Goal: Task Accomplishment & Management: Manage account settings

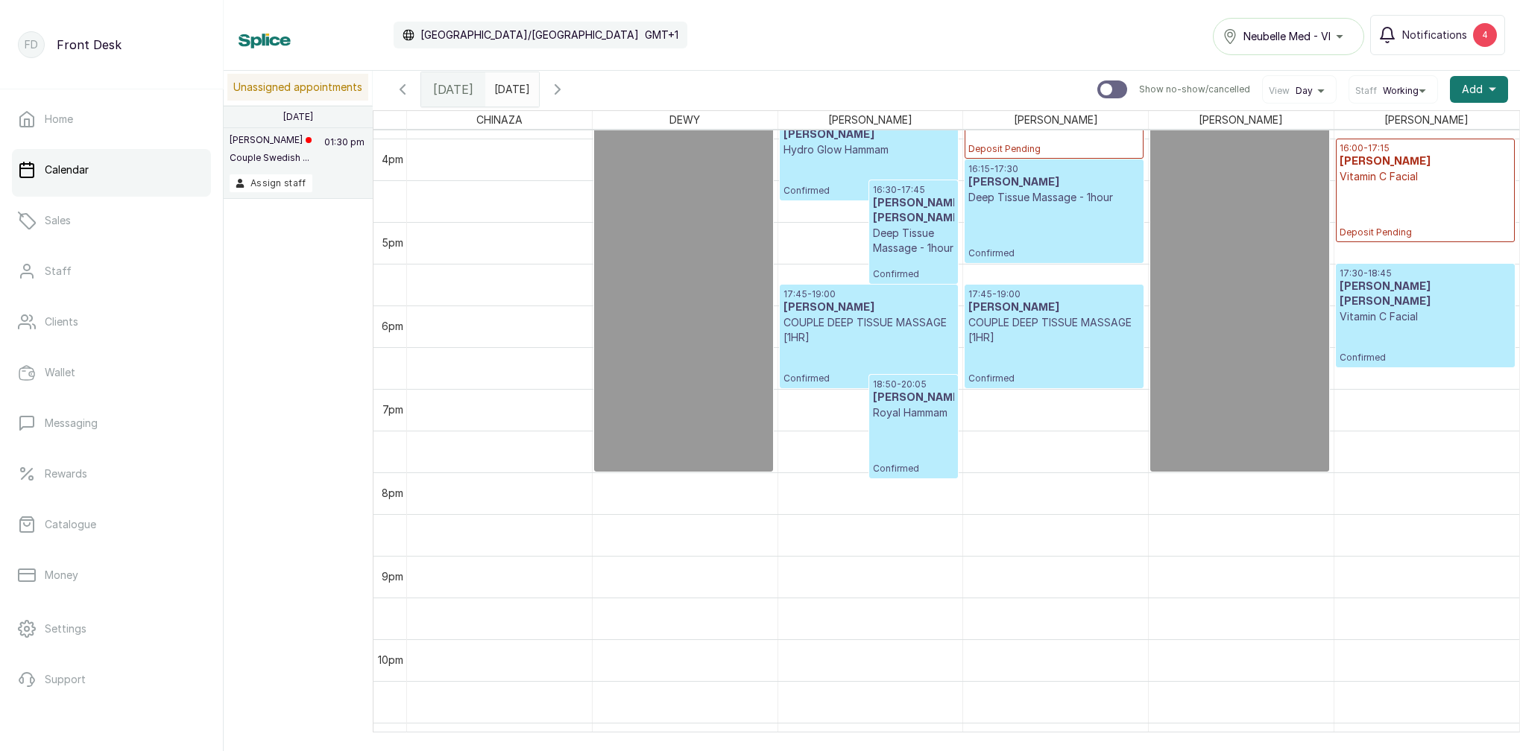
scroll to position [1285, 0]
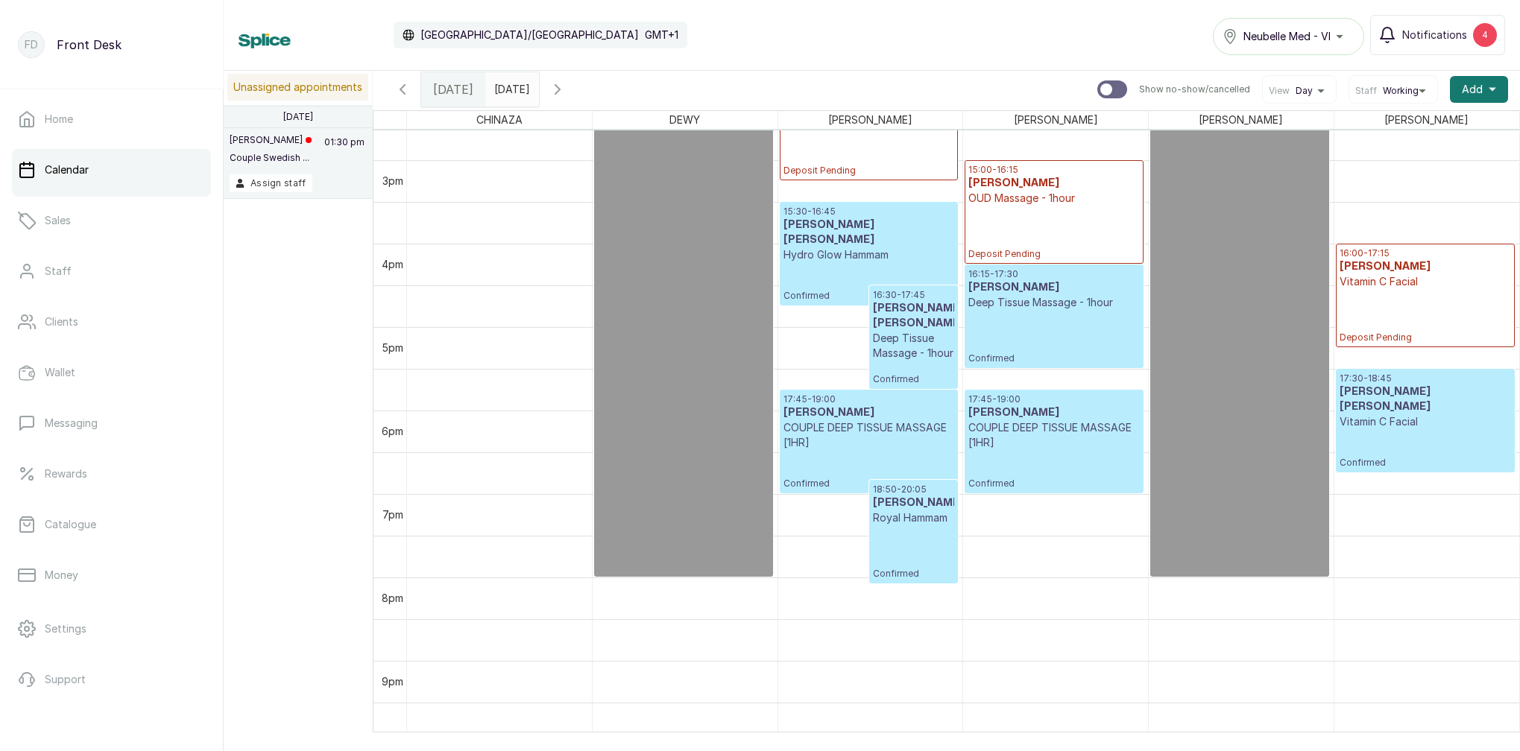
type input "yyyy-MM-dd"
click at [510, 86] on input "yyyy-MM-dd" at bounding box center [498, 85] width 24 height 25
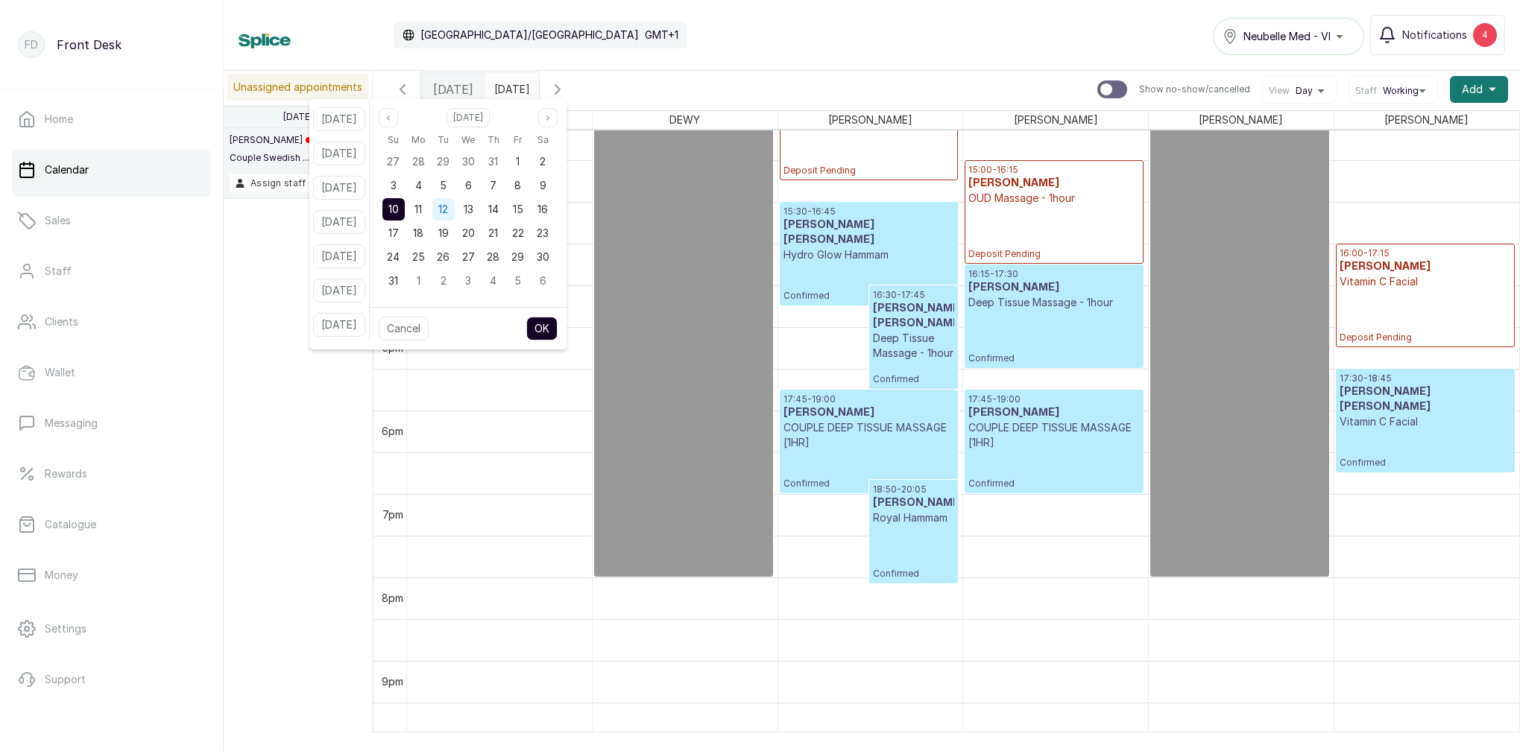
click at [448, 211] on span "12" at bounding box center [443, 209] width 10 height 13
click at [557, 323] on button "OK" at bounding box center [541, 329] width 31 height 24
type input "[DATE]"
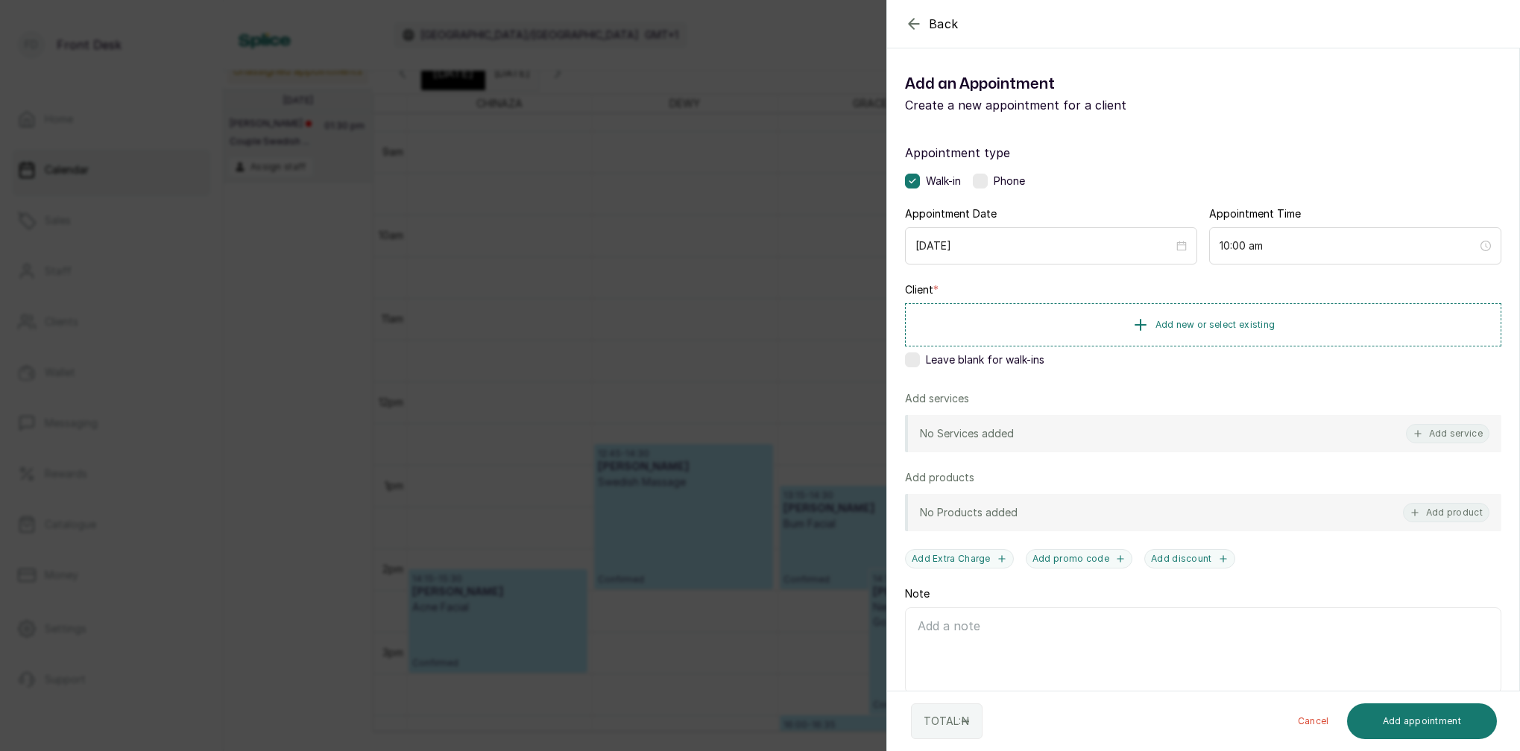
click at [917, 361] on label at bounding box center [912, 360] width 15 height 15
click at [1465, 437] on button "Add service" at bounding box center [1447, 433] width 83 height 19
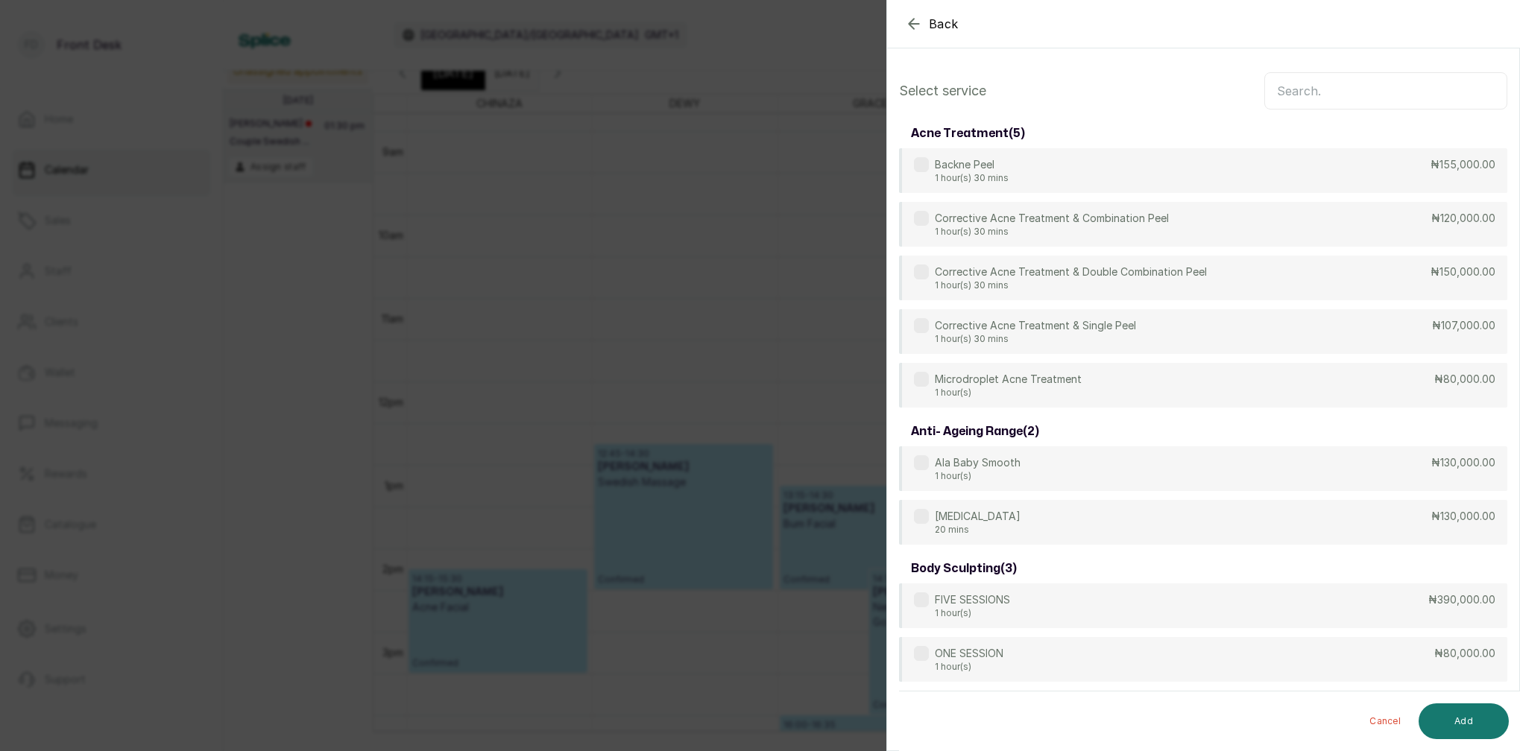
click at [1311, 89] on input "text" at bounding box center [1385, 90] width 243 height 37
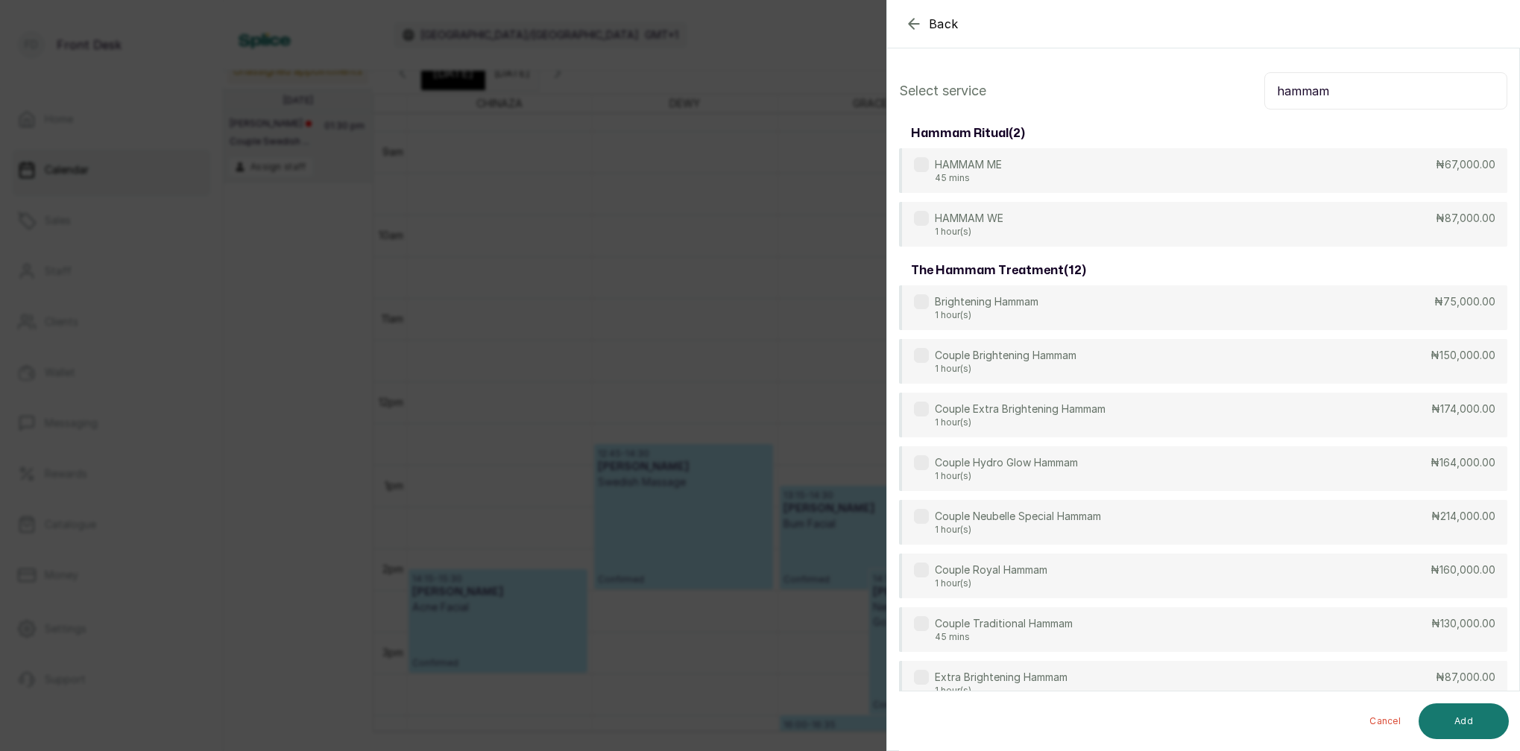
type input "hammam"
click at [619, 111] on div "Back Add Appointment Select service hammam hammam ritual ( 2 ) HAMMAM ME 45 min…" at bounding box center [760, 375] width 1520 height 751
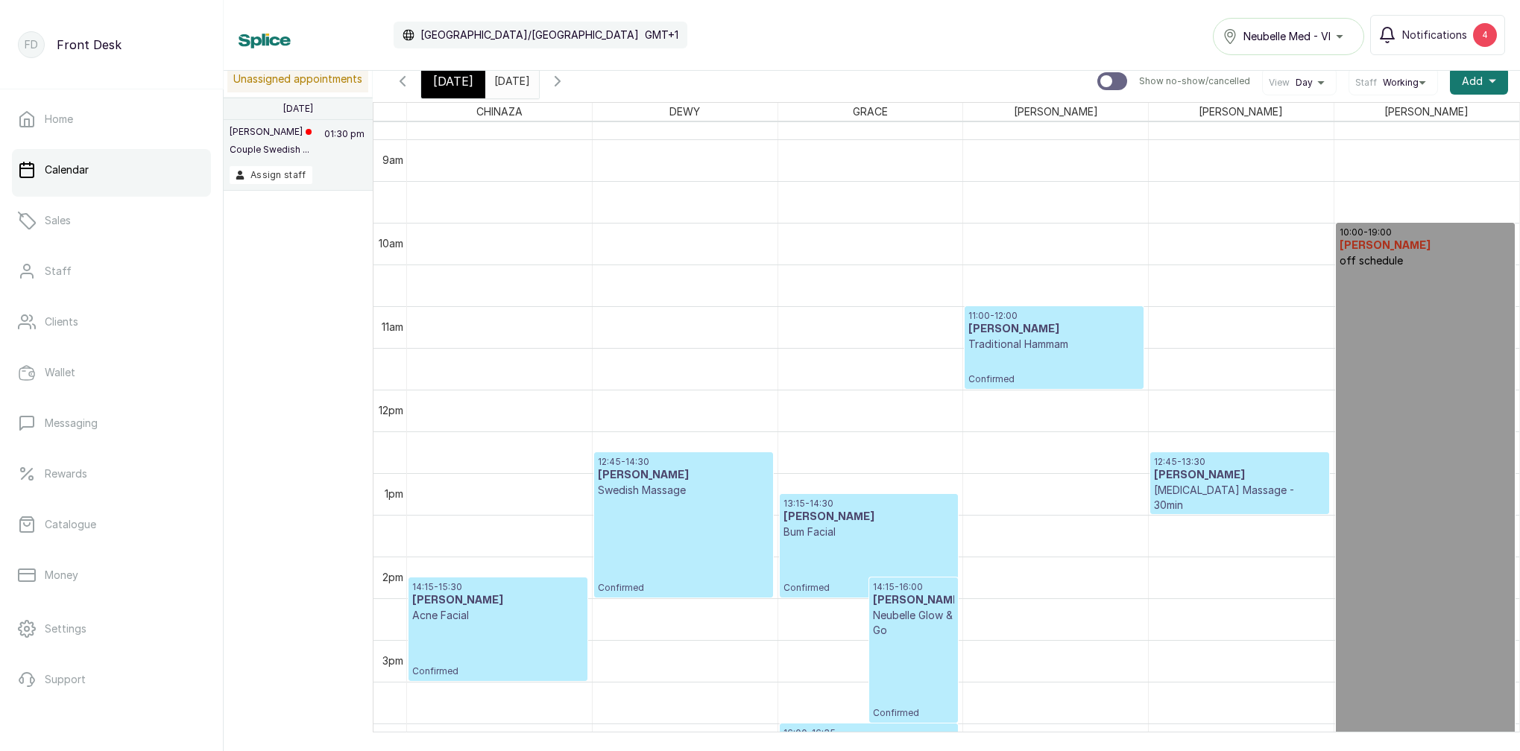
click at [443, 84] on span "[DATE]" at bounding box center [453, 81] width 40 height 18
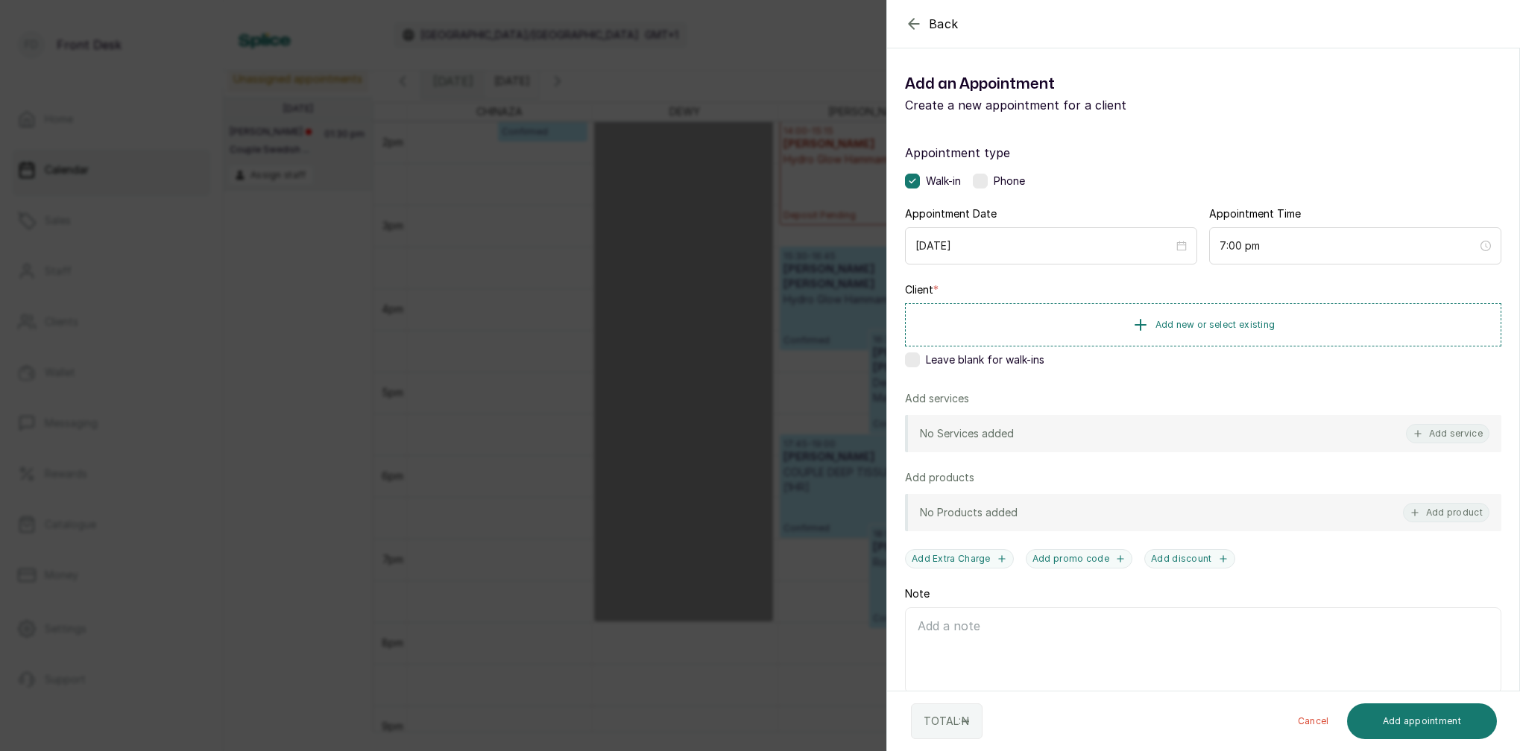
click at [921, 359] on div "Leave blank for walk-ins" at bounding box center [1203, 360] width 596 height 15
click at [1474, 432] on button "Add service" at bounding box center [1447, 433] width 83 height 19
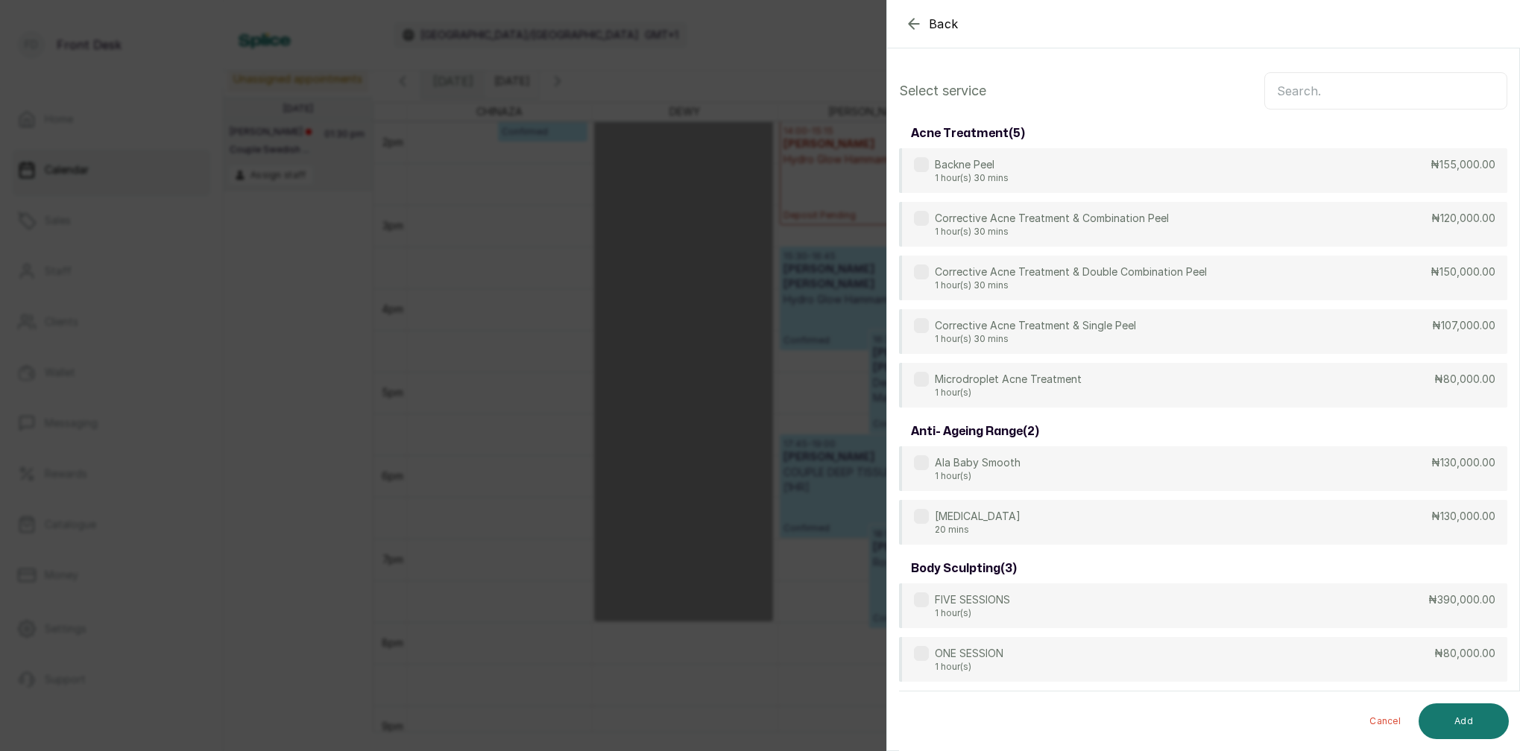
click at [1321, 123] on div "acne treatment ( 5 )" at bounding box center [1203, 134] width 608 height 30
click at [1306, 92] on input "text" at bounding box center [1385, 90] width 243 height 37
click at [797, 75] on div "Back Add Appointment Select service acne treatment ( 5 ) Backne Peel 1 hour(s) …" at bounding box center [760, 375] width 1520 height 751
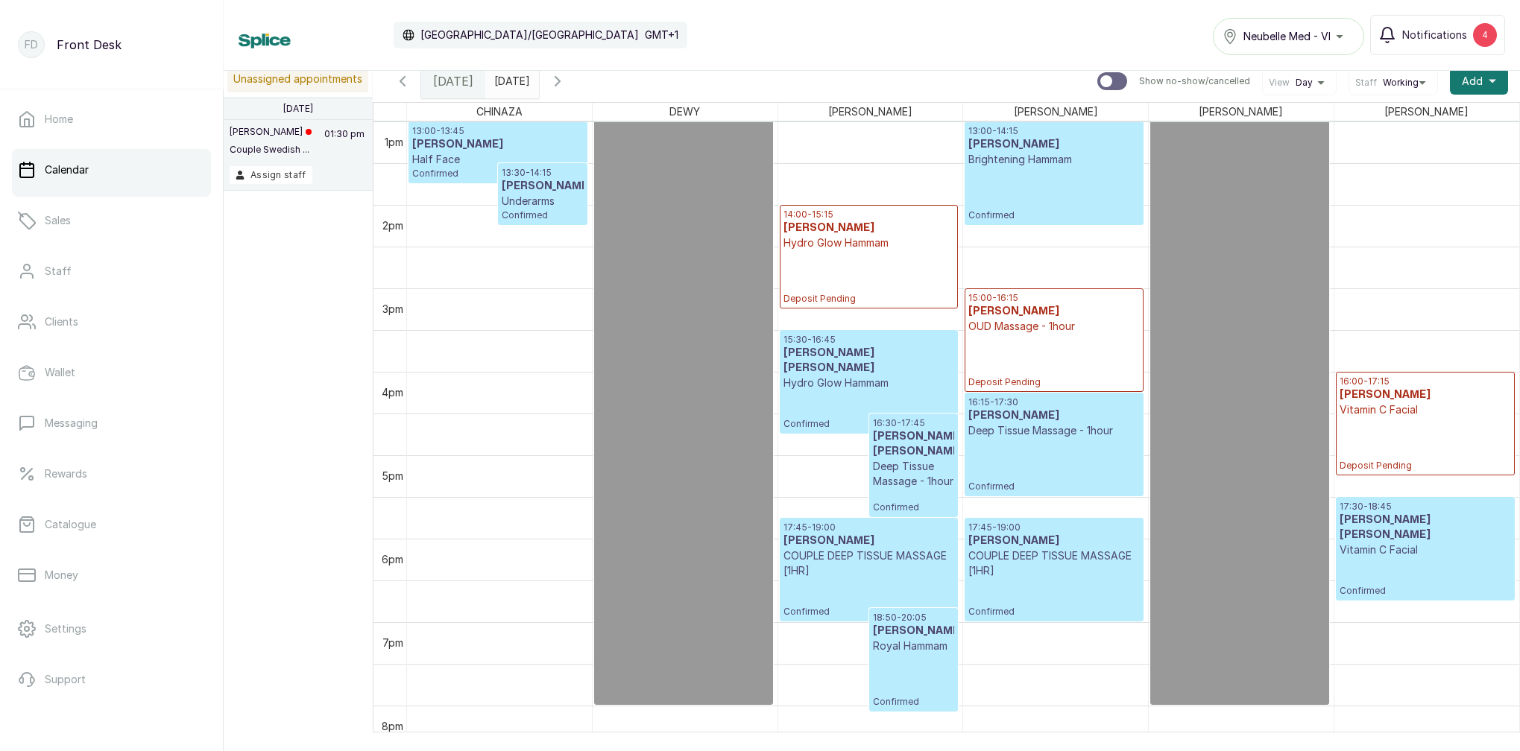
scroll to position [1049, 0]
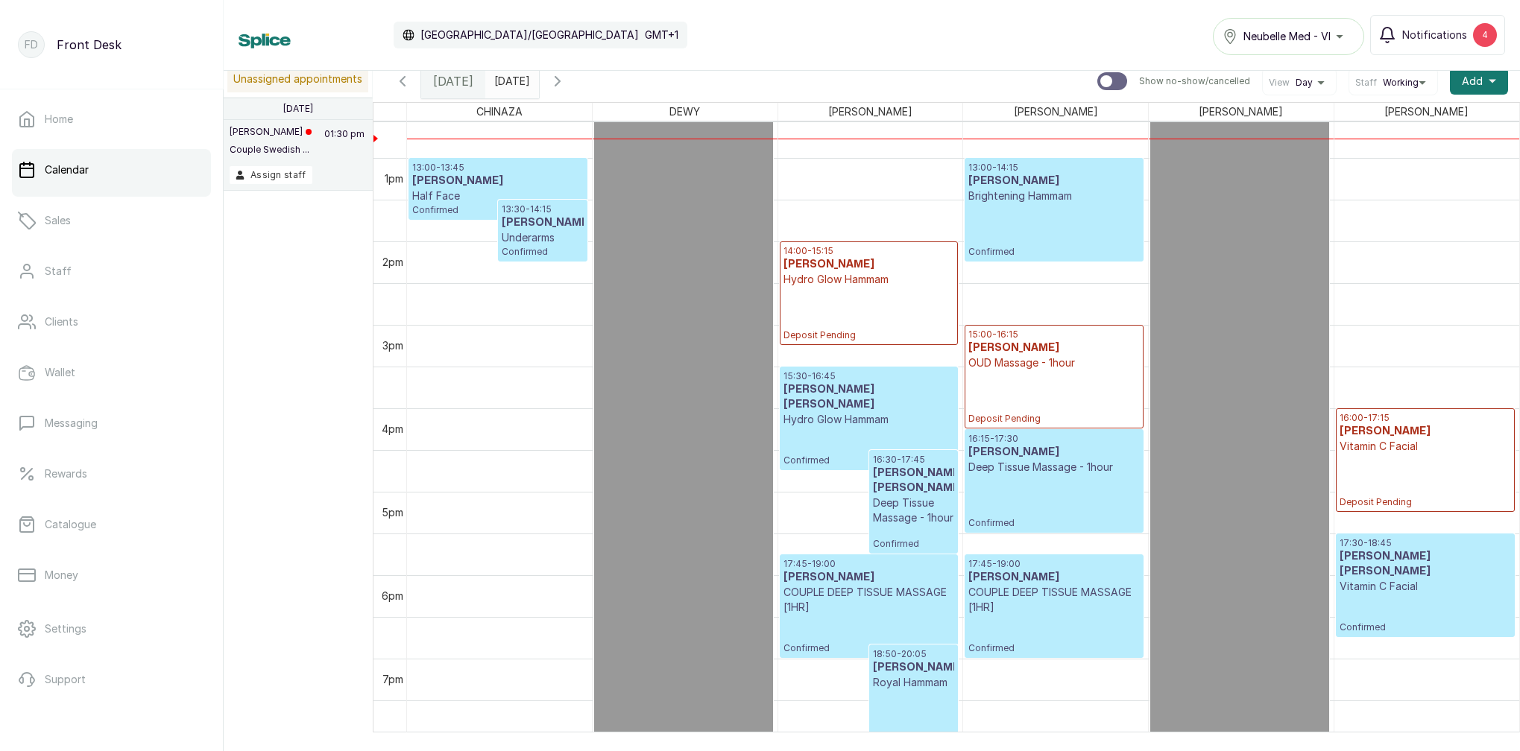
click at [986, 598] on p "COUPLE DEEP TISSUE MASSAGE [1HR]" at bounding box center [1053, 600] width 171 height 30
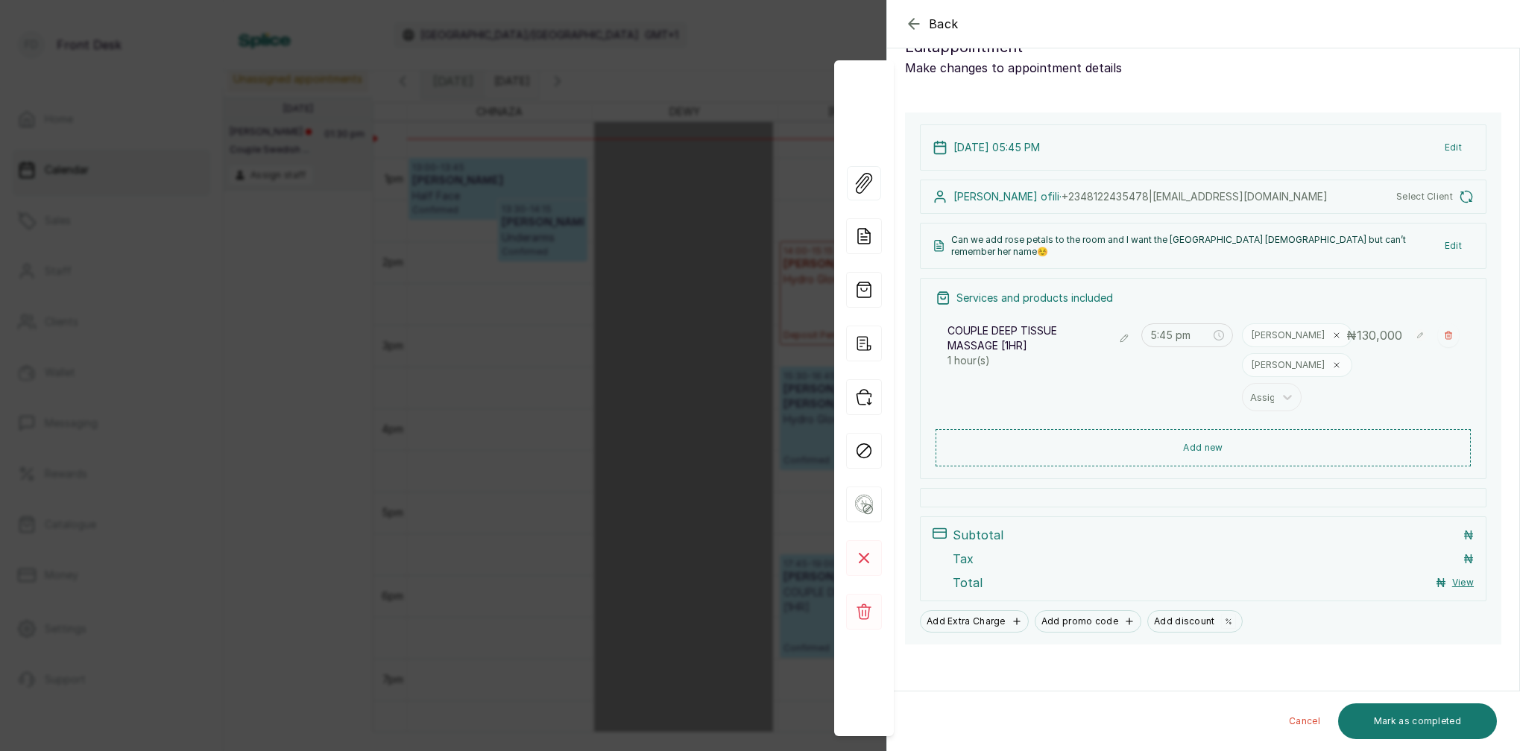
scroll to position [0, 0]
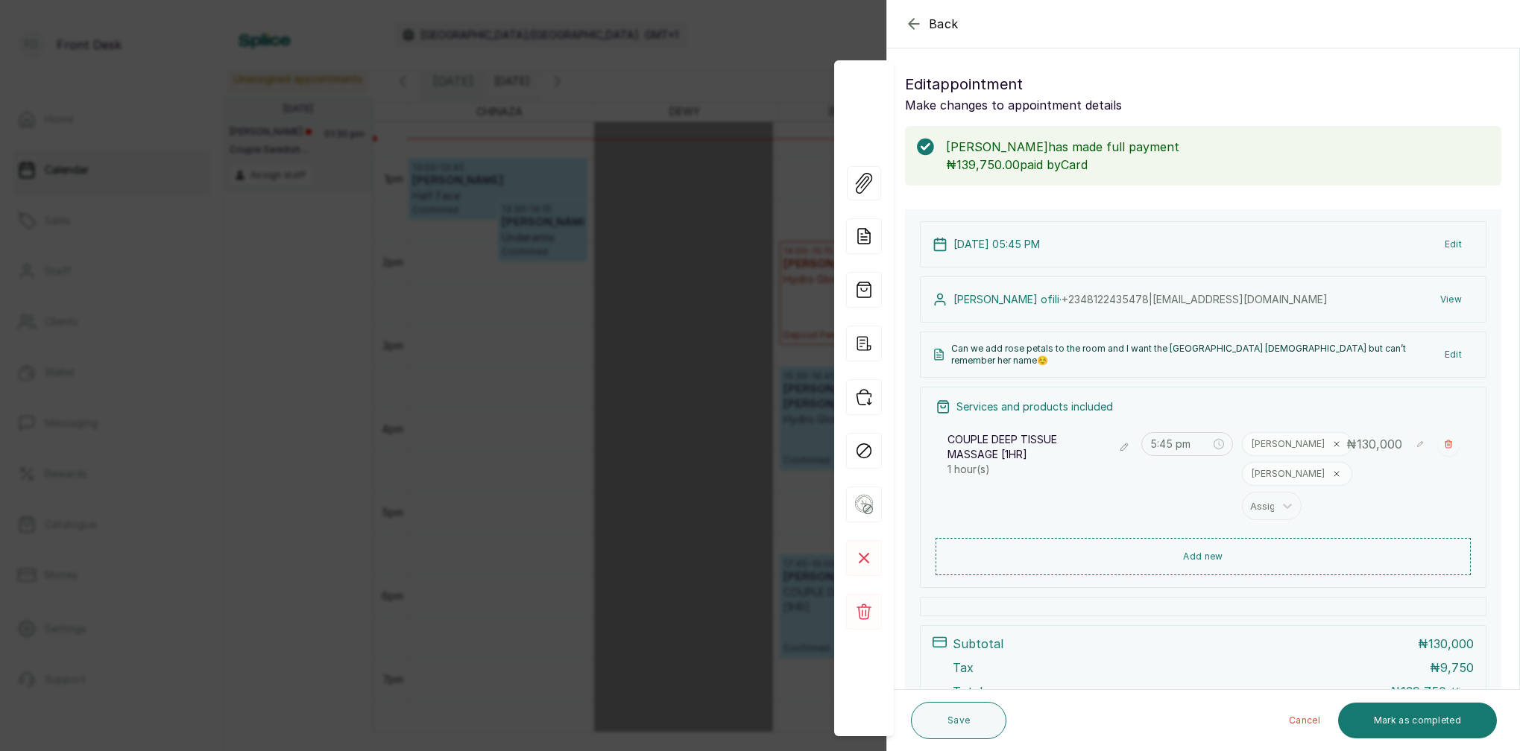
click at [719, 44] on div "Back Appointment Details Edit appointment Make changes to appointment details B…" at bounding box center [760, 375] width 1520 height 751
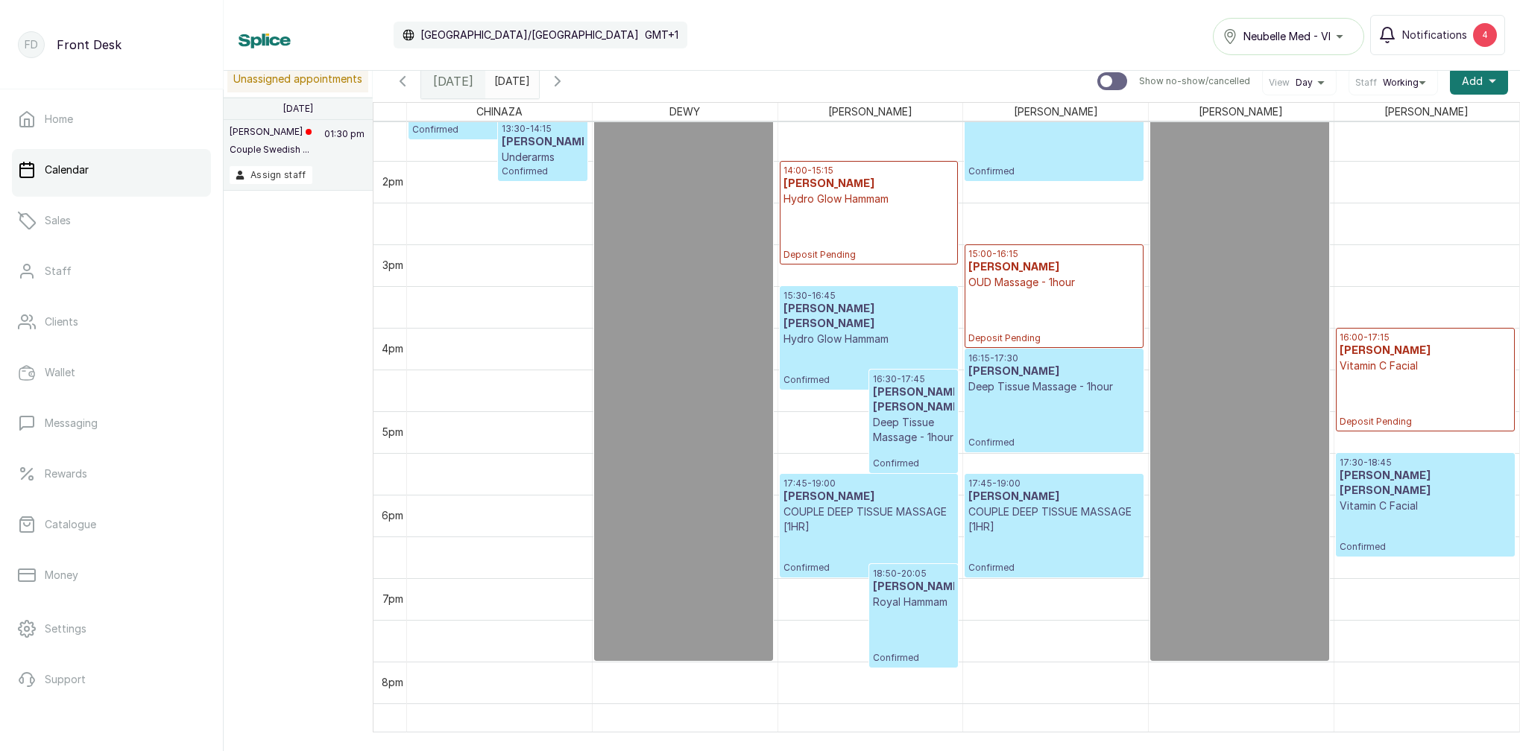
scroll to position [1157, 0]
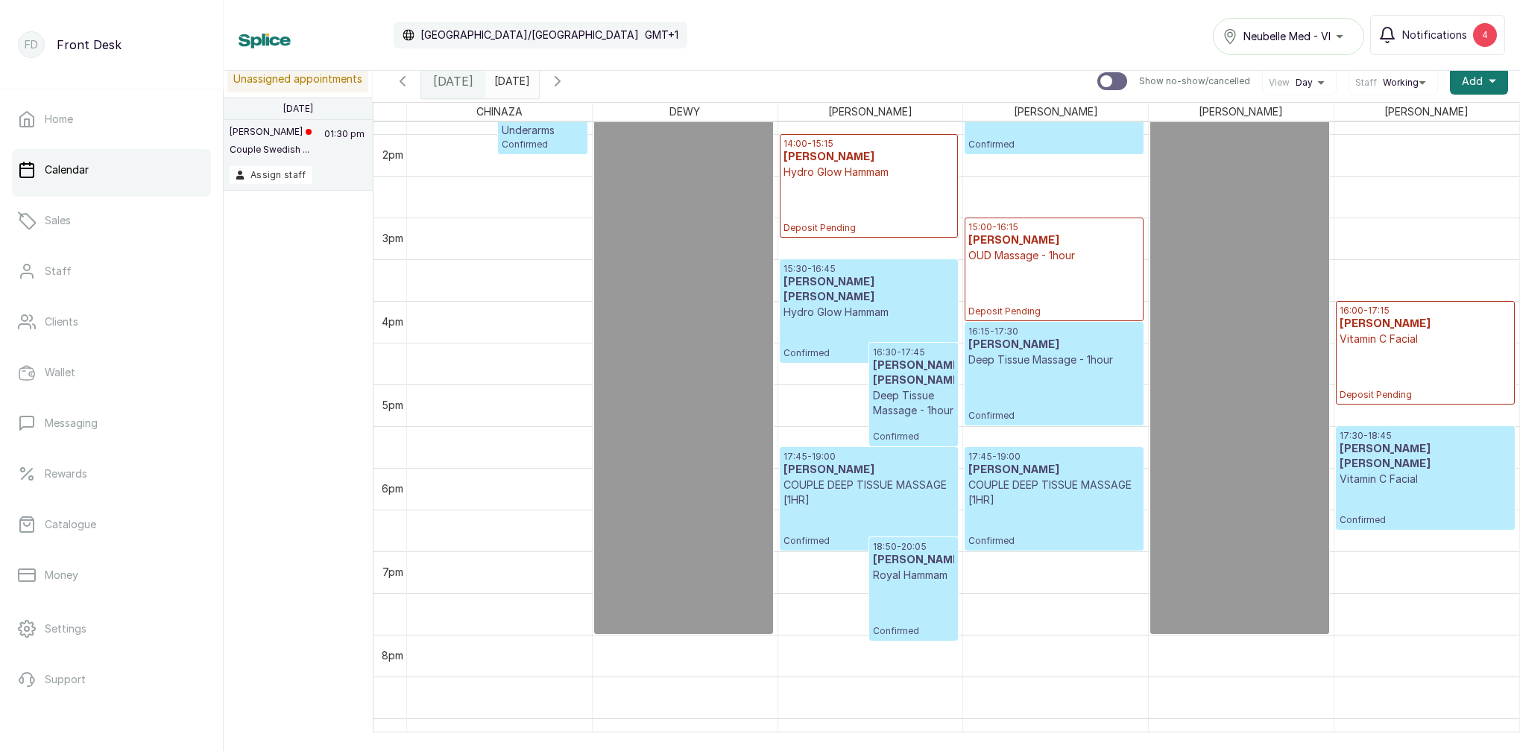
click at [1035, 492] on p "COUPLE DEEP TISSUE MASSAGE [1HR]" at bounding box center [1053, 493] width 171 height 30
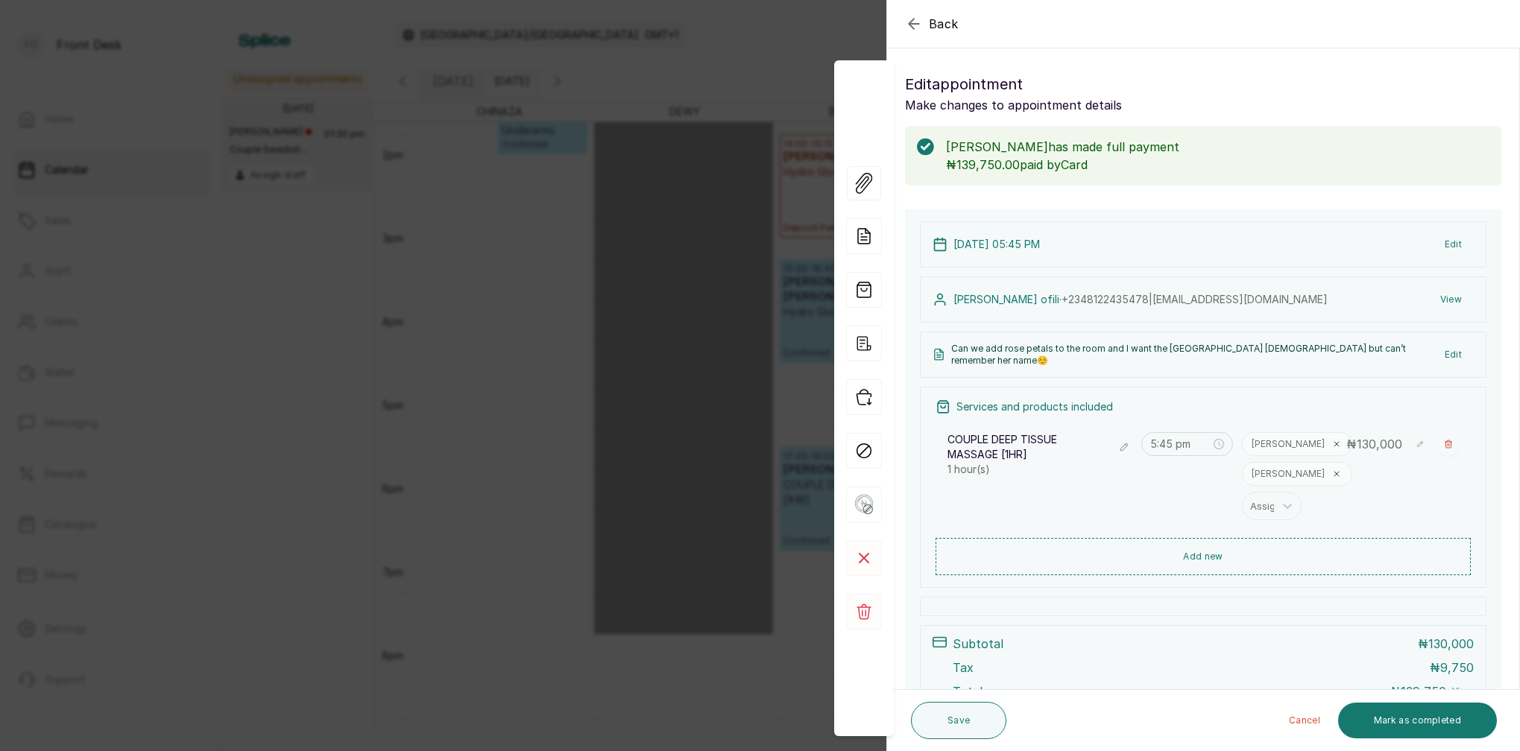
drag, startPoint x: 794, startPoint y: 48, endPoint x: 806, endPoint y: 52, distance: 12.7
click at [794, 48] on div "Back Appointment Details Edit appointment Make changes to appointment details B…" at bounding box center [760, 375] width 1520 height 751
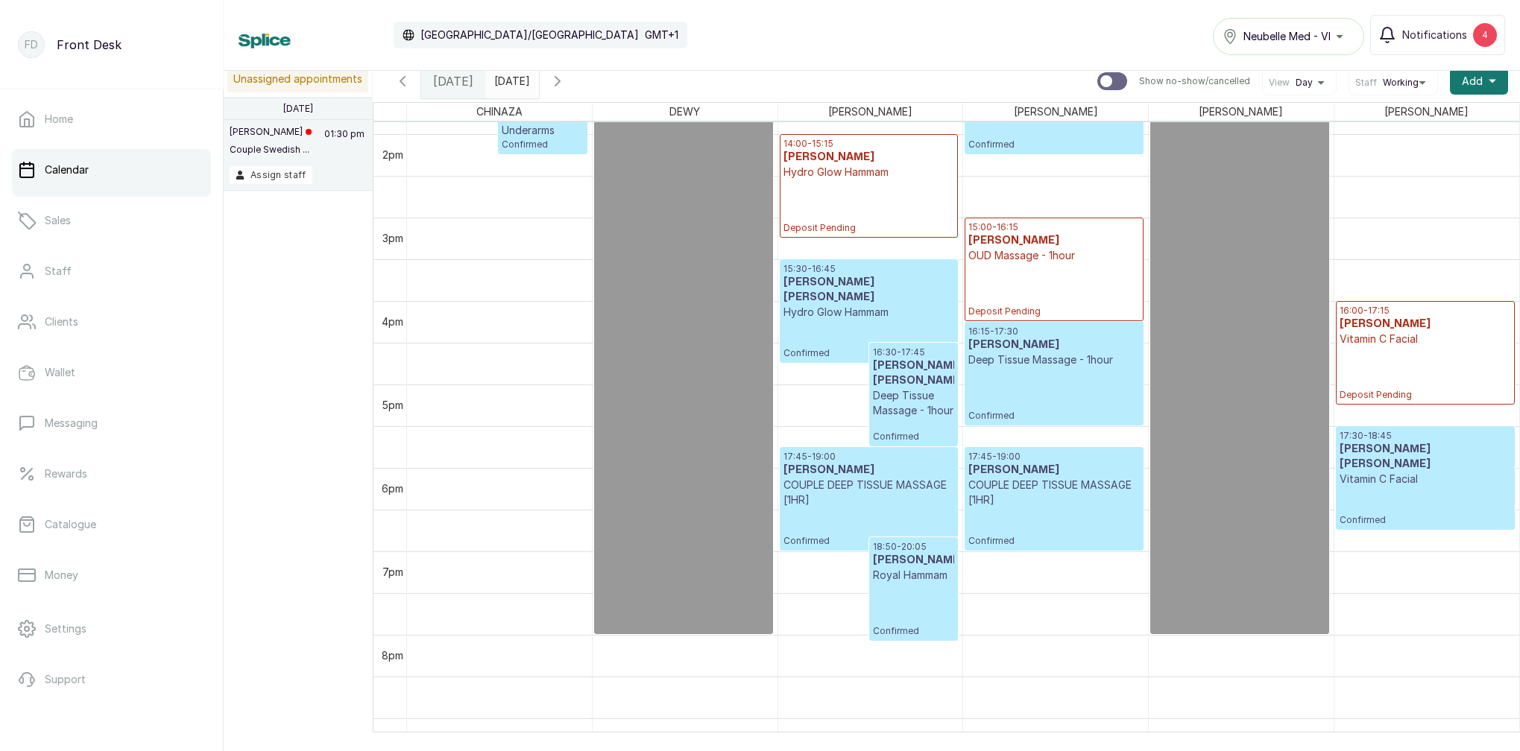
click at [1375, 472] on p "Vitamin C Facial" at bounding box center [1424, 479] width 171 height 15
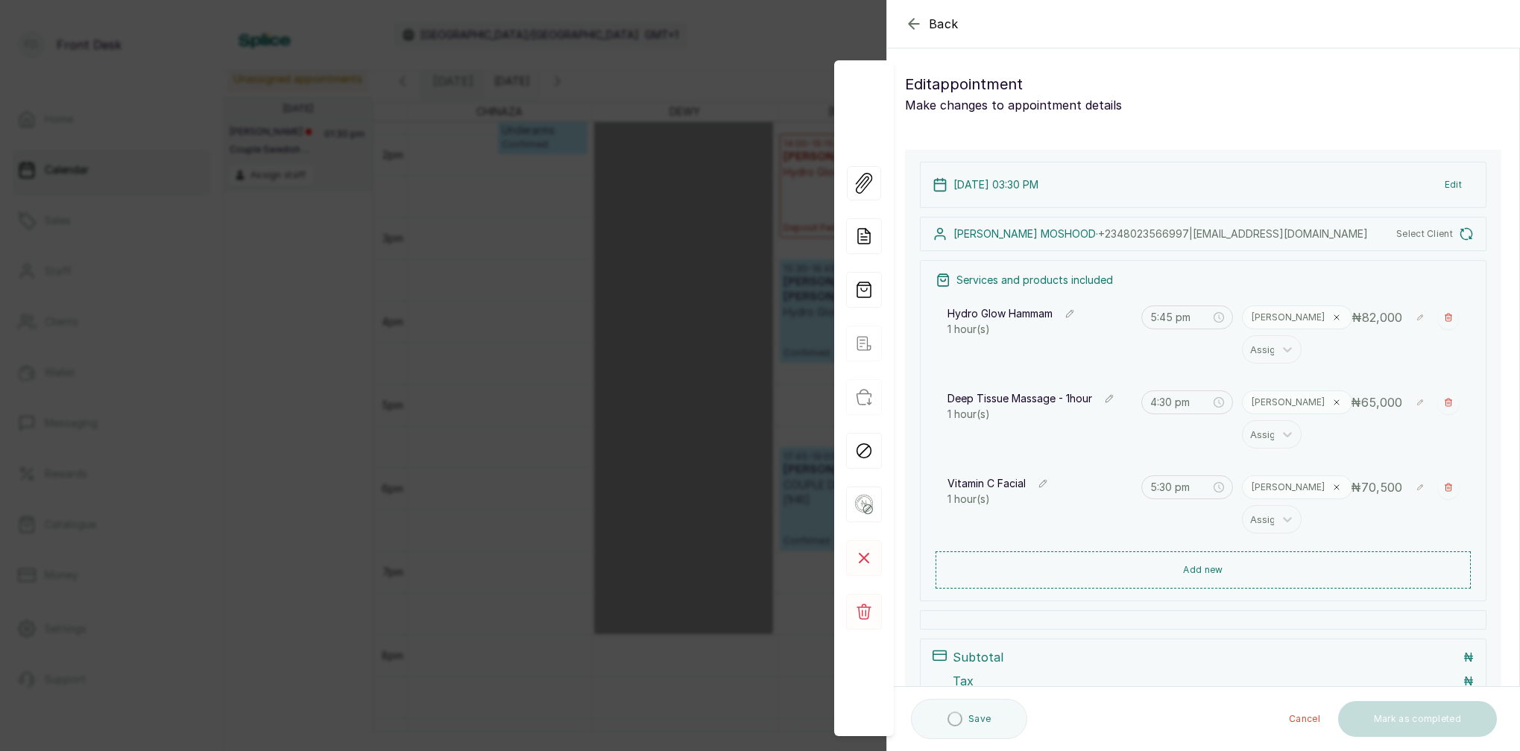
type input "3:30 pm"
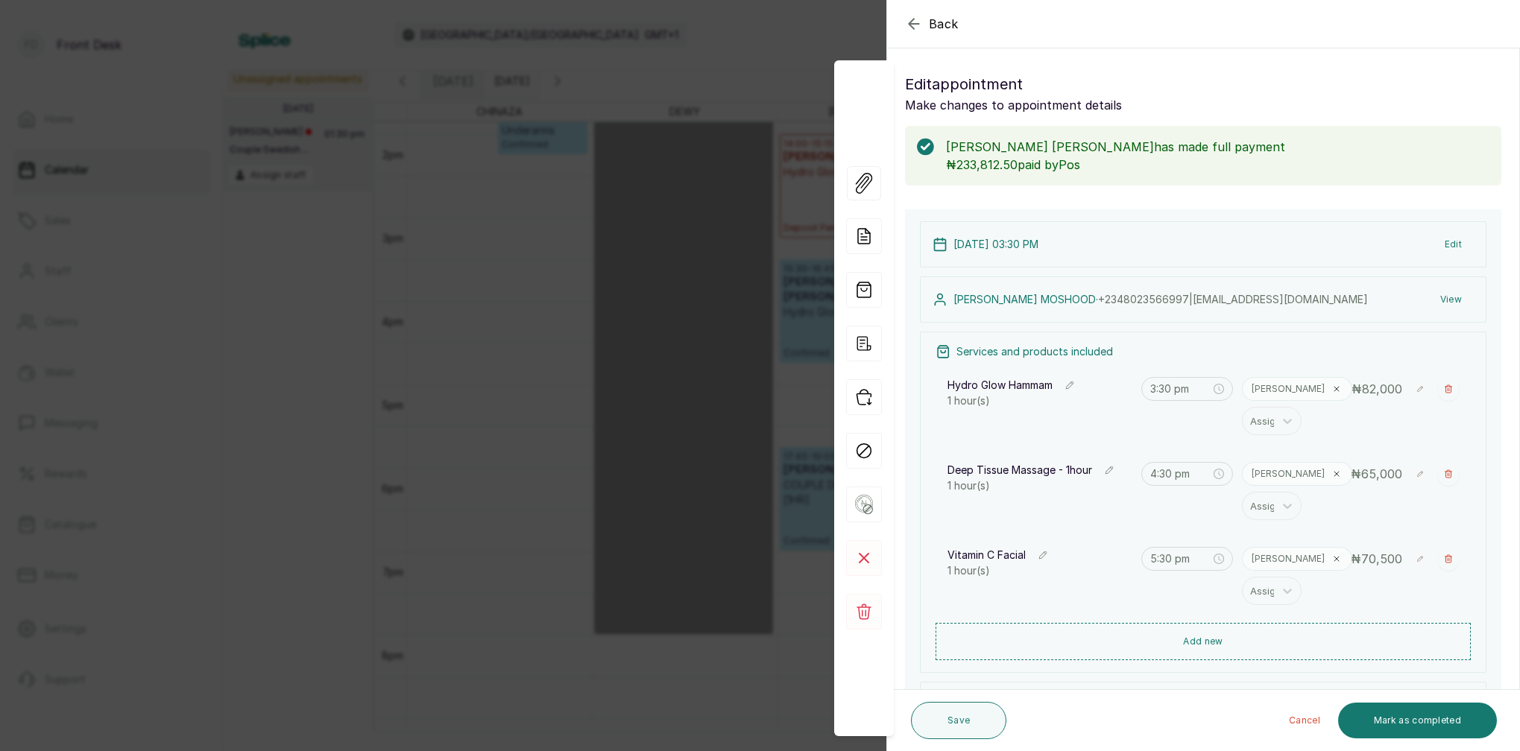
click at [596, 118] on div "Back Appointment Details Edit appointment Make changes to appointment details […" at bounding box center [760, 375] width 1520 height 751
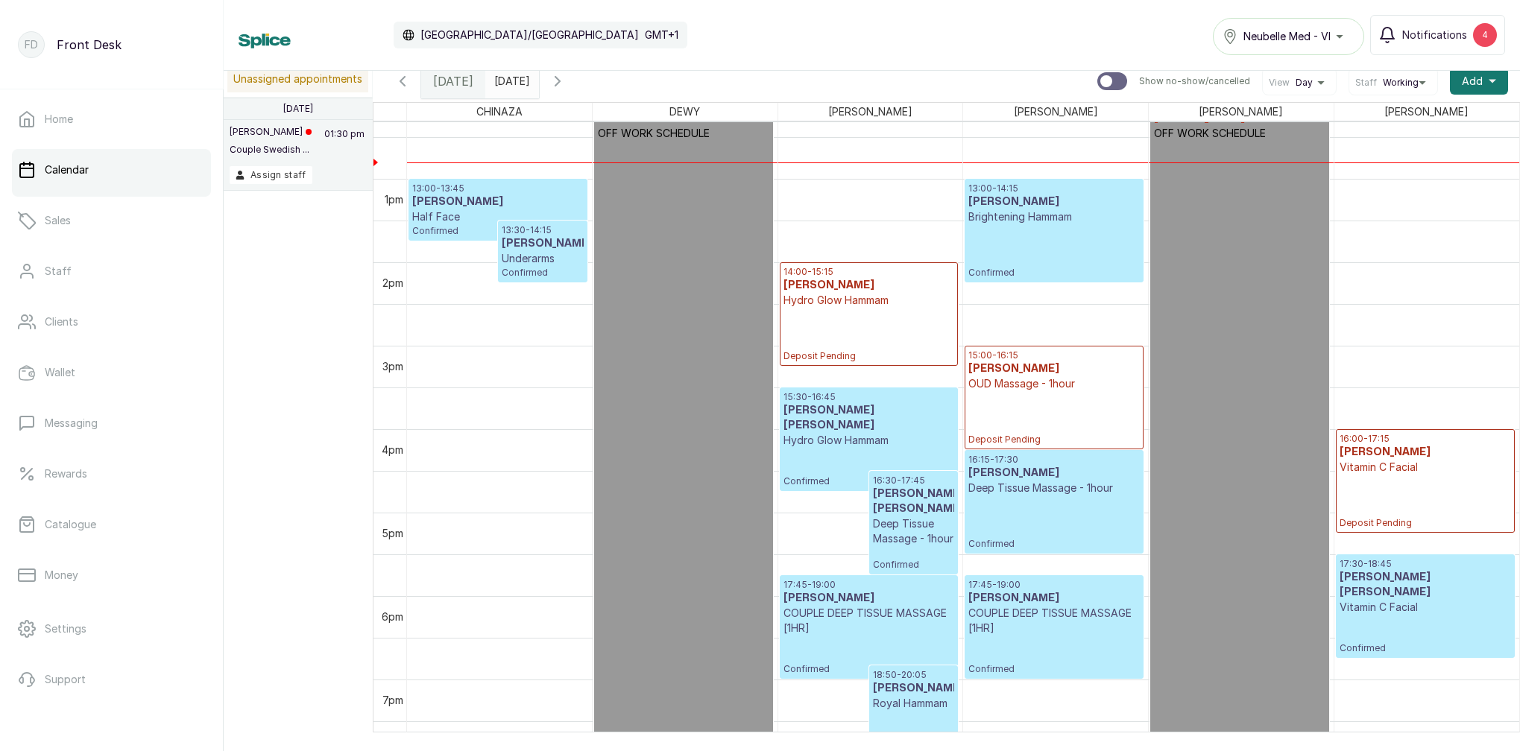
scroll to position [1023, 0]
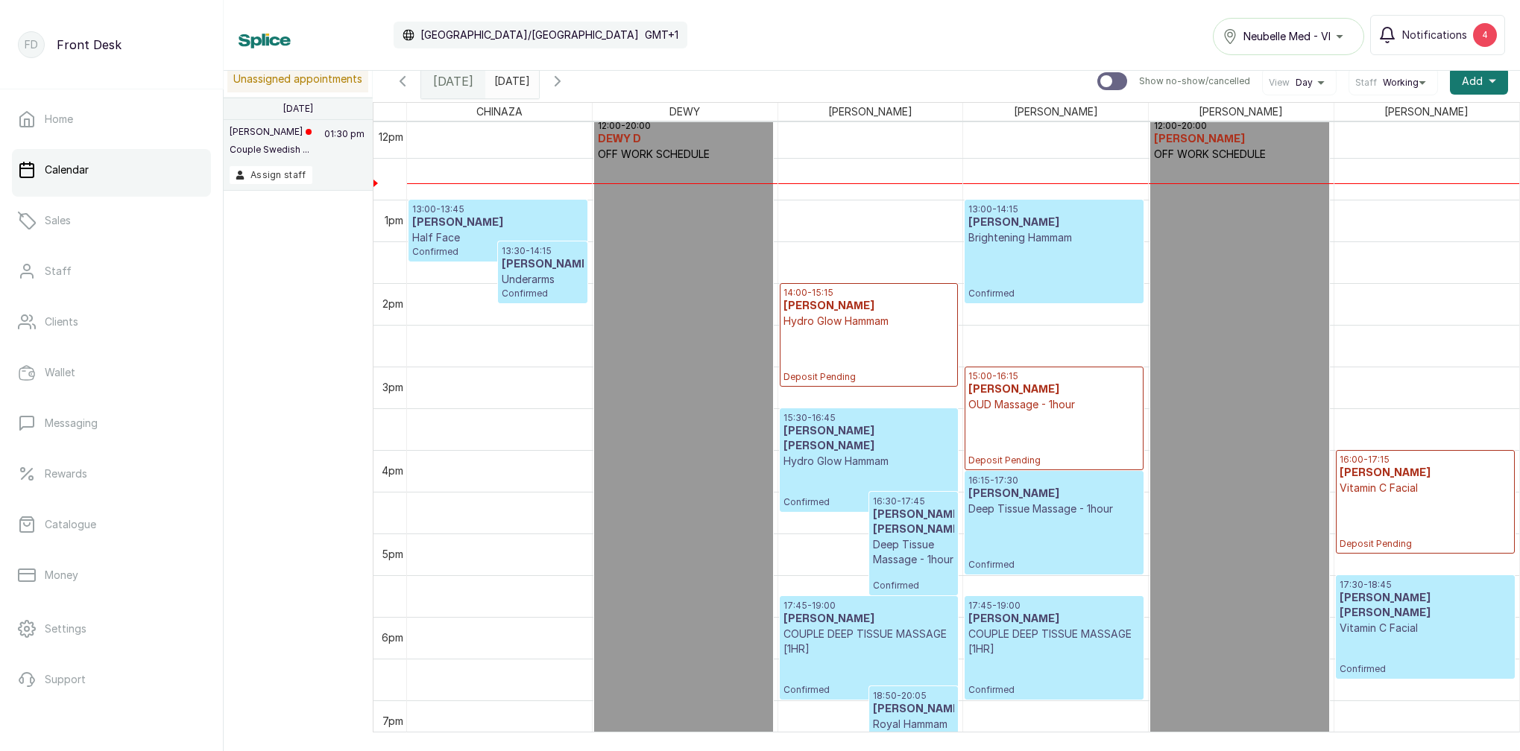
click at [913, 453] on div "15:30 - 16:45 MR OWOLABI MOSHOOD Hydro Glow Hammam Confirmed" at bounding box center [868, 460] width 171 height 96
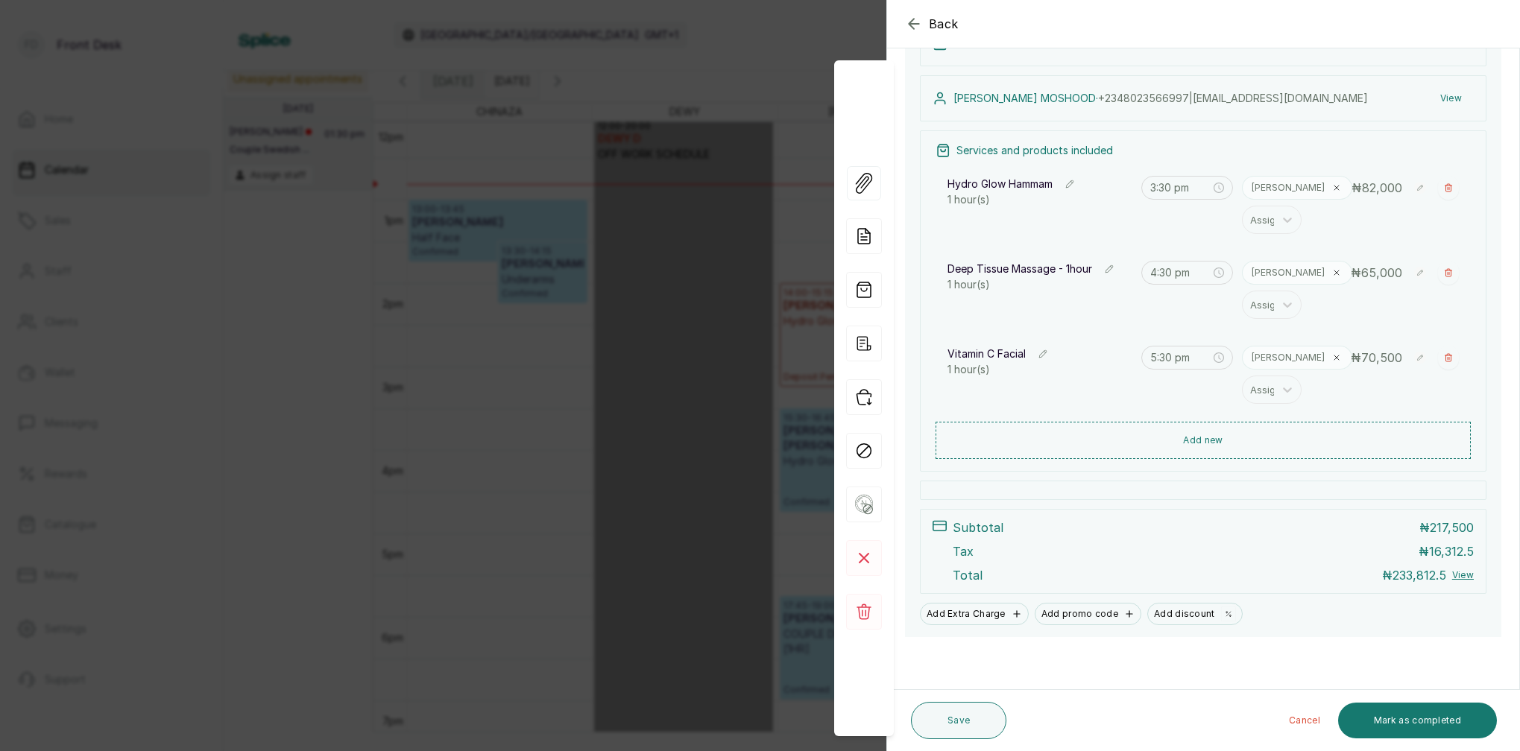
scroll to position [201, 0]
click at [806, 73] on div "Back Appointment Details Edit appointment Make changes to appointment details […" at bounding box center [760, 375] width 1520 height 751
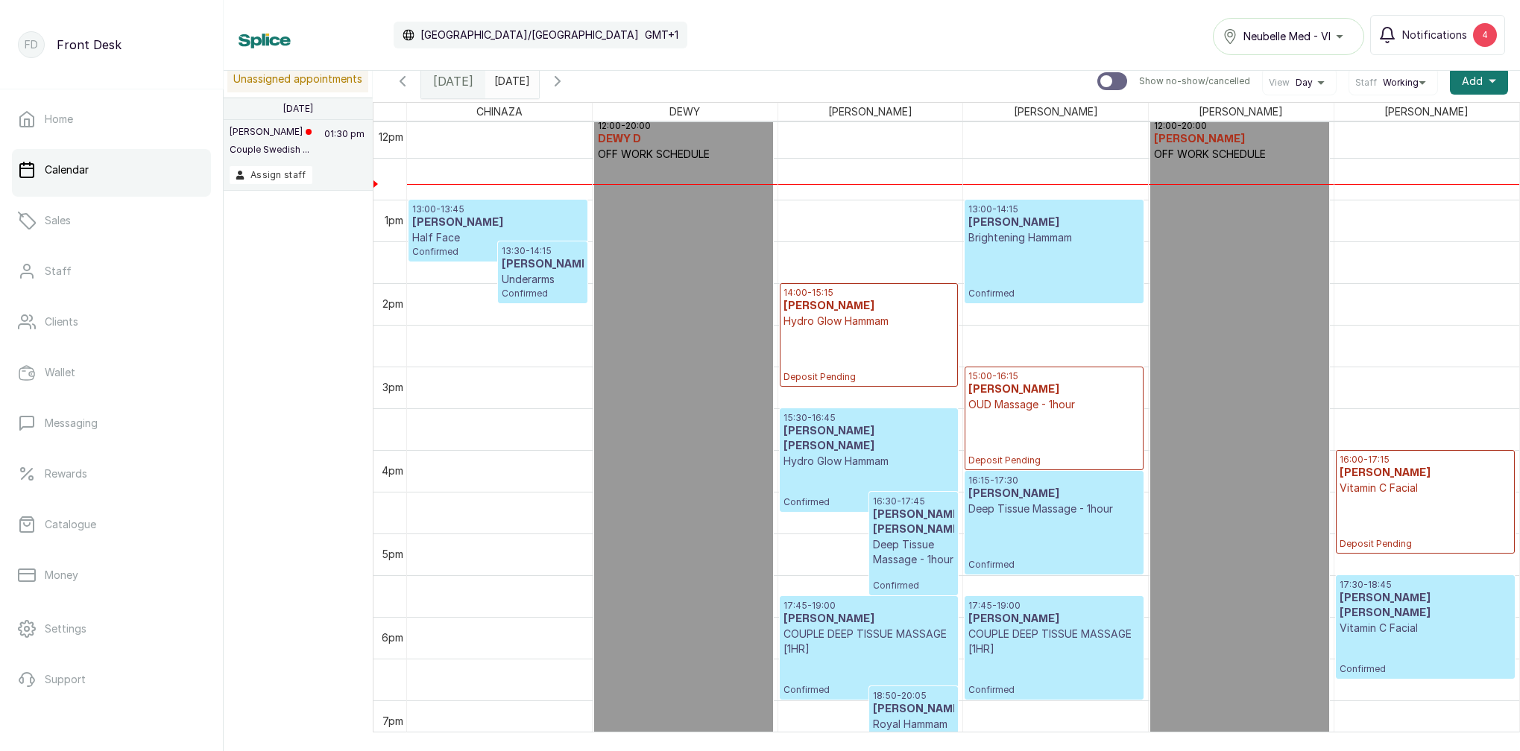
scroll to position [1075, 0]
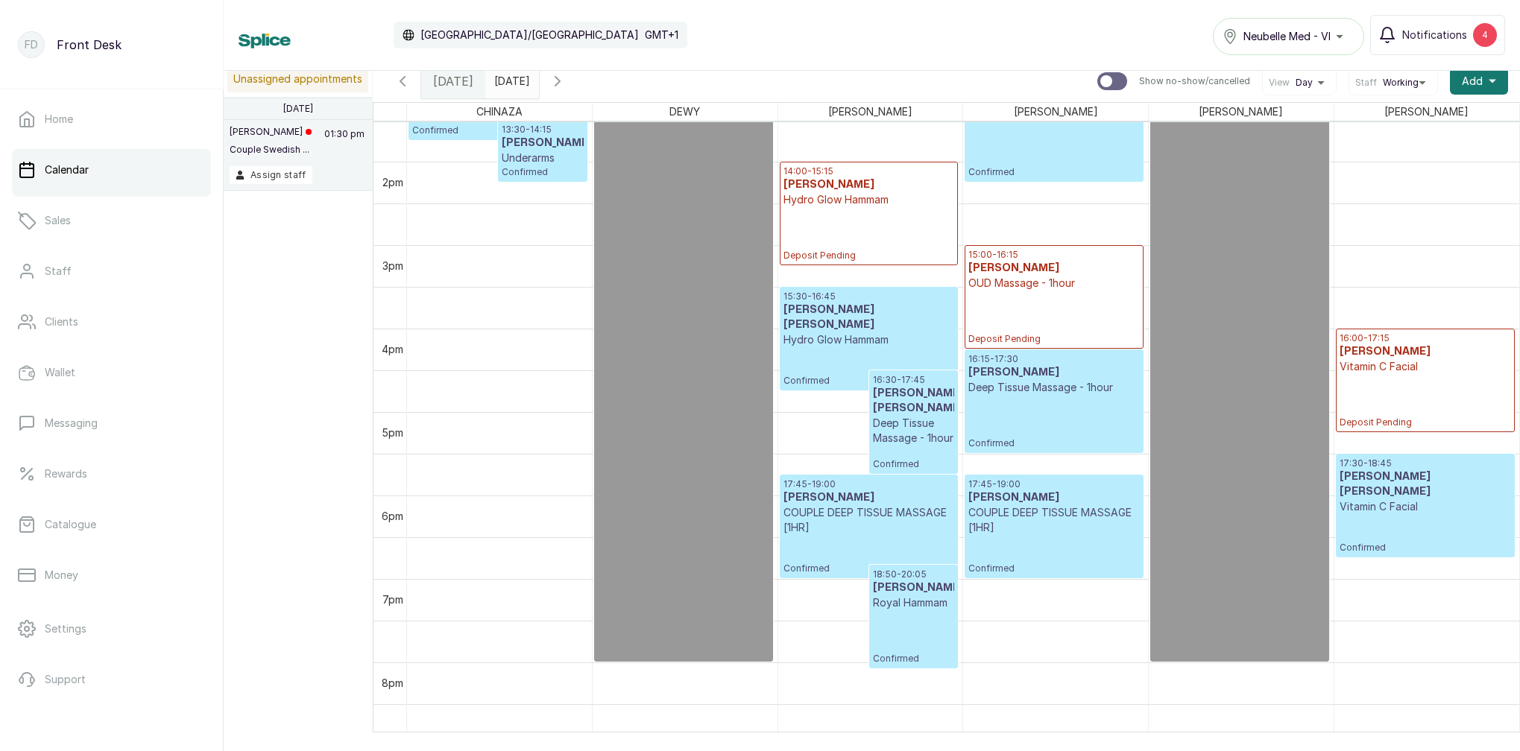
click at [926, 309] on h3 "[PERSON_NAME] [PERSON_NAME]" at bounding box center [868, 318] width 171 height 30
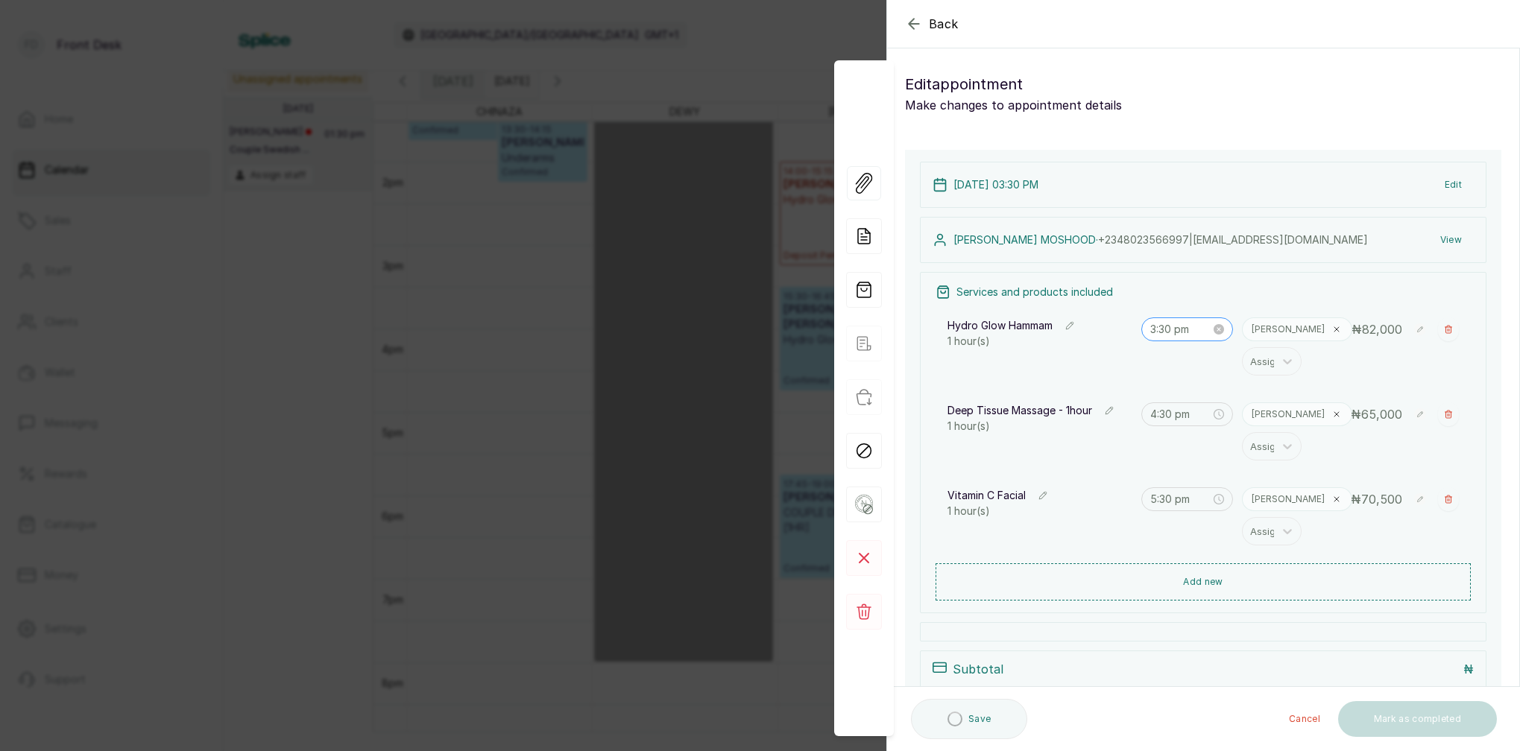
scroll to position [0, 0]
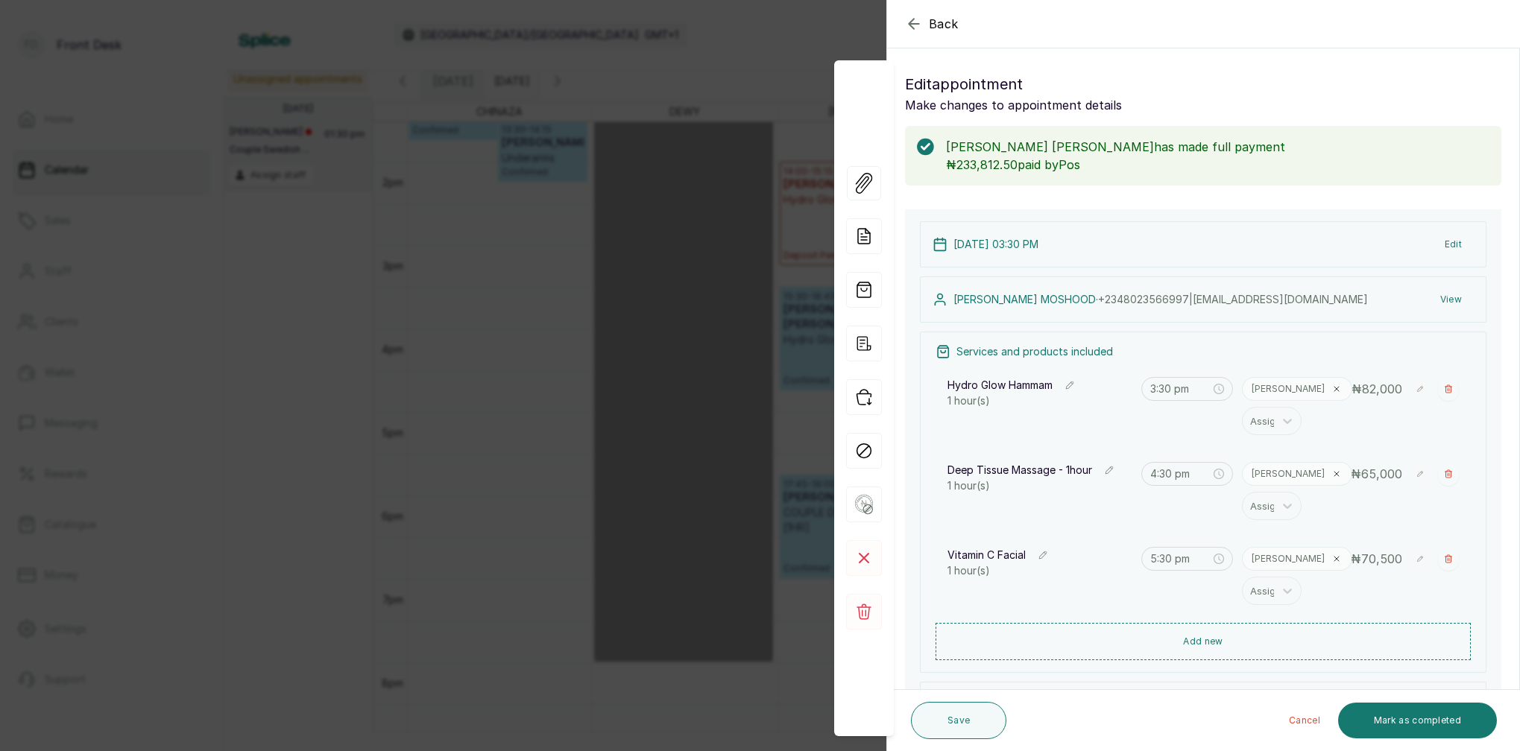
click at [596, 222] on div "Back Appointment Details Edit appointment Make changes to appointment details […" at bounding box center [760, 375] width 1520 height 751
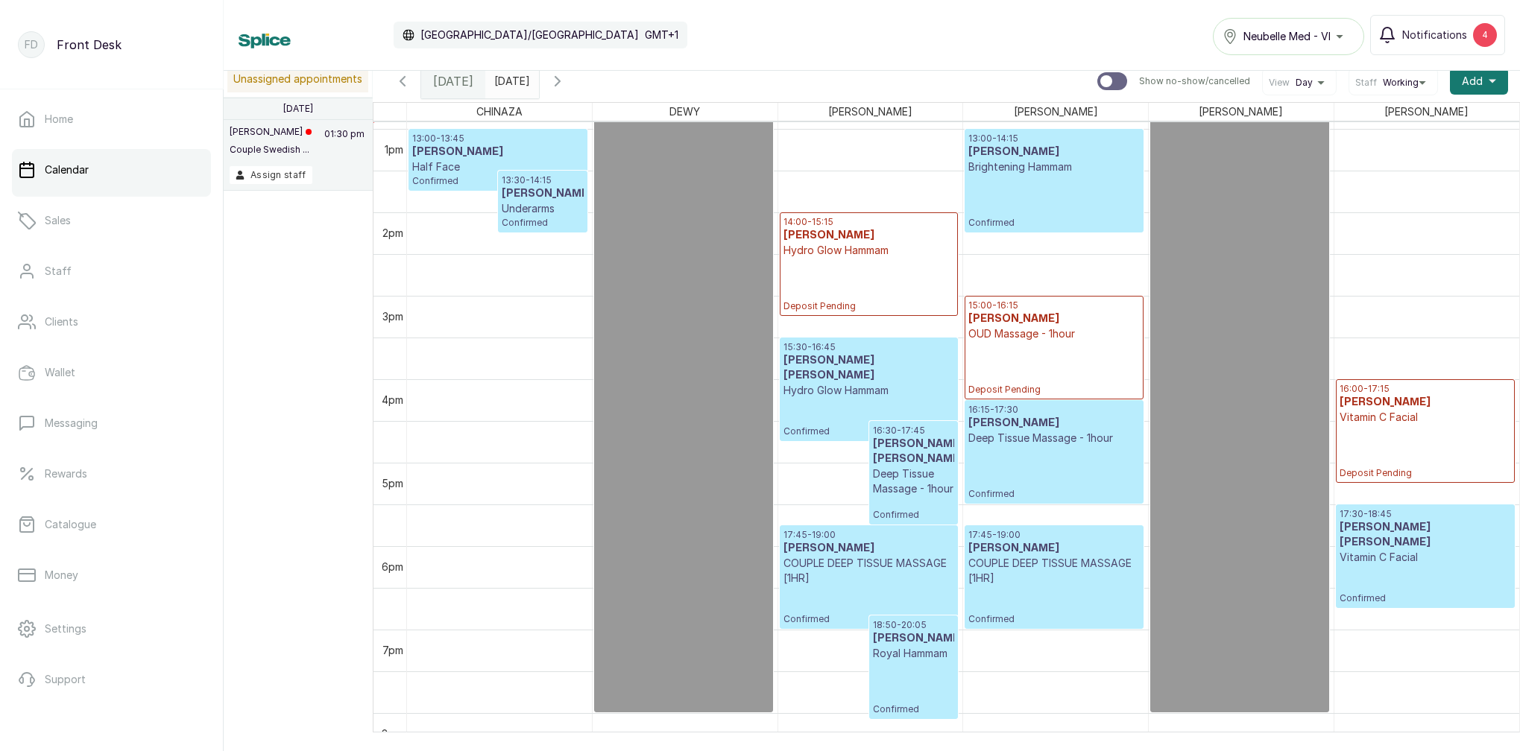
scroll to position [1079, 0]
click at [840, 392] on div "15:30 - 16:45 MR OWOLABI MOSHOOD Hydro Glow Hammam Confirmed" at bounding box center [868, 389] width 171 height 96
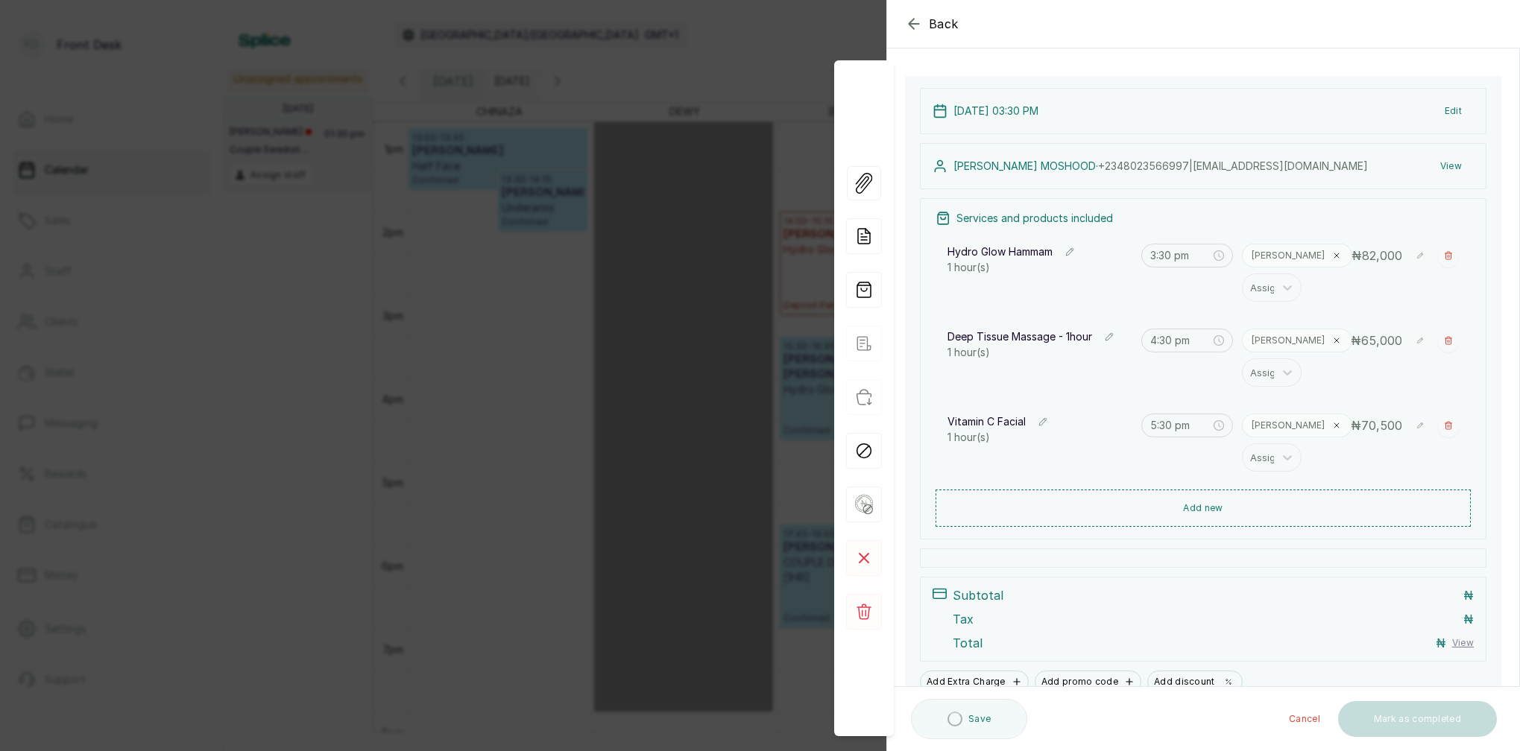
scroll to position [78, 0]
click at [1449, 163] on button "View" at bounding box center [1450, 162] width 45 height 27
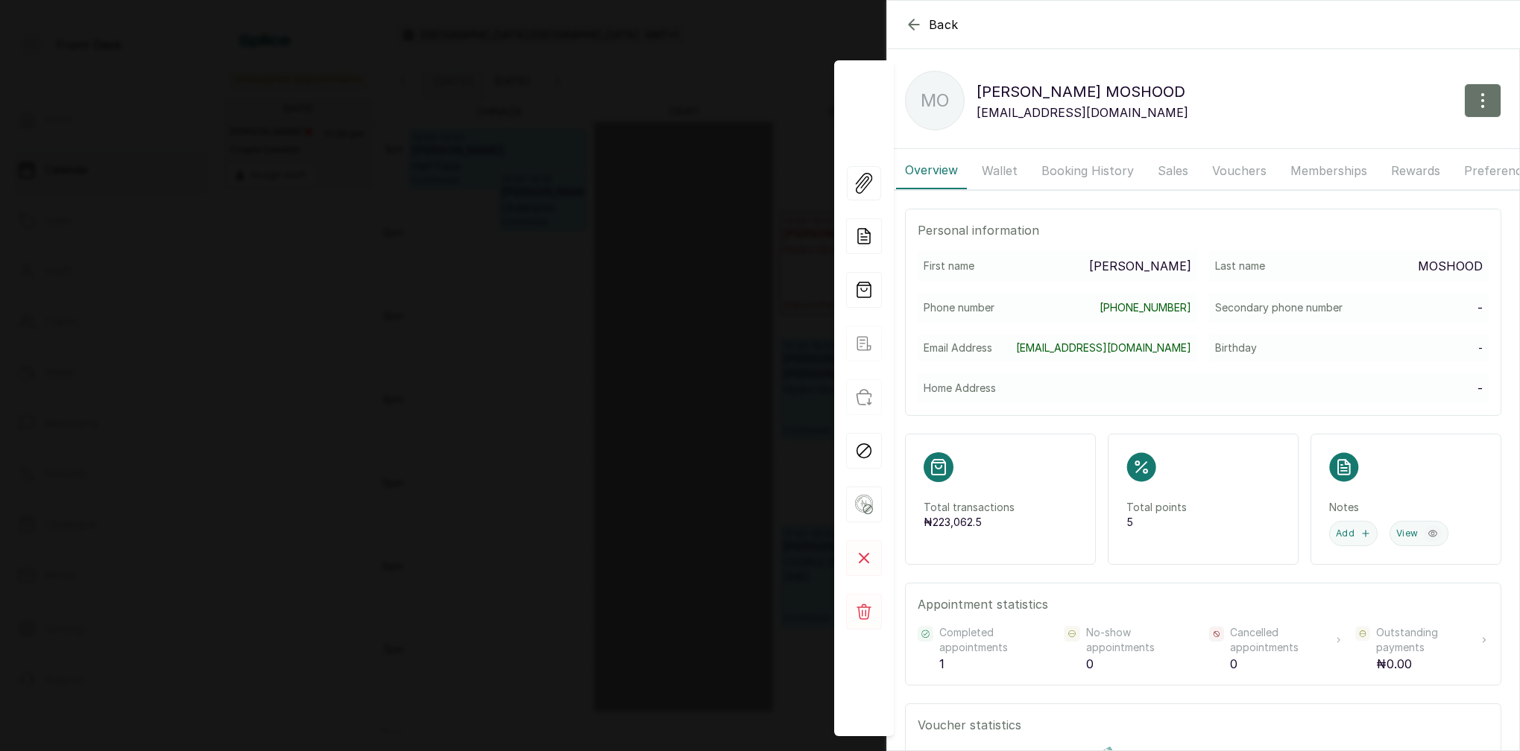
click at [1008, 169] on button "Wallet" at bounding box center [1000, 170] width 54 height 37
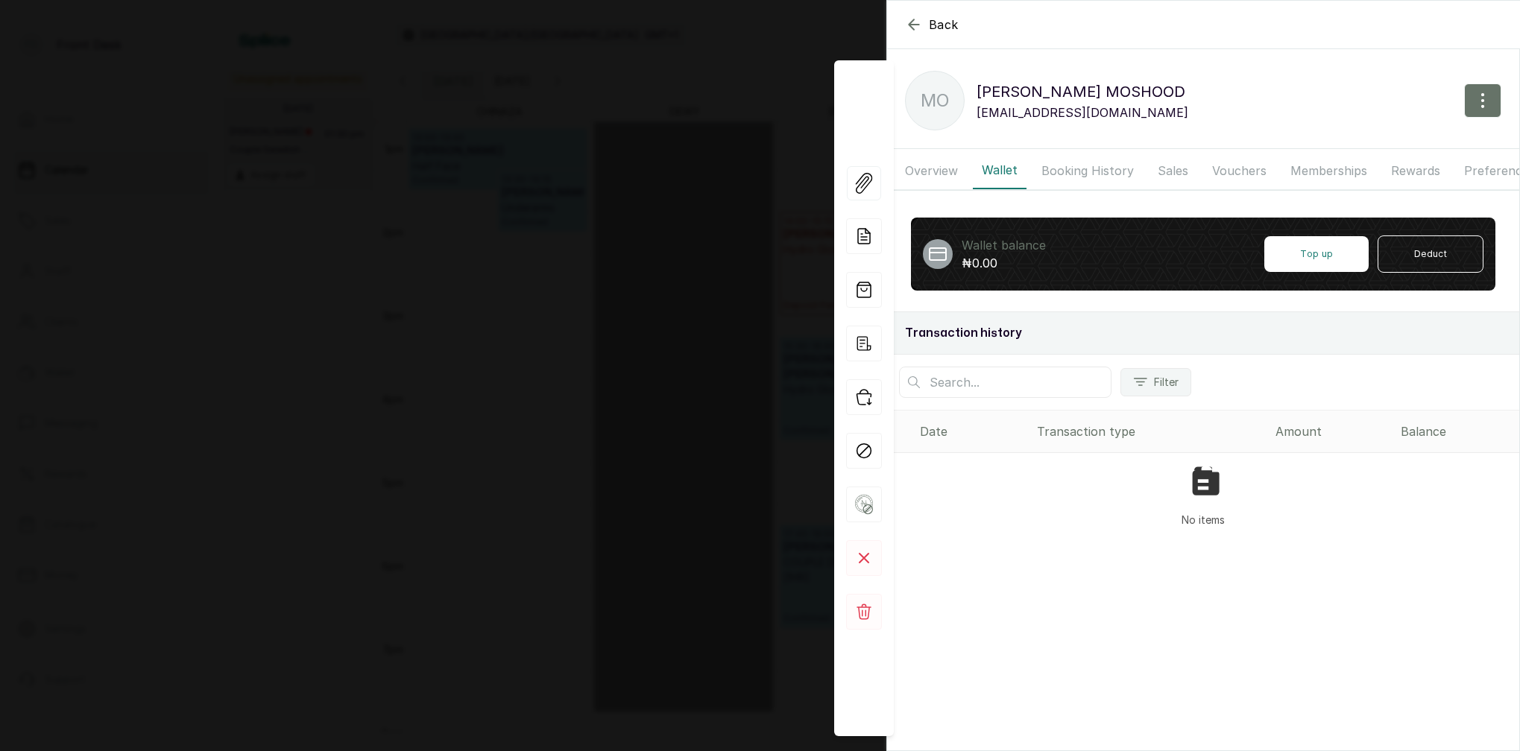
click at [1067, 169] on button "Booking History" at bounding box center [1087, 170] width 110 height 37
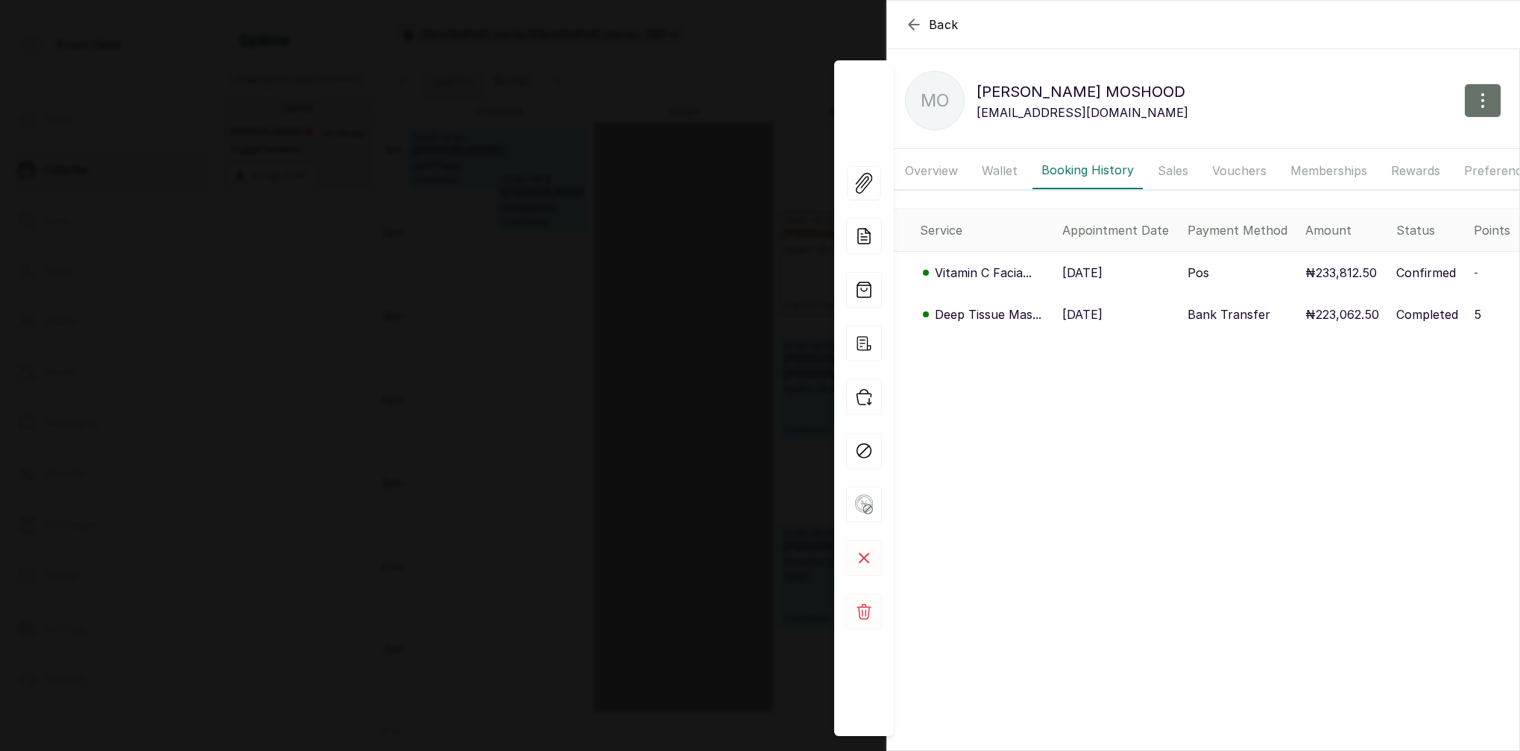
click at [997, 313] on p "Deep Tissue Mas..." at bounding box center [988, 315] width 107 height 18
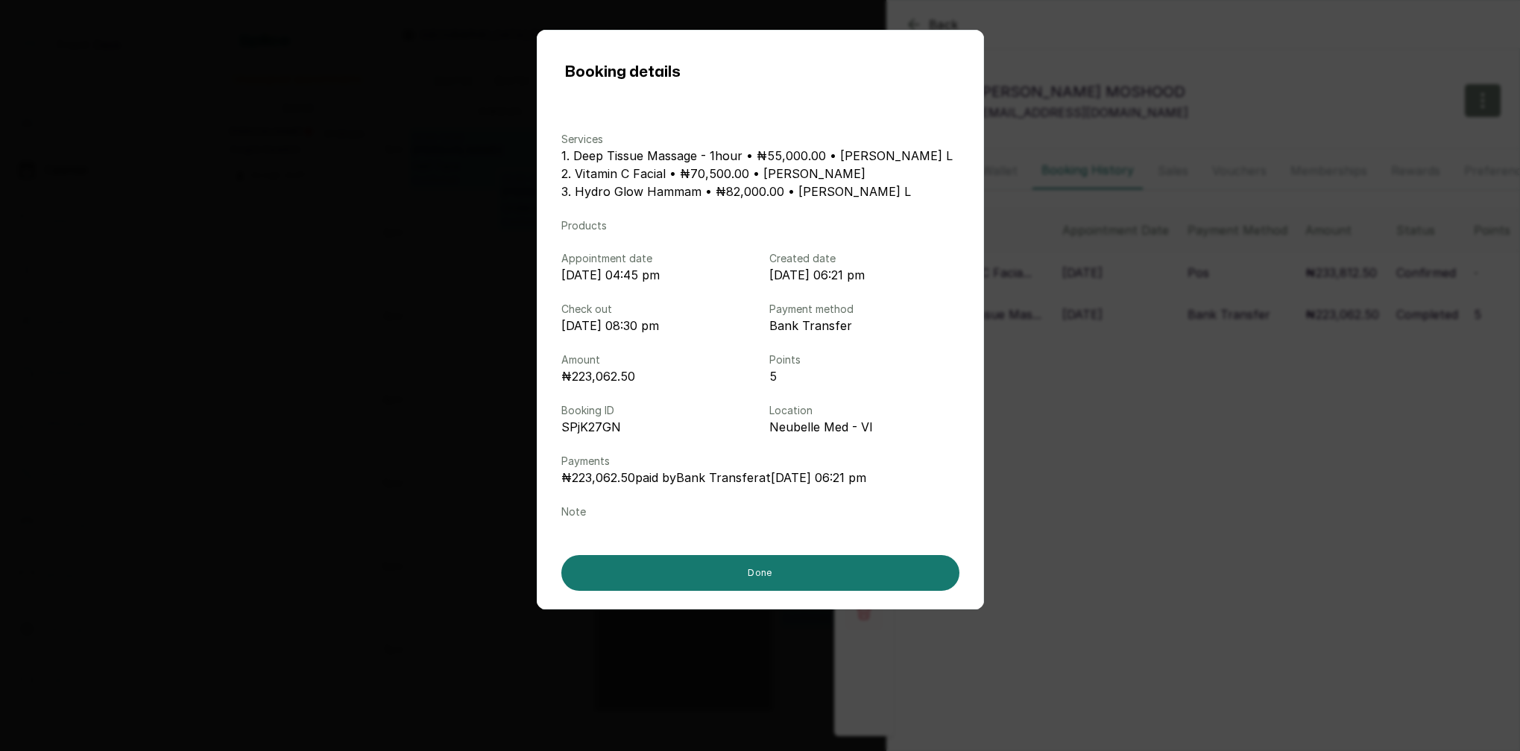
click at [1087, 379] on div "Booking details Services 1. Deep Tissue Massage - 1hour • ₦55,000.00 • LINA L 2…" at bounding box center [760, 375] width 1520 height 751
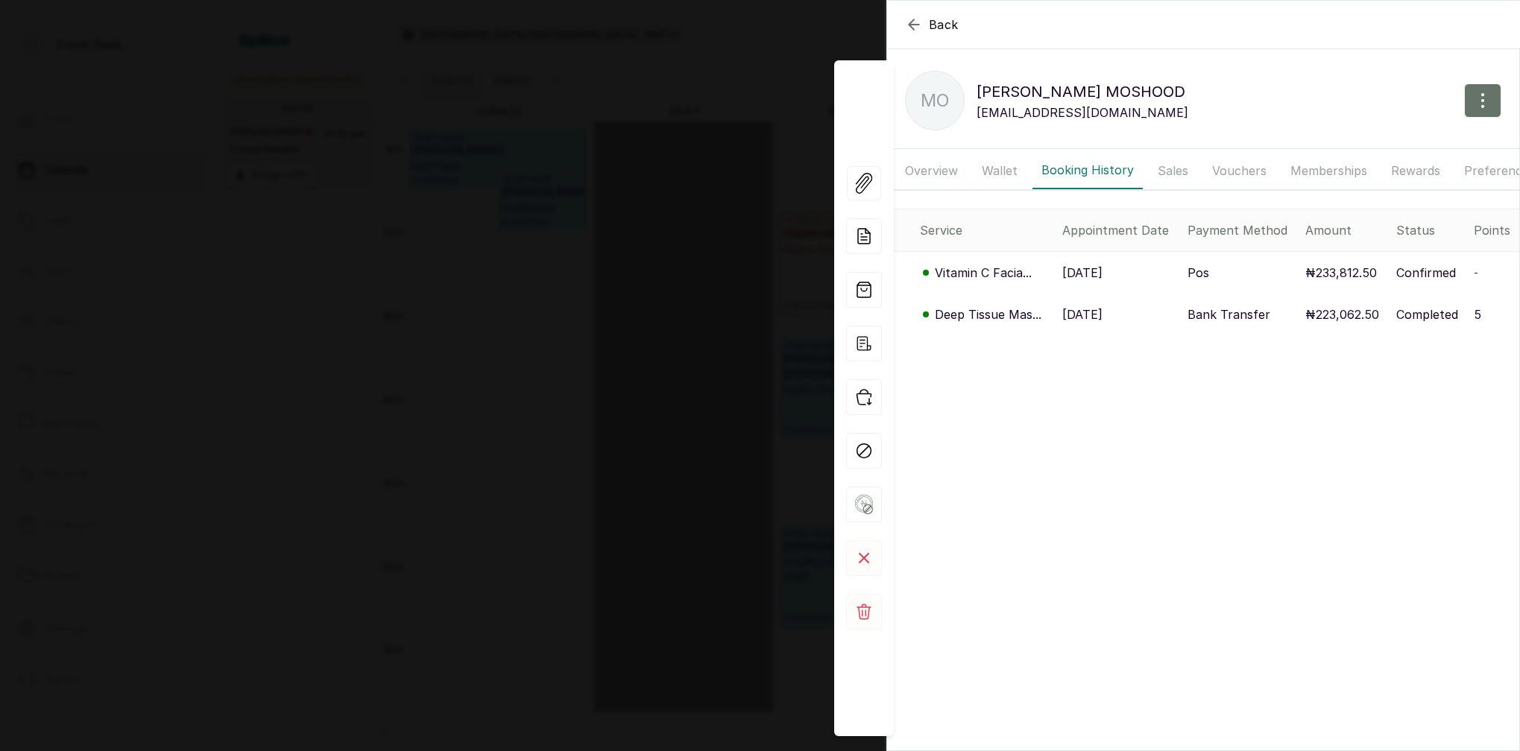
click at [991, 271] on p "Vitamin C Facia..." at bounding box center [983, 273] width 97 height 18
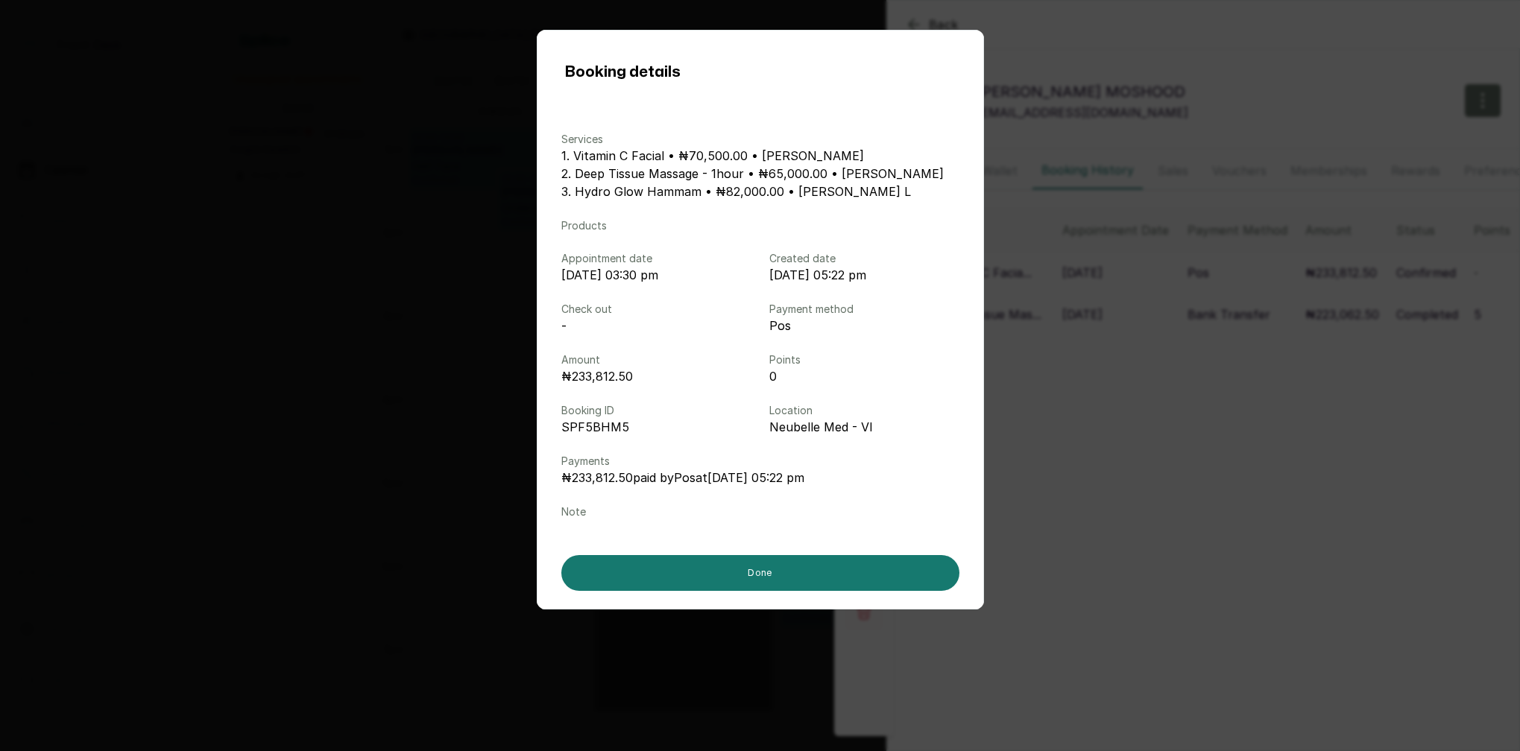
drag, startPoint x: 1137, startPoint y: 381, endPoint x: 1046, endPoint y: 348, distance: 97.4
click at [1134, 379] on div "Booking details Services 1. Vitamin C Facial • ₦70,500.00 • MARY I 2. Deep Tiss…" at bounding box center [760, 375] width 1520 height 751
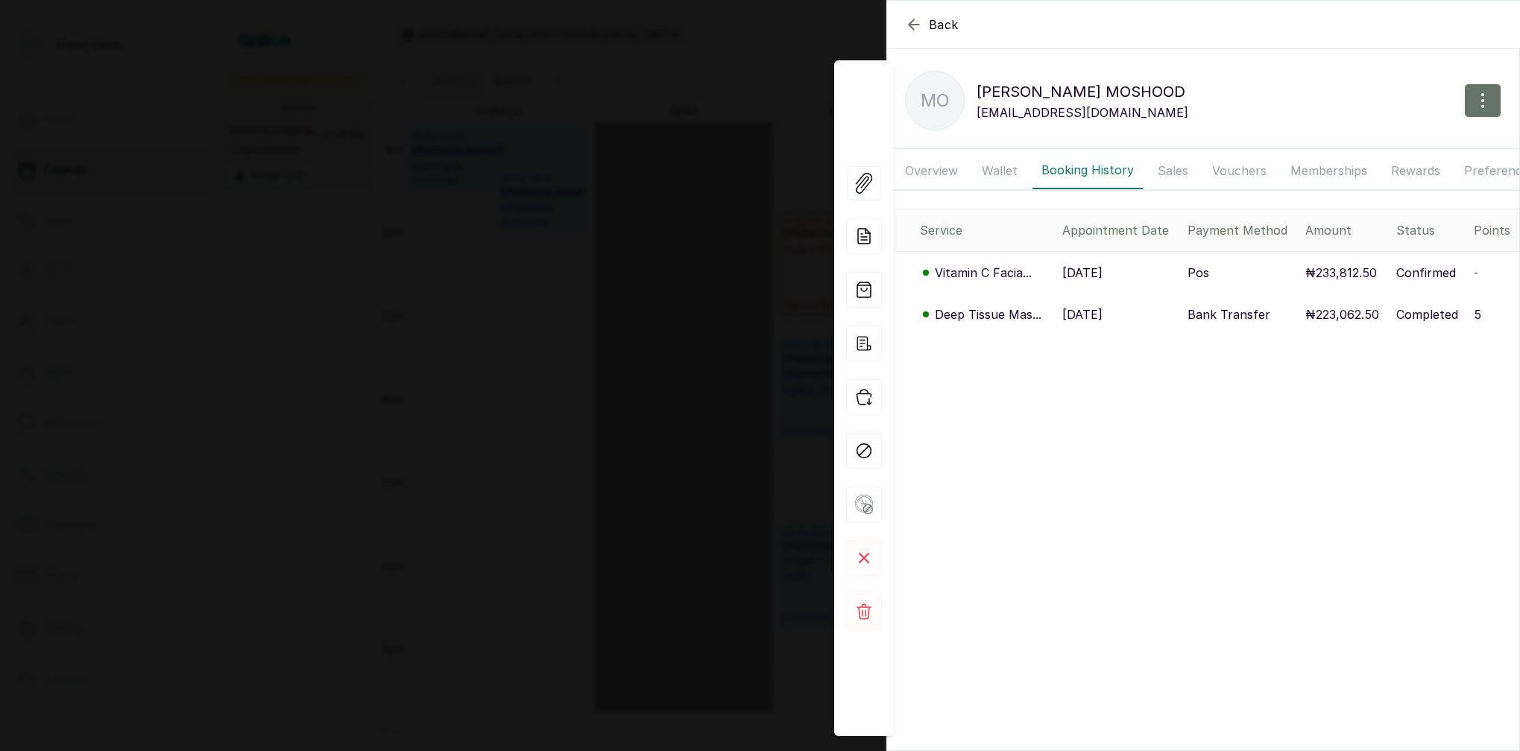
click at [978, 318] on p "Deep Tissue Mas..." at bounding box center [988, 315] width 107 height 18
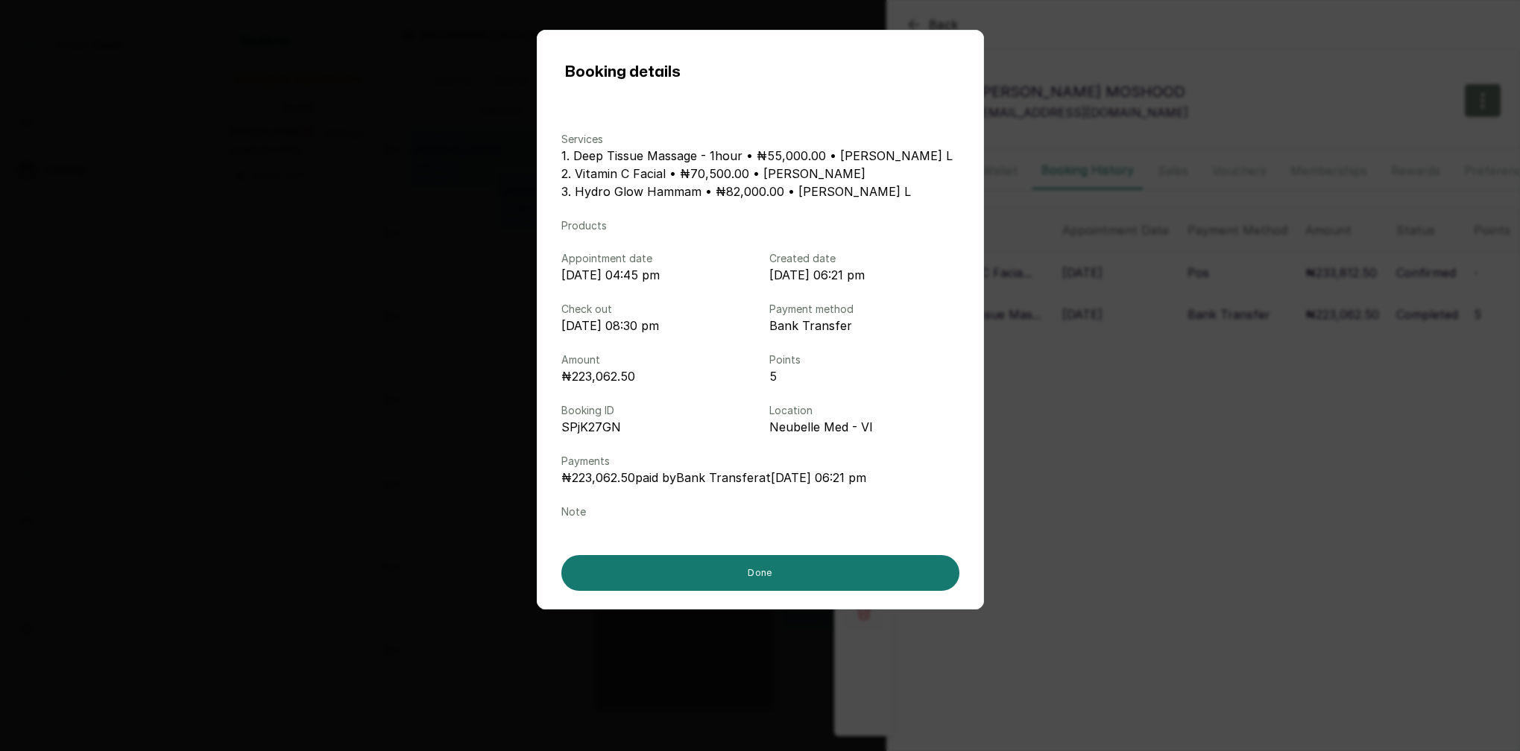
click at [1158, 423] on div "Booking details Services 1. Deep Tissue Massage - 1hour • ₦55,000.00 • LINA L 2…" at bounding box center [760, 375] width 1520 height 751
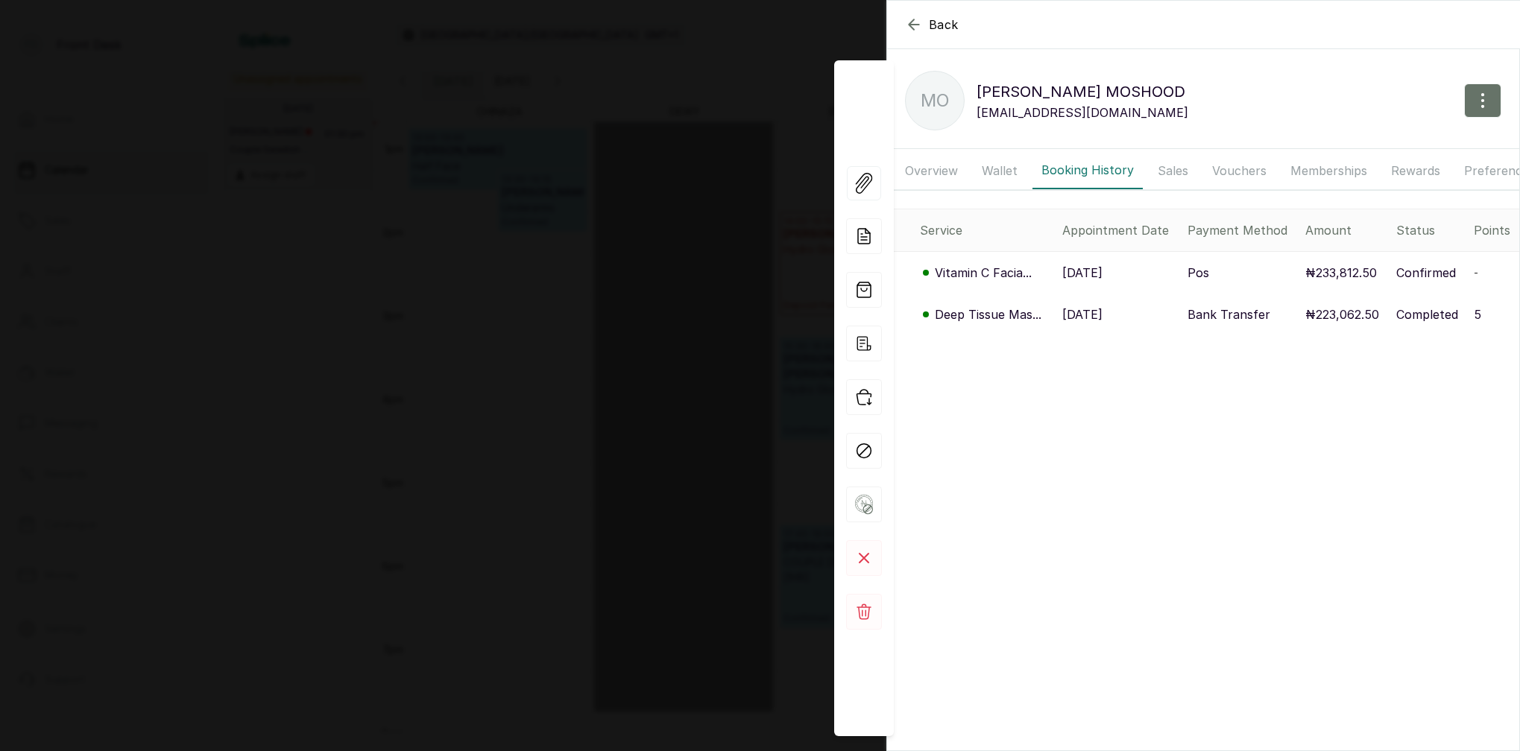
click at [689, 252] on div "Back MR OWOLABI MOSHOOD MO MR OWOLABI MOSHOOD owolabiajide1@gmail.com Overview …" at bounding box center [760, 375] width 1520 height 751
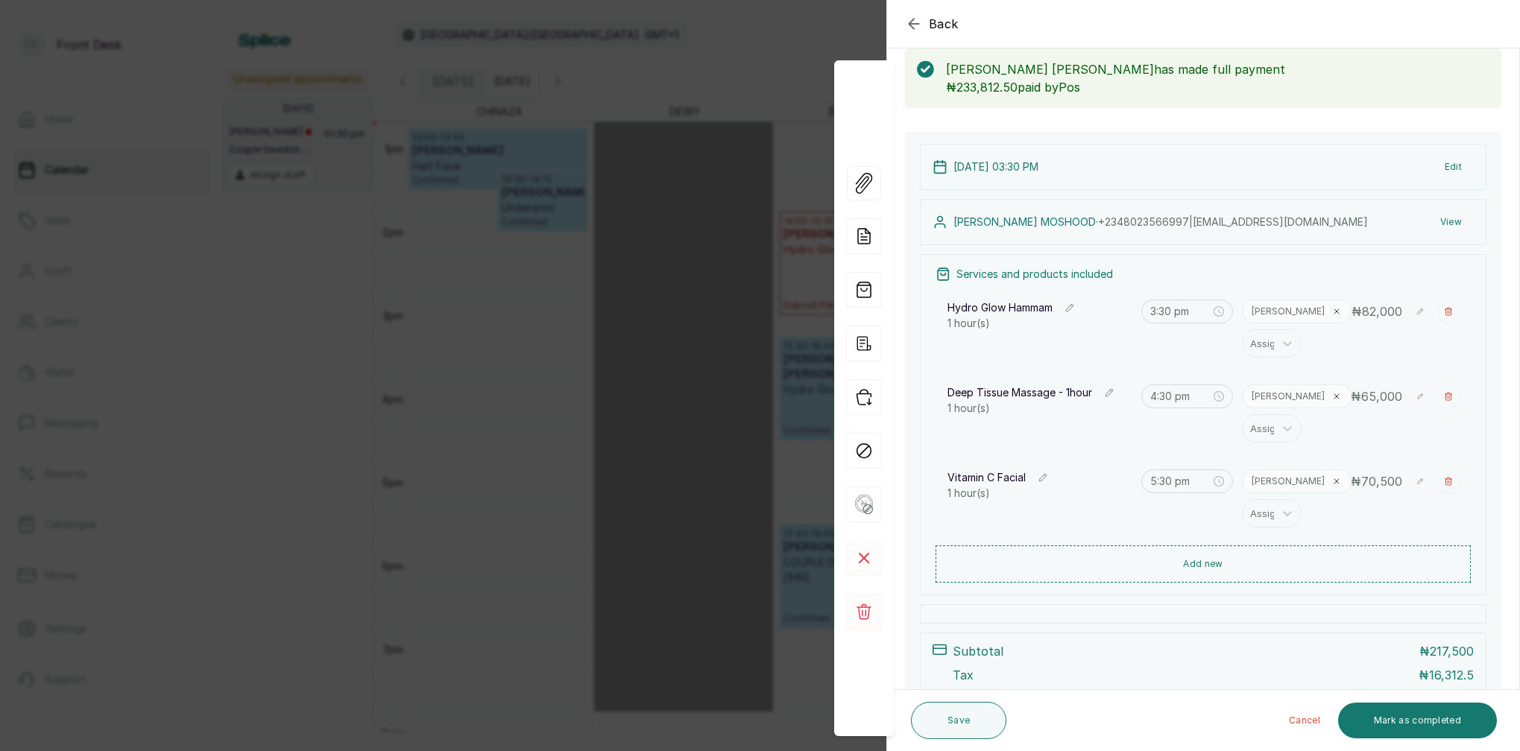
click at [692, 257] on div "Back Appointment Details Edit appointment Make changes to appointment details […" at bounding box center [760, 375] width 1520 height 751
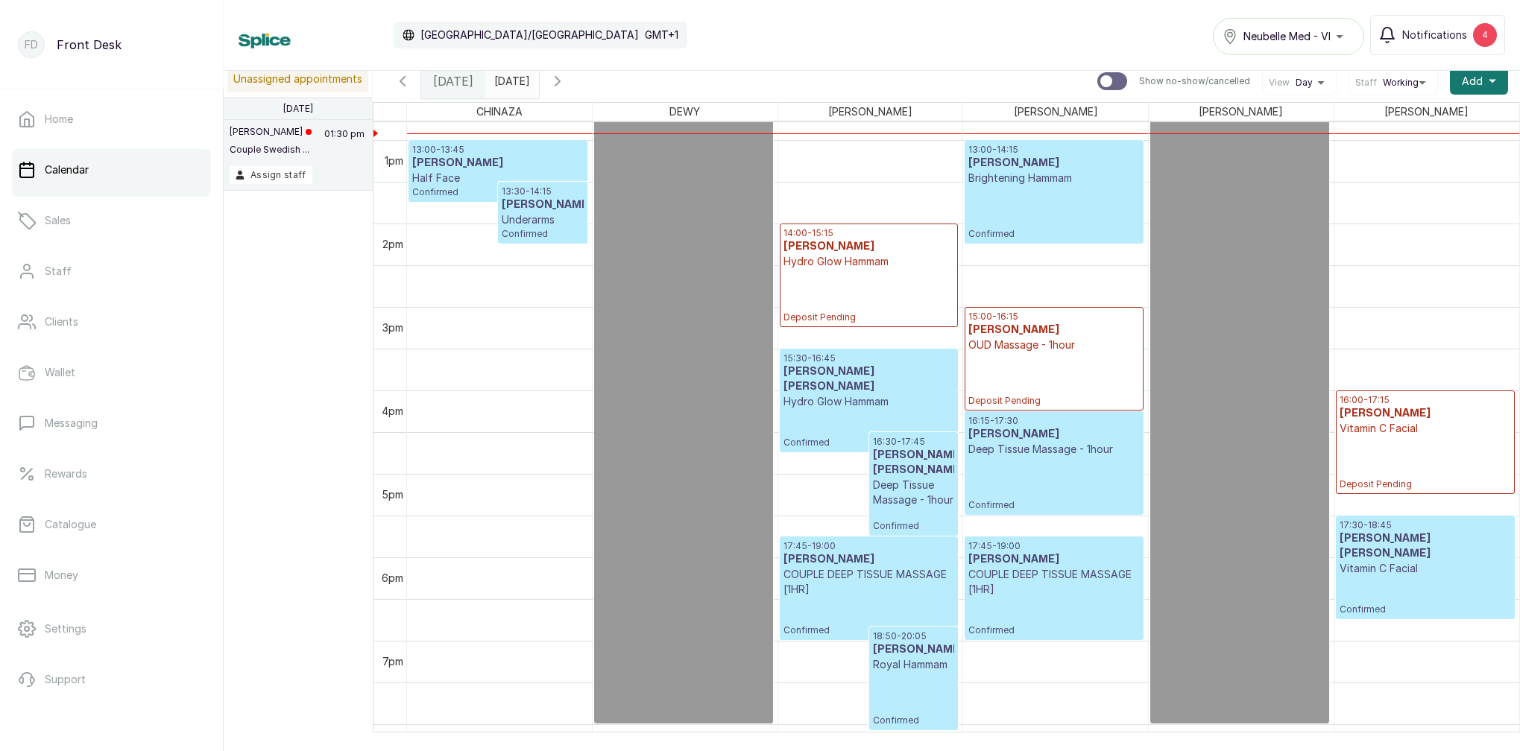
scroll to position [1067, 0]
click at [894, 434] on div "16:30 - 17:45 MR OWOLABI MOSHOOD Deep Tissue Massage - 1hour Confirmed" at bounding box center [914, 485] width 88 height 102
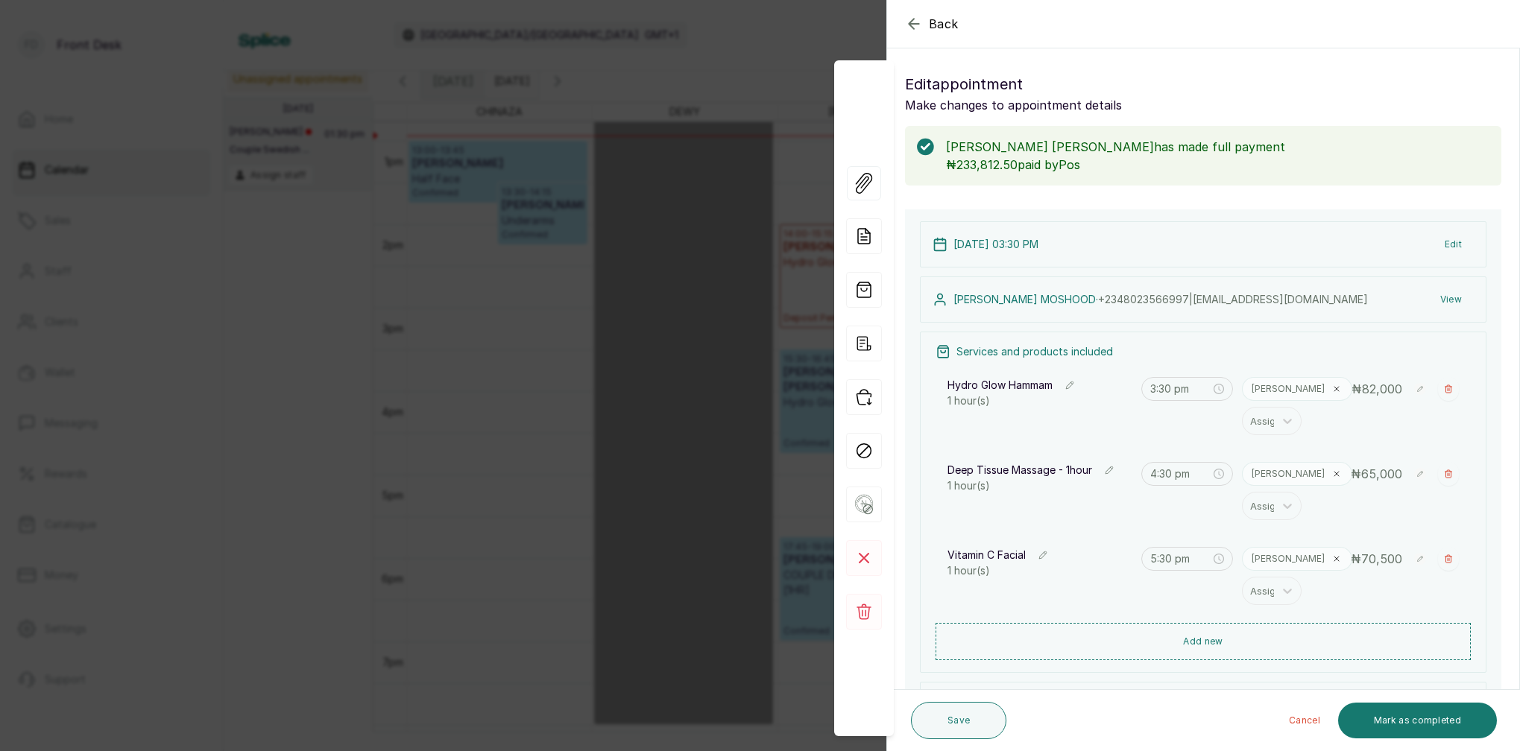
click at [1452, 239] on button "Edit" at bounding box center [1452, 244] width 41 height 27
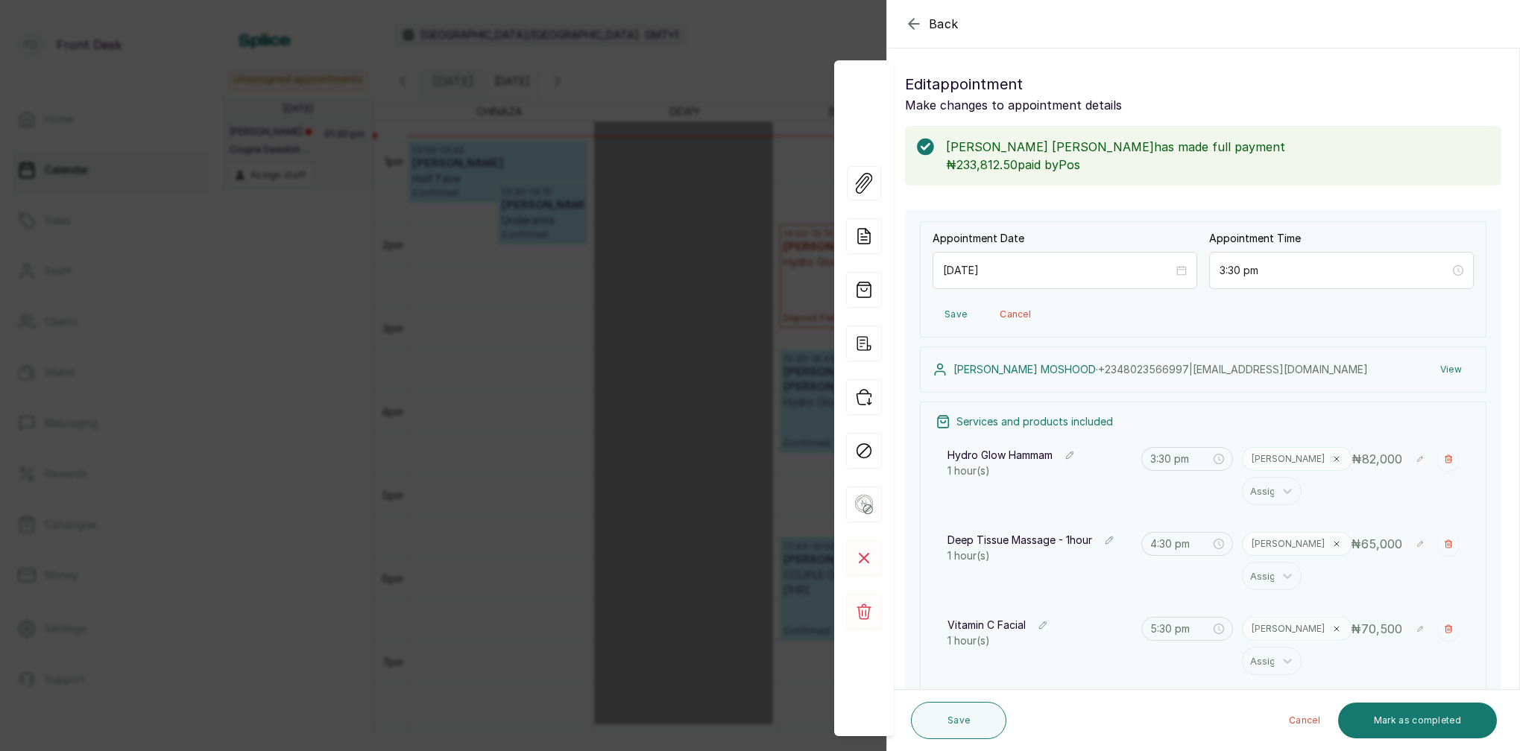
click at [917, 18] on icon "button" at bounding box center [914, 24] width 18 height 18
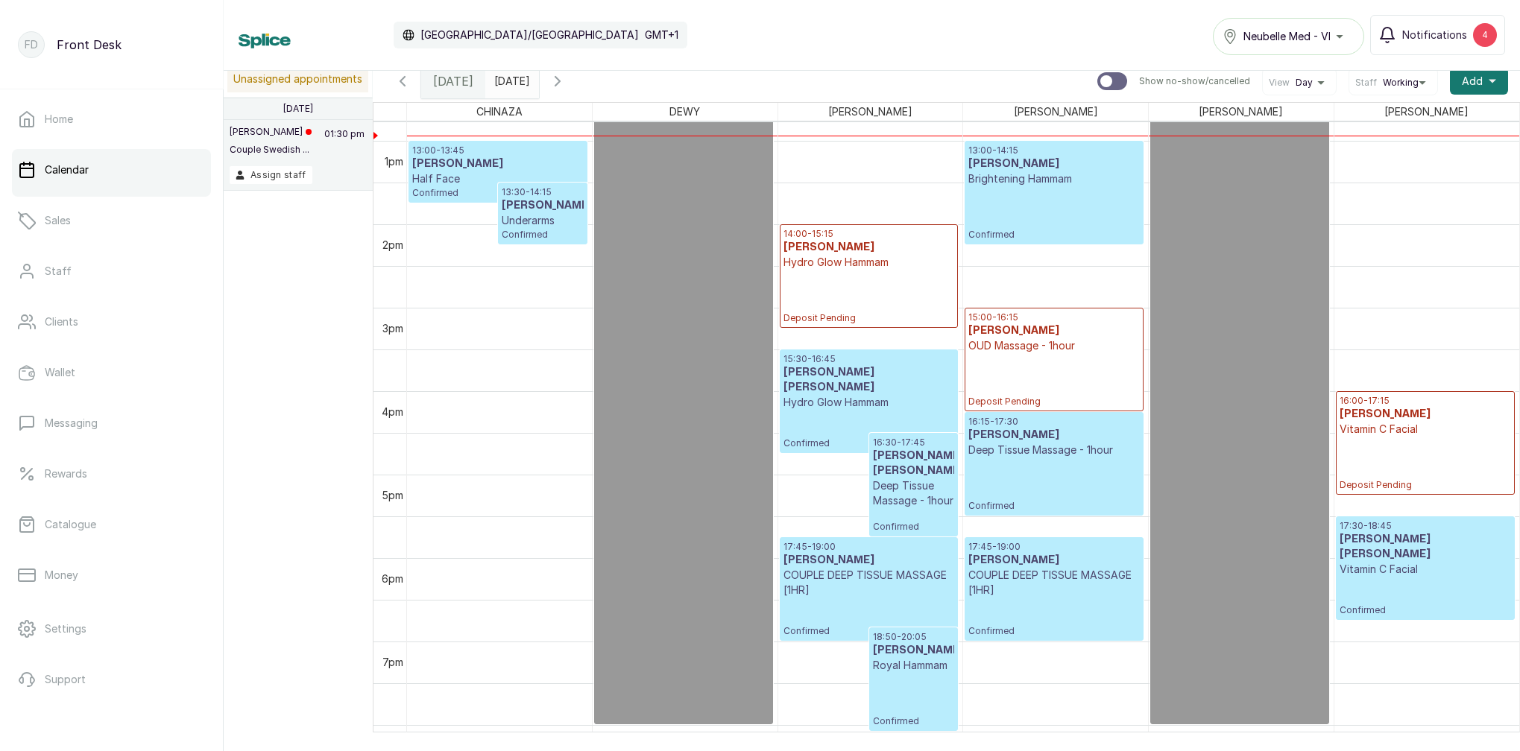
click at [912, 453] on h3 "[PERSON_NAME] [PERSON_NAME]" at bounding box center [914, 464] width 82 height 30
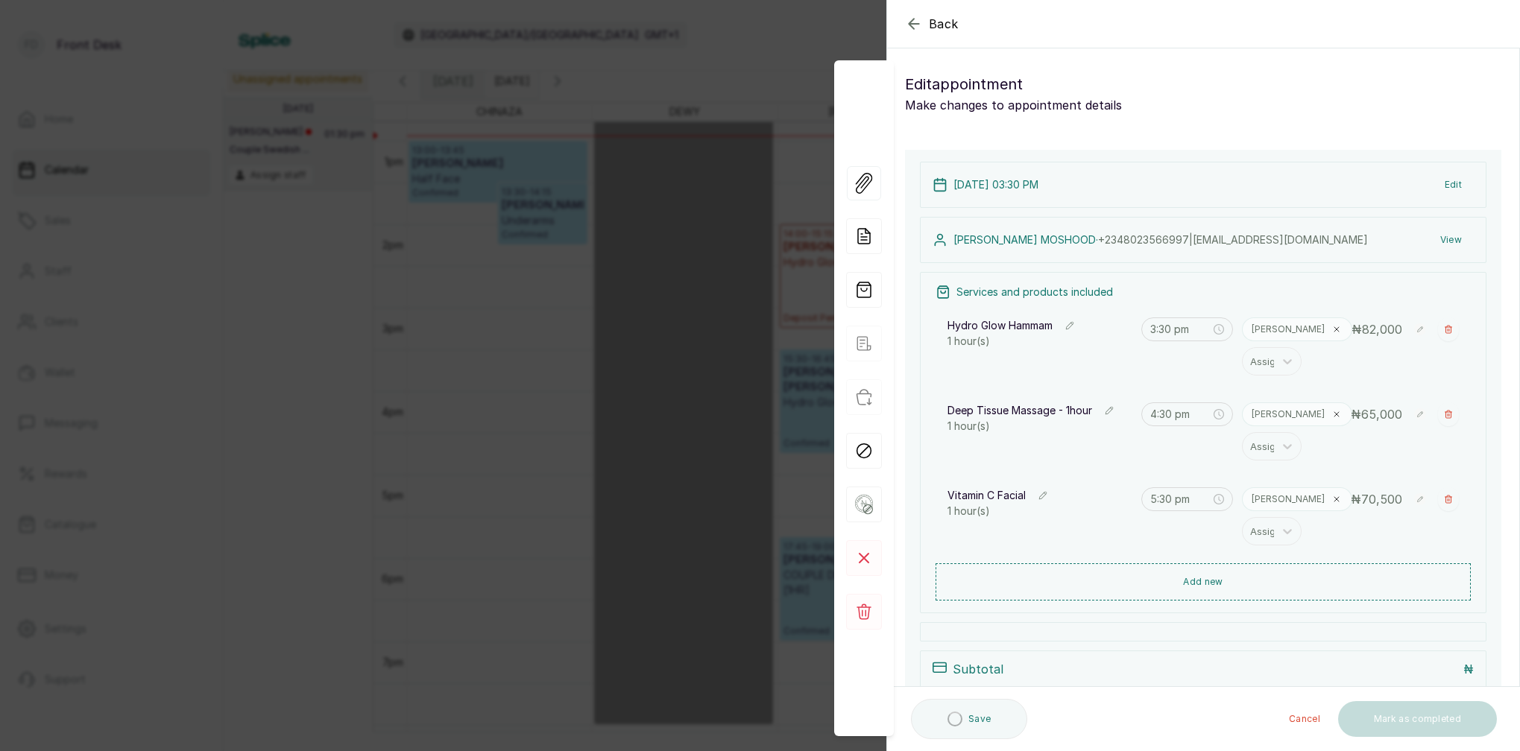
click at [1450, 238] on button "View" at bounding box center [1450, 240] width 45 height 27
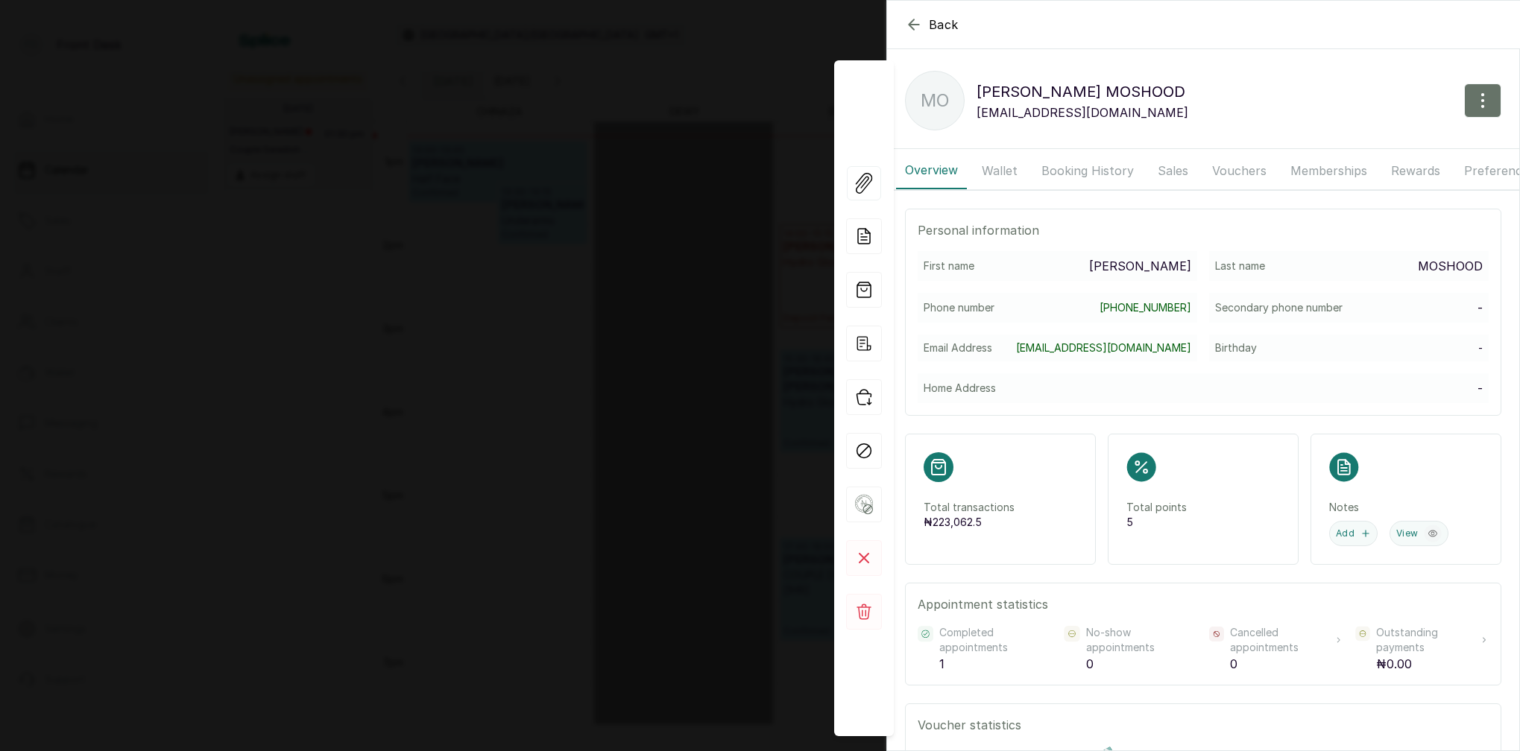
click at [1055, 173] on button "Booking History" at bounding box center [1087, 170] width 110 height 37
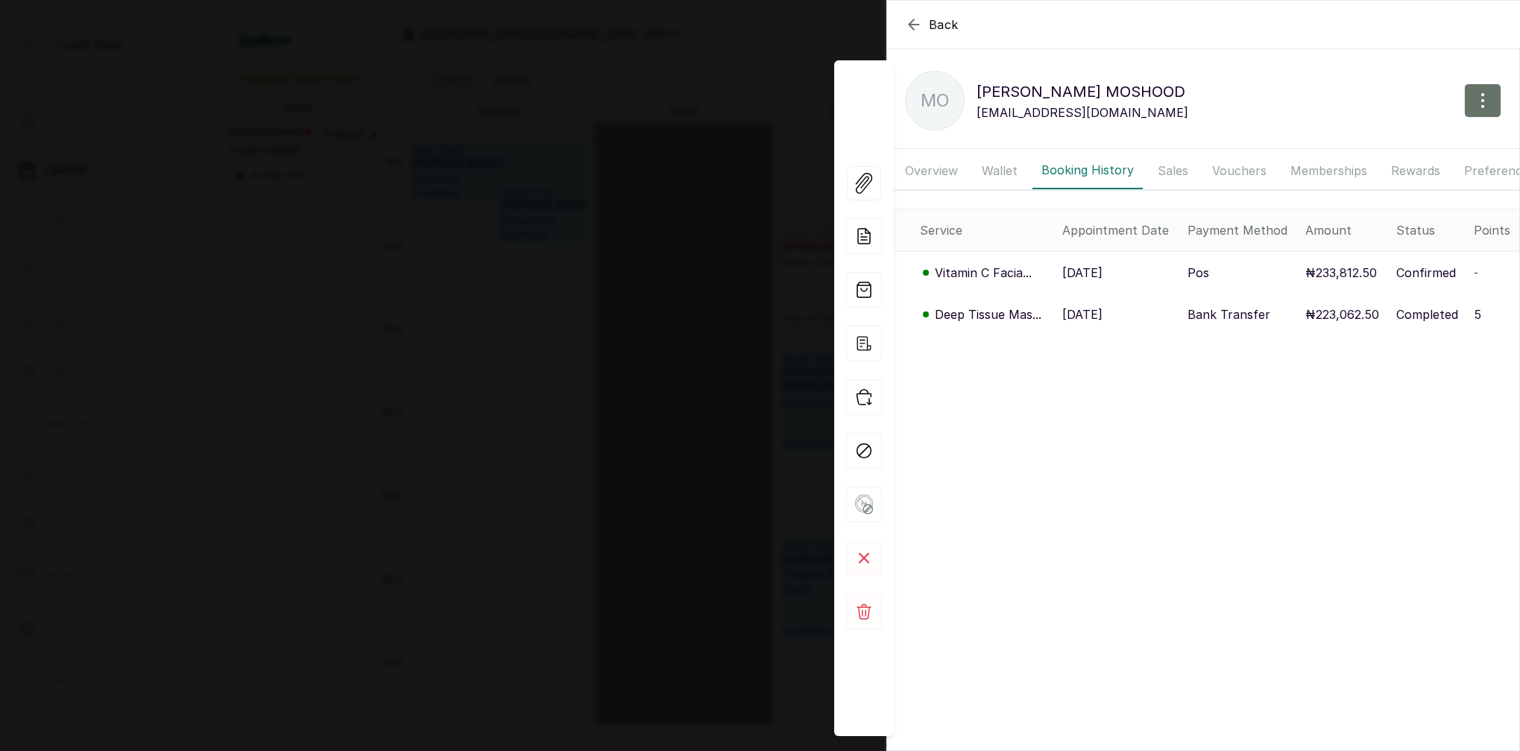
click at [991, 318] on p "Deep Tissue Mas..." at bounding box center [988, 315] width 107 height 18
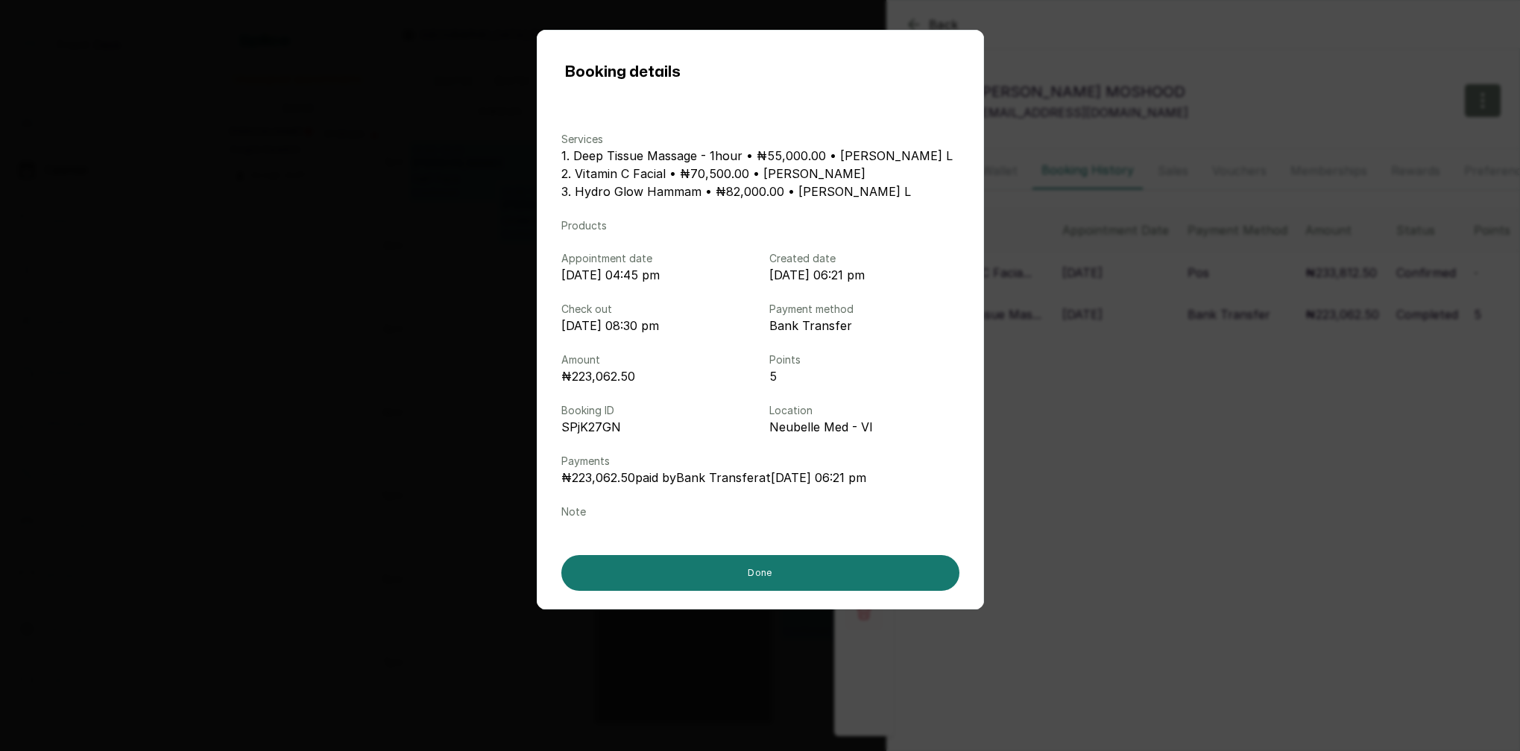
click at [1295, 465] on div "Booking details Services 1. Deep Tissue Massage - 1hour • ₦55,000.00 • LINA L 2…" at bounding box center [760, 375] width 1520 height 751
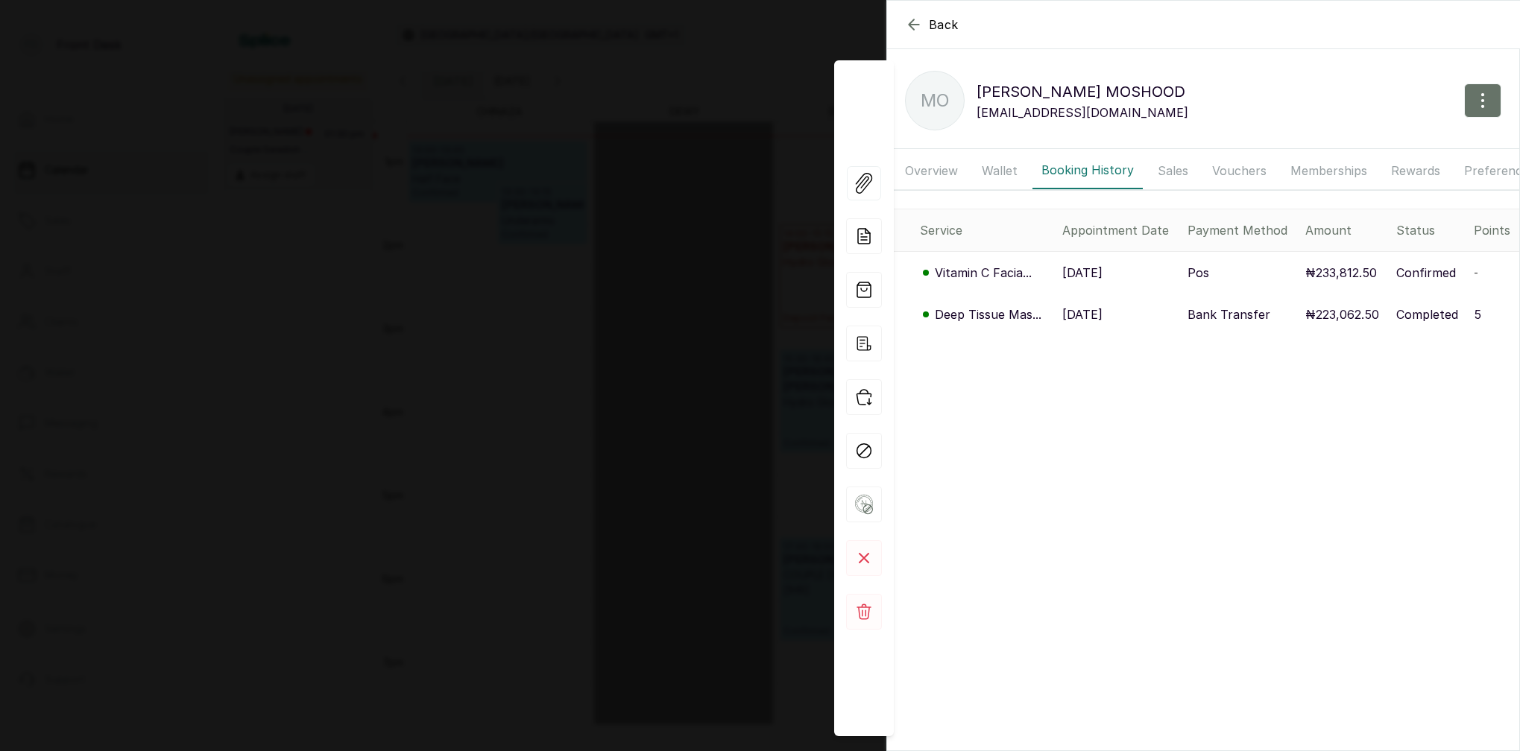
click at [962, 269] on p "Vitamin C Facia..." at bounding box center [983, 273] width 97 height 18
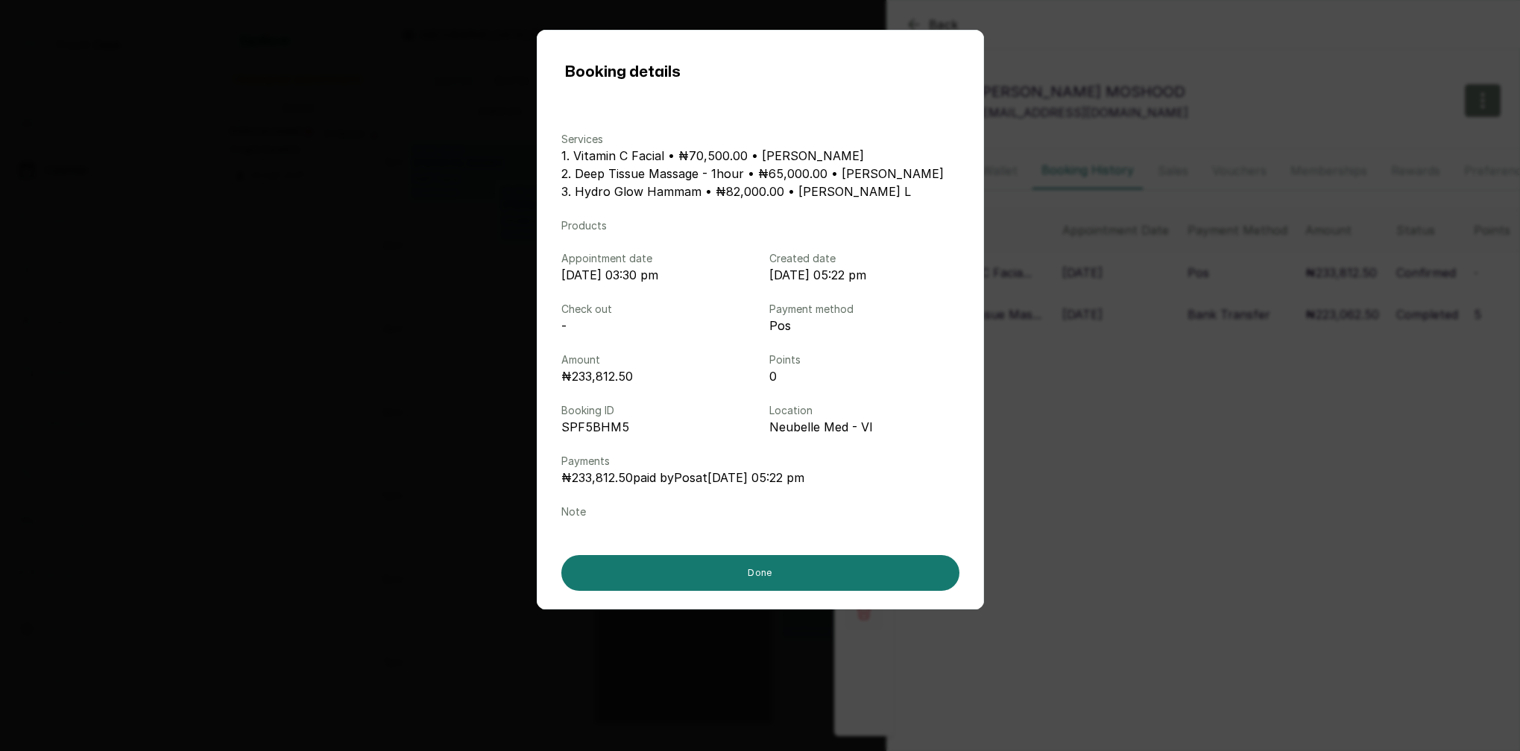
click at [1187, 420] on div "Booking details Services 1. Vitamin C Facial • ₦70,500.00 • MARY I 2. Deep Tiss…" at bounding box center [760, 375] width 1520 height 751
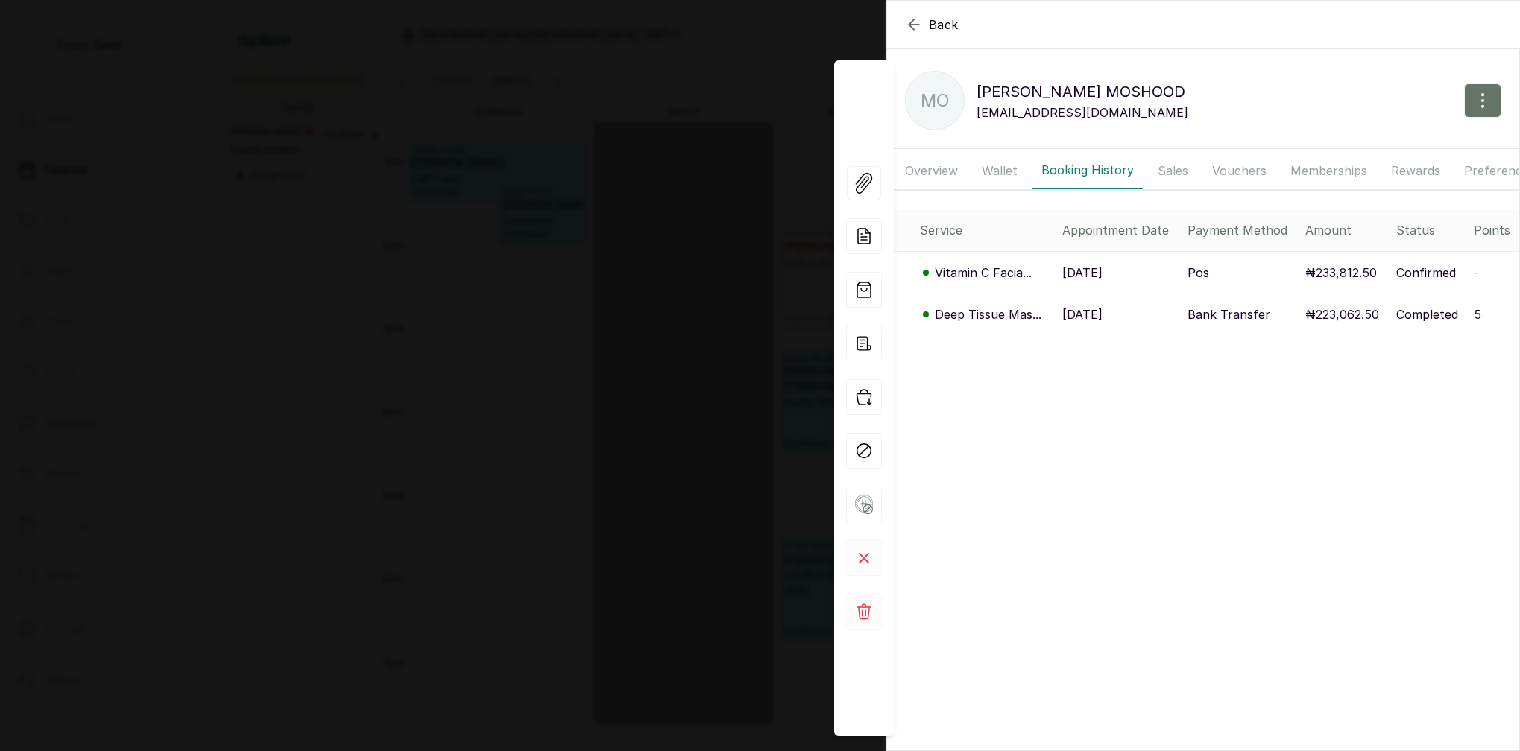
drag, startPoint x: 481, startPoint y: 225, endPoint x: 522, endPoint y: 218, distance: 40.8
click at [481, 224] on div "Back MR OWOLABI MOSHOOD MO MR OWOLABI MOSHOOD owolabiajide1@gmail.com Overview …" at bounding box center [760, 375] width 1520 height 751
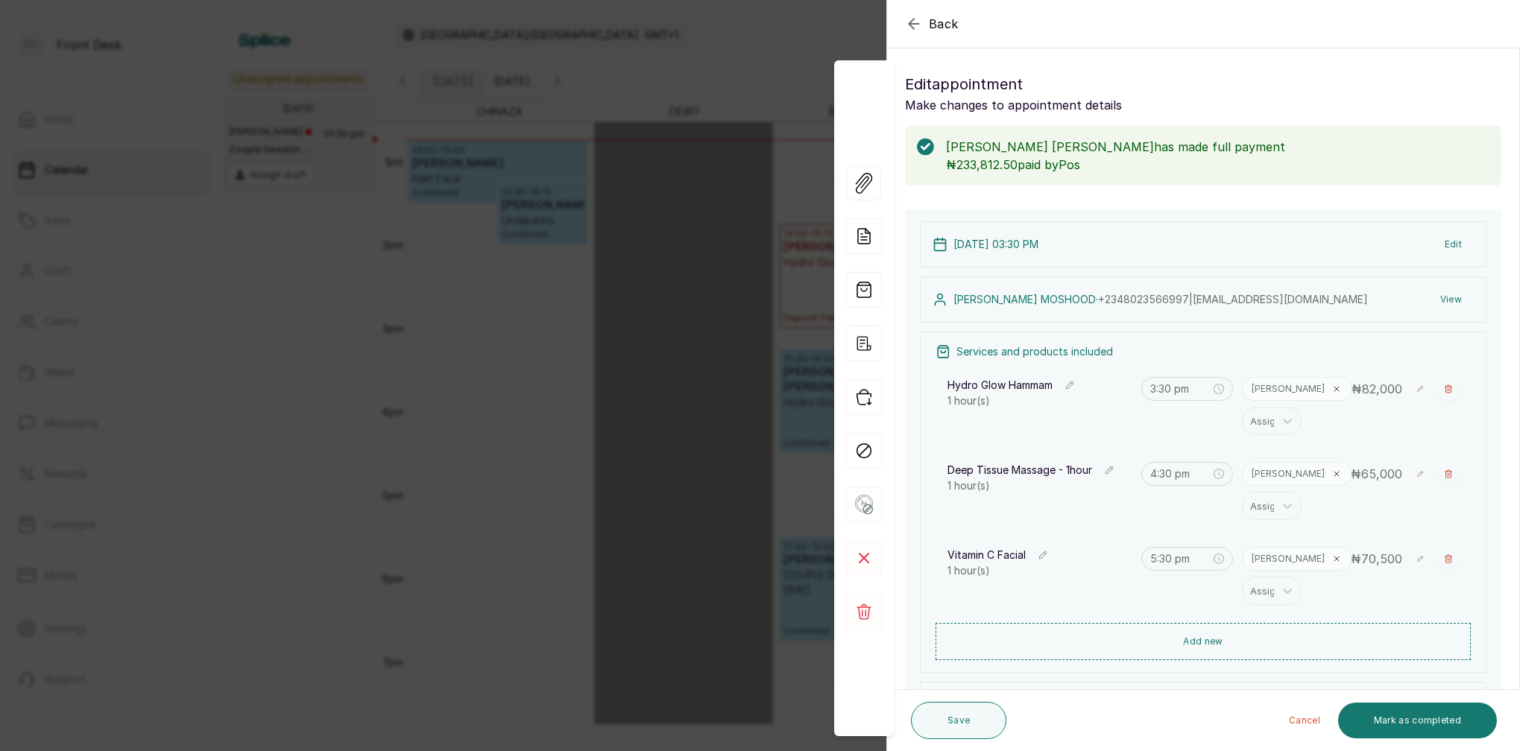
scroll to position [0, 0]
click at [637, 206] on div "Back Appointment Details Edit appointment Make changes to appointment details […" at bounding box center [760, 375] width 1520 height 751
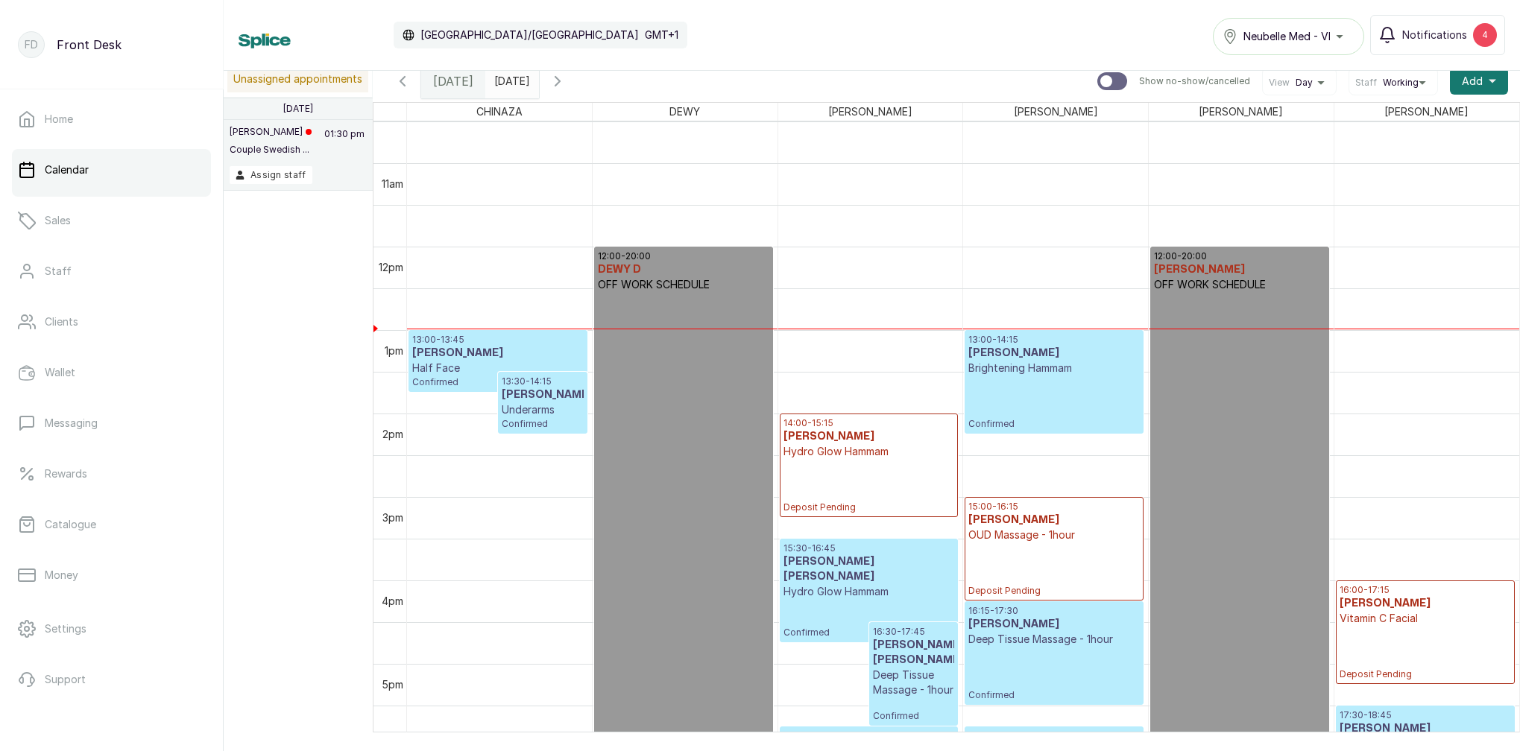
scroll to position [904, 0]
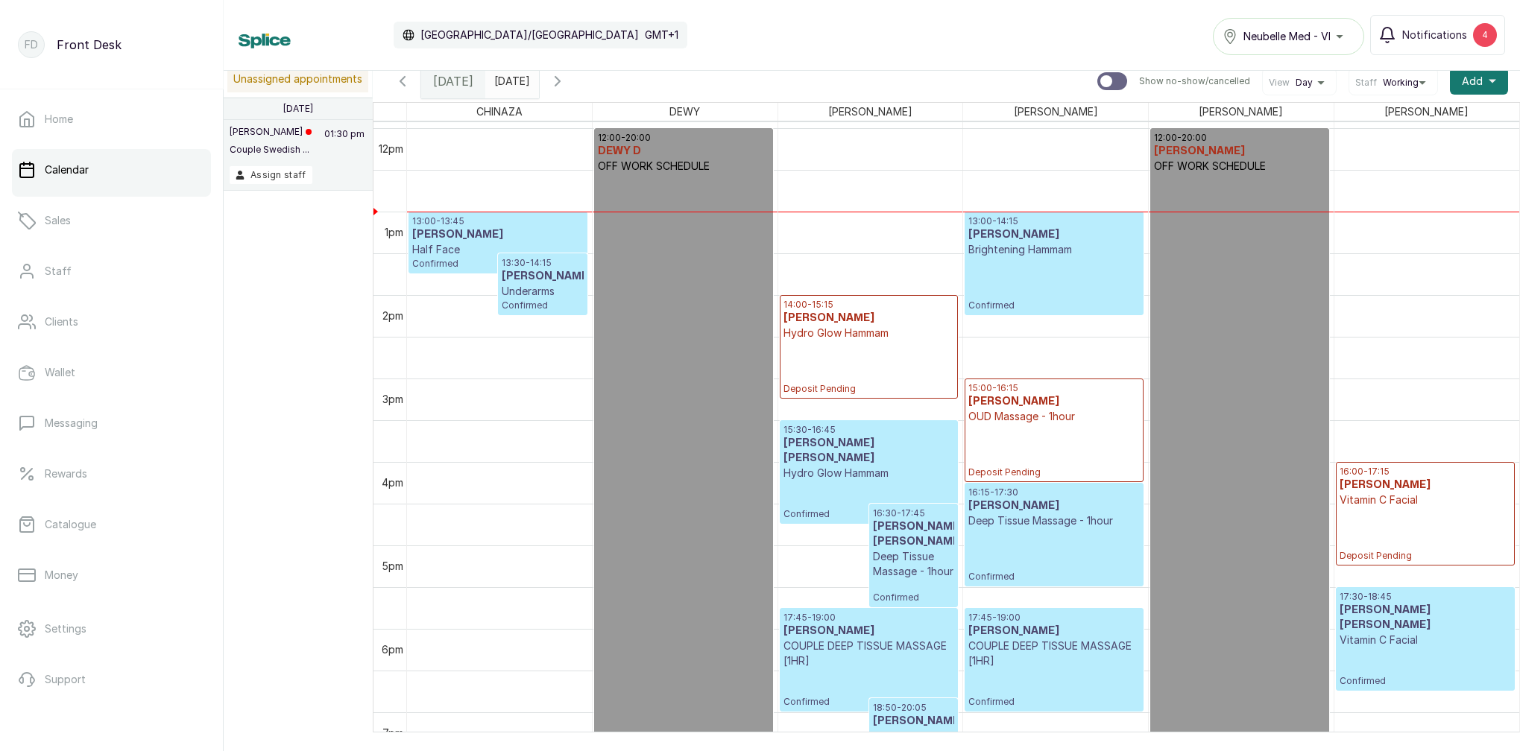
click at [510, 79] on input "[DATE]" at bounding box center [498, 77] width 24 height 25
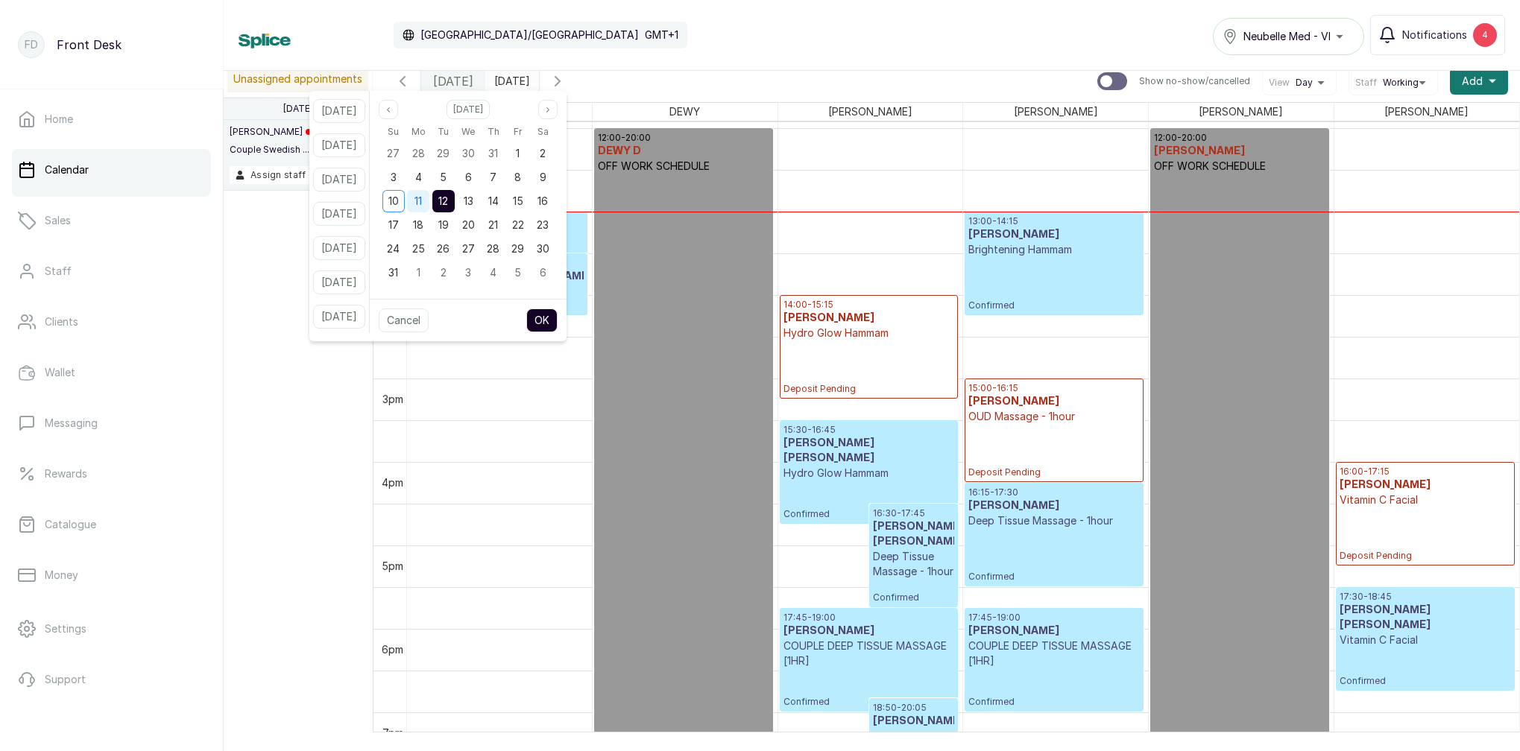
click at [422, 202] on span "11" at bounding box center [417, 201] width 7 height 13
click at [448, 202] on span "12" at bounding box center [443, 201] width 10 height 13
click at [557, 318] on button "OK" at bounding box center [541, 321] width 31 height 24
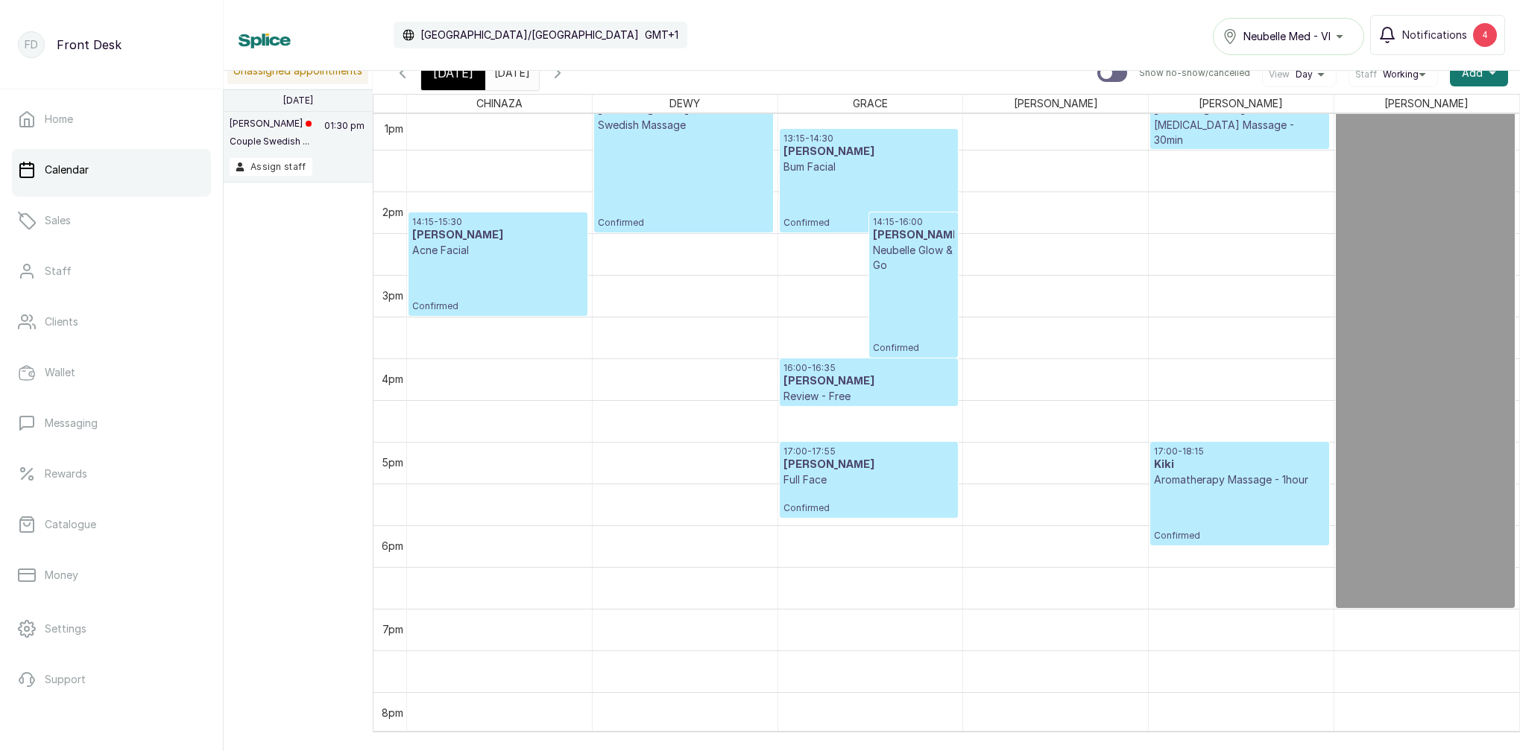
scroll to position [399, 0]
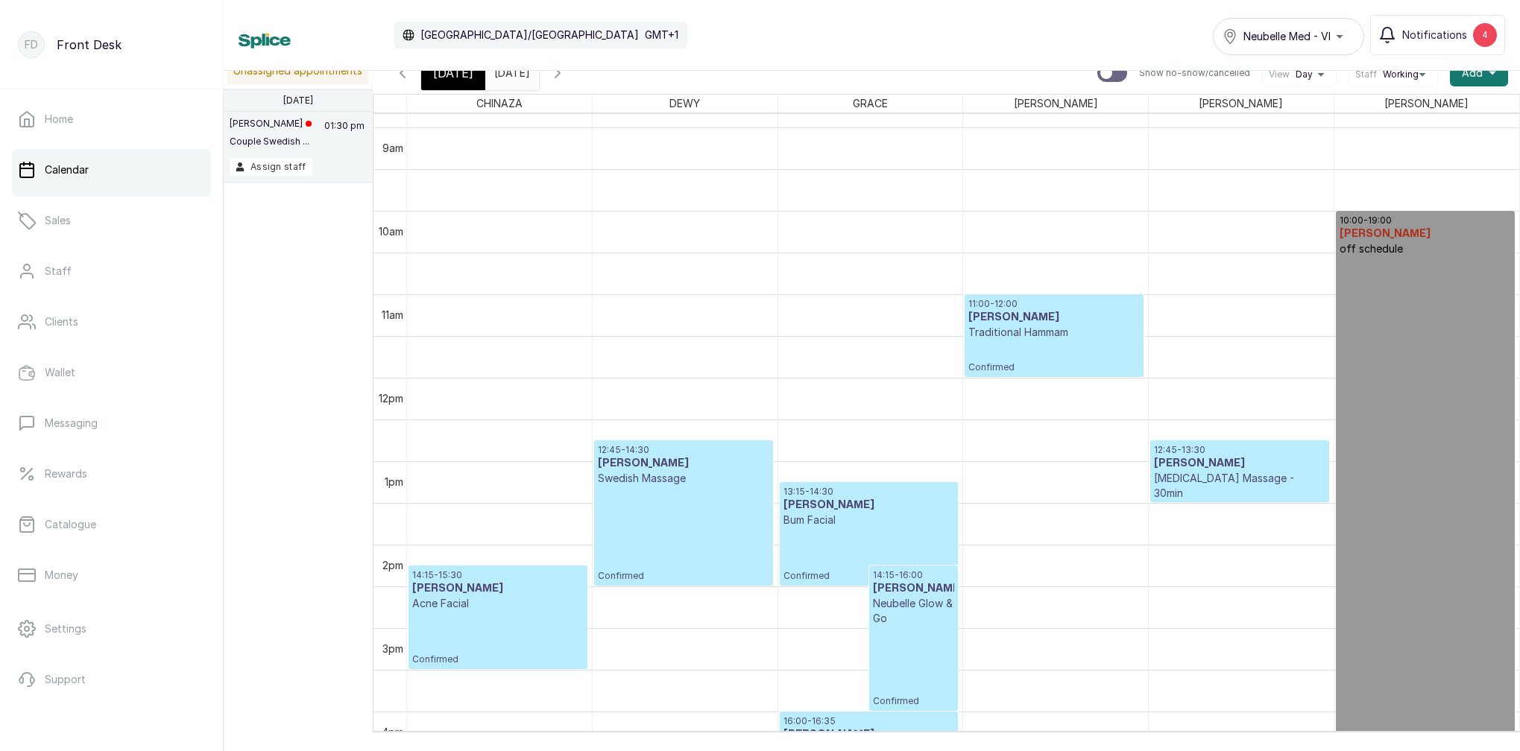
click at [449, 80] on span "[DATE]" at bounding box center [453, 73] width 40 height 18
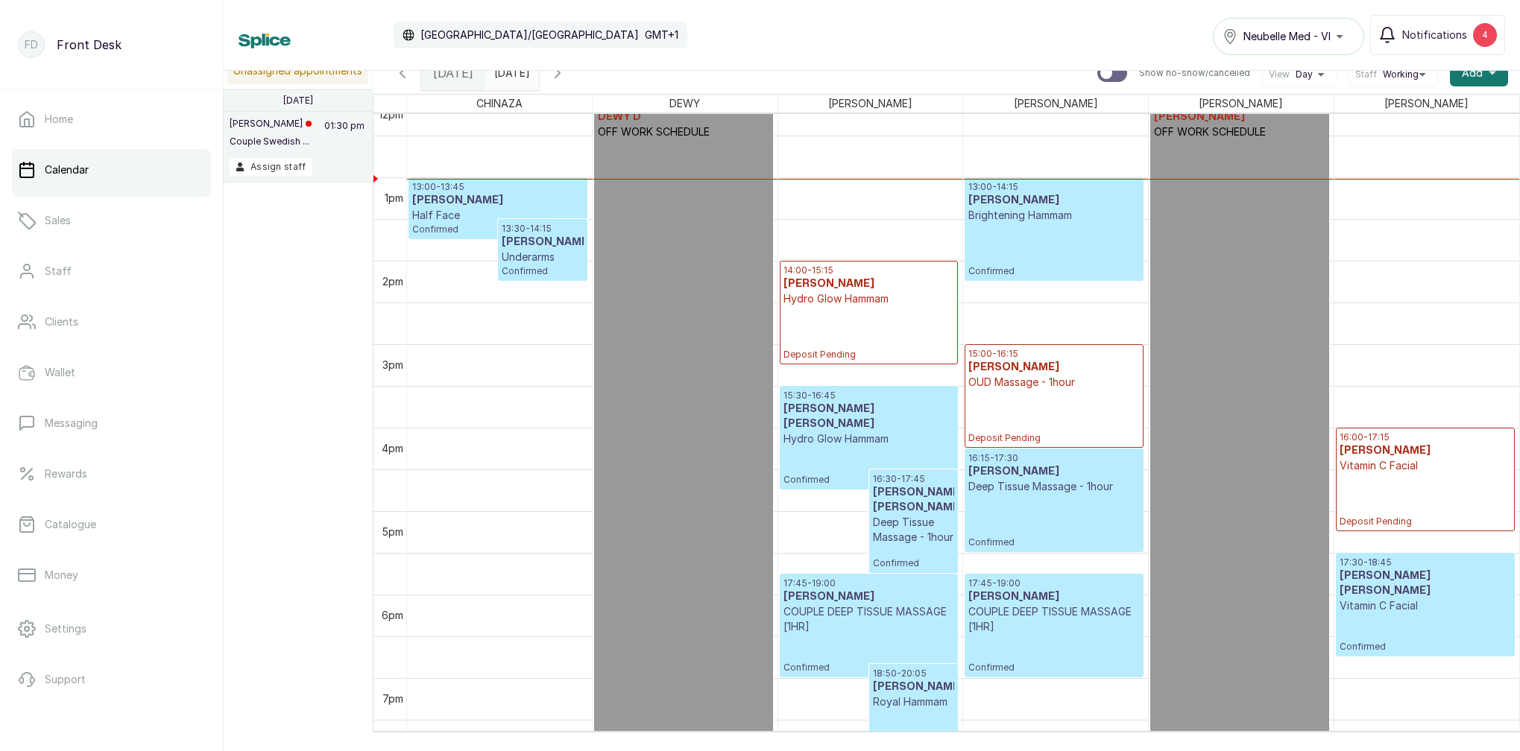
click at [846, 445] on div "15:30 - 16:45 MR OWOLABI MOSHOOD Hydro Glow Hammam Confirmed" at bounding box center [868, 438] width 171 height 96
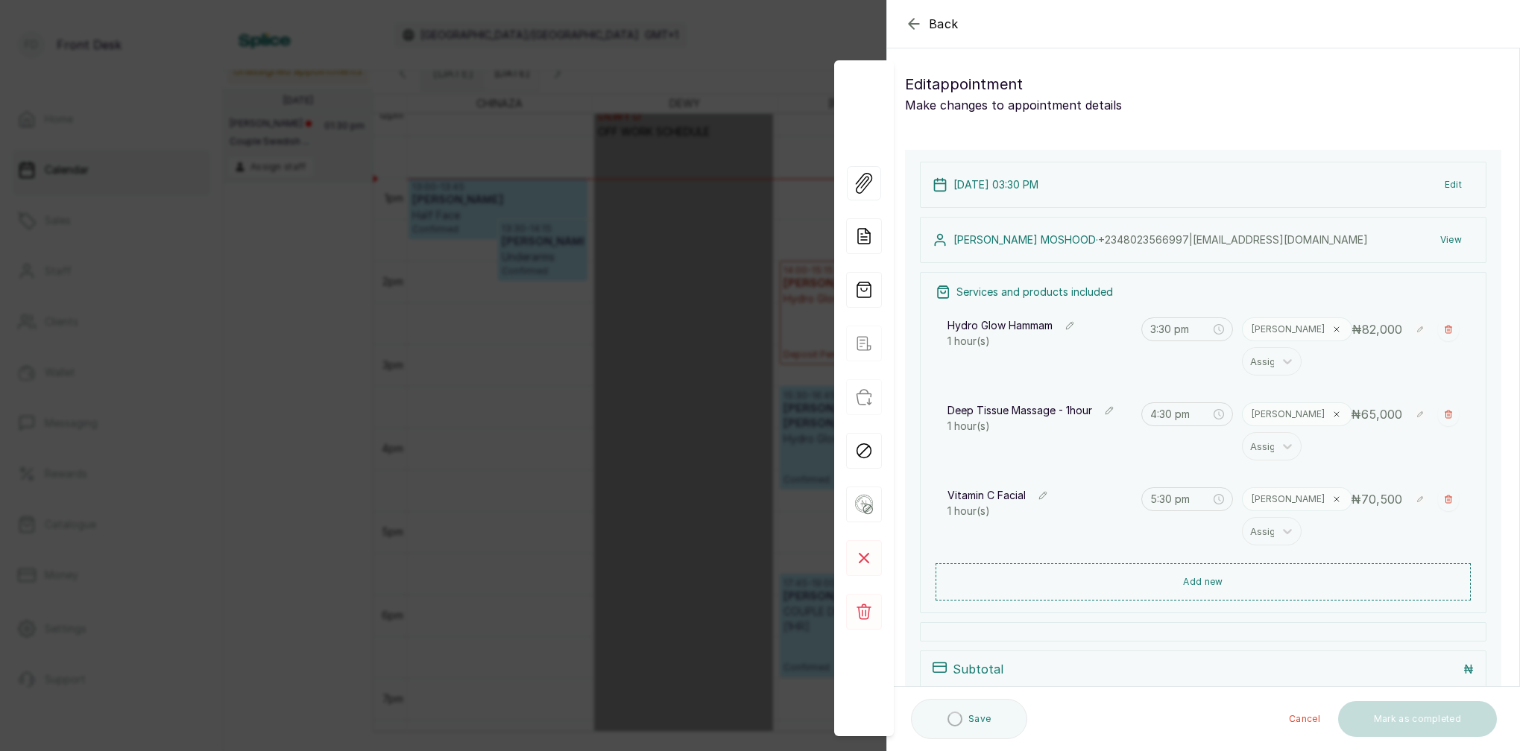
click at [1456, 239] on button "View" at bounding box center [1450, 240] width 45 height 27
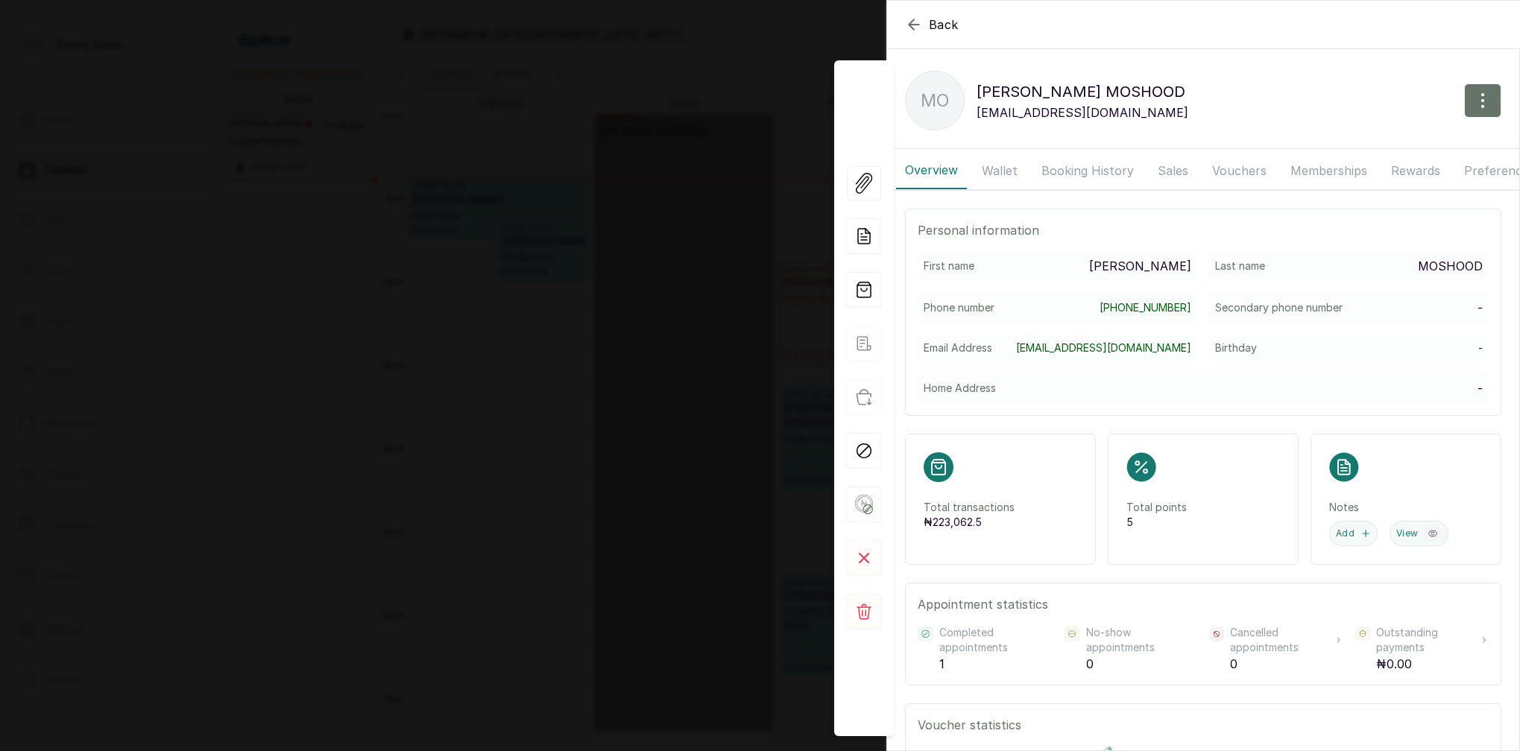
click at [1113, 168] on button "Booking History" at bounding box center [1087, 170] width 110 height 37
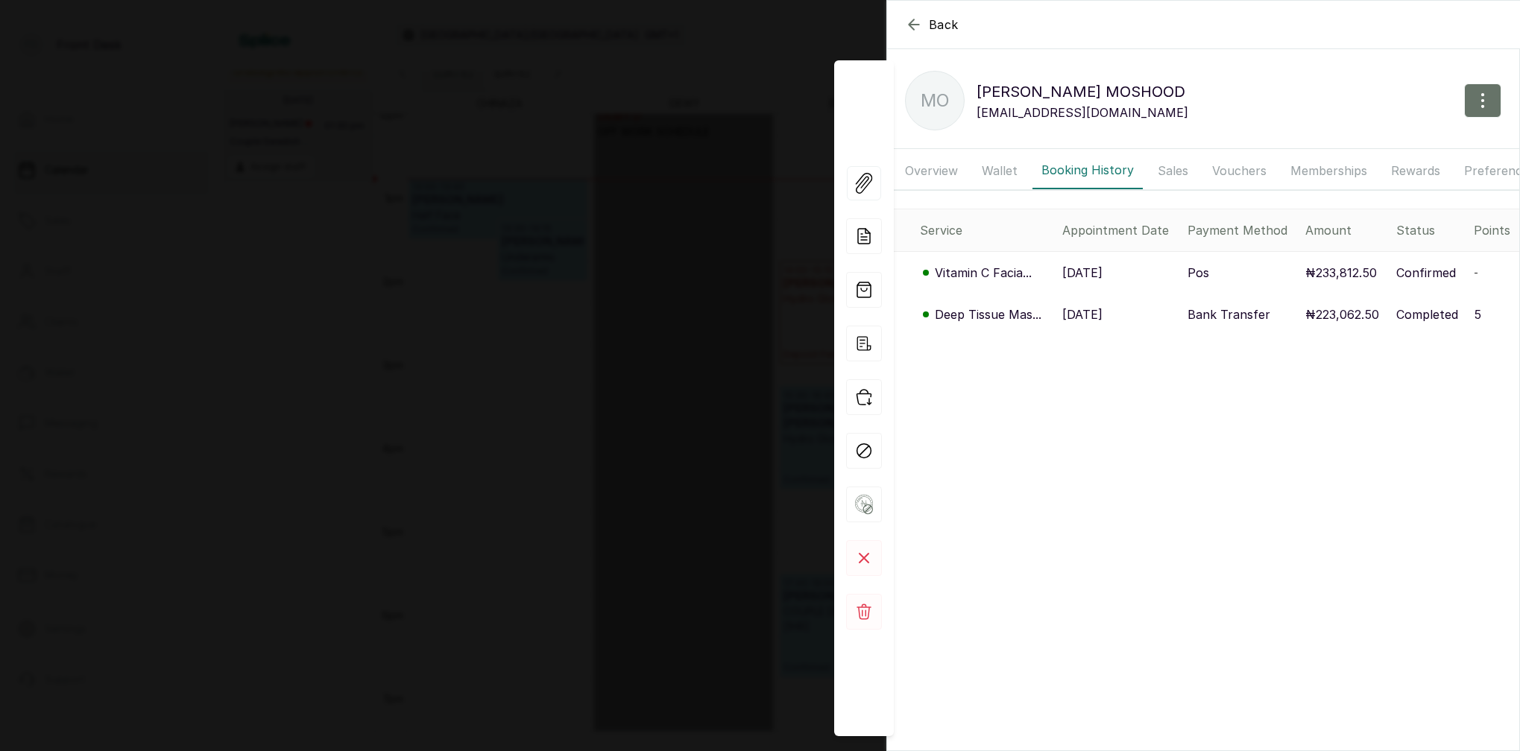
click at [1000, 315] on p "Deep Tissue Mas..." at bounding box center [988, 315] width 107 height 18
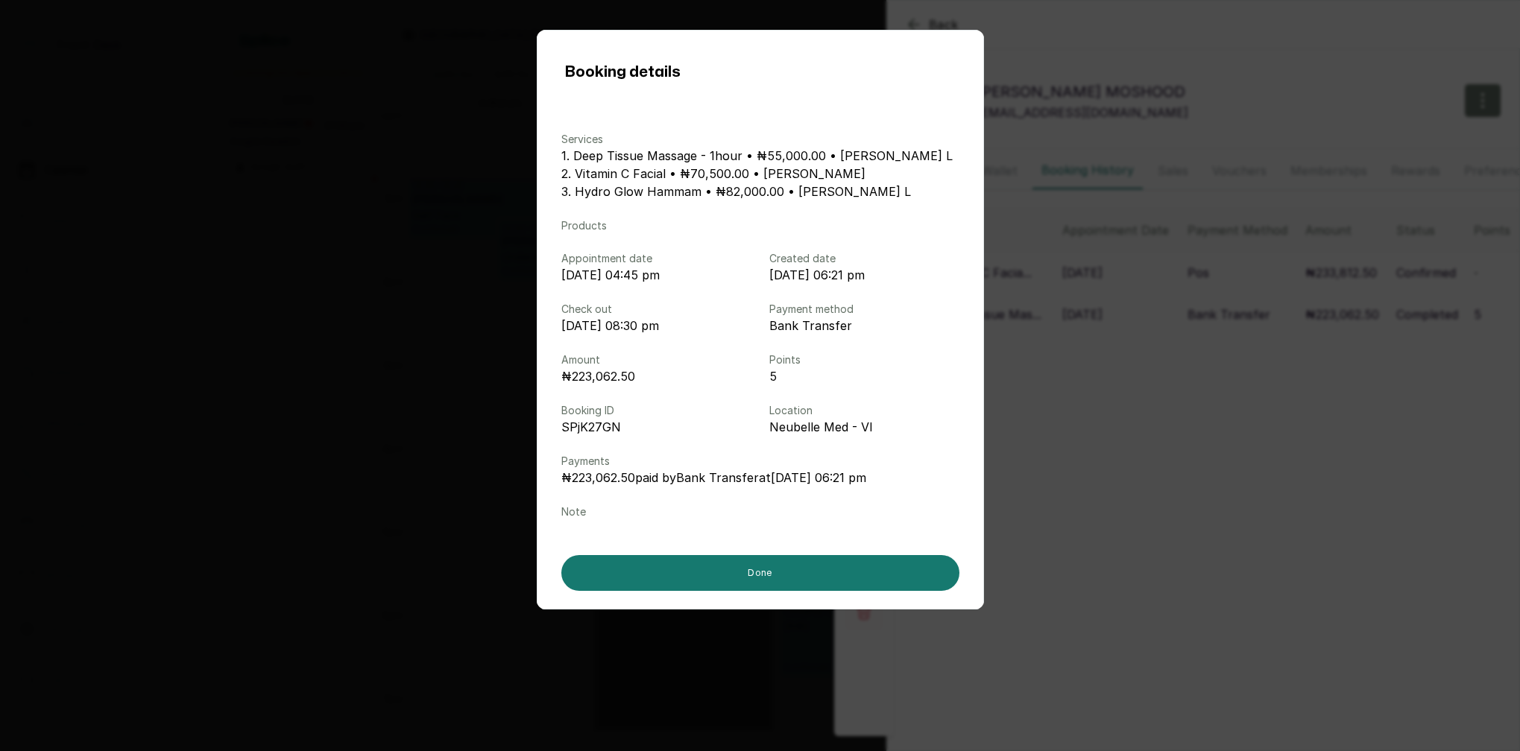
drag, startPoint x: 1241, startPoint y: 326, endPoint x: 1195, endPoint y: 321, distance: 45.8
click at [1239, 326] on div "Booking details Services 1. Deep Tissue Massage - 1hour • ₦55,000.00 • LINA L 2…" at bounding box center [760, 375] width 1520 height 751
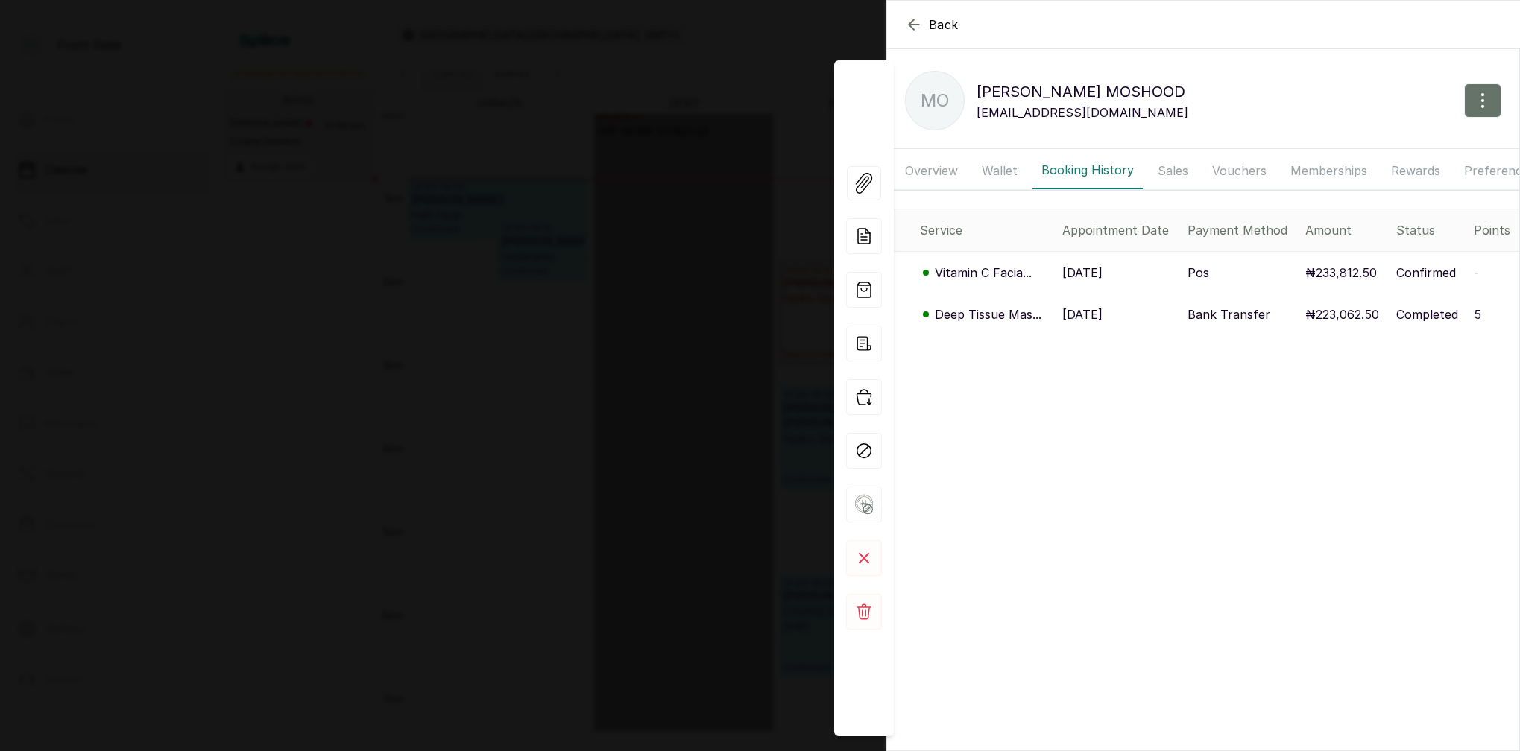
click at [996, 276] on p "Vitamin C Facia..." at bounding box center [983, 273] width 97 height 18
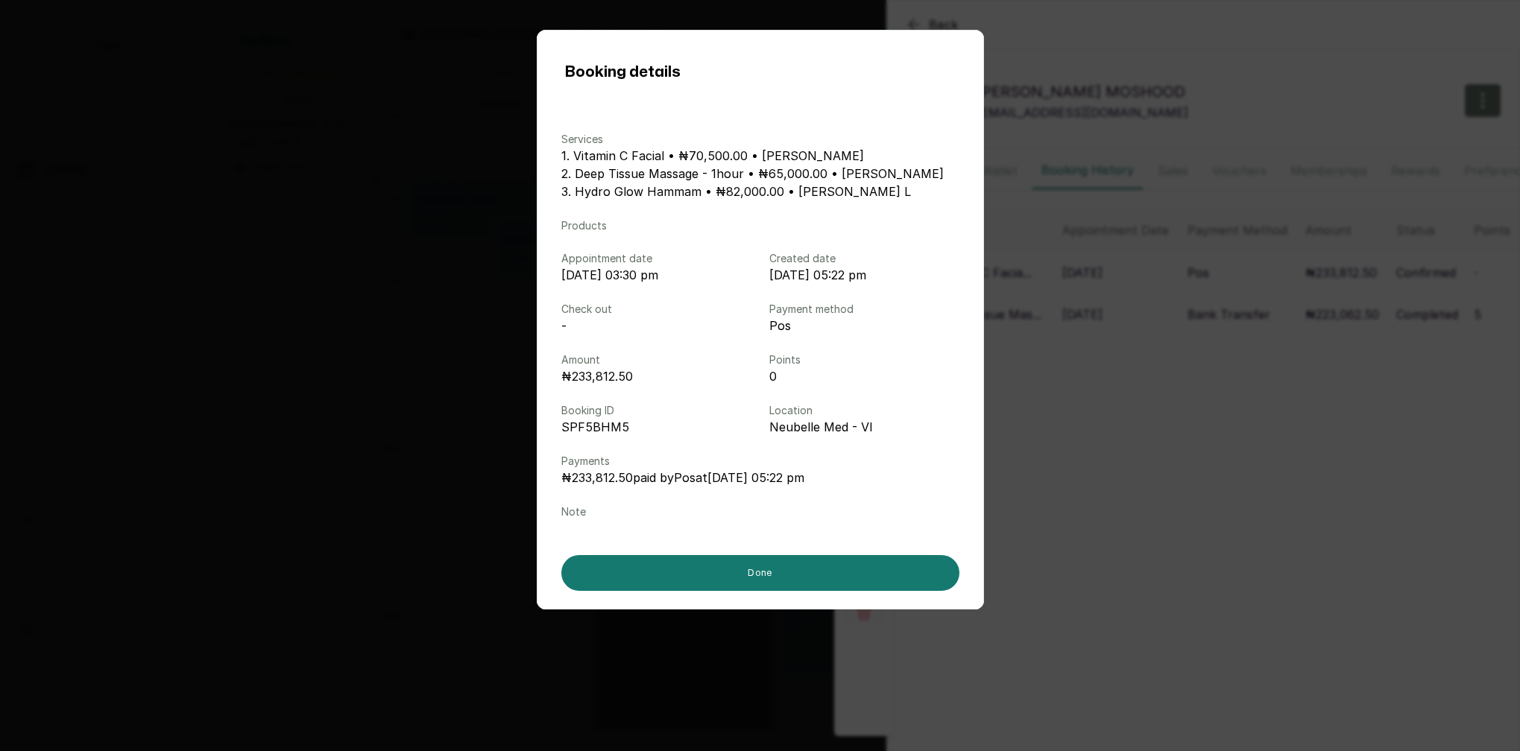
click at [1293, 437] on div "Booking details Services 1. Vitamin C Facial • ₦70,500.00 • MARY I 2. Deep Tiss…" at bounding box center [760, 375] width 1520 height 751
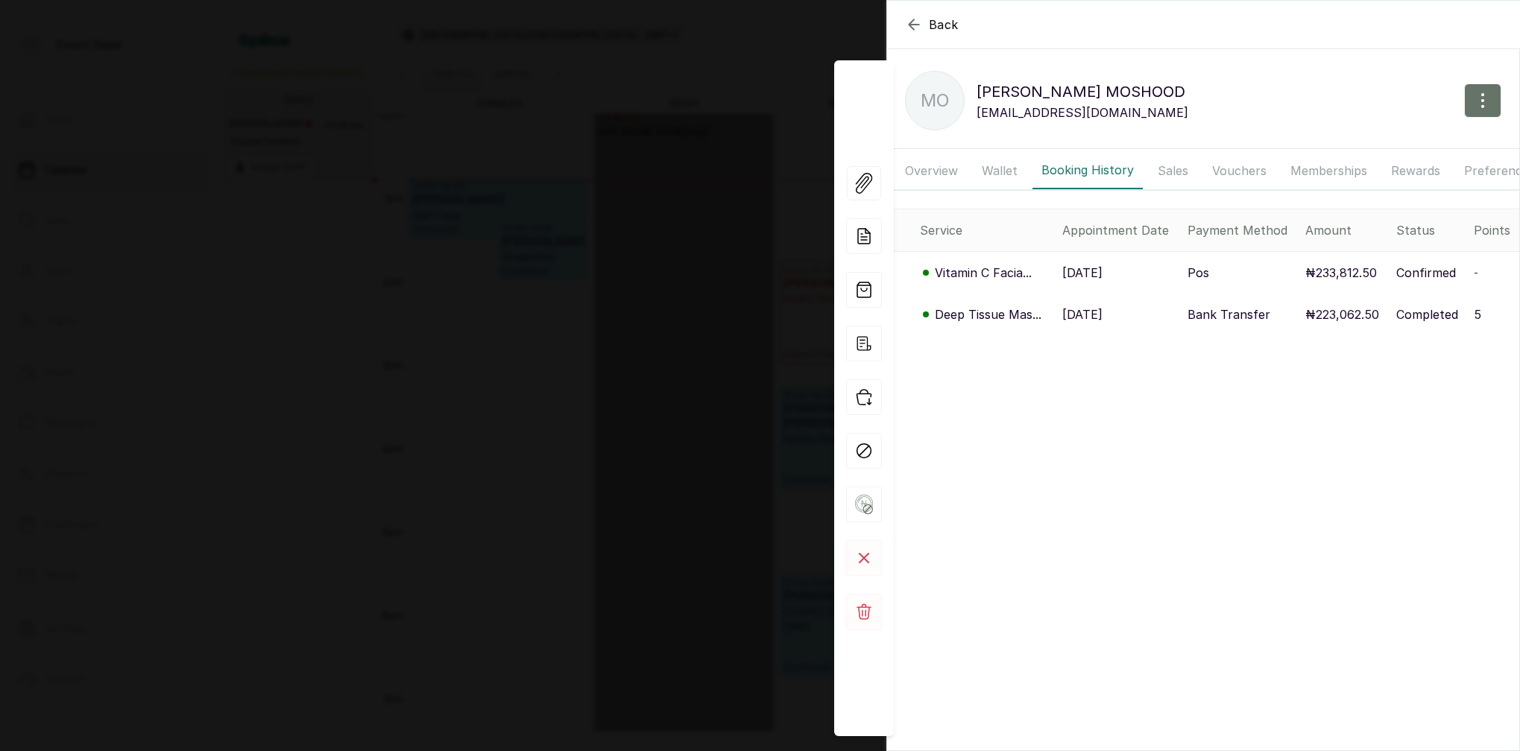
click at [630, 285] on div "Back MR OWOLABI MOSHOOD MO MR OWOLABI MOSHOOD owolabiajide1@gmail.com Overview …" at bounding box center [760, 375] width 1520 height 751
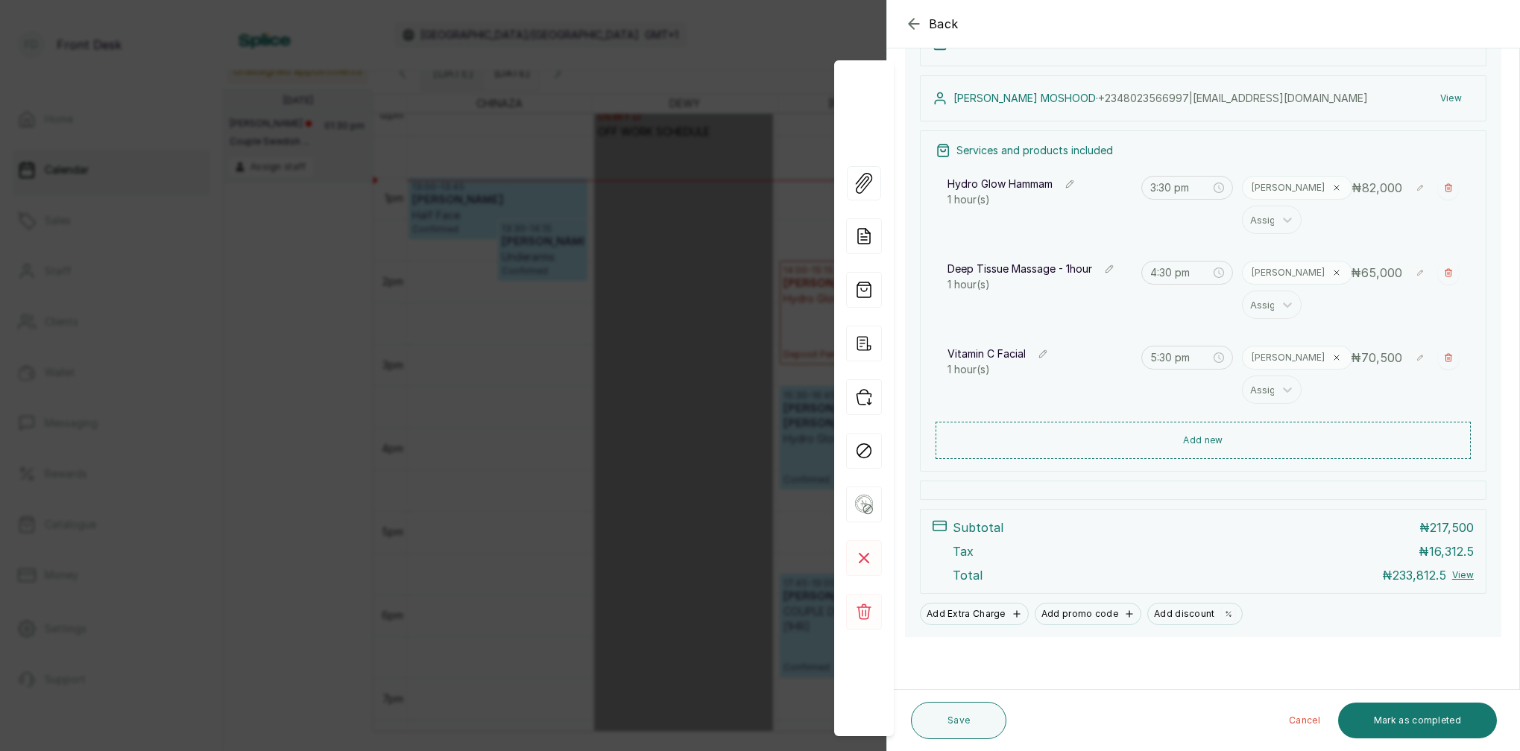
scroll to position [201, 0]
click at [783, 84] on div "Back Appointment Details Edit appointment Make changes to appointment details […" at bounding box center [760, 375] width 1520 height 751
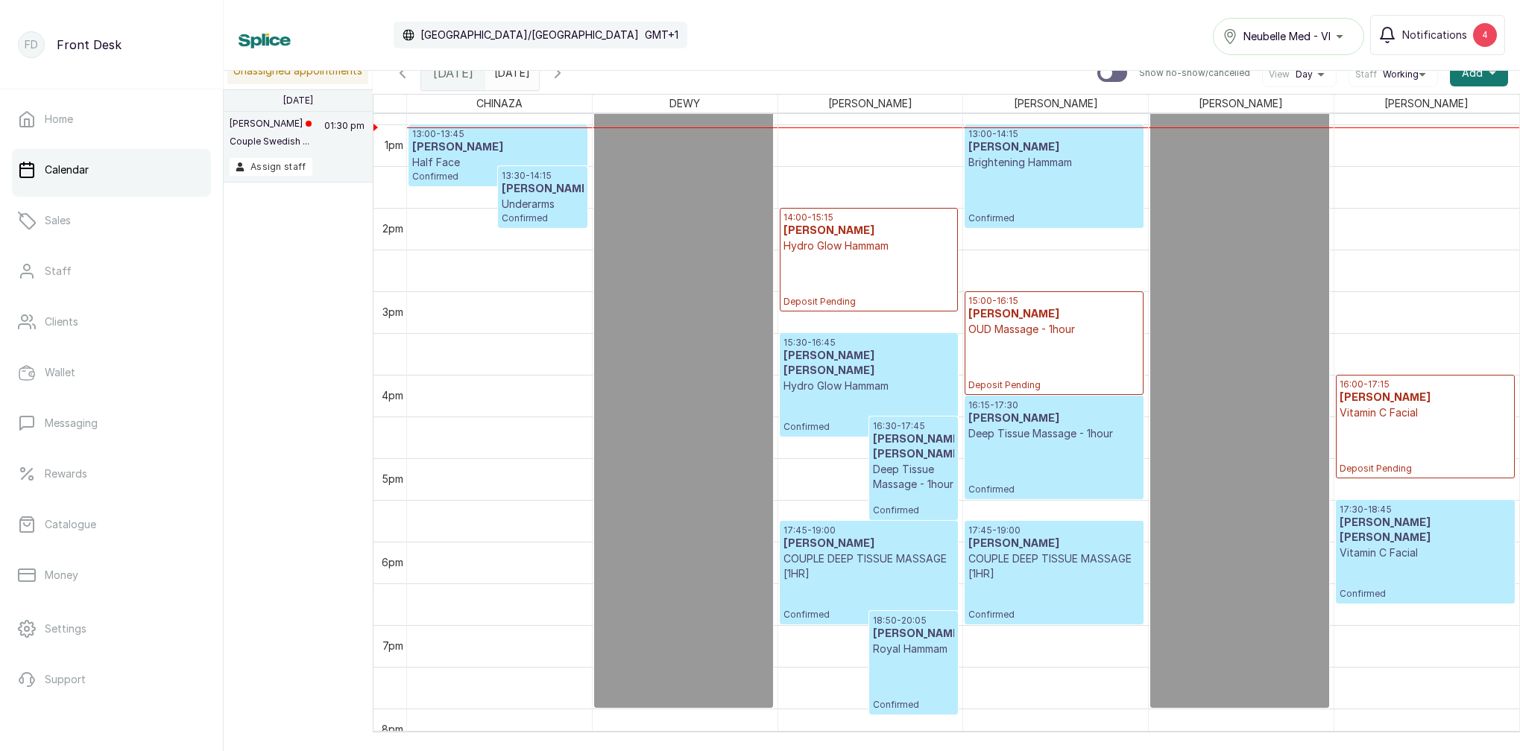
scroll to position [1122, 0]
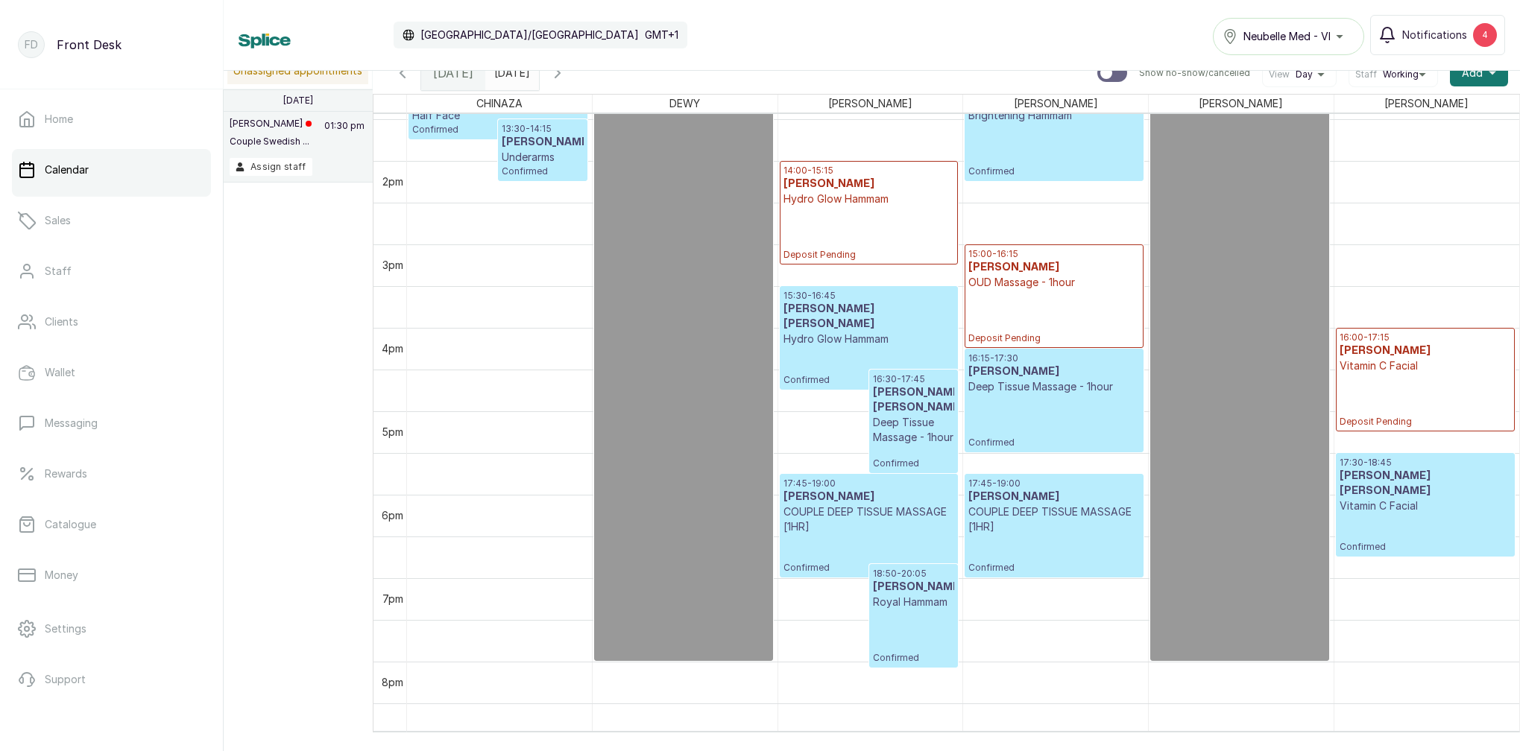
click at [856, 332] on p "Hydro Glow Hammam" at bounding box center [868, 339] width 171 height 15
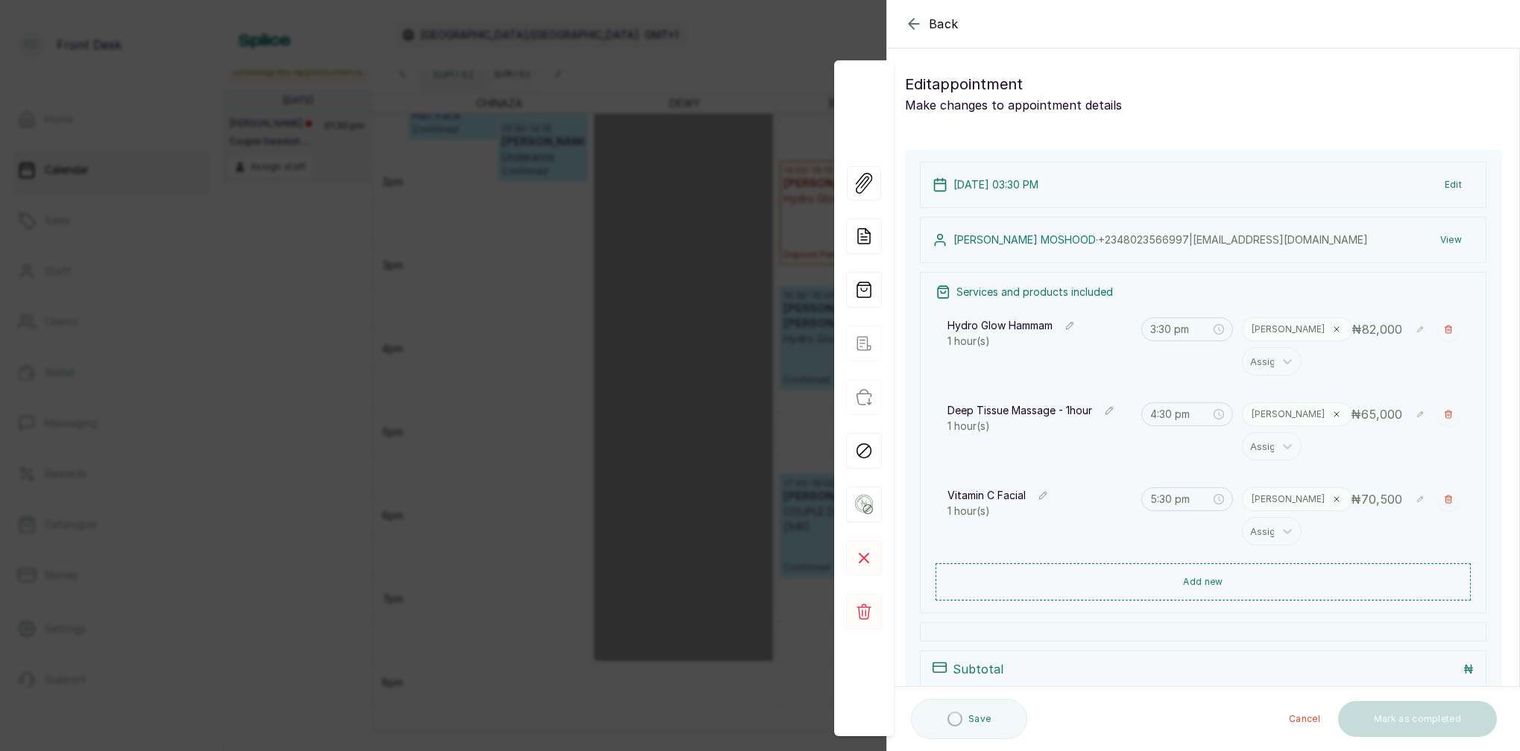
click at [1457, 236] on button "View" at bounding box center [1450, 240] width 45 height 27
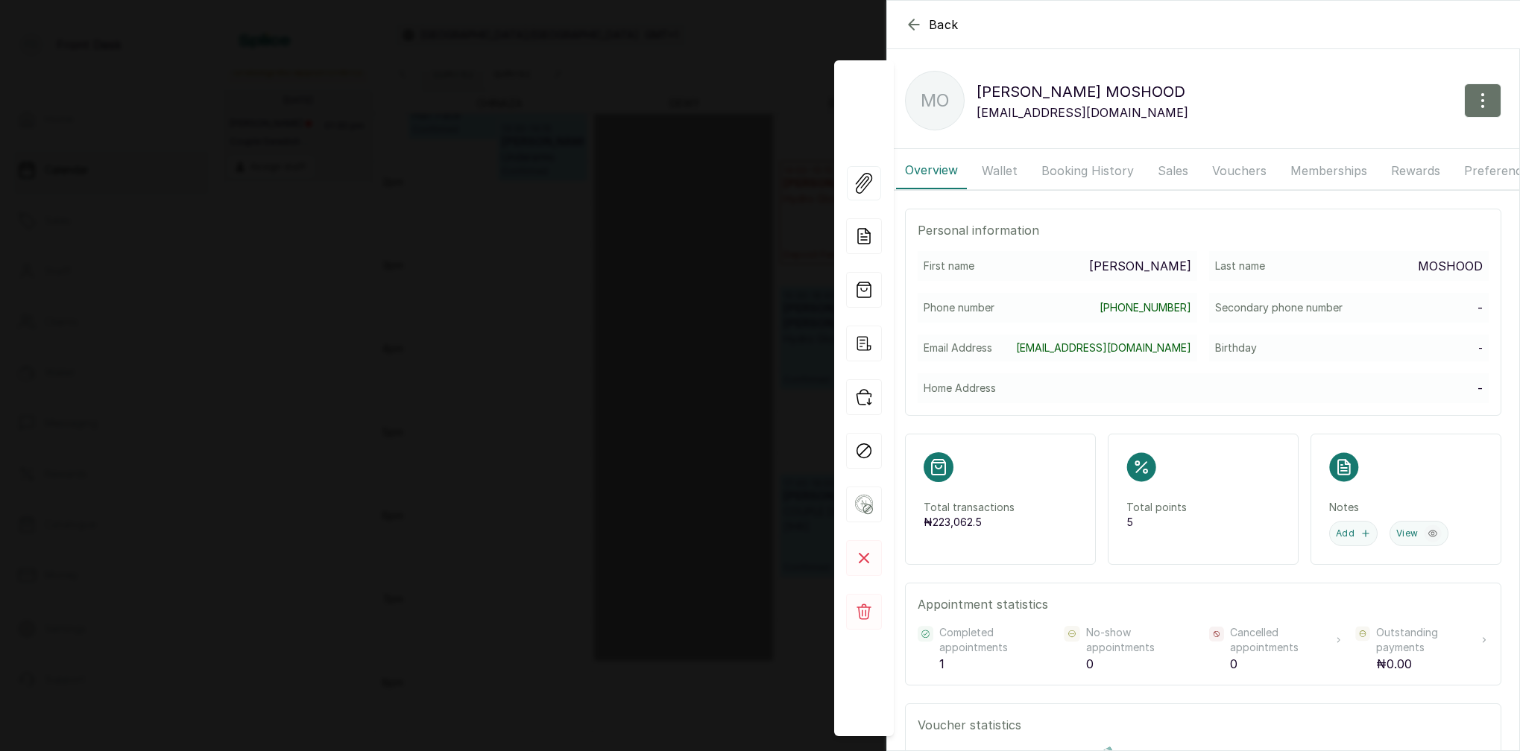
click at [998, 171] on button "Wallet" at bounding box center [1000, 170] width 54 height 37
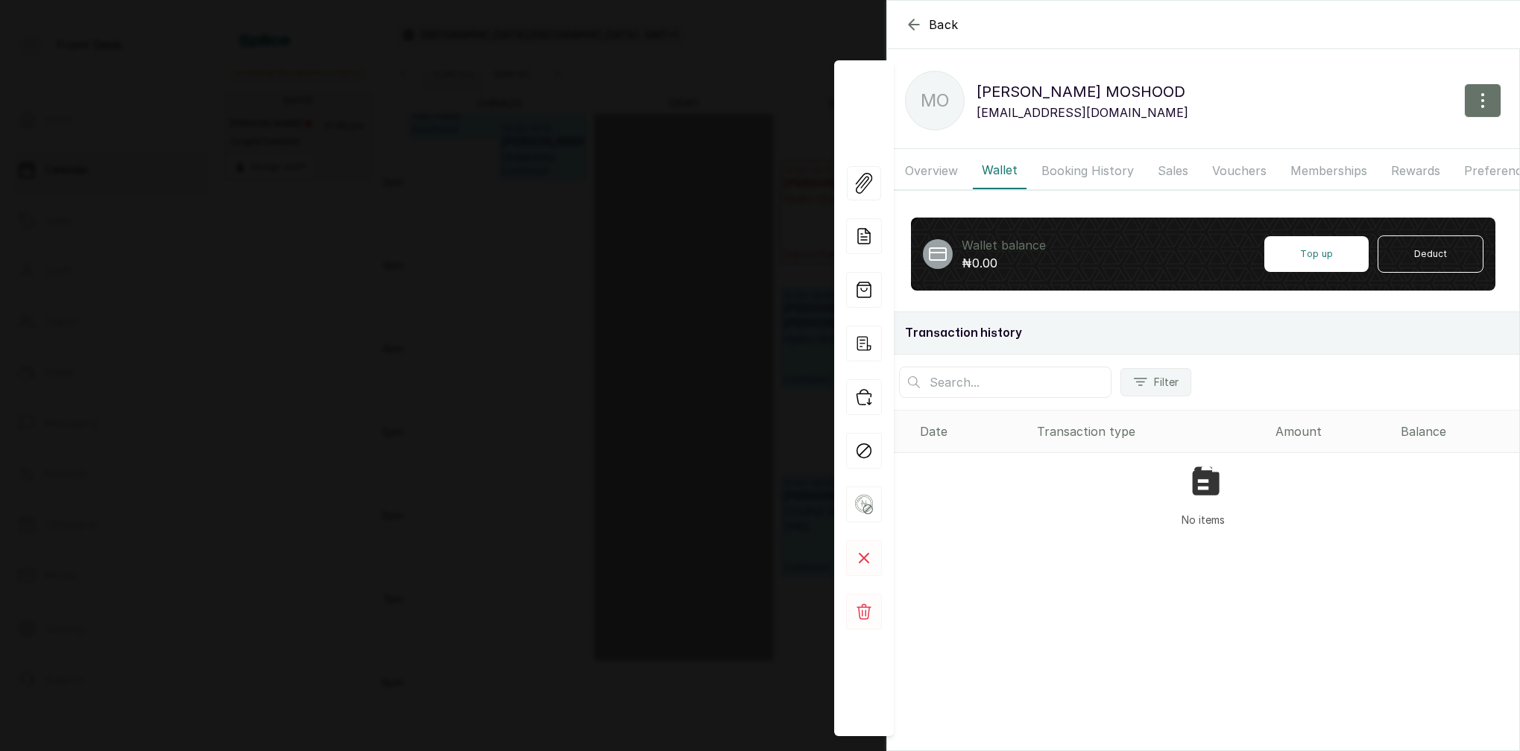
click at [1064, 166] on button "Booking History" at bounding box center [1087, 170] width 110 height 37
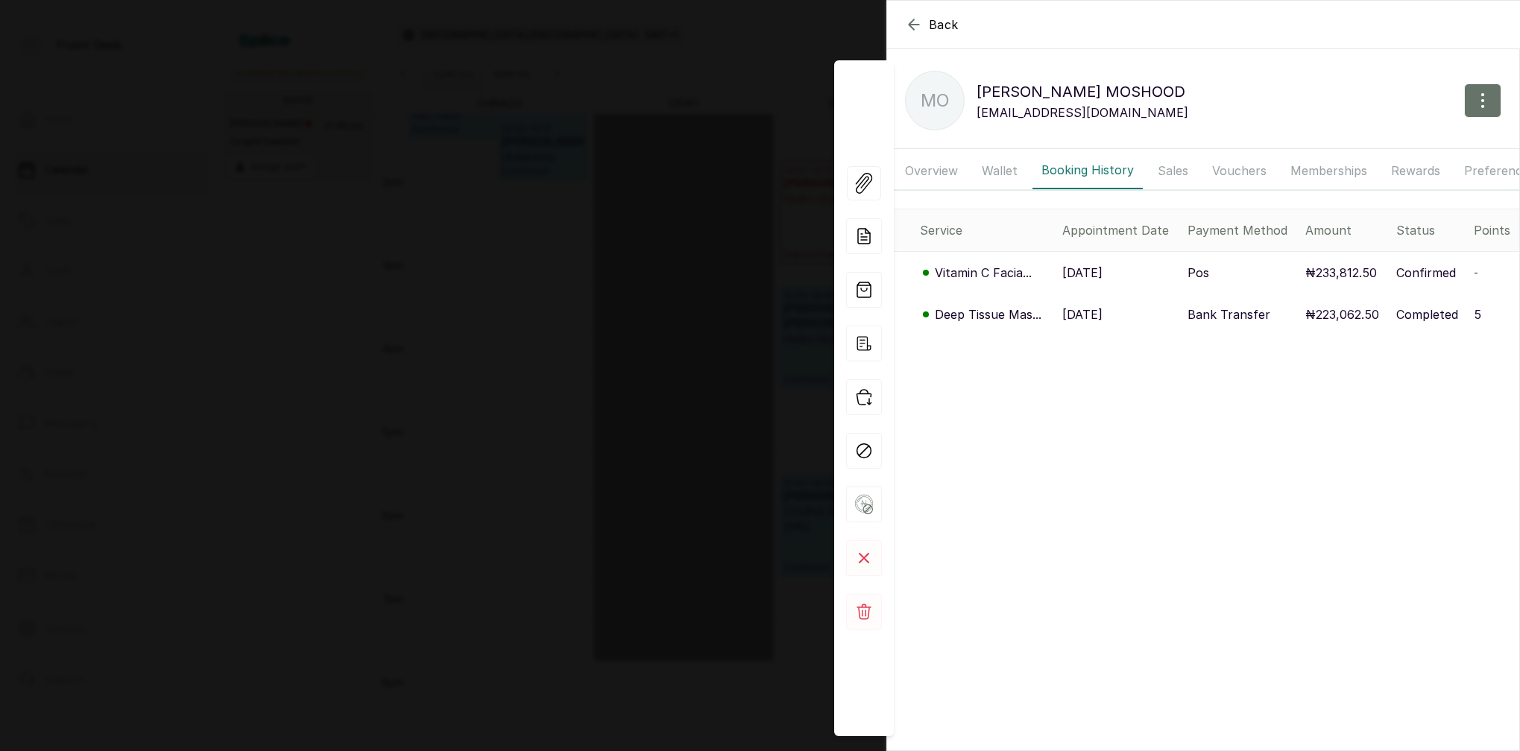
click at [999, 274] on p "Vitamin C Facia..." at bounding box center [983, 273] width 97 height 18
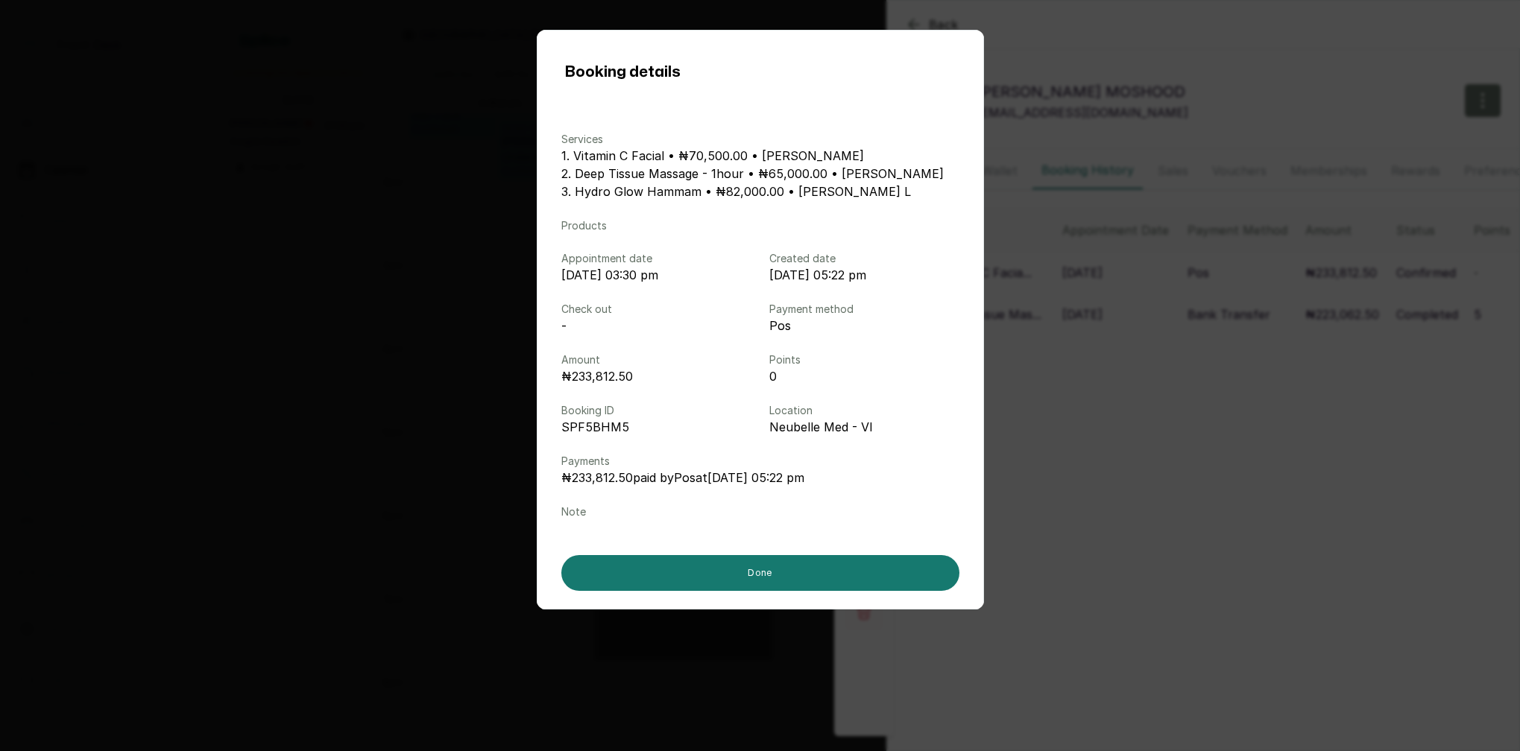
click at [1242, 413] on div "Booking details Services 1. Vitamin C Facial • ₦70,500.00 • MARY I 2. Deep Tiss…" at bounding box center [760, 375] width 1520 height 751
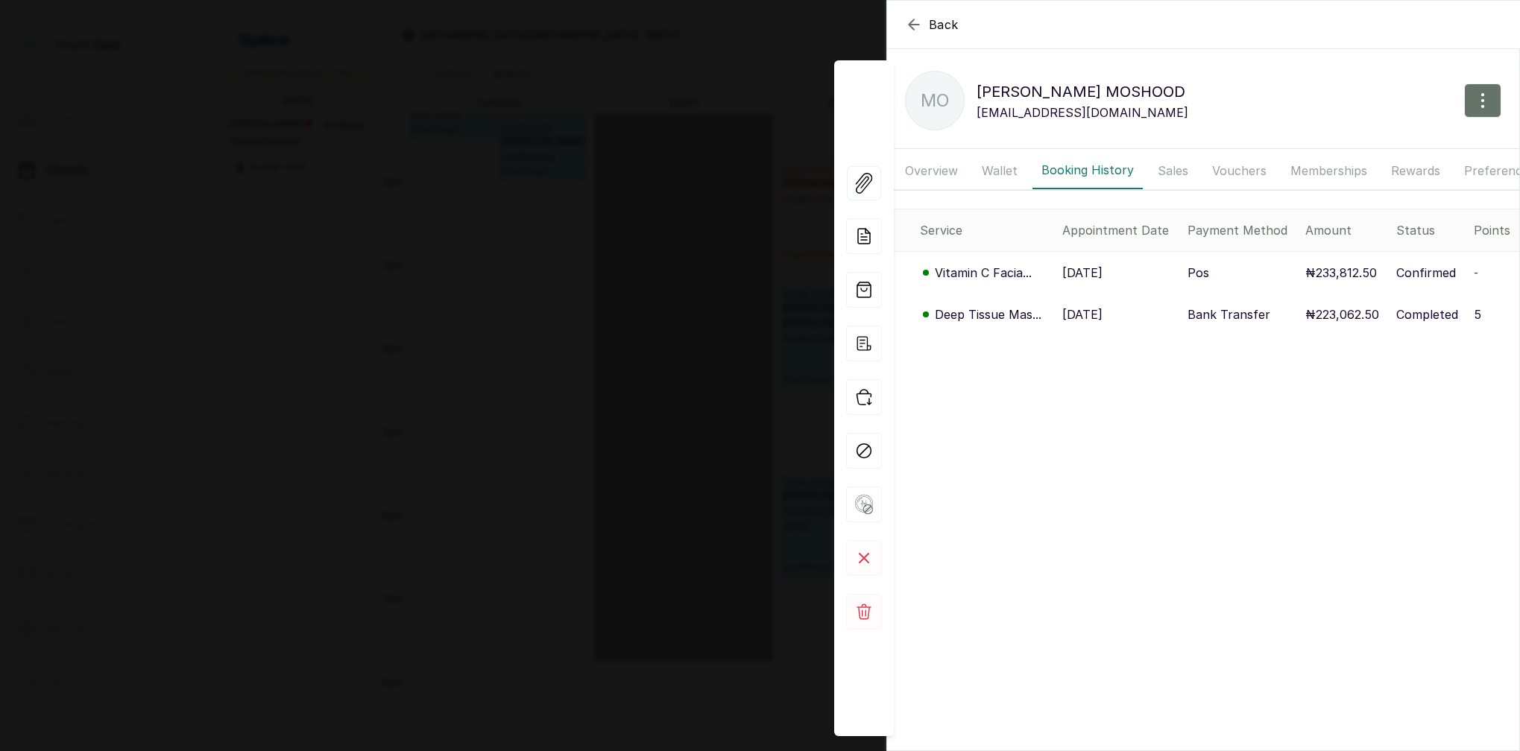
click at [557, 259] on div "Back MR OWOLABI MOSHOOD MO MR OWOLABI MOSHOOD owolabiajide1@gmail.com Overview …" at bounding box center [760, 375] width 1520 height 751
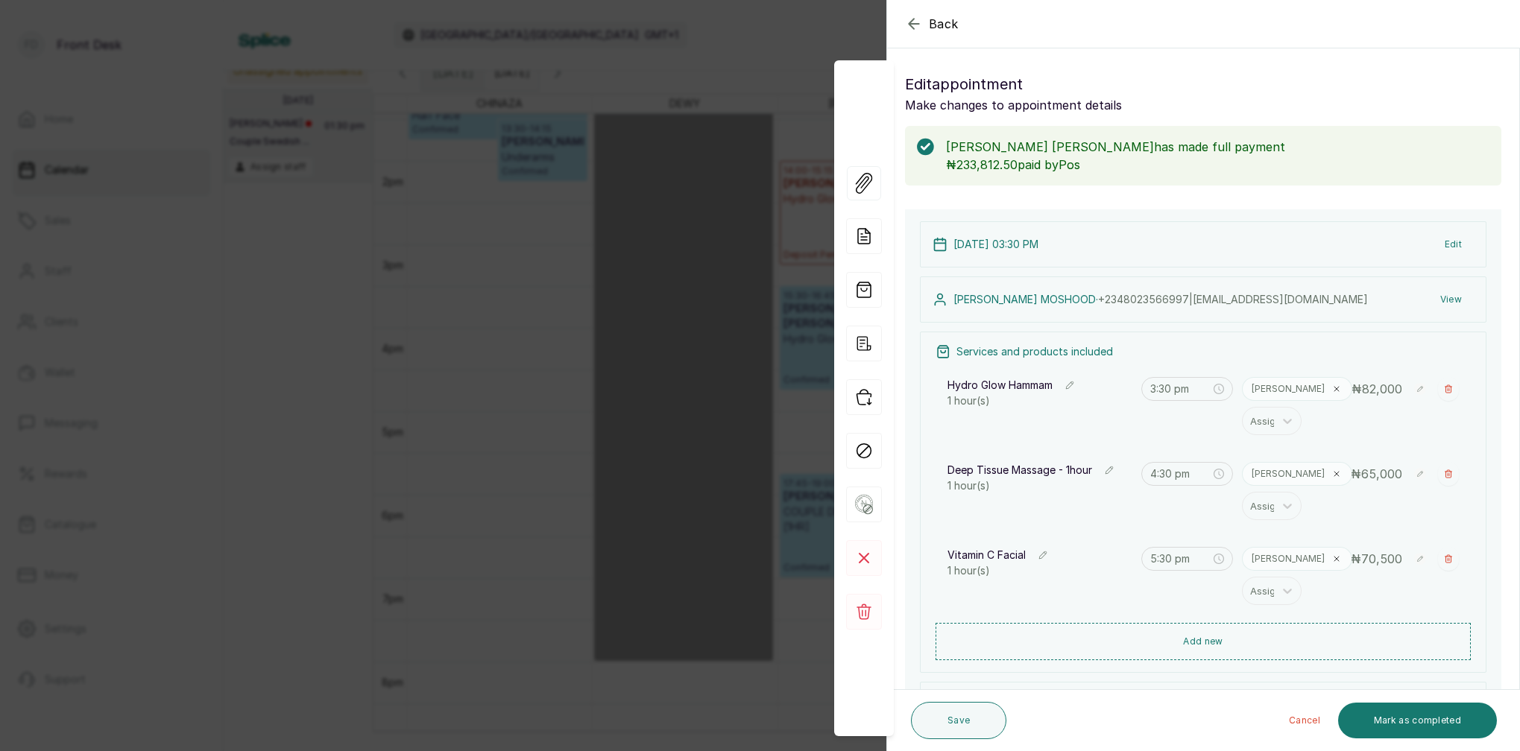
click at [465, 195] on div "Back Appointment Details Edit appointment Make changes to appointment details […" at bounding box center [760, 375] width 1520 height 751
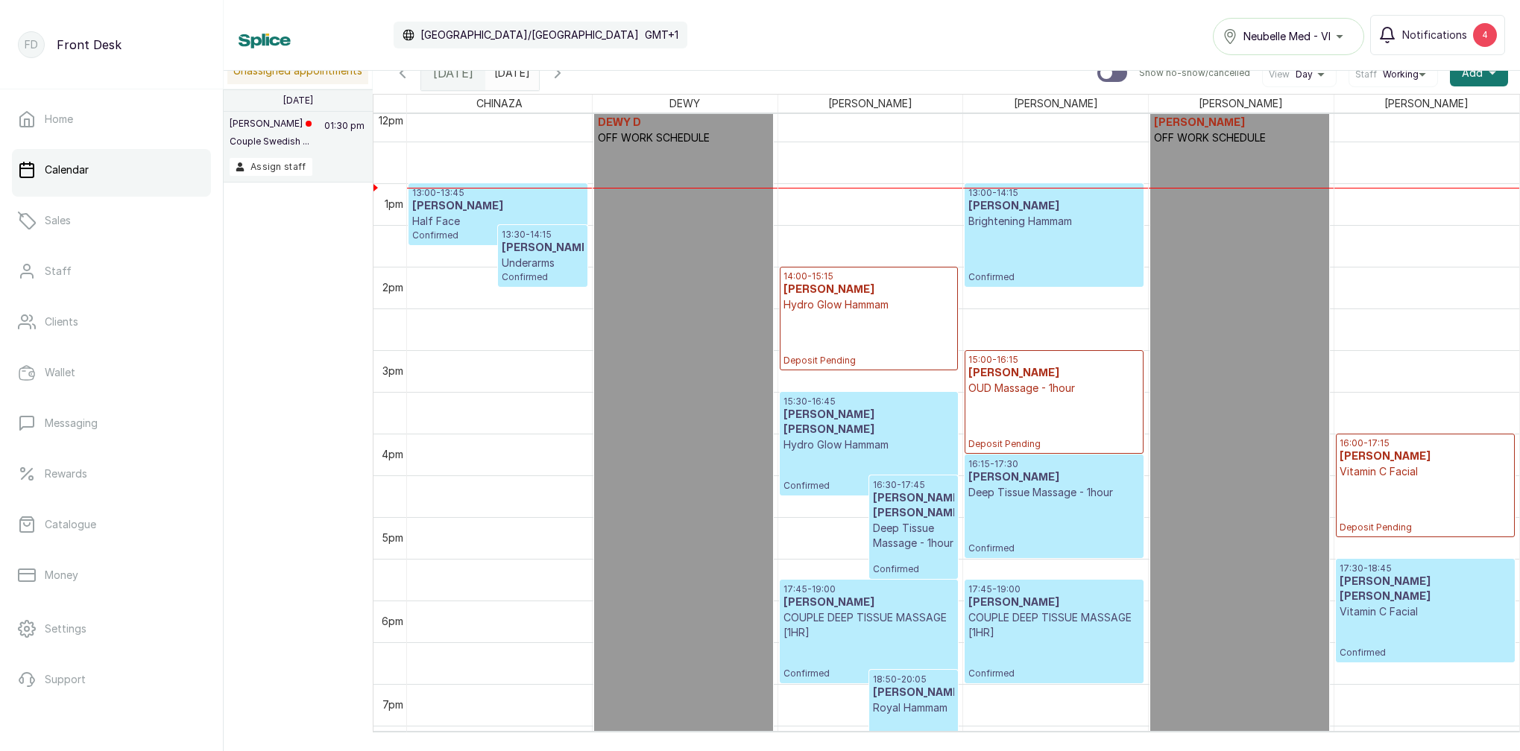
scroll to position [989, 0]
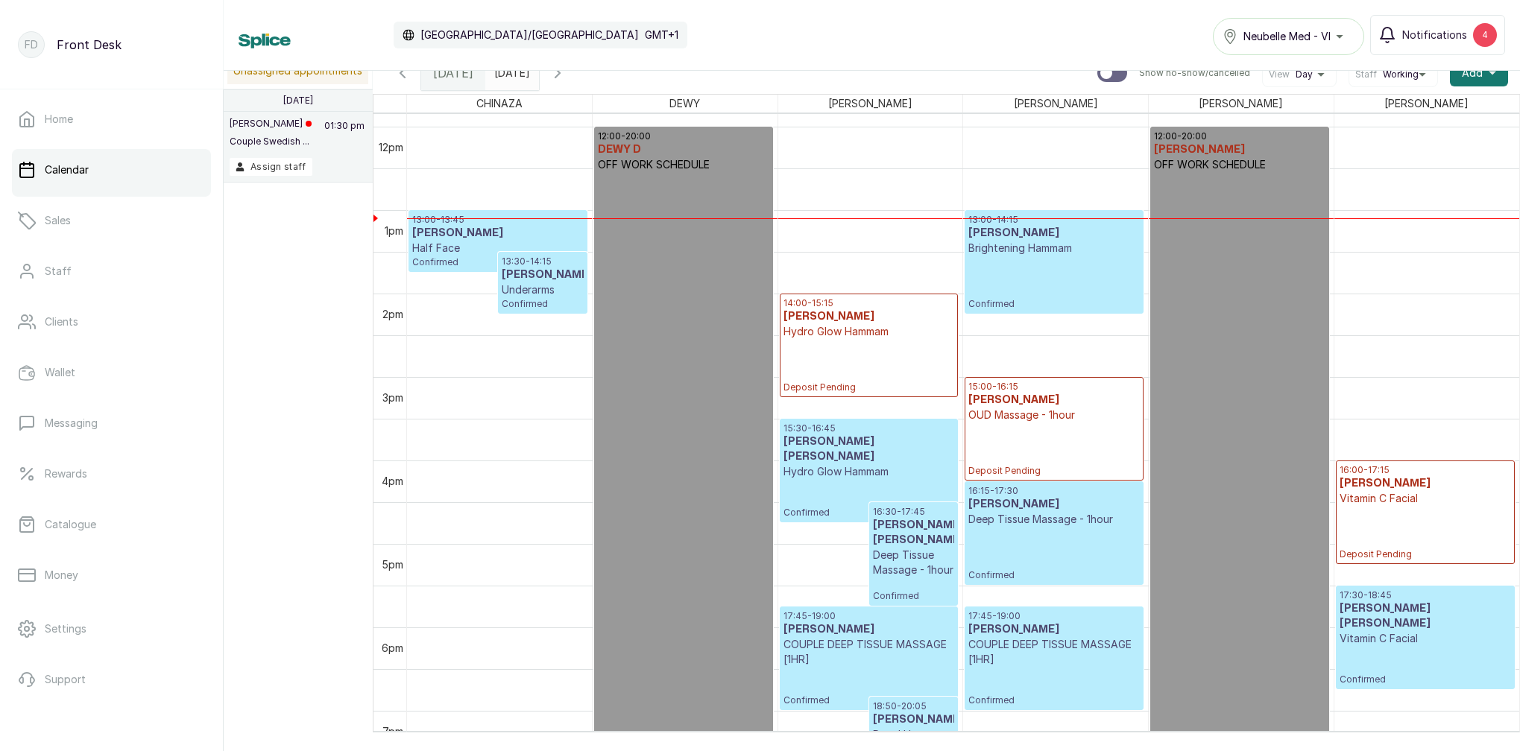
click at [510, 79] on input "[DATE]" at bounding box center [498, 69] width 24 height 25
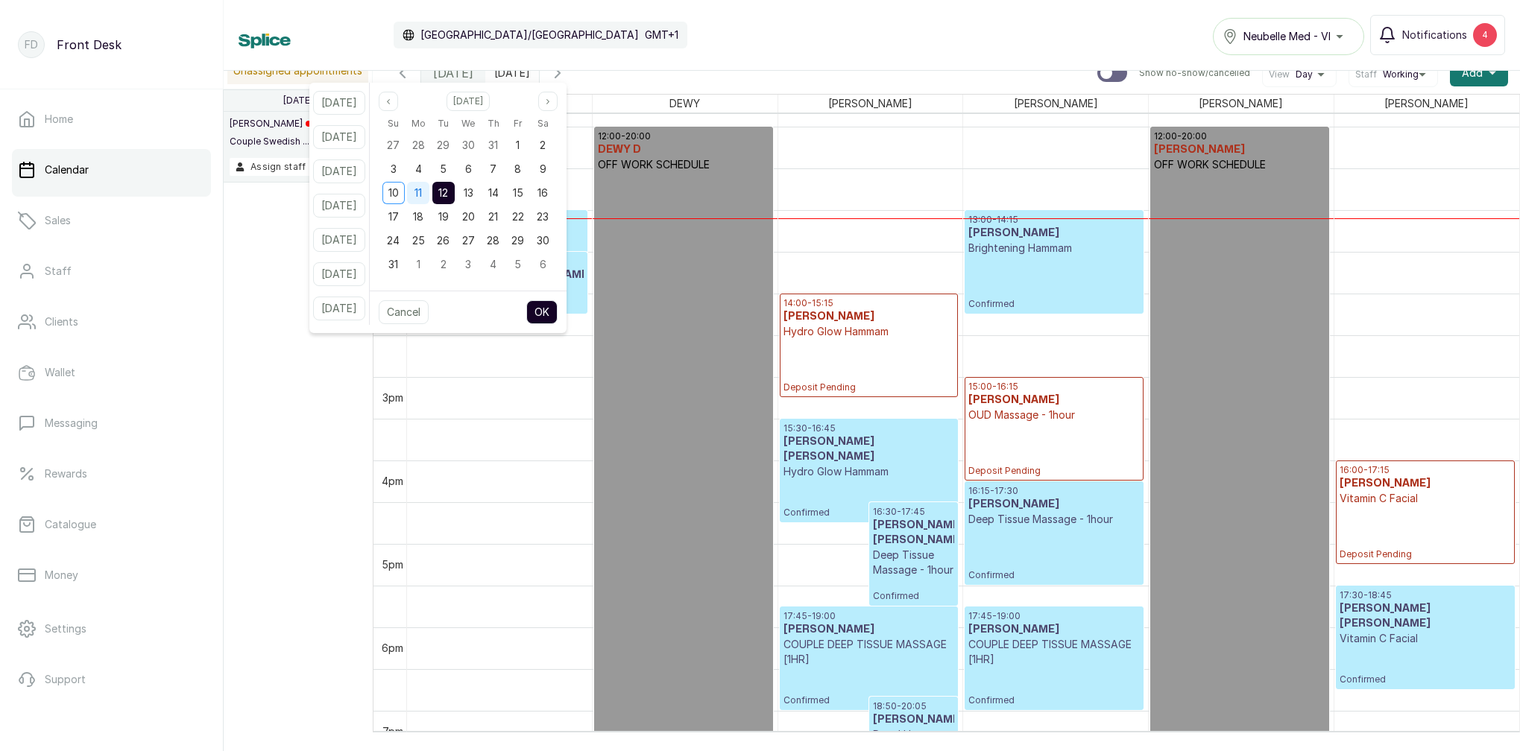
drag, startPoint x: 437, startPoint y: 186, endPoint x: 446, endPoint y: 187, distance: 9.0
click at [422, 186] on span "11" at bounding box center [417, 192] width 7 height 13
drag, startPoint x: 461, startPoint y: 190, endPoint x: 484, endPoint y: 218, distance: 37.0
click at [448, 190] on span "12" at bounding box center [443, 192] width 10 height 13
click at [554, 309] on button "OK" at bounding box center [541, 312] width 31 height 24
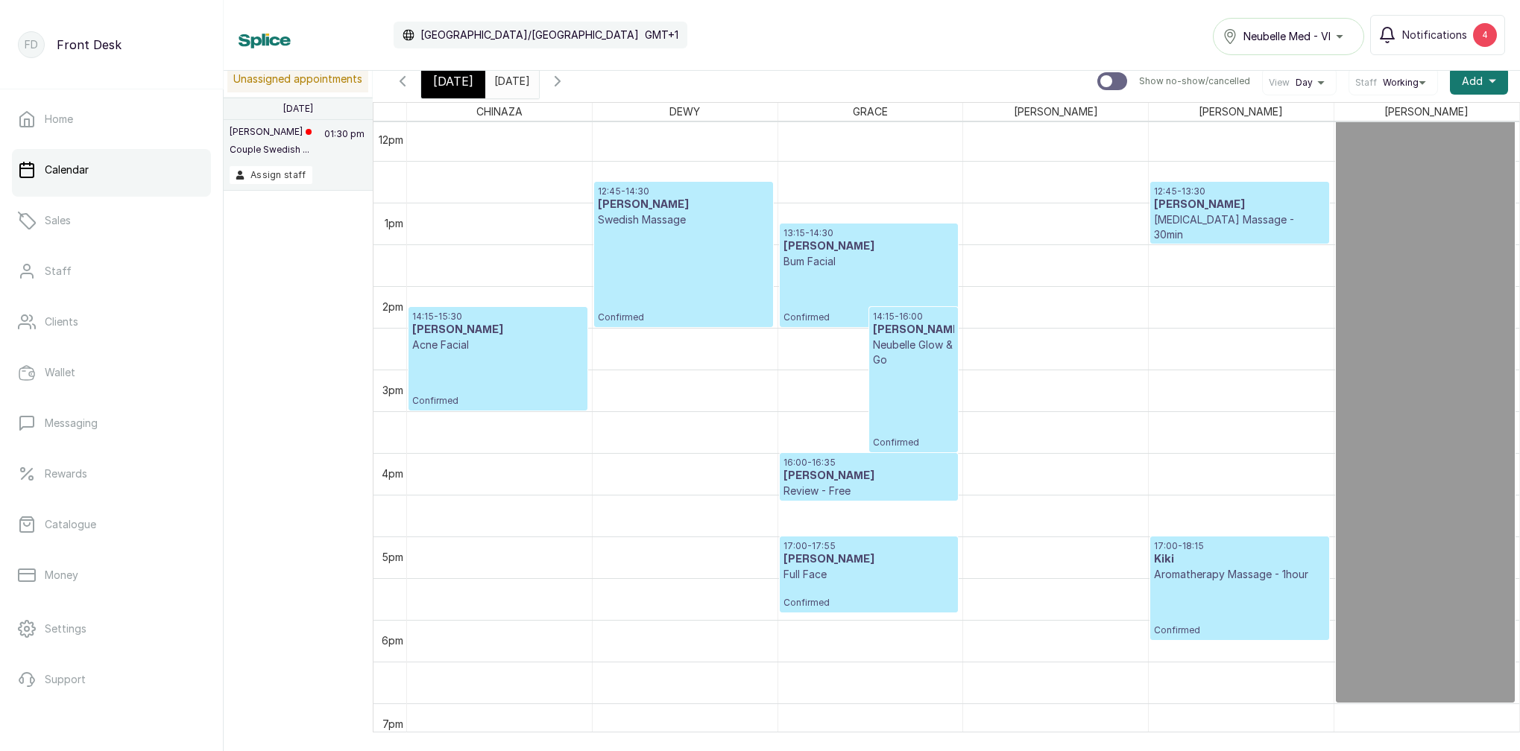
scroll to position [1028, 0]
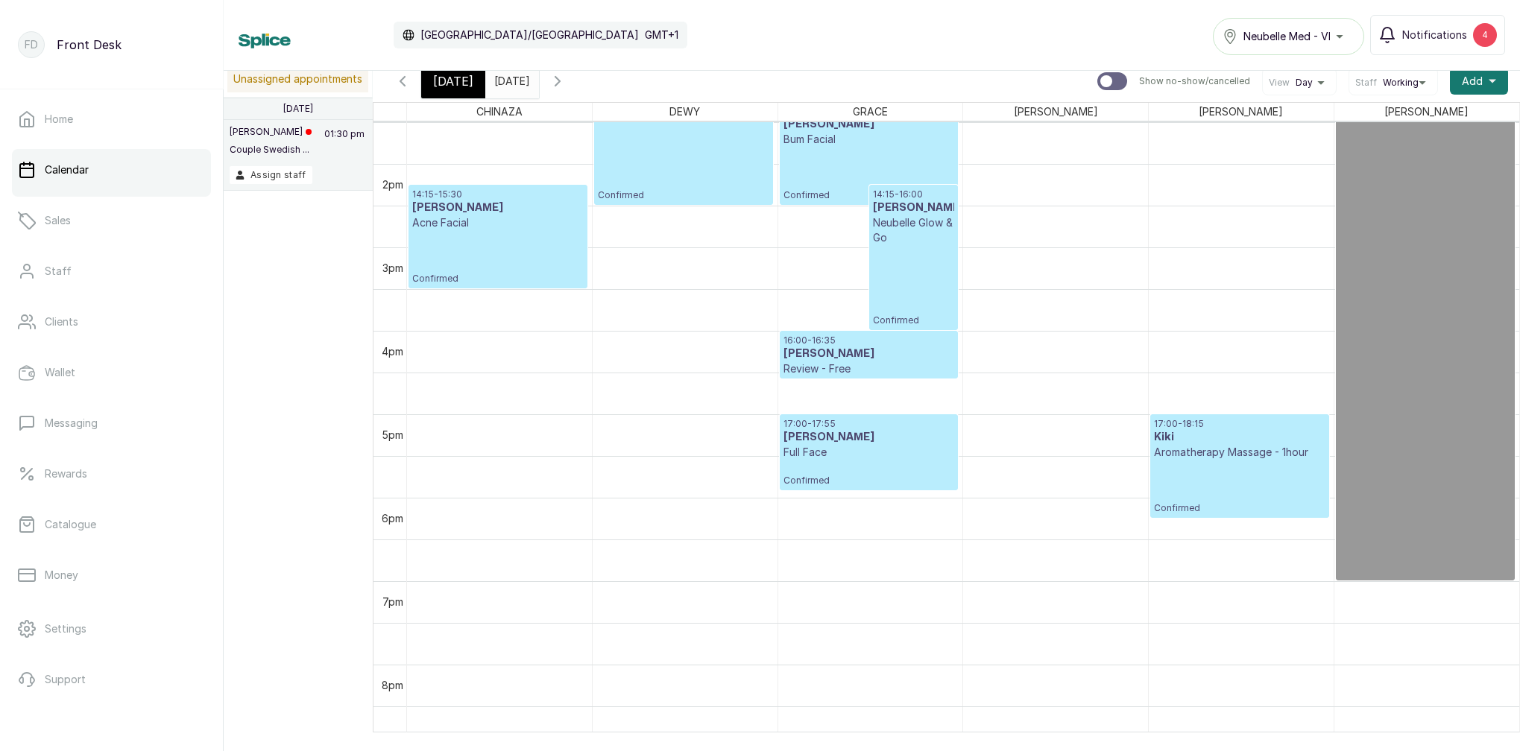
click at [453, 87] on span "[DATE]" at bounding box center [453, 81] width 40 height 18
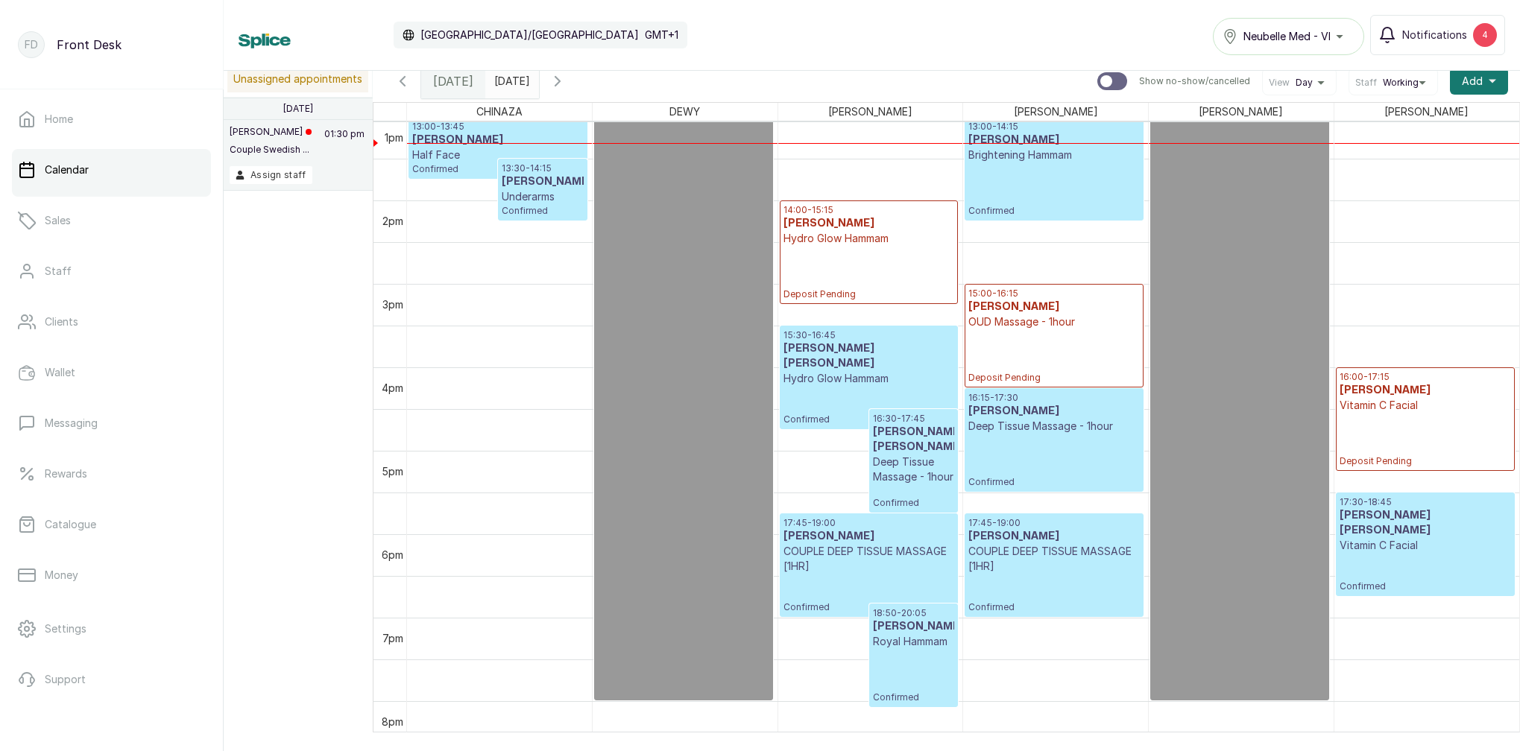
scroll to position [19, 0]
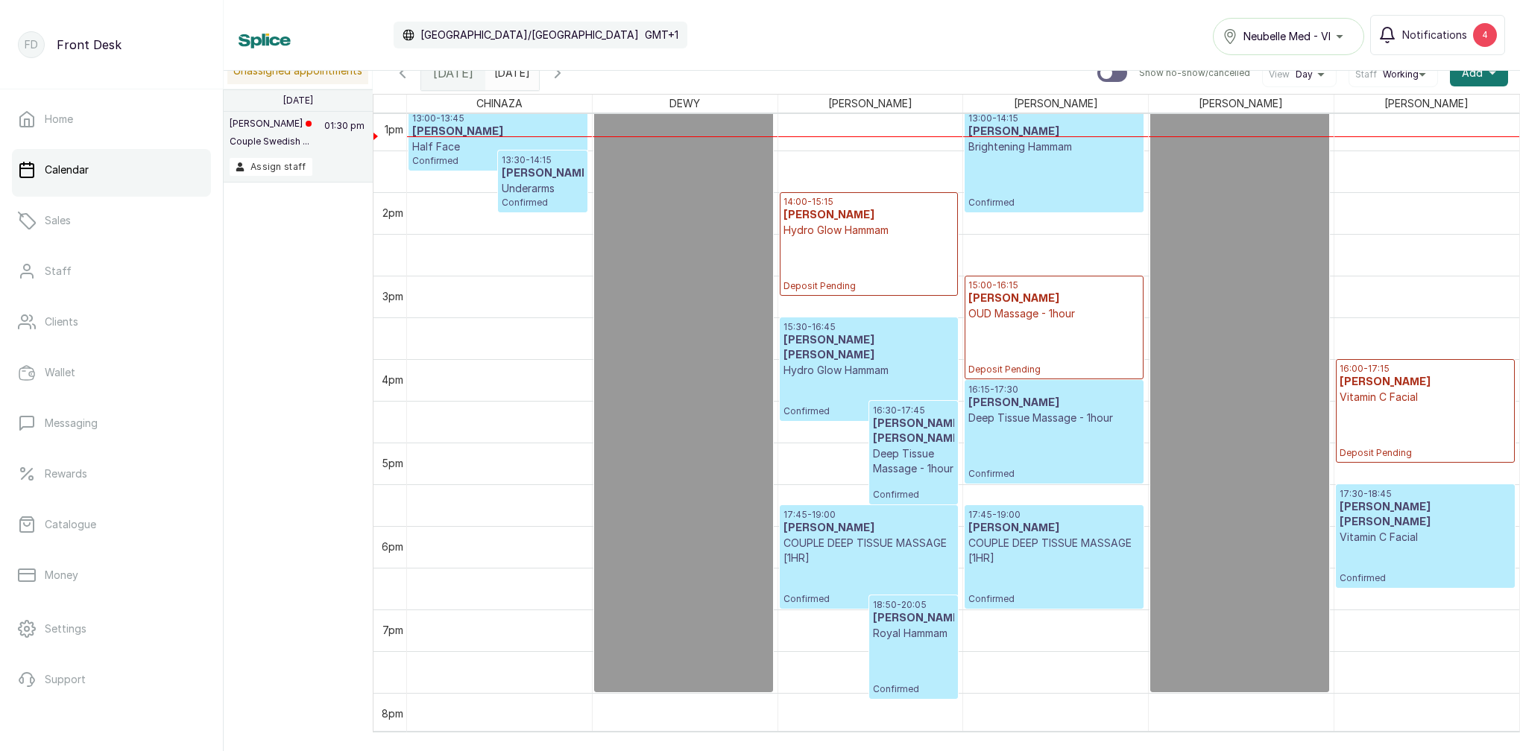
click at [891, 449] on p "Deep Tissue Massage - 1hour" at bounding box center [914, 461] width 82 height 30
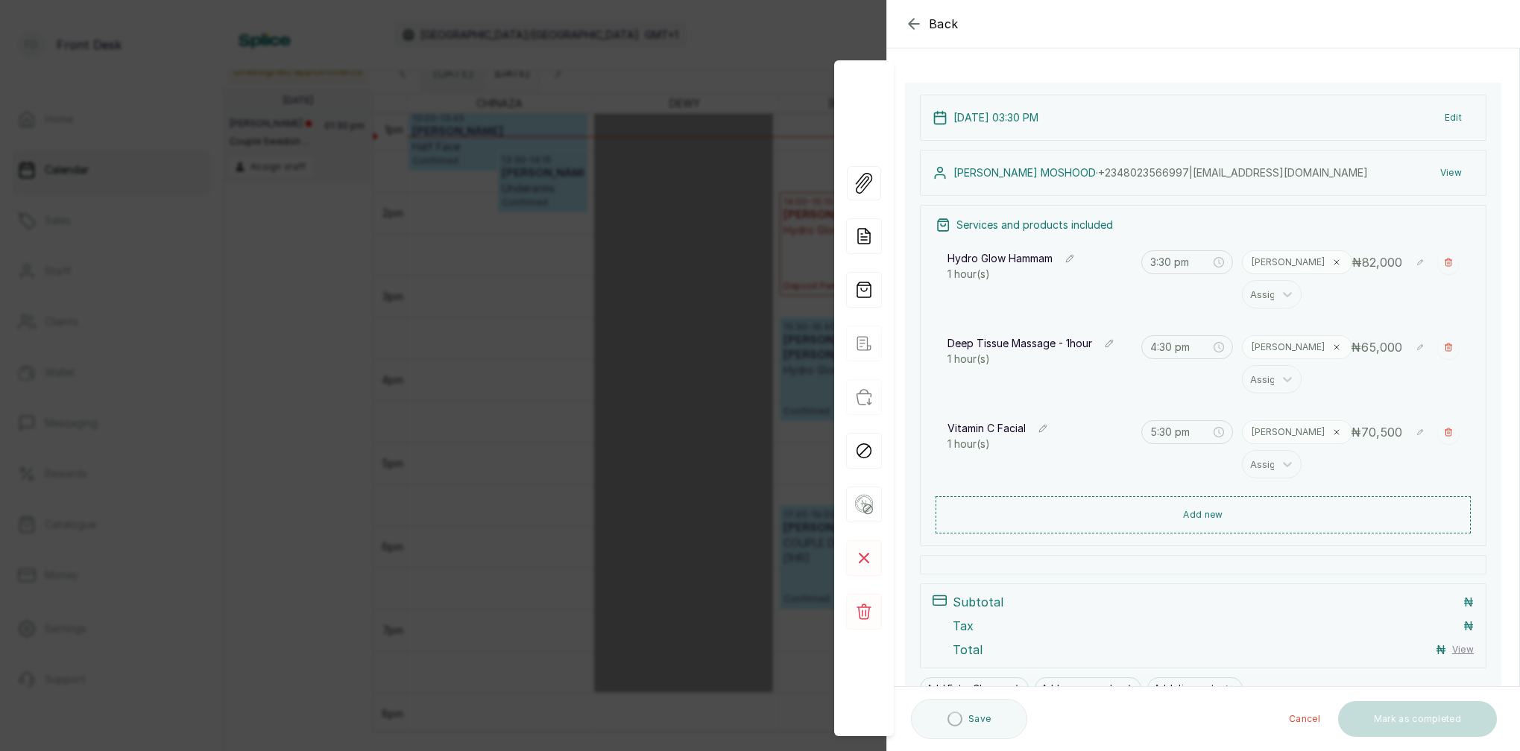
scroll to position [70, 0]
click at [1453, 168] on button "View" at bounding box center [1450, 170] width 45 height 27
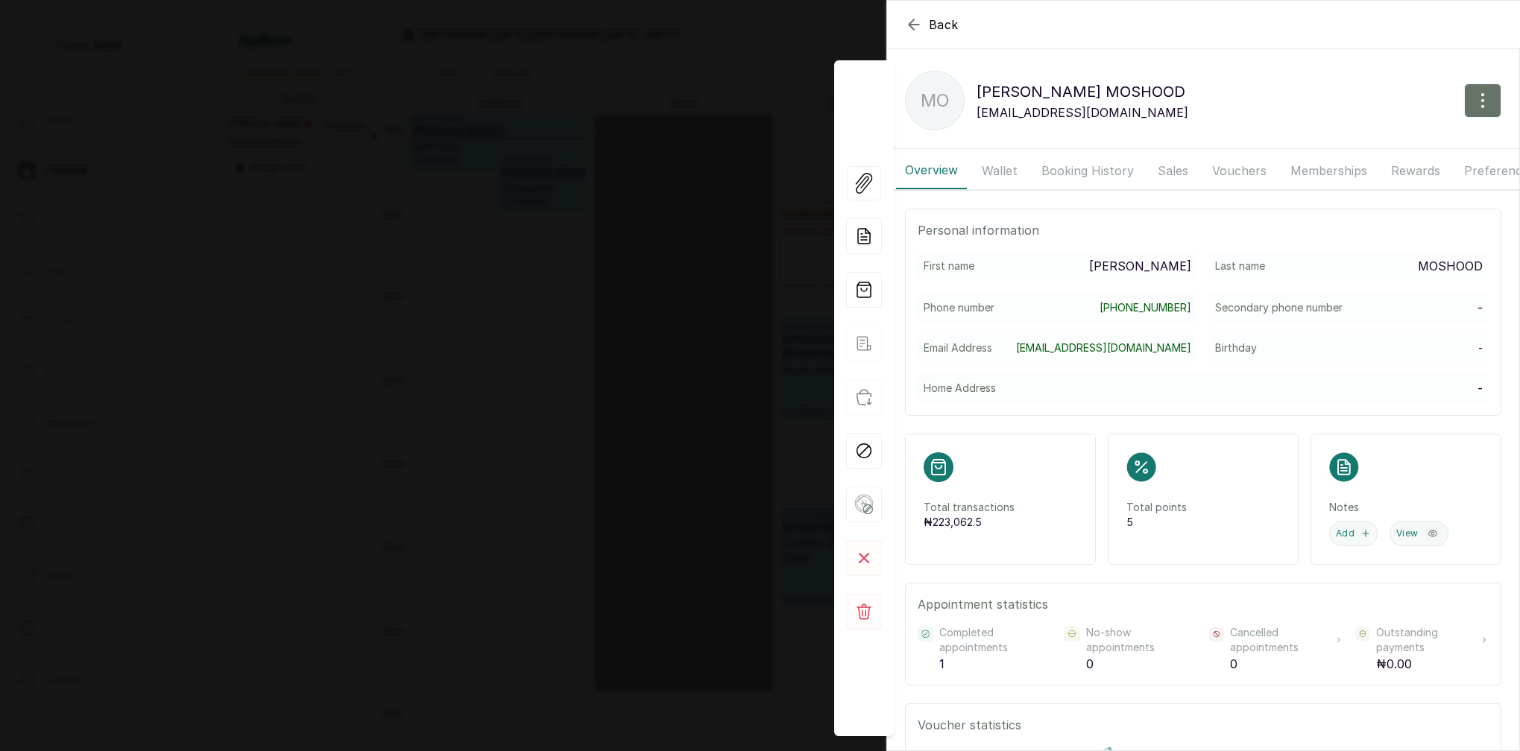
click at [1086, 163] on button "Booking History" at bounding box center [1087, 170] width 110 height 37
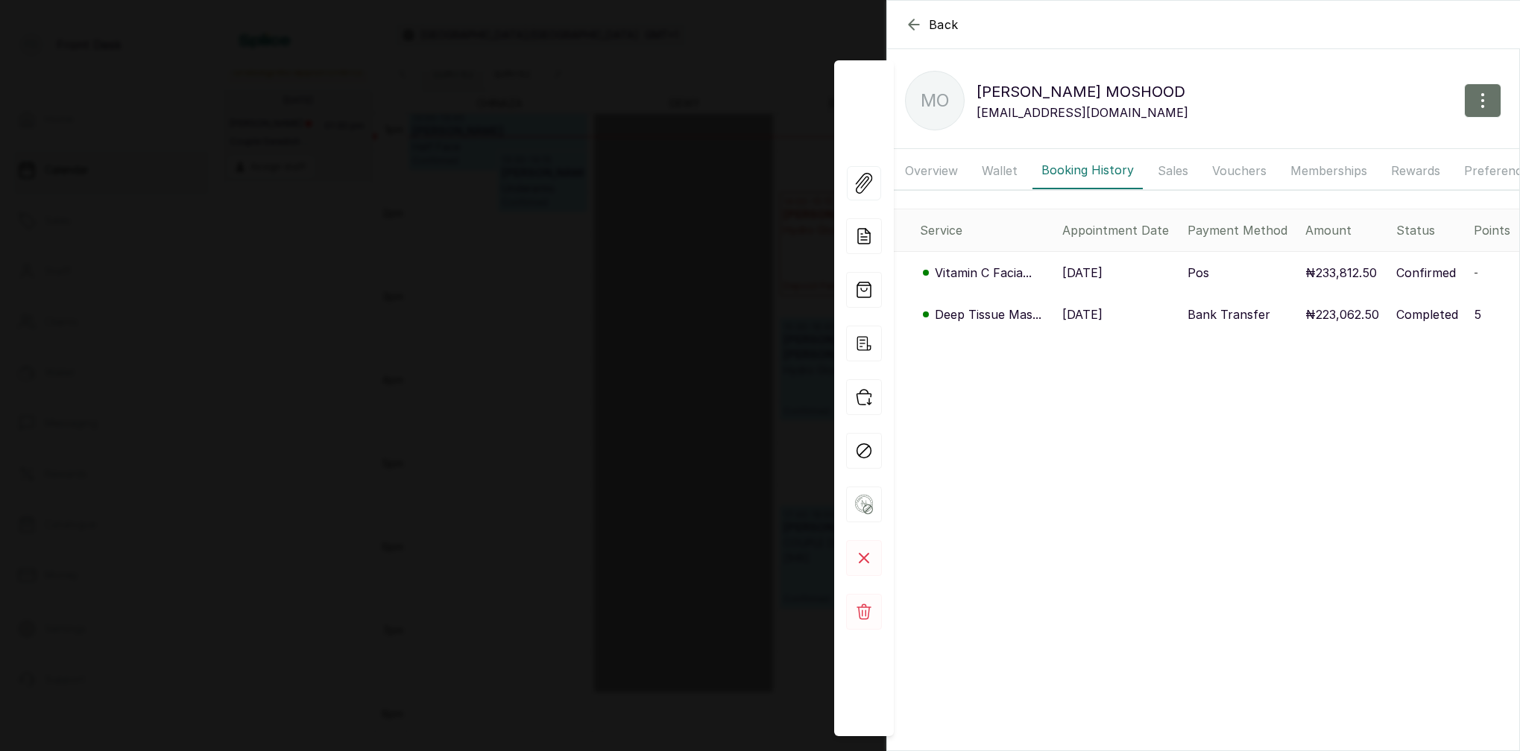
click at [980, 307] on p "Deep Tissue Mas..." at bounding box center [988, 315] width 107 height 18
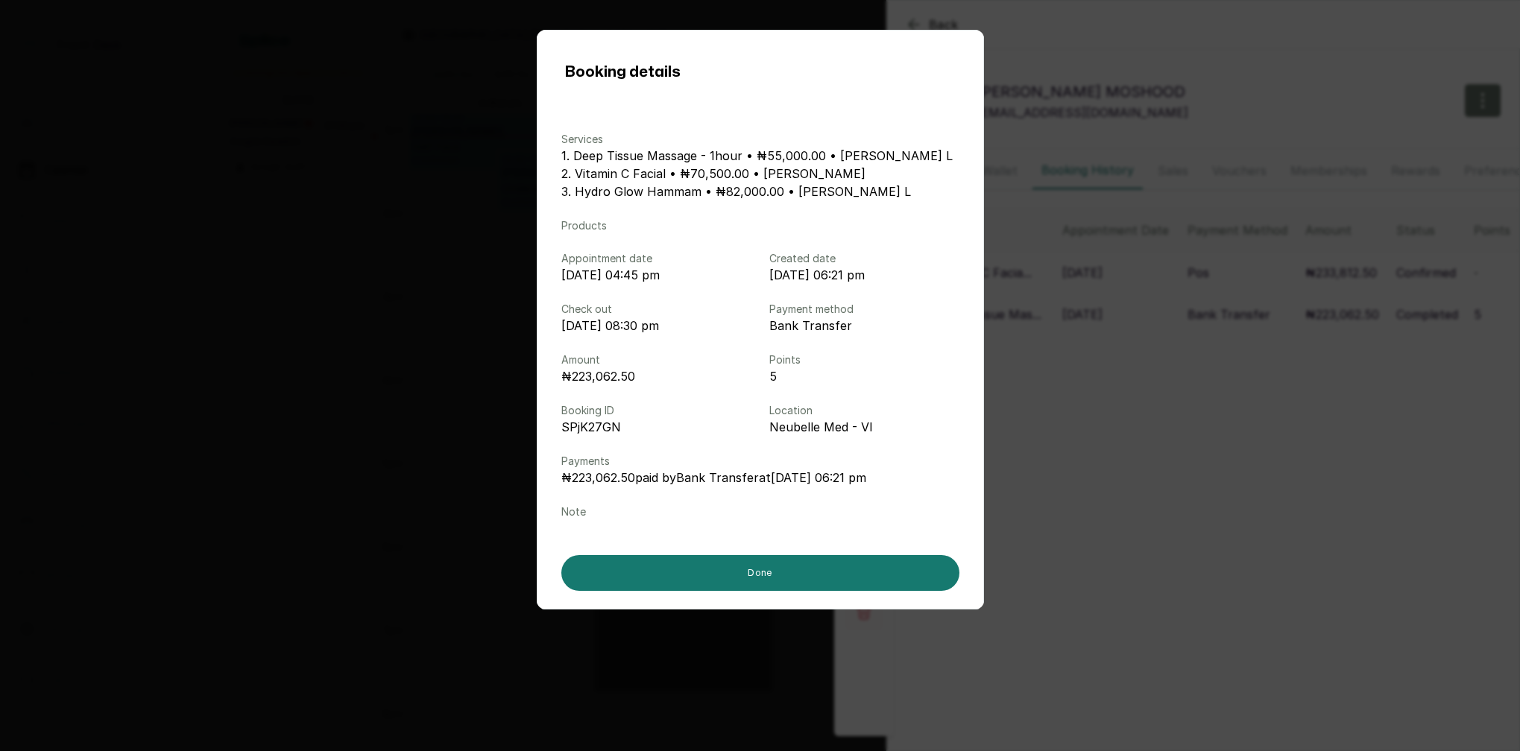
click at [1173, 253] on div "Booking details Services 1. Deep Tissue Massage - 1hour • ₦55,000.00 • LINA L 2…" at bounding box center [760, 375] width 1520 height 751
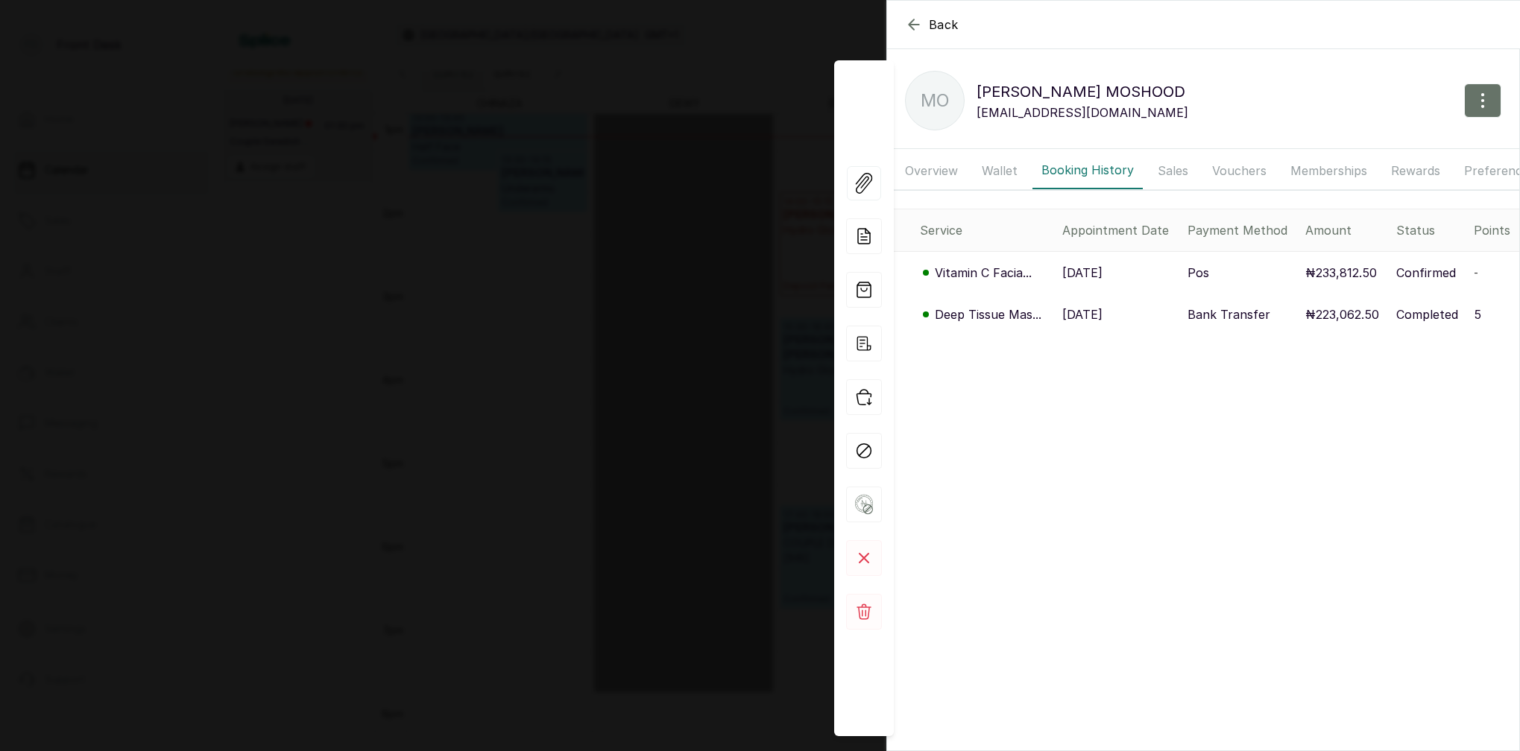
click at [701, 104] on div "Back MR OWOLABI MOSHOOD MO MR OWOLABI MOSHOOD owolabiajide1@gmail.com Overview …" at bounding box center [760, 375] width 1520 height 751
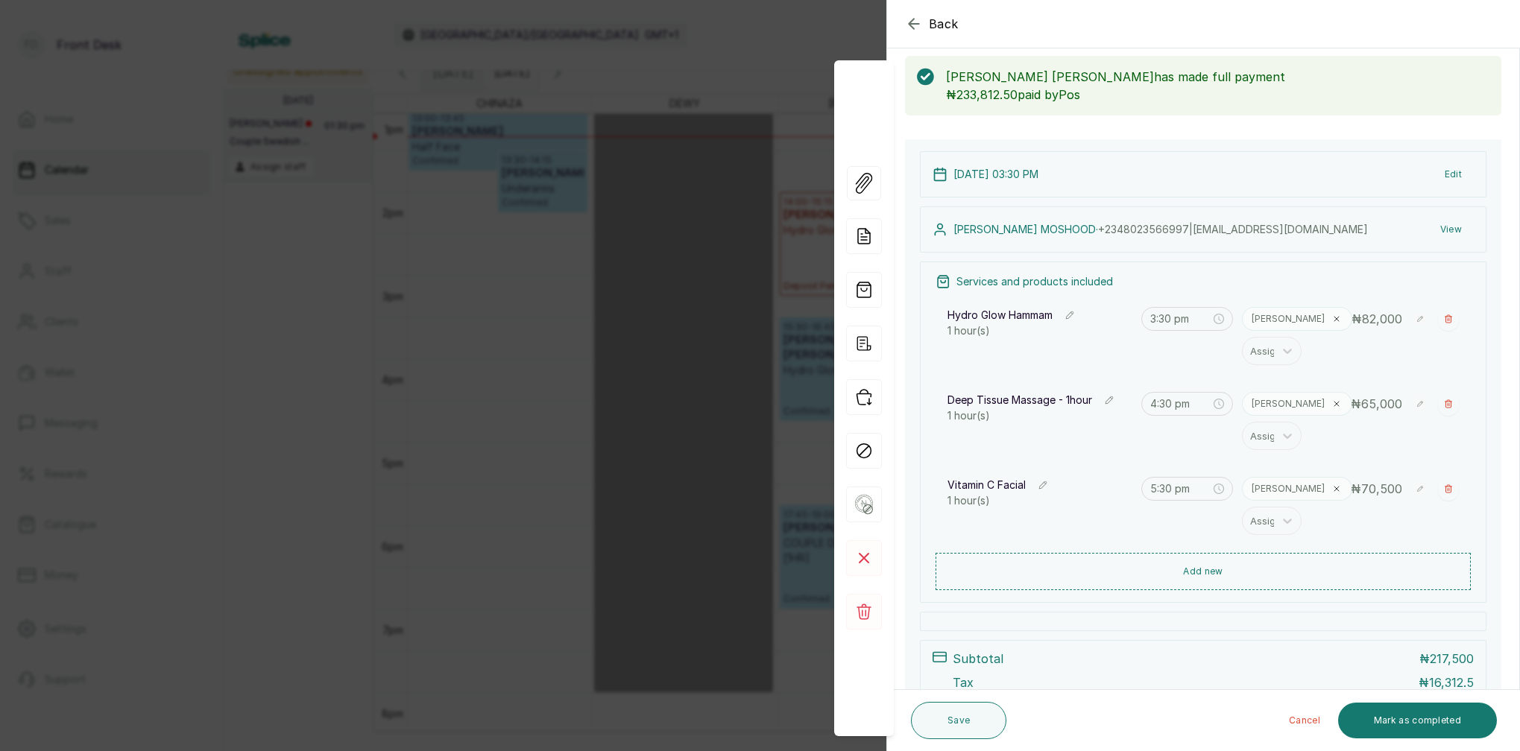
click at [591, 116] on div "Back Appointment Details Edit appointment Make changes to appointment details M…" at bounding box center [760, 375] width 1520 height 751
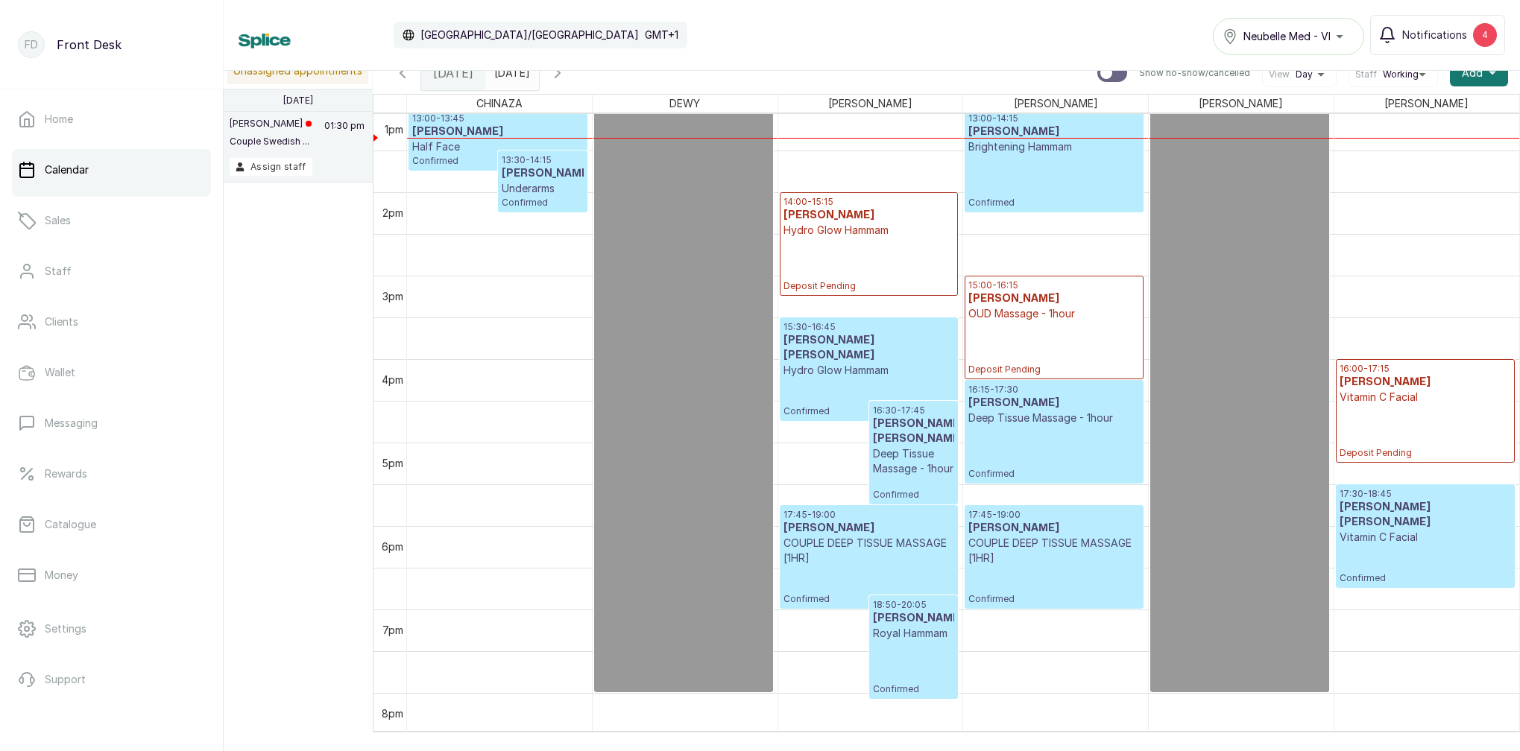
click at [510, 80] on input "2025-08-12" at bounding box center [498, 69] width 24 height 25
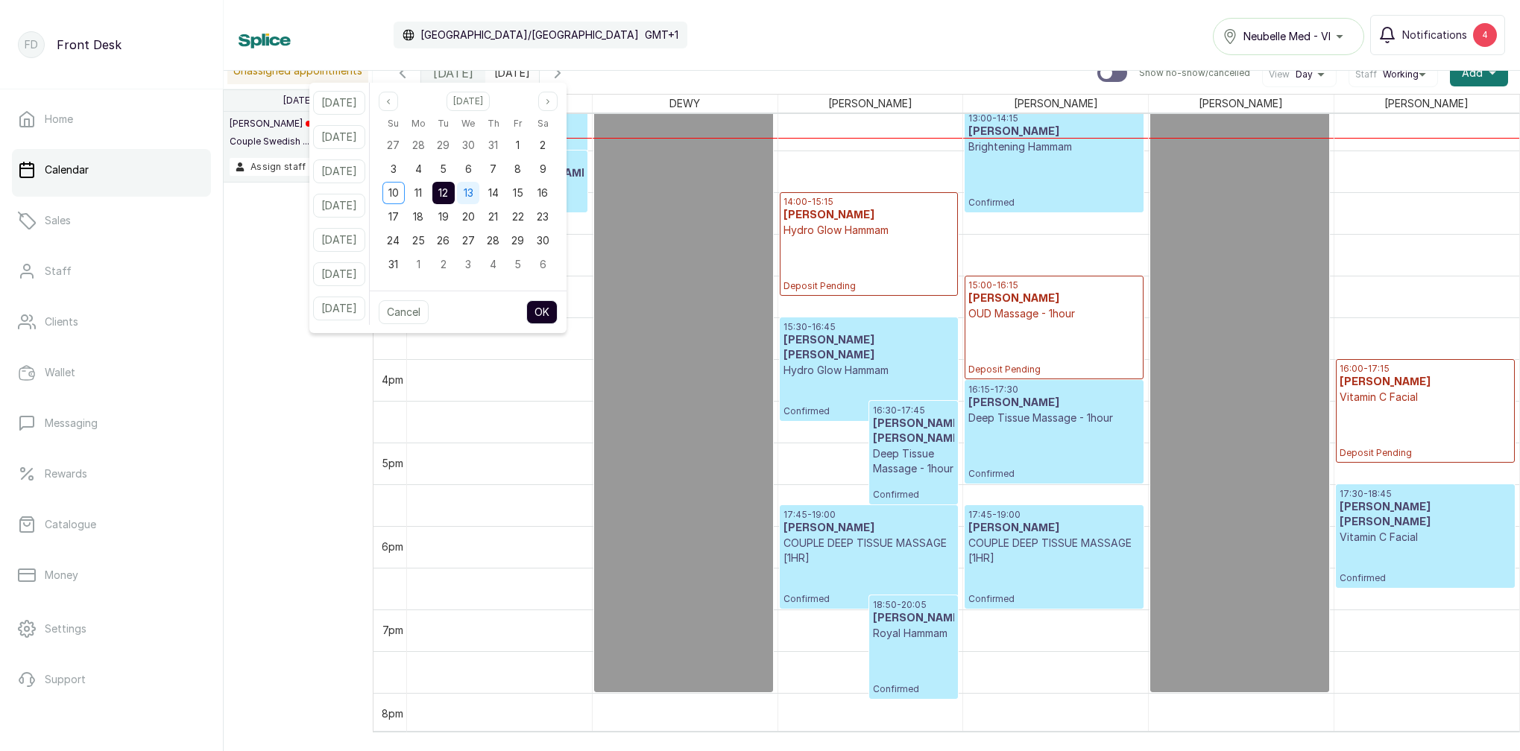
drag, startPoint x: 488, startPoint y: 194, endPoint x: 496, endPoint y: 200, distance: 10.0
click at [473, 194] on span "13" at bounding box center [469, 192] width 10 height 13
click at [553, 315] on button "OK" at bounding box center [541, 312] width 31 height 24
type input "2025-08-13"
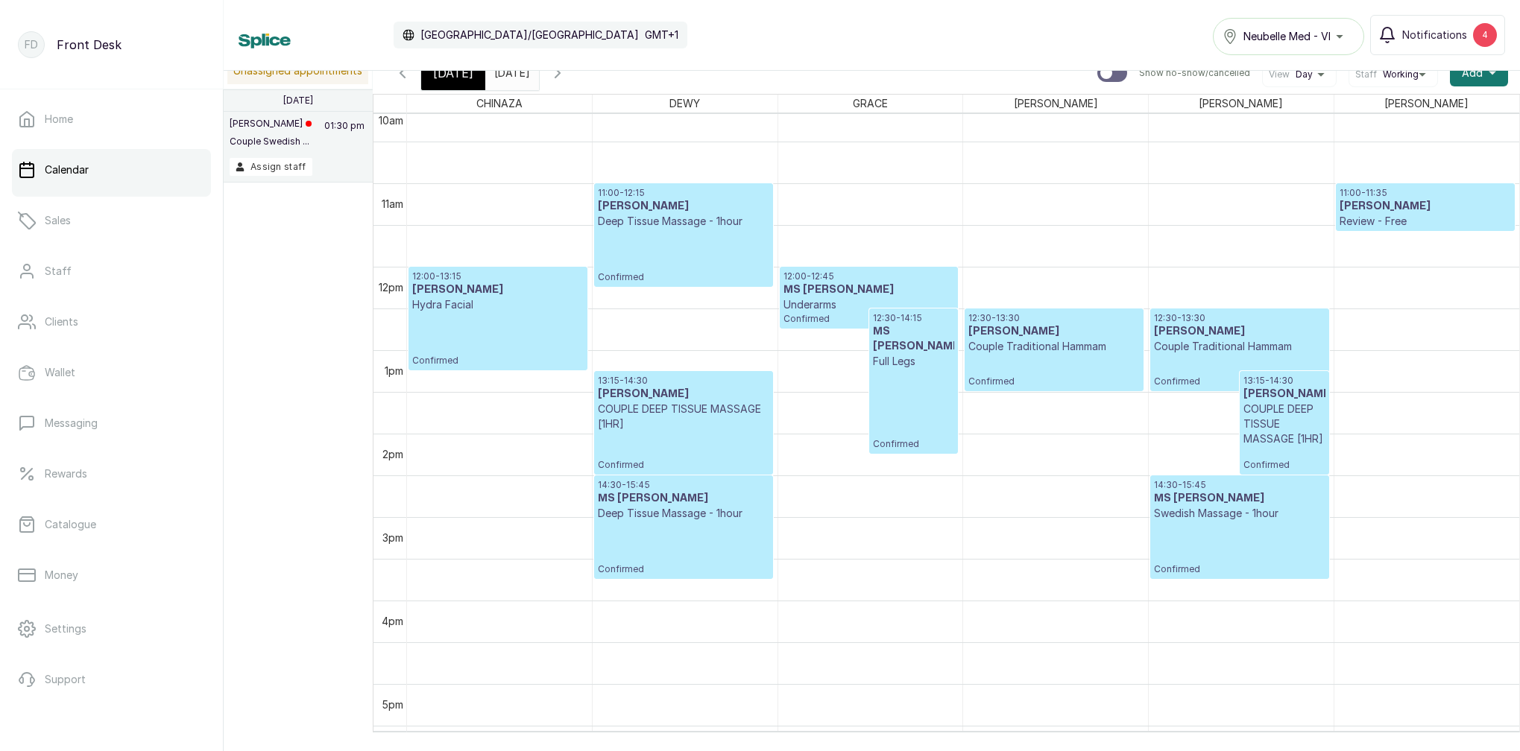
scroll to position [865, 0]
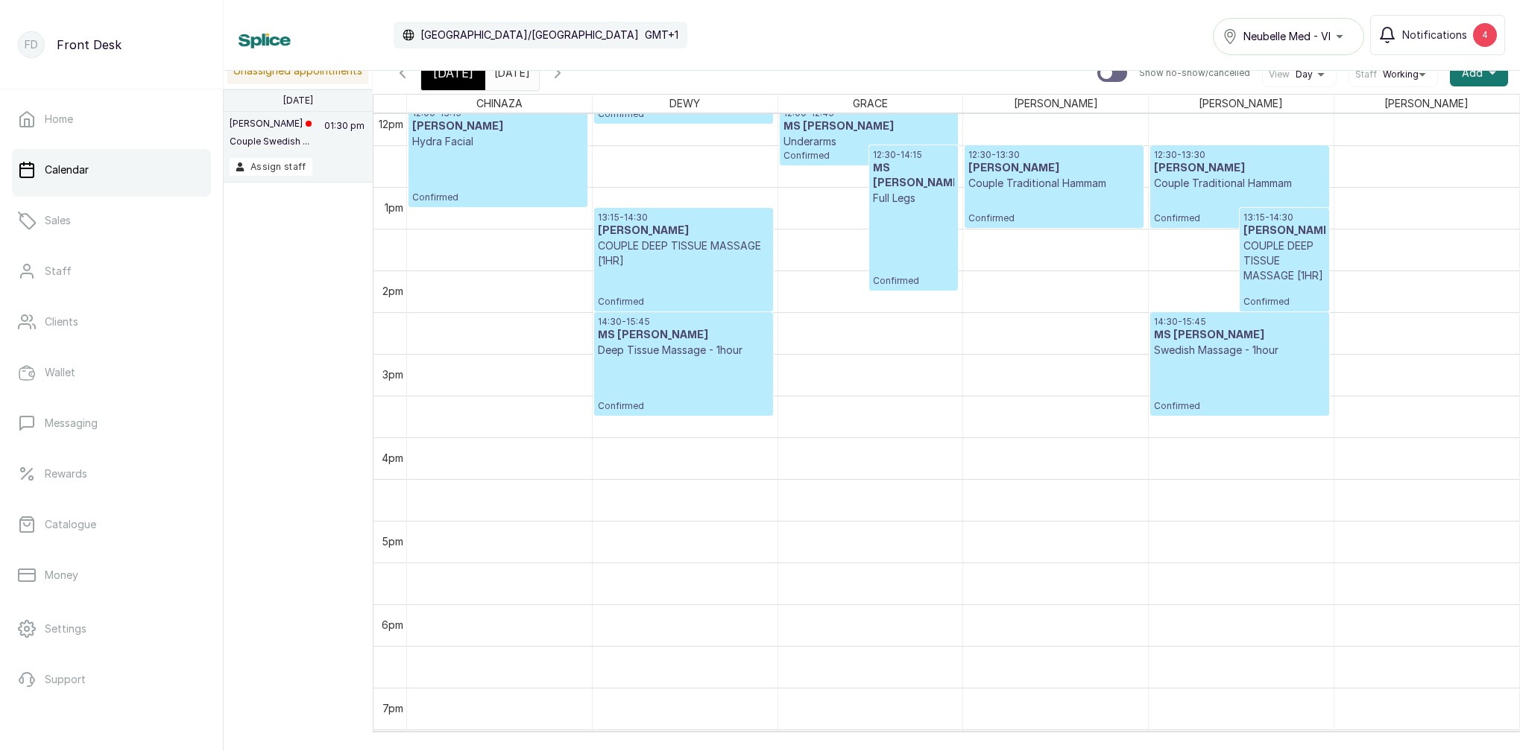
click at [566, 72] on icon "button" at bounding box center [558, 73] width 18 height 18
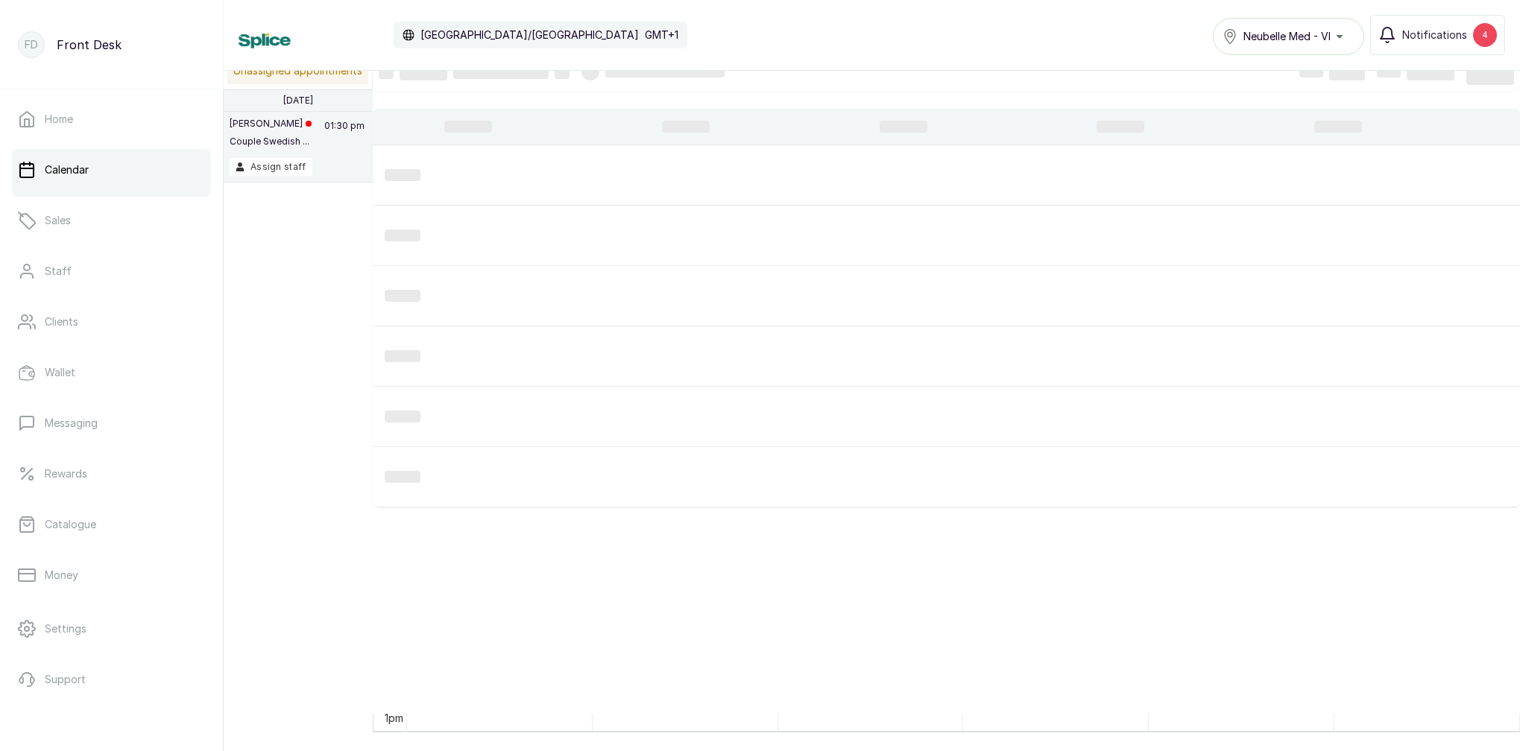
scroll to position [0, 0]
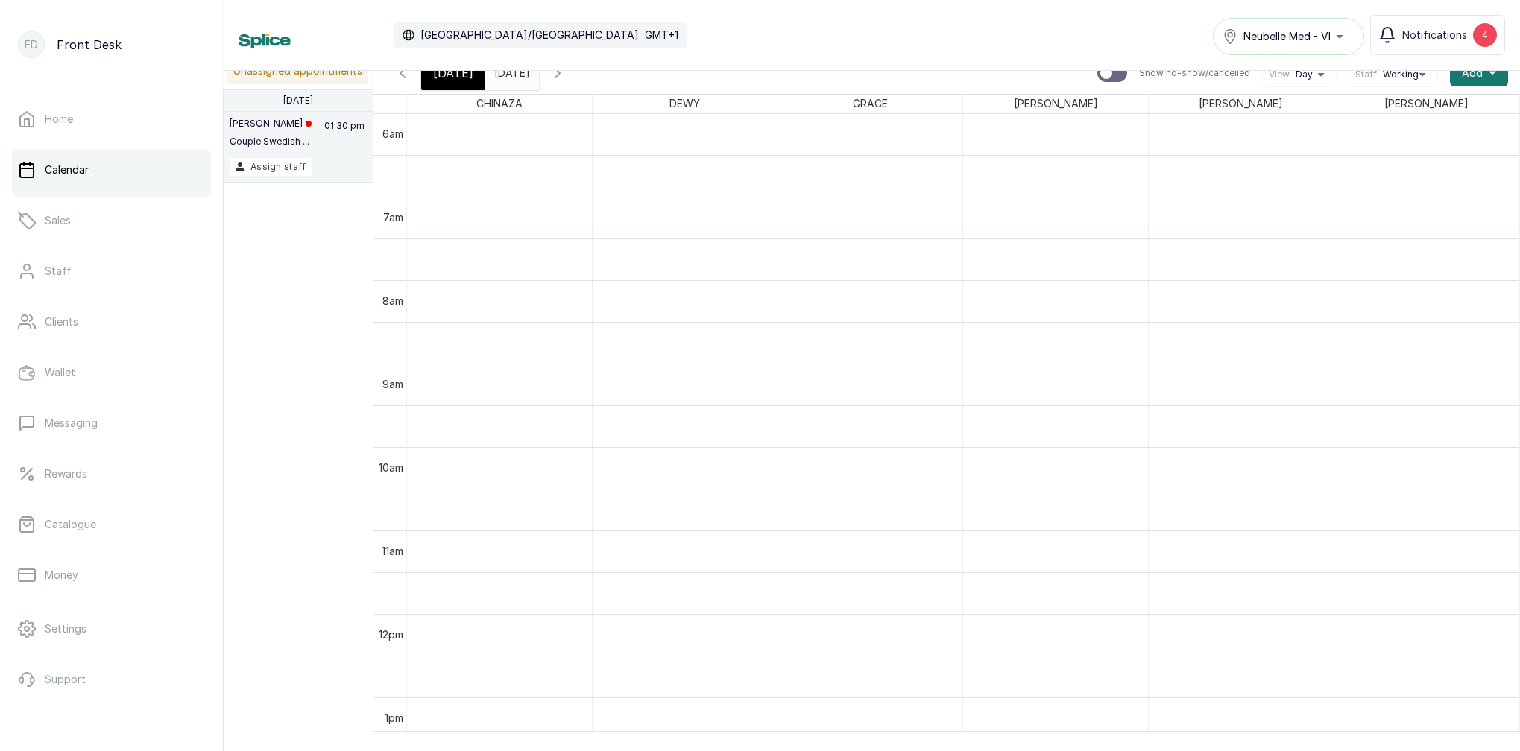
click at [406, 76] on icon "button" at bounding box center [403, 73] width 18 height 18
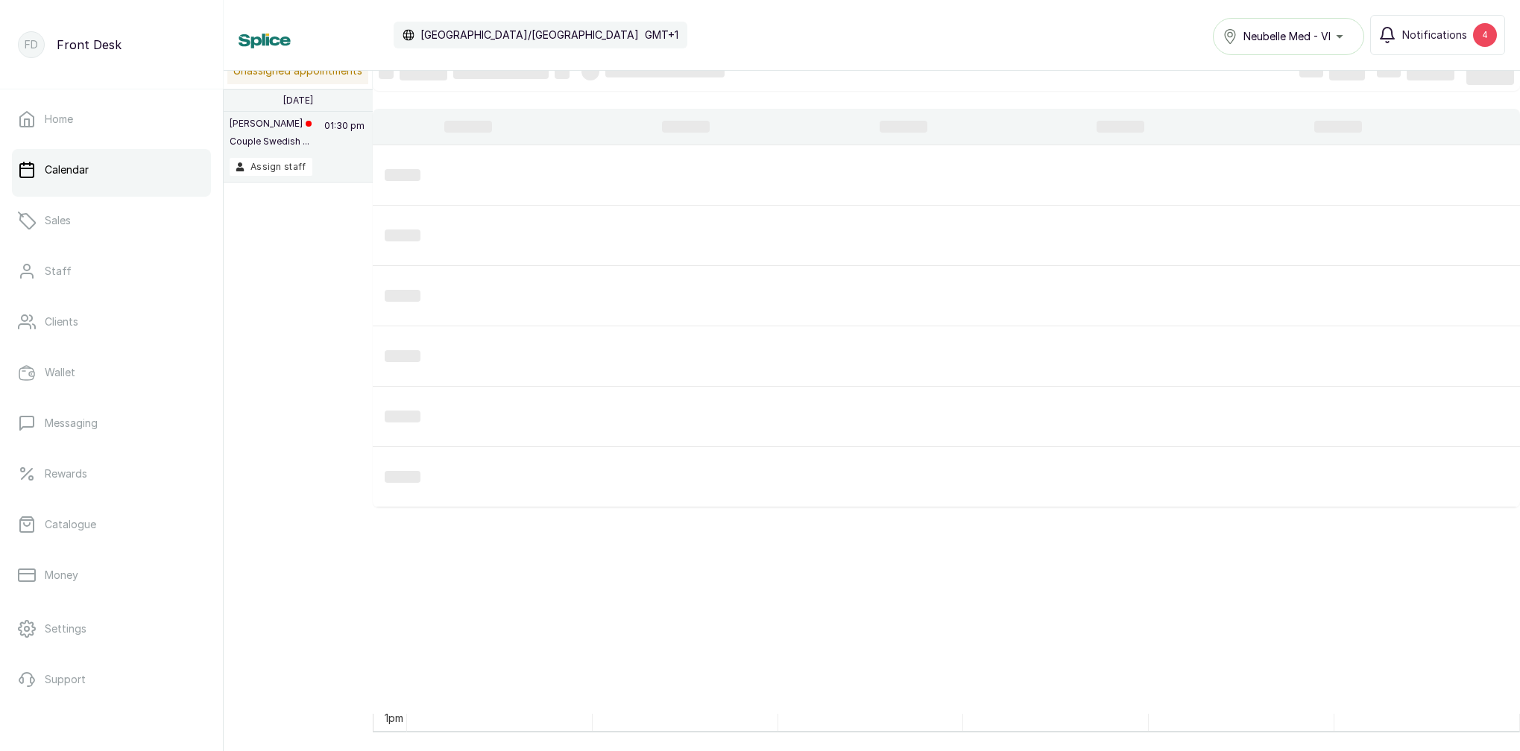
click at [405, 77] on div at bounding box center [423, 72] width 48 height 18
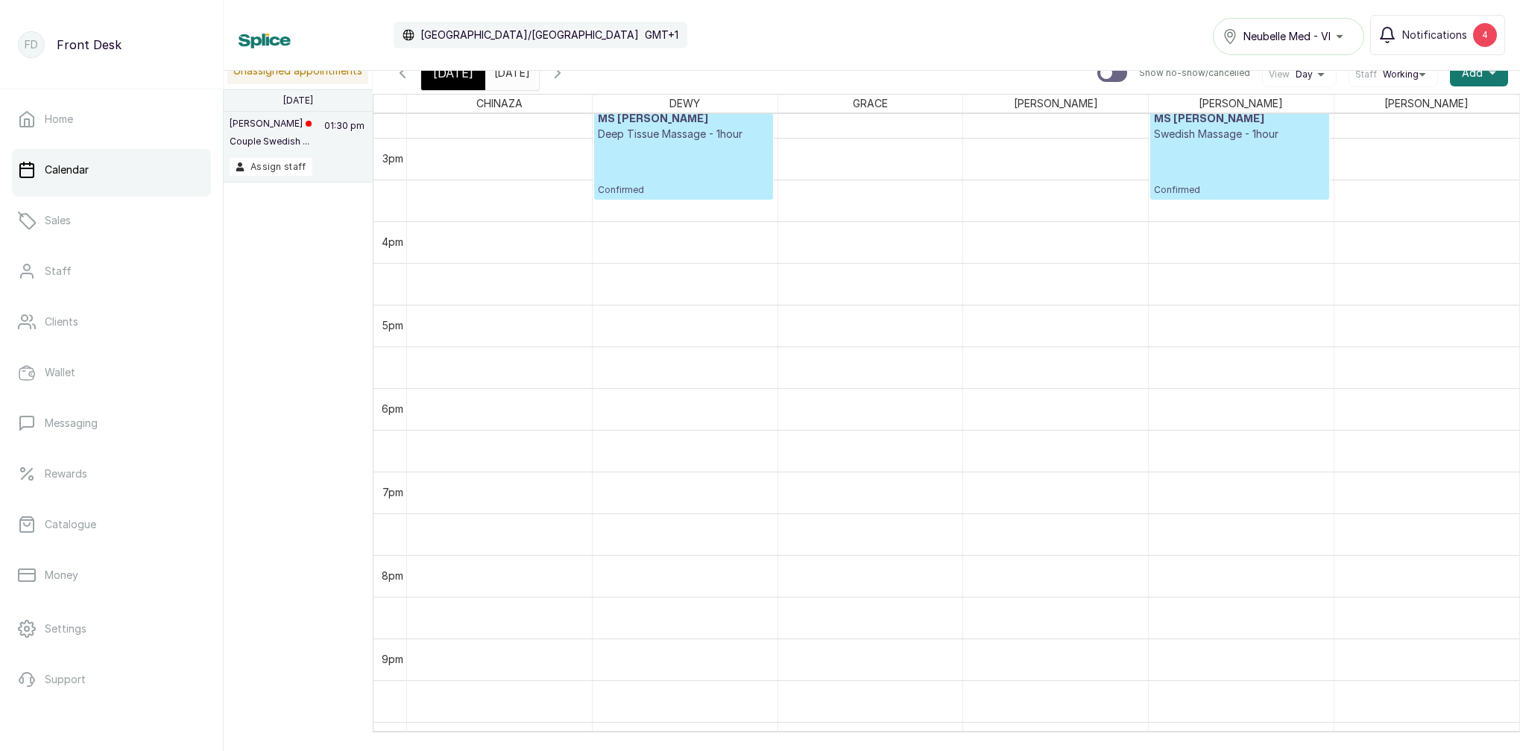
scroll to position [984, 0]
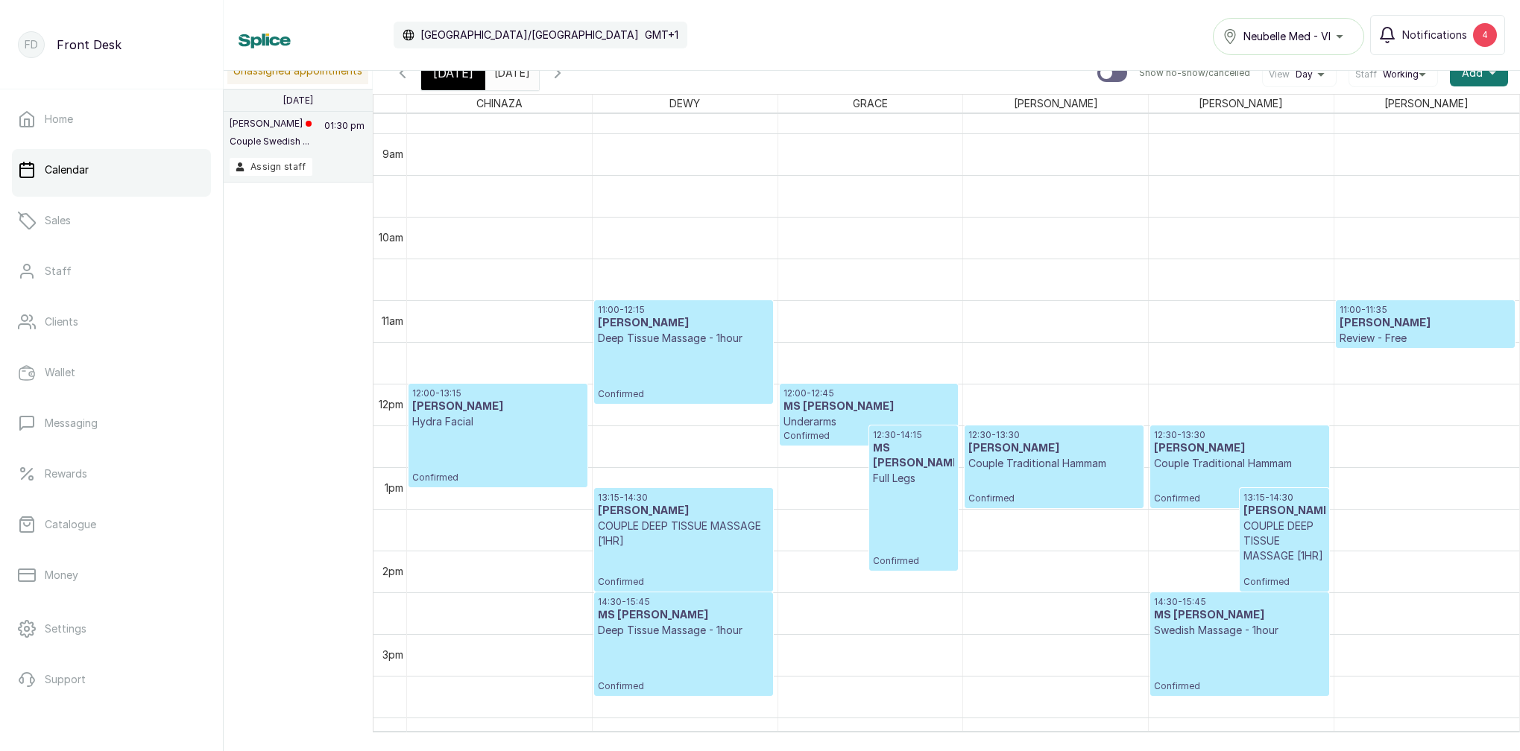
click at [409, 80] on icon "button" at bounding box center [403, 73] width 18 height 18
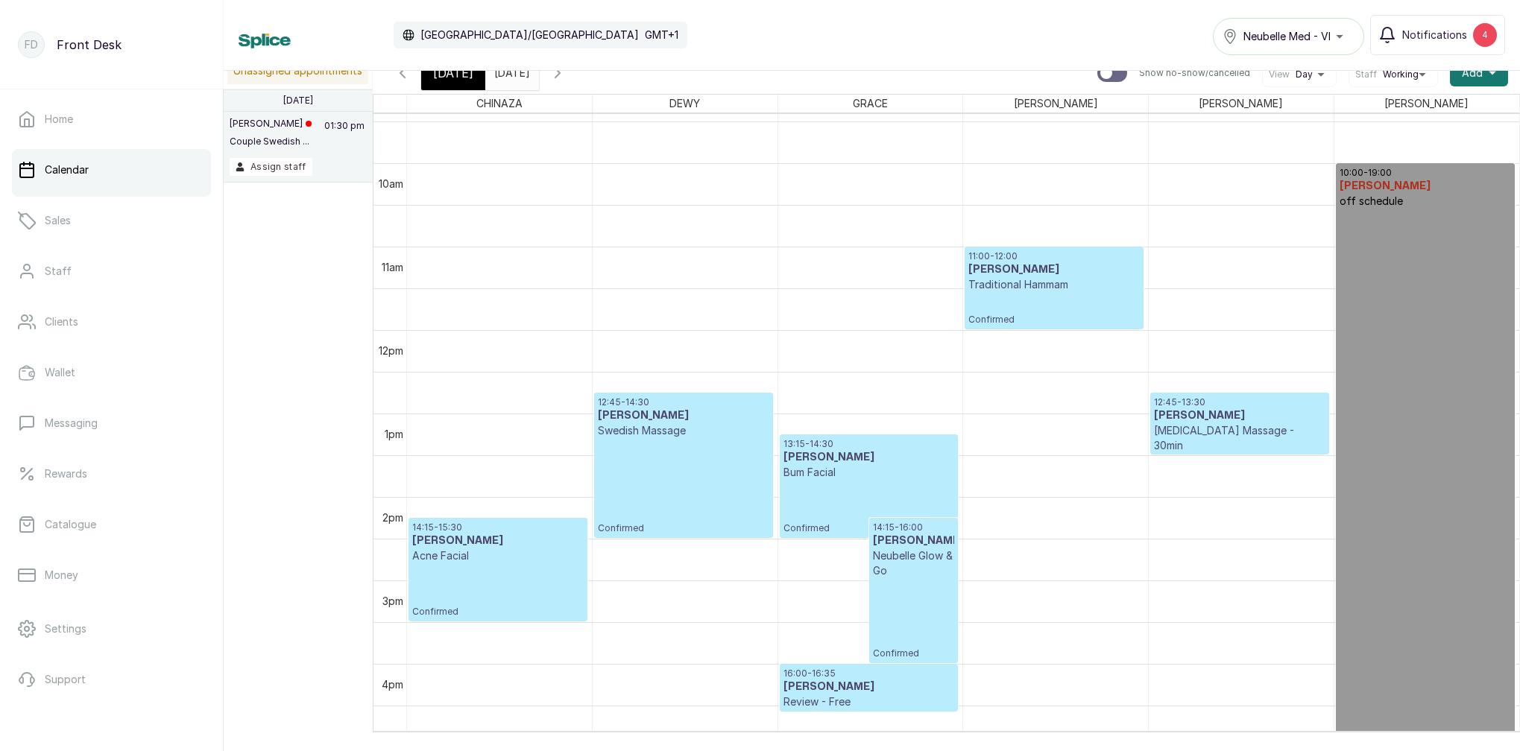
scroll to position [1045, 0]
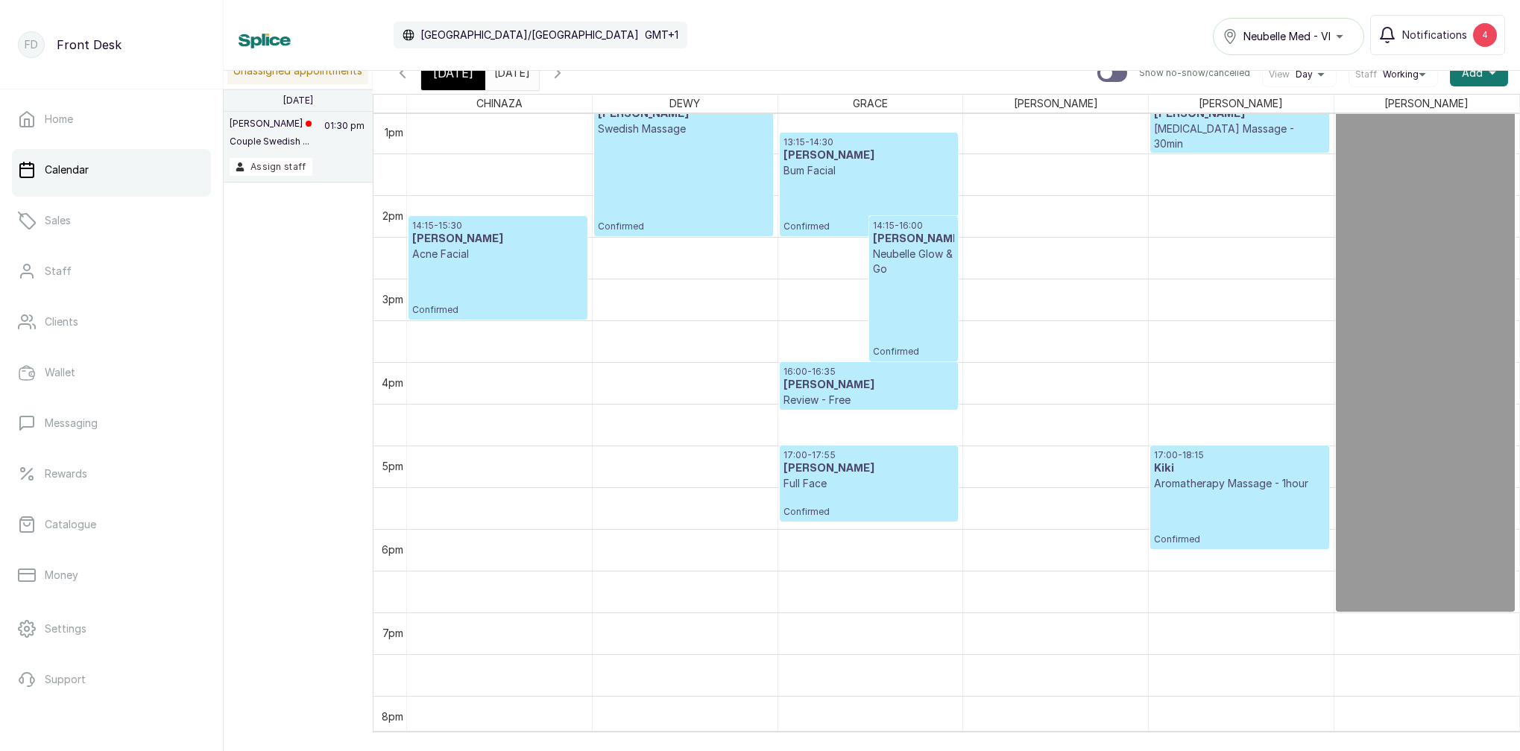
click at [458, 81] on span "[DATE]" at bounding box center [453, 73] width 40 height 18
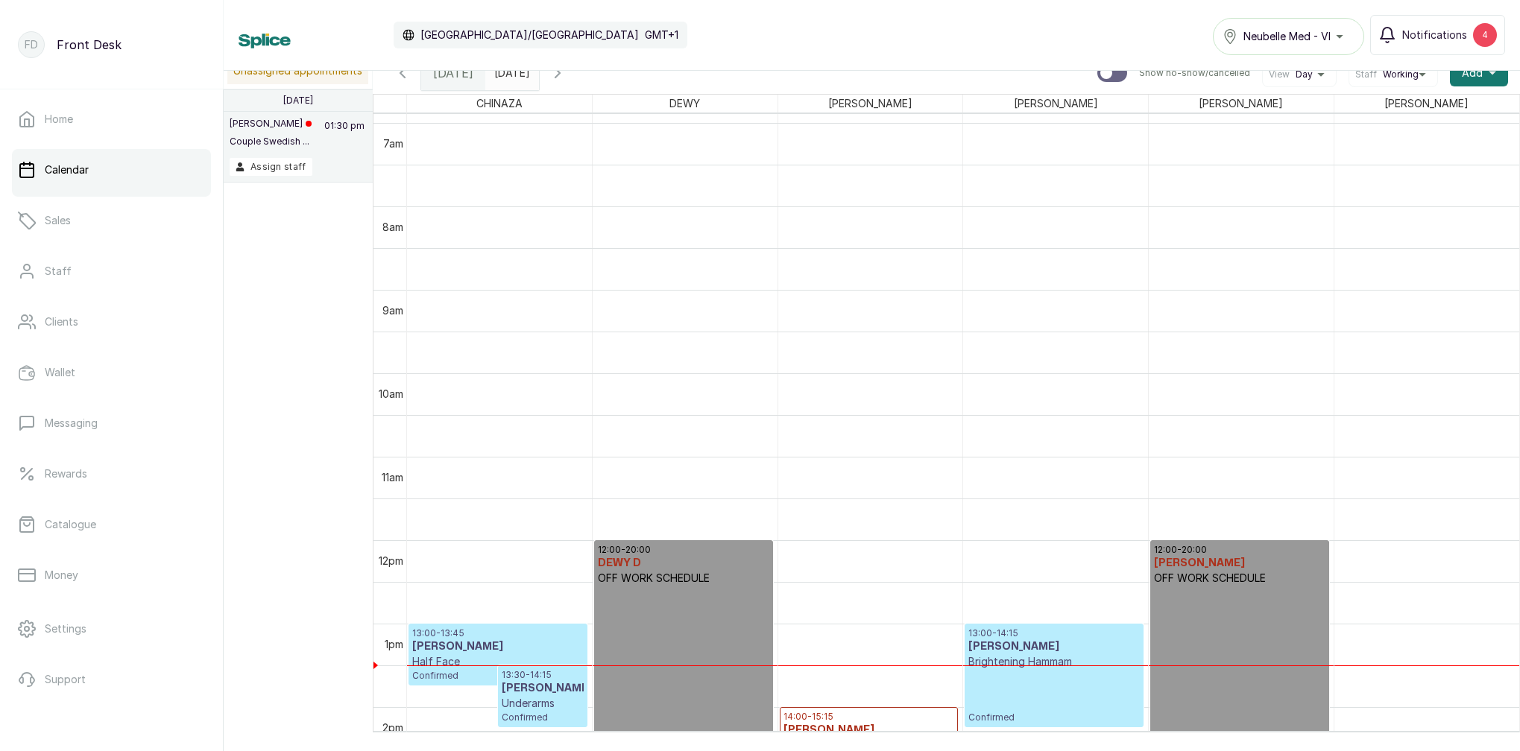
scroll to position [575, 0]
click at [496, 663] on p "Half Face" at bounding box center [497, 661] width 171 height 15
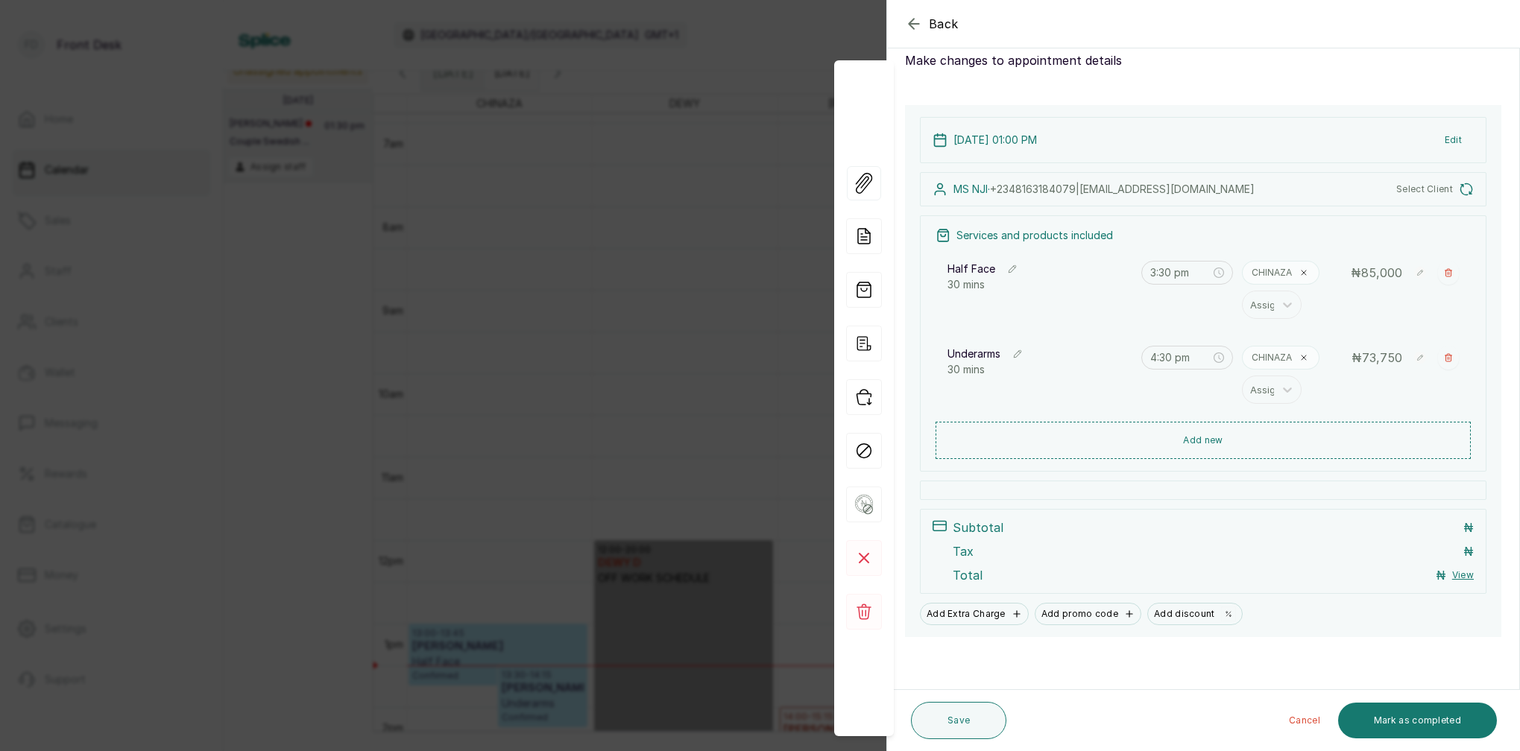
type input "1:00 pm"
type input "1:30 pm"
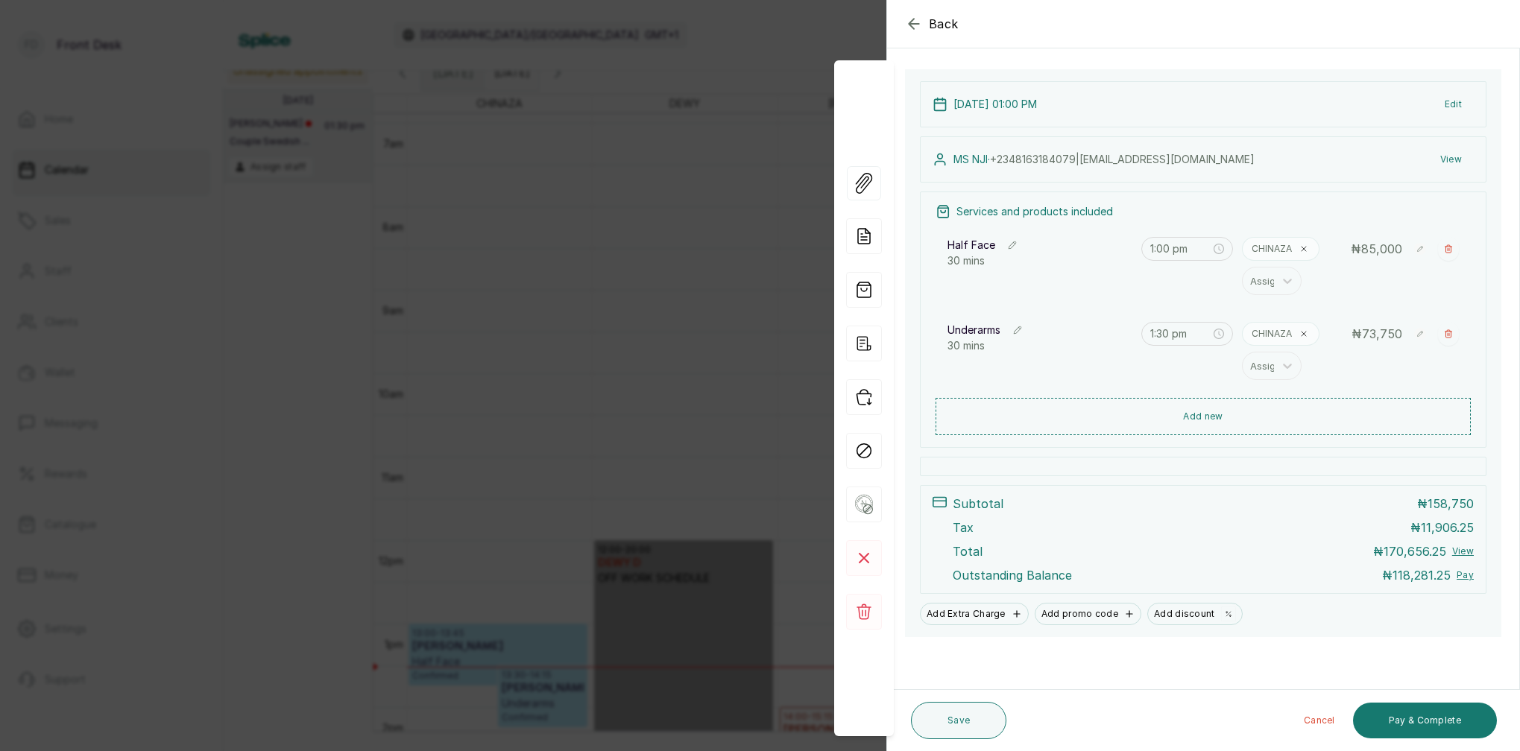
scroll to position [140, 0]
click at [1418, 724] on button "Pay & Complete" at bounding box center [1425, 721] width 144 height 36
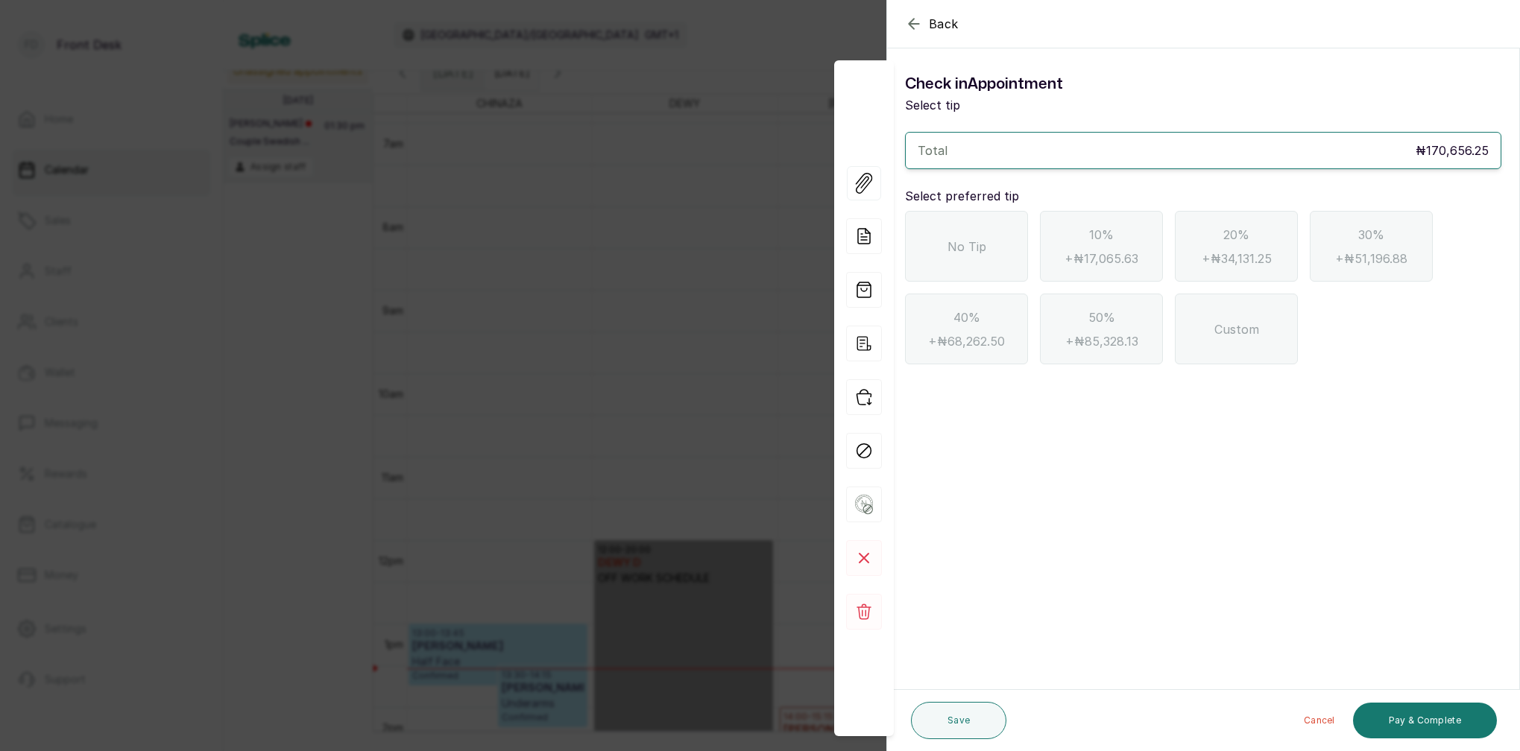
scroll to position [0, 0]
click at [920, 19] on icon "button" at bounding box center [914, 24] width 18 height 18
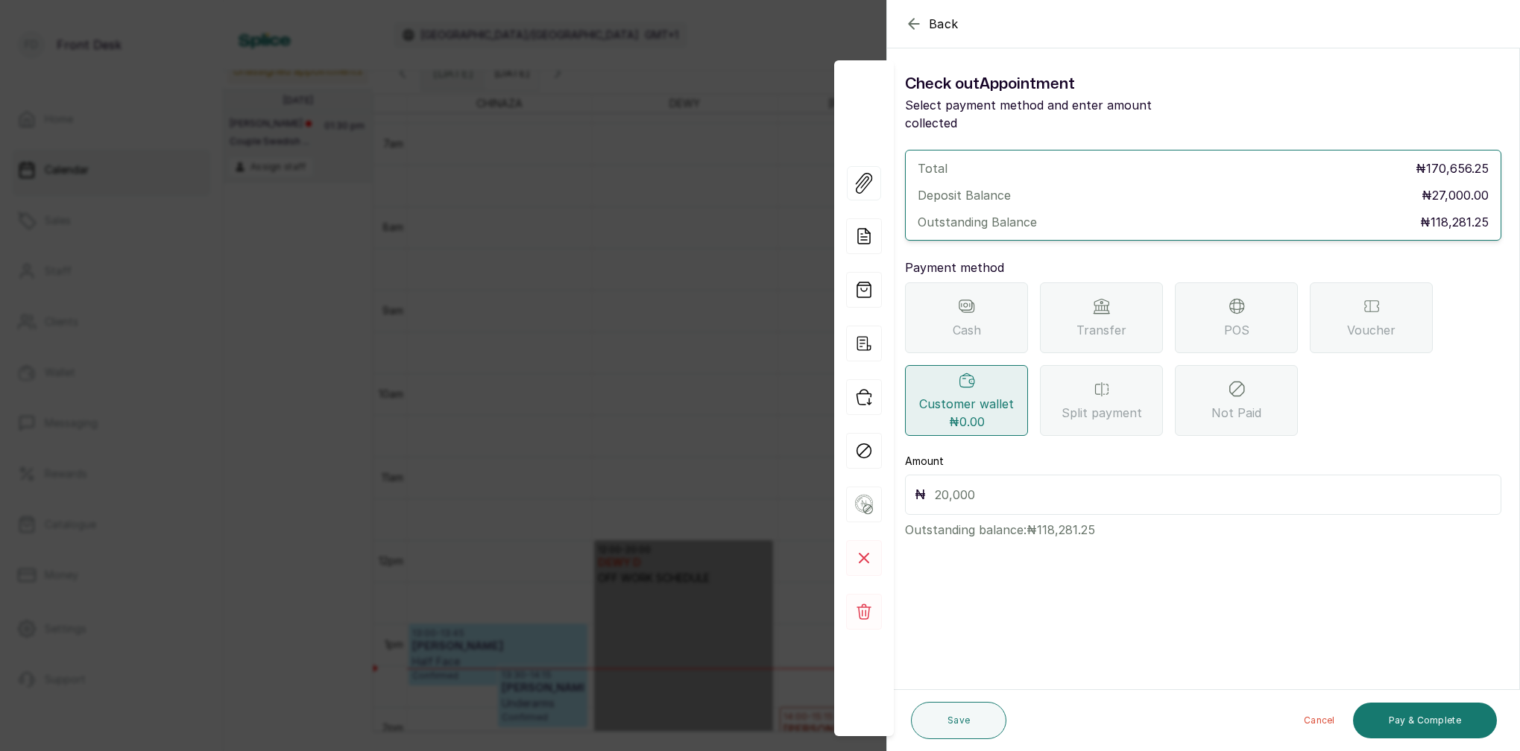
drag, startPoint x: 1222, startPoint y: 313, endPoint x: 1201, endPoint y: 347, distance: 40.5
click at [1222, 312] on div "POS" at bounding box center [1236, 317] width 123 height 71
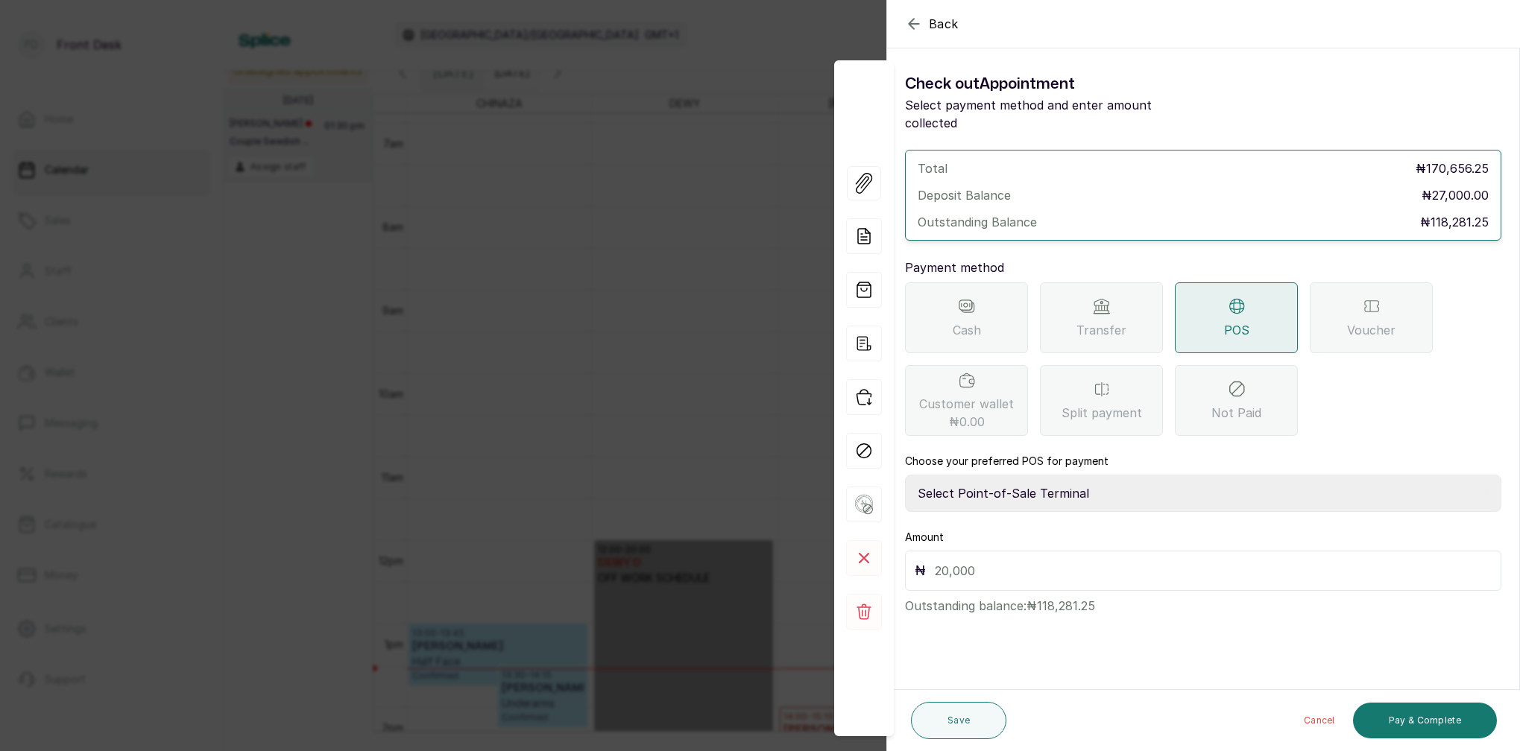
select select "7a4fd382-b2de-4137-8553-2ff33fa7fb29"
click at [996, 560] on input "text" at bounding box center [1213, 570] width 557 height 21
type input "118,281.25"
click at [989, 721] on button "Save" at bounding box center [958, 720] width 95 height 37
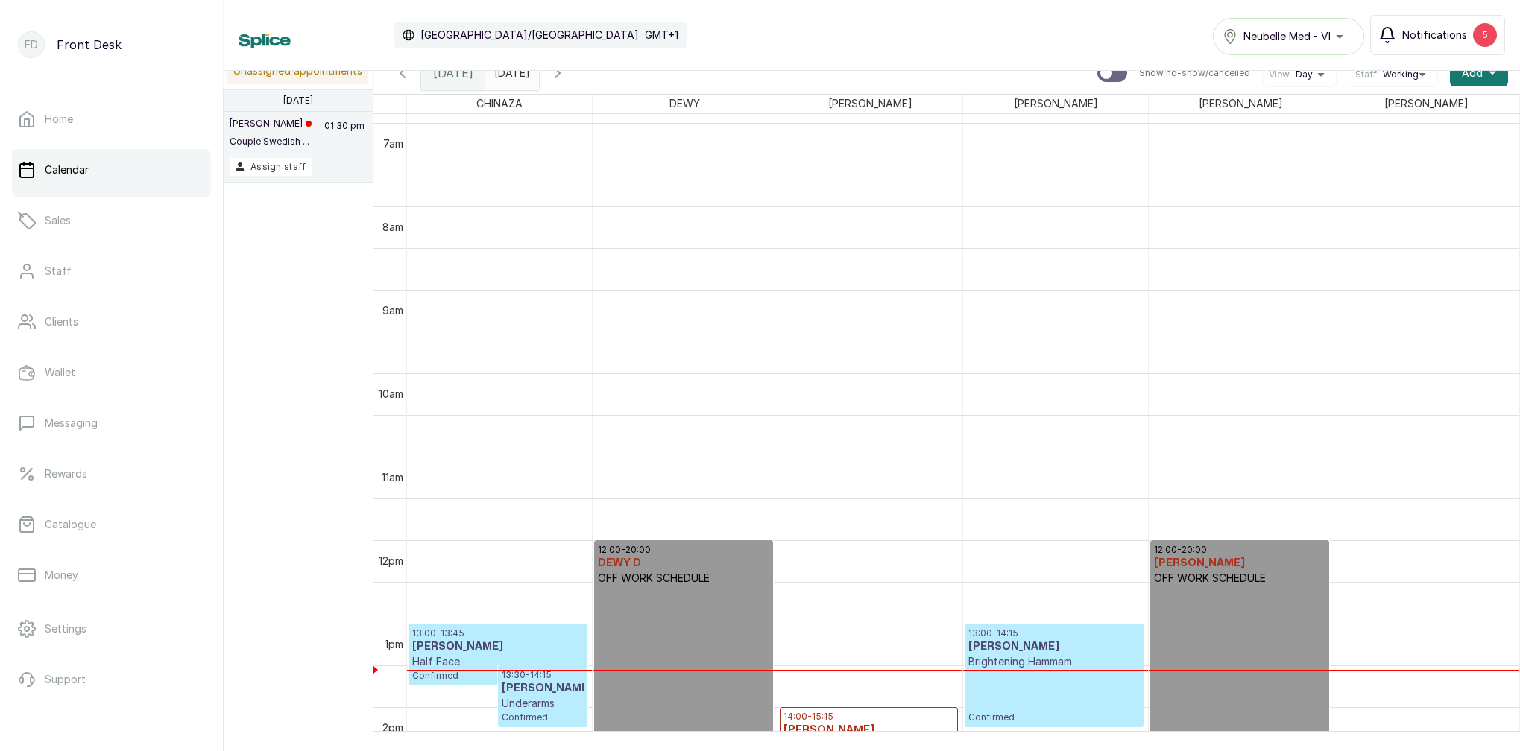
click at [1442, 39] on span "Notifications" at bounding box center [1434, 35] width 65 height 15
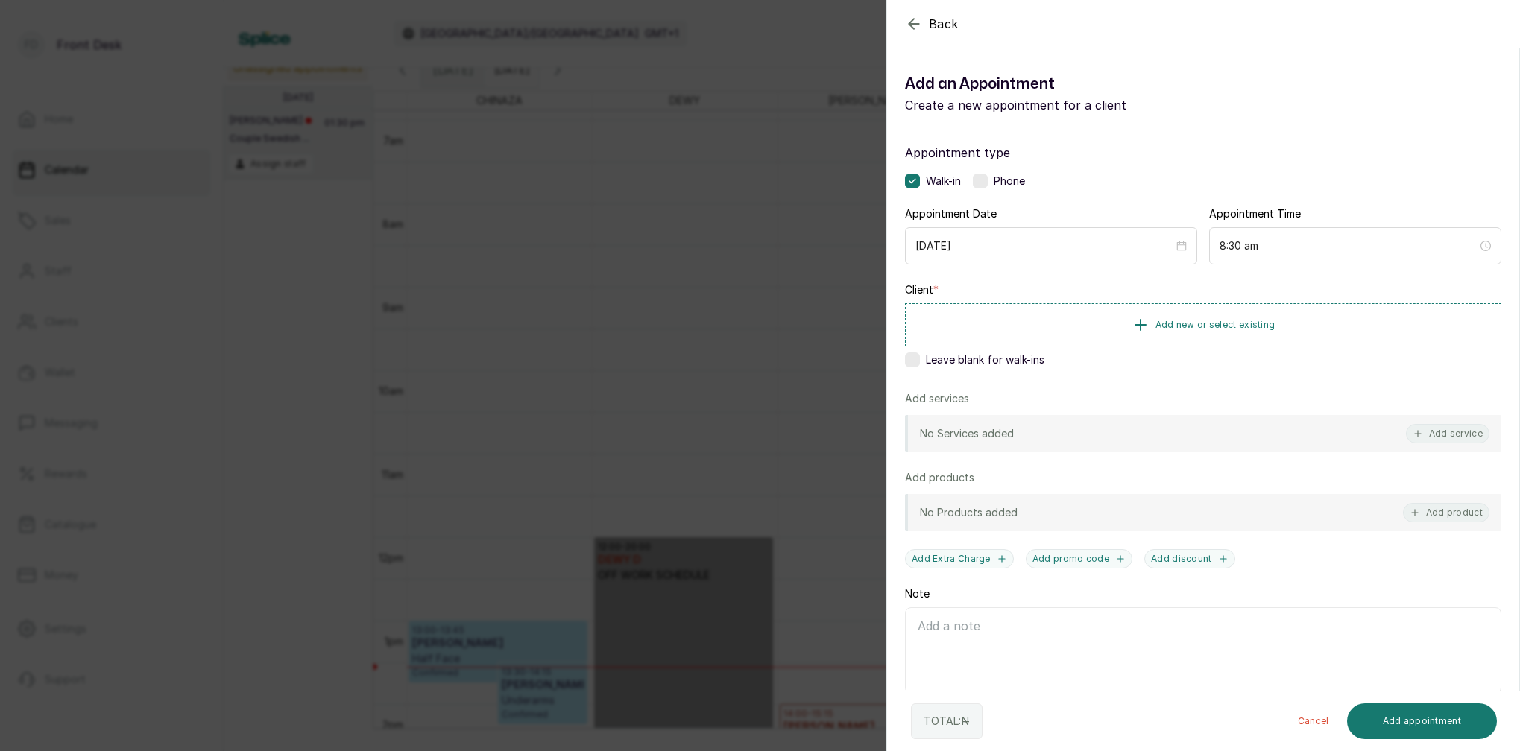
click at [544, 78] on div "Back Add Appointment Add an Appointment Create a new appointment for a client A…" at bounding box center [760, 375] width 1520 height 751
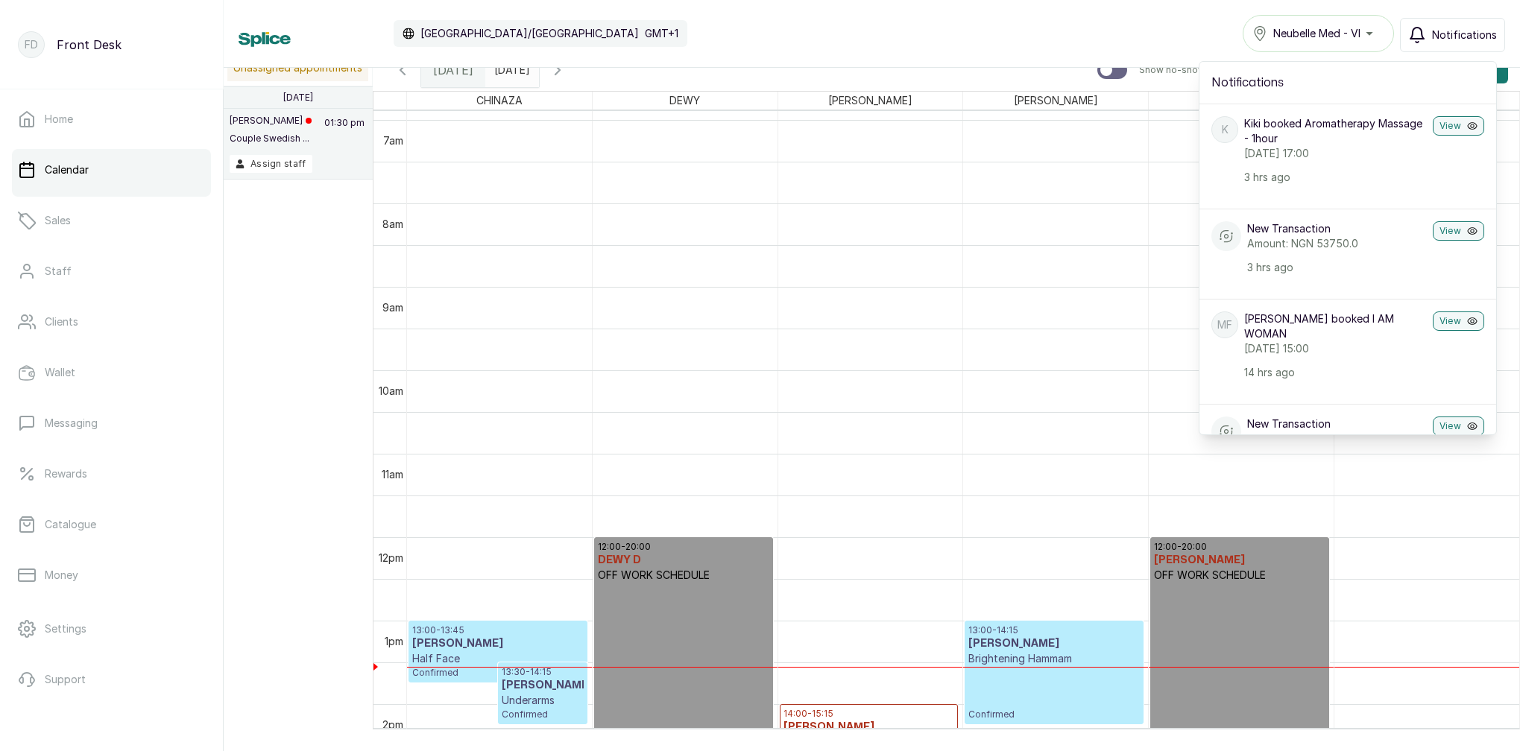
click at [510, 75] on input "2025-08-13" at bounding box center [498, 66] width 24 height 25
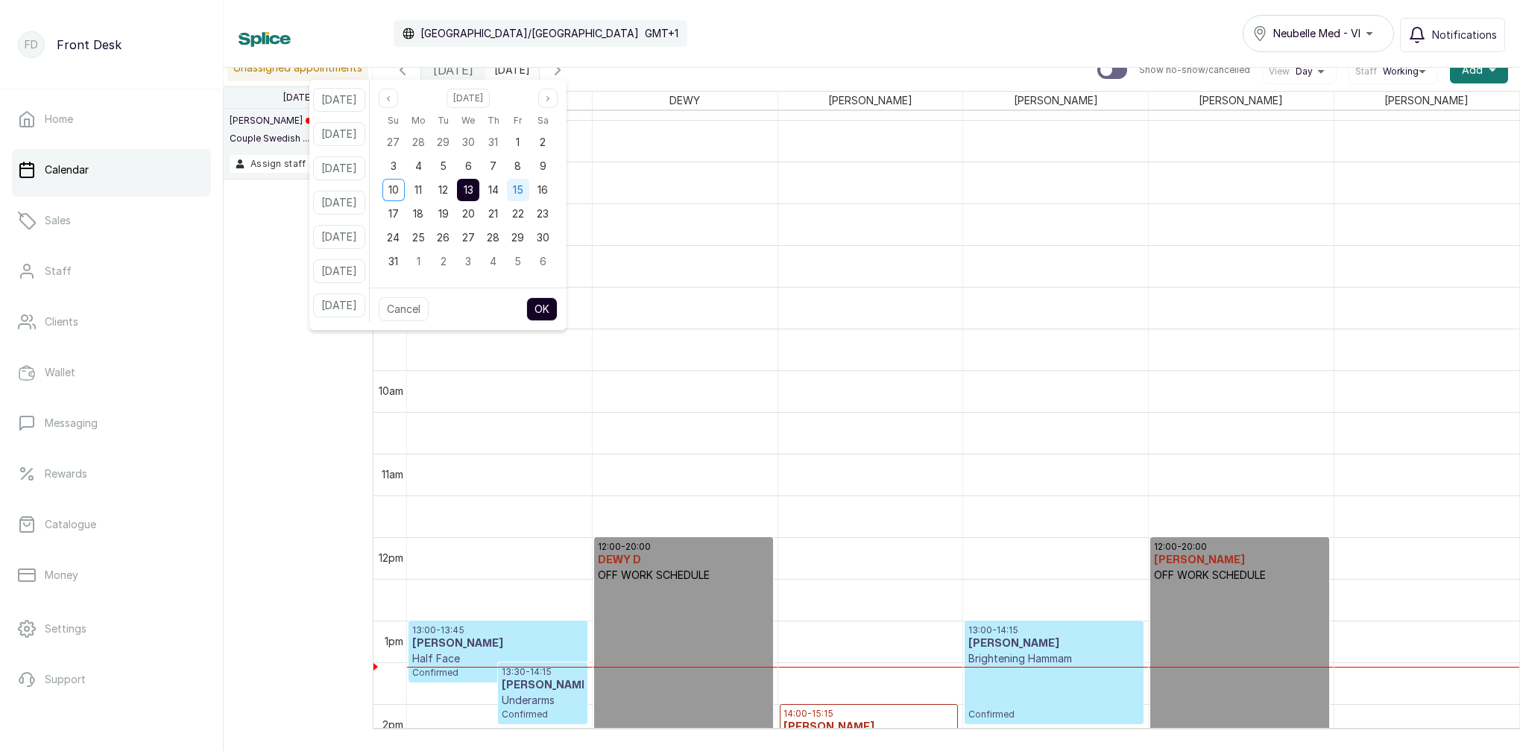
click at [523, 192] on span "15" at bounding box center [518, 189] width 10 height 13
click at [557, 307] on button "OK" at bounding box center [541, 309] width 31 height 24
type input "2025-08-15"
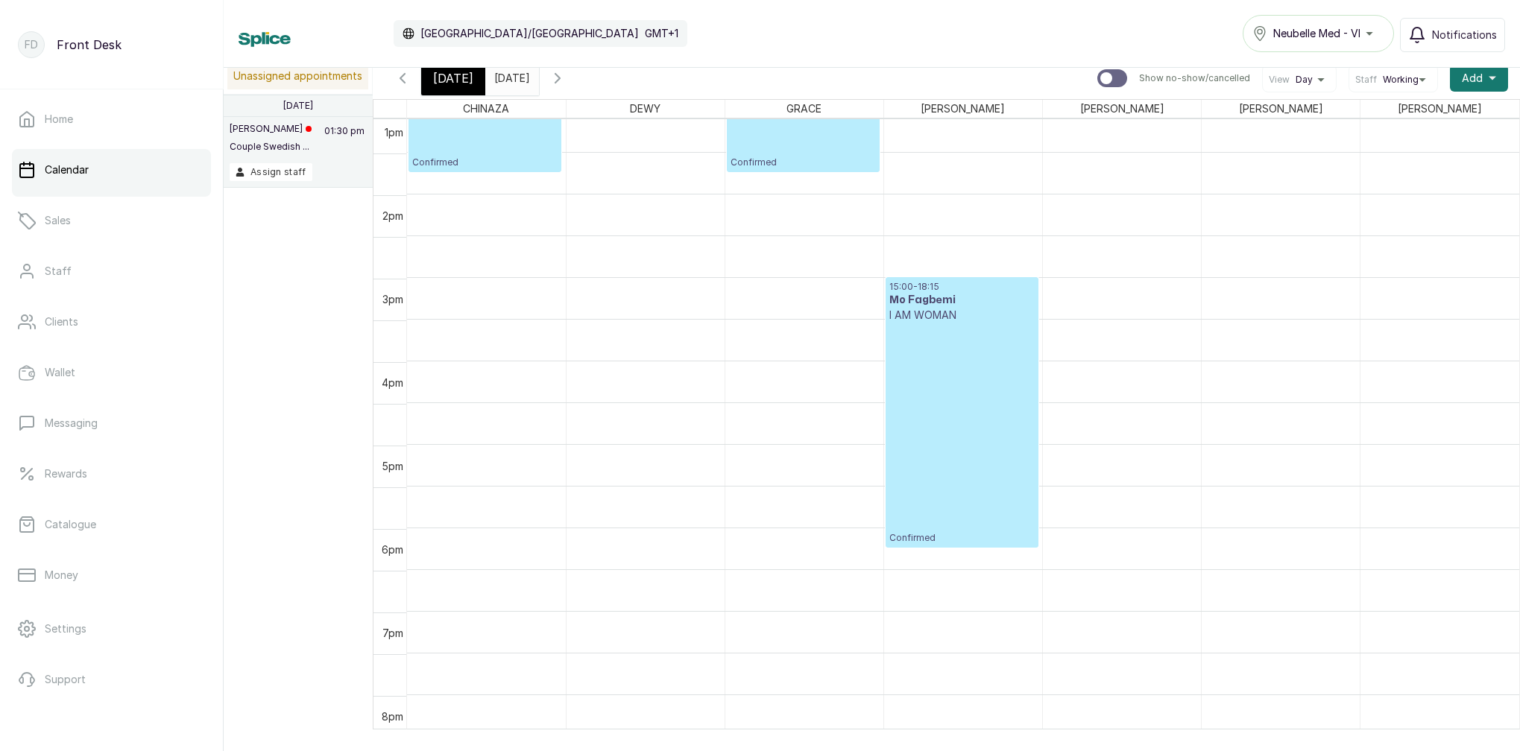
scroll to position [1094, 0]
click at [952, 322] on p "I AM WOMAN" at bounding box center [961, 315] width 145 height 15
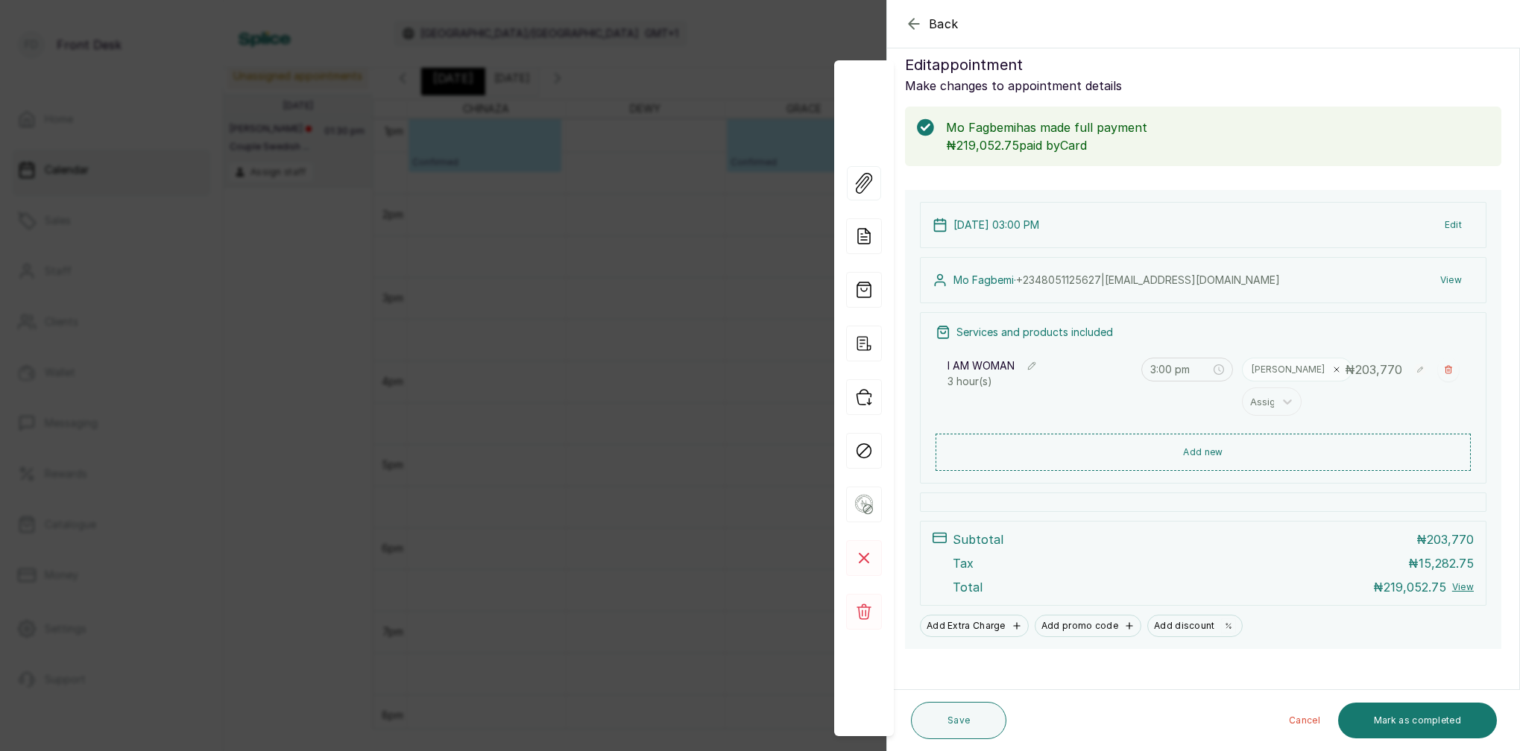
scroll to position [31, 0]
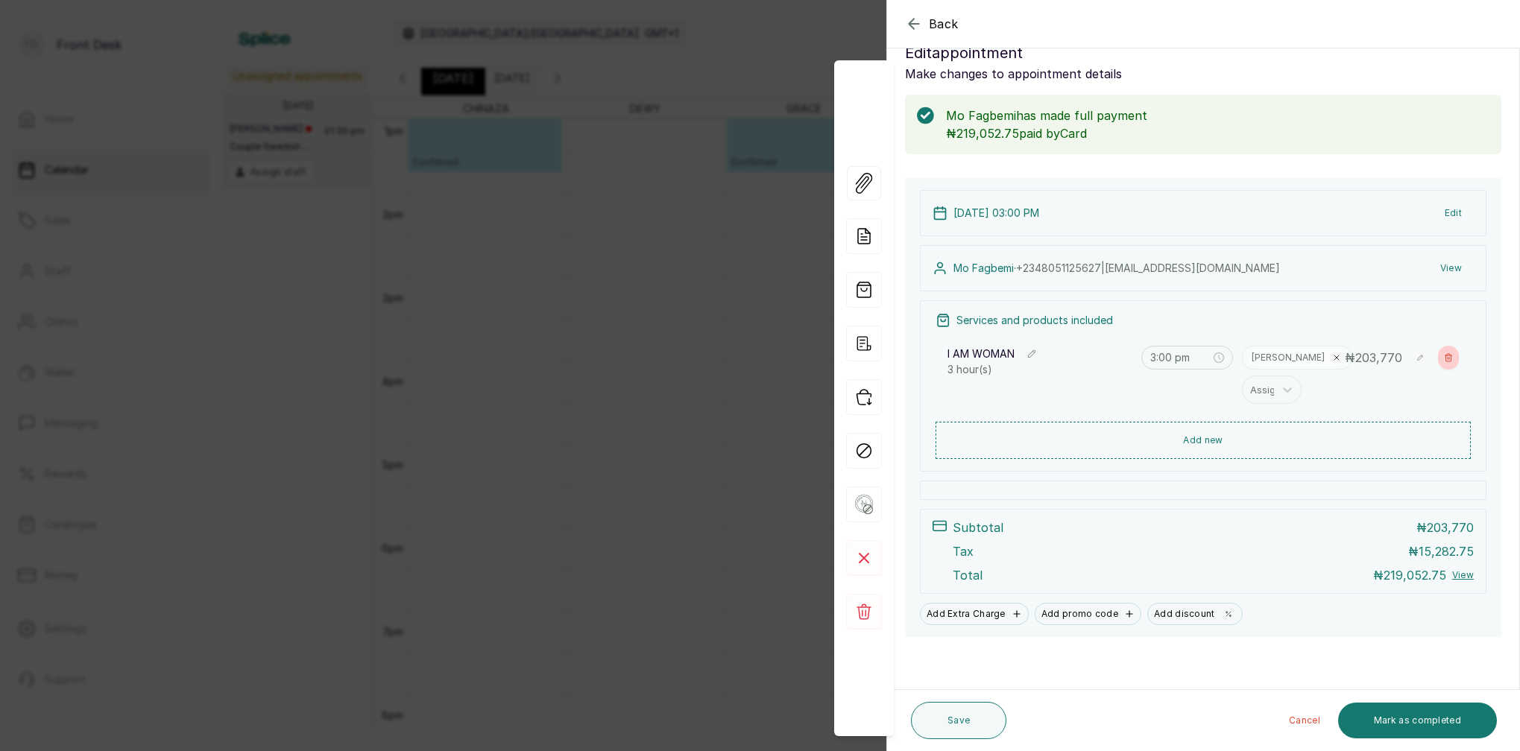
click at [1447, 356] on icon "button" at bounding box center [1448, 357] width 9 height 9
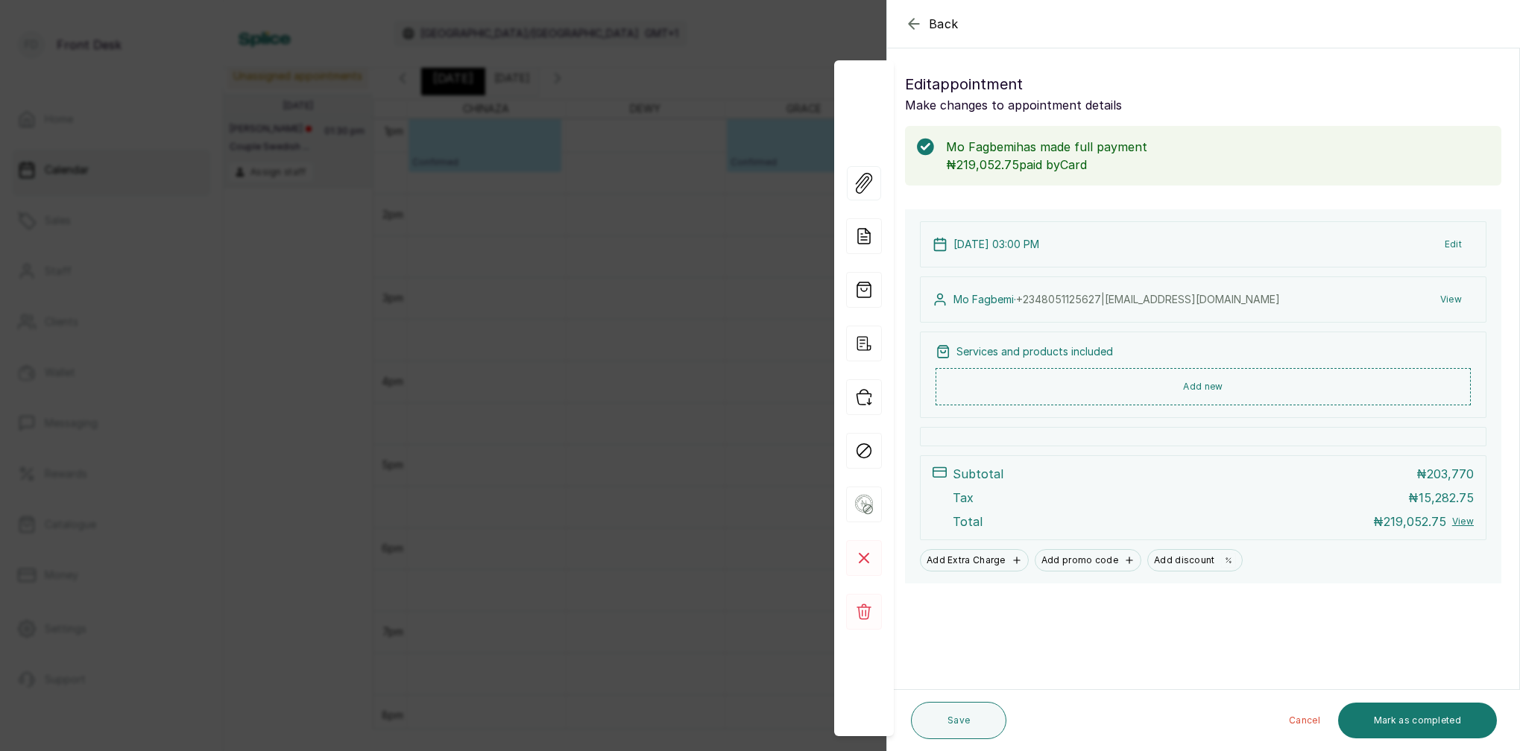
scroll to position [0, 0]
click at [962, 724] on button "Save" at bounding box center [958, 720] width 95 height 37
click at [914, 28] on div "Kindly select a service" at bounding box center [760, 30] width 1520 height 30
click at [915, 24] on icon "button" at bounding box center [914, 24] width 10 height 10
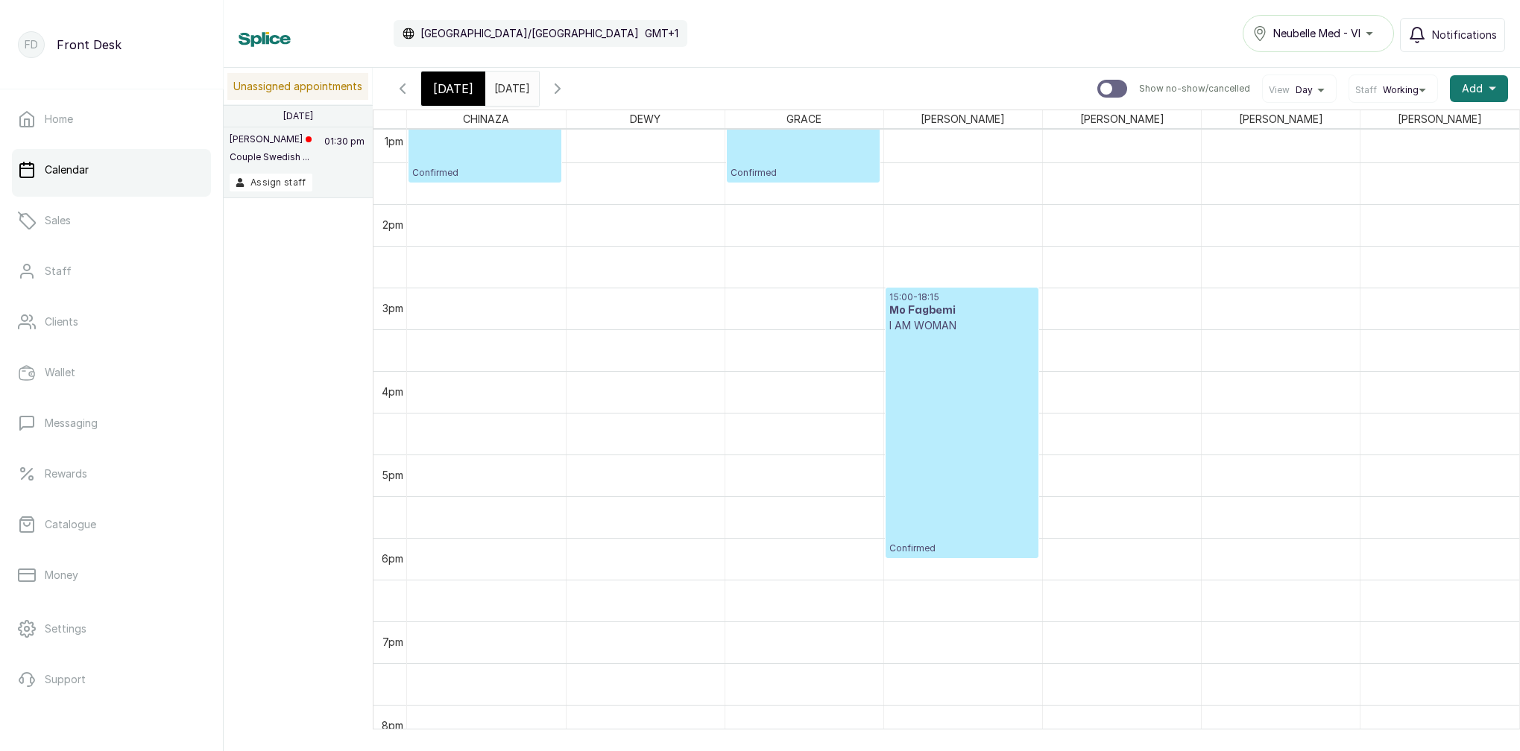
click at [931, 361] on div "15:00 - 18:15 Mo Fagbemi I AM WOMAN Confirmed" at bounding box center [961, 422] width 145 height 263
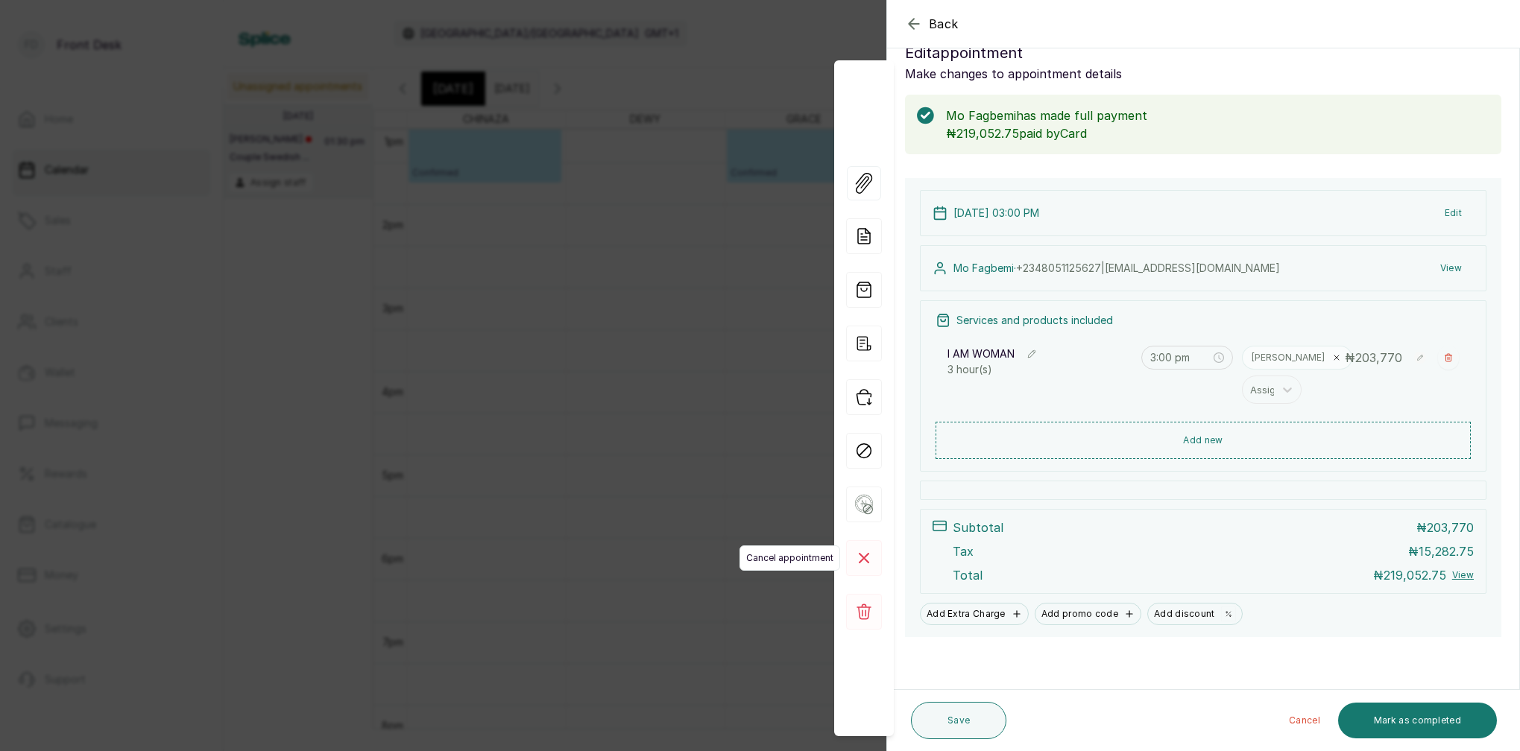
scroll to position [31, 0]
click at [873, 557] on rect at bounding box center [864, 558] width 36 height 36
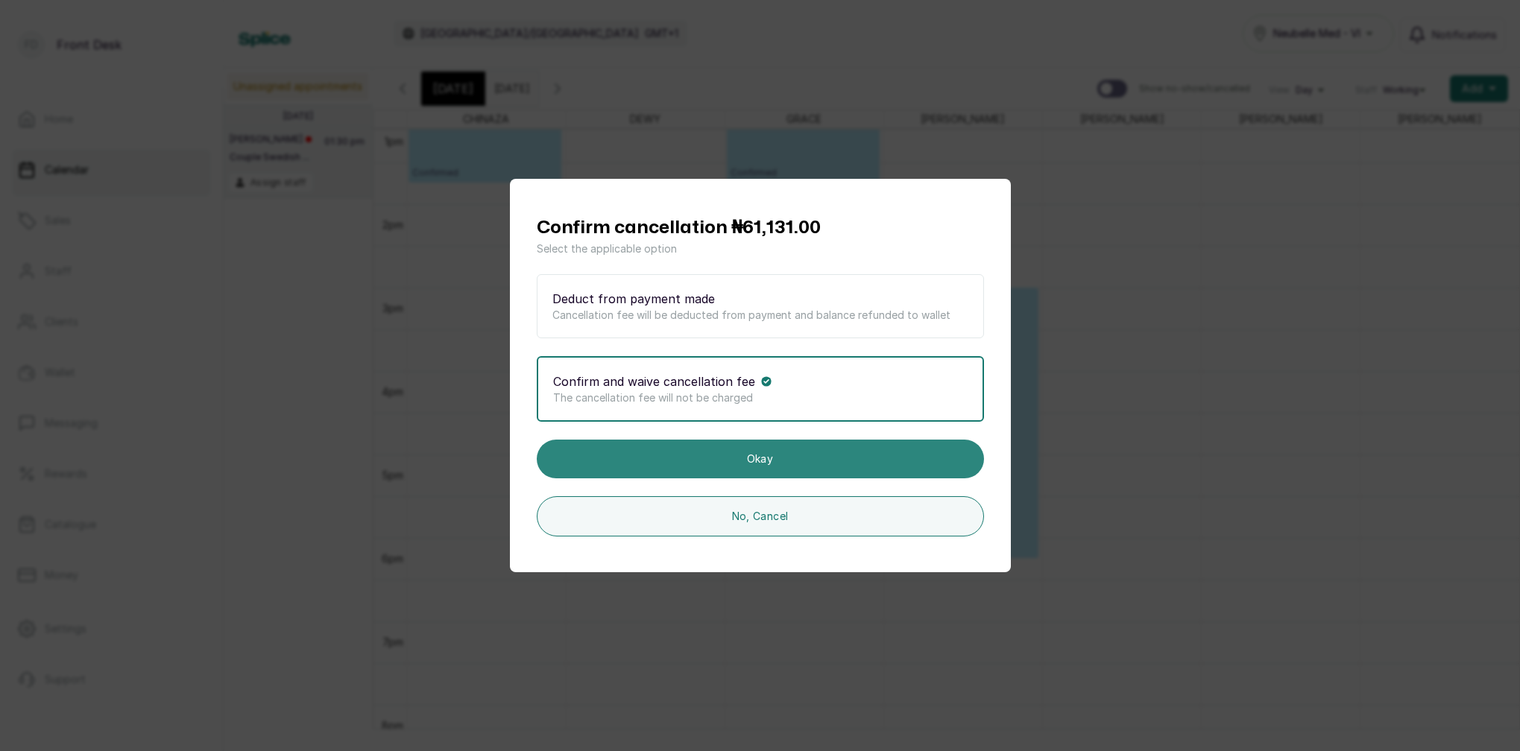
click at [770, 459] on button "Okay" at bounding box center [760, 459] width 447 height 39
click at [812, 461] on button "Okay" at bounding box center [760, 459] width 447 height 39
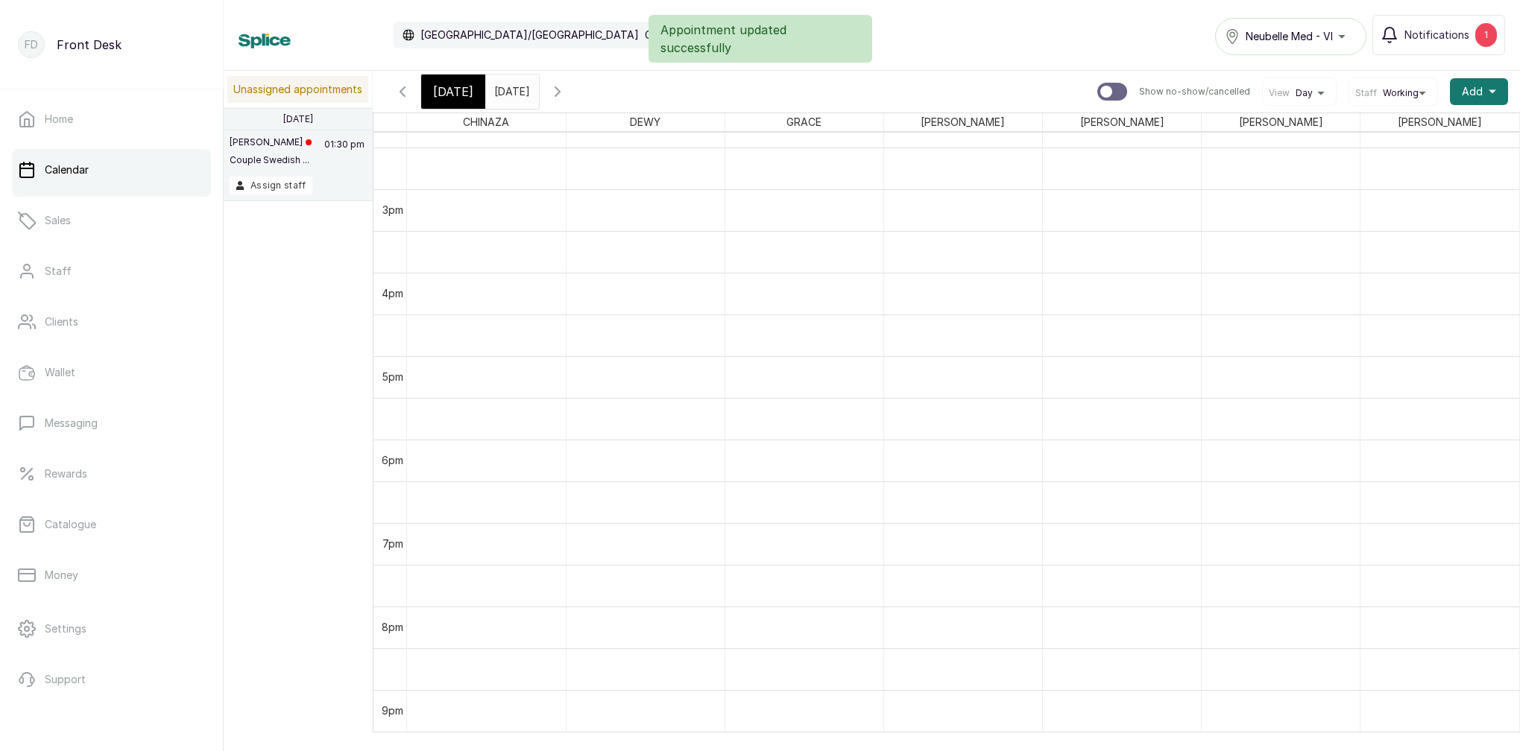
scroll to position [1196, 0]
click at [116, 332] on link "Clients" at bounding box center [111, 322] width 199 height 42
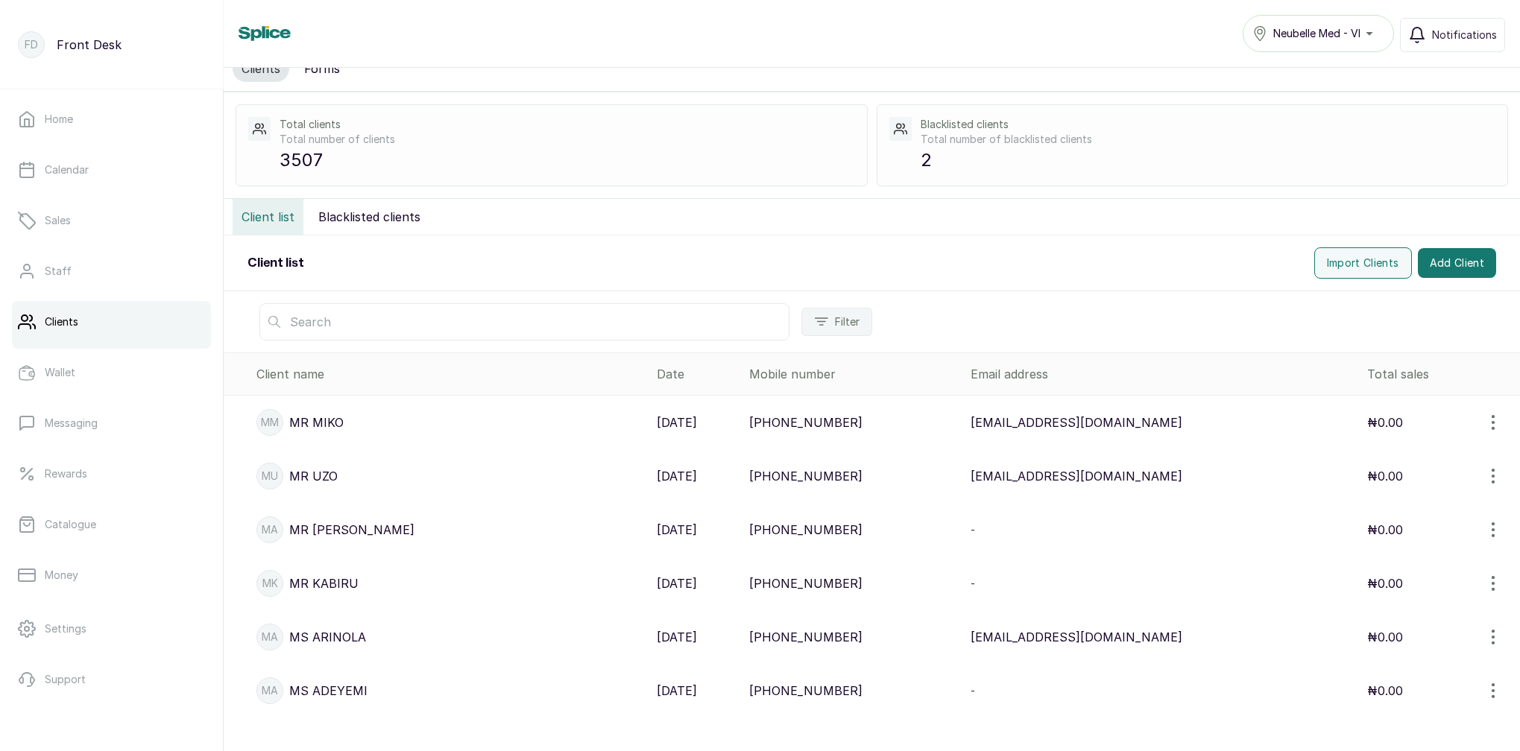
scroll to position [31, 0]
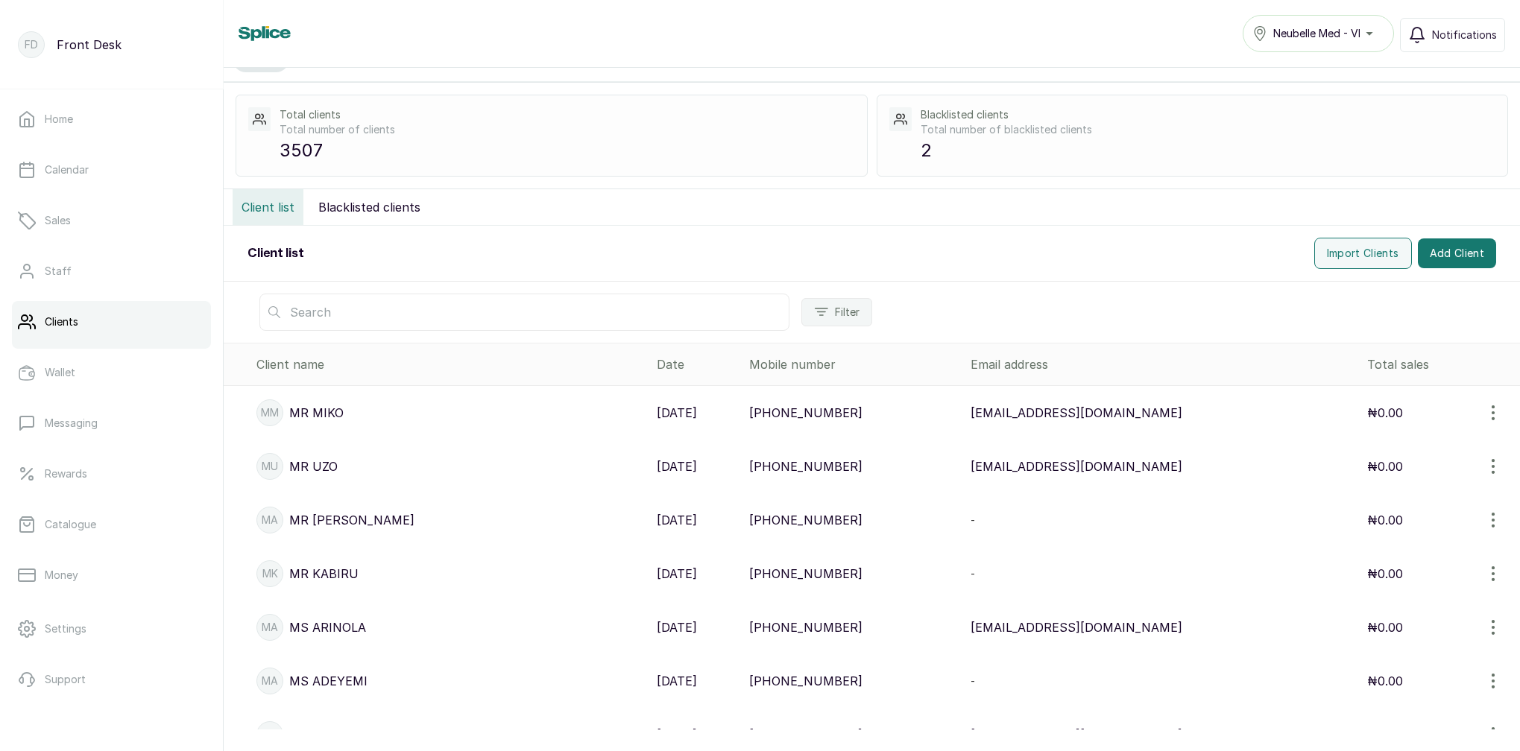
click at [419, 312] on input "text" at bounding box center [524, 312] width 530 height 37
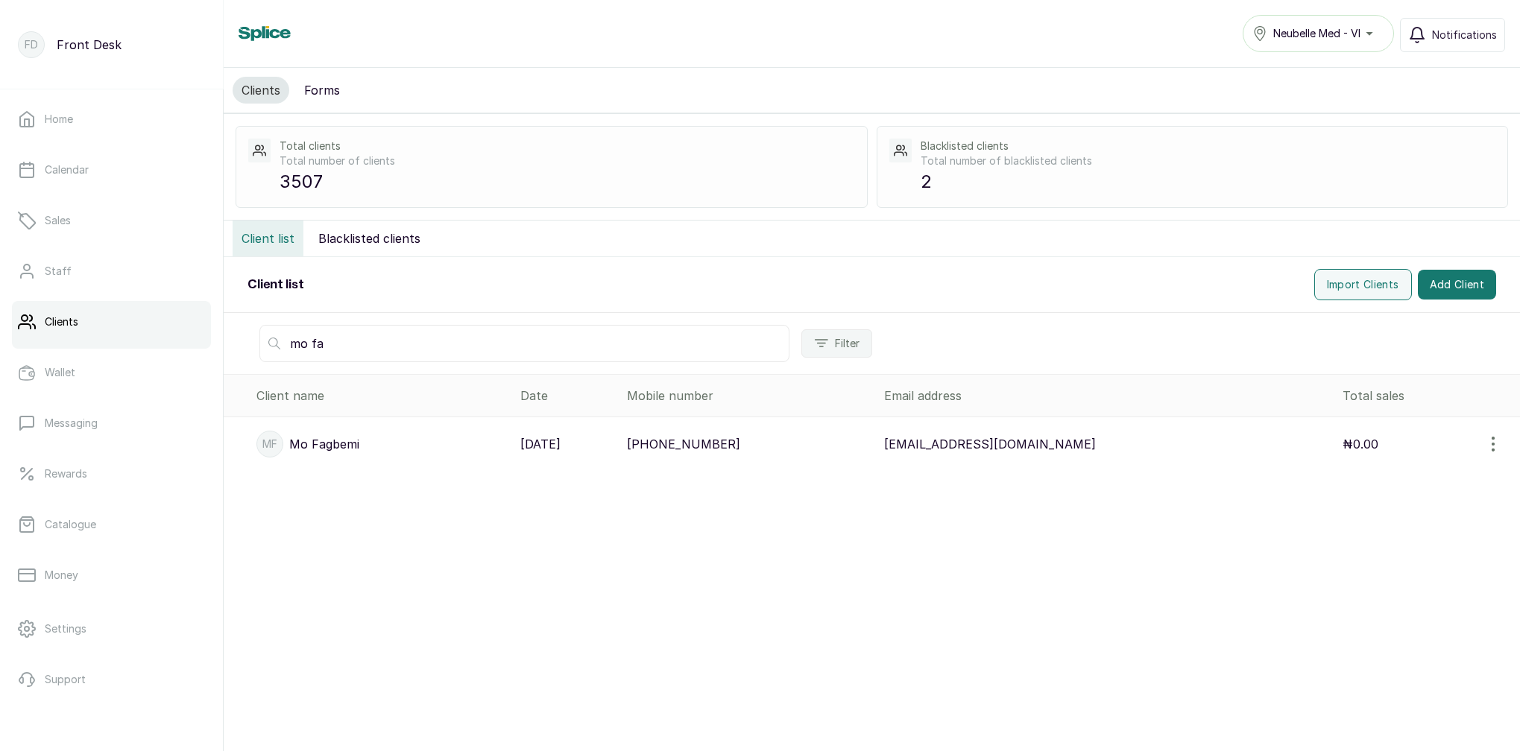
type input "mo fa"
click at [332, 446] on p "Mo Fagbemi" at bounding box center [324, 444] width 70 height 18
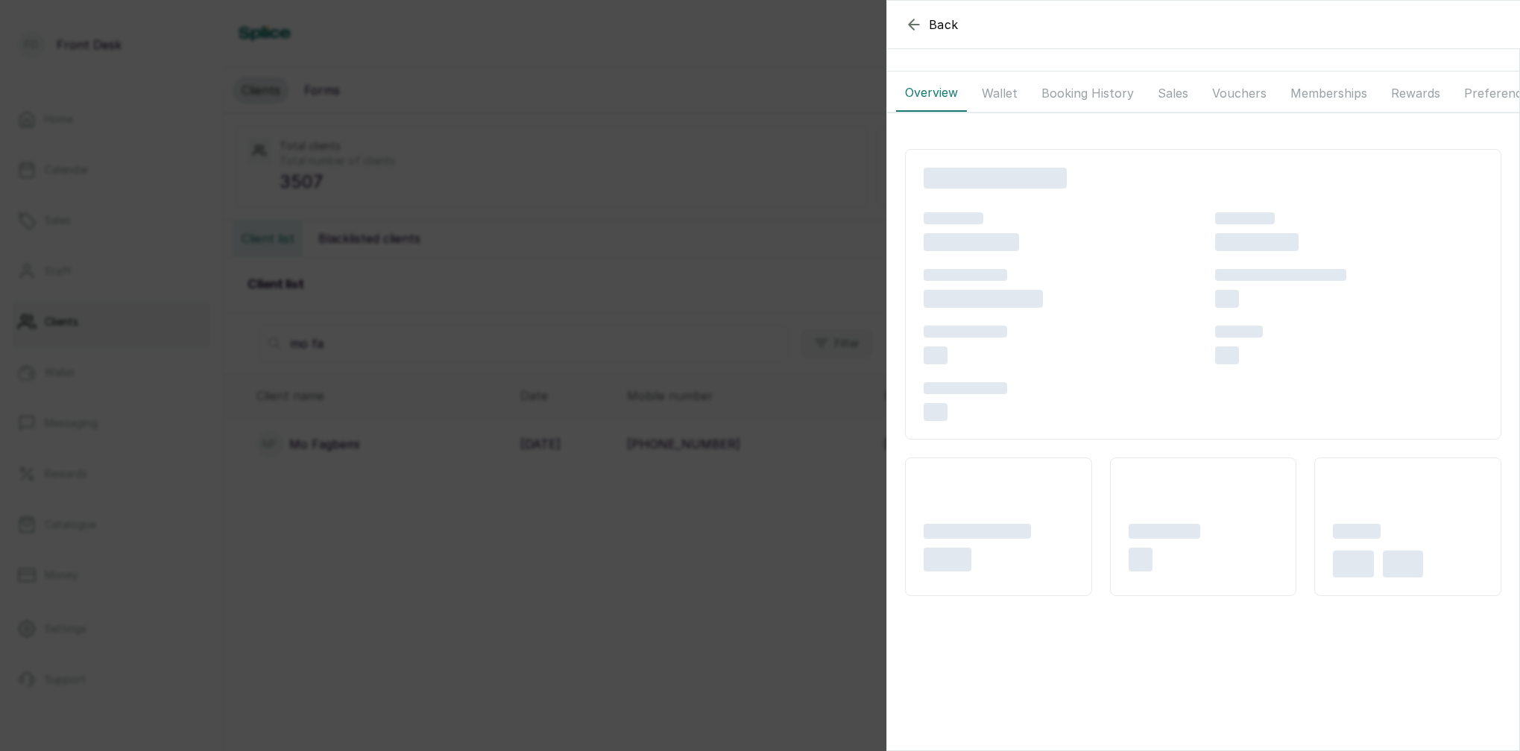
click at [1065, 96] on button "Booking History" at bounding box center [1087, 93] width 110 height 37
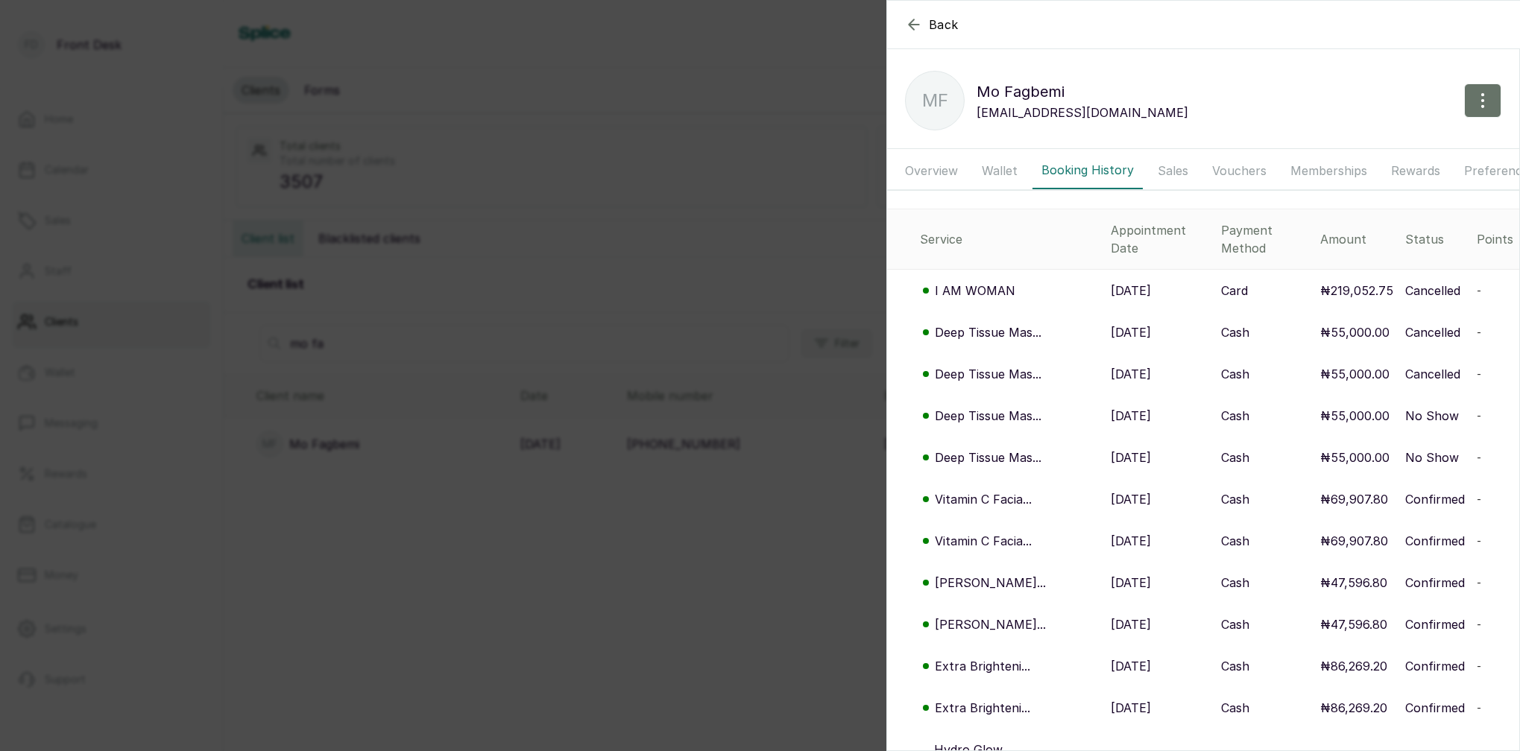
click at [993, 182] on button "Wallet" at bounding box center [1000, 170] width 54 height 37
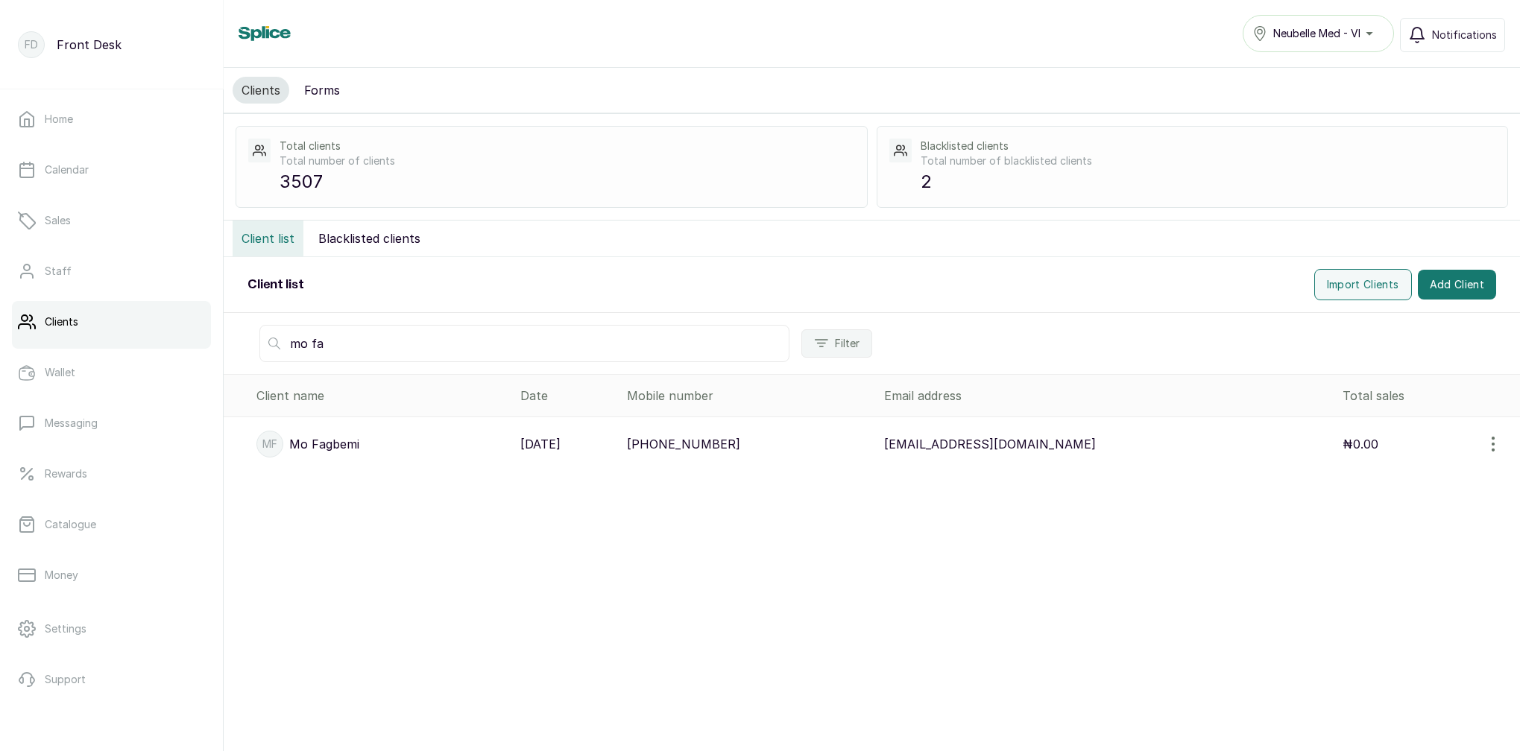
type input "mo fa"
click at [322, 190] on div "Clients Forms Total clients Total number of clients 3507 Blacklisted clients To…" at bounding box center [872, 399] width 1296 height 662
click at [306, 447] on p "Mo Fagbemi" at bounding box center [324, 444] width 70 height 18
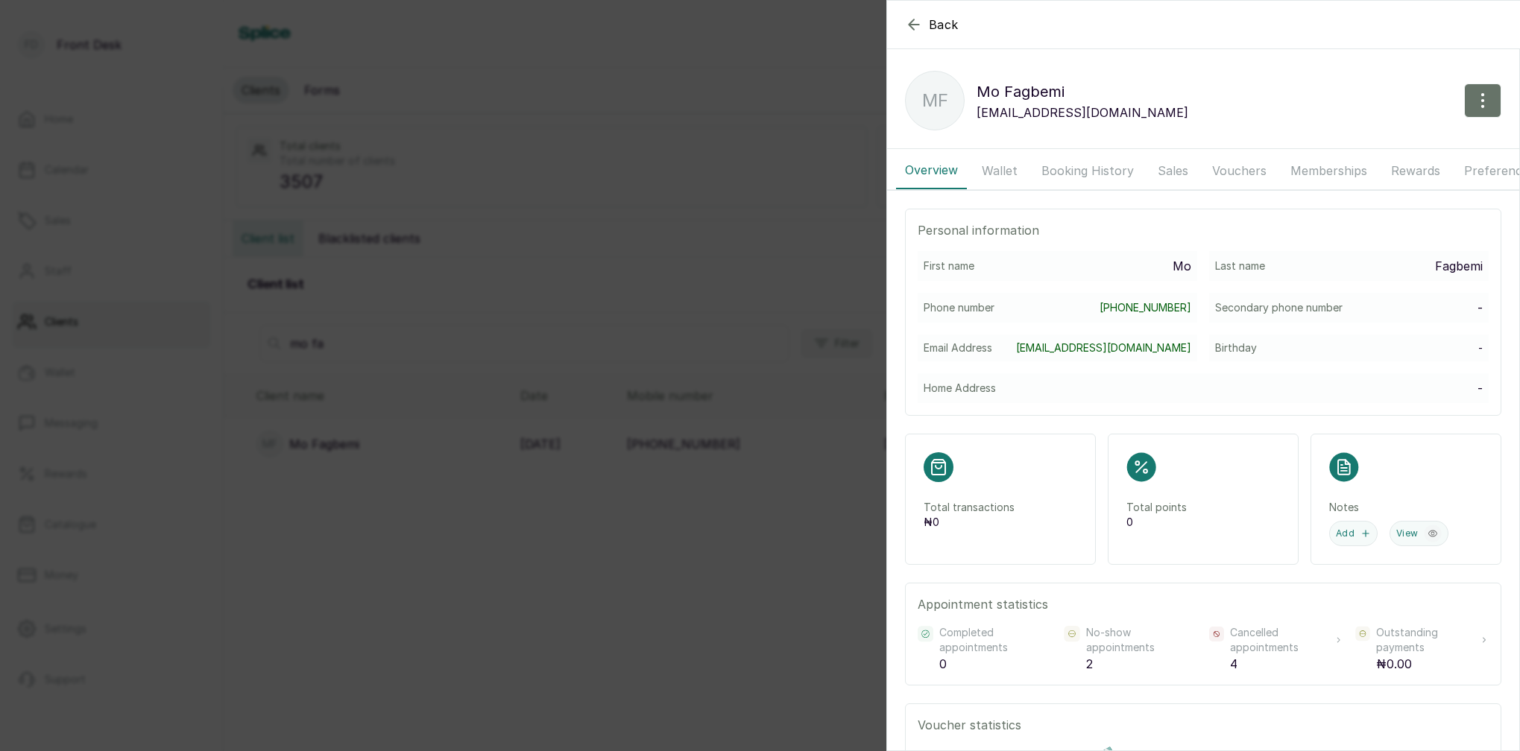
click at [1065, 172] on button "Booking History" at bounding box center [1087, 170] width 110 height 37
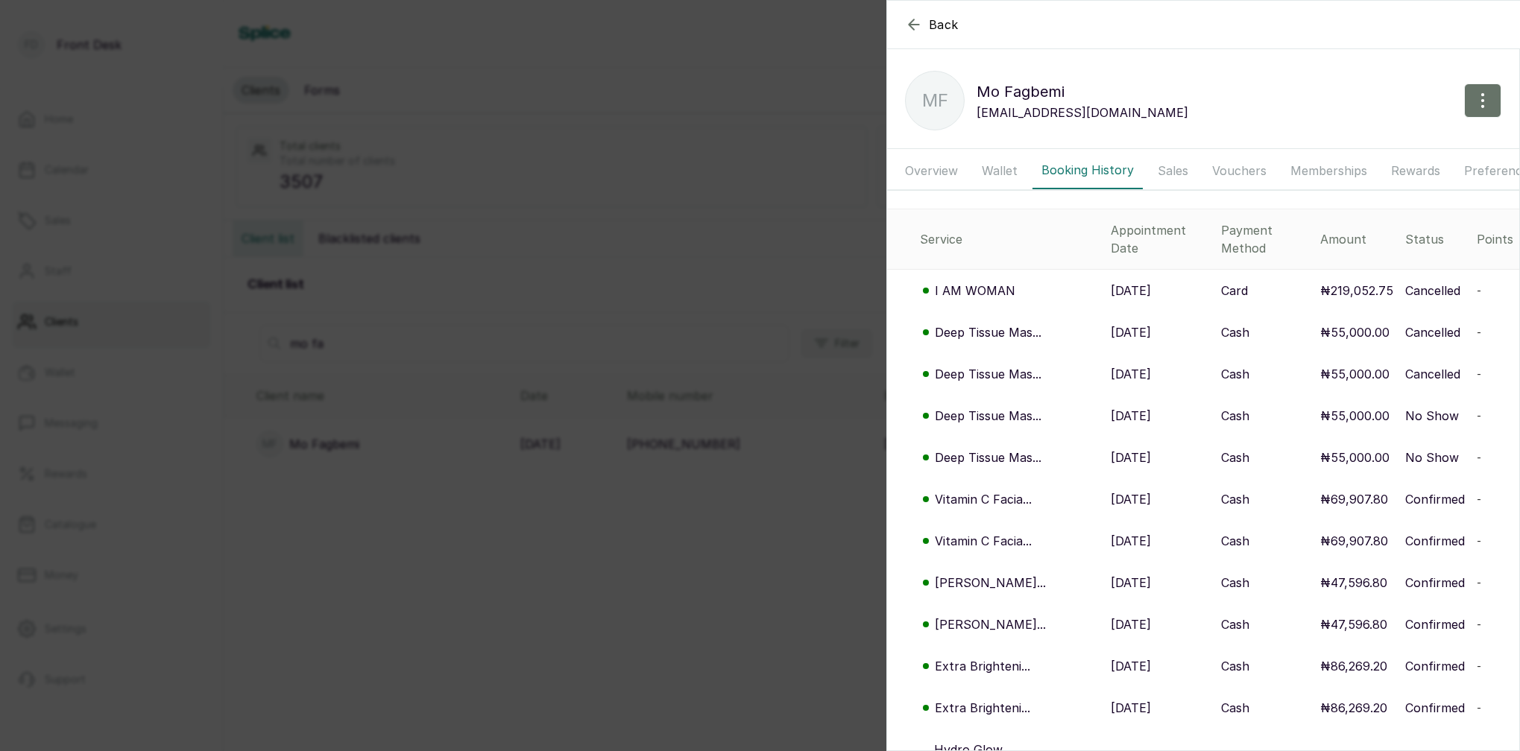
click at [991, 282] on p "I AM WOMAN" at bounding box center [975, 291] width 80 height 18
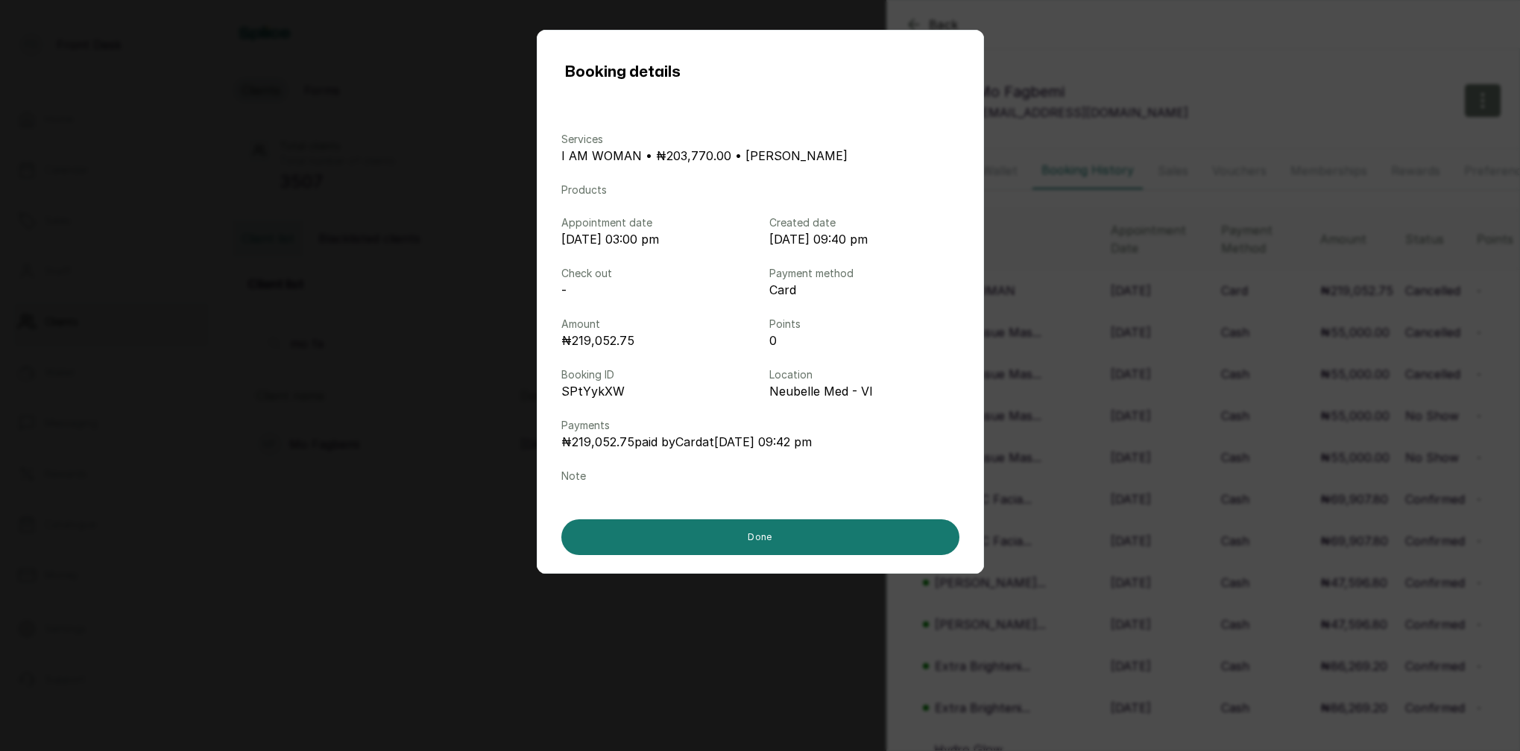
click at [1040, 168] on div "Booking details Services I AM WOMAN • ₦203,770.00 • [PERSON_NAME] L Products Ap…" at bounding box center [760, 375] width 1520 height 751
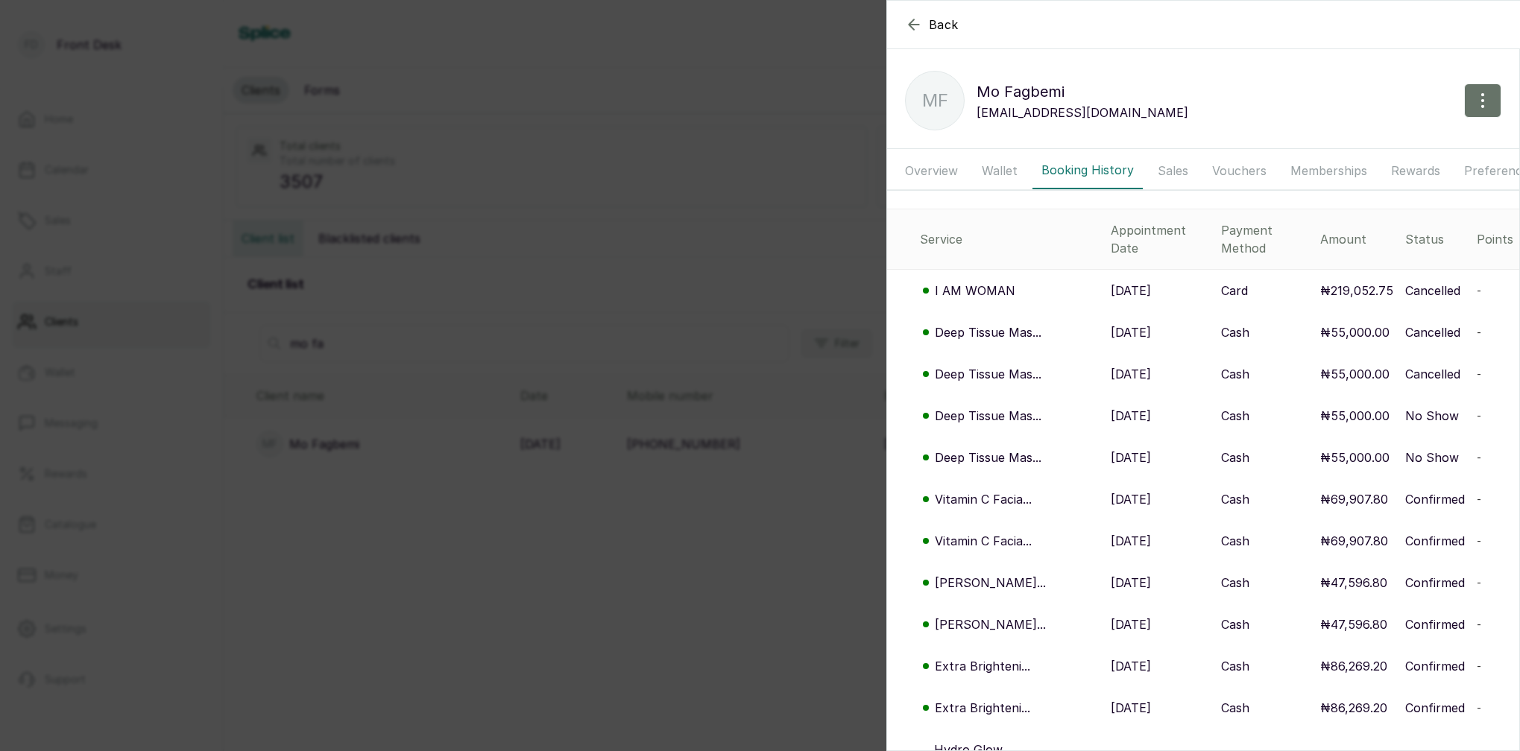
click at [996, 171] on button "Wallet" at bounding box center [1000, 170] width 54 height 37
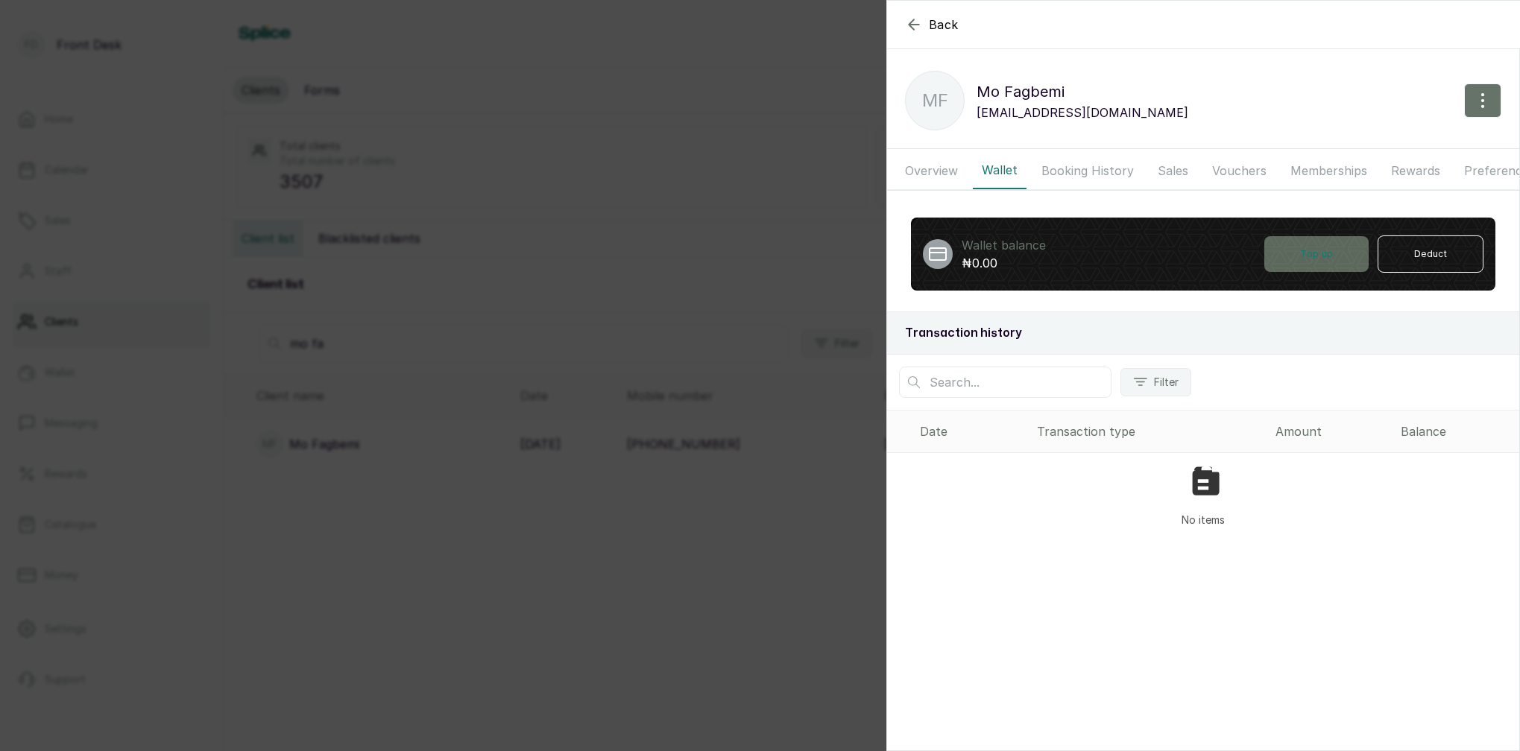
click at [1321, 256] on button "Top up" at bounding box center [1316, 254] width 104 height 36
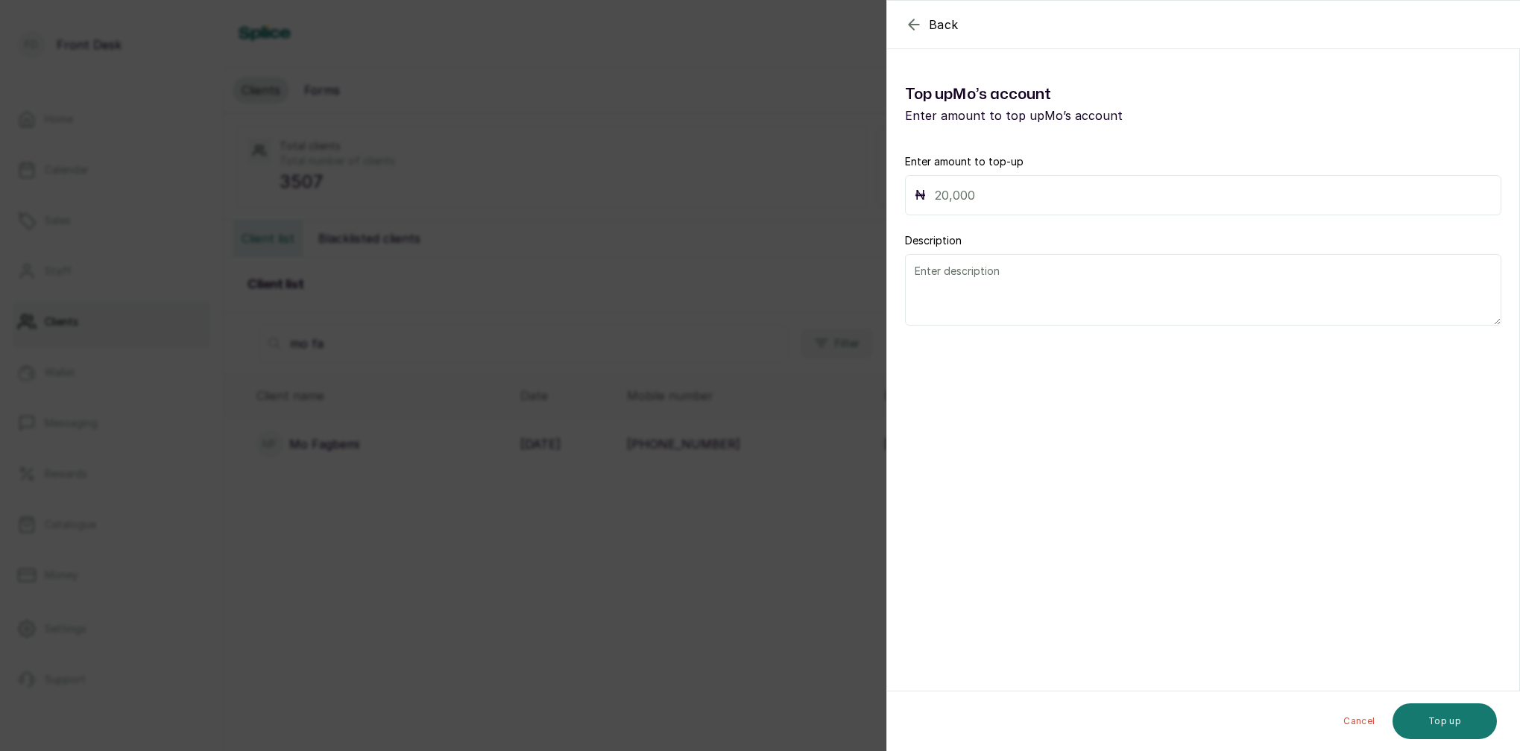
drag, startPoint x: 993, startPoint y: 180, endPoint x: 996, endPoint y: 189, distance: 9.4
click at [993, 180] on div "₦" at bounding box center [1203, 195] width 596 height 40
click at [999, 196] on input "text" at bounding box center [1213, 195] width 557 height 21
type input "2"
click at [680, 391] on div "Back Mo Fagbemi Top up Mo ’s account Enter amount to top up Mo ’s account Enter…" at bounding box center [760, 375] width 1520 height 751
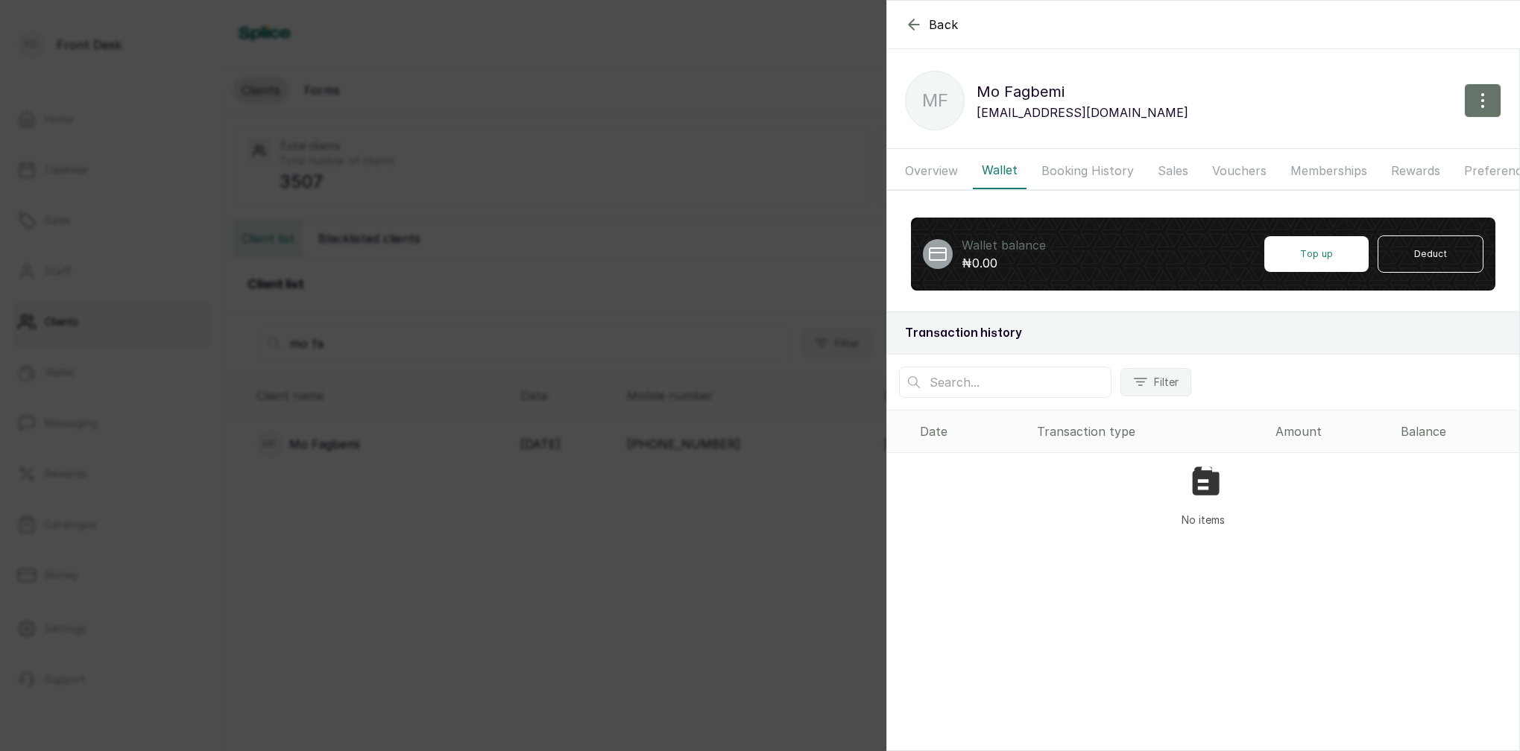
click at [733, 354] on div "Back Mo [PERSON_NAME] Mo [PERSON_NAME] [EMAIL_ADDRESS][DOMAIN_NAME] Overview Wa…" at bounding box center [760, 375] width 1520 height 751
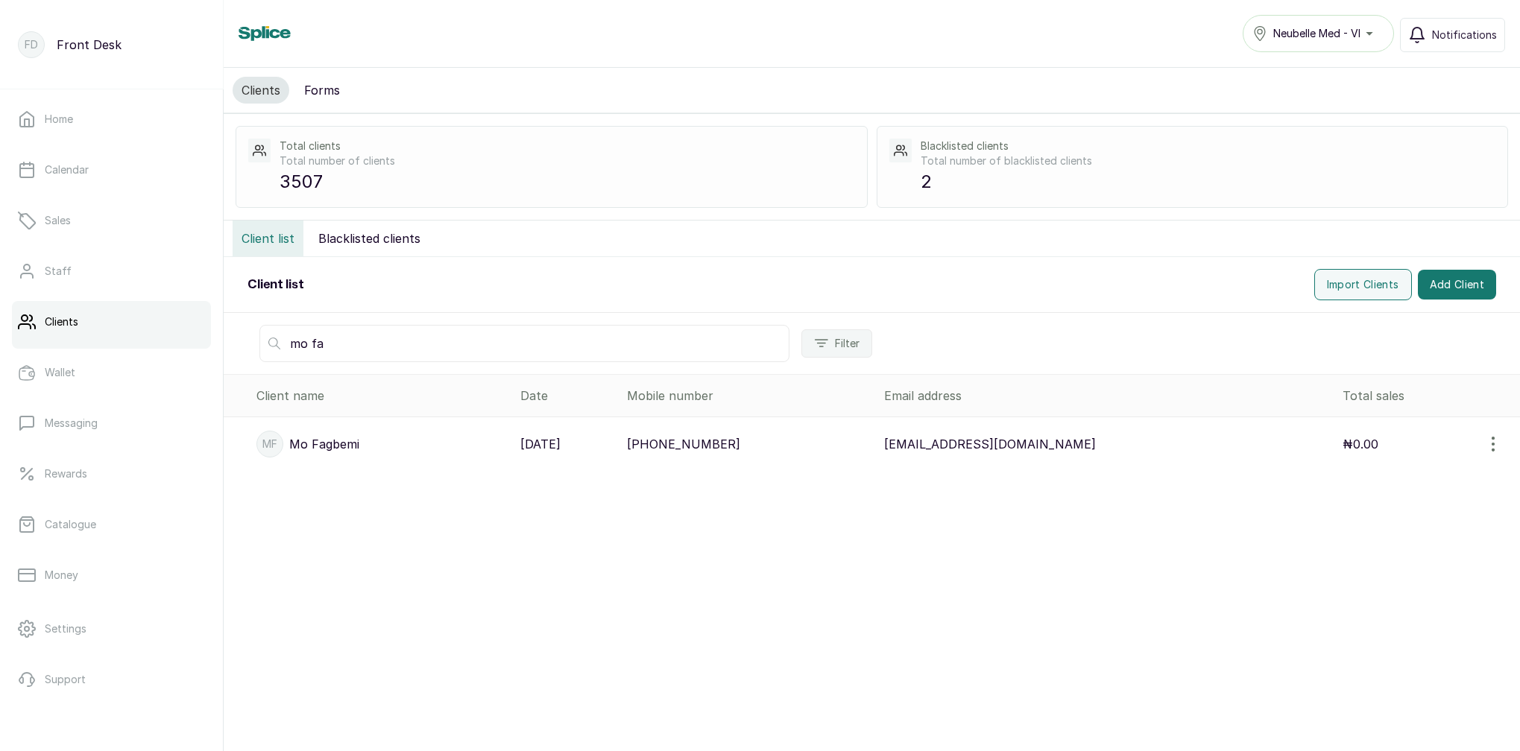
click at [322, 449] on p "Mo Fagbemi" at bounding box center [324, 444] width 70 height 18
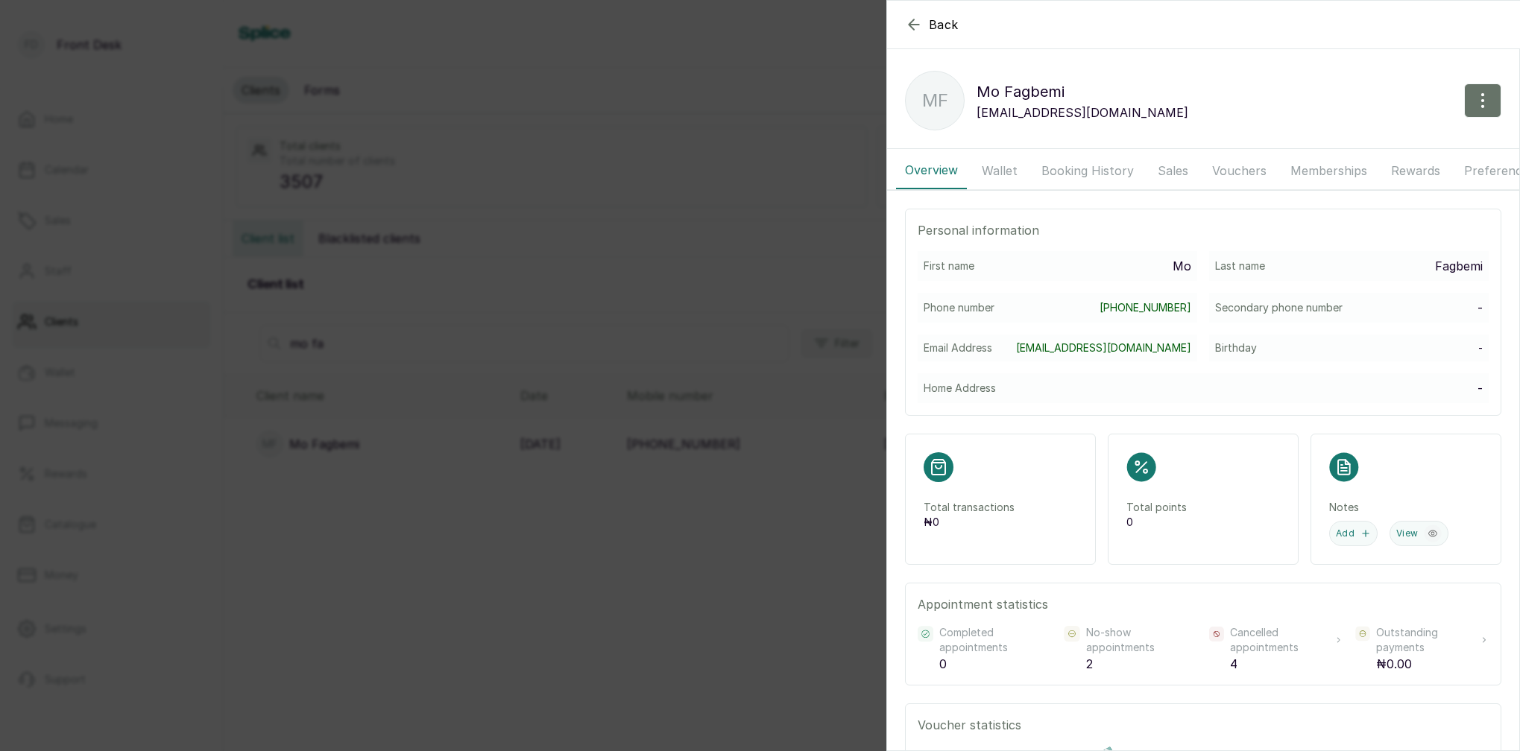
click at [1222, 176] on button "Vouchers" at bounding box center [1239, 170] width 72 height 37
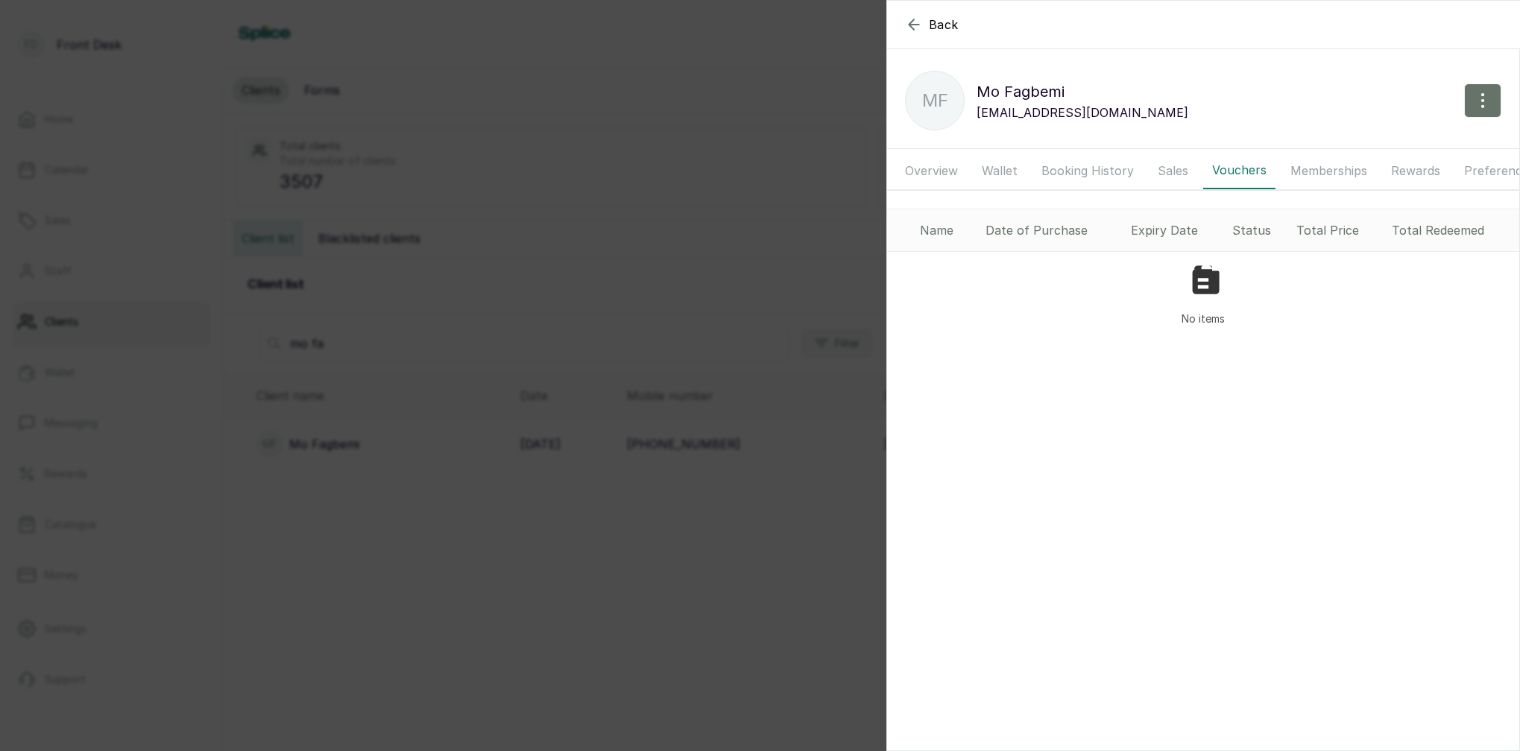
drag, startPoint x: 1182, startPoint y: 172, endPoint x: 1147, endPoint y: 171, distance: 35.0
click at [1181, 172] on button "Sales" at bounding box center [1173, 170] width 48 height 37
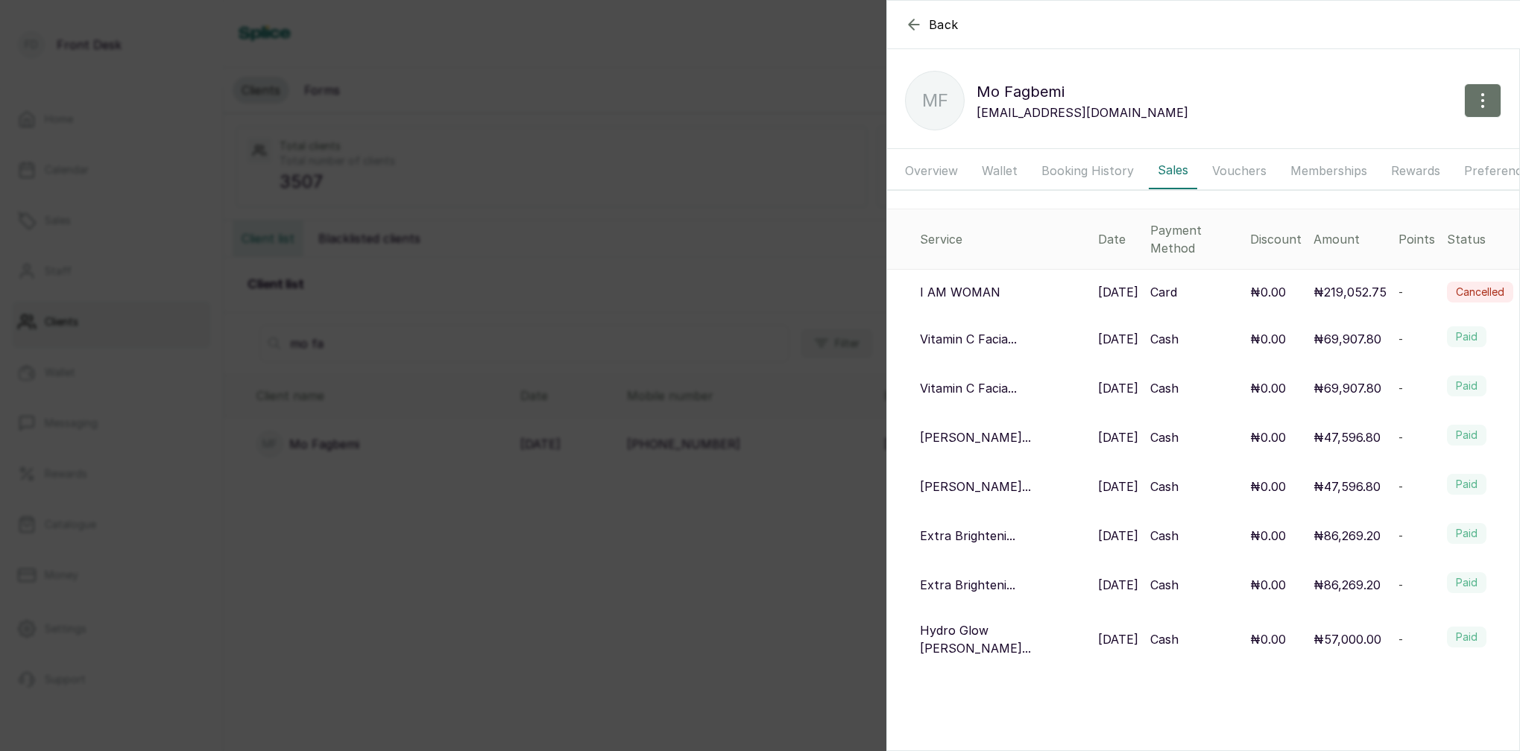
click at [1105, 171] on button "Booking History" at bounding box center [1087, 170] width 110 height 37
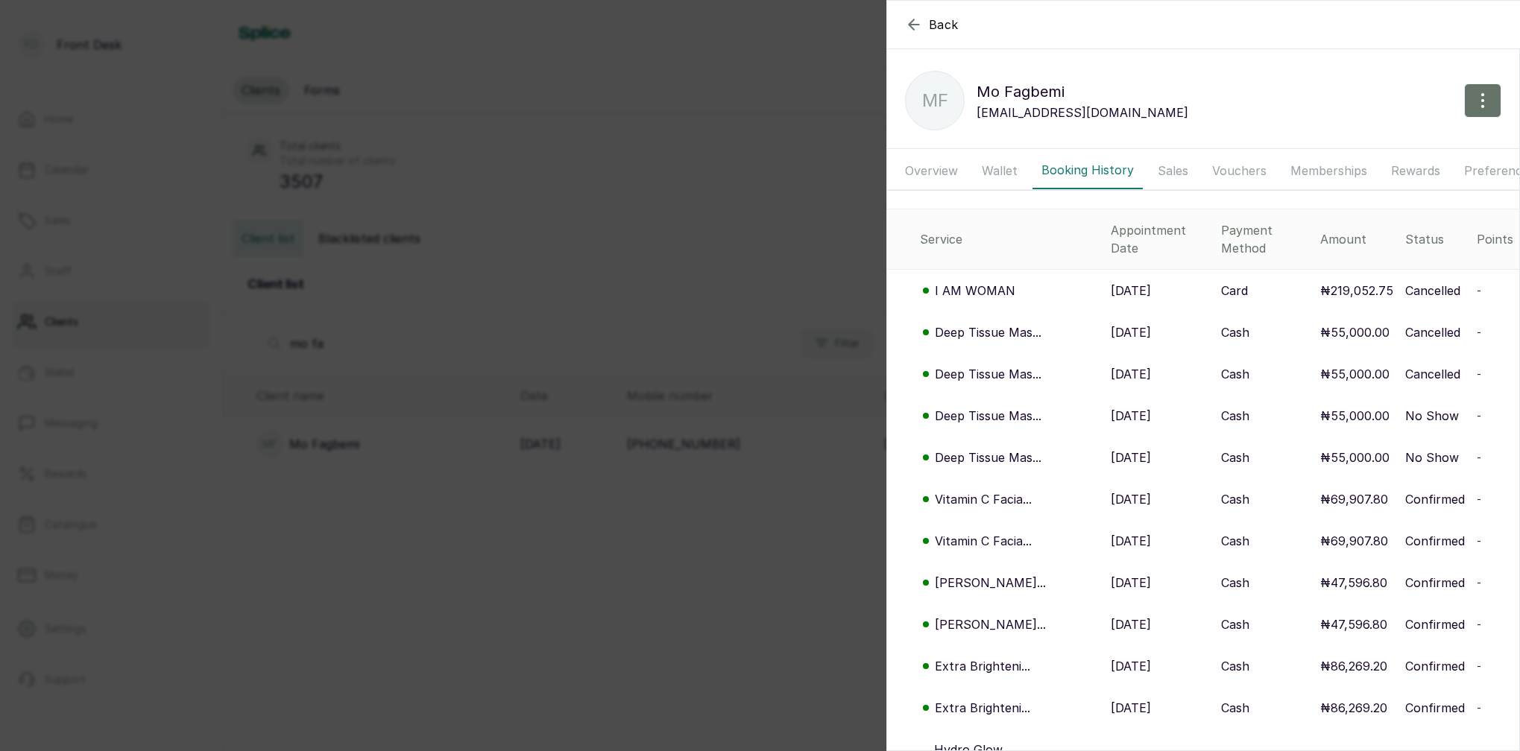
click at [1228, 167] on button "Vouchers" at bounding box center [1239, 170] width 72 height 37
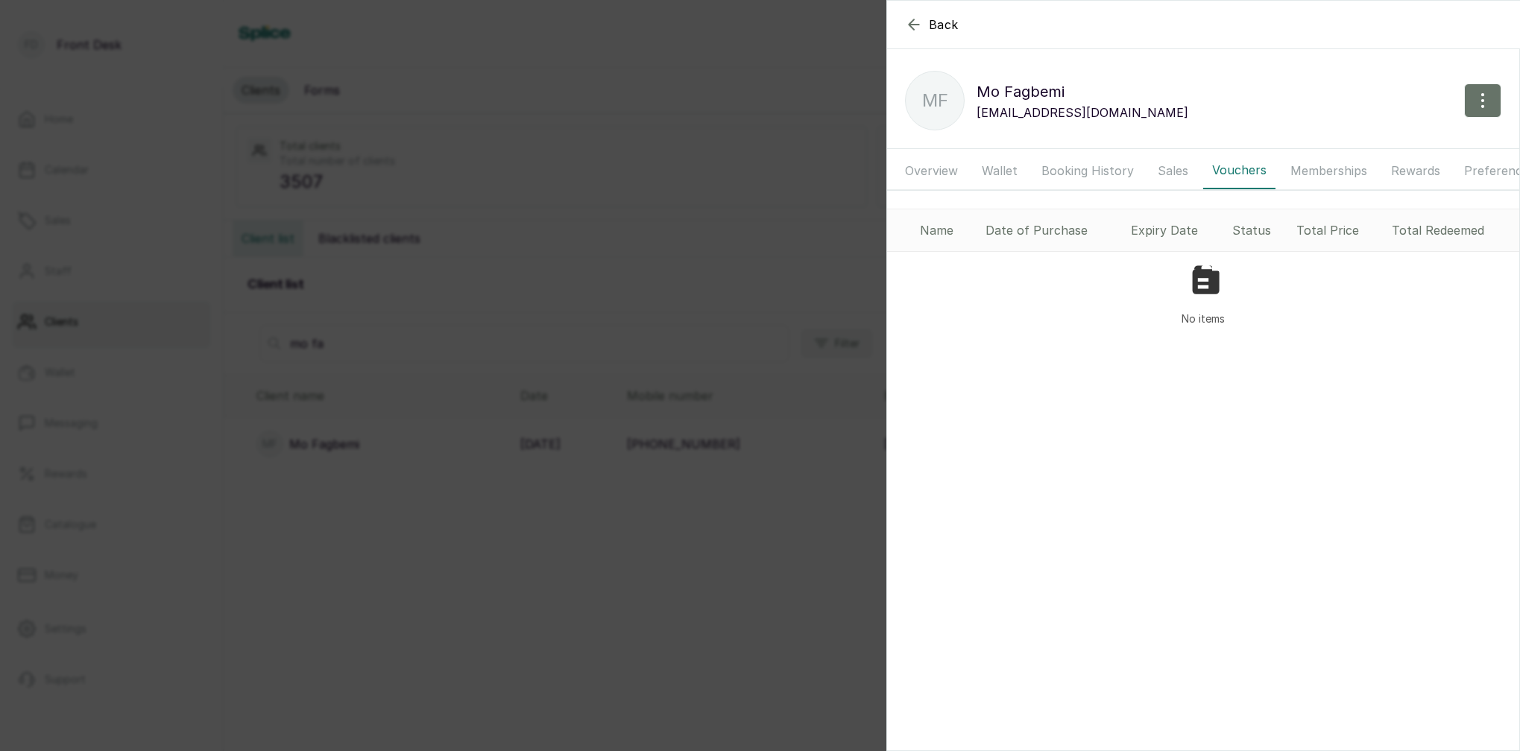
click at [935, 168] on button "Overview" at bounding box center [931, 170] width 71 height 37
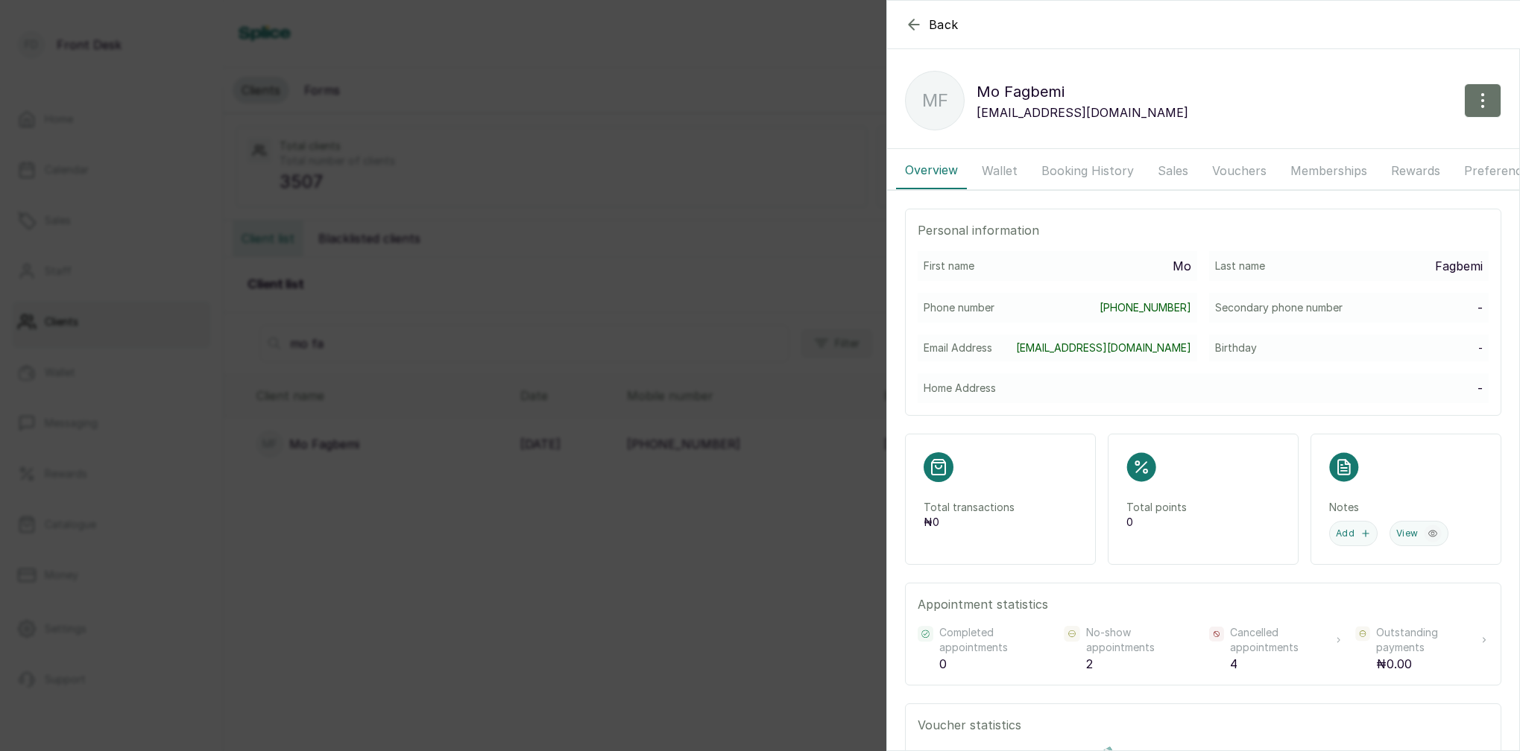
click at [1243, 172] on button "Vouchers" at bounding box center [1239, 170] width 72 height 37
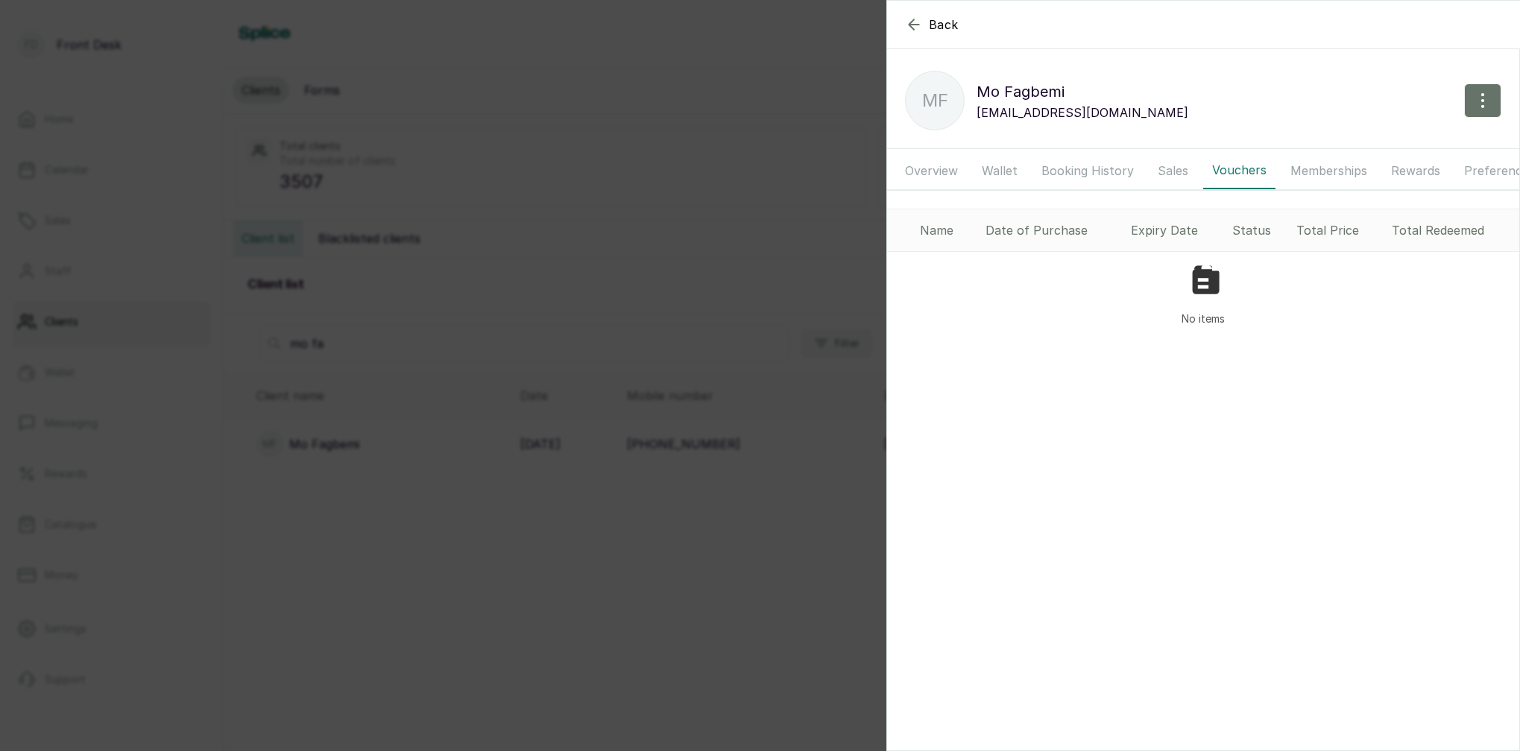
click at [634, 448] on div "Back Mo [PERSON_NAME] Mo [PERSON_NAME] [EMAIL_ADDRESS][DOMAIN_NAME] Overview Wa…" at bounding box center [760, 375] width 1520 height 751
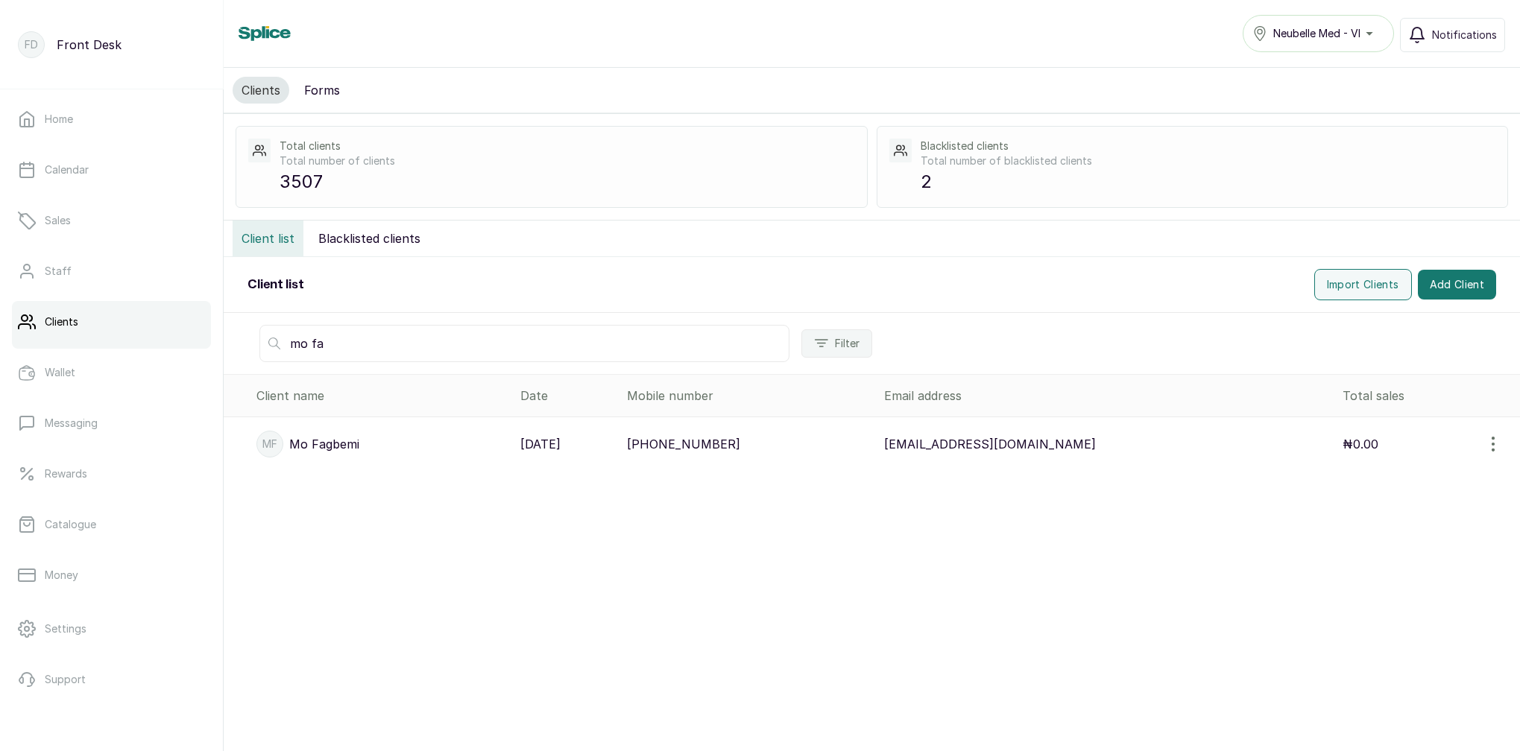
click at [1490, 443] on icon "button" at bounding box center [1493, 444] width 18 height 18
drag, startPoint x: 480, startPoint y: 451, endPoint x: 496, endPoint y: 451, distance: 16.4
click at [487, 451] on div "MF Mo Fagbemi" at bounding box center [382, 444] width 252 height 27
click at [179, 238] on link "Sales" at bounding box center [111, 221] width 199 height 42
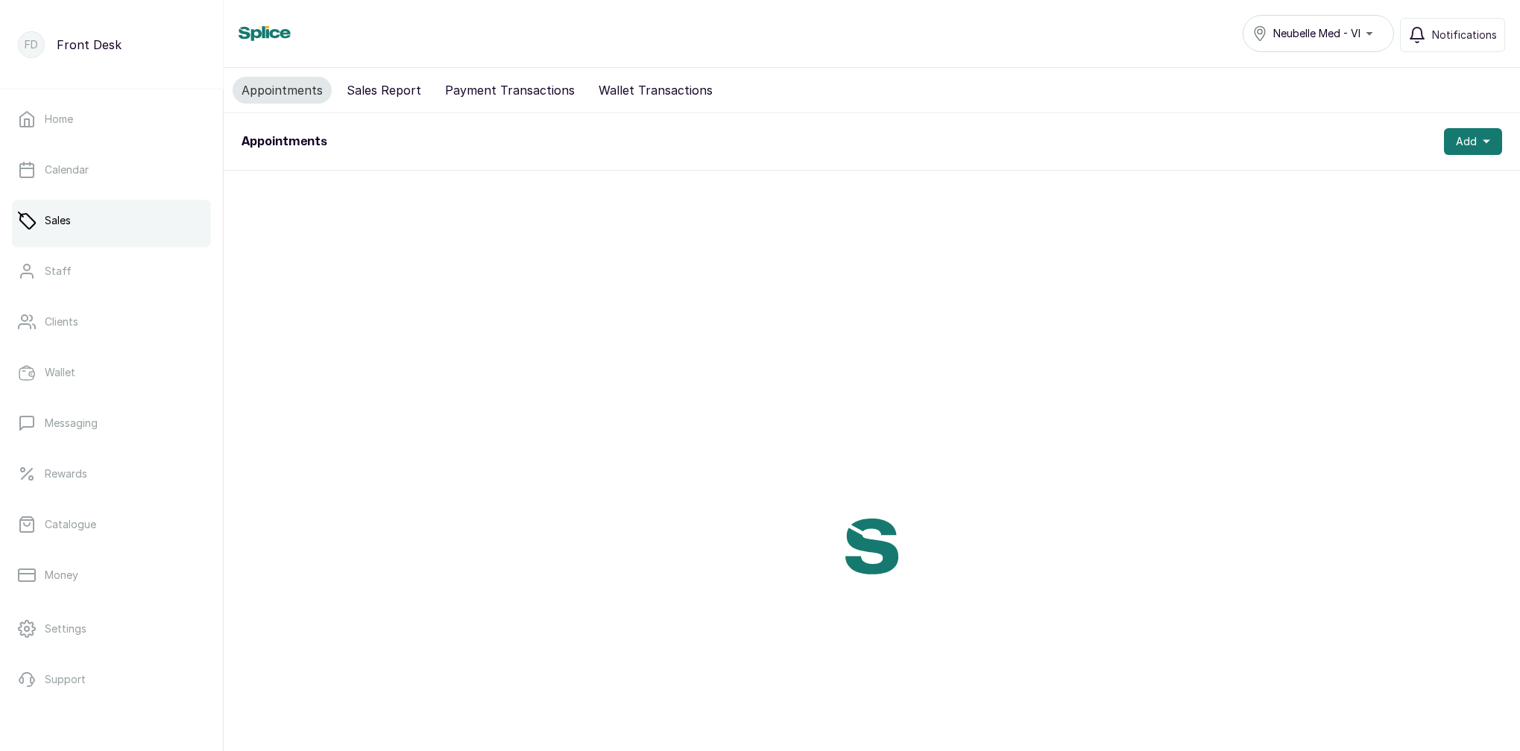
drag, startPoint x: 394, startPoint y: 91, endPoint x: 402, endPoint y: 90, distance: 9.0
click at [393, 91] on button "Sales Report" at bounding box center [384, 90] width 92 height 27
click at [1491, 138] on button "Add" at bounding box center [1473, 141] width 58 height 27
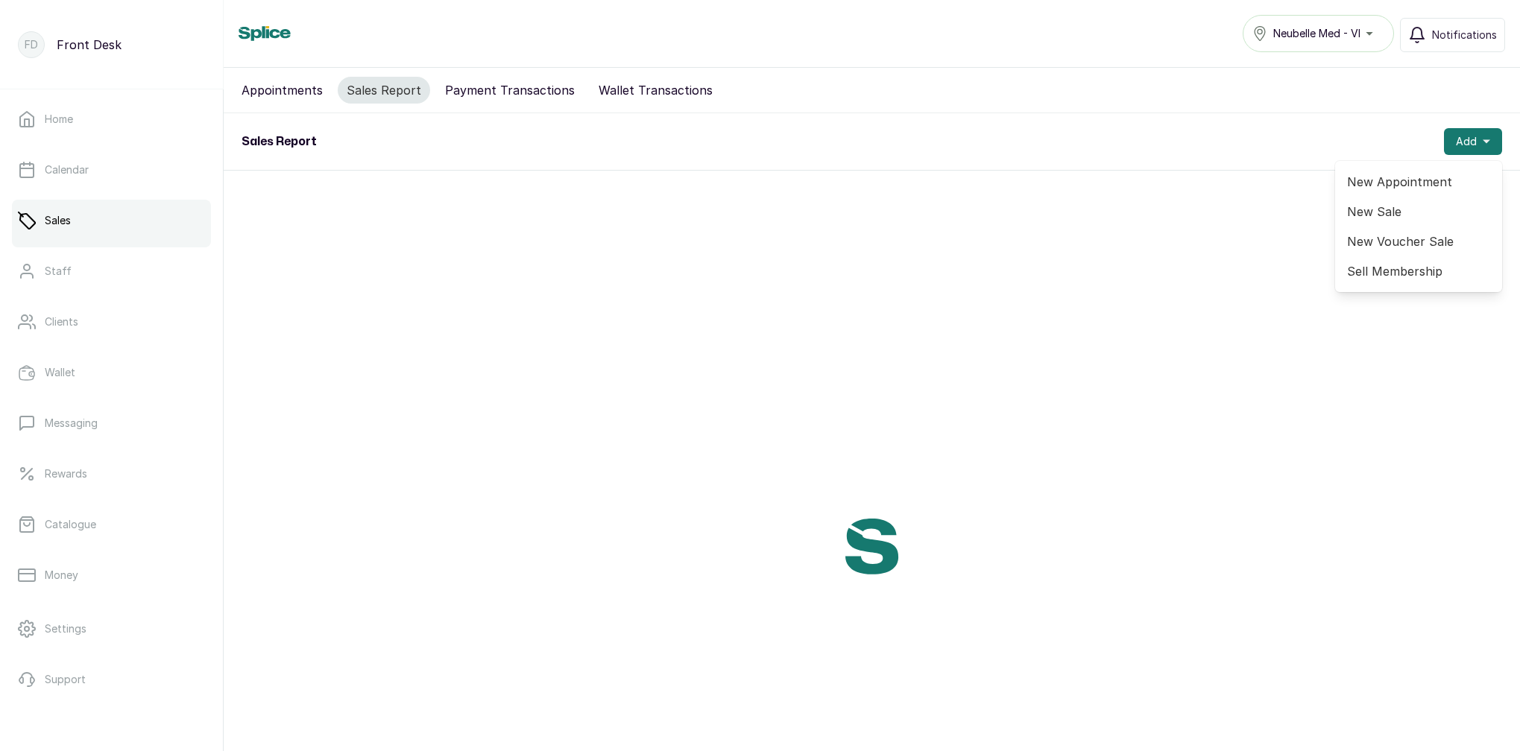
click at [1415, 241] on span "New Voucher Sale" at bounding box center [1418, 242] width 143 height 18
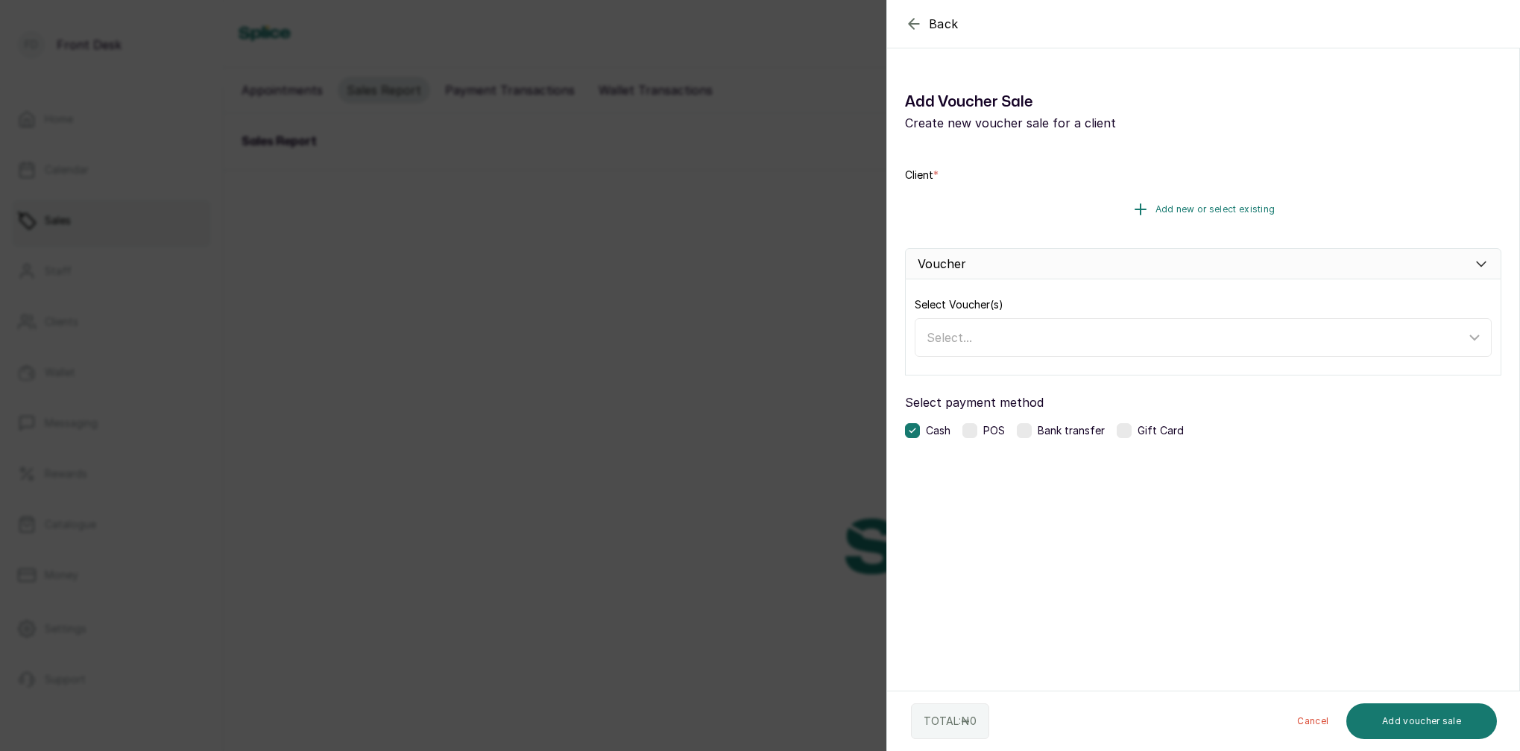
click at [1238, 205] on span "Add new or select existing" at bounding box center [1215, 209] width 120 height 12
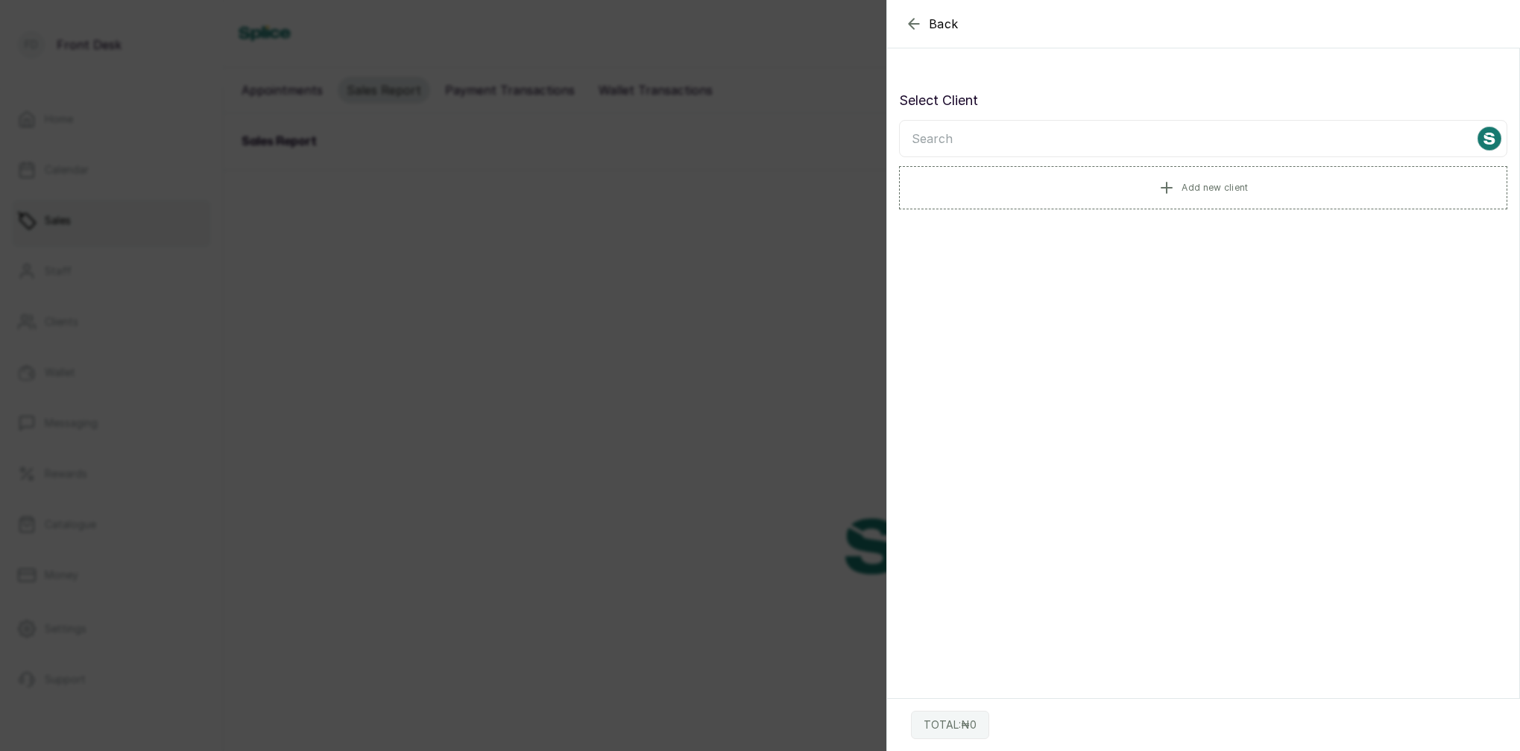
click at [1104, 139] on input "text" at bounding box center [1203, 138] width 608 height 37
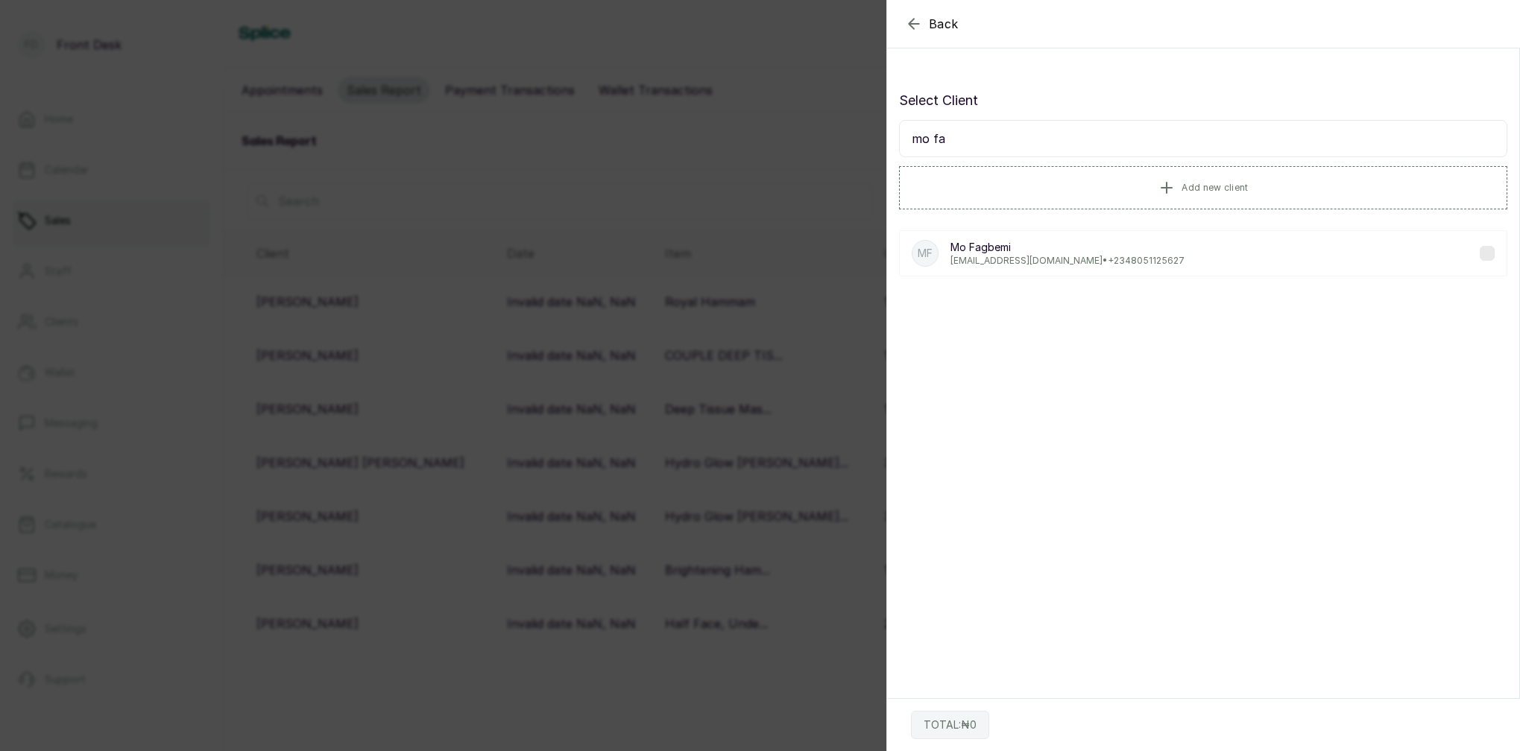
type input "mo fa"
click at [1020, 262] on p "[EMAIL_ADDRESS][DOMAIN_NAME] • [PHONE_NUMBER]" at bounding box center [1067, 261] width 234 height 12
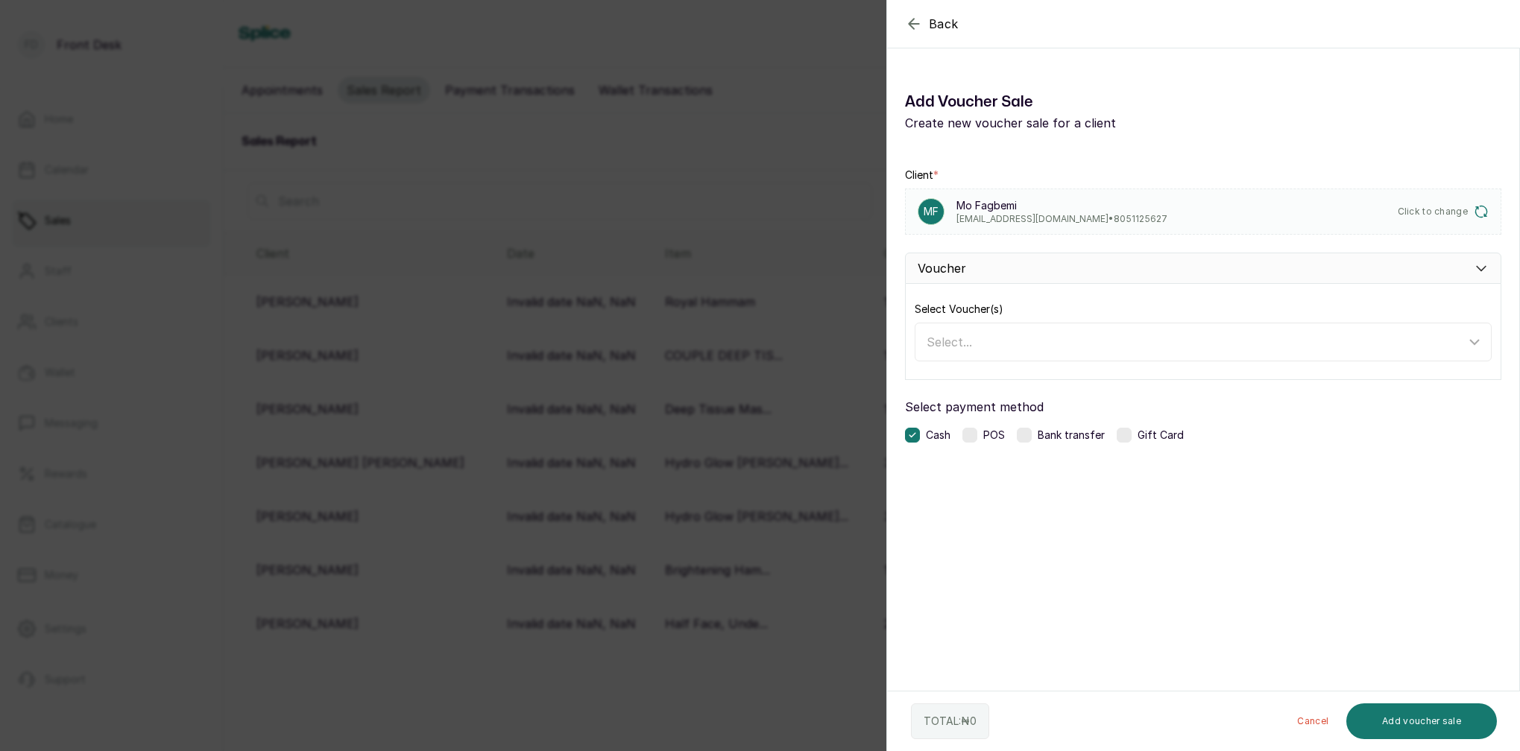
click at [1472, 271] on div "Voucher" at bounding box center [1203, 268] width 596 height 31
click at [966, 271] on div "Voucher" at bounding box center [1203, 268] width 596 height 31
click at [1468, 340] on icon at bounding box center [1474, 342] width 18 height 18
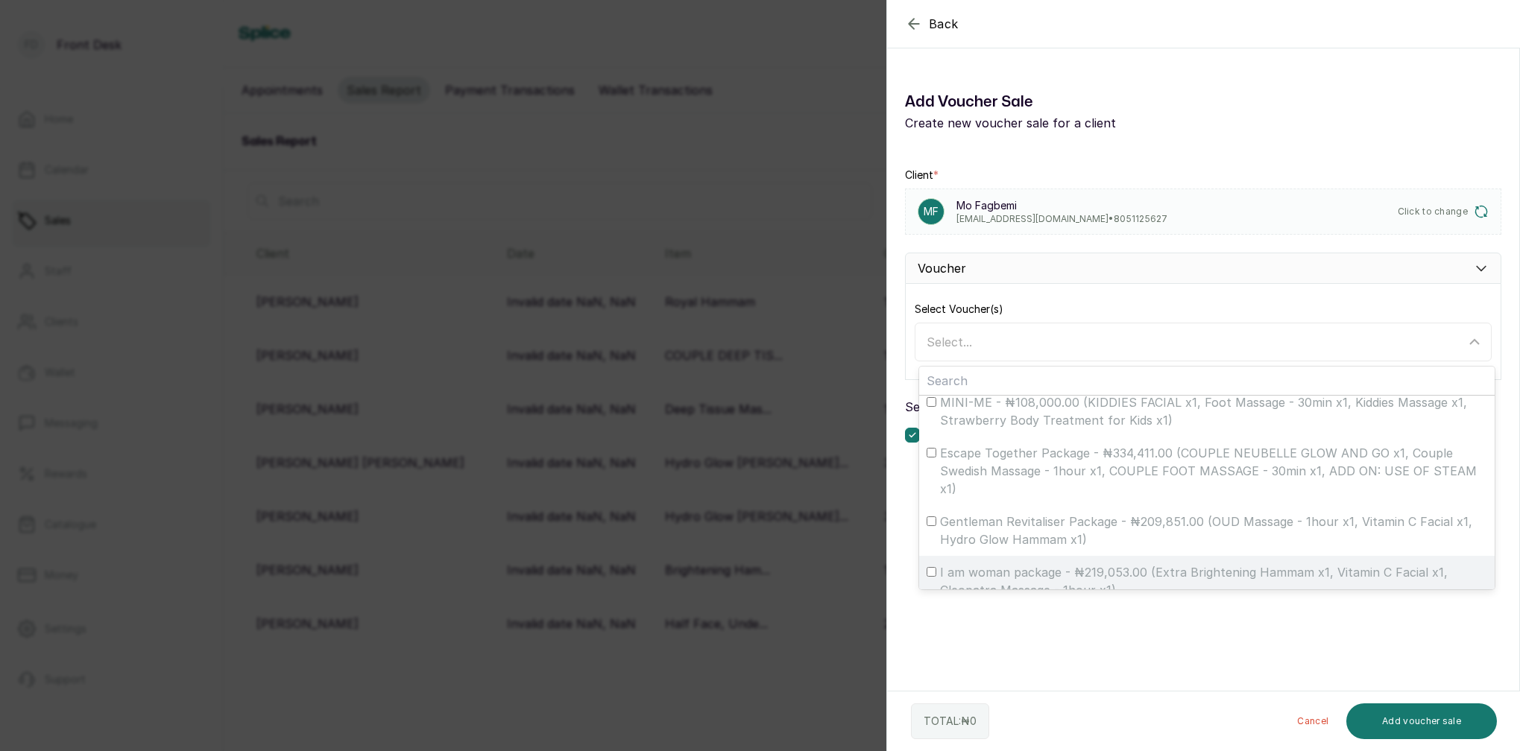
scroll to position [42, 0]
click at [1008, 564] on span "I am woman package - ₦219,053.00 (Extra Brightening Hammam x1, Vitamin C Facial…" at bounding box center [1213, 582] width 547 height 36
click at [936, 568] on input "I am woman package - ₦219,053.00 (Extra Brightening Hammam x1, Vitamin C Facial…" at bounding box center [931, 573] width 10 height 10
checkbox input "true"
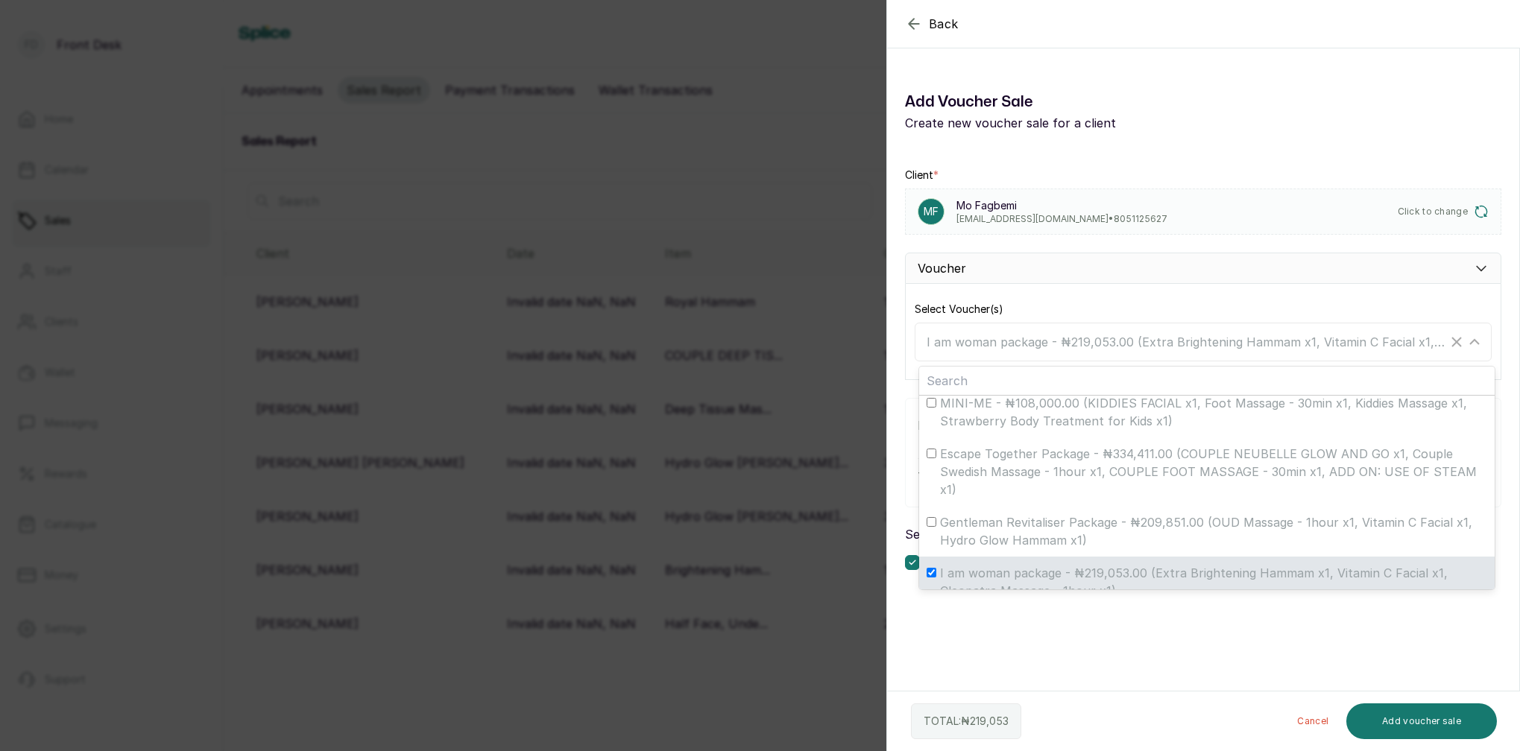
drag, startPoint x: 1264, startPoint y: 643, endPoint x: 1254, endPoint y: 640, distance: 10.1
click at [1264, 643] on section "Back Add Voucher Sale Add Voucher Sale Create new voucher sale for a client Cli…" at bounding box center [1203, 375] width 634 height 751
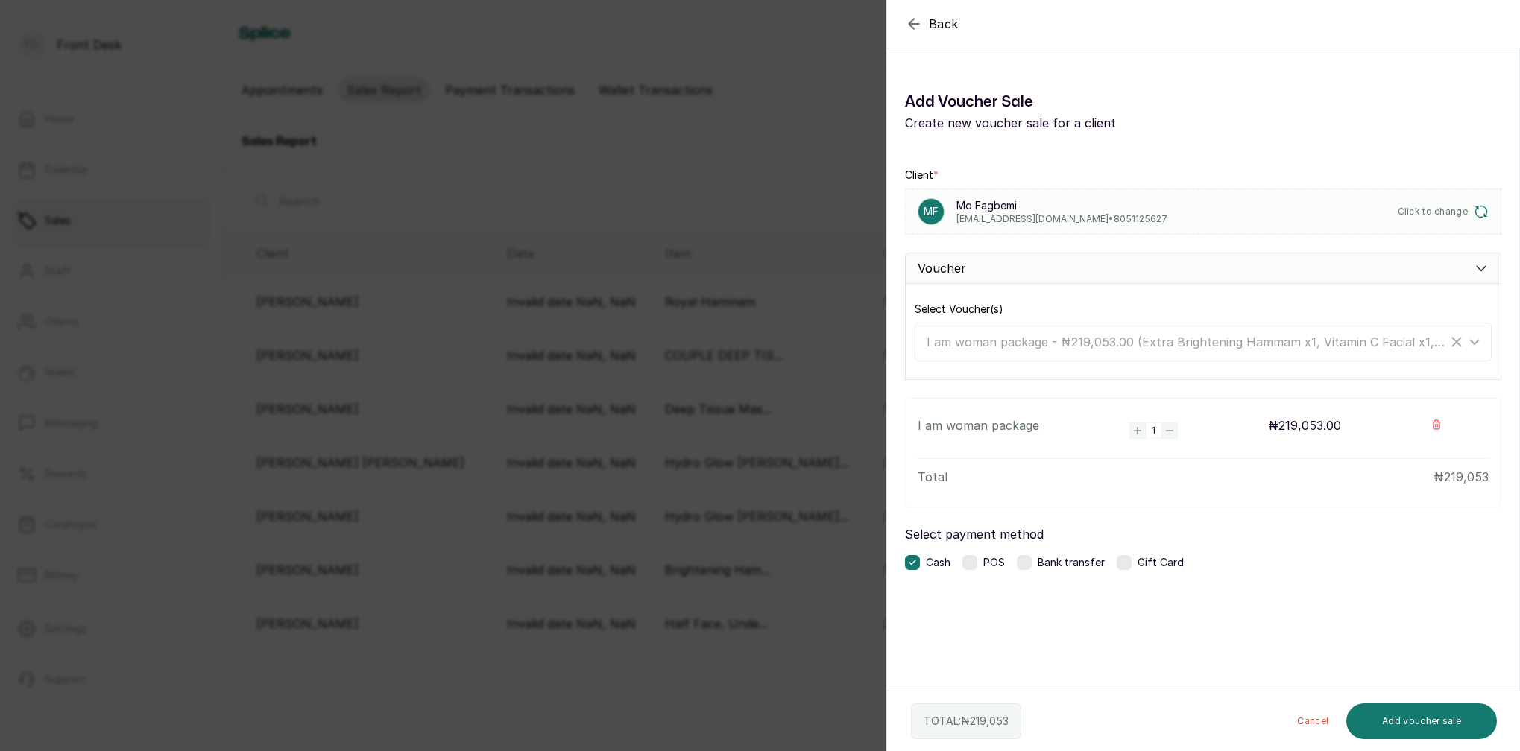
click at [1029, 563] on label at bounding box center [1024, 562] width 15 height 15
click at [1459, 723] on button "Add voucher sale" at bounding box center [1421, 722] width 151 height 36
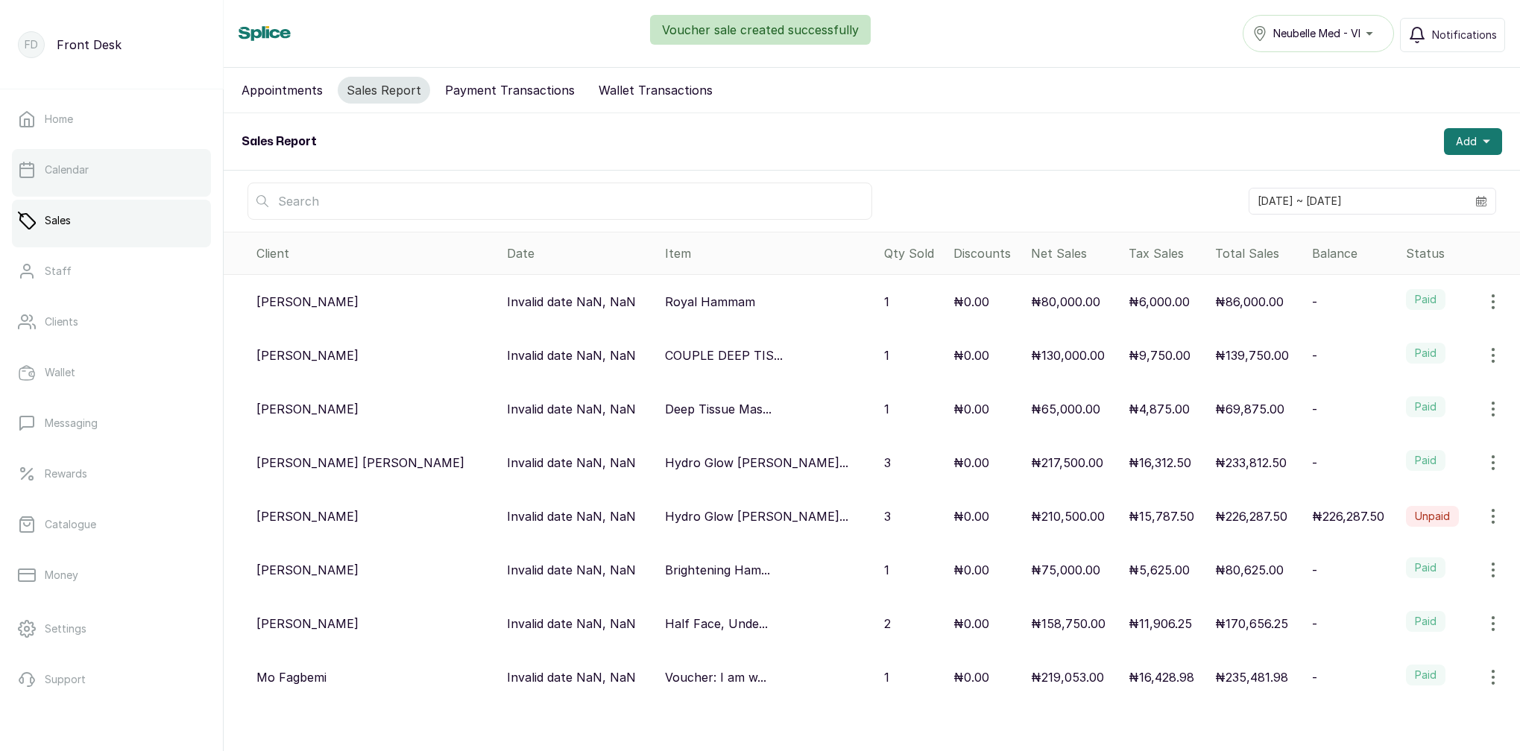
click at [68, 170] on p "Calendar" at bounding box center [67, 169] width 44 height 15
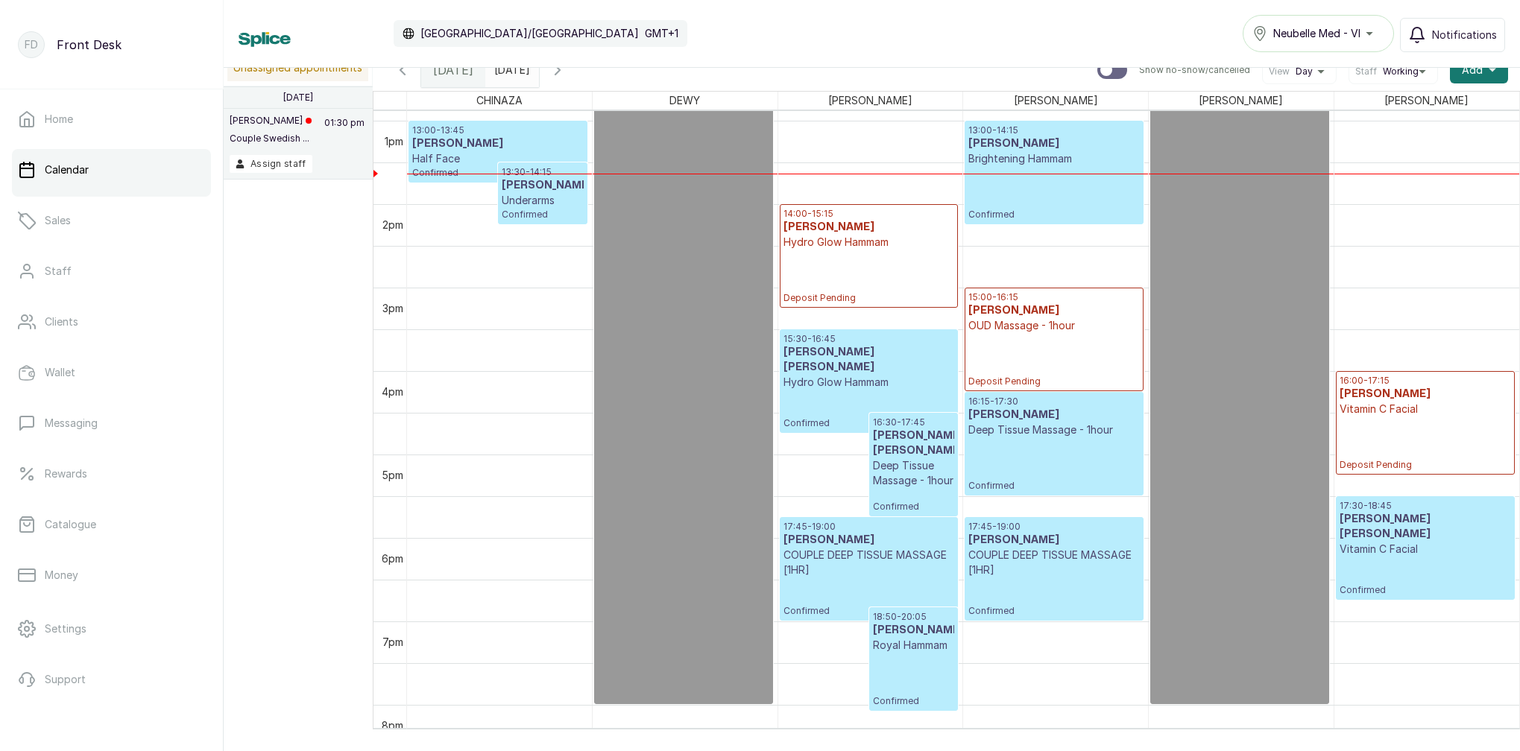
scroll to position [1081, 0]
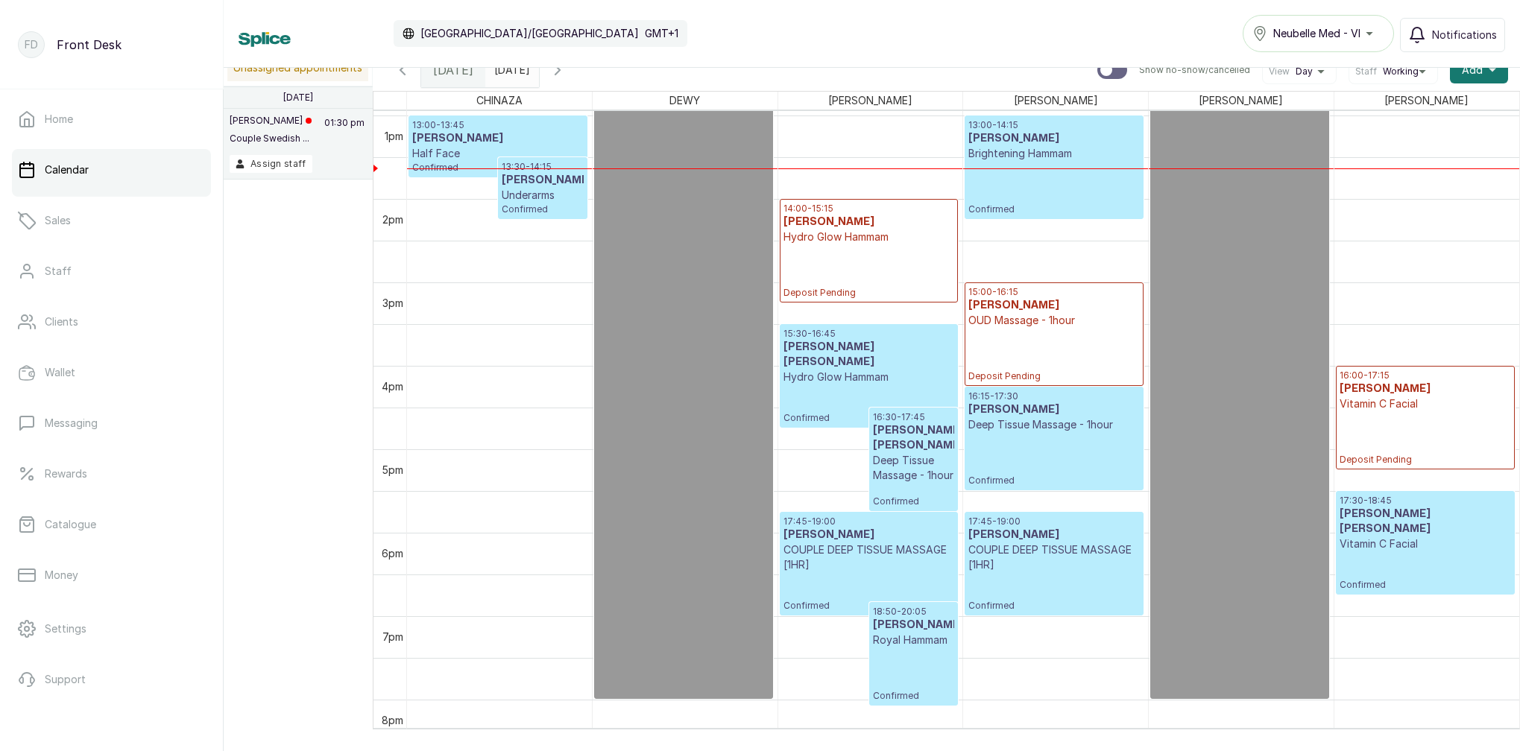
type input "yyyy-MM-dd"
click at [510, 68] on input "yyyy-MM-dd" at bounding box center [498, 66] width 24 height 25
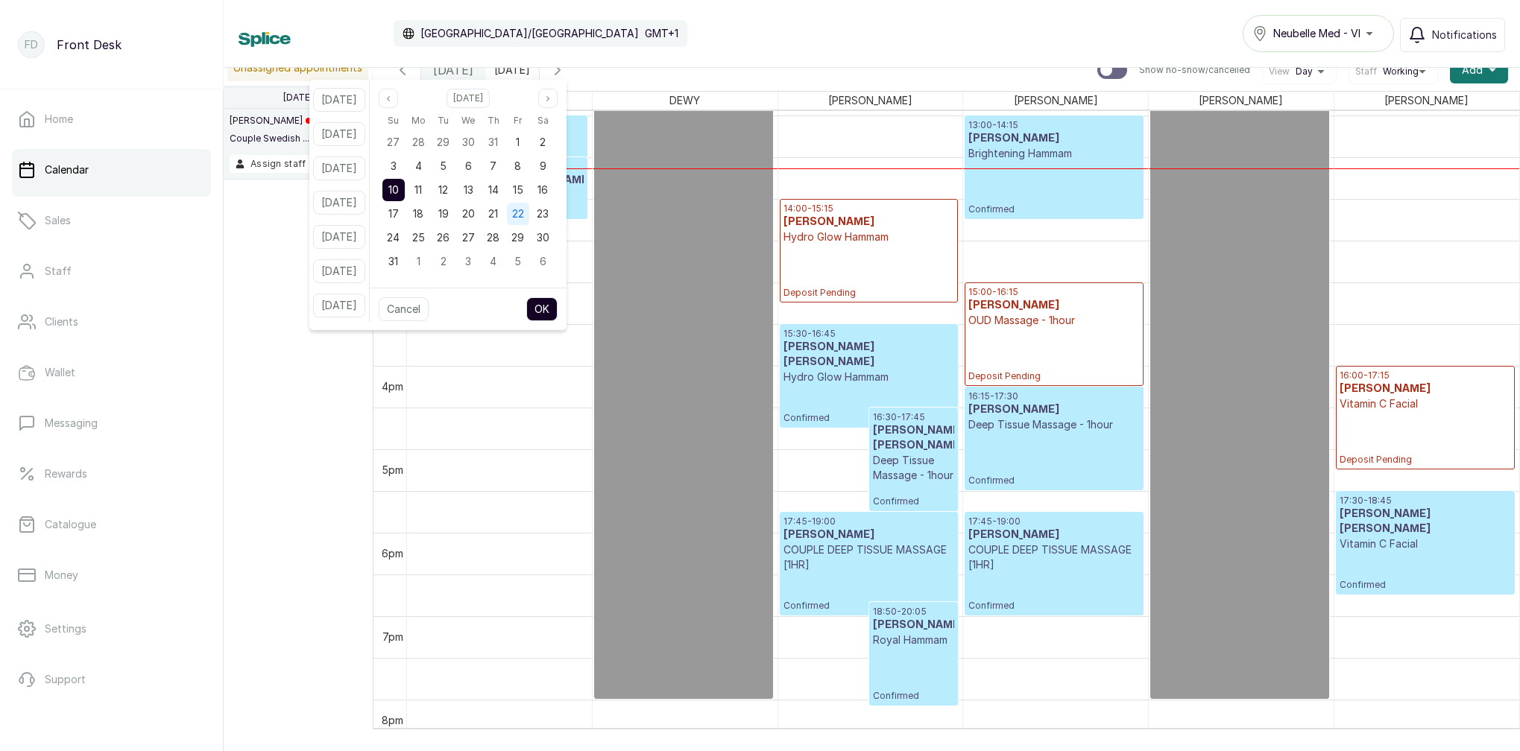
drag, startPoint x: 532, startPoint y: 189, endPoint x: 546, endPoint y: 218, distance: 32.0
click at [523, 190] on span "15" at bounding box center [518, 189] width 10 height 13
click at [557, 309] on button "OK" at bounding box center [541, 309] width 31 height 24
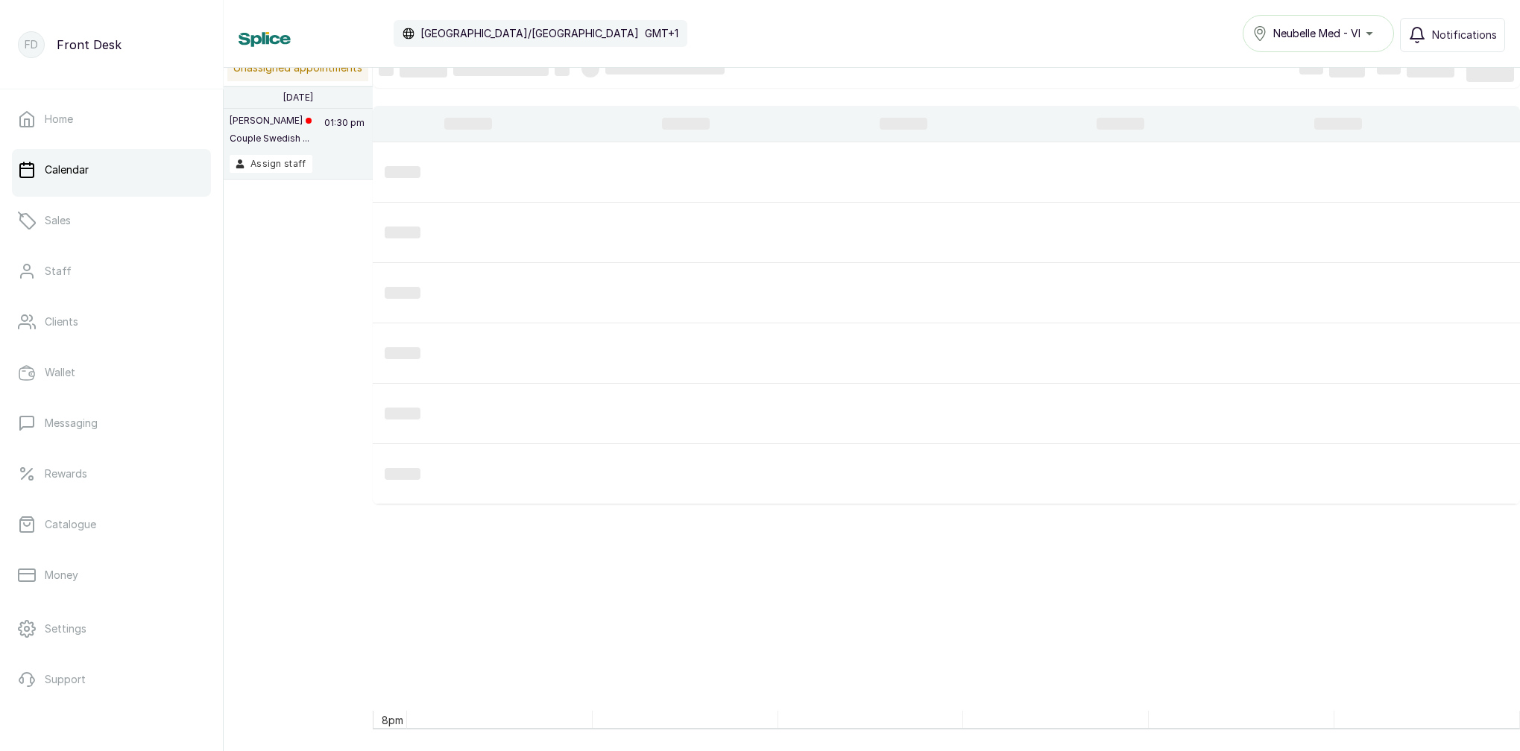
type input "[DATE]"
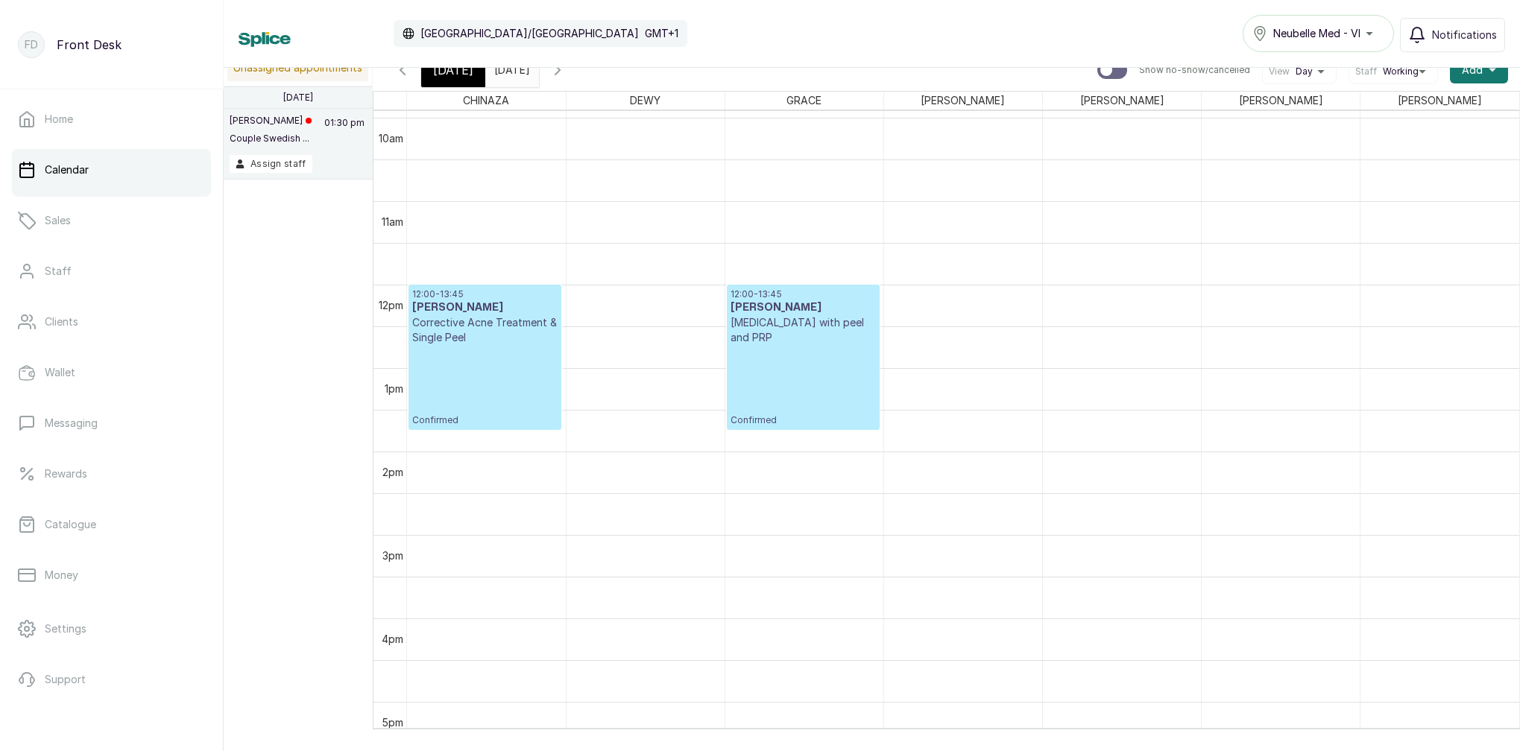
scroll to position [0, 0]
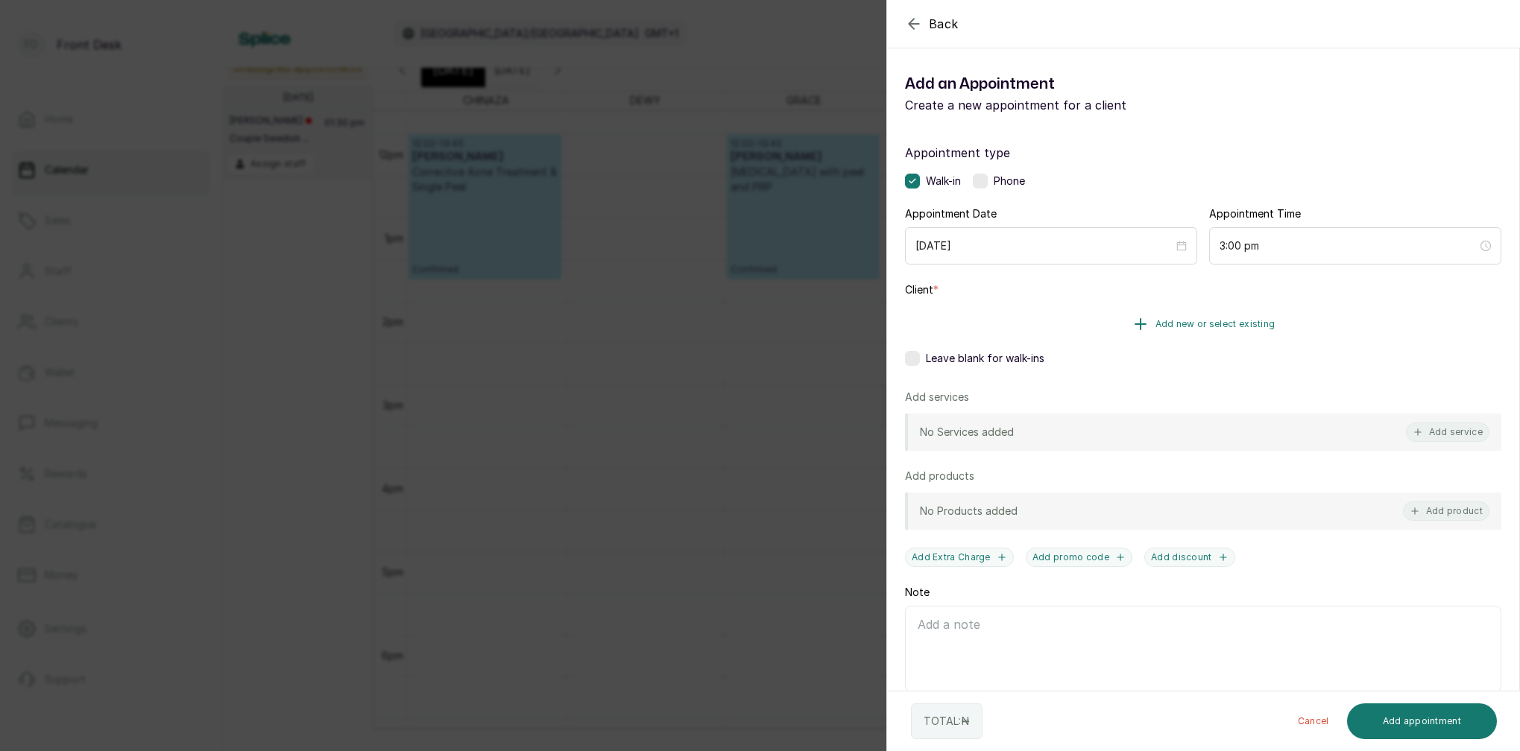
click at [1244, 323] on span "Add new or select existing" at bounding box center [1215, 324] width 120 height 12
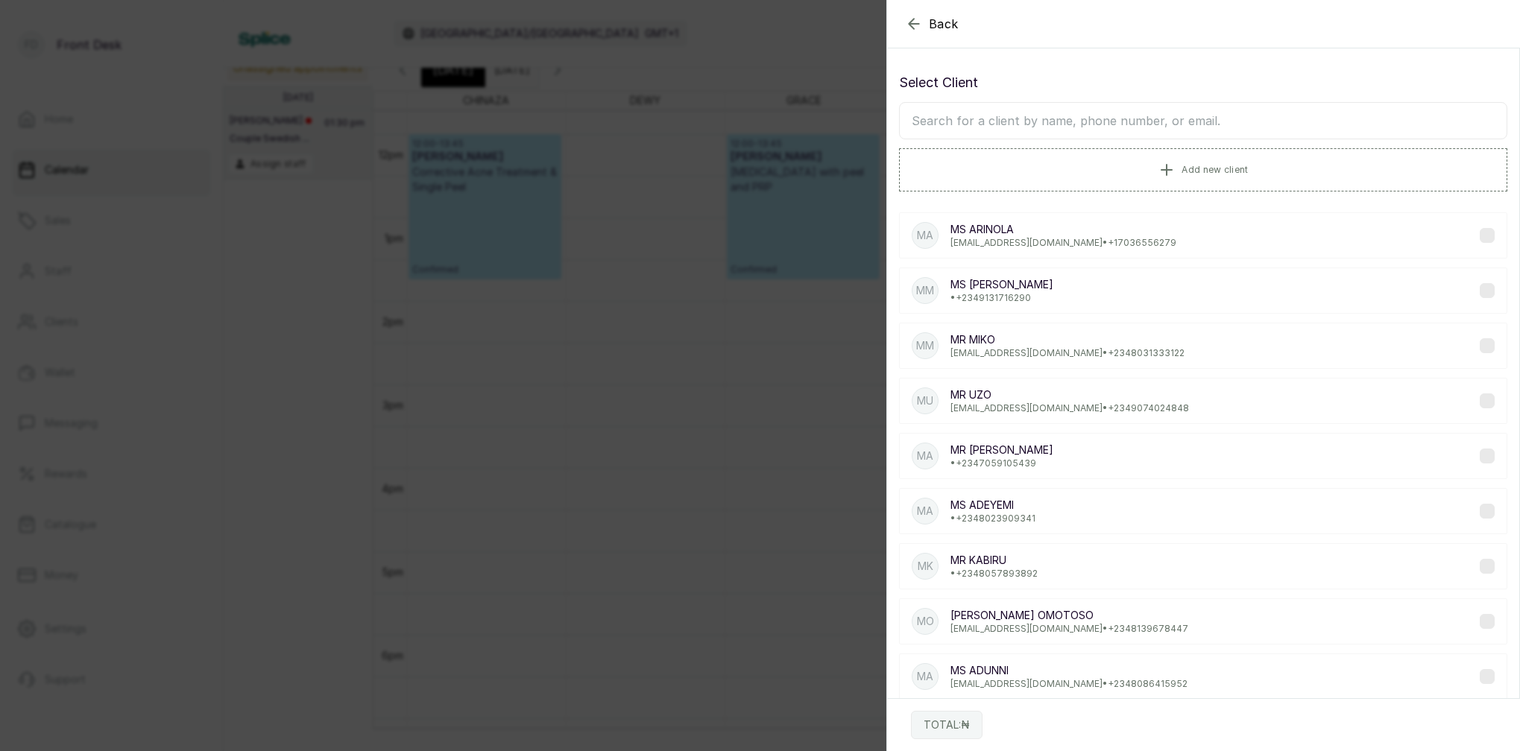
click at [1118, 119] on input "text" at bounding box center [1203, 120] width 608 height 37
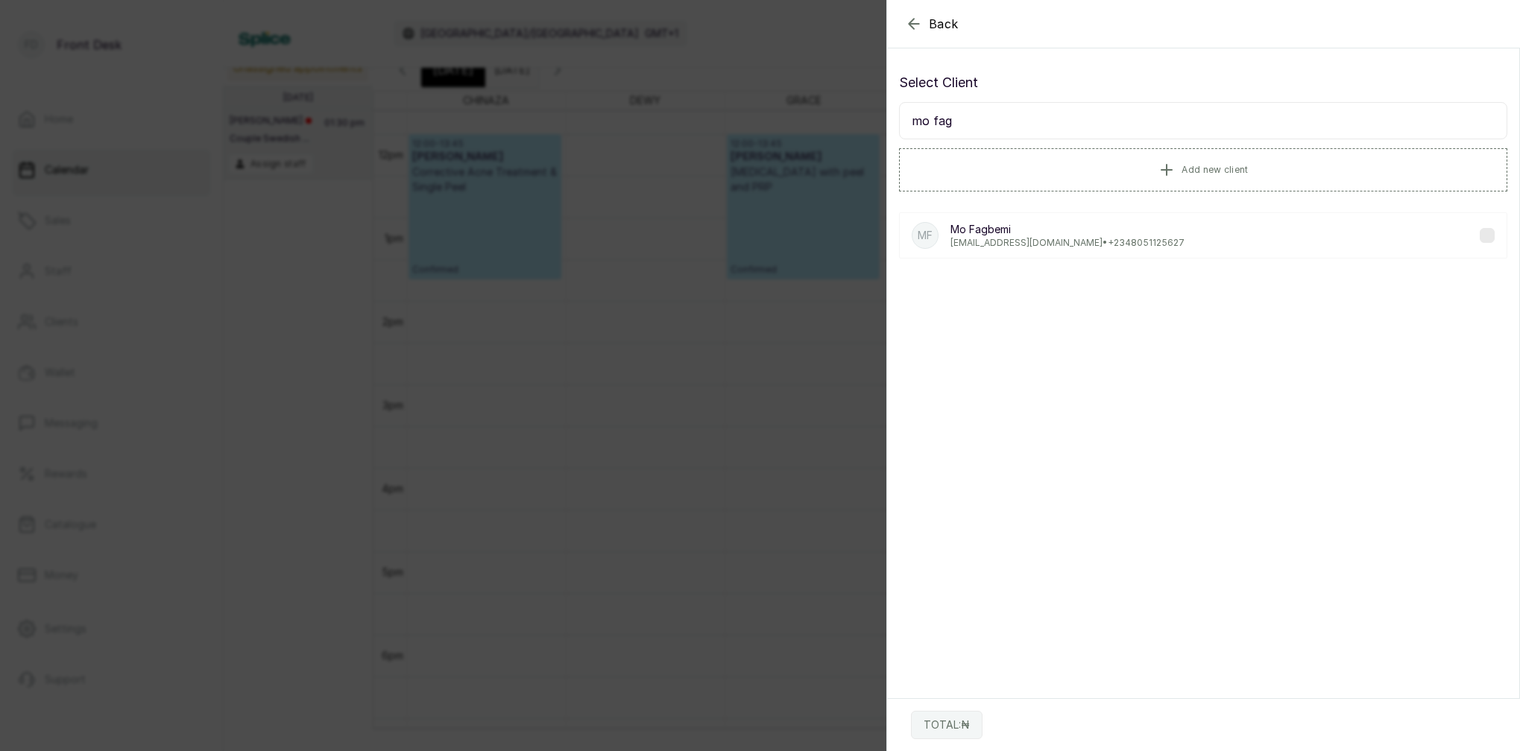
type input "mo fag"
click at [1017, 230] on p "Mo Fagbemi" at bounding box center [1067, 229] width 234 height 15
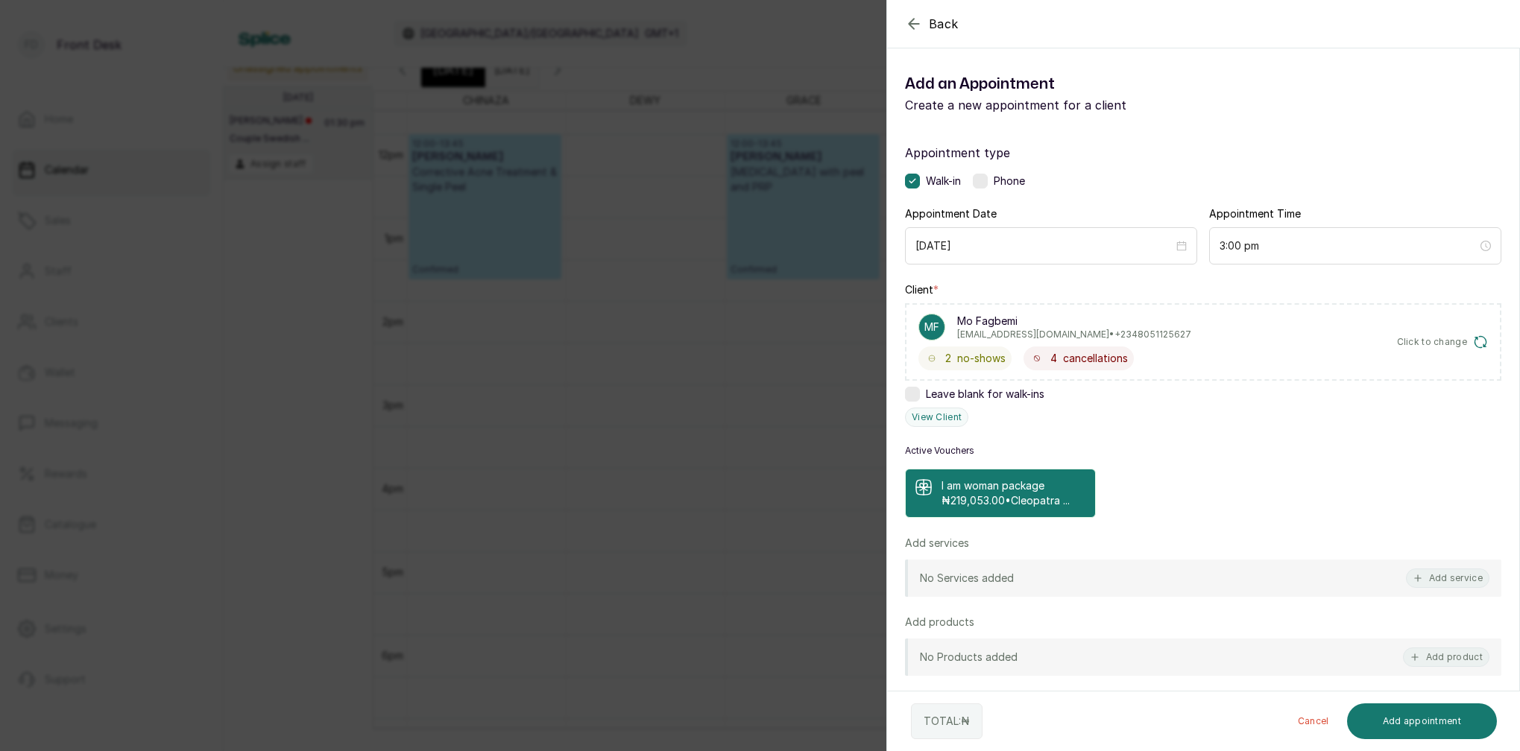
click at [1029, 502] on p "₦219,053.00 • Cleopatra ..." at bounding box center [1005, 500] width 128 height 15
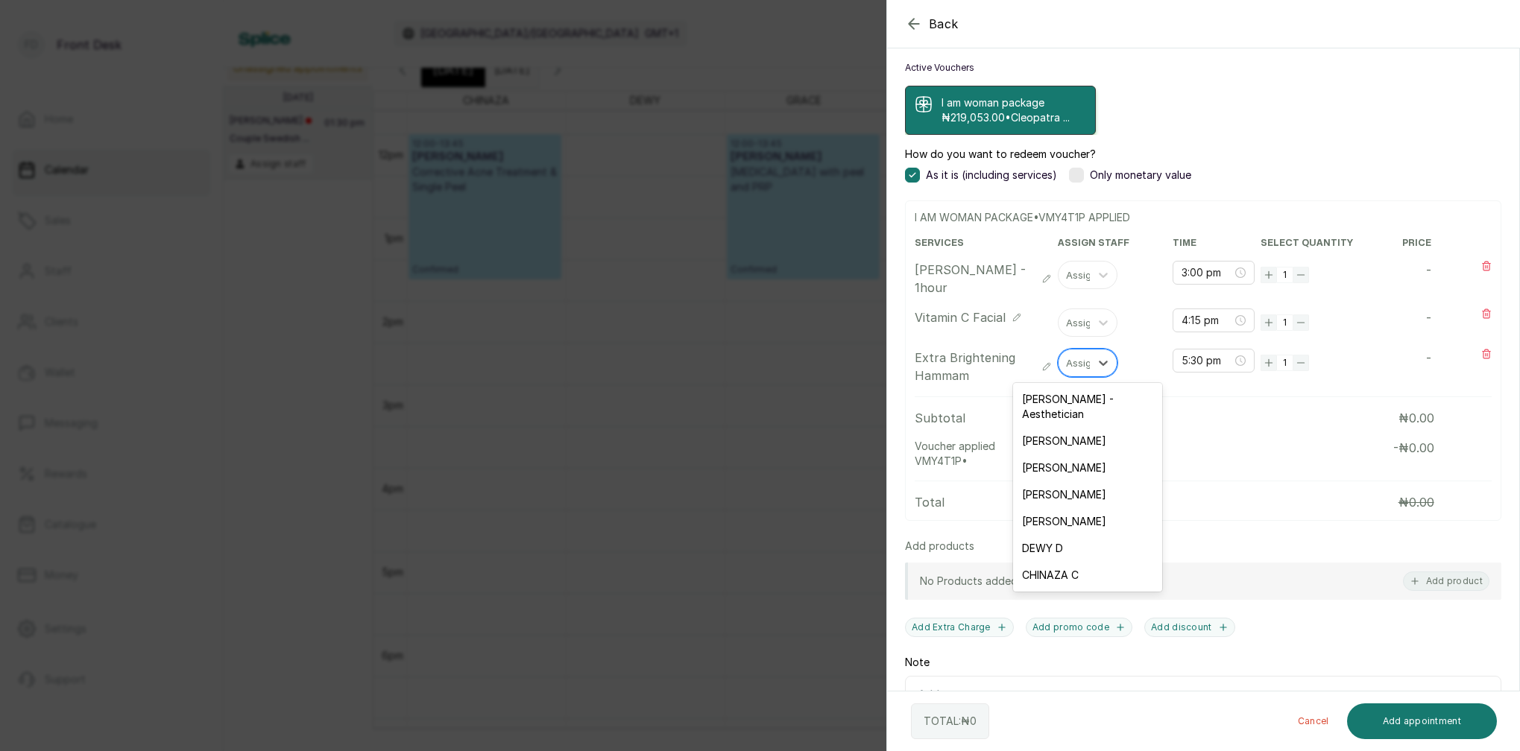
click at [1084, 360] on div "Assign" at bounding box center [1081, 363] width 31 height 16
click at [1052, 484] on div "[PERSON_NAME]" at bounding box center [1087, 494] width 149 height 27
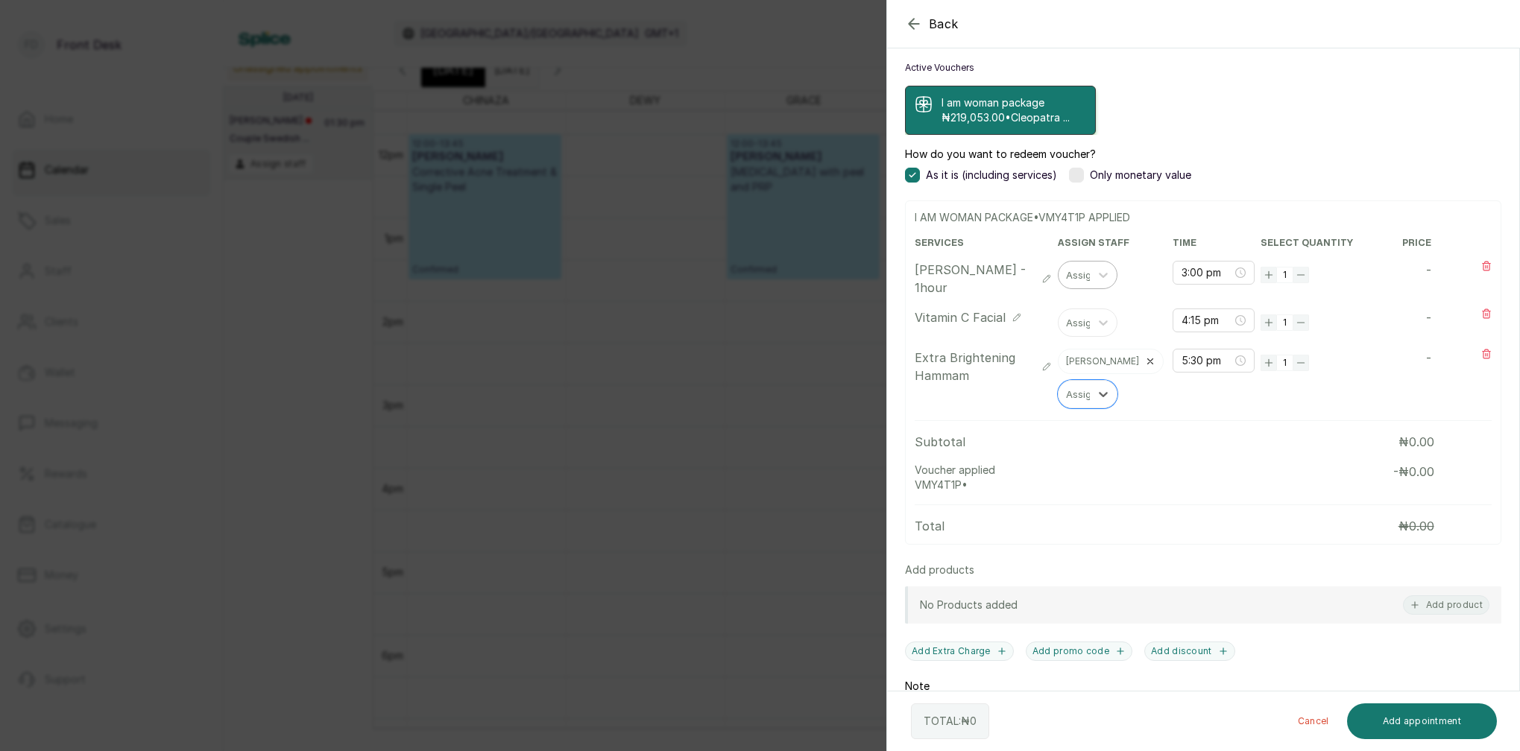
click at [1083, 274] on div "Assign" at bounding box center [1081, 275] width 31 height 16
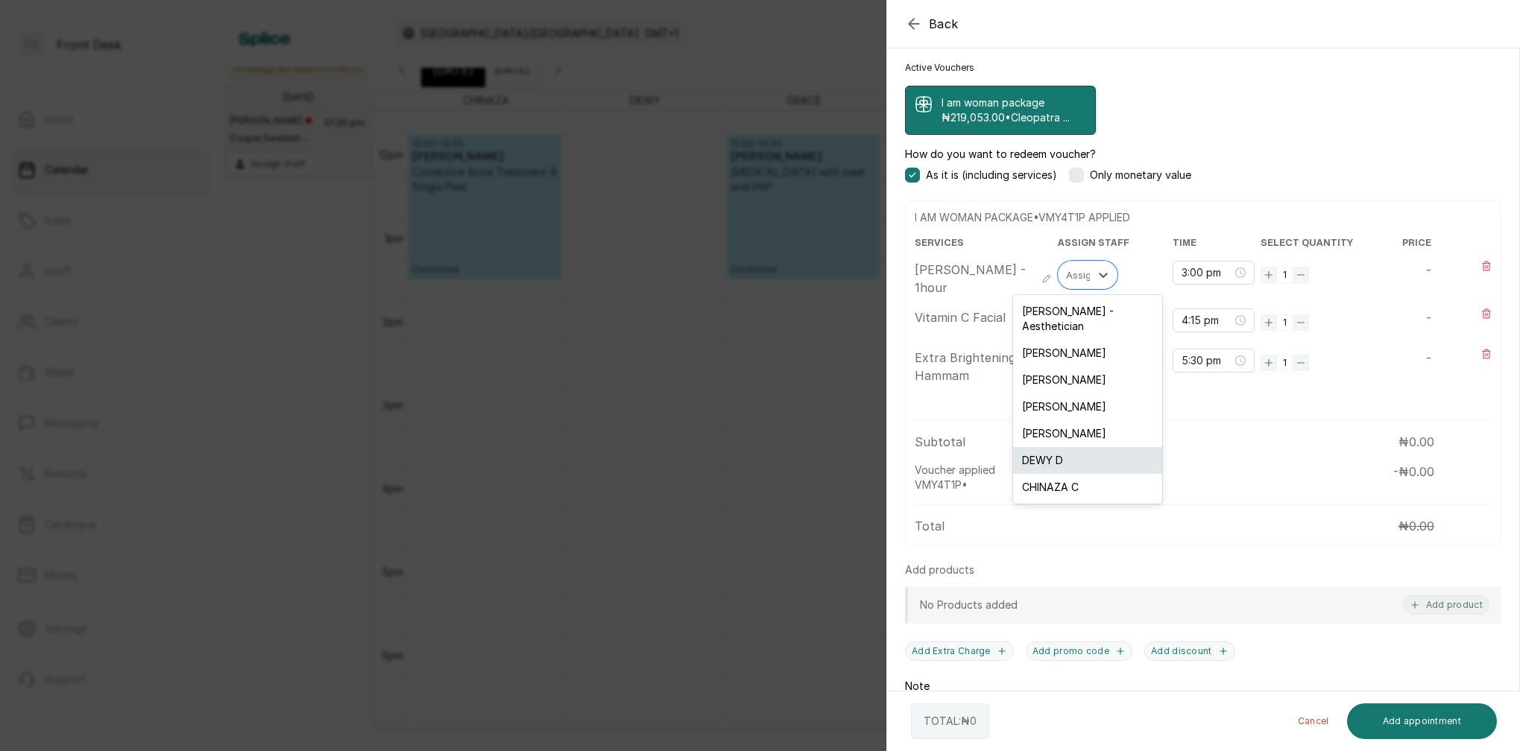
click at [1061, 447] on div "DEWY D" at bounding box center [1087, 460] width 149 height 27
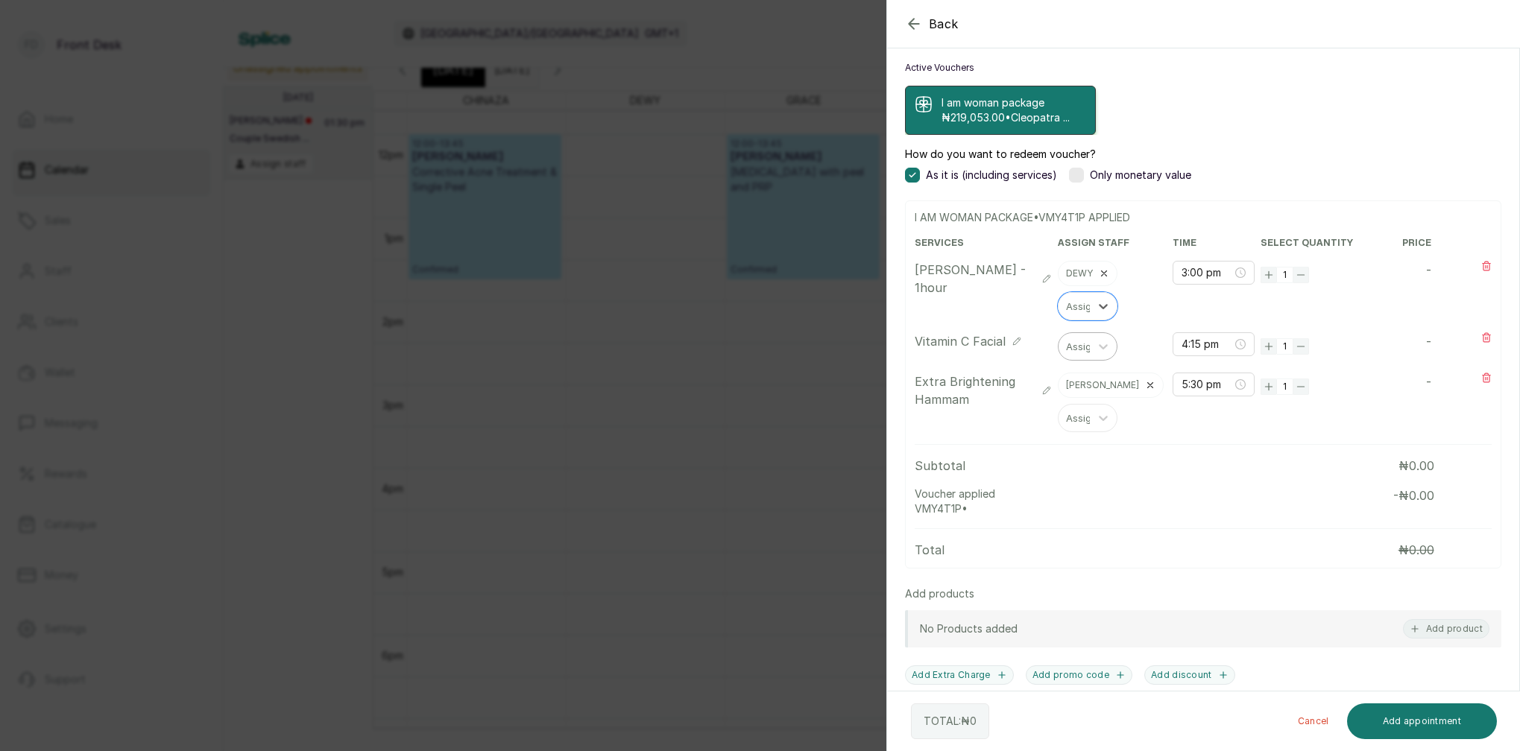
click at [1080, 344] on div "Assign" at bounding box center [1081, 346] width 31 height 16
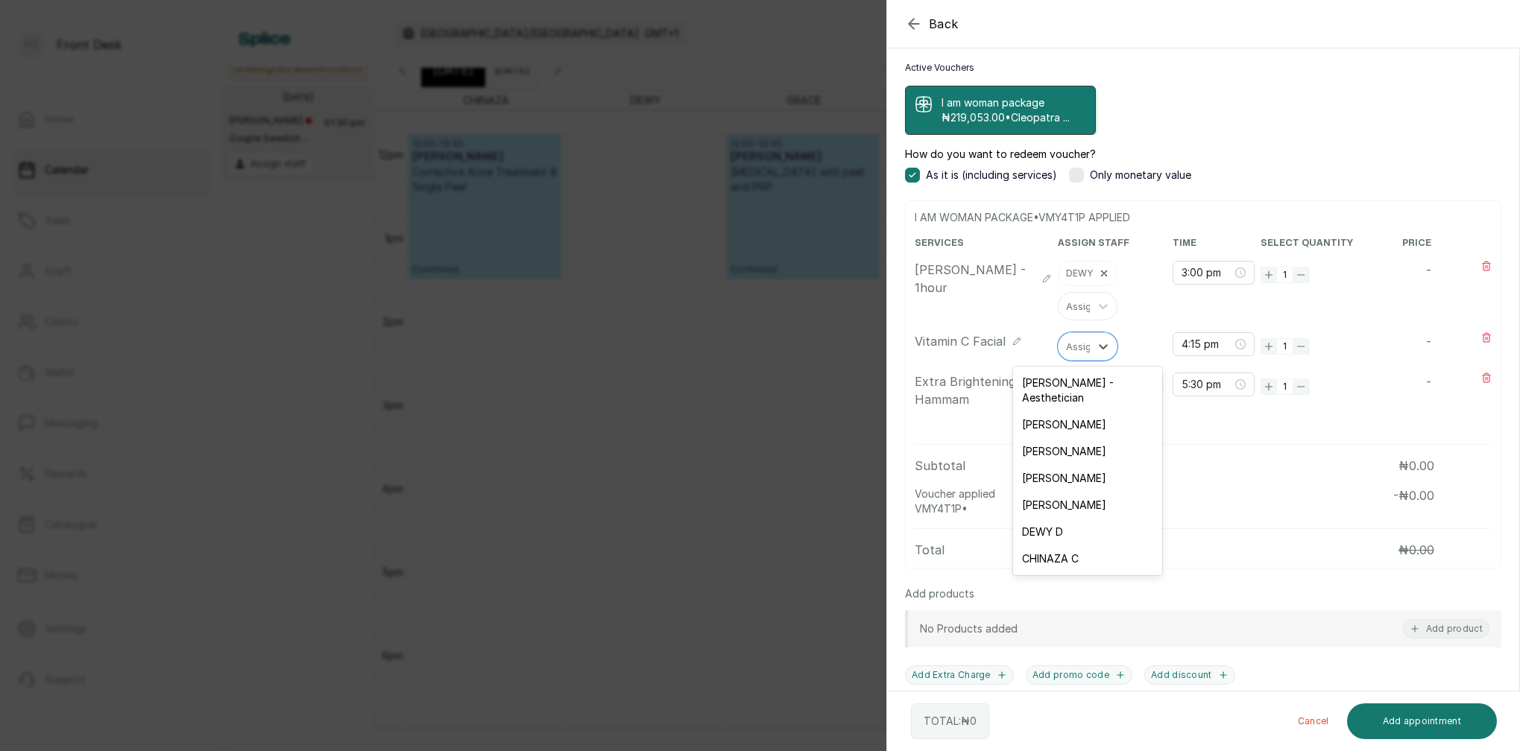
click at [1055, 388] on div "[PERSON_NAME] - Aesthetician" at bounding box center [1087, 391] width 149 height 42
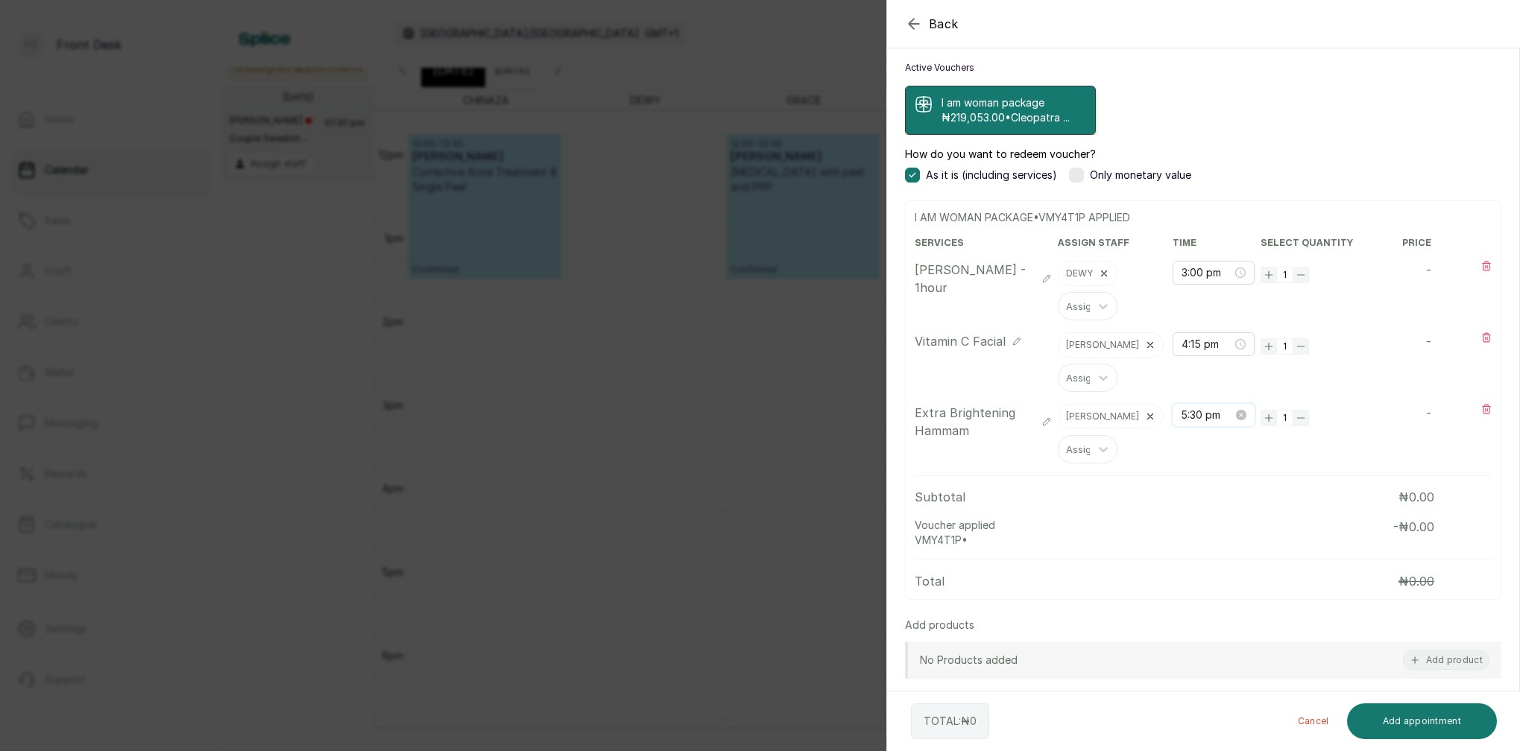
click at [1201, 420] on input "5:30 pm" at bounding box center [1207, 415] width 52 height 16
click at [1198, 502] on div "03" at bounding box center [1193, 508] width 36 height 21
type input "3:00 pm"
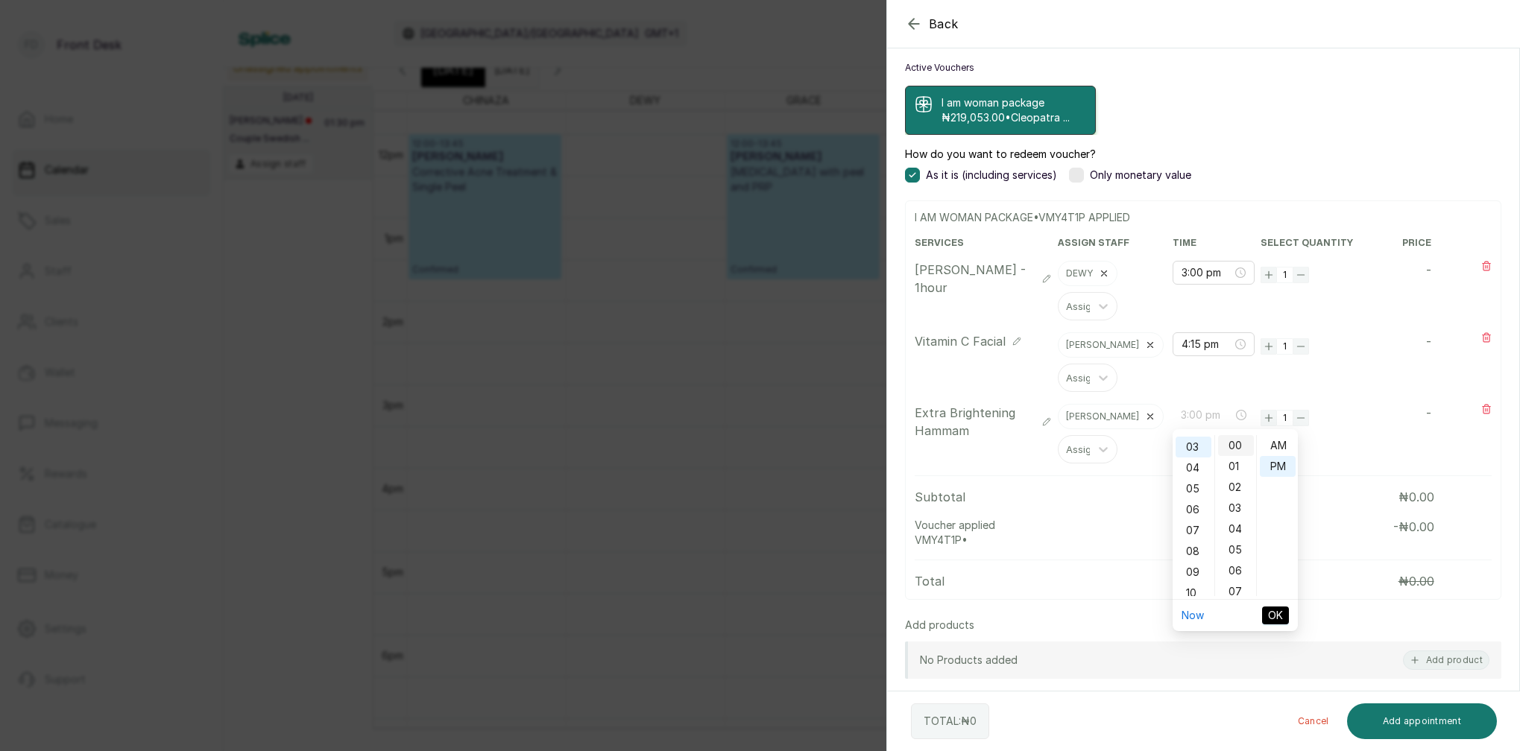
click at [1239, 447] on div "00" at bounding box center [1236, 445] width 36 height 21
drag, startPoint x: 1277, startPoint y: 469, endPoint x: 1291, endPoint y: 514, distance: 47.4
click at [1277, 469] on div "PM" at bounding box center [1278, 466] width 36 height 21
click at [1283, 619] on button "OK" at bounding box center [1275, 616] width 27 height 18
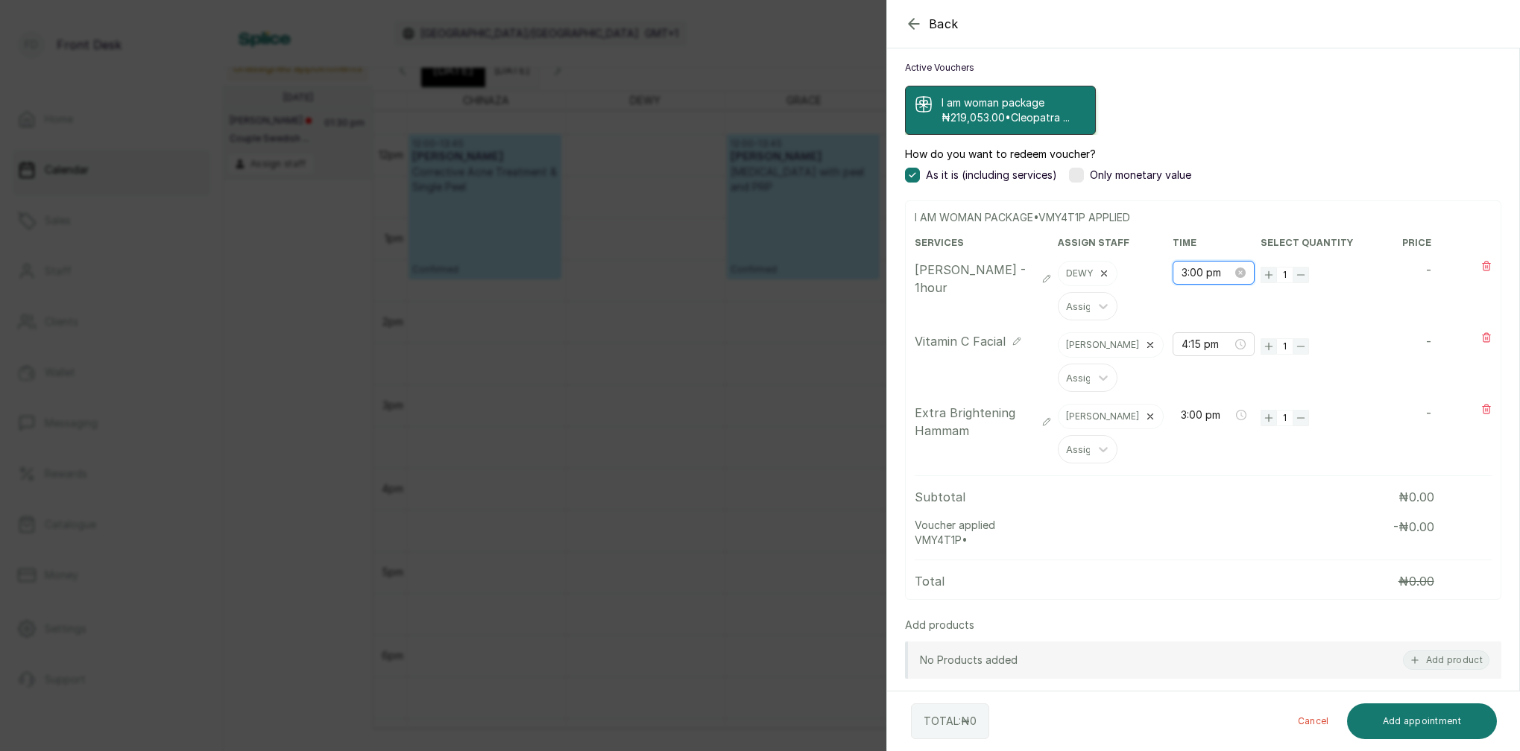
click at [1190, 273] on input "3:00 pm" at bounding box center [1206, 273] width 51 height 16
click at [1196, 324] on div "04" at bounding box center [1193, 325] width 36 height 21
click at [1226, 304] on div "00" at bounding box center [1236, 302] width 36 height 21
type input "4:00 pm"
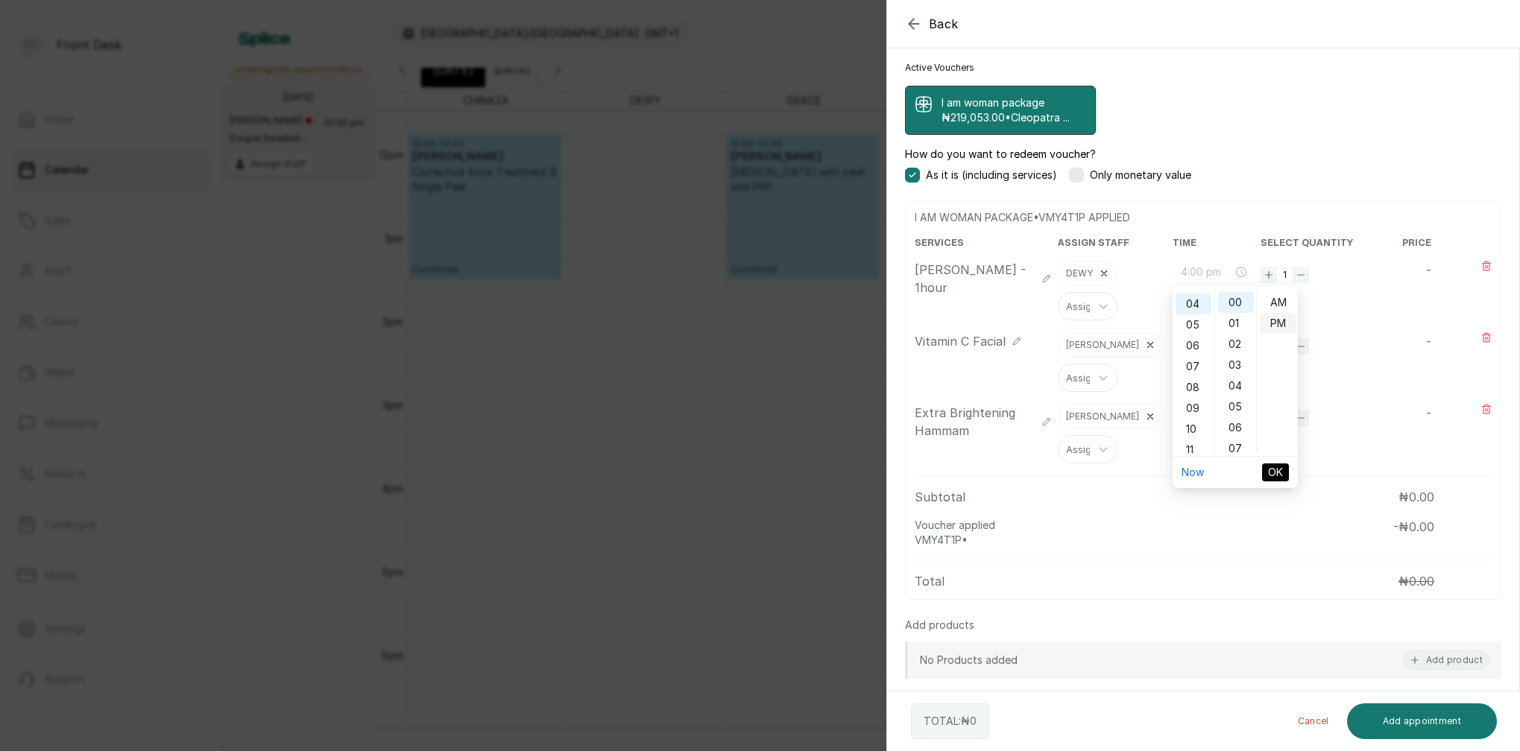
click at [1273, 326] on div "PM" at bounding box center [1278, 323] width 36 height 21
click at [1279, 469] on span "OK" at bounding box center [1275, 472] width 15 height 16
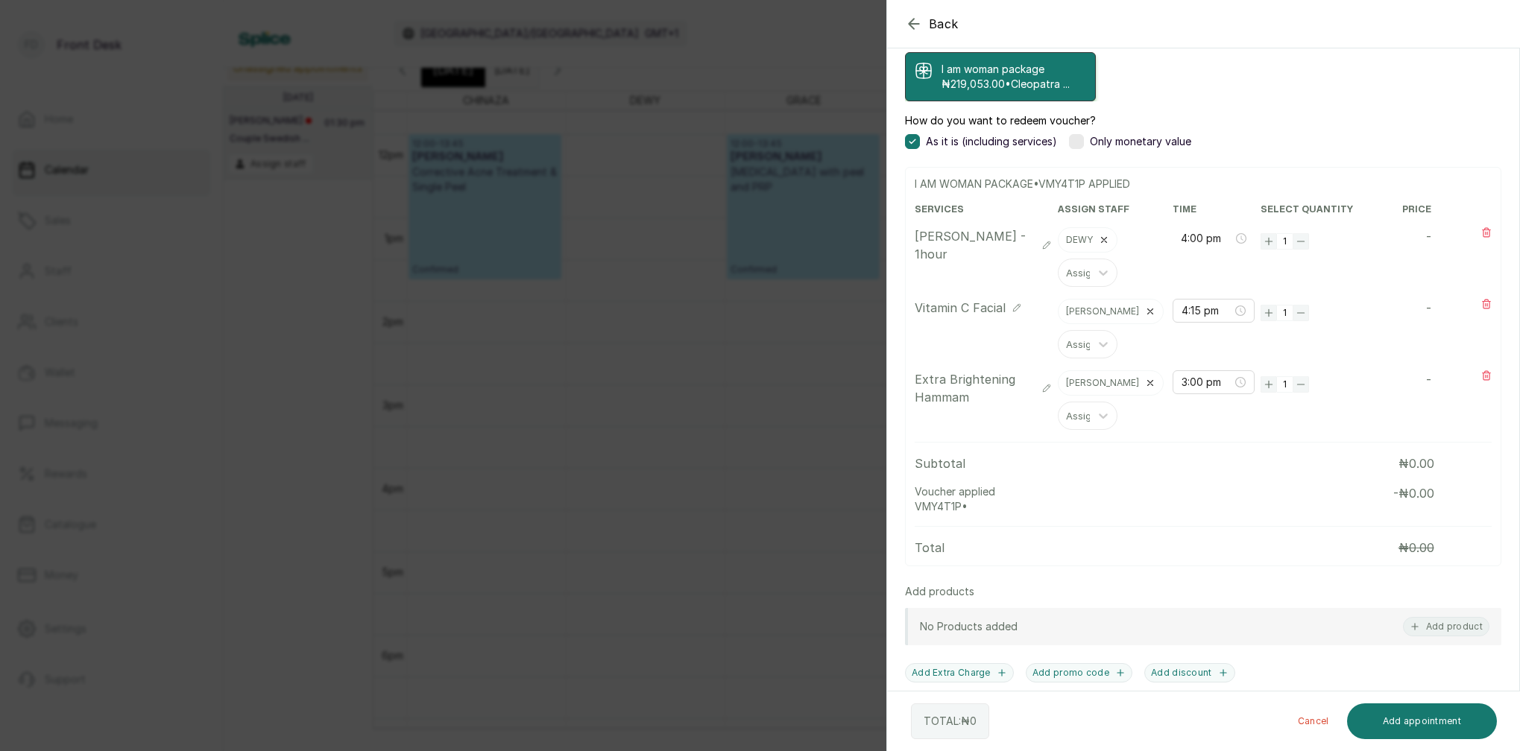
scroll to position [432, 0]
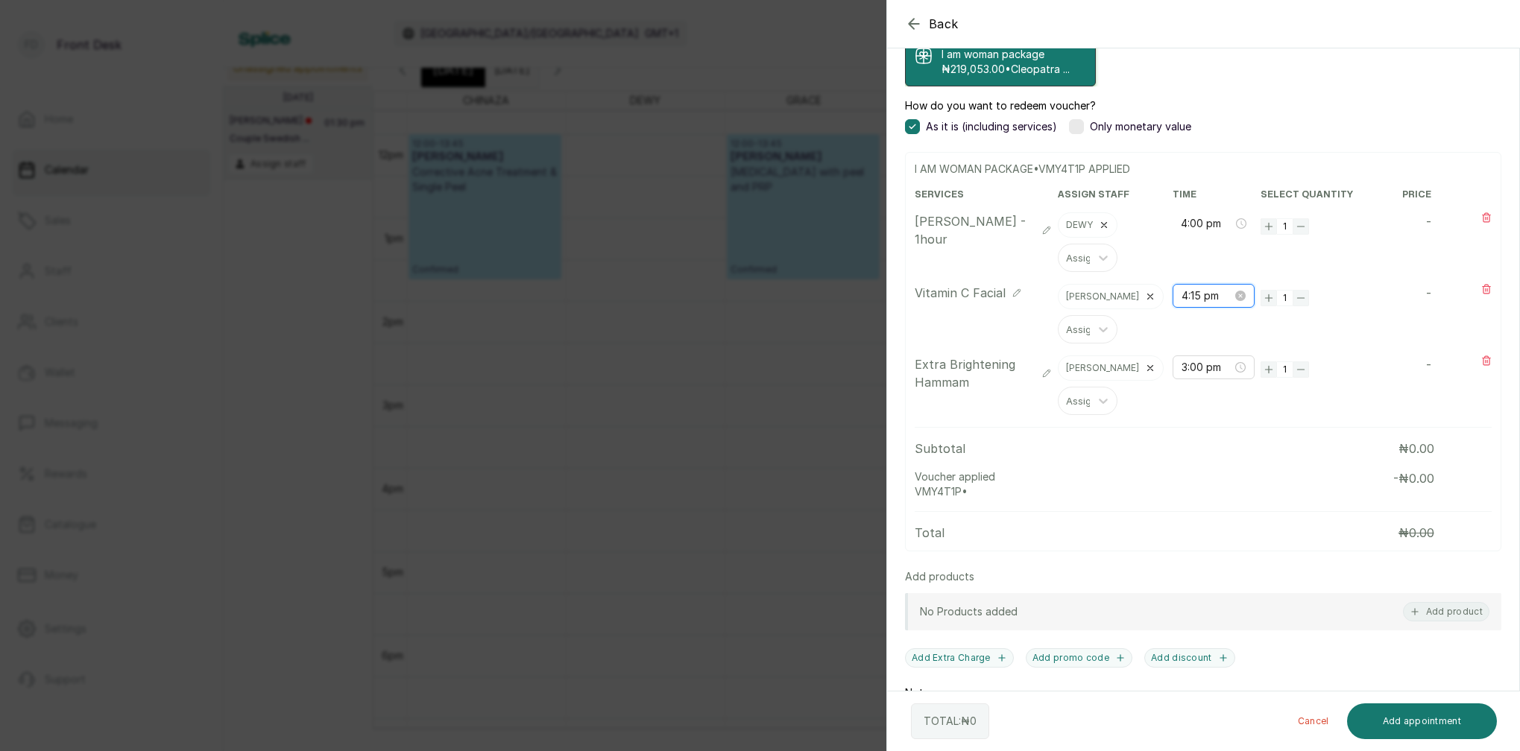
click at [1196, 294] on input "4:15 pm" at bounding box center [1206, 296] width 51 height 16
click at [1198, 351] on div "05" at bounding box center [1193, 348] width 36 height 21
click at [1239, 324] on div "00" at bounding box center [1236, 325] width 36 height 21
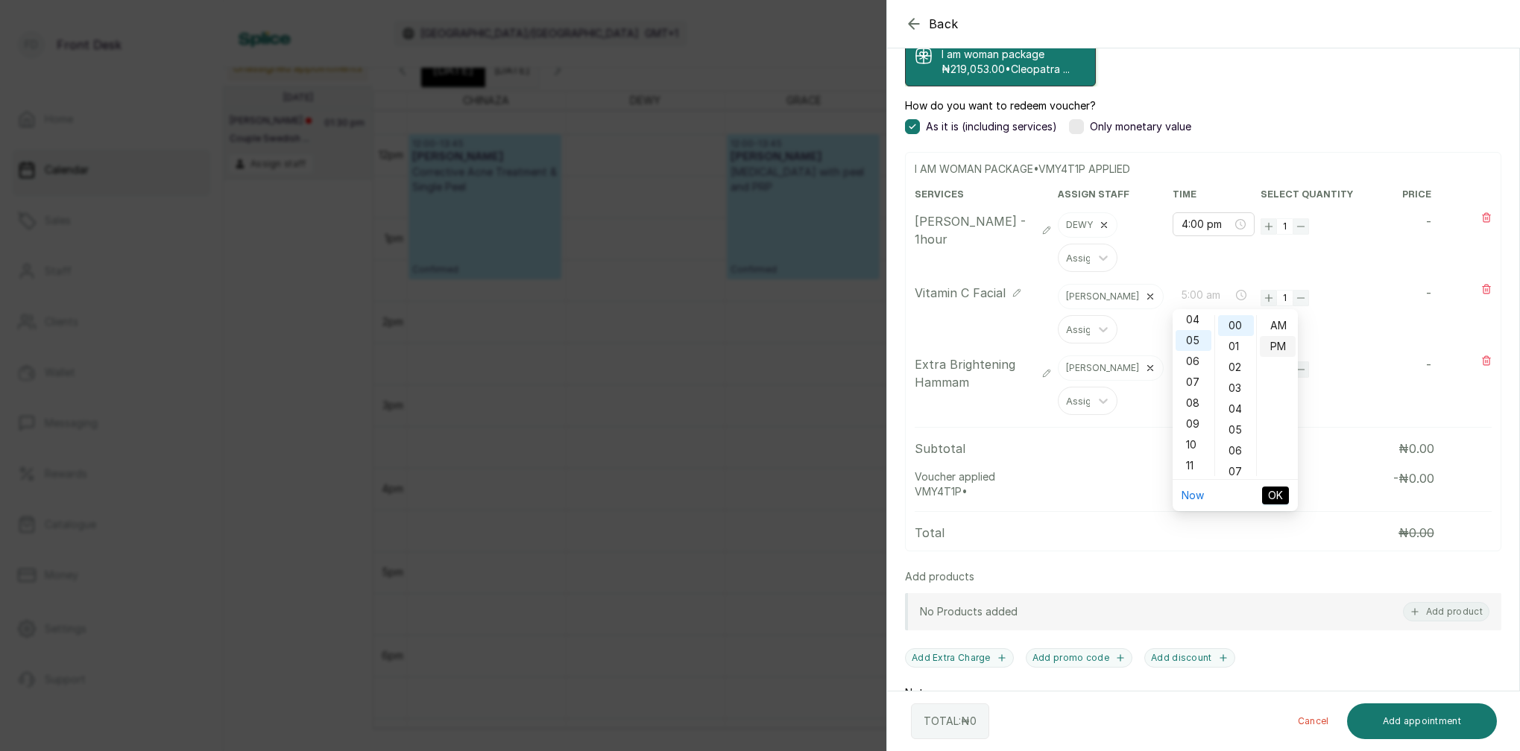
type input "5:00 pm"
click at [1273, 345] on div "PM" at bounding box center [1278, 346] width 36 height 21
drag, startPoint x: 1273, startPoint y: 491, endPoint x: 1269, endPoint y: 483, distance: 9.3
click at [1273, 491] on span "OK" at bounding box center [1275, 495] width 15 height 16
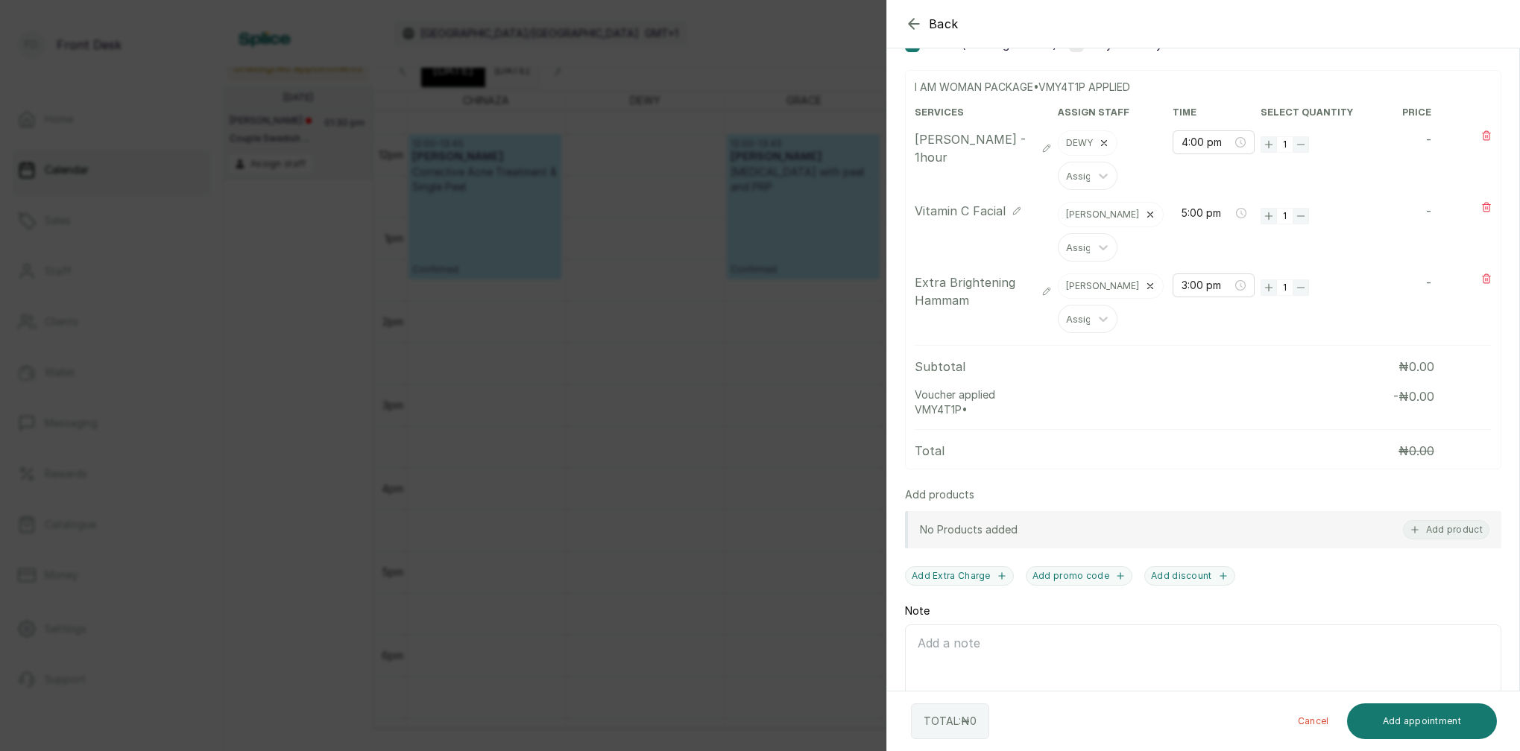
scroll to position [496, 0]
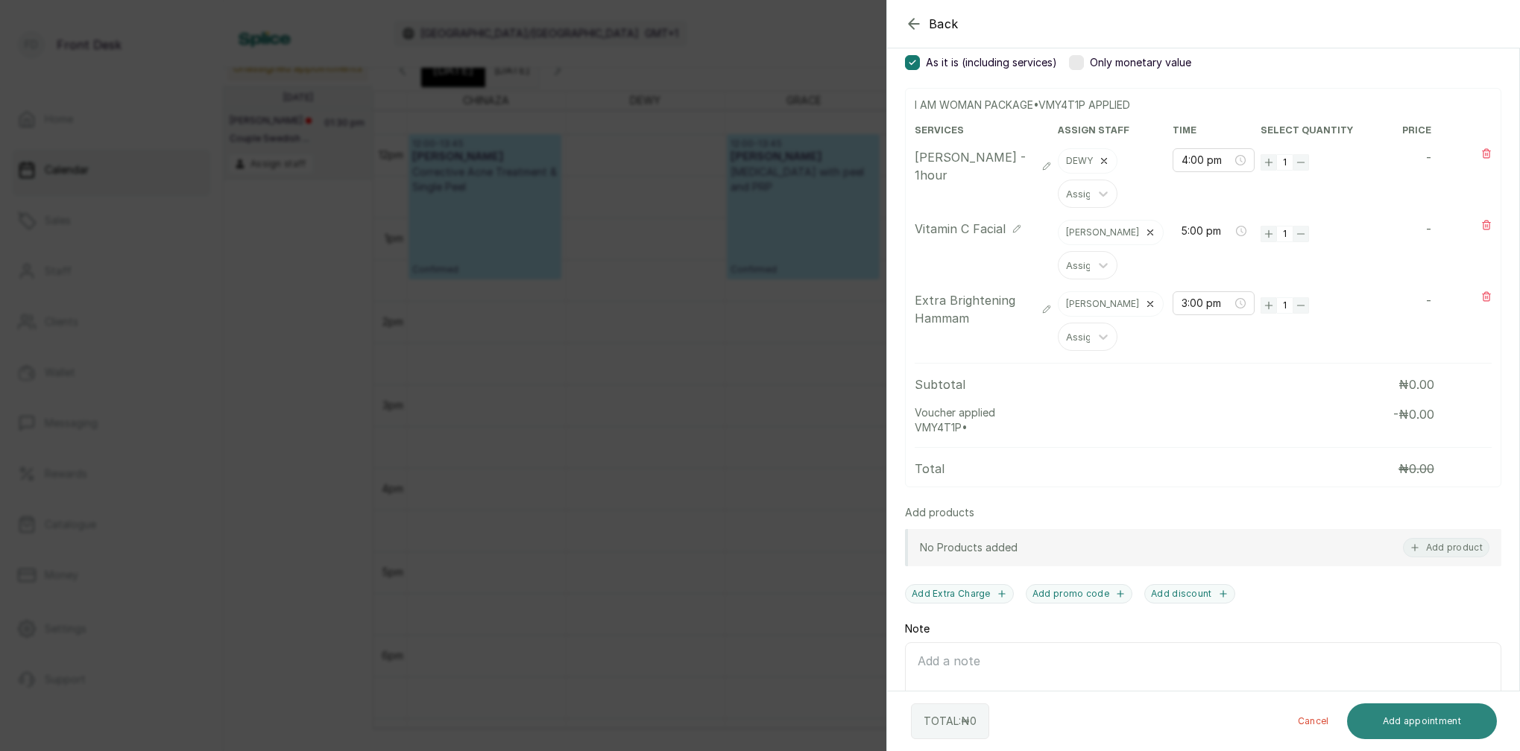
click at [1446, 719] on button "Add appointment" at bounding box center [1422, 722] width 151 height 36
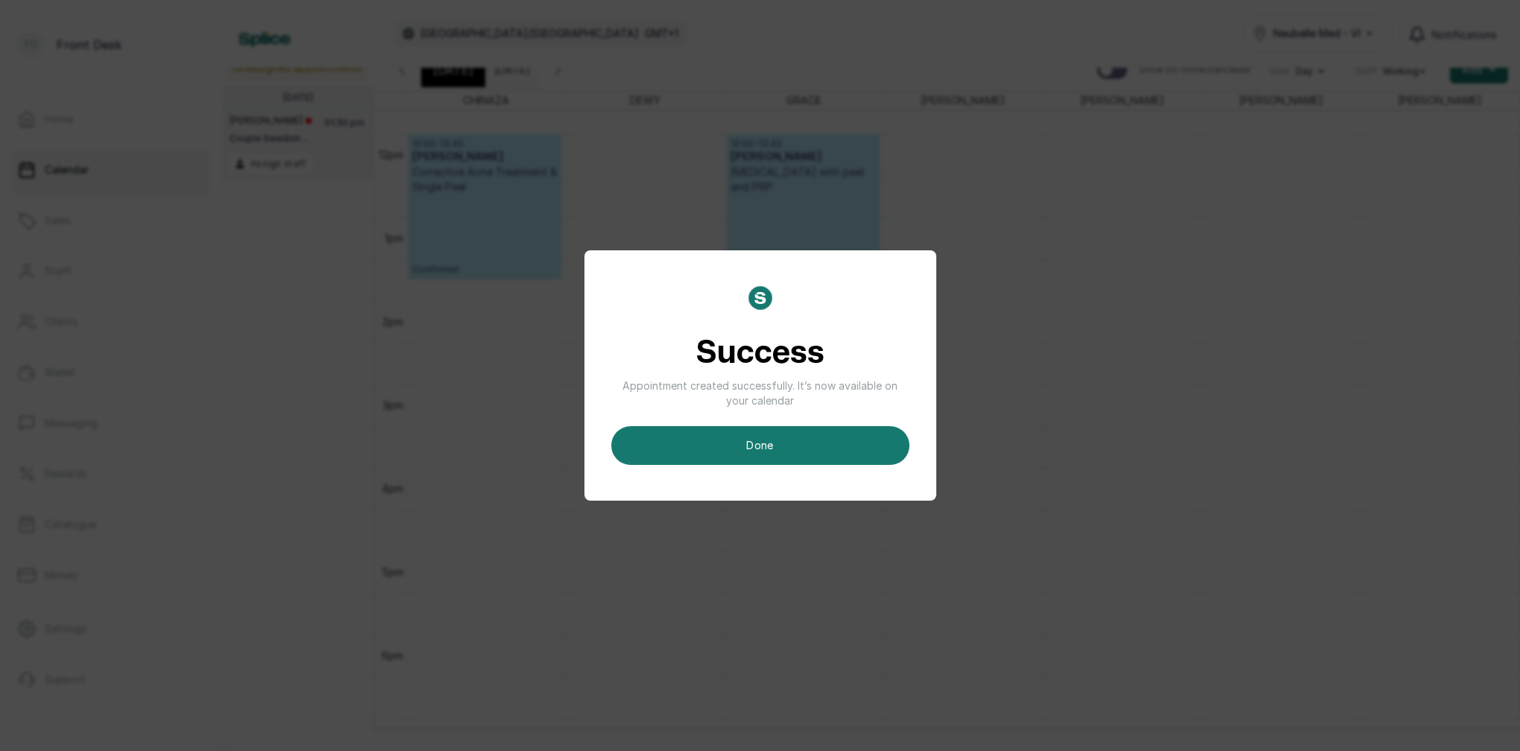
scroll to position [10, 0]
click at [818, 453] on button "done" at bounding box center [760, 445] width 298 height 39
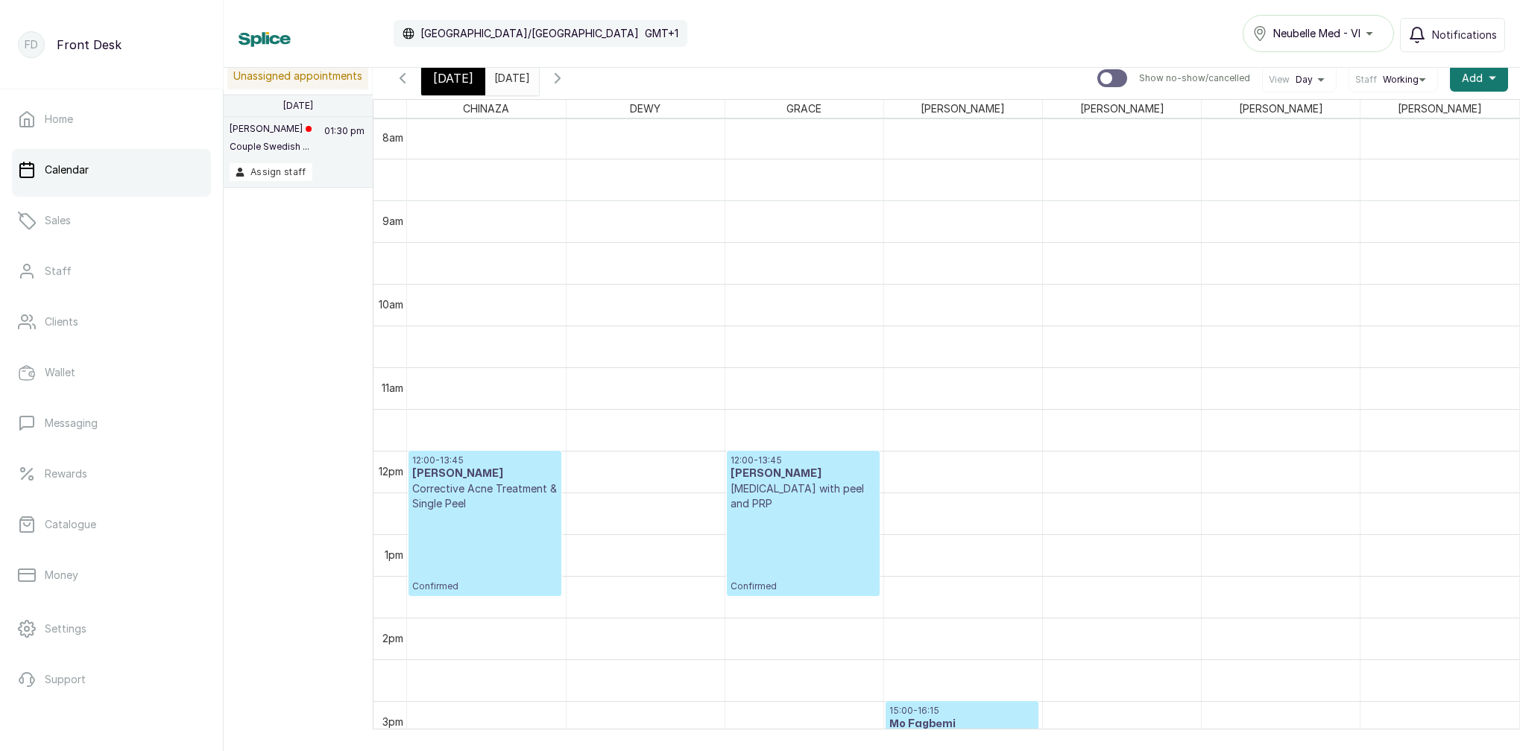
scroll to position [704, 0]
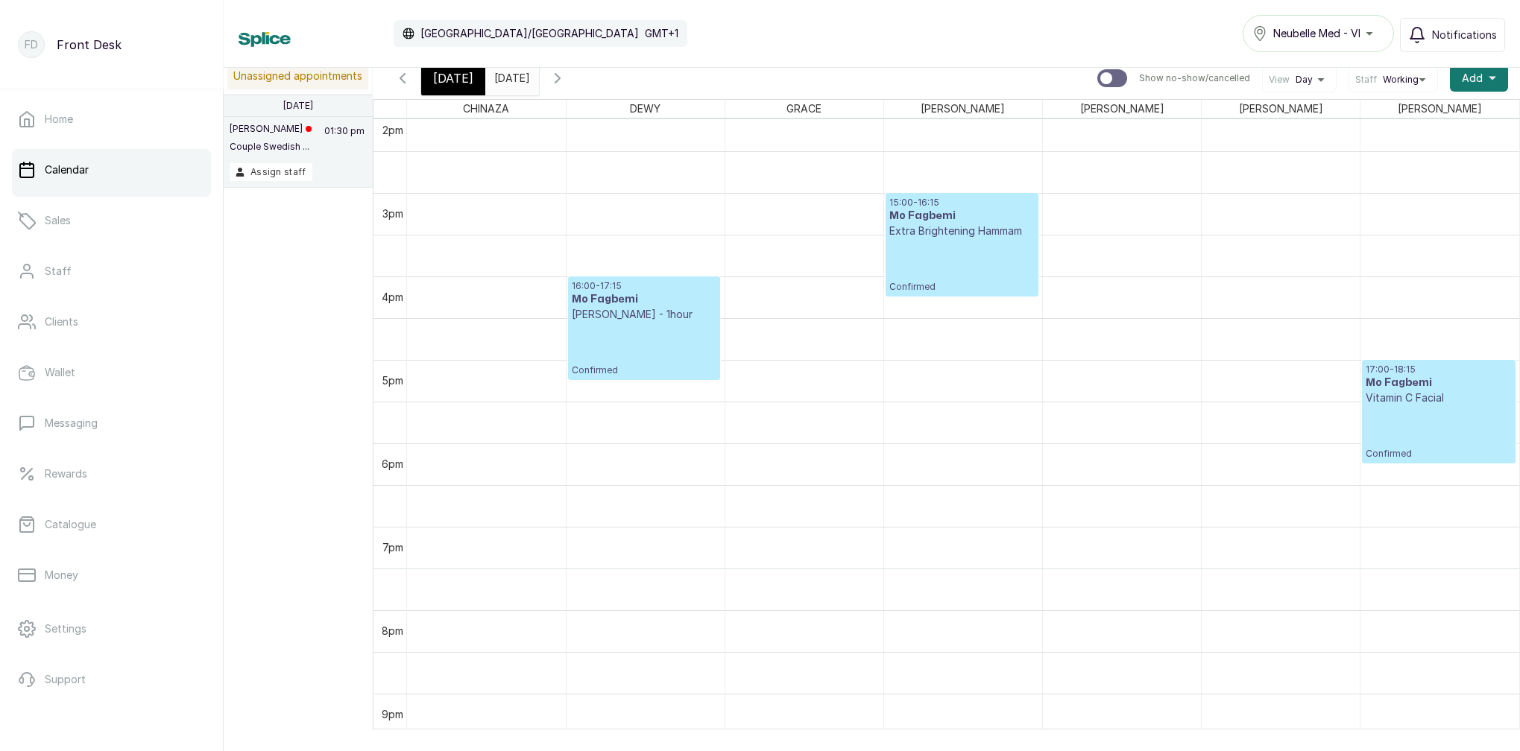
click at [914, 246] on div "15:00 - 16:15 Mo Fagbemi Extra Brightening Hammam Confirmed" at bounding box center [961, 245] width 145 height 96
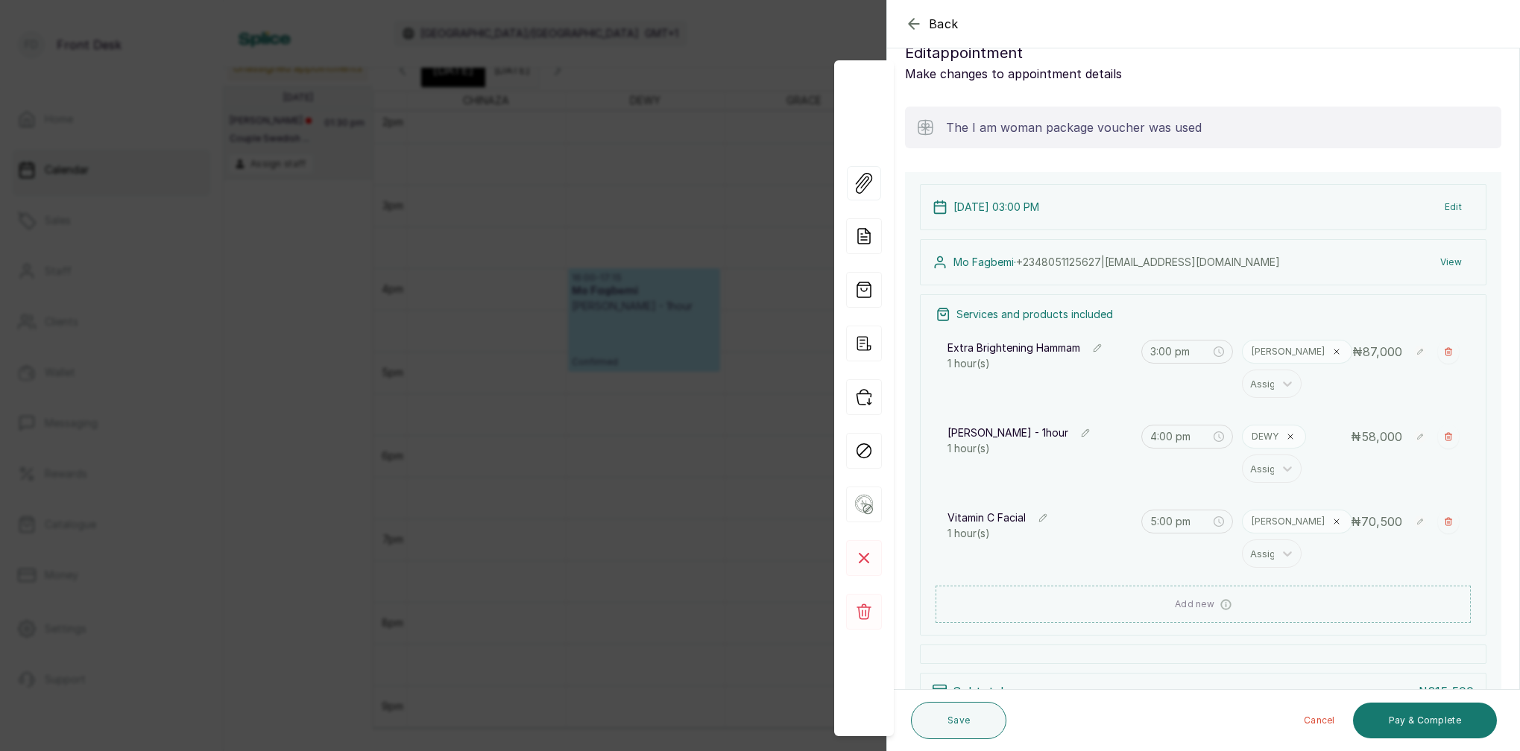
scroll to position [28, 0]
click at [1455, 268] on button "View" at bounding box center [1450, 265] width 45 height 27
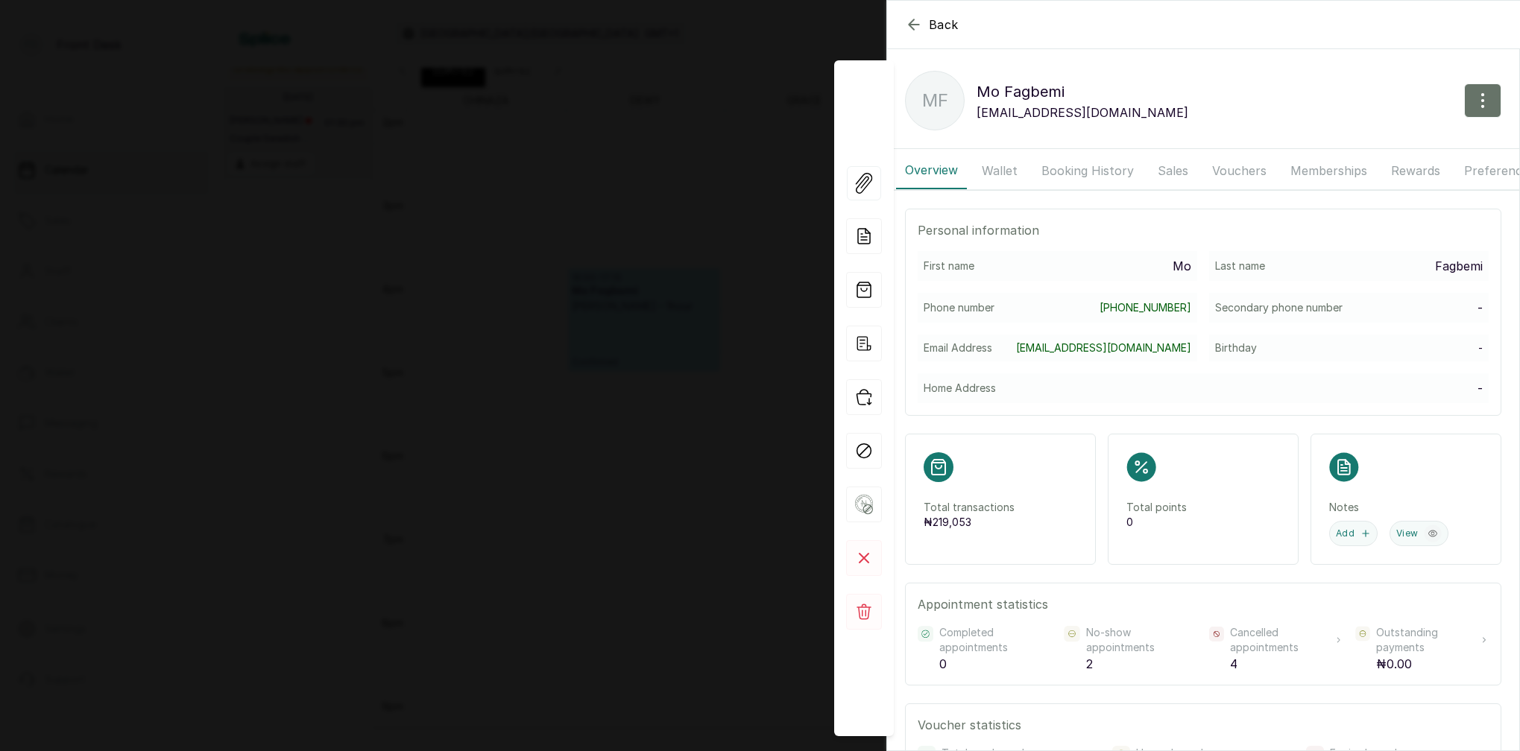
click at [995, 171] on button "Wallet" at bounding box center [1000, 170] width 54 height 37
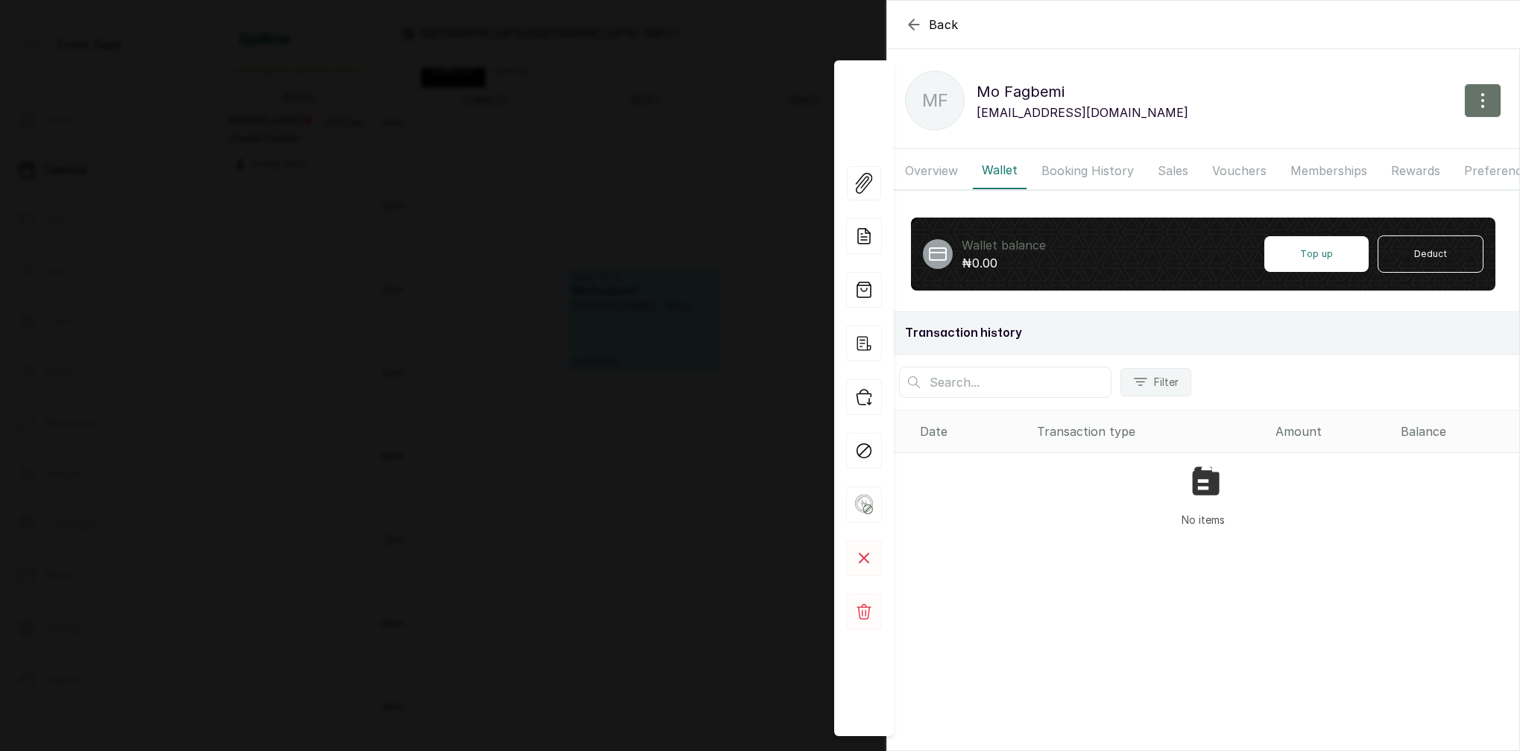
click at [698, 83] on div "Back Mo [PERSON_NAME] Mo [PERSON_NAME] [EMAIL_ADDRESS][DOMAIN_NAME] Overview Wa…" at bounding box center [760, 375] width 1520 height 751
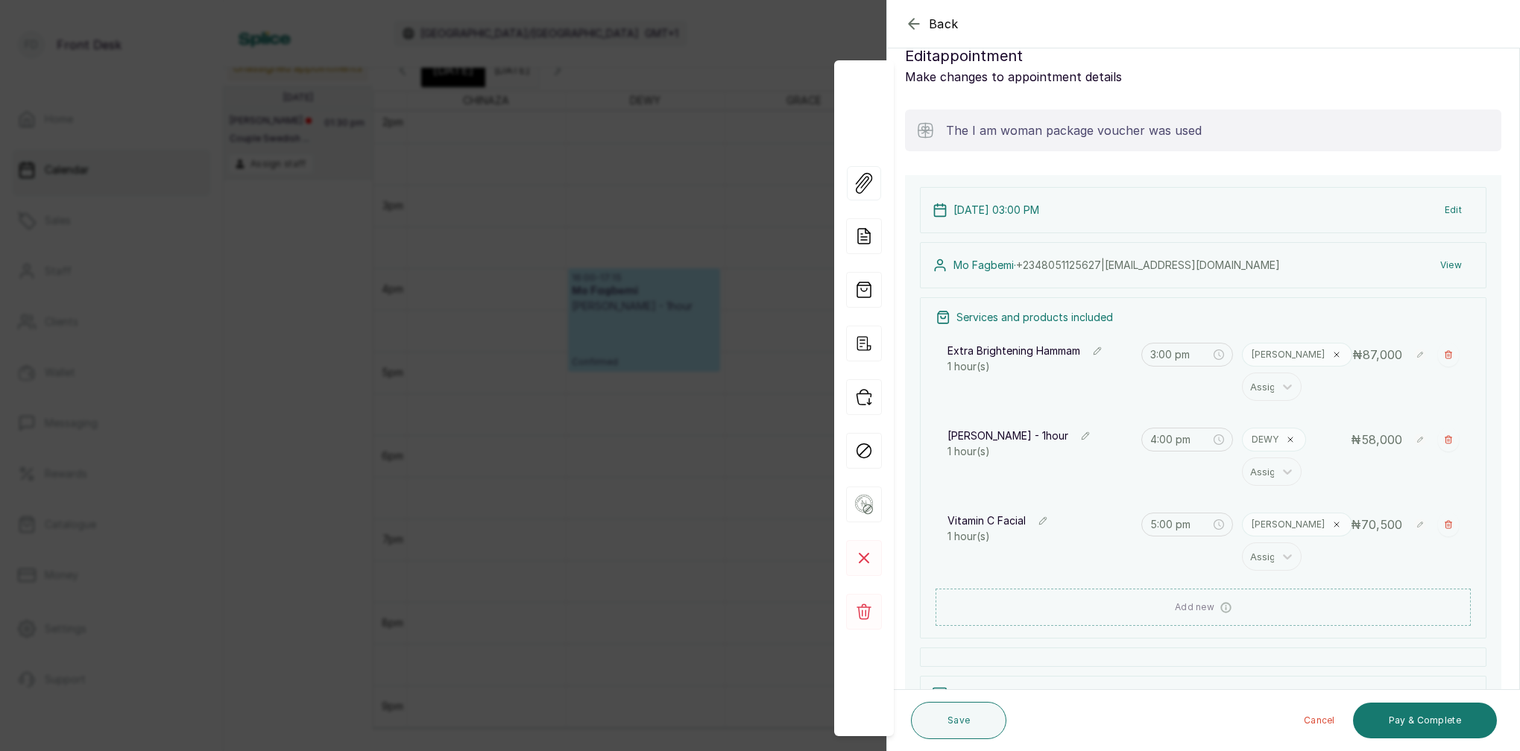
drag, startPoint x: 633, startPoint y: 108, endPoint x: 660, endPoint y: 111, distance: 27.7
click at [634, 108] on div "Back Appointment Details Edit appointment Make changes to appointment details T…" at bounding box center [760, 375] width 1520 height 751
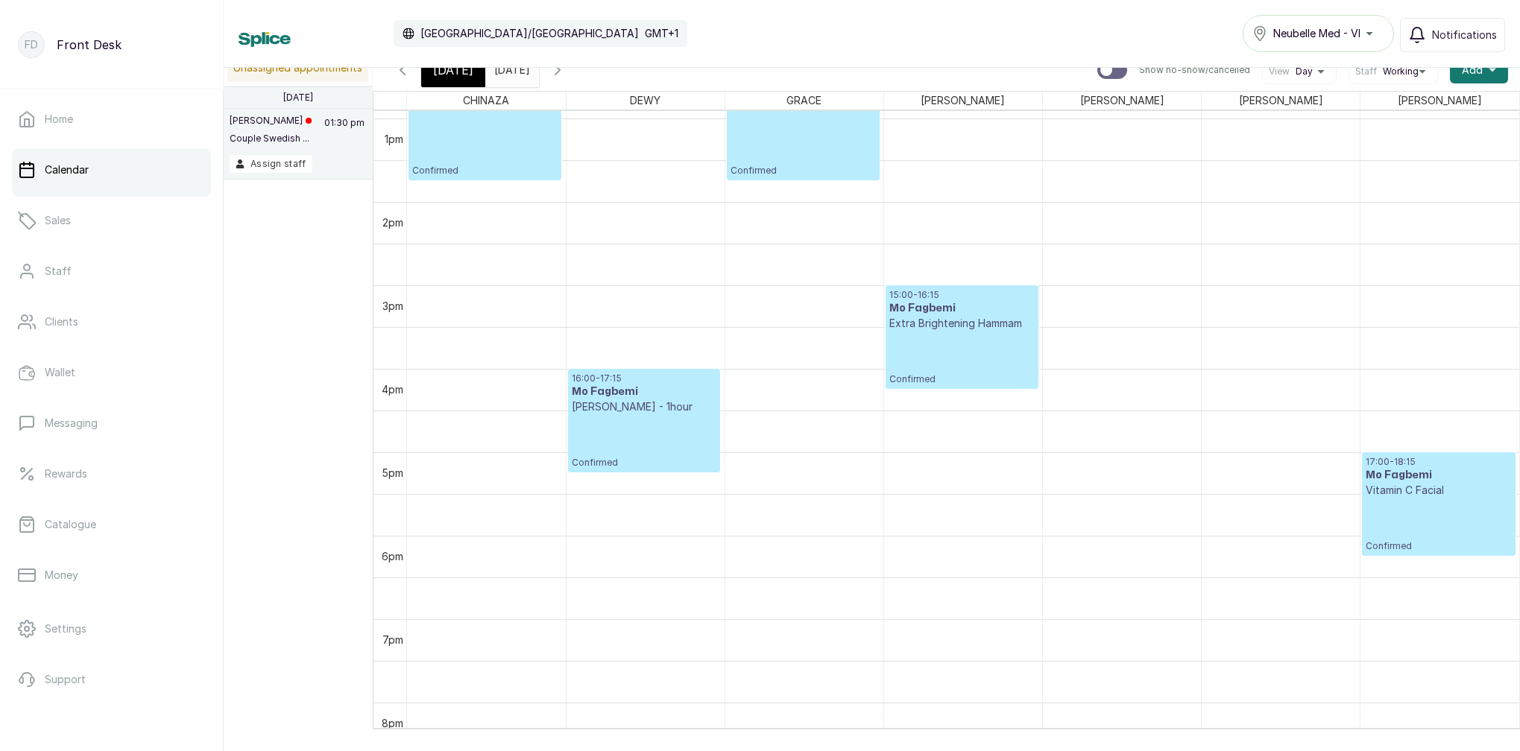
scroll to position [1058, 0]
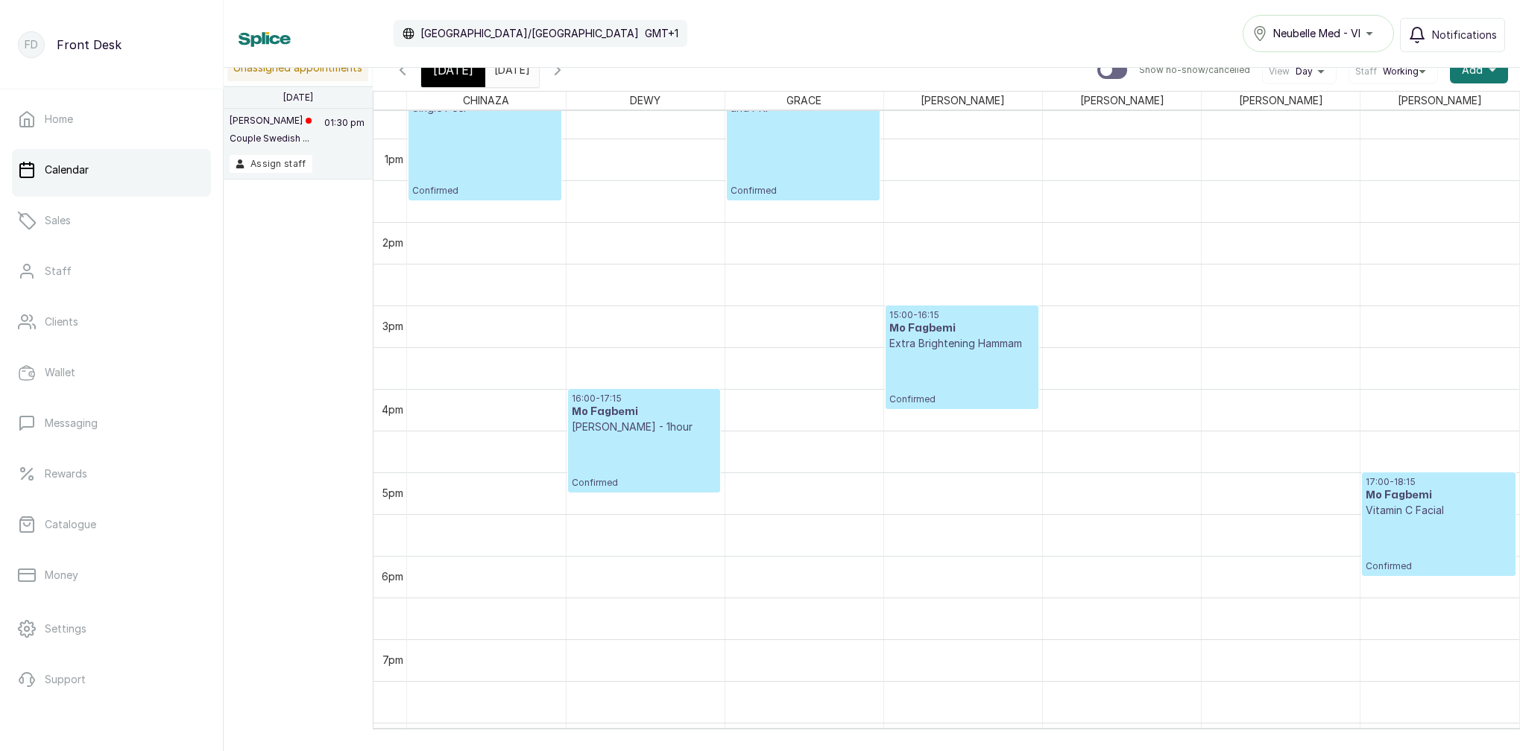
click at [459, 75] on span "[DATE]" at bounding box center [453, 70] width 40 height 18
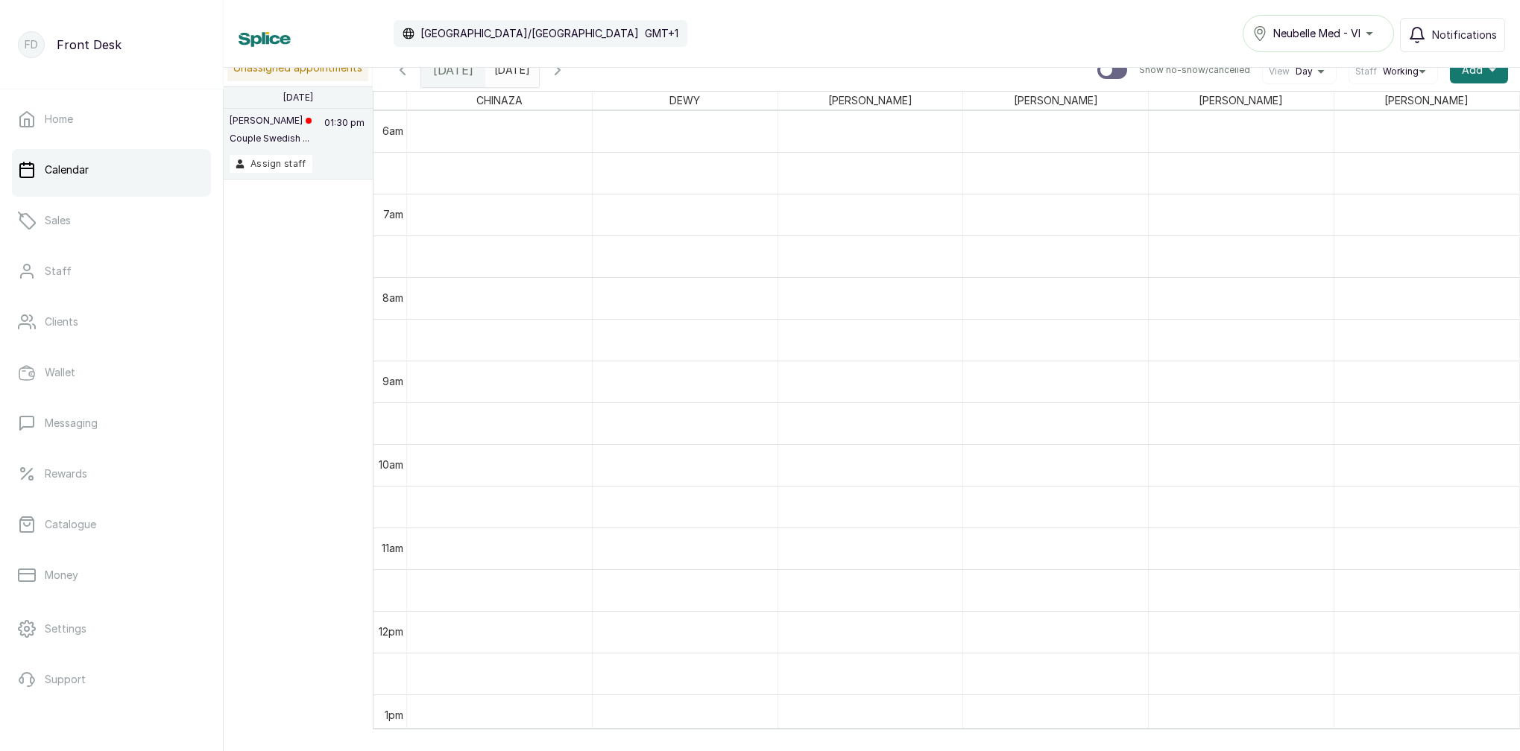
scroll to position [0, 0]
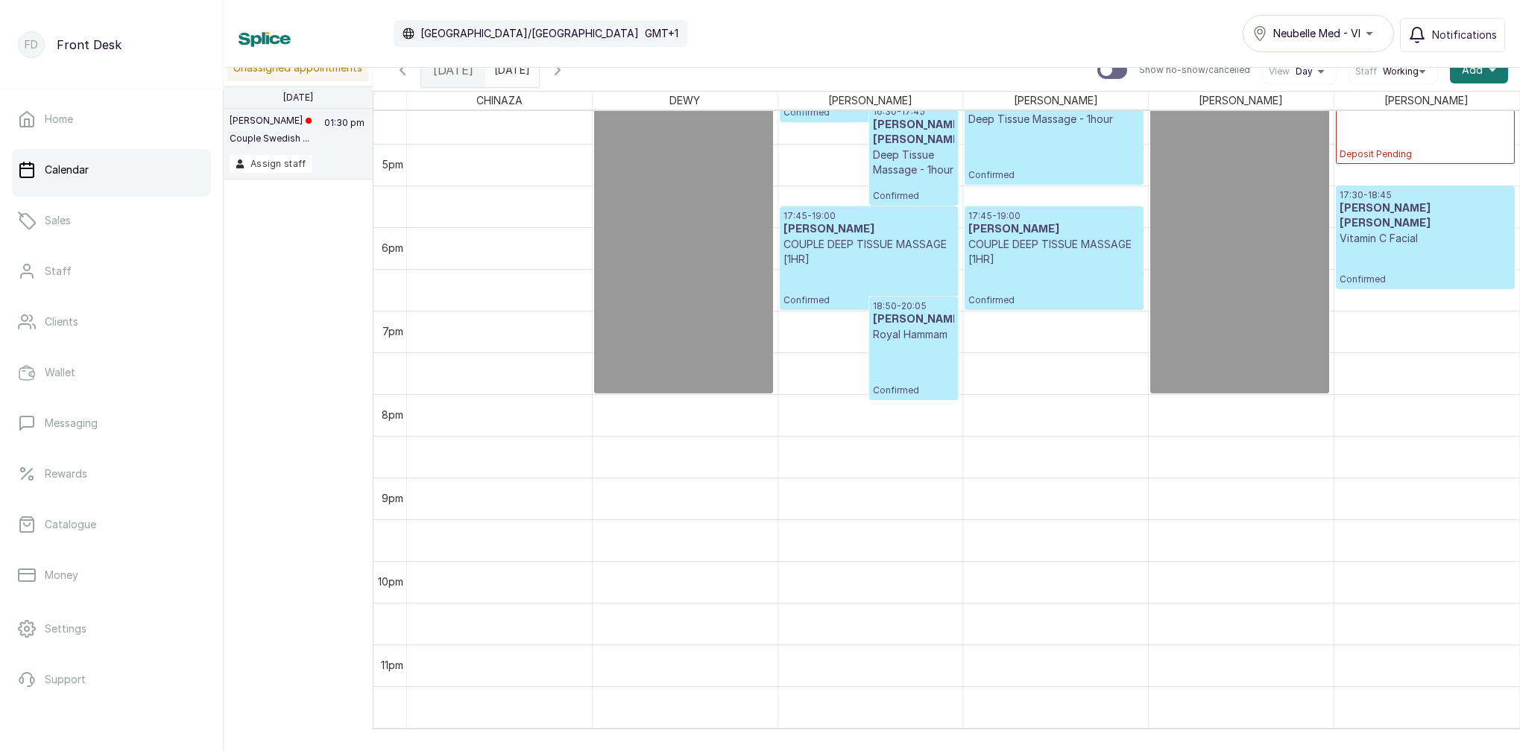
click at [506, 72] on input "[DATE]" at bounding box center [498, 66] width 24 height 25
drag, startPoint x: 453, startPoint y: 73, endPoint x: 465, endPoint y: 75, distance: 12.1
click at [454, 73] on span "[DATE]" at bounding box center [453, 70] width 40 height 18
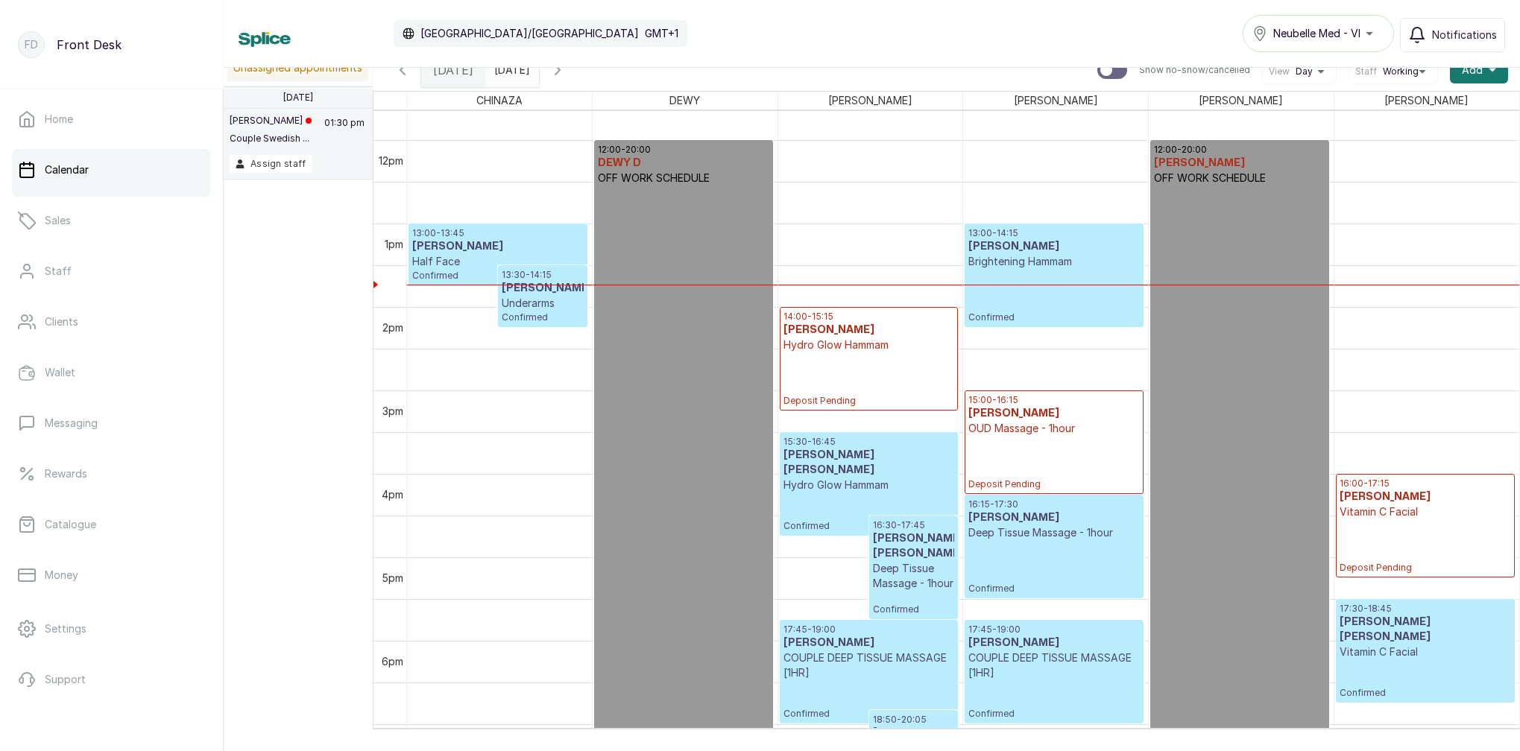
click at [566, 72] on icon "button" at bounding box center [558, 70] width 18 height 18
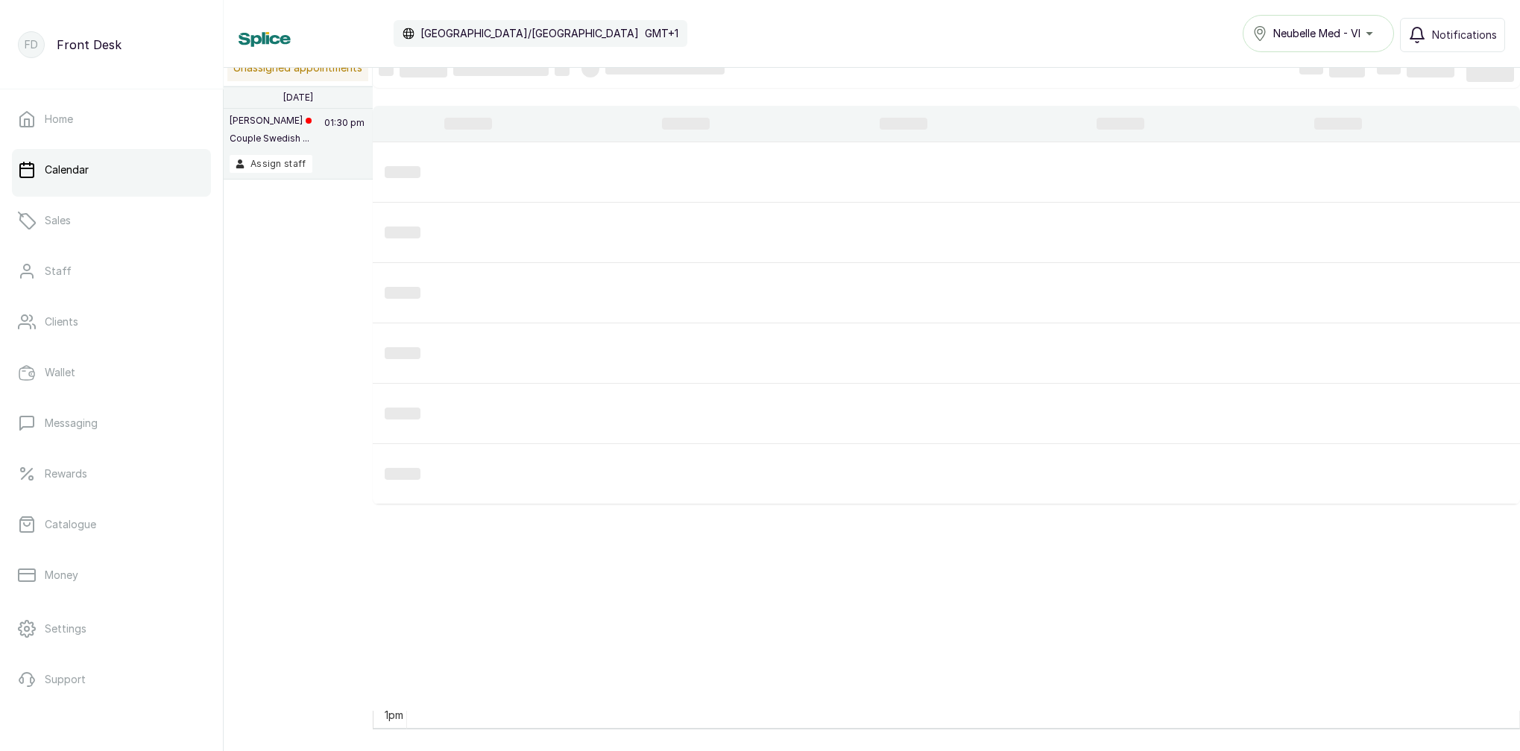
click at [604, 72] on div at bounding box center [652, 69] width 143 height 18
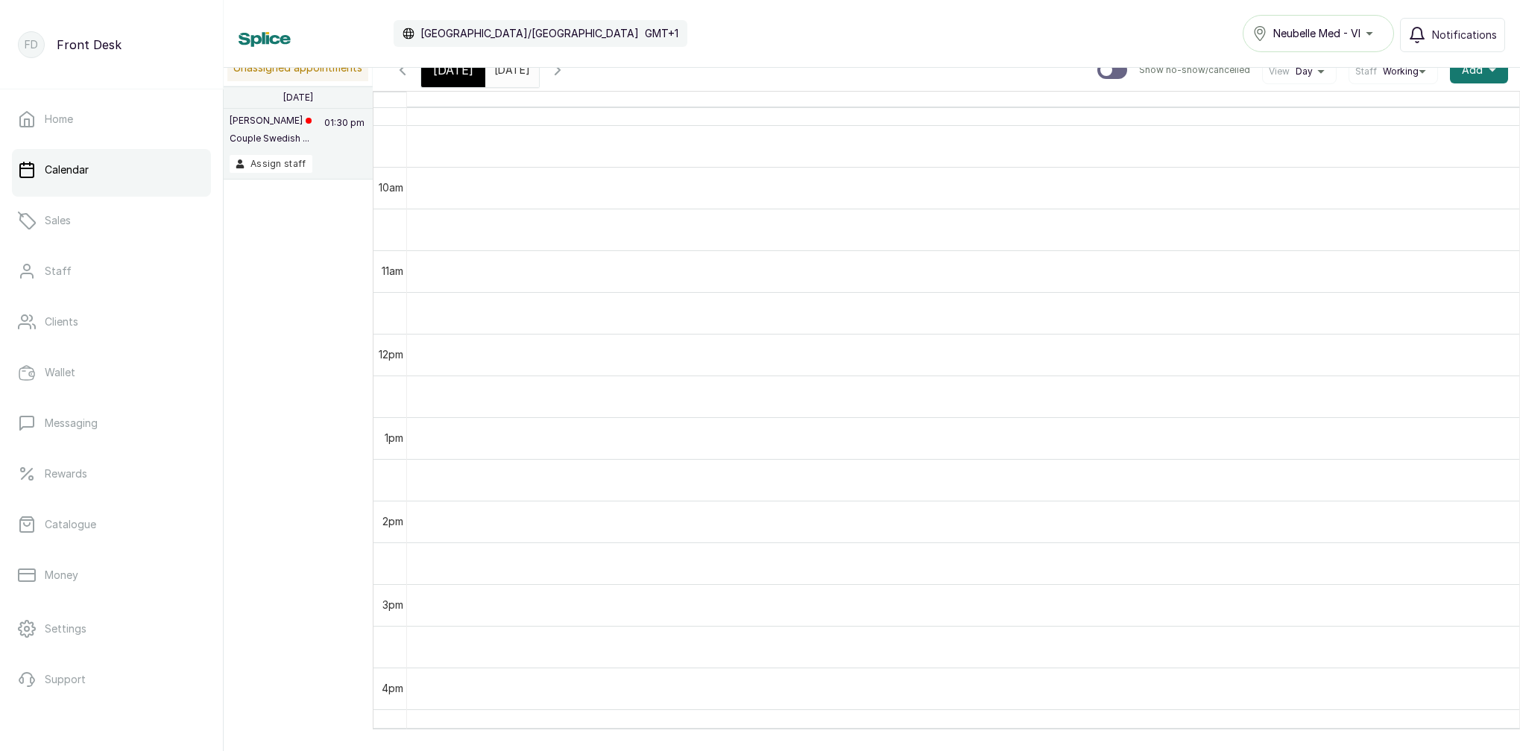
scroll to position [786, 0]
click at [560, 74] on icon "button" at bounding box center [557, 70] width 4 height 9
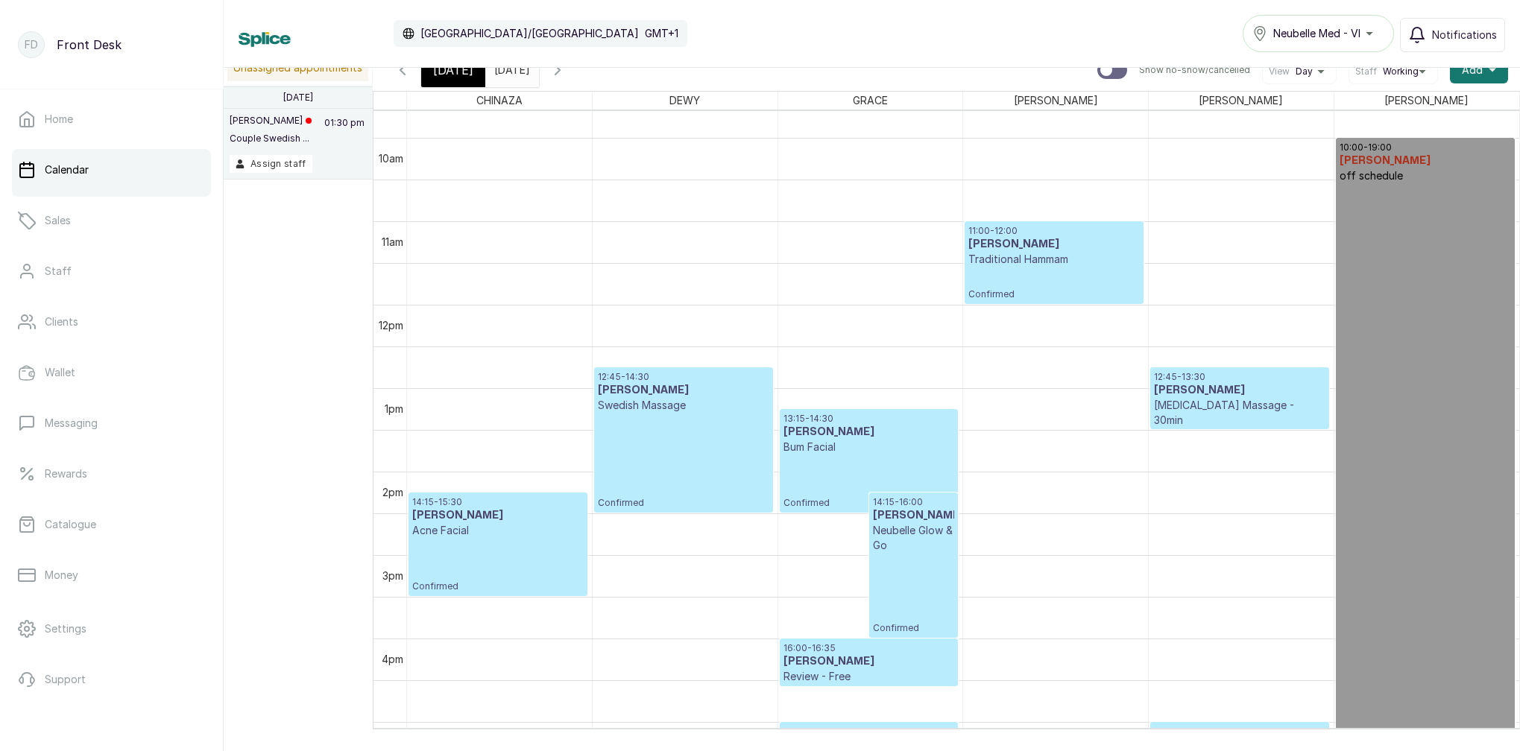
scroll to position [960, 0]
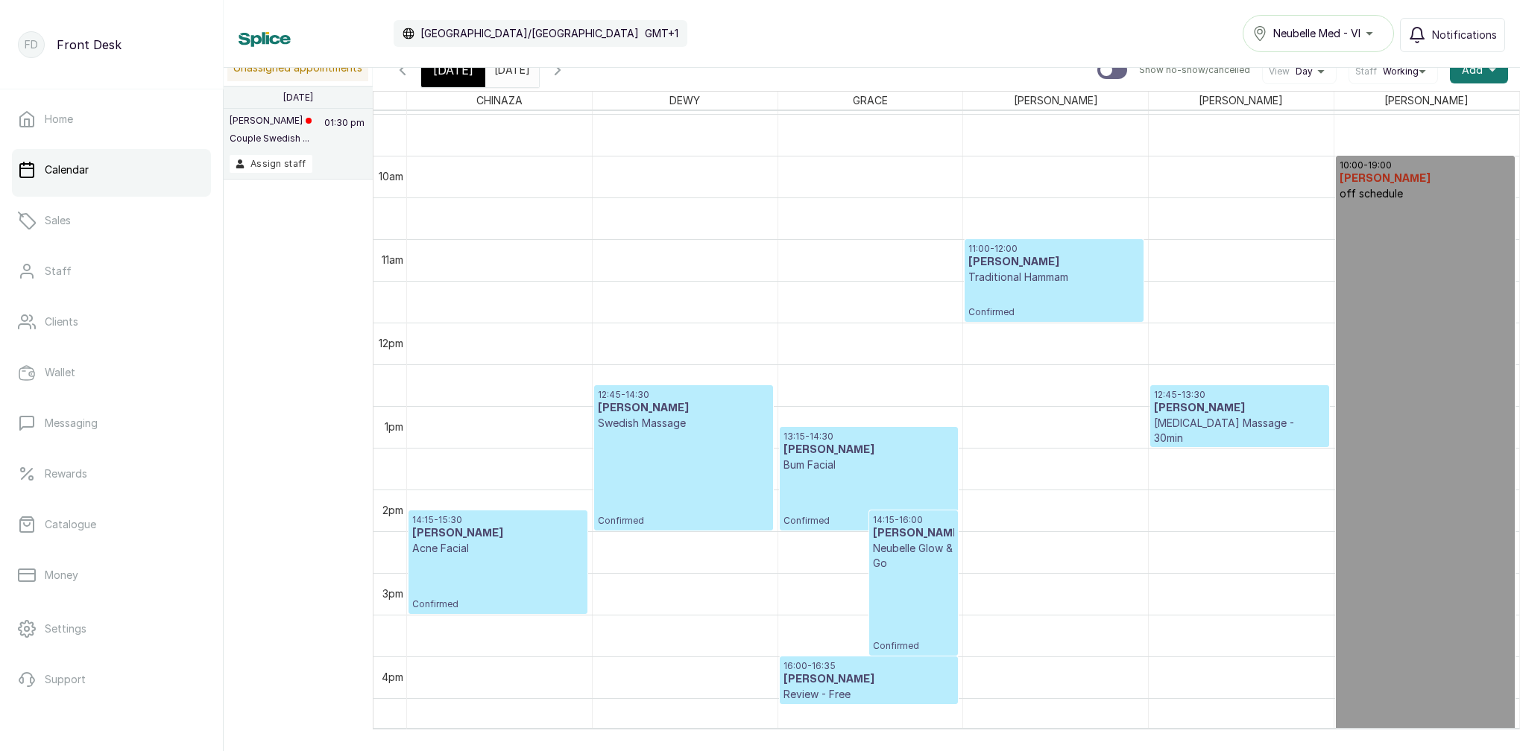
drag, startPoint x: 603, startPoint y: 70, endPoint x: 622, endPoint y: 80, distance: 21.7
click at [566, 70] on icon "button" at bounding box center [558, 70] width 18 height 18
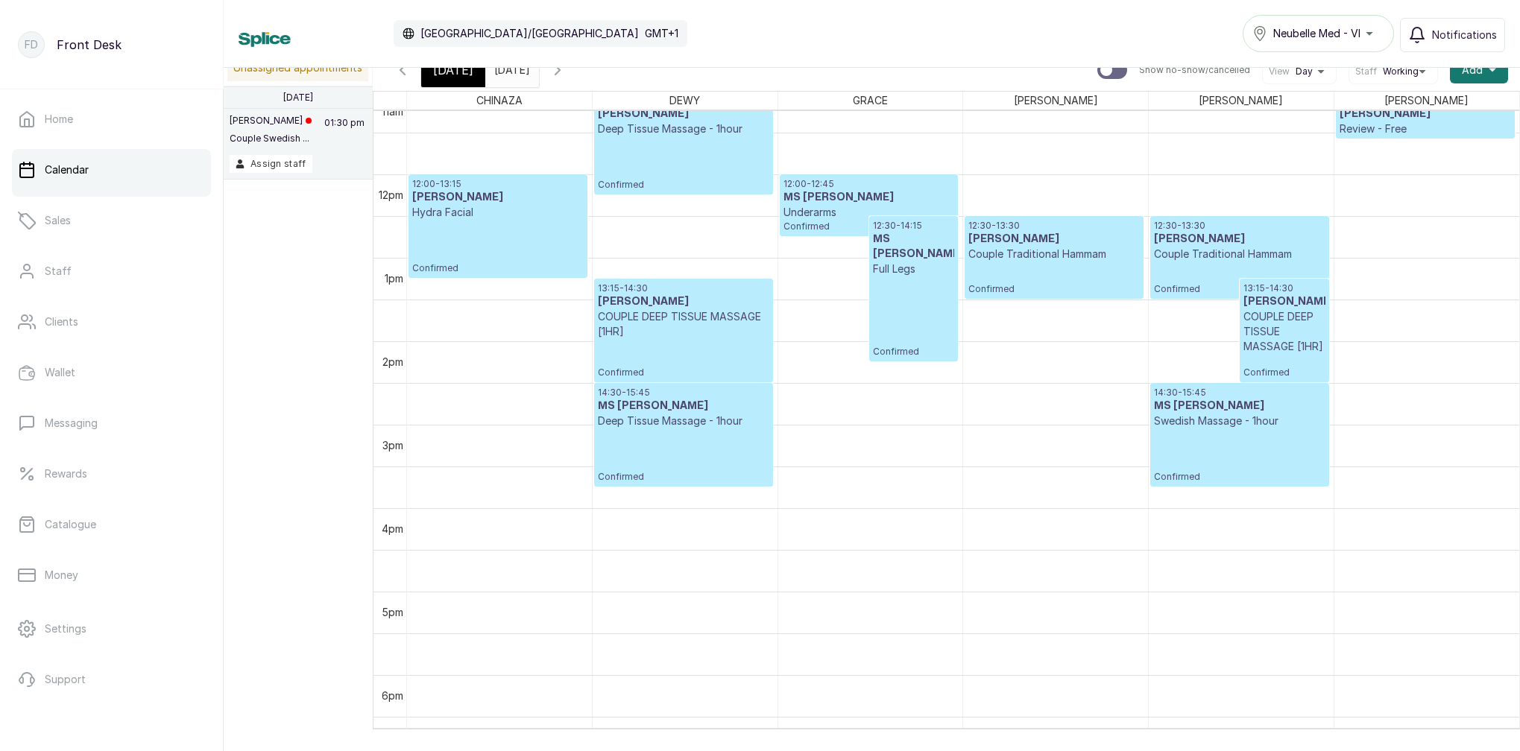
click at [469, 80] on div "[DATE]" at bounding box center [453, 70] width 64 height 34
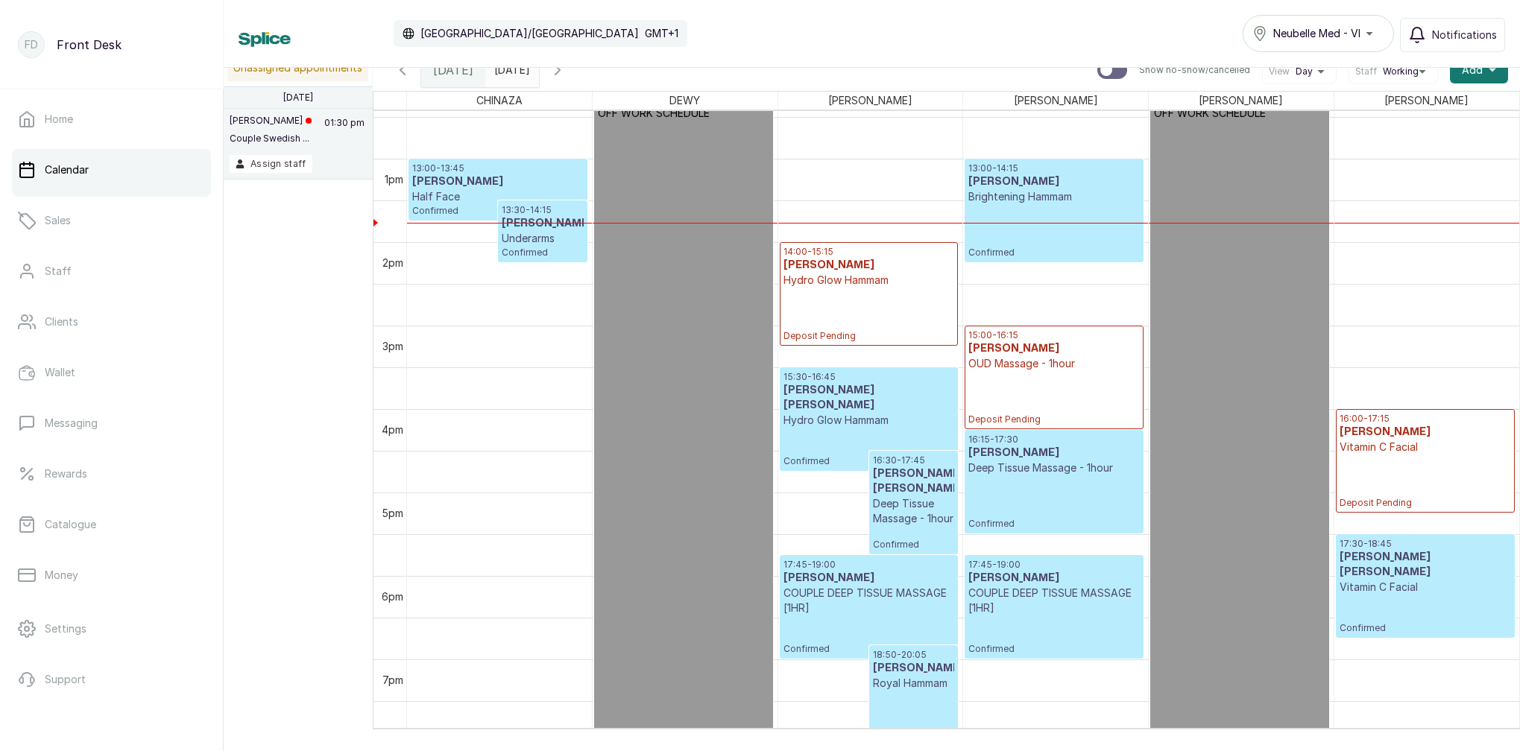
click at [510, 69] on input "[DATE]" at bounding box center [498, 66] width 24 height 25
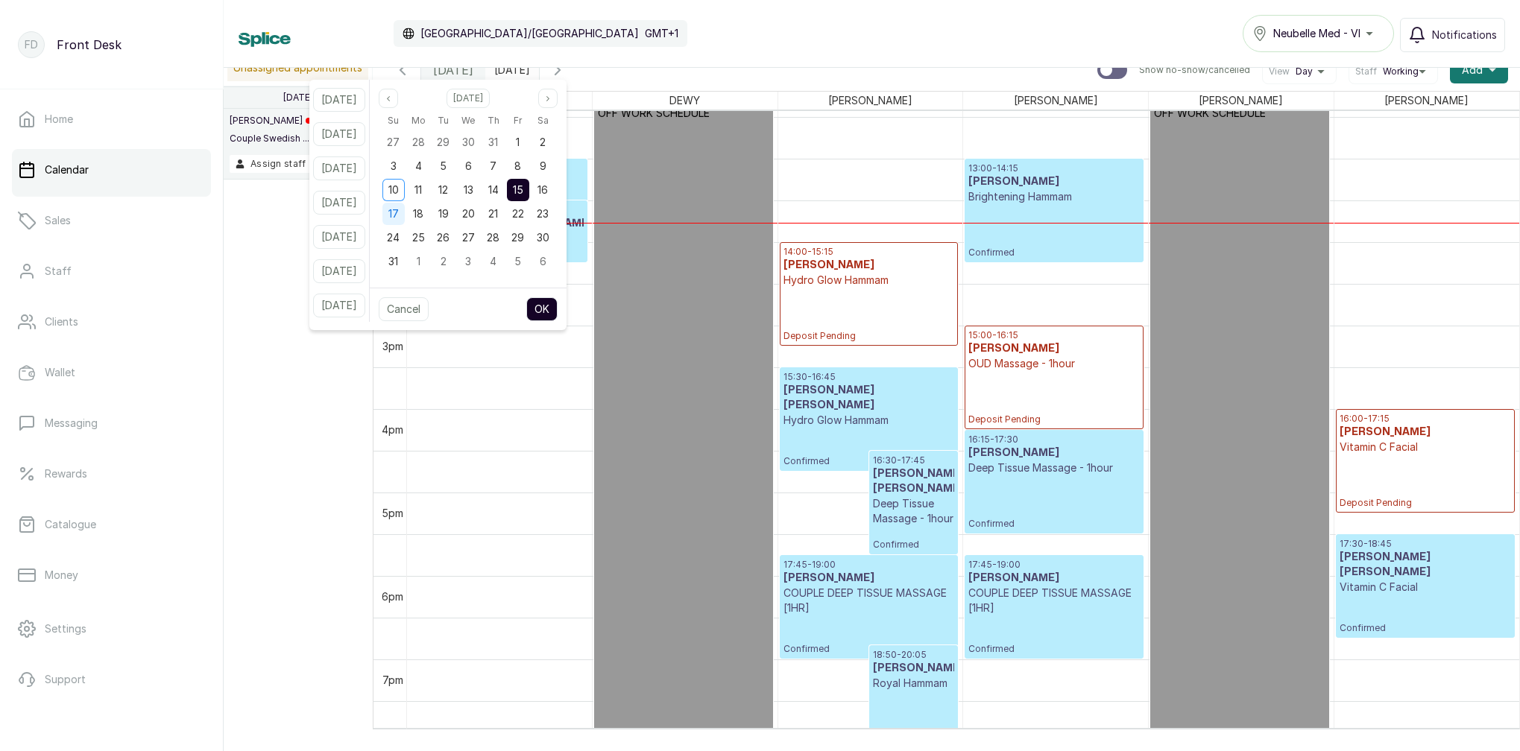
drag, startPoint x: 408, startPoint y: 214, endPoint x: 423, endPoint y: 222, distance: 17.7
click at [399, 214] on span "17" at bounding box center [393, 213] width 10 height 13
click at [557, 309] on button "OK" at bounding box center [541, 309] width 31 height 24
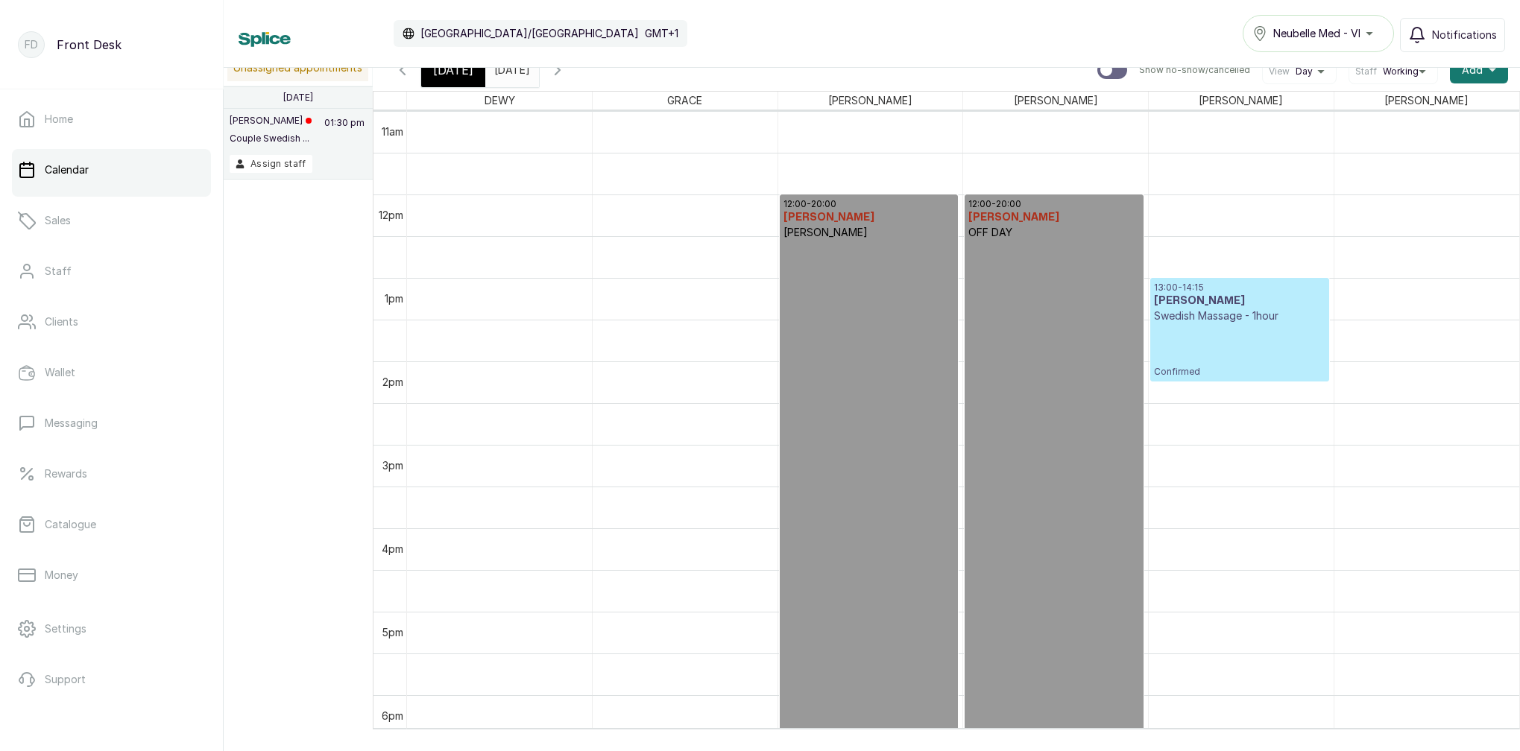
scroll to position [919, 0]
click at [461, 76] on span "[DATE]" at bounding box center [453, 70] width 40 height 18
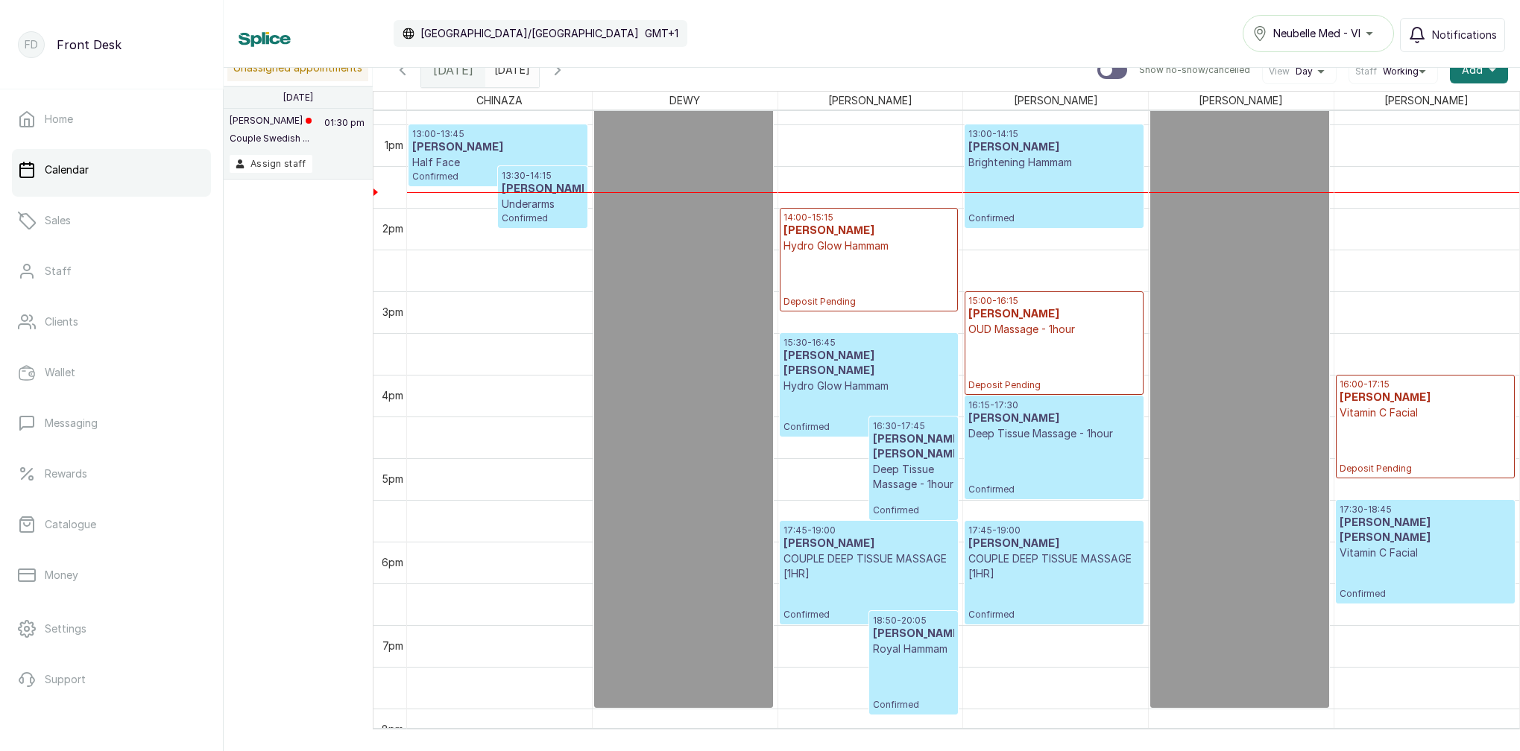
click at [566, 72] on icon "button" at bounding box center [558, 70] width 18 height 18
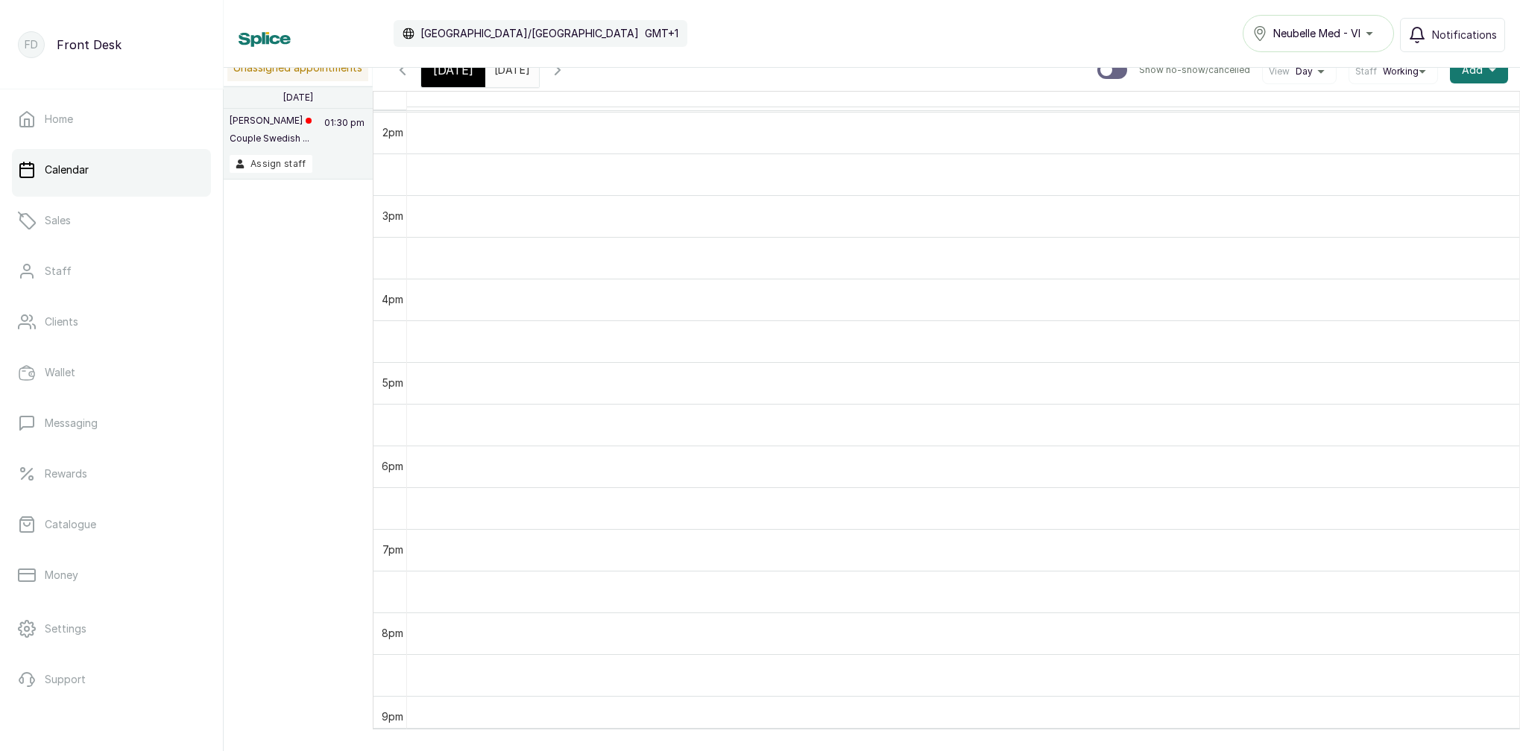
scroll to position [1168, 0]
click at [566, 78] on icon "button" at bounding box center [558, 70] width 18 height 18
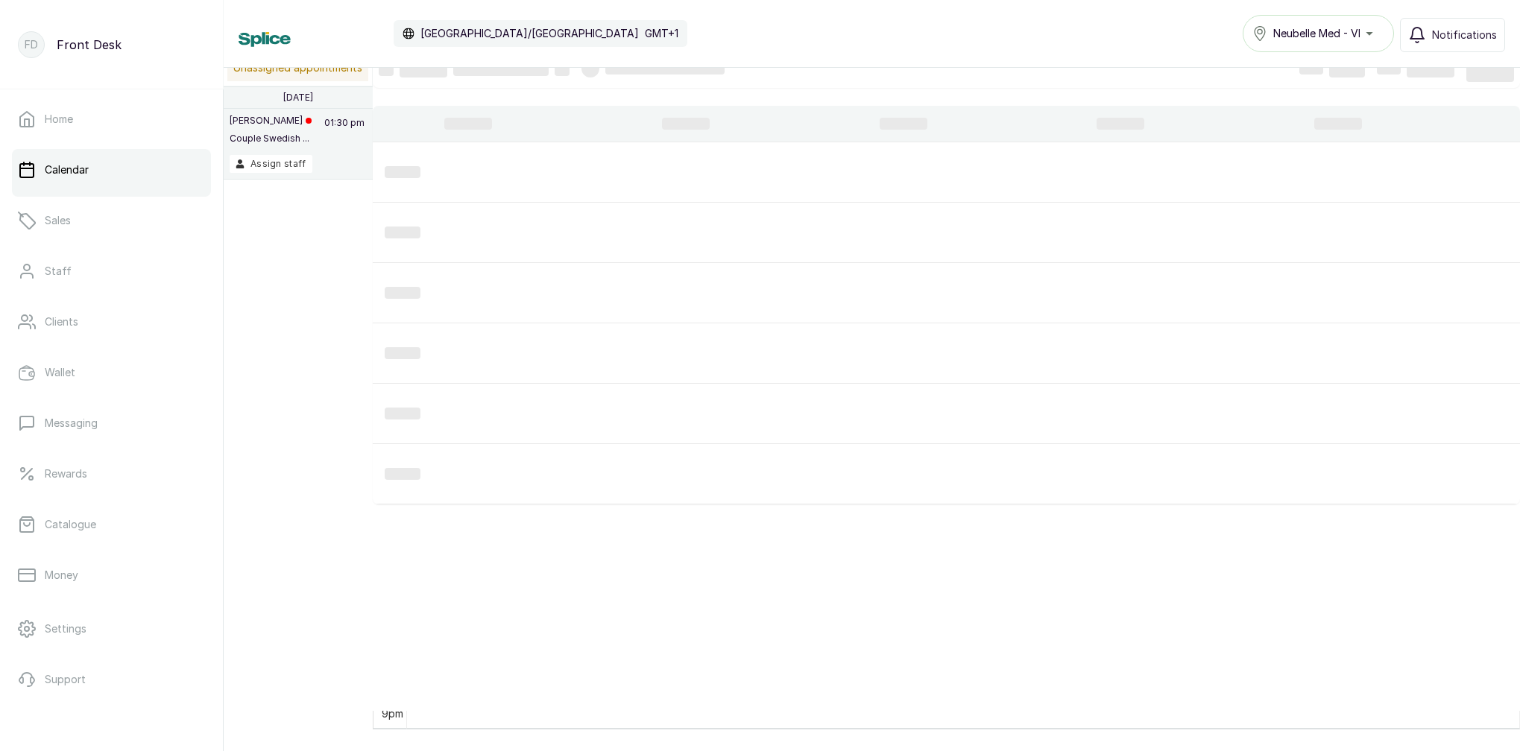
scroll to position [502, 0]
click at [605, 77] on div at bounding box center [652, 69] width 143 height 18
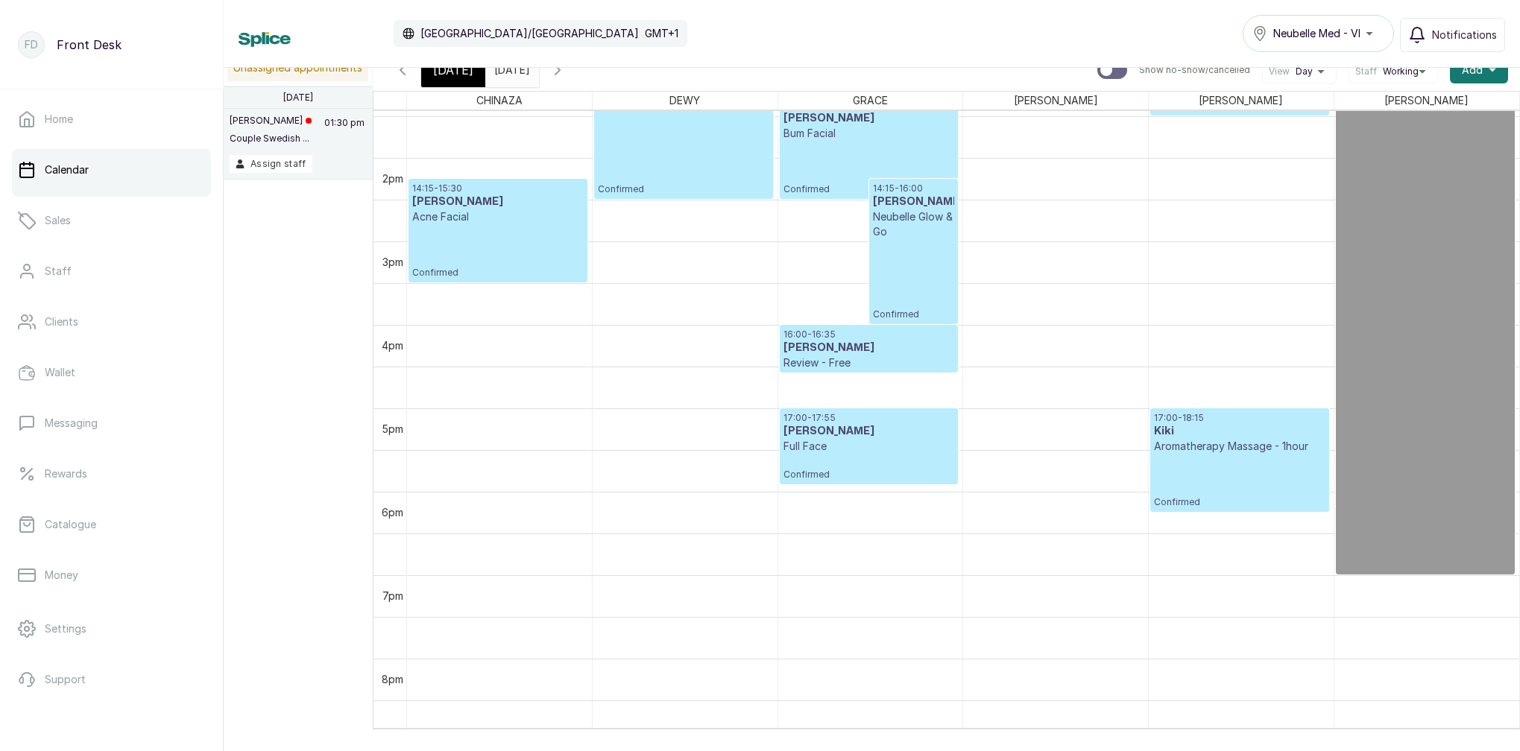
scroll to position [1139, 0]
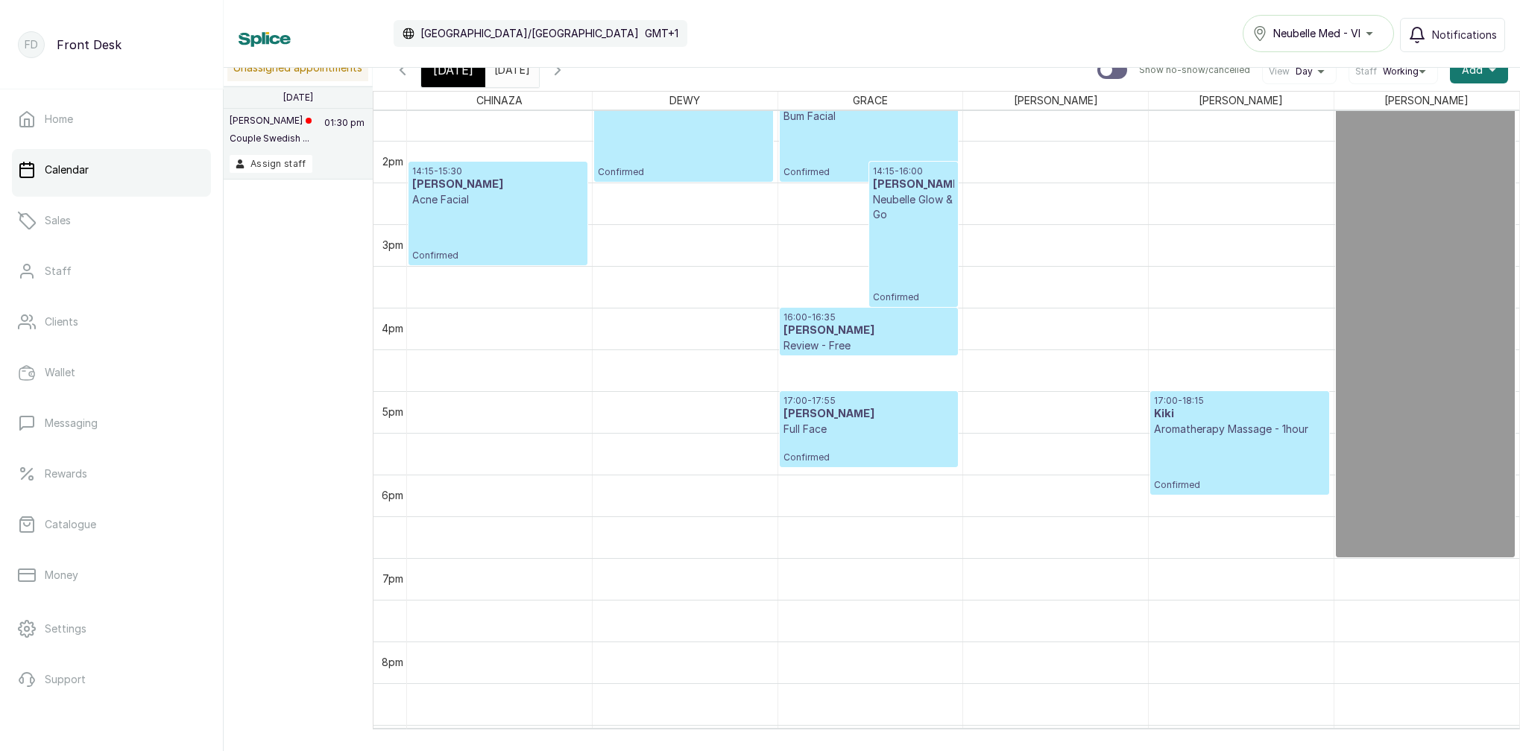
click at [560, 73] on icon "button" at bounding box center [557, 70] width 4 height 9
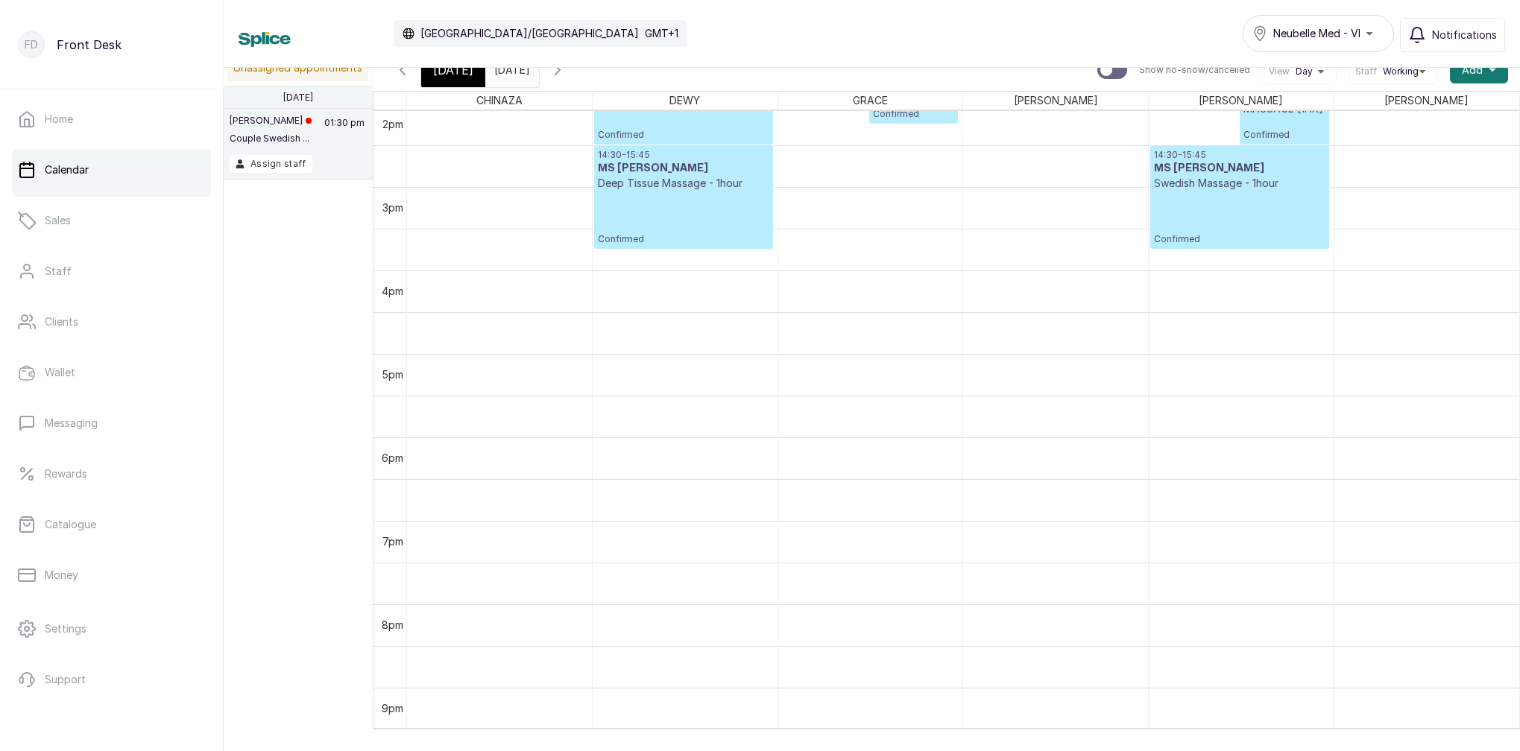
scroll to position [1143, 0]
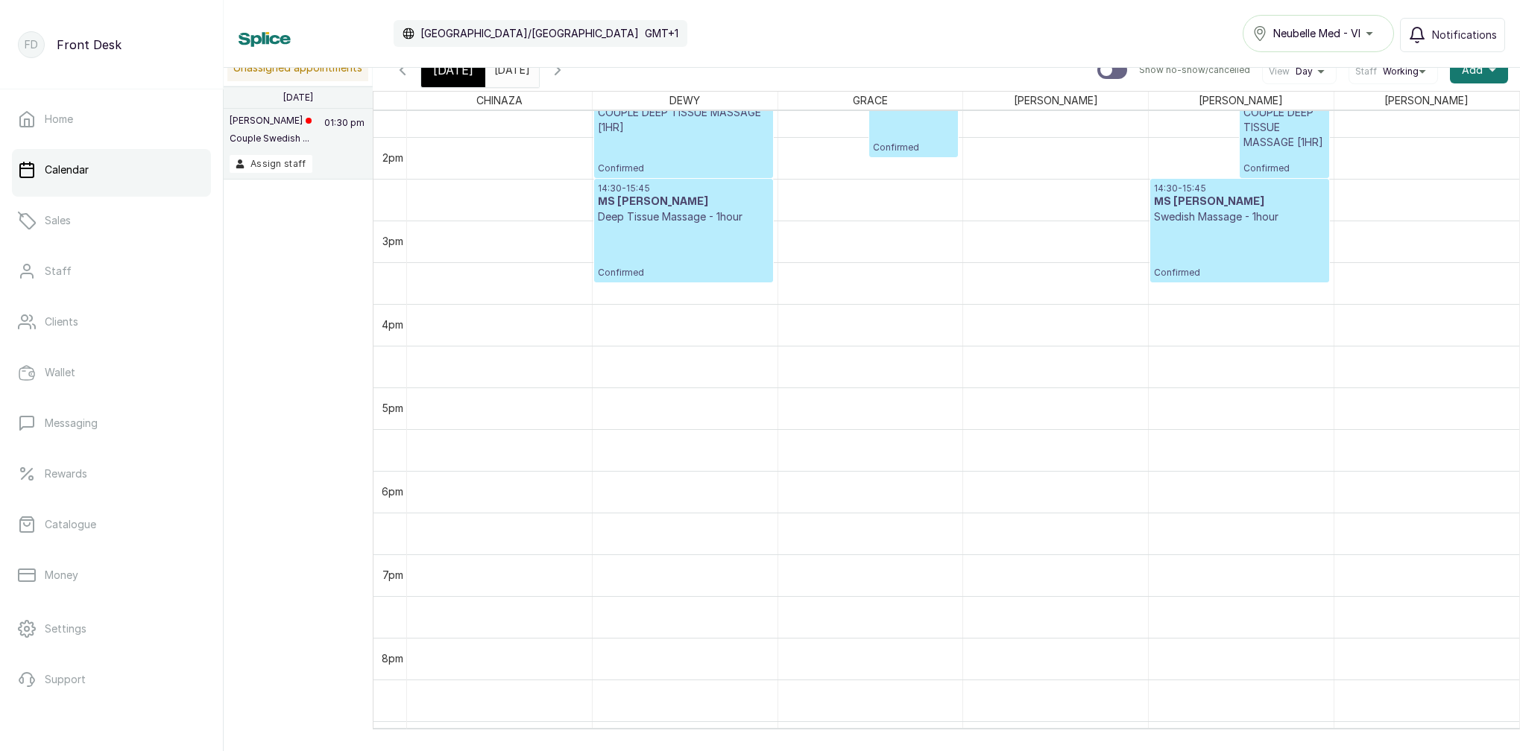
click at [566, 75] on icon "button" at bounding box center [558, 70] width 18 height 18
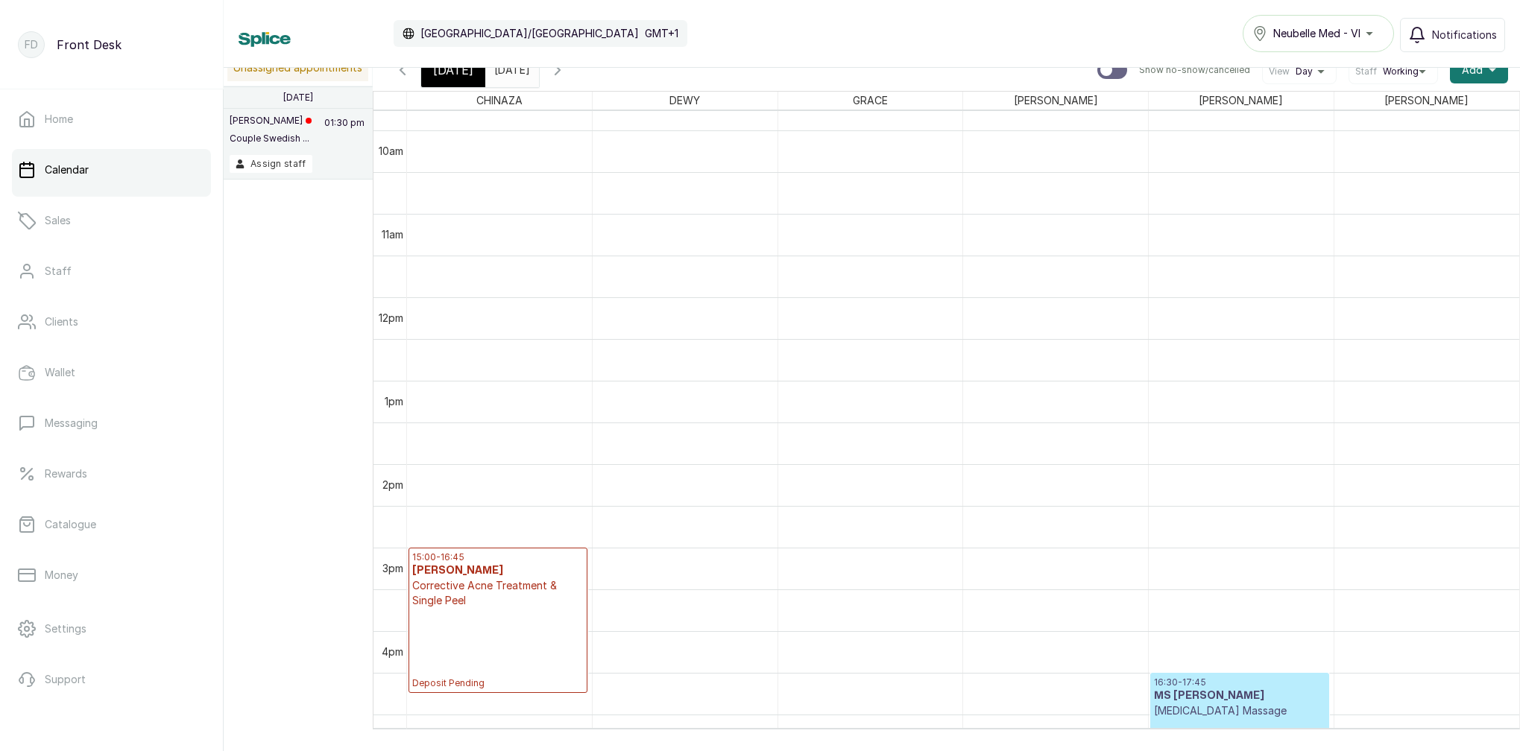
scroll to position [823, 0]
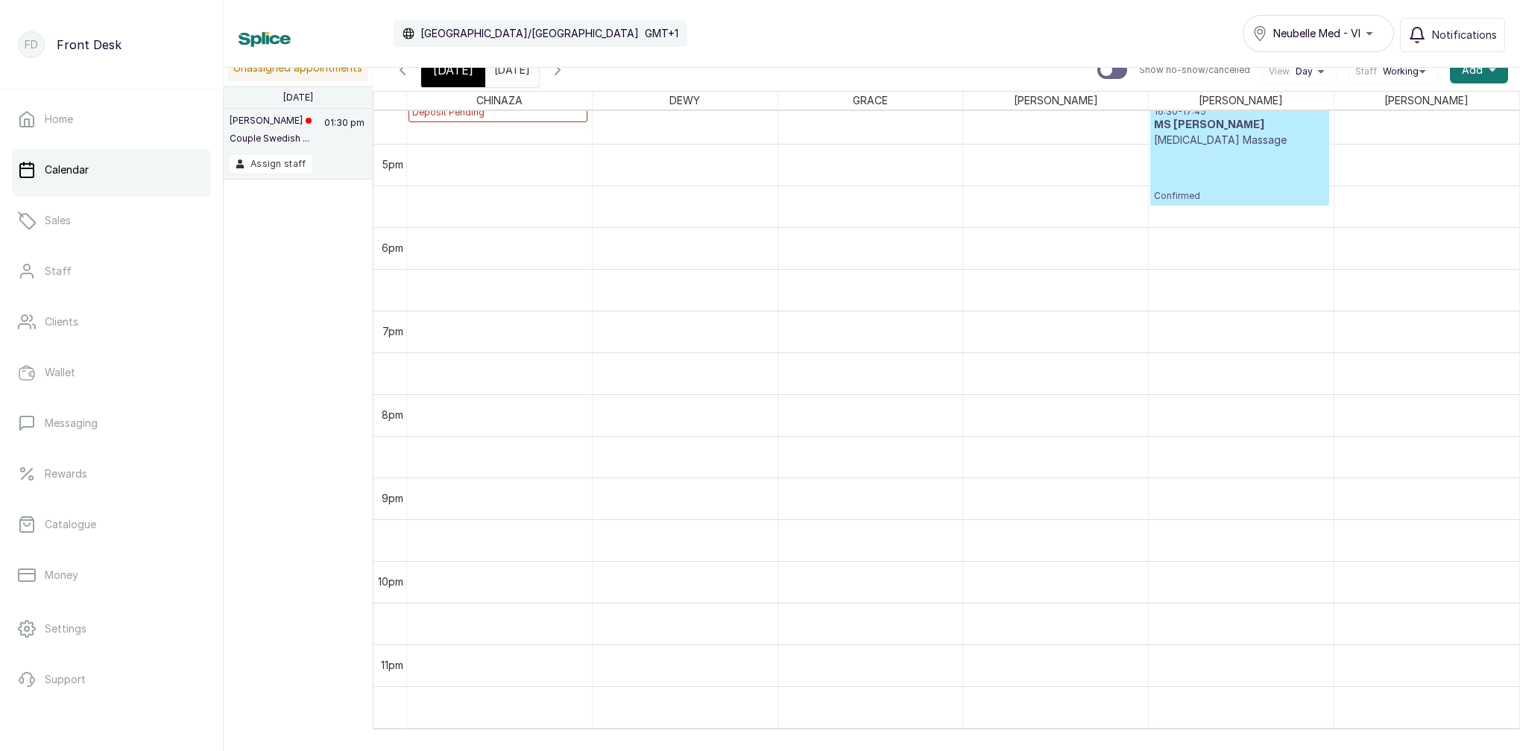
click at [466, 78] on span "[DATE]" at bounding box center [453, 70] width 40 height 18
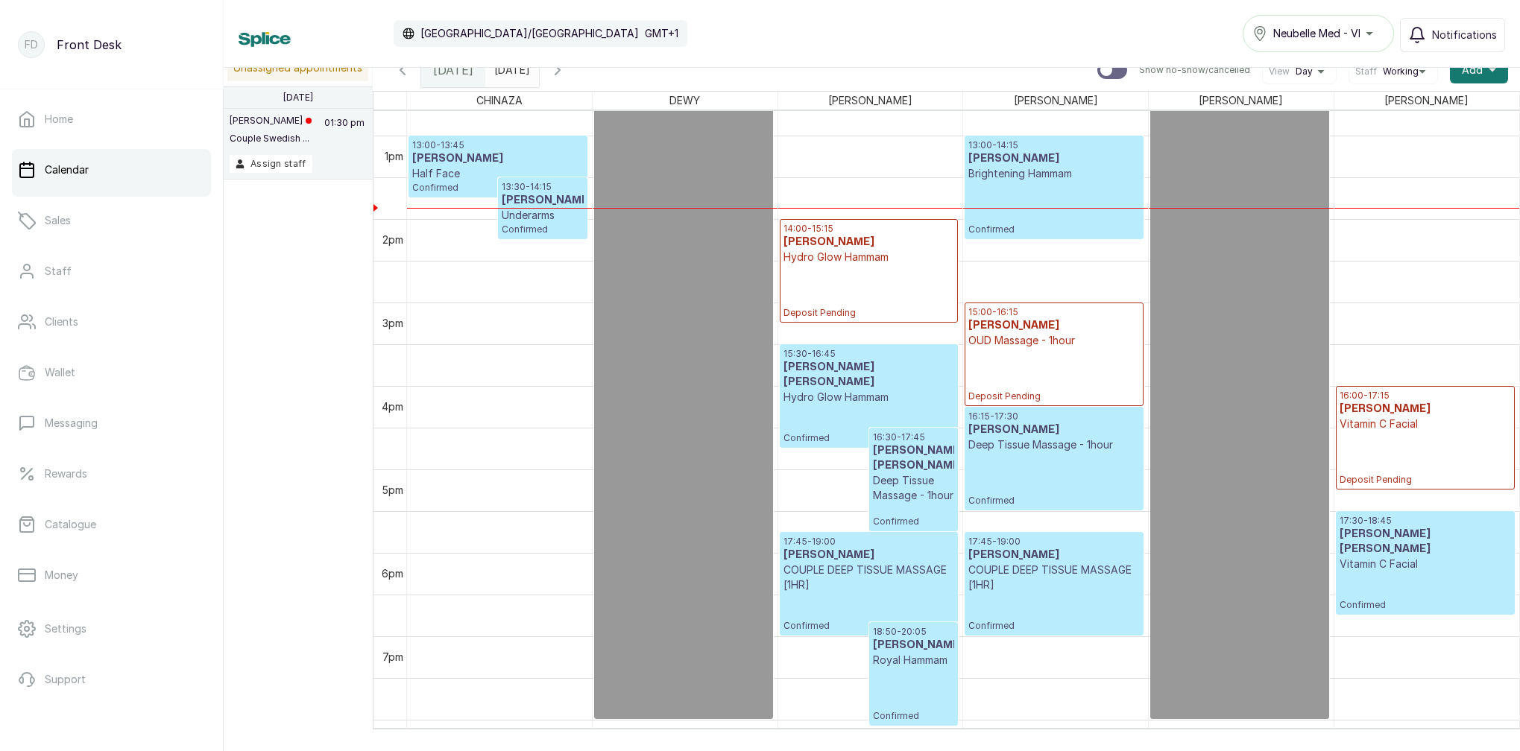
scroll to position [1070, 0]
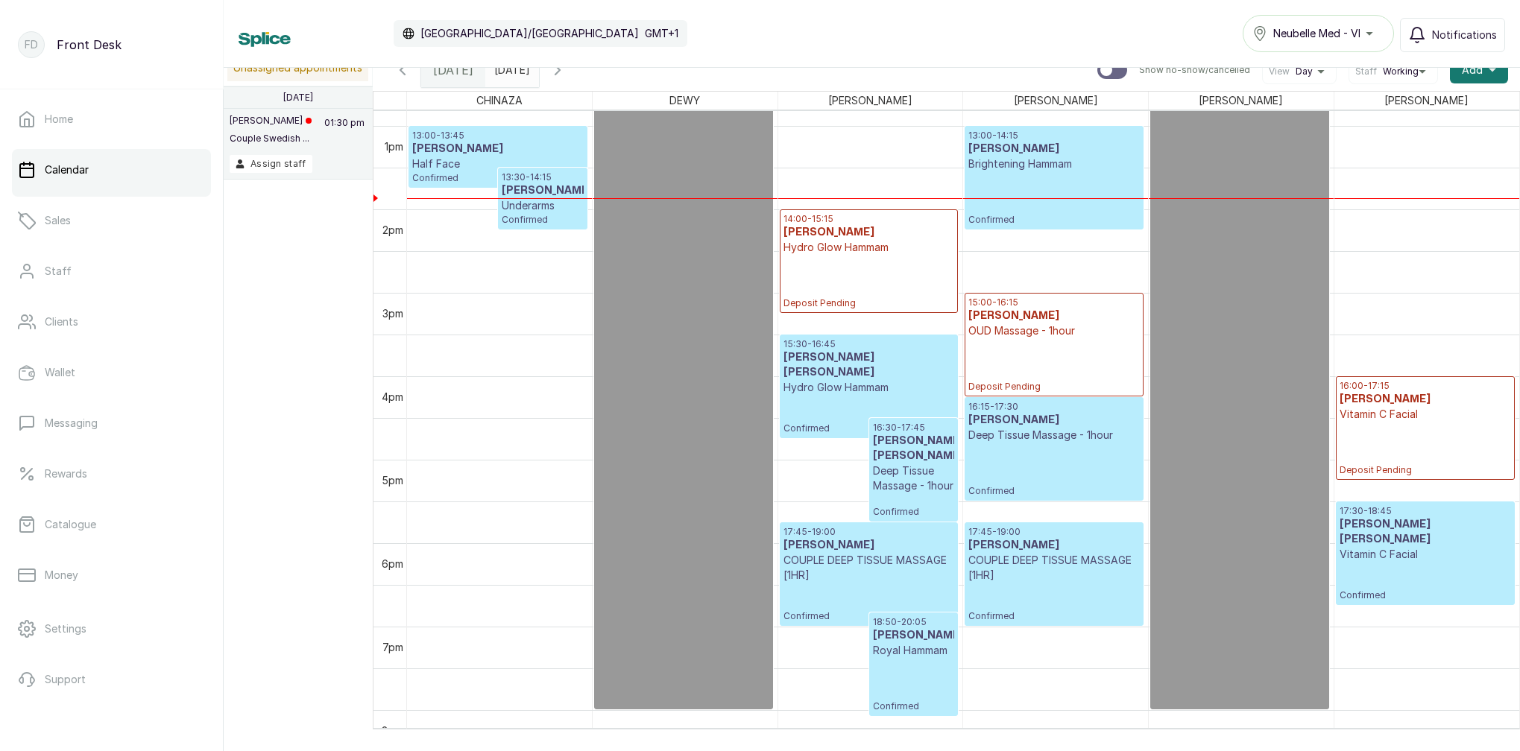
click at [510, 72] on input "[DATE]" at bounding box center [498, 66] width 24 height 25
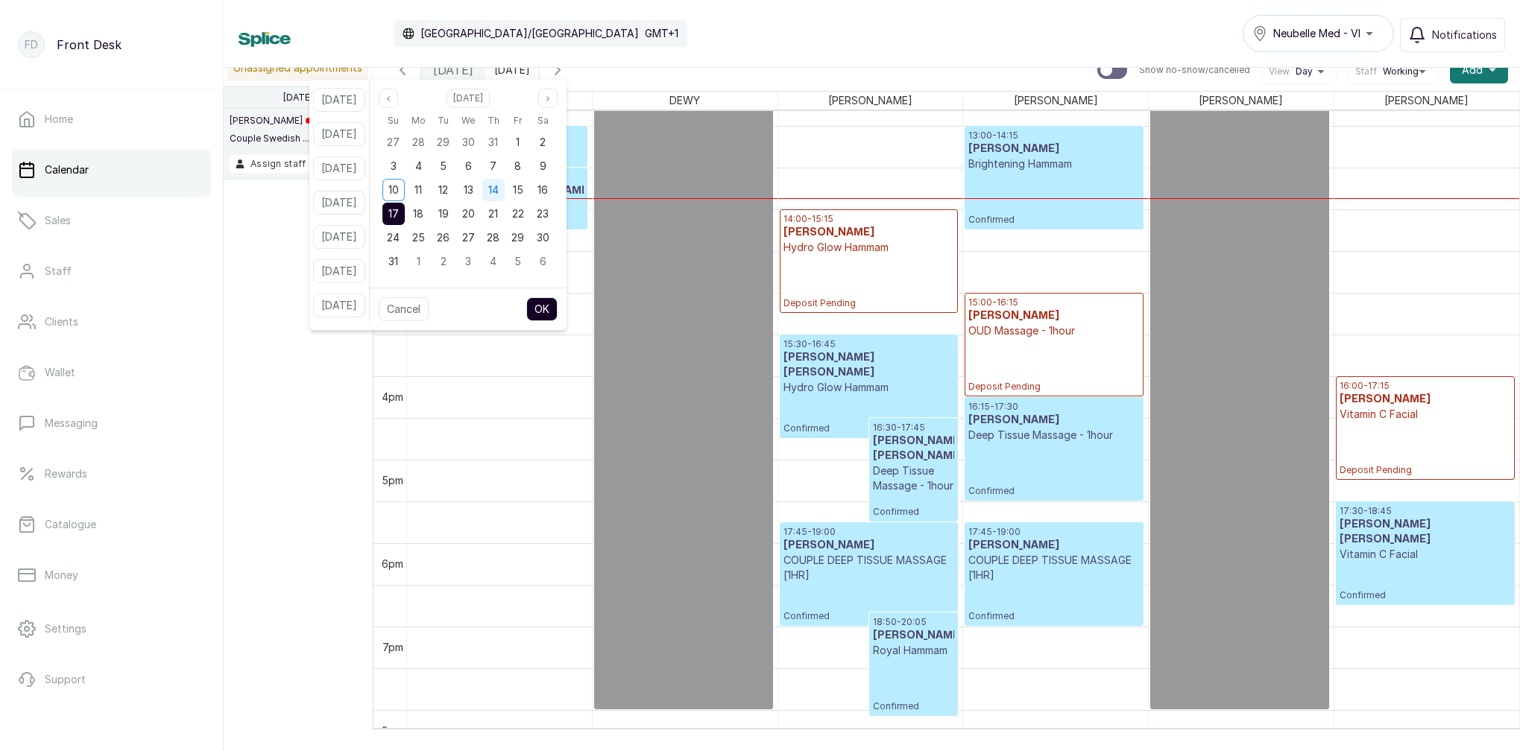
click at [499, 191] on span "14" at bounding box center [493, 189] width 10 height 13
click at [557, 305] on button "OK" at bounding box center [541, 309] width 31 height 24
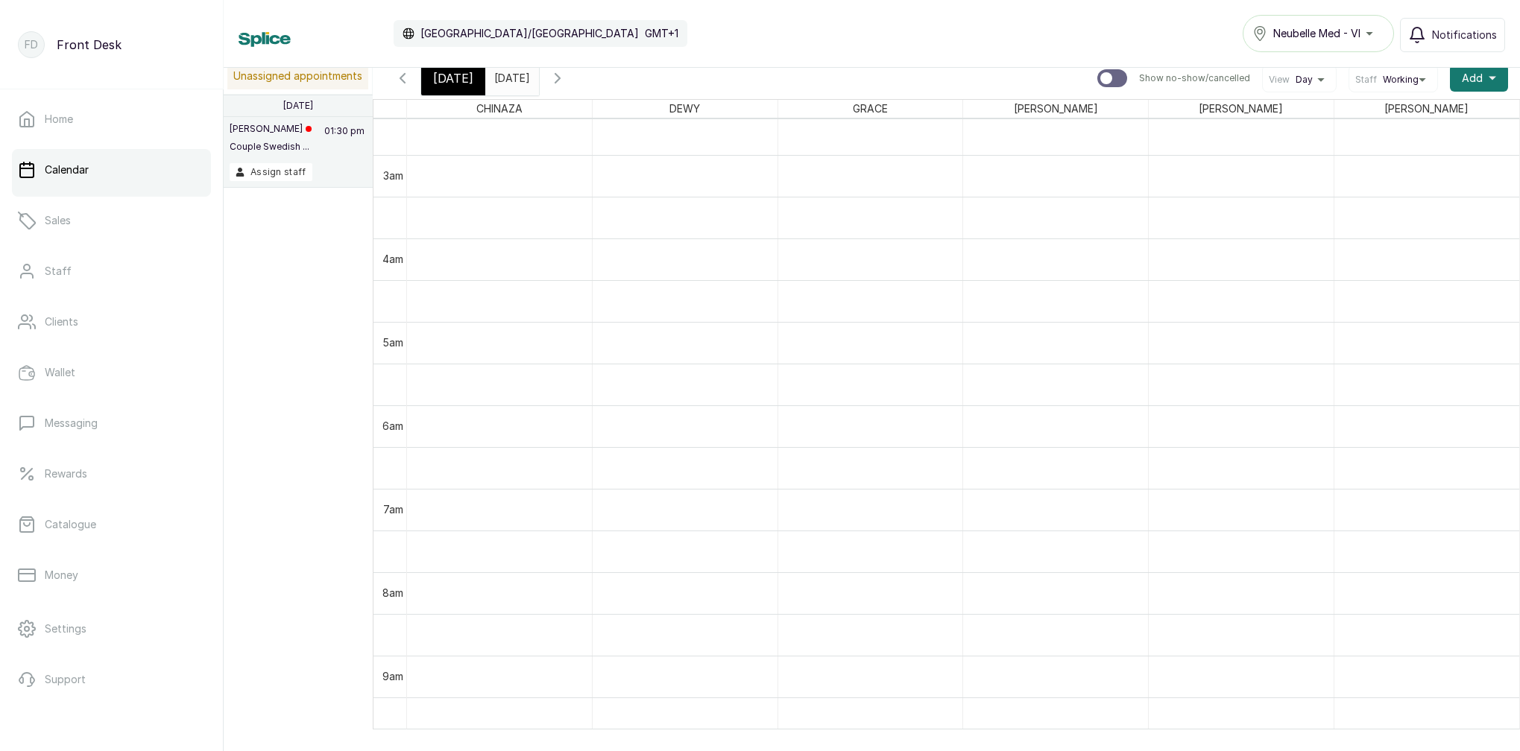
scroll to position [64, 0]
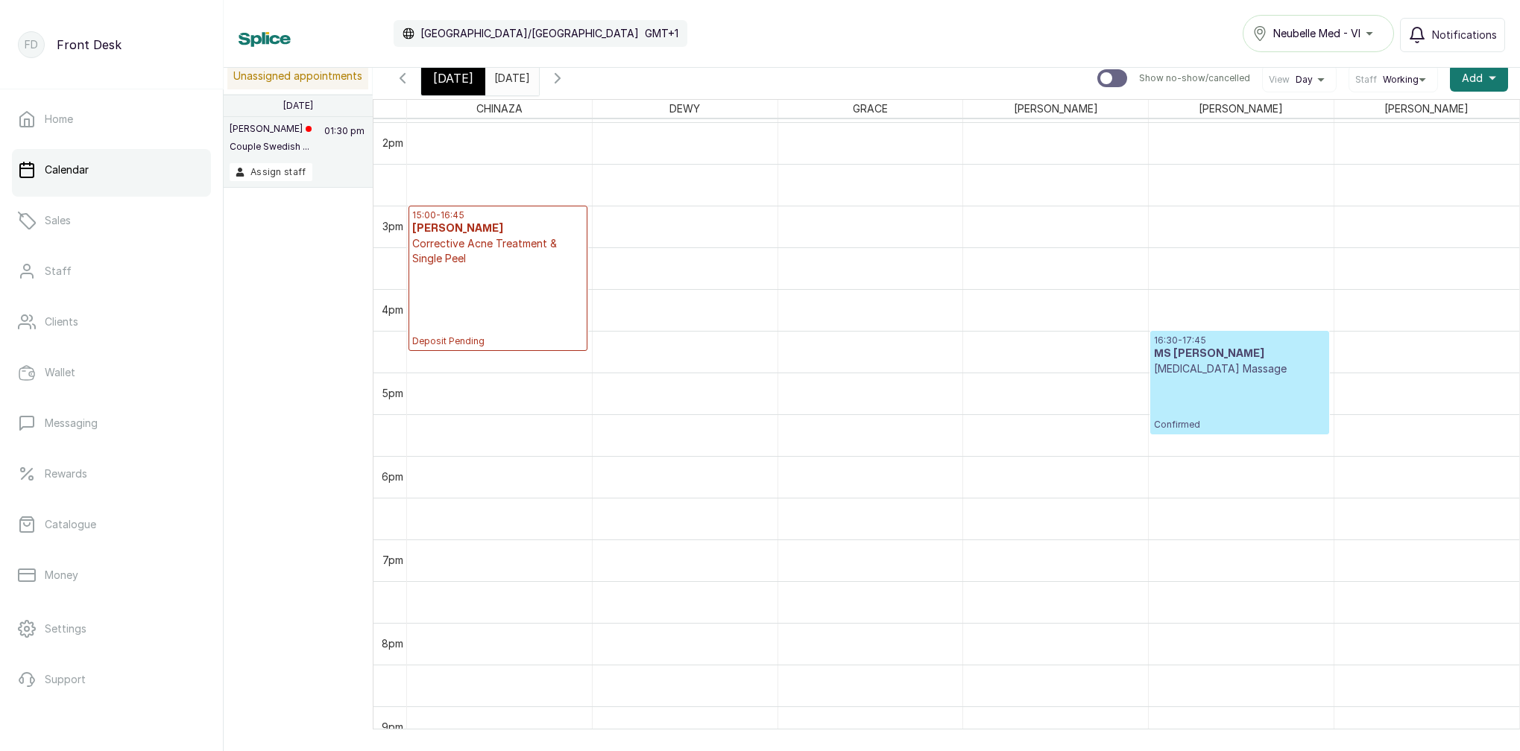
click at [458, 76] on span "[DATE]" at bounding box center [453, 78] width 40 height 18
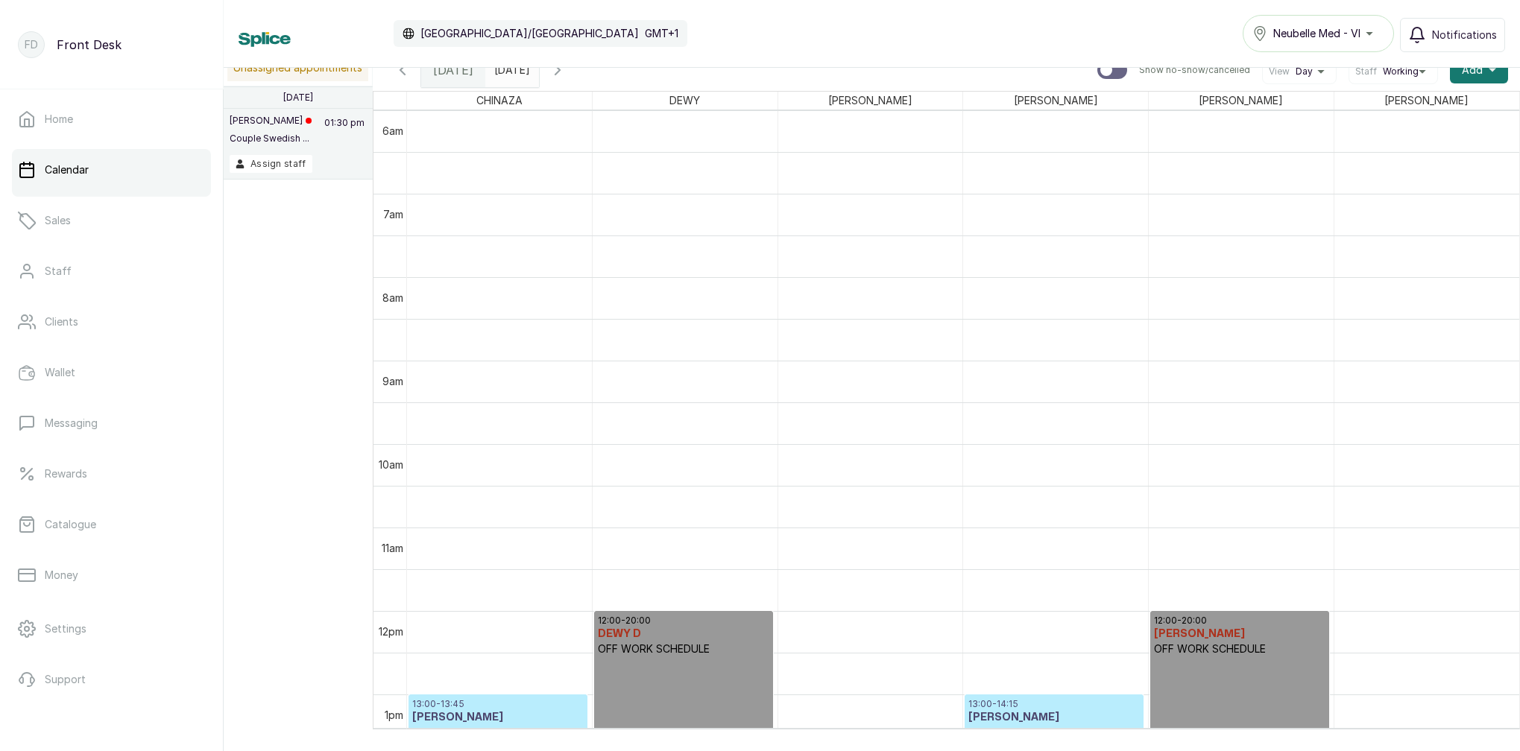
click at [566, 70] on icon "button" at bounding box center [558, 70] width 18 height 18
click at [560, 71] on icon "button" at bounding box center [557, 70] width 4 height 9
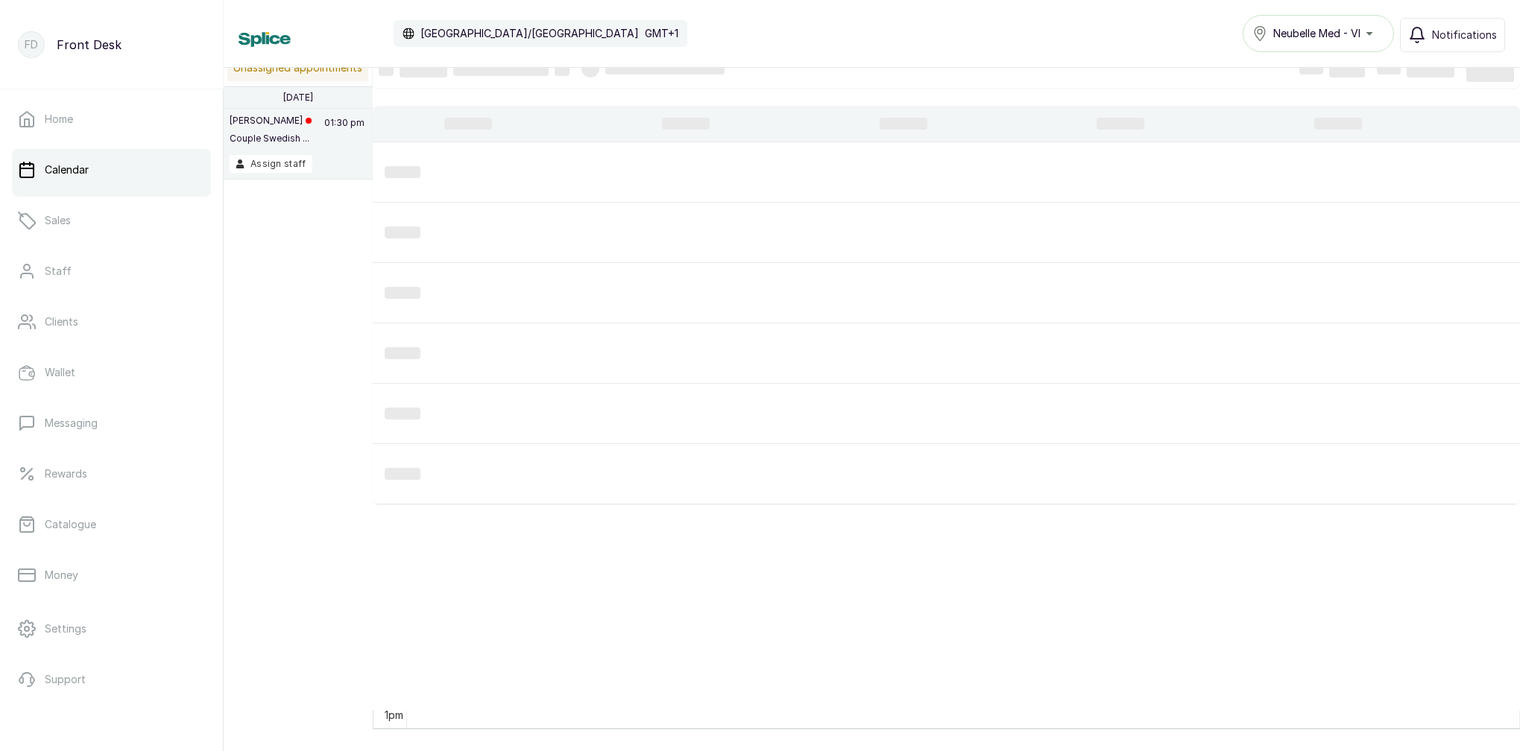
click at [605, 72] on div at bounding box center [664, 69] width 119 height 12
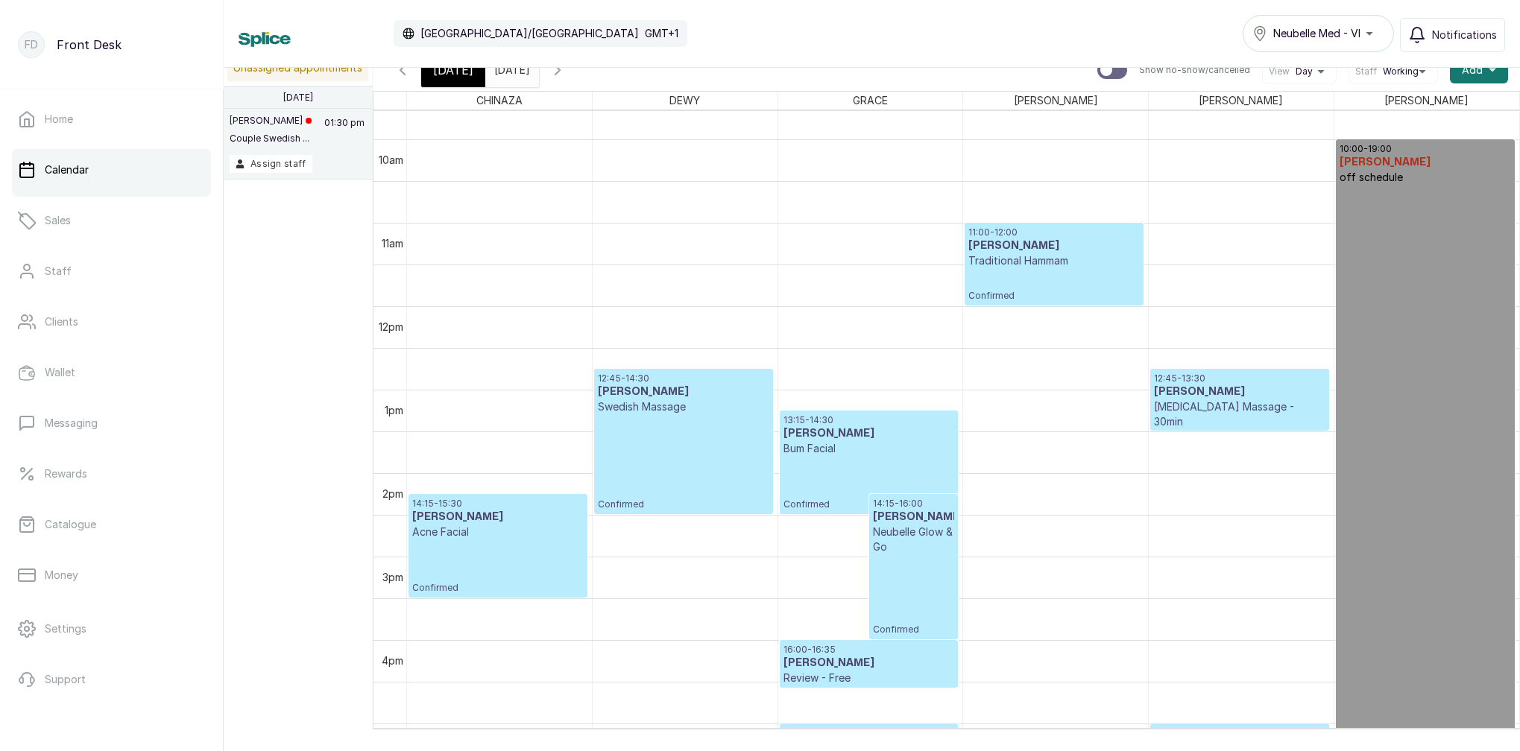
click at [566, 73] on icon "button" at bounding box center [558, 70] width 18 height 18
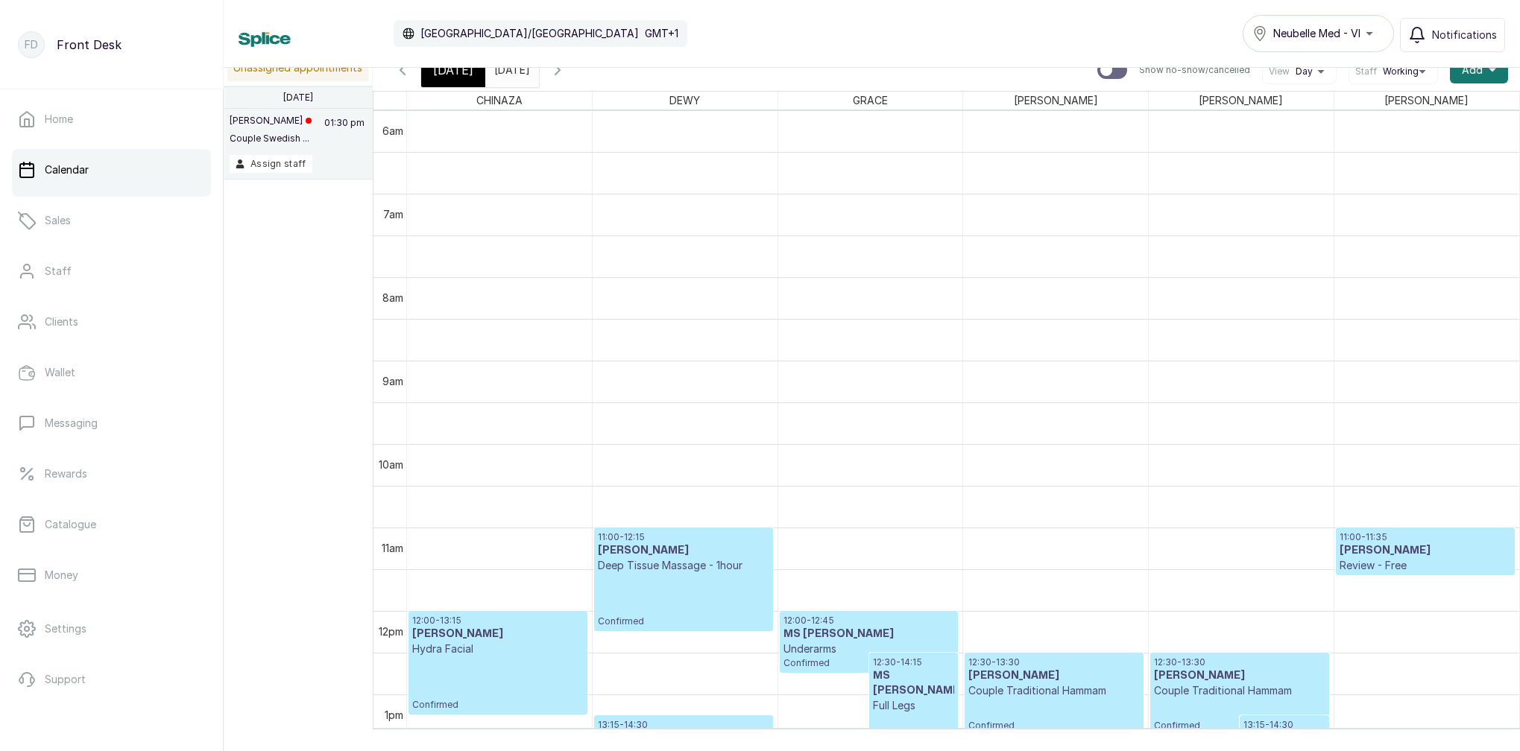
click at [566, 75] on icon "button" at bounding box center [558, 70] width 18 height 18
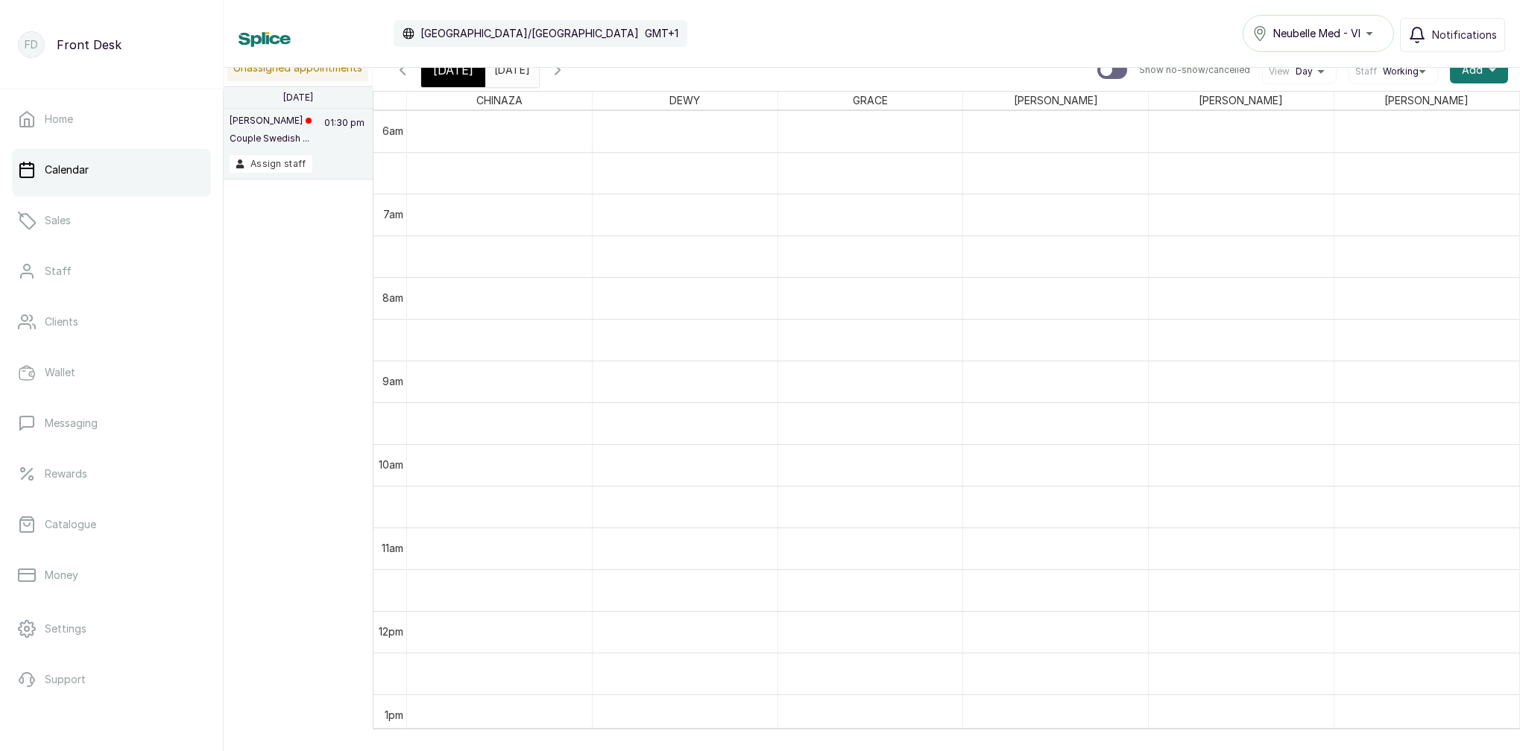
click at [566, 75] on icon "button" at bounding box center [558, 70] width 18 height 18
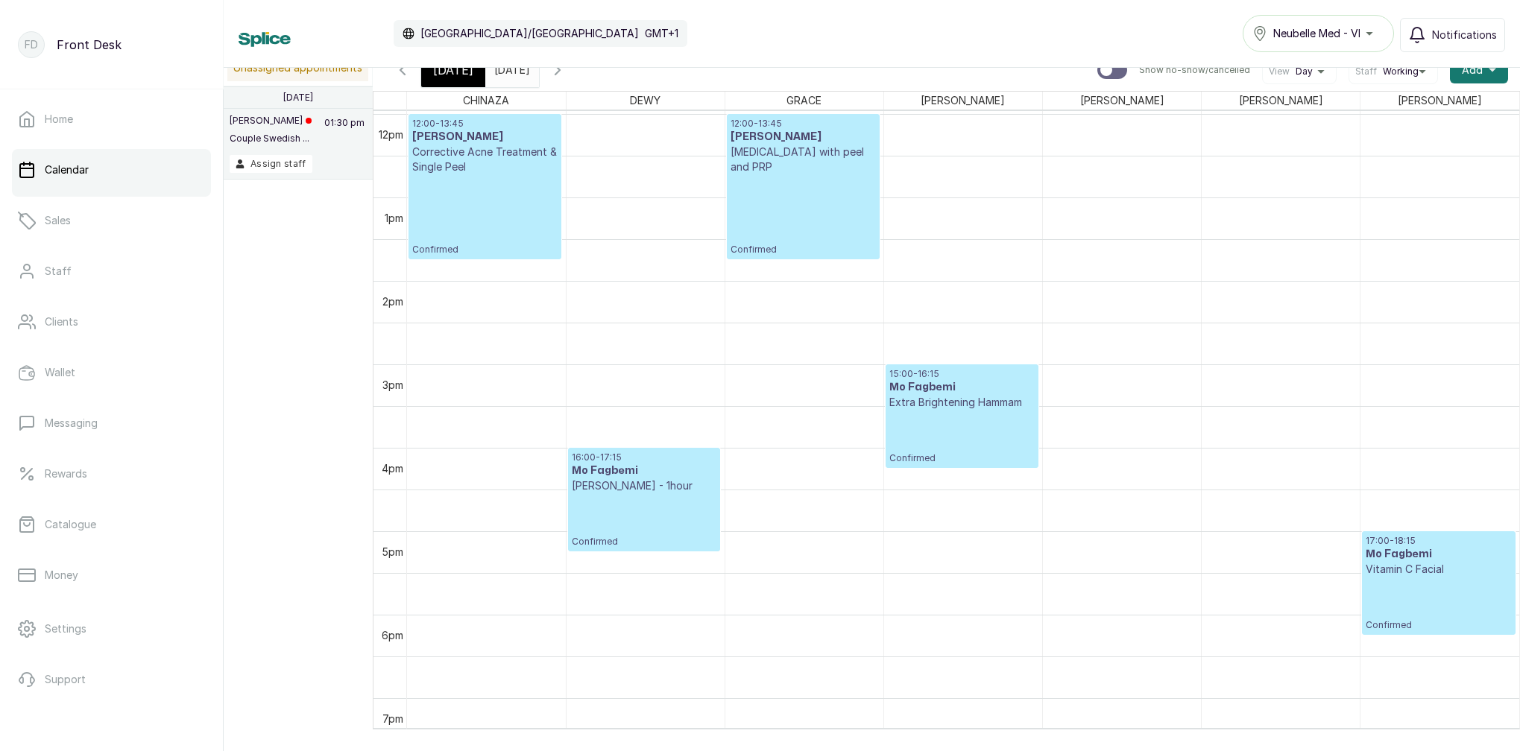
click at [467, 80] on div "[DATE]" at bounding box center [453, 70] width 64 height 34
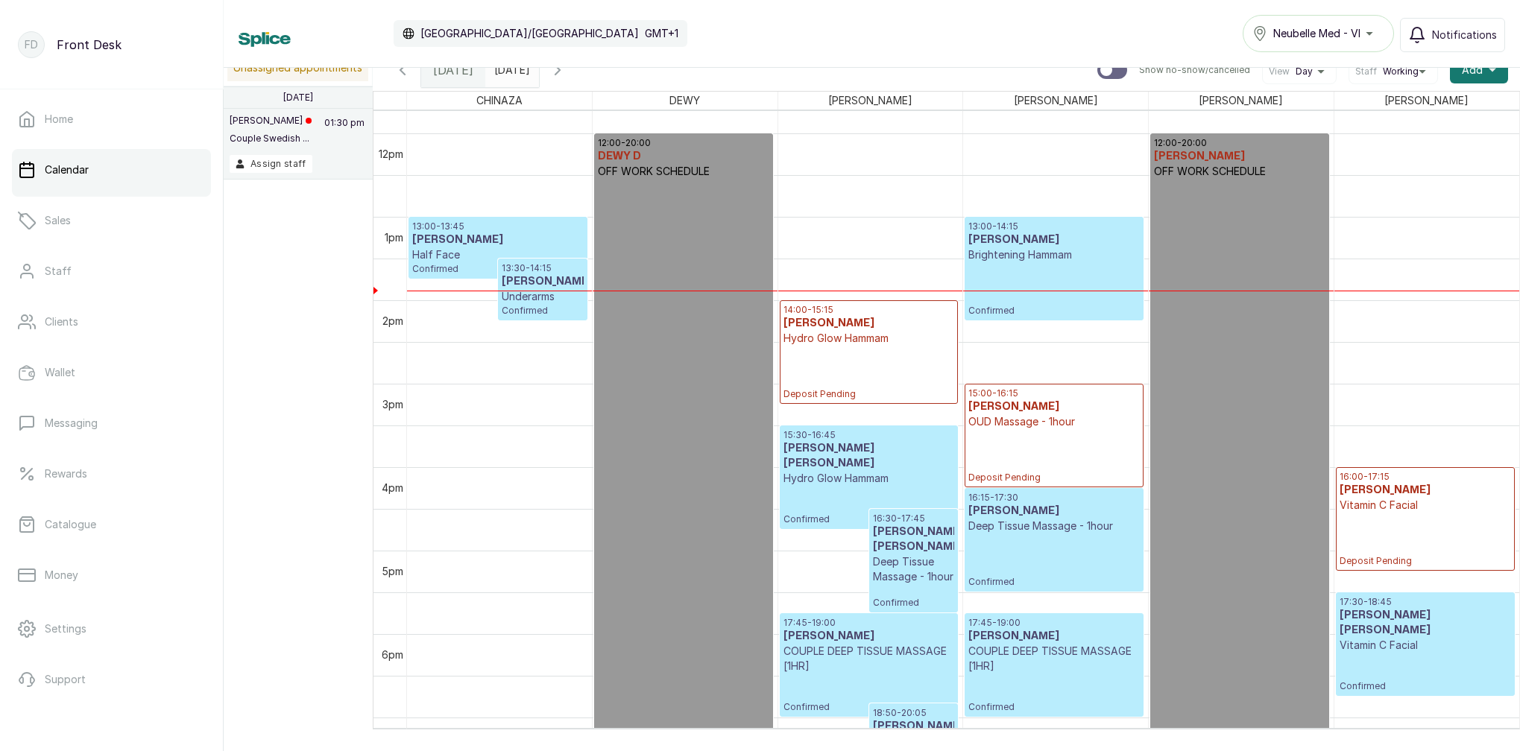
click at [510, 72] on input "[DATE]" at bounding box center [498, 66] width 24 height 25
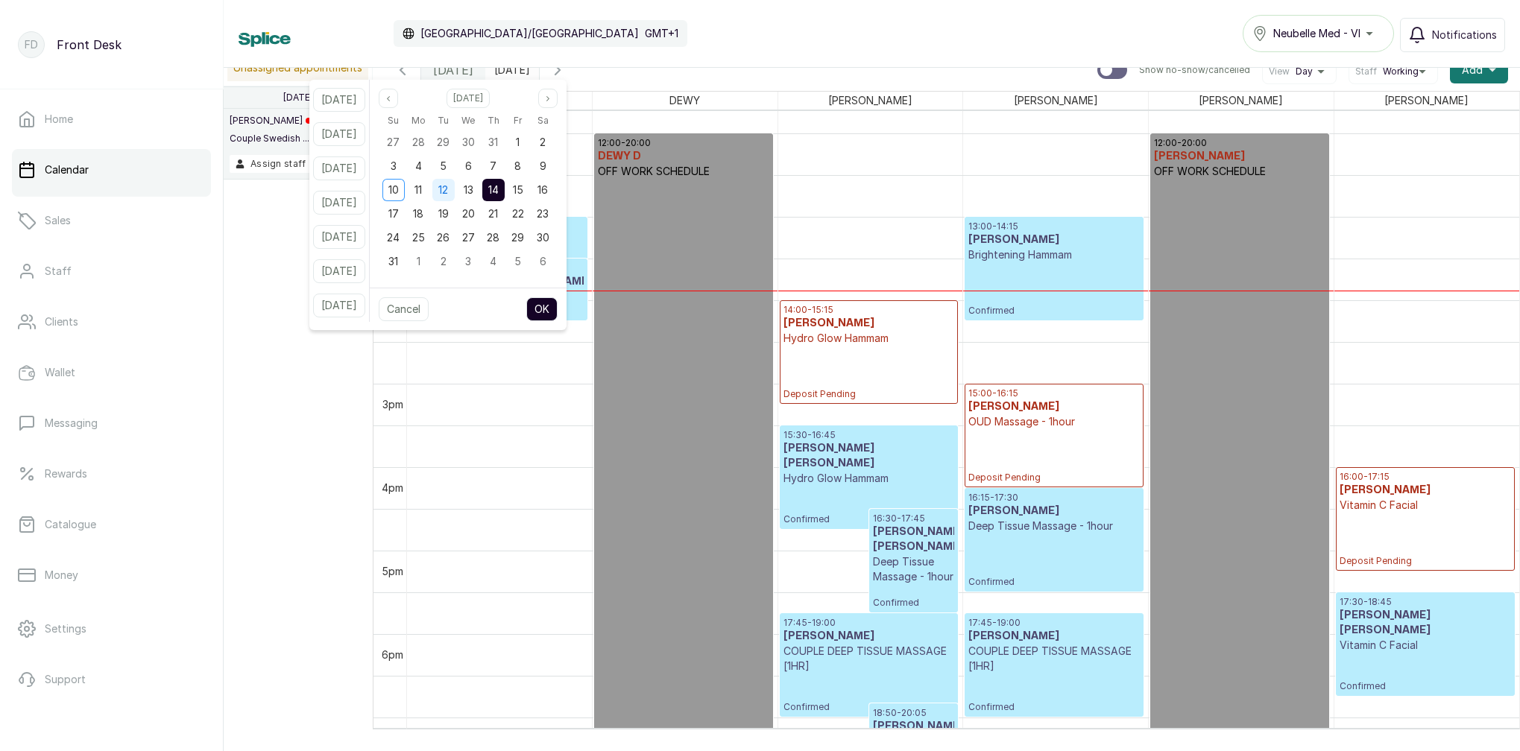
click at [448, 190] on span "12" at bounding box center [443, 189] width 10 height 13
click at [557, 309] on button "OK" at bounding box center [541, 309] width 31 height 24
type input "[DATE]"
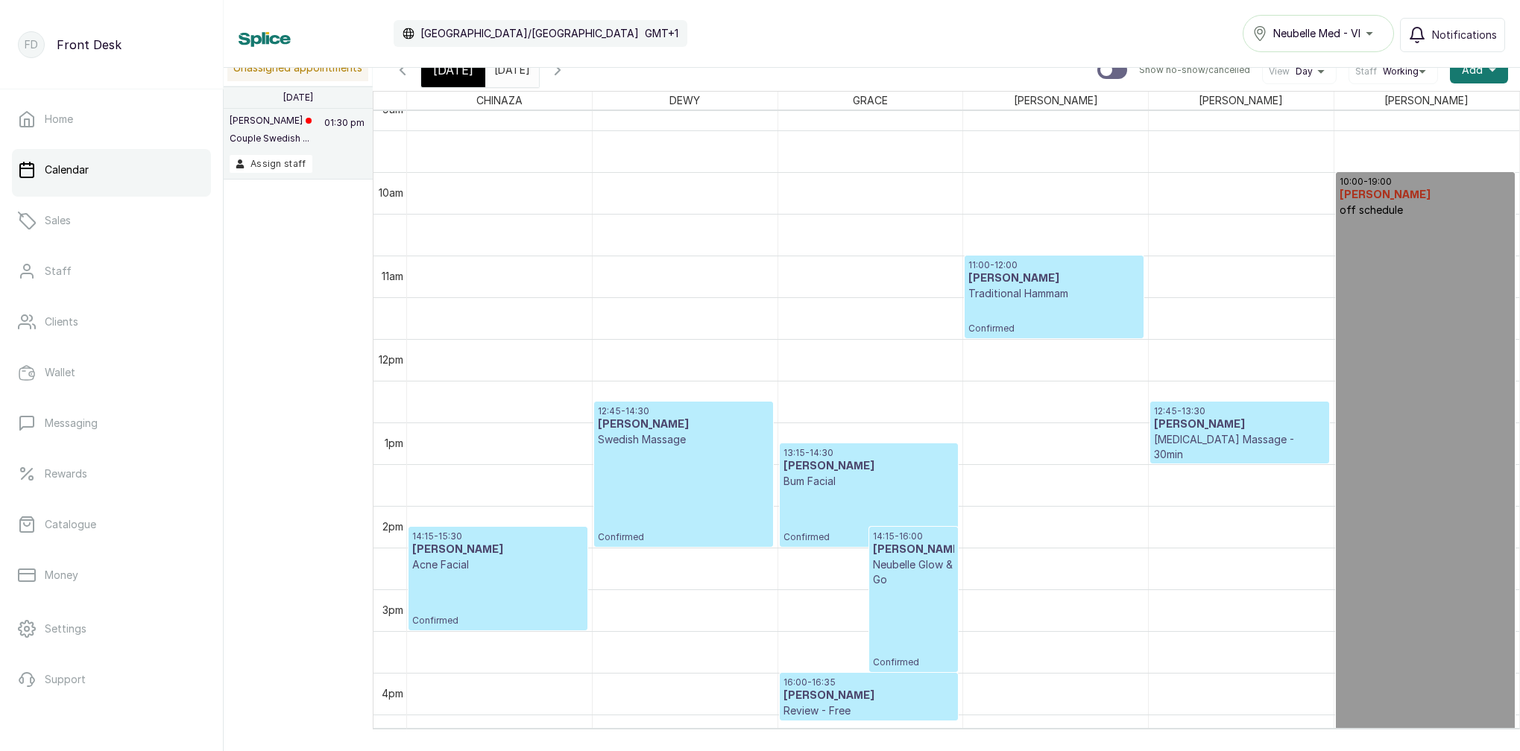
drag, startPoint x: 459, startPoint y: 79, endPoint x: 467, endPoint y: 80, distance: 8.3
click at [459, 79] on div "[DATE]" at bounding box center [453, 70] width 64 height 34
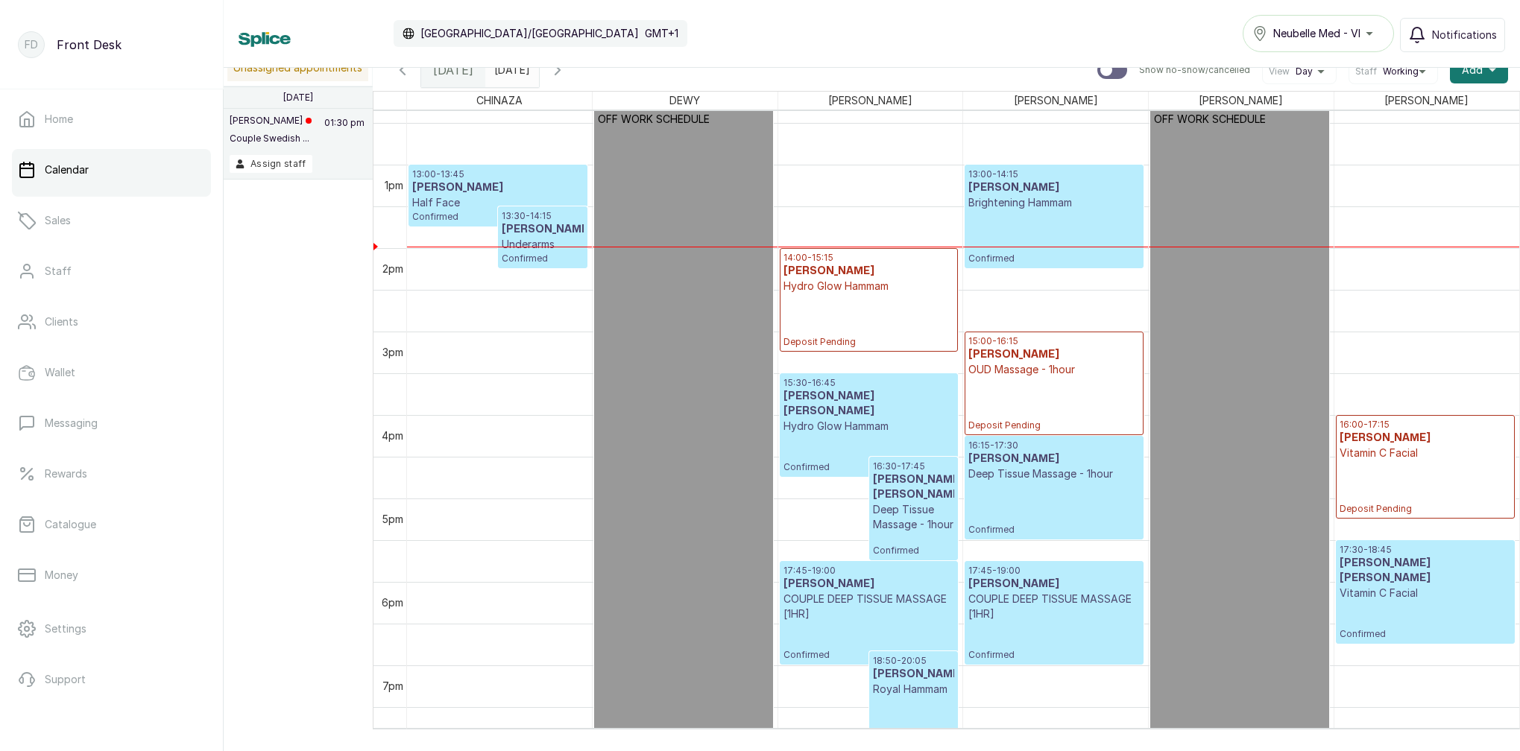
scroll to position [1040, 0]
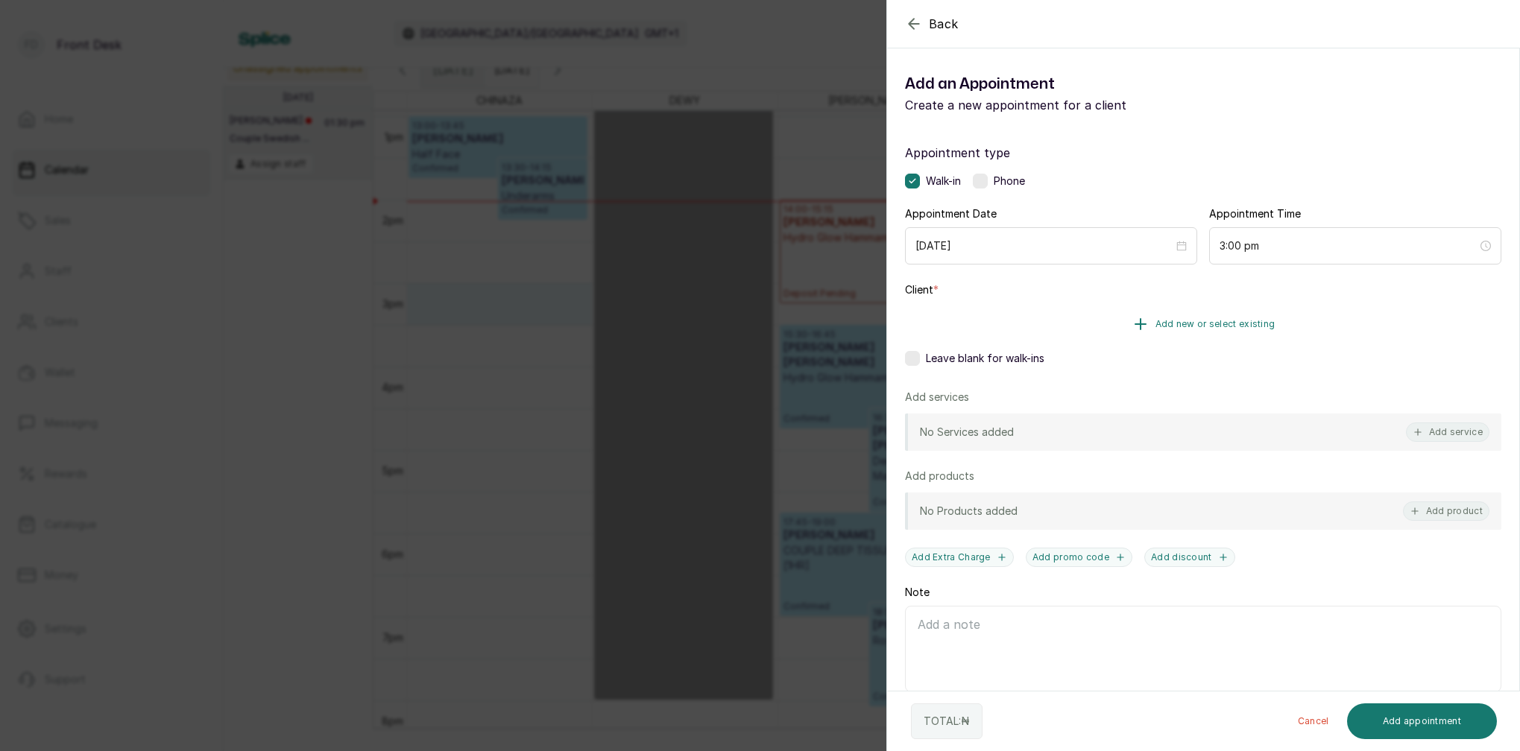
click at [1239, 321] on span "Add new or select existing" at bounding box center [1215, 324] width 120 height 12
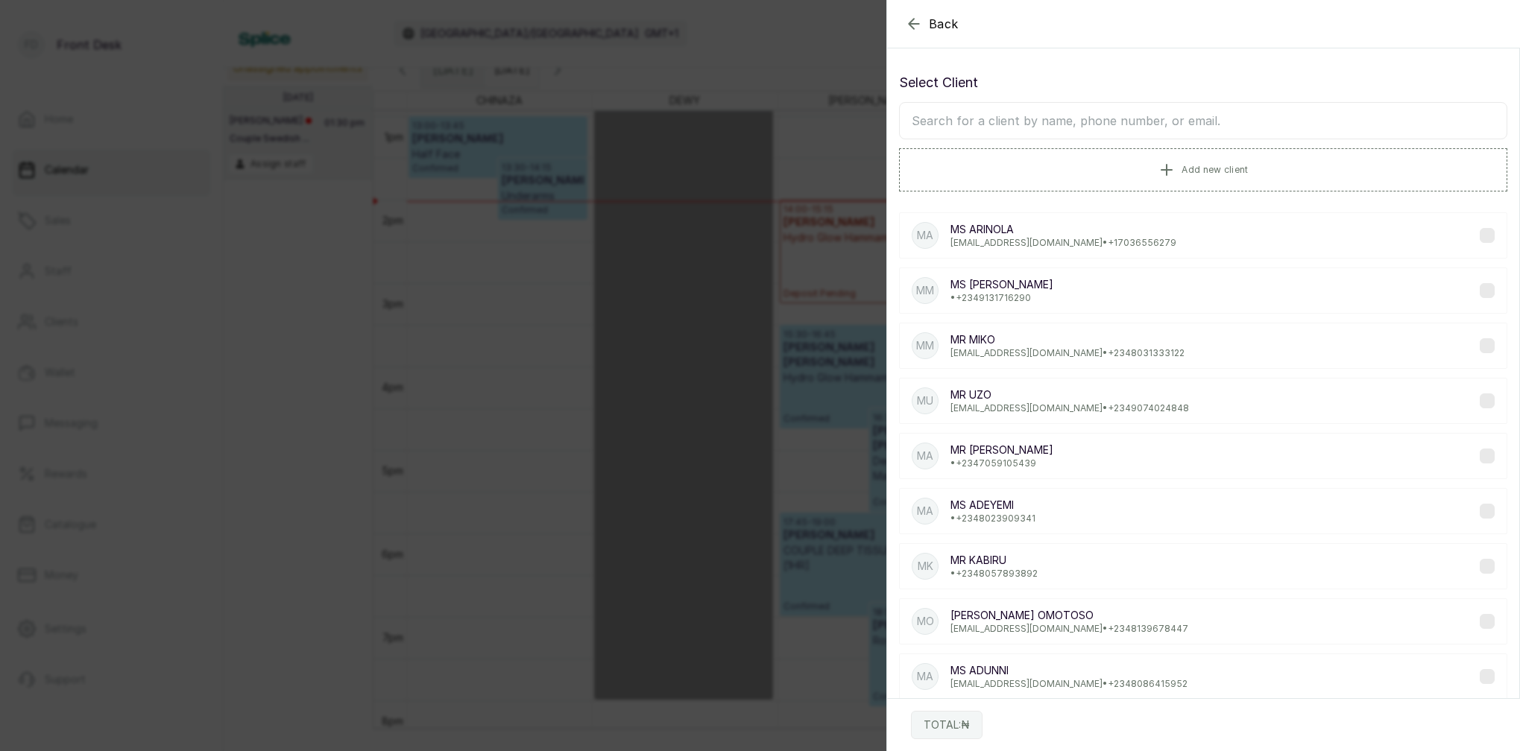
click at [1087, 123] on input "text" at bounding box center [1203, 120] width 608 height 37
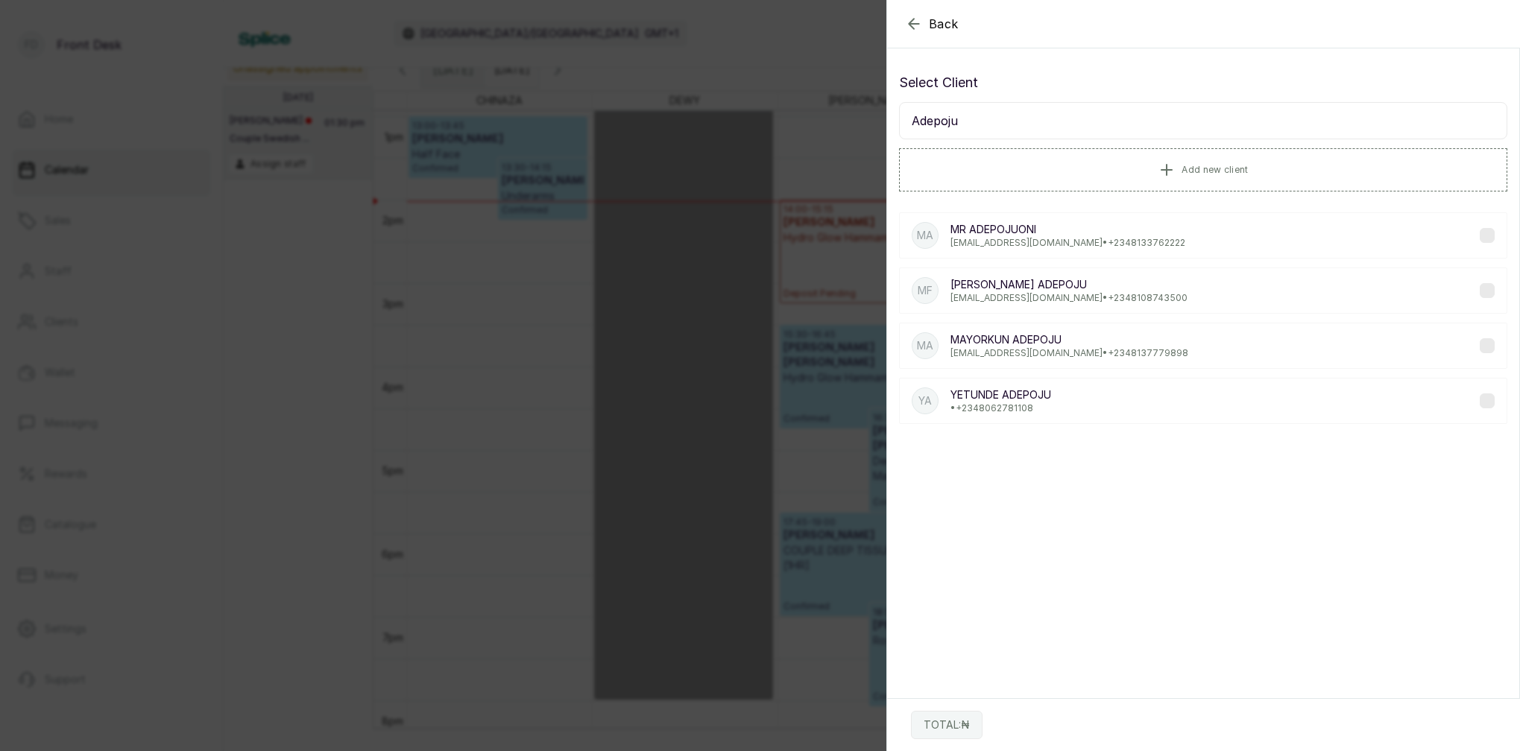
type input "Adepoju"
drag, startPoint x: 1087, startPoint y: 123, endPoint x: 1087, endPoint y: 361, distance: 238.5
click at [1087, 361] on div "MA MAYORKUN ADEPOJU [EMAIL_ADDRESS][DOMAIN_NAME] • [PHONE_NUMBER]" at bounding box center [1203, 346] width 608 height 46
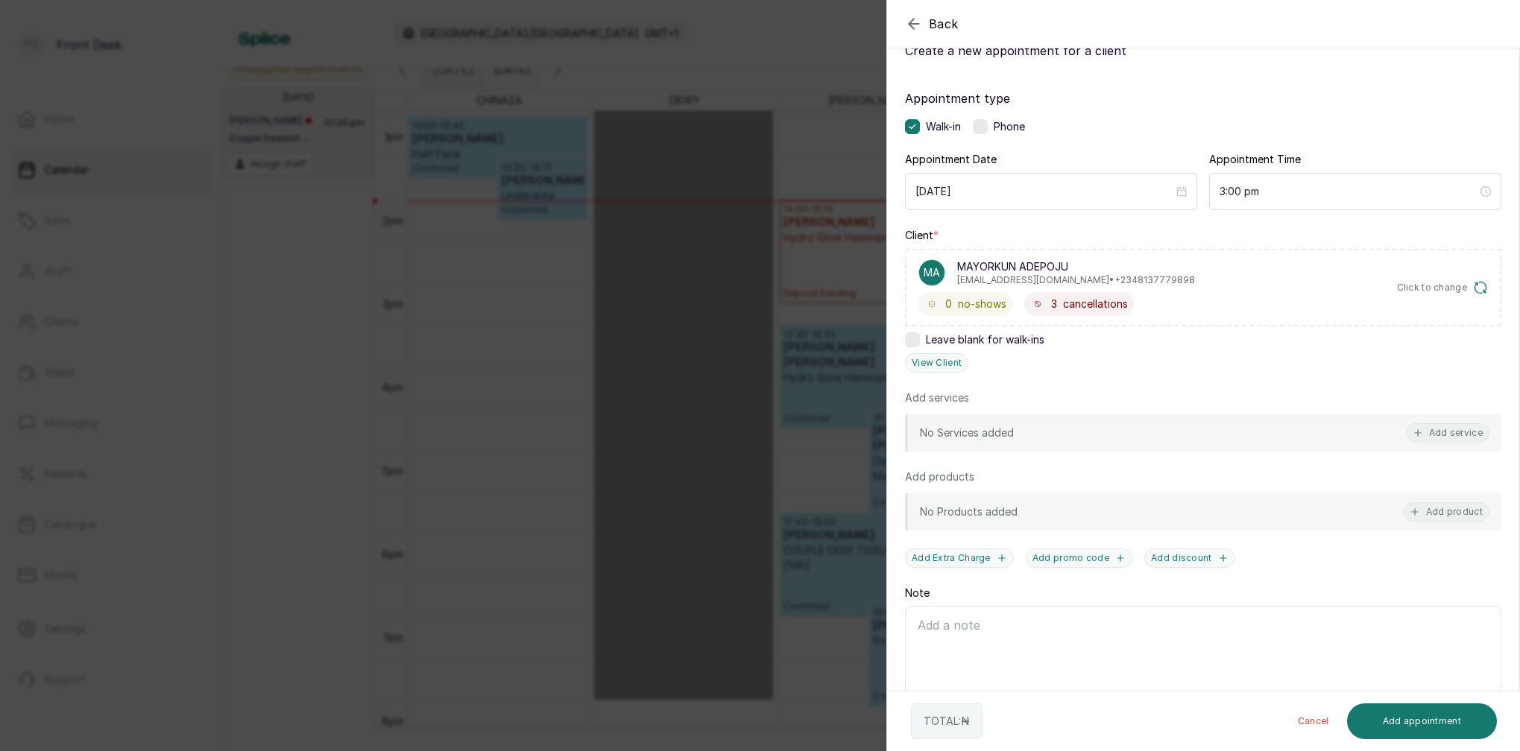
scroll to position [0, 0]
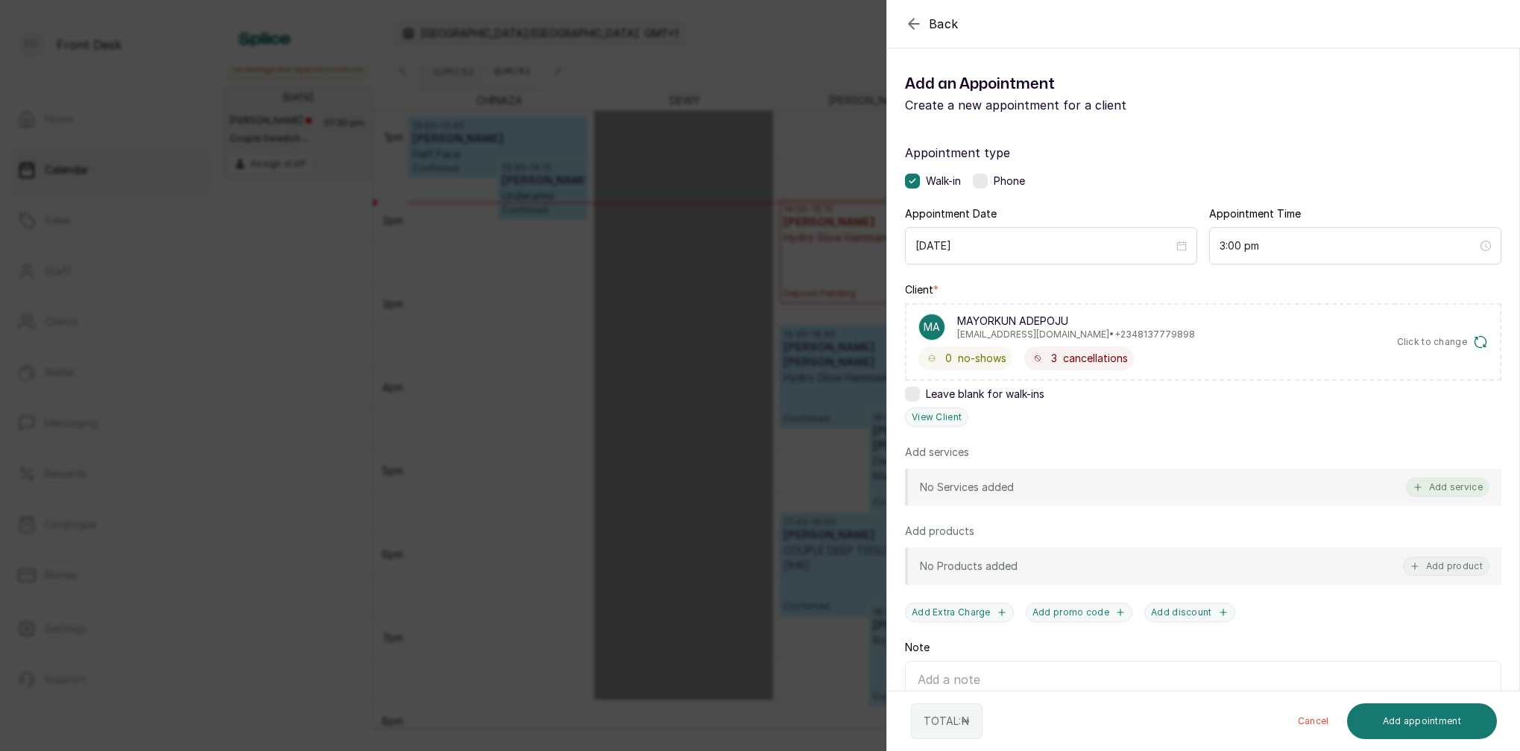
click at [1441, 483] on button "Add service" at bounding box center [1447, 487] width 83 height 19
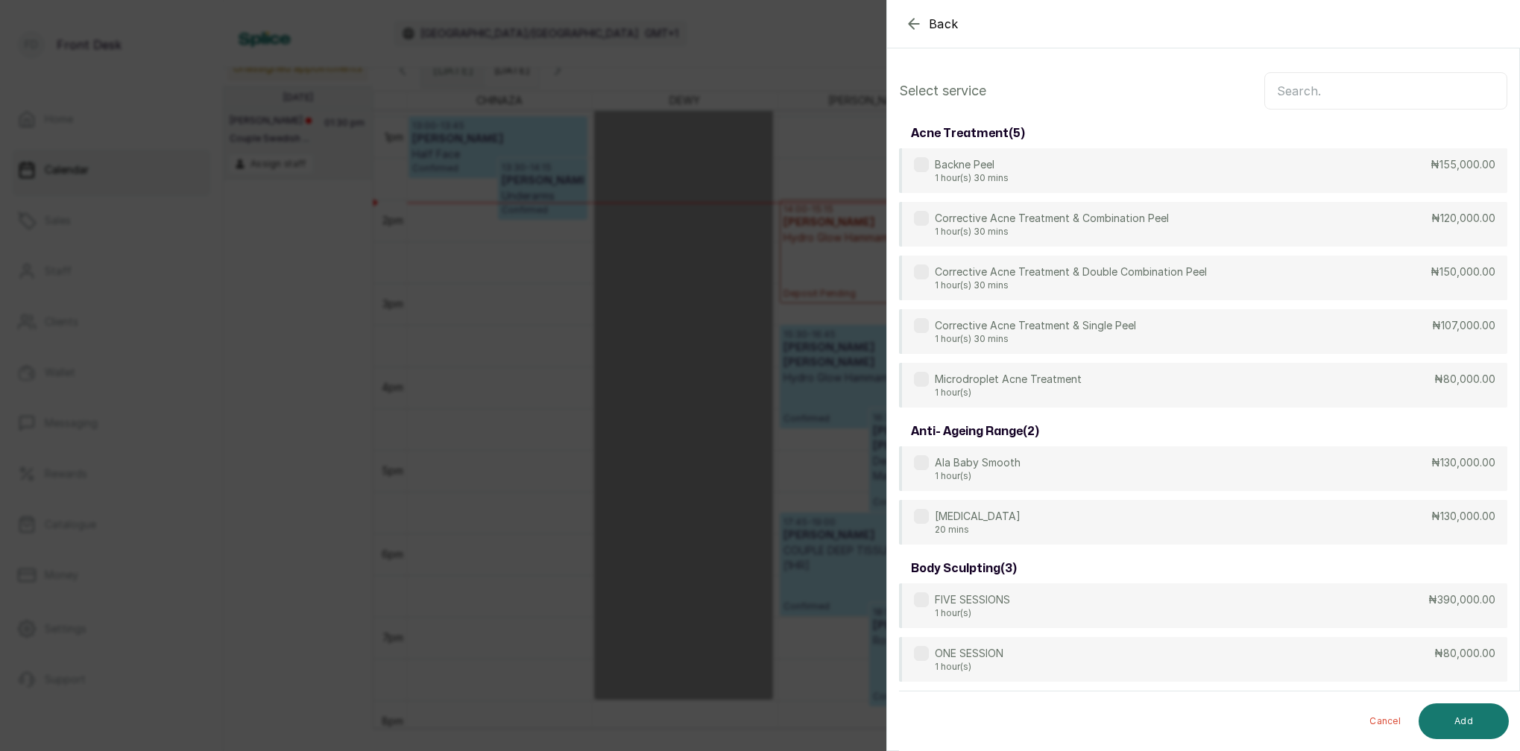
scroll to position [-1, 0]
click at [1287, 98] on input "text" at bounding box center [1385, 90] width 243 height 37
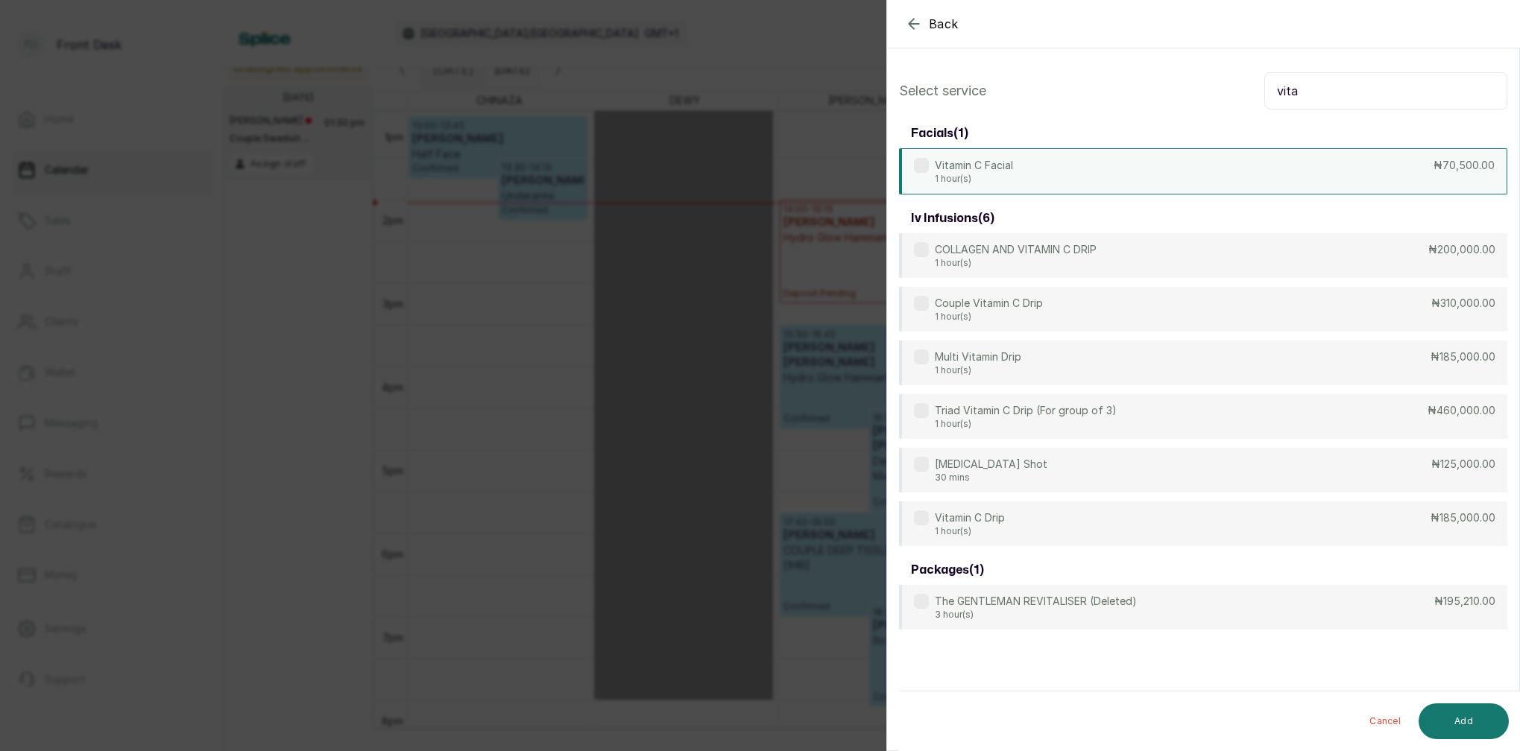
type input "vita"
click at [1021, 174] on div "Vitamin C Facial 1 hour(s) ₦70,500.00" at bounding box center [1203, 171] width 608 height 46
click at [1481, 722] on button "Add" at bounding box center [1463, 722] width 90 height 36
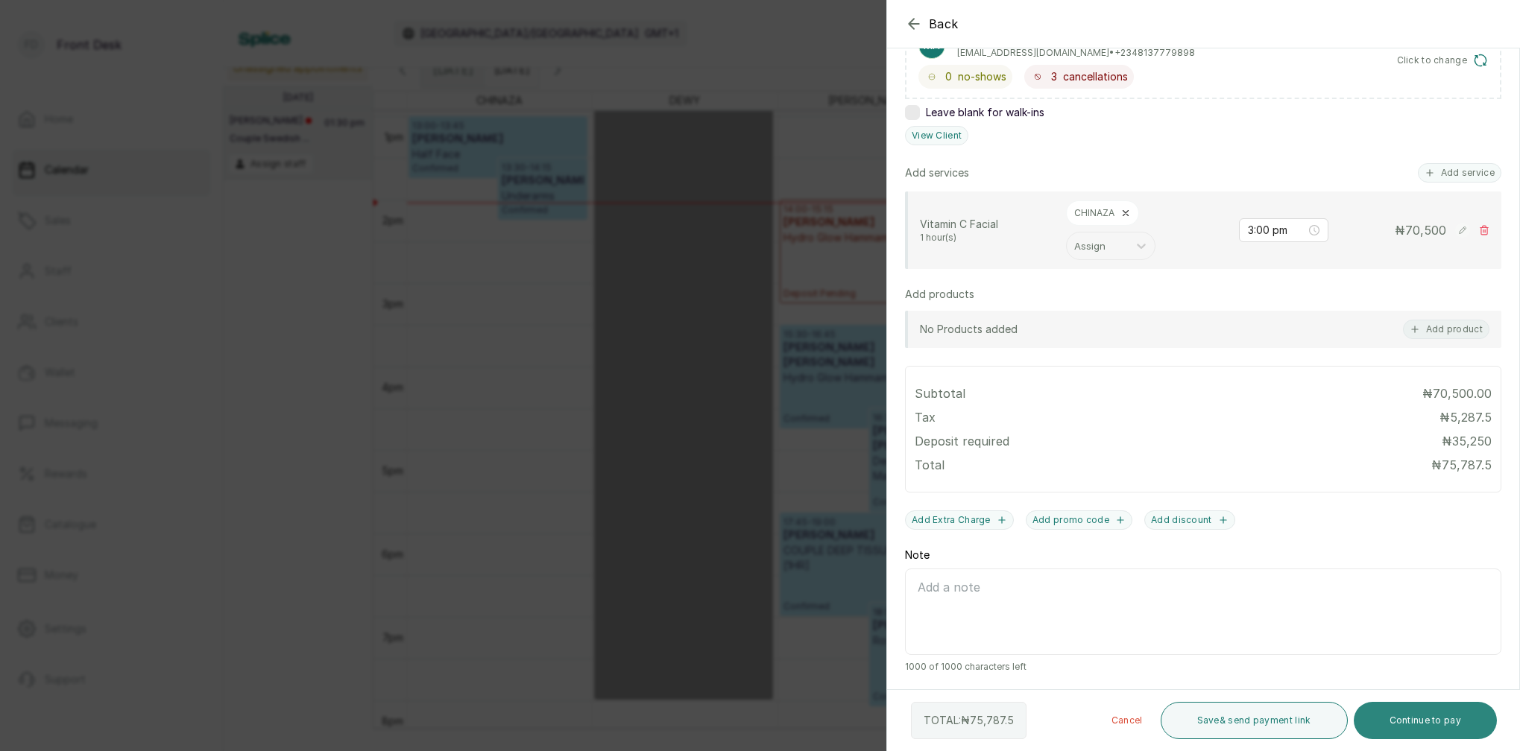
scroll to position [282, 0]
click at [1257, 726] on button "Save & send payment link" at bounding box center [1253, 720] width 187 height 37
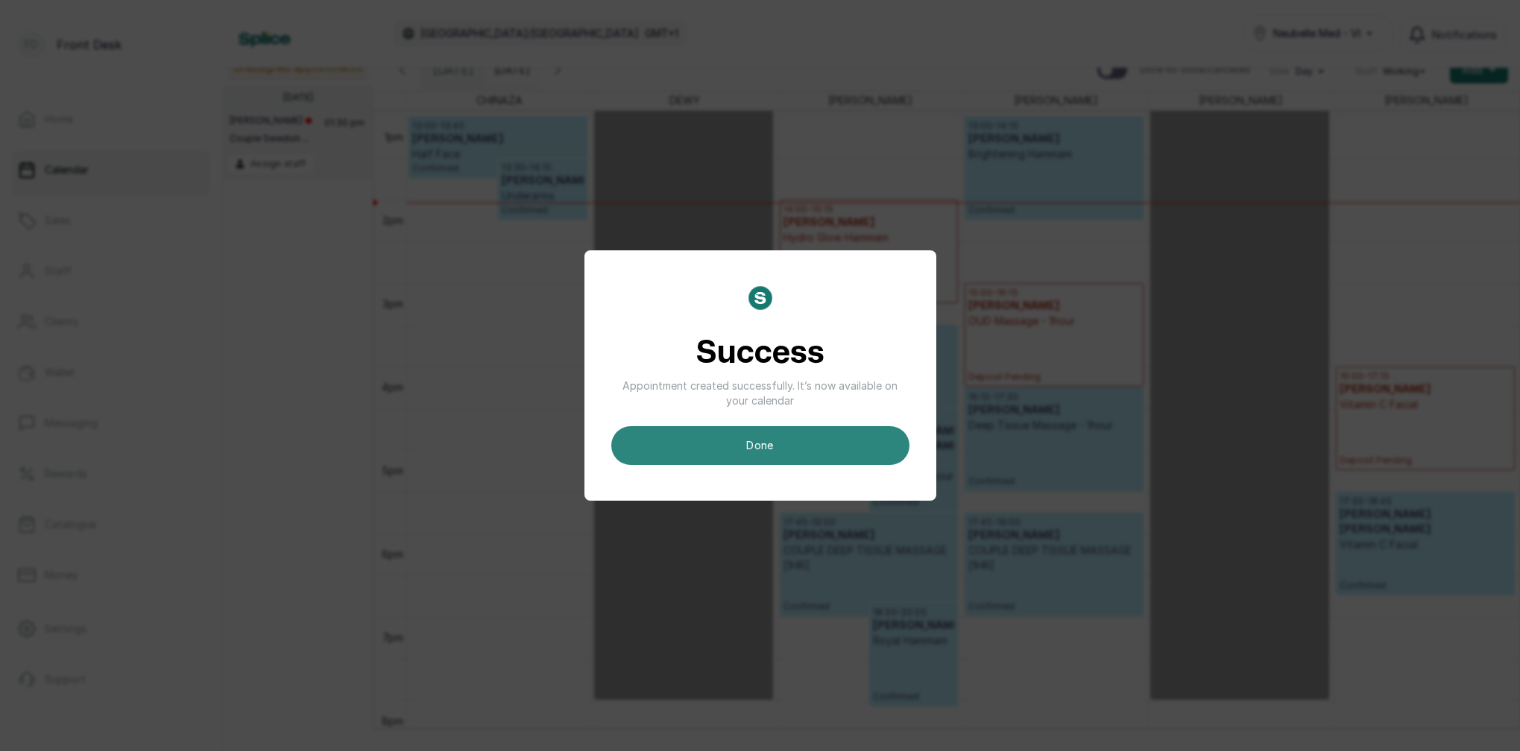
click at [850, 443] on button "done" at bounding box center [760, 445] width 298 height 39
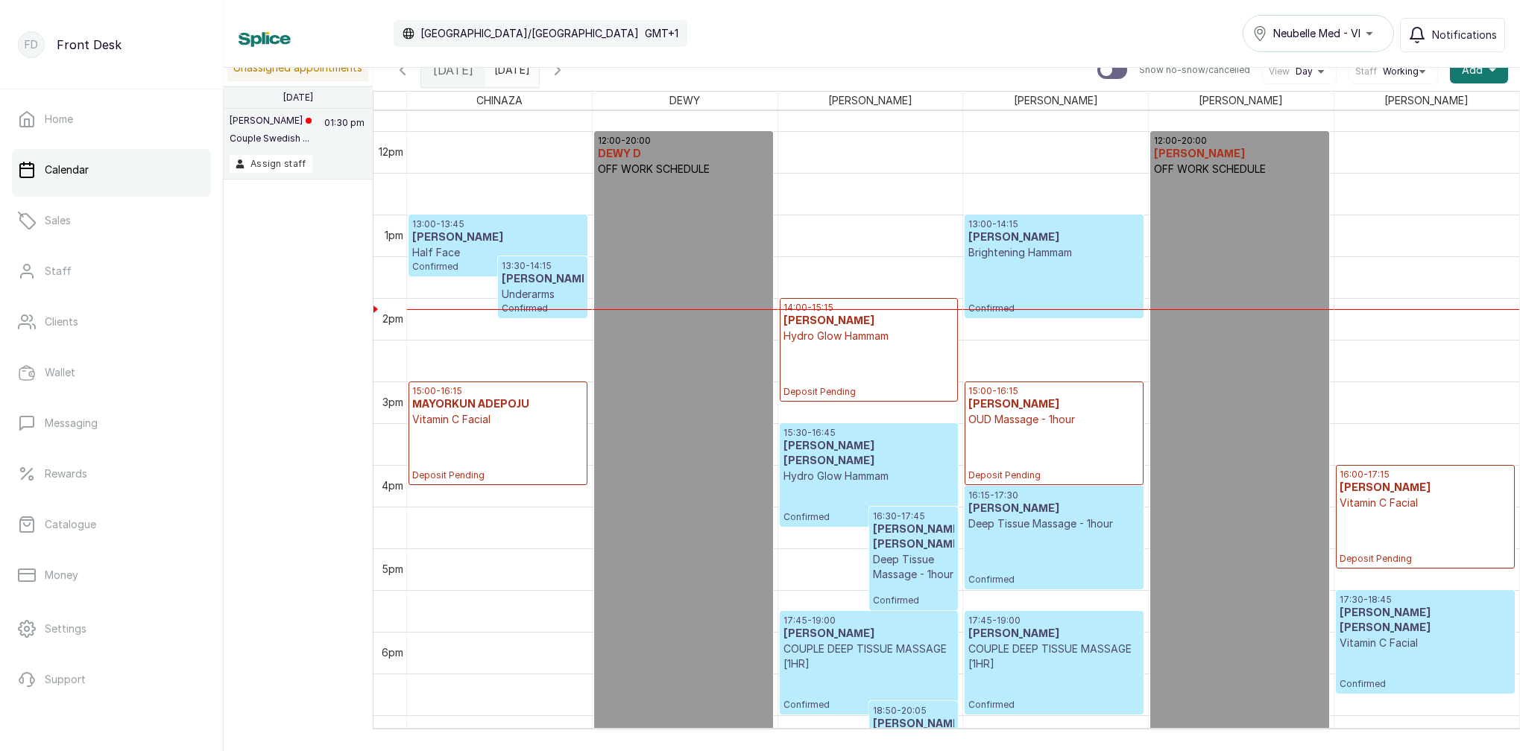
scroll to position [975, 0]
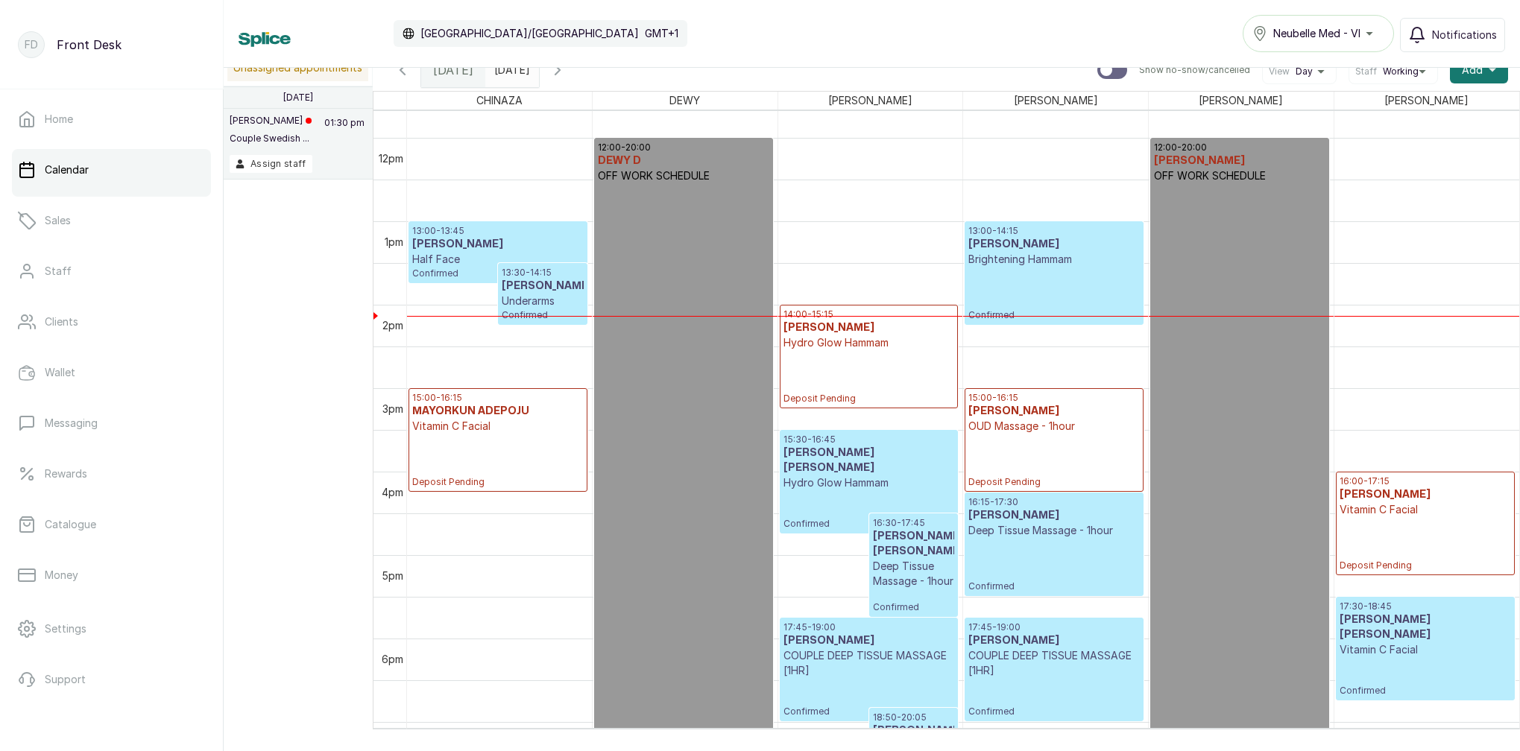
click at [557, 301] on p "Underarms" at bounding box center [543, 301] width 82 height 15
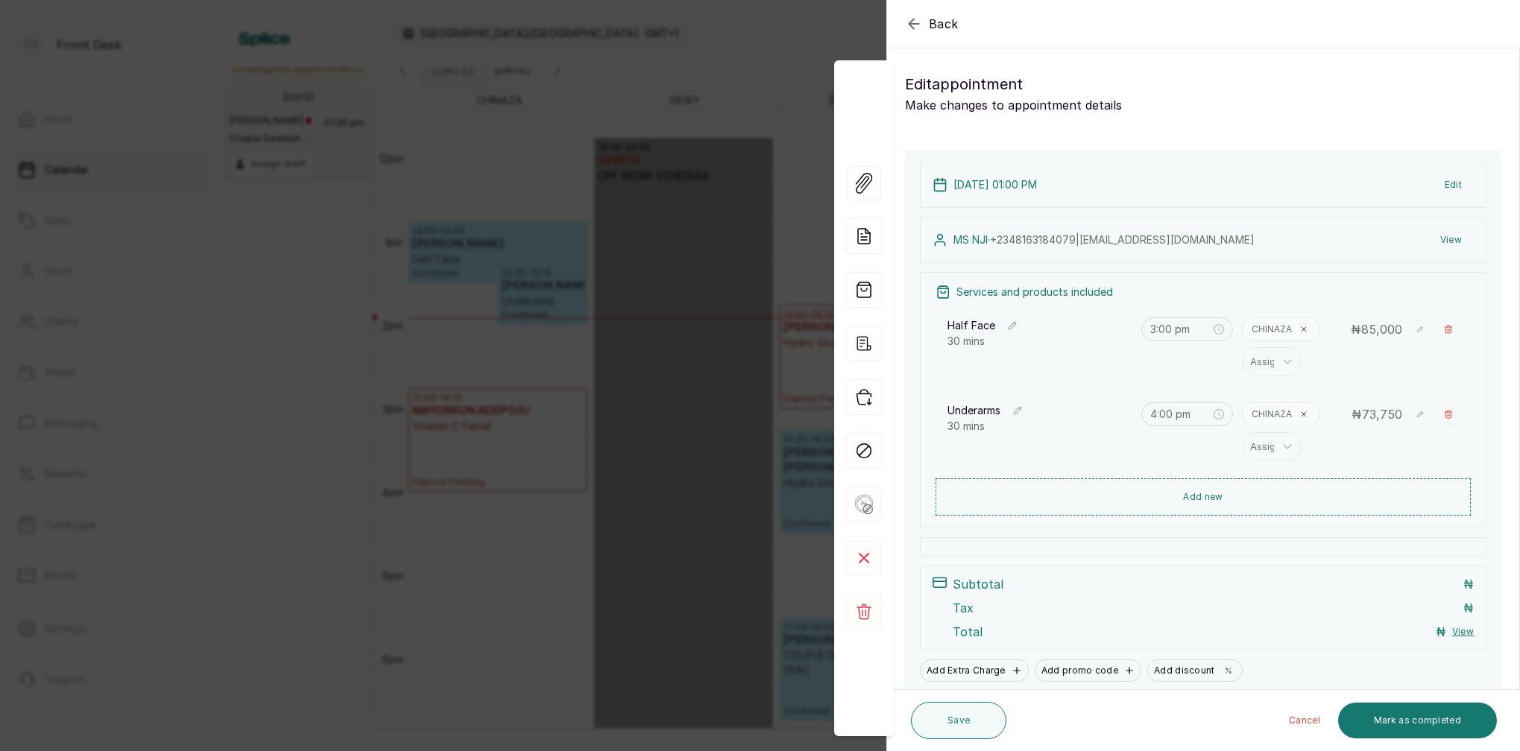
type input "1:00 pm"
type input "1:30 pm"
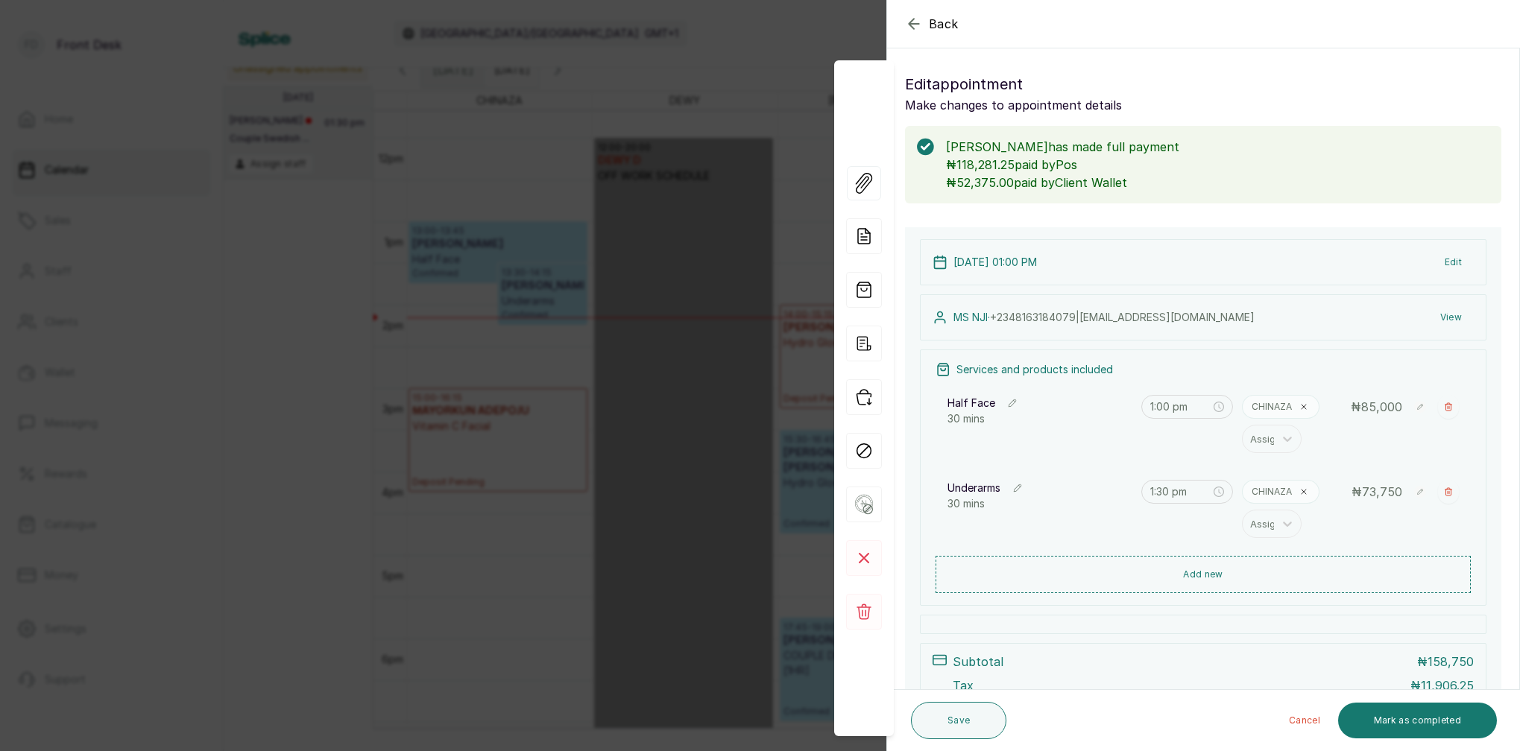
scroll to position [0, 0]
click at [1445, 725] on button "Mark as completed" at bounding box center [1417, 721] width 159 height 36
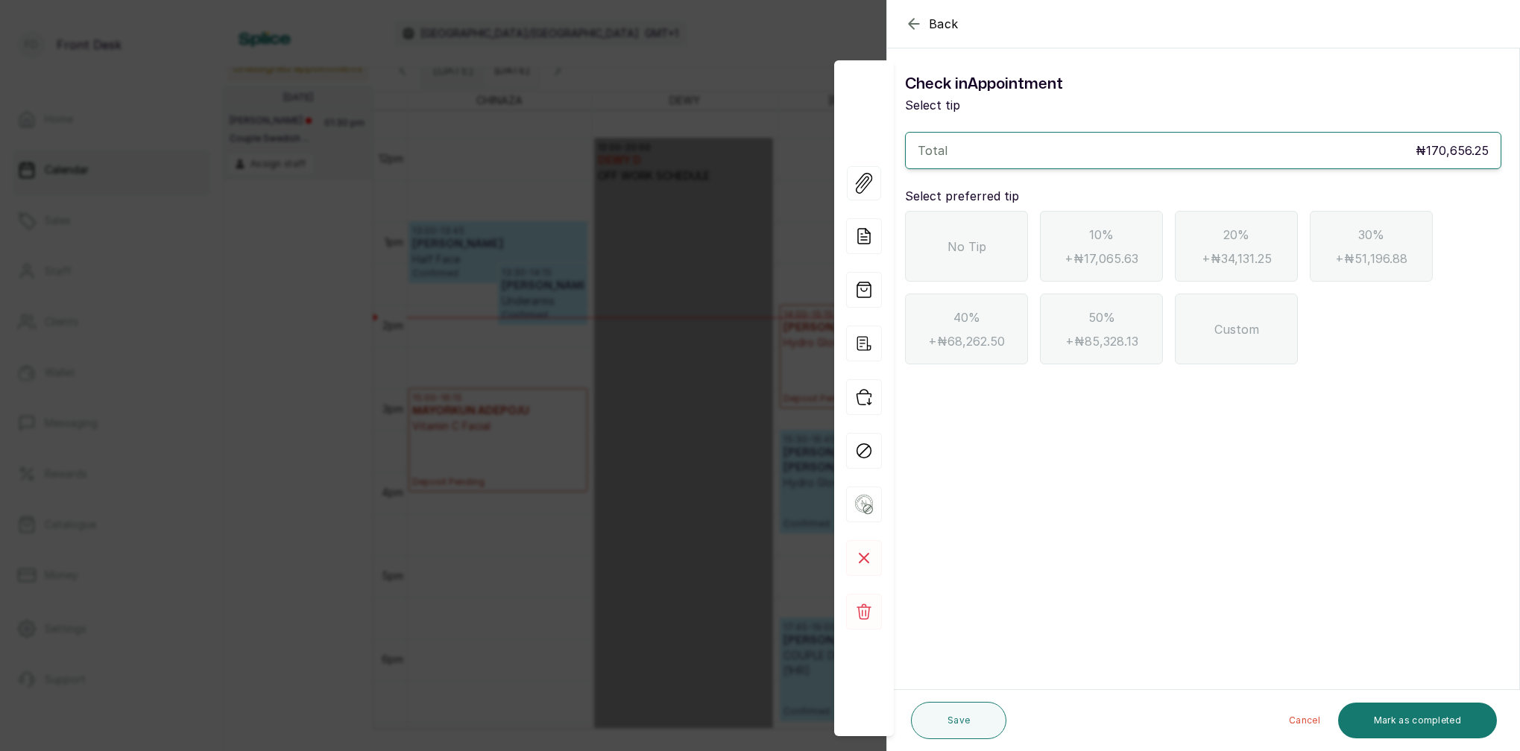
click at [975, 253] on span "No Tip" at bounding box center [966, 247] width 39 height 18
click at [1473, 712] on button "Mark as completed" at bounding box center [1417, 721] width 159 height 36
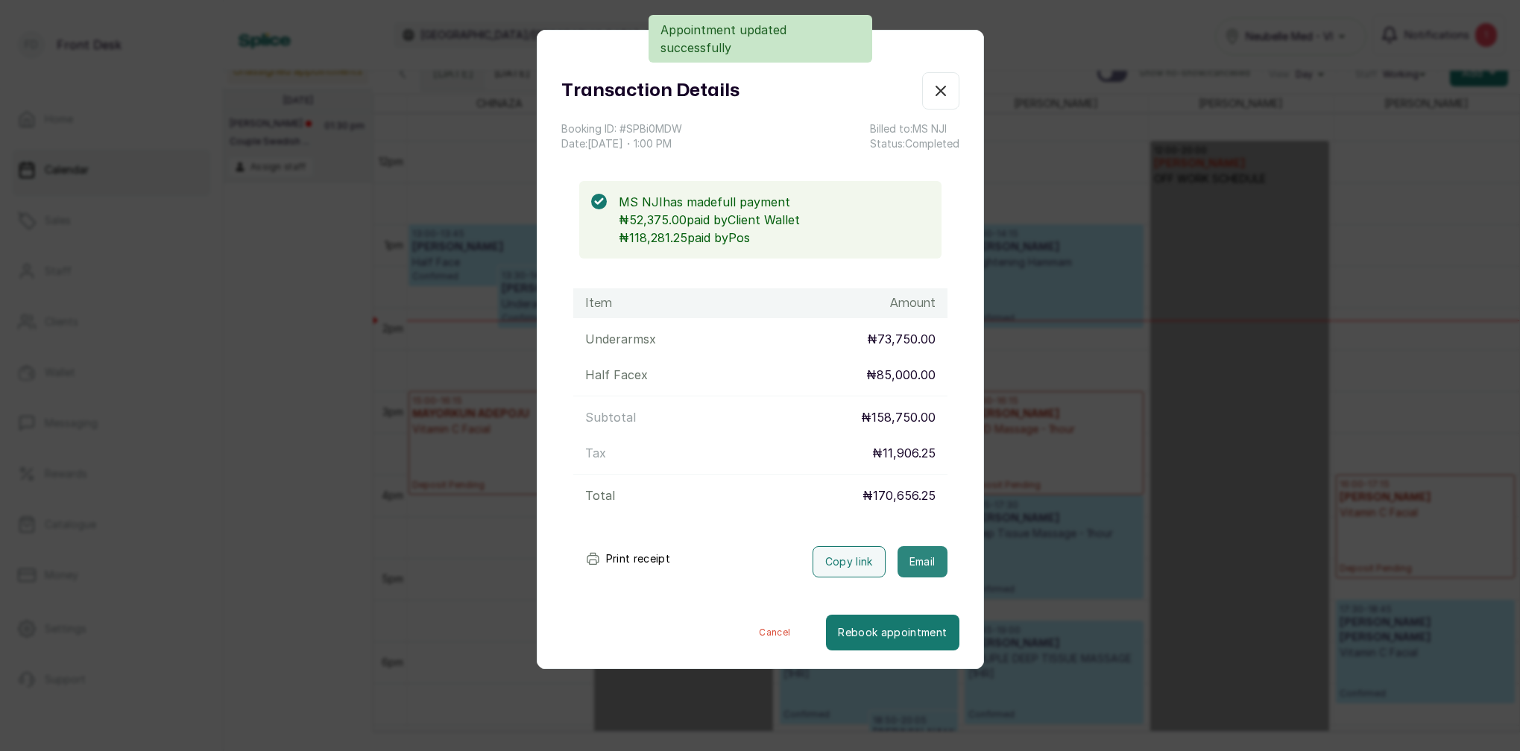
click at [928, 560] on button "Email" at bounding box center [922, 561] width 50 height 31
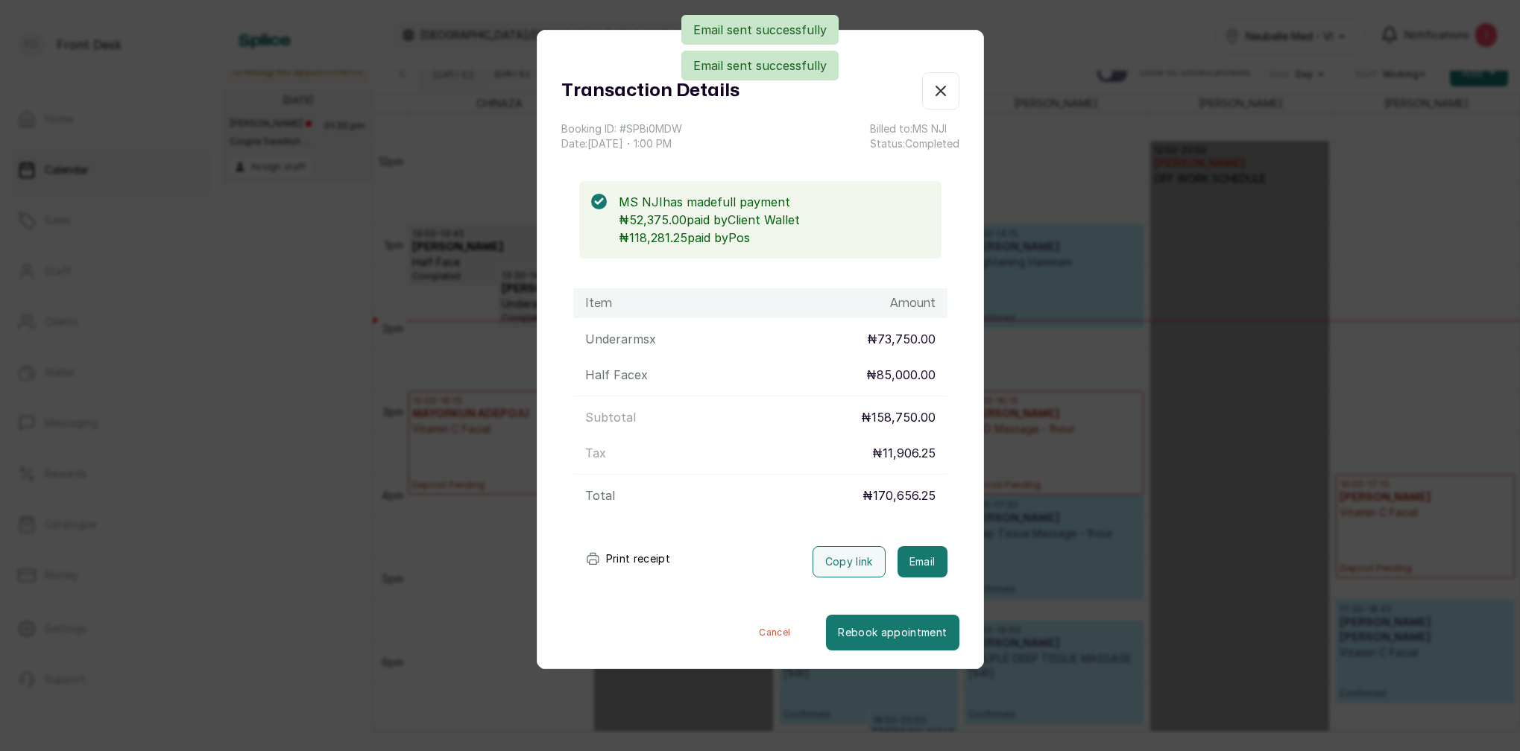
click at [943, 91] on icon "button" at bounding box center [941, 91] width 18 height 18
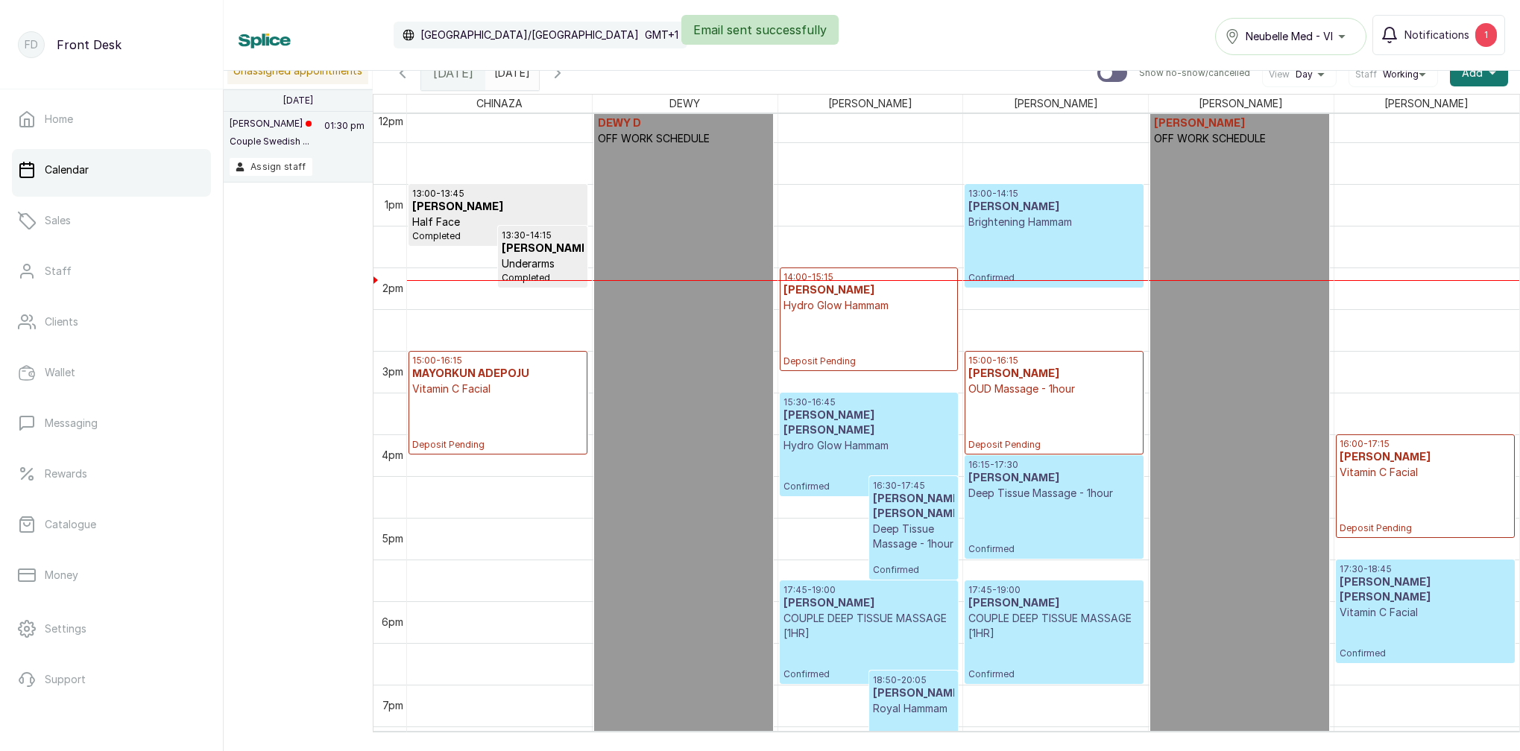
scroll to position [950, 0]
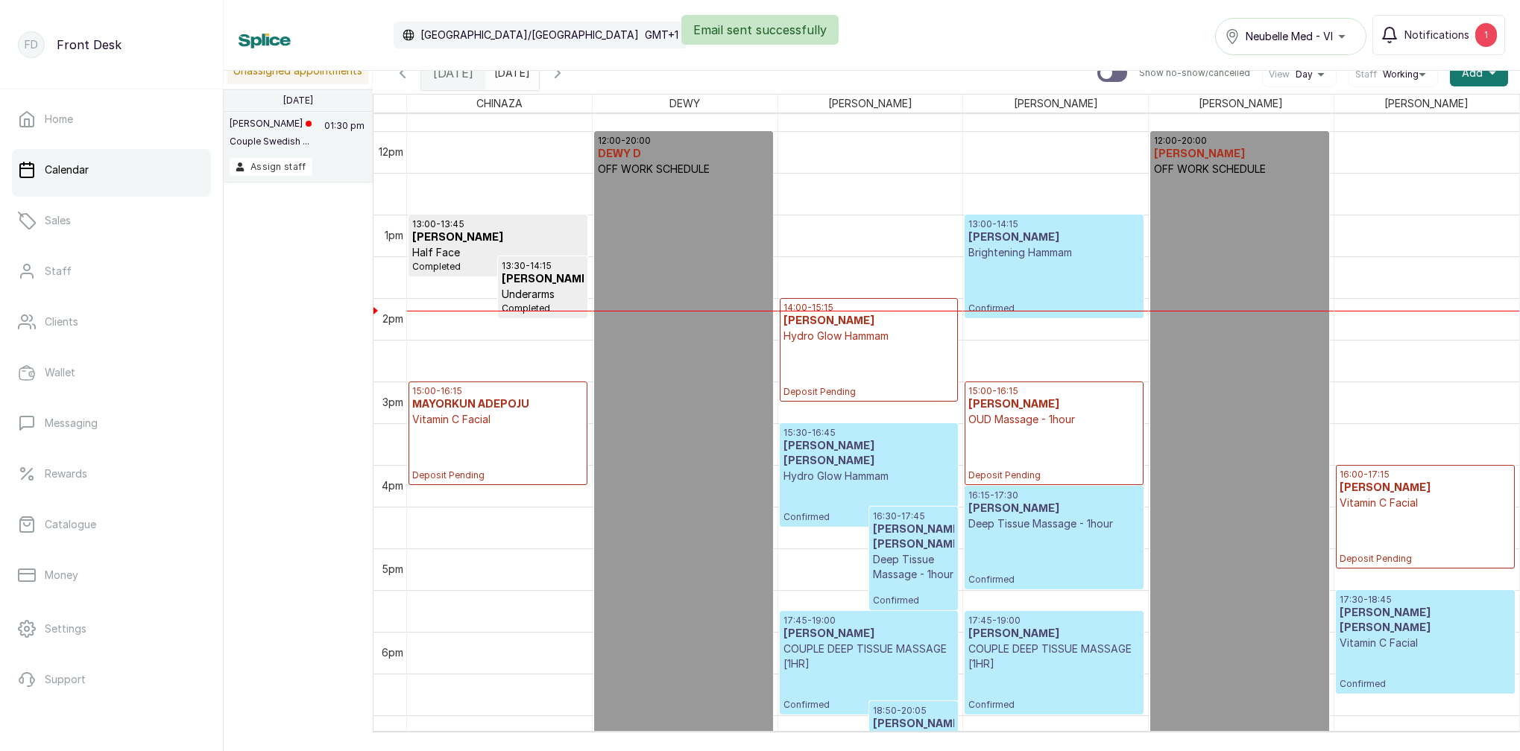
click at [1046, 265] on div "13:00 - 14:15 MR ANIBABA Brightening Hammam Confirmed" at bounding box center [1053, 266] width 171 height 96
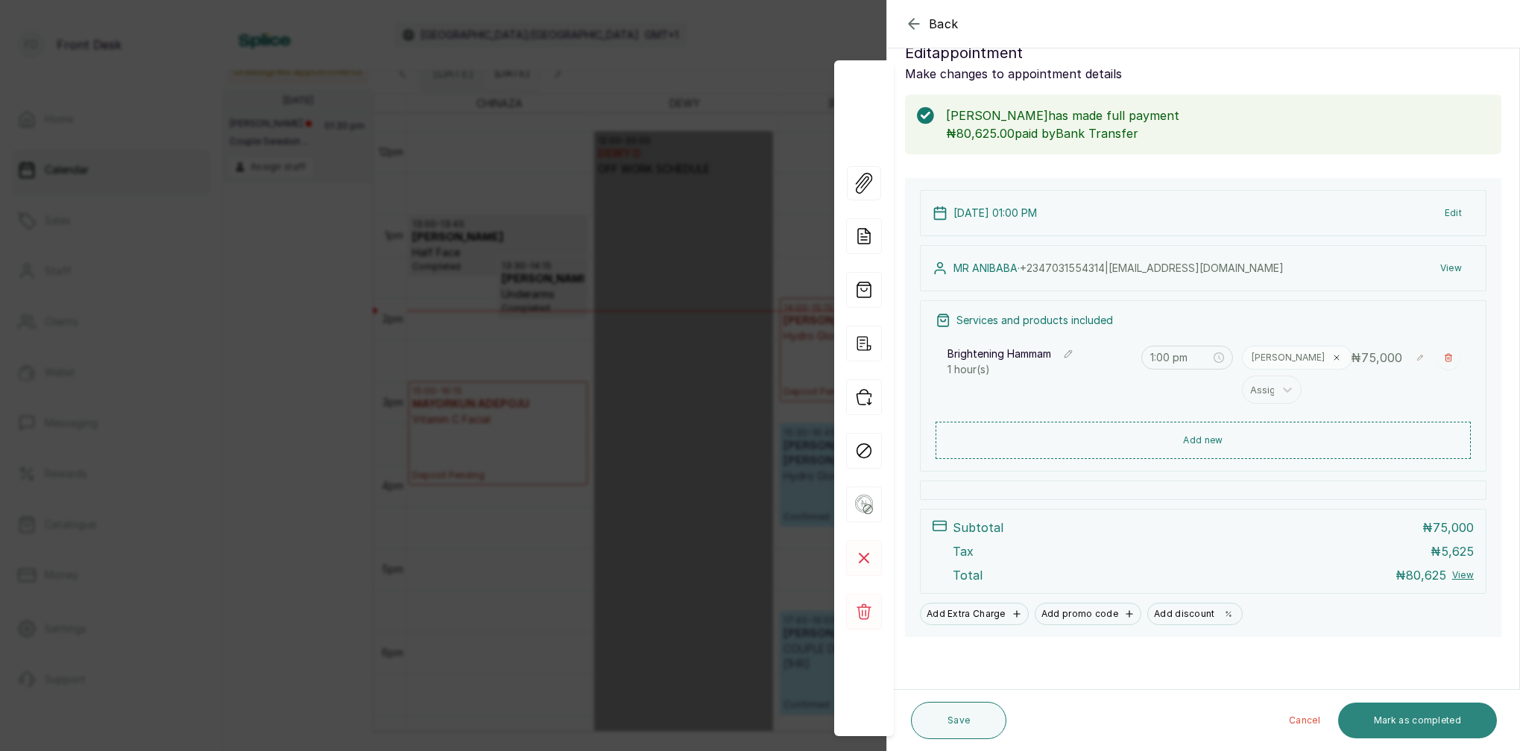
click at [1435, 718] on button "Mark as completed" at bounding box center [1417, 721] width 159 height 36
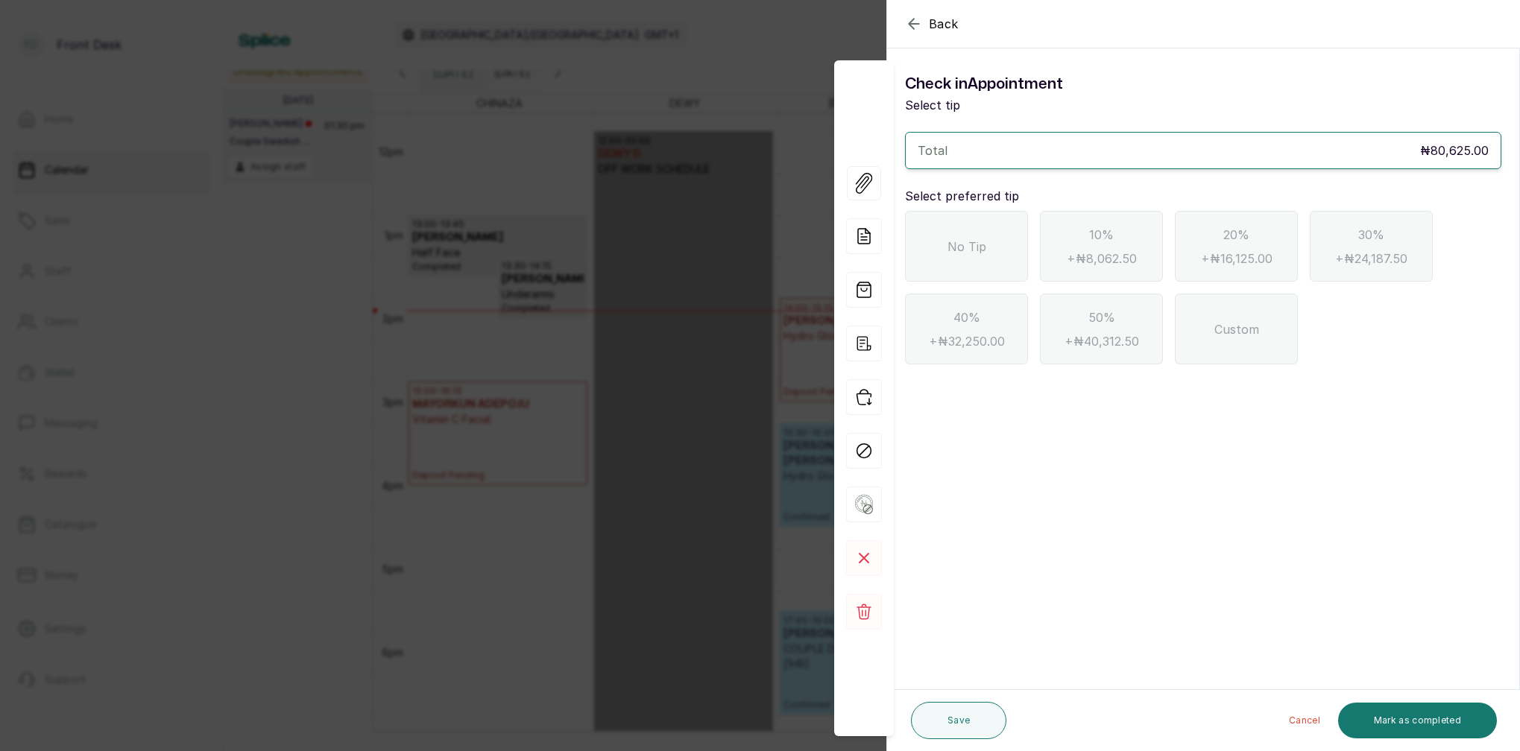
click at [995, 234] on div "No Tip" at bounding box center [966, 246] width 123 height 71
click at [1458, 721] on button "Mark as completed" at bounding box center [1417, 721] width 159 height 36
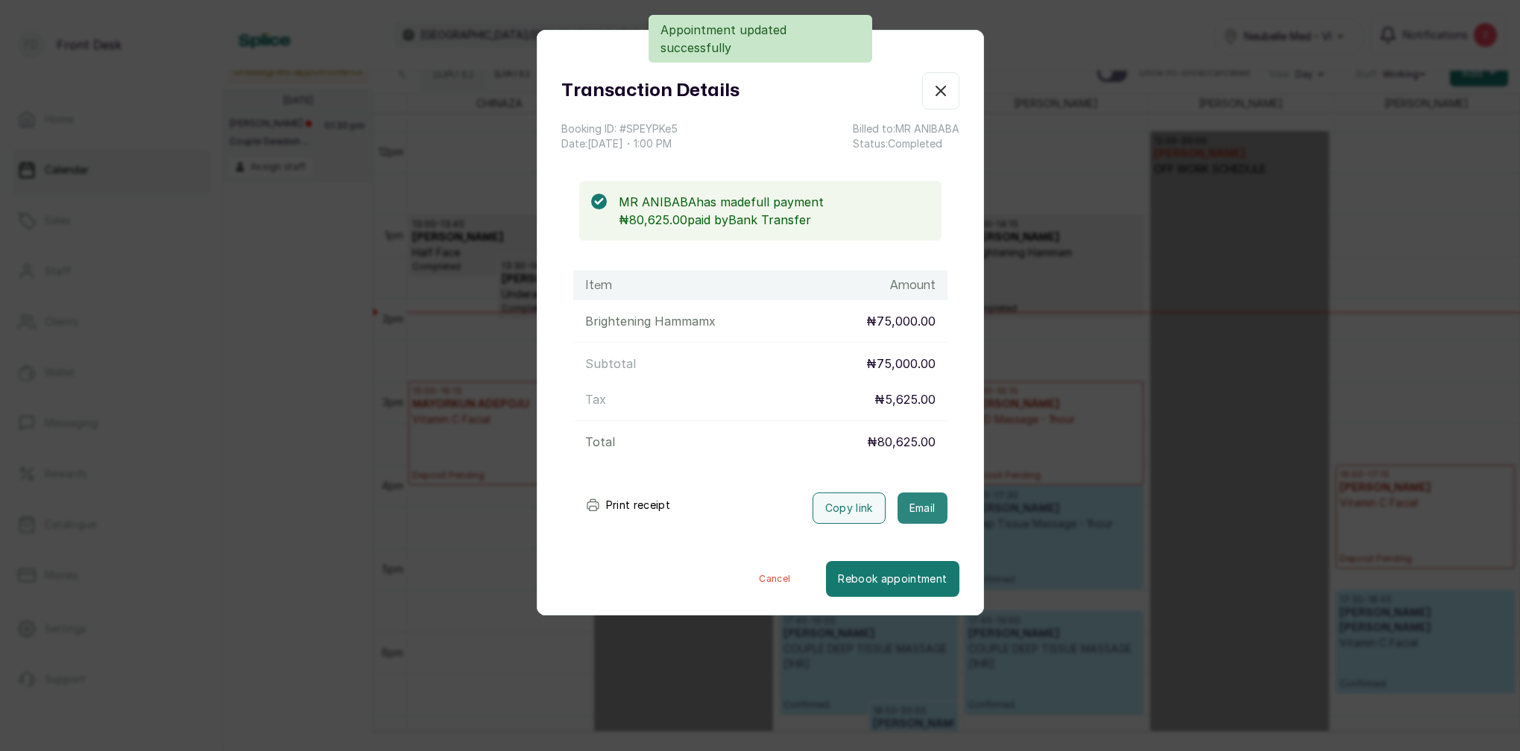
click at [930, 505] on button "Email" at bounding box center [922, 508] width 50 height 31
drag, startPoint x: 949, startPoint y: 91, endPoint x: 958, endPoint y: 93, distance: 9.9
click at [949, 91] on icon "button" at bounding box center [941, 91] width 18 height 18
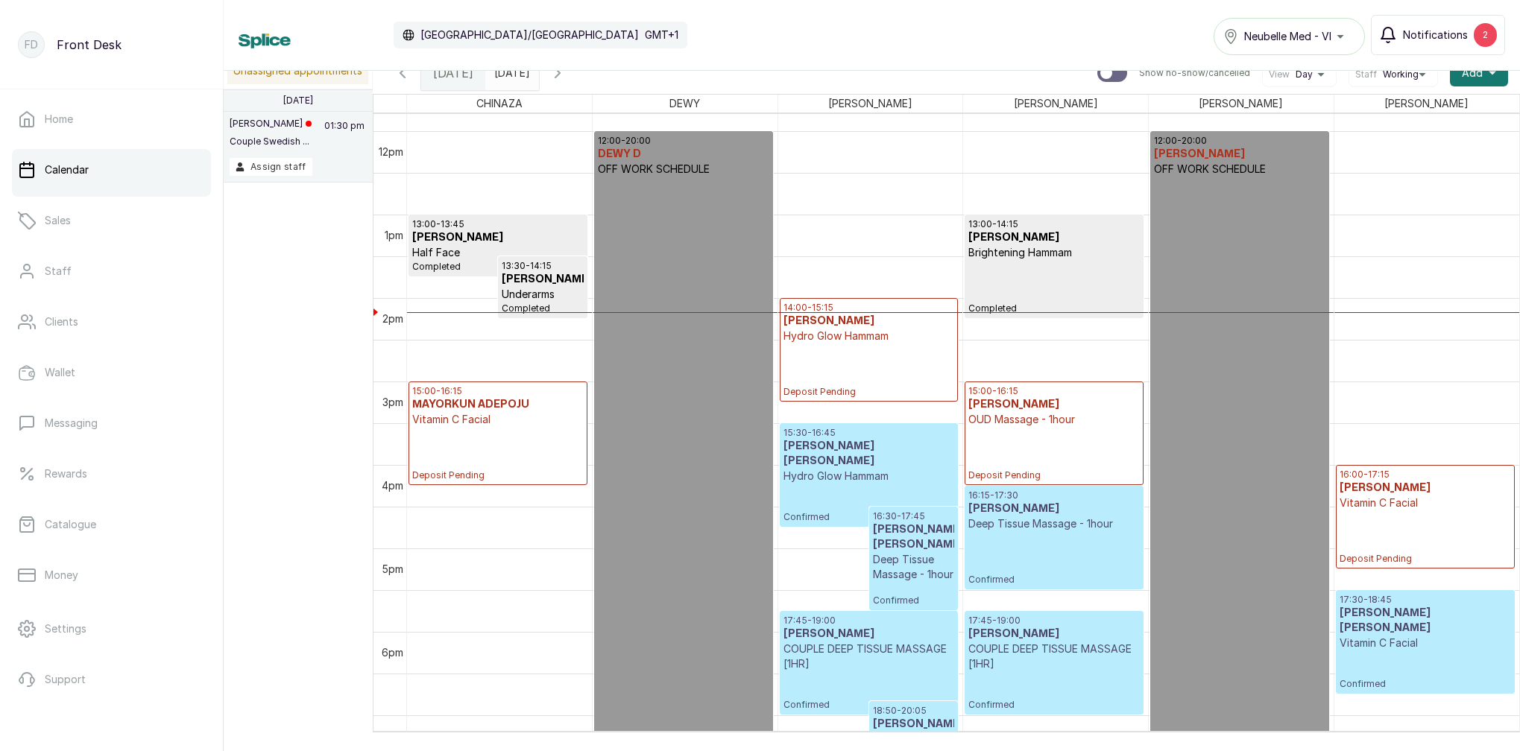
click at [1453, 38] on span "Notifications" at bounding box center [1435, 35] width 65 height 15
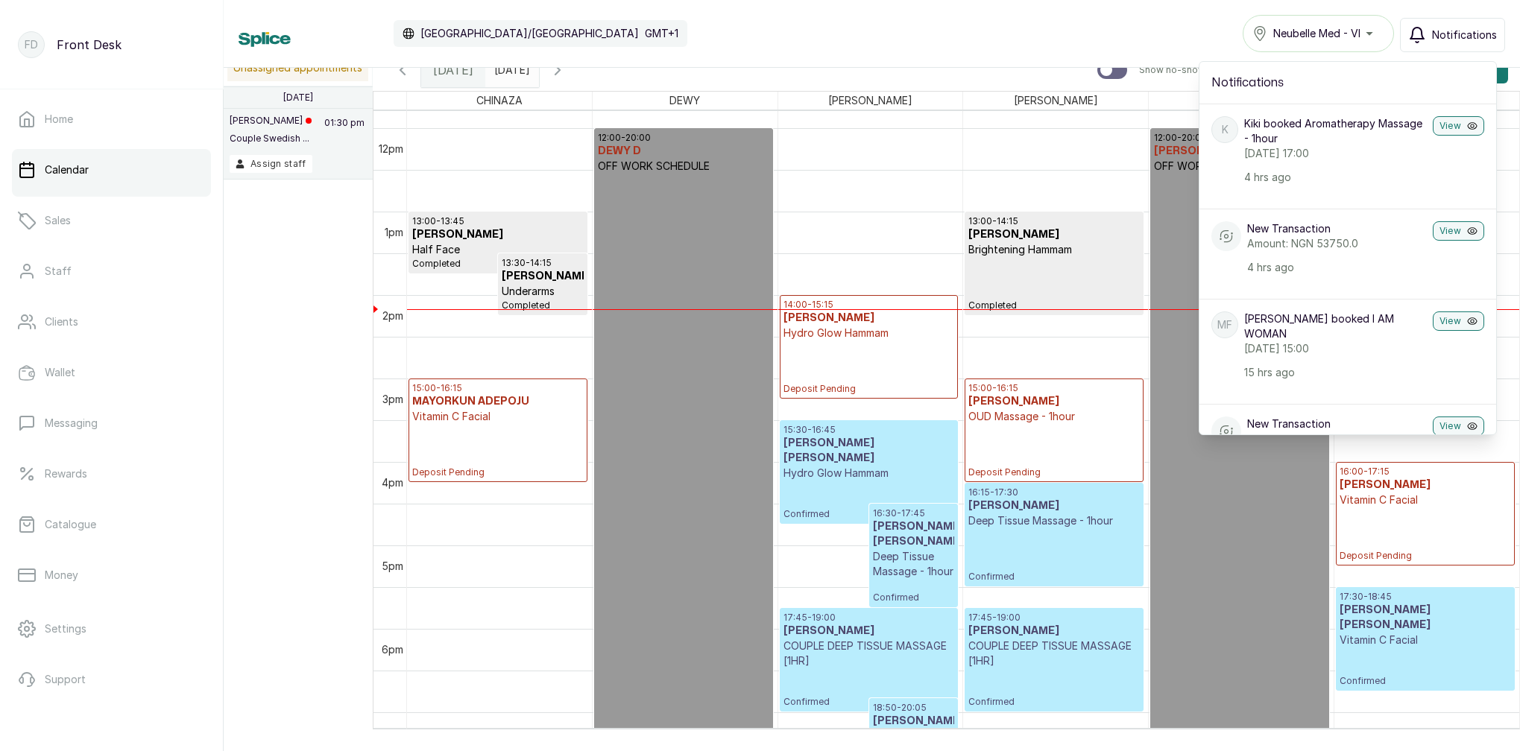
scroll to position [0, 0]
click at [1452, 124] on button "View" at bounding box center [1457, 125] width 51 height 19
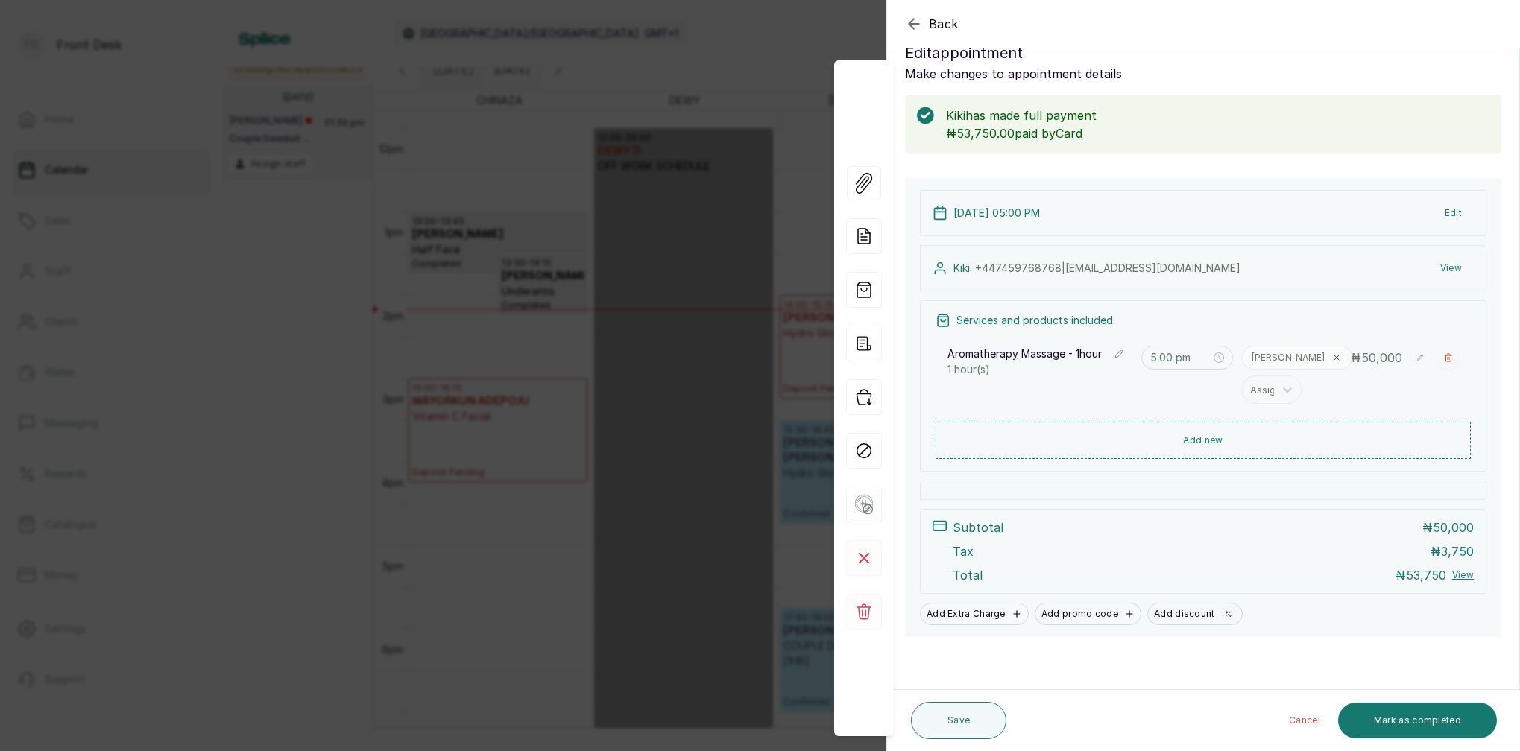
scroll to position [31, 0]
click at [915, 31] on icon "button" at bounding box center [914, 24] width 18 height 18
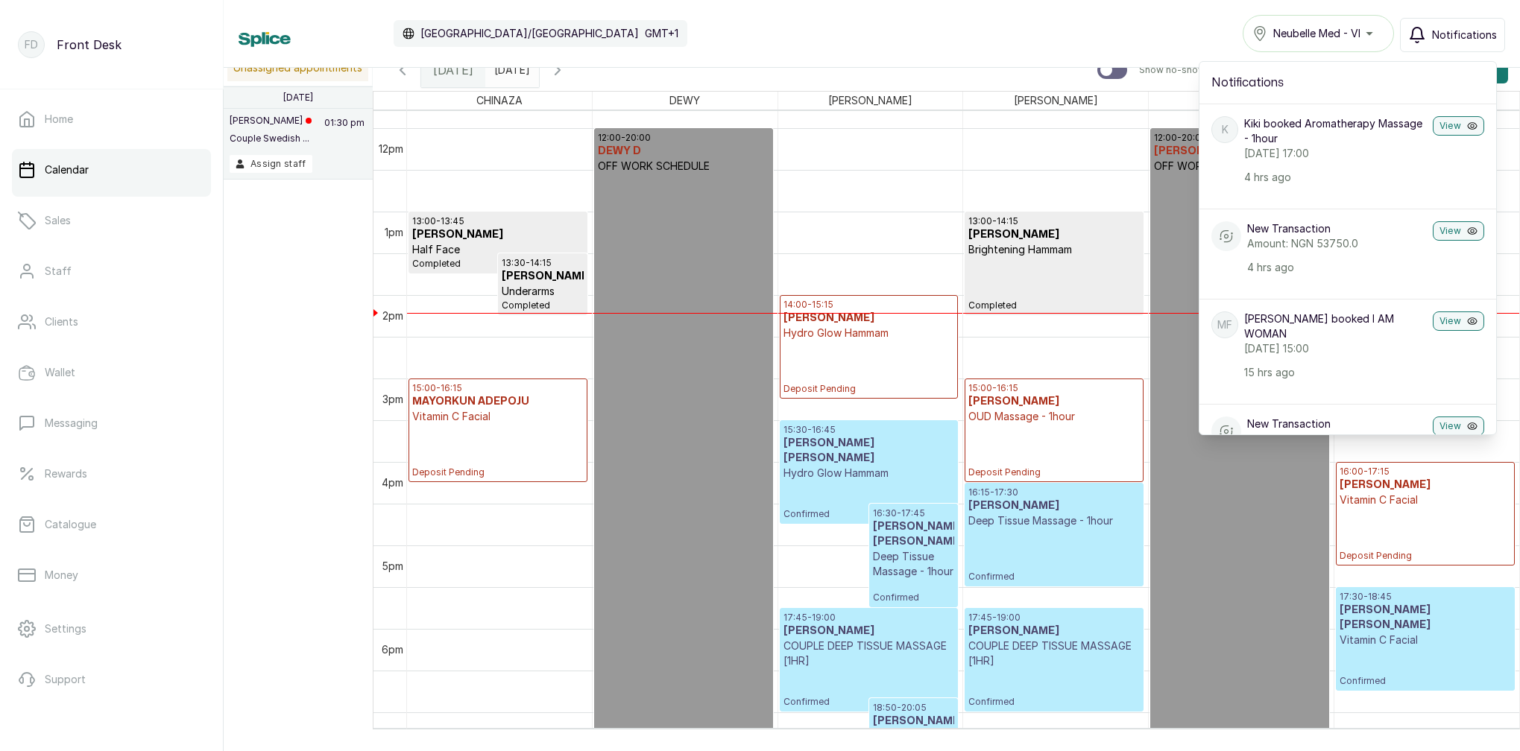
click at [1444, 39] on span "Notifications" at bounding box center [1464, 35] width 65 height 15
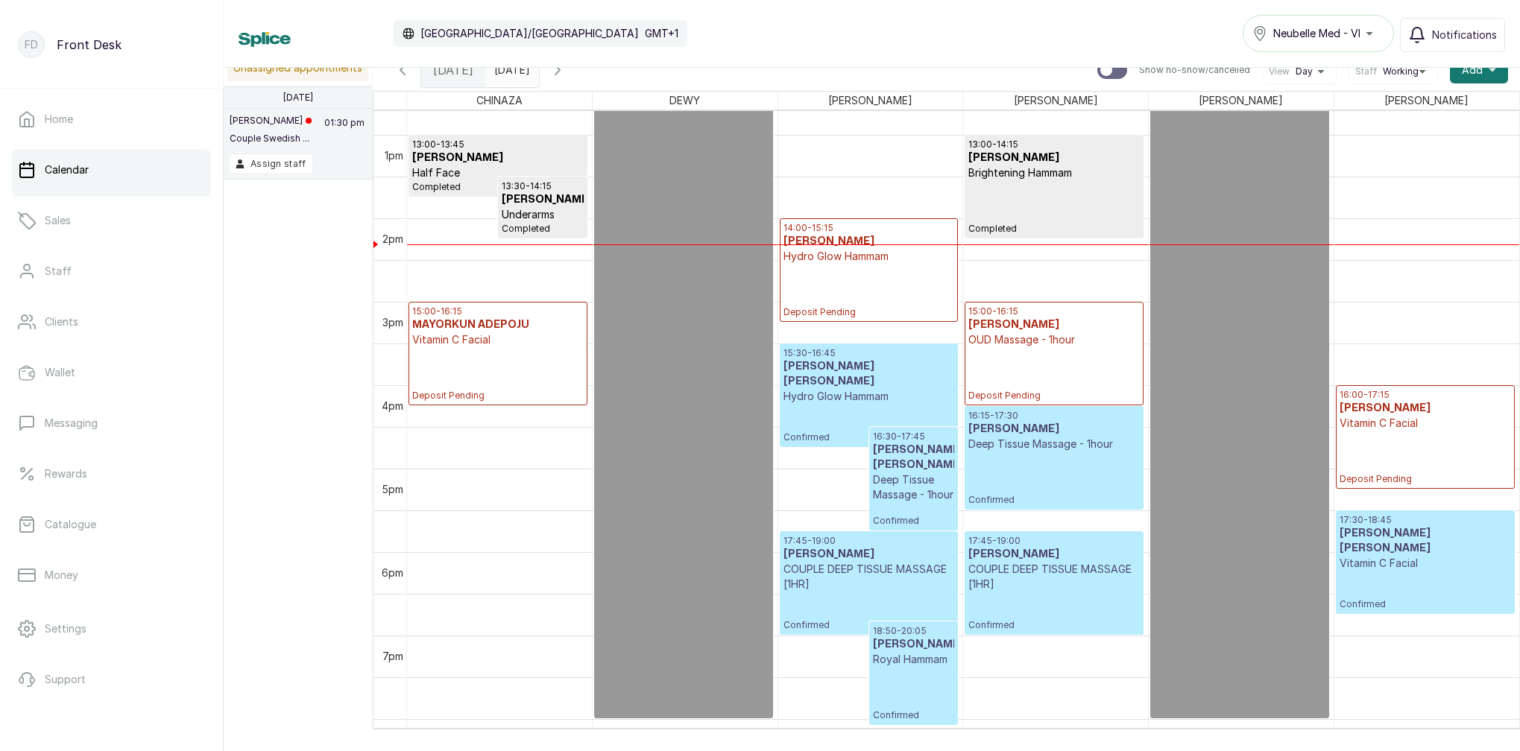
scroll to position [1062, 0]
click at [566, 73] on icon "button" at bounding box center [558, 70] width 18 height 18
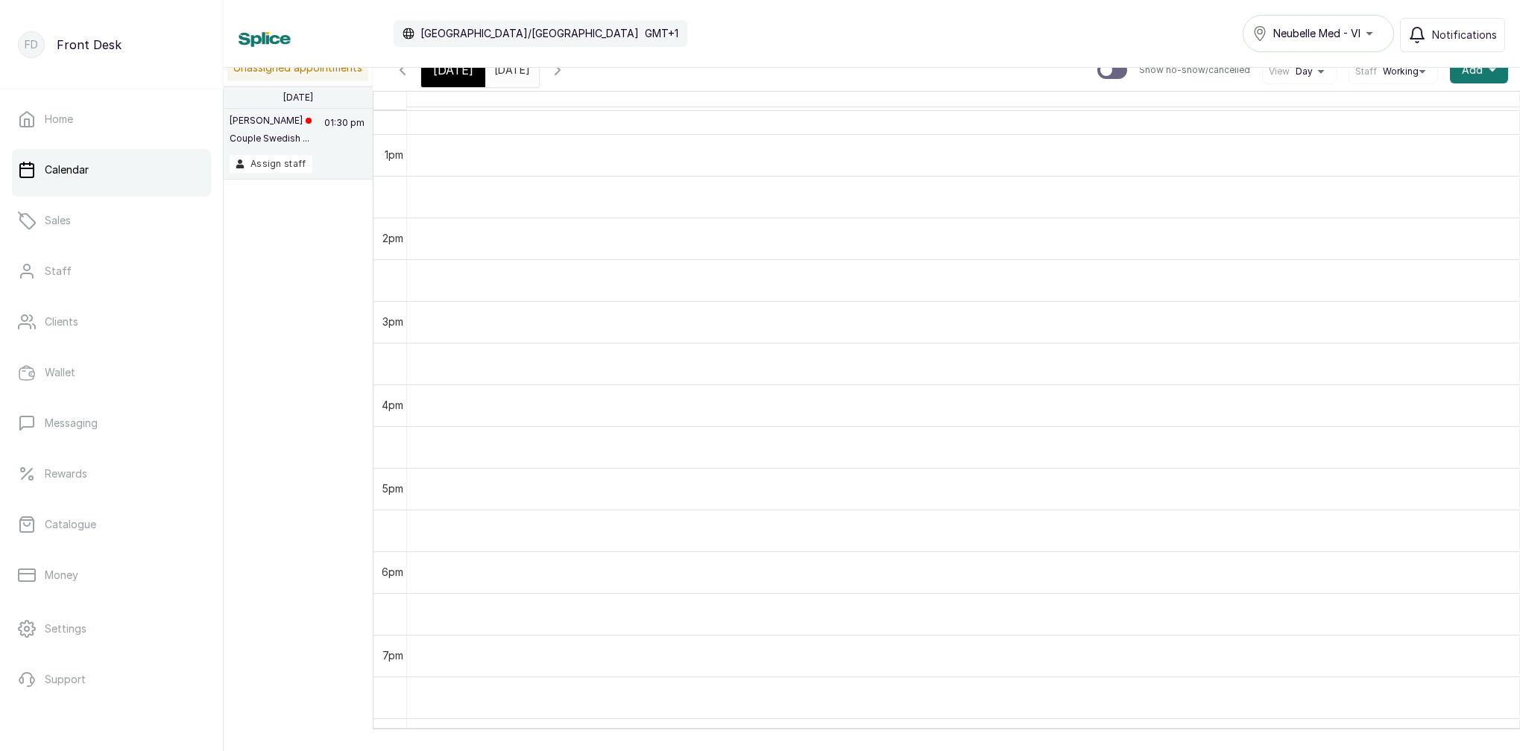
scroll to position [502, 0]
click at [566, 73] on icon "button" at bounding box center [558, 70] width 18 height 18
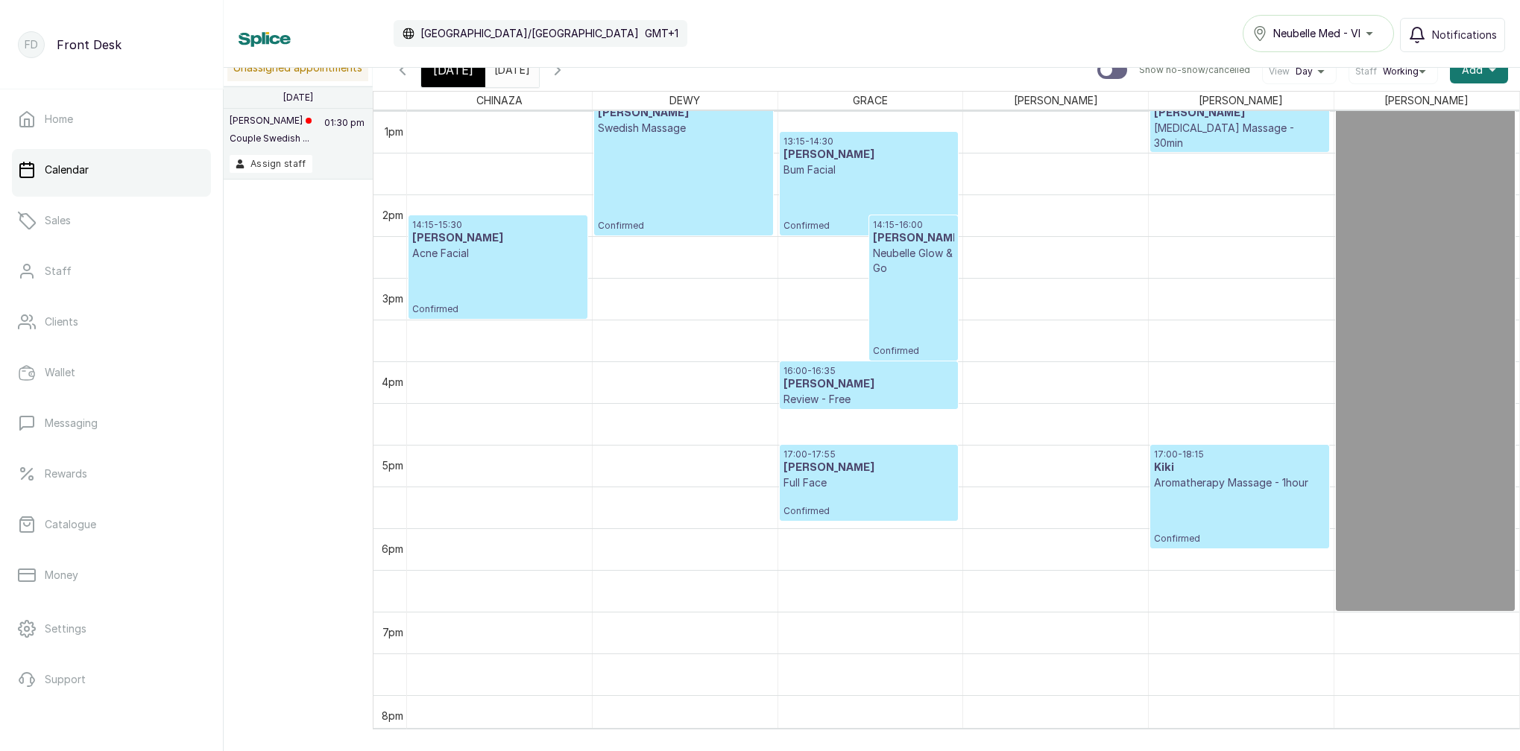
scroll to position [1101, 0]
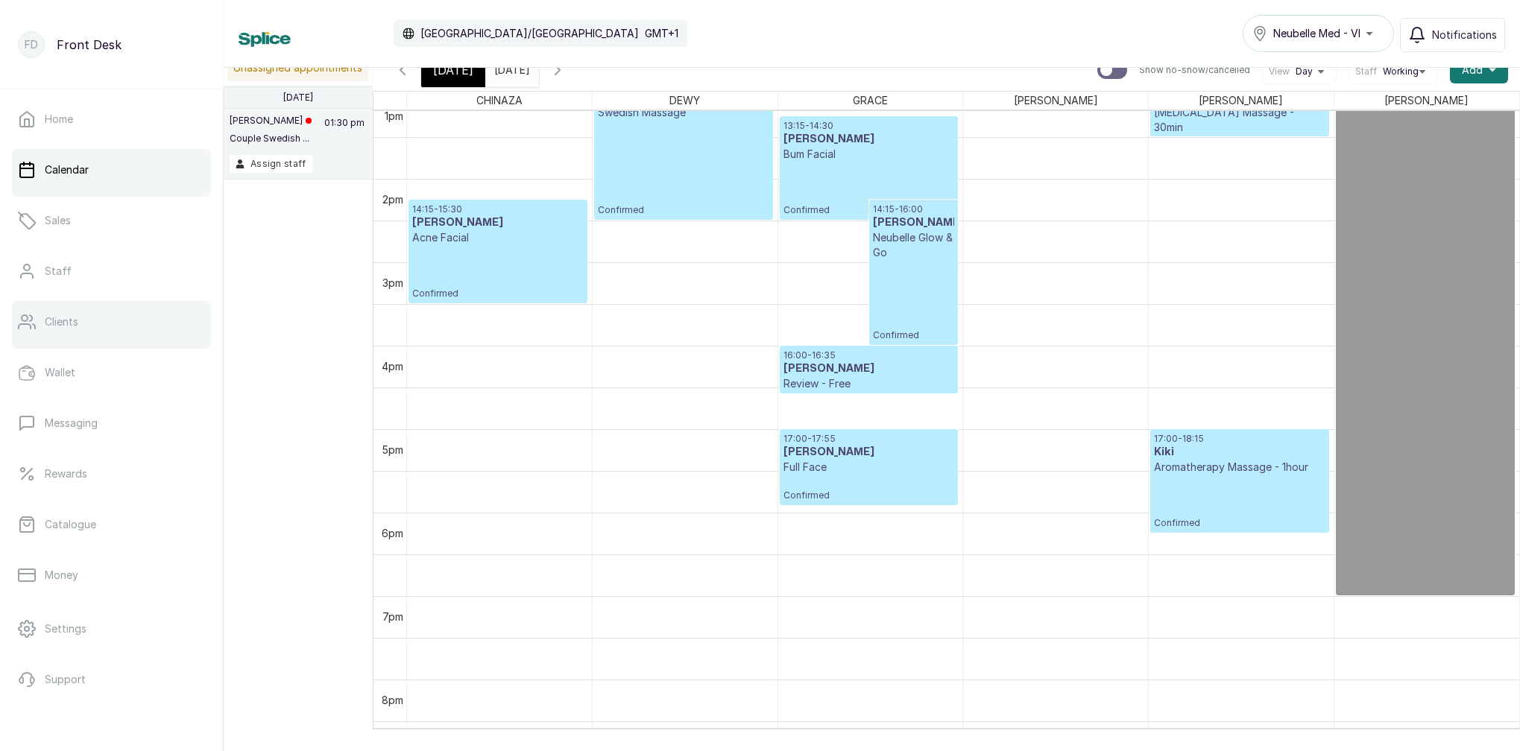
click at [106, 325] on link "Clients" at bounding box center [111, 322] width 199 height 42
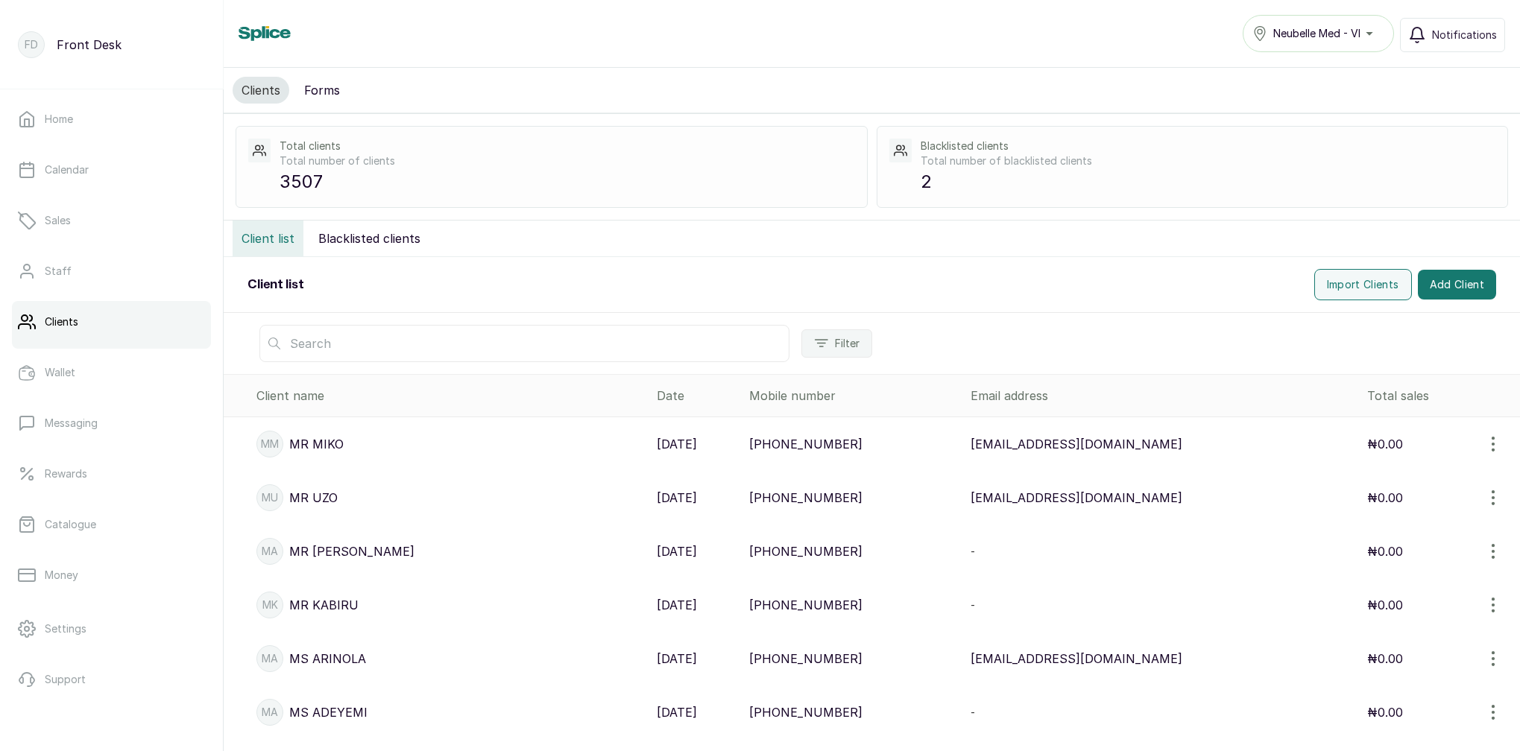
click at [401, 347] on input "text" at bounding box center [524, 343] width 530 height 37
click at [98, 179] on link "Calendar" at bounding box center [111, 170] width 199 height 42
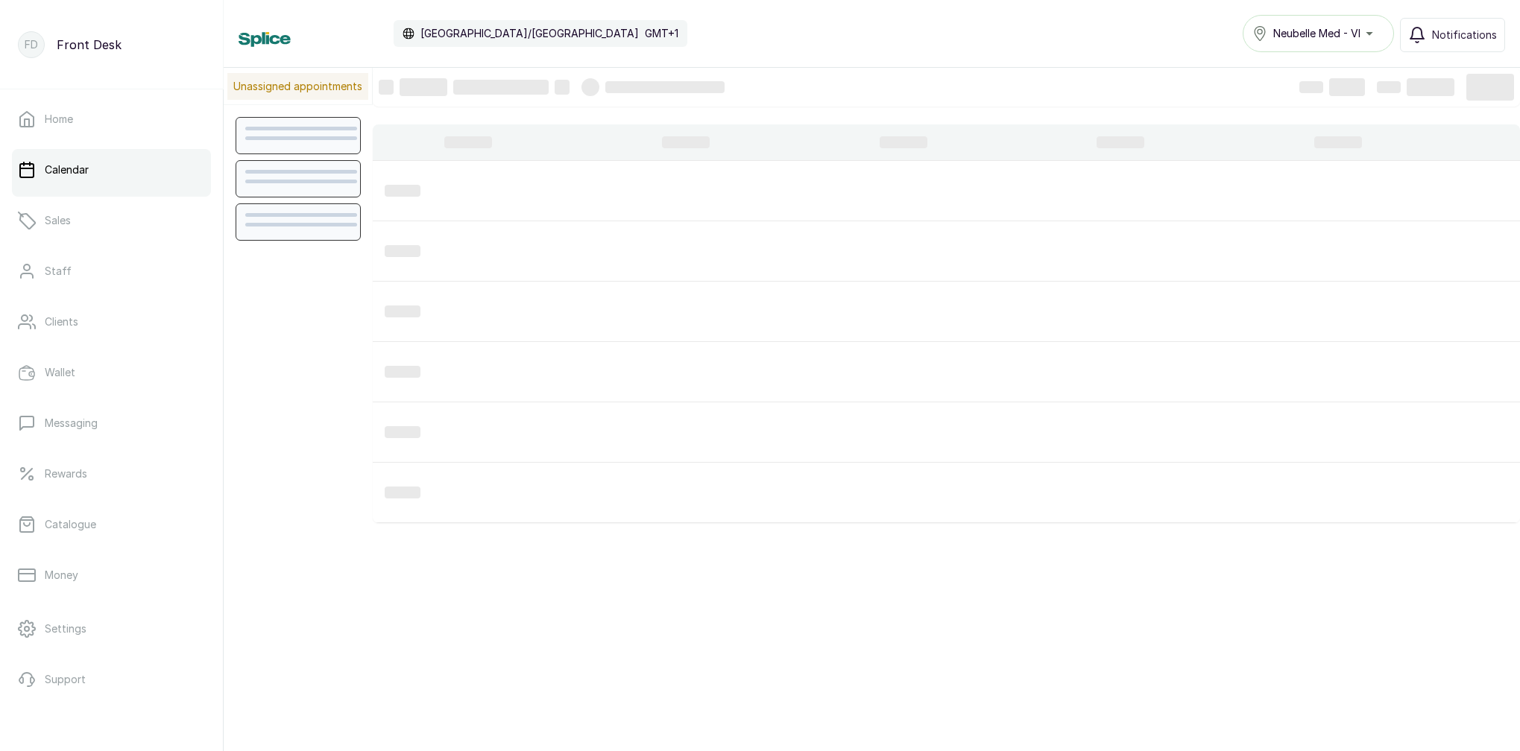
scroll to position [502, 0]
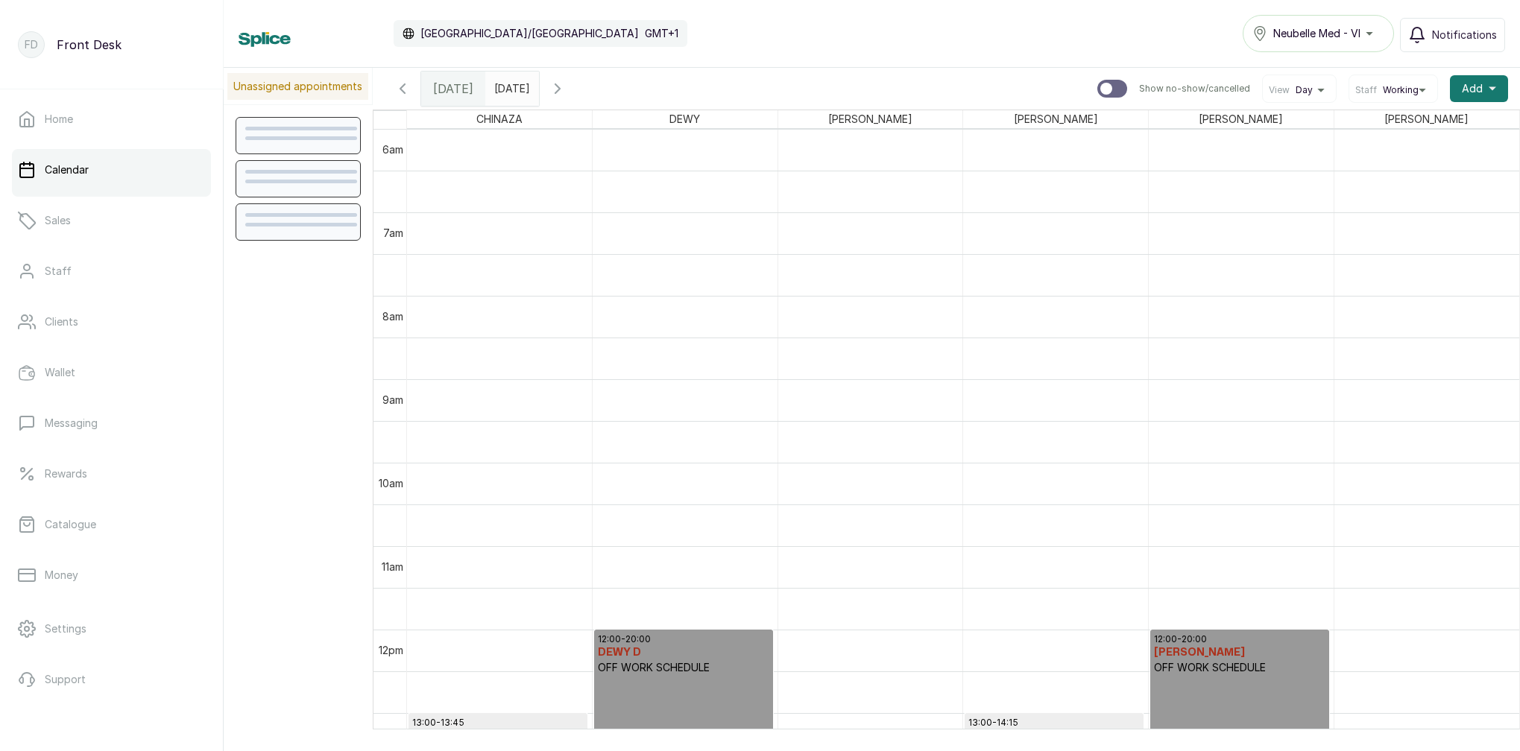
type input "yyyy-MM-dd"
click at [510, 89] on input "yyyy-MM-dd" at bounding box center [498, 84] width 24 height 25
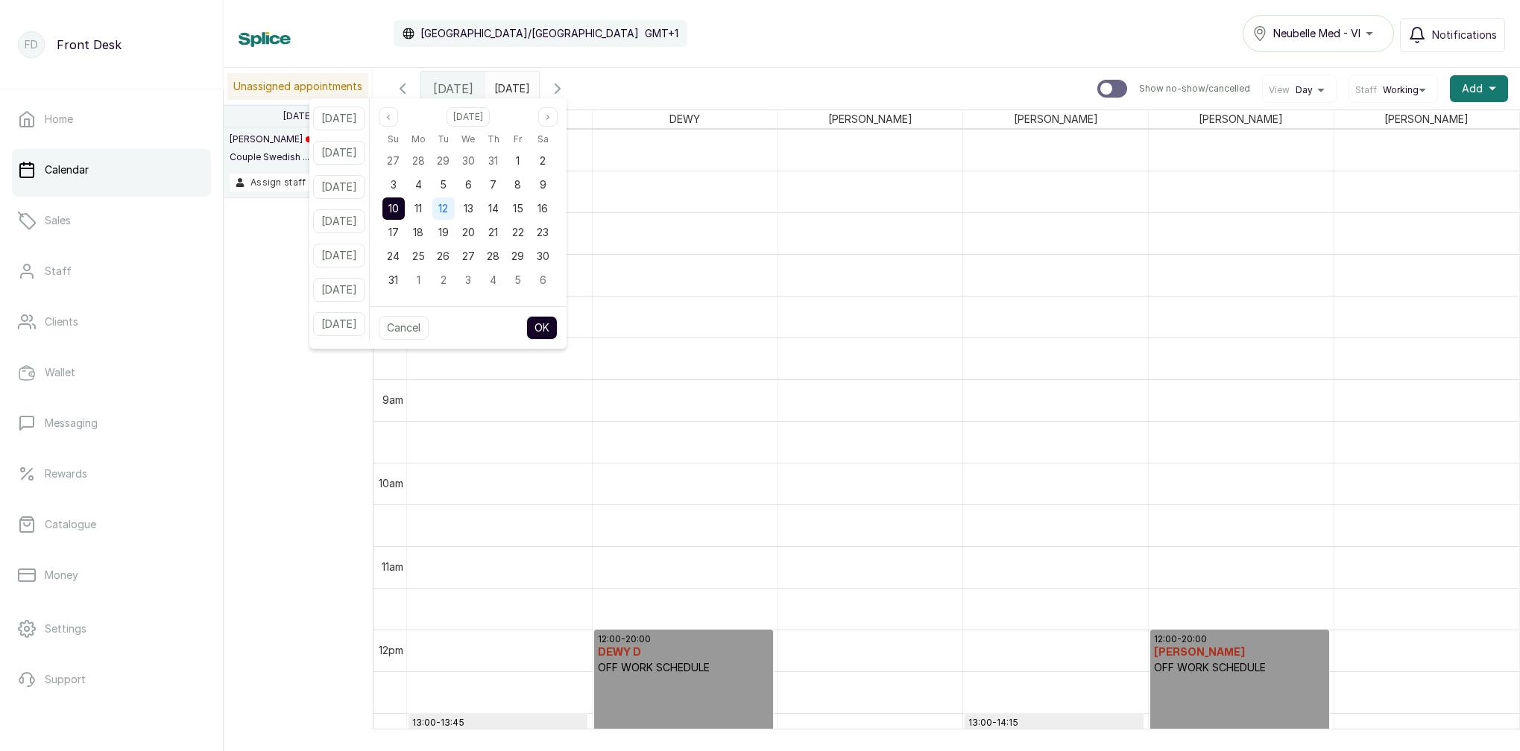
drag, startPoint x: 455, startPoint y: 210, endPoint x: 466, endPoint y: 220, distance: 14.8
click at [455, 211] on div "12" at bounding box center [443, 209] width 22 height 22
click at [557, 328] on button "OK" at bounding box center [541, 328] width 31 height 24
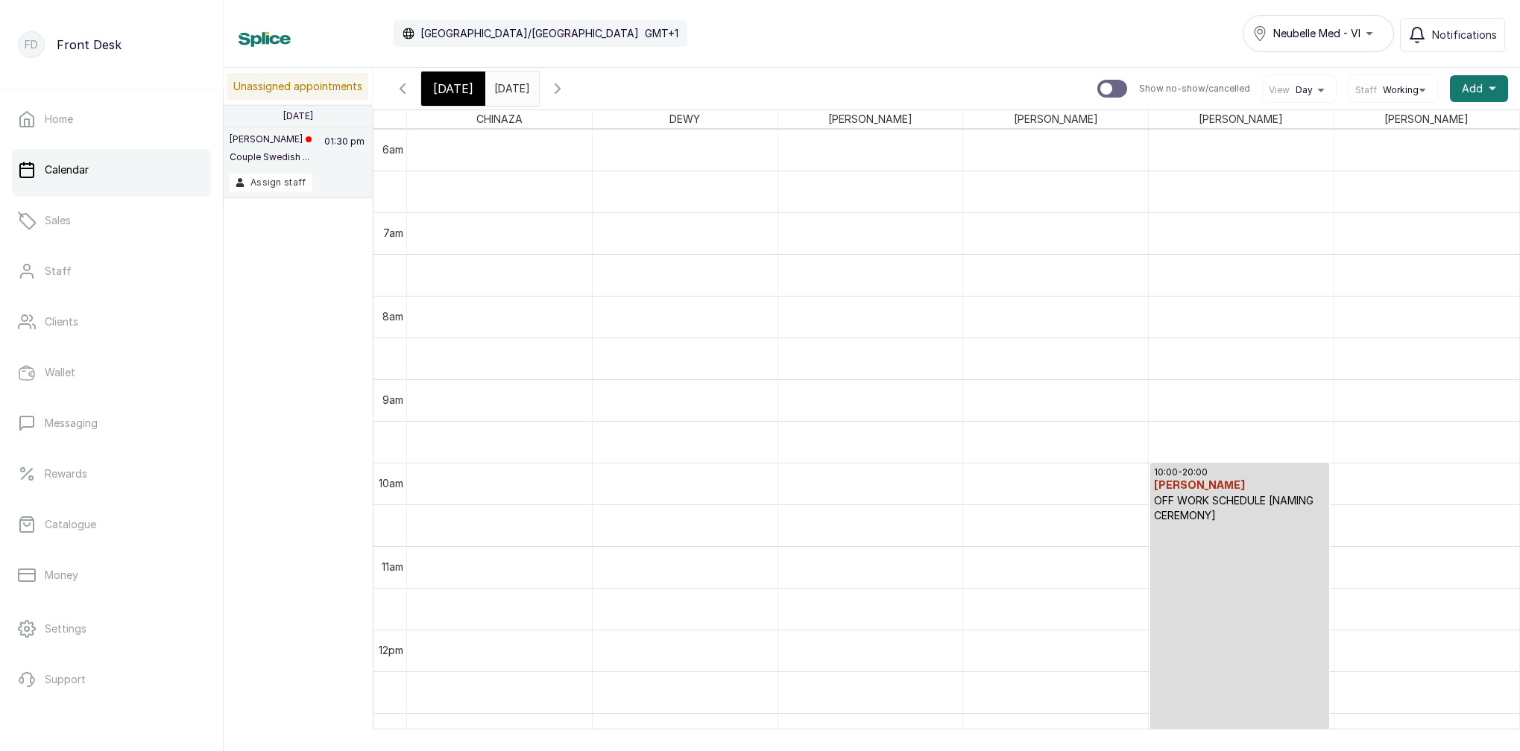
type input "2025-08-12"
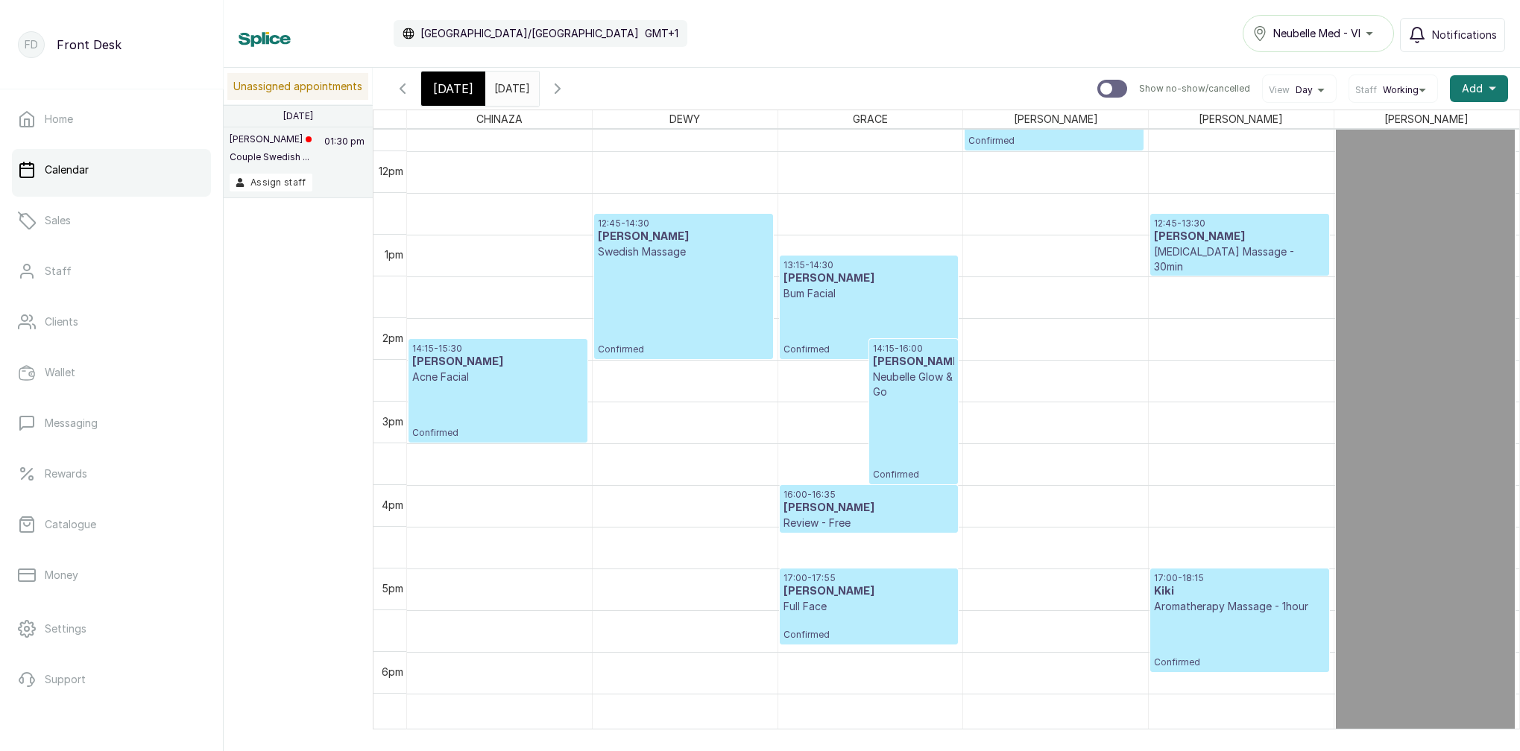
scroll to position [982, 0]
click at [103, 329] on link "Clients" at bounding box center [111, 322] width 199 height 42
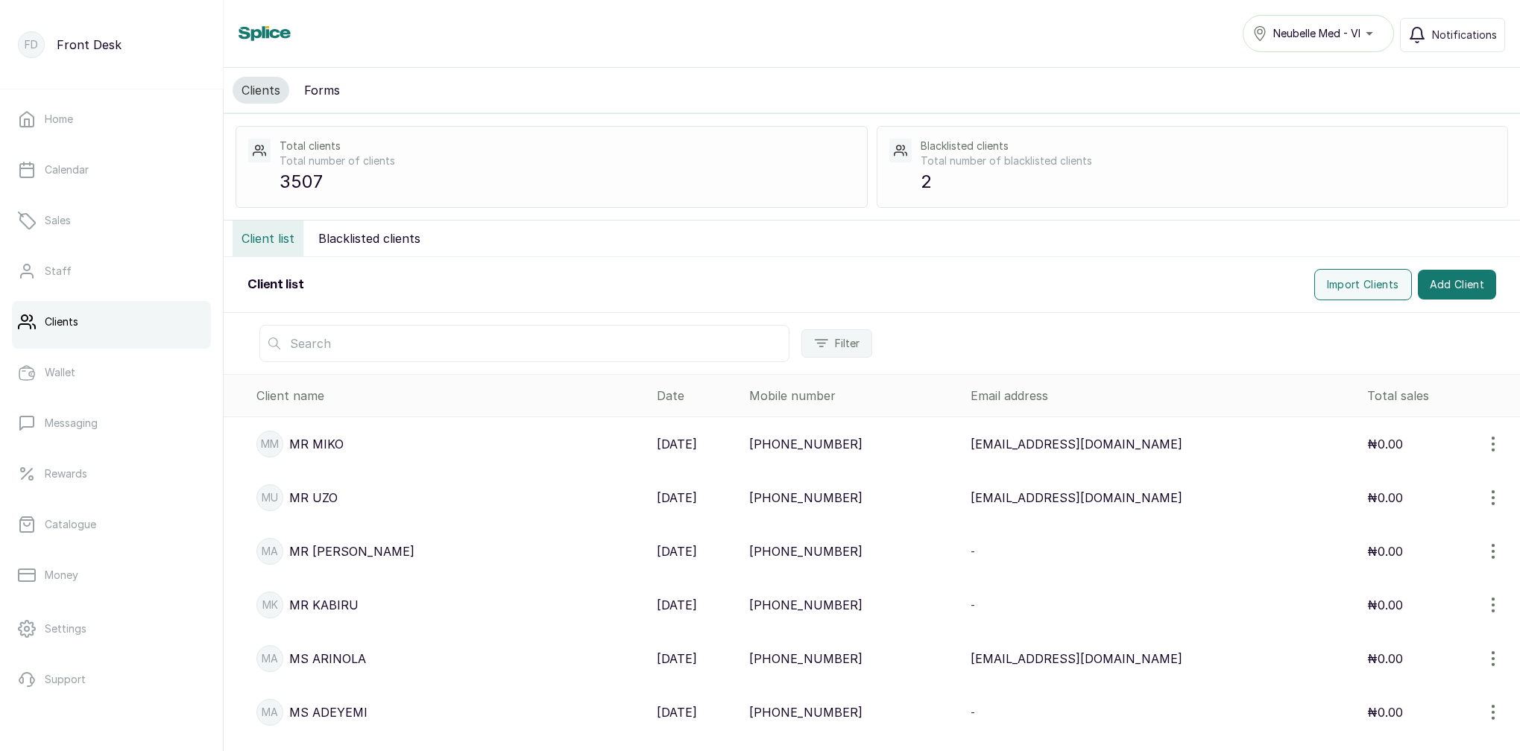
click at [380, 349] on input "text" at bounding box center [524, 343] width 530 height 37
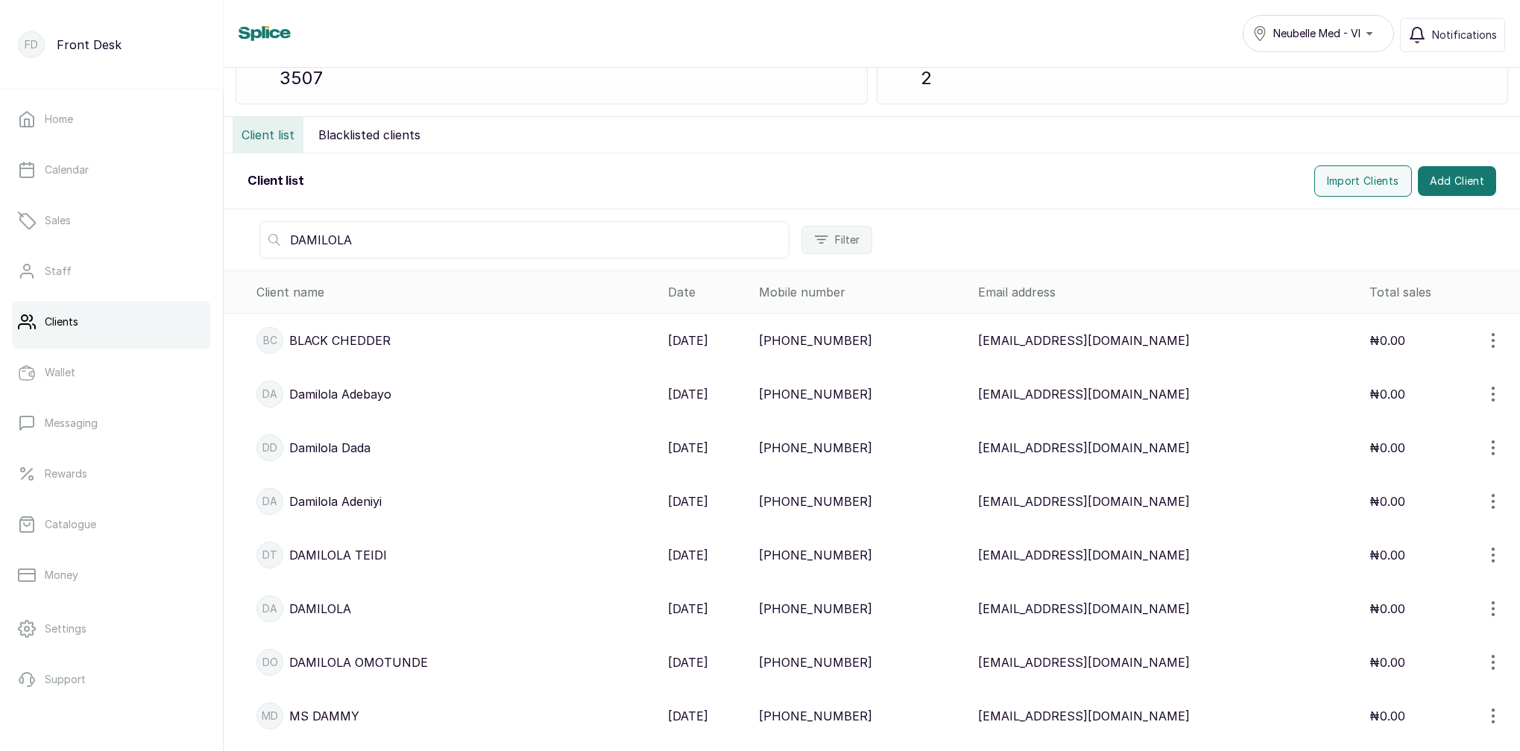
scroll to position [106, 0]
type input "DAMILOLA"
click at [356, 659] on p "DAMILOLA OMOTUNDE" at bounding box center [358, 660] width 139 height 18
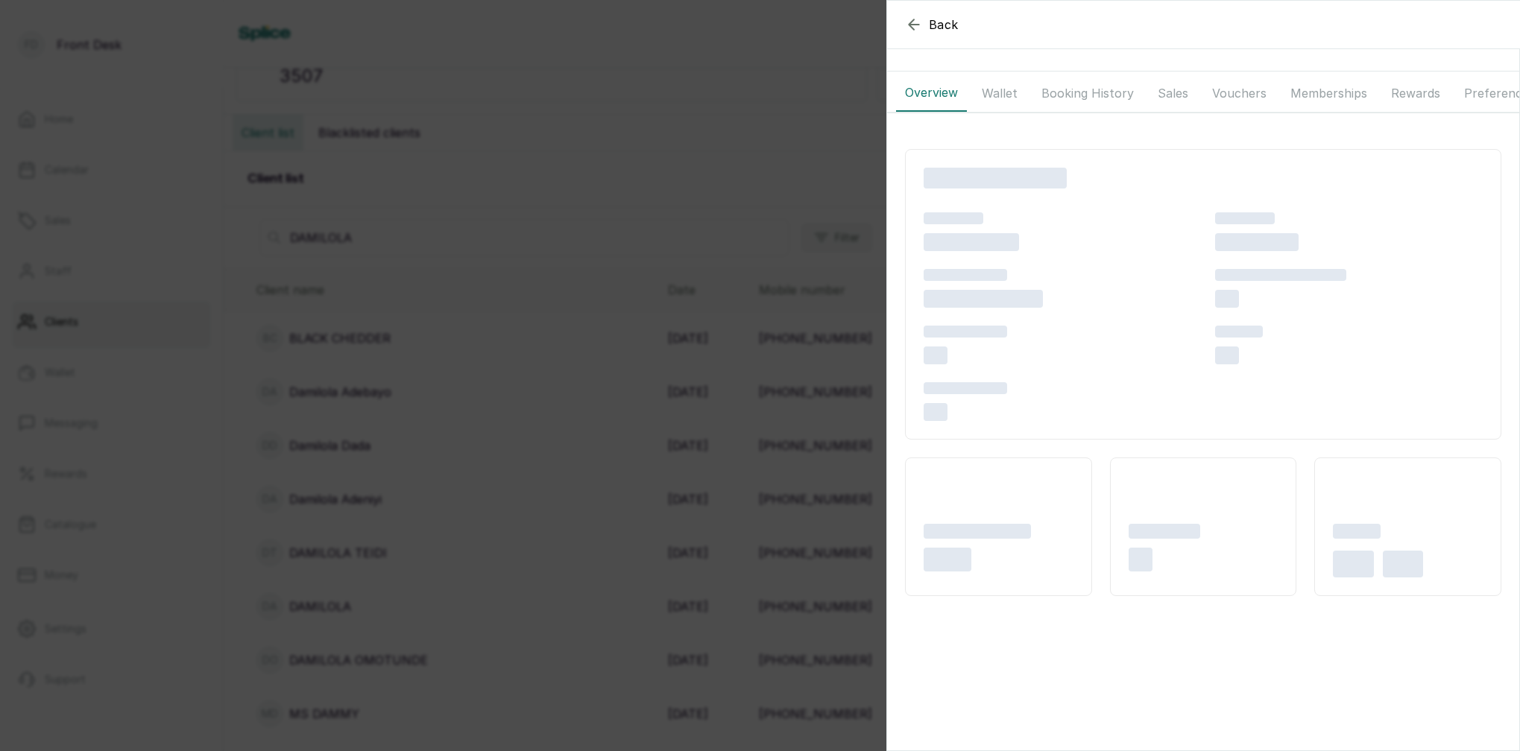
click at [991, 86] on button "Wallet" at bounding box center [1000, 93] width 54 height 37
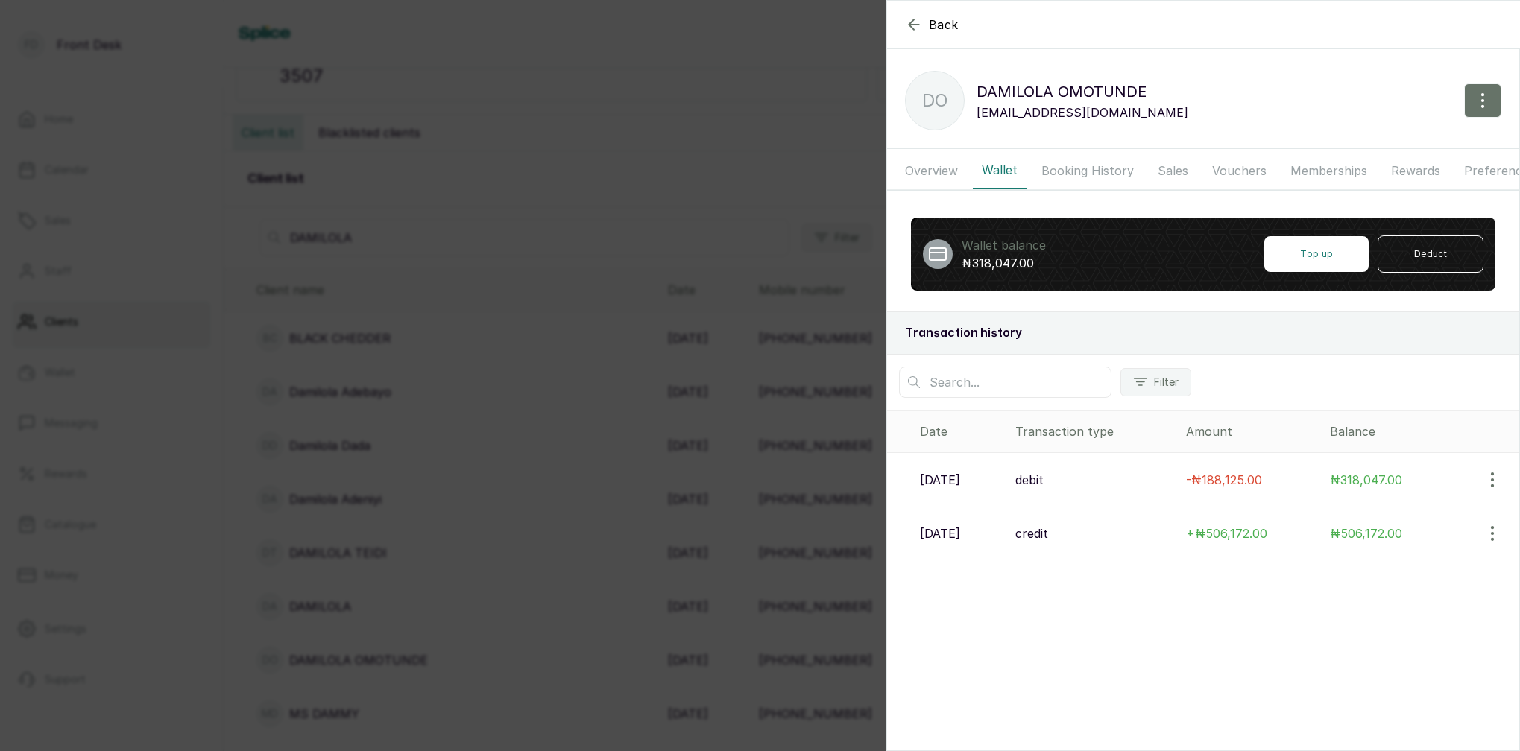
click at [943, 171] on button "Overview" at bounding box center [931, 170] width 71 height 37
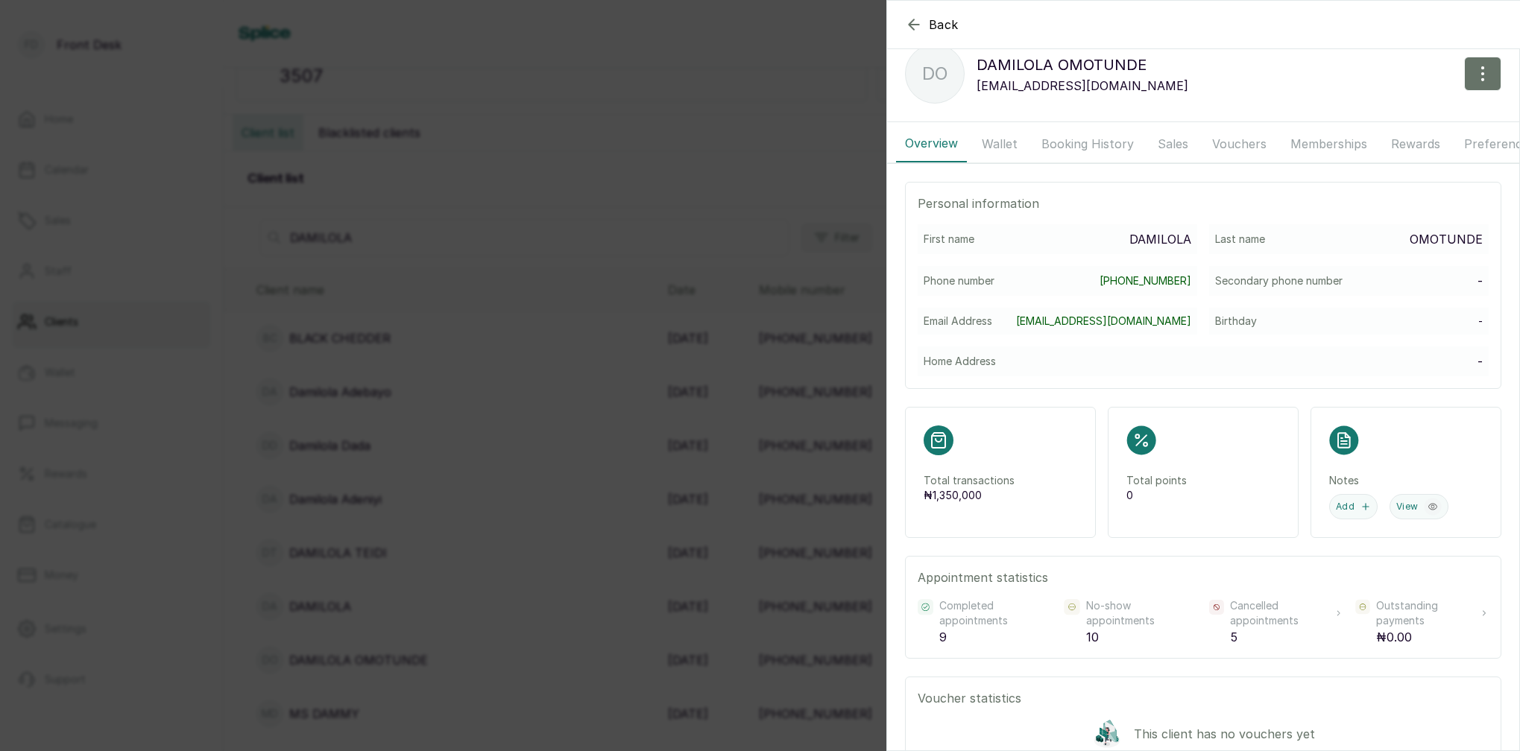
scroll to position [35, 0]
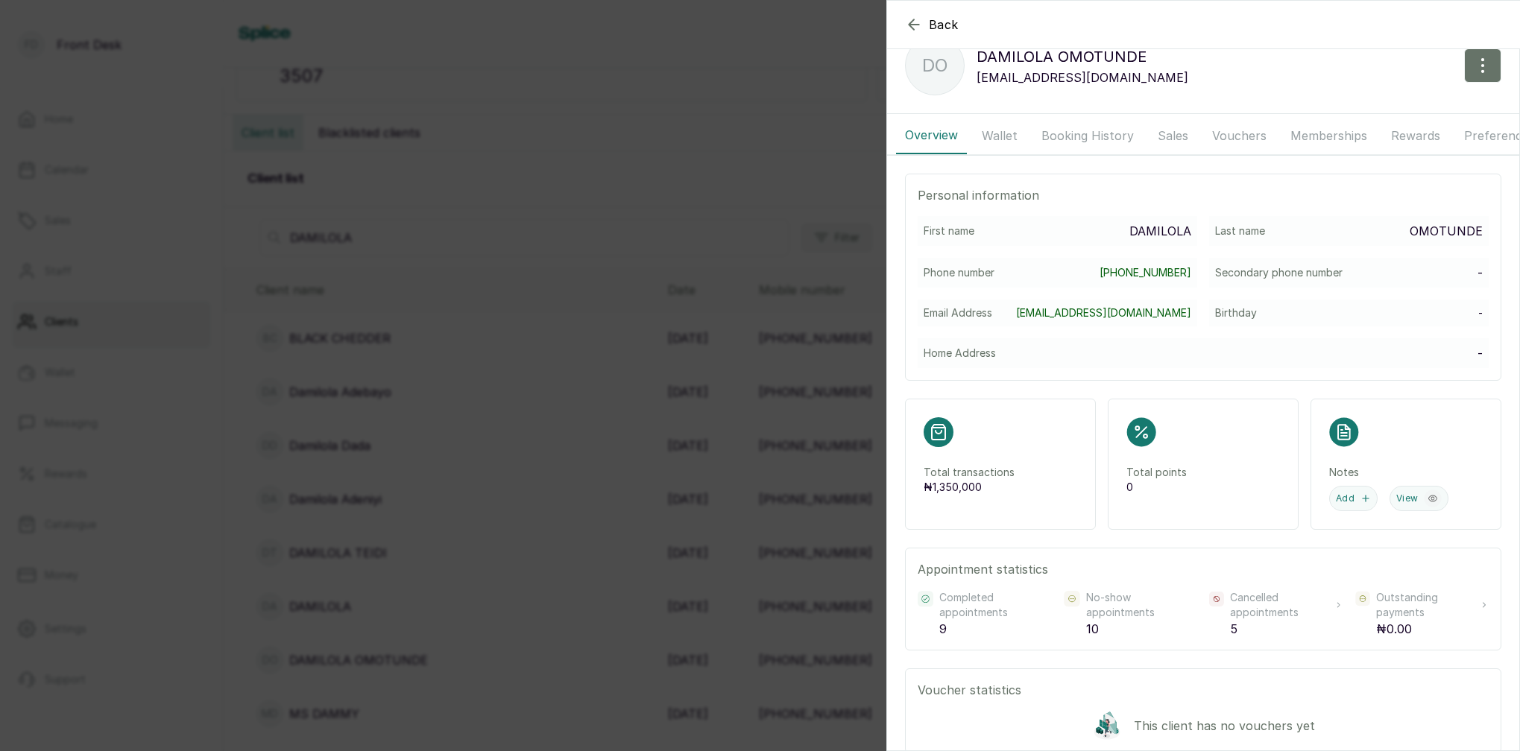
click at [1000, 136] on button "Wallet" at bounding box center [1000, 135] width 54 height 37
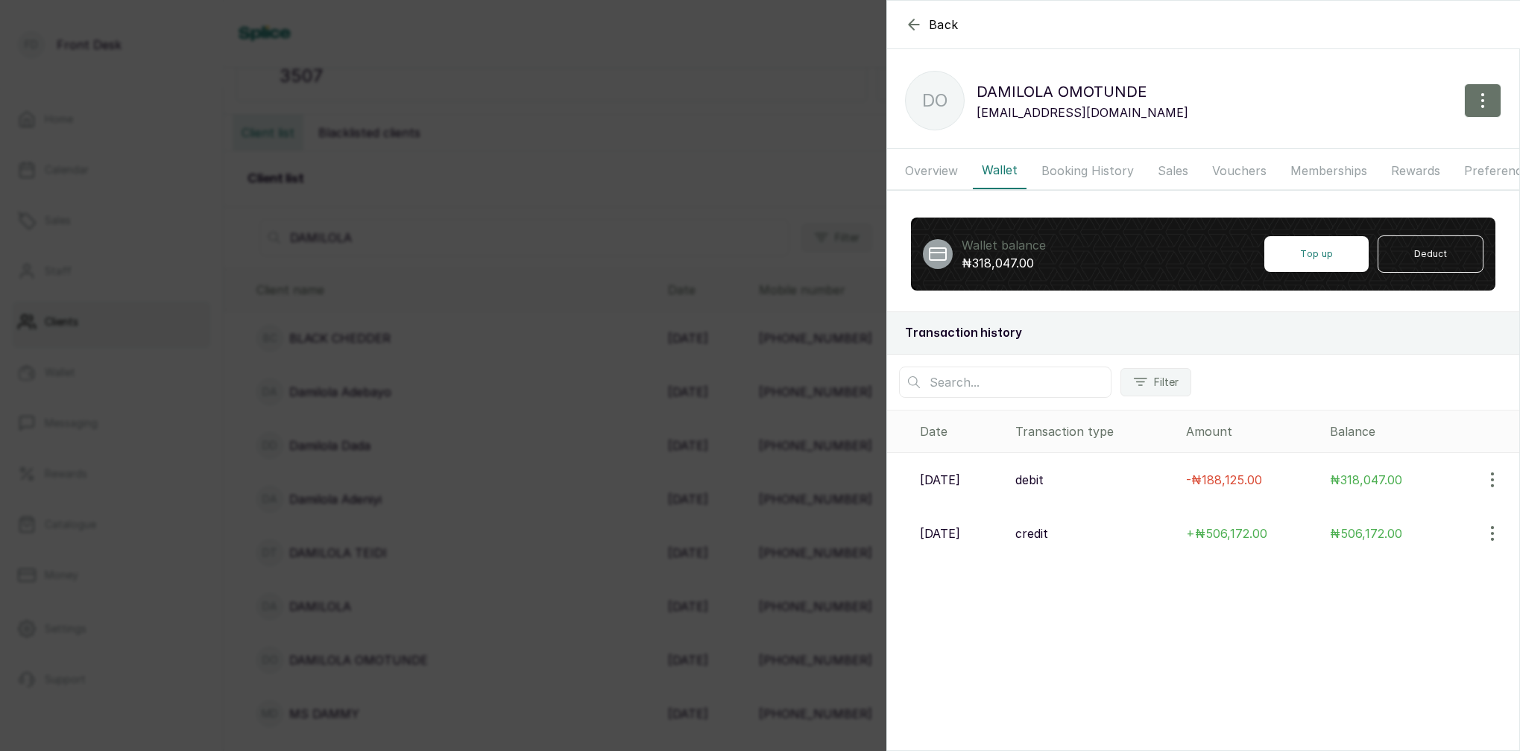
click at [1084, 171] on button "Booking History" at bounding box center [1087, 170] width 110 height 37
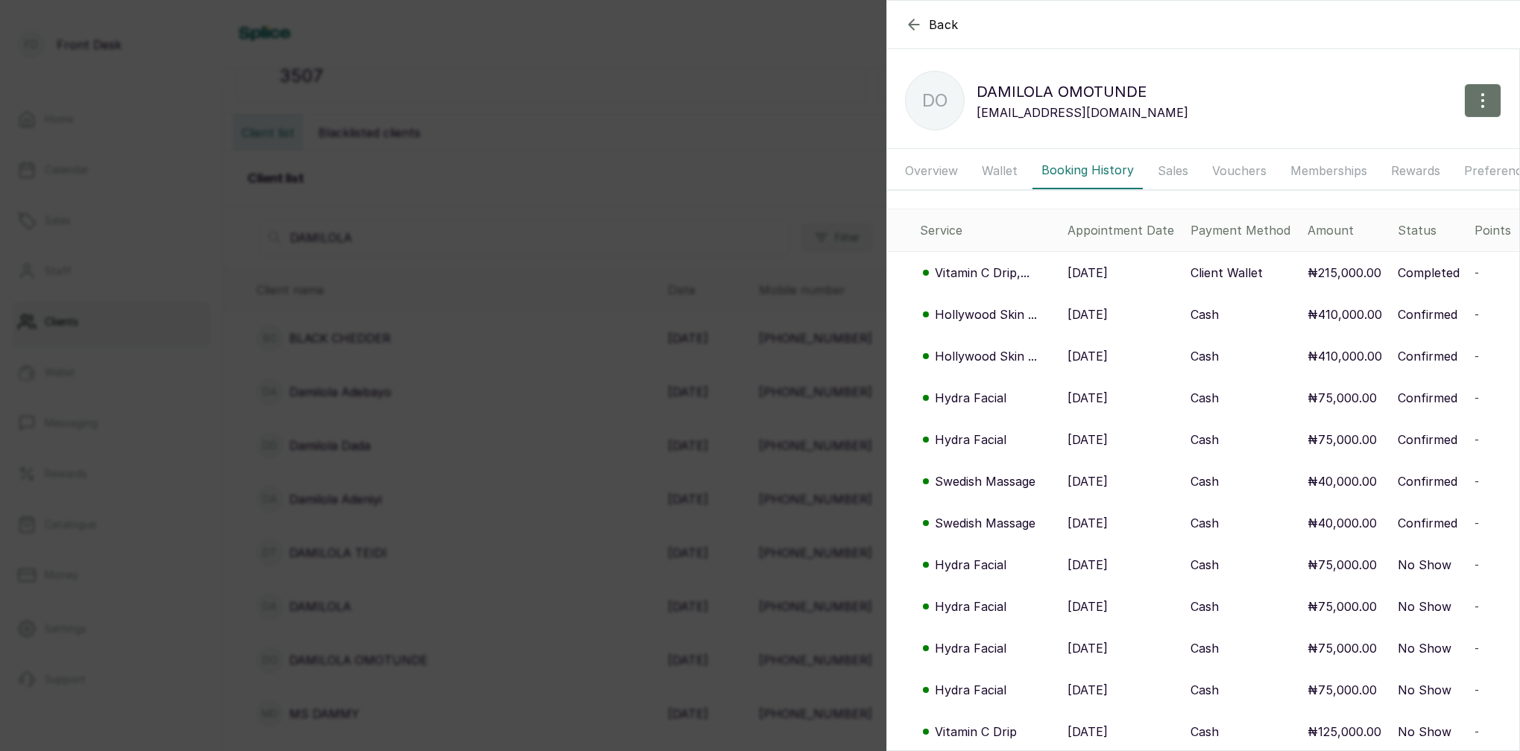
click at [985, 273] on p "Vitamin C Drip,..." at bounding box center [982, 273] width 95 height 18
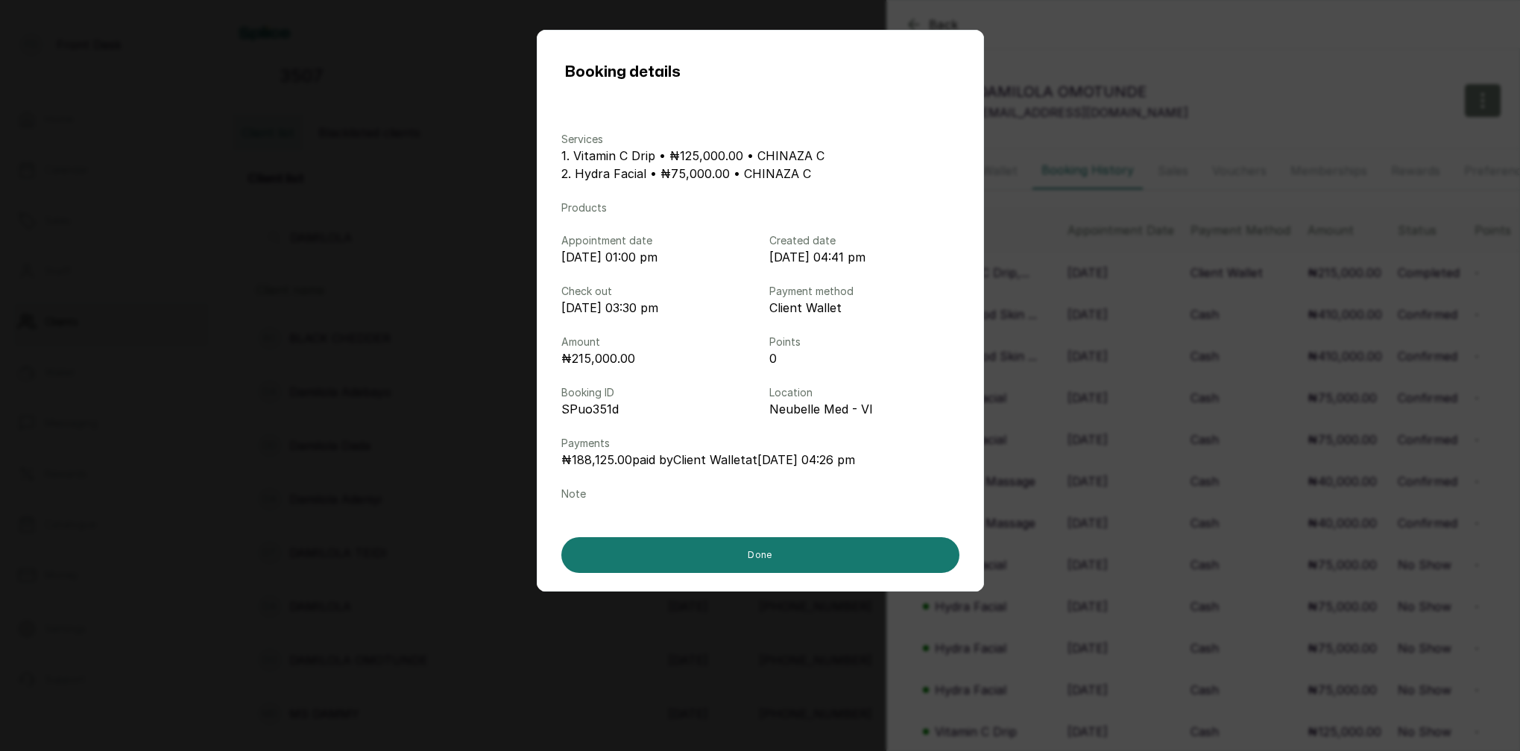
click at [1270, 174] on div "Booking details Services 1. Vitamin C Drip • ₦125,000.00 • CHINAZA C 2. Hydra F…" at bounding box center [760, 375] width 1520 height 751
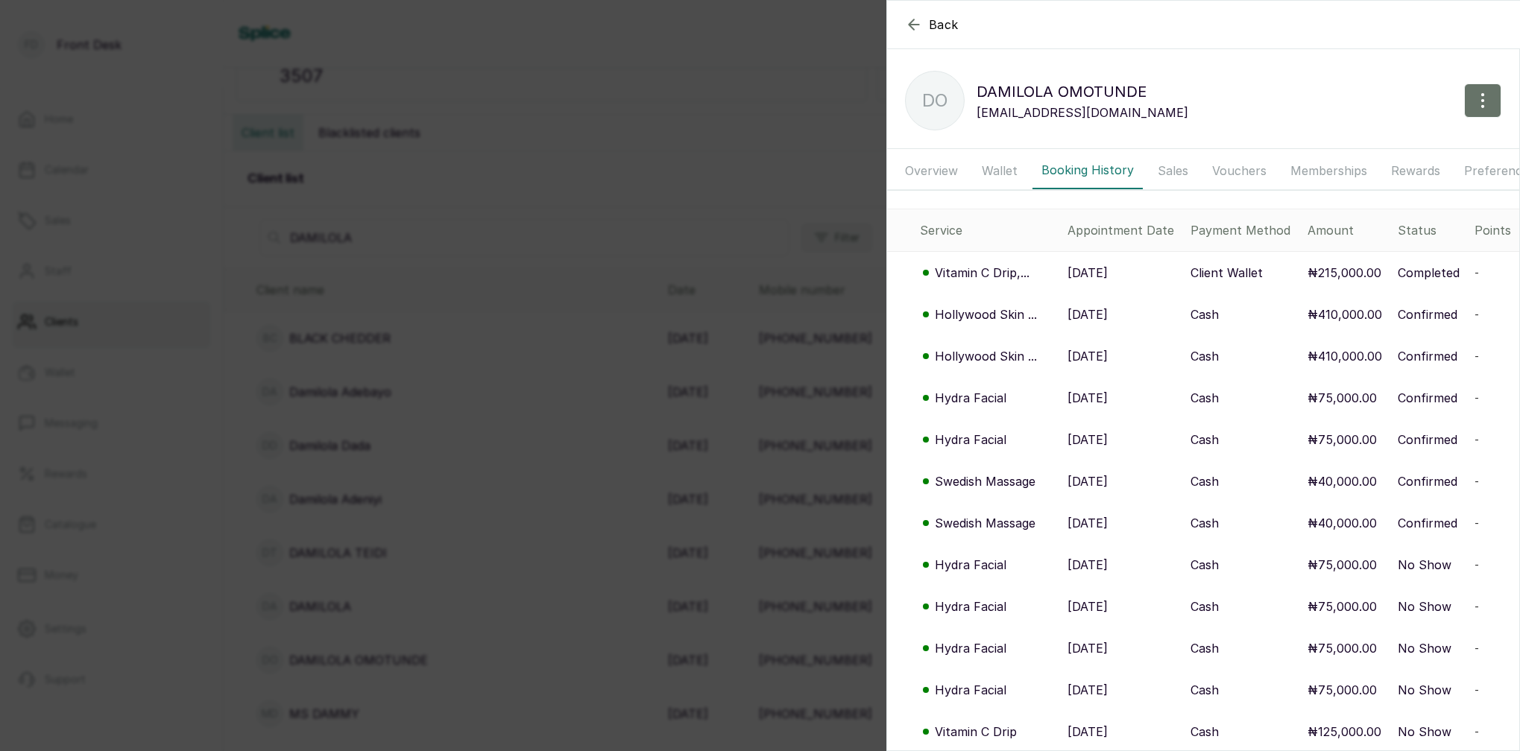
click at [774, 105] on div "Back DAMILOLA OMOTUNDE DO DAMILOLA OMOTUNDE damilolaonikoyi@gmail.com Overview …" at bounding box center [760, 375] width 1520 height 751
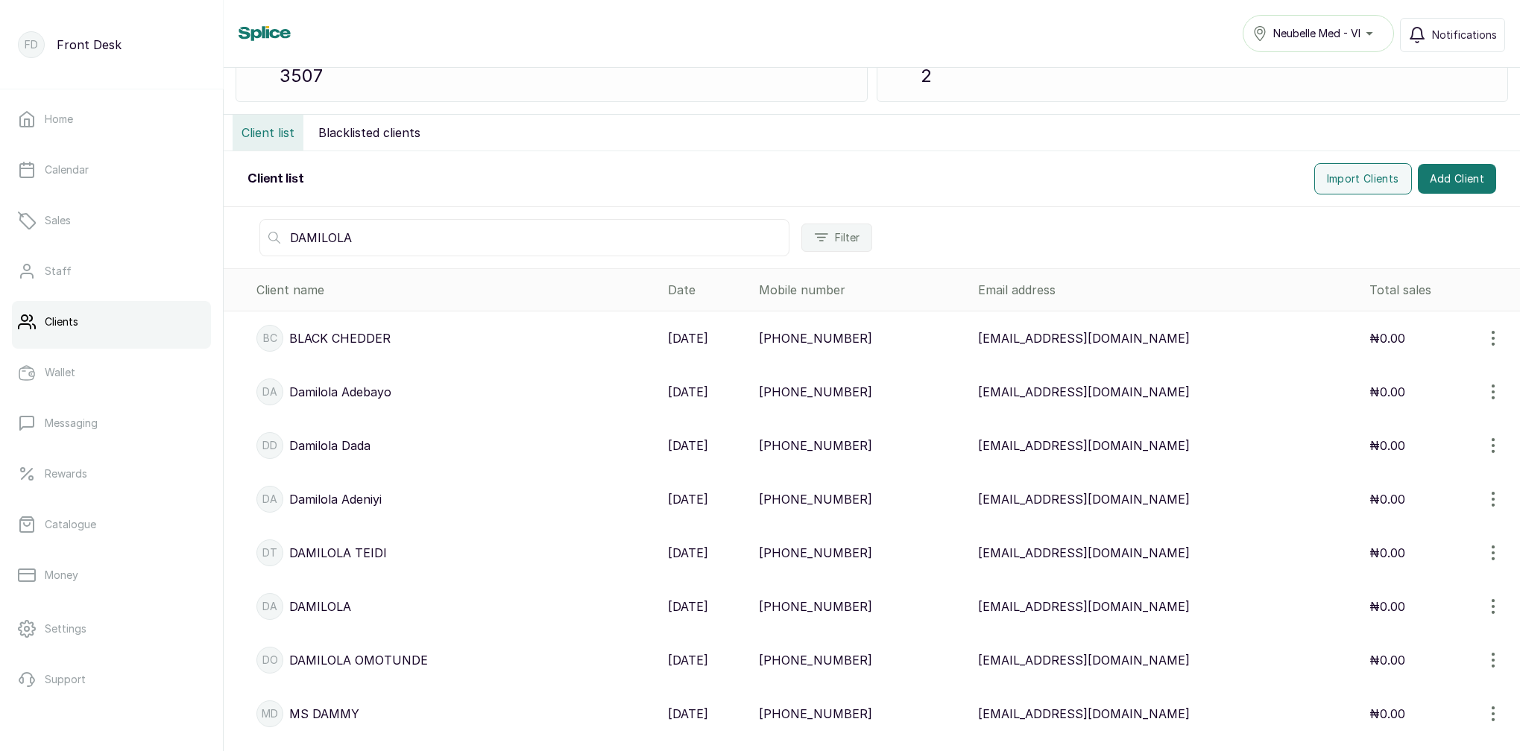
scroll to position [228, 0]
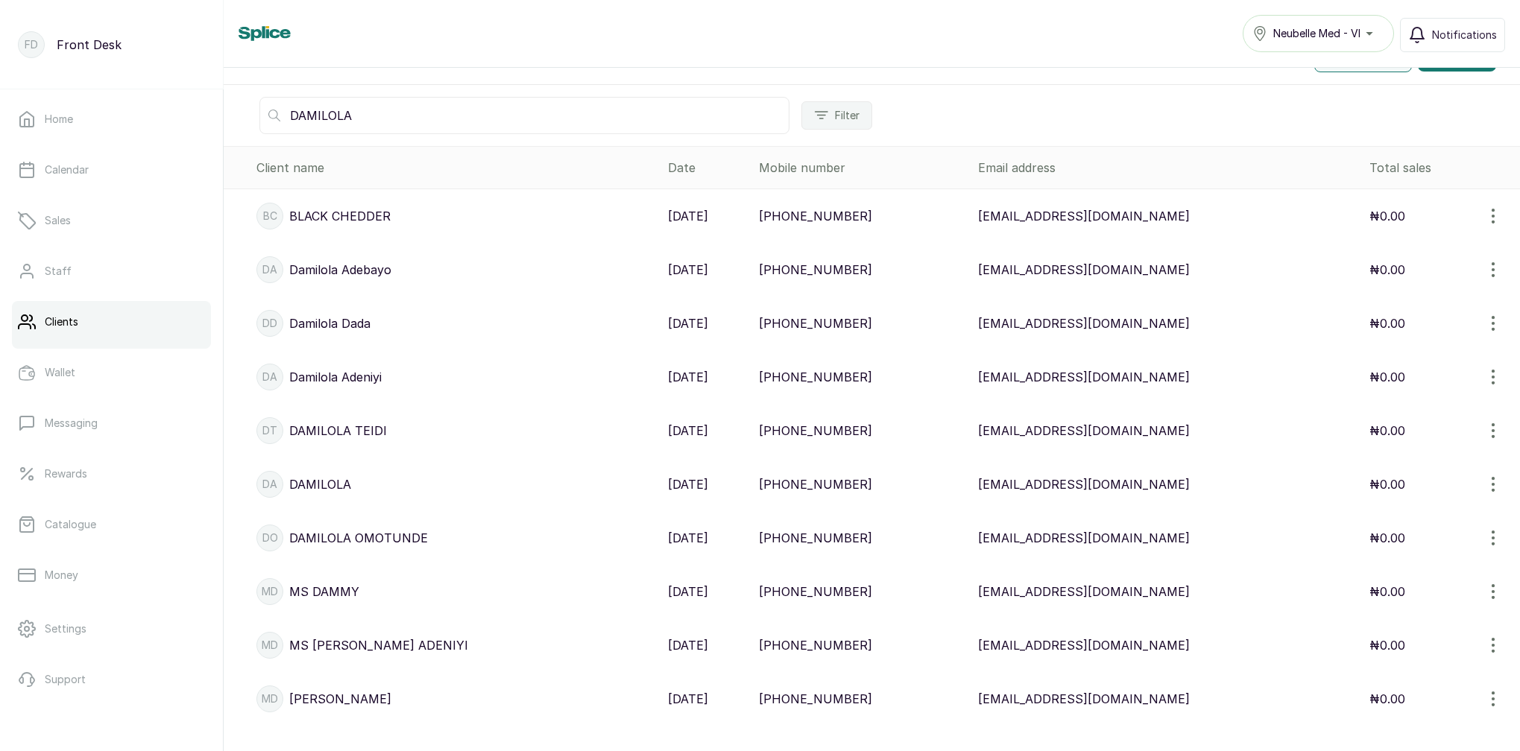
click at [410, 534] on p "DAMILOLA OMOTUNDE" at bounding box center [358, 538] width 139 height 18
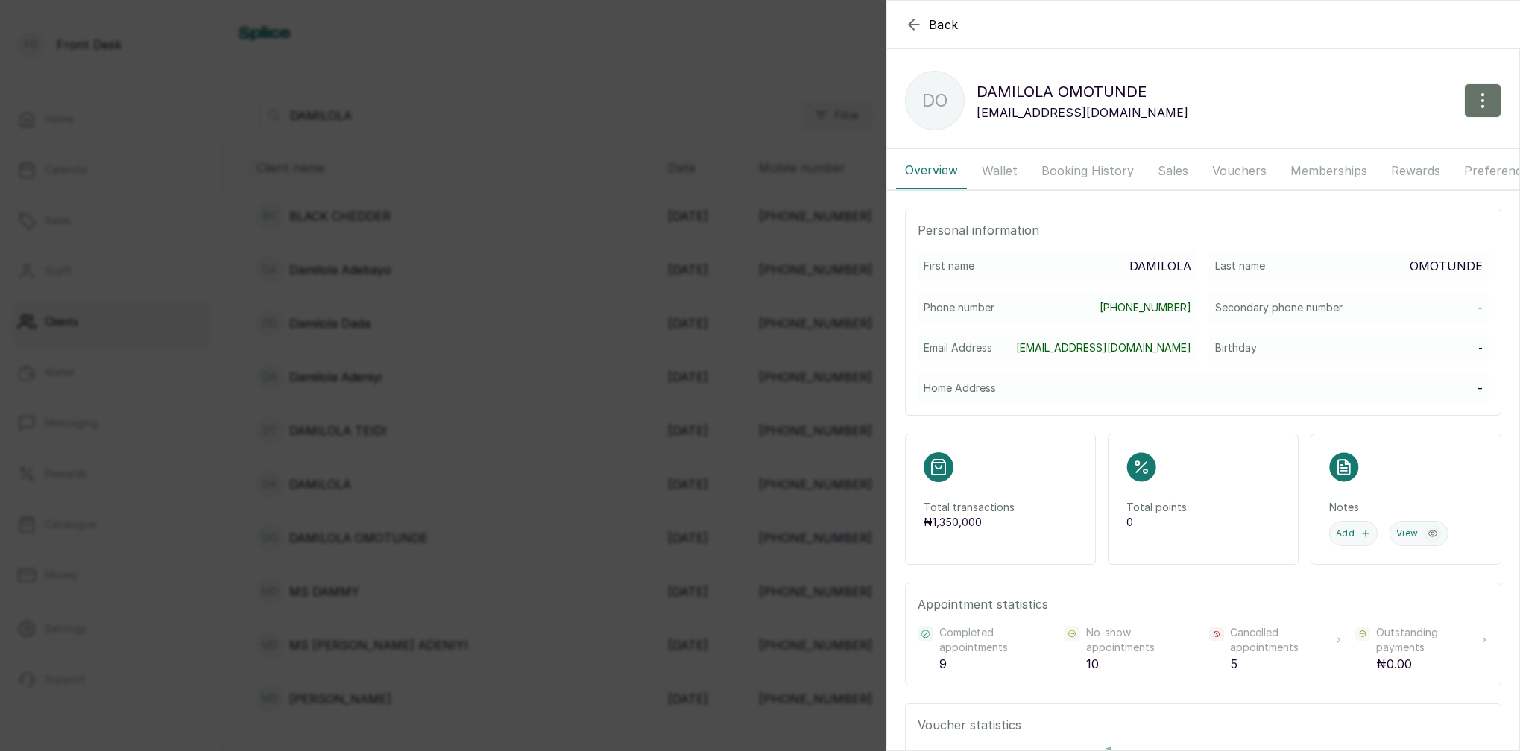
click at [1050, 171] on button "Booking History" at bounding box center [1087, 170] width 110 height 37
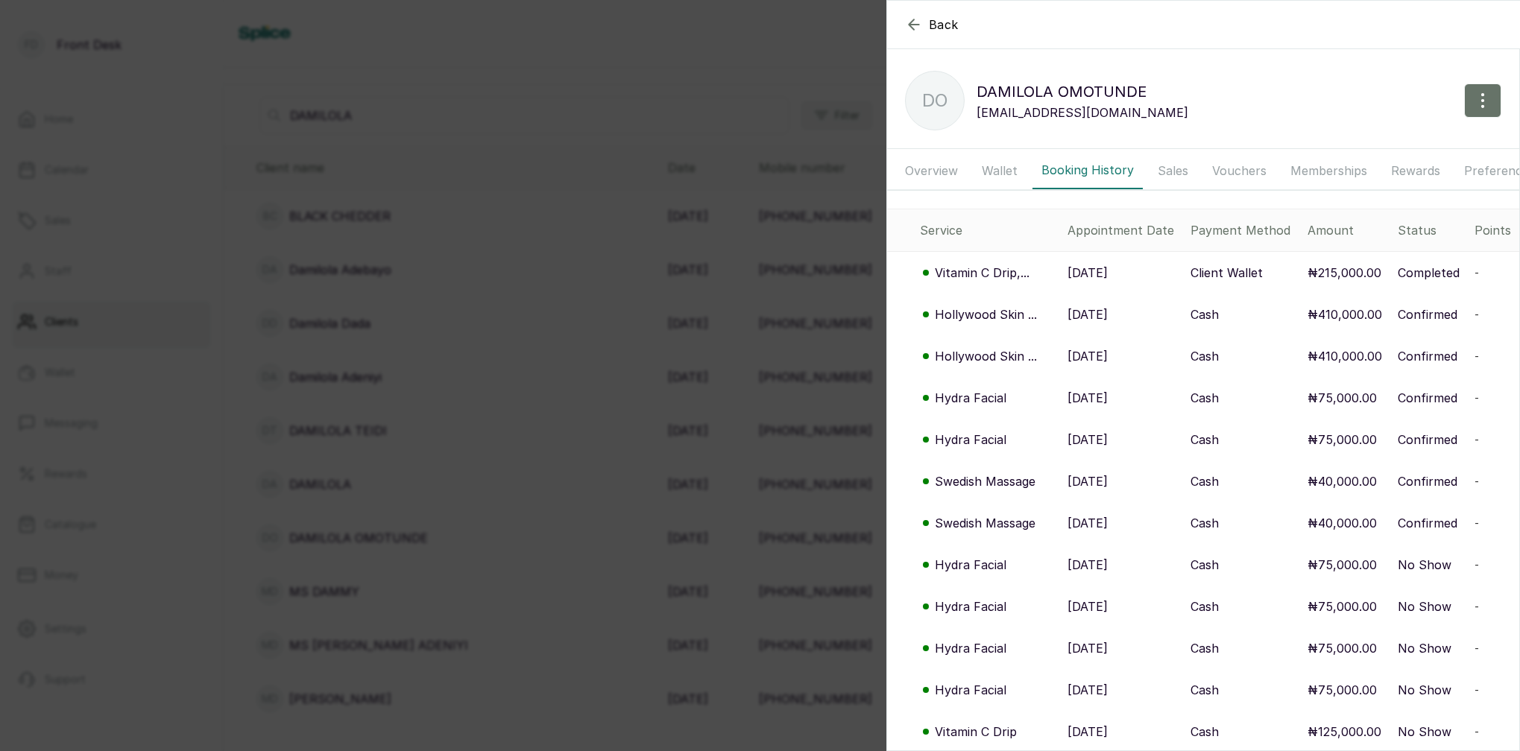
click at [984, 312] on p "Hollywood Skin ..." at bounding box center [986, 315] width 102 height 18
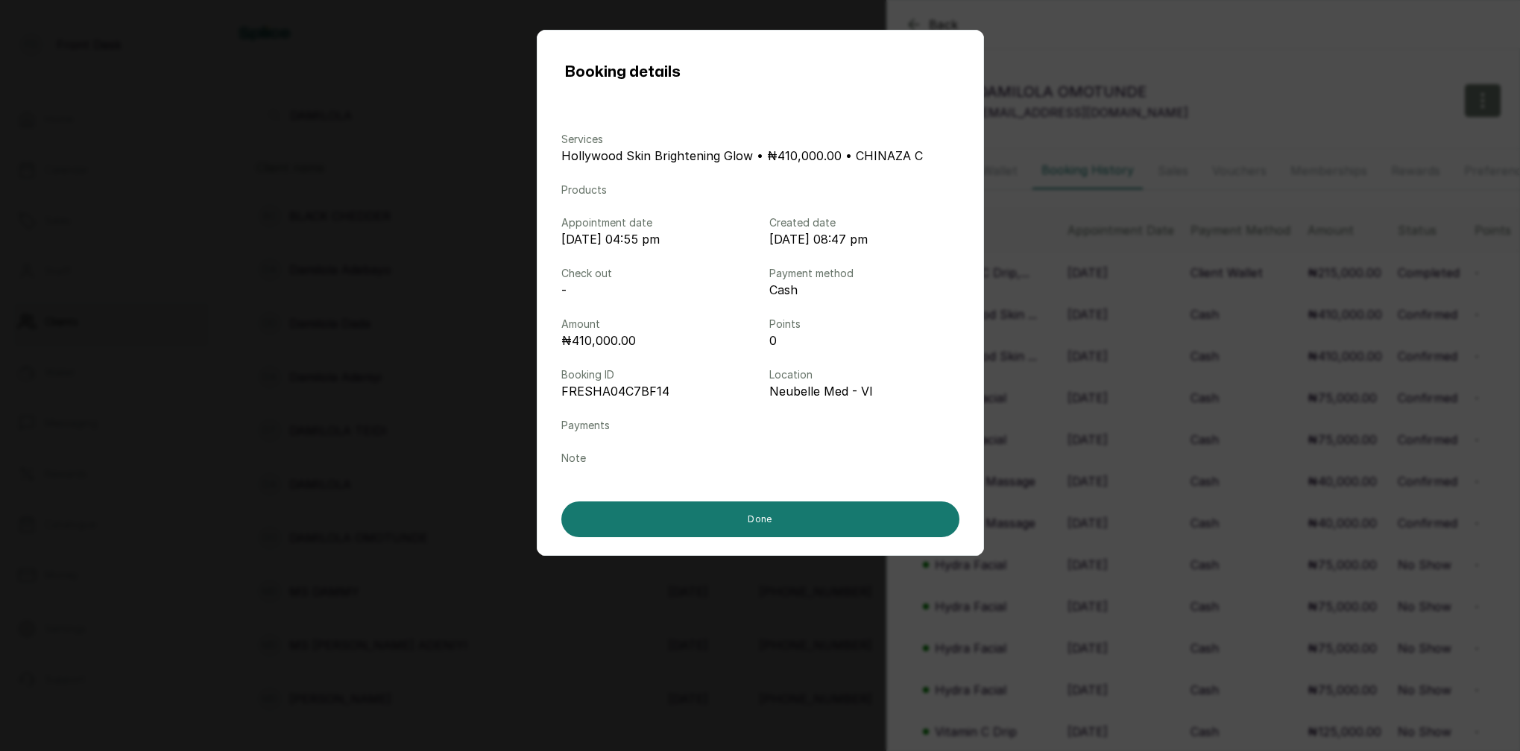
drag, startPoint x: 1109, startPoint y: 312, endPoint x: 1102, endPoint y: 316, distance: 8.3
click at [1109, 312] on div "Booking details Services Hollywood Skin Brightening Glow • ₦410,000.00 • CHINAZ…" at bounding box center [760, 375] width 1520 height 751
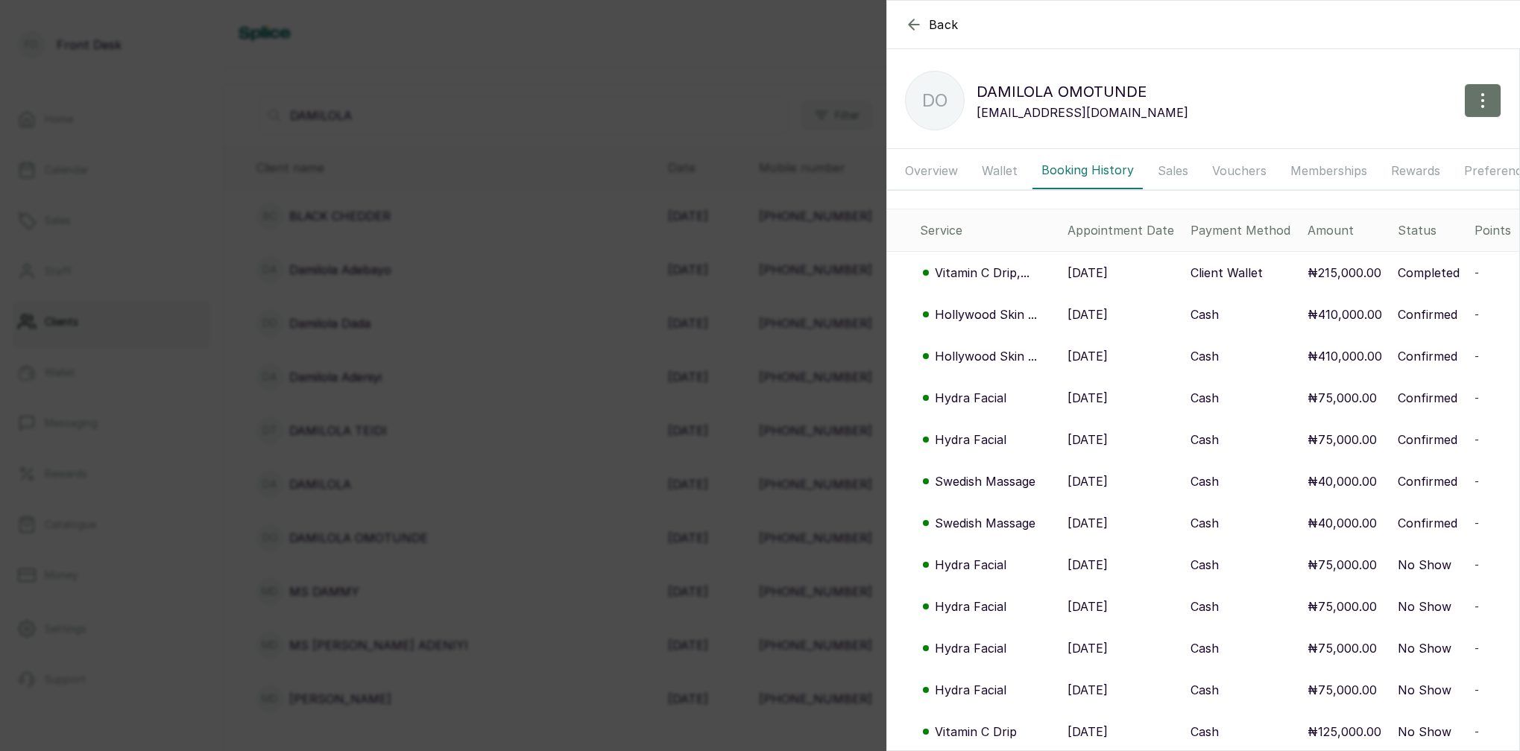
click at [980, 360] on p "Hollywood Skin ..." at bounding box center [986, 356] width 102 height 18
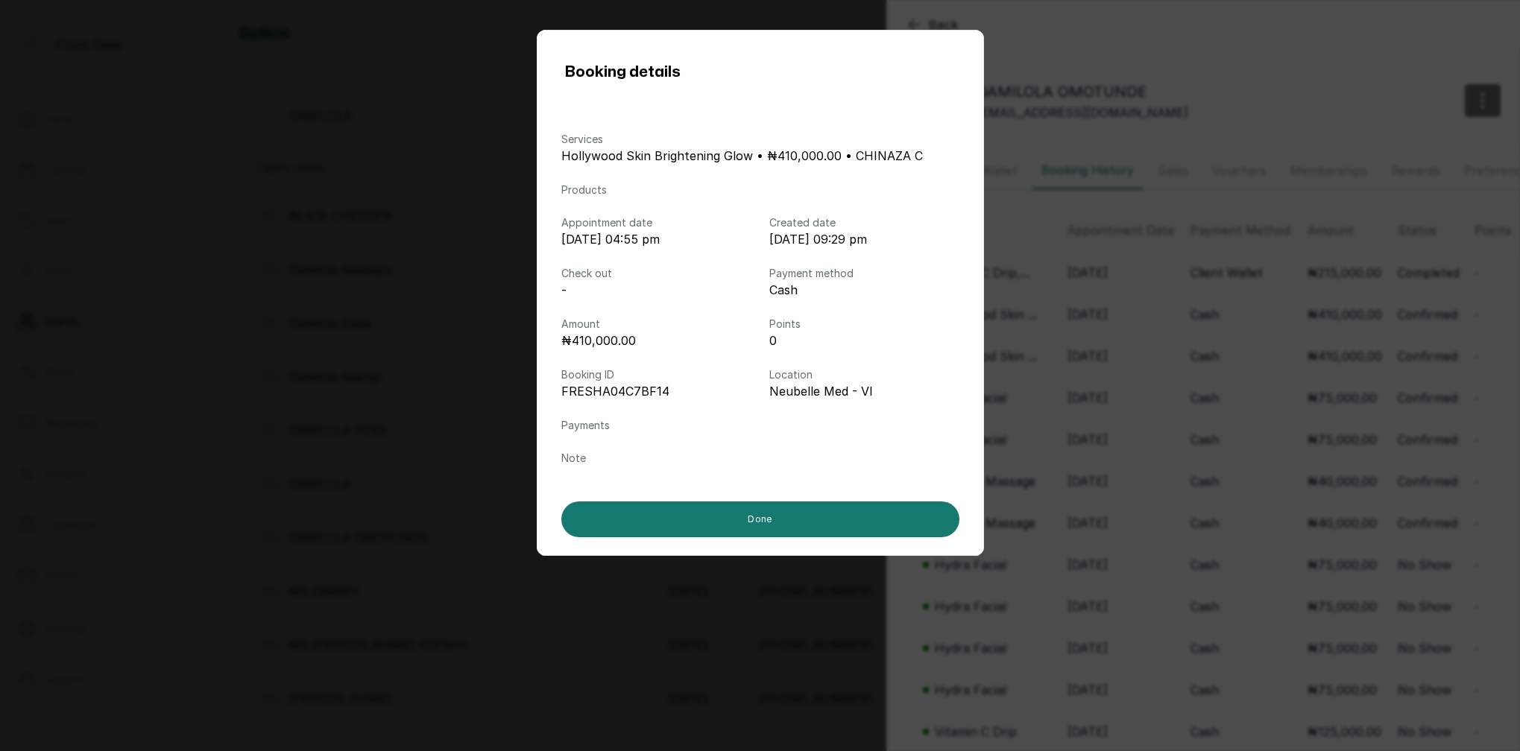
drag, startPoint x: 1123, startPoint y: 244, endPoint x: 1157, endPoint y: 238, distance: 34.8
click at [1125, 245] on div "Booking details Services Hollywood Skin Brightening Glow • ₦410,000.00 • CHINAZ…" at bounding box center [760, 375] width 1520 height 751
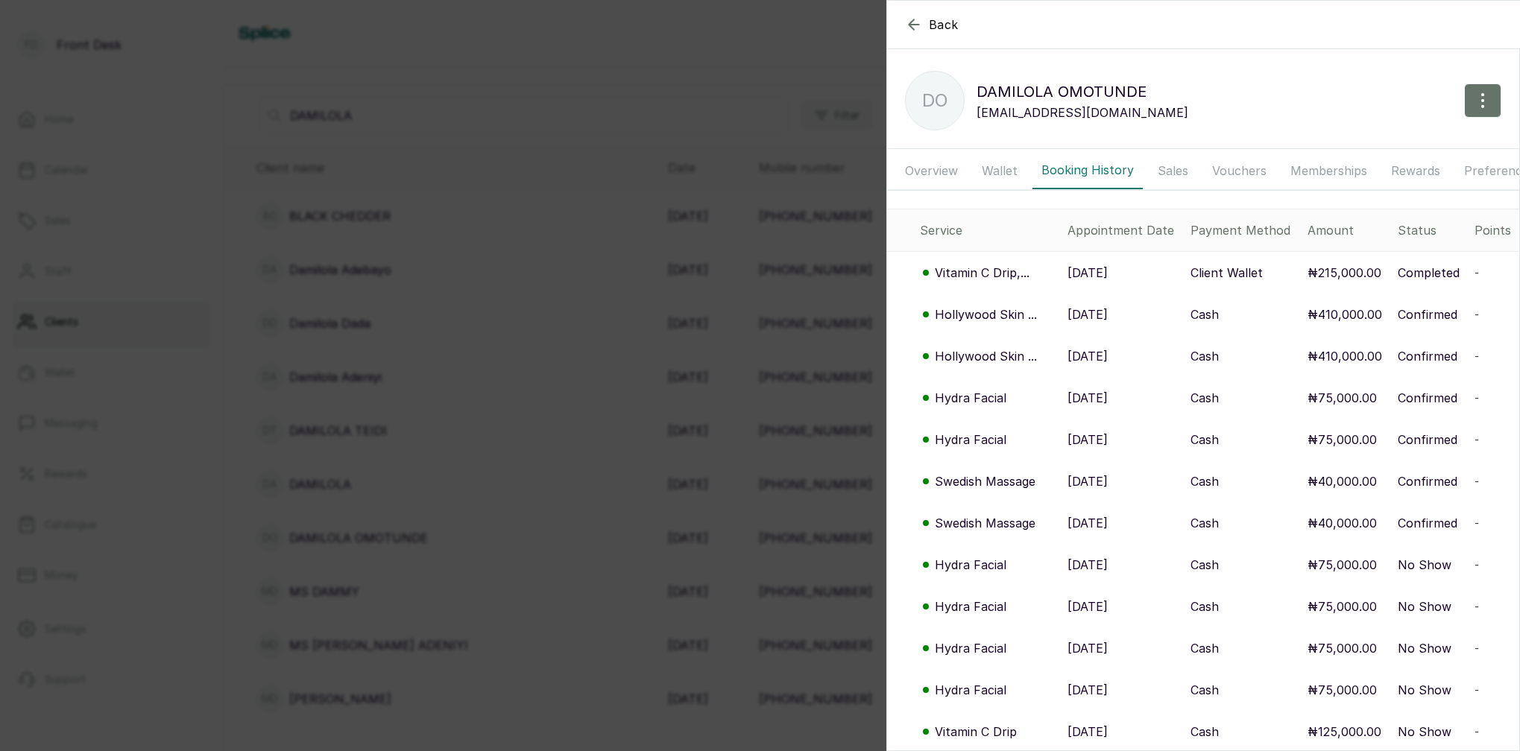
click at [1346, 171] on button "Memberships" at bounding box center [1328, 170] width 95 height 37
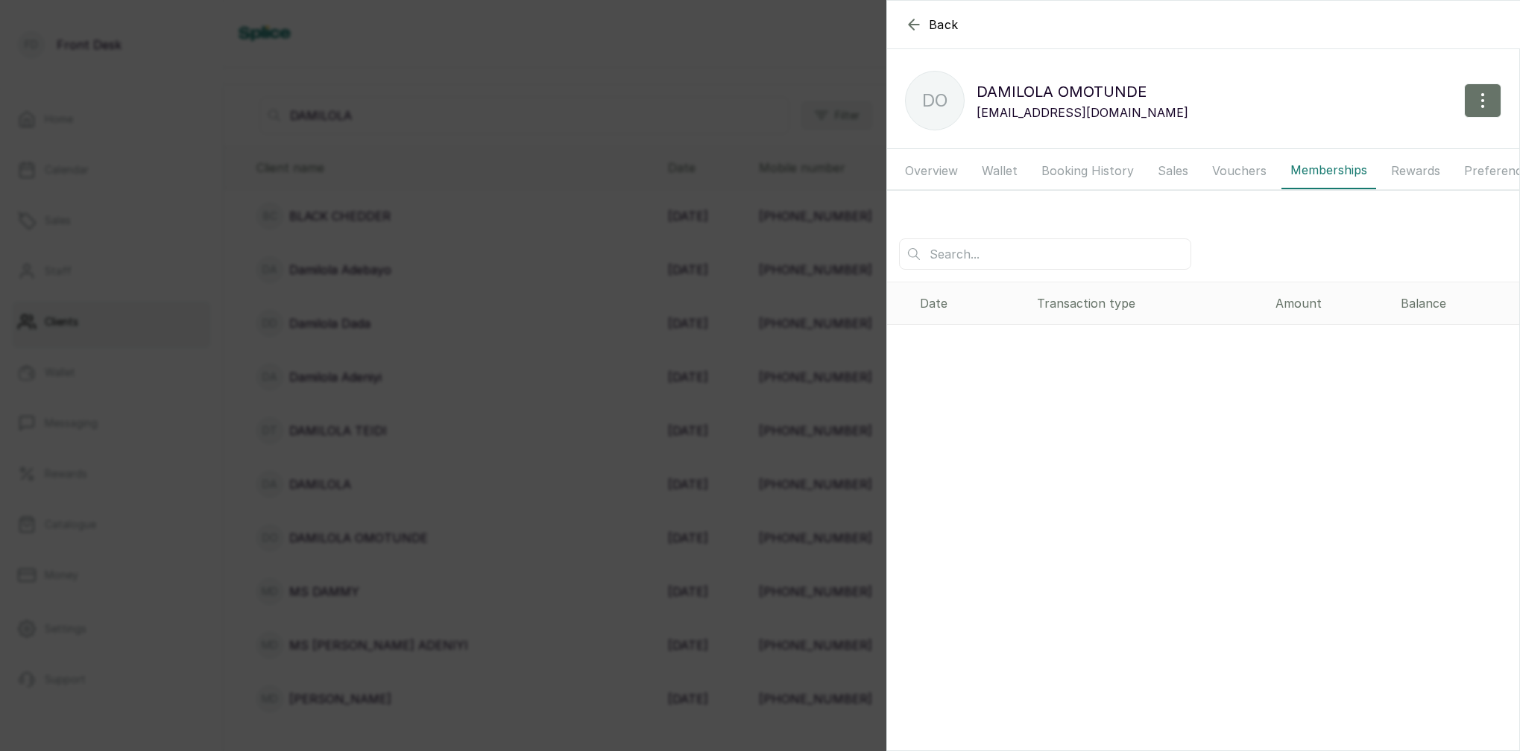
click at [999, 175] on button "Wallet" at bounding box center [1000, 170] width 54 height 37
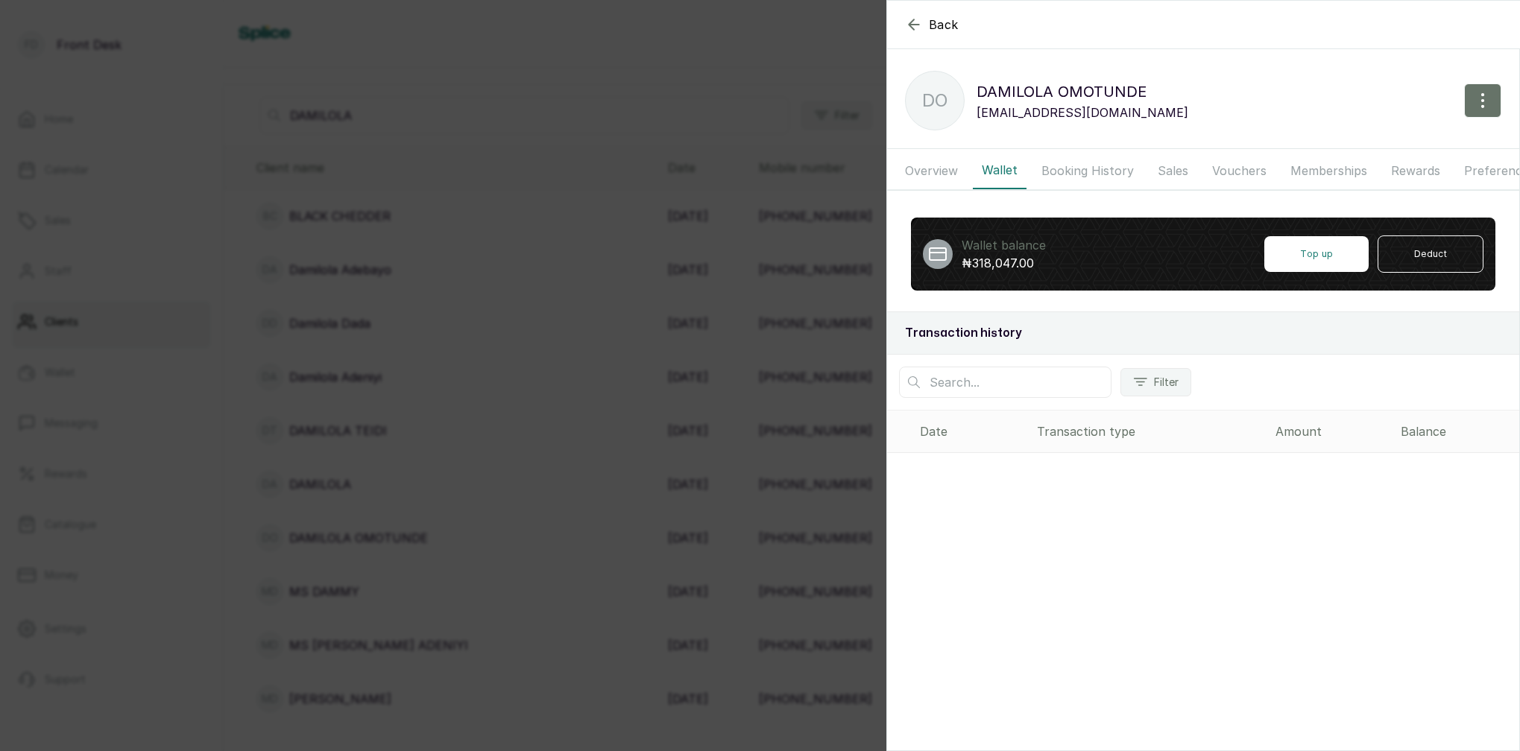
drag, startPoint x: 1082, startPoint y: 169, endPoint x: 1083, endPoint y: 186, distance: 16.4
click at [1082, 169] on button "Booking History" at bounding box center [1087, 170] width 110 height 37
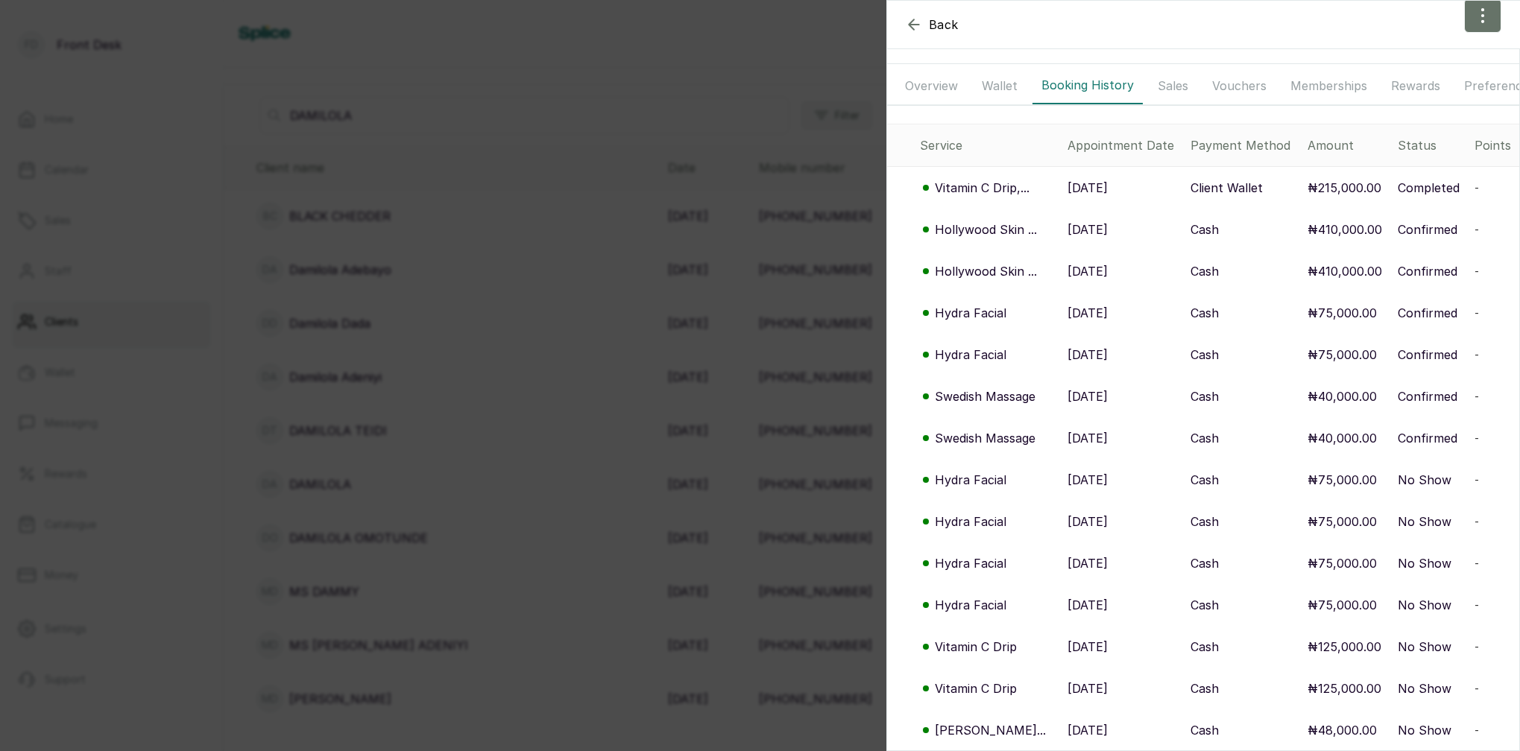
scroll to position [104, 0]
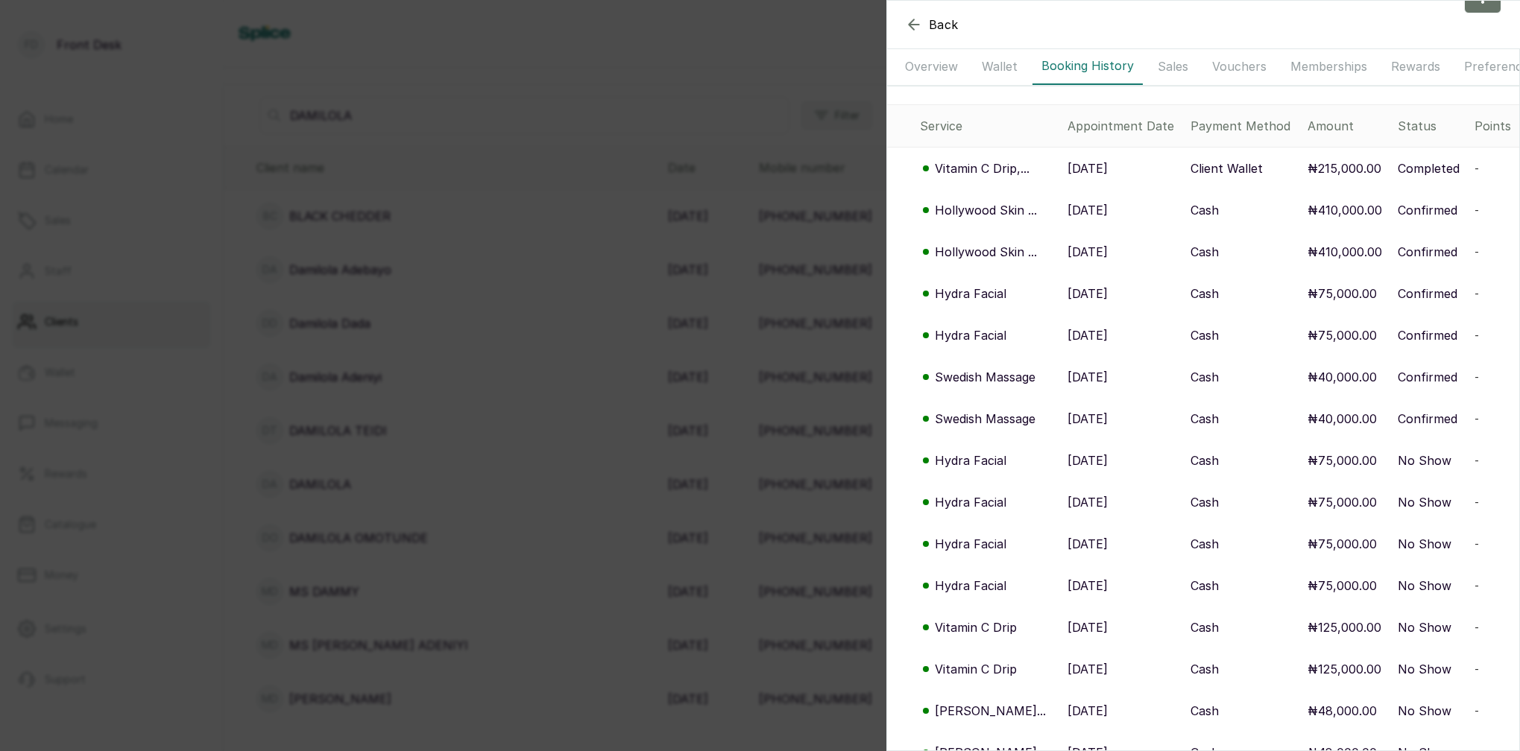
click at [973, 331] on p "Hydra Facial" at bounding box center [971, 335] width 72 height 18
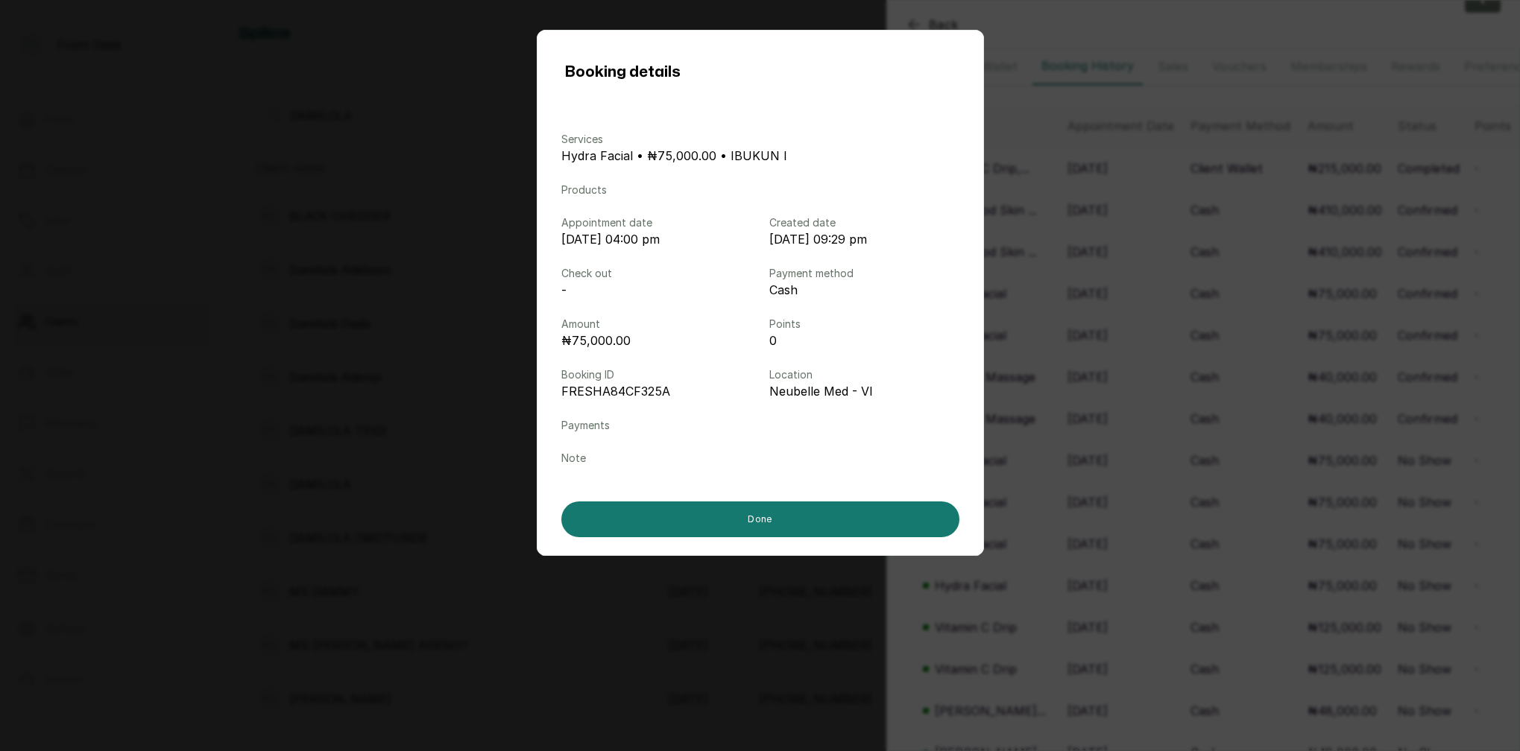
drag, startPoint x: 1055, startPoint y: 344, endPoint x: 1032, endPoint y: 332, distance: 25.0
click at [1052, 342] on div "Booking details Services Hydra Facial • ₦75,000.00 • IBUKUN I Products Appointm…" at bounding box center [760, 375] width 1520 height 751
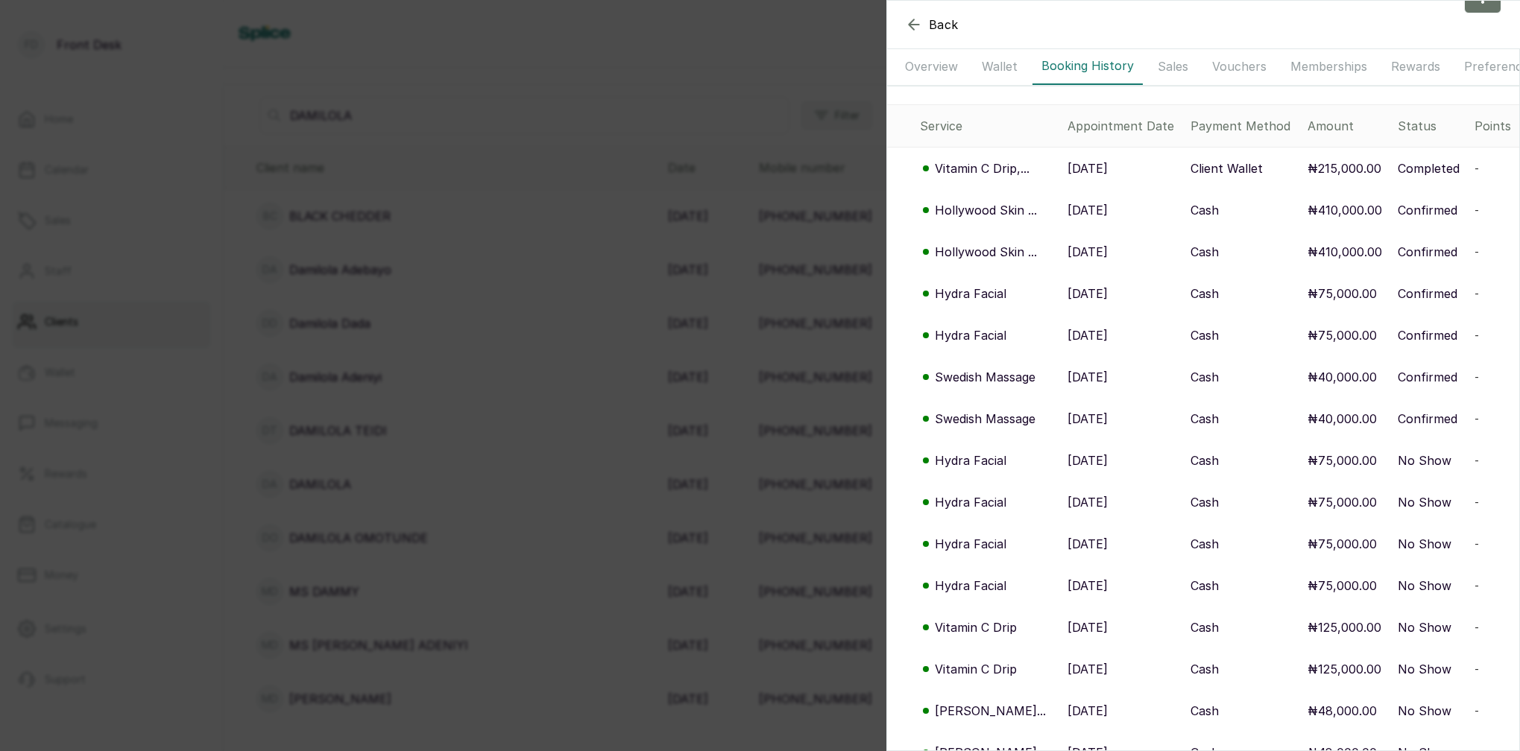
click at [979, 257] on p "Hollywood Skin ..." at bounding box center [986, 252] width 102 height 18
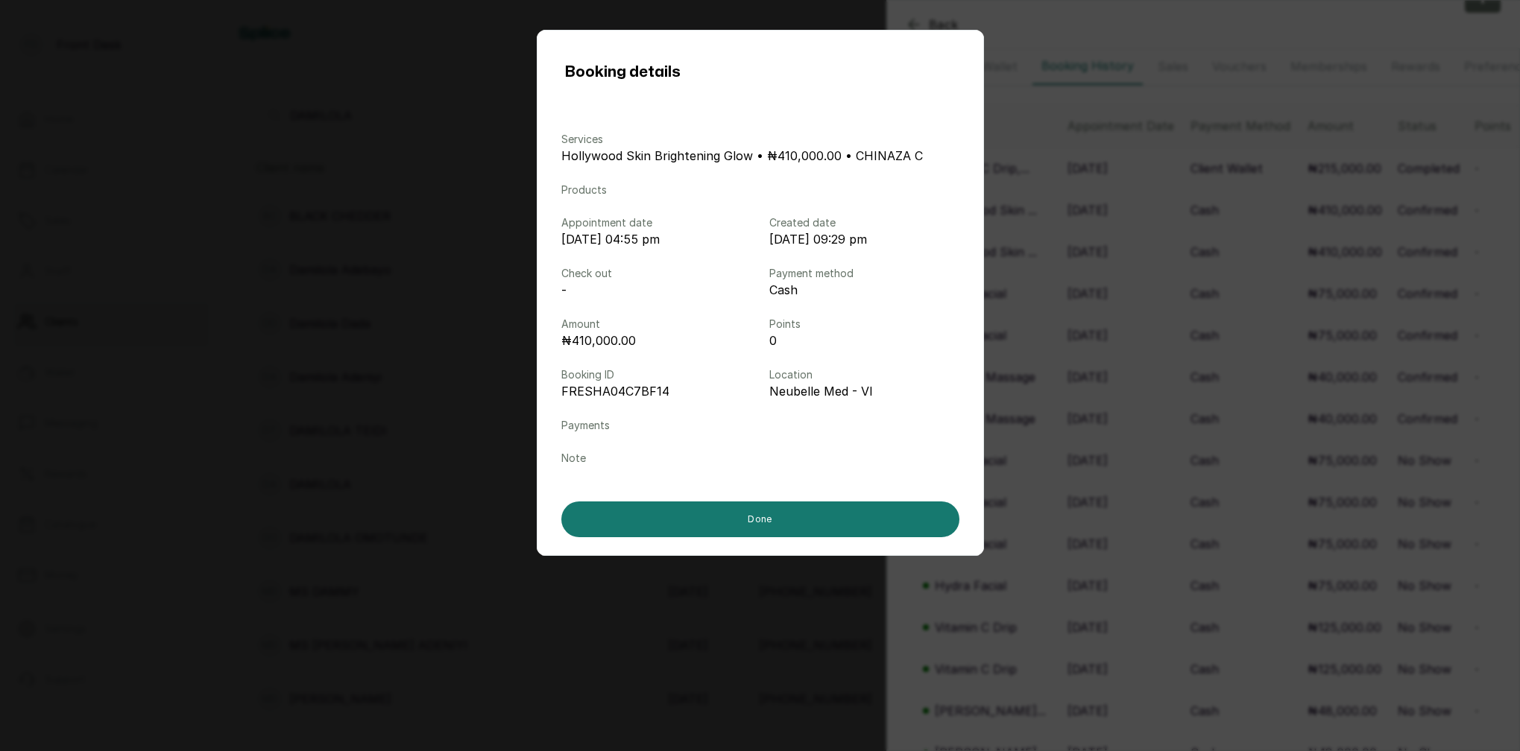
click at [1127, 268] on div "Booking details Services Hollywood Skin Brightening Glow • ₦410,000.00 • CHINAZ…" at bounding box center [760, 375] width 1520 height 751
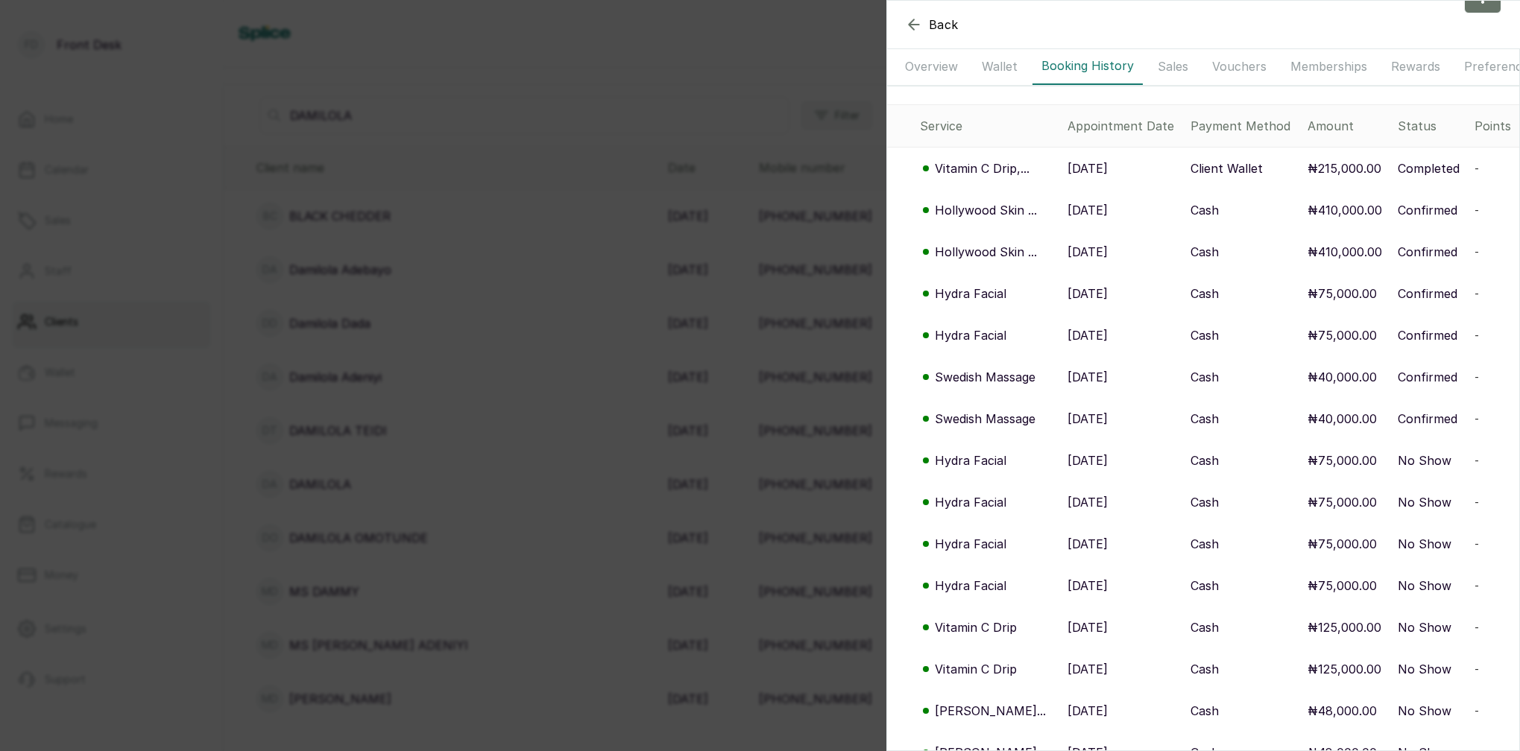
click at [990, 167] on p "Vitamin C Drip,..." at bounding box center [982, 168] width 95 height 18
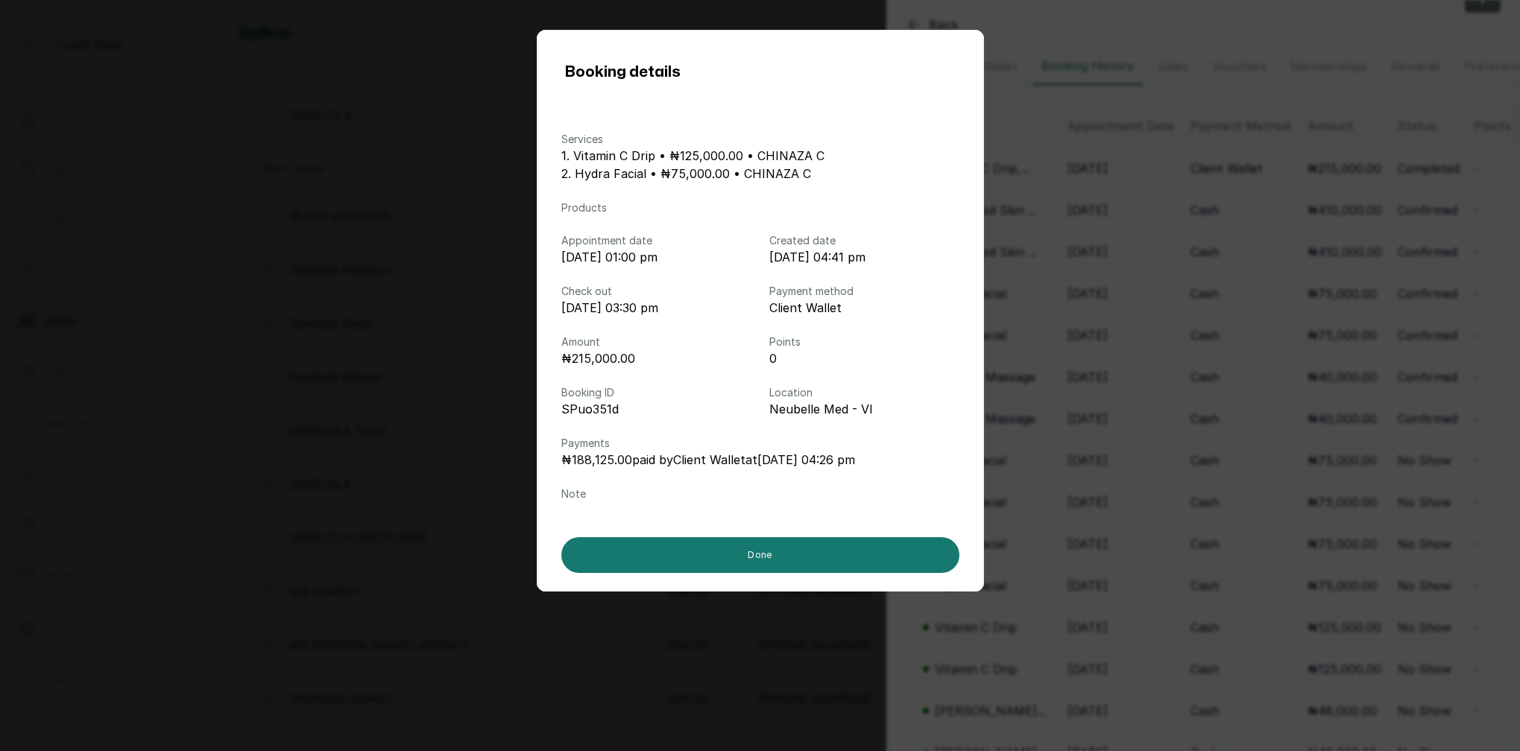
drag, startPoint x: 1044, startPoint y: 417, endPoint x: 974, endPoint y: 303, distance: 133.8
click at [1041, 416] on div "Booking details Services 1. Vitamin C Drip • ₦125,000.00 • CHINAZA C 2. Hydra F…" at bounding box center [760, 375] width 1520 height 751
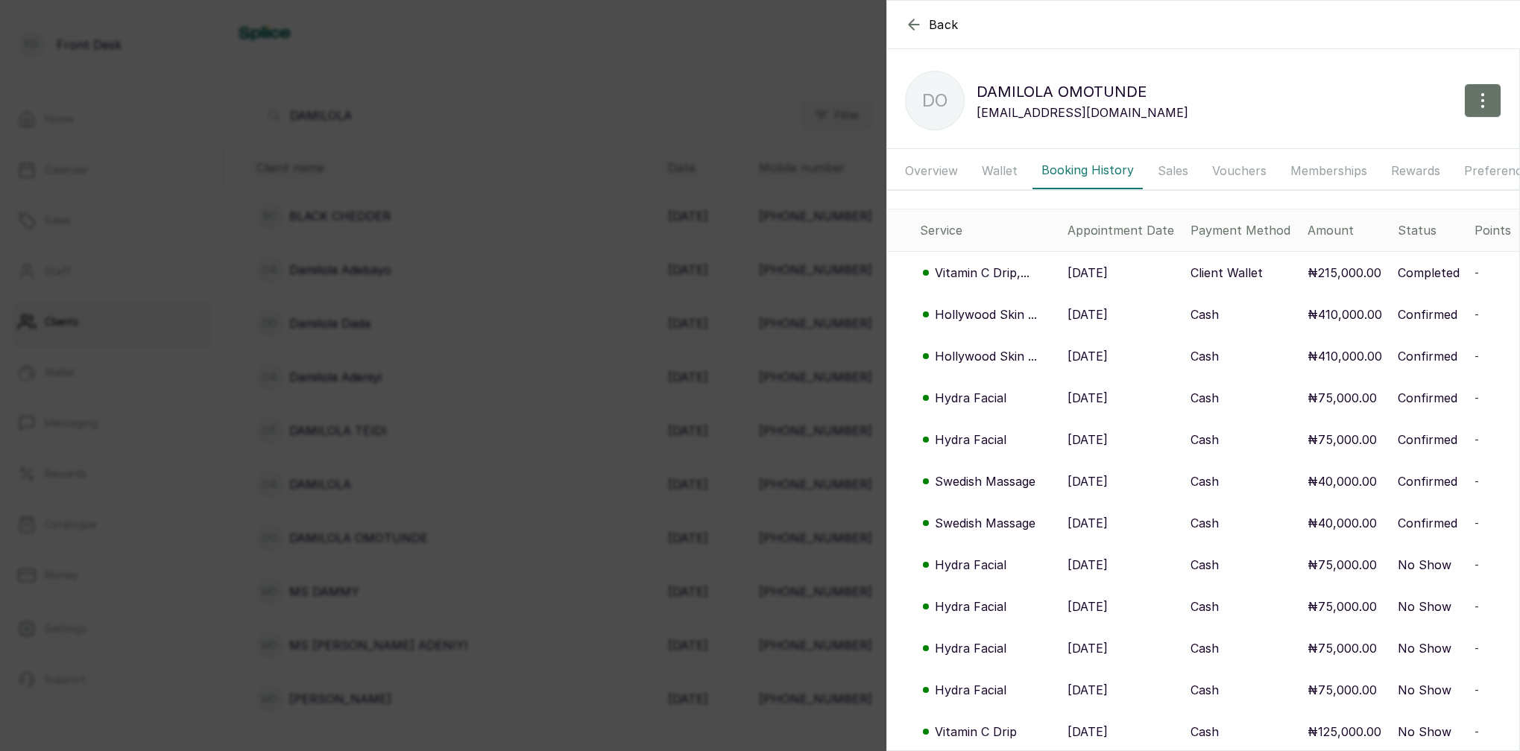
scroll to position [0, 0]
click at [980, 278] on p "Vitamin C Drip,..." at bounding box center [982, 273] width 95 height 18
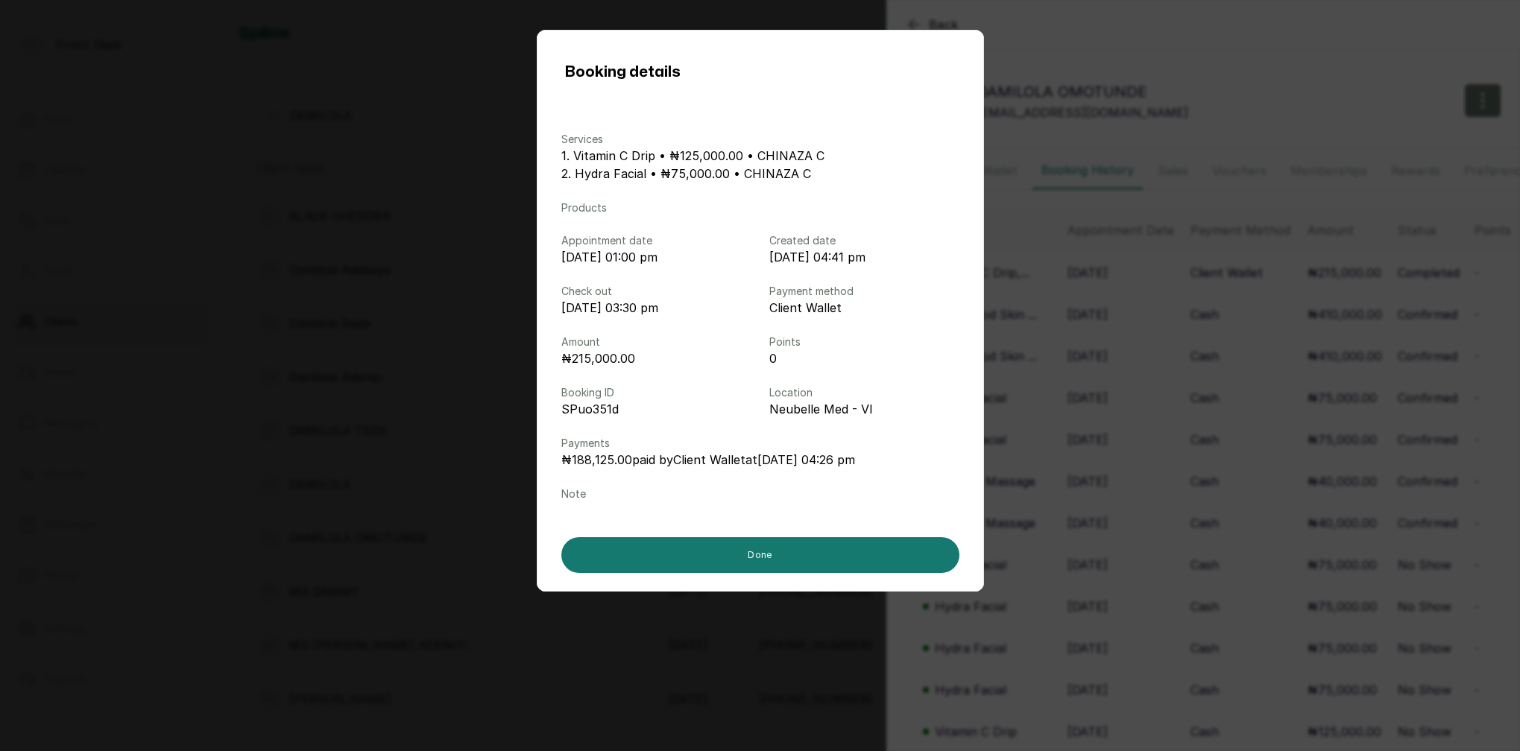
click at [1081, 285] on div "Booking details Services 1. Vitamin C Drip • ₦125,000.00 • CHINAZA C 2. Hydra F…" at bounding box center [760, 375] width 1520 height 751
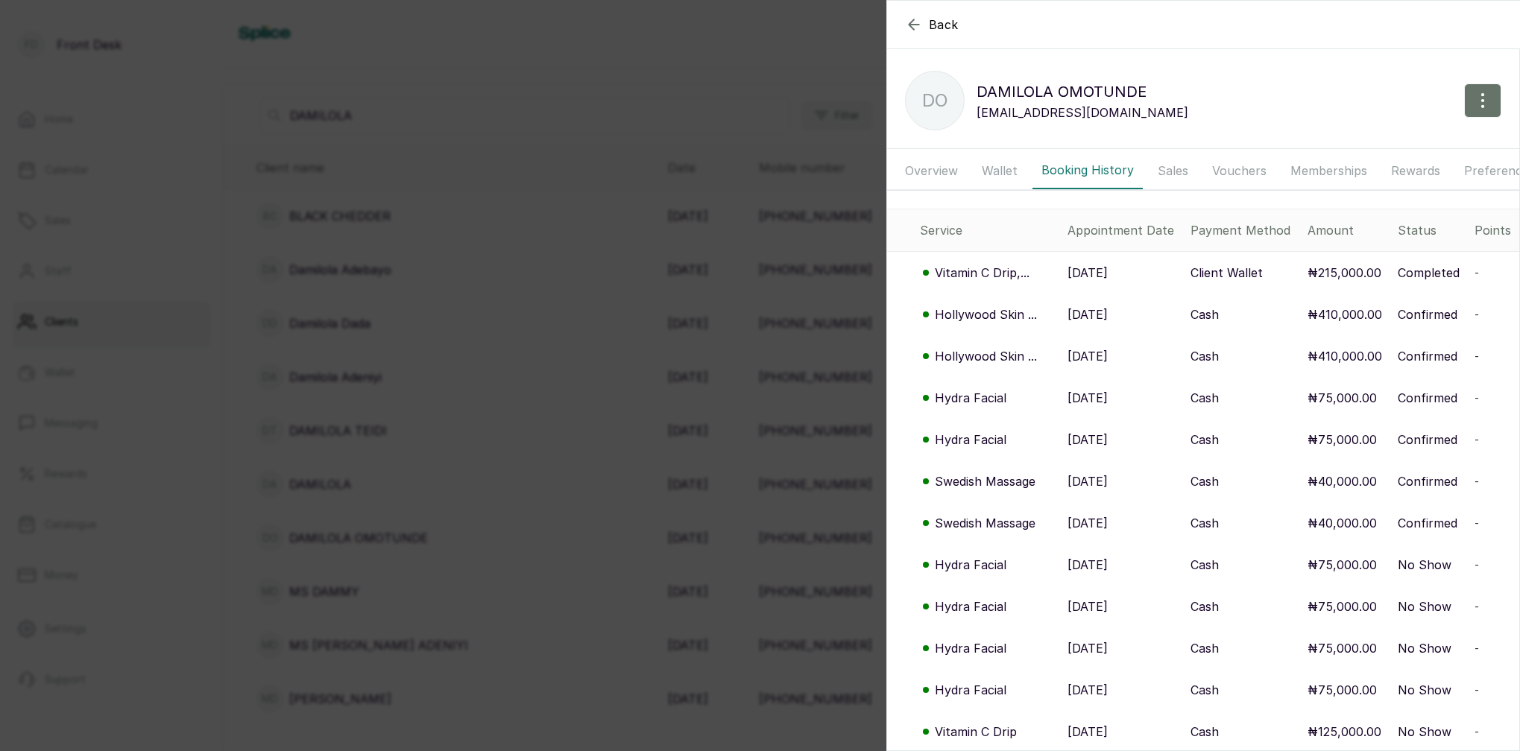
click at [993, 174] on button "Wallet" at bounding box center [1000, 170] width 54 height 37
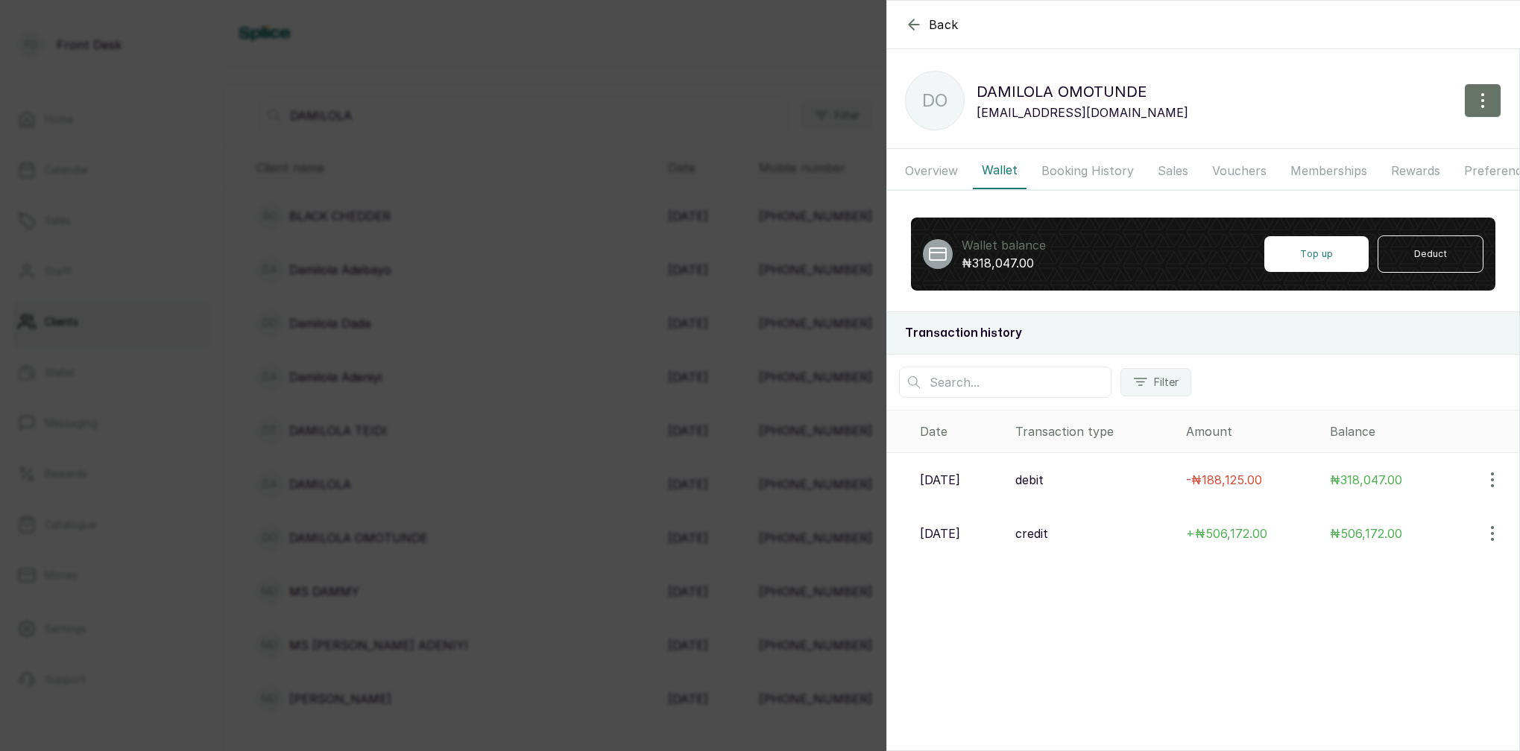
drag, startPoint x: 654, startPoint y: 157, endPoint x: 645, endPoint y: 154, distance: 9.2
click at [654, 156] on div "Back DAMILOLA OMOTUNDE DO DAMILOLA OMOTUNDE damilolaonikoyi@gmail.com Overview …" at bounding box center [760, 375] width 1520 height 751
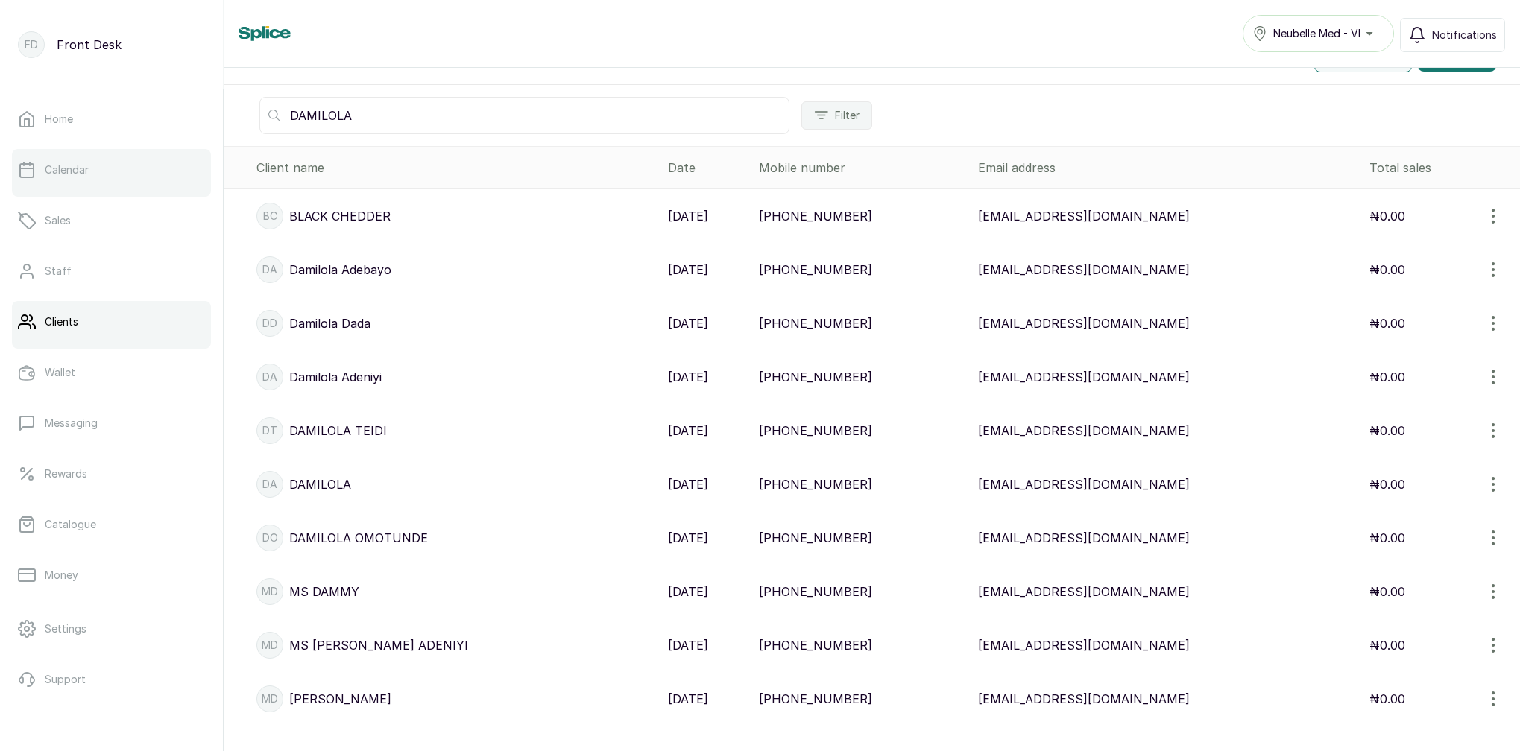
click at [98, 174] on link "Calendar" at bounding box center [111, 170] width 199 height 42
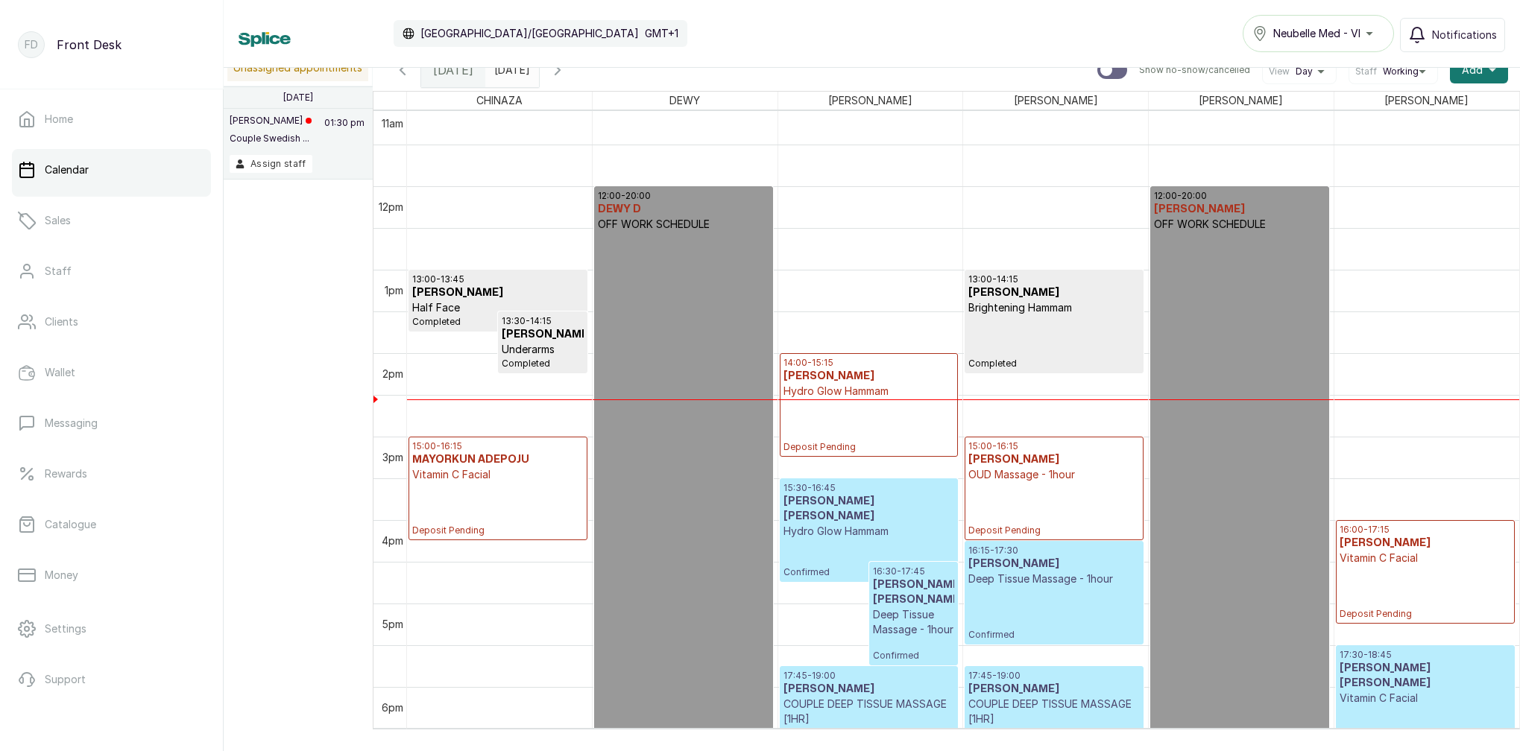
scroll to position [925, 0]
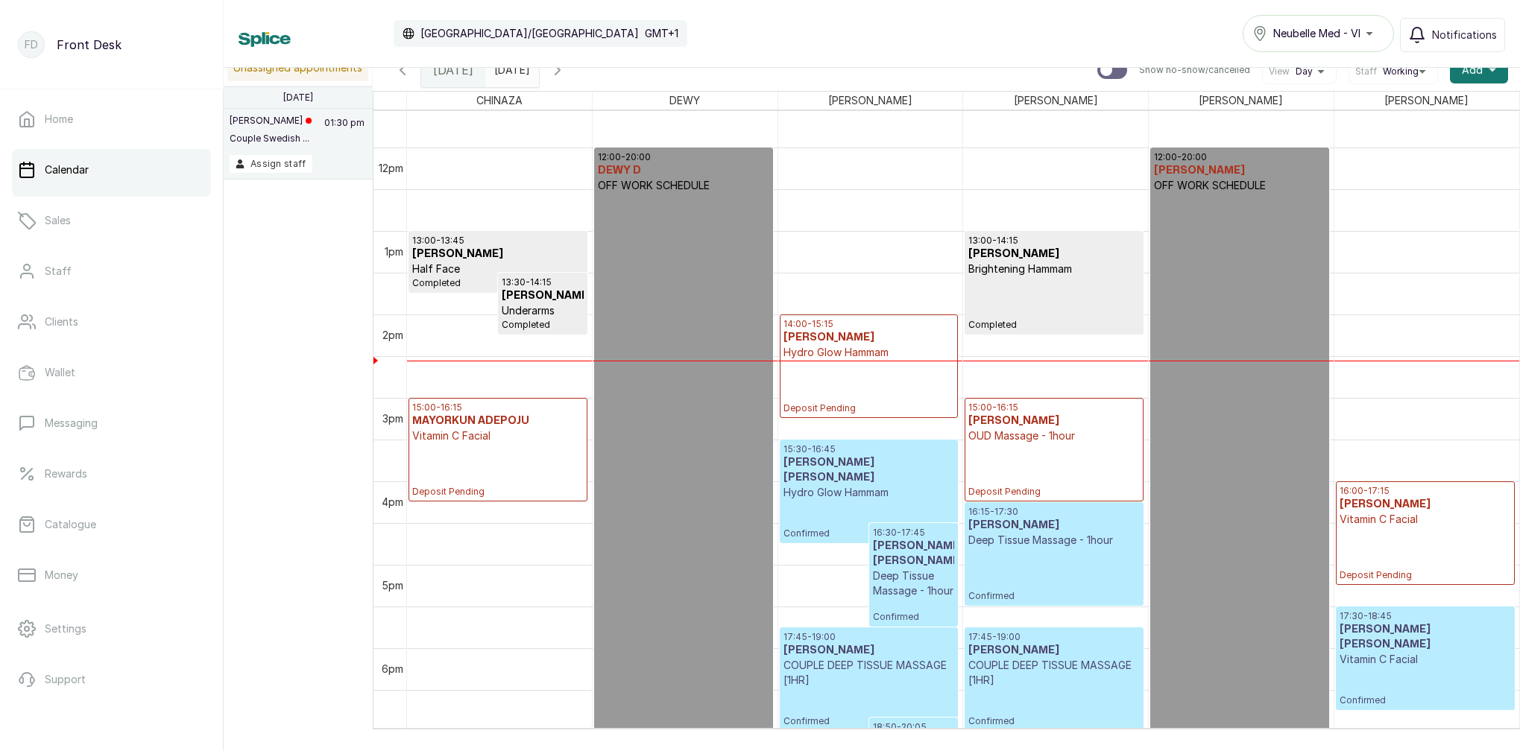
type input "yyyy-MM-dd"
click at [510, 72] on input "yyyy-MM-dd" at bounding box center [498, 66] width 24 height 25
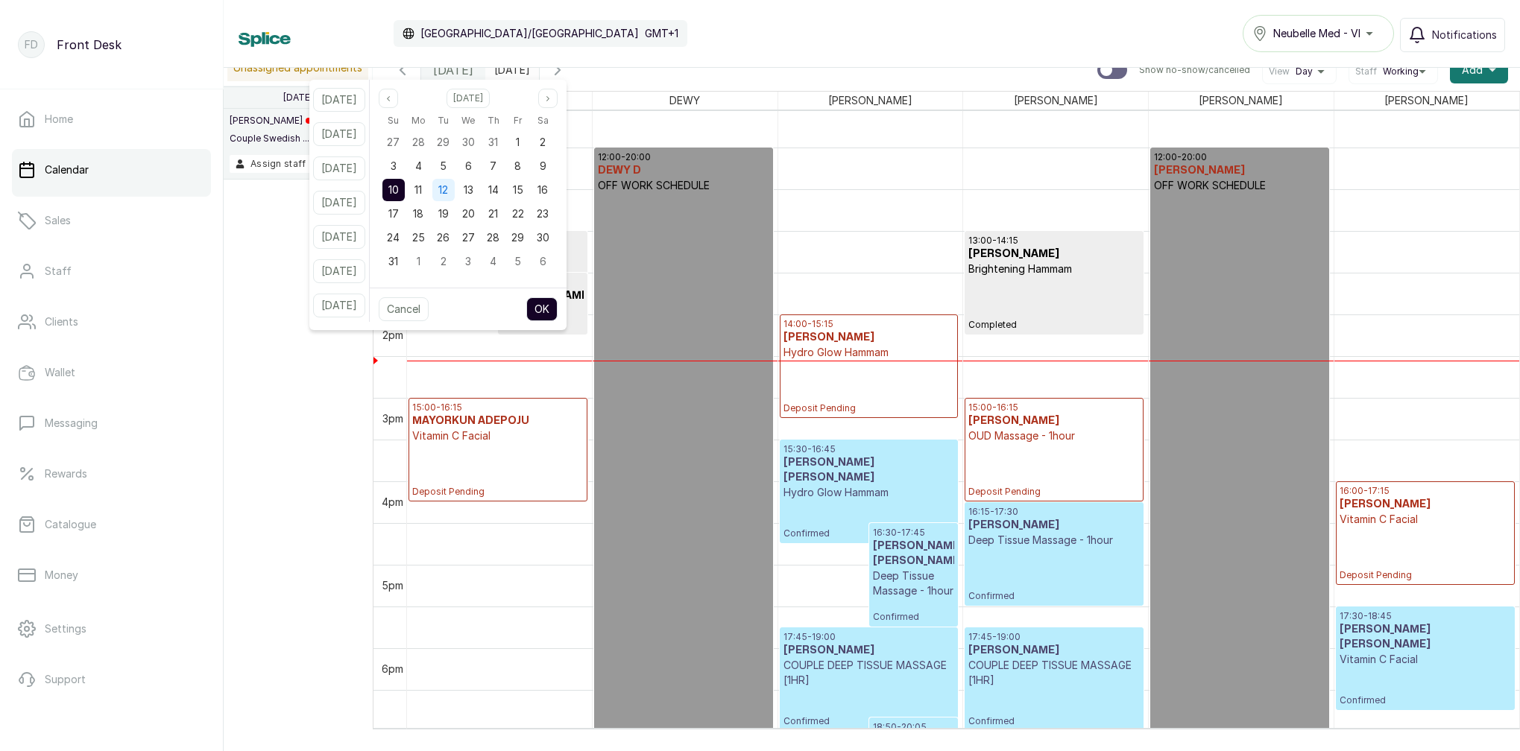
click at [448, 186] on span "12" at bounding box center [443, 189] width 10 height 13
click at [557, 312] on button "OK" at bounding box center [541, 309] width 31 height 24
type input "2025-08-12"
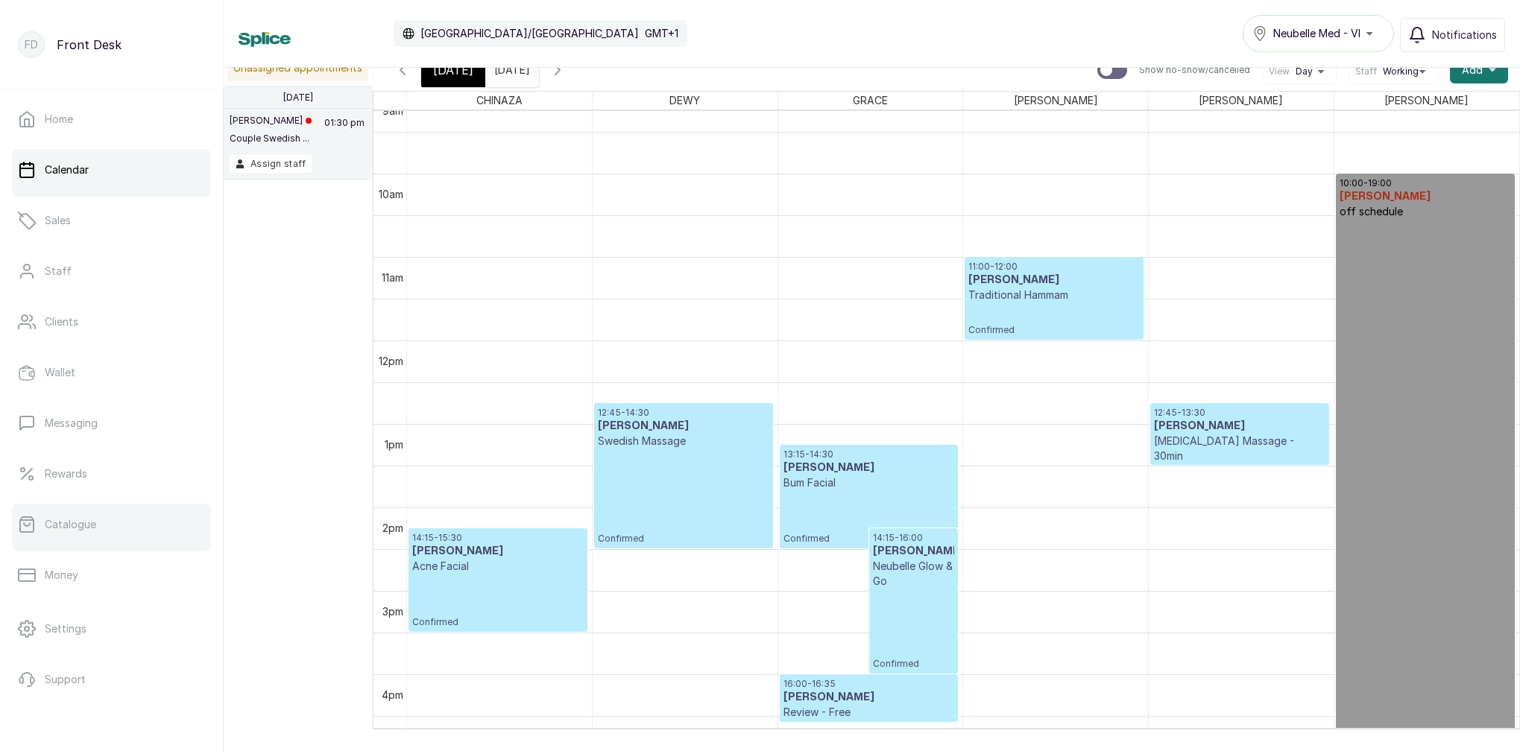
click at [101, 534] on link "Catalogue" at bounding box center [111, 525] width 199 height 42
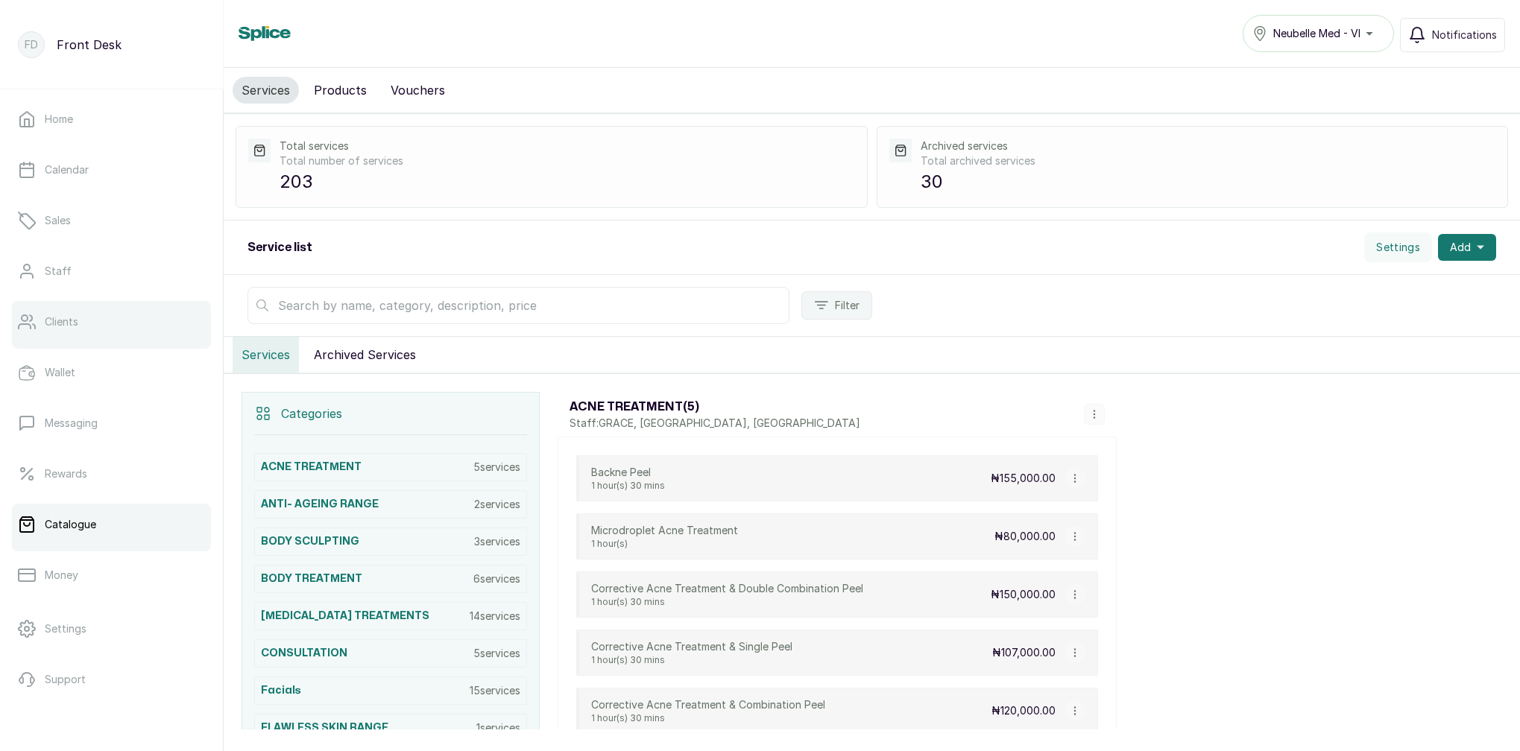
click at [101, 331] on link "Clients" at bounding box center [111, 322] width 199 height 42
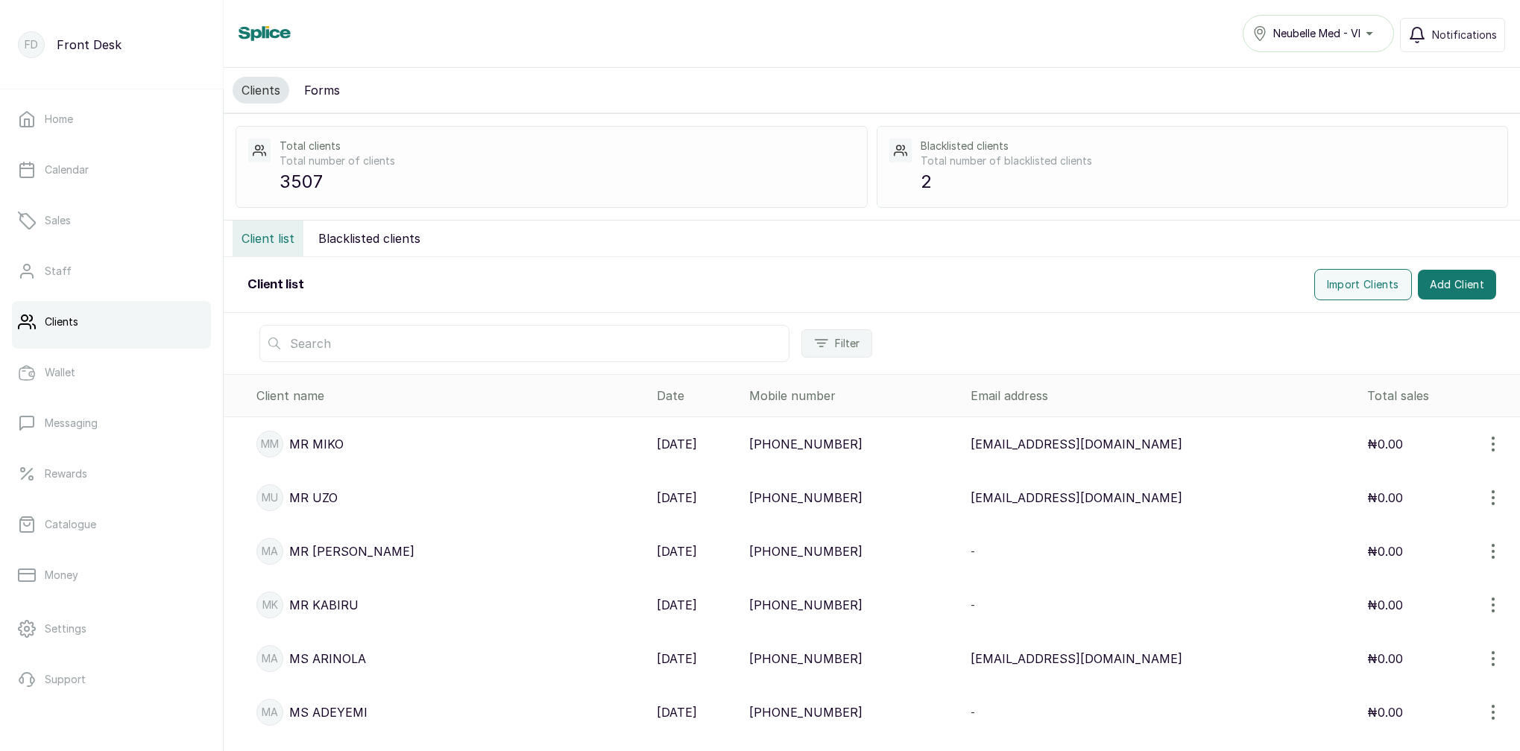
click at [426, 351] on input "text" at bounding box center [524, 343] width 530 height 37
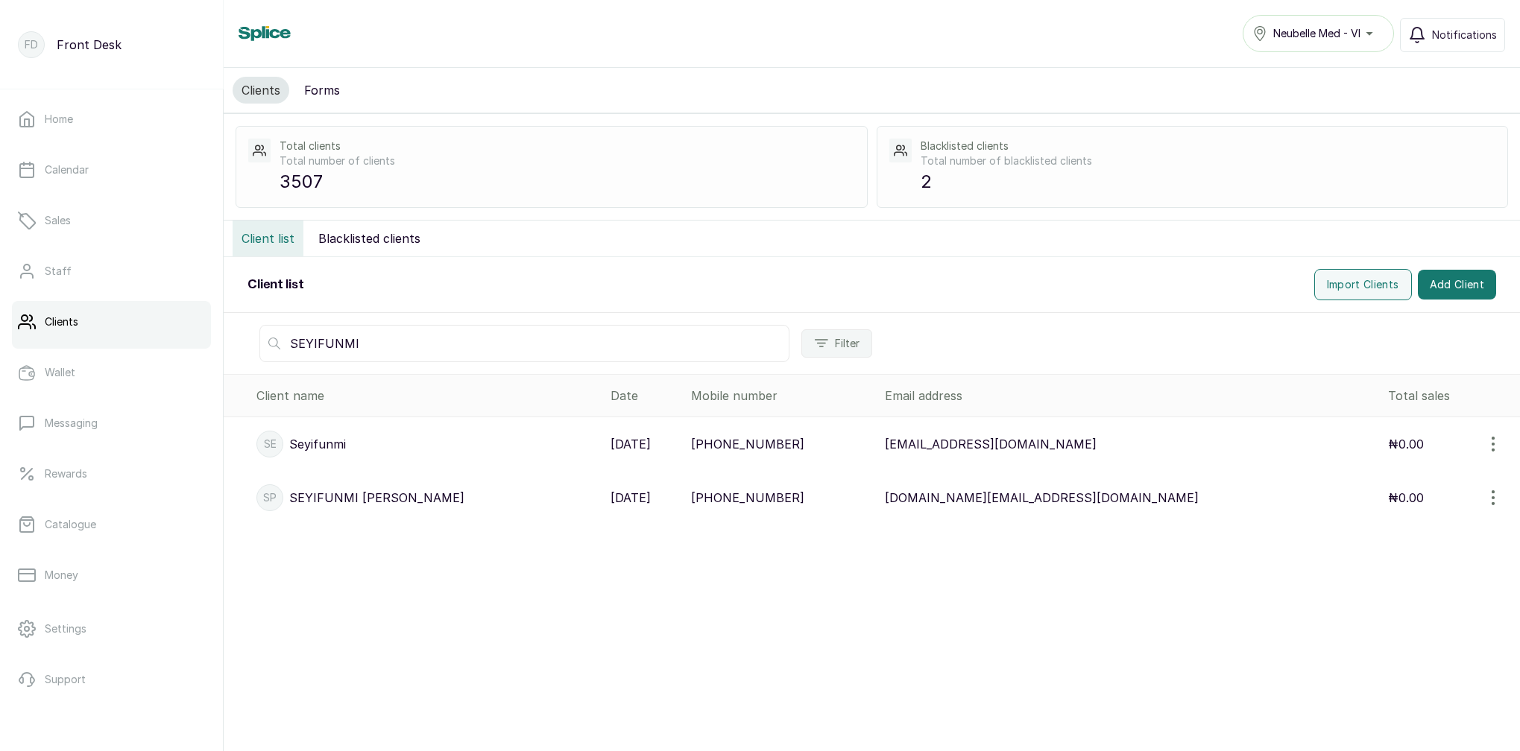
type input "SEYIFUNMI"
click at [338, 494] on p "SEYIFUNMI PETERS" at bounding box center [376, 498] width 175 height 18
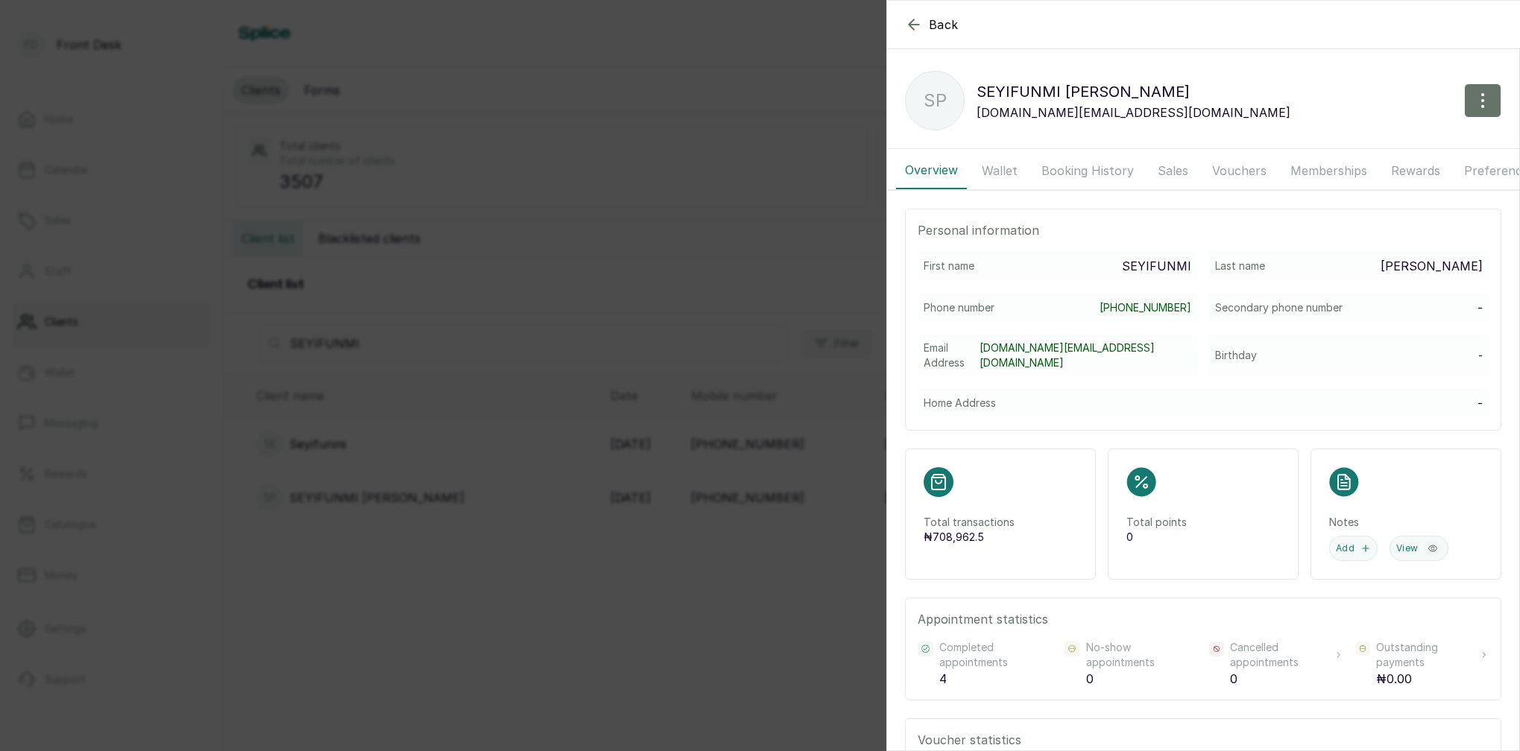
click at [1079, 176] on button "Booking History" at bounding box center [1087, 170] width 110 height 37
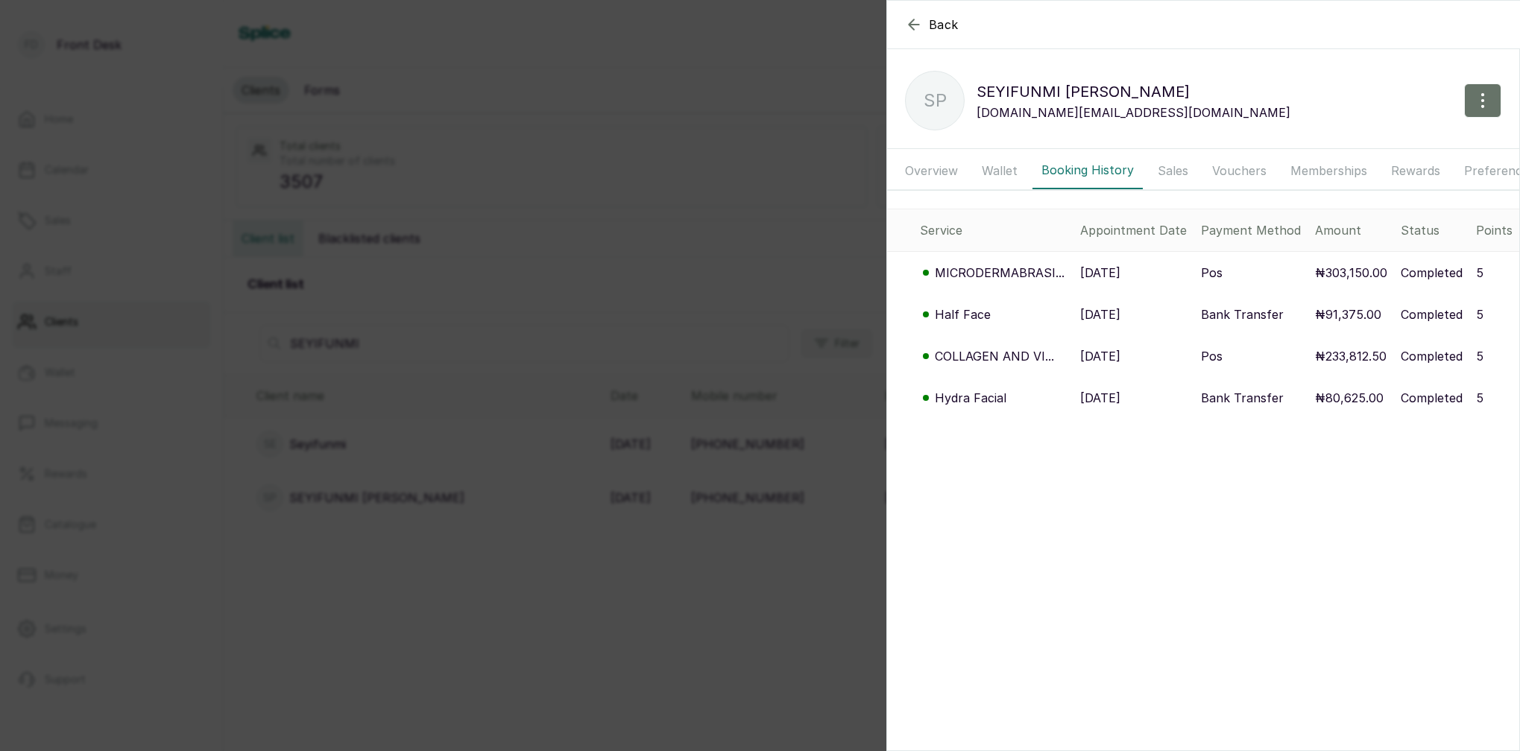
click at [998, 275] on p "MICRODERMABRASI..." at bounding box center [1000, 273] width 130 height 18
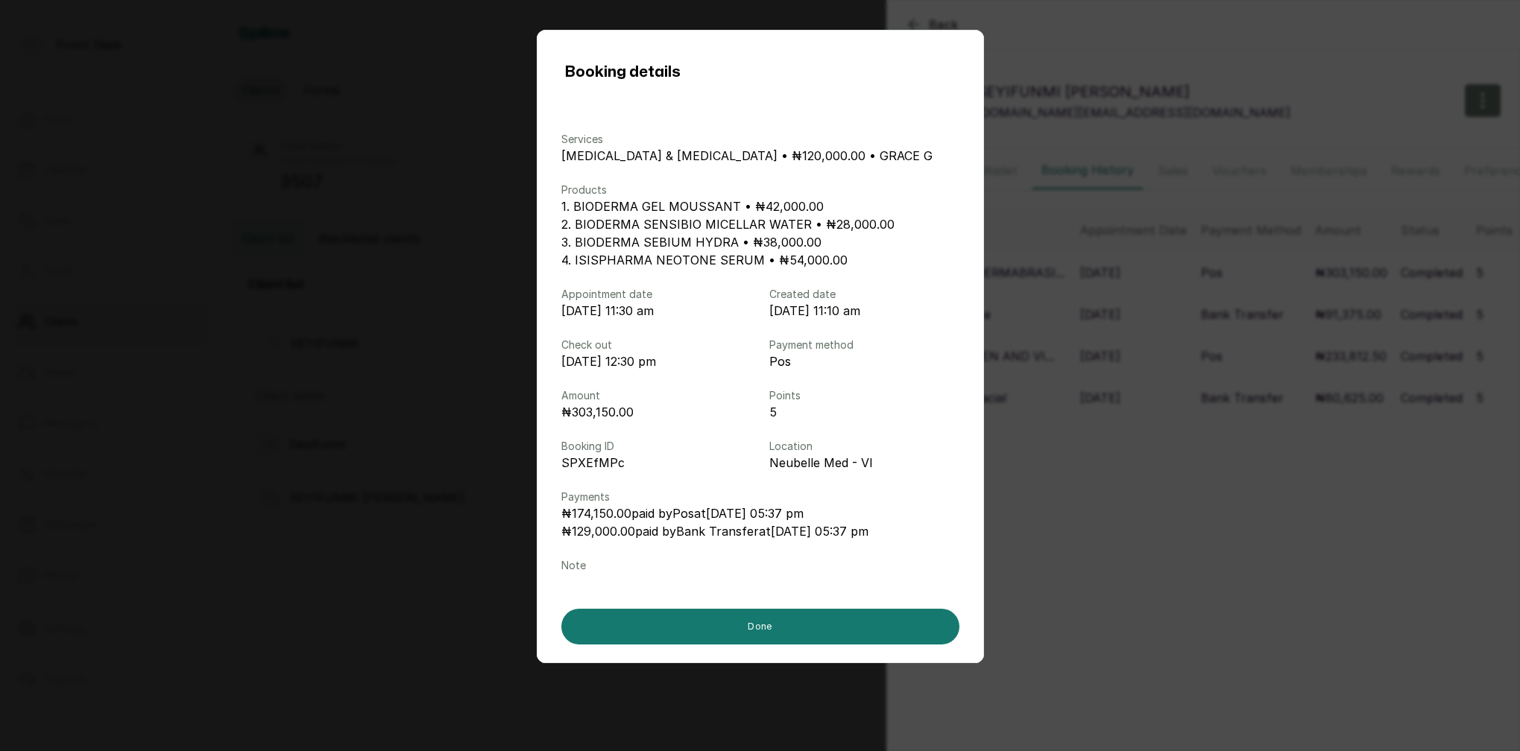
click at [1127, 489] on div "Booking details Services MICRODERMABRASION & LACTIC ACID • ₦120,000.00 • GRACE …" at bounding box center [760, 375] width 1520 height 751
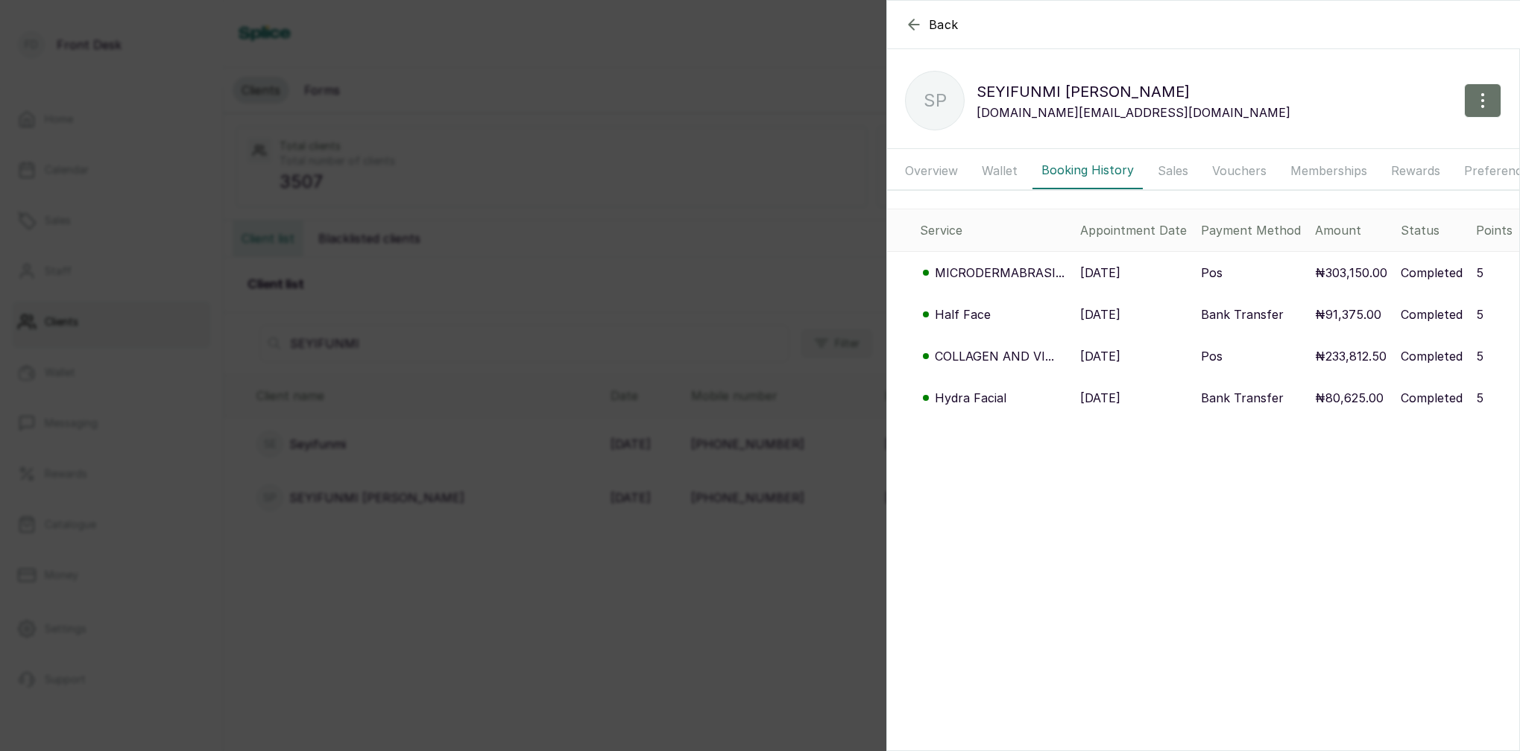
click at [961, 310] on p "Half Face" at bounding box center [963, 315] width 56 height 18
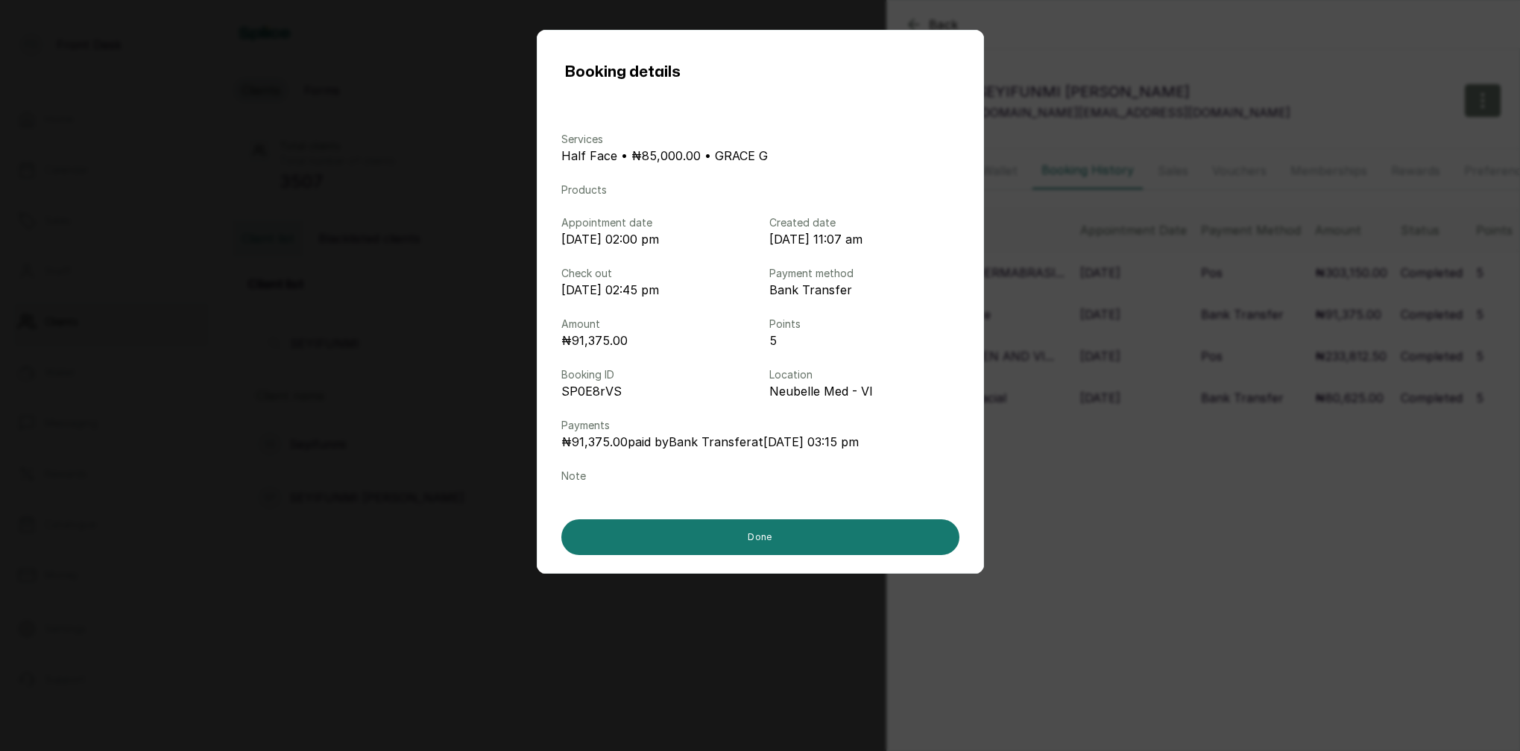
click at [1131, 441] on div "Booking details Services Half Face • ₦85,000.00 • GRACE G Products Appointment …" at bounding box center [760, 375] width 1520 height 751
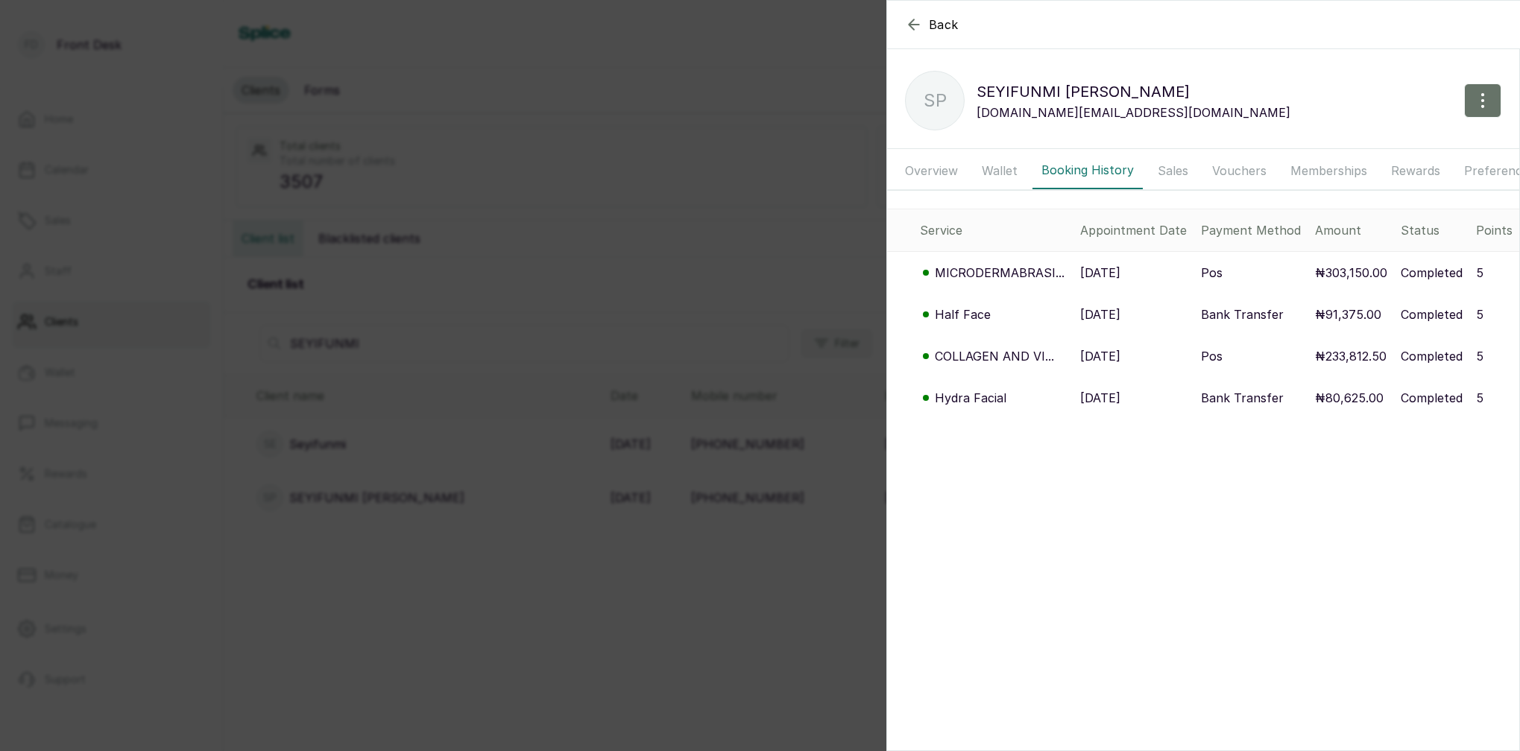
click at [993, 350] on p "COLLAGEN AND VI..." at bounding box center [994, 356] width 119 height 18
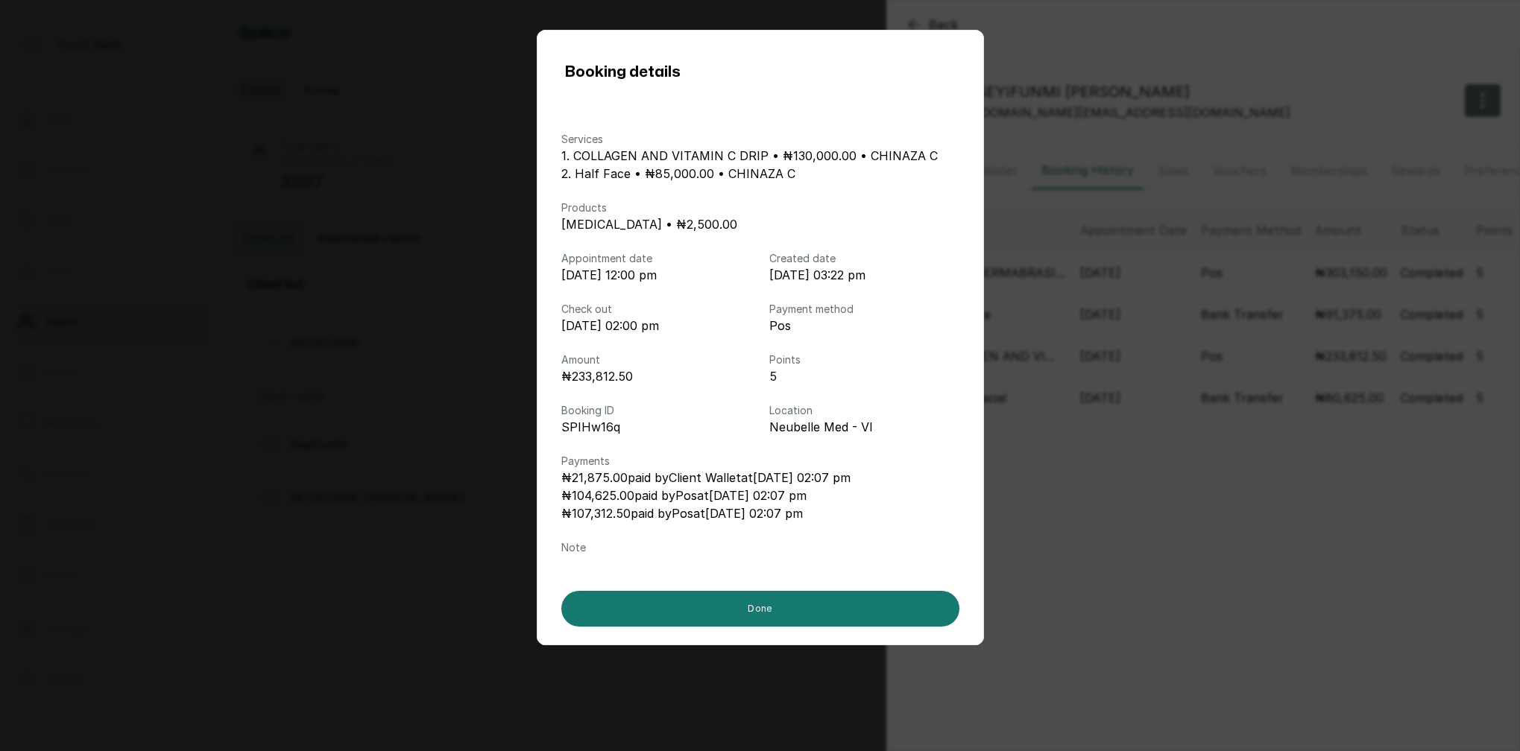
click at [1088, 440] on div "Booking details Services 1. COLLAGEN AND VITAMIN C DRIP • ₦130,000.00 • CHINAZA…" at bounding box center [760, 375] width 1520 height 751
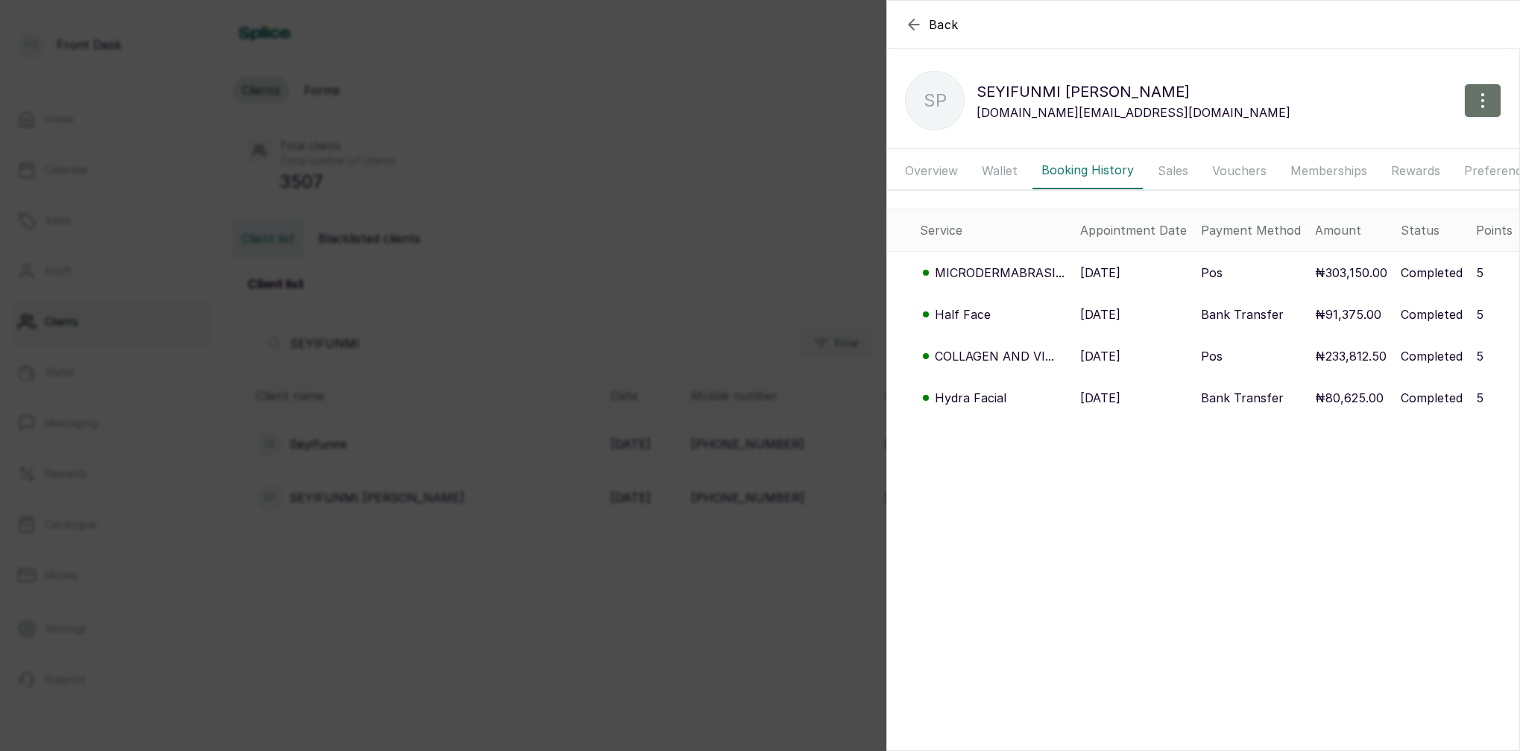
click at [976, 394] on p "Hydra Facial" at bounding box center [971, 398] width 72 height 18
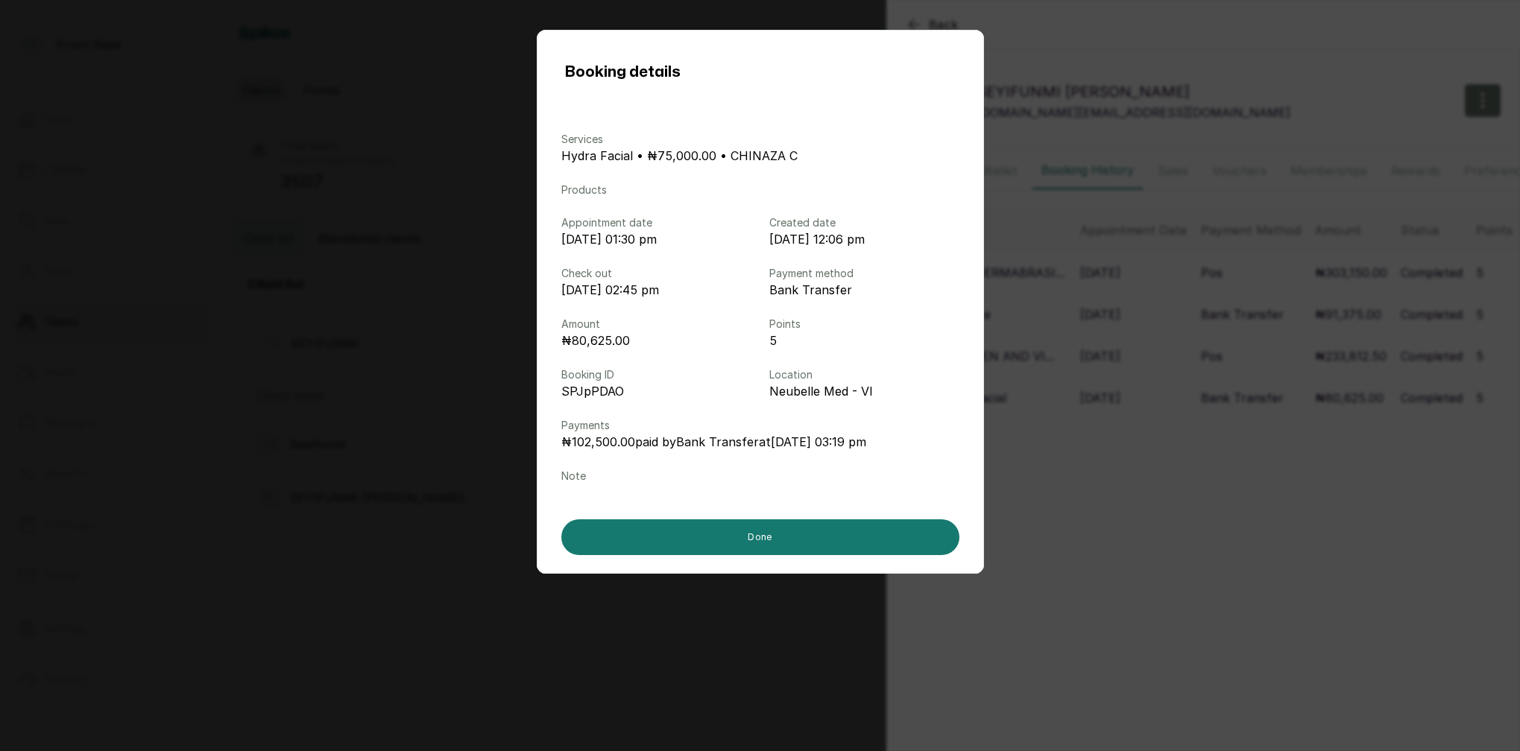
click at [1149, 433] on div "Booking details Services Hydra Facial • ₦75,000.00 • CHINAZA C Products Appoint…" at bounding box center [760, 375] width 1520 height 751
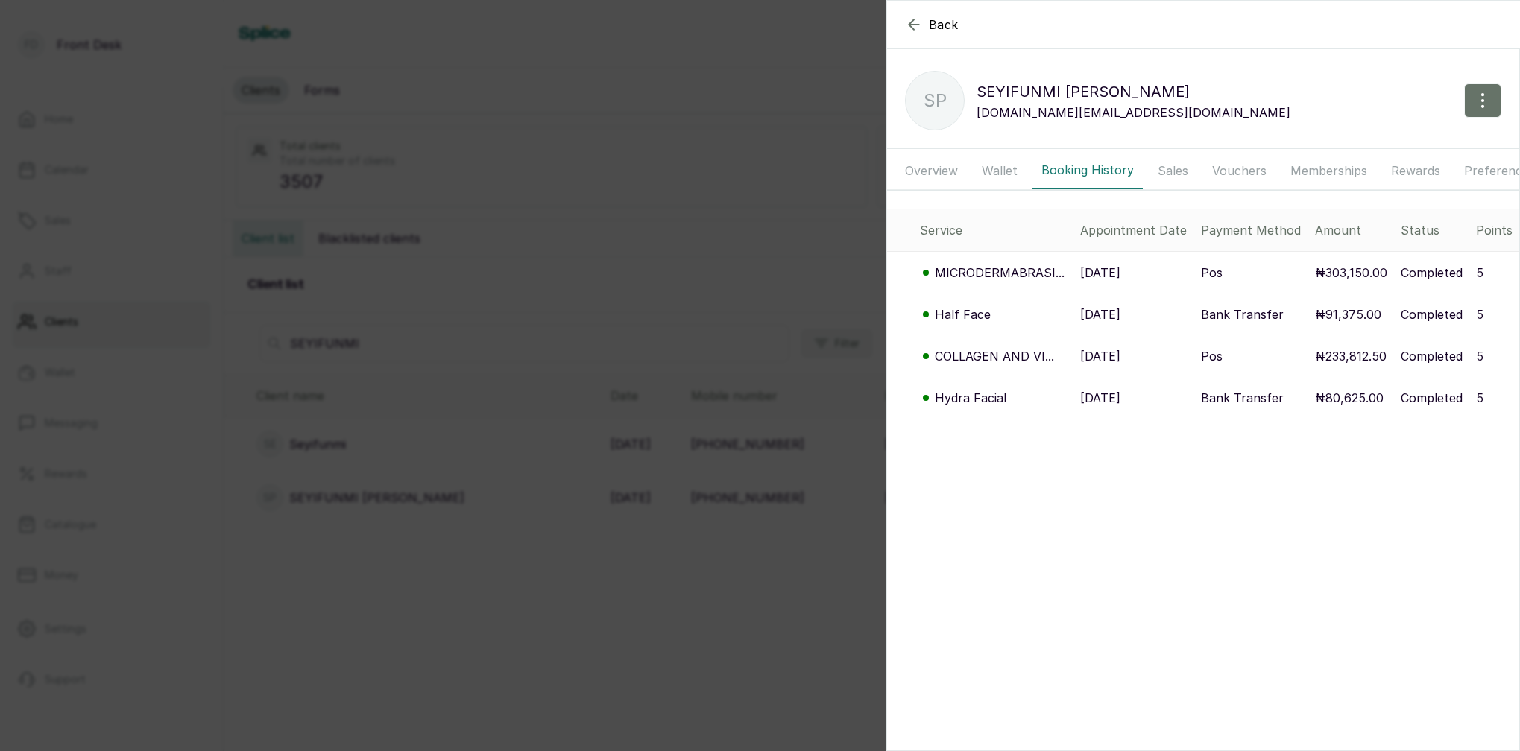
click at [947, 166] on button "Overview" at bounding box center [931, 170] width 71 height 37
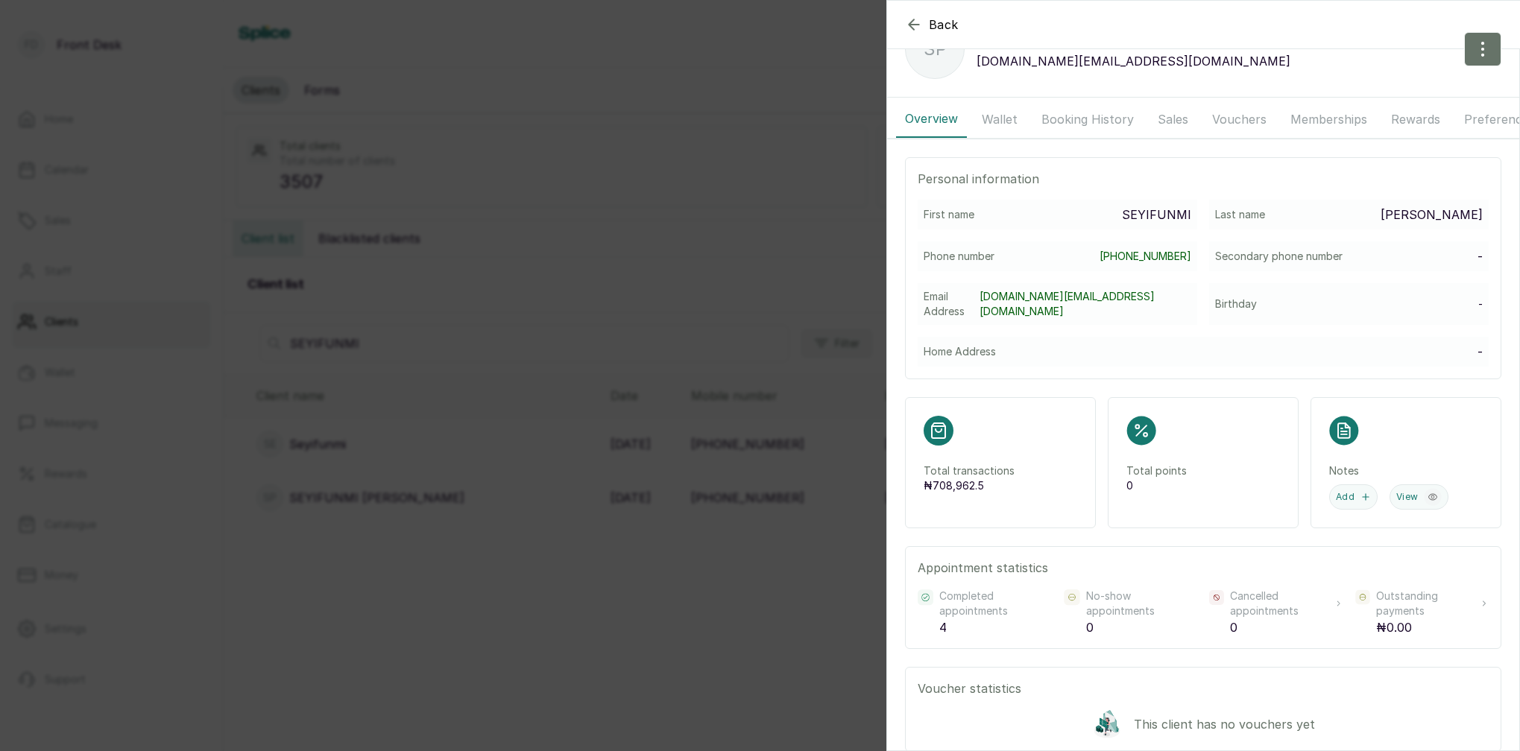
scroll to position [53, 0]
click at [1072, 124] on button "Booking History" at bounding box center [1087, 117] width 110 height 37
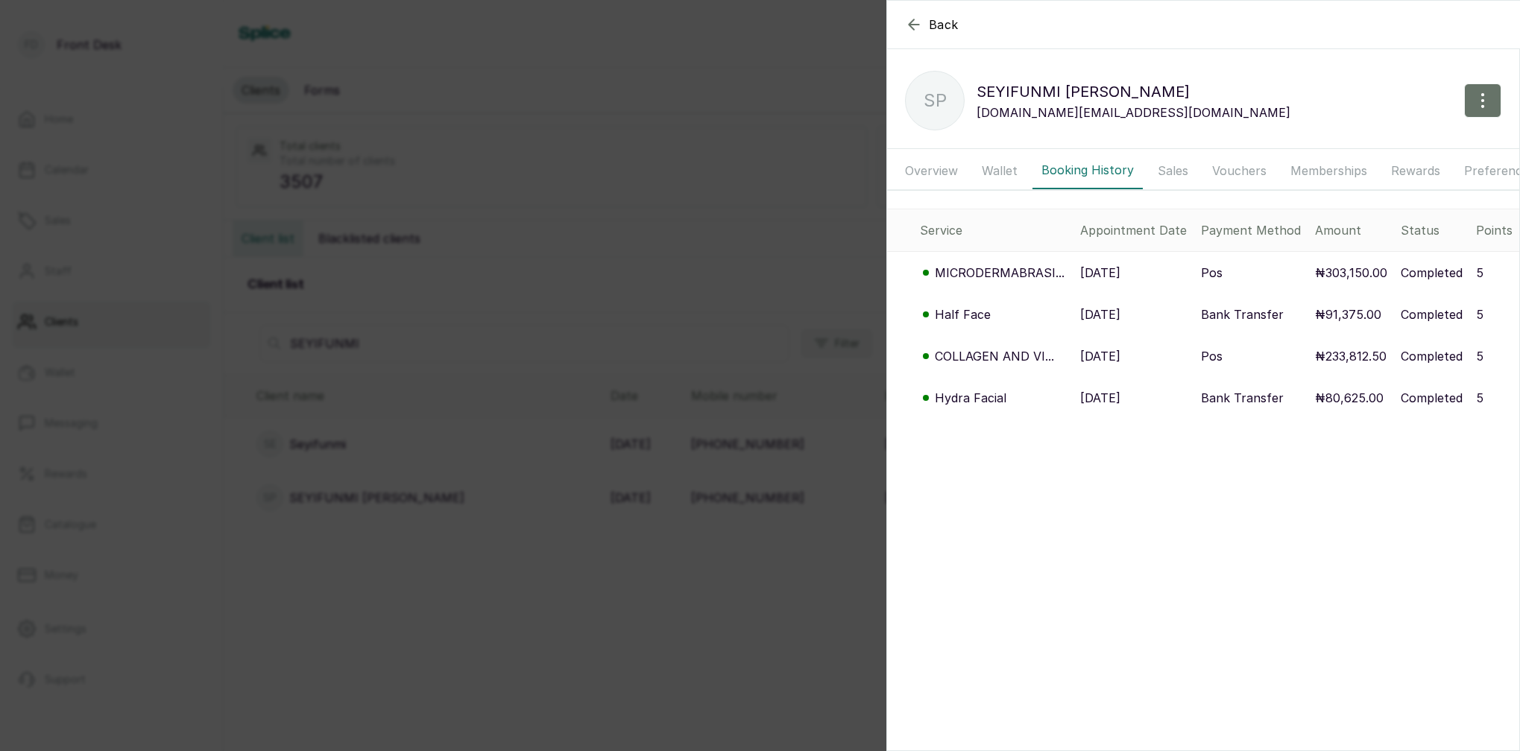
scroll to position [0, 0]
click at [971, 354] on p "COLLAGEN AND VI..." at bounding box center [994, 356] width 119 height 18
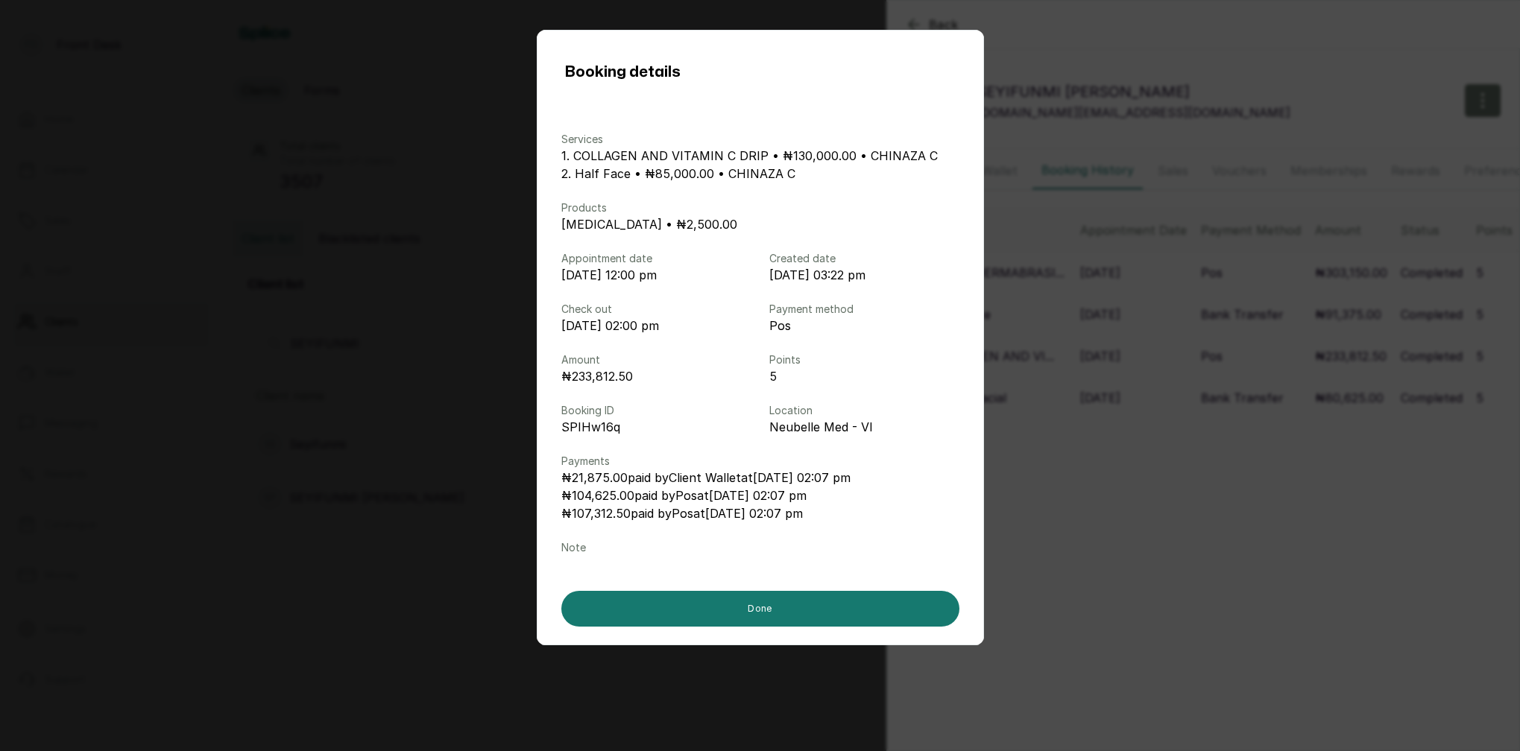
drag, startPoint x: 1117, startPoint y: 394, endPoint x: 1073, endPoint y: 408, distance: 46.9
click at [1116, 394] on div "Booking details Services 1. COLLAGEN AND VITAMIN C DRIP • ₦130,000.00 • CHINAZA…" at bounding box center [760, 375] width 1520 height 751
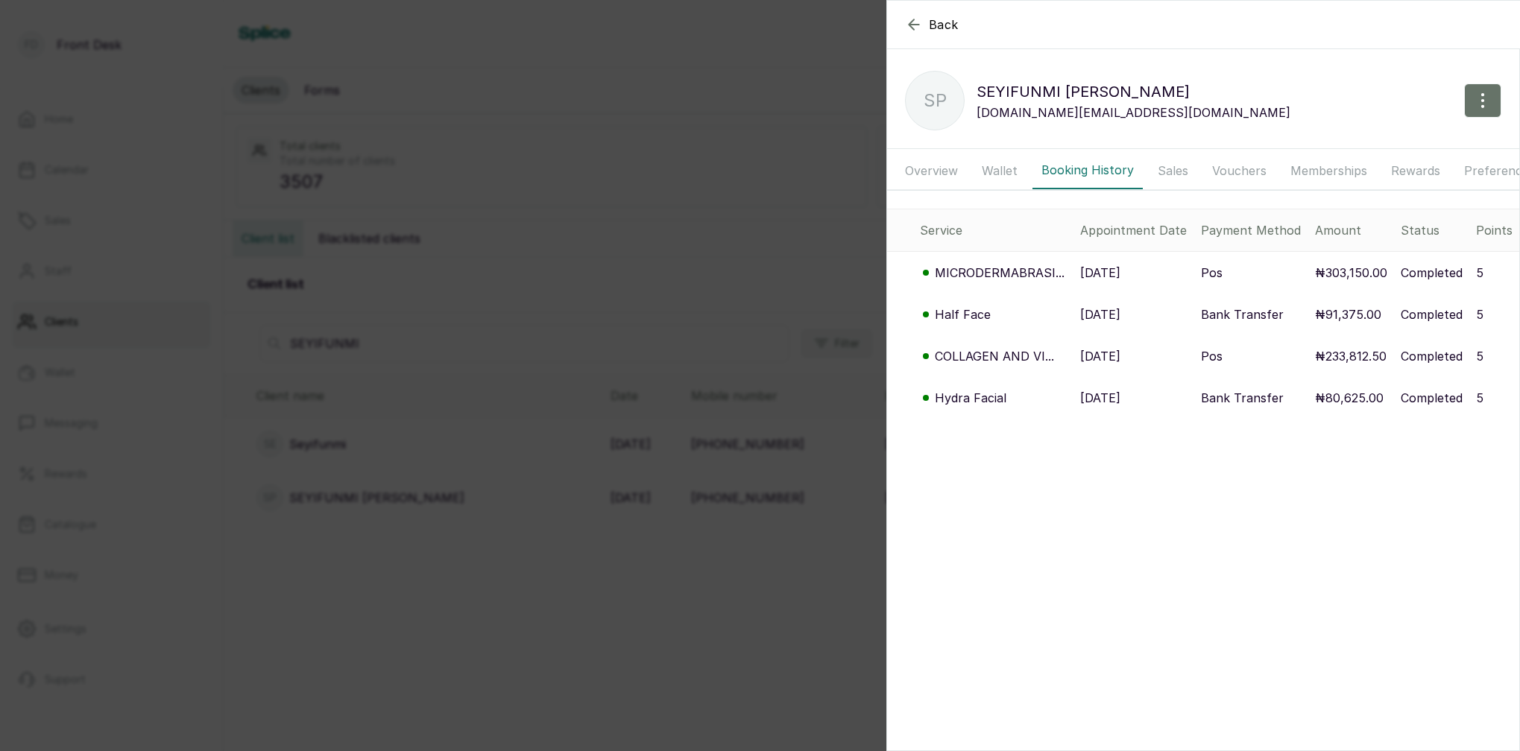
click at [974, 398] on p "Hydra Facial" at bounding box center [971, 398] width 72 height 18
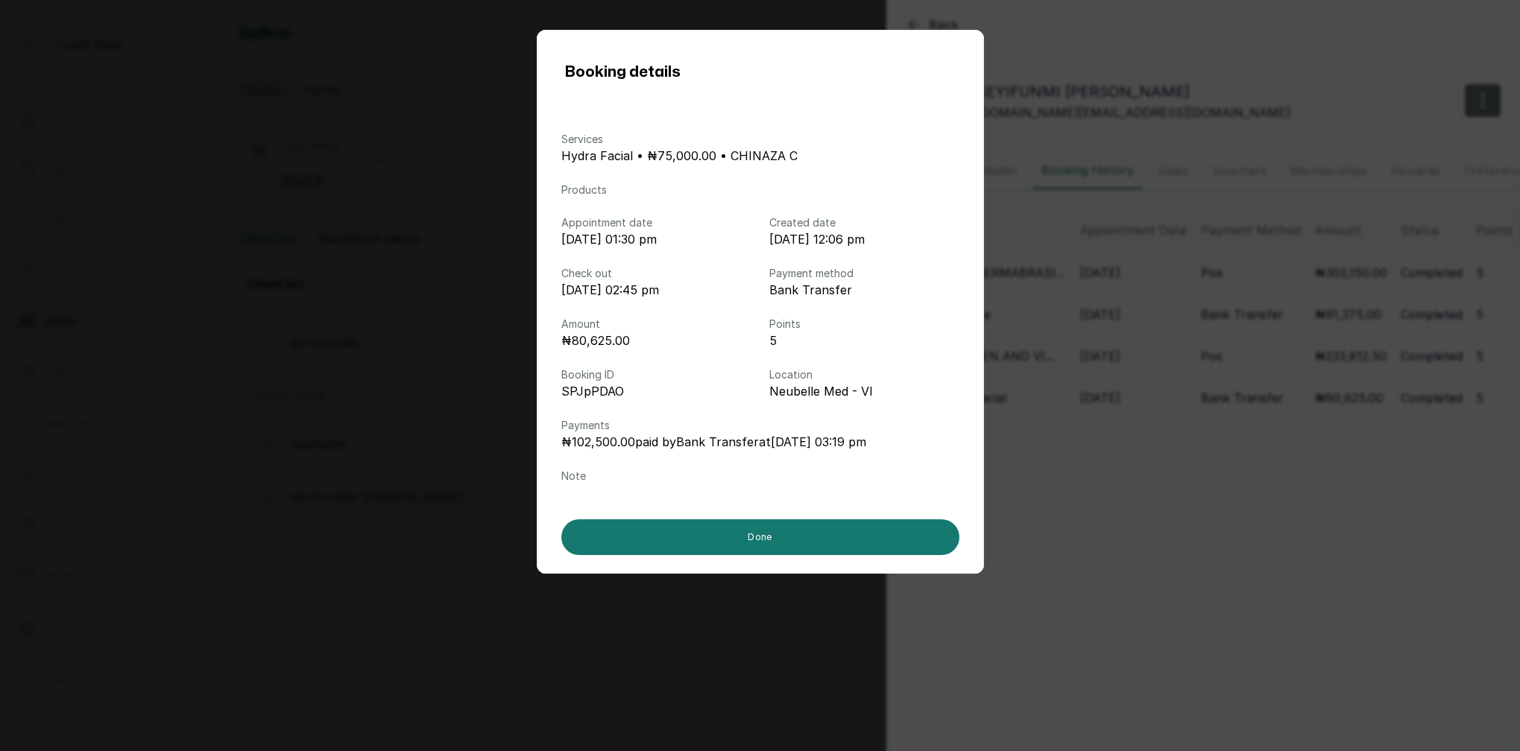
drag, startPoint x: 1101, startPoint y: 405, endPoint x: 1040, endPoint y: 370, distance: 70.4
click at [1101, 405] on div "Booking details Services Hydra Facial • ₦75,000.00 • CHINAZA C Products Appoint…" at bounding box center [760, 375] width 1520 height 751
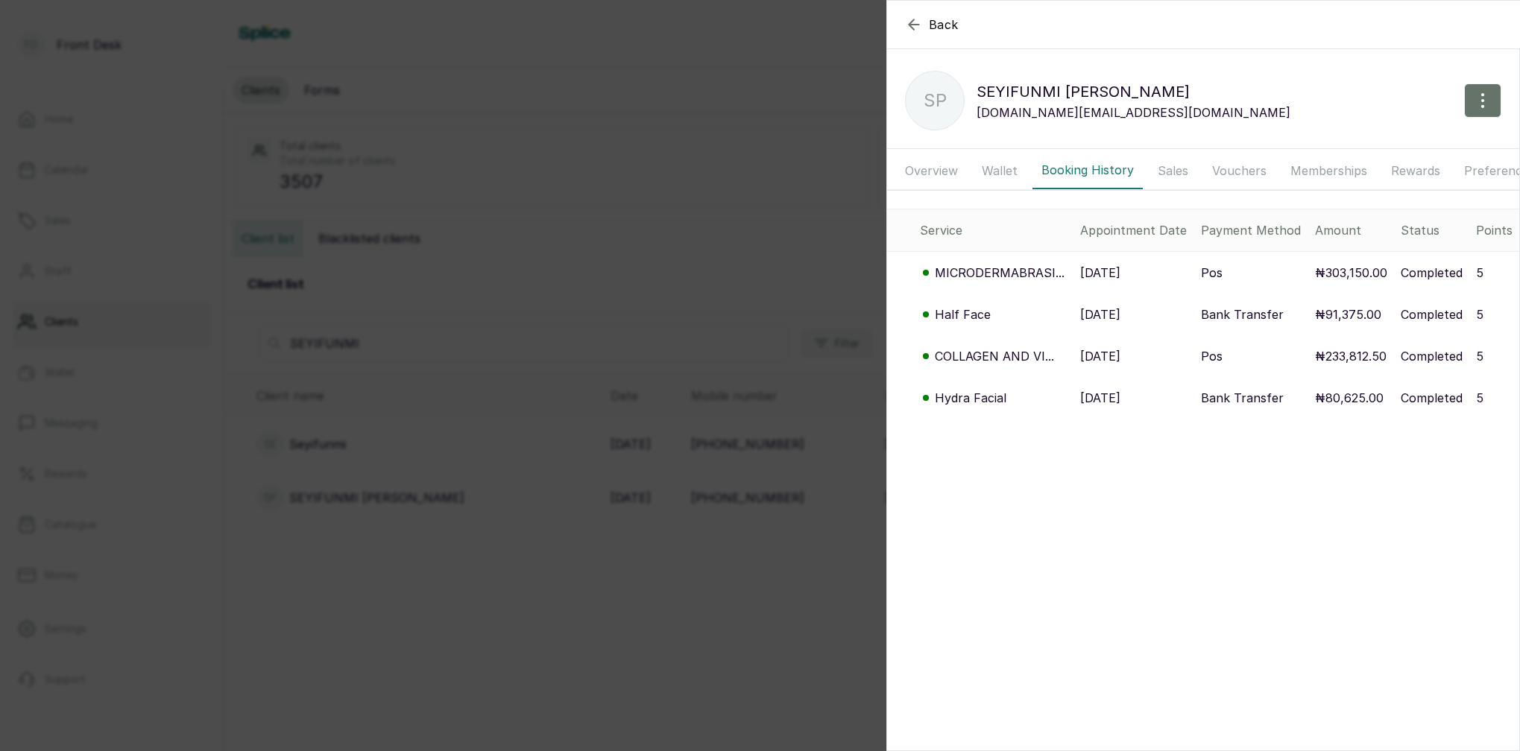
click at [1000, 277] on p "MICRODERMABRASI..." at bounding box center [1000, 273] width 130 height 18
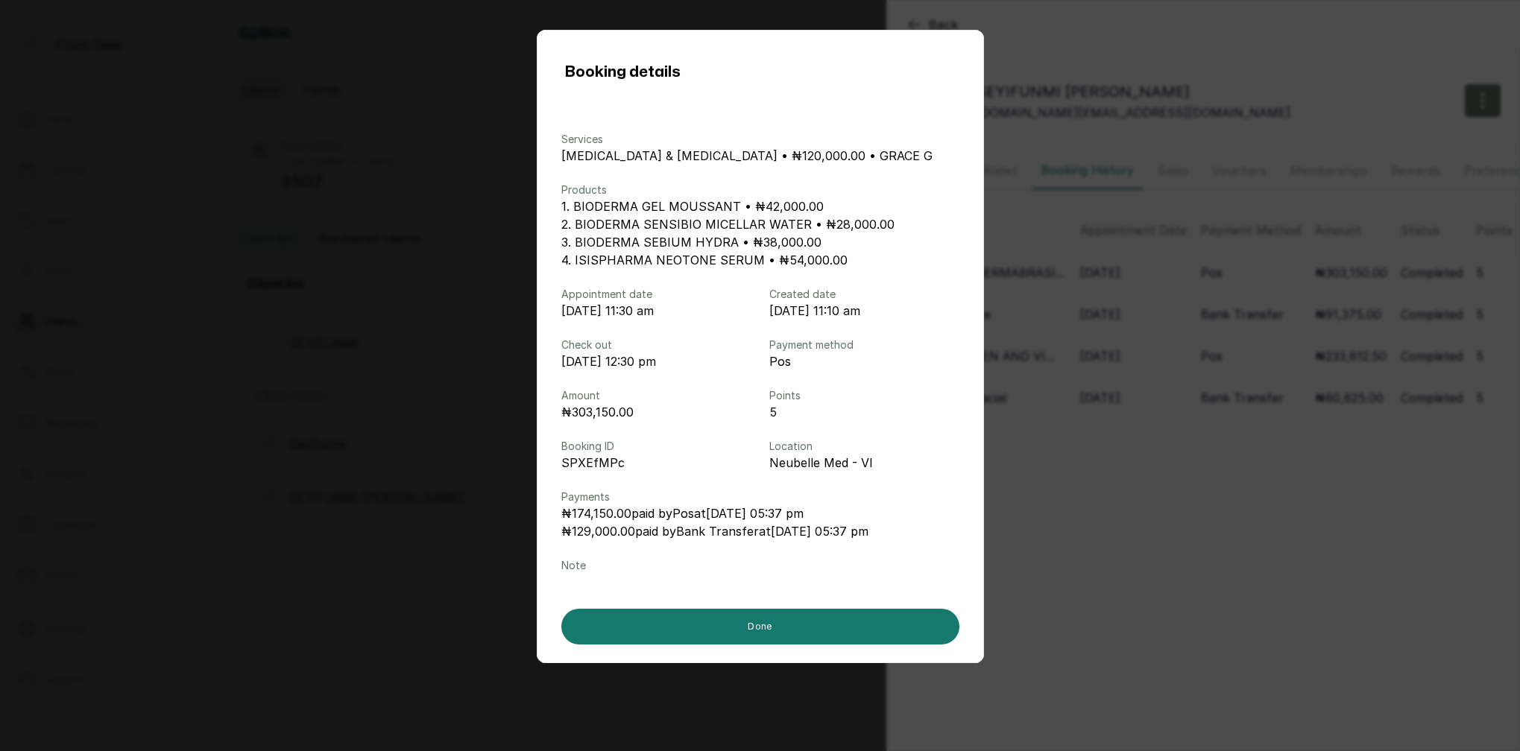
click at [1126, 328] on div "Booking details Services MICRODERMABRASION & LACTIC ACID • ₦120,000.00 • GRACE …" at bounding box center [760, 375] width 1520 height 751
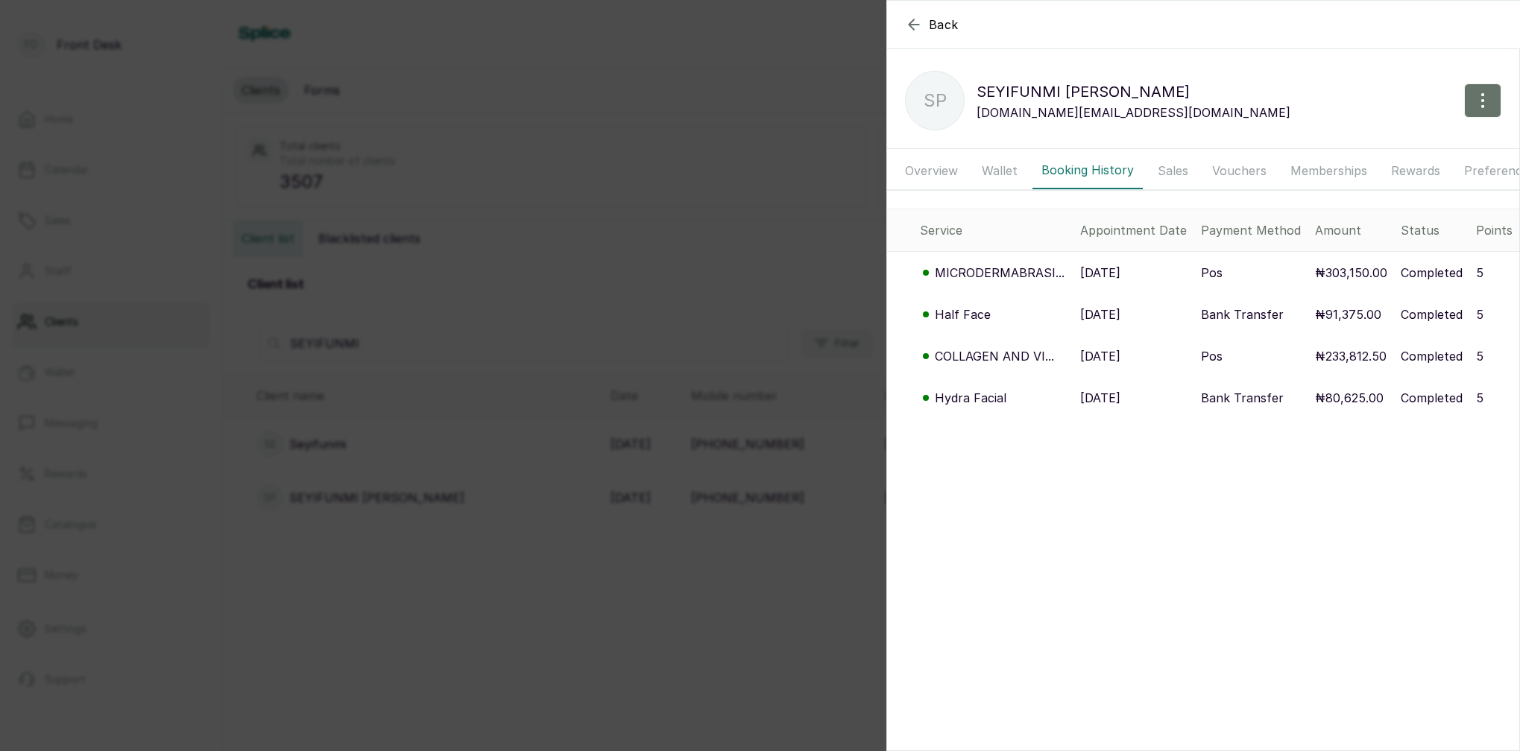
click at [959, 315] on p "Half Face" at bounding box center [963, 315] width 56 height 18
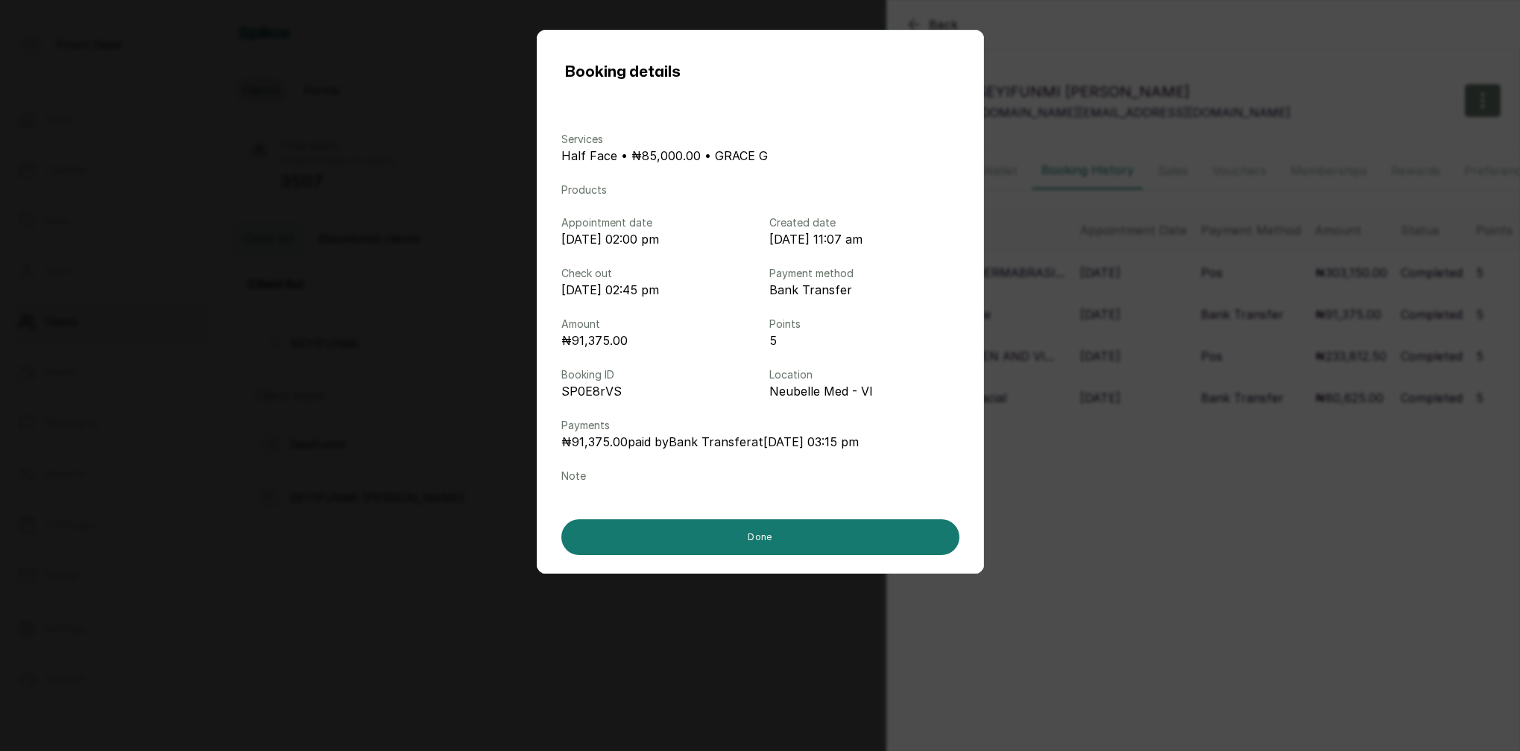
drag, startPoint x: 1166, startPoint y: 473, endPoint x: 1094, endPoint y: 453, distance: 74.8
click at [1163, 473] on div "Booking details Services Half Face • ₦85,000.00 • GRACE G Products Appointment …" at bounding box center [760, 375] width 1520 height 751
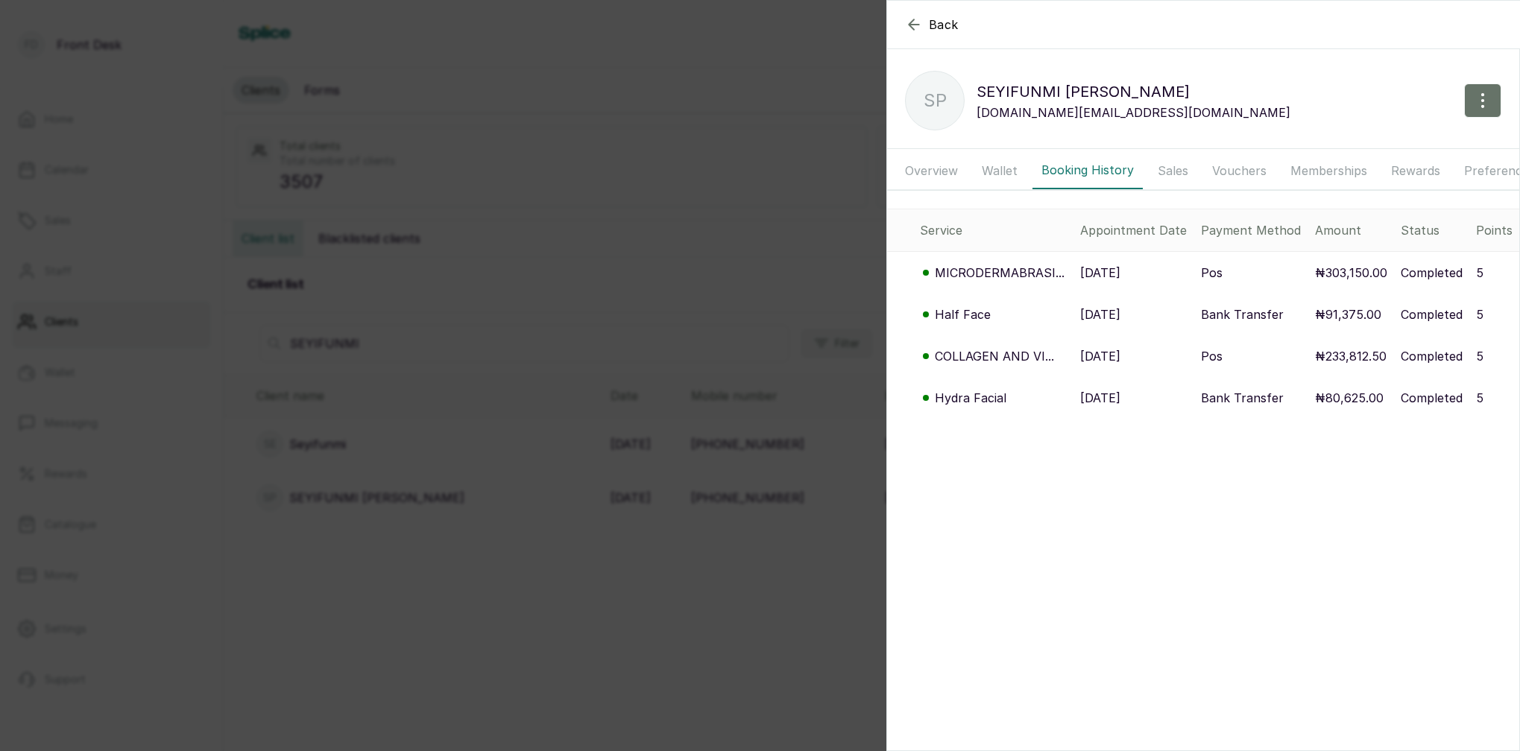
click at [997, 360] on p "COLLAGEN AND VI..." at bounding box center [994, 356] width 119 height 18
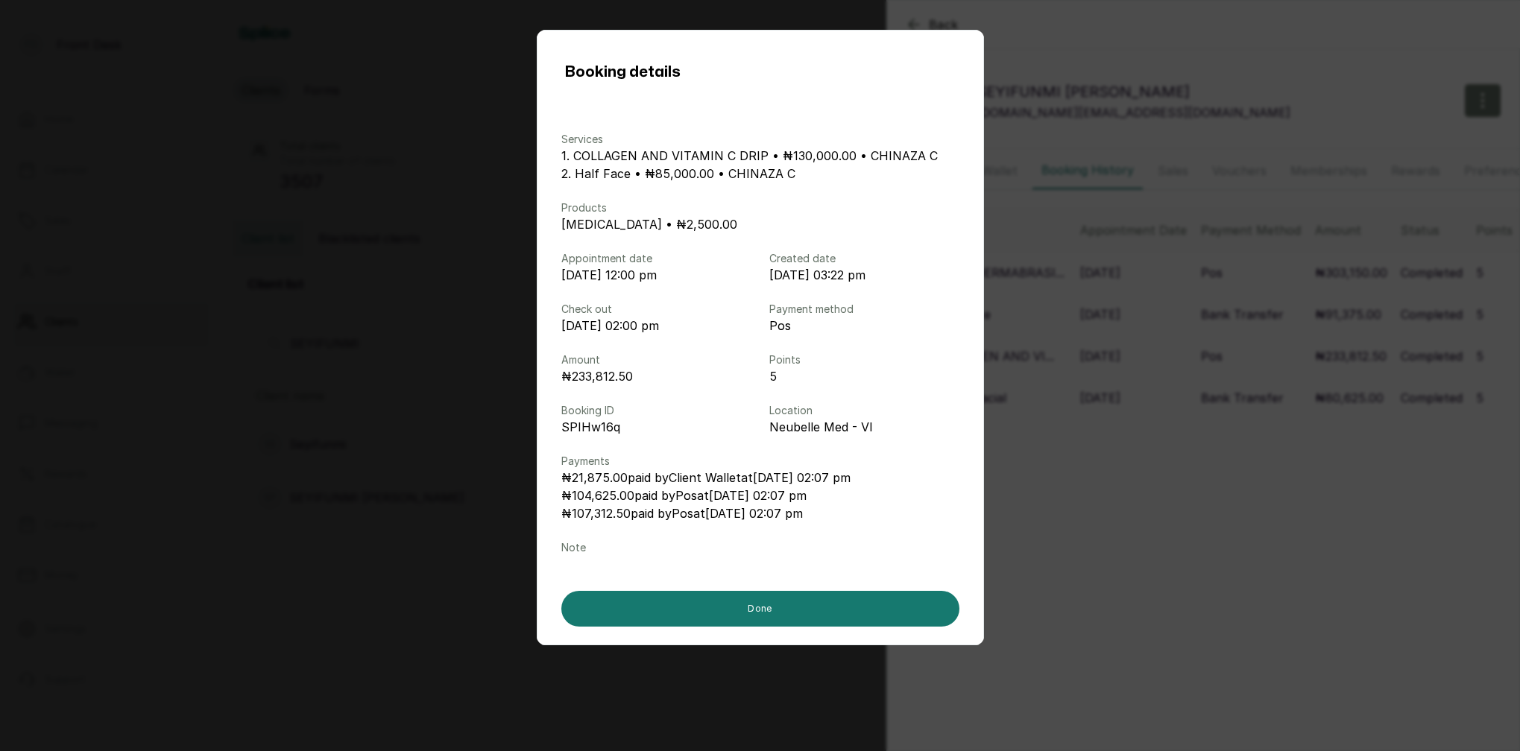
drag, startPoint x: 1125, startPoint y: 464, endPoint x: 1086, endPoint y: 403, distance: 72.8
click at [1125, 464] on div "Booking details Services 1. COLLAGEN AND VITAMIN C DRIP • ₦130,000.00 • CHINAZA…" at bounding box center [760, 375] width 1520 height 751
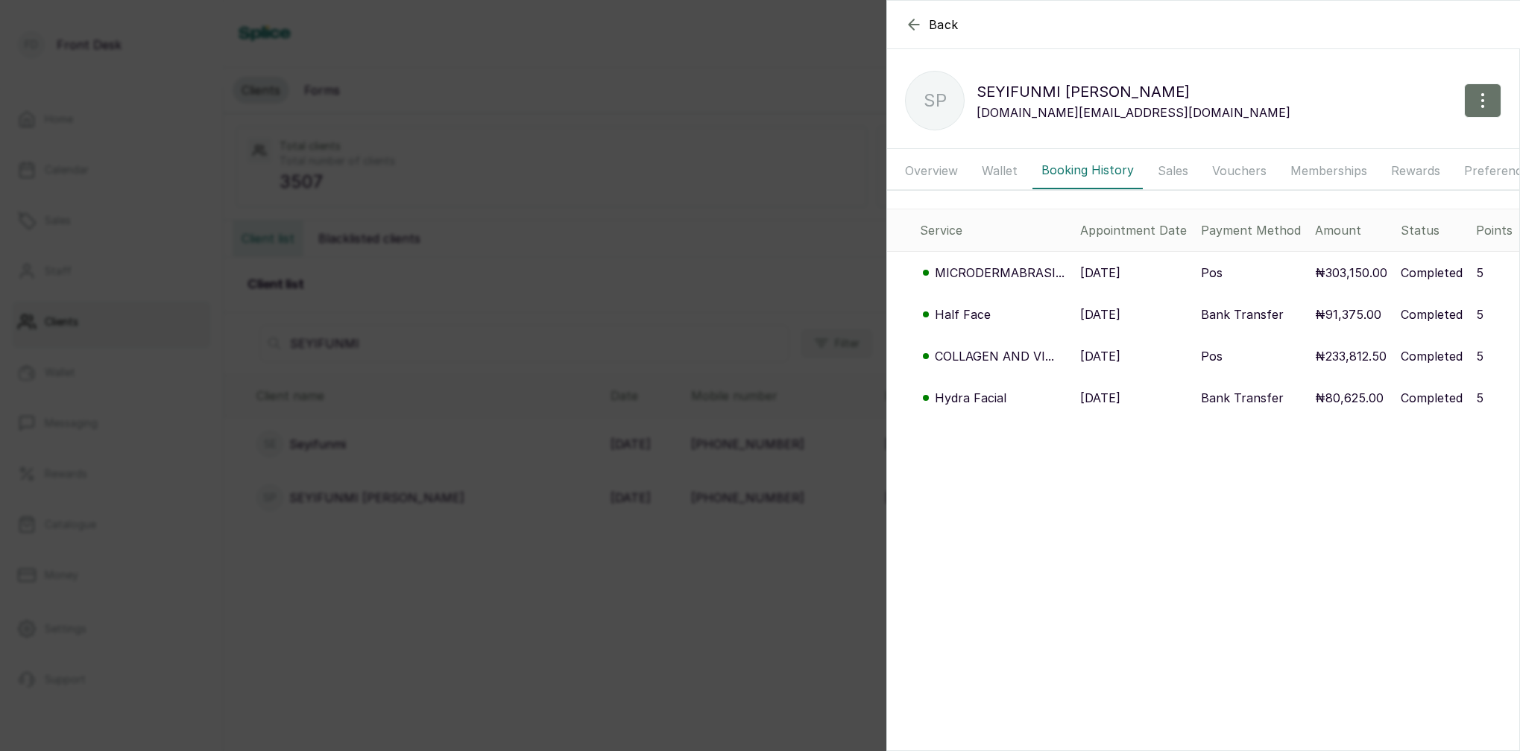
click at [531, 215] on div "Back SEYIFUNMI PETERS SP SEYIFUNMI PETERS seyifunmi1.smart@gmail.com Overview W…" at bounding box center [760, 375] width 1520 height 751
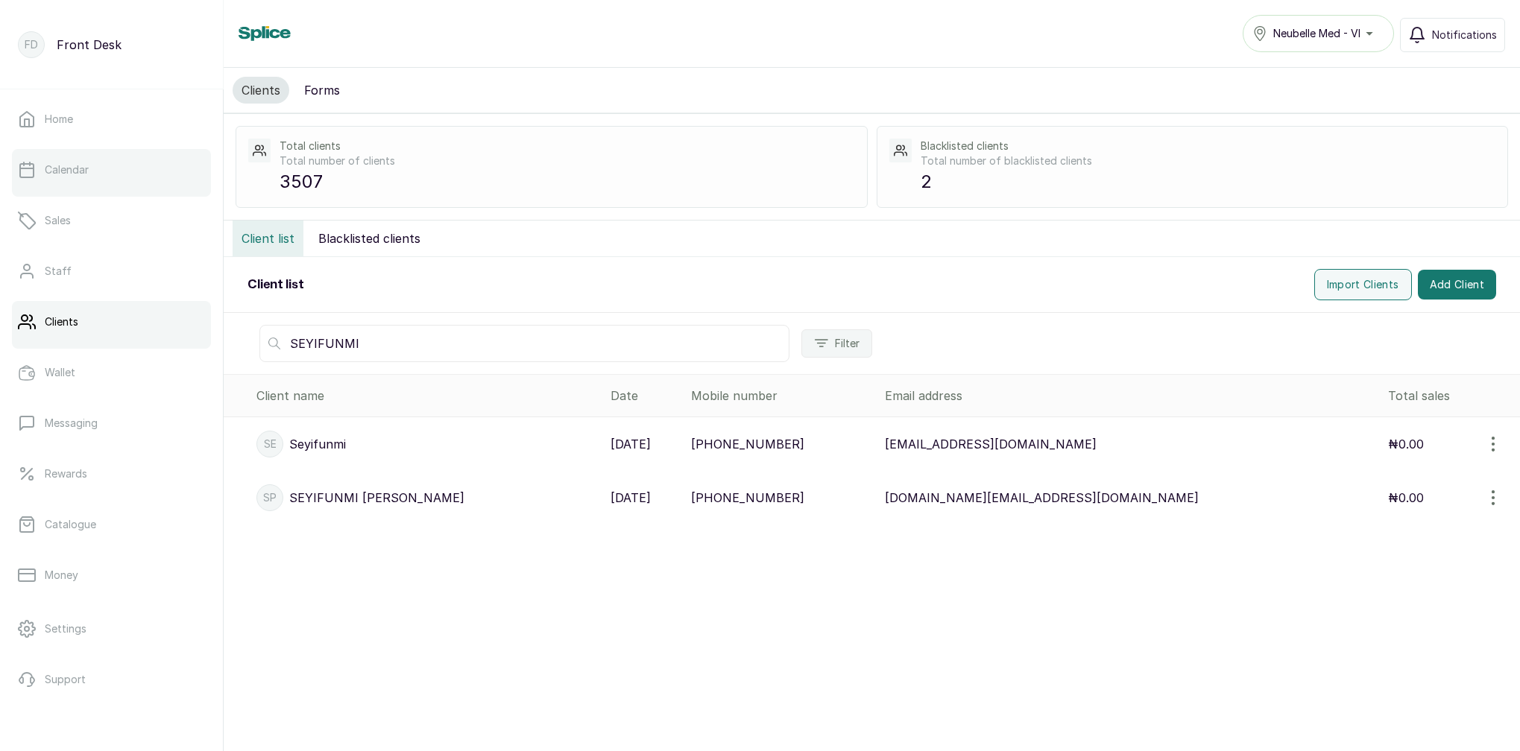
click at [121, 164] on link "Calendar" at bounding box center [111, 170] width 199 height 42
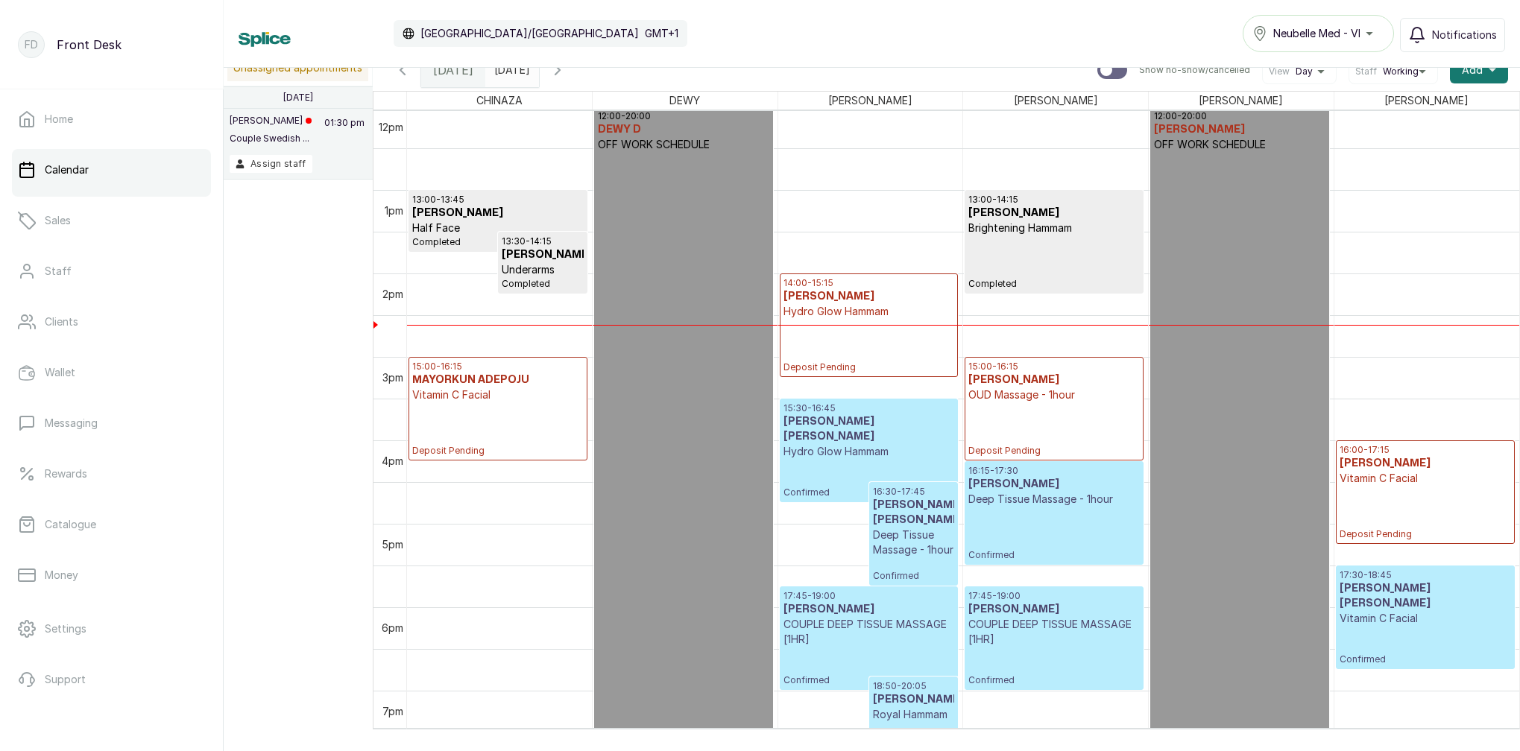
scroll to position [1005, 0]
click at [1026, 405] on div "15:00 - 16:15 MS OBA OUD Massage - 1hour Deposit Pending" at bounding box center [1053, 409] width 171 height 96
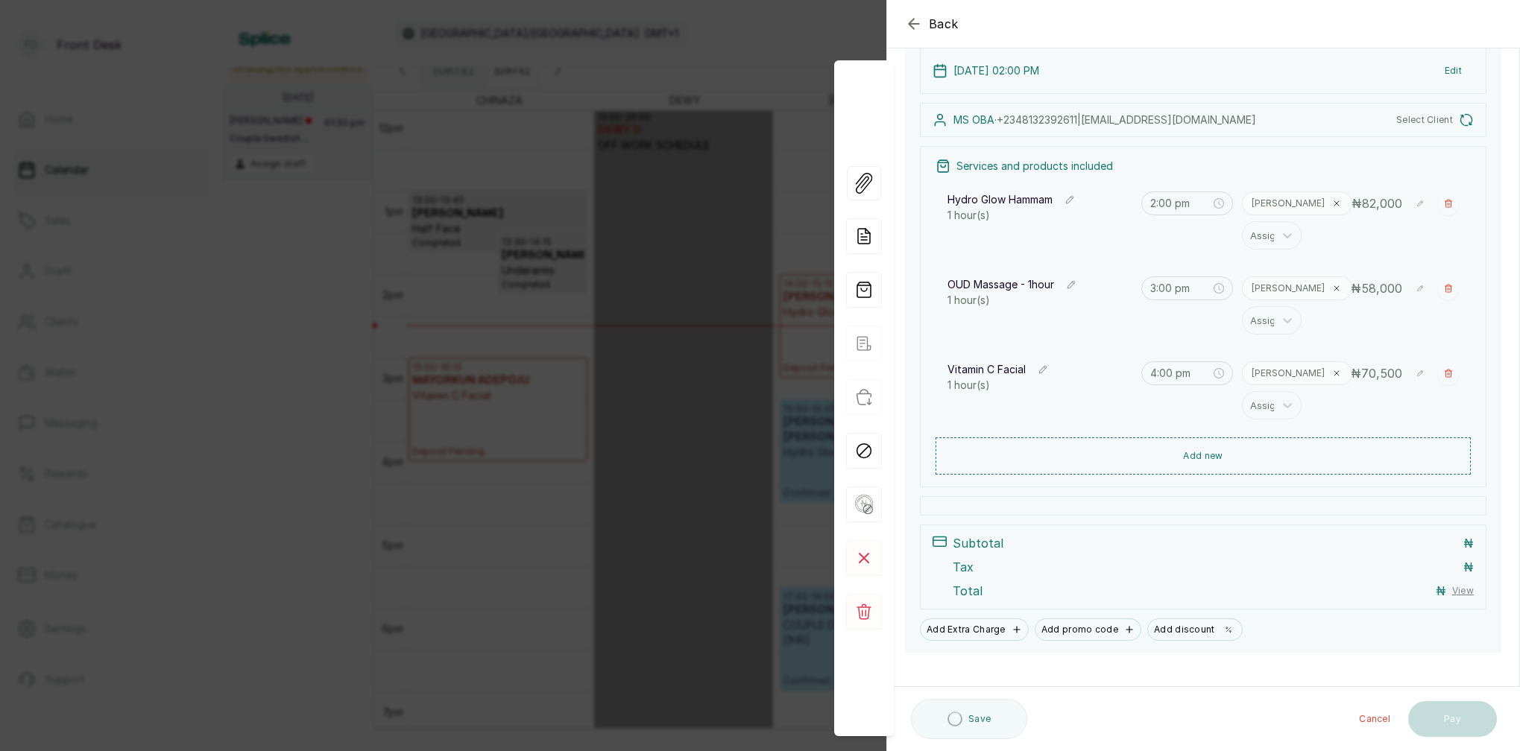
scroll to position [116, 0]
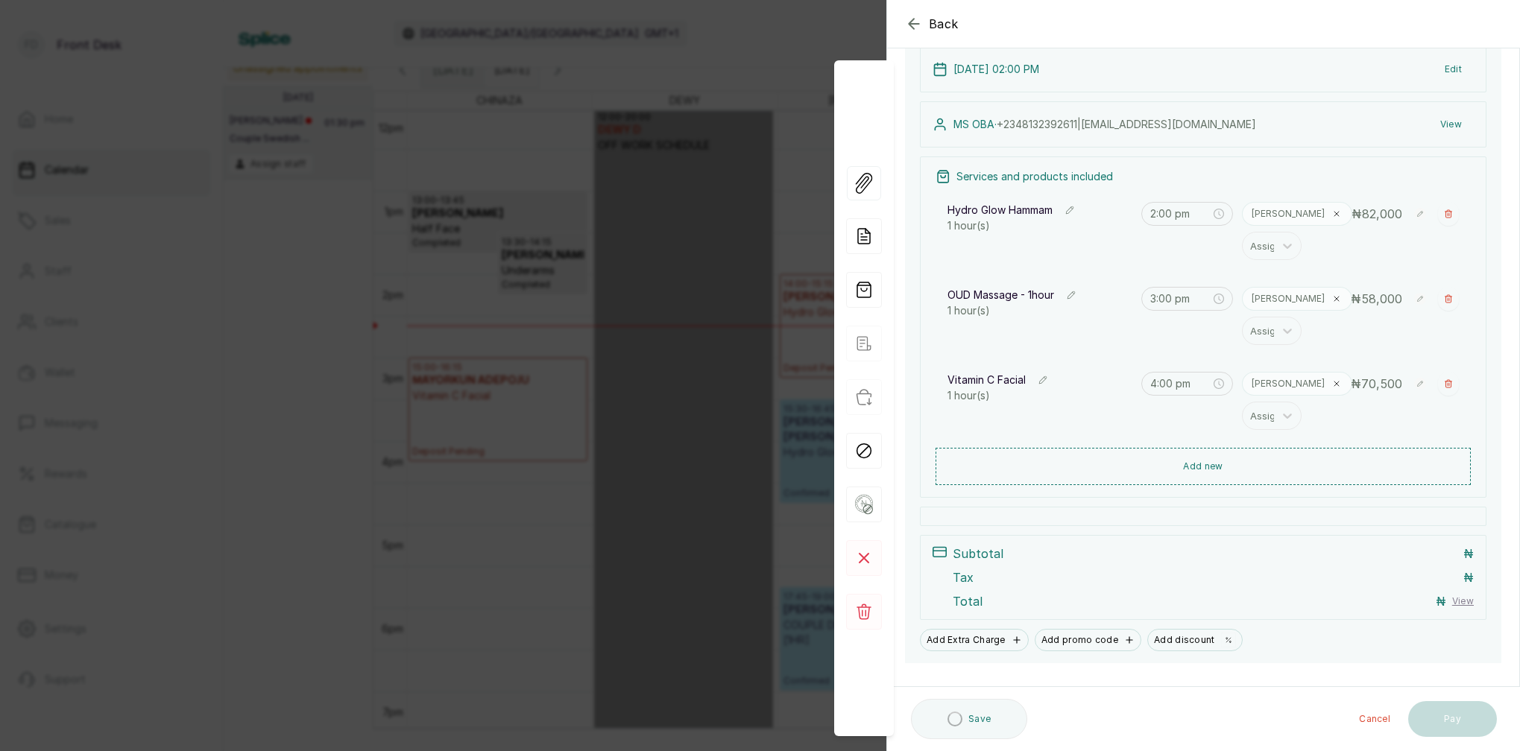
click at [686, 402] on div "Back Appointment Details Edit appointment Make changes to appointment details A…" at bounding box center [760, 375] width 1520 height 751
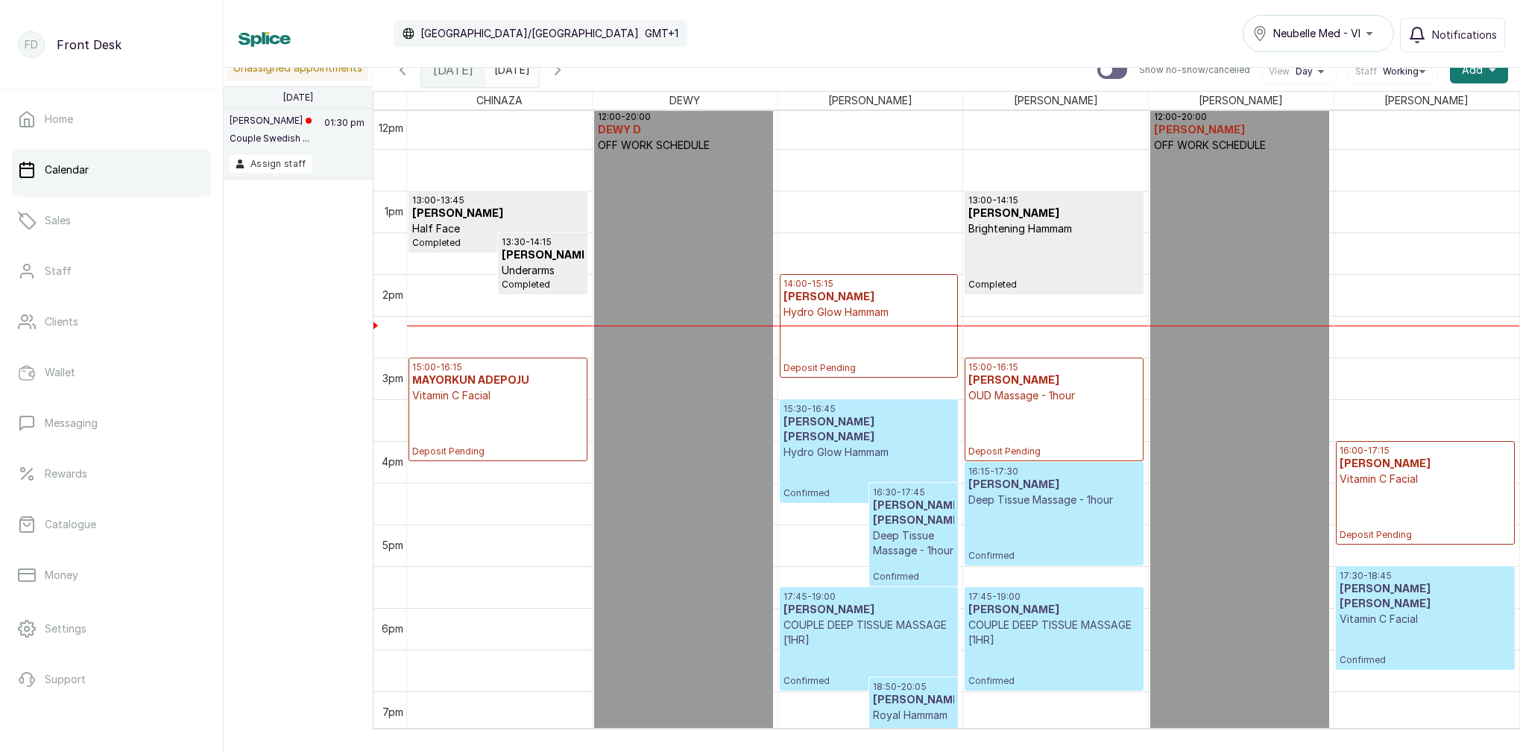
scroll to position [1070, 0]
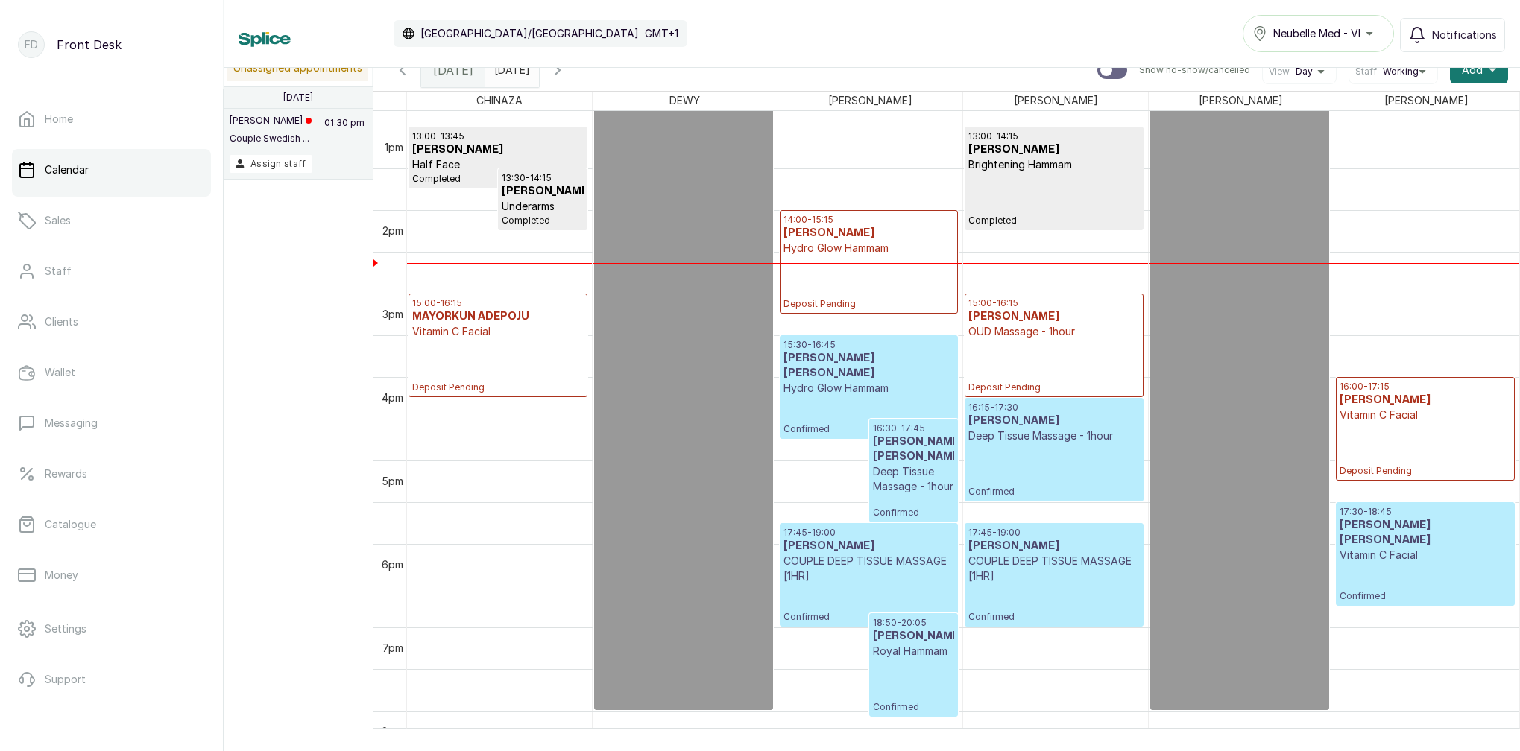
type input "yyyy-MM-dd"
click at [510, 78] on input "yyyy-MM-dd" at bounding box center [498, 66] width 24 height 25
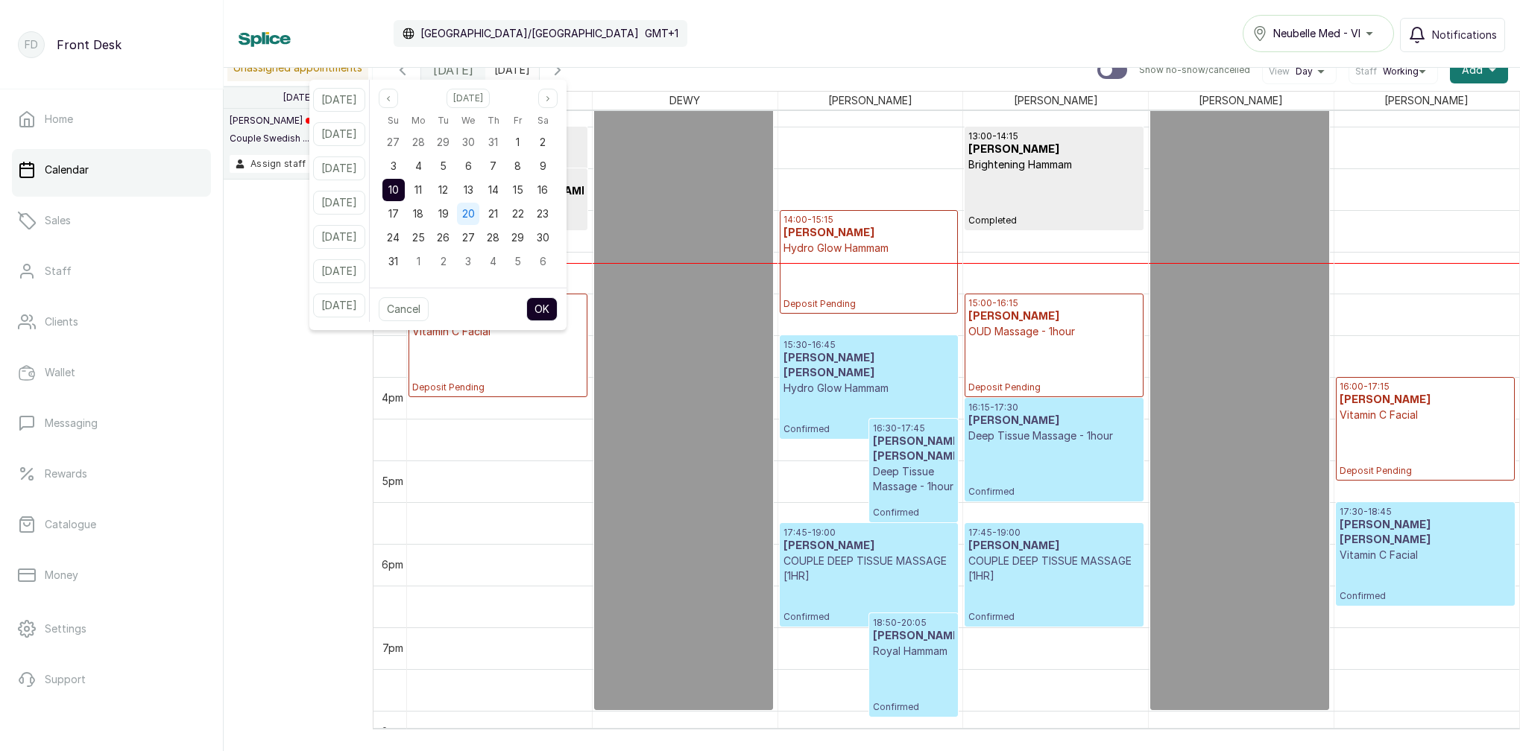
drag, startPoint x: 464, startPoint y: 185, endPoint x: 491, endPoint y: 224, distance: 47.8
click at [448, 185] on span "12" at bounding box center [443, 189] width 10 height 13
click at [557, 307] on button "OK" at bounding box center [541, 309] width 31 height 24
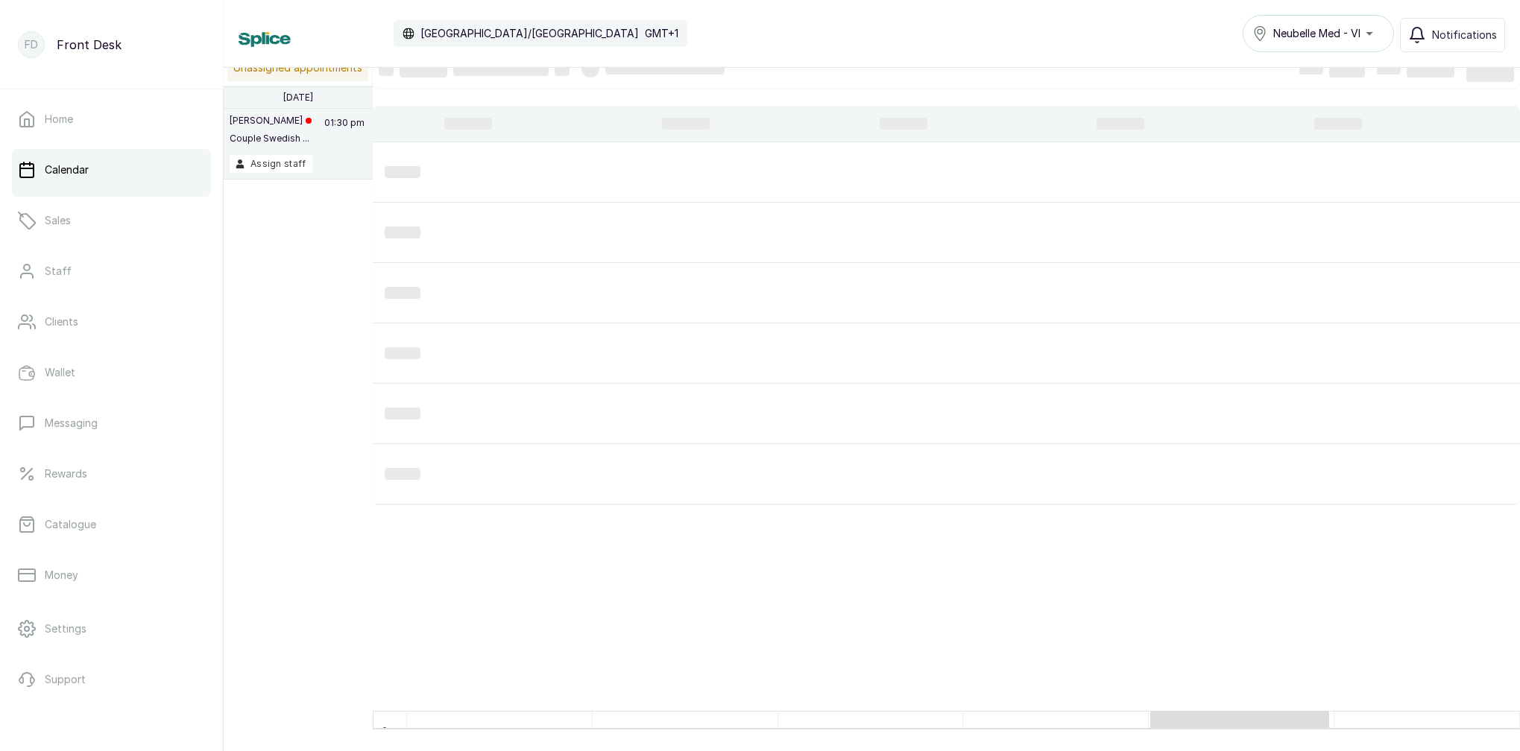
type input "2025-08-12"
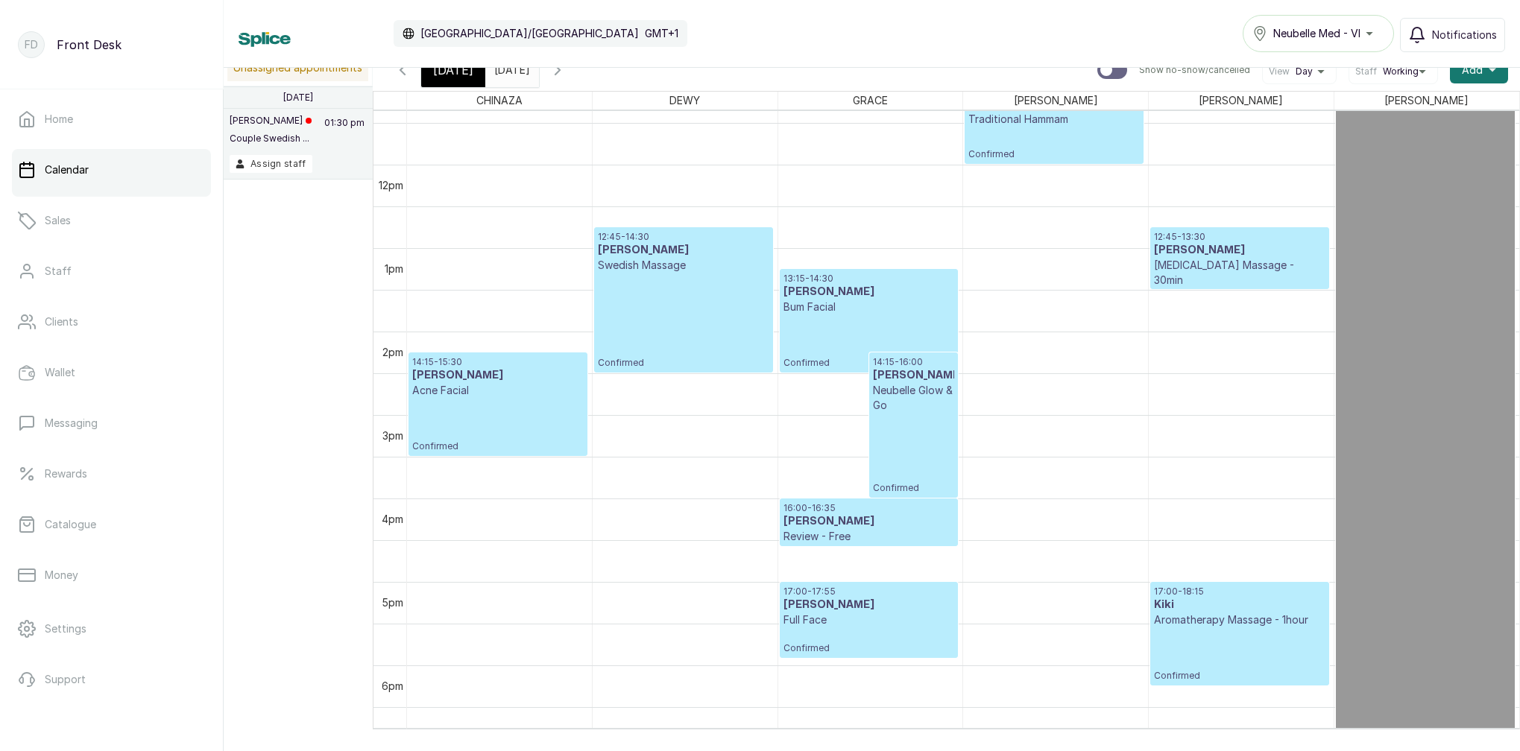
scroll to position [907, 0]
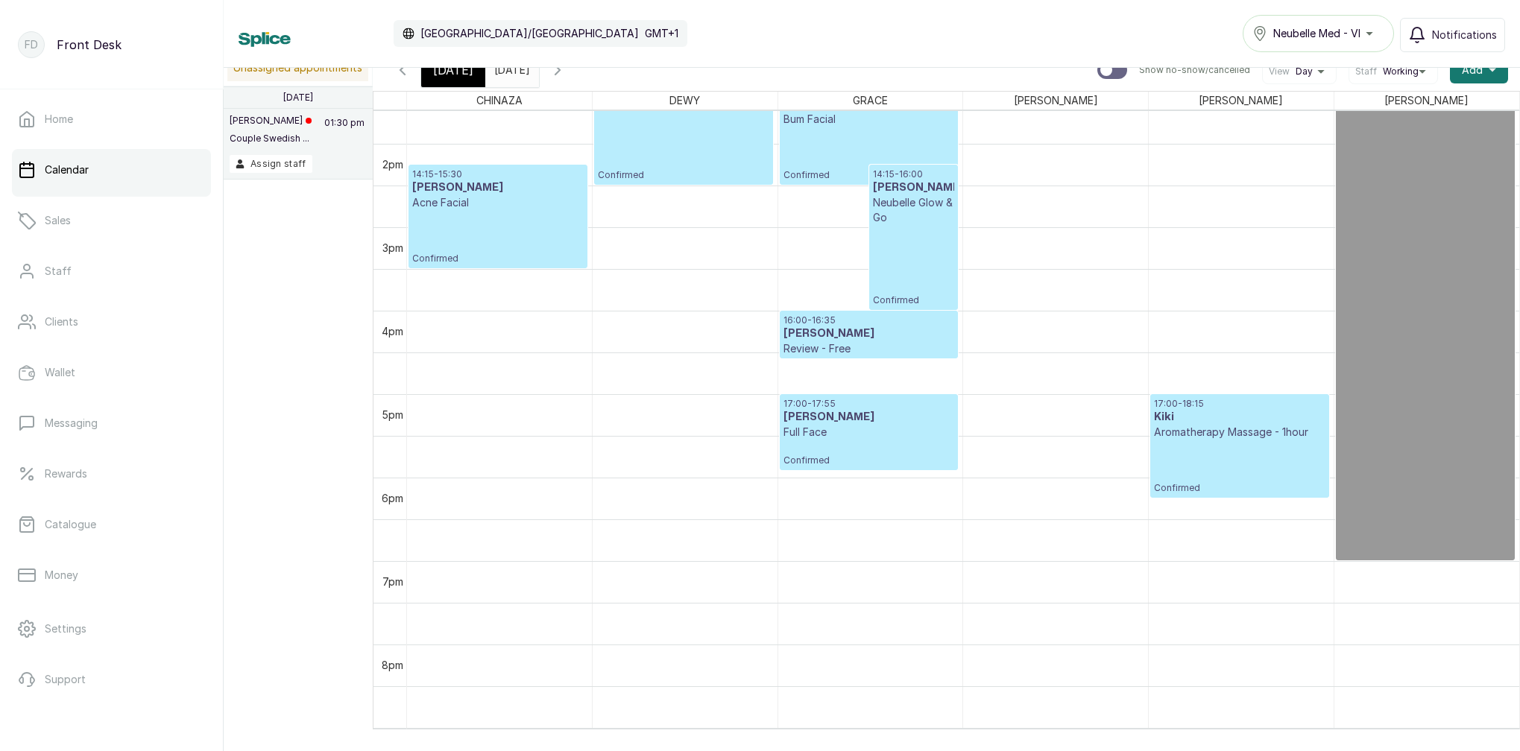
click at [461, 76] on span "[DATE]" at bounding box center [453, 70] width 40 height 18
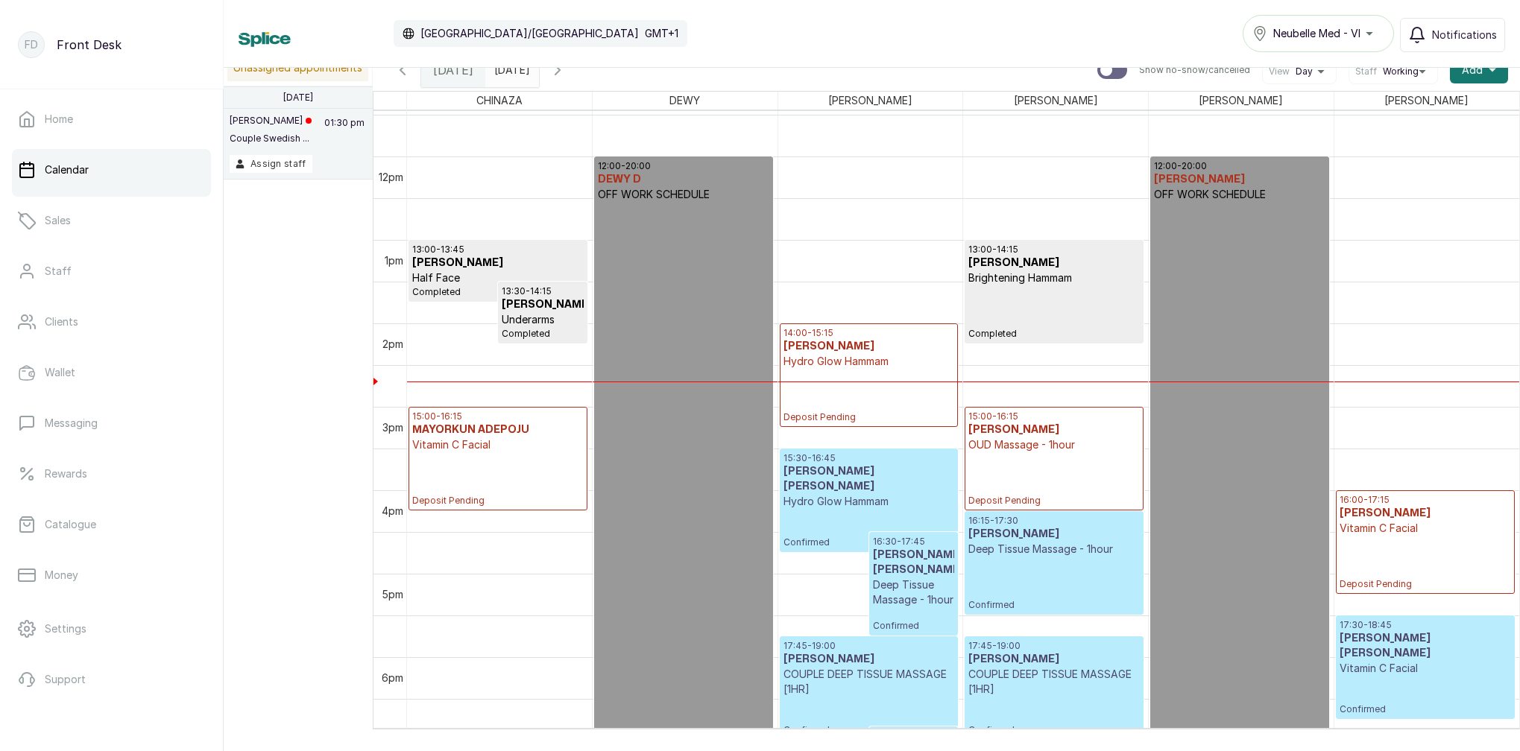
scroll to position [955, 0]
click at [510, 74] on input "2025-08-12" at bounding box center [498, 66] width 24 height 25
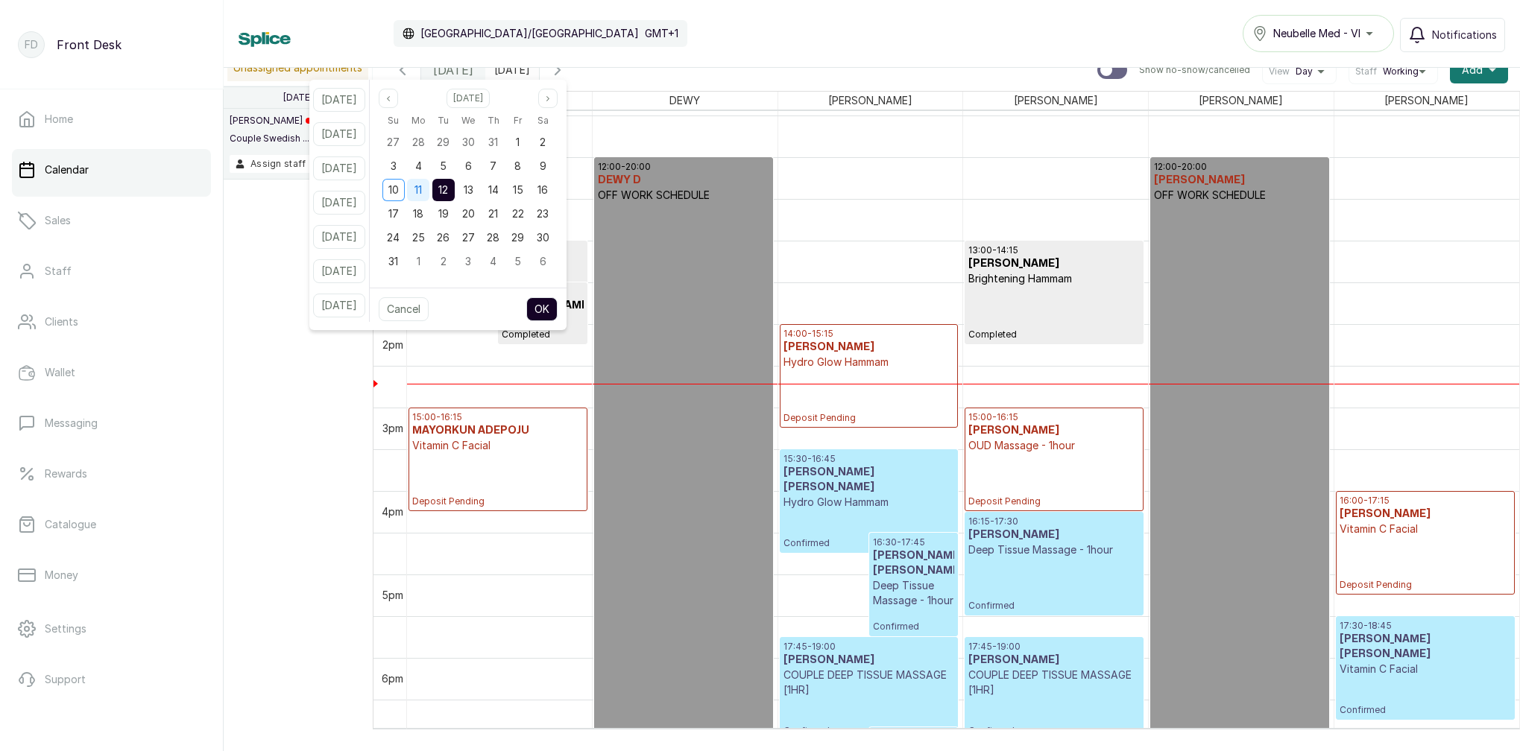
click at [429, 184] on div "11" at bounding box center [418, 190] width 22 height 22
click at [448, 192] on span "12" at bounding box center [443, 189] width 10 height 13
click at [557, 310] on button "OK" at bounding box center [541, 309] width 31 height 24
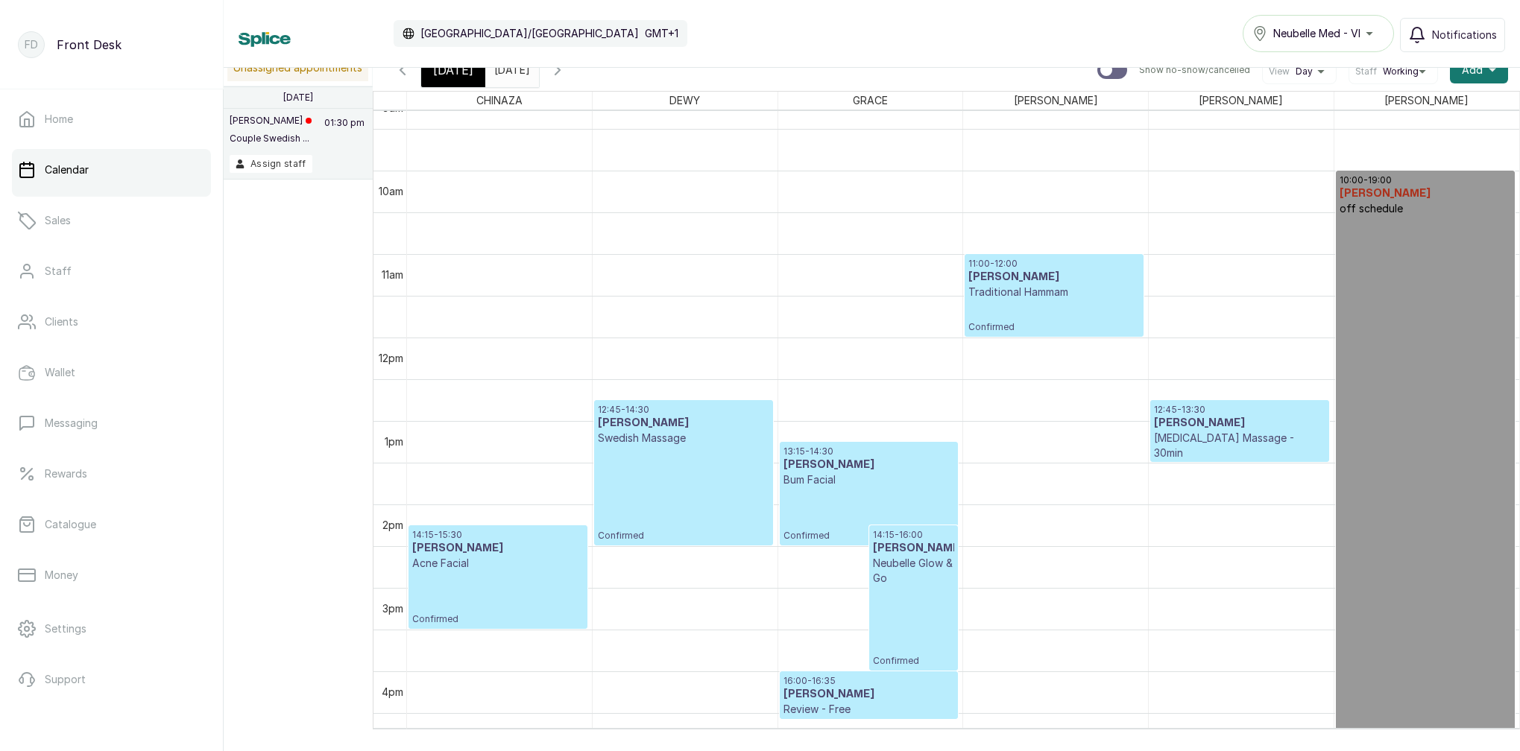
scroll to position [777, 0]
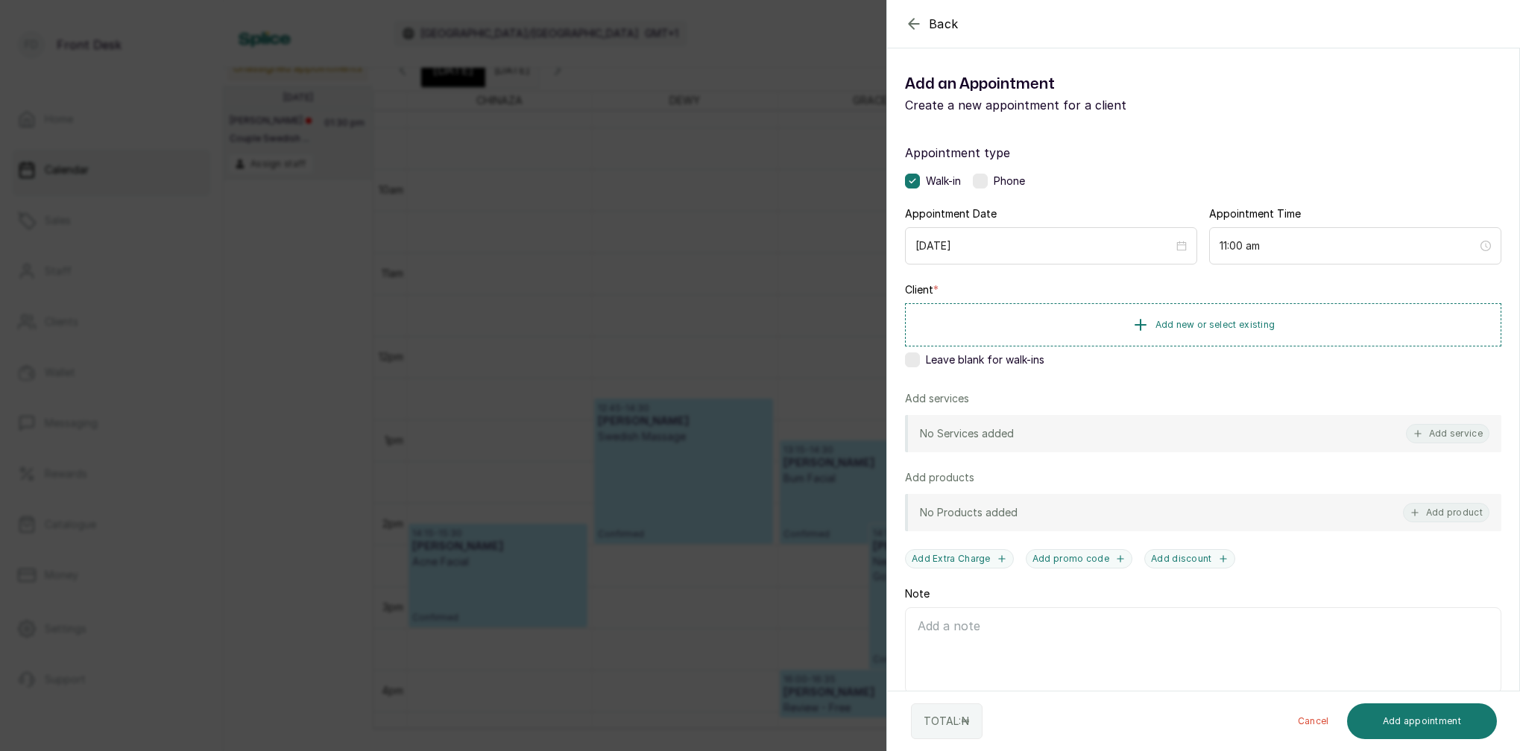
click at [715, 285] on div "Back Add Appointment Add an Appointment Create a new appointment for a client A…" at bounding box center [760, 375] width 1520 height 751
click at [1263, 321] on span "Add new or select existing" at bounding box center [1215, 324] width 120 height 12
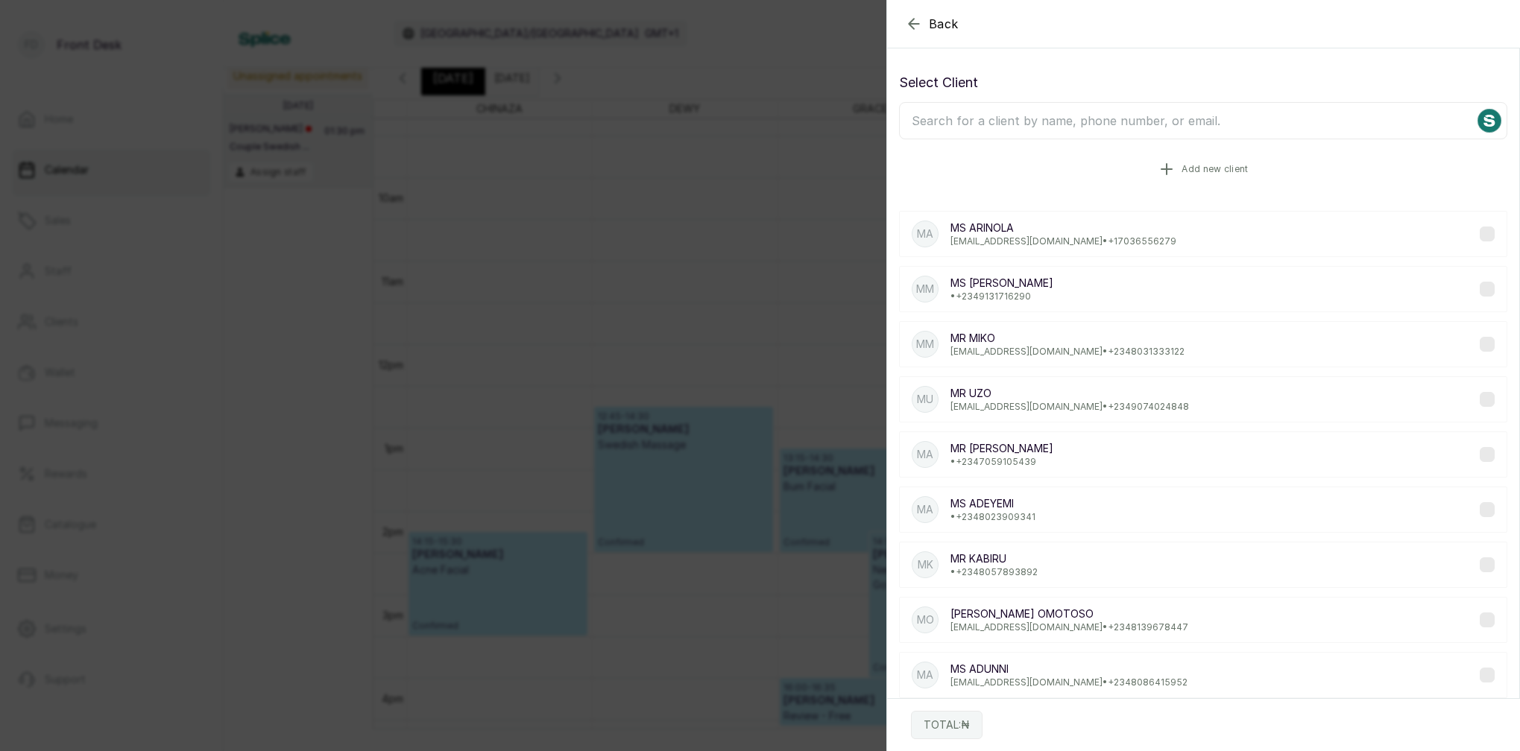
click at [1202, 163] on span "Add new client" at bounding box center [1214, 169] width 66 height 12
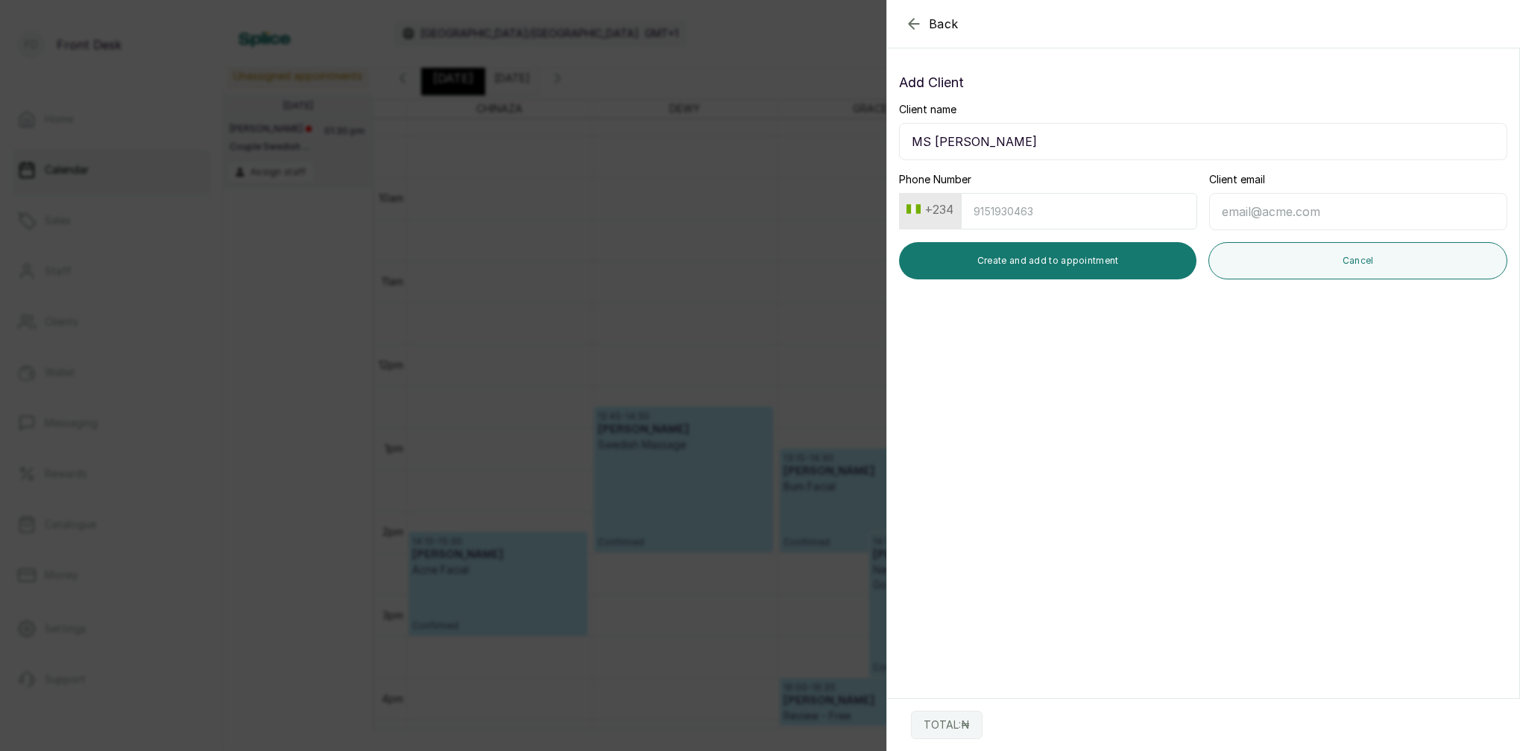
type input "MS TINUOLA"
type input "8101793425"
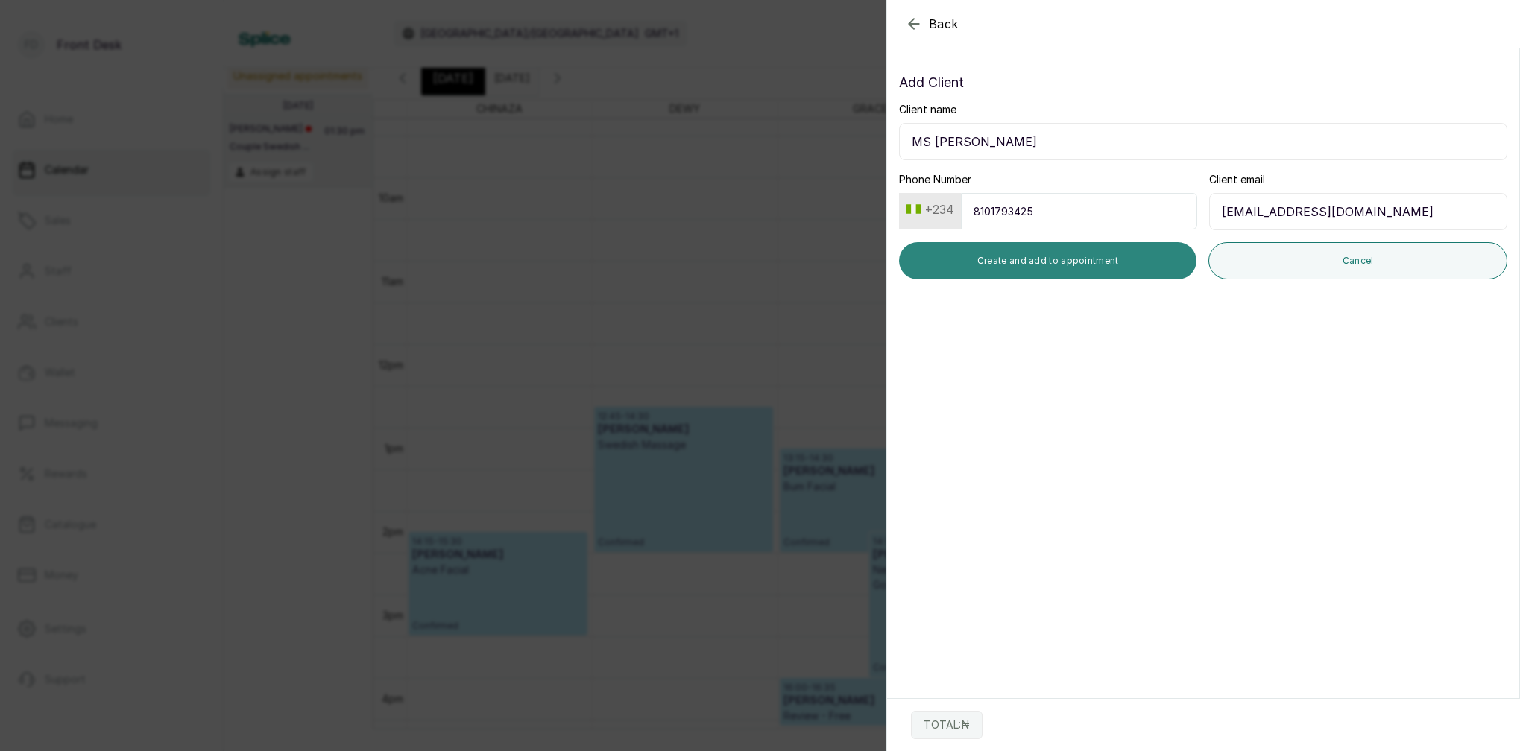
type input "Tinuola_idowu@yahoo.com"
click at [1047, 262] on button "Create and add to appointment" at bounding box center [1047, 260] width 297 height 37
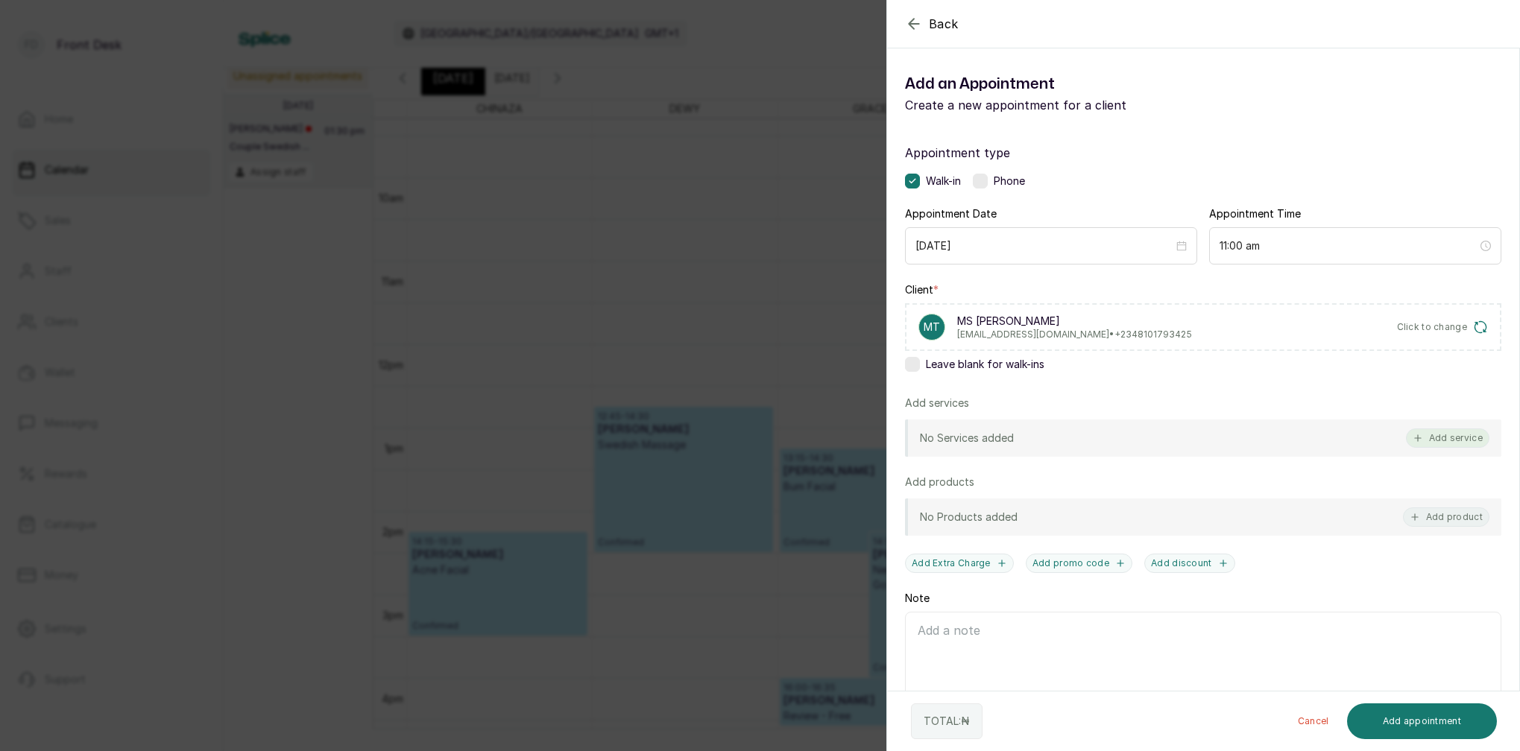
click at [1476, 440] on button "Add service" at bounding box center [1447, 438] width 83 height 19
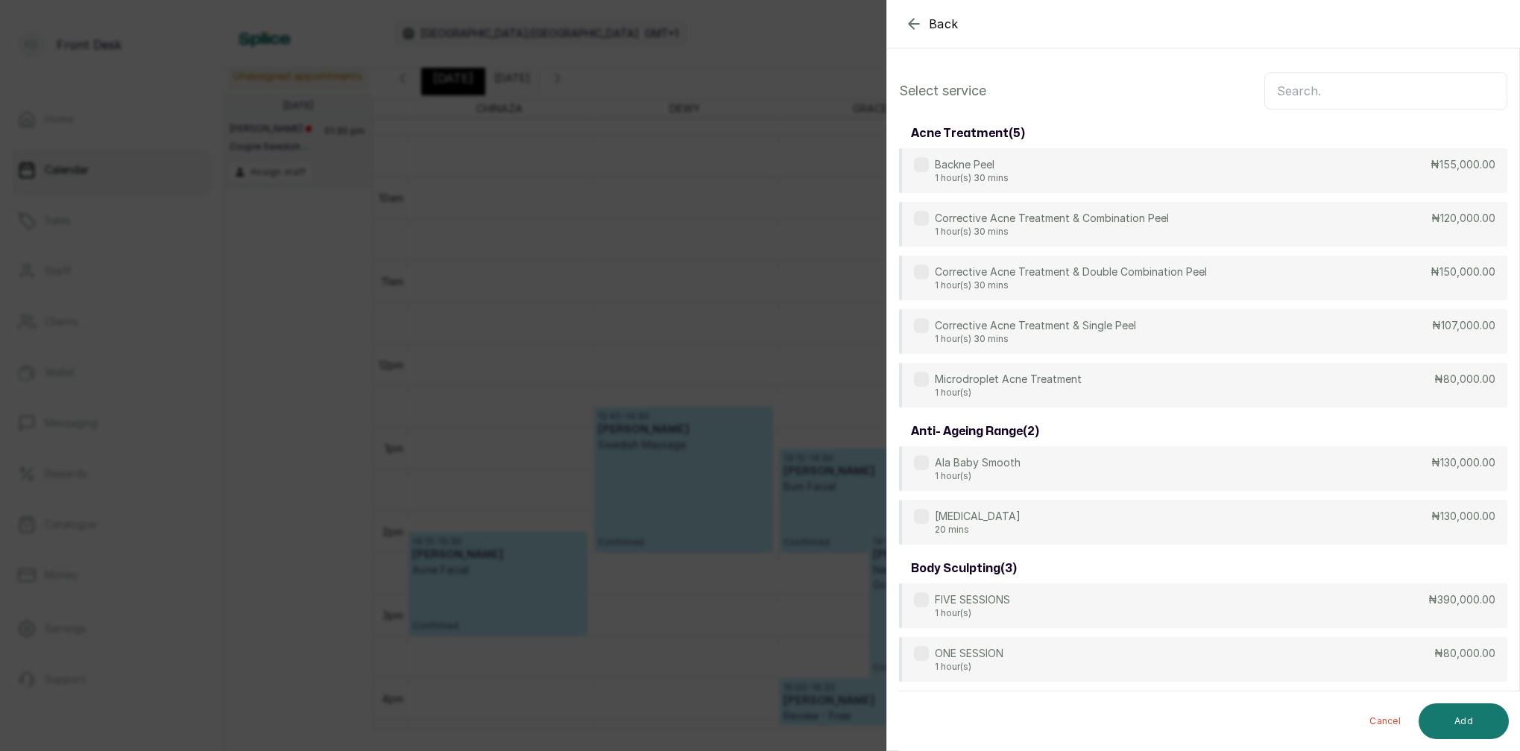
scroll to position [0, 0]
click at [1361, 96] on input "text" at bounding box center [1385, 90] width 243 height 37
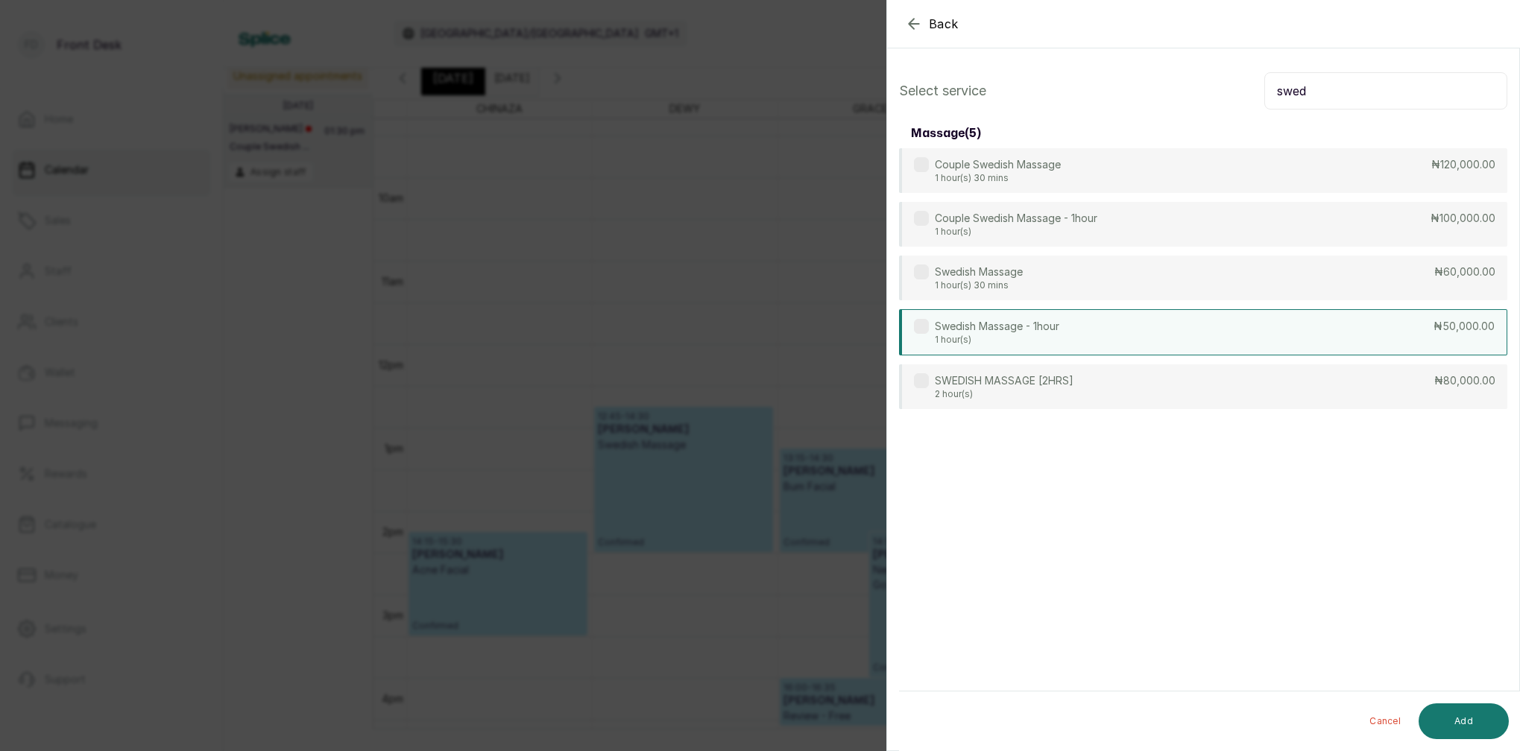
type input "swed"
click at [979, 334] on p "1 hour(s)" at bounding box center [997, 340] width 124 height 12
click at [1473, 711] on button "Add" at bounding box center [1463, 722] width 90 height 36
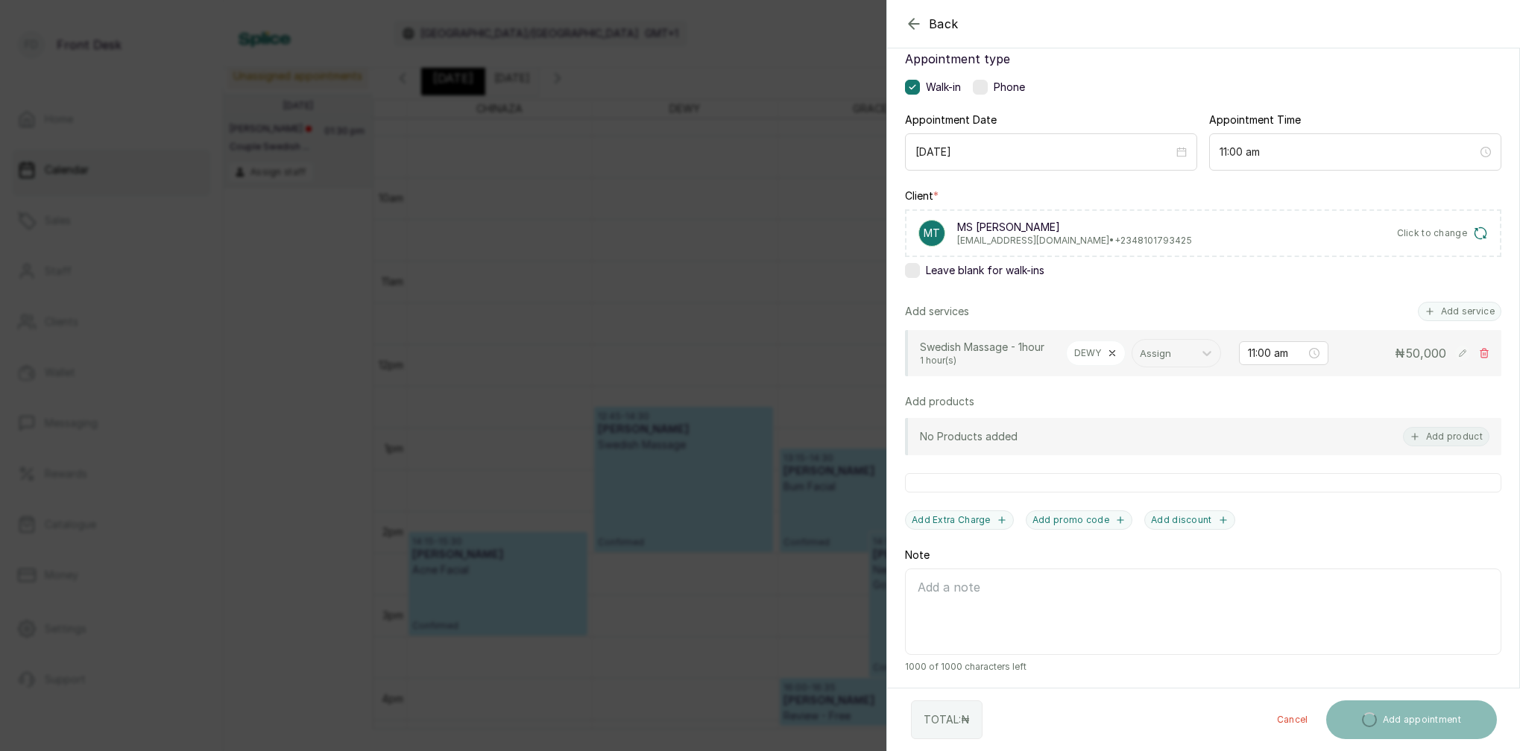
scroll to position [94, 0]
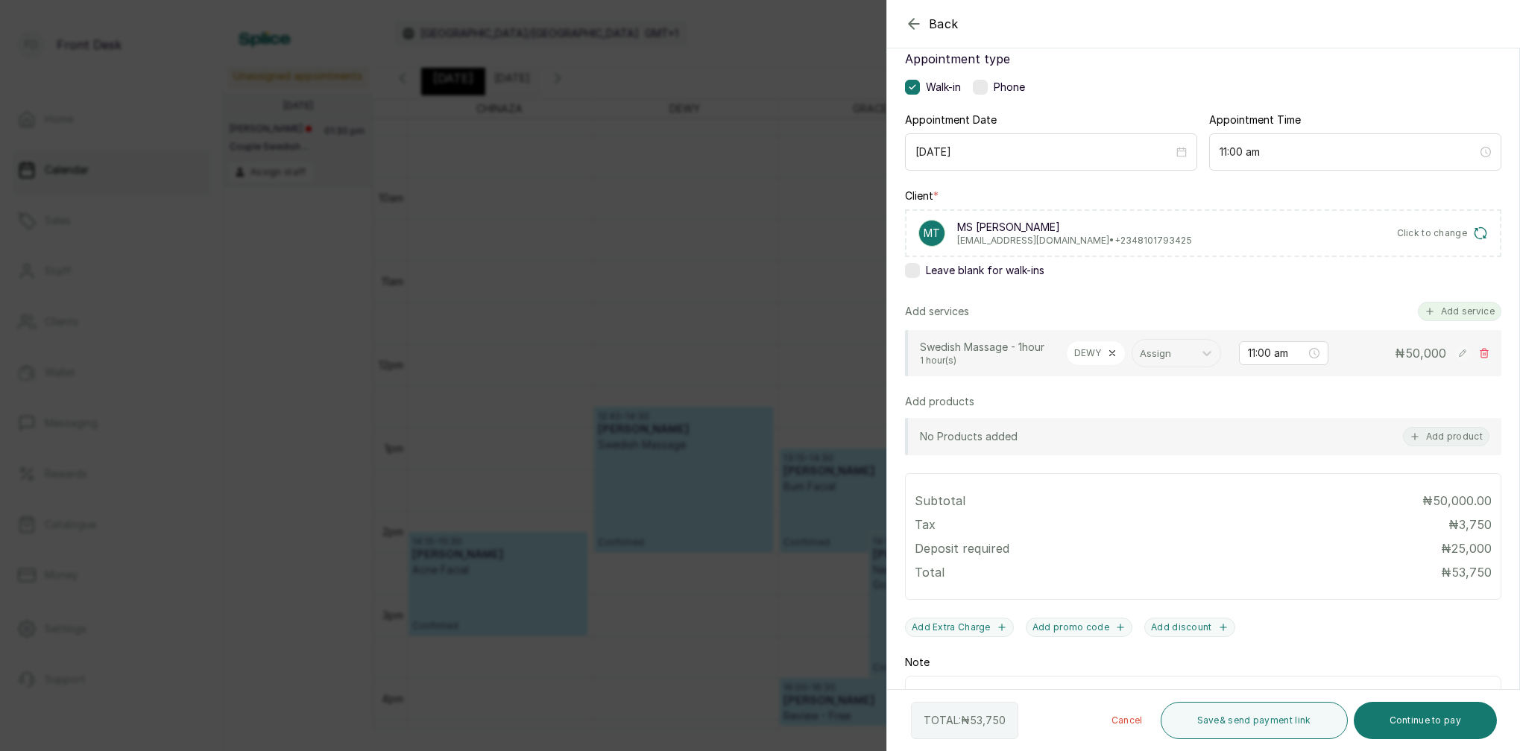
click at [1470, 316] on button "Add service" at bounding box center [1459, 311] width 83 height 19
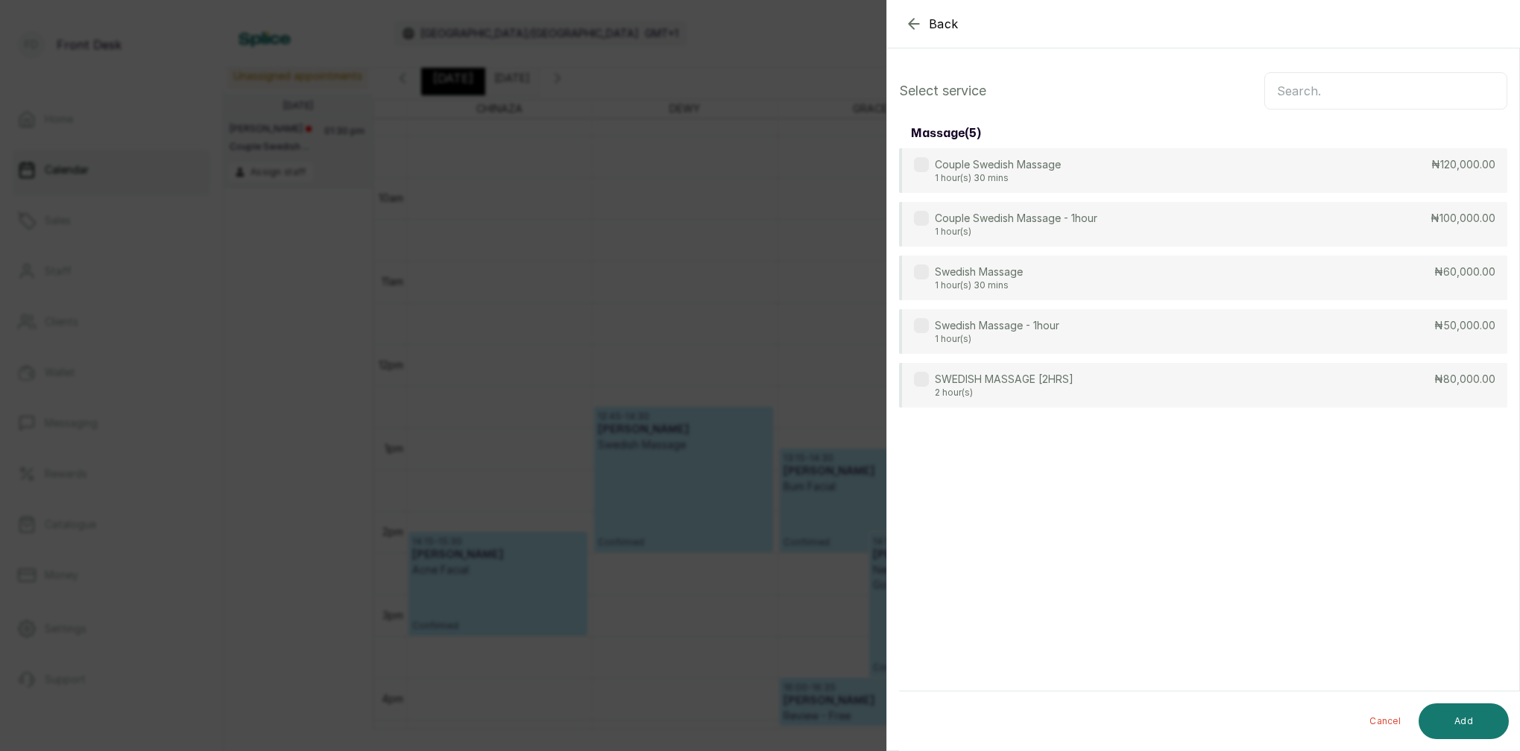
click at [1305, 98] on input "text" at bounding box center [1385, 90] width 243 height 37
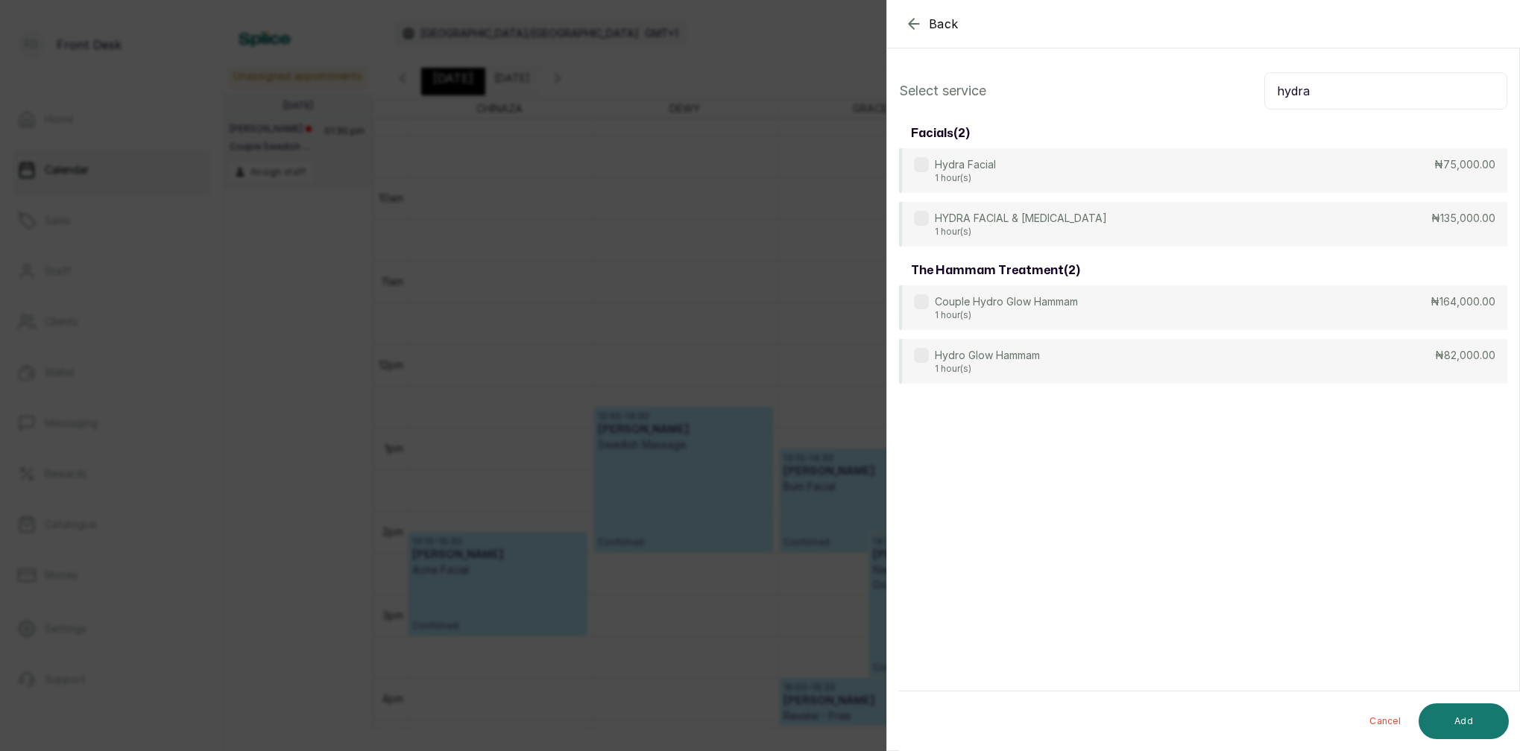
type input "hydra"
drag, startPoint x: 1305, startPoint y: 98, endPoint x: 970, endPoint y: 170, distance: 342.9
click at [970, 170] on p "Hydra Facial" at bounding box center [965, 165] width 61 height 15
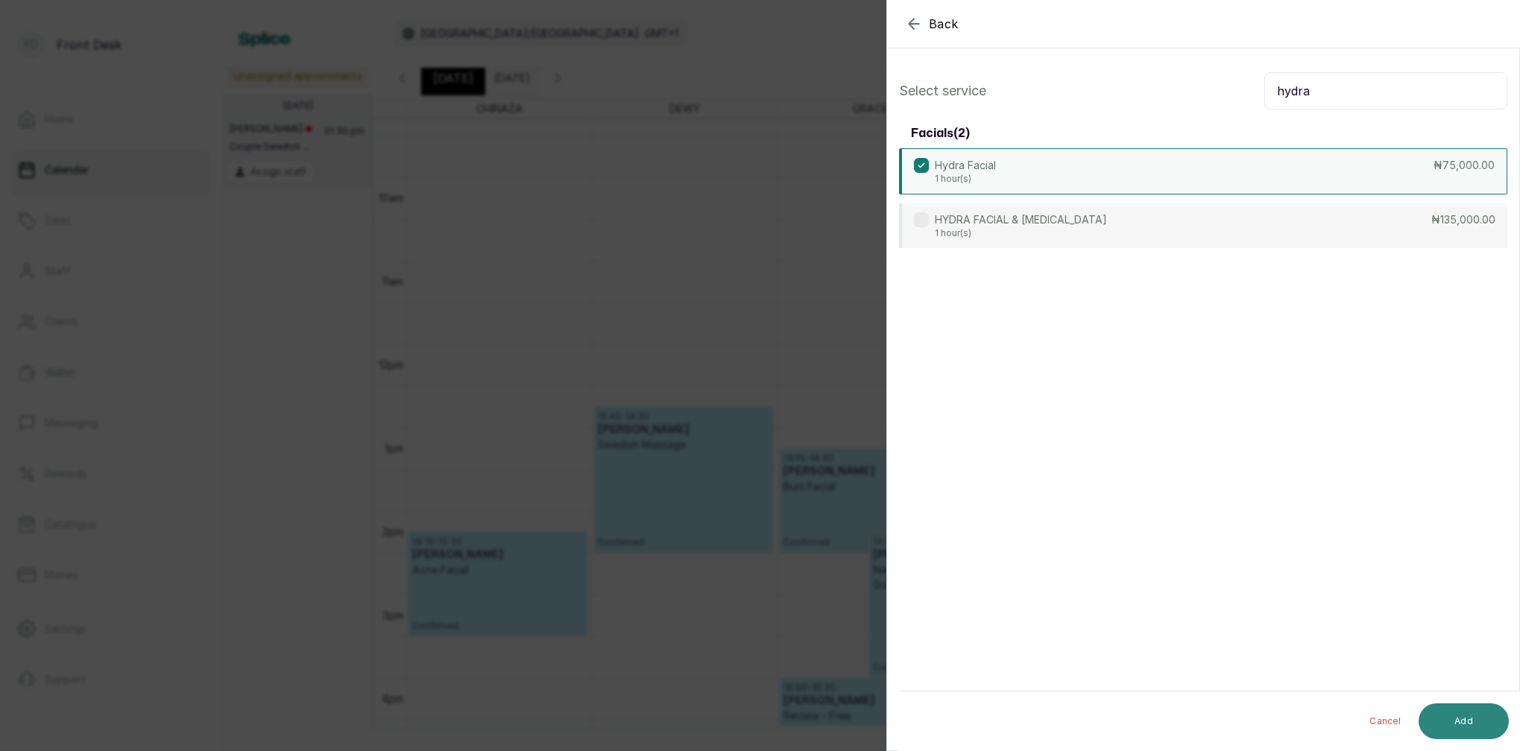
click at [1488, 727] on button "Add" at bounding box center [1463, 722] width 90 height 36
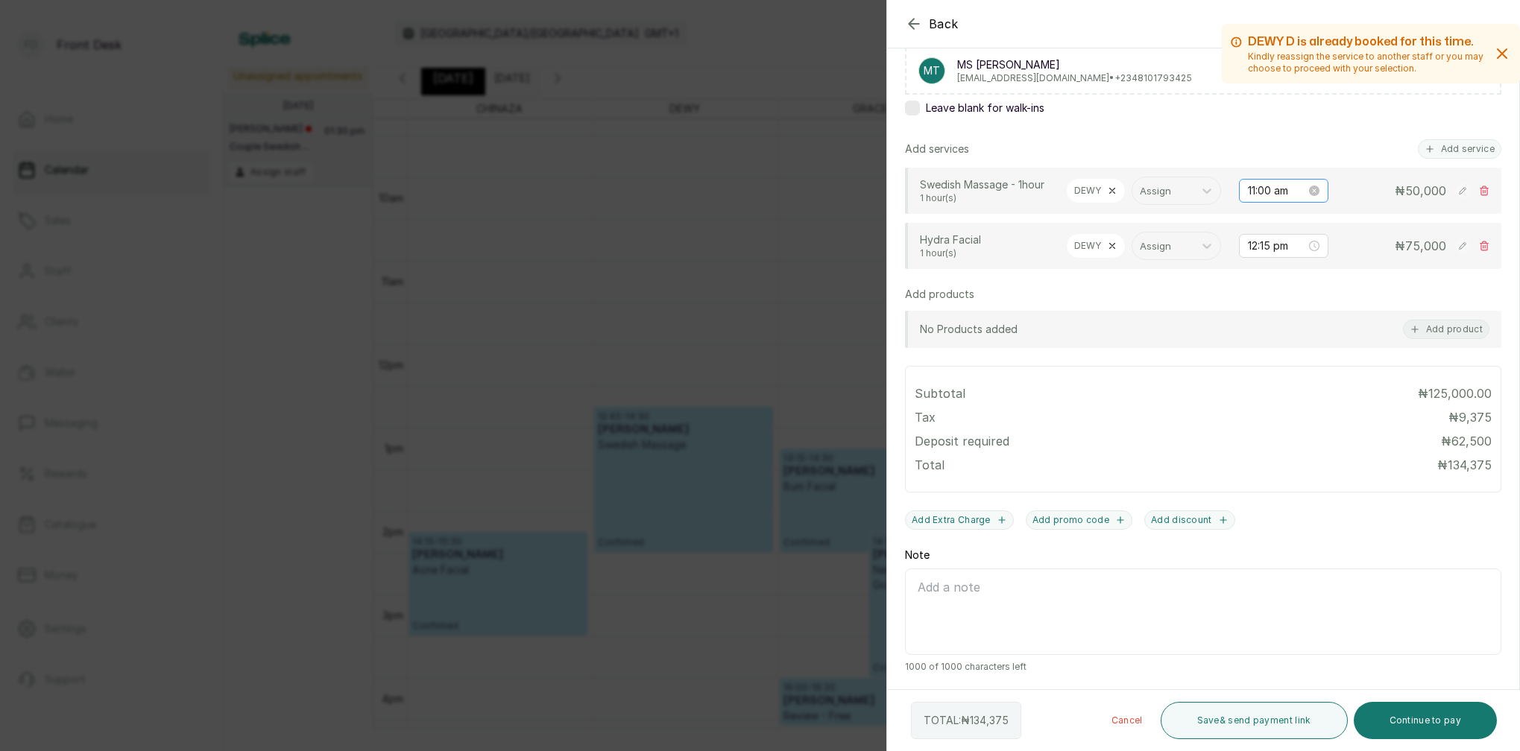
scroll to position [256, 0]
click at [1112, 247] on icon at bounding box center [1112, 246] width 10 height 10
click at [1119, 247] on div at bounding box center [1097, 245] width 46 height 19
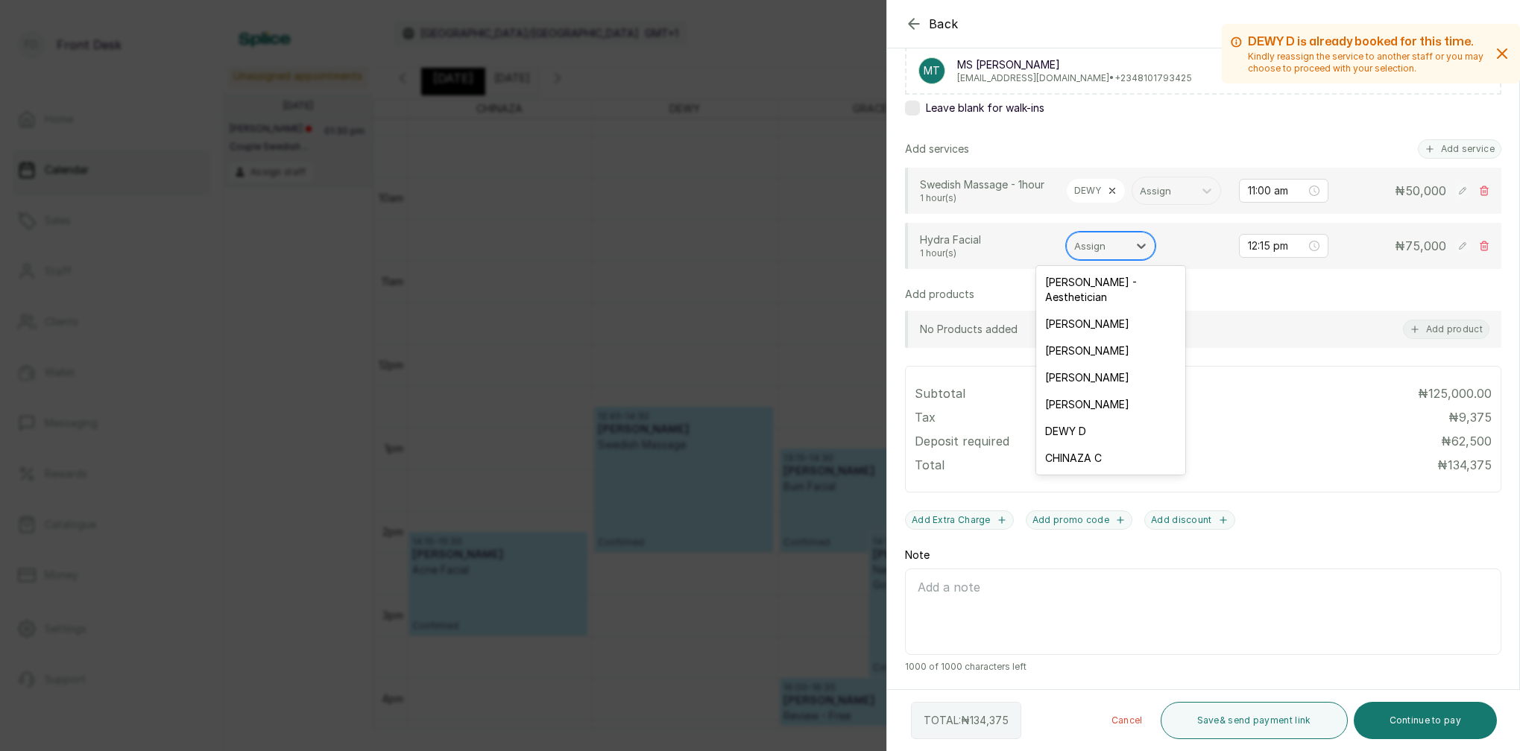
click at [1103, 246] on div "Assign" at bounding box center [1097, 246] width 46 height 16
click at [1090, 240] on div "Assign" at bounding box center [1097, 246] width 46 height 16
click at [1091, 445] on div "CHINAZA C" at bounding box center [1110, 458] width 149 height 27
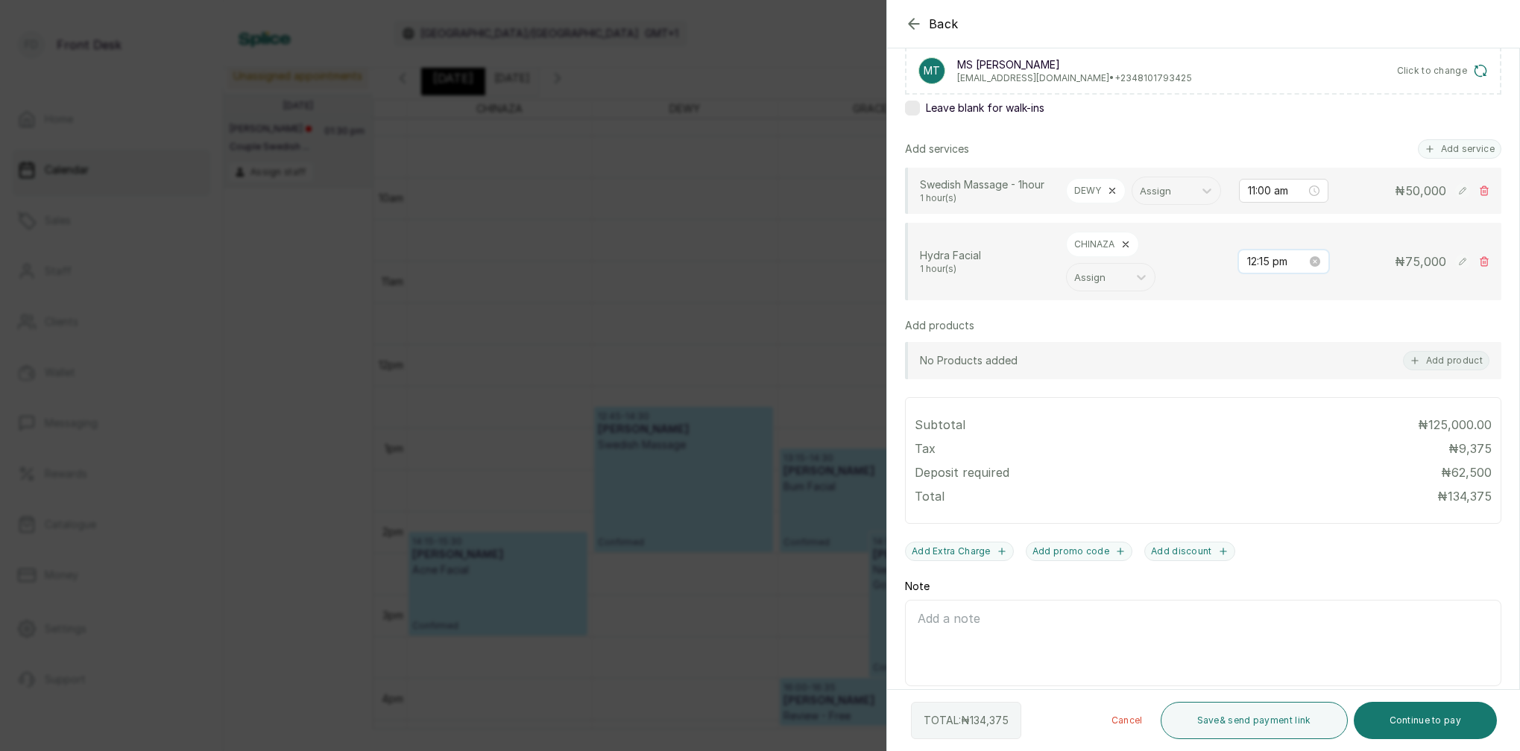
click at [1271, 259] on input "12:15 pm" at bounding box center [1277, 261] width 60 height 16
type input "12:00 pm"
click at [1303, 293] on div "00" at bounding box center [1302, 292] width 36 height 21
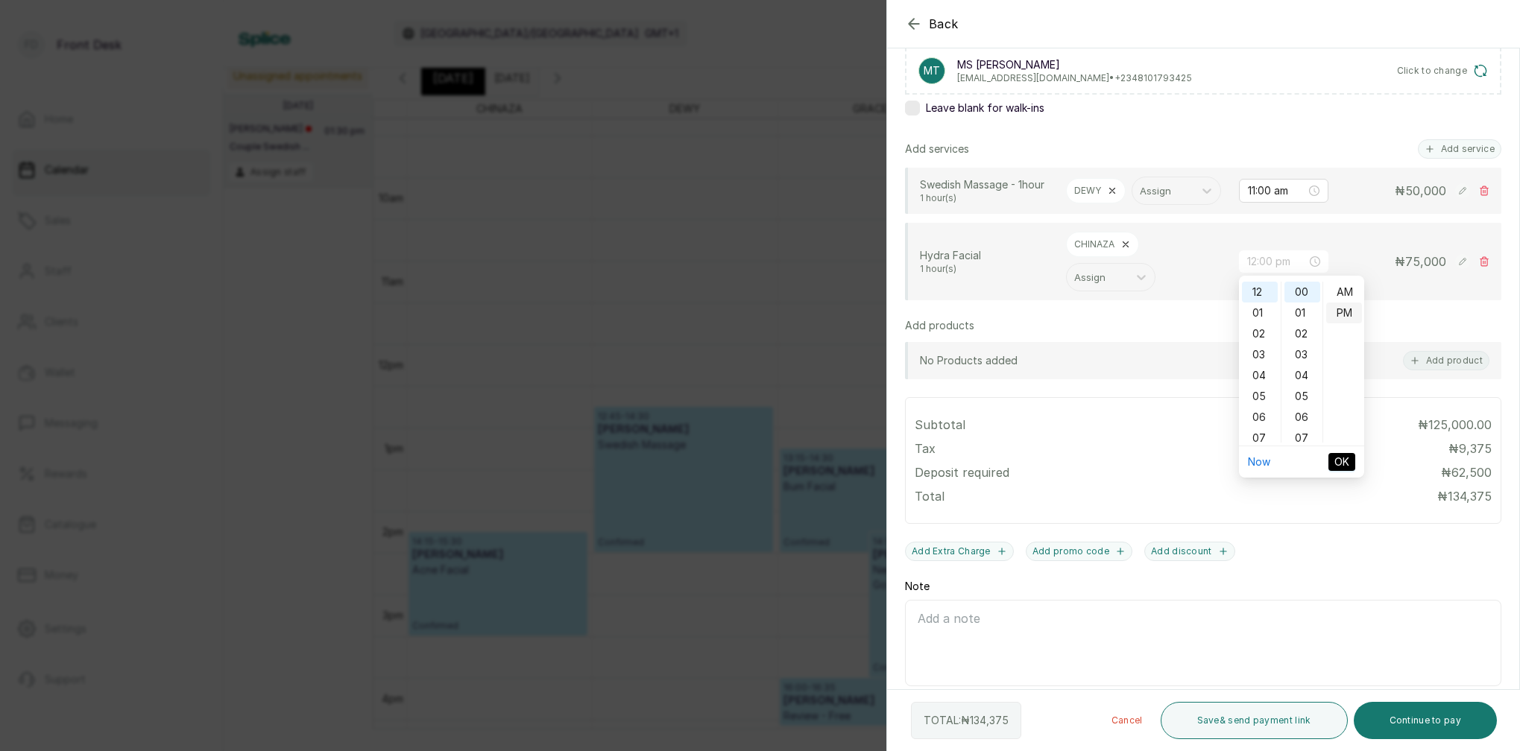
click at [1342, 312] on div "PM" at bounding box center [1344, 313] width 36 height 21
click at [1347, 461] on span "OK" at bounding box center [1341, 462] width 15 height 16
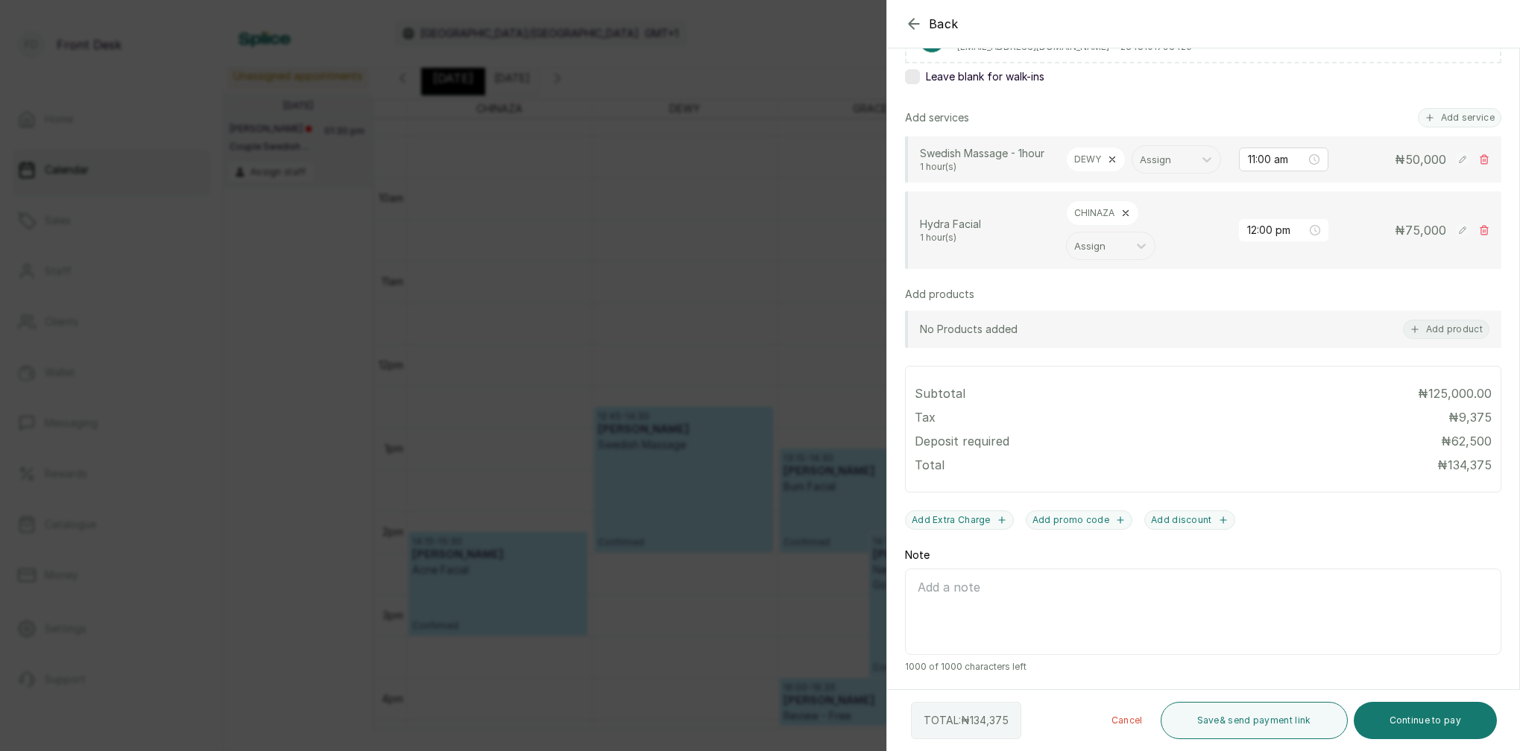
scroll to position [288, 0]
drag, startPoint x: 1399, startPoint y: 723, endPoint x: 1394, endPoint y: 701, distance: 22.1
click at [1400, 721] on button "Continue to pay" at bounding box center [1425, 720] width 144 height 37
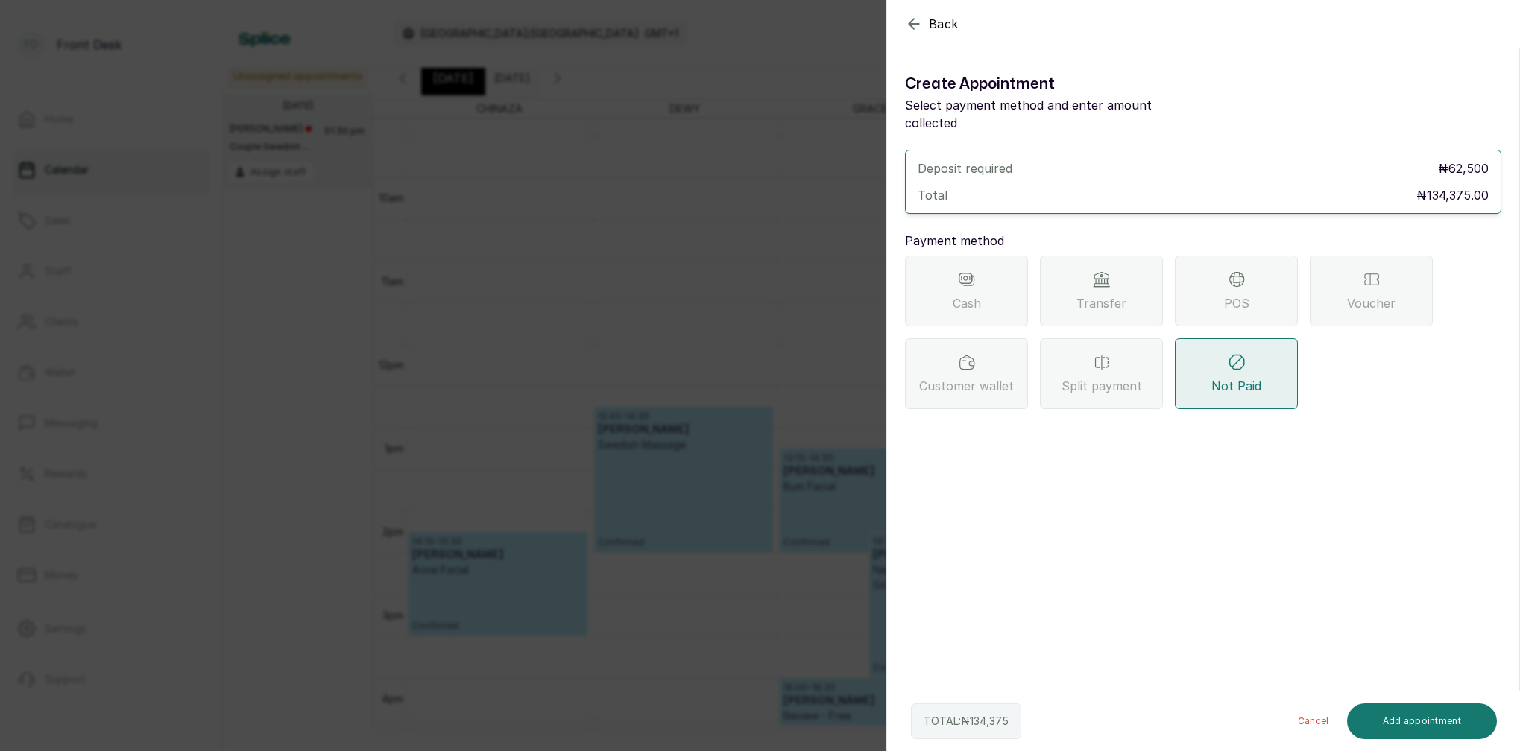
scroll to position [0, 0]
click at [1075, 265] on div "Transfer" at bounding box center [1101, 291] width 123 height 71
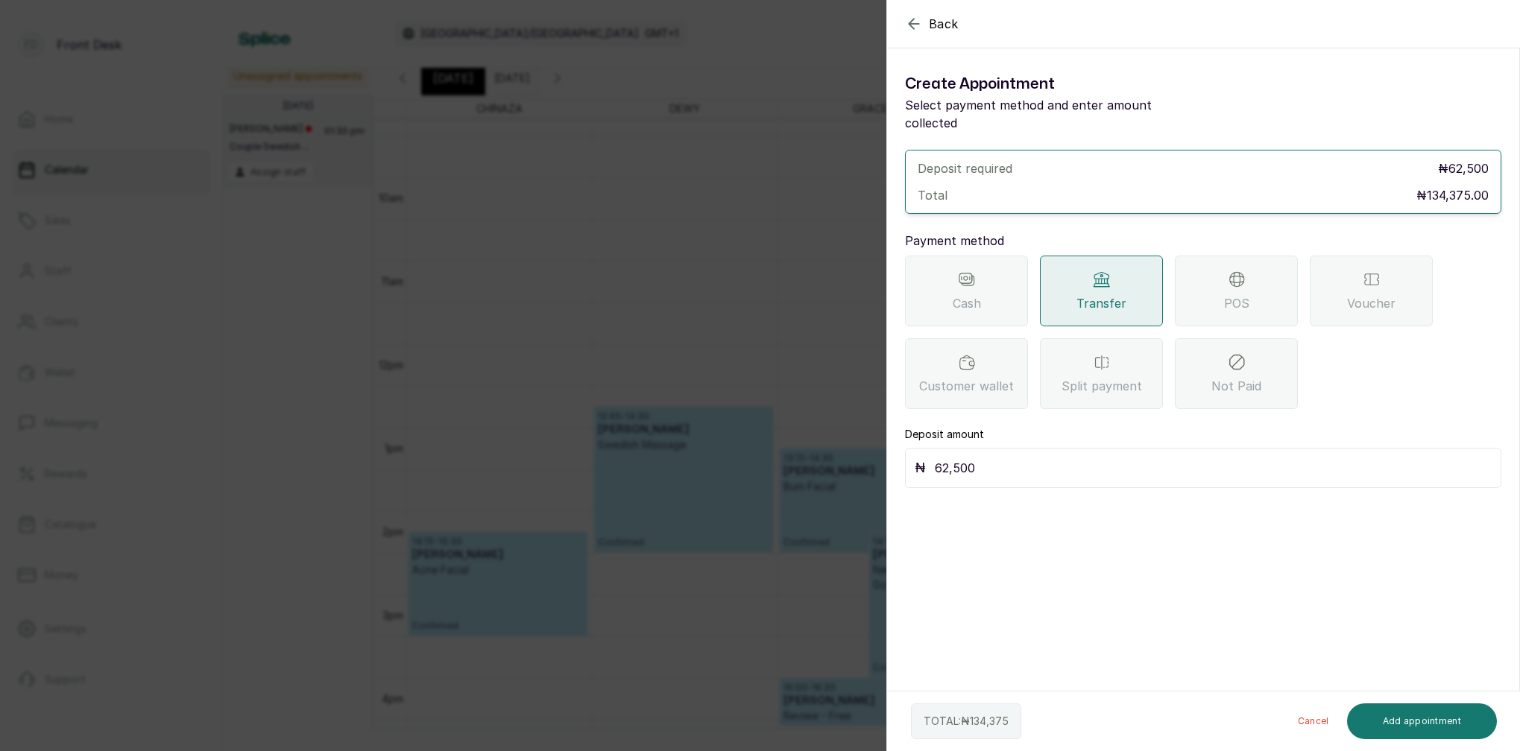
click at [982, 458] on input "62,500" at bounding box center [1213, 468] width 557 height 21
type input "6"
type input "134,375"
click at [1423, 713] on button "Add appointment" at bounding box center [1422, 722] width 151 height 36
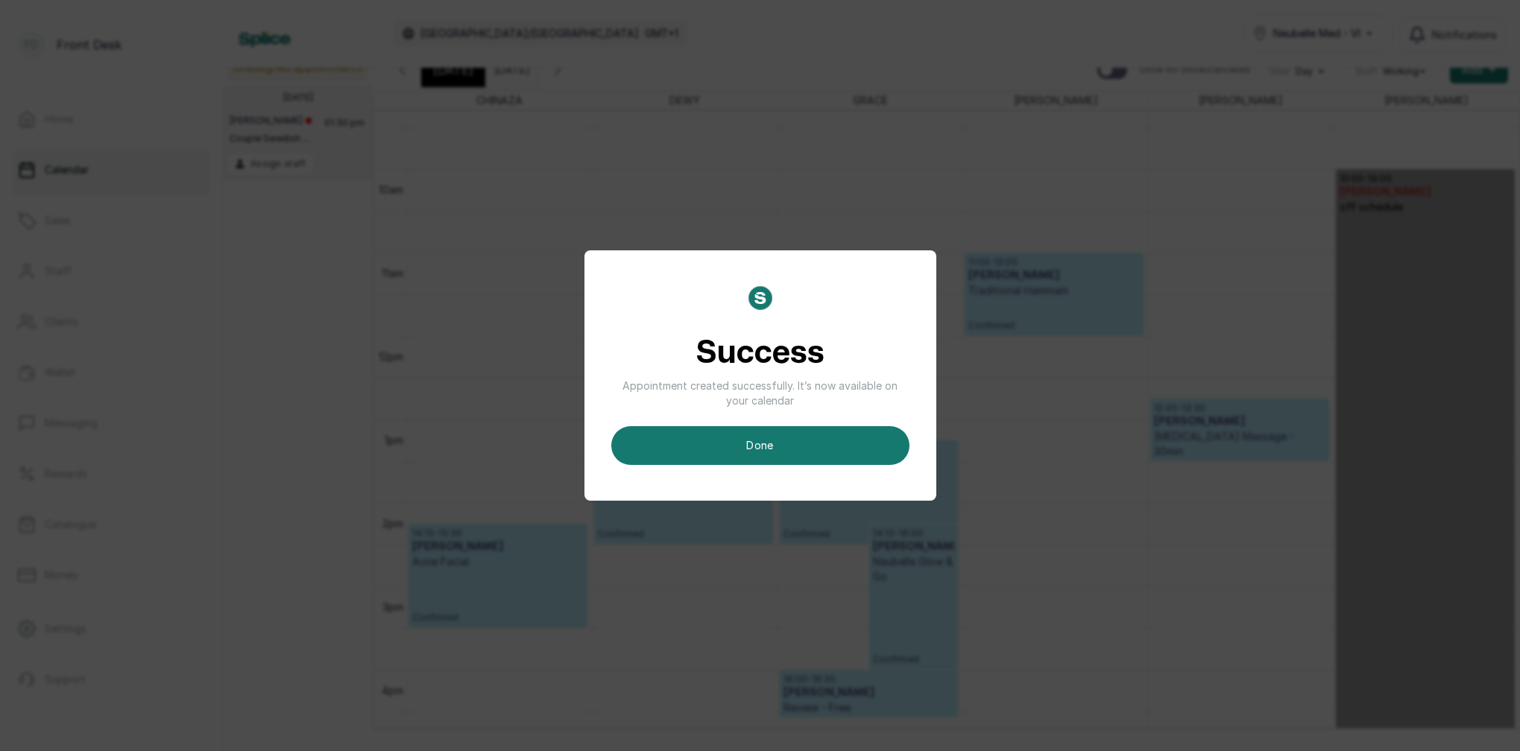
scroll to position [19, 0]
click at [751, 450] on button "done" at bounding box center [760, 445] width 298 height 39
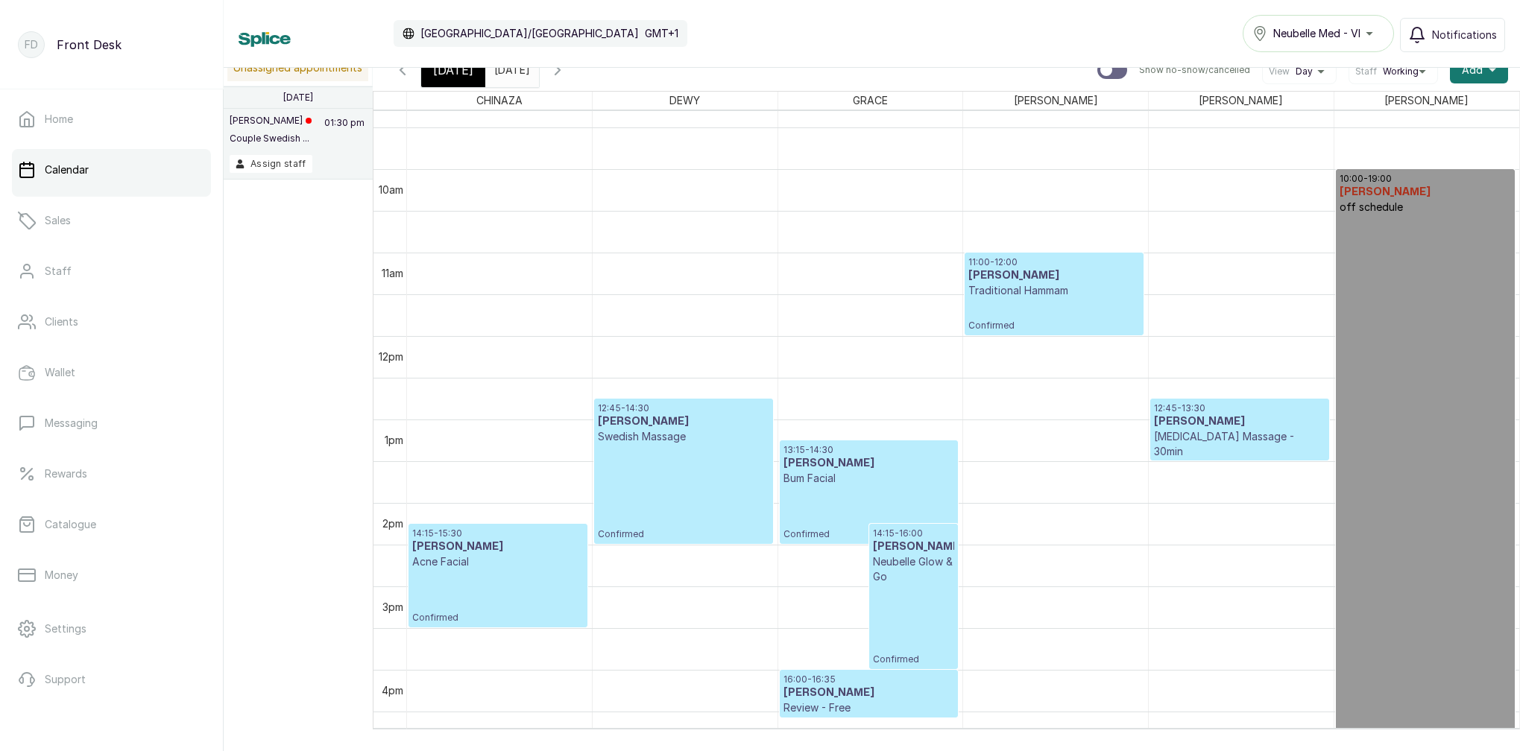
click at [510, 75] on input "2025-08-12" at bounding box center [498, 66] width 24 height 25
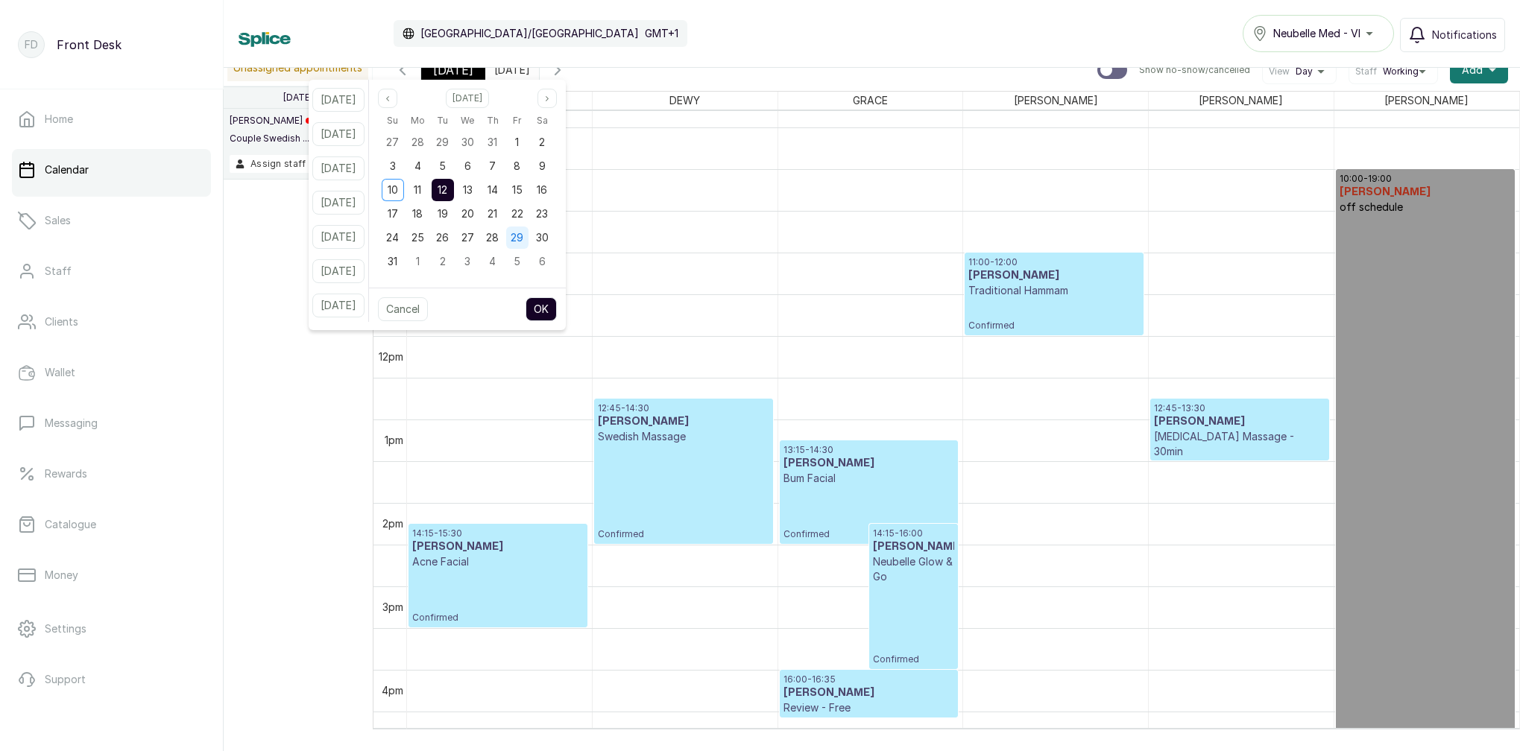
click at [498, 188] on span "14" at bounding box center [492, 189] width 10 height 13
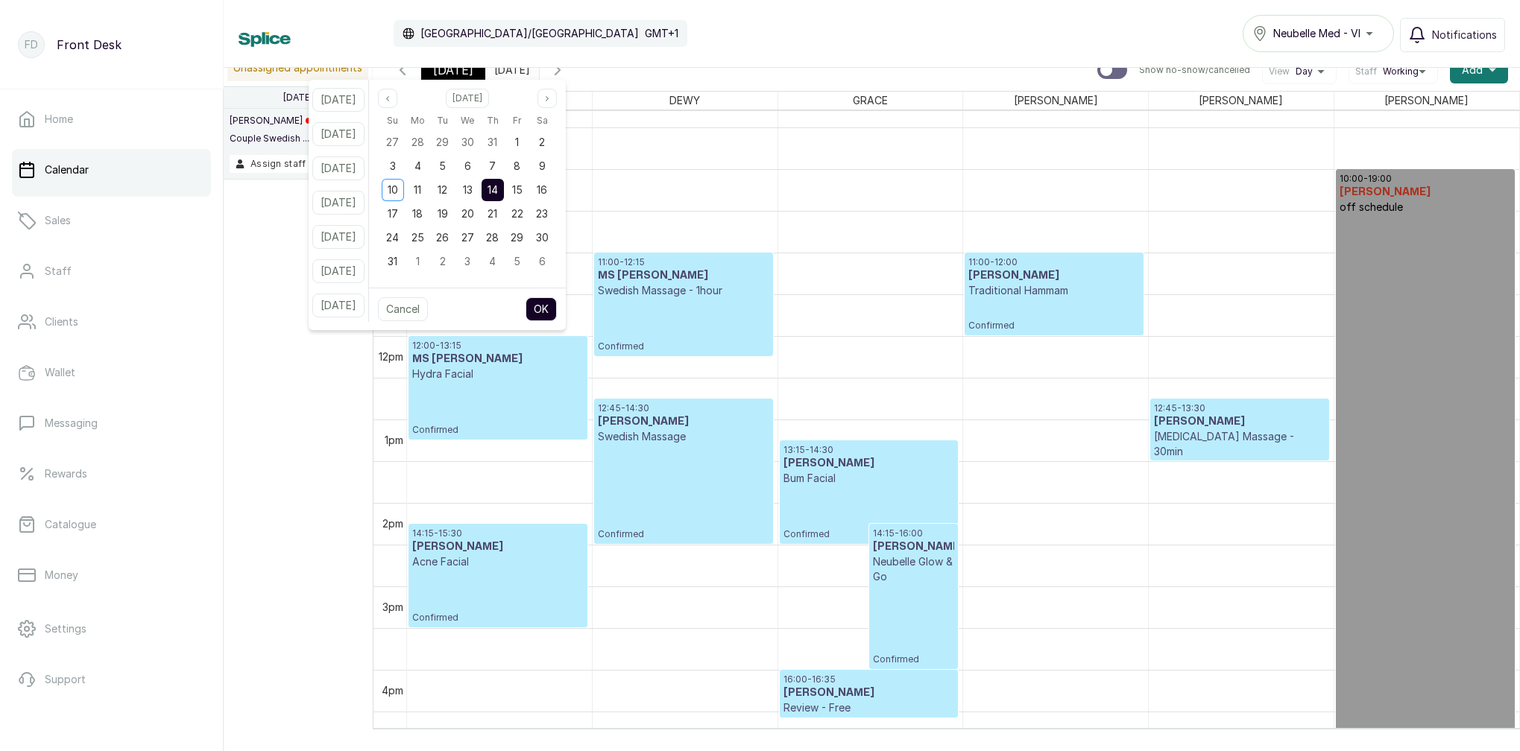
click at [557, 306] on button "OK" at bounding box center [540, 309] width 31 height 24
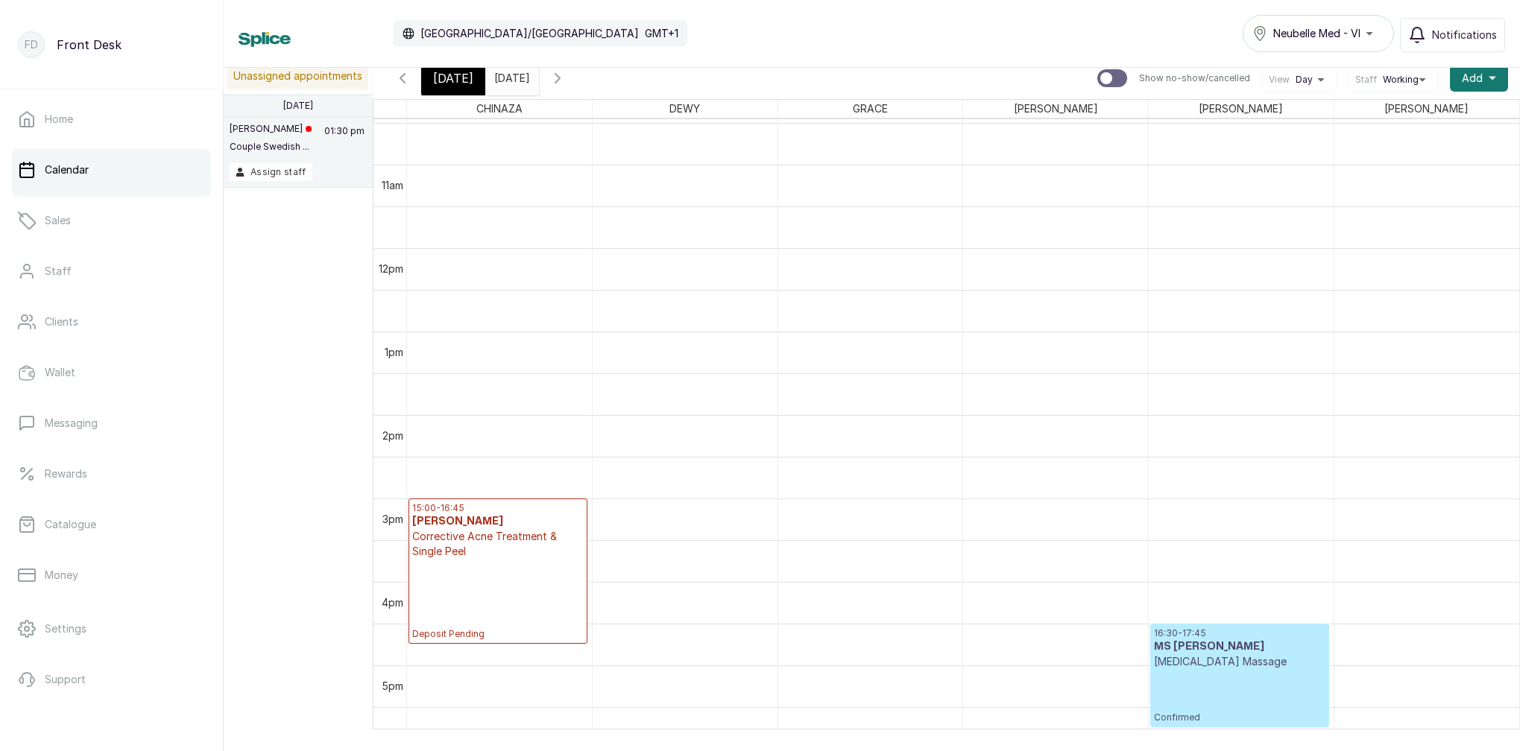
scroll to position [879, 0]
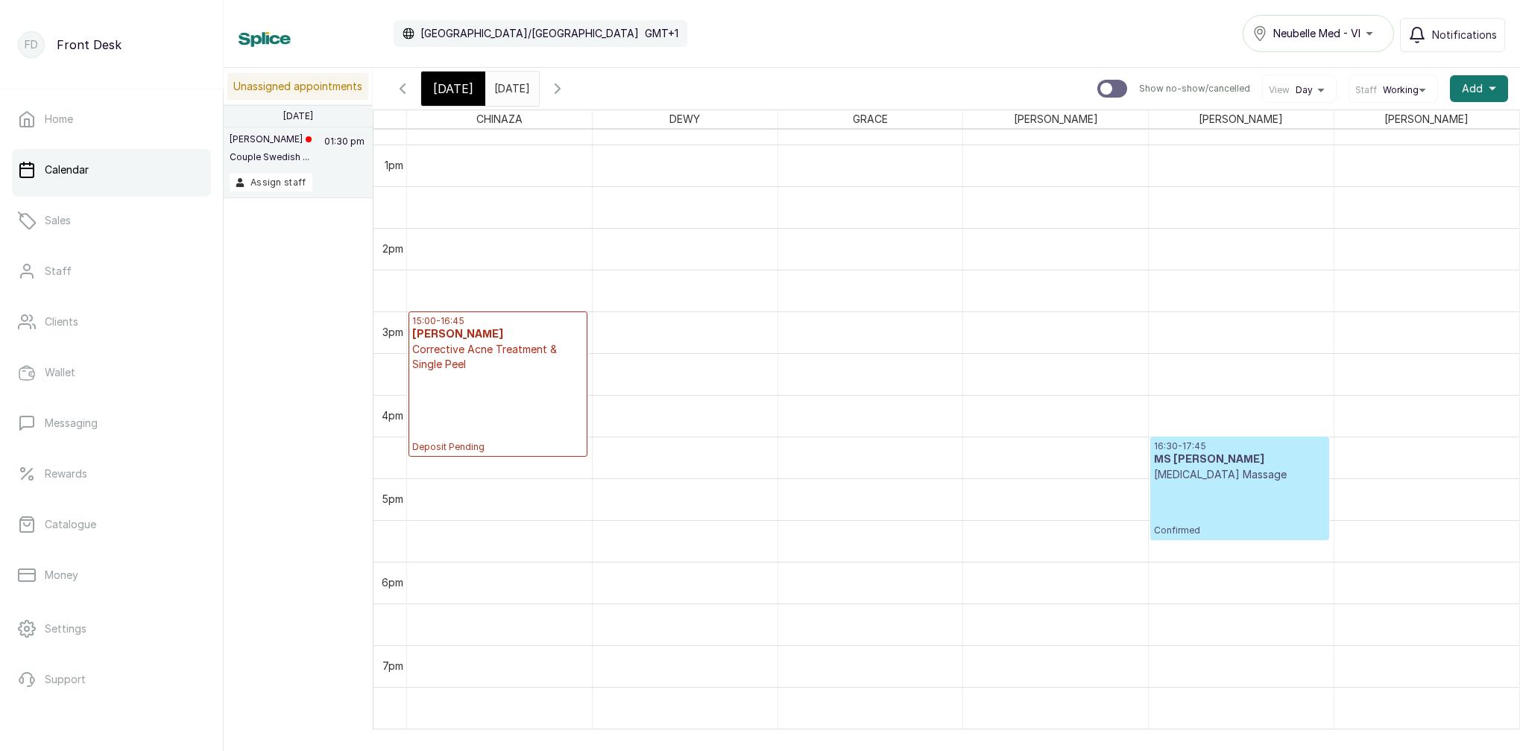
drag, startPoint x: 952, startPoint y: 294, endPoint x: 733, endPoint y: 100, distance: 292.5
click at [735, 98] on div "Today Thu Aug 14, 2025 2025-08-14 Show no-show/cancelled View Day Staff Working…" at bounding box center [946, 89] width 1147 height 42
click at [450, 94] on span "[DATE]" at bounding box center [453, 89] width 40 height 18
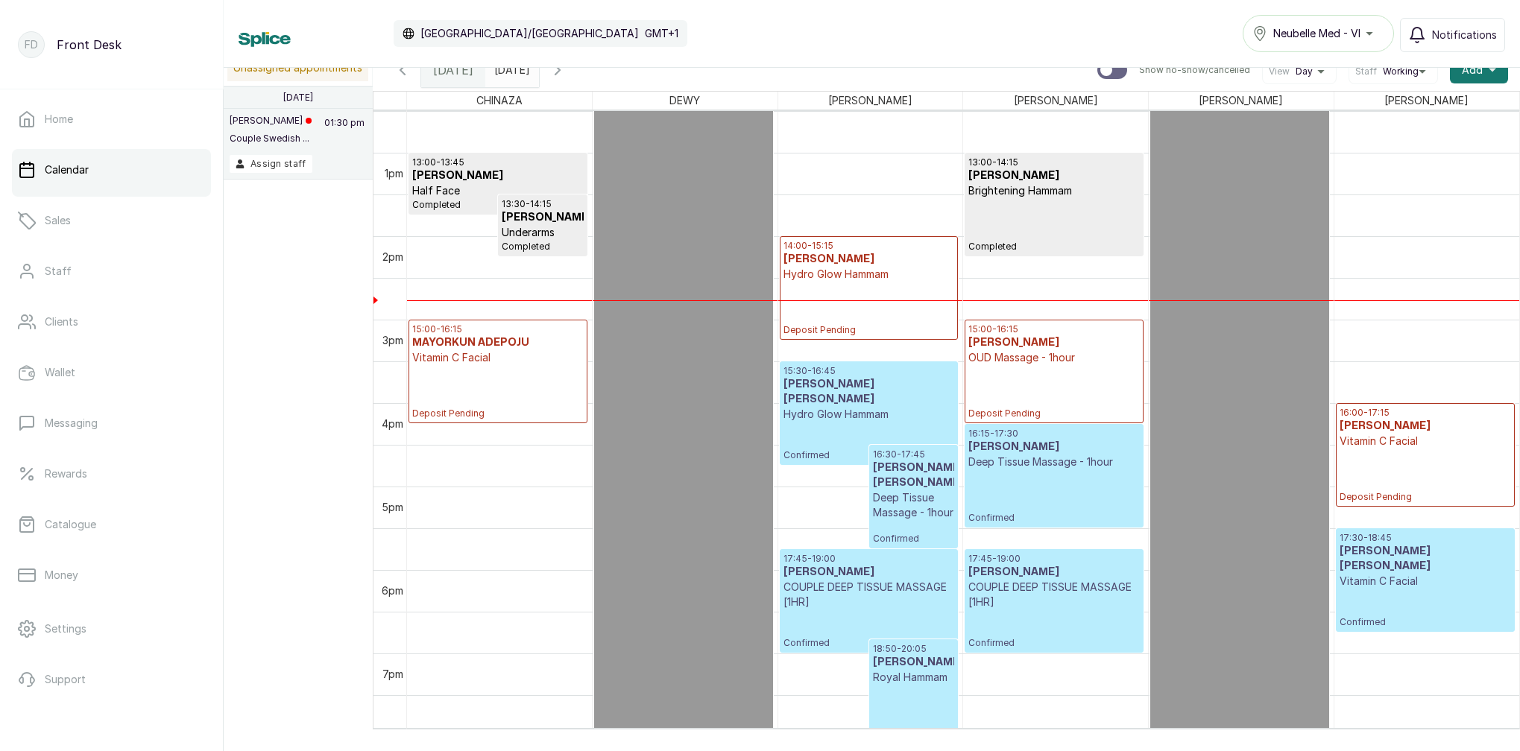
click at [510, 75] on input "2025-08-14" at bounding box center [498, 66] width 24 height 25
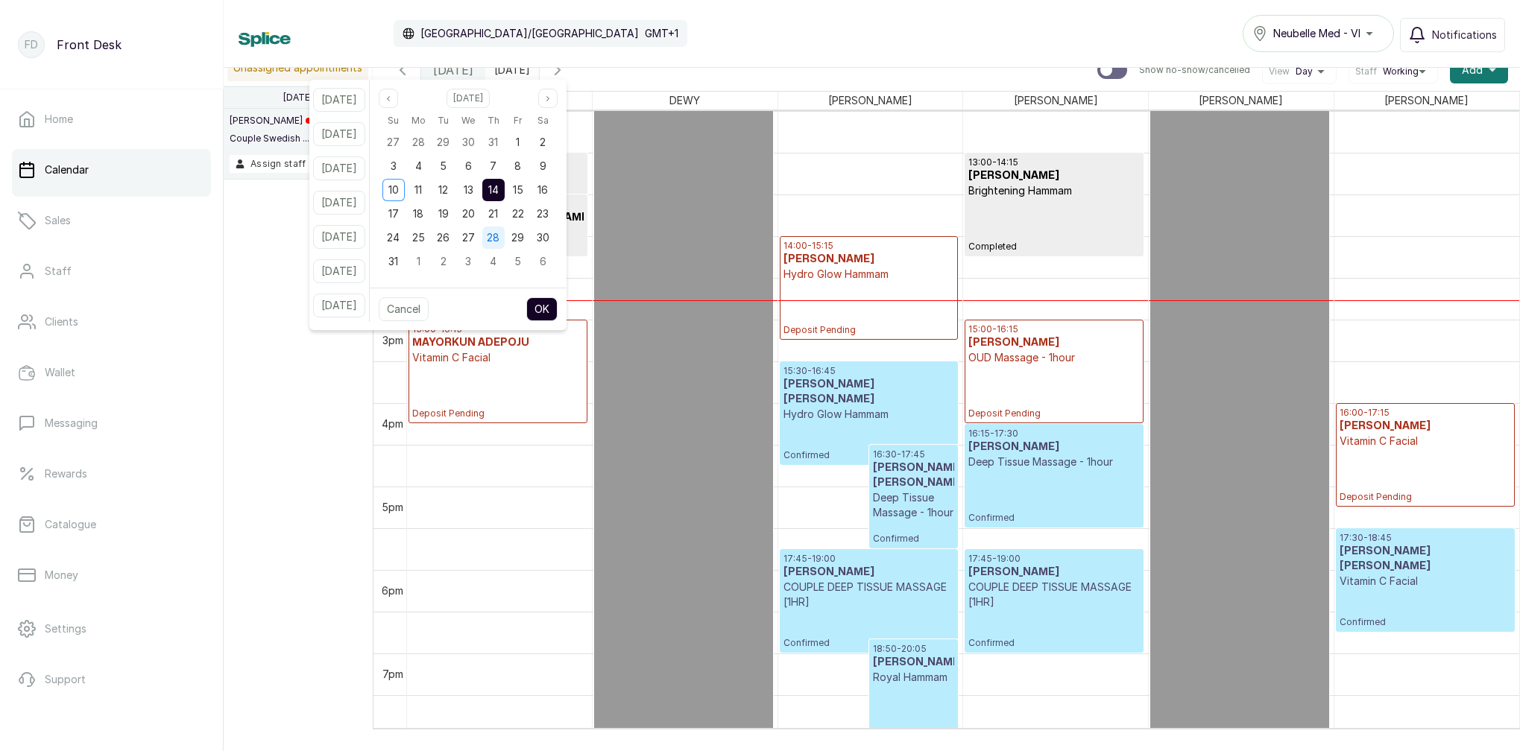
drag, startPoint x: 460, startPoint y: 192, endPoint x: 519, endPoint y: 232, distance: 70.9
click at [448, 192] on span "12" at bounding box center [443, 189] width 10 height 13
click at [557, 306] on button "OK" at bounding box center [541, 309] width 31 height 24
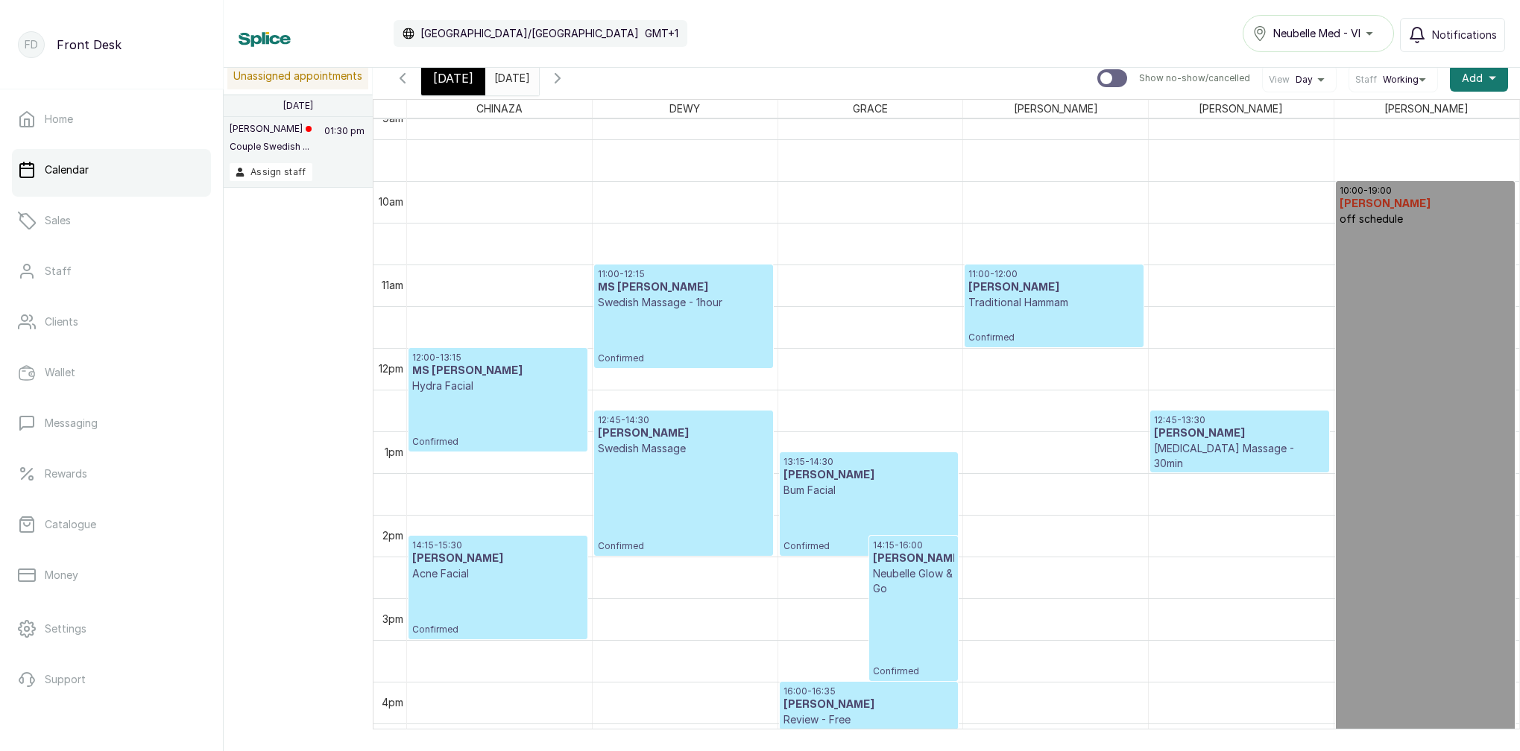
scroll to position [772, 0]
click at [463, 82] on span "[DATE]" at bounding box center [453, 78] width 40 height 18
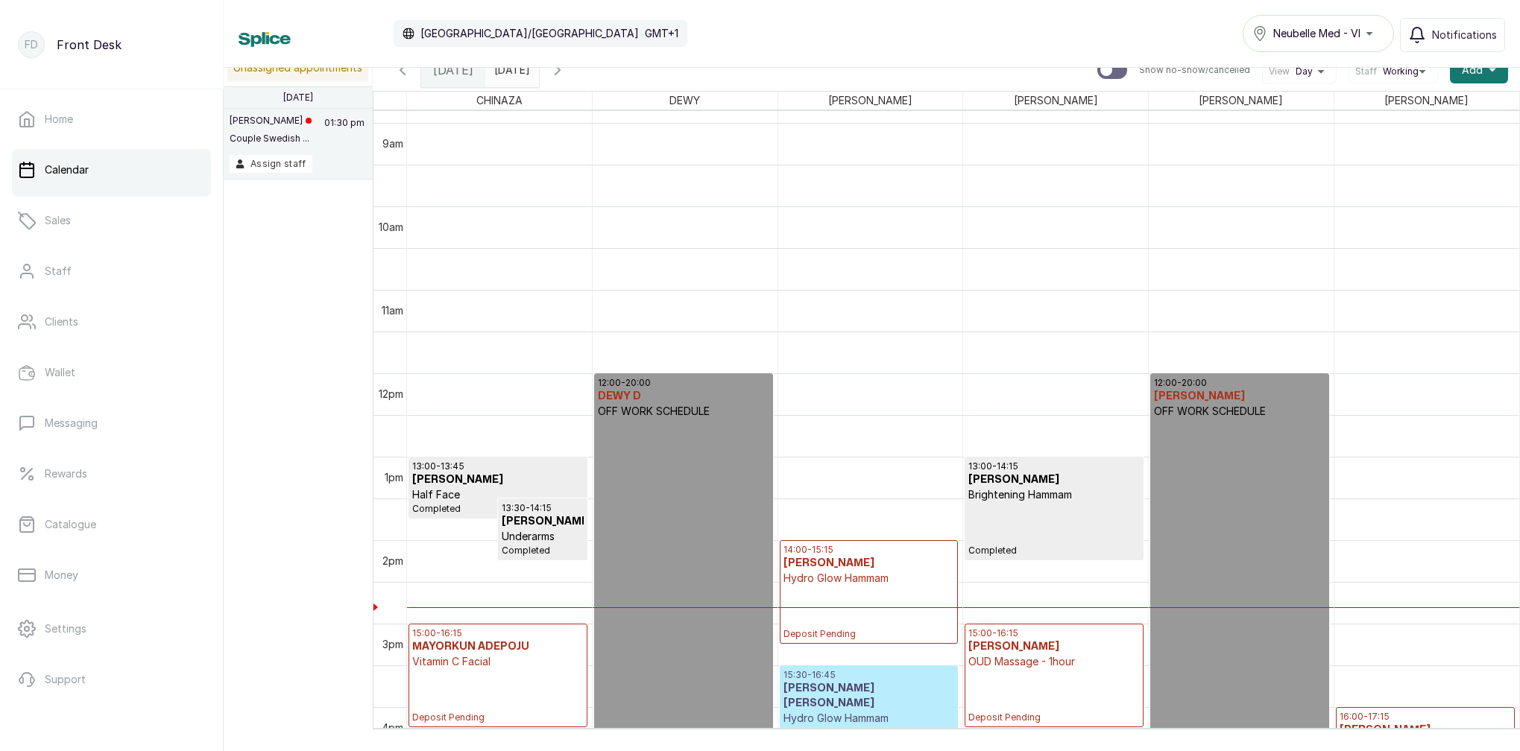
scroll to position [741, 0]
click at [510, 75] on input "2025-08-12" at bounding box center [498, 66] width 24 height 25
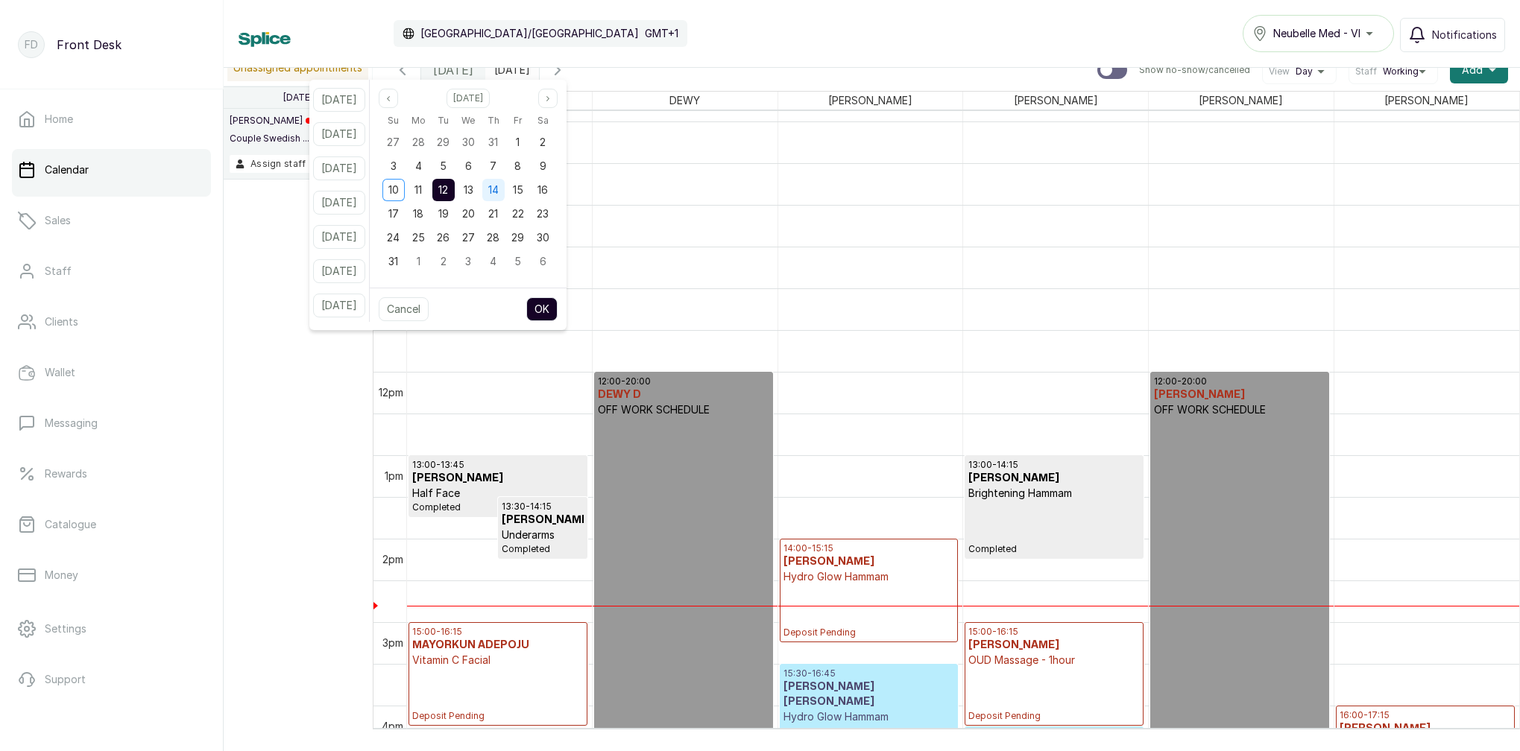
click at [499, 191] on span "14" at bounding box center [493, 189] width 10 height 13
click at [557, 312] on button "OK" at bounding box center [541, 309] width 31 height 24
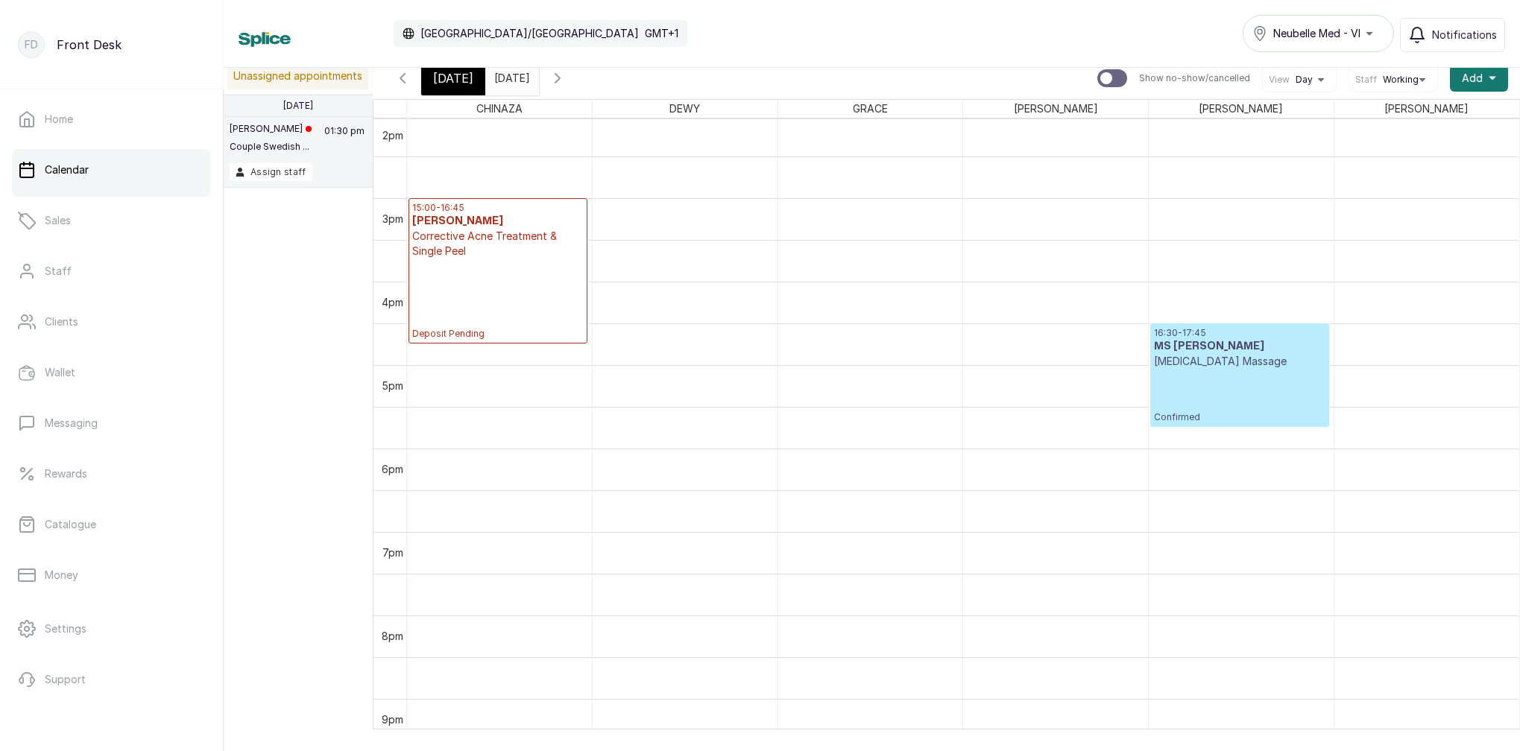
scroll to position [1180, 0]
click at [510, 82] on input "2025-08-14" at bounding box center [498, 74] width 24 height 25
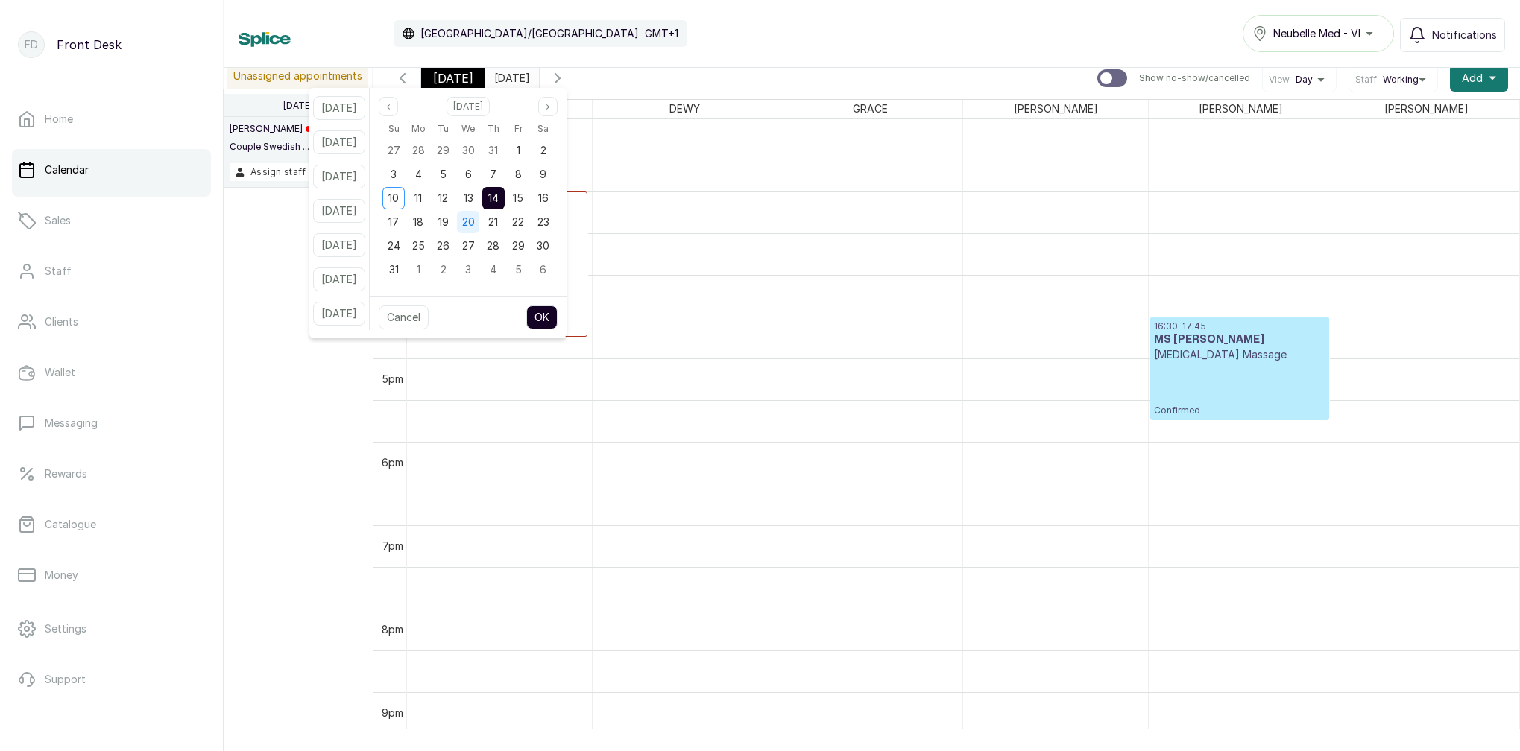
drag, startPoint x: 463, startPoint y: 206, endPoint x: 474, endPoint y: 212, distance: 12.7
click at [455, 206] on div "12" at bounding box center [443, 198] width 22 height 22
click at [557, 314] on button "OK" at bounding box center [541, 318] width 31 height 24
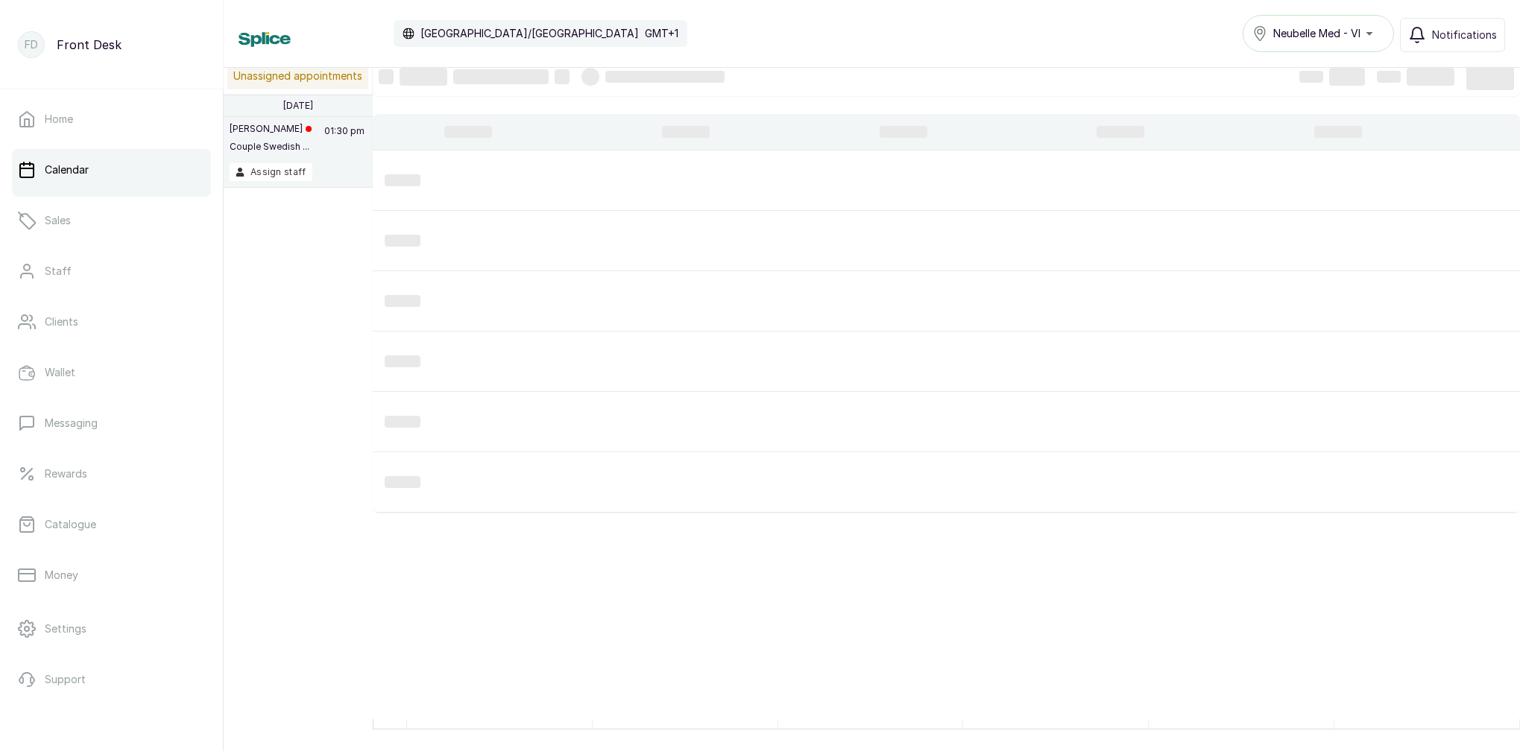
type input "2025-08-12"
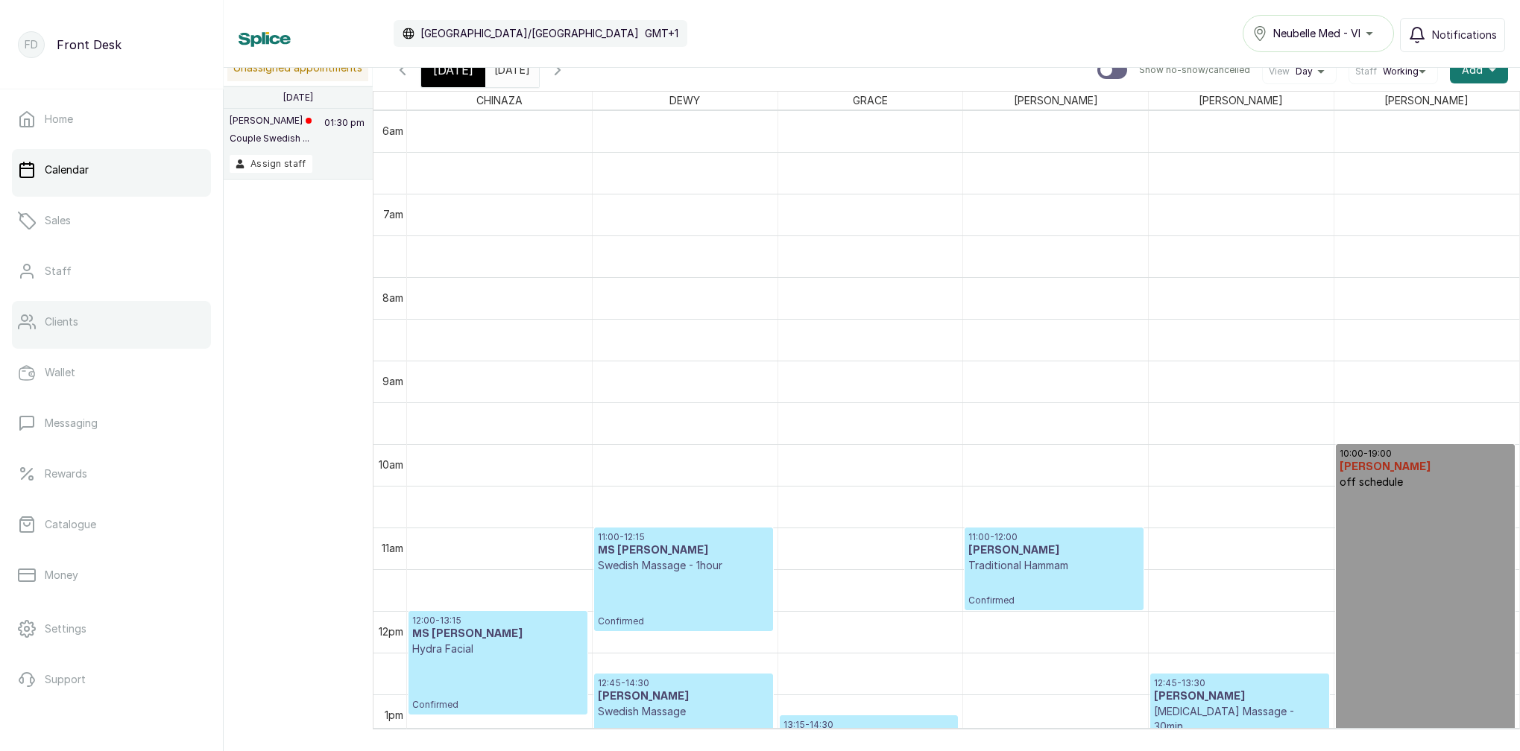
click at [74, 332] on link "Clients" at bounding box center [111, 322] width 199 height 42
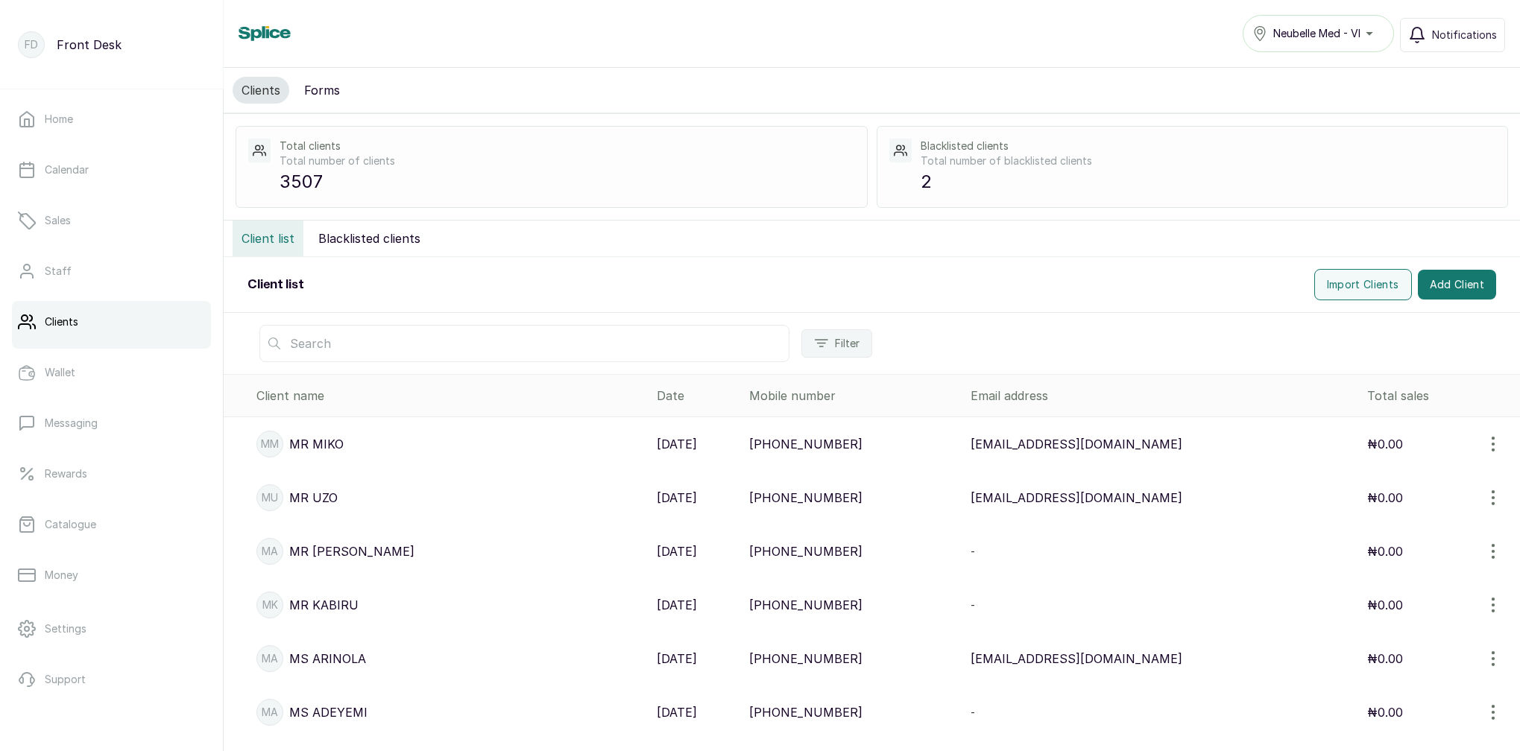
drag, startPoint x: 377, startPoint y: 339, endPoint x: 383, endPoint y: 330, distance: 10.7
click at [377, 339] on input "text" at bounding box center [524, 343] width 530 height 37
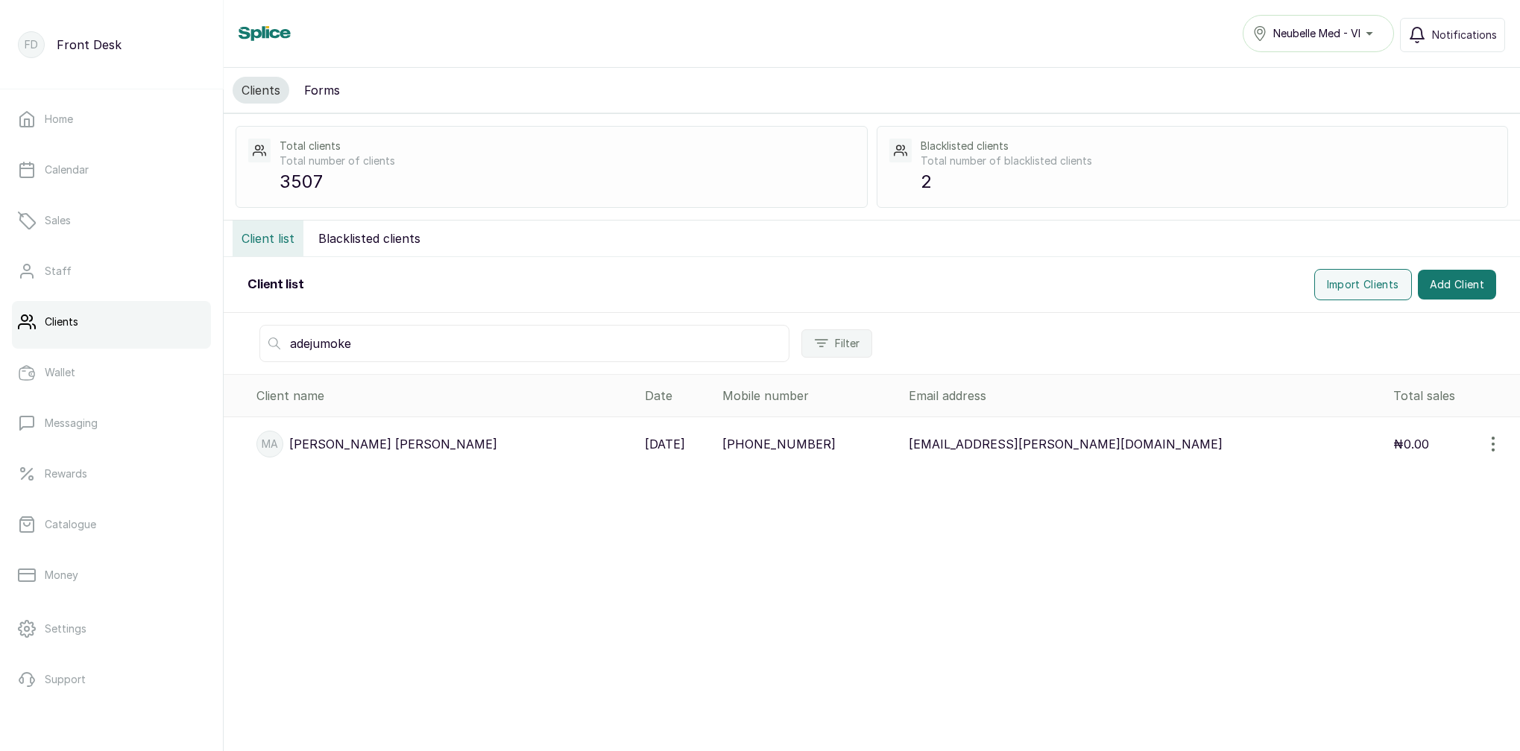
type input "adejumoke"
click at [397, 438] on p "MS ADEJUMOKE BENSON" at bounding box center [393, 444] width 208 height 18
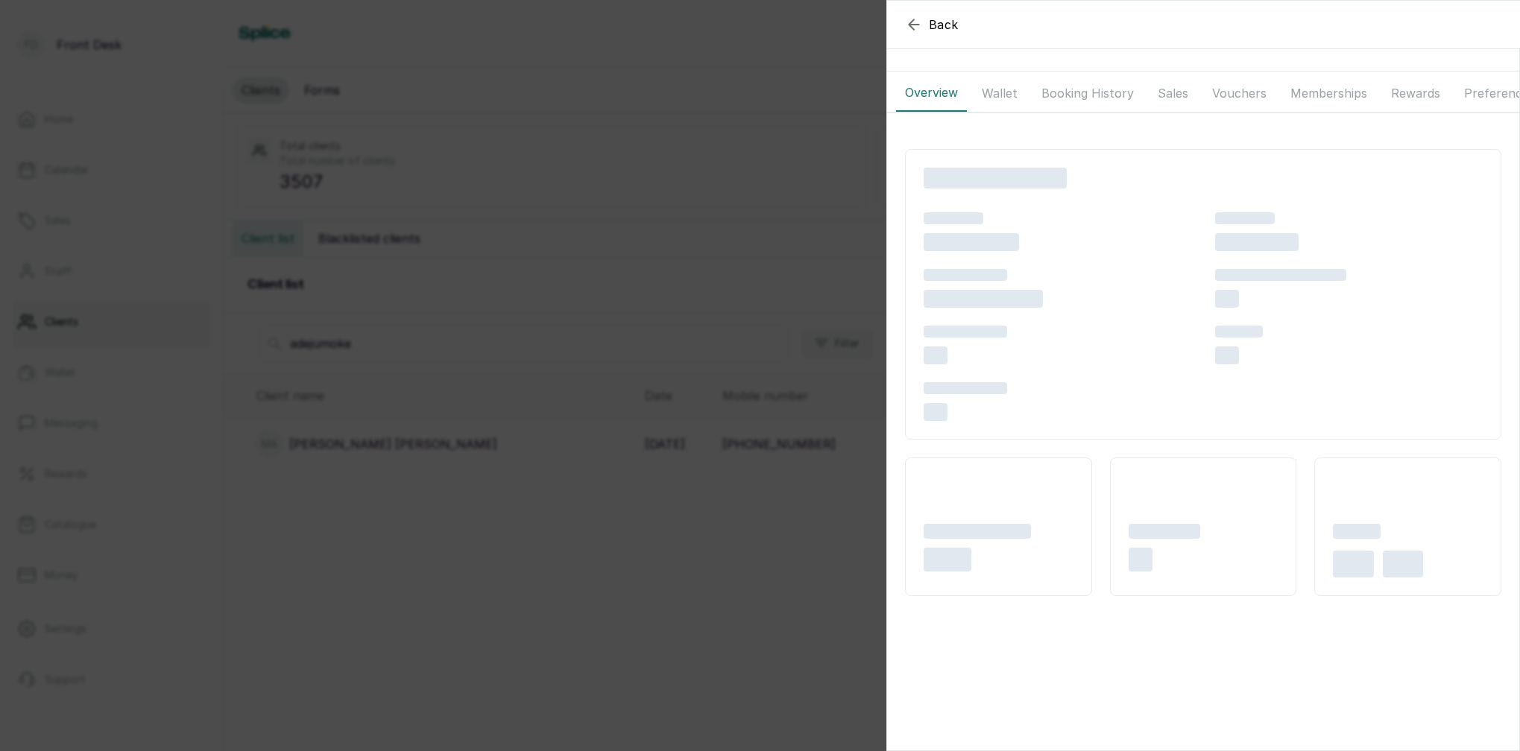
click at [1104, 96] on button "Booking History" at bounding box center [1087, 93] width 110 height 37
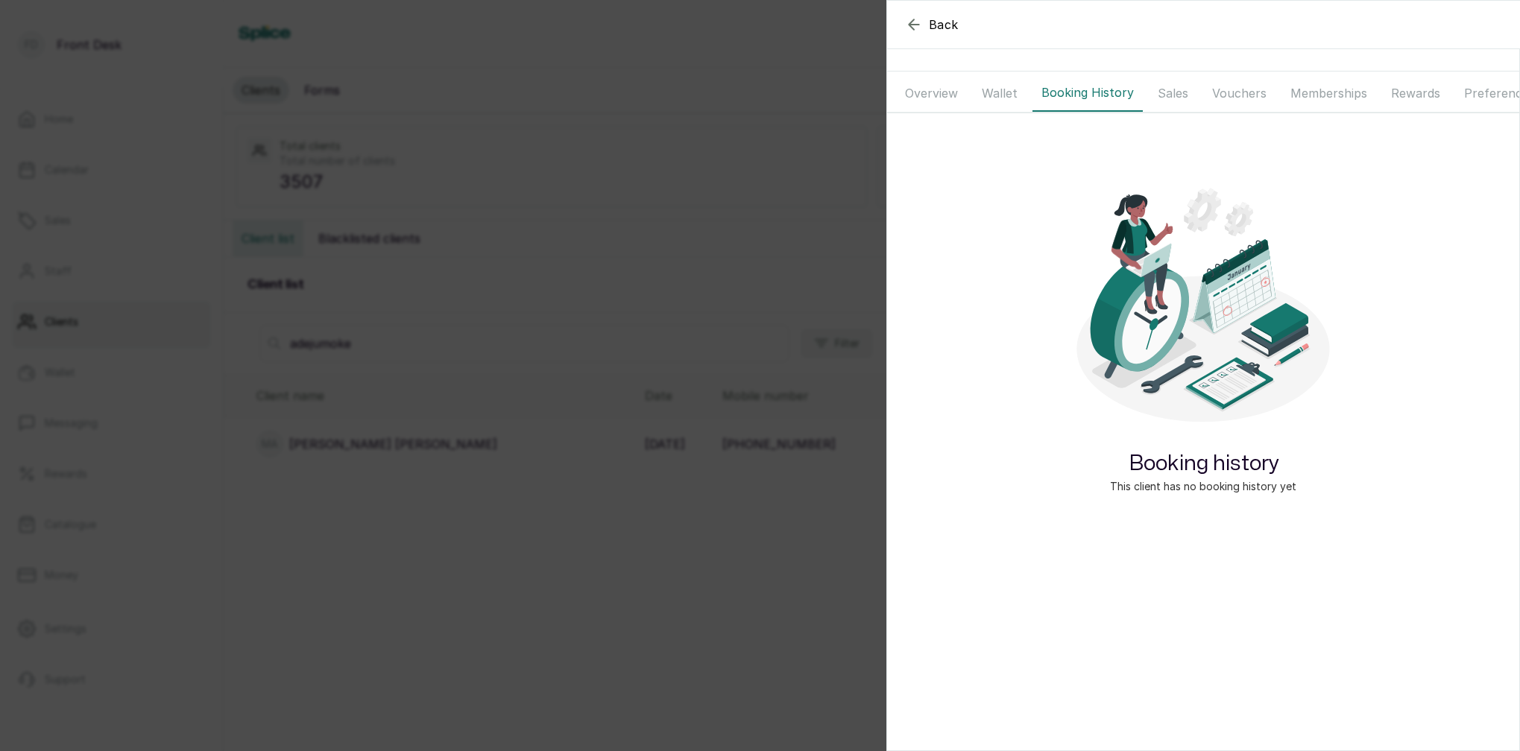
click at [944, 92] on button "Overview" at bounding box center [931, 93] width 71 height 37
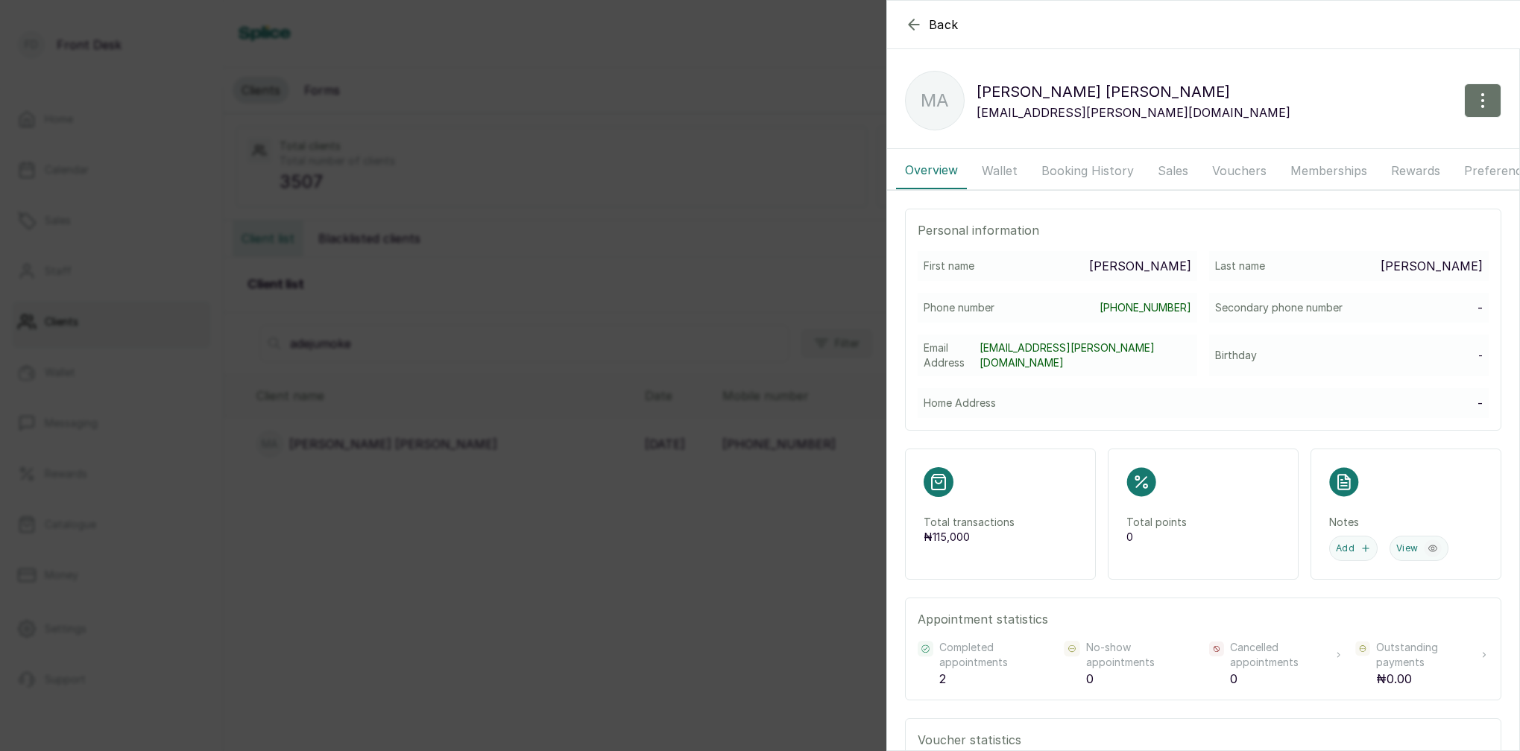
click at [1071, 163] on button "Booking History" at bounding box center [1087, 170] width 110 height 37
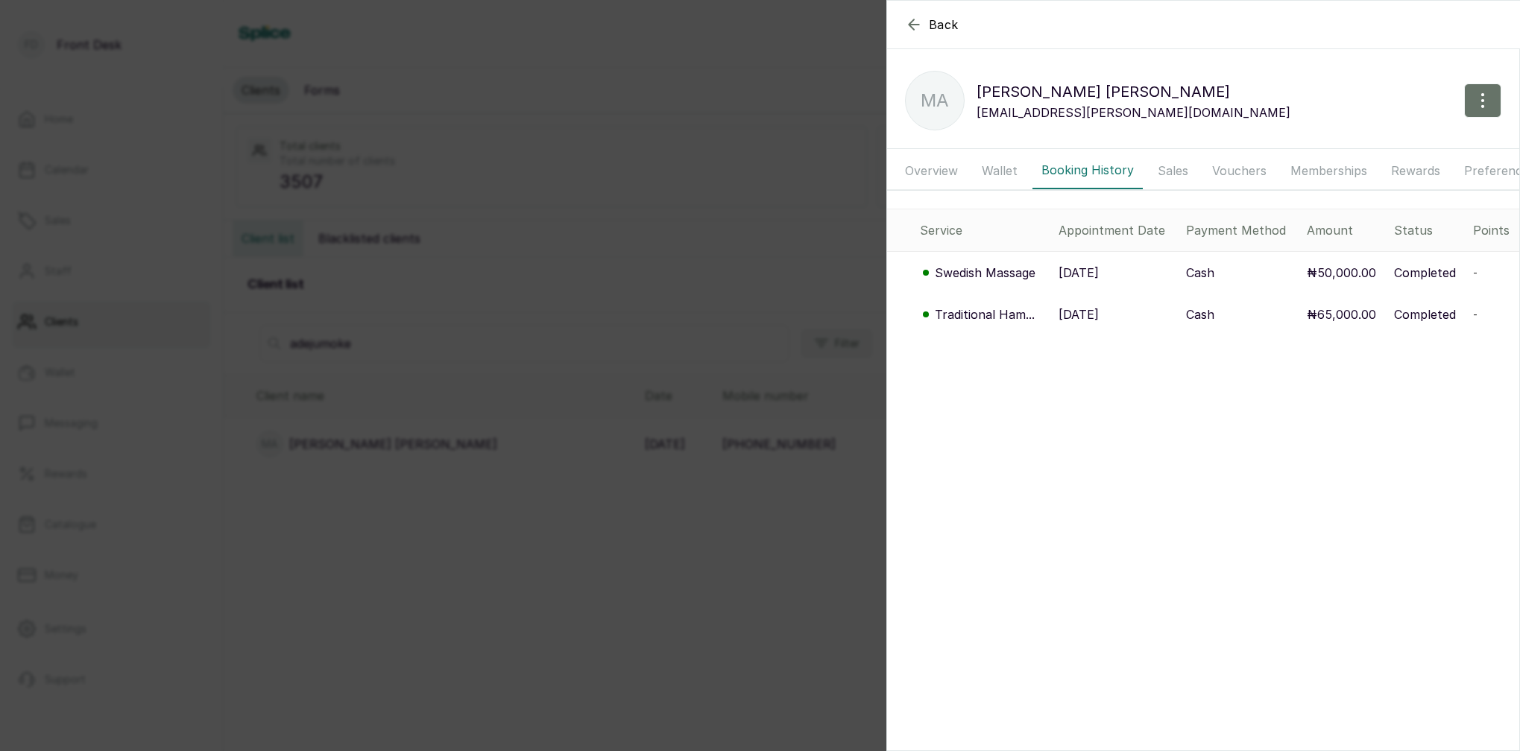
click at [1005, 312] on p "Traditional Ham..." at bounding box center [985, 315] width 100 height 18
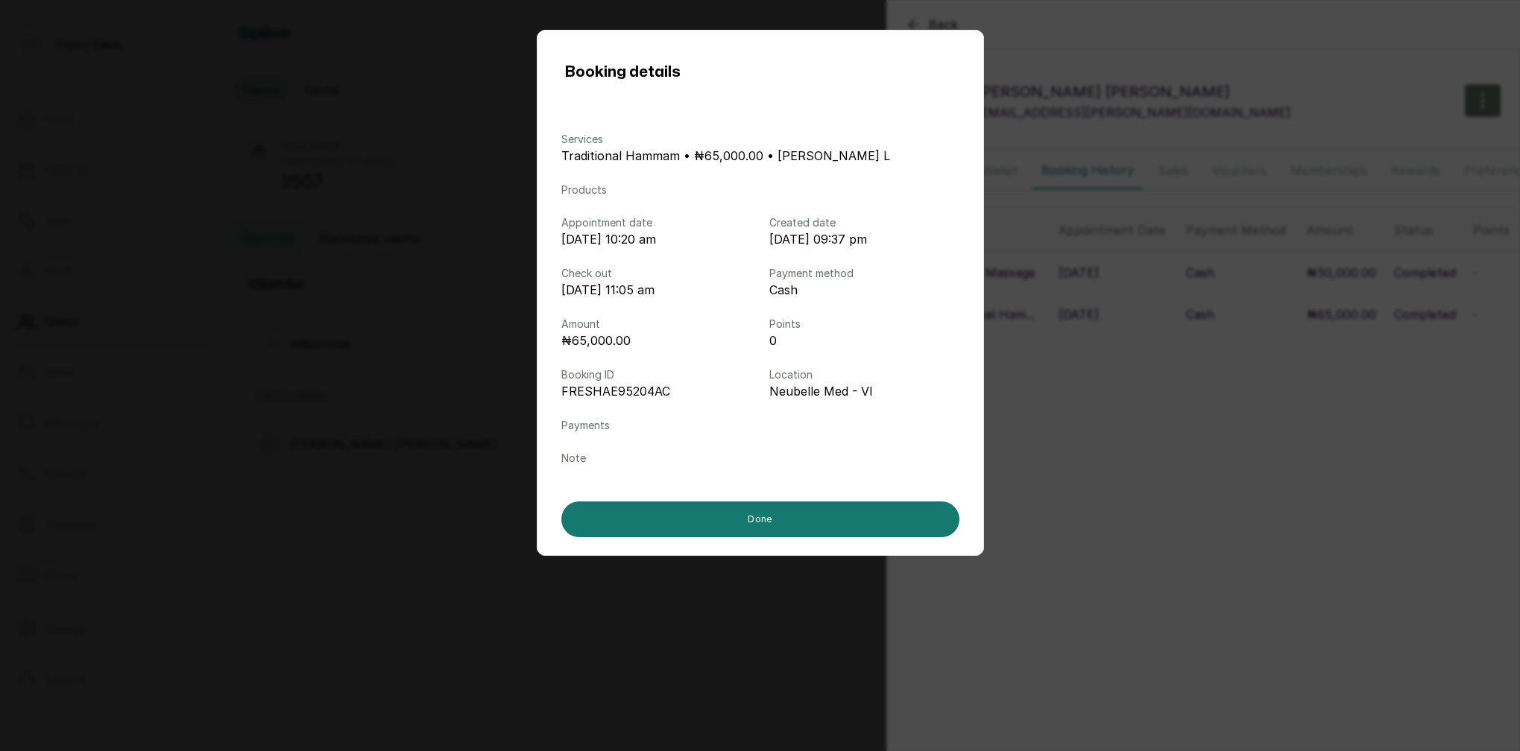
drag, startPoint x: 1200, startPoint y: 360, endPoint x: 1173, endPoint y: 346, distance: 30.3
click at [1199, 359] on div "Booking details Services Traditional Hammam • ₦65,000.00 • LINA L Products Appo…" at bounding box center [760, 375] width 1520 height 751
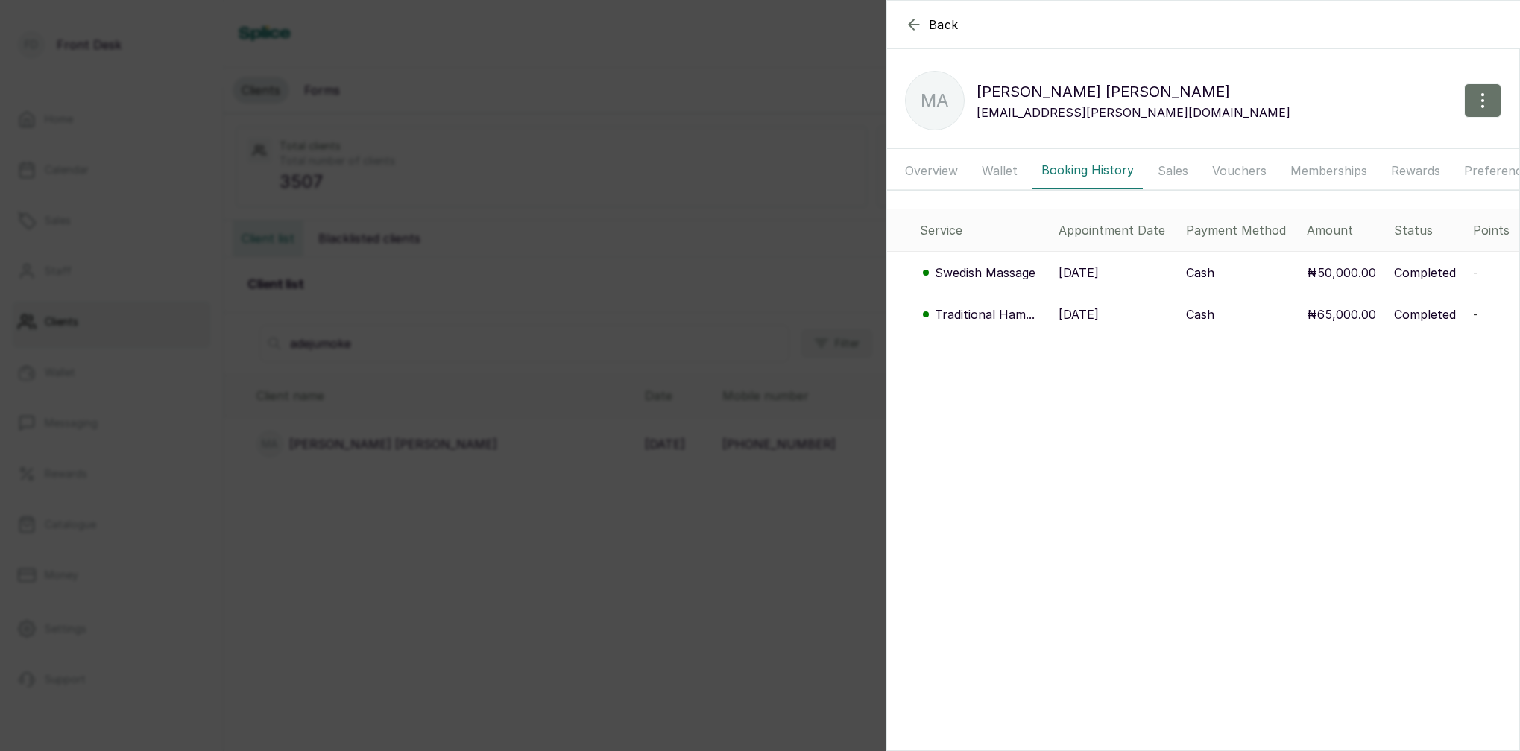
click at [1013, 274] on p "Swedish Massage" at bounding box center [985, 273] width 101 height 18
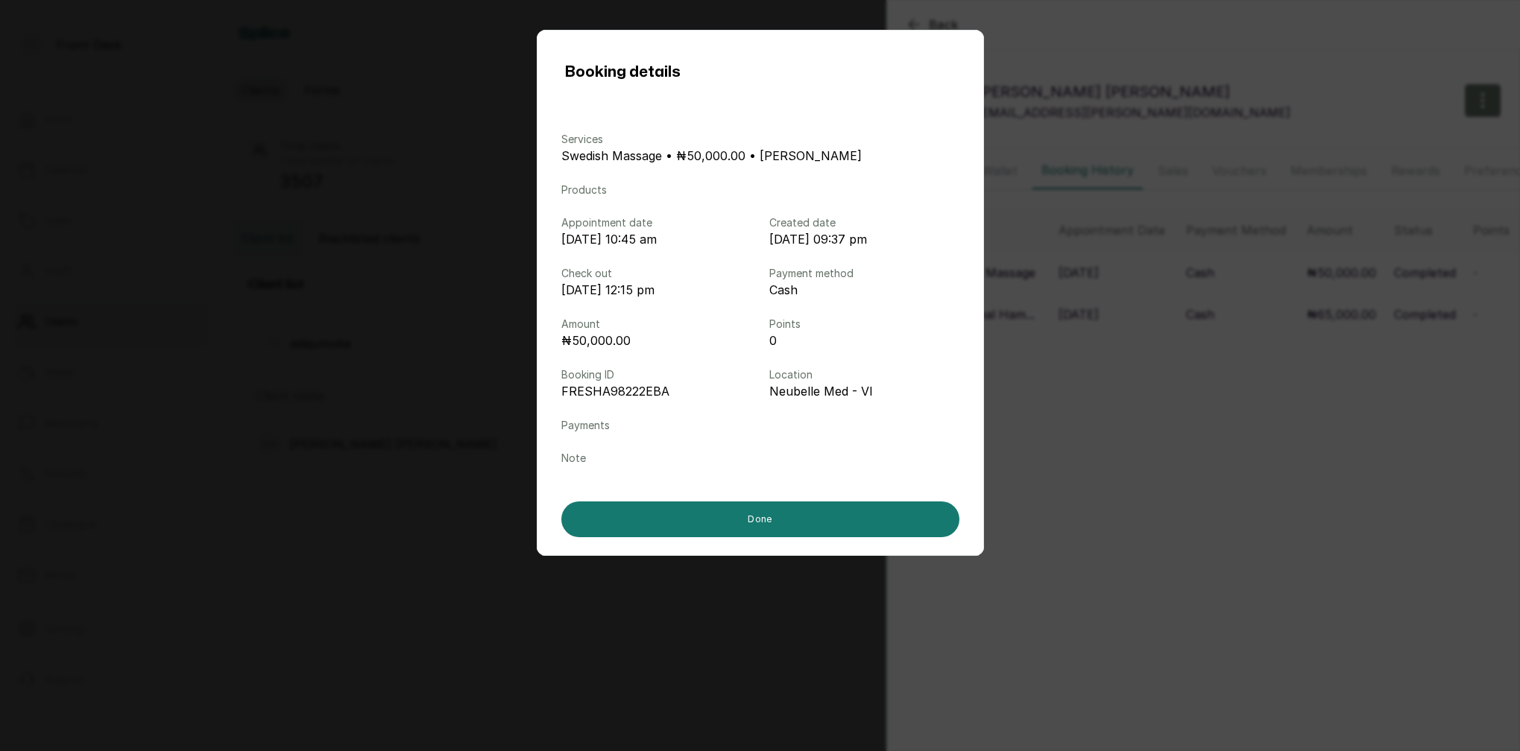
click at [1301, 409] on div "Booking details Services Swedish Massage • ₦50,000.00 • SARAH S Products Appoin…" at bounding box center [760, 375] width 1520 height 751
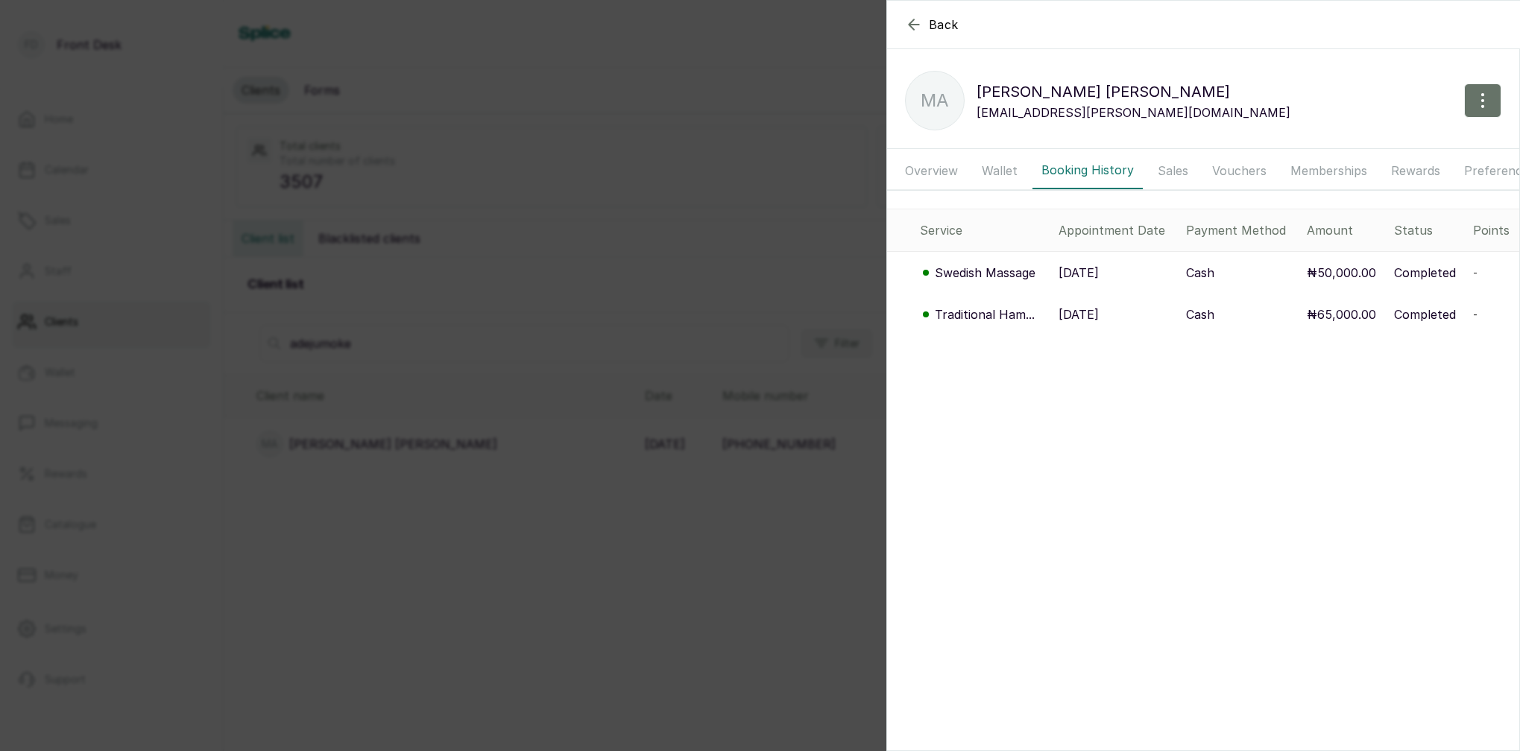
drag, startPoint x: 537, startPoint y: 178, endPoint x: 545, endPoint y: 172, distance: 9.5
click at [537, 178] on div "Back MS ADEJUMOKE BENSON MA MS ADEJUMOKE BENSON adejumoke.benson@gmail.com Over…" at bounding box center [760, 375] width 1520 height 751
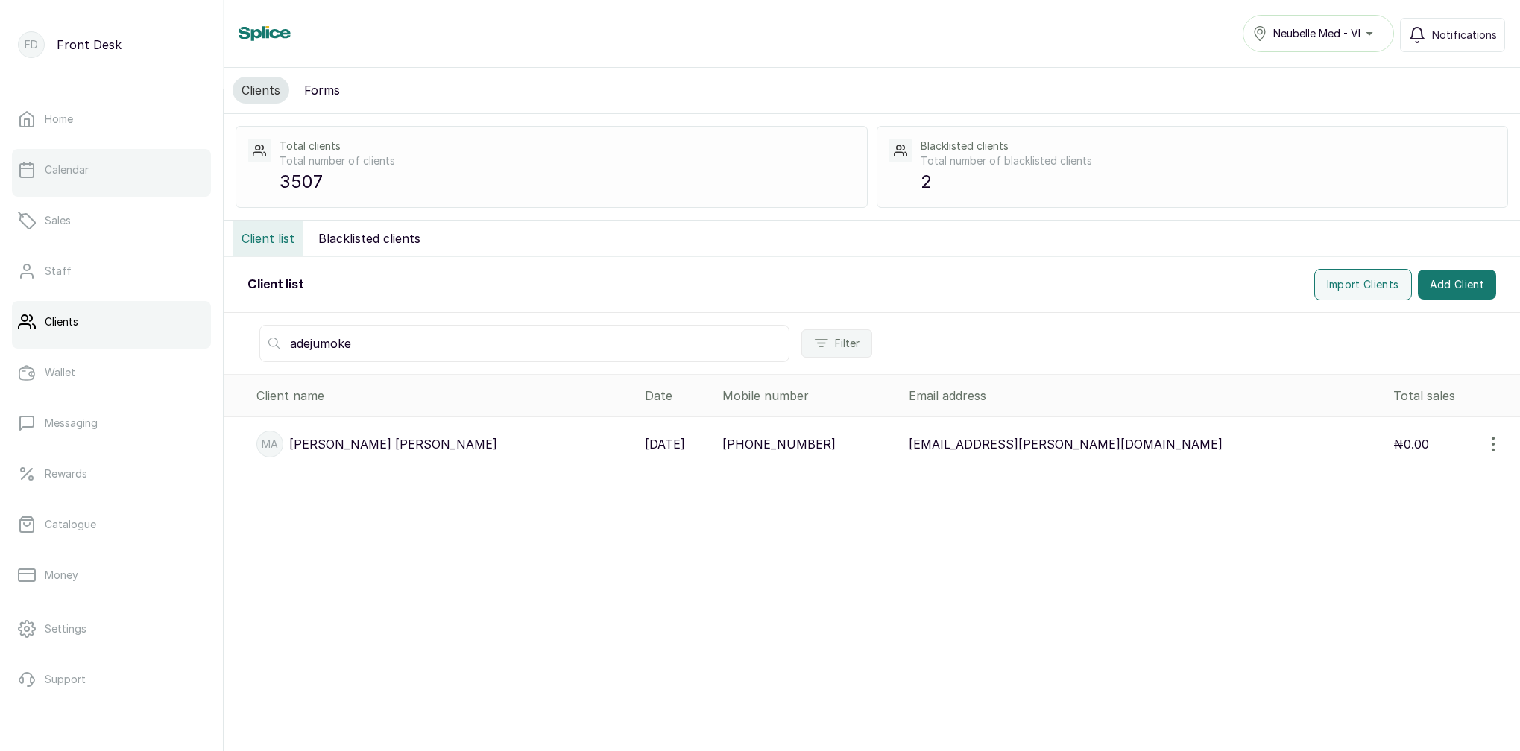
click at [128, 172] on link "Calendar" at bounding box center [111, 170] width 199 height 42
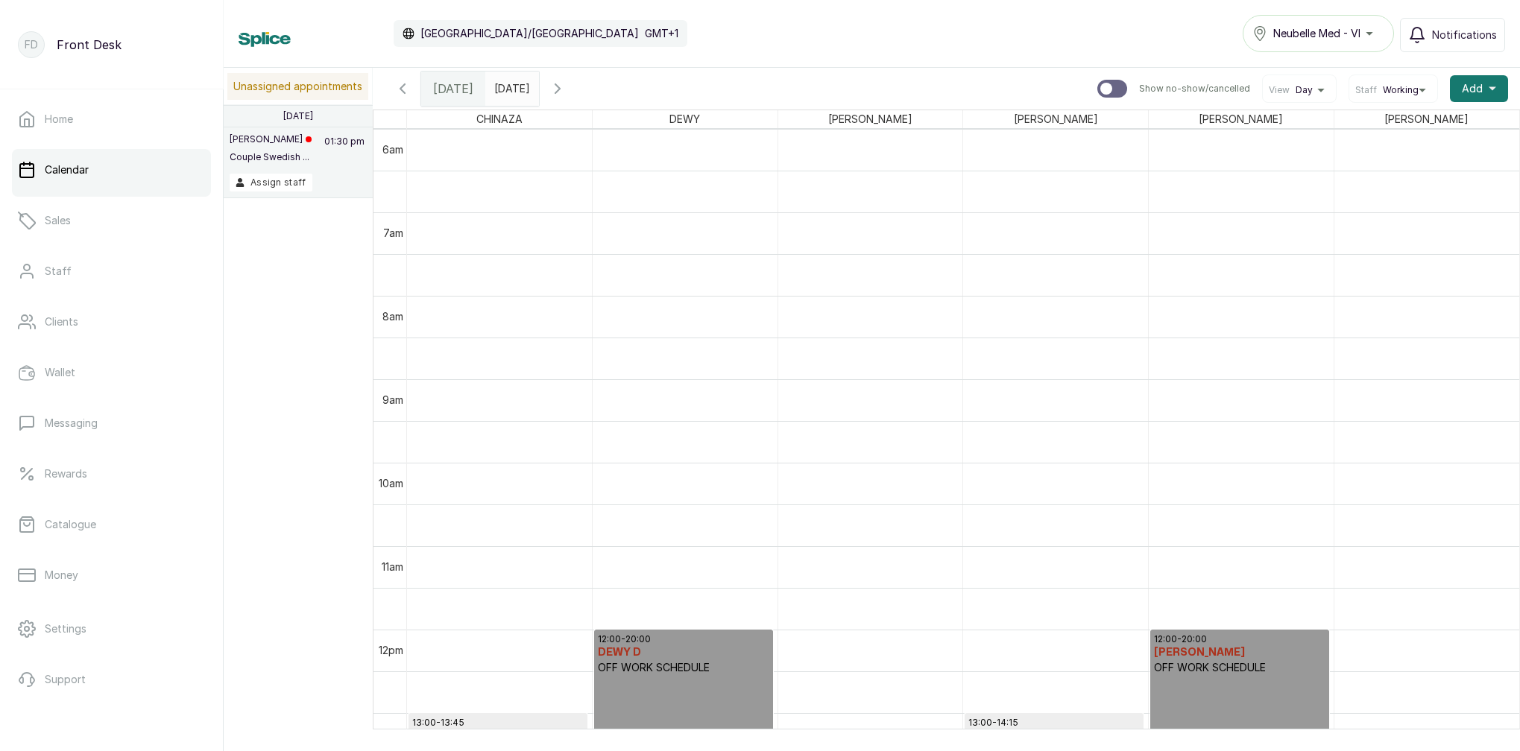
scroll to position [-1, 0]
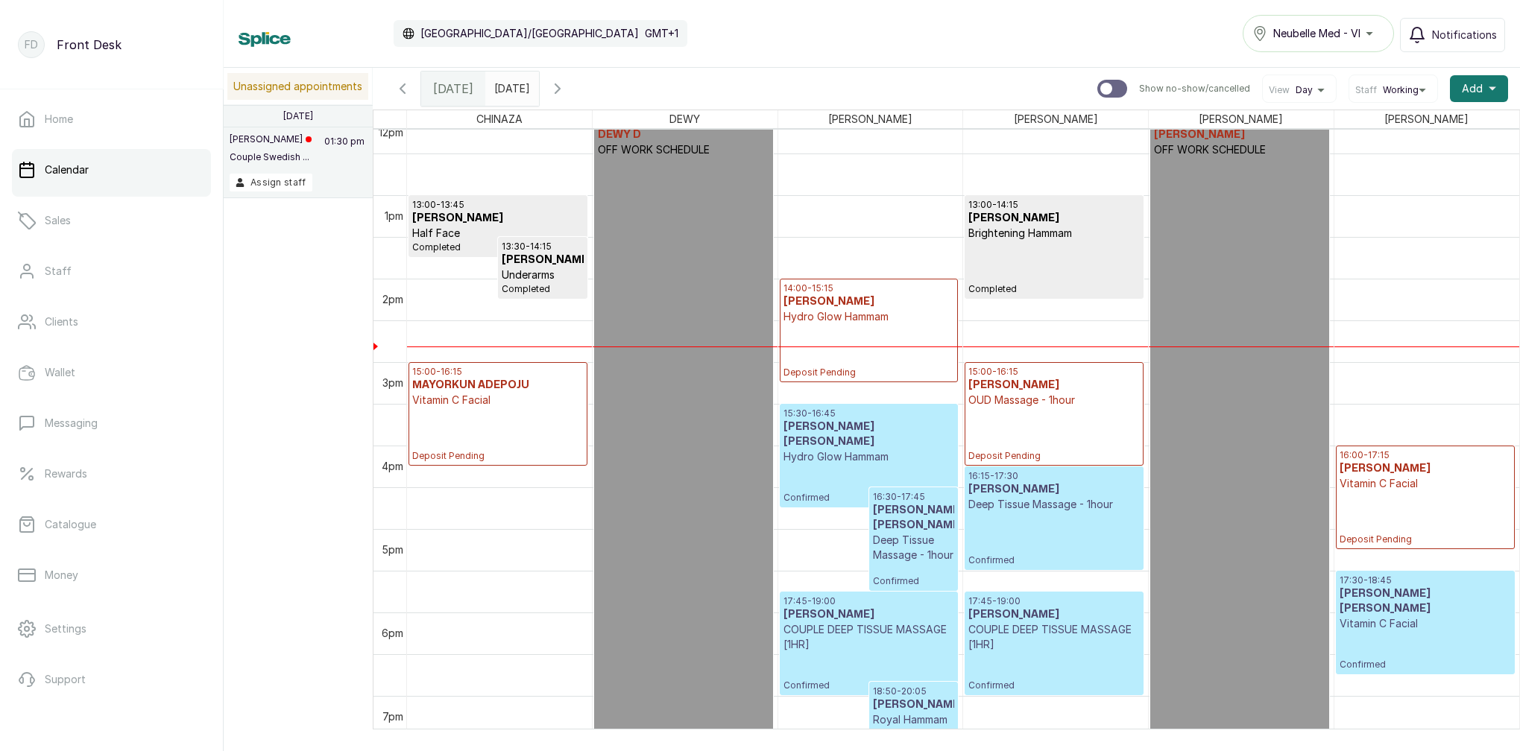
type input "yyyy-MM-dd"
click at [510, 91] on input "yyyy-MM-dd" at bounding box center [498, 84] width 24 height 25
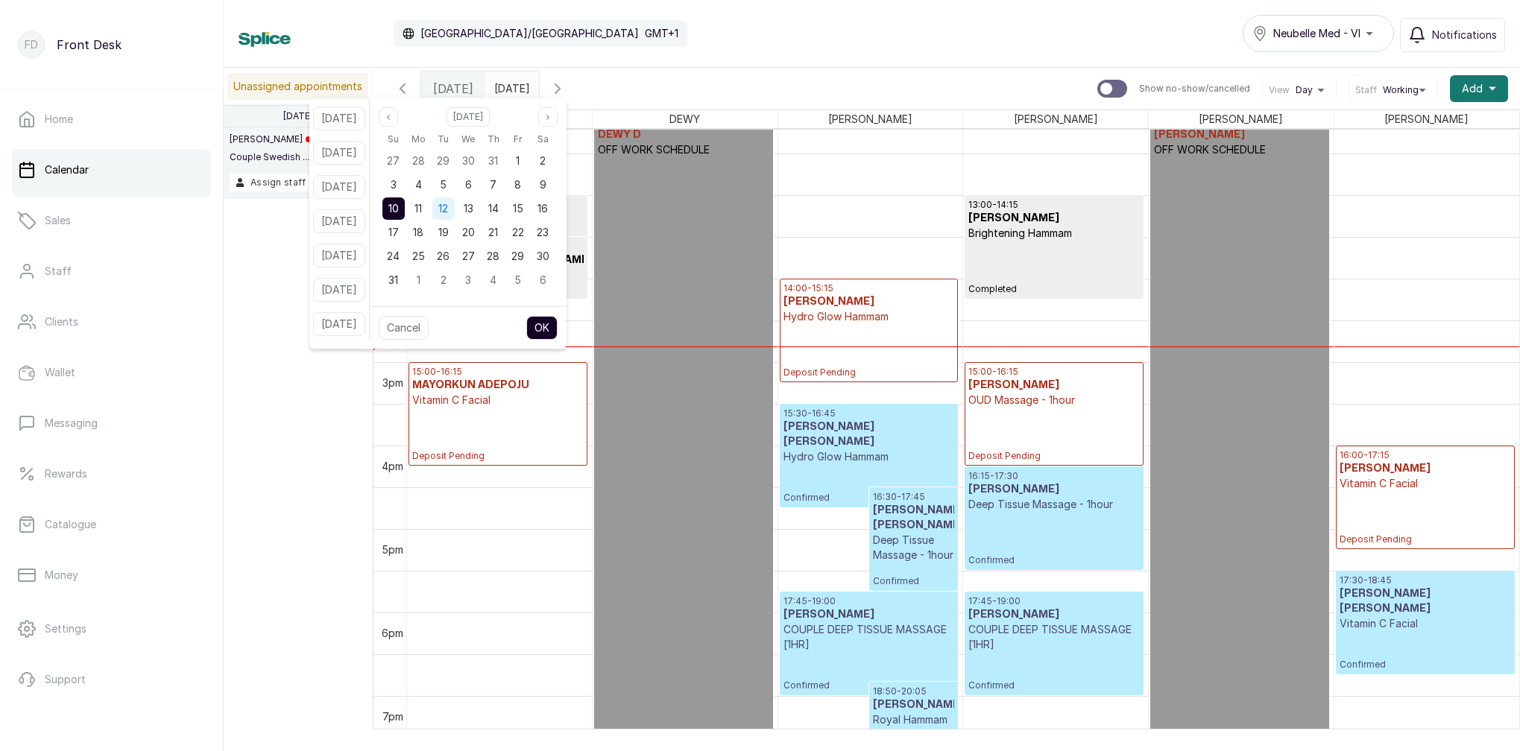
click at [455, 212] on div "12" at bounding box center [443, 209] width 22 height 22
click at [557, 321] on button "OK" at bounding box center [541, 328] width 31 height 24
type input "2025-08-12"
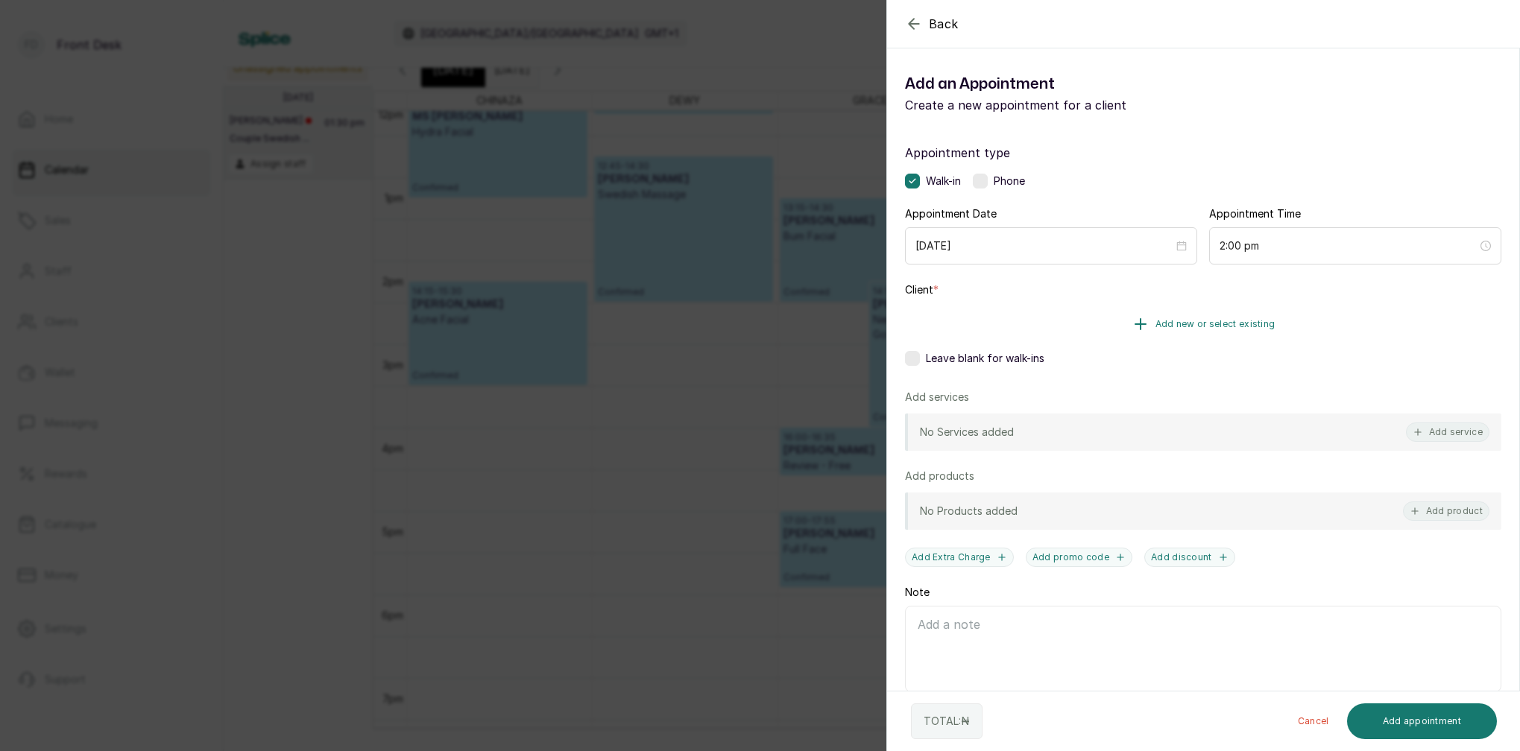
click at [1233, 326] on span "Add new or select existing" at bounding box center [1215, 324] width 120 height 12
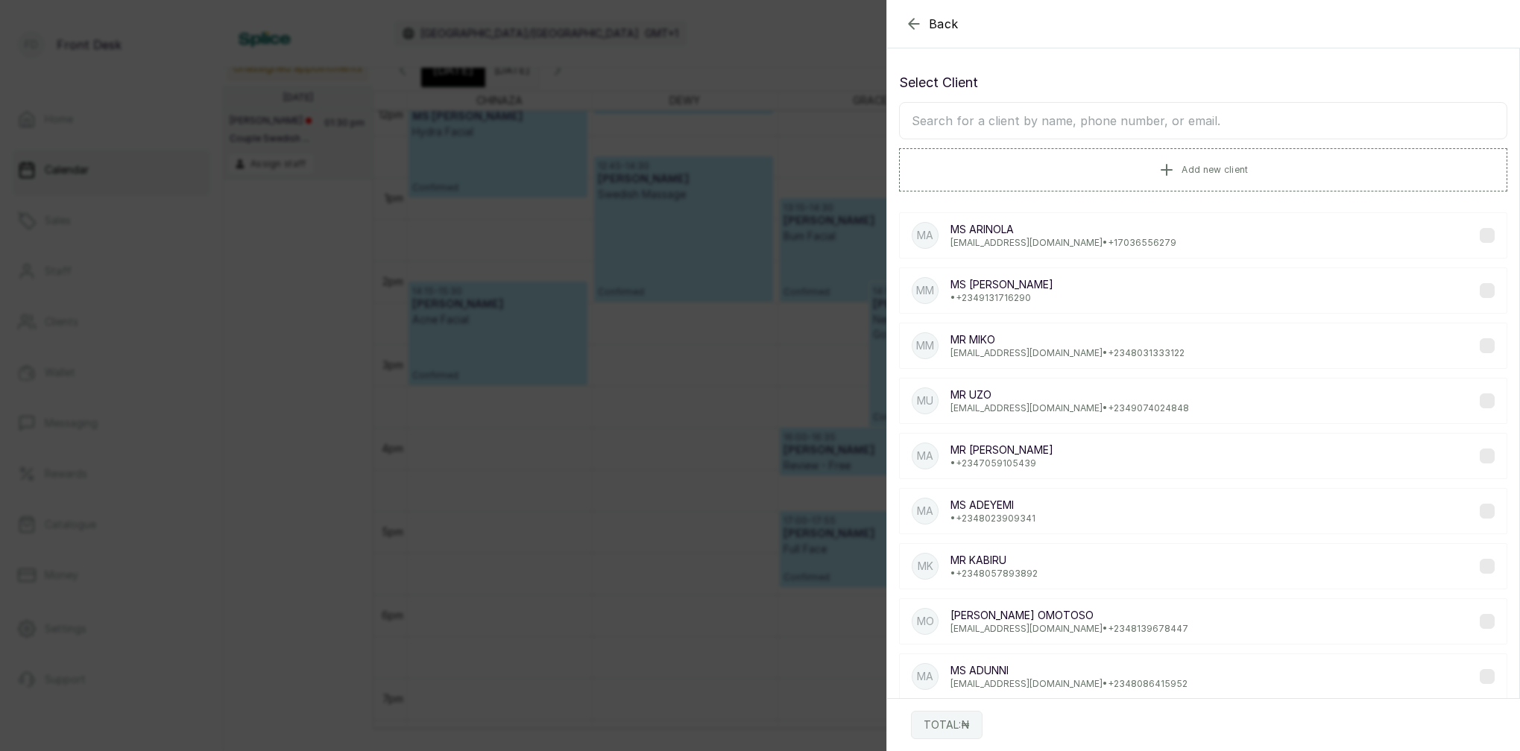
click at [1113, 122] on input "text" at bounding box center [1203, 120] width 608 height 37
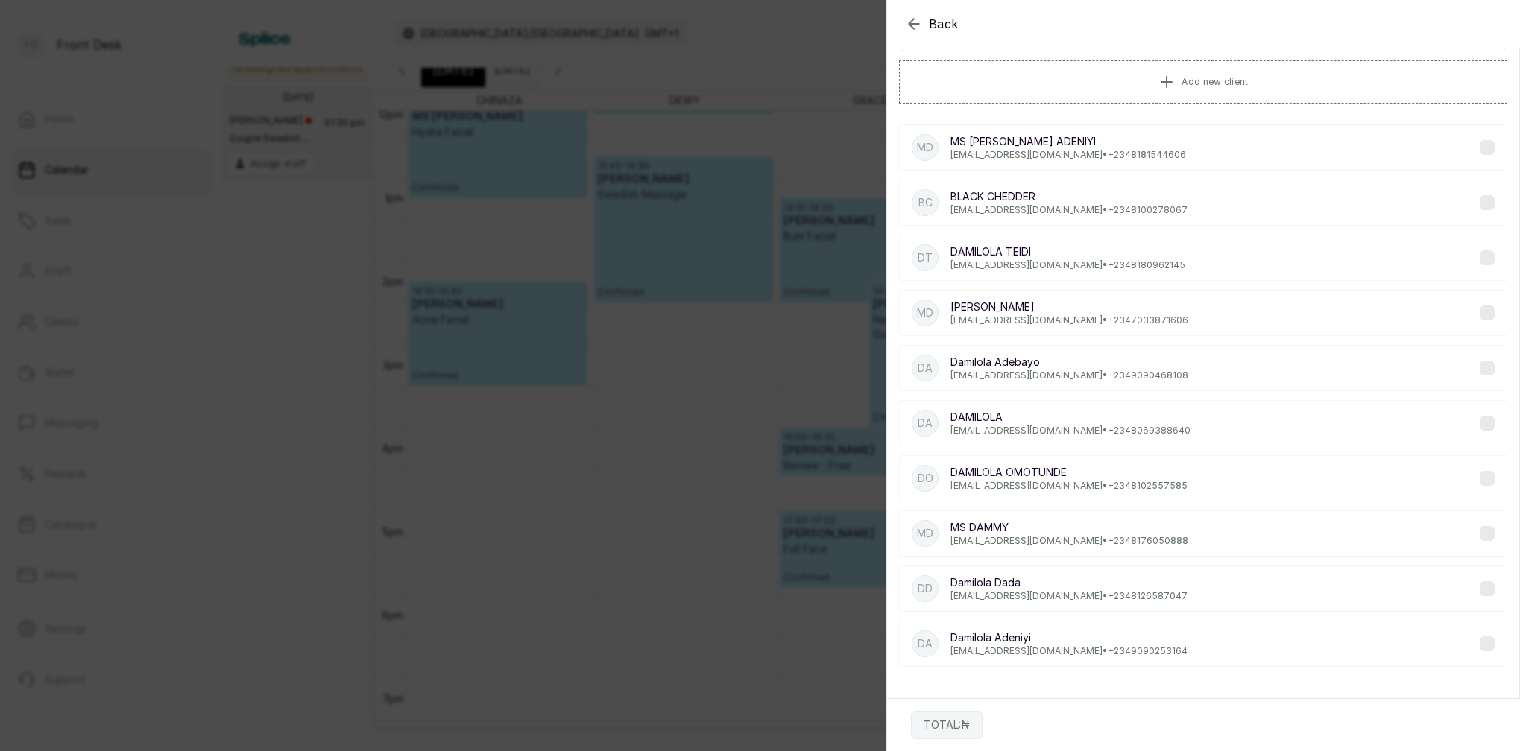
type input "Damilola"
click at [1129, 474] on p "DAMILOLA OMOTUNDE" at bounding box center [1068, 472] width 237 height 15
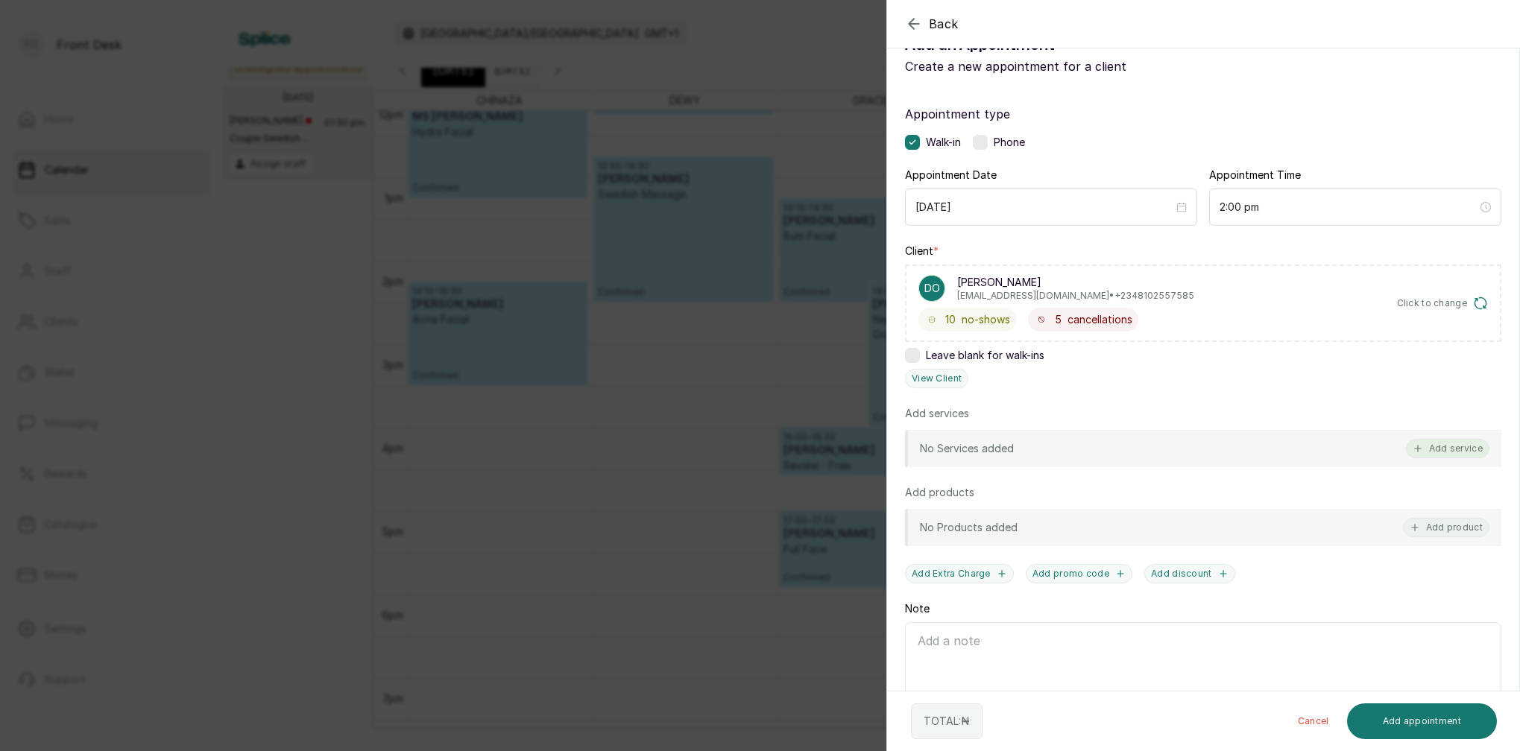
click at [1470, 453] on button "Add service" at bounding box center [1447, 448] width 83 height 19
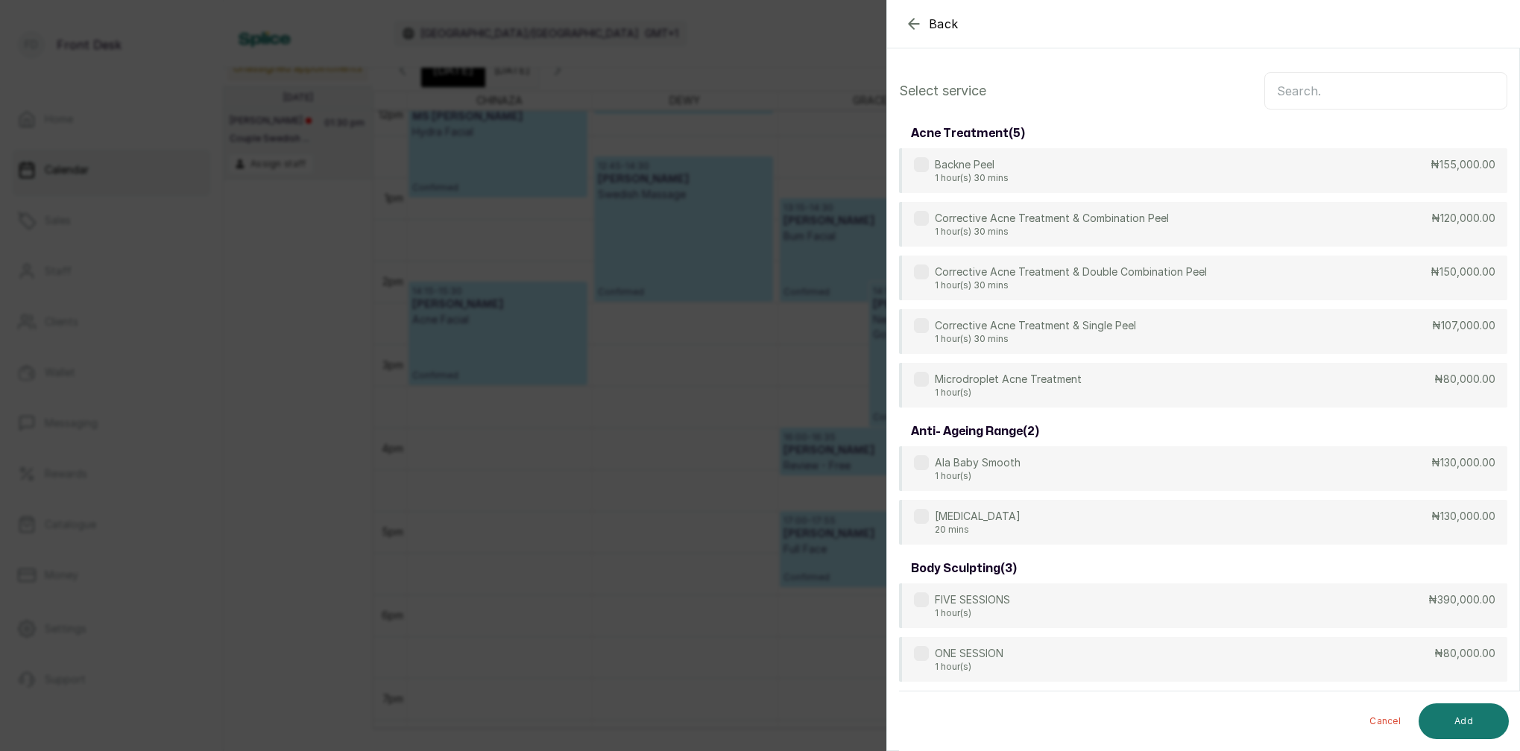
click at [1295, 96] on input "text" at bounding box center [1385, 90] width 243 height 37
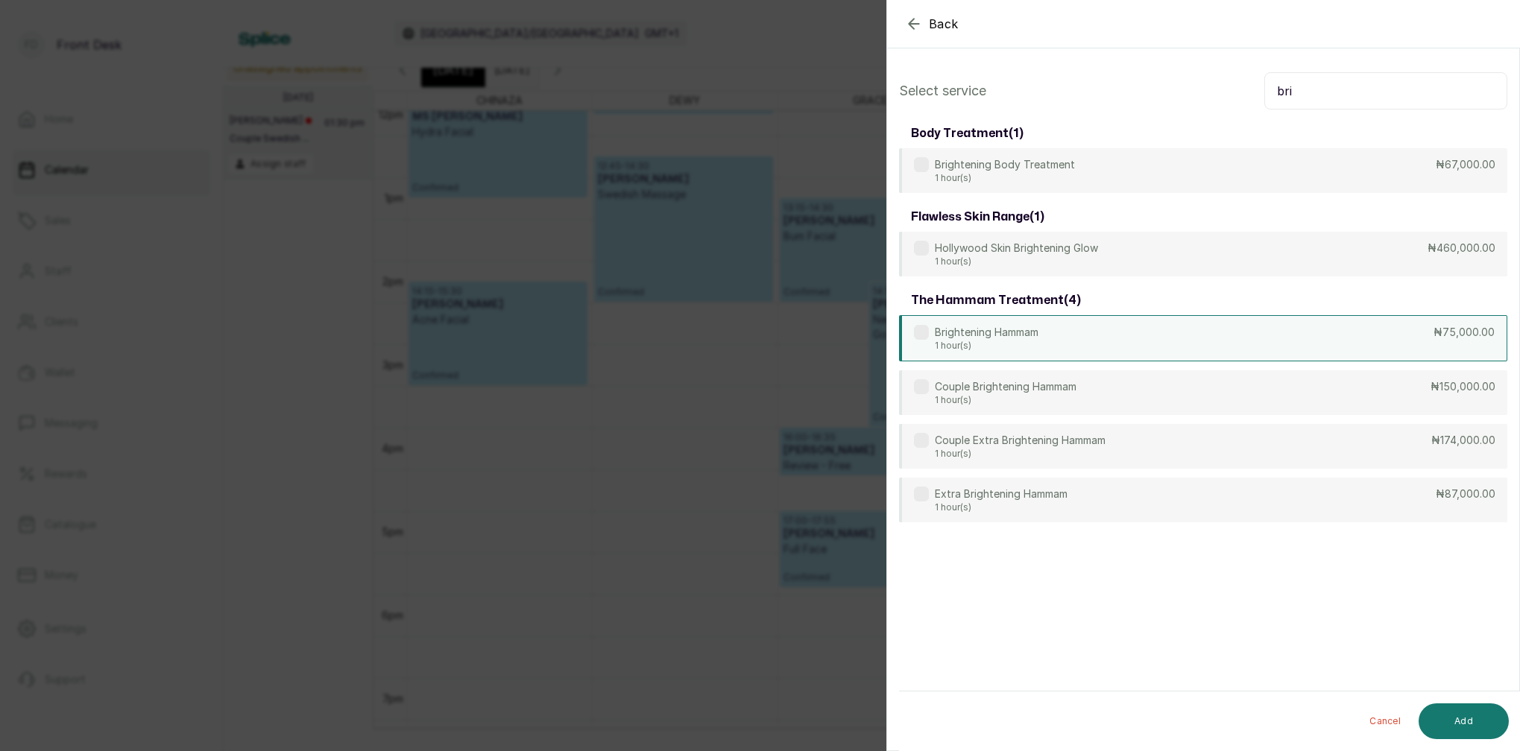
type input "bri"
click at [1029, 353] on div "Brightening Hammam 1 hour(s) ₦75,000.00" at bounding box center [1203, 338] width 608 height 46
click at [1494, 723] on button "Add" at bounding box center [1463, 722] width 90 height 36
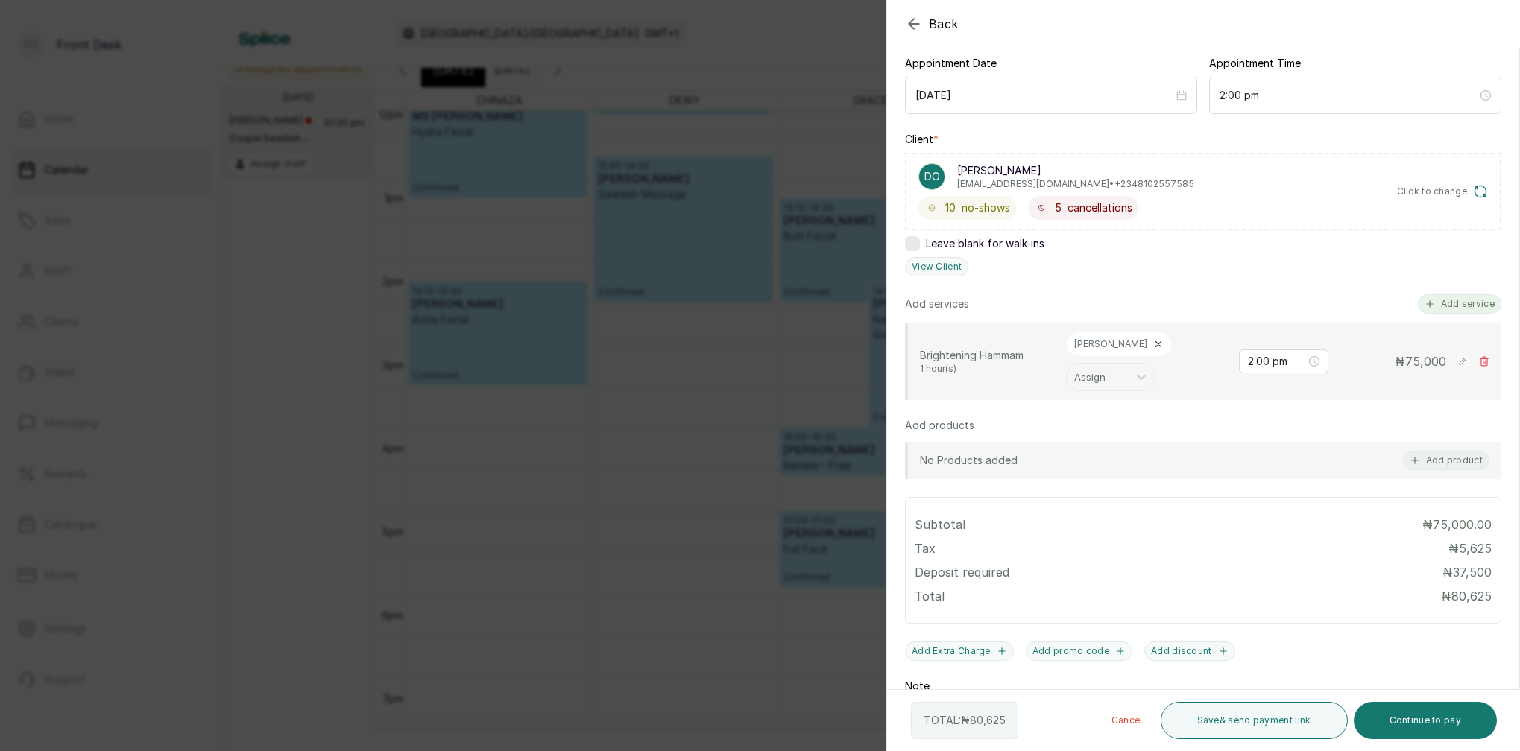
click at [1451, 307] on button "Add service" at bounding box center [1459, 303] width 83 height 19
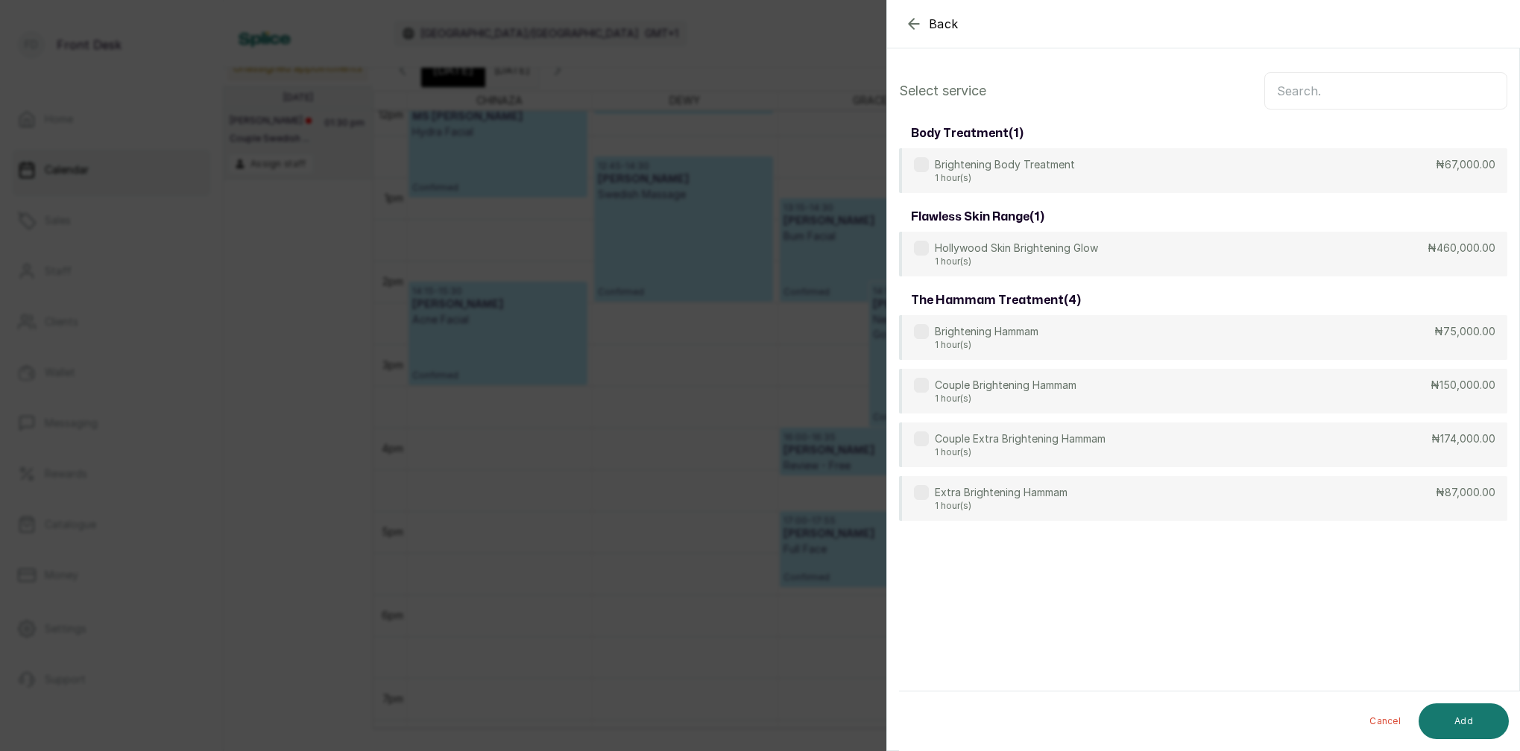
click at [1353, 93] on input "text" at bounding box center [1385, 90] width 243 height 37
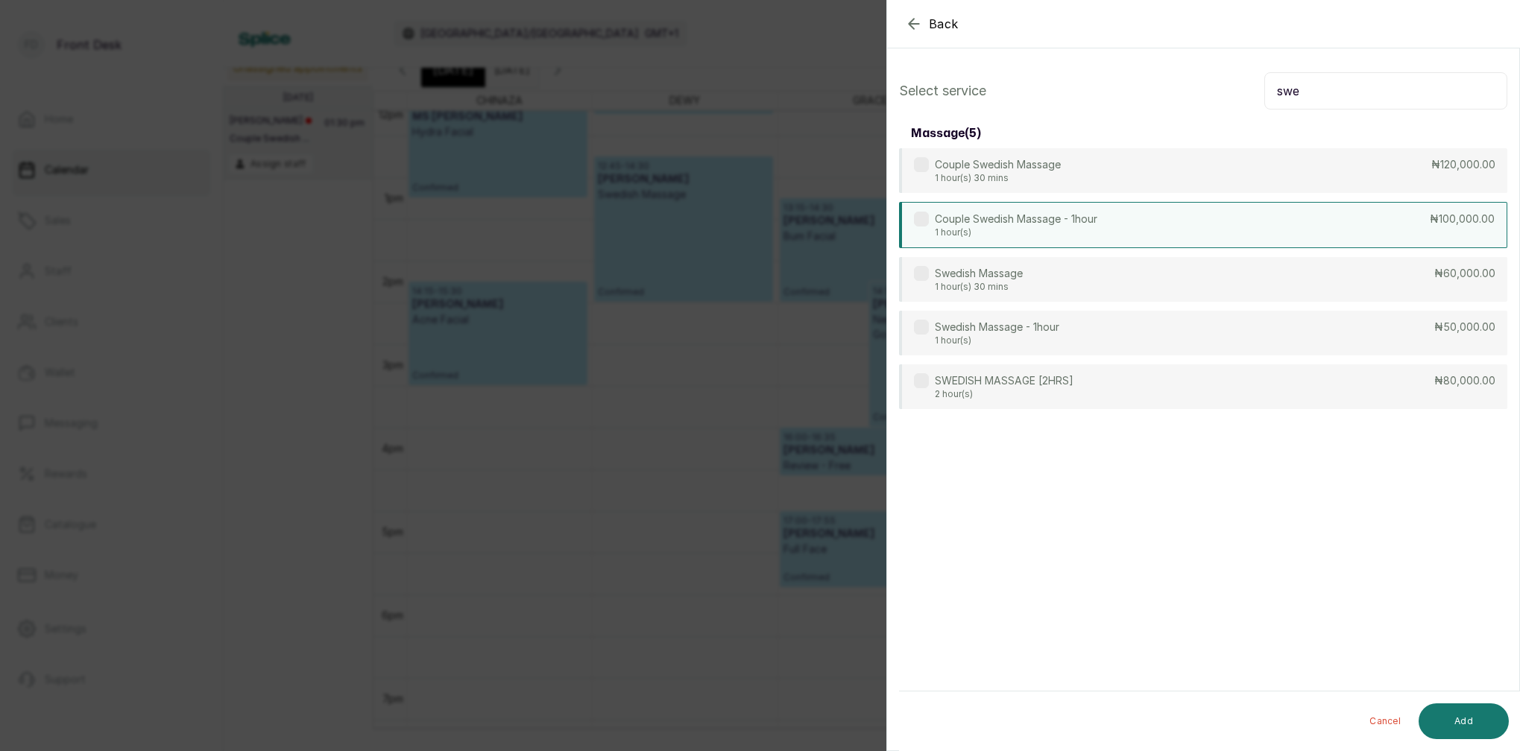
type input "swe"
click at [1010, 222] on p "Couple Swedish Massage - 1hour" at bounding box center [1016, 219] width 162 height 15
click at [1036, 224] on p "Couple Swedish Massage - 1hour" at bounding box center [1016, 219] width 162 height 15
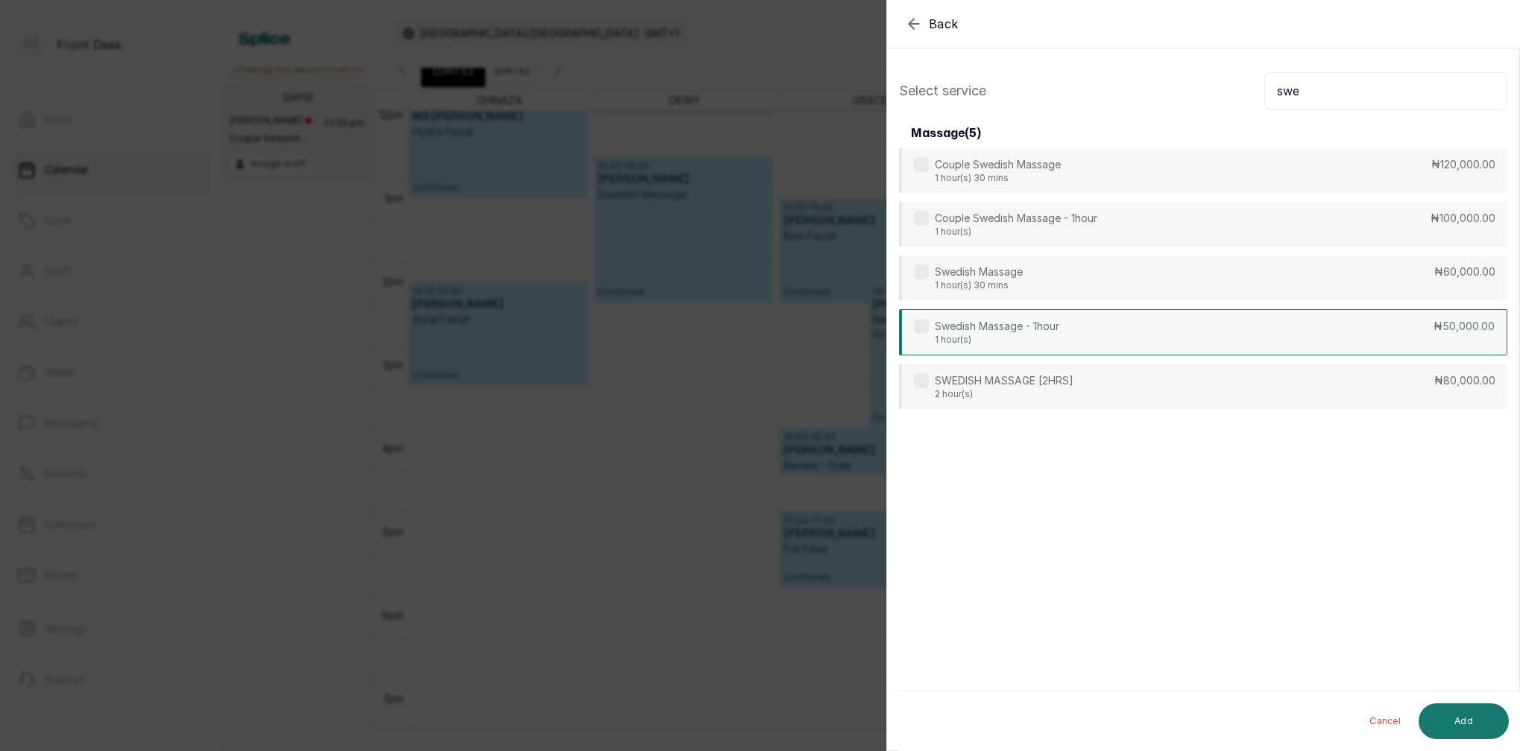
click at [1031, 327] on p "Swedish Massage - 1hour" at bounding box center [997, 326] width 124 height 15
click at [1479, 721] on button "Add" at bounding box center [1463, 722] width 90 height 36
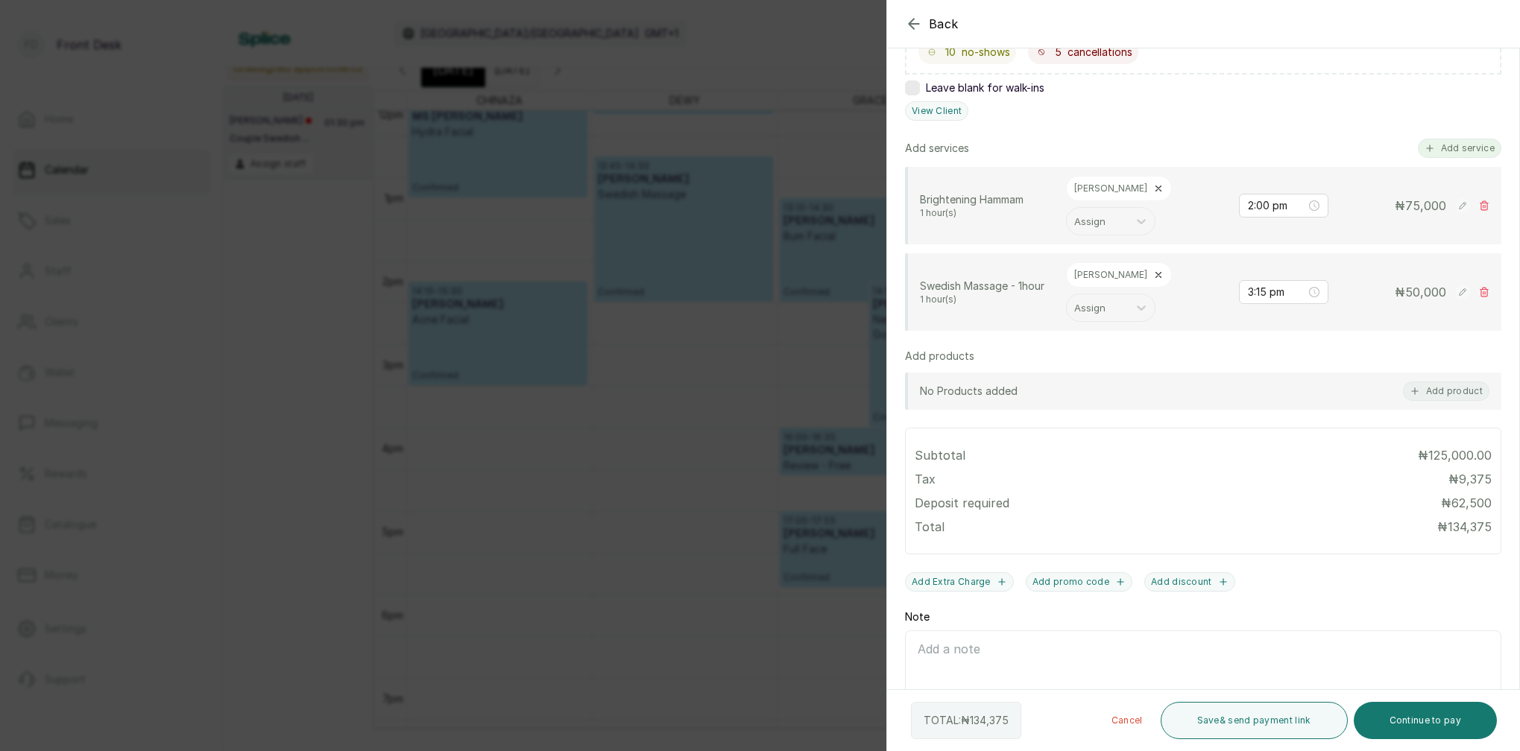
scroll to position [306, 0]
click at [1485, 147] on button "Add service" at bounding box center [1459, 148] width 83 height 19
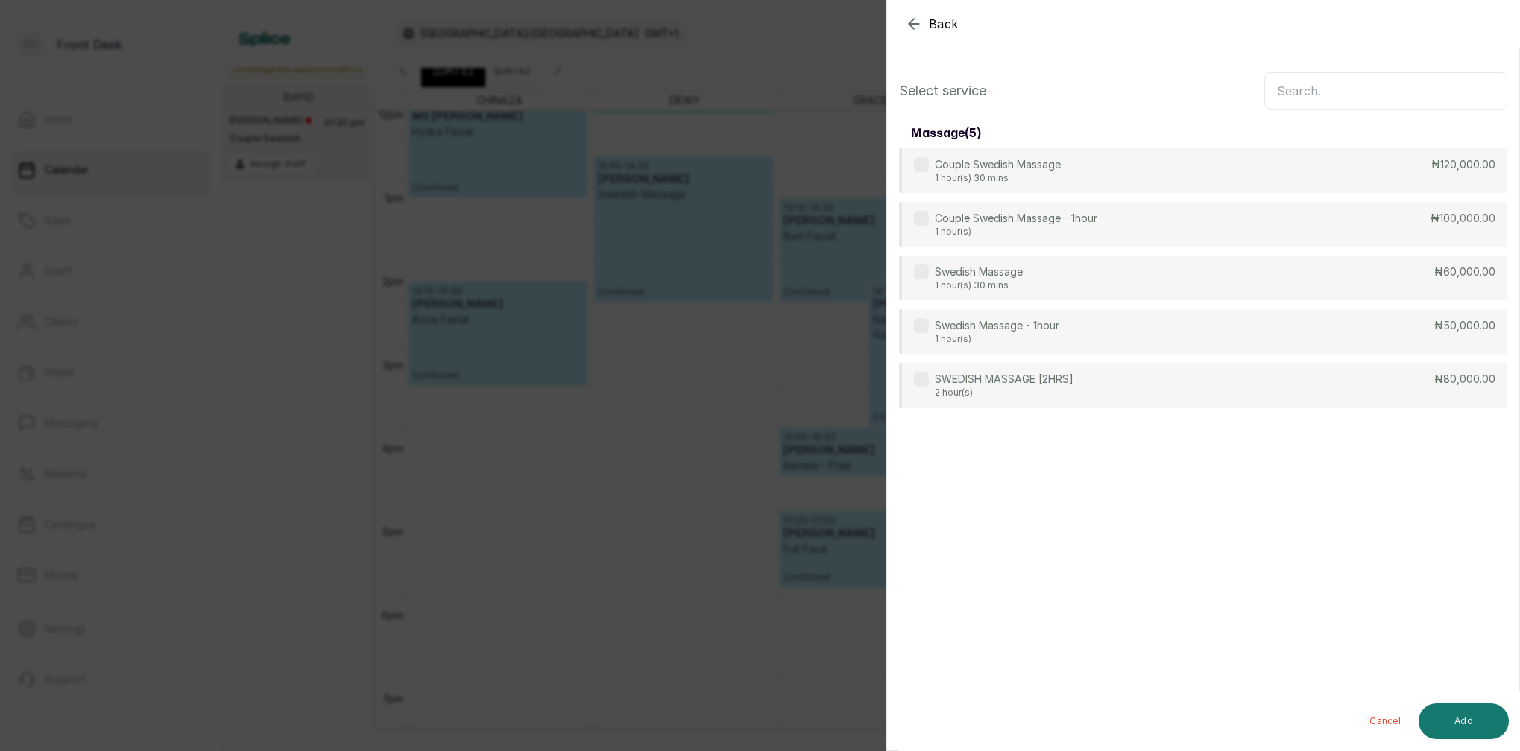
drag, startPoint x: 1373, startPoint y: 83, endPoint x: 1376, endPoint y: 93, distance: 10.1
click at [1373, 83] on input "text" at bounding box center [1385, 90] width 243 height 37
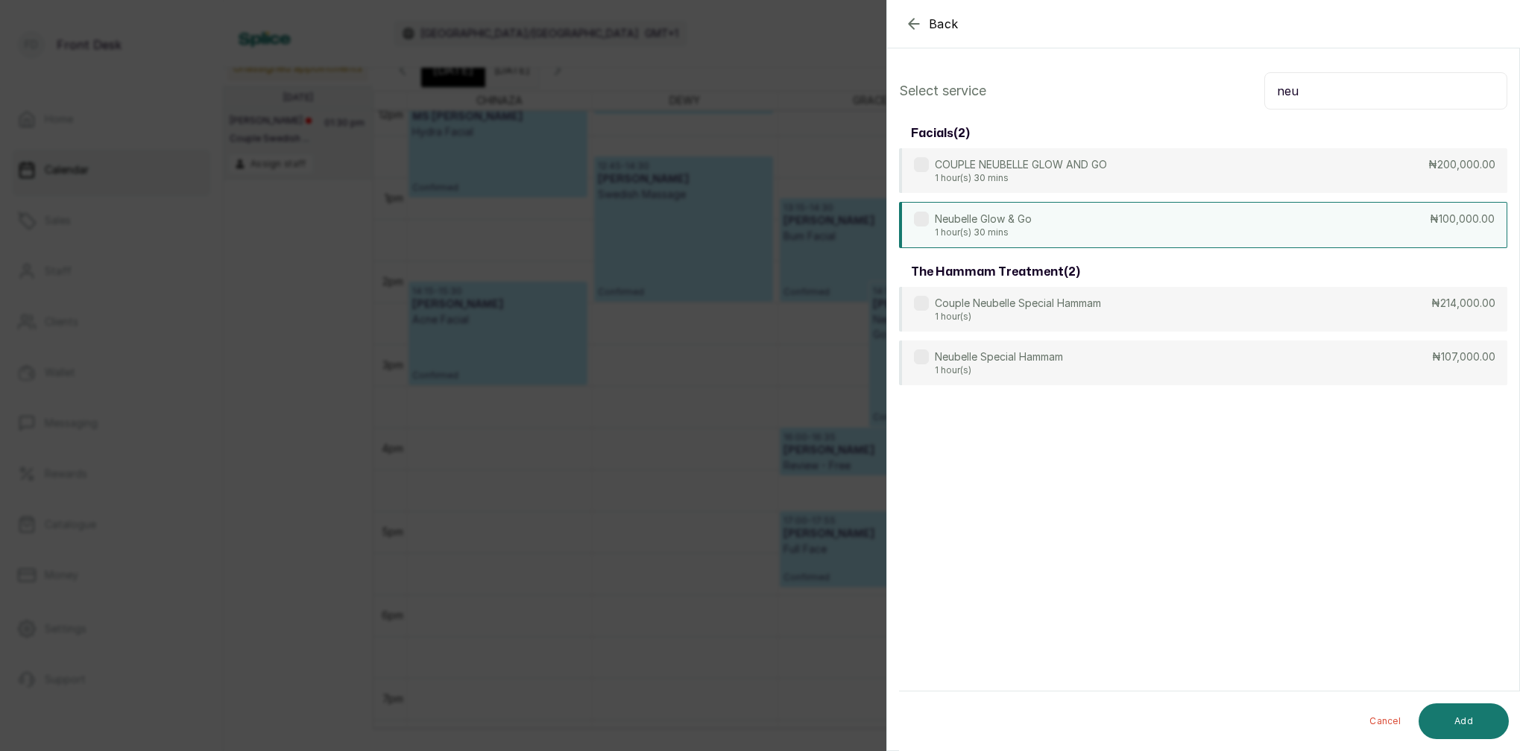
type input "neu"
drag, startPoint x: 1020, startPoint y: 226, endPoint x: 1102, endPoint y: 297, distance: 108.9
click at [1020, 226] on p "Neubelle Glow & Go" at bounding box center [983, 218] width 97 height 15
click at [1449, 722] on button "Add" at bounding box center [1463, 722] width 90 height 36
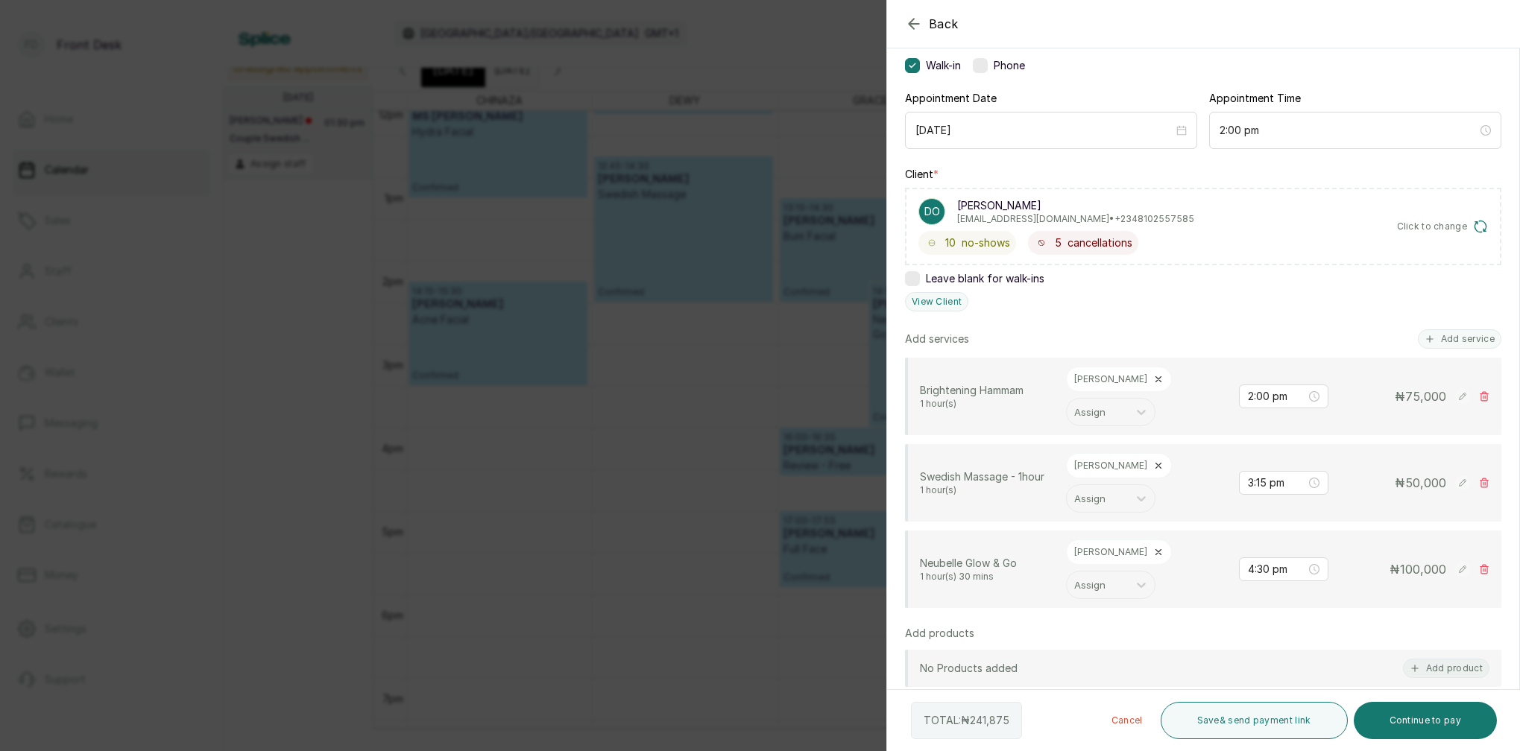
scroll to position [116, 0]
click at [1156, 463] on icon at bounding box center [1158, 465] width 5 height 5
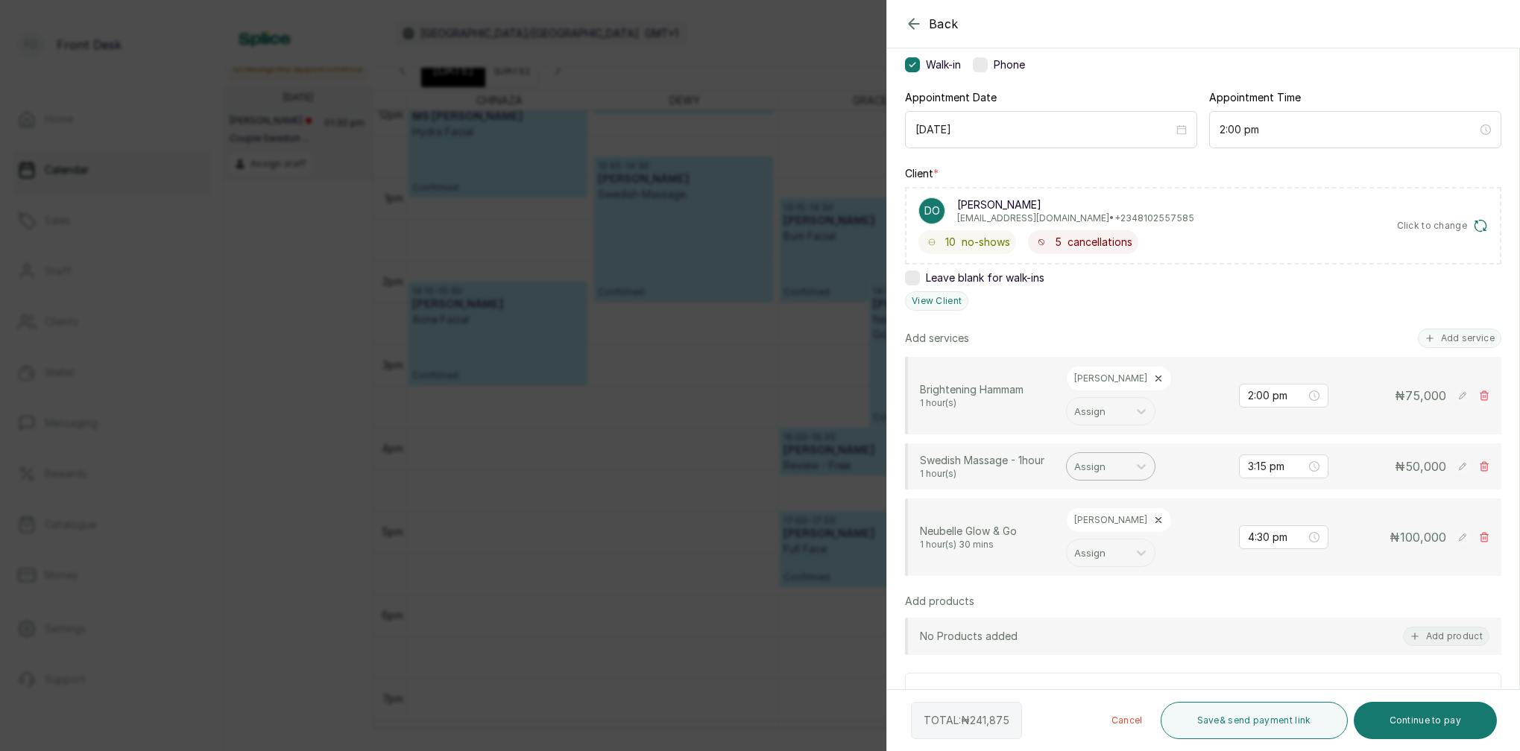
click at [1099, 458] on div "Assign" at bounding box center [1097, 466] width 46 height 16
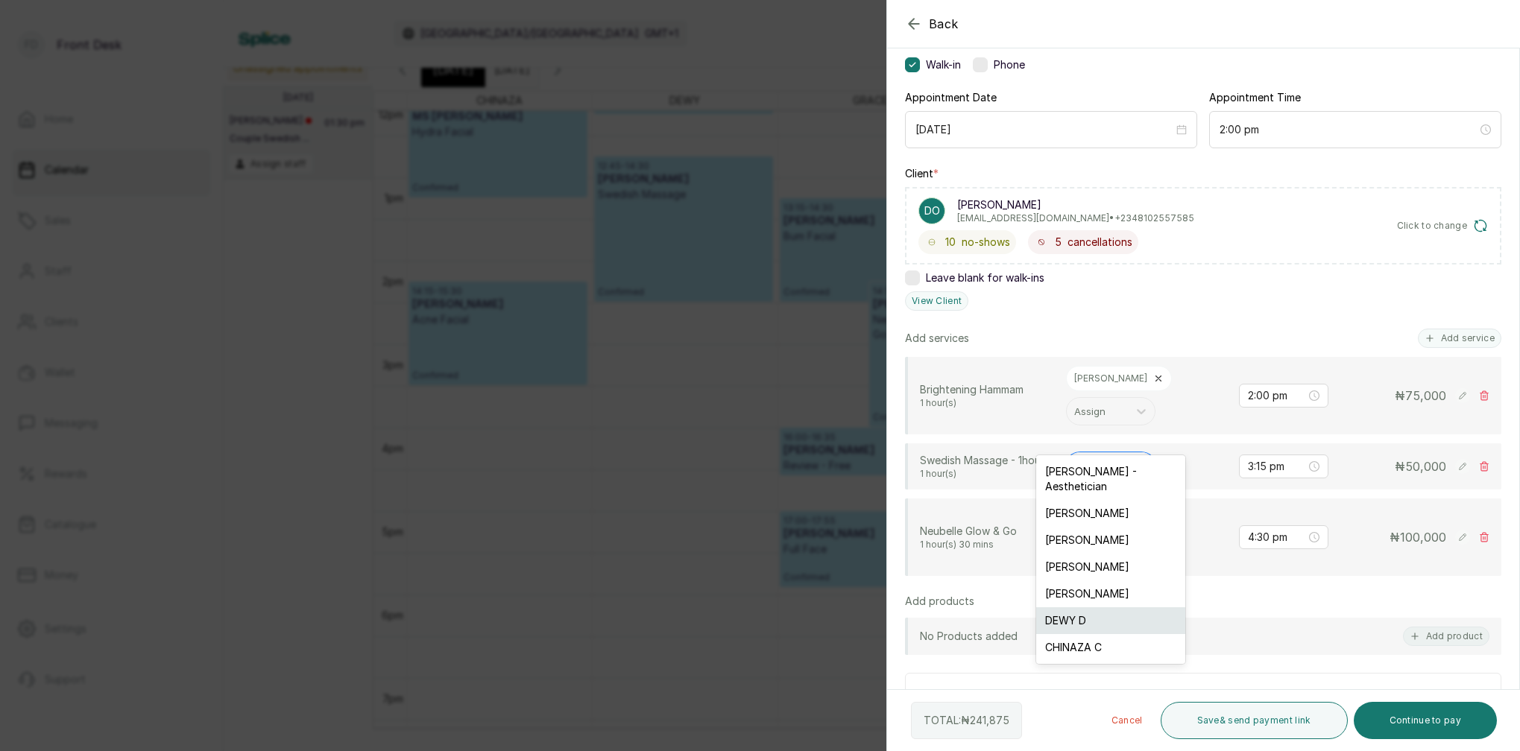
click at [1090, 607] on div "DEWY D" at bounding box center [1110, 620] width 149 height 27
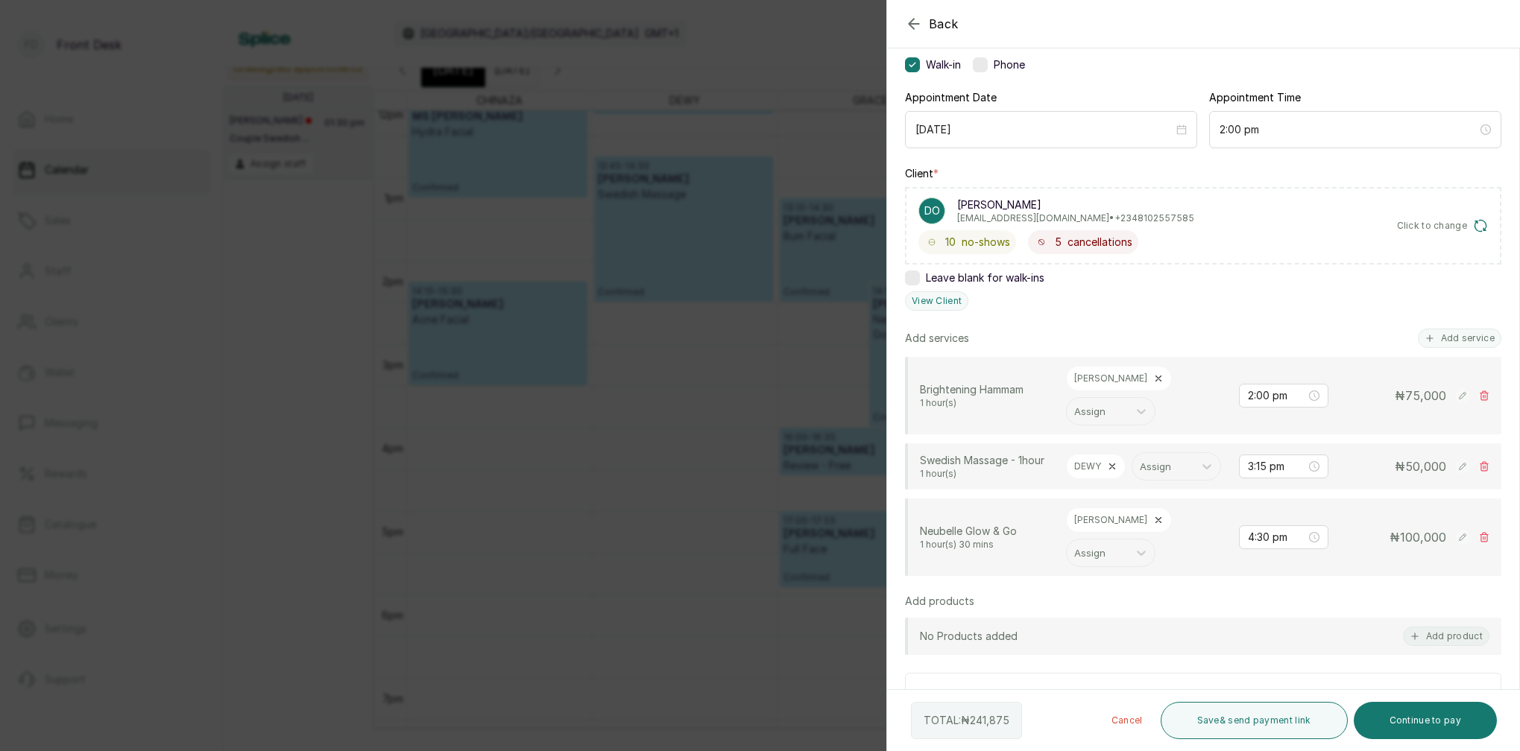
drag, startPoint x: 1109, startPoint y: 488, endPoint x: 1120, endPoint y: 490, distance: 11.3
click at [1153, 515] on icon at bounding box center [1158, 520] width 10 height 10
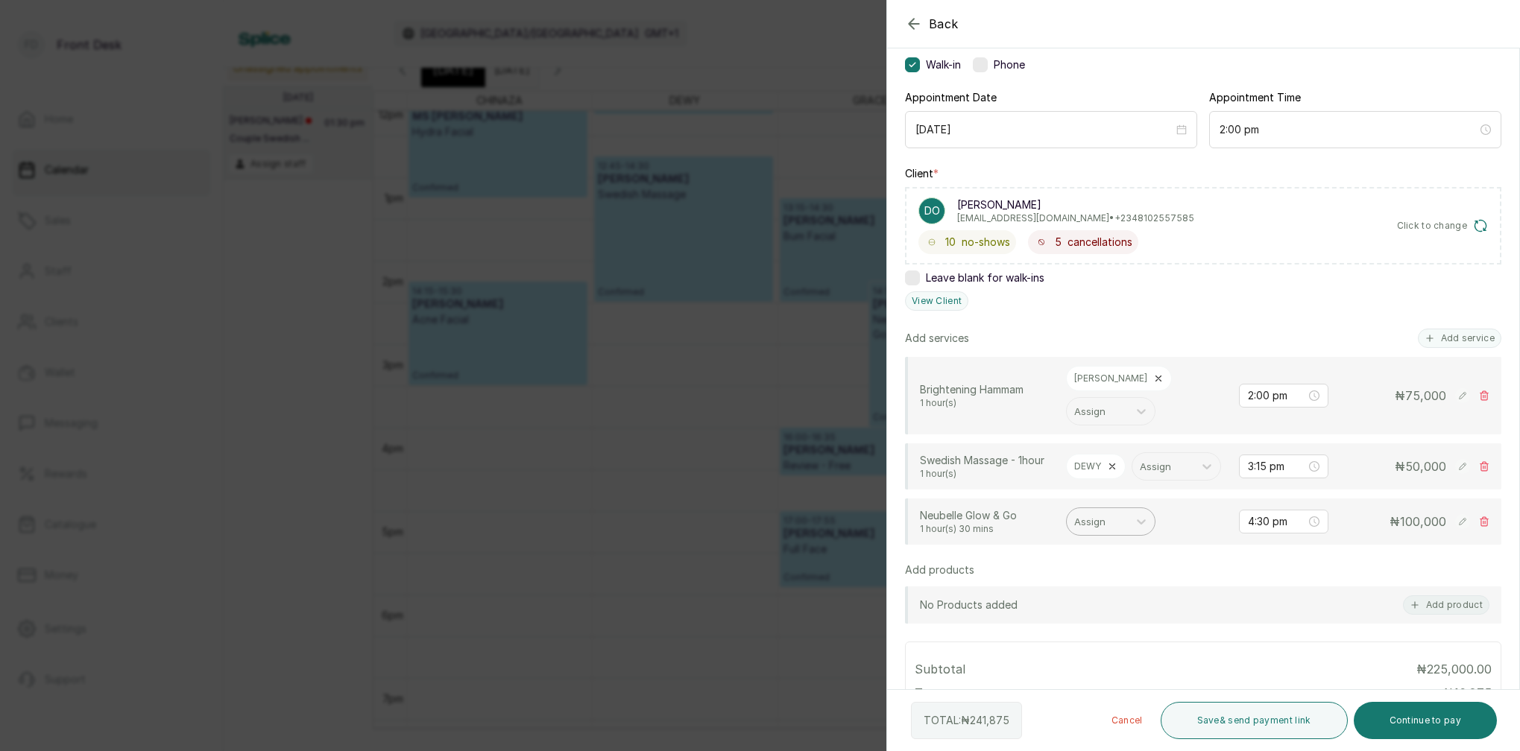
click at [1111, 512] on div at bounding box center [1097, 521] width 46 height 19
drag, startPoint x: 1089, startPoint y: 689, endPoint x: 1096, endPoint y: 674, distance: 16.7
click at [1089, 689] on div "CHINAZA C" at bounding box center [1110, 702] width 149 height 27
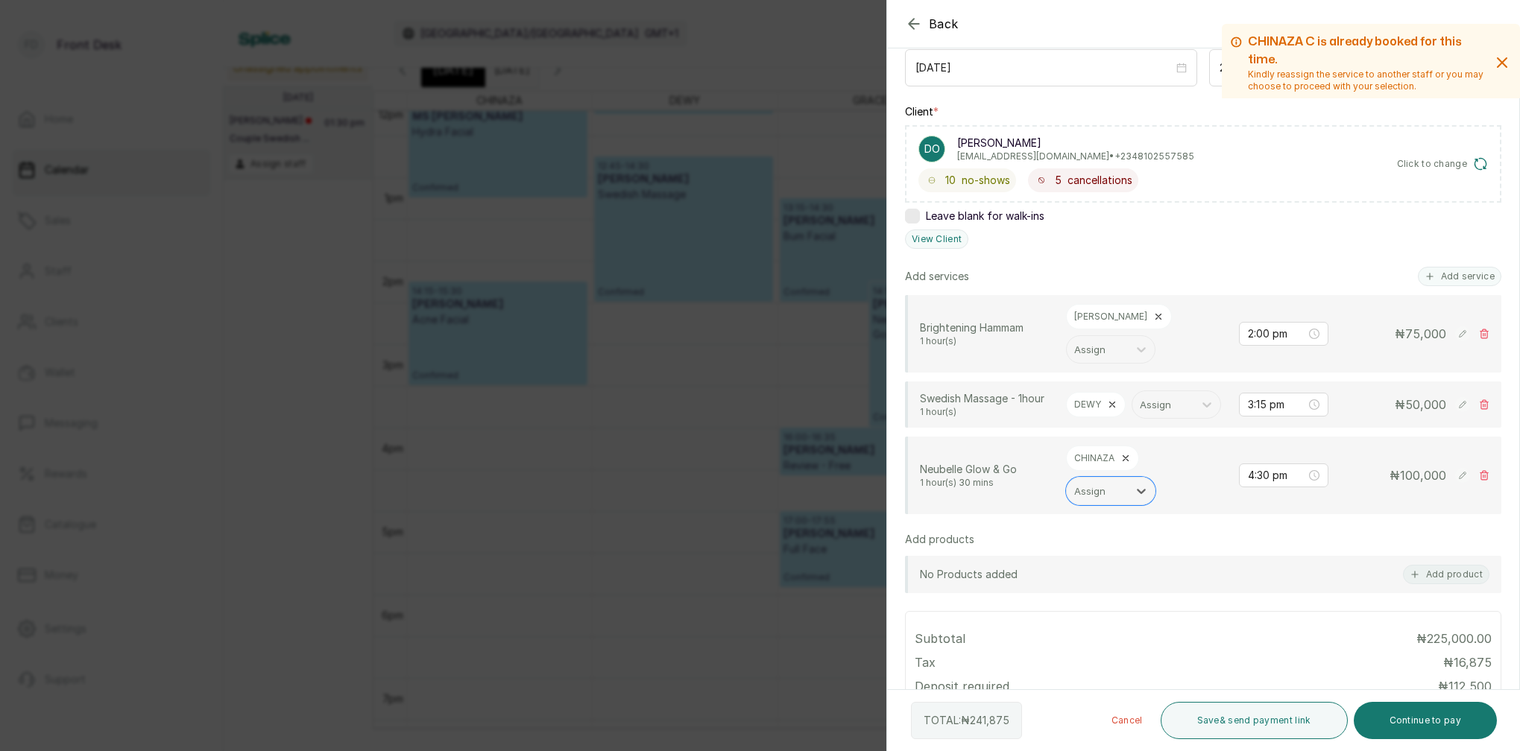
scroll to position [151, 0]
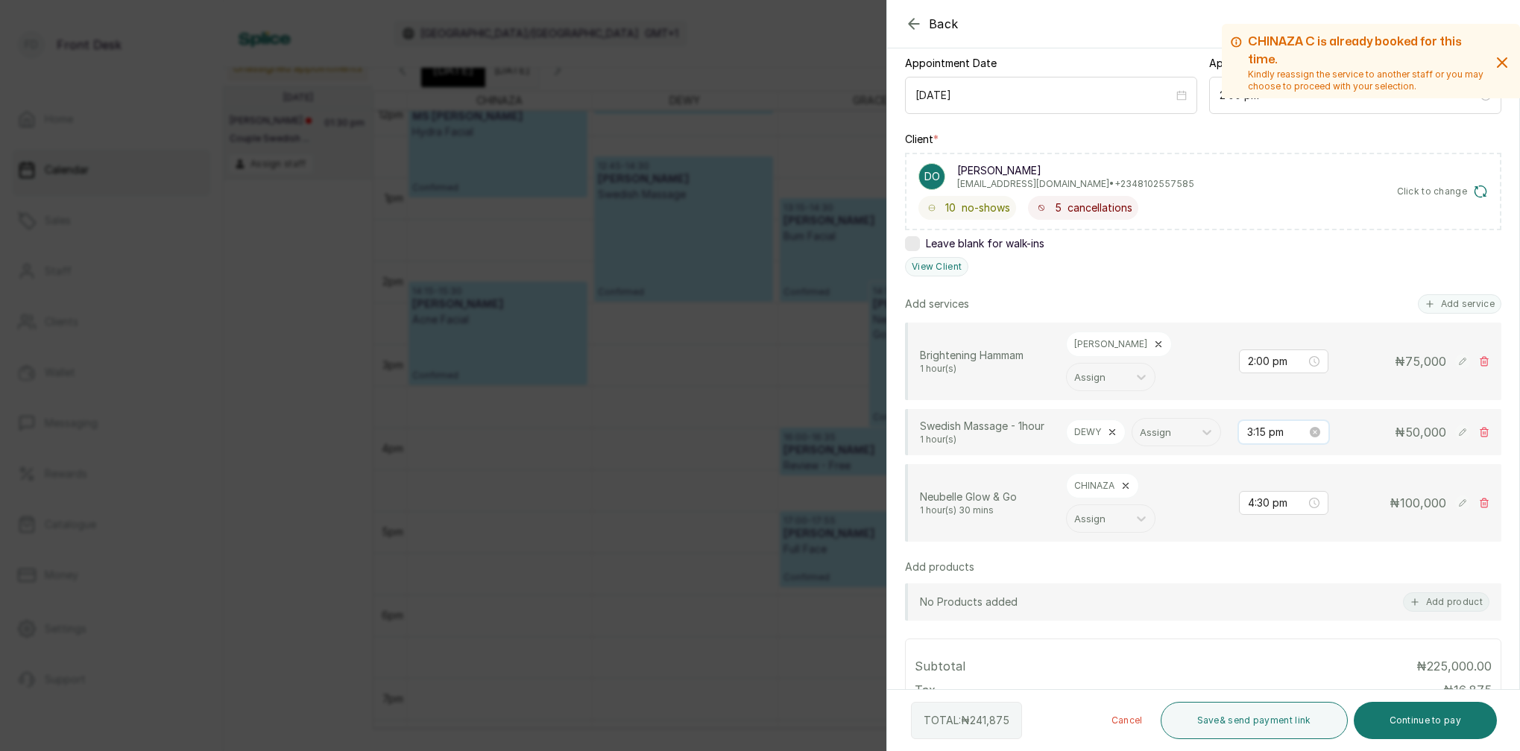
click at [1269, 424] on input "3:15 pm" at bounding box center [1277, 432] width 60 height 16
type input "3:00 pm"
click at [1304, 435] on div "00" at bounding box center [1302, 431] width 36 height 21
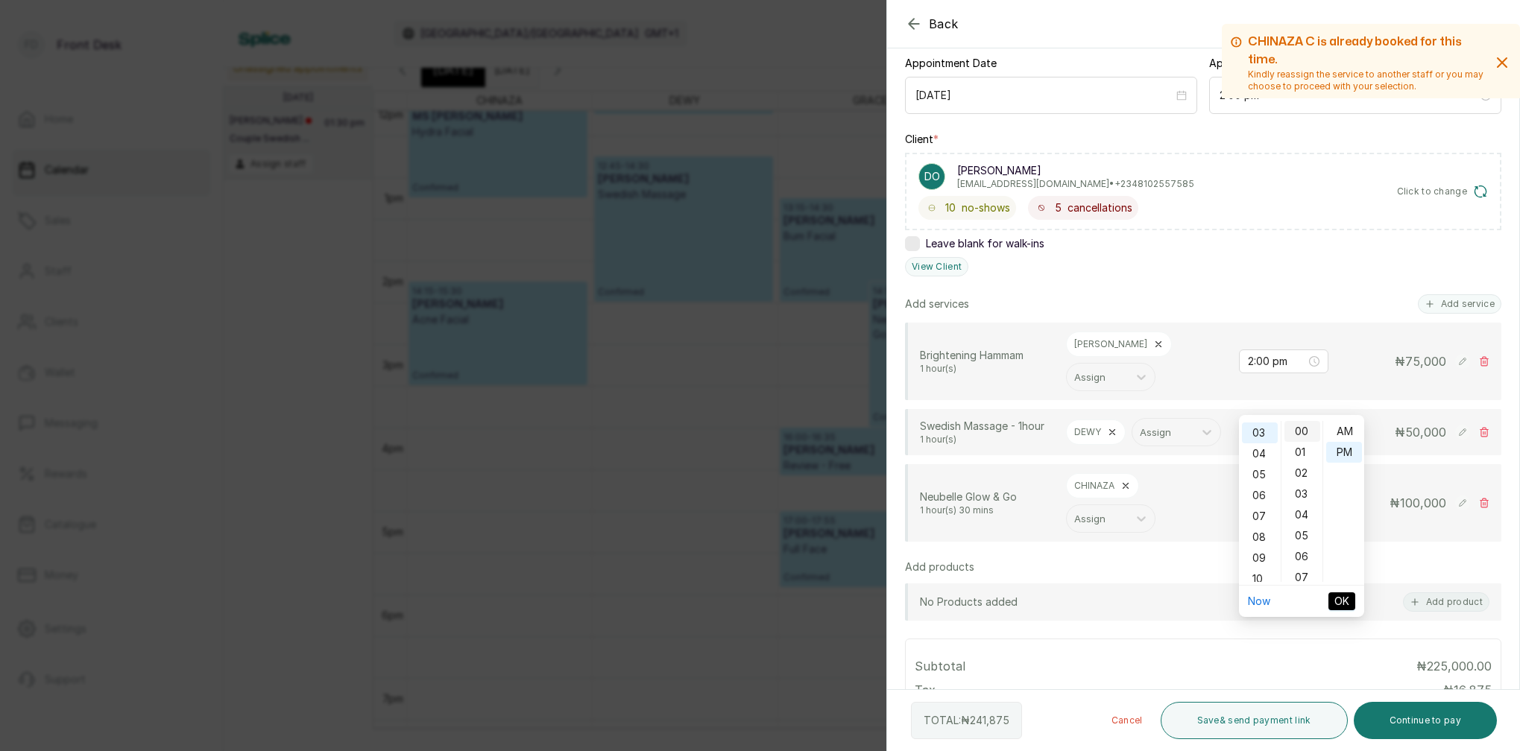
scroll to position [0, 0]
click at [1345, 454] on div "PM" at bounding box center [1344, 452] width 36 height 21
click at [1346, 604] on span "OK" at bounding box center [1341, 601] width 15 height 16
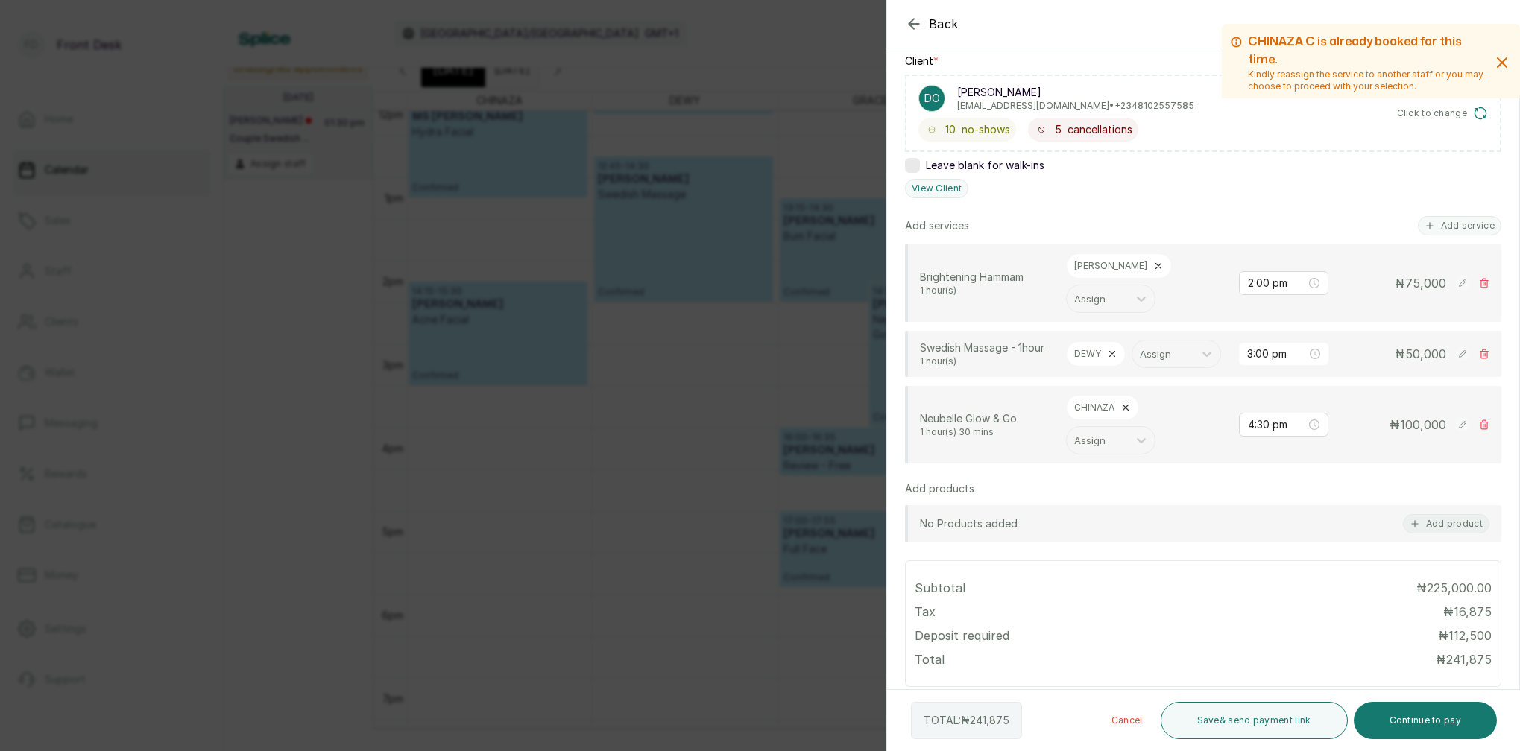
scroll to position [231, 0]
click at [1273, 414] on input "4:30 pm" at bounding box center [1277, 422] width 58 height 16
type input "4:00 pm"
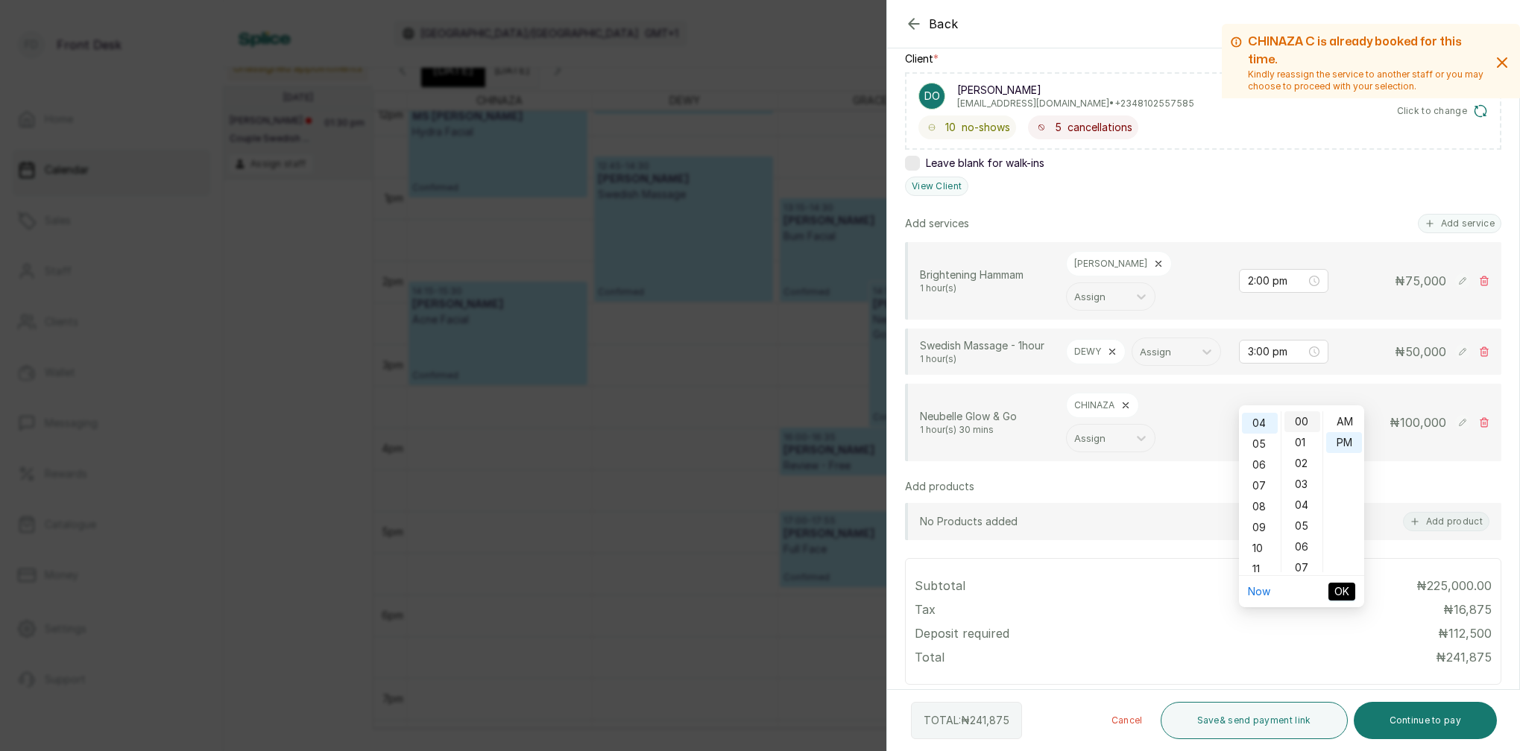
drag, startPoint x: 1302, startPoint y: 423, endPoint x: 1312, endPoint y: 427, distance: 10.4
click at [1303, 423] on div "00" at bounding box center [1302, 421] width 36 height 21
drag, startPoint x: 1342, startPoint y: 445, endPoint x: 1362, endPoint y: 516, distance: 74.3
click at [1342, 446] on div "PM" at bounding box center [1344, 442] width 36 height 21
click at [1345, 588] on span "OK" at bounding box center [1341, 592] width 15 height 16
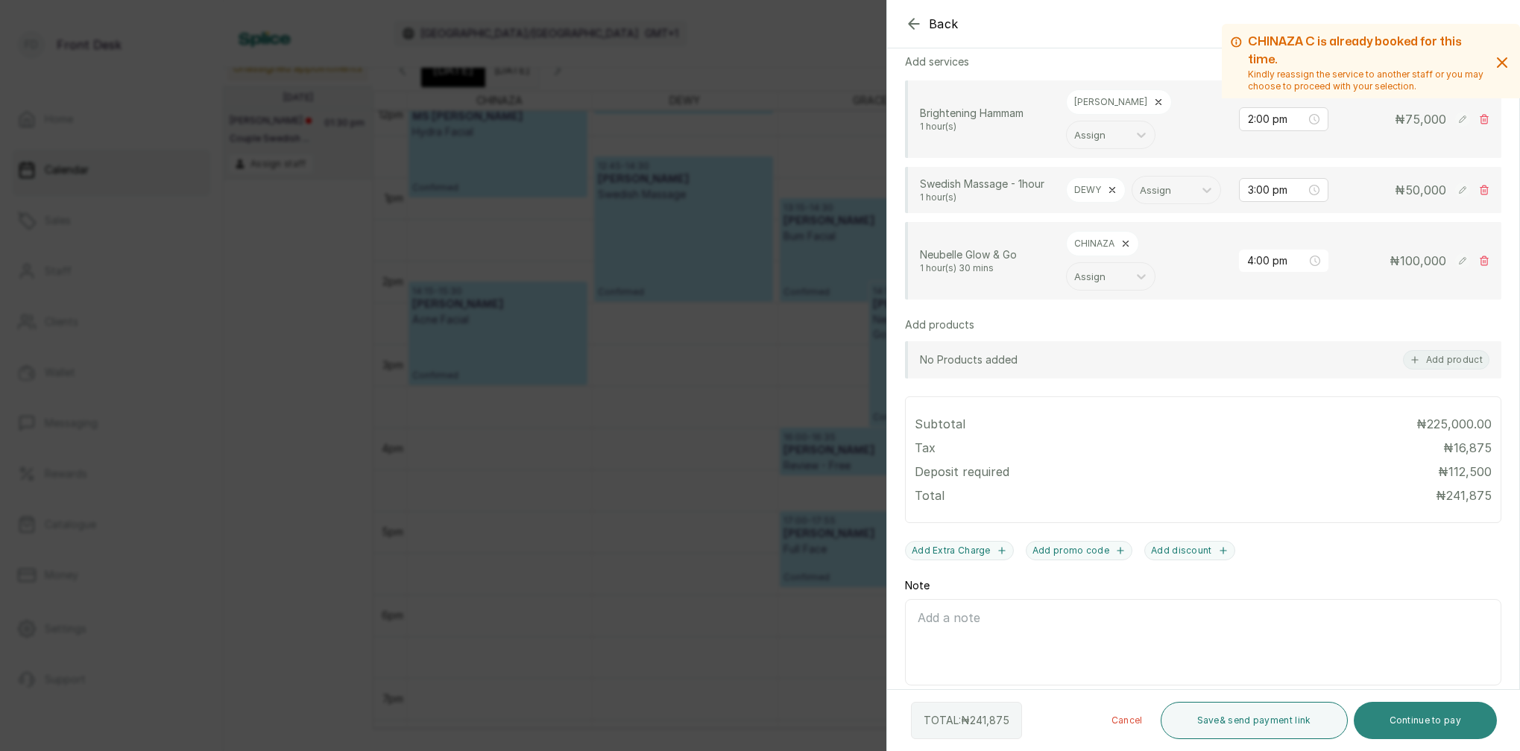
scroll to position [392, 0]
click at [1452, 726] on button "Continue to pay" at bounding box center [1425, 720] width 144 height 37
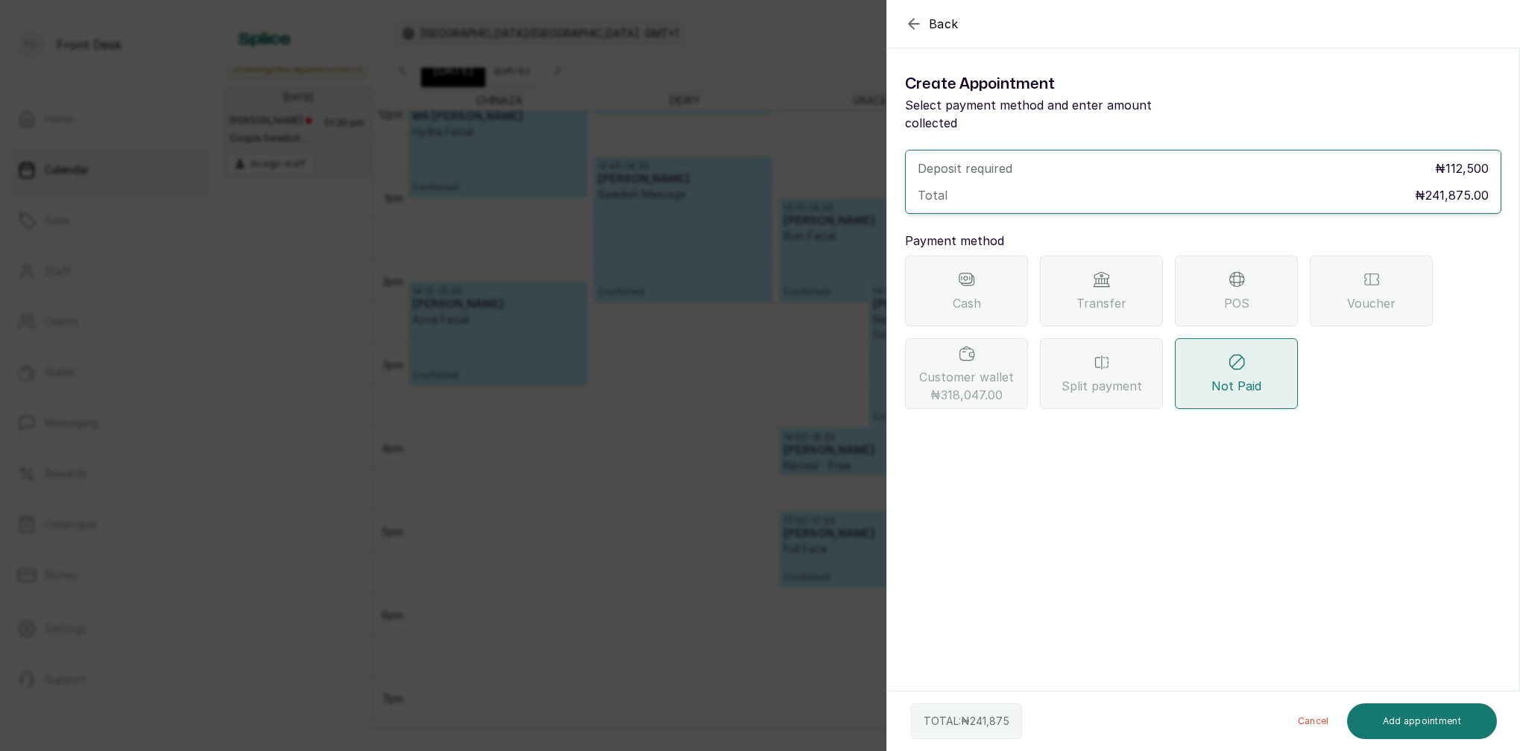
scroll to position [0, 0]
click at [996, 368] on span "Customer wallet ₦318,047.00" at bounding box center [966, 386] width 95 height 36
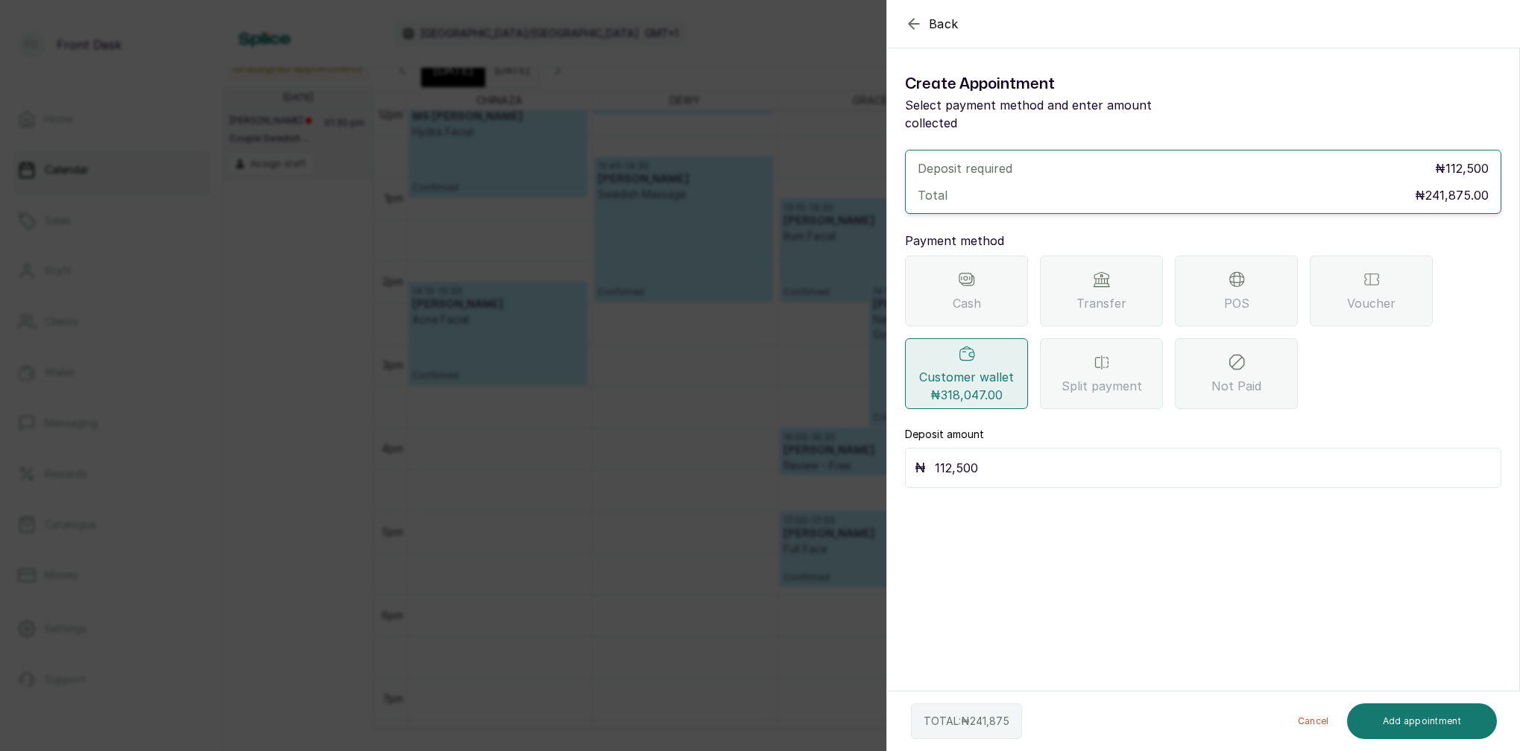
click at [999, 458] on input "112,500" at bounding box center [1213, 468] width 557 height 21
type input "1"
type input "241,875"
click at [1403, 723] on button "Add appointment" at bounding box center [1422, 722] width 151 height 36
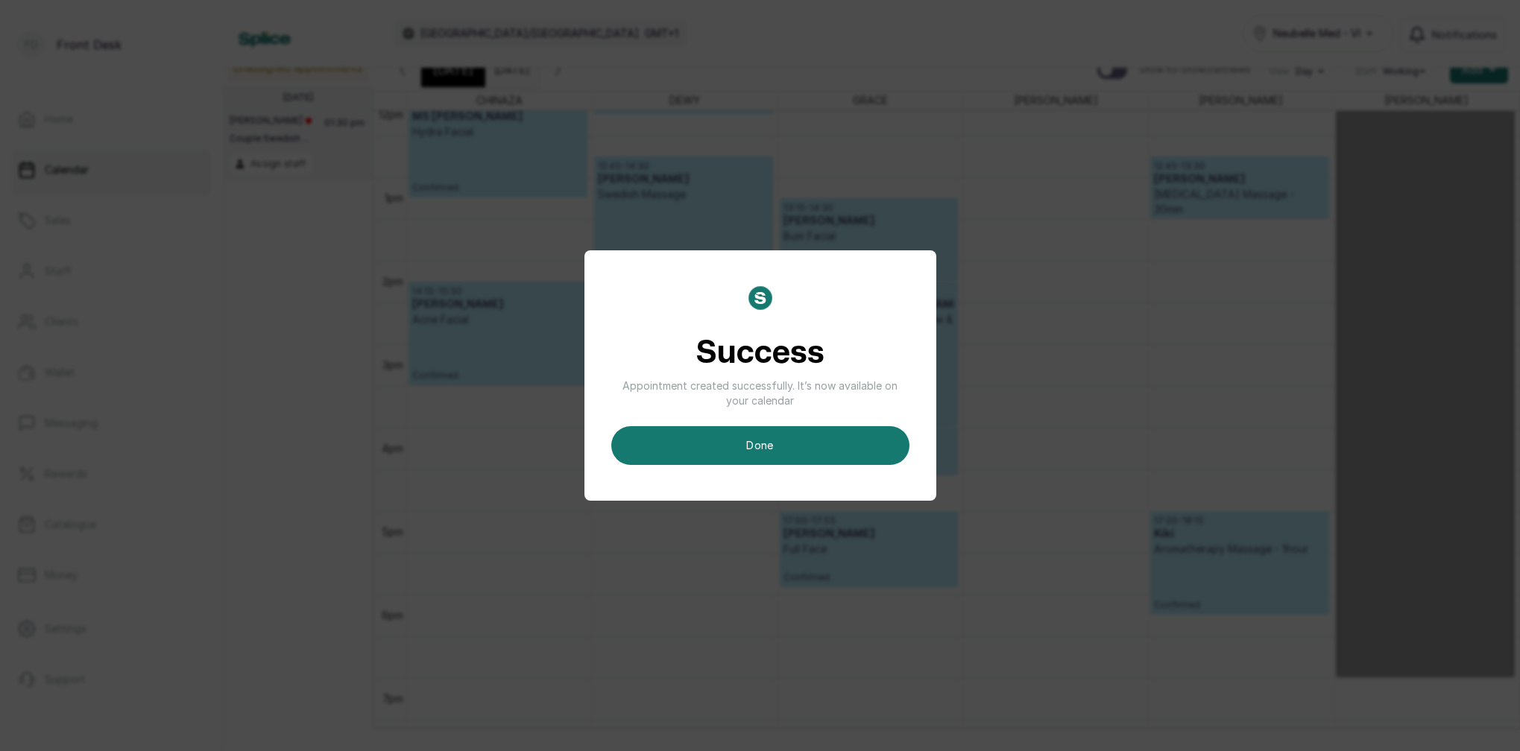
scroll to position [10, 0]
click at [856, 452] on button "done" at bounding box center [760, 445] width 298 height 39
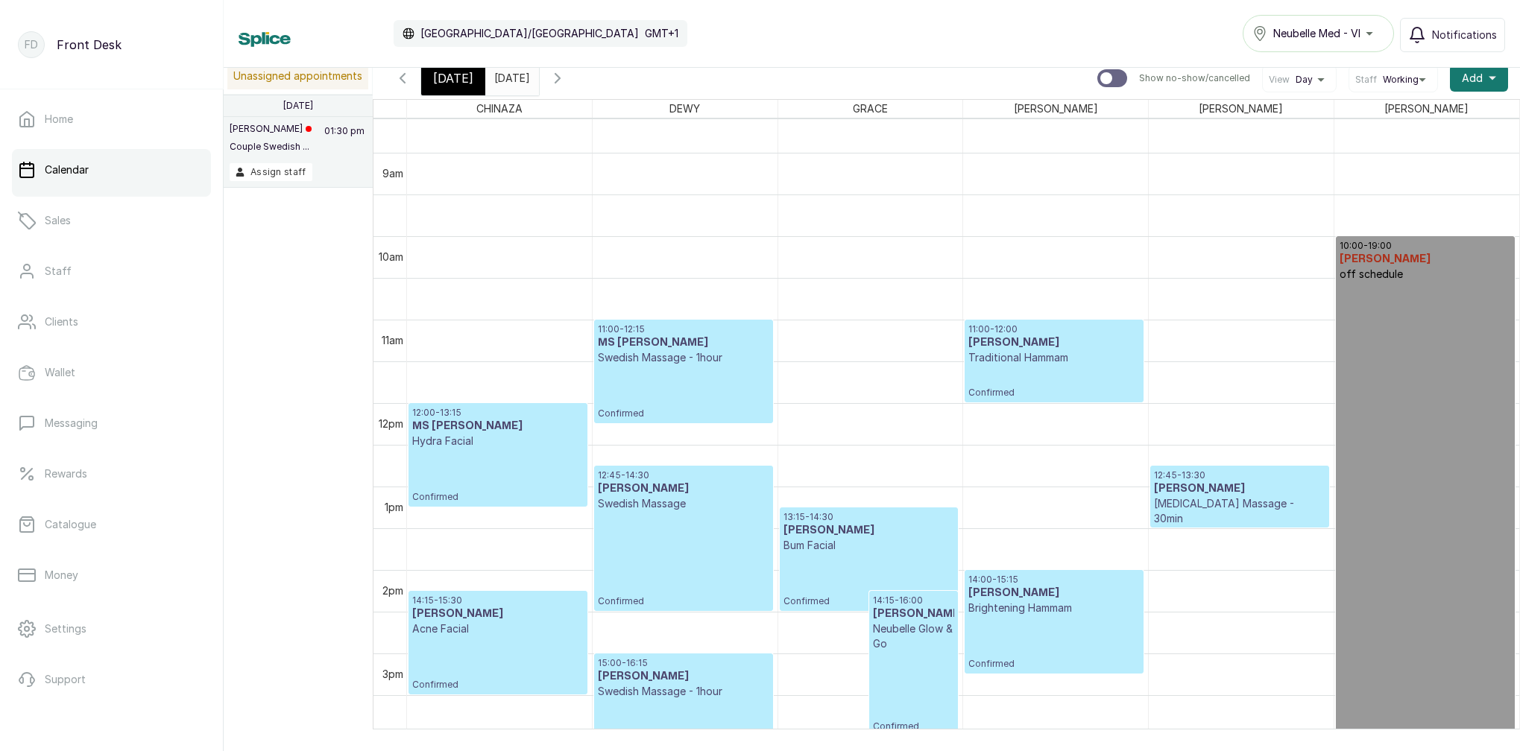
scroll to position [739, 0]
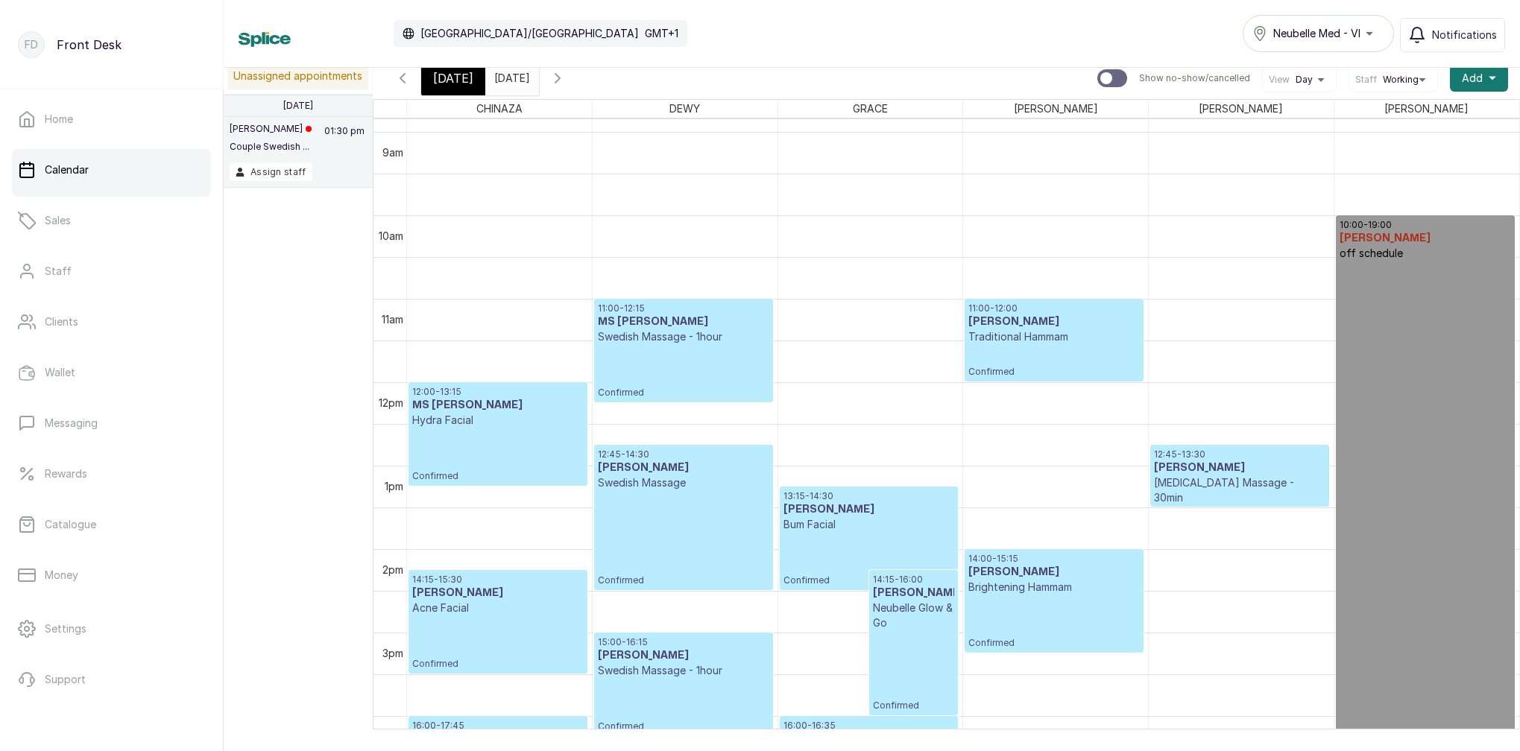
click at [510, 79] on input "2025-08-12" at bounding box center [498, 74] width 24 height 25
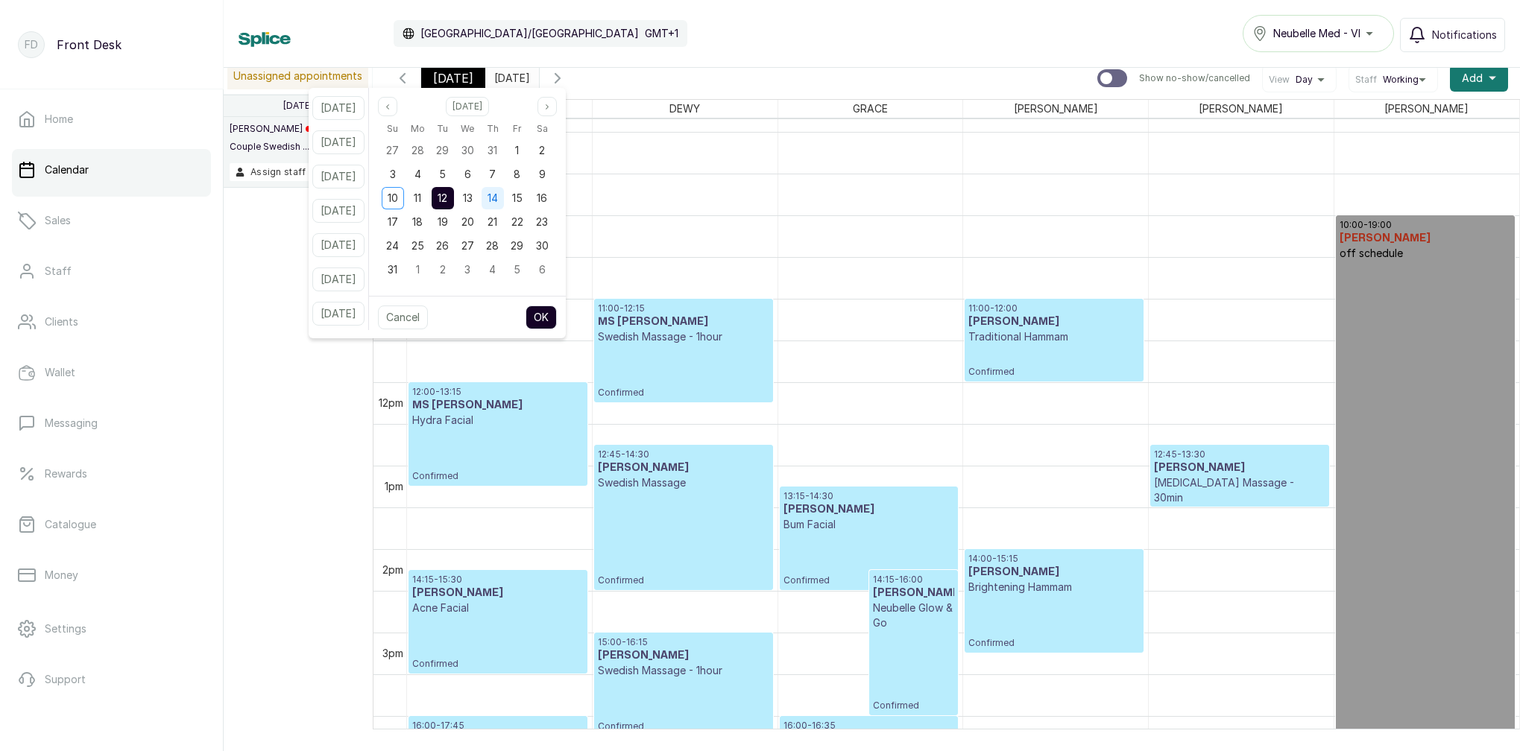
click at [498, 199] on span "14" at bounding box center [492, 198] width 10 height 13
click at [557, 317] on button "OK" at bounding box center [540, 318] width 31 height 24
type input "2025-08-14"
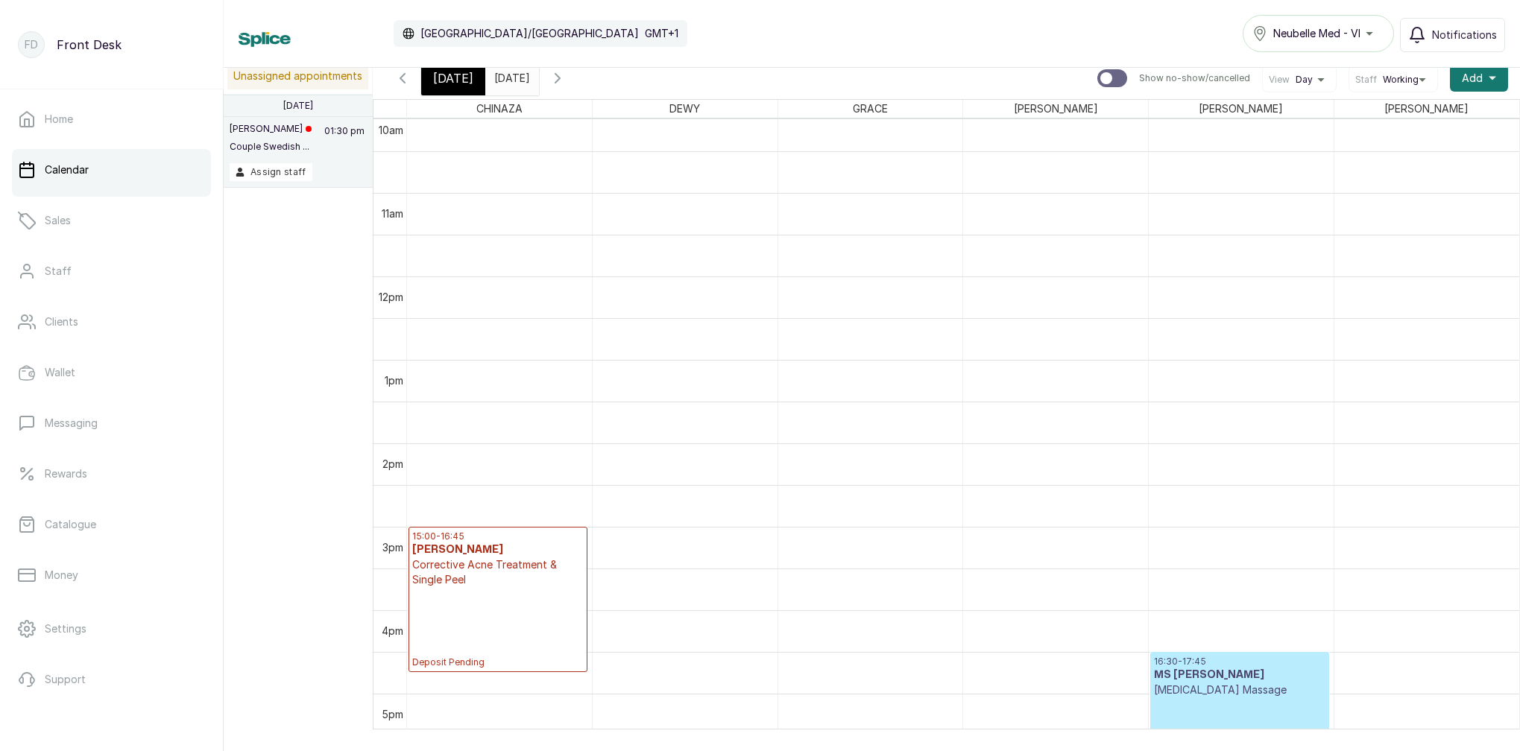
scroll to position [914, 0]
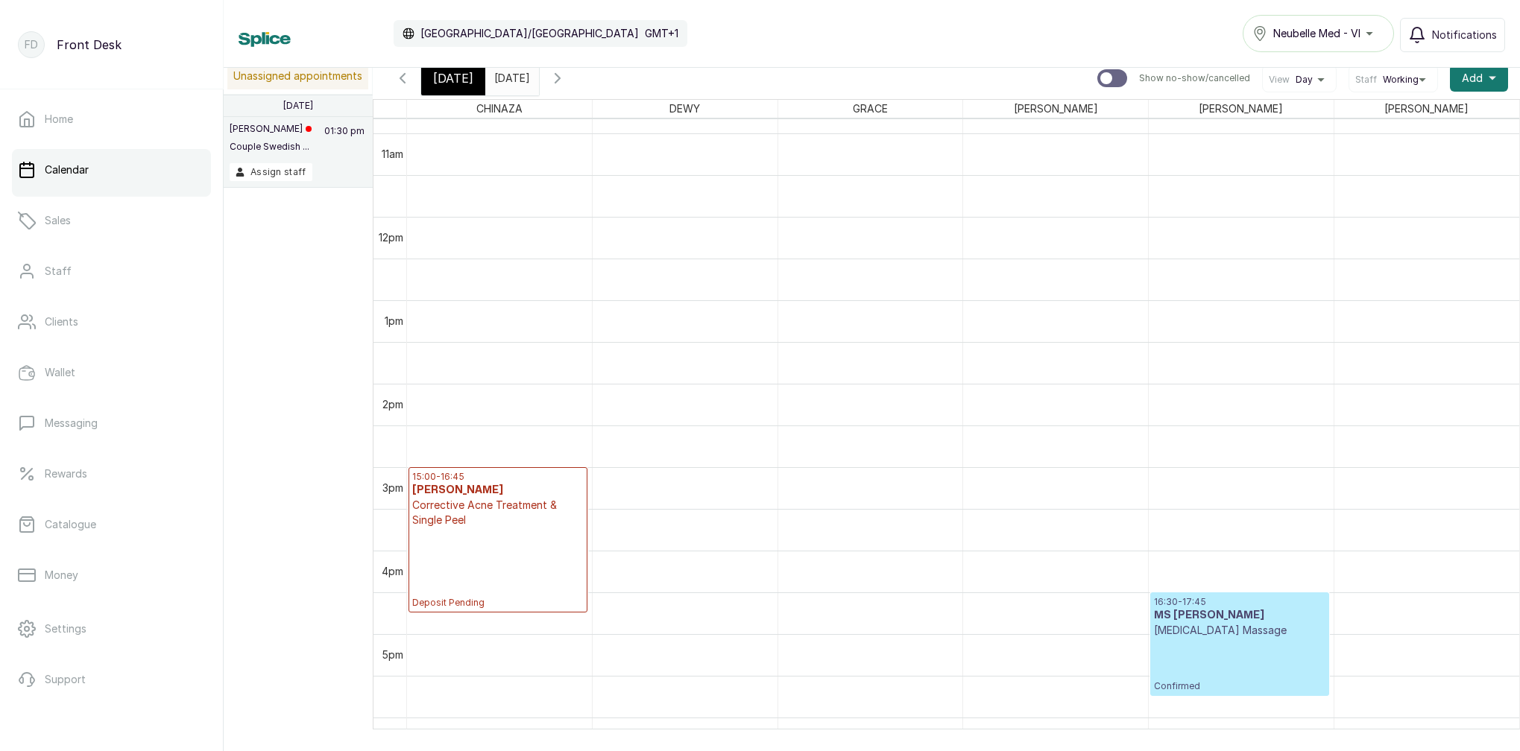
click at [461, 84] on span "[DATE]" at bounding box center [453, 78] width 40 height 18
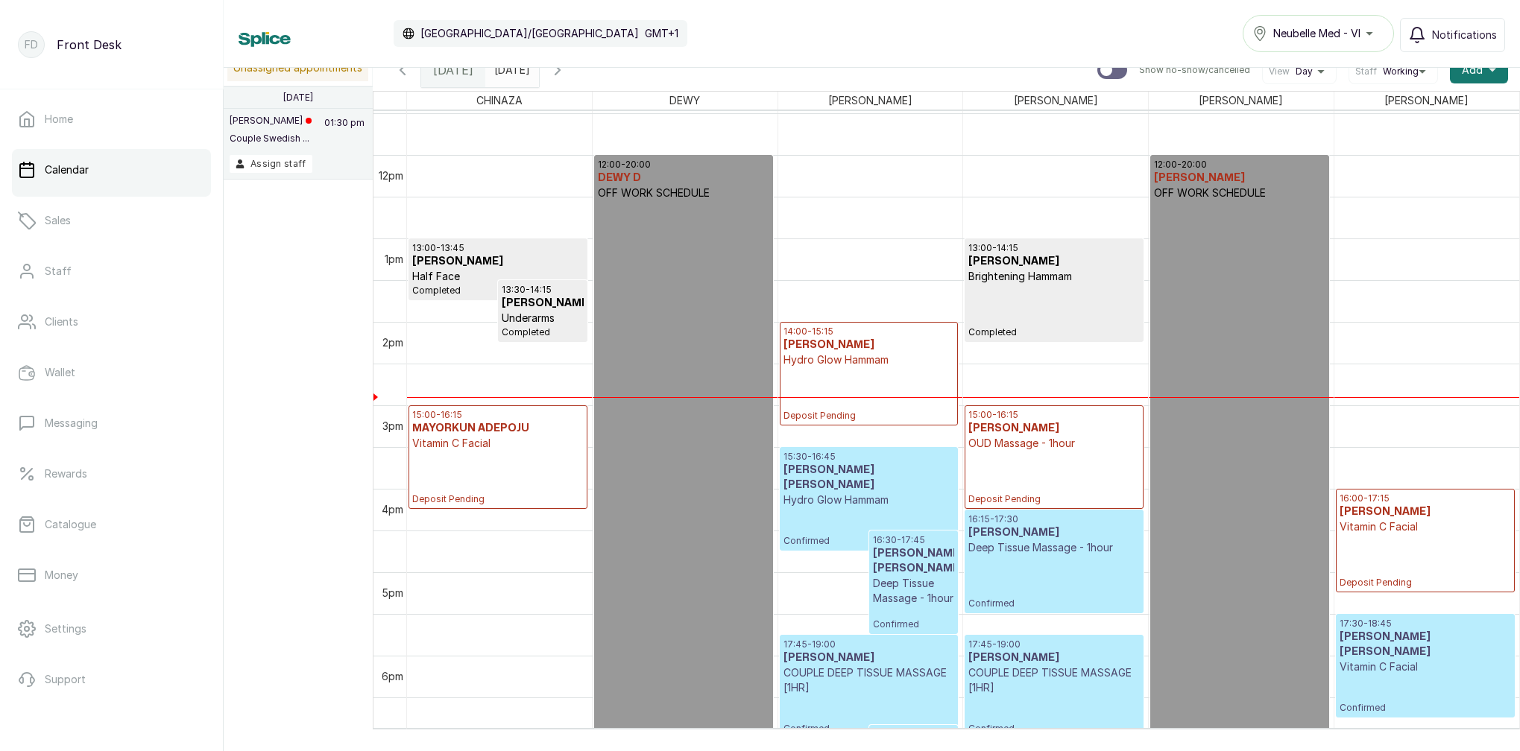
scroll to position [988, 0]
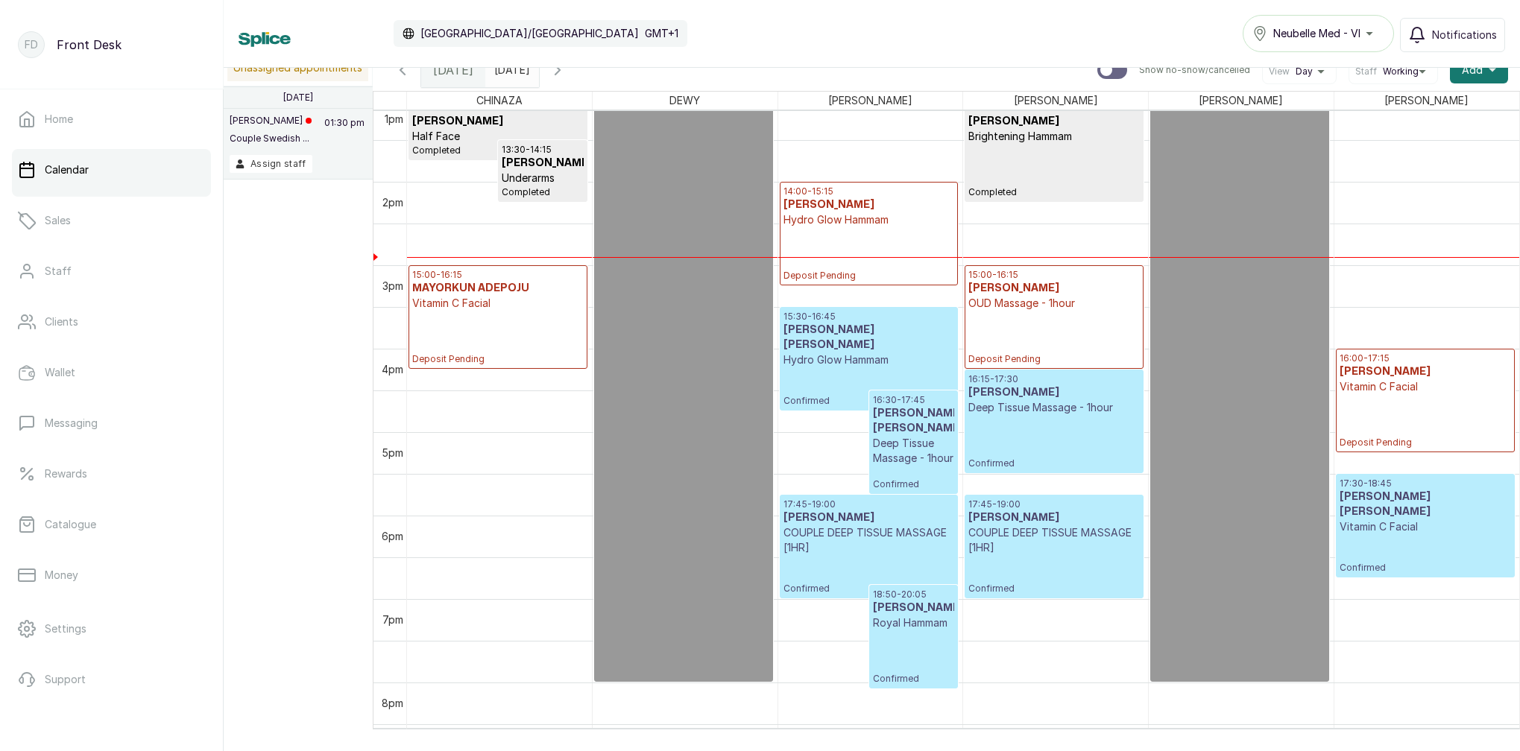
click at [1056, 334] on div "15:00 - 16:15 MS OBA OUD Massage - 1hour Deposit Pending" at bounding box center [1053, 317] width 171 height 96
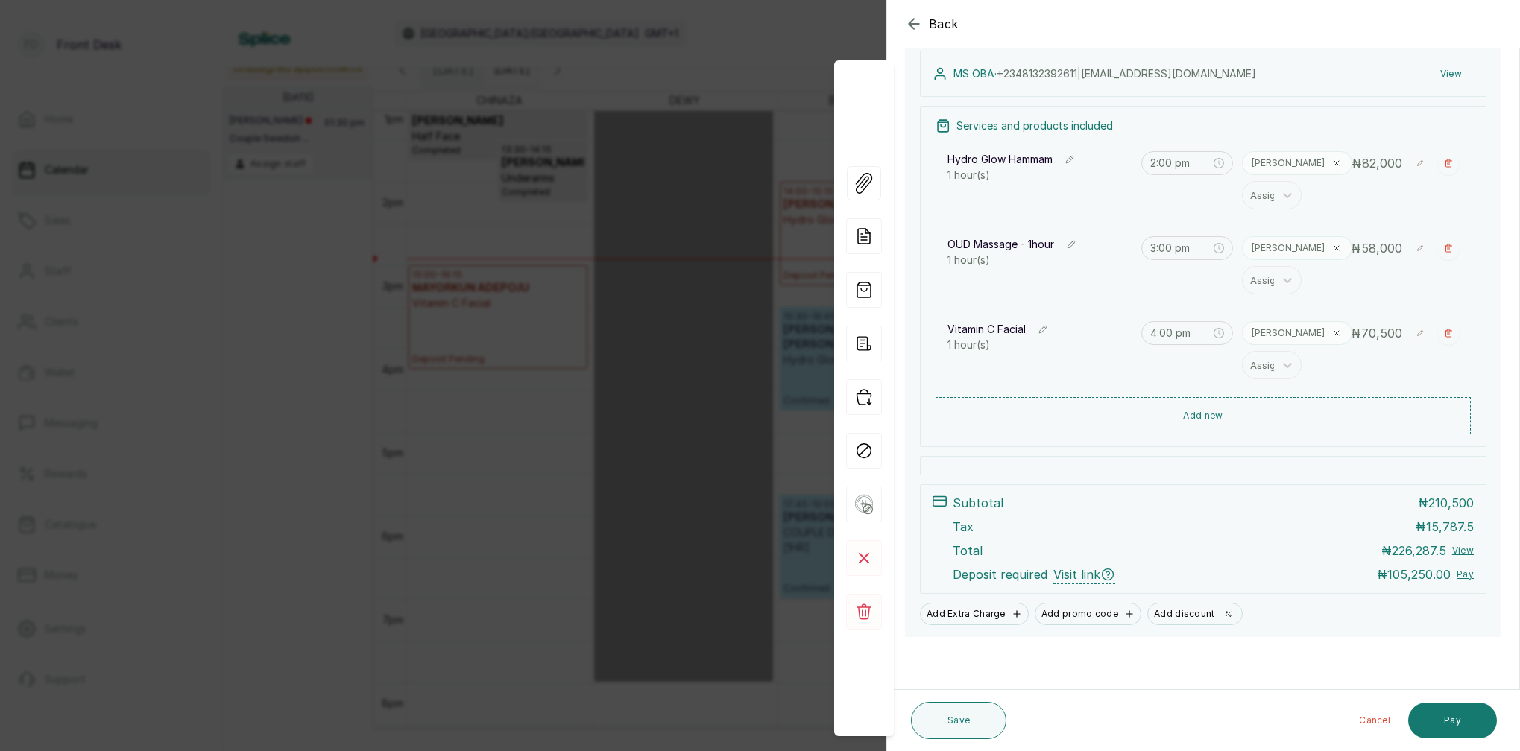
click at [631, 145] on div "Back Appointment Details Edit appointment Make changes to appointment details A…" at bounding box center [760, 375] width 1520 height 751
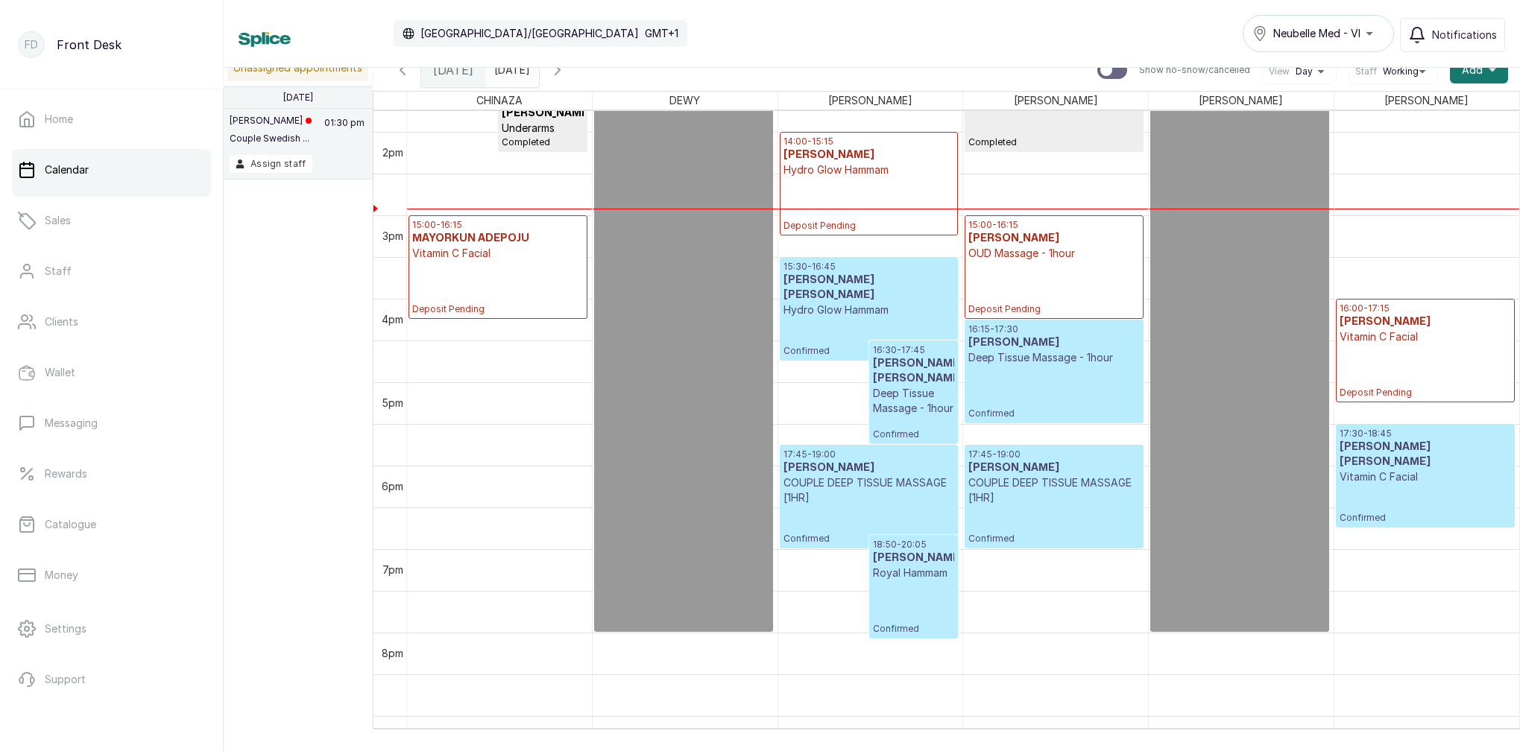
scroll to position [1149, 0]
click at [96, 533] on link "Catalogue" at bounding box center [111, 525] width 199 height 42
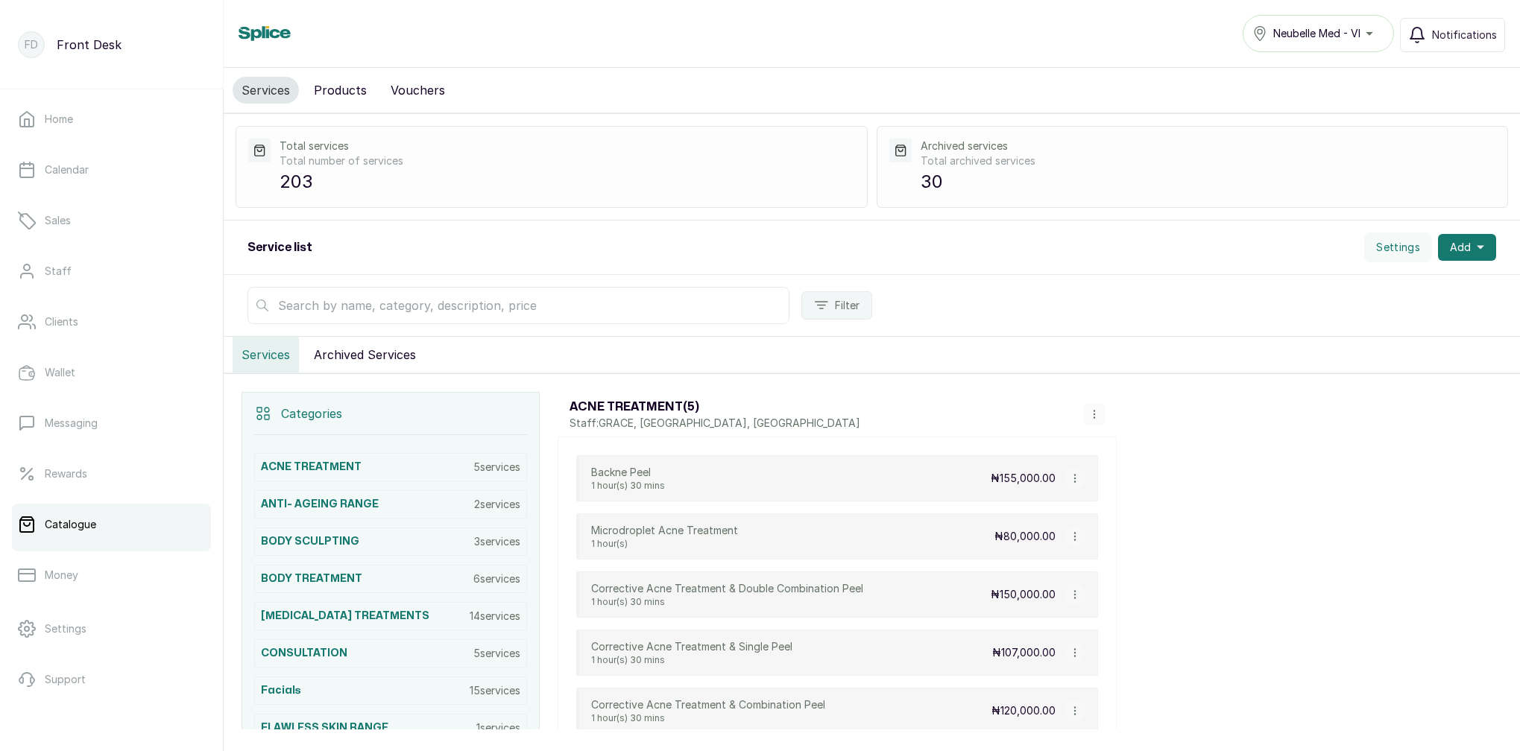
click at [309, 307] on input "text" at bounding box center [518, 305] width 542 height 37
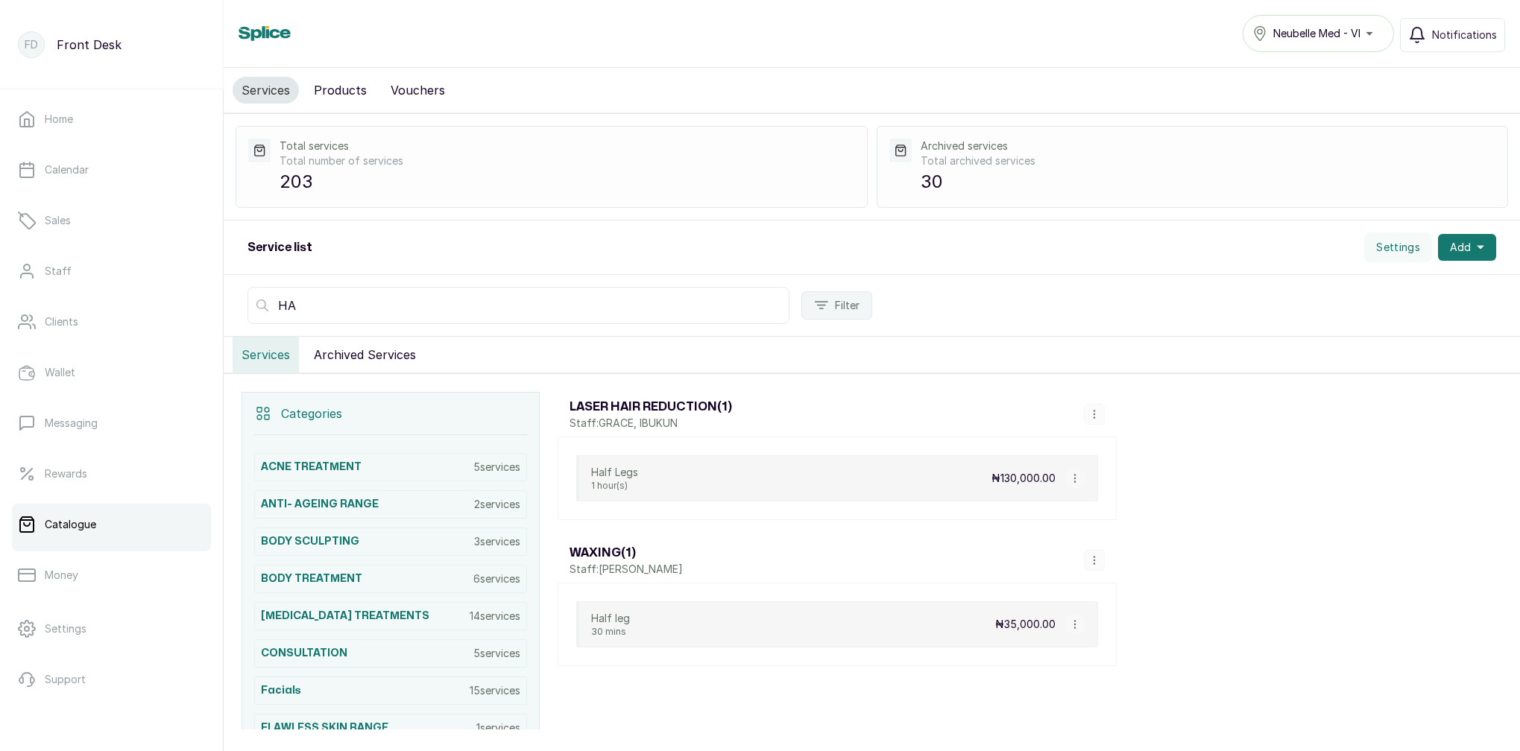
type input "H"
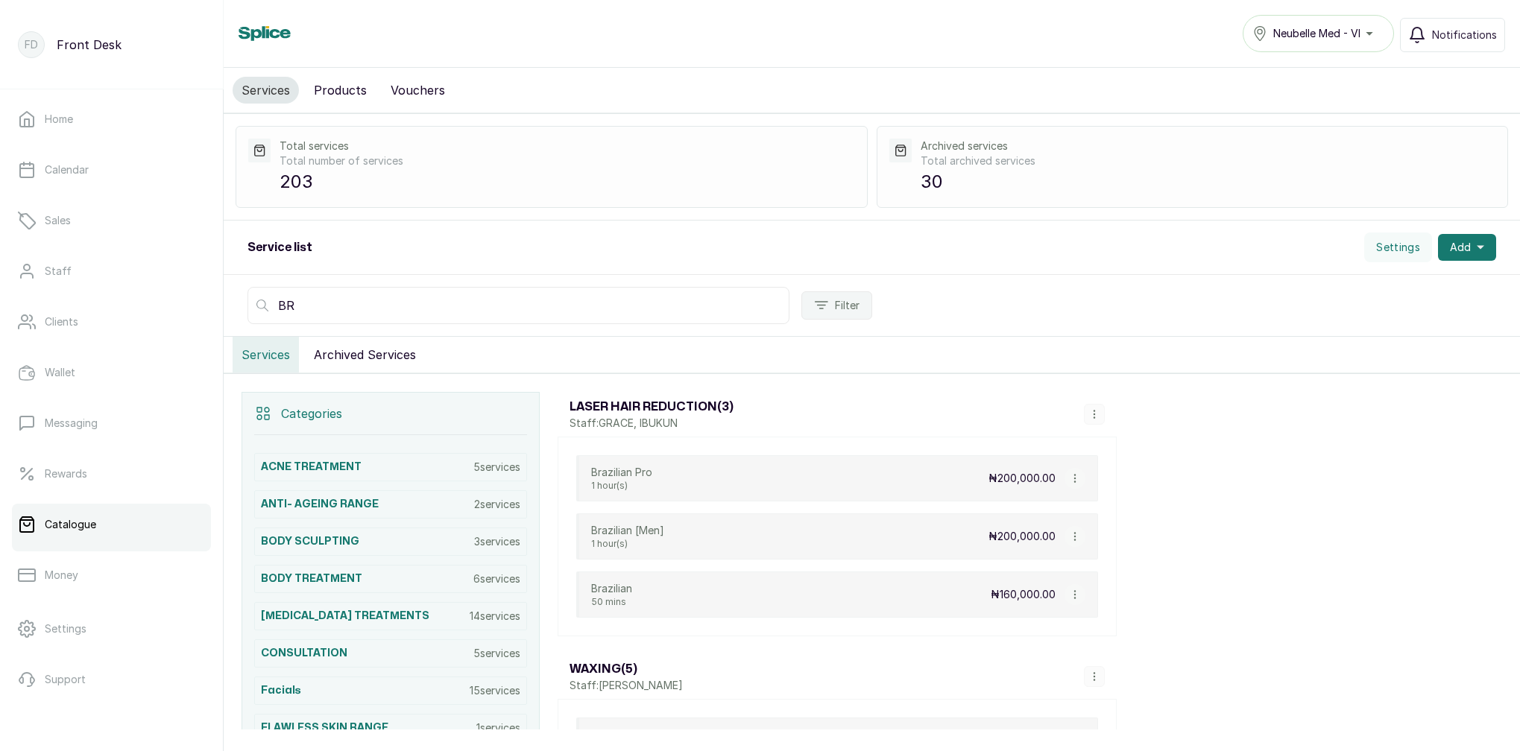
type input "B"
click at [37, 180] on link "Calendar" at bounding box center [111, 170] width 199 height 42
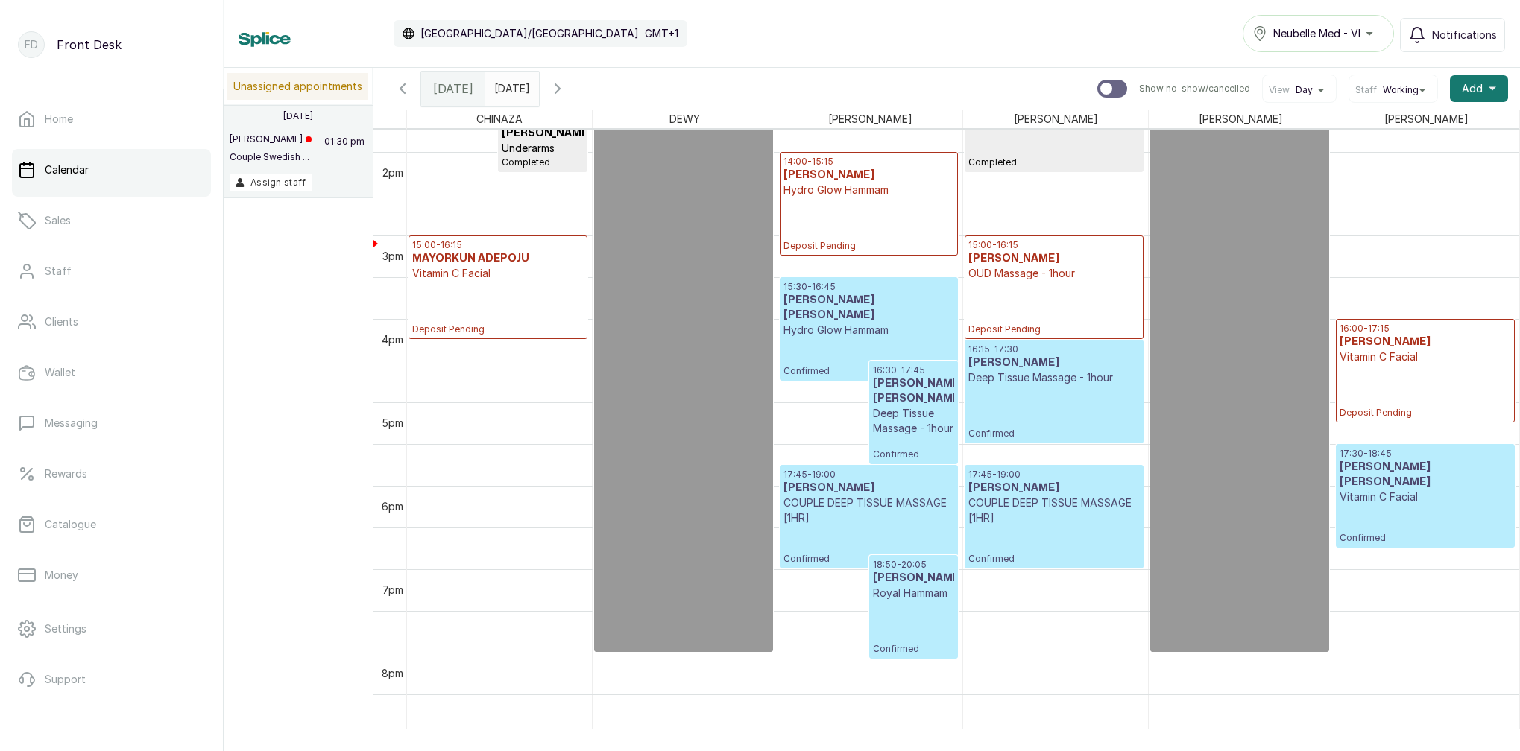
scroll to position [1160, 0]
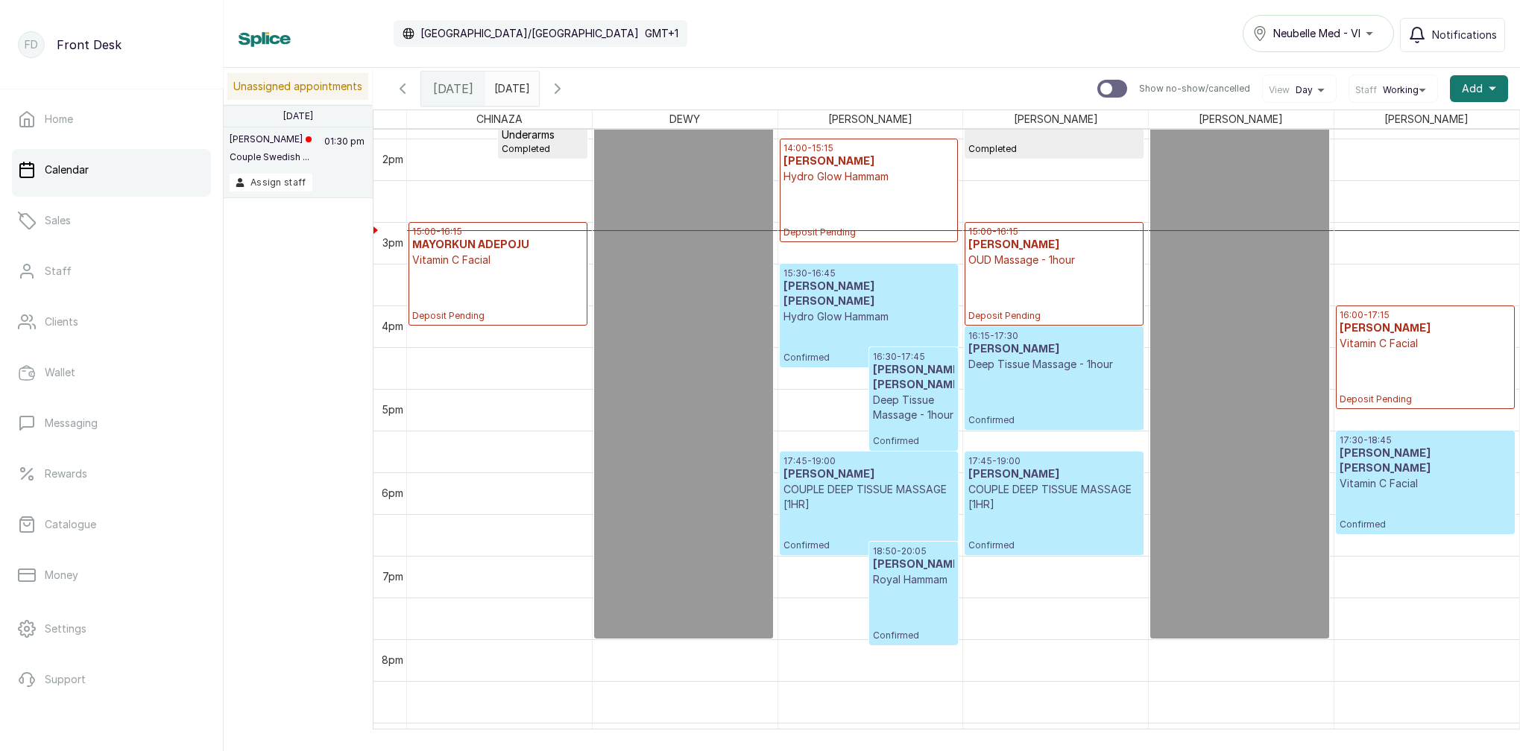
type input "yyyy-MM-dd"
click at [510, 89] on input "yyyy-MM-dd" at bounding box center [498, 84] width 24 height 25
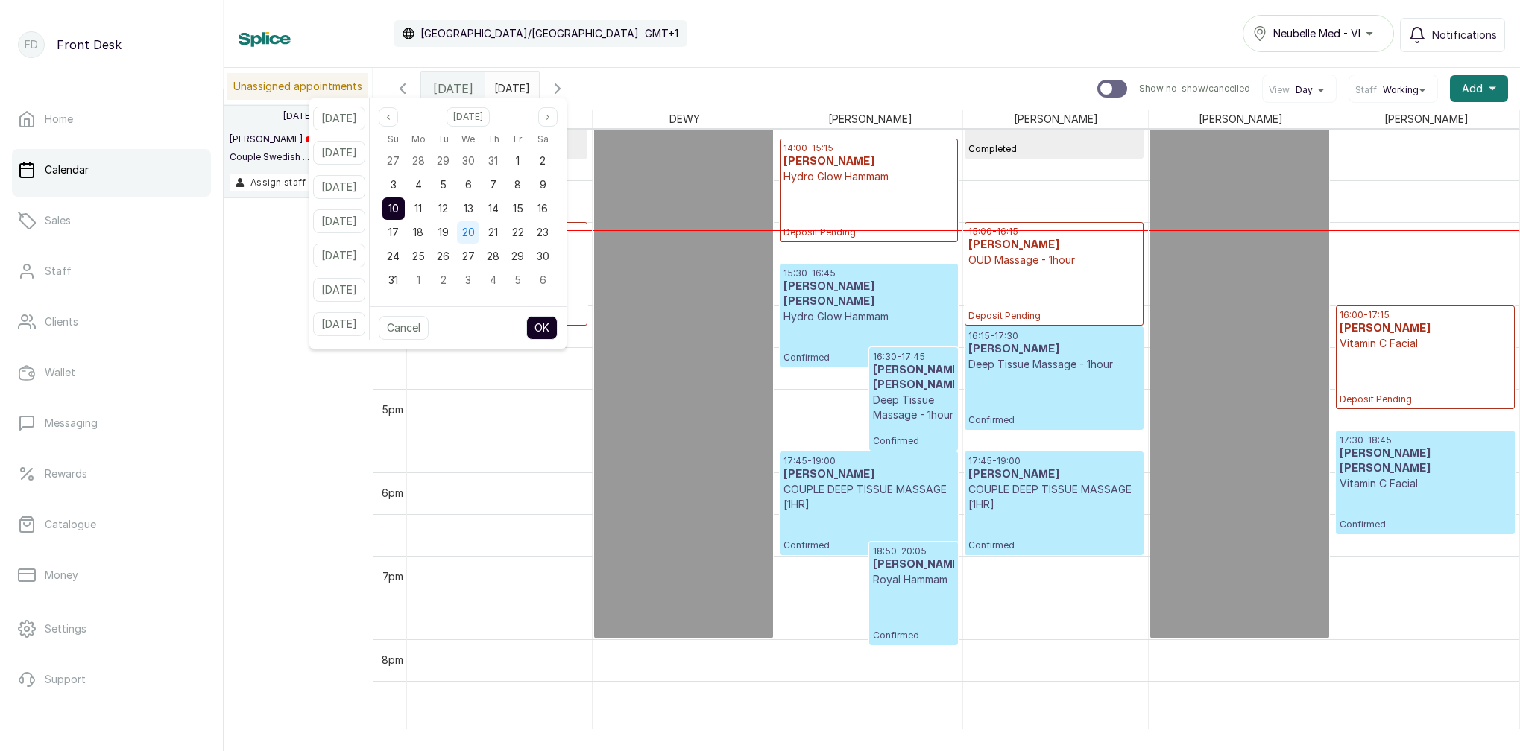
drag, startPoint x: 463, startPoint y: 212, endPoint x: 477, endPoint y: 222, distance: 17.6
click at [448, 212] on span "12" at bounding box center [443, 208] width 10 height 13
click at [557, 323] on button "OK" at bounding box center [541, 328] width 31 height 24
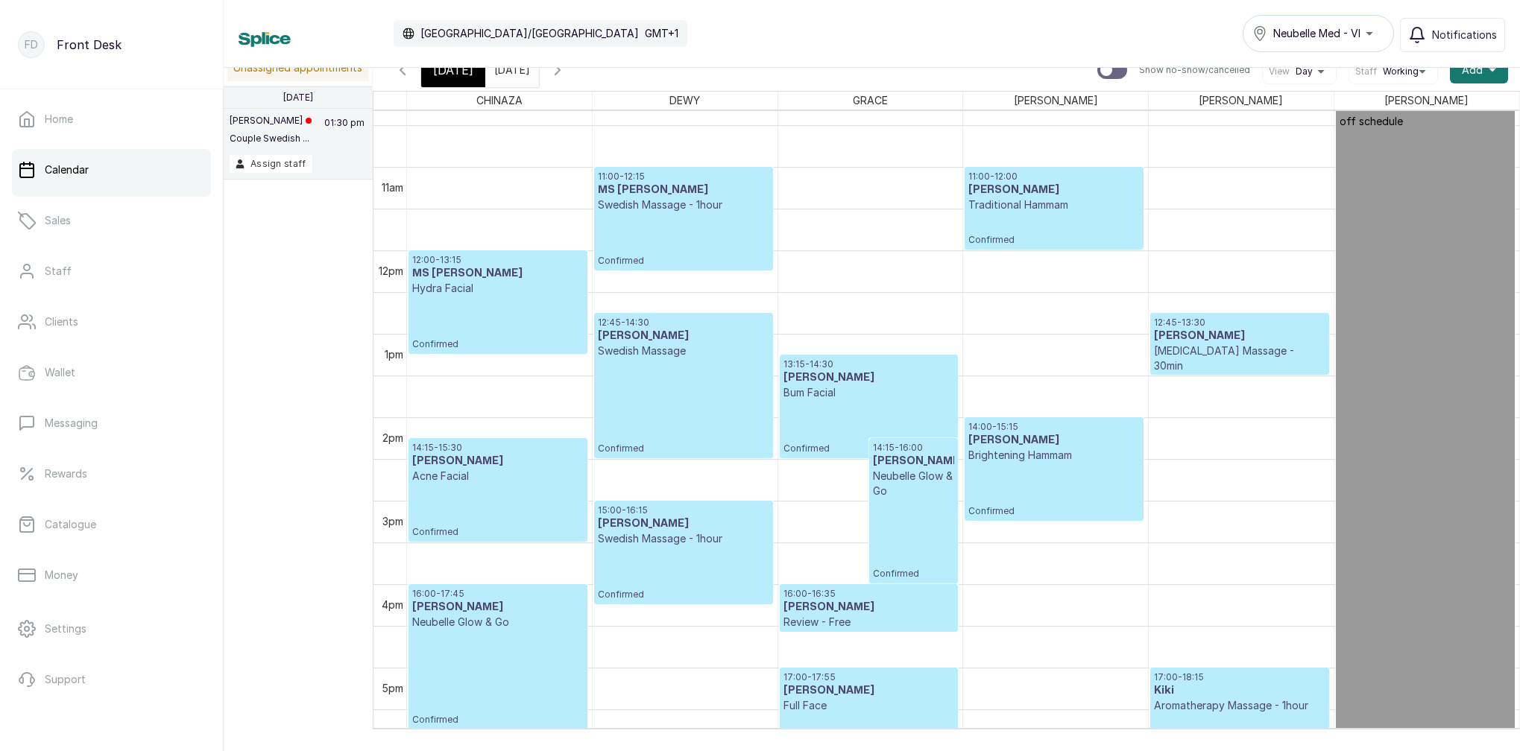
scroll to position [832, 0]
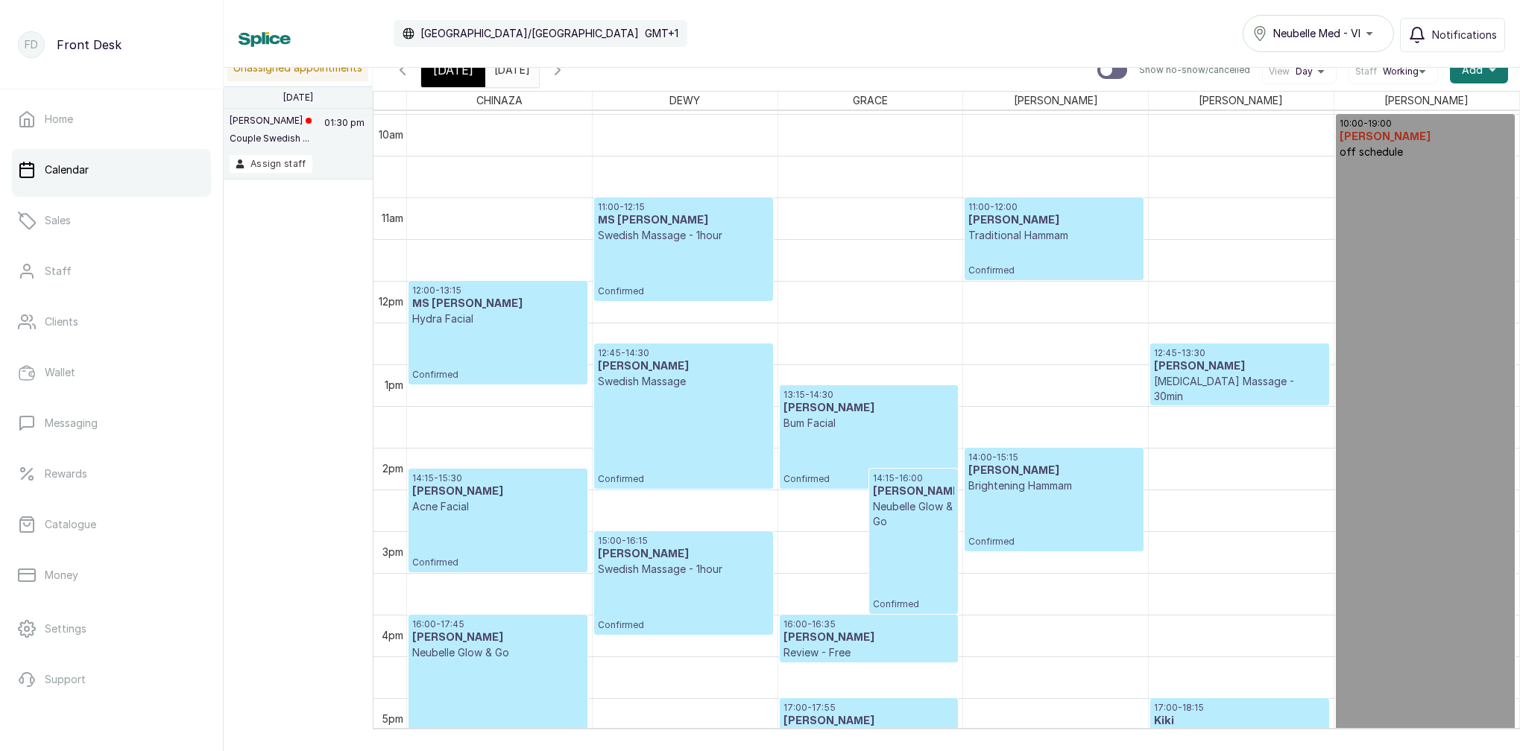
click at [1031, 494] on div "14:00 - 15:15 DAMILOLA OMOTUNDE Brightening Hammam Confirmed" at bounding box center [1053, 500] width 171 height 96
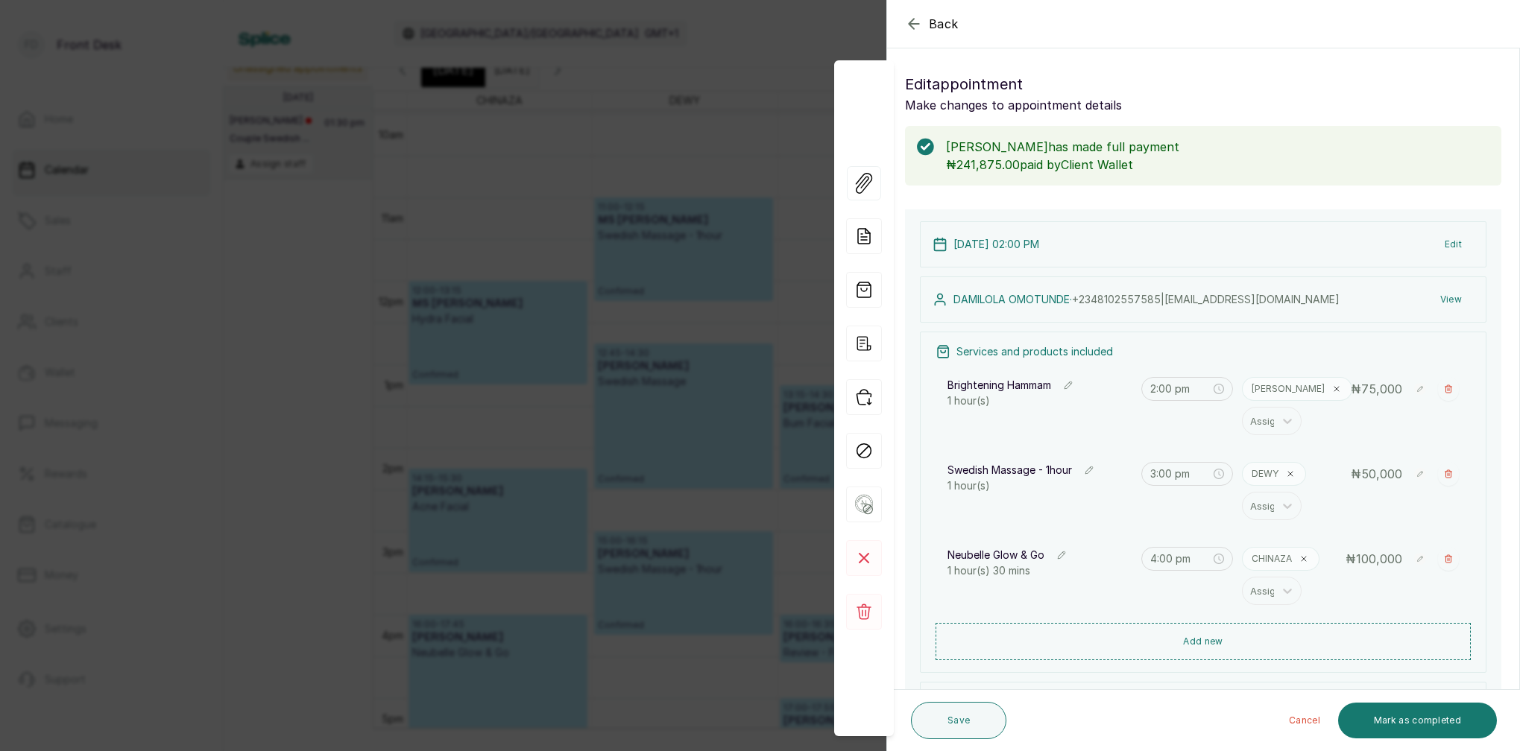
scroll to position [0, 0]
click at [1446, 299] on button "View" at bounding box center [1450, 299] width 45 height 27
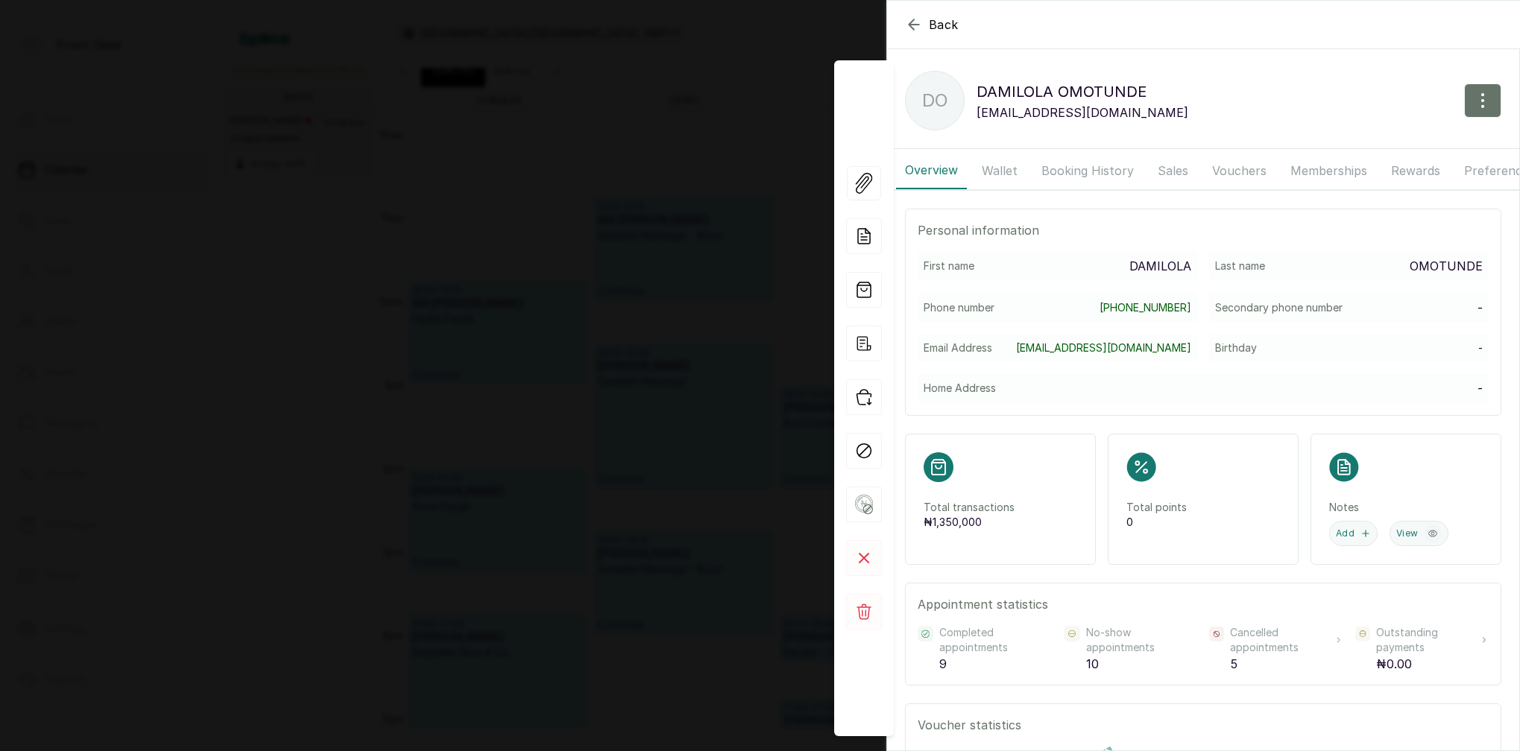
click at [990, 168] on button "Wallet" at bounding box center [1000, 170] width 54 height 37
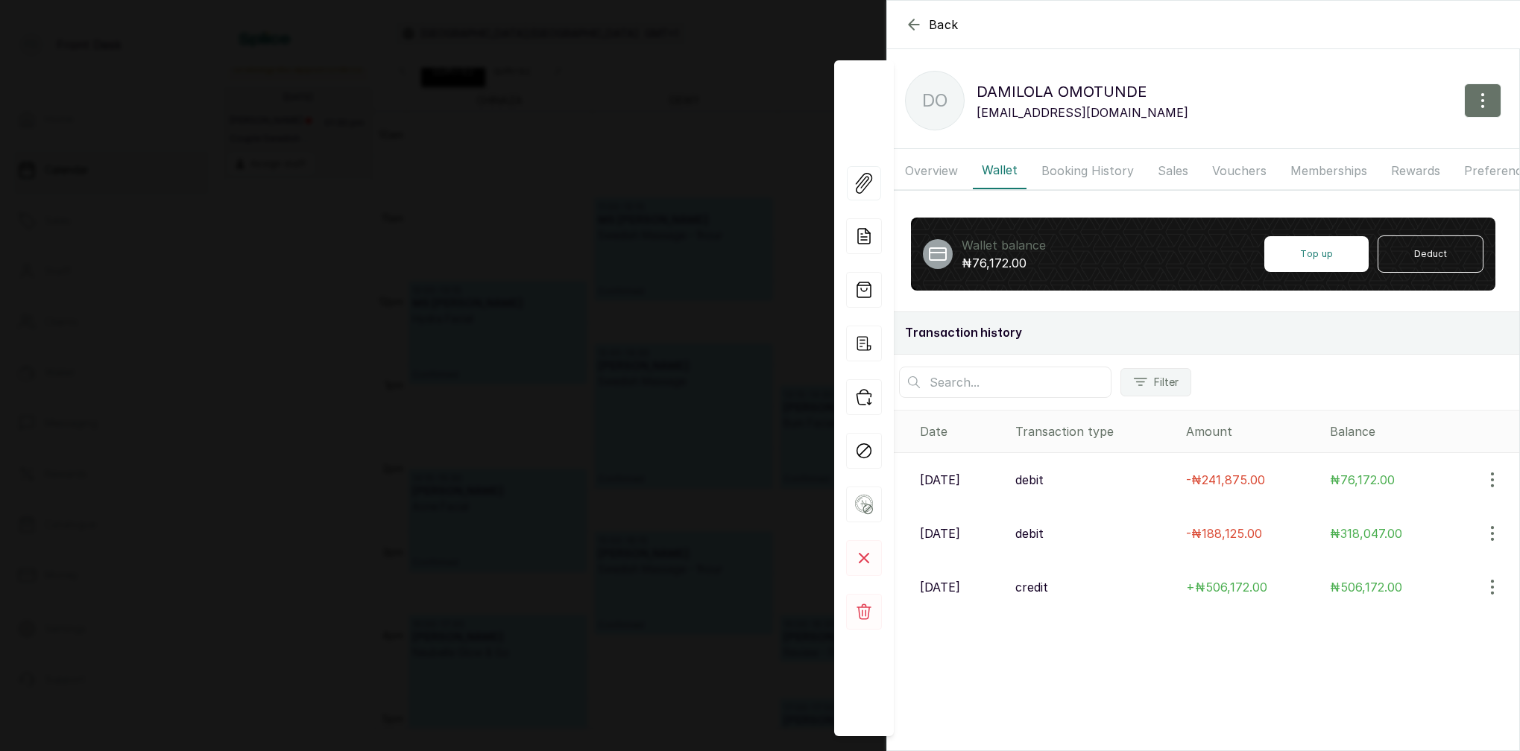
click at [617, 273] on div "Back DAMILOLA OMOTUNDE DO DAMILOLA OMOTUNDE damilolaonikoyi@gmail.com Overview …" at bounding box center [760, 375] width 1520 height 751
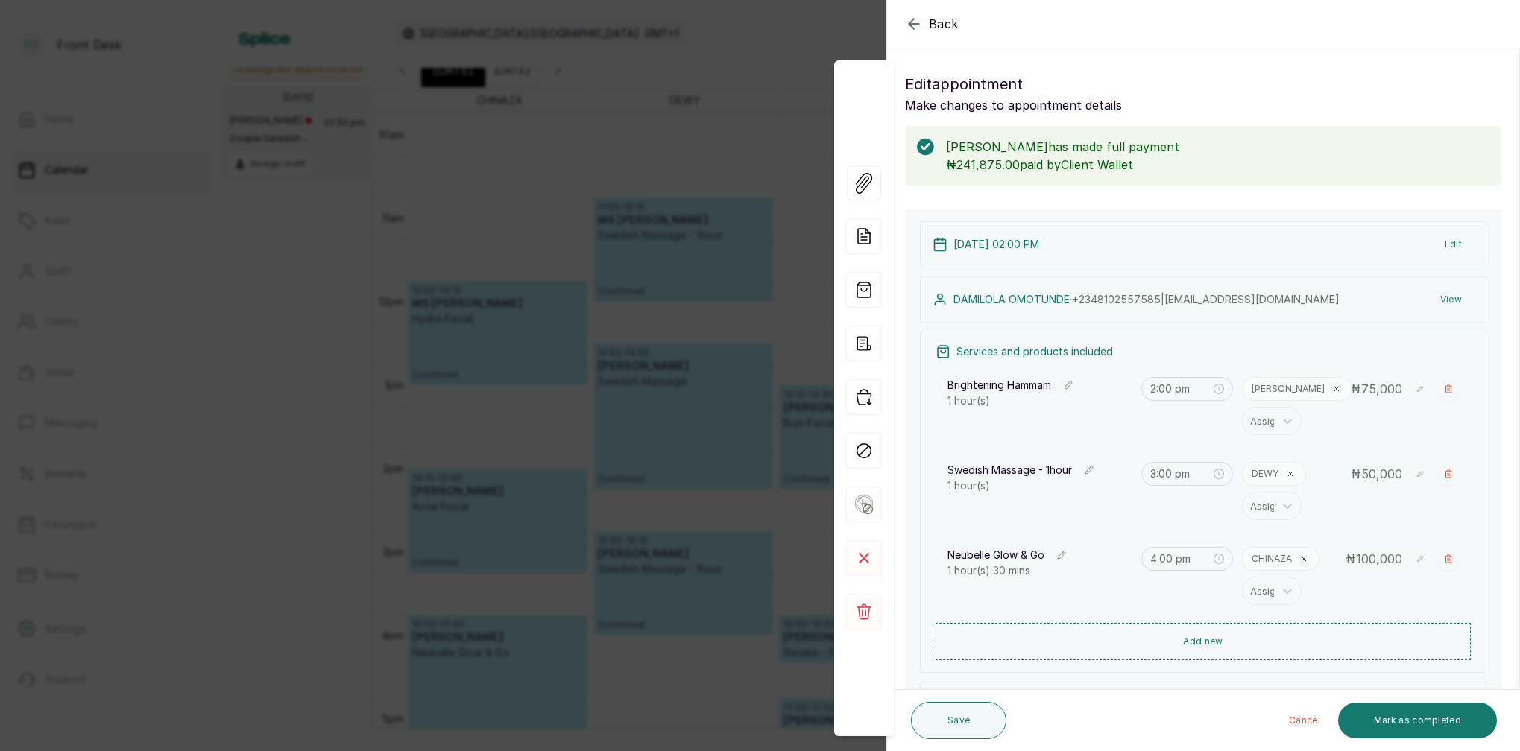
click at [575, 316] on div "Back Appointment Details Edit appointment Make changes to appointment details D…" at bounding box center [760, 375] width 1520 height 751
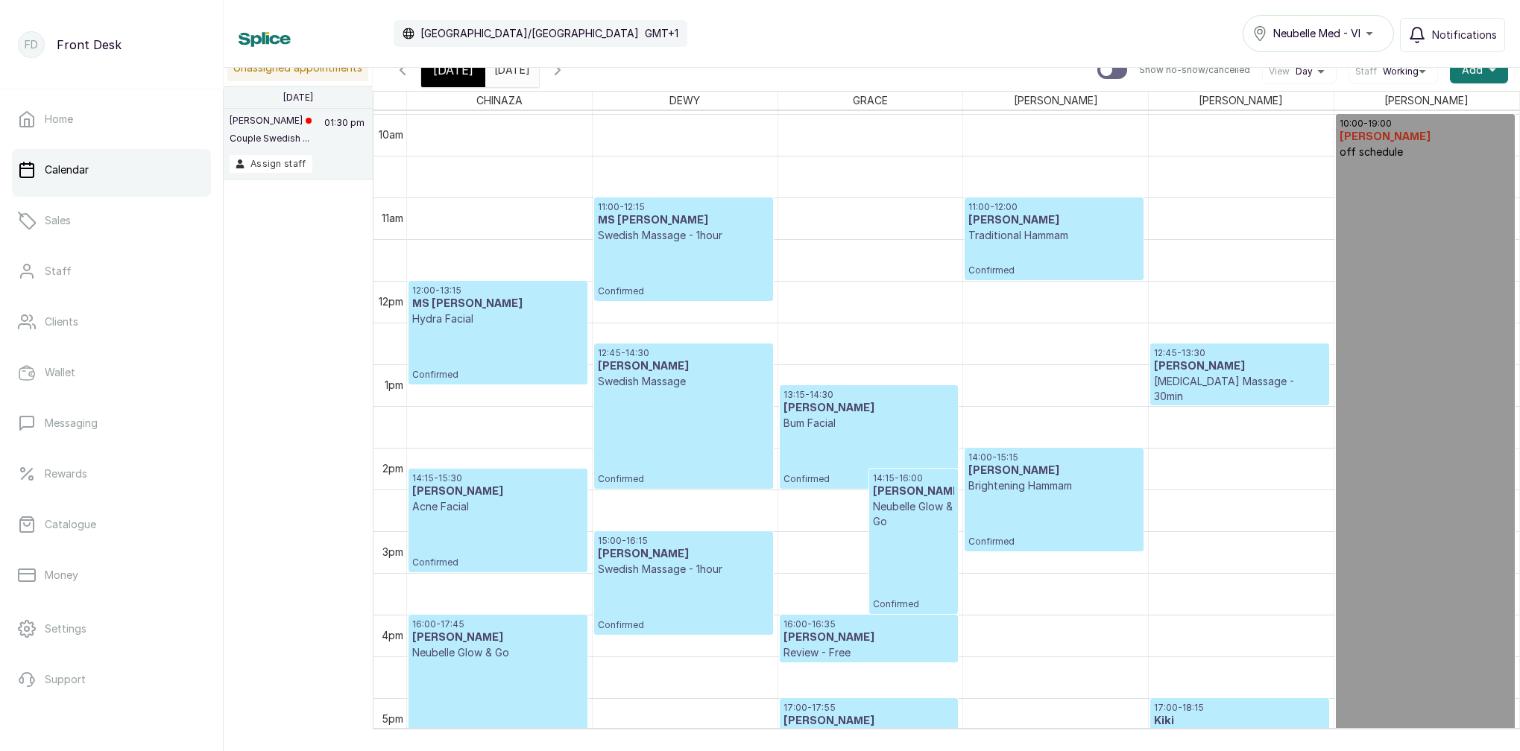
scroll to position [10, 0]
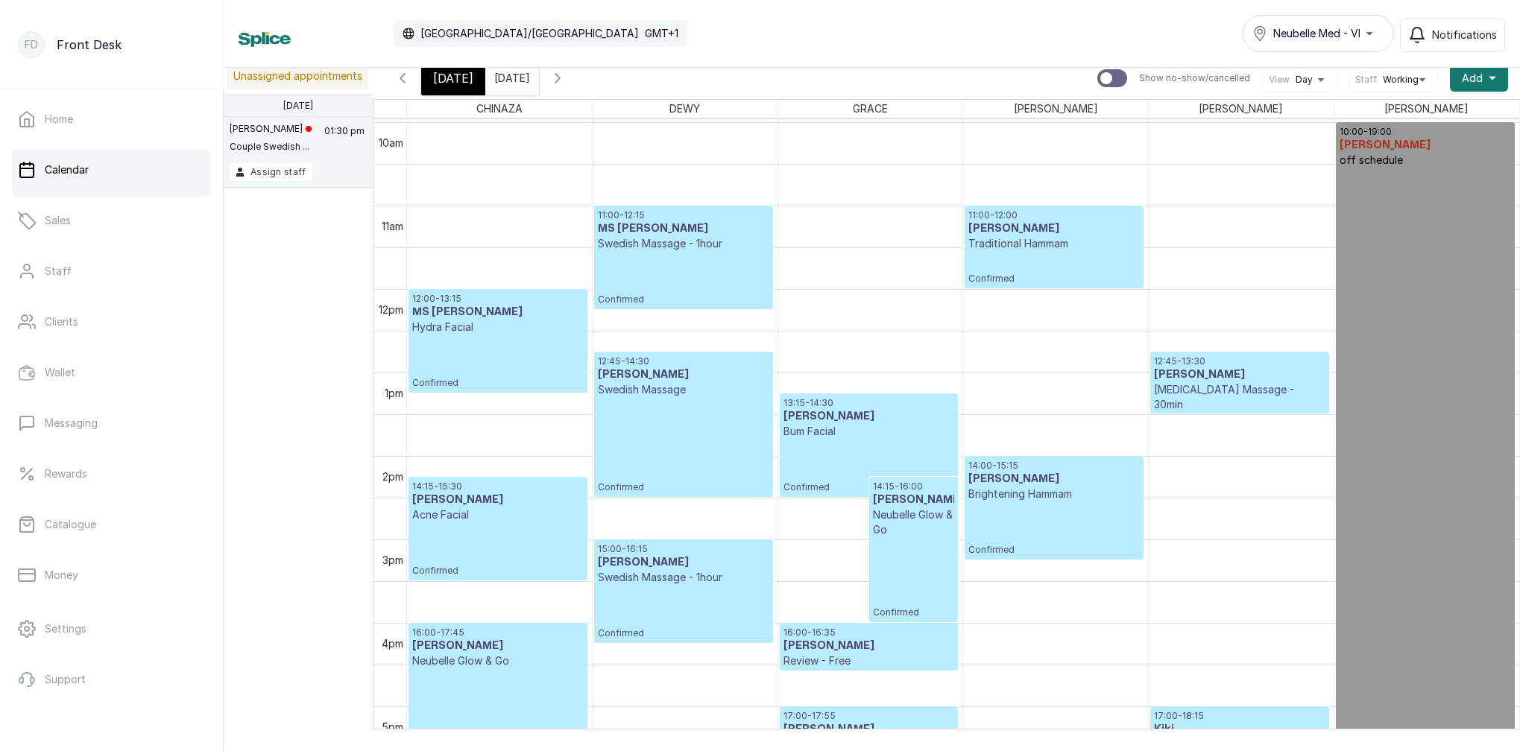
click at [510, 81] on input "2025-08-12" at bounding box center [498, 74] width 24 height 25
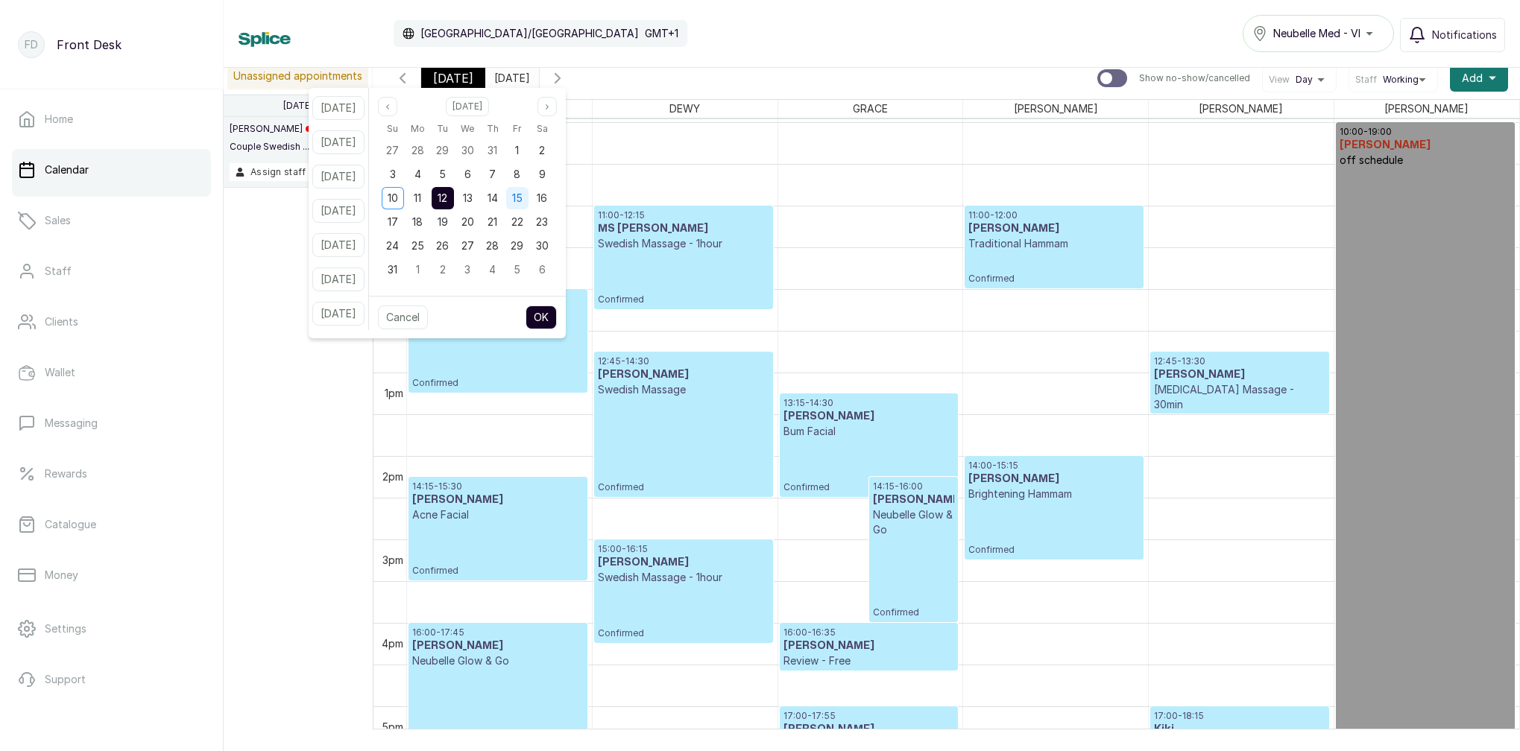
click at [522, 203] on span "15" at bounding box center [517, 198] width 10 height 13
click at [498, 199] on span "14" at bounding box center [492, 198] width 10 height 13
click at [415, 110] on div "[DATE]" at bounding box center [467, 106] width 179 height 19
click at [447, 198] on span "12" at bounding box center [442, 198] width 10 height 13
click at [404, 195] on div "10" at bounding box center [393, 198] width 22 height 22
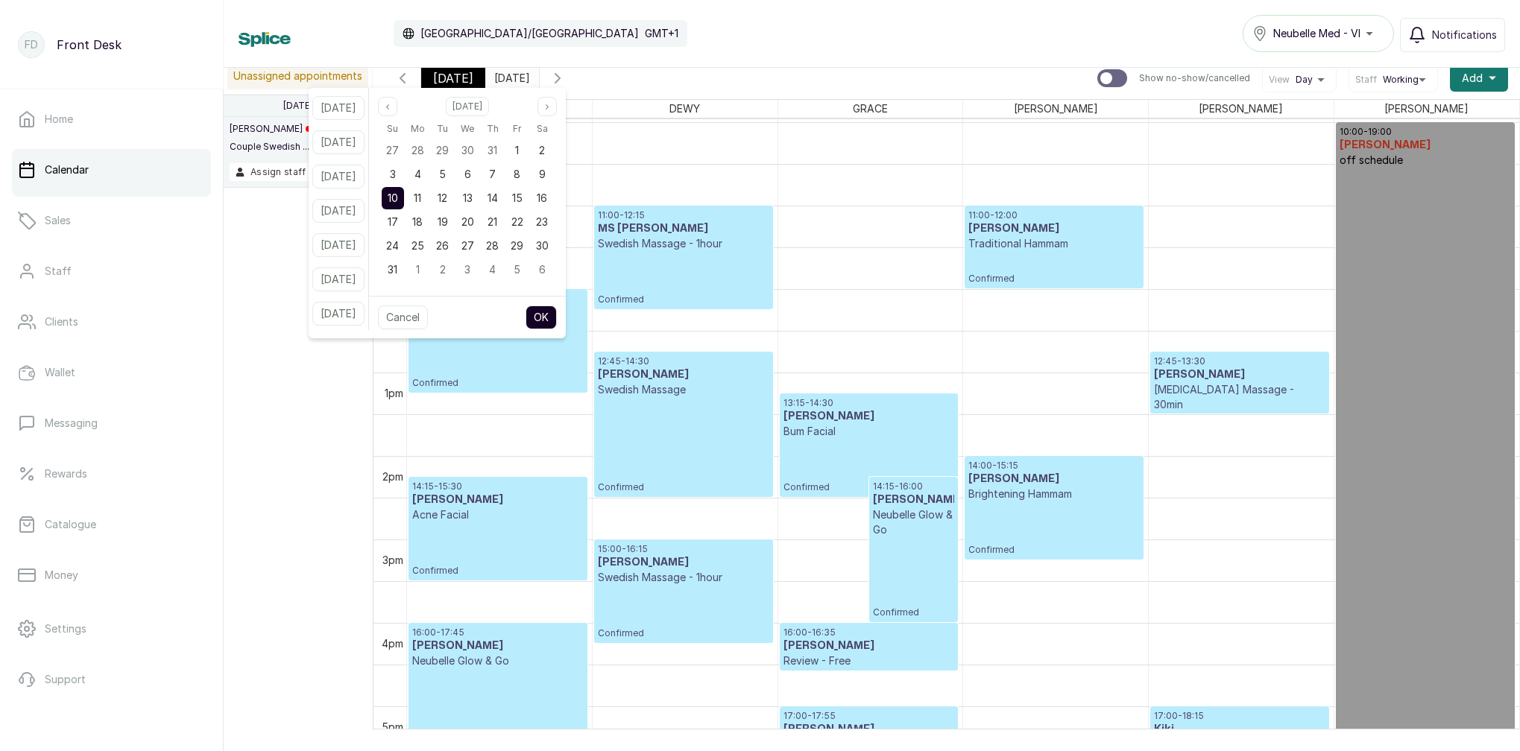
click at [557, 322] on button "OK" at bounding box center [540, 318] width 31 height 24
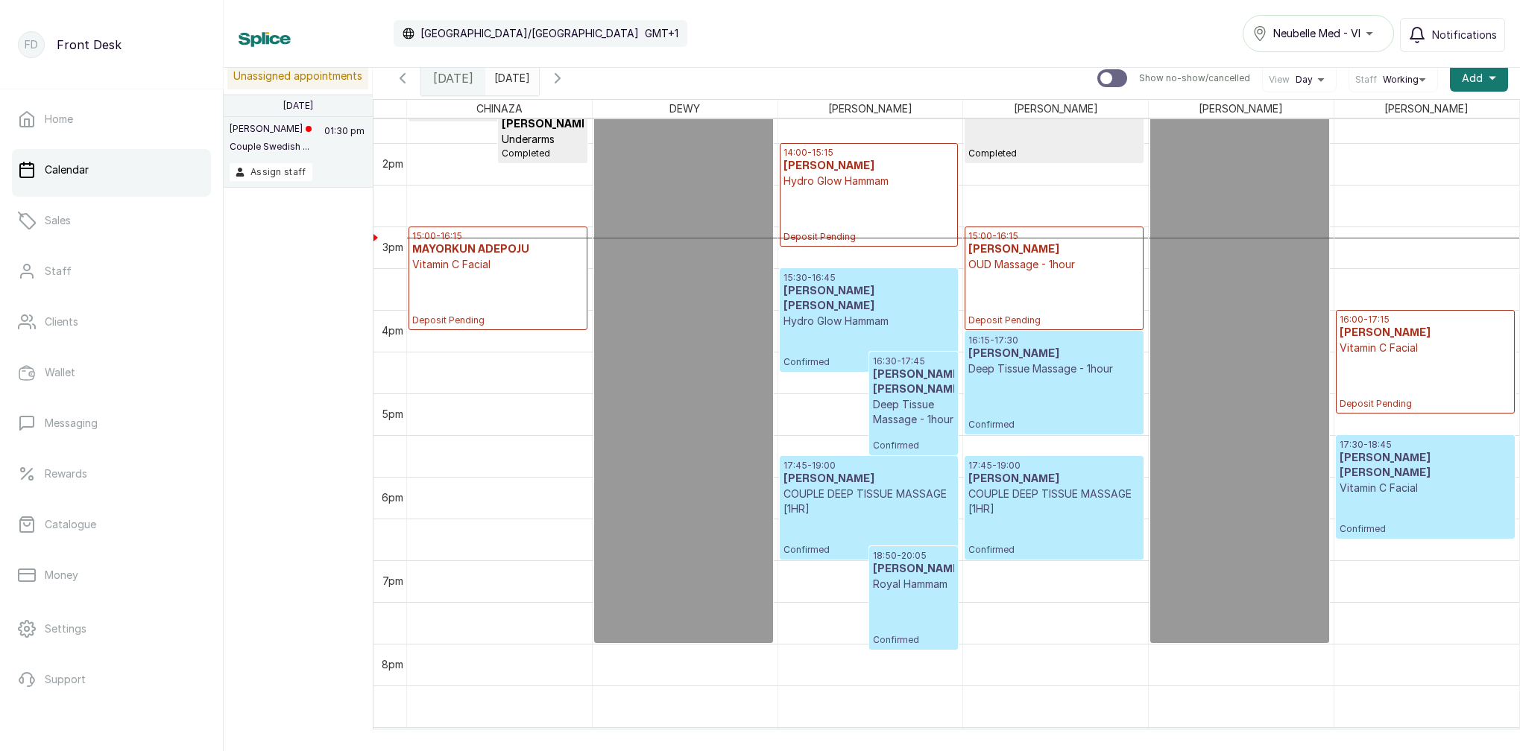
scroll to position [1146, 0]
click at [510, 75] on input "2025-08-10" at bounding box center [498, 74] width 24 height 25
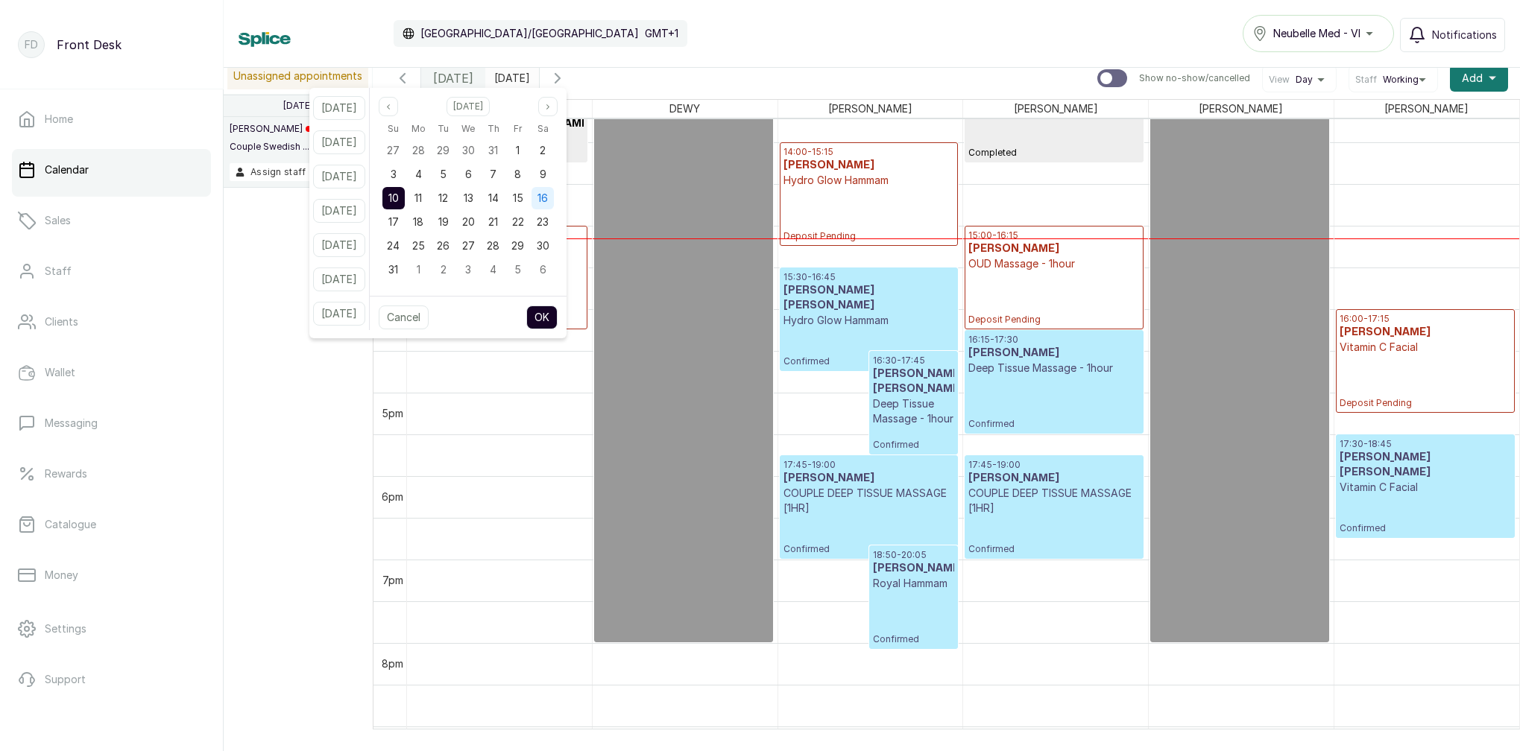
click at [548, 198] on span "16" at bounding box center [542, 198] width 10 height 13
click at [557, 317] on button "OK" at bounding box center [541, 318] width 31 height 24
type input "[DATE]"
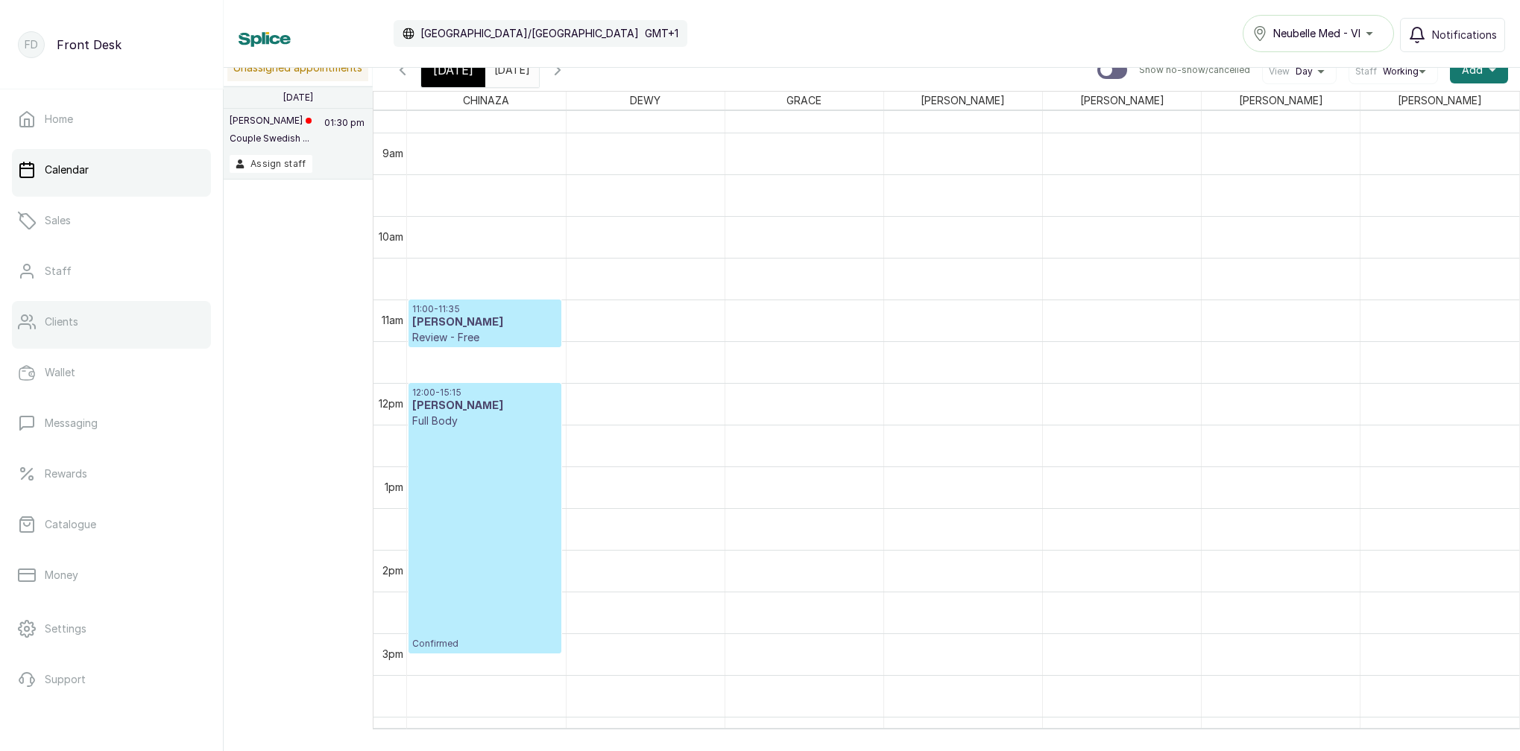
scroll to position [0, 1]
click at [105, 329] on link "Clients" at bounding box center [111, 322] width 199 height 42
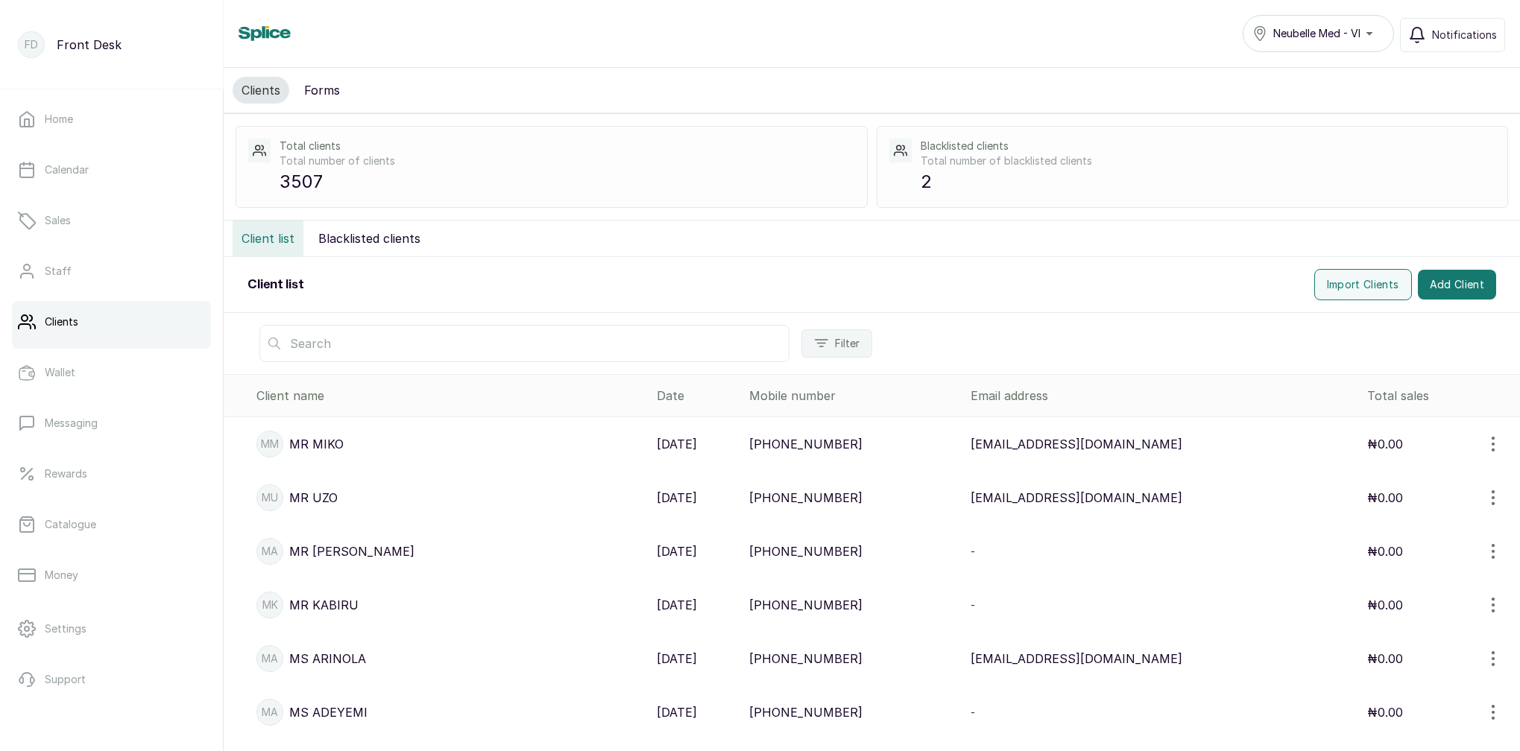
click at [394, 341] on input "text" at bounding box center [524, 343] width 530 height 37
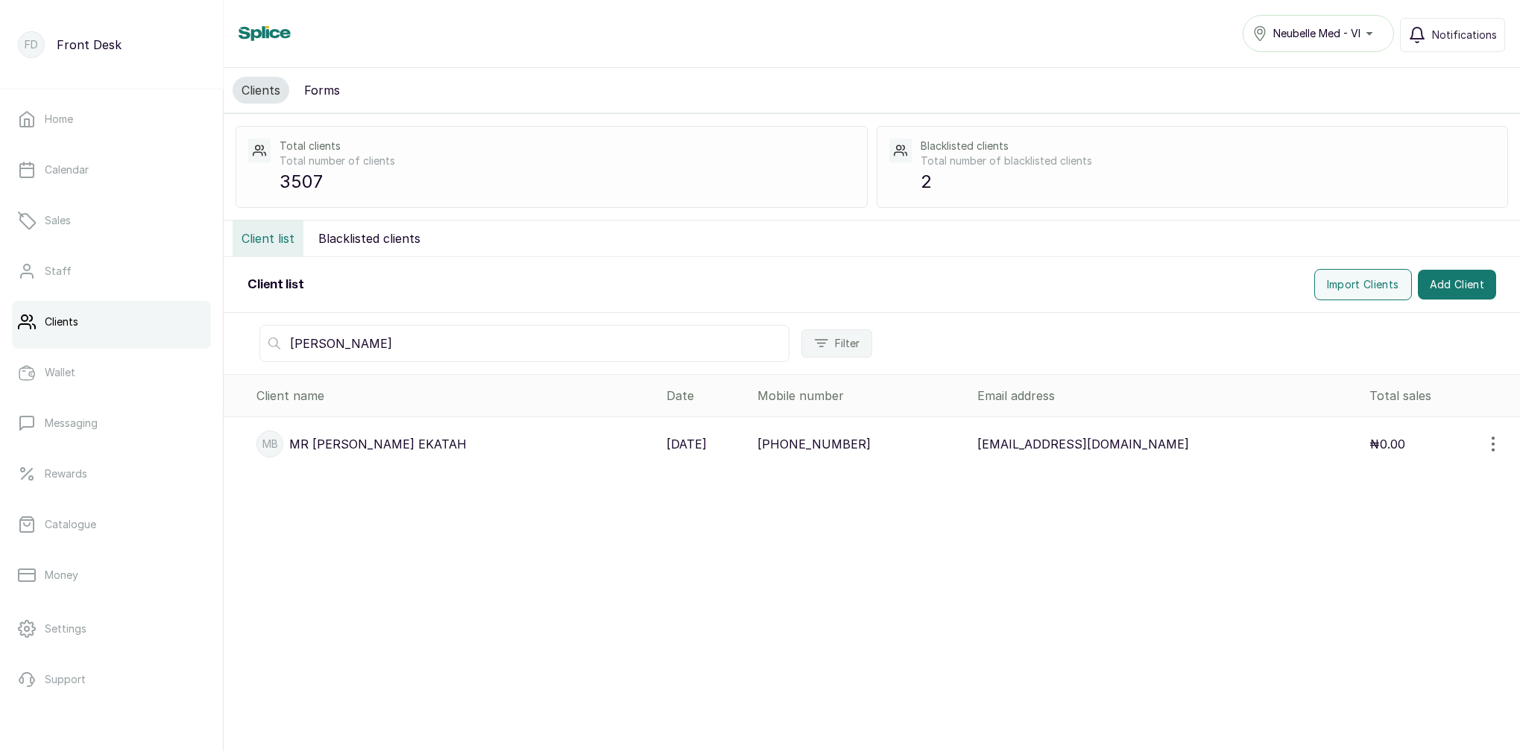
type input "BEN EKA"
click at [350, 448] on p "MR BEN EKATAH" at bounding box center [377, 444] width 177 height 18
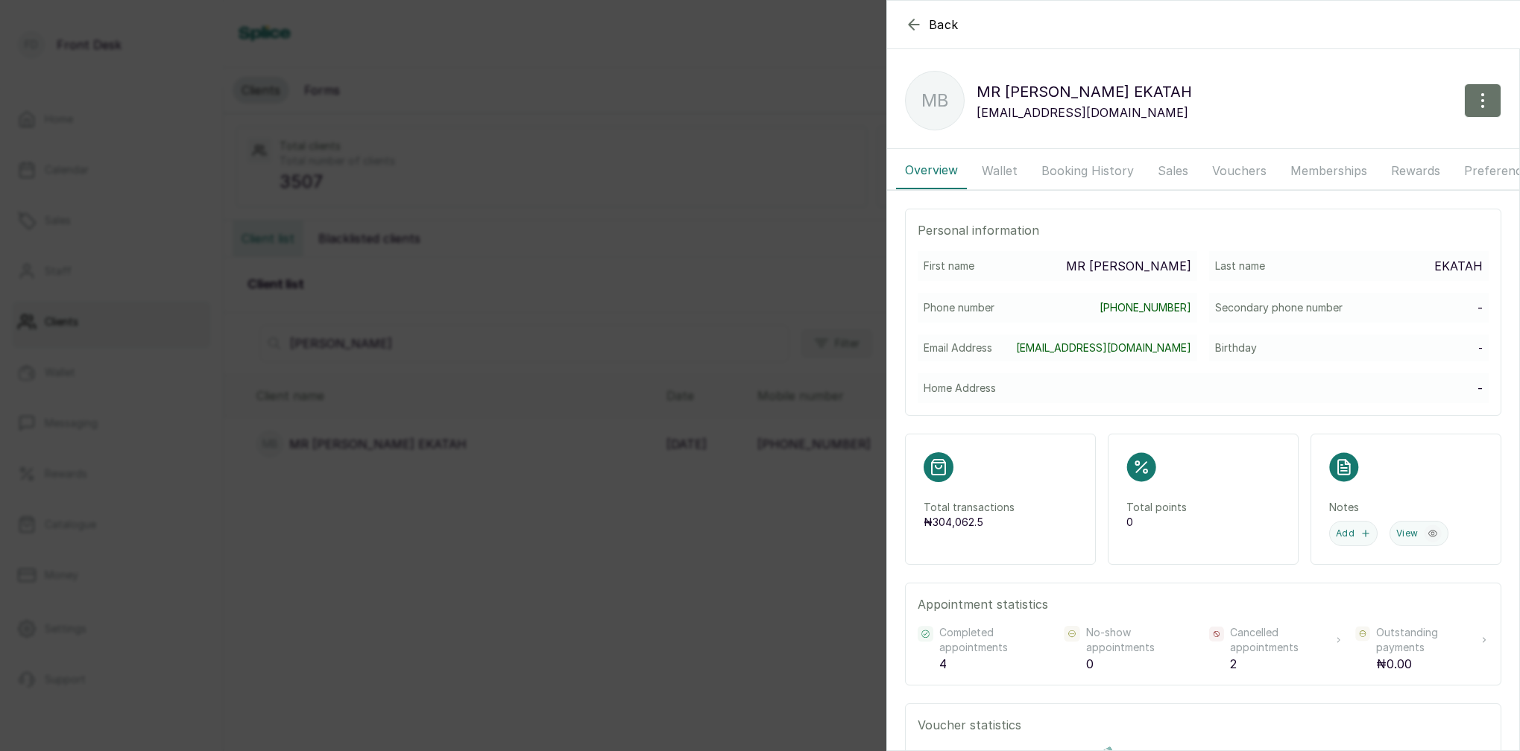
click at [1099, 177] on button "Booking History" at bounding box center [1087, 170] width 110 height 37
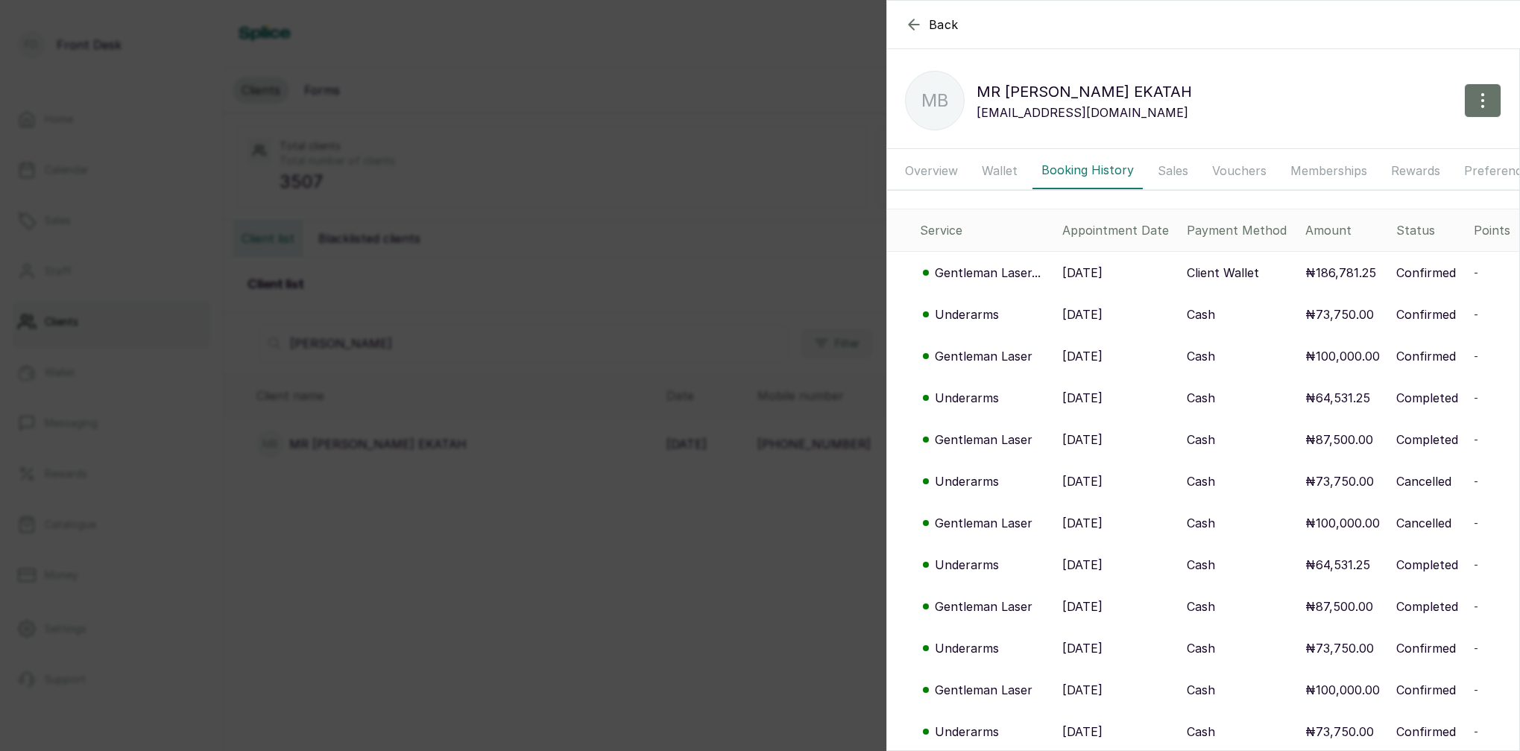
click at [1001, 276] on p "Gentleman Laser..." at bounding box center [988, 273] width 106 height 18
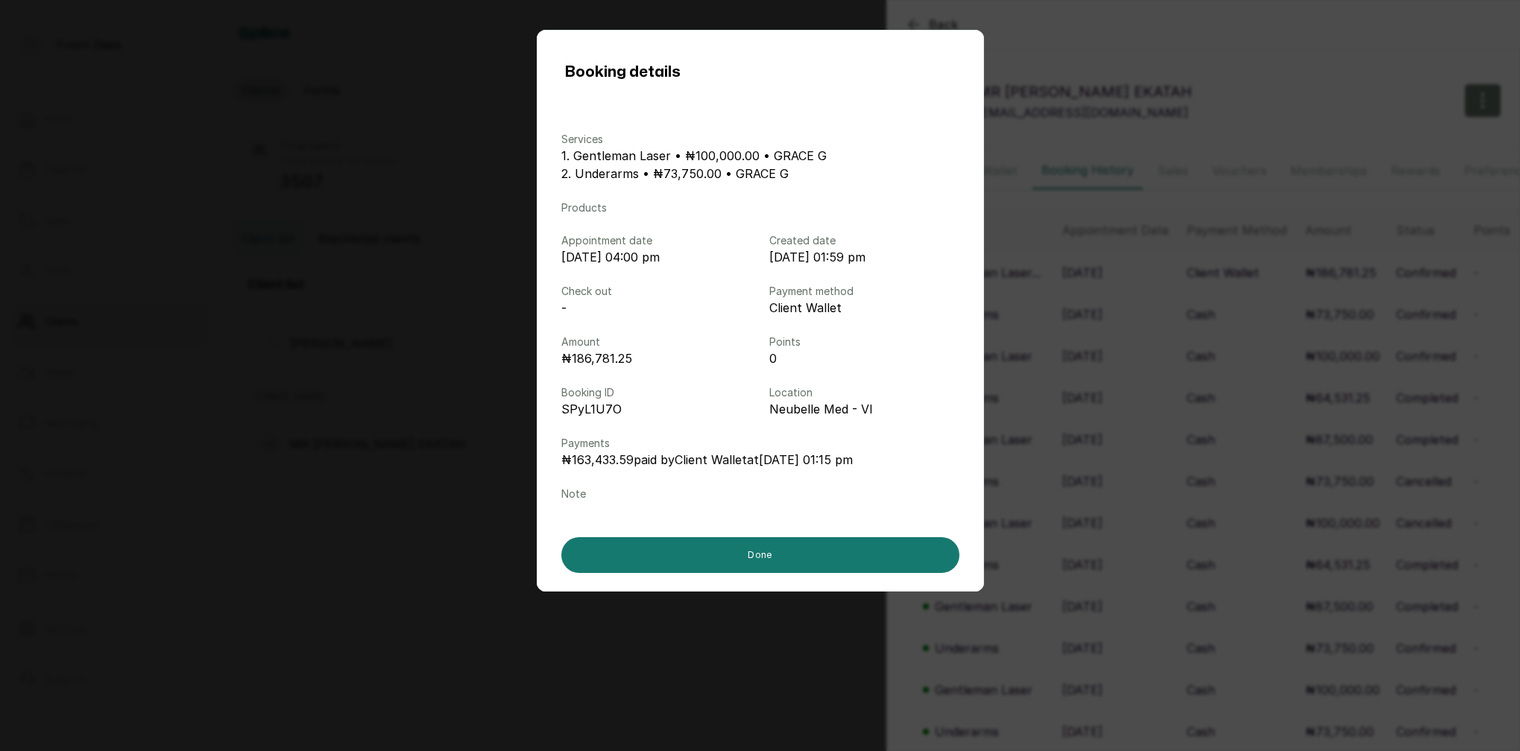
drag, startPoint x: 1052, startPoint y: 277, endPoint x: 1024, endPoint y: 309, distance: 43.3
click at [1052, 277] on div "Booking details Services 1. Gentleman Laser • ₦100,000.00 • GRACE G 2. Underarm…" at bounding box center [760, 375] width 1520 height 751
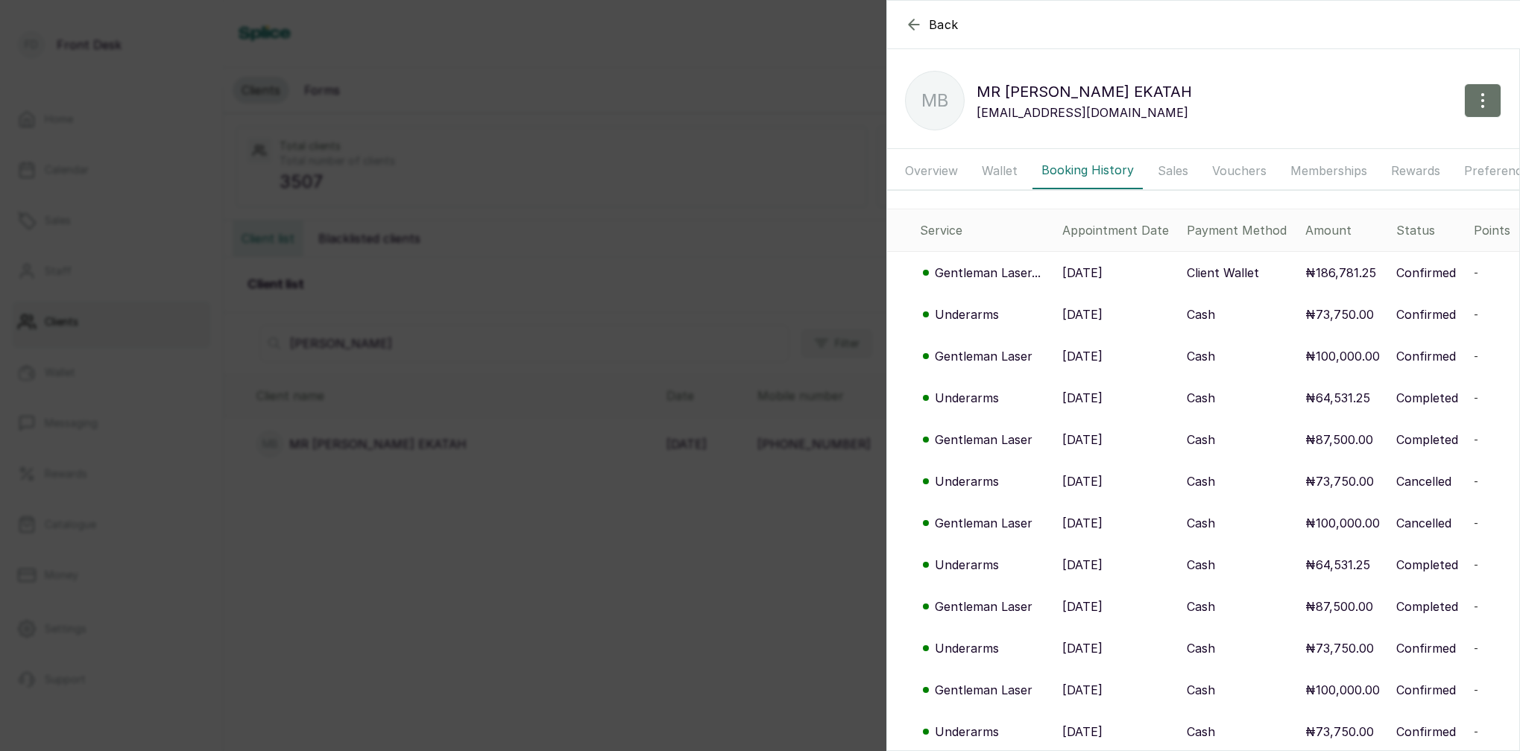
click at [980, 316] on p "Underarms" at bounding box center [967, 315] width 64 height 18
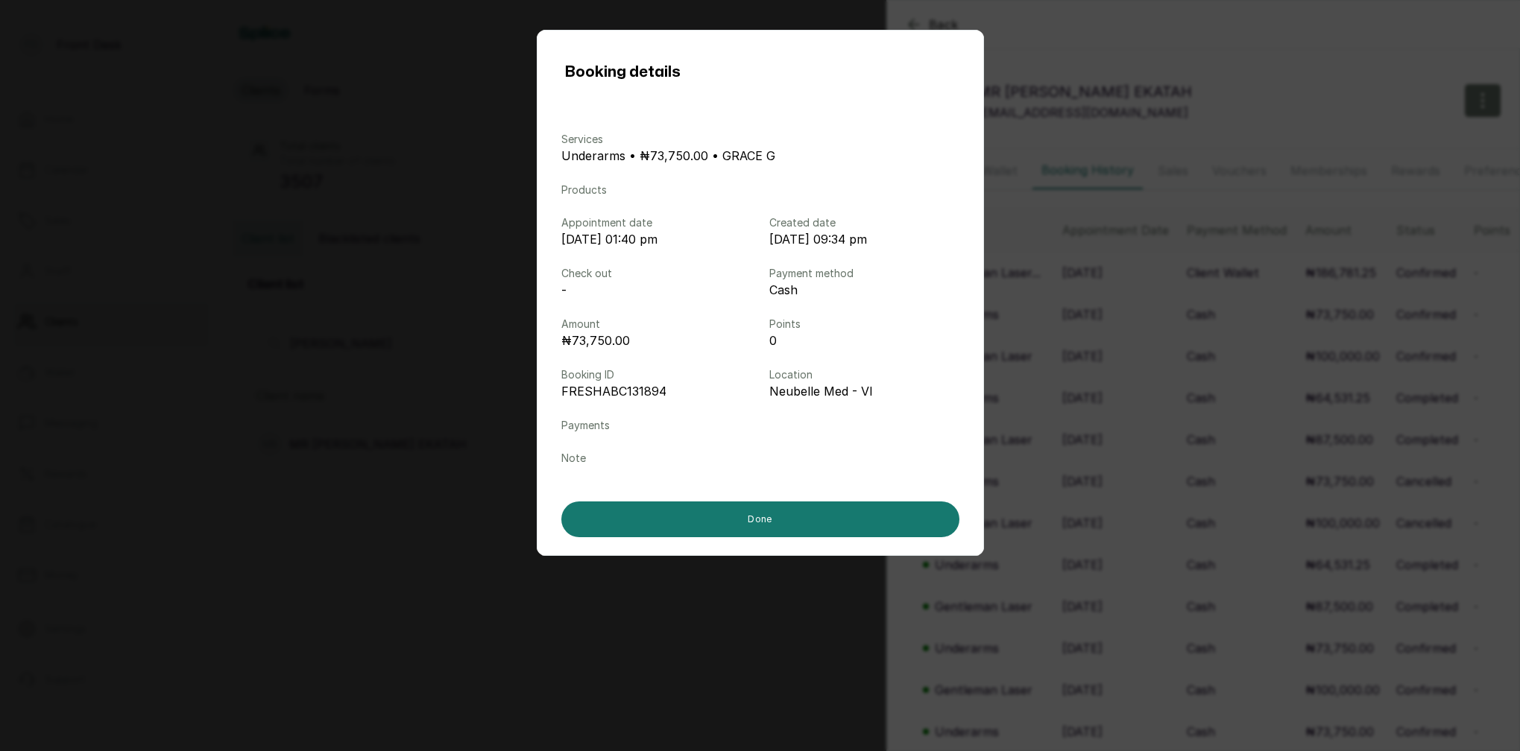
click at [1064, 328] on div "Booking details Services Underarms • ₦73,750.00 • GRACE G Products Appointment …" at bounding box center [760, 375] width 1520 height 751
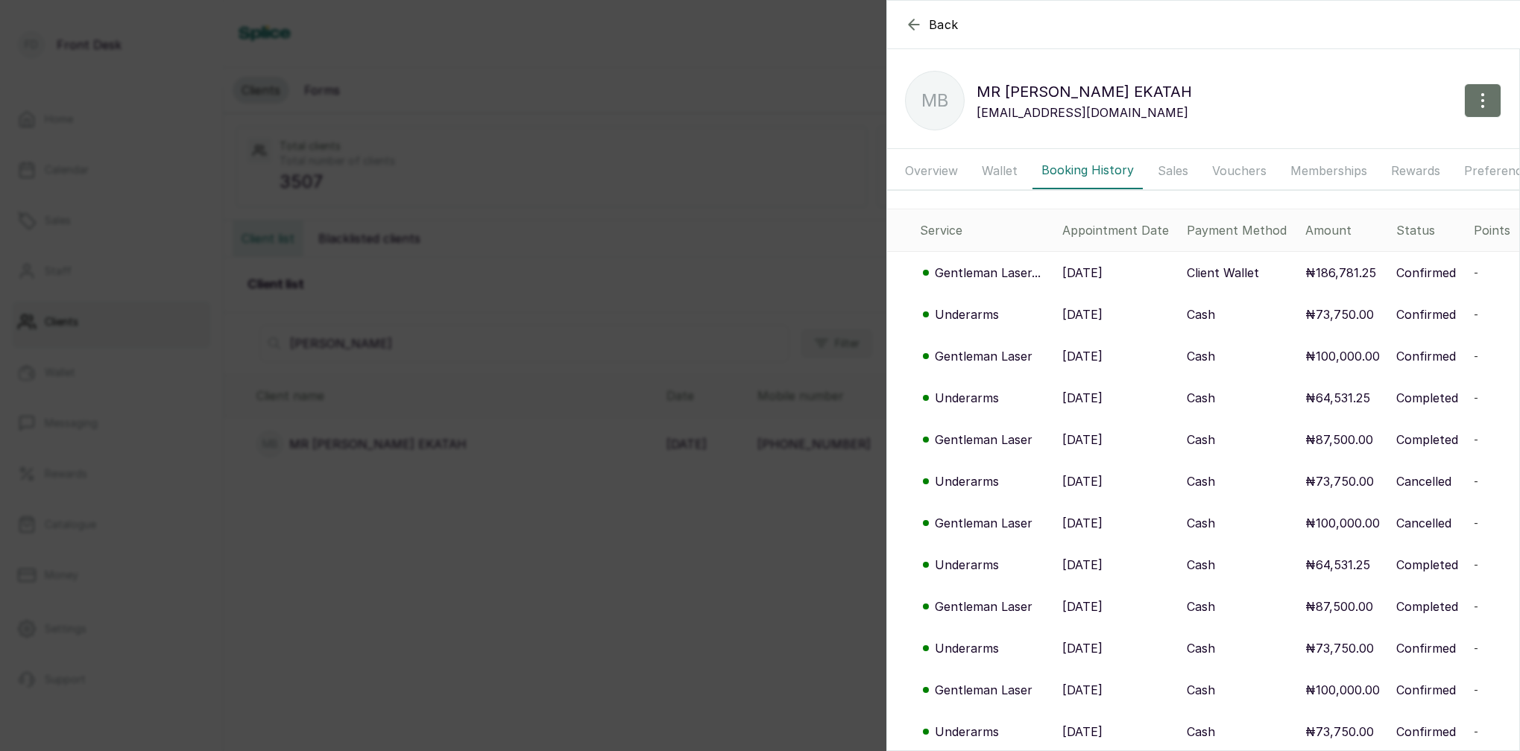
click at [996, 359] on p "Gentleman Laser" at bounding box center [984, 356] width 98 height 18
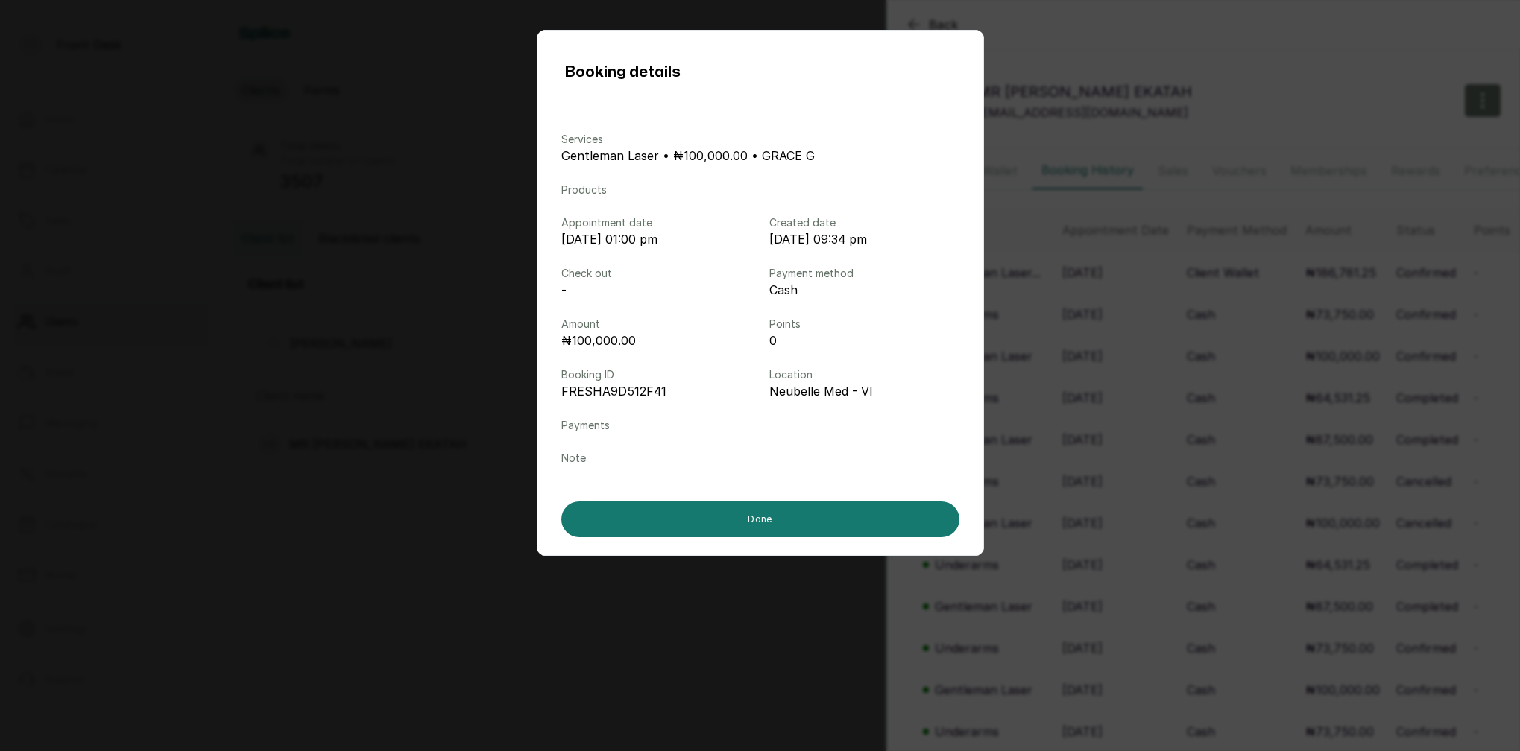
click at [1095, 360] on div "Booking details Services Gentleman Laser • ₦100,000.00 • GRACE G Products Appoi…" at bounding box center [760, 375] width 1520 height 751
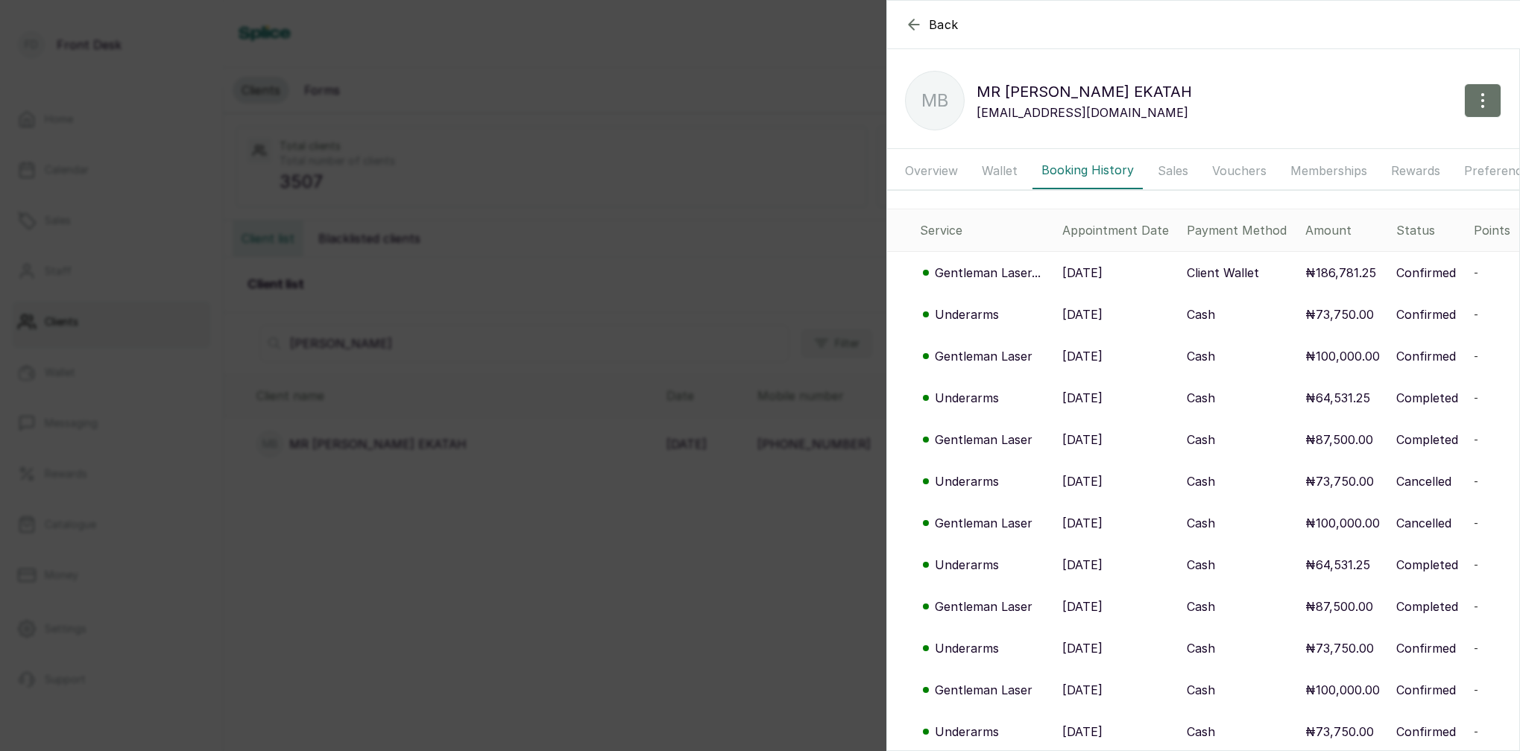
click at [769, 322] on div "Back MR BEN EKATAH MB MR BEN EKATAH ben.ekatah@gmail.com Overview Wallet Bookin…" at bounding box center [760, 375] width 1520 height 751
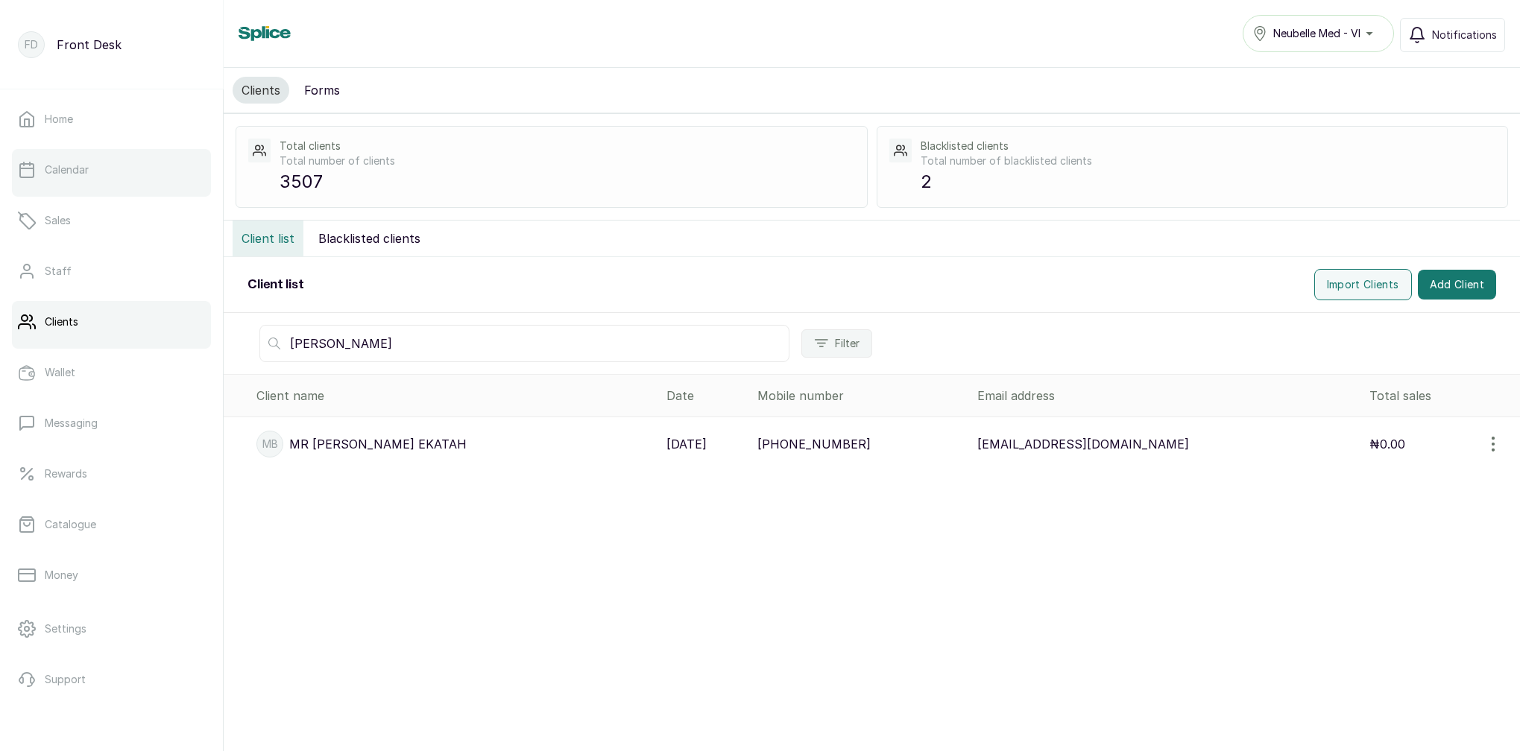
click at [86, 175] on p "Calendar" at bounding box center [67, 169] width 44 height 15
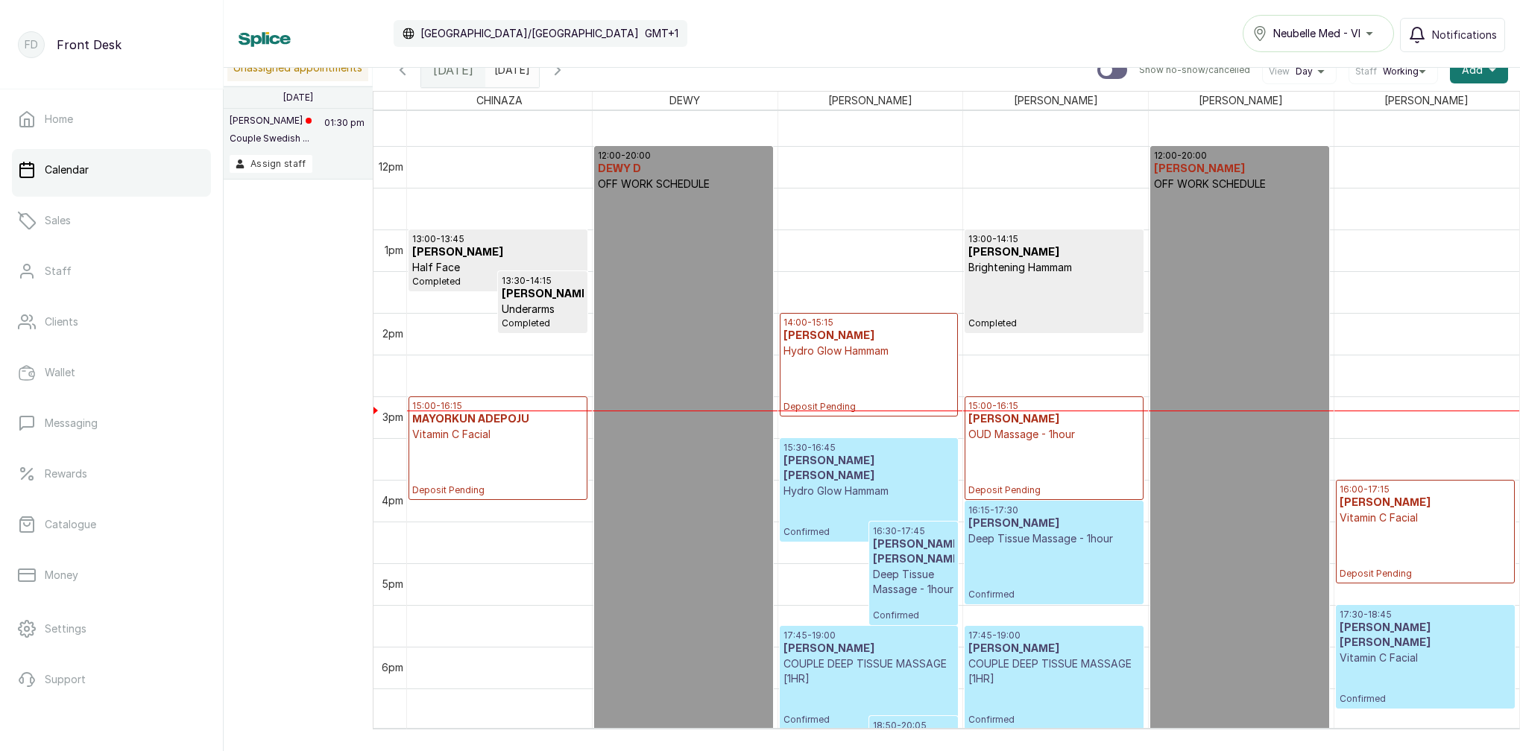
scroll to position [967, 0]
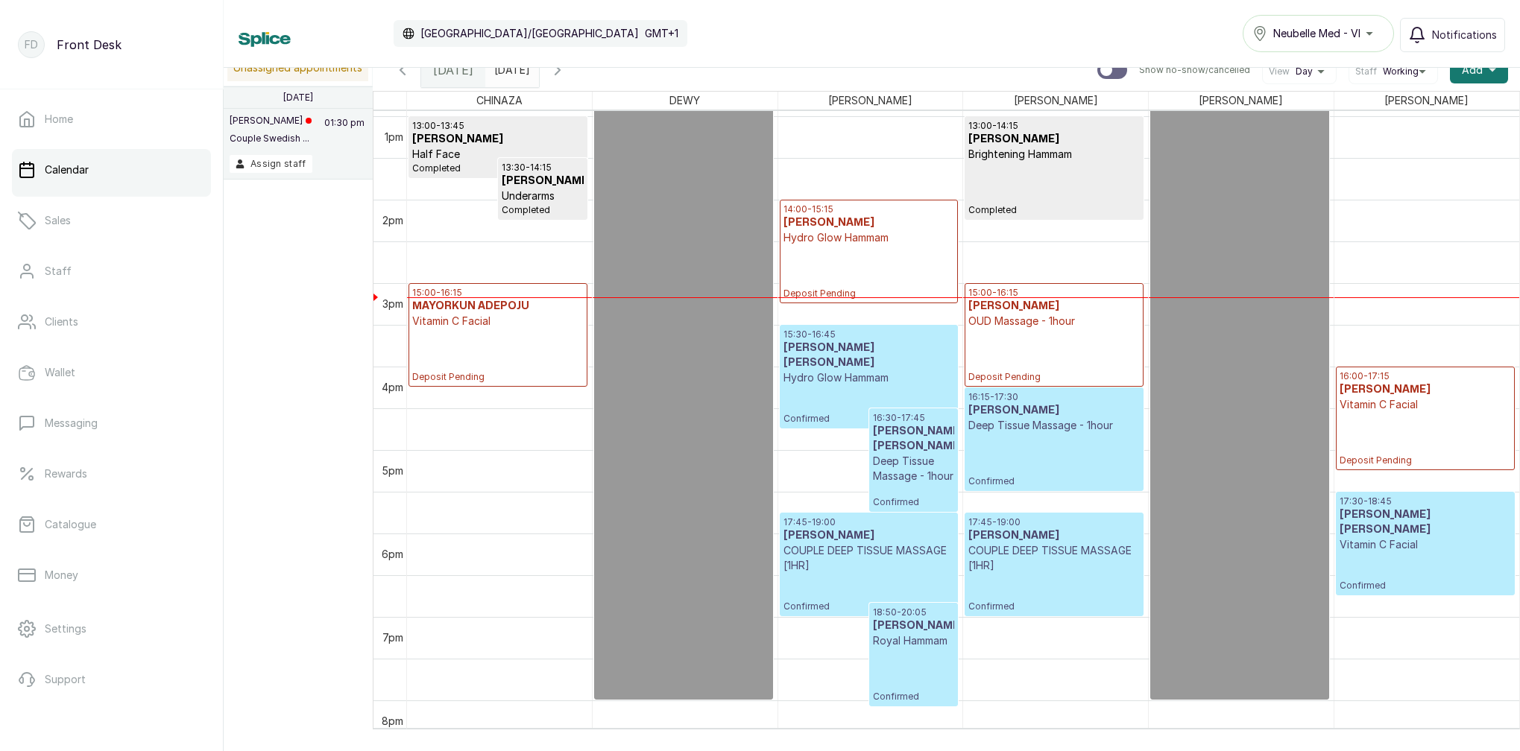
type input "yyyy-MM-dd"
click at [510, 74] on input "yyyy-MM-dd" at bounding box center [498, 66] width 24 height 25
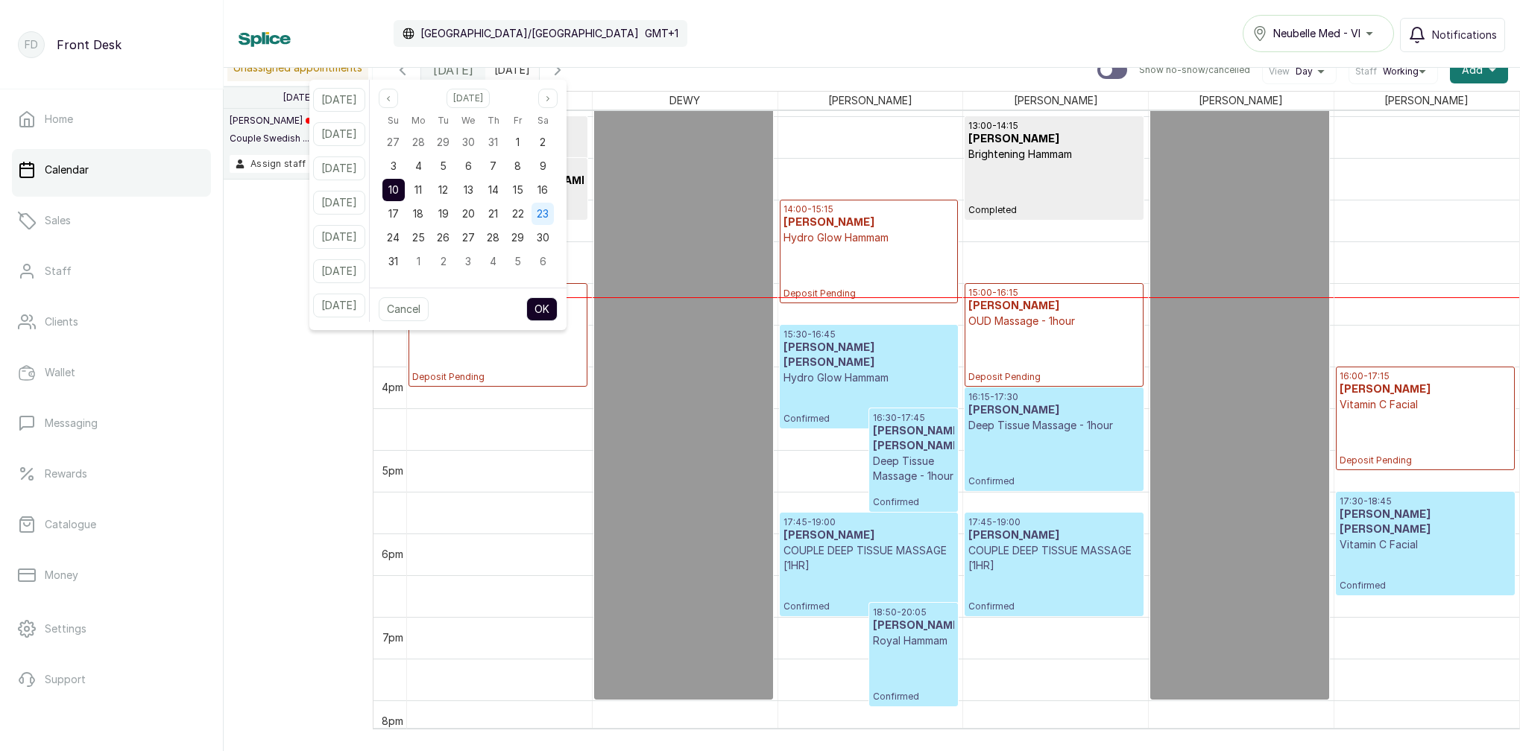
drag, startPoint x: 559, startPoint y: 191, endPoint x: 559, endPoint y: 203, distance: 11.9
click at [548, 191] on span "16" at bounding box center [542, 189] width 10 height 13
click at [557, 307] on button "OK" at bounding box center [541, 309] width 31 height 24
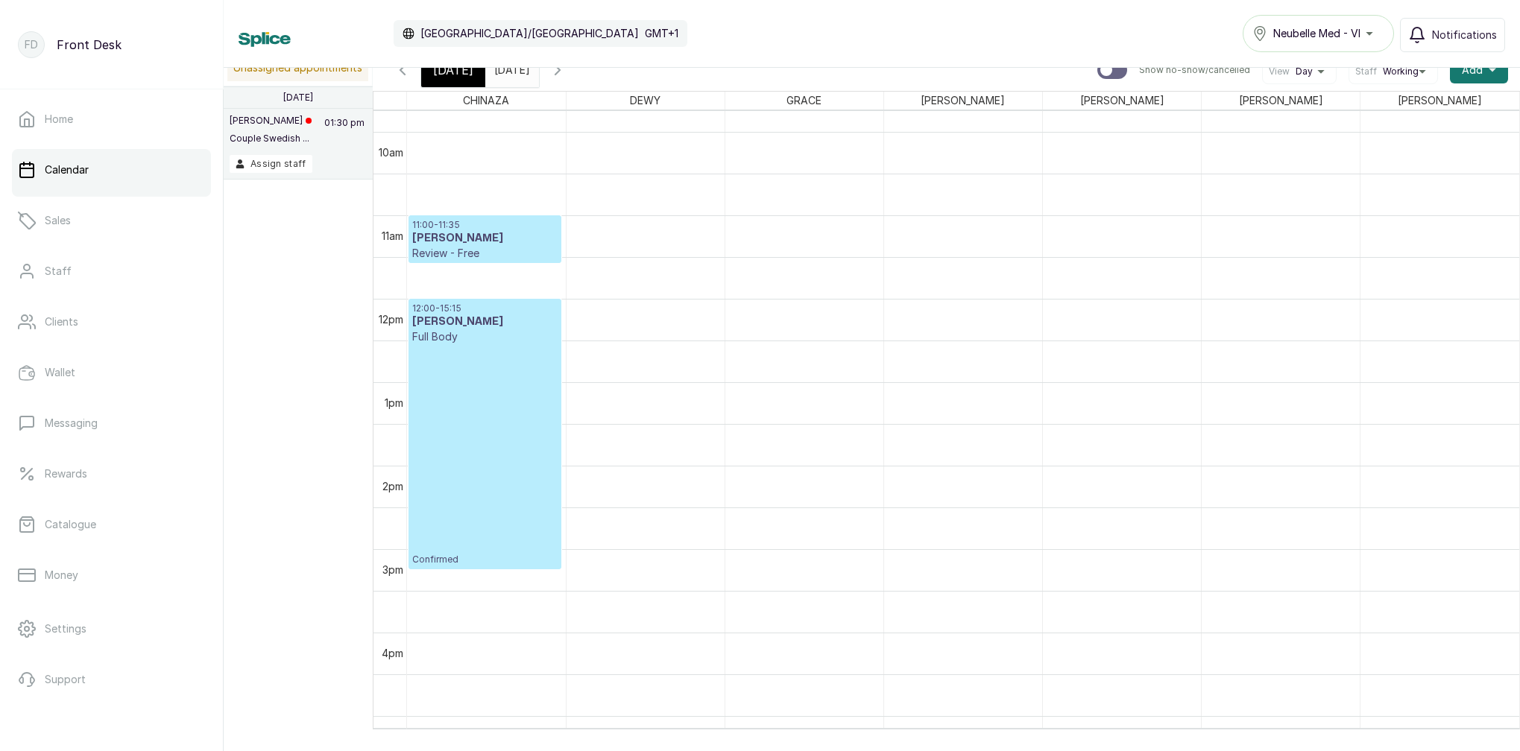
click at [456, 70] on span "[DATE]" at bounding box center [453, 70] width 40 height 18
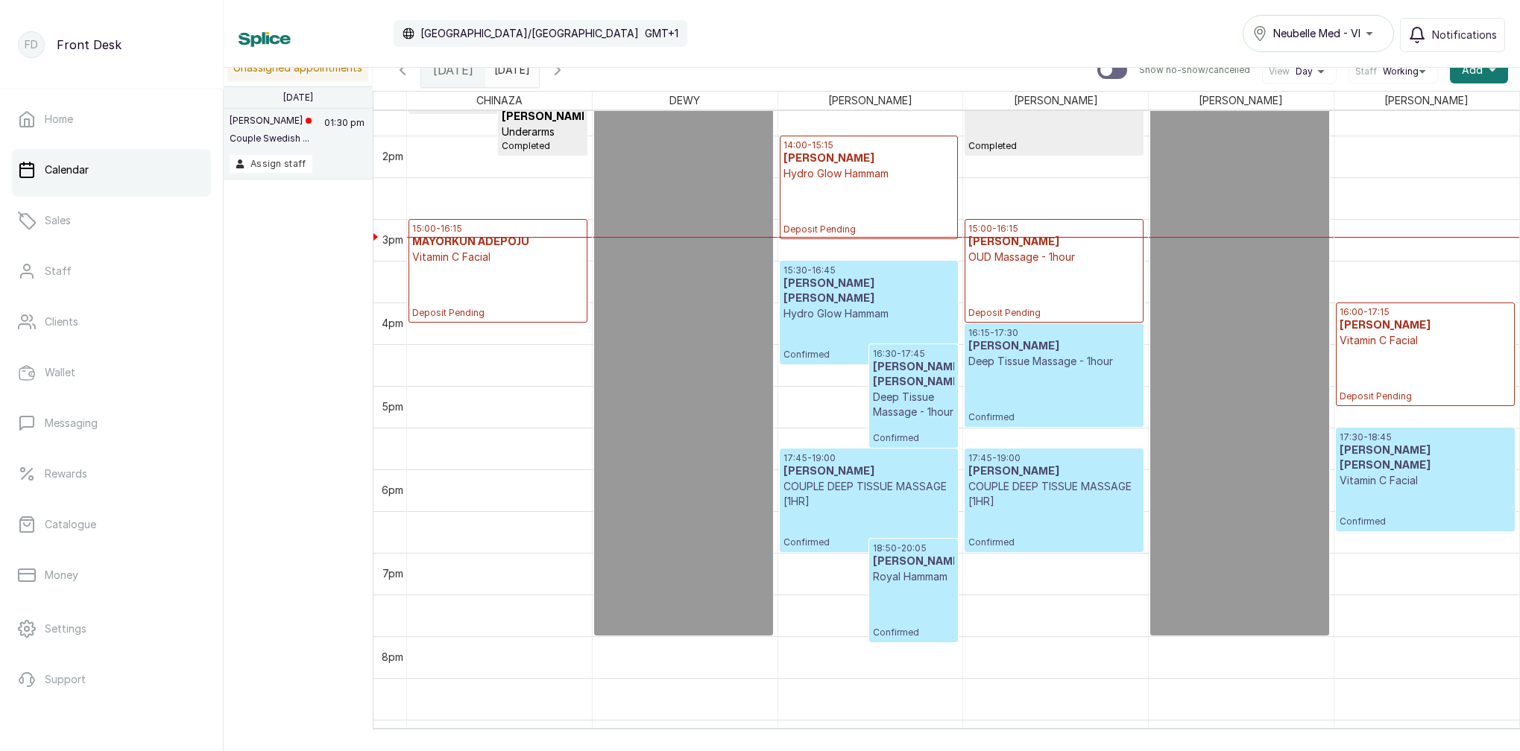
click at [510, 75] on input "[DATE]" at bounding box center [498, 66] width 24 height 25
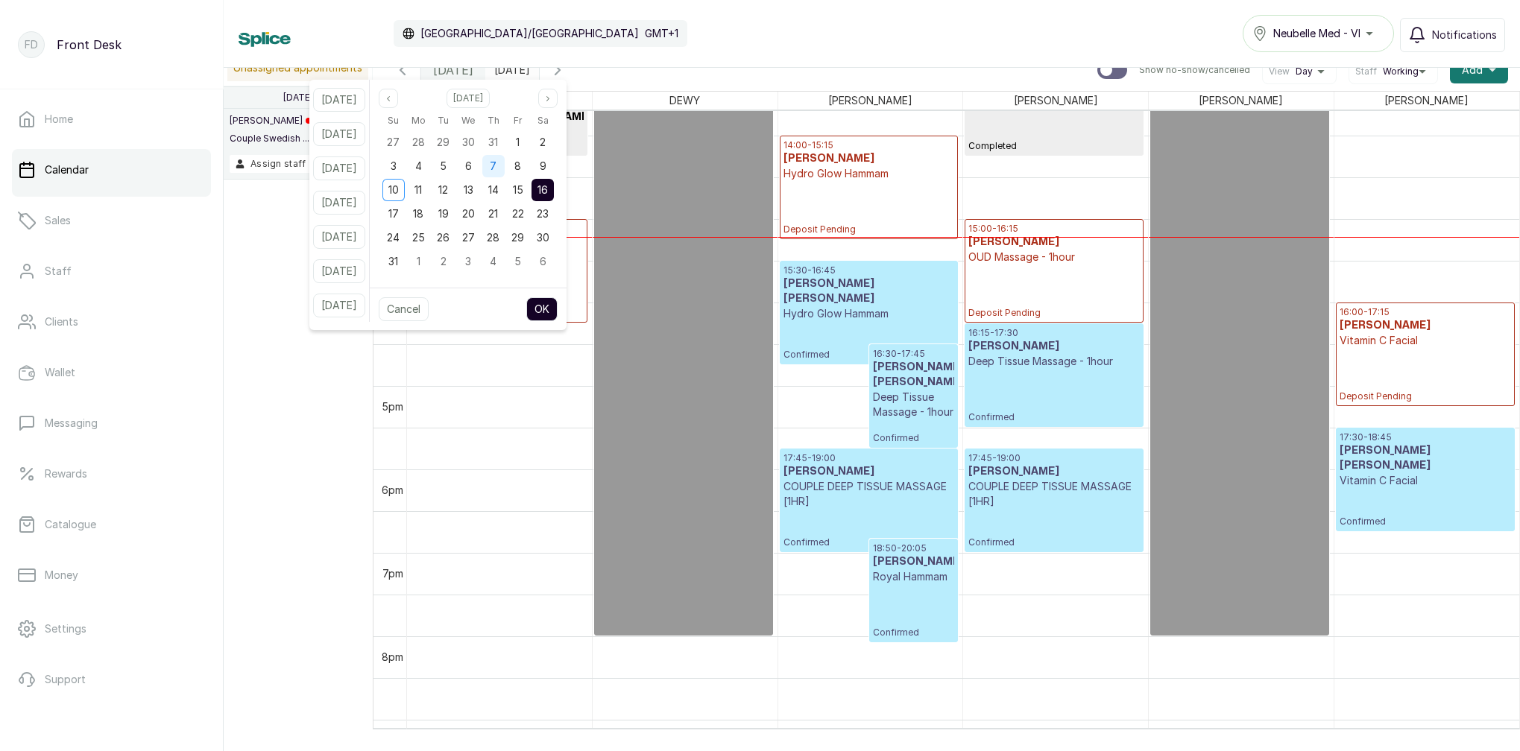
click at [505, 170] on div "7" at bounding box center [493, 166] width 22 height 22
click at [557, 307] on button "OK" at bounding box center [541, 309] width 31 height 24
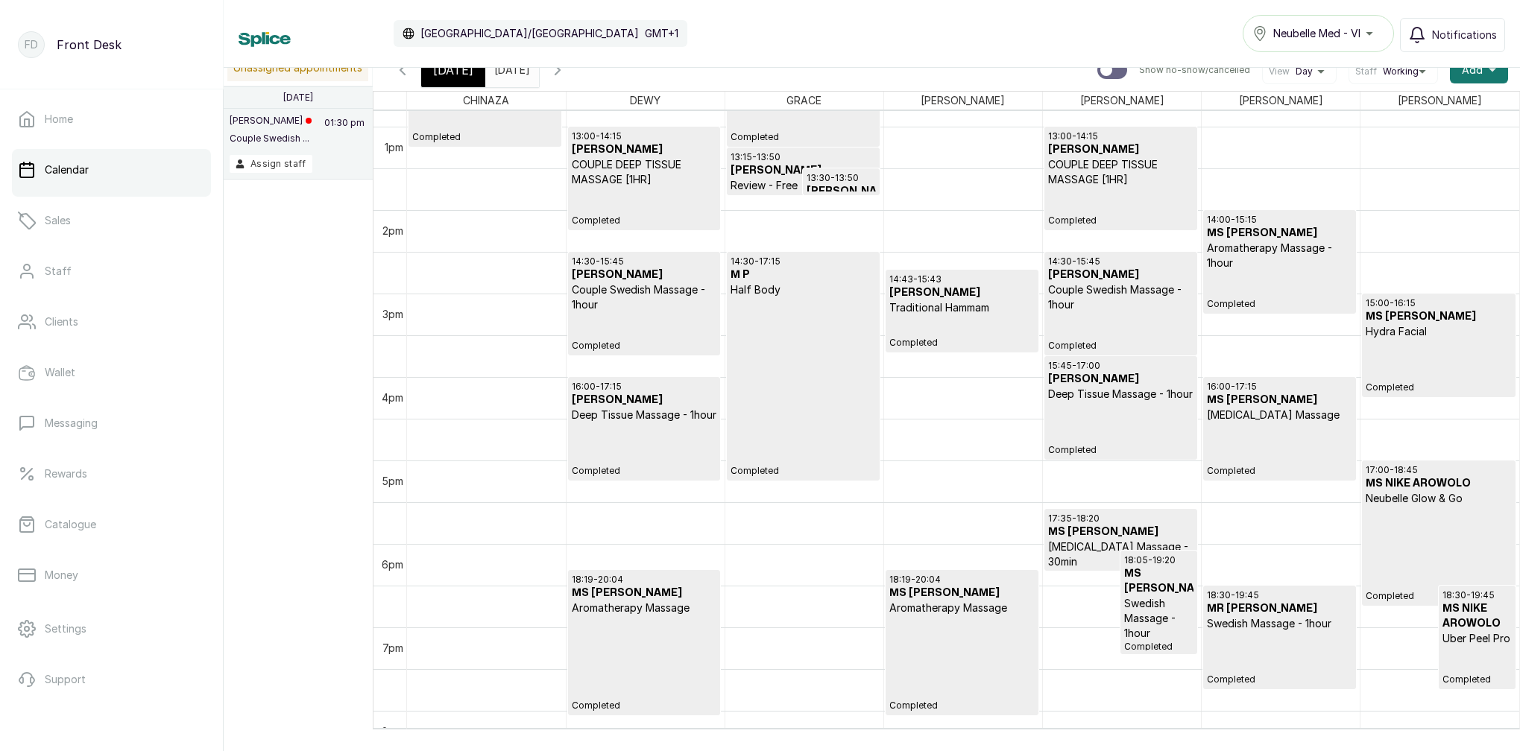
scroll to position [1070, 0]
click at [401, 73] on icon "button" at bounding box center [403, 70] width 18 height 18
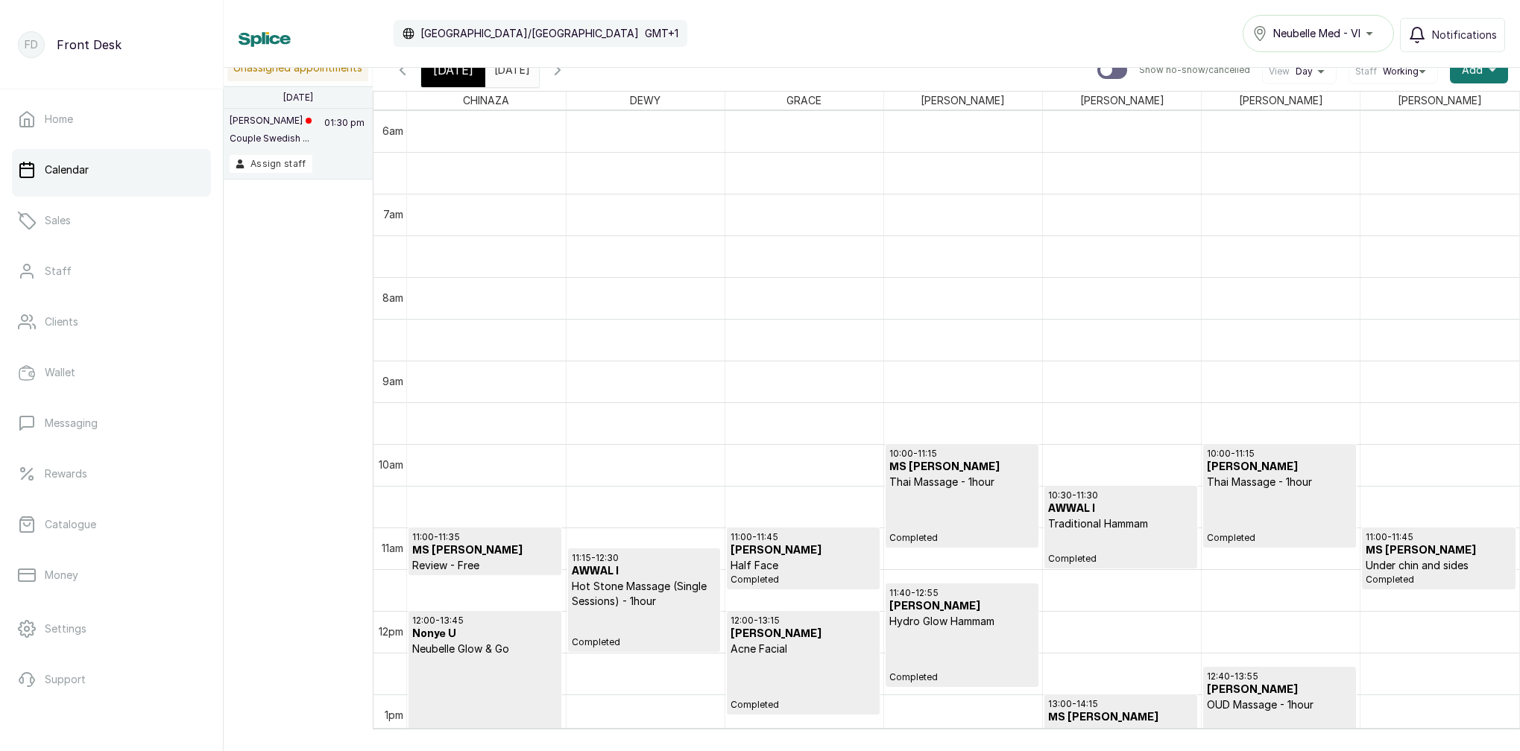
scroll to position [666, 0]
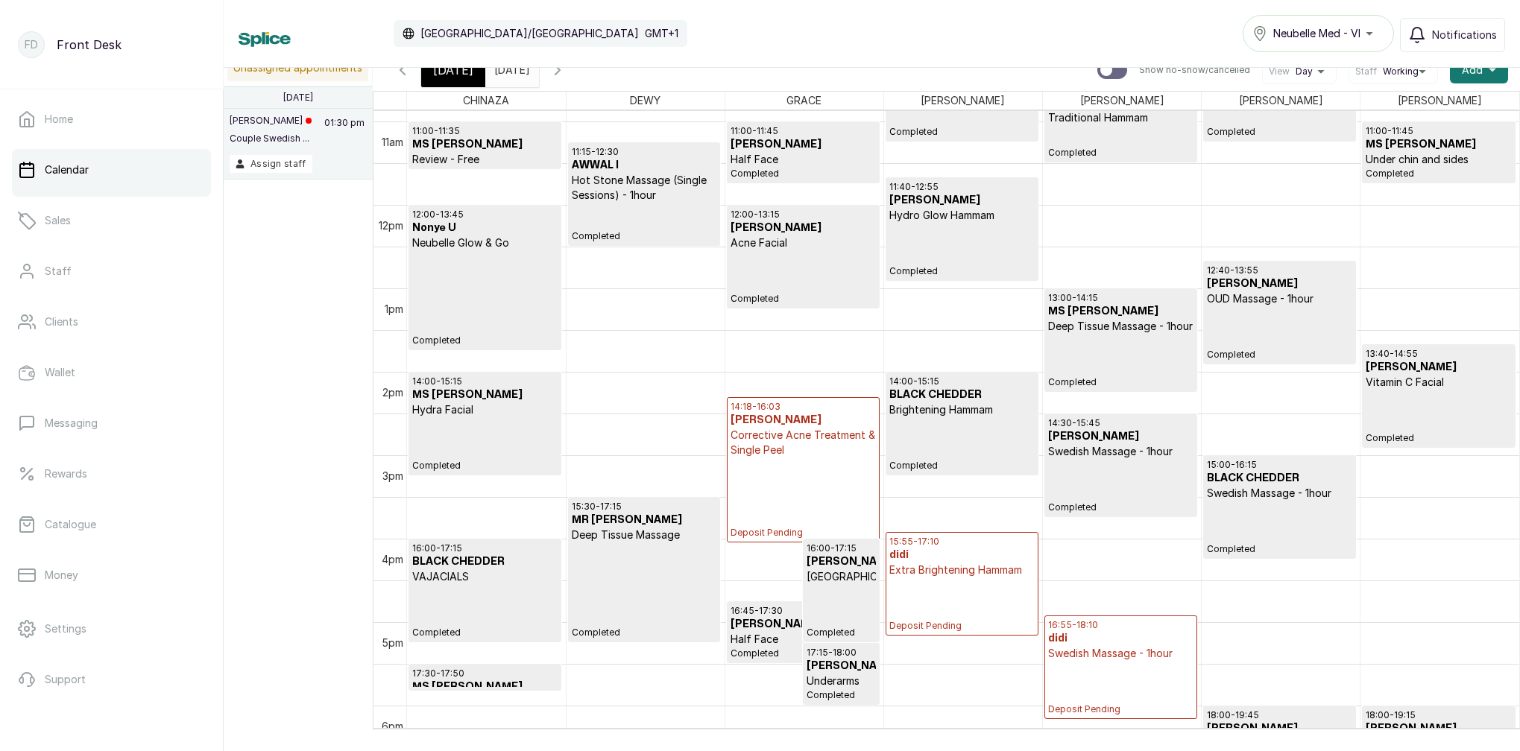
click at [409, 76] on icon "button" at bounding box center [403, 70] width 18 height 18
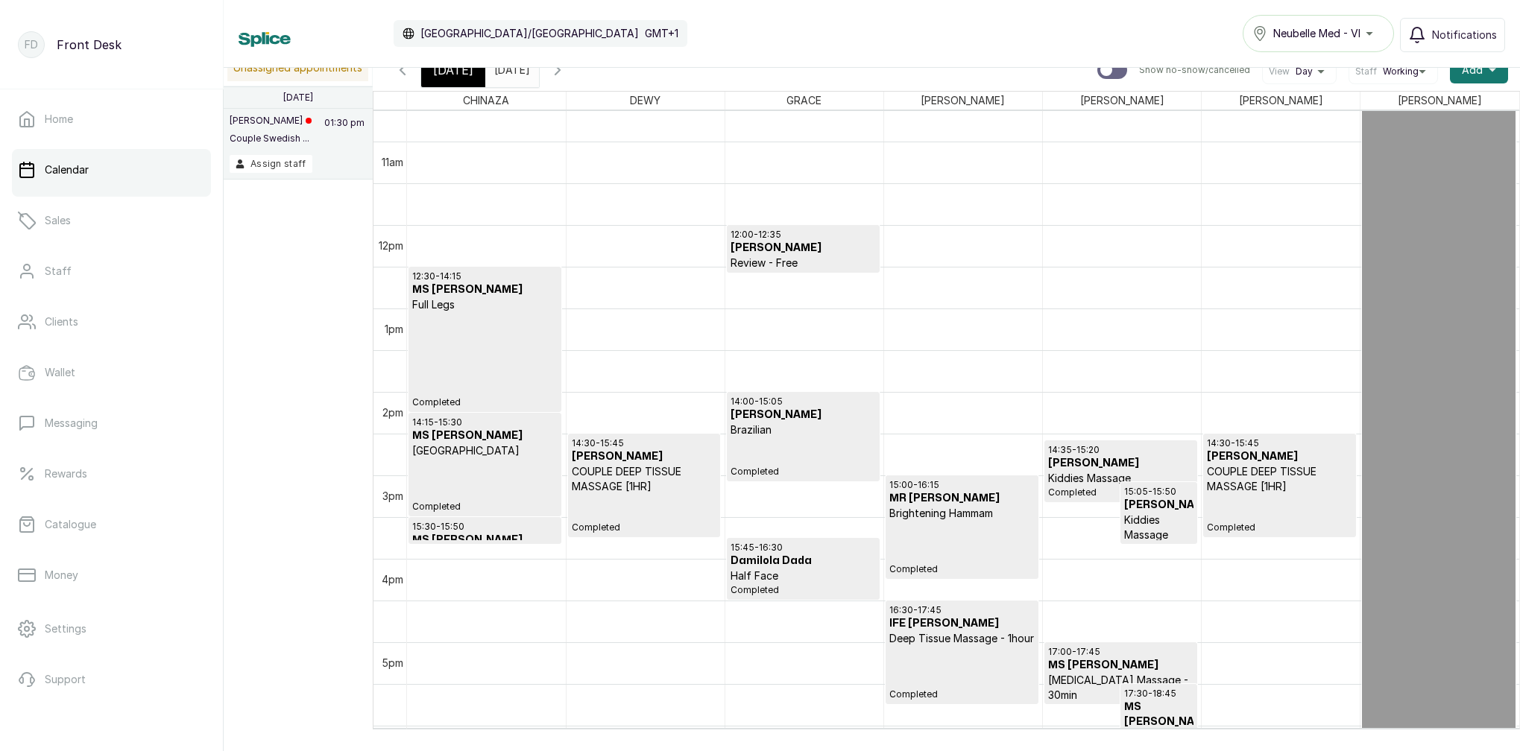
click at [566, 73] on icon "button" at bounding box center [558, 70] width 18 height 18
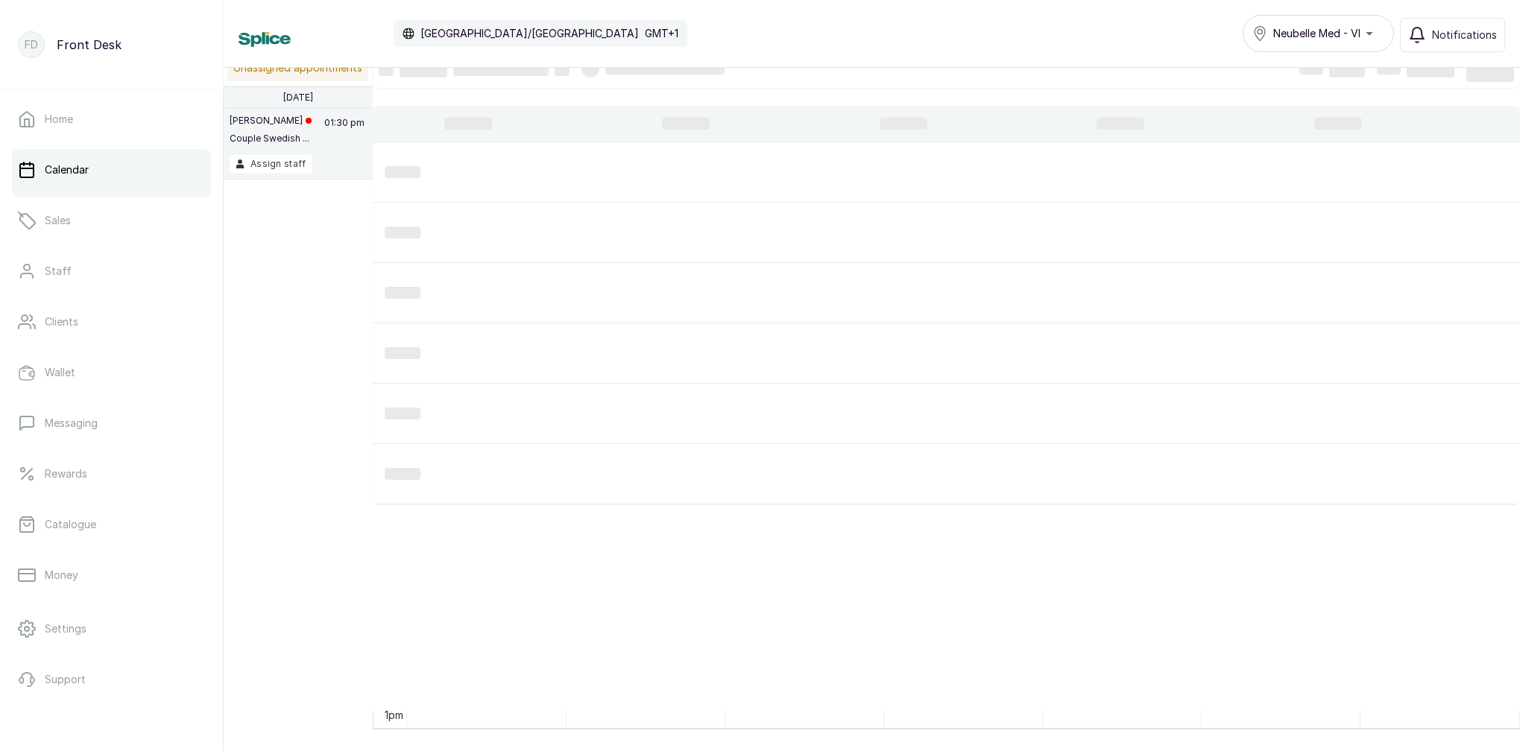
click at [601, 73] on div at bounding box center [652, 69] width 143 height 18
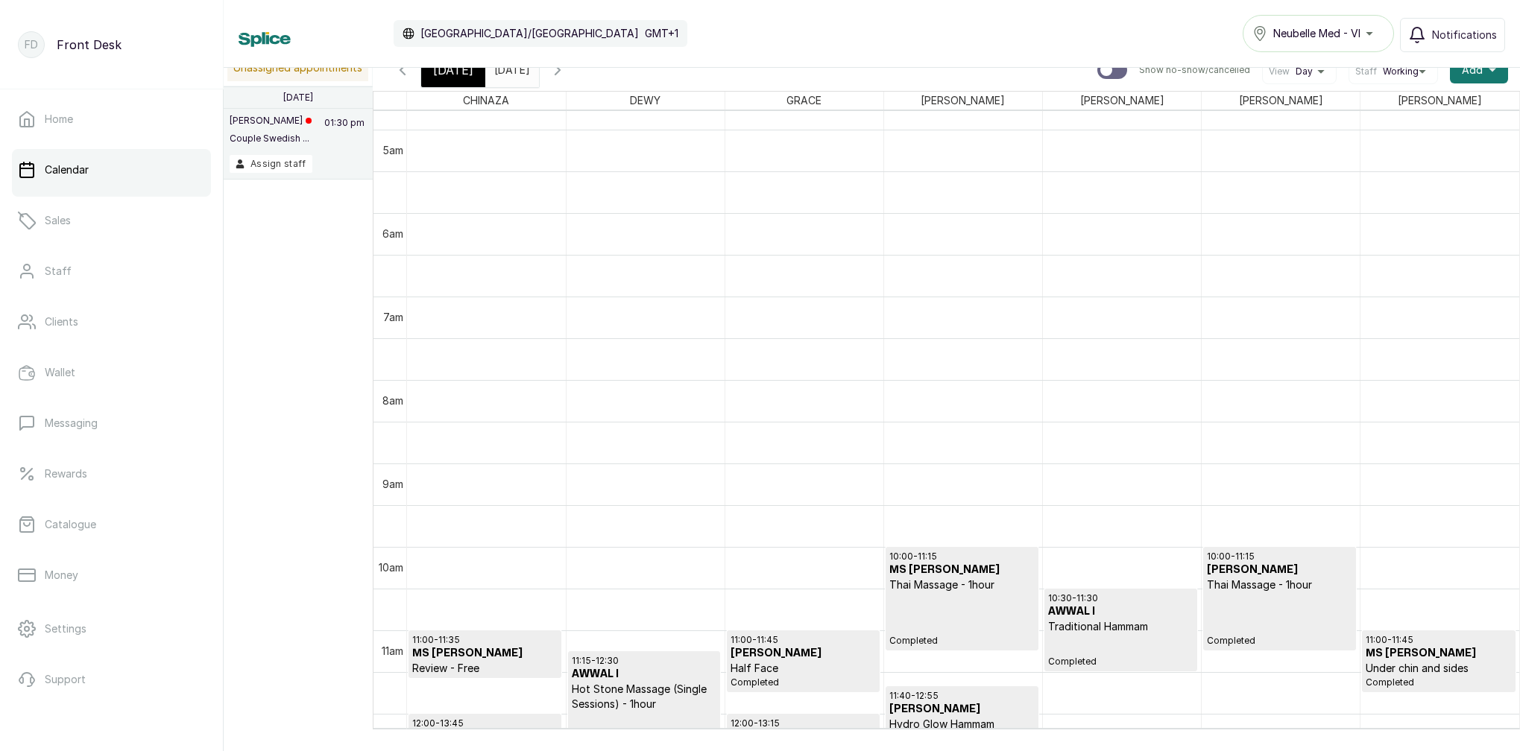
click at [566, 69] on icon "button" at bounding box center [558, 70] width 18 height 18
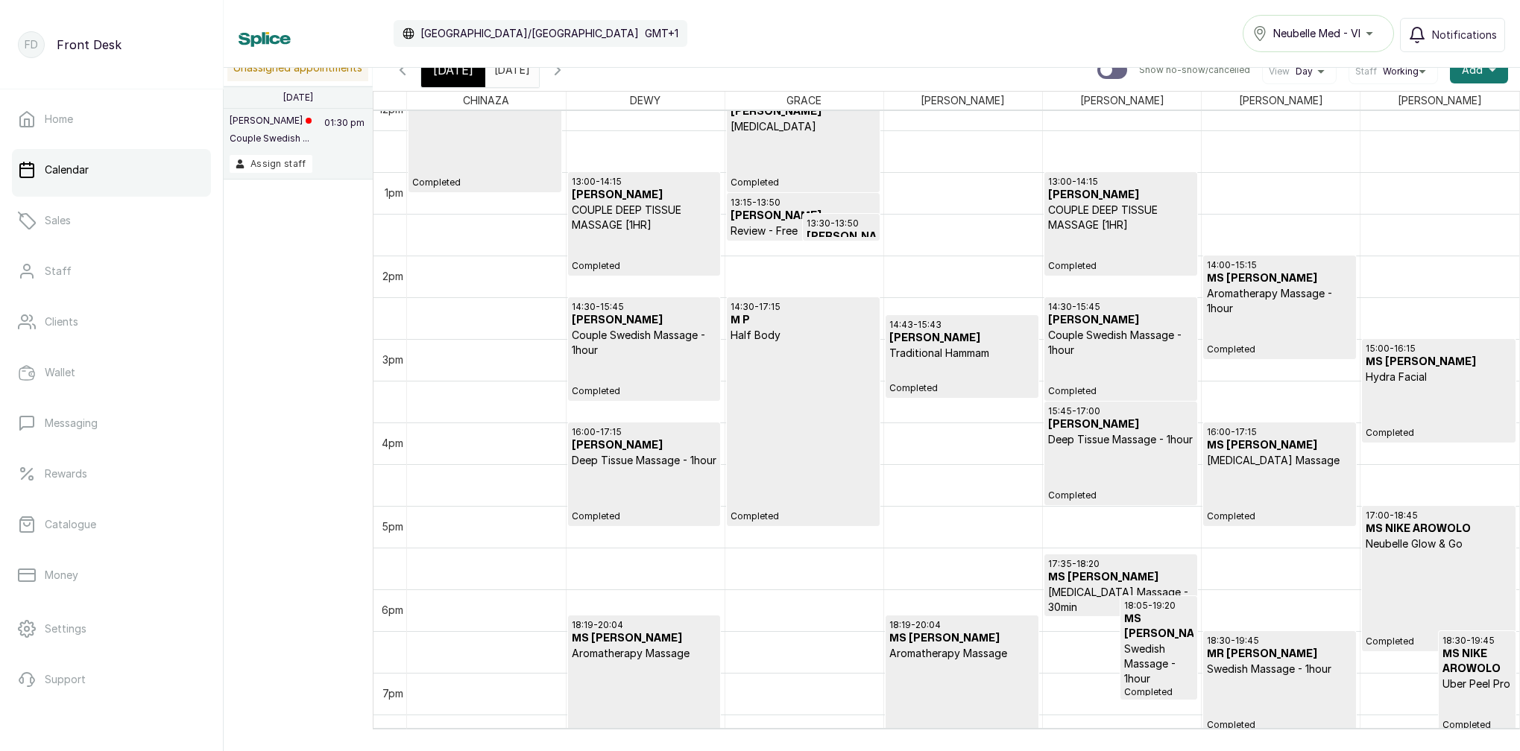
click at [510, 70] on input "2025-08-07" at bounding box center [498, 66] width 24 height 25
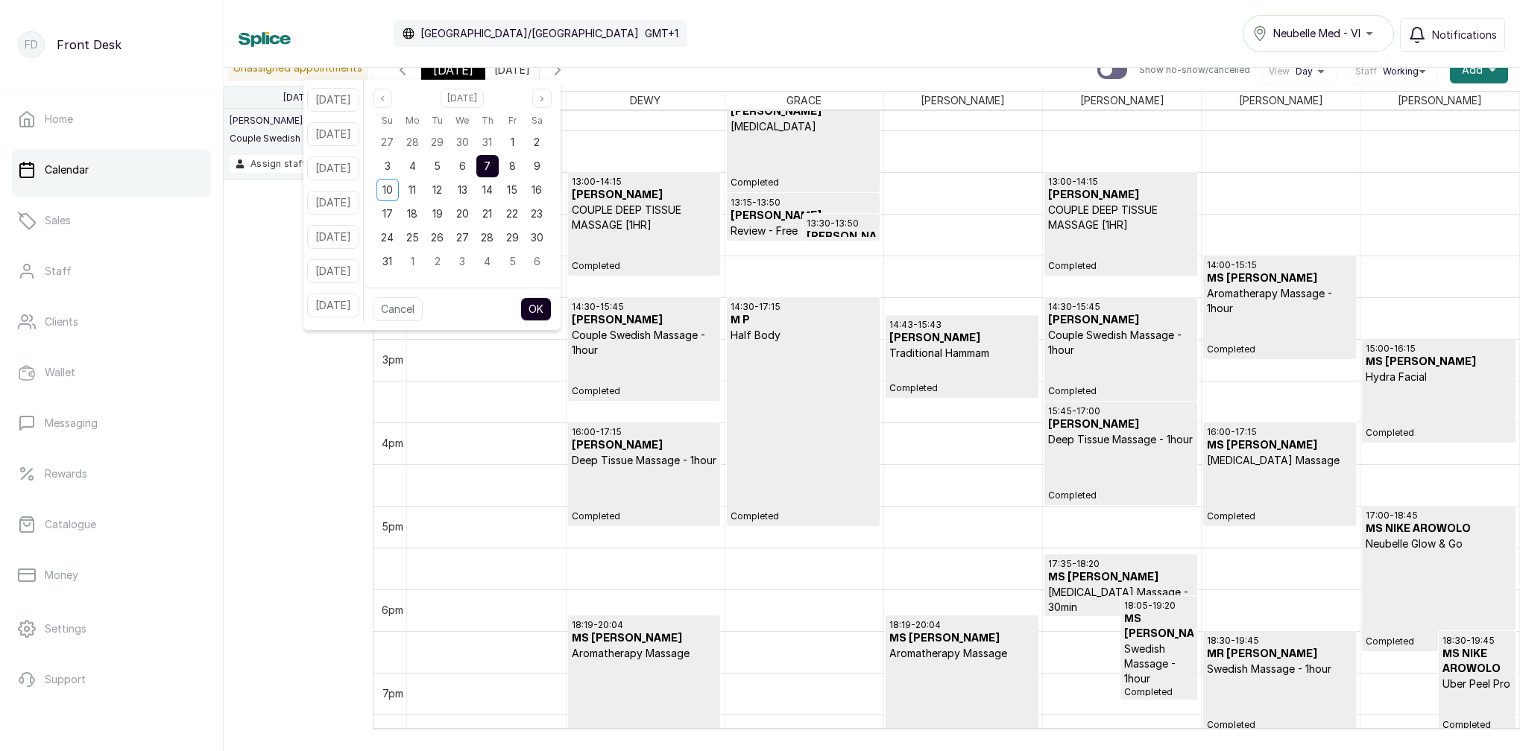
click at [677, 34] on div "Calendar Africa/Lagos GMT+1 Neubelle Med - VI Notifications" at bounding box center [871, 33] width 1266 height 37
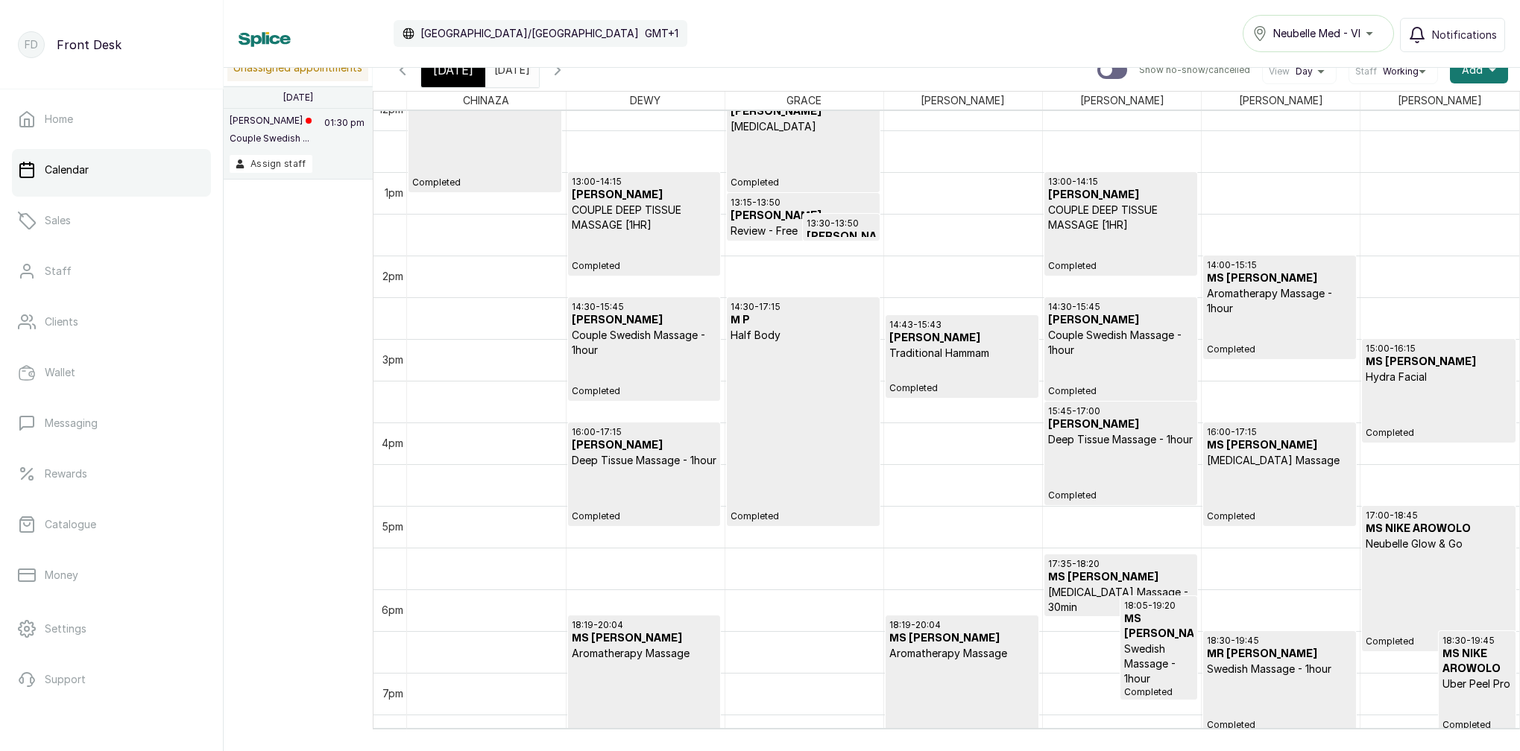
drag, startPoint x: 473, startPoint y: 80, endPoint x: 514, endPoint y: 114, distance: 53.4
click at [473, 80] on div "[DATE]" at bounding box center [453, 70] width 64 height 34
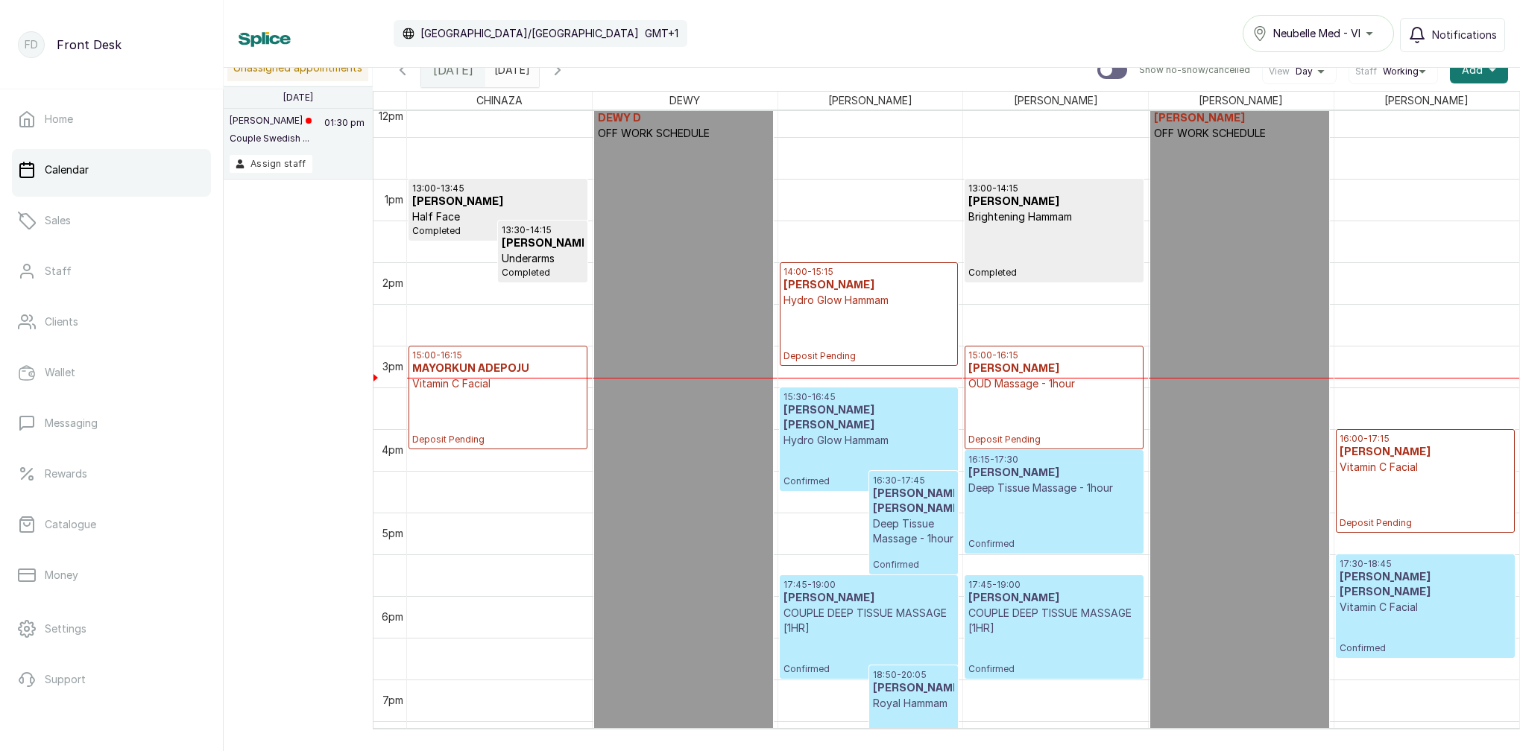
scroll to position [1046, 0]
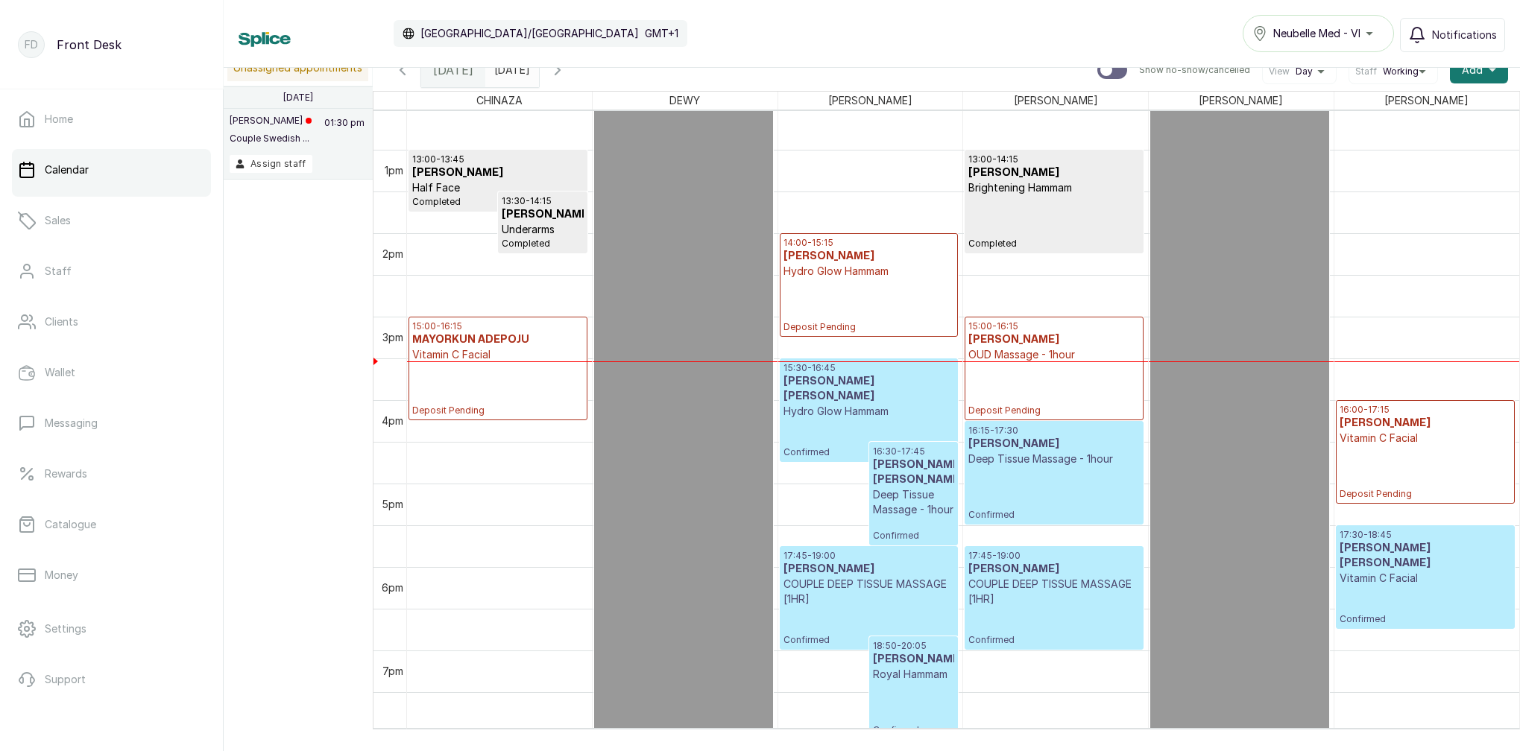
click at [566, 75] on icon "button" at bounding box center [558, 70] width 18 height 18
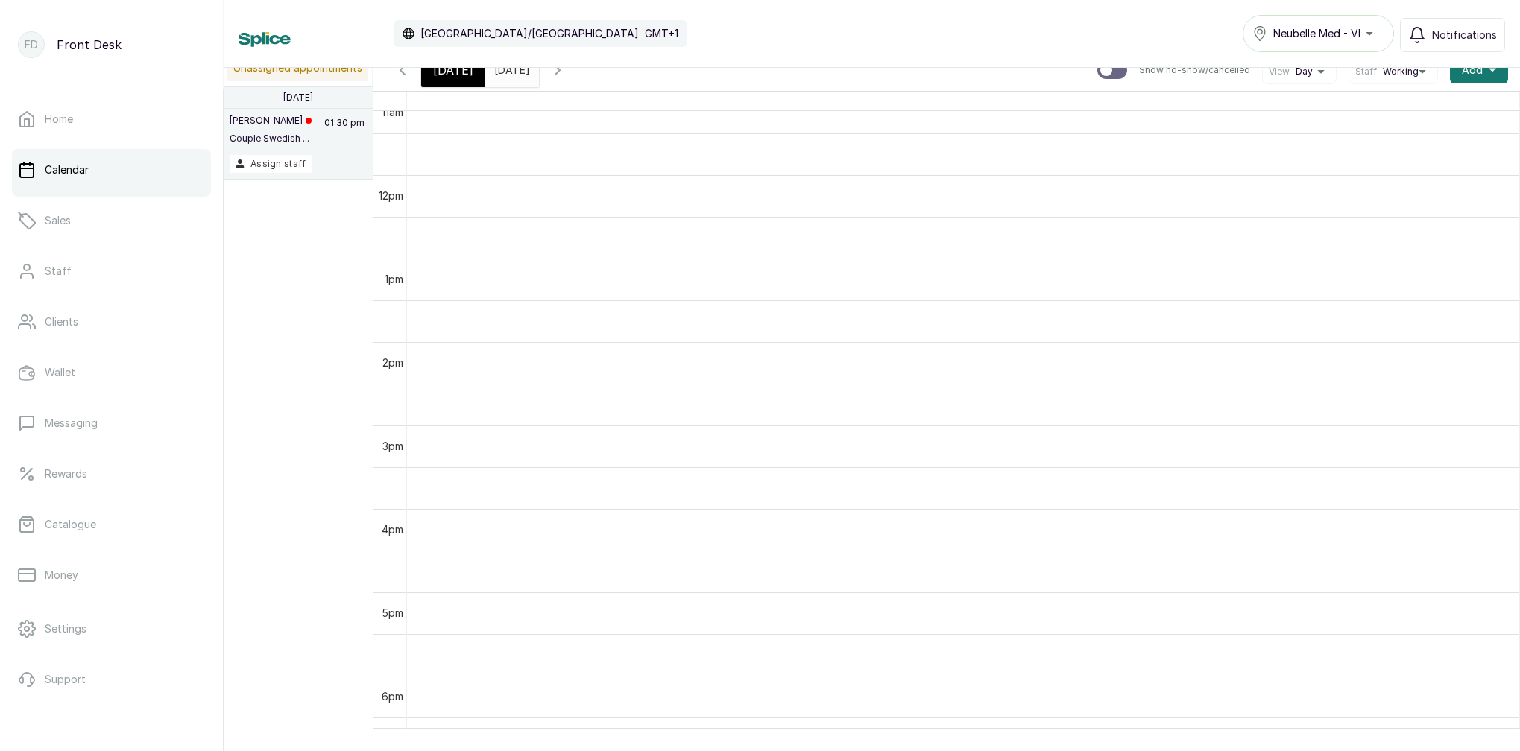
scroll to position [948, 0]
click at [566, 75] on icon "button" at bounding box center [558, 70] width 18 height 18
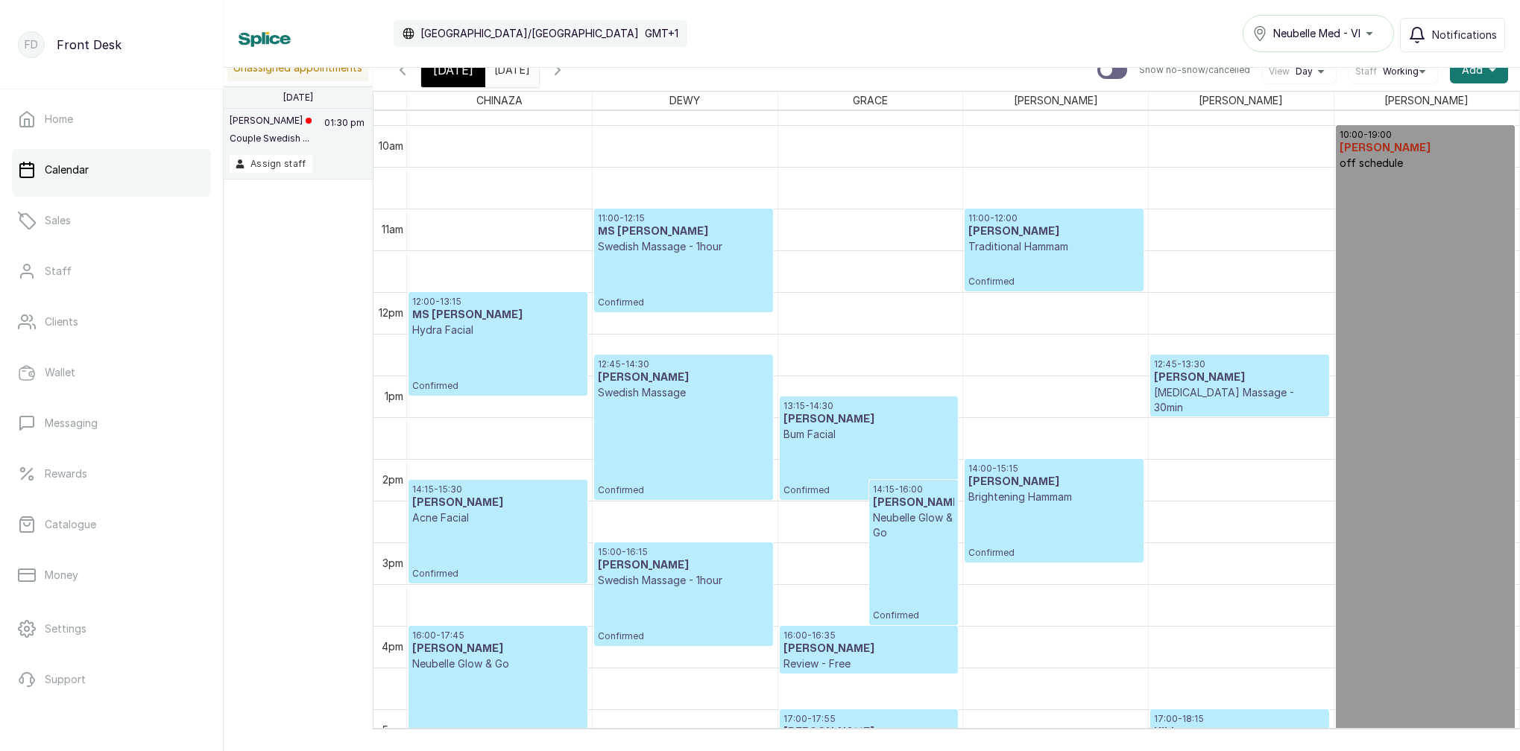
scroll to position [821, 0]
click at [510, 72] on input "2025-08-07" at bounding box center [498, 66] width 24 height 25
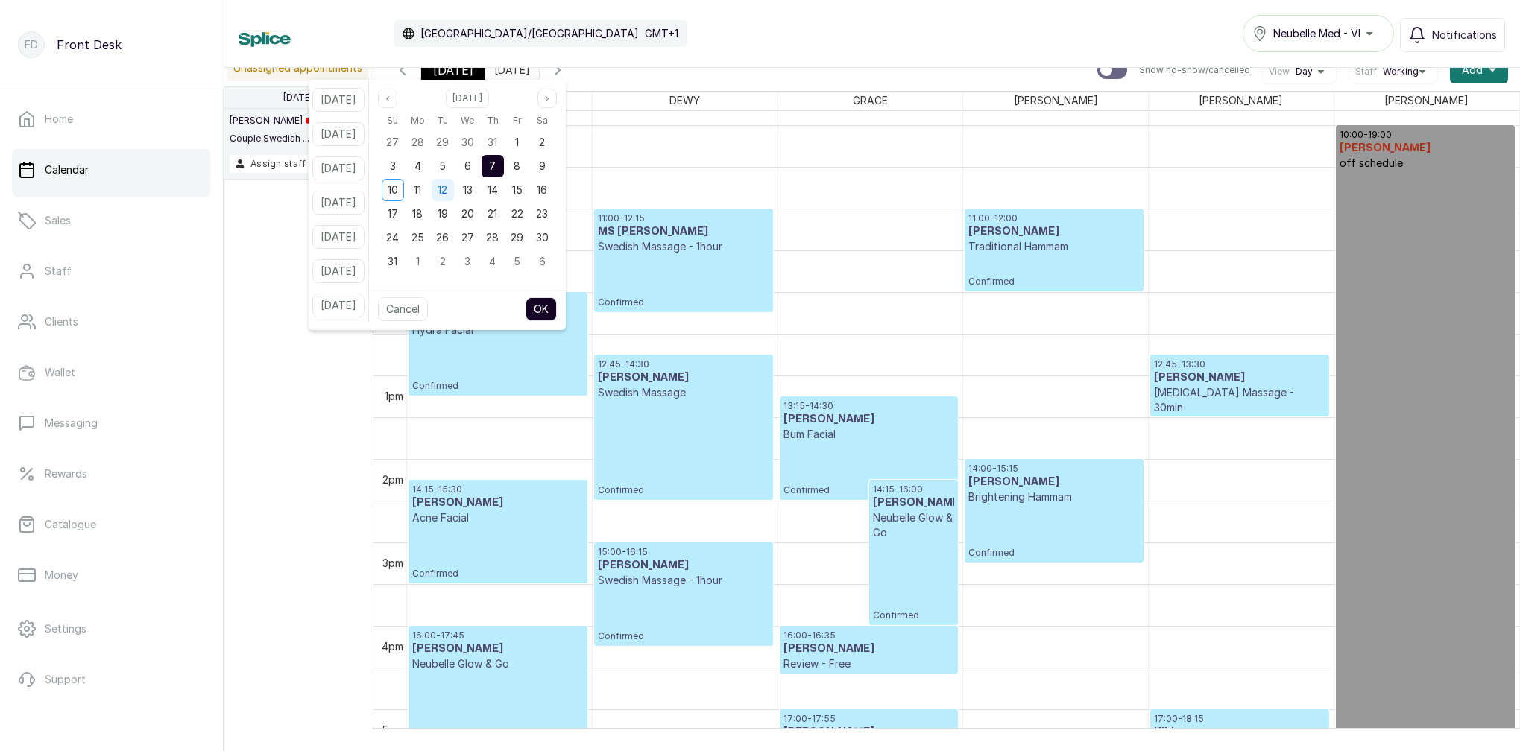
click at [447, 192] on span "12" at bounding box center [442, 189] width 10 height 13
click at [557, 310] on button "OK" at bounding box center [540, 309] width 31 height 24
type input "2025-08-12"
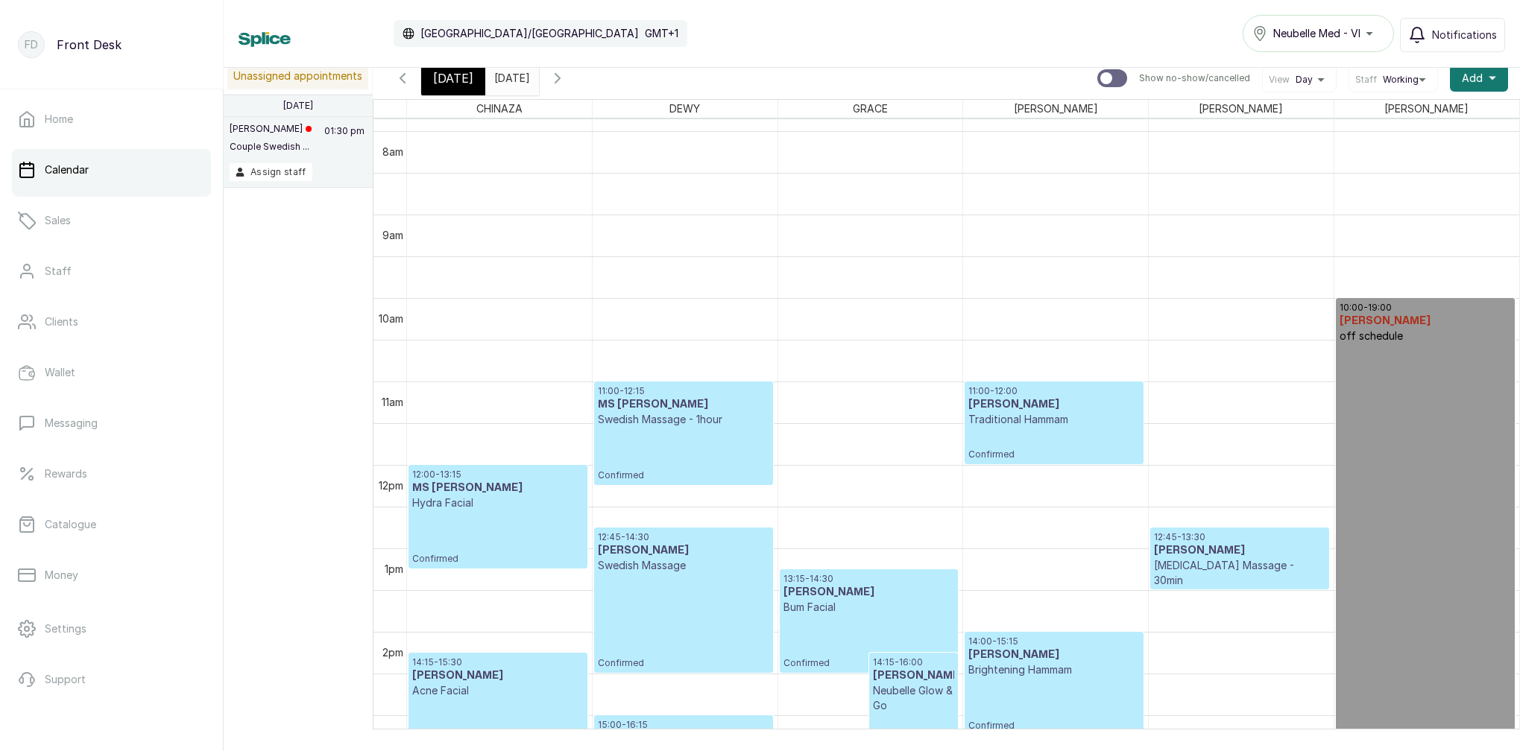
scroll to position [652, 0]
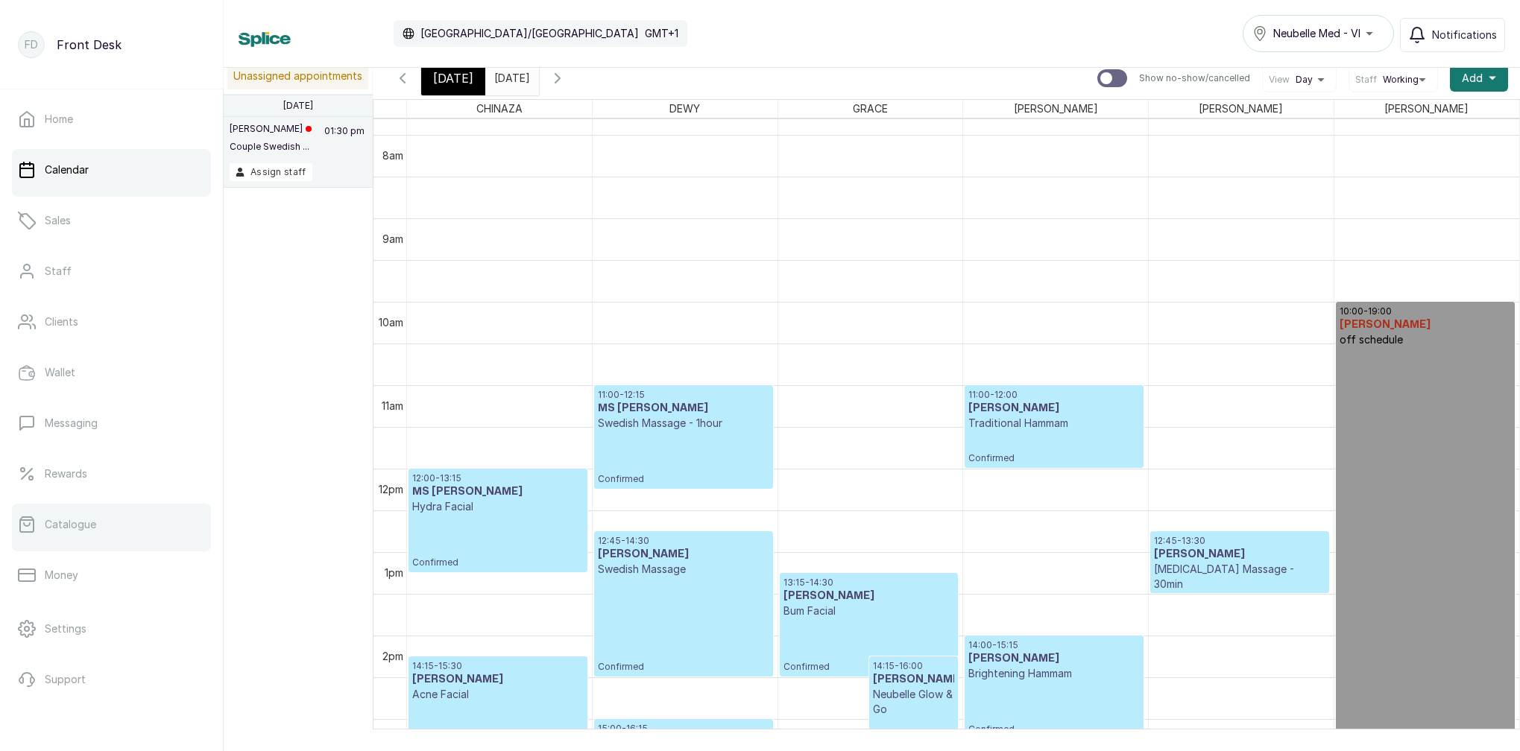
click at [121, 534] on link "Catalogue" at bounding box center [111, 525] width 199 height 42
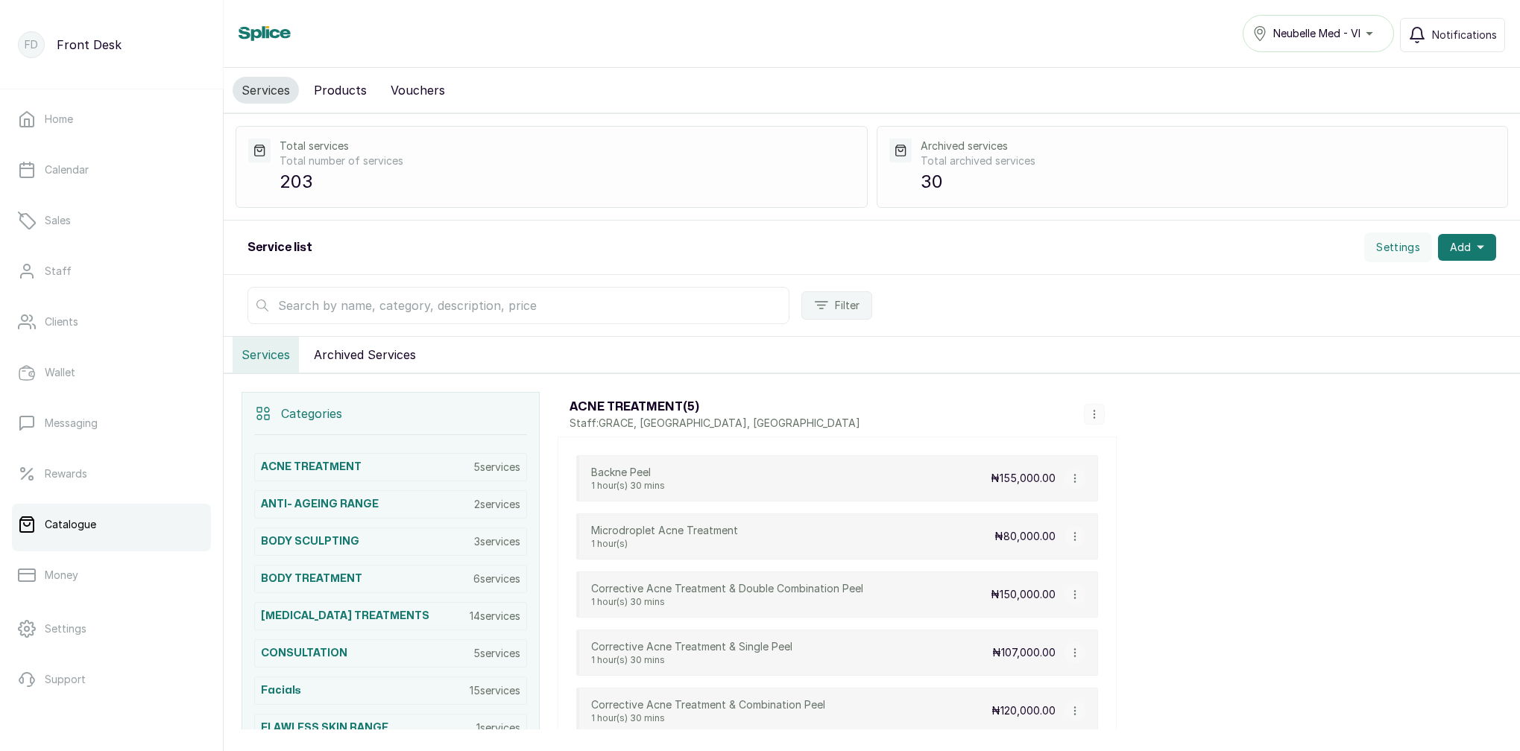
click at [392, 307] on input "text" at bounding box center [518, 305] width 542 height 37
click at [136, 312] on link "Clients" at bounding box center [111, 322] width 199 height 42
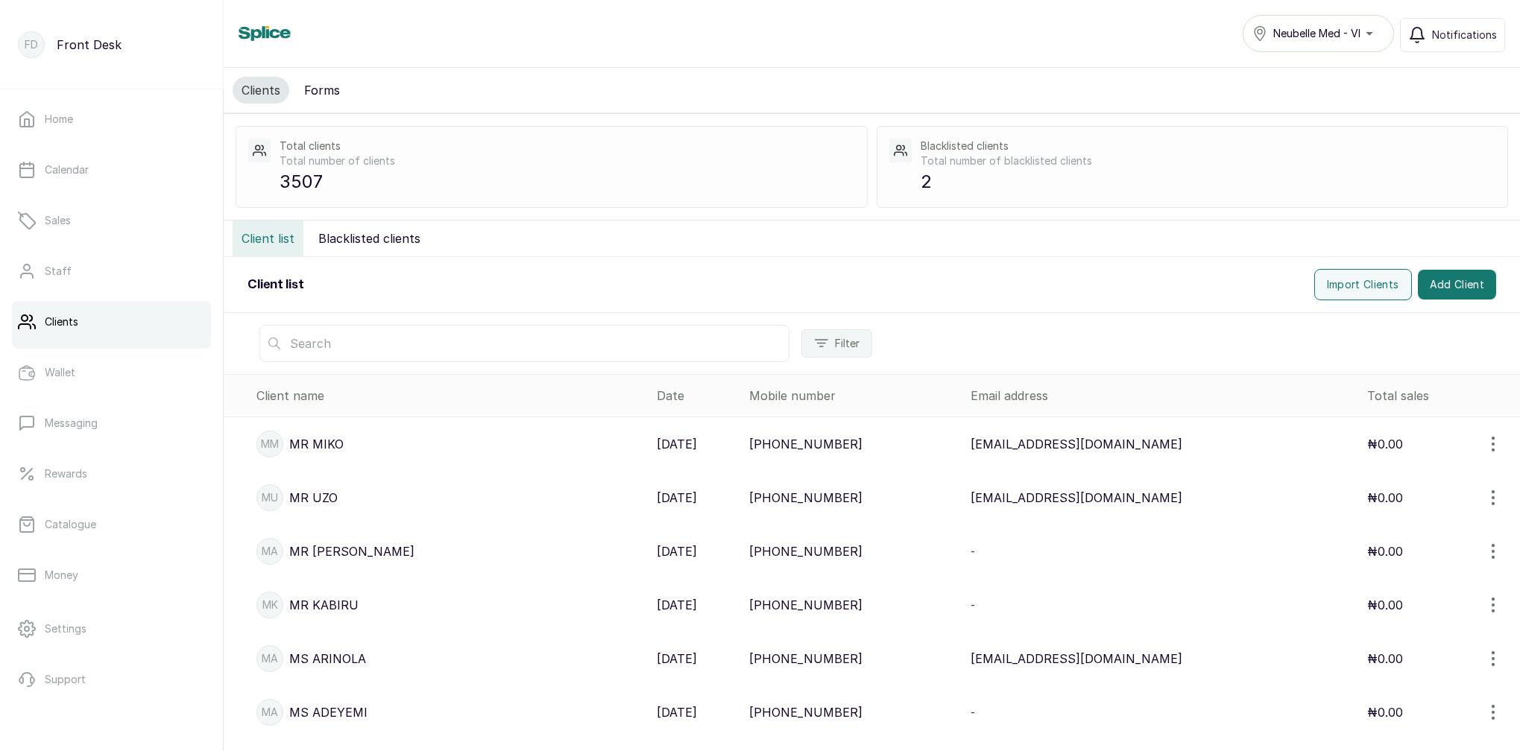
click at [393, 347] on input "text" at bounding box center [524, 343] width 530 height 37
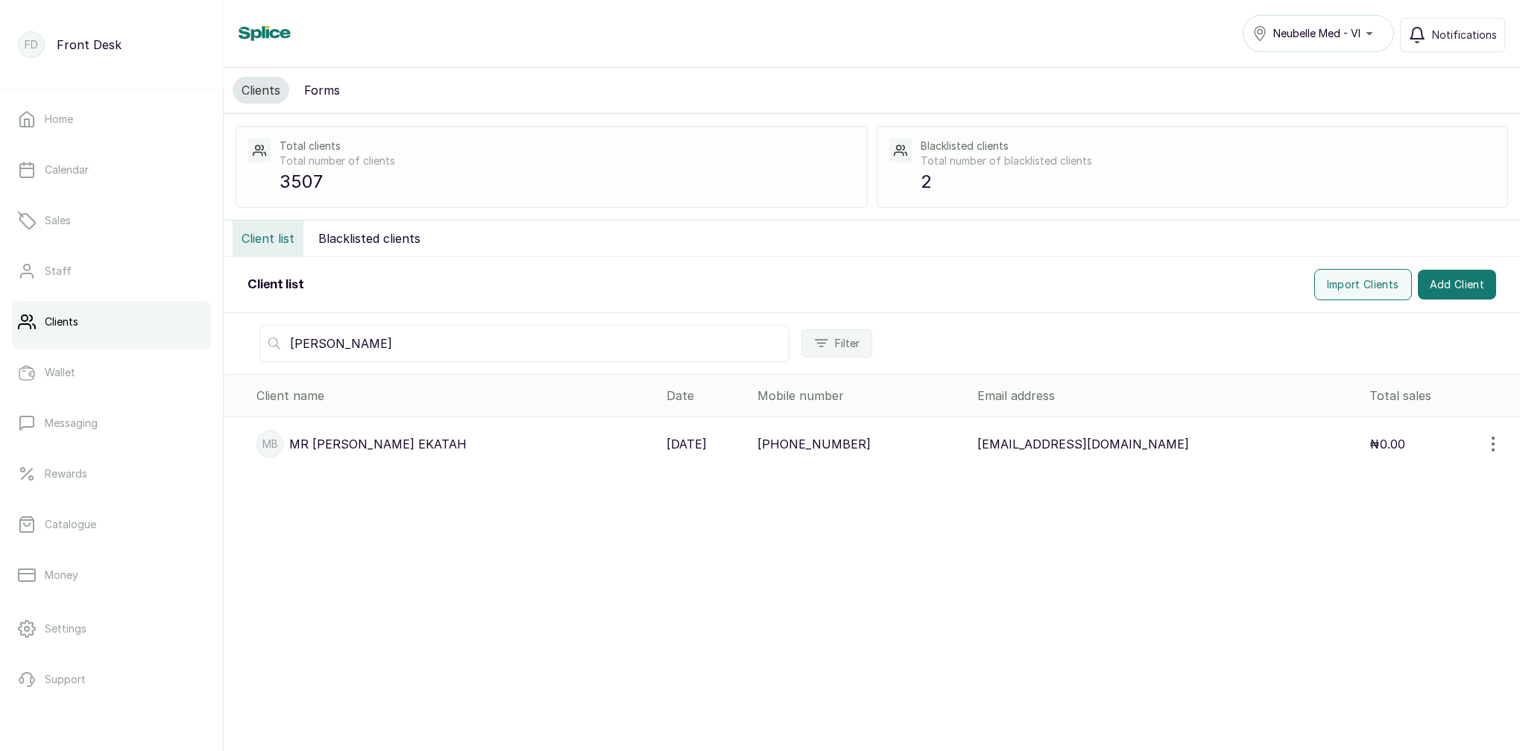
type input "BEN EKAT"
click at [314, 446] on p "MR BEN EKATAH" at bounding box center [377, 444] width 177 height 18
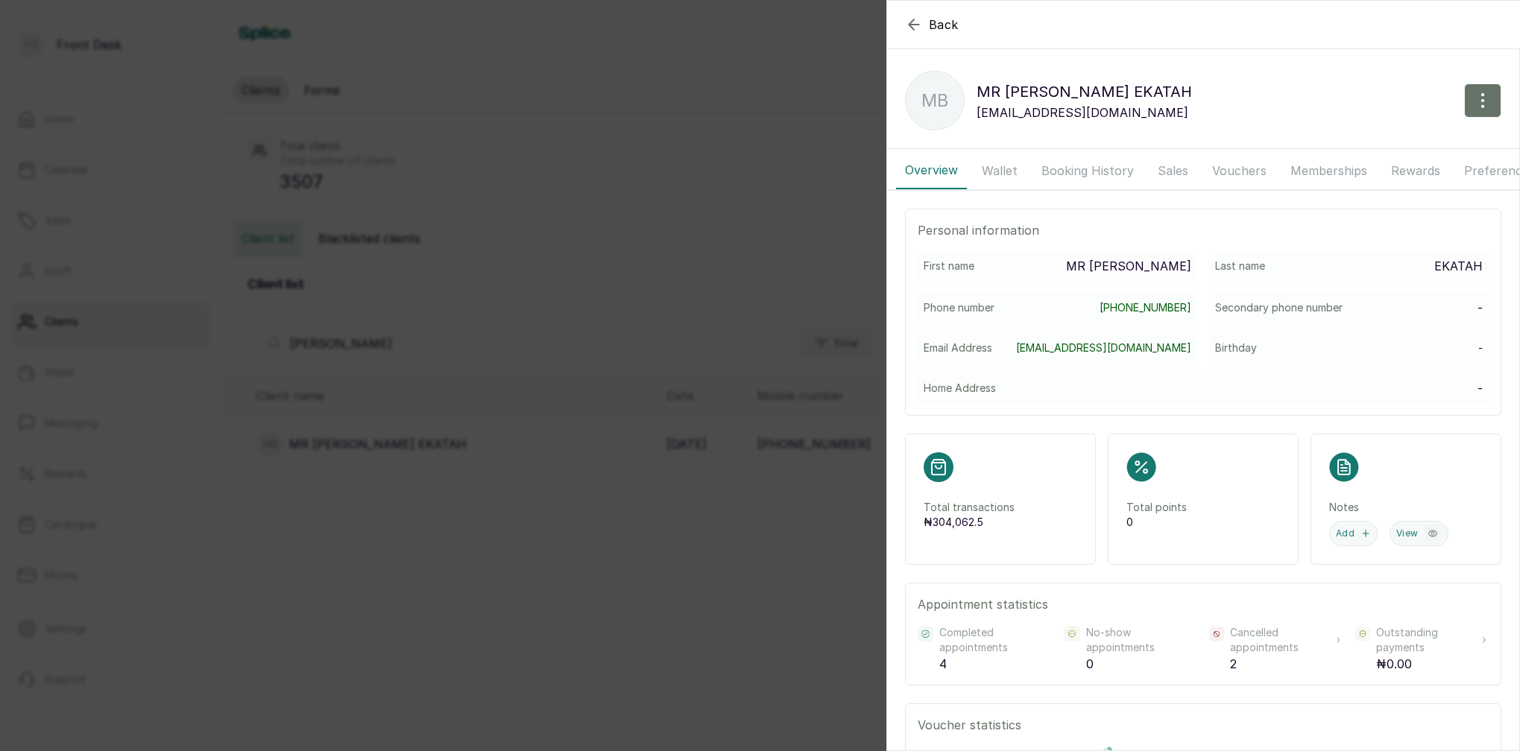
click at [1081, 161] on button "Booking History" at bounding box center [1087, 170] width 110 height 37
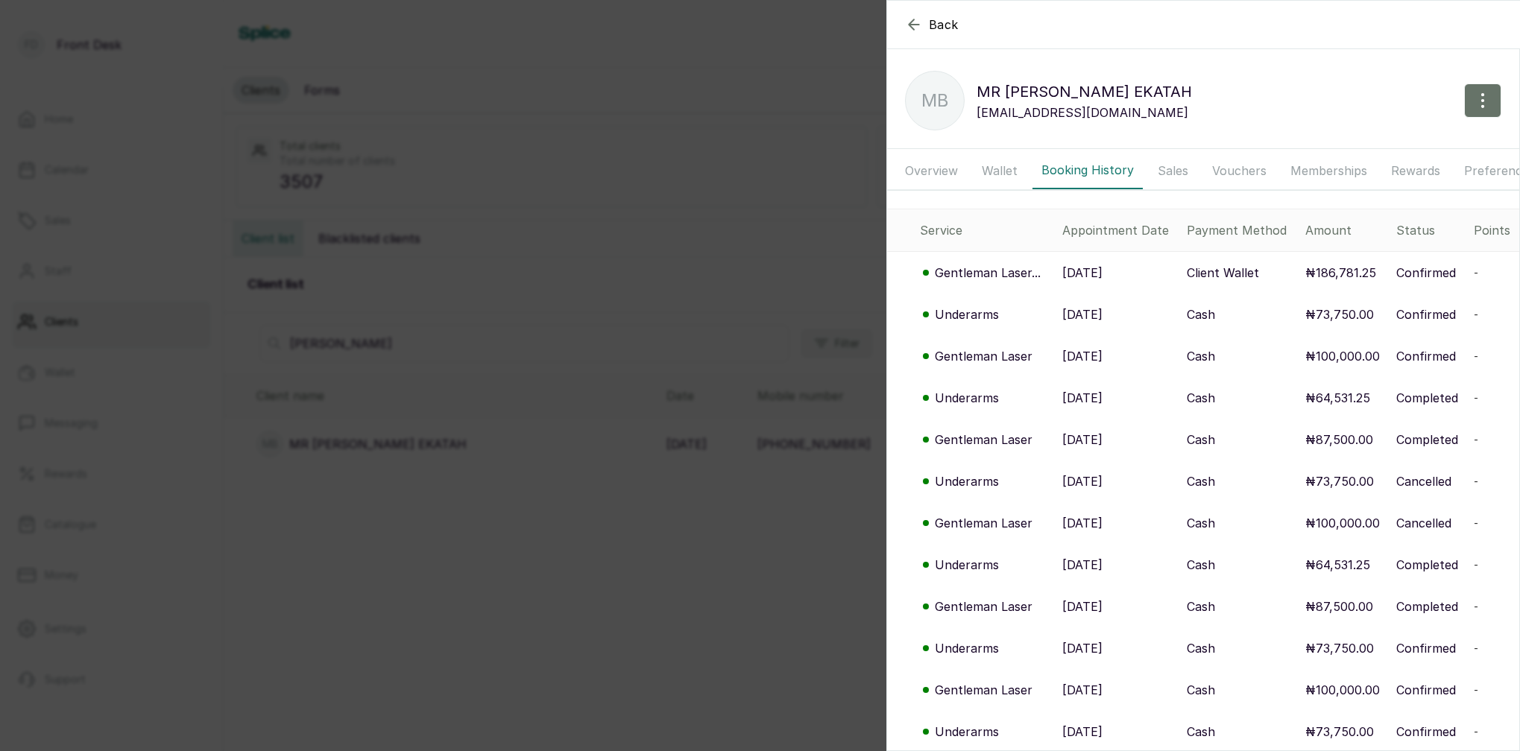
click at [989, 270] on p "Gentleman Laser..." at bounding box center [988, 273] width 106 height 18
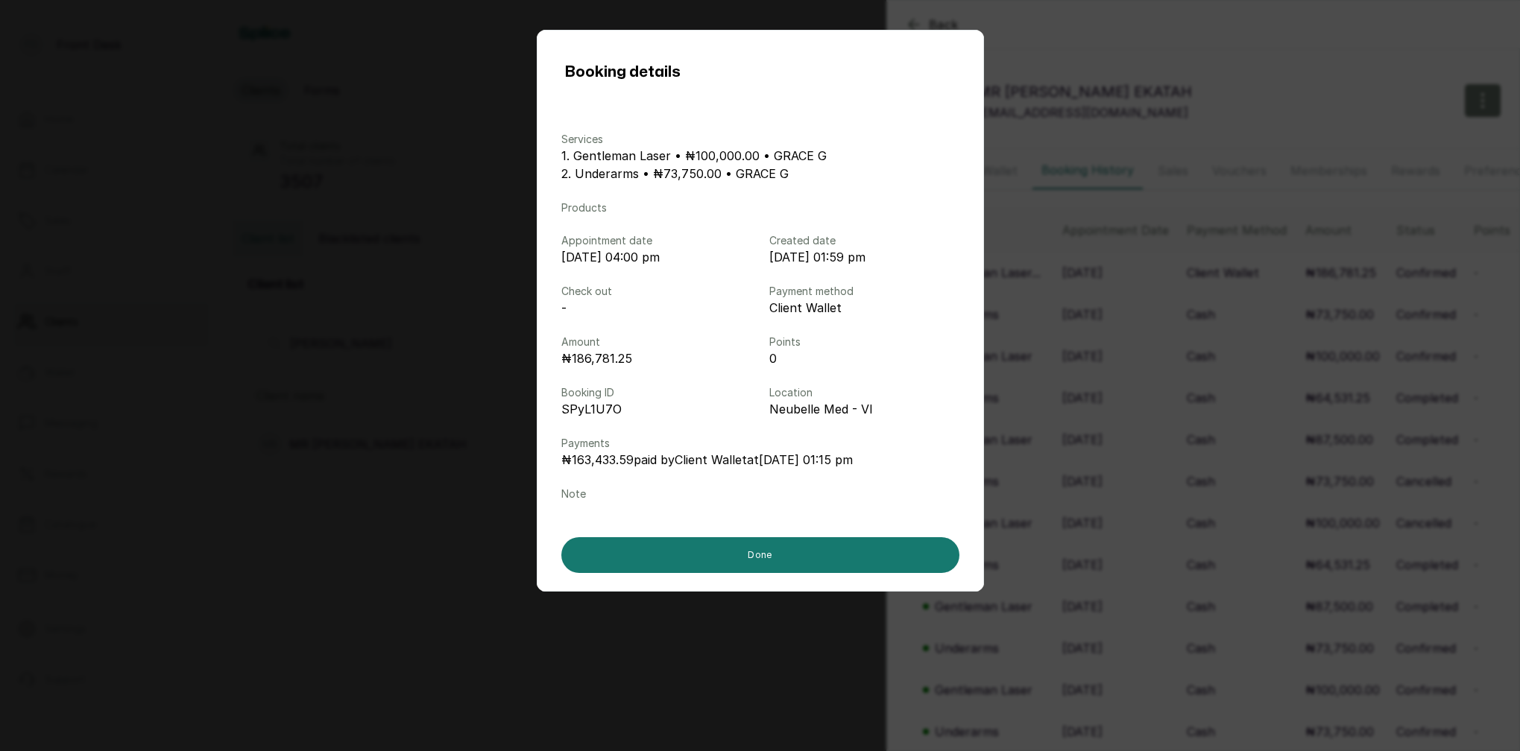
click at [1121, 326] on div "Booking details Services 1. Gentleman Laser • ₦100,000.00 • GRACE G 2. Underarm…" at bounding box center [760, 375] width 1520 height 751
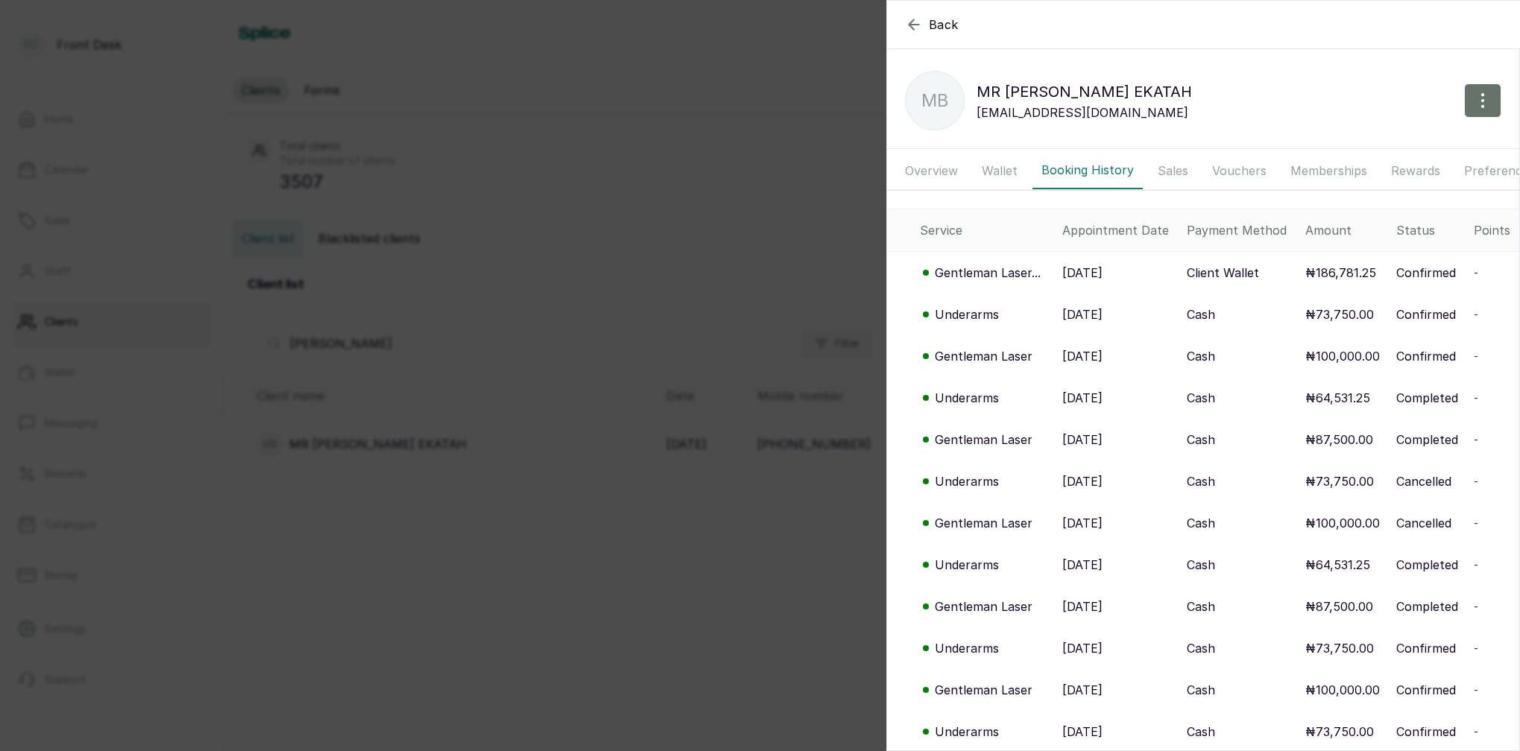
click at [993, 275] on p "Gentleman Laser..." at bounding box center [988, 273] width 106 height 18
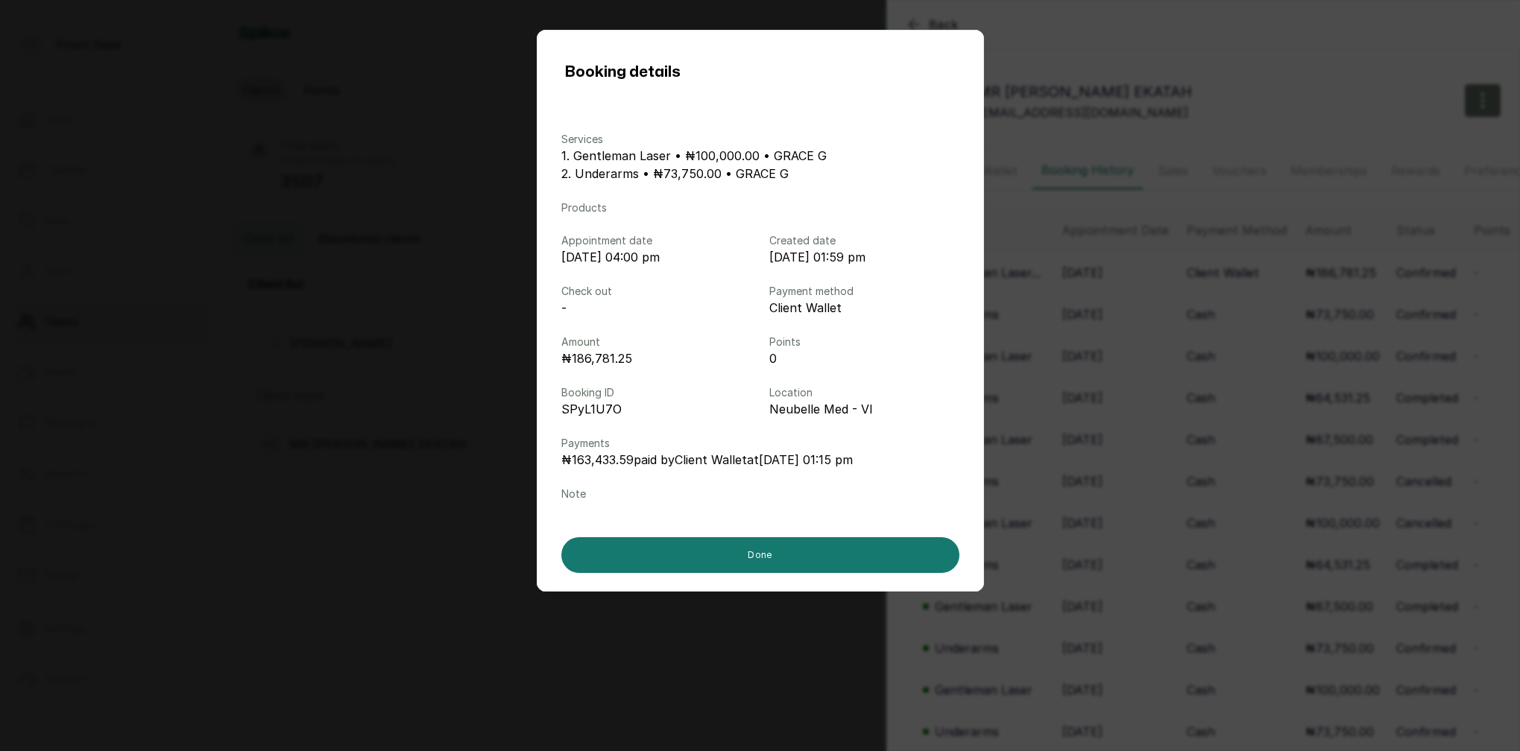
click at [1235, 290] on div "Booking details Services 1. Gentleman Laser • ₦100,000.00 • GRACE G 2. Underarm…" at bounding box center [760, 375] width 1520 height 751
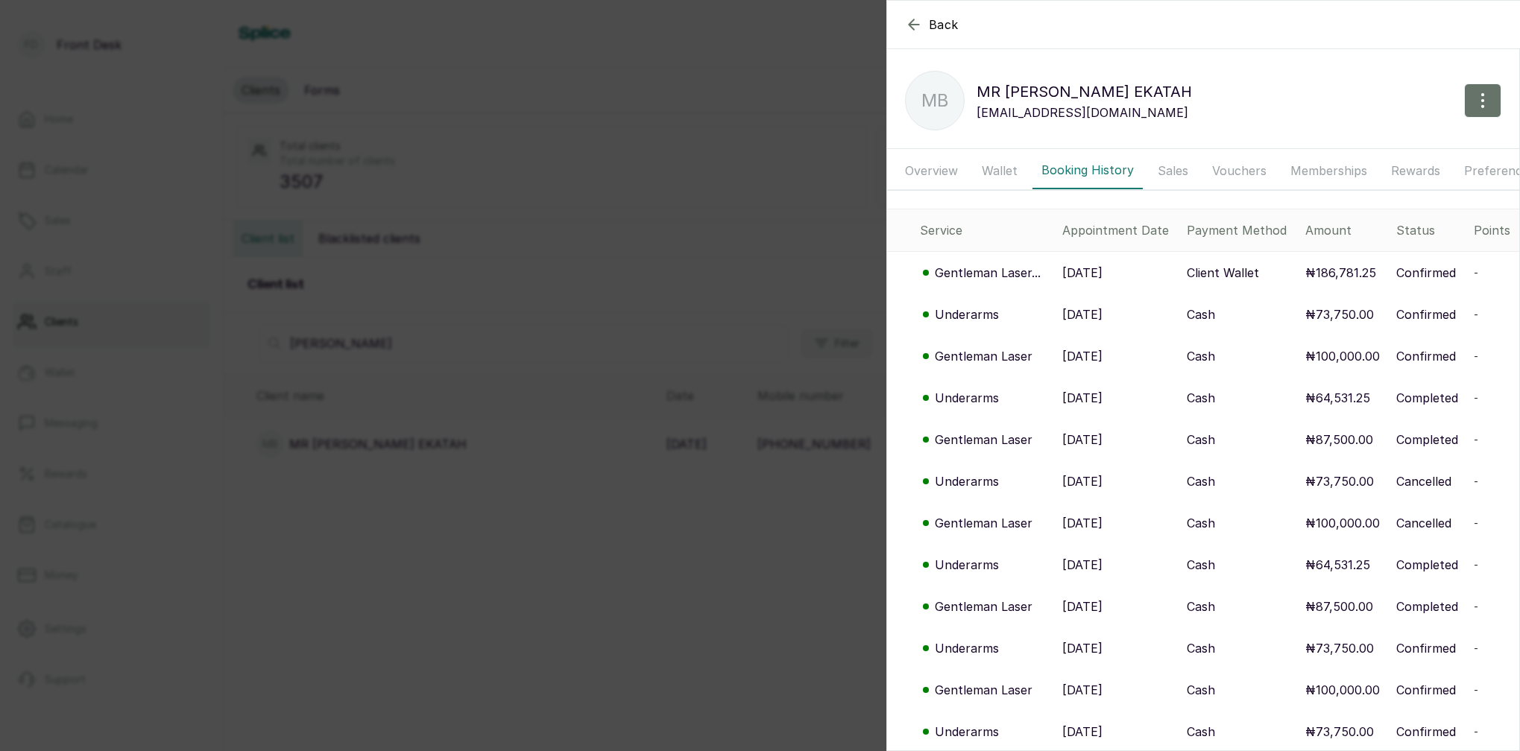
click at [991, 277] on p "Gentleman Laser..." at bounding box center [988, 273] width 106 height 18
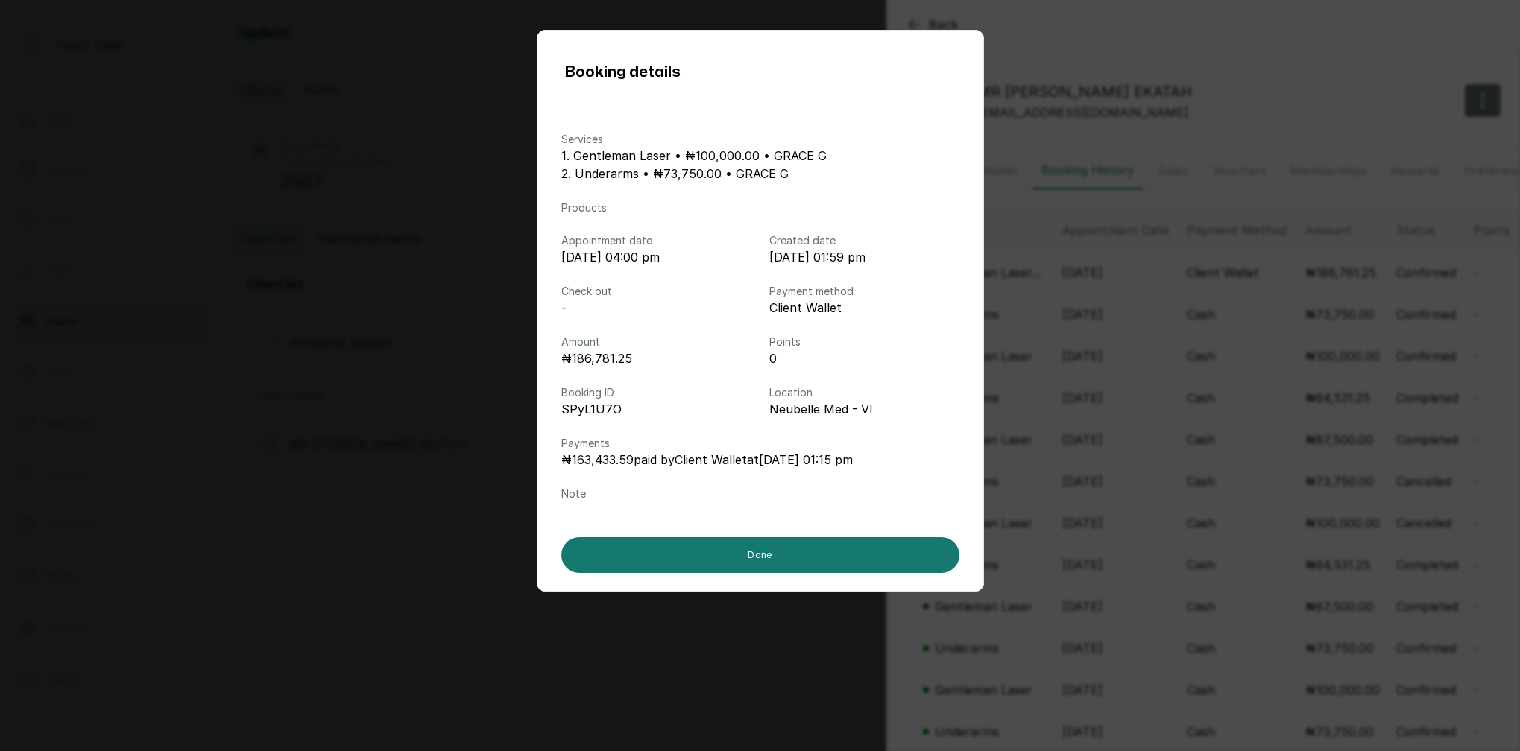
drag, startPoint x: 1098, startPoint y: 314, endPoint x: 1128, endPoint y: 316, distance: 30.6
click at [1099, 315] on div "Booking details Services 1. Gentleman Laser • ₦100,000.00 • GRACE G 2. Underarm…" at bounding box center [760, 375] width 1520 height 751
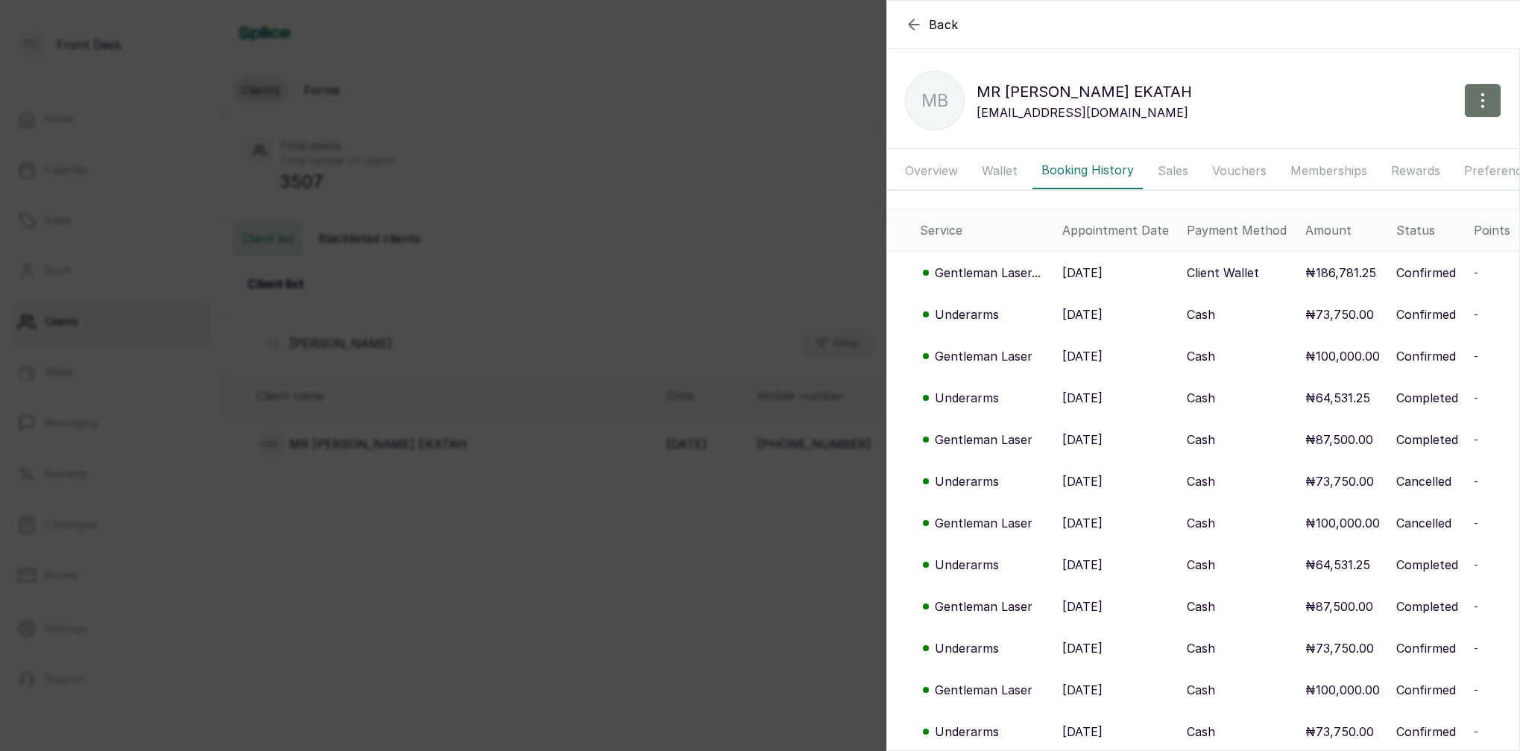
click at [971, 315] on p "Underarms" at bounding box center [967, 315] width 64 height 18
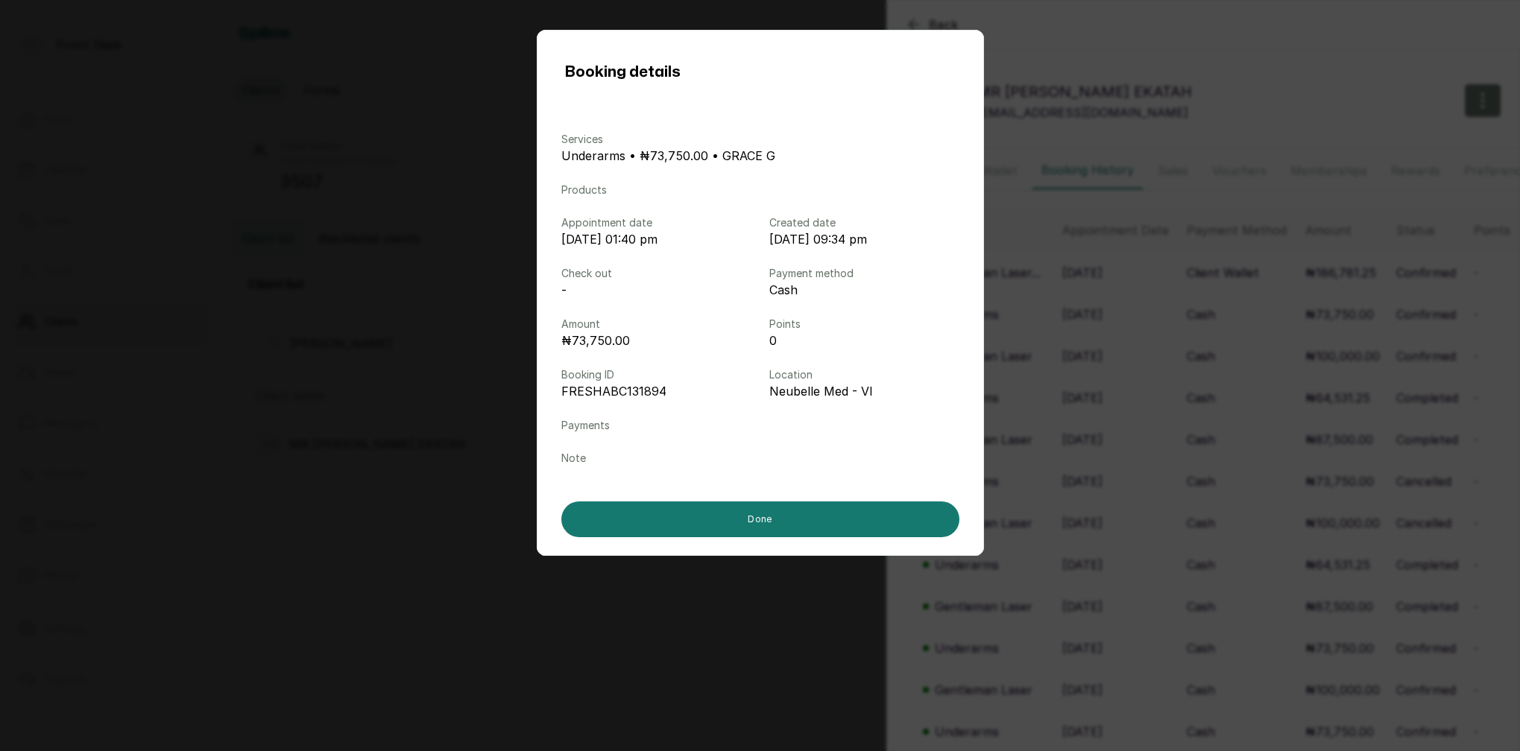
click at [1172, 350] on div "Booking details Services Underarms • ₦73,750.00 • GRACE G Products Appointment …" at bounding box center [760, 375] width 1520 height 751
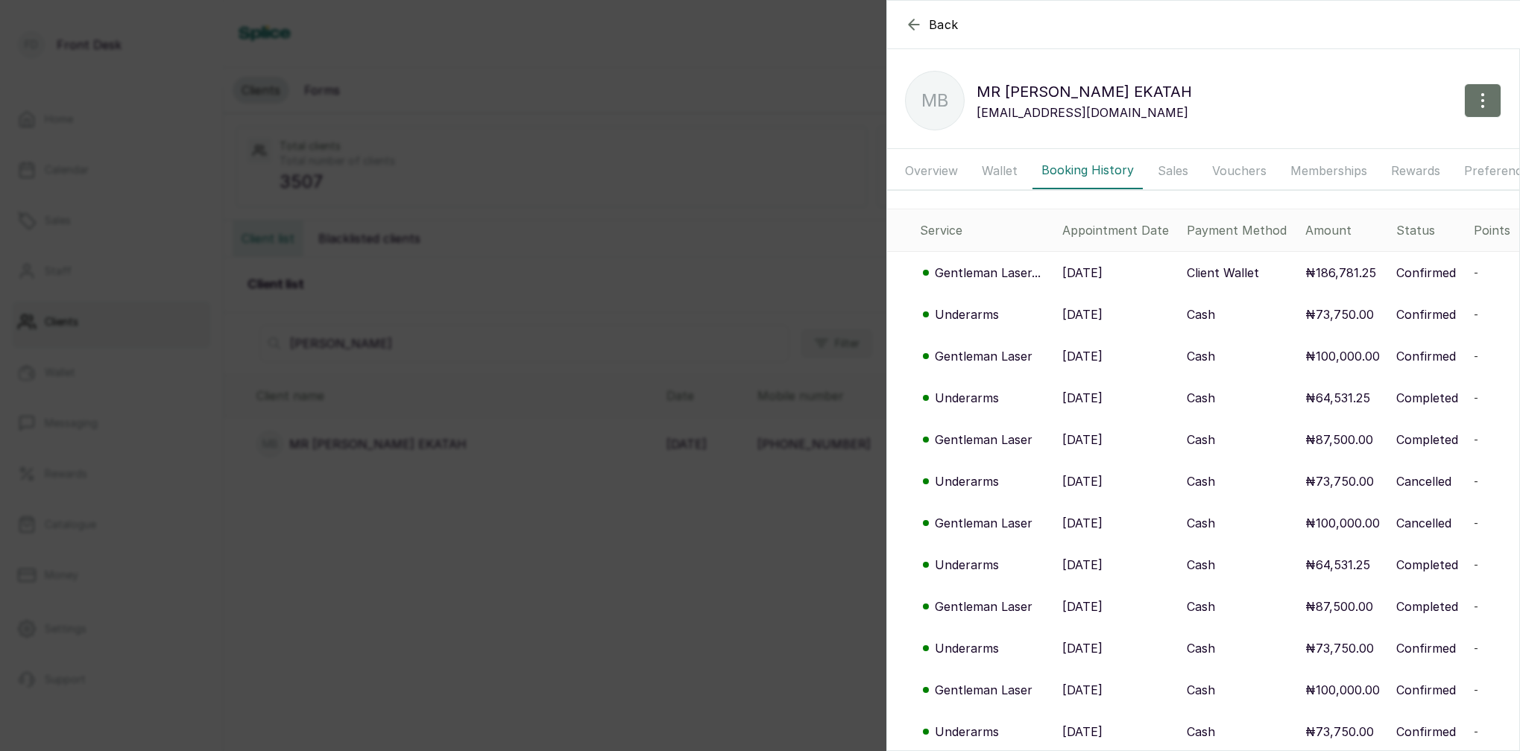
click at [966, 316] on p "Underarms" at bounding box center [967, 315] width 64 height 18
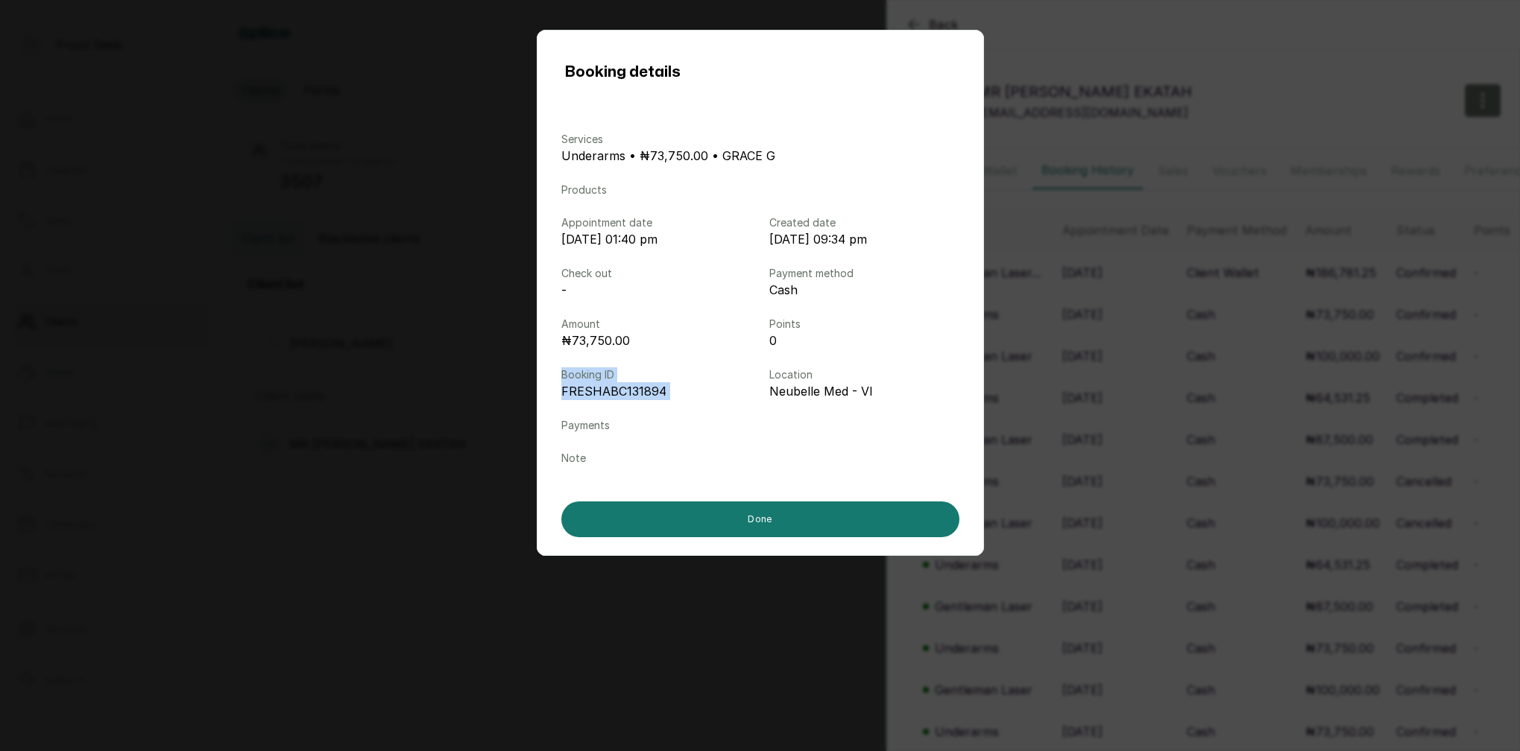
click at [1236, 358] on div "Booking details Services Underarms • ₦73,750.00 • GRACE G Products Appointment …" at bounding box center [760, 375] width 1520 height 751
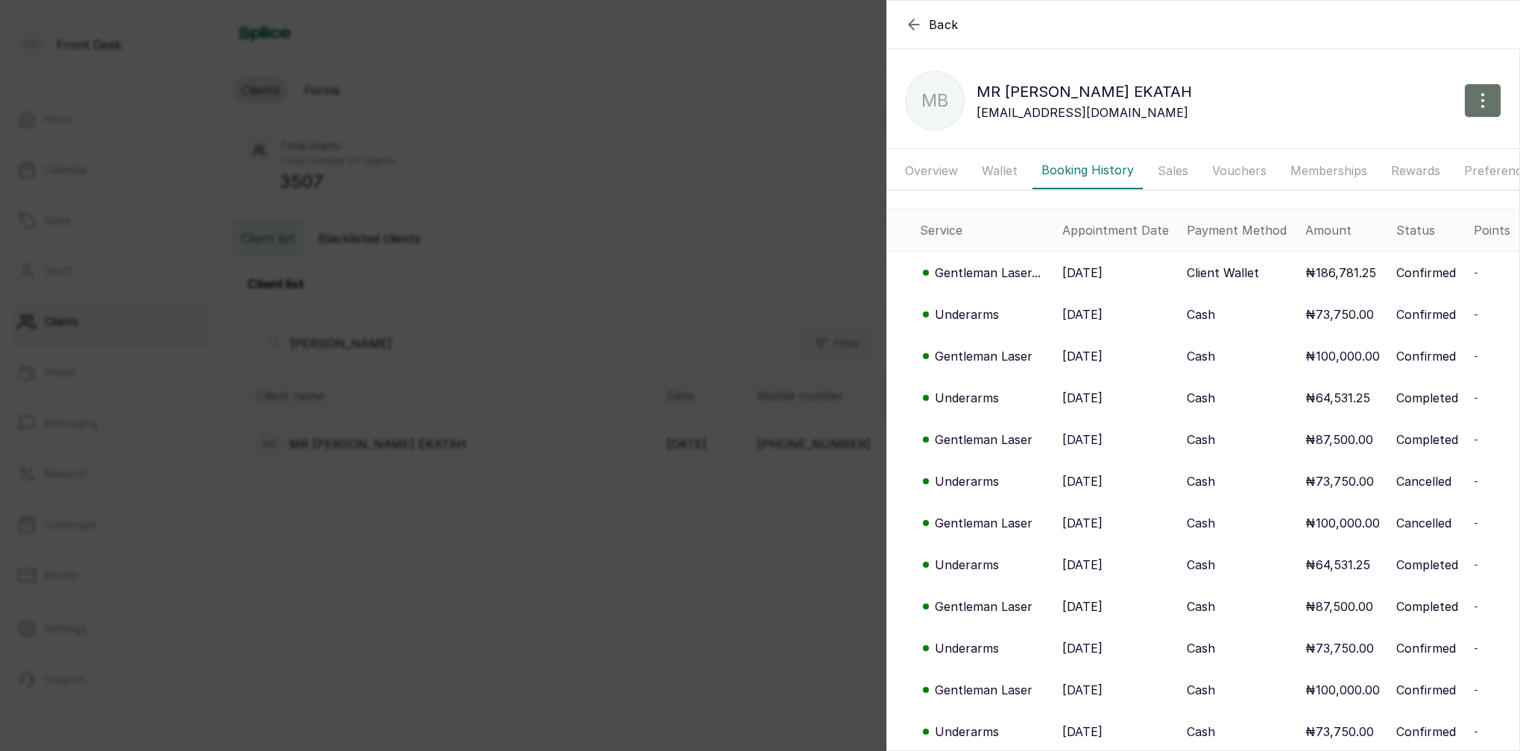
click at [983, 356] on p "Gentleman Laser" at bounding box center [984, 356] width 98 height 18
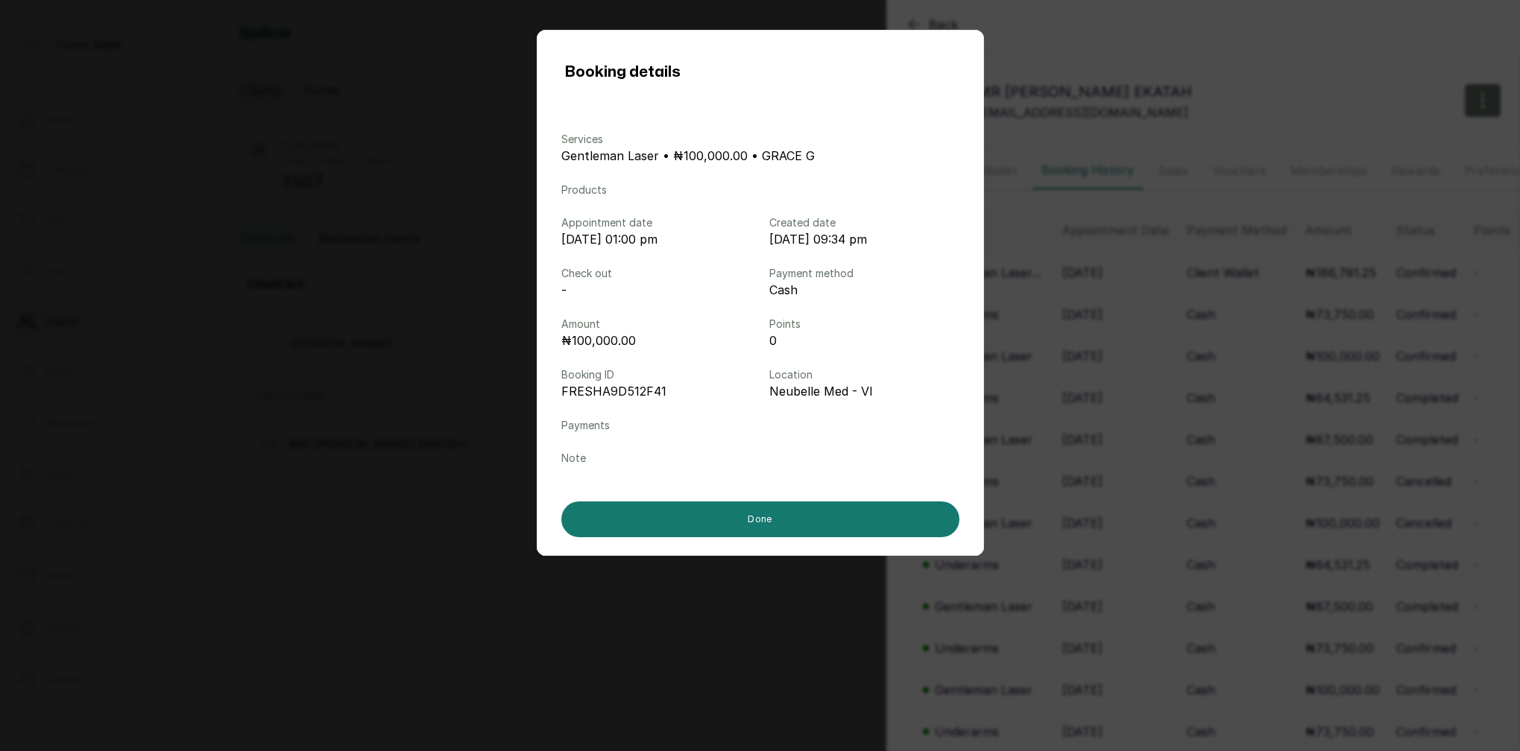
drag, startPoint x: 1111, startPoint y: 364, endPoint x: 1044, endPoint y: 362, distance: 67.1
click at [1111, 364] on div "Booking details Services Gentleman Laser • ₦100,000.00 • GRACE G Products Appoi…" at bounding box center [760, 375] width 1520 height 751
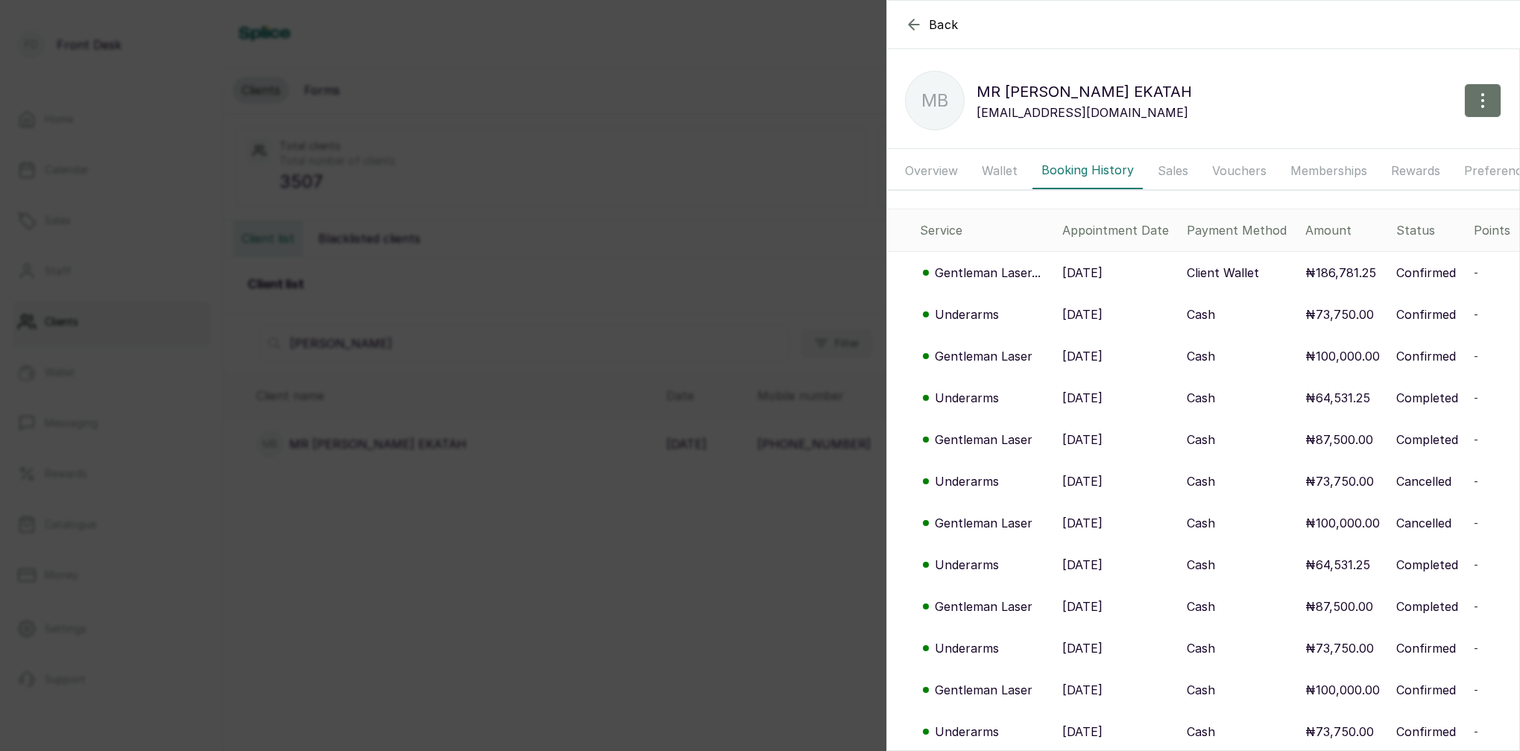
click at [991, 274] on p "Gentleman Laser..." at bounding box center [988, 273] width 106 height 18
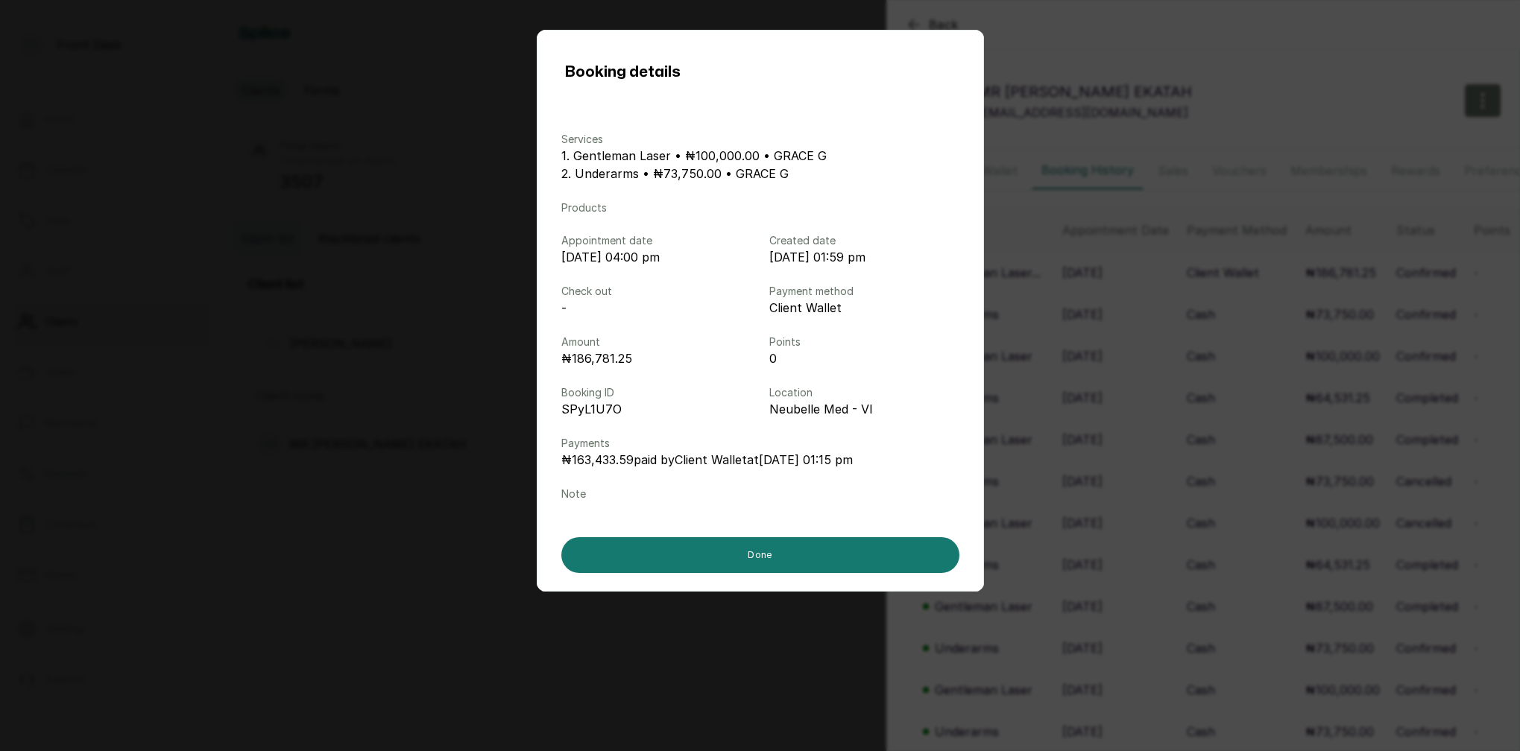
click at [1058, 353] on div "Booking details Services 1. Gentleman Laser • ₦100,000.00 • GRACE G 2. Underarm…" at bounding box center [760, 375] width 1520 height 751
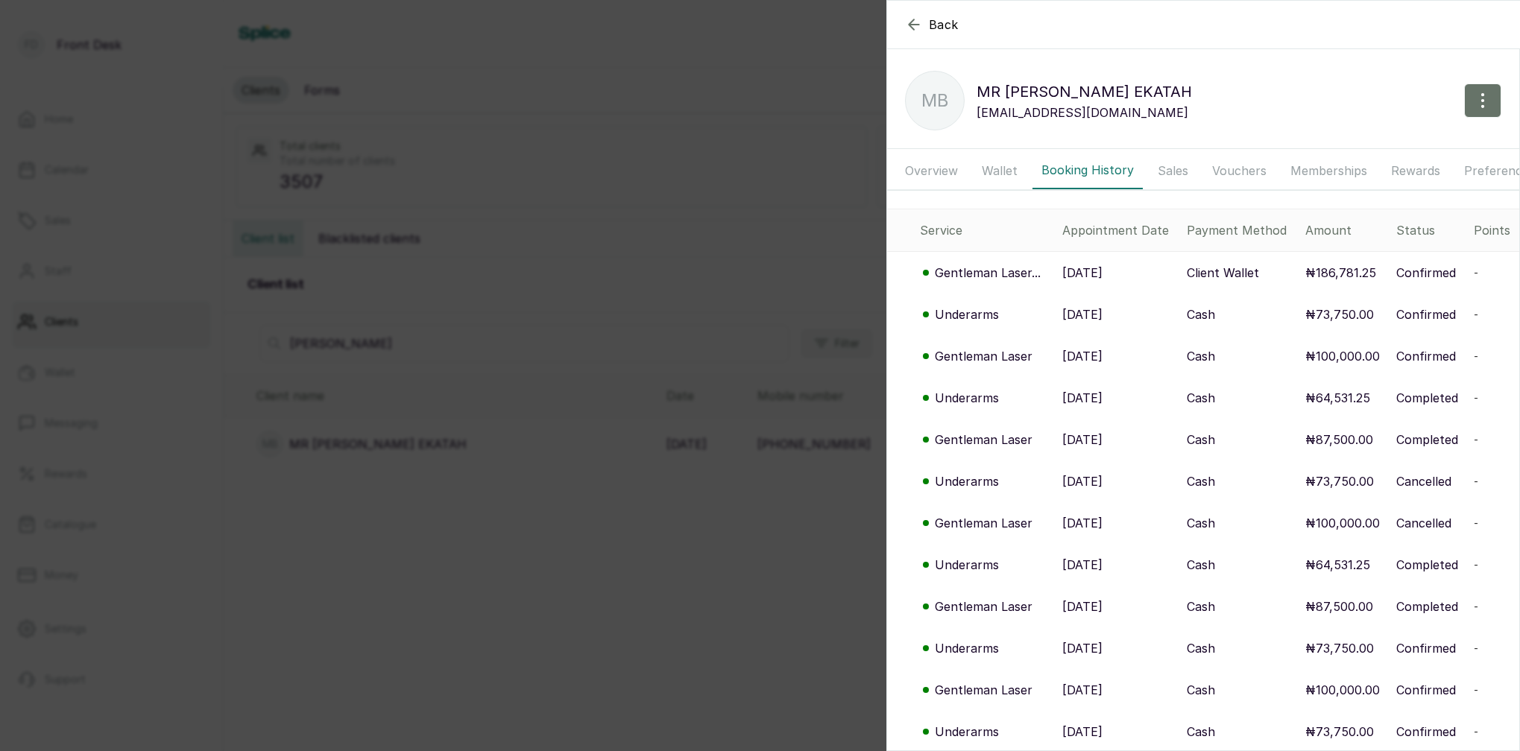
click at [968, 318] on p "Underarms" at bounding box center [967, 315] width 64 height 18
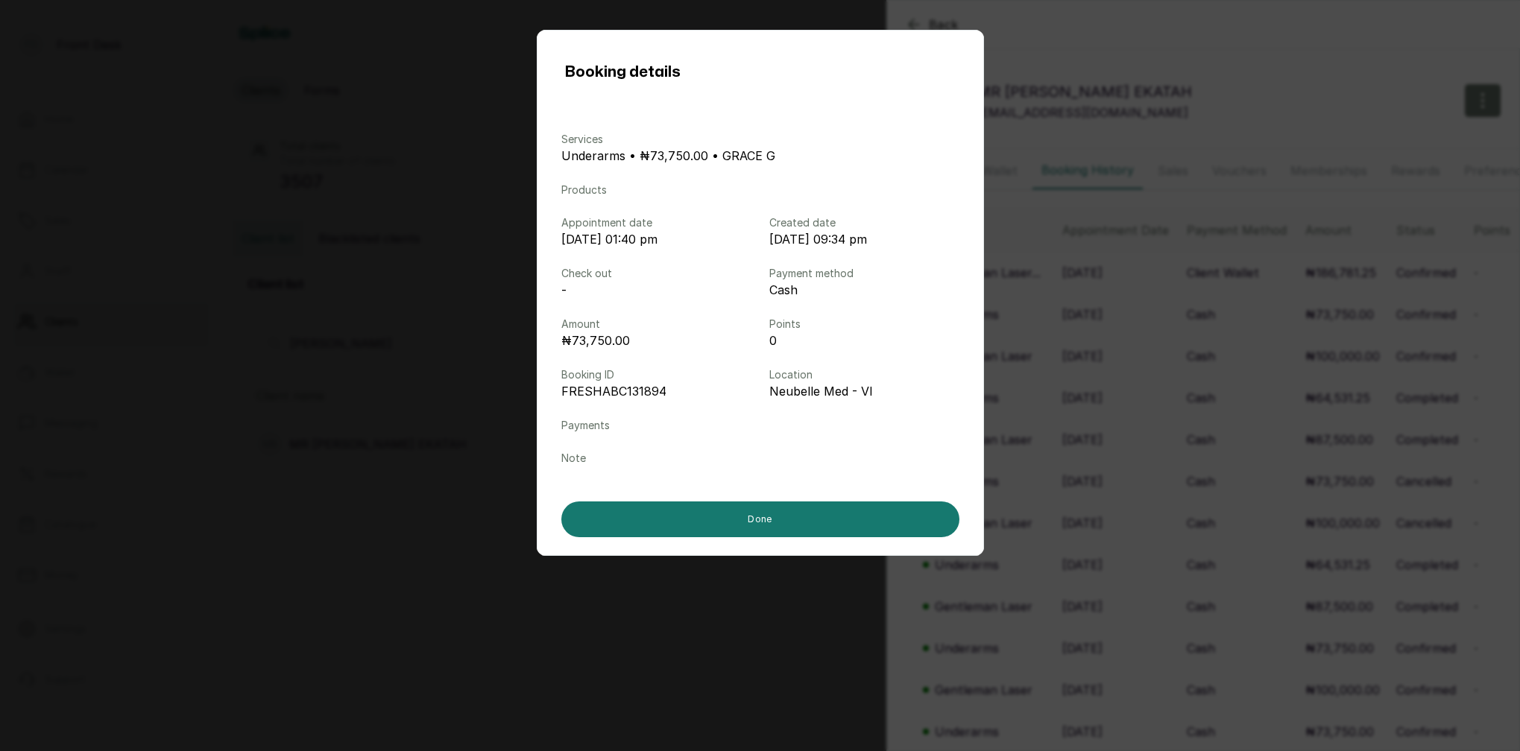
click at [1102, 327] on div "Booking details Services Underarms • ₦73,750.00 • GRACE G Products Appointment …" at bounding box center [760, 375] width 1520 height 751
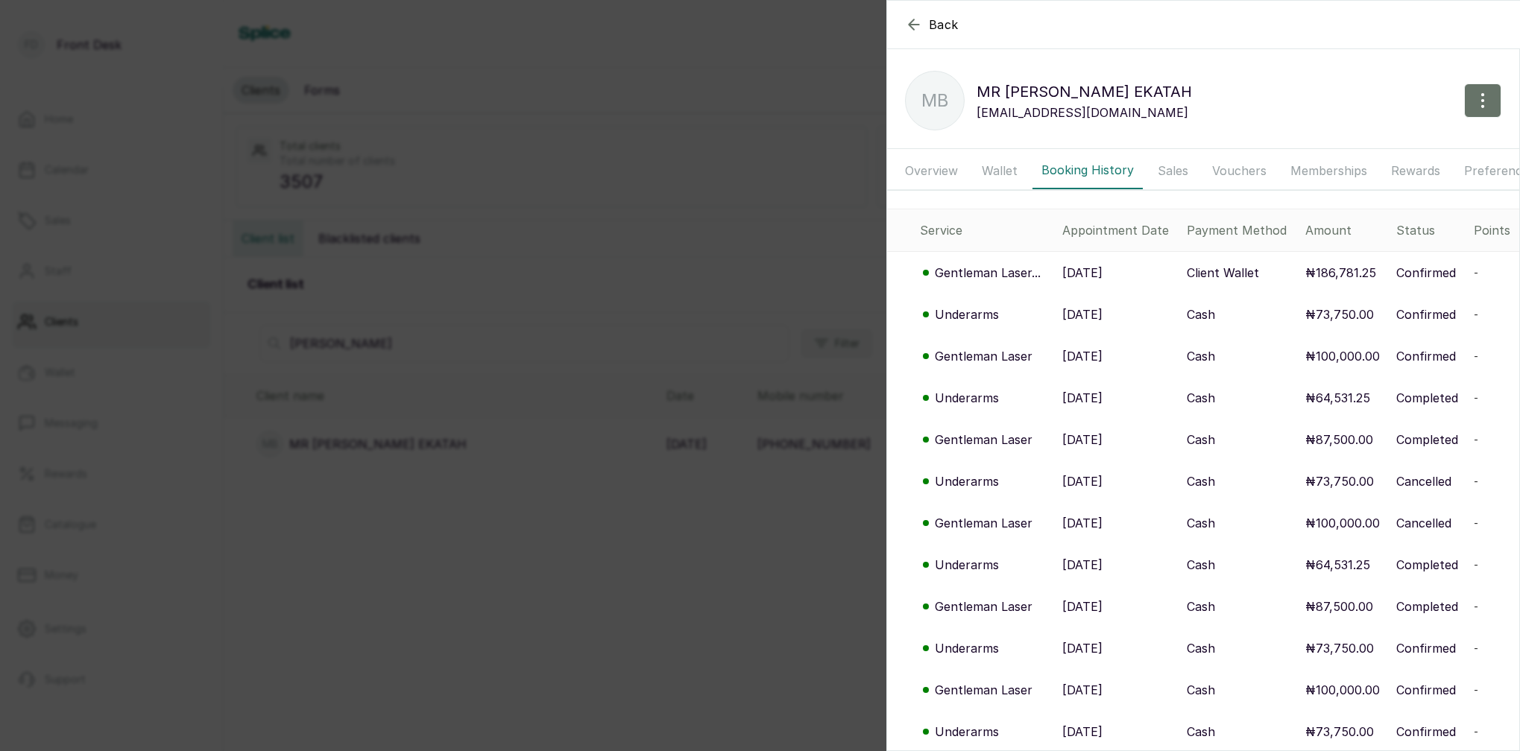
click at [987, 358] on p "Gentleman Laser" at bounding box center [984, 356] width 98 height 18
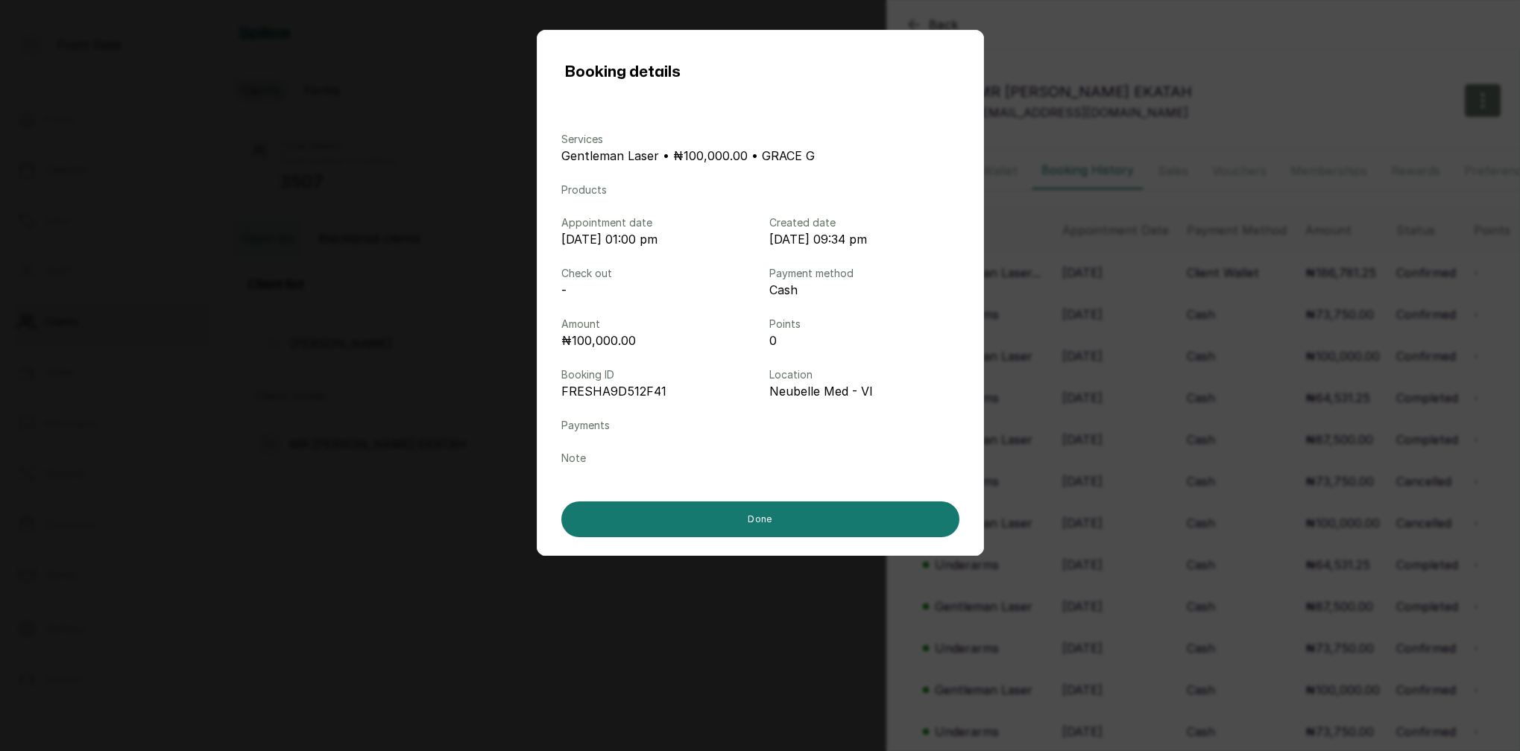
click at [1086, 354] on div "Booking details Services Gentleman Laser • ₦100,000.00 • GRACE G Products Appoi…" at bounding box center [760, 375] width 1520 height 751
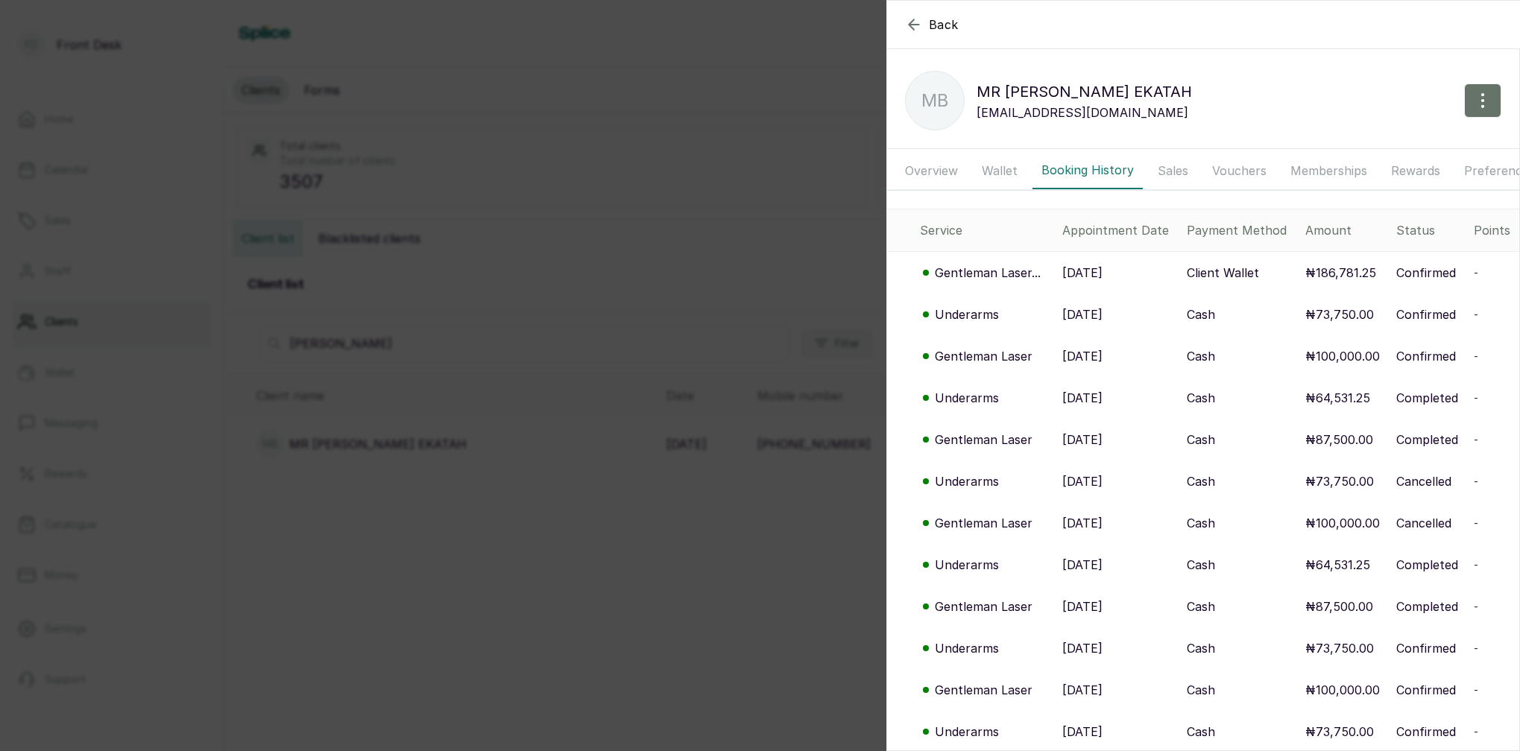
click at [982, 272] on p "Gentleman Laser..." at bounding box center [988, 273] width 106 height 18
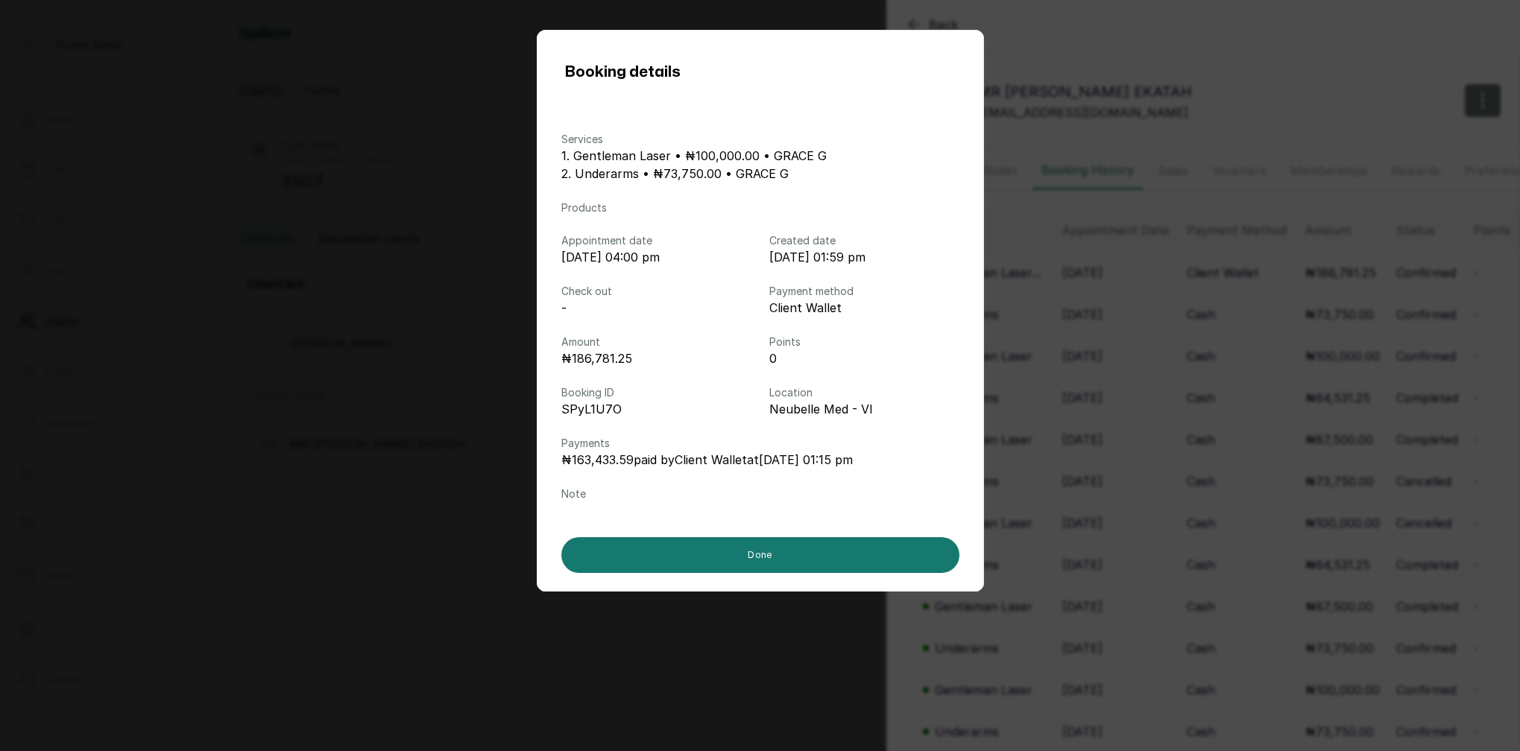
click at [1152, 315] on div "Booking details Services 1. Gentleman Laser • ₦100,000.00 • GRACE G 2. Underarm…" at bounding box center [760, 375] width 1520 height 751
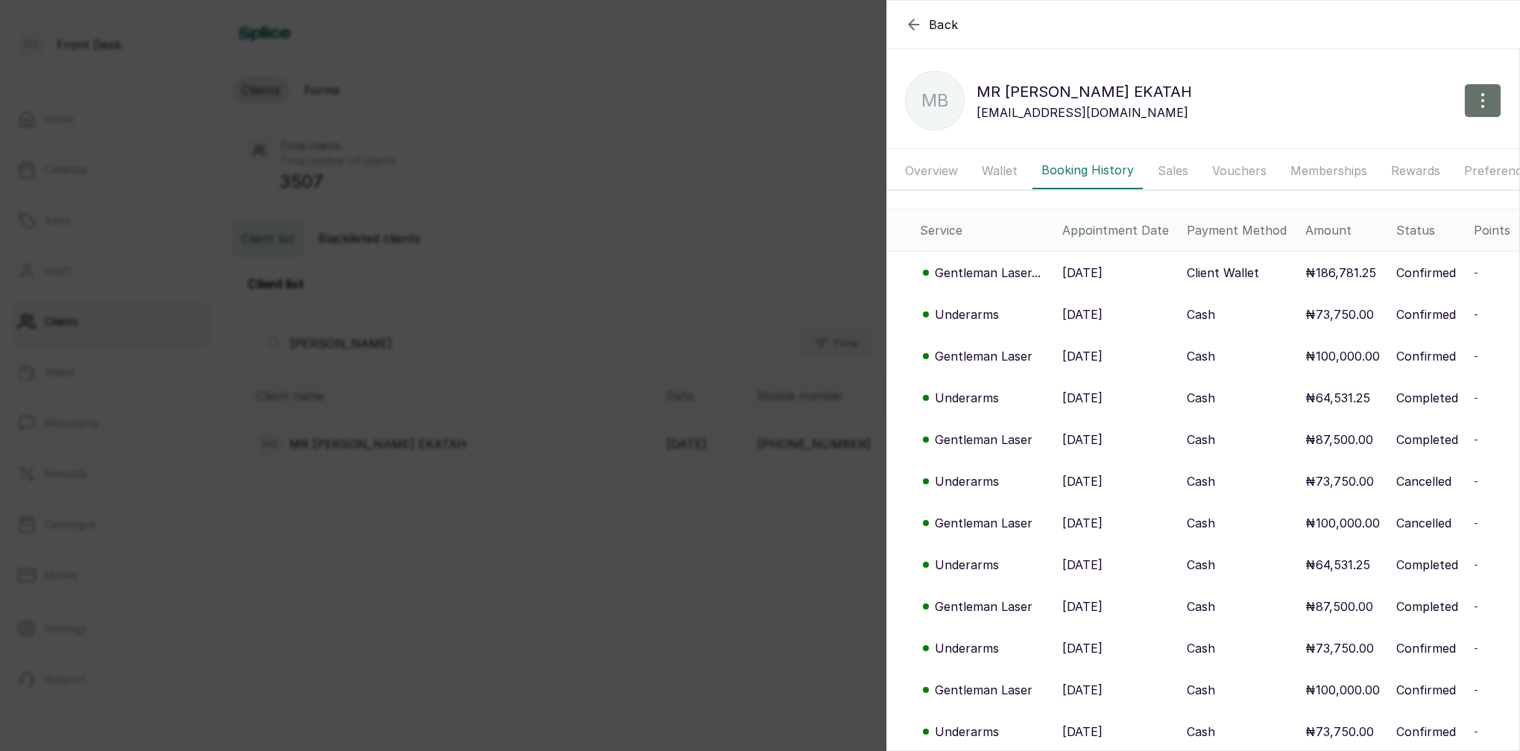
click at [970, 391] on p "Underarms" at bounding box center [967, 398] width 64 height 18
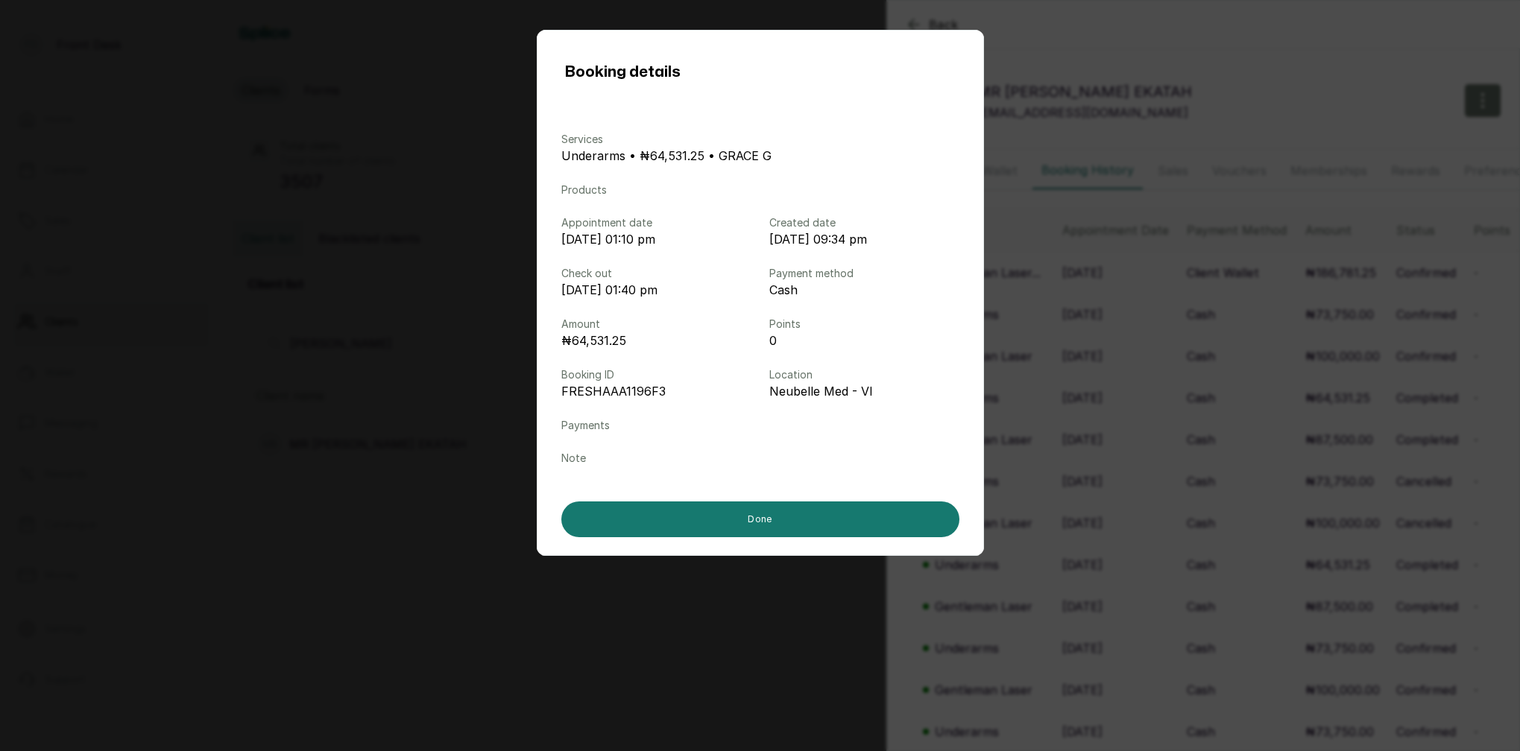
click at [1097, 399] on div "Booking details Services Underarms • ₦64,531.25 • GRACE G Products Appointment …" at bounding box center [760, 375] width 1520 height 751
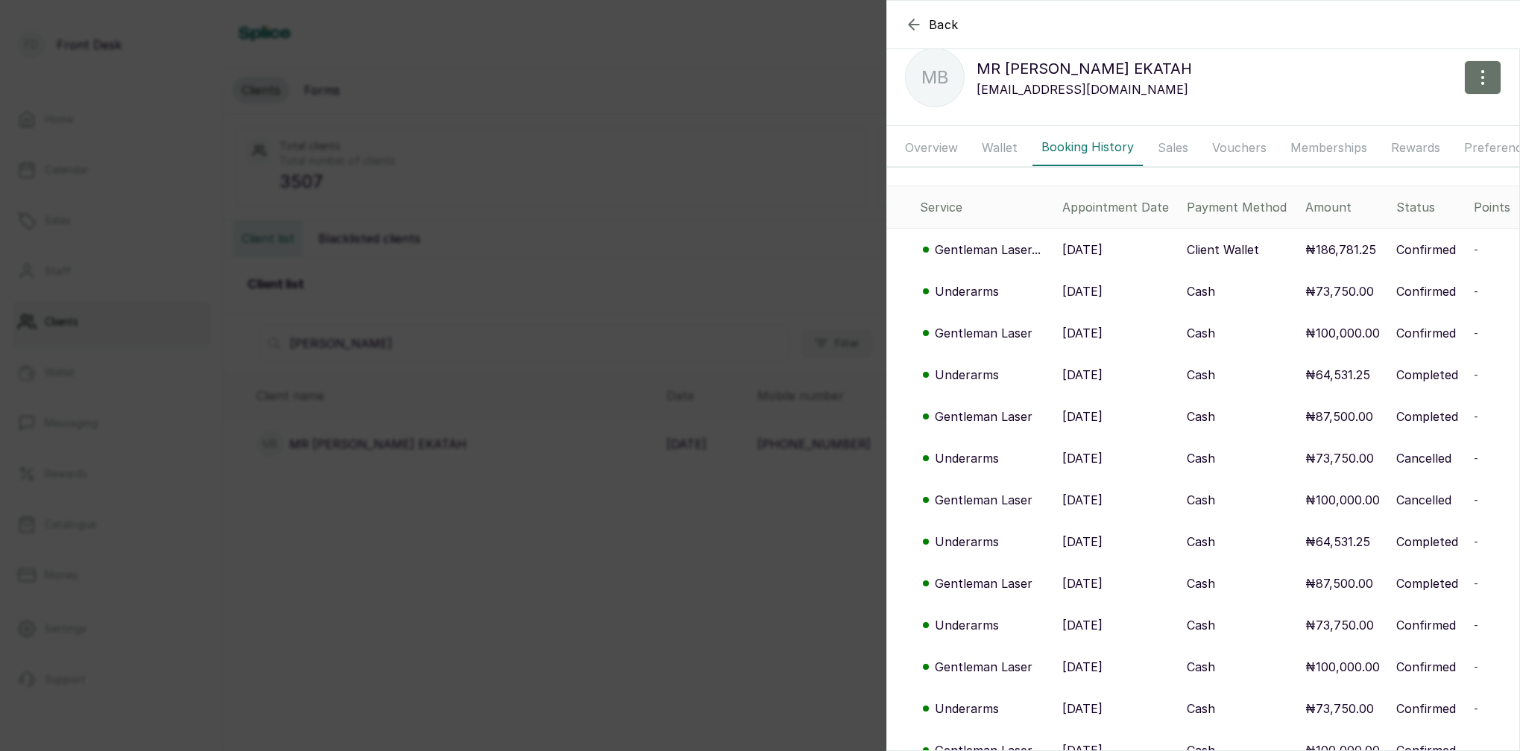
scroll to position [24, 0]
click at [679, 249] on div "Back MR BEN EKATAH MB MR BEN EKATAH ben.ekatah@gmail.com Overview Wallet Bookin…" at bounding box center [760, 375] width 1520 height 751
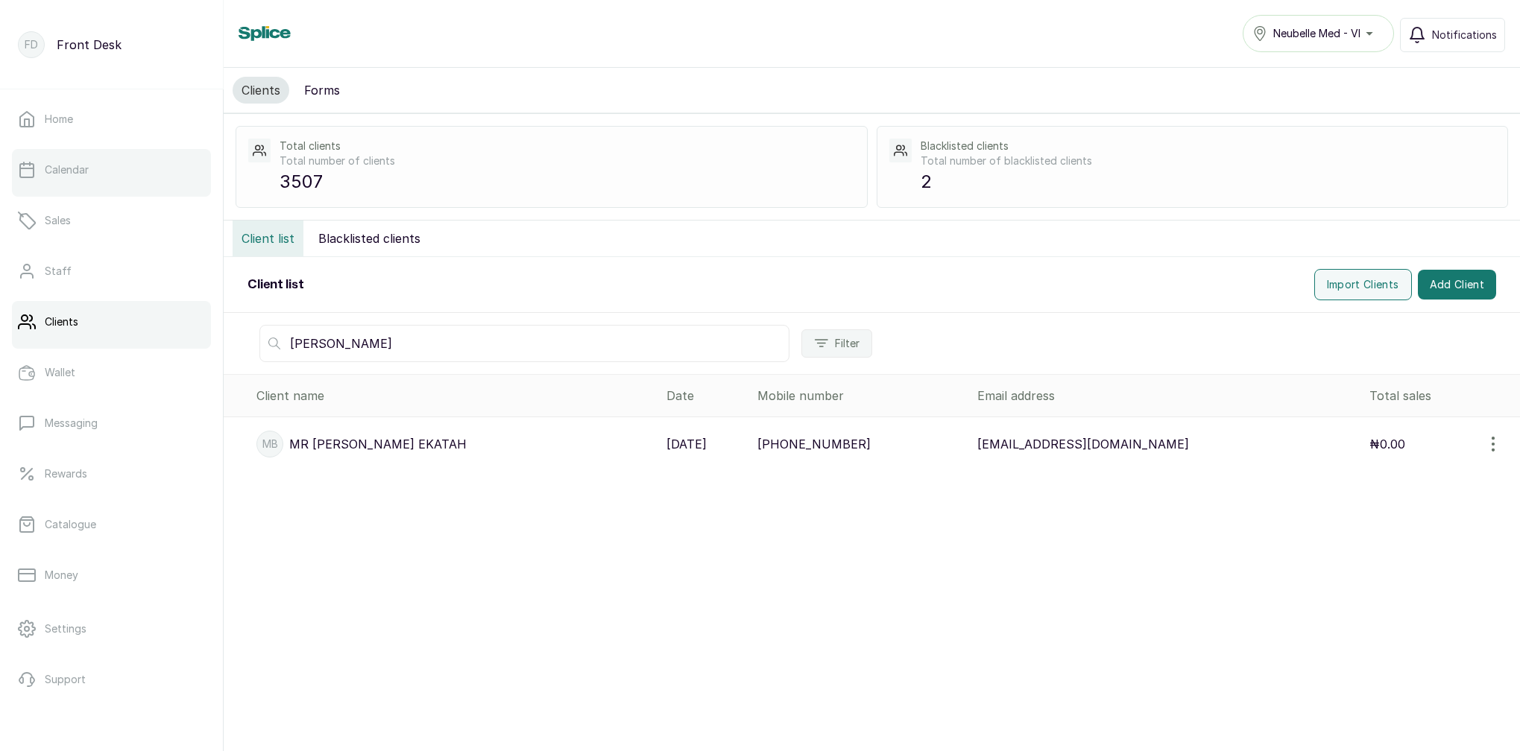
click at [133, 182] on link "Calendar" at bounding box center [111, 170] width 199 height 42
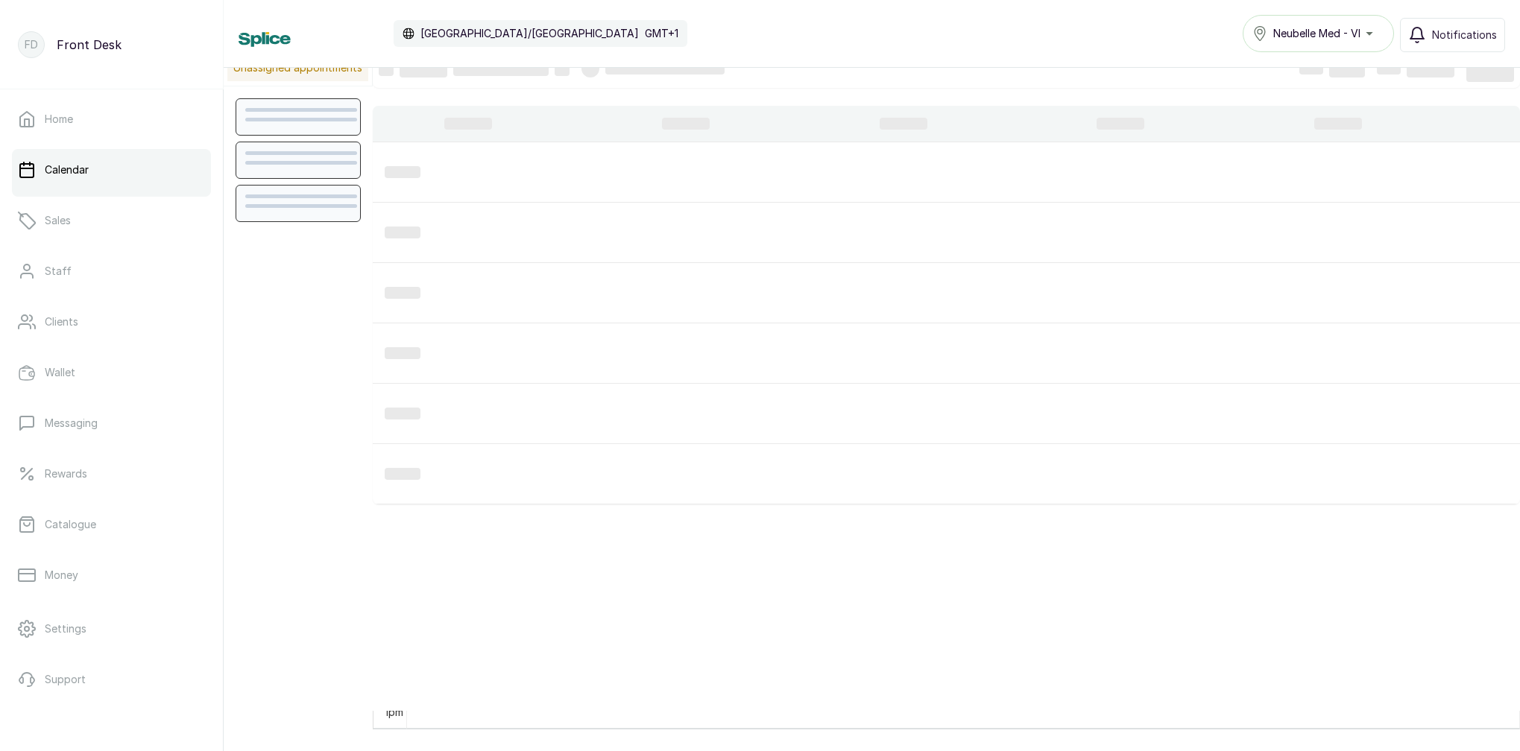
scroll to position [19, 0]
click at [73, 123] on p "Home" at bounding box center [59, 119] width 28 height 15
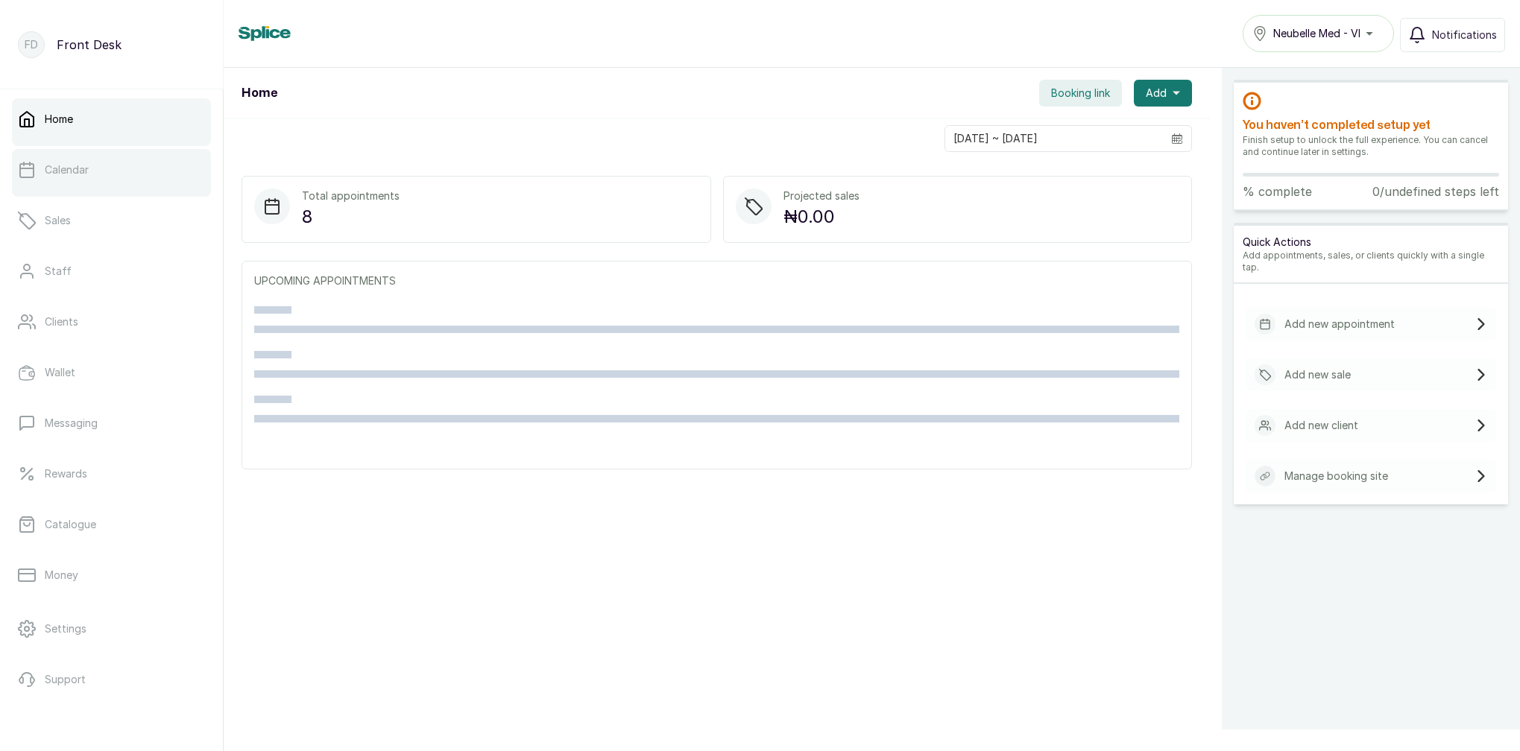
click at [81, 168] on p "Calendar" at bounding box center [67, 169] width 44 height 15
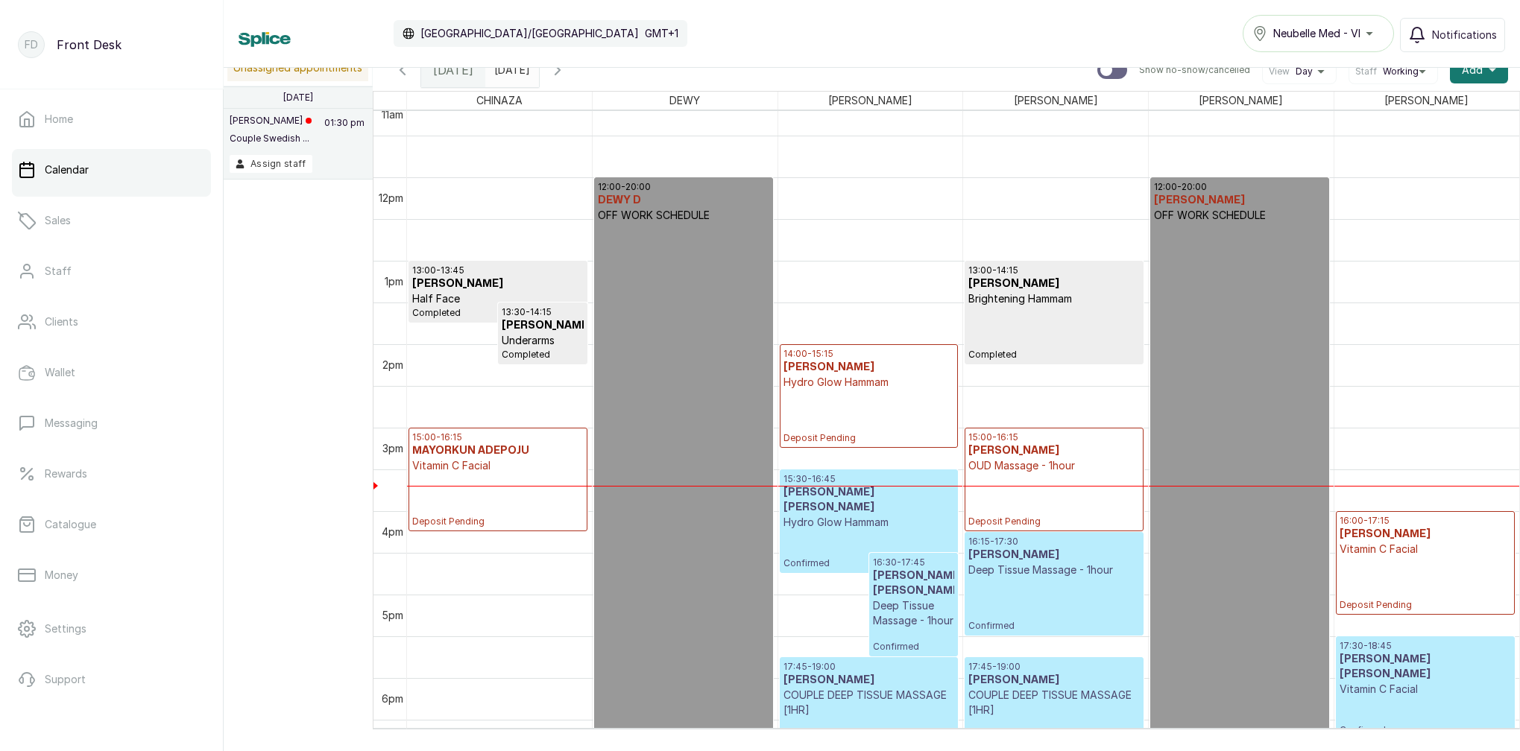
scroll to position [941, 0]
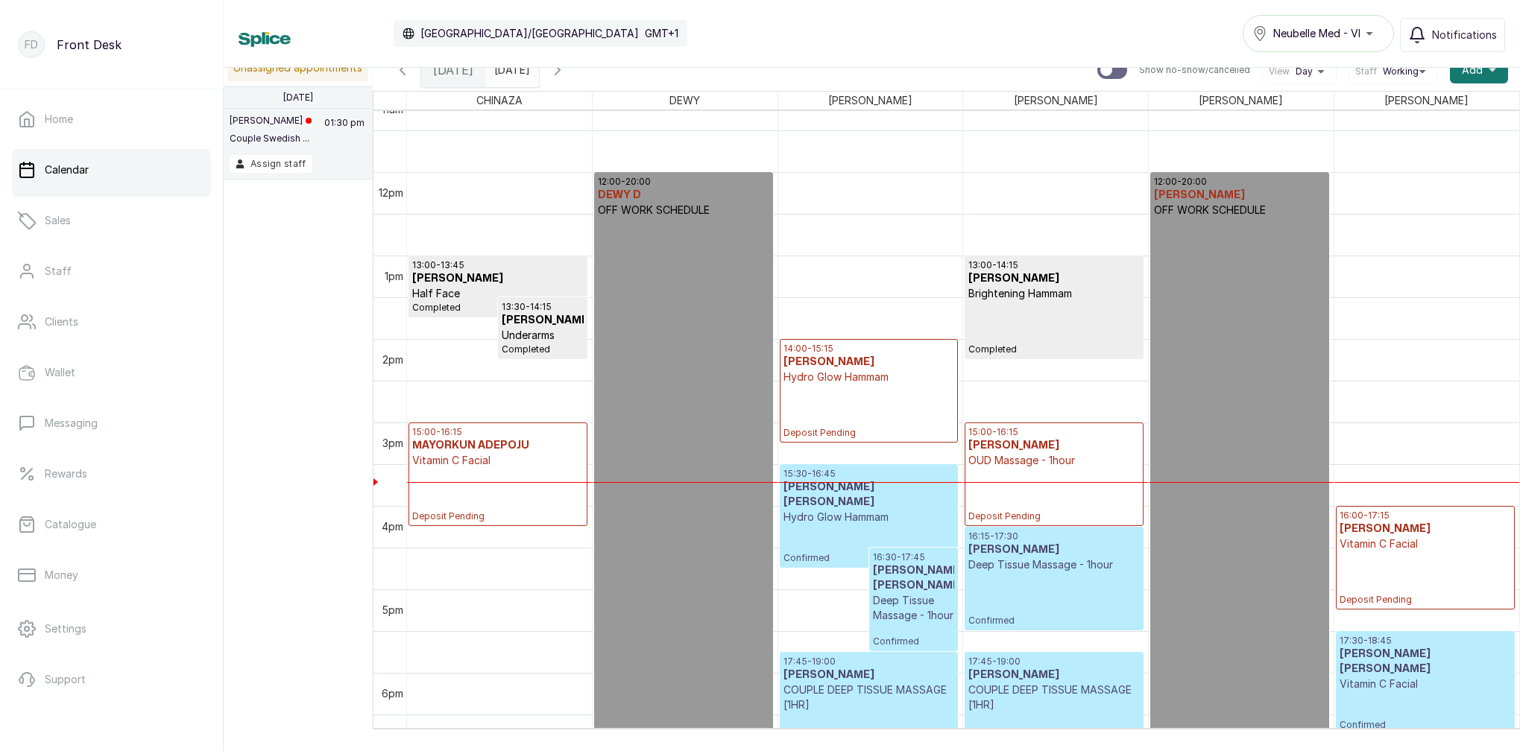
type input "yyyy-MM-dd"
click at [510, 72] on input "yyyy-MM-dd" at bounding box center [498, 66] width 24 height 25
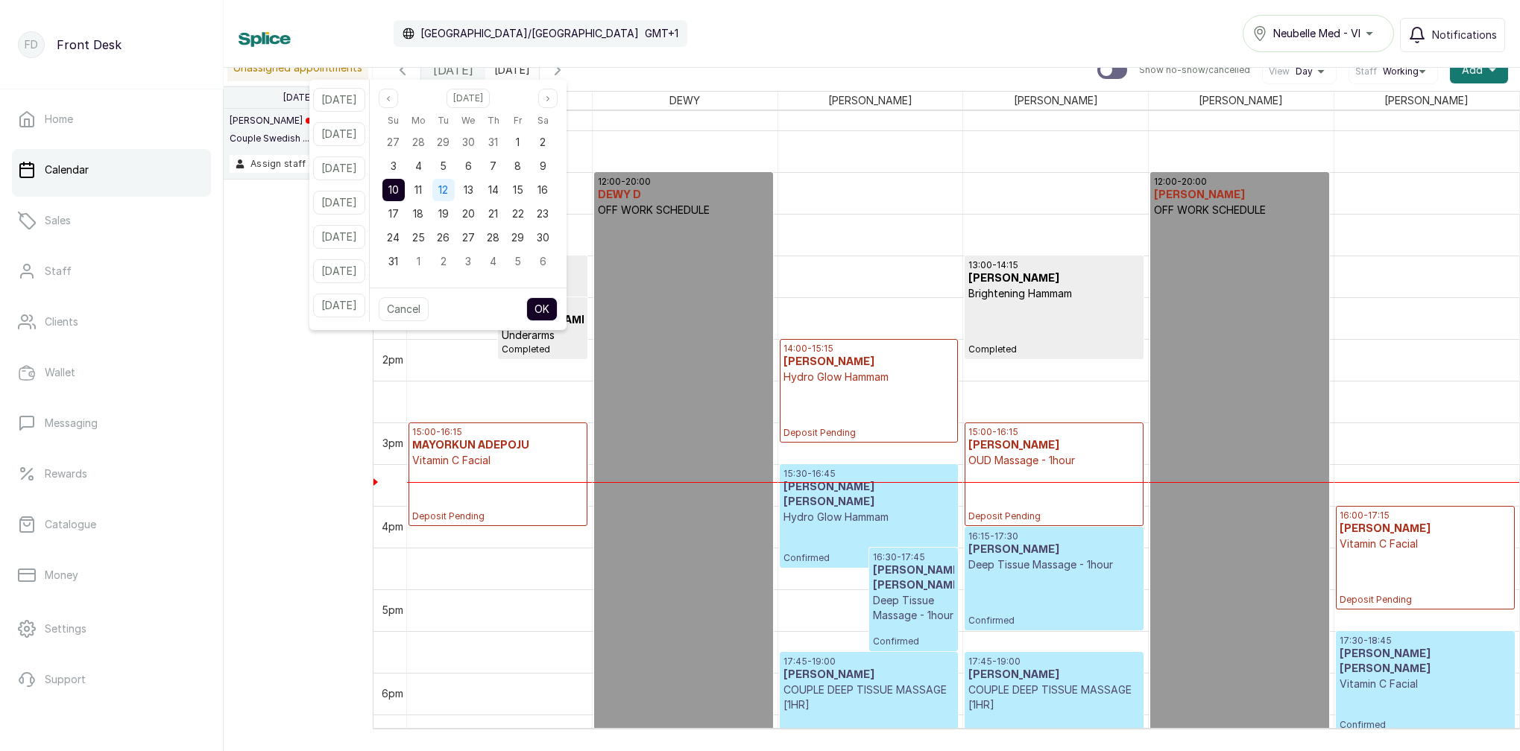
click at [455, 186] on div "12" at bounding box center [443, 190] width 22 height 22
click at [557, 309] on button "OK" at bounding box center [541, 309] width 31 height 24
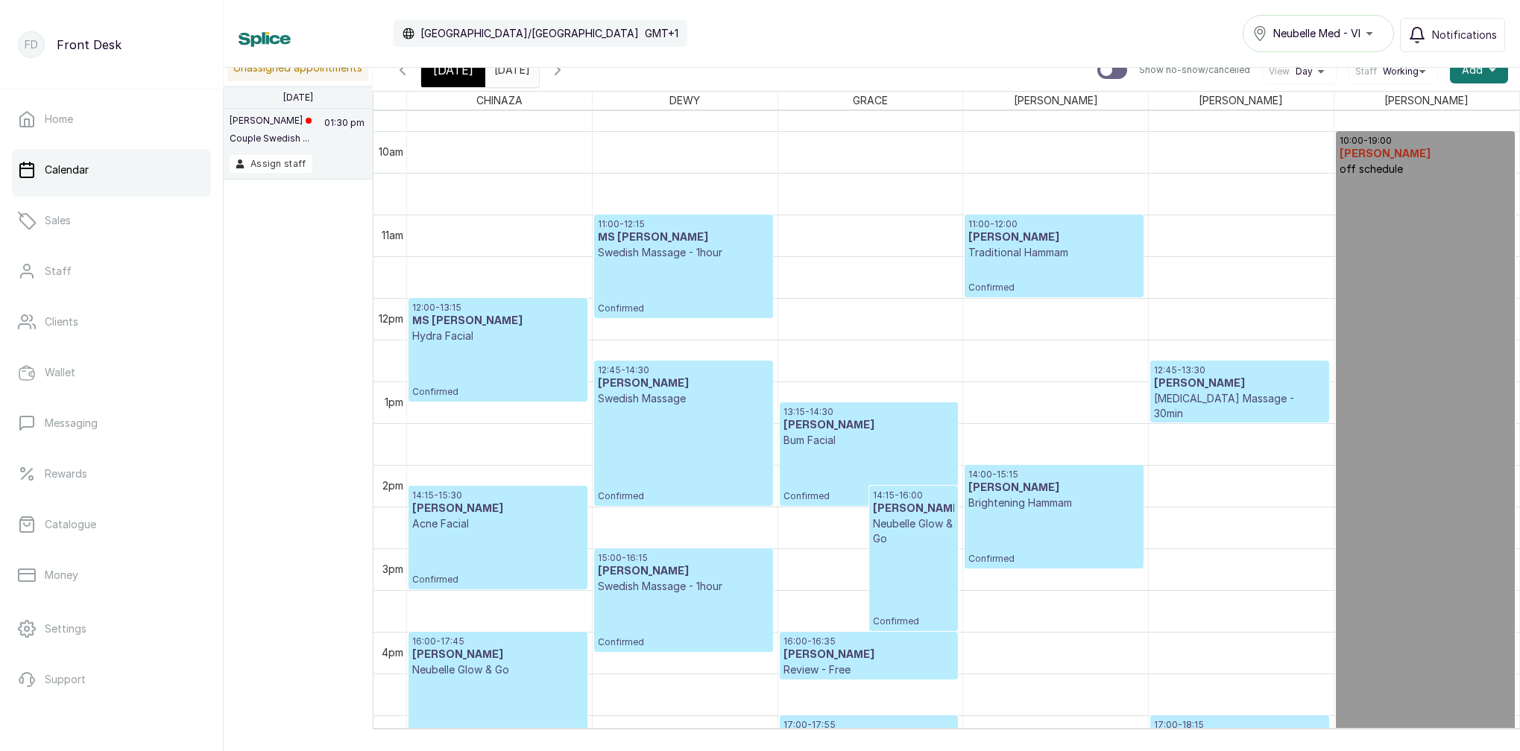
scroll to position [813, 0]
click at [460, 80] on div "[DATE]" at bounding box center [453, 70] width 64 height 34
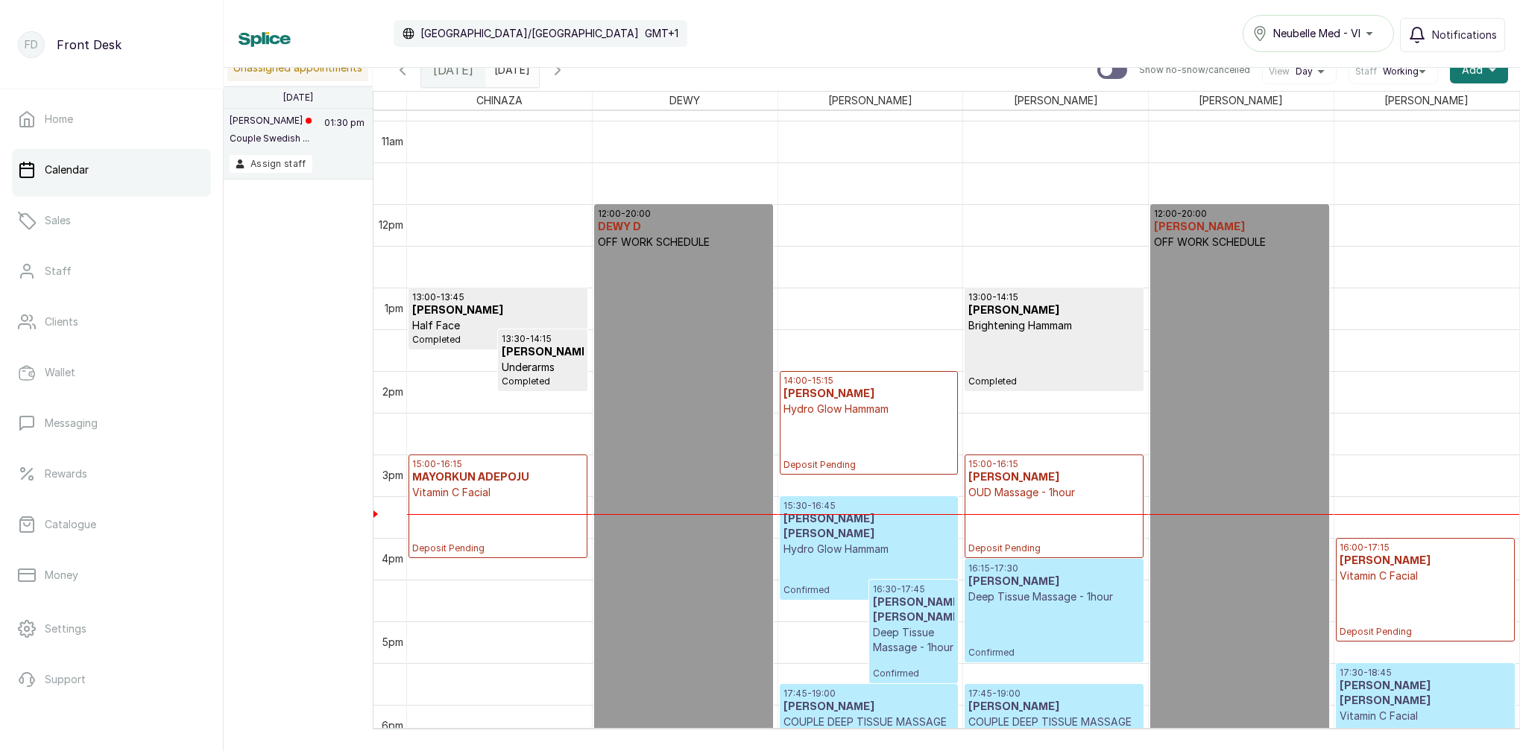
scroll to position [923, 0]
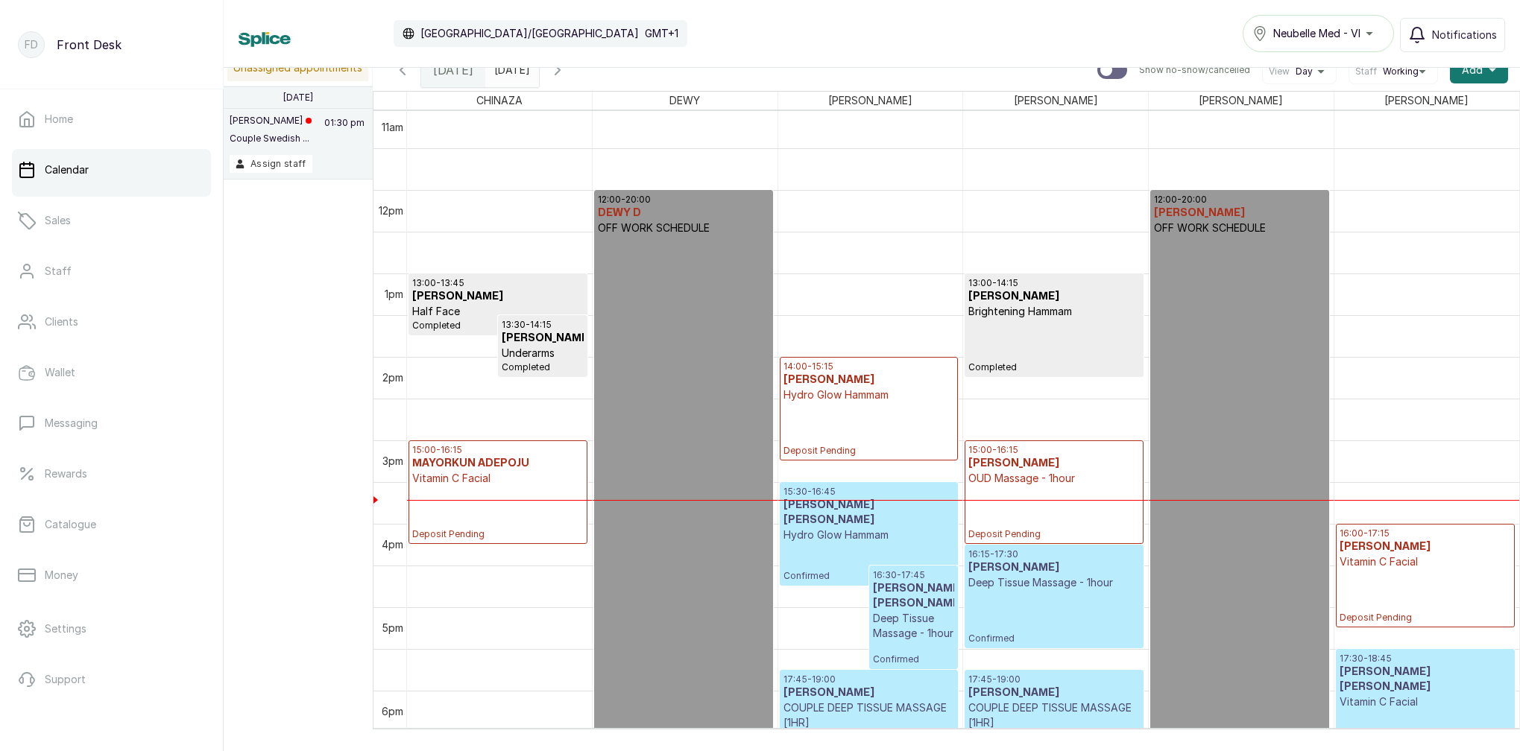
click at [512, 473] on p "Vitamin C Facial" at bounding box center [497, 478] width 171 height 15
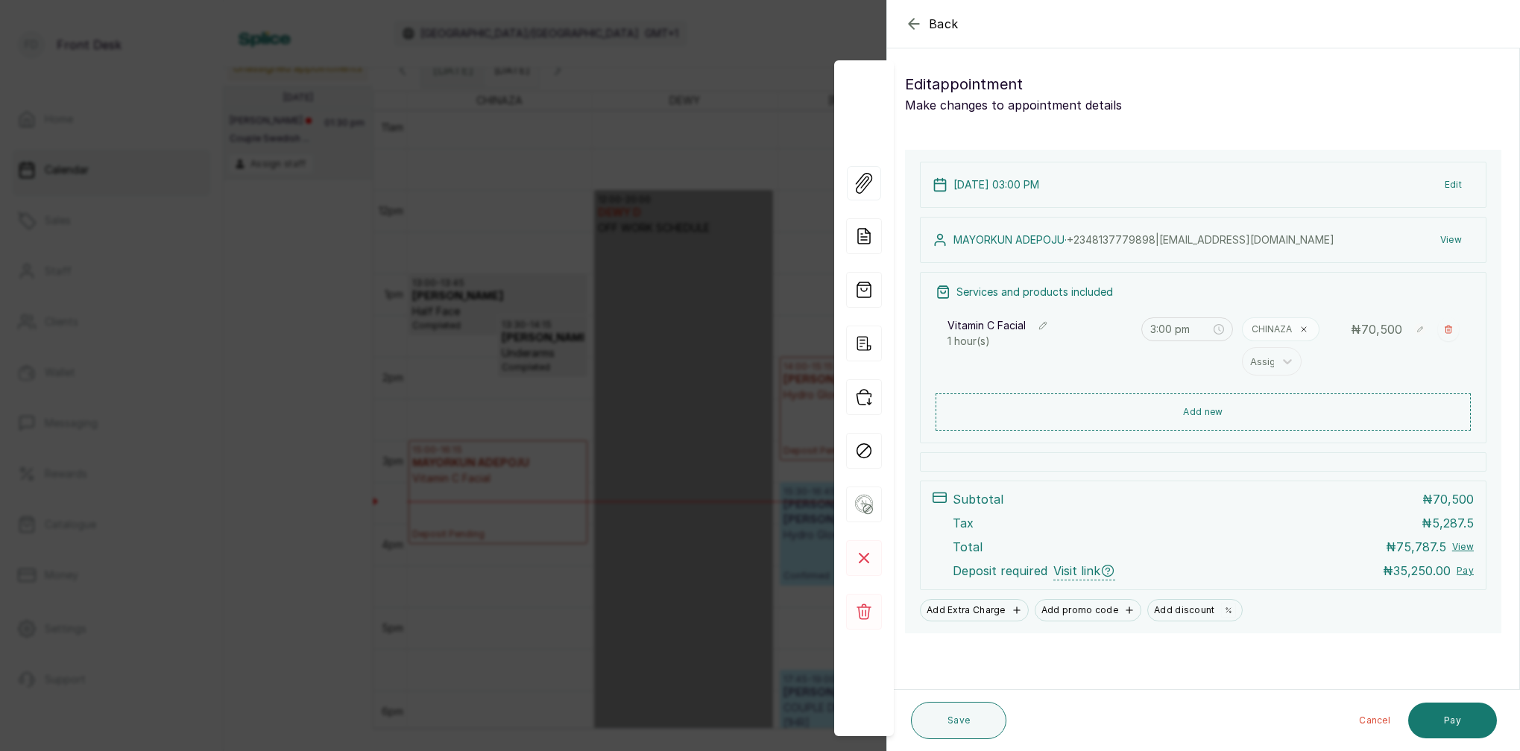
click at [1459, 238] on button "View" at bounding box center [1450, 240] width 45 height 27
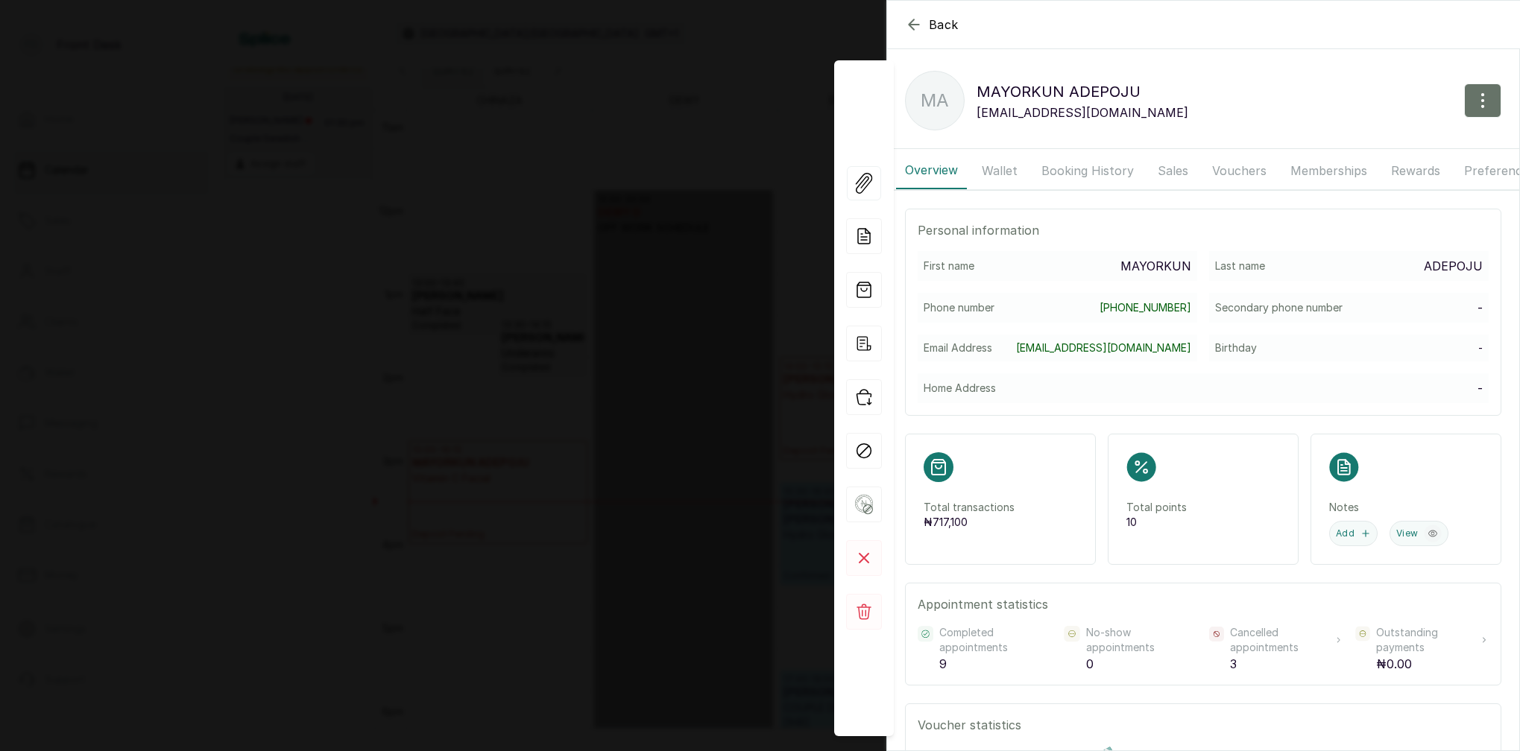
click at [1098, 177] on button "Booking History" at bounding box center [1087, 170] width 110 height 37
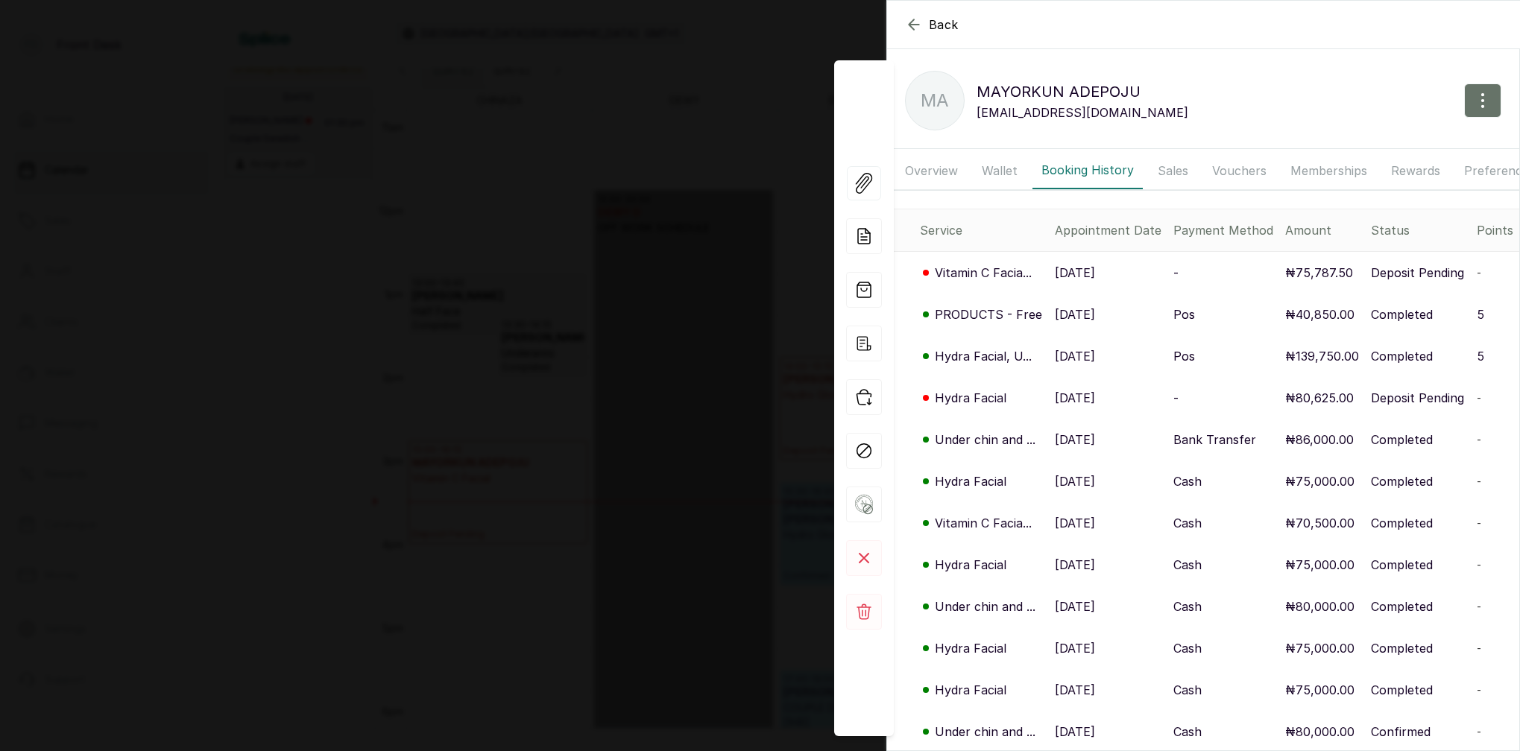
click at [985, 310] on p "PRODUCTS - Free" at bounding box center [988, 315] width 107 height 18
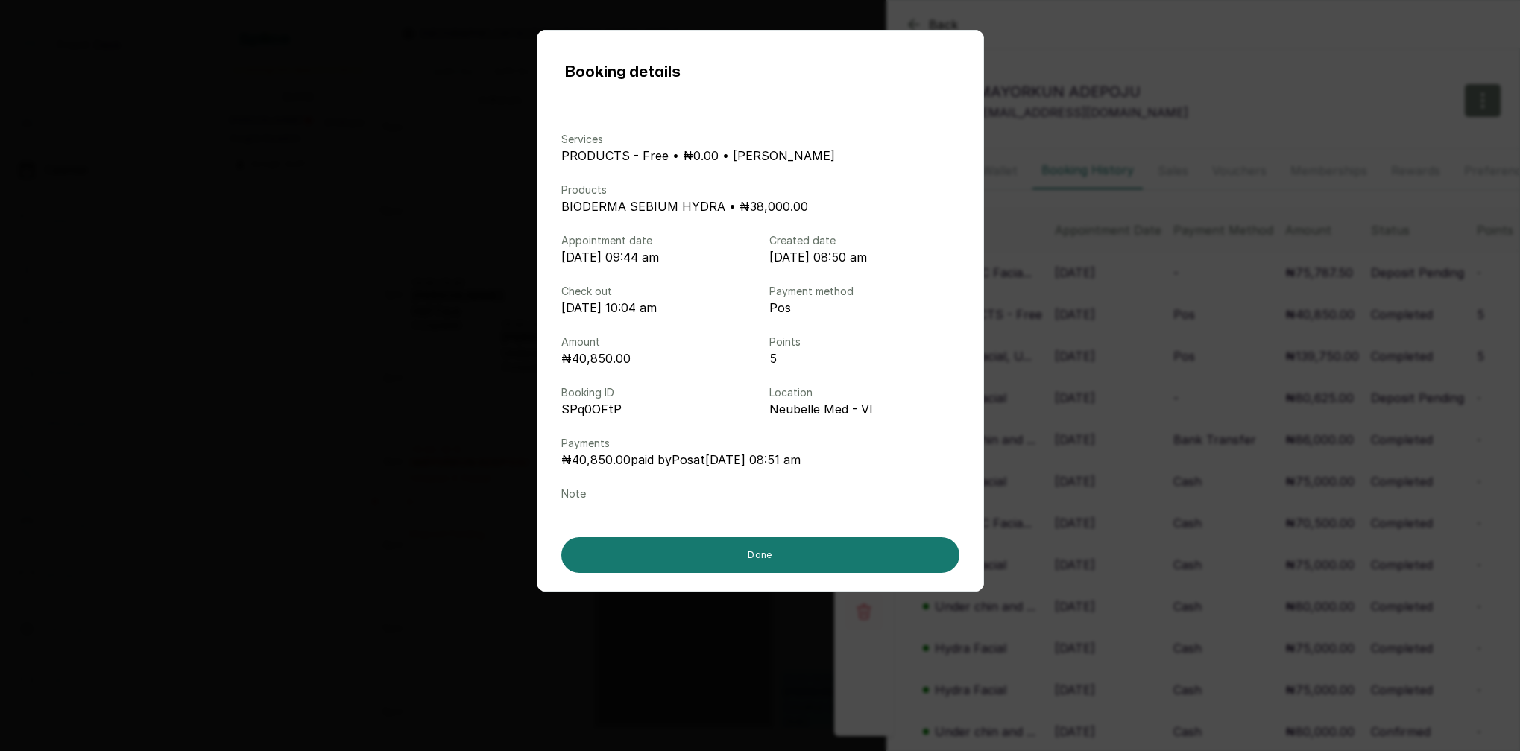
click at [1178, 320] on div "Booking details Services PRODUCTS - Free • ₦0.00 • Tolulope Eletu Products BIOD…" at bounding box center [760, 375] width 1520 height 751
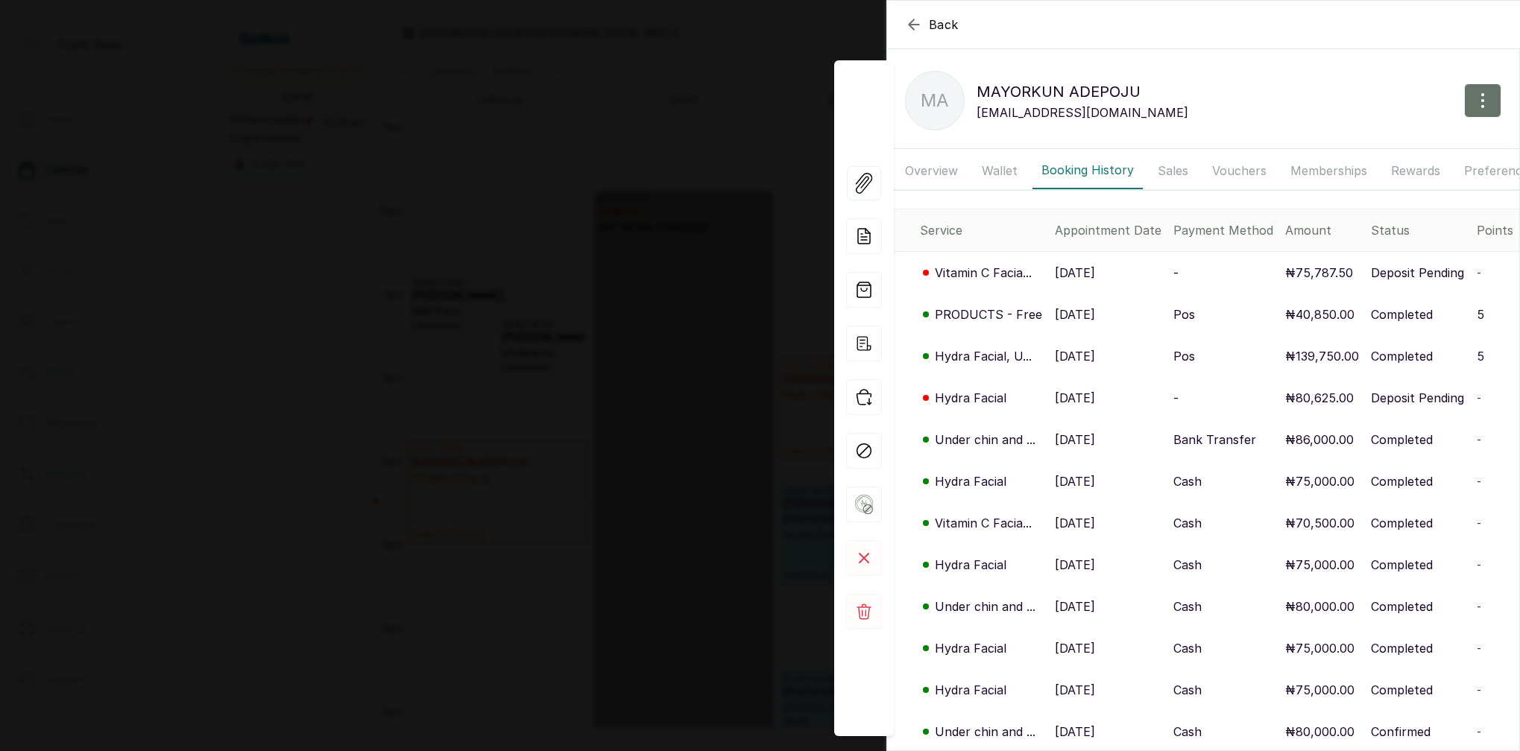
click at [995, 353] on p "Hydra Facial, U..." at bounding box center [983, 356] width 97 height 18
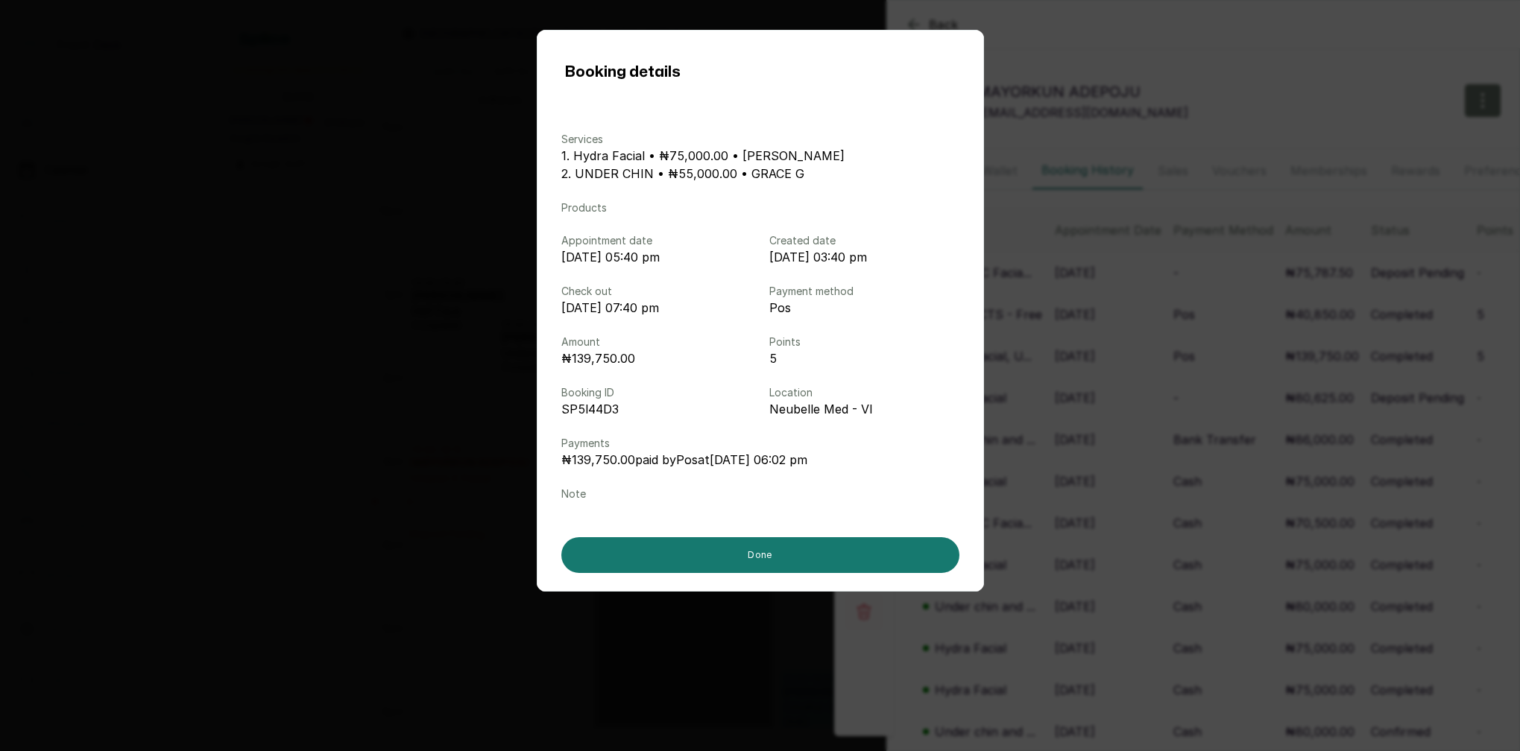
click at [1213, 323] on div "Booking details Services 1. Hydra Facial • ₦75,000.00 • MARY I 2. UNDER CHIN • …" at bounding box center [760, 375] width 1520 height 751
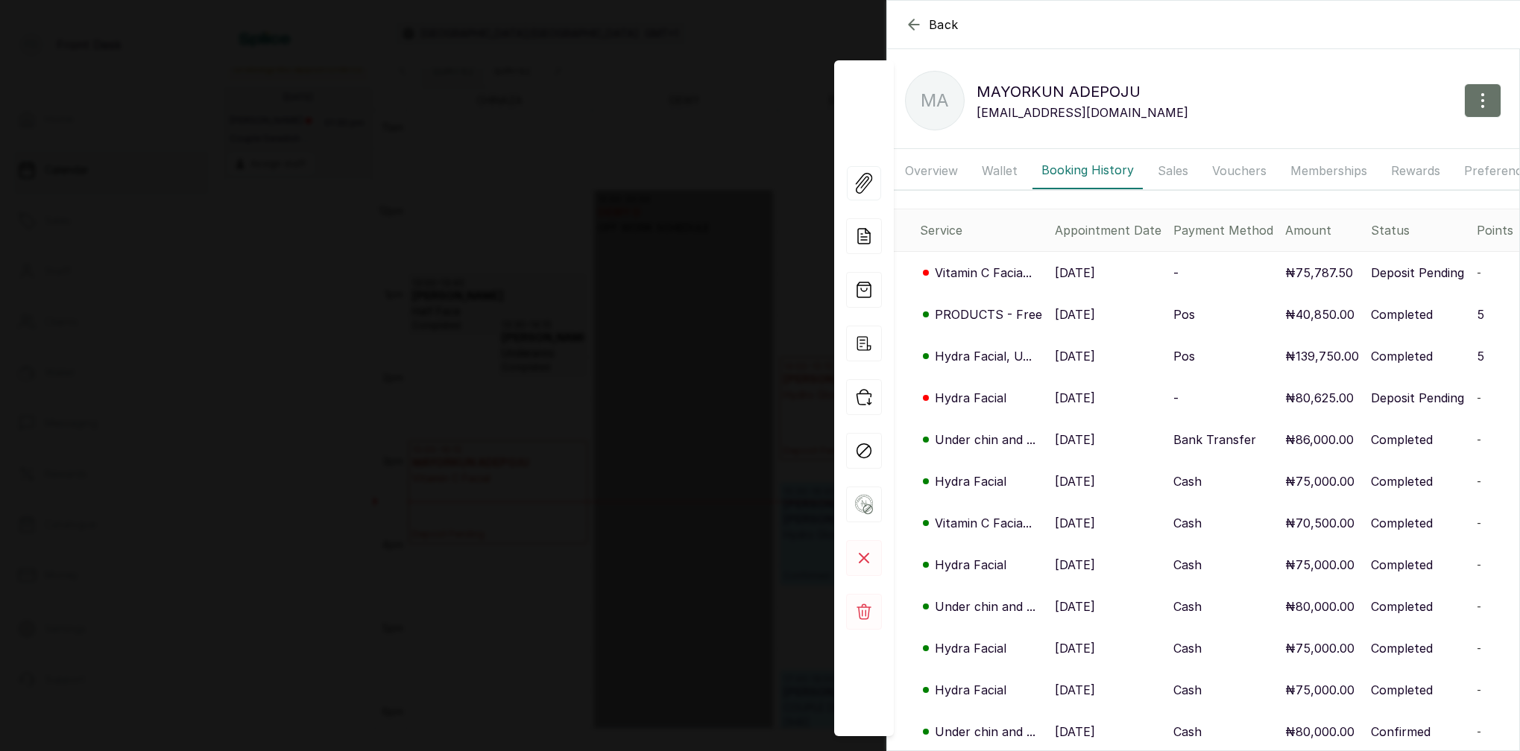
click at [991, 312] on p "PRODUCTS - Free" at bounding box center [988, 315] width 107 height 18
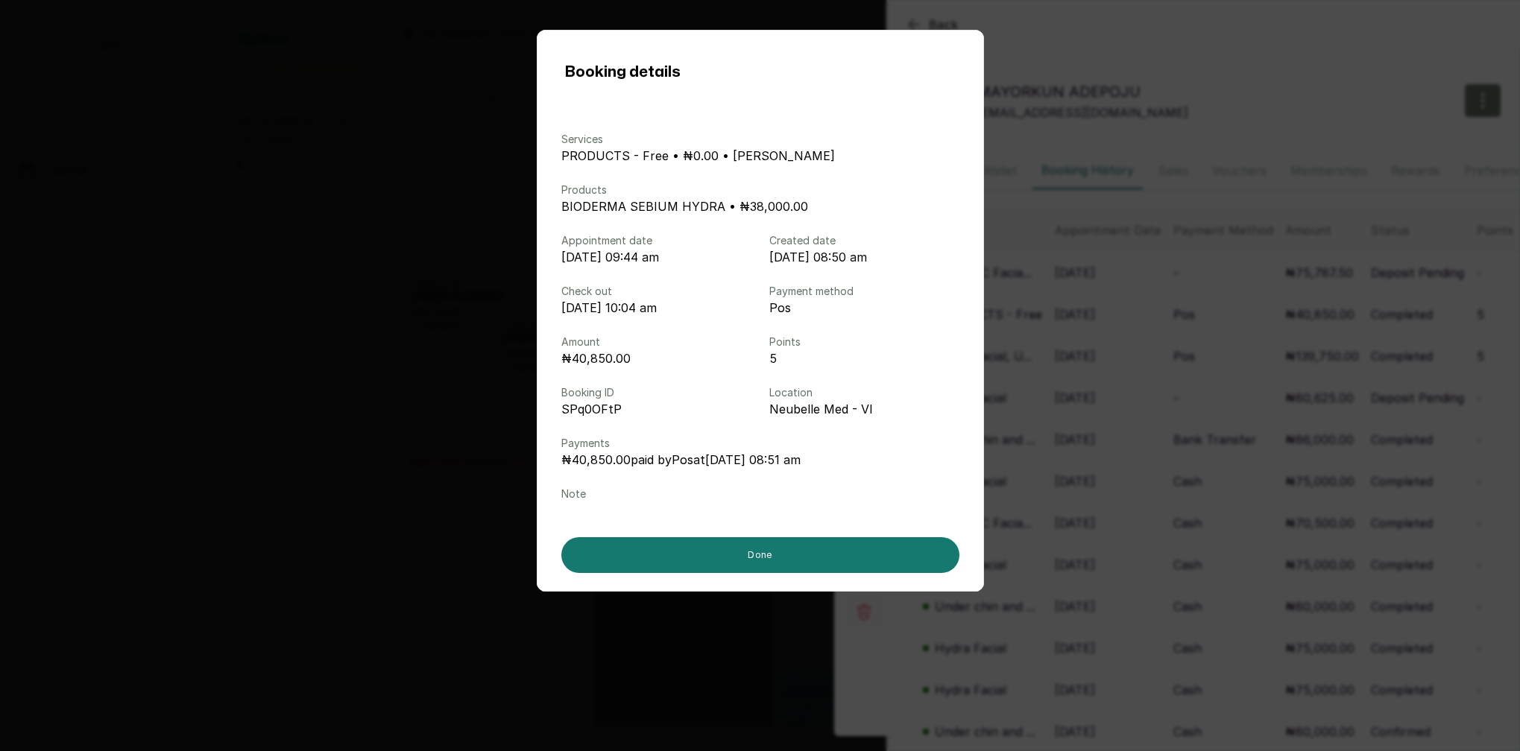
click at [1148, 317] on div "Booking details Services PRODUCTS - Free • ₦0.00 • Tolulope Eletu Products BIOD…" at bounding box center [760, 375] width 1520 height 751
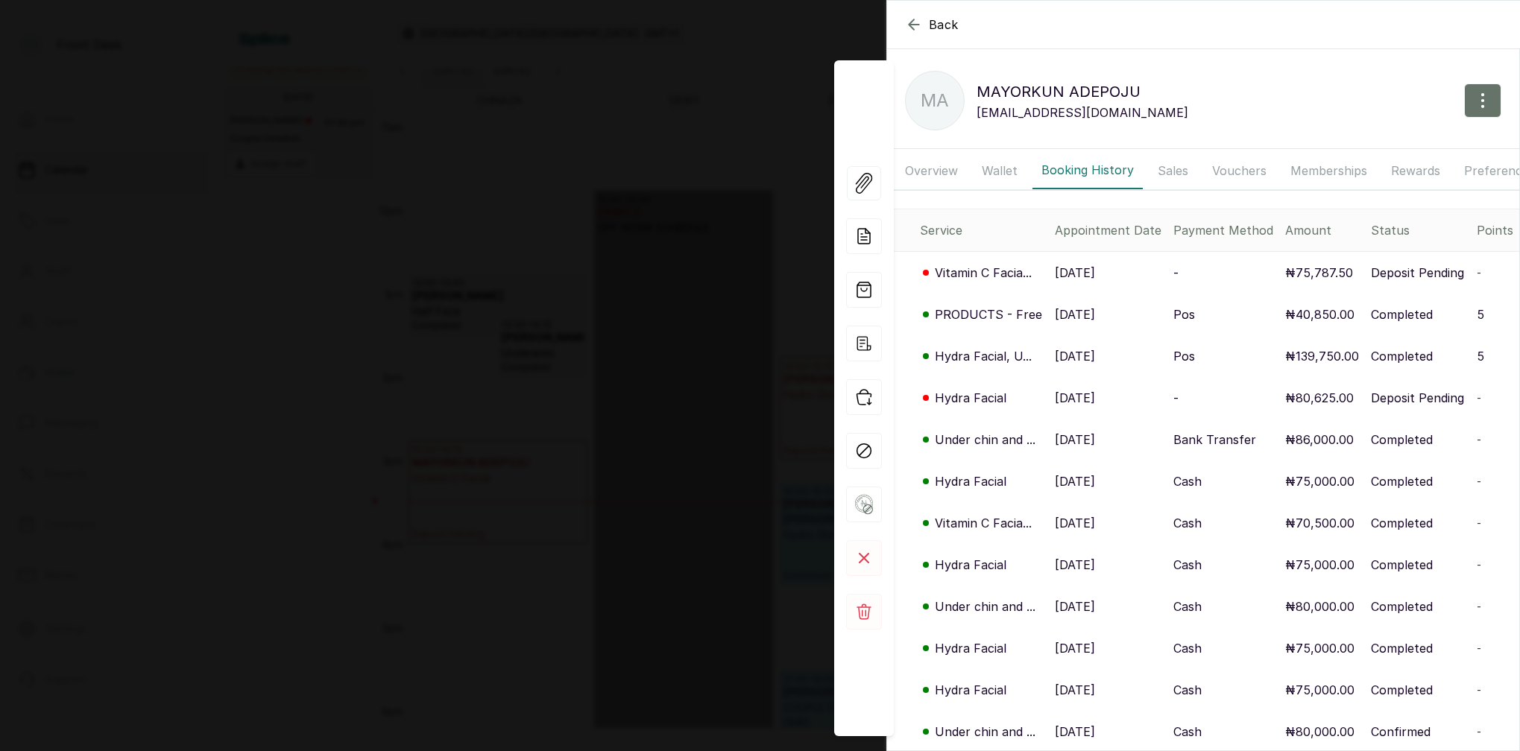
drag, startPoint x: 607, startPoint y: 194, endPoint x: 623, endPoint y: 195, distance: 15.7
click at [608, 194] on div "Back MAYORKUN ADEPOJU MA MAYORKUN ADEPOJU madepoju@gmail.com Overview Wallet Bo…" at bounding box center [760, 375] width 1520 height 751
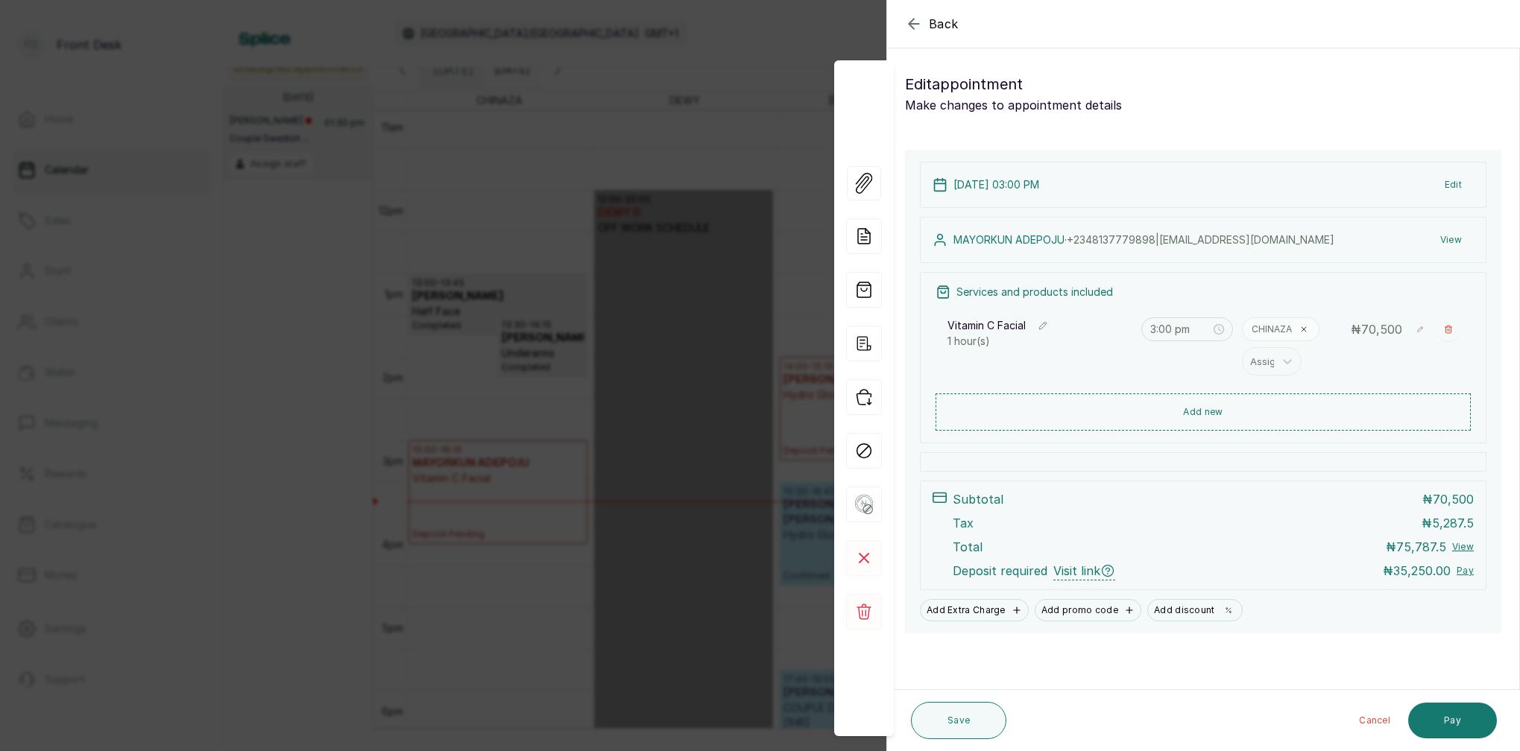
click at [1458, 240] on button "View" at bounding box center [1450, 240] width 45 height 27
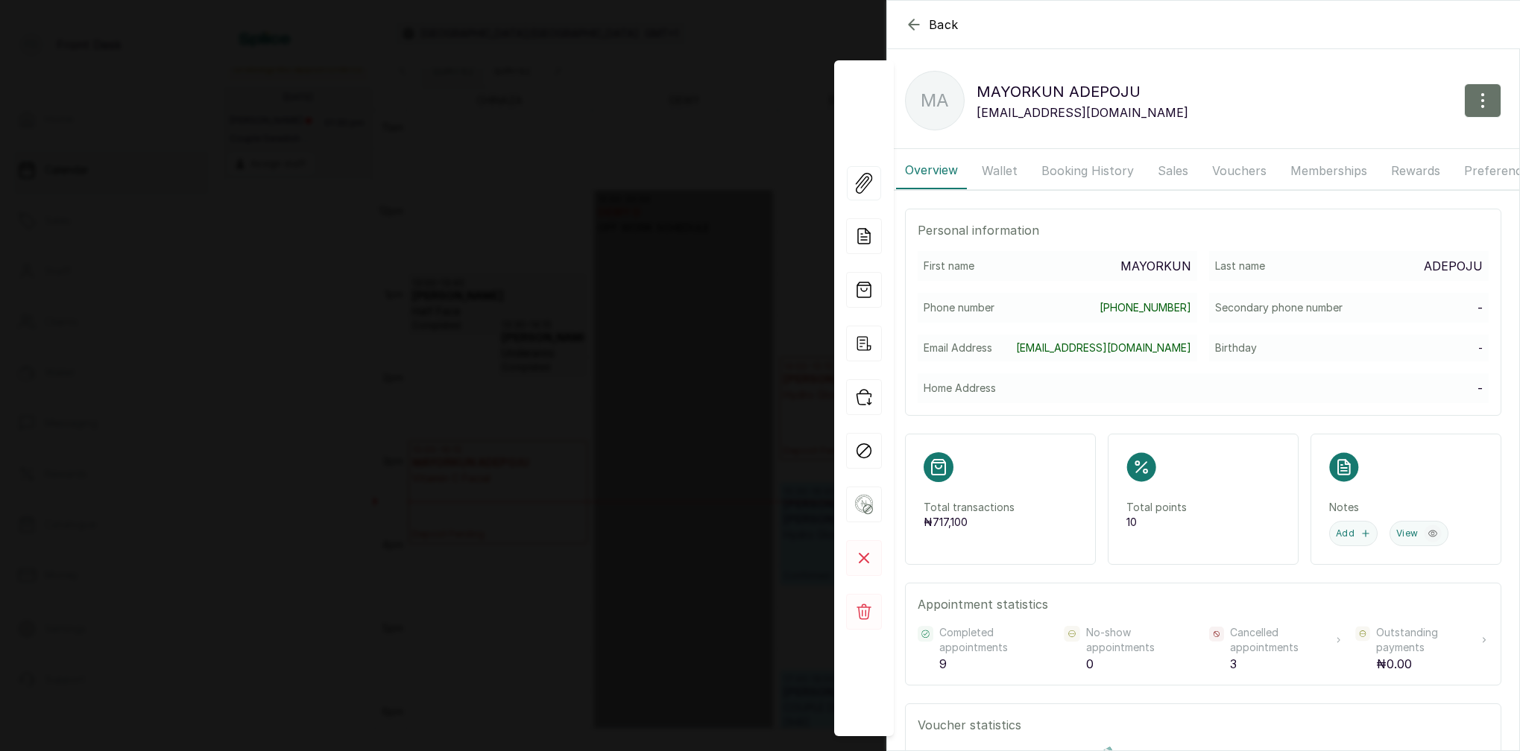
click at [647, 153] on div "Back MAYORKUN ADEPOJU MA MAYORKUN ADEPOJU madepoju@gmail.com Overview Wallet Bo…" at bounding box center [760, 375] width 1520 height 751
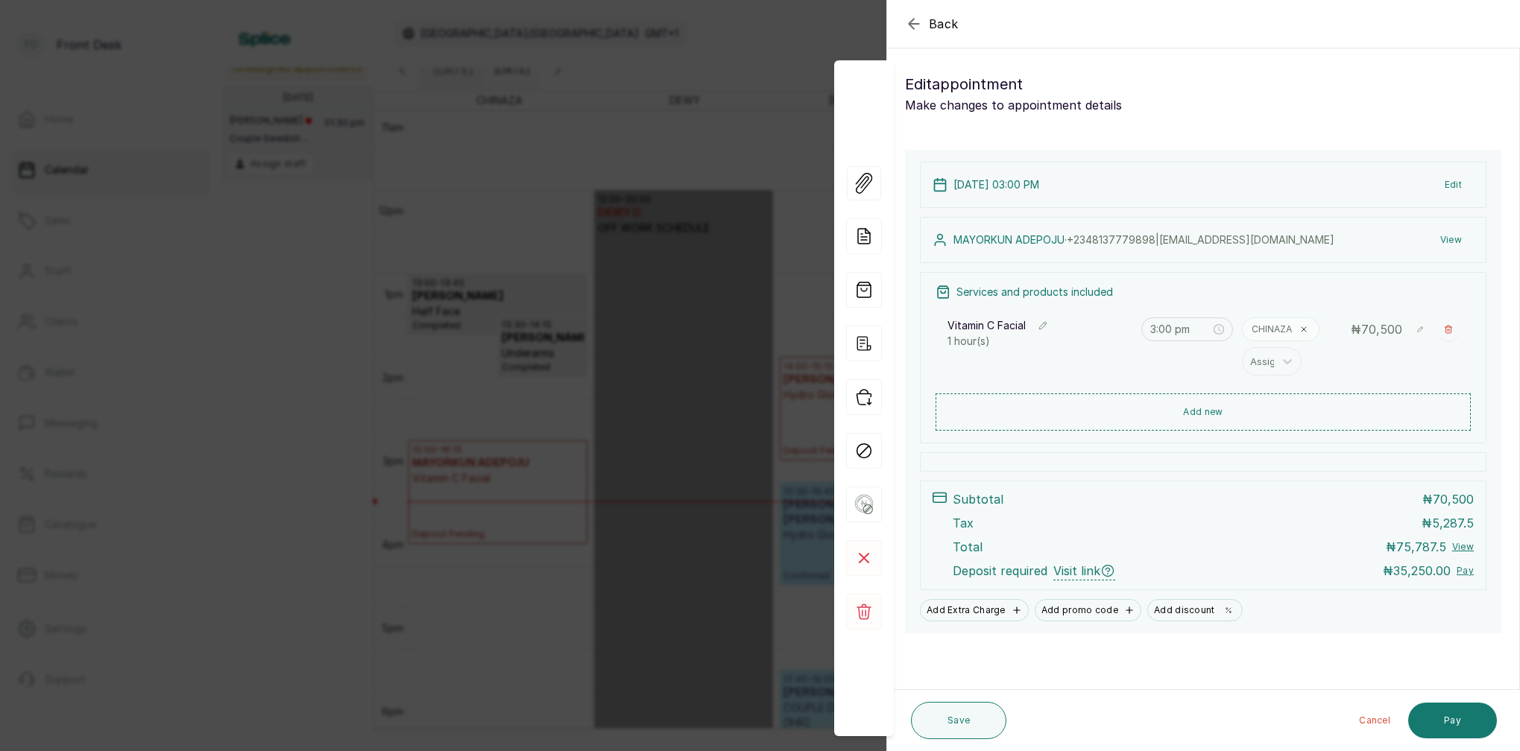
click at [650, 203] on div "Back Appointment Details Edit appointment Make changes to appointment details A…" at bounding box center [760, 375] width 1520 height 751
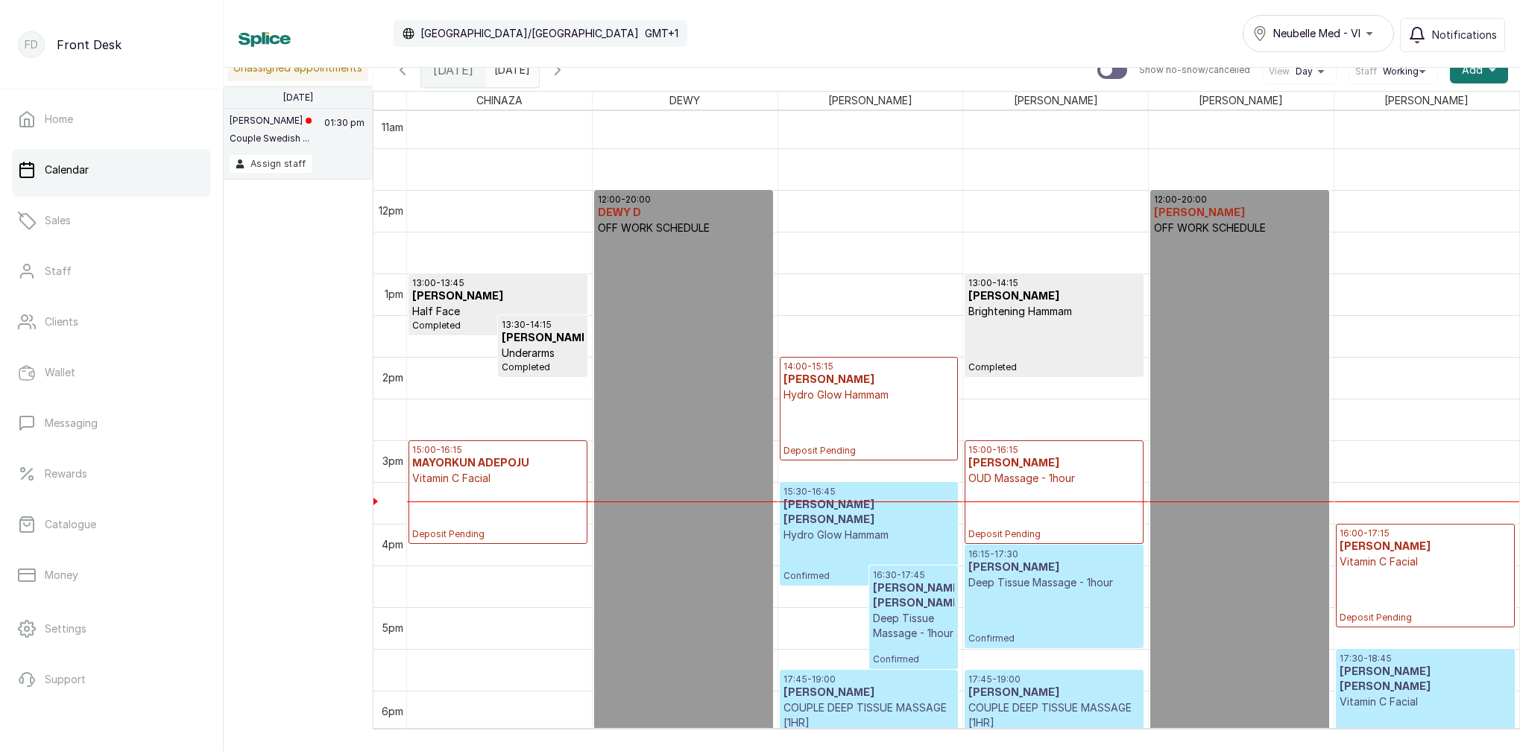
click at [507, 473] on p "Vitamin C Facial" at bounding box center [497, 478] width 171 height 15
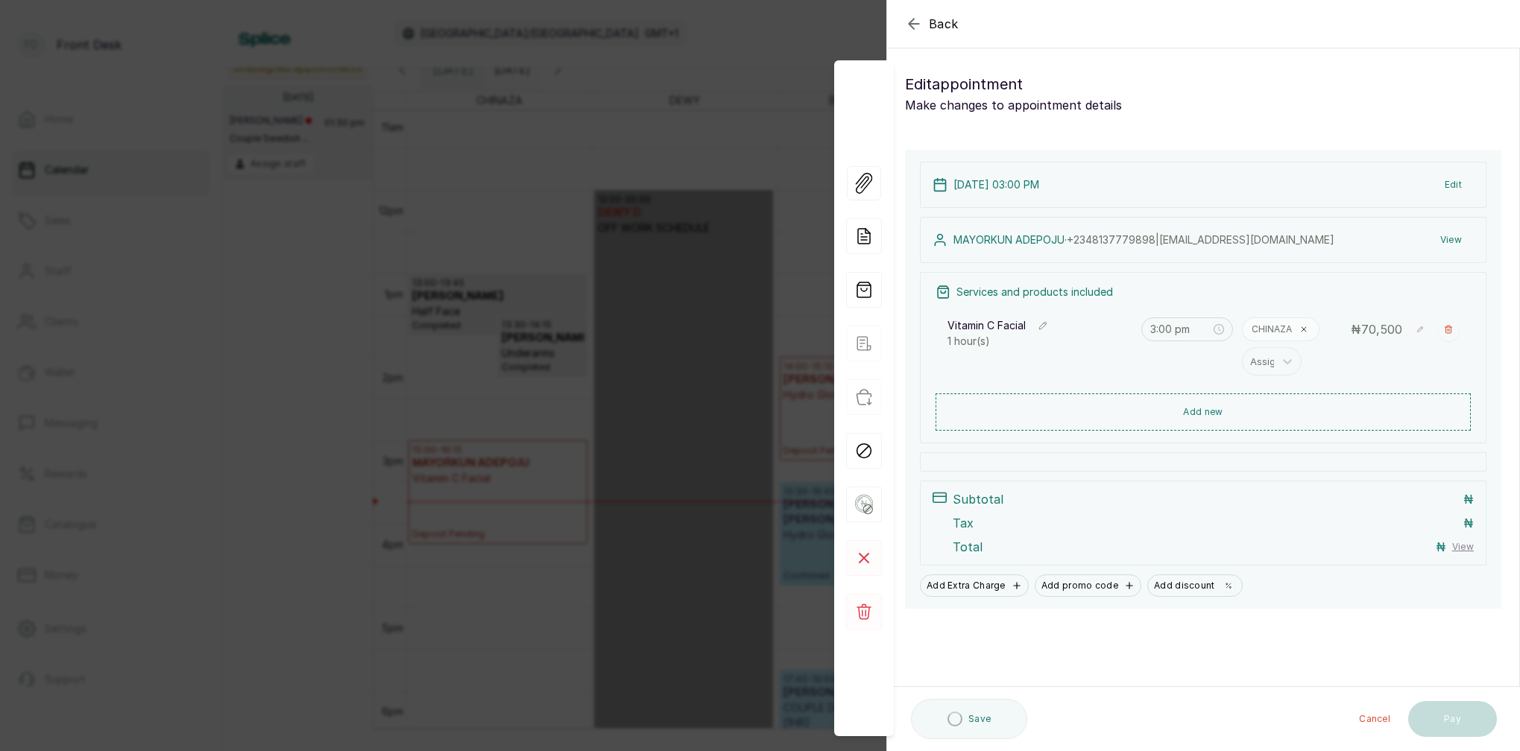
click at [1456, 242] on button "View" at bounding box center [1450, 240] width 45 height 27
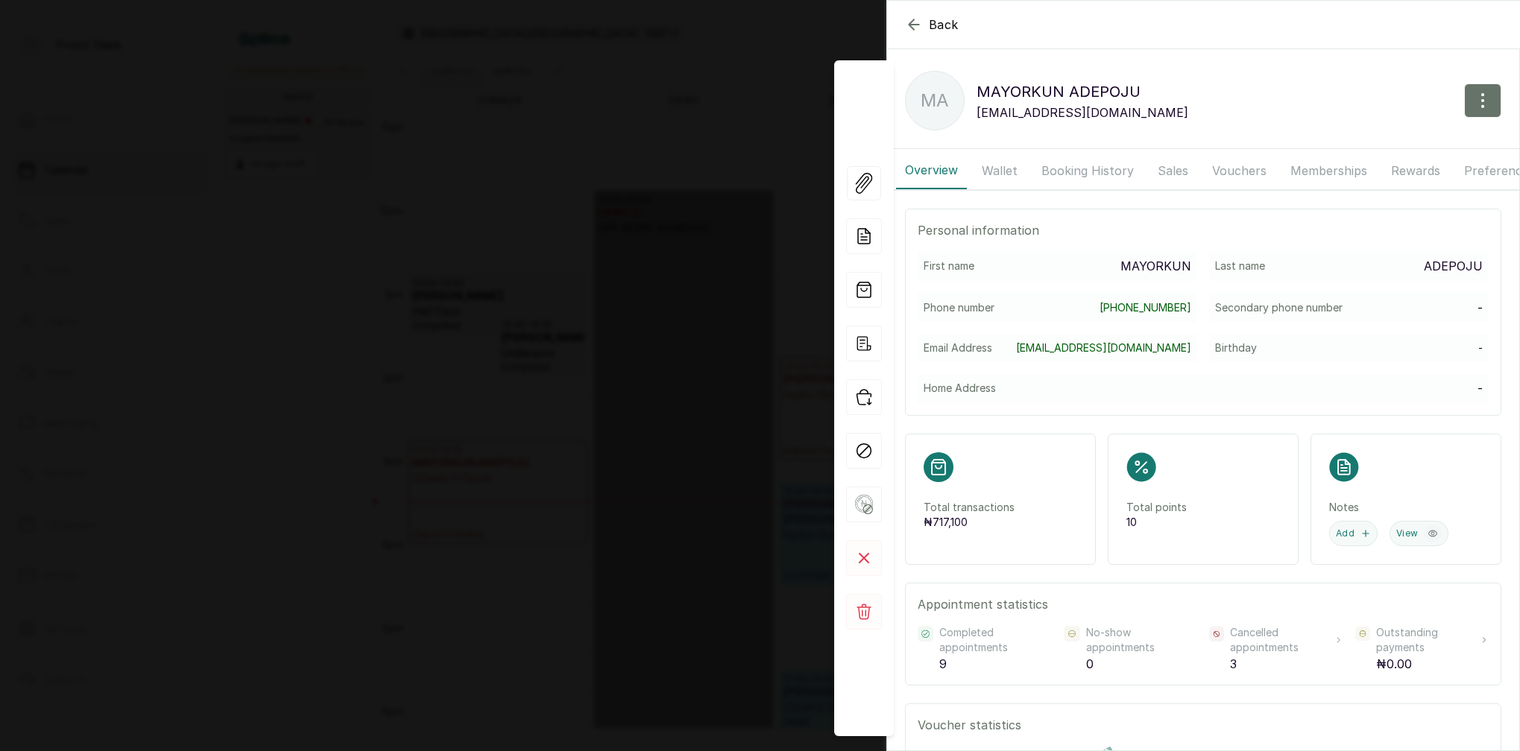
click at [1054, 174] on button "Booking History" at bounding box center [1087, 170] width 110 height 37
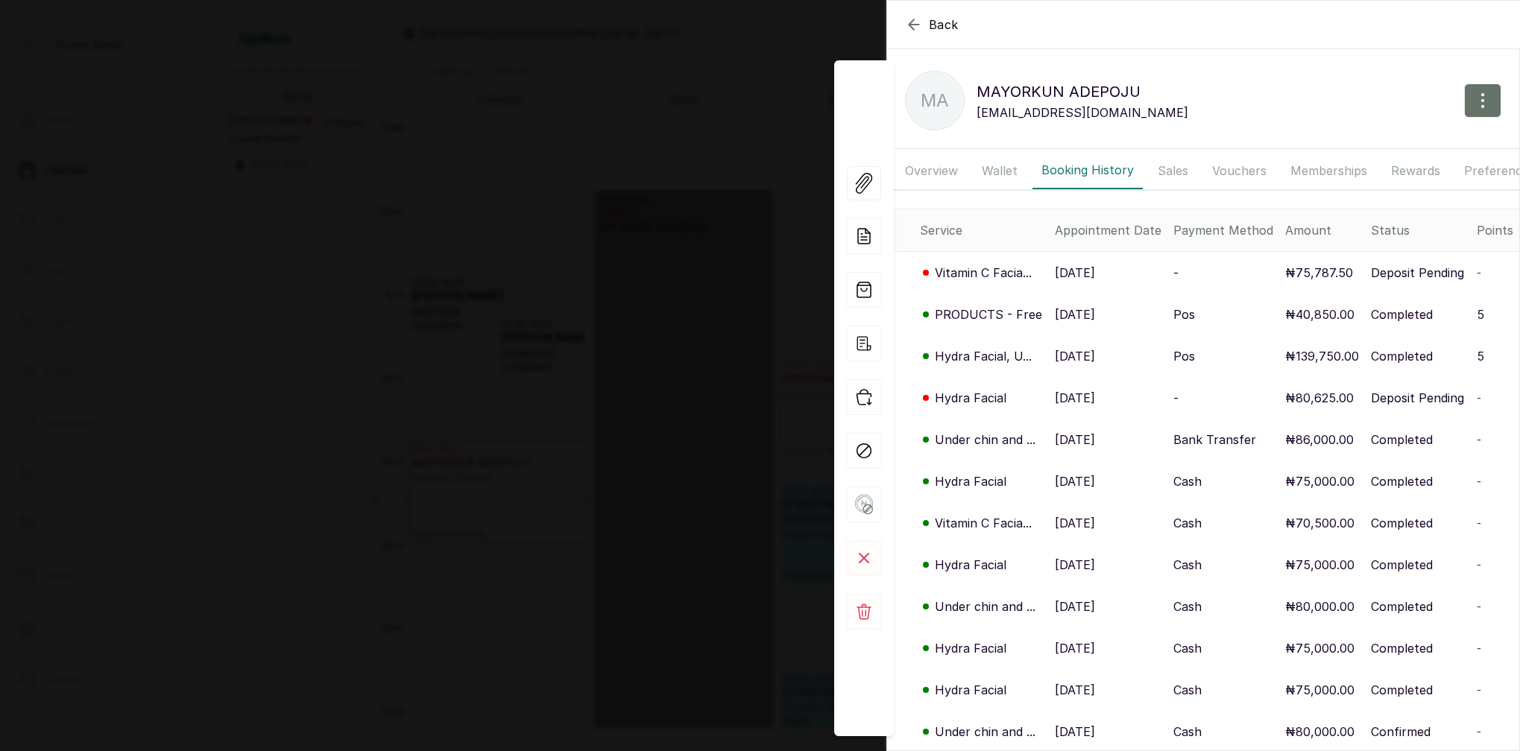
scroll to position [113, 0]
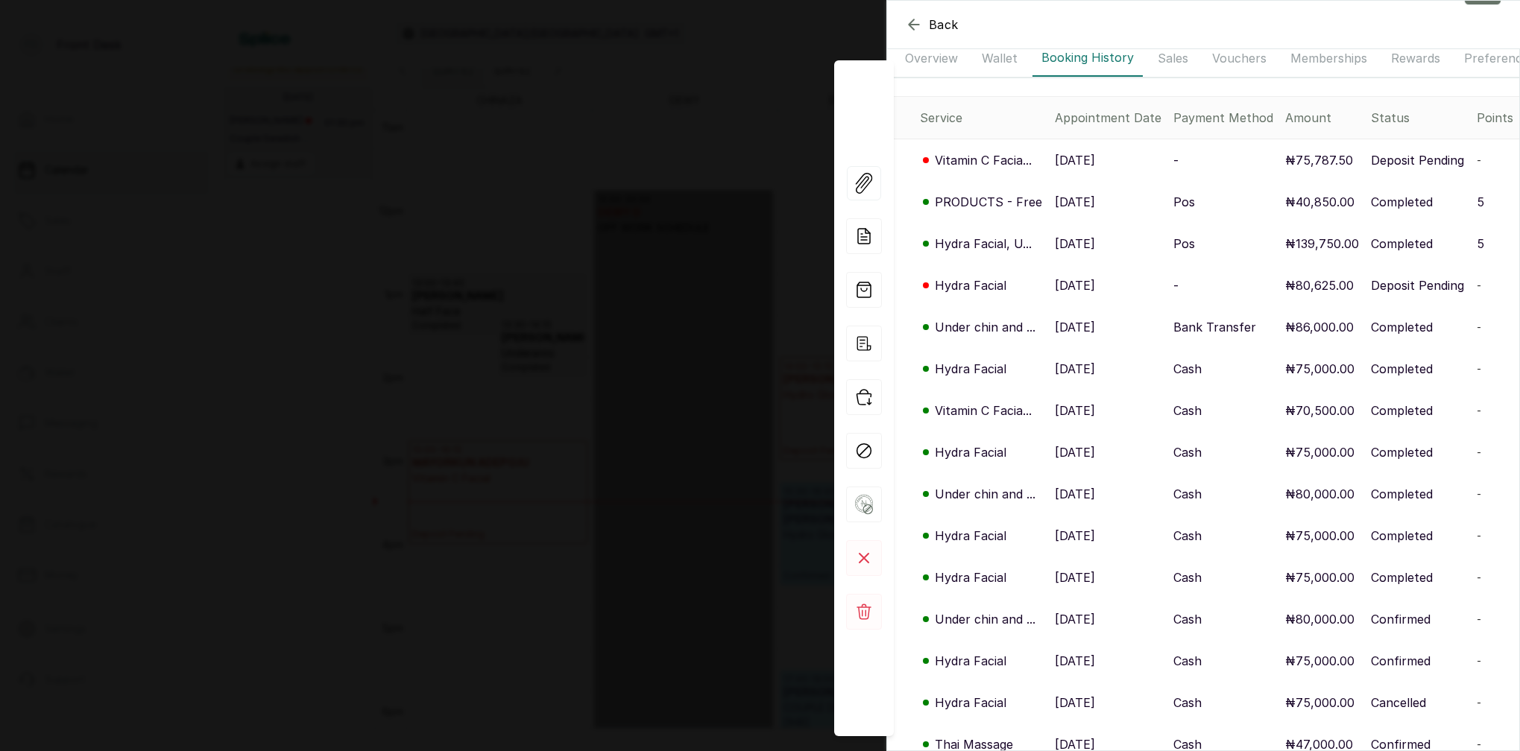
click at [991, 326] on p "Under chin and ..." at bounding box center [985, 327] width 101 height 18
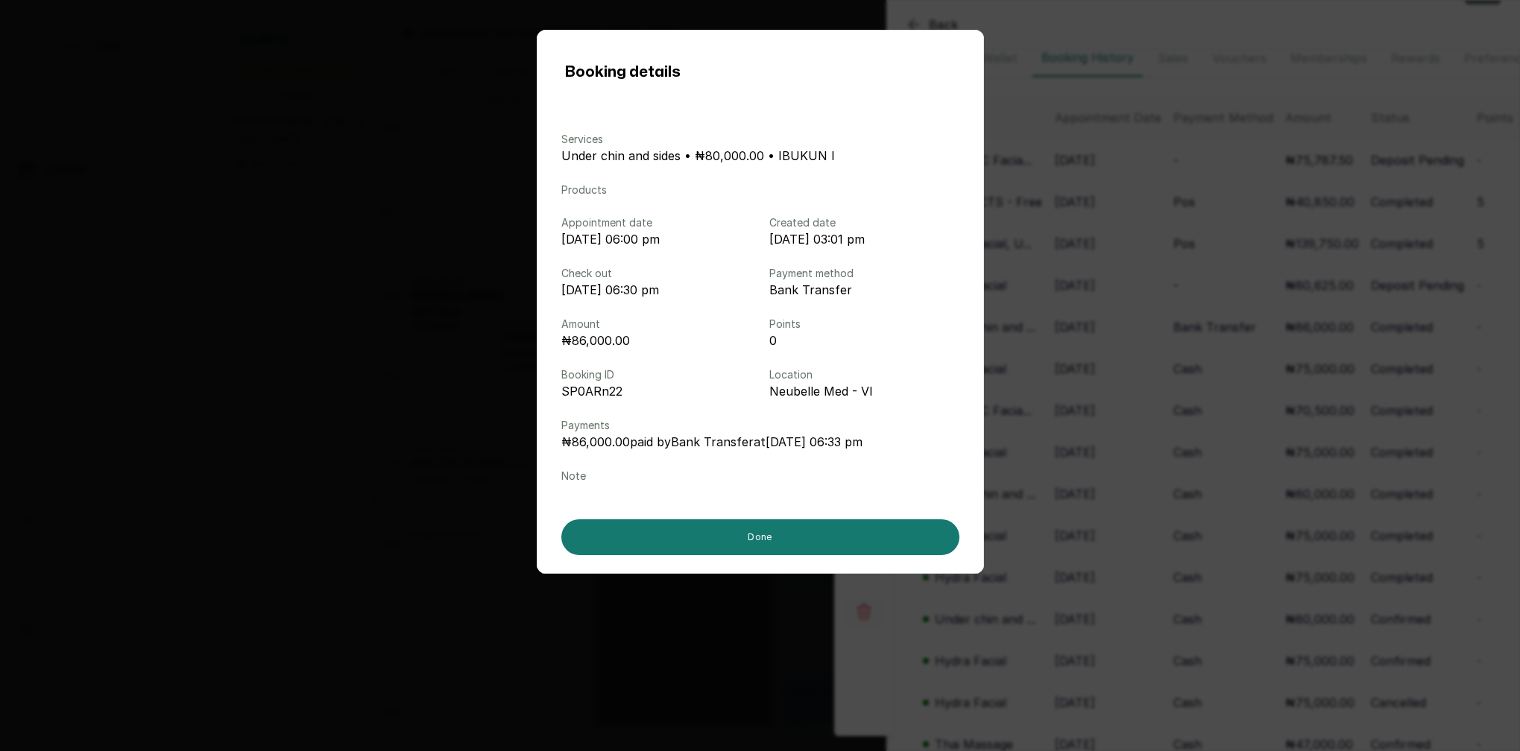
click at [1132, 376] on div "Booking details Services Under chin and sides • ₦80,000.00 • IBUKUN I Products …" at bounding box center [760, 375] width 1520 height 751
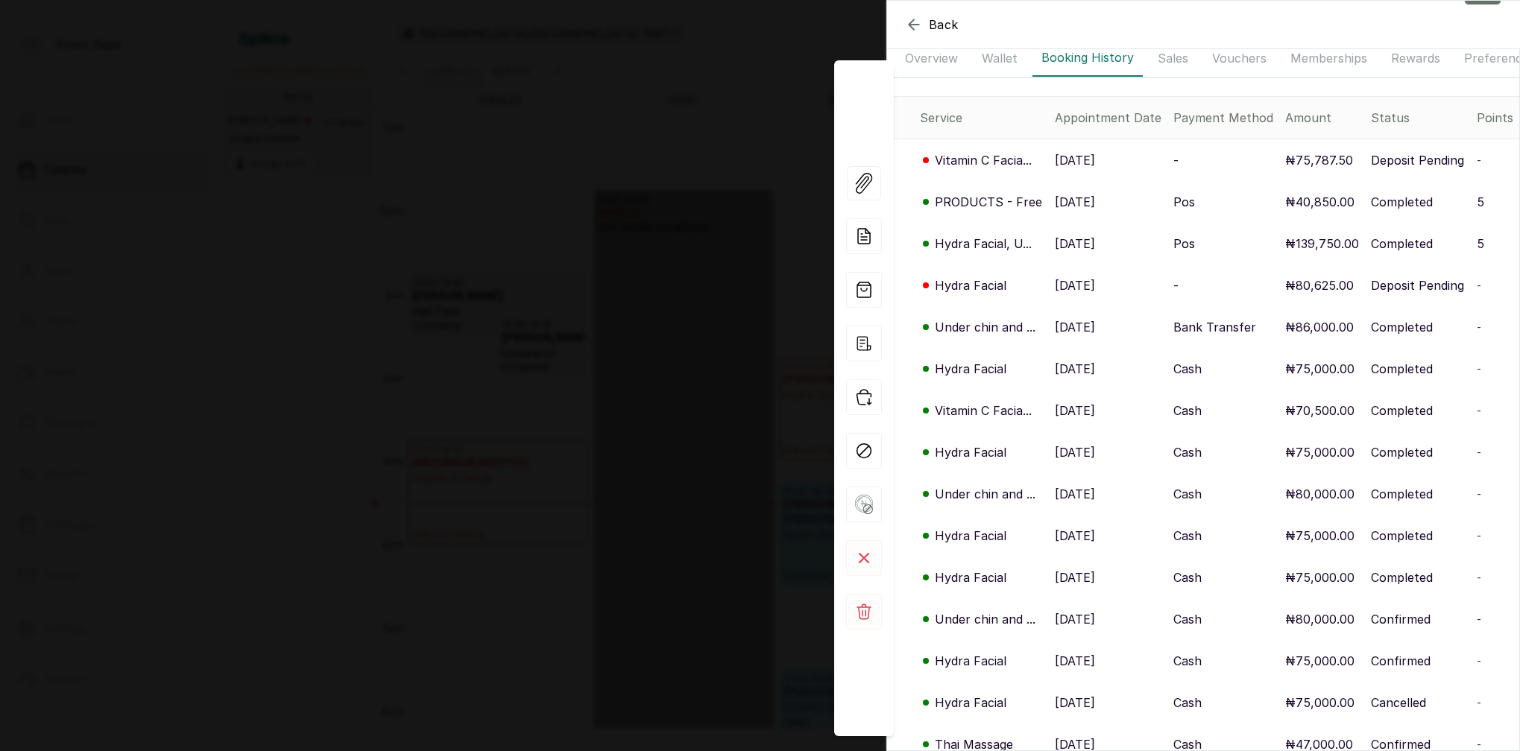
click at [980, 245] on p "Hydra Facial, U..." at bounding box center [983, 244] width 97 height 18
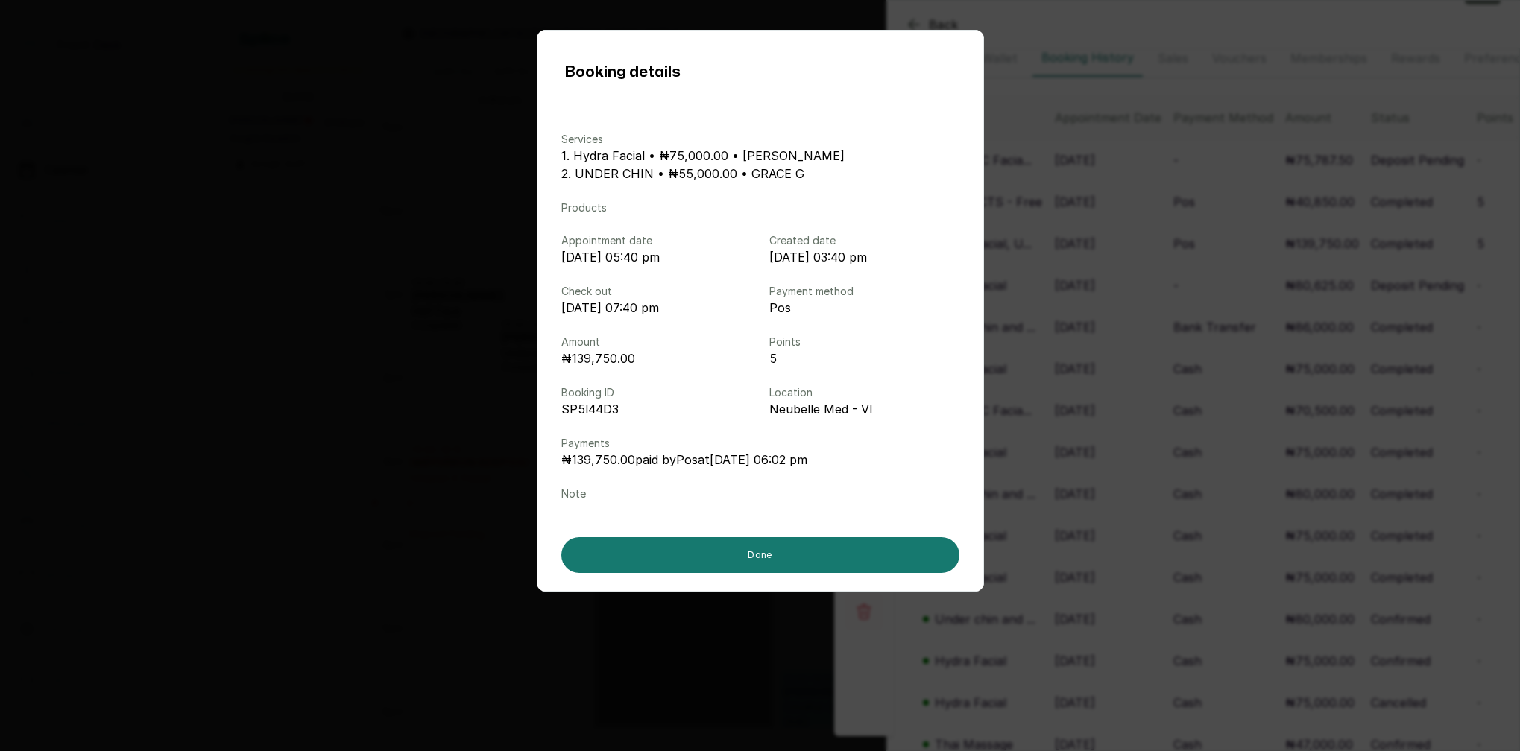
click at [1056, 277] on div "Booking details Services 1. Hydra Facial • ₦75,000.00 • MARY I 2. UNDER CHIN • …" at bounding box center [760, 375] width 1520 height 751
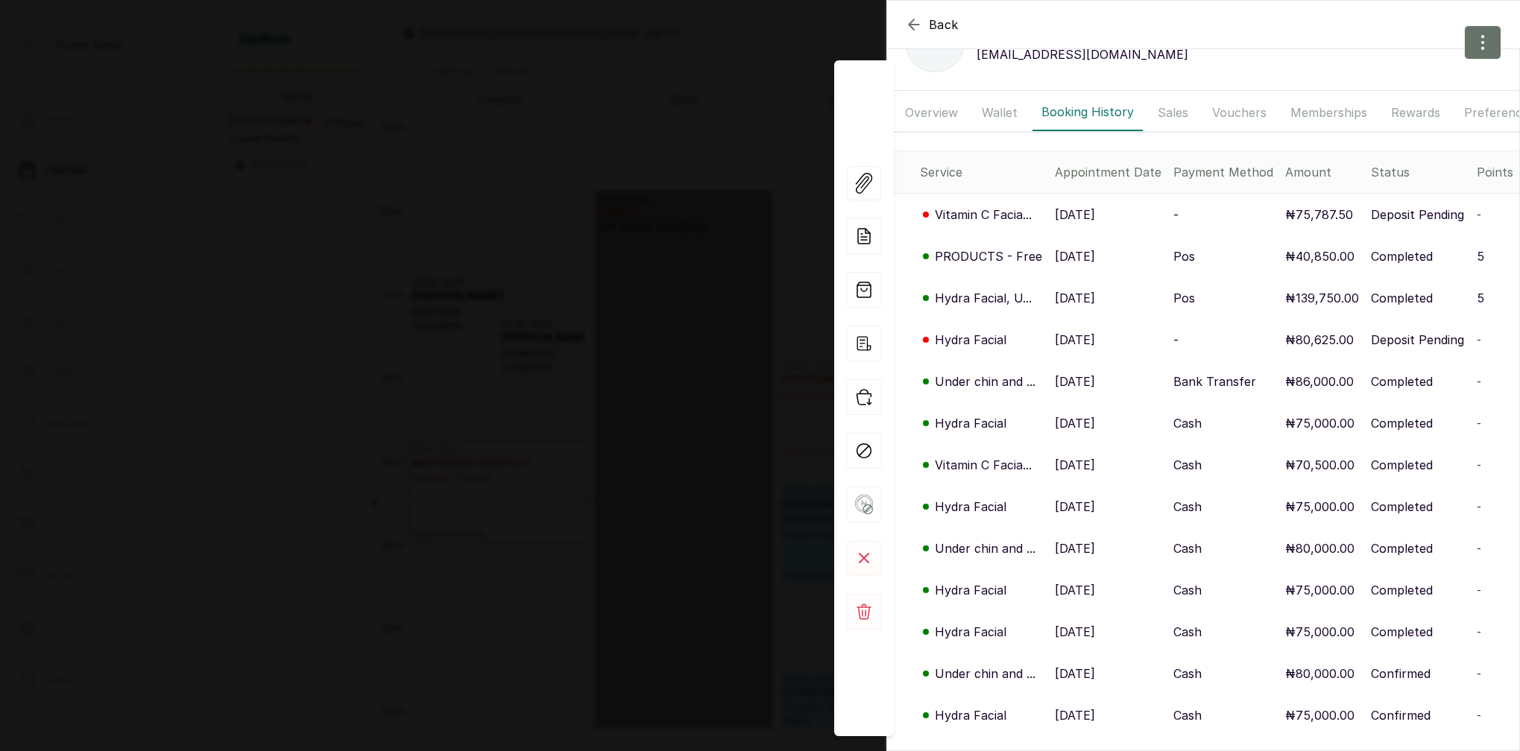
scroll to position [37, 0]
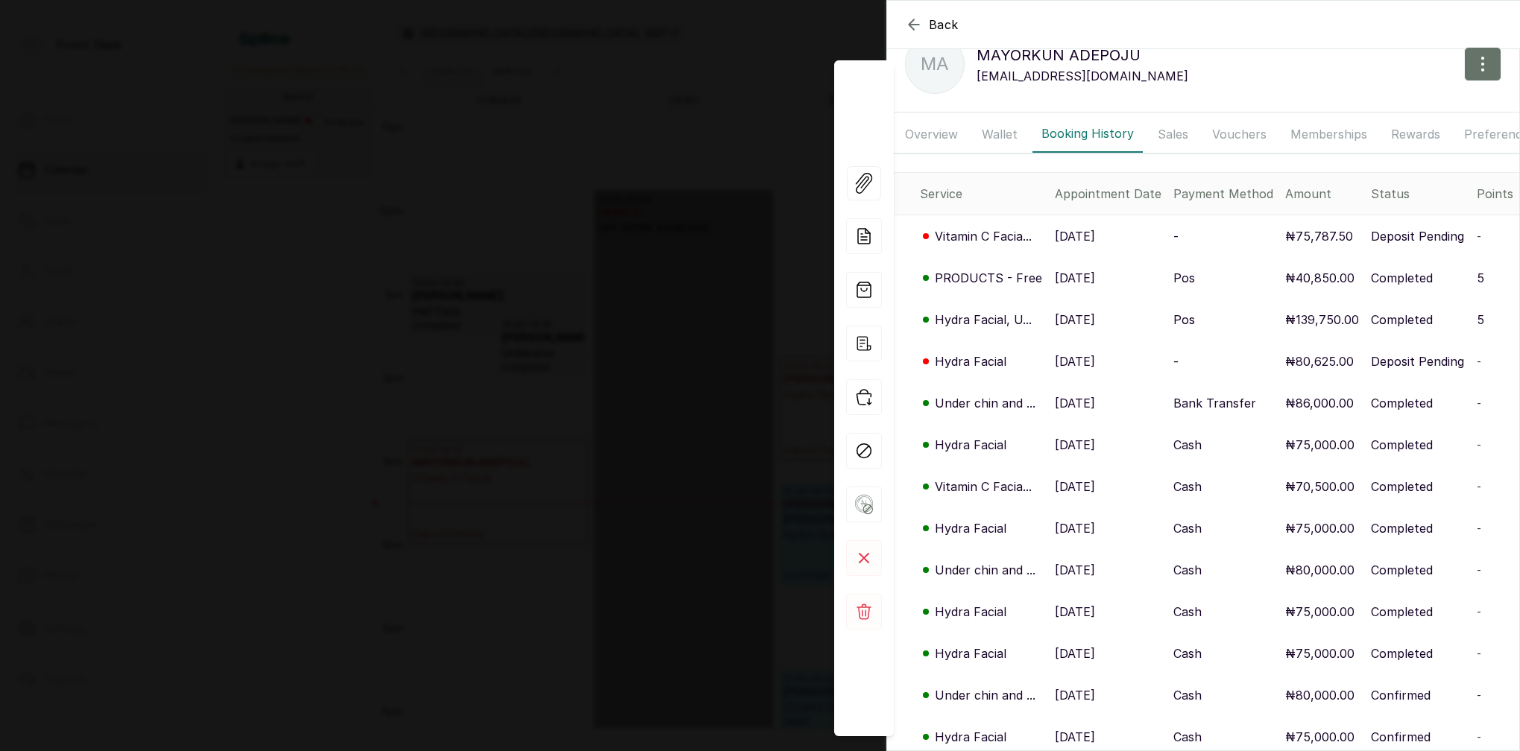
click at [553, 246] on div "Back MAYORKUN ADEPOJU MA MAYORKUN ADEPOJU madepoju@gmail.com Overview Wallet Bo…" at bounding box center [760, 375] width 1520 height 751
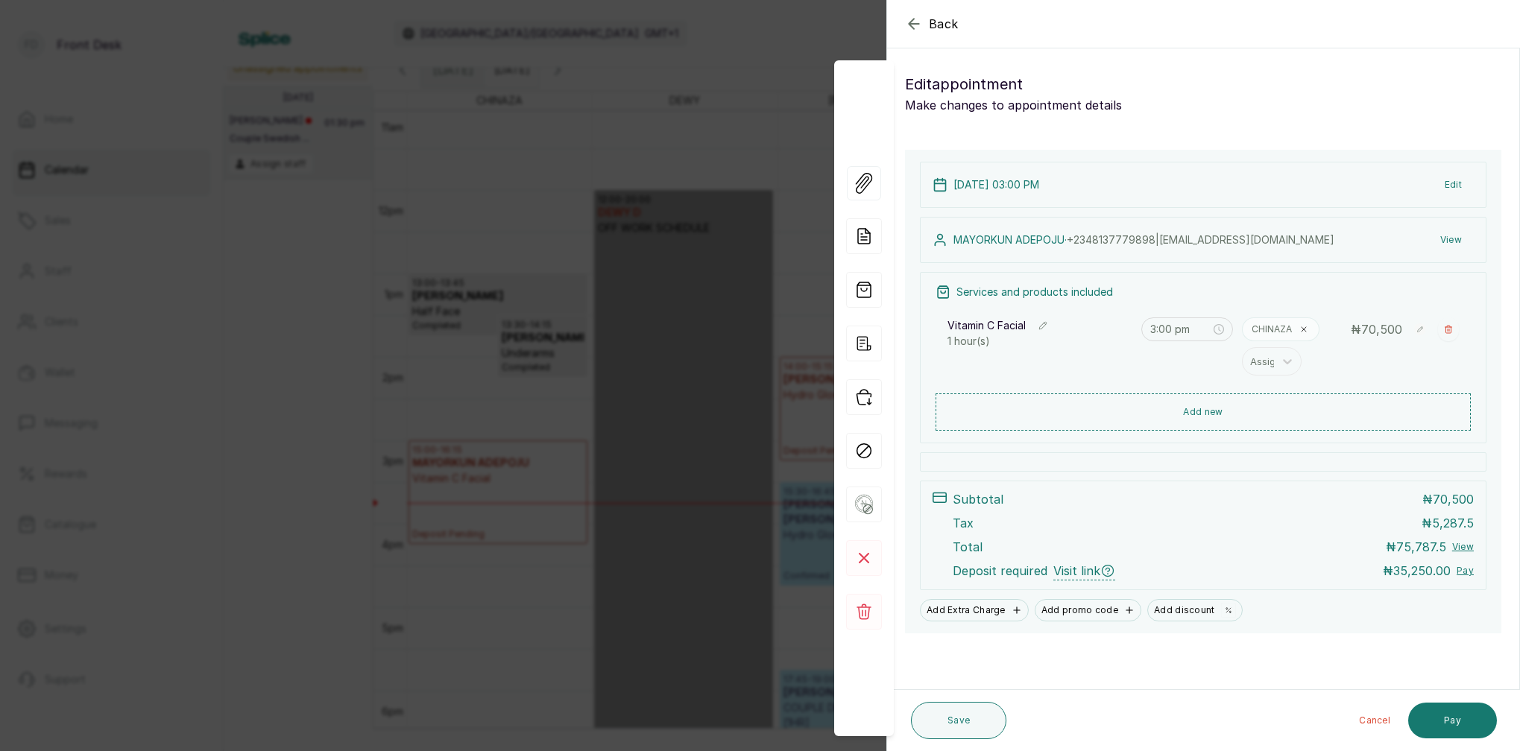
click at [681, 93] on div "Back Appointment Details Edit appointment Make changes to appointment details A…" at bounding box center [760, 375] width 1520 height 751
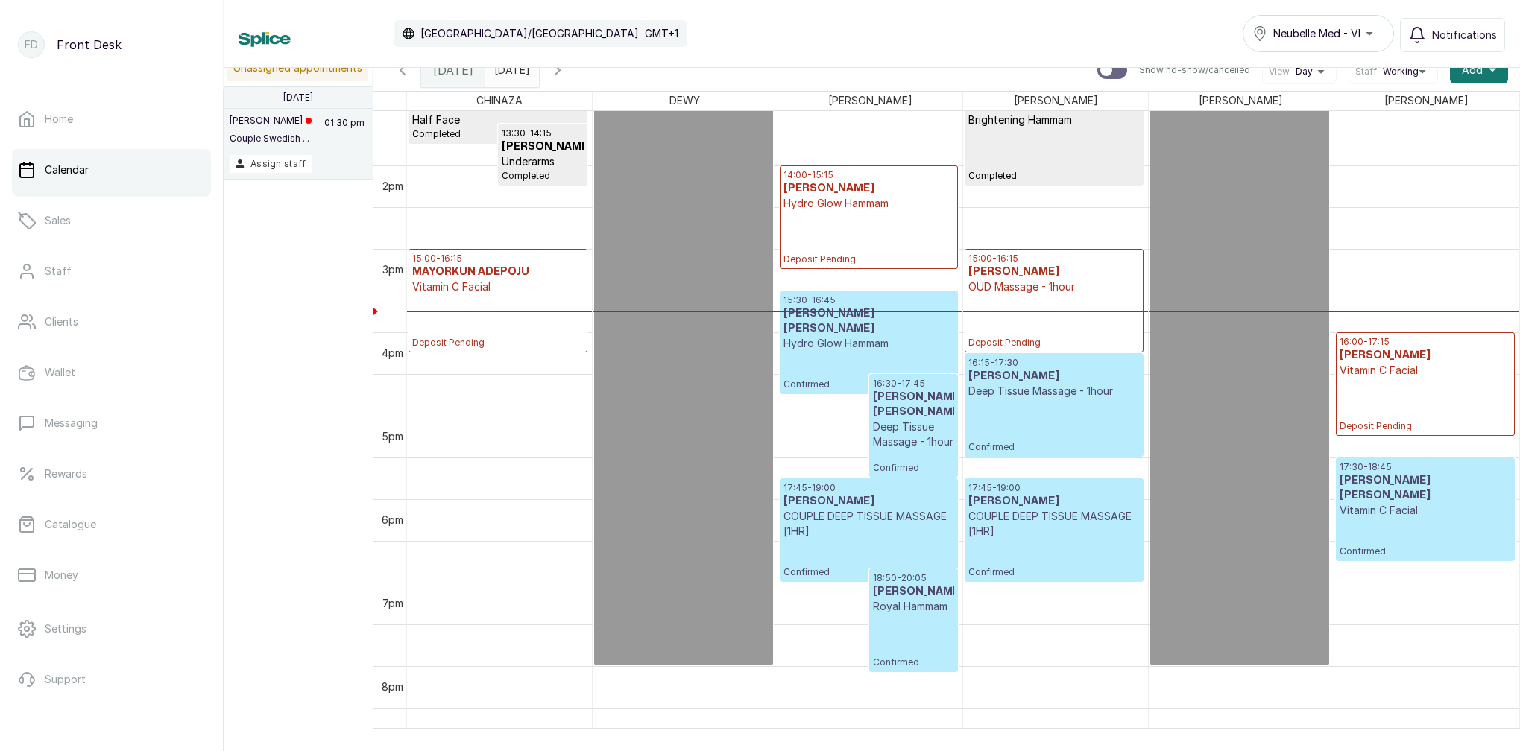
scroll to position [1115, 0]
click at [510, 73] on input "2025-08-12" at bounding box center [498, 66] width 24 height 25
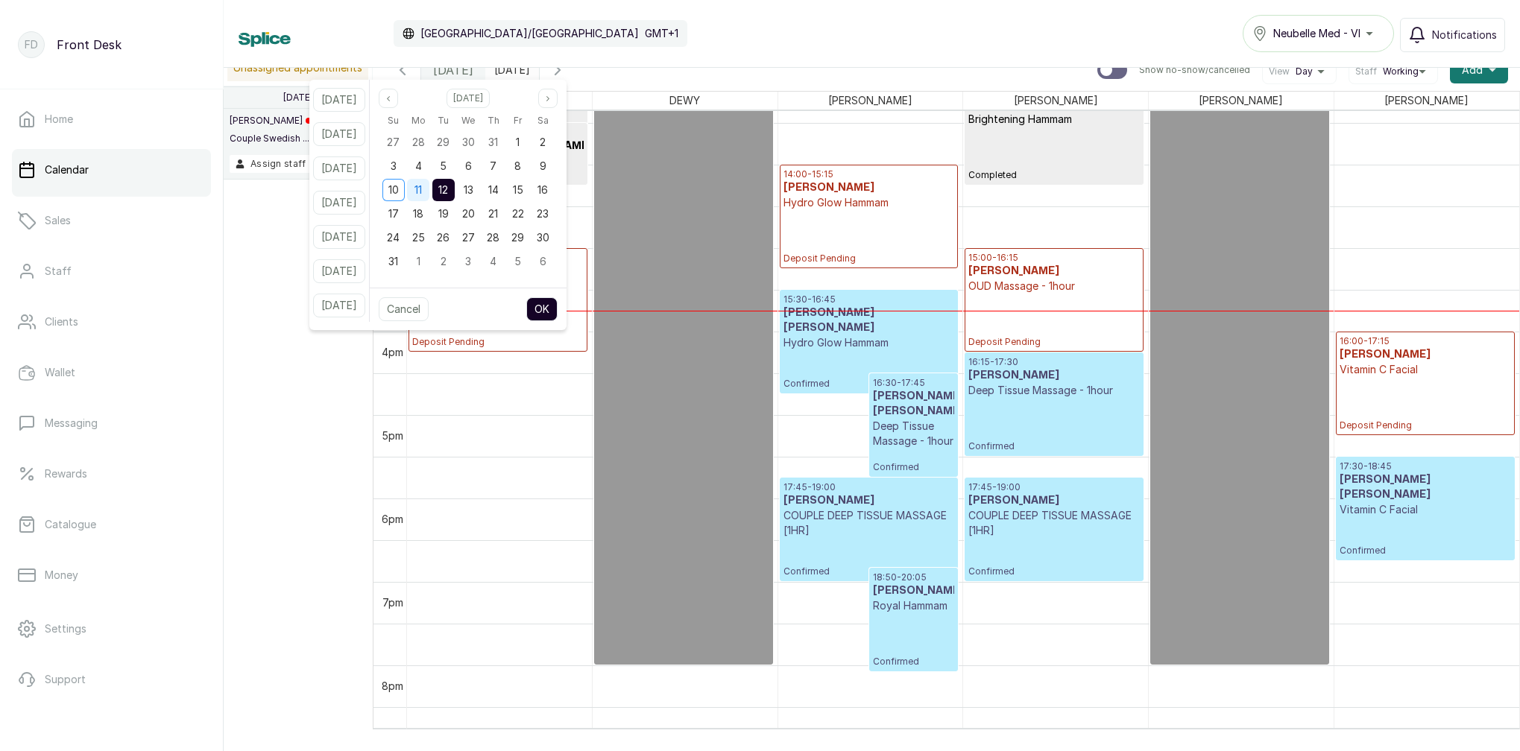
click at [422, 187] on span "11" at bounding box center [417, 189] width 7 height 13
drag, startPoint x: 461, startPoint y: 191, endPoint x: 506, endPoint y: 236, distance: 63.2
click at [448, 192] on span "12" at bounding box center [443, 189] width 10 height 13
click at [557, 311] on button "OK" at bounding box center [541, 309] width 31 height 24
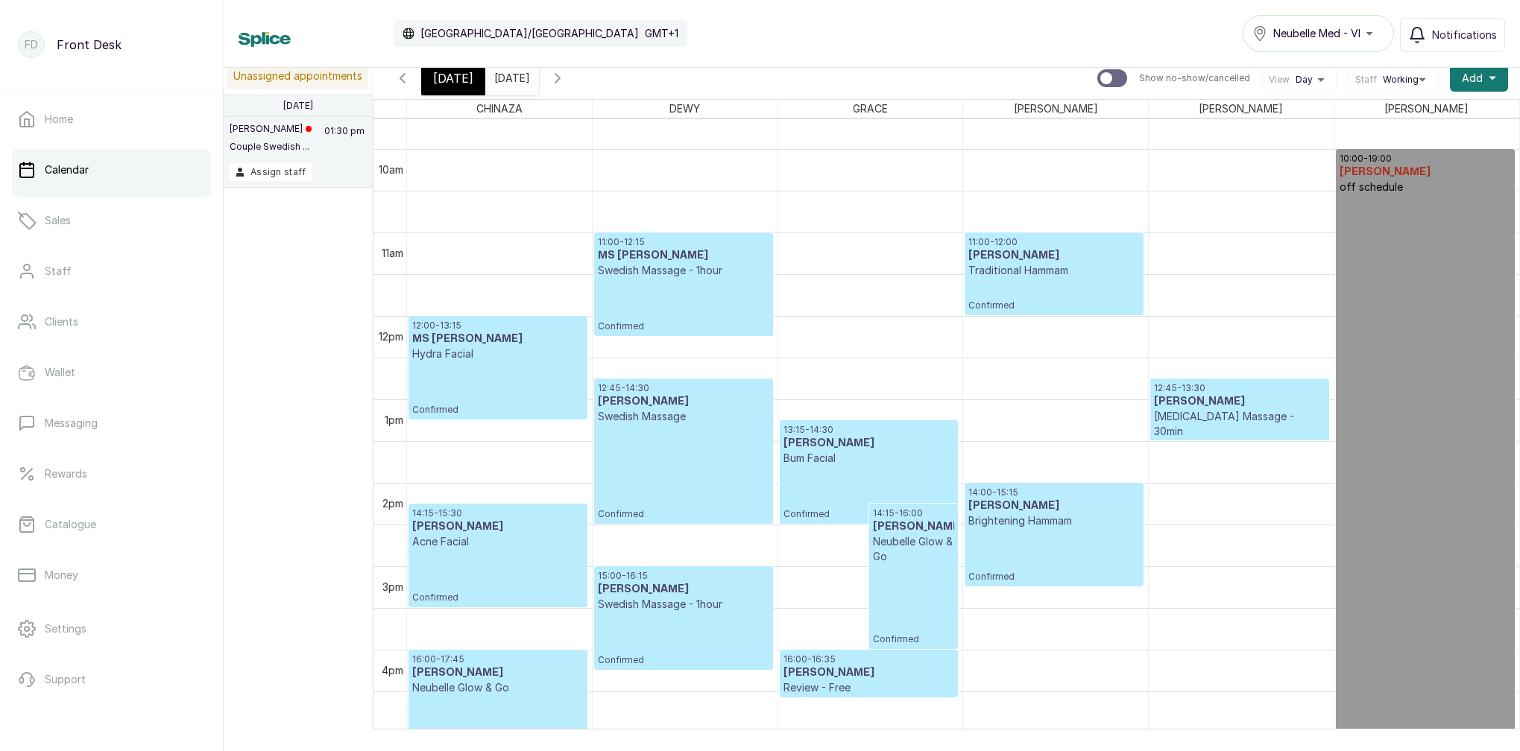
scroll to position [788, 0]
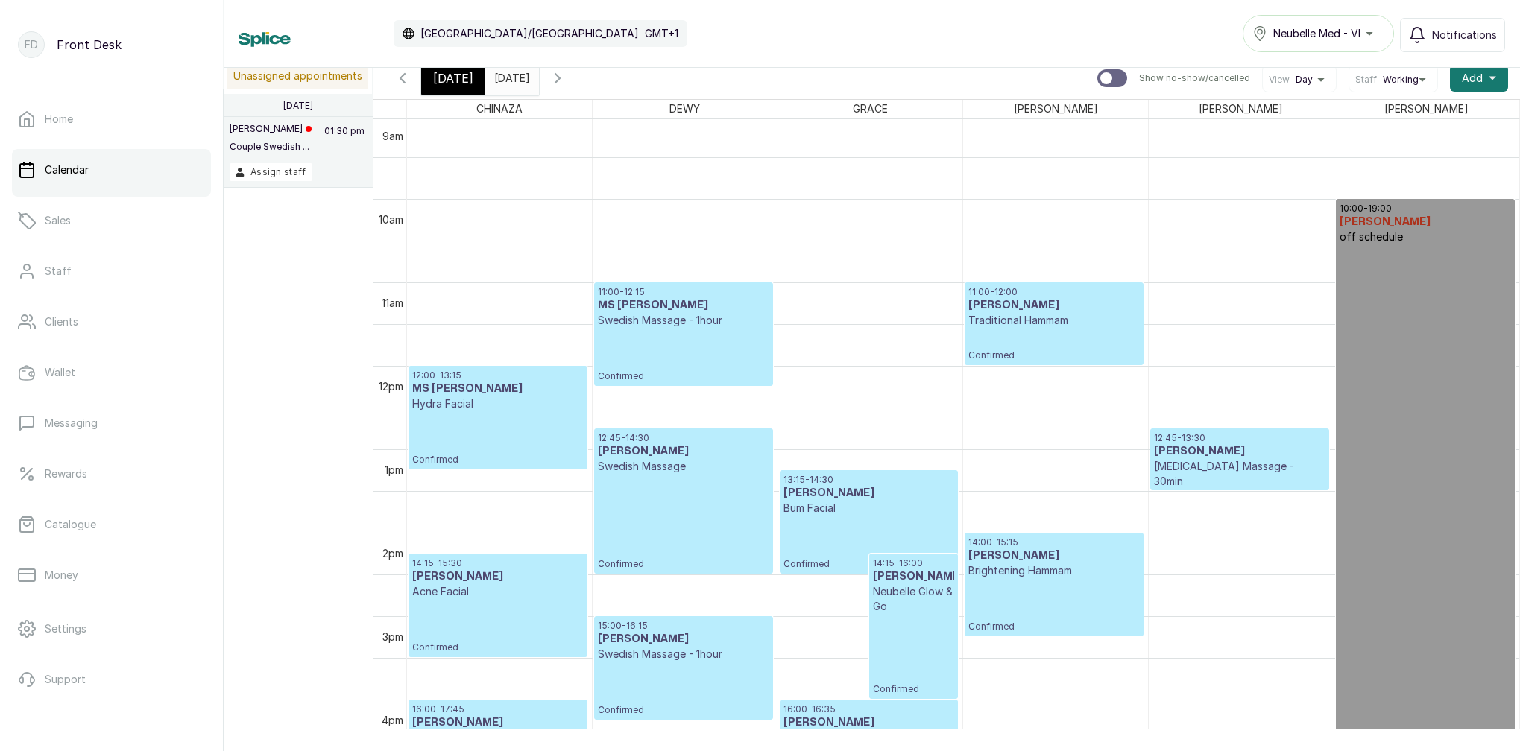
click at [442, 86] on span "[DATE]" at bounding box center [453, 78] width 40 height 18
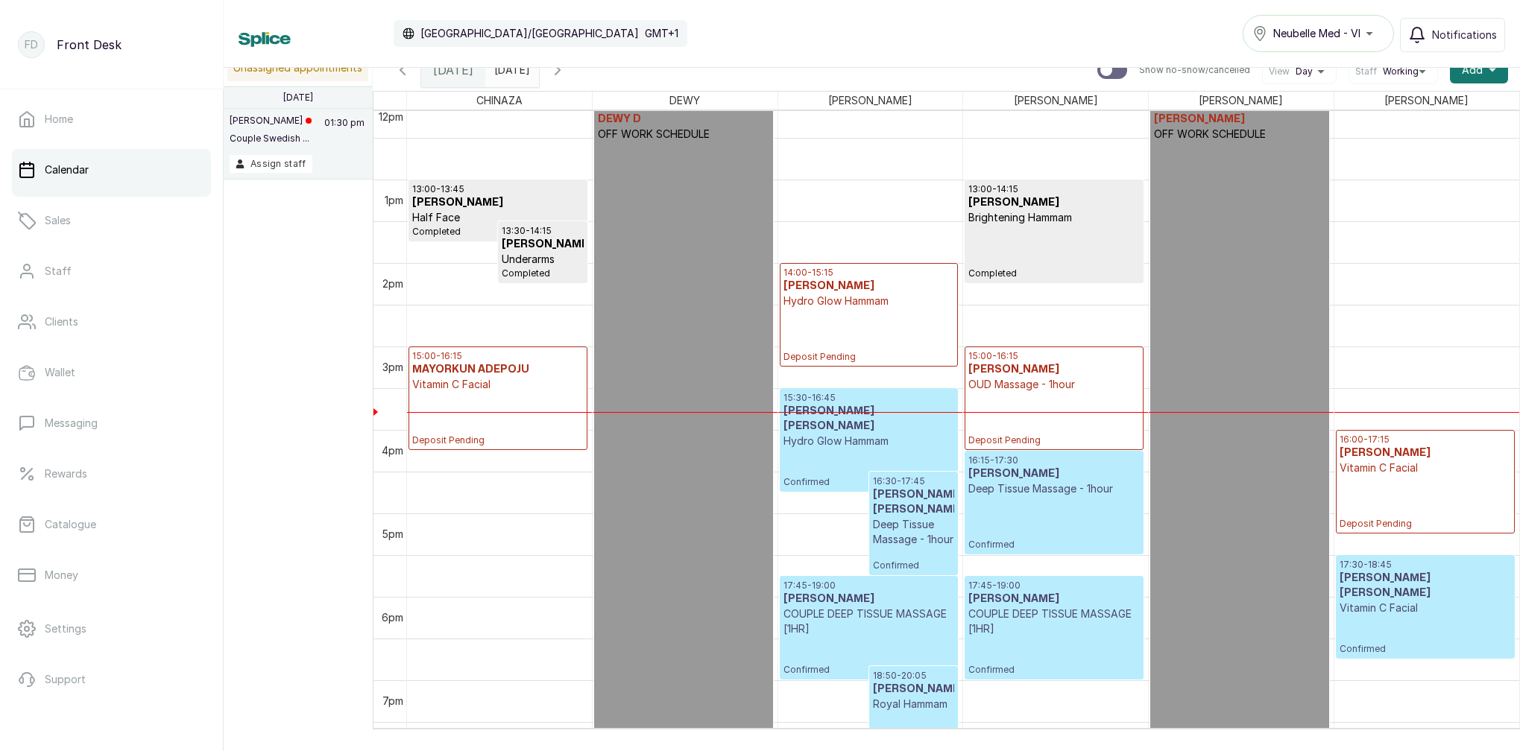
scroll to position [985, 0]
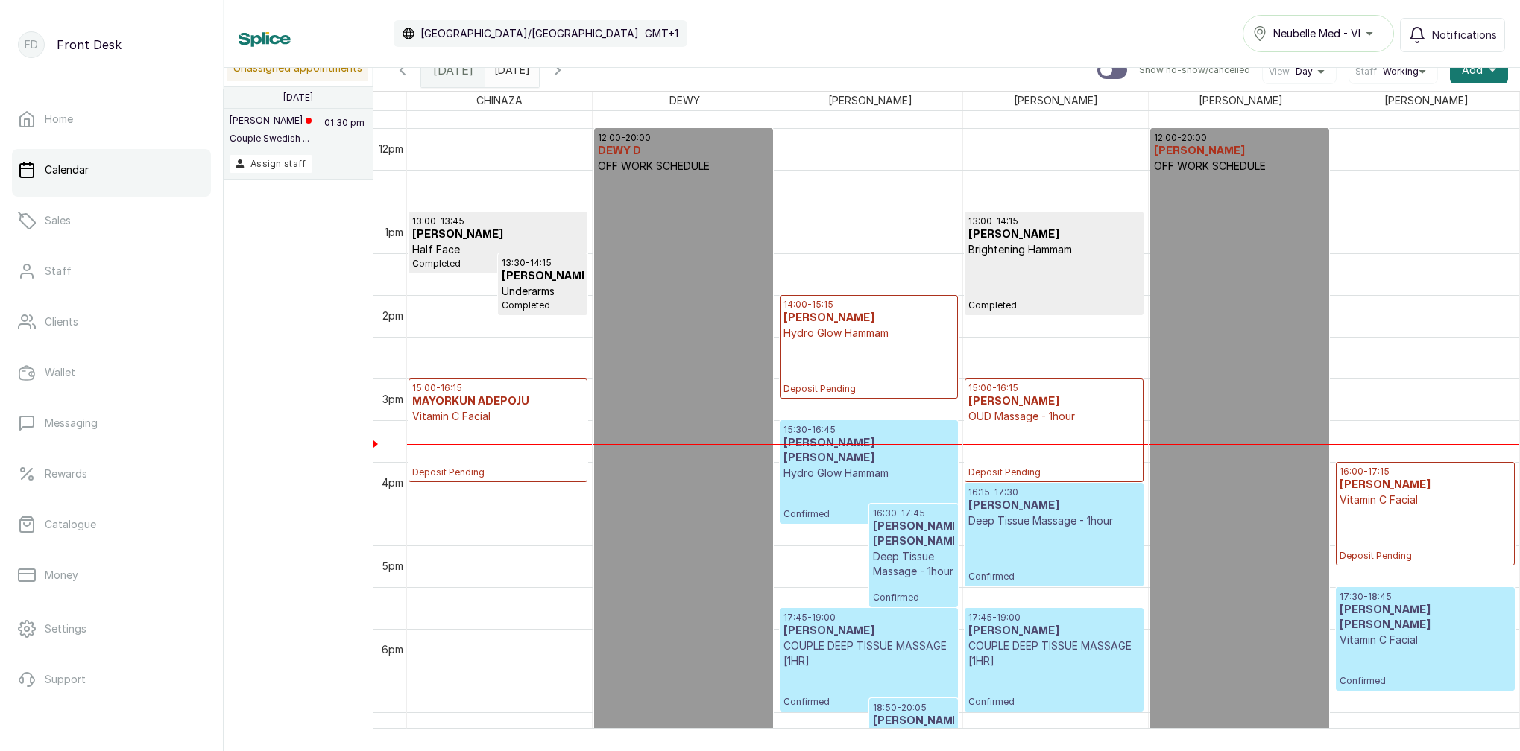
drag, startPoint x: 514, startPoint y: 72, endPoint x: 525, endPoint y: 77, distance: 11.7
click at [510, 72] on input "2025-08-12" at bounding box center [498, 66] width 24 height 25
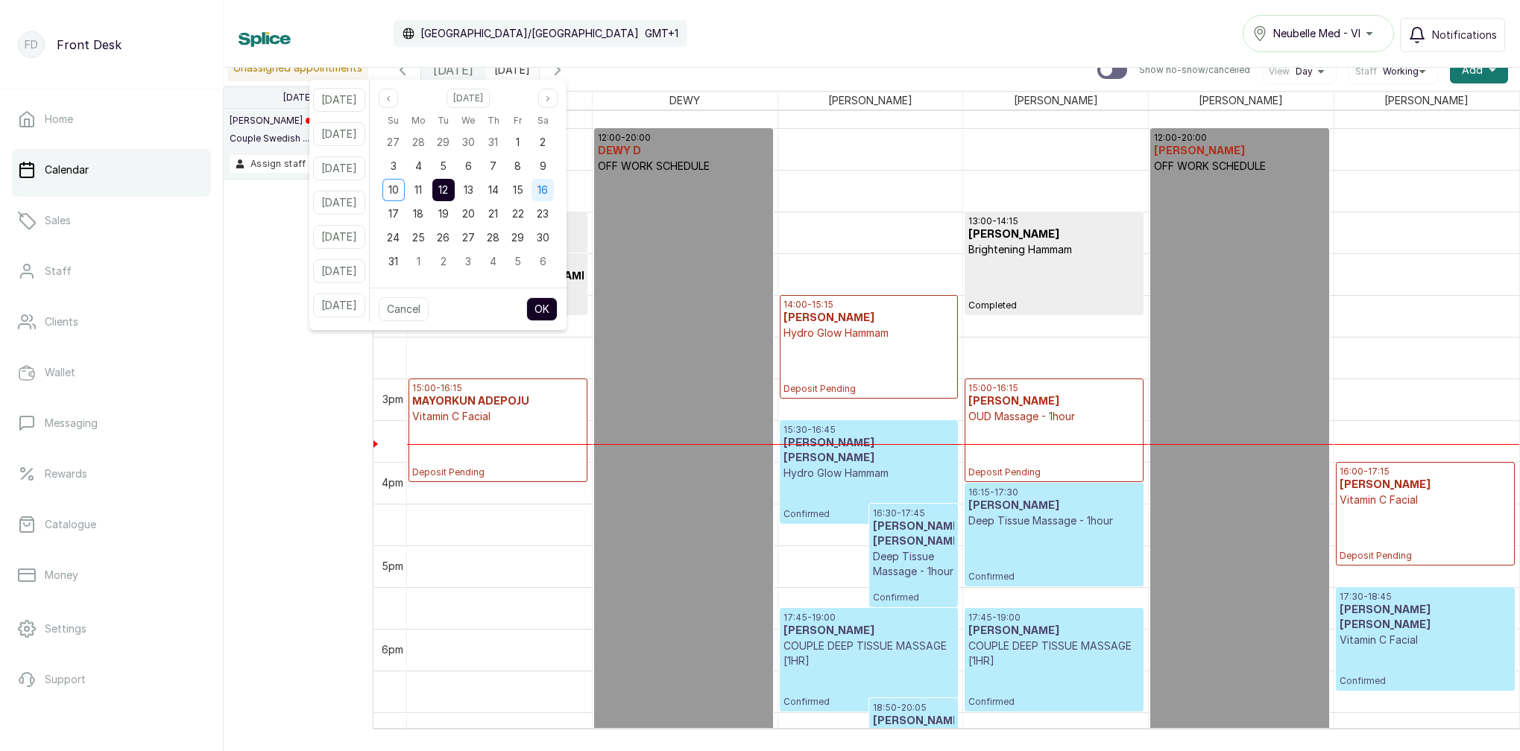
click at [548, 195] on span "16" at bounding box center [542, 189] width 10 height 13
click at [557, 312] on button "OK" at bounding box center [541, 309] width 31 height 24
type input "[DATE]"
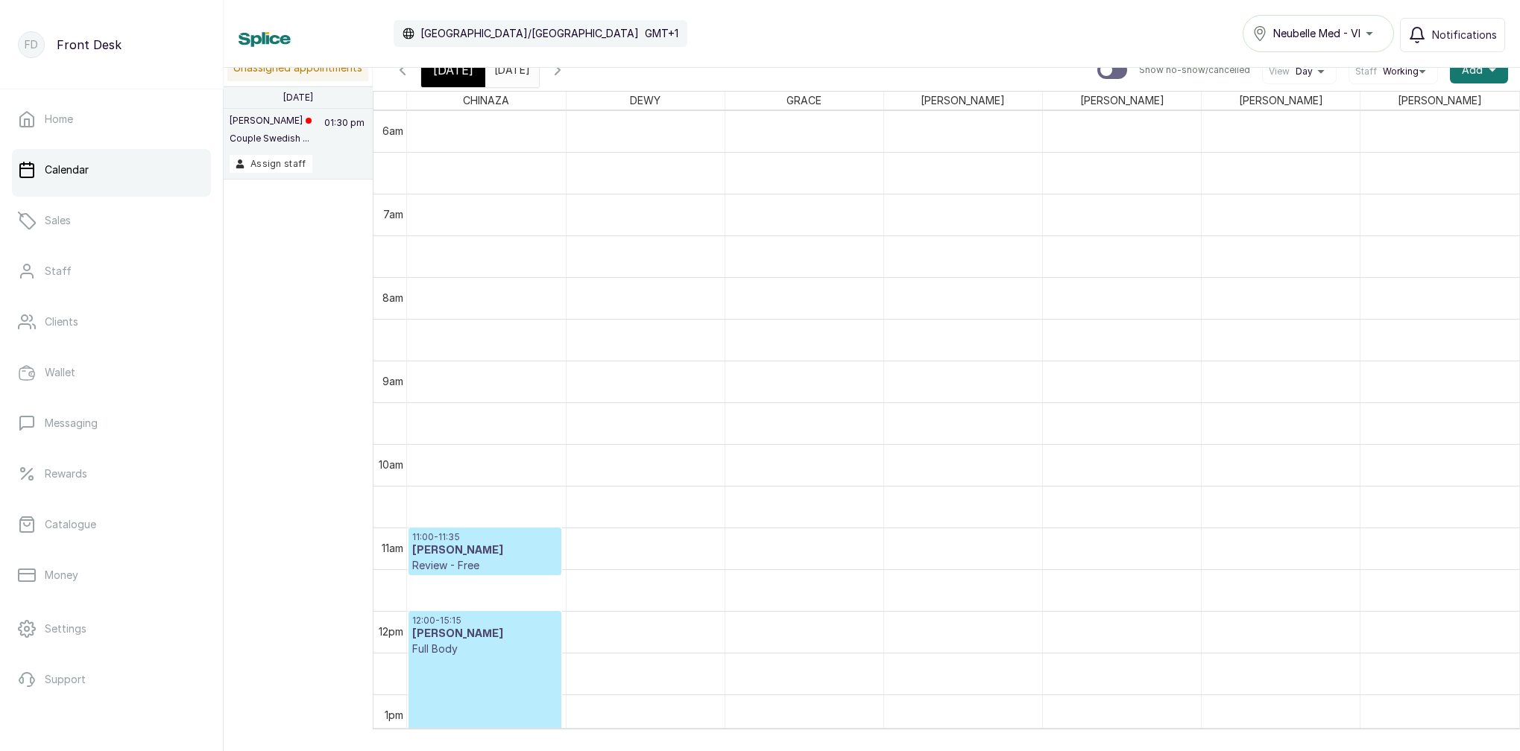
scroll to position [0, 0]
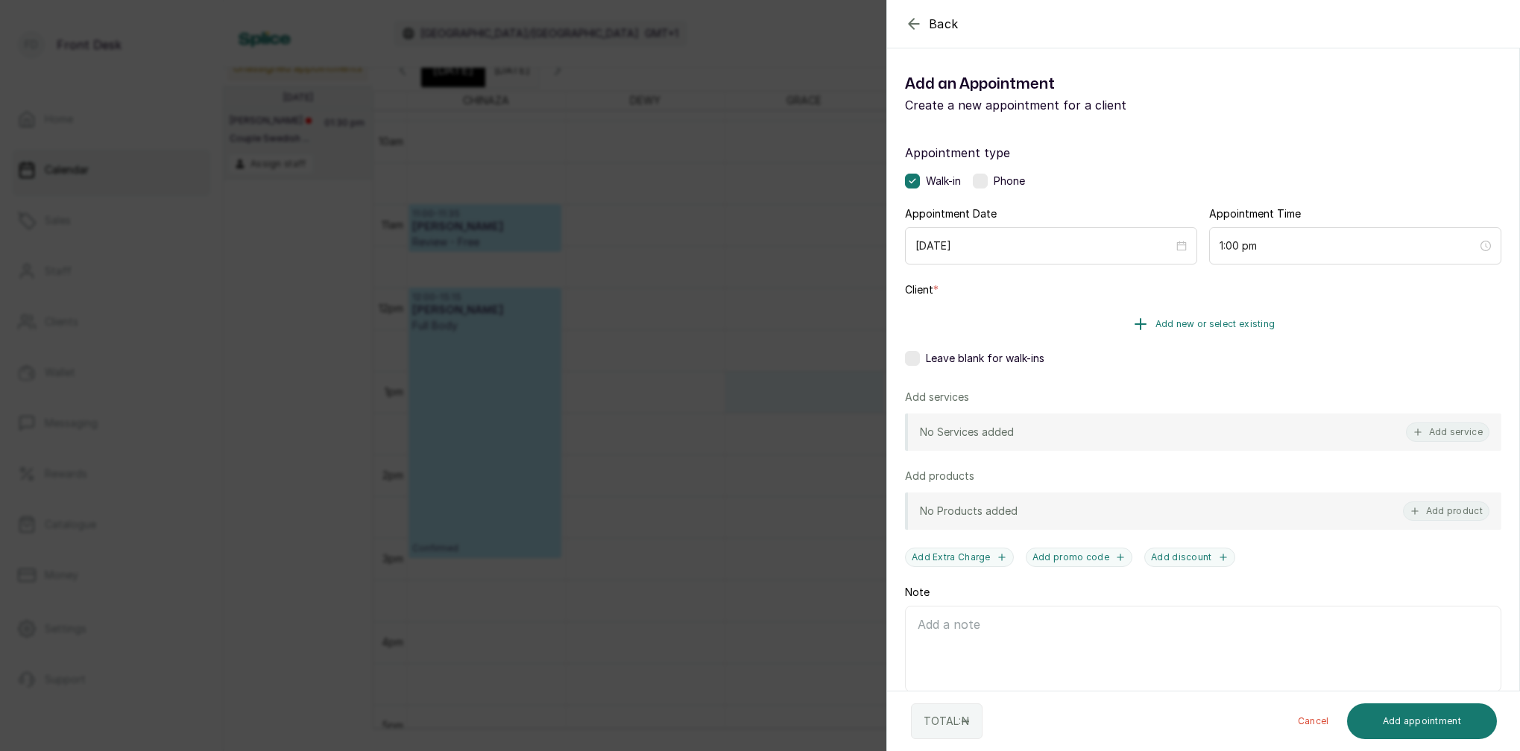
click at [1233, 321] on span "Add new or select existing" at bounding box center [1215, 324] width 120 height 12
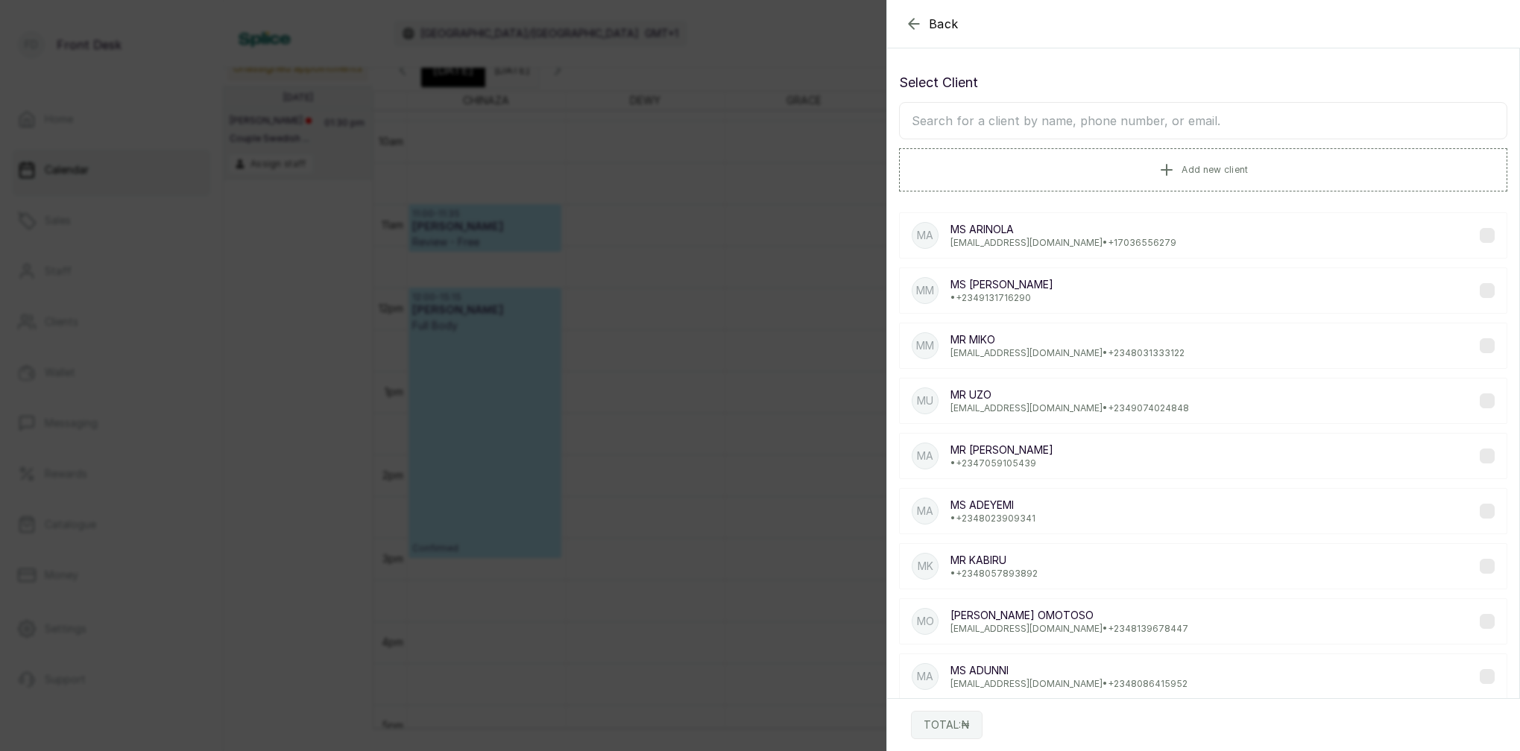
click at [1148, 124] on input "text" at bounding box center [1203, 120] width 608 height 37
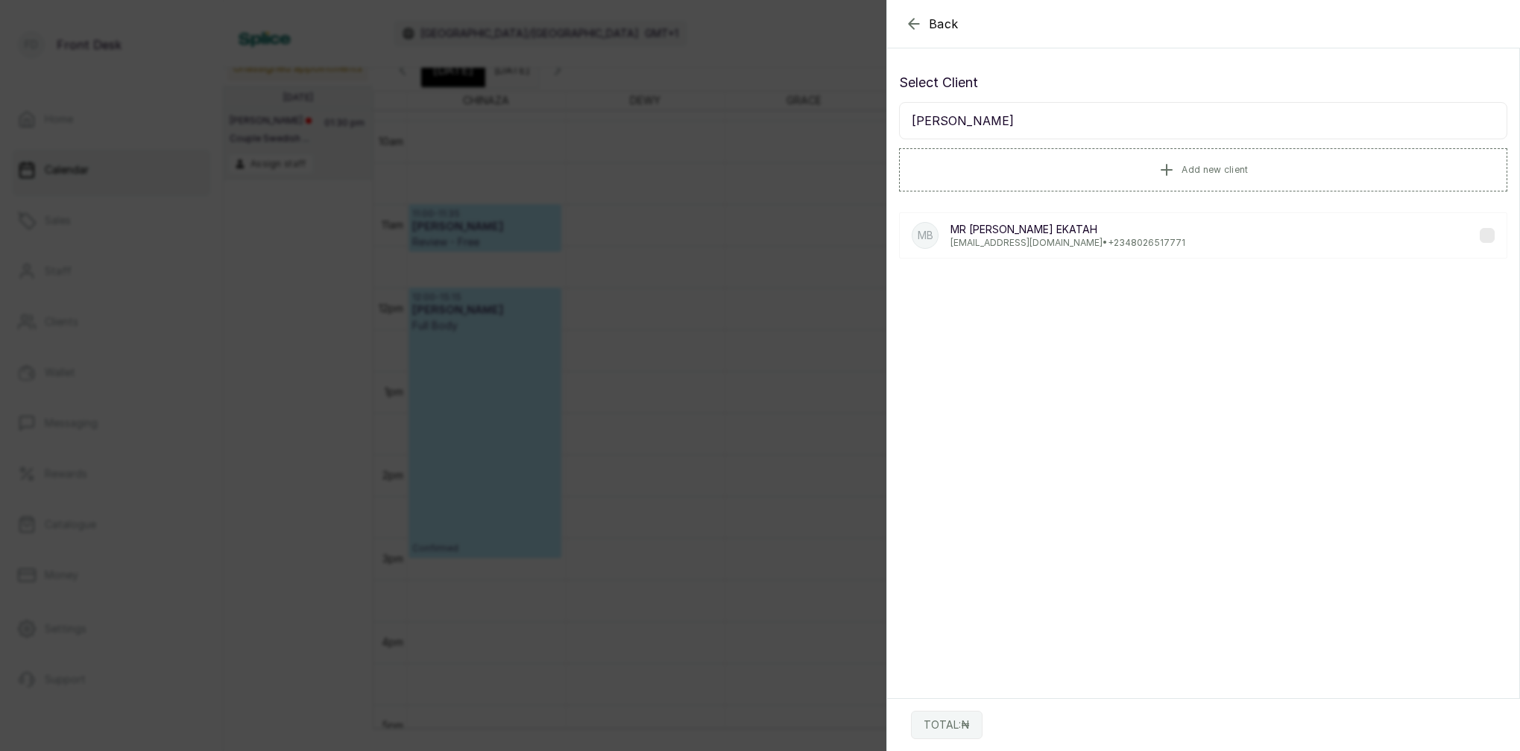
type input "BEN EKA"
click at [1079, 245] on p "ben.ekatah@gmail.com • +234 8026517771" at bounding box center [1067, 243] width 235 height 12
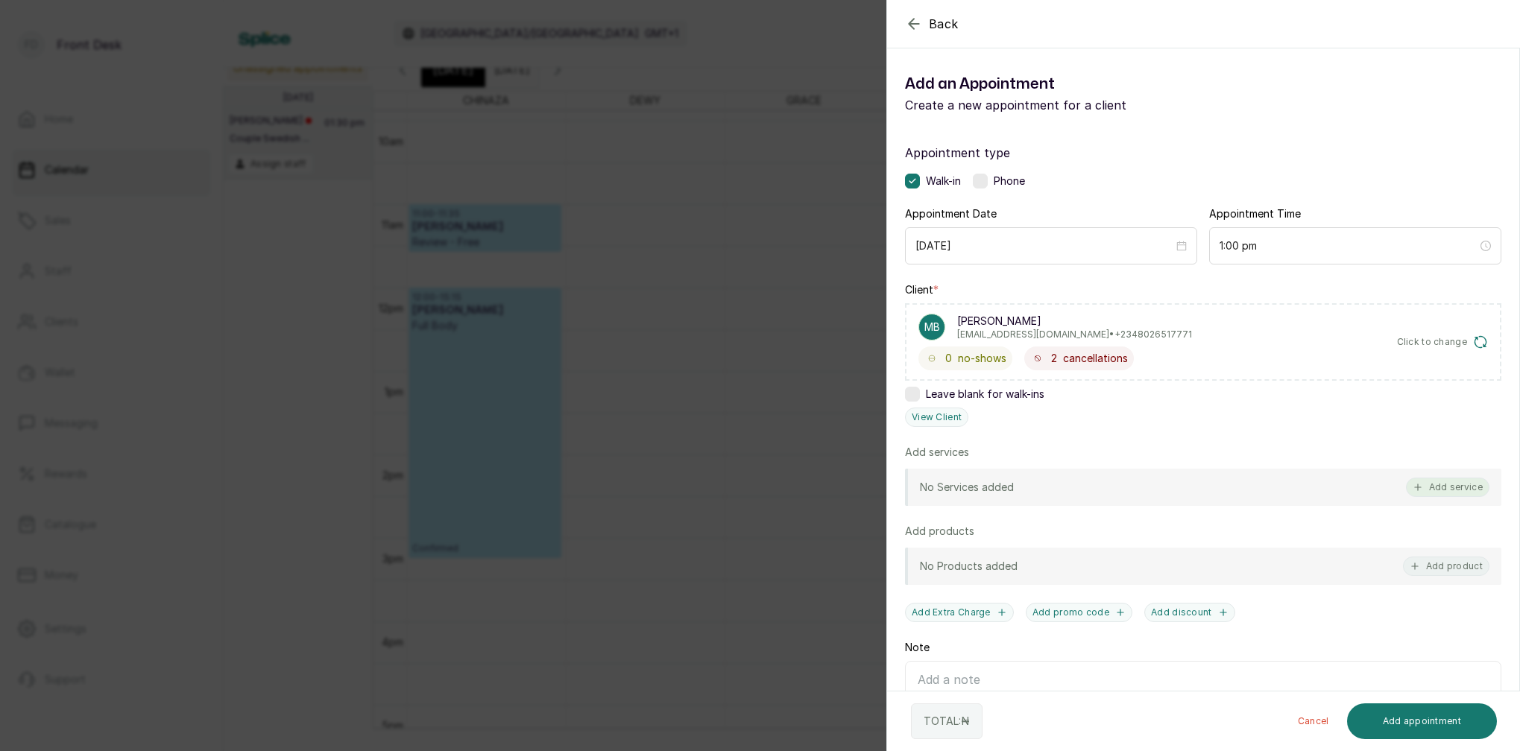
click at [1447, 482] on button "Add service" at bounding box center [1447, 487] width 83 height 19
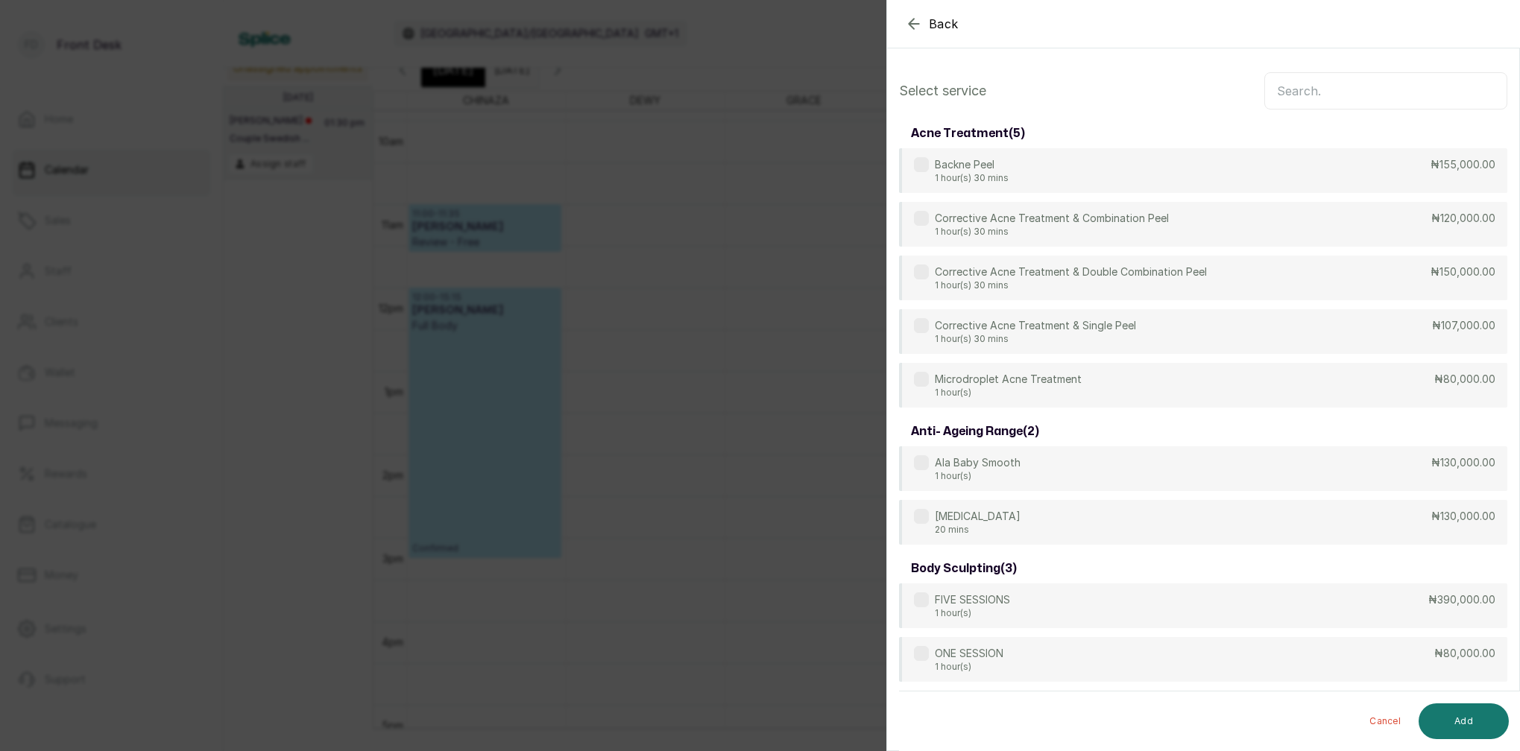
click at [1343, 104] on input "text" at bounding box center [1385, 90] width 243 height 37
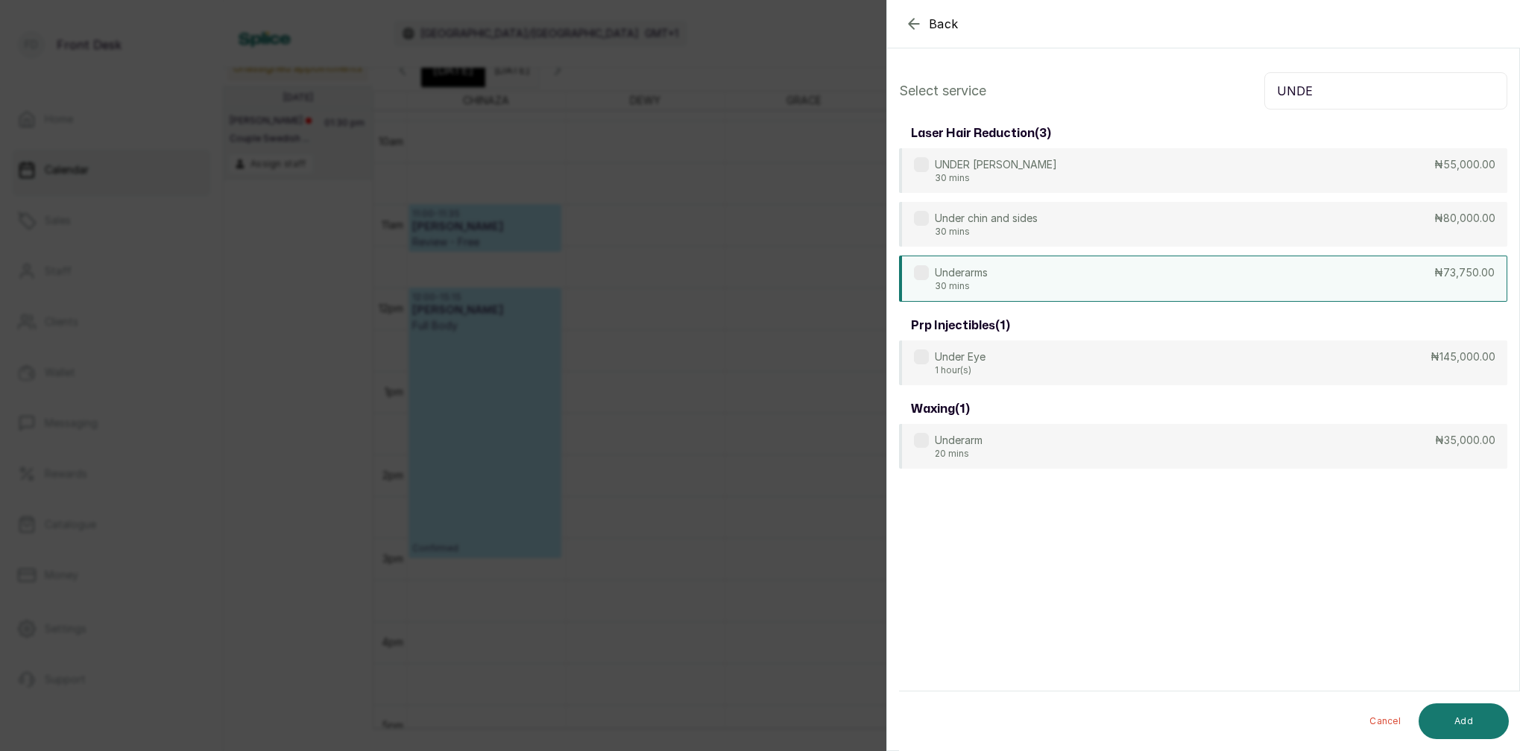
type input "UNDE"
drag, startPoint x: 982, startPoint y: 277, endPoint x: 1070, endPoint y: 347, distance: 112.4
click at [982, 277] on p "Underarms" at bounding box center [961, 272] width 53 height 15
click at [1488, 722] on button "Add" at bounding box center [1463, 722] width 90 height 36
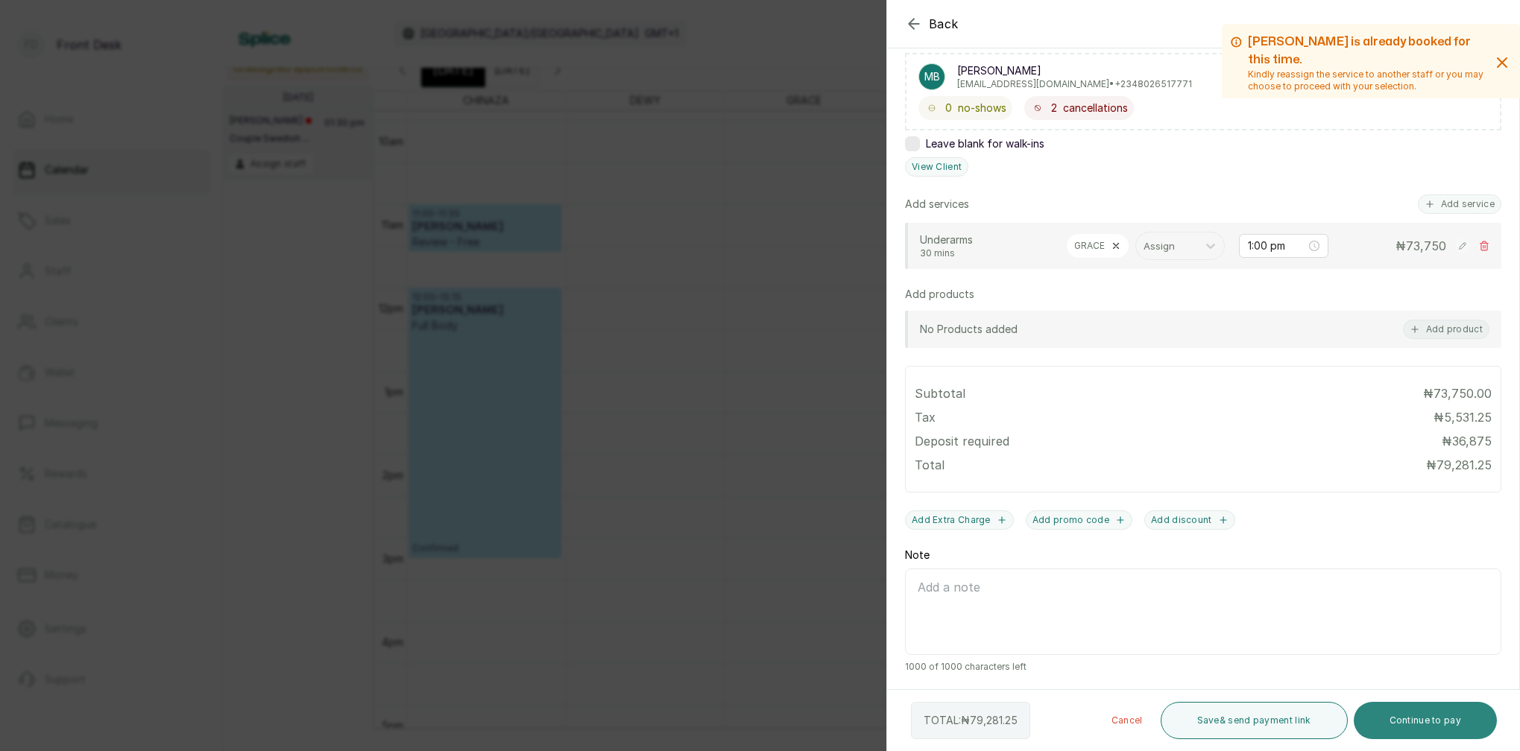
click at [1471, 710] on button "Continue to pay" at bounding box center [1425, 720] width 144 height 37
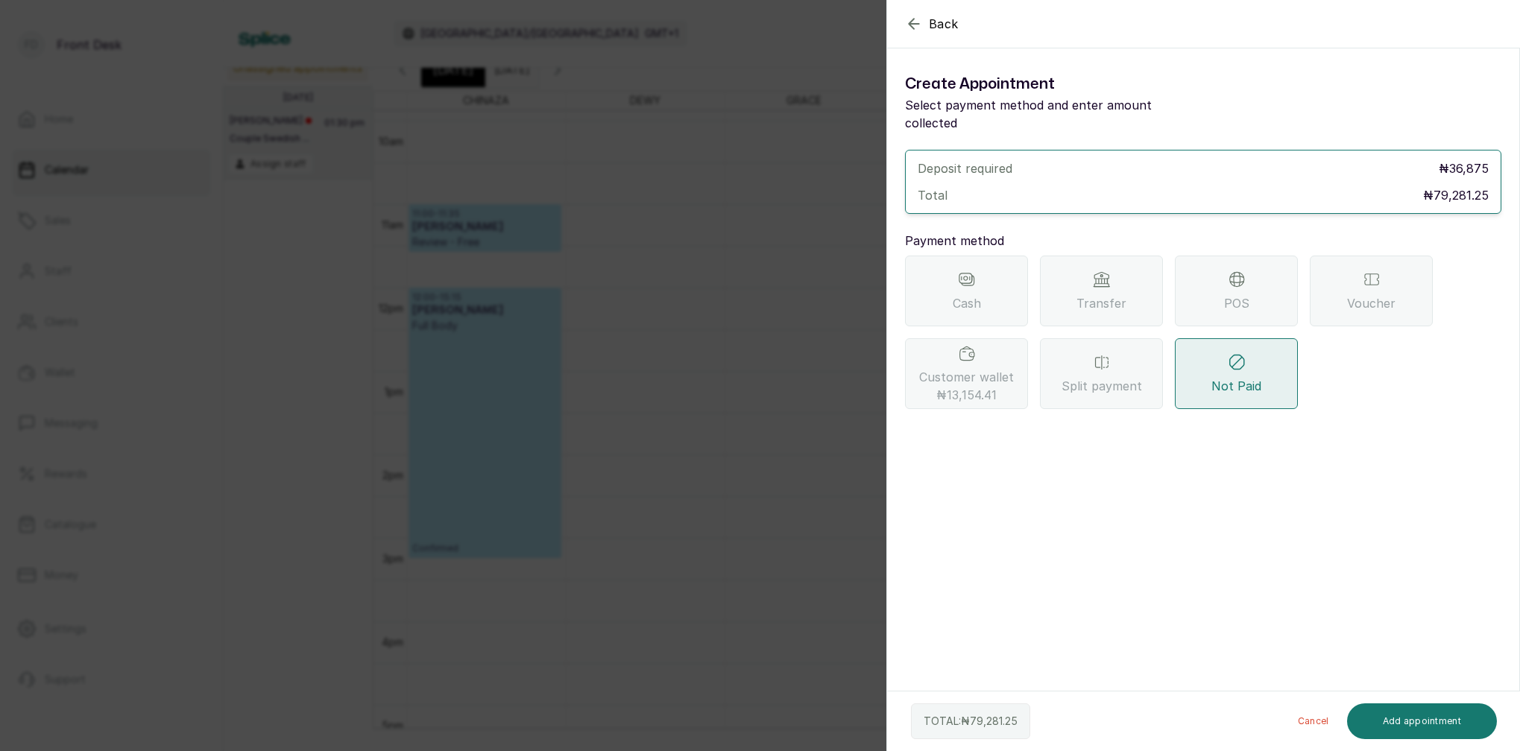
click at [1068, 279] on div "Transfer" at bounding box center [1101, 291] width 123 height 71
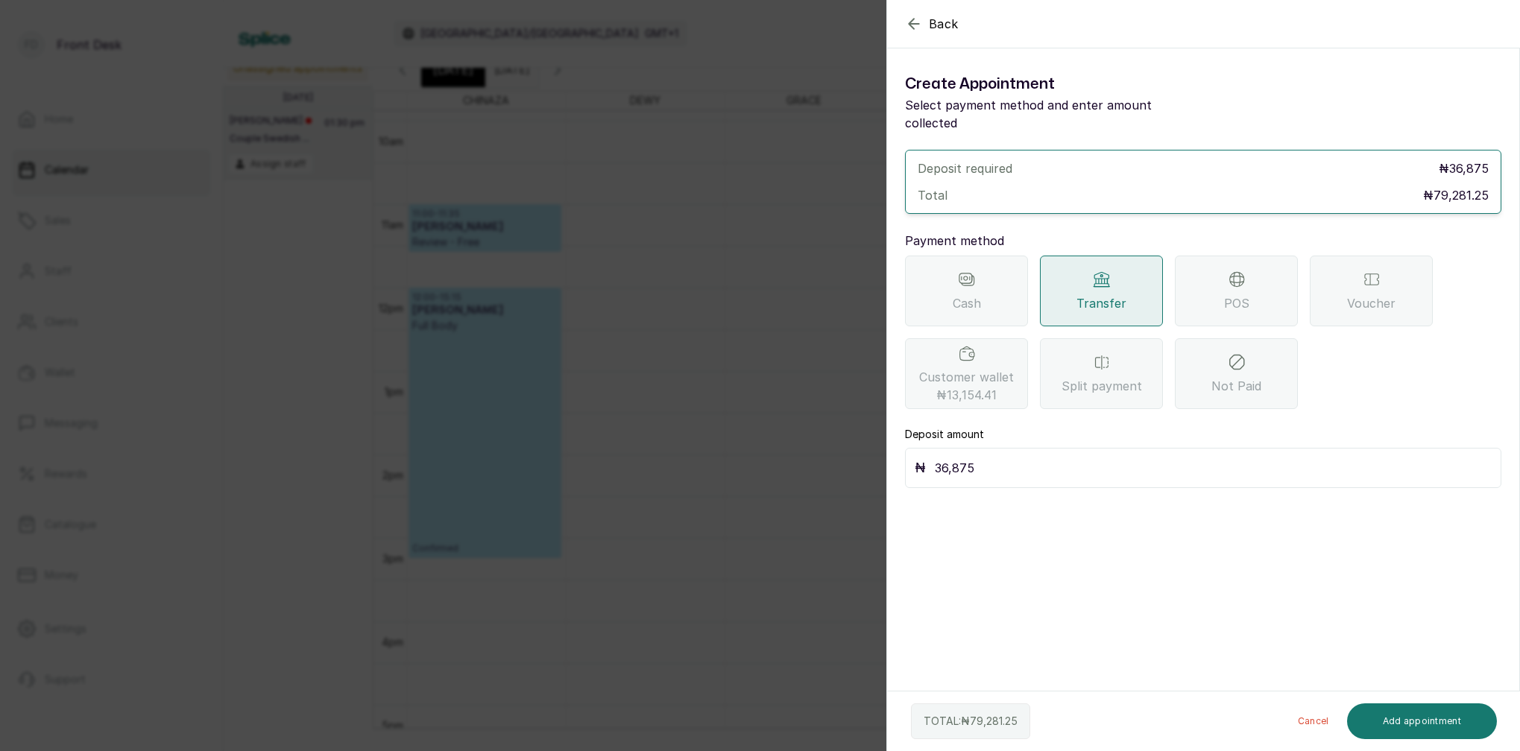
click at [1006, 458] on input "36,875" at bounding box center [1213, 468] width 557 height 21
type input "3"
type input "79,281.25"
click at [1435, 722] on button "Add appointment" at bounding box center [1422, 722] width 151 height 36
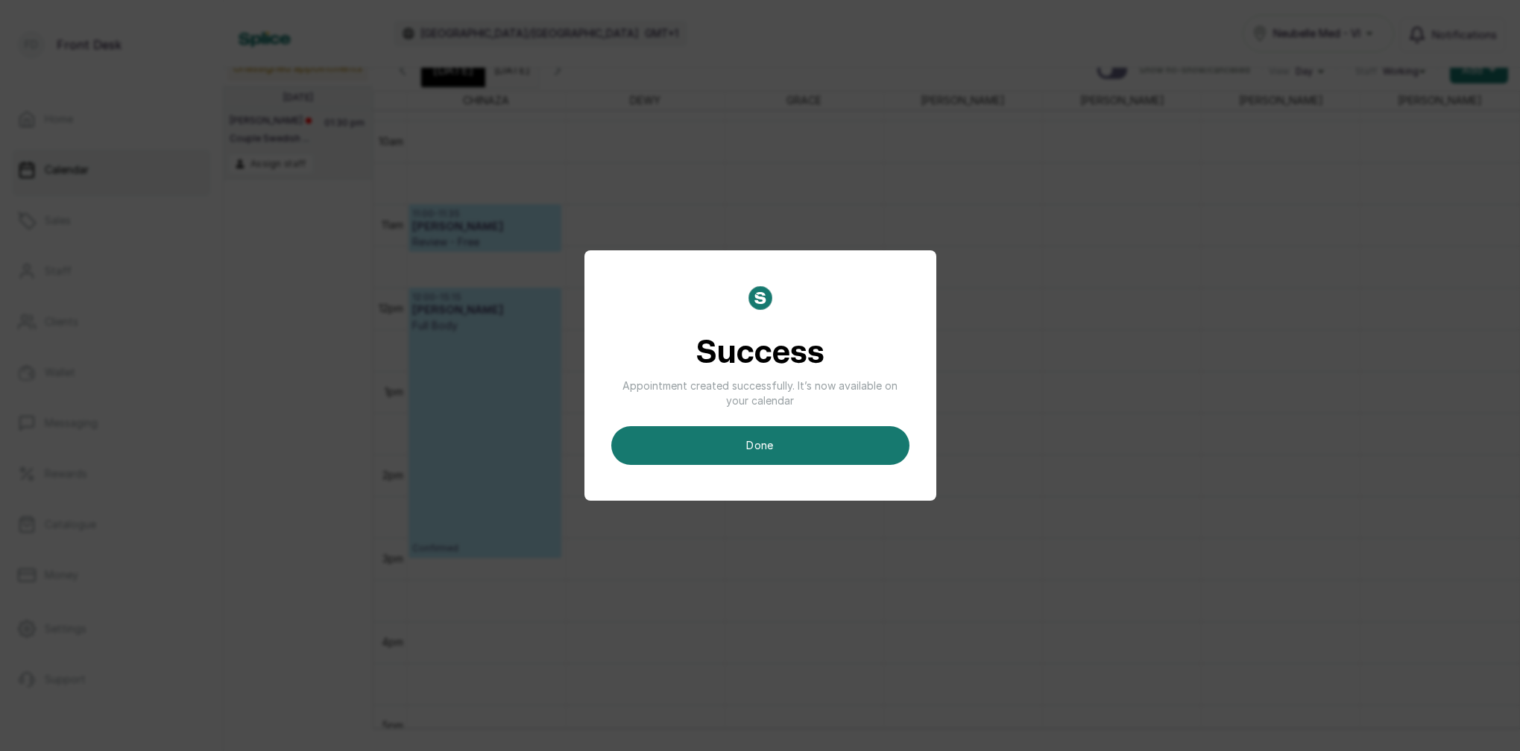
scroll to position [10, 0]
click at [831, 445] on button "done" at bounding box center [760, 445] width 298 height 39
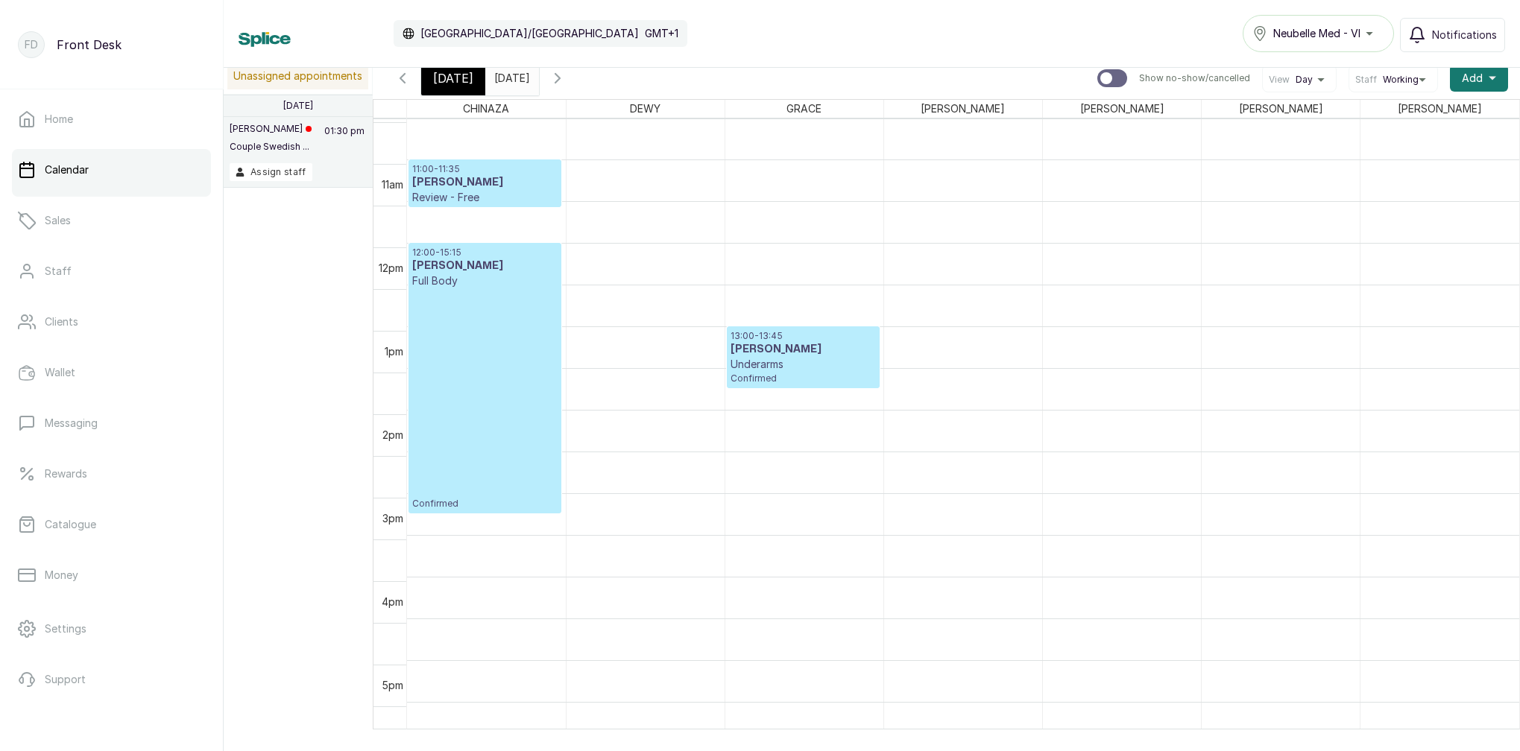
scroll to position [878, 0]
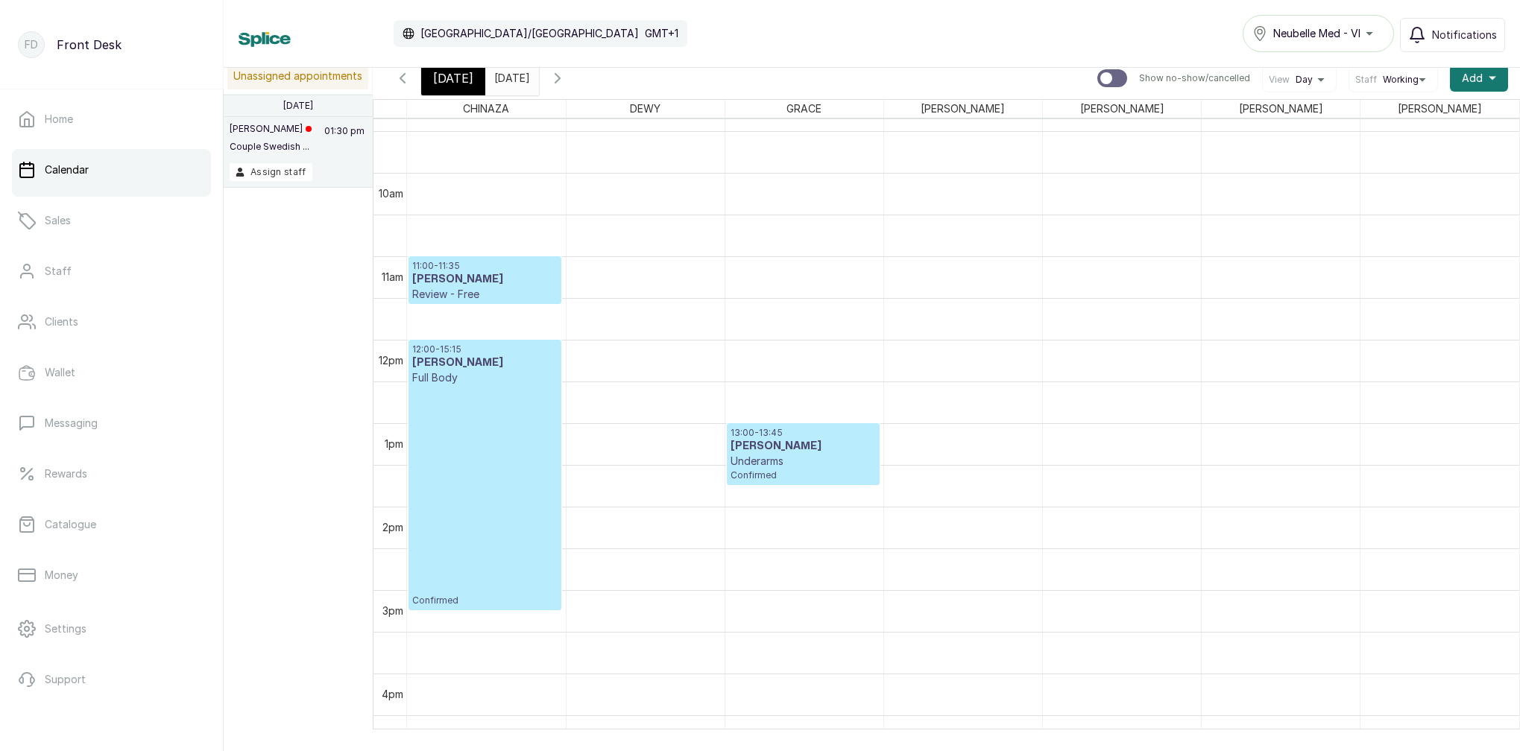
click at [446, 88] on div "[DATE]" at bounding box center [453, 78] width 64 height 34
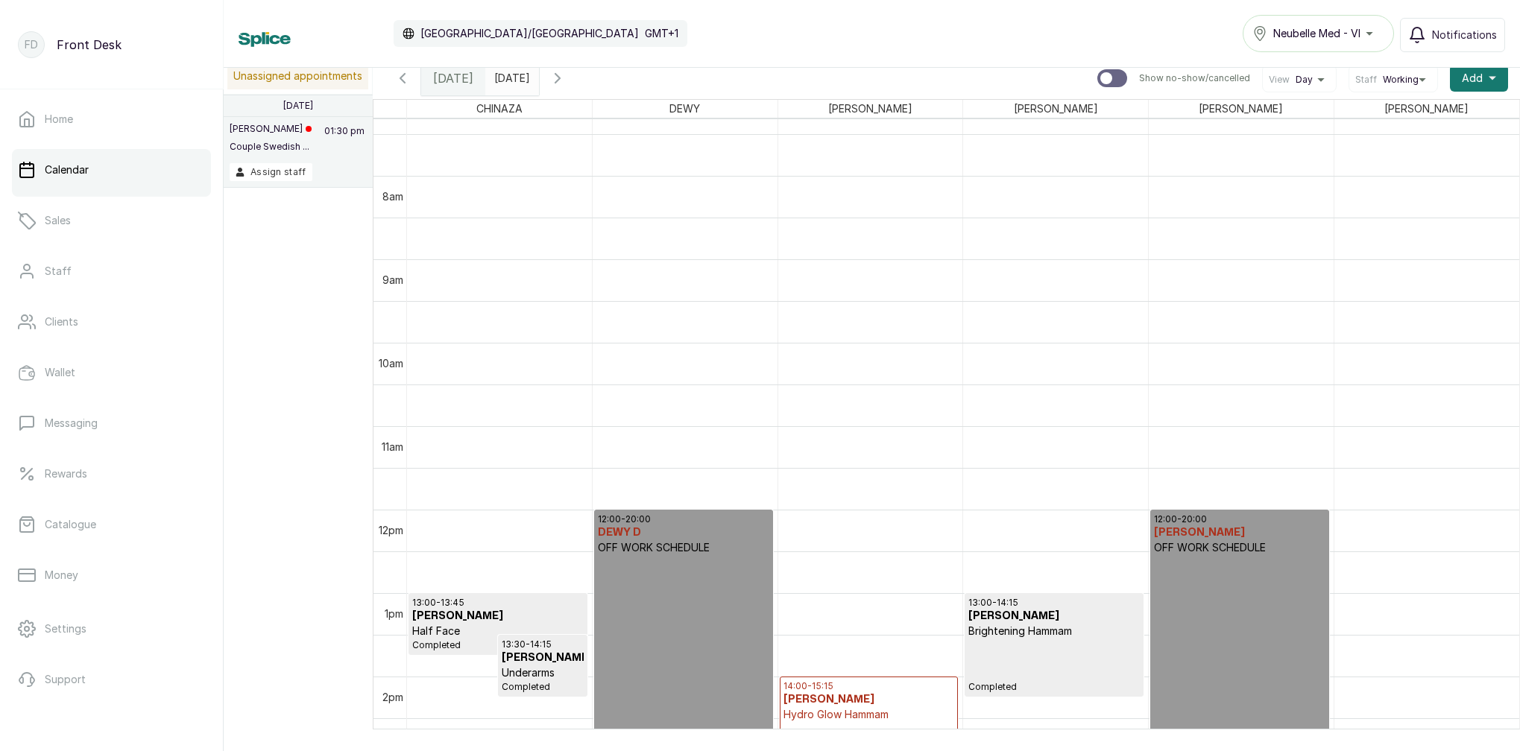
click at [510, 75] on input "[DATE]" at bounding box center [498, 74] width 24 height 25
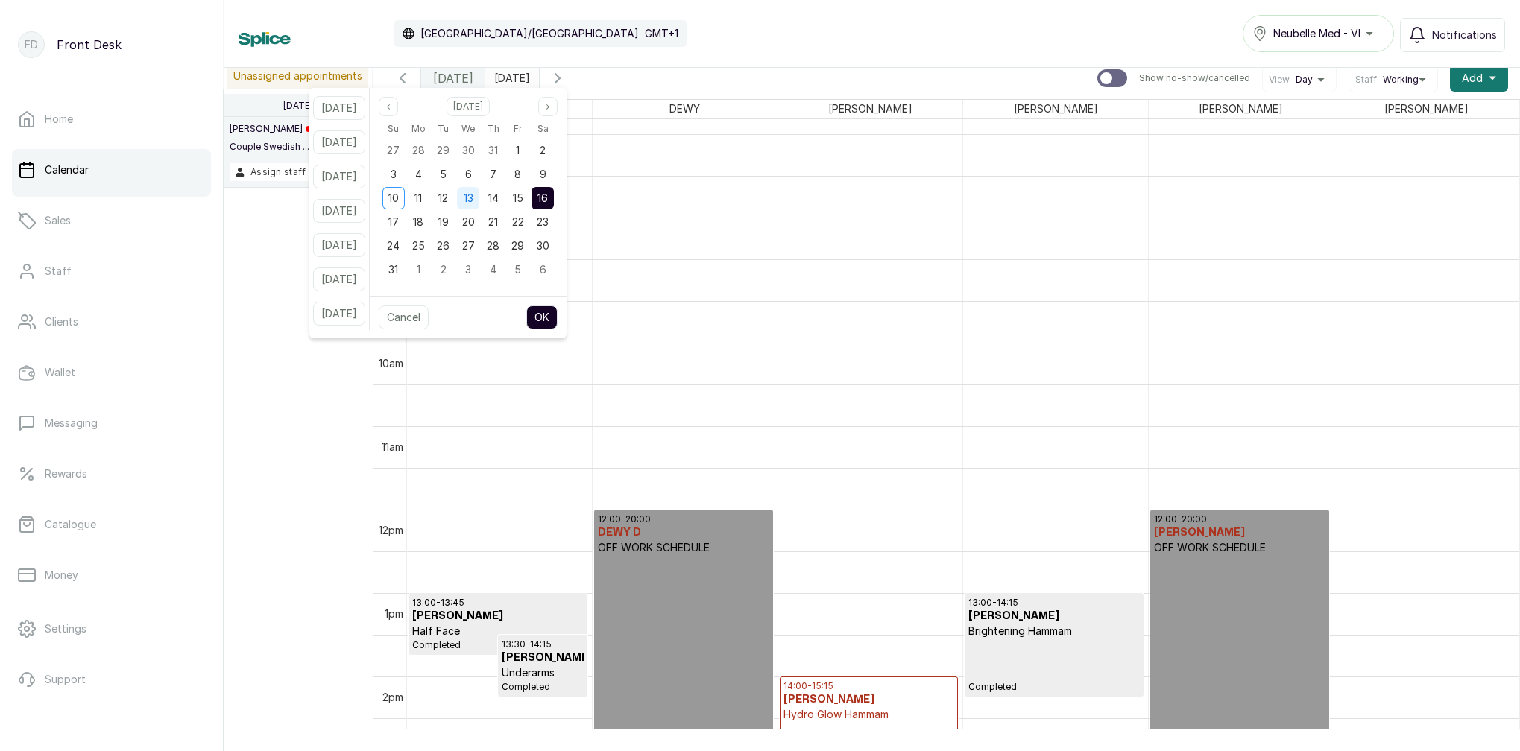
drag, startPoint x: 464, startPoint y: 199, endPoint x: 478, endPoint y: 202, distance: 14.5
click at [448, 199] on span "12" at bounding box center [443, 198] width 10 height 13
click at [557, 309] on button "OK" at bounding box center [541, 318] width 31 height 24
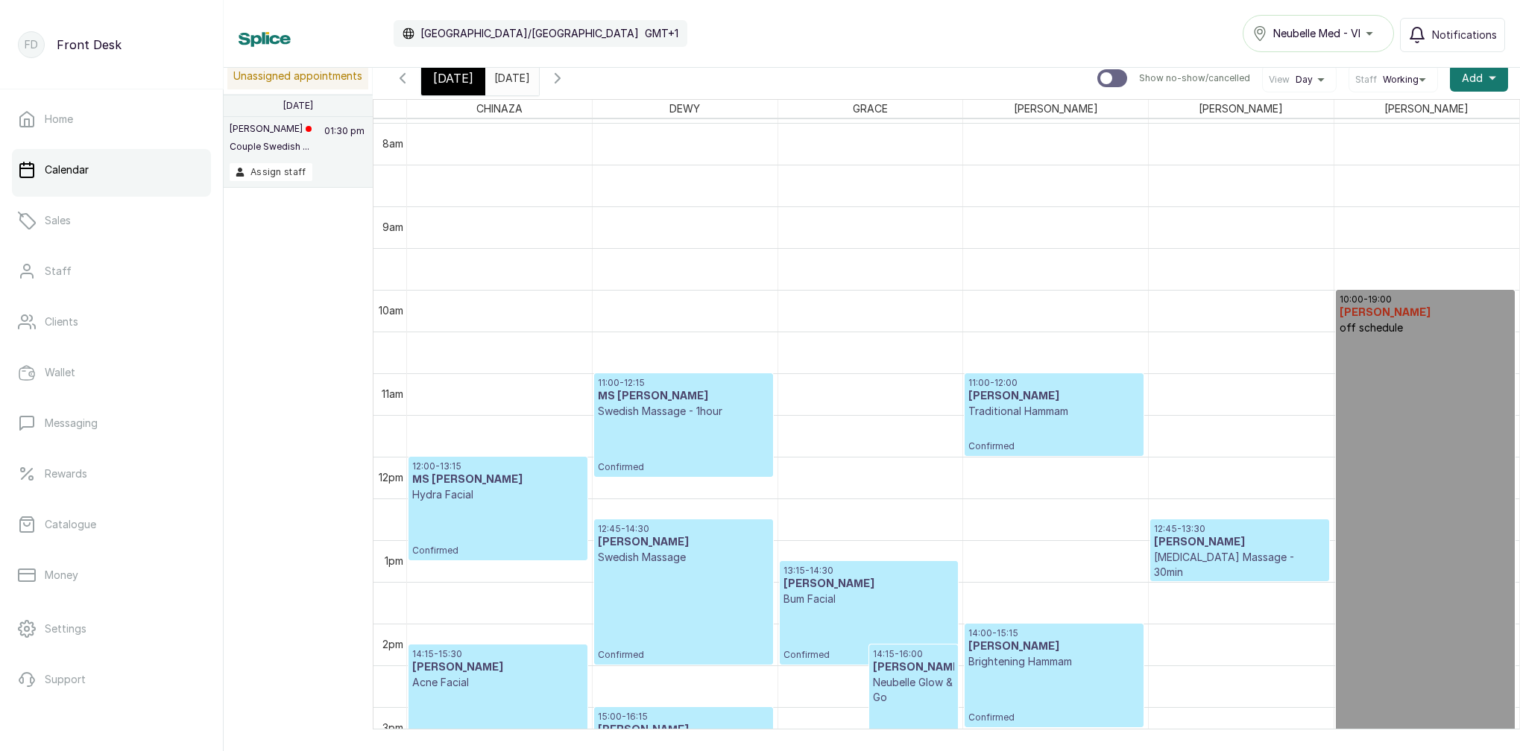
scroll to position [695, 0]
click at [434, 81] on span "[DATE]" at bounding box center [453, 78] width 40 height 18
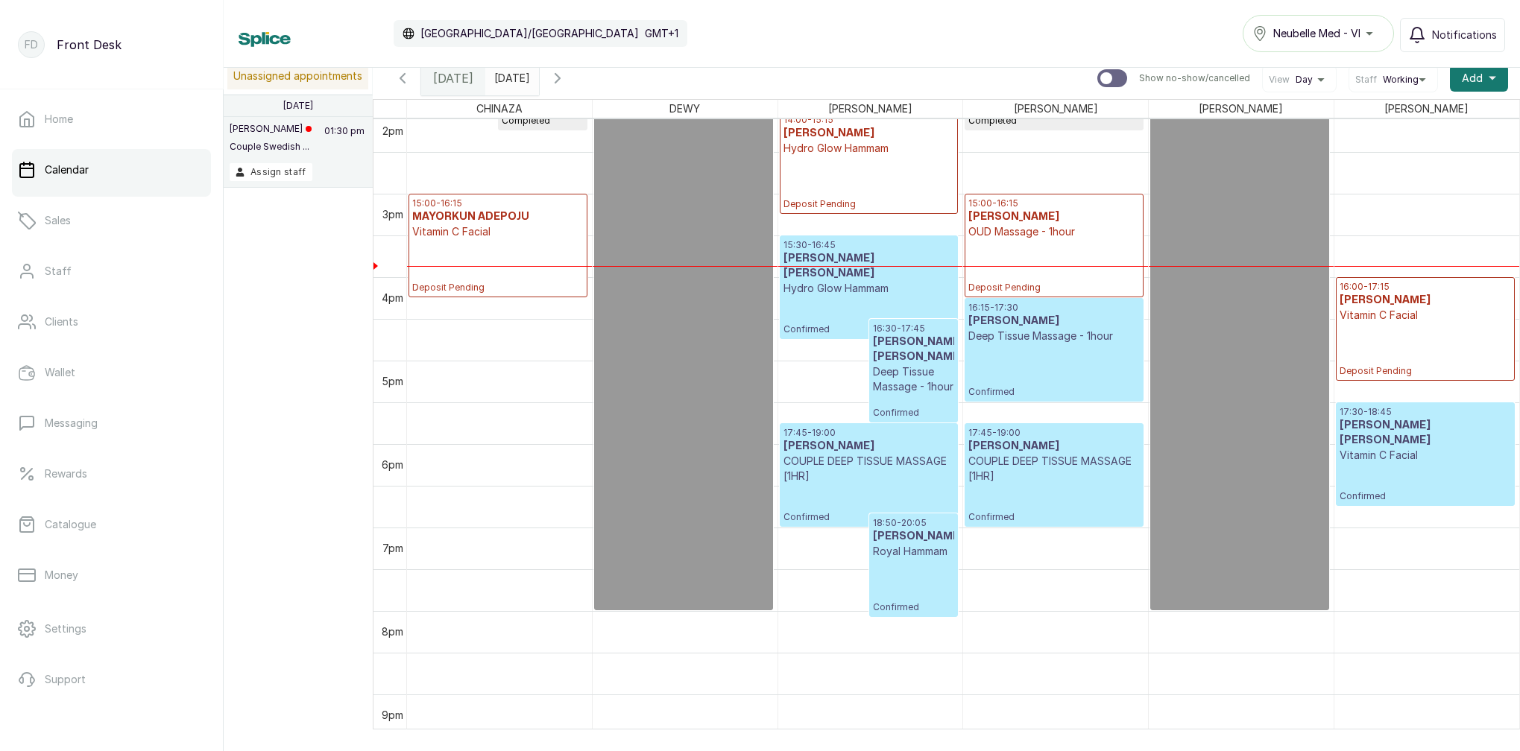
scroll to position [1169, 0]
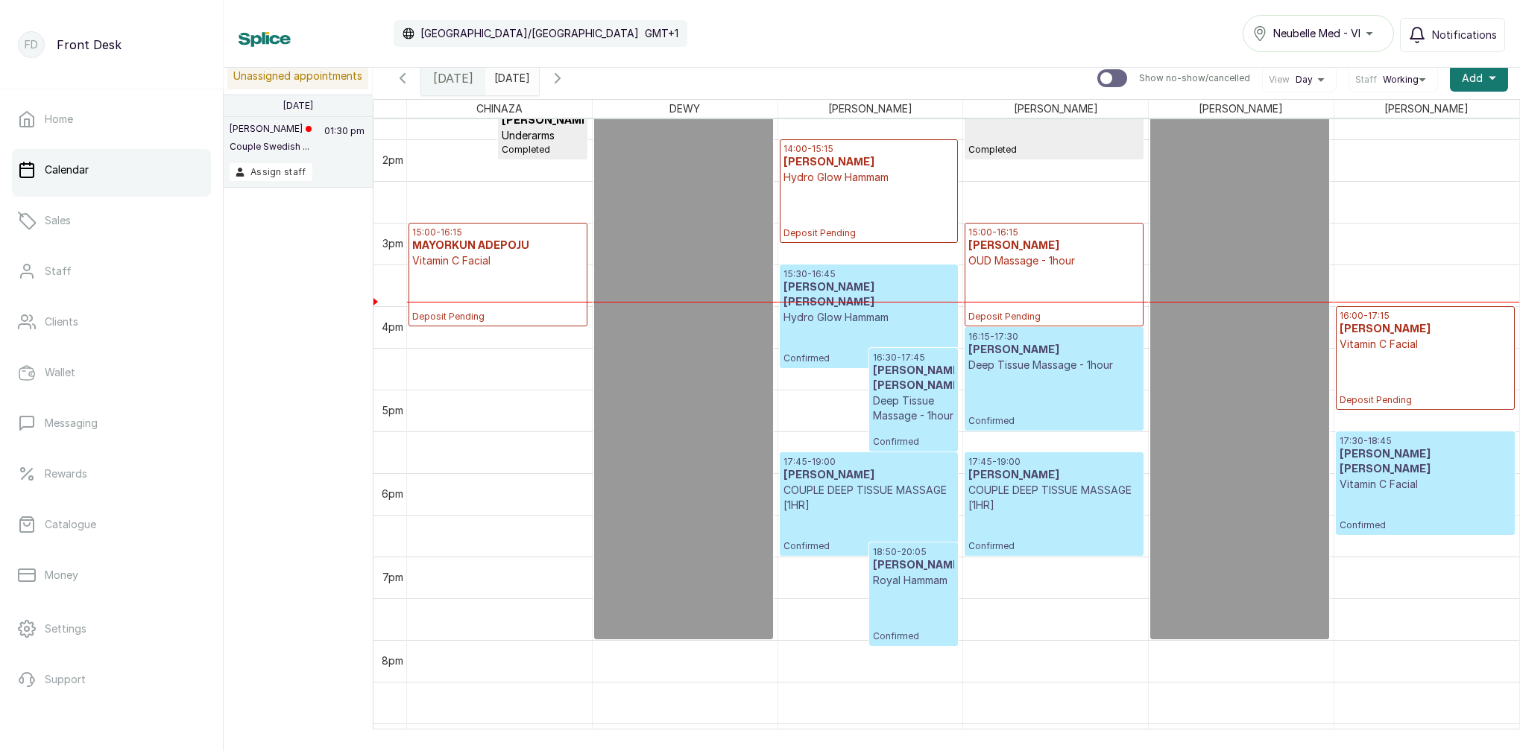
click at [510, 72] on input "2025-08-12" at bounding box center [498, 74] width 24 height 25
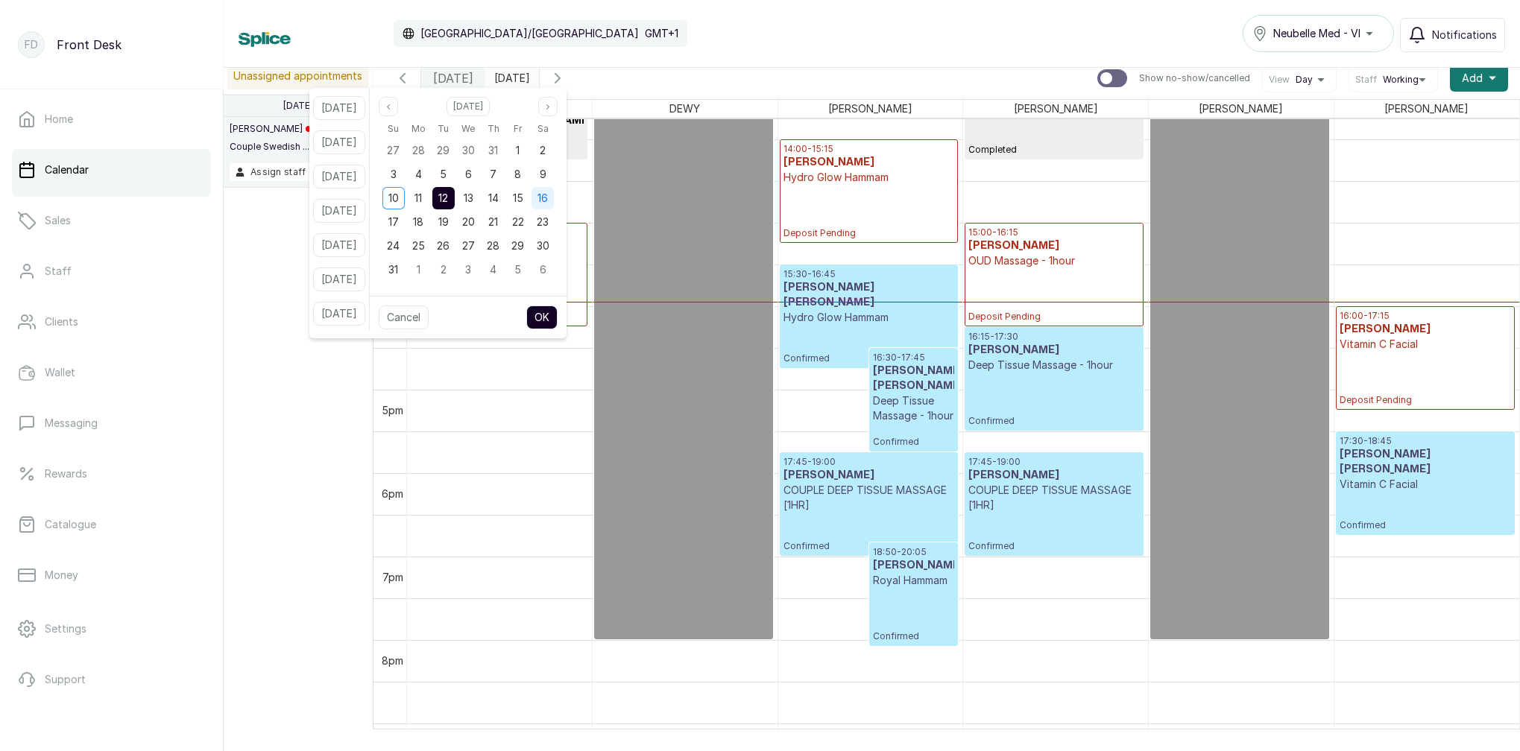
click at [548, 198] on span "16" at bounding box center [542, 198] width 10 height 13
click at [557, 310] on button "OK" at bounding box center [541, 318] width 31 height 24
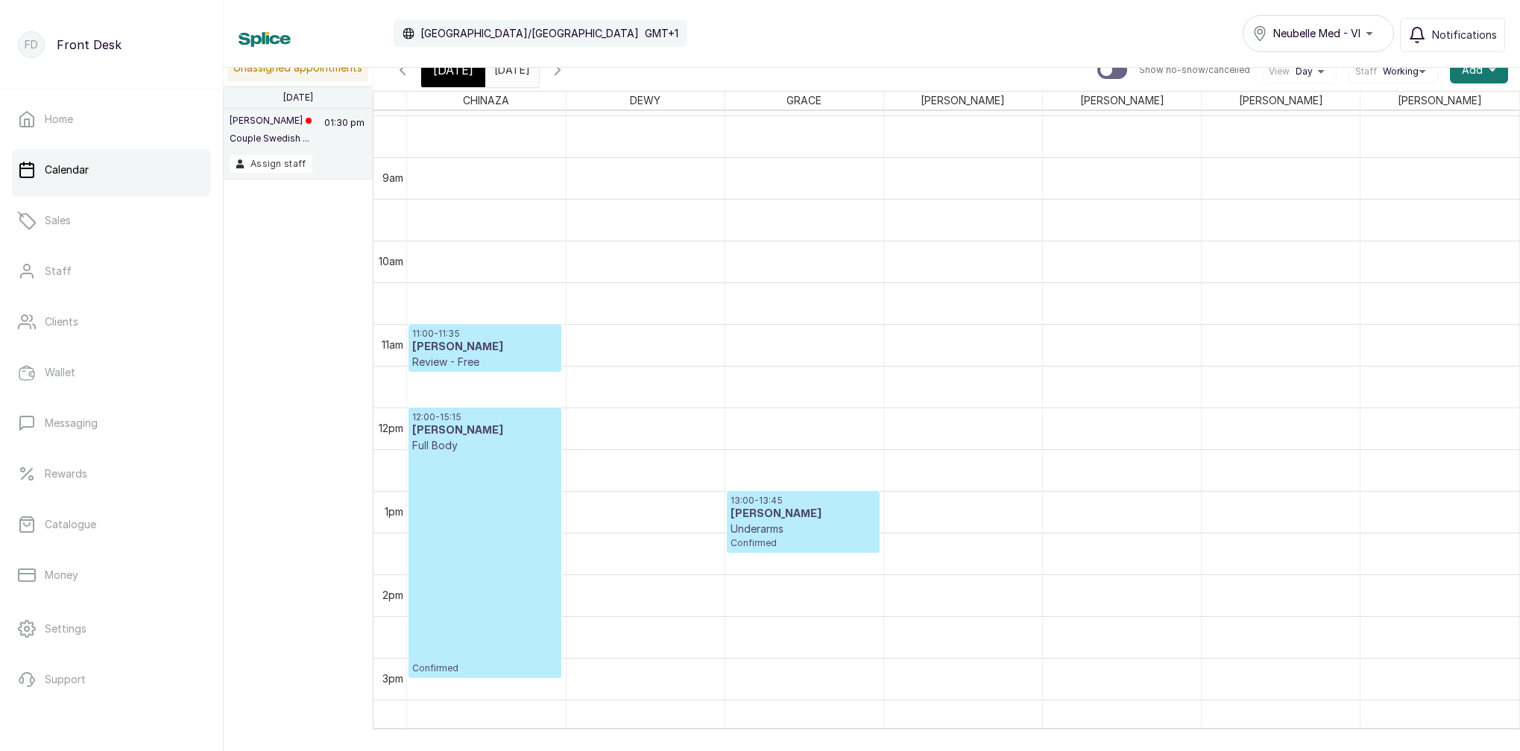
scroll to position [724, 0]
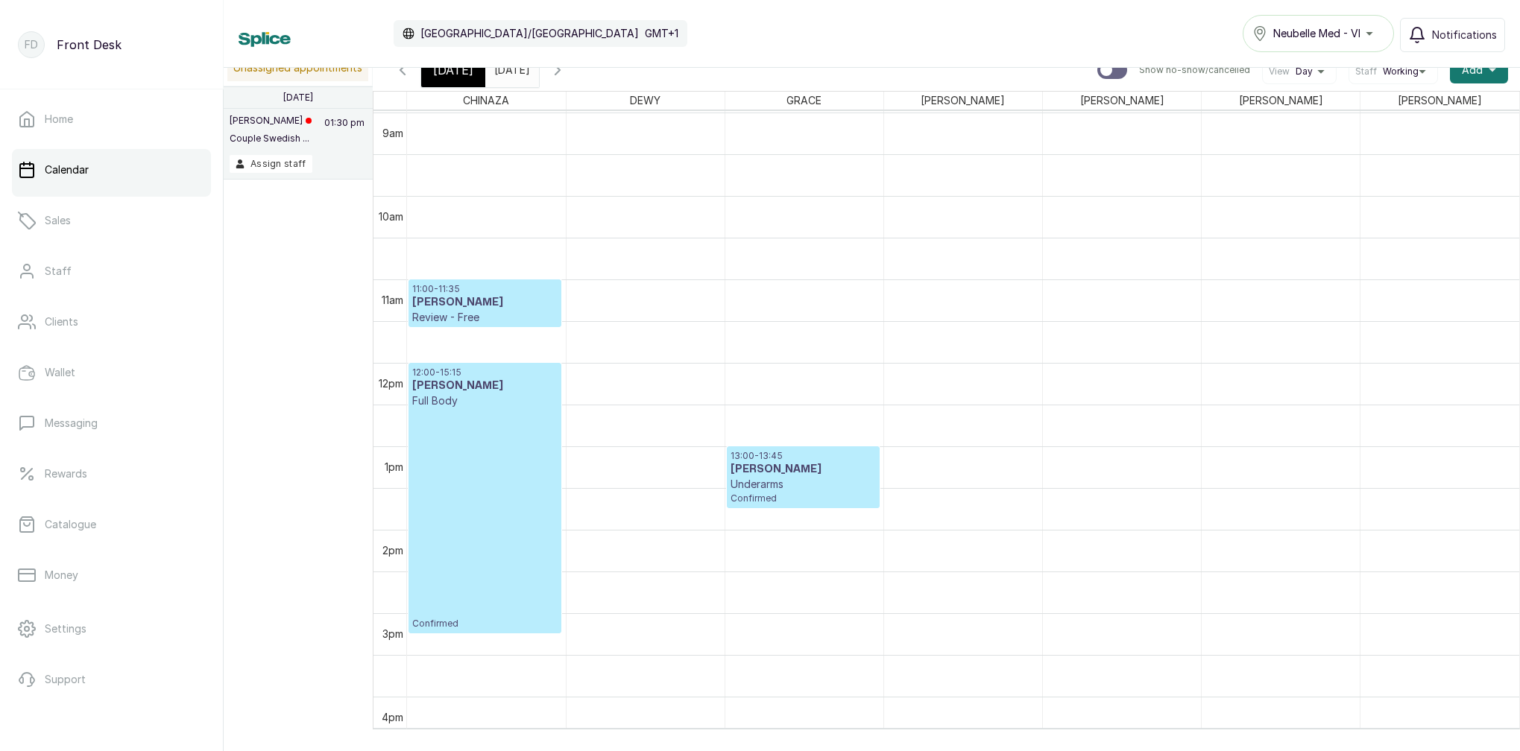
click at [456, 74] on span "[DATE]" at bounding box center [453, 70] width 40 height 18
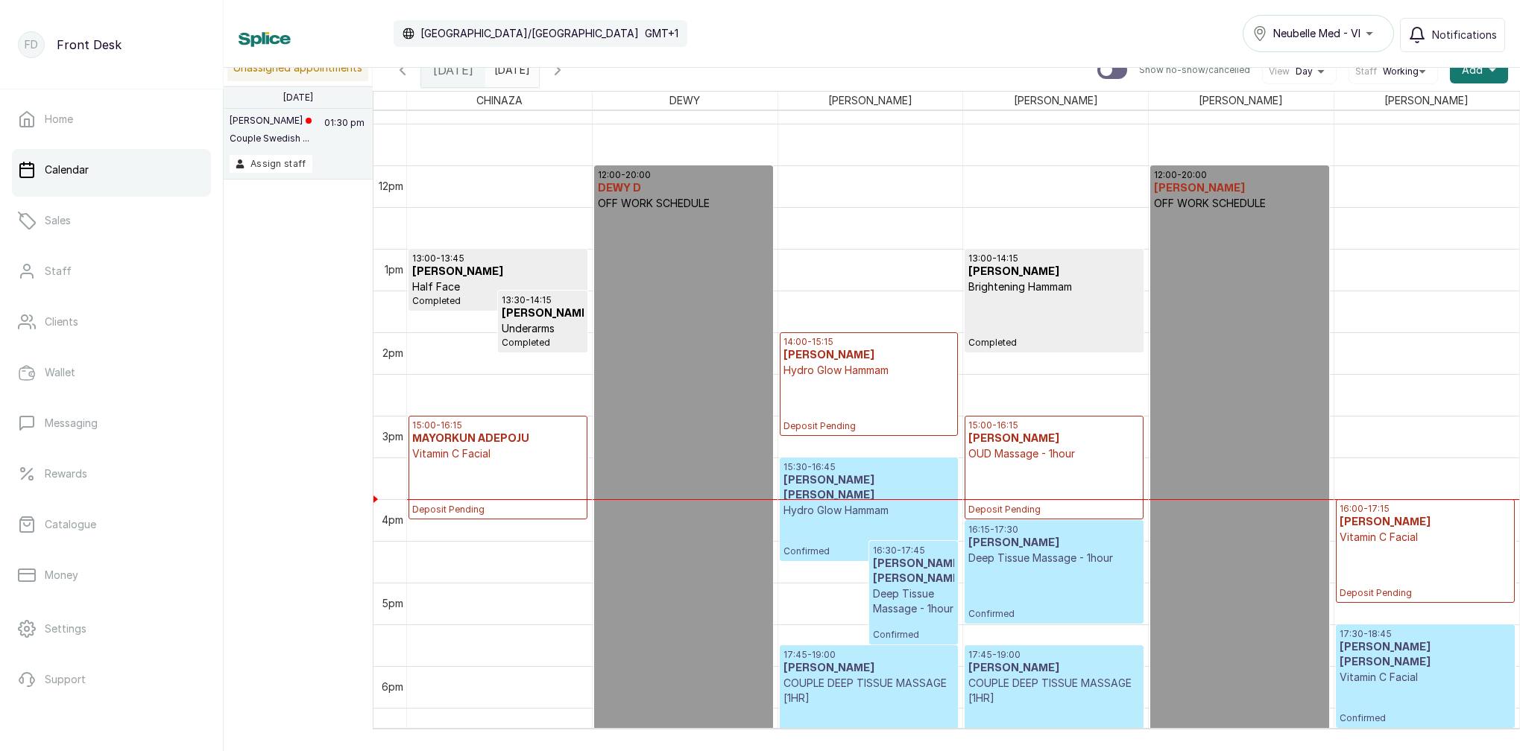
scroll to position [976, 0]
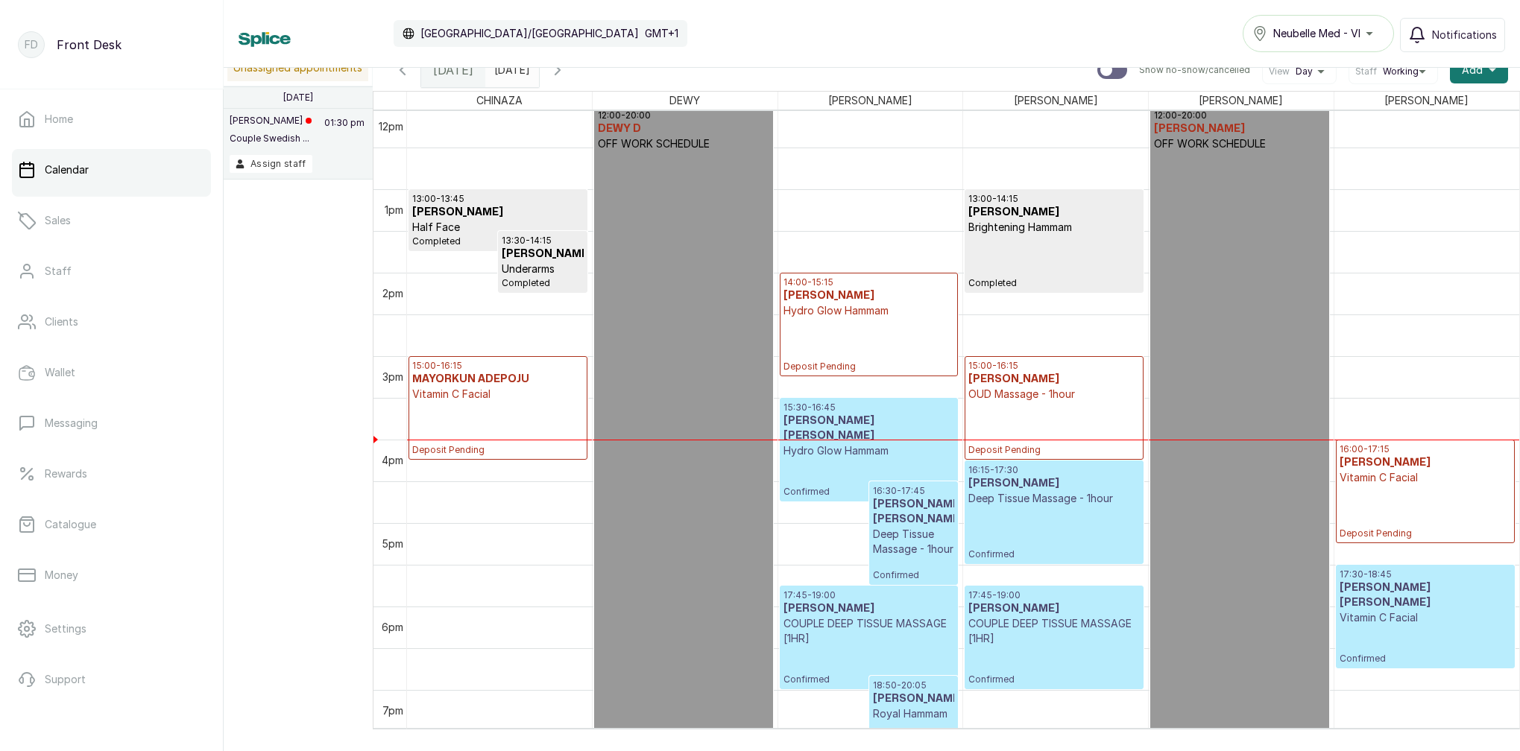
click at [510, 73] on input "[DATE]" at bounding box center [498, 66] width 24 height 25
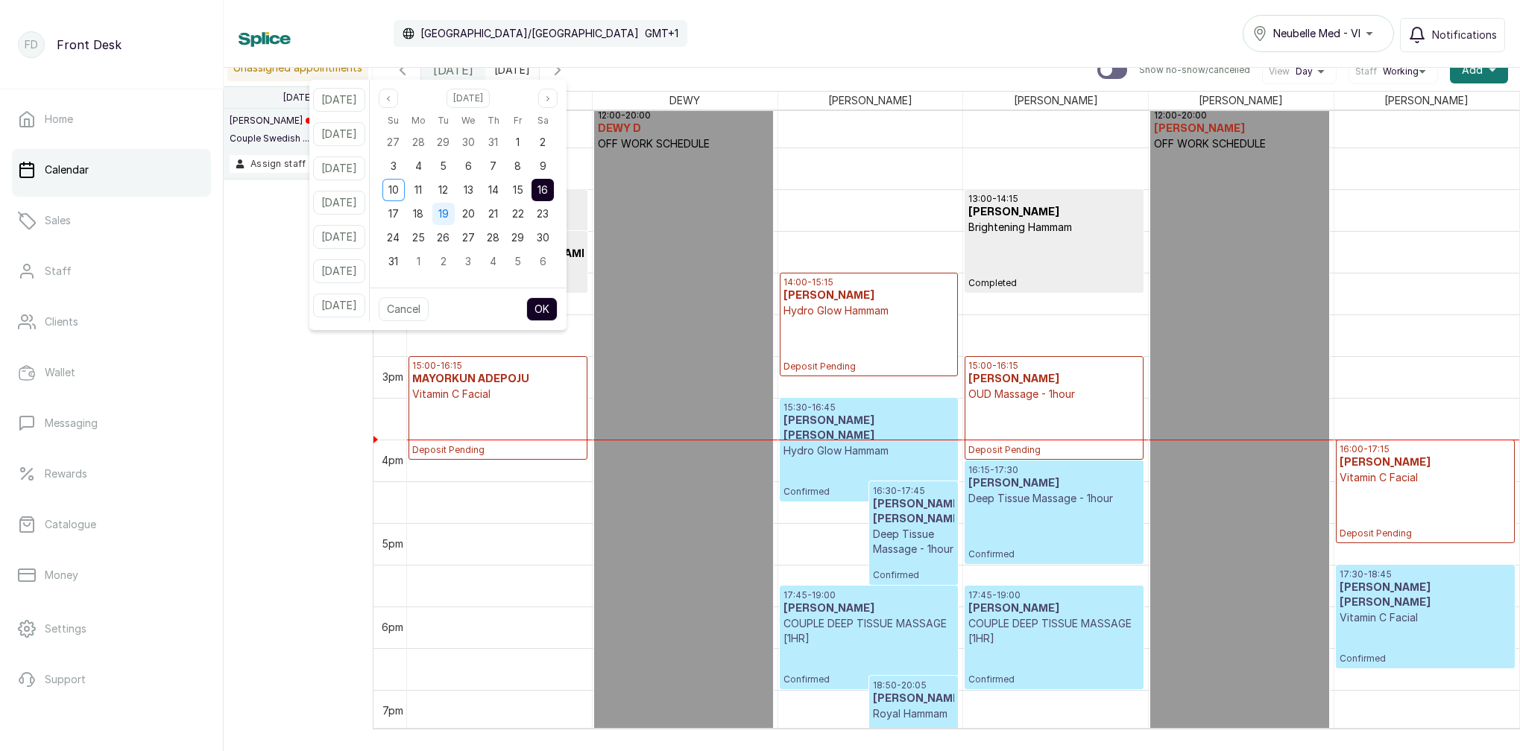
drag, startPoint x: 470, startPoint y: 189, endPoint x: 469, endPoint y: 212, distance: 22.4
click at [455, 189] on div "12" at bounding box center [443, 190] width 22 height 22
click at [557, 310] on button "OK" at bounding box center [541, 309] width 31 height 24
type input "2025-08-12"
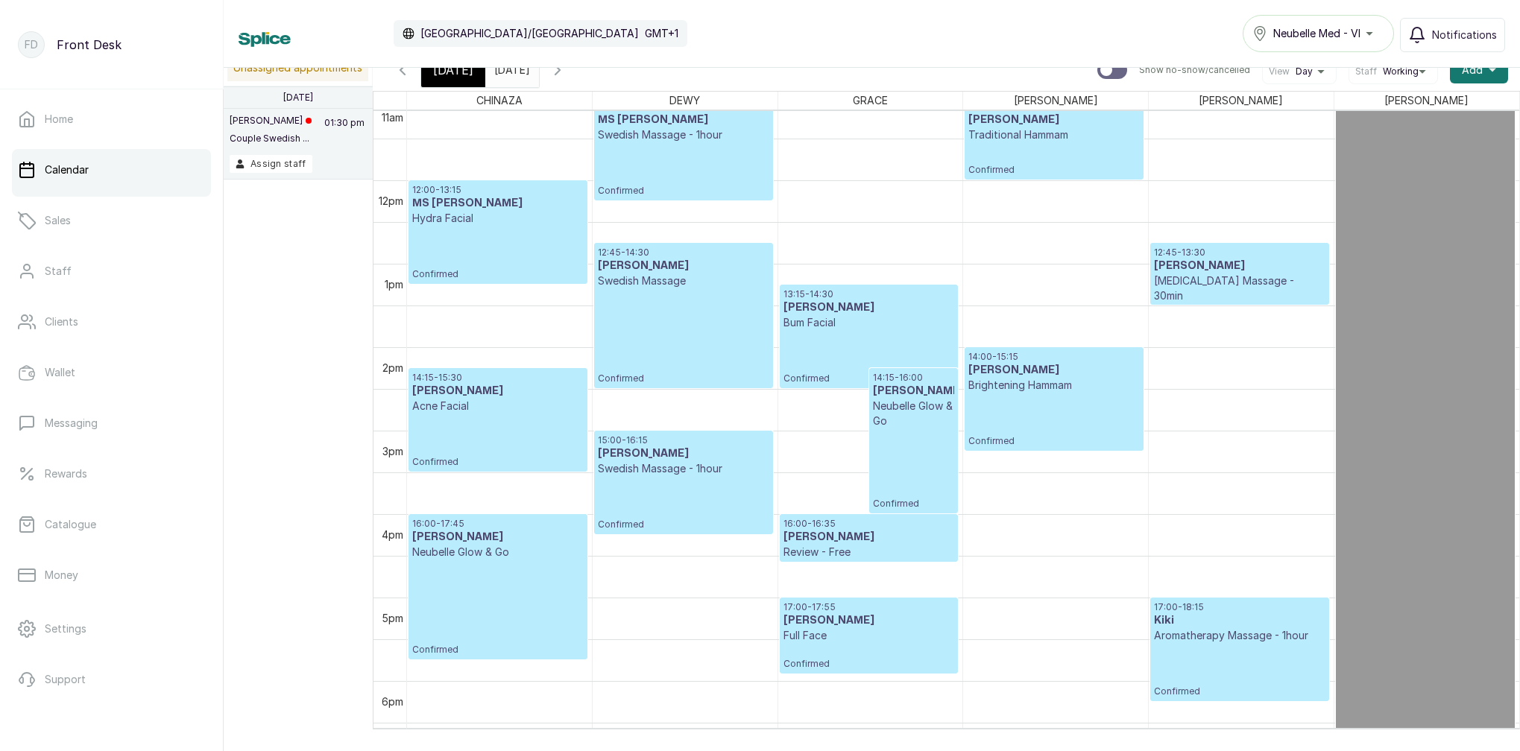
scroll to position [859, 0]
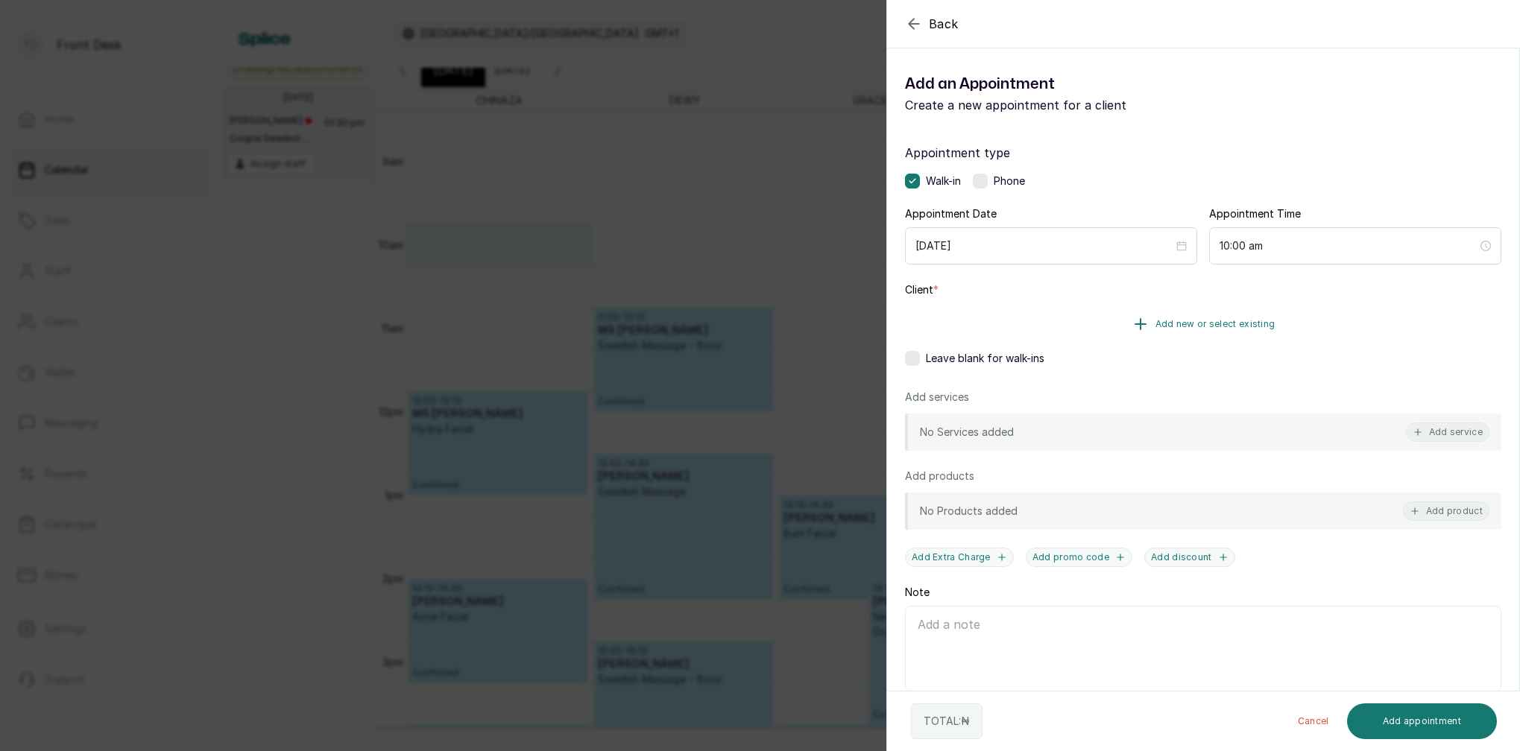
click at [1239, 322] on span "Add new or select existing" at bounding box center [1215, 324] width 120 height 12
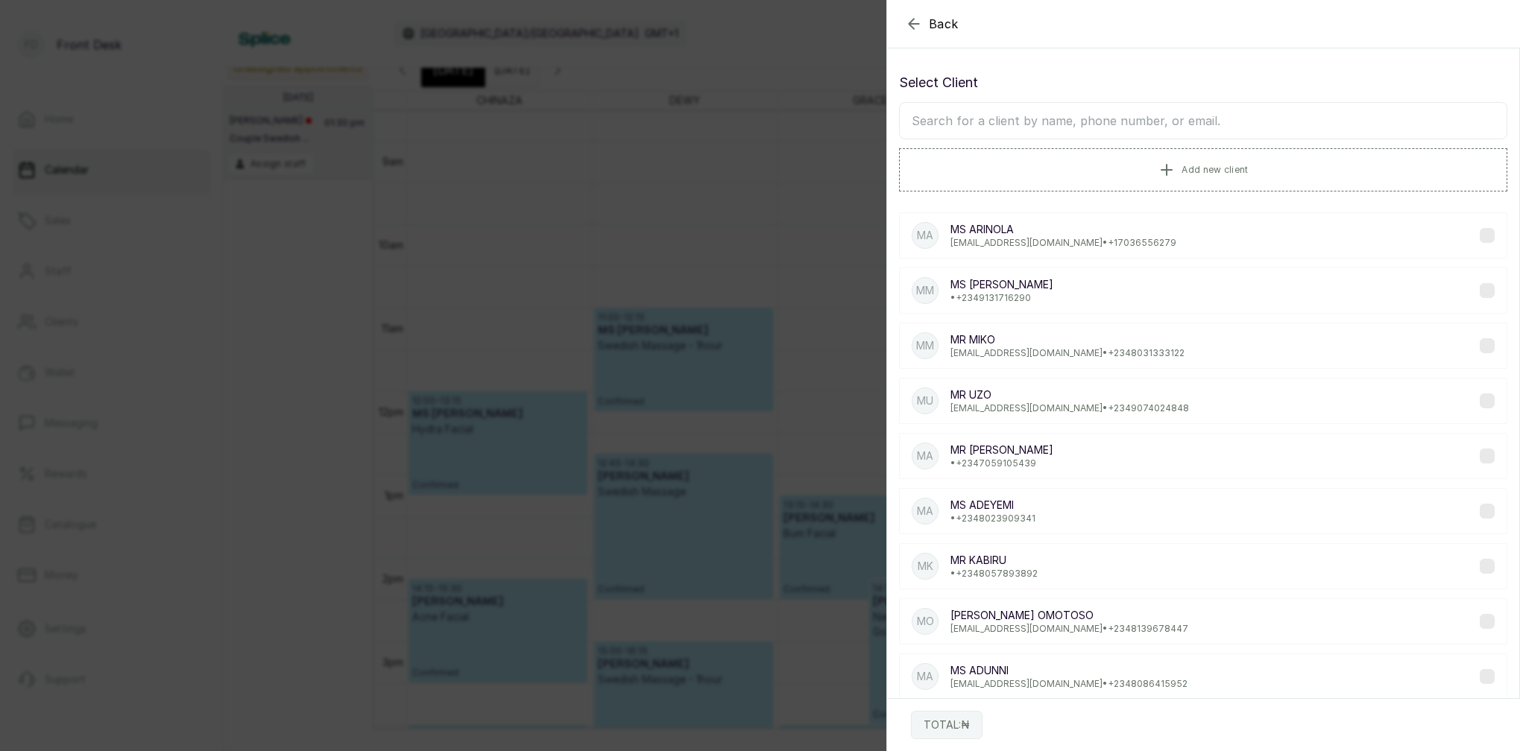
click at [1122, 118] on input "text" at bounding box center [1203, 120] width 608 height 37
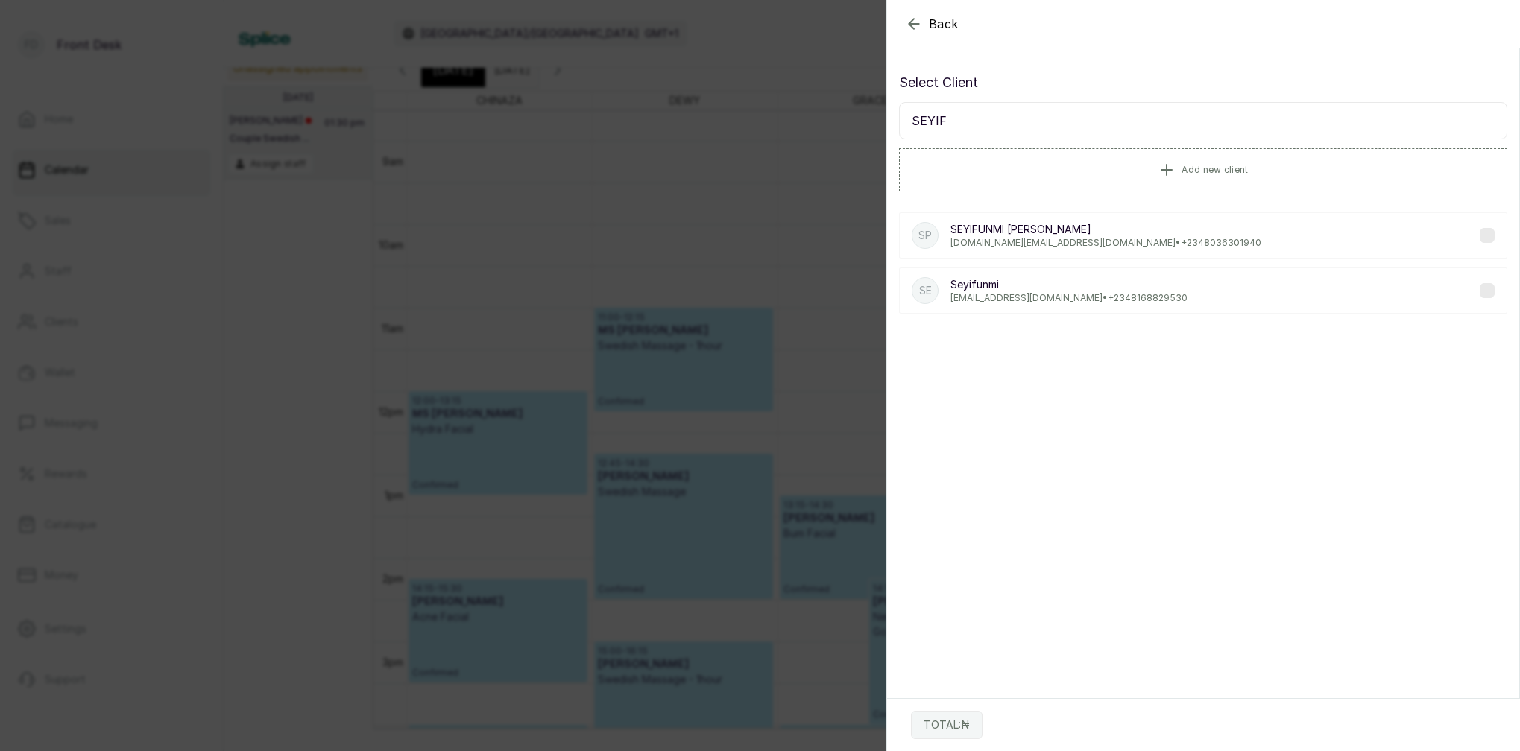
type input "SEYIF"
click at [1019, 239] on p "seyifunmi1.smart@gmail.com • +234 8036301940" at bounding box center [1105, 243] width 311 height 12
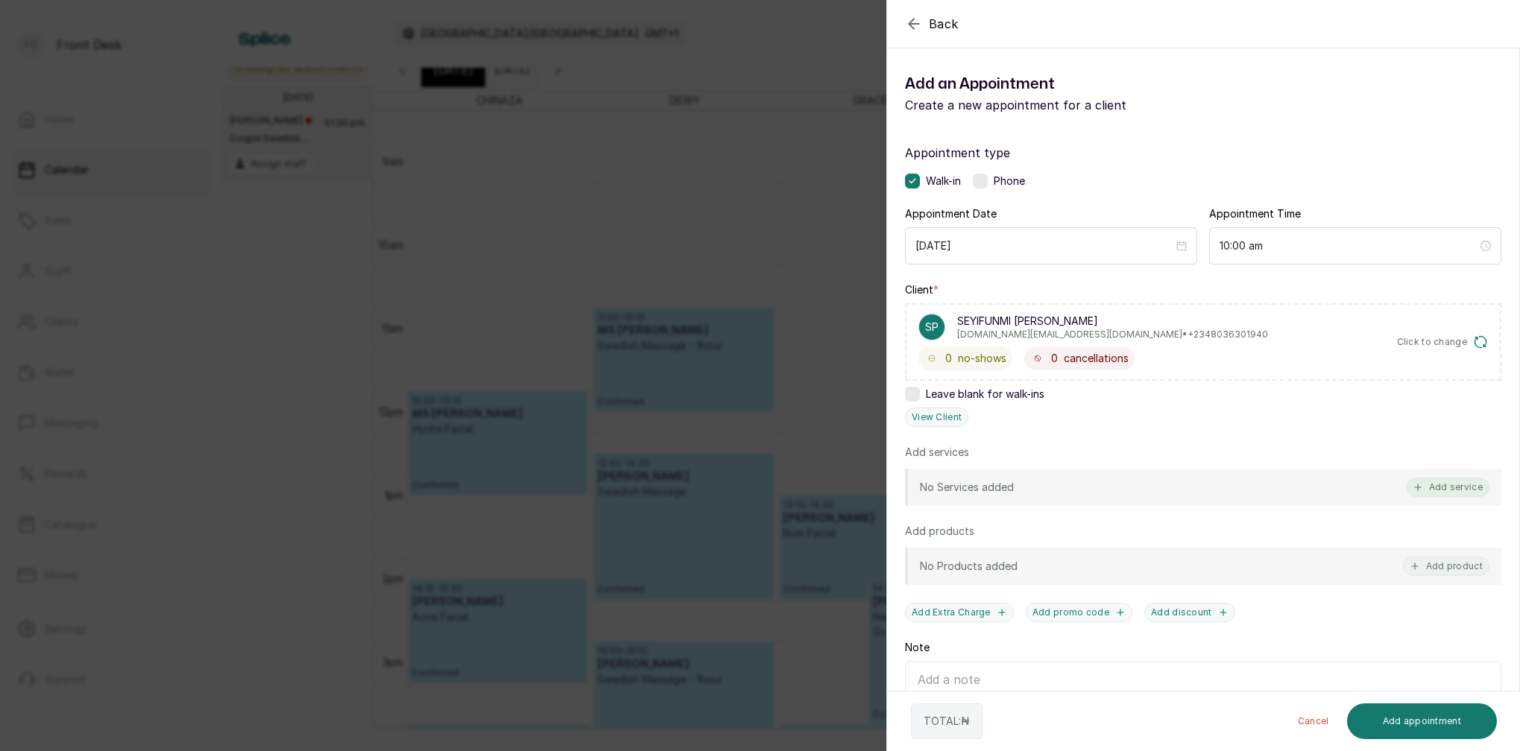
click at [1430, 495] on button "Add service" at bounding box center [1447, 487] width 83 height 19
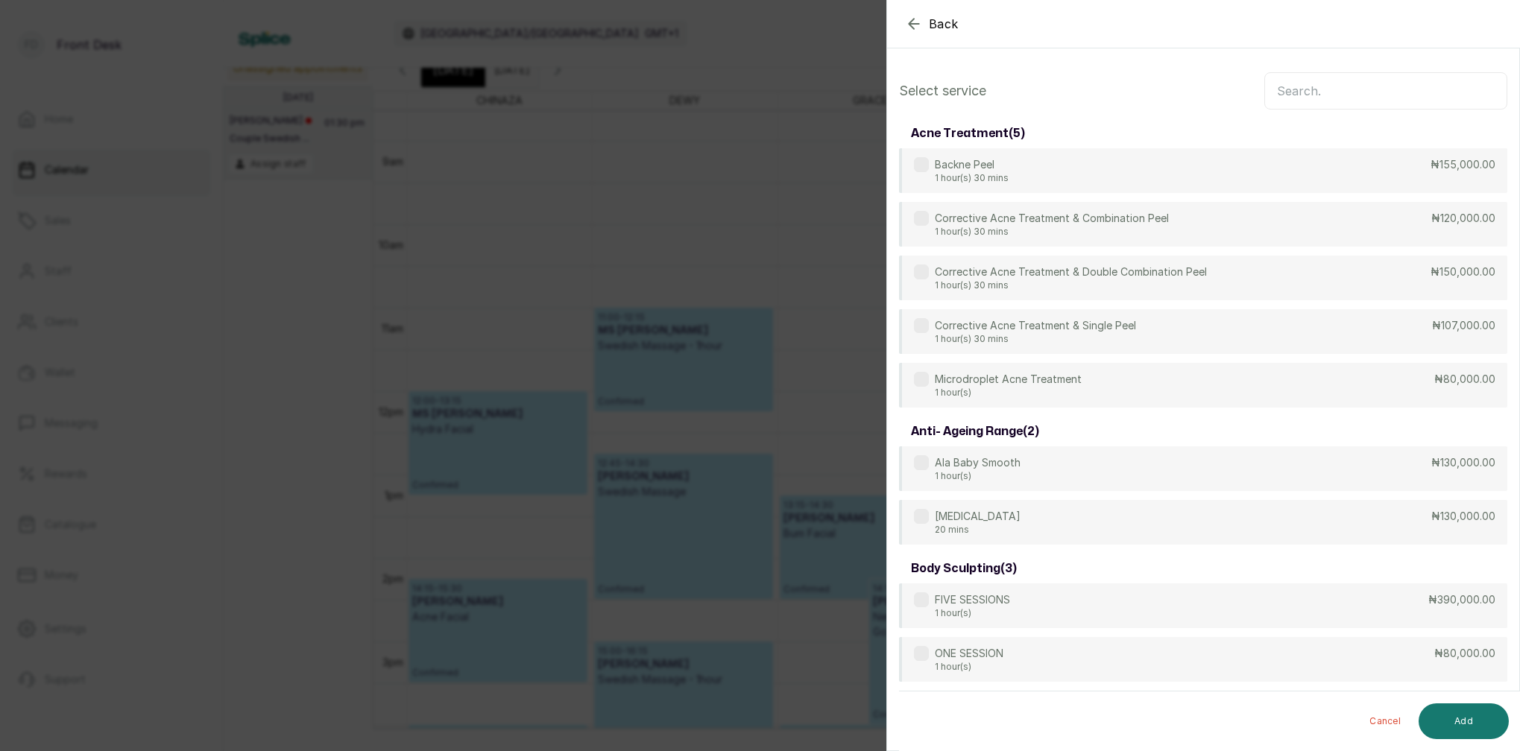
click at [1368, 86] on input "text" at bounding box center [1385, 90] width 243 height 37
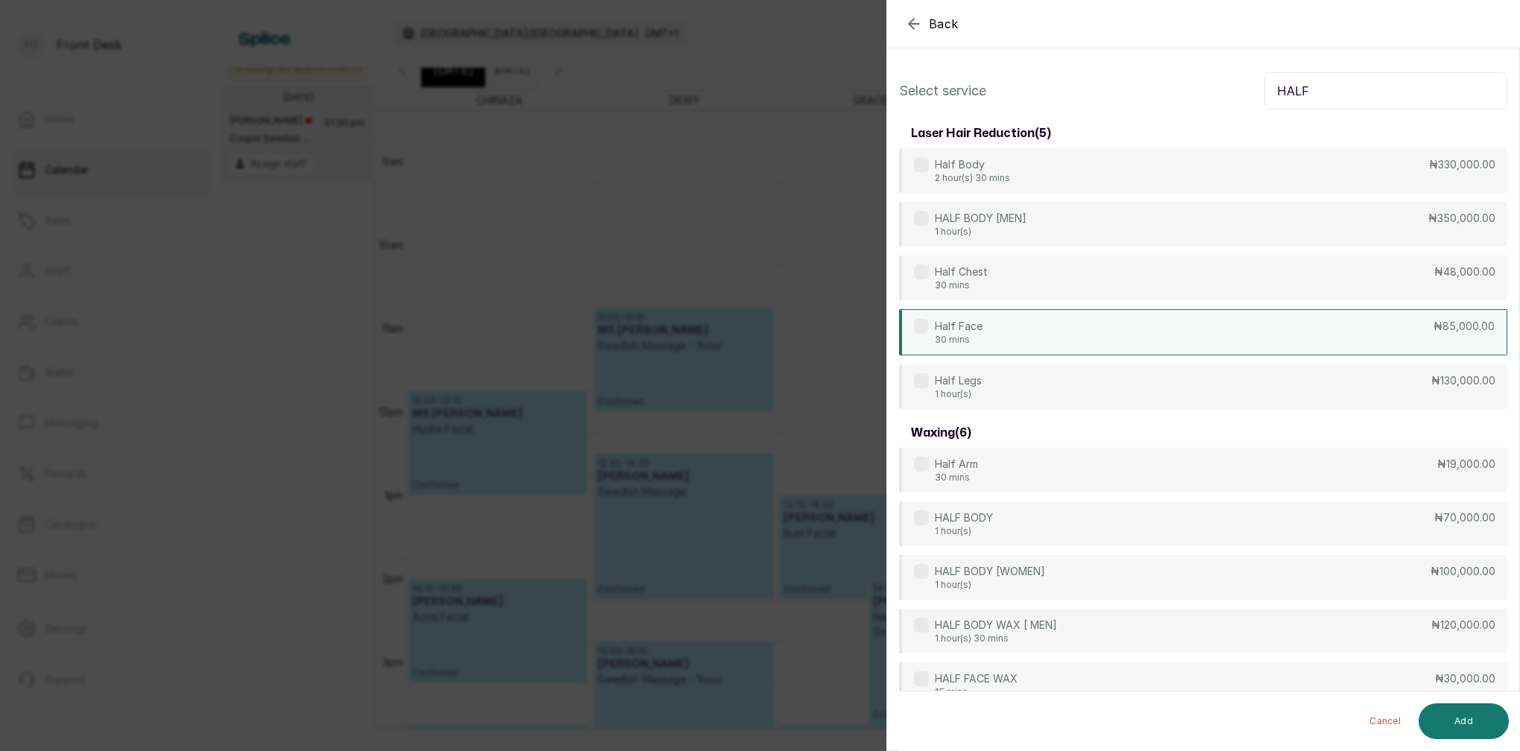
type input "HALF"
drag, startPoint x: 997, startPoint y: 337, endPoint x: 1043, endPoint y: 362, distance: 52.7
click at [998, 337] on div "Half Face 30 mins ₦85,000.00" at bounding box center [1203, 331] width 608 height 45
click at [1465, 718] on button "Add" at bounding box center [1463, 722] width 90 height 36
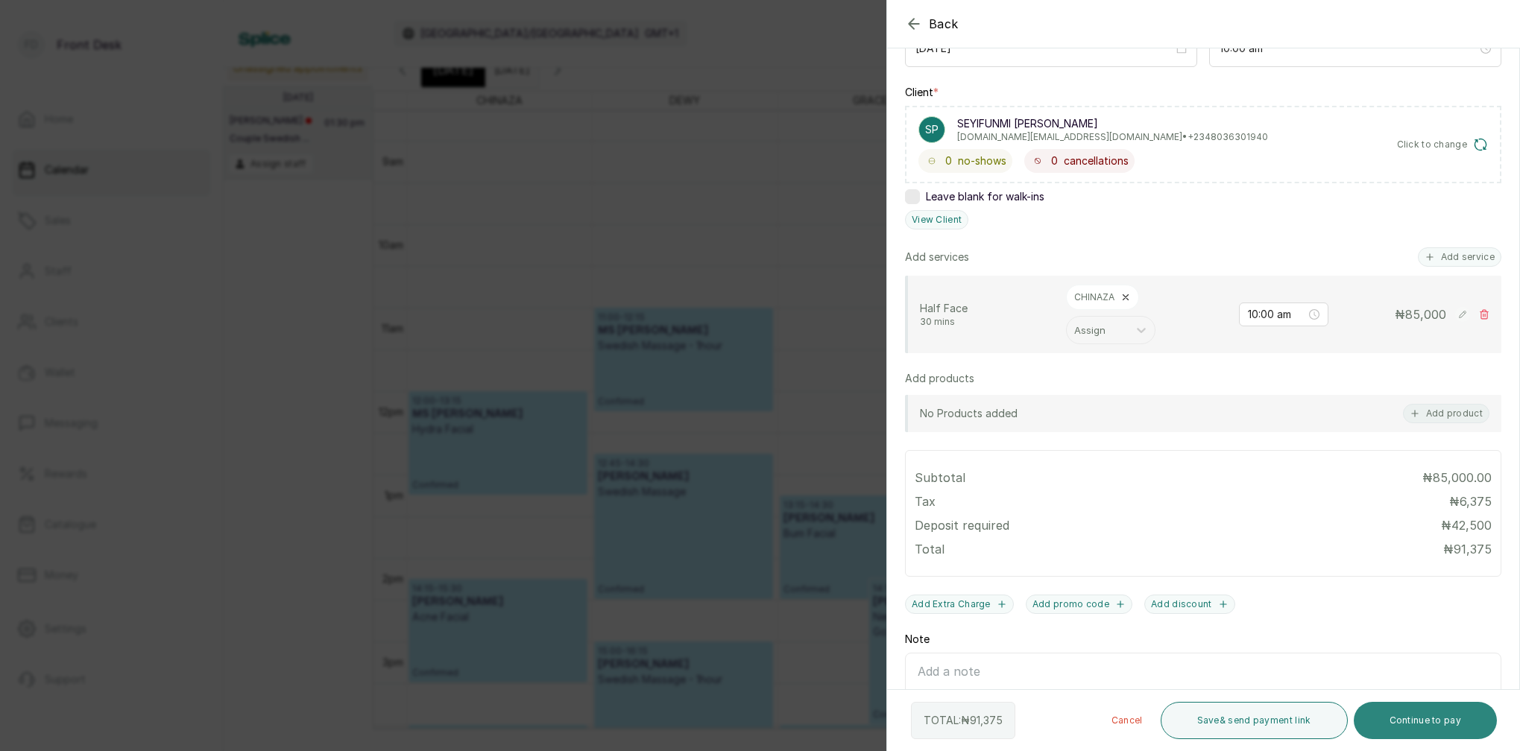
click at [1438, 727] on button "Continue to pay" at bounding box center [1425, 720] width 144 height 37
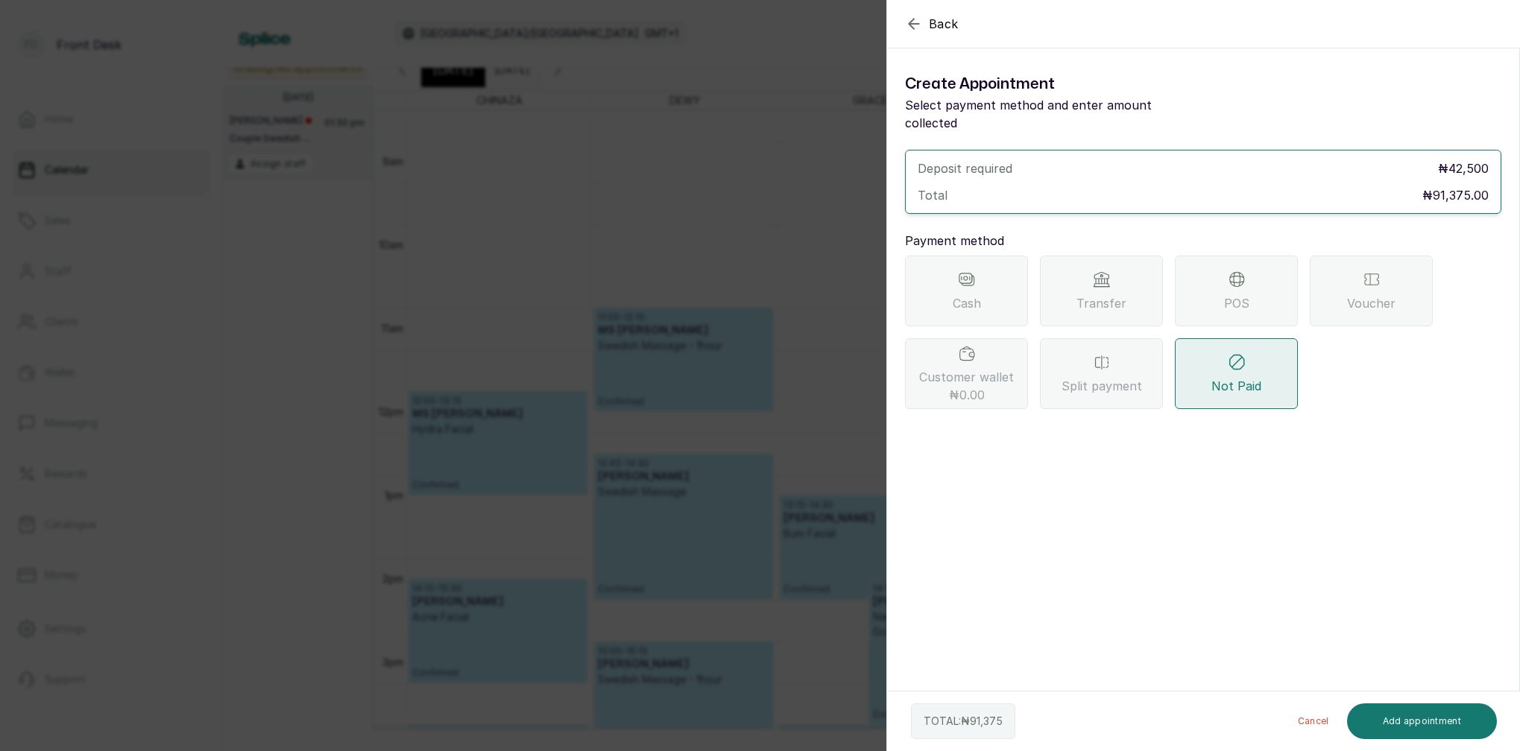
click at [1116, 294] on span "Transfer" at bounding box center [1101, 303] width 50 height 18
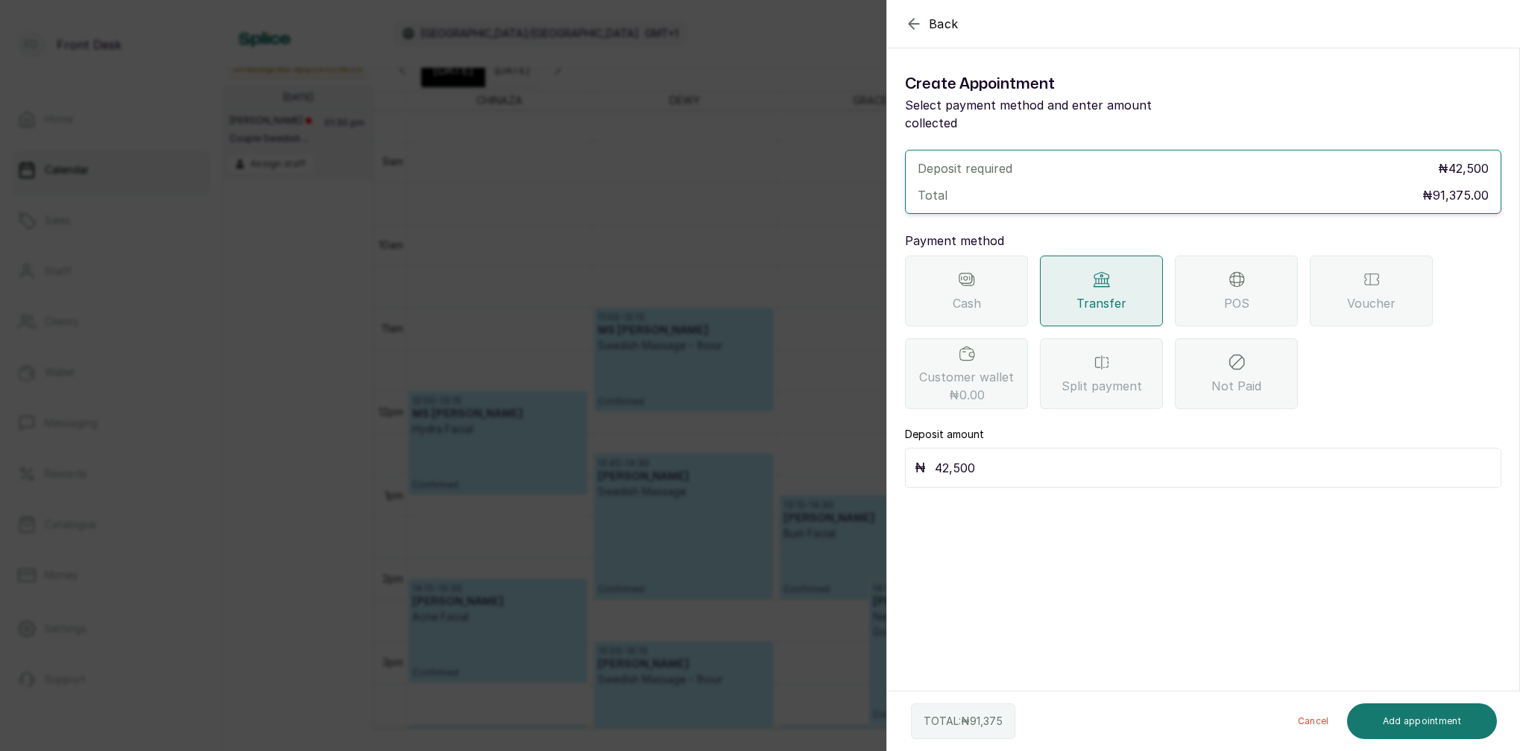
click at [1008, 458] on input "42,500" at bounding box center [1213, 468] width 557 height 21
type input "4"
type input "91,375"
click at [1443, 727] on button "Add appointment" at bounding box center [1422, 722] width 151 height 36
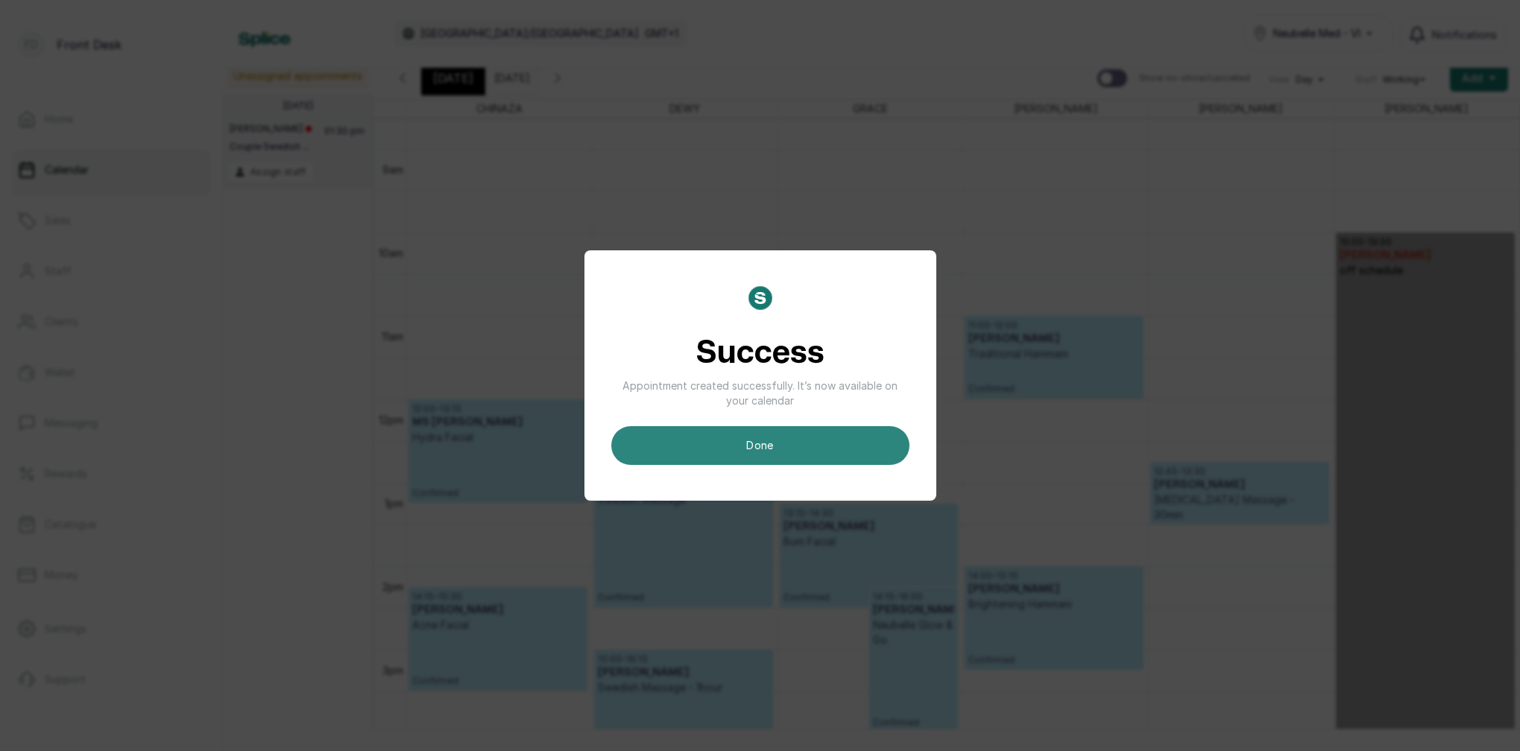
click at [780, 437] on button "done" at bounding box center [760, 445] width 298 height 39
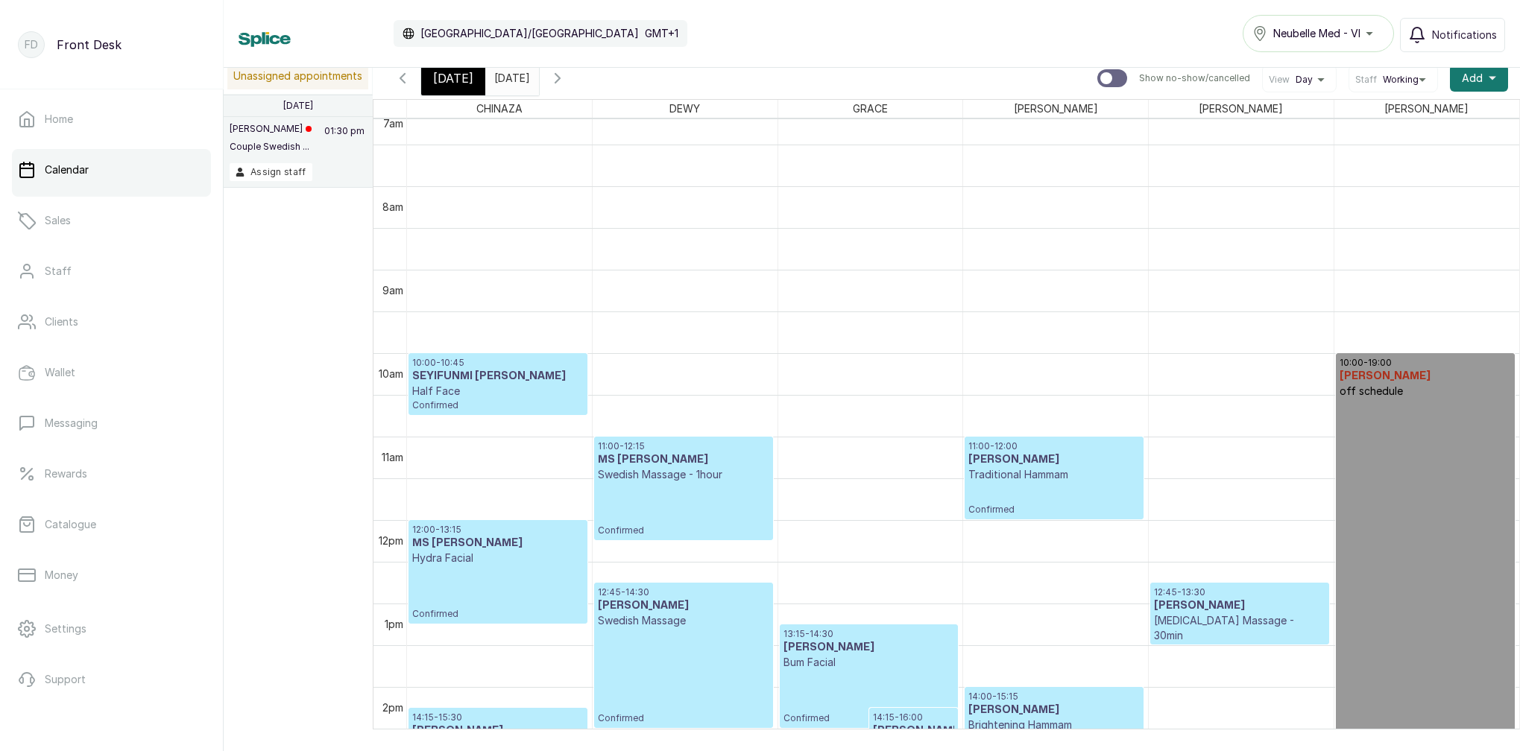
click at [510, 83] on input "2025-08-12" at bounding box center [498, 74] width 24 height 25
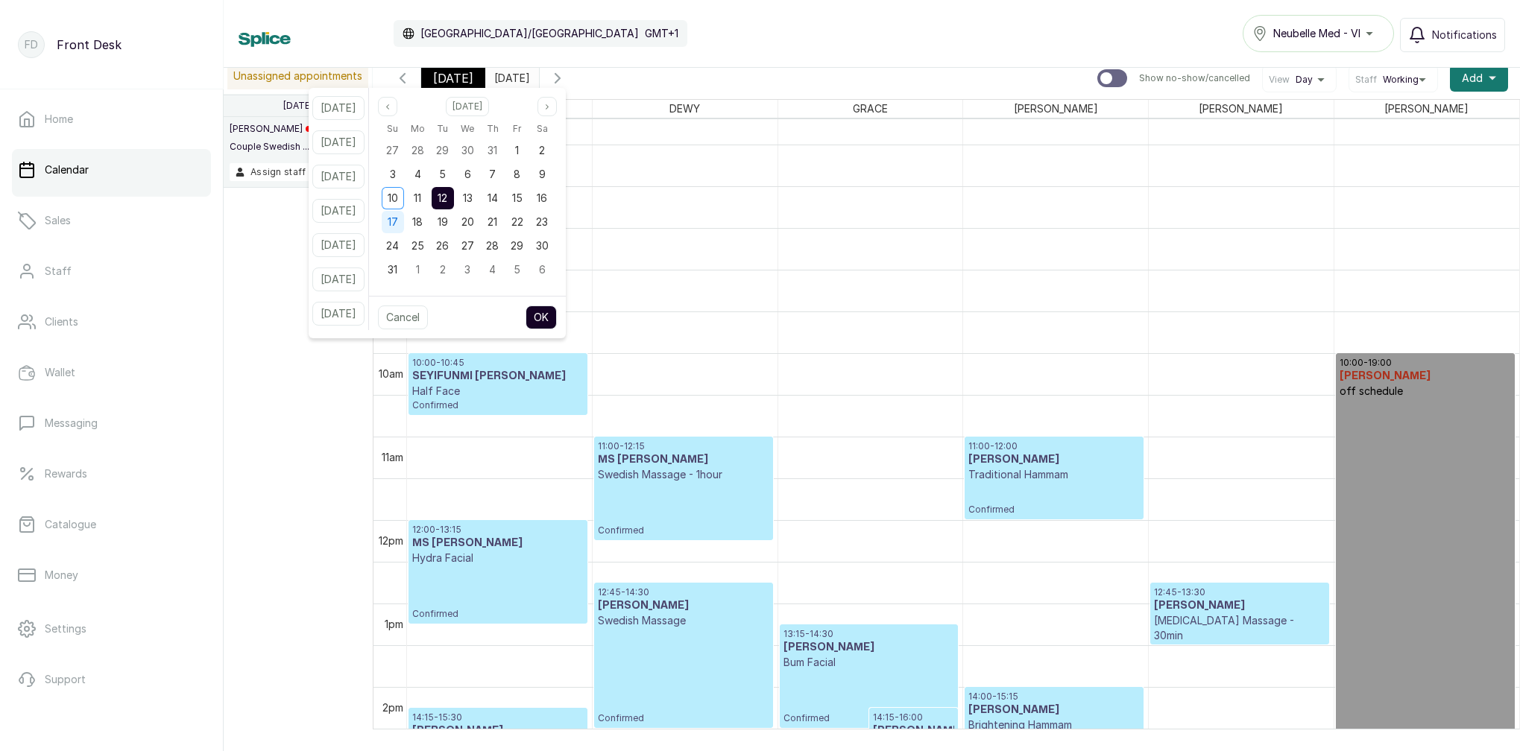
click at [404, 223] on div "17" at bounding box center [393, 222] width 22 height 22
click at [554, 319] on button "OK" at bounding box center [540, 318] width 31 height 24
type input "2025-08-17"
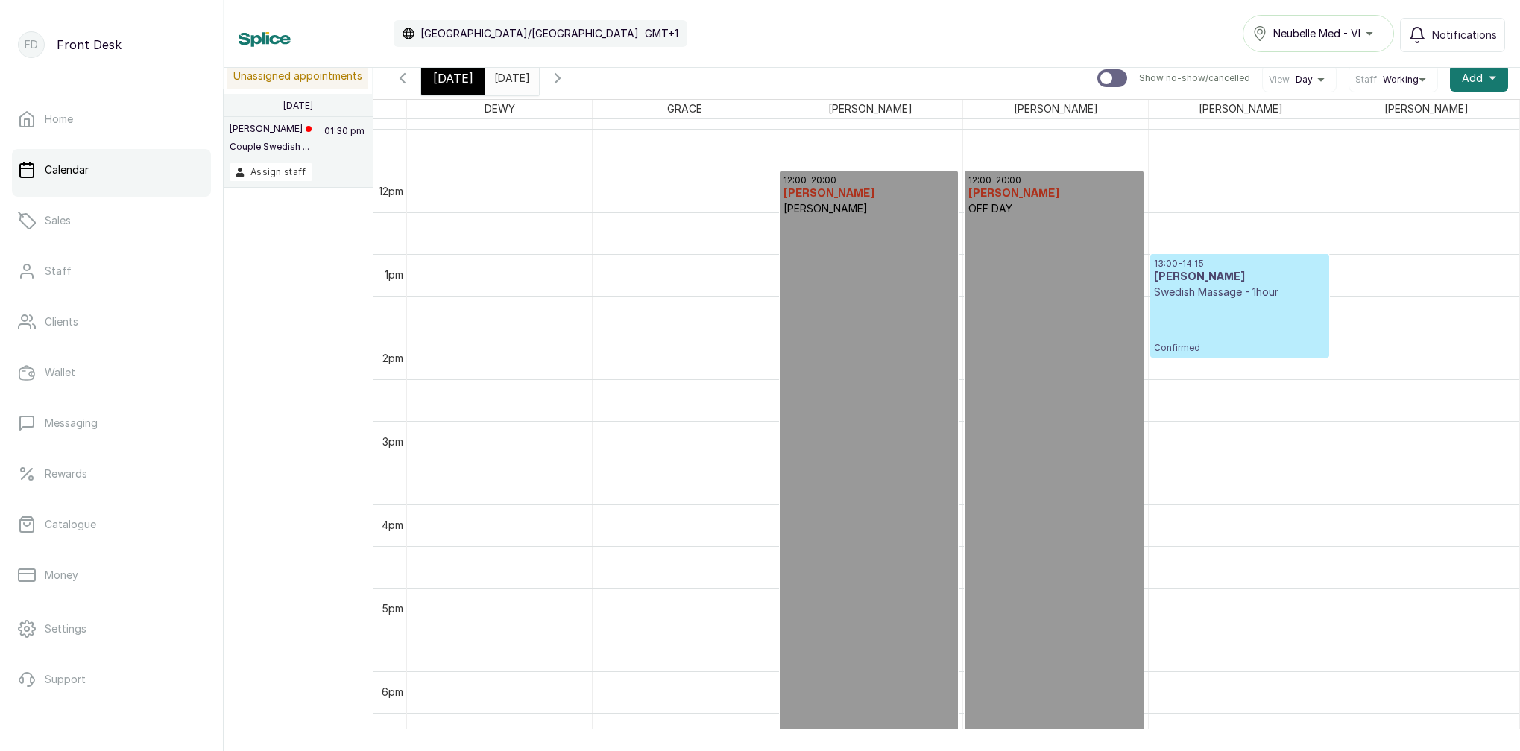
scroll to position [949, 0]
click at [458, 84] on span "[DATE]" at bounding box center [453, 78] width 40 height 18
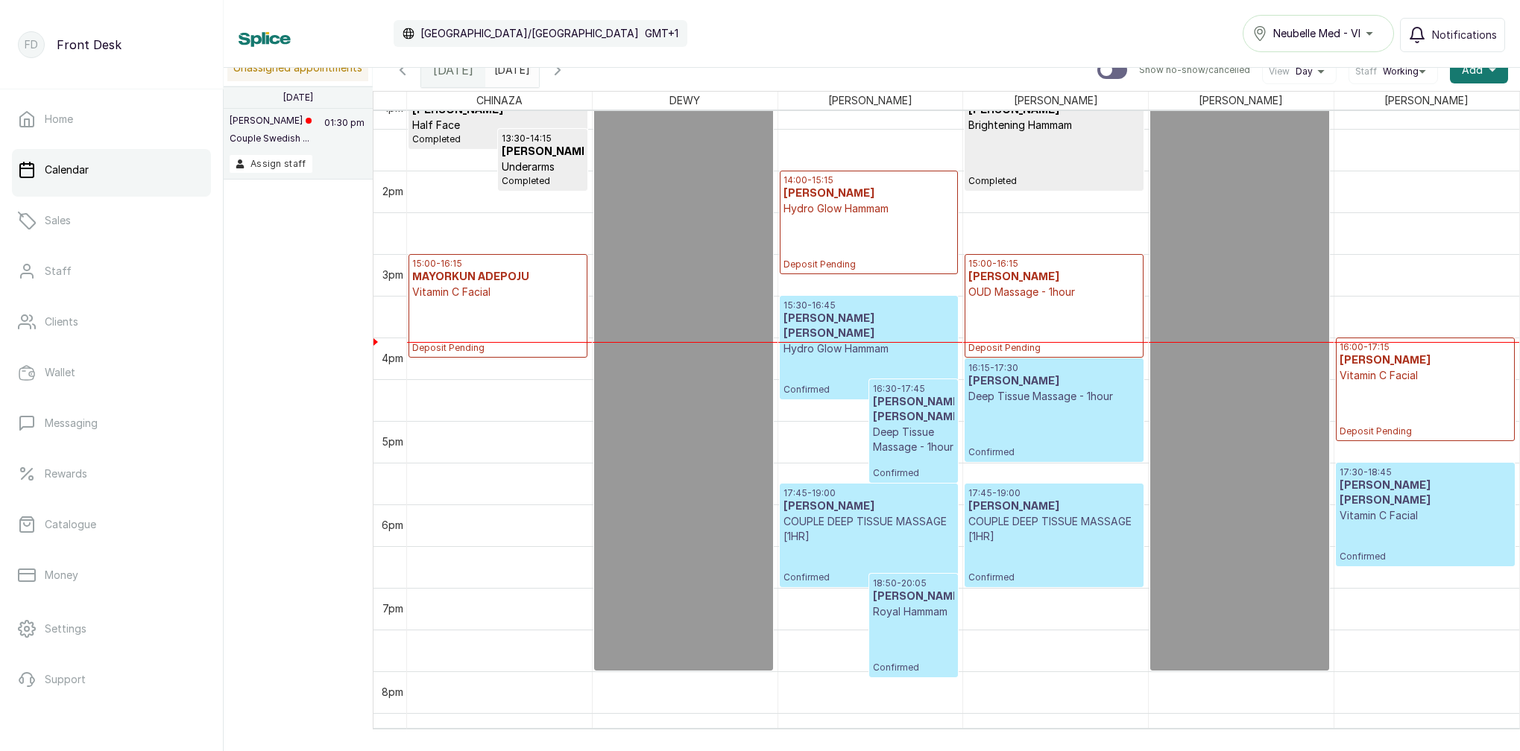
scroll to position [1110, 0]
click at [825, 223] on div "14:00 - 15:15 MS OBA Hydro Glow Hammam Deposit Pending" at bounding box center [868, 222] width 171 height 96
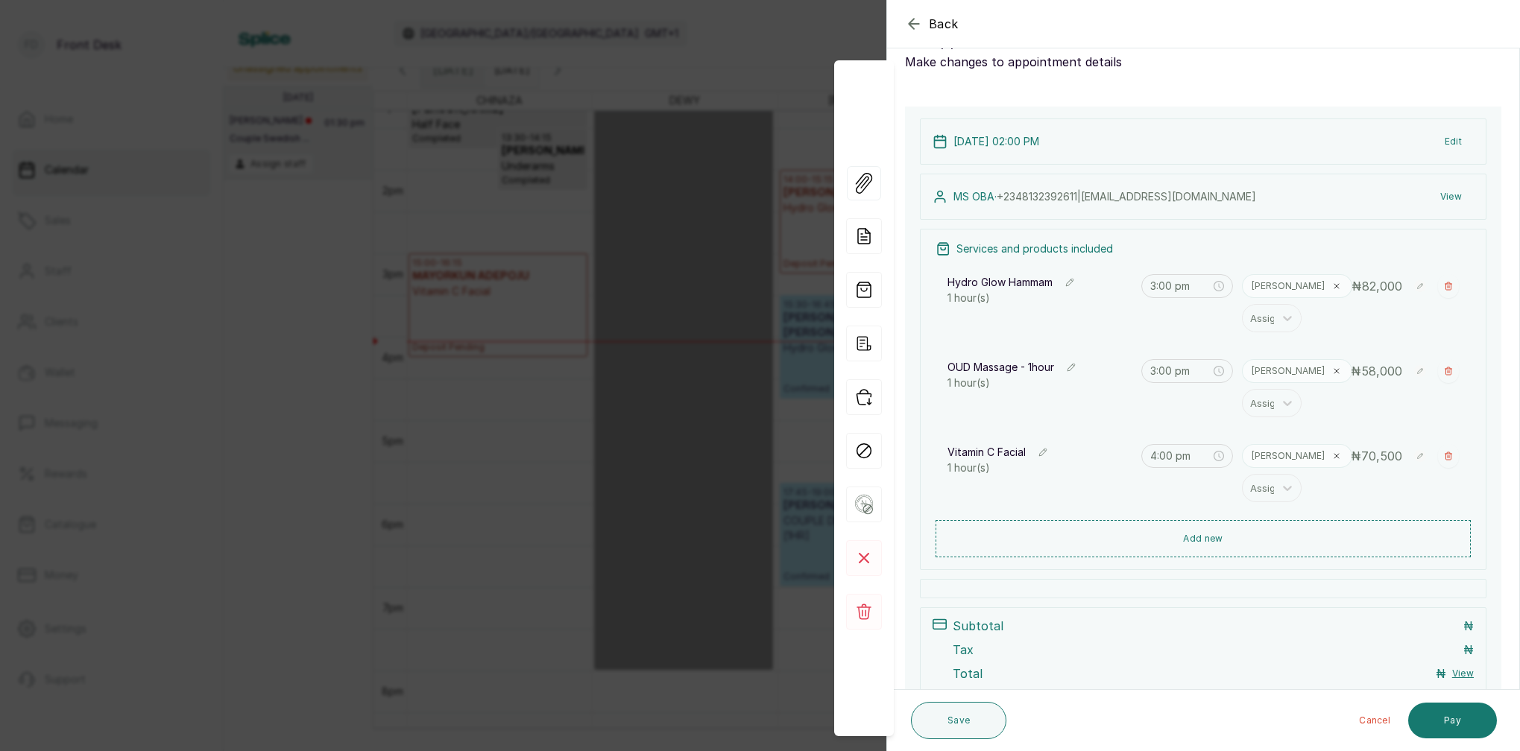
type input "2:00 pm"
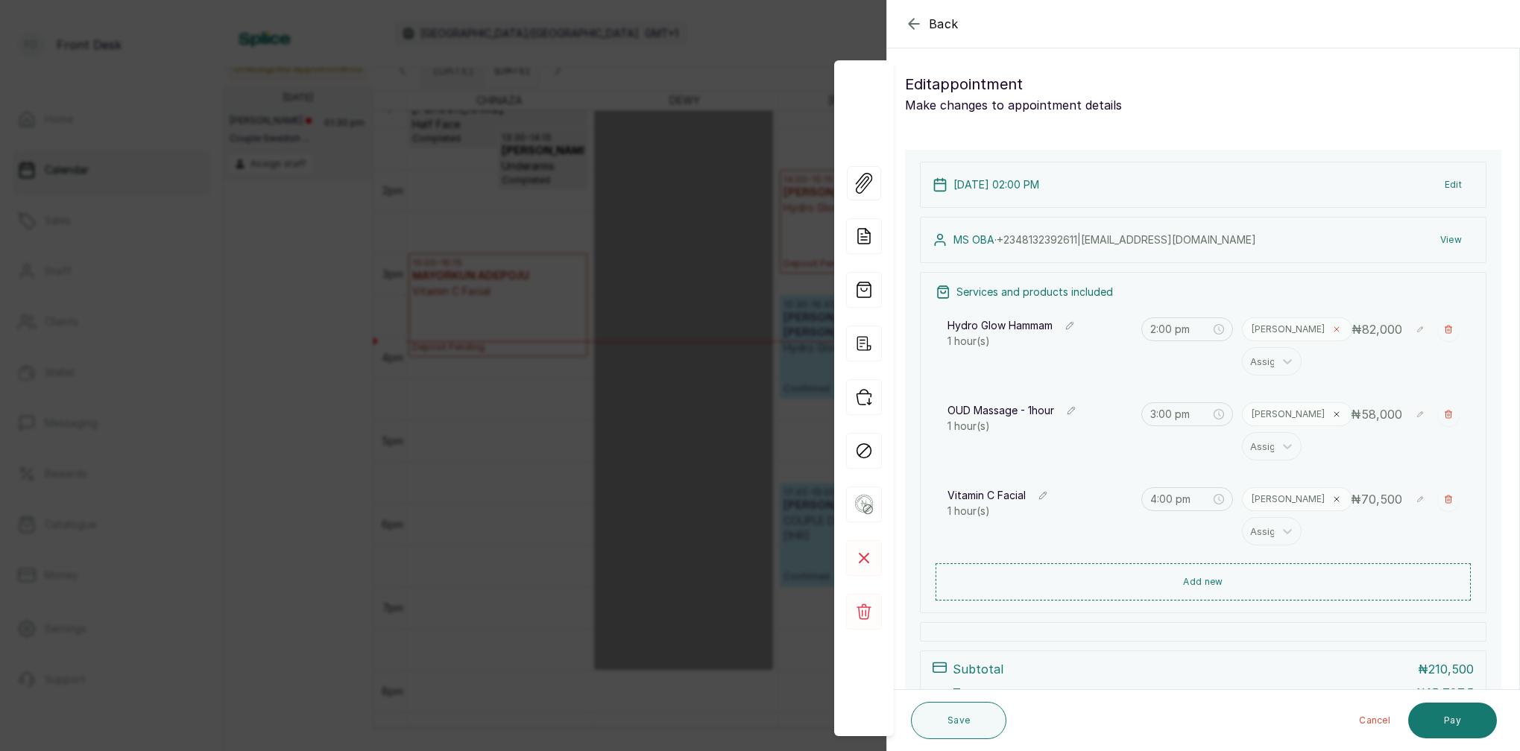
click at [1334, 331] on icon at bounding box center [1336, 329] width 4 height 4
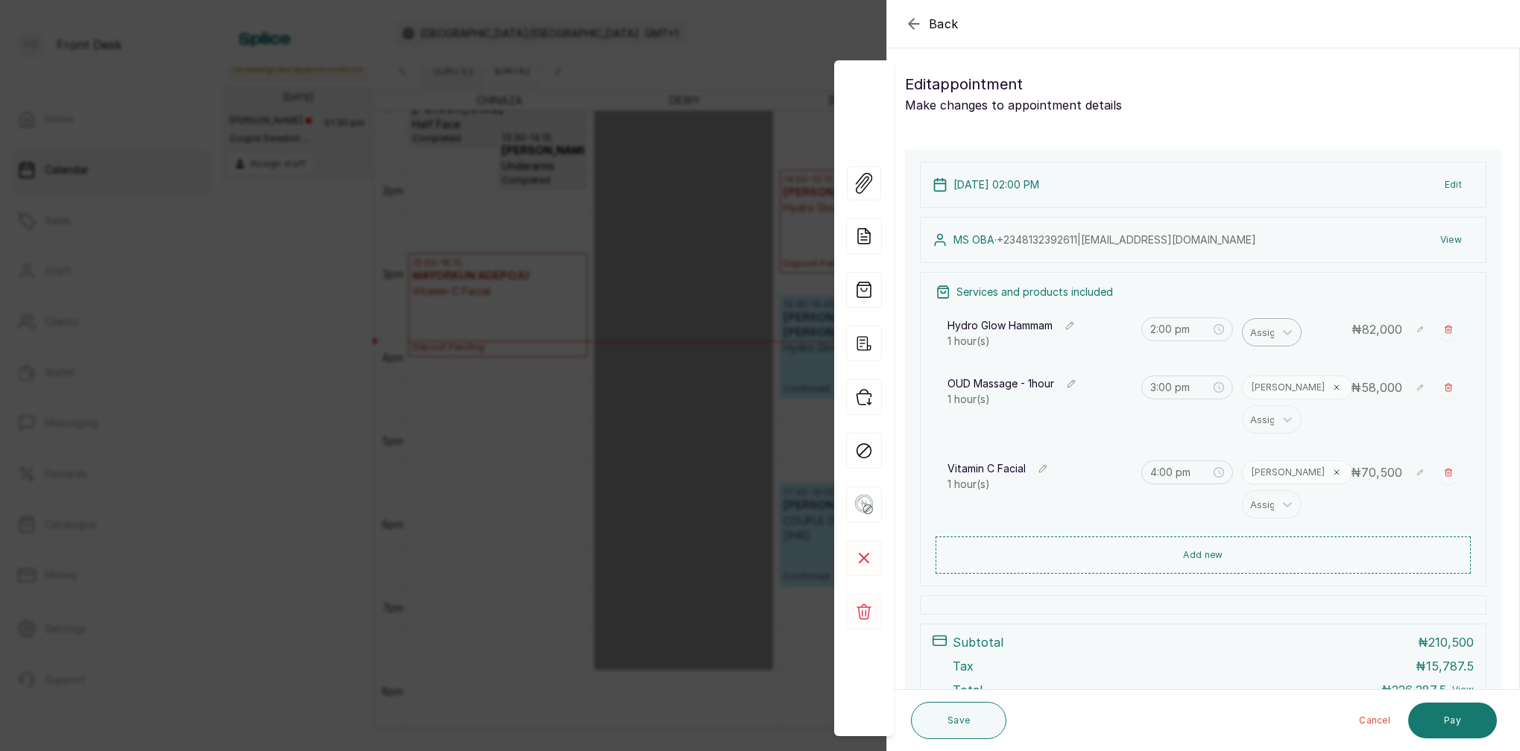
click at [1240, 332] on div "Hydro Glow Hammam 1 hour(s) 2:00 pm Assign ₦ 82,000" at bounding box center [1202, 333] width 535 height 49
click at [1253, 332] on div "Assign" at bounding box center [1265, 332] width 31 height 16
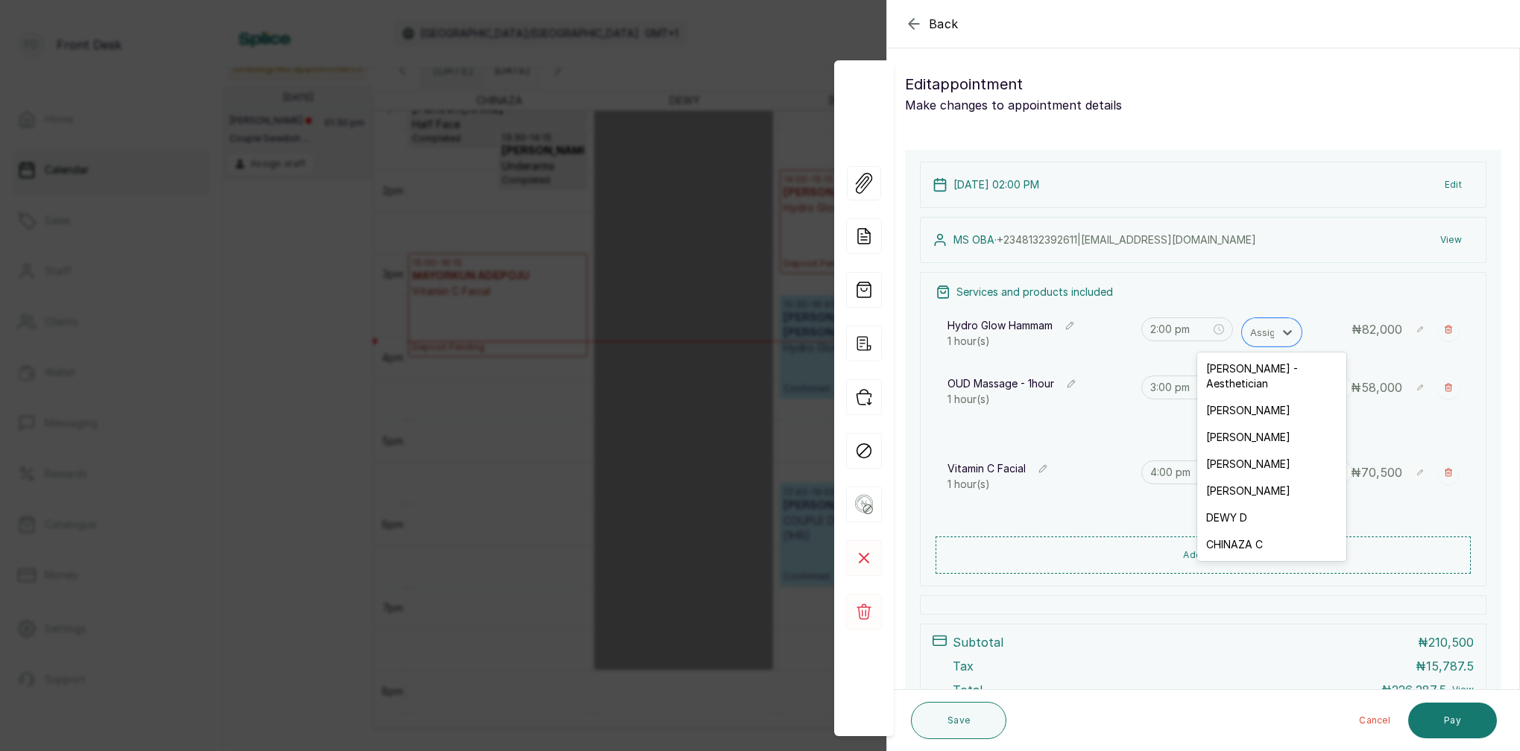
click at [1235, 397] on div "[PERSON_NAME]" at bounding box center [1271, 410] width 149 height 27
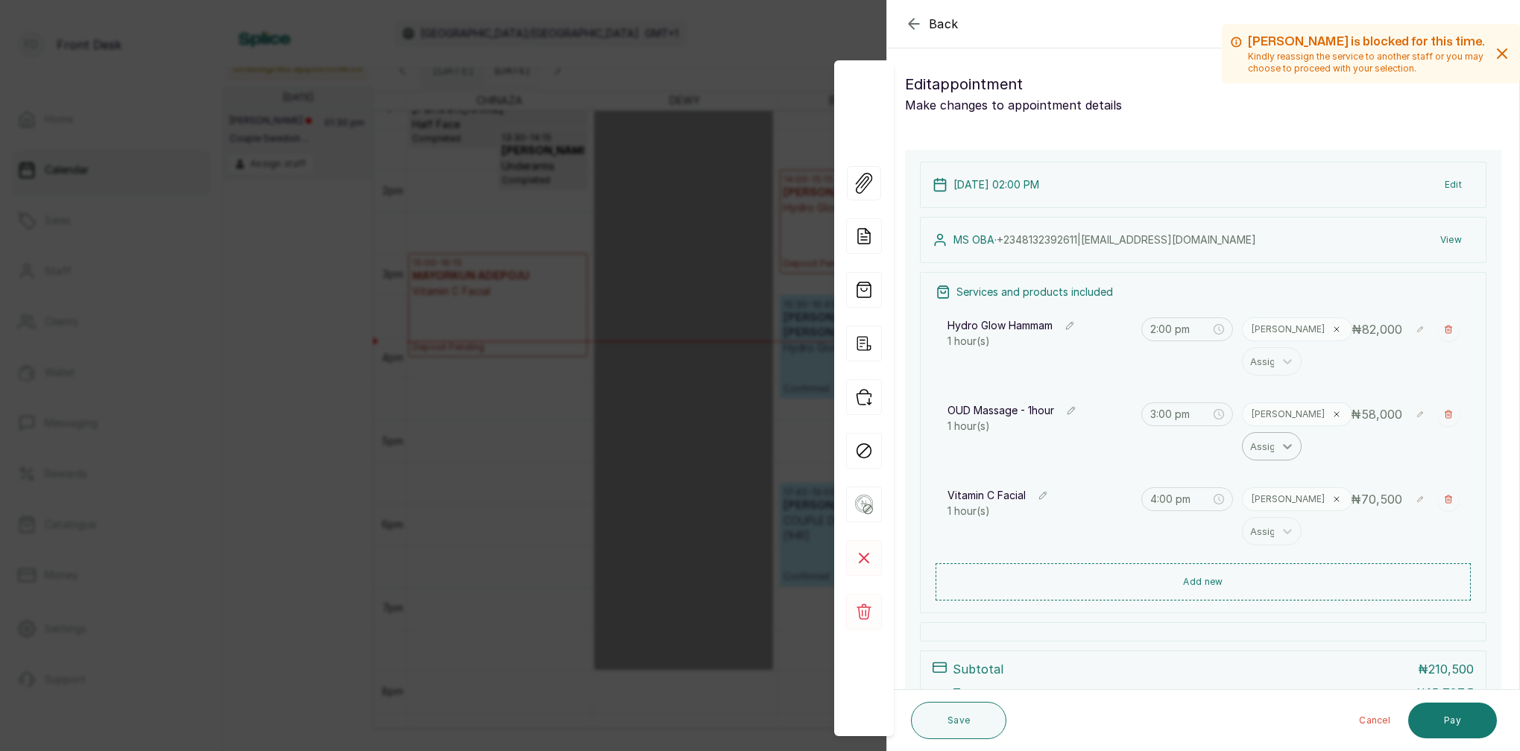
click at [1332, 414] on icon at bounding box center [1336, 414] width 9 height 9
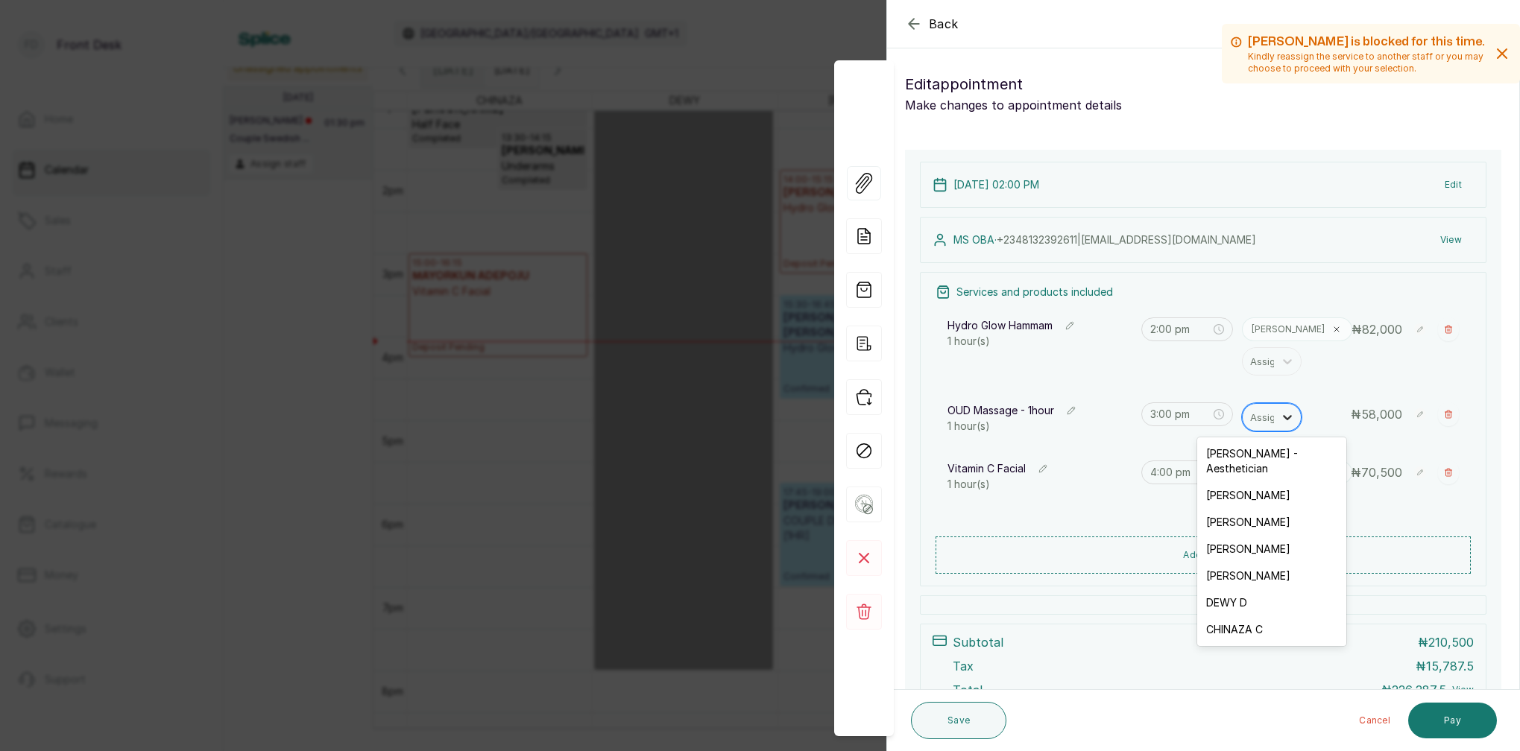
drag, startPoint x: 1281, startPoint y: 415, endPoint x: 1274, endPoint y: 420, distance: 8.5
click at [1281, 415] on icon at bounding box center [1287, 417] width 15 height 15
drag, startPoint x: 1253, startPoint y: 588, endPoint x: 1249, endPoint y: 575, distance: 13.9
click at [1253, 590] on div "DEWY D" at bounding box center [1271, 603] width 149 height 27
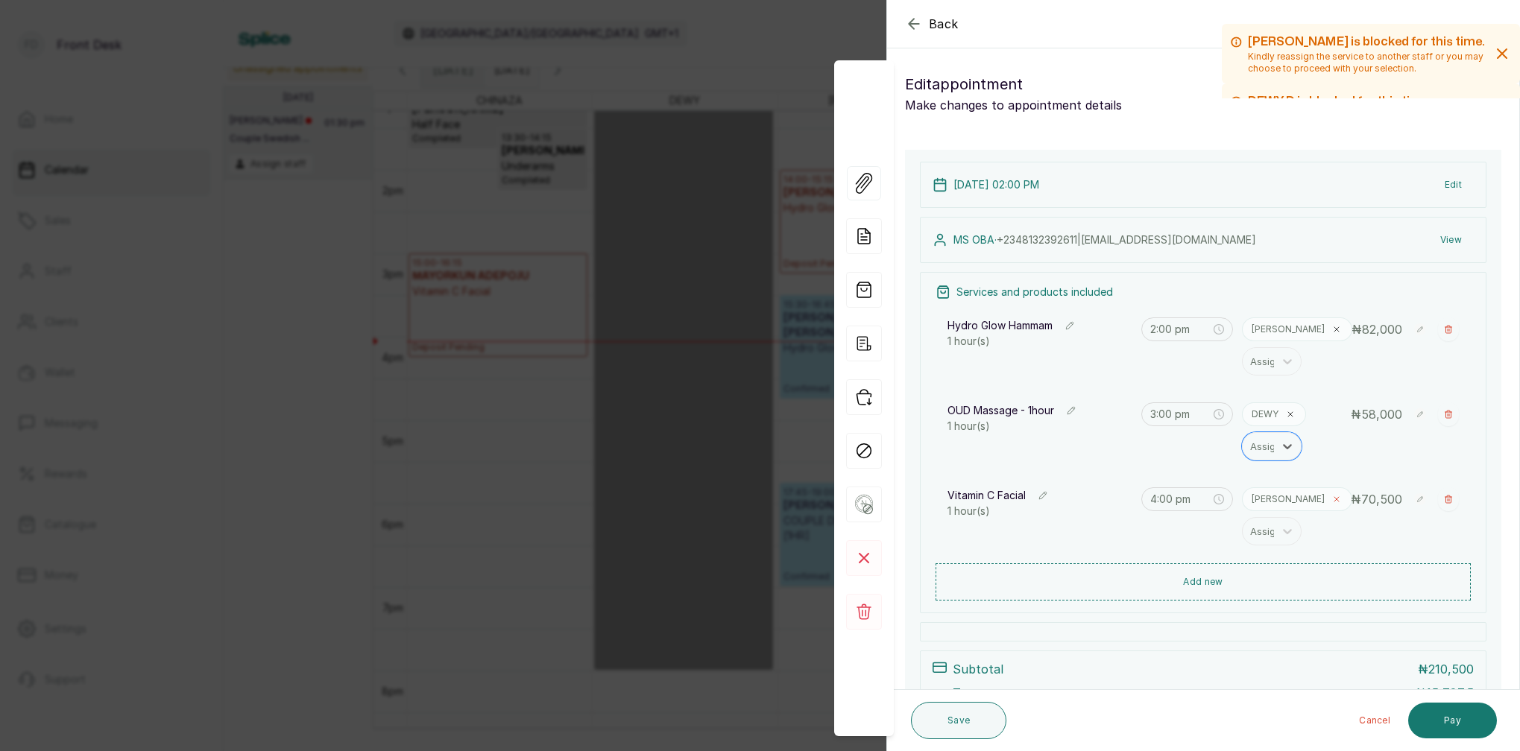
click at [1332, 496] on icon at bounding box center [1336, 499] width 9 height 9
click at [1272, 500] on div "Assign" at bounding box center [1265, 502] width 31 height 16
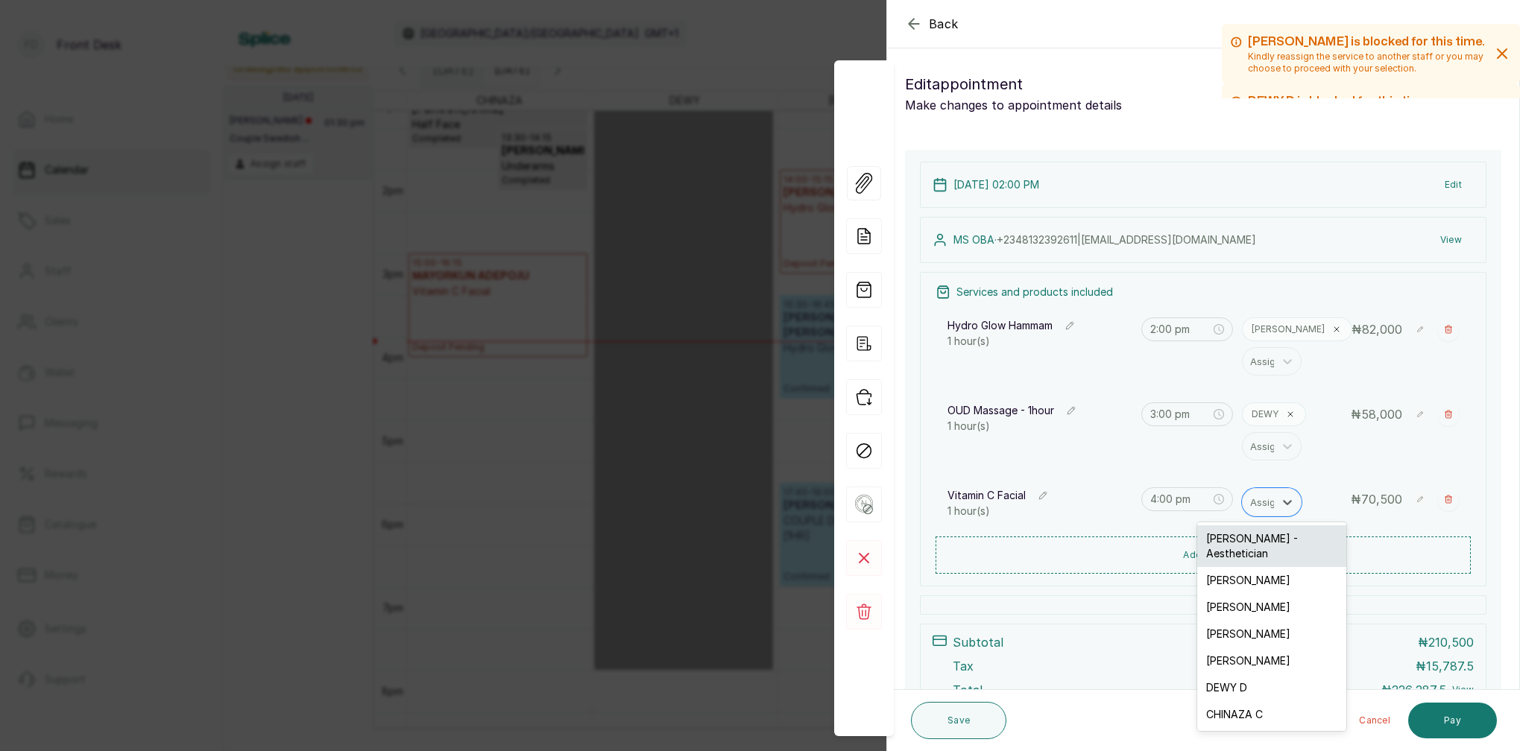
click at [1242, 545] on div "[PERSON_NAME] - Aesthetician" at bounding box center [1271, 546] width 149 height 42
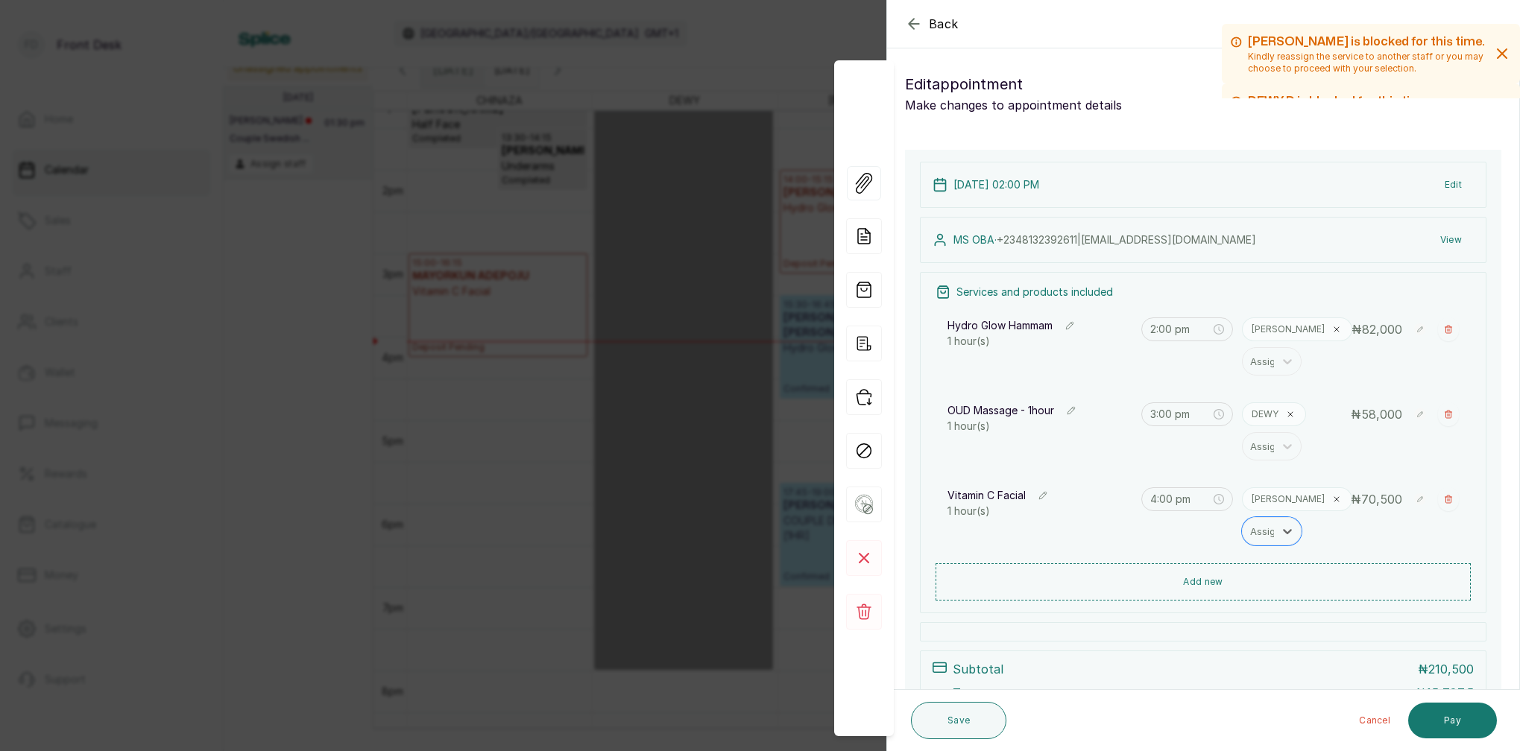
click at [1453, 182] on button "Edit" at bounding box center [1452, 184] width 41 height 27
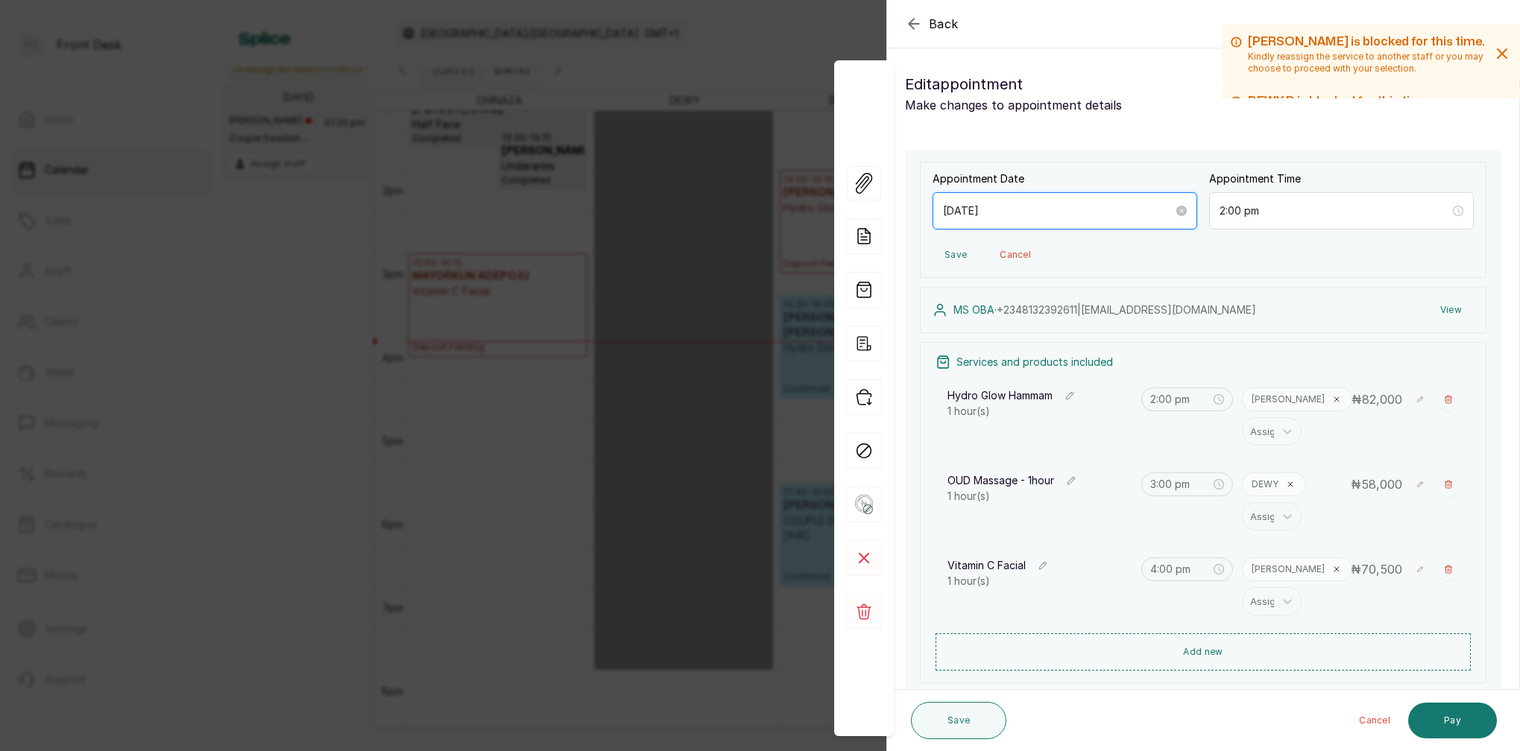
click at [1012, 215] on input "[DATE]" at bounding box center [1058, 211] width 230 height 16
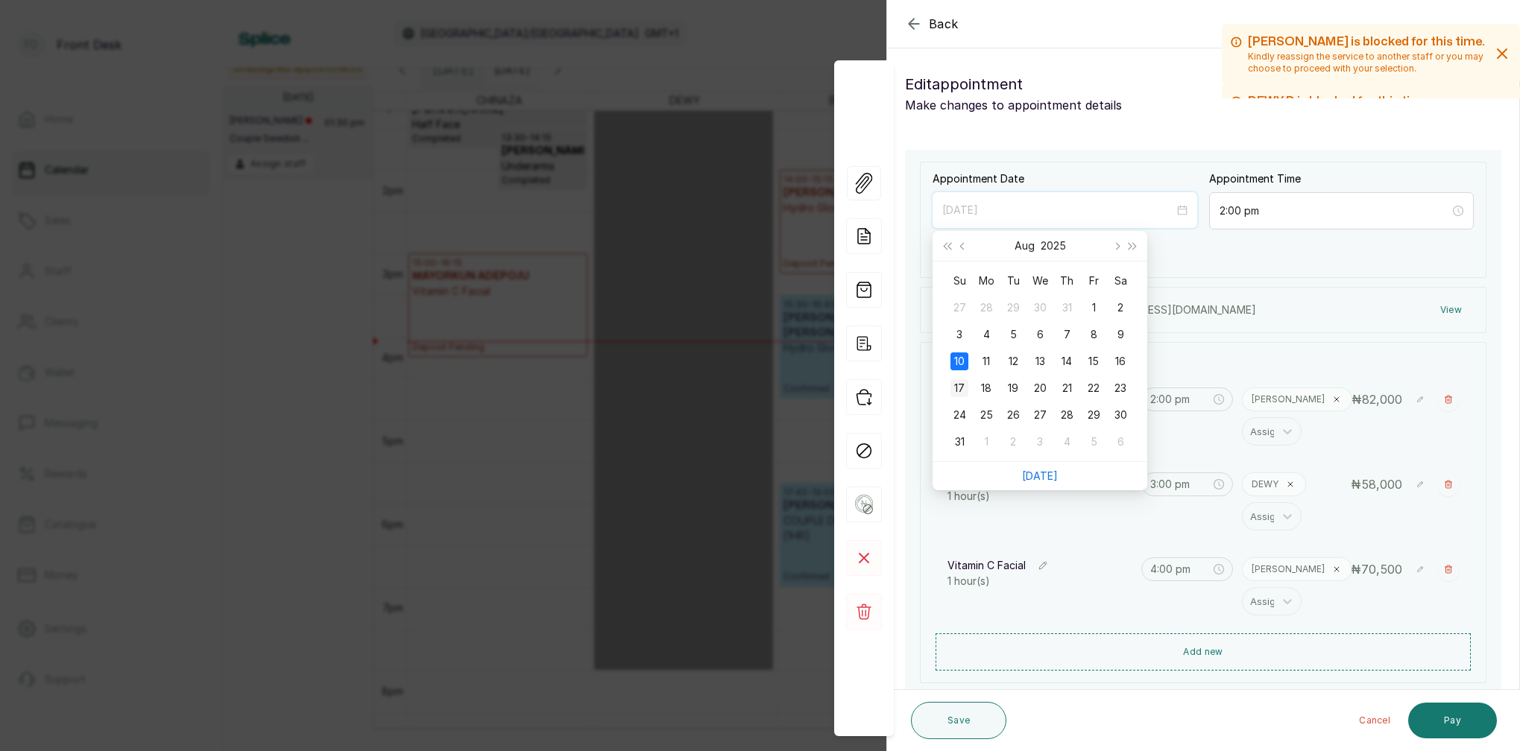
type input "2025/08/17"
click at [964, 385] on div "17" at bounding box center [959, 388] width 18 height 18
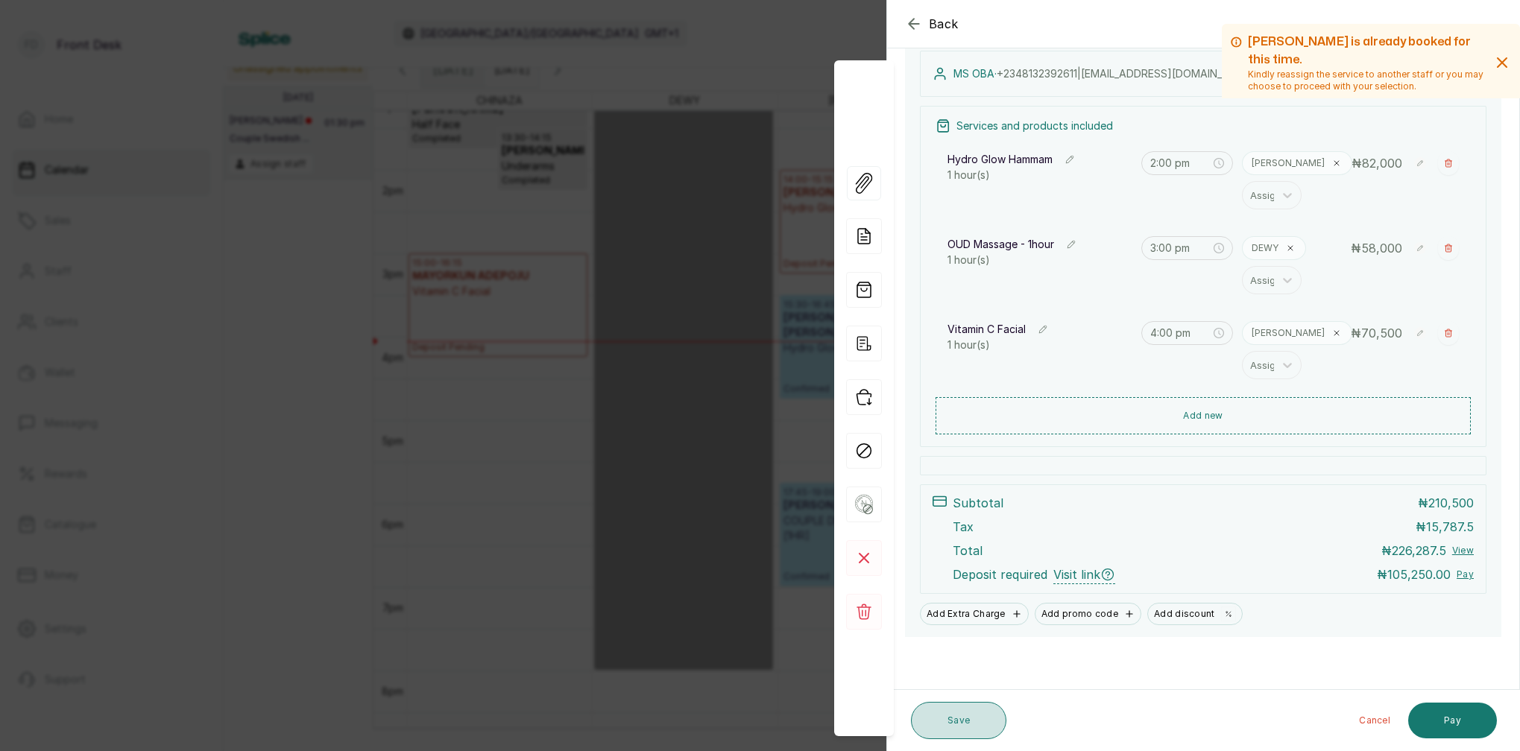
click at [967, 721] on button "Save" at bounding box center [958, 720] width 95 height 37
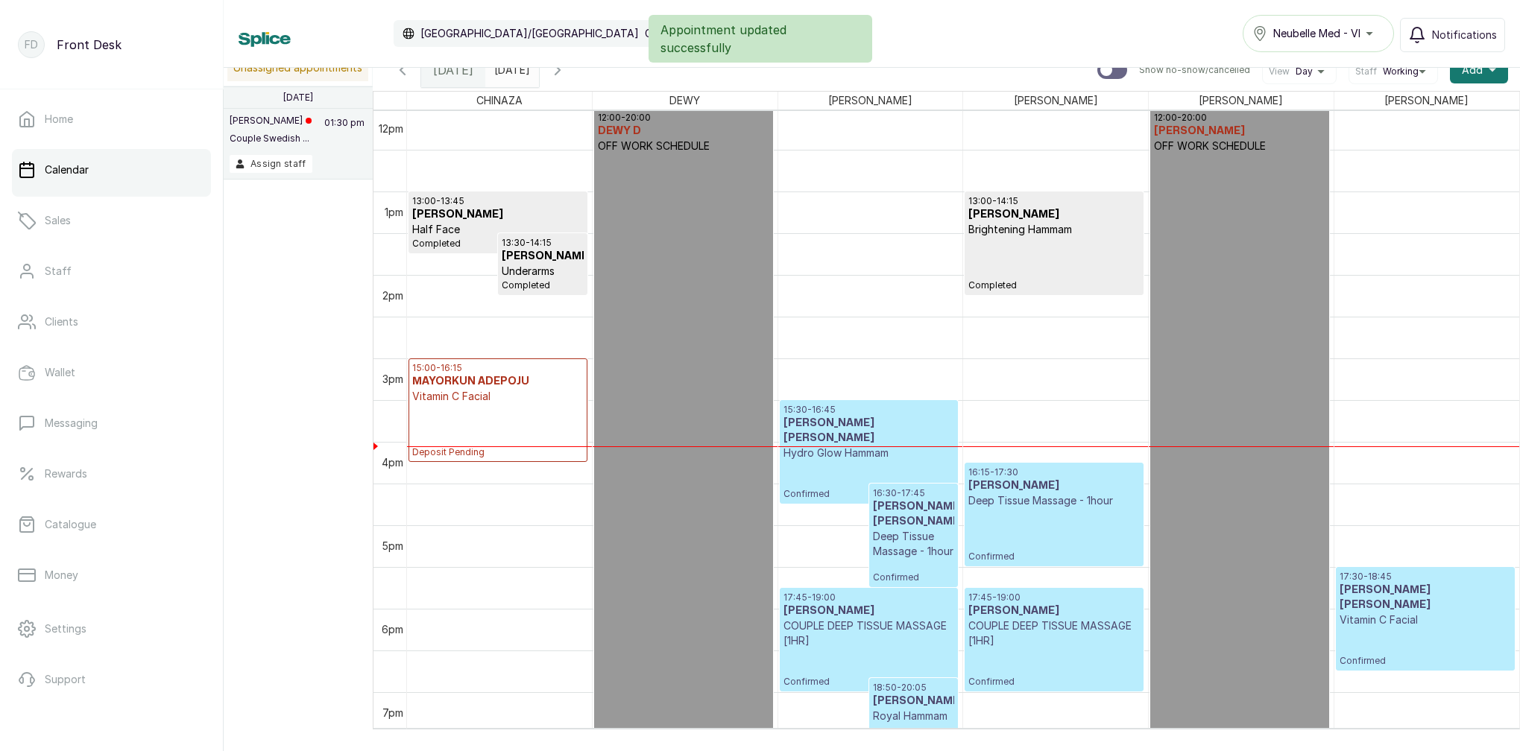
click at [510, 73] on input "2025-08-17" at bounding box center [498, 66] width 24 height 25
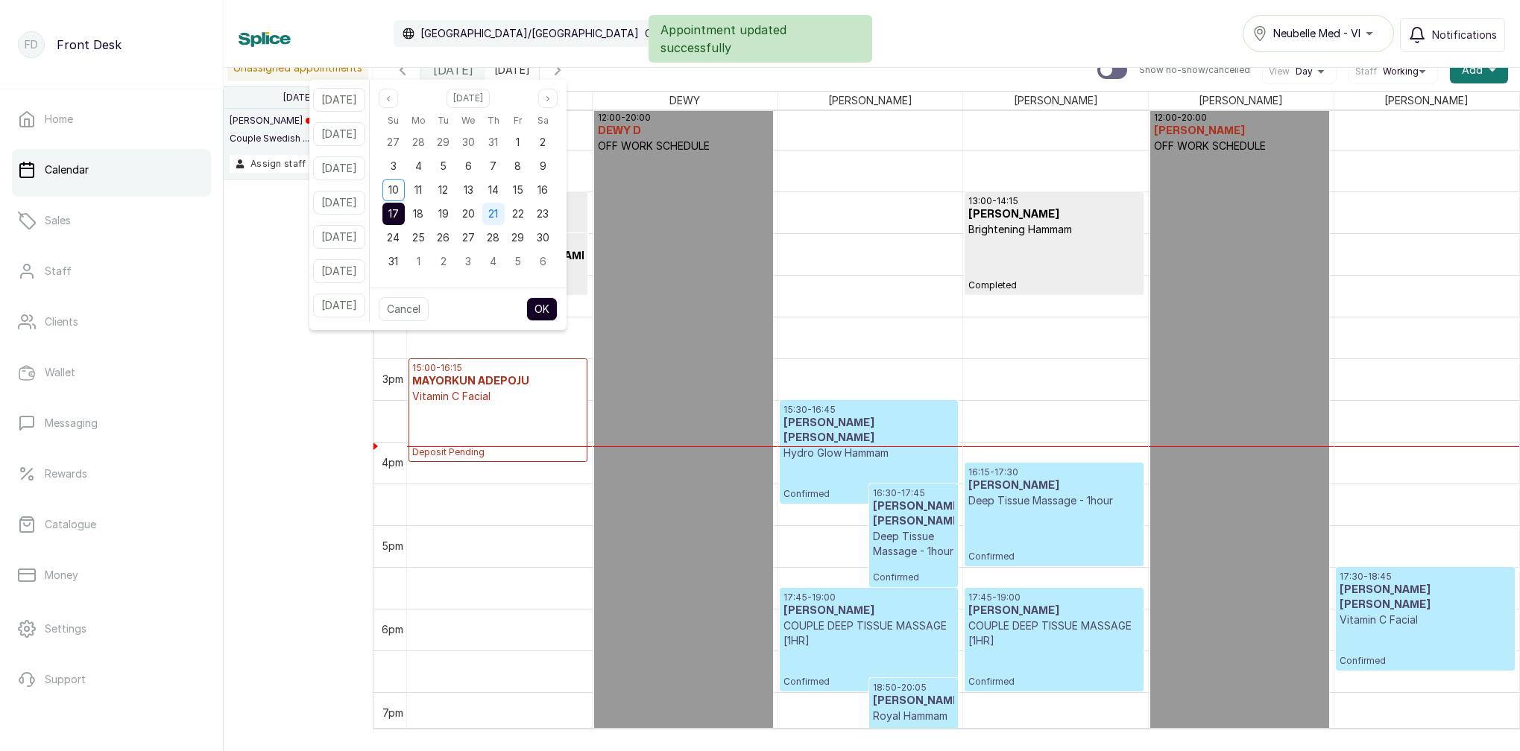
drag, startPoint x: 558, startPoint y: 195, endPoint x: 506, endPoint y: 207, distance: 53.5
click at [548, 195] on span "16" at bounding box center [542, 189] width 10 height 13
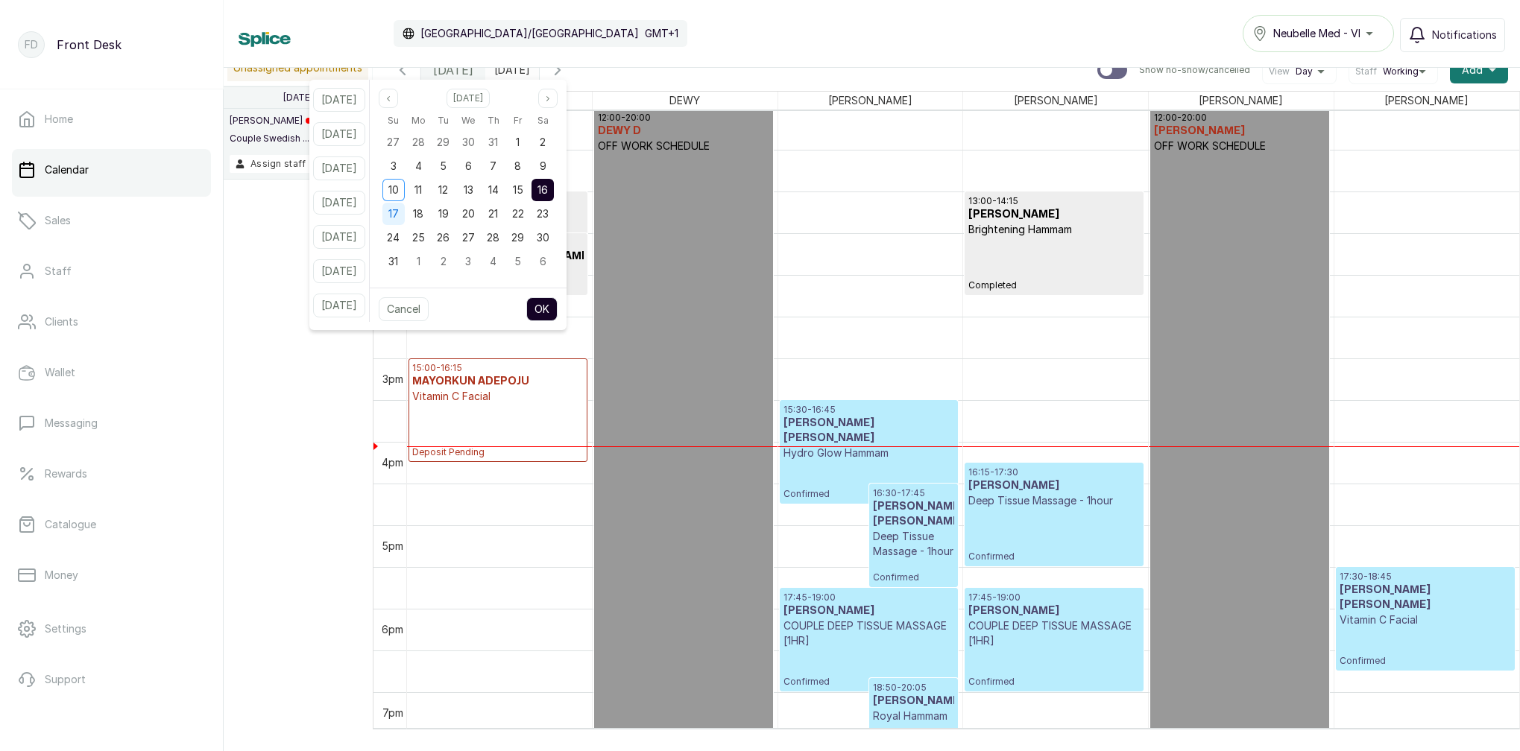
click at [399, 217] on span "17" at bounding box center [393, 213] width 10 height 13
click at [557, 306] on button "OK" at bounding box center [541, 309] width 31 height 24
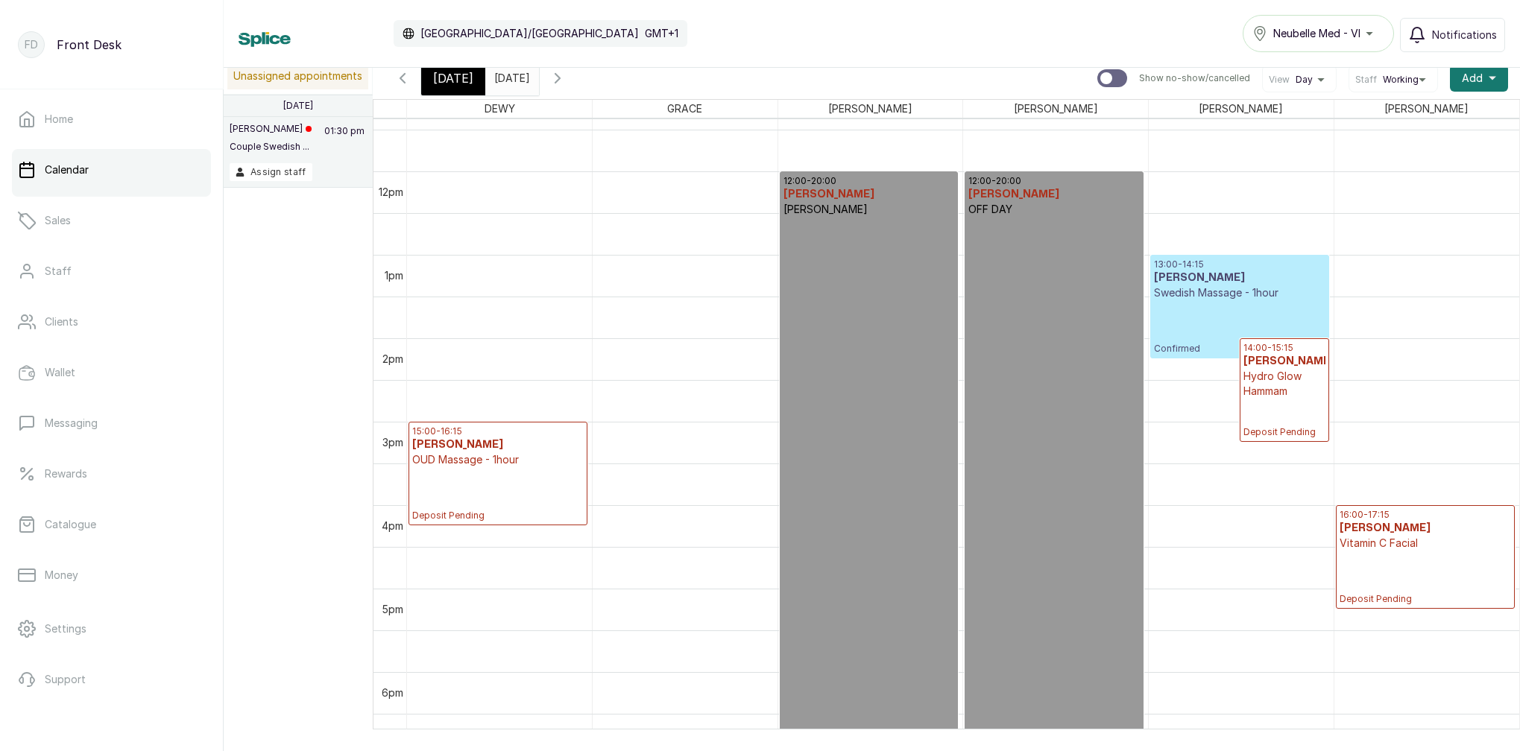
click at [1280, 388] on p "Hydro Glow Hammam" at bounding box center [1284, 384] width 82 height 30
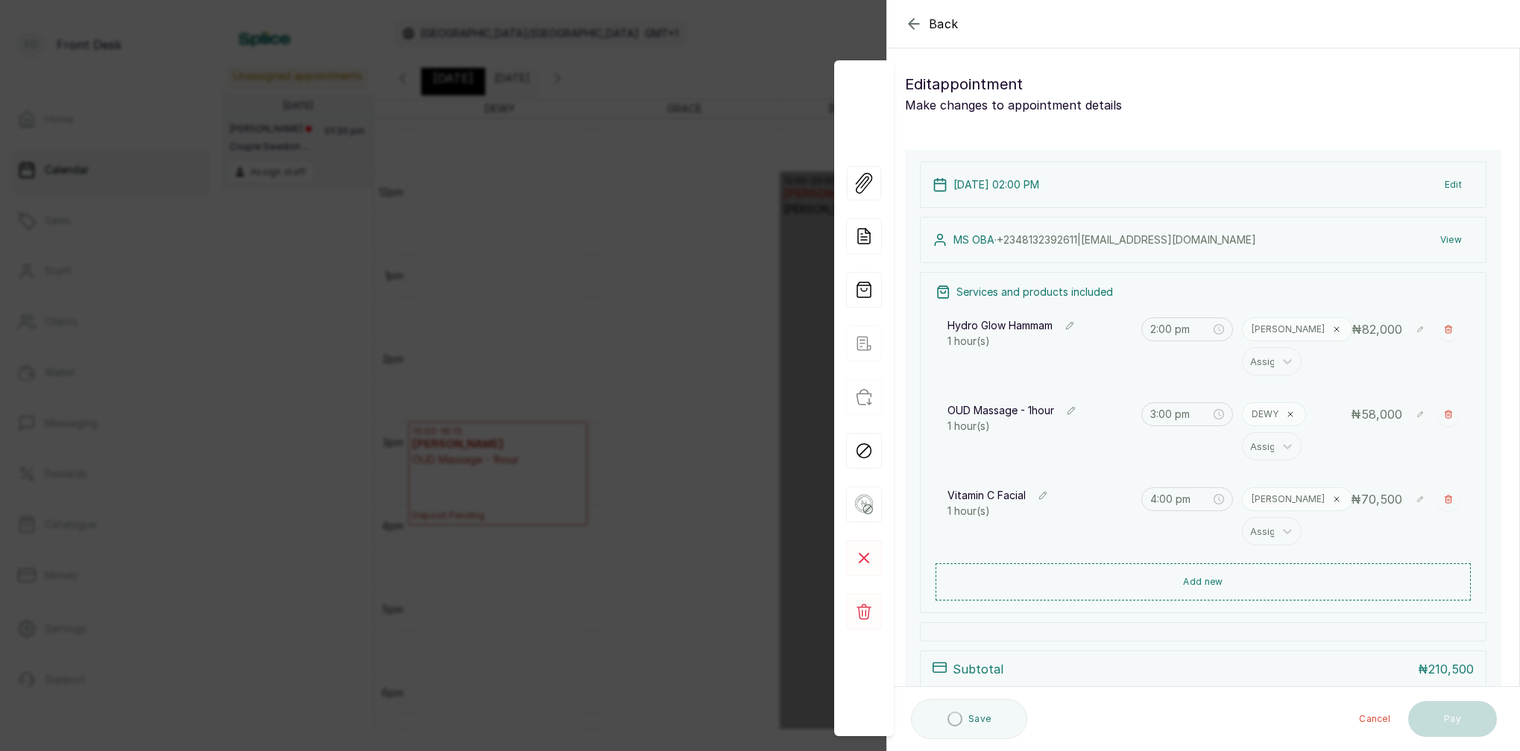
click at [708, 317] on div "Back Appointment Details Edit appointment Make changes to appointment details A…" at bounding box center [760, 375] width 1520 height 751
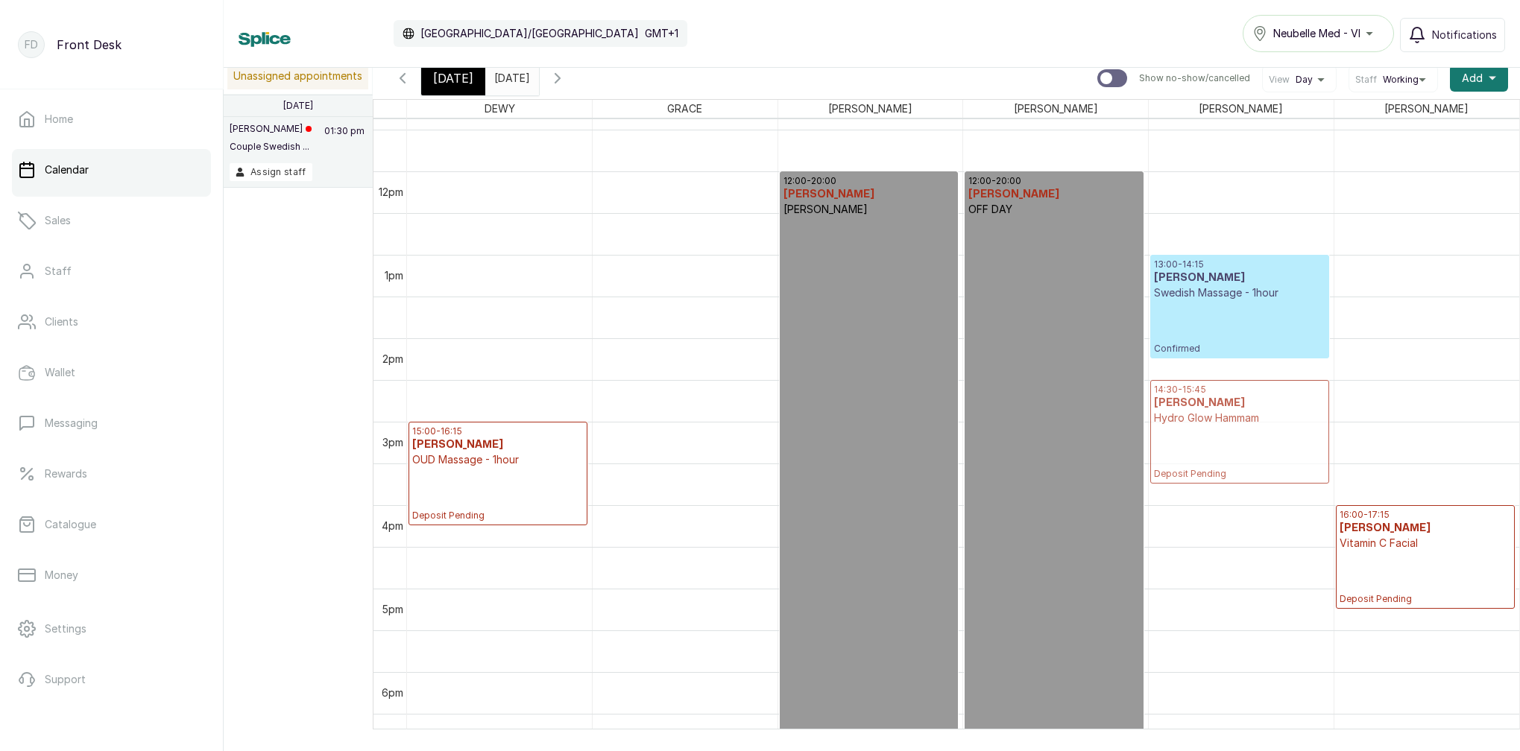
drag, startPoint x: 1290, startPoint y: 397, endPoint x: 1255, endPoint y: 446, distance: 60.4
click at [1256, 446] on div "13:00 - 14:15 Kajarena Osunde Swedish Massage - 1hour Confirmed 14:00 - 15:15 M…" at bounding box center [1241, 171] width 185 height 2003
drag, startPoint x: 474, startPoint y: 452, endPoint x: 473, endPoint y: 497, distance: 45.5
click at [473, 497] on div "15:00 - 16:15 MS OBA OUD Massage - 1hour Deposit Pending 15:30 - 16:45 MS OBA O…" at bounding box center [499, 171] width 185 height 2003
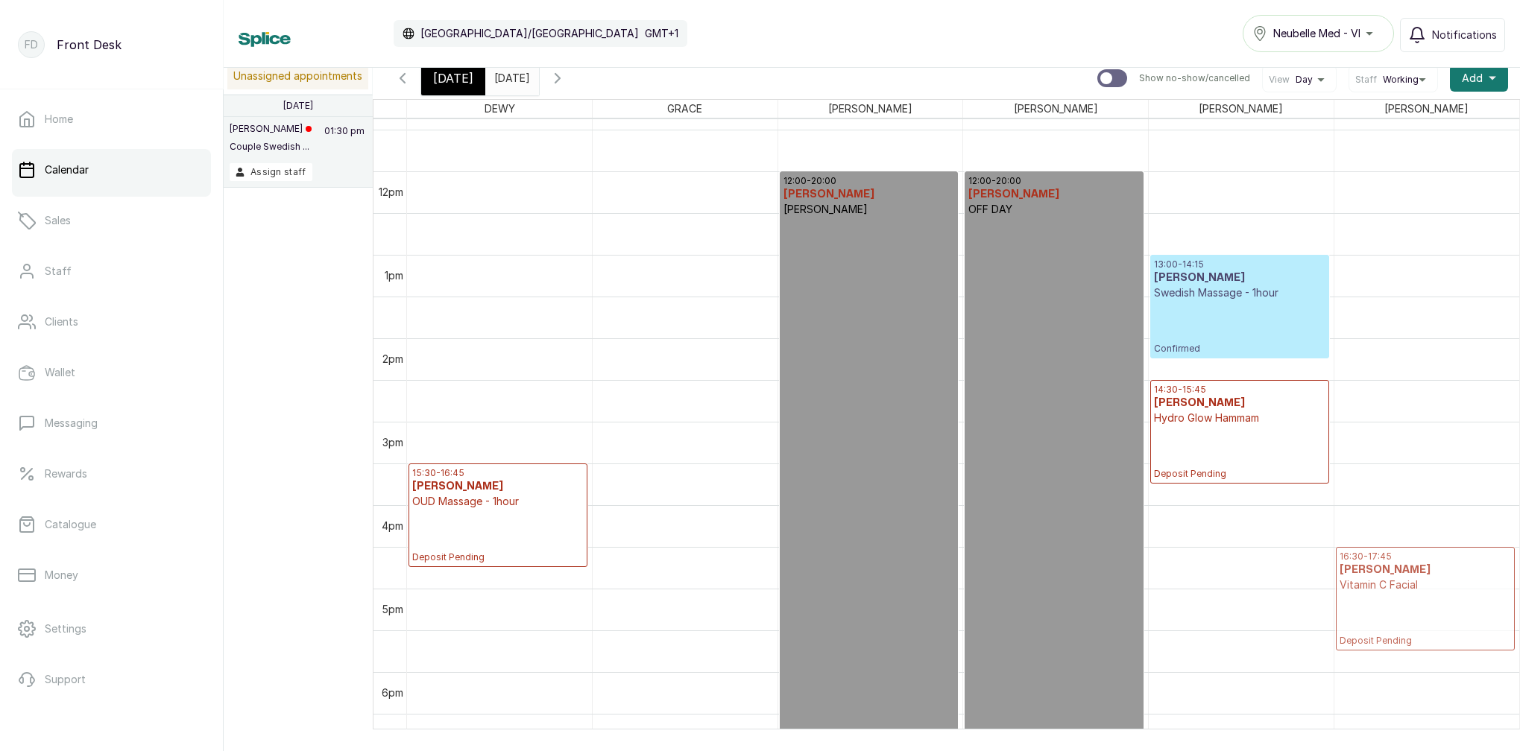
drag, startPoint x: 1403, startPoint y: 530, endPoint x: 1409, endPoint y: 562, distance: 32.6
click at [1409, 563] on div "16:00 - 17:15 MS OBA Vitamin C Facial Deposit Pending 16:30 - 17:45 MS OBA Vita…" at bounding box center [1426, 171] width 185 height 2003
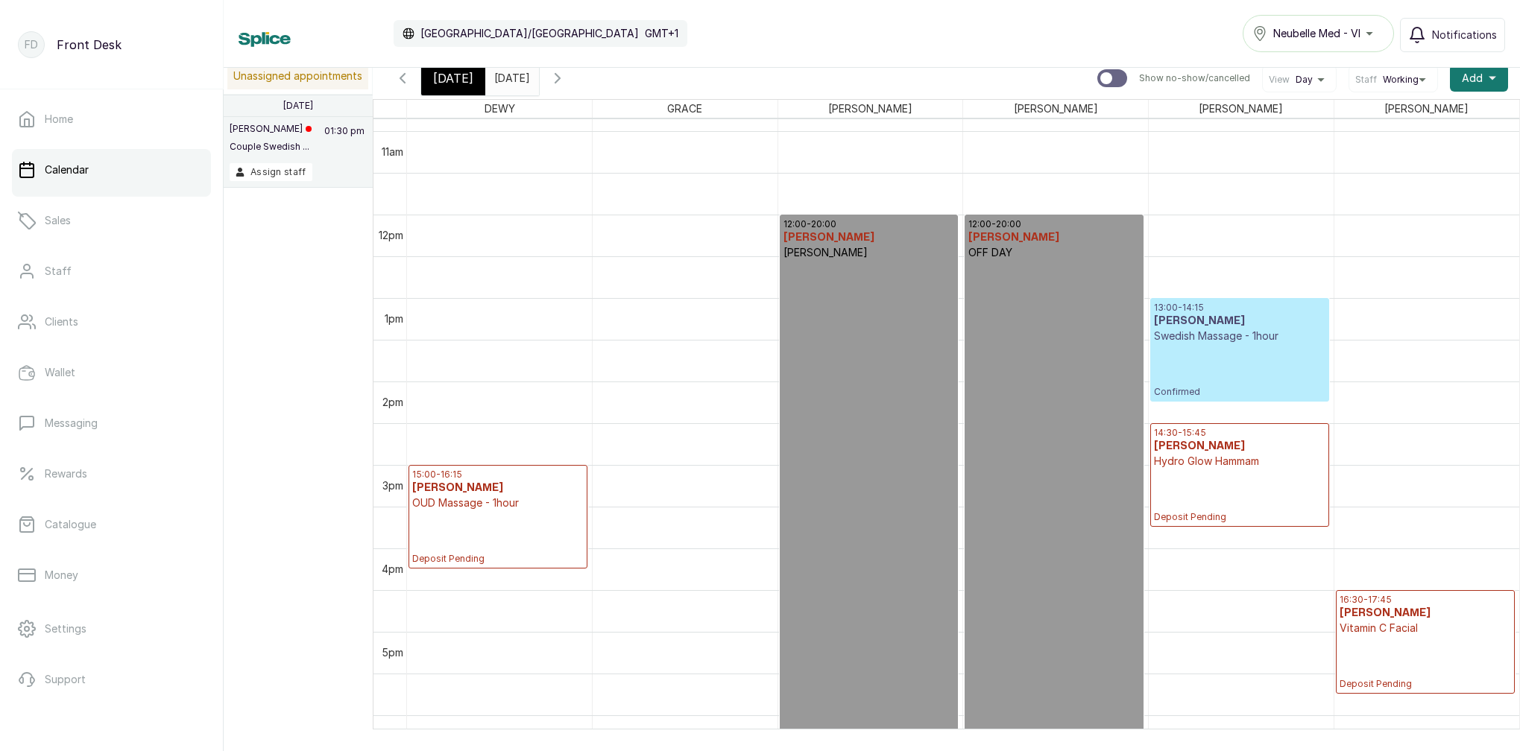
scroll to position [1002, 0]
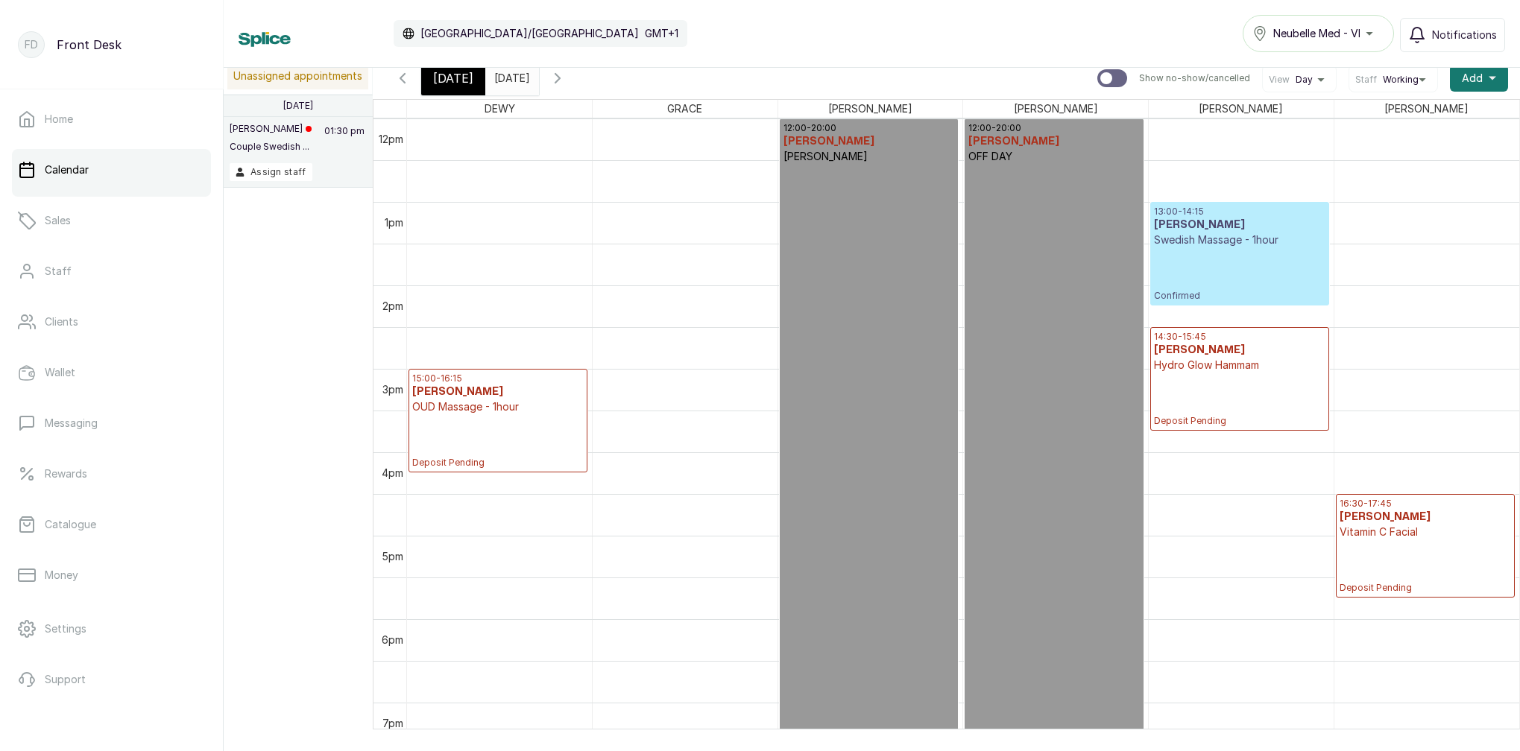
click at [465, 81] on span "[DATE]" at bounding box center [453, 78] width 40 height 18
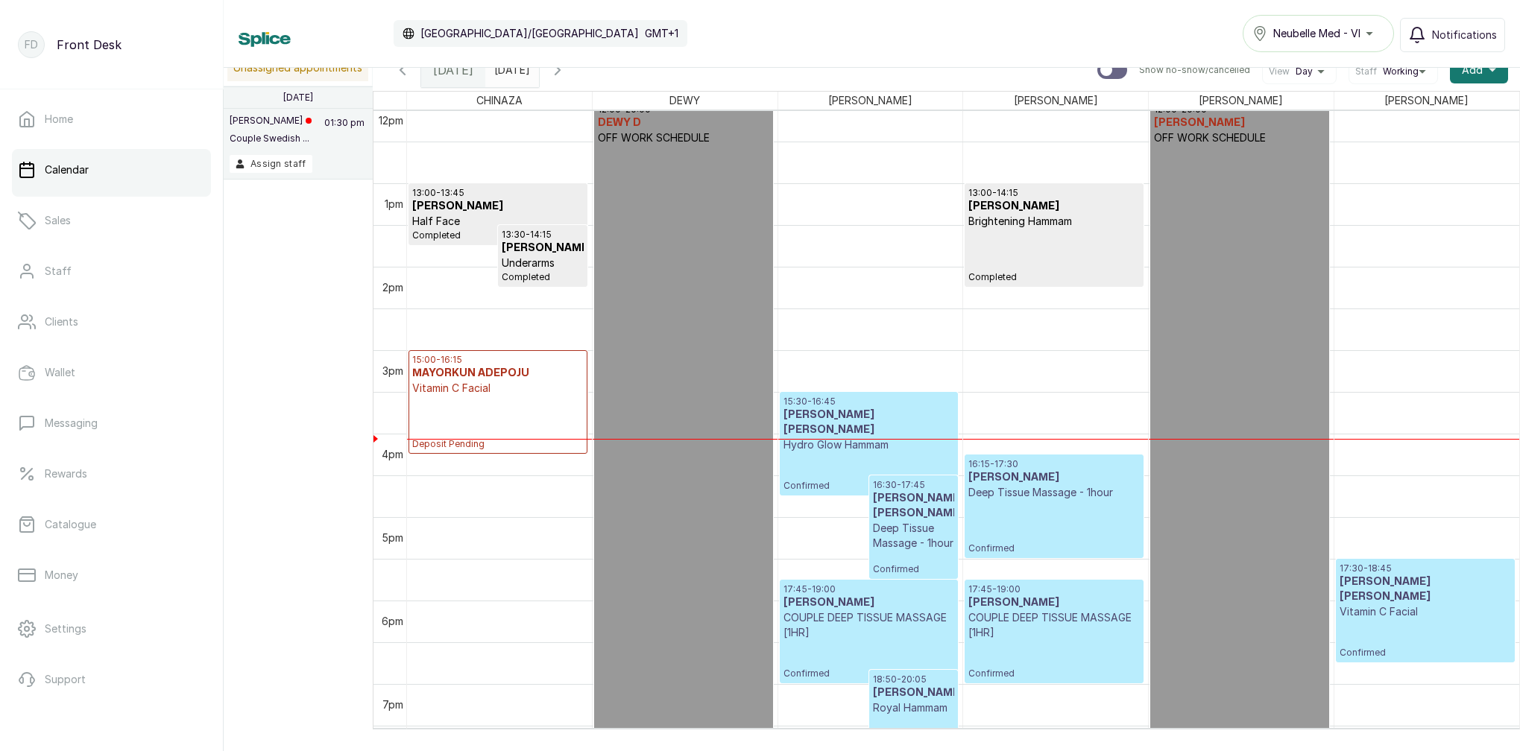
scroll to position [1105, 0]
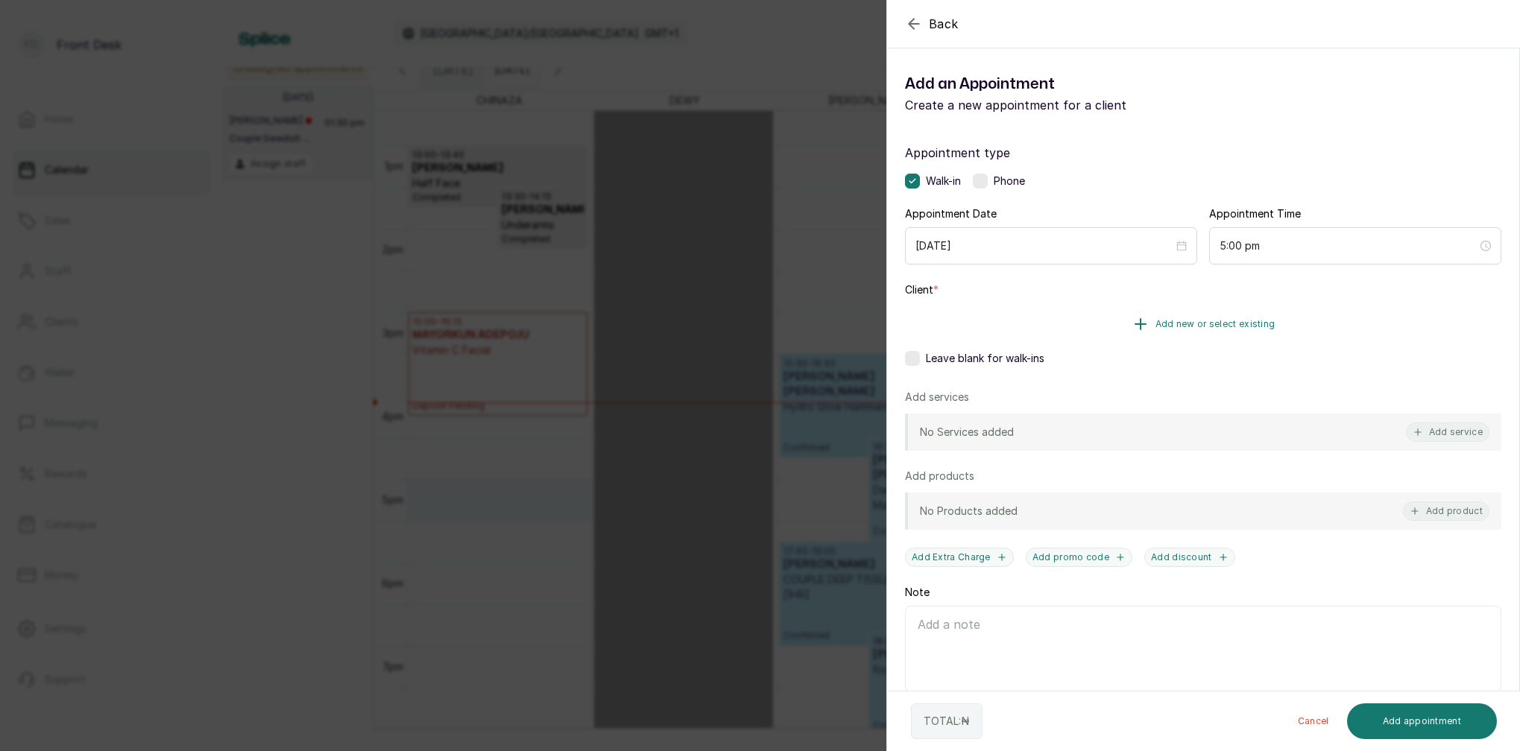
click at [1244, 328] on span "Add new or select existing" at bounding box center [1215, 324] width 120 height 12
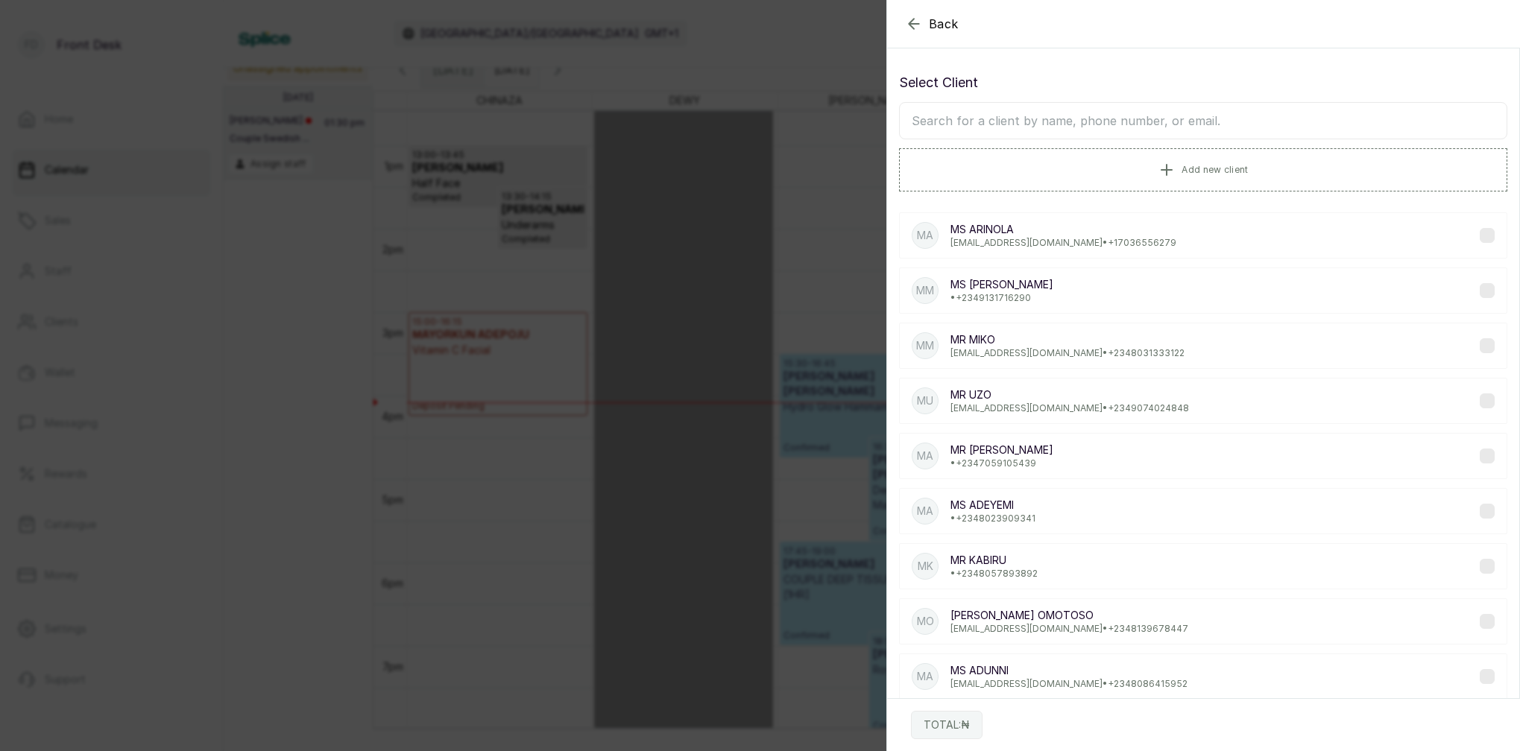
click at [1122, 123] on input "text" at bounding box center [1203, 120] width 608 height 37
click at [1240, 165] on button "Add new client" at bounding box center [1203, 169] width 608 height 42
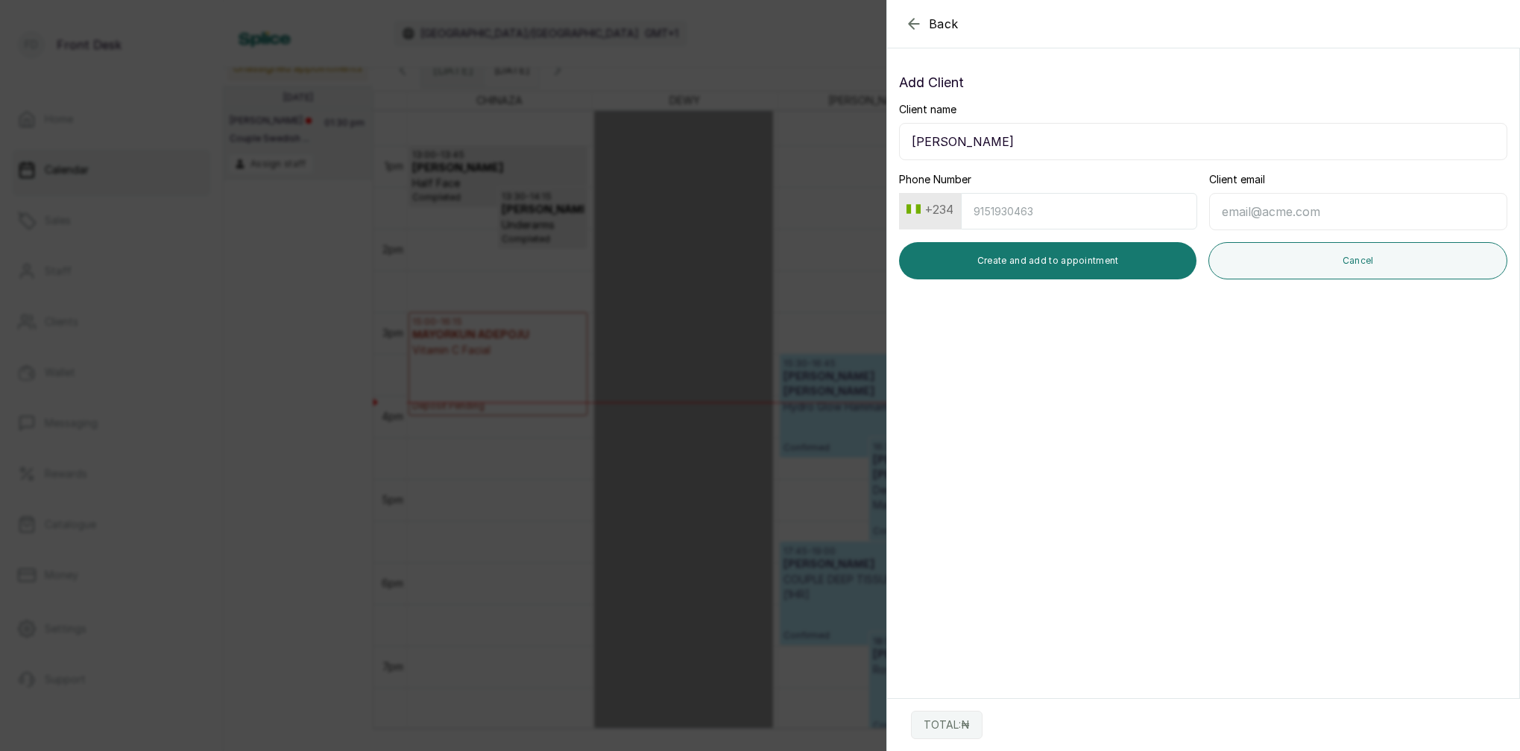
type input "[PERSON_NAME]"
type input "9078539908"
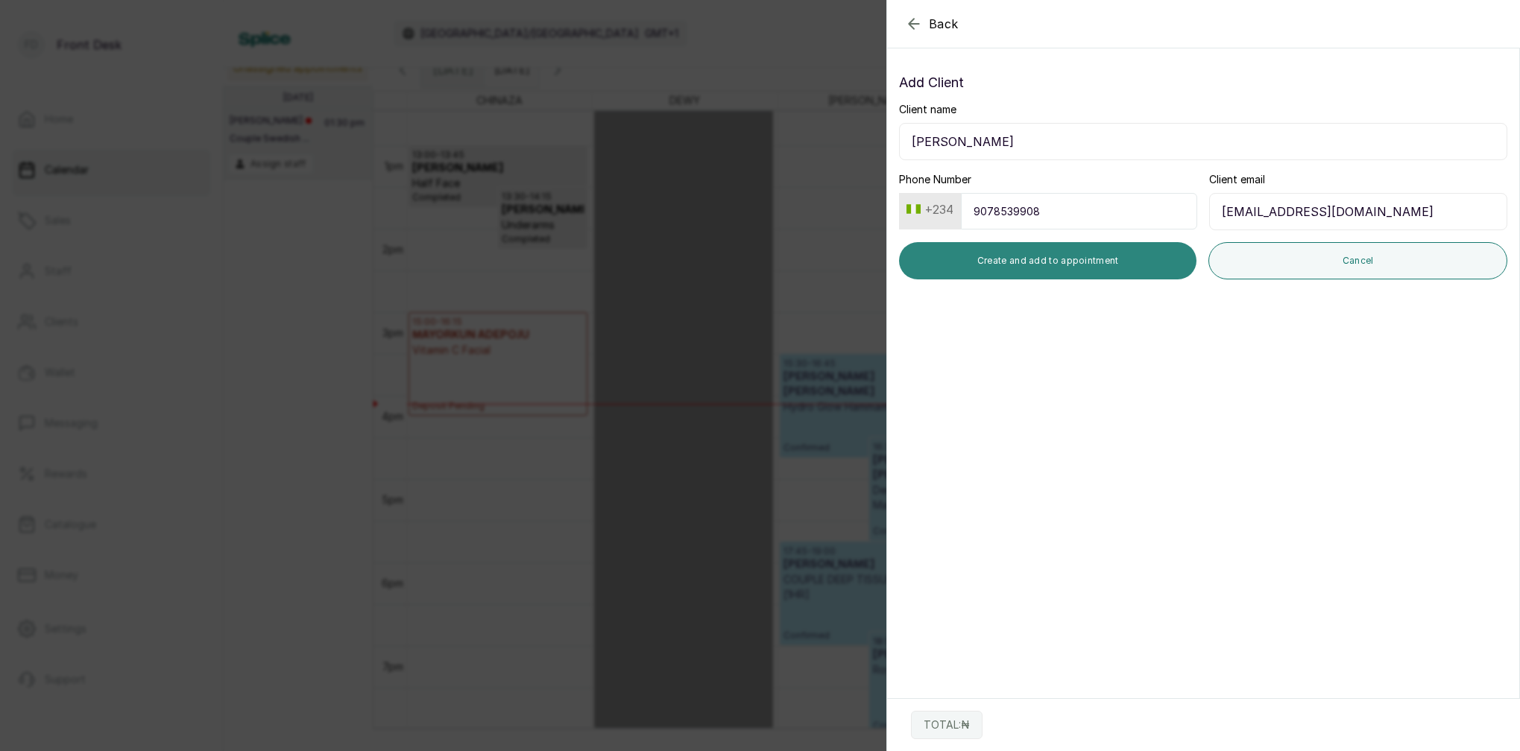
type input "[EMAIL_ADDRESS][DOMAIN_NAME]"
click at [1078, 268] on button "Create and add to appointment" at bounding box center [1047, 260] width 297 height 37
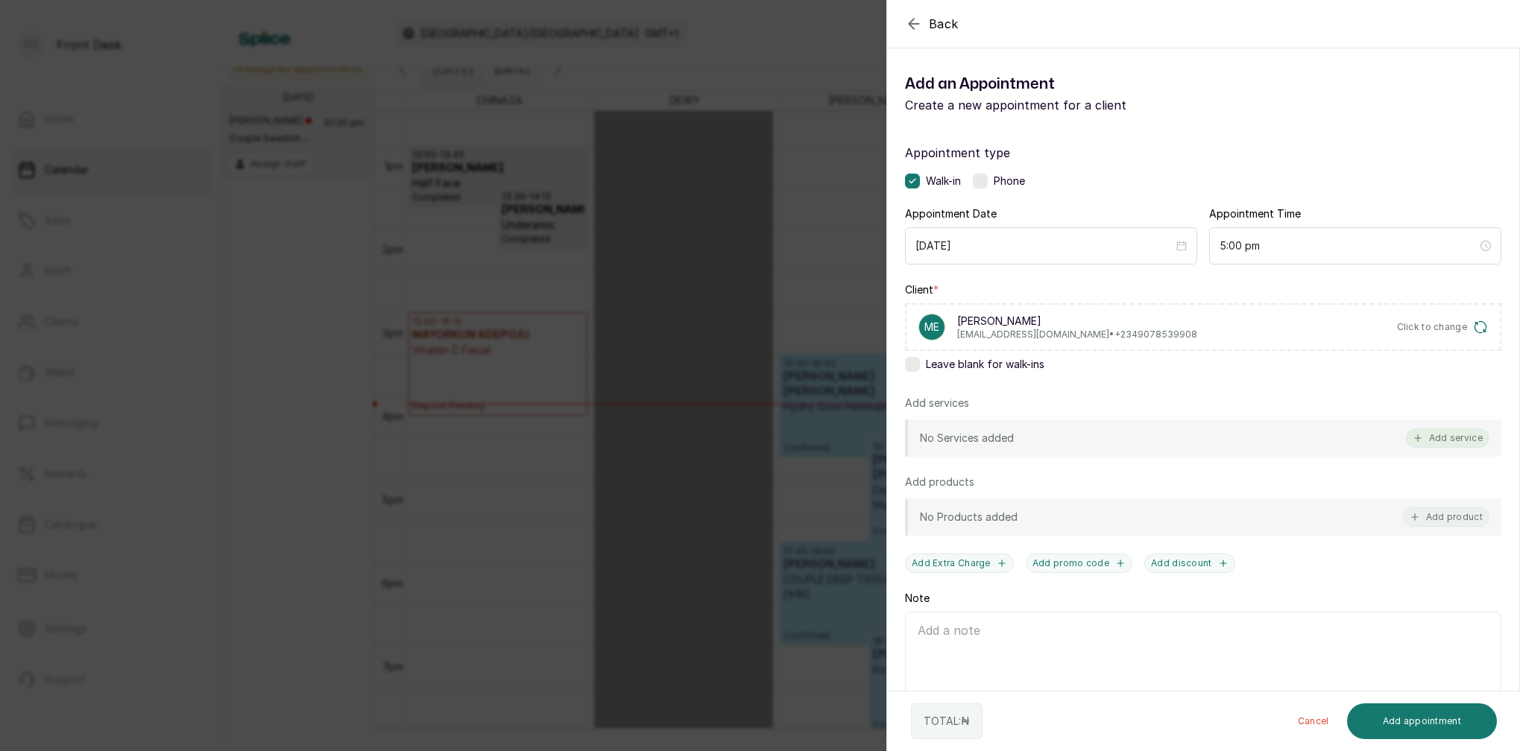
click at [1441, 437] on button "Add service" at bounding box center [1447, 438] width 83 height 19
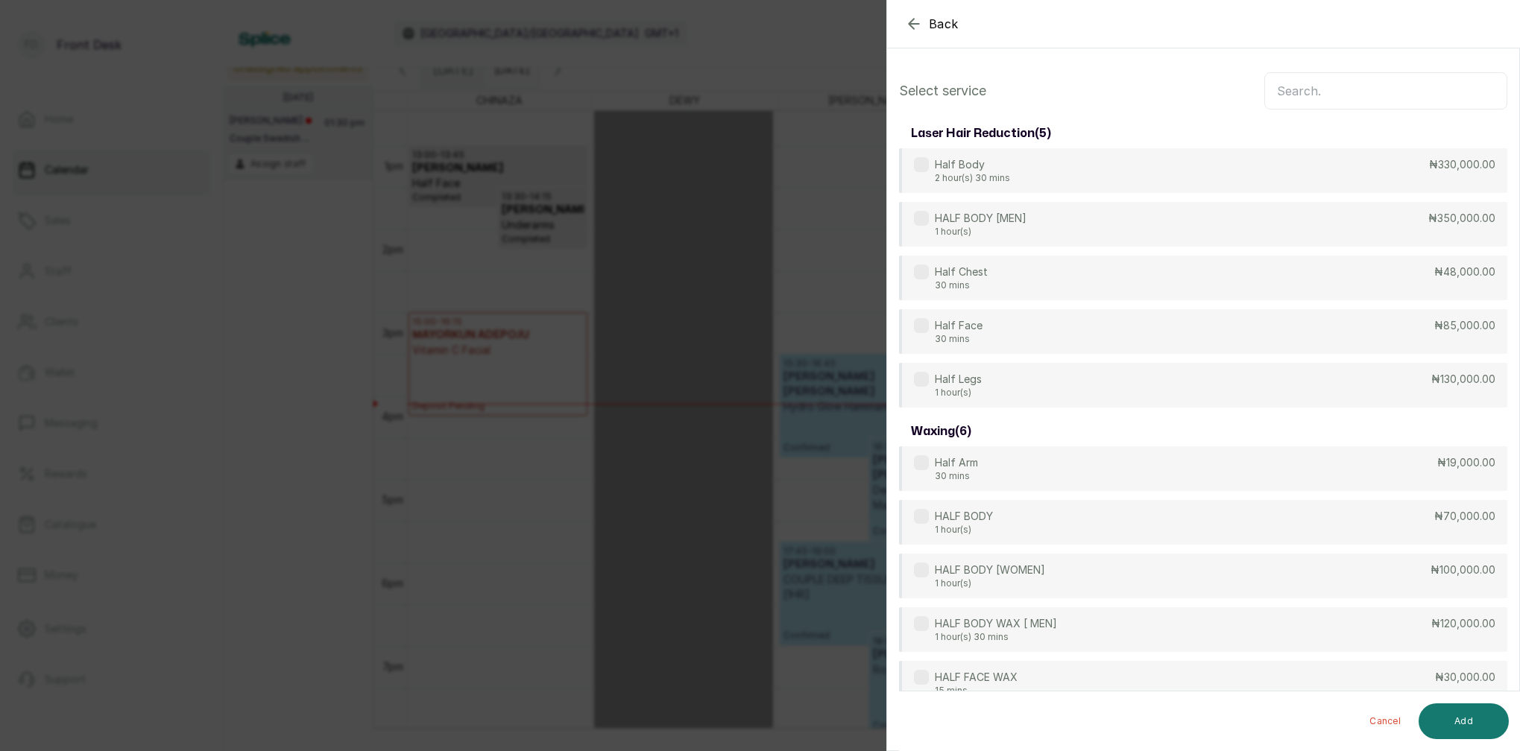
scroll to position [0, 0]
click at [1311, 94] on input "text" at bounding box center [1385, 90] width 243 height 37
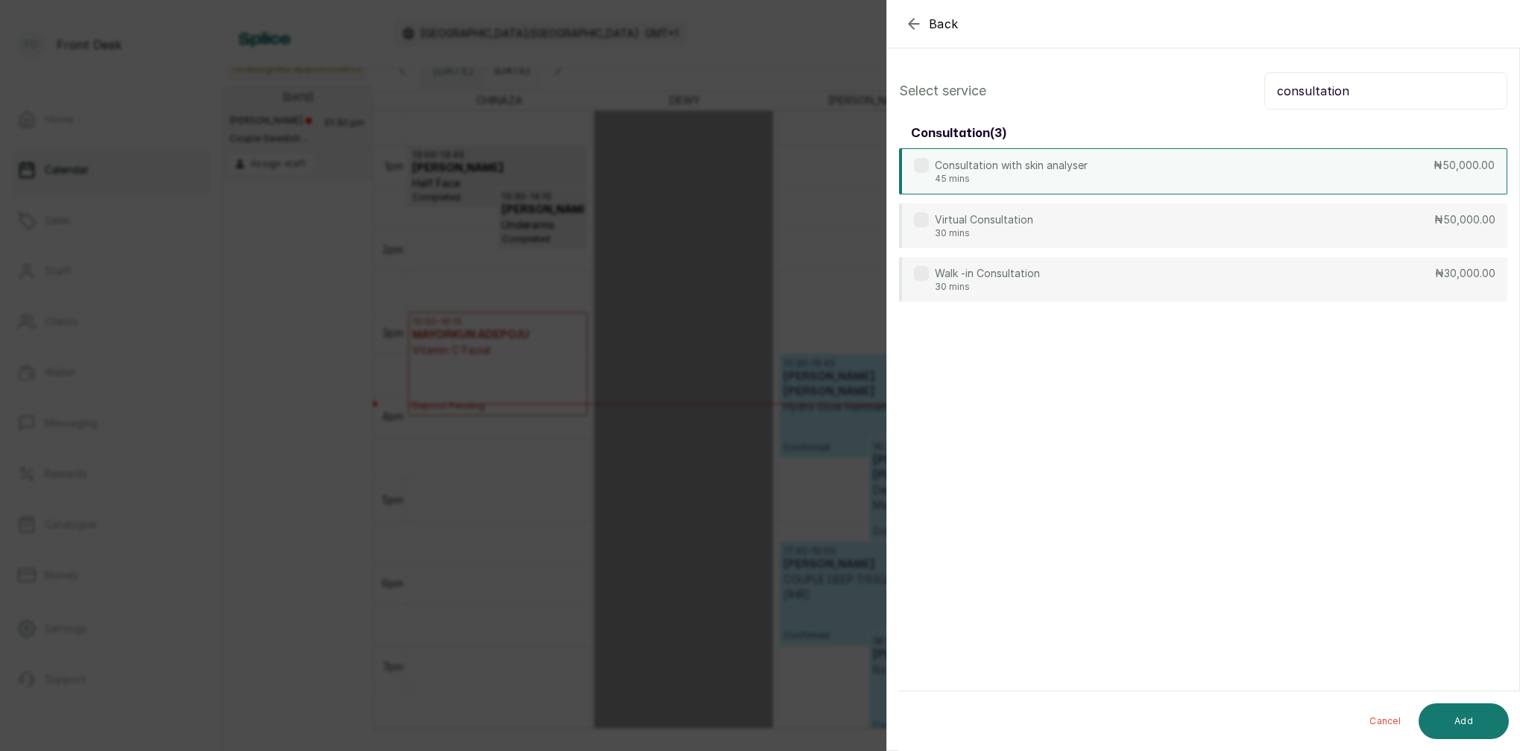
type input "consultation"
click at [1000, 174] on p "45 mins" at bounding box center [1011, 179] width 153 height 12
click at [1021, 175] on p "45 mins" at bounding box center [1011, 179] width 153 height 12
click at [1034, 282] on p "30 mins" at bounding box center [987, 286] width 105 height 12
click at [1479, 720] on button "Add" at bounding box center [1463, 722] width 90 height 36
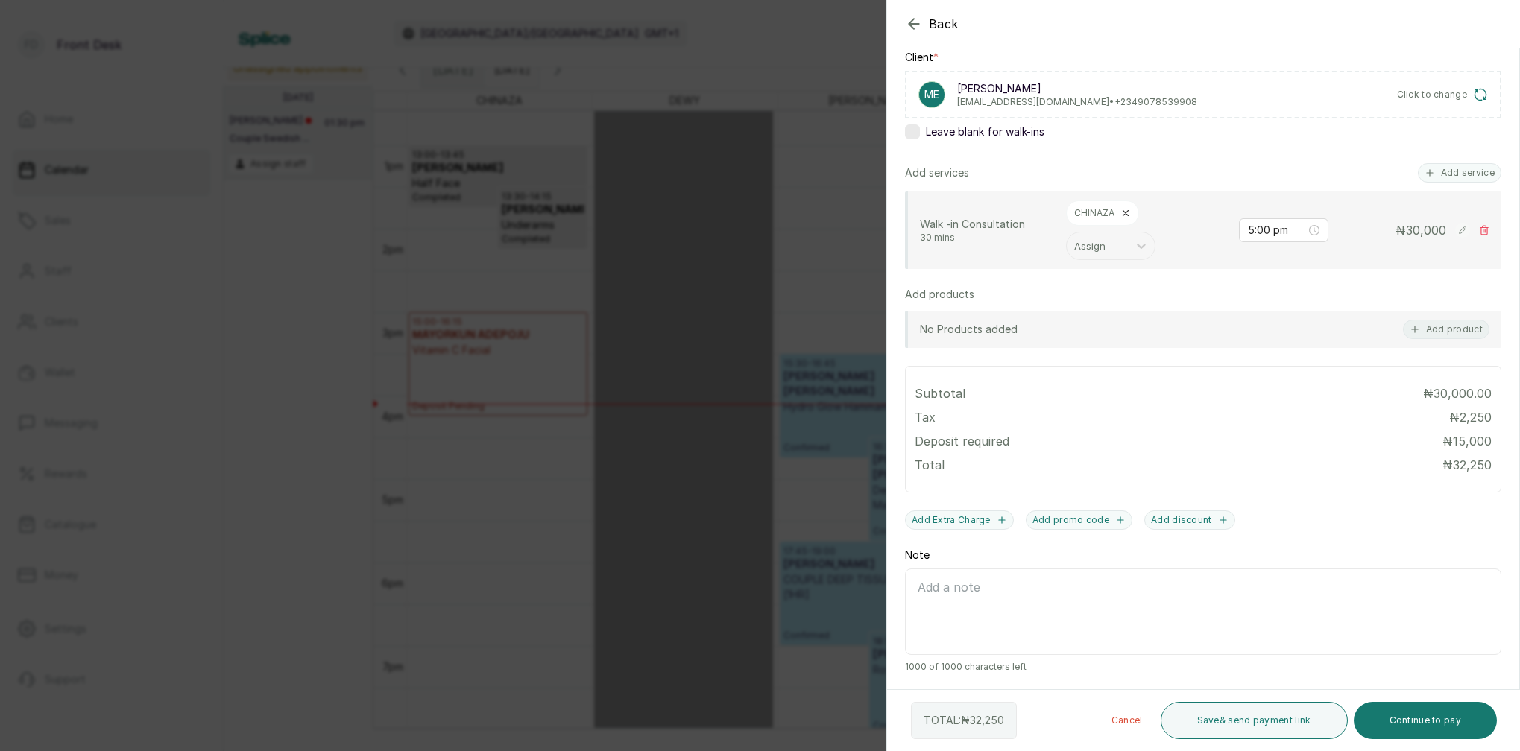
scroll to position [233, 0]
click at [1450, 718] on button "Continue to pay" at bounding box center [1425, 720] width 144 height 37
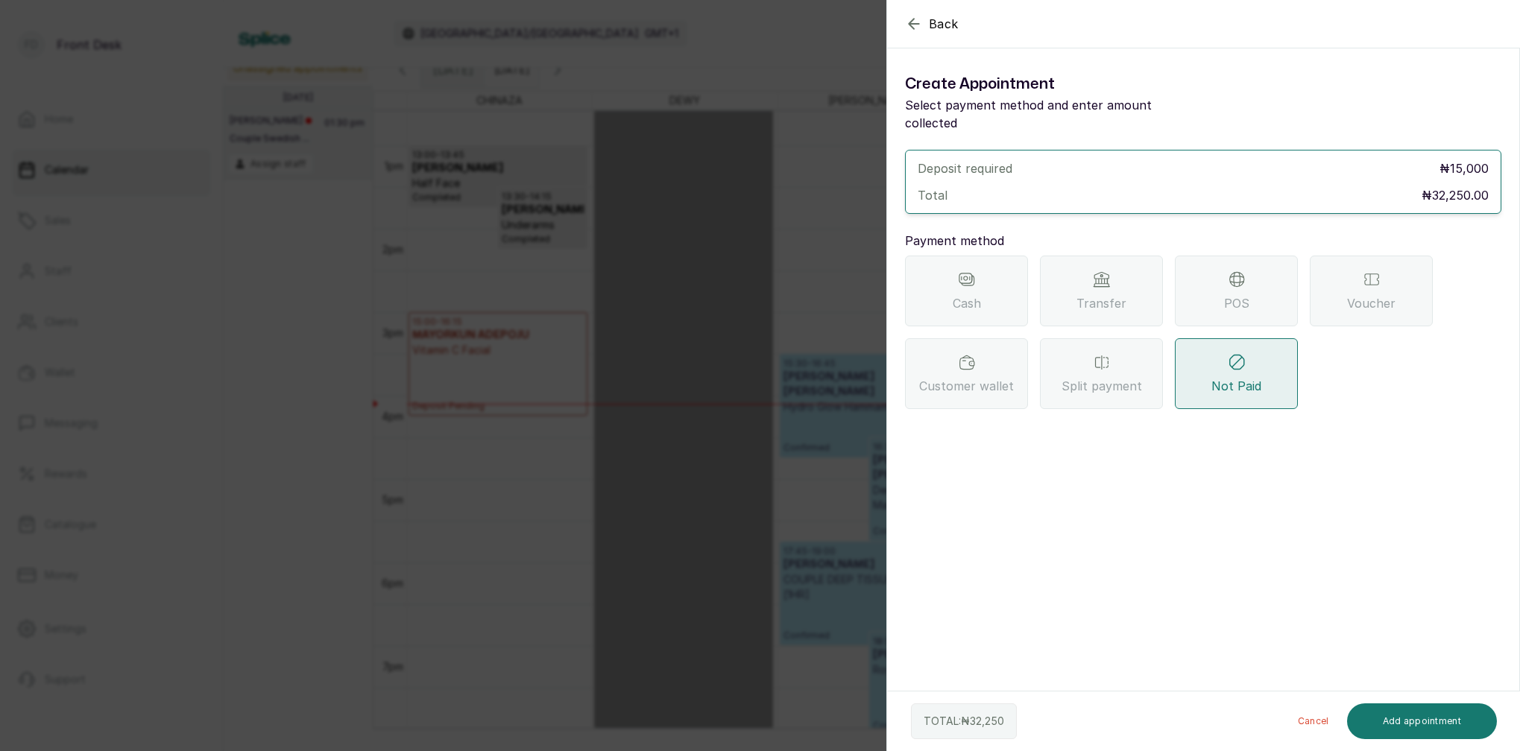
click at [1100, 274] on div "Transfer" at bounding box center [1101, 291] width 123 height 71
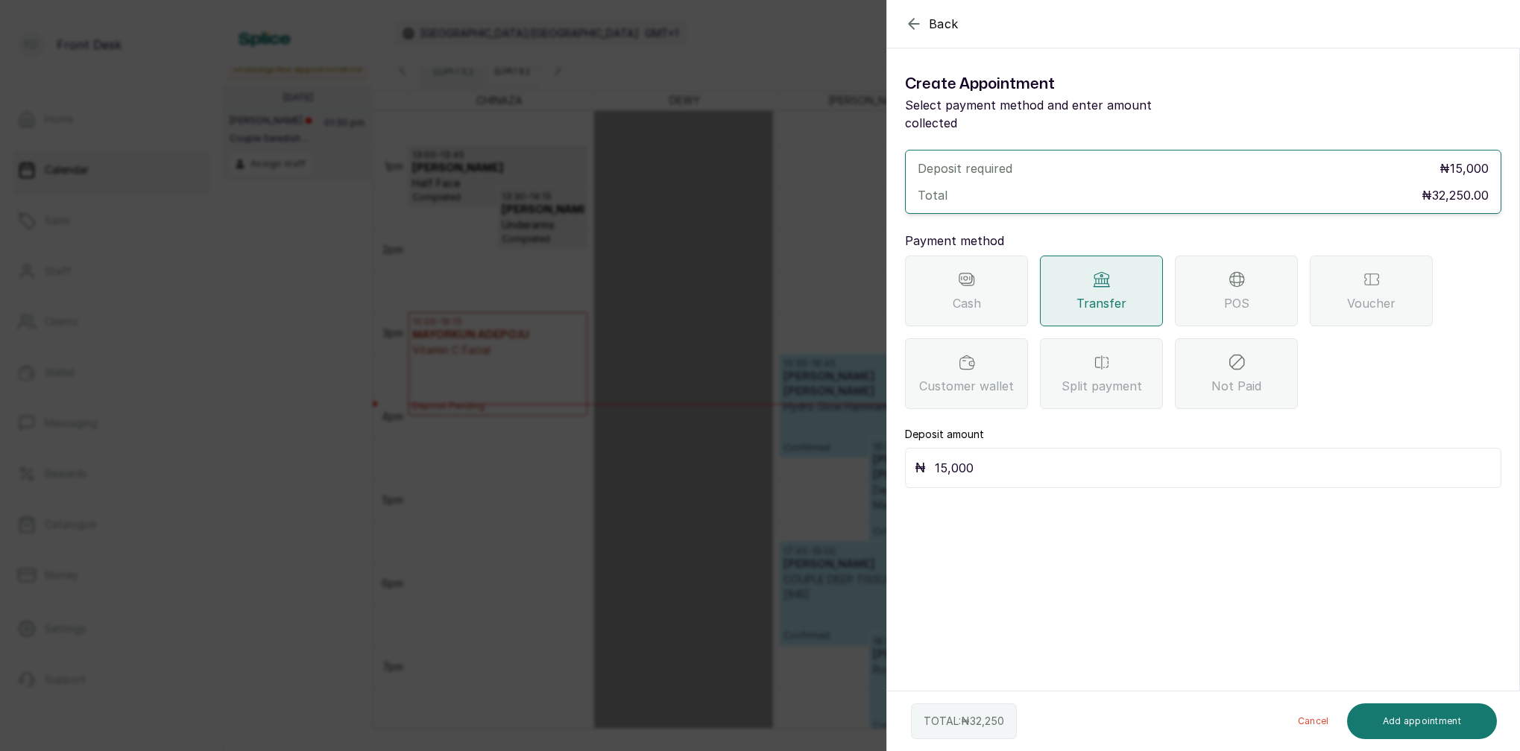
click at [989, 458] on input "15,000" at bounding box center [1213, 468] width 557 height 21
type input "1"
type input "32,250"
click at [1418, 725] on button "Add appointment" at bounding box center [1422, 722] width 151 height 36
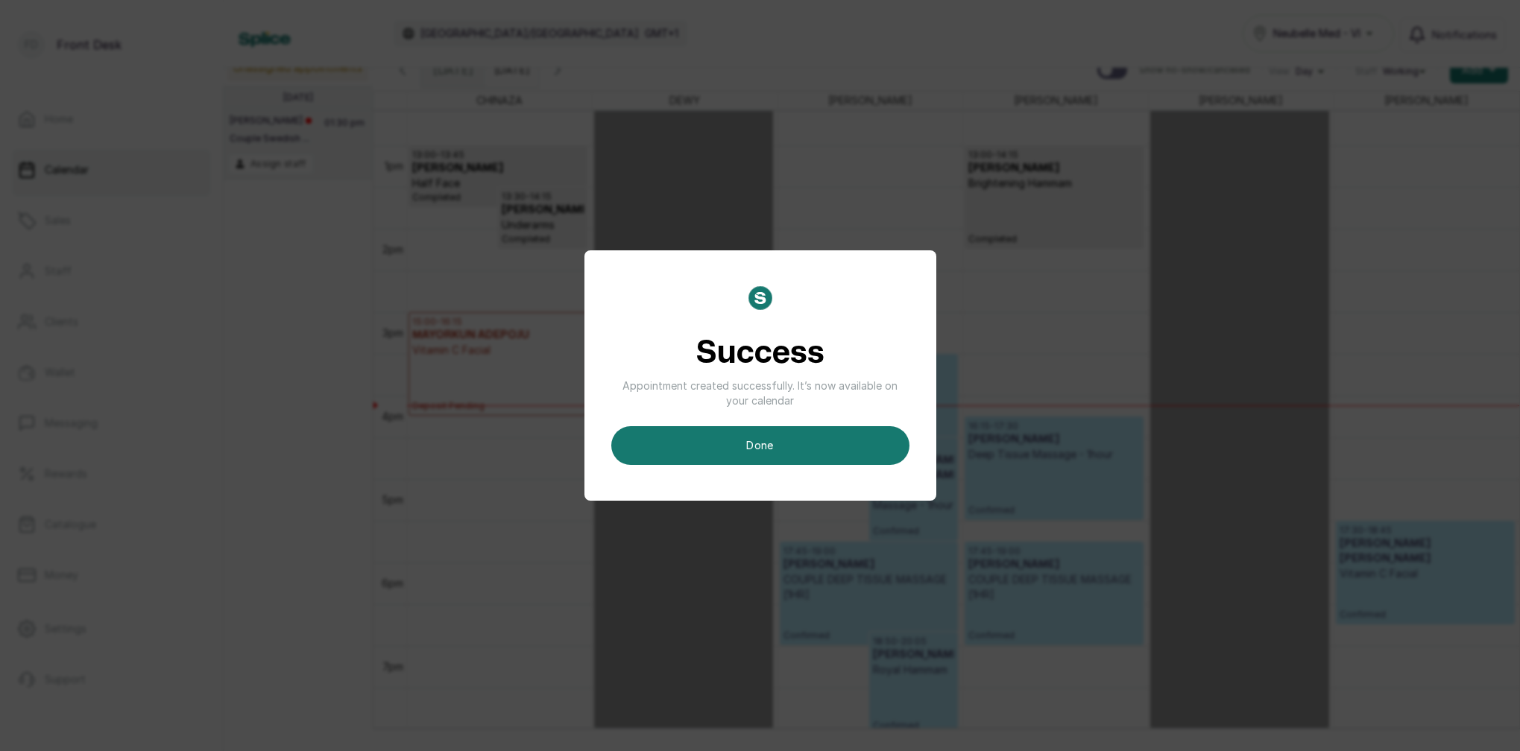
click at [785, 470] on div "Success Appointment created successfully. It’s now available on your calendar d…" at bounding box center [760, 375] width 352 height 250
click at [784, 449] on button "done" at bounding box center [760, 445] width 298 height 39
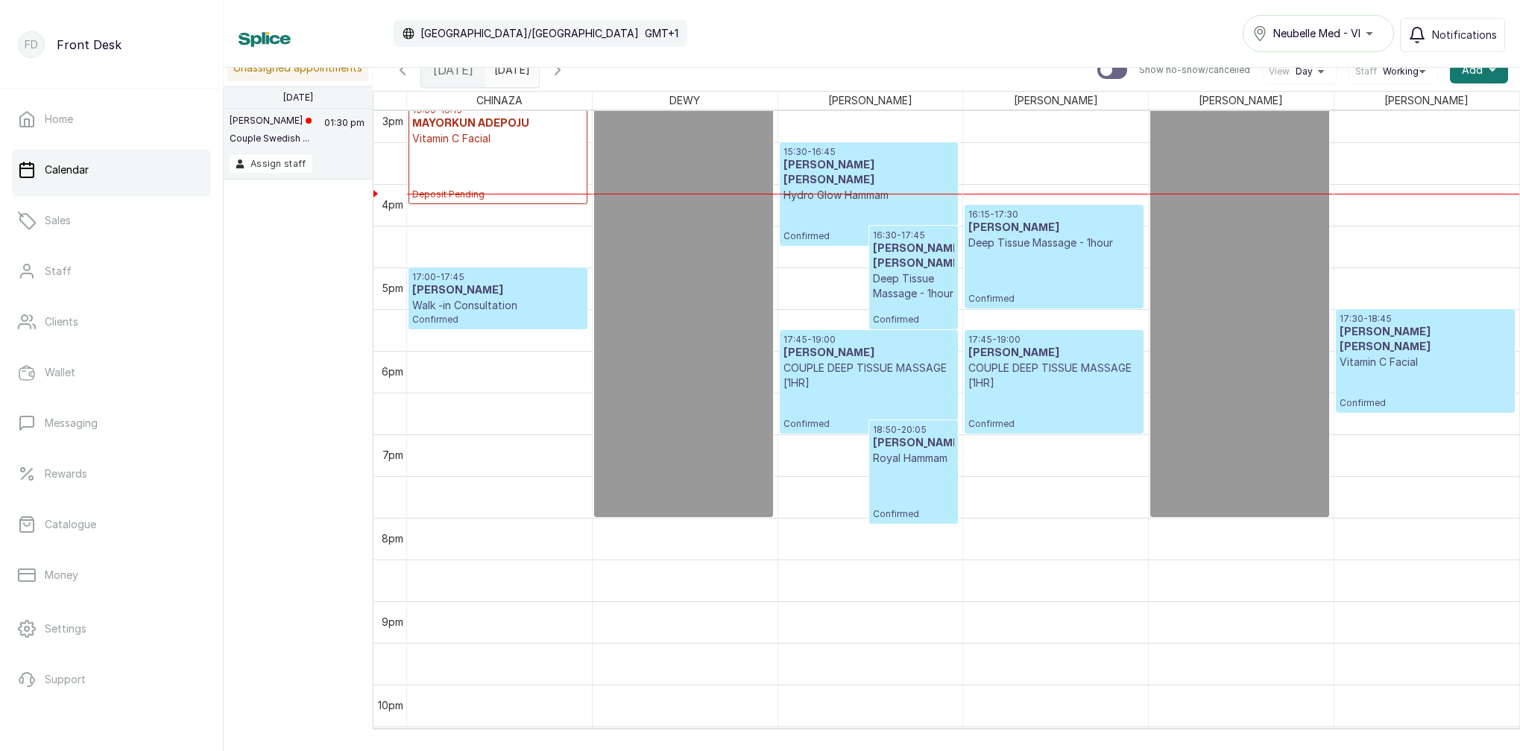
scroll to position [502, 0]
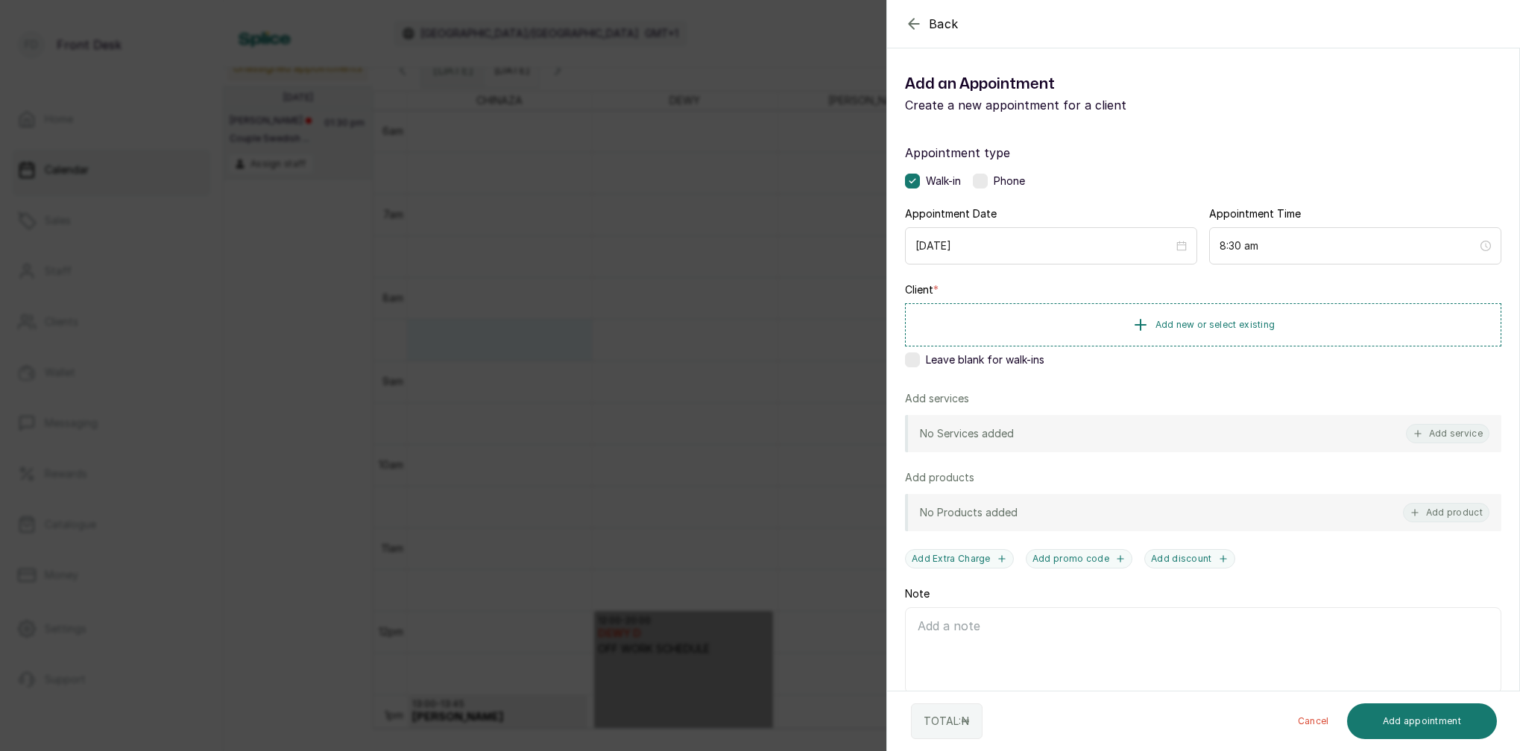
click at [590, 339] on div "Back Add Appointment Add an Appointment Create a new appointment for a client A…" at bounding box center [760, 375] width 1520 height 751
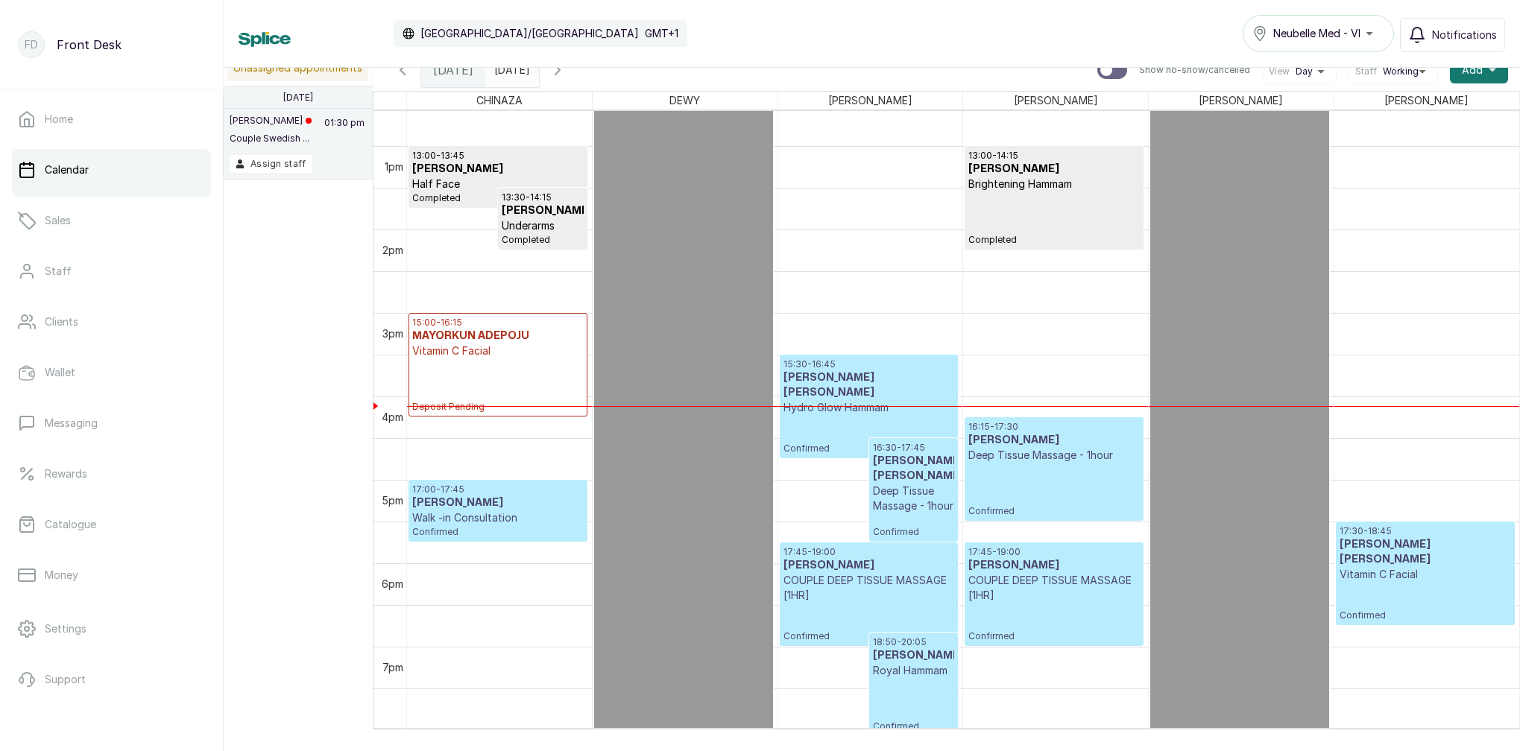
scroll to position [1060, 0]
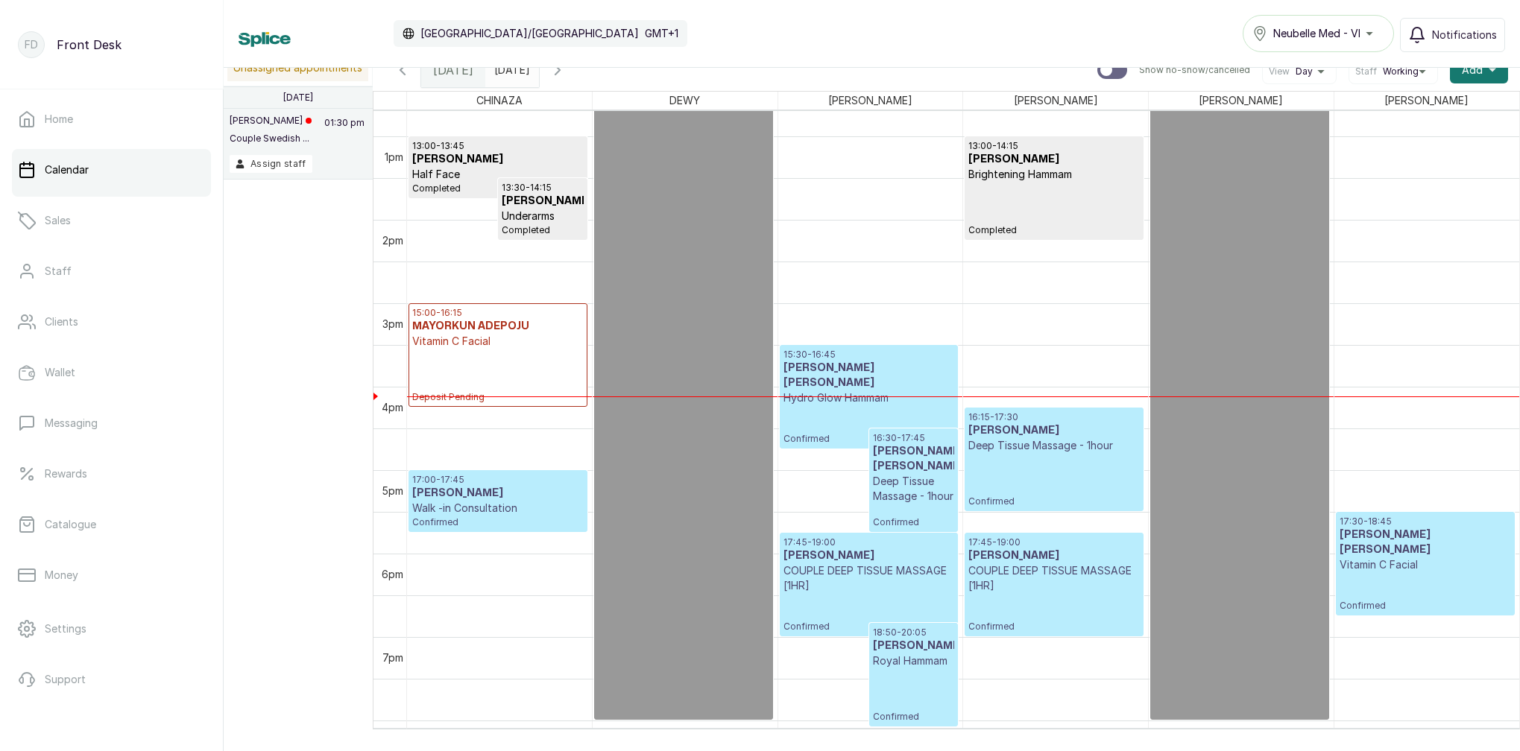
click at [468, 496] on h3 "[PERSON_NAME]" at bounding box center [497, 493] width 171 height 15
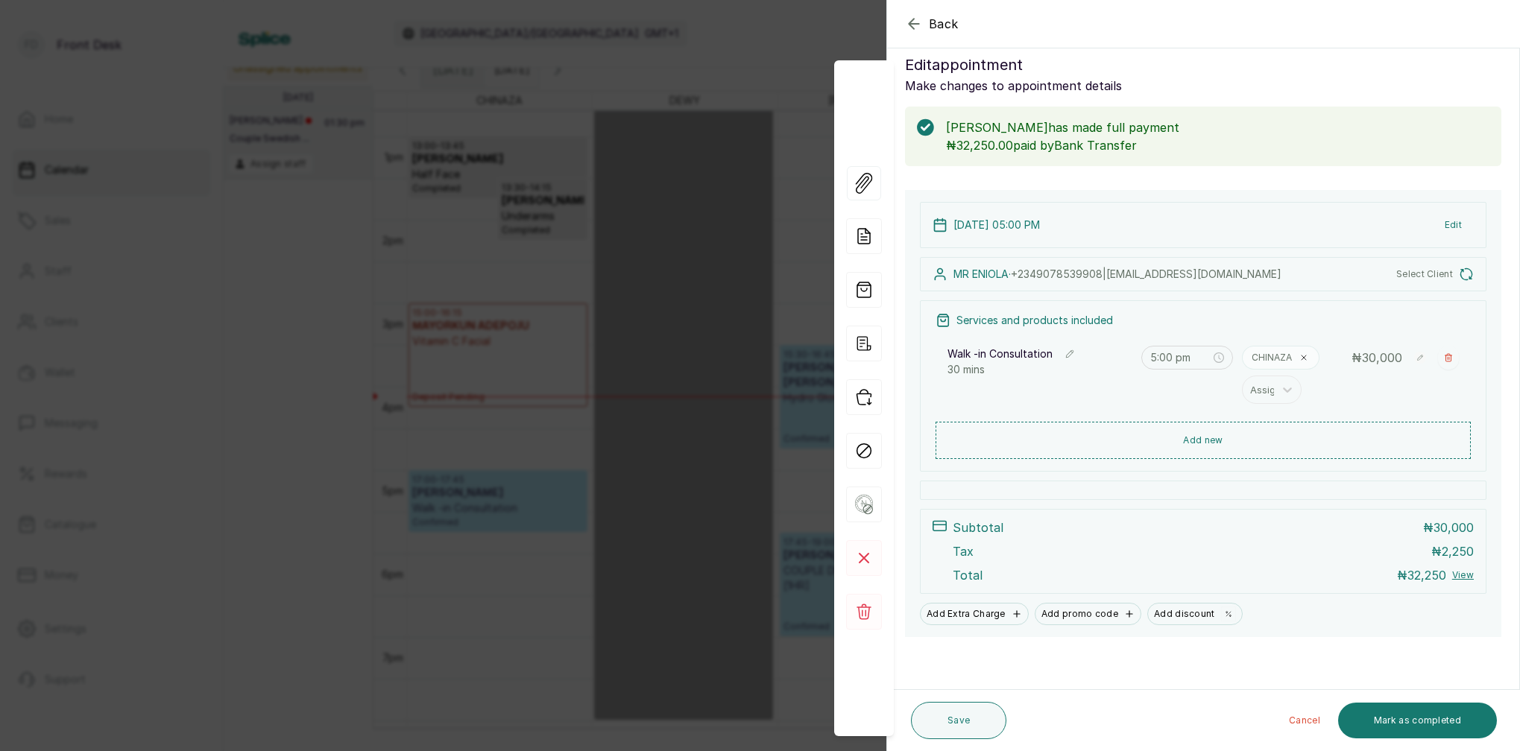
scroll to position [19, 0]
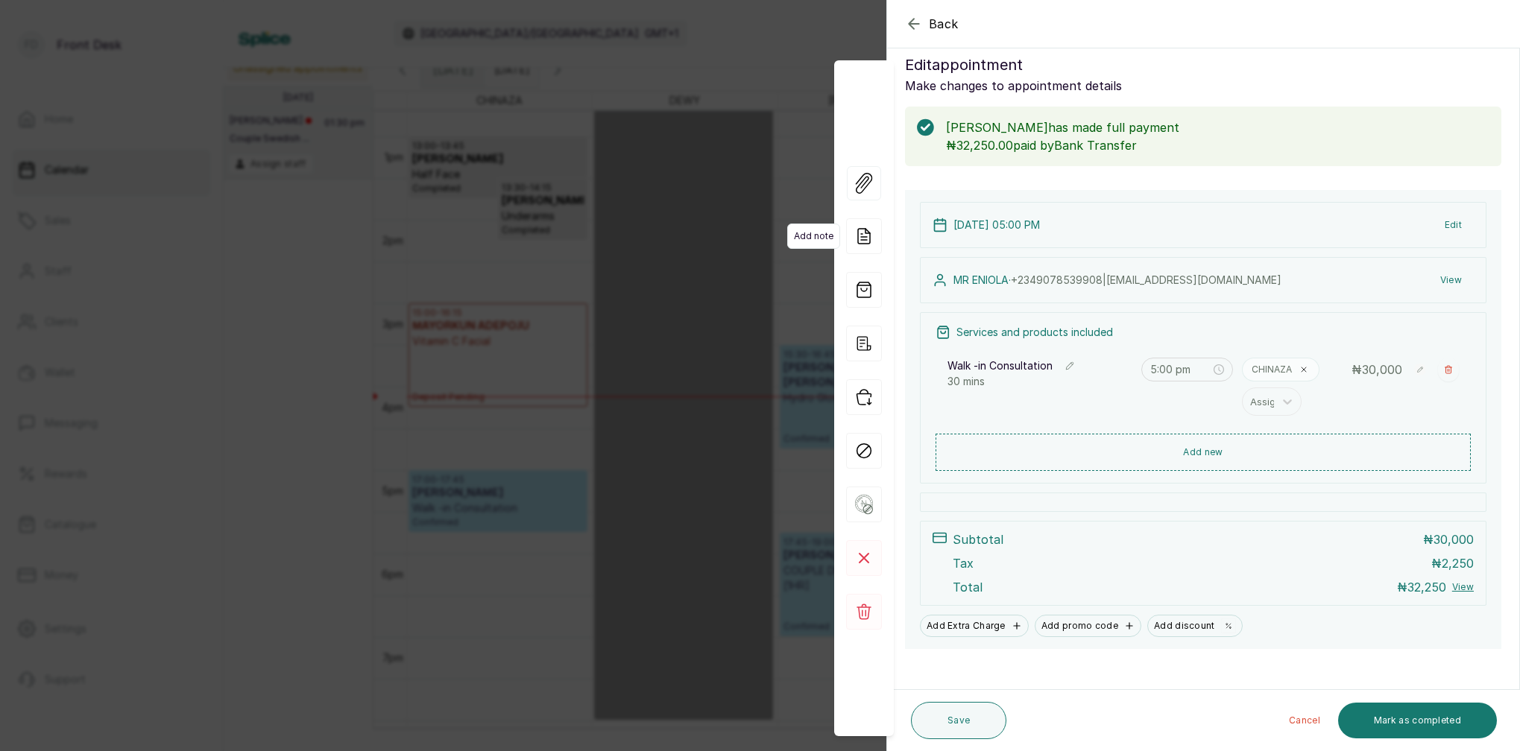
click at [865, 244] on icon at bounding box center [864, 236] width 12 height 15
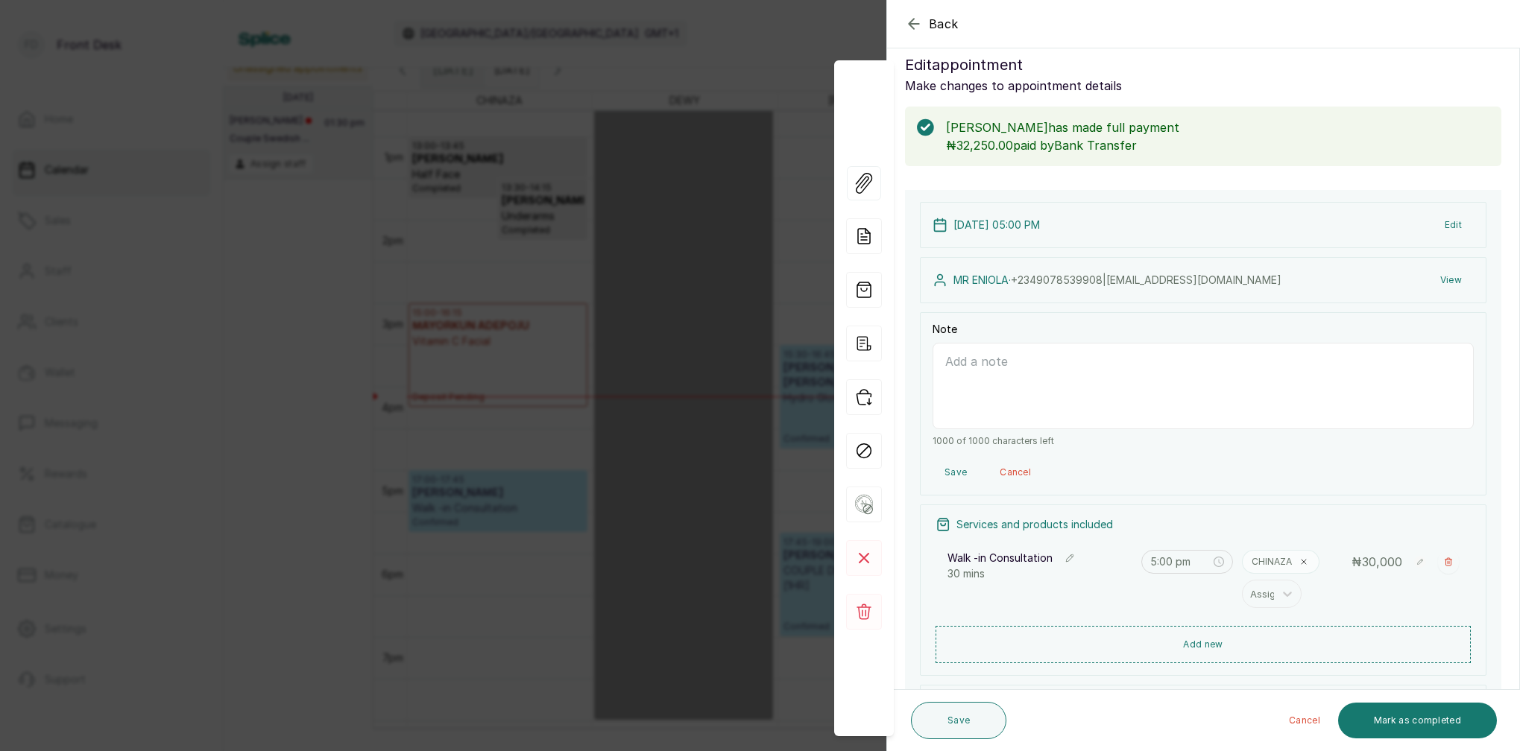
click at [1032, 383] on textarea "Note" at bounding box center [1202, 386] width 541 height 86
type textarea "skin tag removal and facial"
click at [968, 720] on button "Save" at bounding box center [958, 720] width 95 height 37
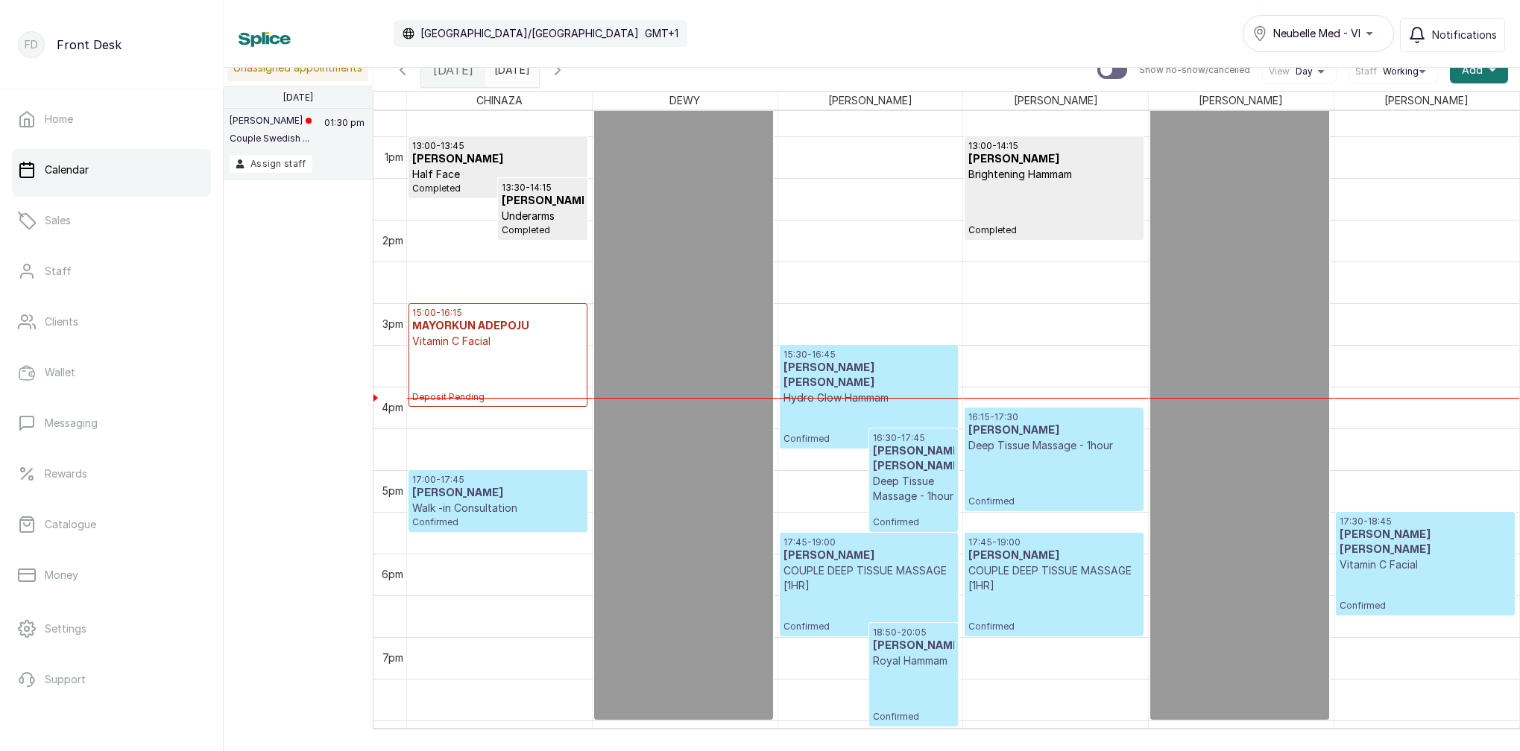
click at [491, 348] on p "Vitamin C Facial" at bounding box center [497, 341] width 171 height 15
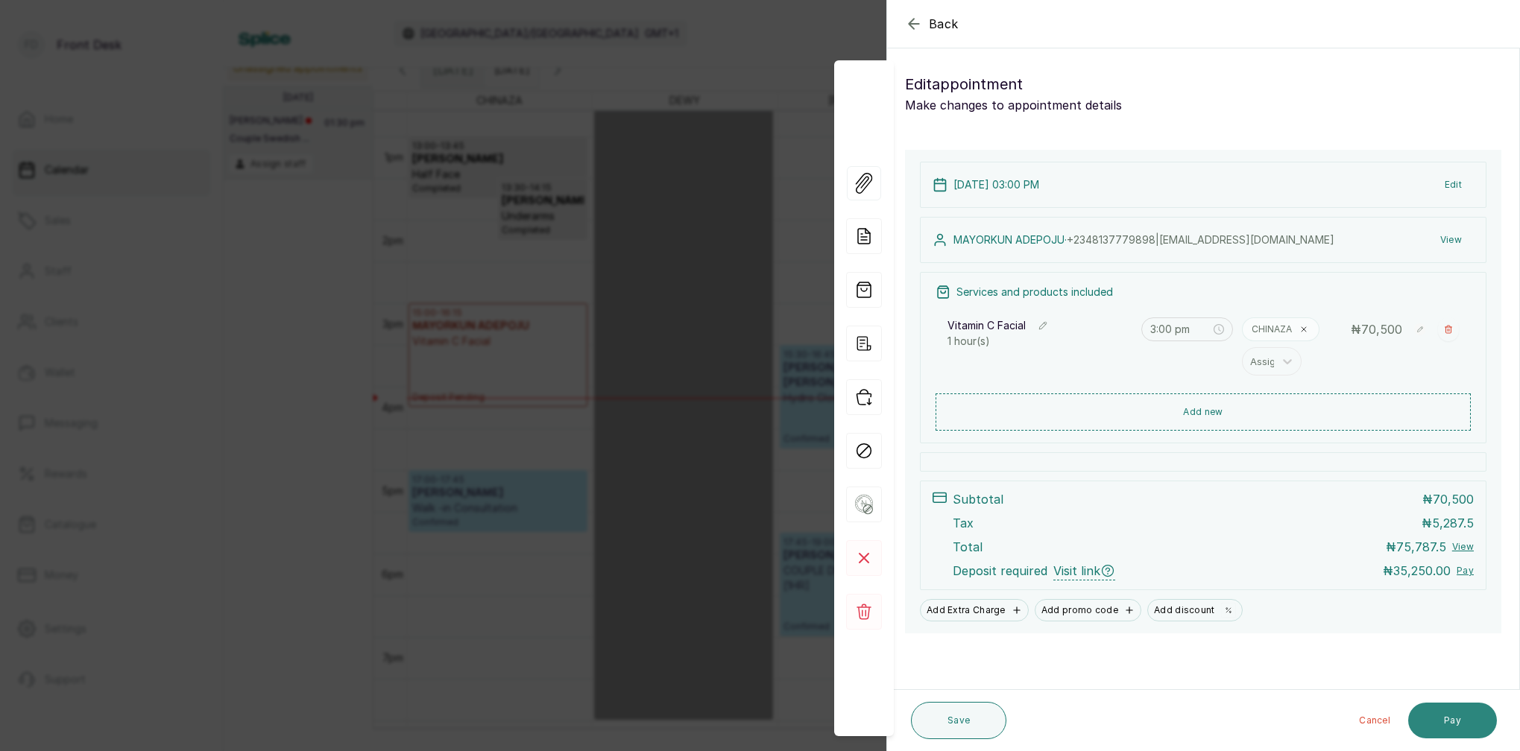
click at [1459, 724] on button "Pay" at bounding box center [1452, 721] width 89 height 36
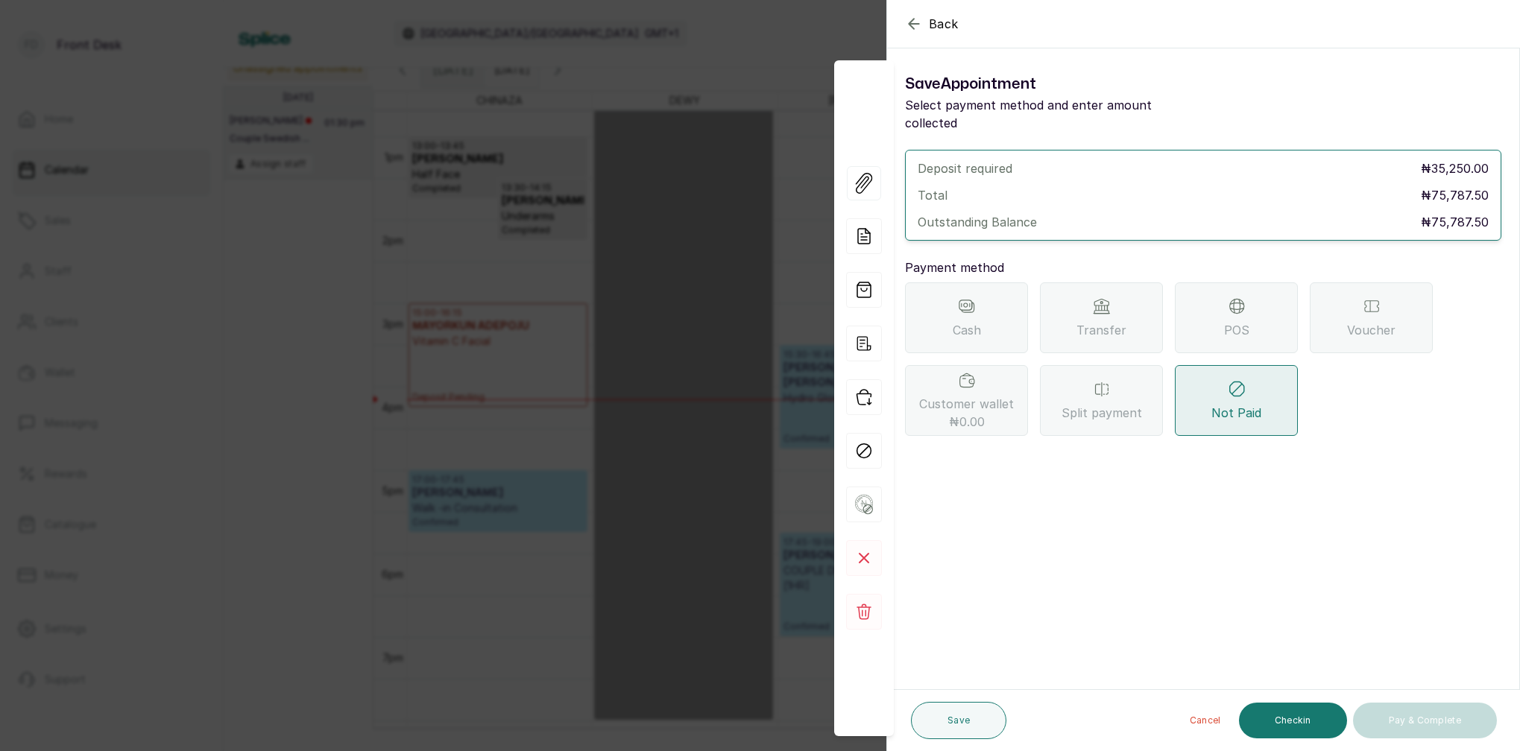
click at [1210, 303] on div "POS" at bounding box center [1236, 317] width 123 height 71
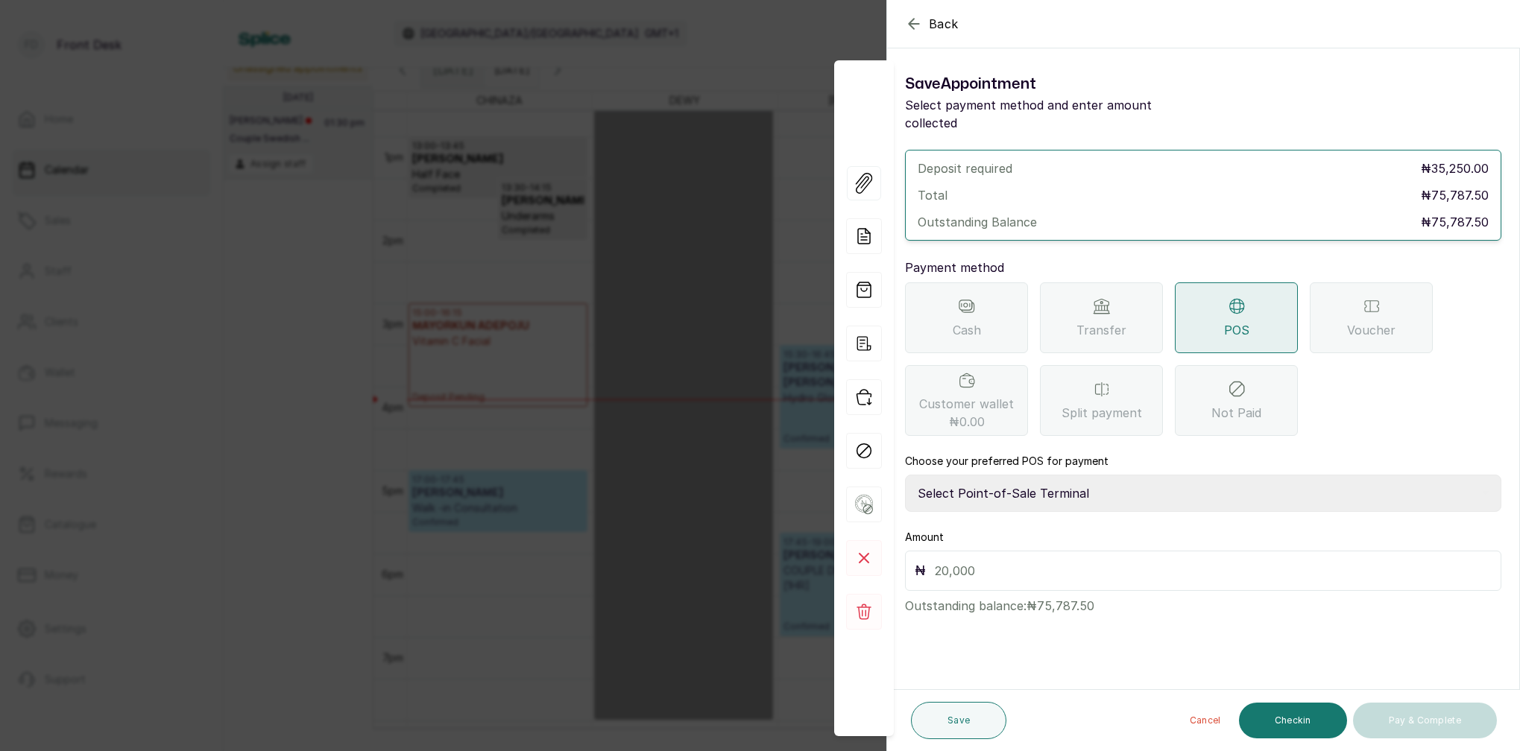
select select "7a4fd382-b2de-4137-8553-2ff33fa7fb29"
click at [1091, 560] on input "text" at bounding box center [1213, 570] width 557 height 21
type input "75,787.5"
click at [975, 727] on button "Save" at bounding box center [958, 720] width 95 height 37
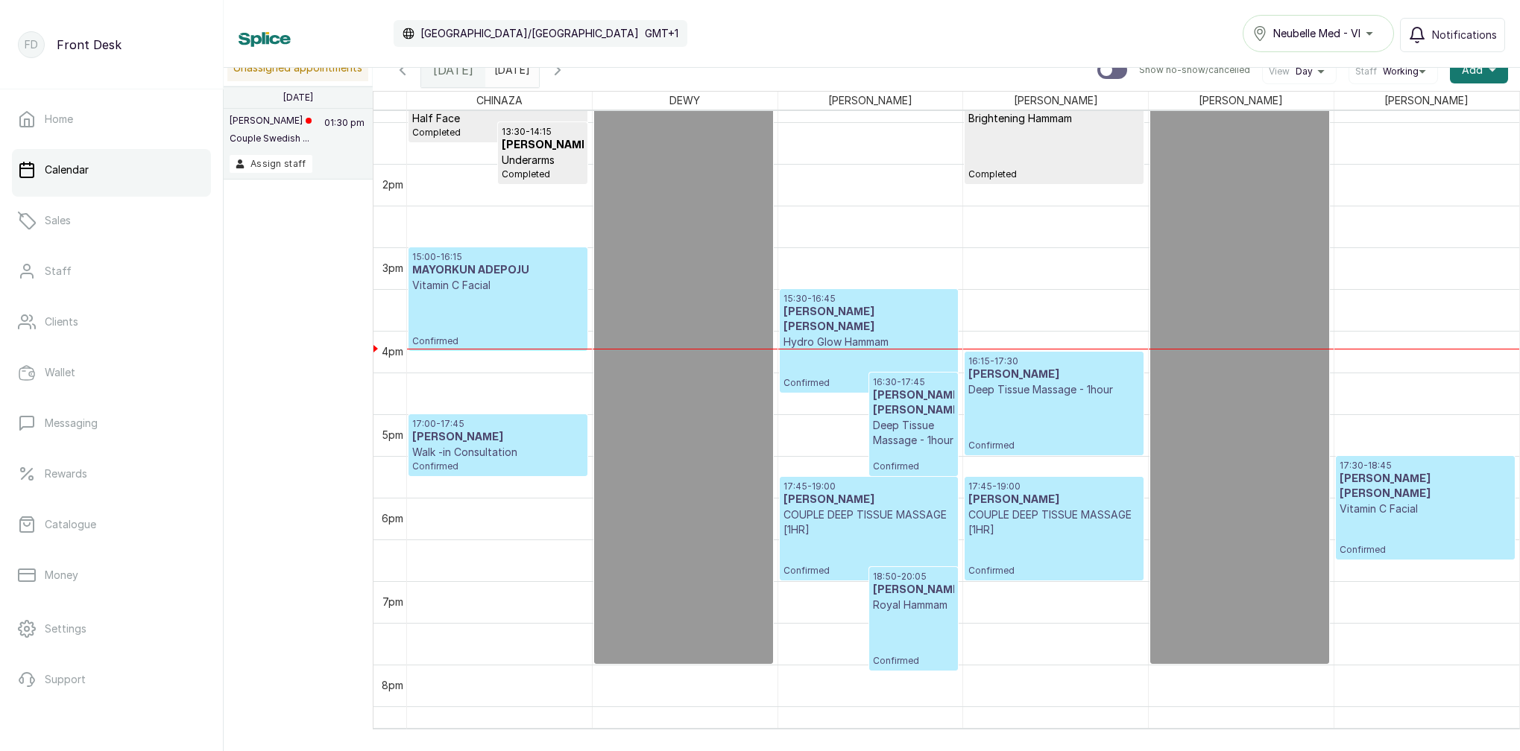
scroll to position [1116, 0]
click at [506, 315] on div "15:00 - 16:15 MAYORKUN ADEPOJU Vitamin C Facial Confirmed" at bounding box center [497, 298] width 171 height 96
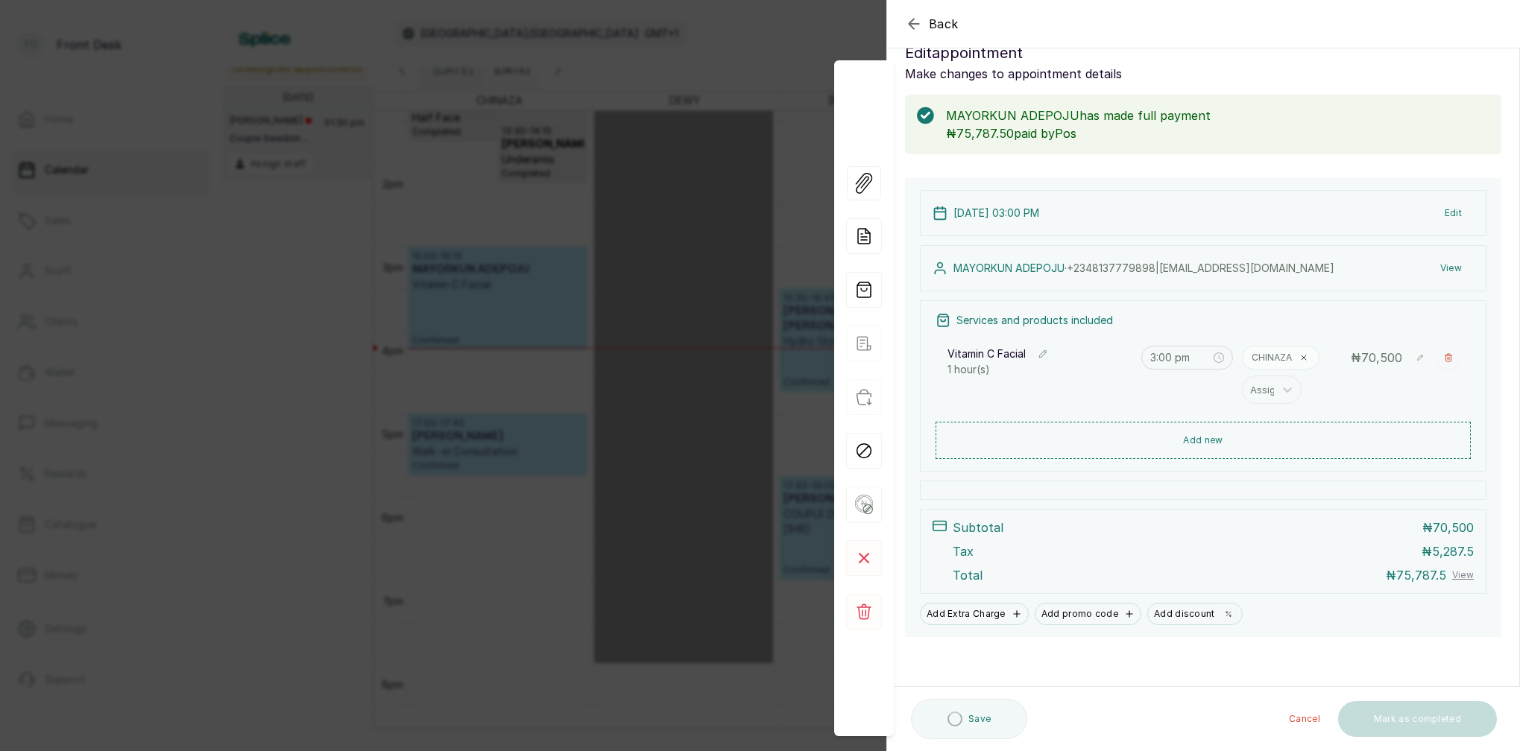
scroll to position [31, 0]
click at [1432, 724] on button "Mark as completed" at bounding box center [1417, 721] width 159 height 36
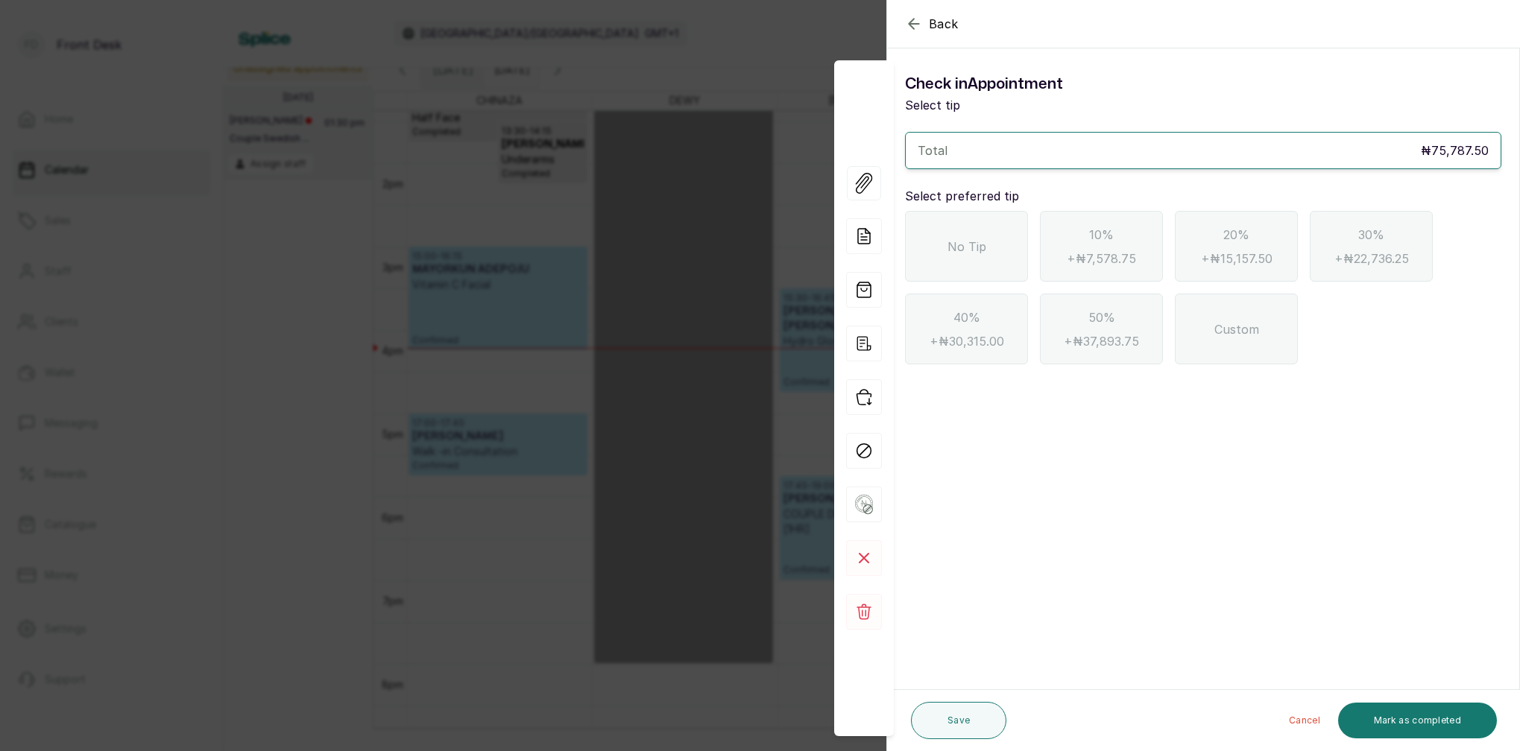
scroll to position [0, 0]
drag, startPoint x: 973, startPoint y: 253, endPoint x: 1009, endPoint y: 299, distance: 58.9
click at [973, 254] on span "No Tip" at bounding box center [966, 247] width 39 height 18
click at [1421, 723] on button "Mark as completed" at bounding box center [1417, 721] width 159 height 36
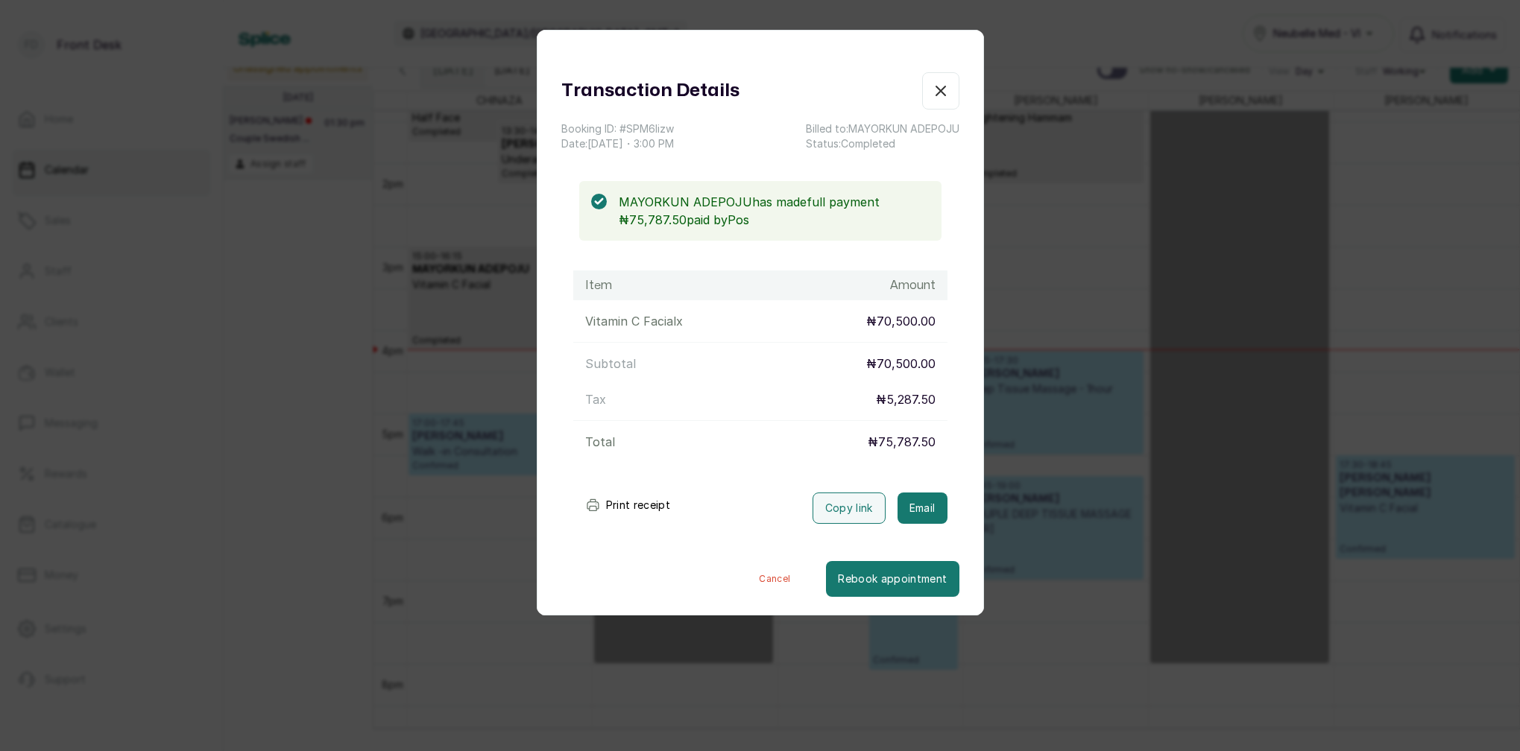
click at [945, 94] on icon "button" at bounding box center [941, 91] width 18 height 18
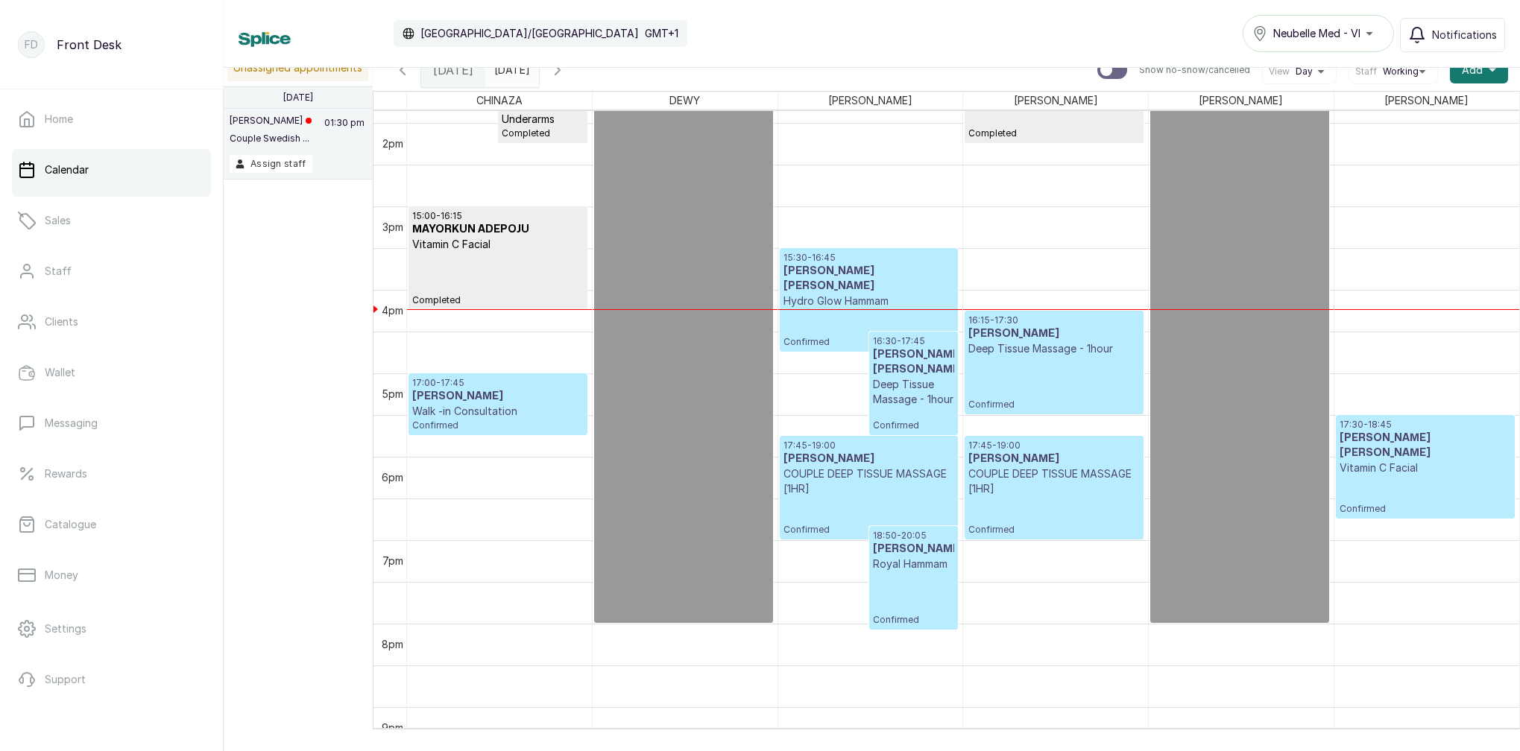
scroll to position [1157, 0]
click at [1429, 476] on div "17:30 - 18:45 MR OWOLABI MOSHOOD Vitamin C Facial Confirmed" at bounding box center [1424, 467] width 171 height 96
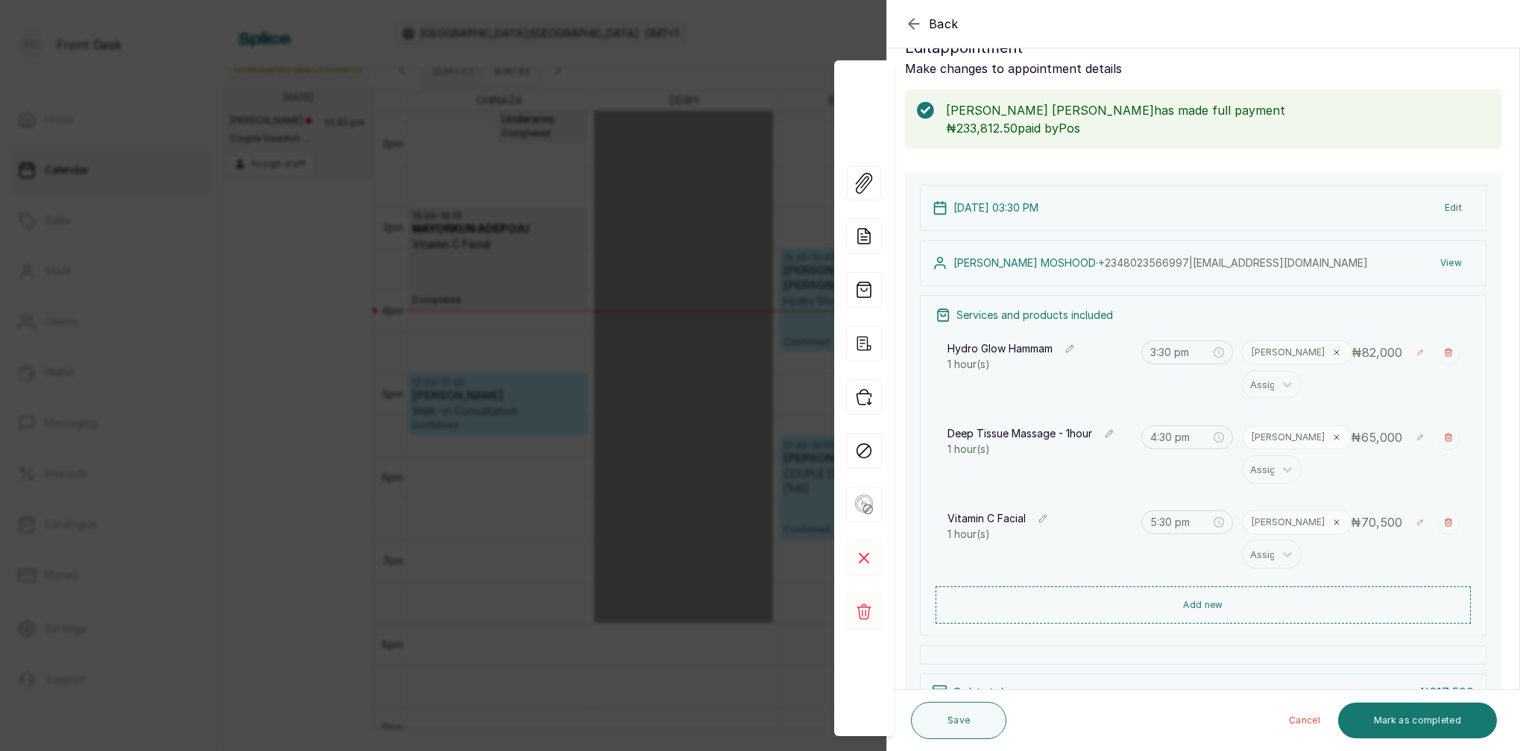
scroll to position [36, 0]
click at [684, 182] on div "Back Appointment Details Edit appointment Make changes to appointment details M…" at bounding box center [760, 375] width 1520 height 751
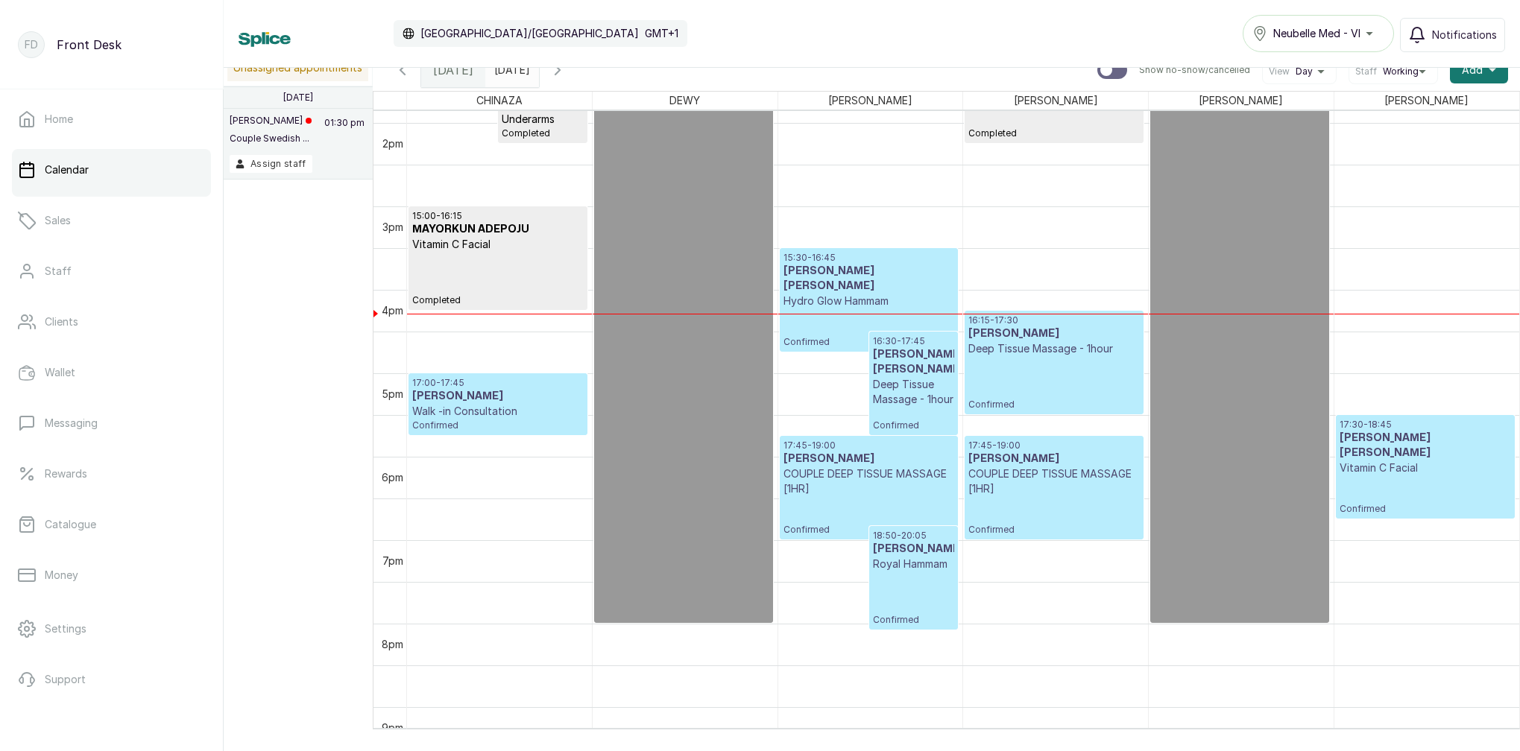
click at [510, 73] on input "2025-08-17" at bounding box center [498, 66] width 24 height 25
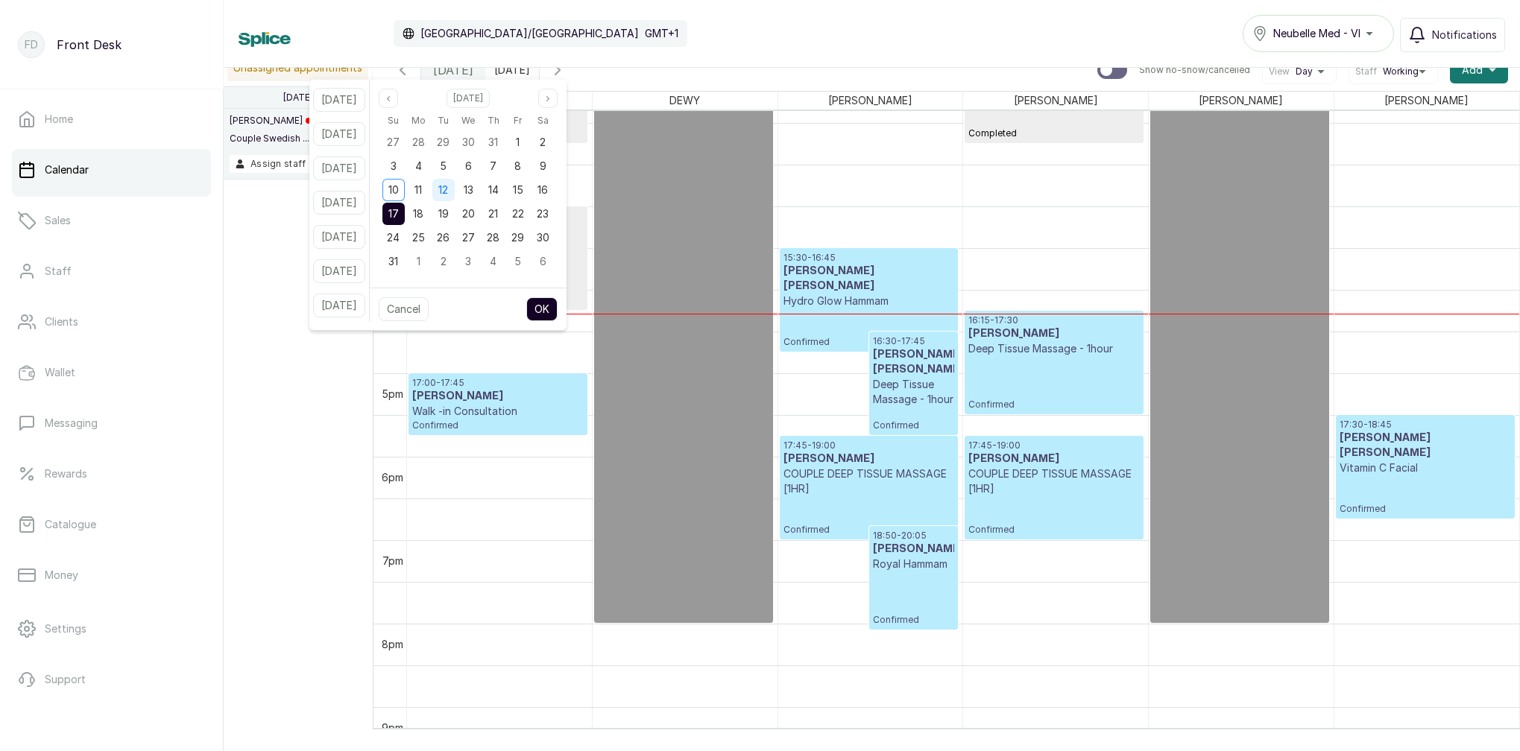
drag, startPoint x: 458, startPoint y: 188, endPoint x: 469, endPoint y: 195, distance: 12.8
click at [448, 189] on span "12" at bounding box center [443, 189] width 10 height 13
click at [557, 304] on button "OK" at bounding box center [541, 309] width 31 height 24
type input "2025-08-12"
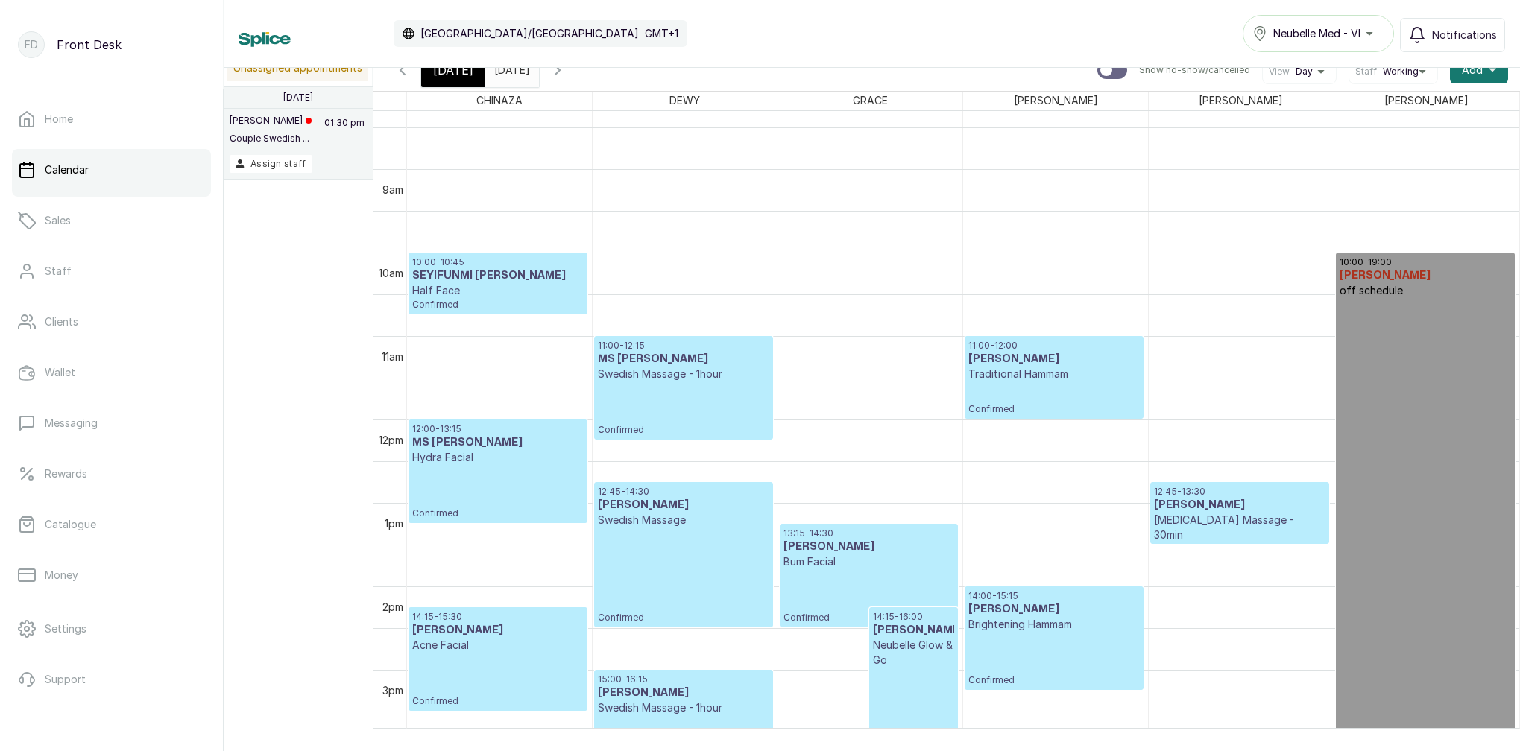
scroll to position [763, 0]
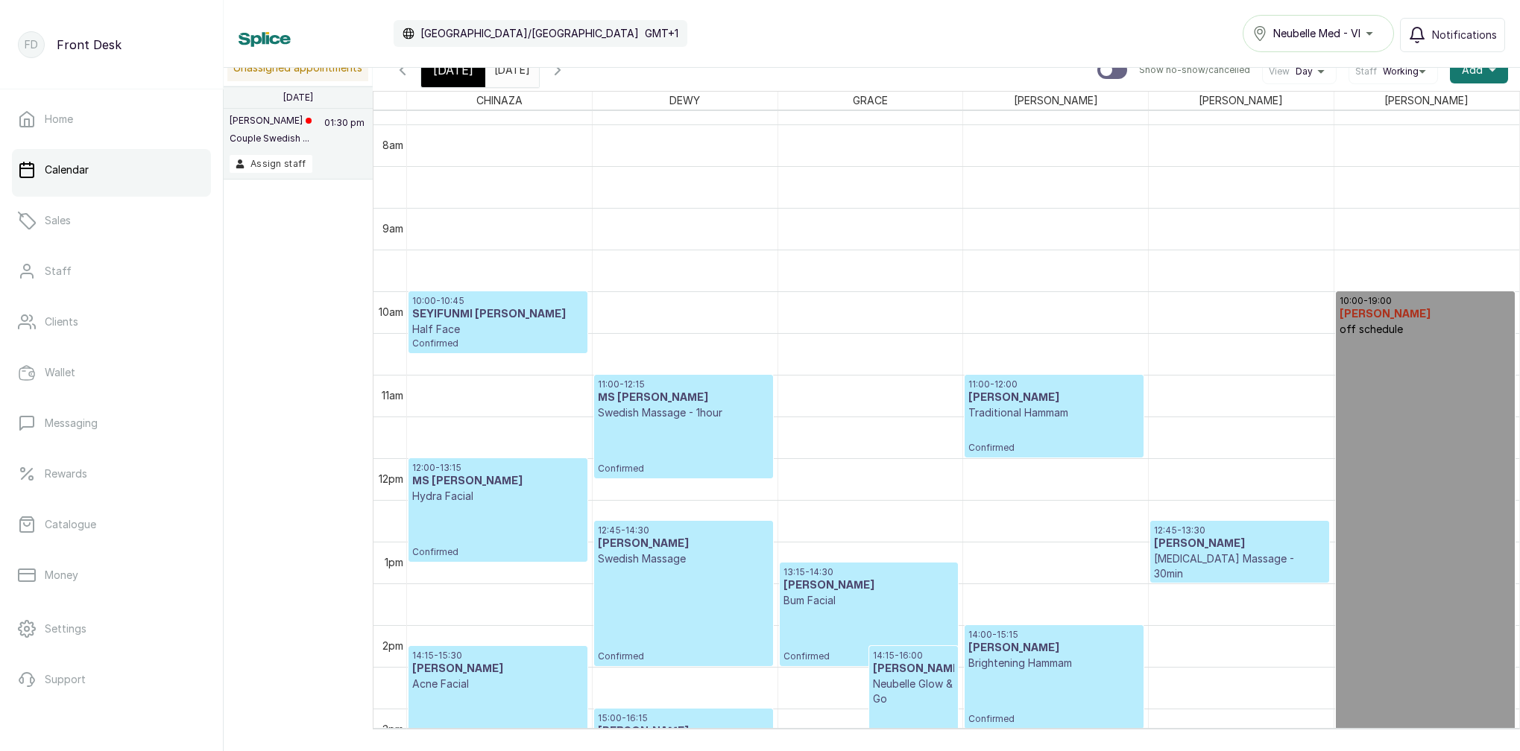
click at [408, 75] on icon "button" at bounding box center [403, 70] width 18 height 18
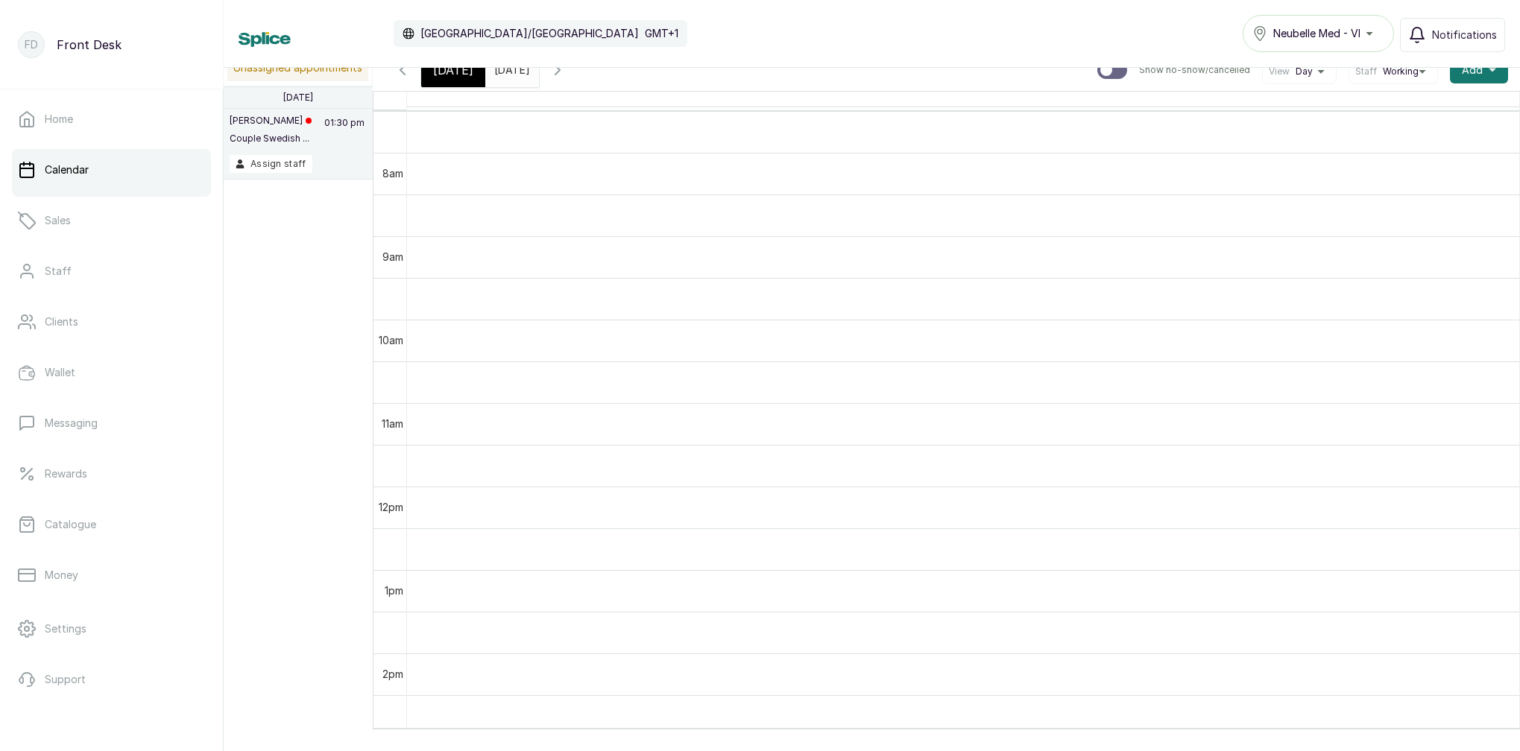
scroll to position [634, 0]
click at [396, 77] on icon "button" at bounding box center [403, 70] width 18 height 18
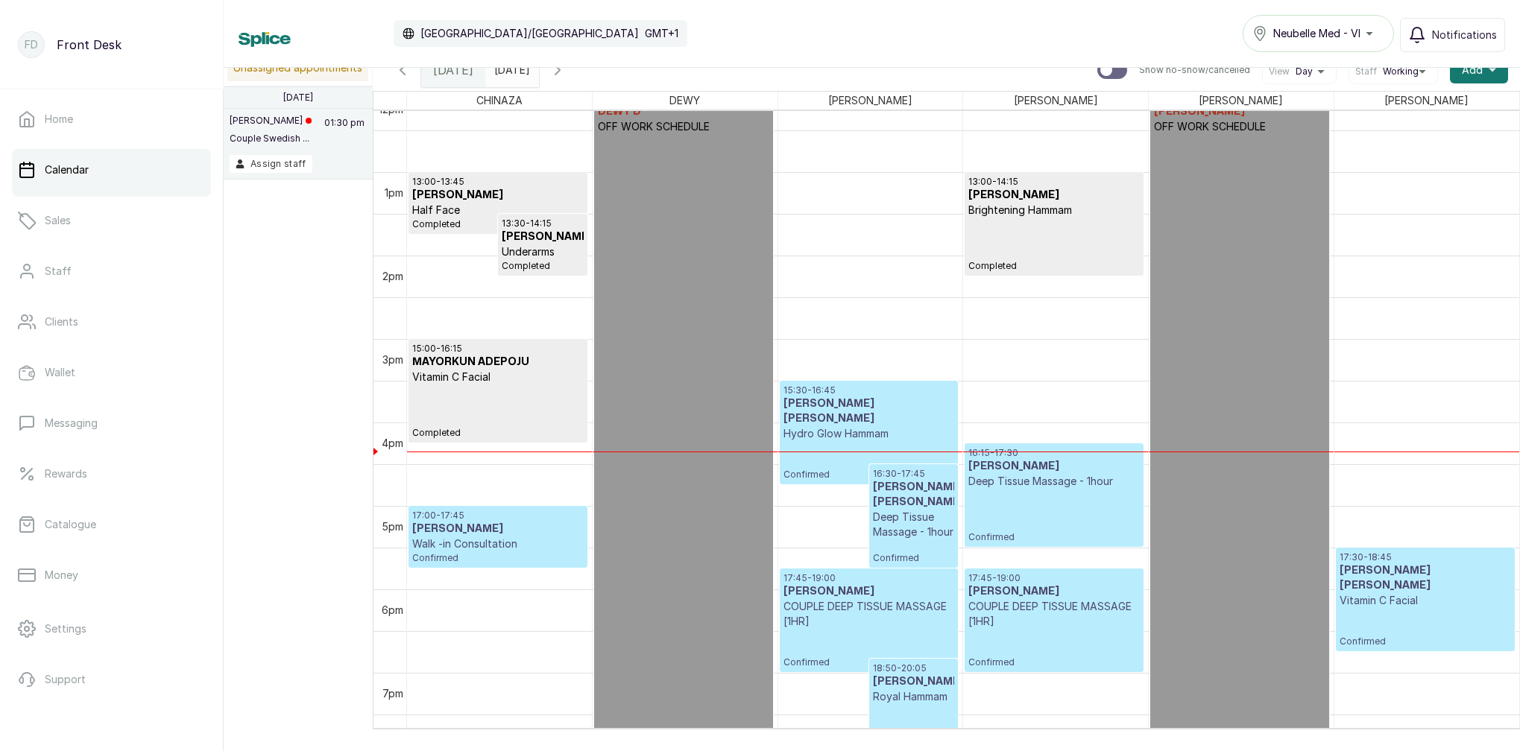
scroll to position [1089, 0]
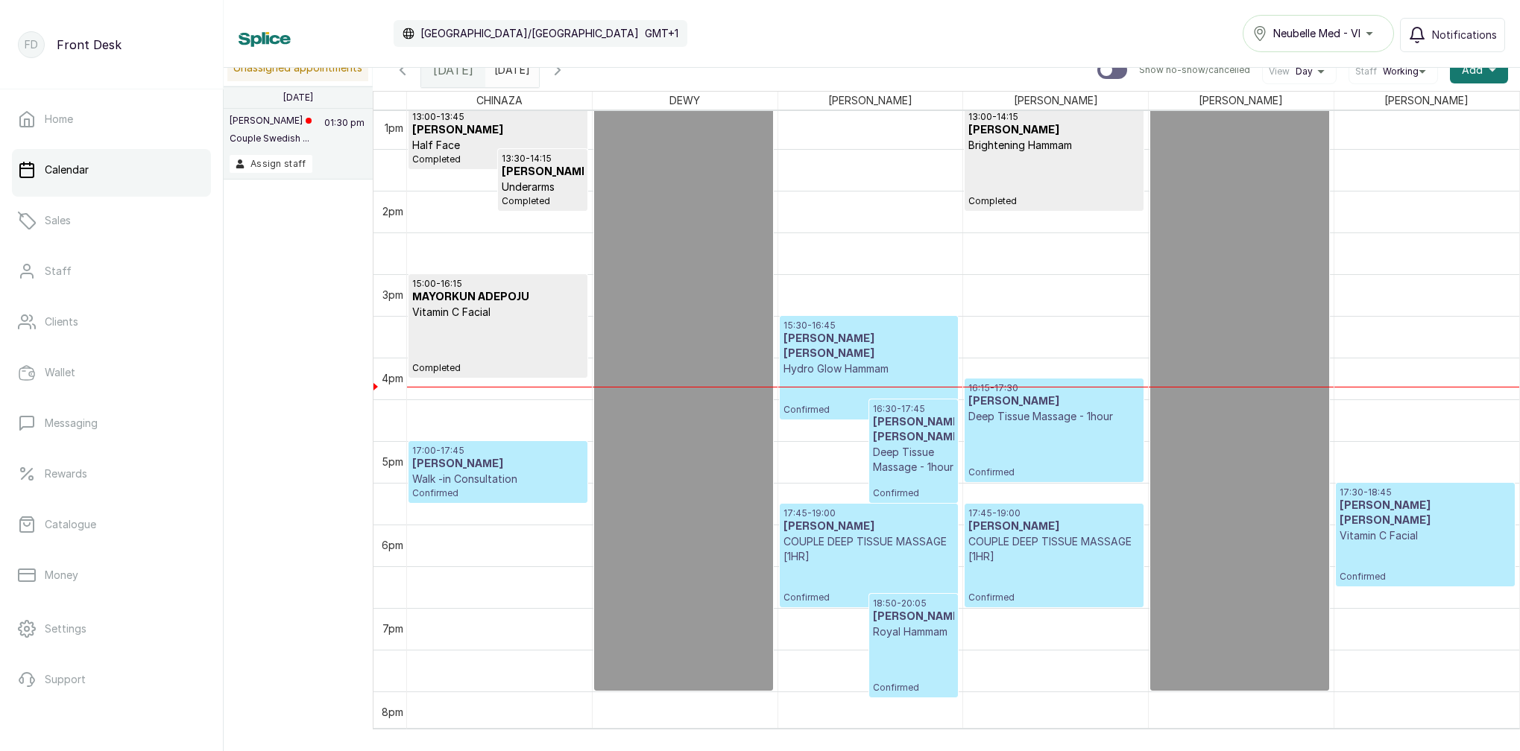
click at [402, 72] on icon "button" at bounding box center [402, 70] width 4 height 9
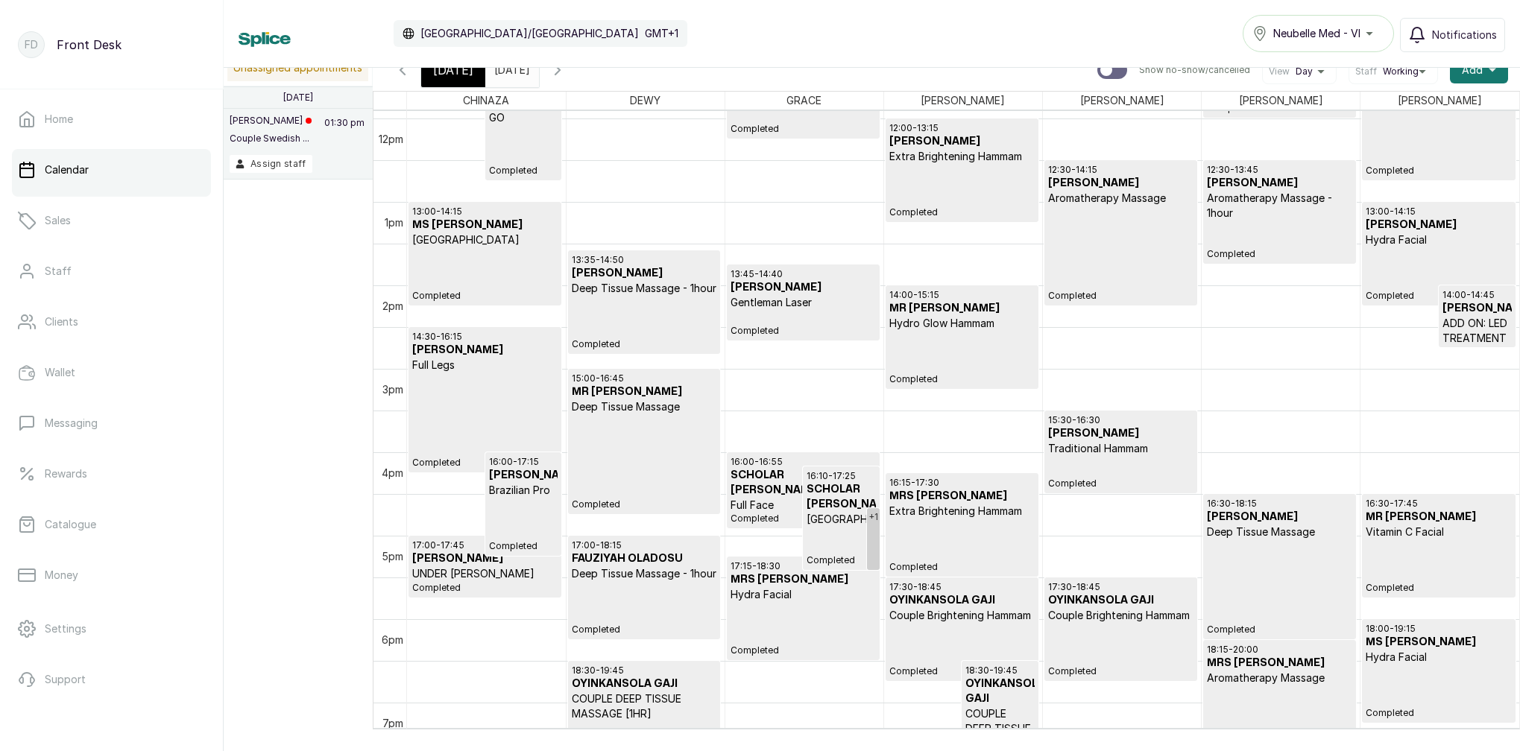
scroll to position [1029, 0]
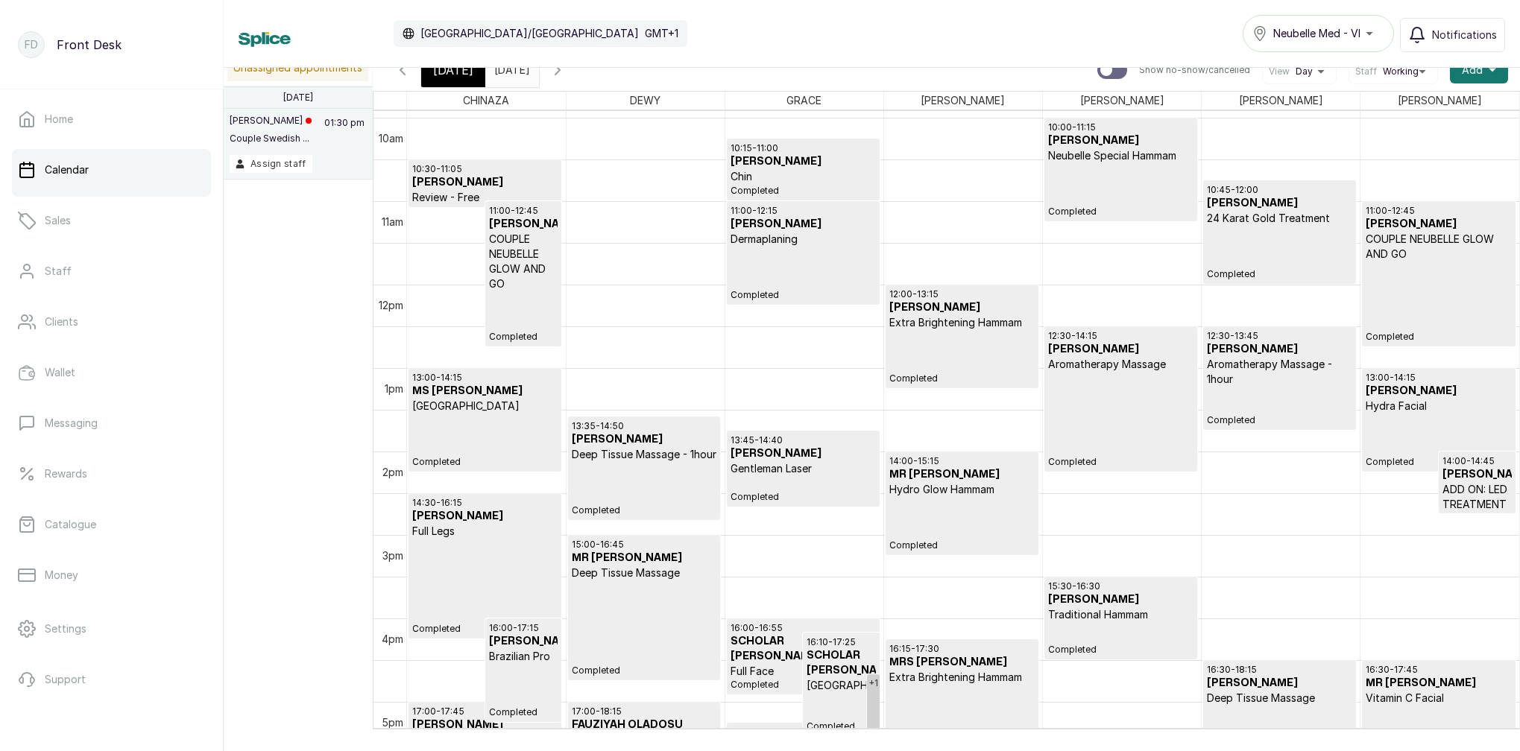
click at [460, 83] on div "[DATE]" at bounding box center [453, 70] width 64 height 34
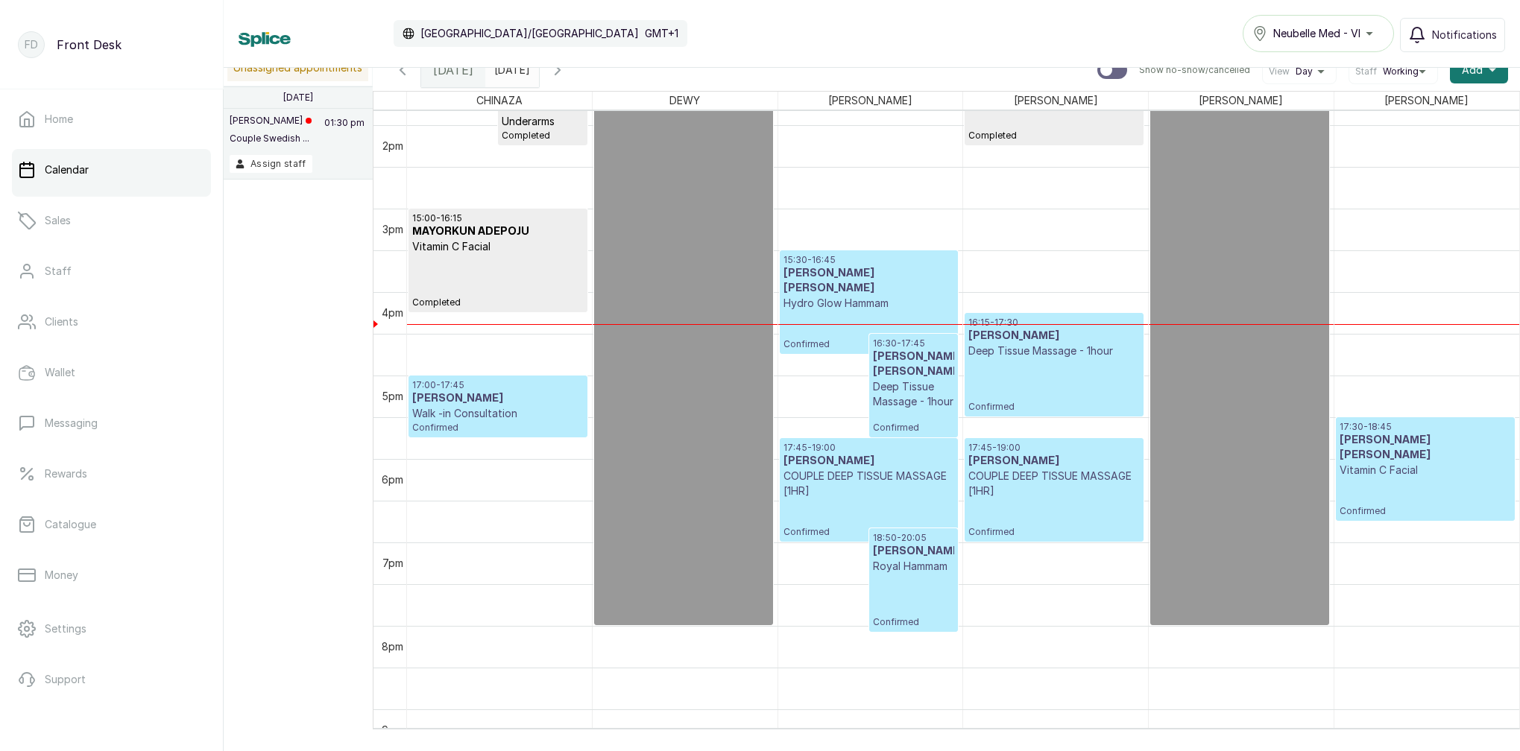
scroll to position [1154, 0]
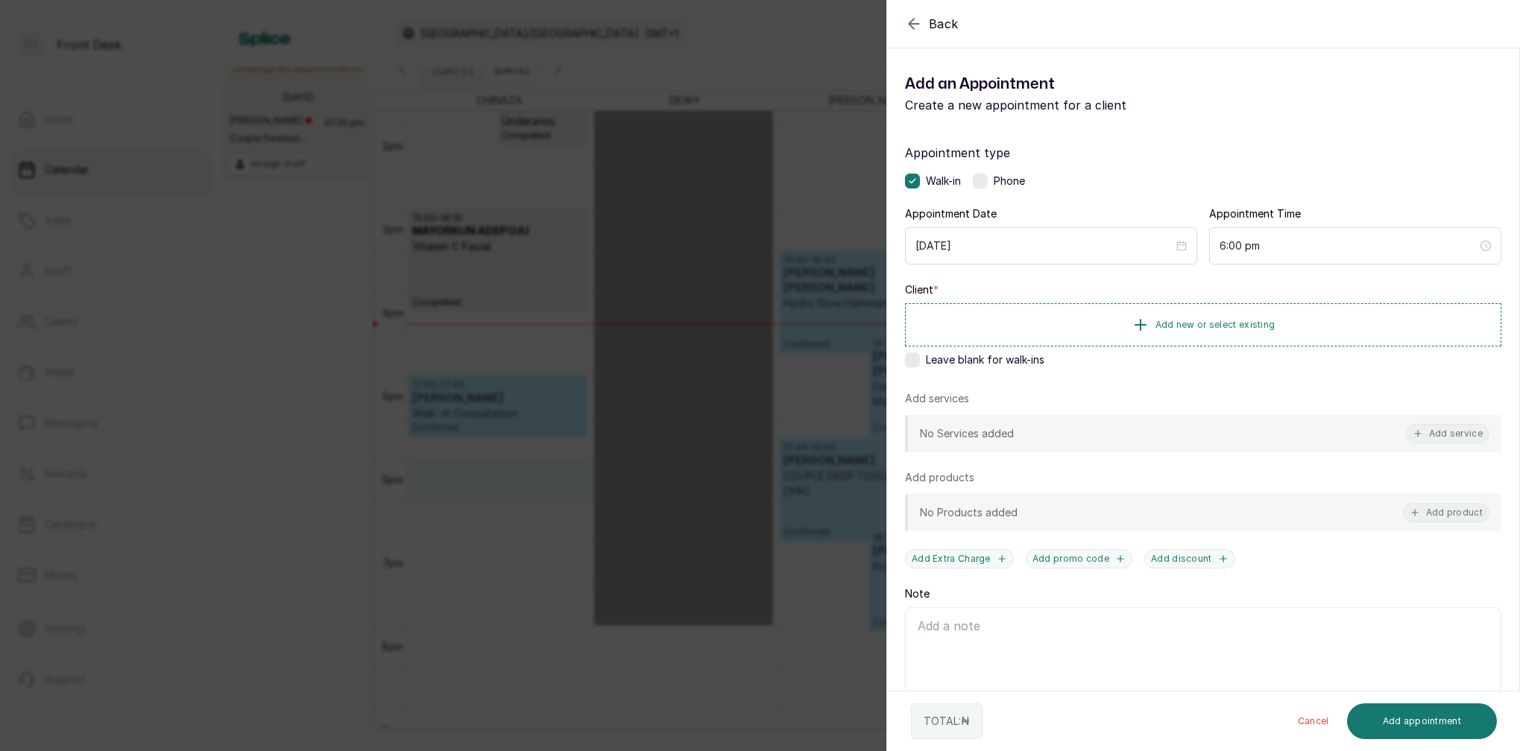
click at [917, 367] on div "Client * Add new or select existing Leave blank for walk-ins" at bounding box center [1203, 327] width 596 height 91
click at [907, 358] on label at bounding box center [912, 360] width 15 height 15
click at [1393, 718] on button "Add appointment" at bounding box center [1422, 722] width 151 height 36
click at [1239, 326] on span "Add new or select existing" at bounding box center [1215, 324] width 120 height 12
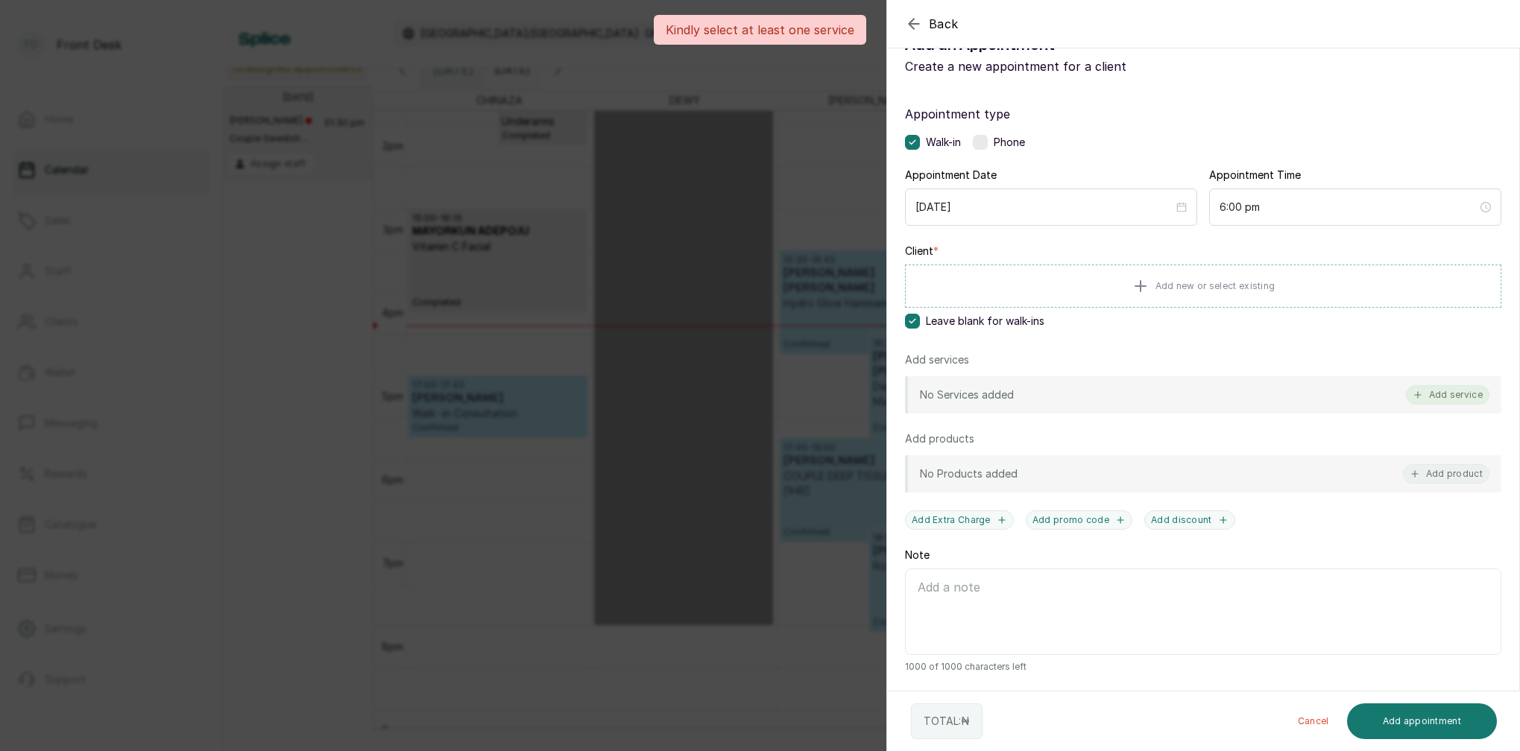
scroll to position [39, 0]
drag, startPoint x: 1453, startPoint y: 399, endPoint x: 1435, endPoint y: 402, distance: 17.3
click at [1450, 399] on button "Add service" at bounding box center [1447, 394] width 83 height 19
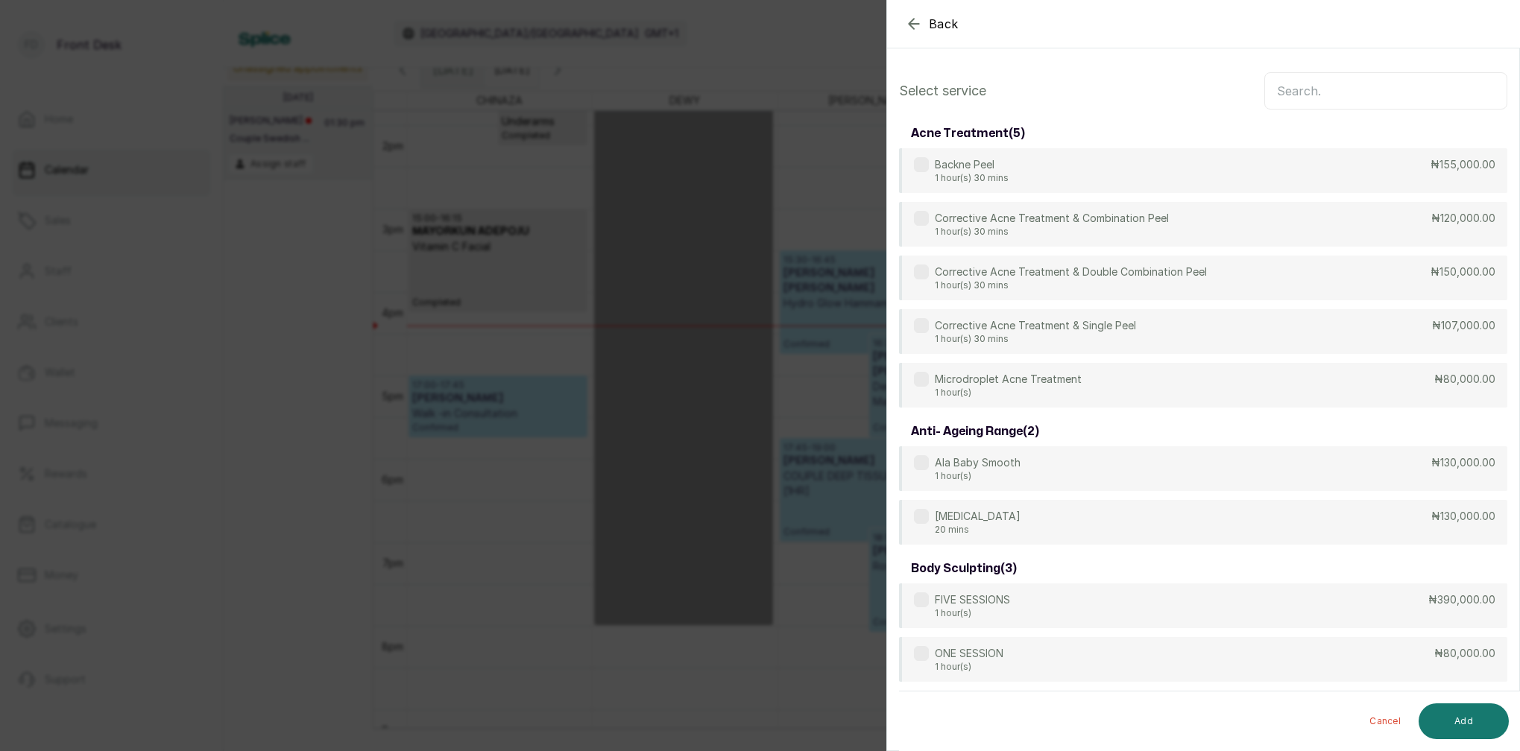
scroll to position [0, 0]
click at [1320, 89] on input "text" at bounding box center [1385, 90] width 243 height 37
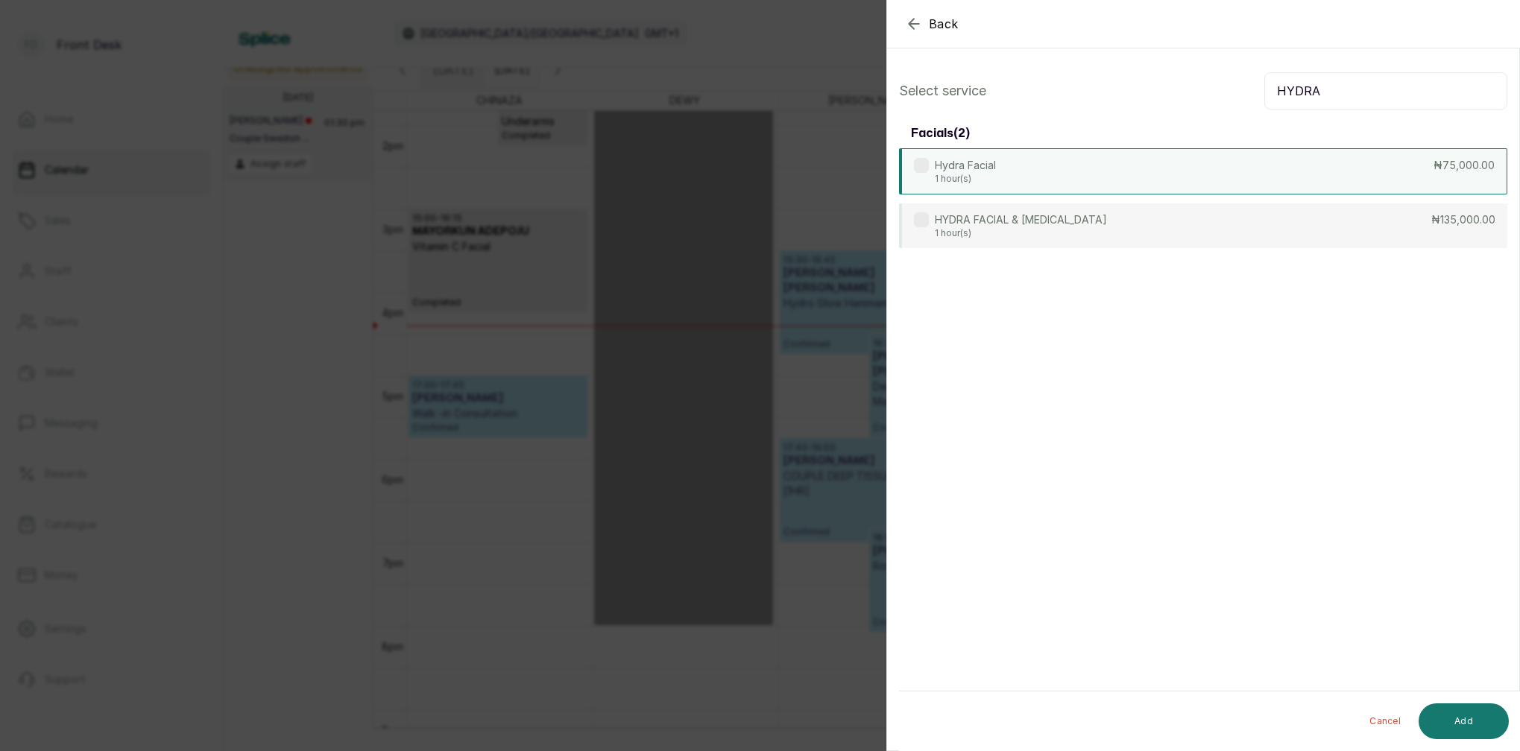
type input "HYDRA"
click at [972, 181] on p "1 hour(s)" at bounding box center [965, 179] width 61 height 12
click at [1452, 730] on button "Add" at bounding box center [1463, 722] width 90 height 36
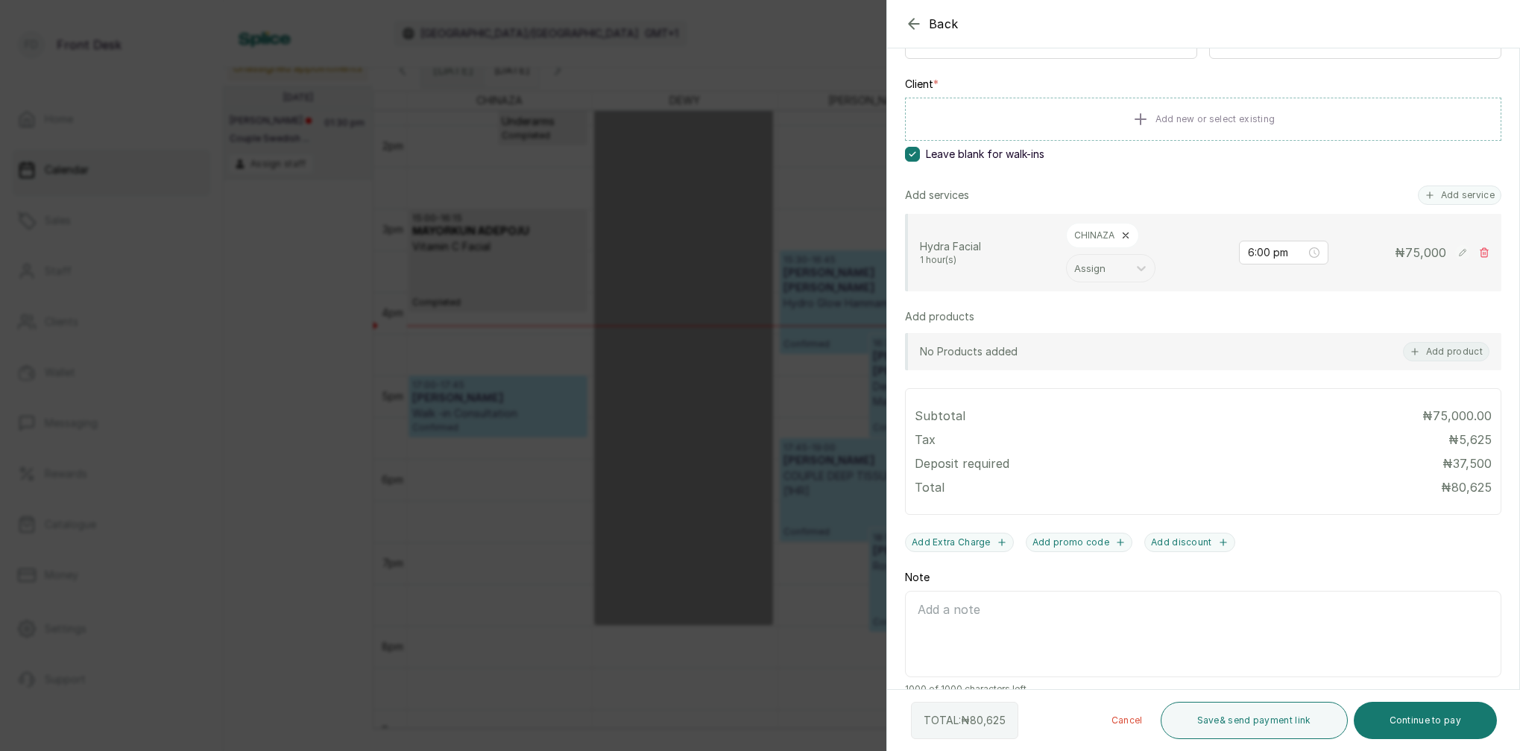
scroll to position [228, 0]
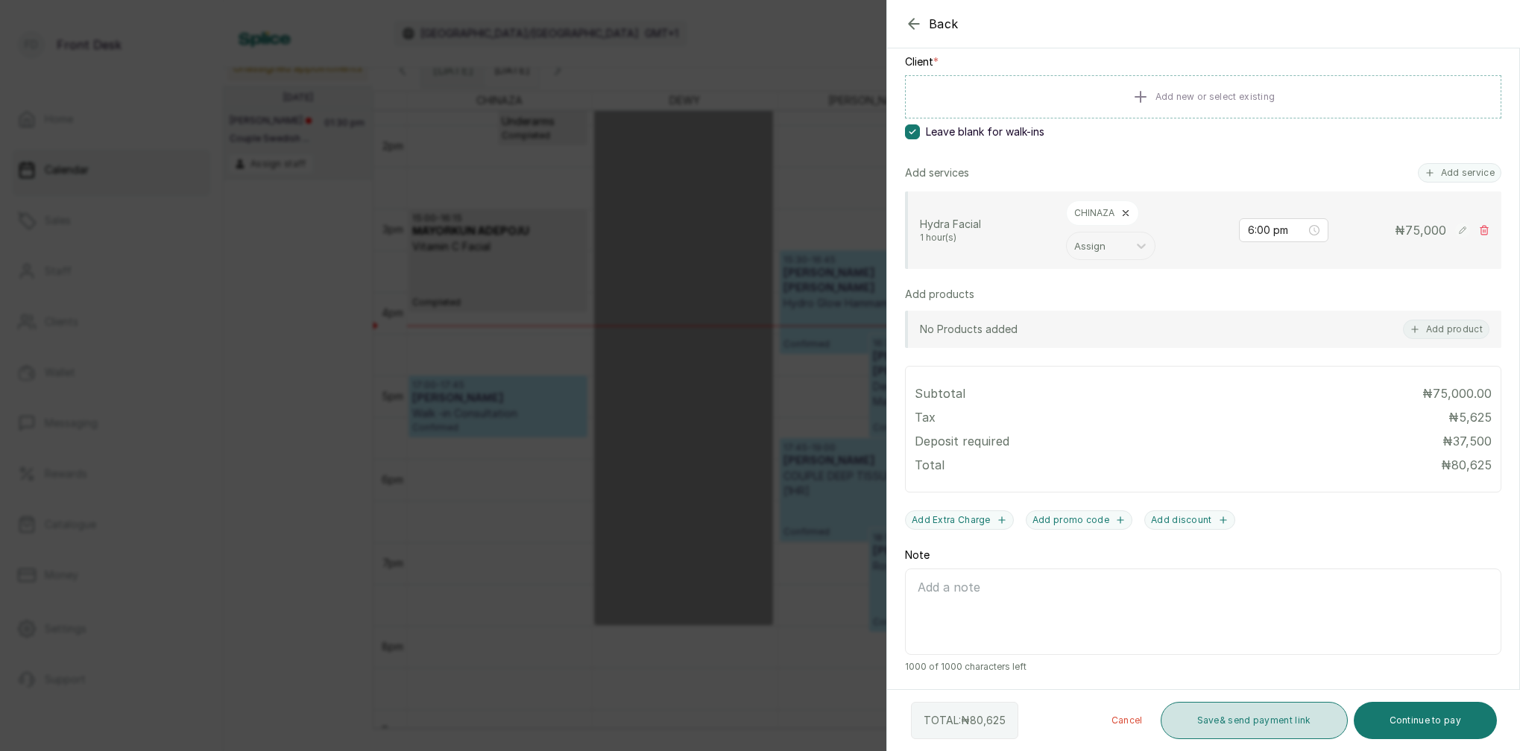
click at [1245, 732] on button "Save & send payment link" at bounding box center [1253, 720] width 187 height 37
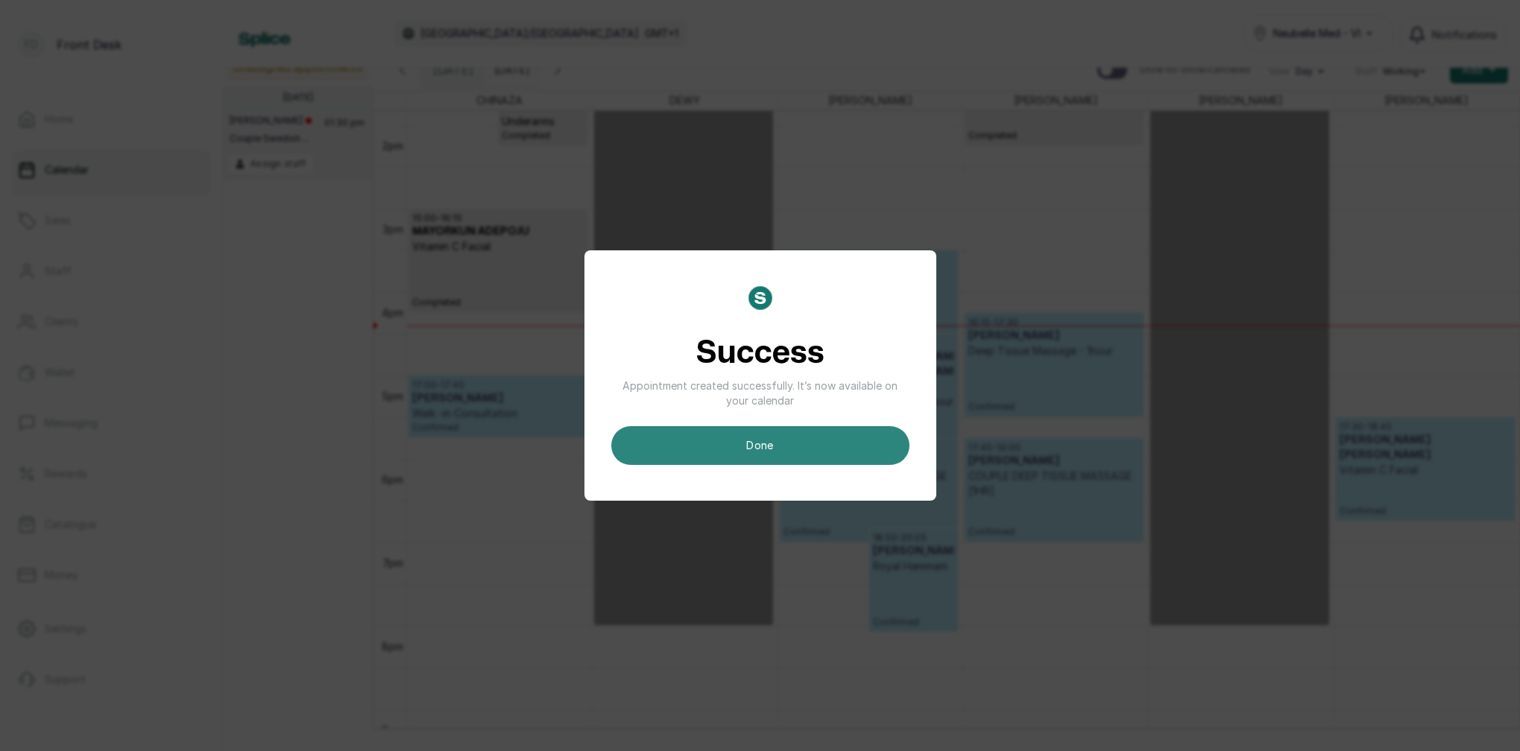
click at [730, 440] on button "done" at bounding box center [760, 445] width 298 height 39
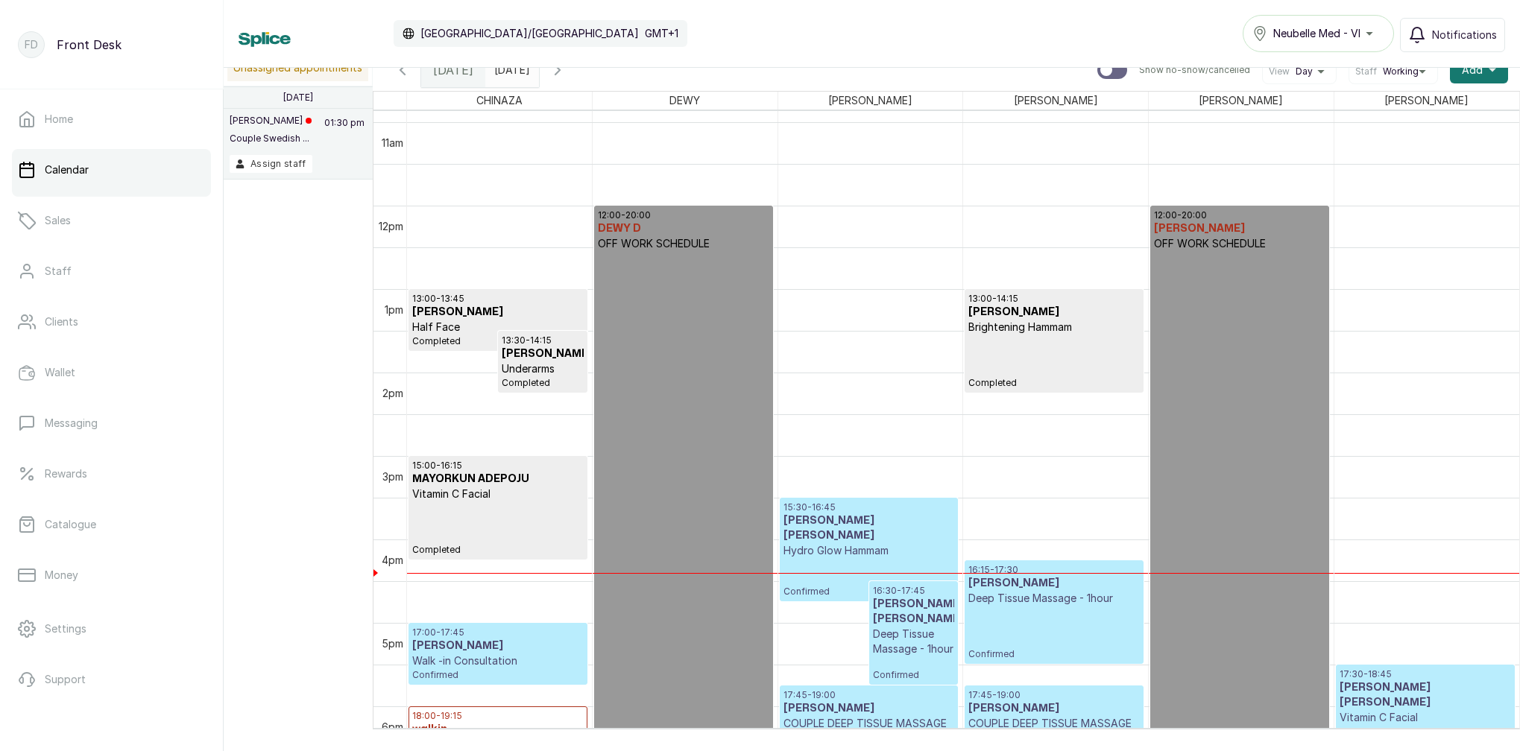
scroll to position [974, 0]
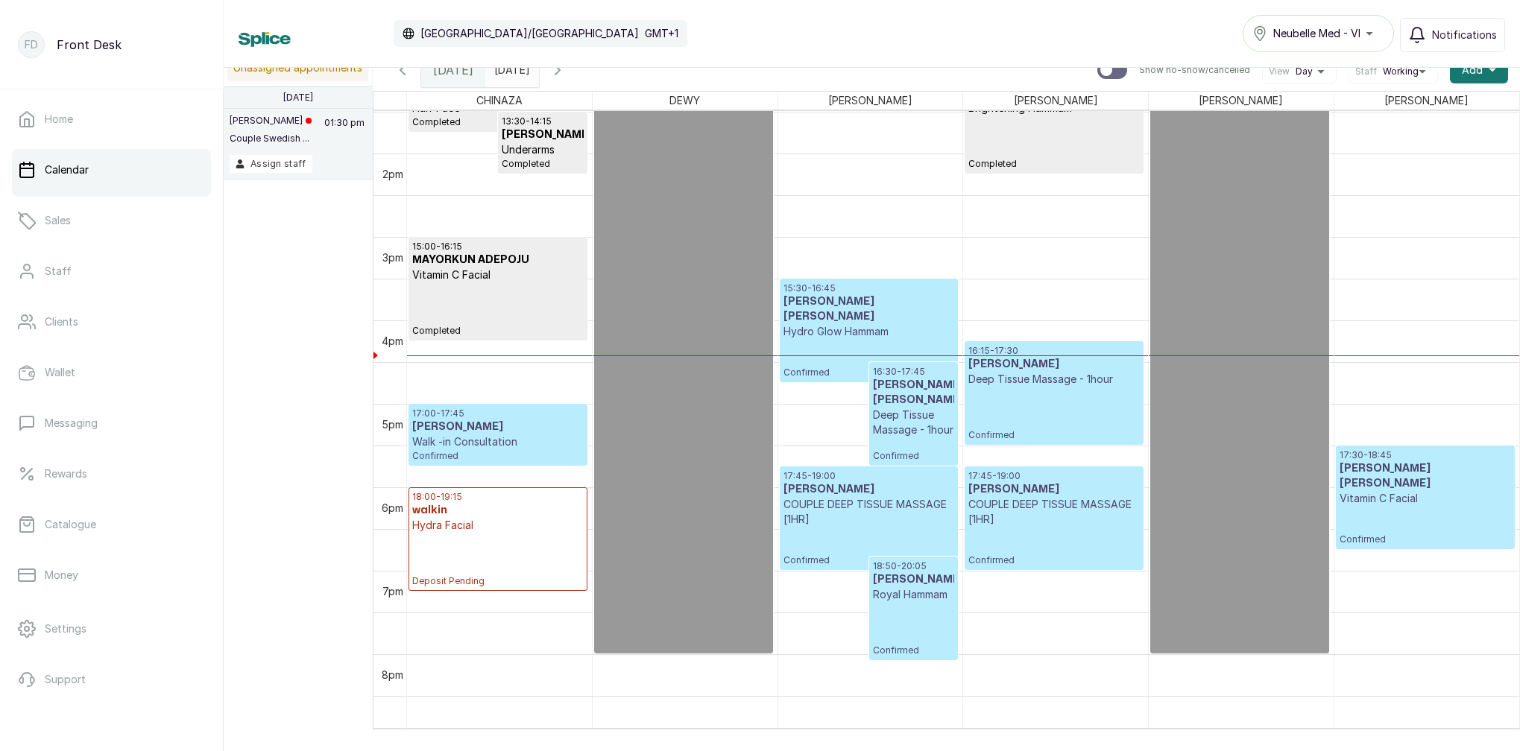
click at [408, 74] on icon "button" at bounding box center [403, 70] width 18 height 18
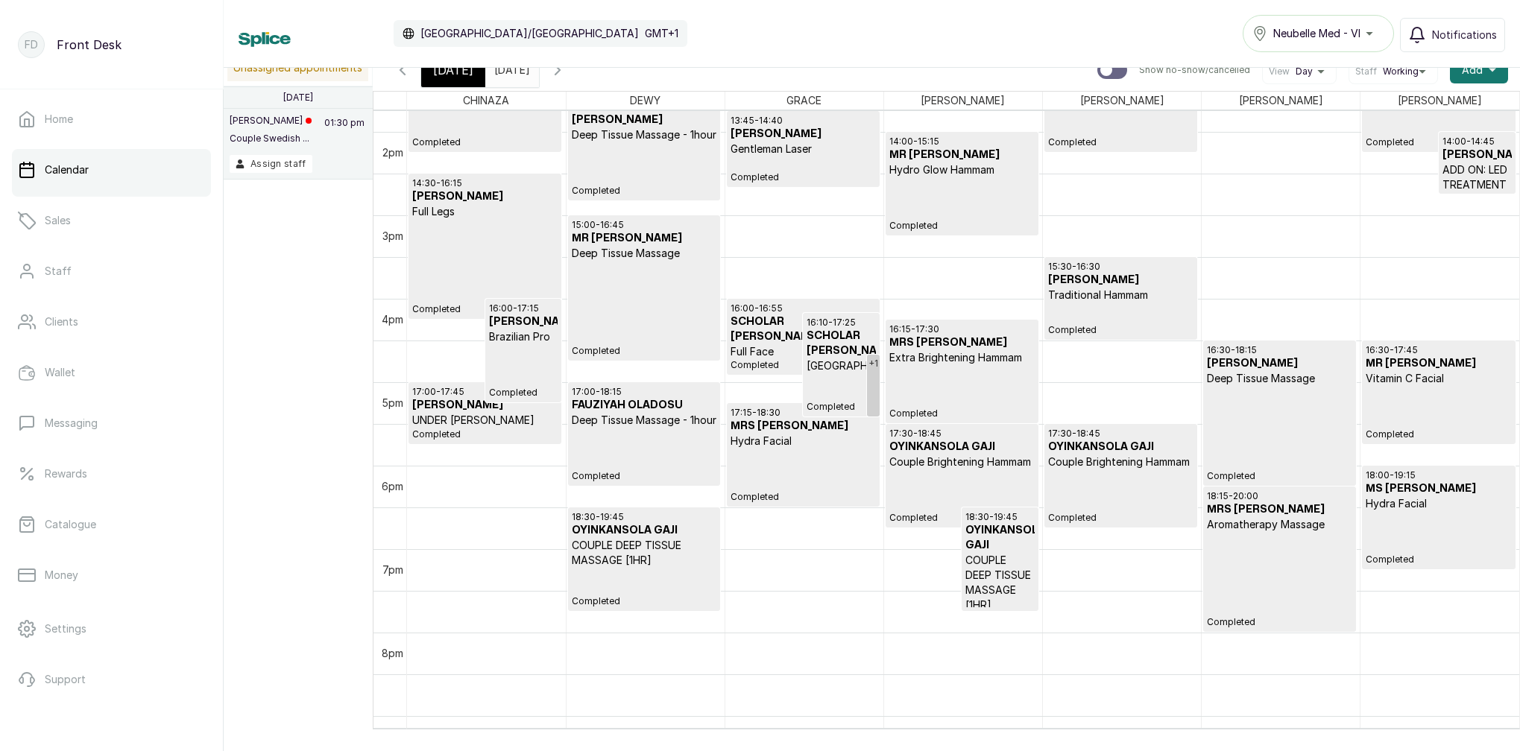
click at [566, 72] on icon "button" at bounding box center [558, 70] width 18 height 18
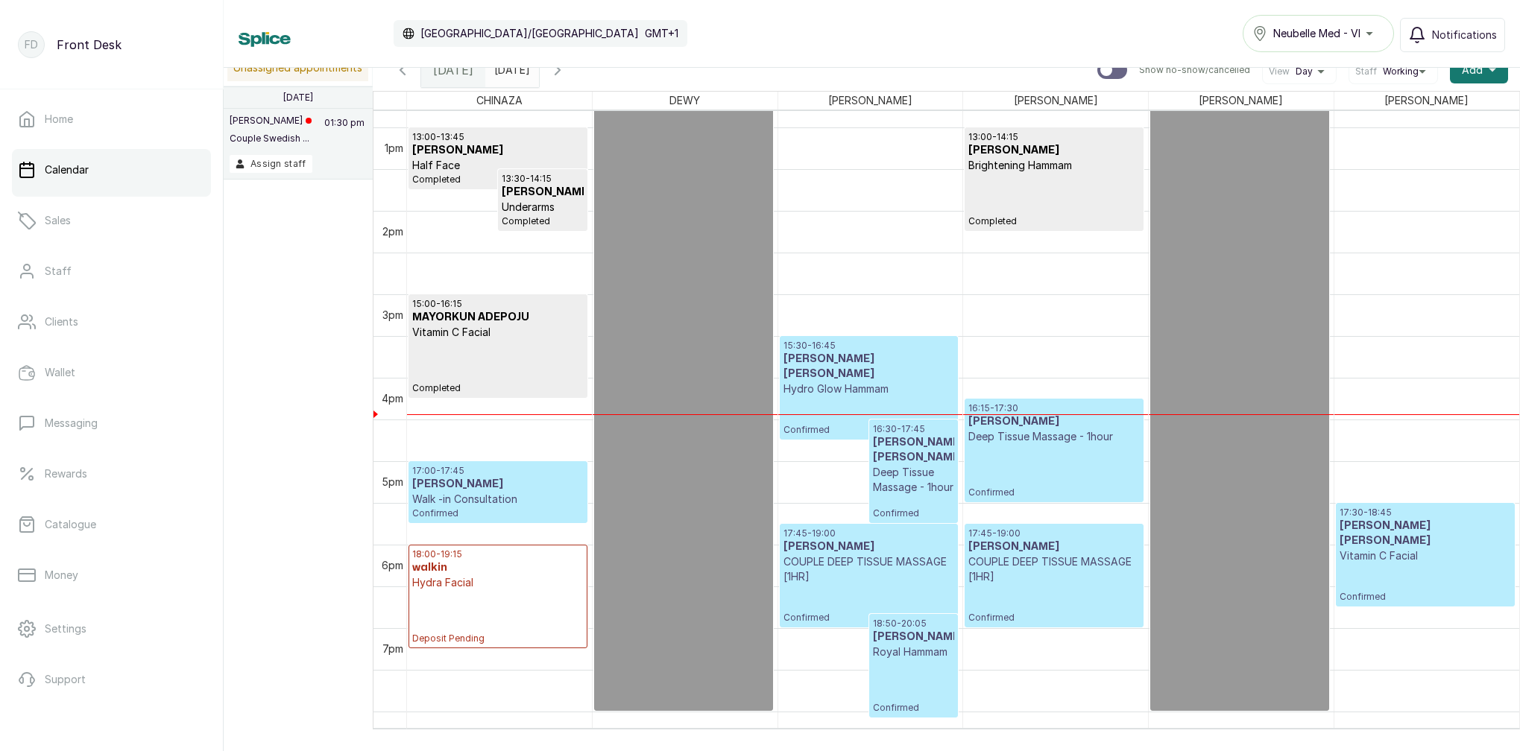
drag, startPoint x: 557, startPoint y: 72, endPoint x: 540, endPoint y: 79, distance: 18.7
click at [538, 72] on span at bounding box center [524, 66] width 28 height 25
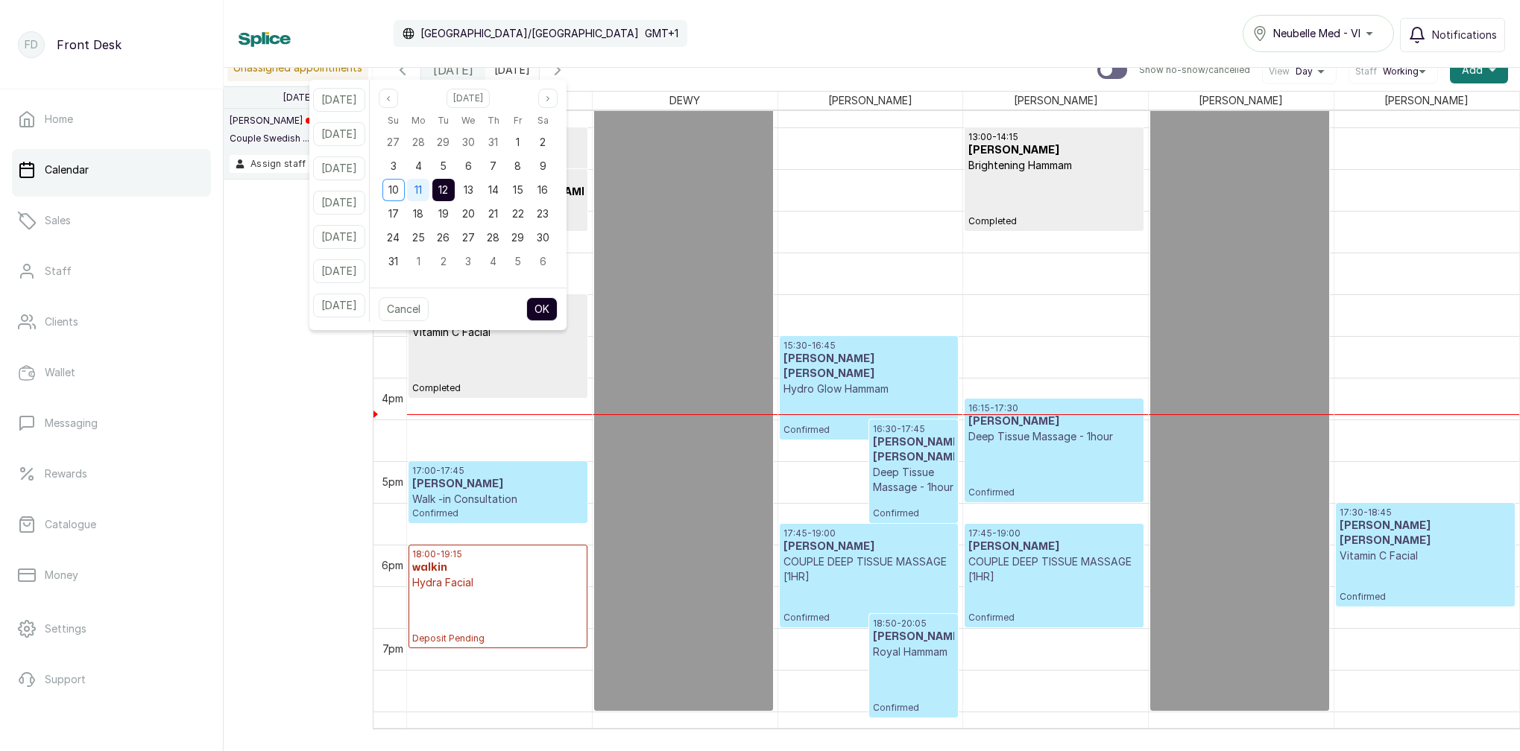
click at [429, 190] on div "11" at bounding box center [418, 190] width 22 height 22
drag, startPoint x: 469, startPoint y: 192, endPoint x: 481, endPoint y: 206, distance: 18.5
click at [455, 192] on div "12" at bounding box center [443, 190] width 22 height 22
click at [557, 306] on button "OK" at bounding box center [541, 309] width 31 height 24
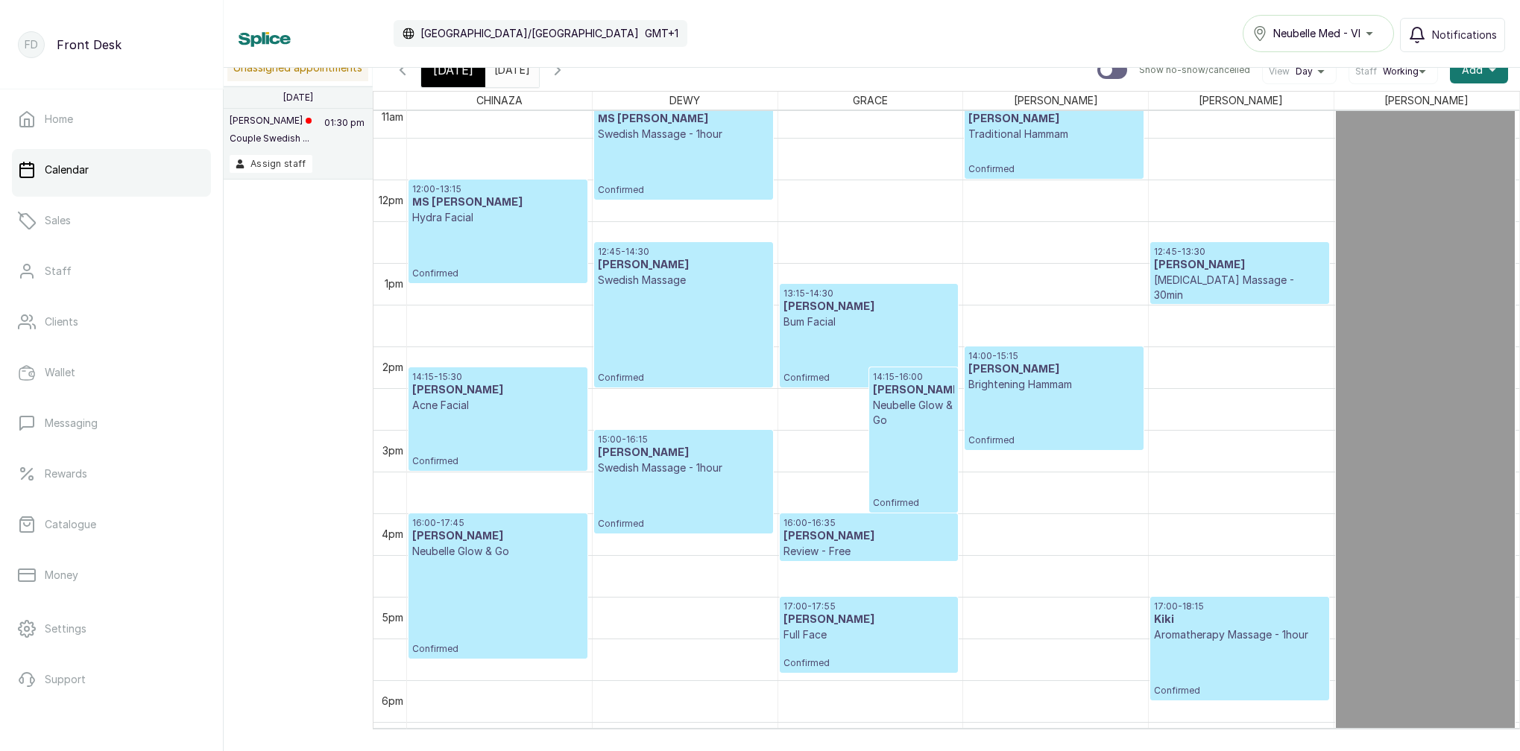
click at [463, 79] on div "[DATE]" at bounding box center [453, 70] width 64 height 34
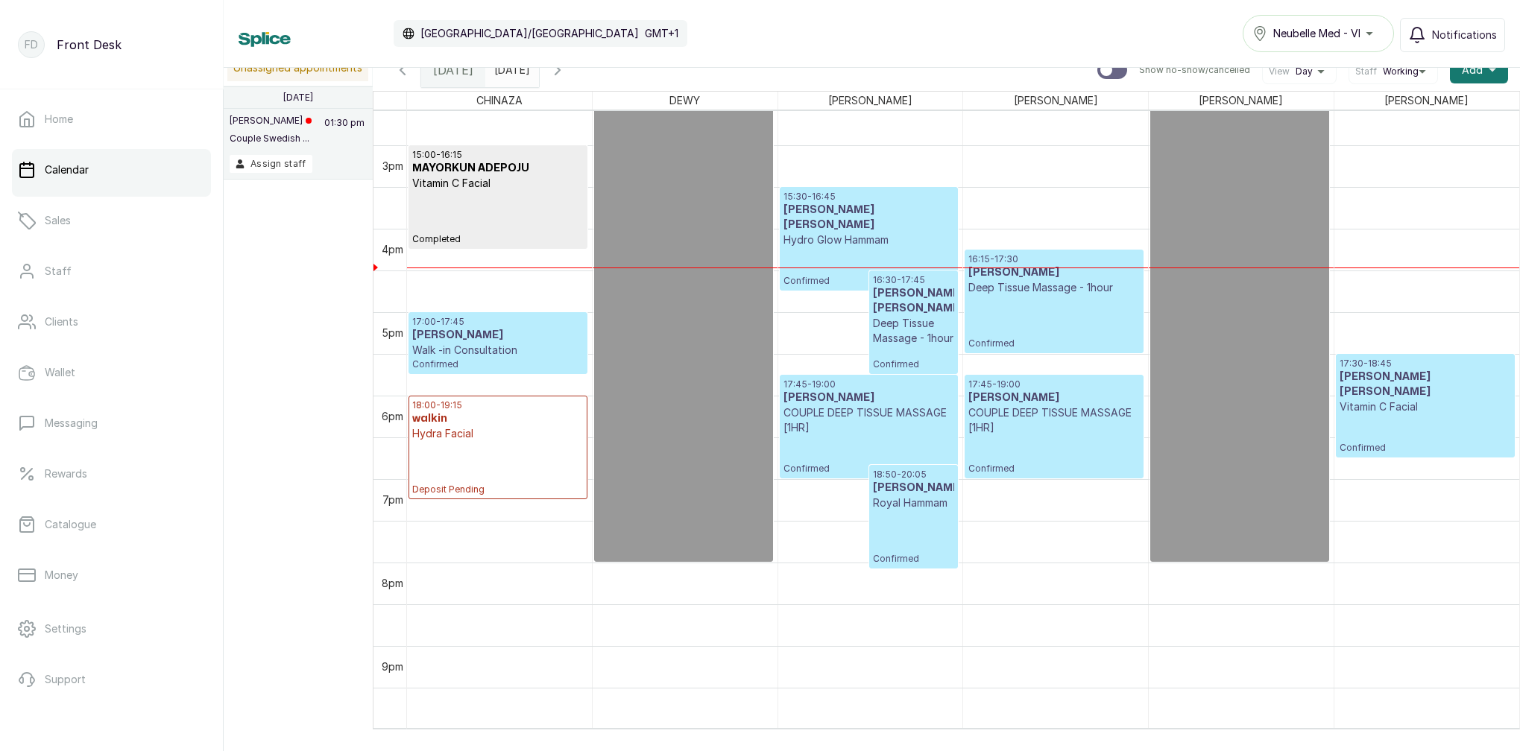
scroll to position [1247, 0]
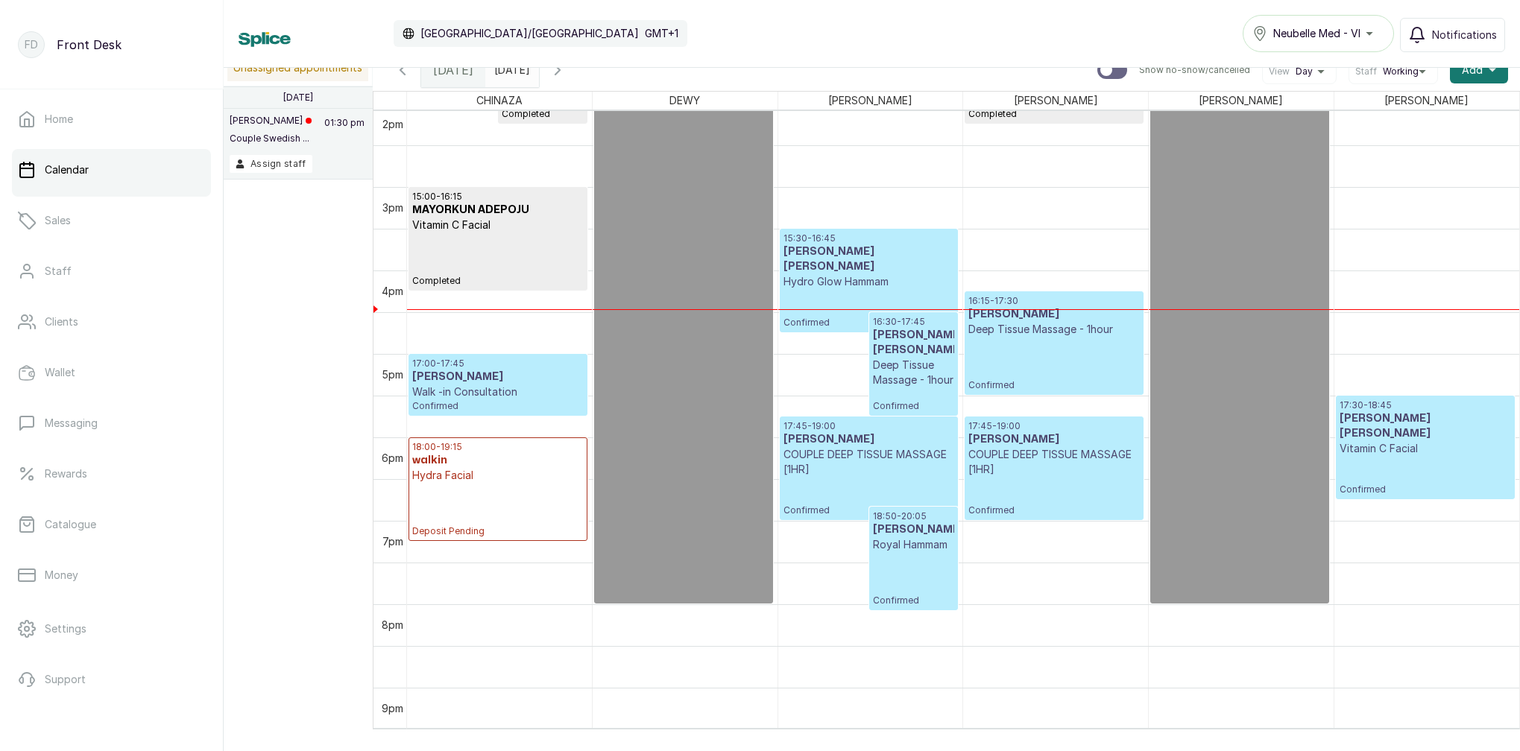
click at [510, 75] on input "2025-08-12" at bounding box center [498, 66] width 24 height 25
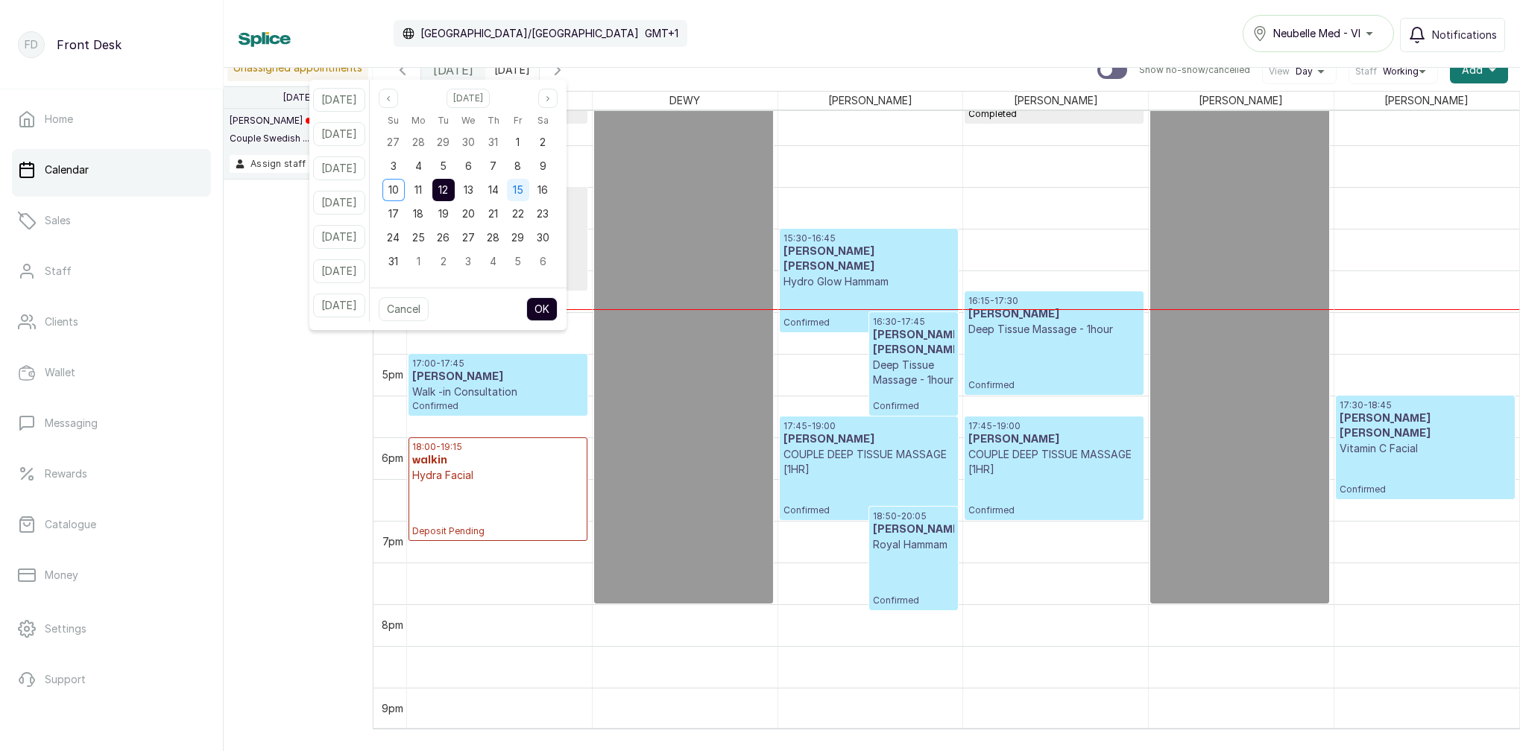
drag, startPoint x: 537, startPoint y: 186, endPoint x: 540, endPoint y: 199, distance: 13.0
click at [523, 186] on span "15" at bounding box center [518, 189] width 10 height 13
click at [557, 306] on button "OK" at bounding box center [541, 309] width 31 height 24
type input "2025-08-15"
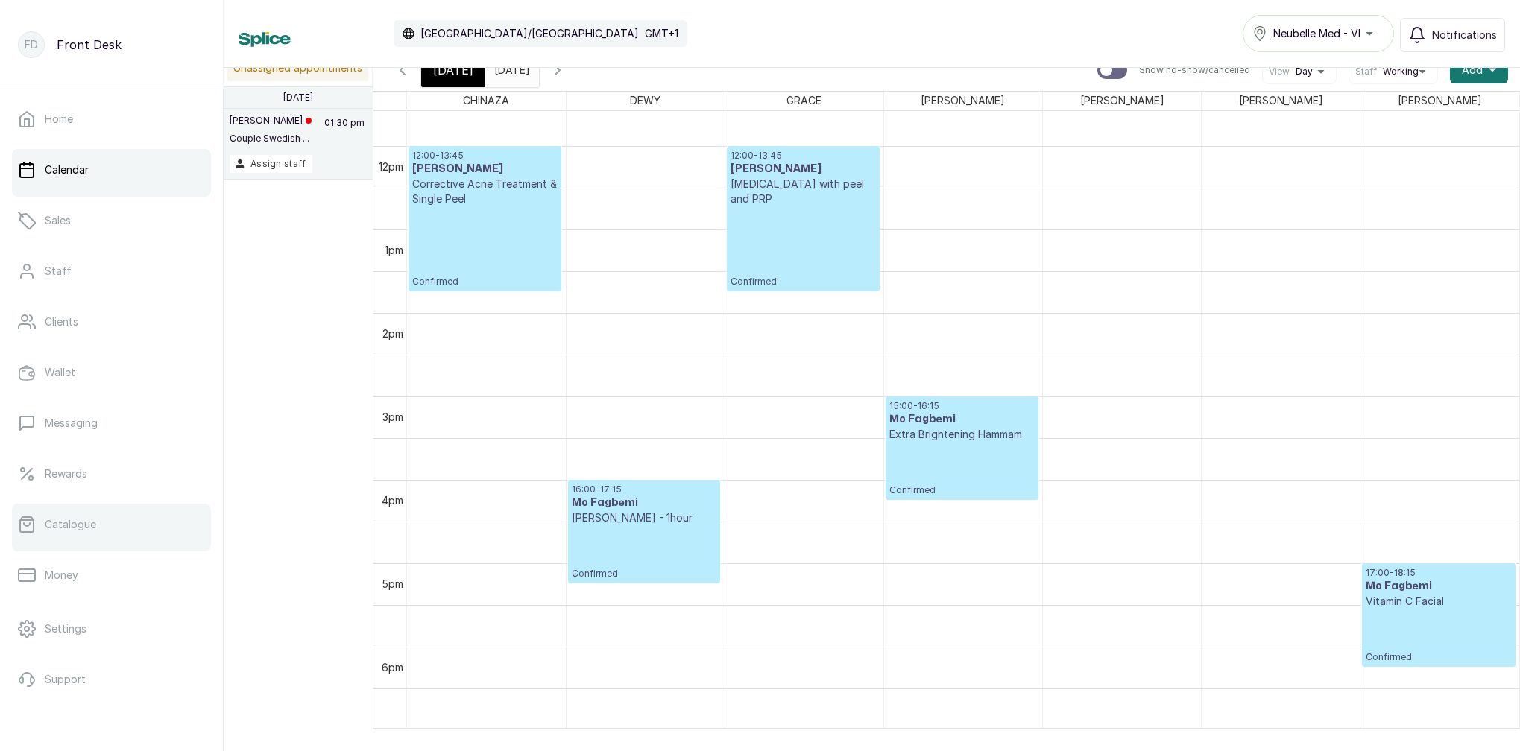
click at [85, 532] on link "Catalogue" at bounding box center [111, 525] width 199 height 42
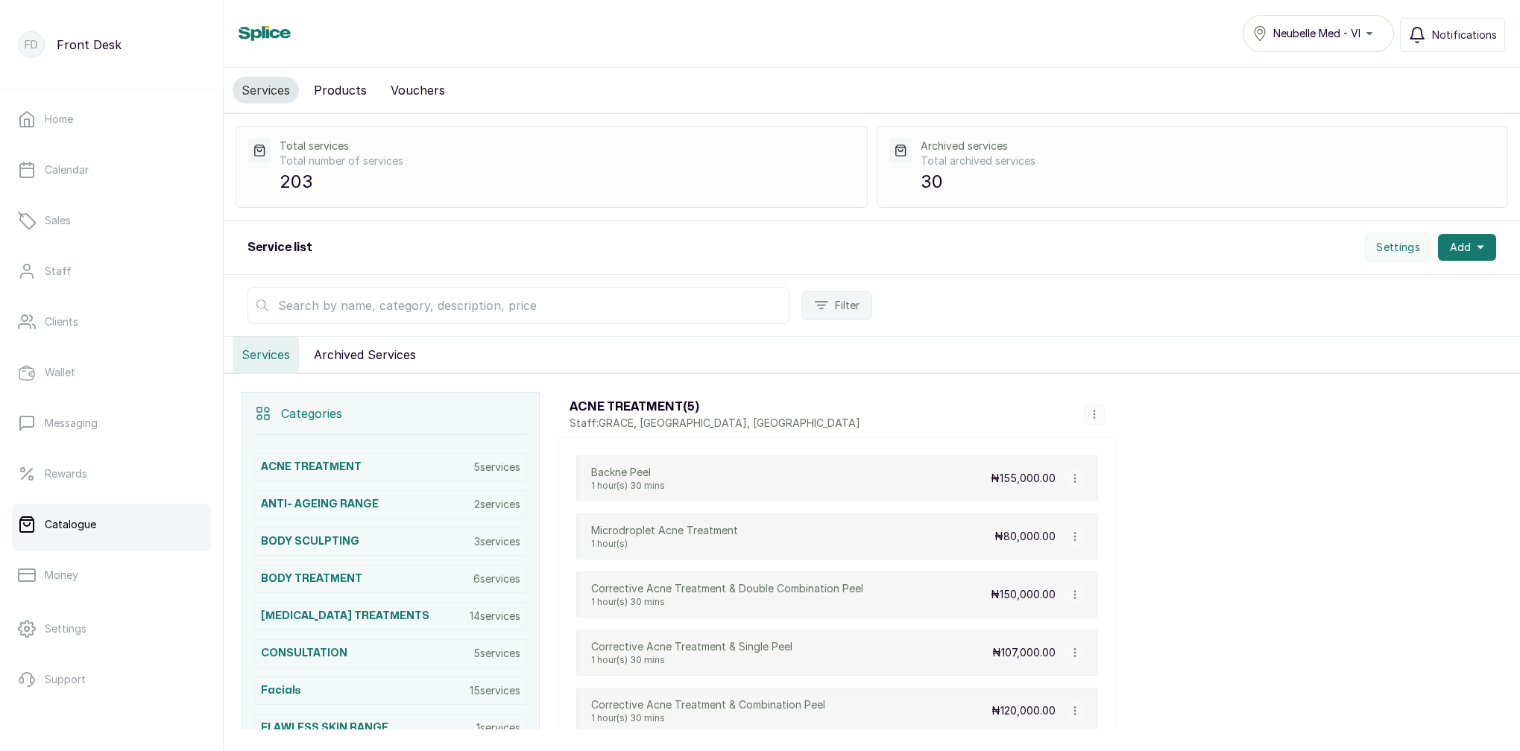
click at [521, 308] on input "text" at bounding box center [518, 305] width 542 height 37
type input "GLYCOLIC"
click at [98, 174] on link "Calendar" at bounding box center [111, 170] width 199 height 42
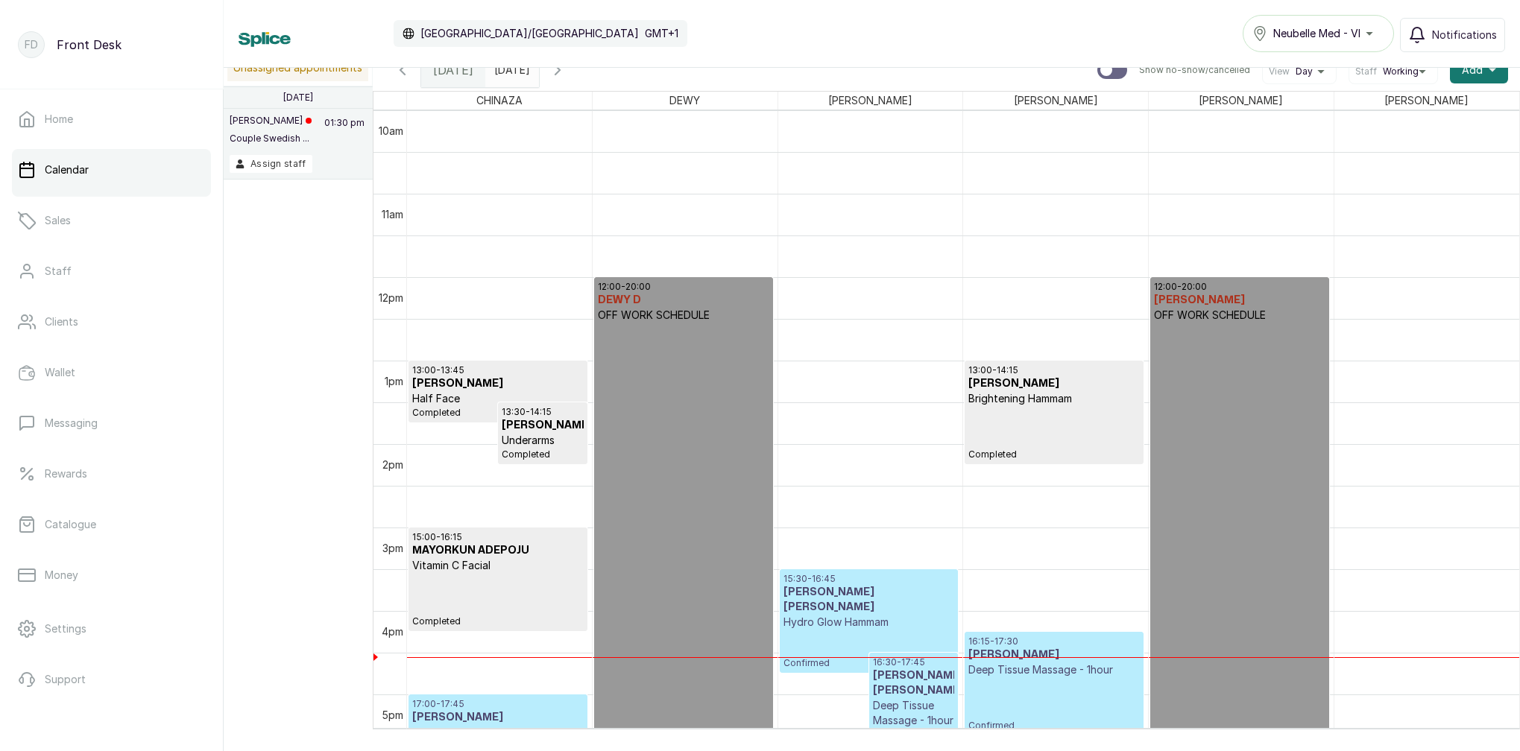
scroll to position [839, 0]
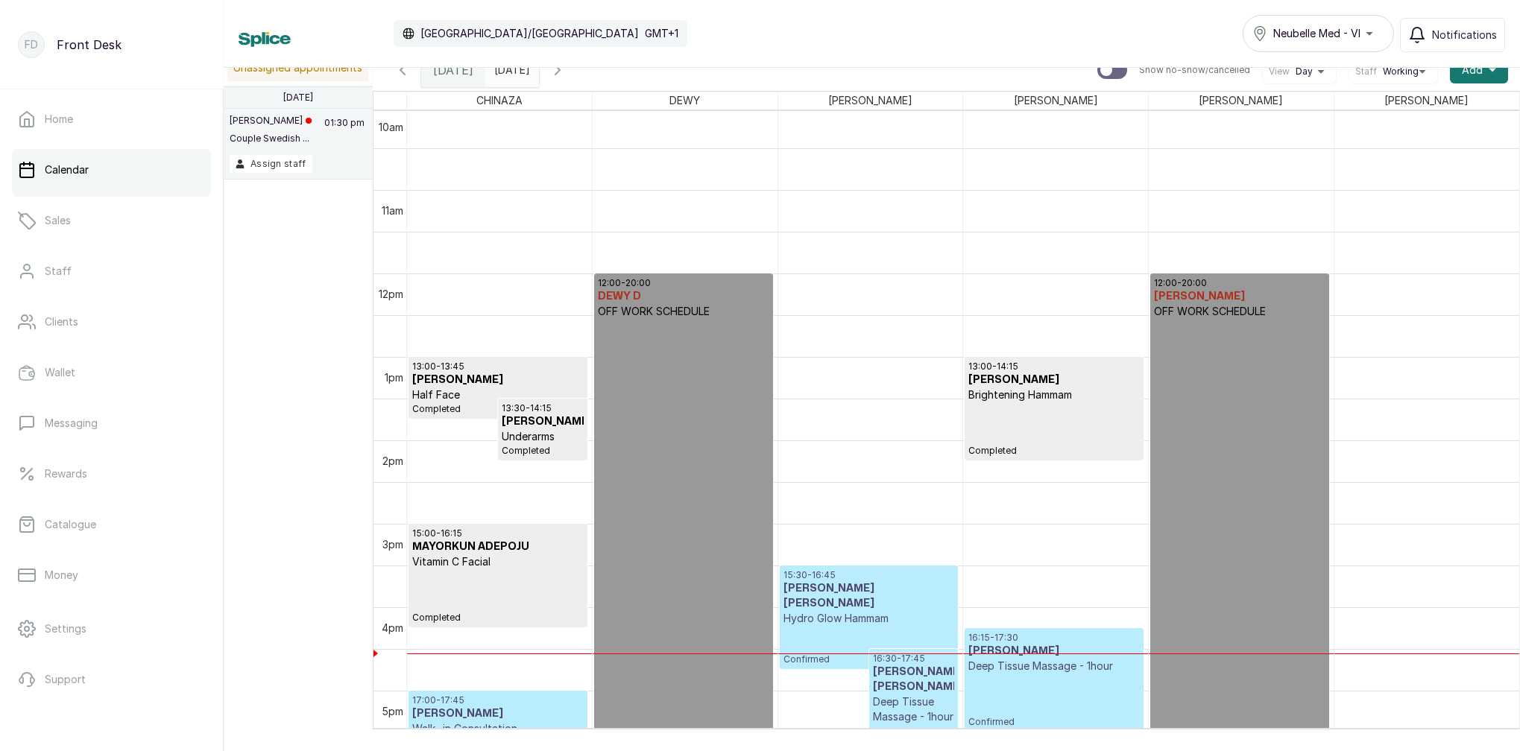
type input "yyyy-MM-dd"
click at [510, 72] on input "yyyy-MM-dd" at bounding box center [498, 66] width 24 height 25
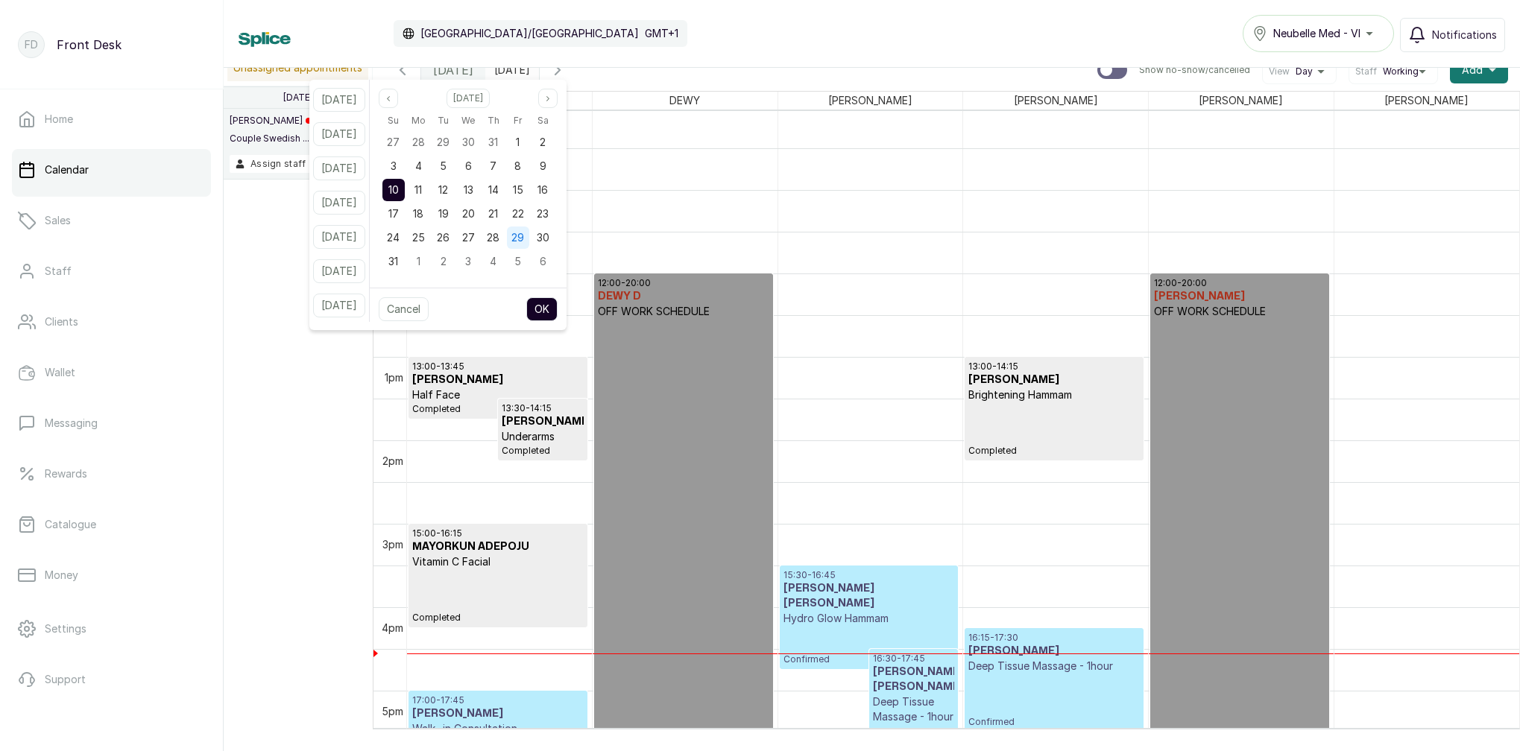
drag, startPoint x: 467, startPoint y: 191, endPoint x: 544, endPoint y: 247, distance: 95.6
click at [455, 192] on div "12" at bounding box center [443, 190] width 22 height 22
click at [557, 306] on button "OK" at bounding box center [541, 309] width 31 height 24
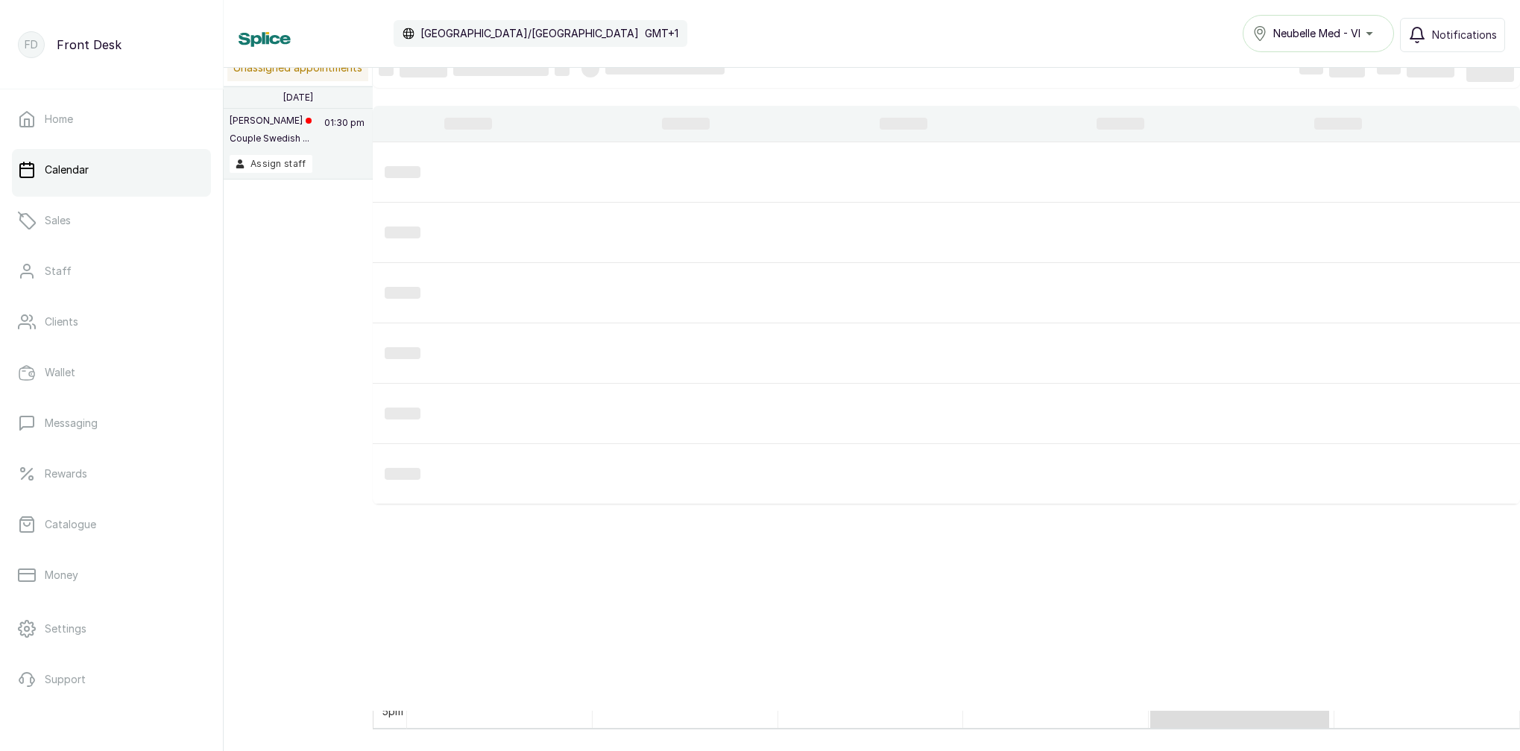
type input "2025-08-12"
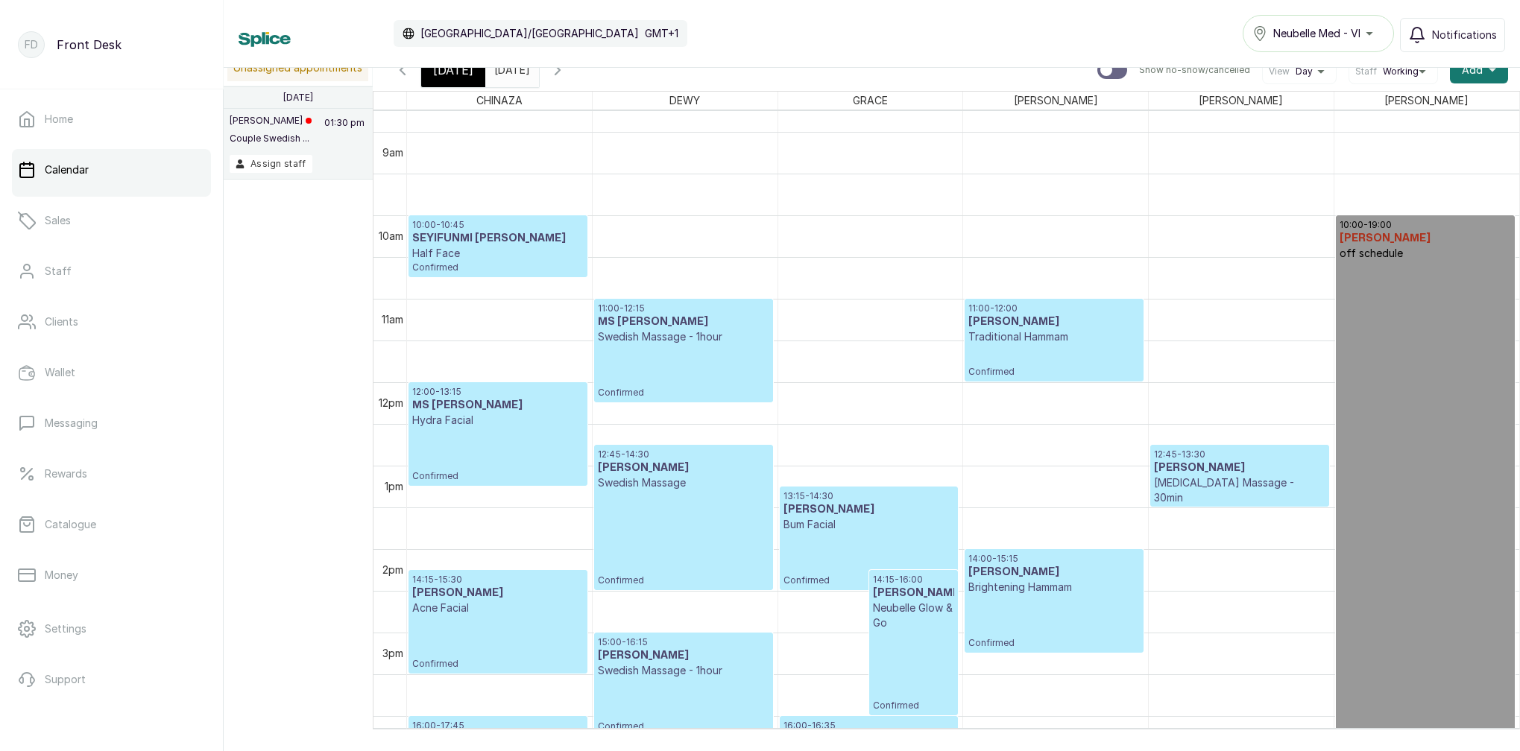
scroll to position [706, 0]
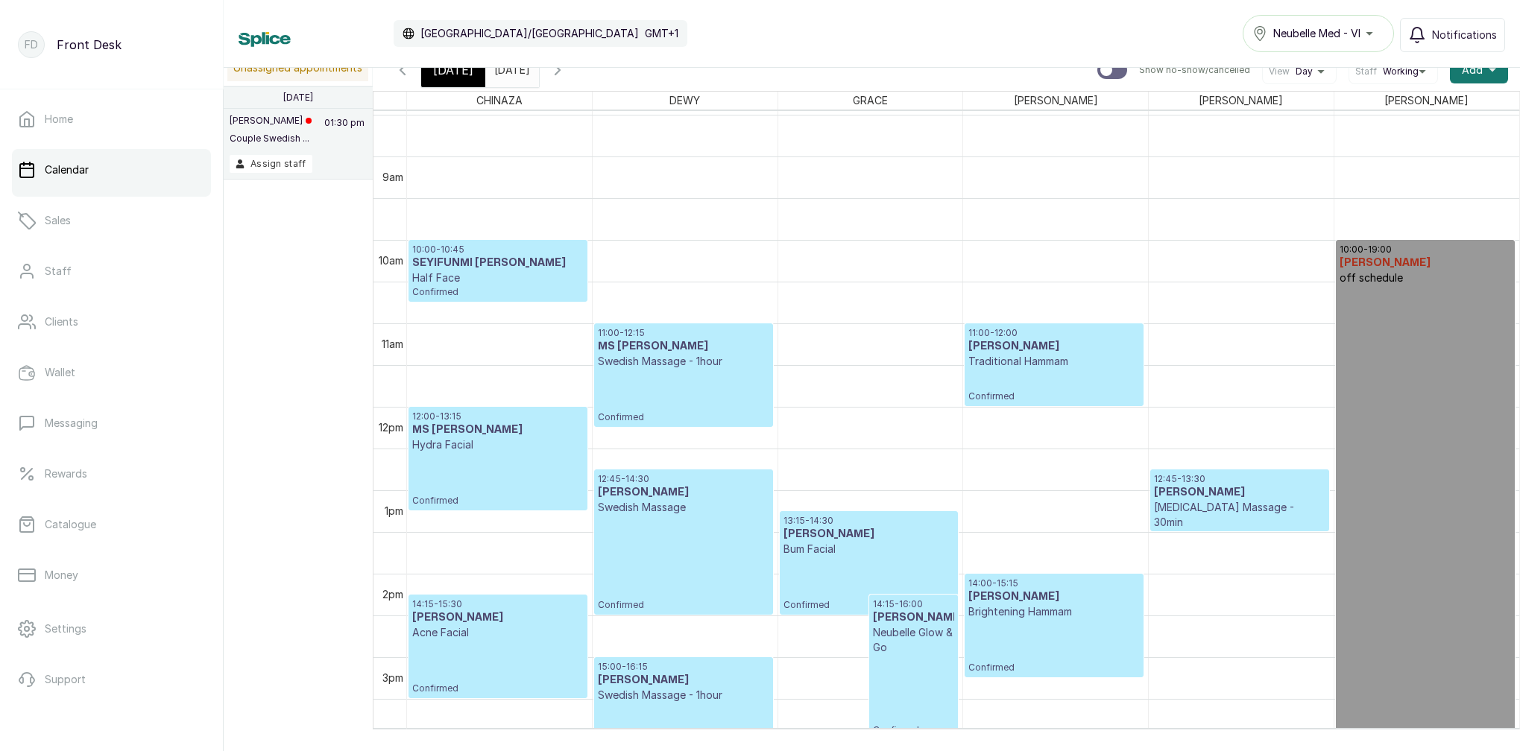
click at [453, 72] on span "[DATE]" at bounding box center [453, 70] width 40 height 18
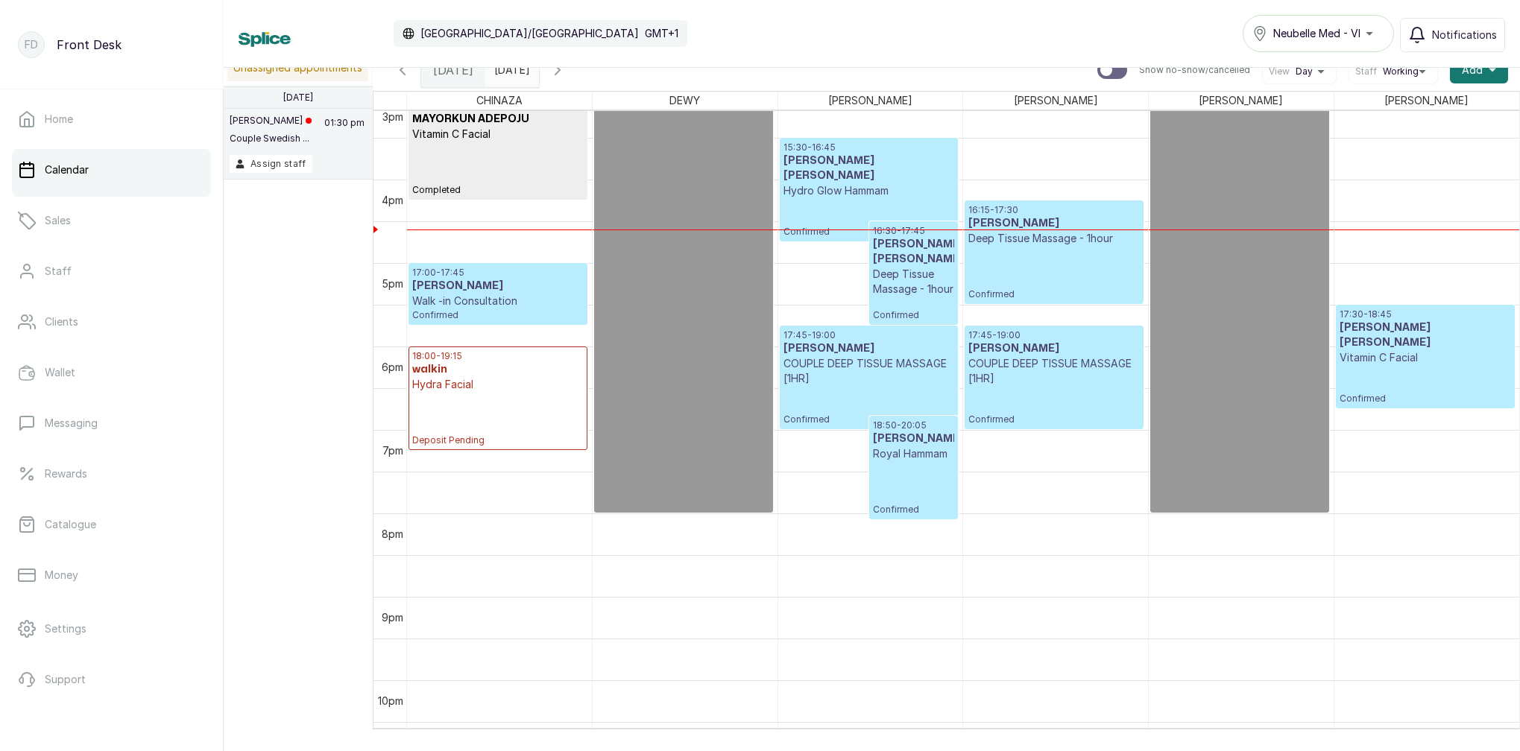
scroll to position [1259, 0]
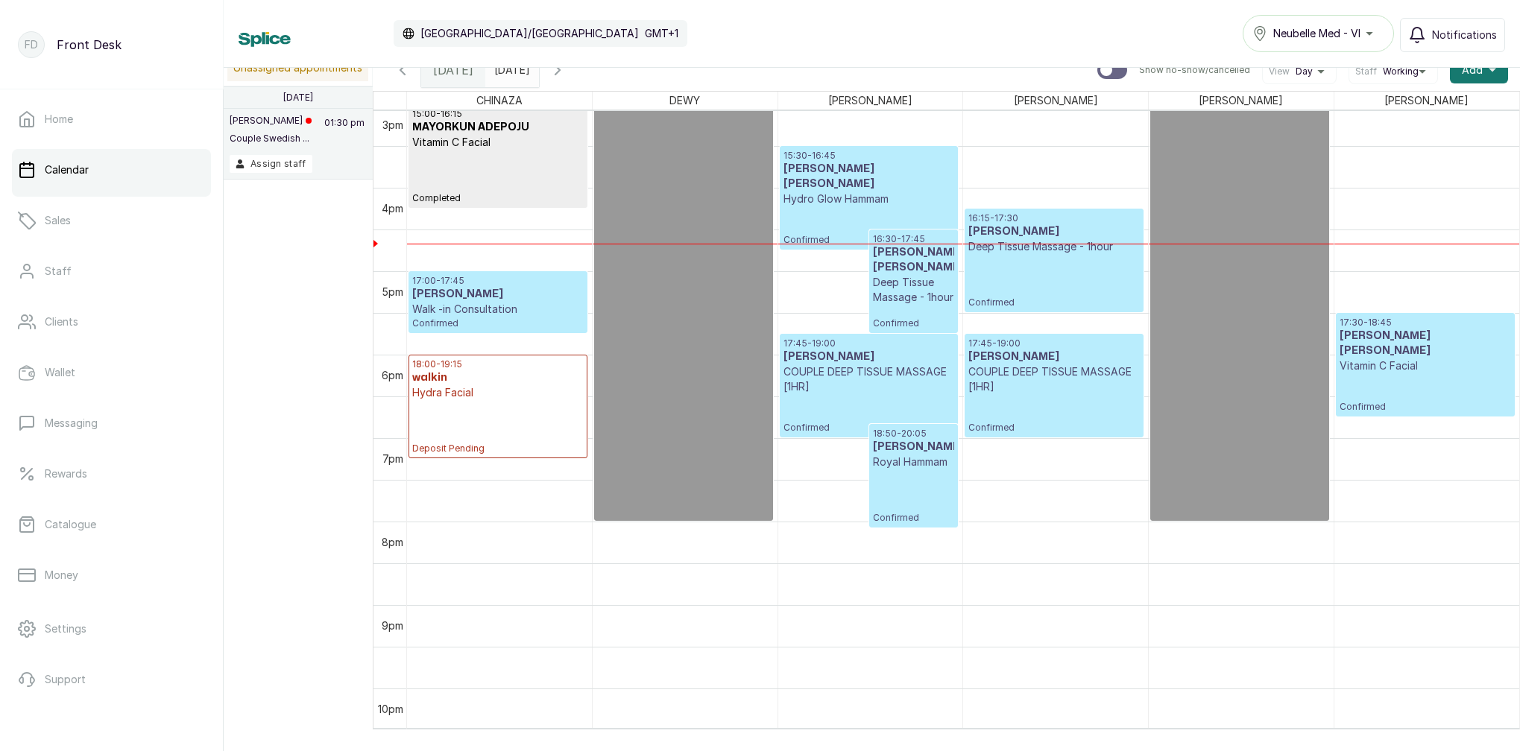
click at [1052, 294] on div "16:15 - 17:30 MR KABIRU Deep Tissue Massage - 1hour Confirmed" at bounding box center [1053, 260] width 171 height 96
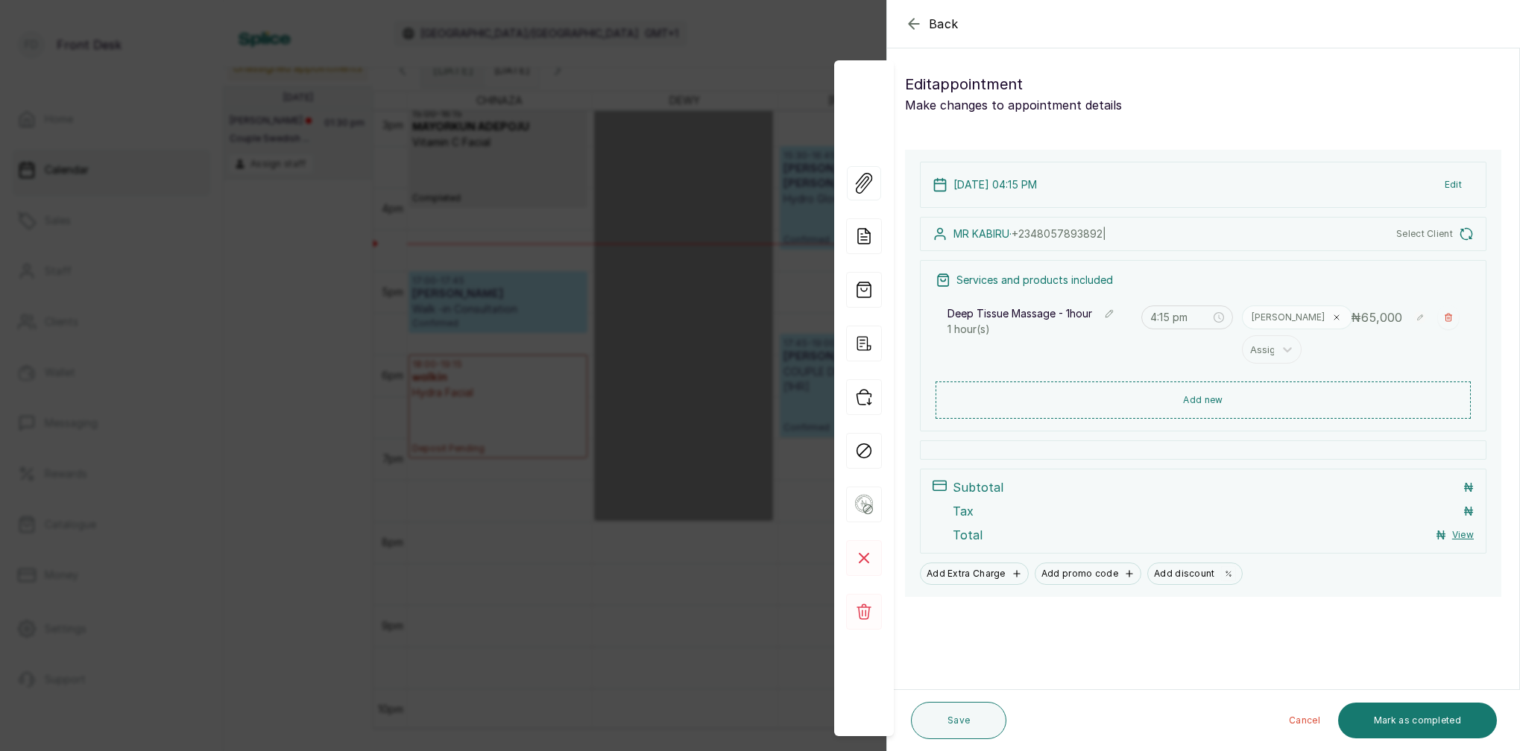
scroll to position [0, 0]
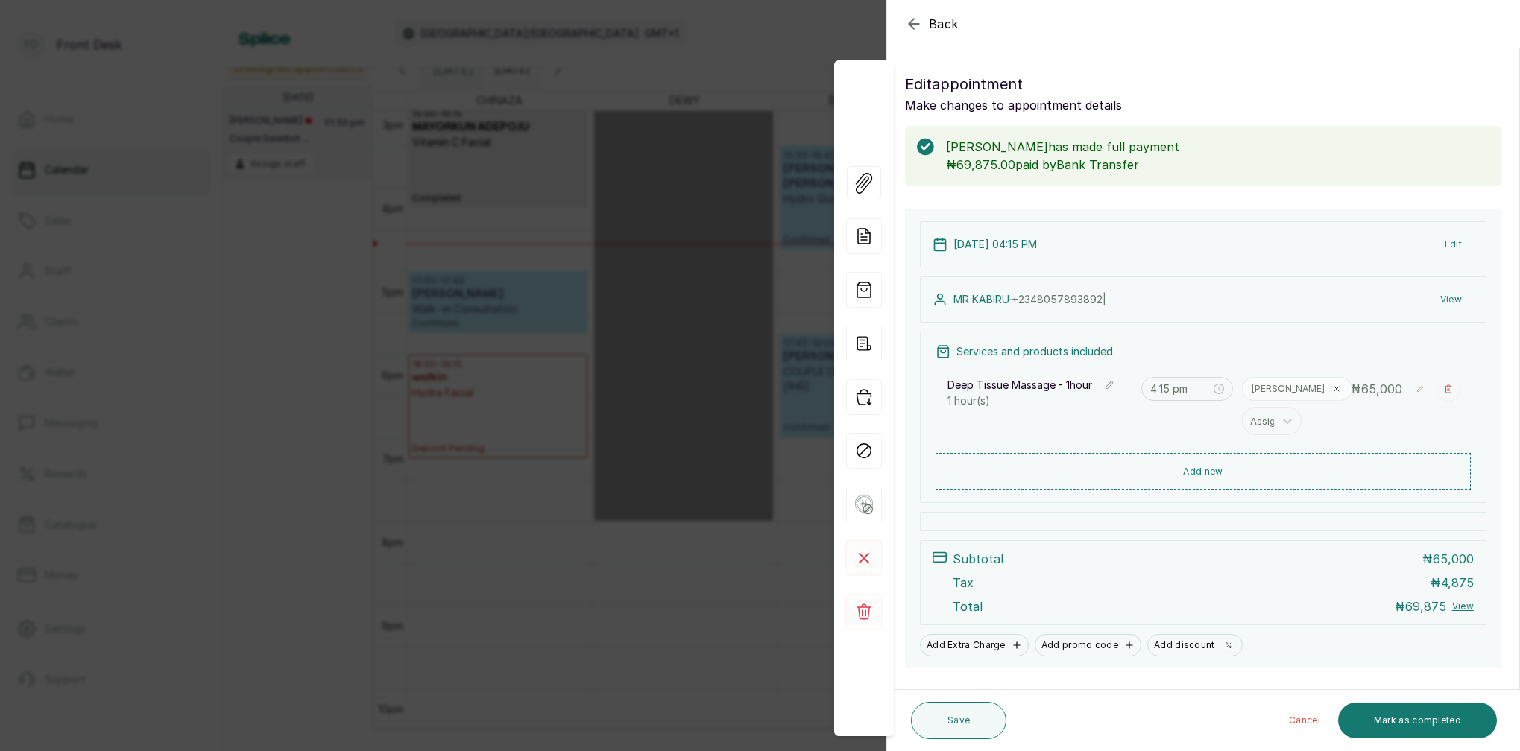
click at [731, 233] on div "Back Appointment Details Edit appointment Make changes to appointment details M…" at bounding box center [760, 375] width 1520 height 751
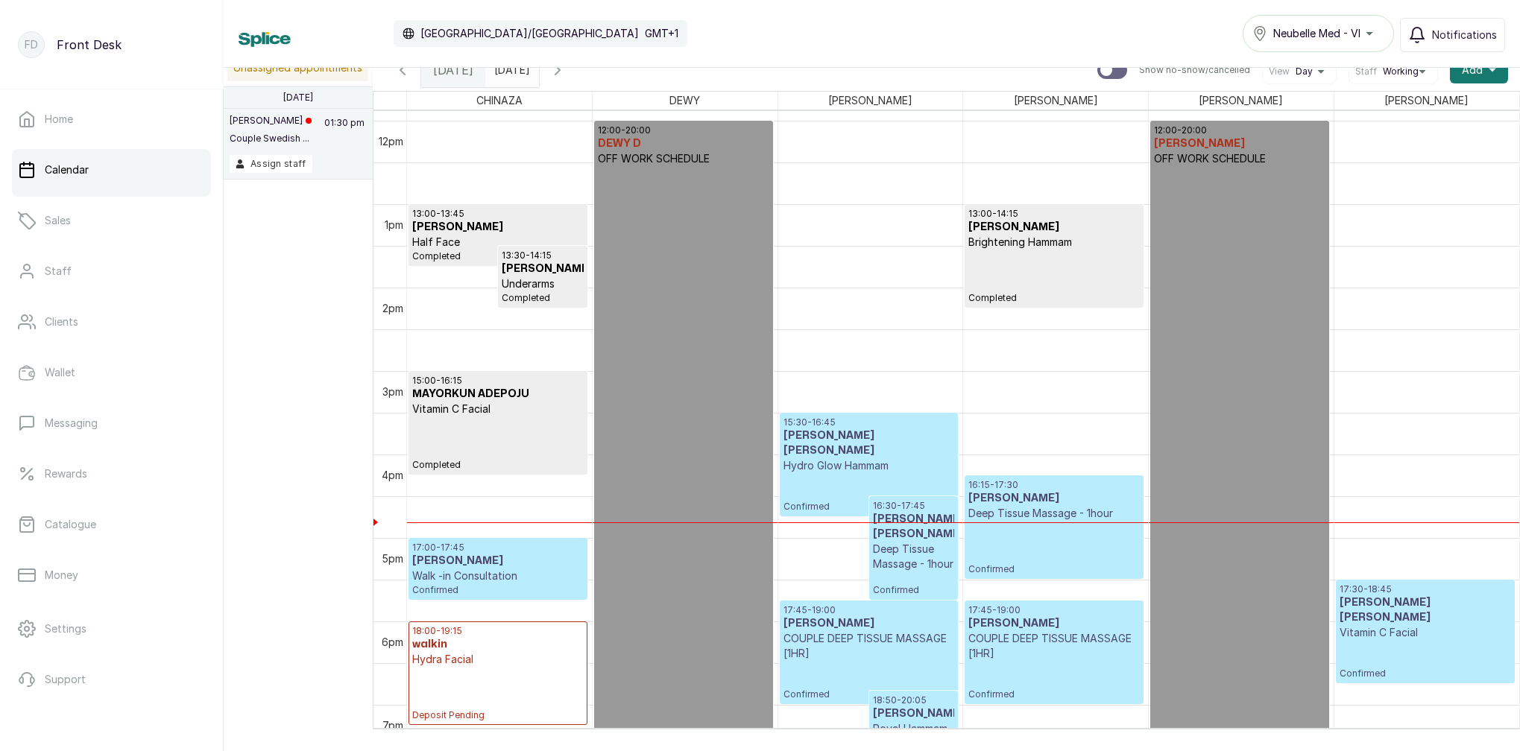
scroll to position [1029, 0]
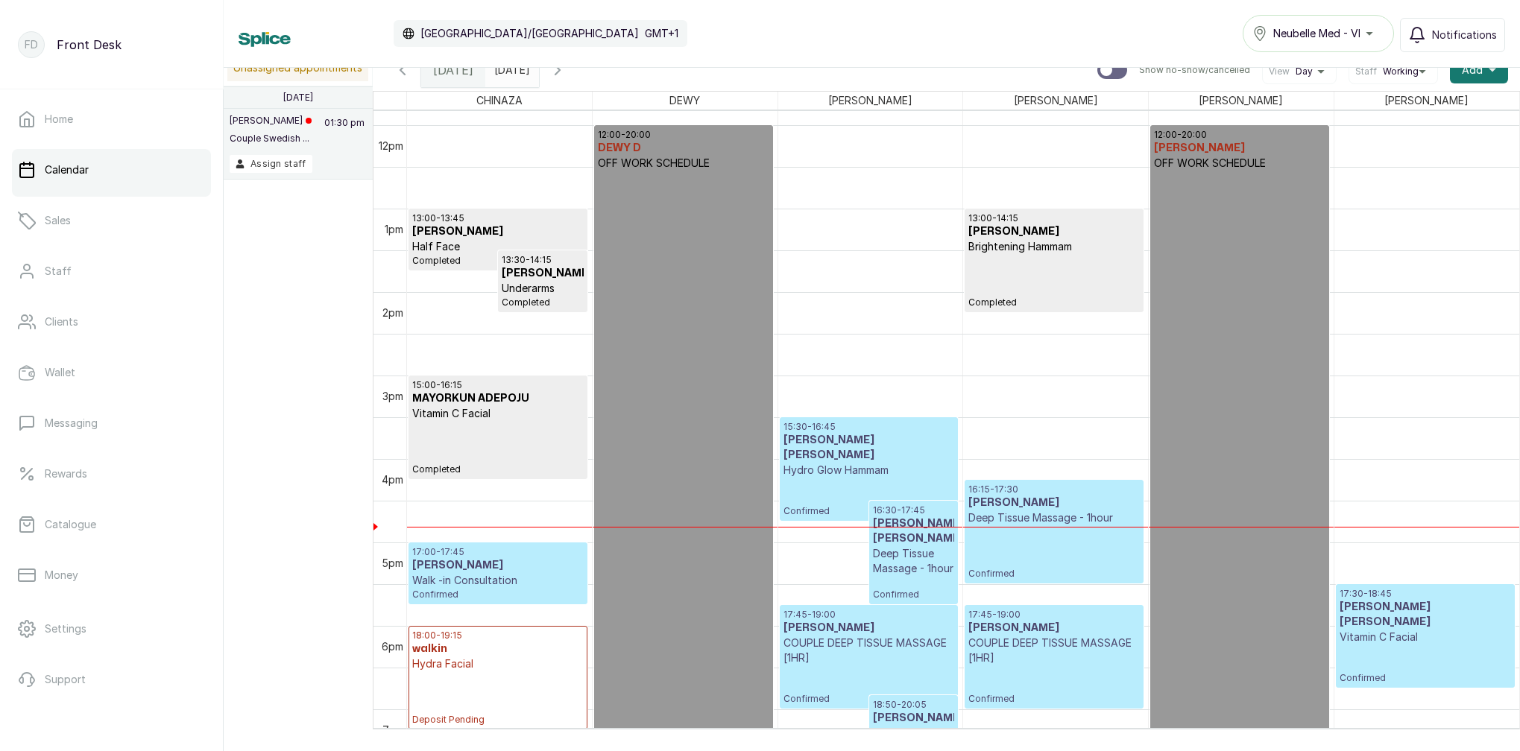
click at [566, 72] on icon "button" at bounding box center [558, 70] width 18 height 18
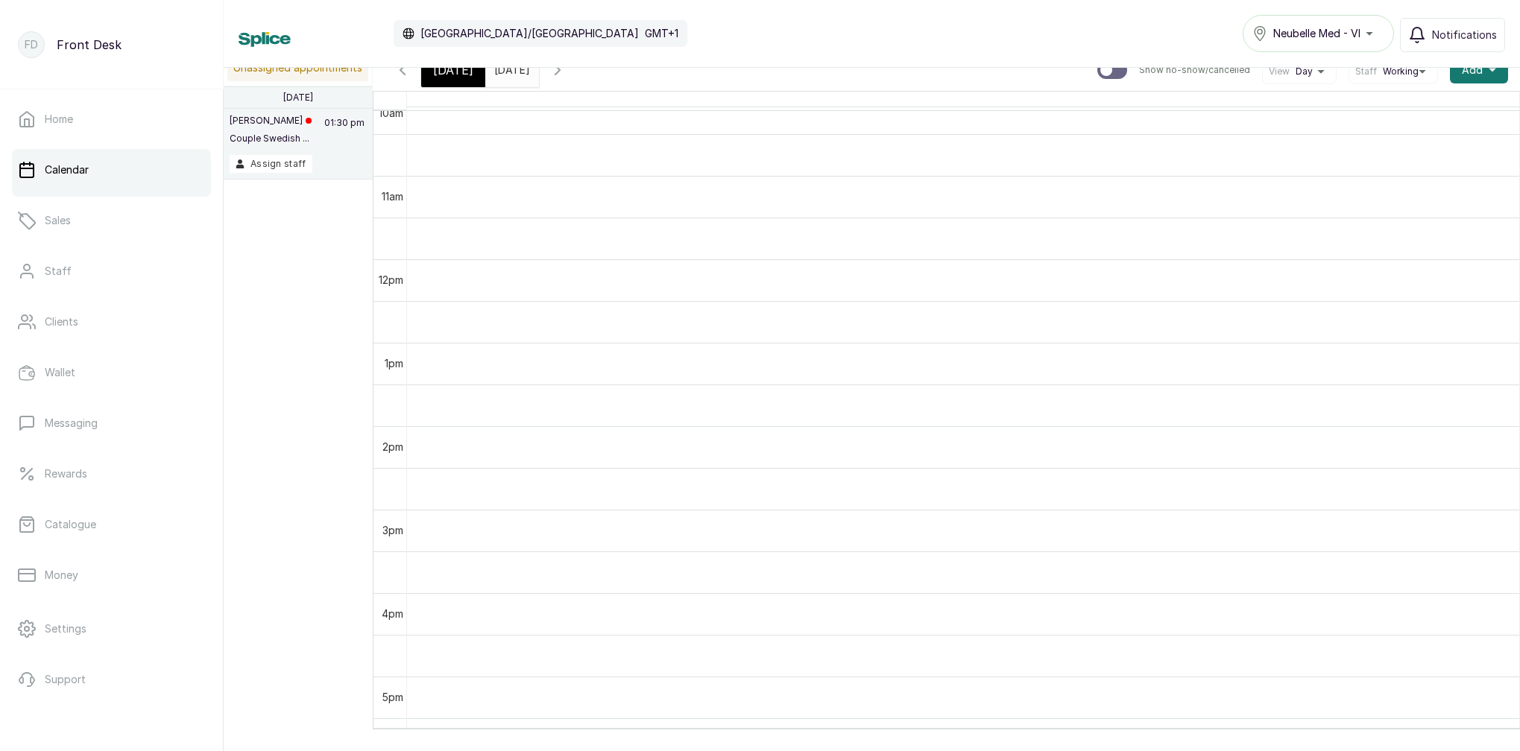
click at [566, 75] on icon "button" at bounding box center [558, 70] width 18 height 18
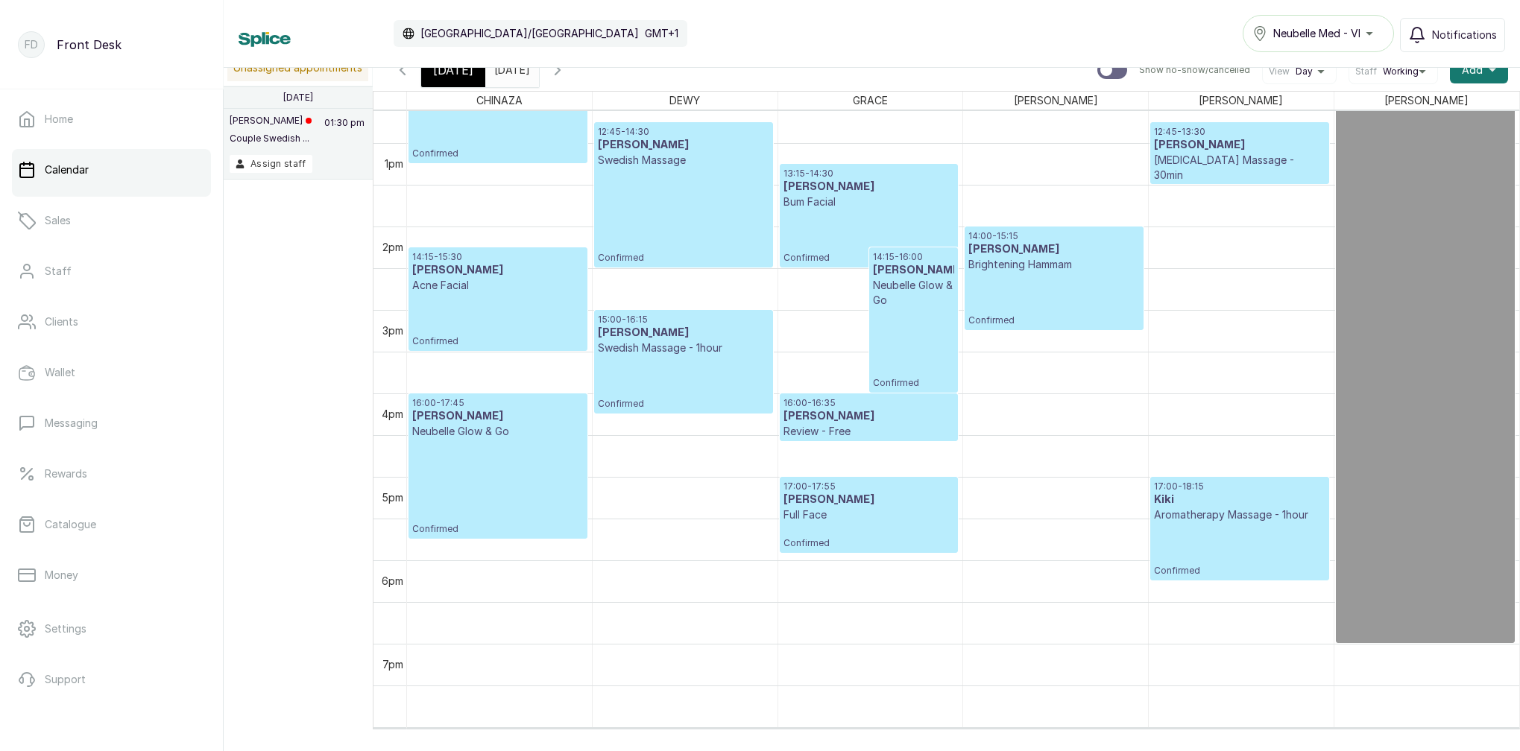
scroll to position [1000, 0]
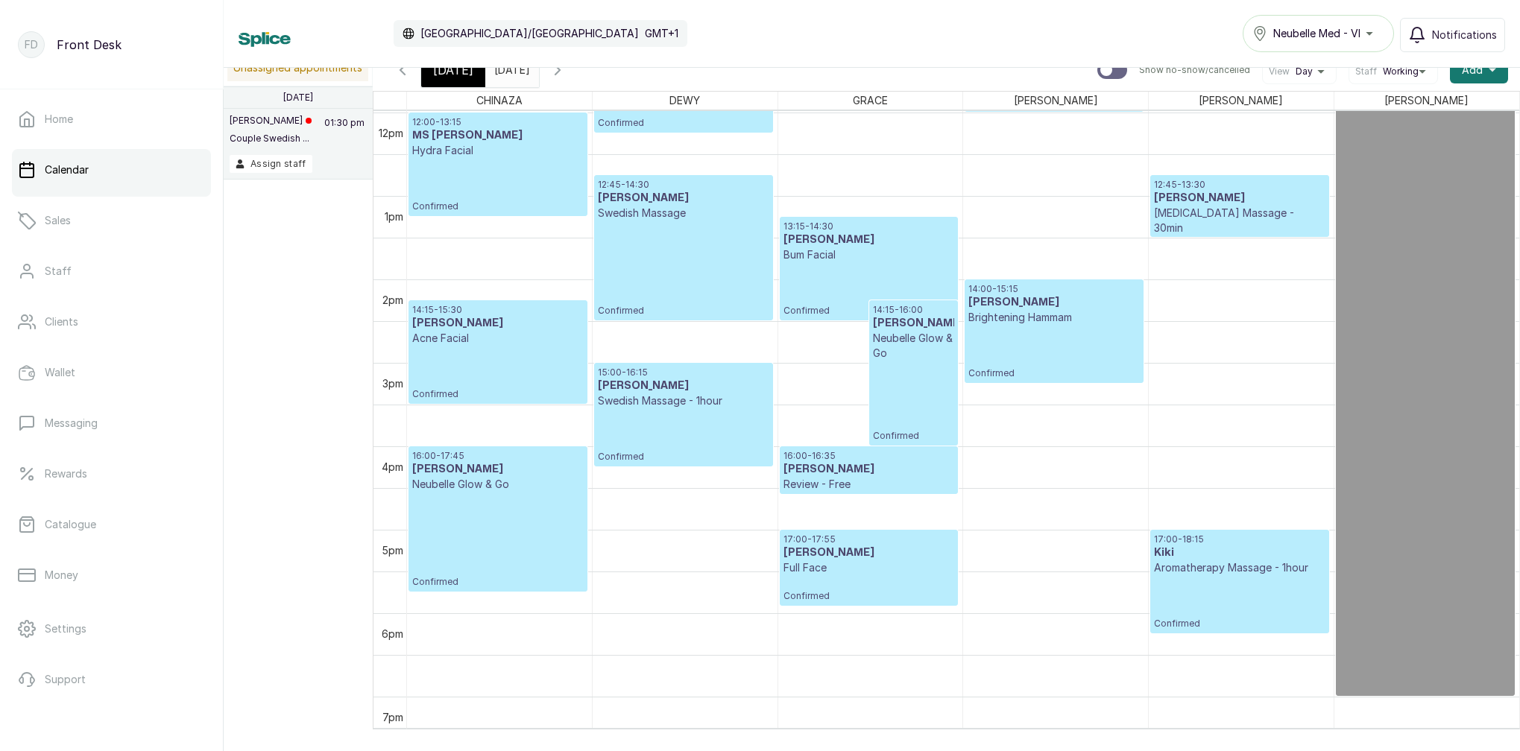
drag, startPoint x: 463, startPoint y: 77, endPoint x: 615, endPoint y: 138, distance: 163.9
click at [463, 77] on span "[DATE]" at bounding box center [453, 70] width 40 height 18
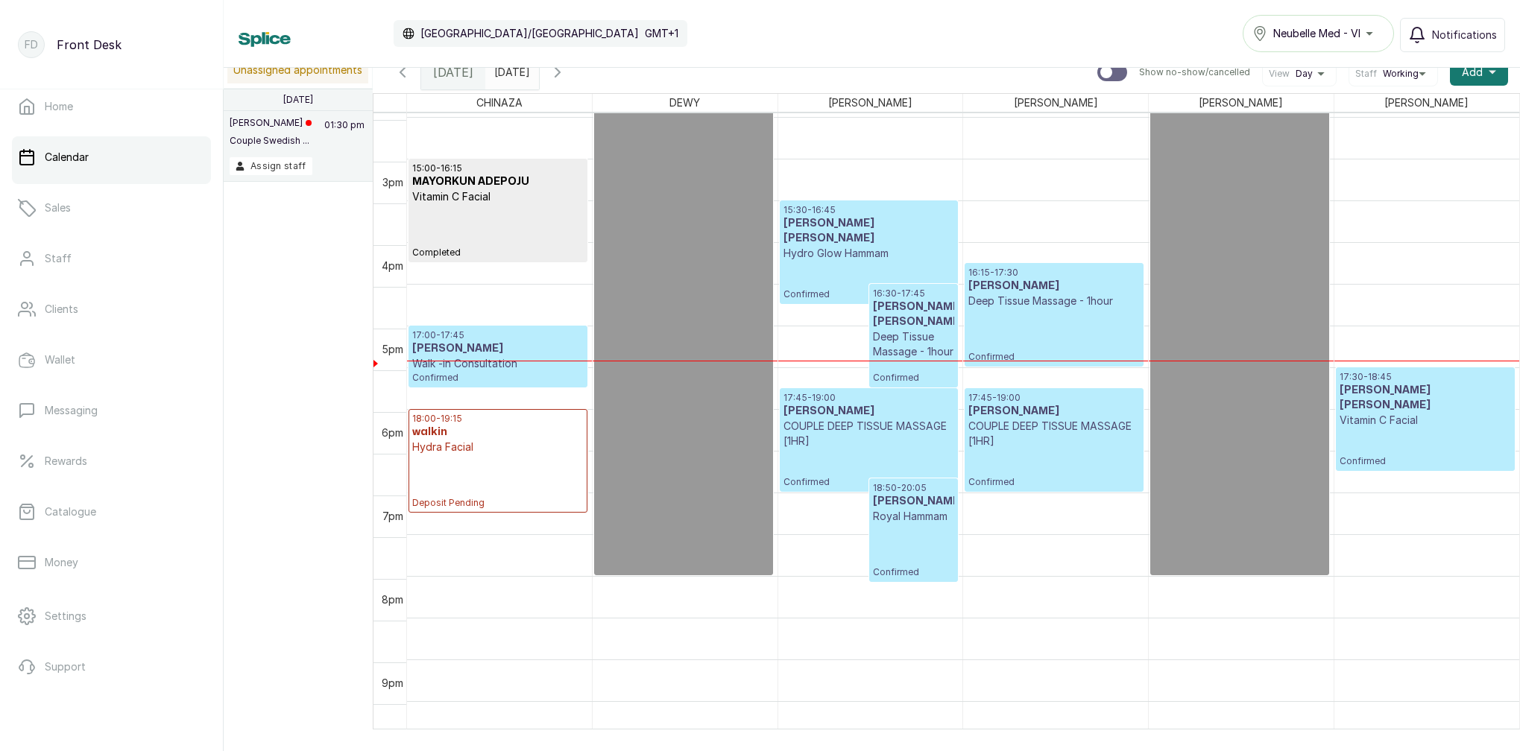
scroll to position [1204, 0]
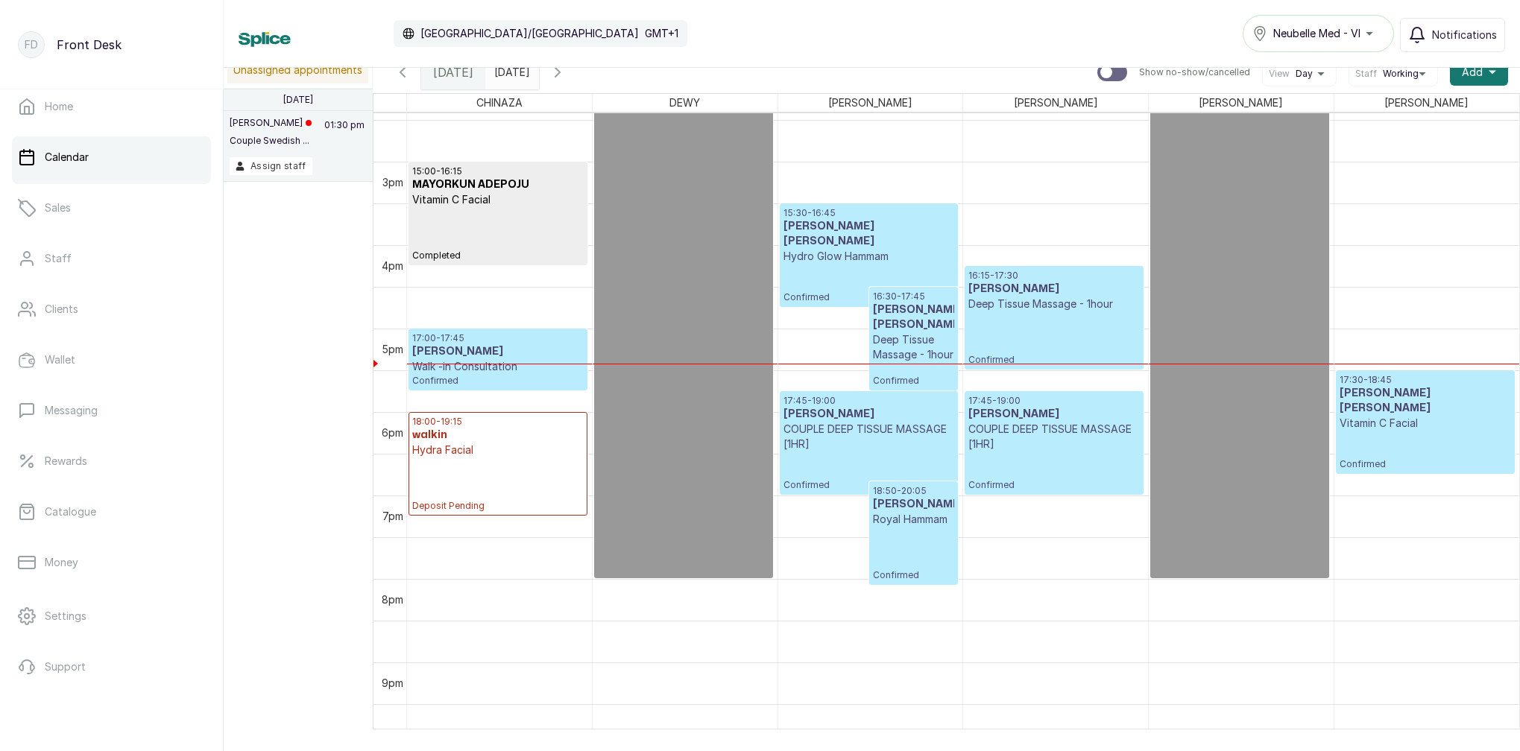
click at [510, 75] on input "2025-08-12" at bounding box center [498, 68] width 24 height 25
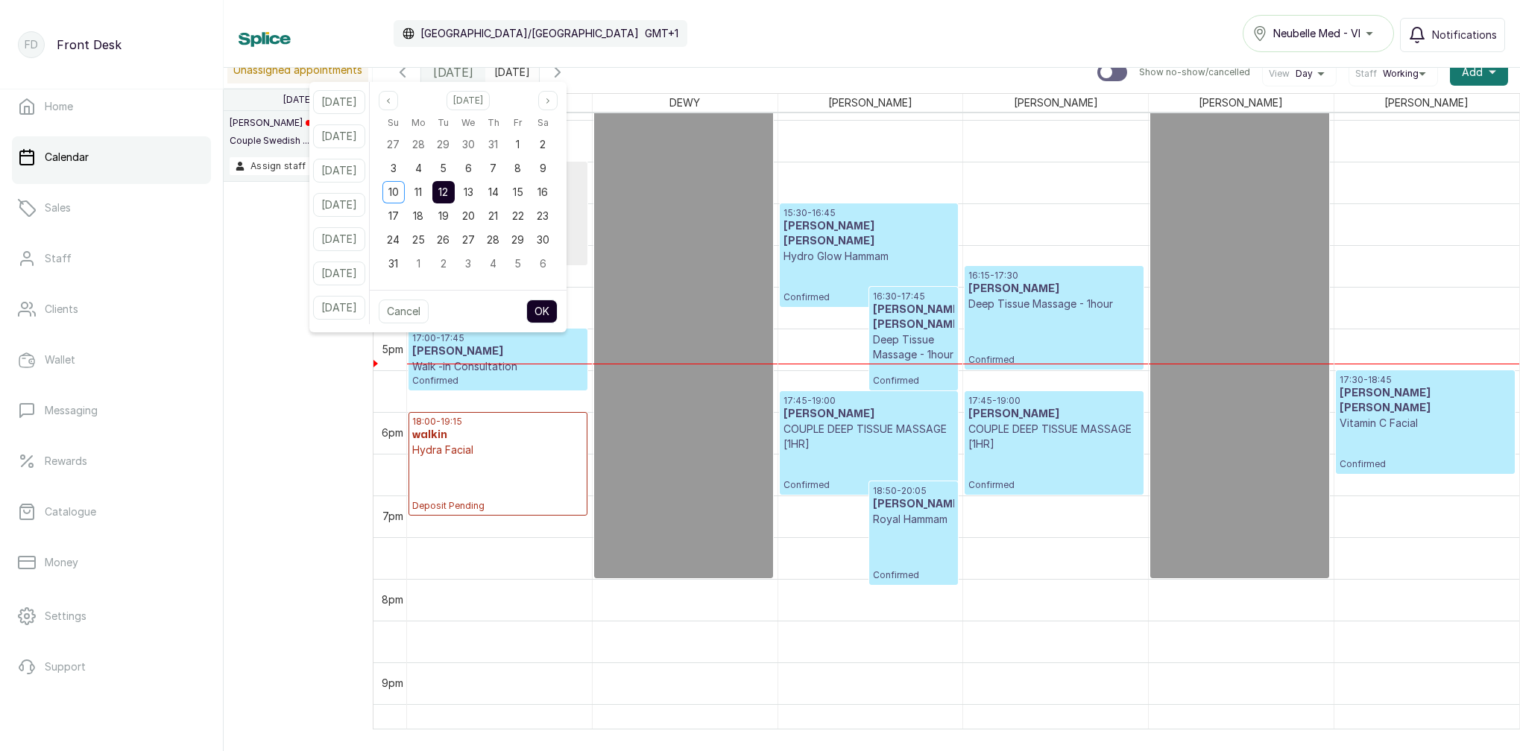
drag, startPoint x: 440, startPoint y: 194, endPoint x: 453, endPoint y: 191, distance: 13.7
click at [429, 193] on div "11" at bounding box center [418, 192] width 22 height 22
drag, startPoint x: 461, startPoint y: 190, endPoint x: 469, endPoint y: 195, distance: 9.7
click at [448, 191] on span "12" at bounding box center [443, 192] width 10 height 13
click at [557, 312] on button "OK" at bounding box center [541, 312] width 31 height 24
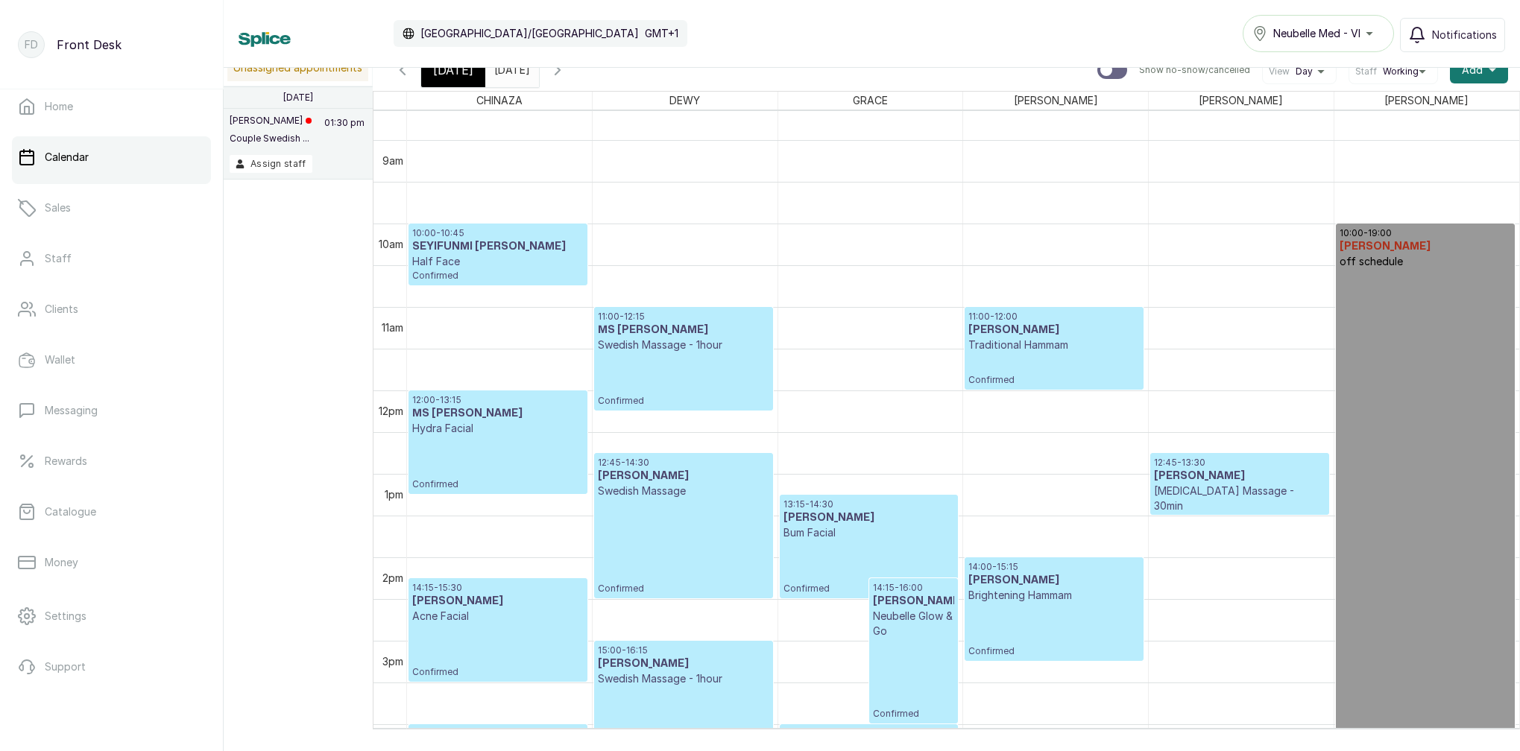
scroll to position [730, 0]
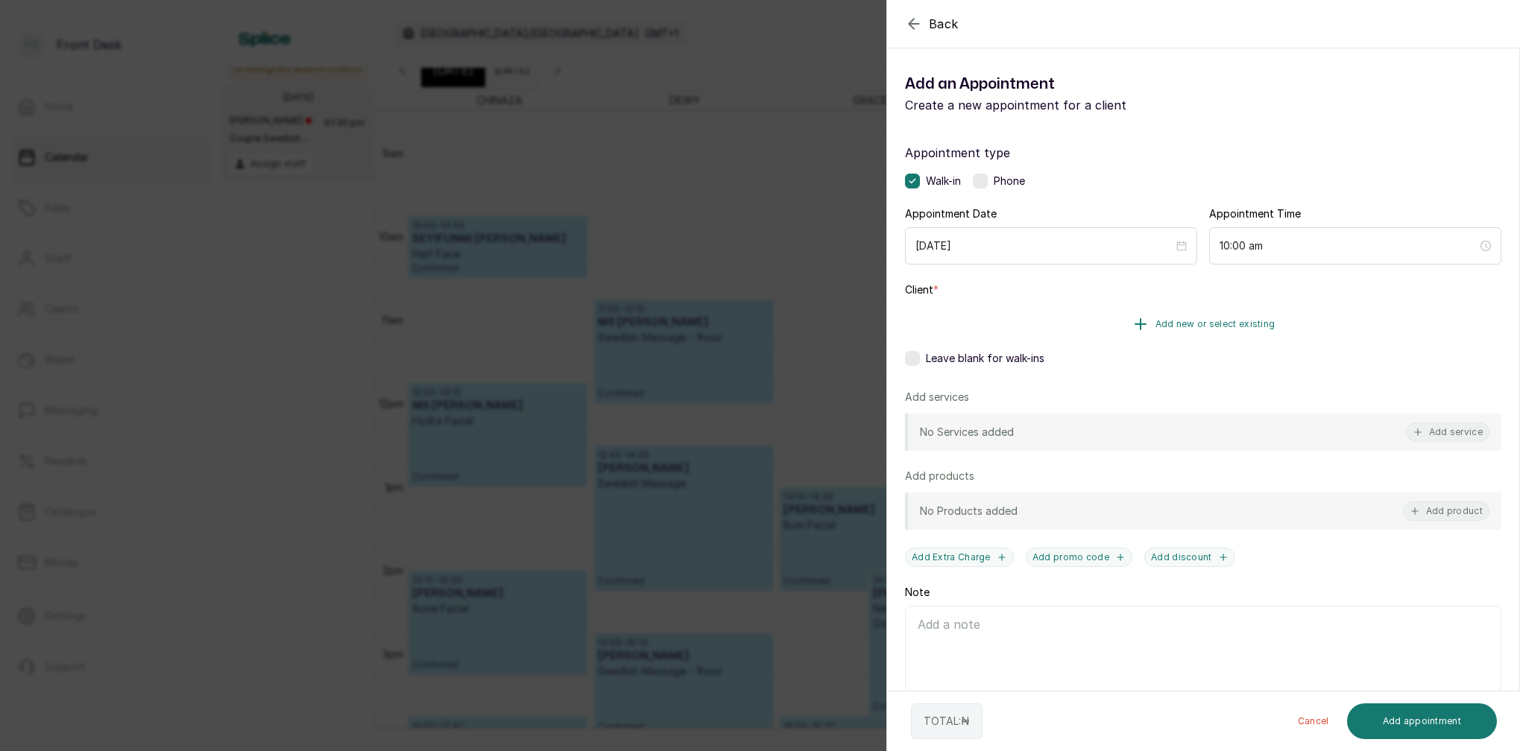
click at [1229, 314] on button "Add new or select existing" at bounding box center [1203, 324] width 596 height 42
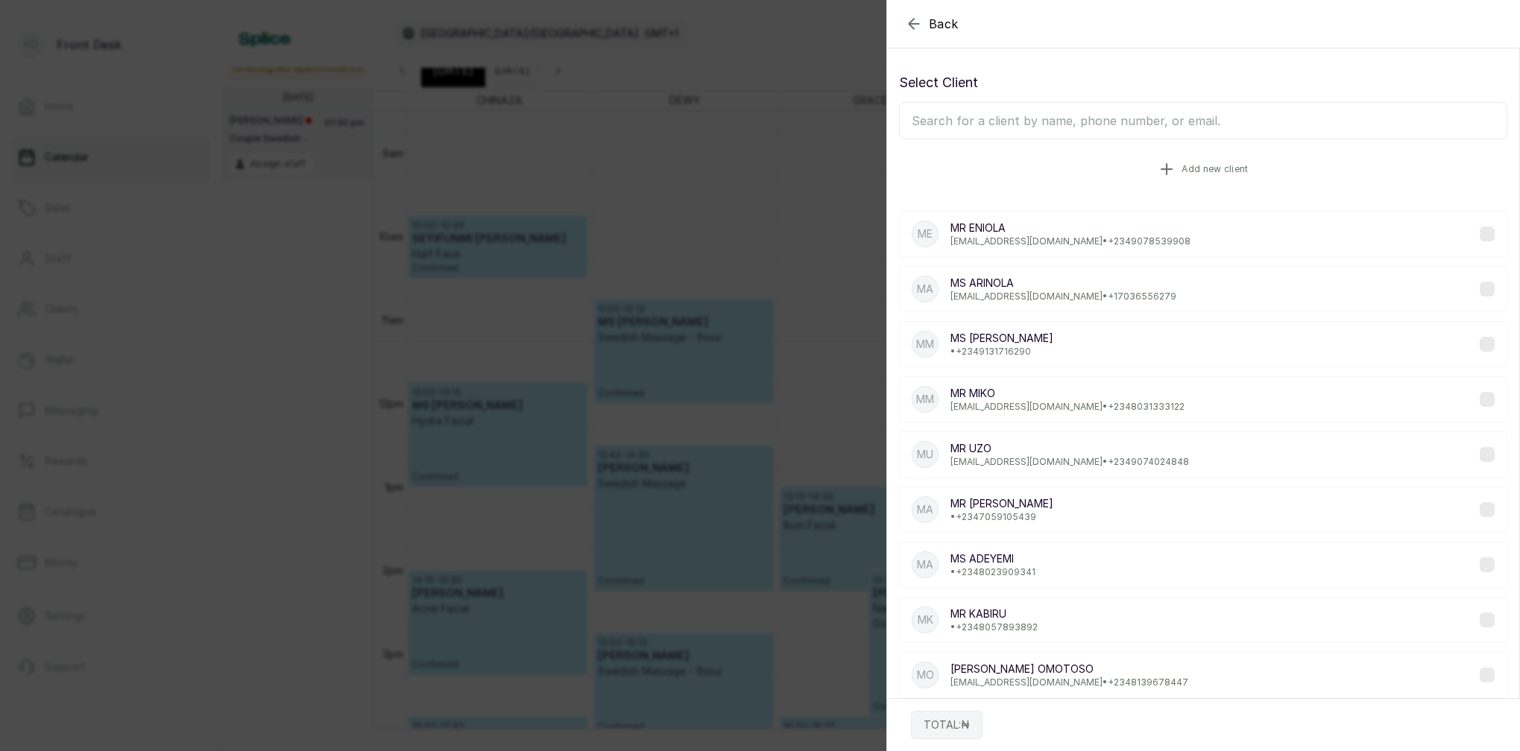
scroll to position [0, 0]
click at [1221, 169] on span "Add new client" at bounding box center [1214, 169] width 66 height 12
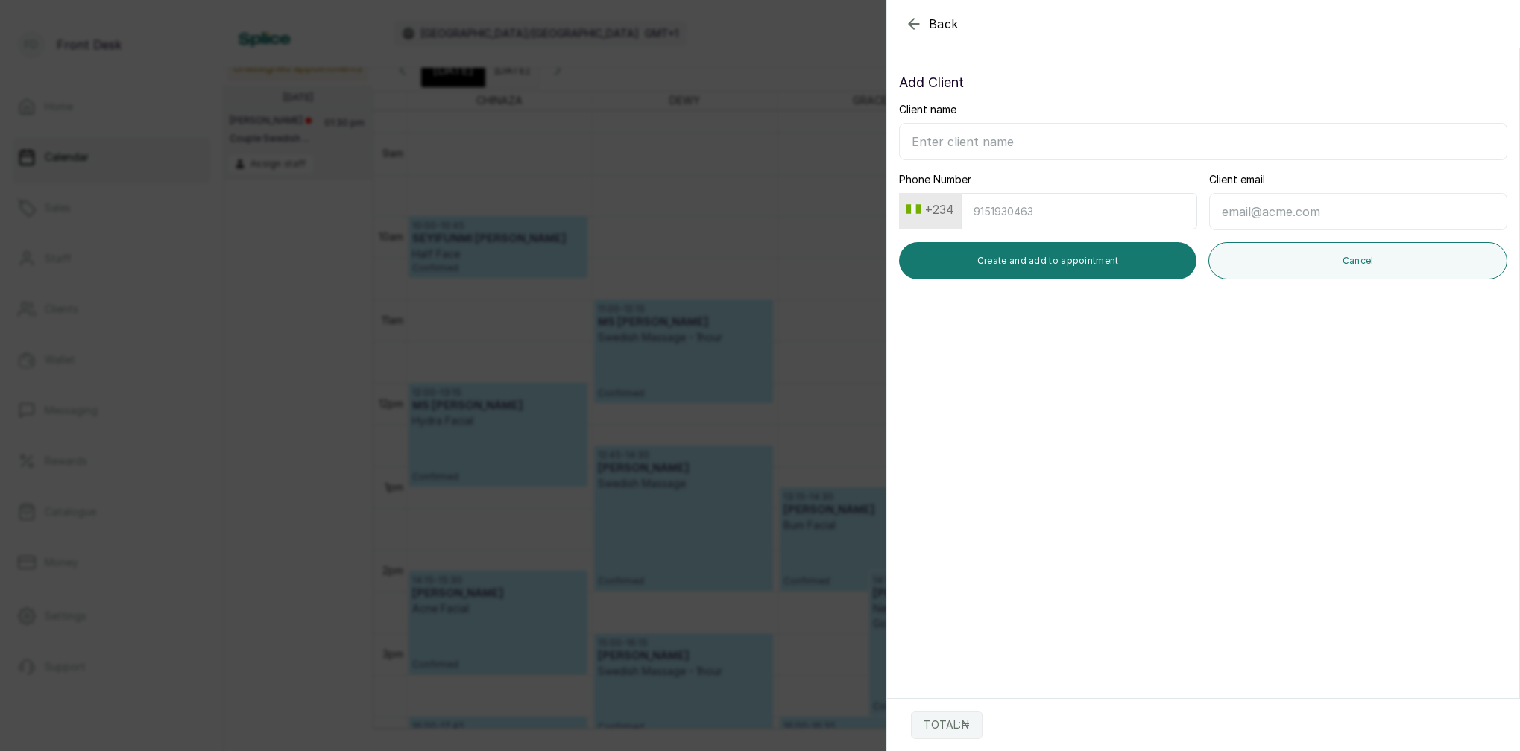
drag, startPoint x: 914, startPoint y: 28, endPoint x: 921, endPoint y: 33, distance: 8.1
click at [914, 28] on icon "button" at bounding box center [914, 24] width 18 height 18
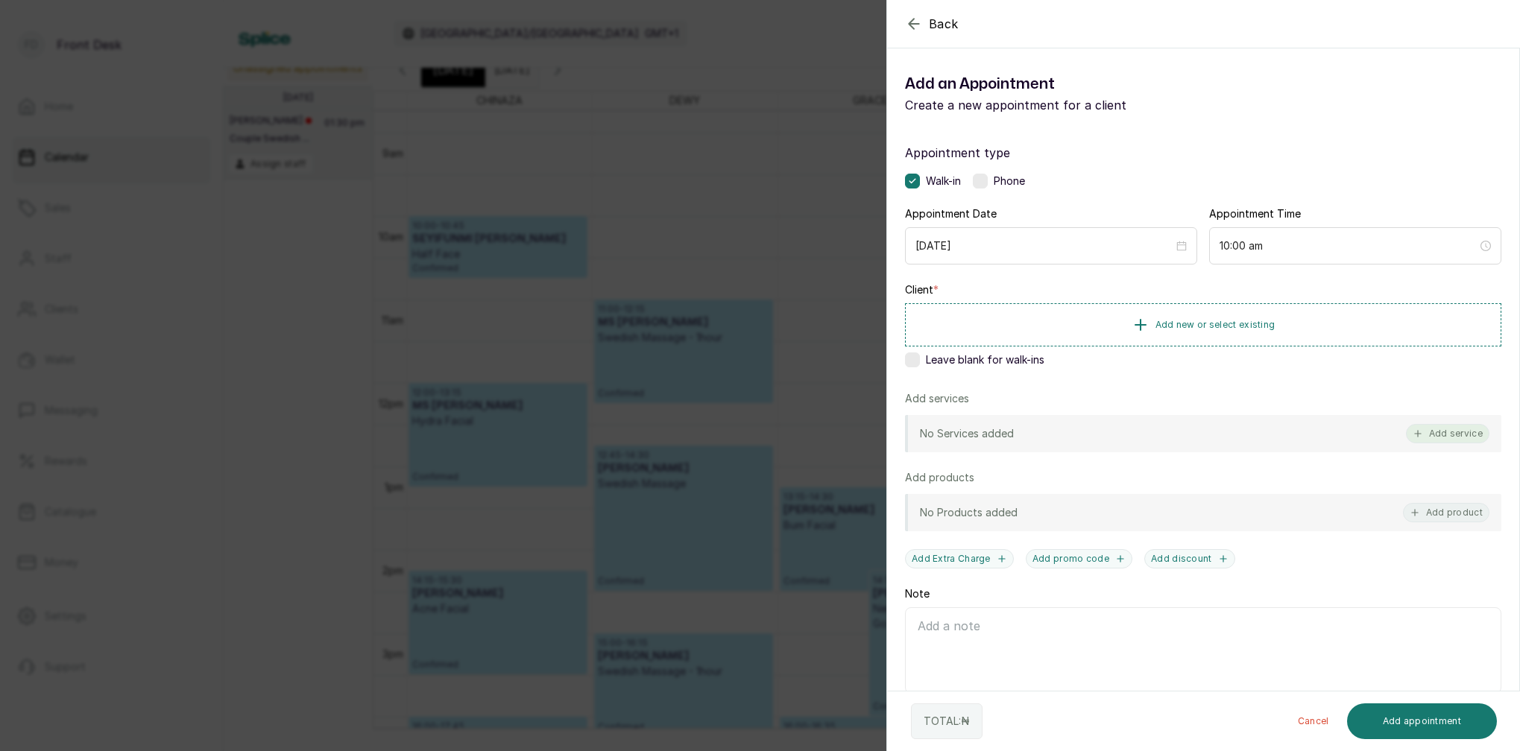
click at [1441, 437] on button "Add service" at bounding box center [1447, 433] width 83 height 19
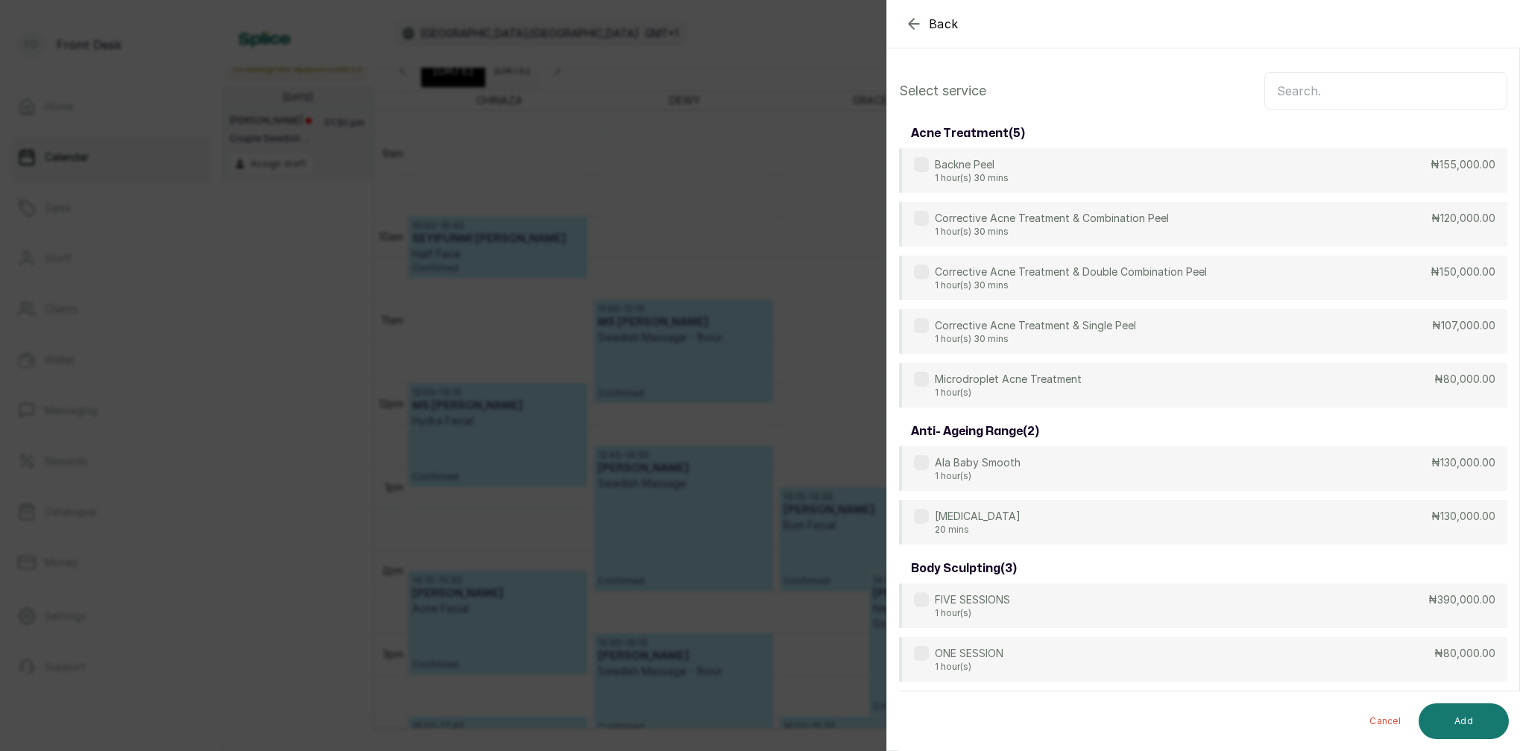
click at [1334, 93] on input "text" at bounding box center [1385, 90] width 243 height 37
click at [914, 21] on icon "button" at bounding box center [914, 24] width 18 height 18
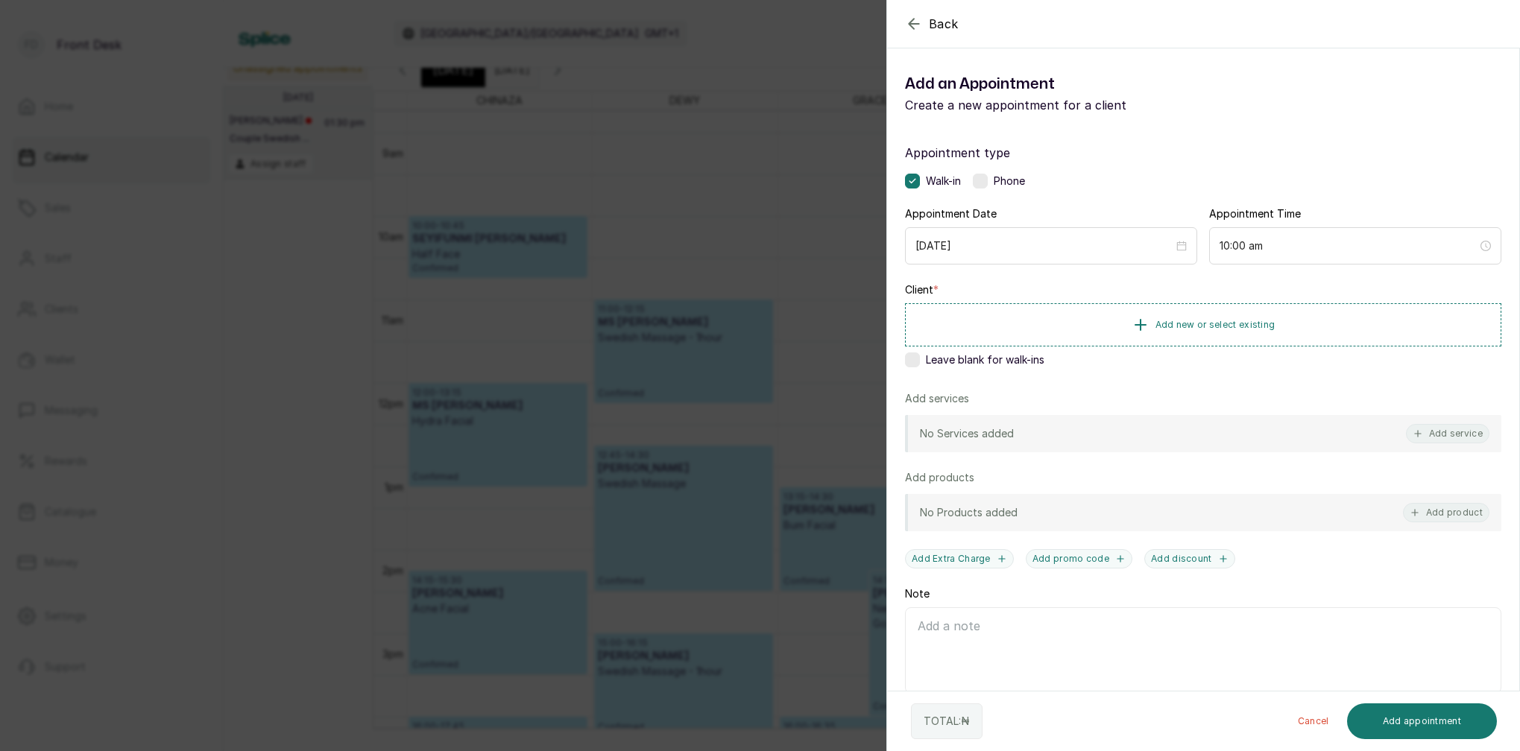
drag, startPoint x: 1254, startPoint y: 323, endPoint x: 1251, endPoint y: 293, distance: 30.7
click at [1254, 323] on span "Add new or select existing" at bounding box center [1215, 325] width 120 height 12
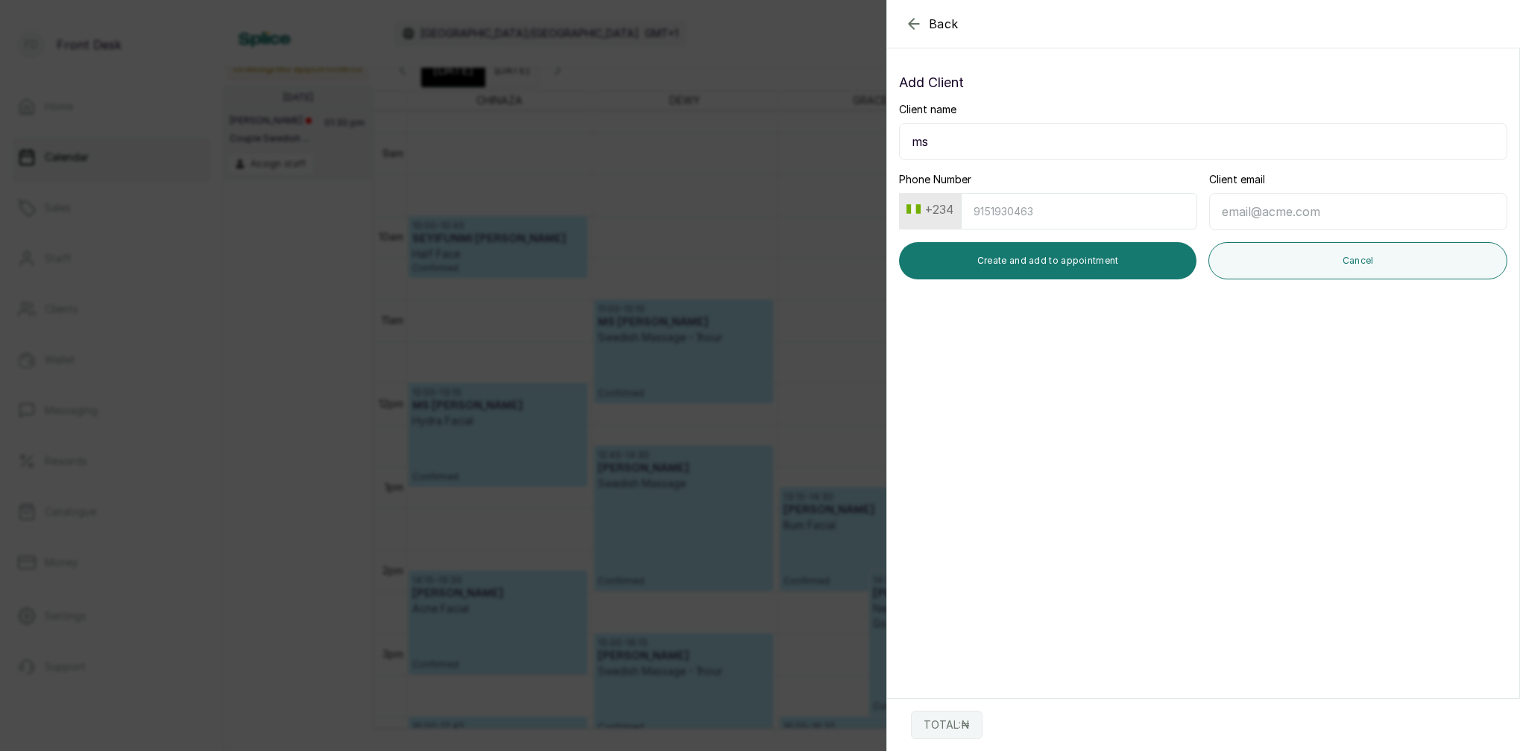
type input "m"
type input "MS JESSICA"
click at [1147, 216] on input "Phone Number" at bounding box center [1079, 211] width 236 height 37
click at [1233, 214] on input "Client email" at bounding box center [1358, 211] width 298 height 37
click at [1110, 213] on input "Phone Number" at bounding box center [1079, 211] width 236 height 37
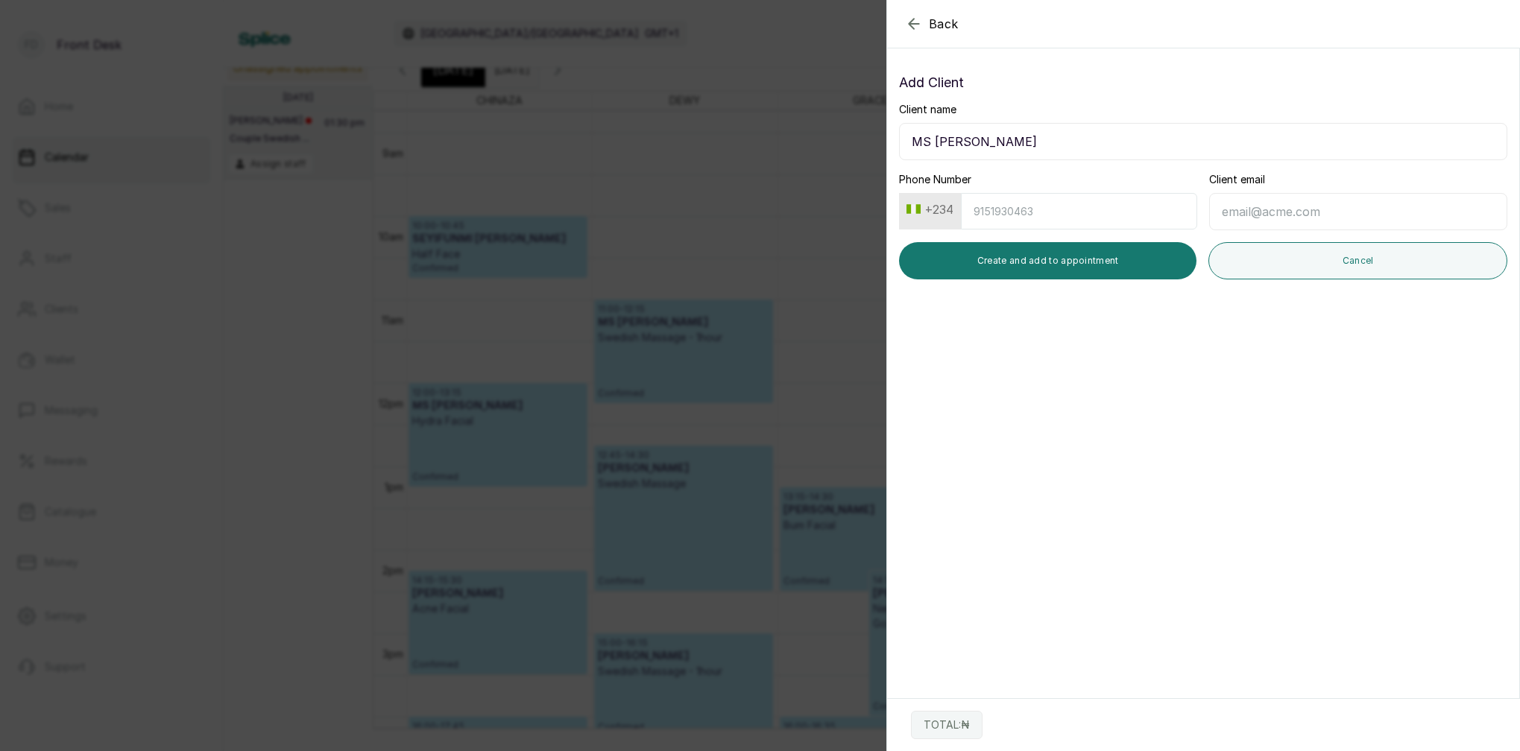
click at [1149, 142] on input "MS JESSICA" at bounding box center [1203, 141] width 608 height 37
click at [1119, 212] on input "Phone Number" at bounding box center [1079, 211] width 236 height 37
click at [1293, 220] on input "Client email" at bounding box center [1358, 211] width 298 height 37
click at [1070, 205] on input "Phone Number" at bounding box center [1079, 211] width 236 height 37
click at [1090, 207] on input "Phone Number" at bounding box center [1079, 211] width 236 height 37
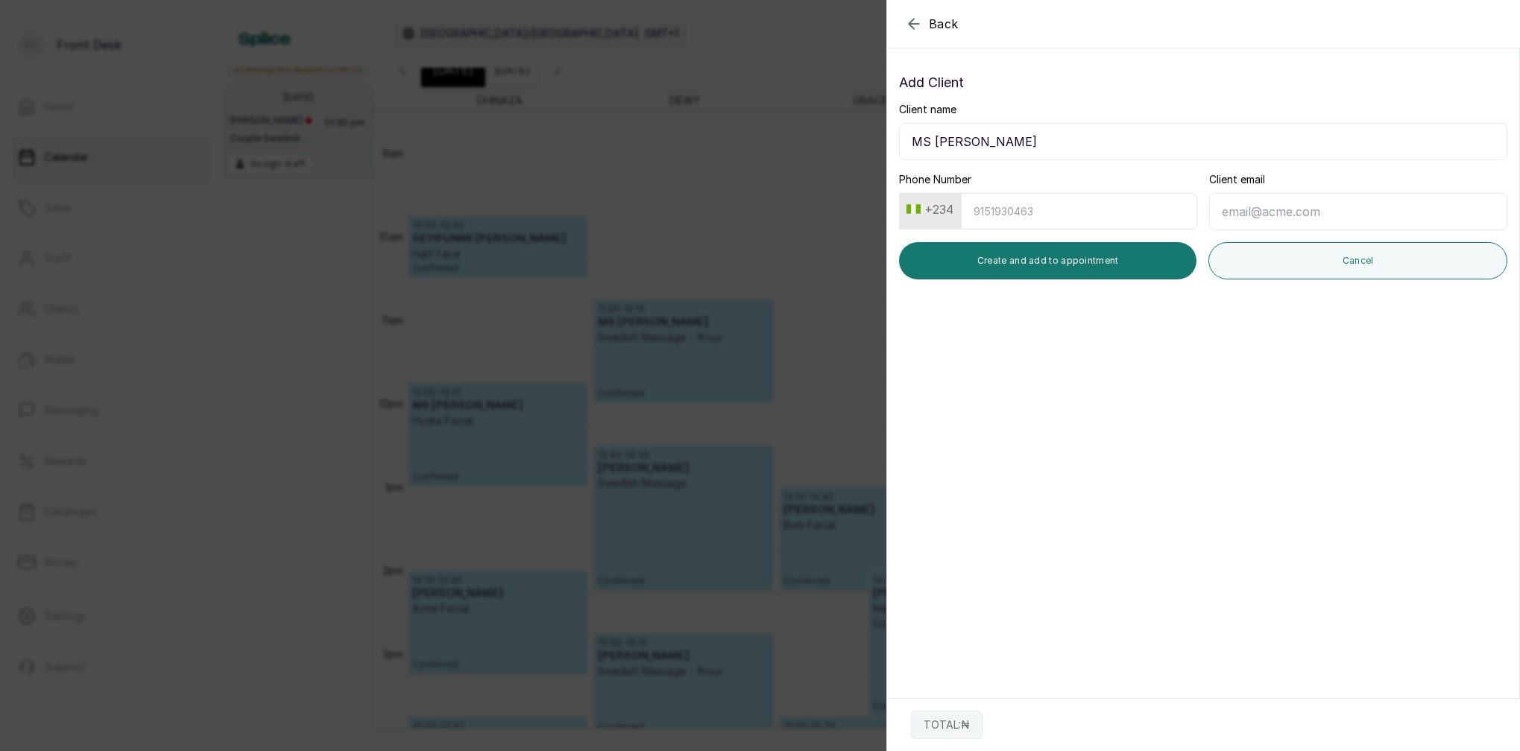
click at [1106, 216] on input "Phone Number" at bounding box center [1079, 211] width 236 height 37
click at [1016, 139] on input "MS JESSICA" at bounding box center [1203, 141] width 608 height 37
click at [1056, 207] on input "Phone Number" at bounding box center [1079, 211] width 236 height 37
click at [1051, 214] on input "Phone Number" at bounding box center [1079, 211] width 236 height 37
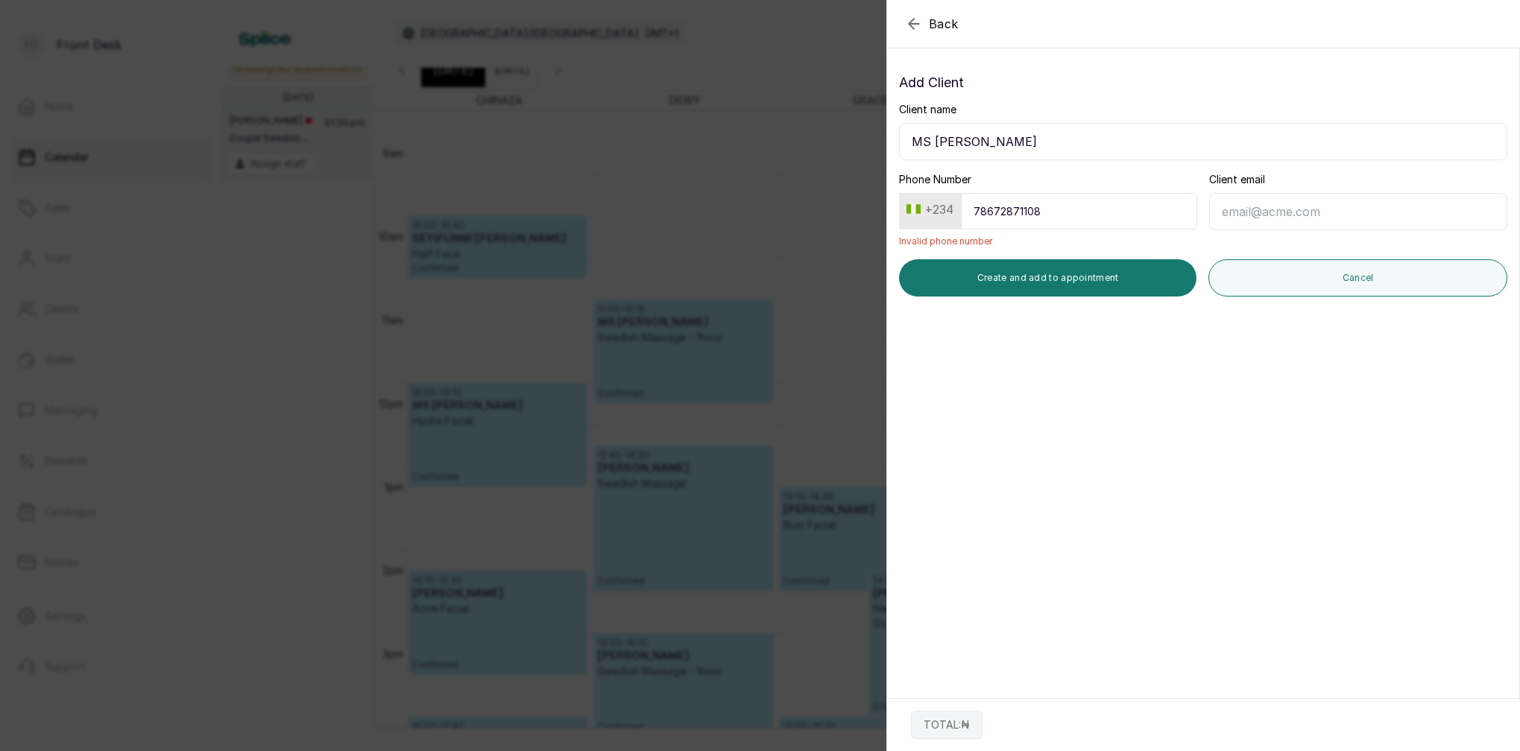
type input "78672871108"
click at [938, 212] on button "+234" at bounding box center [929, 209] width 59 height 23
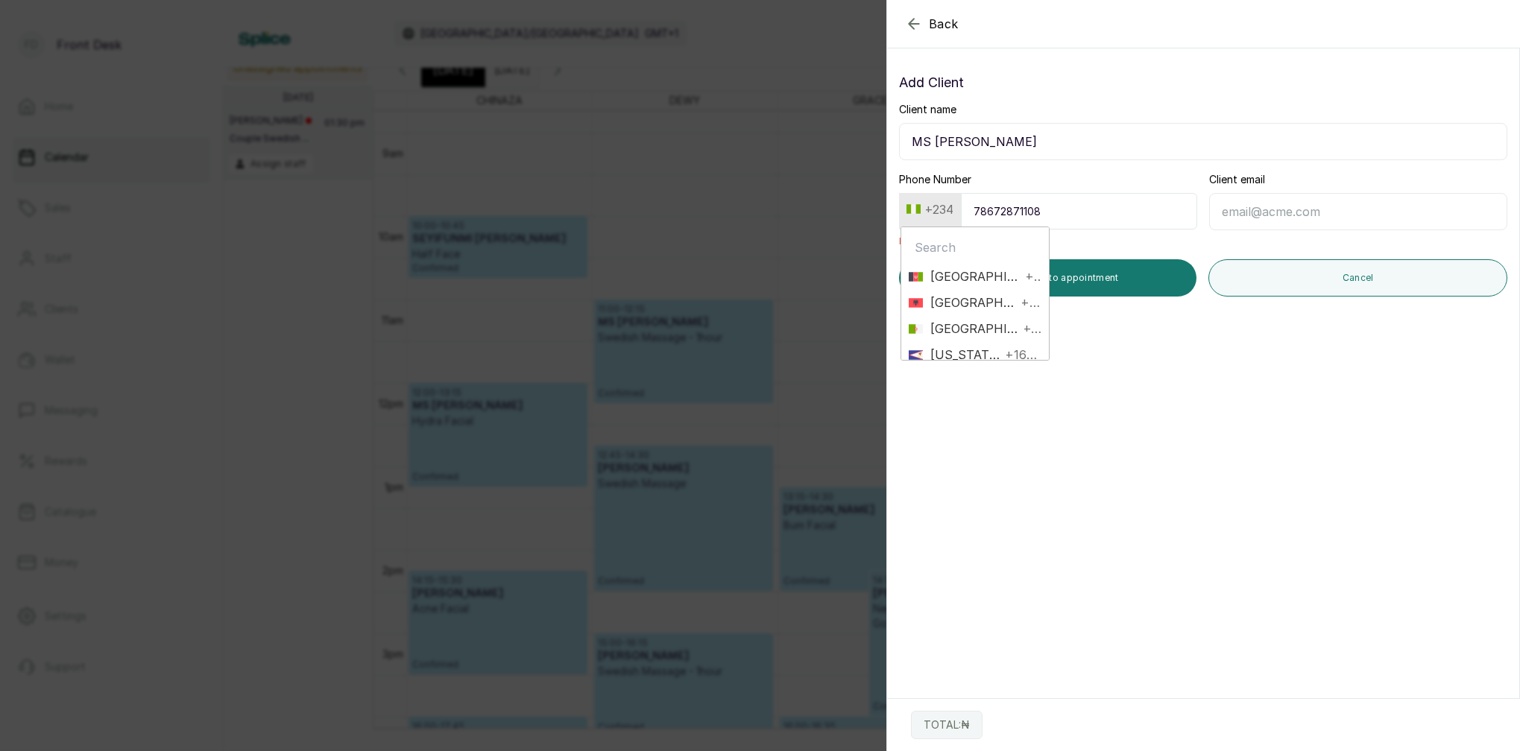
click at [949, 250] on input "text" at bounding box center [975, 247] width 133 height 29
type input "UNI"
click at [992, 357] on span "United States" at bounding box center [975, 355] width 104 height 17
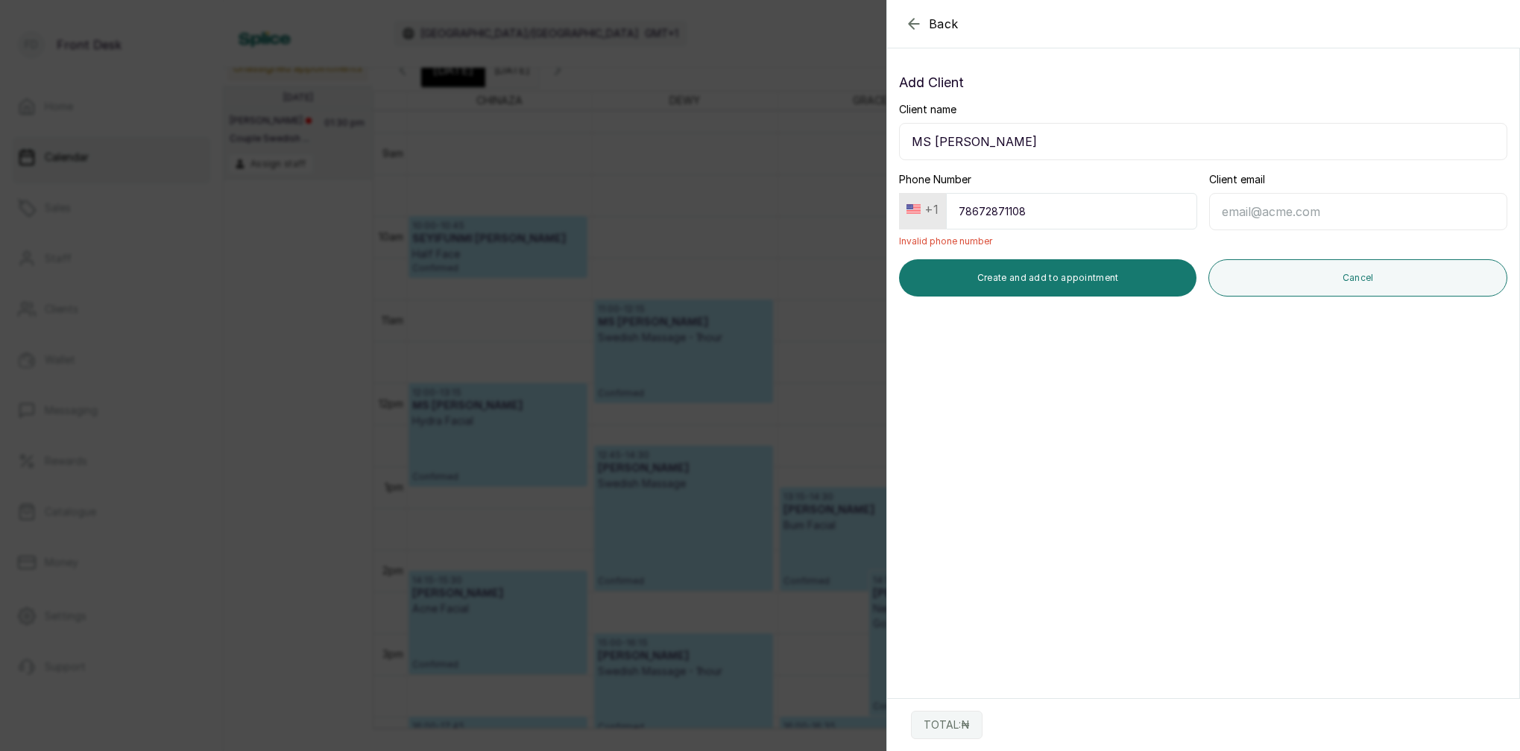
click at [1027, 212] on input "78672871108" at bounding box center [1071, 211] width 251 height 37
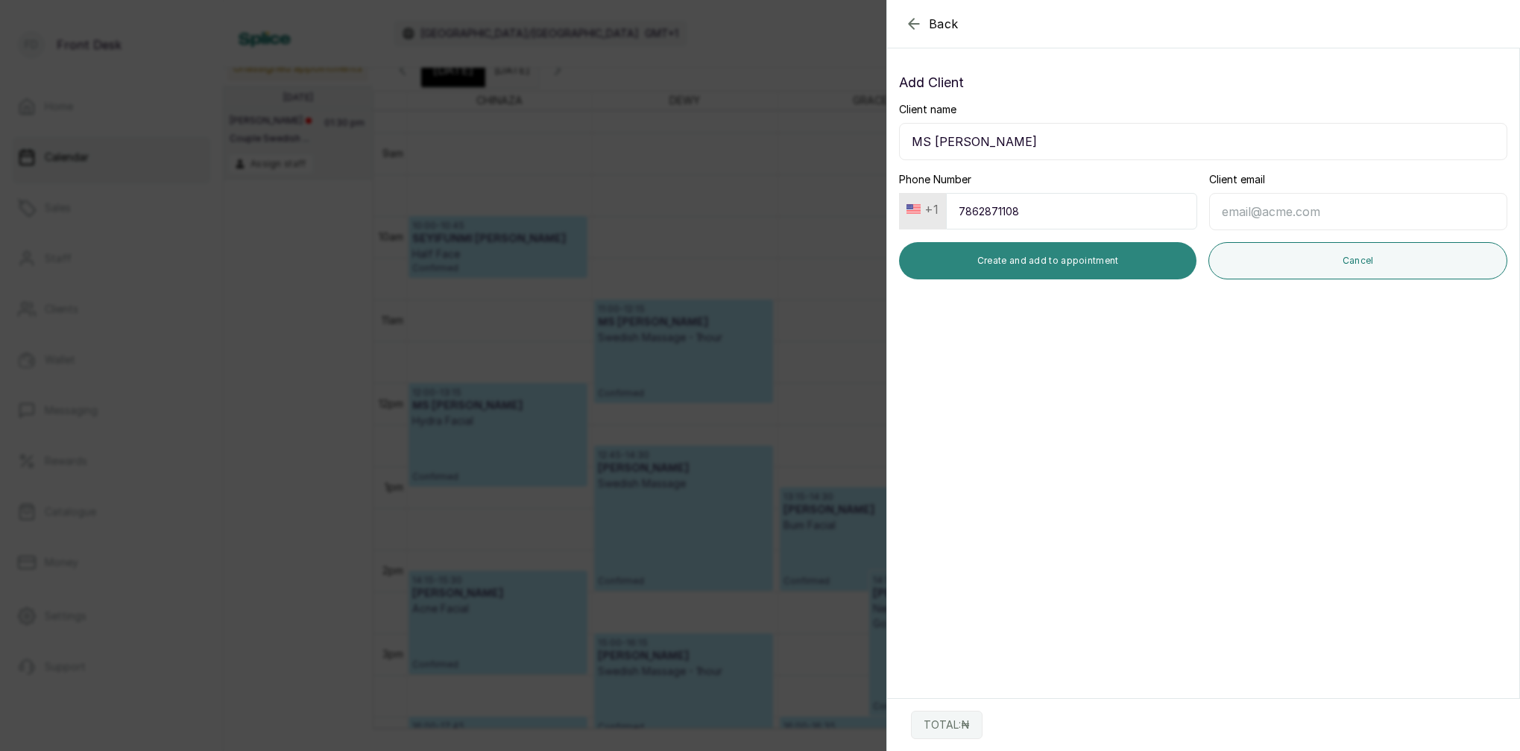
type input "7862871108"
click at [1090, 253] on button "Create and add to appointment" at bounding box center [1047, 260] width 297 height 37
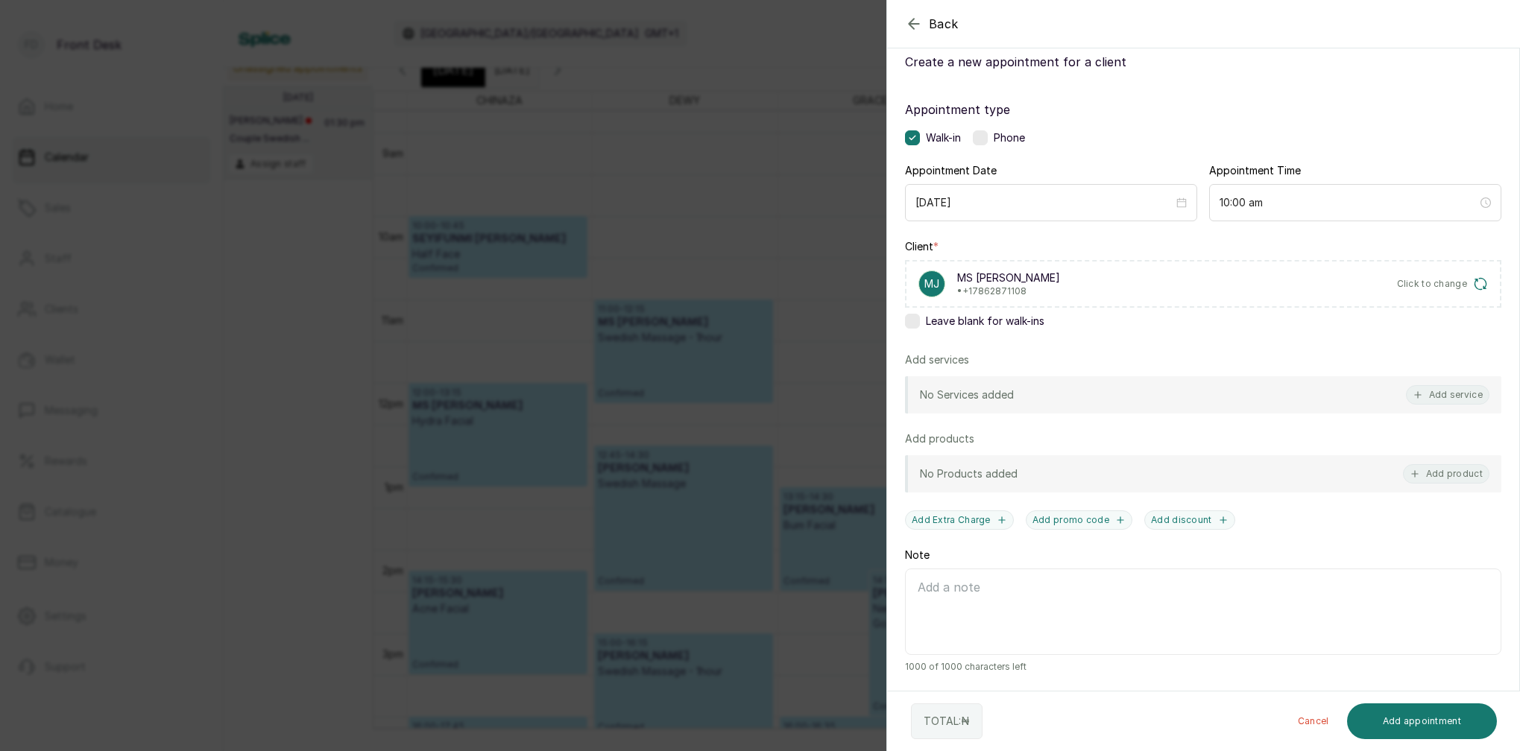
scroll to position [43, 0]
click at [1466, 398] on button "Add service" at bounding box center [1447, 394] width 83 height 19
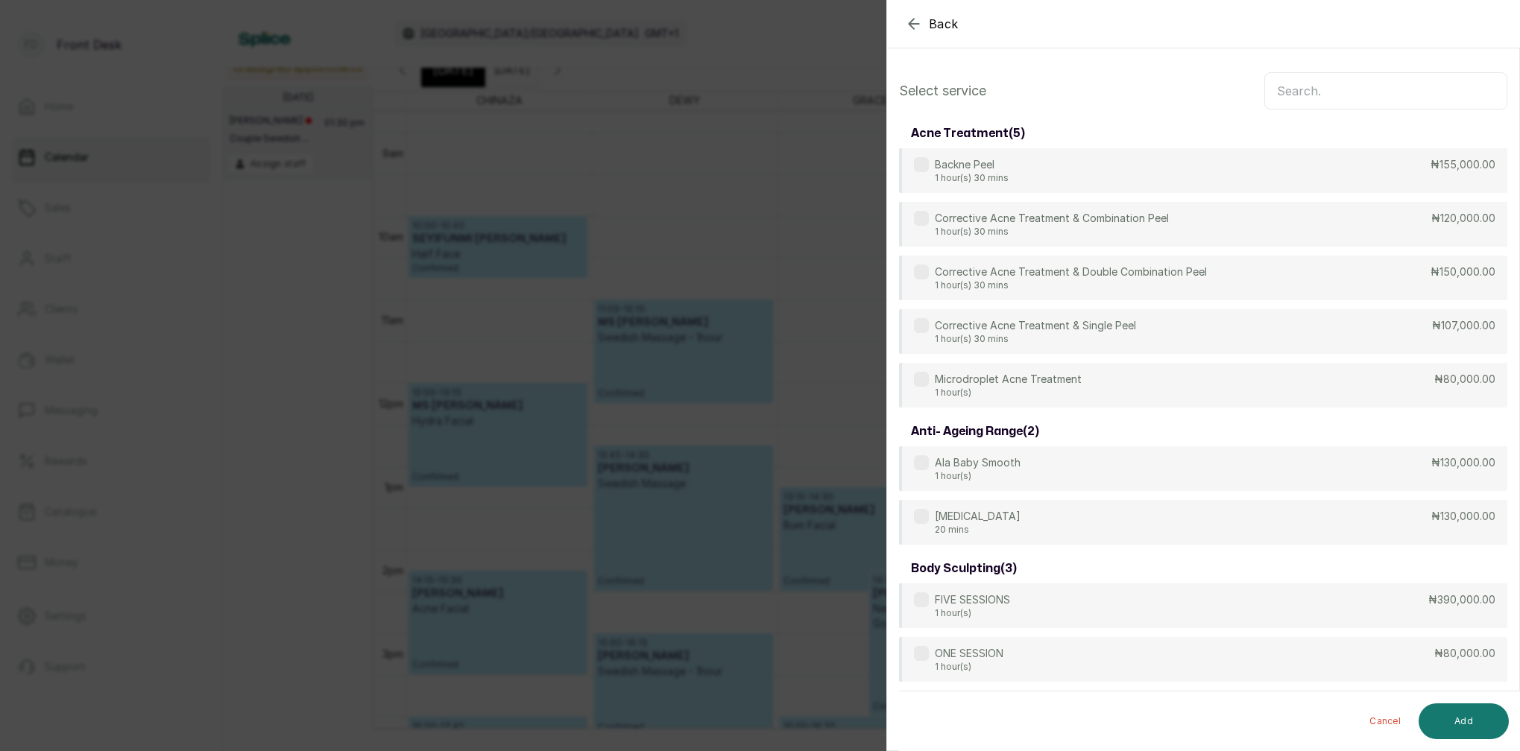
scroll to position [0, 0]
click at [1348, 97] on input "text" at bounding box center [1385, 90] width 243 height 37
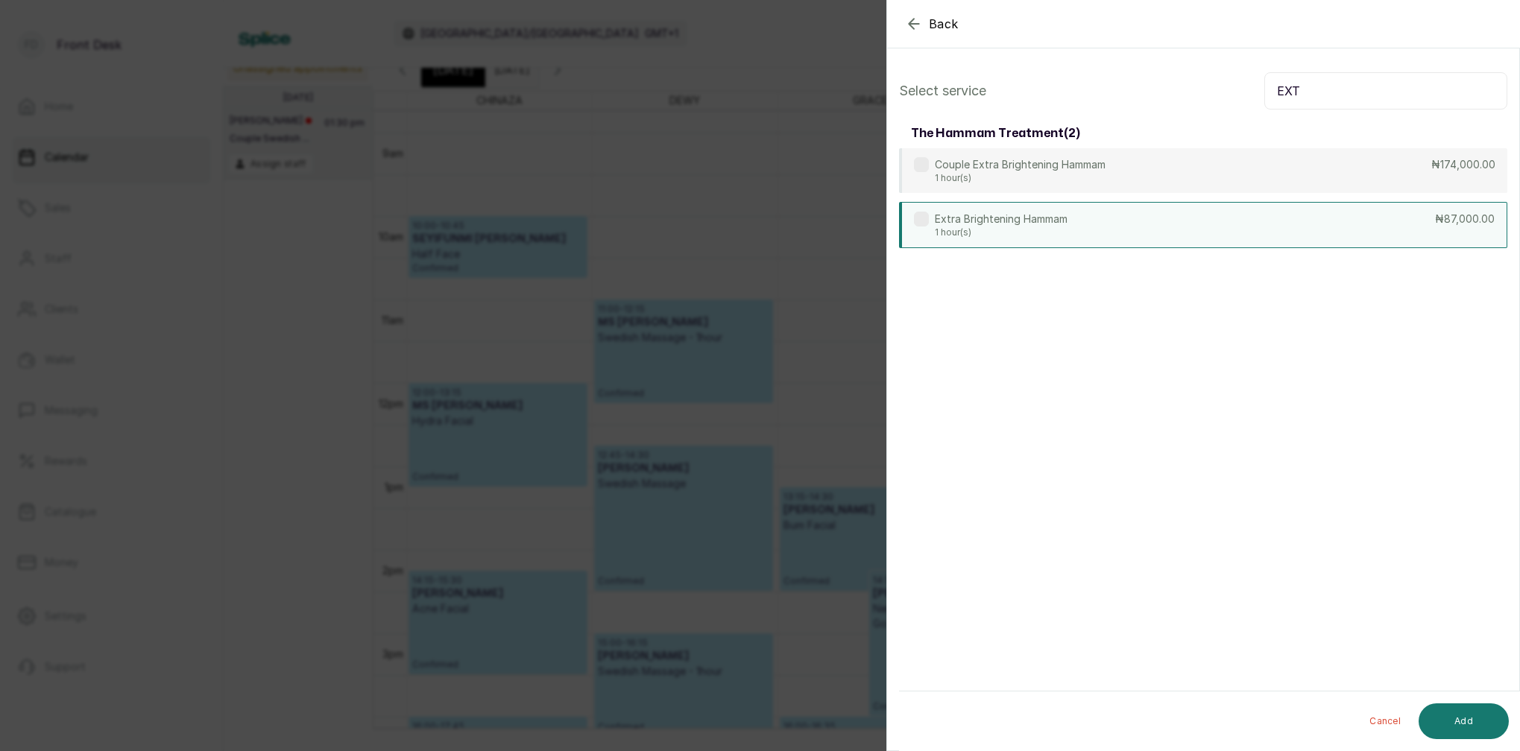
type input "EXT"
click at [1040, 223] on p "Extra Brightening Hammam" at bounding box center [1001, 219] width 133 height 15
click at [1473, 735] on button "Add" at bounding box center [1463, 722] width 90 height 36
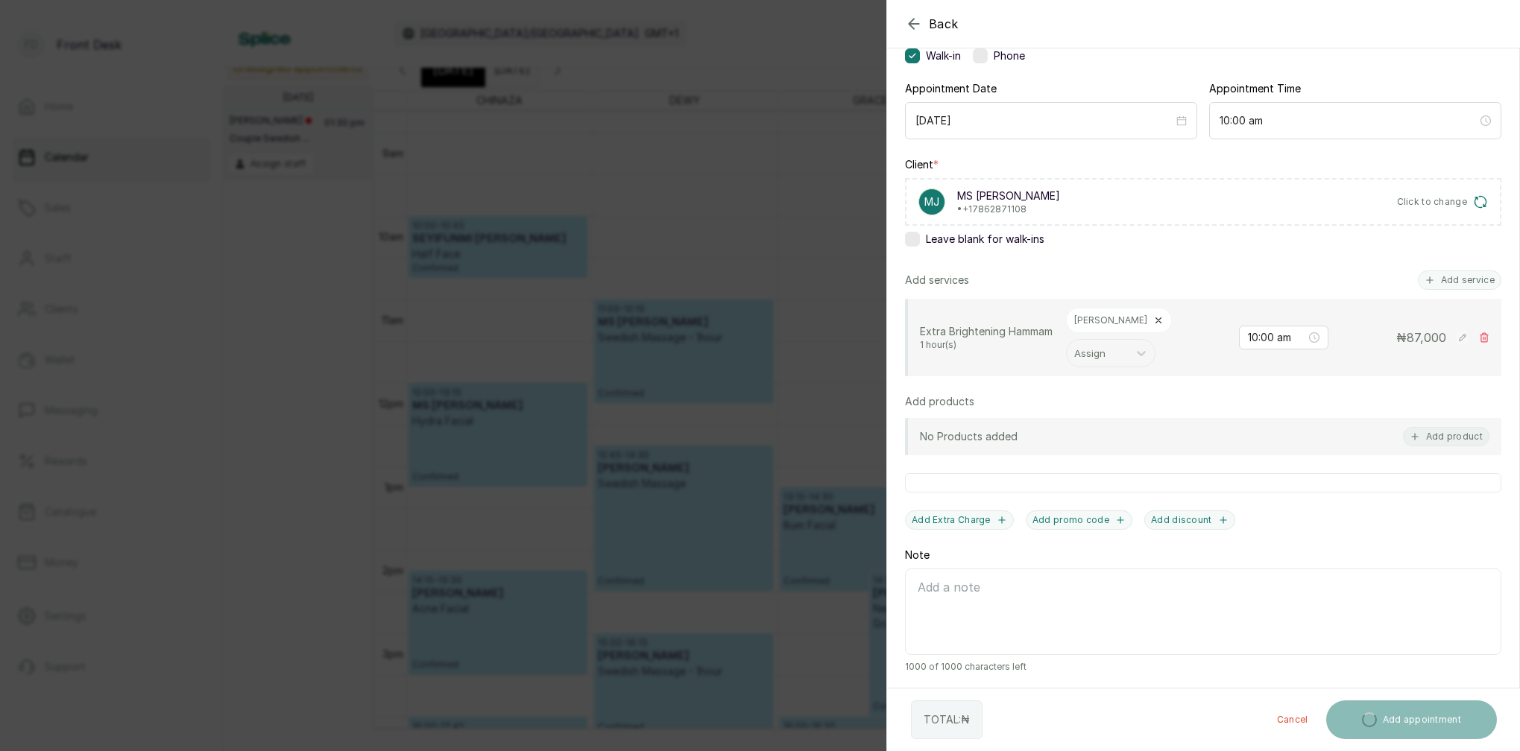
scroll to position [125, 0]
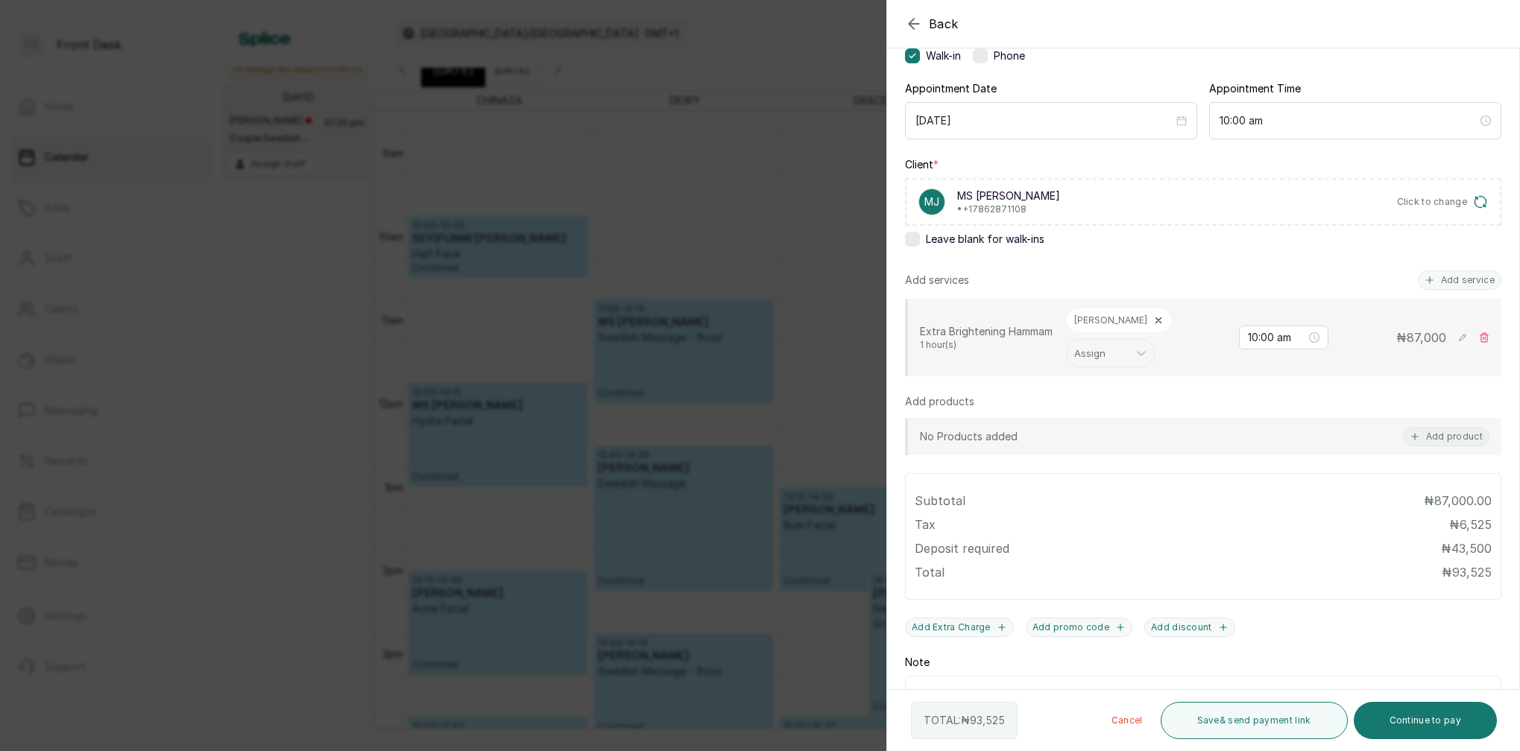
click at [1456, 277] on button "Add service" at bounding box center [1459, 280] width 83 height 19
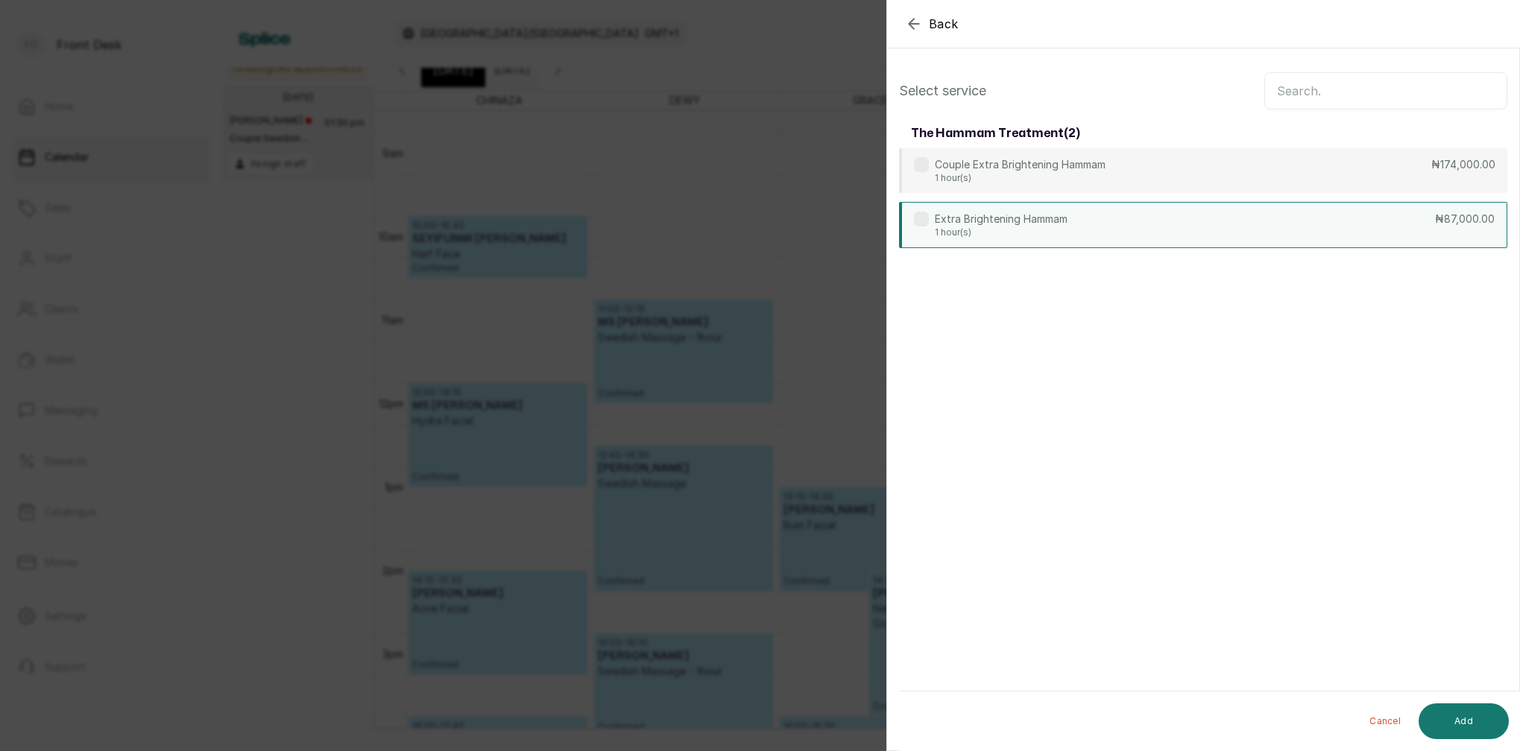
scroll to position [0, 0]
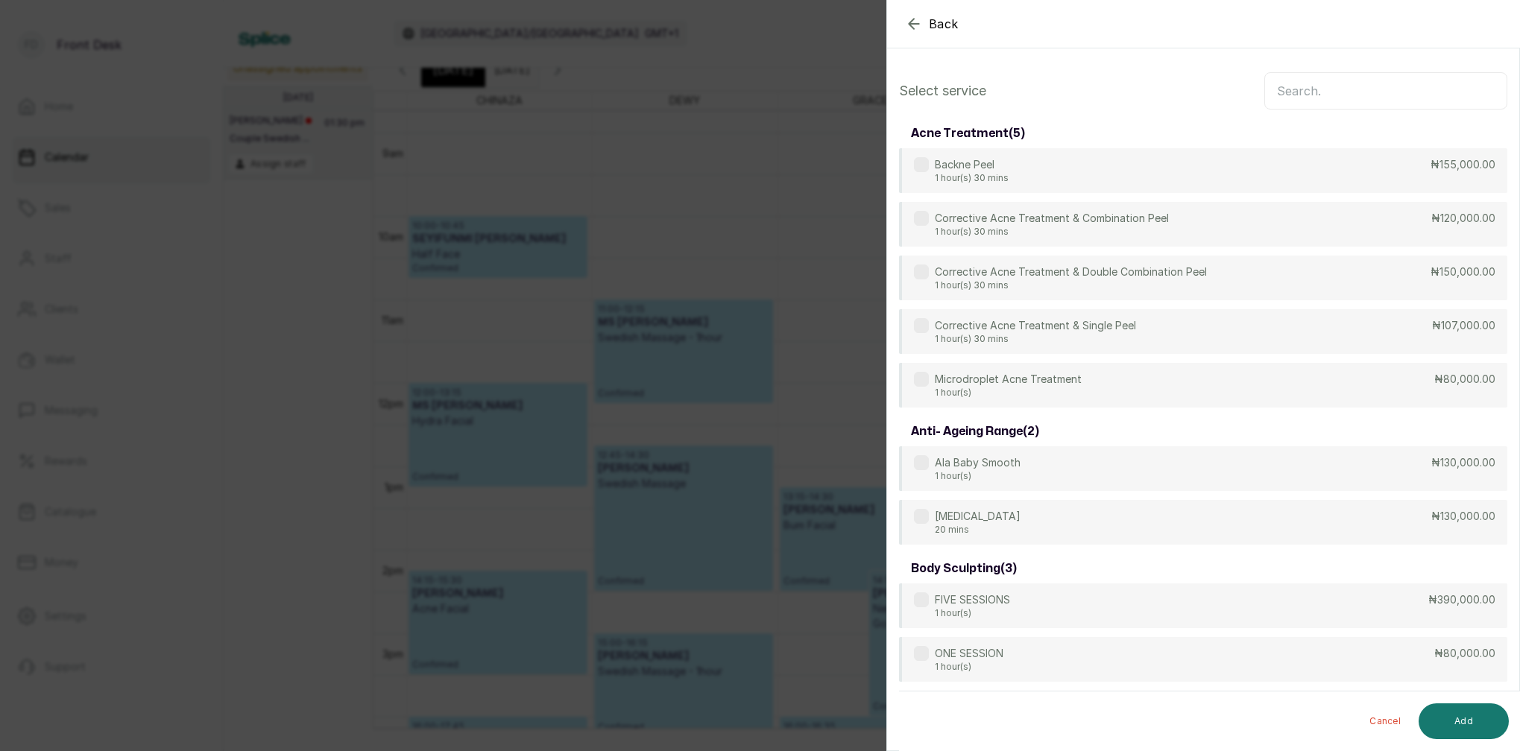
click at [1329, 86] on input "text" at bounding box center [1385, 90] width 243 height 37
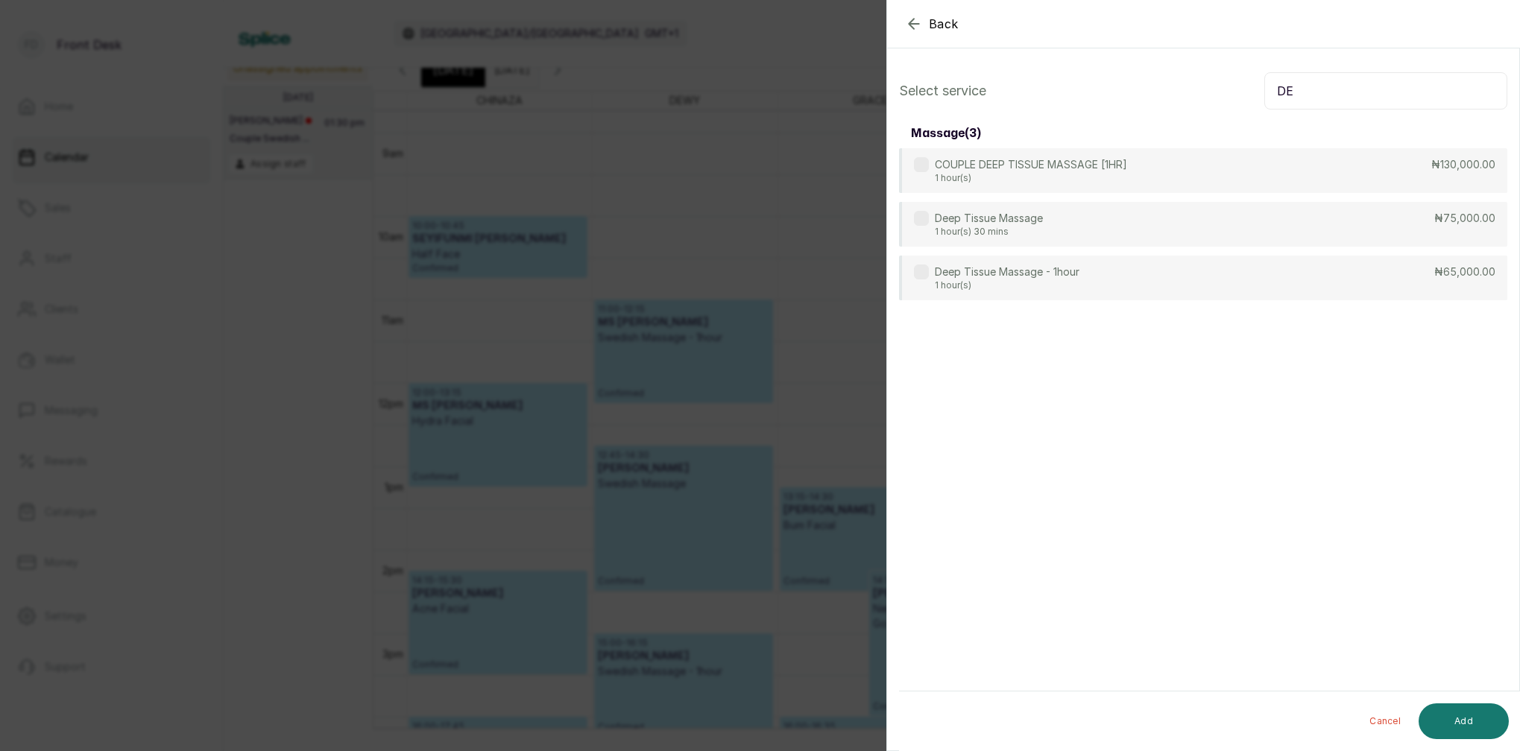
type input "D"
type input "N"
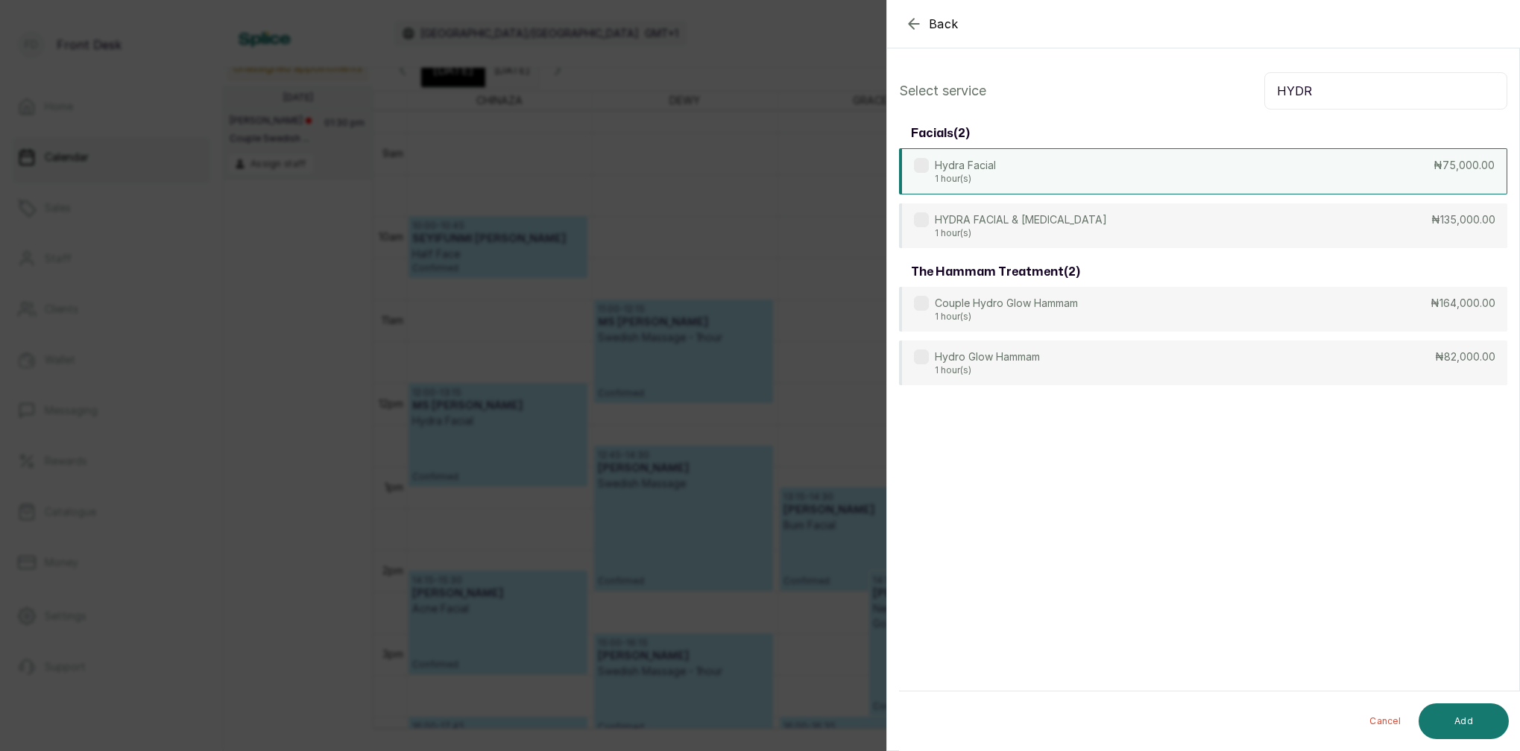
type input "HYDR"
click at [993, 171] on p "Hydra Facial" at bounding box center [965, 165] width 61 height 15
click at [1474, 713] on button "Add" at bounding box center [1463, 722] width 90 height 36
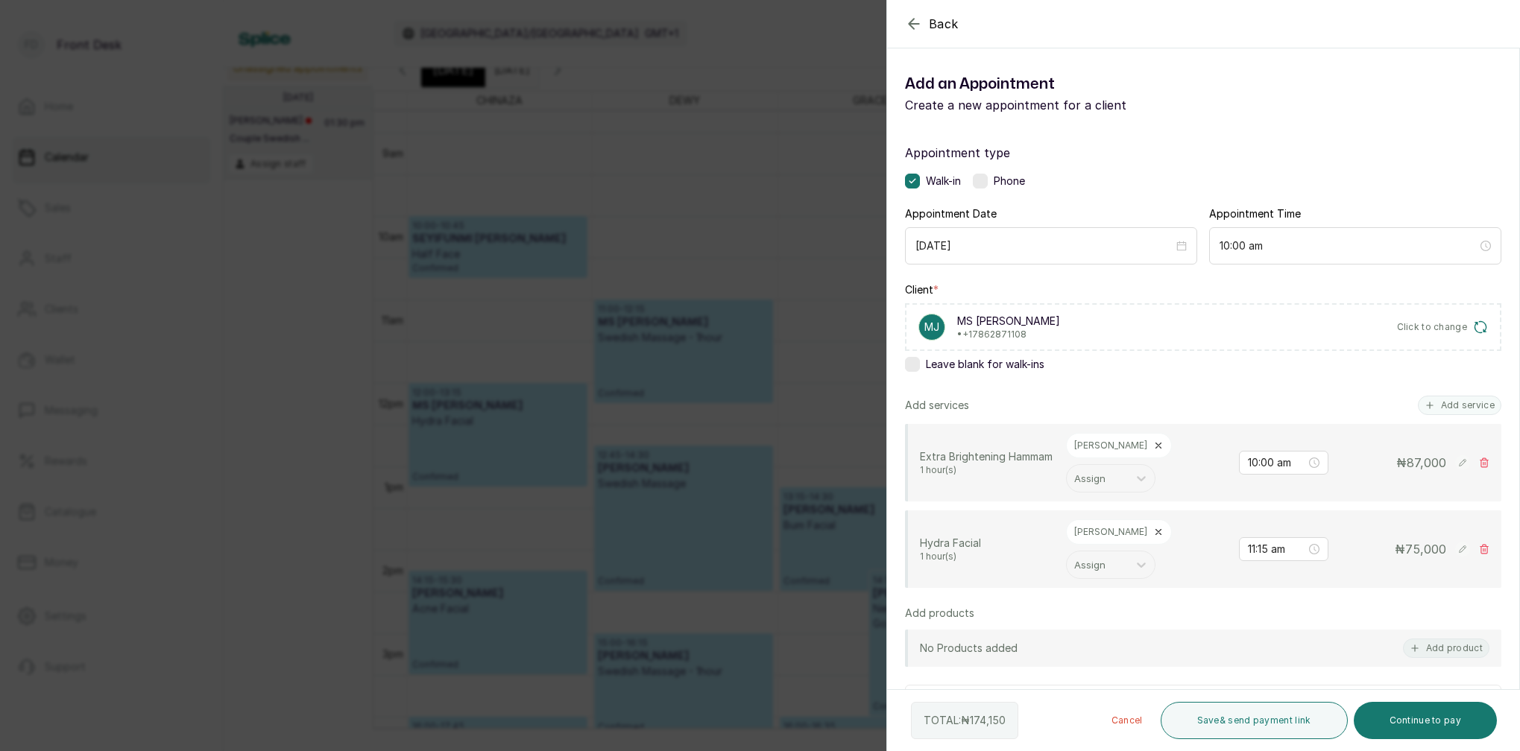
drag, startPoint x: 1453, startPoint y: 408, endPoint x: 1447, endPoint y: 399, distance: 10.4
click at [1453, 408] on button "Add service" at bounding box center [1459, 405] width 83 height 19
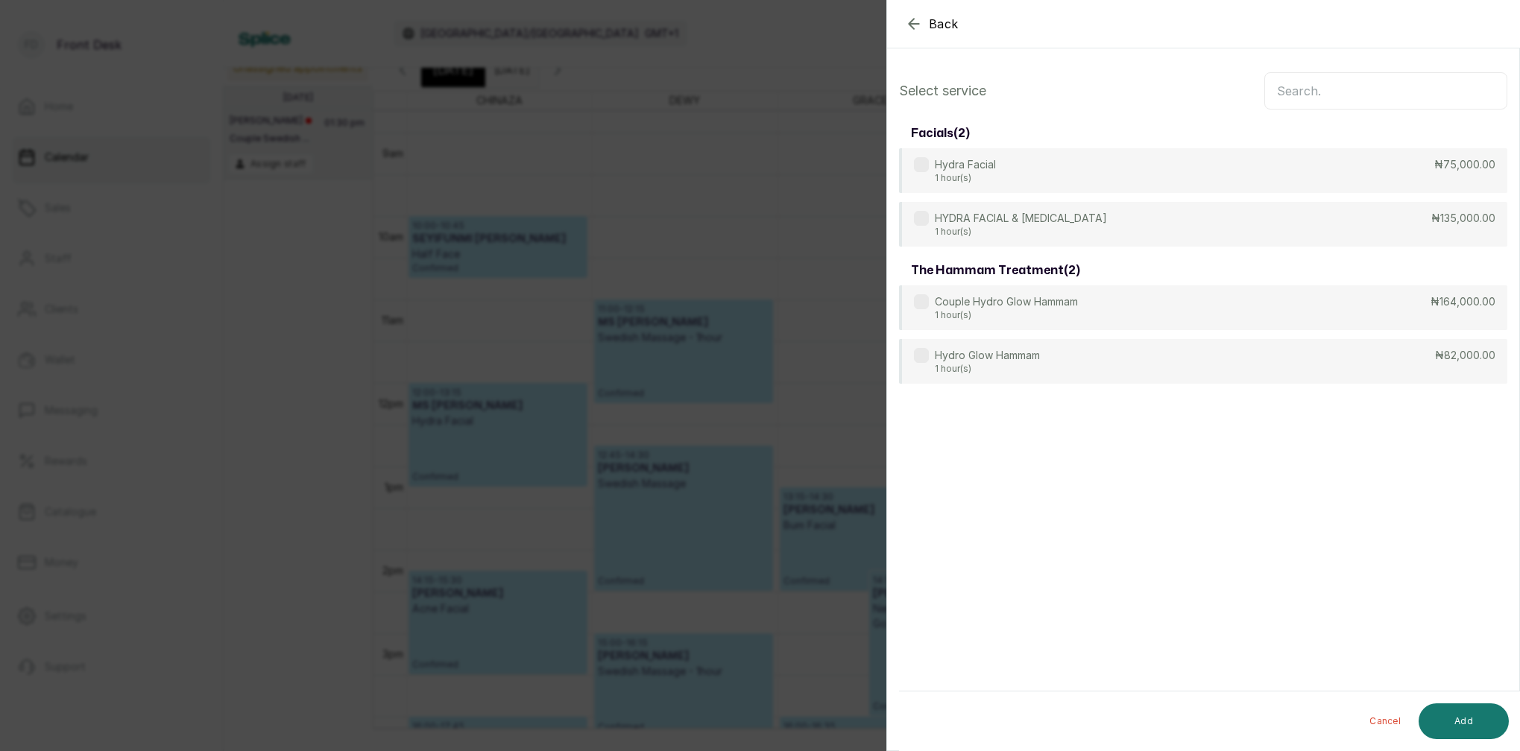
click at [1359, 93] on input "text" at bounding box center [1385, 90] width 243 height 37
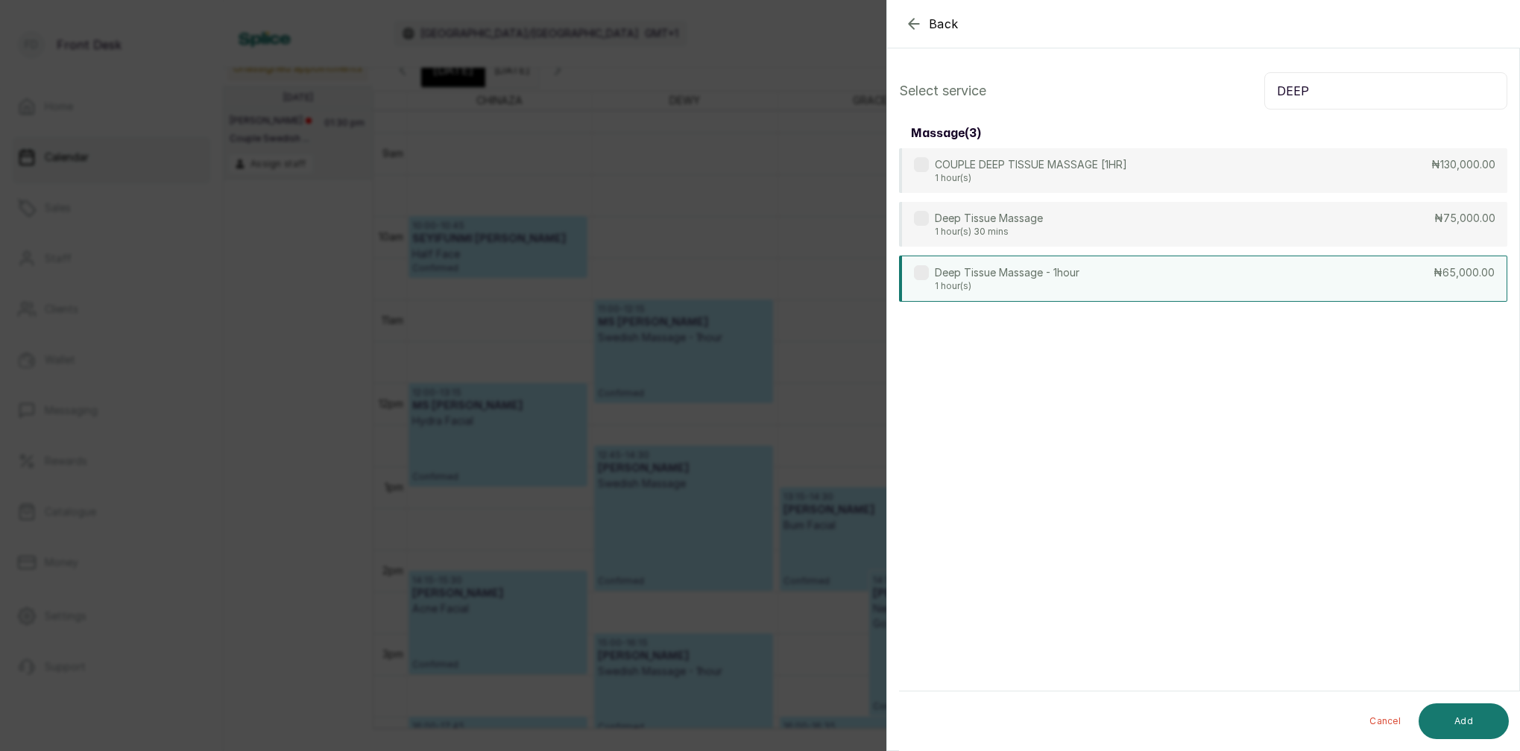
type input "DEEP"
drag, startPoint x: 976, startPoint y: 279, endPoint x: 1057, endPoint y: 313, distance: 87.5
click at [976, 279] on p "Deep Tissue Massage - 1hour" at bounding box center [1007, 272] width 145 height 15
click at [1497, 718] on button "Add" at bounding box center [1463, 722] width 90 height 36
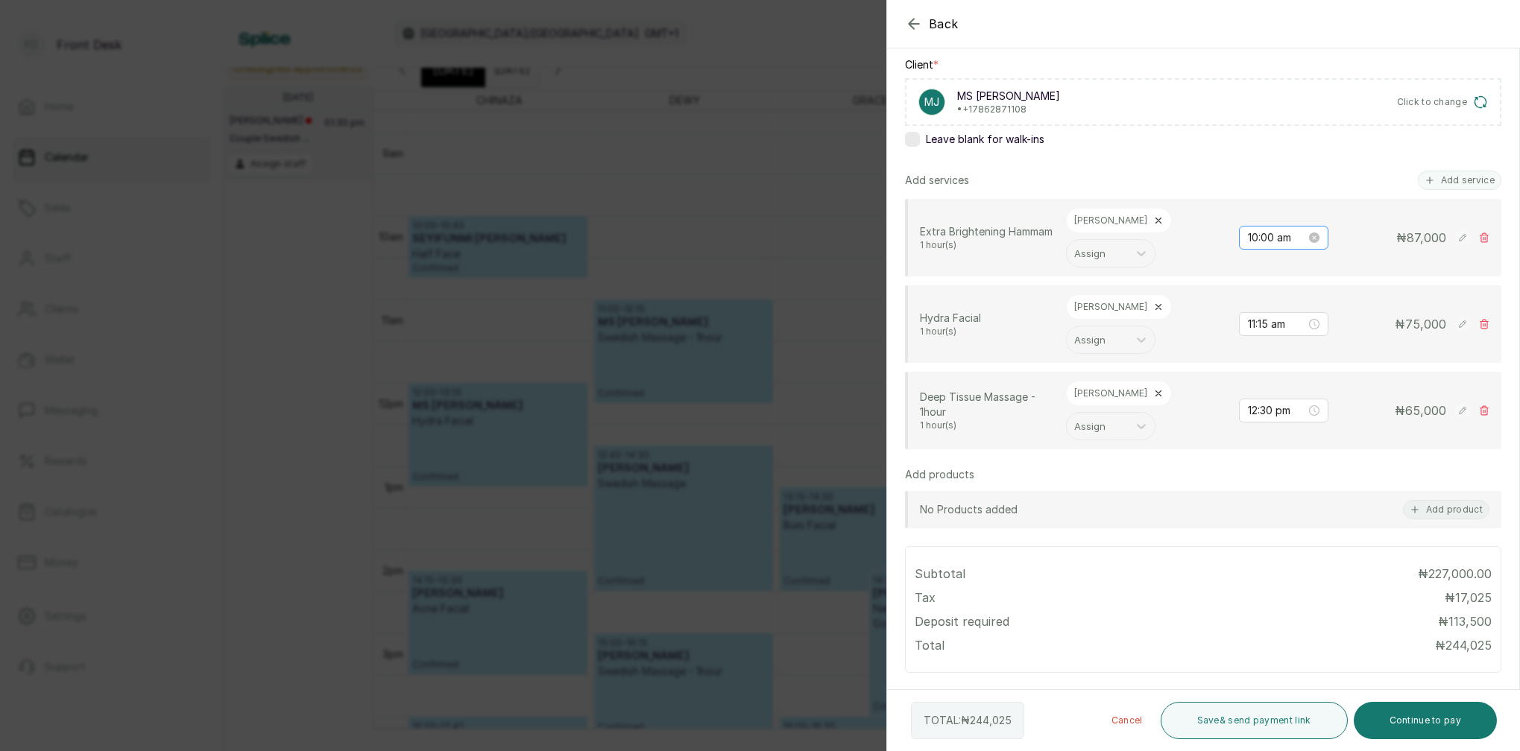
scroll to position [224, 0]
click at [1269, 327] on input "11:15 am" at bounding box center [1277, 325] width 58 height 16
drag, startPoint x: 1298, startPoint y: 352, endPoint x: 1332, endPoint y: 356, distance: 33.7
click at [1298, 352] on div "00" at bounding box center [1302, 355] width 36 height 21
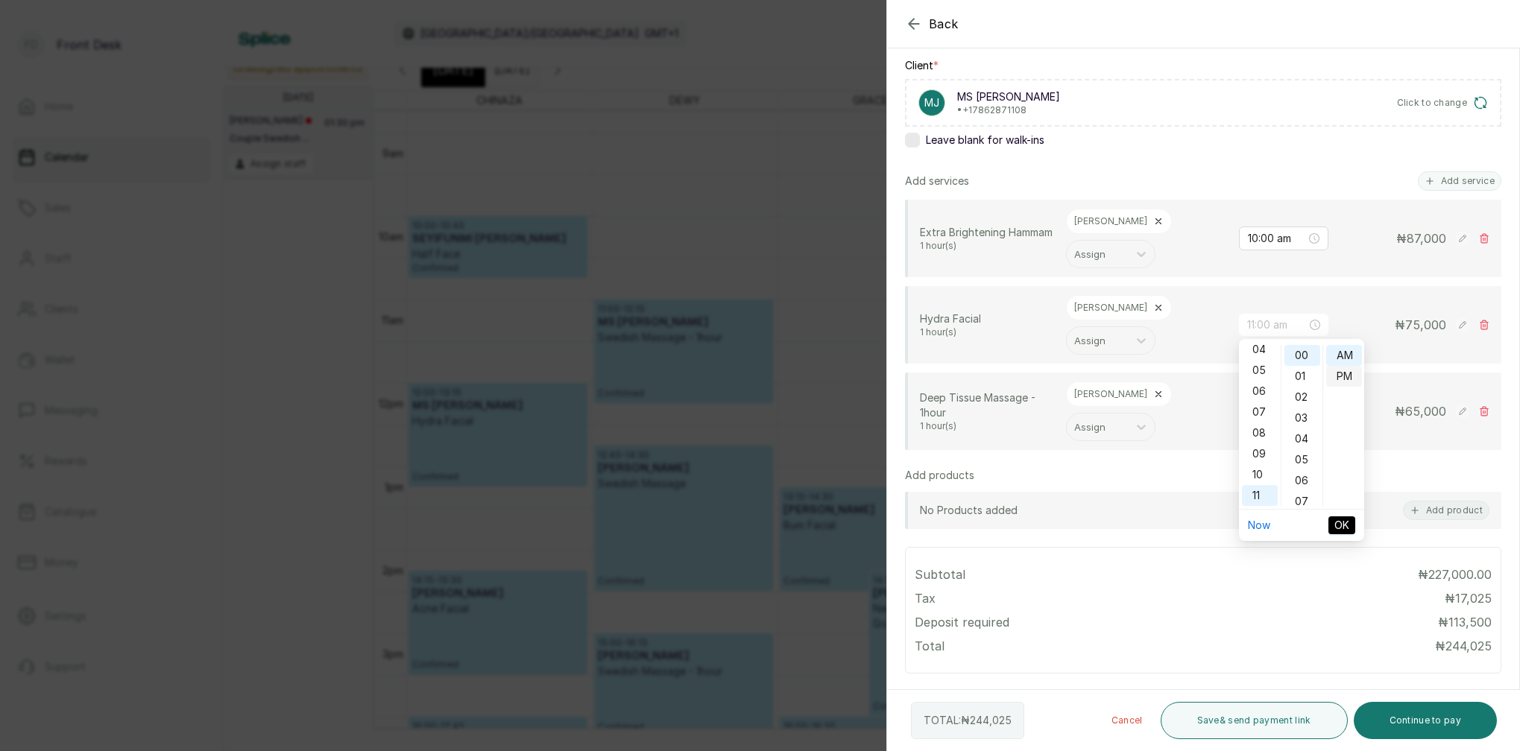
drag, startPoint x: 1345, startPoint y: 355, endPoint x: 1344, endPoint y: 367, distance: 12.7
click at [1345, 355] on div "AM" at bounding box center [1344, 355] width 36 height 21
type input "11:00 am"
click at [1348, 532] on span "OK" at bounding box center [1341, 525] width 15 height 16
click at [1269, 414] on input "12:30 pm" at bounding box center [1277, 411] width 58 height 16
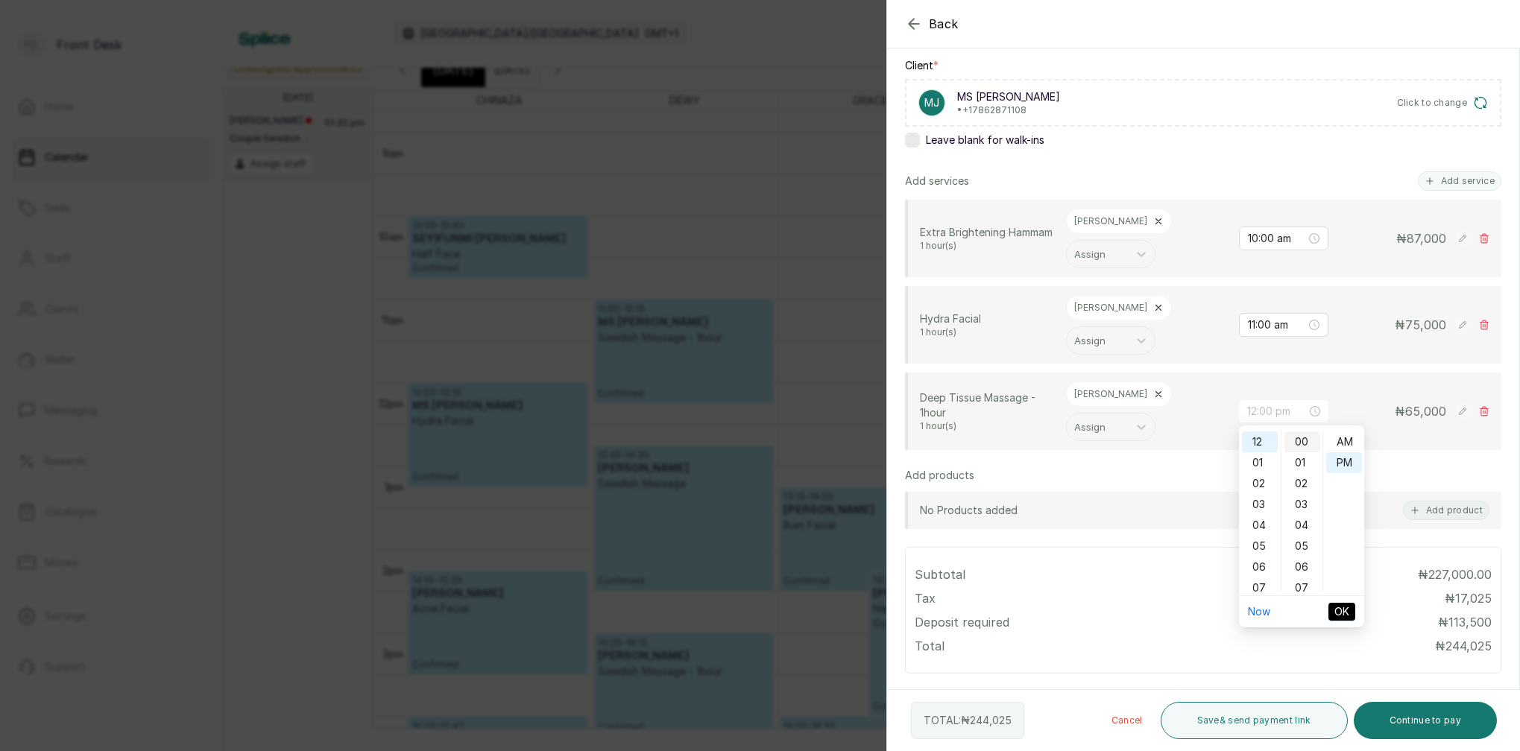
click at [1304, 438] on div "00" at bounding box center [1302, 442] width 36 height 21
click at [1336, 452] on div "AM" at bounding box center [1344, 442] width 36 height 21
type input "12:00 am"
click at [1344, 611] on span "OK" at bounding box center [1341, 612] width 15 height 16
click at [1153, 308] on icon at bounding box center [1158, 308] width 10 height 10
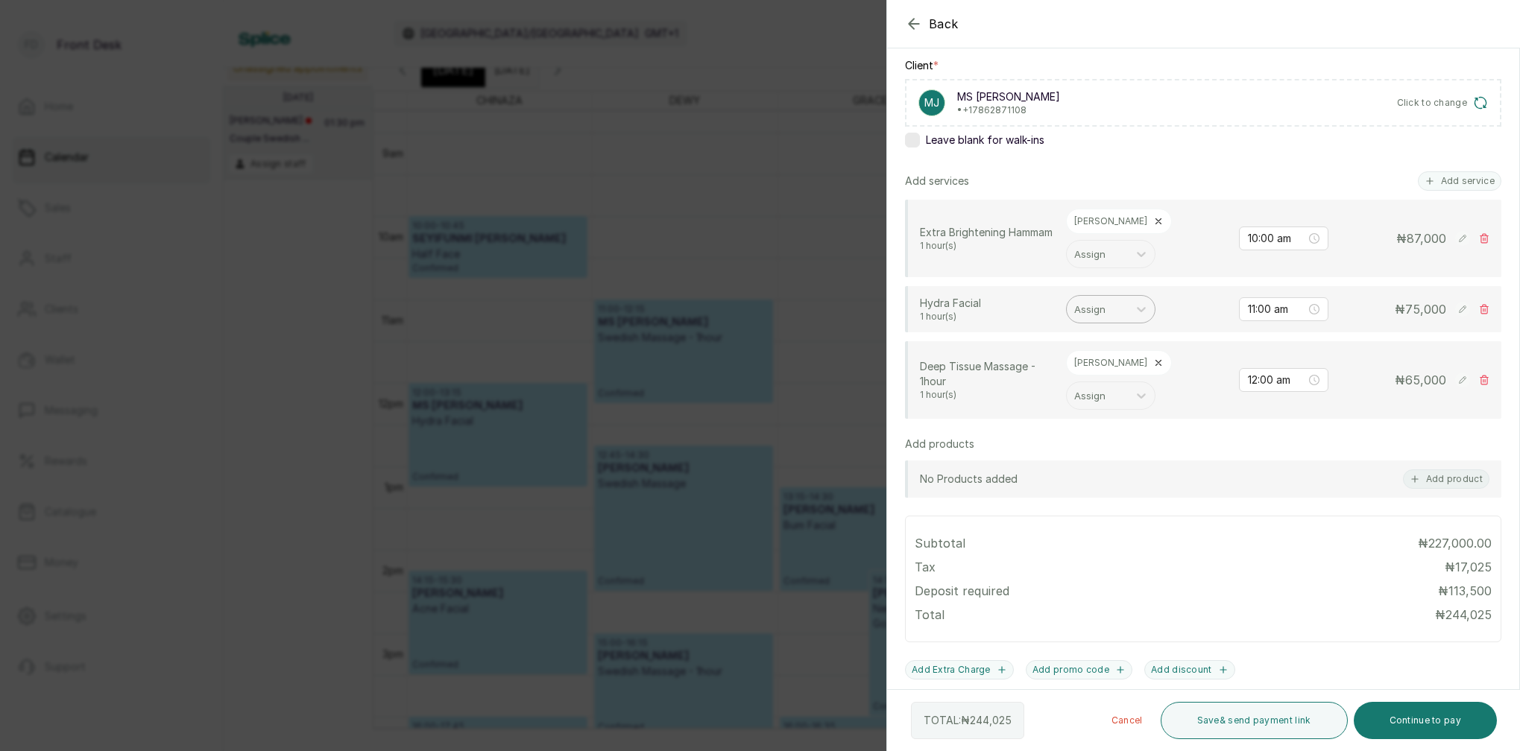
click at [1123, 309] on div "Assign" at bounding box center [1097, 309] width 61 height 25
drag, startPoint x: 1093, startPoint y: 449, endPoint x: 1091, endPoint y: 440, distance: 9.8
click at [1092, 455] on div "[PERSON_NAME]" at bounding box center [1110, 468] width 149 height 27
click at [1153, 365] on icon at bounding box center [1158, 363] width 10 height 10
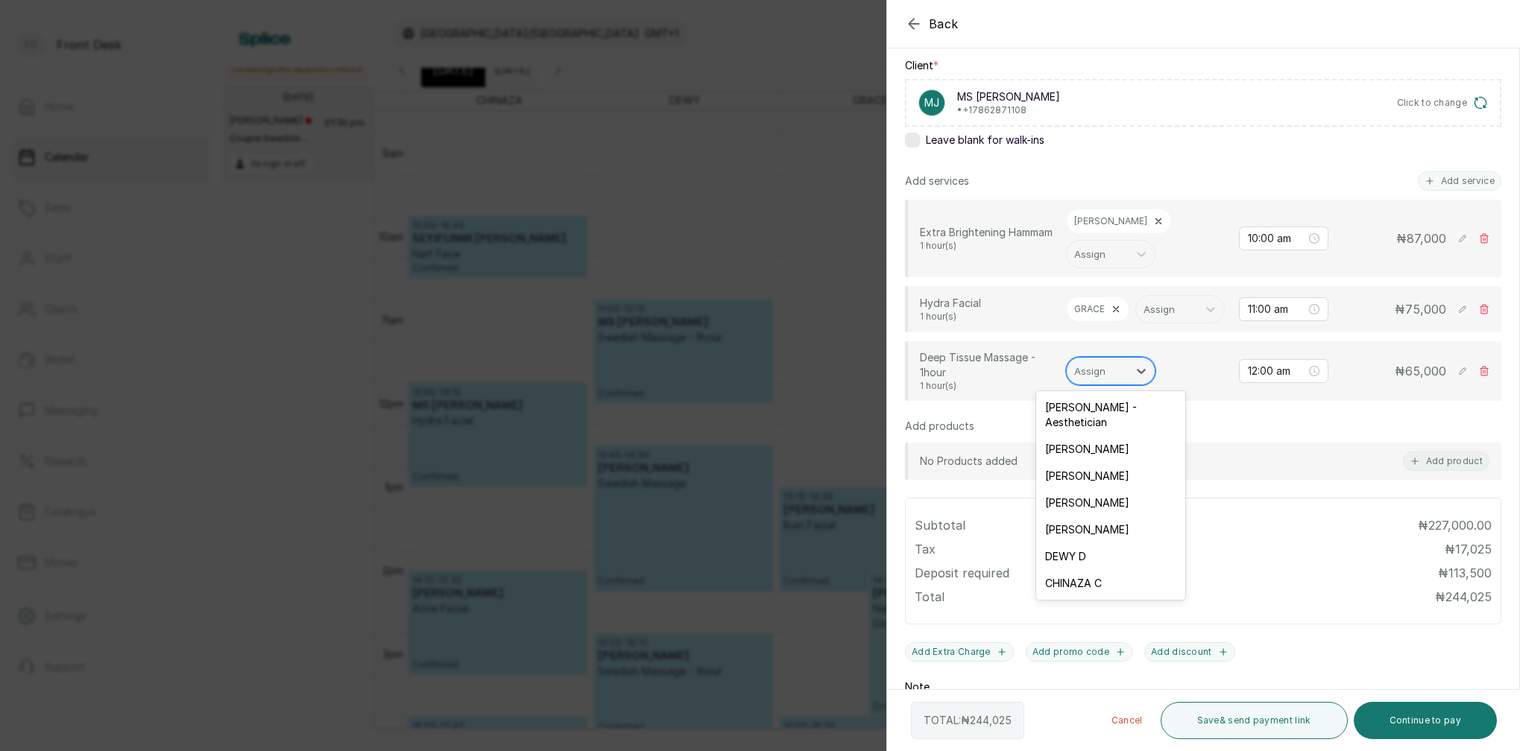
click at [1108, 367] on div at bounding box center [1097, 370] width 46 height 19
click at [1087, 490] on div "[PERSON_NAME]" at bounding box center [1110, 503] width 149 height 27
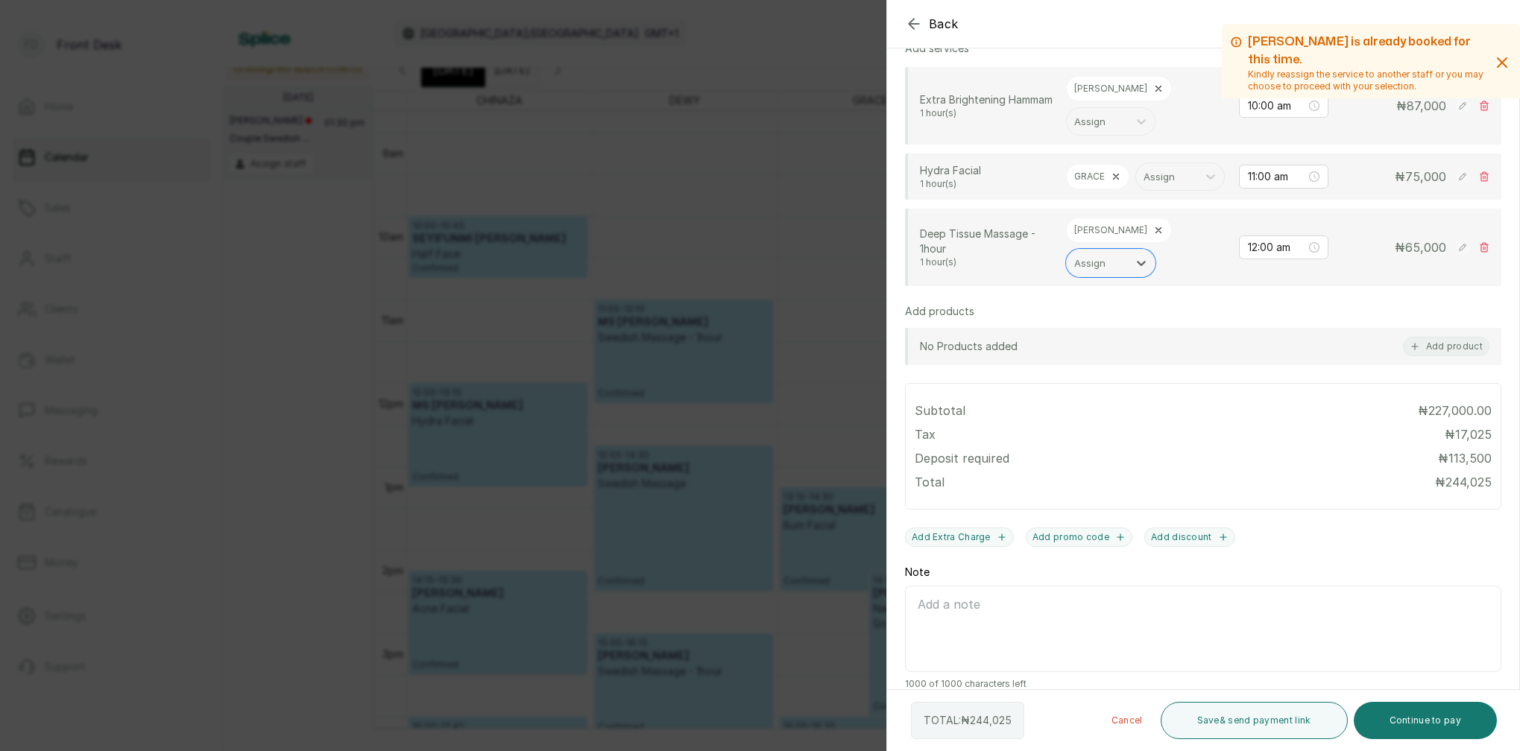
scroll to position [356, 0]
click at [1278, 722] on button "Save & send payment link" at bounding box center [1253, 720] width 187 height 37
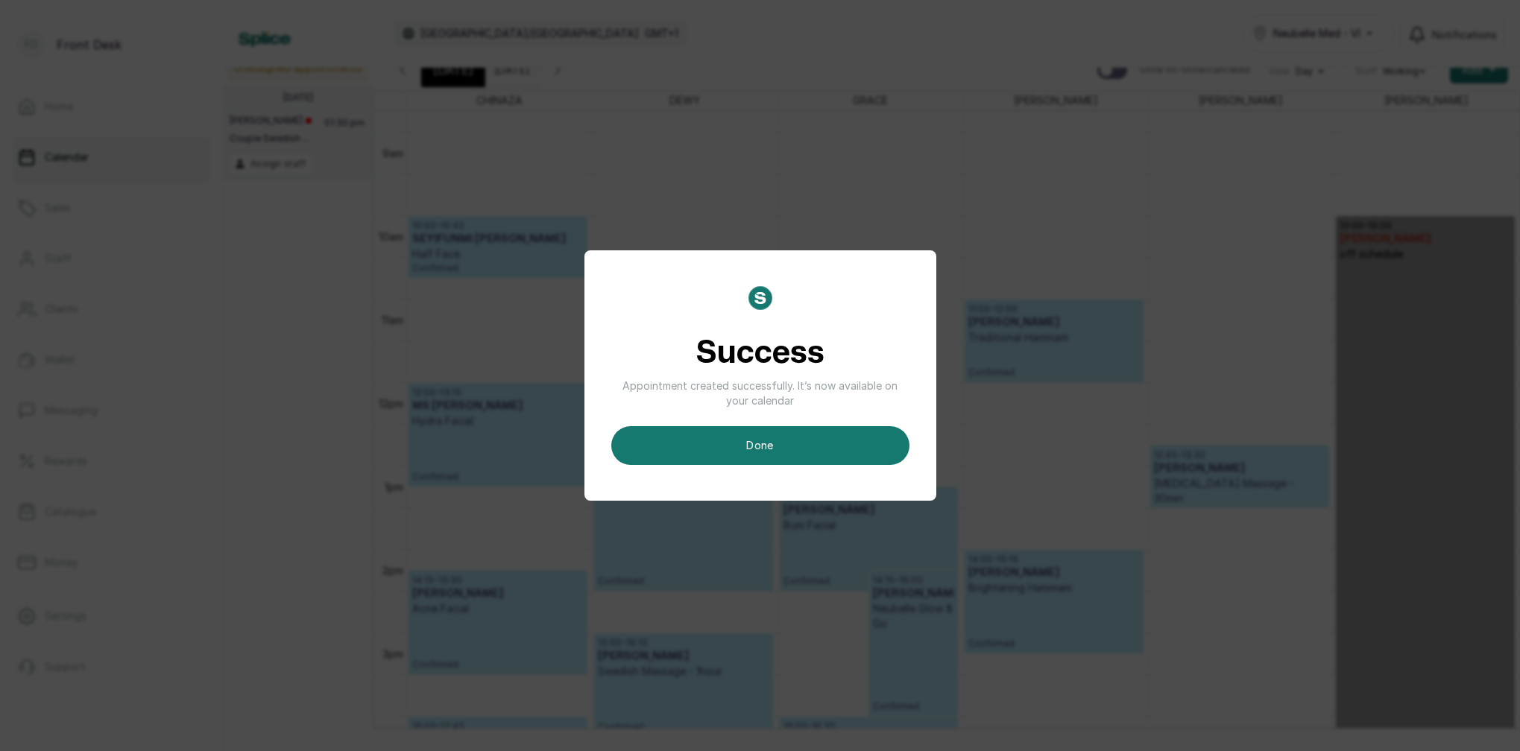
scroll to position [10, 0]
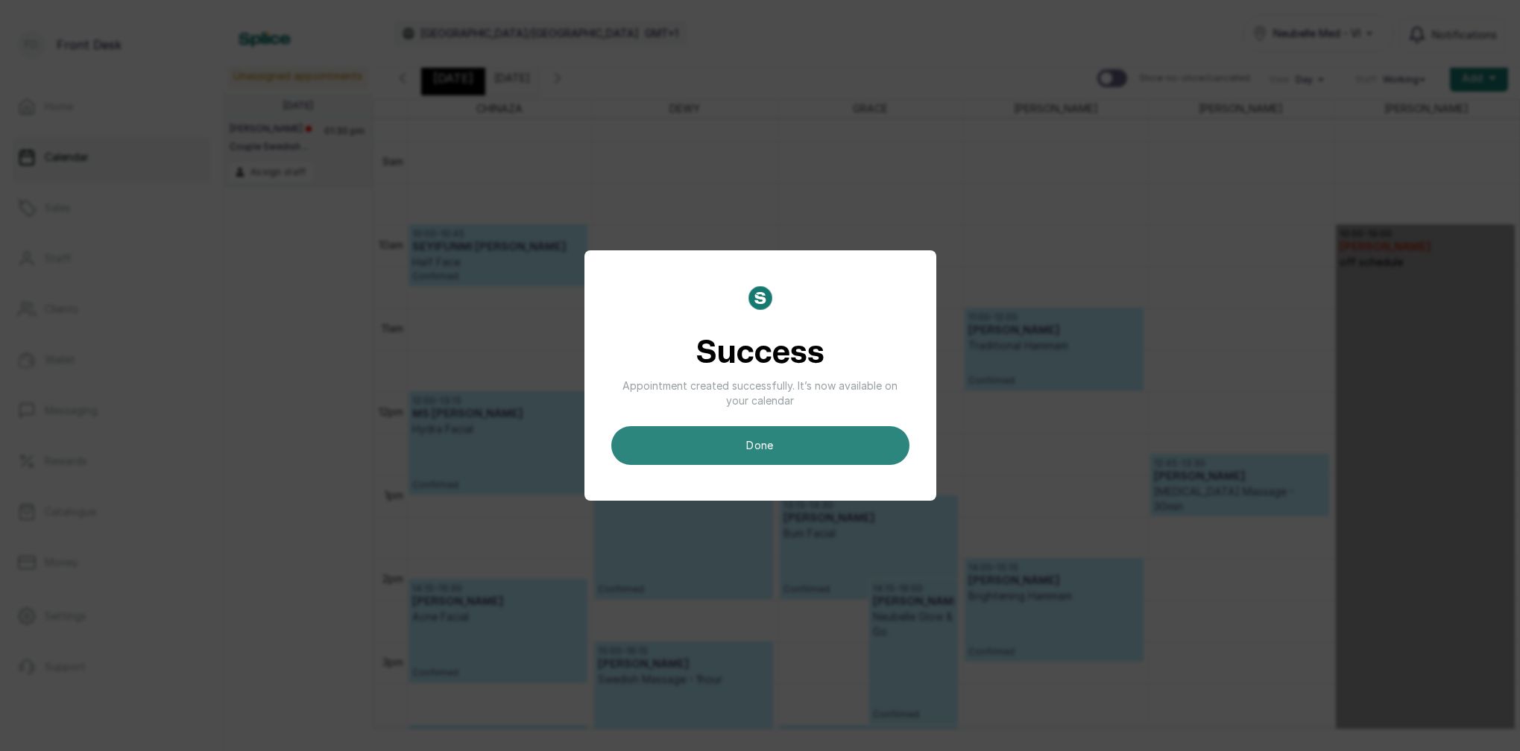
click at [862, 440] on button "done" at bounding box center [760, 445] width 298 height 39
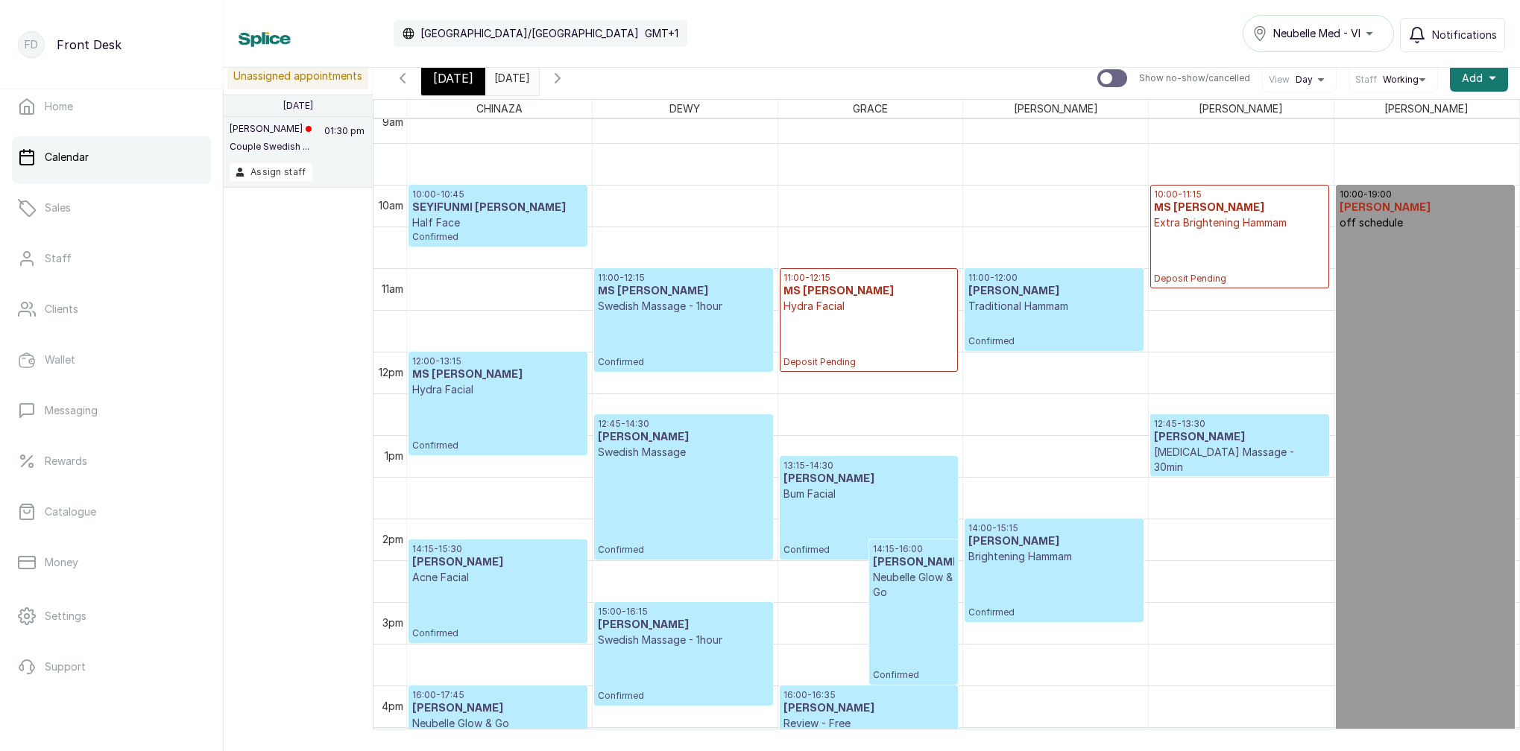
scroll to position [768, 0]
click at [1241, 251] on div "10:00 - 11:15 MS JESSICA Extra Brightening Hammam Deposit Pending" at bounding box center [1239, 237] width 171 height 96
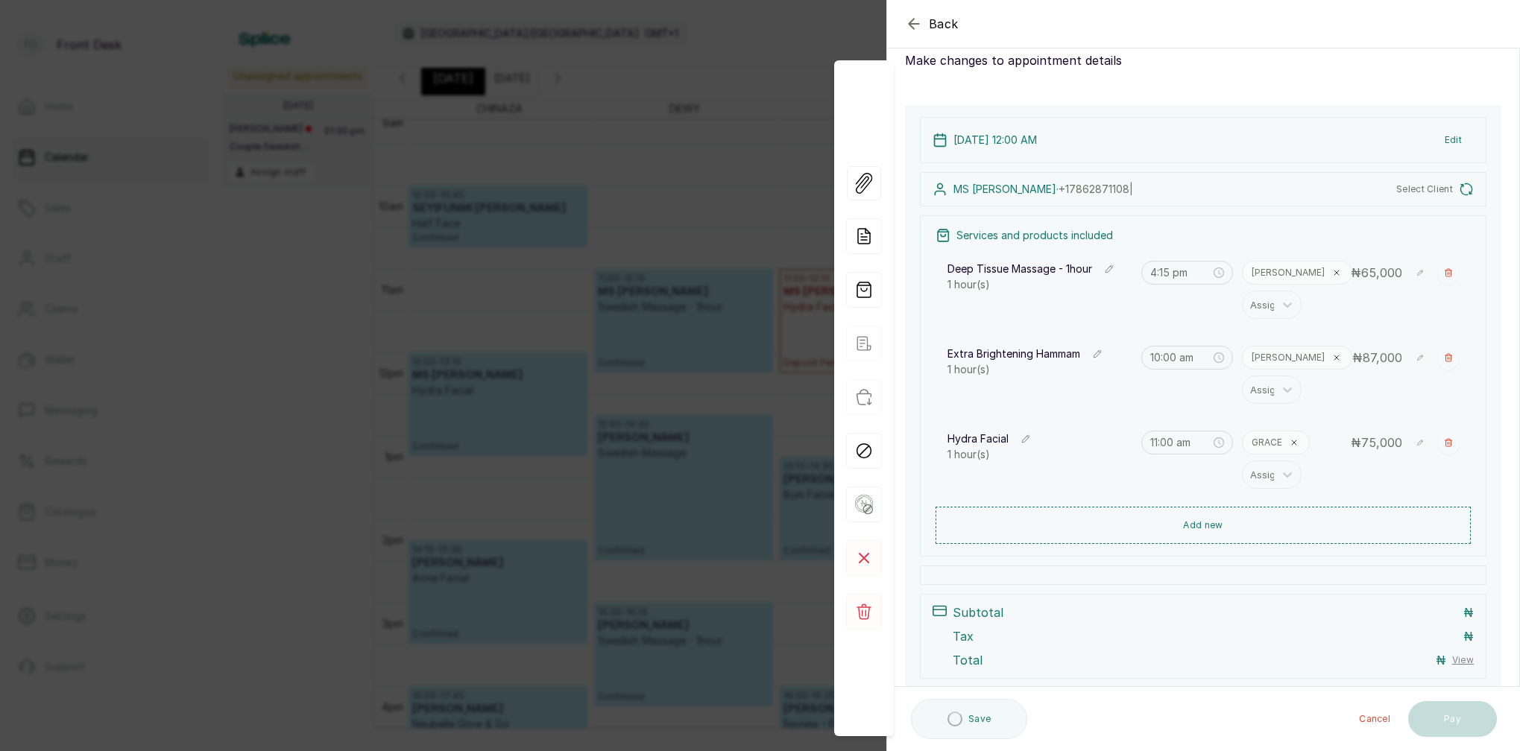
type input "12:00 am"
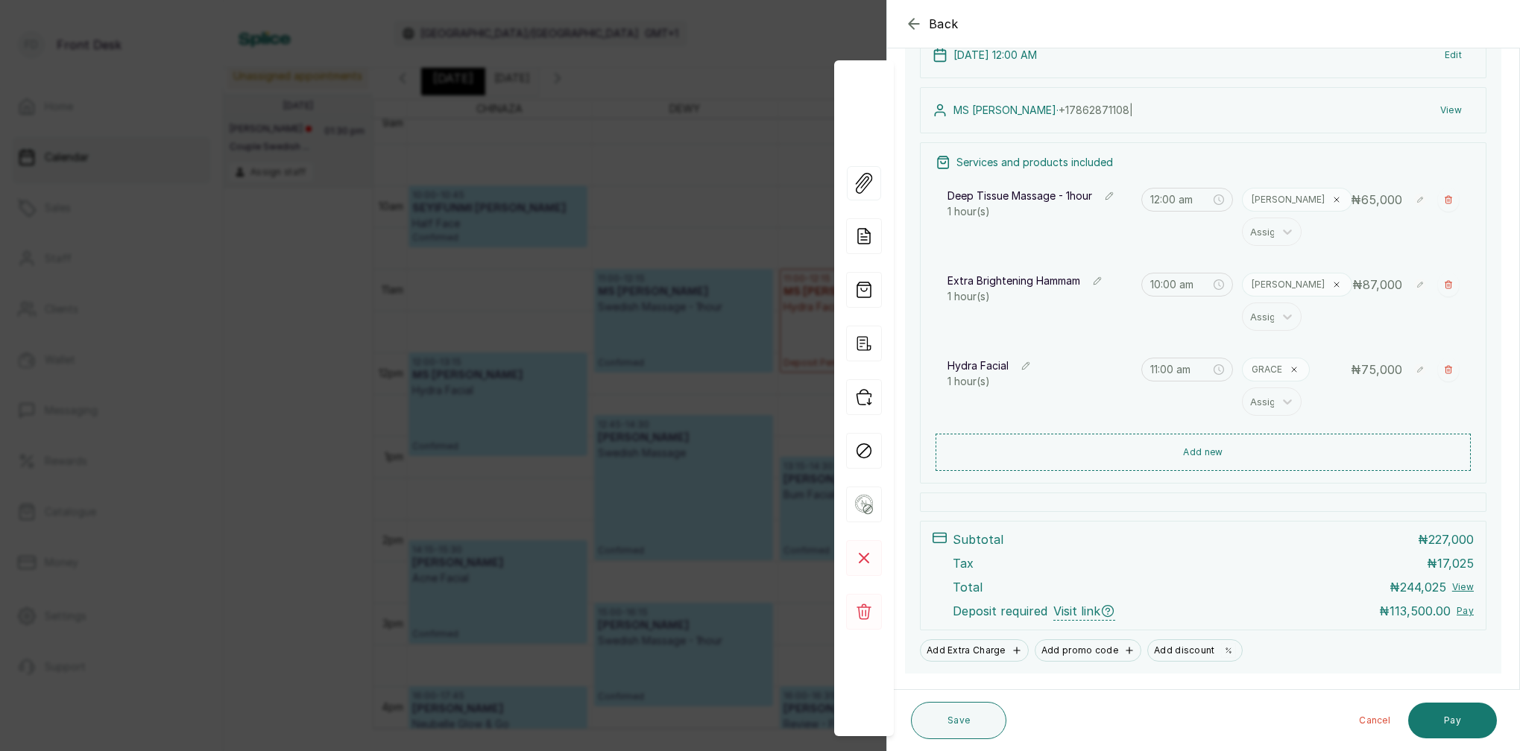
scroll to position [159, 0]
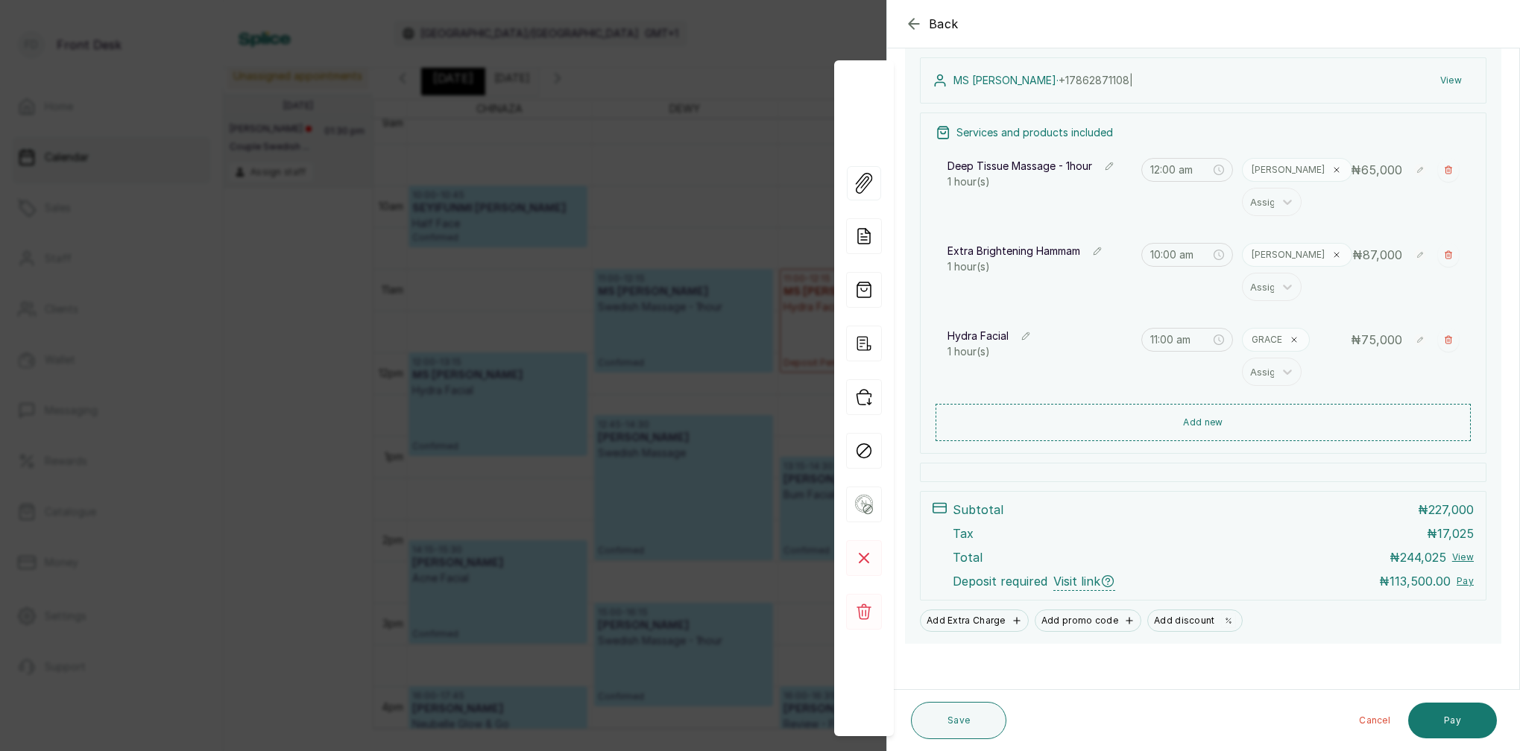
click at [777, 164] on div "Back Appointment Details Edit appointment Make changes to appointment details A…" at bounding box center [760, 375] width 1520 height 751
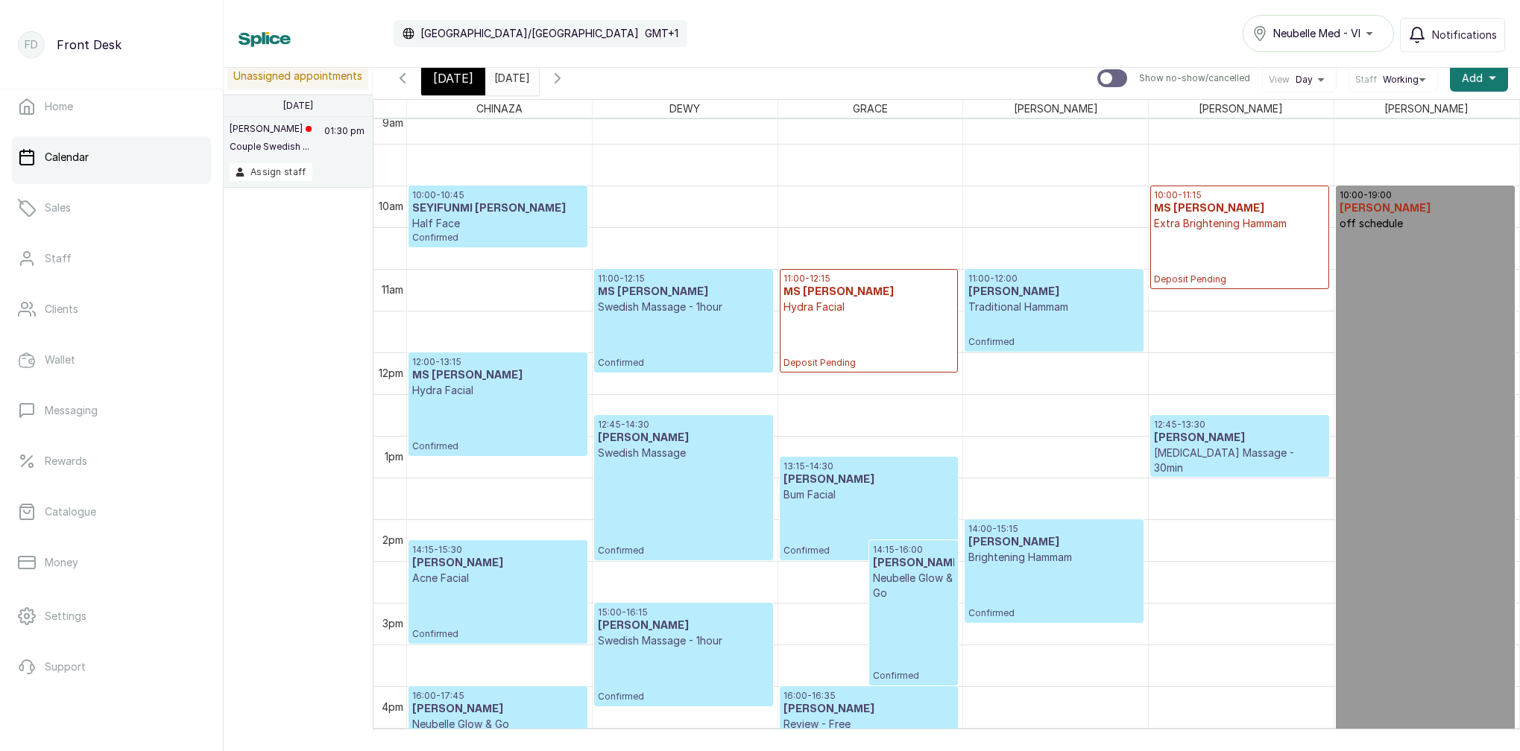
click at [867, 304] on p "Hydra Facial" at bounding box center [868, 307] width 171 height 15
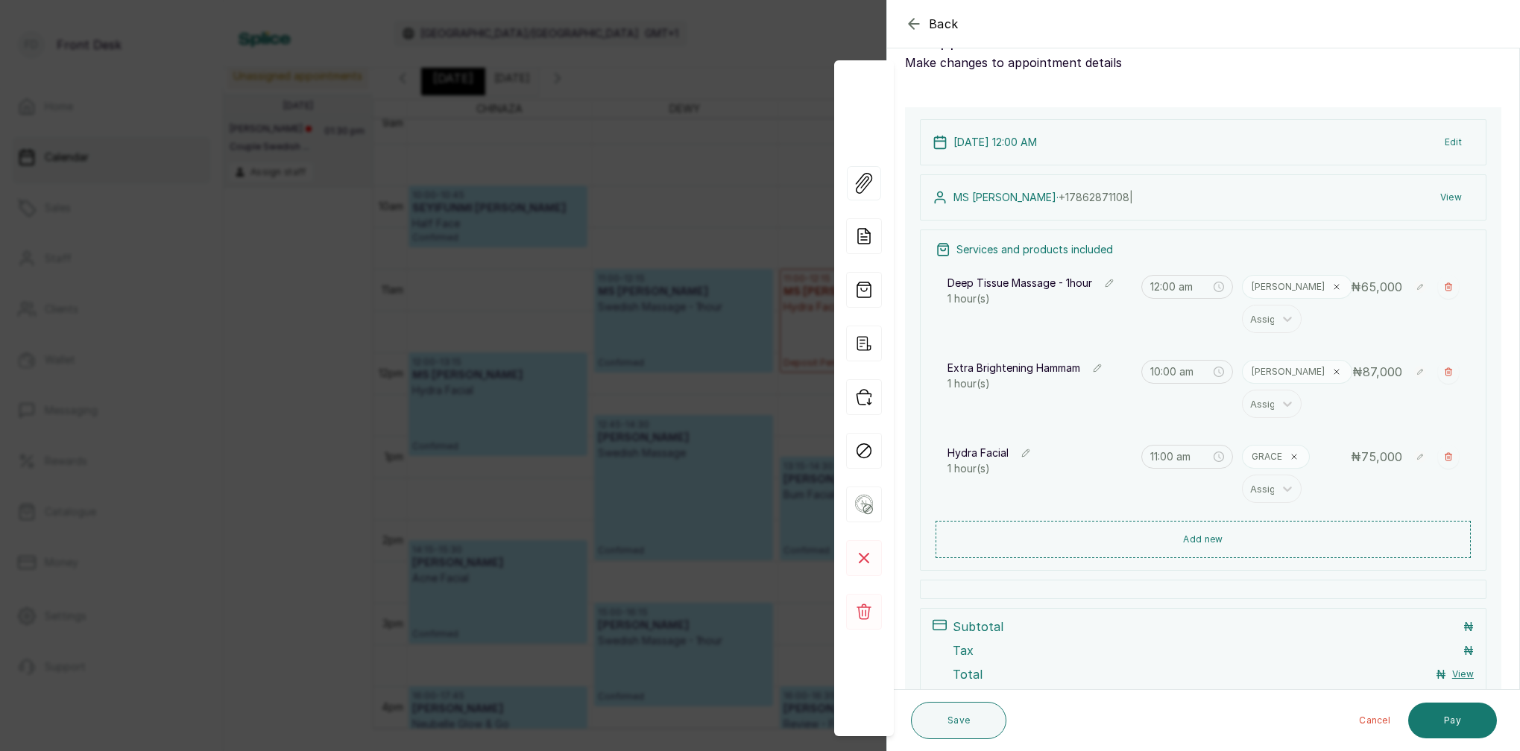
scroll to position [44, 0]
click at [942, 724] on button "Save" at bounding box center [958, 720] width 95 height 37
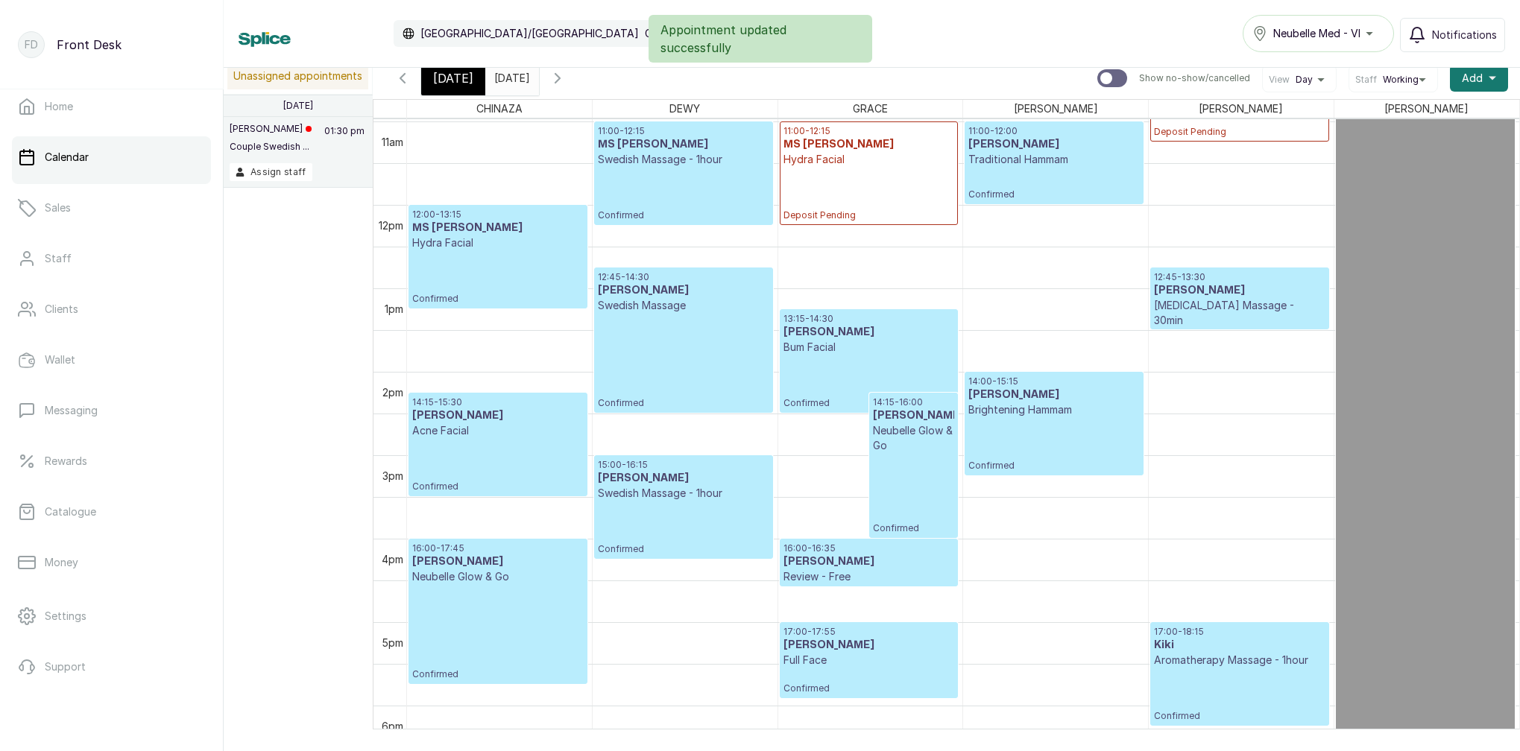
scroll to position [934, 0]
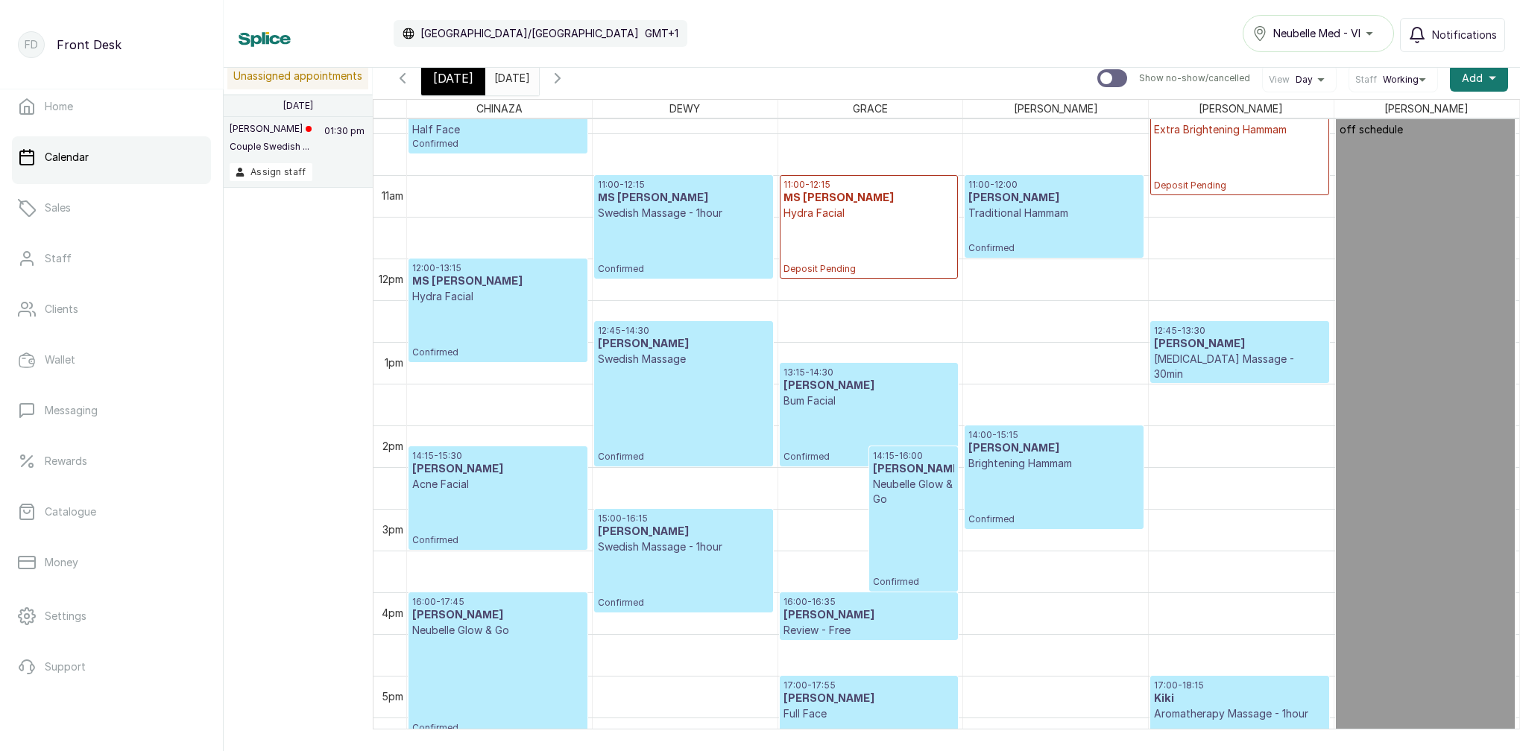
click at [854, 224] on div "11:00 - 12:15 MS JESSICA Hydra Facial Deposit Pending" at bounding box center [868, 227] width 171 height 96
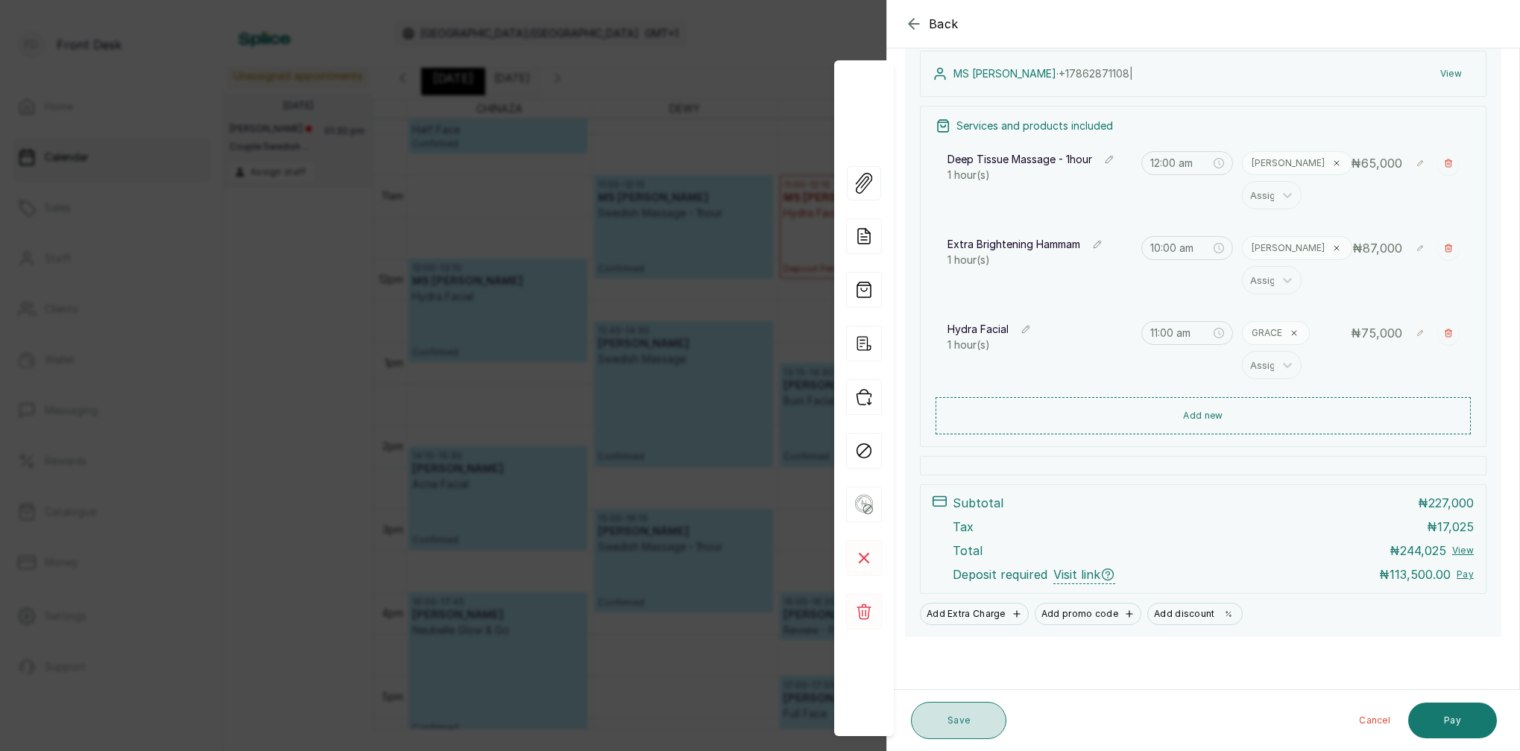
click at [939, 731] on button "Save" at bounding box center [958, 720] width 95 height 37
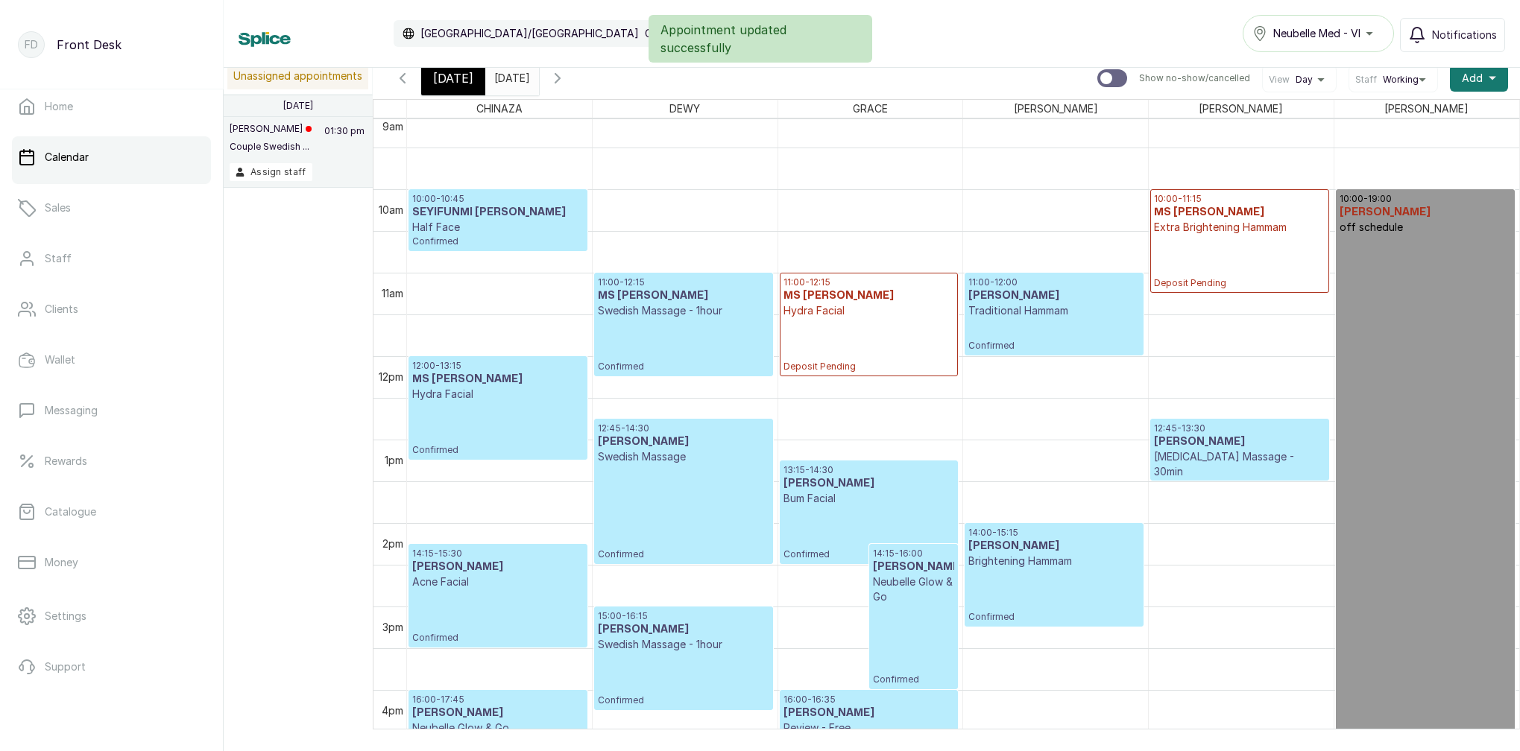
click at [1228, 265] on div "10:00 - 11:15 MS JESSICA Extra Brightening Hammam Deposit Pending" at bounding box center [1239, 241] width 171 height 96
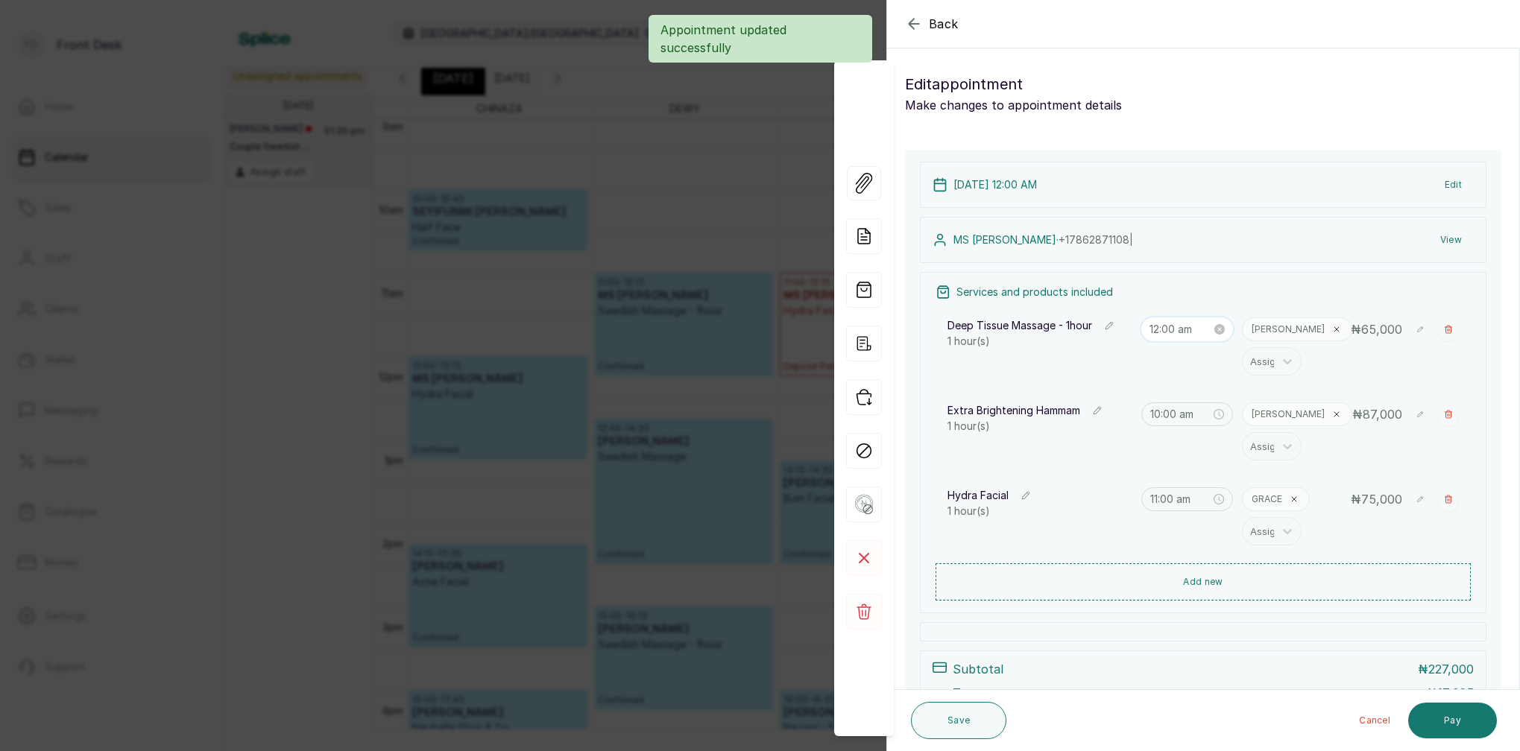
click at [1204, 330] on input "12:00 am" at bounding box center [1180, 329] width 63 height 16
click at [1247, 376] on div "PM" at bounding box center [1246, 381] width 36 height 21
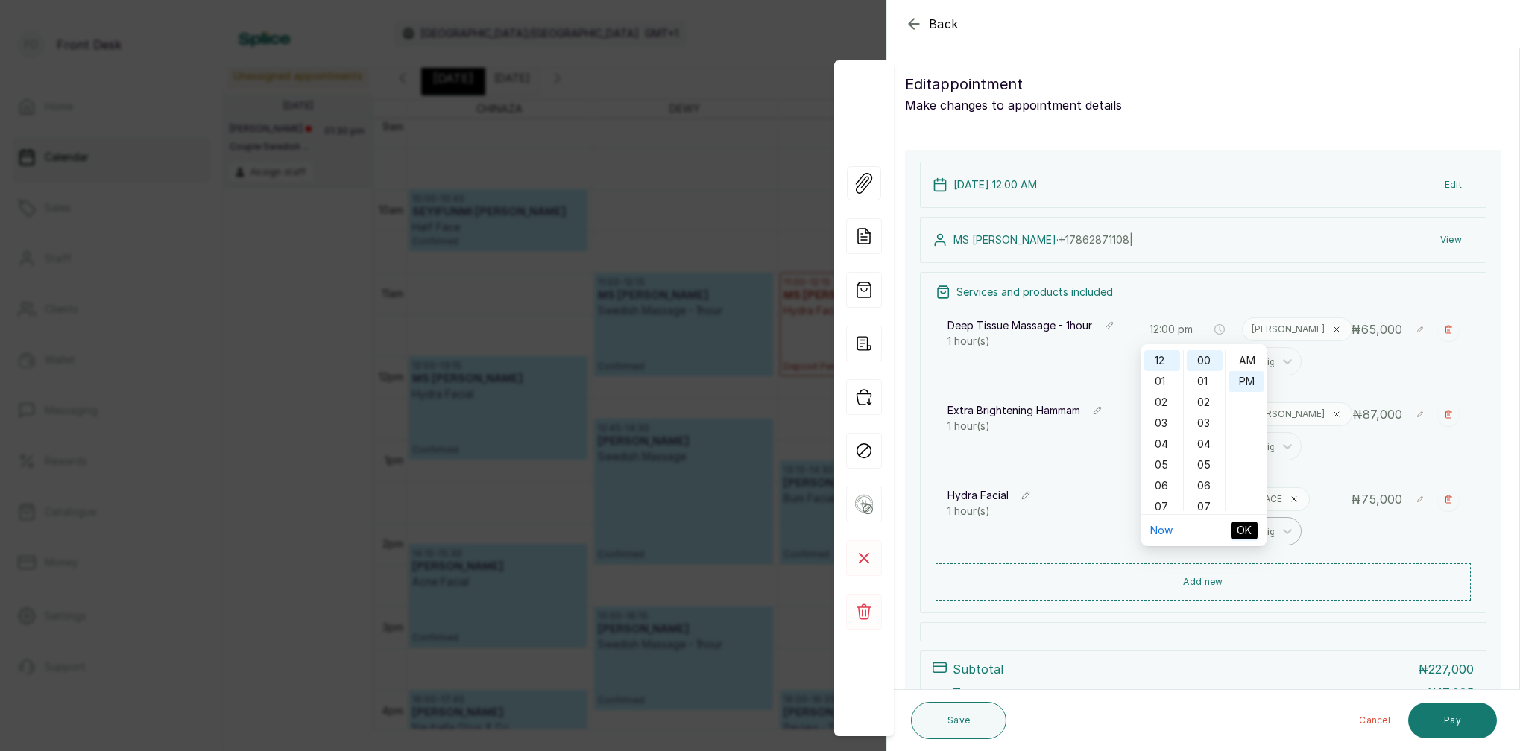
drag, startPoint x: 1256, startPoint y: 534, endPoint x: 1258, endPoint y: 527, distance: 7.8
click at [1254, 534] on button "OK" at bounding box center [1244, 531] width 27 height 18
type input "10:00 am"
type input "11:00 am"
type input "12:00 pm"
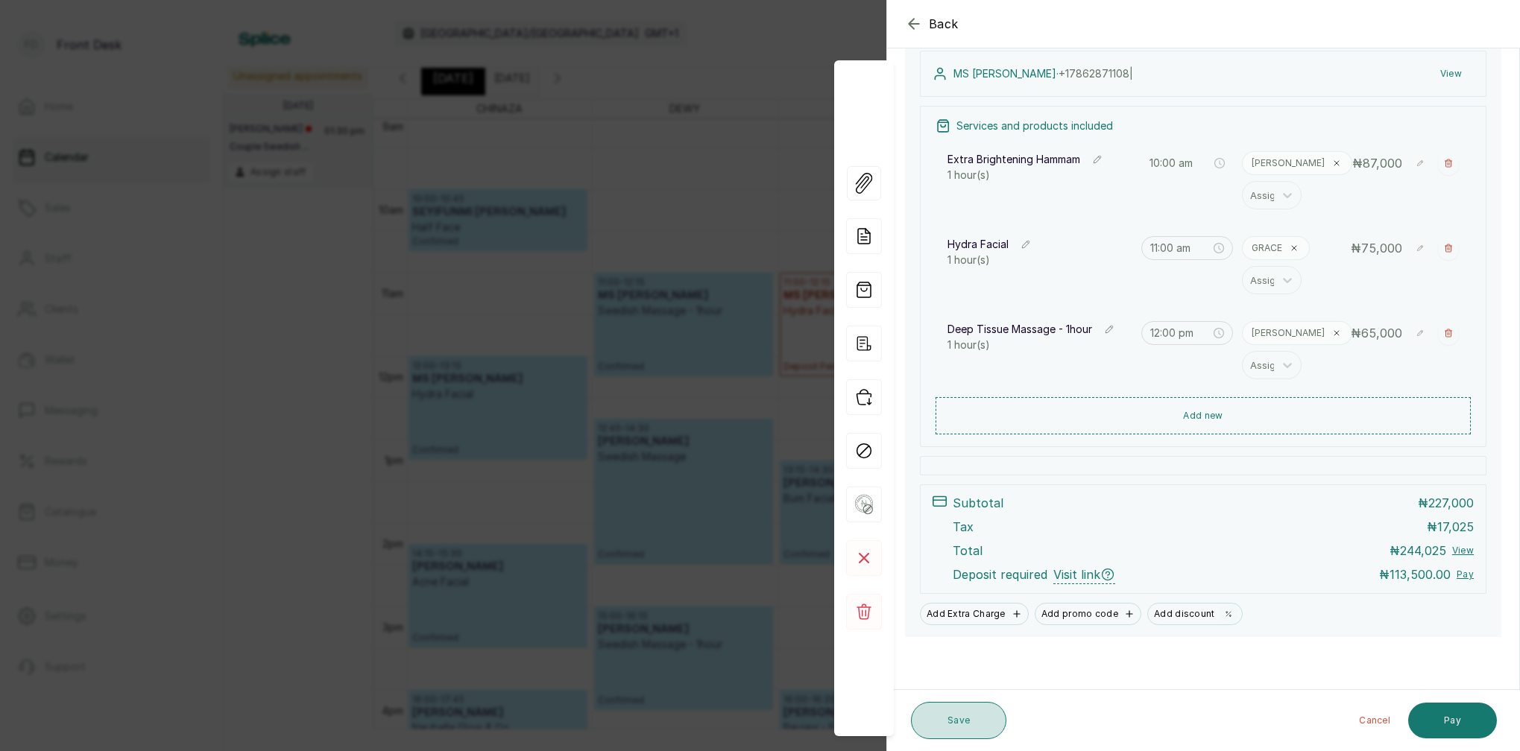
click at [973, 728] on button "Save" at bounding box center [958, 720] width 95 height 37
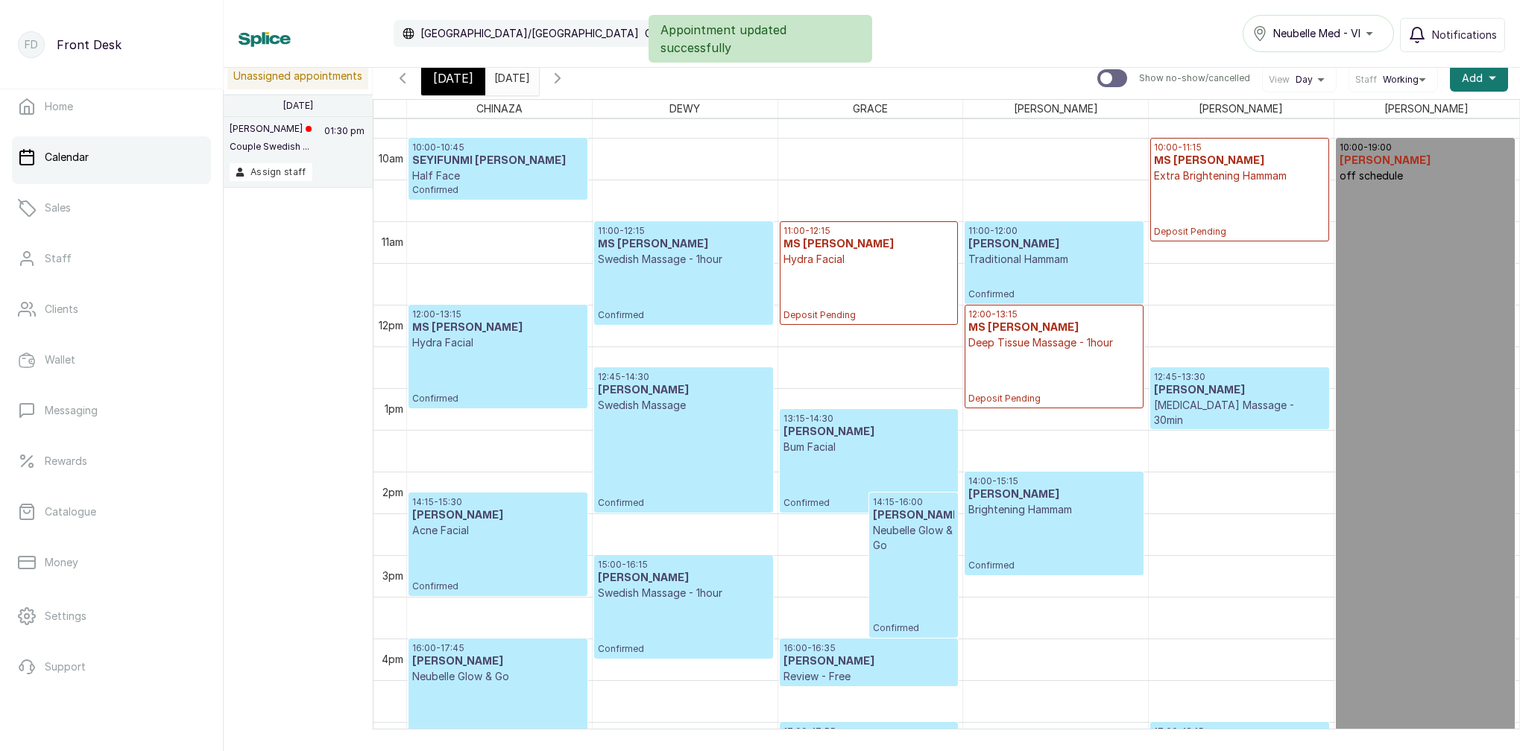
click at [1014, 350] on div "12:00 - 13:15 MS JESSICA Deep Tissue Massage - 1hour Deposit Pending" at bounding box center [1053, 357] width 171 height 96
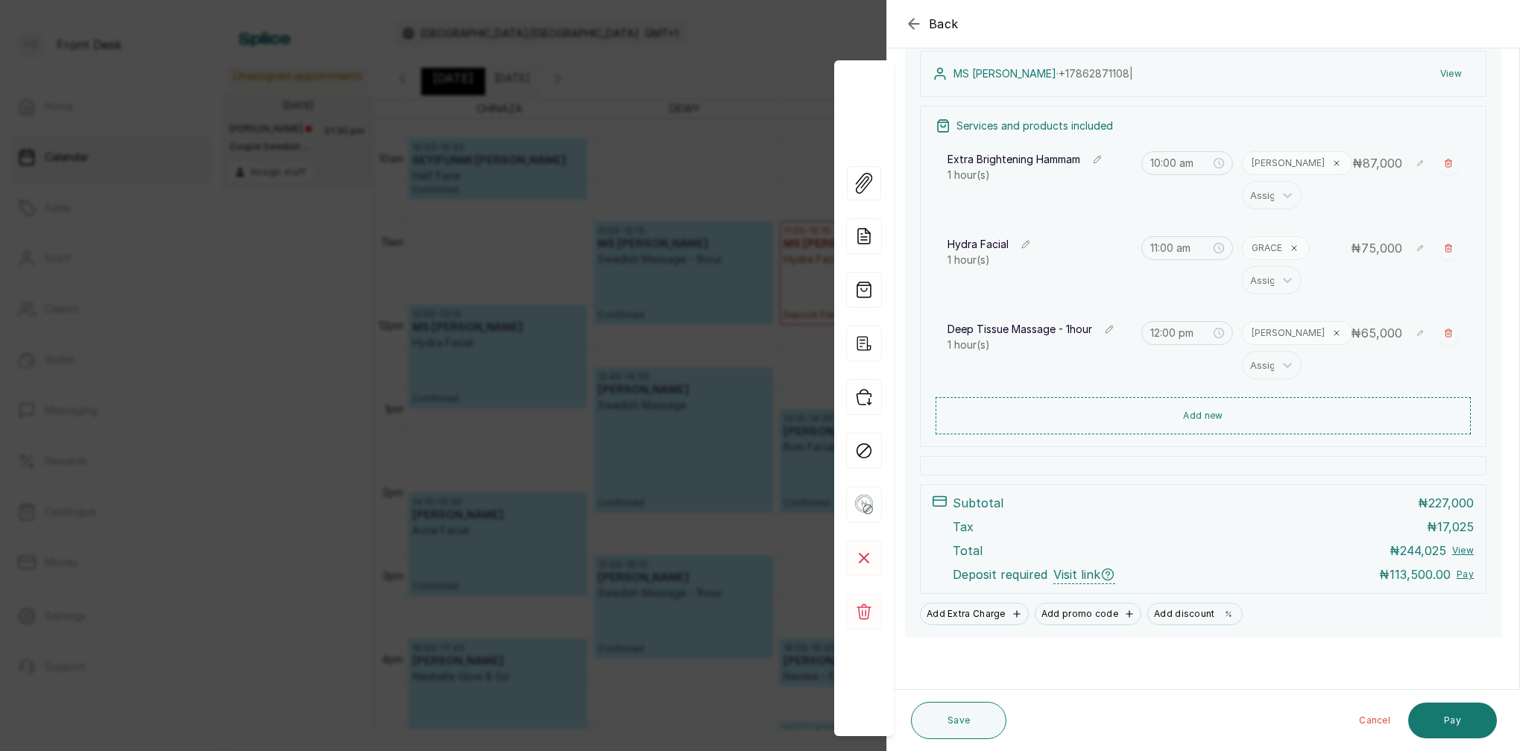
click at [1089, 581] on span "Visit link" at bounding box center [1084, 575] width 62 height 19
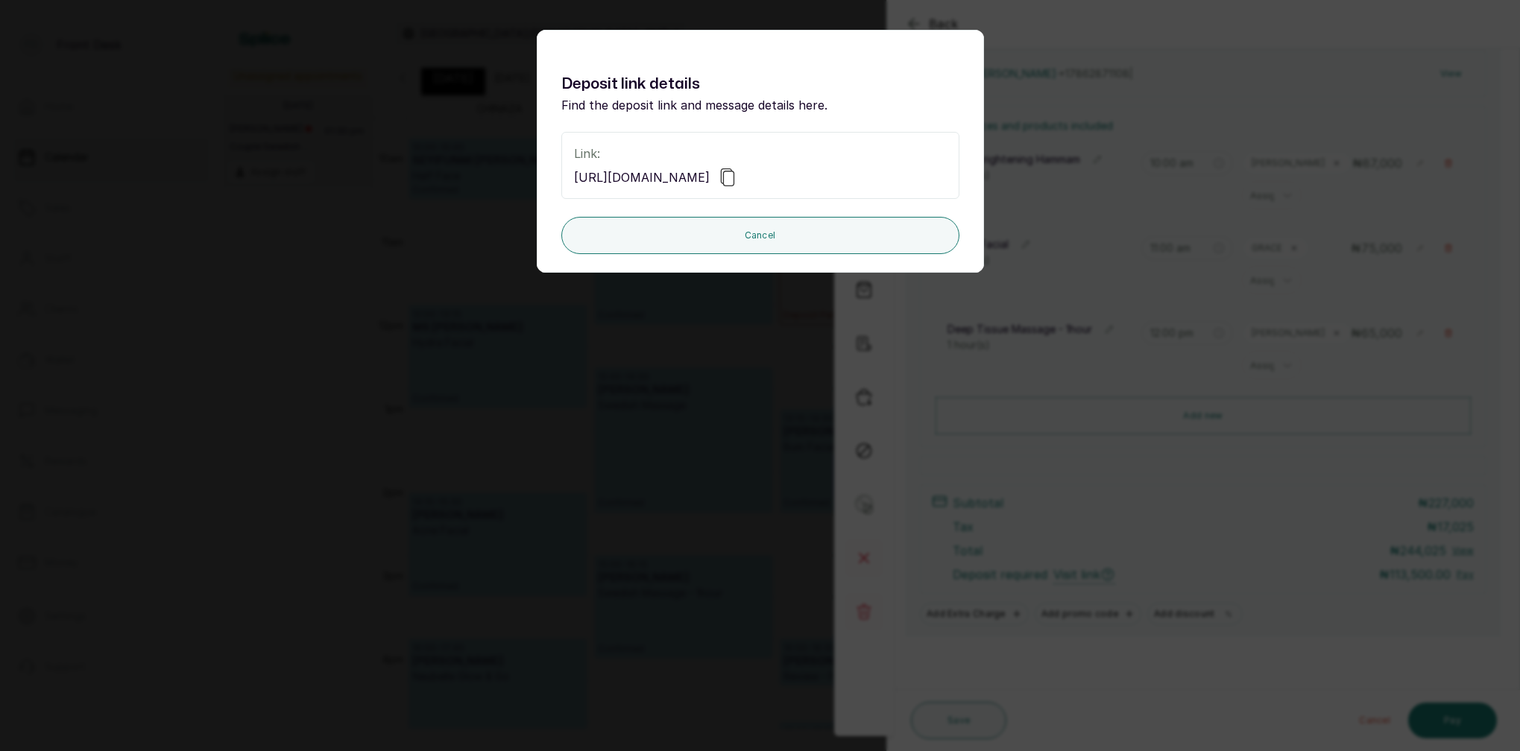
click at [736, 178] on icon at bounding box center [727, 177] width 18 height 18
click at [718, 340] on div "Deposit link details Find the deposit link and message details here. Link: http…" at bounding box center [760, 375] width 1520 height 751
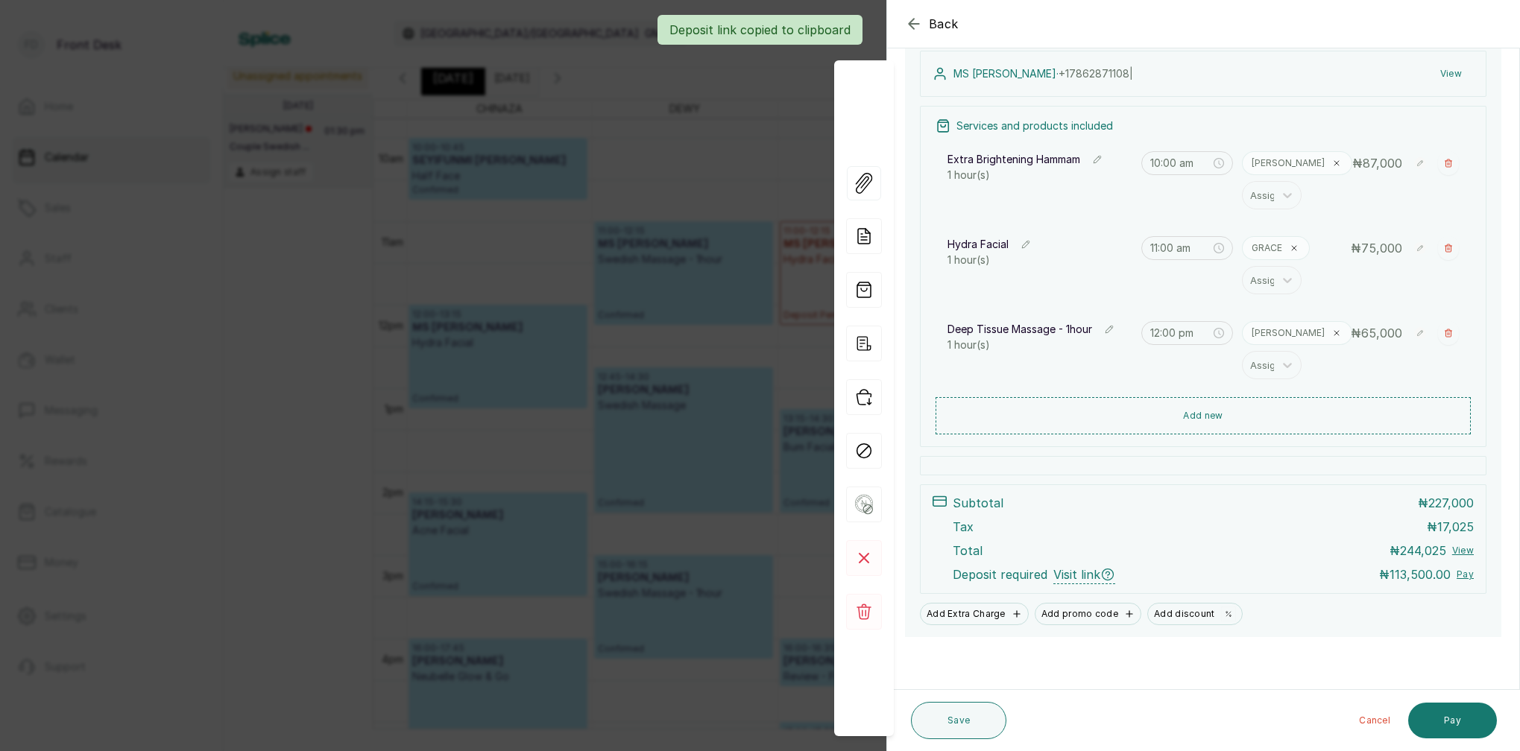
click at [922, 25] on div "Deposit link copied to clipboard" at bounding box center [760, 30] width 1520 height 30
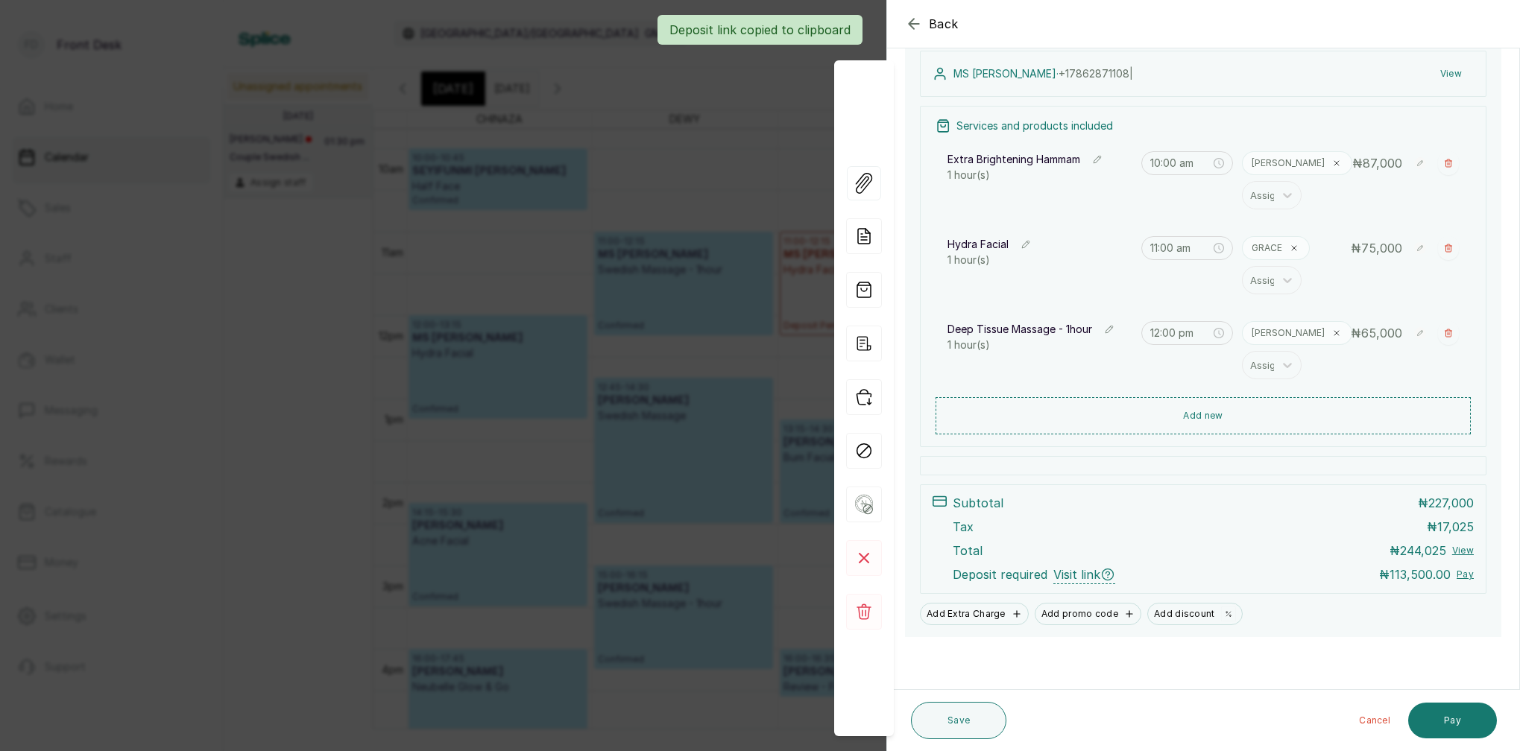
click at [913, 26] on div "Deposit link copied to clipboard" at bounding box center [760, 30] width 1520 height 30
click at [645, 144] on div "Back Appointment Details Edit appointment Make changes to appointment details A…" at bounding box center [760, 375] width 1520 height 751
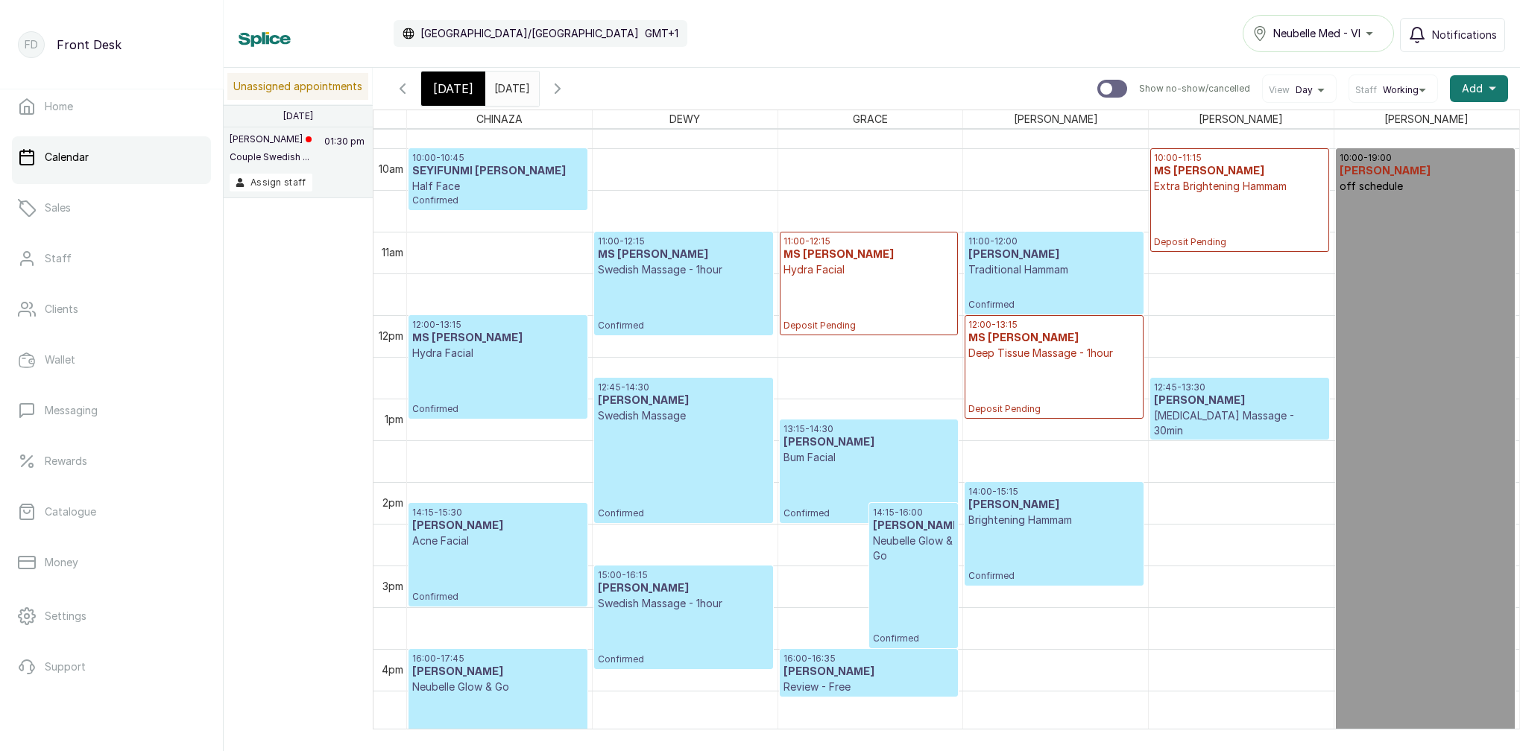
drag, startPoint x: 718, startPoint y: 40, endPoint x: 917, endPoint y: 31, distance: 199.9
click at [925, 31] on div "Calendar Africa/Lagos GMT+1 Neubelle Med - VI Notifications" at bounding box center [871, 33] width 1266 height 37
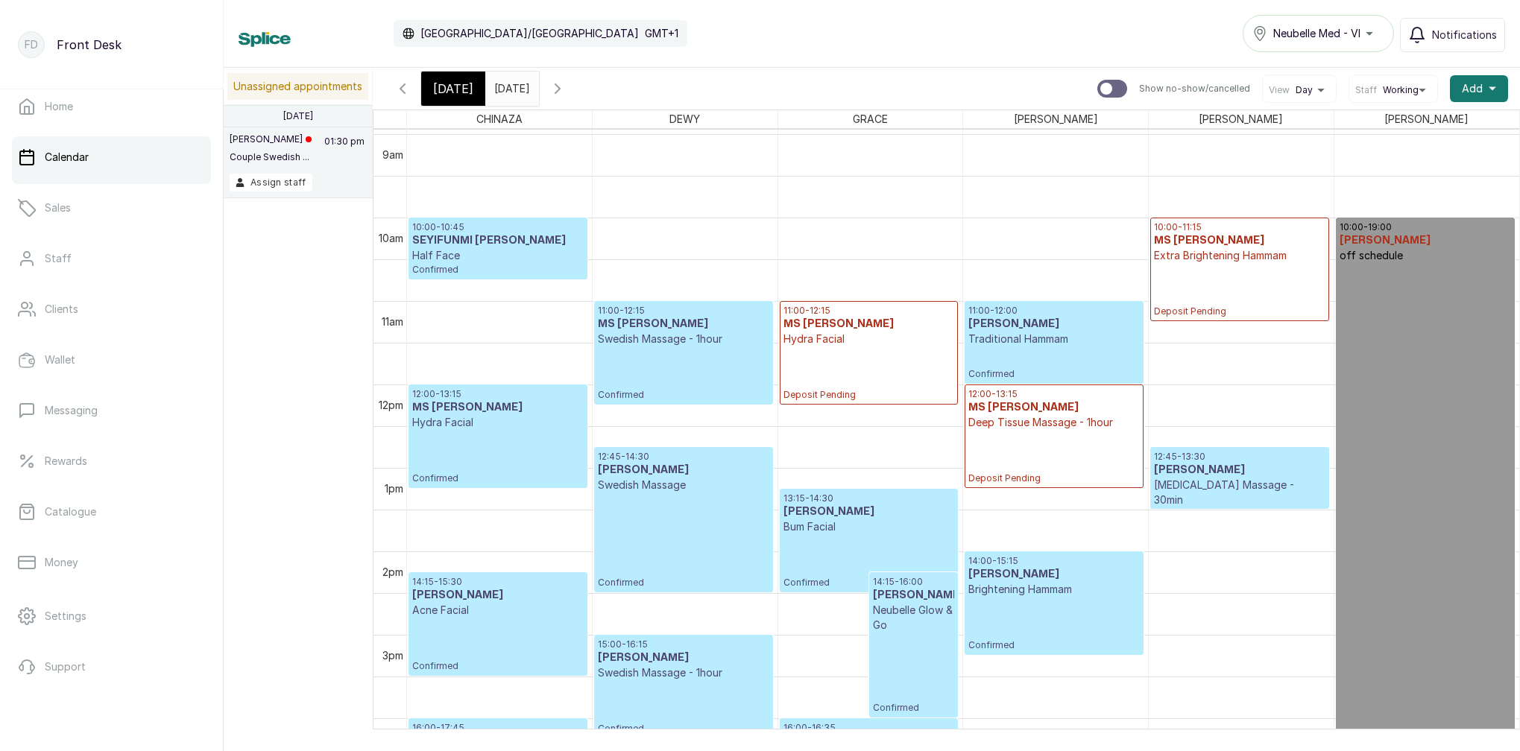
scroll to position [726, 0]
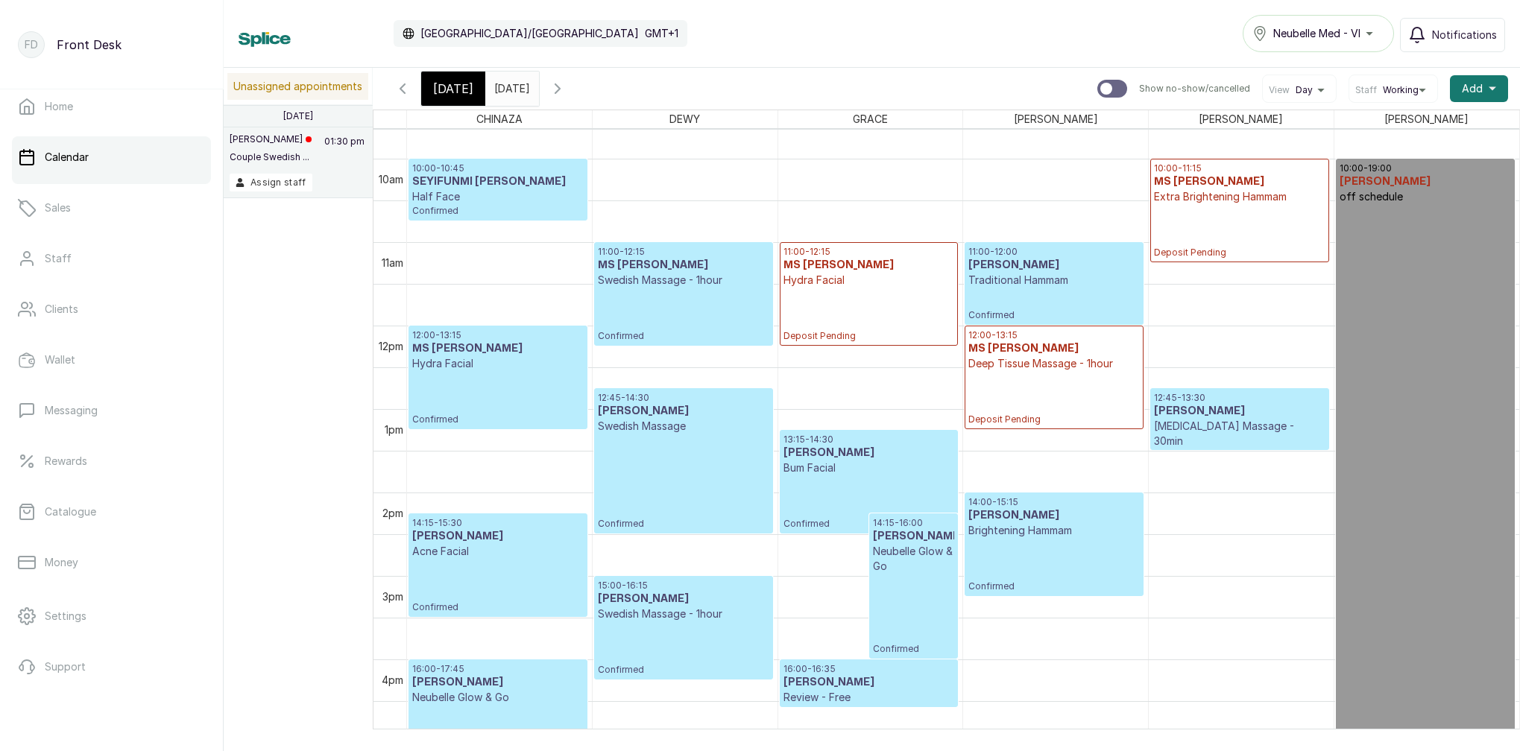
click at [817, 289] on div "11:00 - 12:15 MS JESSICA Hydra Facial Deposit Pending" at bounding box center [868, 294] width 171 height 96
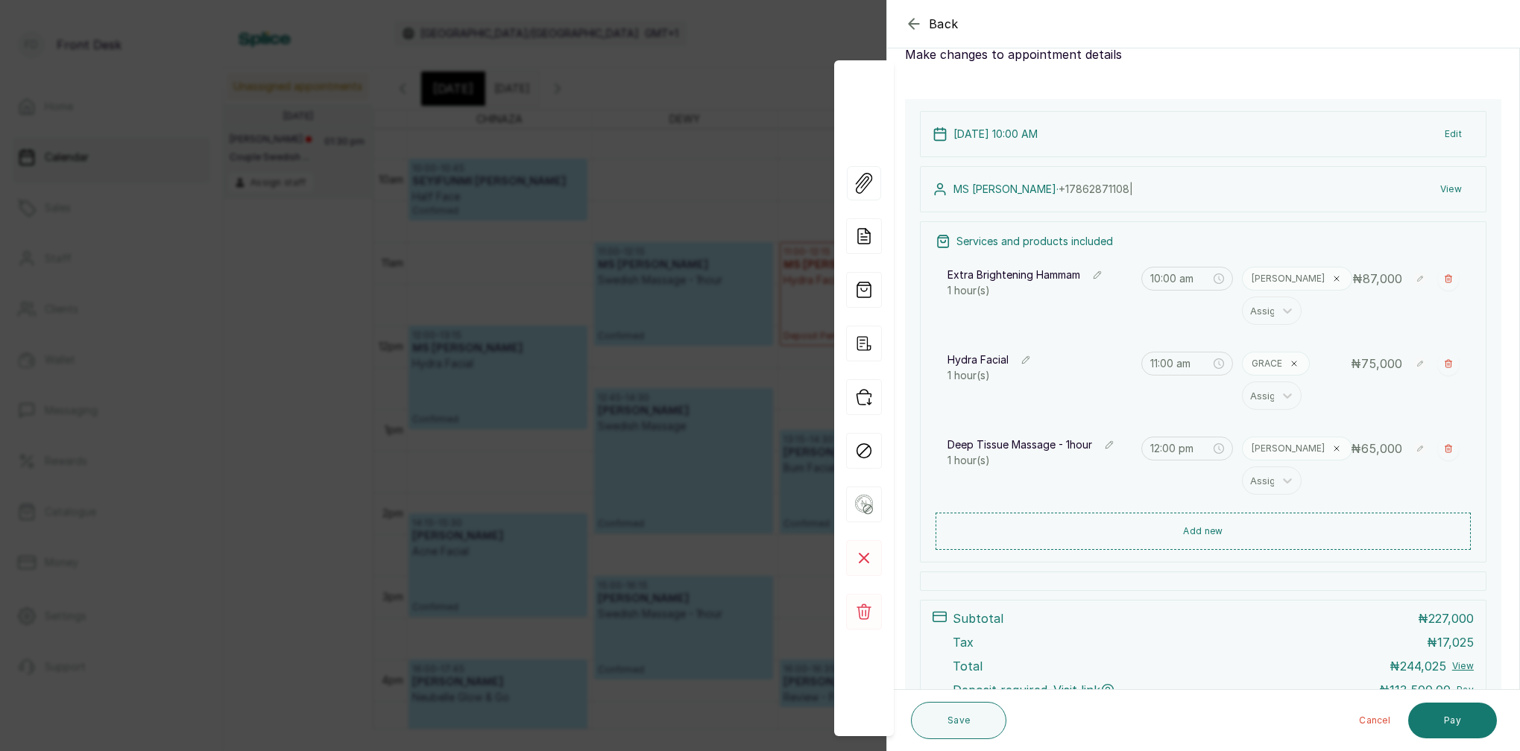
click at [782, 39] on div "Back Appointment Details Edit appointment Make changes to appointment details A…" at bounding box center [760, 375] width 1520 height 751
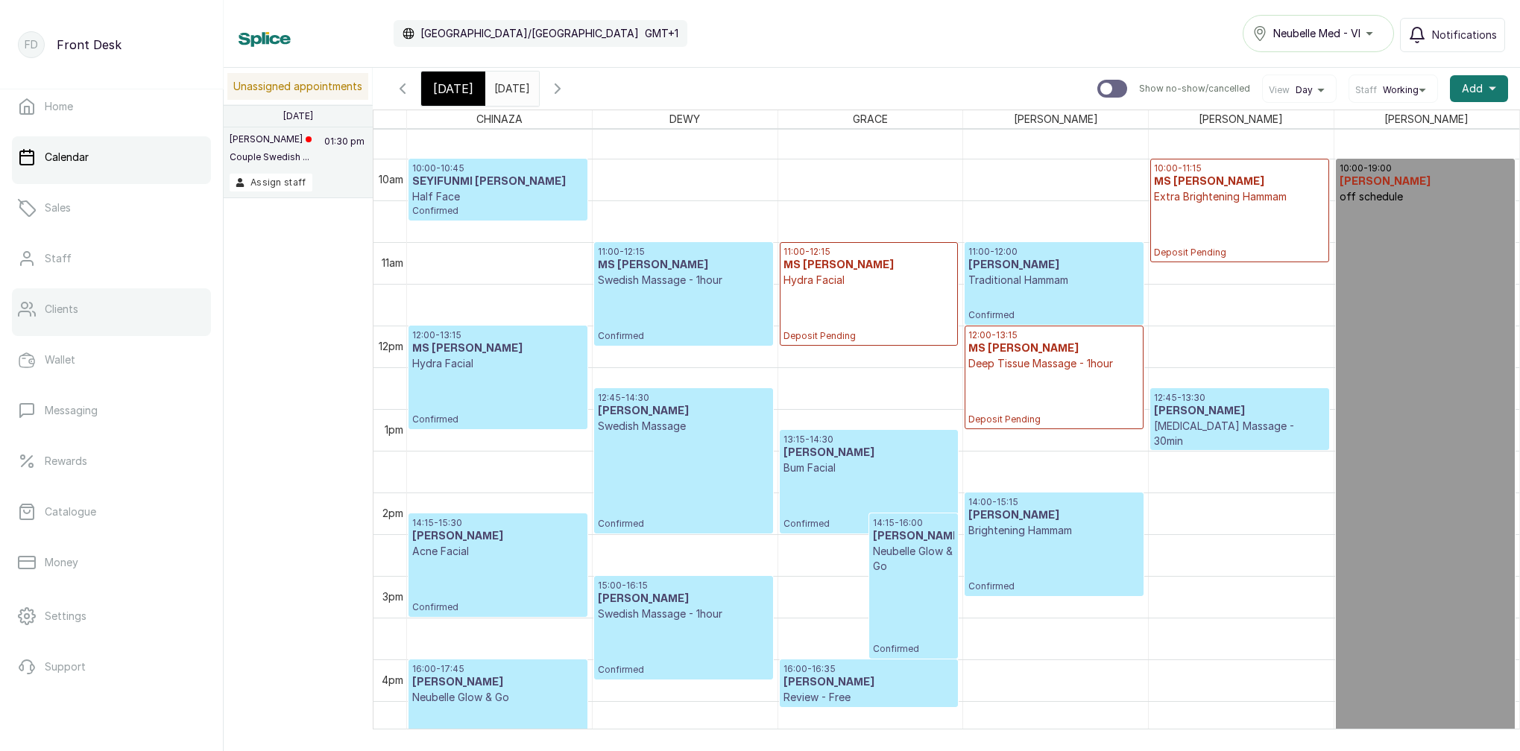
click at [106, 326] on link "Clients" at bounding box center [111, 309] width 199 height 42
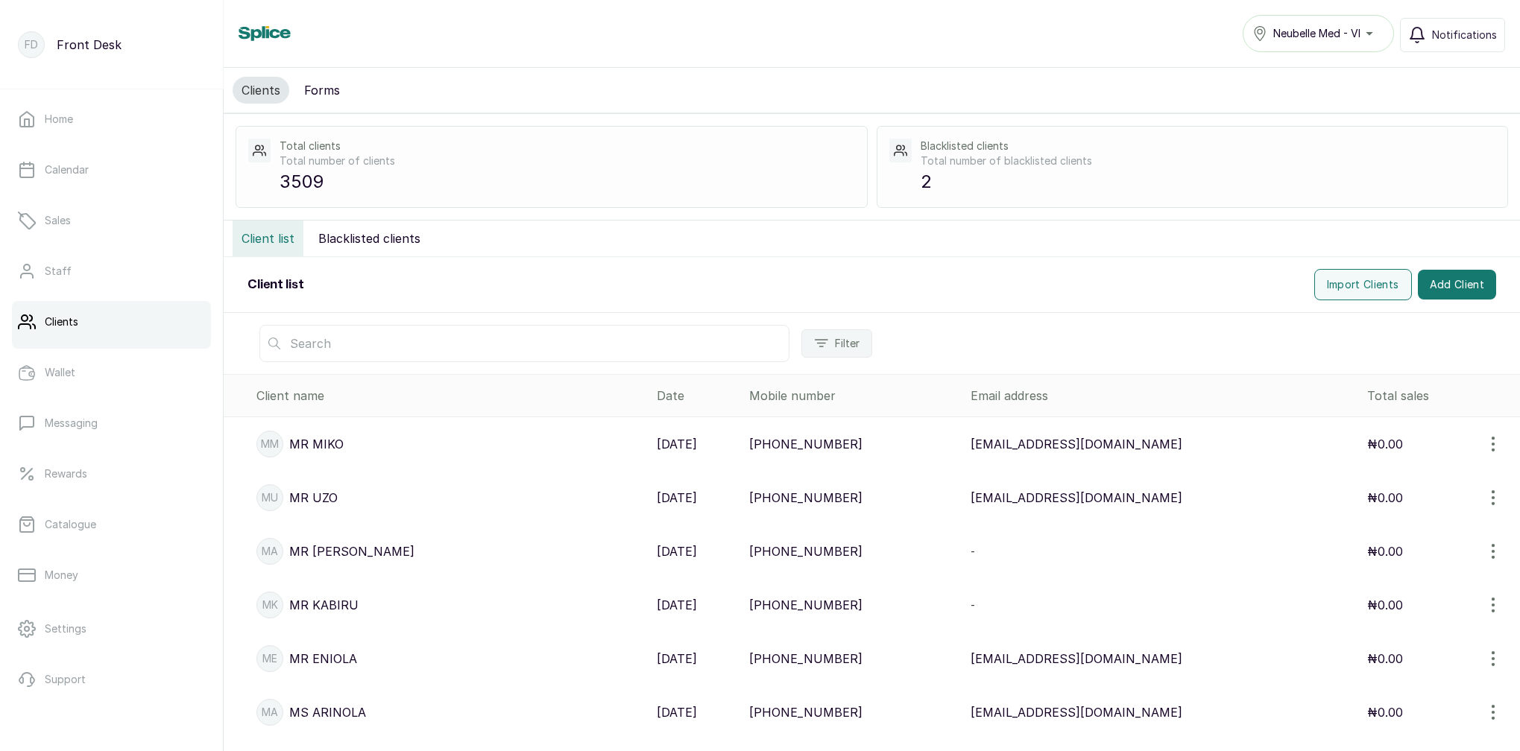
click at [385, 342] on input "text" at bounding box center [524, 343] width 530 height 37
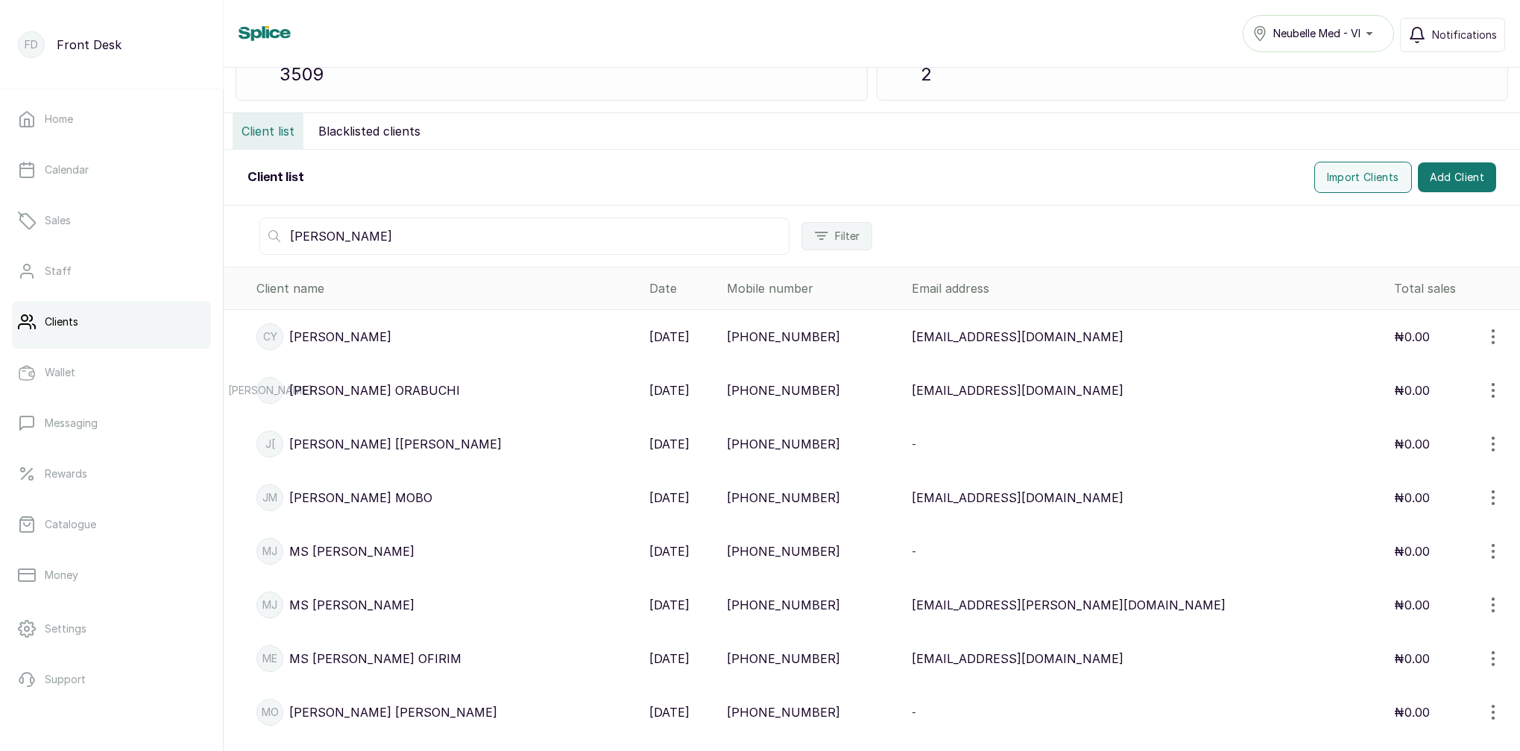
scroll to position [148, 0]
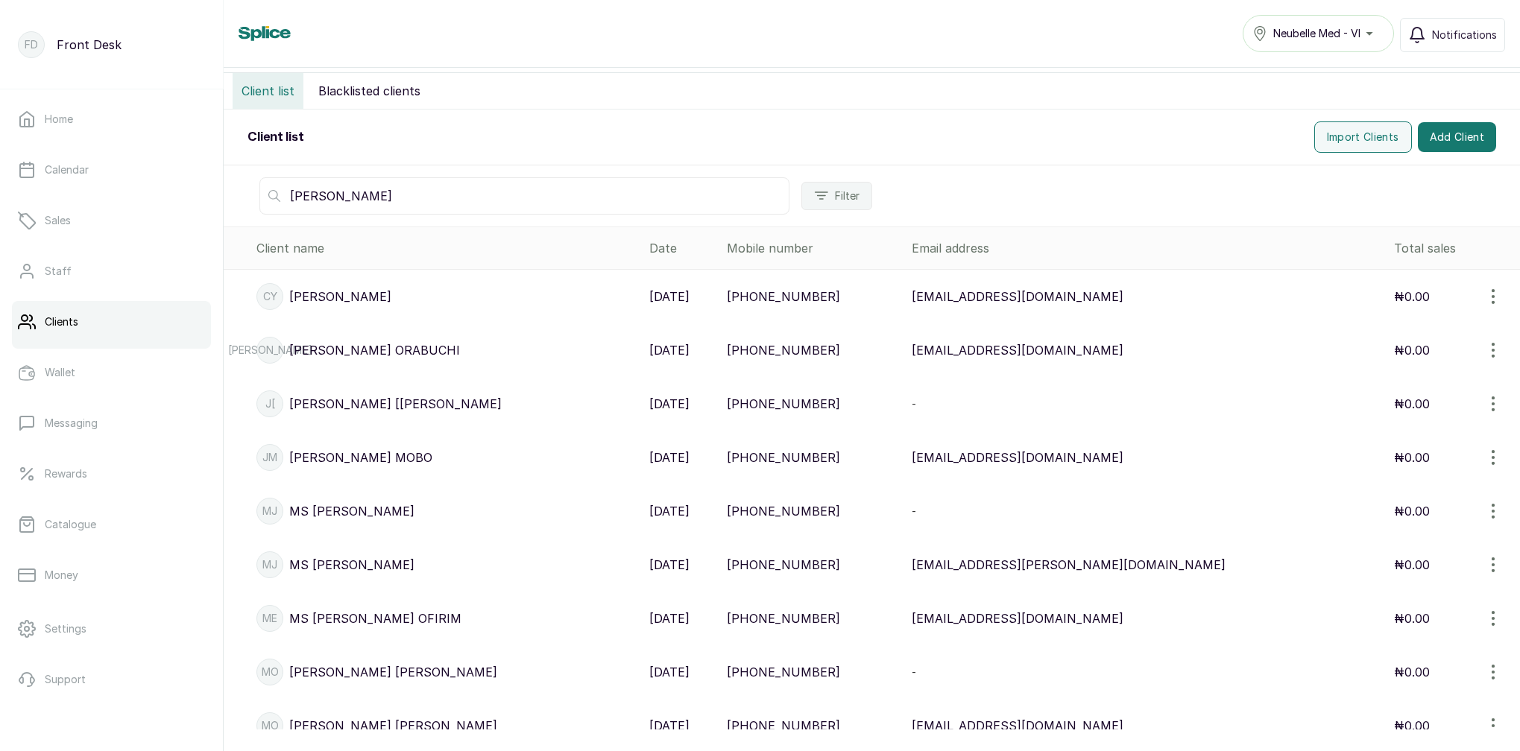
type input "[PERSON_NAME]"
click at [338, 508] on p "MS JESSICA" at bounding box center [351, 511] width 125 height 18
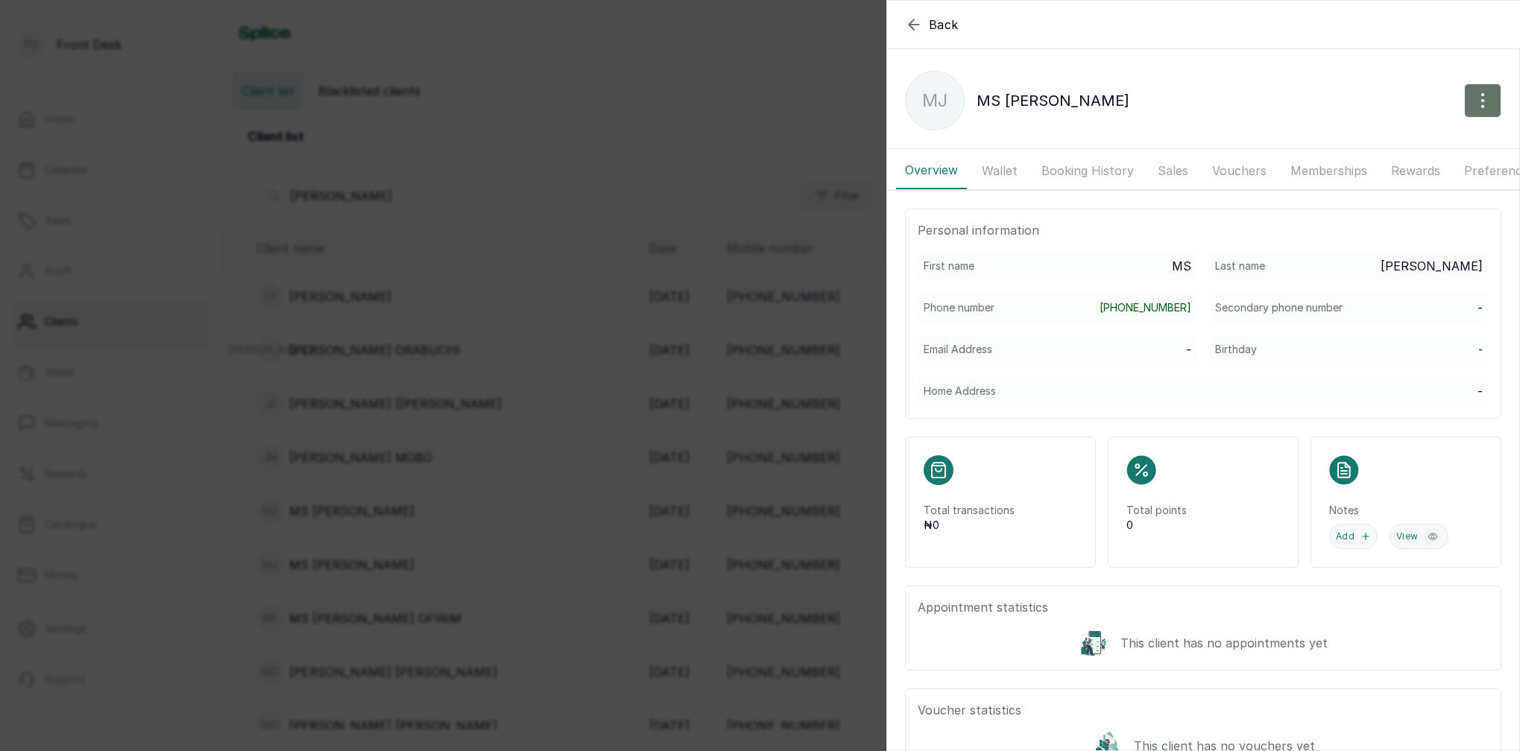
scroll to position [0, 0]
click at [1475, 89] on button "button" at bounding box center [1482, 100] width 37 height 34
drag, startPoint x: 1134, startPoint y: 228, endPoint x: 1116, endPoint y: 227, distance: 18.7
click at [1134, 228] on p "Personal information" at bounding box center [1202, 230] width 571 height 18
click at [992, 176] on button "Wallet" at bounding box center [1000, 170] width 54 height 37
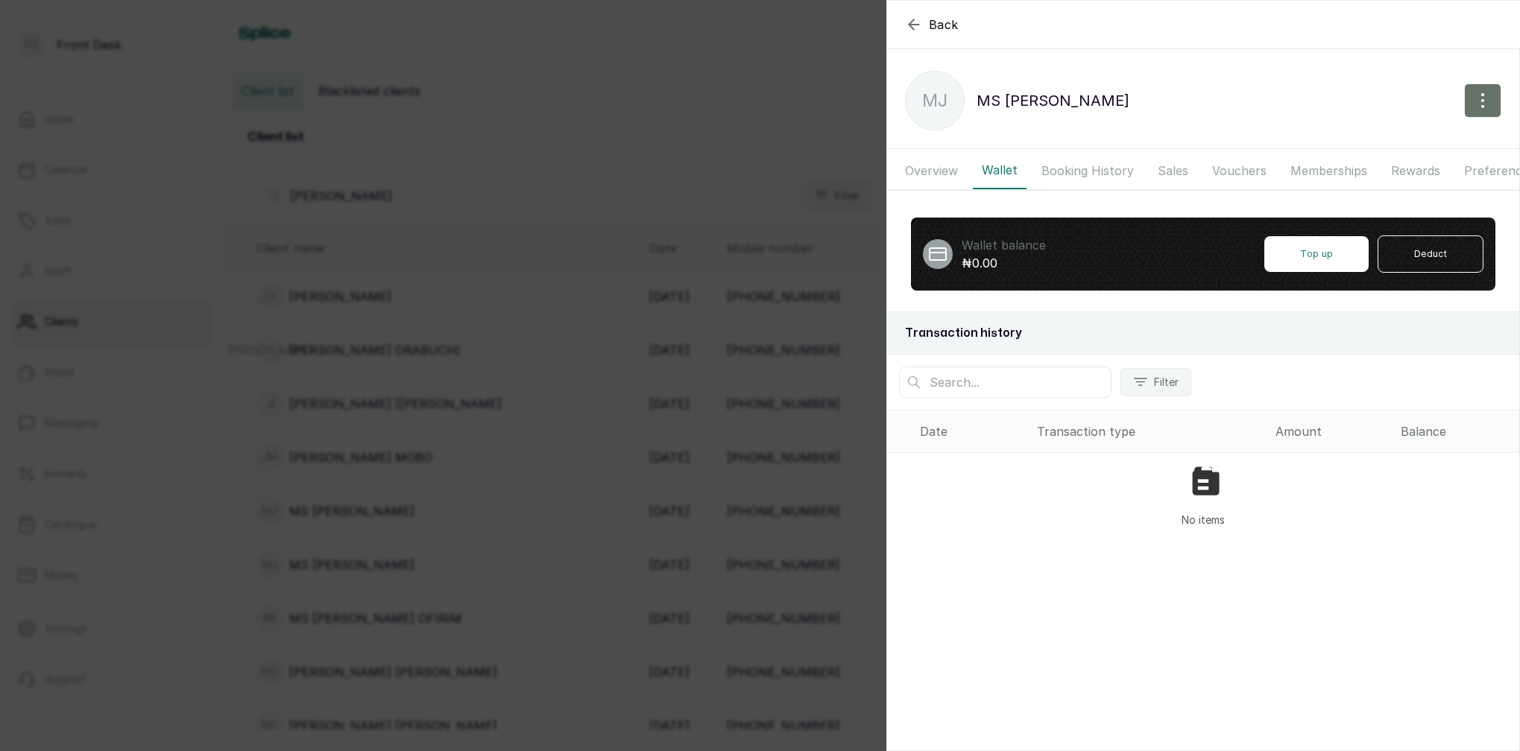
click at [1073, 172] on button "Booking History" at bounding box center [1087, 170] width 110 height 37
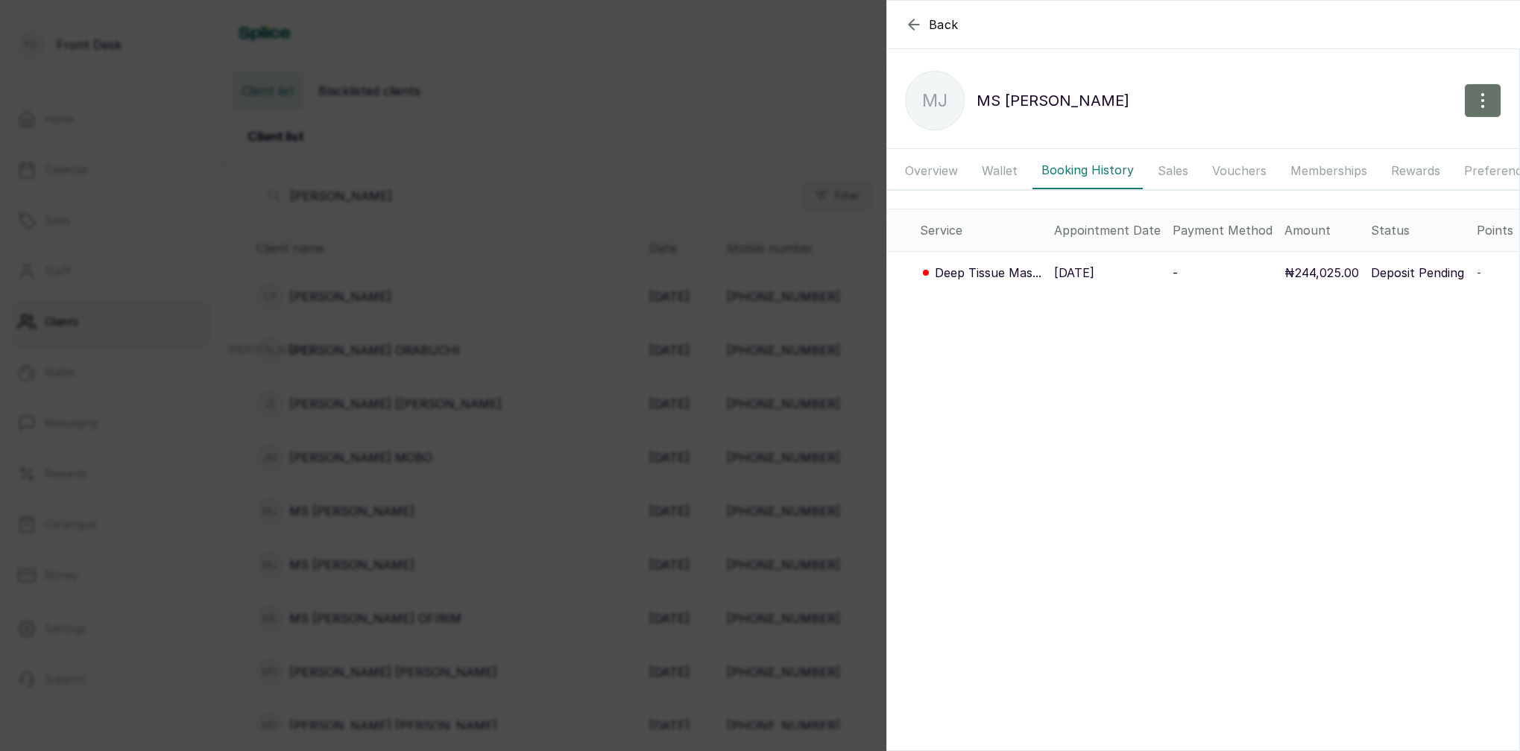
click at [1155, 173] on button "Sales" at bounding box center [1173, 170] width 48 height 37
click at [1249, 172] on button "Vouchers" at bounding box center [1239, 170] width 72 height 37
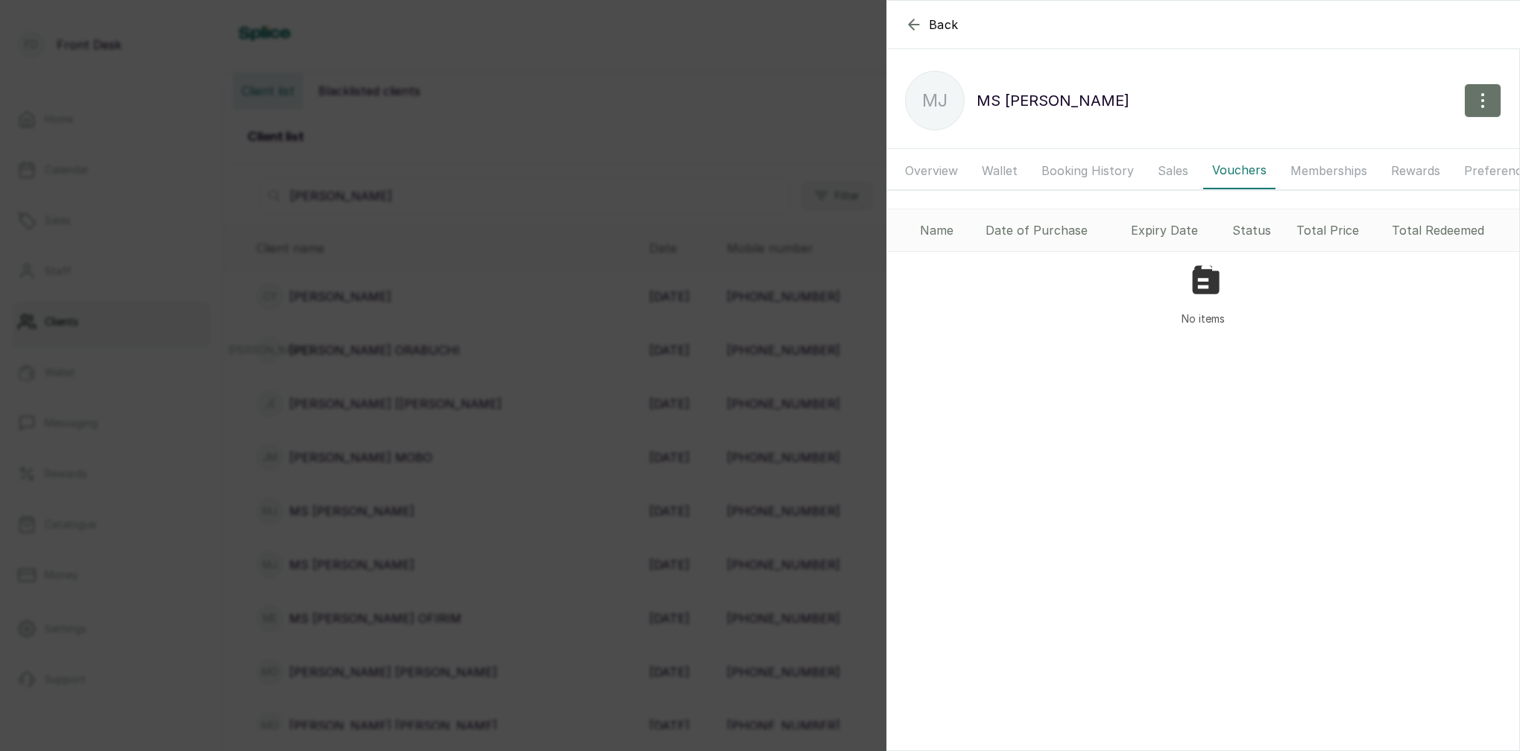
click at [1397, 171] on button "Rewards" at bounding box center [1415, 170] width 67 height 37
click at [1470, 168] on button "Preferences" at bounding box center [1499, 170] width 89 height 37
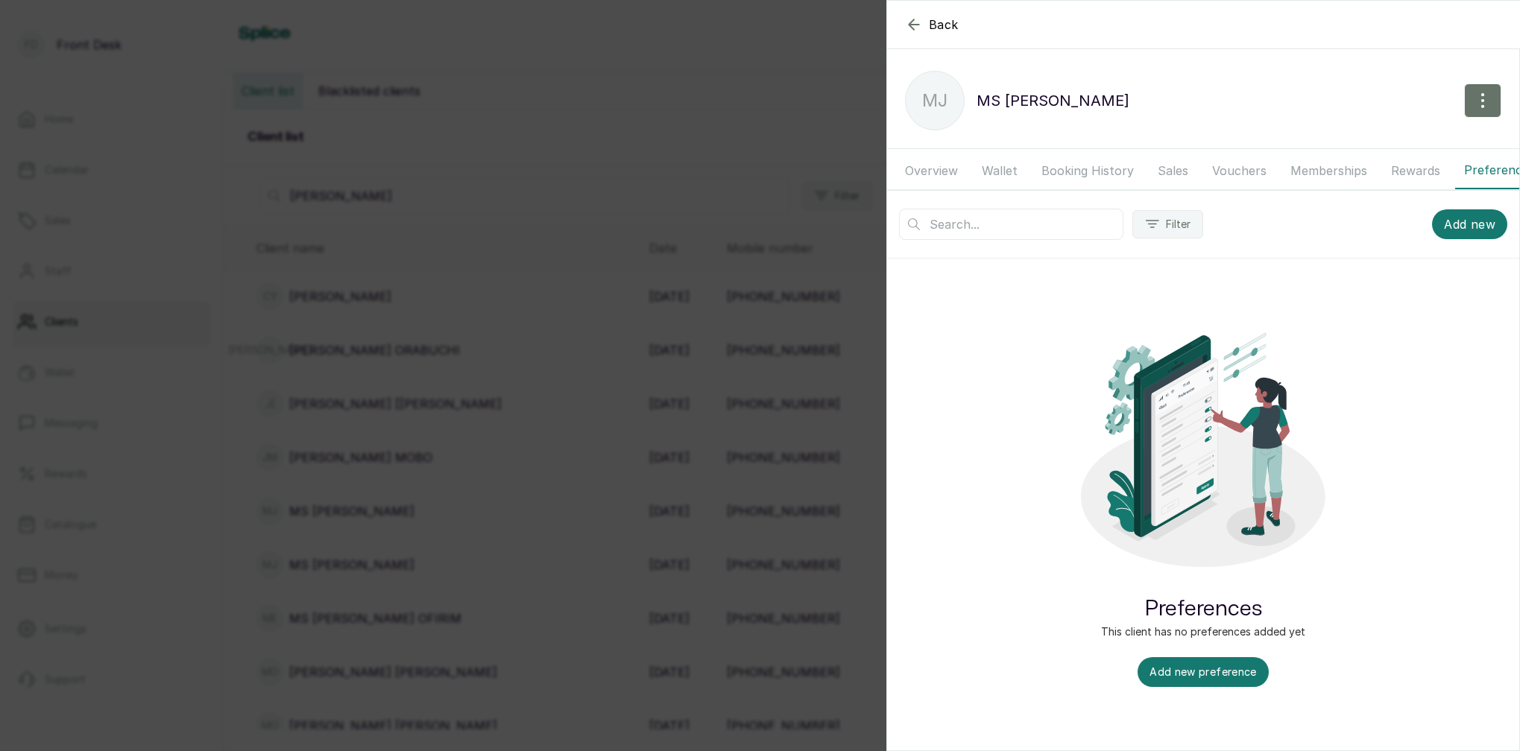
click at [1185, 171] on button "Sales" at bounding box center [1173, 170] width 48 height 37
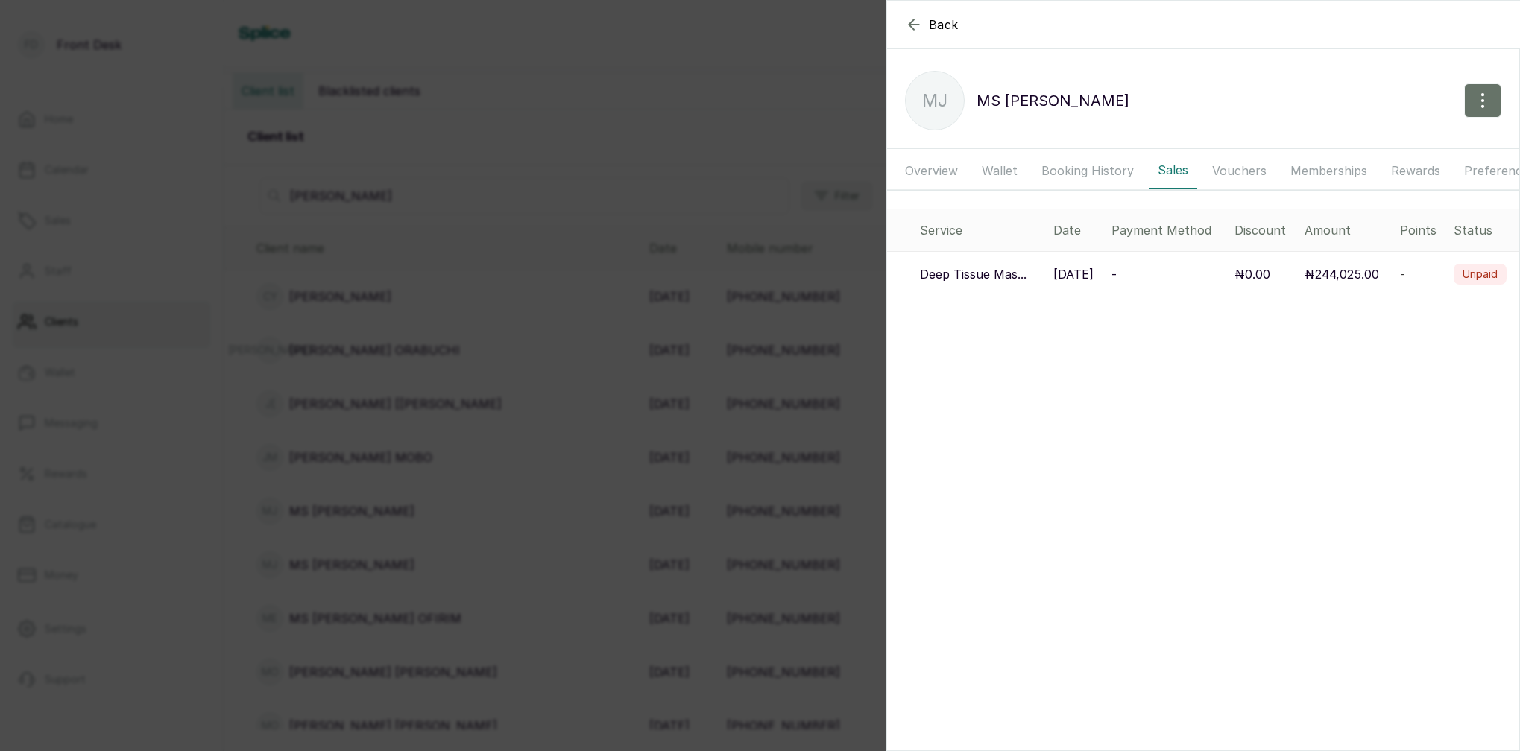
drag, startPoint x: 1198, startPoint y: 171, endPoint x: 1207, endPoint y: 171, distance: 9.0
click at [1198, 171] on div "Overview Wallet Booking History Sales Vouchers Memberships Rewards Preferences …" at bounding box center [1203, 171] width 632 height 38
click at [1216, 172] on button "Vouchers" at bounding box center [1239, 170] width 72 height 37
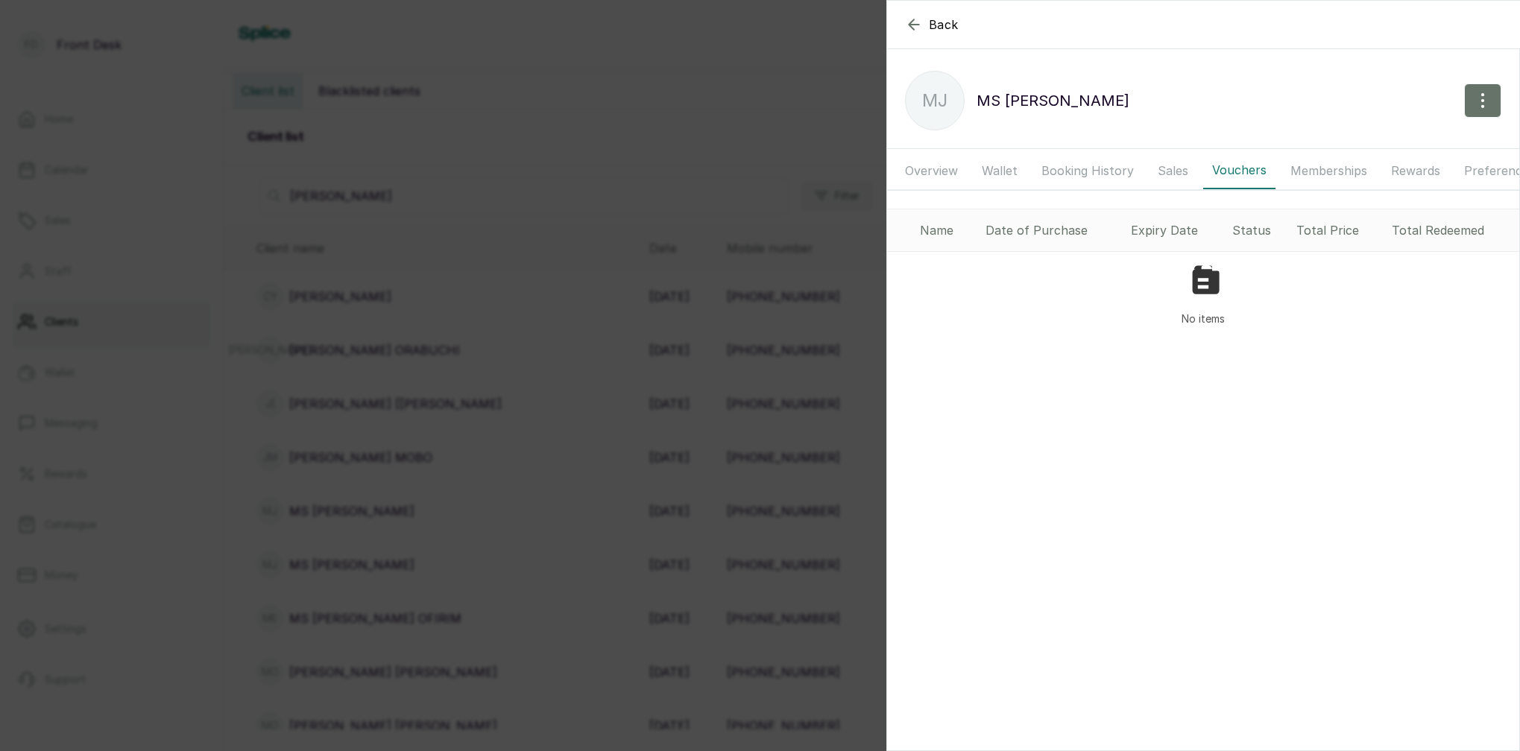
scroll to position [0, 1]
click at [922, 27] on button "Back" at bounding box center [932, 25] width 54 height 18
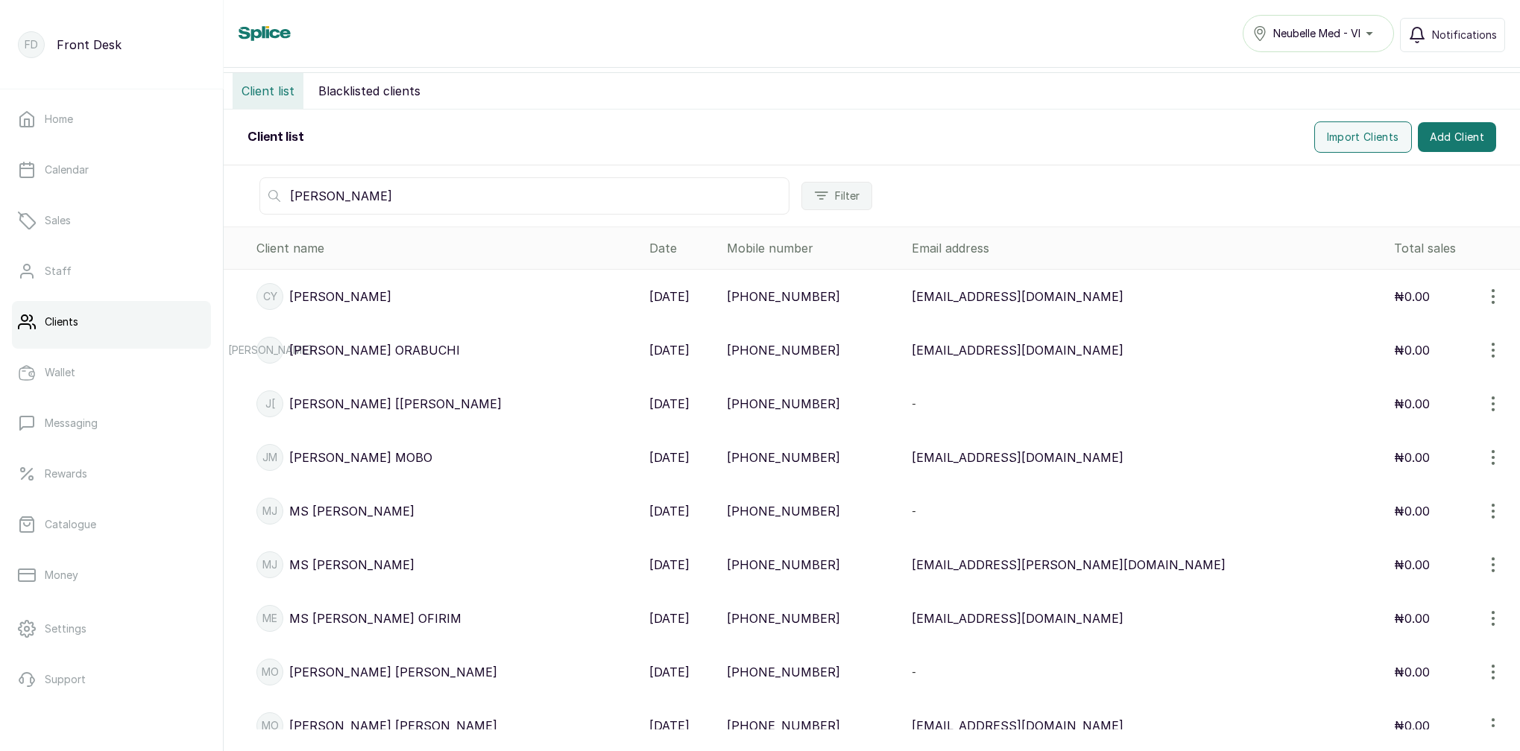
click at [1493, 511] on icon "button" at bounding box center [1492, 511] width 1 height 13
click at [1261, 526] on td "-" at bounding box center [1146, 511] width 481 height 54
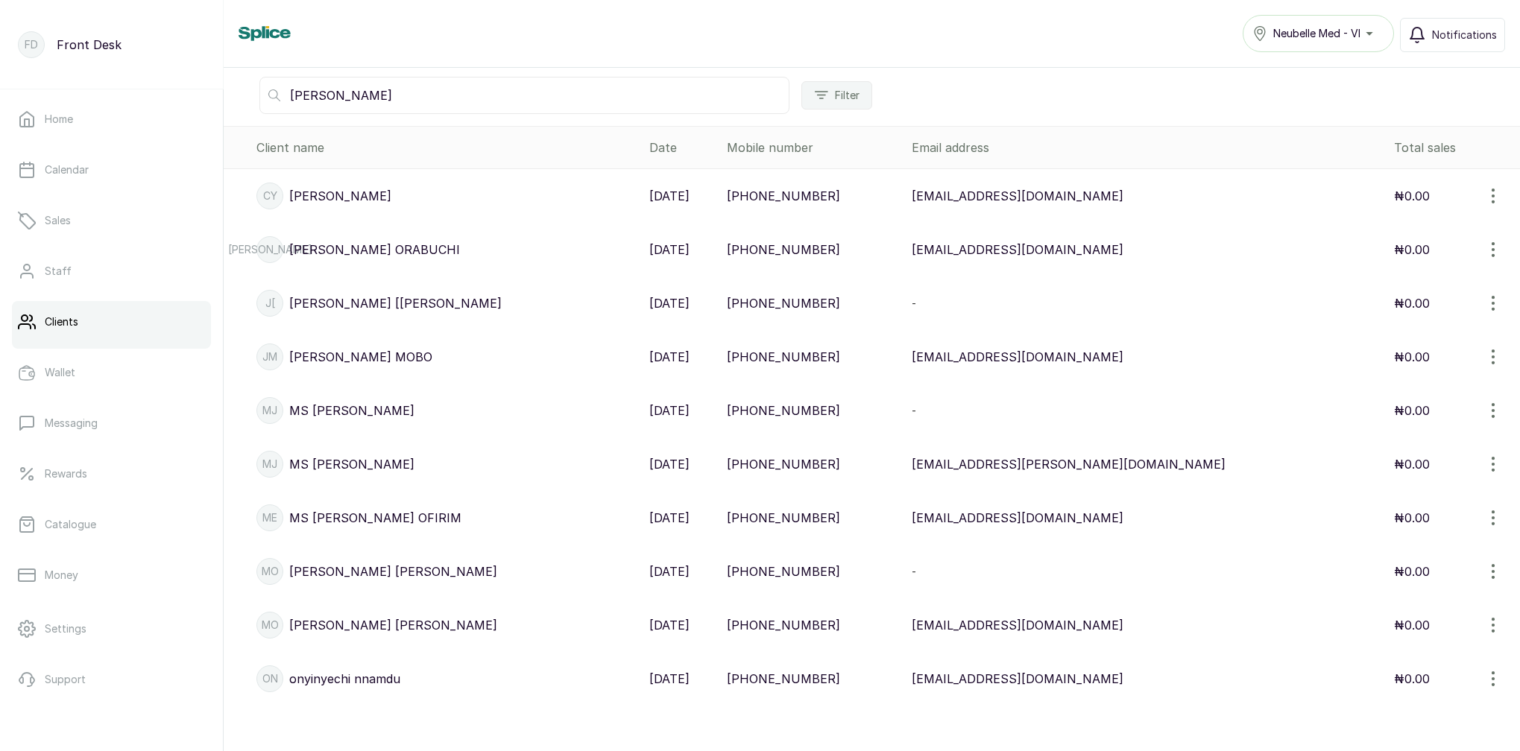
scroll to position [248, 0]
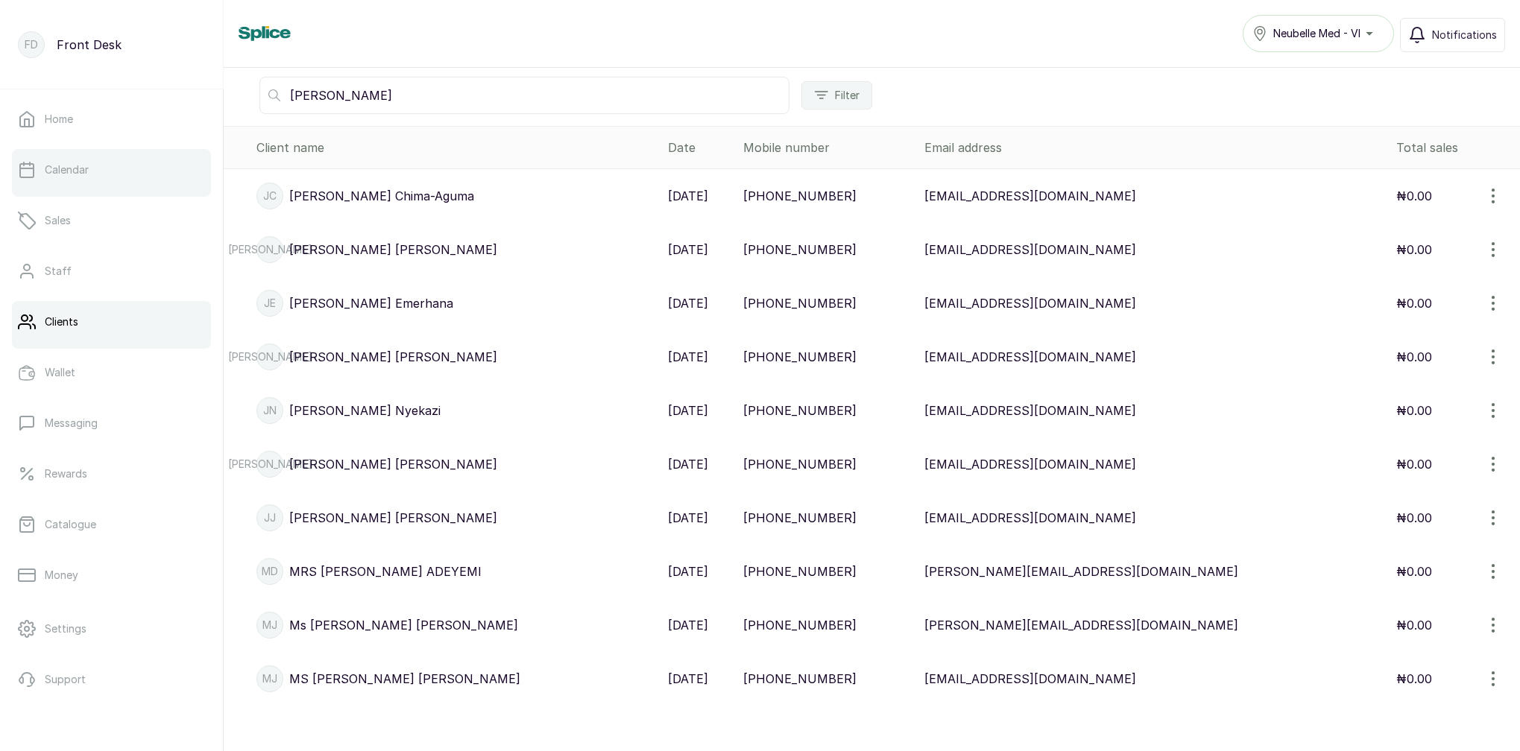
click at [121, 176] on link "Calendar" at bounding box center [111, 170] width 199 height 42
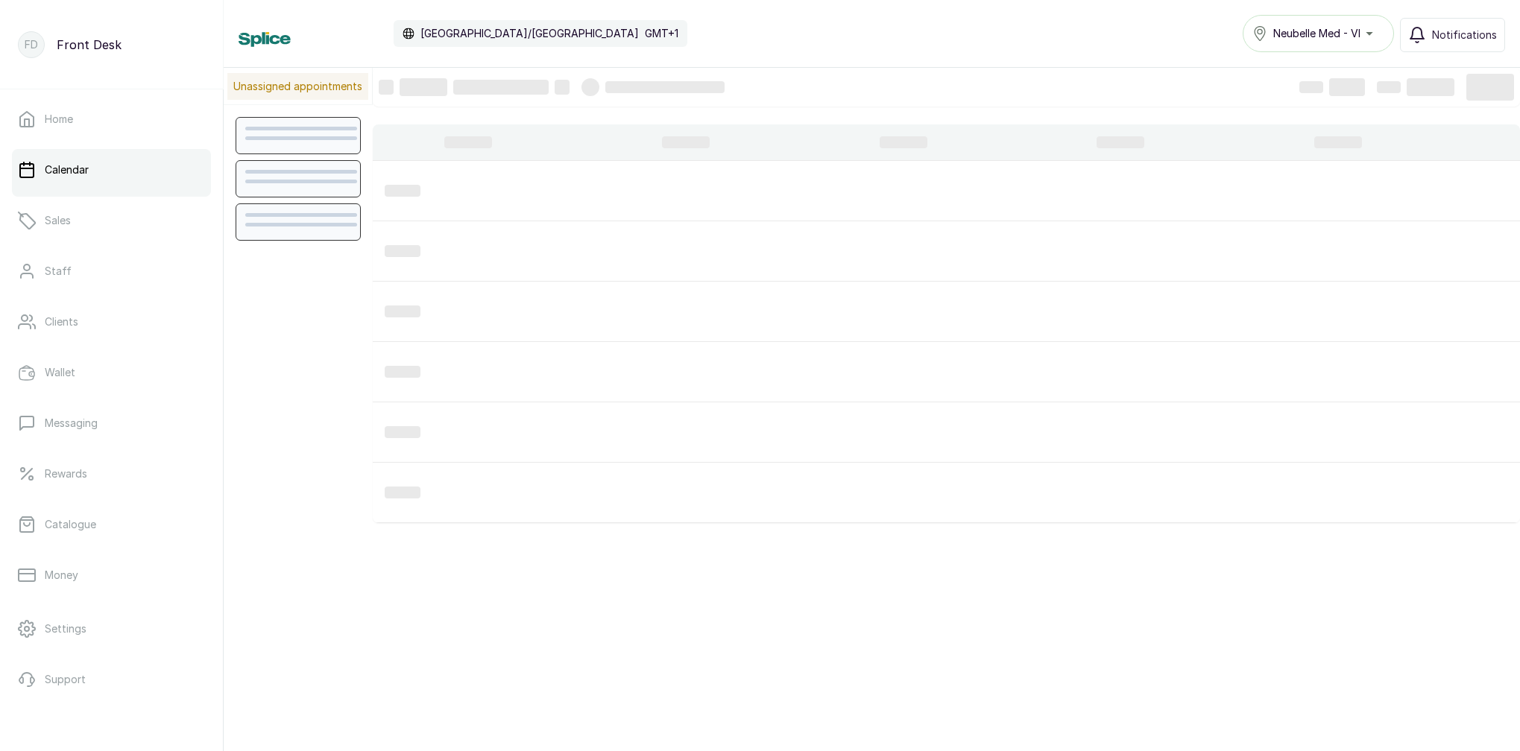
scroll to position [502, 0]
click at [1437, 40] on span "Notifications" at bounding box center [1464, 35] width 65 height 15
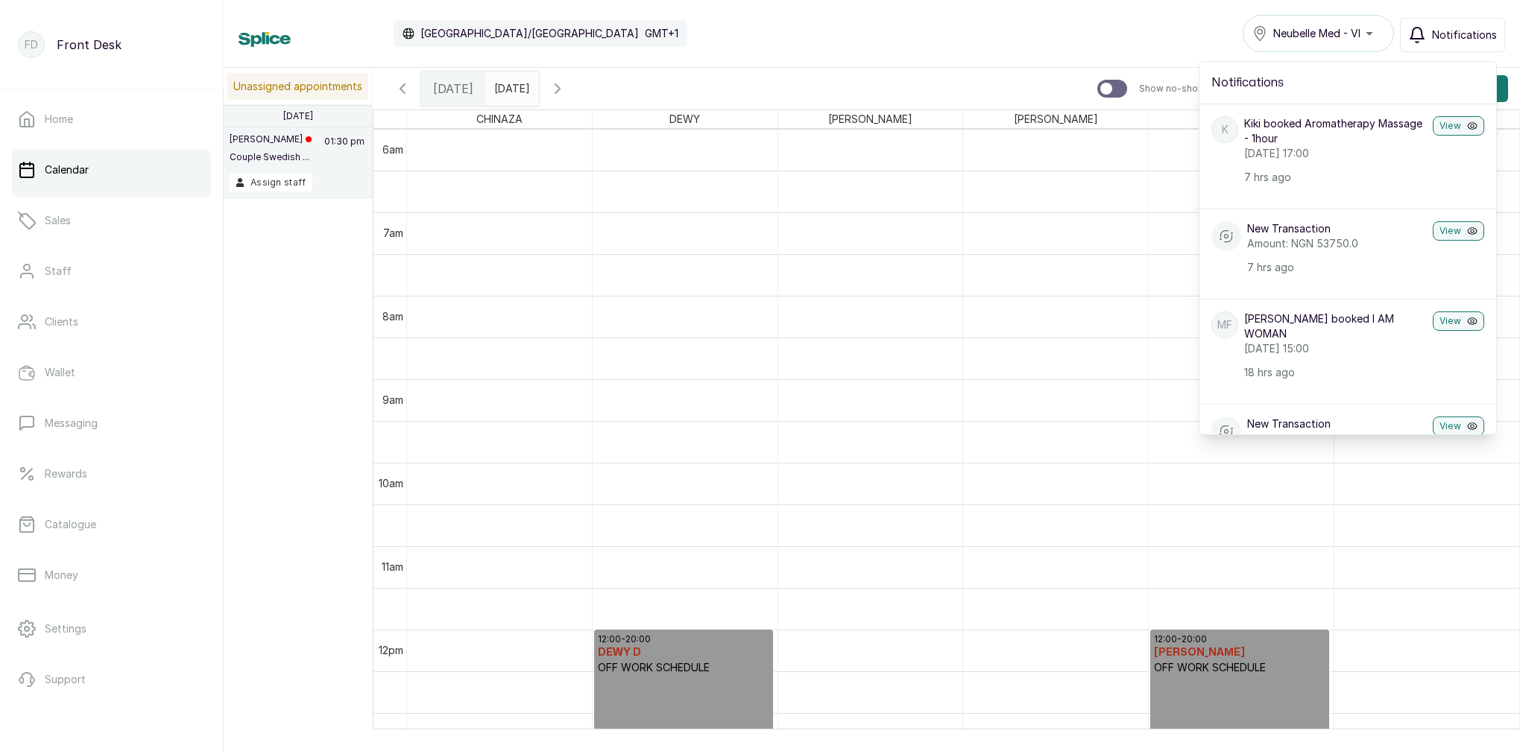
click at [1447, 42] on button "Notifications" at bounding box center [1452, 35] width 105 height 34
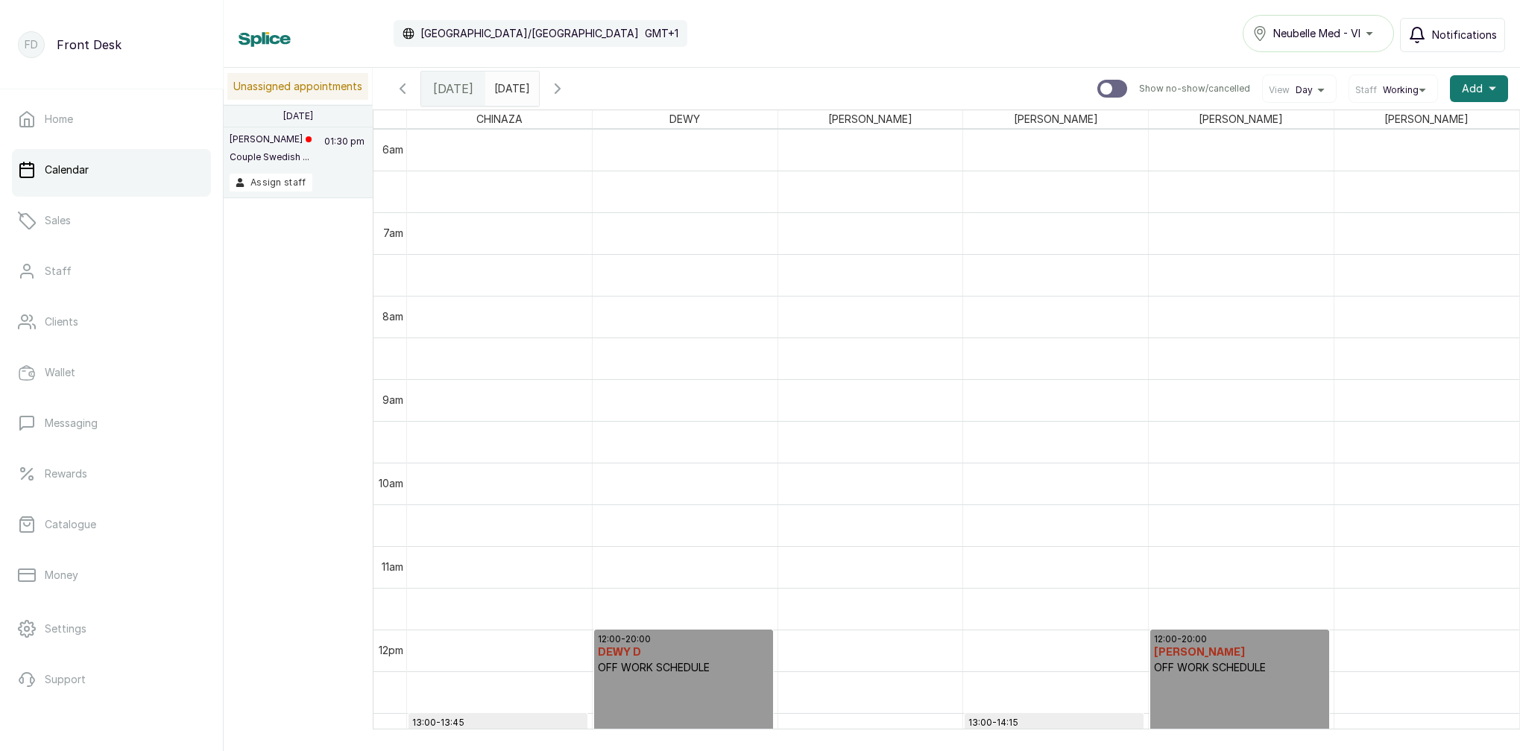
click at [1448, 42] on button "Notifications" at bounding box center [1452, 35] width 105 height 34
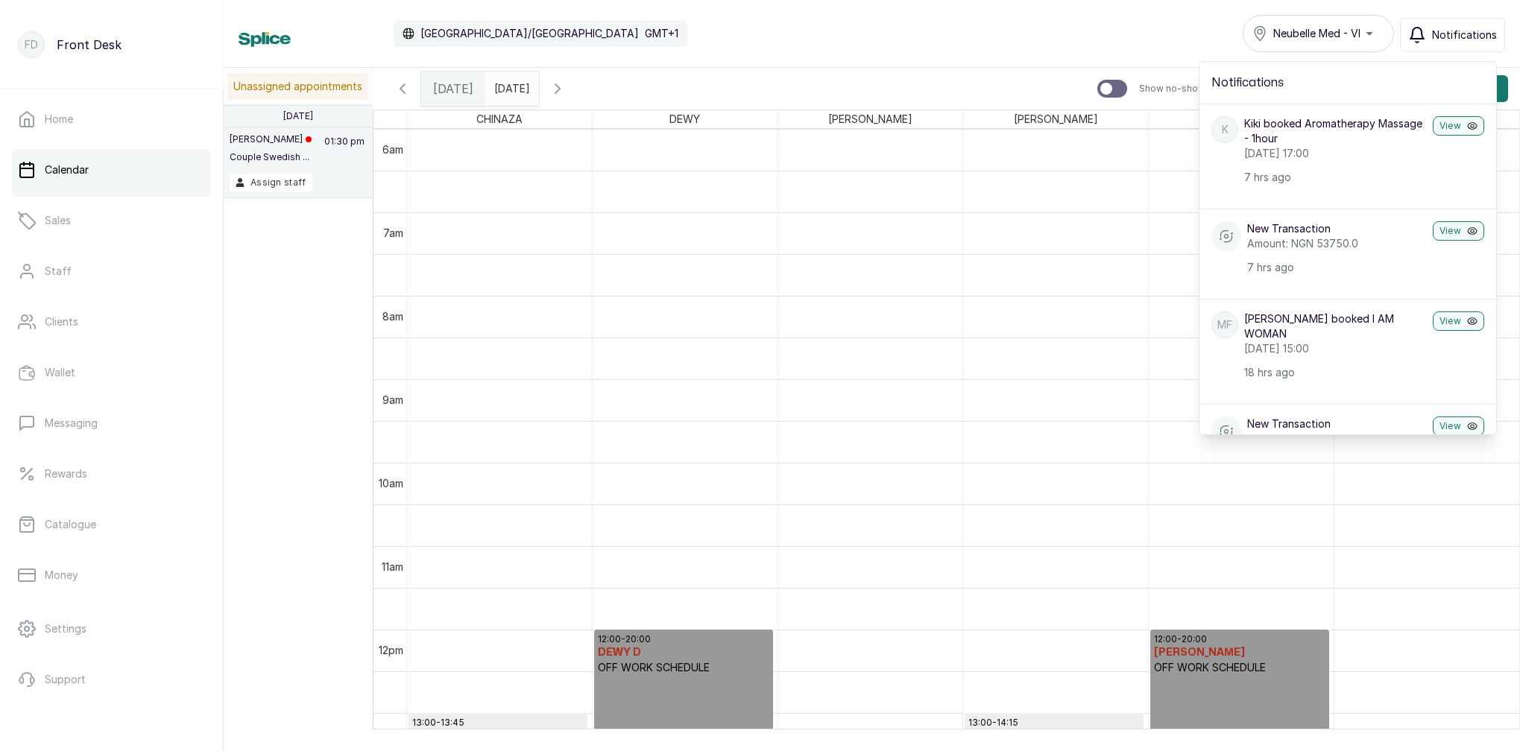
click at [1424, 39] on icon "button" at bounding box center [1416, 35] width 13 height 15
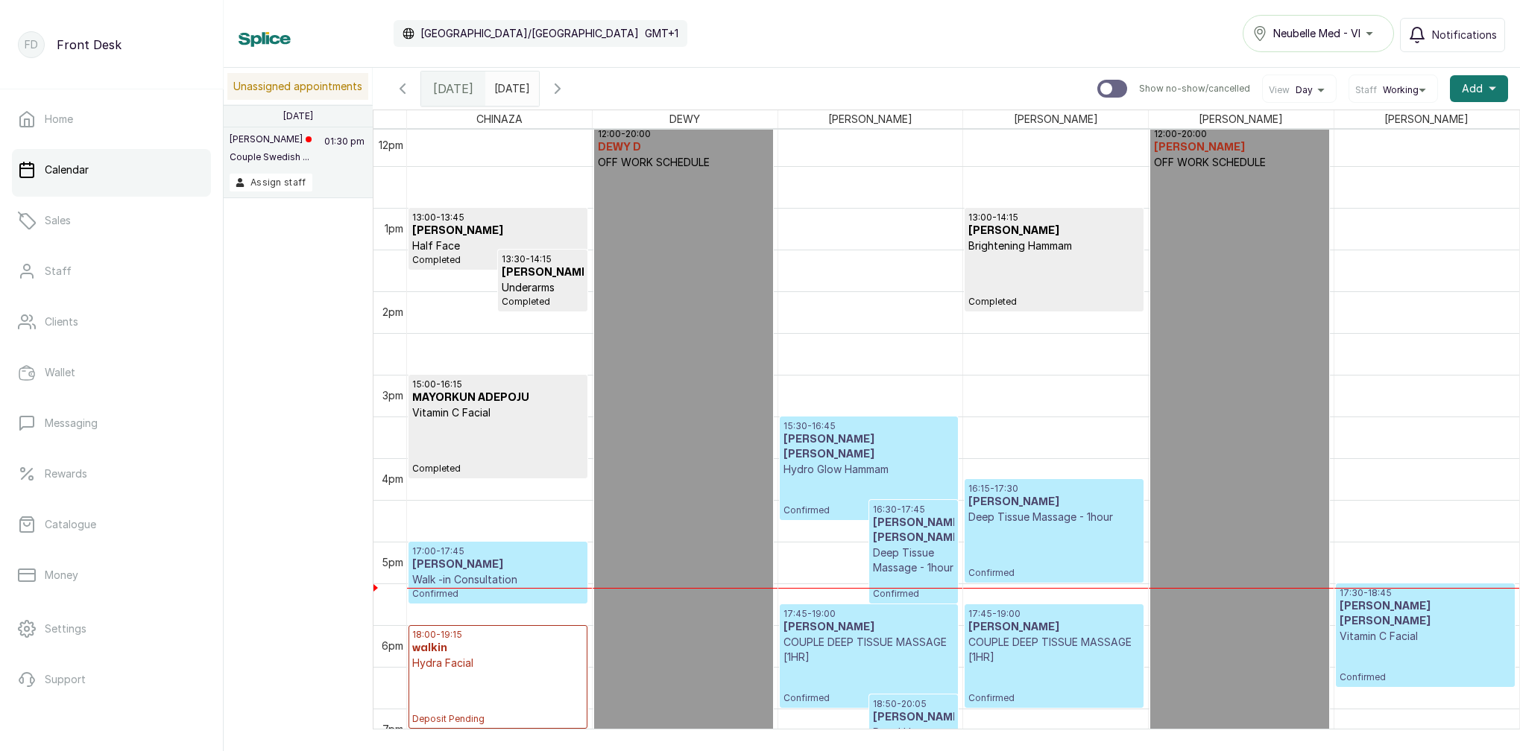
scroll to position [1011, 0]
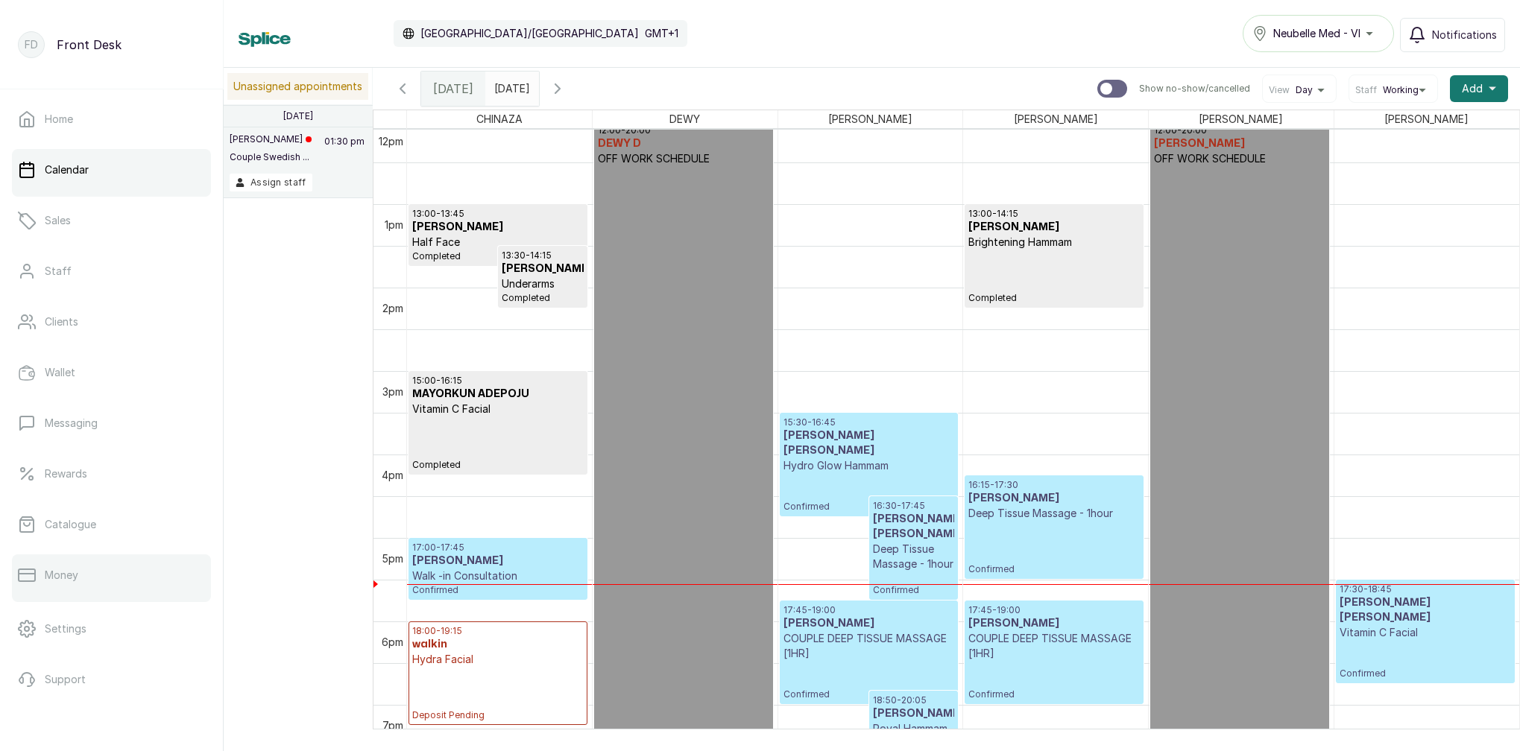
click at [132, 577] on link "Money" at bounding box center [111, 576] width 199 height 42
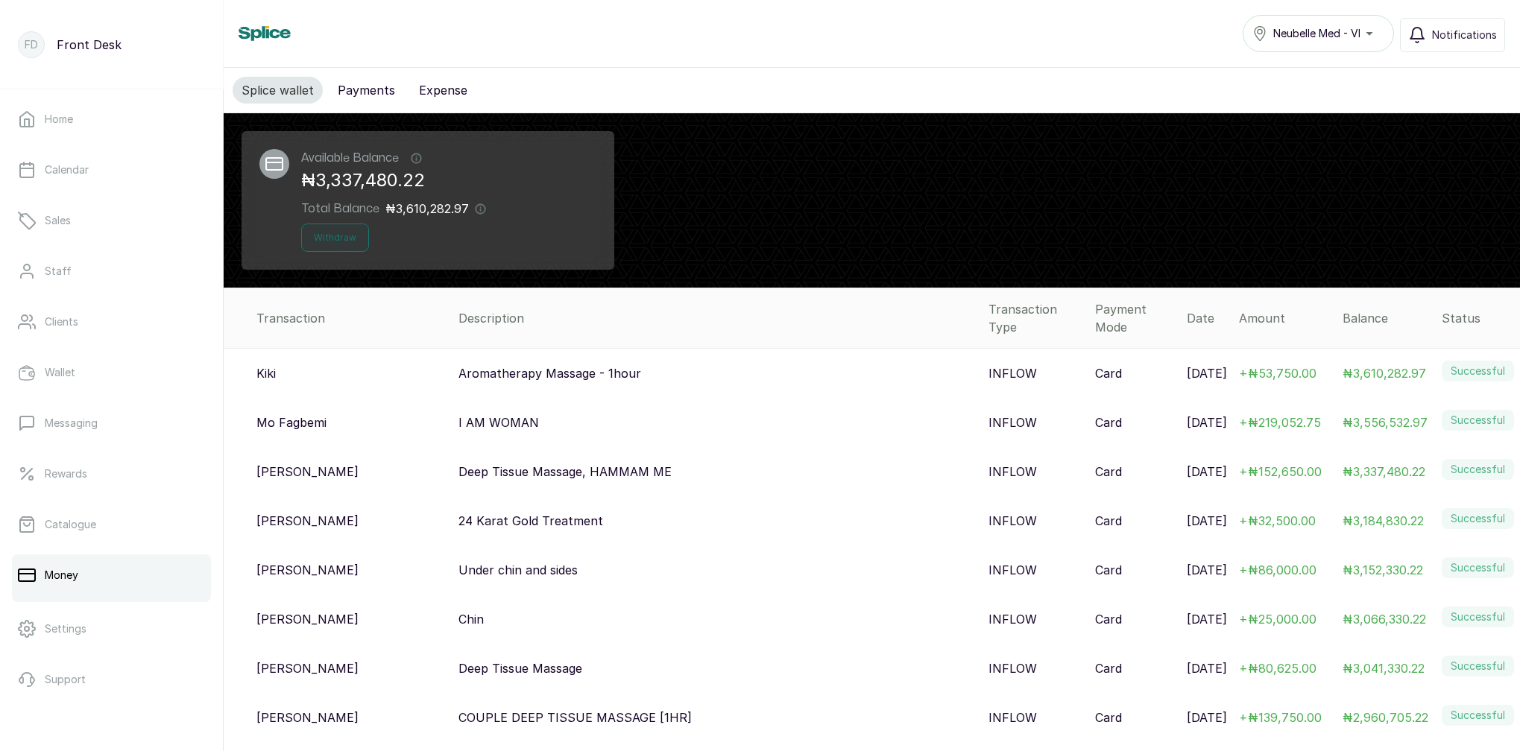
click at [358, 92] on button "Payments" at bounding box center [366, 90] width 75 height 27
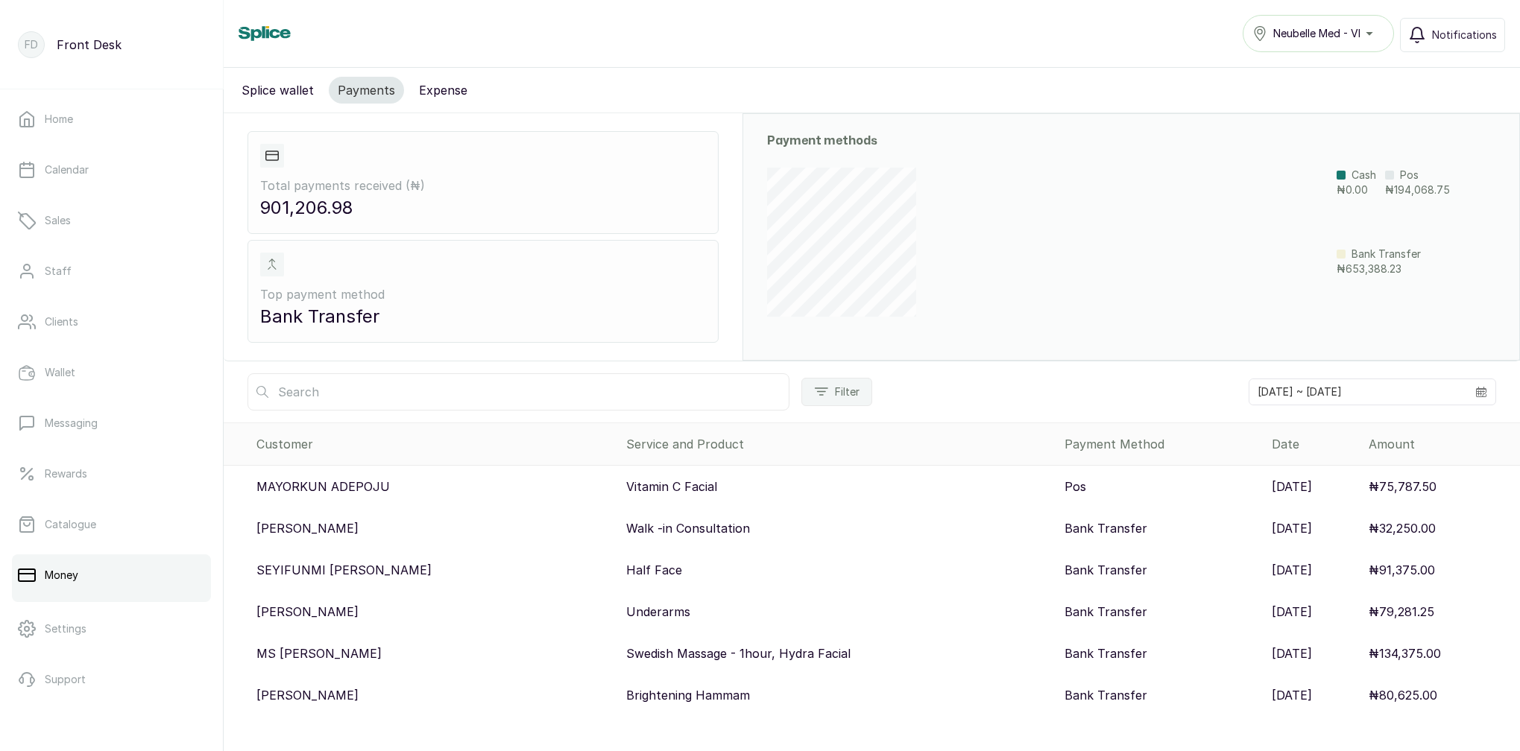
click at [292, 87] on button "Splice wallet" at bounding box center [278, 90] width 90 height 27
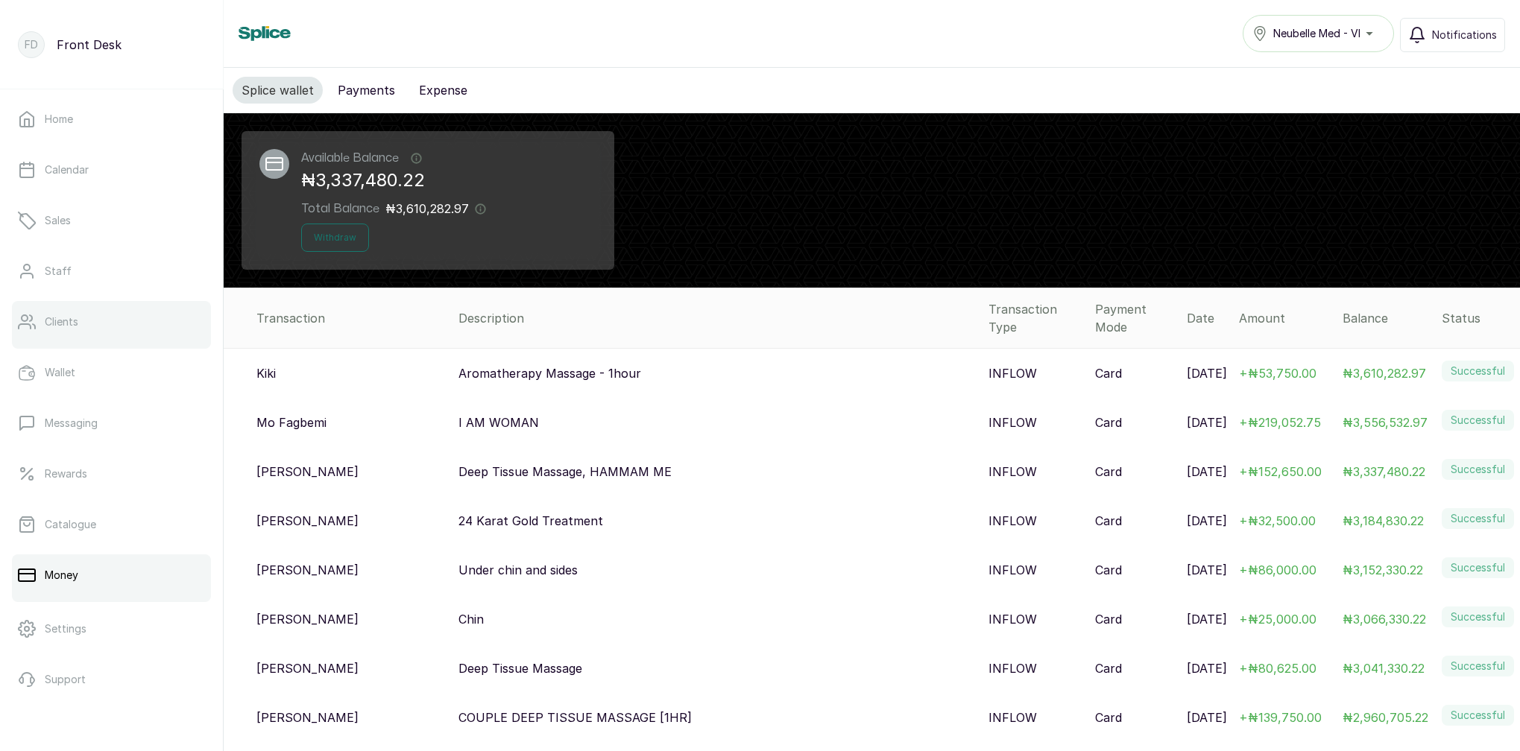
click at [79, 323] on link "Clients" at bounding box center [111, 322] width 199 height 42
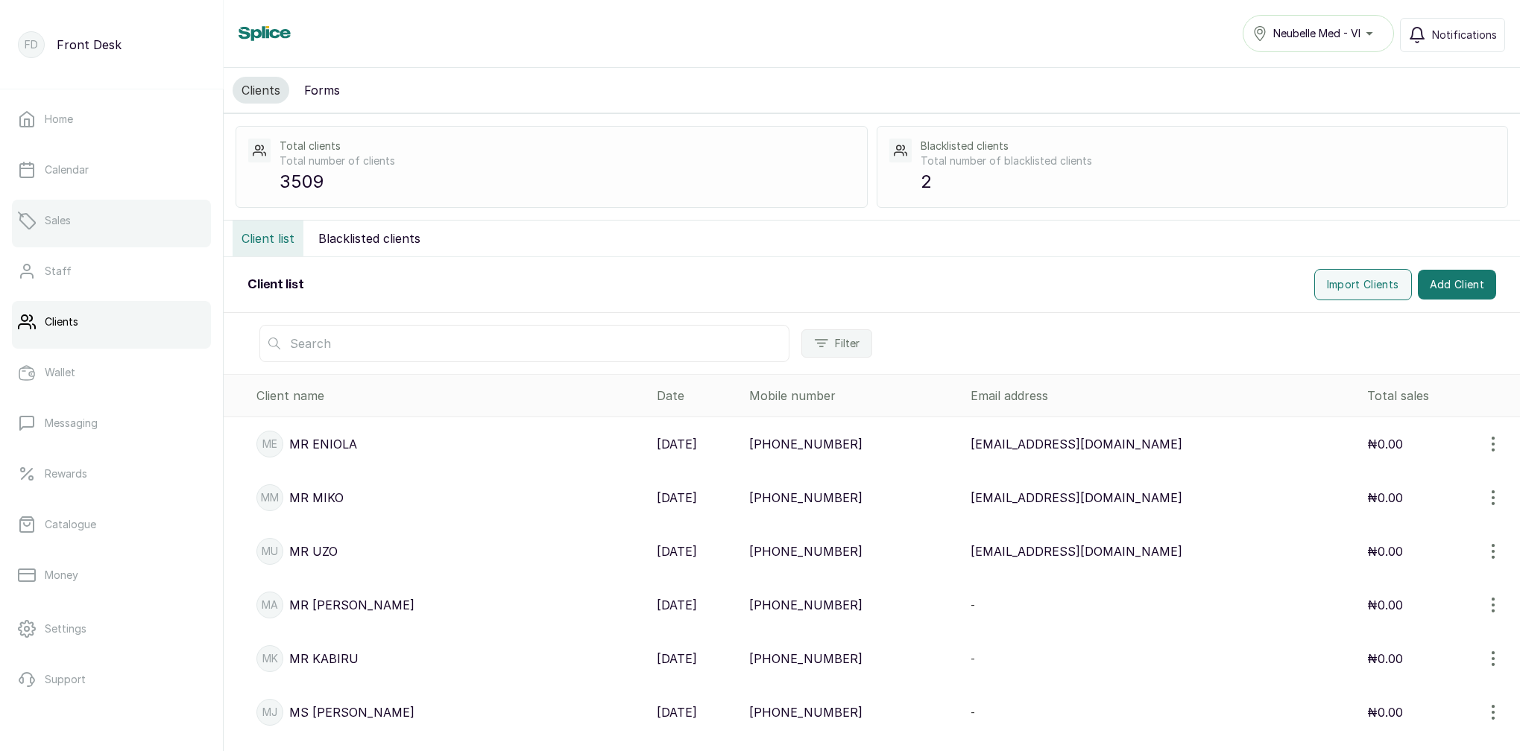
click at [113, 232] on link "Sales" at bounding box center [111, 221] width 199 height 42
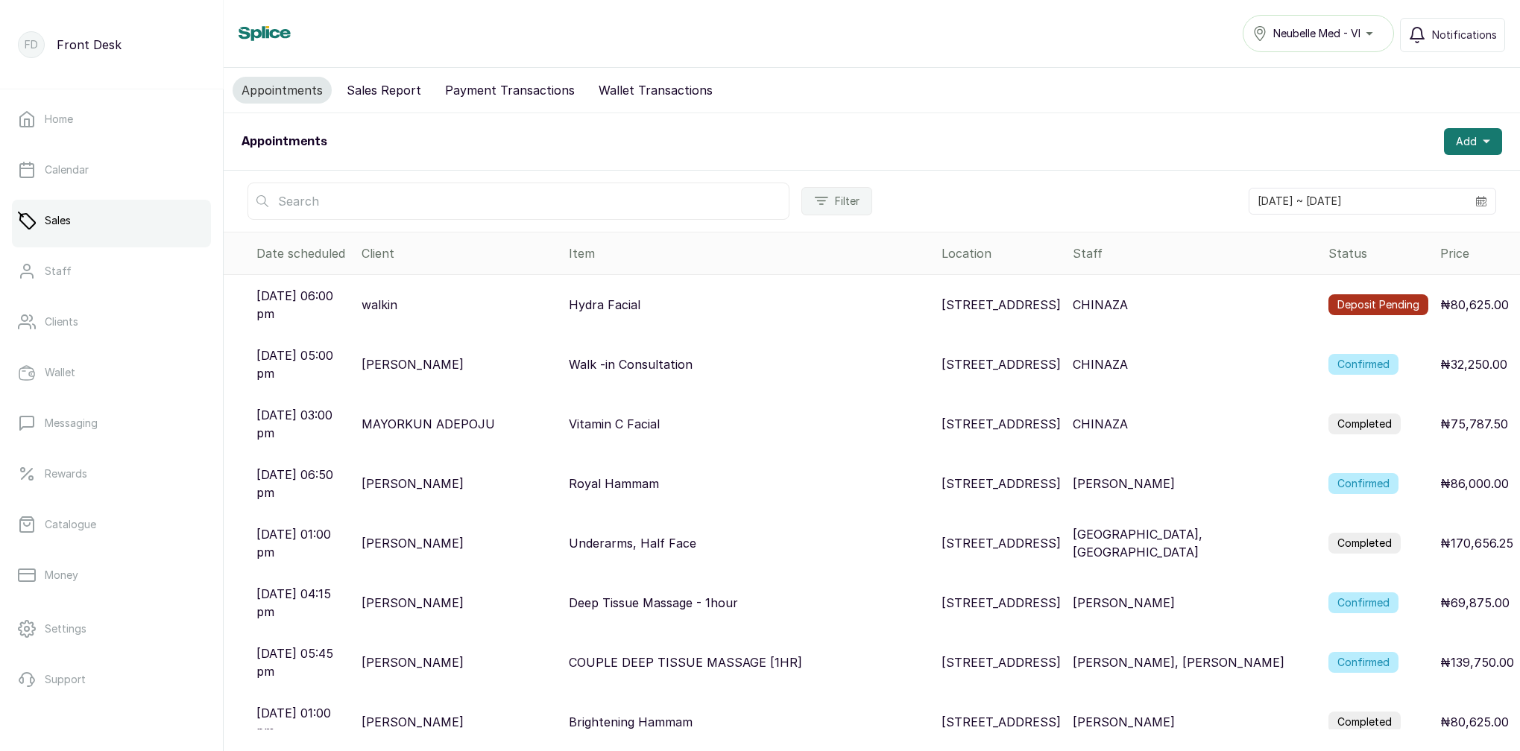
click at [553, 93] on button "Payment Transactions" at bounding box center [510, 90] width 148 height 27
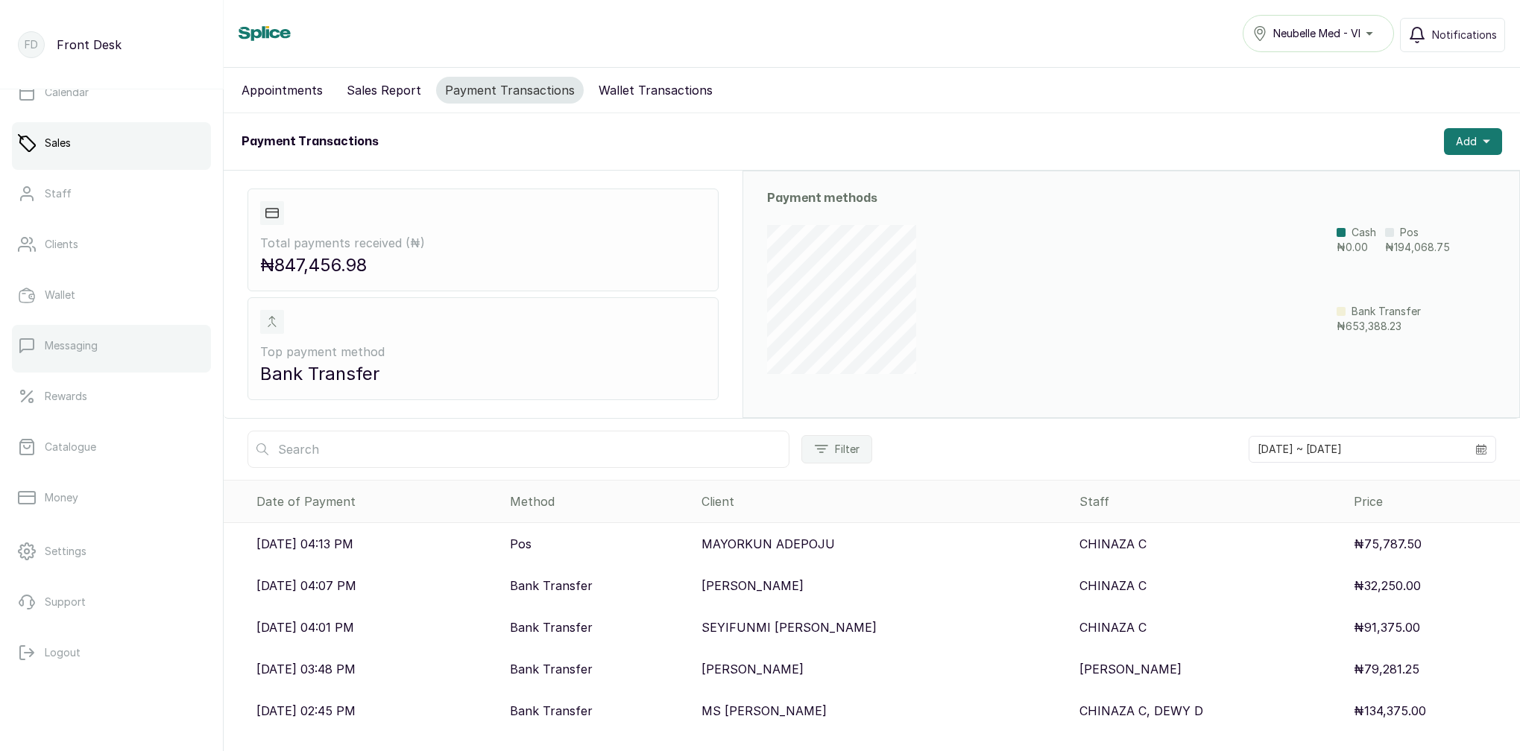
scroll to position [80, 0]
click at [103, 327] on link "Messaging" at bounding box center [111, 346] width 199 height 42
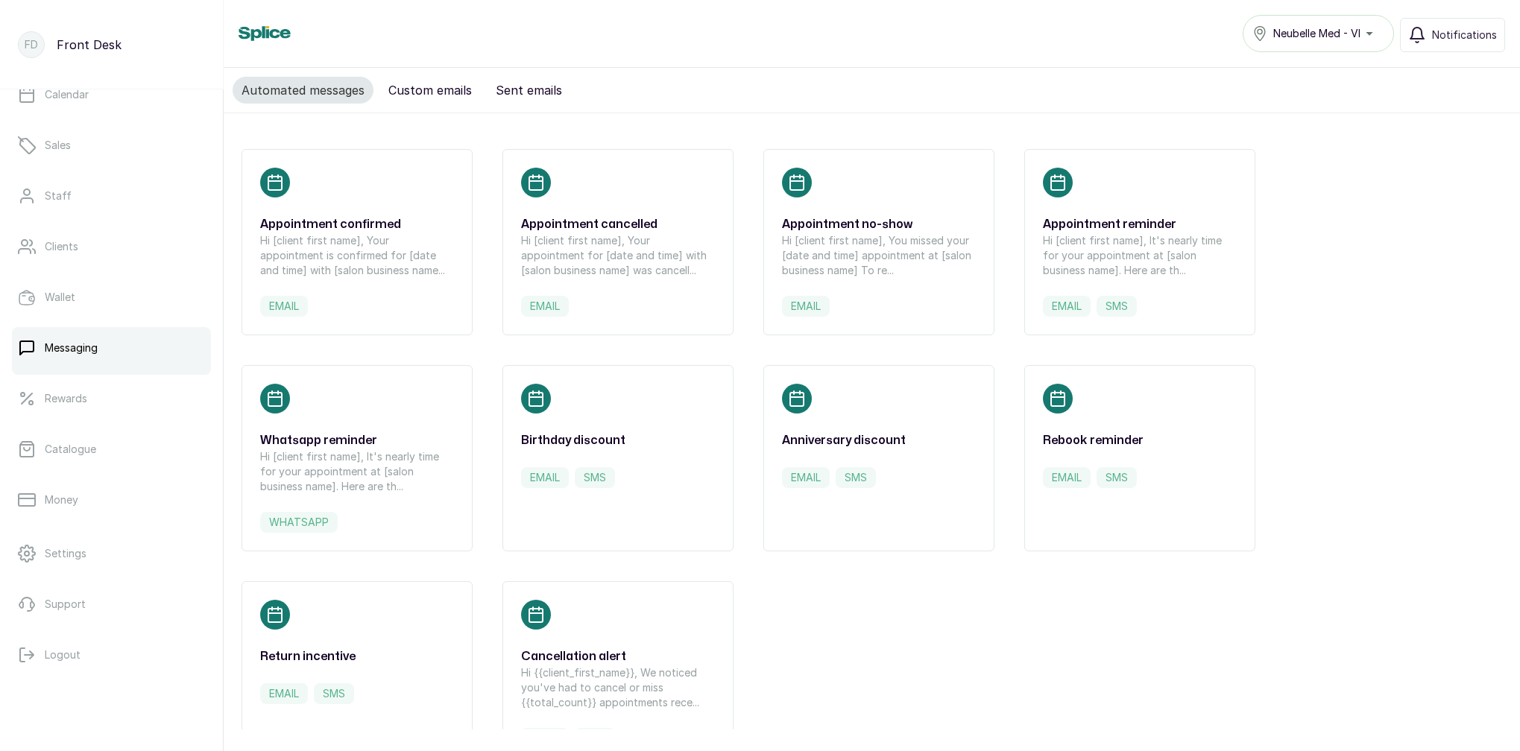
scroll to position [4, 0]
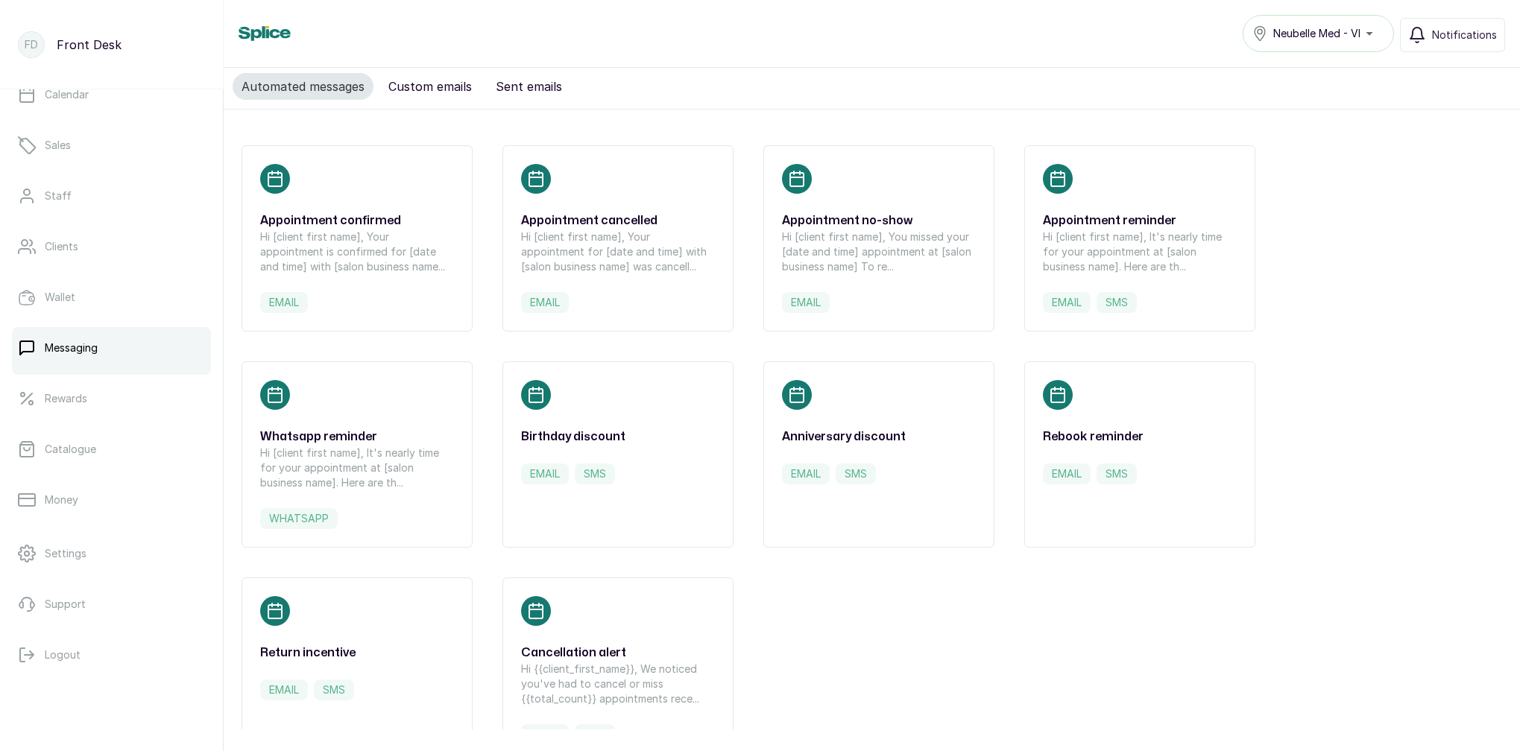
click at [445, 85] on button "Custom emails" at bounding box center [429, 86] width 101 height 27
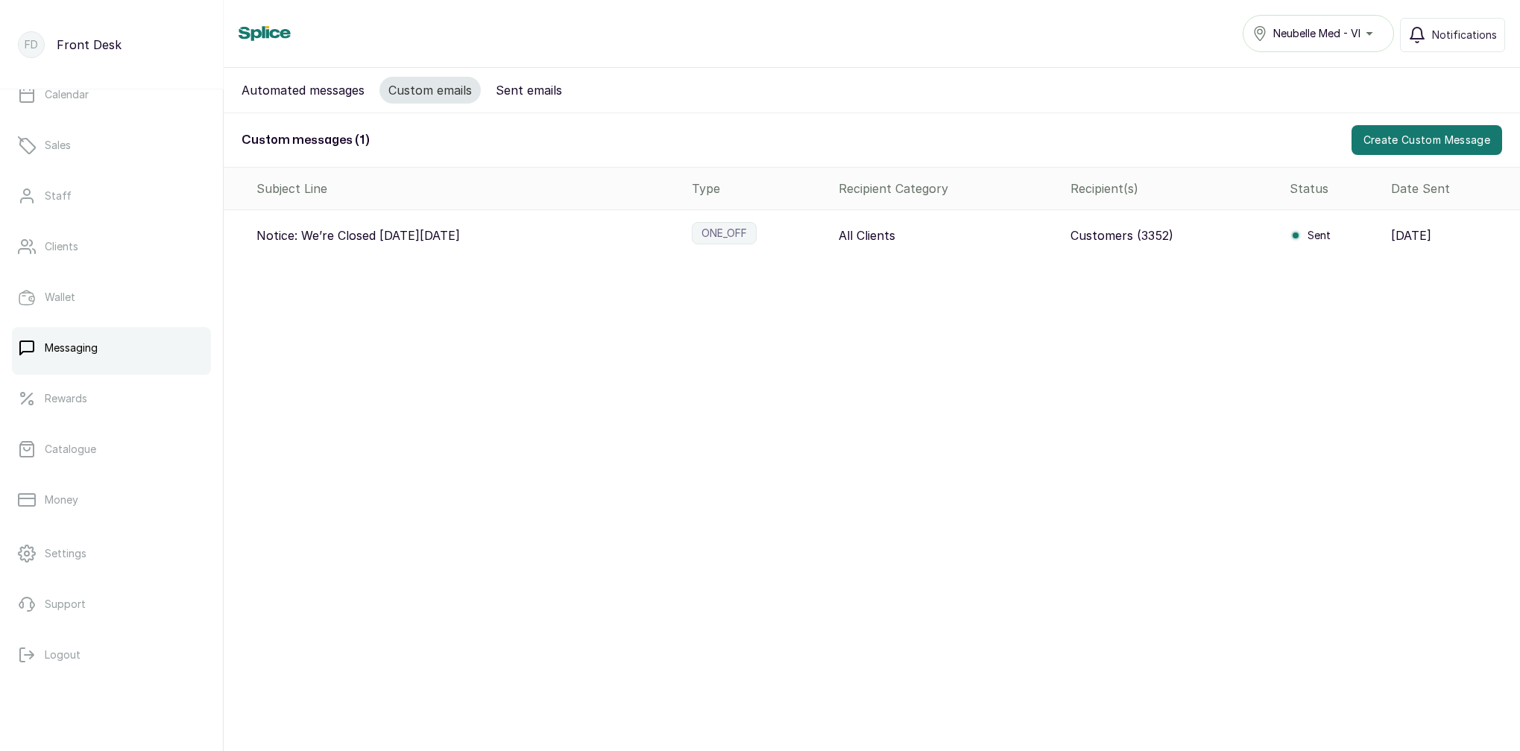
click at [450, 92] on button "Custom emails" at bounding box center [429, 90] width 101 height 27
click at [315, 86] on button "Automated messages" at bounding box center [303, 90] width 141 height 27
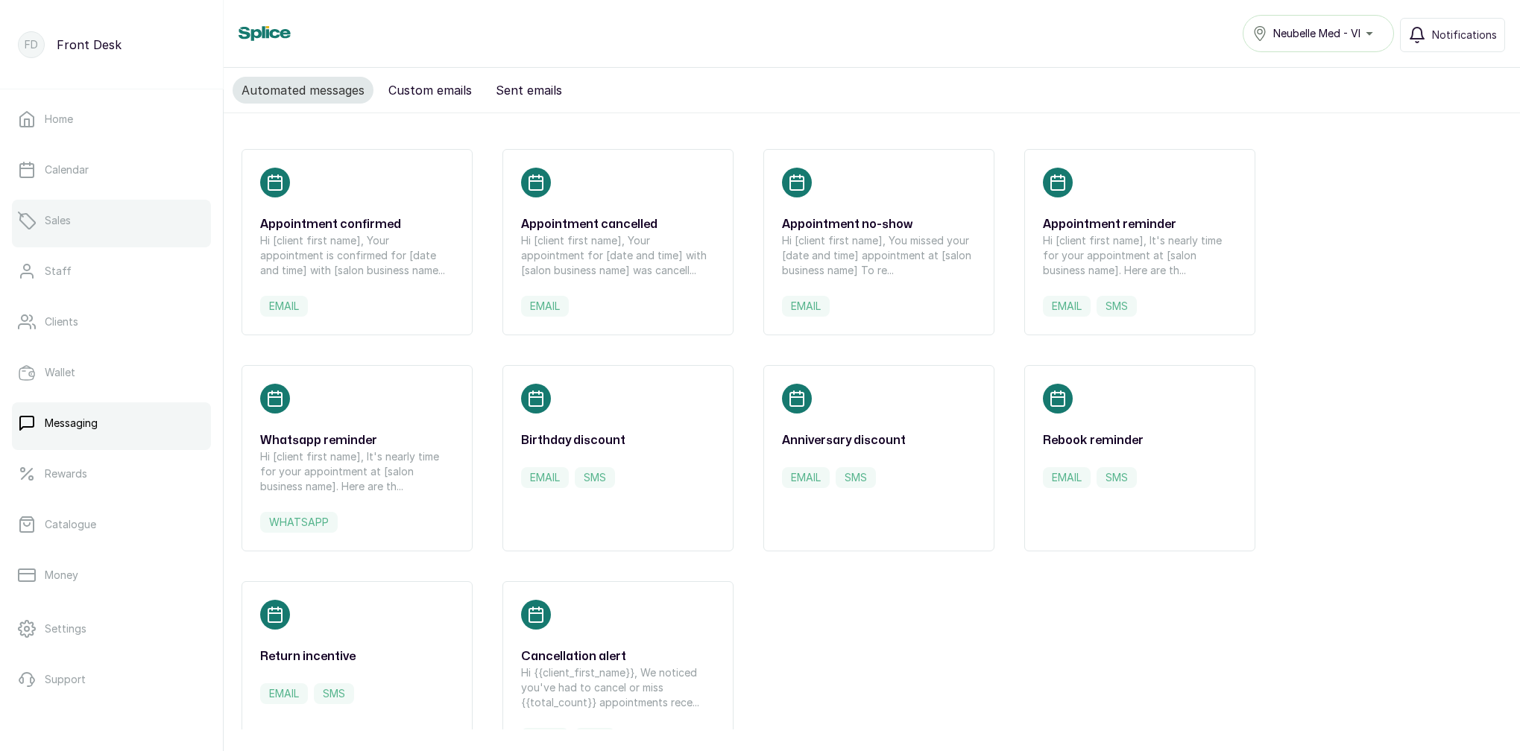
scroll to position [18, 0]
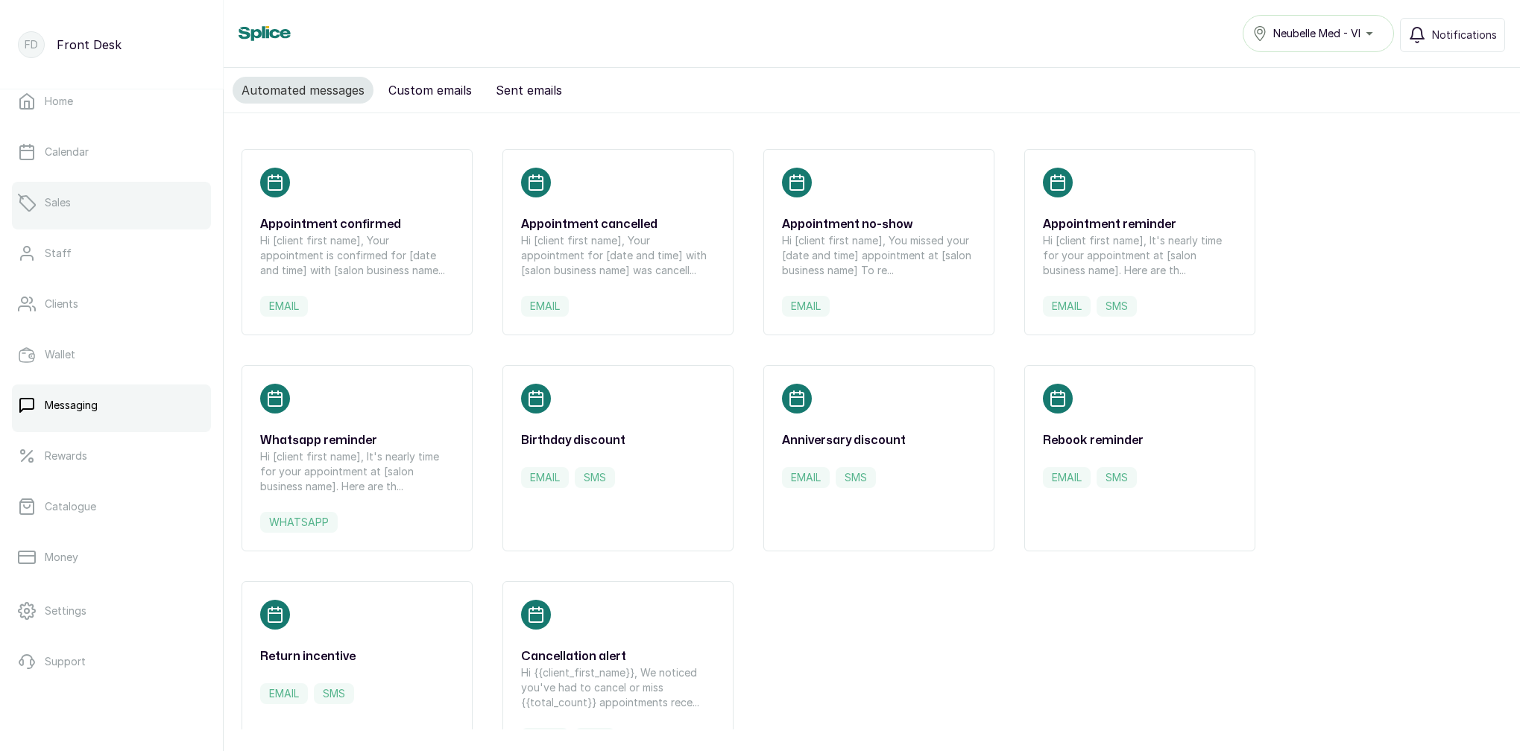
click at [95, 186] on link "Sales" at bounding box center [111, 203] width 199 height 42
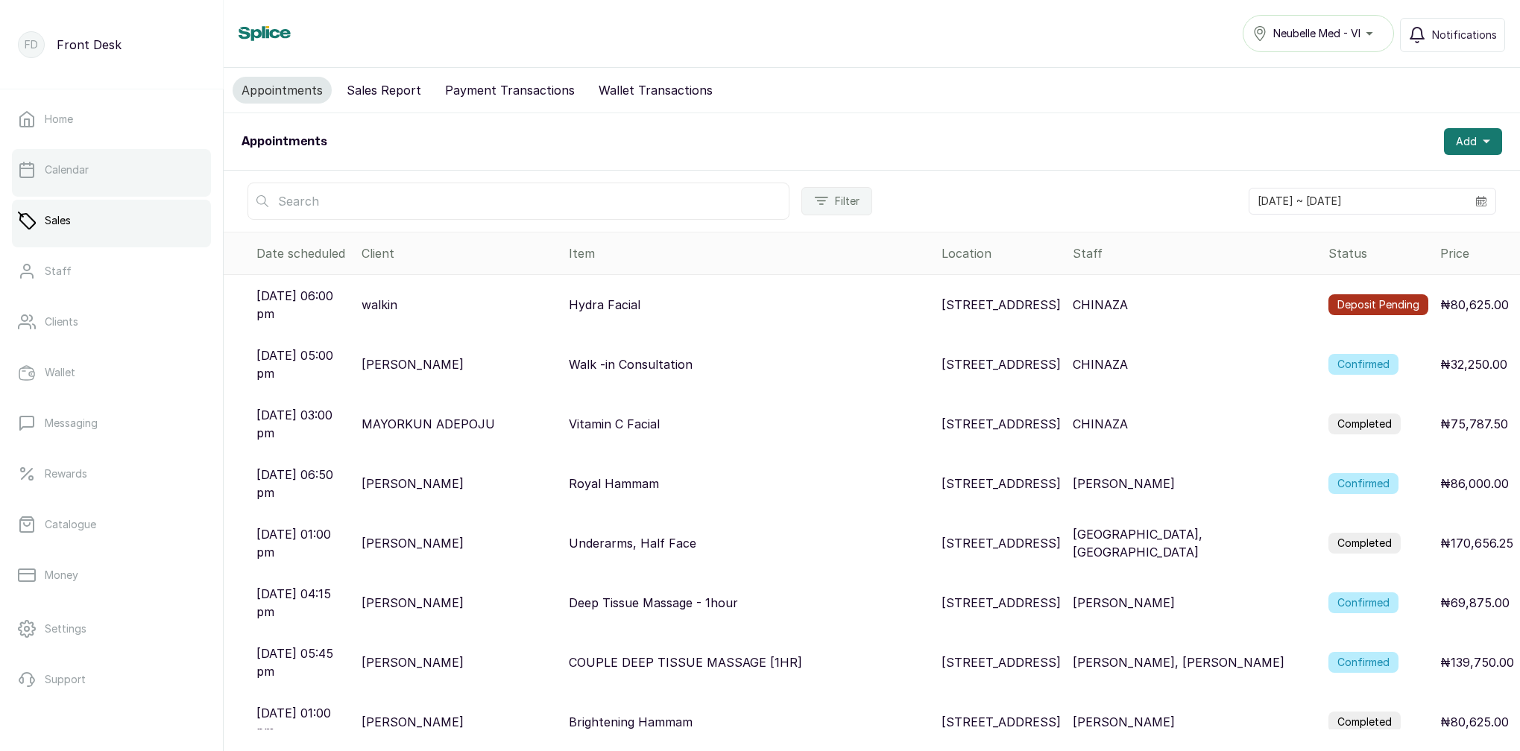
click at [100, 158] on link "Calendar" at bounding box center [111, 170] width 199 height 42
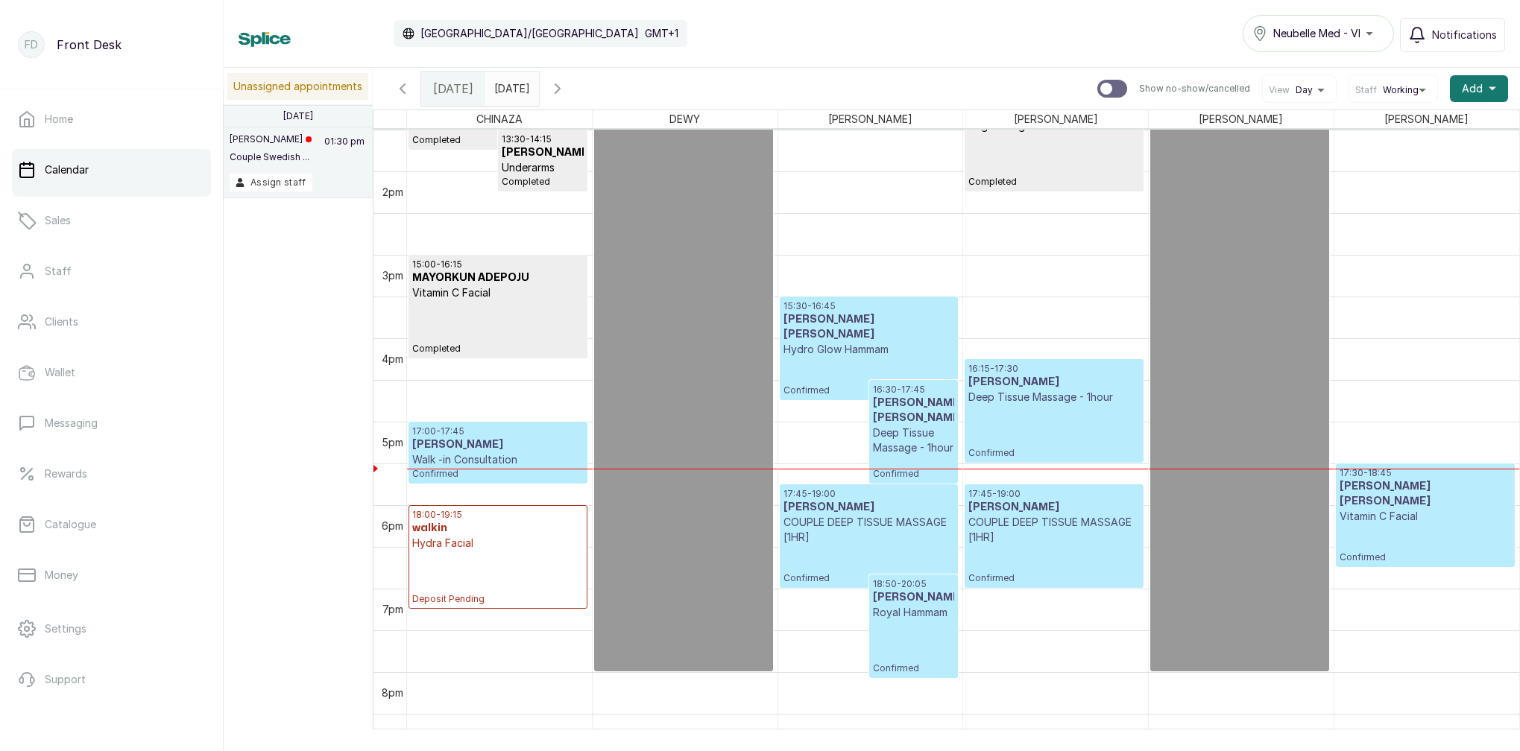
scroll to position [1126, 0]
type input "yyyy-MM-dd"
click at [510, 94] on input "yyyy-MM-dd" at bounding box center [498, 84] width 24 height 25
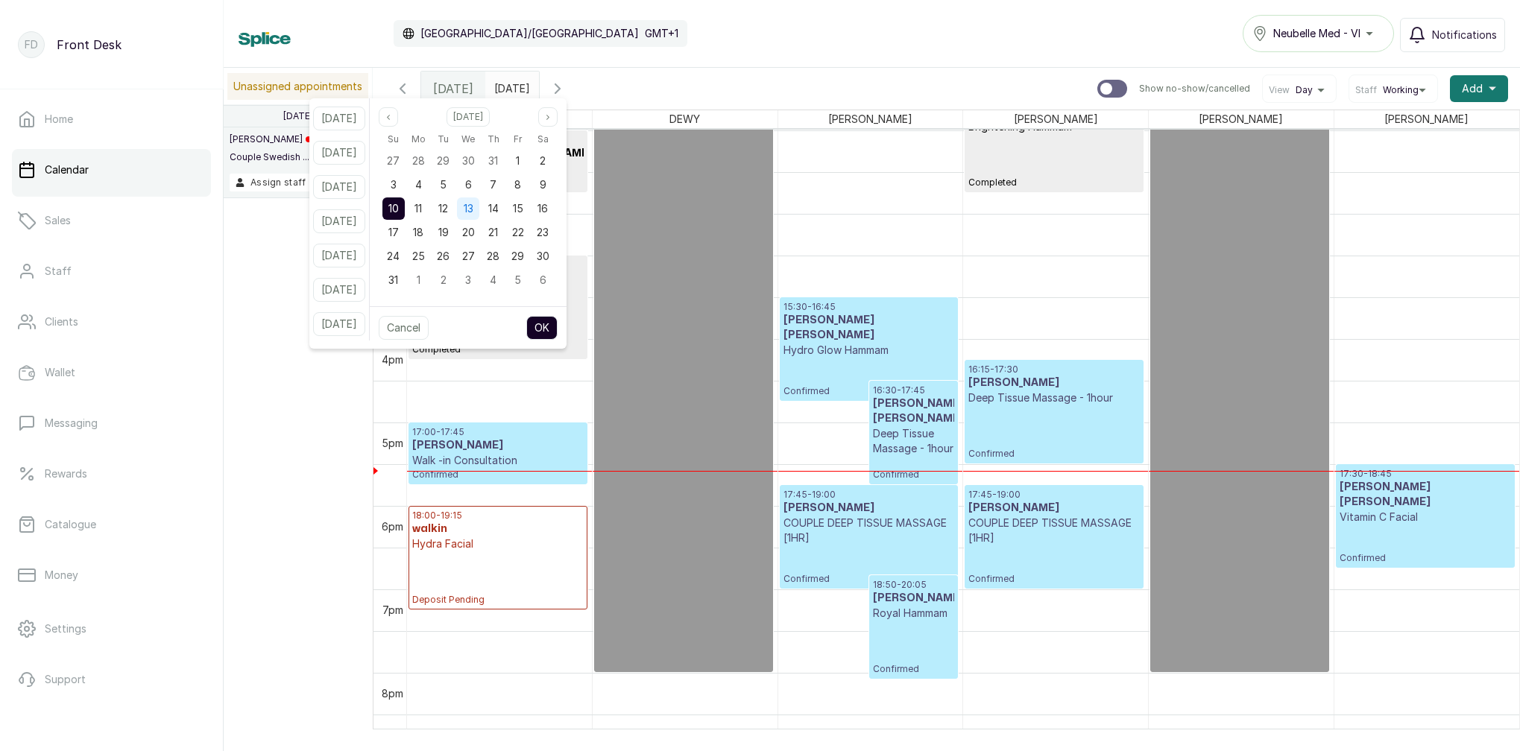
drag, startPoint x: 461, startPoint y: 209, endPoint x: 476, endPoint y: 219, distance: 17.8
click at [448, 210] on span "12" at bounding box center [443, 208] width 10 height 13
click at [557, 338] on button "OK" at bounding box center [541, 328] width 31 height 24
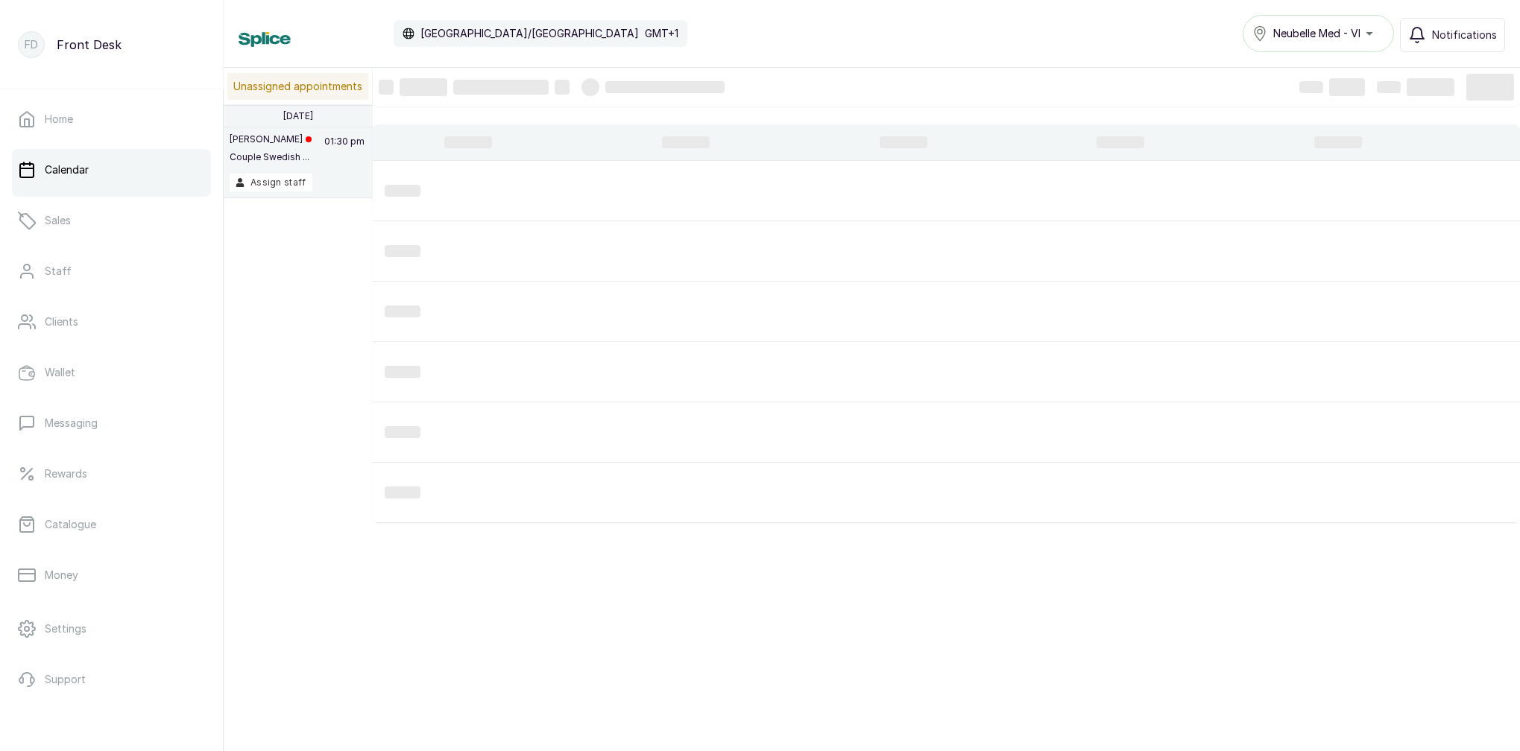
type input "2025-08-12"
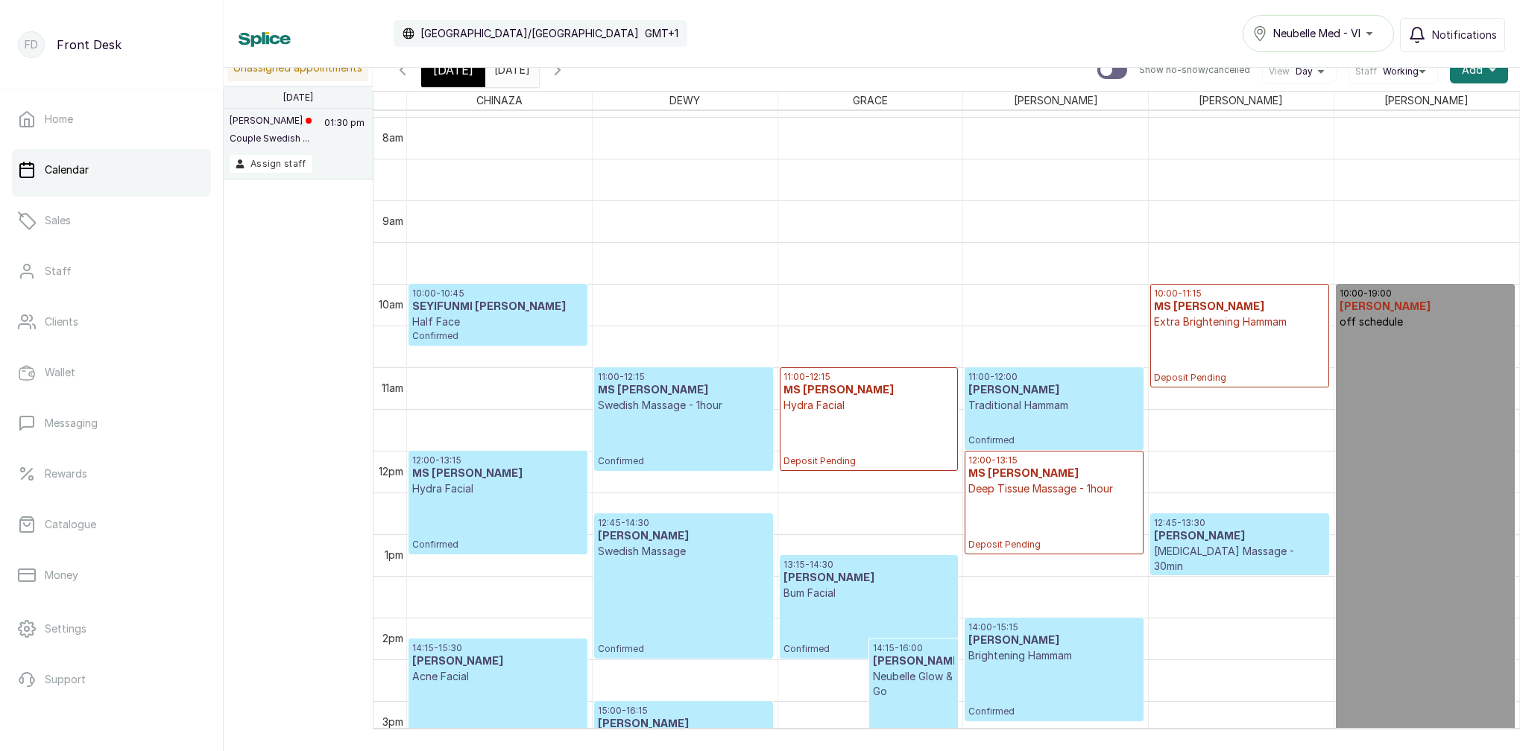
scroll to position [874, 0]
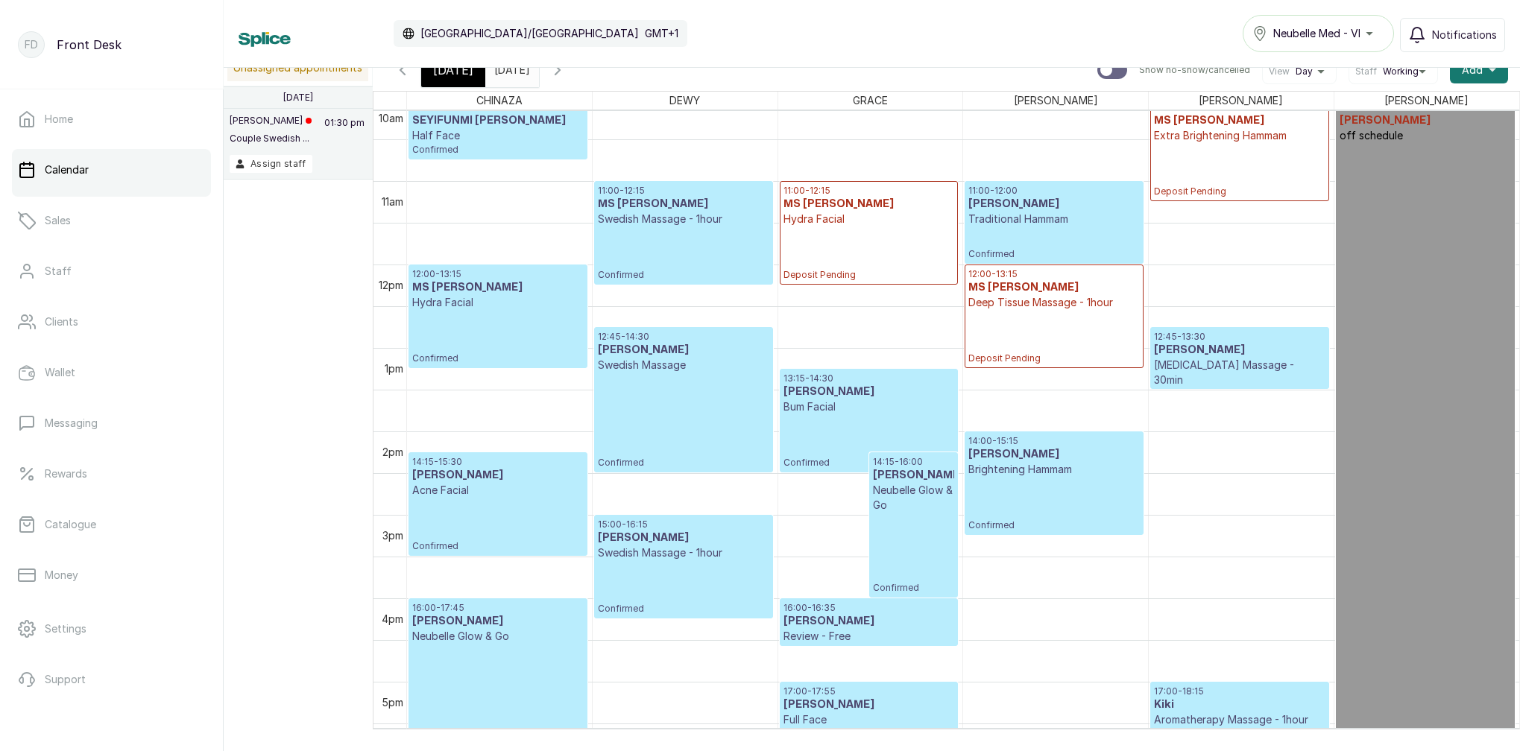
click at [1077, 326] on div "12:00 - 13:15 MS JESSICA Deep Tissue Massage - 1hour Deposit Pending" at bounding box center [1053, 316] width 171 height 96
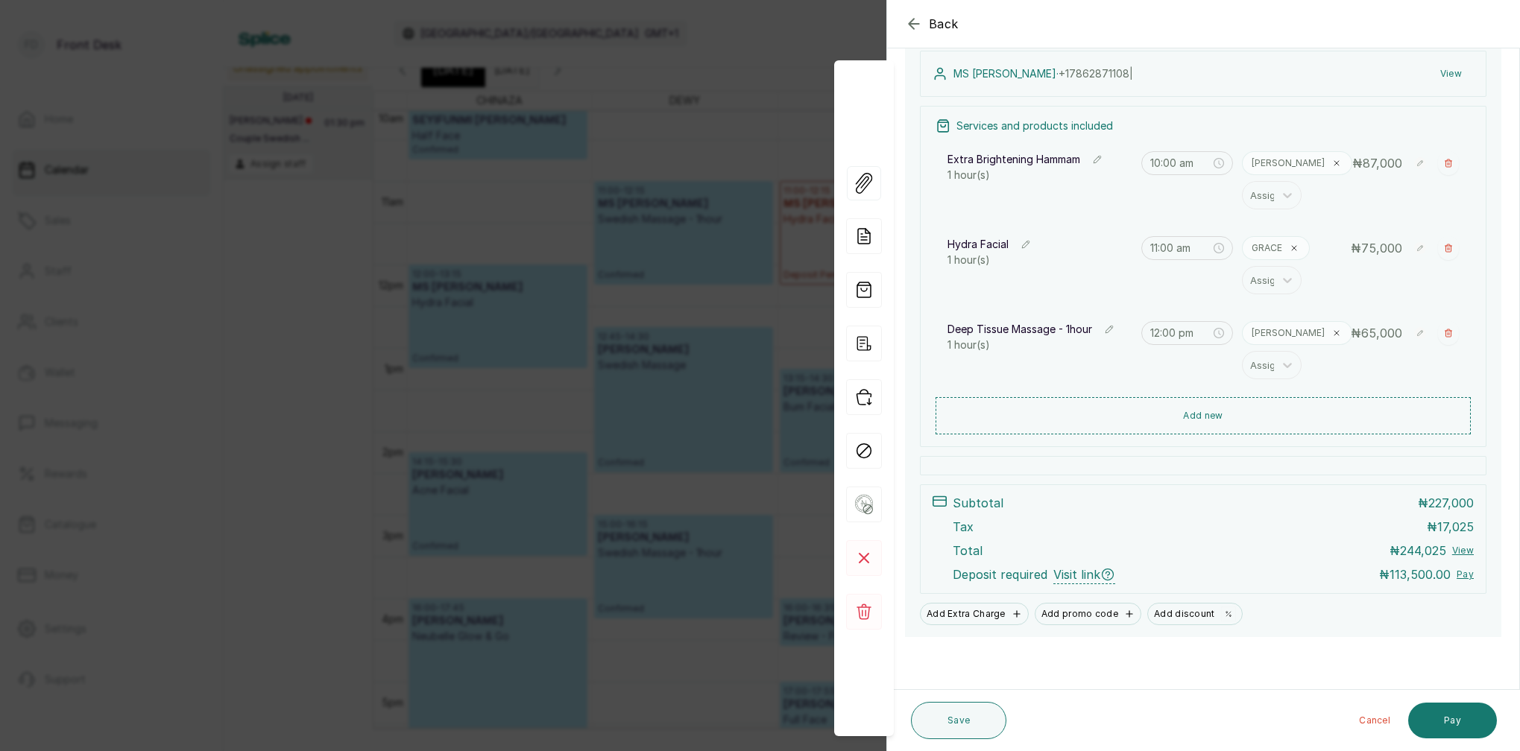
click at [1462, 550] on button "View" at bounding box center [1463, 551] width 22 height 12
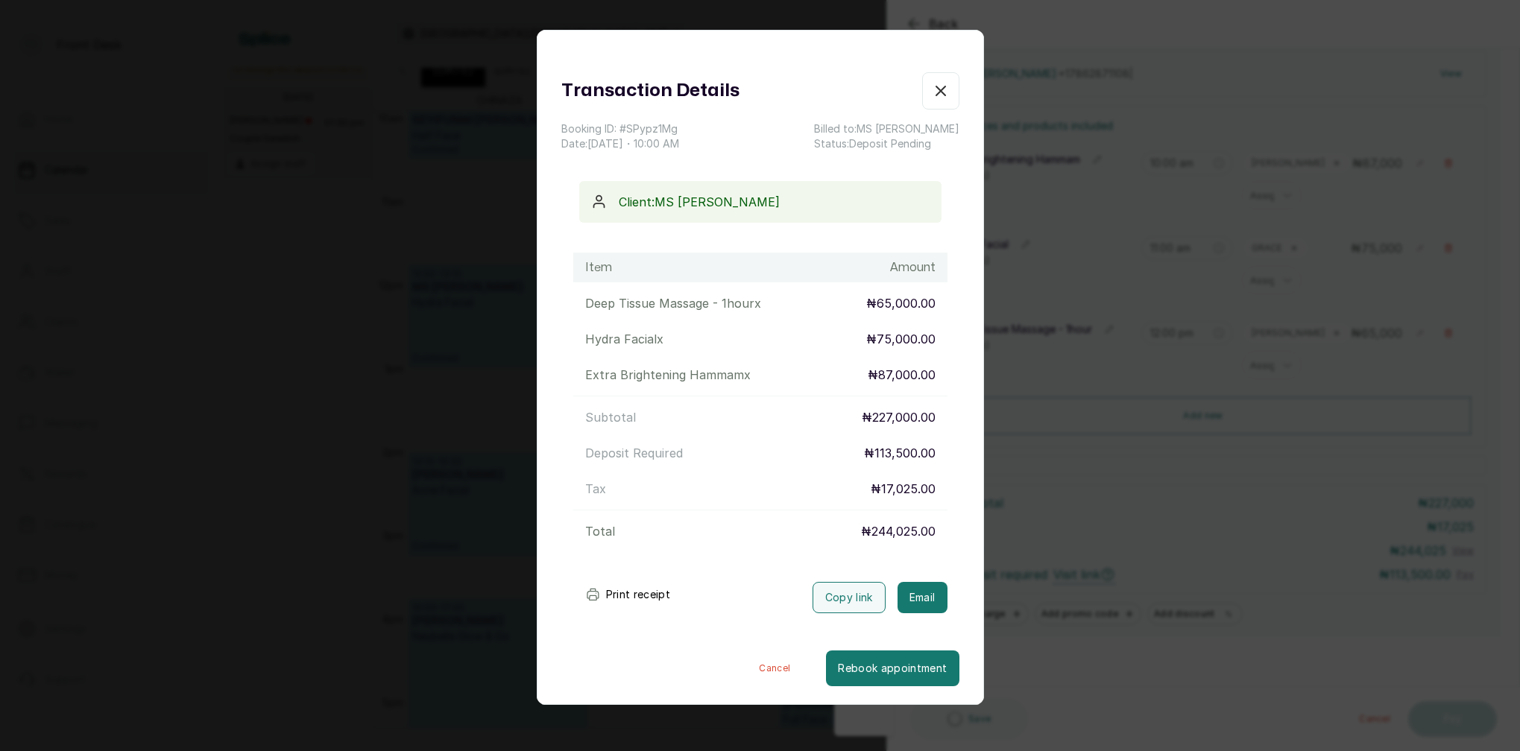
click at [948, 94] on icon "button" at bounding box center [941, 91] width 18 height 18
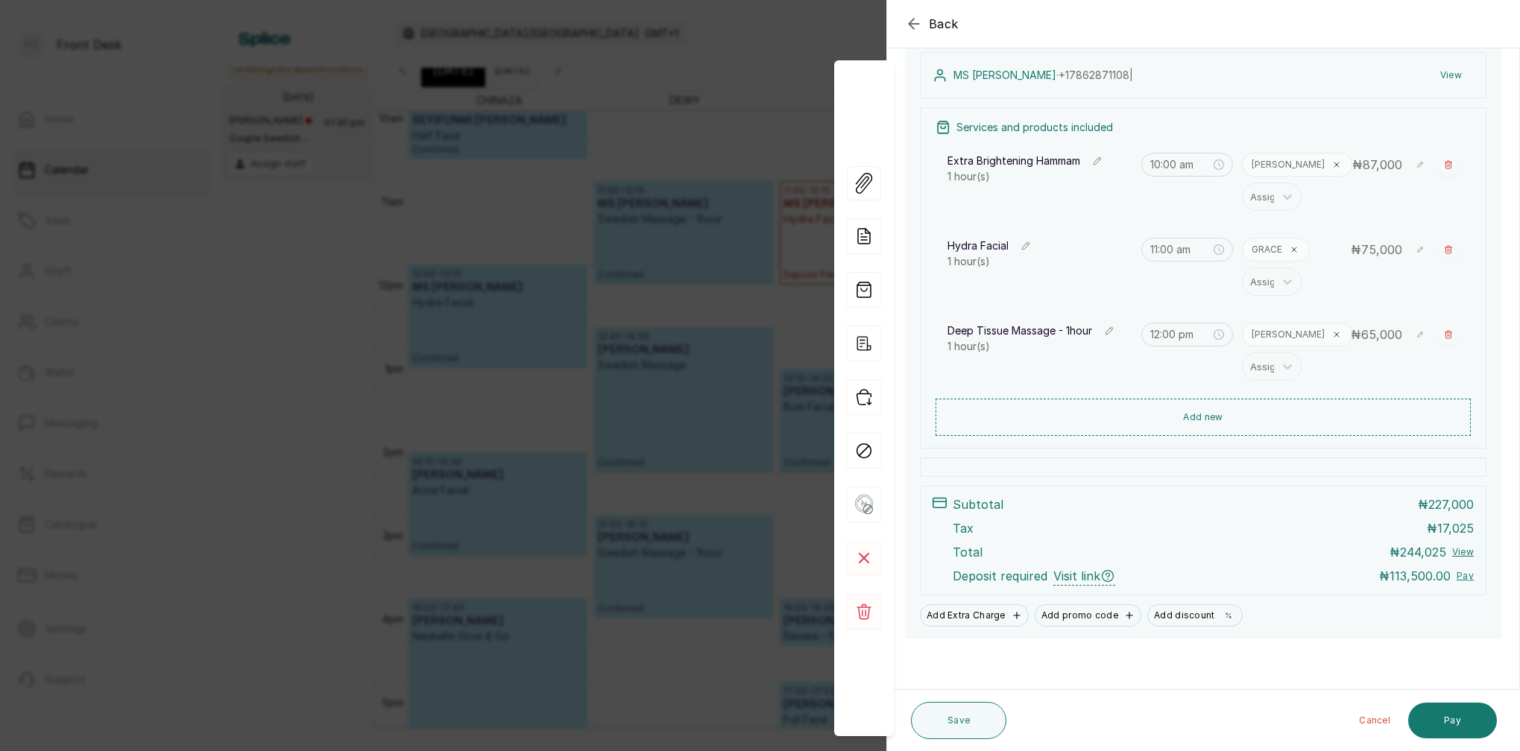
click at [1087, 576] on span "Visit link" at bounding box center [1084, 576] width 62 height 19
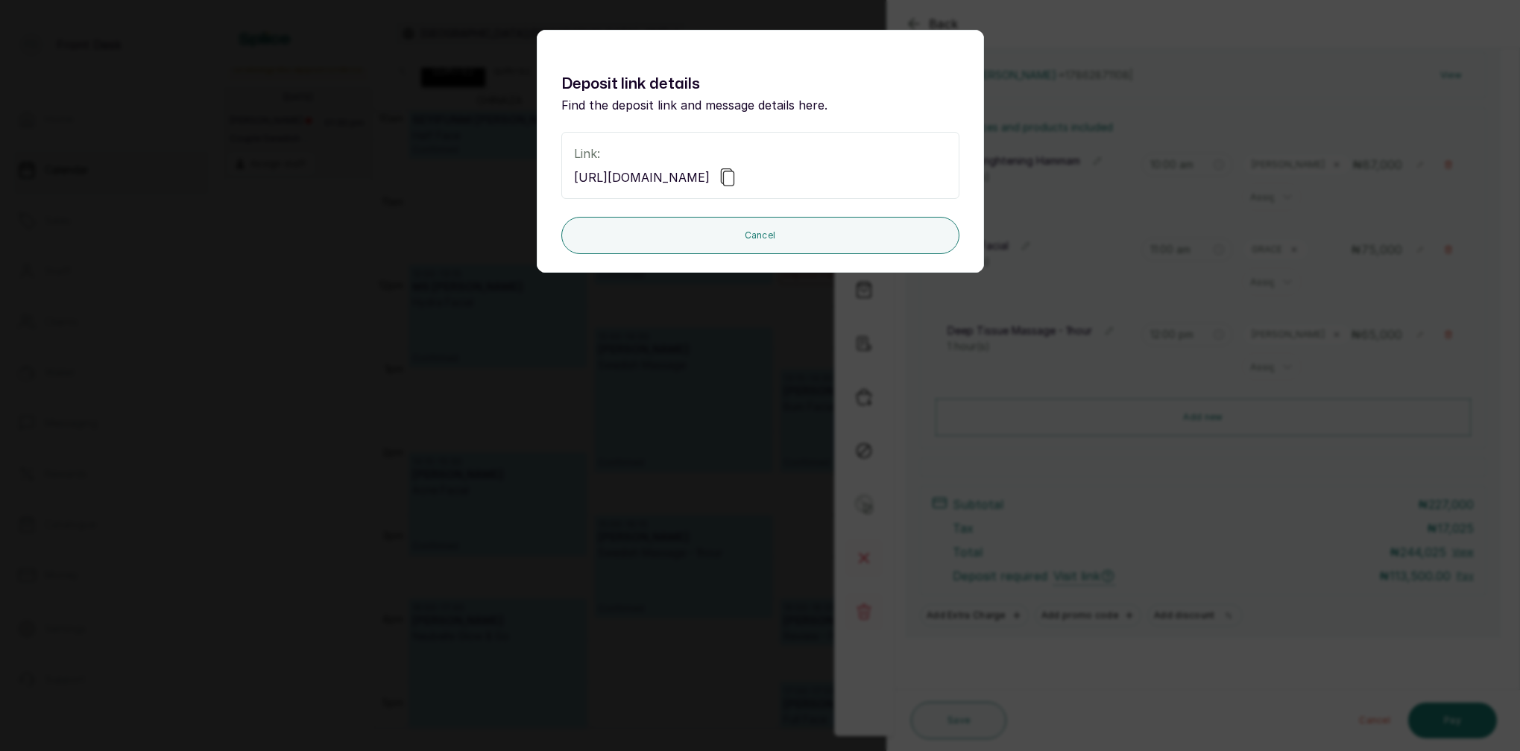
click at [777, 149] on p "Link:" at bounding box center [760, 154] width 373 height 18
click at [736, 182] on icon at bounding box center [727, 177] width 18 height 18
click at [1039, 133] on div "Deposit link details Find the deposit link and message details here. Link: http…" at bounding box center [760, 375] width 1520 height 751
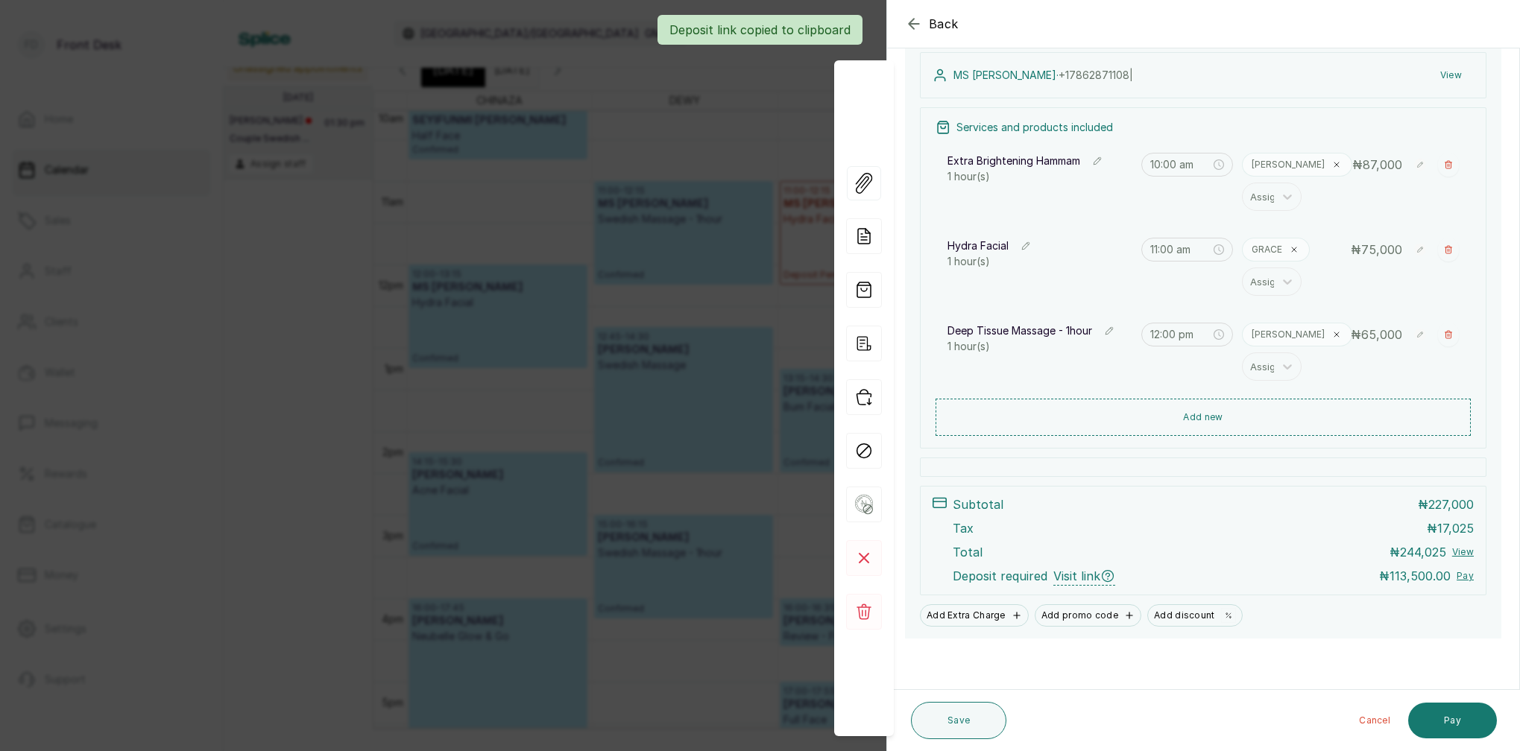
click at [766, 118] on div "Back Appointment Details Edit appointment Make changes to appointment details A…" at bounding box center [760, 375] width 1520 height 751
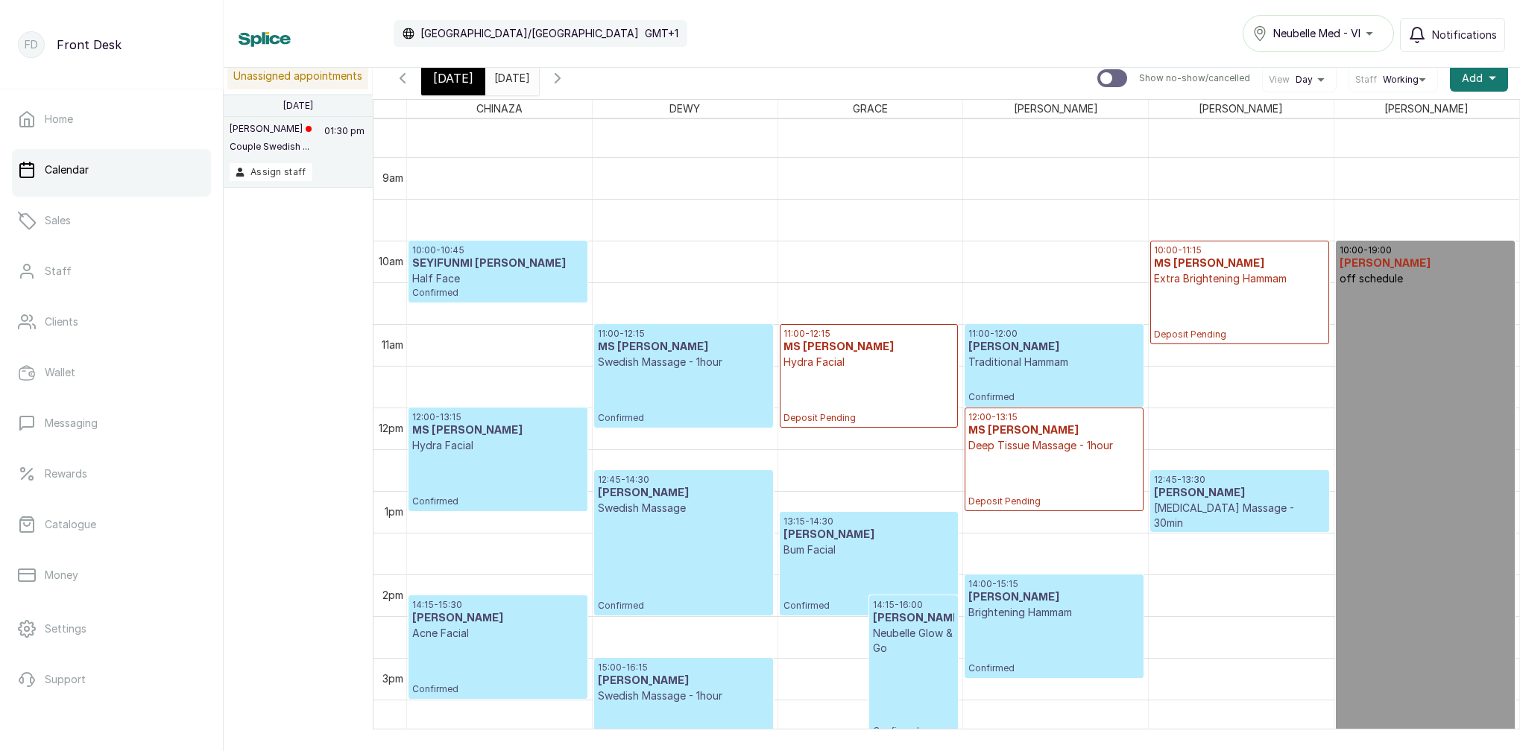
scroll to position [716, 0]
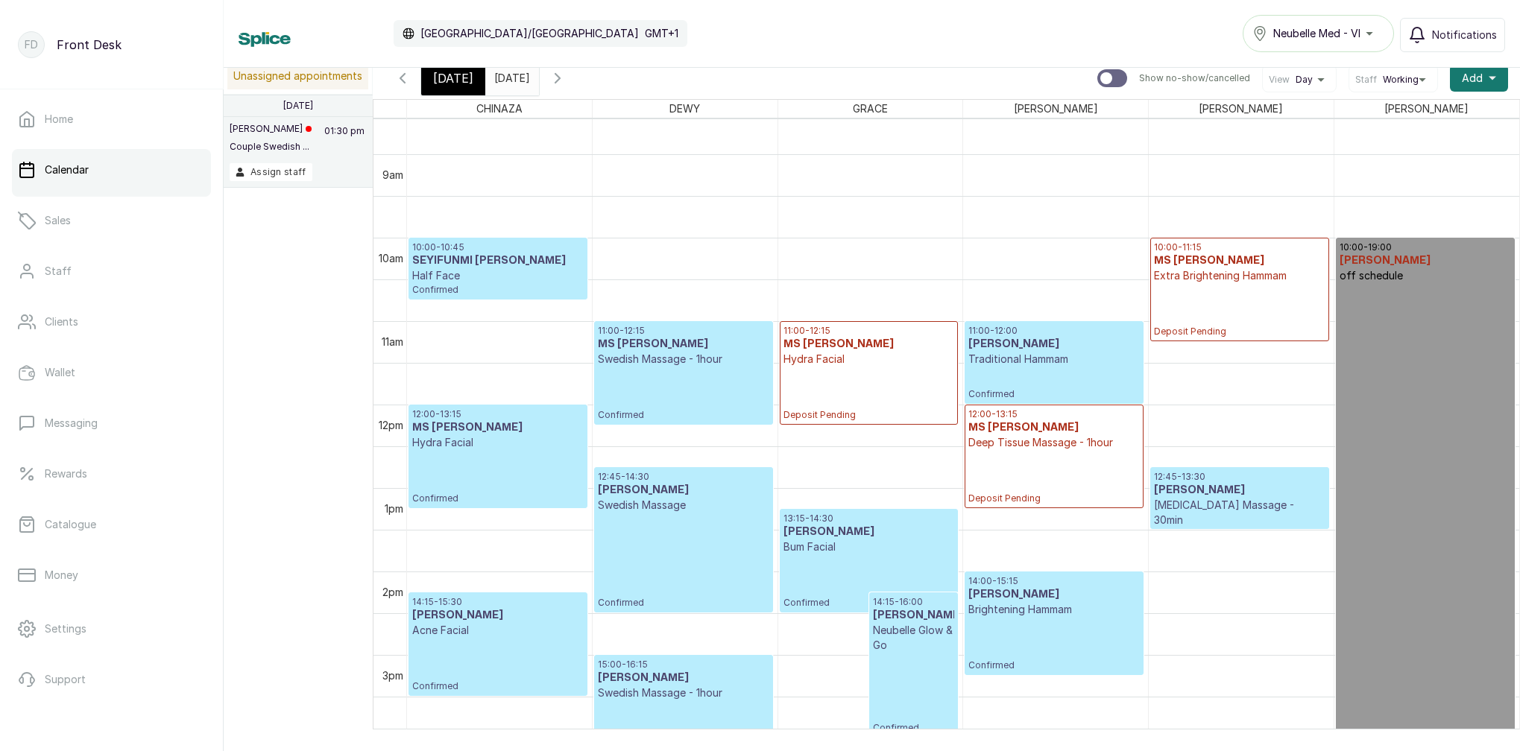
click at [455, 87] on div "[DATE]" at bounding box center [453, 78] width 64 height 34
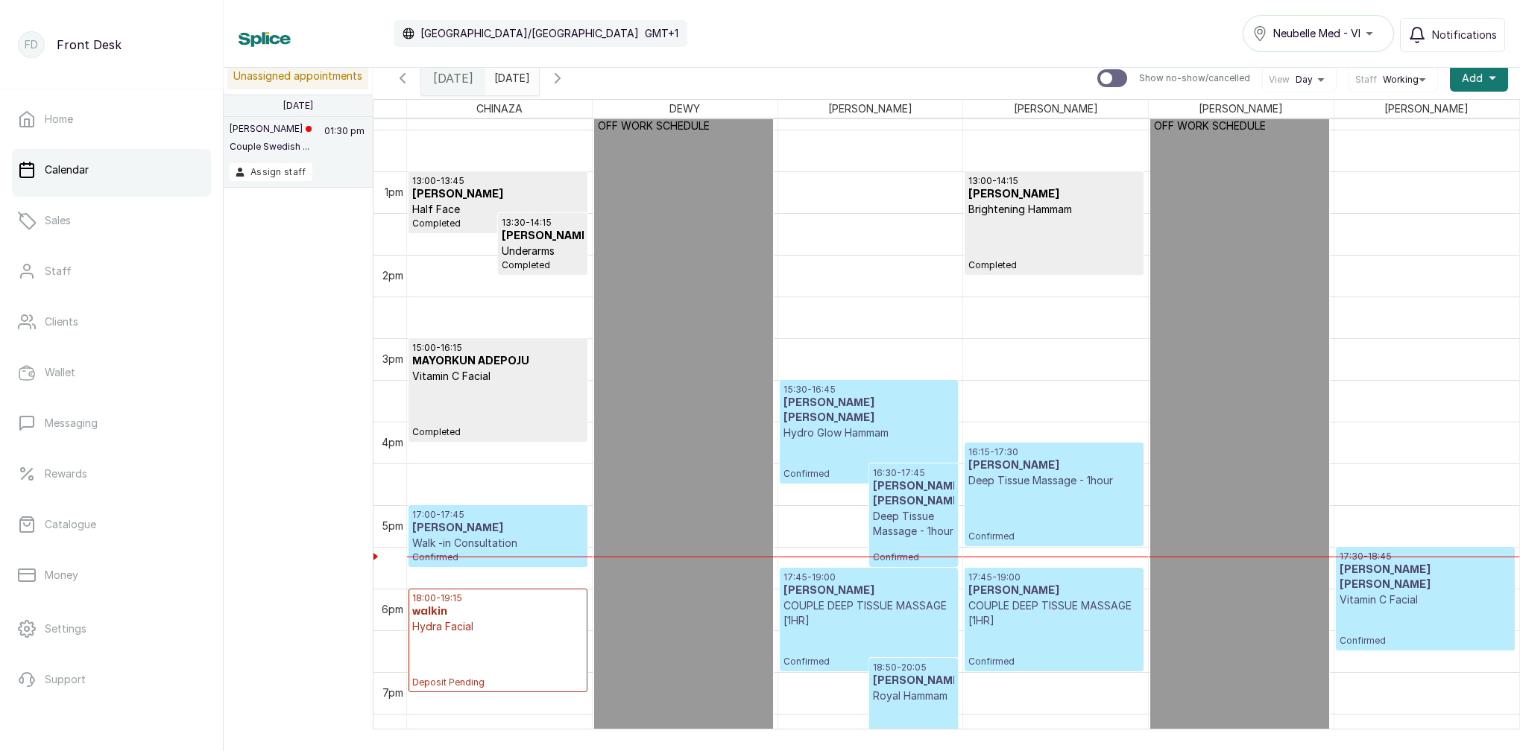
scroll to position [1034, 0]
click at [1037, 508] on div "16:15 - 17:30 MR KABIRU Deep Tissue Massage - 1hour Confirmed" at bounding box center [1053, 494] width 171 height 96
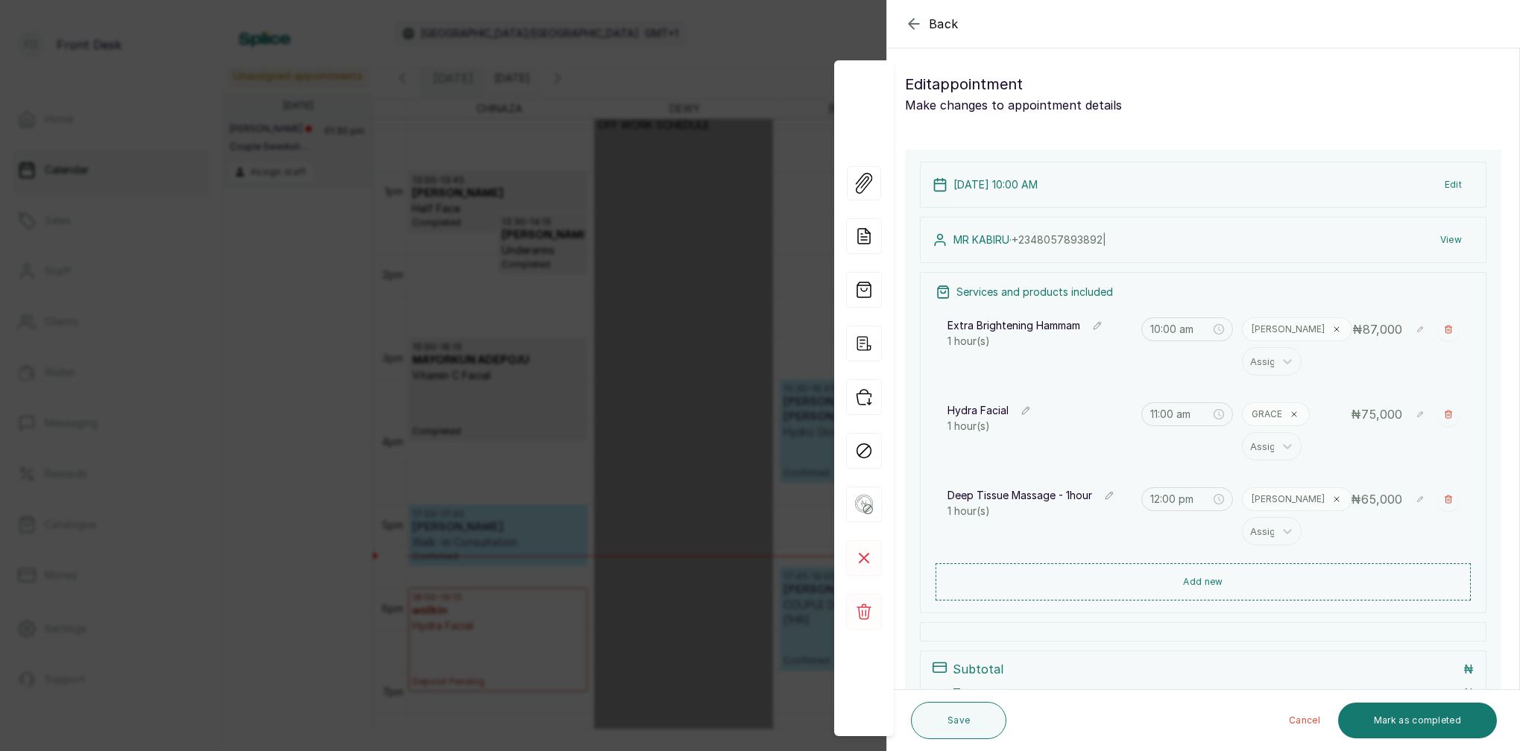
type input "4:15 pm"
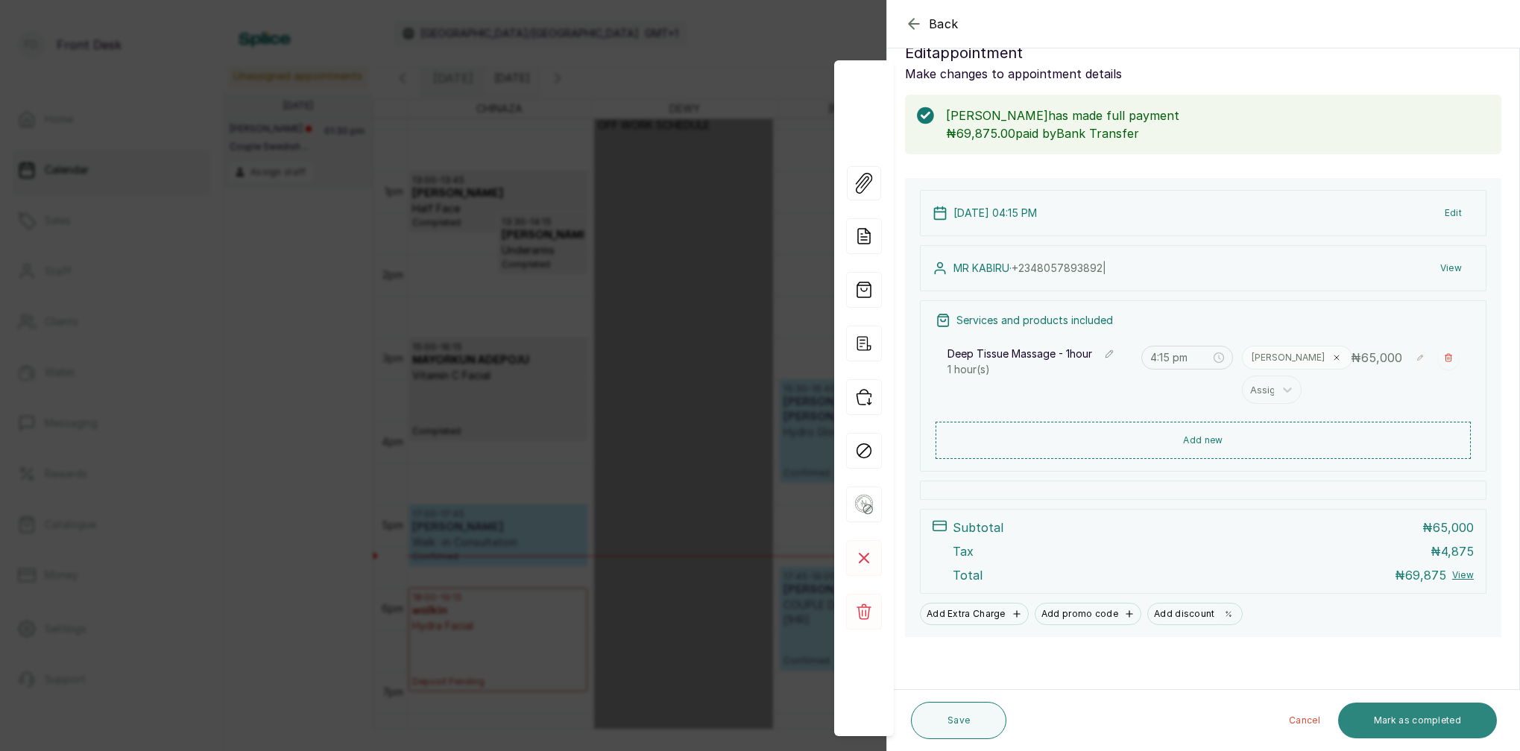
scroll to position [31, 0]
click at [1404, 715] on button "Mark as completed" at bounding box center [1417, 721] width 159 height 36
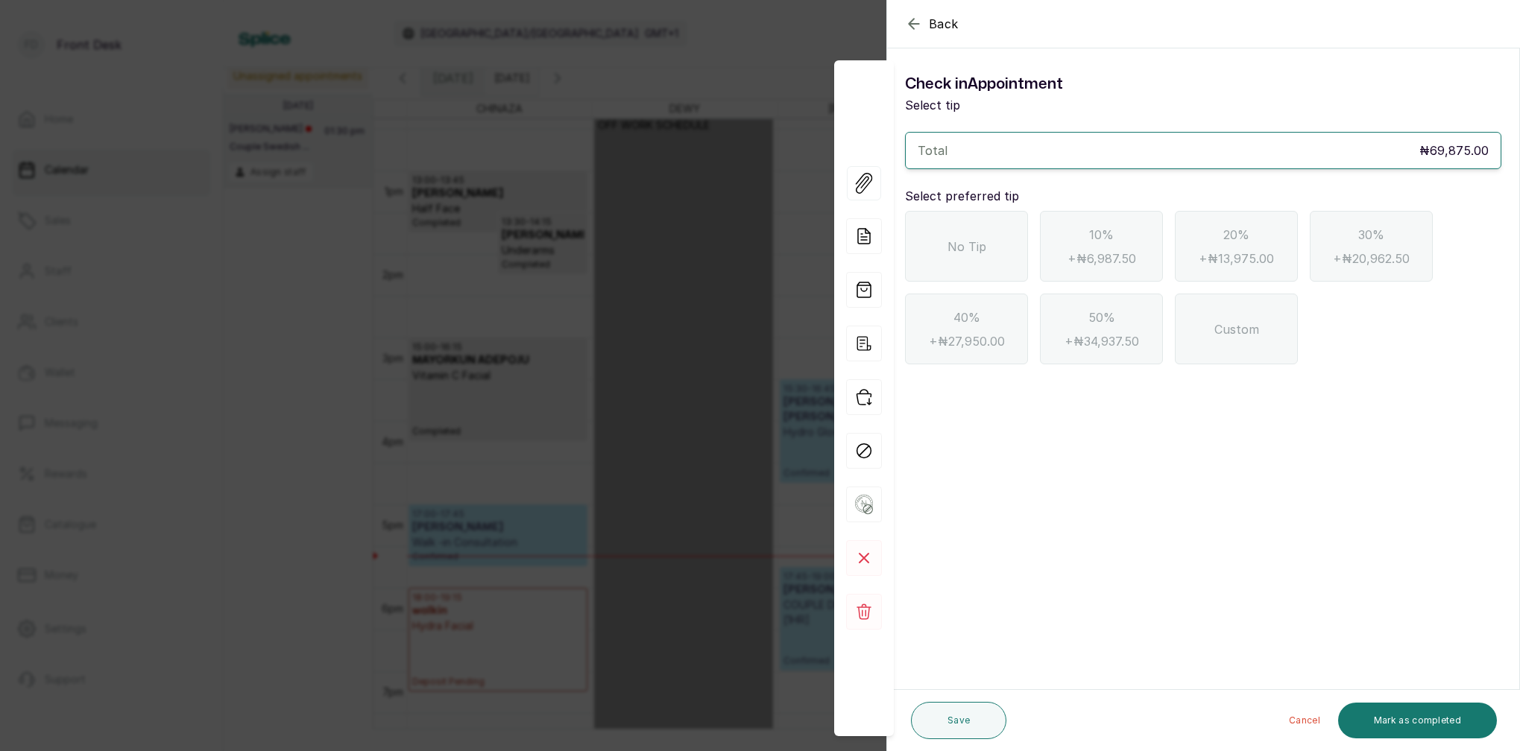
click at [991, 259] on div "No Tip" at bounding box center [966, 246] width 123 height 71
click at [1416, 725] on button "Mark as completed" at bounding box center [1417, 721] width 159 height 36
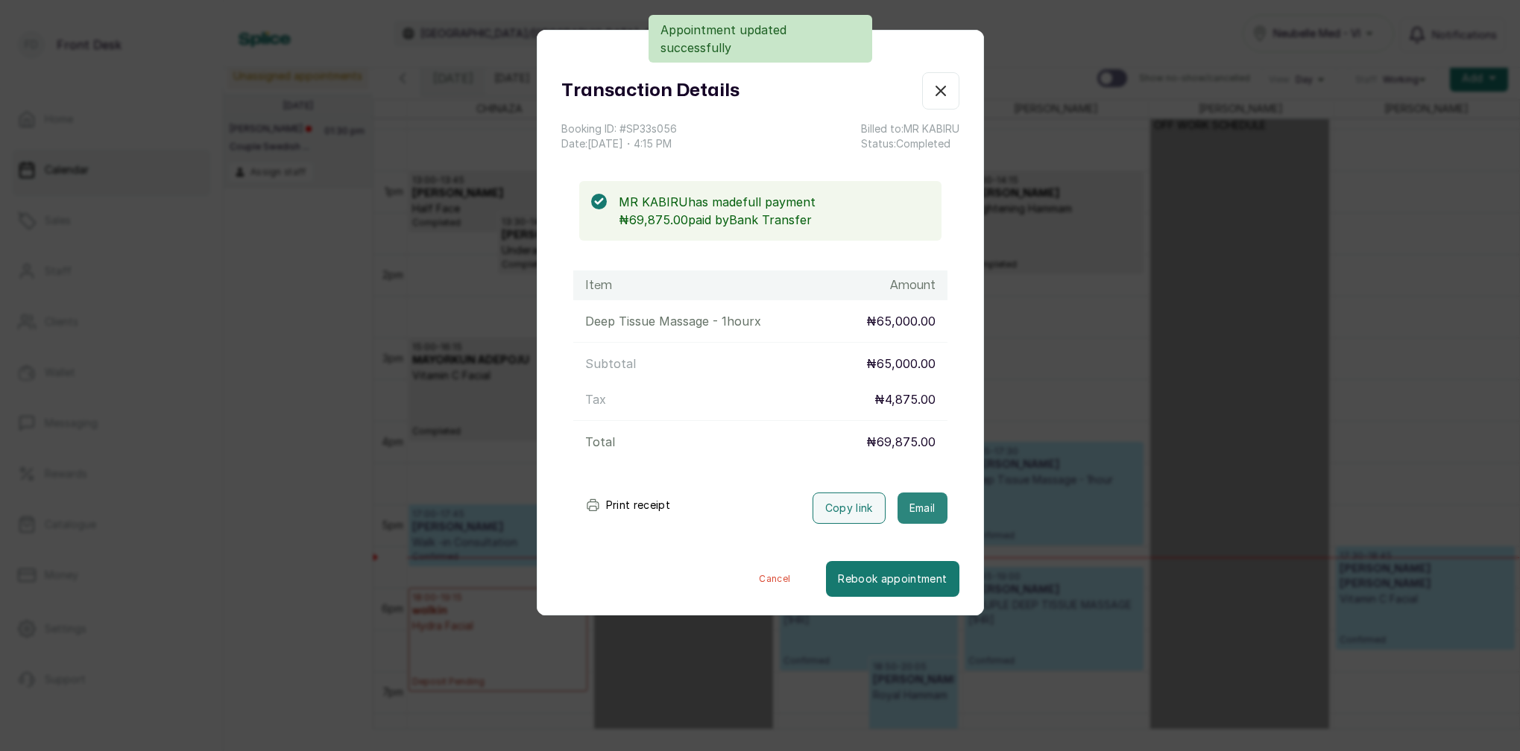
click at [946, 507] on div "Print receipt Copy link Email" at bounding box center [760, 505] width 398 height 37
click at [941, 508] on button "Email" at bounding box center [922, 508] width 50 height 31
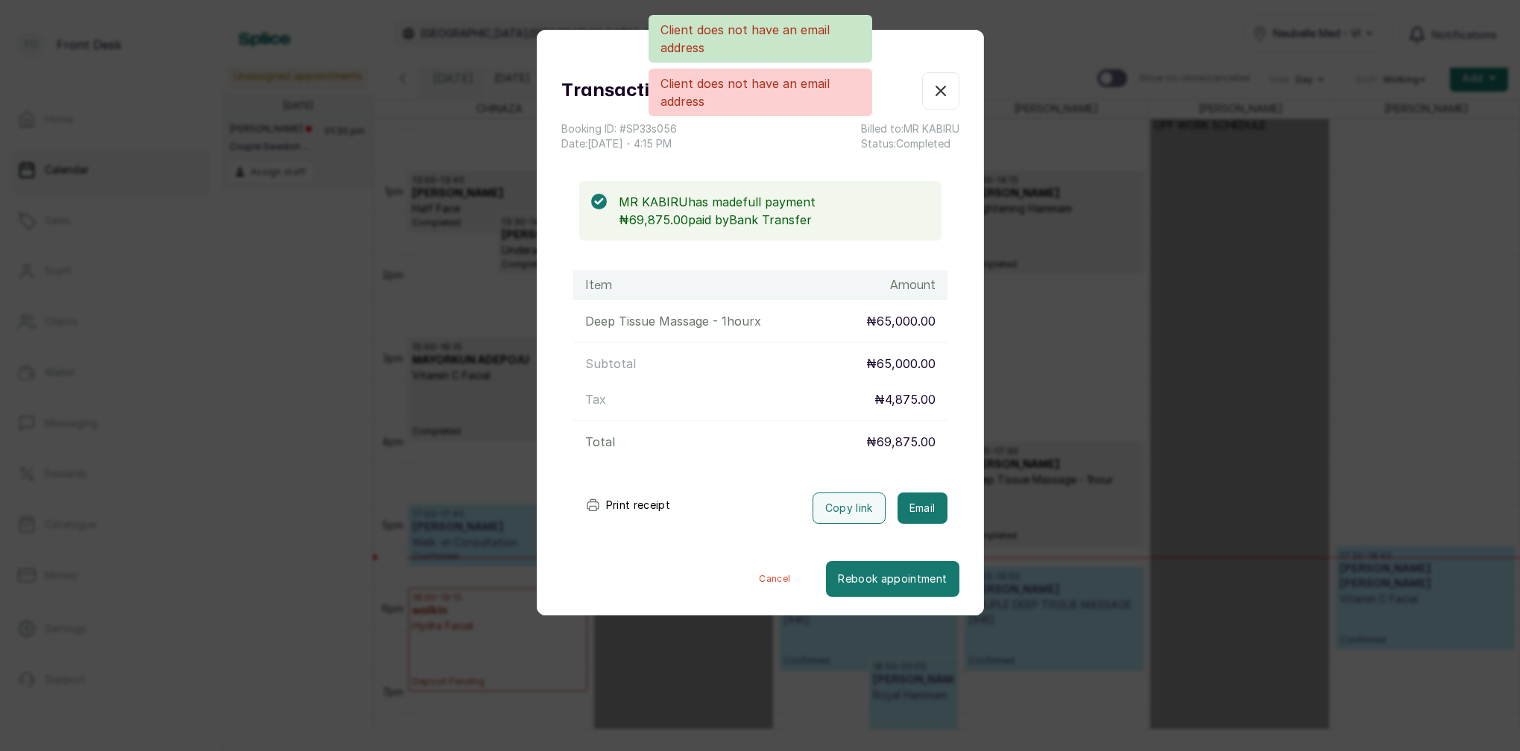
click at [937, 95] on div "Client does not have an email address Client does not have an email address" at bounding box center [760, 65] width 1520 height 101
drag, startPoint x: 937, startPoint y: 95, endPoint x: 953, endPoint y: 113, distance: 24.3
click at [938, 97] on div "Client does not have an email address Client does not have an email address" at bounding box center [760, 65] width 1520 height 101
click at [1037, 203] on div "Transaction Details Booking ID: # SP33s056 Date: 10 Aug, 2025 ・ 4:15 PM Billed …" at bounding box center [760, 375] width 1520 height 751
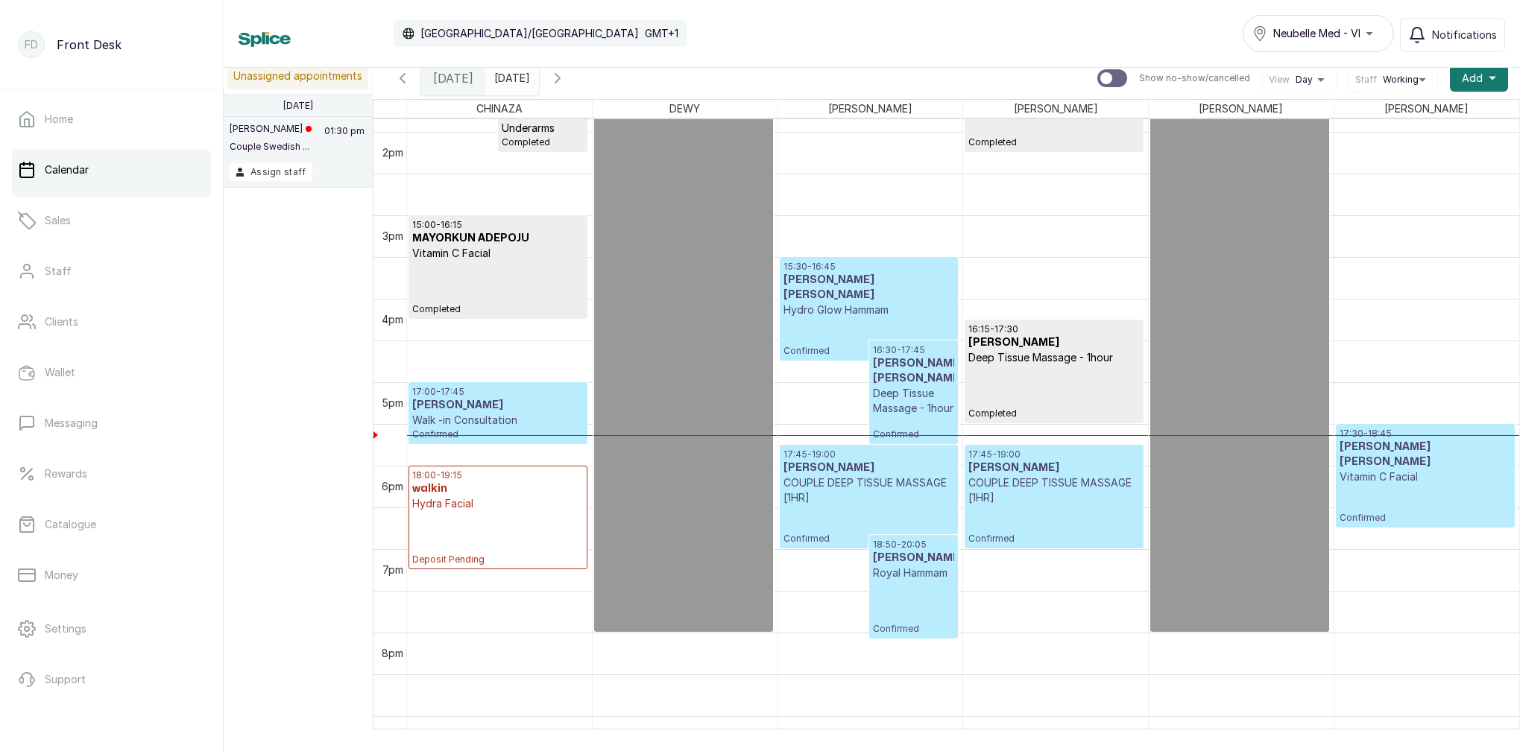
scroll to position [1204, 0]
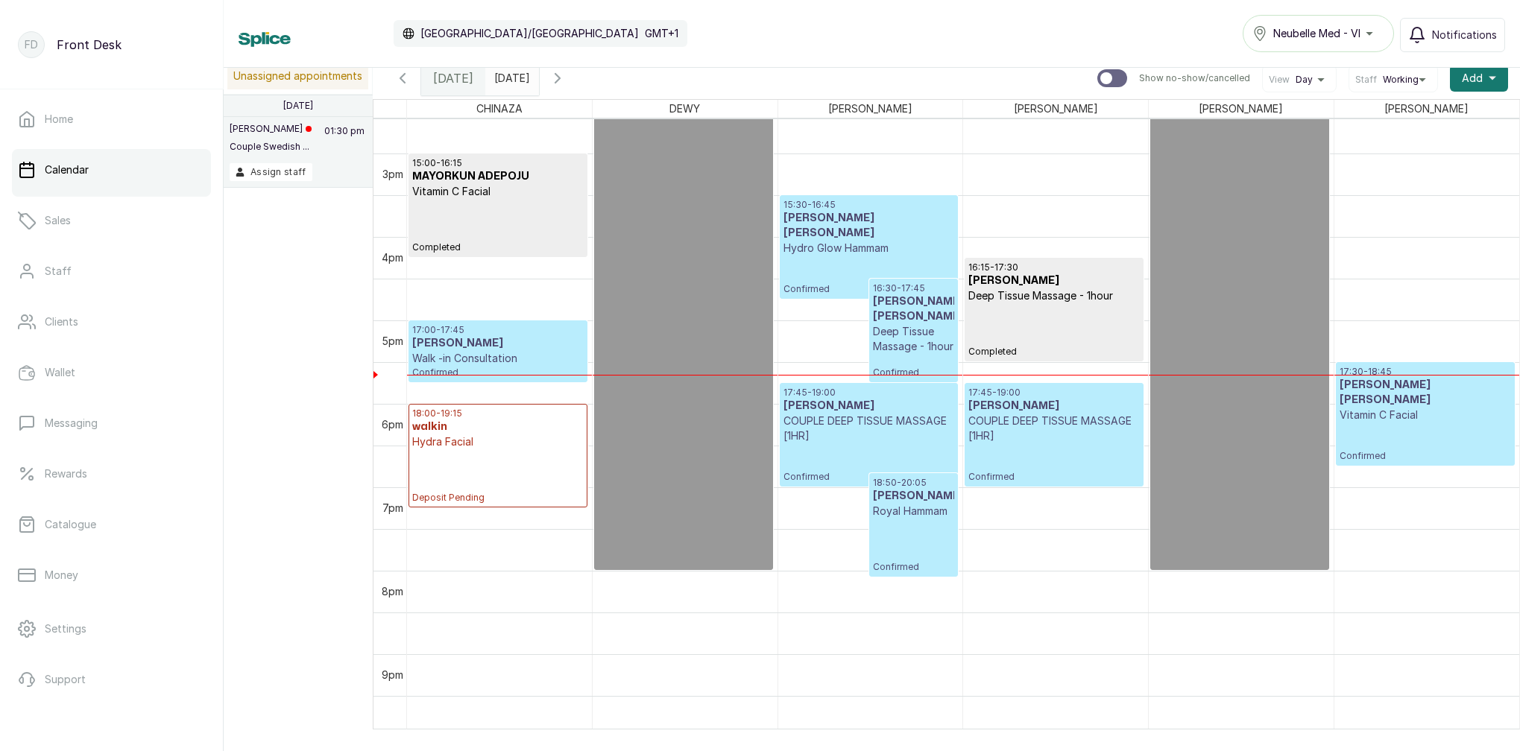
click at [510, 83] on input "2025-08-12" at bounding box center [498, 74] width 24 height 25
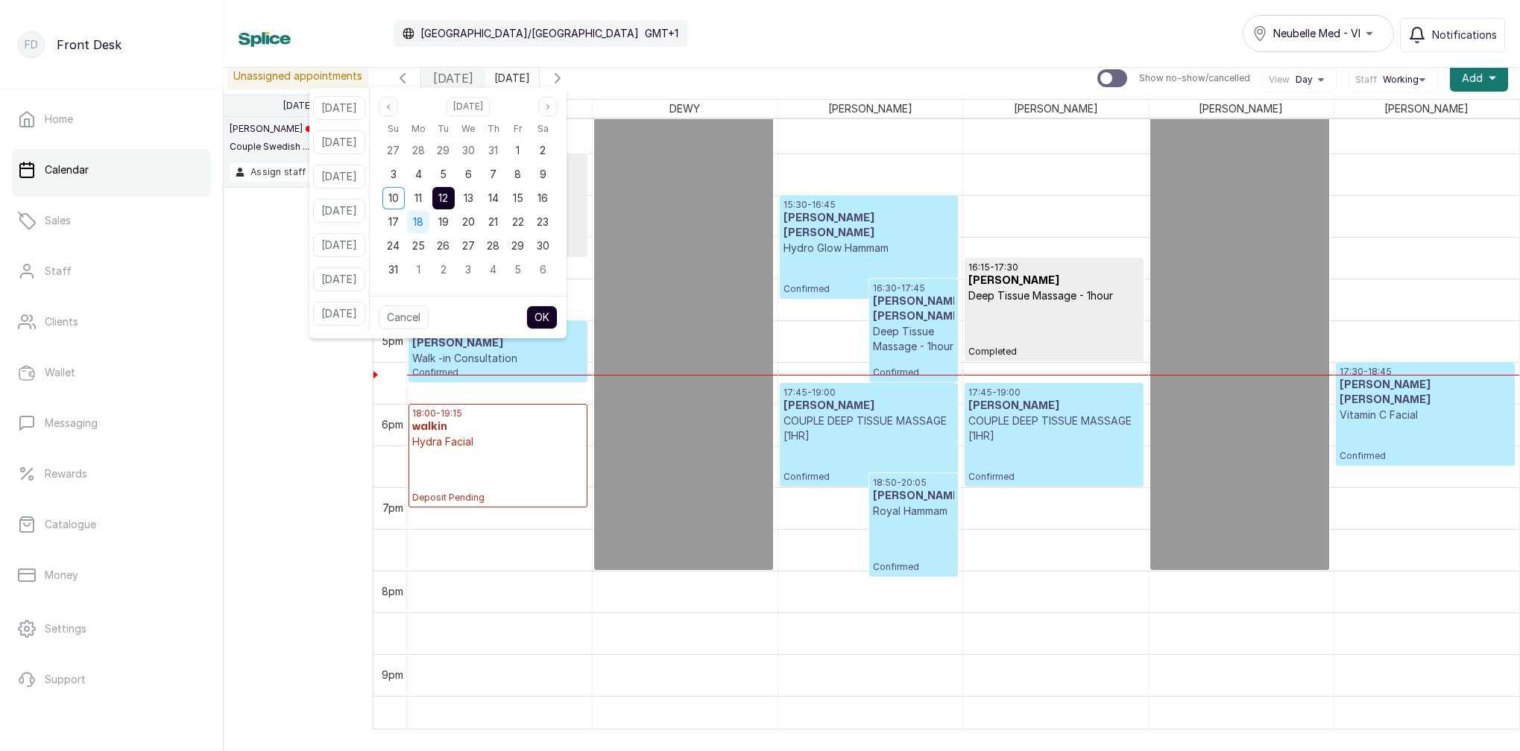
click at [423, 225] on span "18" at bounding box center [418, 221] width 10 height 13
click at [448, 200] on span "12" at bounding box center [443, 198] width 10 height 13
click at [557, 322] on button "OK" at bounding box center [541, 318] width 31 height 24
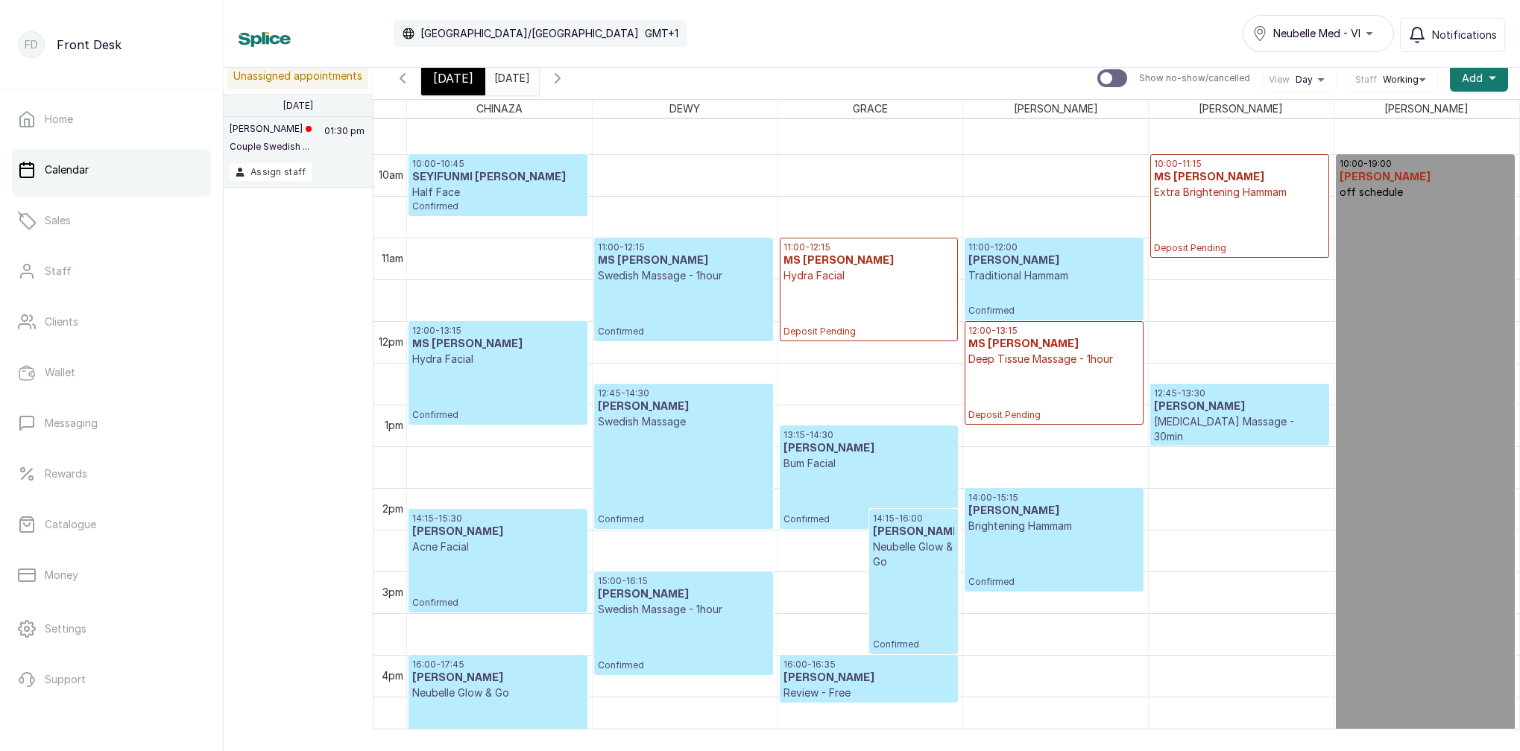
scroll to position [819, 0]
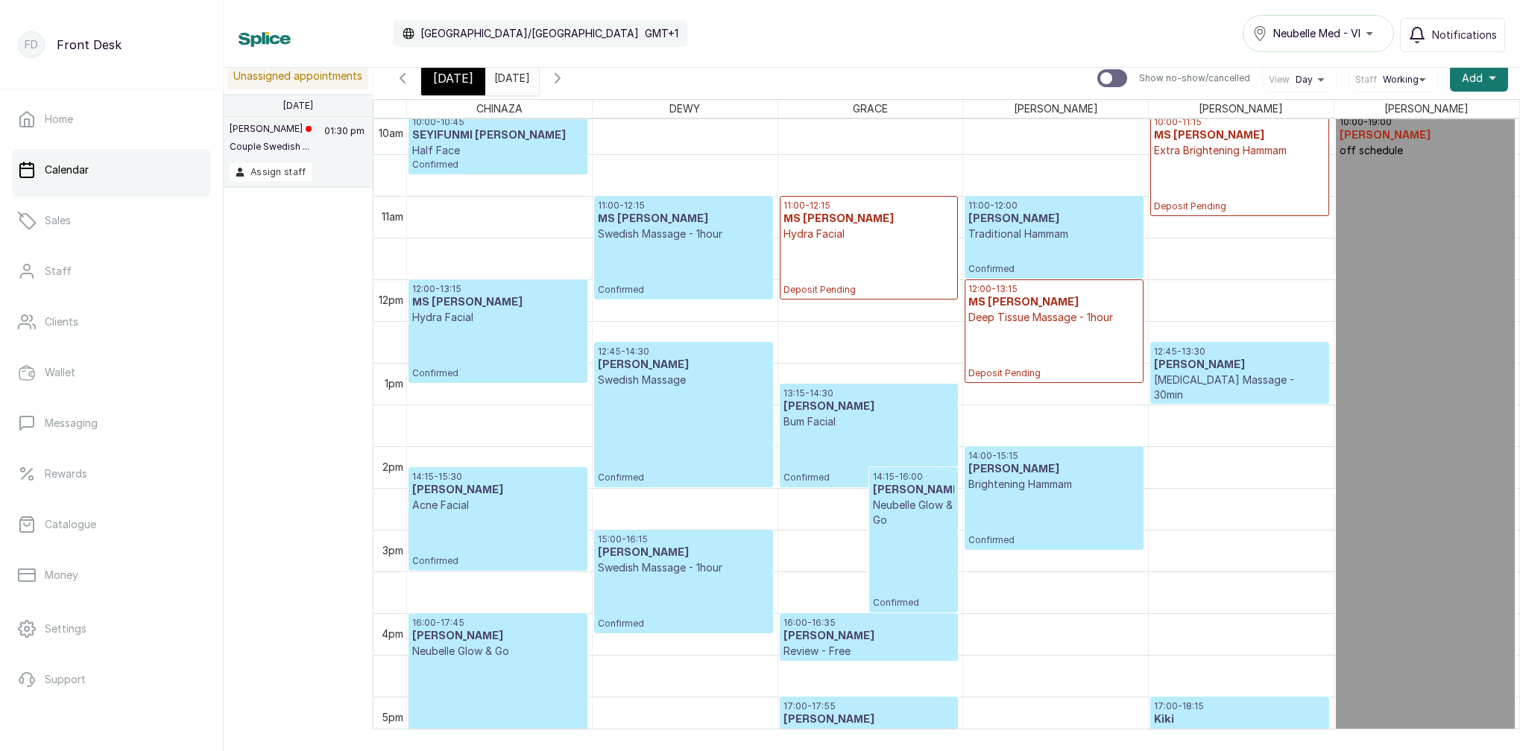
click at [851, 216] on h3 "MS JESSICA" at bounding box center [868, 219] width 171 height 15
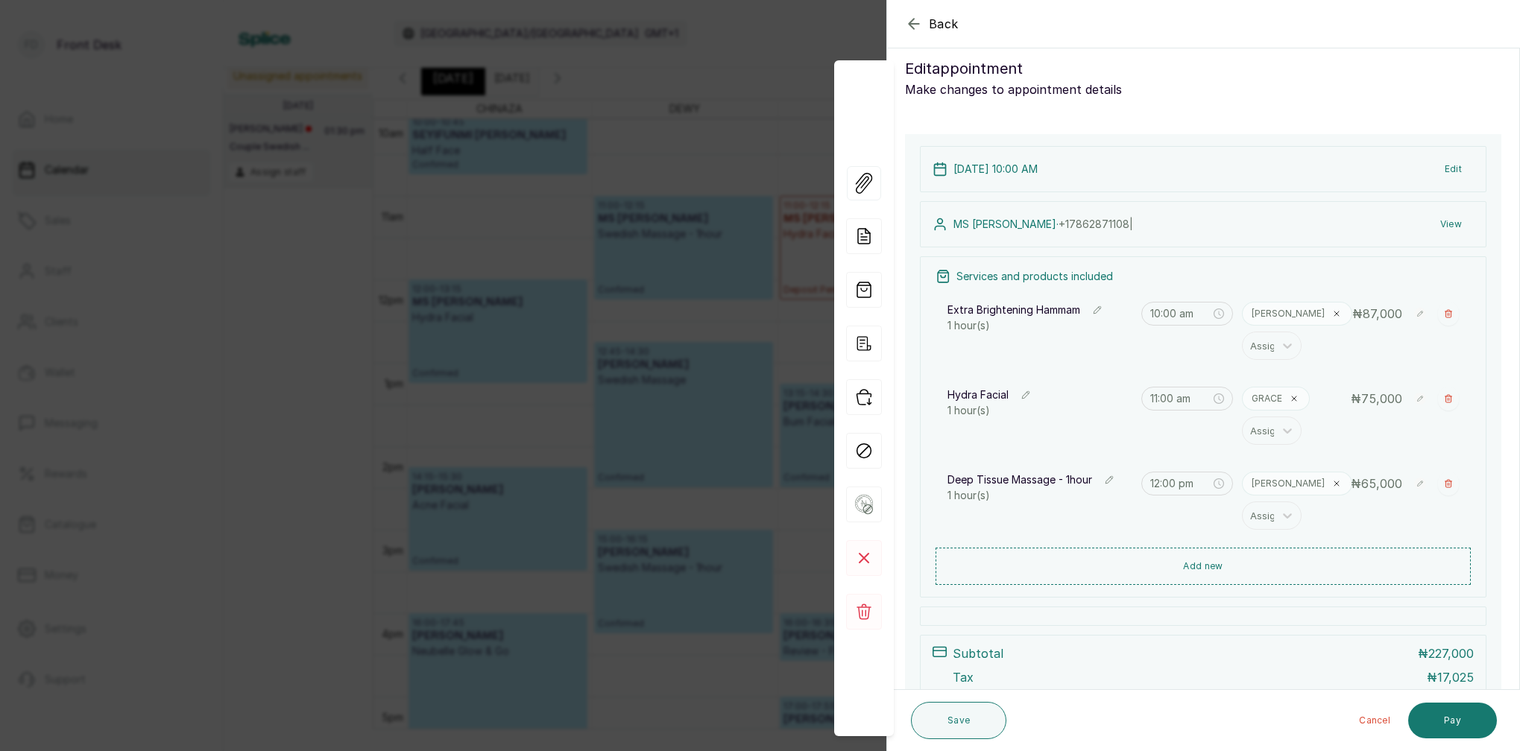
scroll to position [15, 0]
click at [1452, 171] on button "Edit" at bounding box center [1452, 170] width 41 height 27
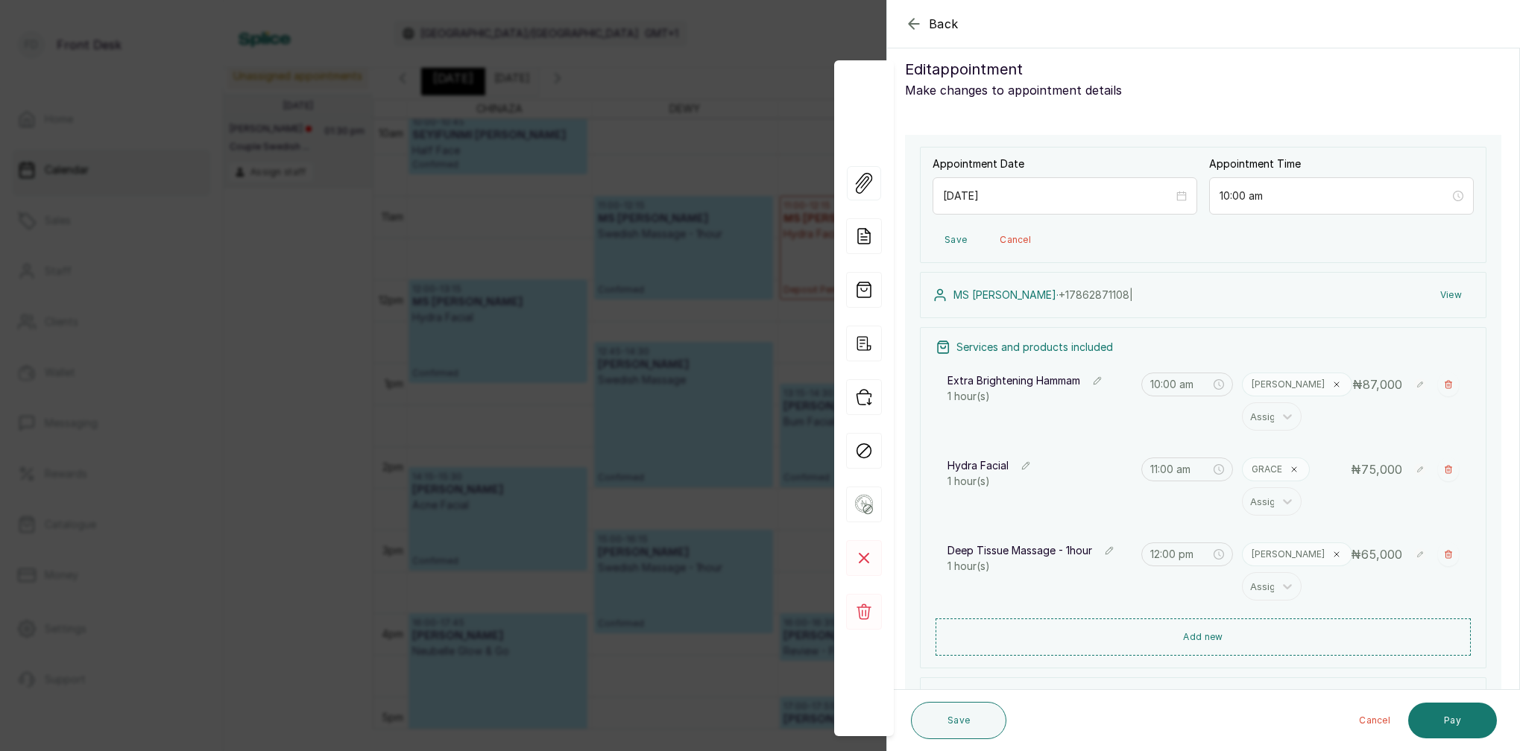
click at [959, 298] on p "MS JESSICA · +1 7862871108 |" at bounding box center [1043, 295] width 180 height 15
click at [948, 294] on div "MS JESSICA · +1 7862871108 |" at bounding box center [1032, 295] width 200 height 15
click at [942, 294] on icon at bounding box center [940, 295] width 10 height 11
click at [1455, 292] on button "View" at bounding box center [1450, 295] width 45 height 27
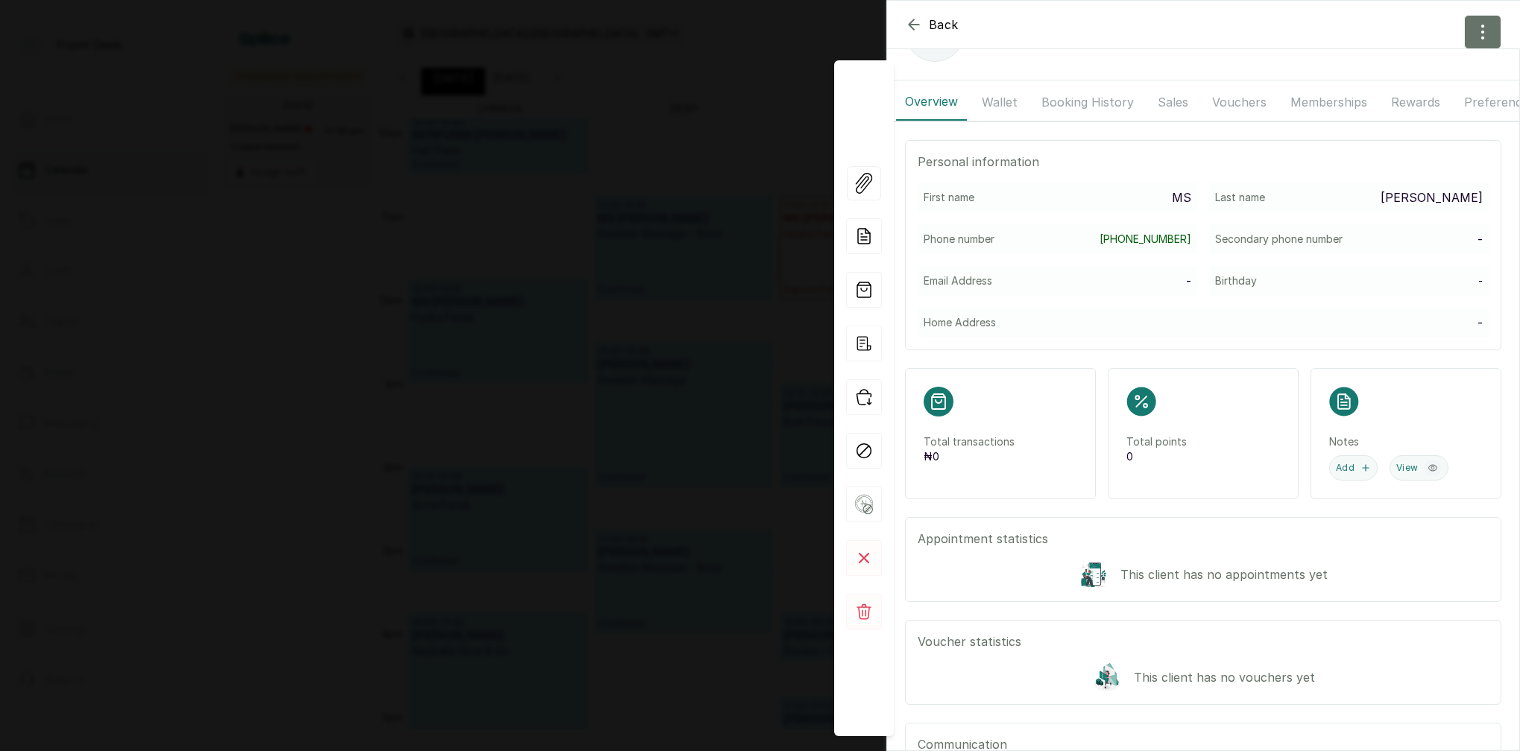
scroll to position [89, 0]
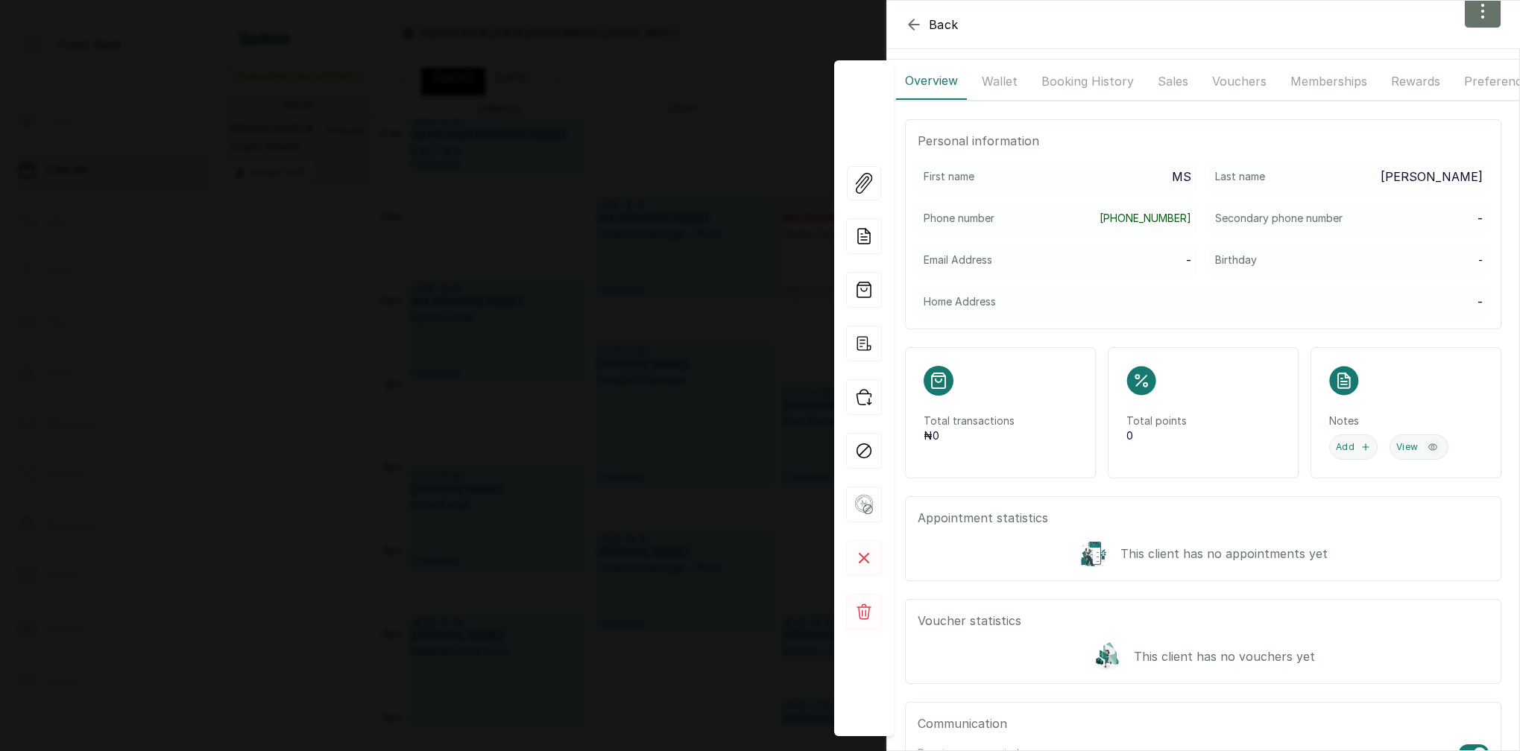
click at [970, 257] on p "Email Address" at bounding box center [957, 260] width 69 height 15
click at [1034, 262] on div "Email Address -" at bounding box center [1056, 260] width 279 height 30
drag, startPoint x: 1483, startPoint y: 16, endPoint x: 1455, endPoint y: 31, distance: 32.0
click at [1482, 16] on icon "button" at bounding box center [1482, 10] width 1 height 13
click at [1368, 55] on span "Edit" at bounding box center [1417, 55] width 143 height 18
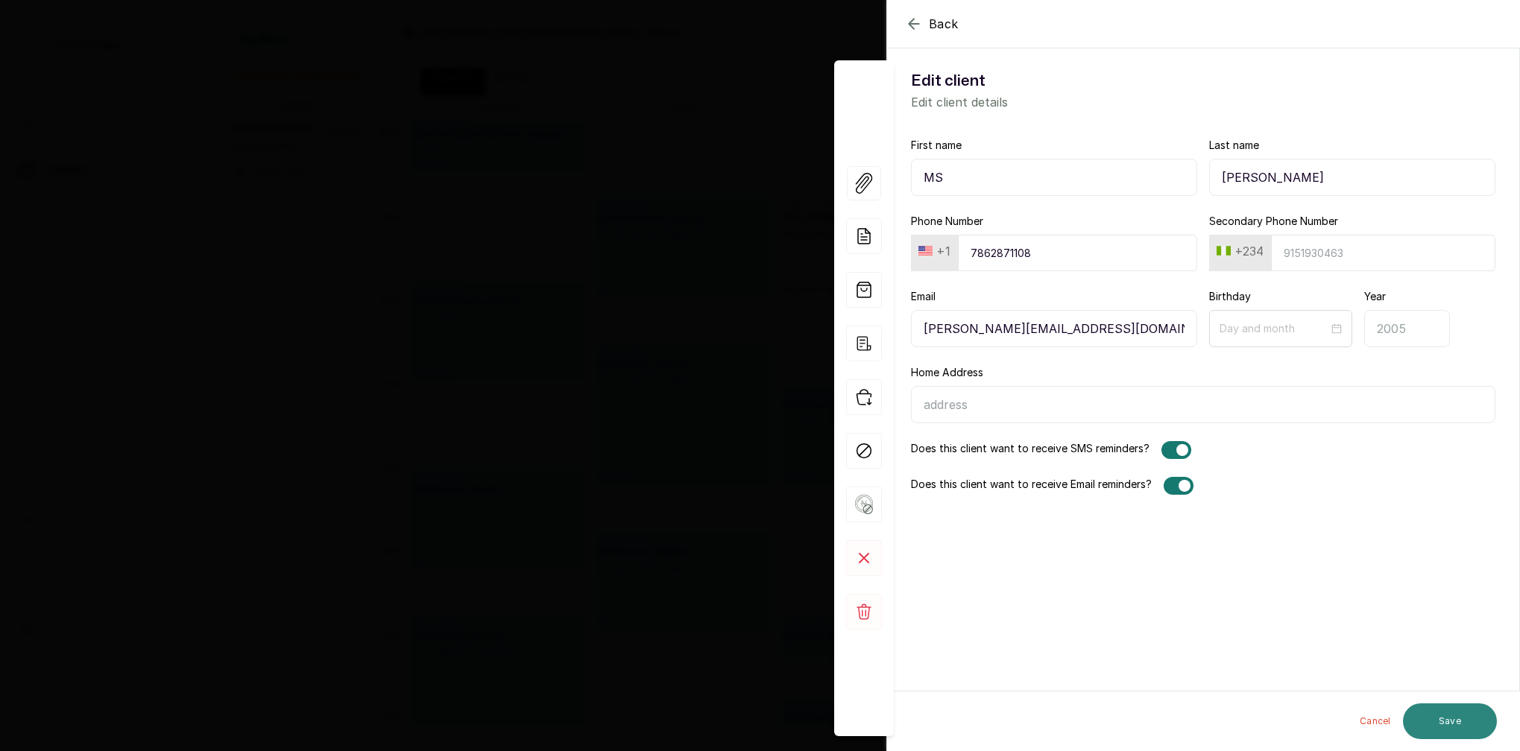
type input "[PERSON_NAME][EMAIL_ADDRESS][DOMAIN_NAME]"
click at [1464, 717] on button "Save" at bounding box center [1450, 722] width 94 height 36
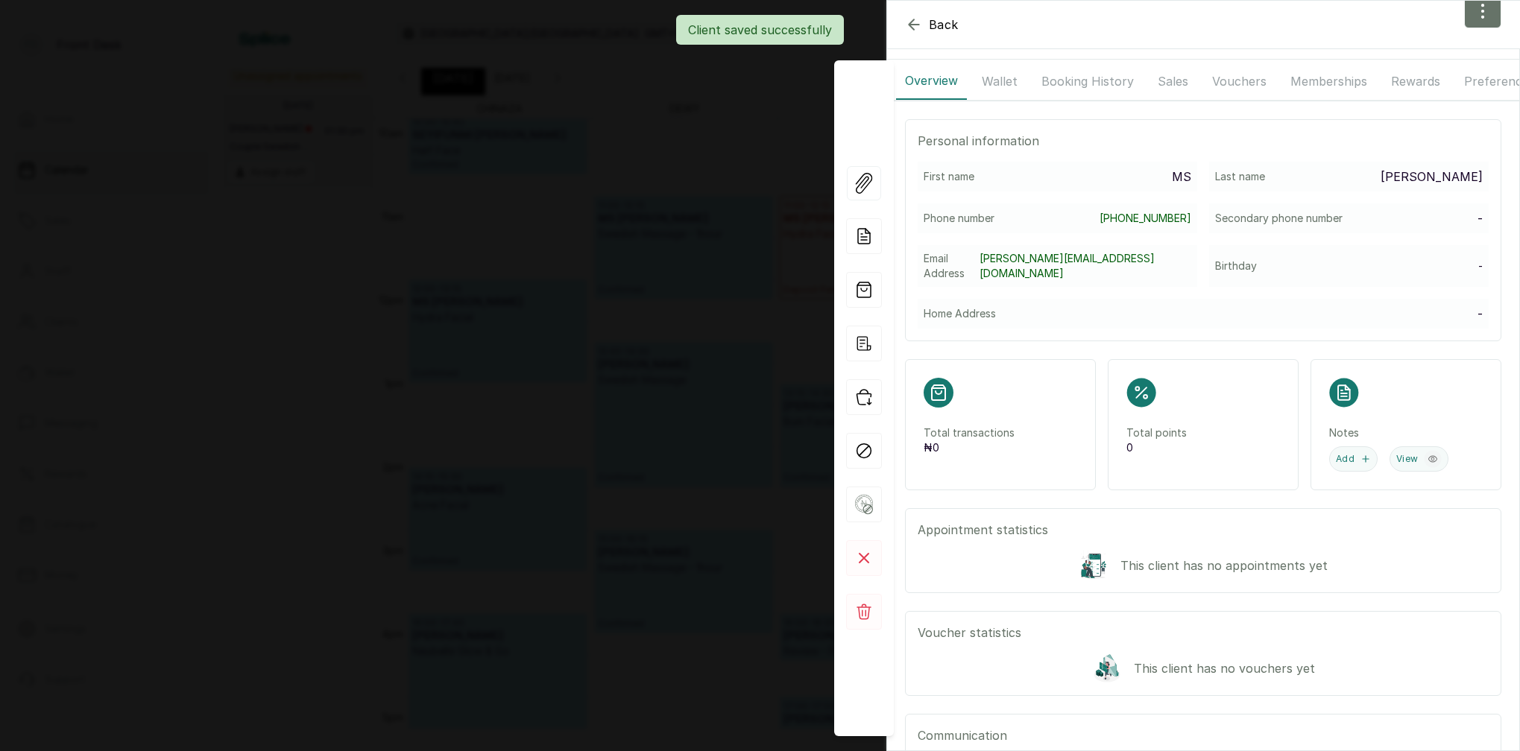
click at [752, 159] on div "Back MS JESSICA MJ MS JESSICA jessica.amanambu@yahoo.com Overview Wallet Bookin…" at bounding box center [760, 375] width 1520 height 751
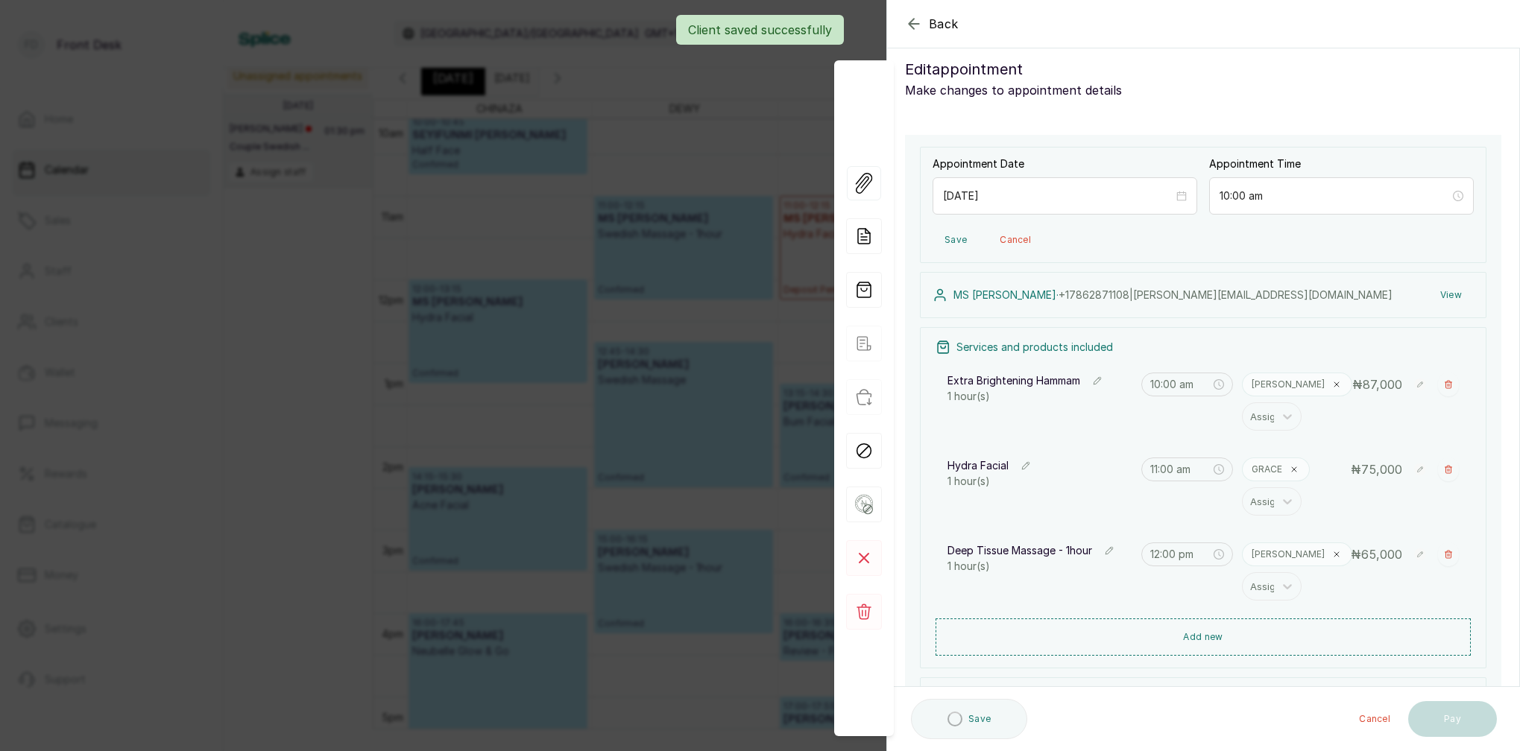
click at [647, 159] on div "Back Appointment Details Edit appointment Make changes to appointment details A…" at bounding box center [760, 375] width 1520 height 751
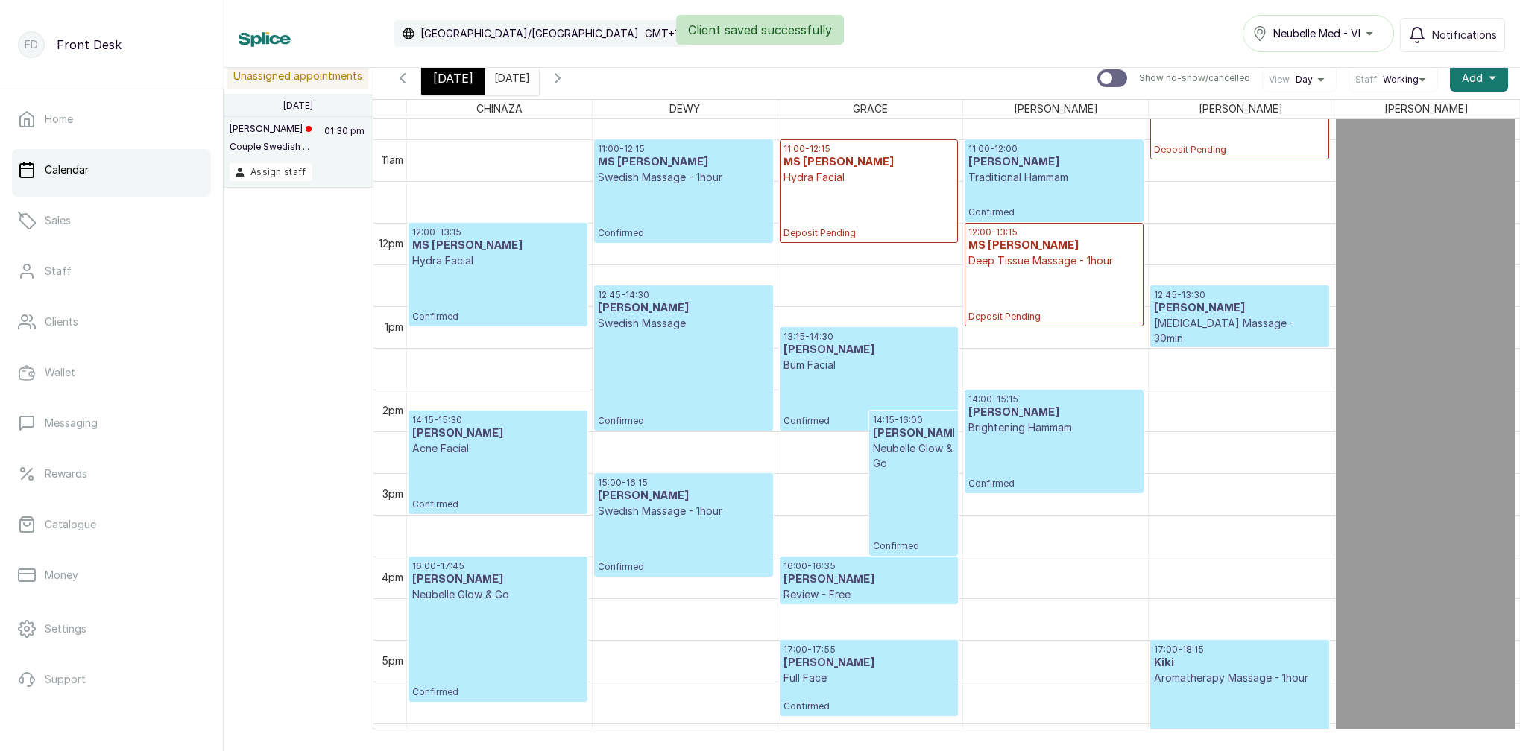
scroll to position [899, 0]
click at [461, 83] on span "[DATE]" at bounding box center [453, 78] width 40 height 18
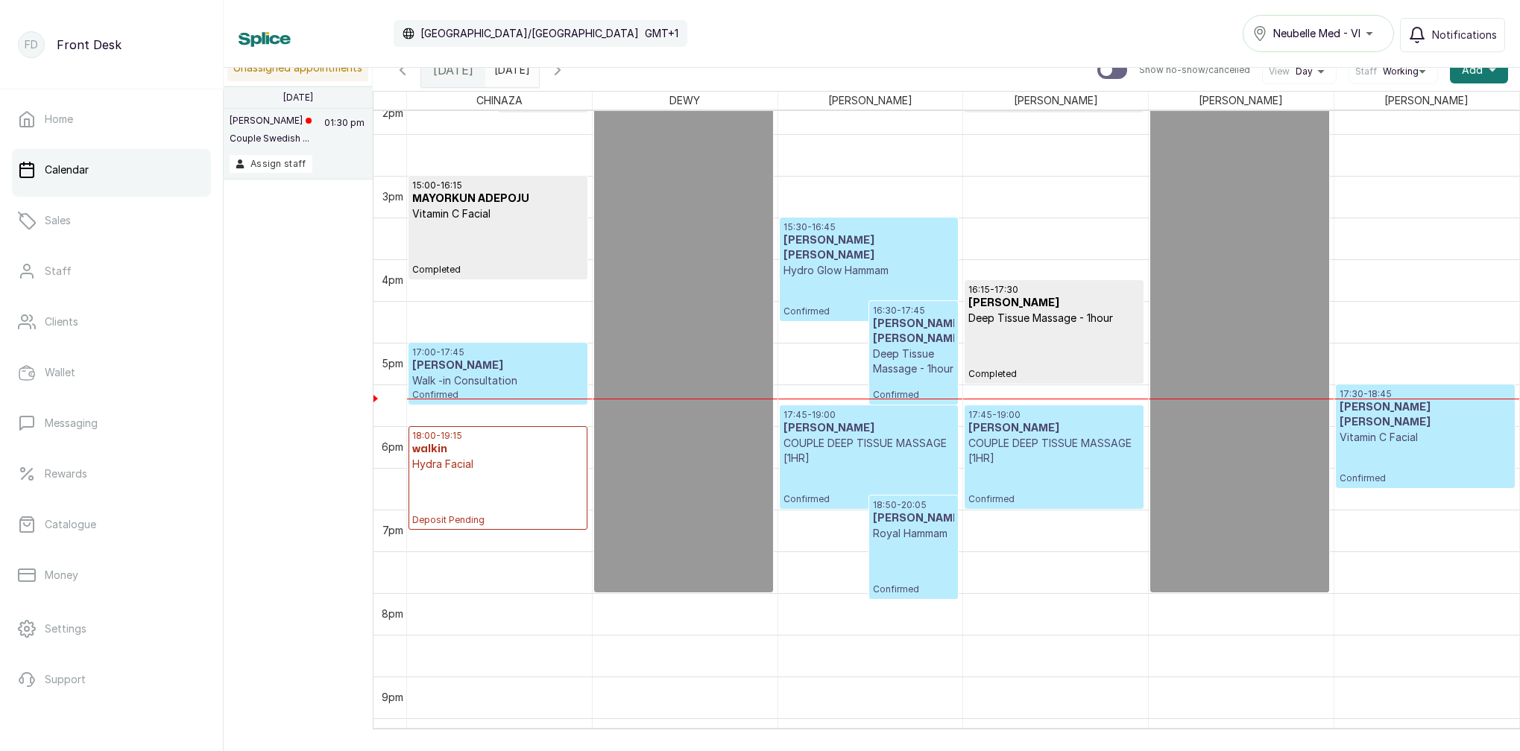
scroll to position [1188, 0]
click at [402, 74] on icon "button" at bounding box center [403, 70] width 18 height 18
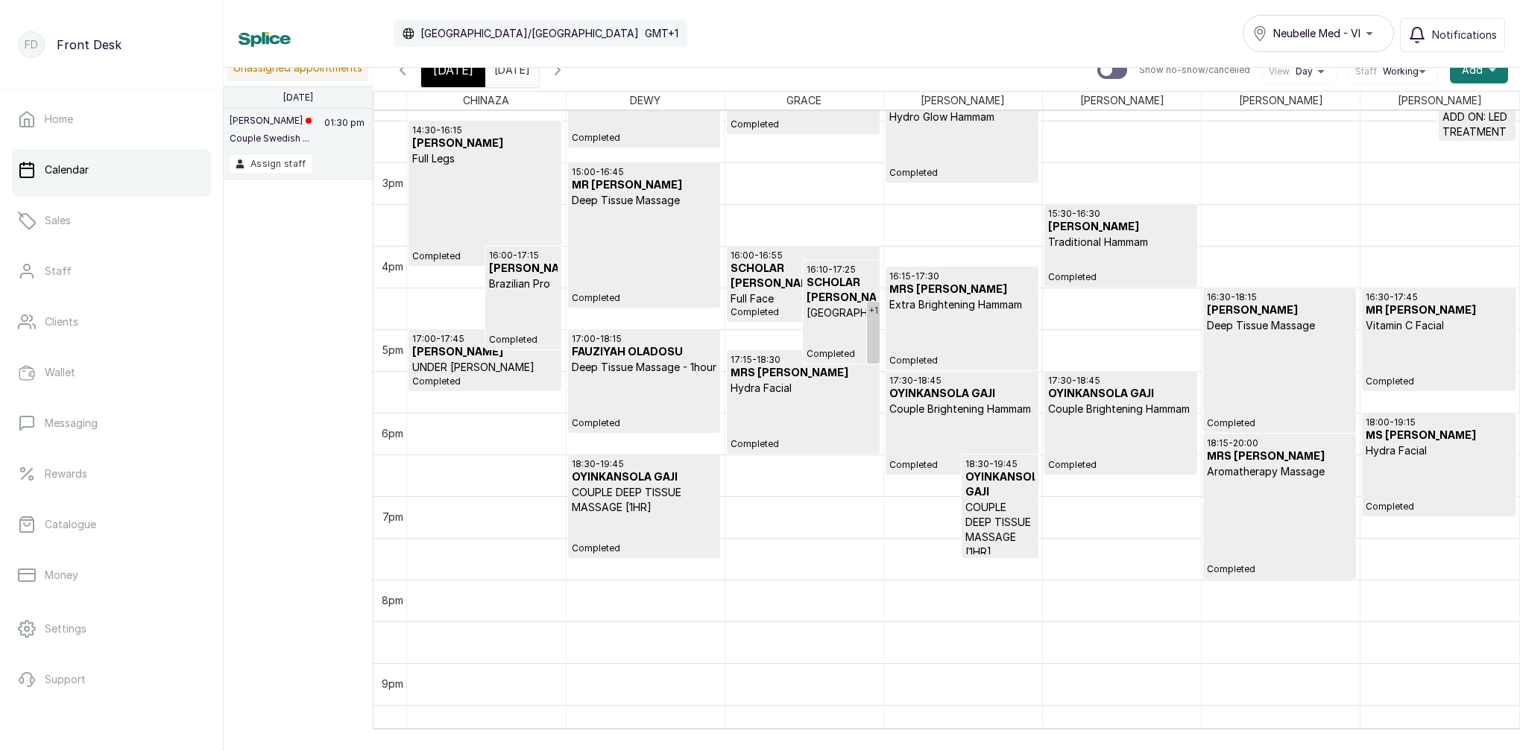
scroll to position [1223, 0]
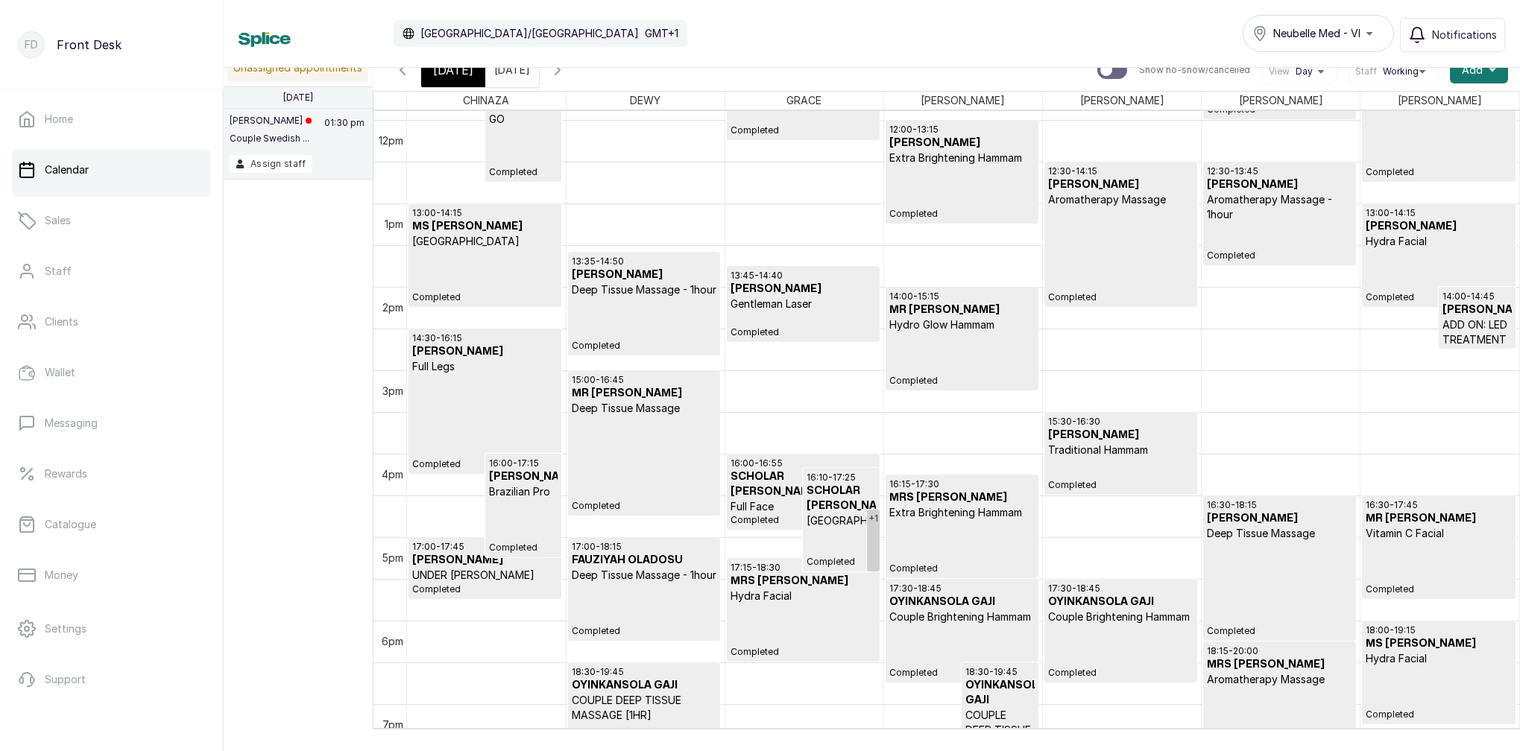
click at [957, 325] on p "Hydro Glow Hammam" at bounding box center [961, 325] width 145 height 15
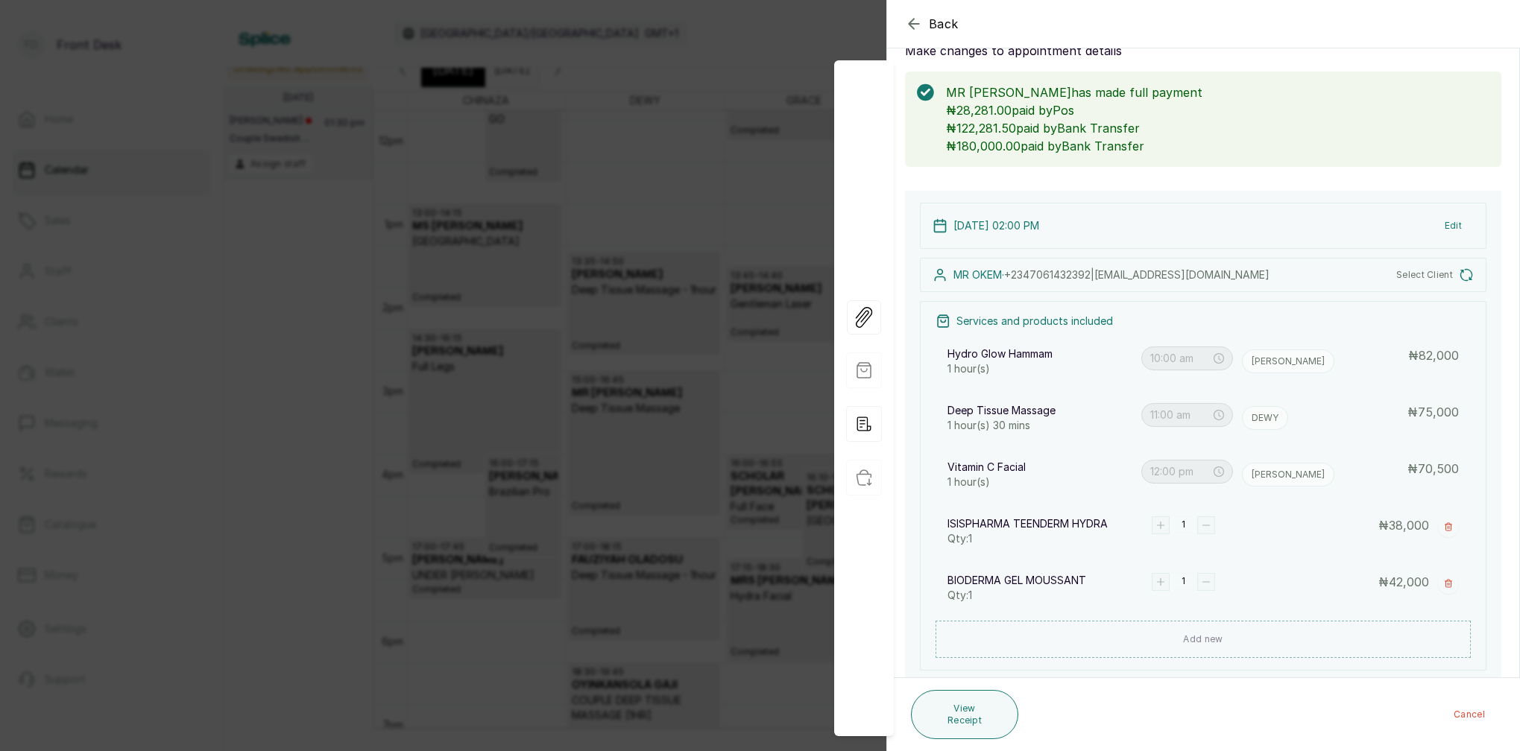
type input "2:00 pm"
type input "3:00 pm"
type input "4:30 pm"
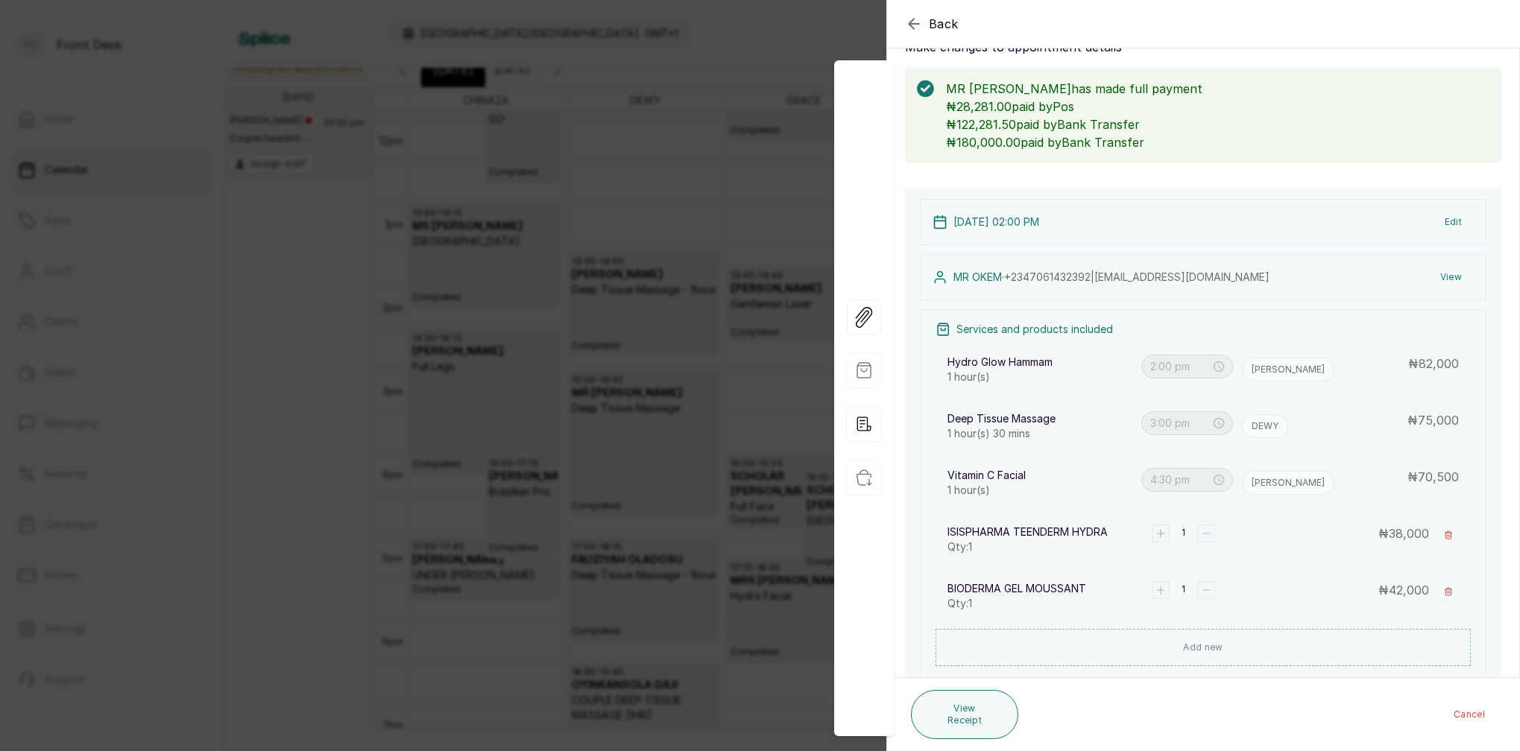
click at [1459, 277] on button "View" at bounding box center [1450, 277] width 45 height 27
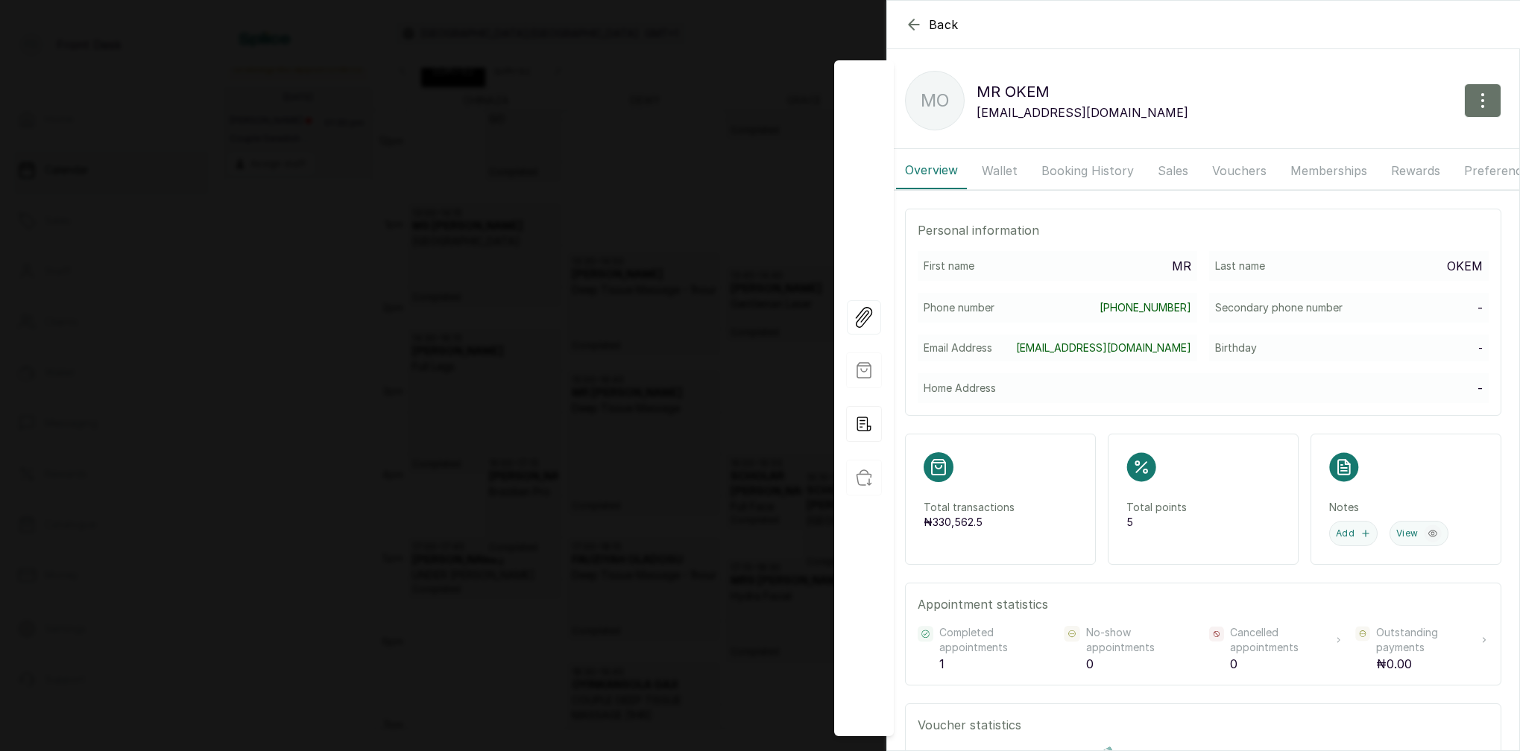
click at [1104, 172] on button "Booking History" at bounding box center [1087, 170] width 110 height 37
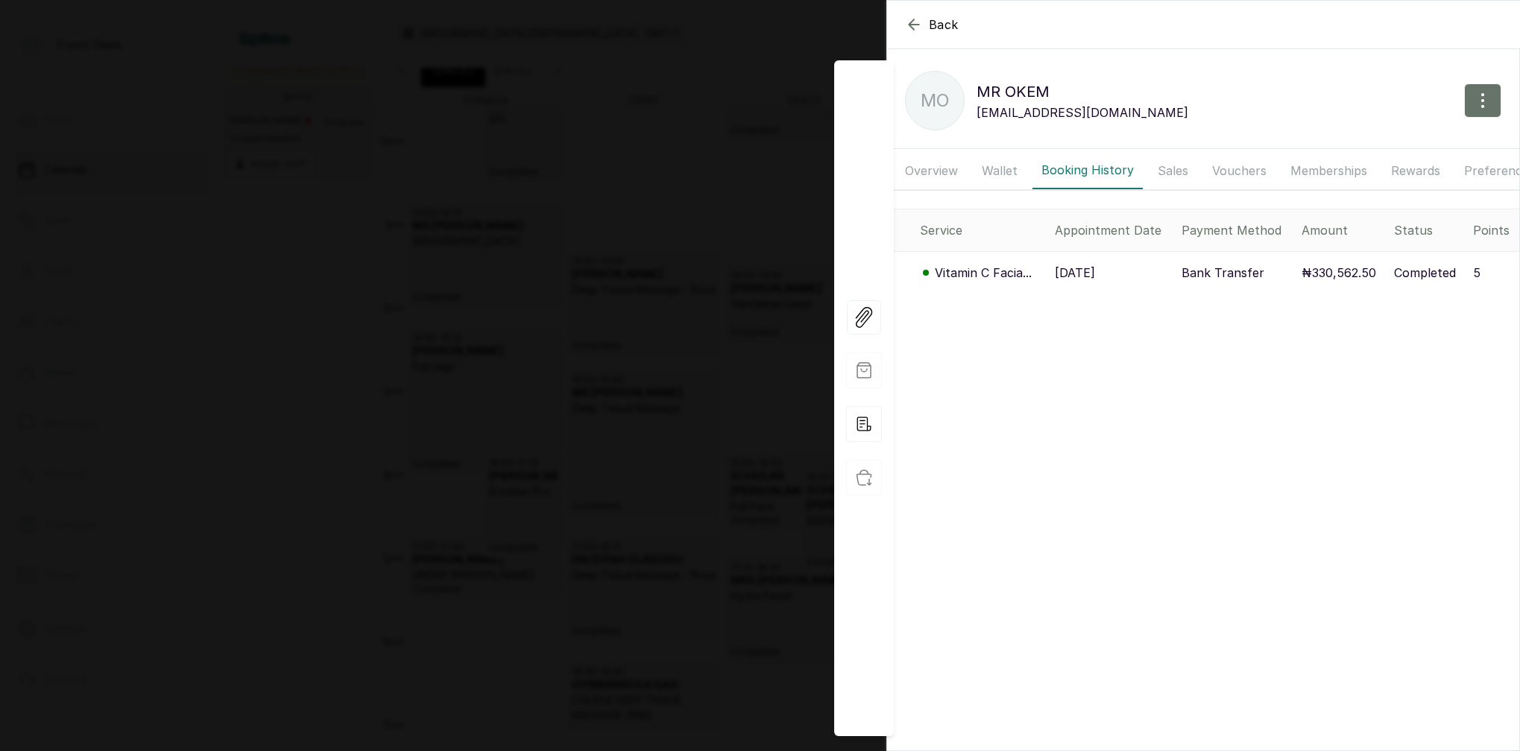
click at [982, 277] on p "Vitamin C Facia..." at bounding box center [983, 273] width 97 height 18
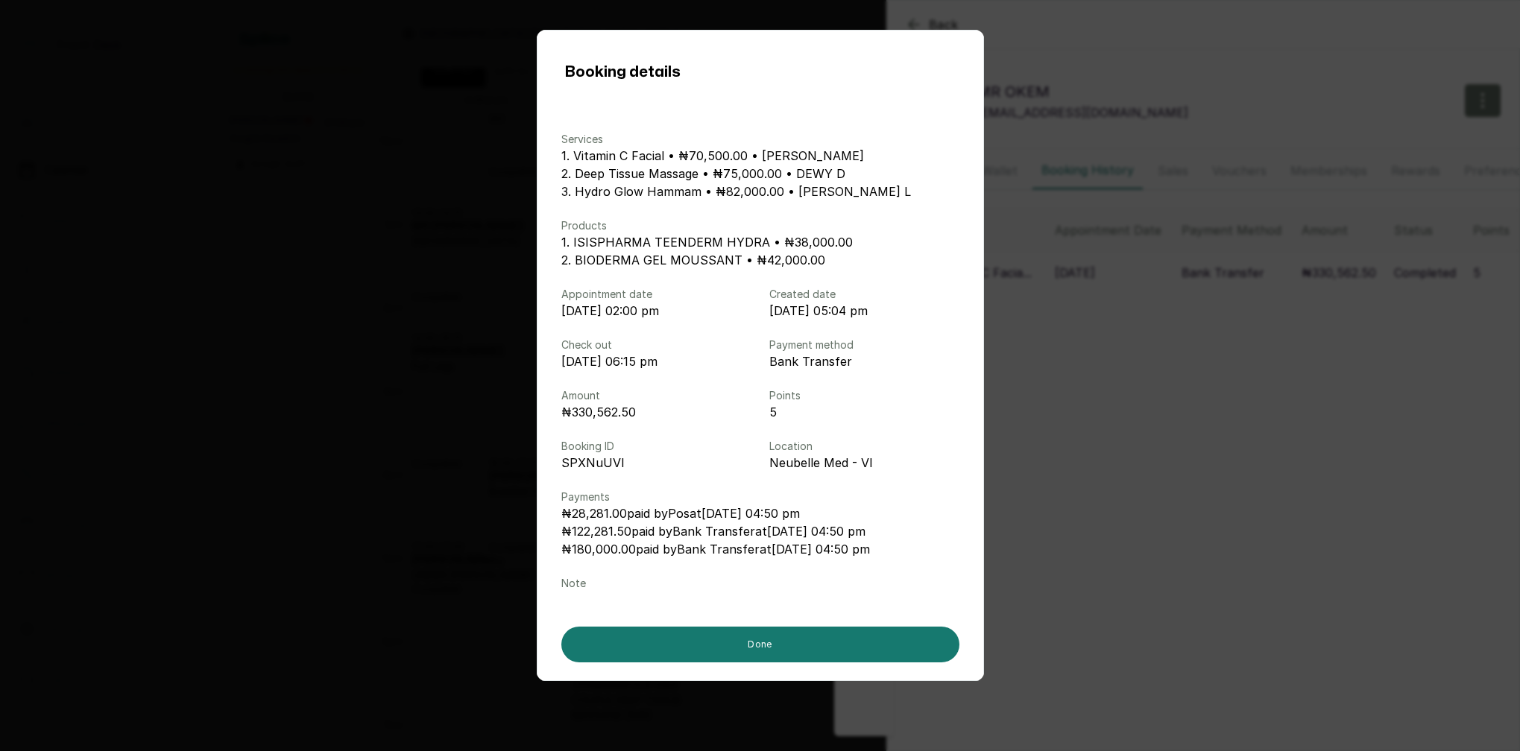
click at [1040, 353] on div "Booking details Services 1. Vitamin C Facial • ₦70,500.00 • MARY I 2. Deep Tiss…" at bounding box center [760, 375] width 1520 height 751
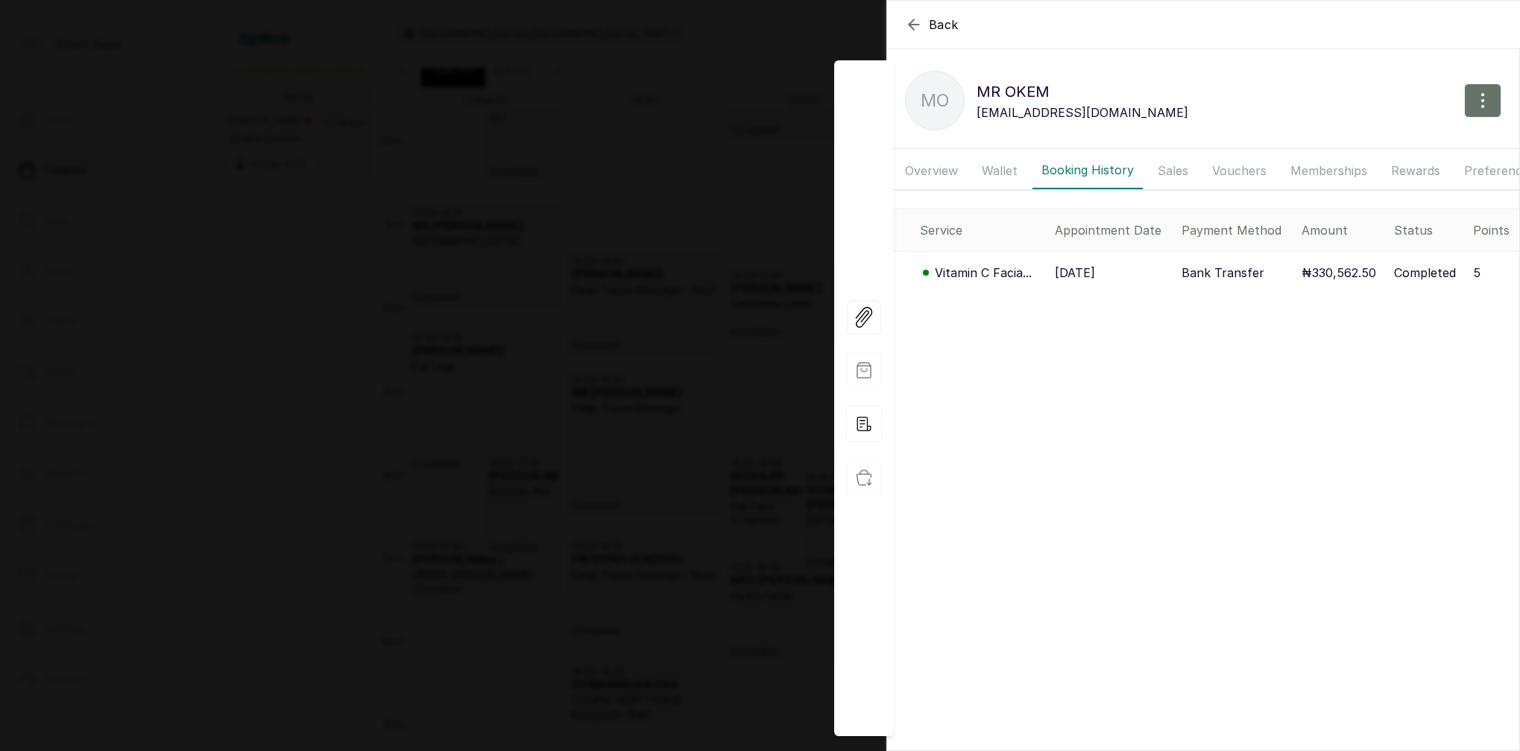
click at [333, 262] on div "Back MR OKEM MO MR OKEM ookpara@hotmail.com Overview Wallet Booking History Sal…" at bounding box center [760, 375] width 1520 height 751
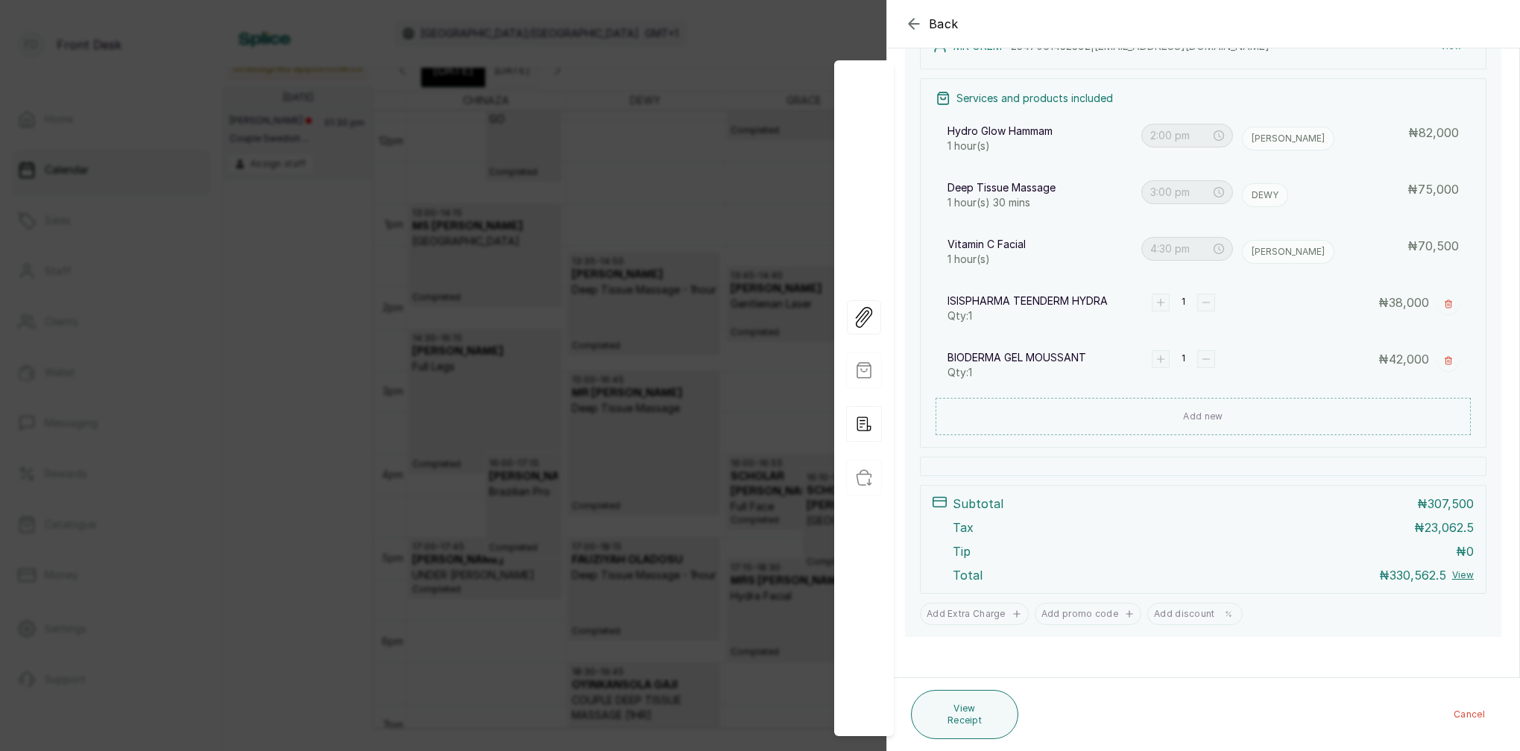
scroll to position [291, 0]
click at [680, 257] on div "Back Appointment Details Edit appointment Make changes to appointment details M…" at bounding box center [760, 375] width 1520 height 751
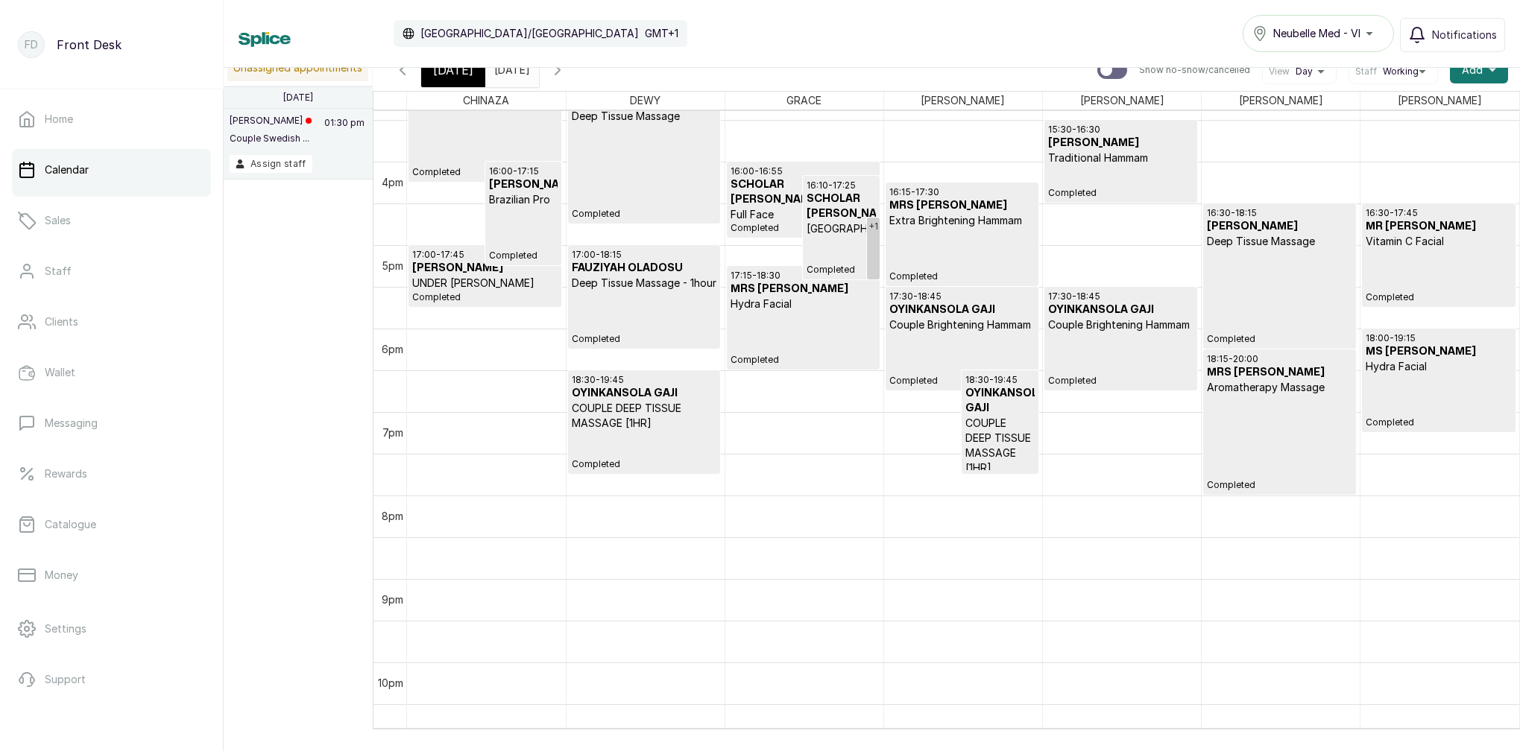
scroll to position [1319, 0]
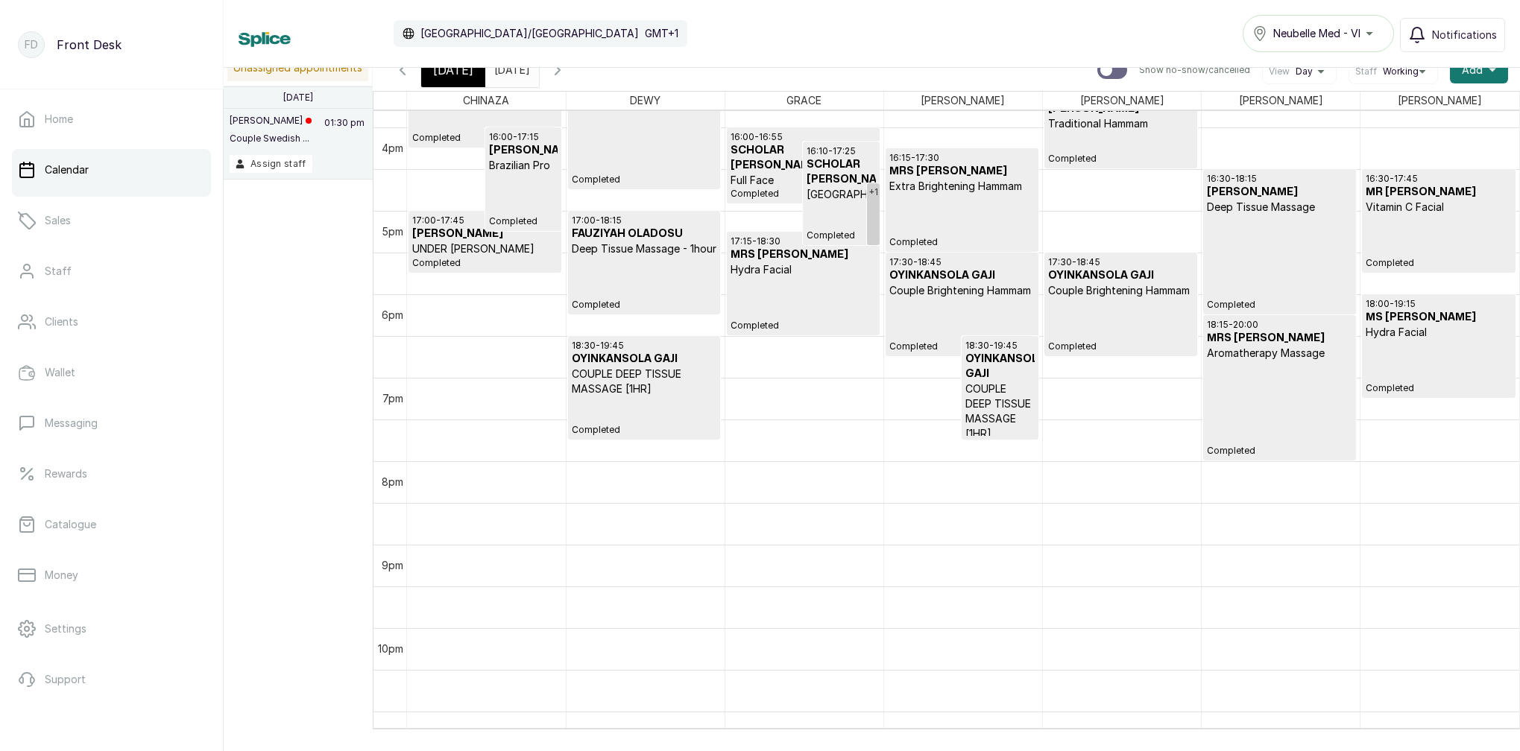
drag, startPoint x: 458, startPoint y: 79, endPoint x: 473, endPoint y: 84, distance: 15.1
click at [458, 79] on div "[DATE]" at bounding box center [453, 70] width 64 height 34
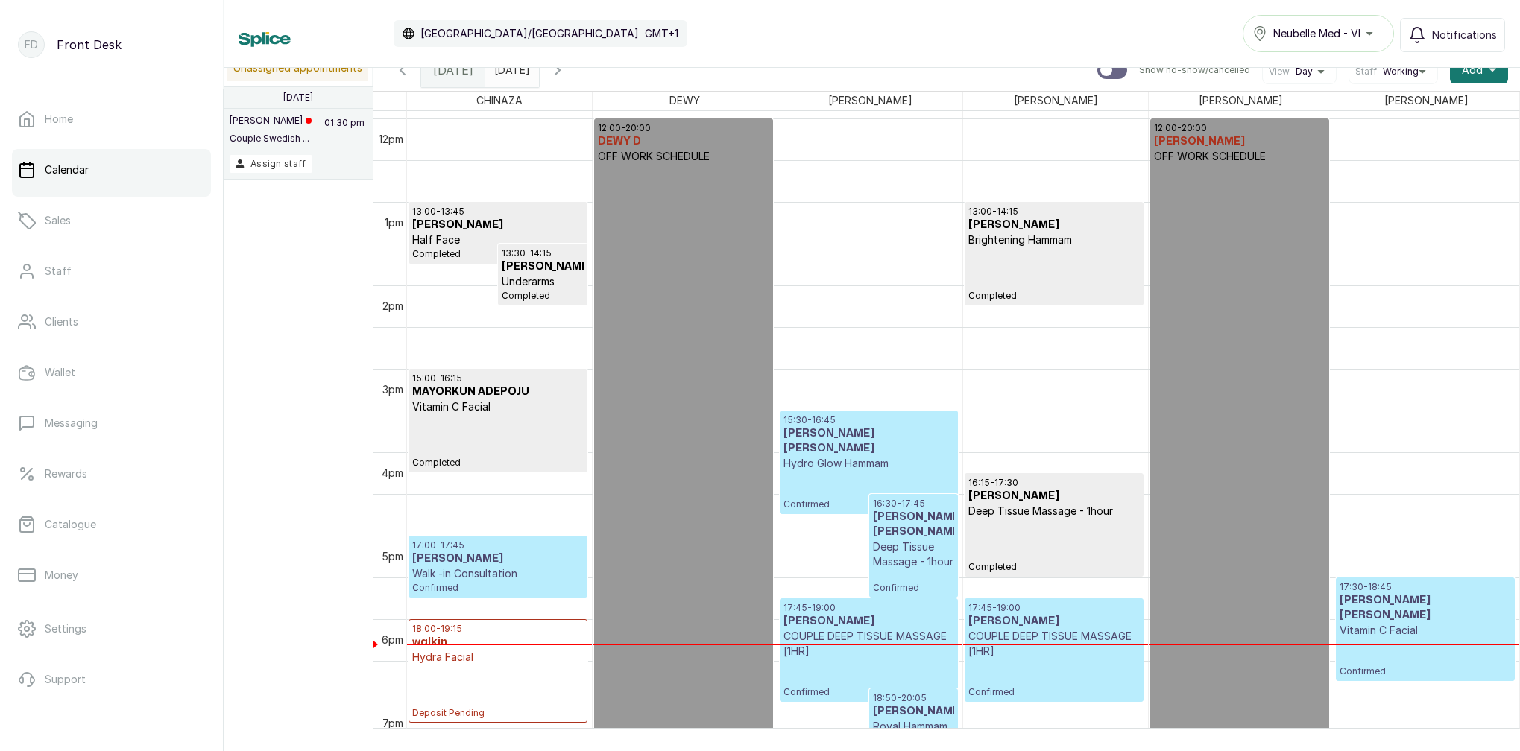
scroll to position [976, 0]
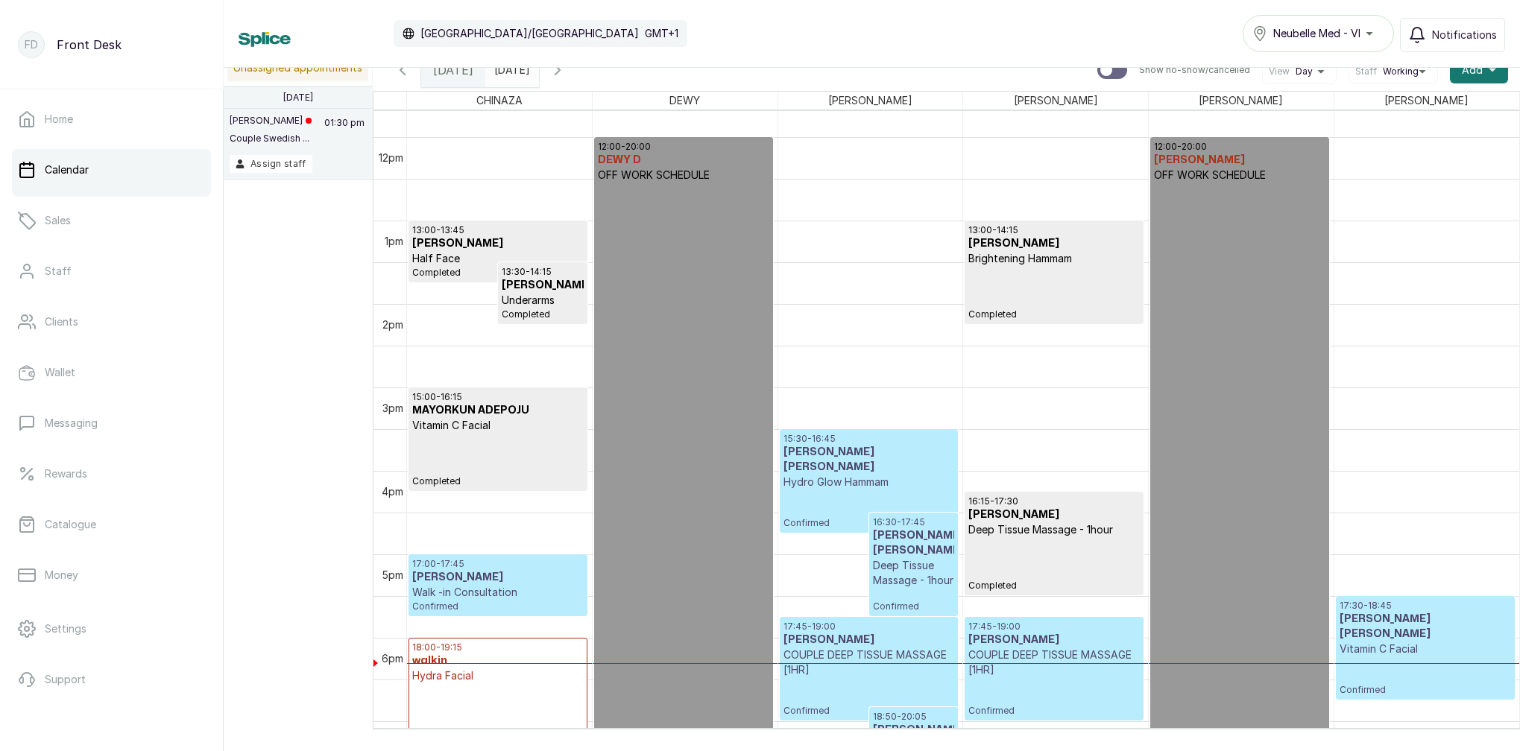
click at [510, 76] on input "2025-08-12" at bounding box center [498, 66] width 24 height 25
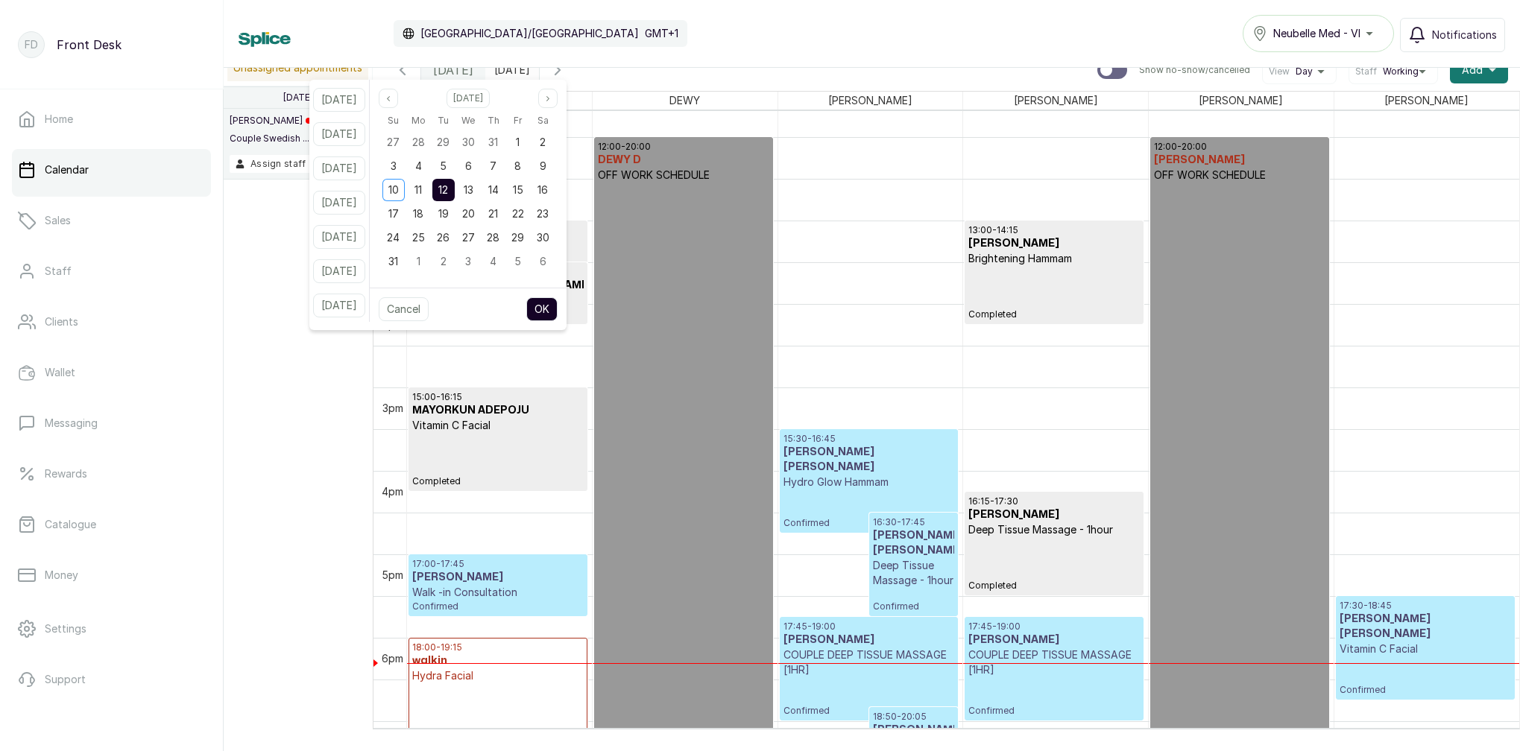
drag, startPoint x: 443, startPoint y: 189, endPoint x: 467, endPoint y: 190, distance: 23.9
click at [431, 189] on div "11" at bounding box center [418, 190] width 25 height 24
click at [455, 190] on div "12" at bounding box center [443, 190] width 22 height 22
click at [557, 308] on button "OK" at bounding box center [541, 309] width 31 height 24
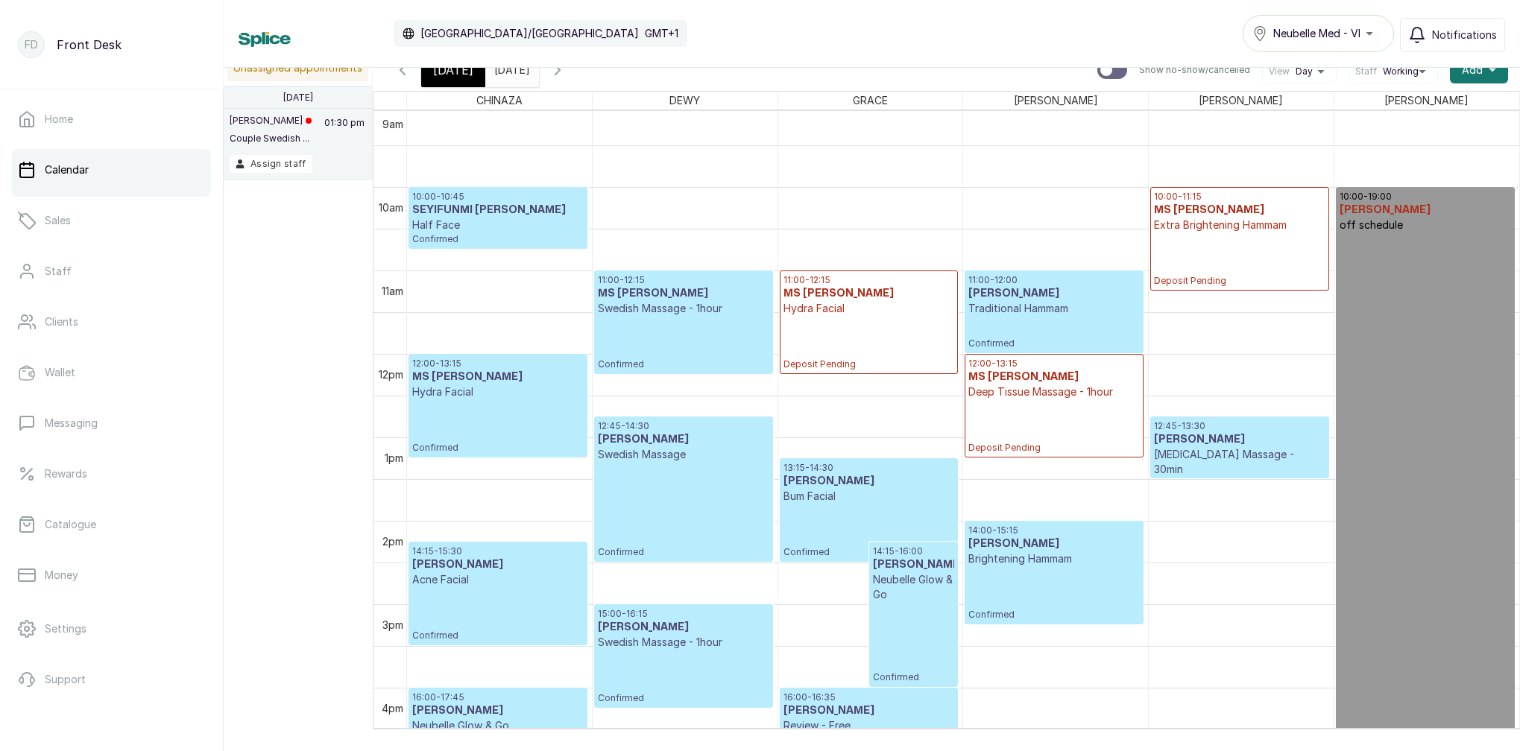
scroll to position [713, 0]
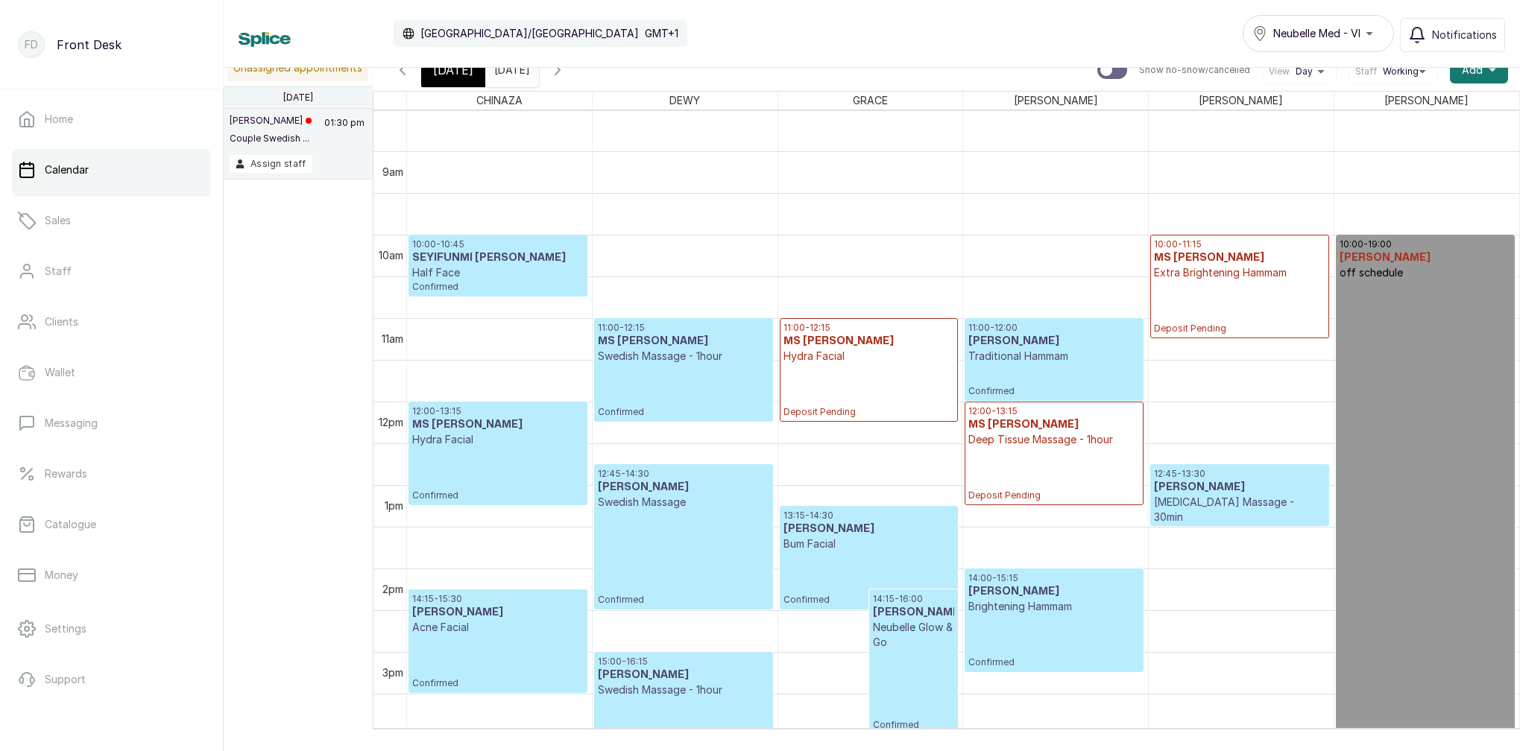
click at [510, 77] on input "2025-08-12" at bounding box center [498, 66] width 24 height 25
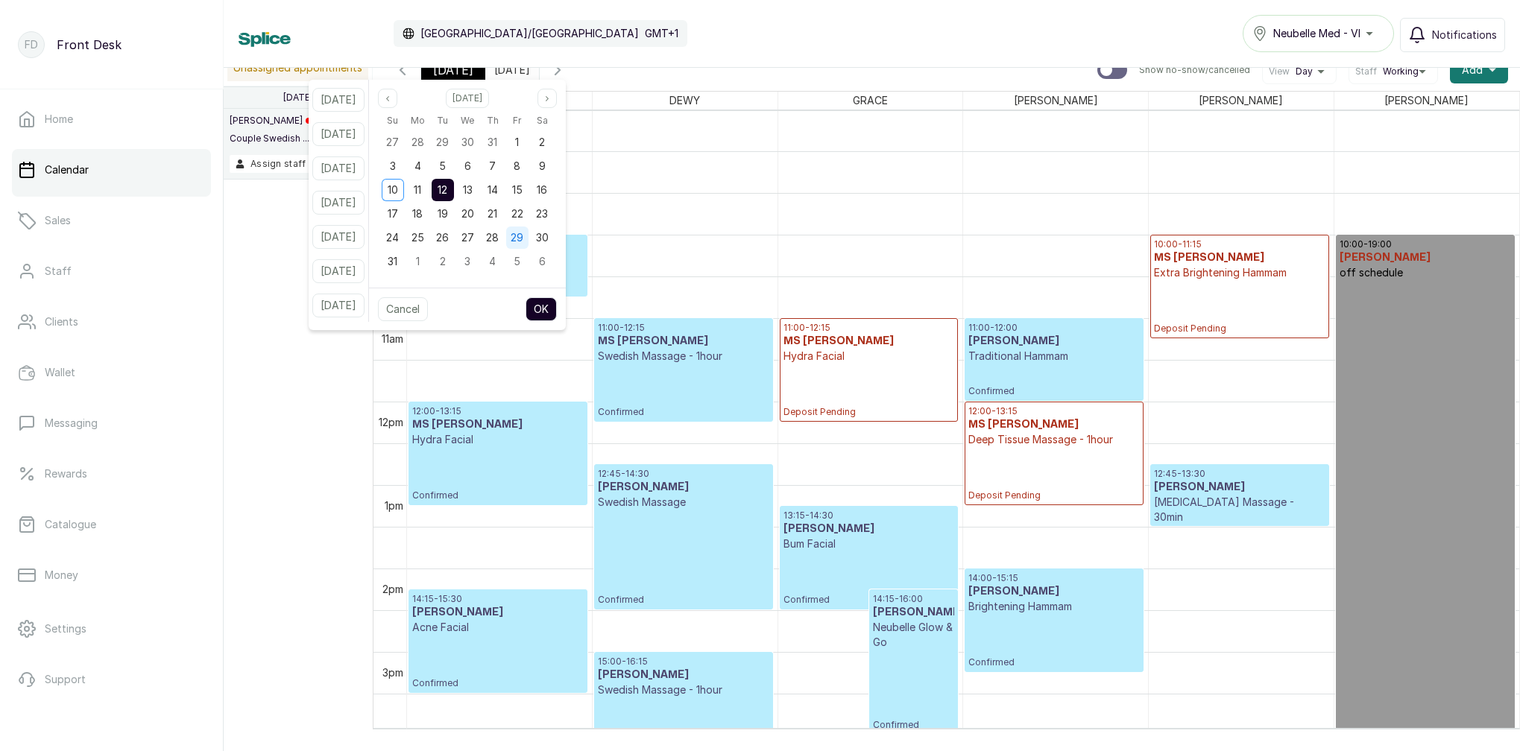
drag, startPoint x: 516, startPoint y: 196, endPoint x: 536, endPoint y: 241, distance: 49.4
click at [504, 196] on div "14" at bounding box center [492, 190] width 22 height 22
click at [557, 302] on button "OK" at bounding box center [540, 309] width 31 height 24
type input "2025-08-14"
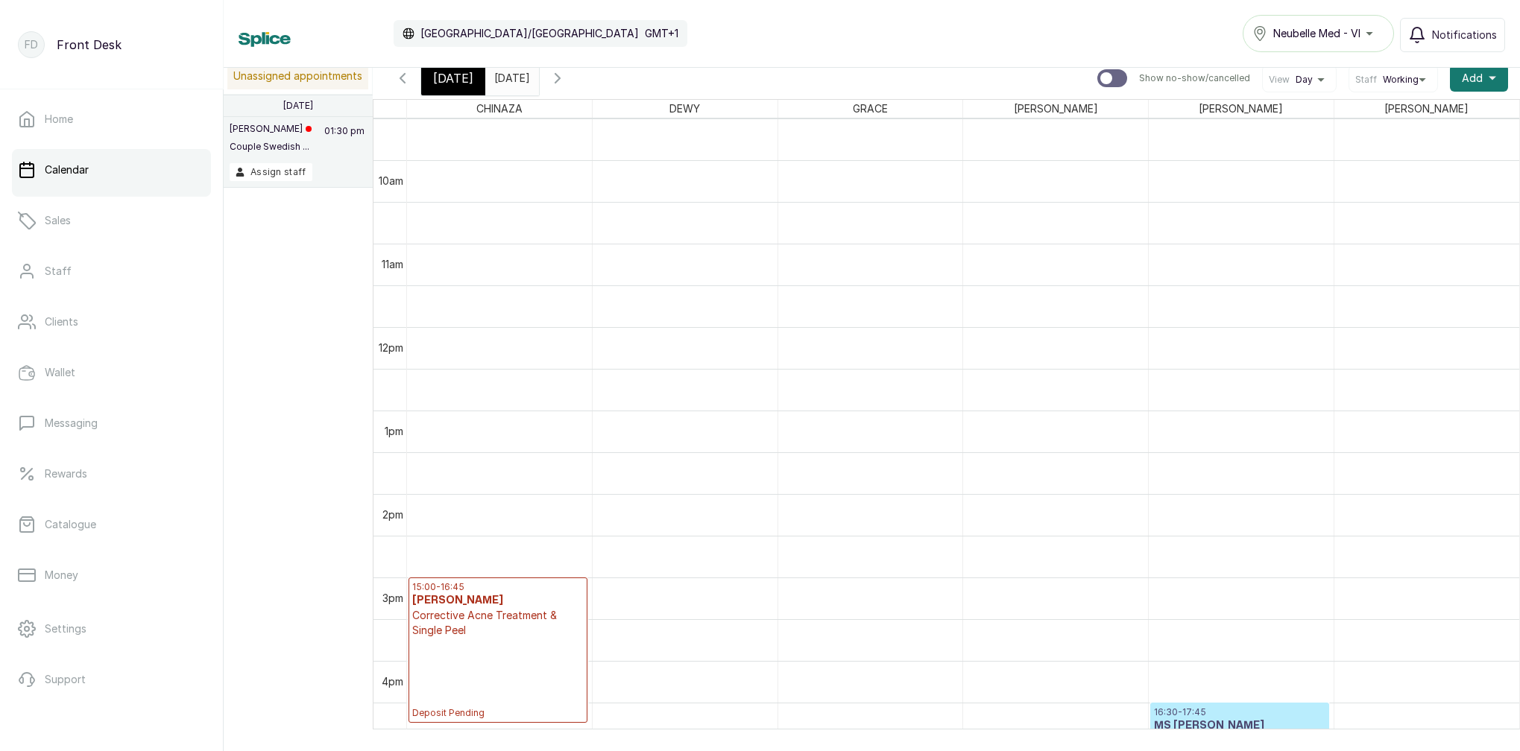
scroll to position [705, 0]
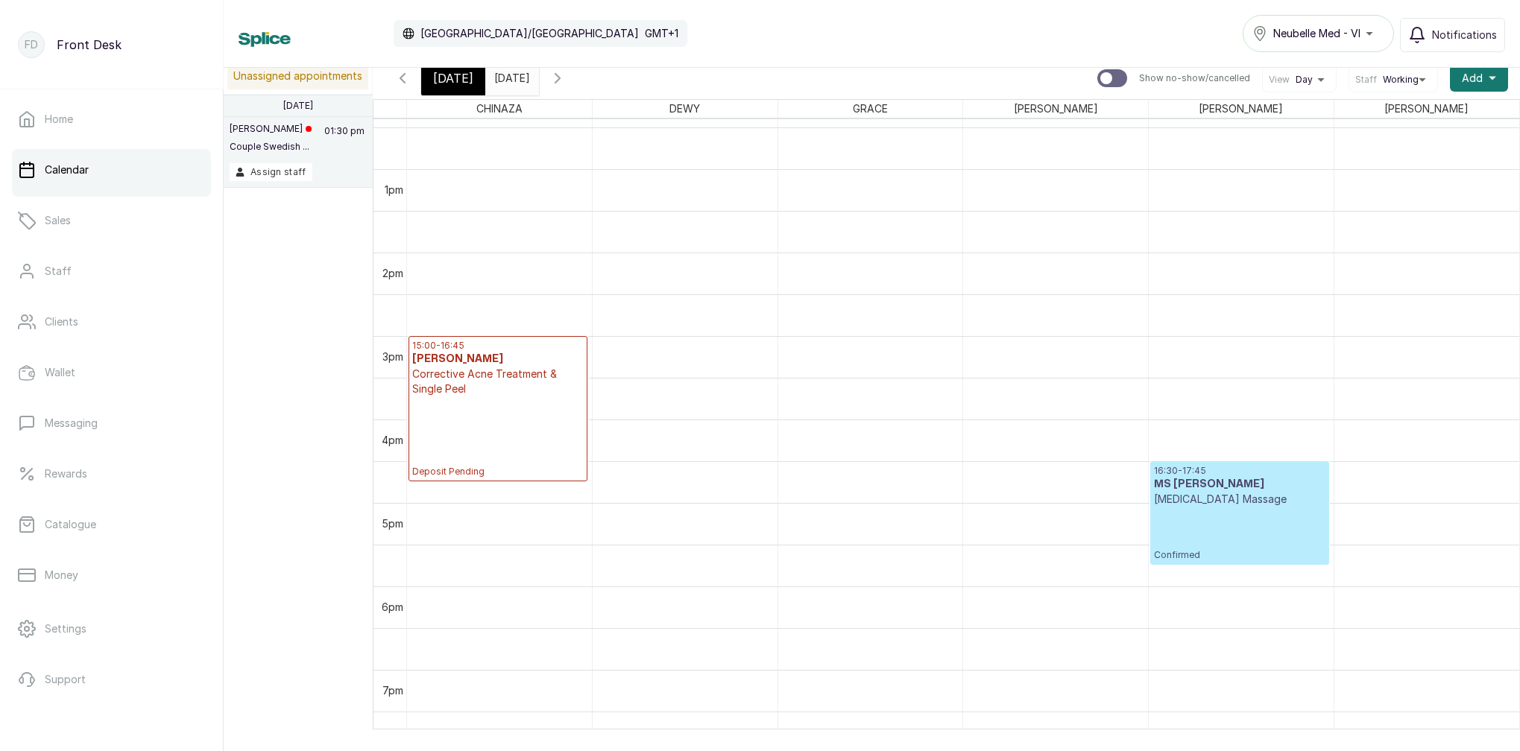
click at [446, 85] on span "[DATE]" at bounding box center [453, 78] width 40 height 18
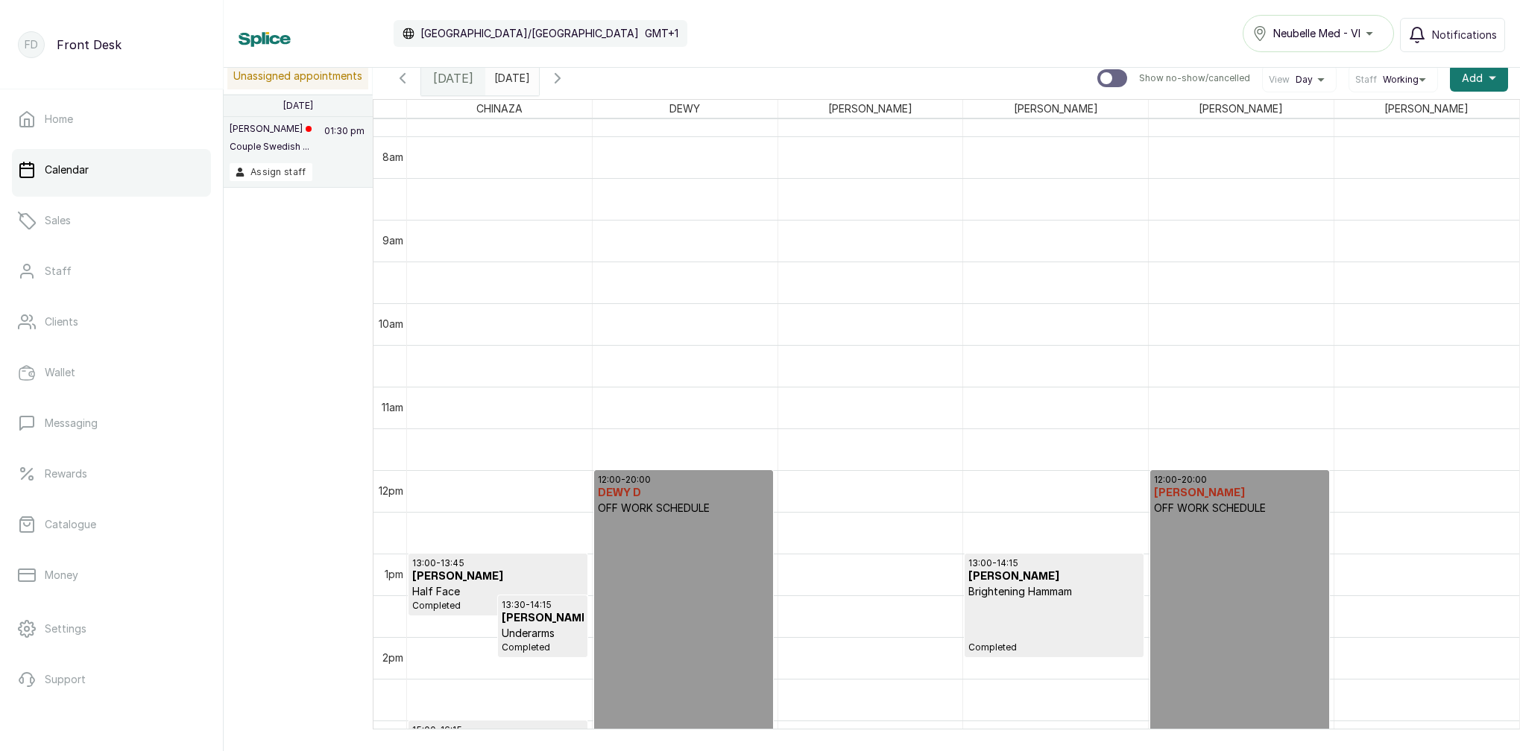
scroll to position [681, 0]
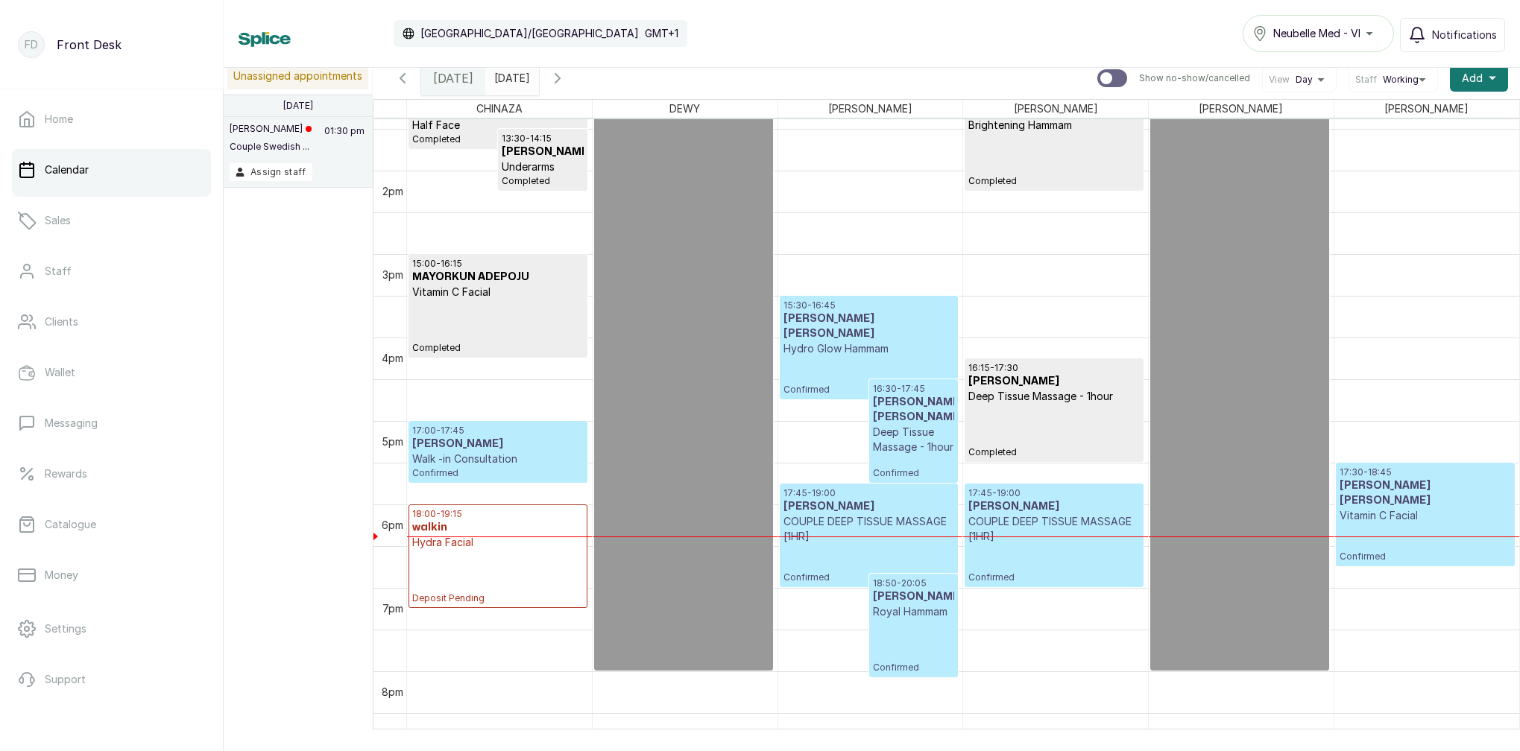
click at [1453, 486] on h3 "[PERSON_NAME] [PERSON_NAME]" at bounding box center [1424, 493] width 171 height 30
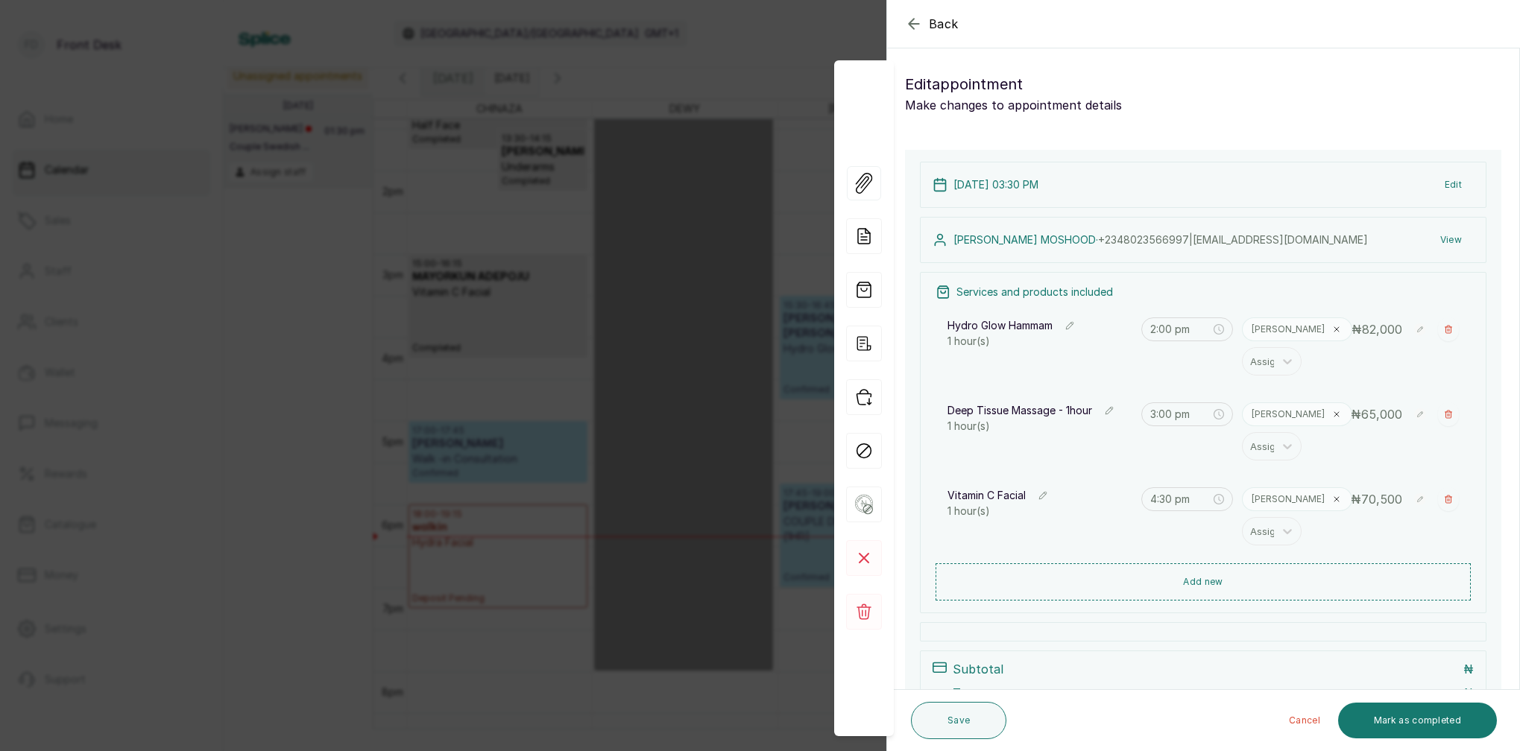
type input "3:30 pm"
type input "4:30 pm"
type input "5:30 pm"
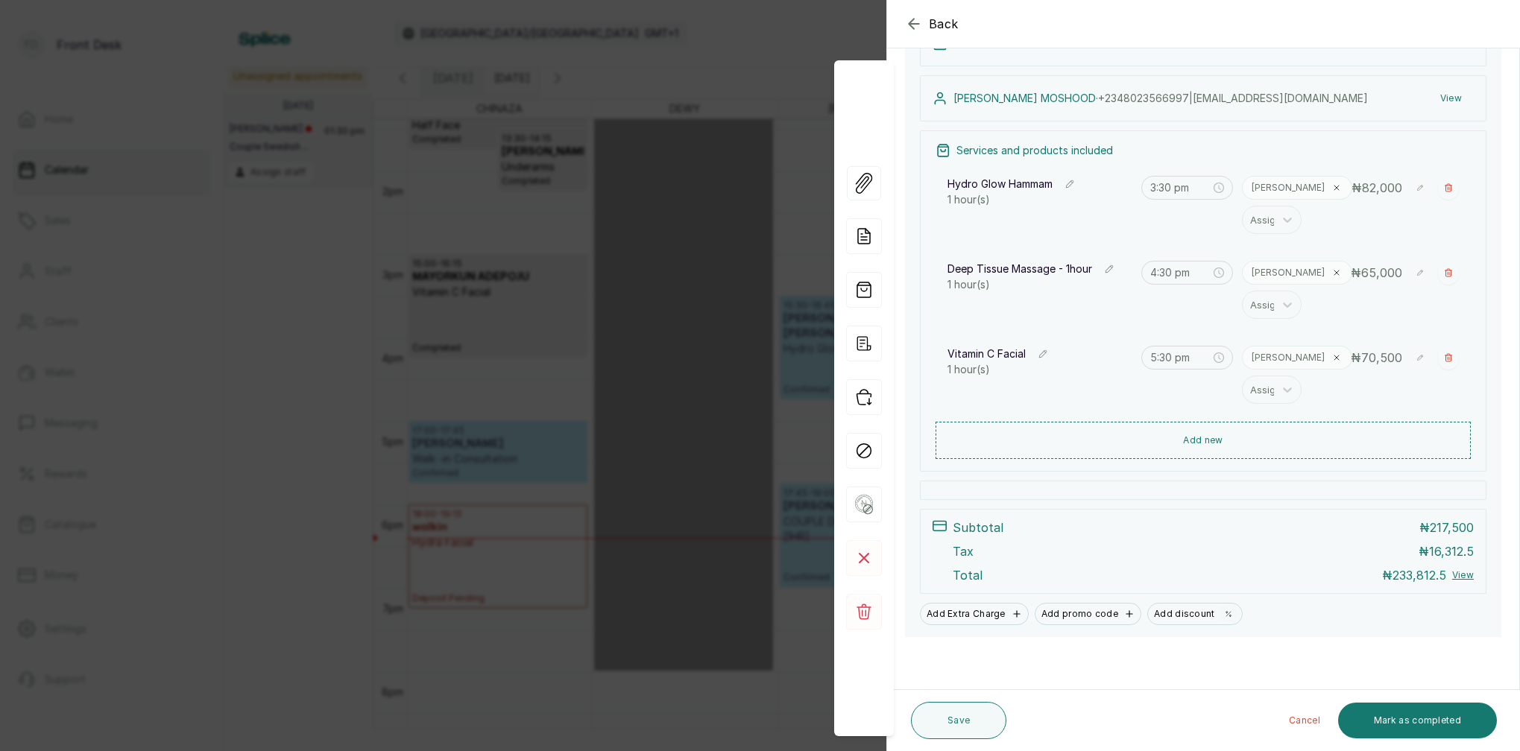
scroll to position [201, 0]
click at [560, 75] on div "Back Appointment Details Edit appointment Make changes to appointment details M…" at bounding box center [760, 375] width 1520 height 751
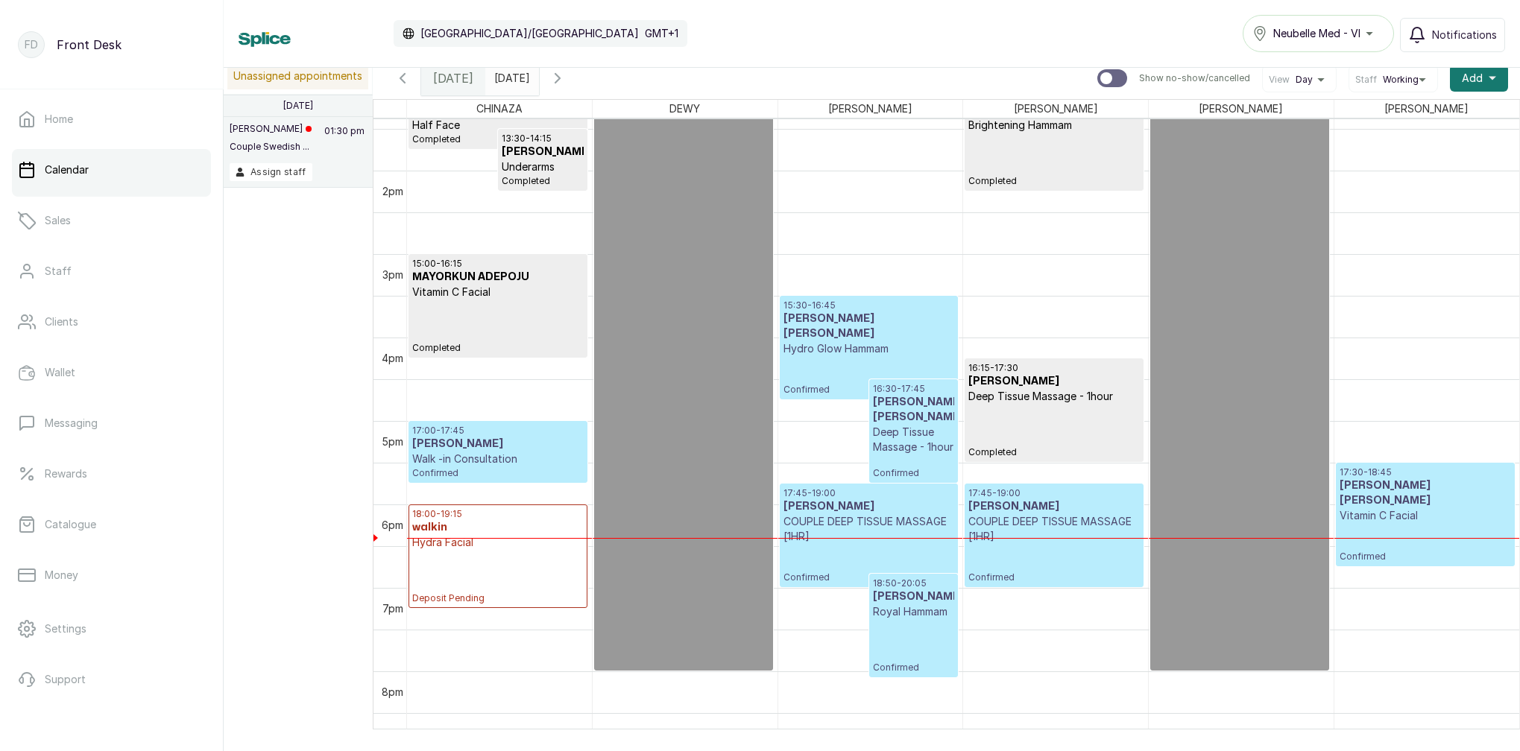
click at [510, 78] on input "2025-08-14" at bounding box center [498, 74] width 24 height 25
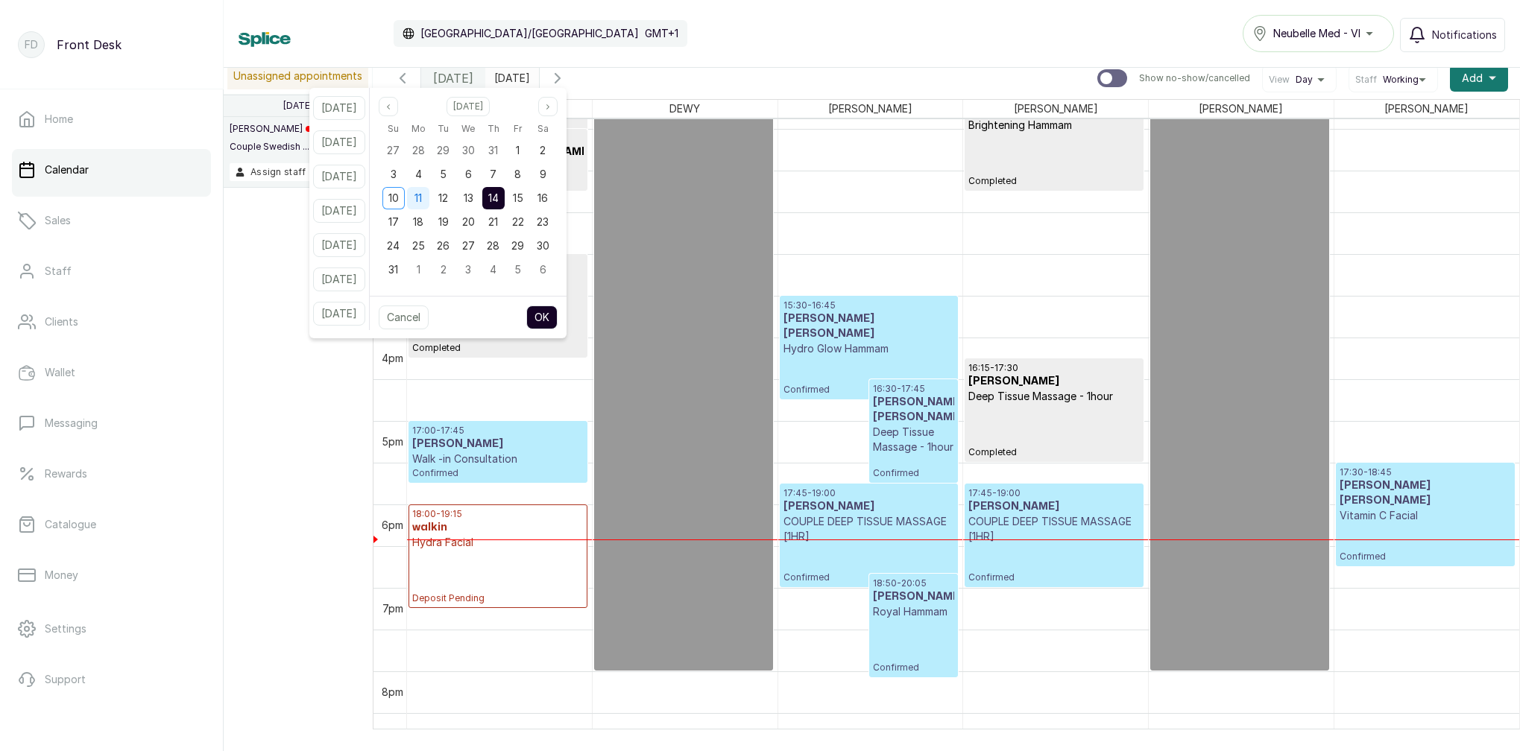
drag, startPoint x: 414, startPoint y: 197, endPoint x: 424, endPoint y: 199, distance: 9.9
click at [399, 197] on span "10" at bounding box center [393, 198] width 10 height 13
click at [399, 220] on span "17" at bounding box center [393, 221] width 10 height 13
click at [557, 317] on button "OK" at bounding box center [541, 318] width 31 height 24
type input "2025-08-17"
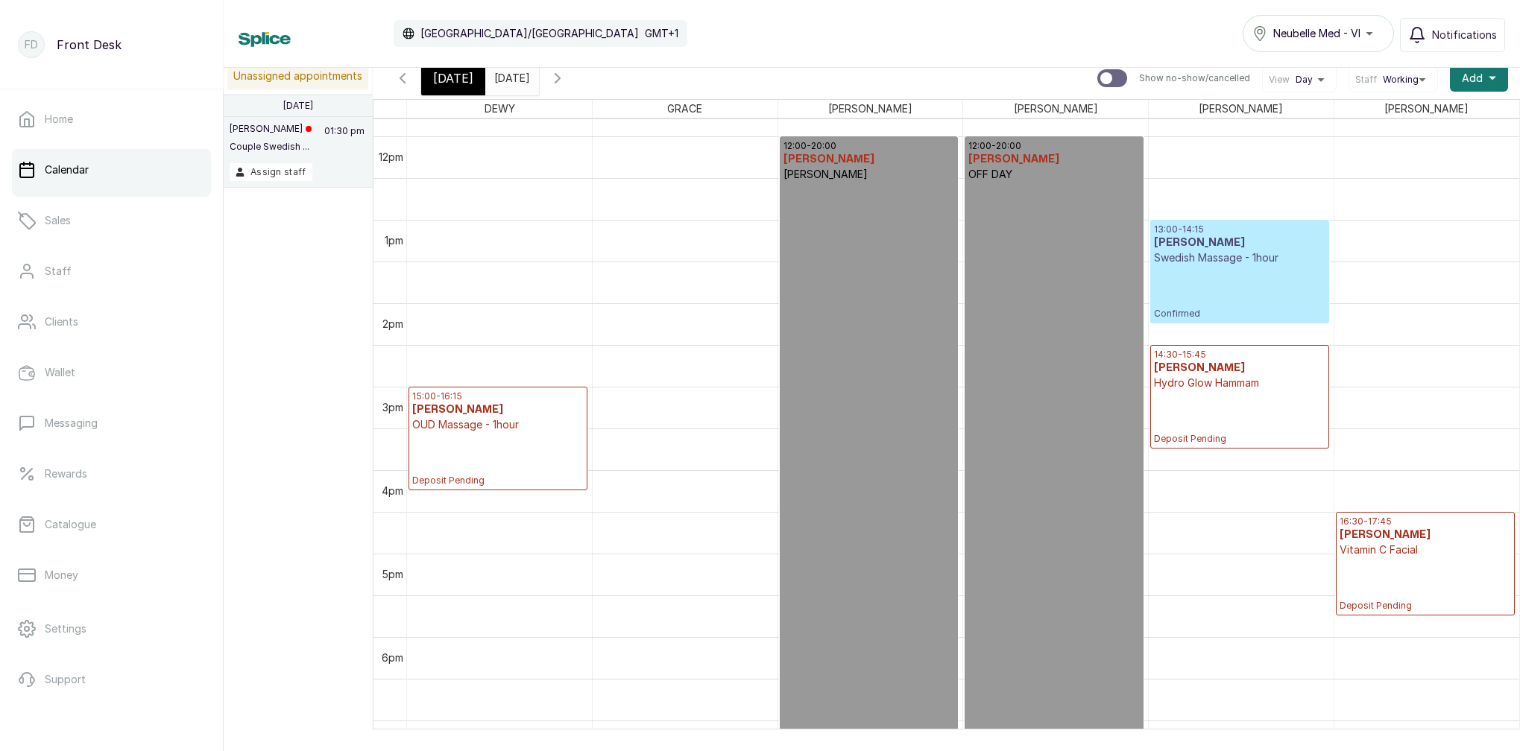
scroll to position [1022, 0]
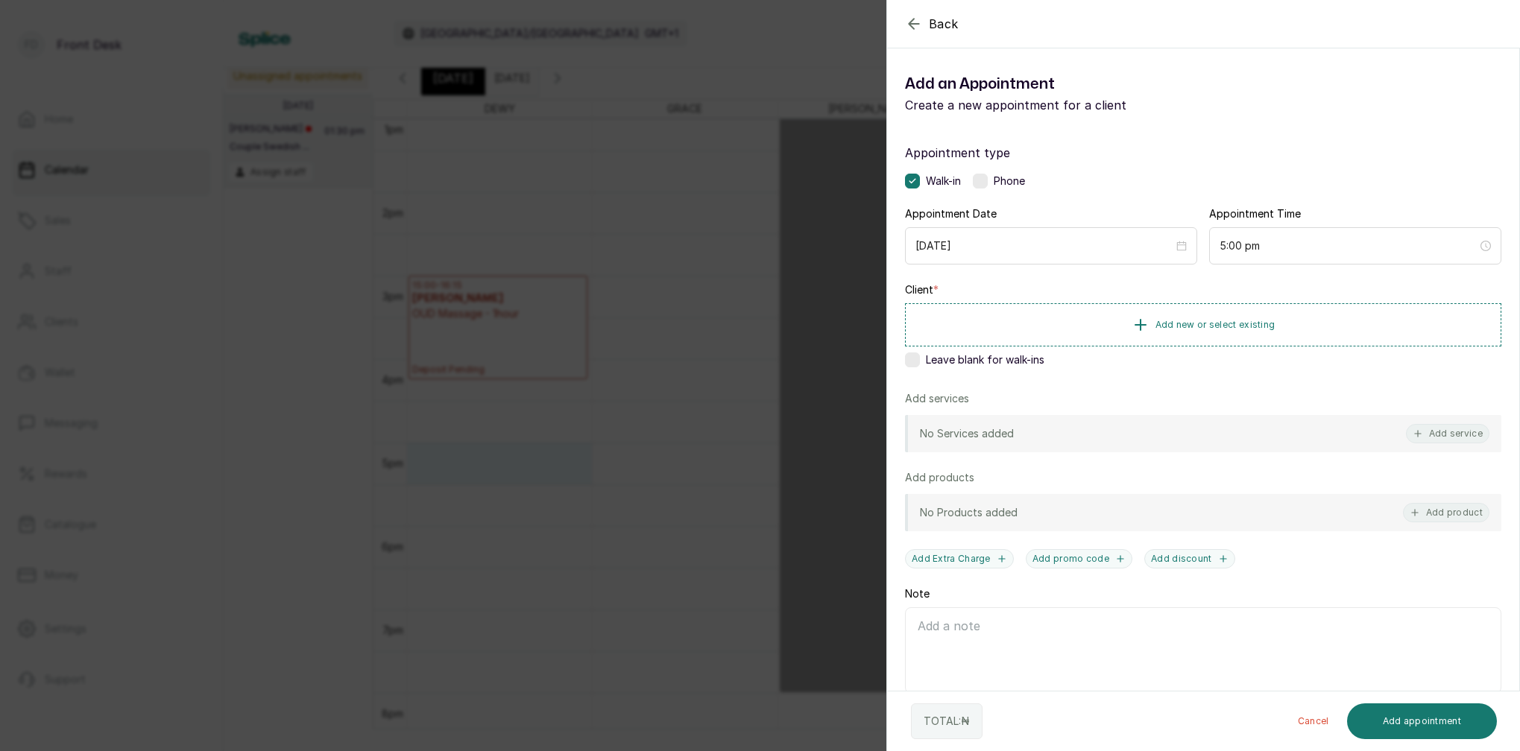
click at [676, 282] on div "Back Add Appointment Add an Appointment Create a new appointment for a client A…" at bounding box center [760, 375] width 1520 height 751
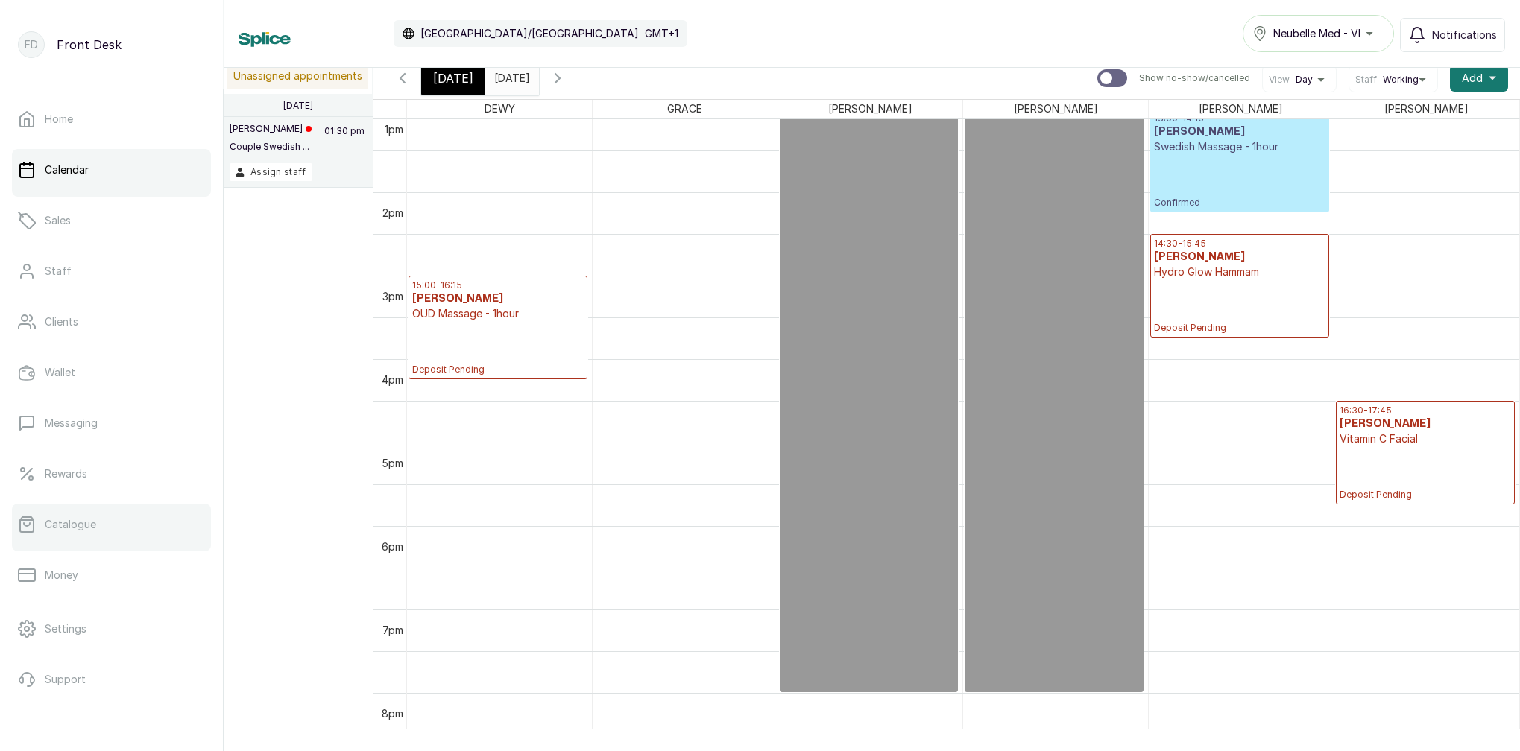
click at [120, 525] on link "Catalogue" at bounding box center [111, 525] width 199 height 42
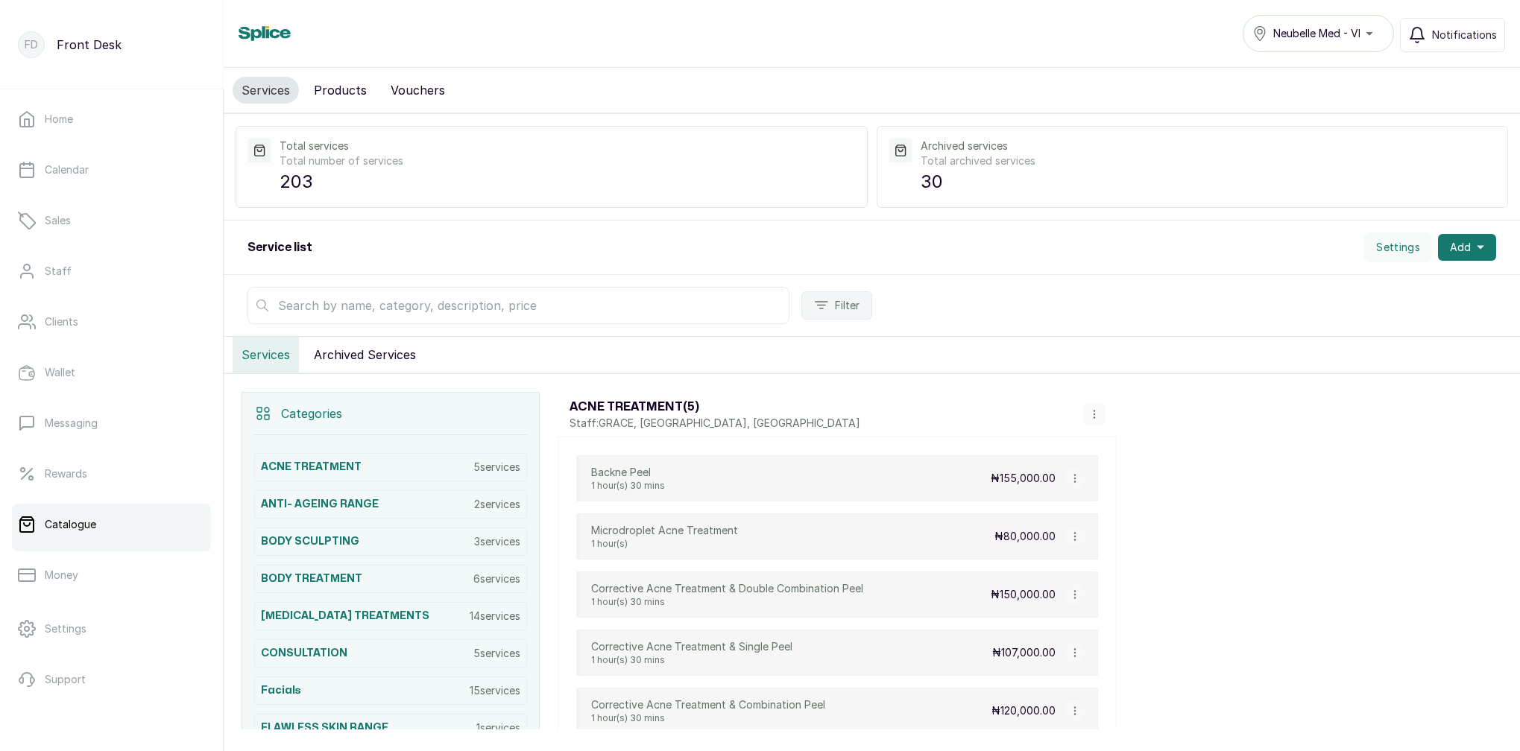
drag, startPoint x: 530, startPoint y: 299, endPoint x: 534, endPoint y: 306, distance: 7.7
click at [530, 299] on input "text" at bounding box center [518, 305] width 542 height 37
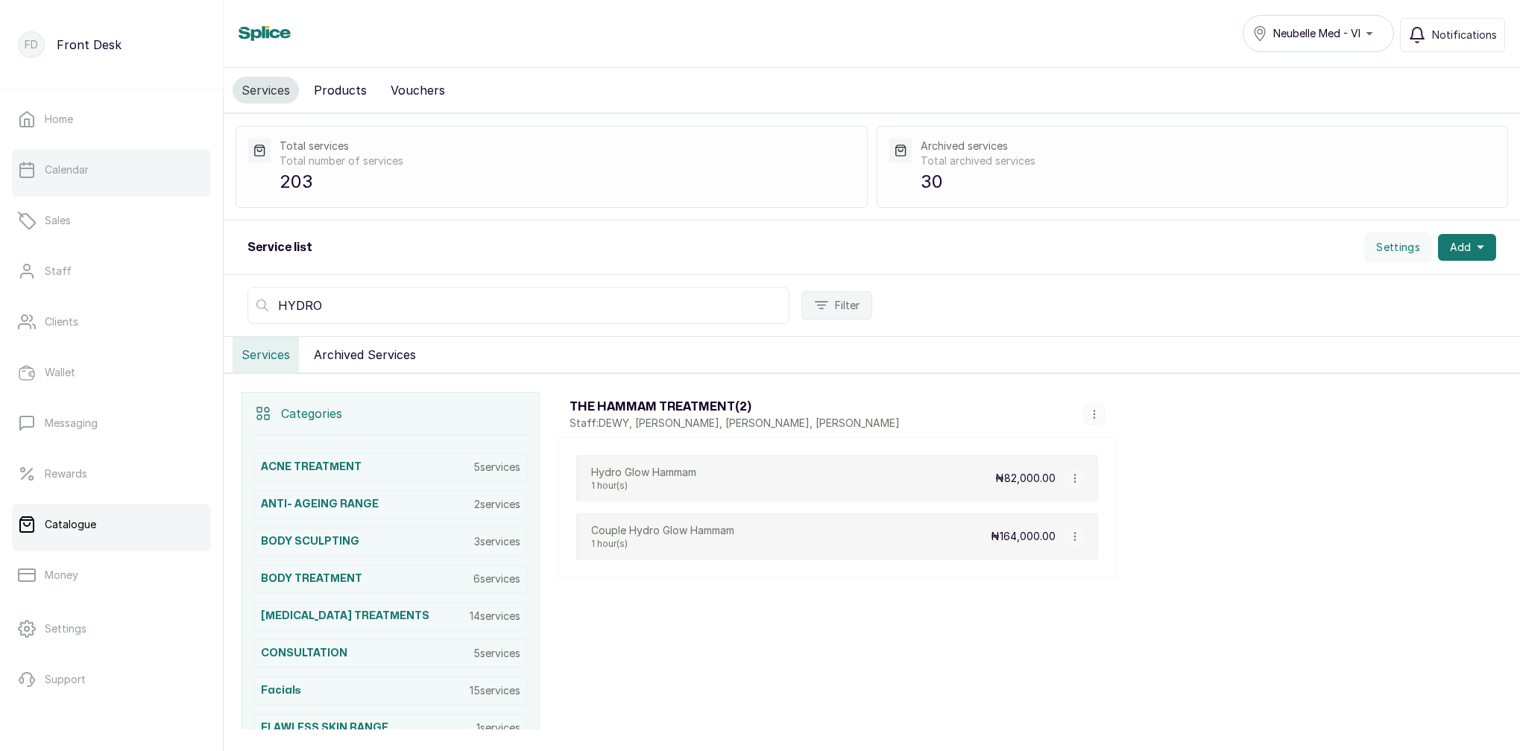
type input "HYDRO"
click at [67, 182] on link "Calendar" at bounding box center [111, 170] width 199 height 42
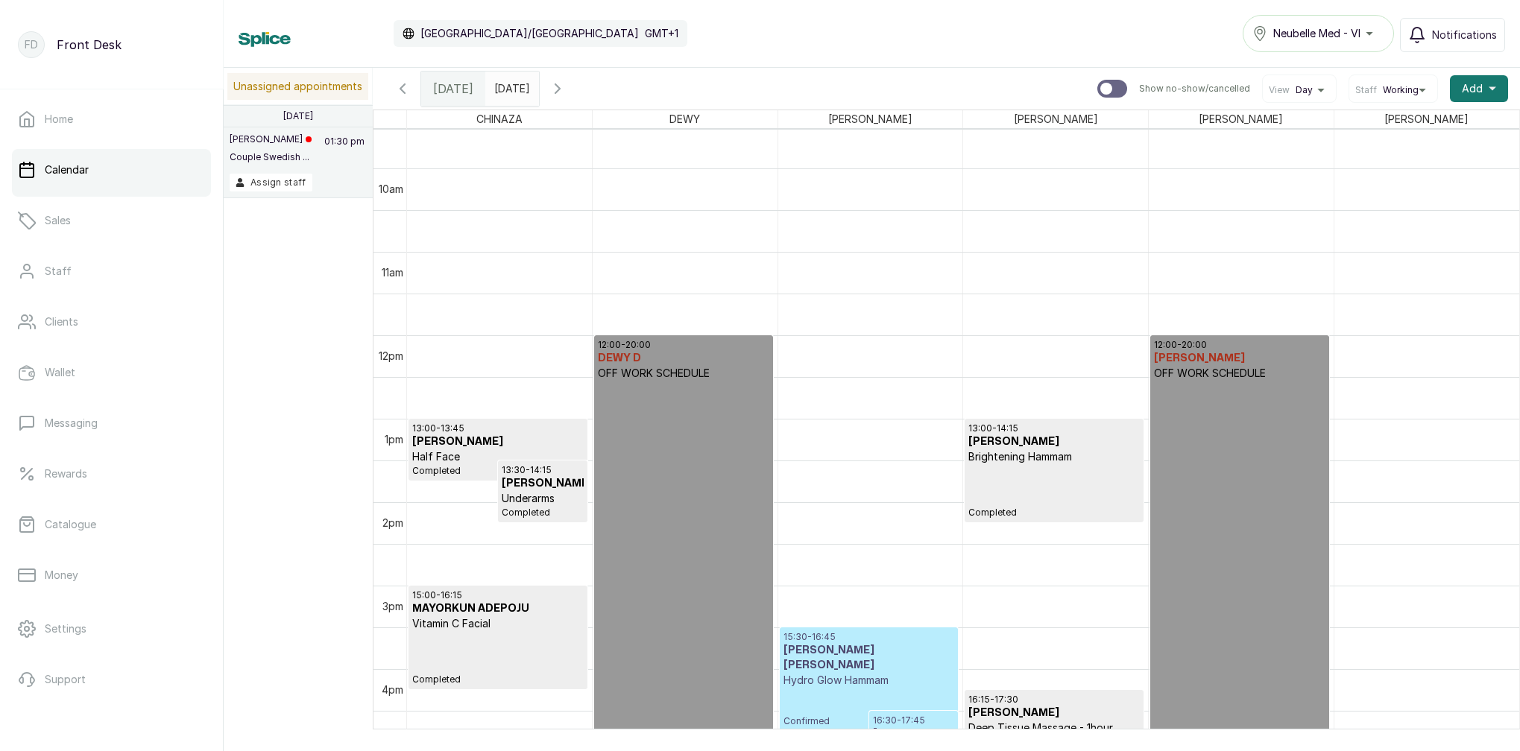
scroll to position [796, 0]
type input "yyyy-MM-dd"
click at [510, 92] on input "yyyy-MM-dd" at bounding box center [498, 84] width 24 height 25
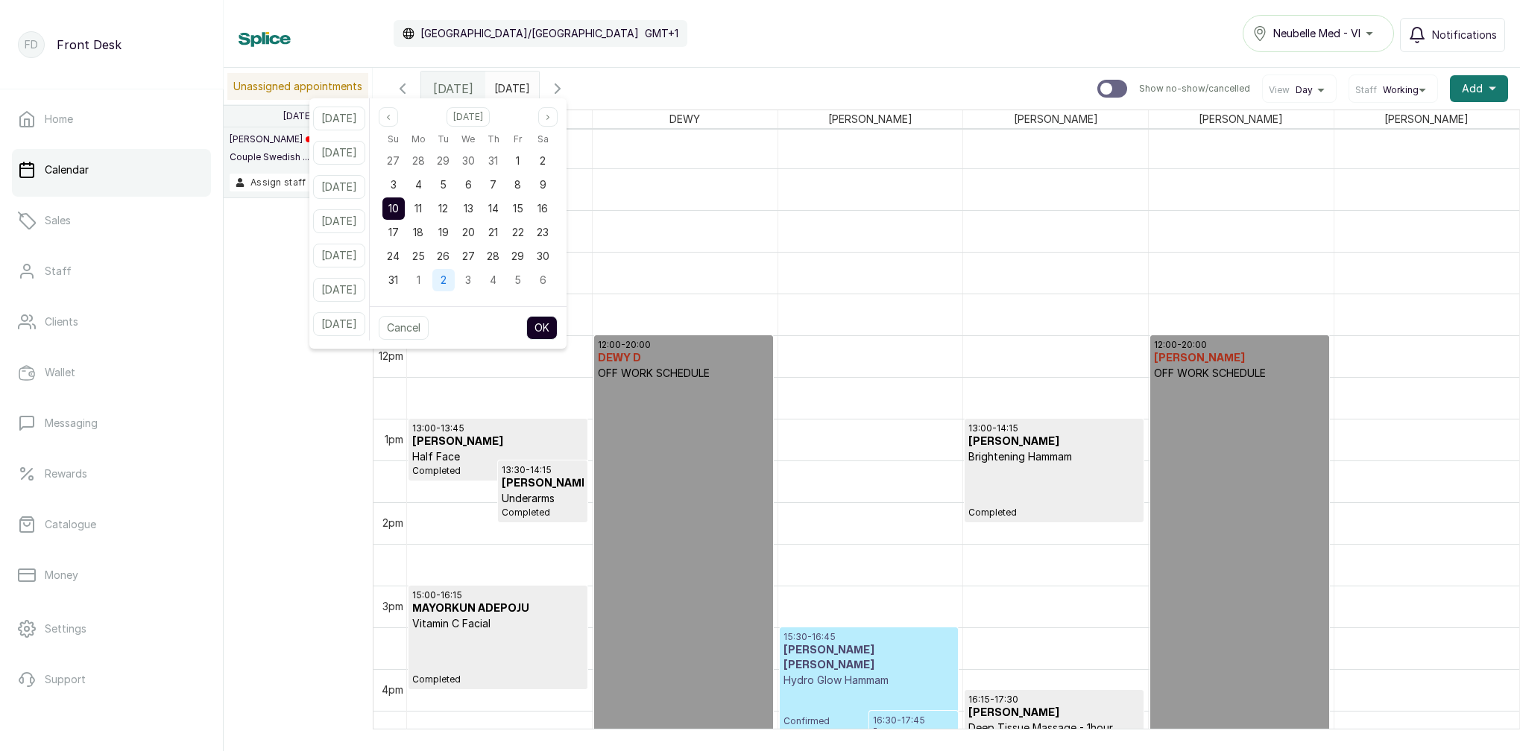
drag, startPoint x: 415, startPoint y: 230, endPoint x: 467, endPoint y: 271, distance: 65.9
click at [405, 232] on div "17" at bounding box center [393, 232] width 22 height 22
click at [557, 326] on button "OK" at bounding box center [541, 328] width 31 height 24
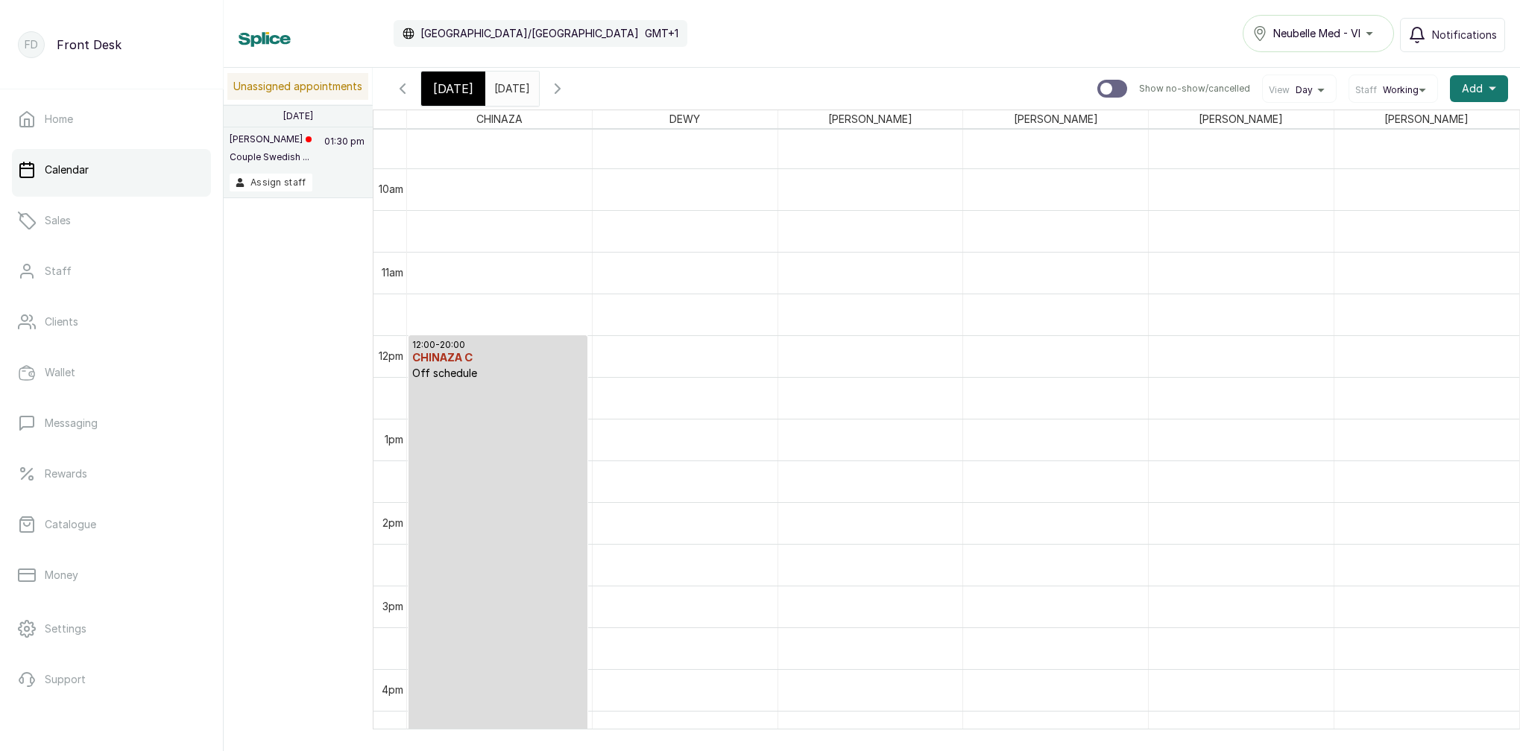
type input "2025-08-17"
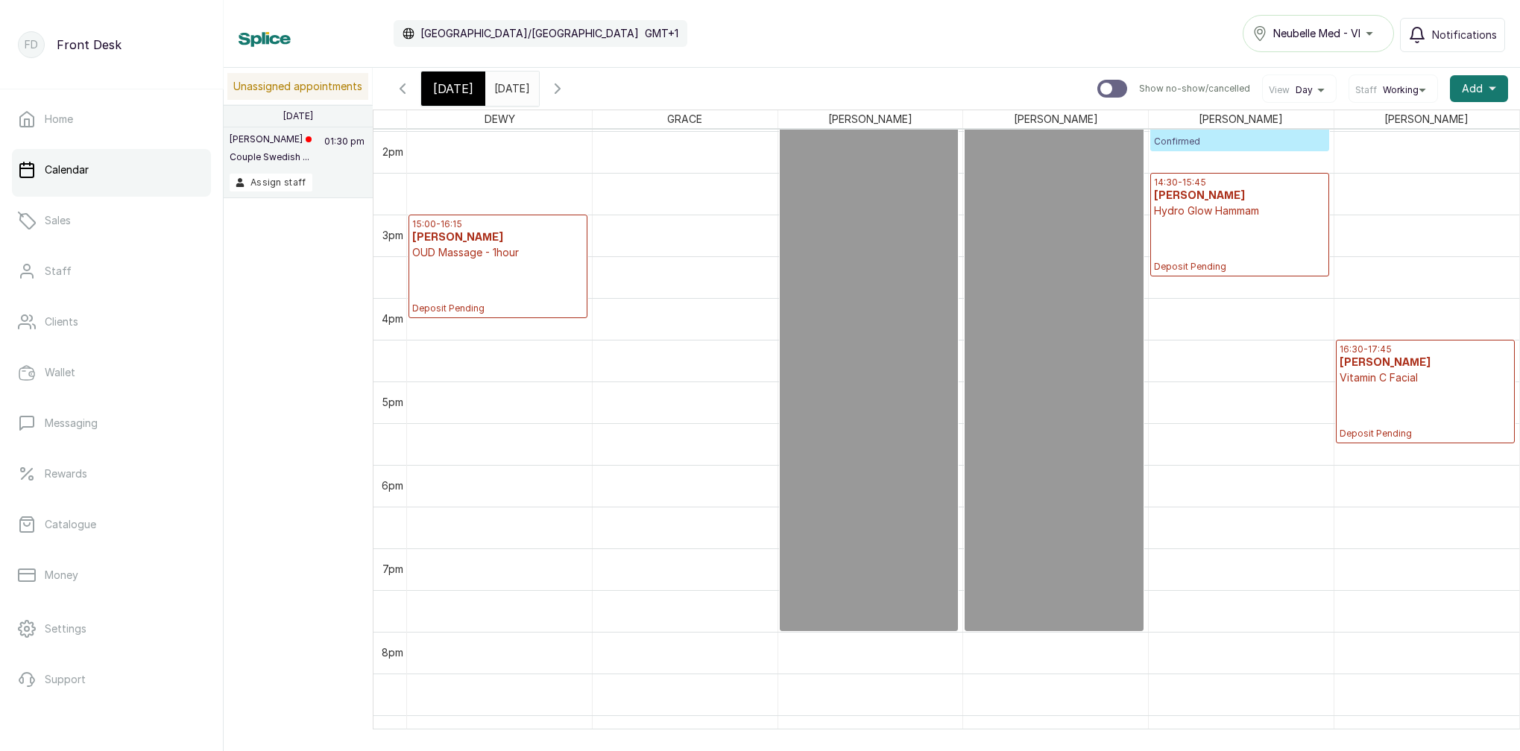
scroll to position [1198, 0]
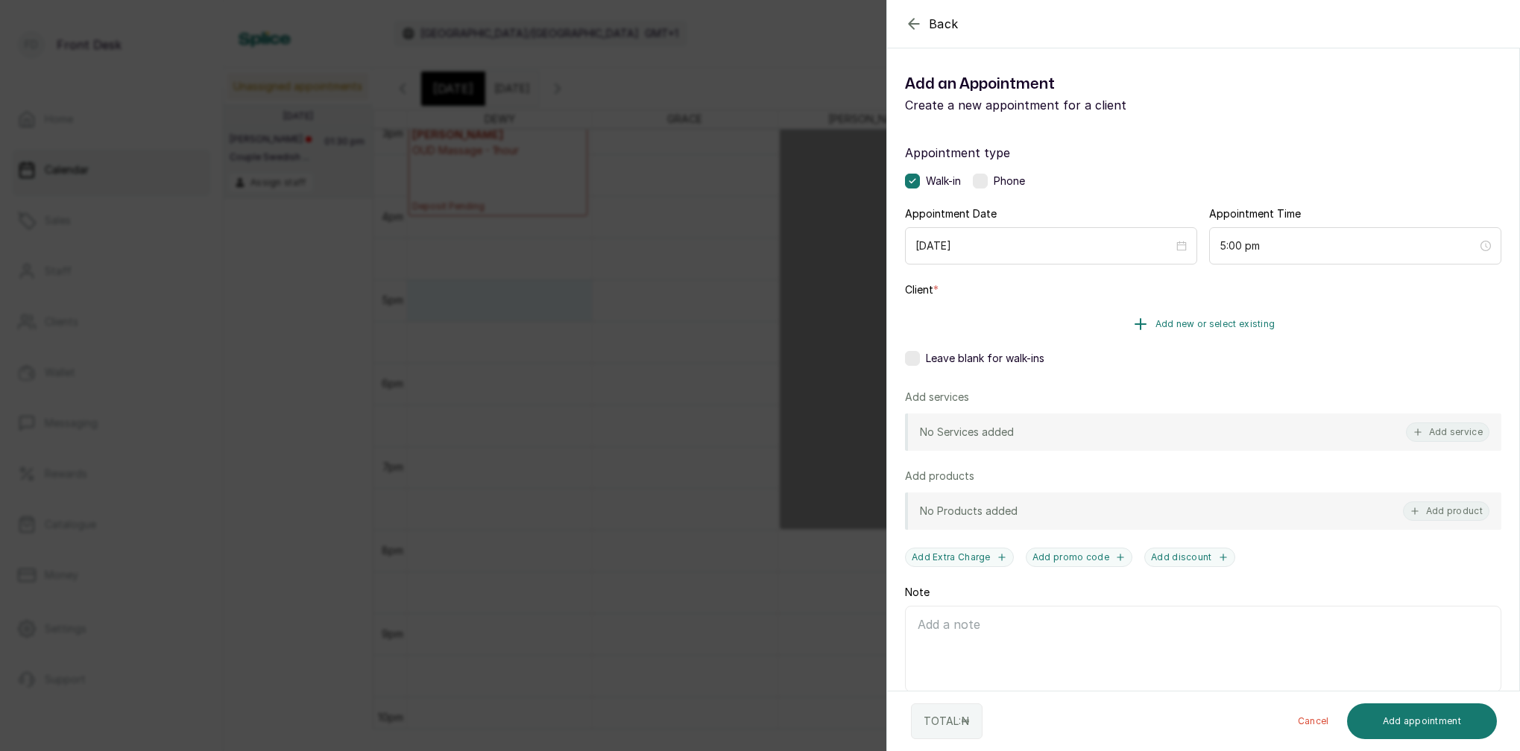
click at [1247, 322] on span "Add new or select existing" at bounding box center [1215, 324] width 120 height 12
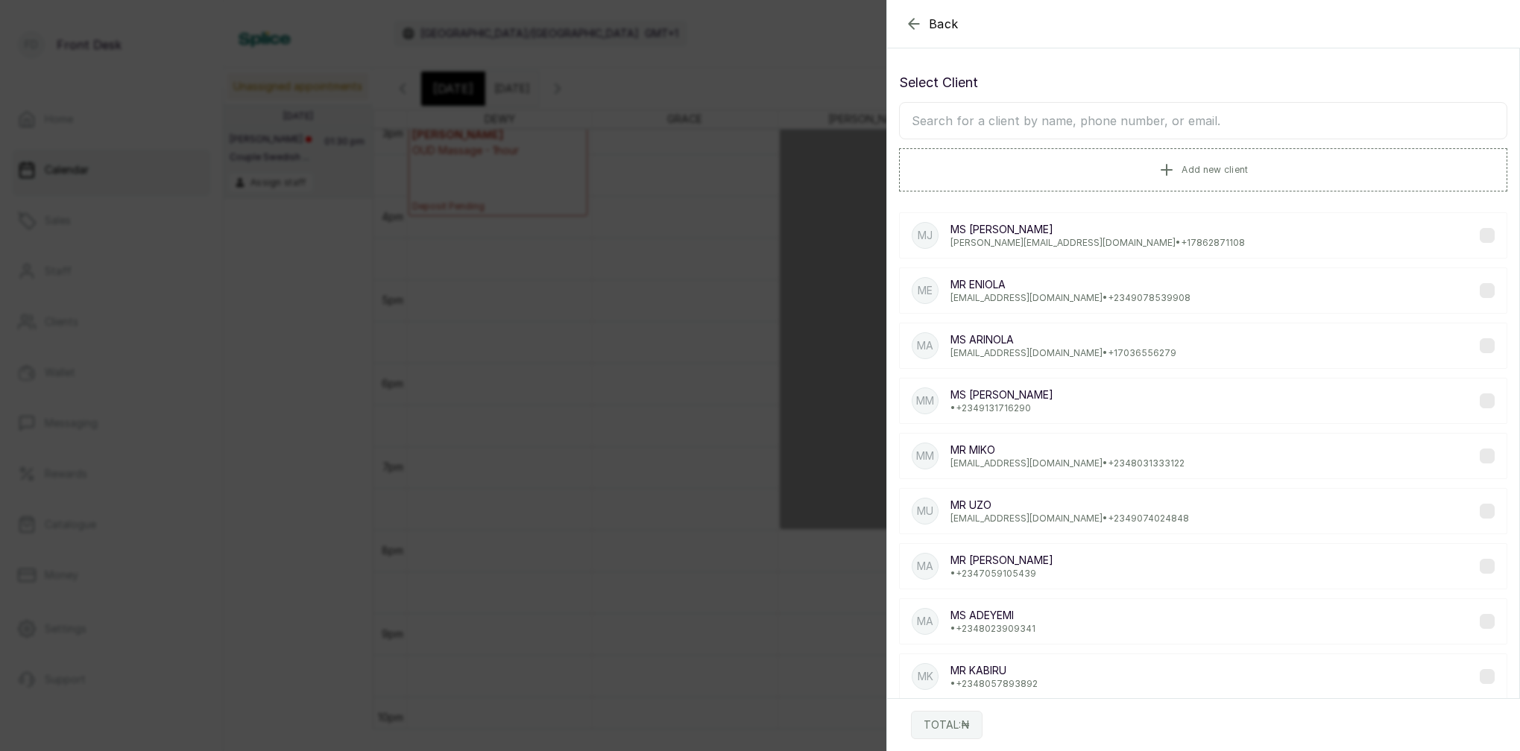
click at [1241, 126] on input "text" at bounding box center [1203, 120] width 608 height 37
click at [1235, 167] on span "Add new client" at bounding box center [1214, 169] width 66 height 12
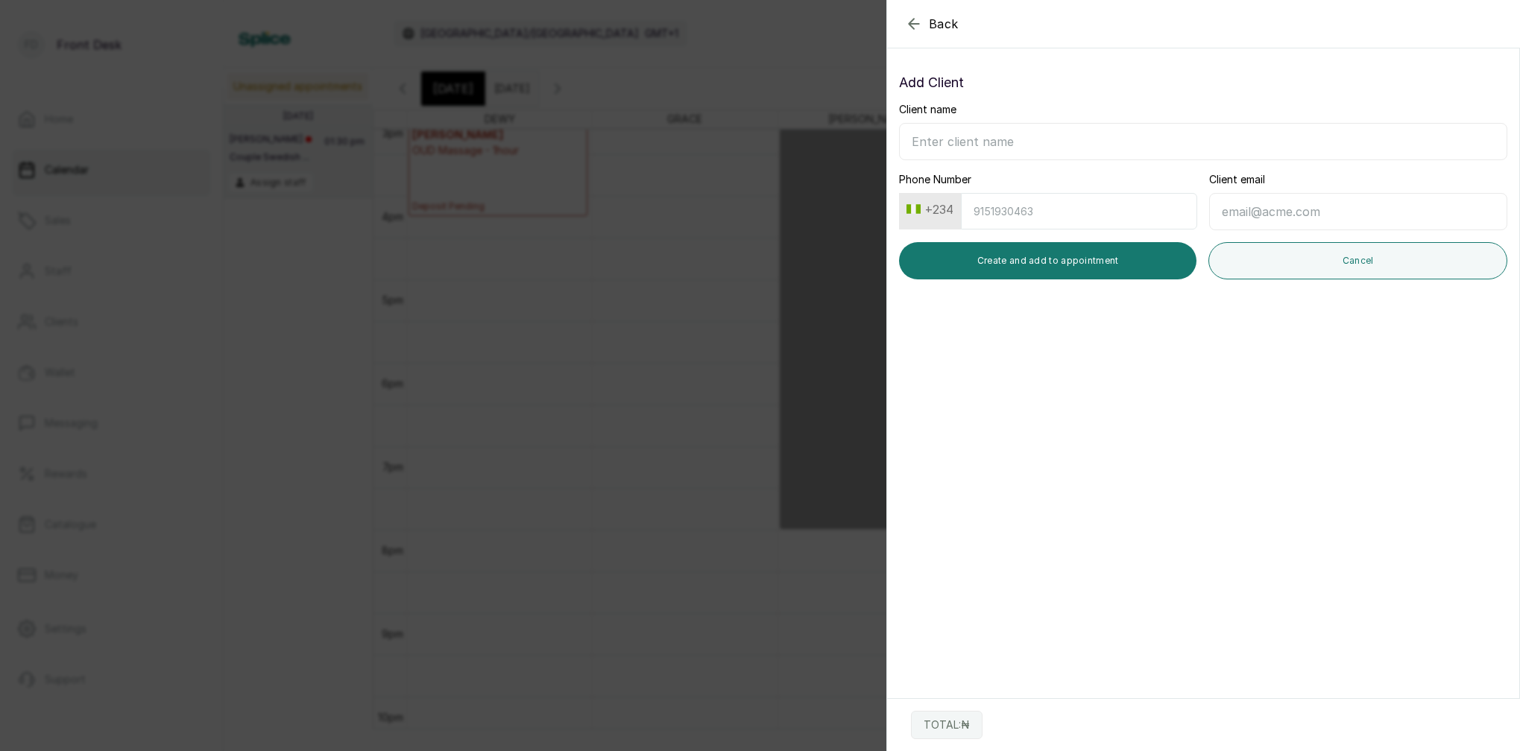
drag, startPoint x: 912, startPoint y: 14, endPoint x: 917, endPoint y: 22, distance: 9.5
click at [654, 300] on div "Back Add Appointment Add Client Client name Phone Number +234 Client email Crea…" at bounding box center [760, 375] width 1520 height 751
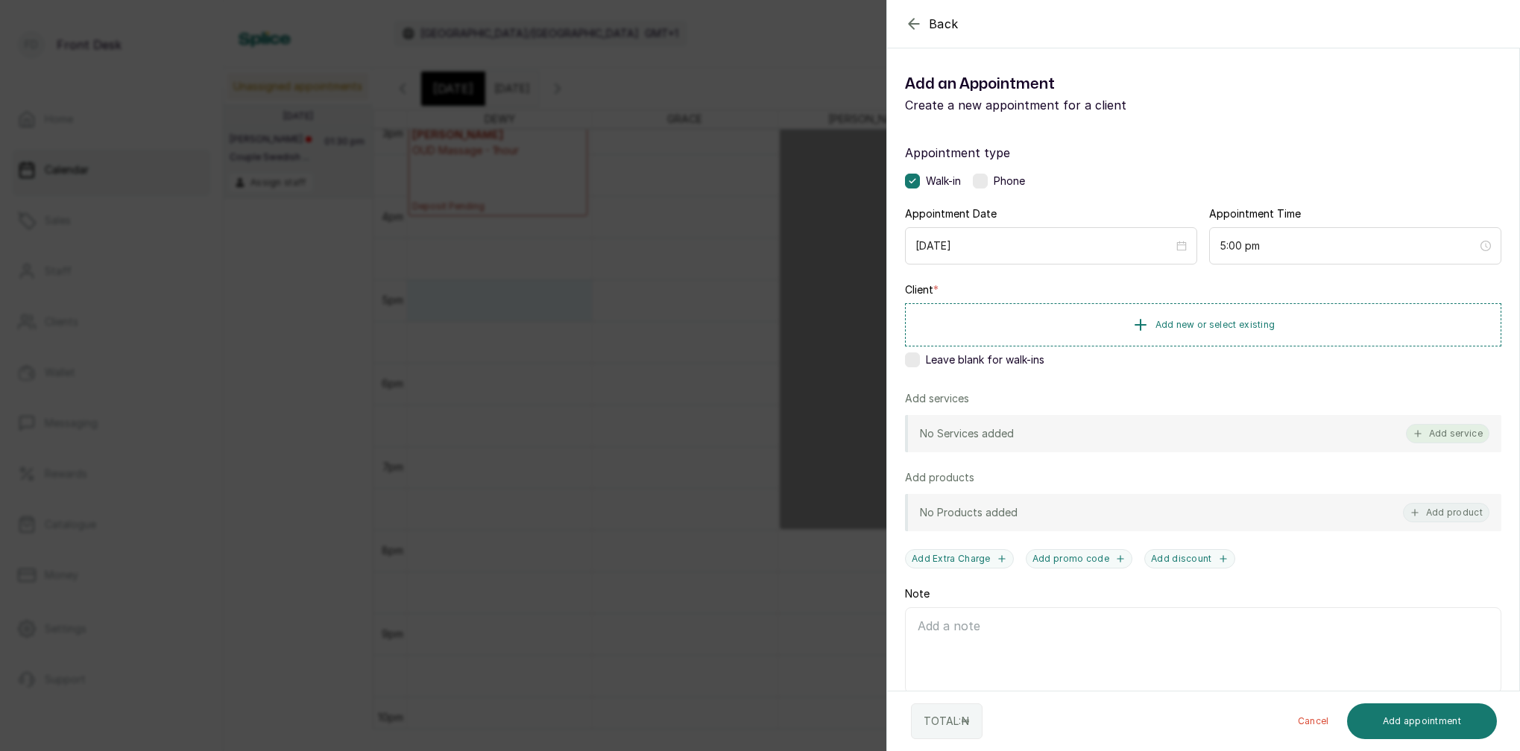
click at [1450, 440] on button "Add service" at bounding box center [1447, 433] width 83 height 19
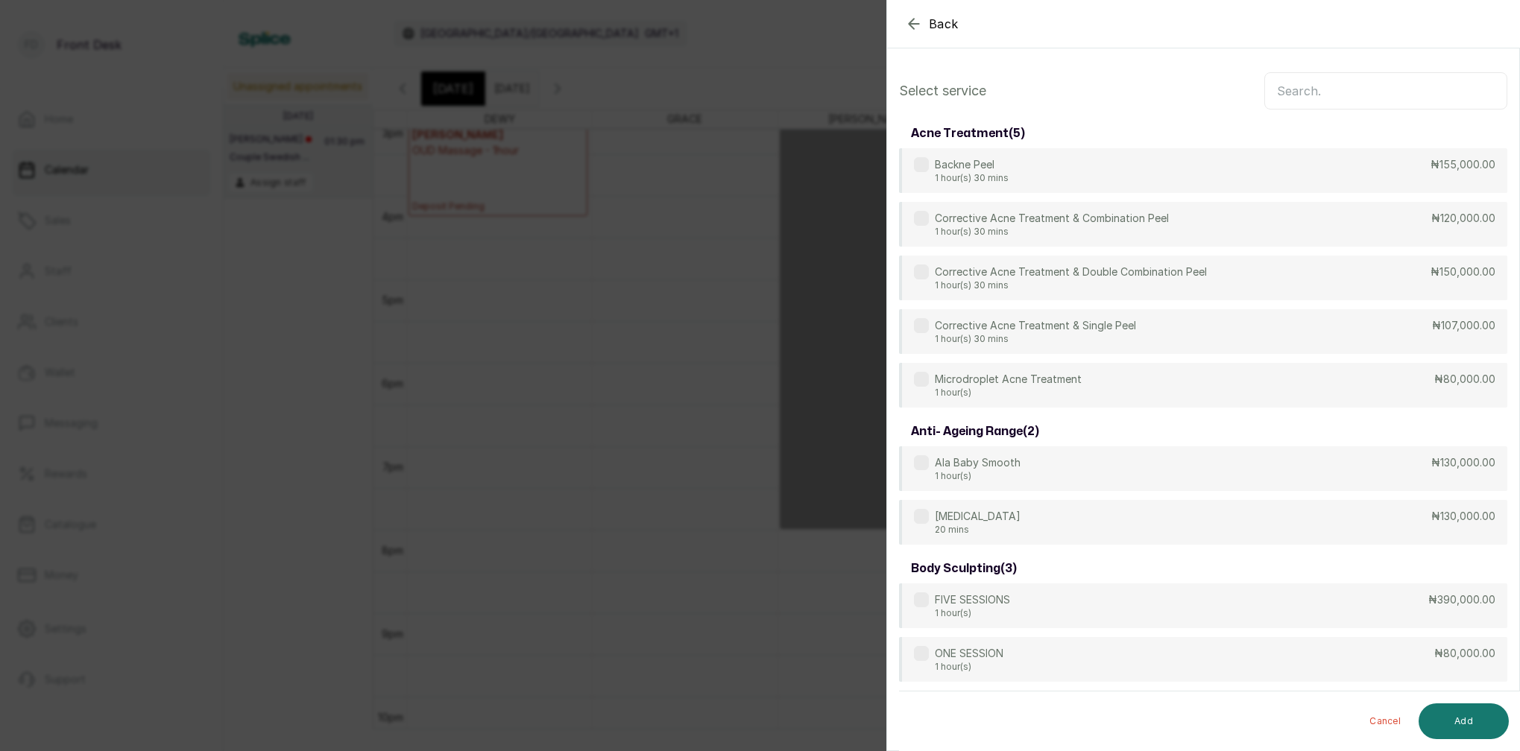
click at [1335, 96] on input "text" at bounding box center [1385, 90] width 243 height 37
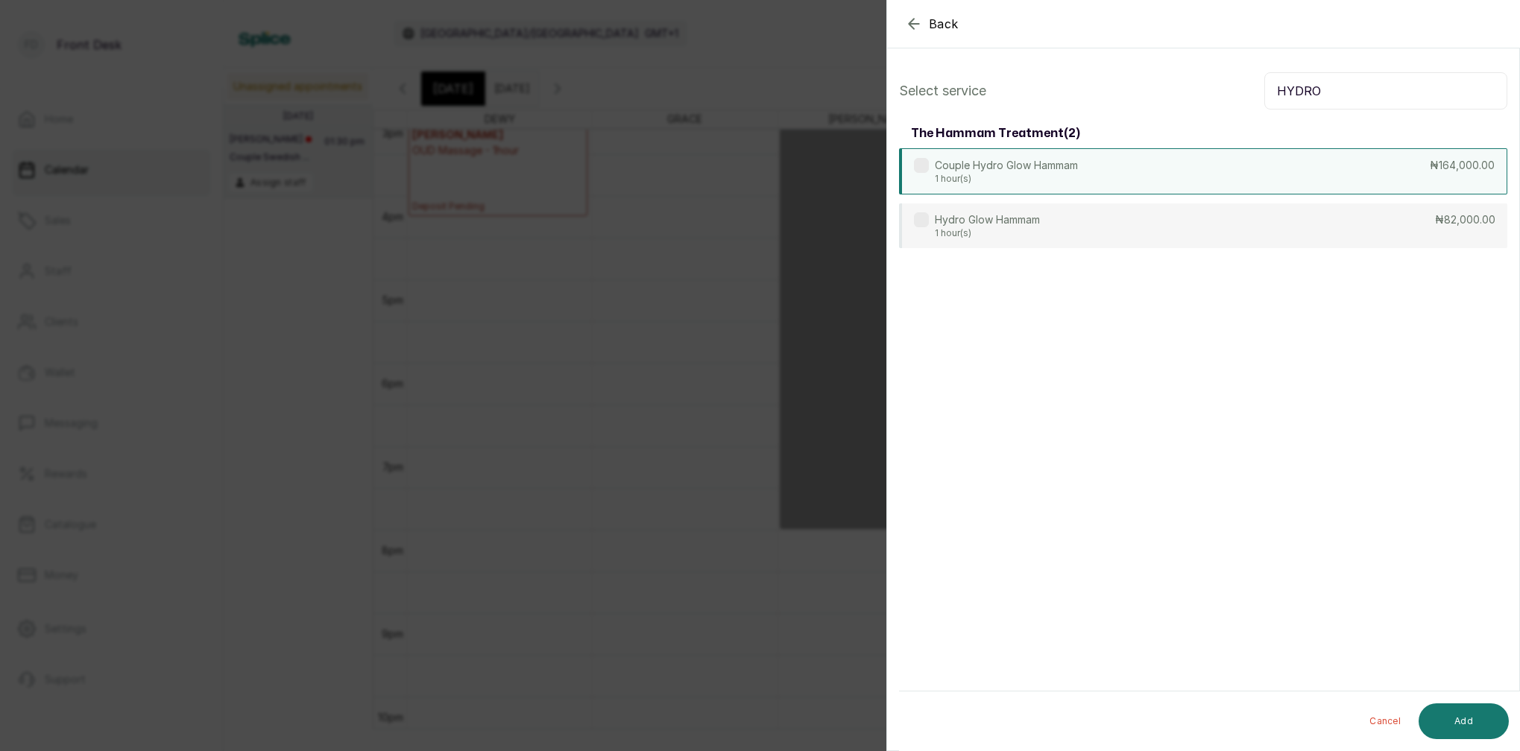
type input "HYDRO"
click at [1064, 173] on p "1 hour(s)" at bounding box center [1006, 179] width 143 height 12
drag, startPoint x: 1065, startPoint y: 171, endPoint x: 1063, endPoint y: 208, distance: 37.3
click at [1065, 171] on p "Couple Hydro Glow Hammam" at bounding box center [1006, 165] width 143 height 15
click at [1061, 222] on div "Hydro Glow Hammam 1 hour(s) ₦82,000.00" at bounding box center [1203, 225] width 608 height 46
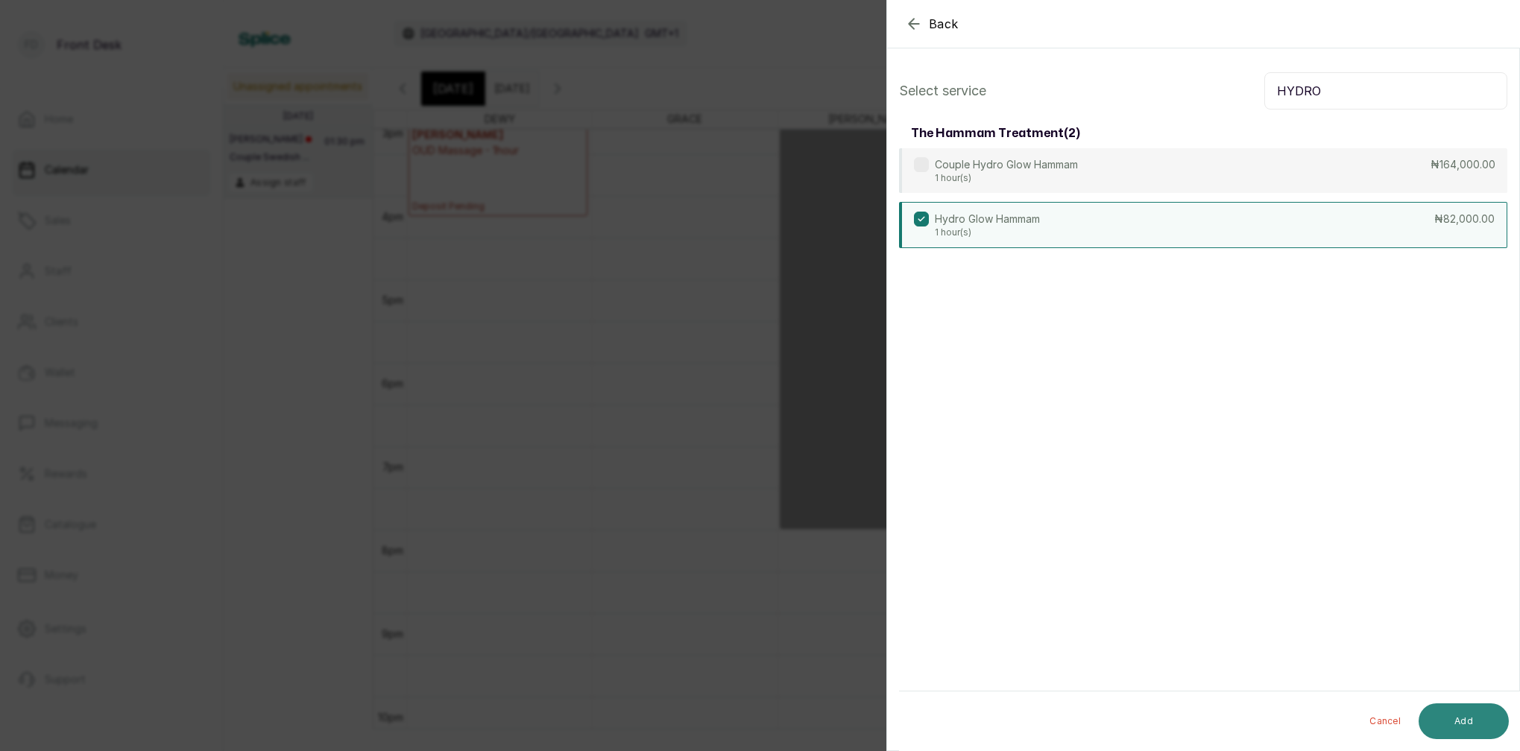
click at [1470, 722] on button "Add" at bounding box center [1463, 722] width 90 height 36
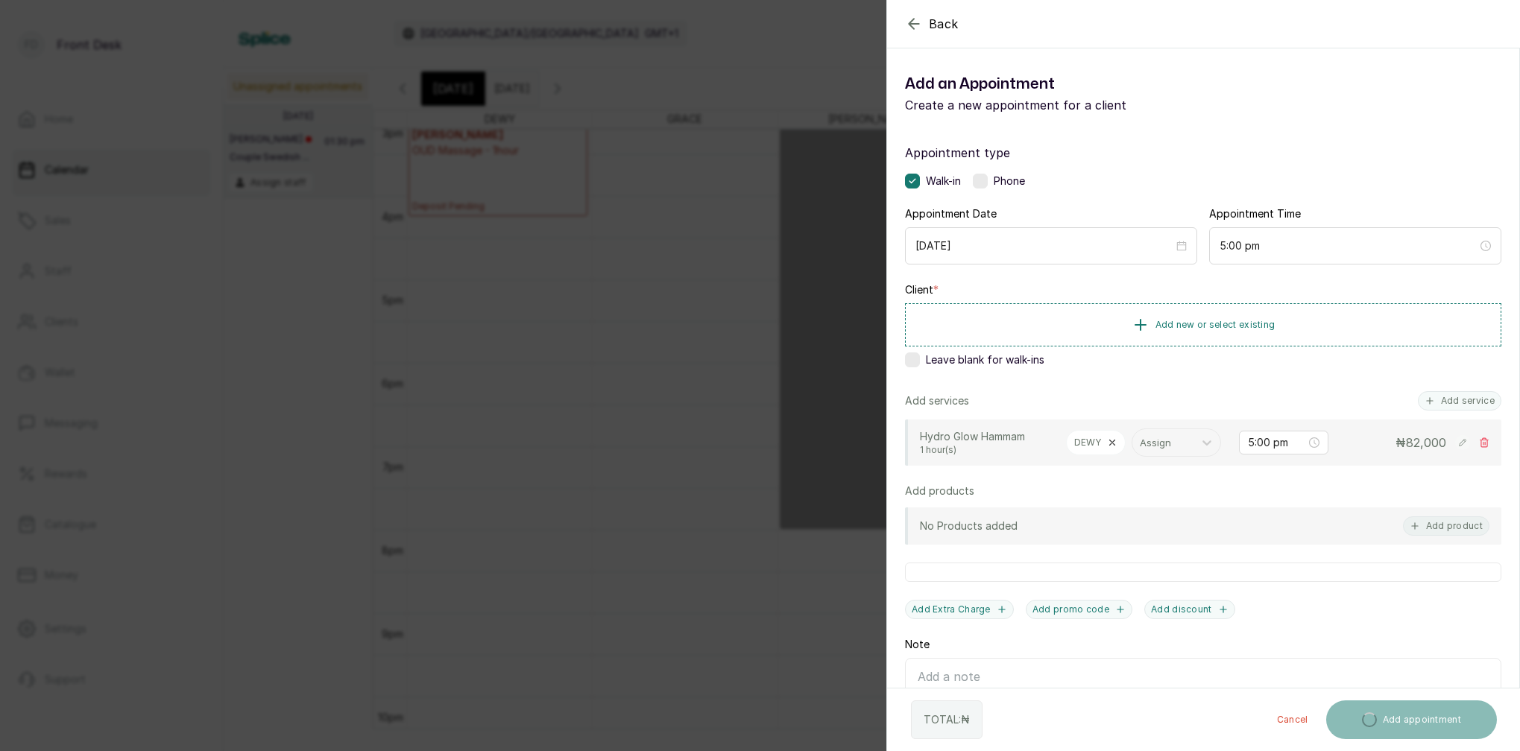
drag, startPoint x: 1445, startPoint y: 399, endPoint x: 1363, endPoint y: 349, distance: 96.4
click at [1445, 399] on button "Add service" at bounding box center [1459, 400] width 83 height 19
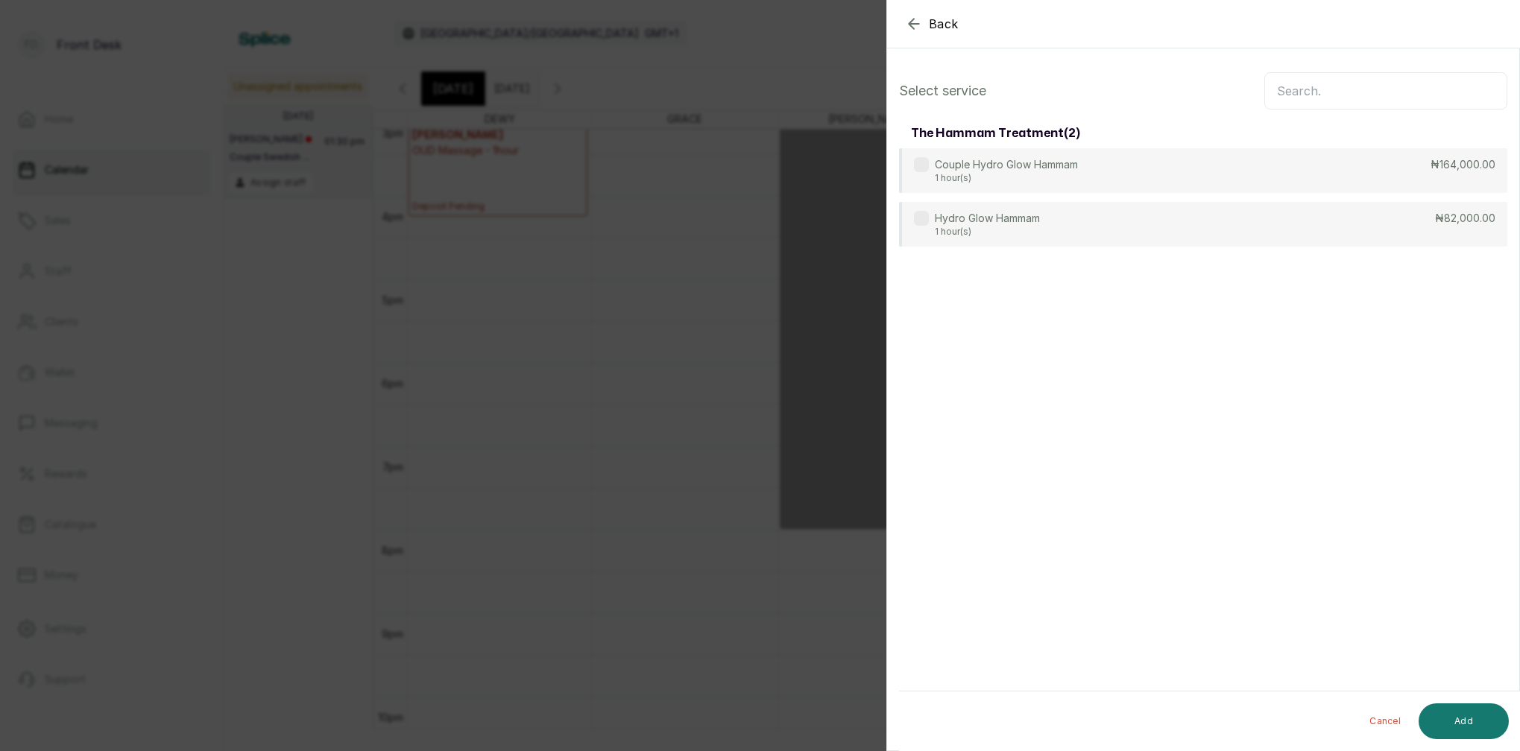
click at [1318, 98] on input "text" at bounding box center [1385, 90] width 243 height 37
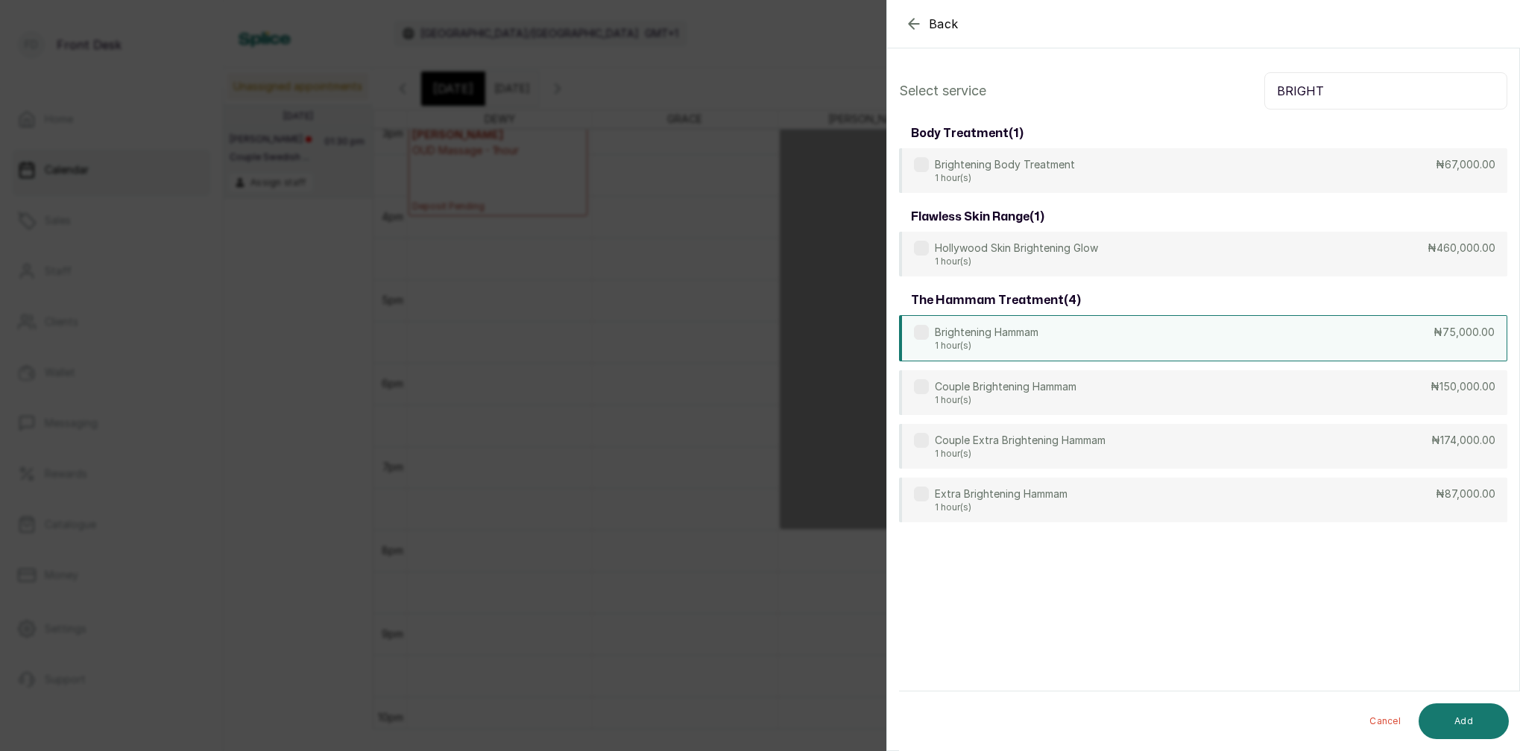
type input "BRIGHT"
click at [1025, 341] on p "1 hour(s)" at bounding box center [987, 346] width 104 height 12
click at [1475, 724] on button "Add" at bounding box center [1463, 722] width 90 height 36
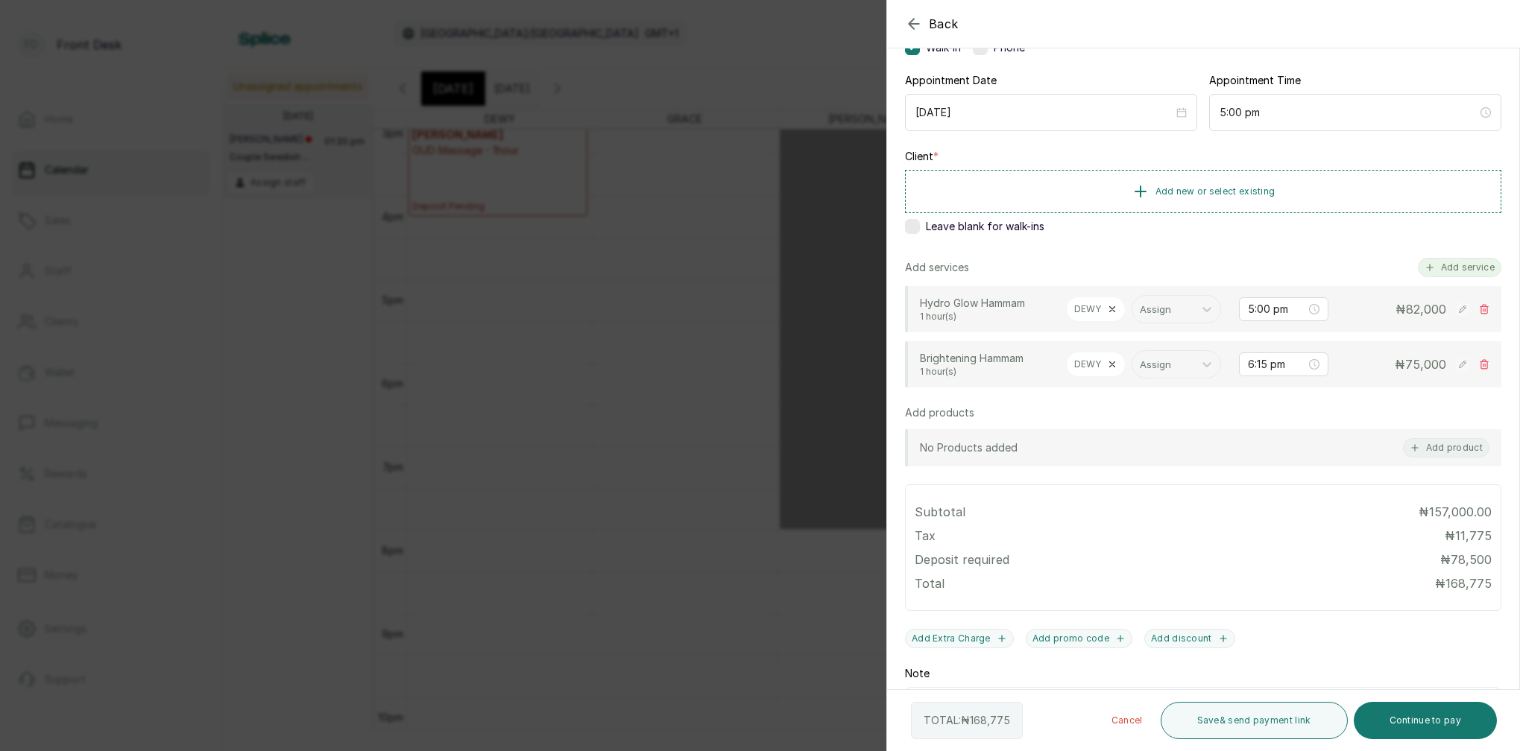
click at [1453, 267] on button "Add service" at bounding box center [1459, 267] width 83 height 19
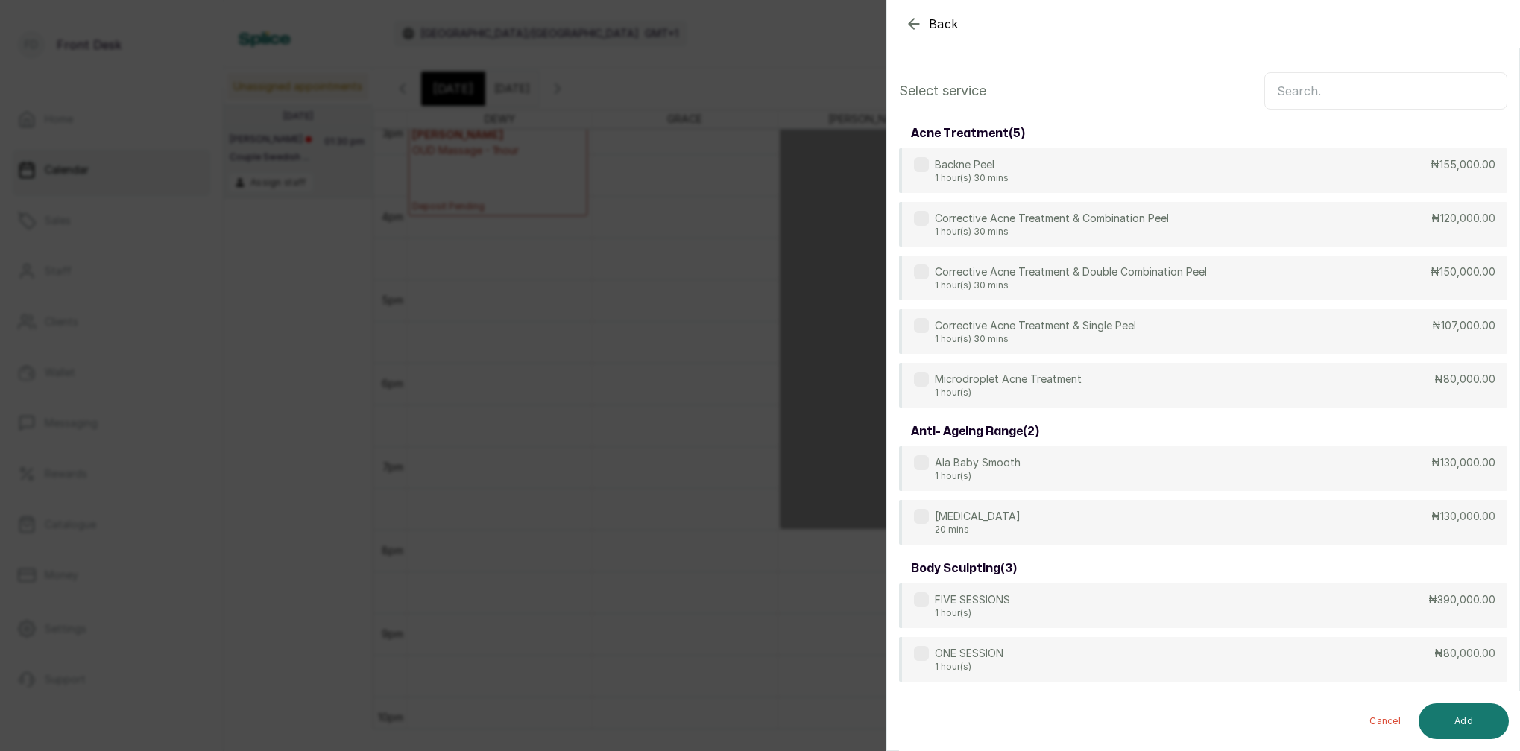
click at [1328, 86] on input "text" at bounding box center [1385, 90] width 243 height 37
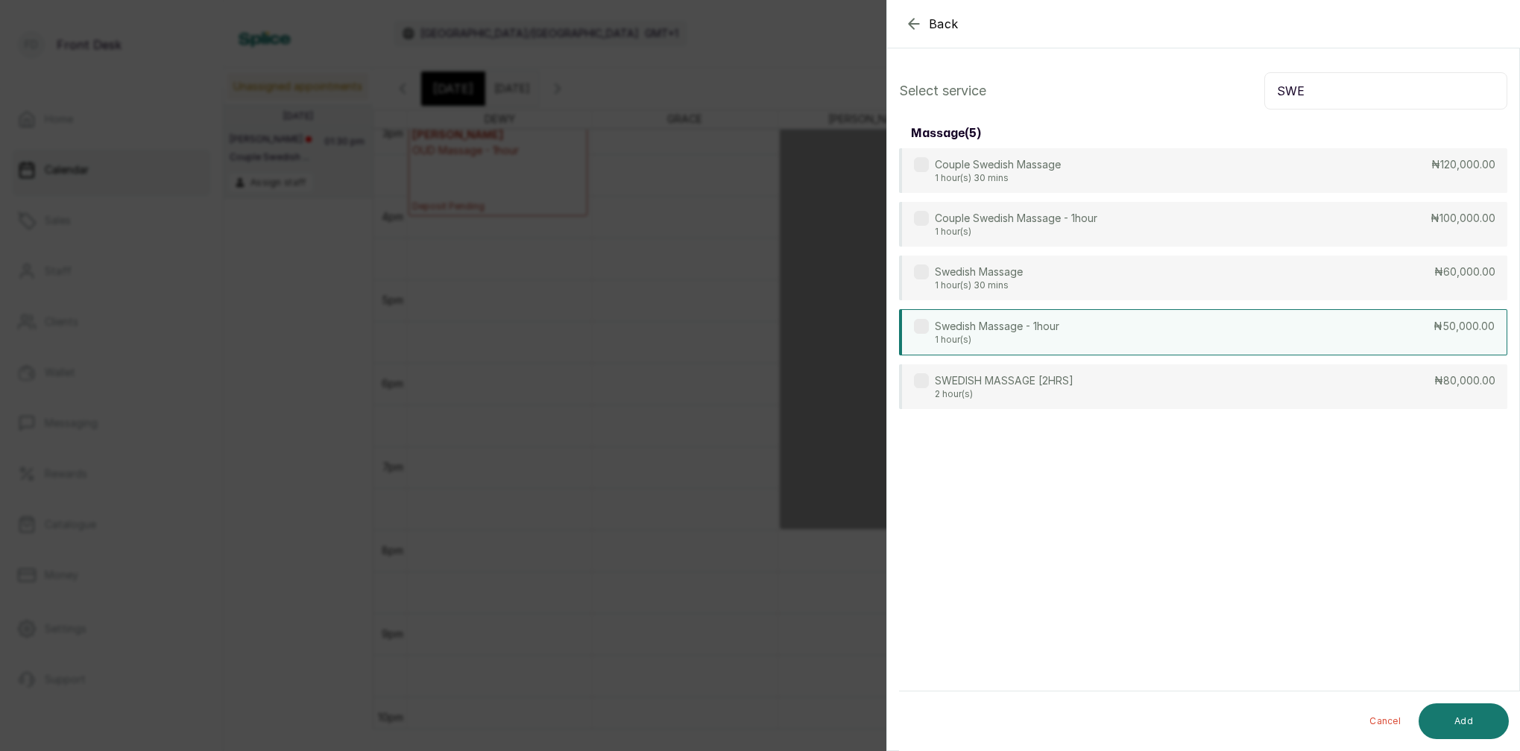
type input "SWE"
click at [1011, 335] on p "1 hour(s)" at bounding box center [997, 340] width 124 height 12
click at [1480, 730] on button "Add" at bounding box center [1463, 722] width 90 height 36
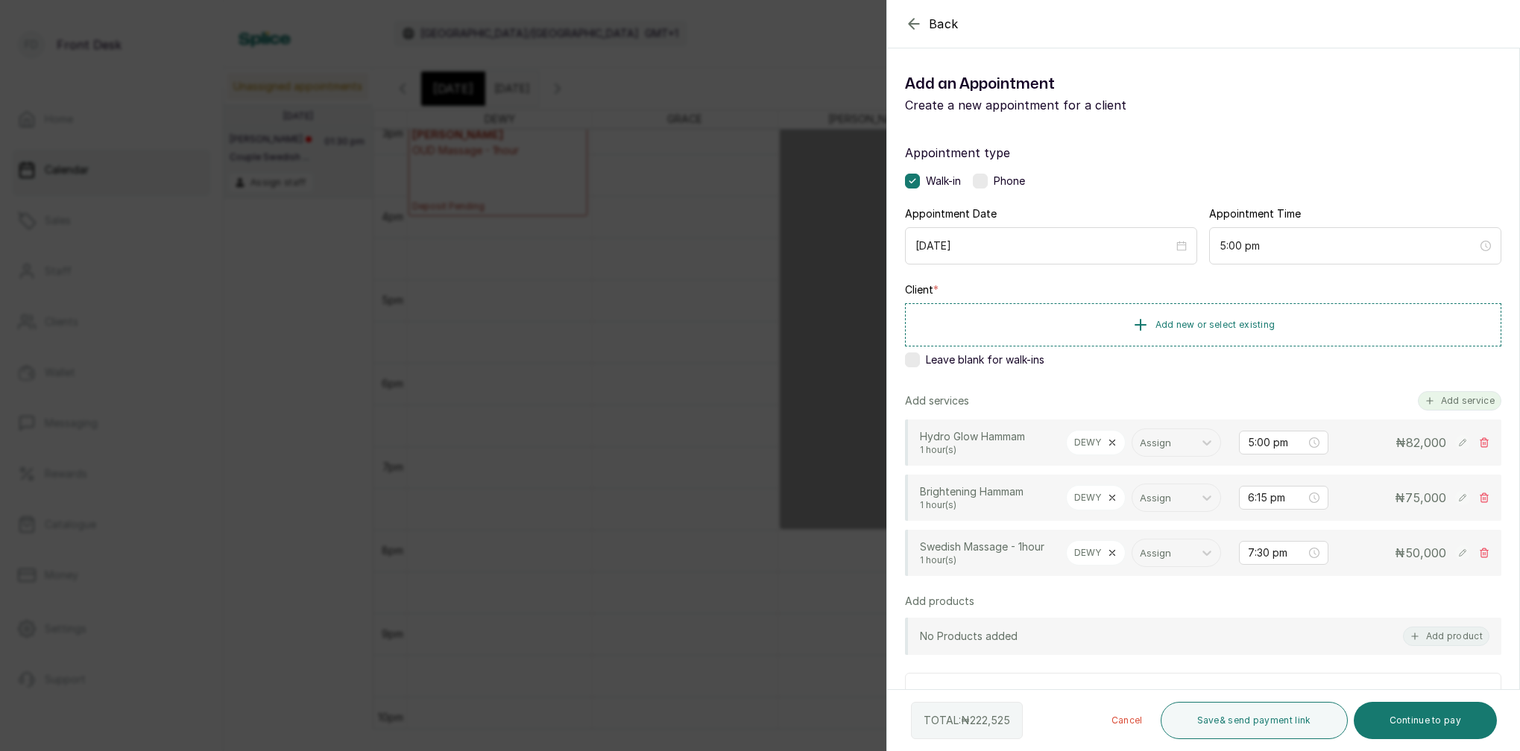
click at [1457, 402] on button "Add service" at bounding box center [1459, 400] width 83 height 19
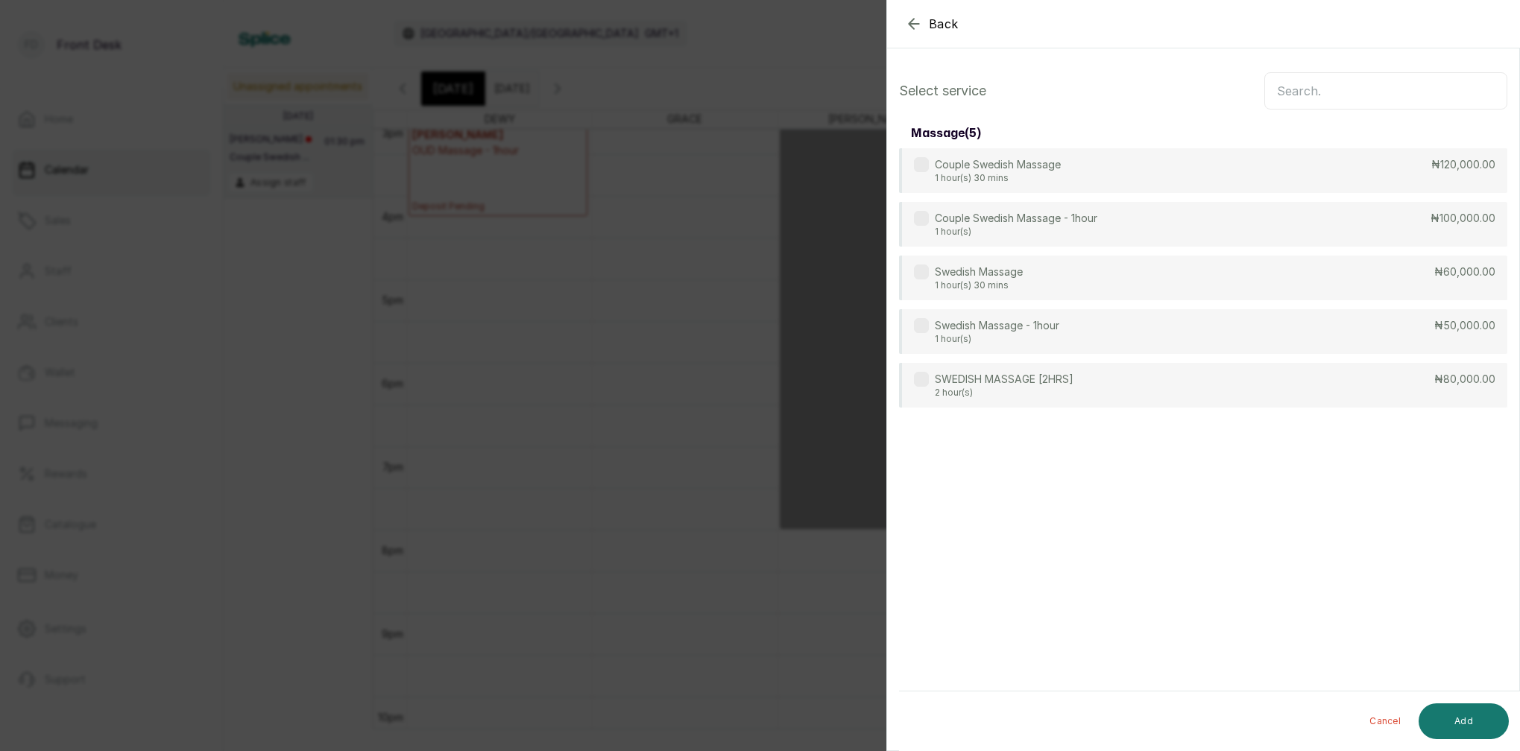
click at [1333, 87] on input "text" at bounding box center [1385, 90] width 243 height 37
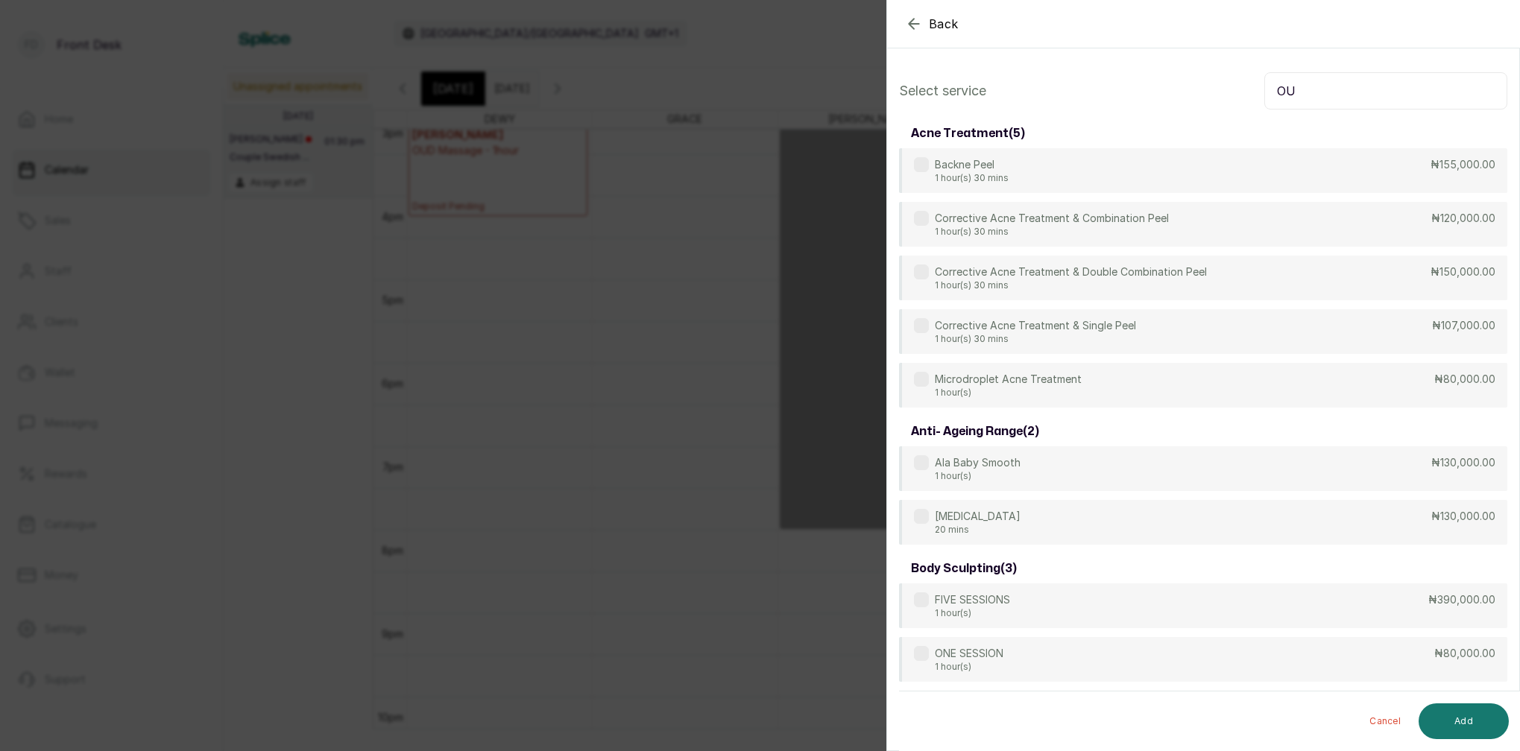
type input "OUD"
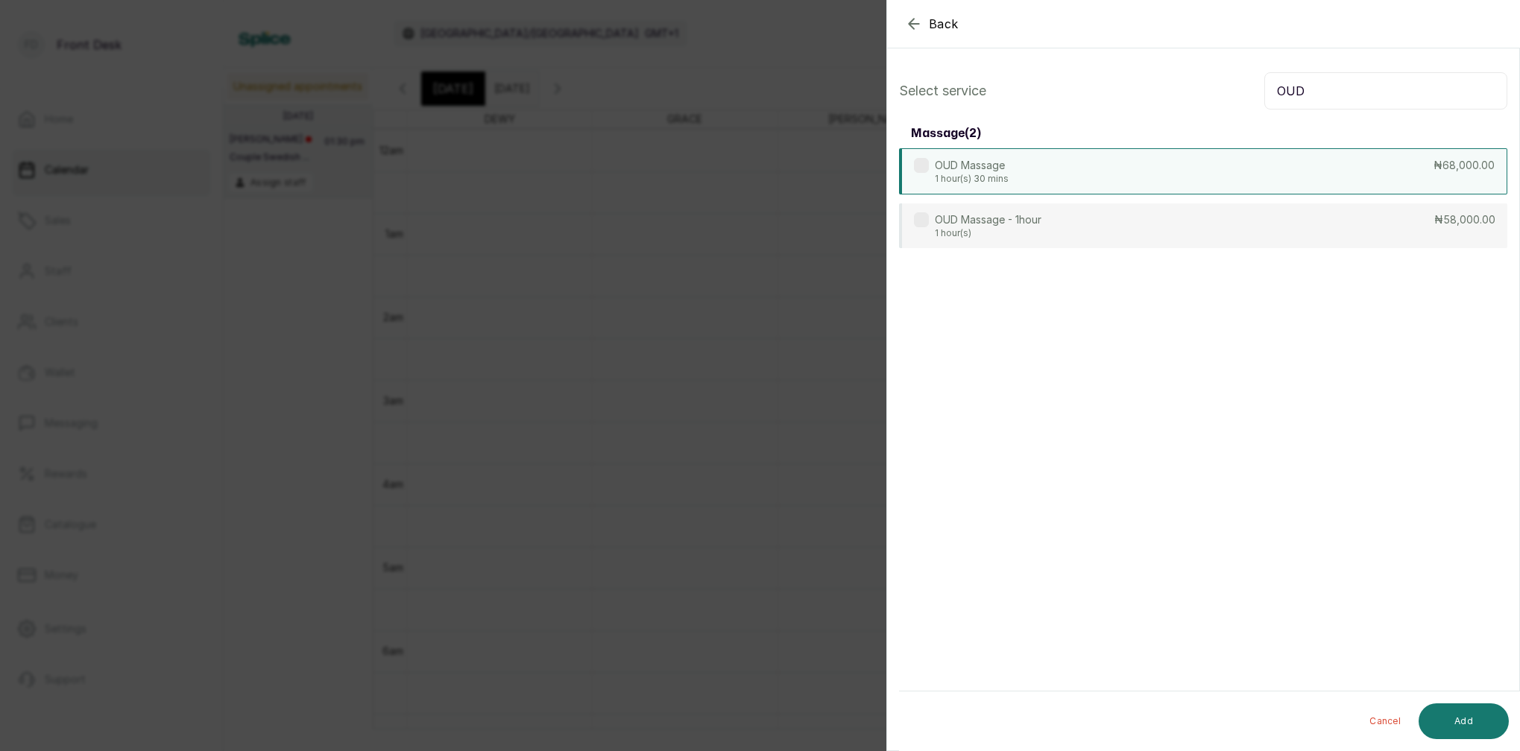
scroll to position [1269, 0]
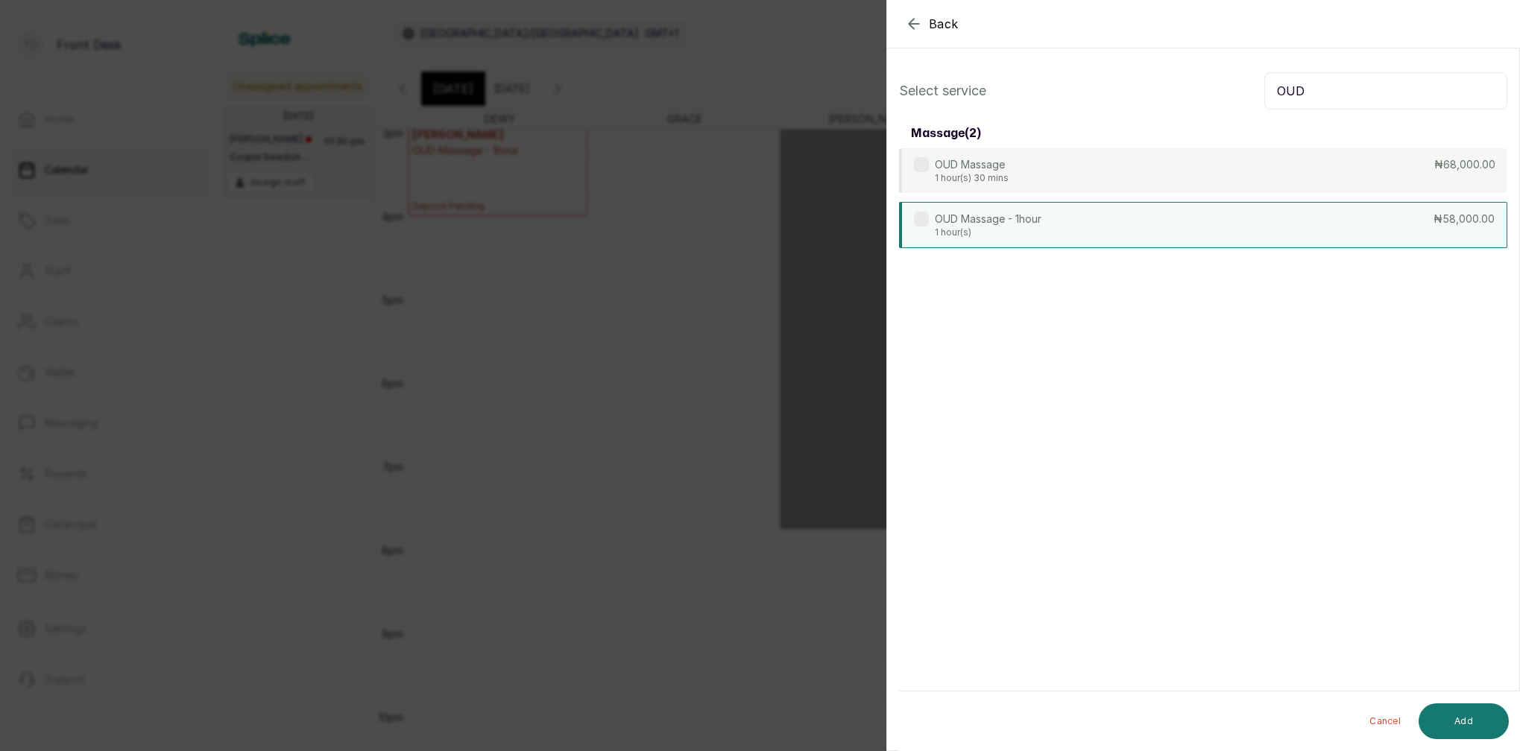
type input "OUD"
click at [1004, 233] on p "1 hour(s)" at bounding box center [988, 233] width 107 height 12
click at [1473, 721] on button "Add" at bounding box center [1463, 722] width 90 height 36
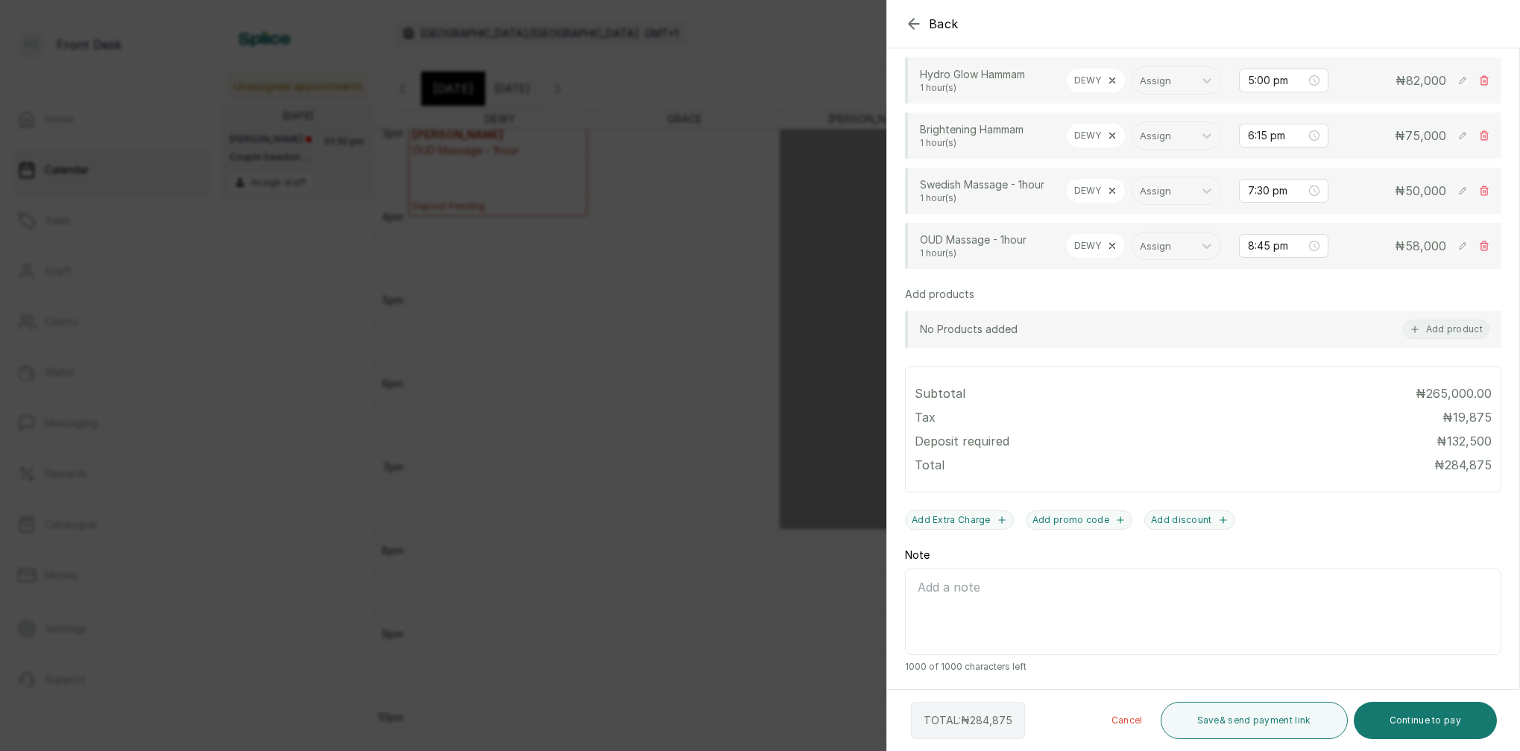
scroll to position [274, 0]
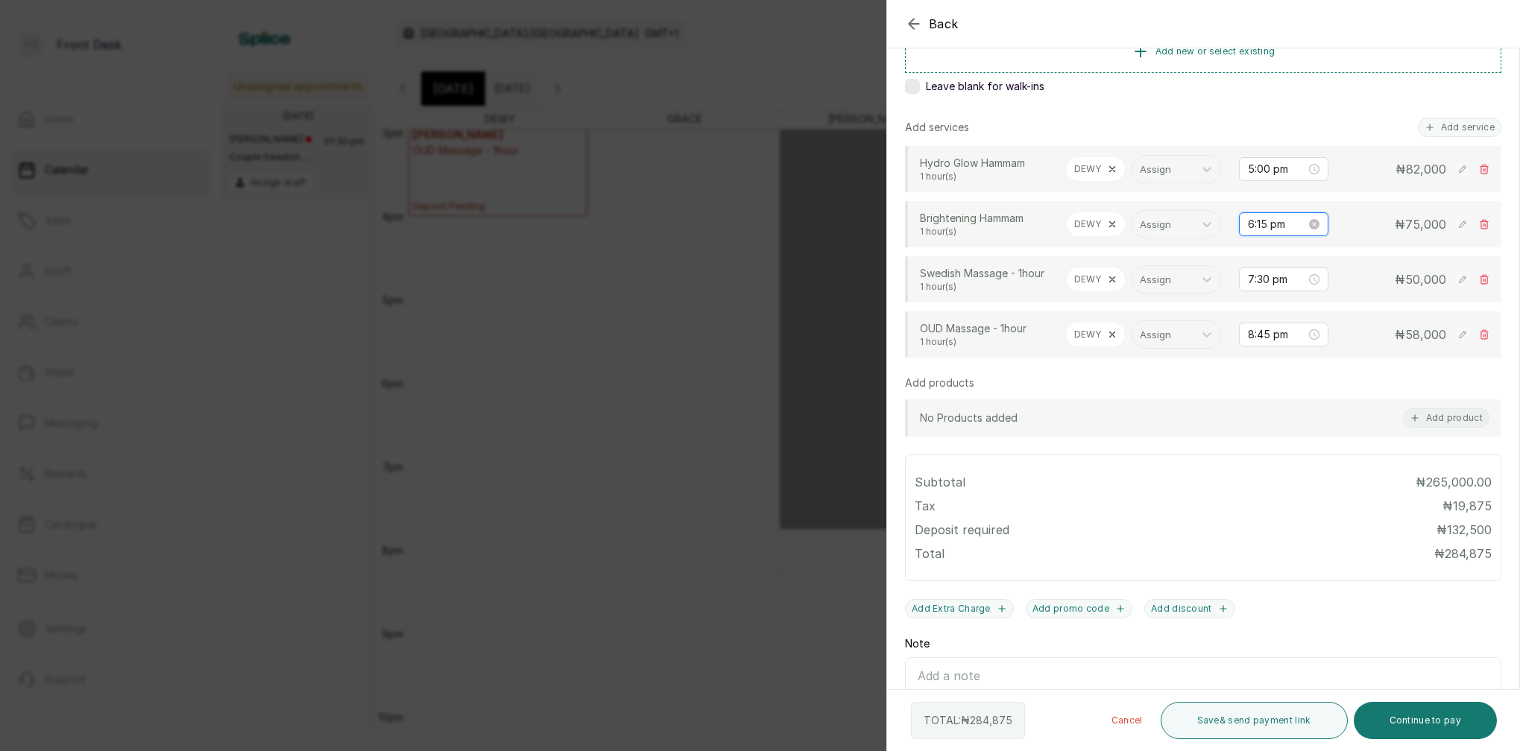
click at [1269, 227] on input "6:15 pm" at bounding box center [1277, 224] width 58 height 16
drag, startPoint x: 1266, startPoint y: 270, endPoint x: 1287, endPoint y: 267, distance: 21.1
click at [1268, 270] on div "05" at bounding box center [1260, 269] width 36 height 21
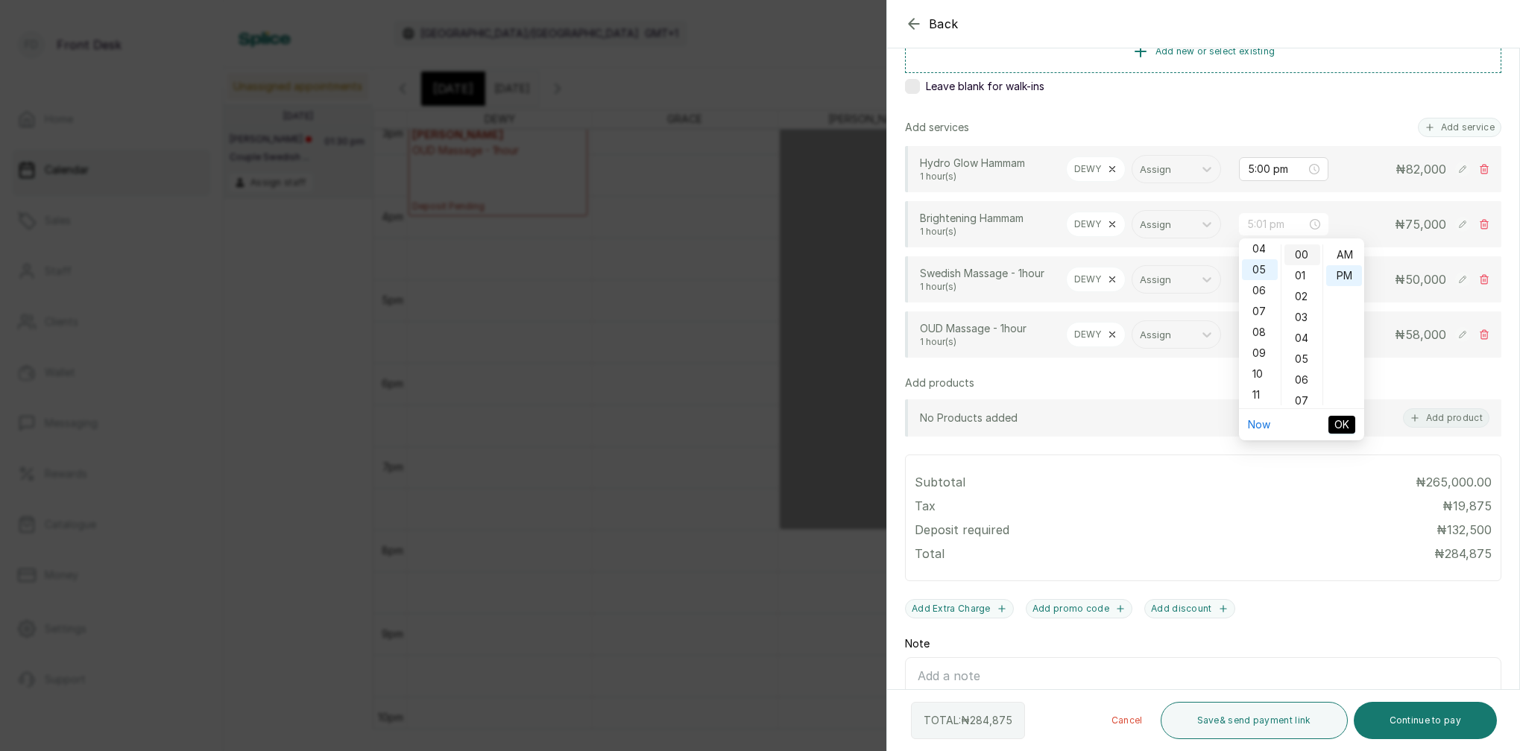
type input "5:00 pm"
drag, startPoint x: 1304, startPoint y: 259, endPoint x: 1348, endPoint y: 278, distance: 48.4
click at [1304, 259] on div "00" at bounding box center [1302, 254] width 36 height 21
drag, startPoint x: 1345, startPoint y: 274, endPoint x: 1351, endPoint y: 314, distance: 40.6
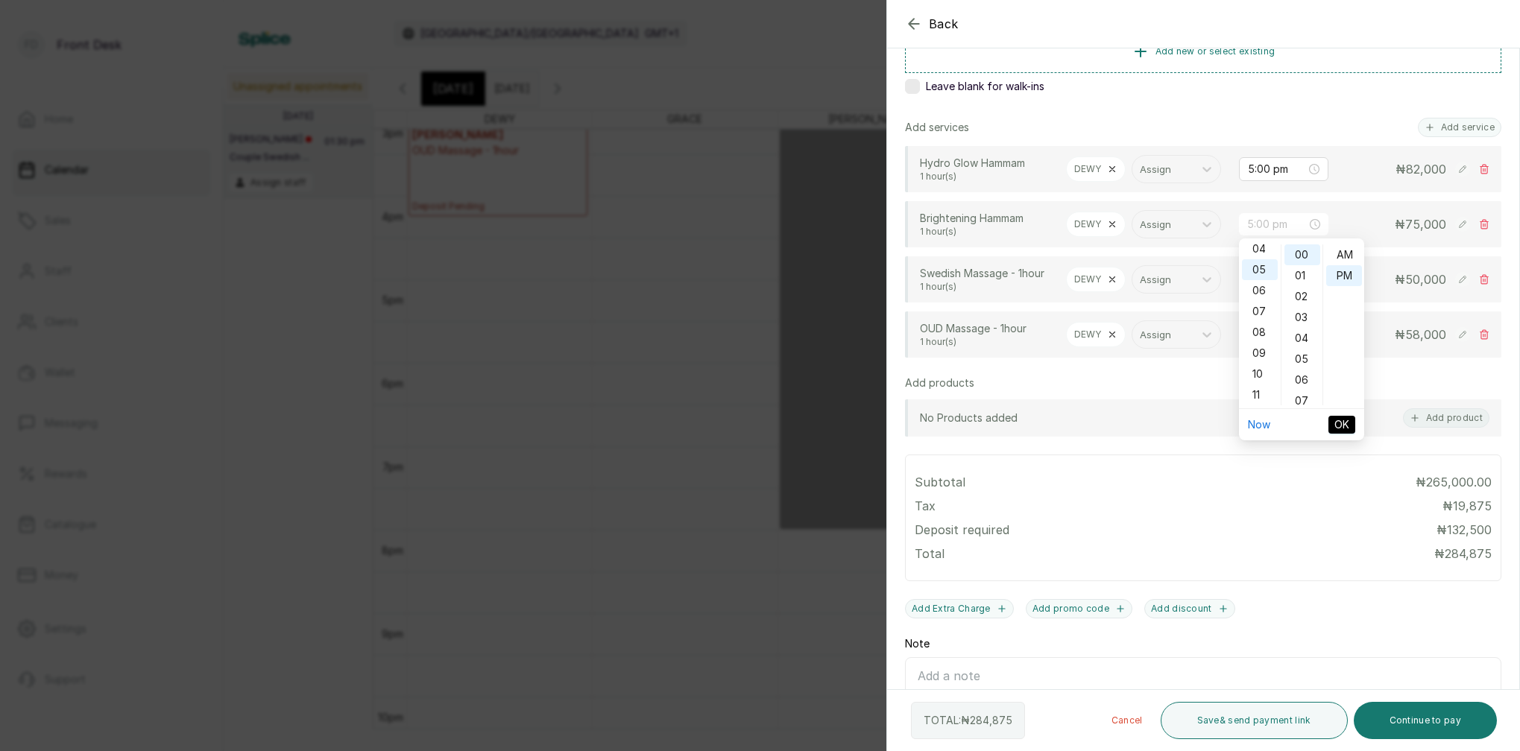
click at [1346, 276] on div "PM" at bounding box center [1344, 275] width 36 height 21
drag, startPoint x: 1346, startPoint y: 426, endPoint x: 1339, endPoint y: 415, distance: 12.4
click at [1346, 425] on span "OK" at bounding box center [1341, 425] width 15 height 16
click at [1263, 282] on input "7:30 pm" at bounding box center [1277, 279] width 58 height 16
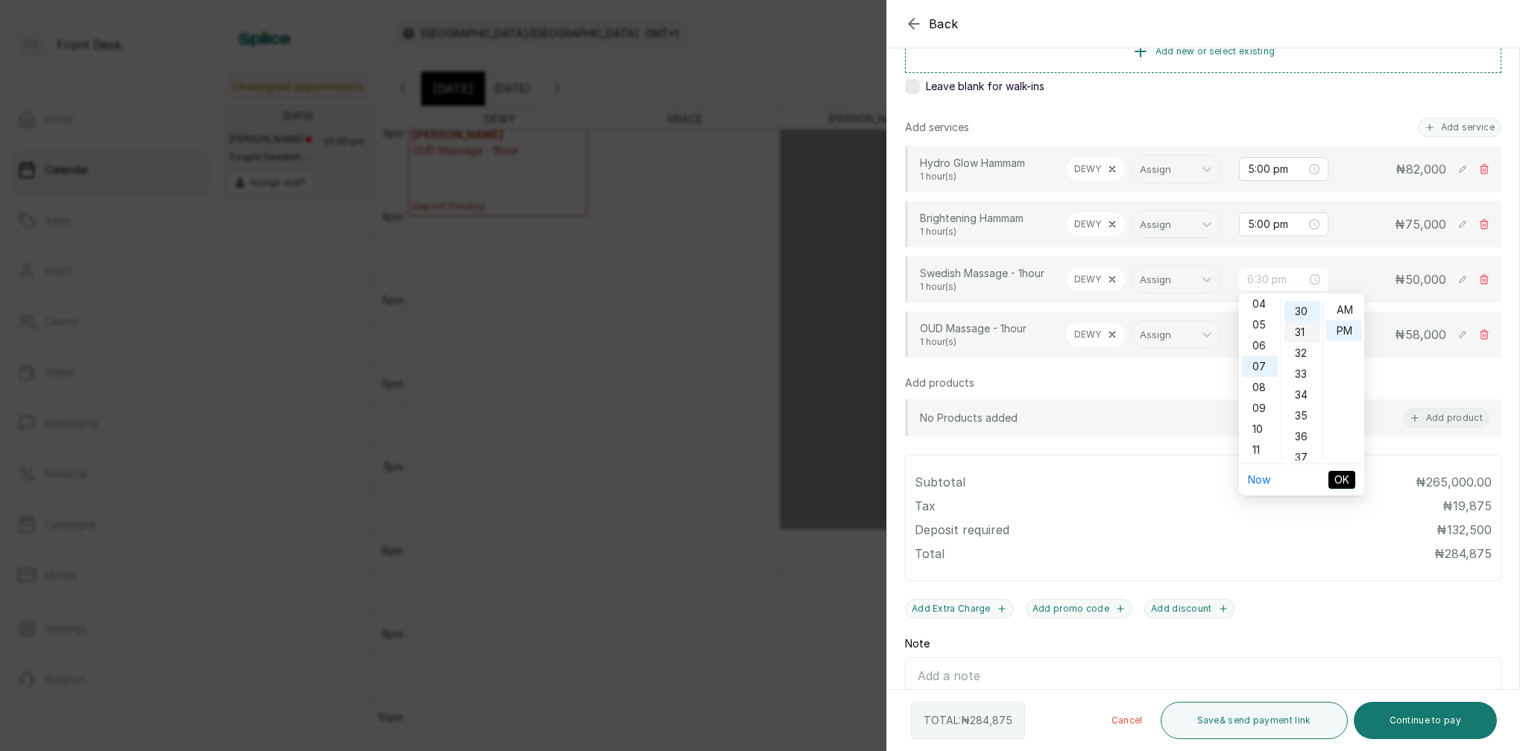
drag, startPoint x: 1263, startPoint y: 347, endPoint x: 1290, endPoint y: 334, distance: 30.7
click at [1265, 347] on div "06" at bounding box center [1260, 345] width 36 height 21
drag, startPoint x: 1303, startPoint y: 309, endPoint x: 1313, endPoint y: 315, distance: 12.0
click at [1304, 309] on div "00" at bounding box center [1302, 310] width 36 height 21
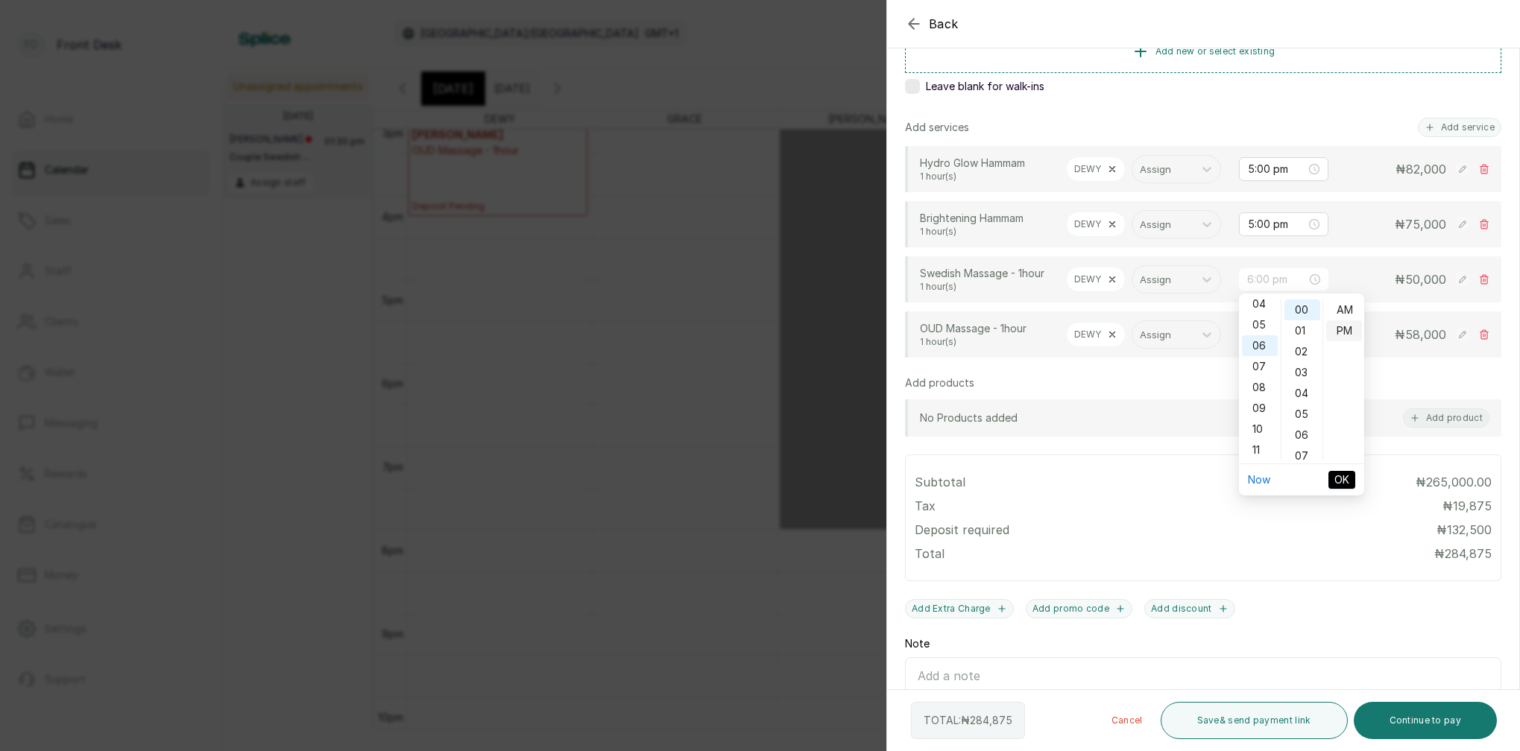
click at [1343, 332] on div "PM" at bounding box center [1344, 330] width 36 height 21
type input "6:00 pm"
drag, startPoint x: 1342, startPoint y: 481, endPoint x: 1341, endPoint y: 470, distance: 12.0
click at [1343, 481] on span "OK" at bounding box center [1341, 480] width 15 height 16
click at [1253, 337] on input "8:45 pm" at bounding box center [1277, 334] width 58 height 16
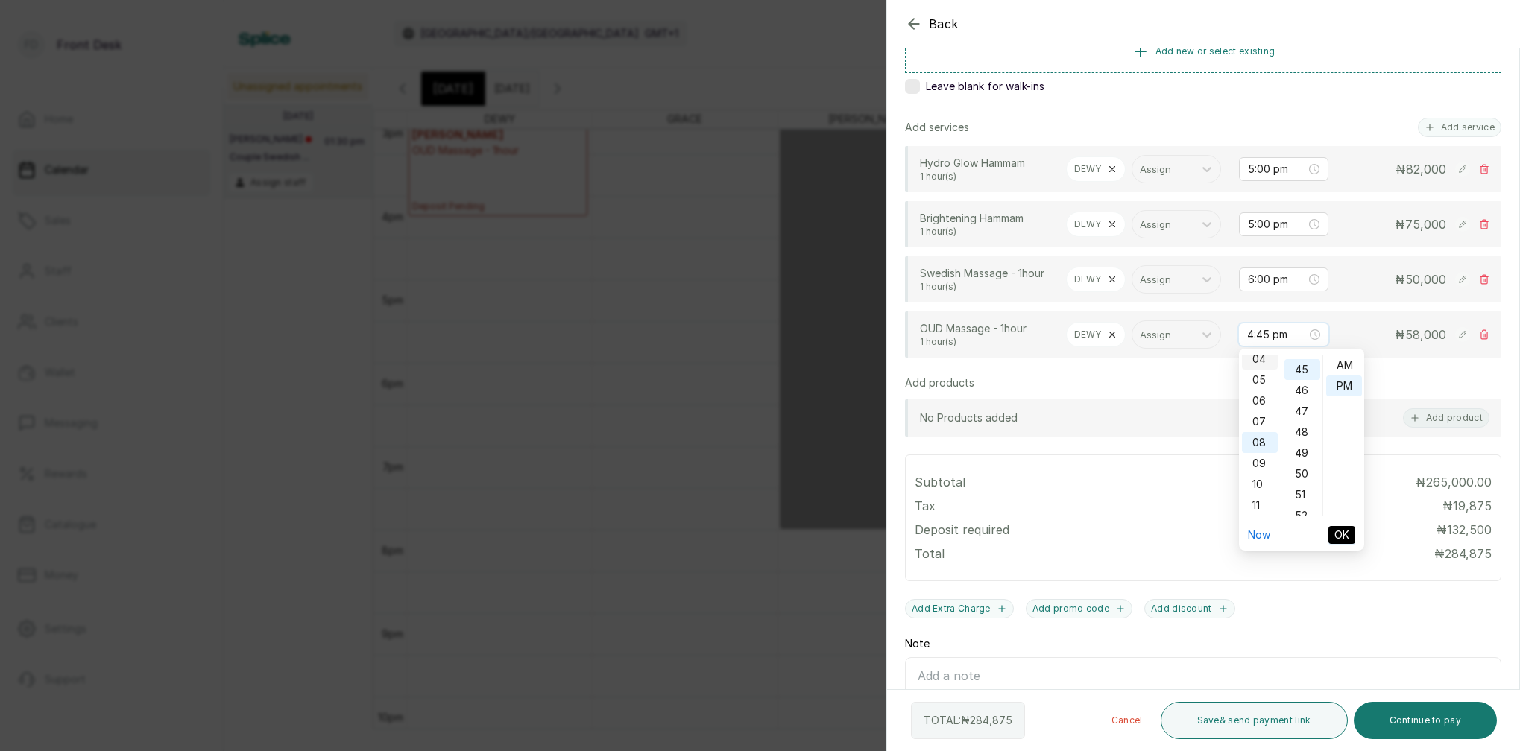
scroll to position [938, 0]
click at [1268, 398] on div "06" at bounding box center [1260, 401] width 36 height 21
type input "6:00 pm"
drag, startPoint x: 1304, startPoint y: 366, endPoint x: 1318, endPoint y: 373, distance: 16.0
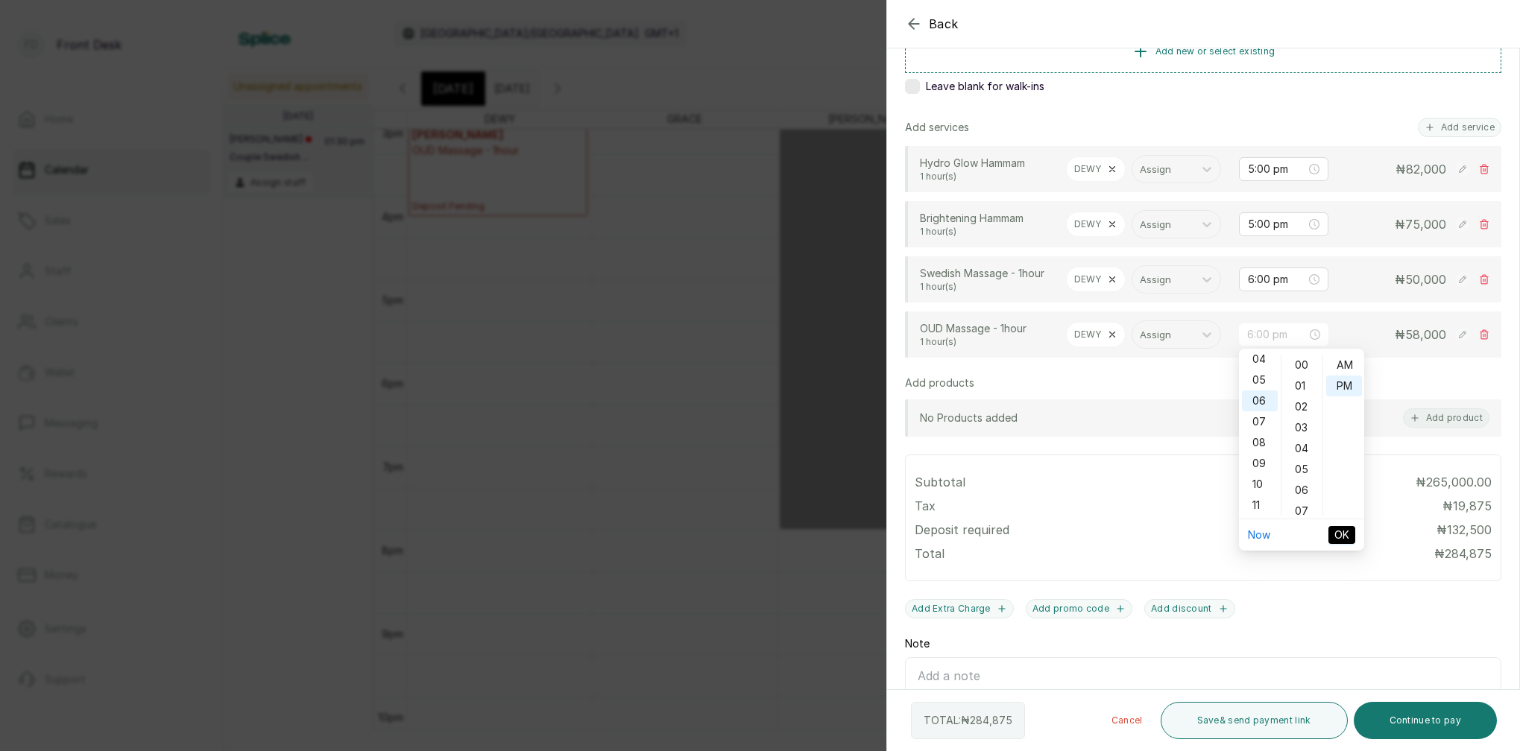
click at [1307, 367] on div "00" at bounding box center [1302, 365] width 36 height 21
click at [1340, 387] on div "PM" at bounding box center [1344, 386] width 36 height 21
drag, startPoint x: 1348, startPoint y: 531, endPoint x: 1355, endPoint y: 496, distance: 36.4
click at [1349, 531] on button "OK" at bounding box center [1341, 535] width 27 height 18
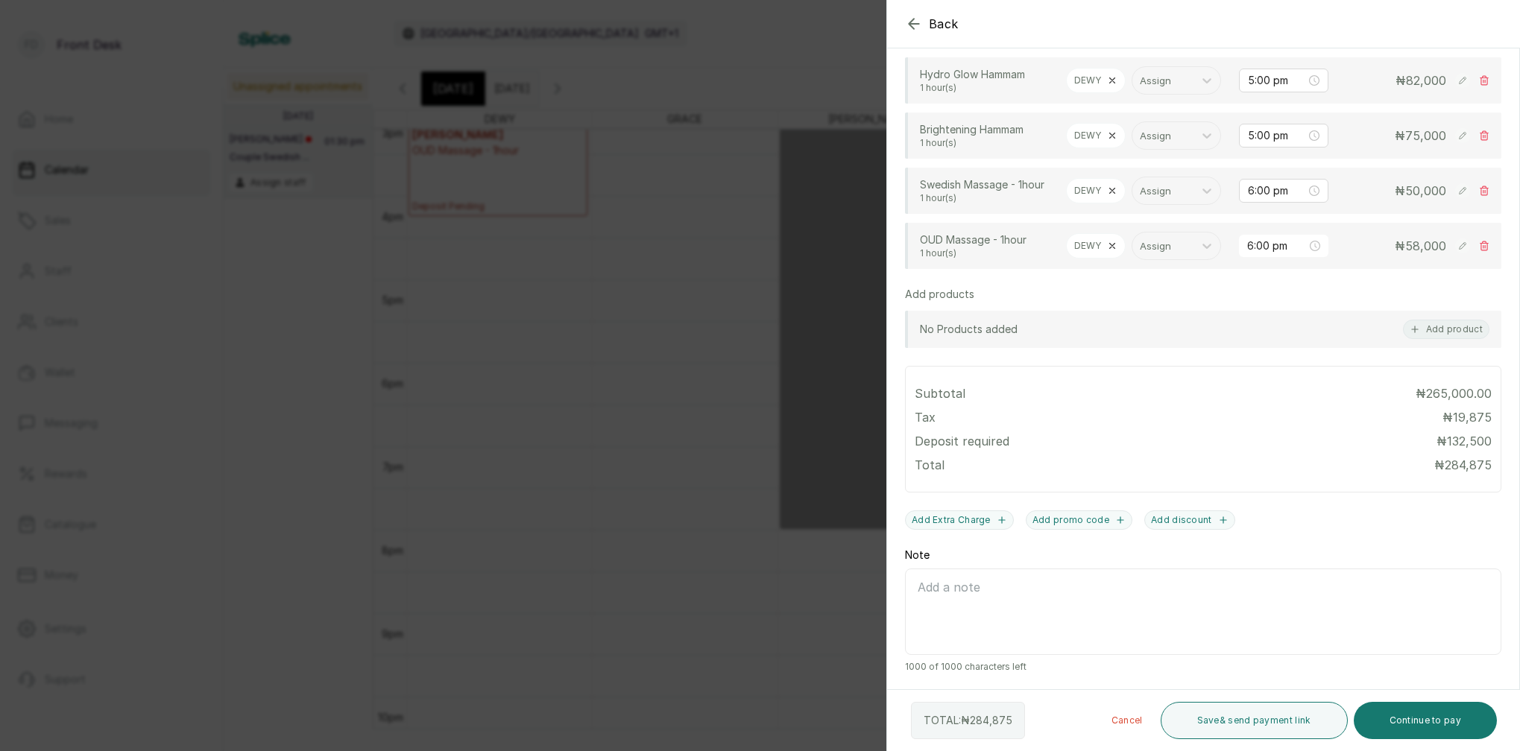
scroll to position [362, 0]
click at [1449, 730] on button "Continue to pay" at bounding box center [1425, 720] width 144 height 37
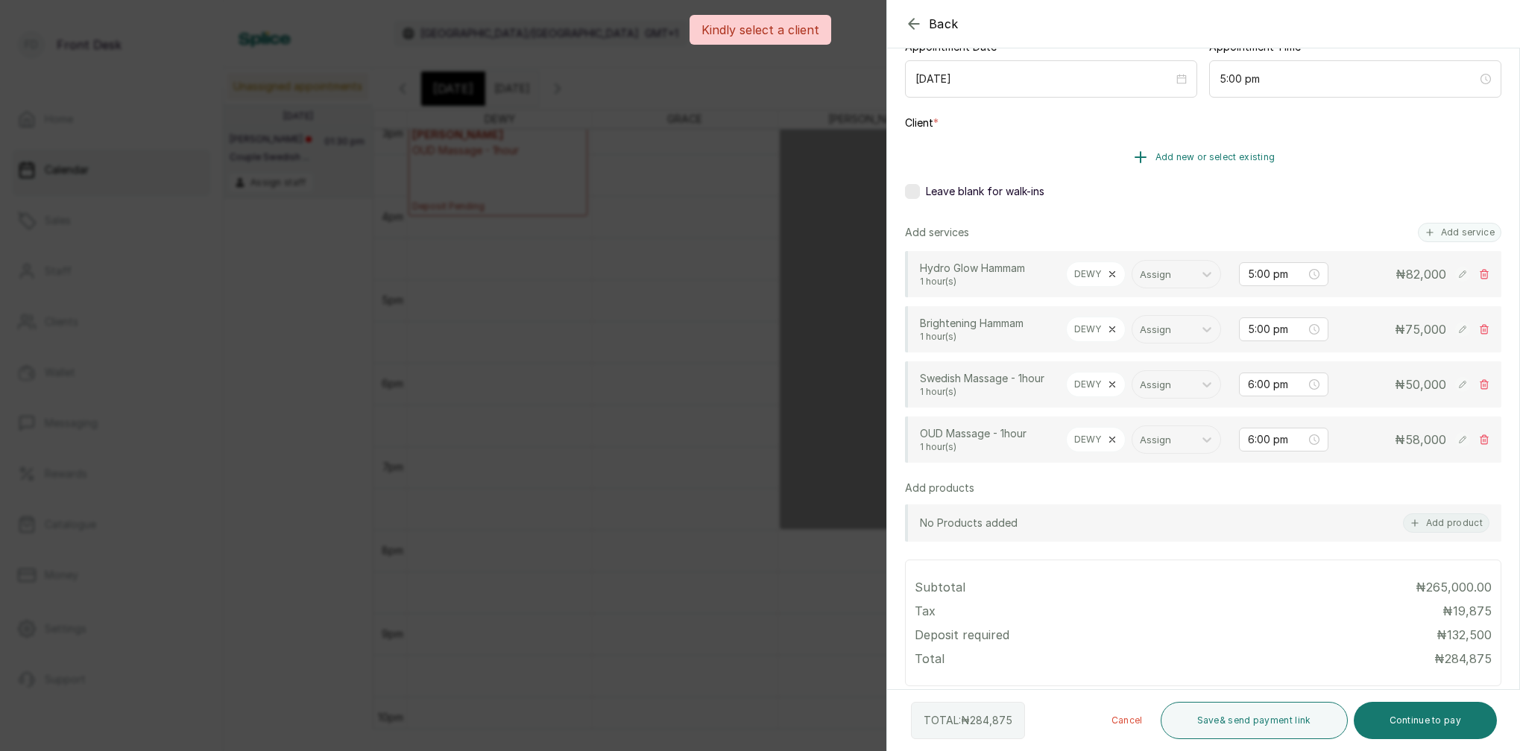
click at [1251, 158] on span "Add new or select existing" at bounding box center [1215, 157] width 120 height 12
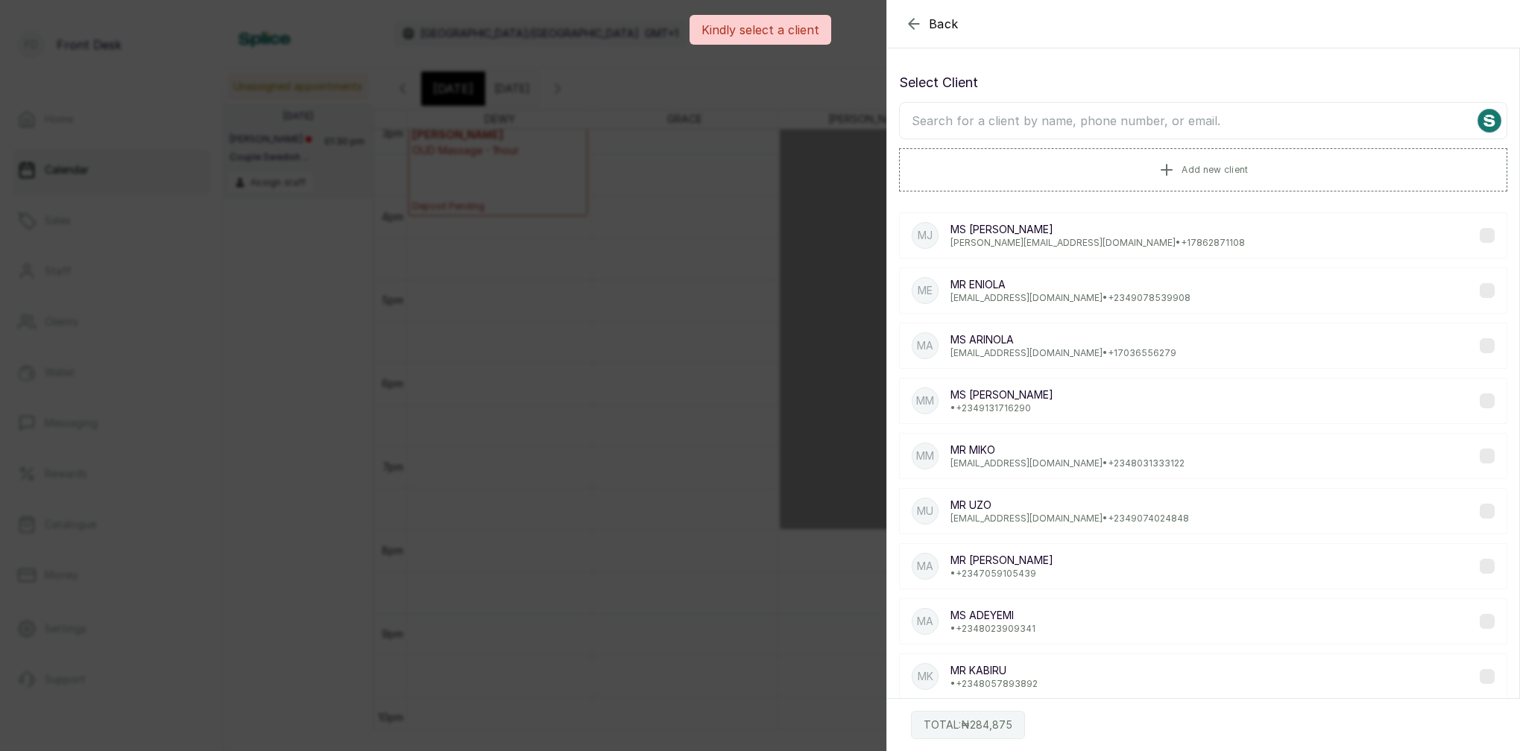
scroll to position [0, 0]
click at [1204, 124] on input "text" at bounding box center [1203, 120] width 608 height 37
type input "M"
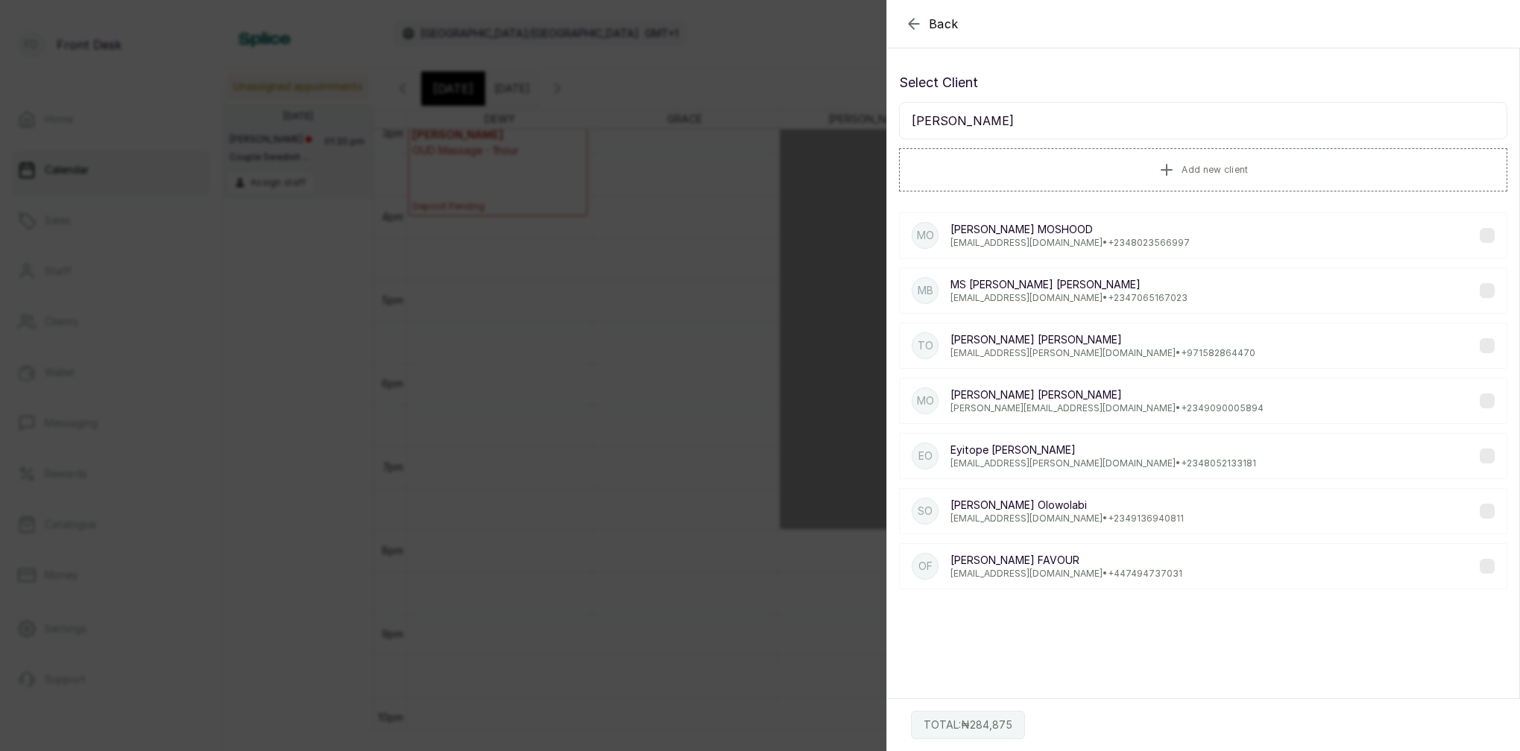
type input "OWOLABI"
click at [1037, 242] on p "owolabiajide1@gmail.com • +234 8023566997" at bounding box center [1069, 243] width 239 height 12
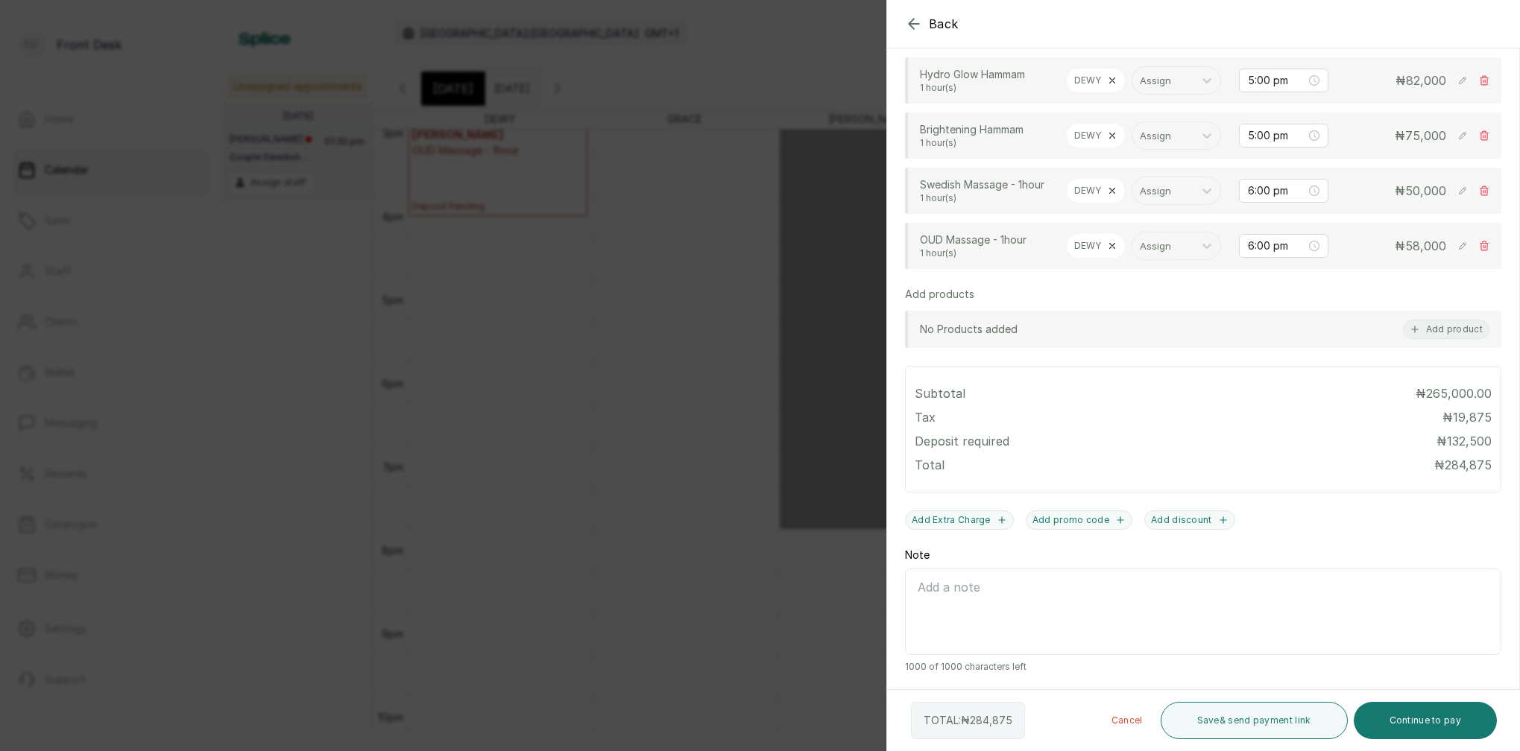
scroll to position [416, 0]
click at [1435, 722] on button "Continue to pay" at bounding box center [1425, 720] width 144 height 37
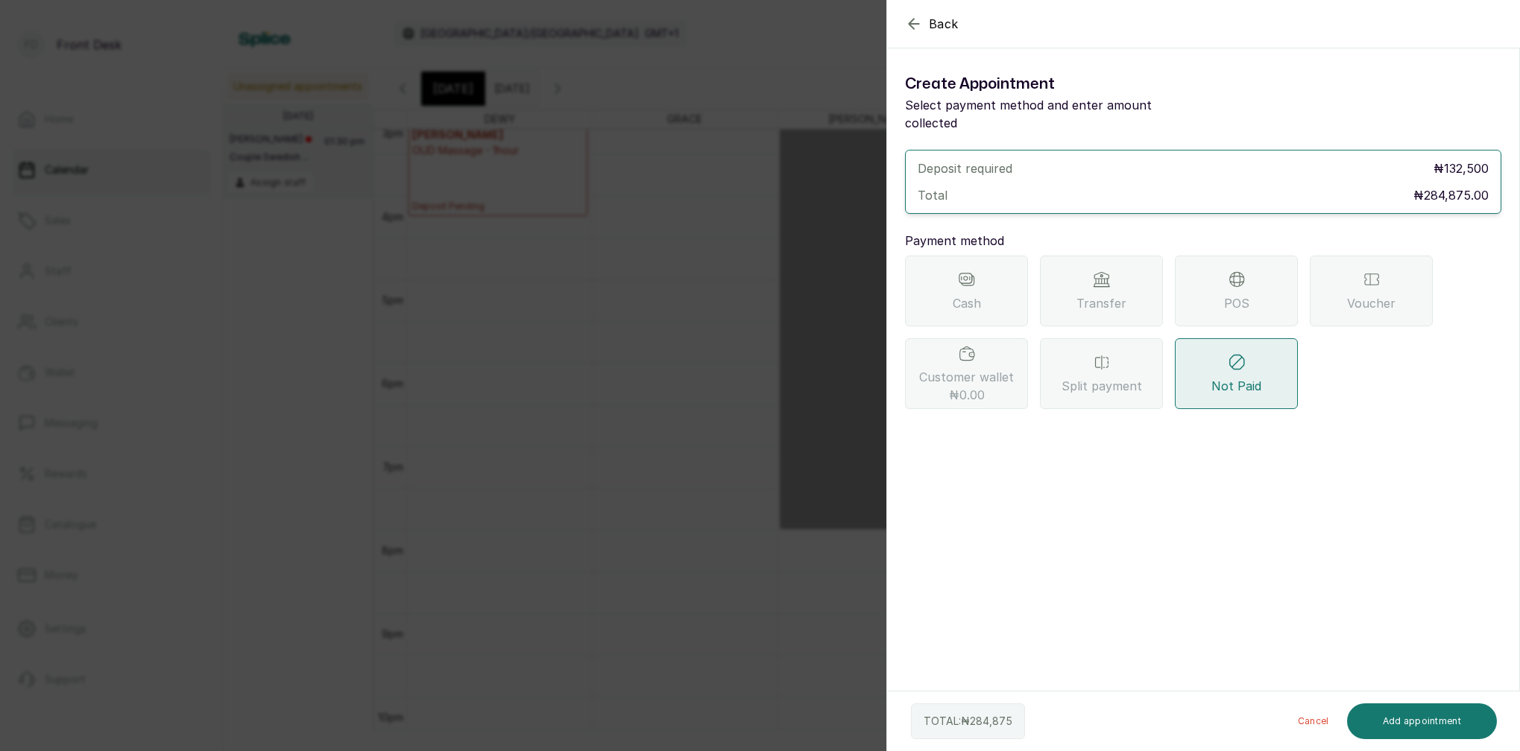
drag, startPoint x: 1221, startPoint y: 285, endPoint x: 1204, endPoint y: 298, distance: 21.8
click at [1221, 285] on div "POS" at bounding box center [1236, 291] width 123 height 71
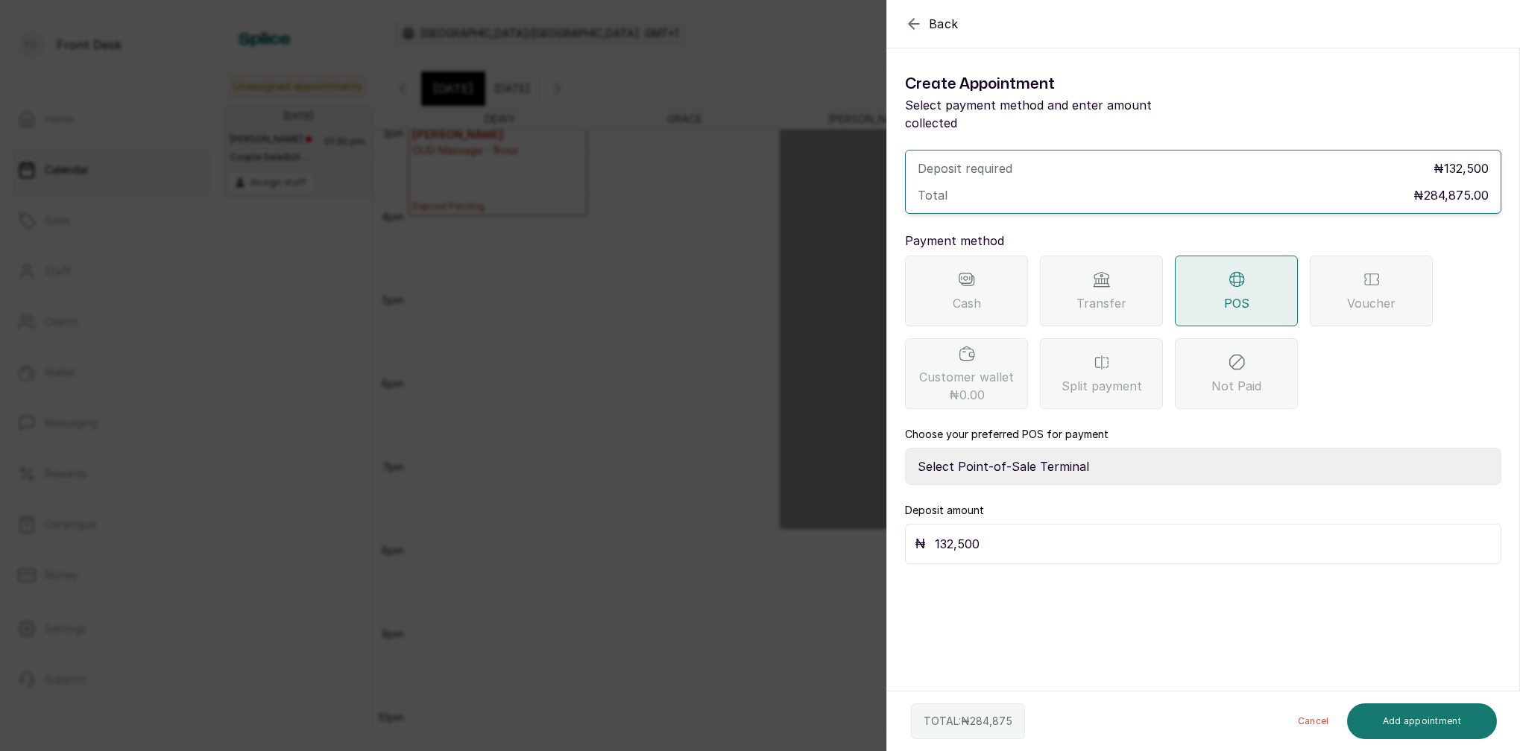
select select "7a4fd382-b2de-4137-8553-2ff33fa7fb29"
click at [1015, 534] on input "132,500" at bounding box center [1213, 544] width 557 height 21
type input "1"
type input "284,875"
click at [1389, 714] on button "Add appointment" at bounding box center [1422, 722] width 151 height 36
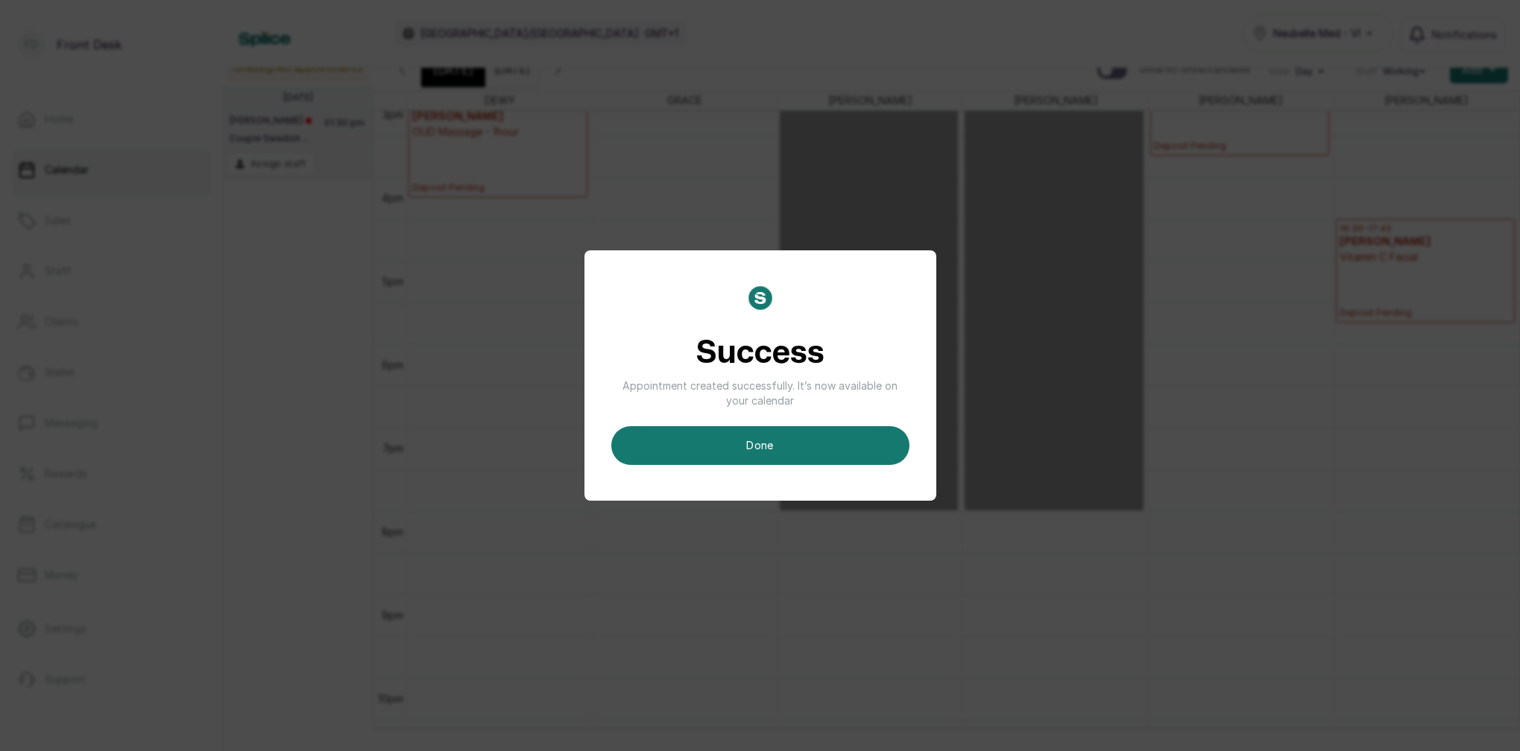
scroll to position [19, 0]
drag, startPoint x: 844, startPoint y: 455, endPoint x: 885, endPoint y: 426, distance: 49.6
click at [844, 454] on button "done" at bounding box center [760, 445] width 298 height 39
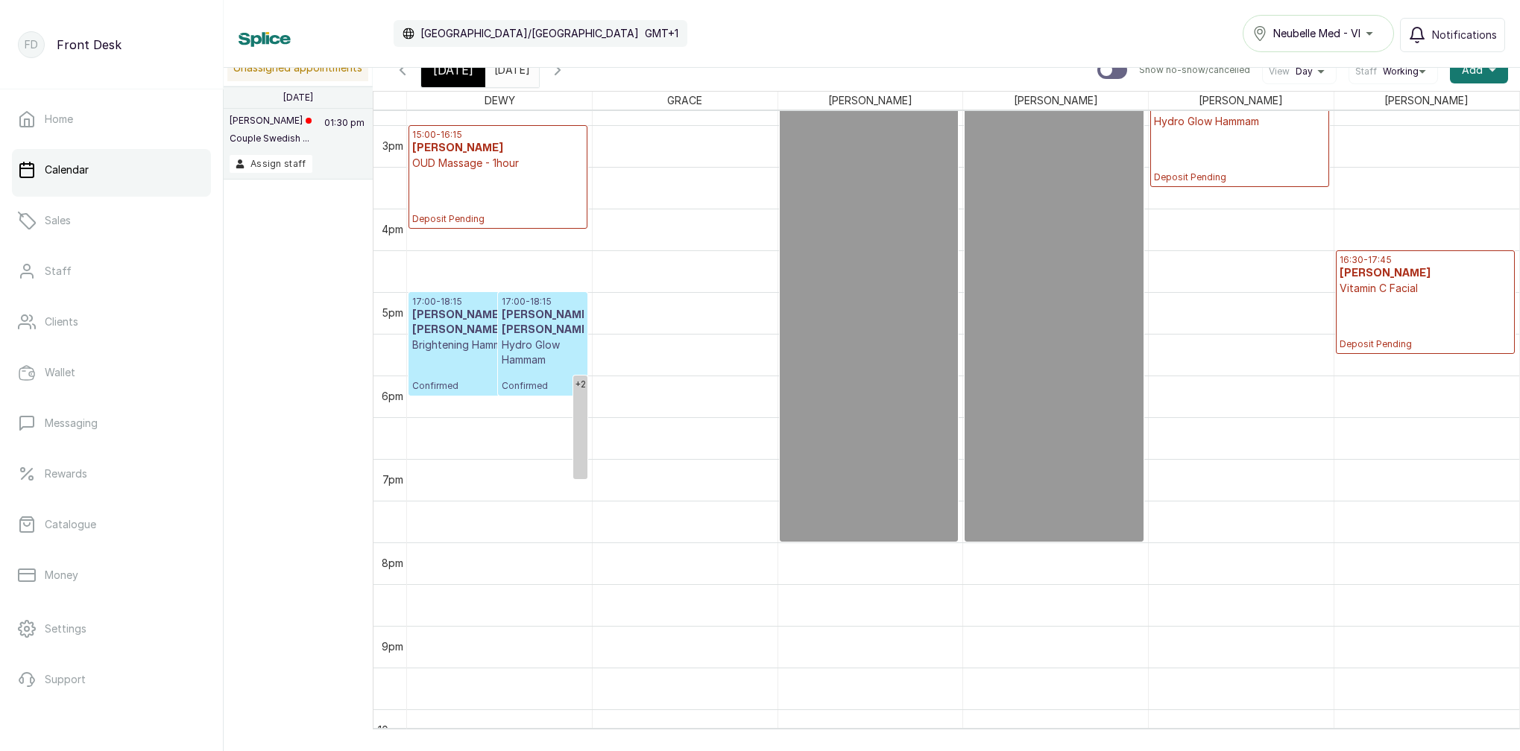
scroll to position [1277, 0]
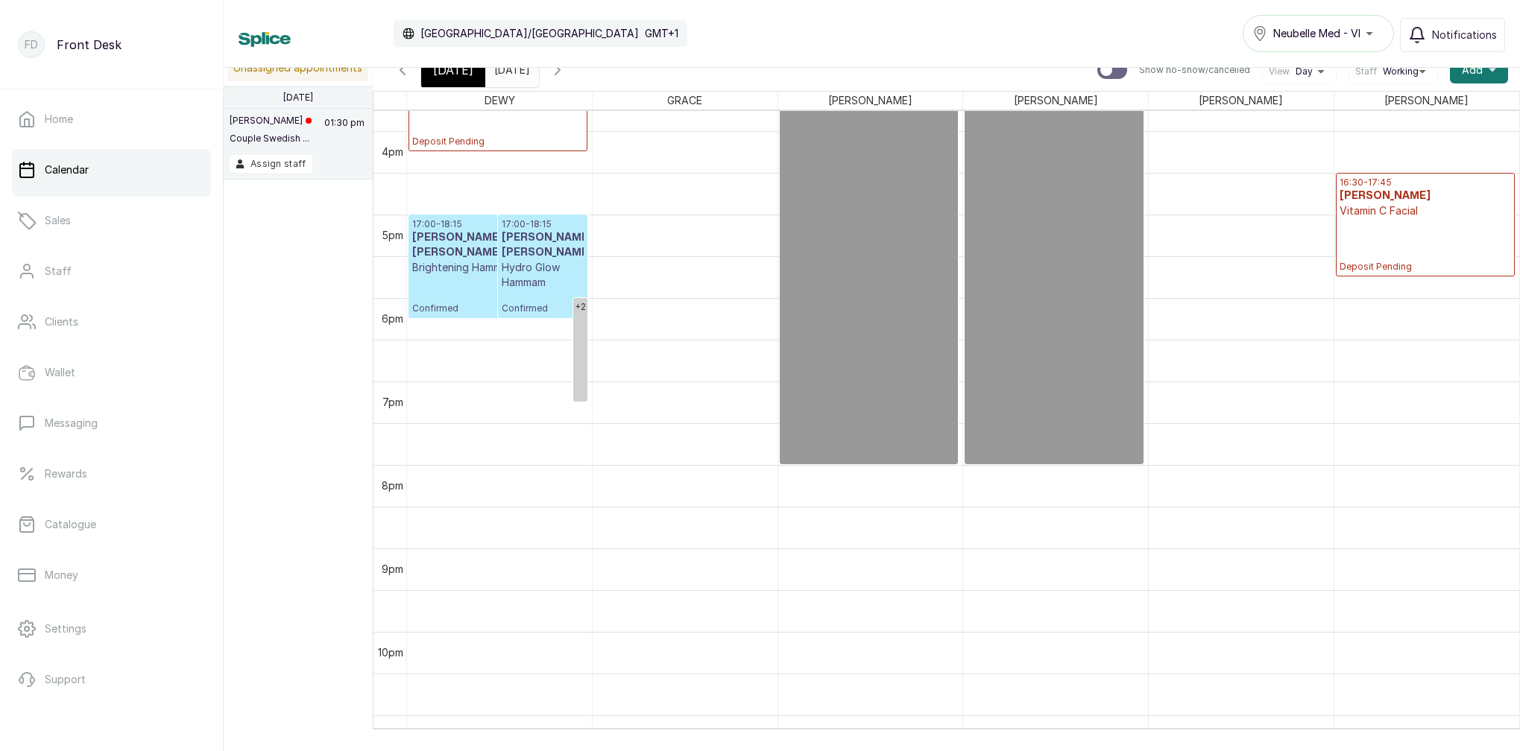
click at [528, 279] on p "Hydro Glow Hammam" at bounding box center [543, 275] width 82 height 30
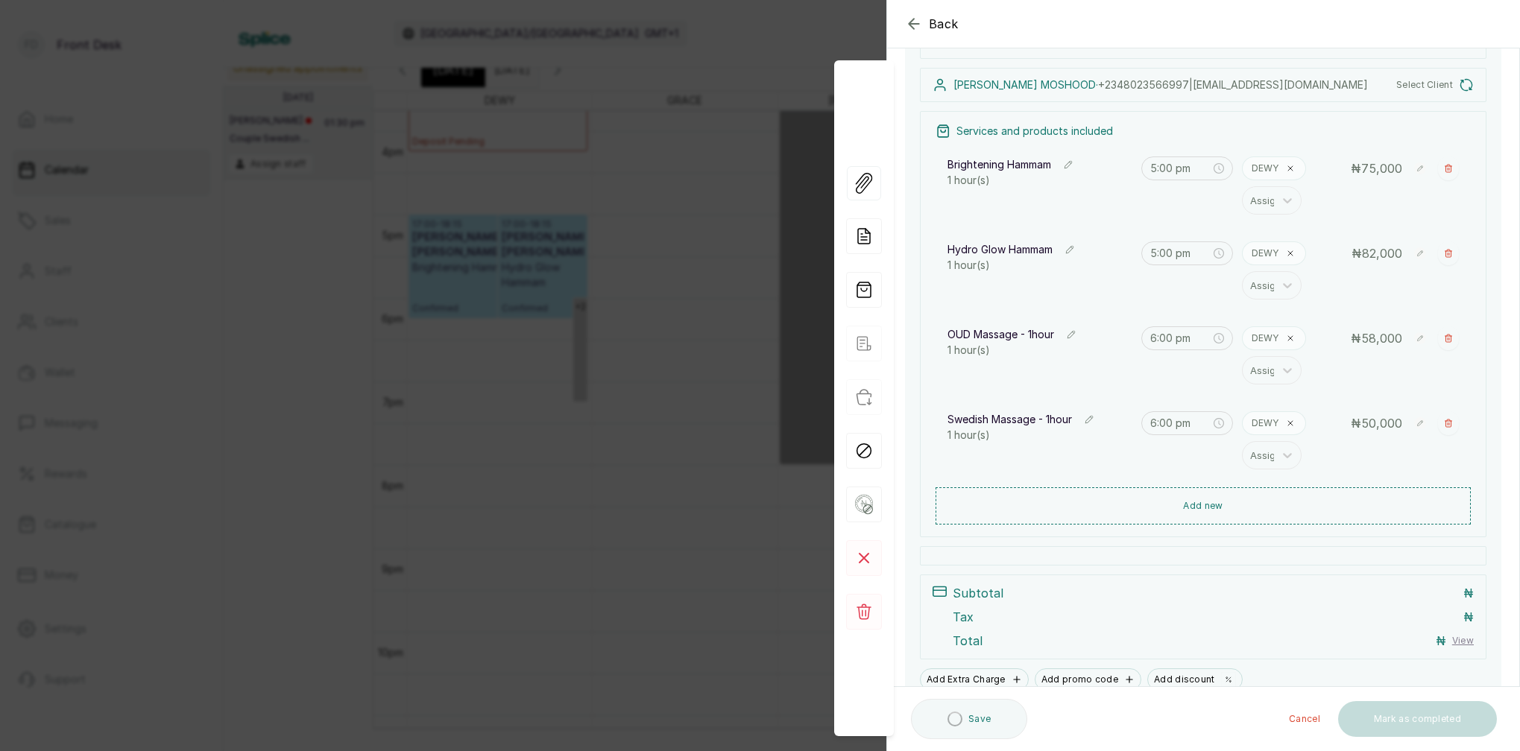
scroll to position [127, 0]
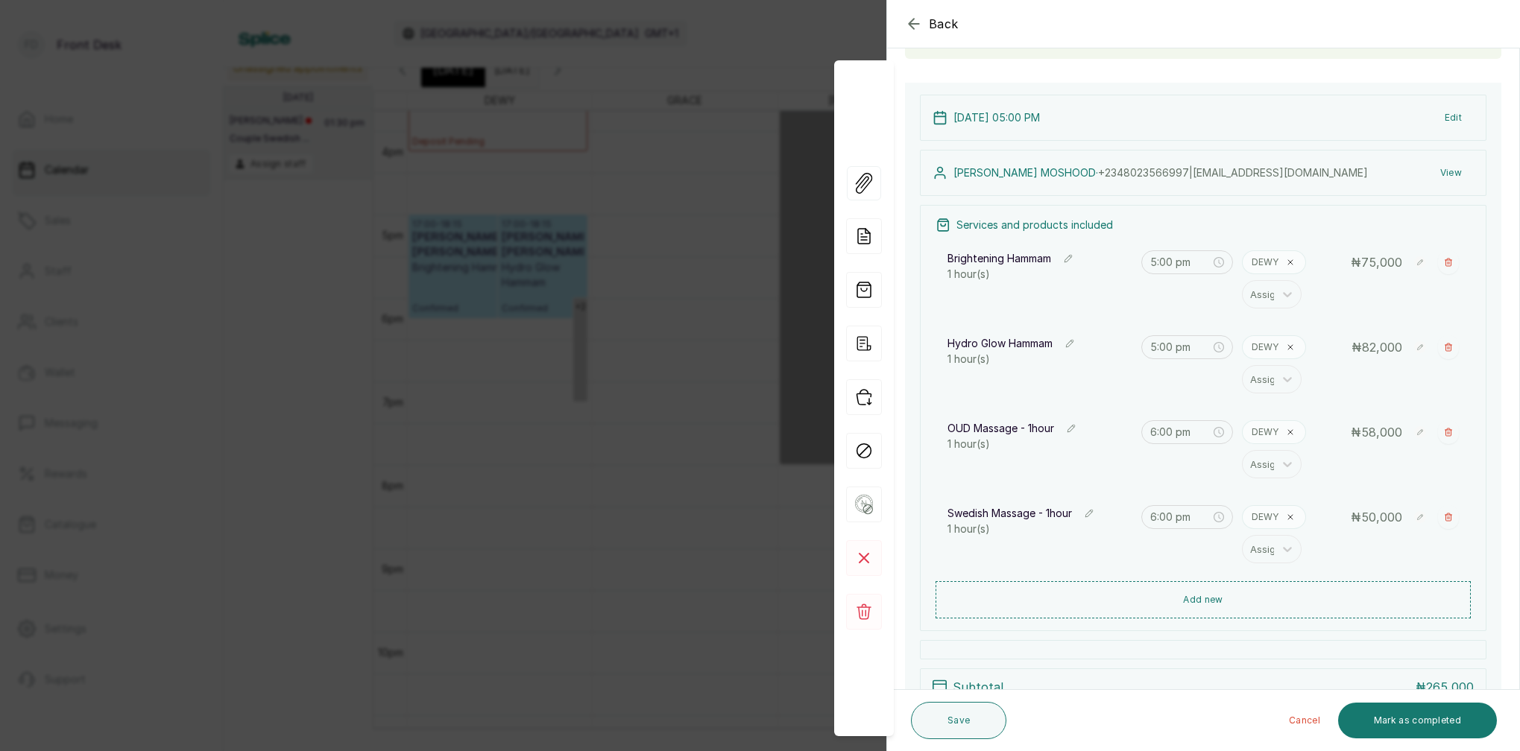
drag, startPoint x: 600, startPoint y: 291, endPoint x: 647, endPoint y: 253, distance: 59.9
click at [601, 289] on div "Back Appointment Details Edit appointment Make changes to appointment details M…" at bounding box center [760, 375] width 1520 height 751
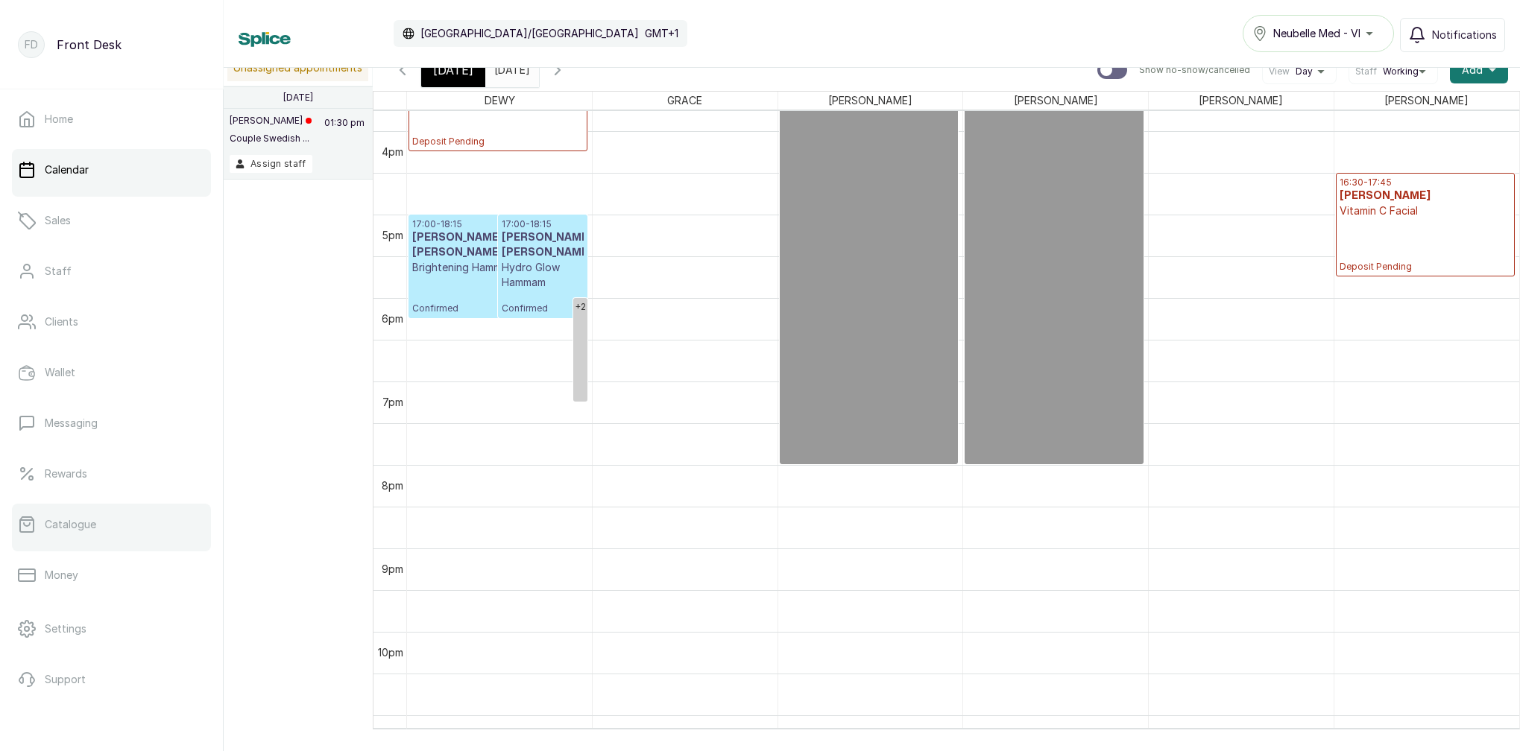
click at [86, 531] on link "Catalogue" at bounding box center [111, 525] width 199 height 42
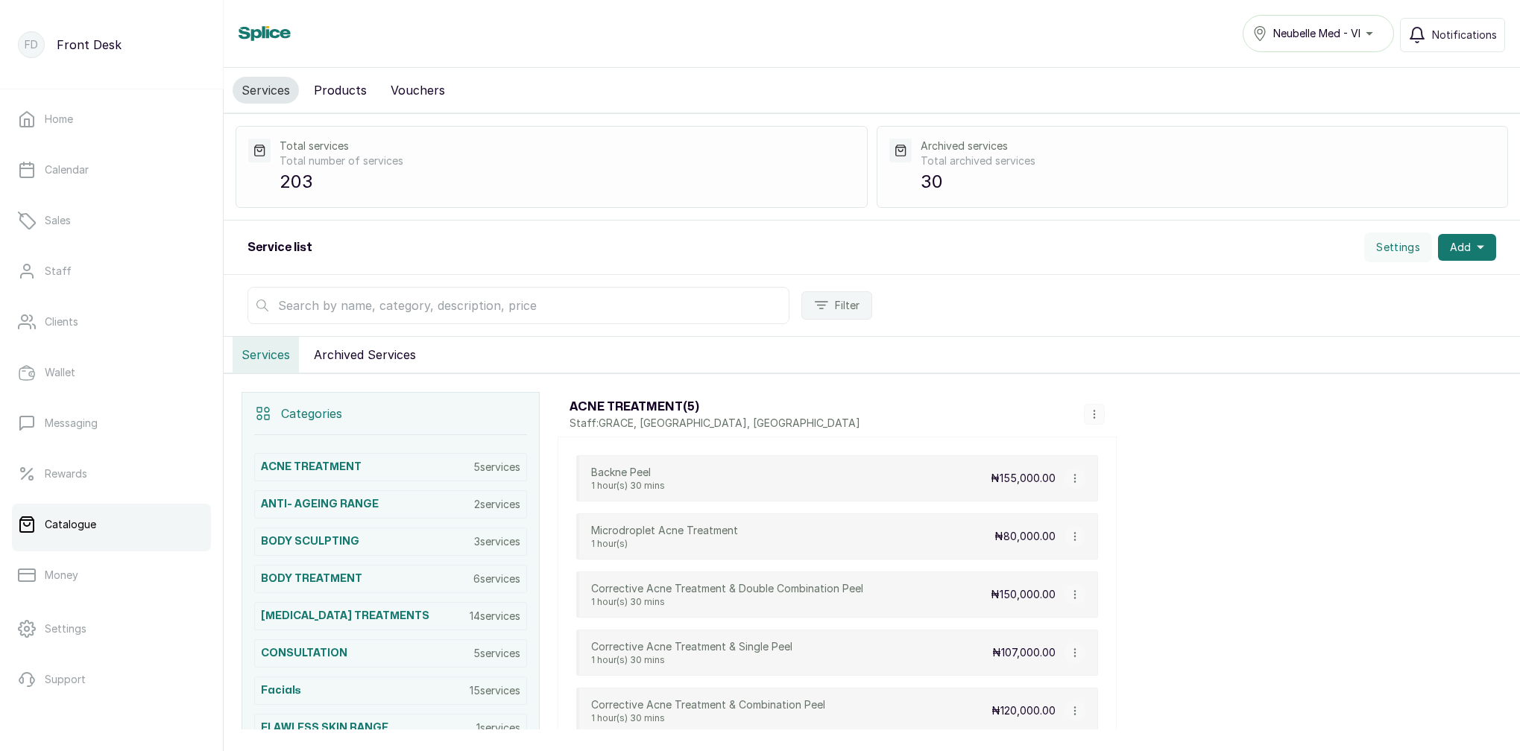
click at [367, 309] on input "text" at bounding box center [518, 305] width 542 height 37
click at [357, 88] on button "Products" at bounding box center [340, 90] width 71 height 27
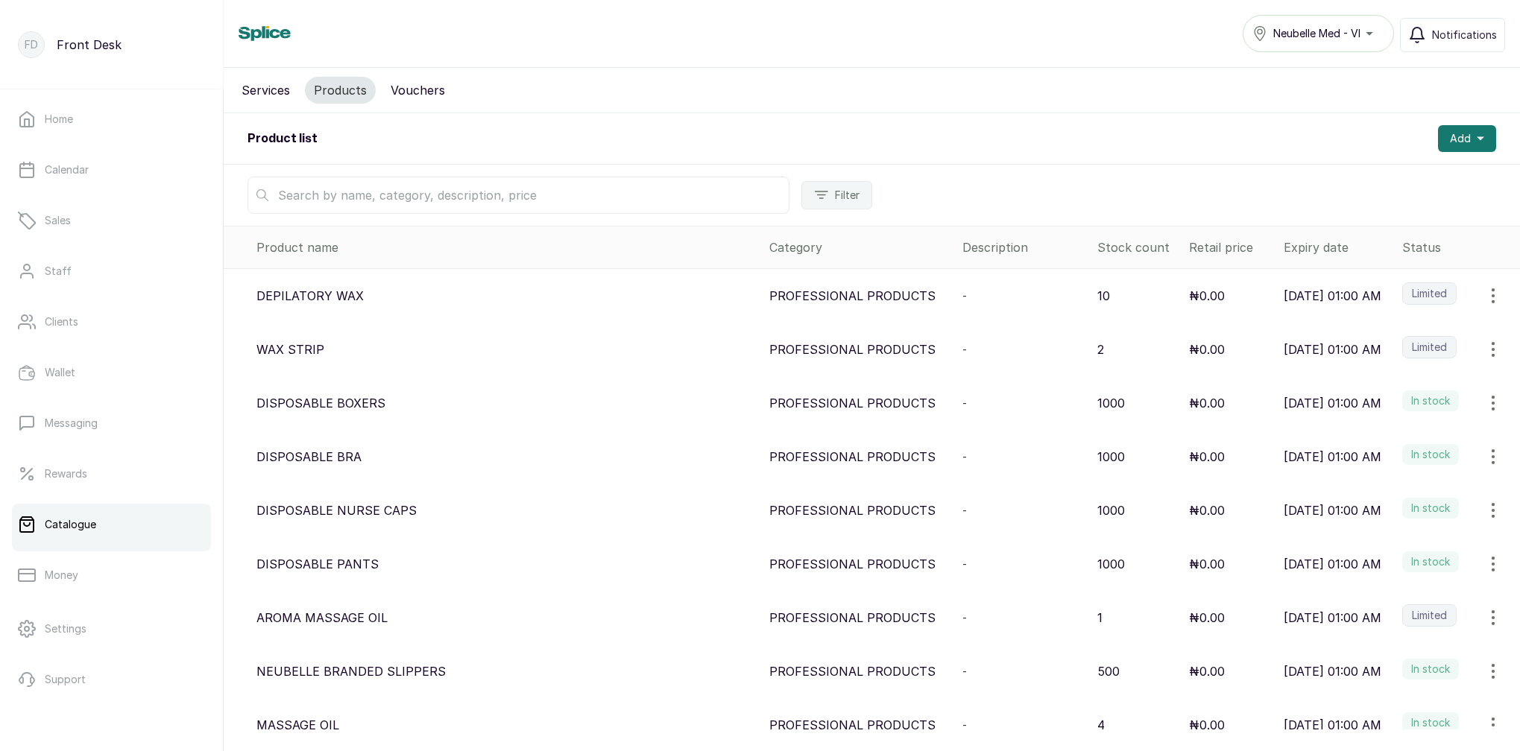
click at [354, 197] on input "text" at bounding box center [518, 195] width 542 height 37
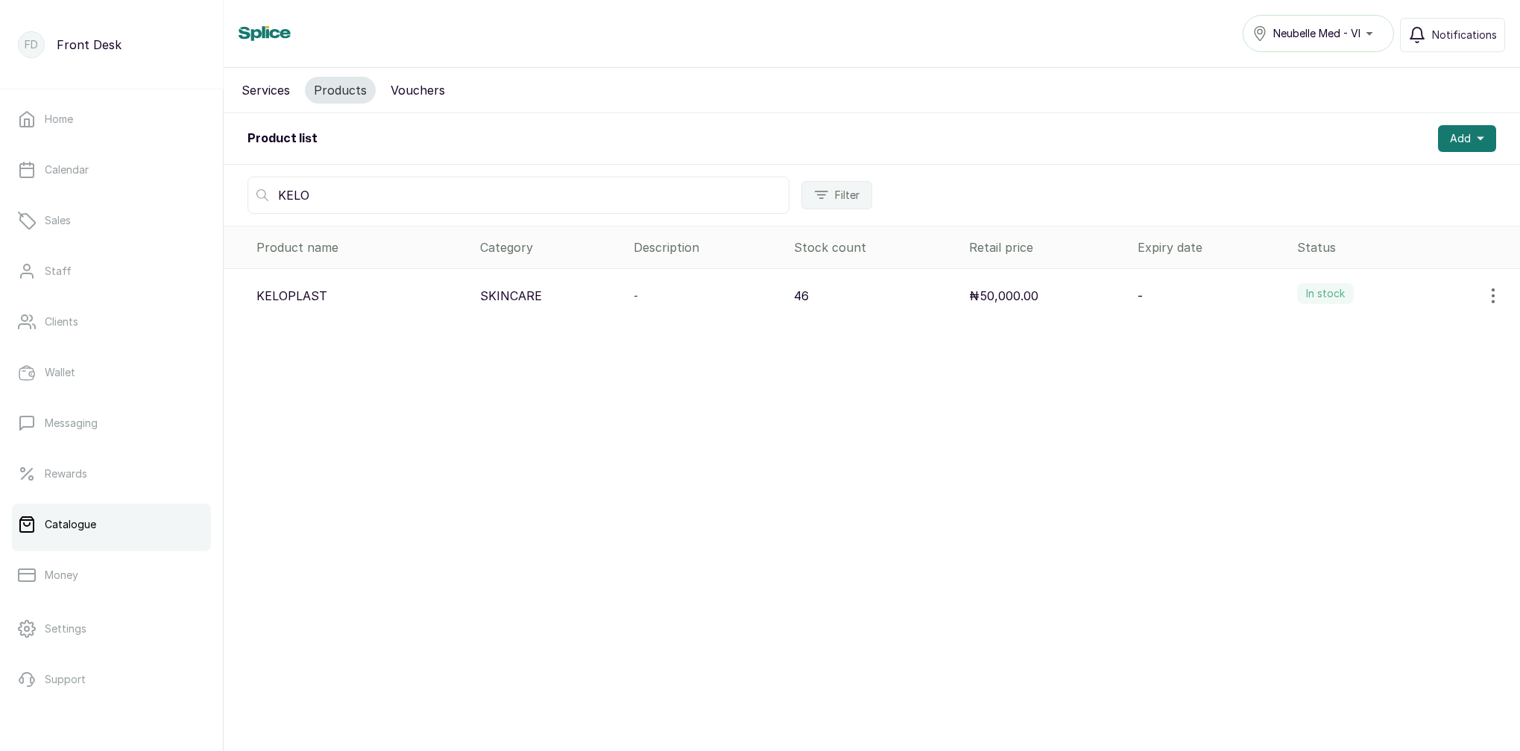
type input "KELO"
click at [88, 527] on p "Catalogue" at bounding box center [70, 524] width 51 height 15
click at [106, 482] on link "Rewards" at bounding box center [111, 474] width 199 height 42
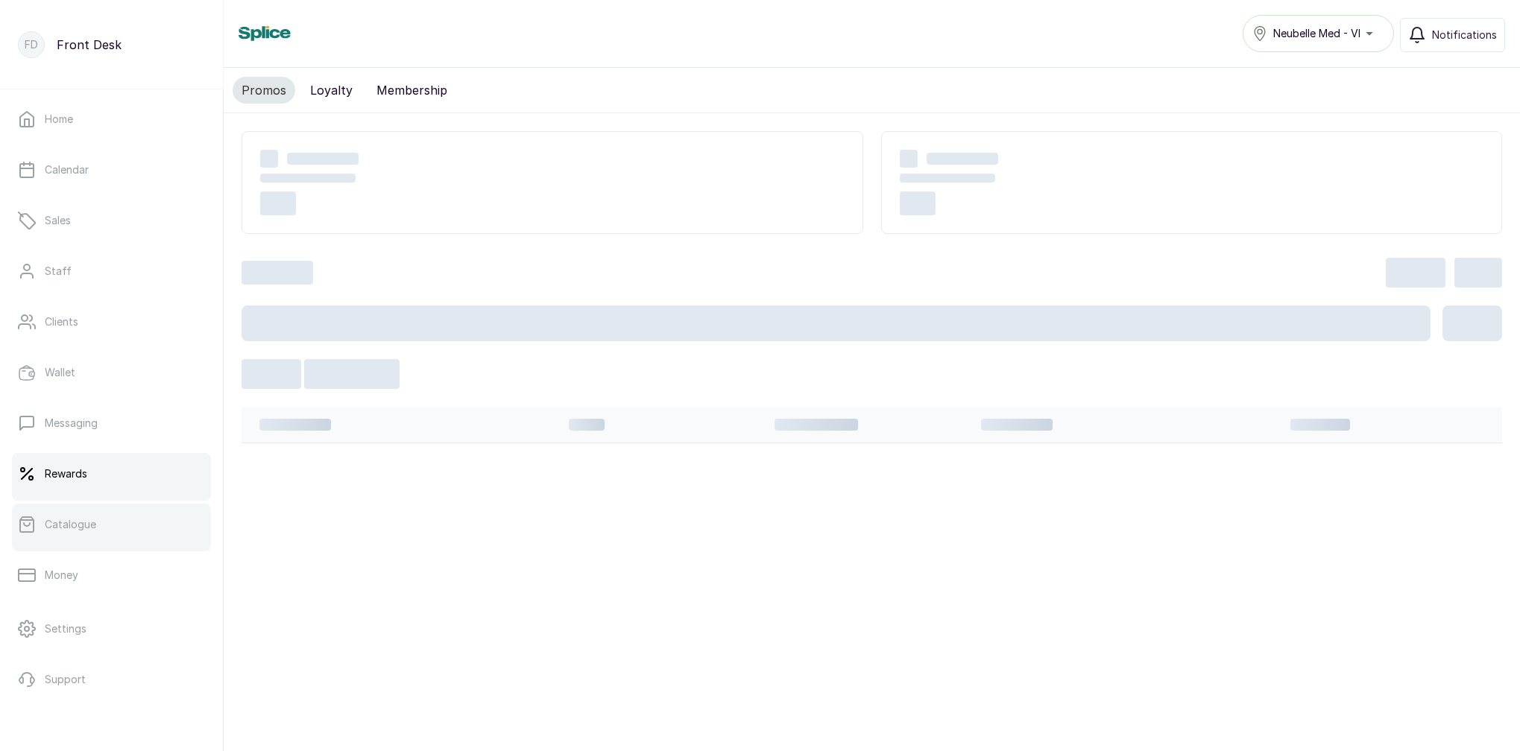
click at [107, 516] on link "Catalogue" at bounding box center [111, 525] width 199 height 42
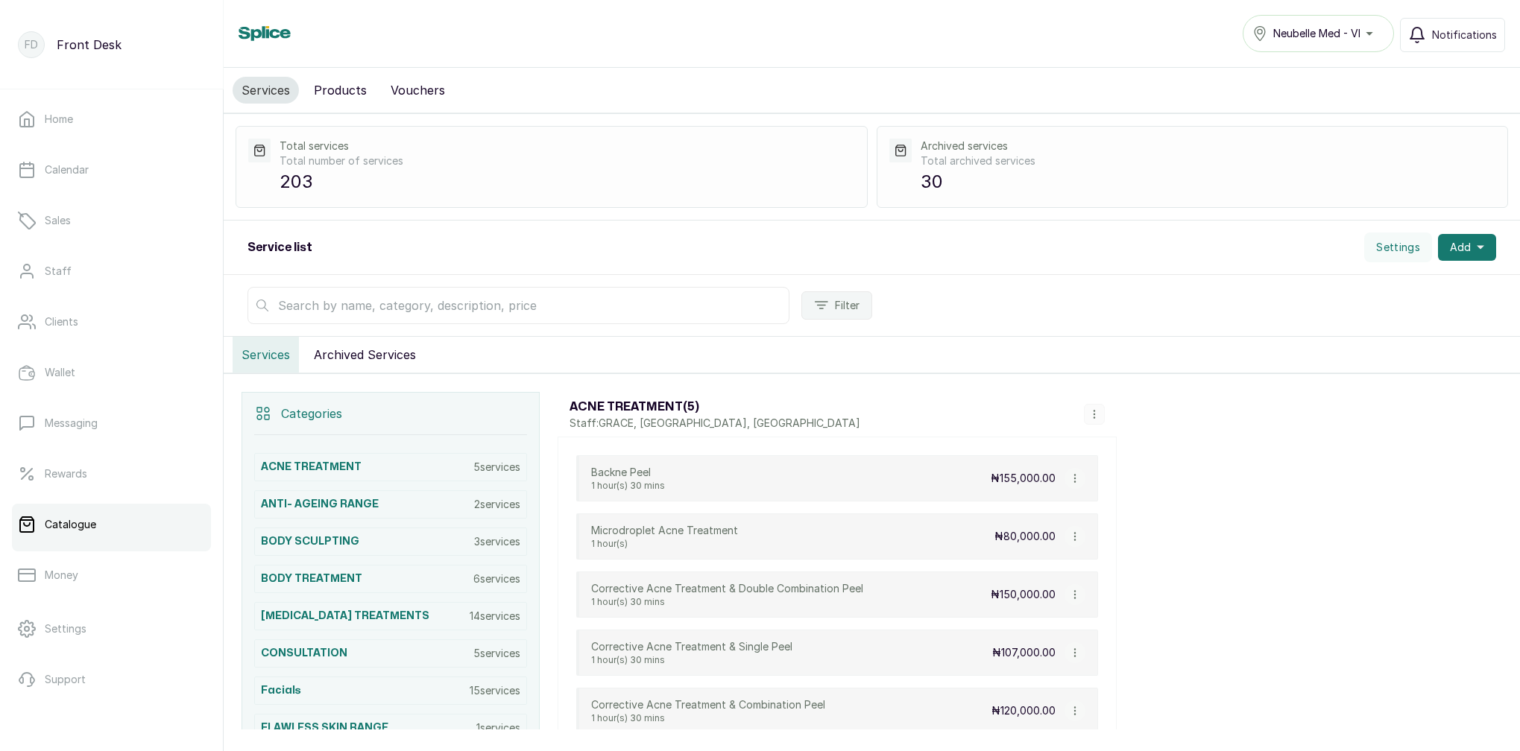
click at [348, 309] on input "text" at bounding box center [518, 305] width 542 height 37
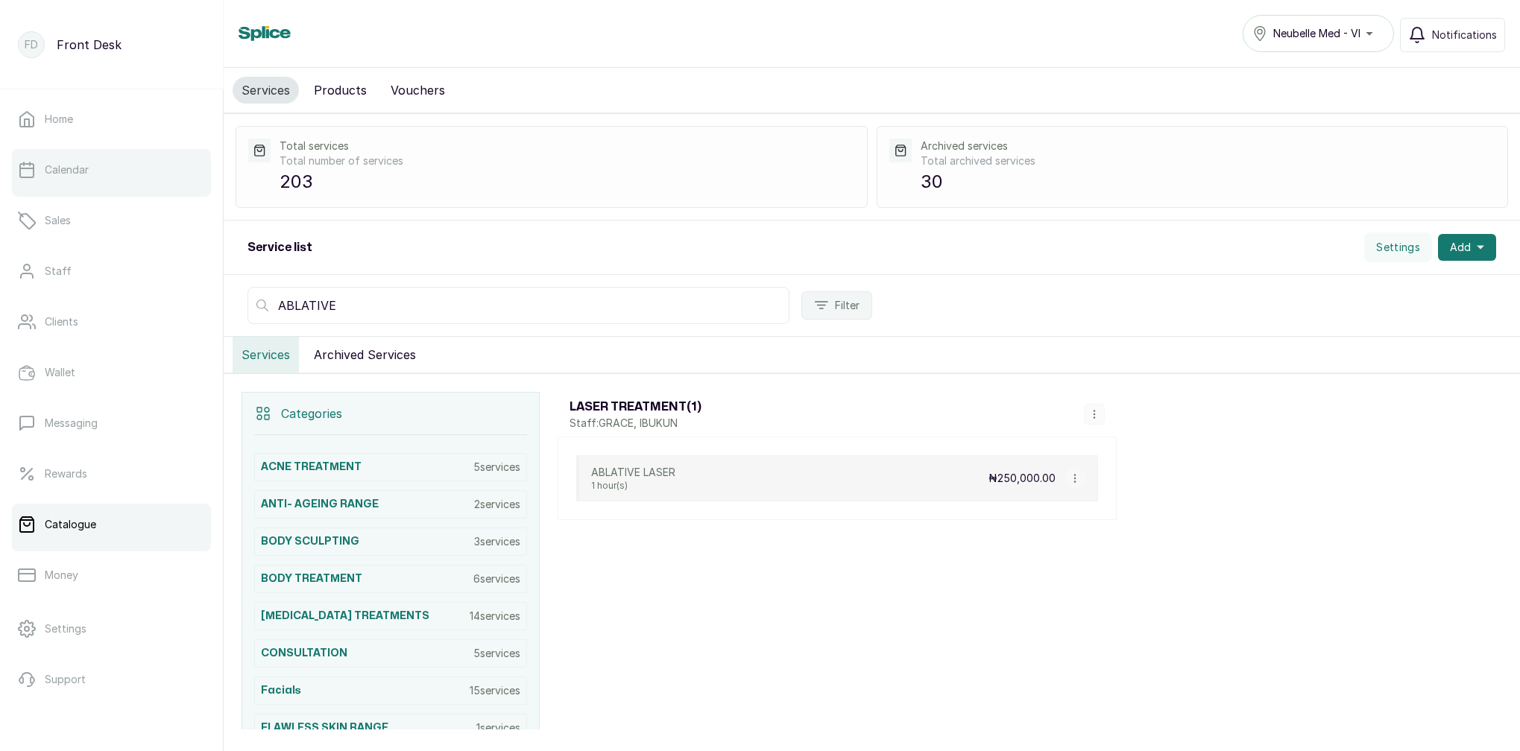
type input "ABLATIVE"
click at [101, 172] on link "Calendar" at bounding box center [111, 170] width 199 height 42
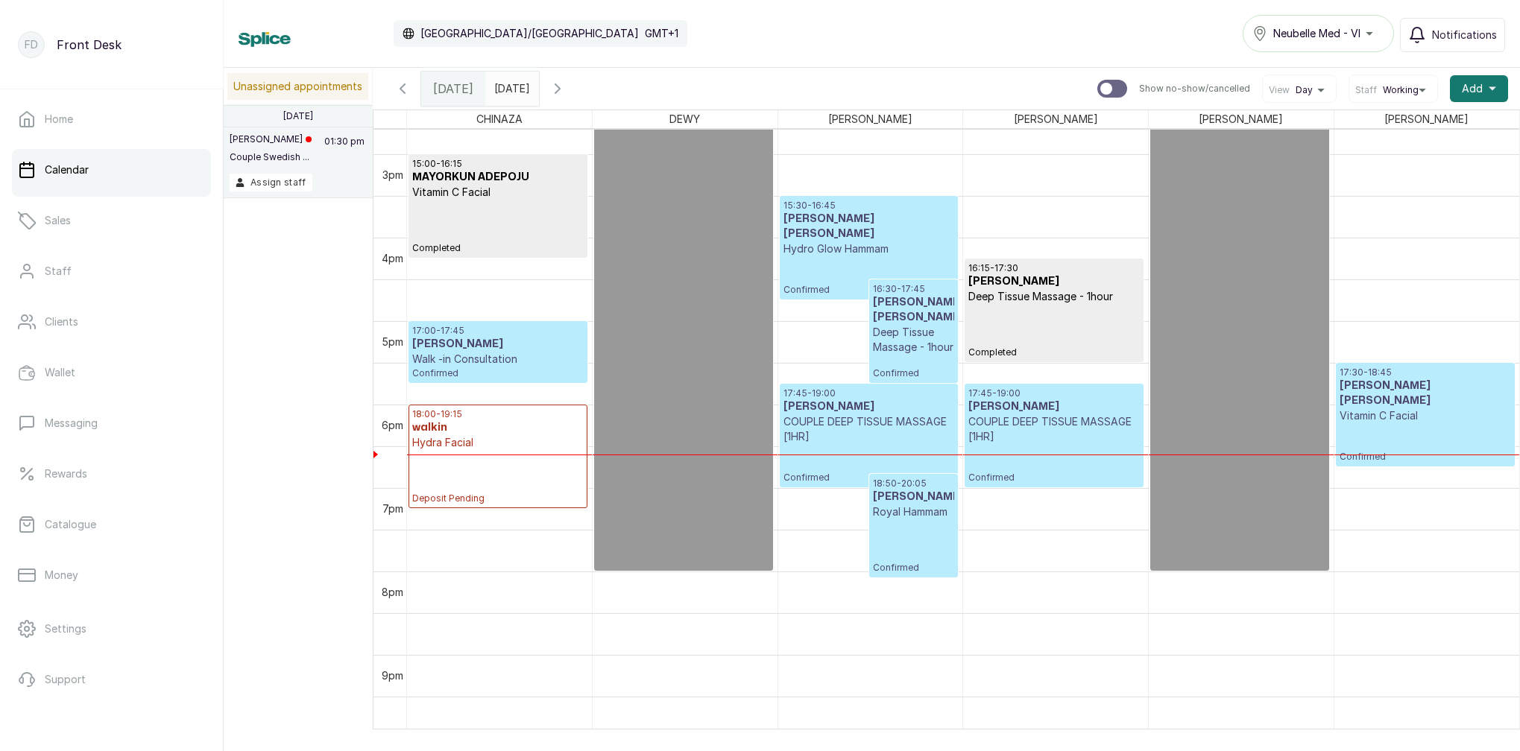
scroll to position [1220, 0]
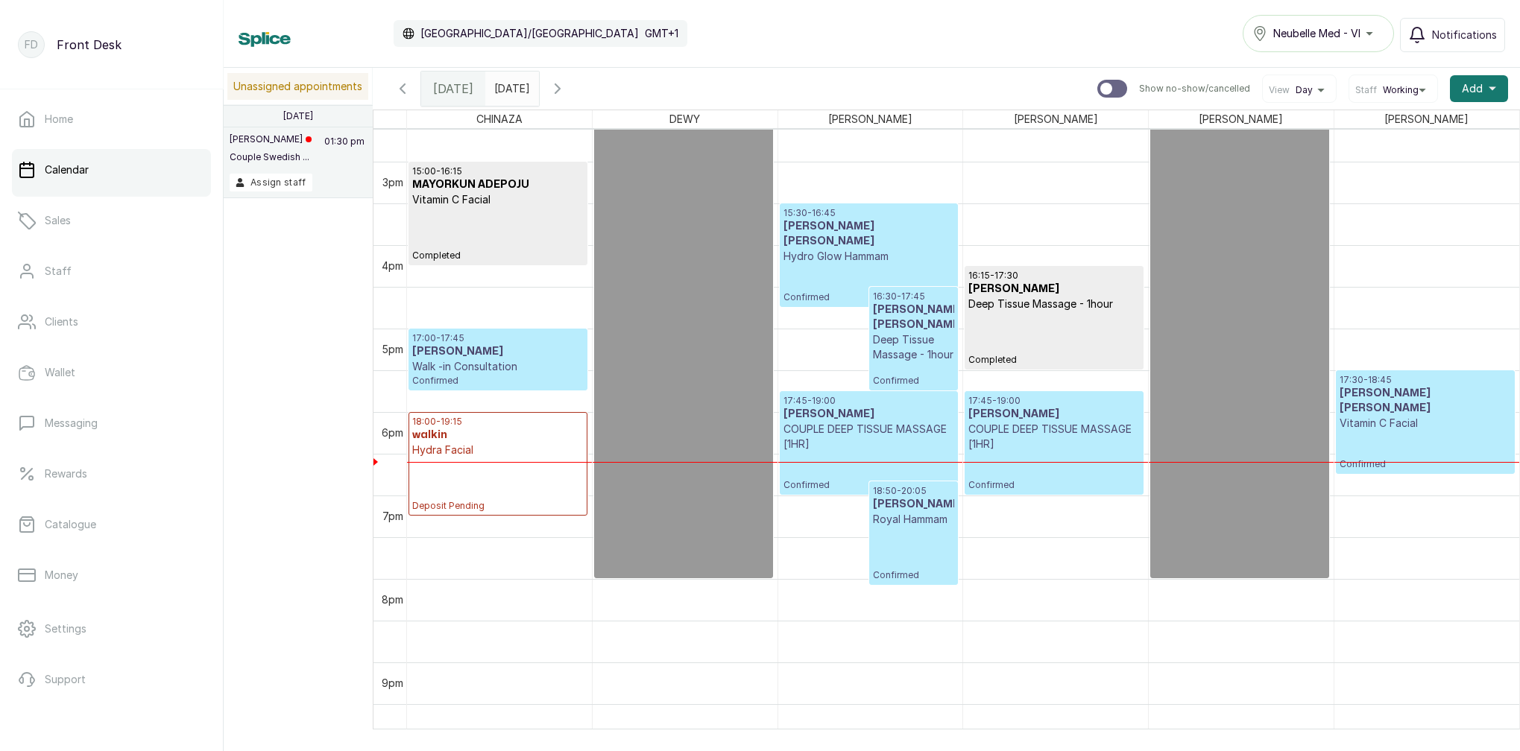
type input "yyyy-MM-dd"
drag, startPoint x: 542, startPoint y: 83, endPoint x: 540, endPoint y: 90, distance: 7.6
click at [510, 83] on input "yyyy-MM-dd" at bounding box center [498, 84] width 24 height 25
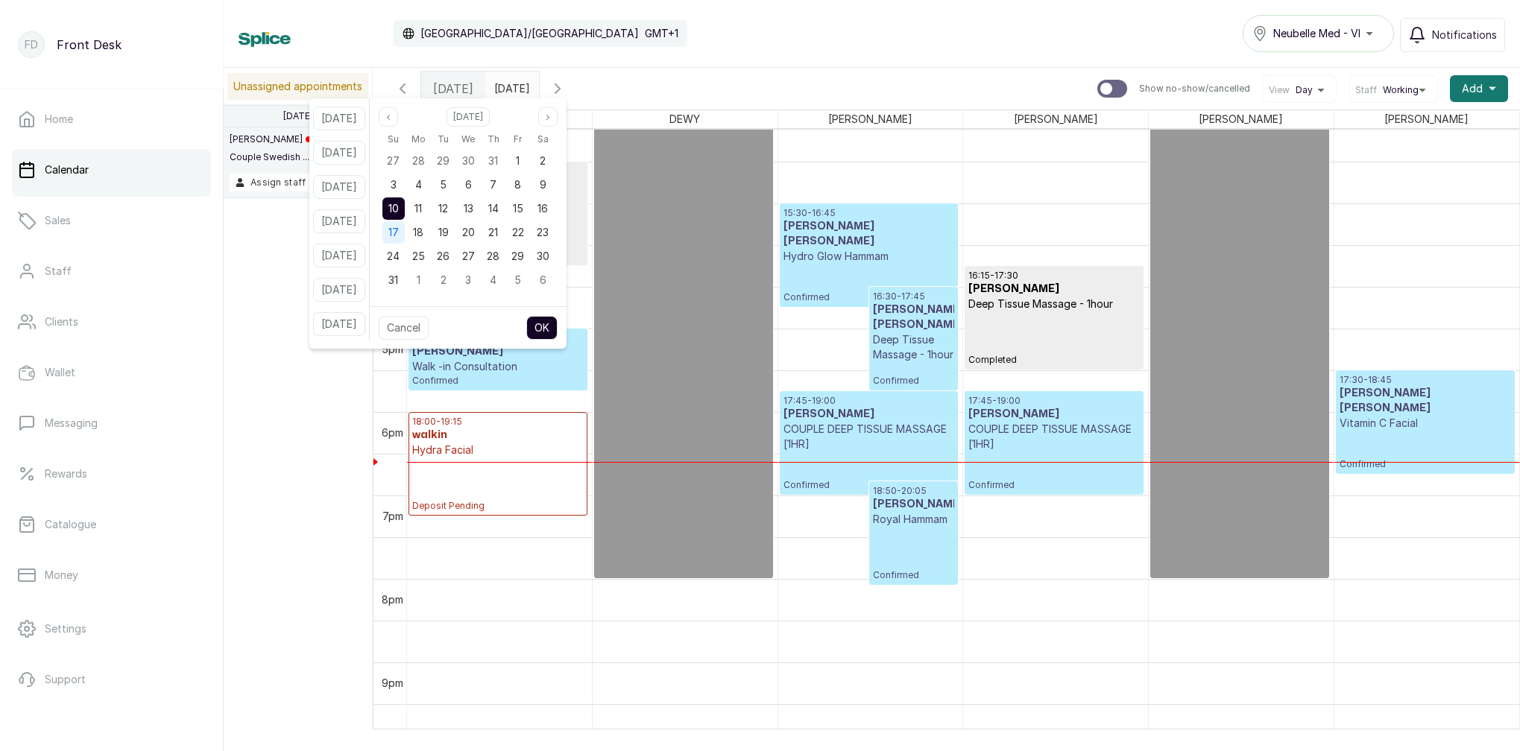
click at [399, 230] on span "17" at bounding box center [393, 232] width 10 height 13
click at [557, 318] on button "OK" at bounding box center [541, 328] width 31 height 24
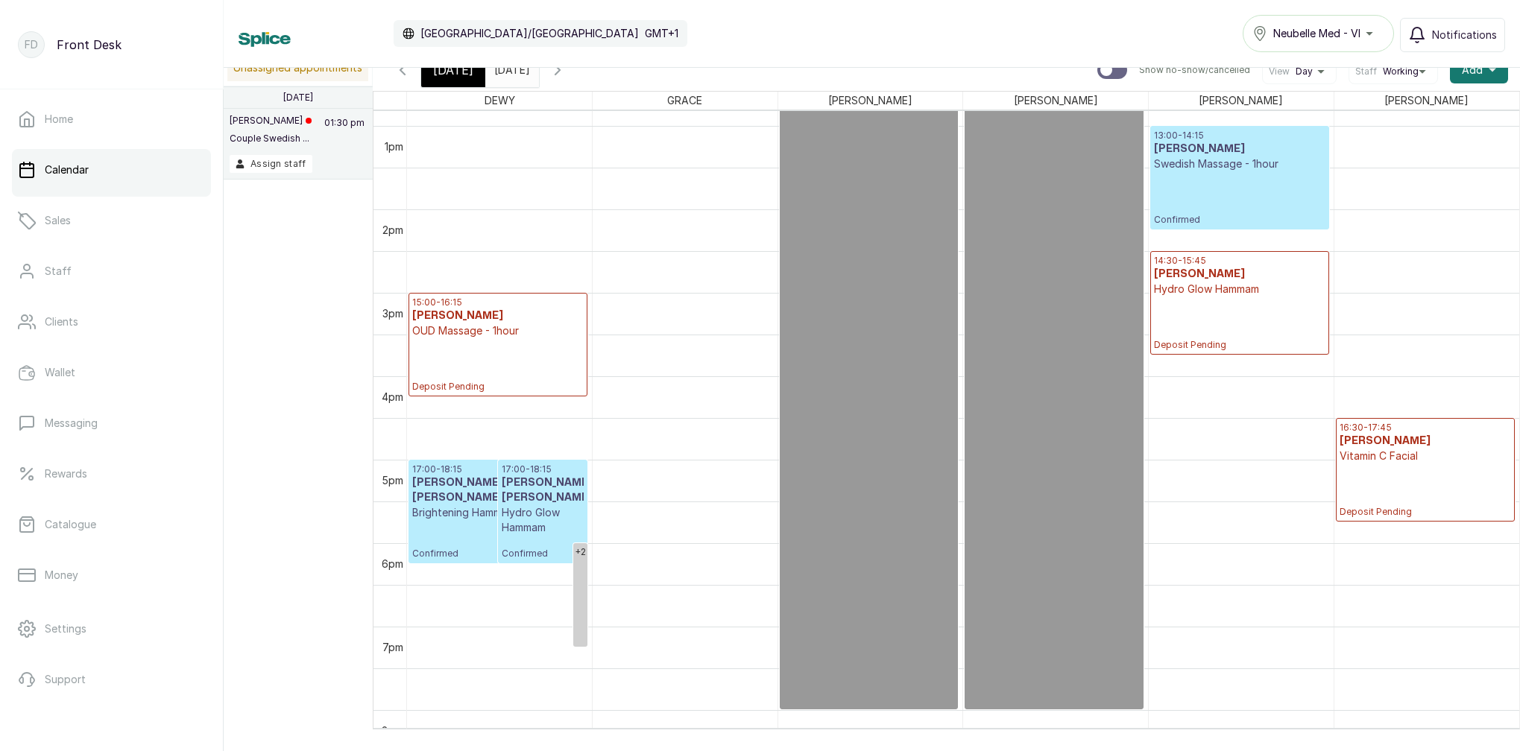
scroll to position [1071, 0]
click at [511, 490] on h3 "[PERSON_NAME] [PERSON_NAME]" at bounding box center [543, 490] width 82 height 30
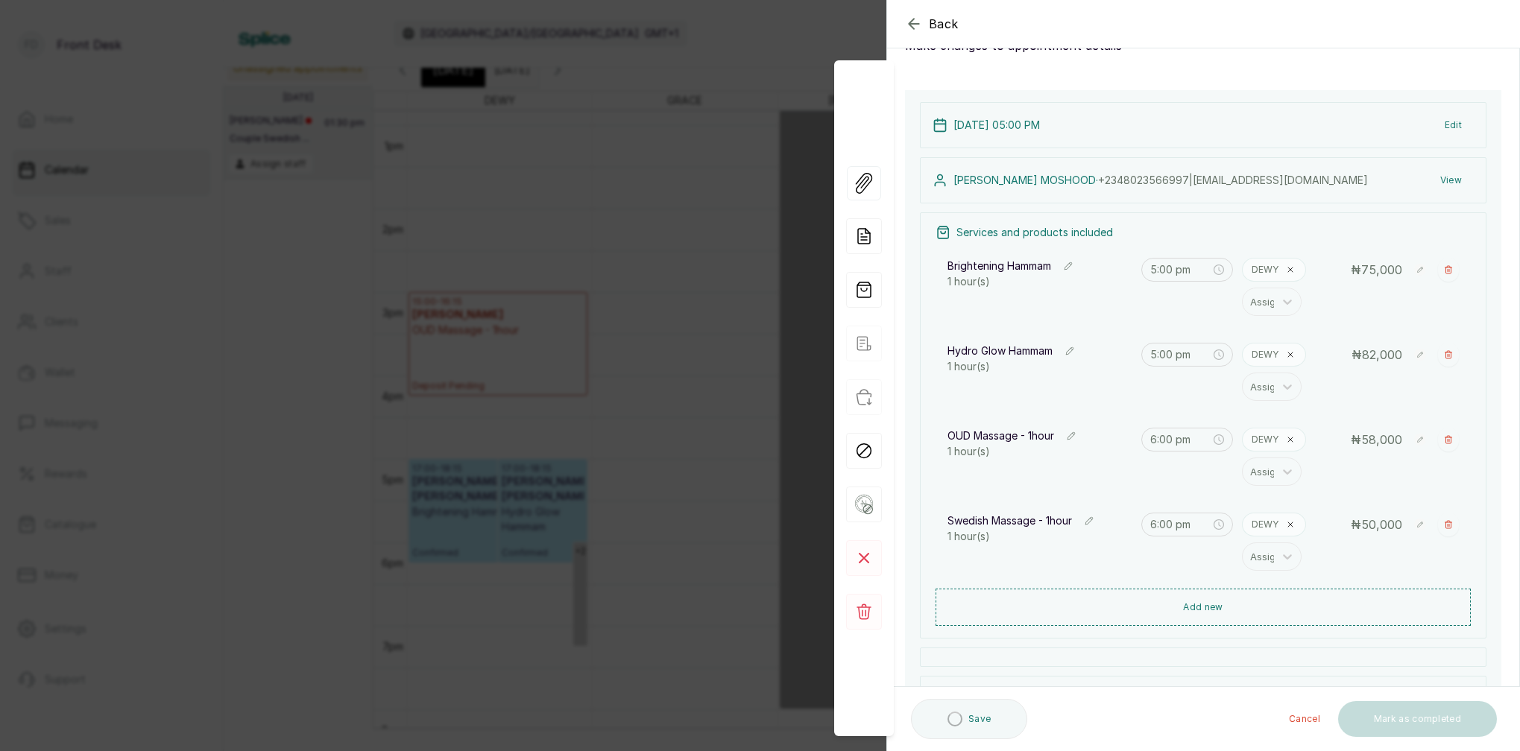
scroll to position [93, 0]
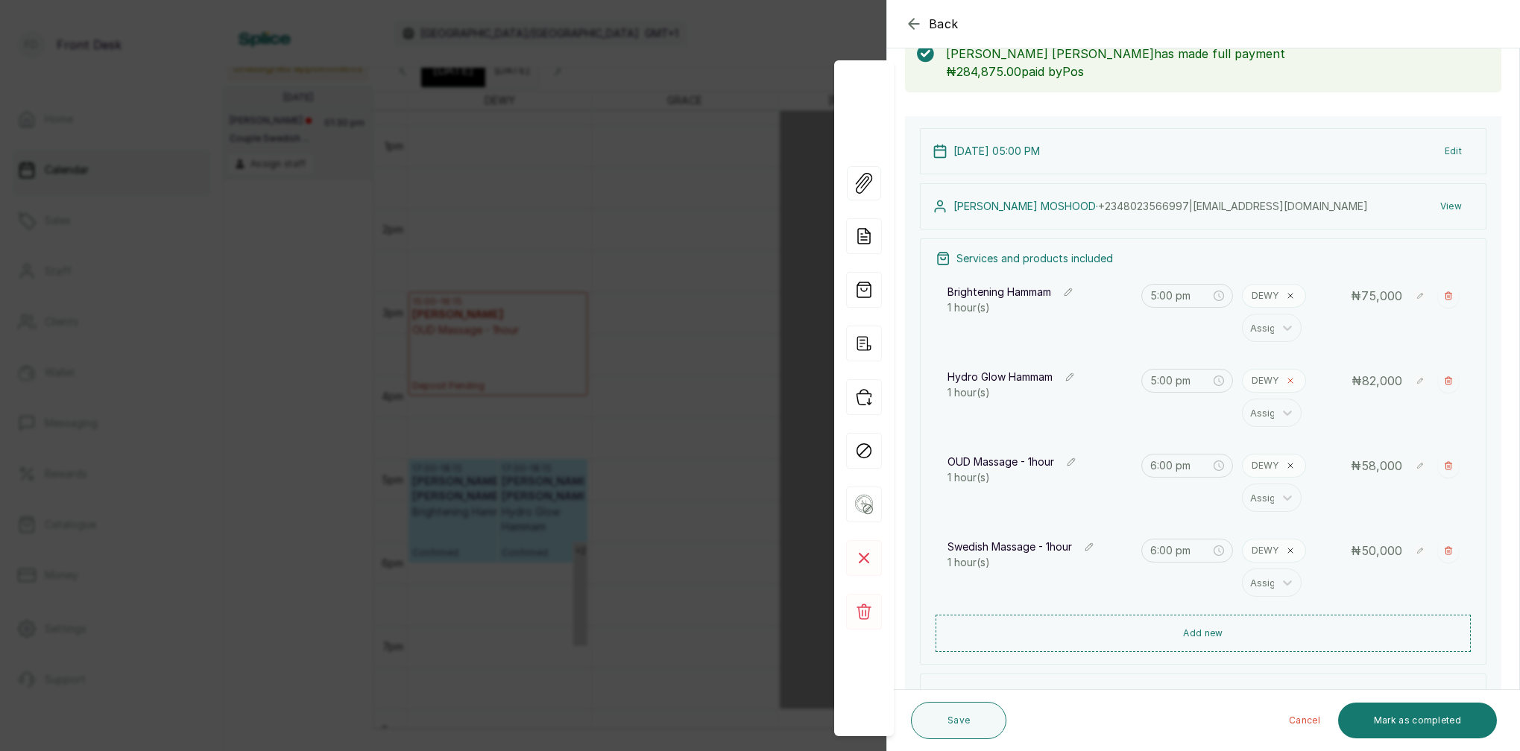
click at [1289, 385] on span at bounding box center [1290, 381] width 12 height 12
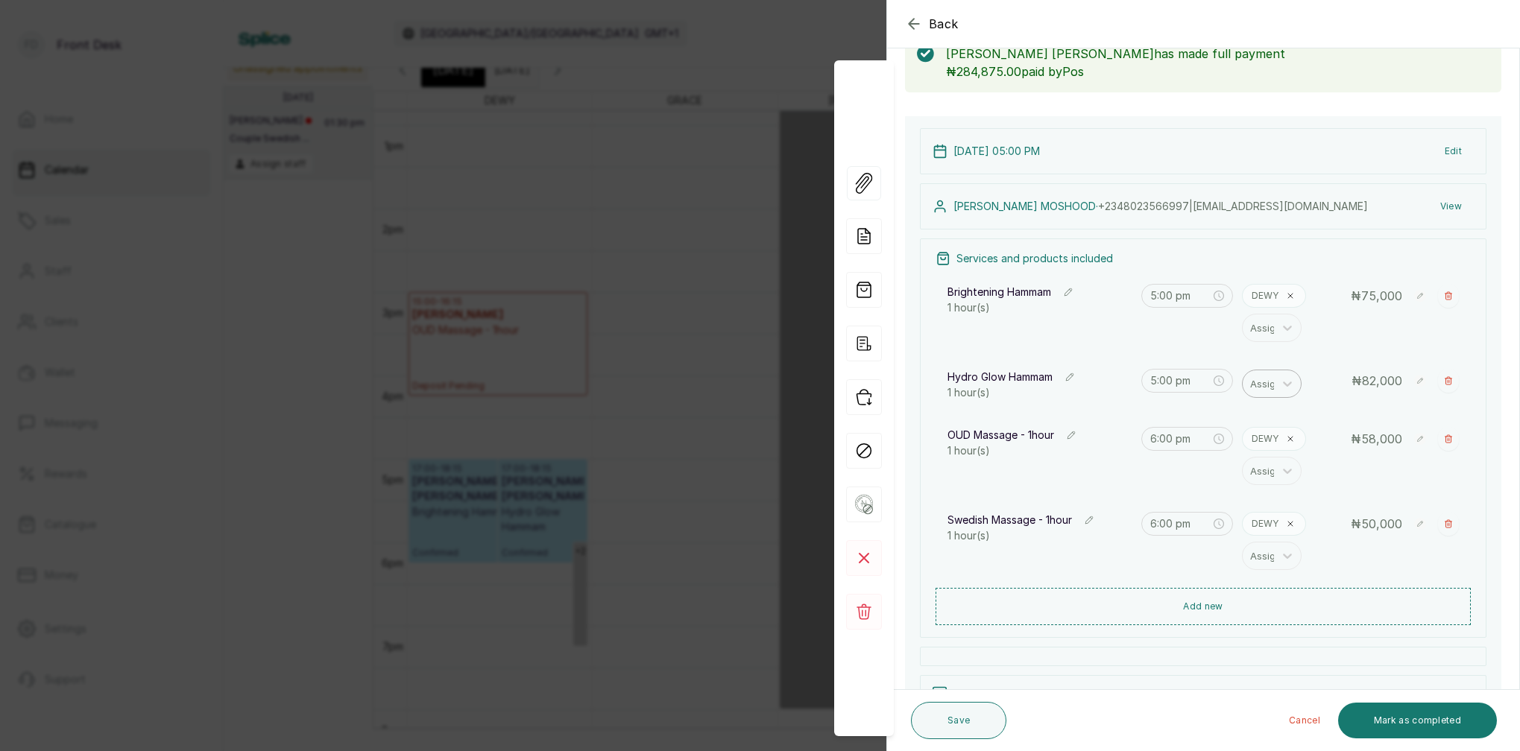
click at [1265, 384] on div "Assign" at bounding box center [1265, 384] width 31 height 16
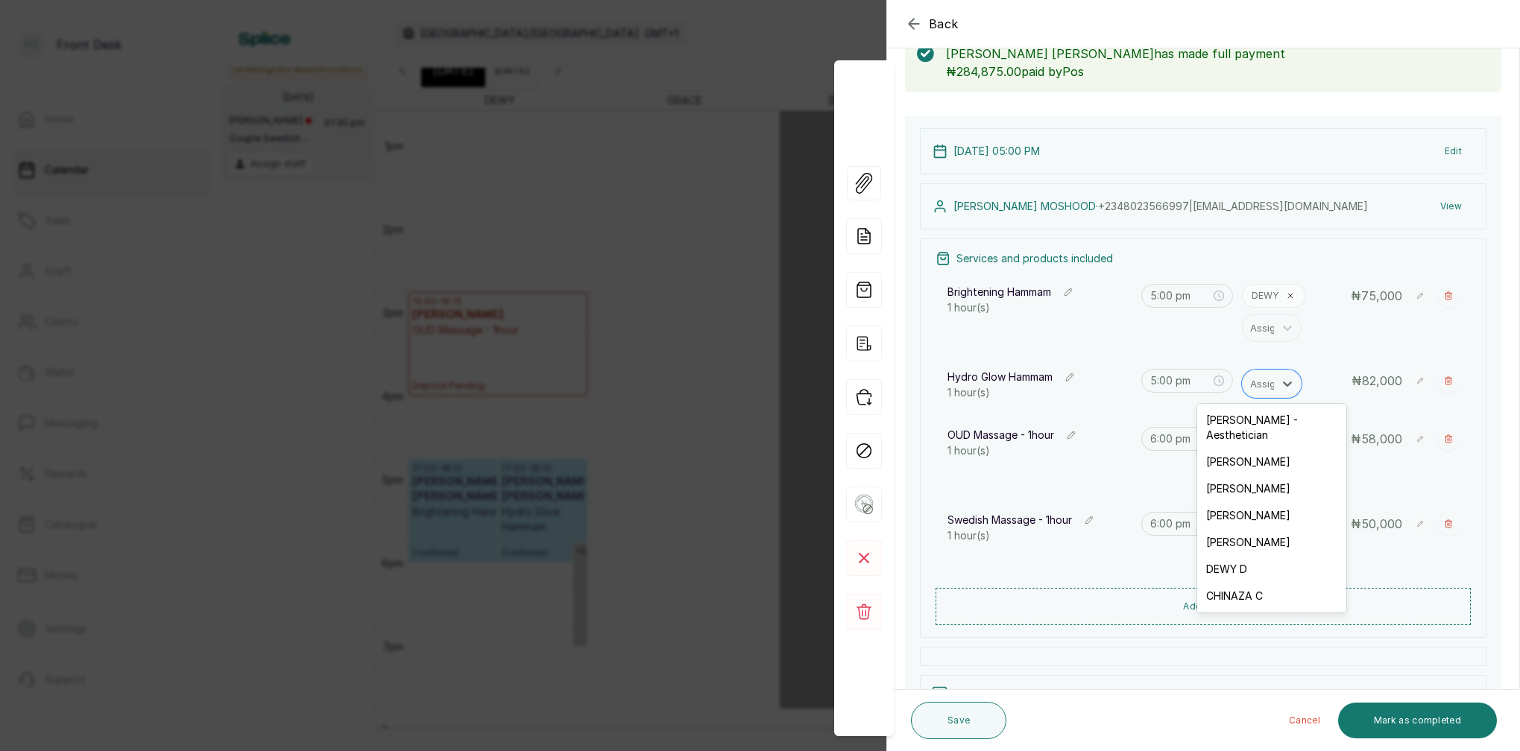
click at [1238, 449] on div "[PERSON_NAME]" at bounding box center [1271, 462] width 149 height 27
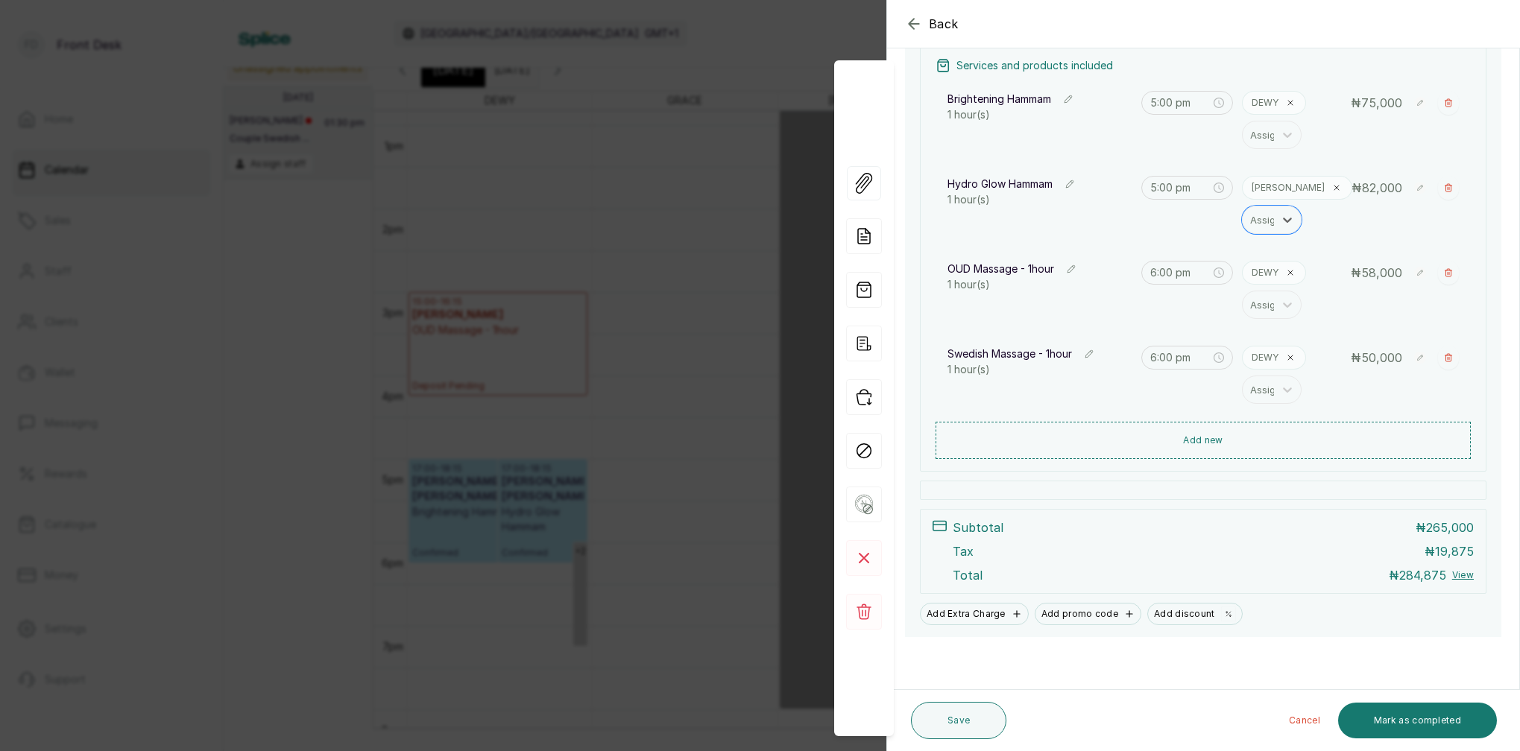
click at [1289, 274] on icon at bounding box center [1290, 273] width 4 height 4
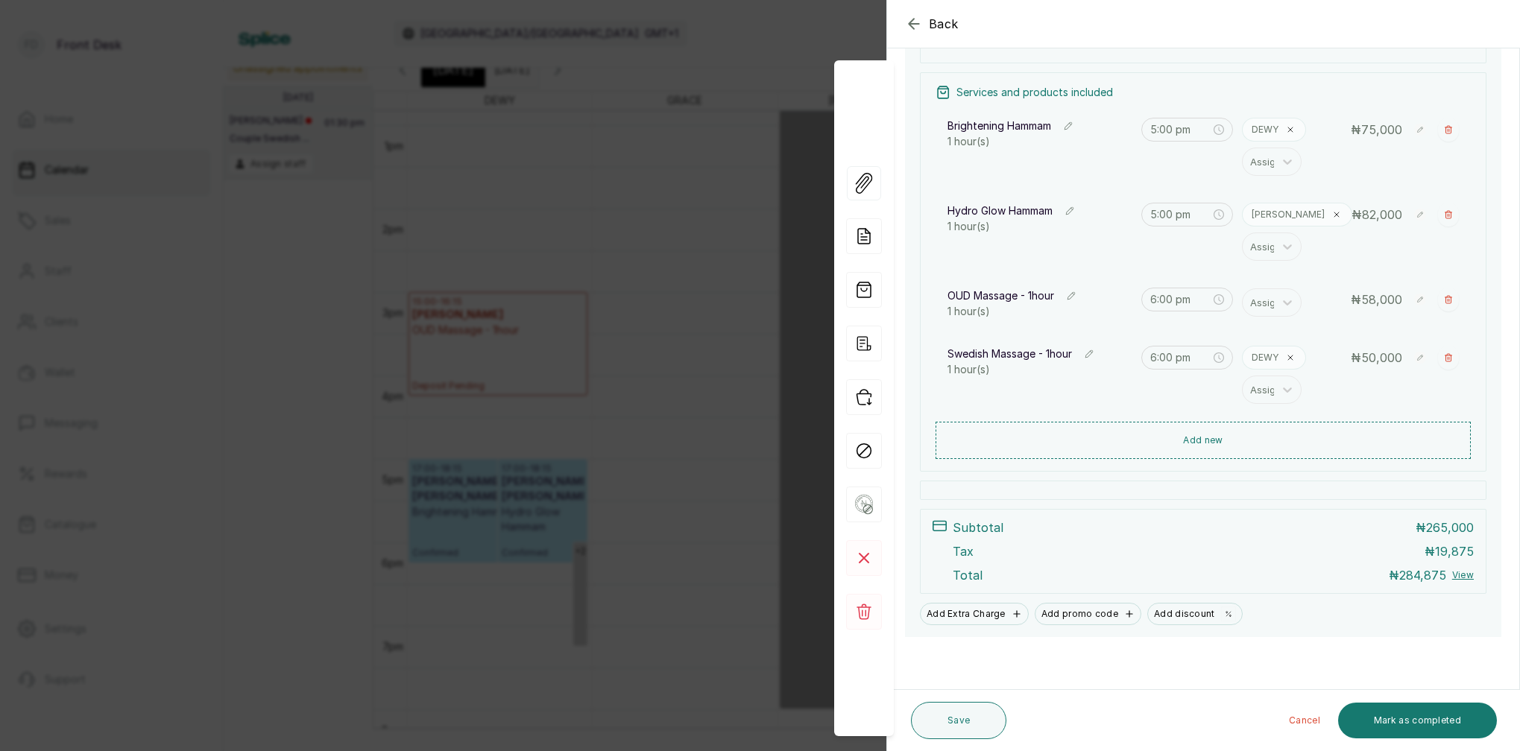
scroll to position [259, 0]
click at [1269, 297] on div "Assign" at bounding box center [1265, 302] width 31 height 16
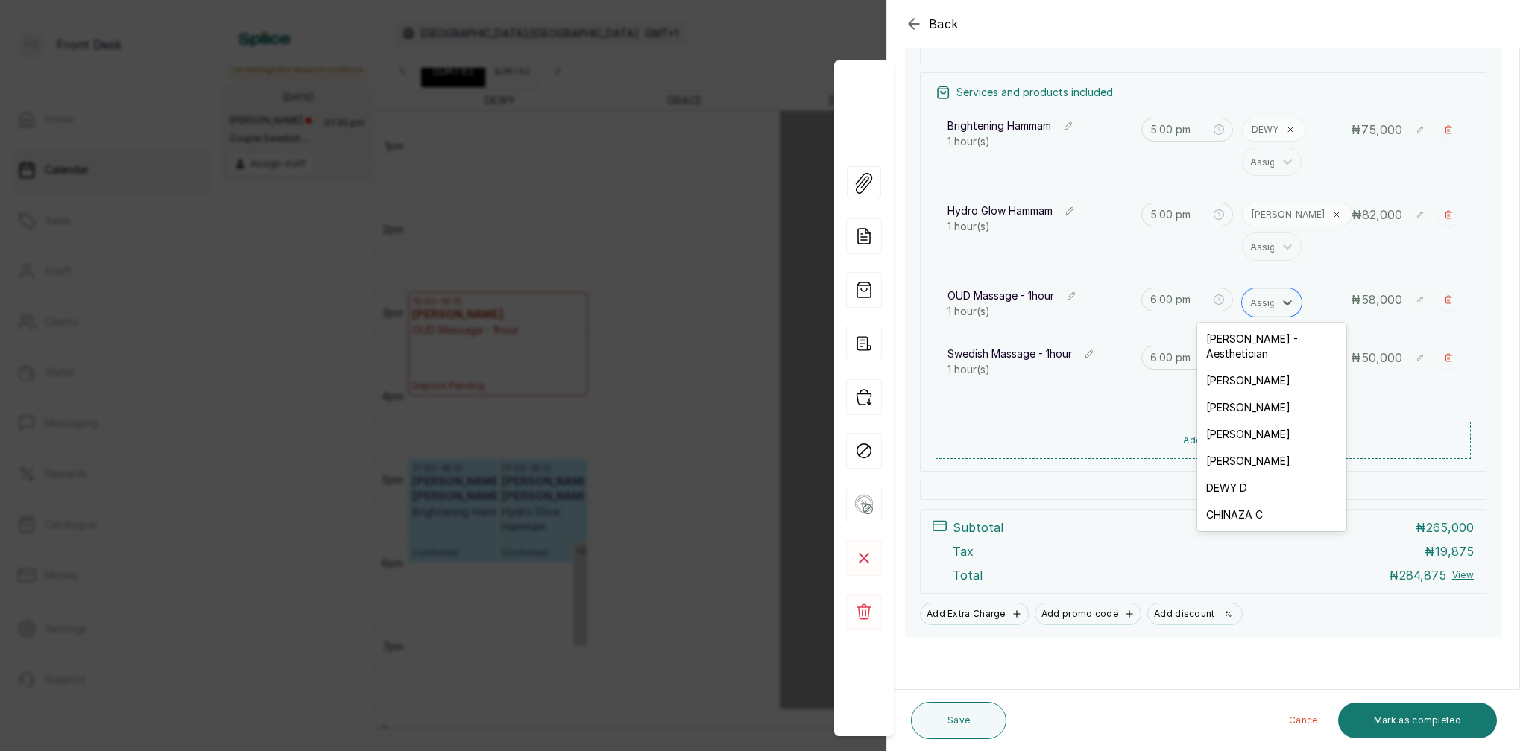
click at [1248, 371] on div "[PERSON_NAME]" at bounding box center [1271, 380] width 149 height 27
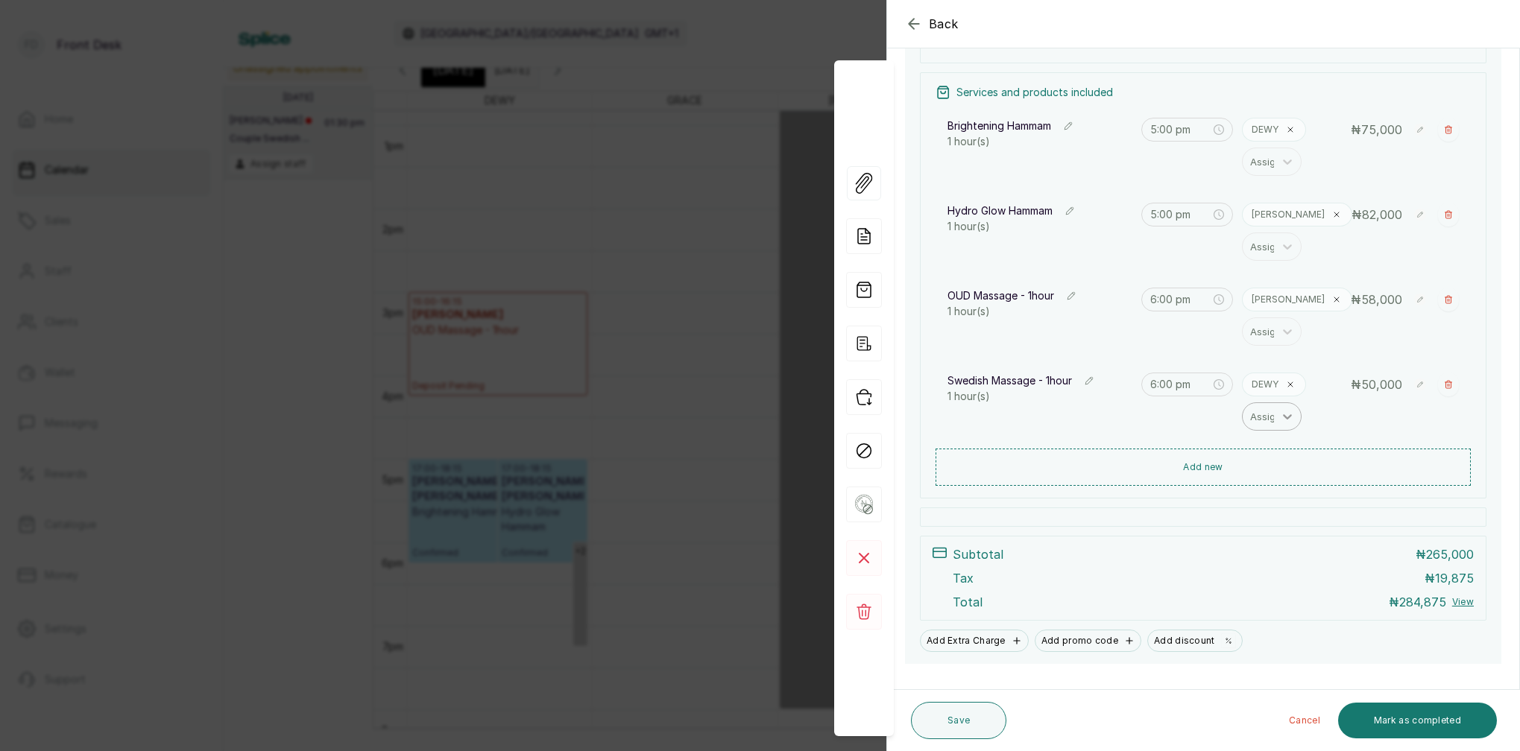
click at [1287, 385] on icon at bounding box center [1290, 384] width 9 height 9
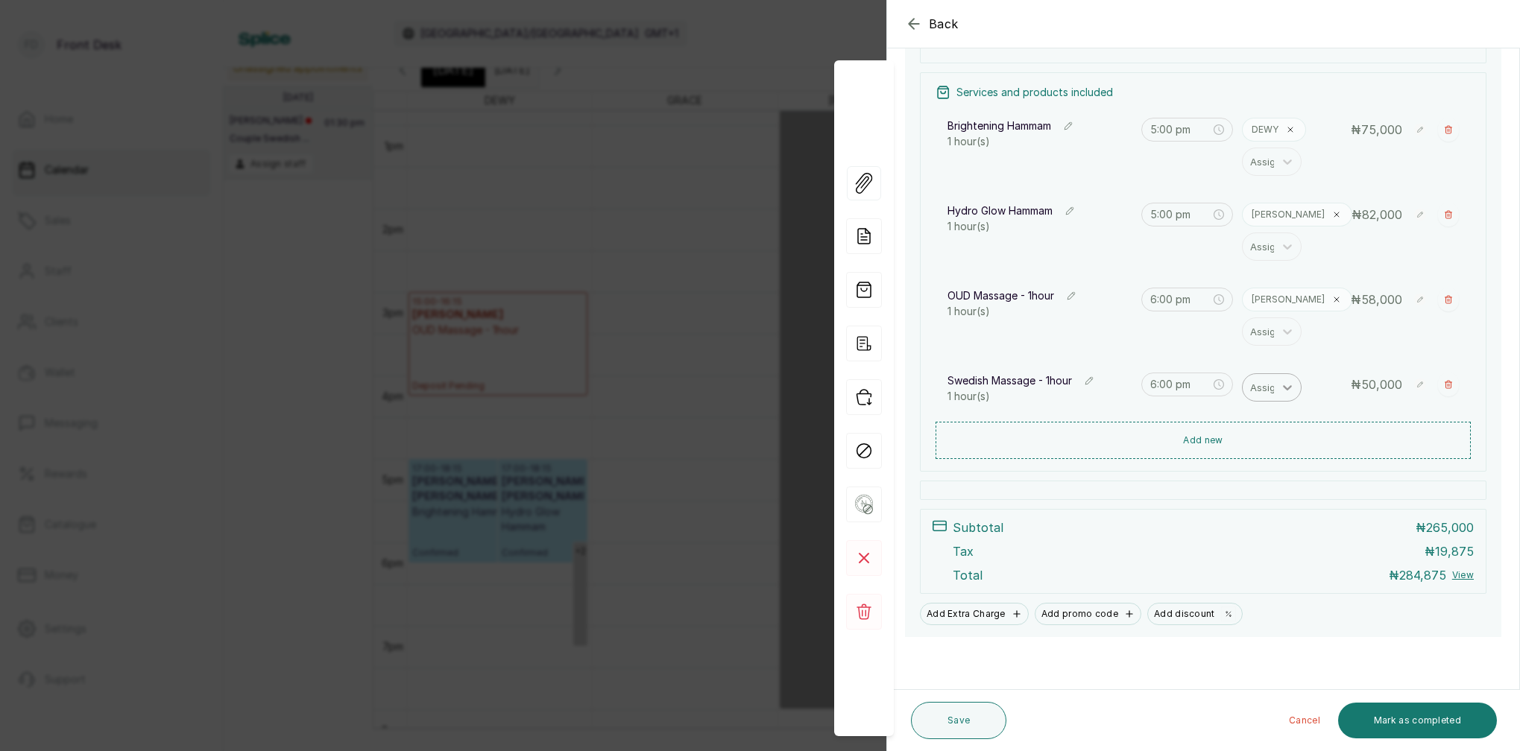
click at [1276, 385] on div at bounding box center [1287, 387] width 27 height 27
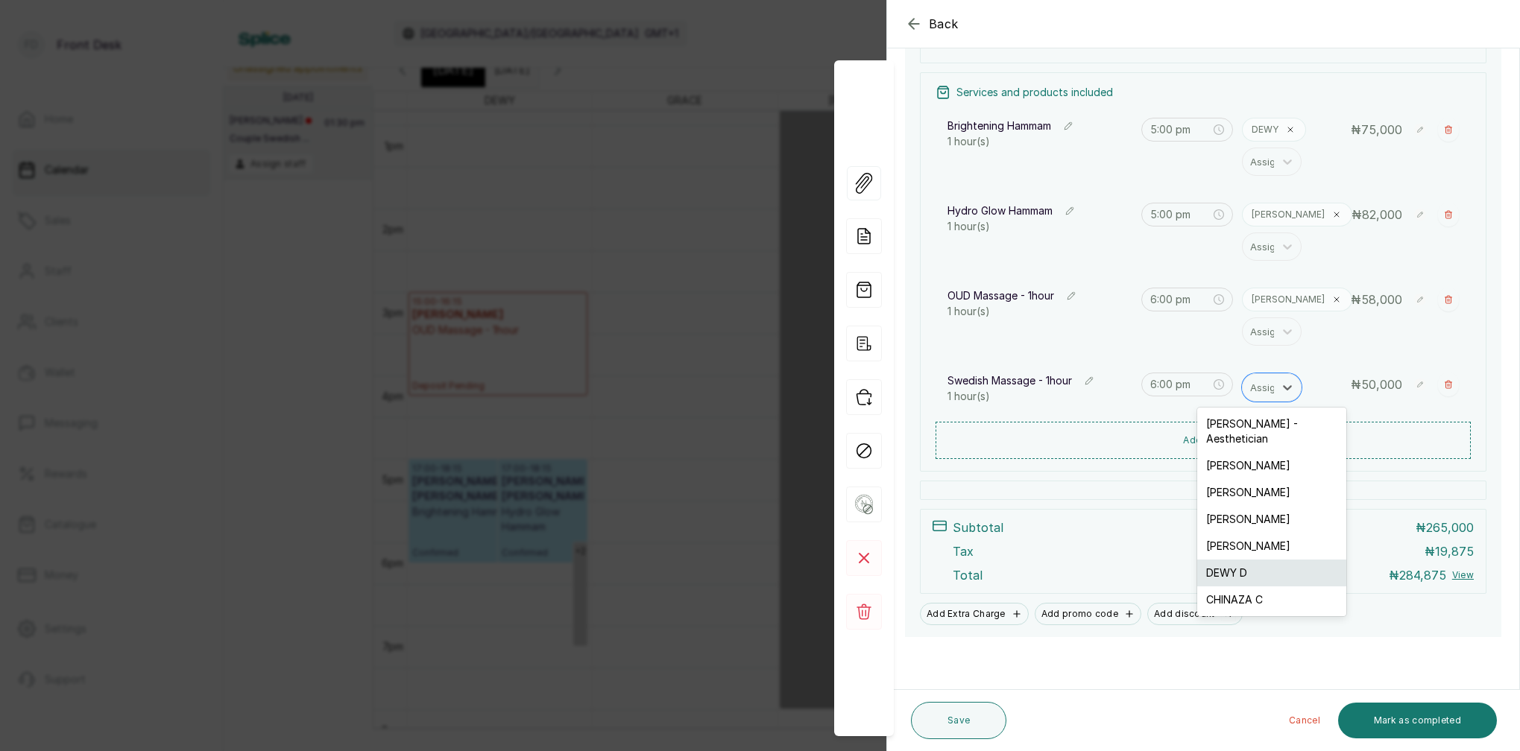
click at [1254, 560] on div "DEWY D" at bounding box center [1271, 573] width 149 height 27
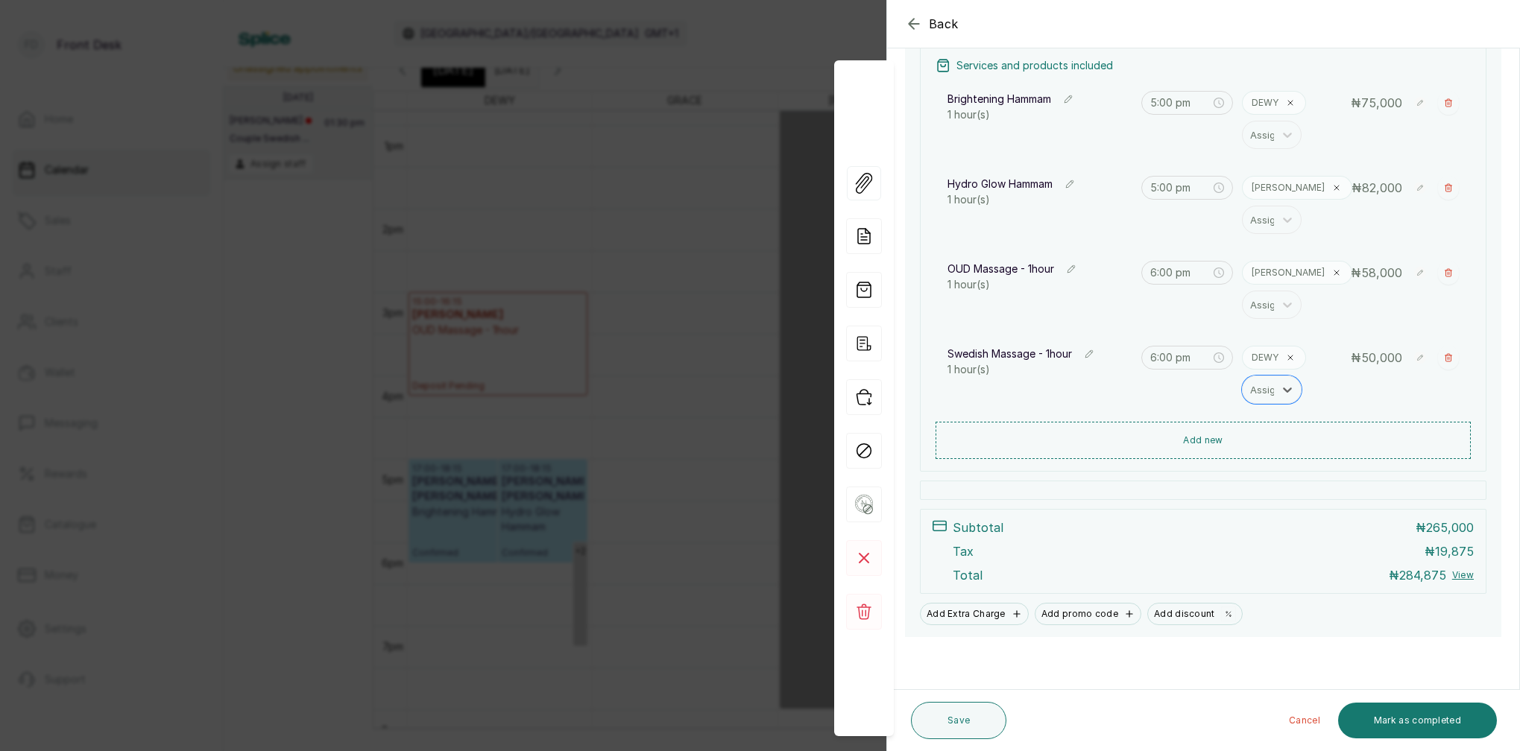
scroll to position [285, 0]
click at [967, 730] on button "Save" at bounding box center [958, 720] width 95 height 37
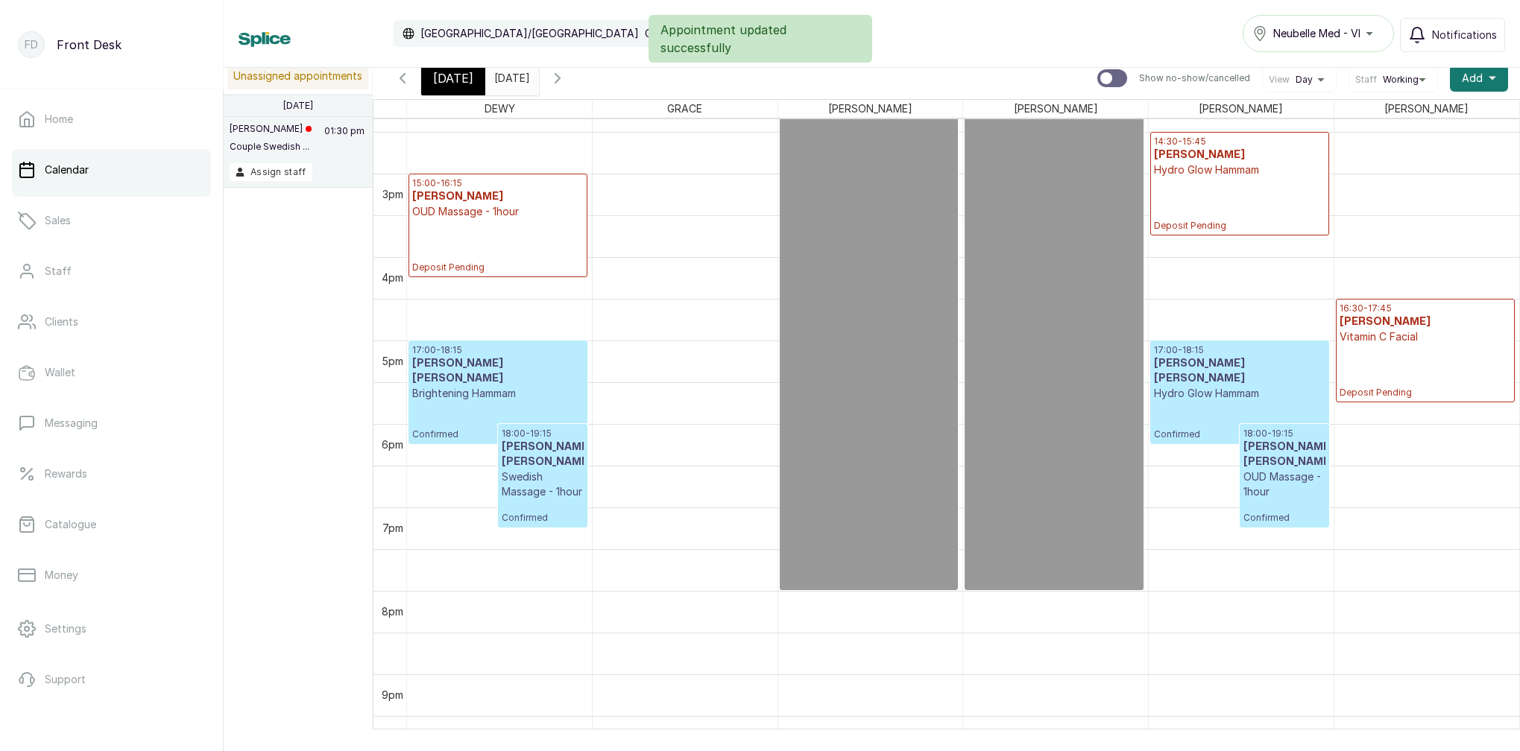
scroll to position [1273, 0]
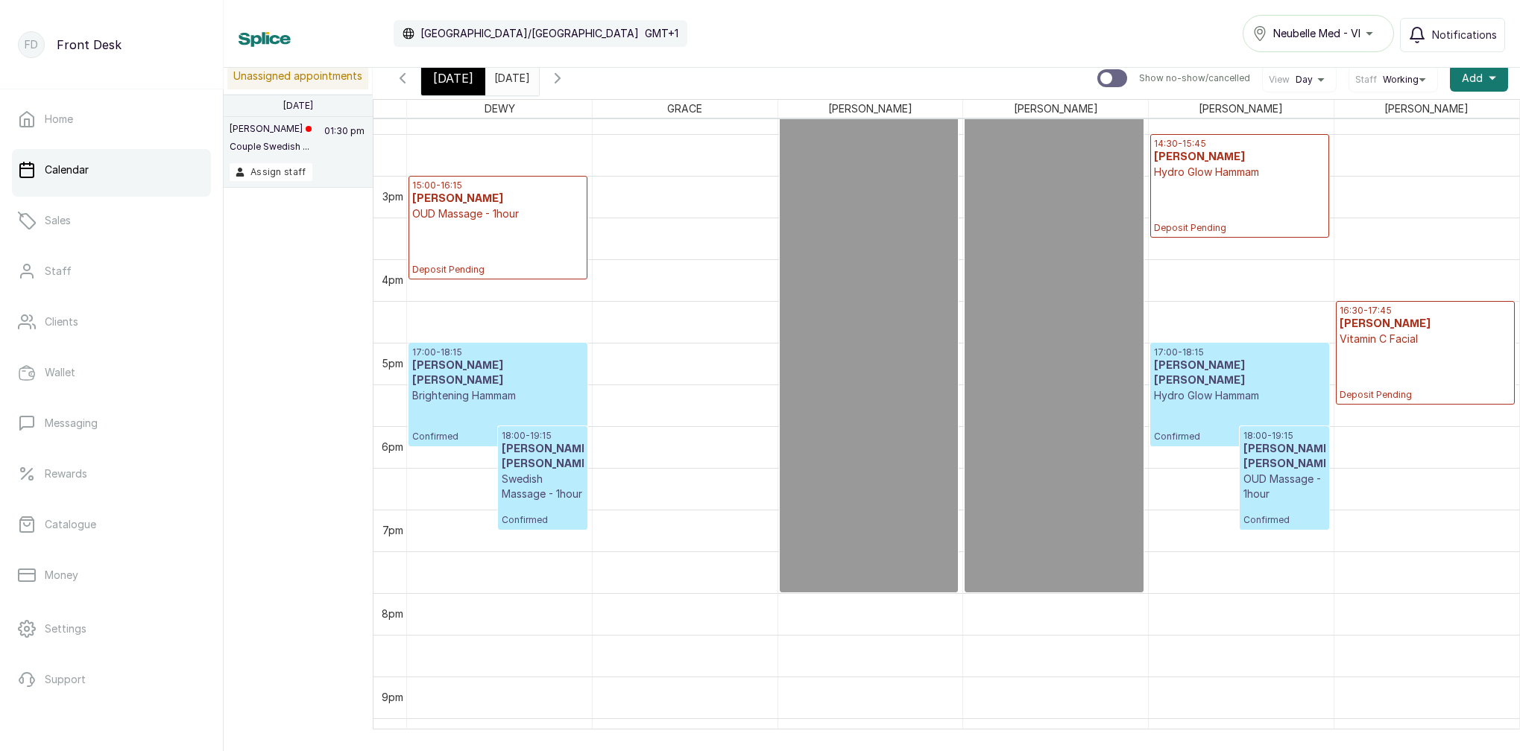
click at [451, 90] on div "[DATE]" at bounding box center [453, 78] width 64 height 34
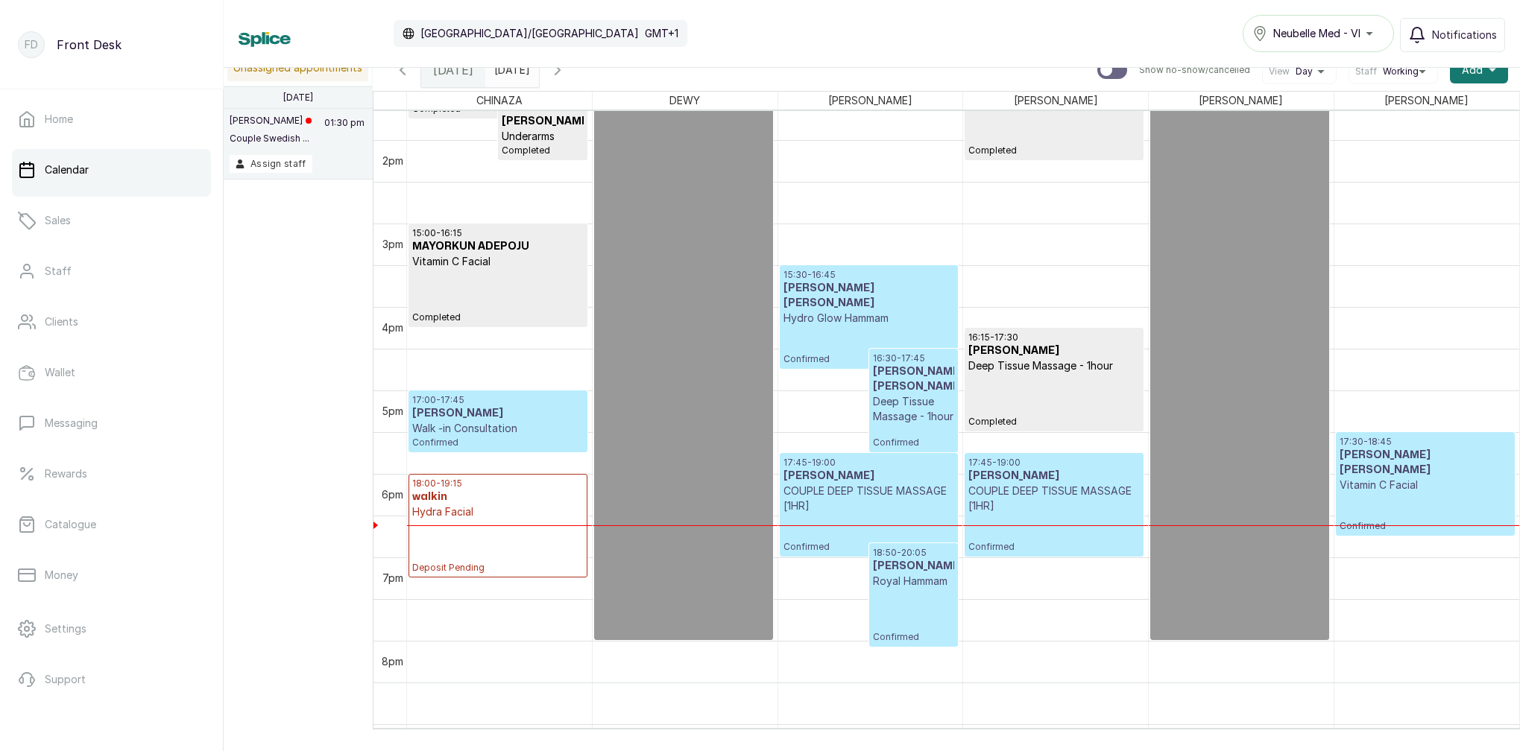
click at [1412, 490] on div "17:30 - 18:45 [PERSON_NAME] [PERSON_NAME] Vitamin C Facial Confirmed" at bounding box center [1424, 484] width 171 height 96
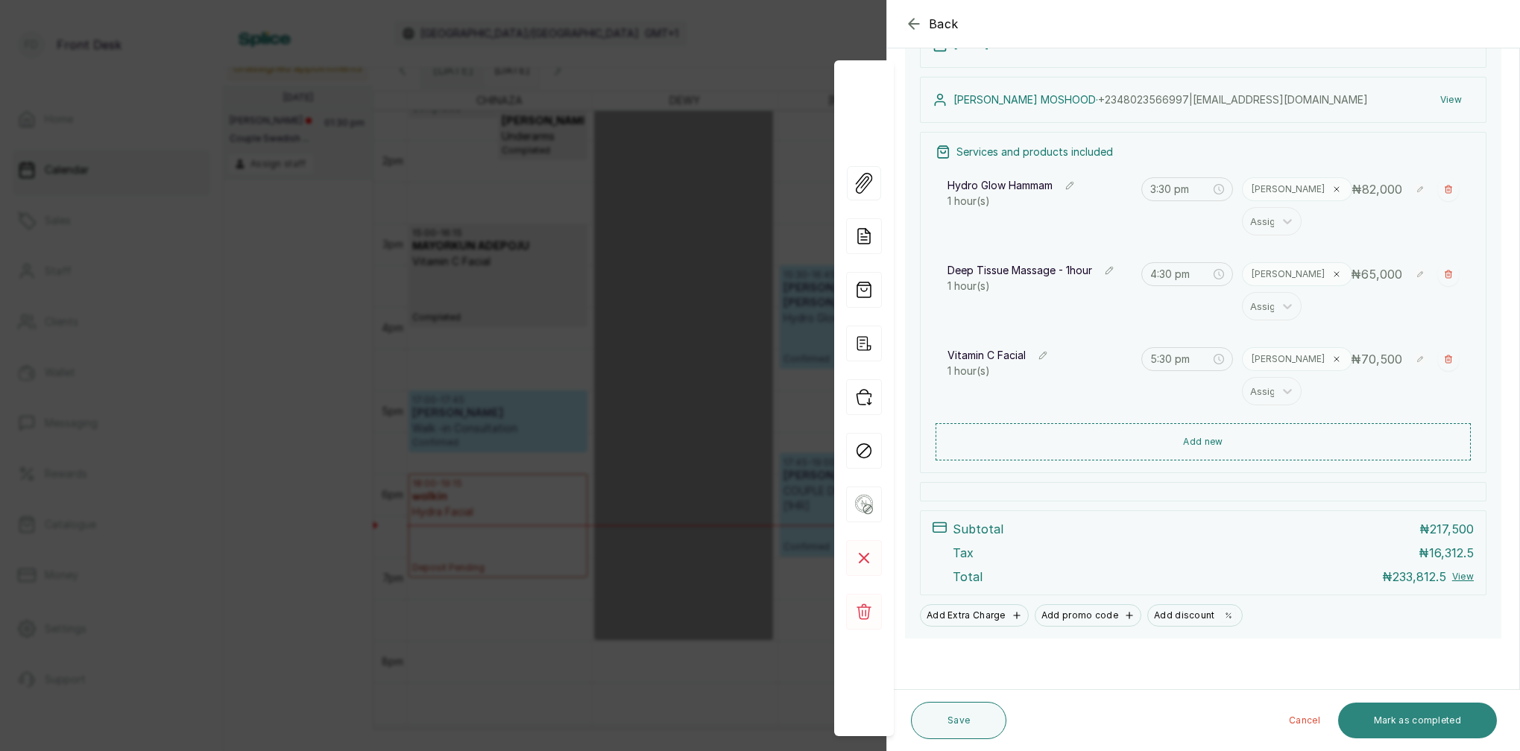
click at [1440, 719] on button "Mark as completed" at bounding box center [1417, 721] width 159 height 36
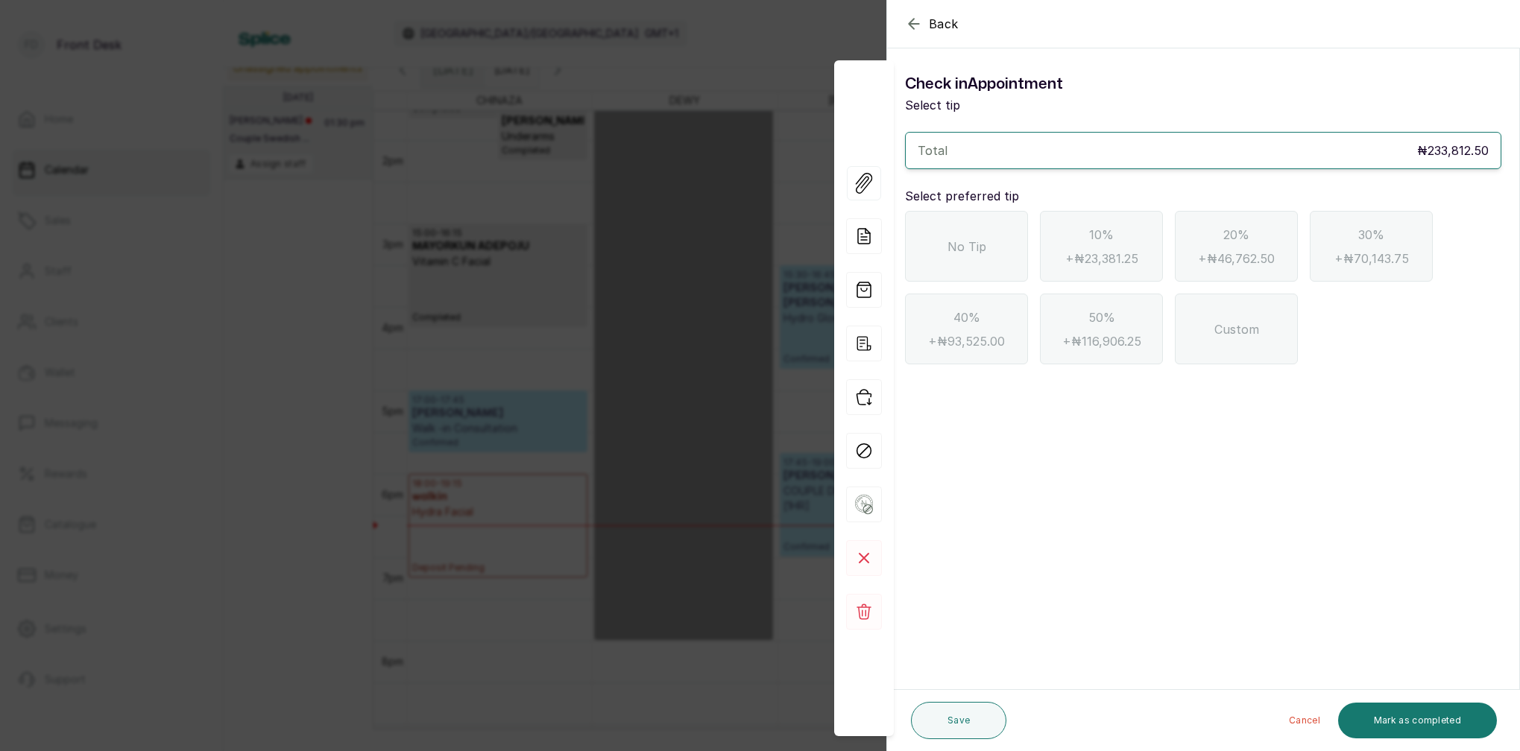
click at [966, 225] on div "No Tip" at bounding box center [966, 246] width 123 height 71
click at [1458, 716] on button "Mark as completed" at bounding box center [1417, 721] width 159 height 36
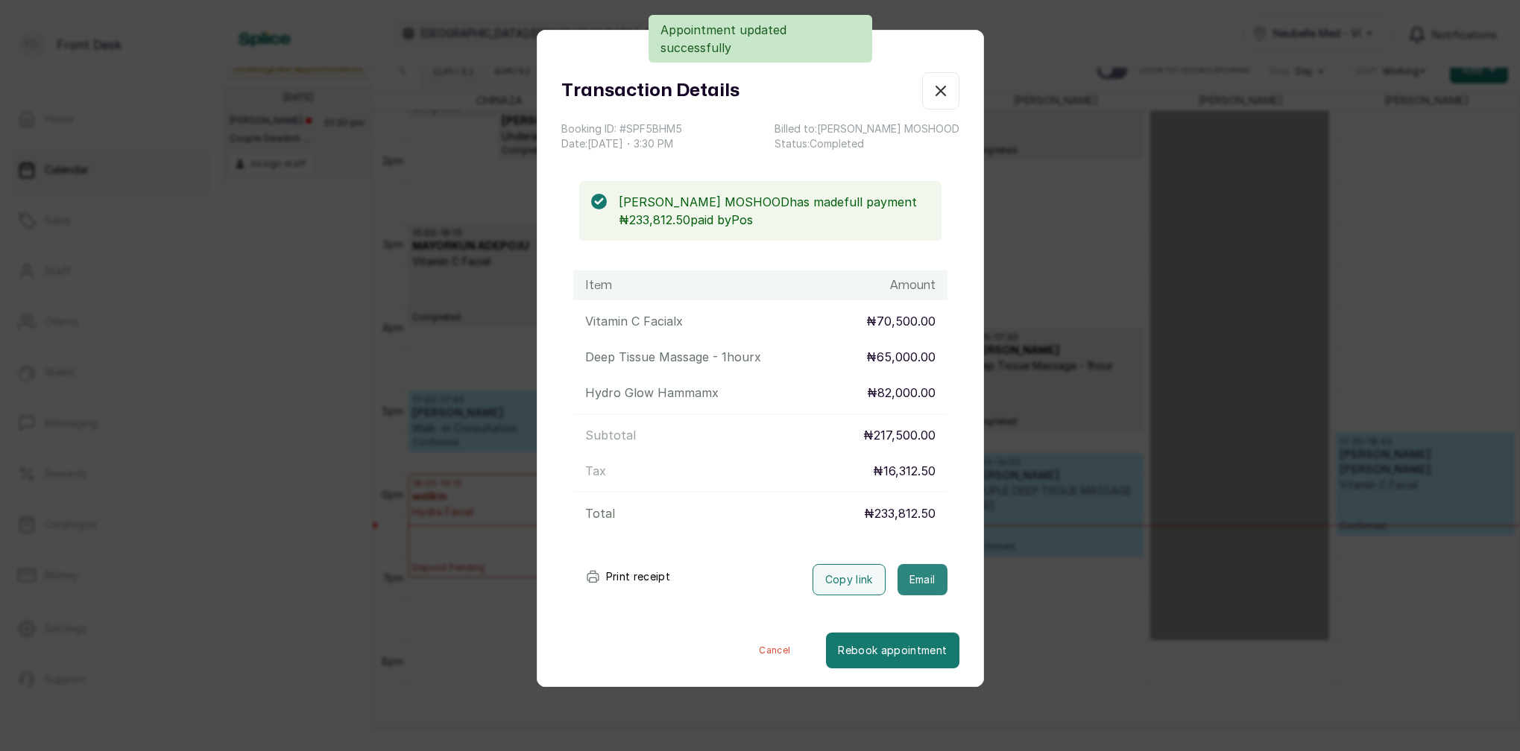
click at [923, 567] on button "Email" at bounding box center [922, 579] width 50 height 31
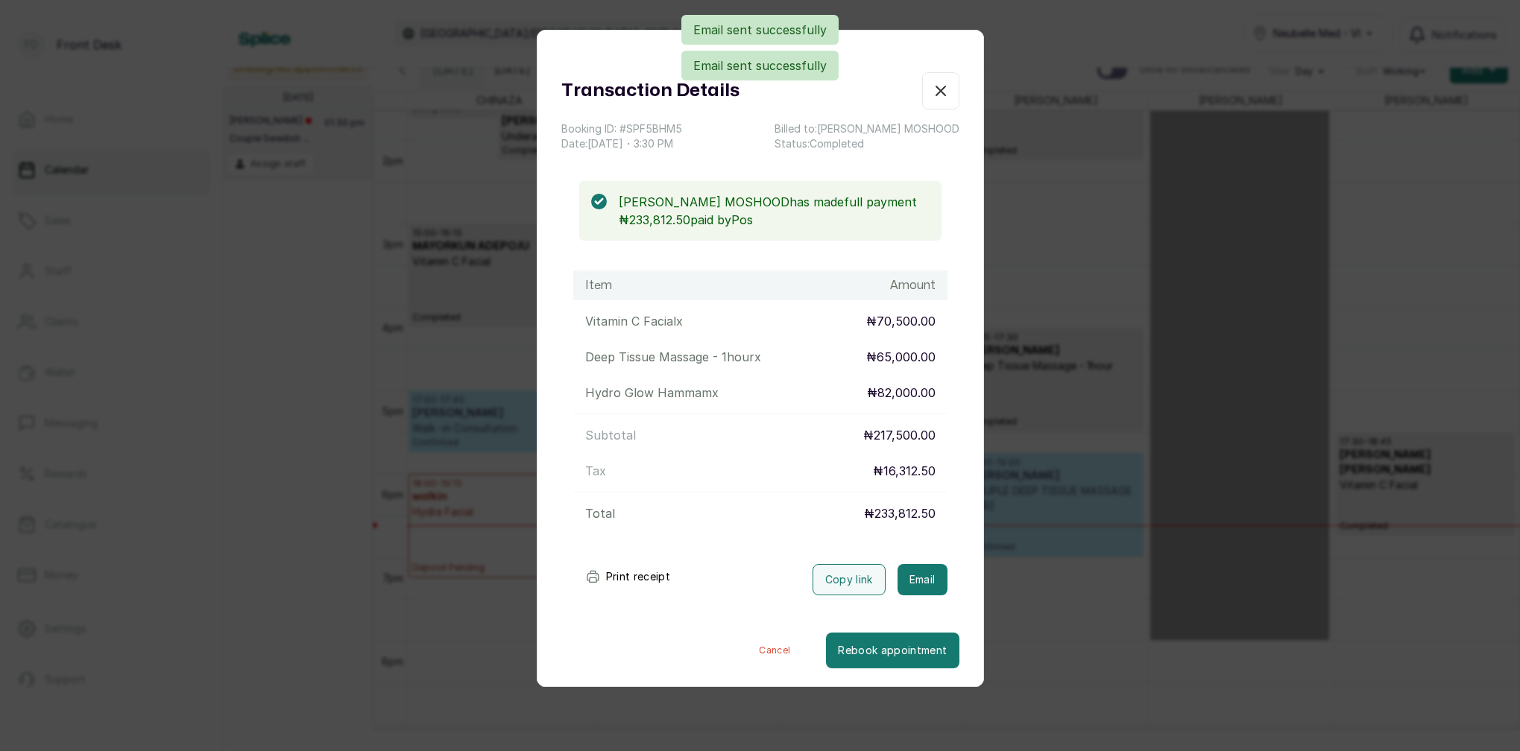
click at [945, 86] on icon "button" at bounding box center [940, 90] width 9 height 9
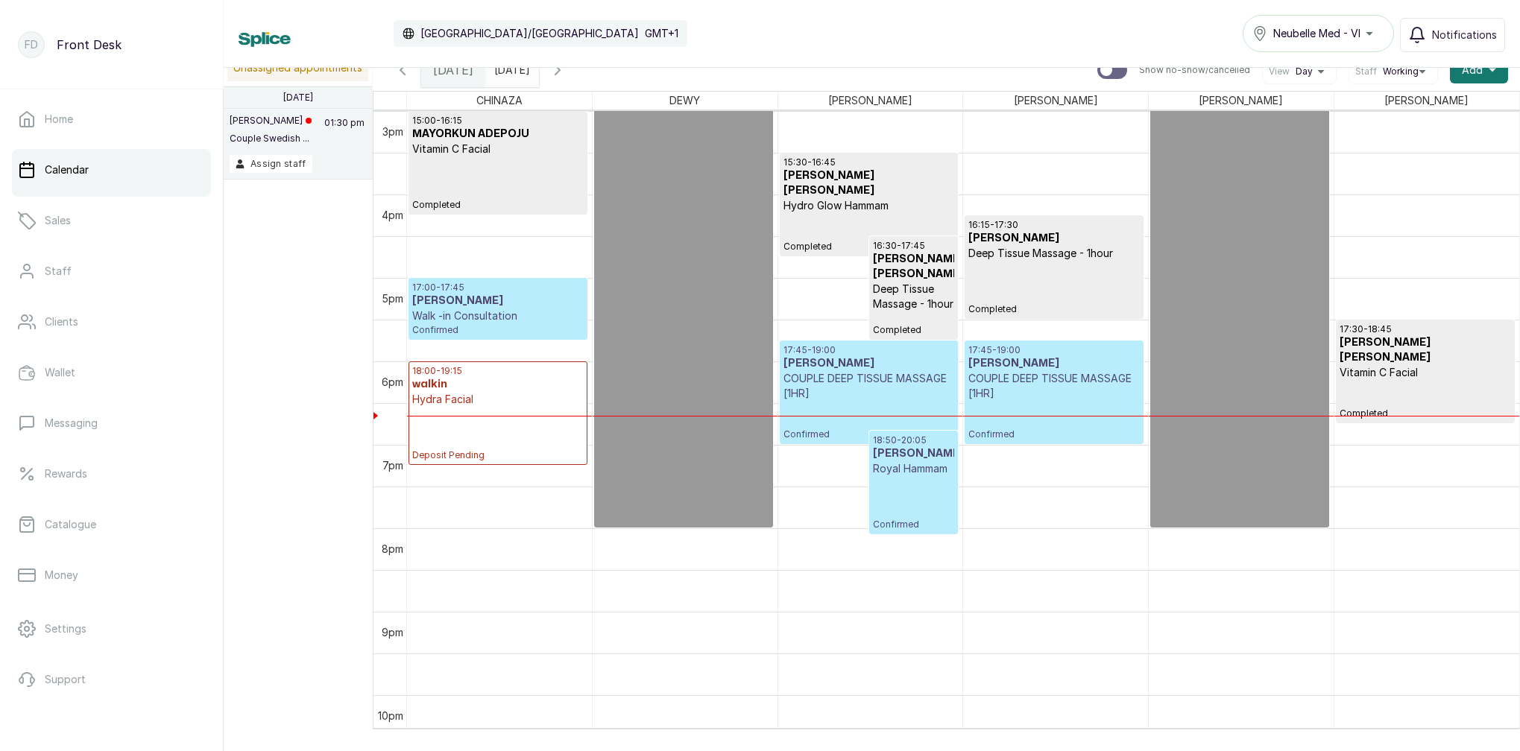
click at [522, 80] on div "Sun Aug 10, 2025 2025-08-17" at bounding box center [512, 70] width 54 height 34
click at [510, 76] on input "[DATE]" at bounding box center [498, 66] width 24 height 25
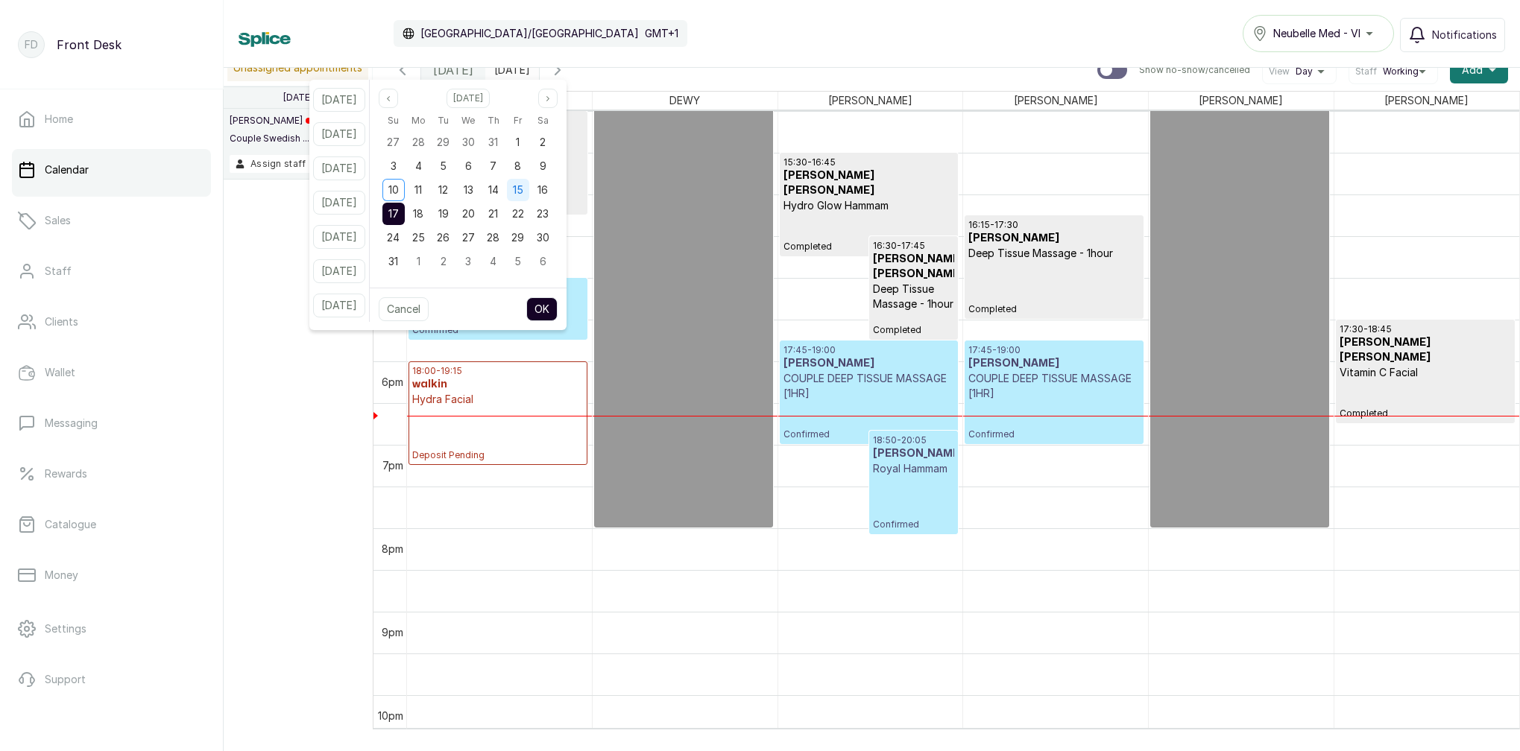
click at [523, 193] on span "15" at bounding box center [518, 189] width 10 height 13
click at [554, 308] on button "OK" at bounding box center [541, 309] width 31 height 24
type input "[DATE]"
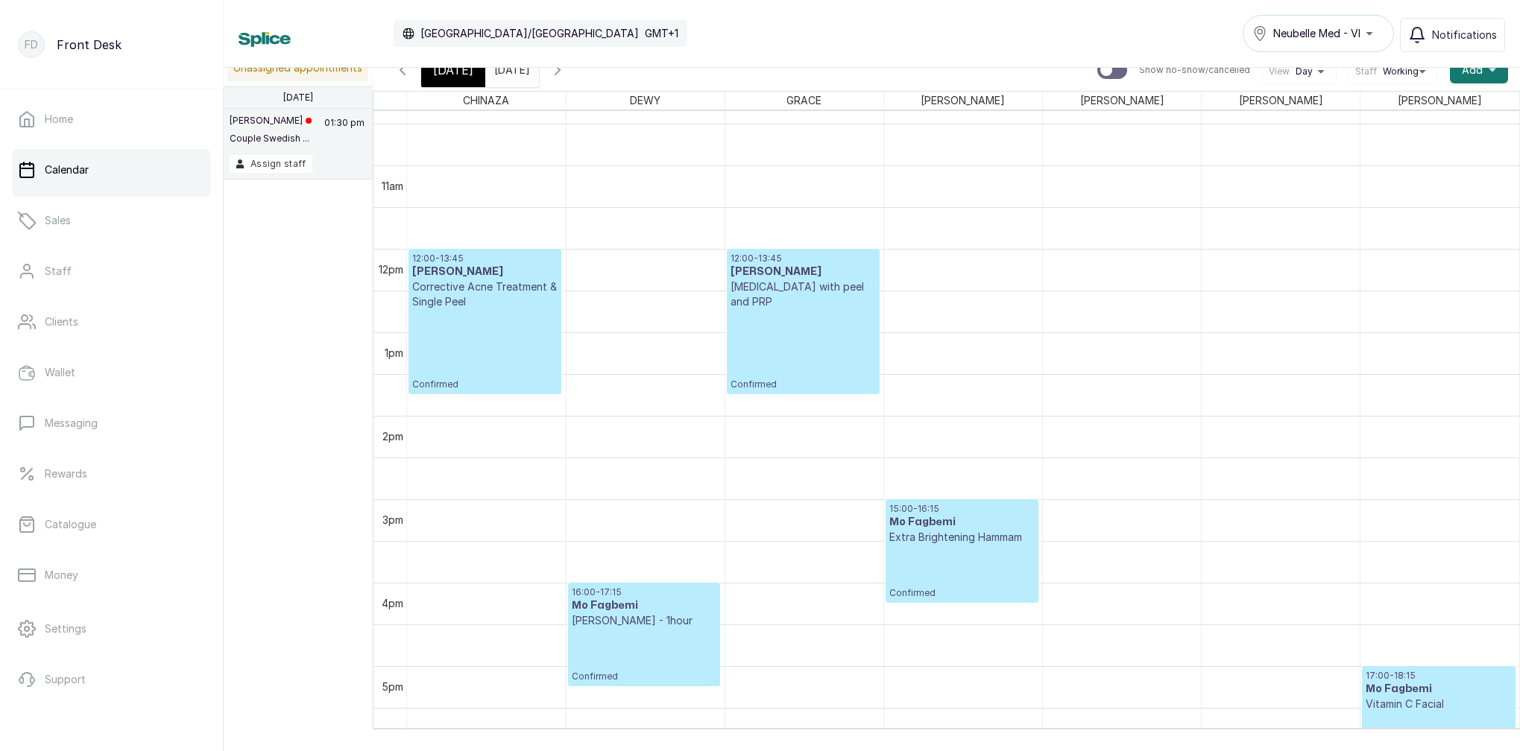
scroll to position [863, 0]
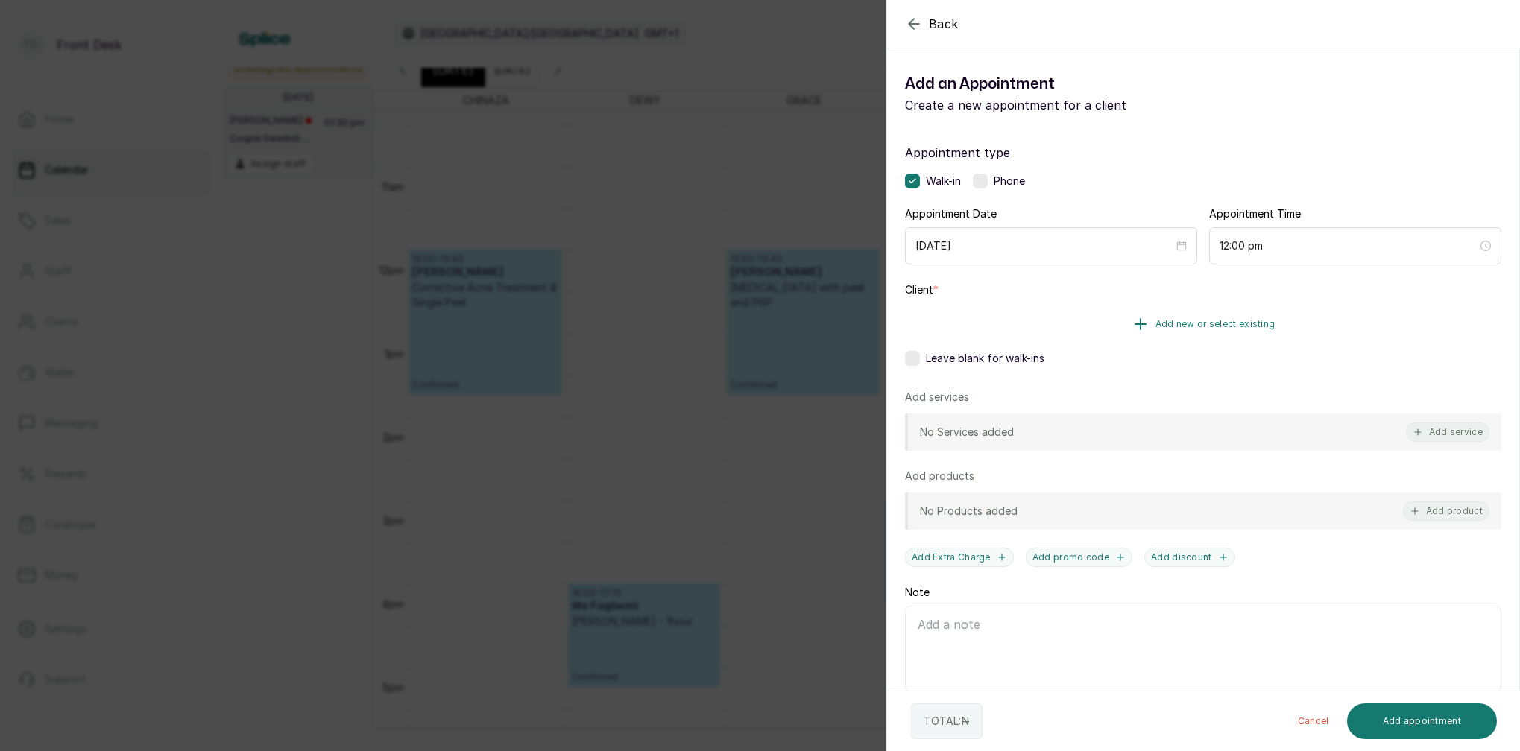
click at [1245, 326] on span "Add new or select existing" at bounding box center [1215, 324] width 120 height 12
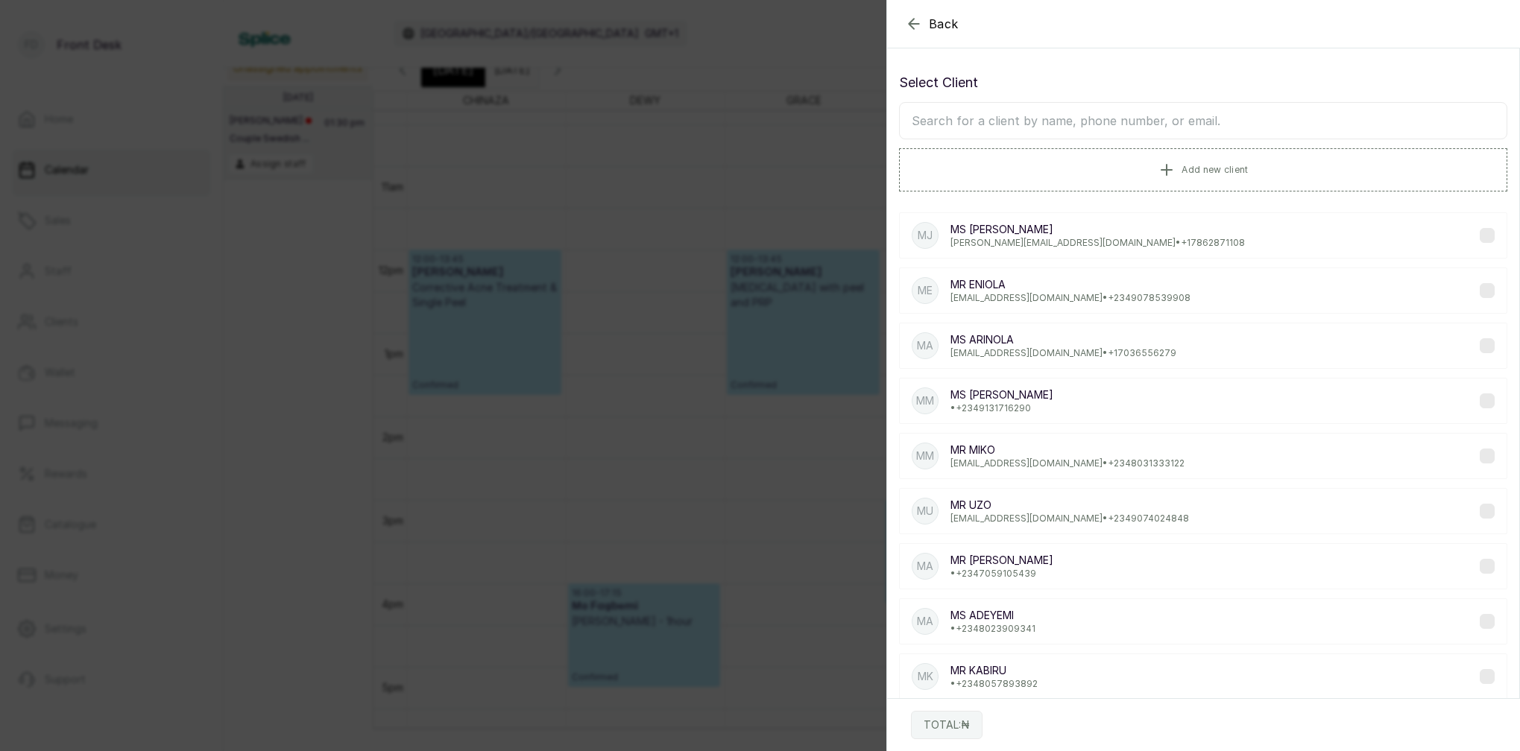
click at [1192, 124] on input "text" at bounding box center [1203, 120] width 608 height 37
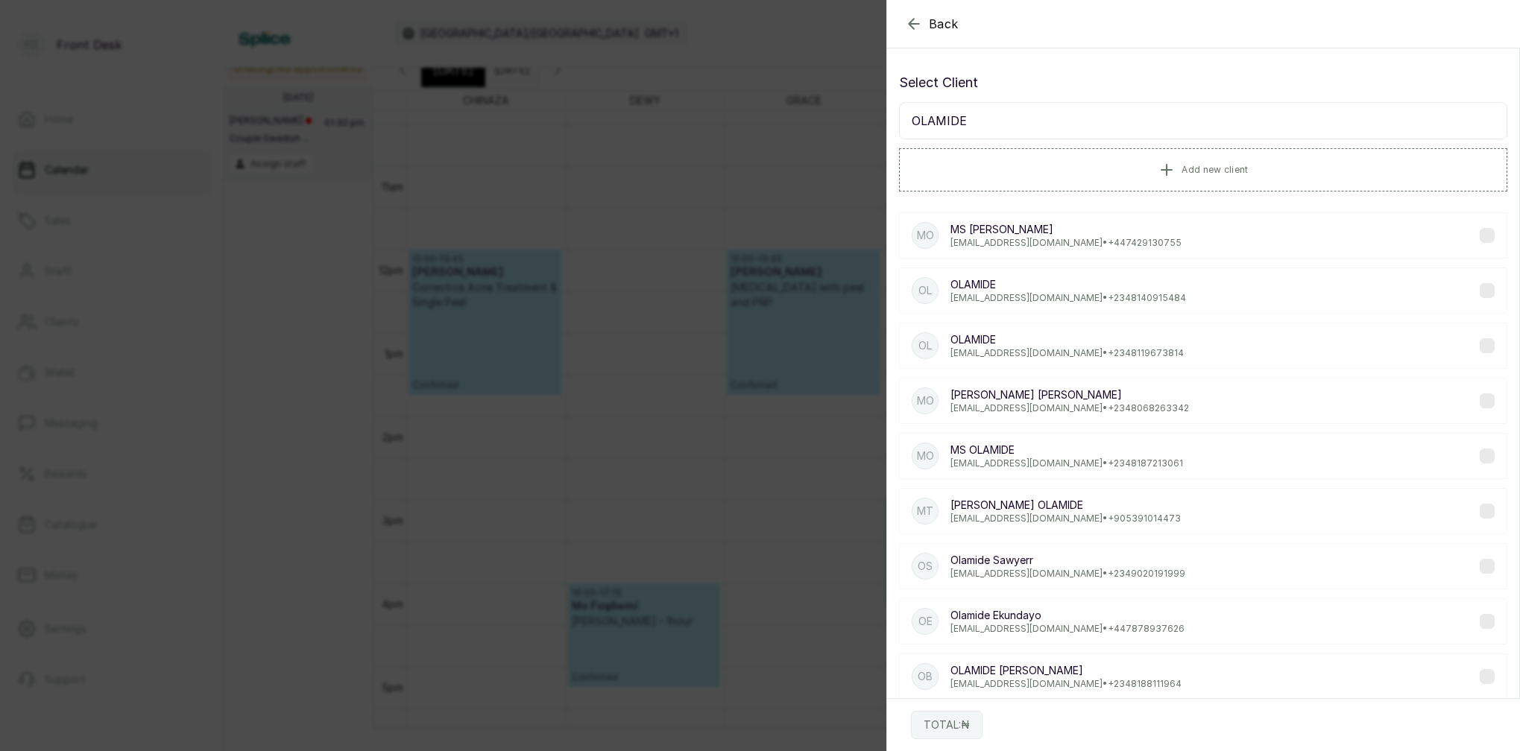
scroll to position [0, 0]
type input "O"
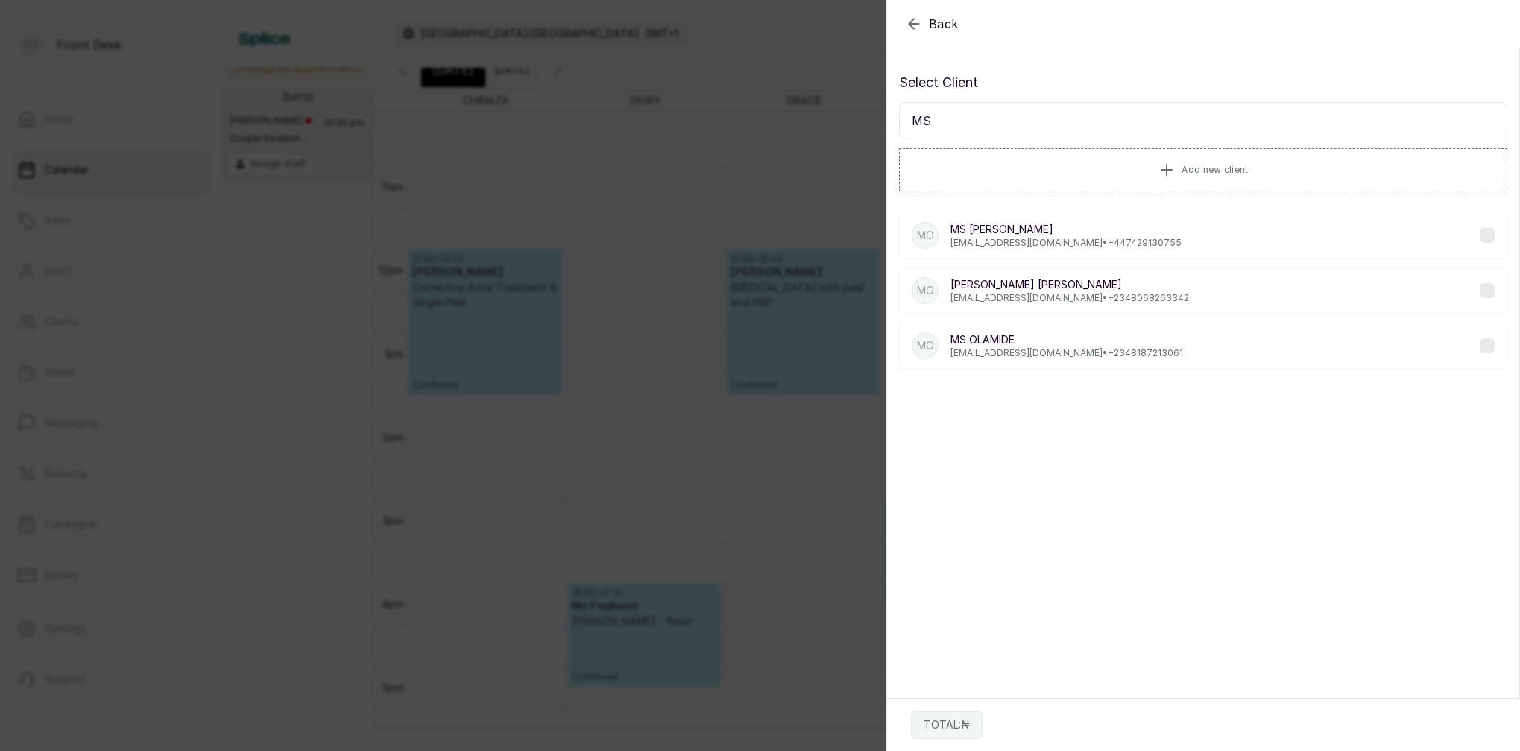
type input "M"
type input "O"
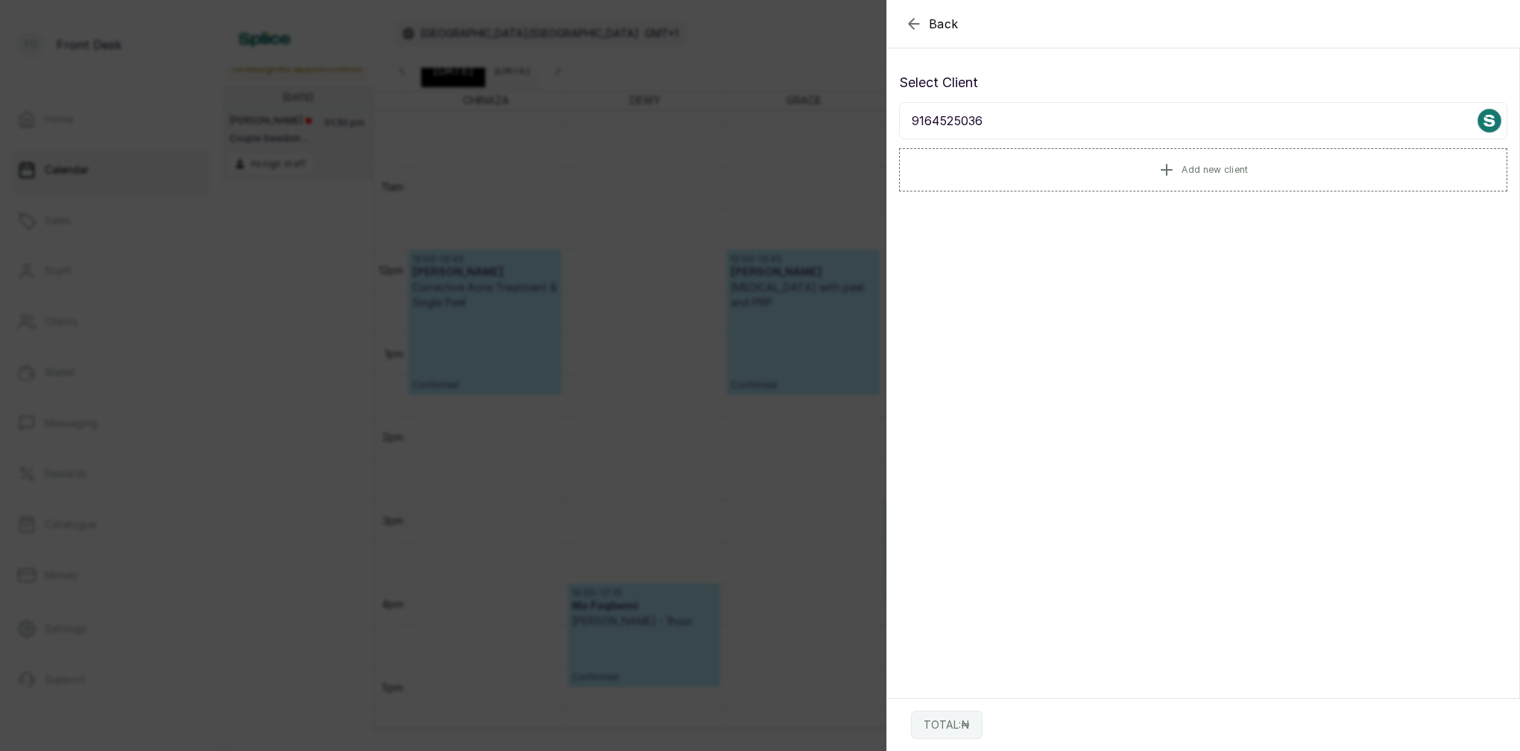
click at [911, 122] on input "9164525036" at bounding box center [1203, 120] width 608 height 37
click at [1067, 121] on input "09164525036" at bounding box center [1203, 120] width 608 height 37
type input "0"
type input "M"
click at [619, 183] on div "Back Add Appointment Select Client Add new client TOTAL: ₦" at bounding box center [760, 375] width 1520 height 751
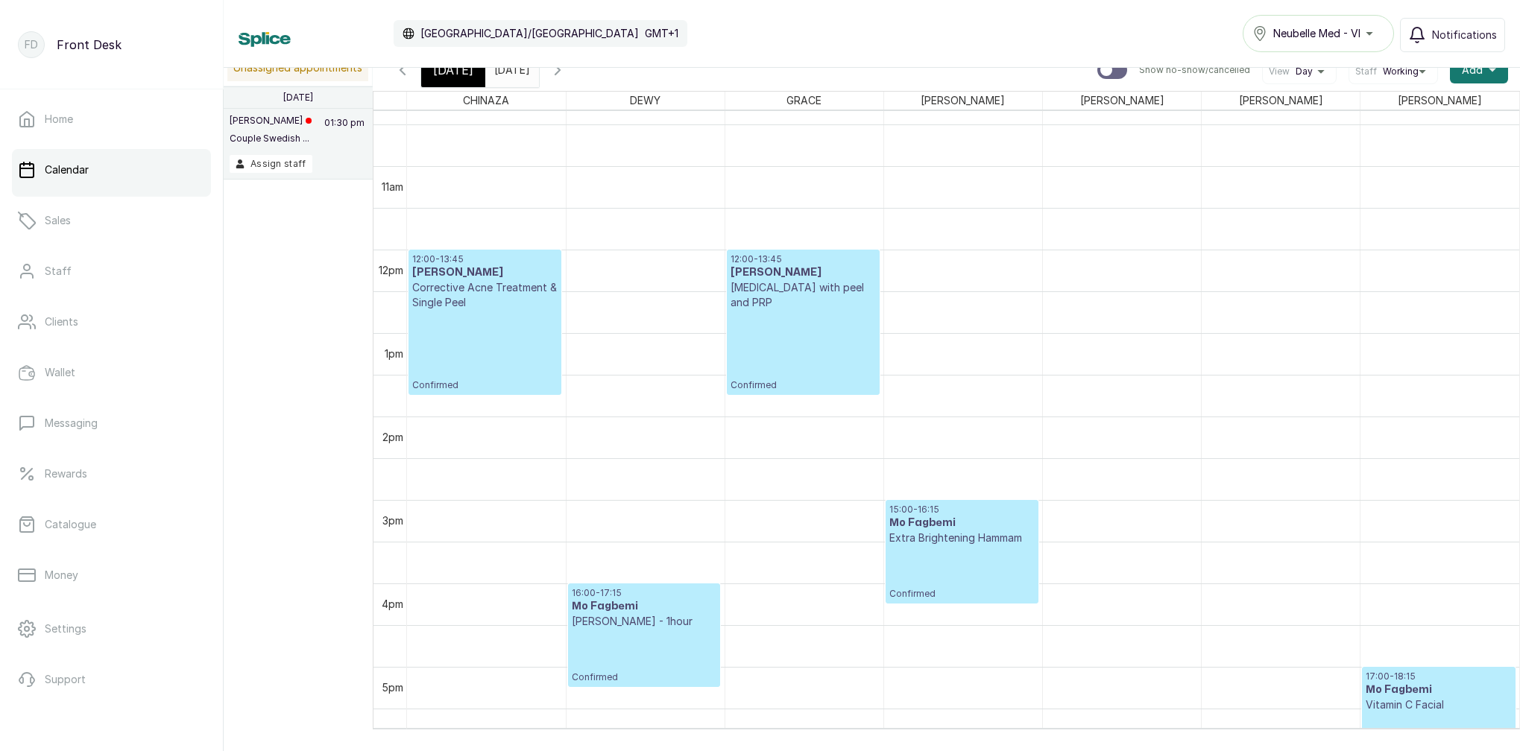
scroll to position [10, 0]
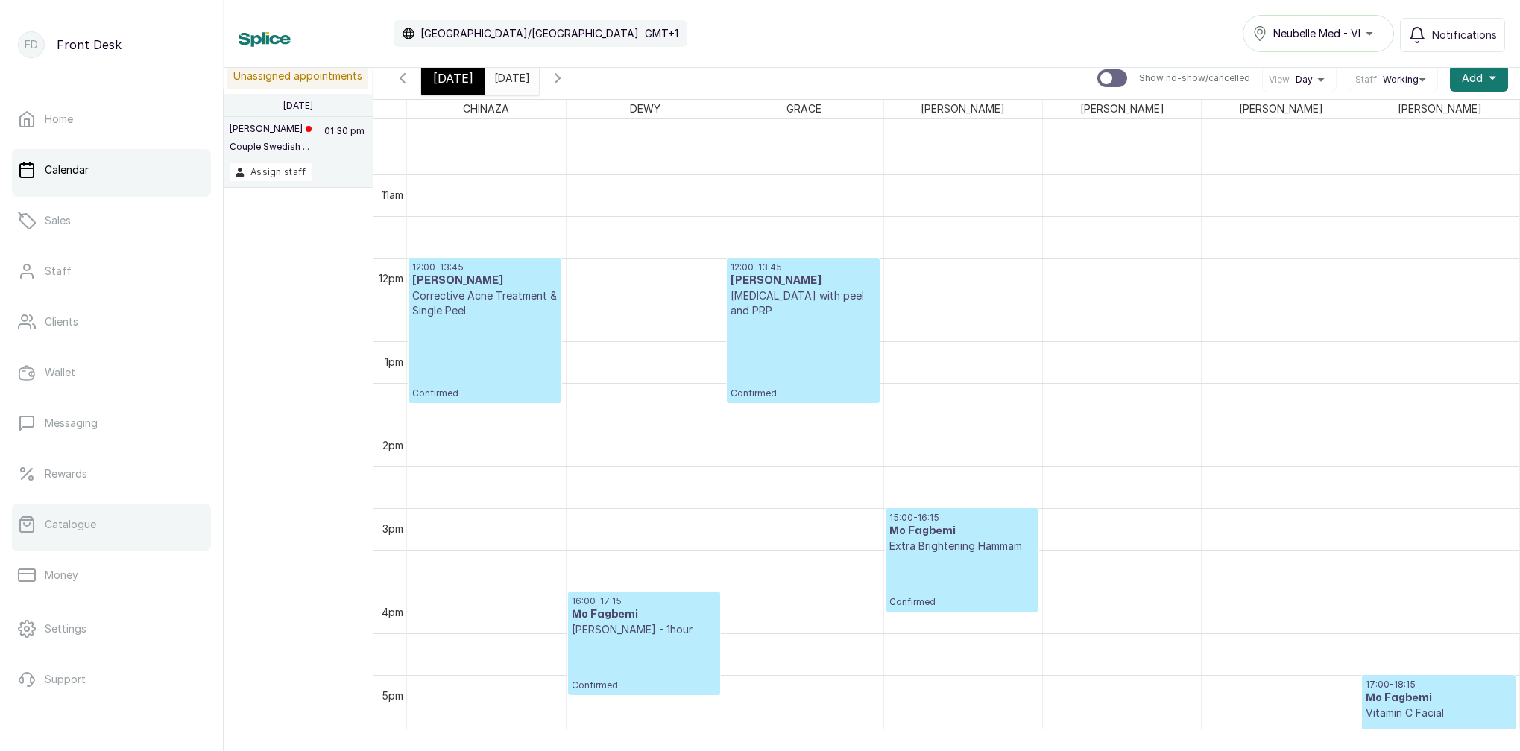
click at [79, 524] on p "Catalogue" at bounding box center [70, 524] width 51 height 15
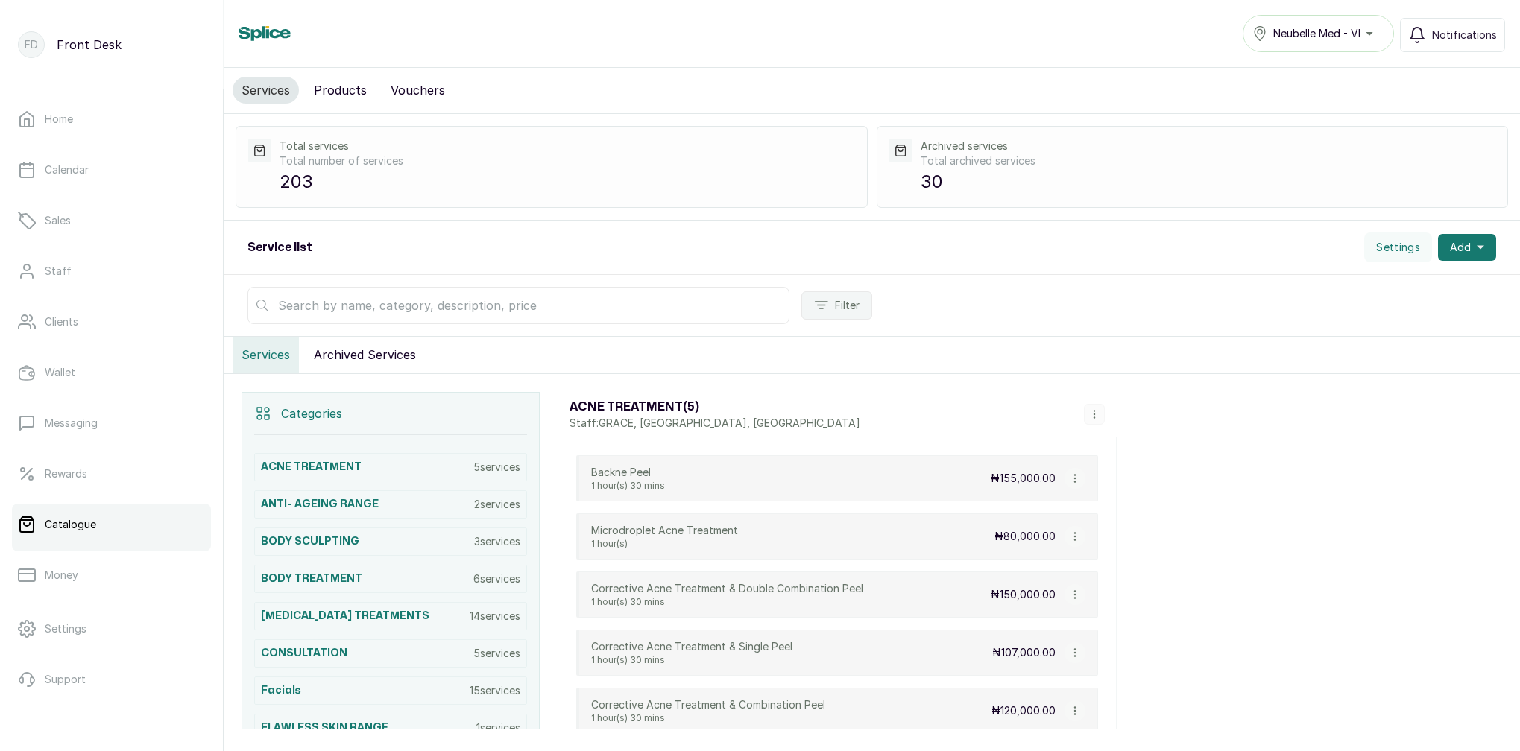
click at [511, 305] on input "text" at bounding box center [518, 305] width 542 height 37
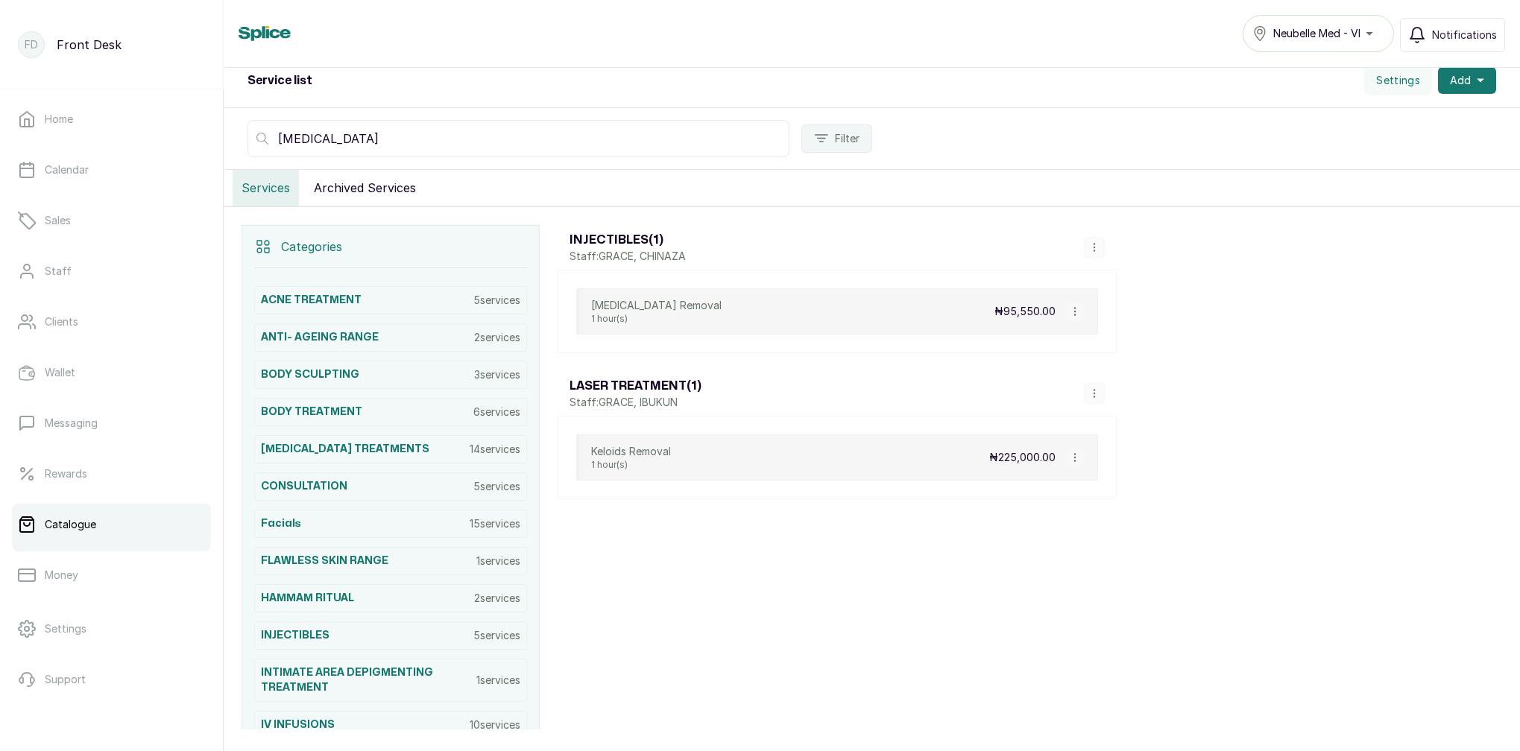
scroll to position [172, 0]
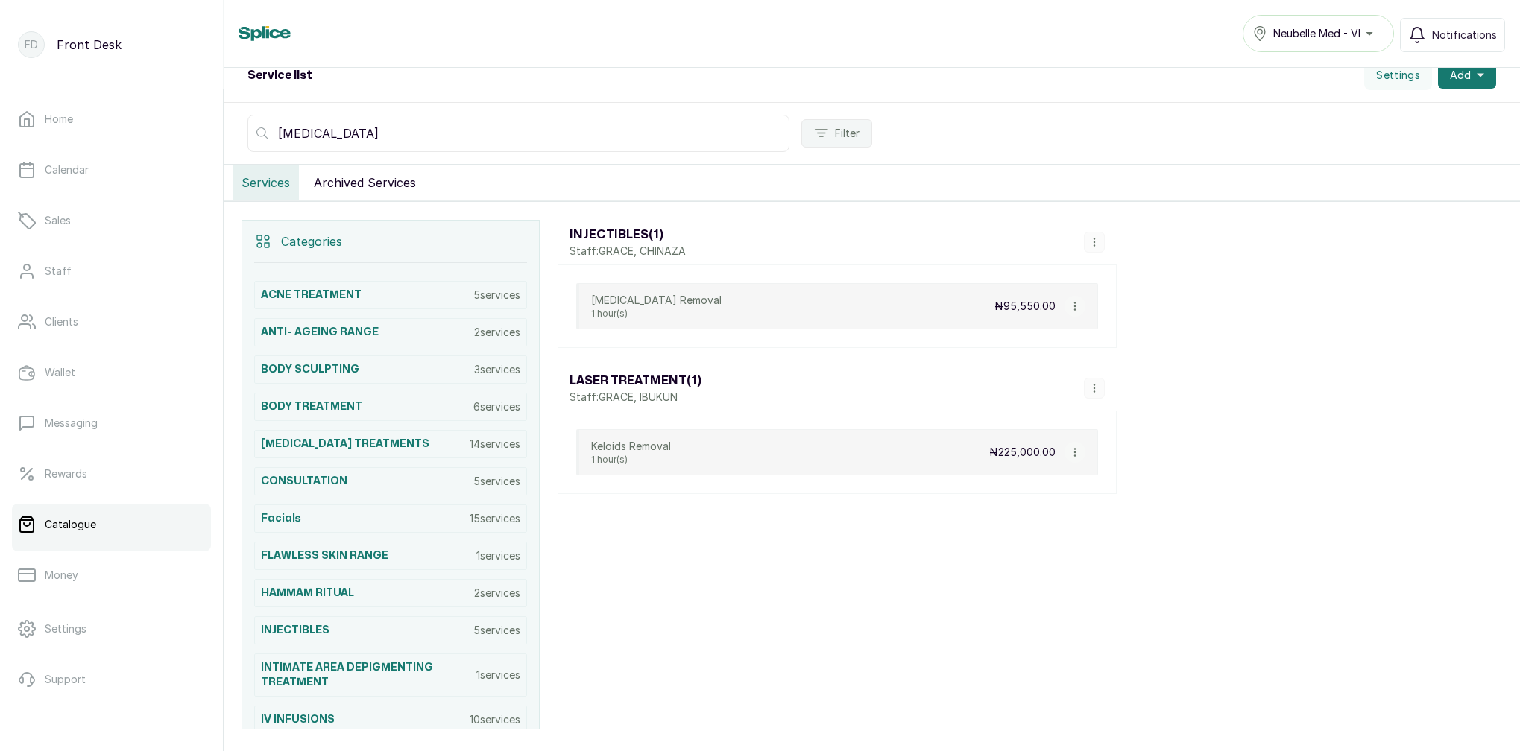
type input "KELOID"
click at [99, 196] on ul "Home Calendar Sales Staff Clients Wallet Messaging Rewards Catalogue Money Sett…" at bounding box center [111, 424] width 199 height 653
click at [103, 185] on link "Calendar" at bounding box center [111, 170] width 199 height 42
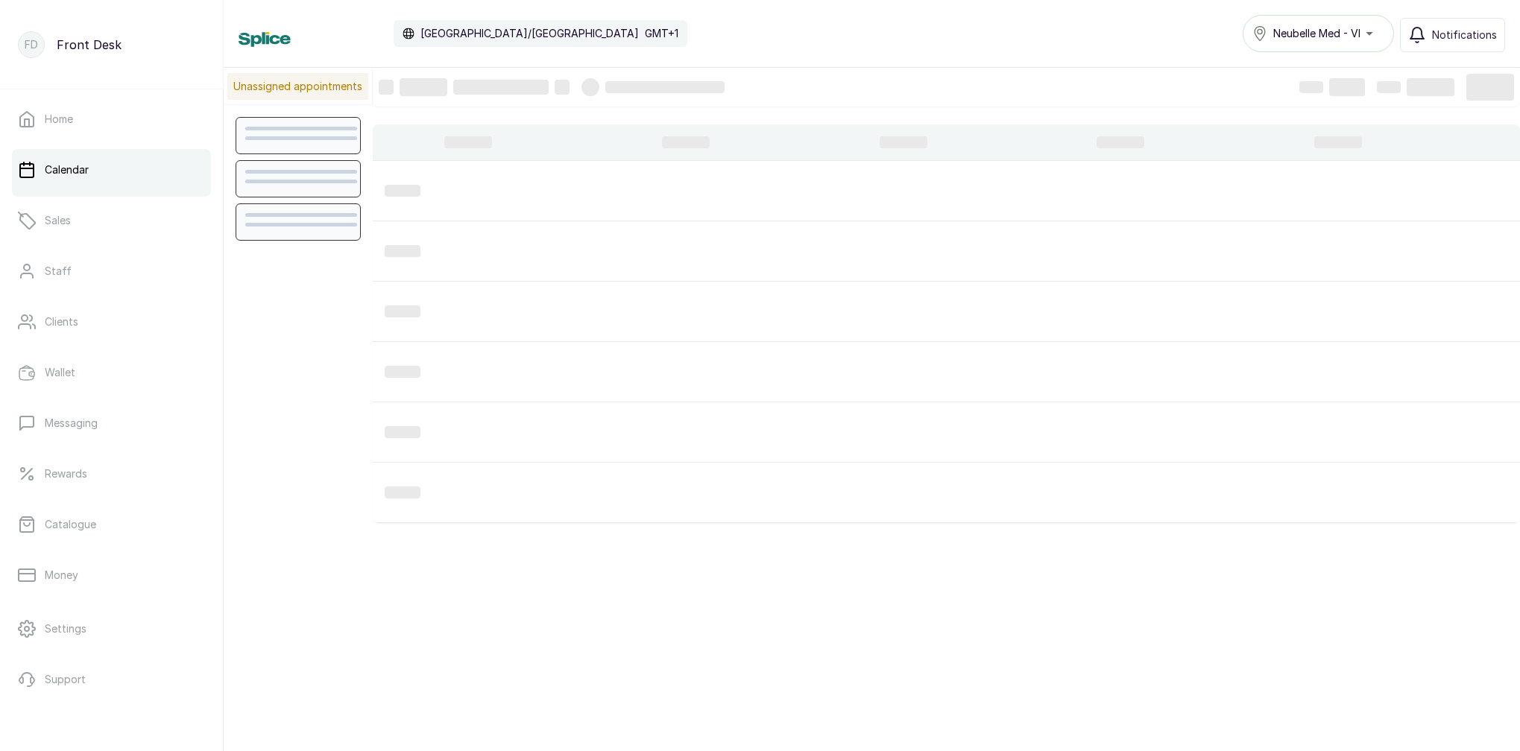
scroll to position [502, 0]
click at [103, 175] on link "Calendar" at bounding box center [111, 170] width 199 height 42
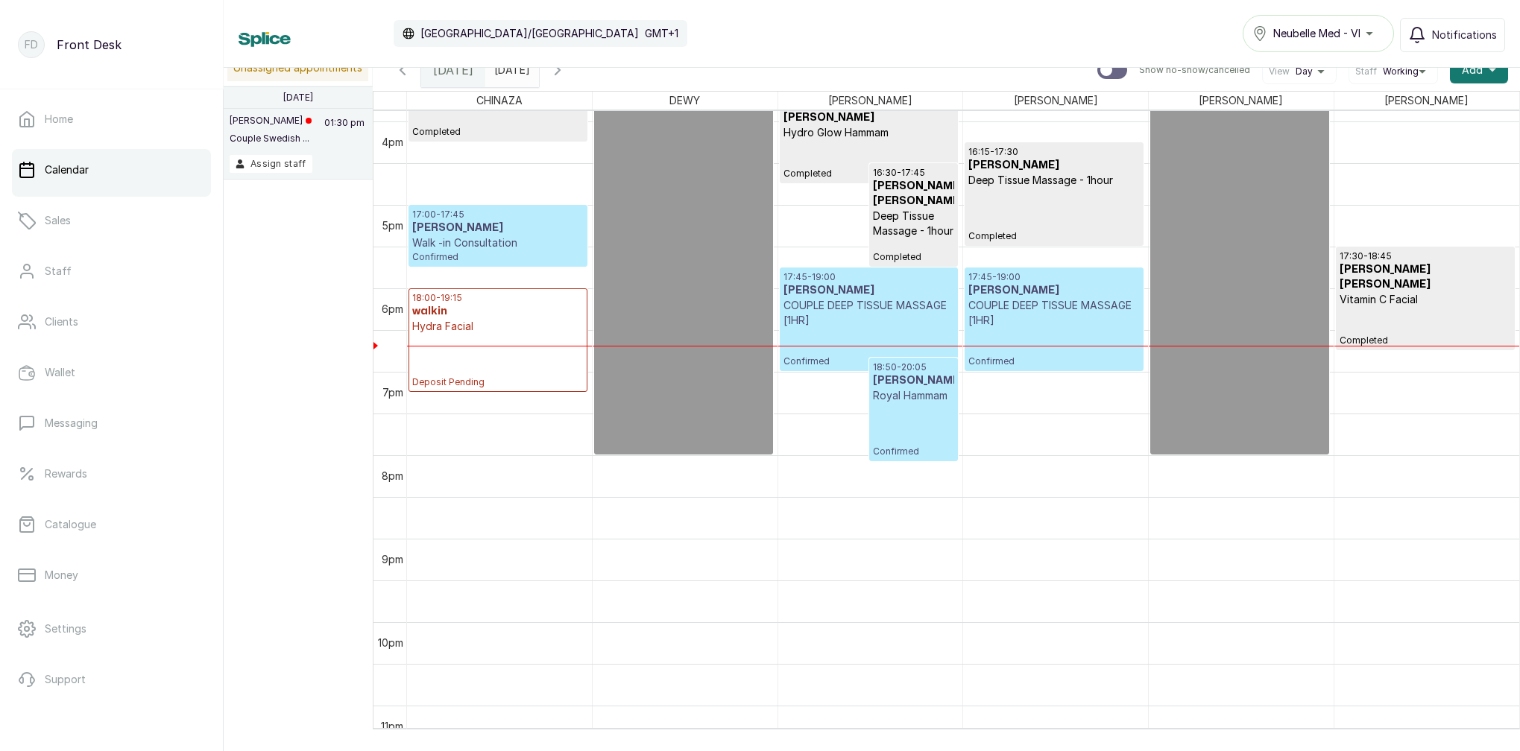
scroll to position [1327, 0]
click at [407, 75] on icon "button" at bounding box center [403, 70] width 18 height 18
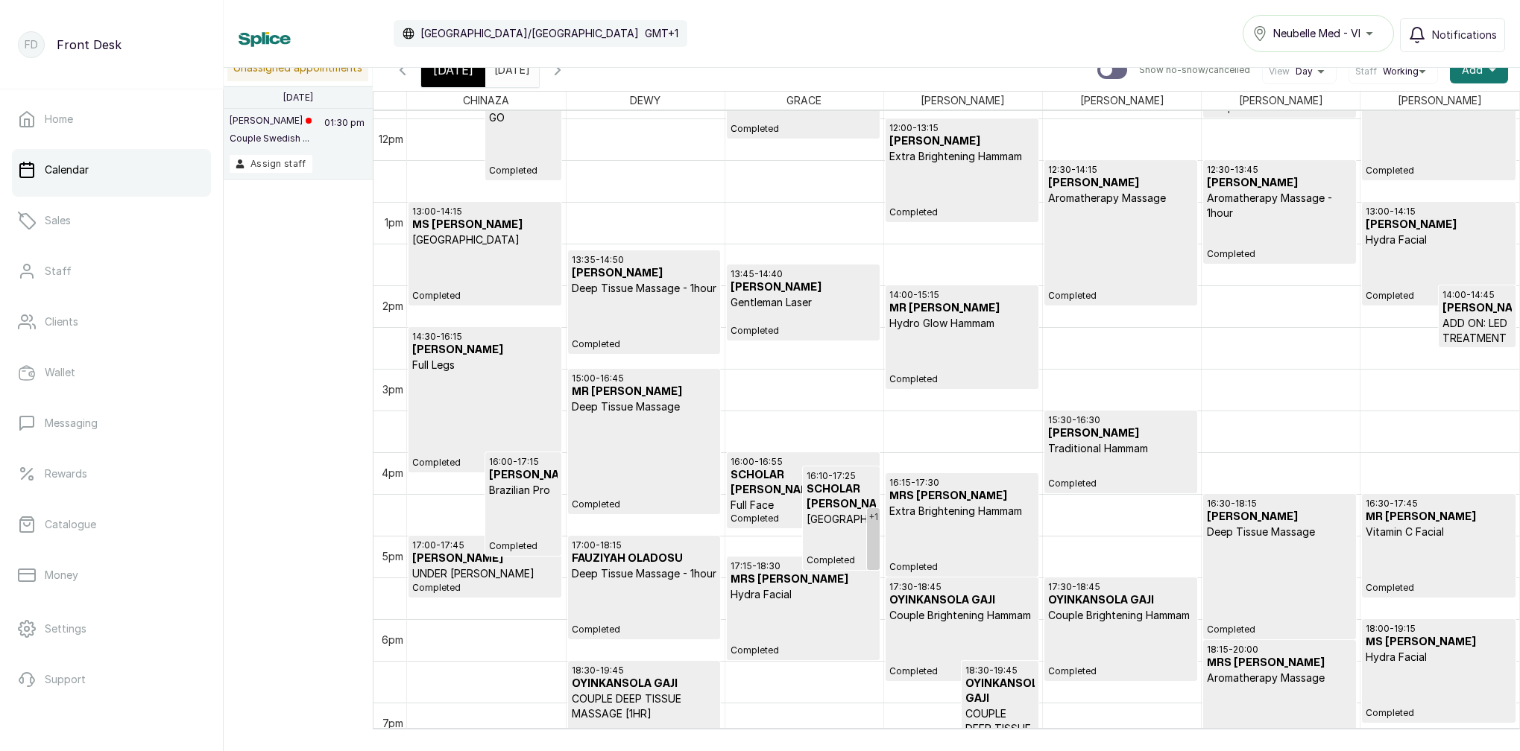
type input "yyyy-MM-dd"
click at [510, 69] on input "yyyy-MM-dd" at bounding box center [498, 66] width 24 height 25
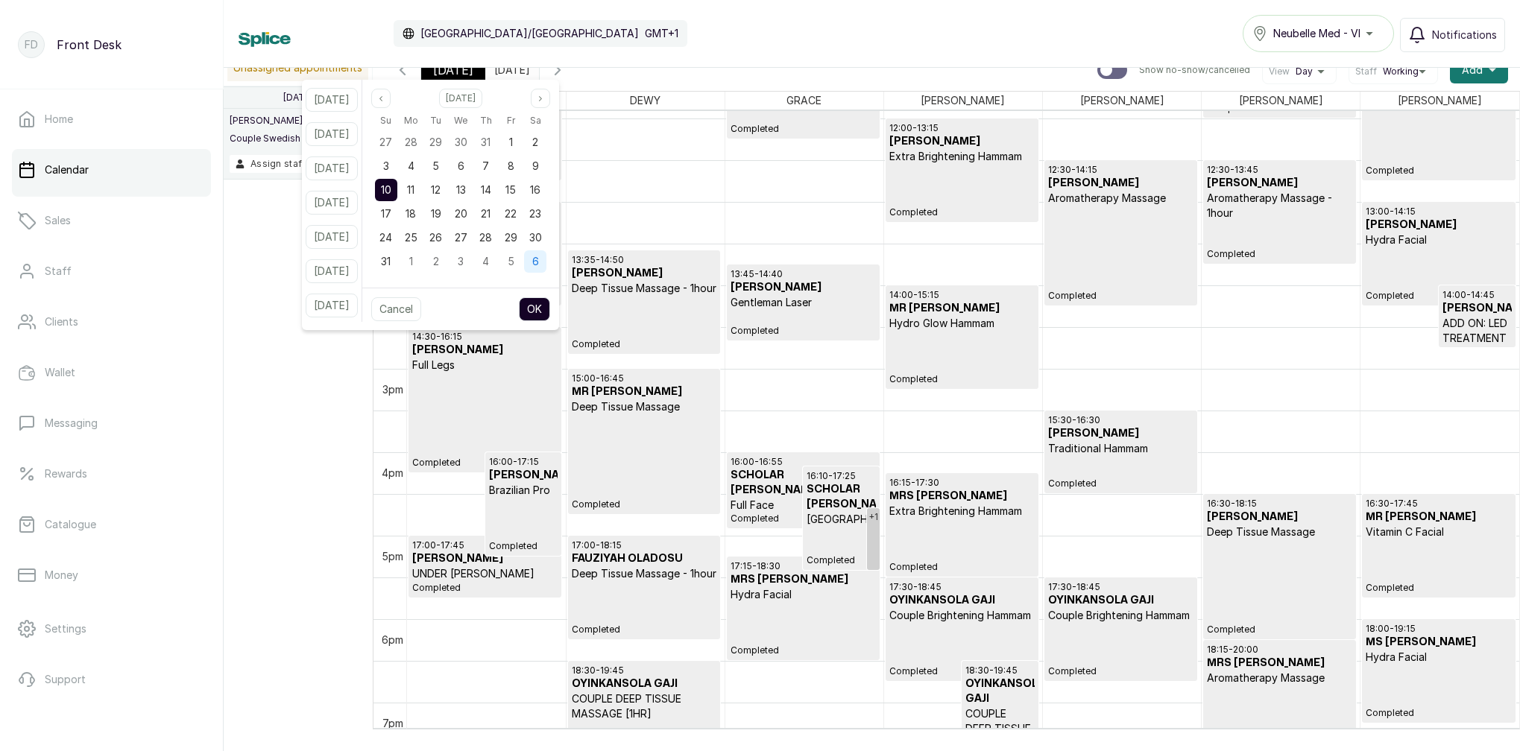
drag, startPoint x: 525, startPoint y: 189, endPoint x: 551, endPoint y: 264, distance: 78.7
click at [516, 190] on span "15" at bounding box center [510, 189] width 10 height 13
click at [550, 298] on button "OK" at bounding box center [534, 309] width 31 height 24
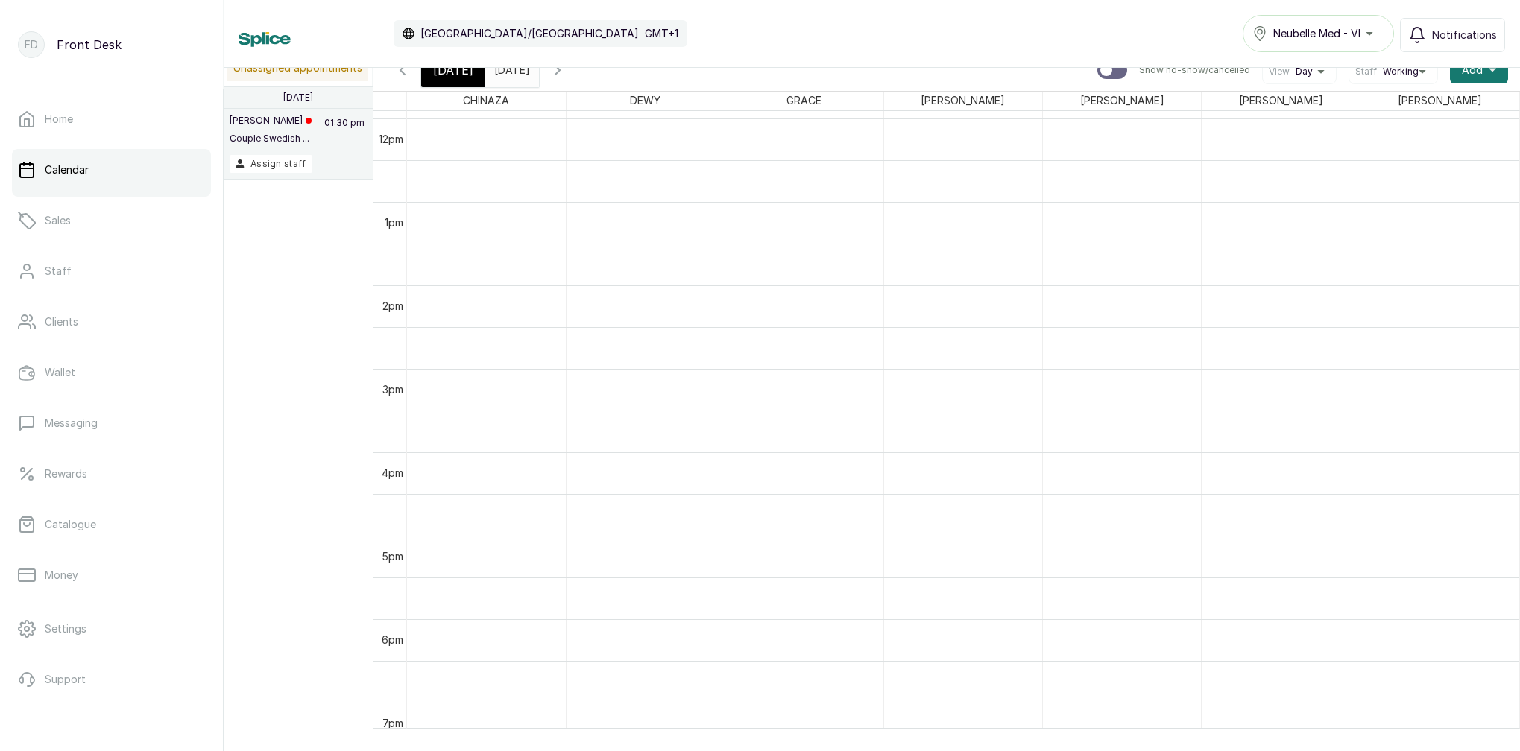
type input "[DATE]"
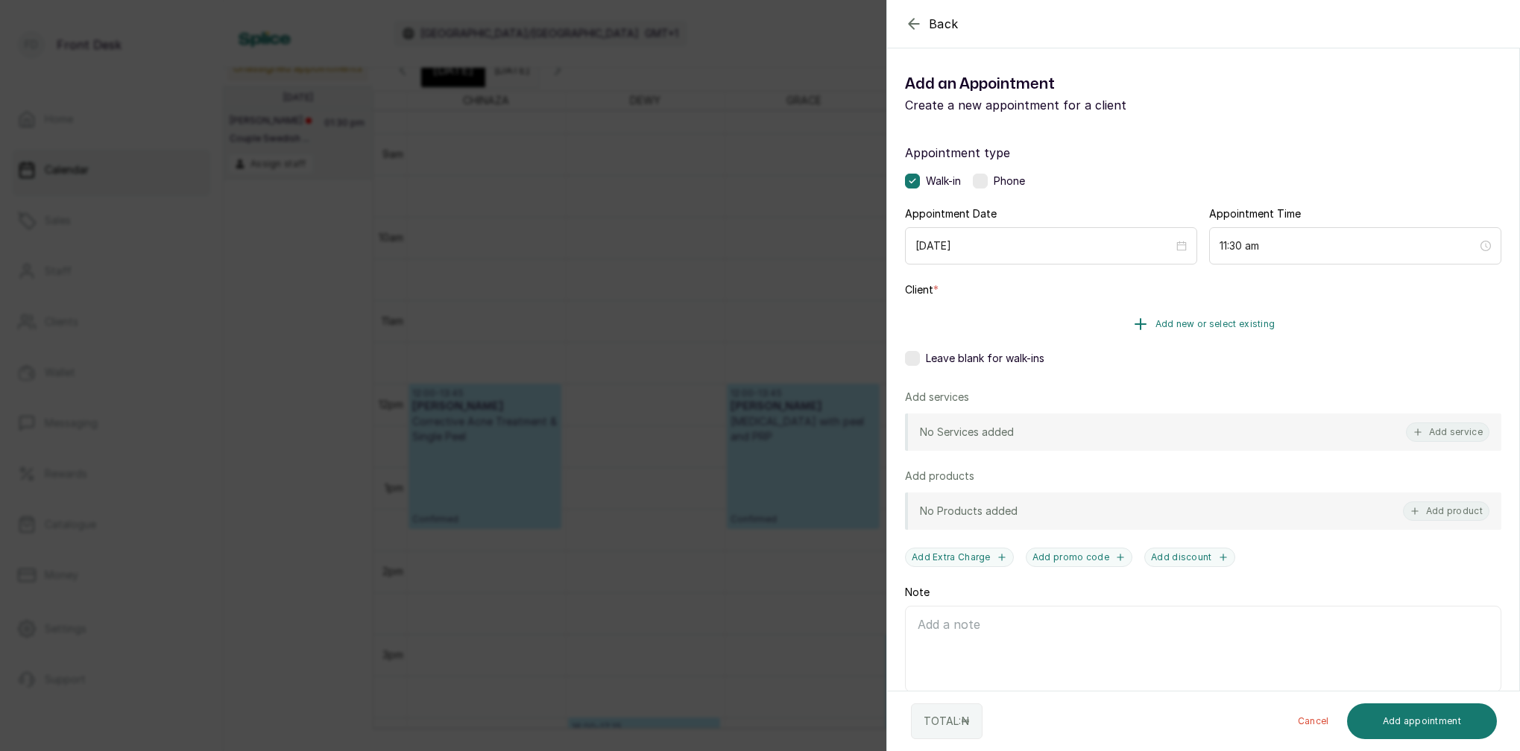
click at [1231, 322] on span "Add new or select existing" at bounding box center [1215, 324] width 120 height 12
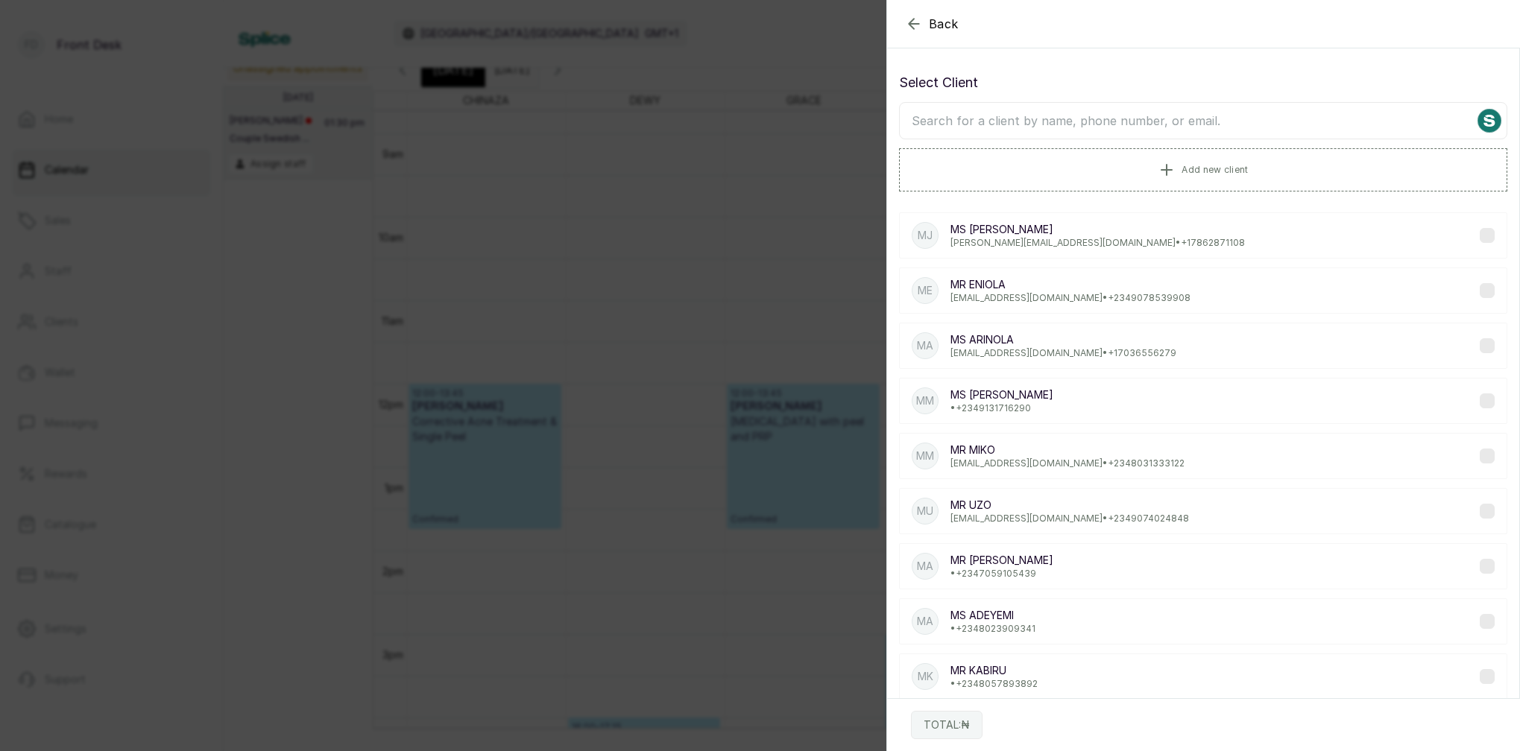
click at [1086, 123] on input "text" at bounding box center [1203, 120] width 608 height 37
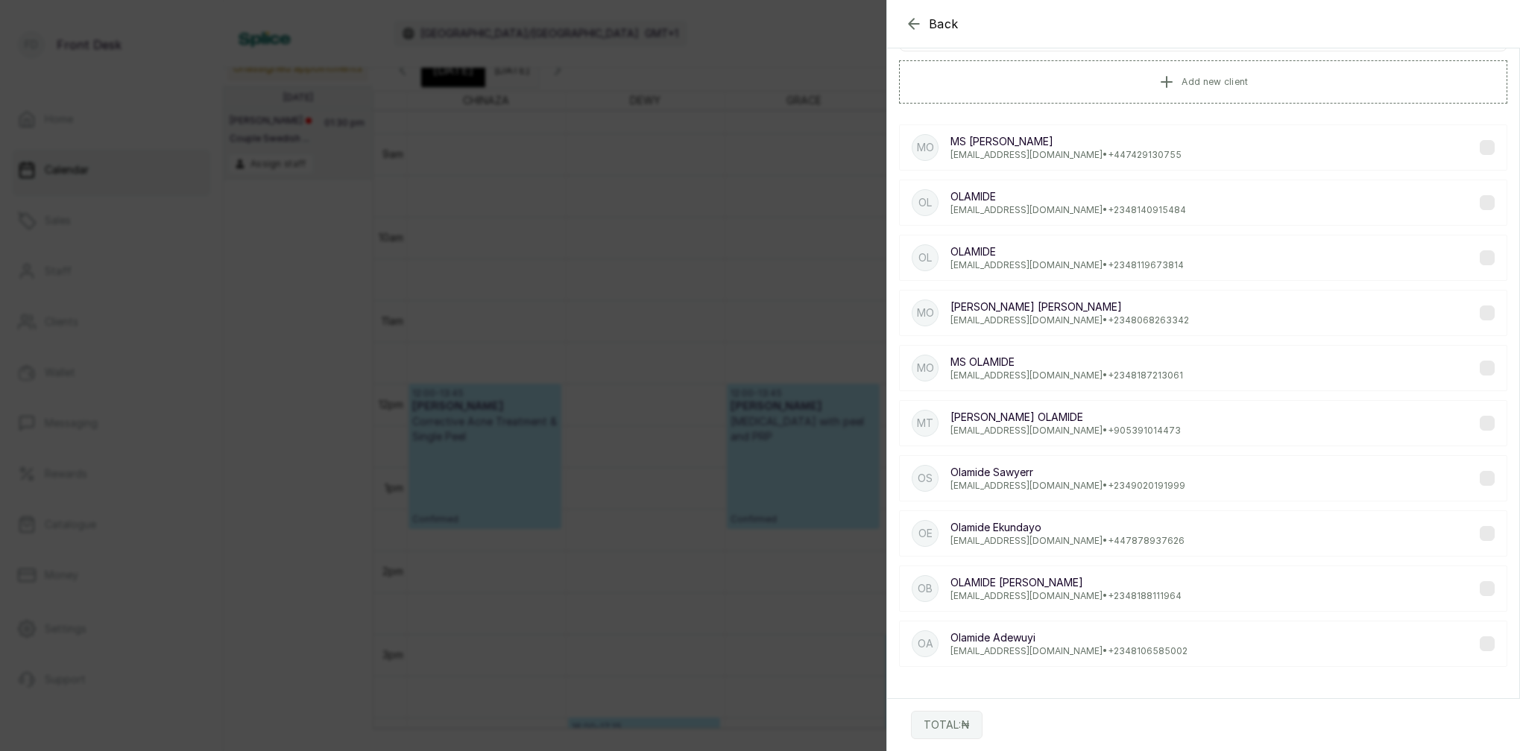
scroll to position [88, 0]
type input "OLAMIDE"
click at [744, 256] on div "Back Add Appointment Select Client OLAMIDE Add new client MO MS OLAMIDE FETUGA …" at bounding box center [760, 375] width 1520 height 751
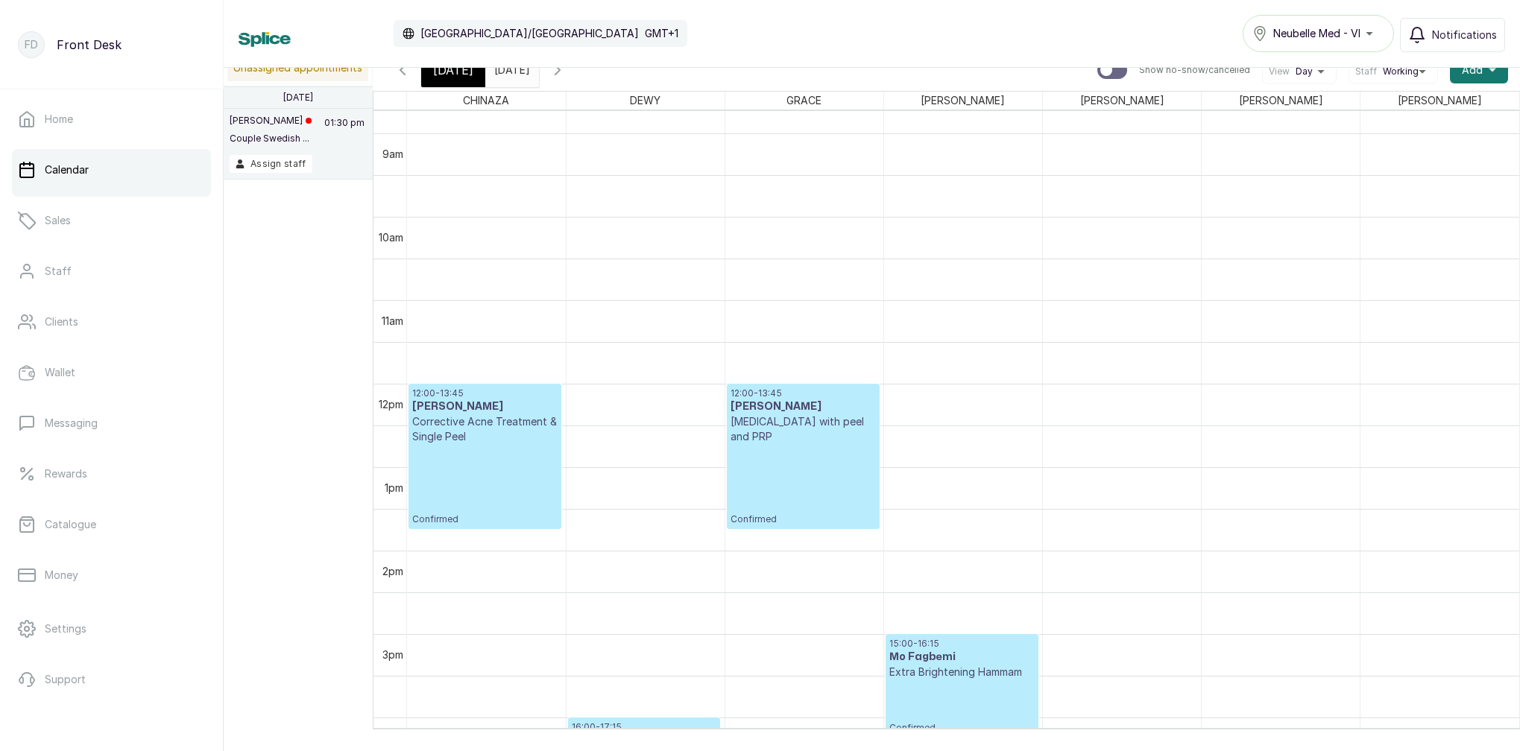
scroll to position [10, 0]
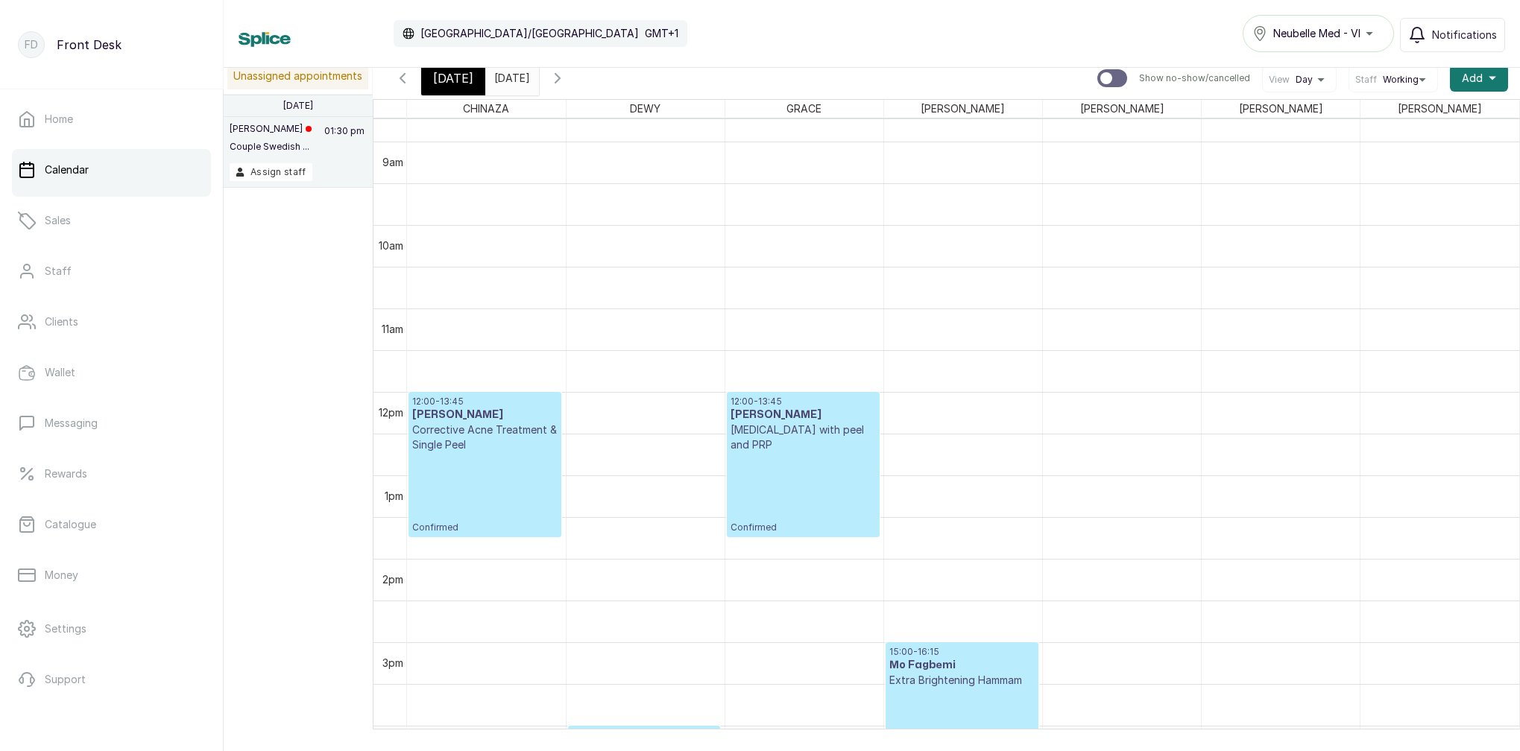
drag, startPoint x: 514, startPoint y: 78, endPoint x: 514, endPoint y: 86, distance: 8.2
click at [510, 78] on input "[DATE]" at bounding box center [498, 74] width 24 height 25
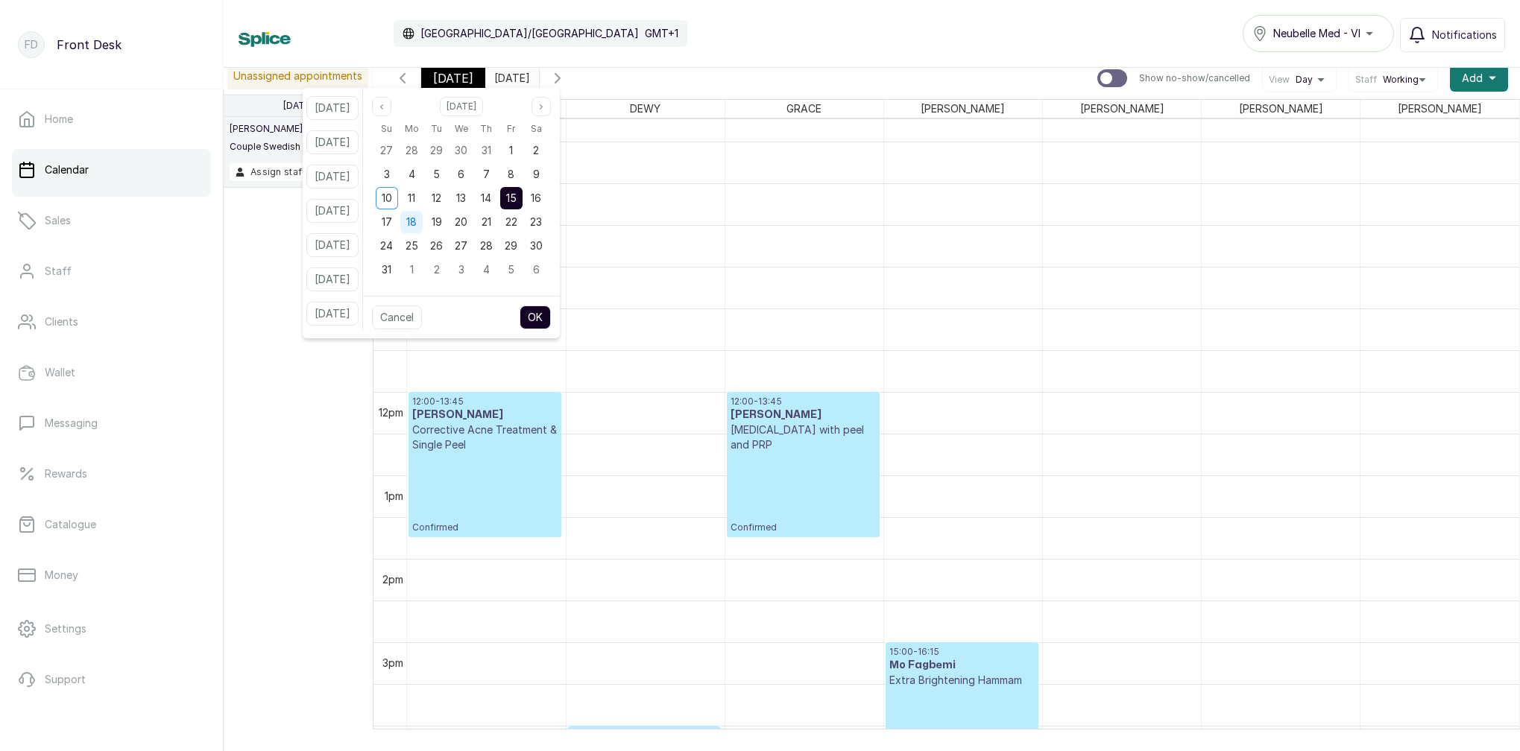
drag, startPoint x: 407, startPoint y: 220, endPoint x: 423, endPoint y: 232, distance: 19.7
click at [392, 221] on span "17" at bounding box center [387, 221] width 10 height 13
click at [551, 316] on button "OK" at bounding box center [534, 318] width 31 height 24
type input "[DATE]"
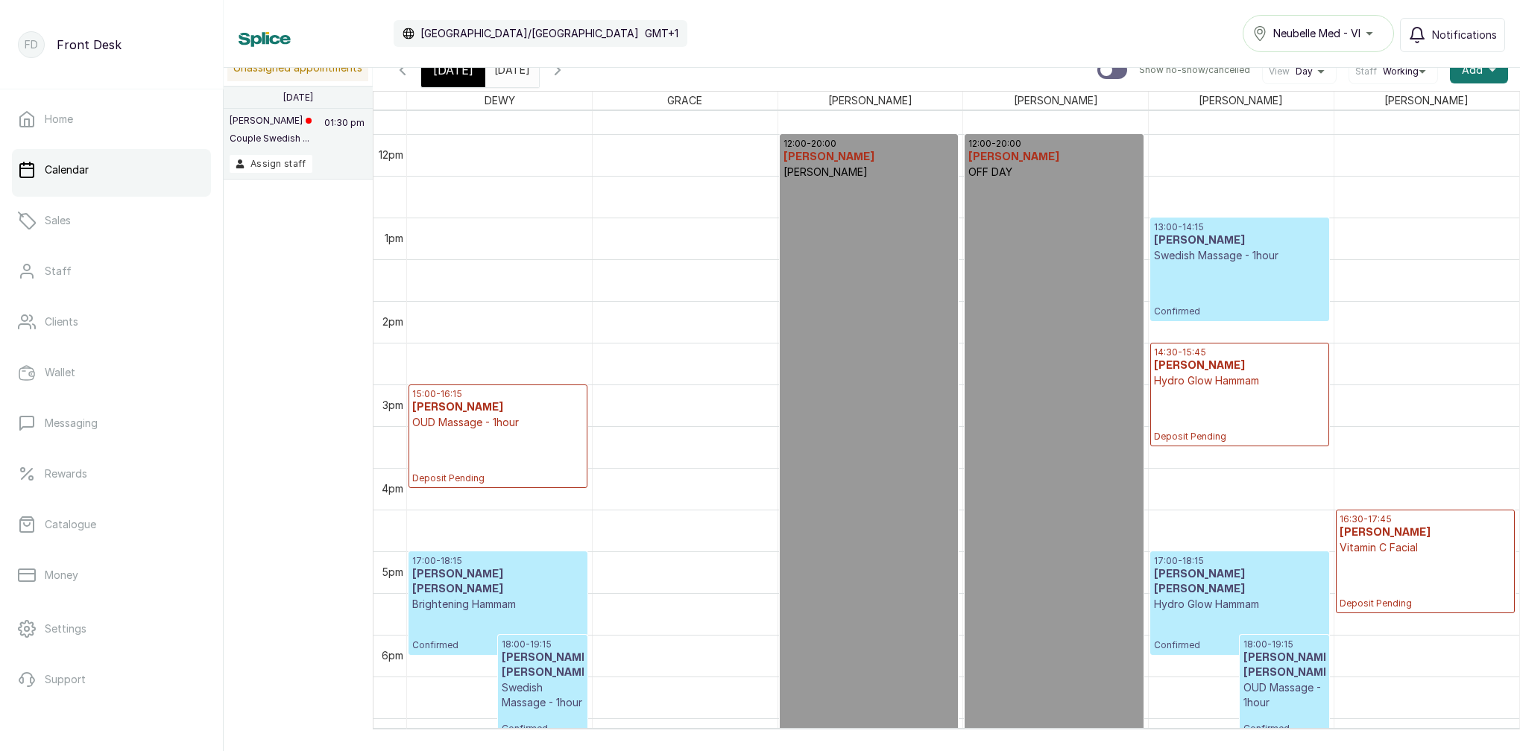
scroll to position [929, 0]
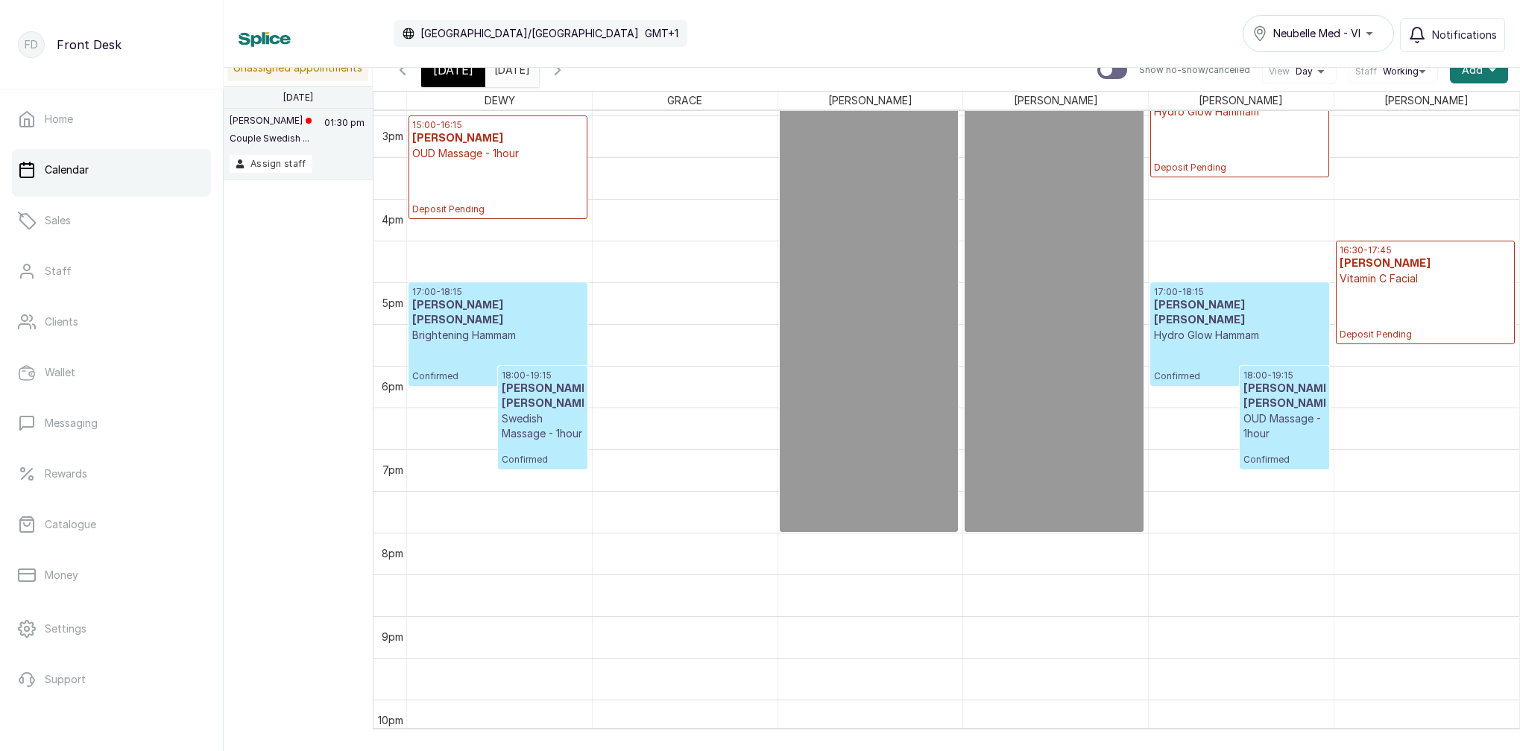
click at [1246, 338] on div "17:00 - 18:15 MR OWOLABI MOSHOOD Hydro Glow Hammam Confirmed" at bounding box center [1239, 334] width 171 height 96
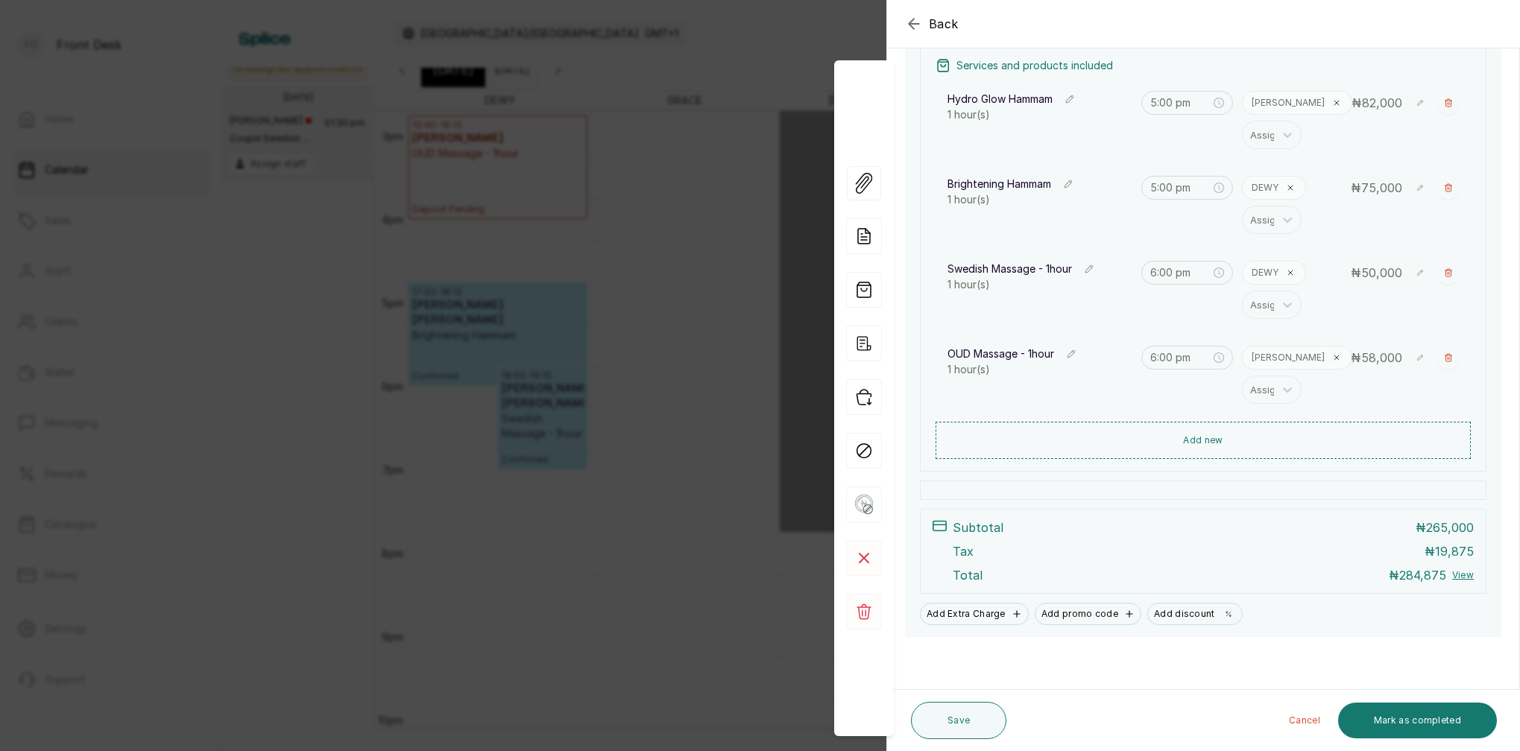
click at [618, 291] on div "Back Appointment Details Edit appointment Make changes to appointment details M…" at bounding box center [760, 375] width 1520 height 751
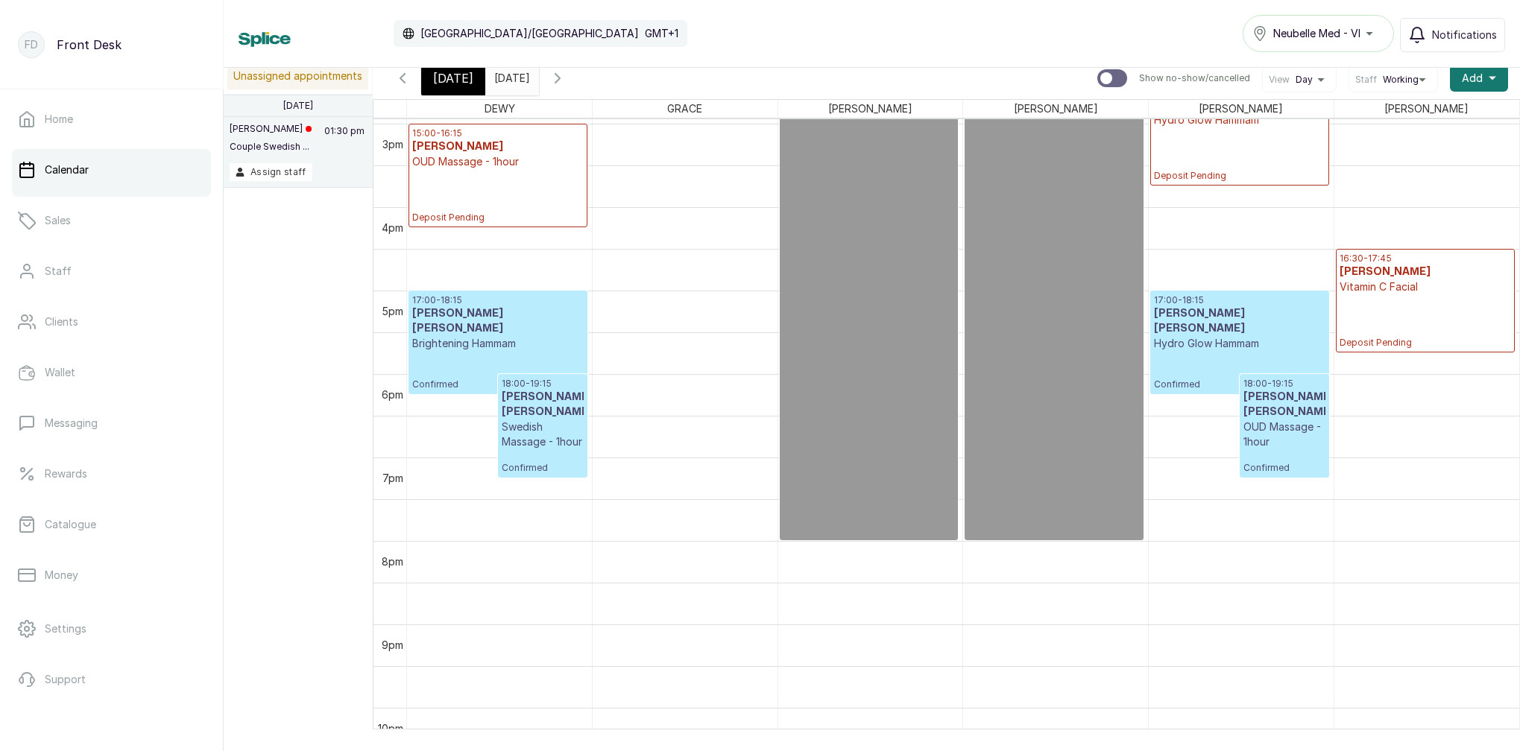
click at [459, 82] on span "[DATE]" at bounding box center [453, 78] width 40 height 18
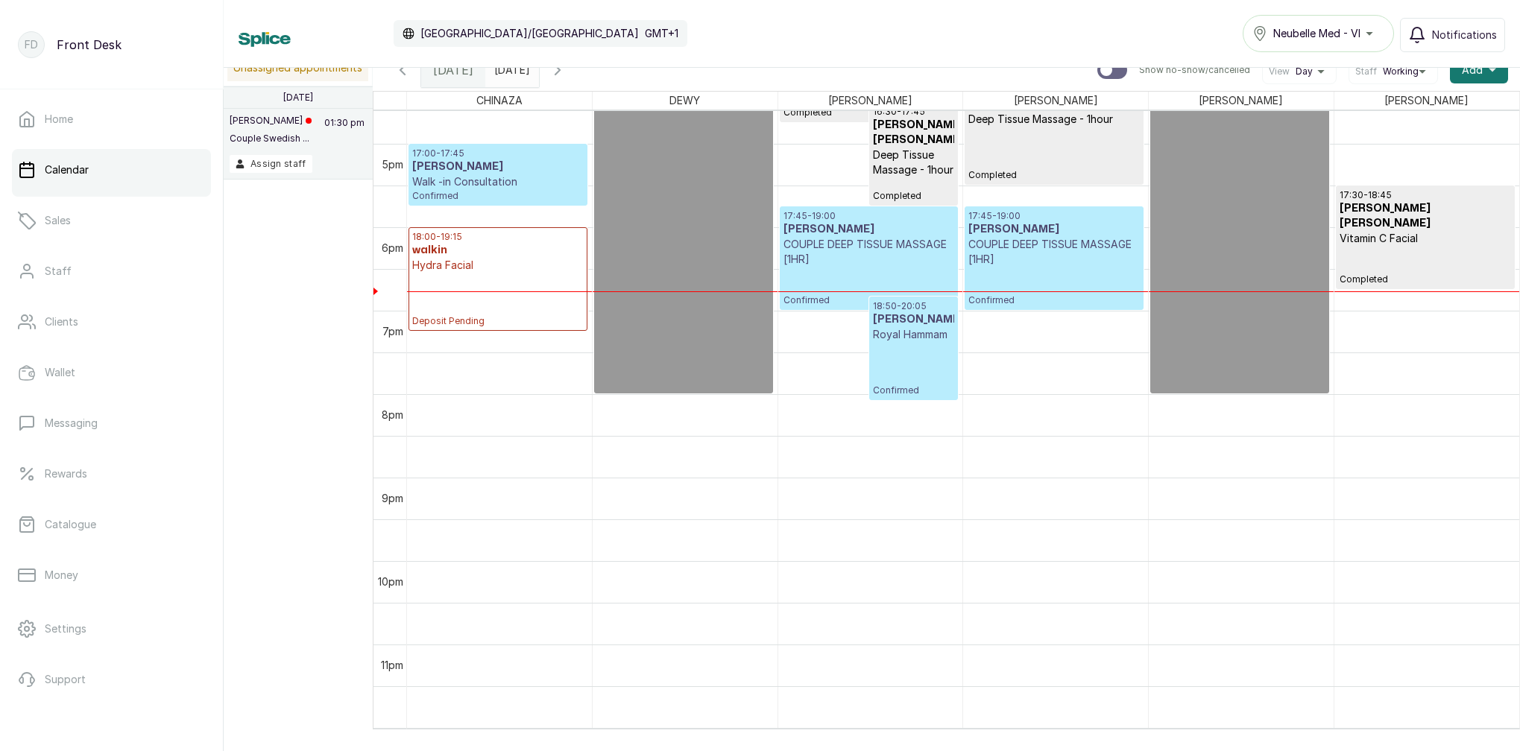
scroll to position [1, 0]
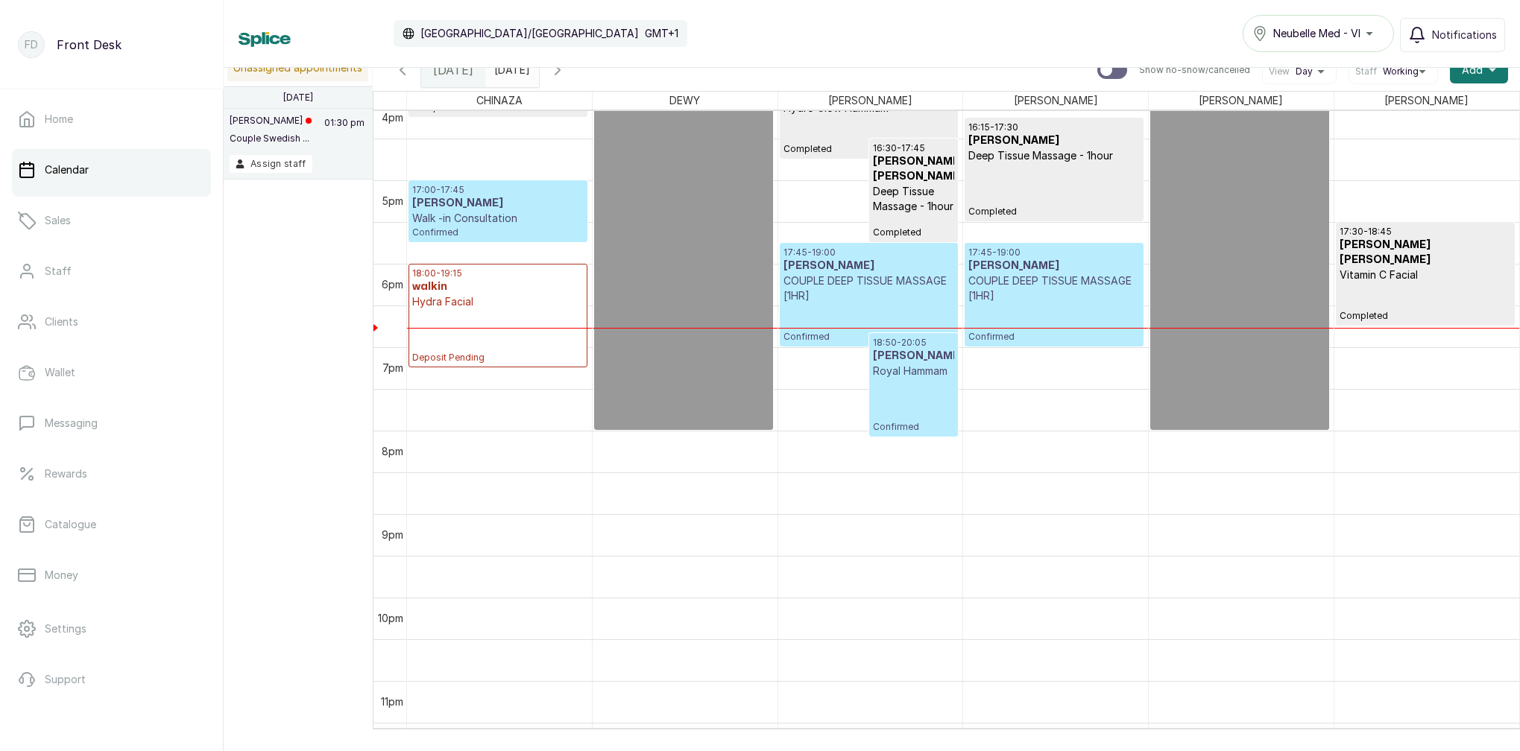
click at [904, 369] on p "Royal Hammam" at bounding box center [914, 371] width 82 height 15
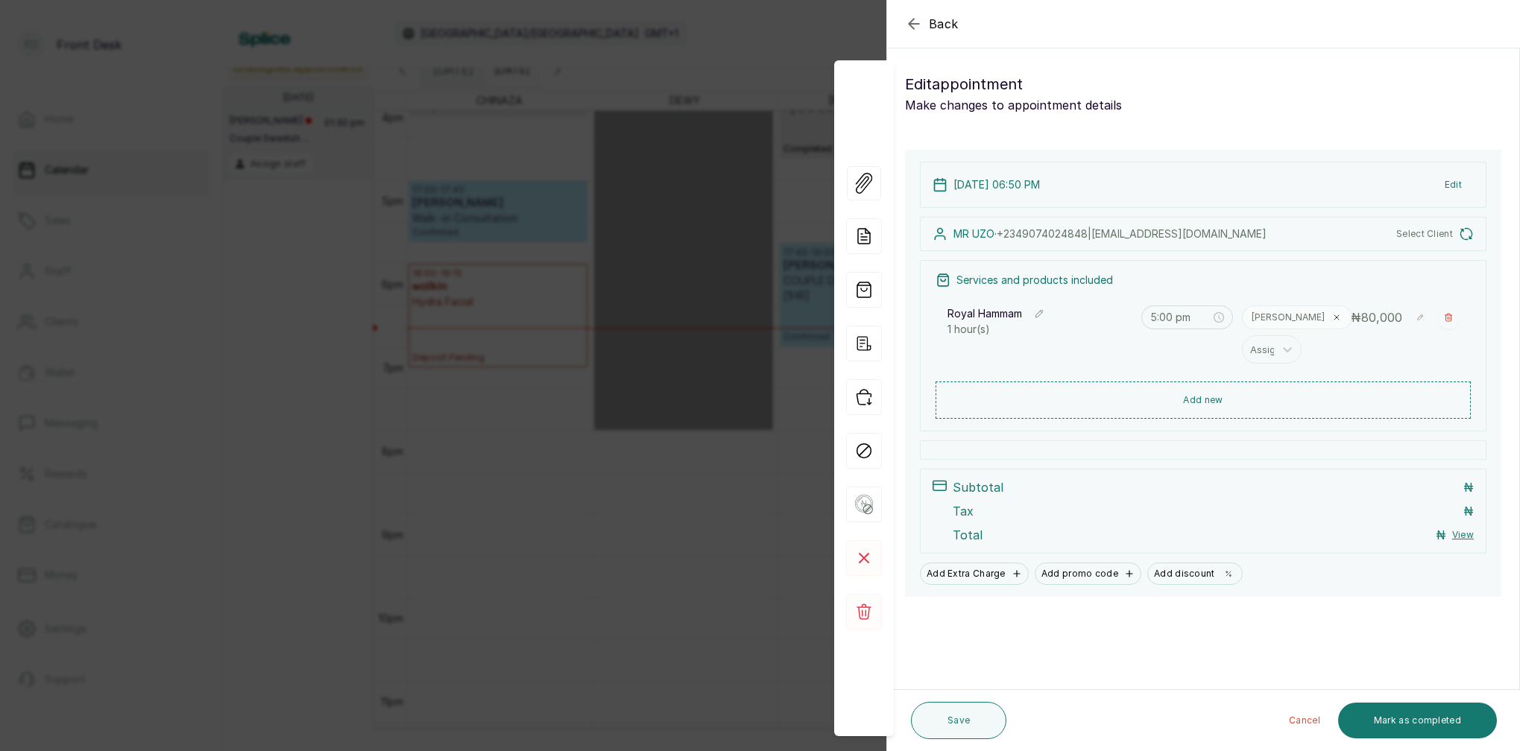
type input "6:50 pm"
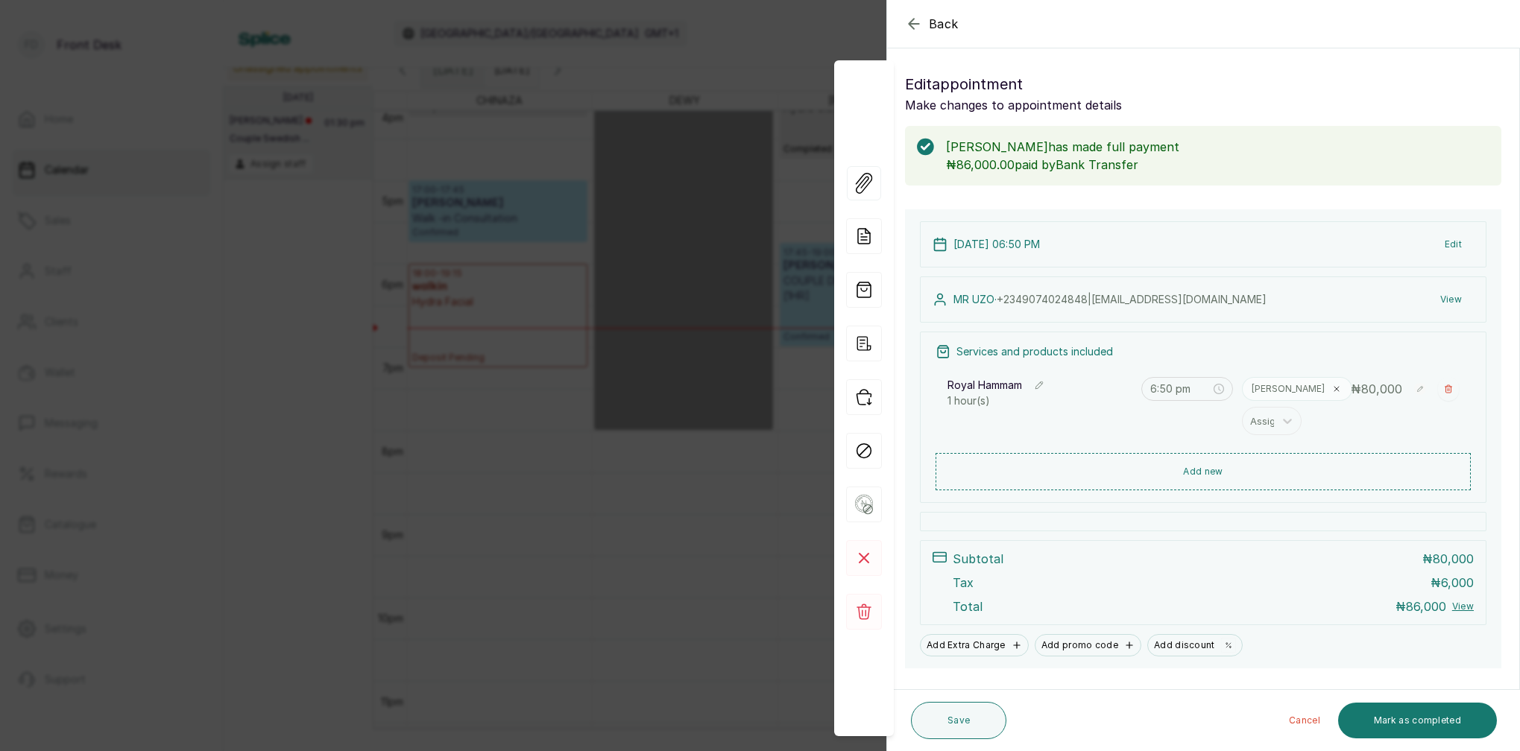
click at [745, 137] on div "Back Appointment Details Edit appointment Make changes to appointment details M…" at bounding box center [760, 375] width 1520 height 751
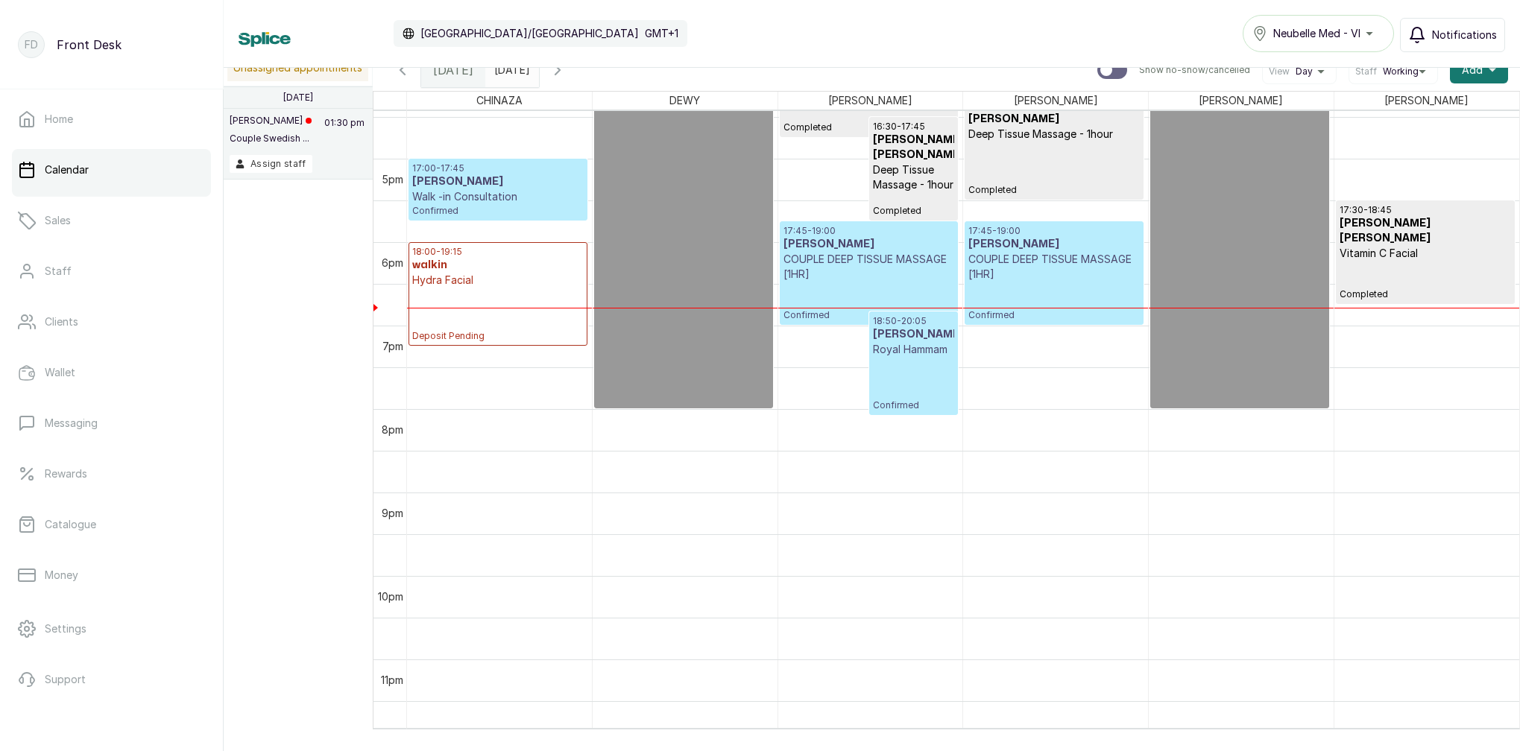
scroll to position [1375, 0]
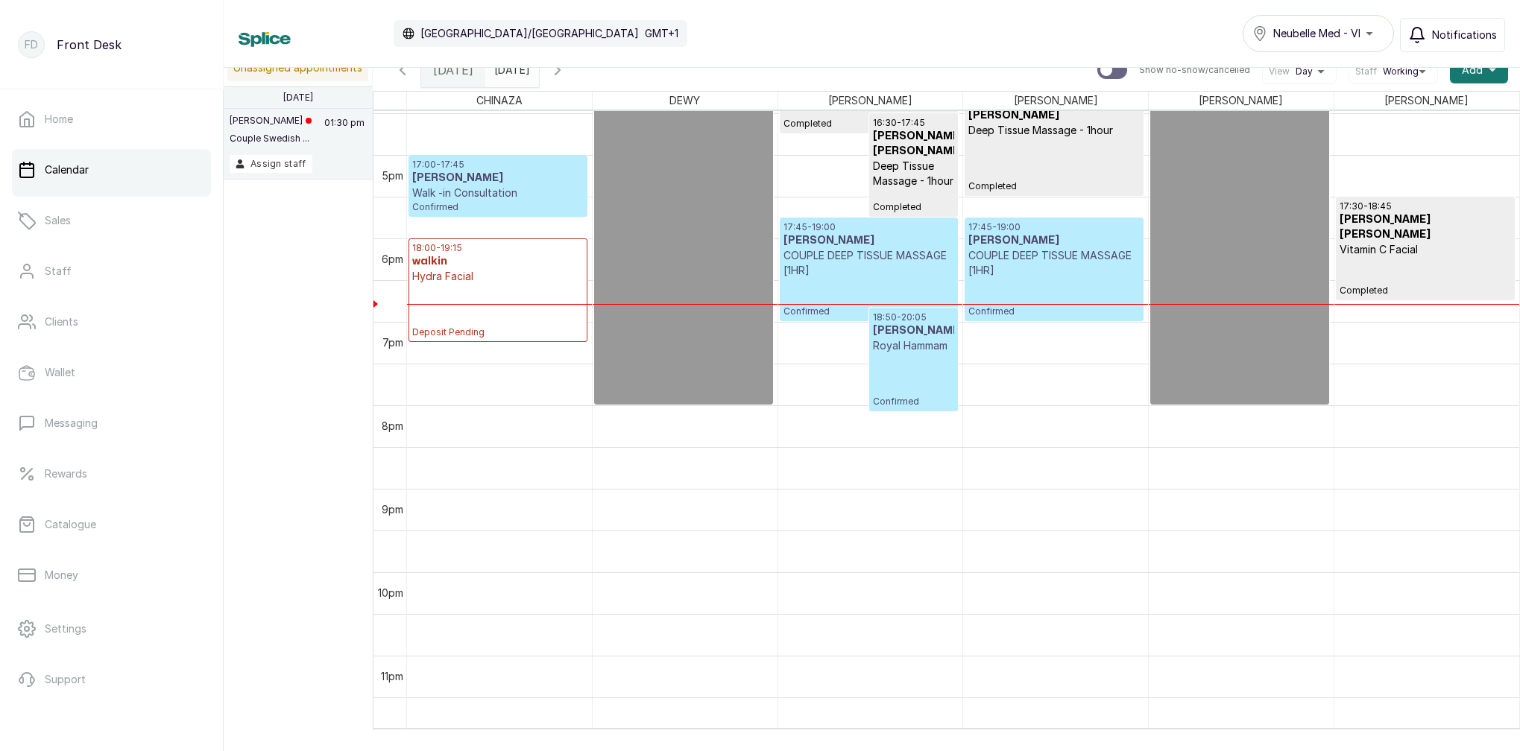
click at [1473, 35] on span "Notifications" at bounding box center [1464, 35] width 65 height 15
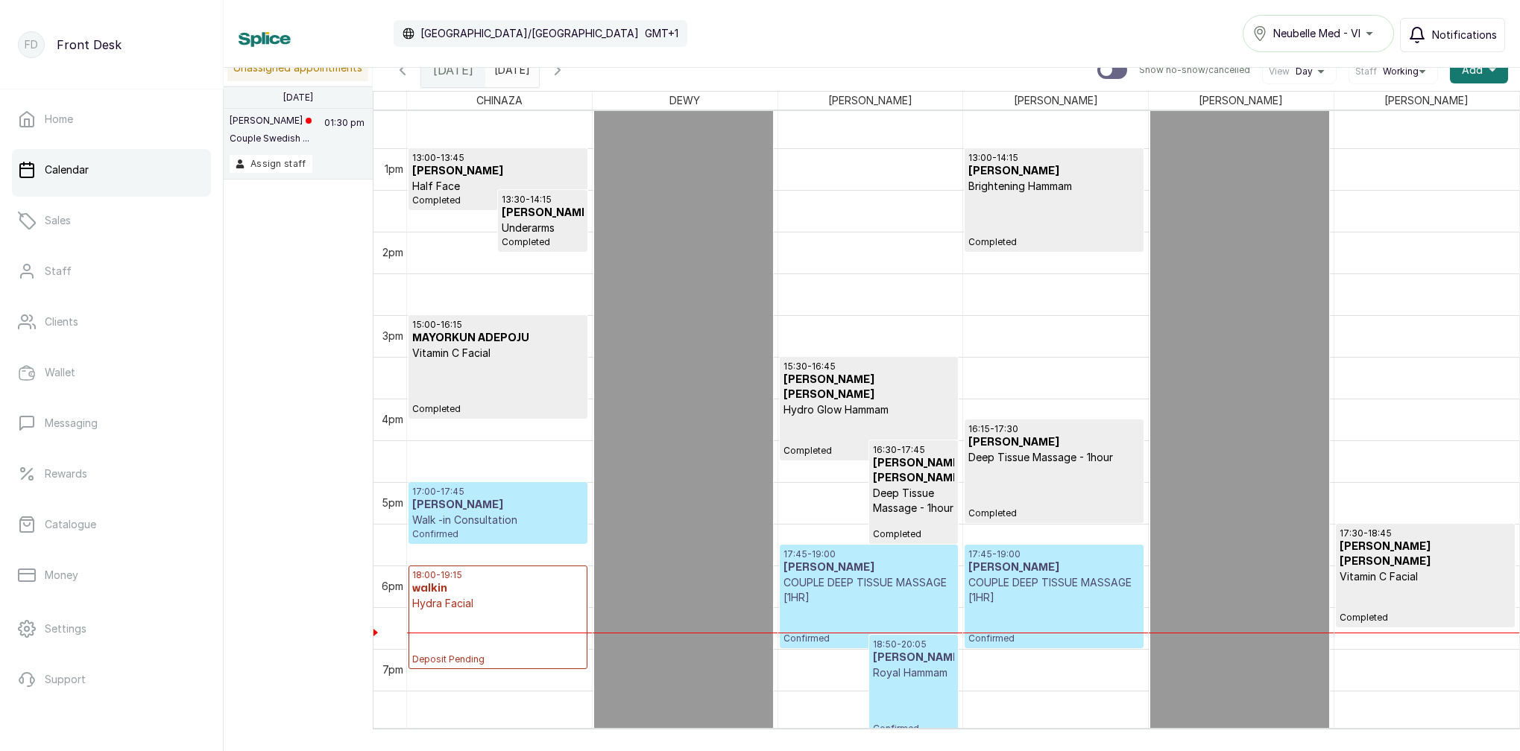
scroll to position [979, 0]
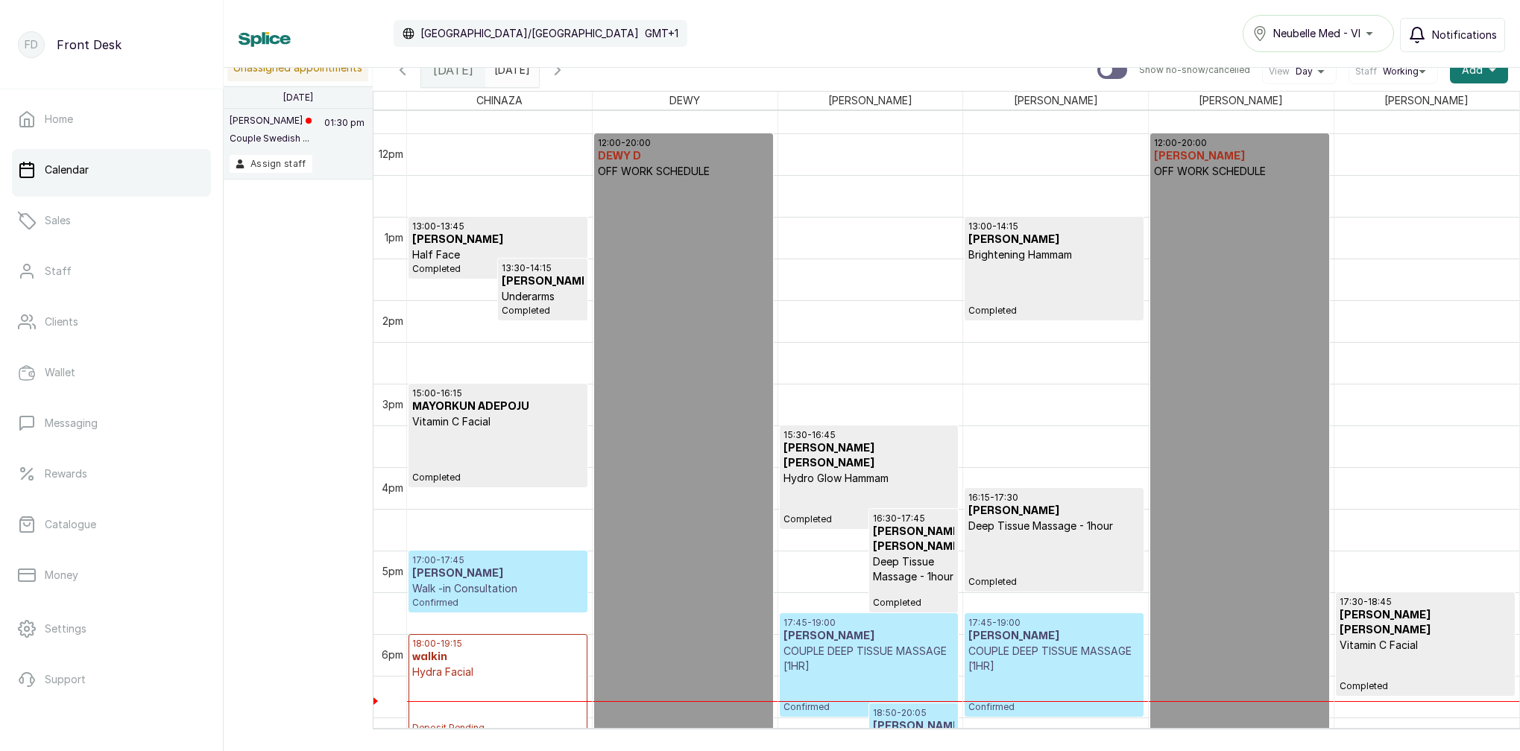
click at [1426, 38] on icon "button" at bounding box center [1417, 35] width 18 height 18
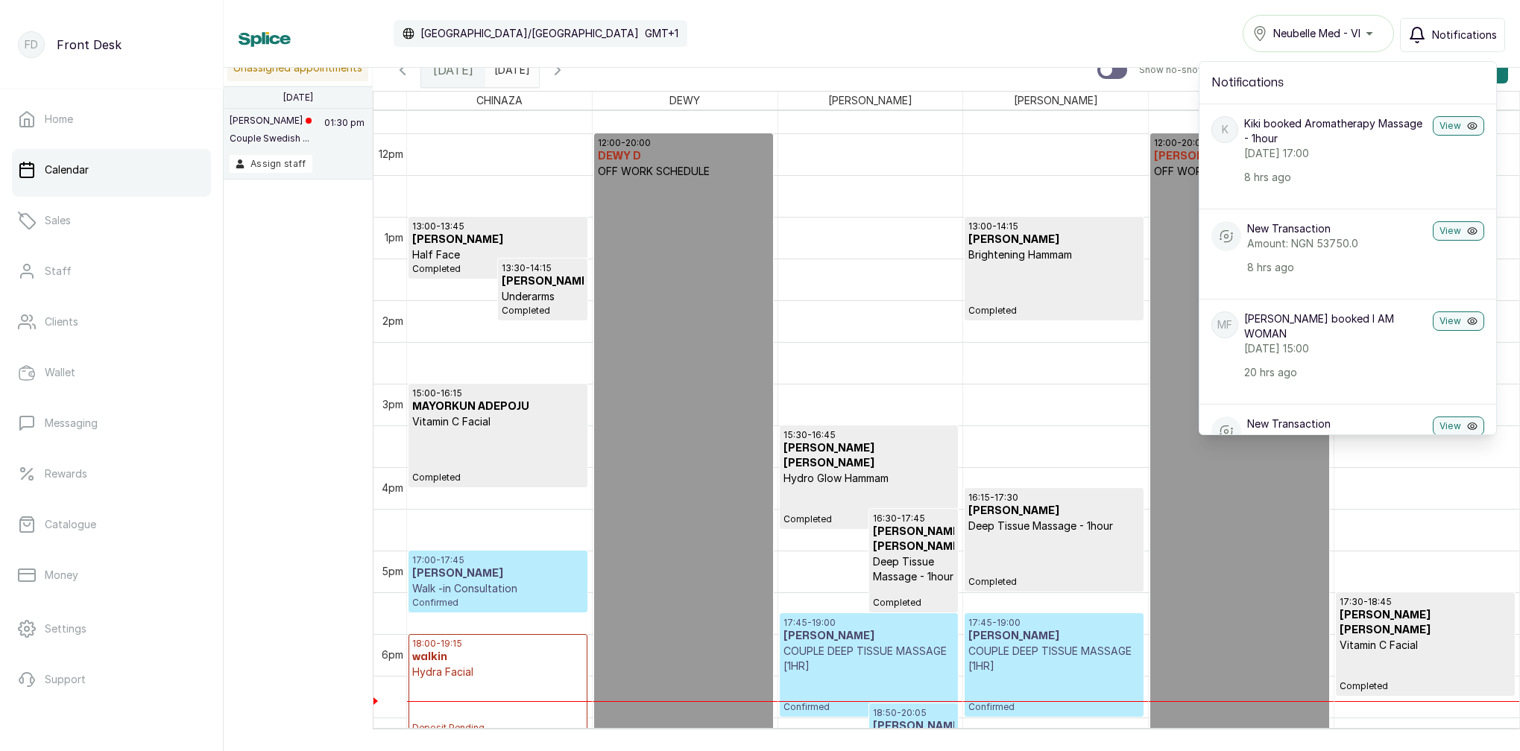
click at [1438, 29] on span "Notifications" at bounding box center [1464, 35] width 65 height 15
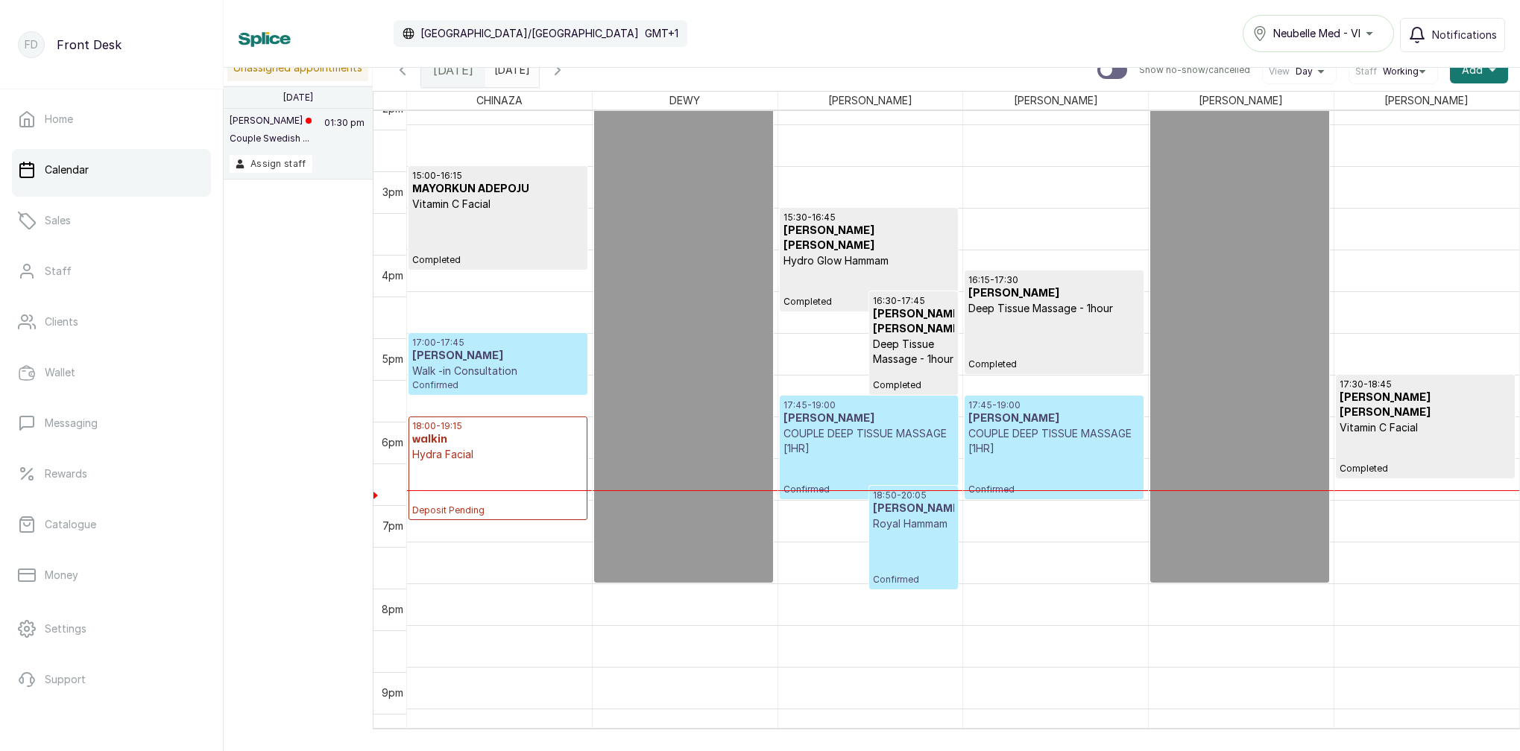
scroll to position [1192, 0]
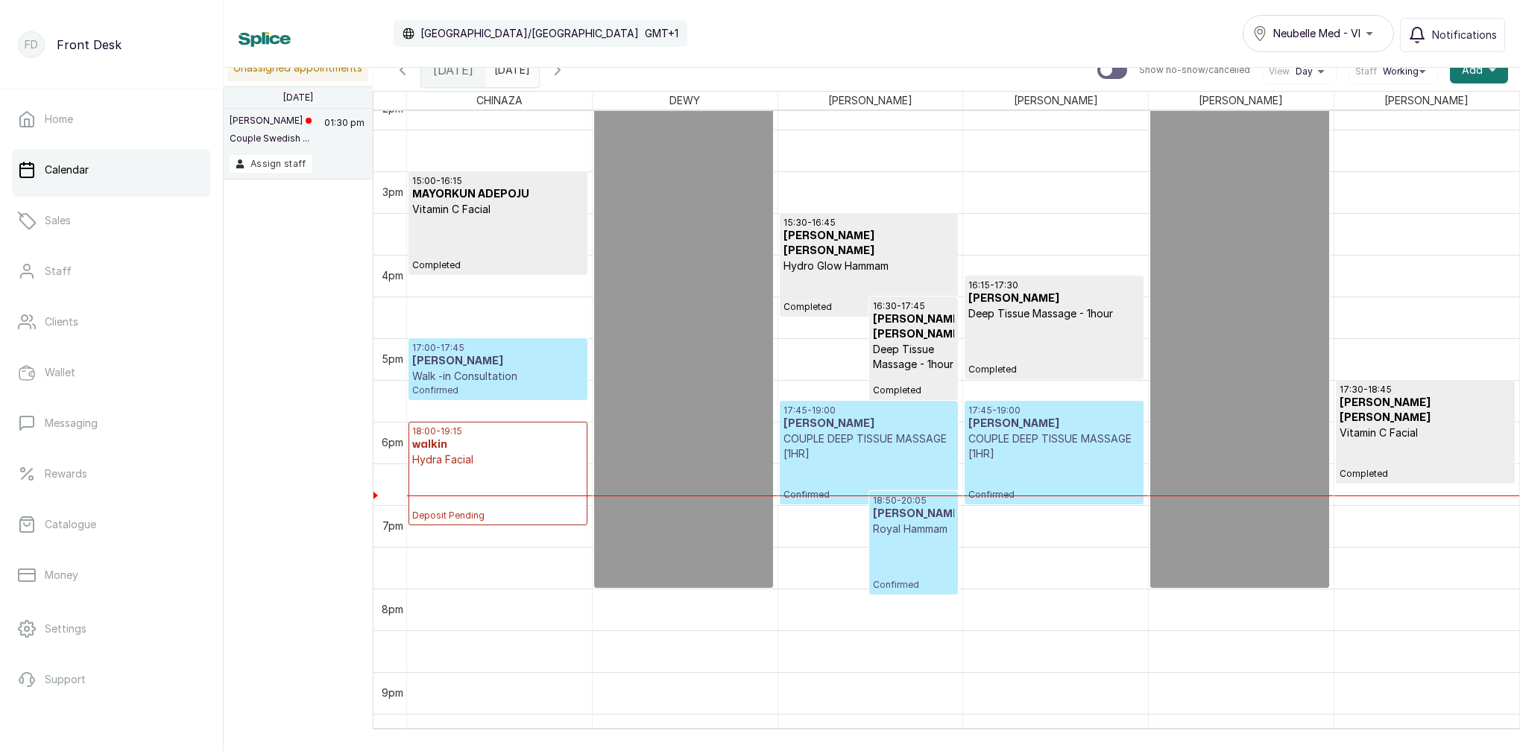
type input "yyyy-MM-dd"
click at [510, 69] on input "yyyy-MM-dd" at bounding box center [498, 66] width 24 height 25
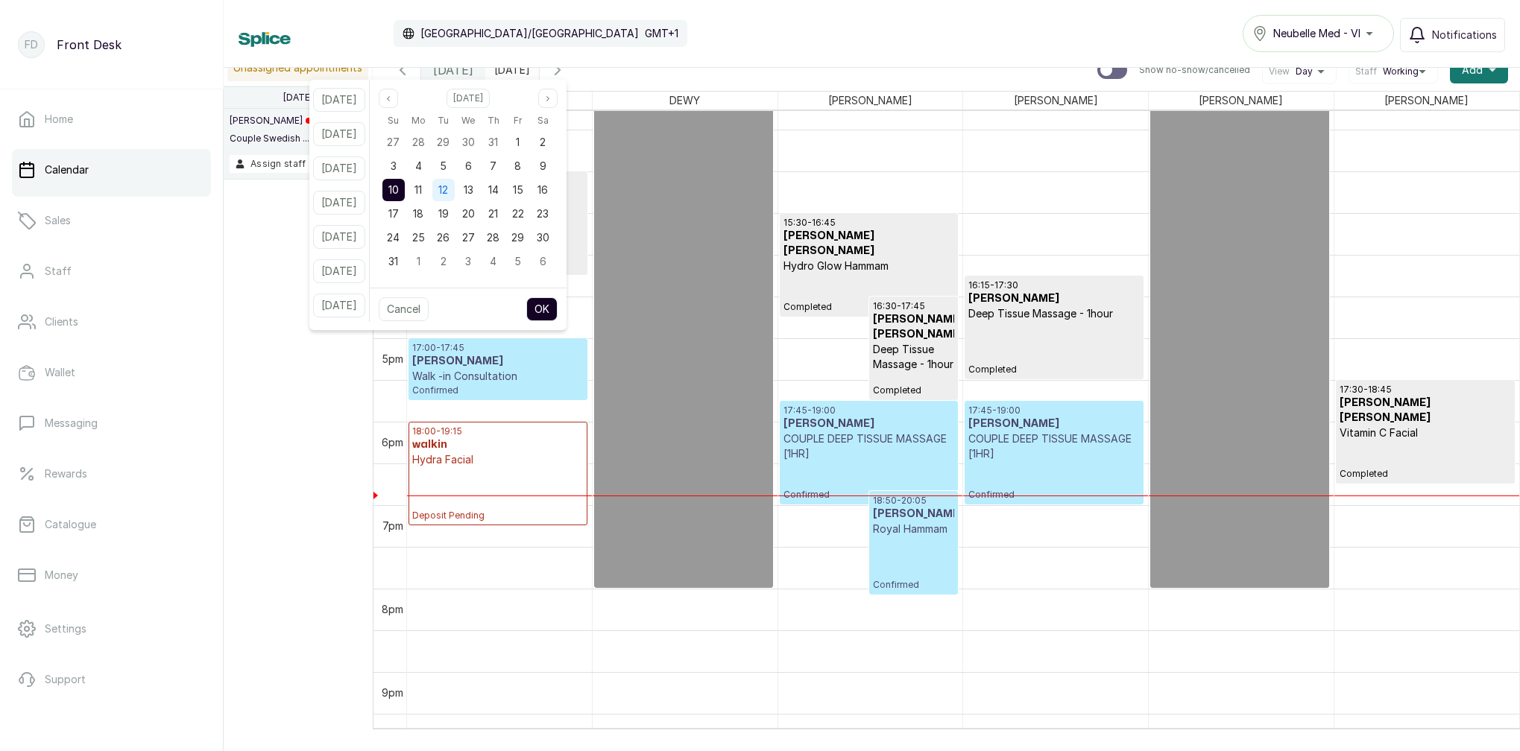
click at [448, 190] on span "12" at bounding box center [443, 189] width 10 height 13
click at [557, 312] on button "OK" at bounding box center [541, 309] width 31 height 24
type input "[DATE]"
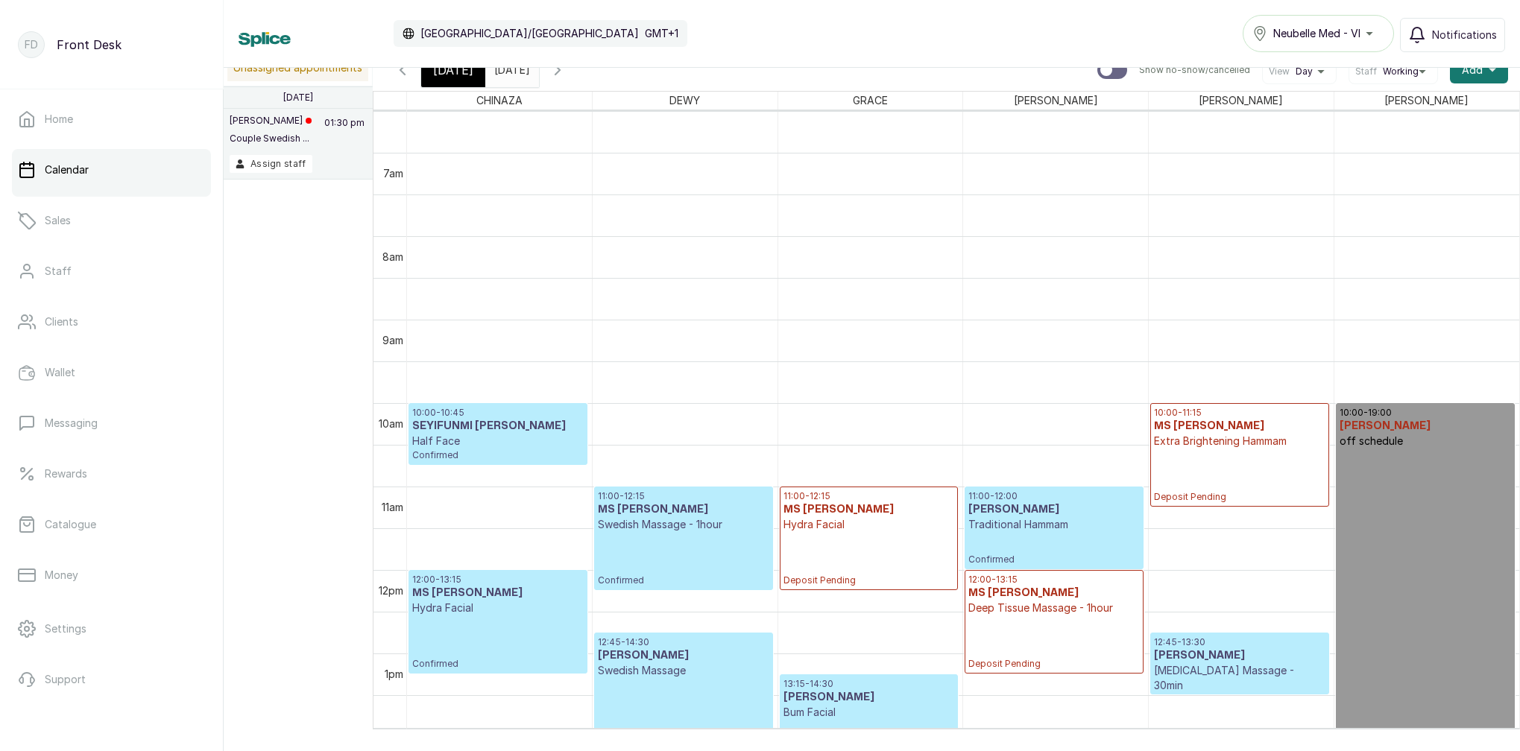
scroll to position [496, 0]
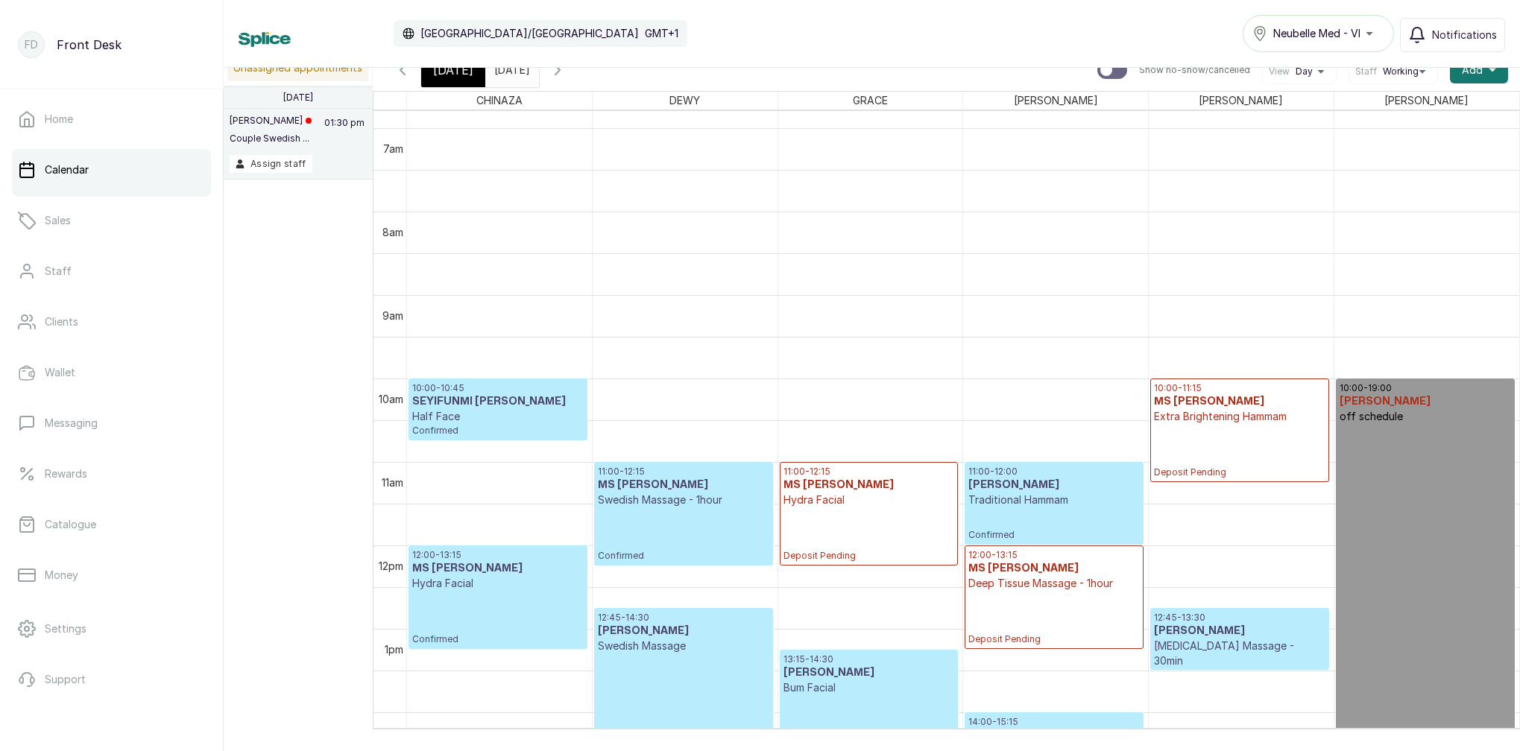
click at [1219, 407] on h3 "MS [PERSON_NAME]" at bounding box center [1239, 401] width 171 height 15
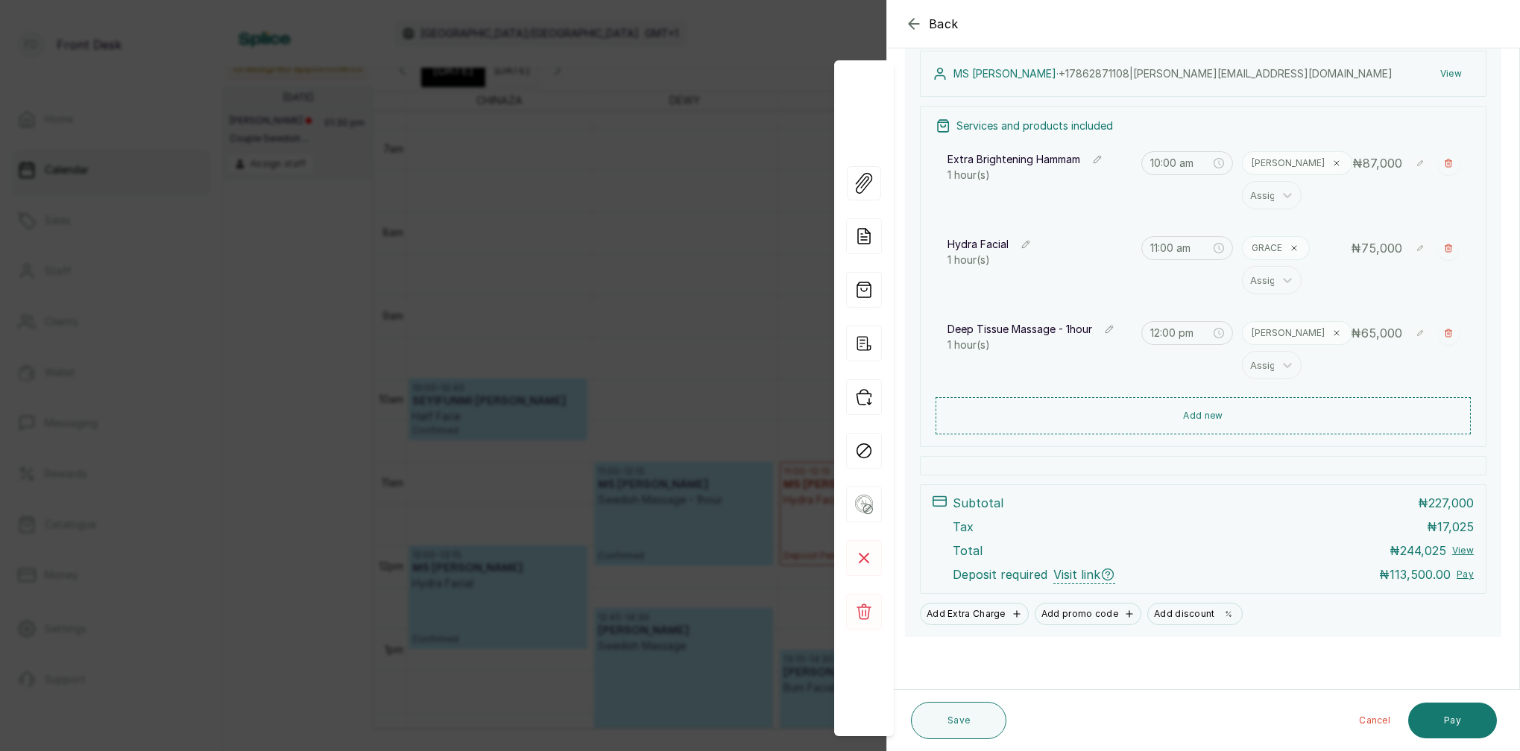
click at [1080, 580] on span "Visit link" at bounding box center [1084, 575] width 62 height 19
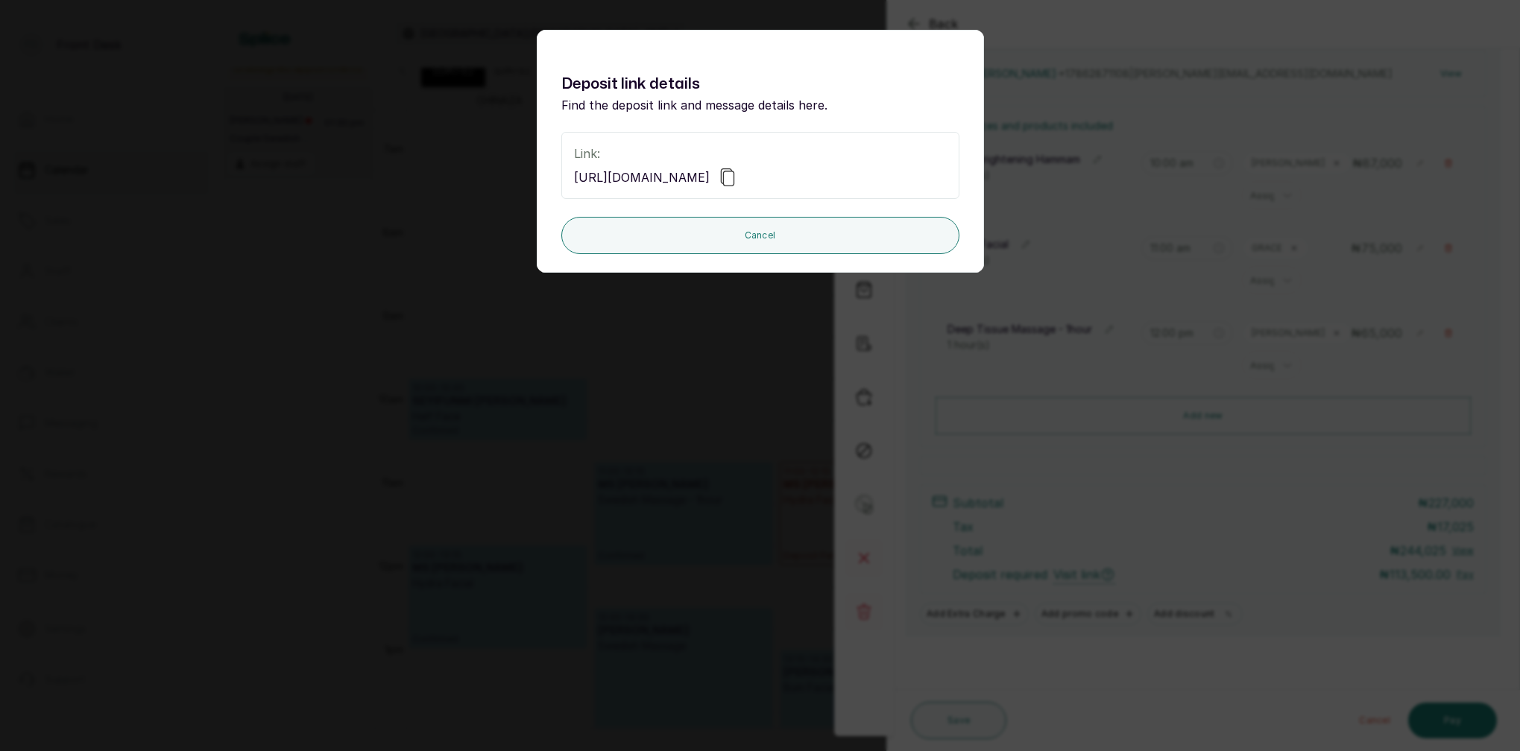
click at [736, 181] on icon at bounding box center [727, 177] width 18 height 18
drag, startPoint x: 1059, startPoint y: 215, endPoint x: 1068, endPoint y: 215, distance: 9.0
click at [1059, 215] on div "Deposit link details Find the deposit link and message details here. Link: [URL…" at bounding box center [760, 375] width 1520 height 751
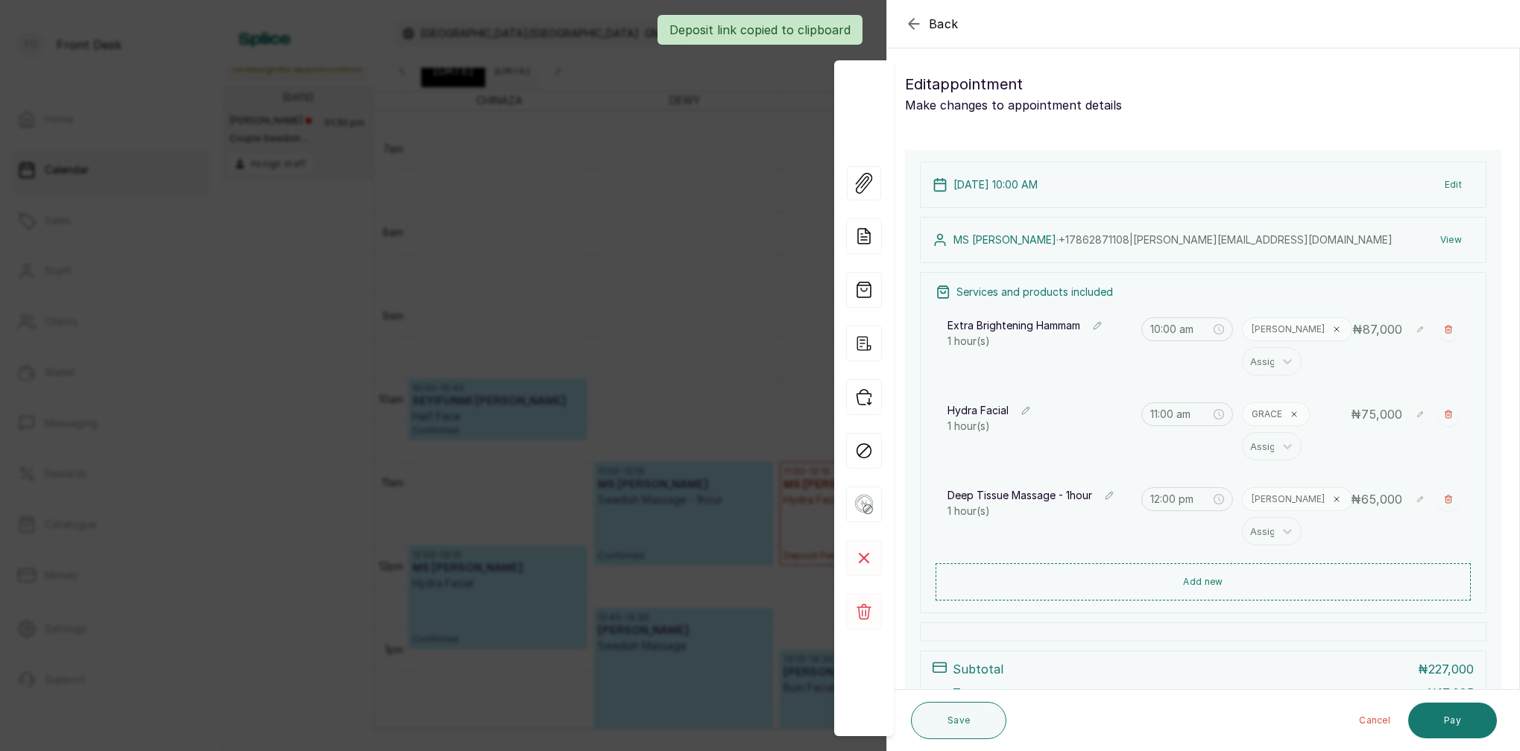
click at [1125, 236] on span "+1 7862871108 | jessica.amanambu@yahoo.com" at bounding box center [1225, 239] width 334 height 13
drag, startPoint x: 1105, startPoint y: 241, endPoint x: 1266, endPoint y: 237, distance: 161.0
click at [1266, 237] on div "MS JESSICA · +1 7862871108 | jessica.amanambu@yahoo.com View" at bounding box center [1203, 240] width 566 height 46
copy span "[PERSON_NAME][EMAIL_ADDRESS][DOMAIN_NAME]"
click at [1157, 241] on span "+1 7862871108 | jessica.amanambu@yahoo.com" at bounding box center [1225, 237] width 334 height 13
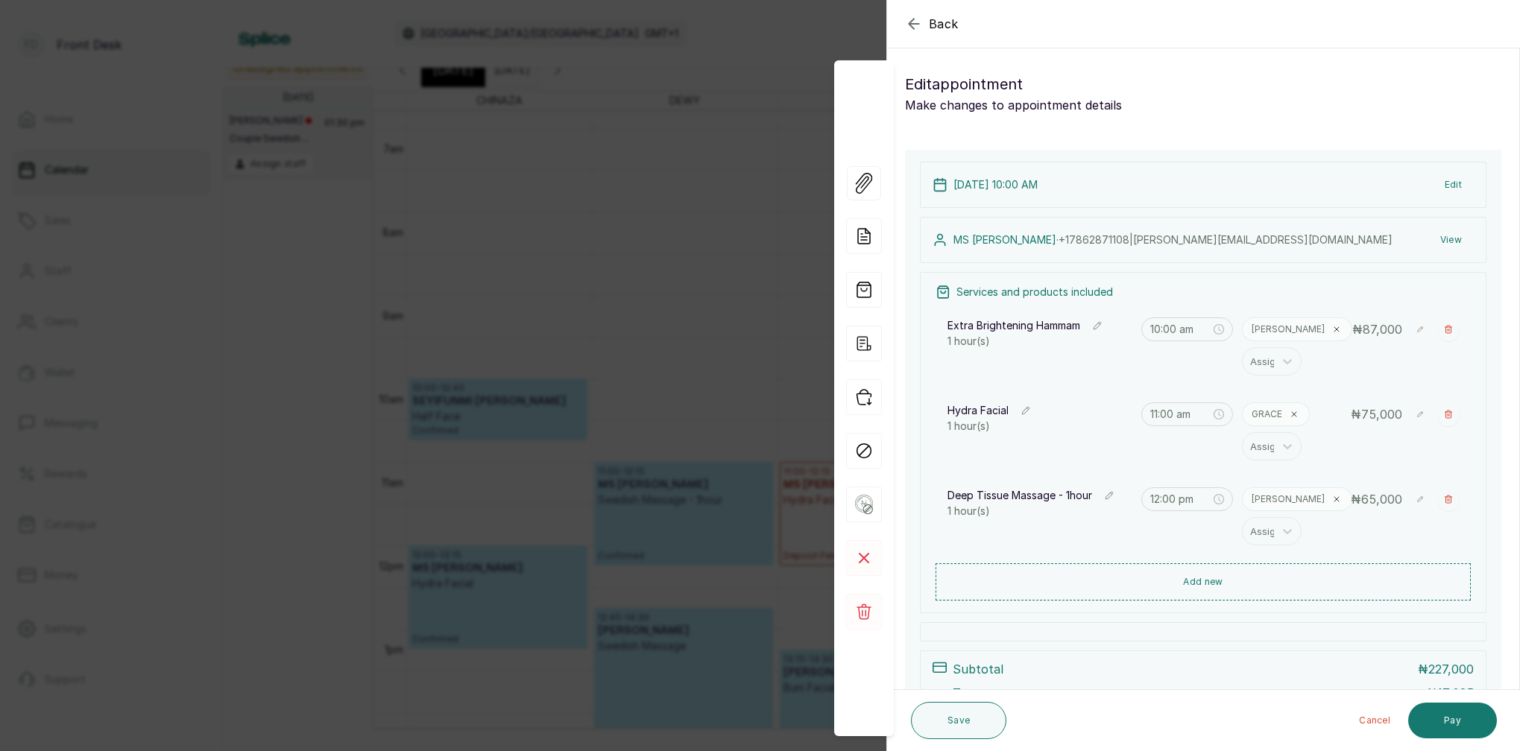
click at [1459, 239] on button "View" at bounding box center [1450, 240] width 45 height 27
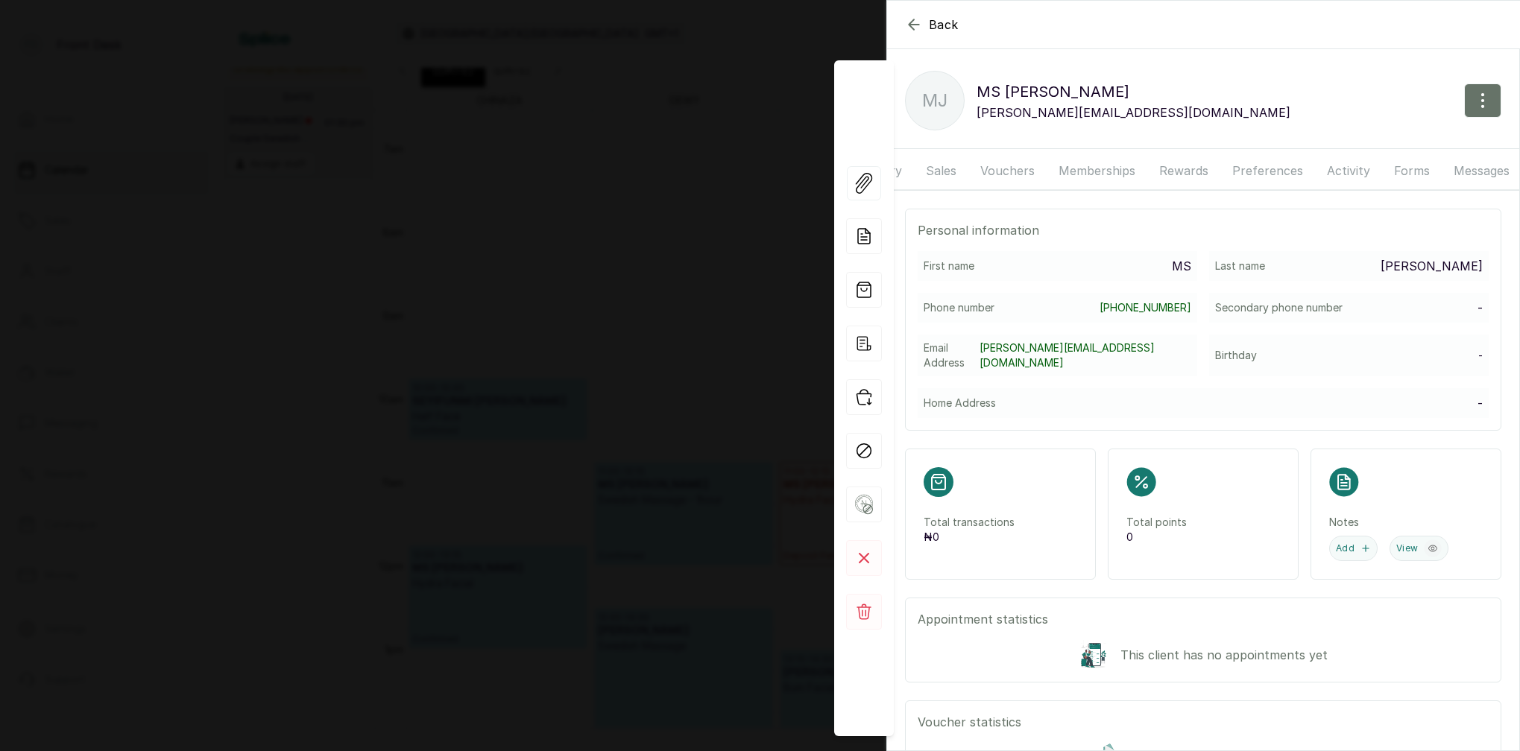
click at [1483, 167] on button "Messages" at bounding box center [1481, 170] width 74 height 37
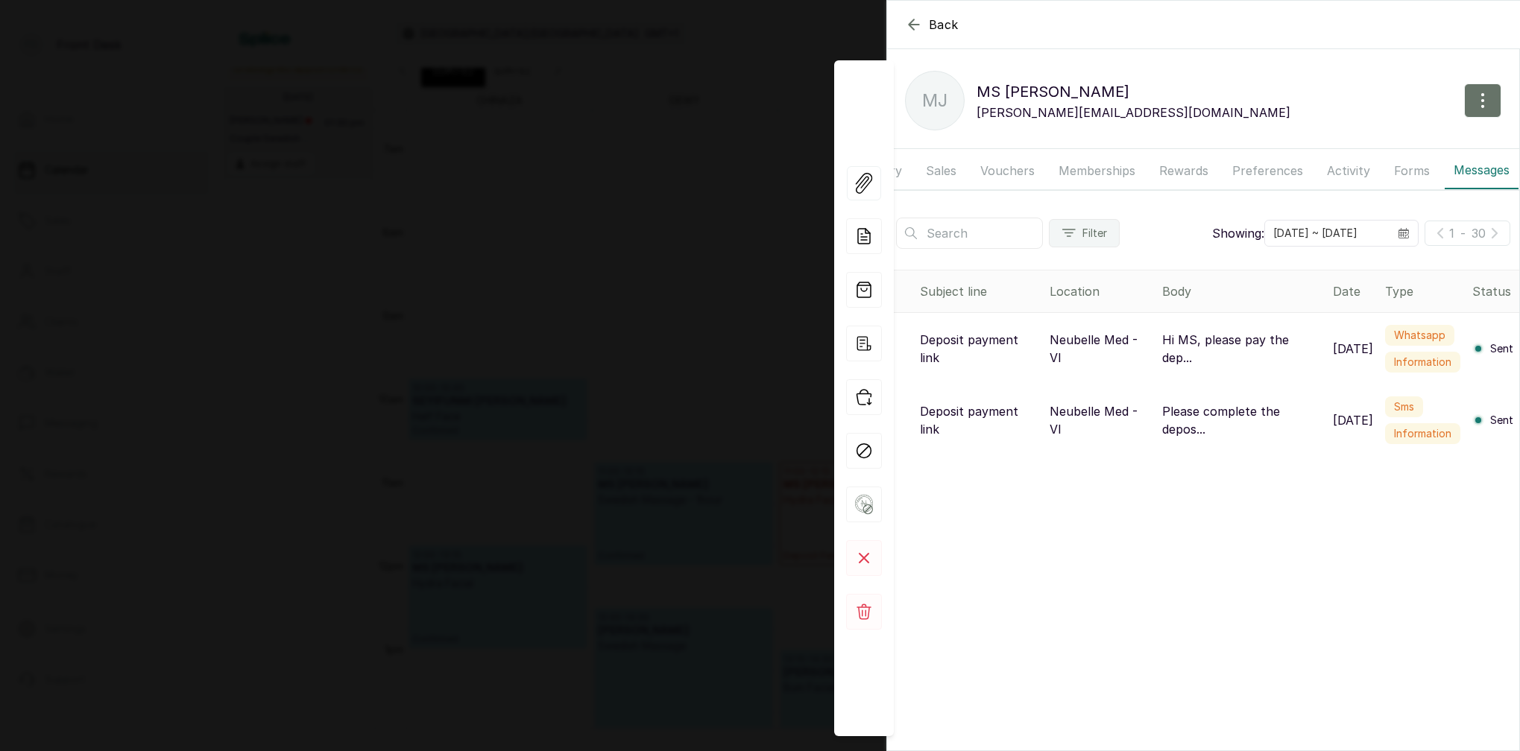
click at [1112, 169] on button "Memberships" at bounding box center [1096, 170] width 95 height 37
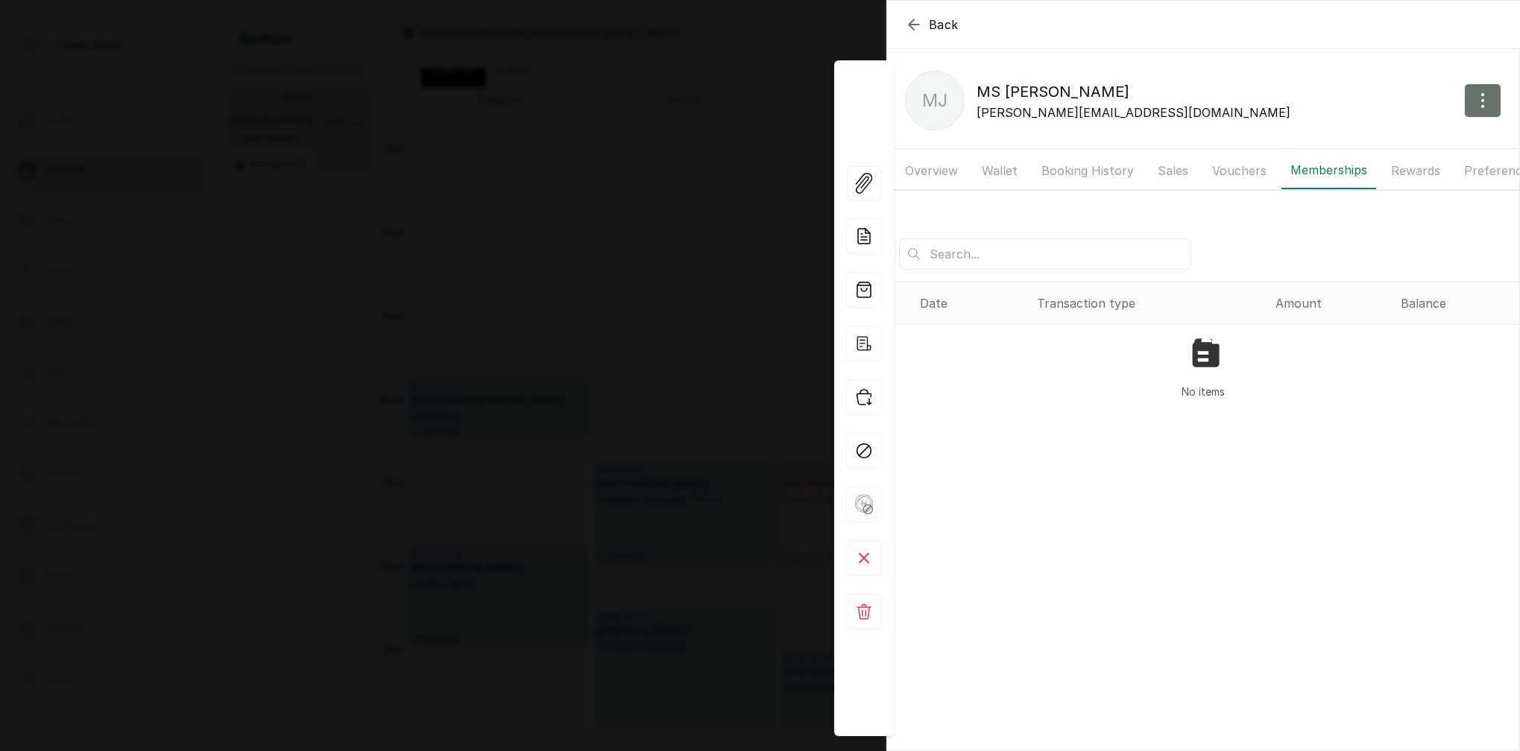
scroll to position [0, 0]
click at [947, 173] on button "Overview" at bounding box center [931, 170] width 71 height 37
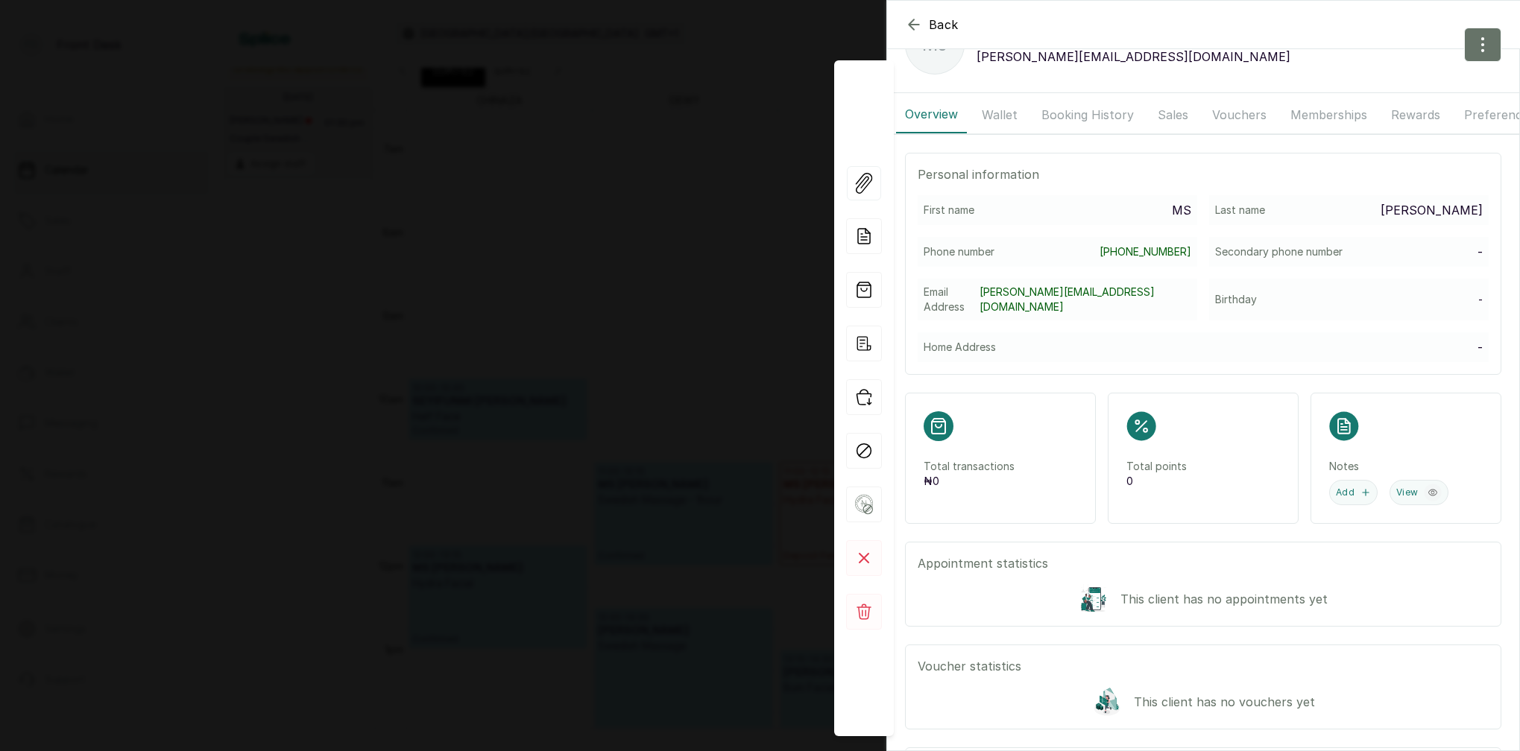
scroll to position [59, 0]
click at [593, 187] on div "Back MS [PERSON_NAME] [PERSON_NAME] MS [PERSON_NAME] [PERSON_NAME][EMAIL_ADDRES…" at bounding box center [760, 375] width 1520 height 751
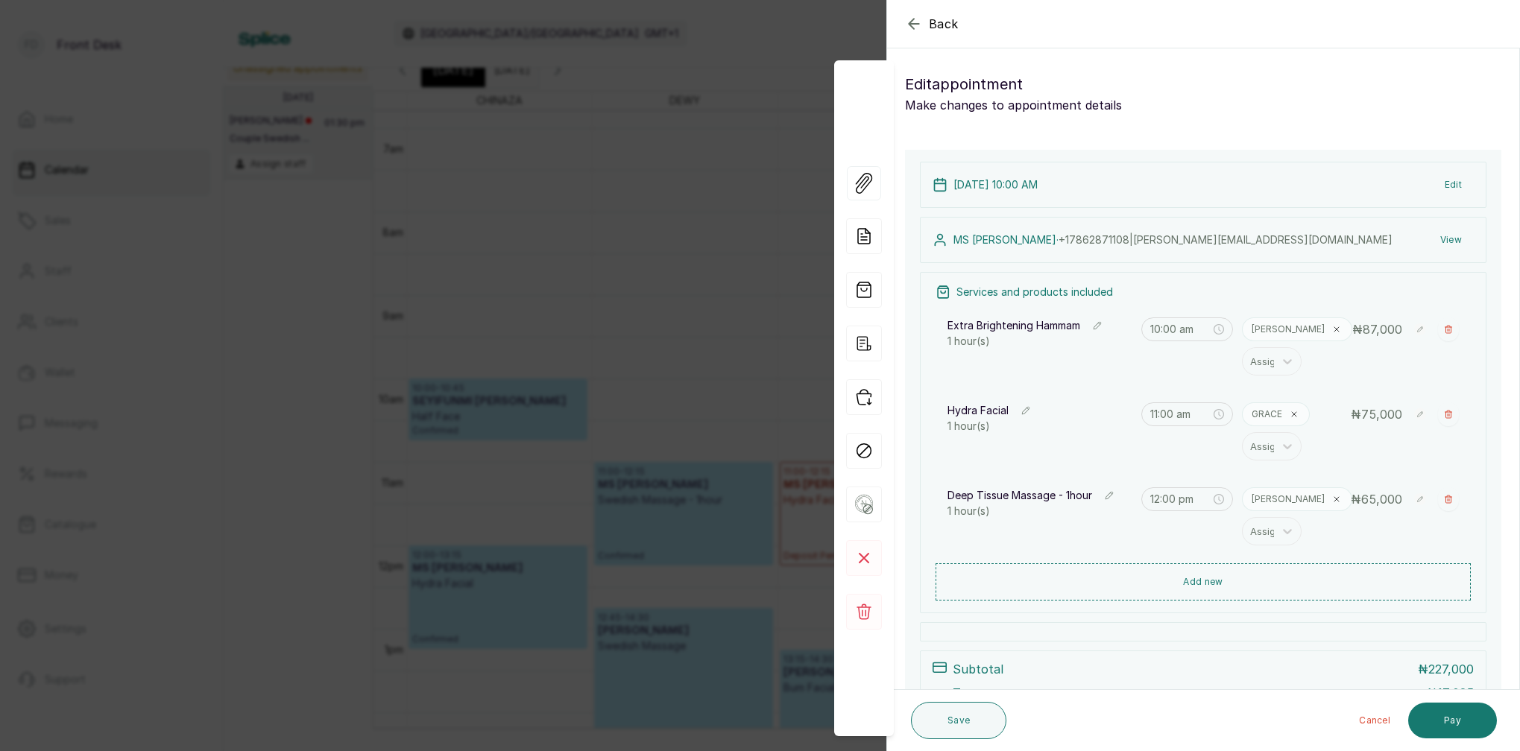
drag, startPoint x: 631, startPoint y: 165, endPoint x: 546, endPoint y: 160, distance: 85.9
click at [631, 165] on div "Back Appointment Details Edit appointment Make changes to appointment details A…" at bounding box center [760, 375] width 1520 height 751
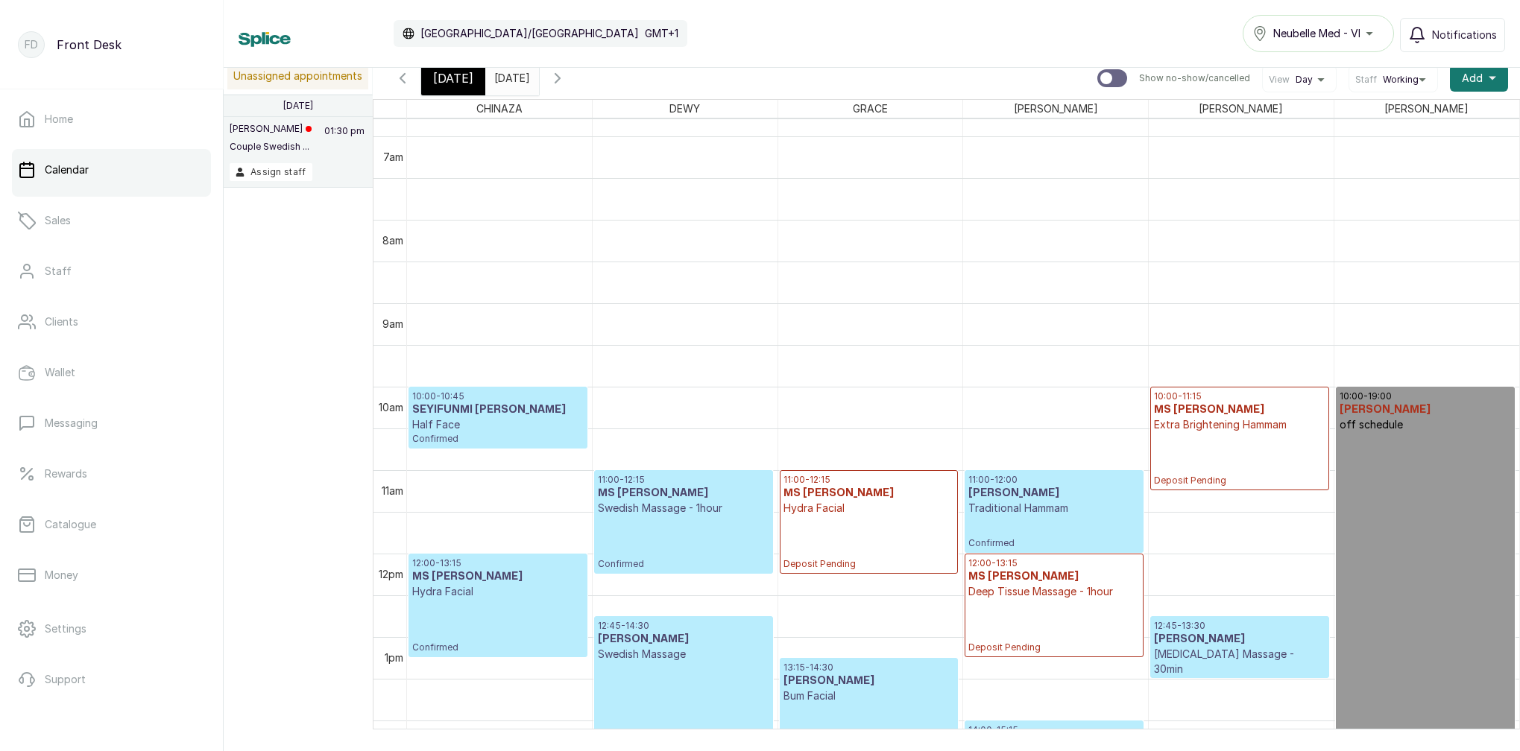
click at [1216, 416] on h3 "MS [PERSON_NAME]" at bounding box center [1239, 409] width 171 height 15
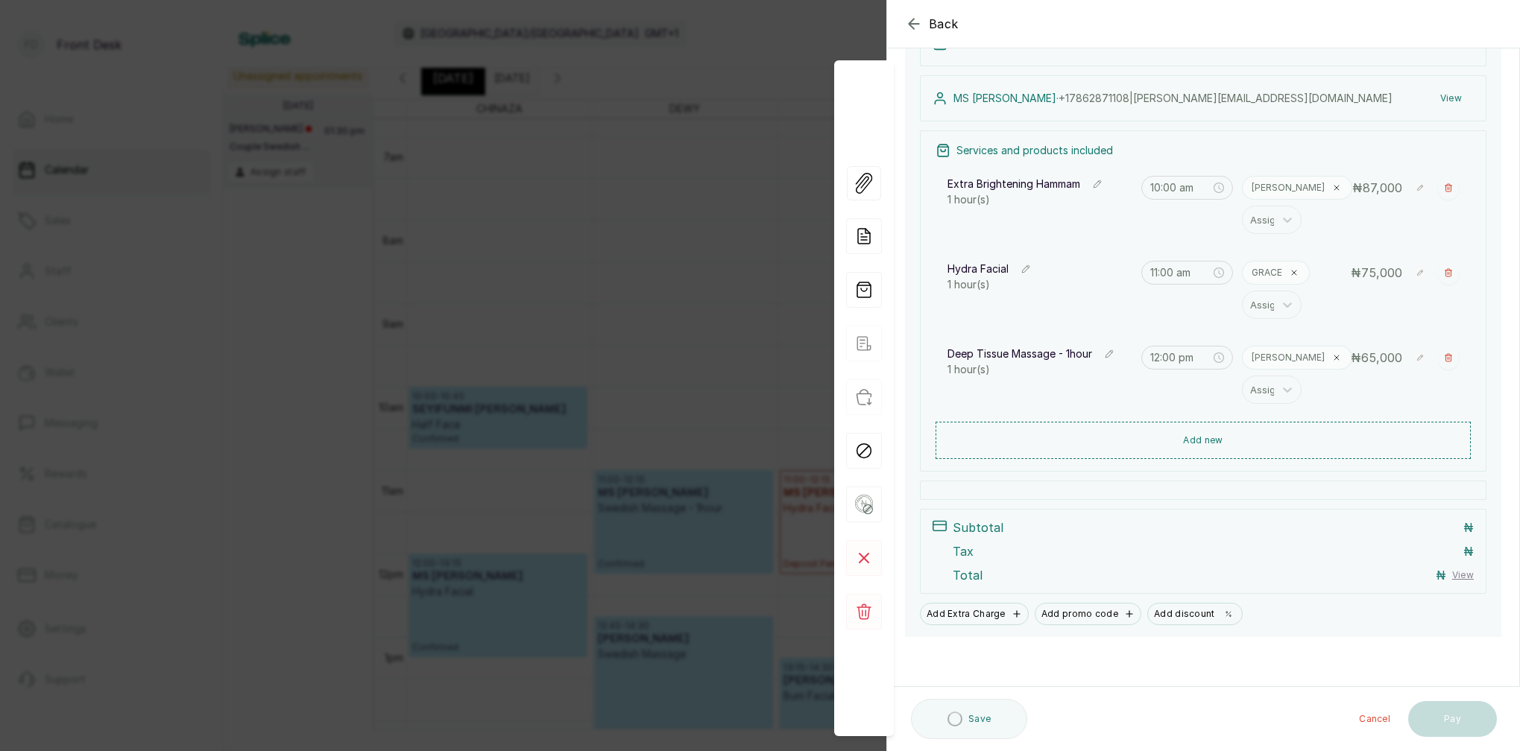
scroll to position [142, 0]
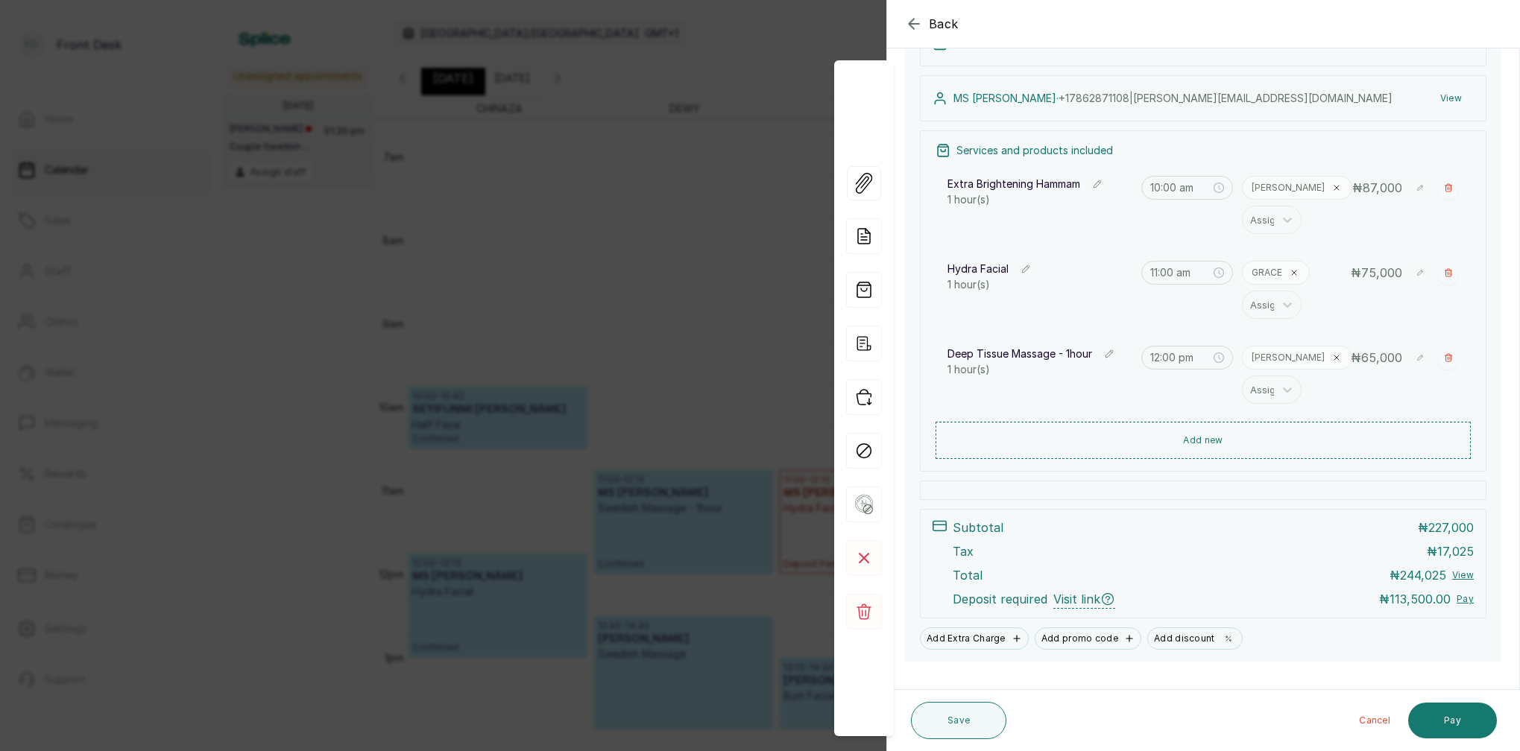
click at [1105, 600] on icon at bounding box center [1107, 599] width 15 height 15
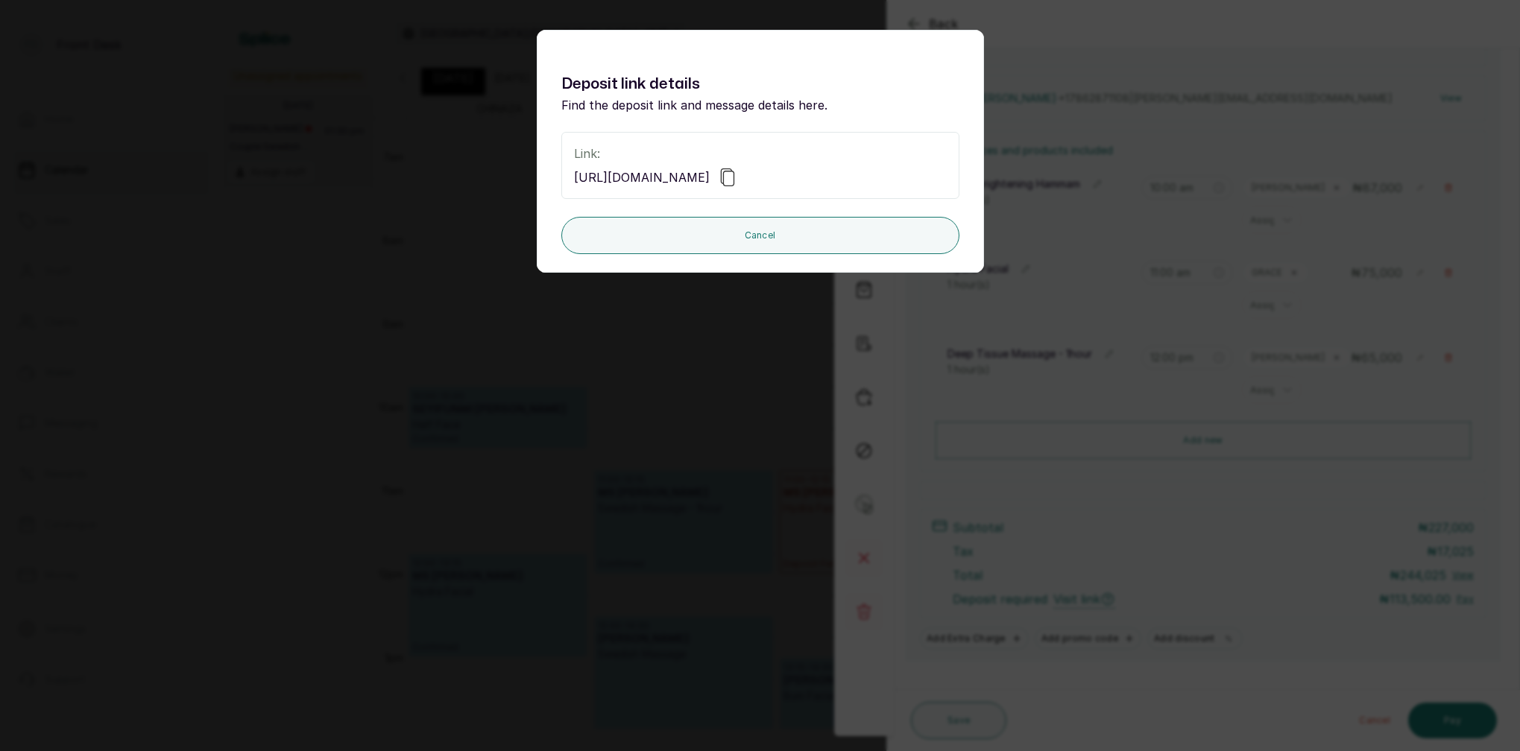
click at [736, 176] on icon at bounding box center [727, 177] width 18 height 18
click at [521, 408] on div "Deposit link details Find the deposit link and message details here. Link: [URL…" at bounding box center [760, 375] width 1520 height 751
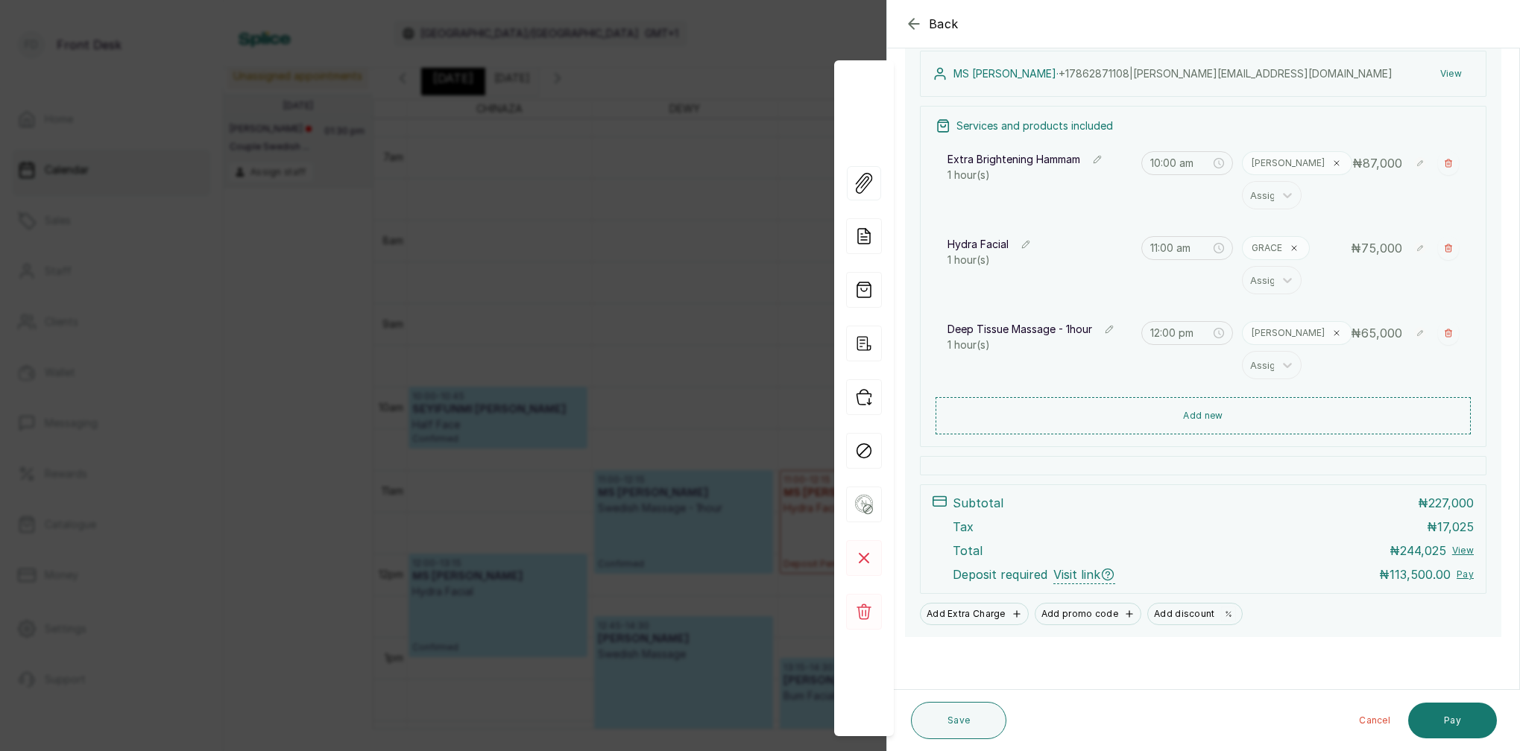
scroll to position [165, 0]
click at [736, 237] on div "Back Appointment Details Edit appointment Make changes to appointment details A…" at bounding box center [760, 375] width 1520 height 751
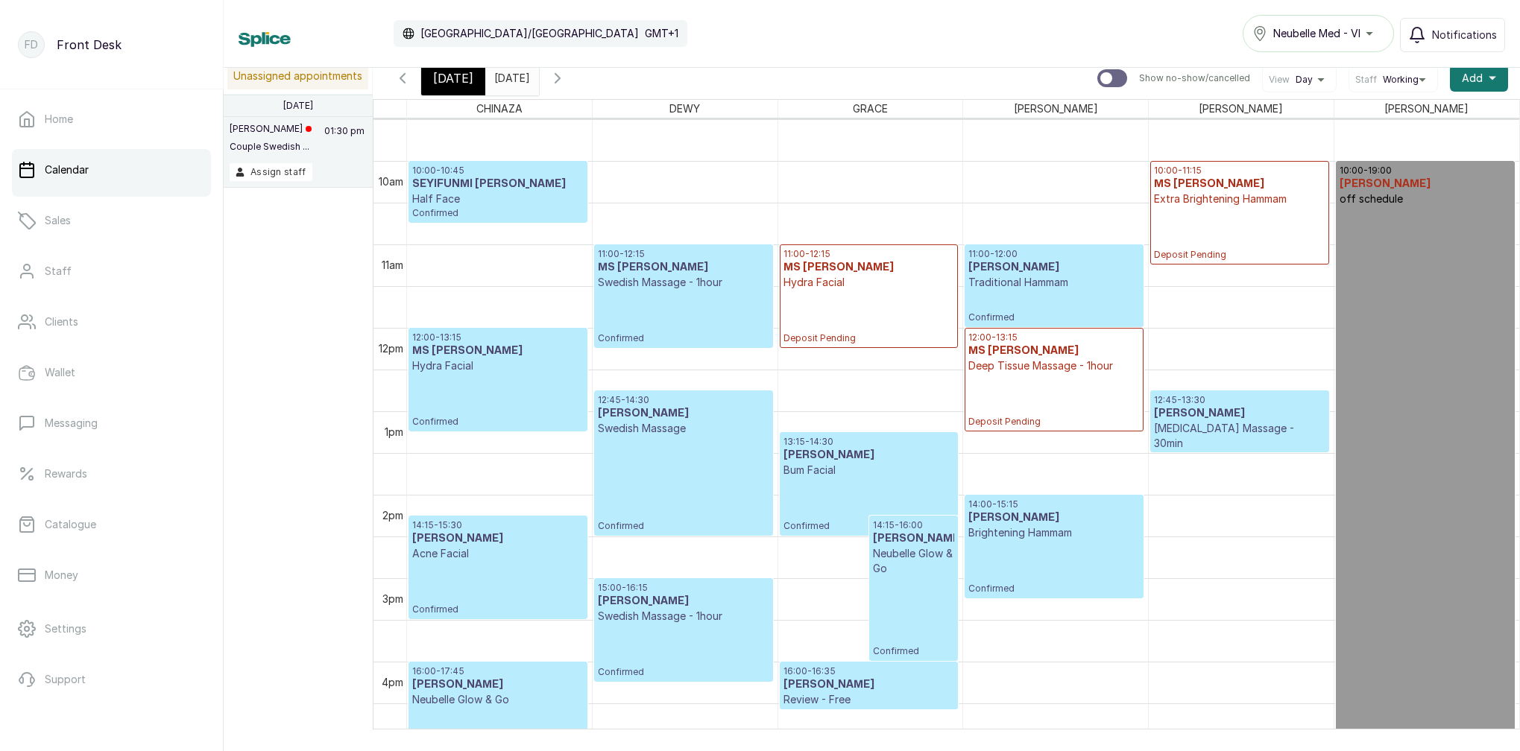
scroll to position [793, 0]
click at [453, 82] on span "[DATE]" at bounding box center [453, 78] width 40 height 18
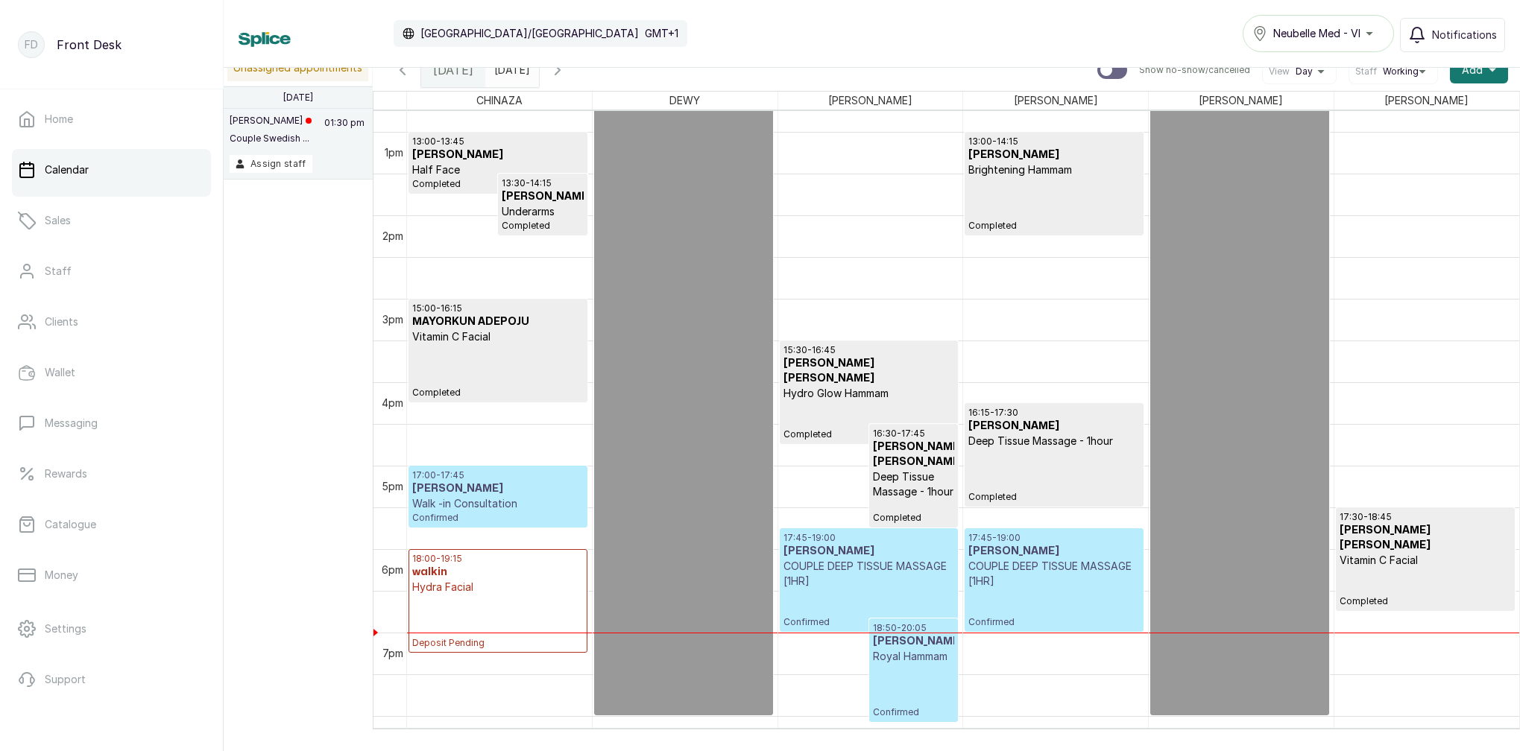
scroll to position [1109, 0]
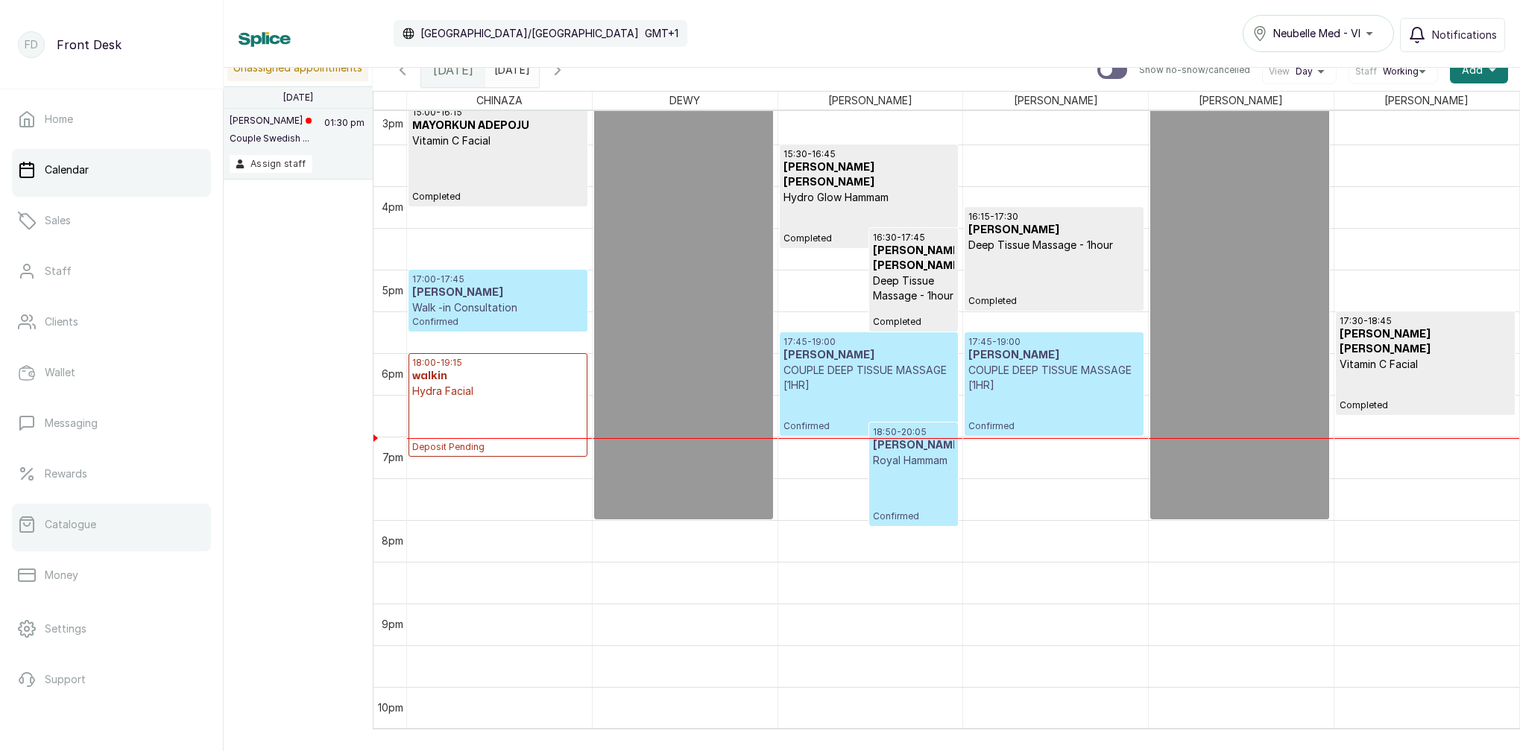
click at [89, 525] on p "Catalogue" at bounding box center [70, 524] width 51 height 15
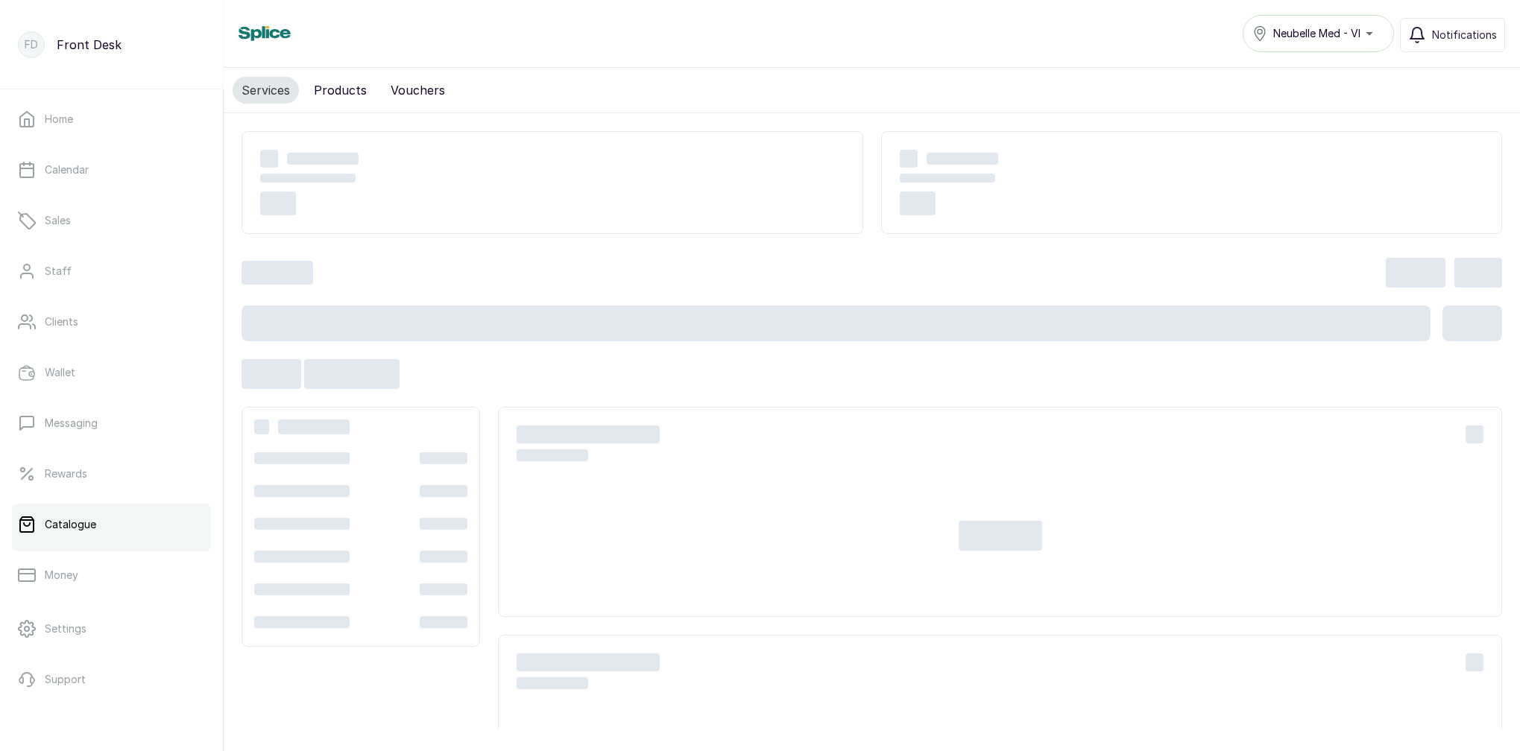
click at [343, 91] on button "Products" at bounding box center [340, 90] width 71 height 27
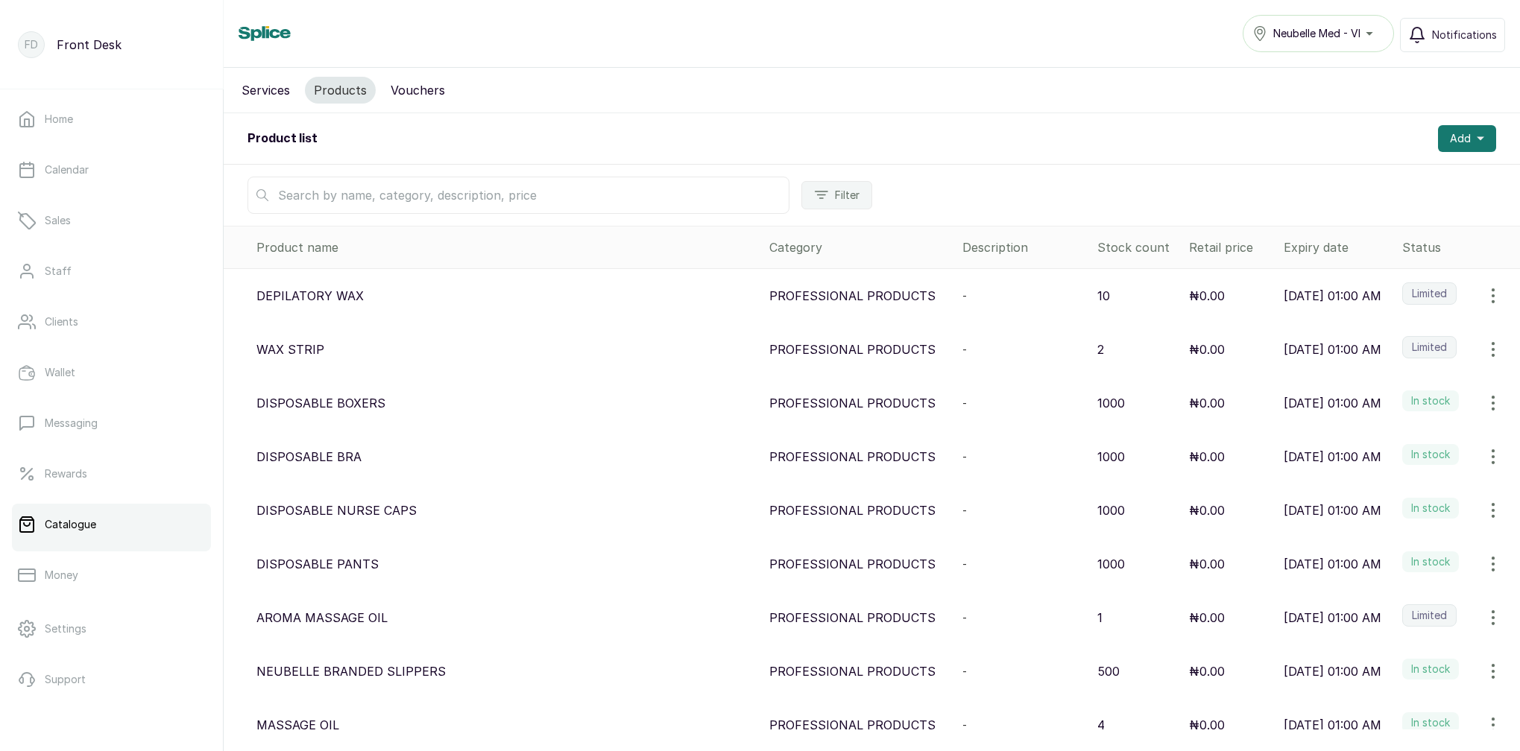
click at [359, 195] on input "text" at bounding box center [518, 195] width 542 height 37
type input "6"
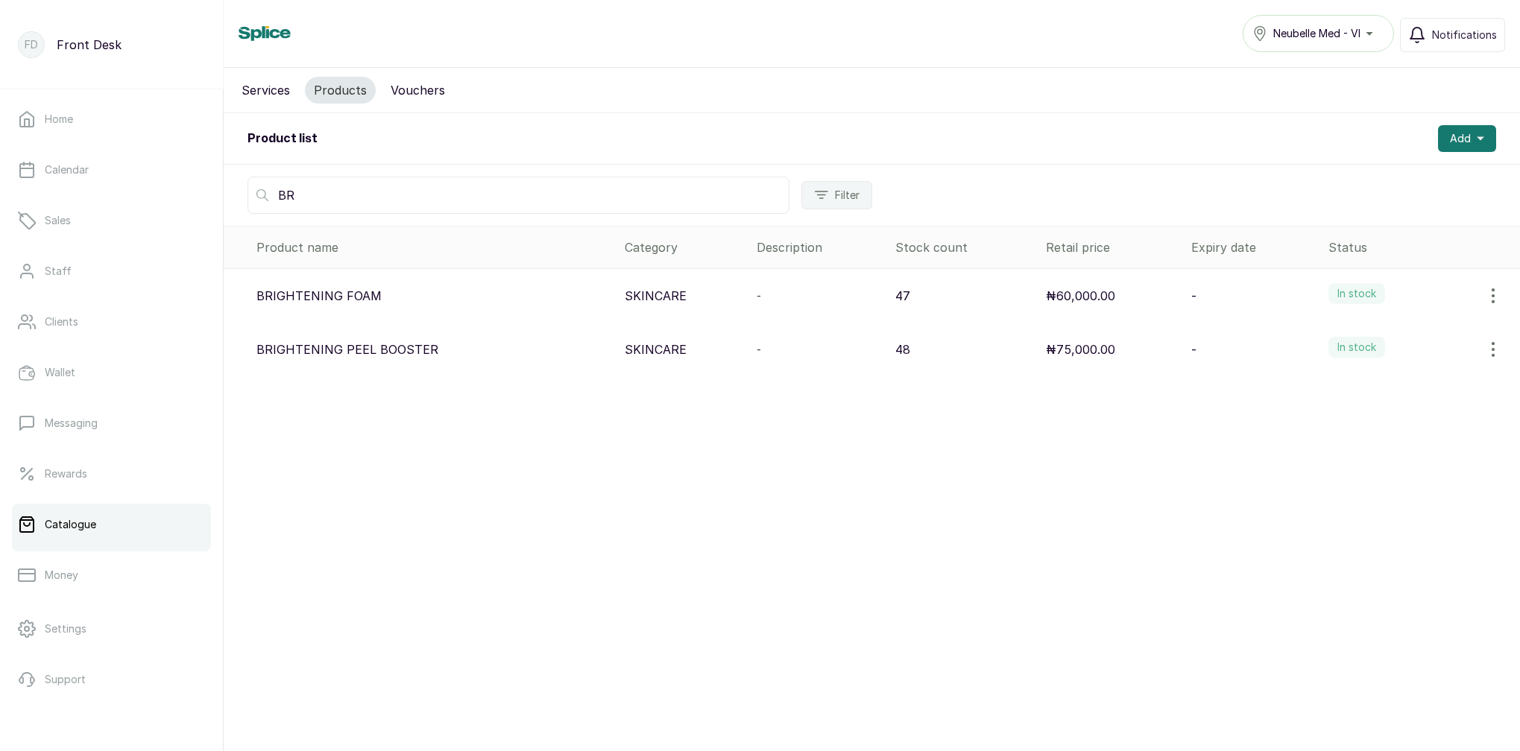
type input "B"
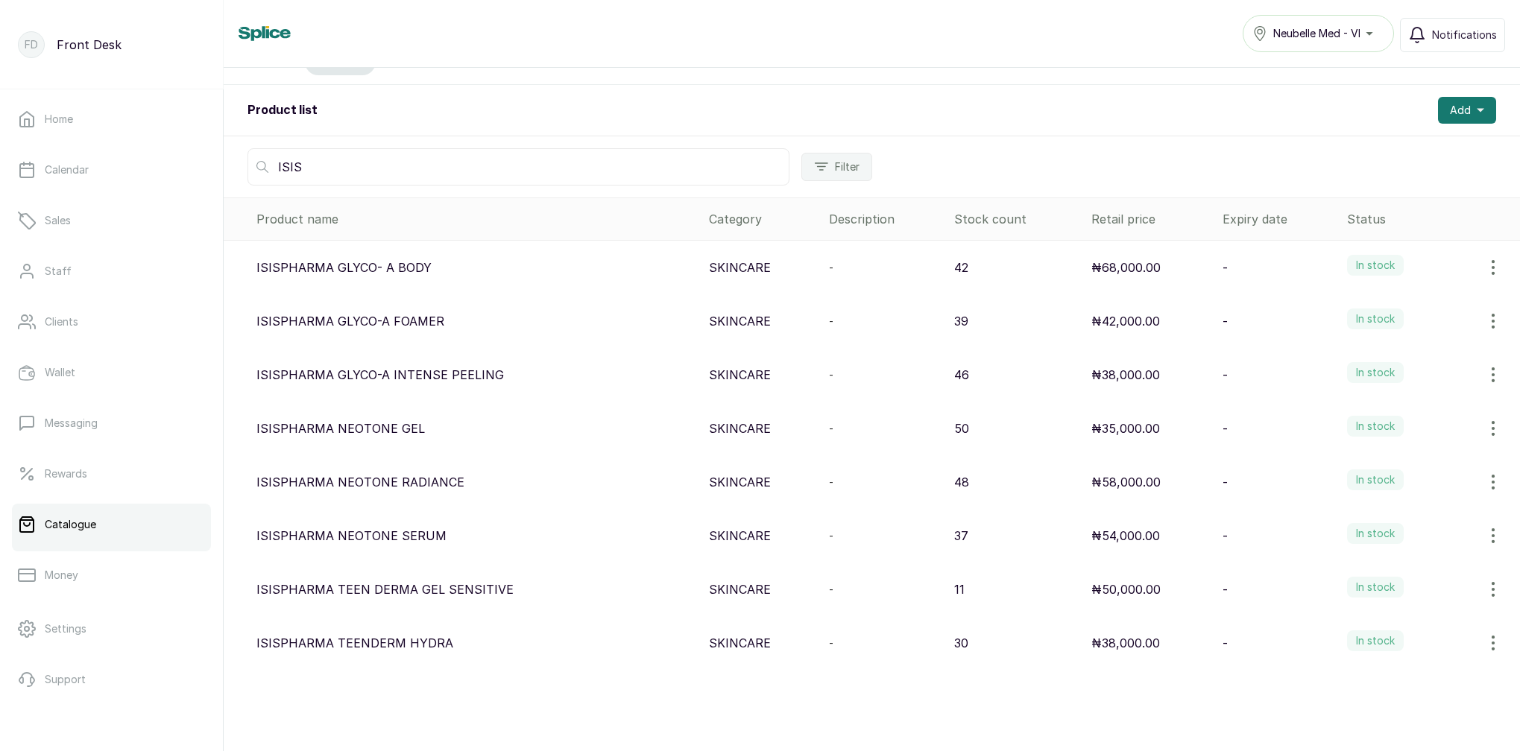
scroll to position [28, 0]
type input "I"
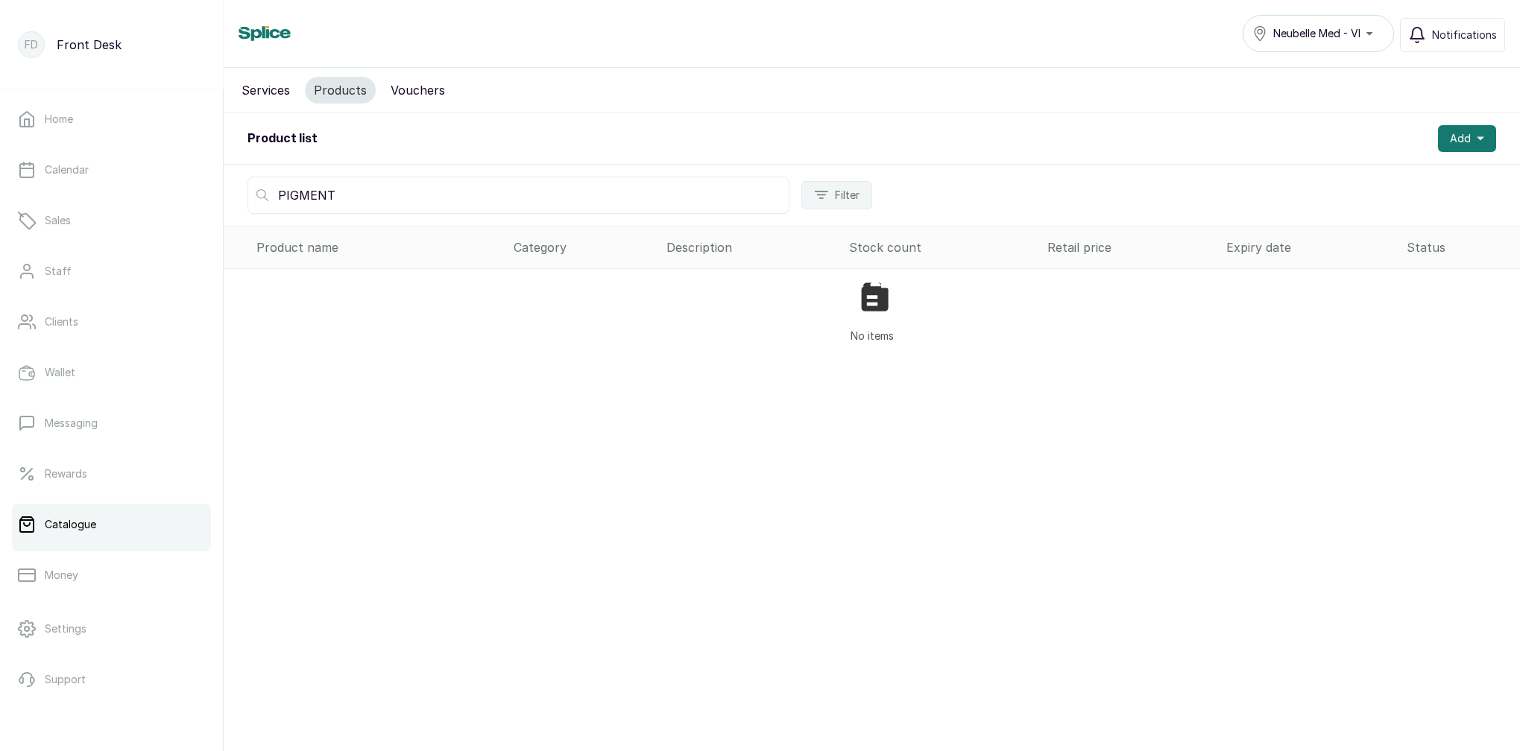
scroll to position [0, 0]
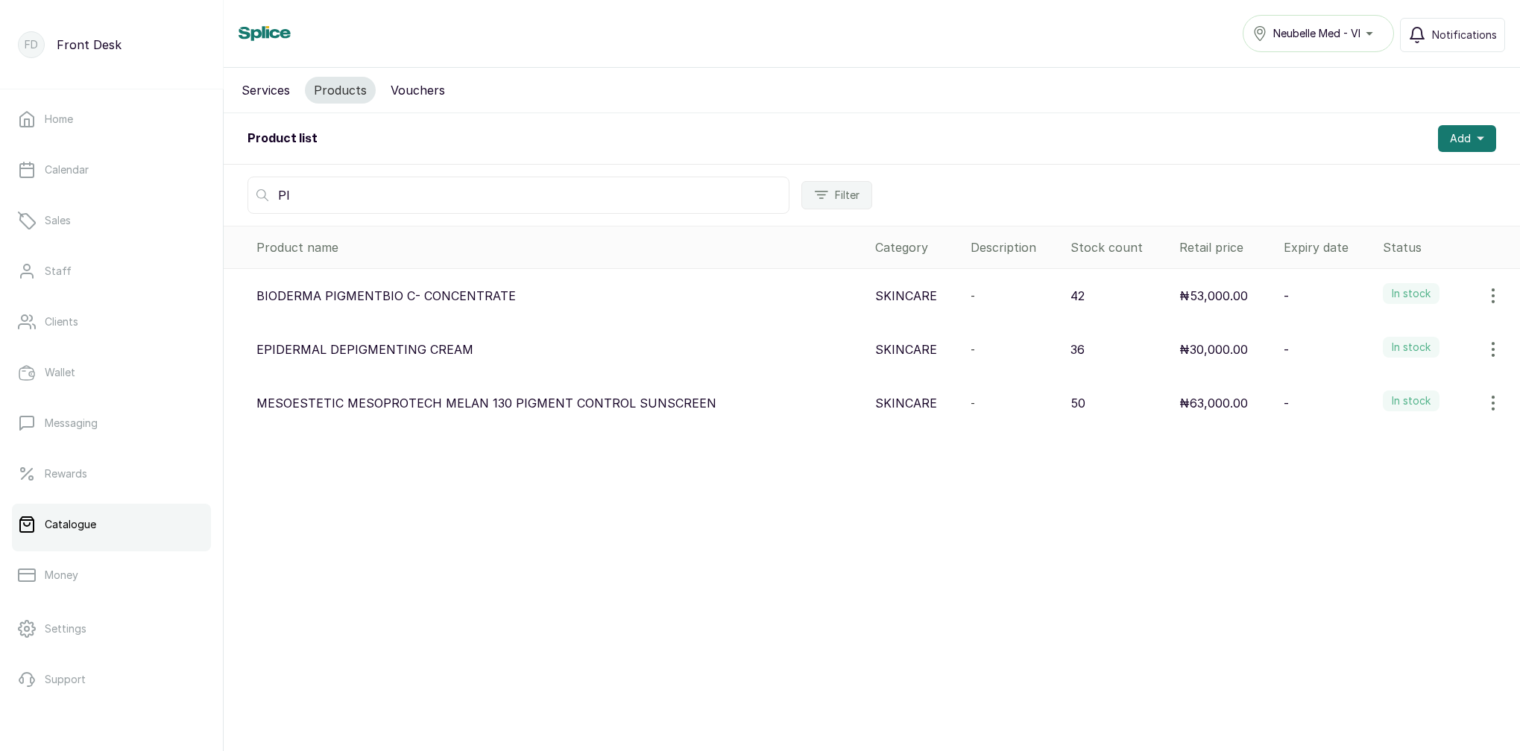
type input "P"
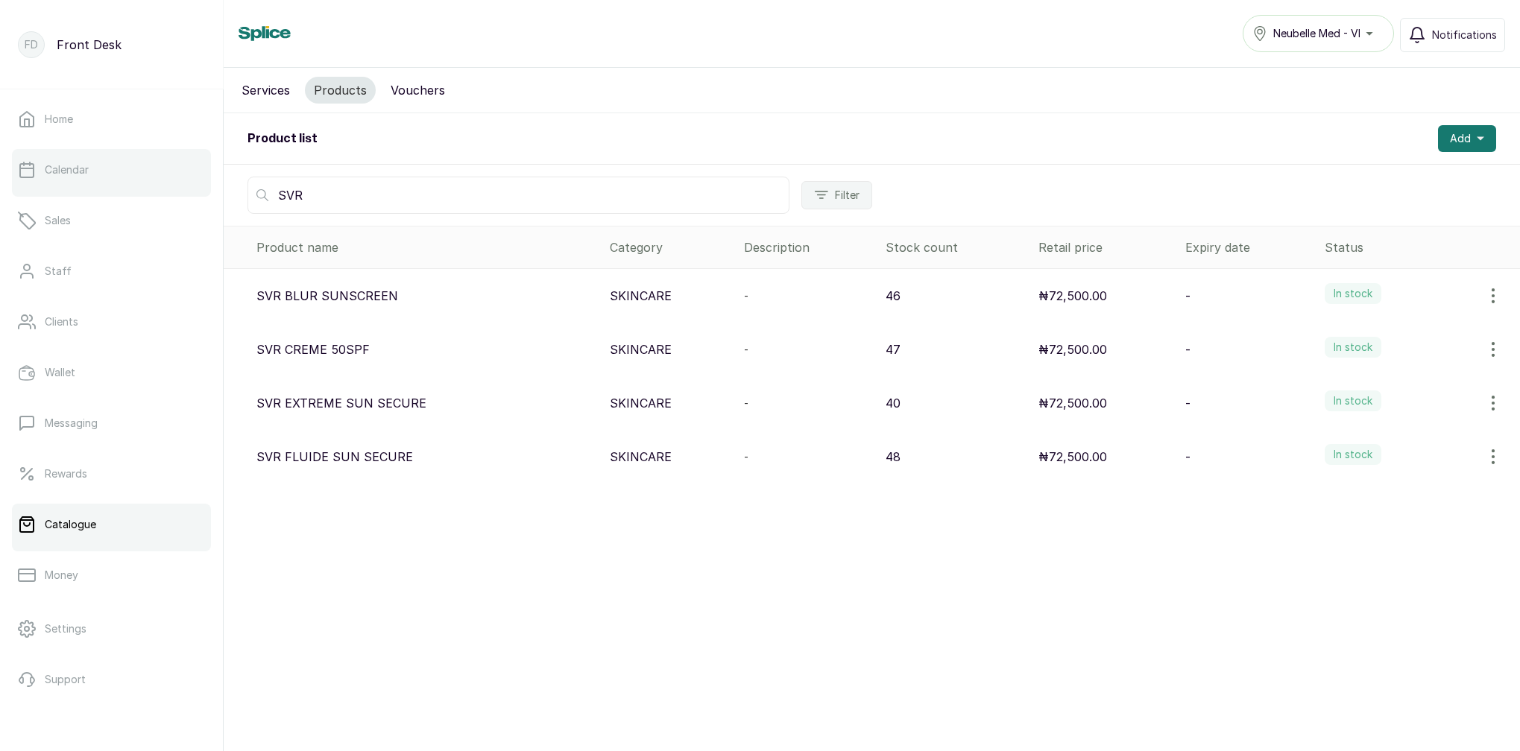
type input "SVR"
click at [98, 159] on link "Calendar" at bounding box center [111, 170] width 199 height 42
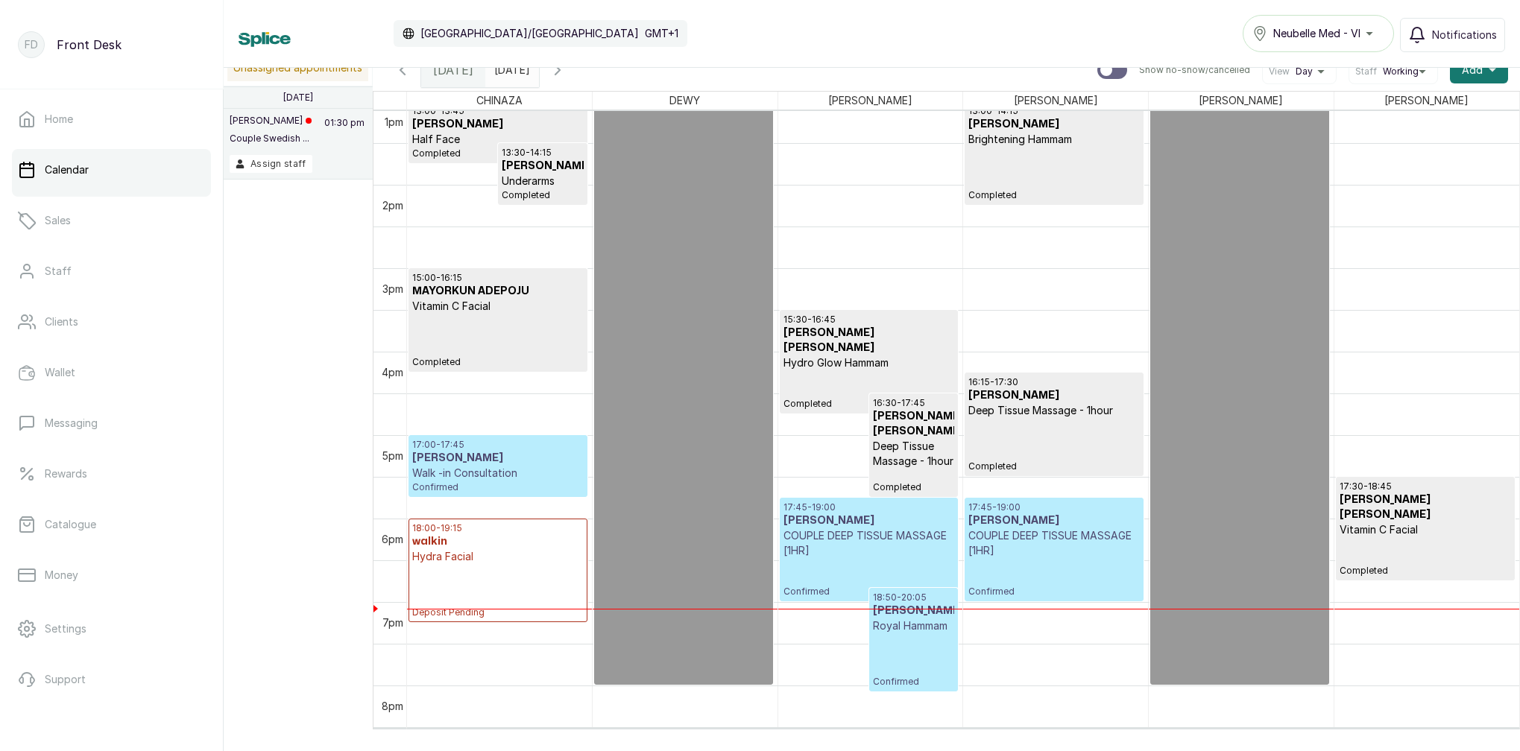
scroll to position [1190, 0]
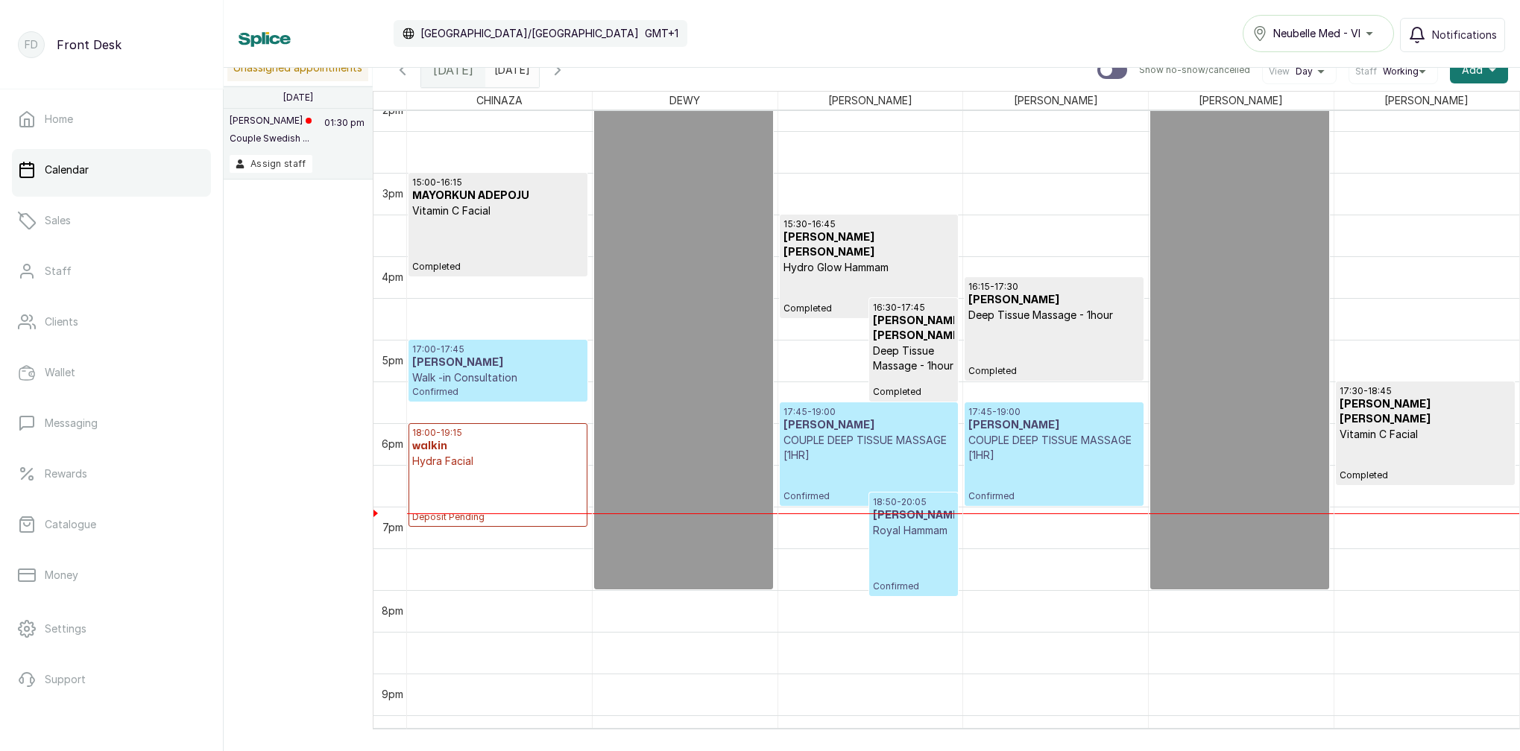
click at [533, 490] on div "18:00 - 19:15 walkin Hydra Facial Deposit Pending" at bounding box center [497, 475] width 171 height 96
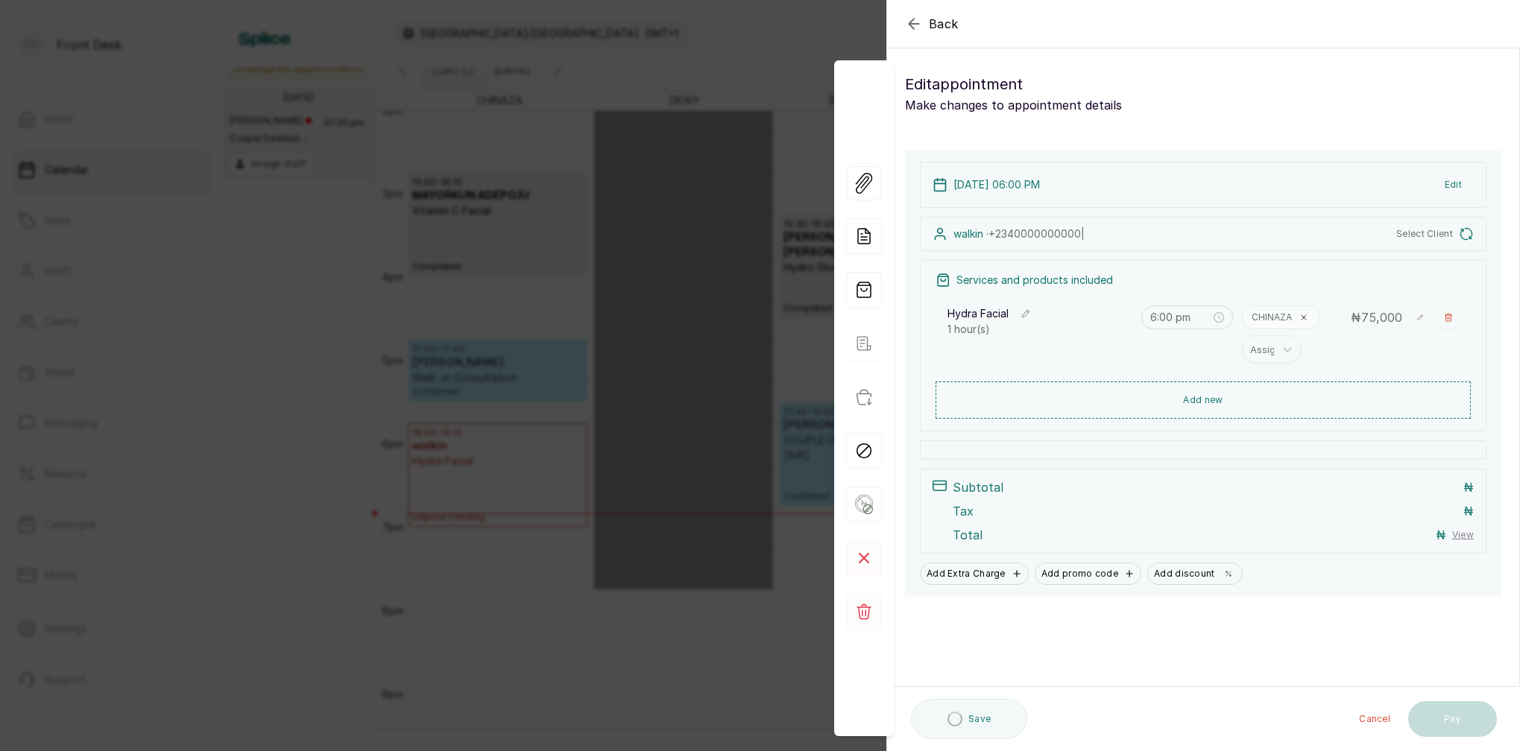
scroll to position [0, 0]
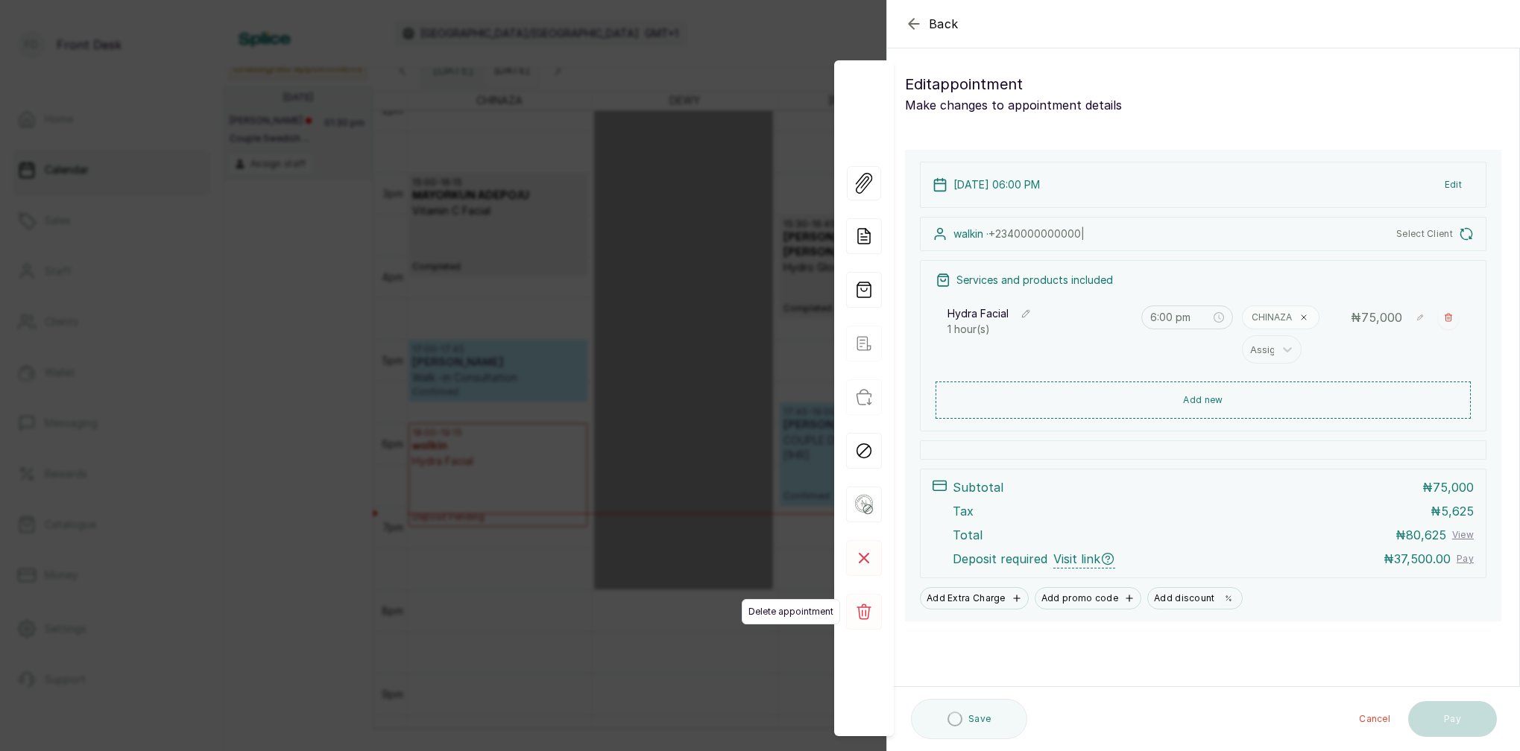
click at [869, 600] on rect at bounding box center [864, 612] width 36 height 36
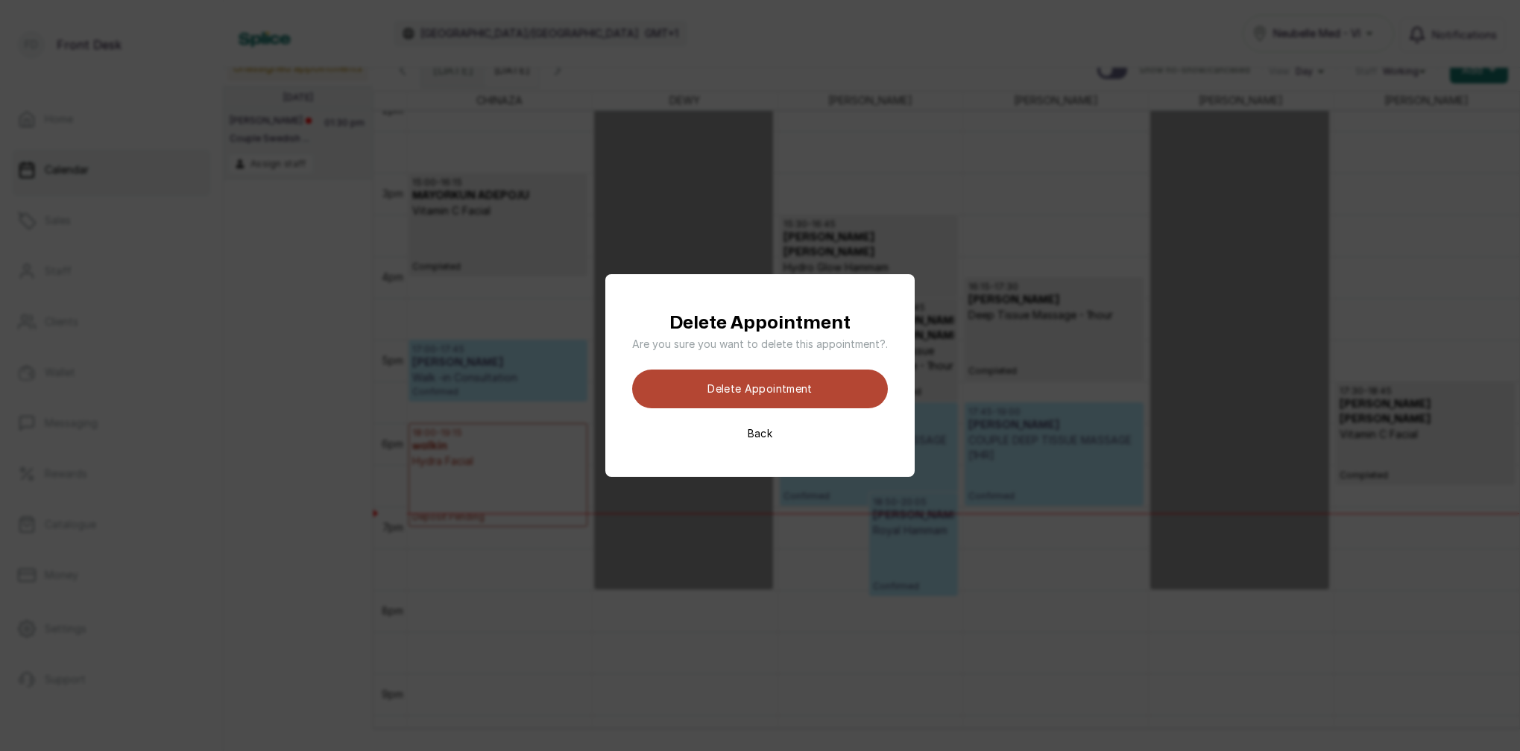
click at [786, 399] on button "Delete appointment" at bounding box center [760, 389] width 256 height 39
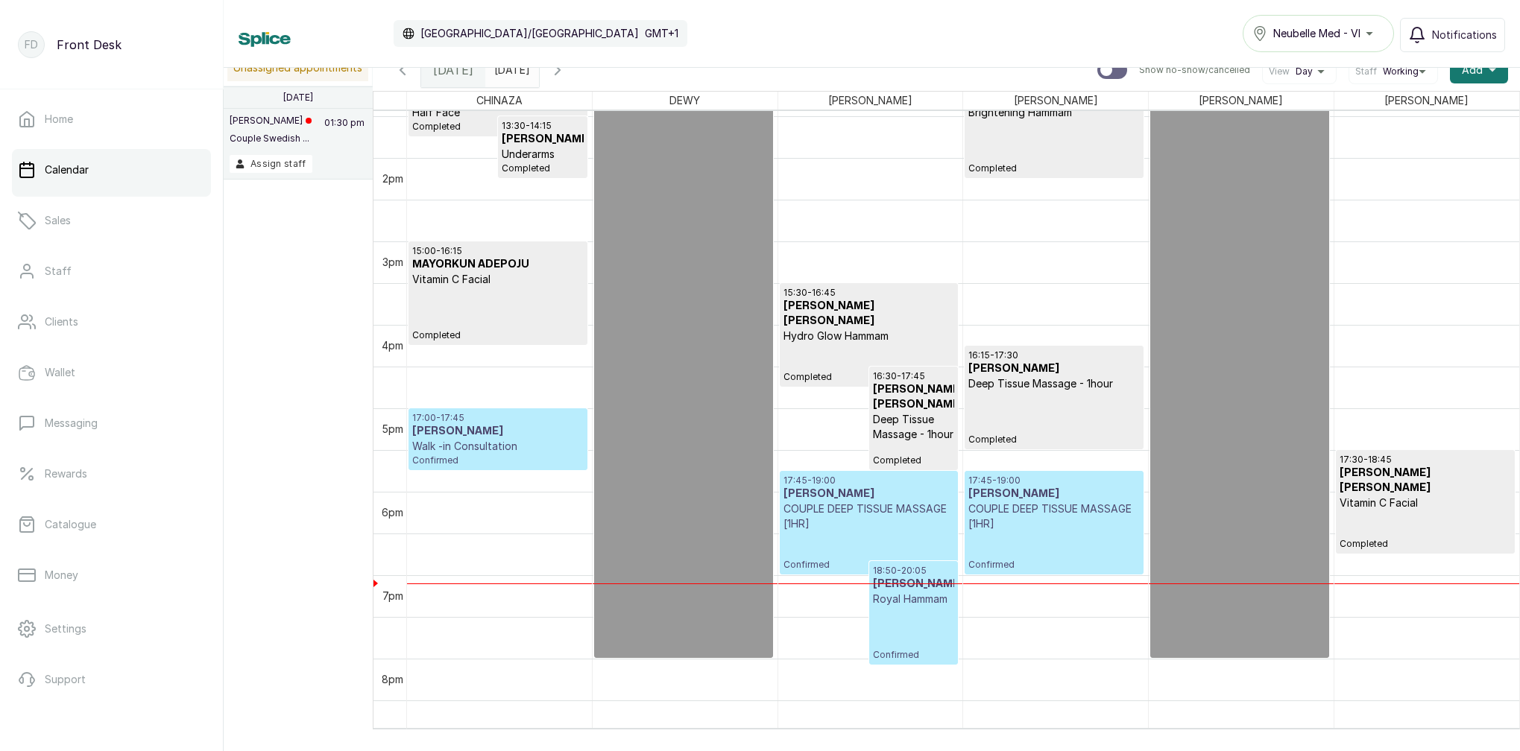
scroll to position [1158, 0]
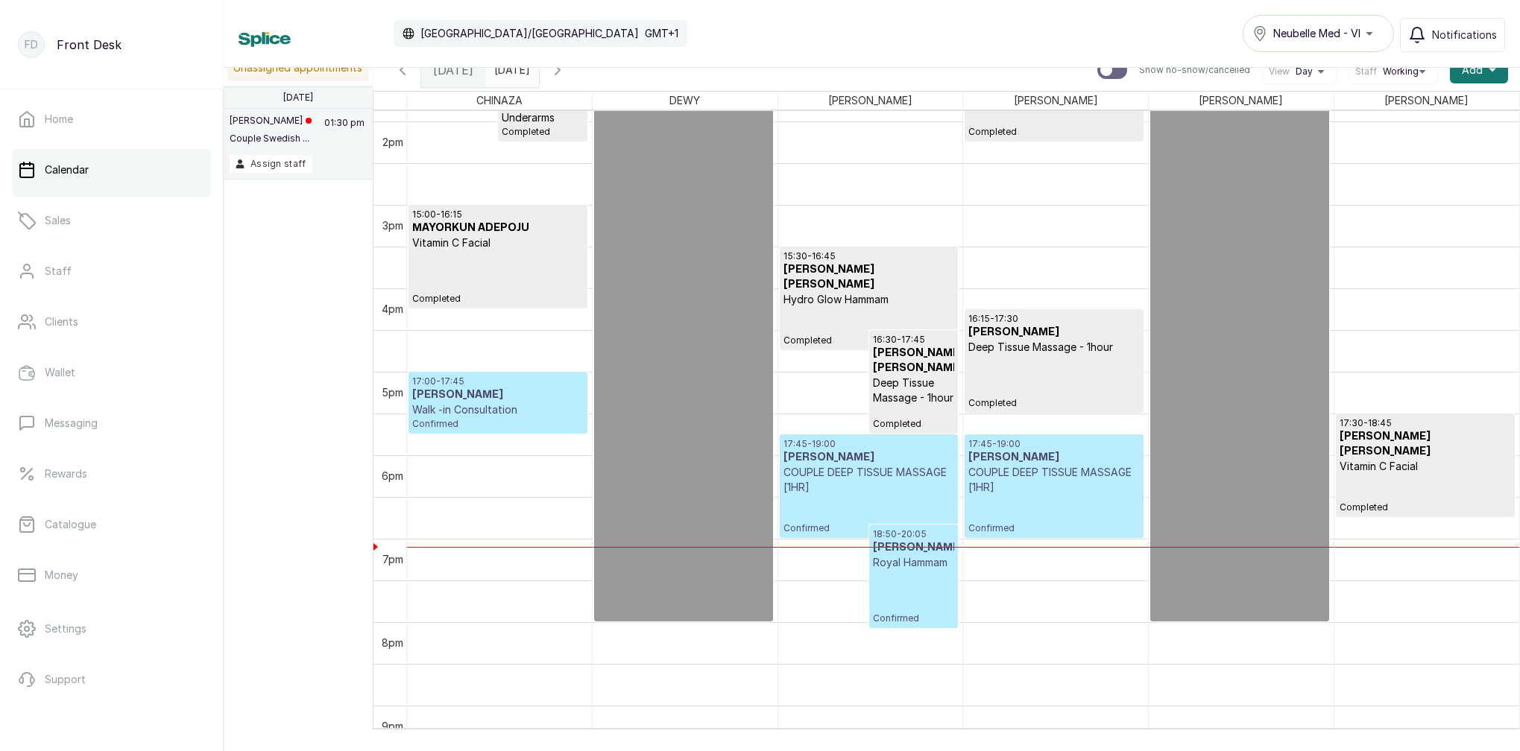
click at [1054, 497] on div "17:45 - 19:00 Brenda ofili COUPLE DEEP TISSUE MASSAGE [1HR] Confirmed" at bounding box center [1053, 486] width 171 height 96
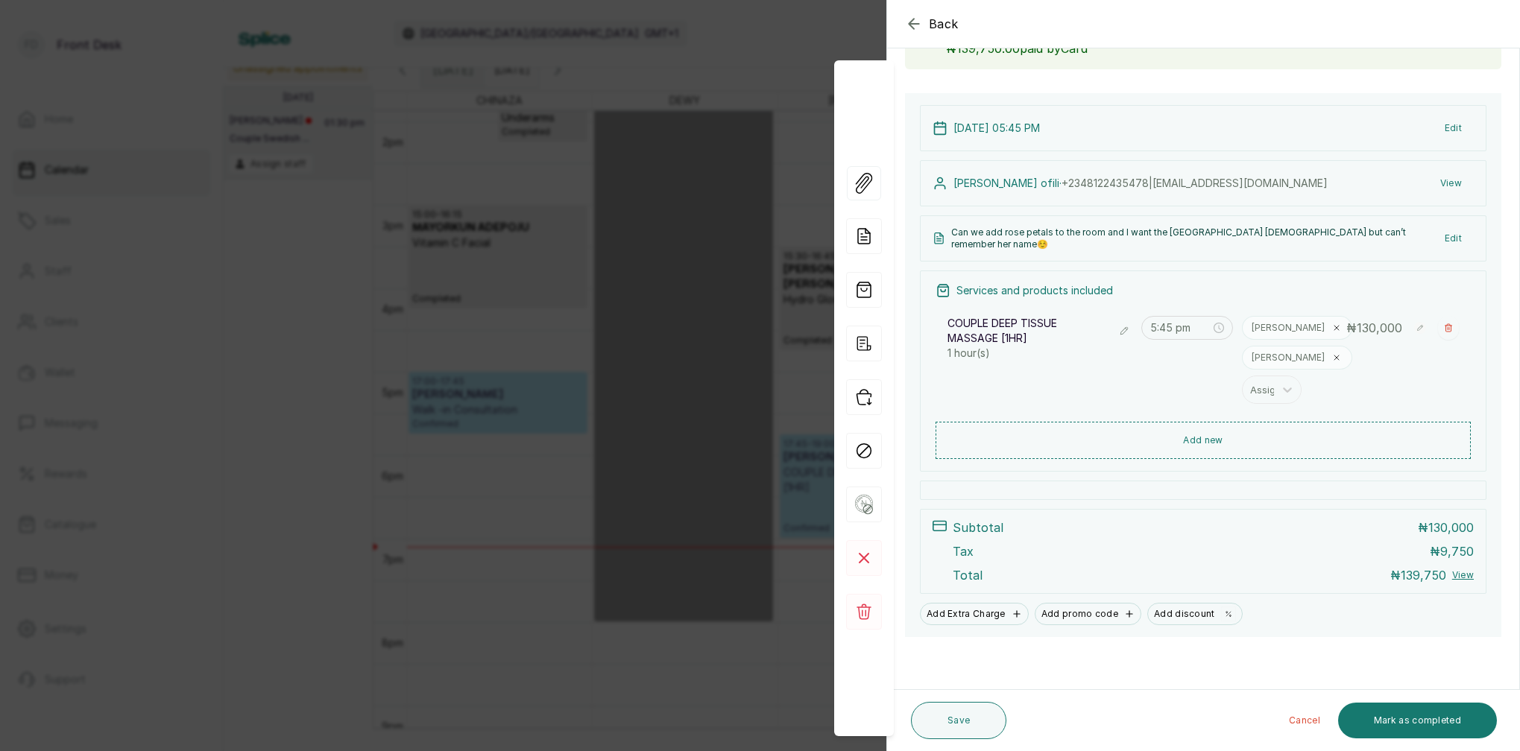
scroll to position [116, 0]
click at [1456, 722] on button "Mark as completed" at bounding box center [1417, 721] width 159 height 36
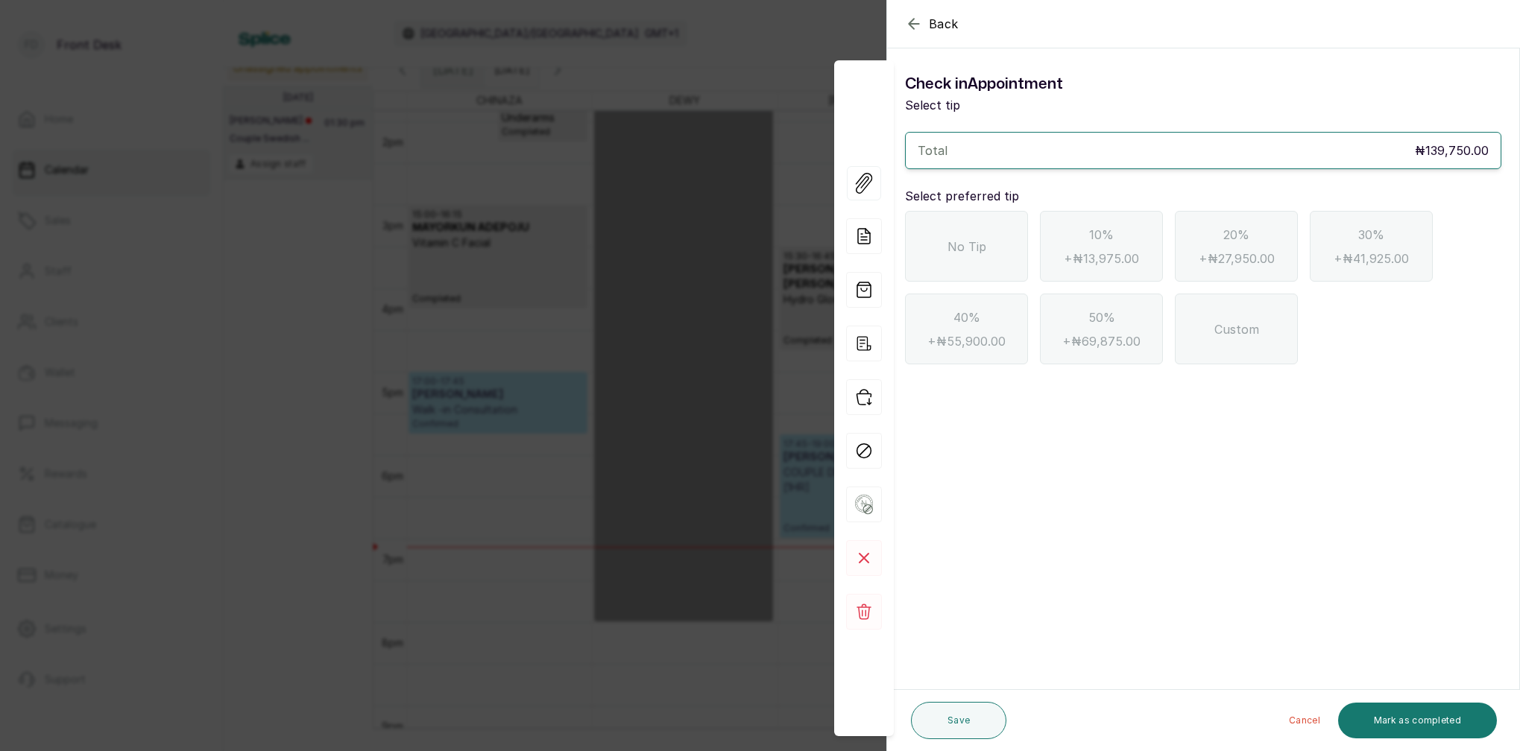
scroll to position [0, 0]
click at [982, 243] on span "No Tip" at bounding box center [966, 247] width 39 height 18
drag, startPoint x: 1449, startPoint y: 713, endPoint x: 1494, endPoint y: 658, distance: 71.0
click at [1450, 714] on button "Mark as completed" at bounding box center [1417, 721] width 159 height 36
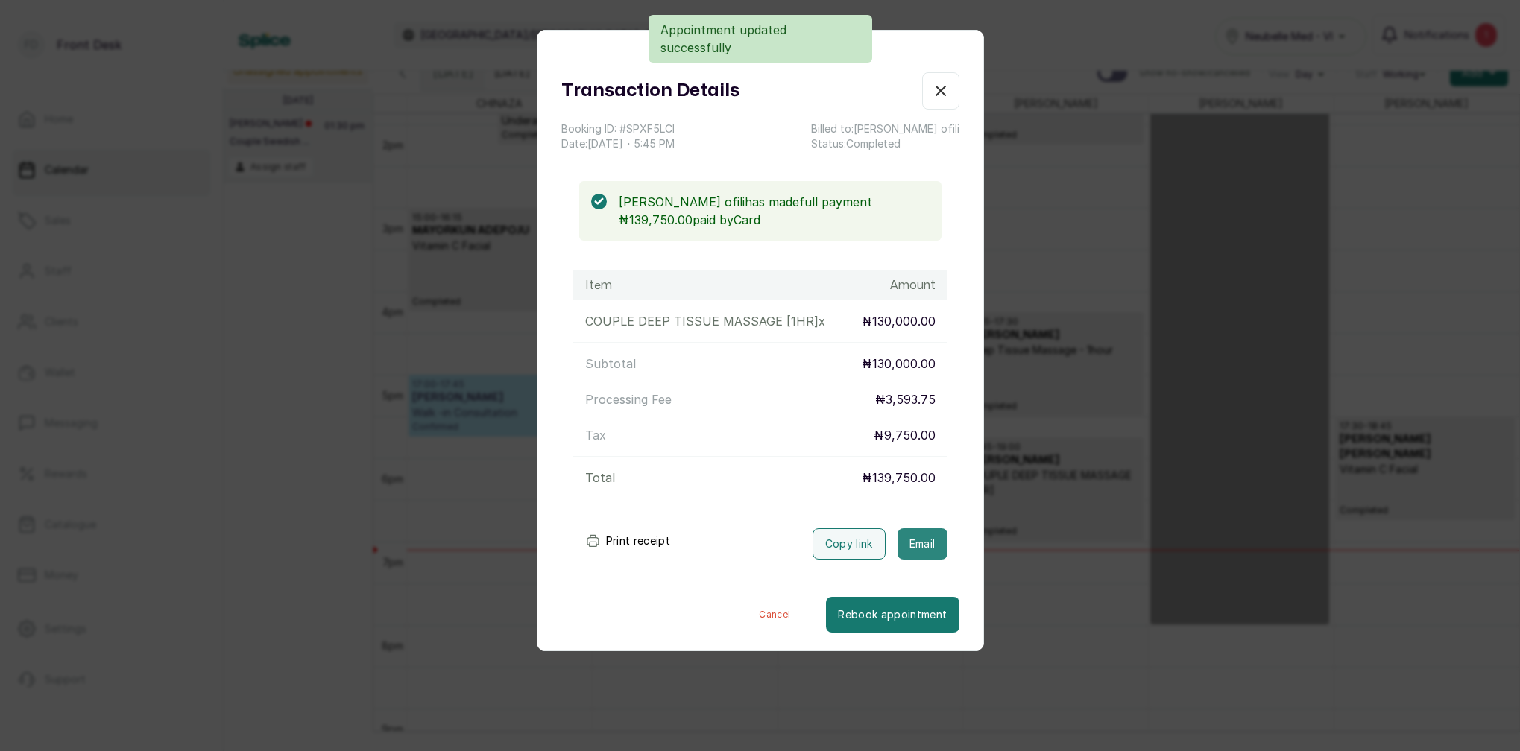
click at [920, 552] on button "Email" at bounding box center [922, 543] width 50 height 31
click at [944, 93] on icon "button" at bounding box center [941, 91] width 18 height 18
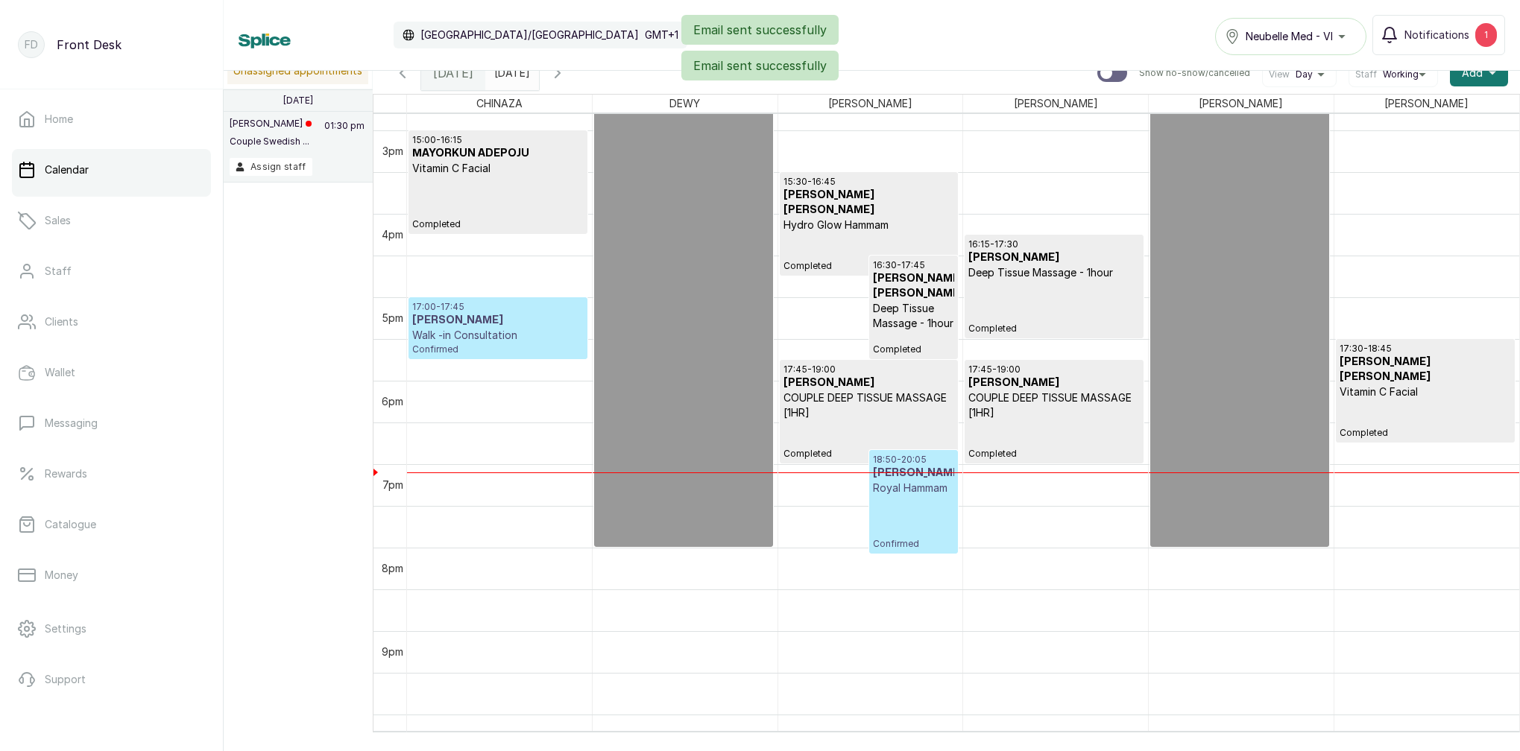
scroll to position [1205, 0]
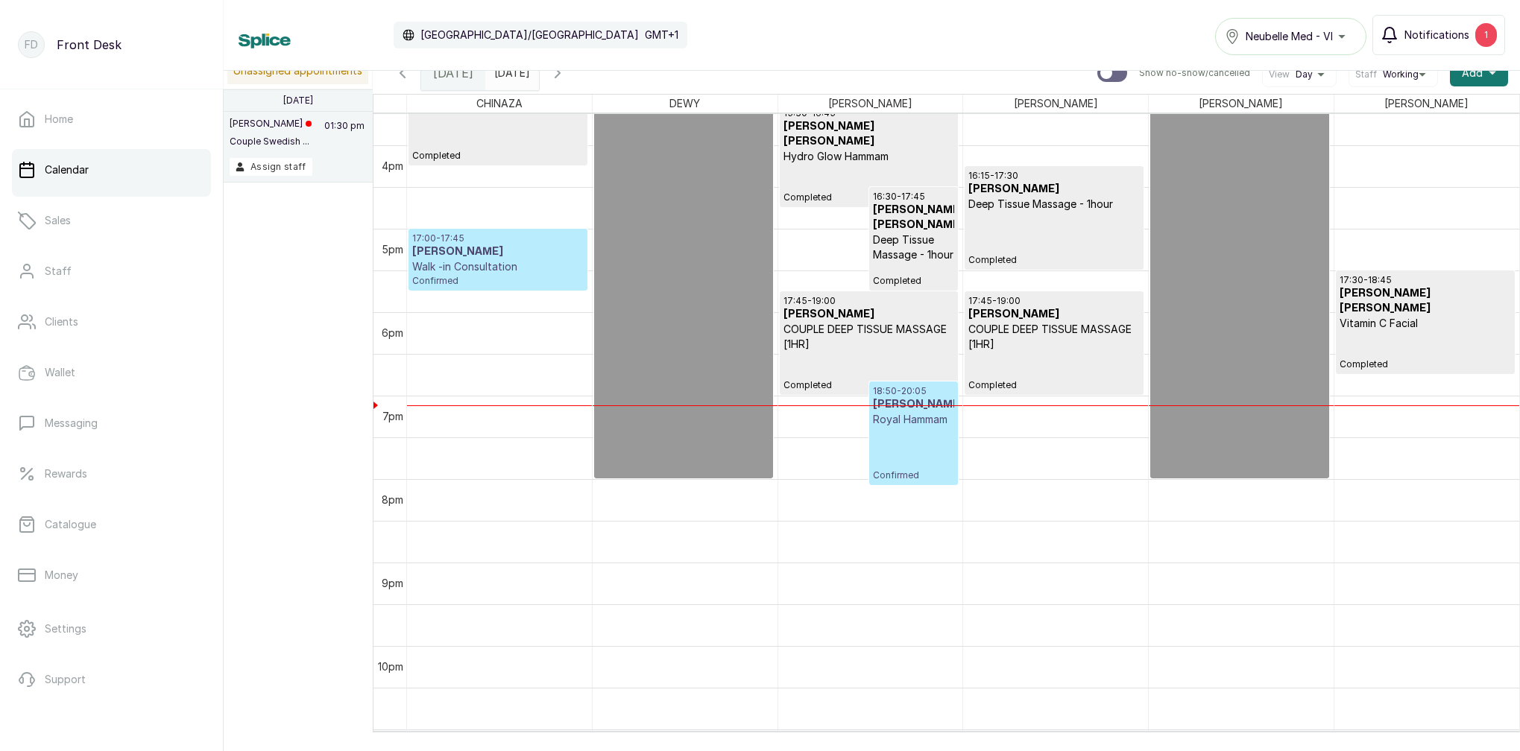
click at [1445, 42] on button "Notifications 1" at bounding box center [1438, 35] width 133 height 40
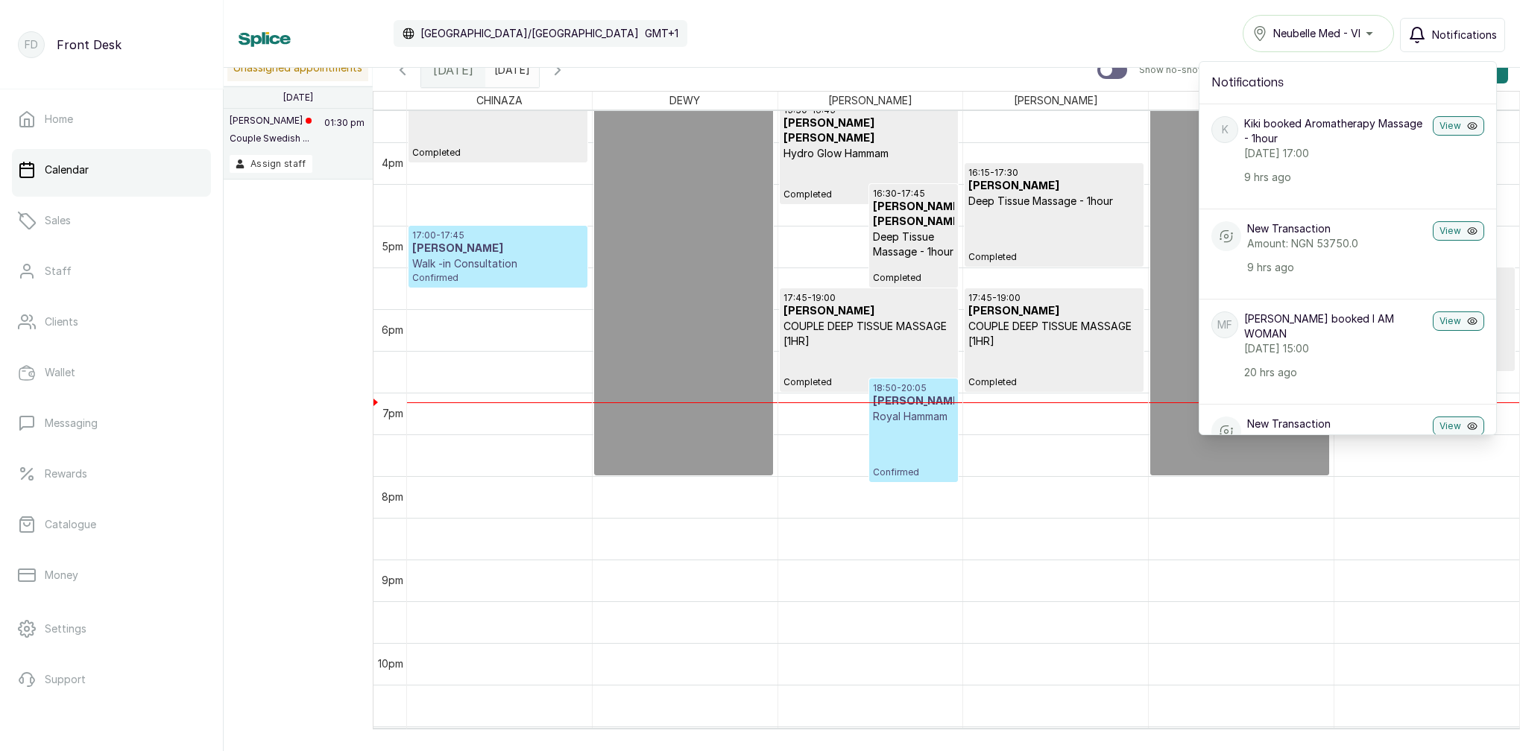
scroll to position [0, 0]
click at [1430, 36] on button "Notifications" at bounding box center [1452, 35] width 105 height 34
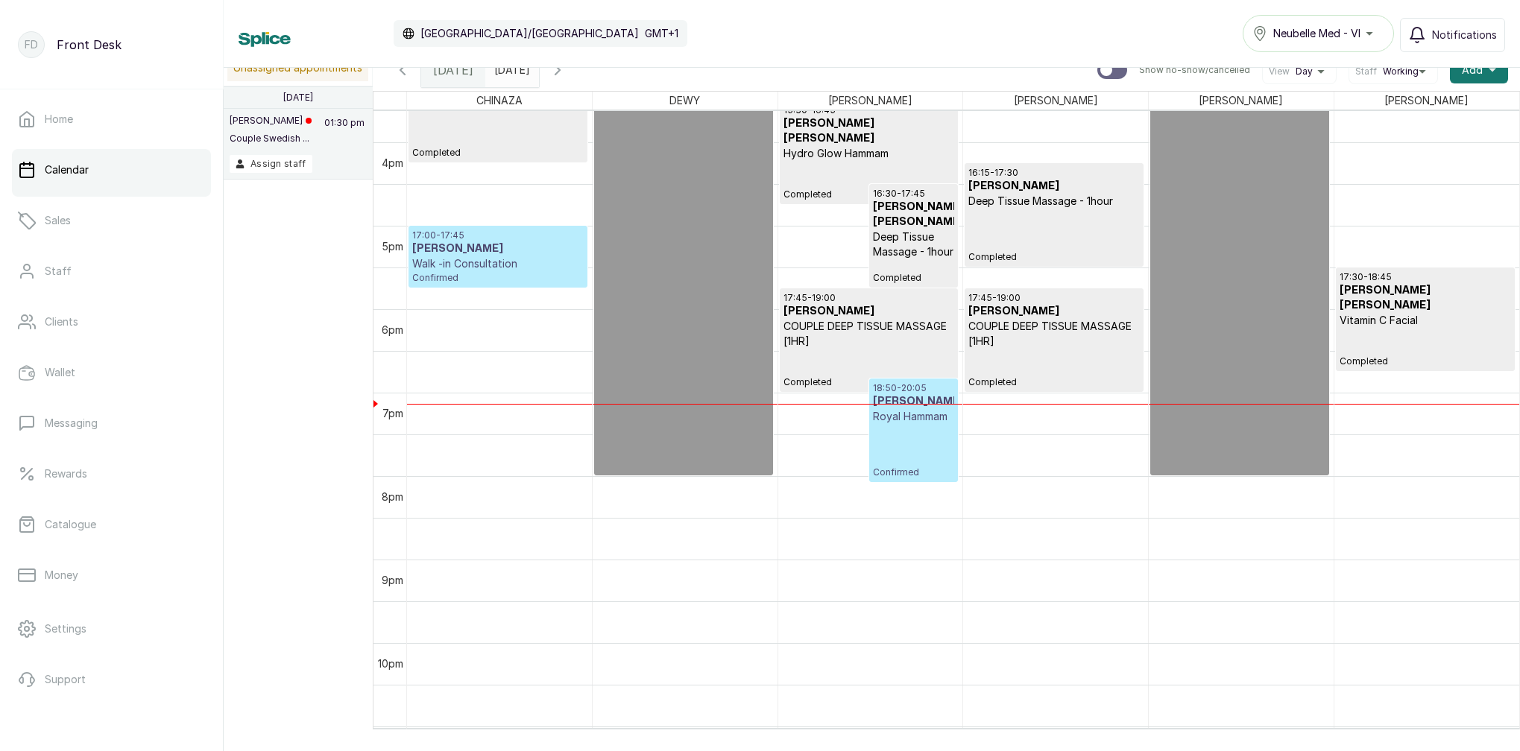
click at [477, 272] on span "Confirmed" at bounding box center [497, 278] width 171 height 12
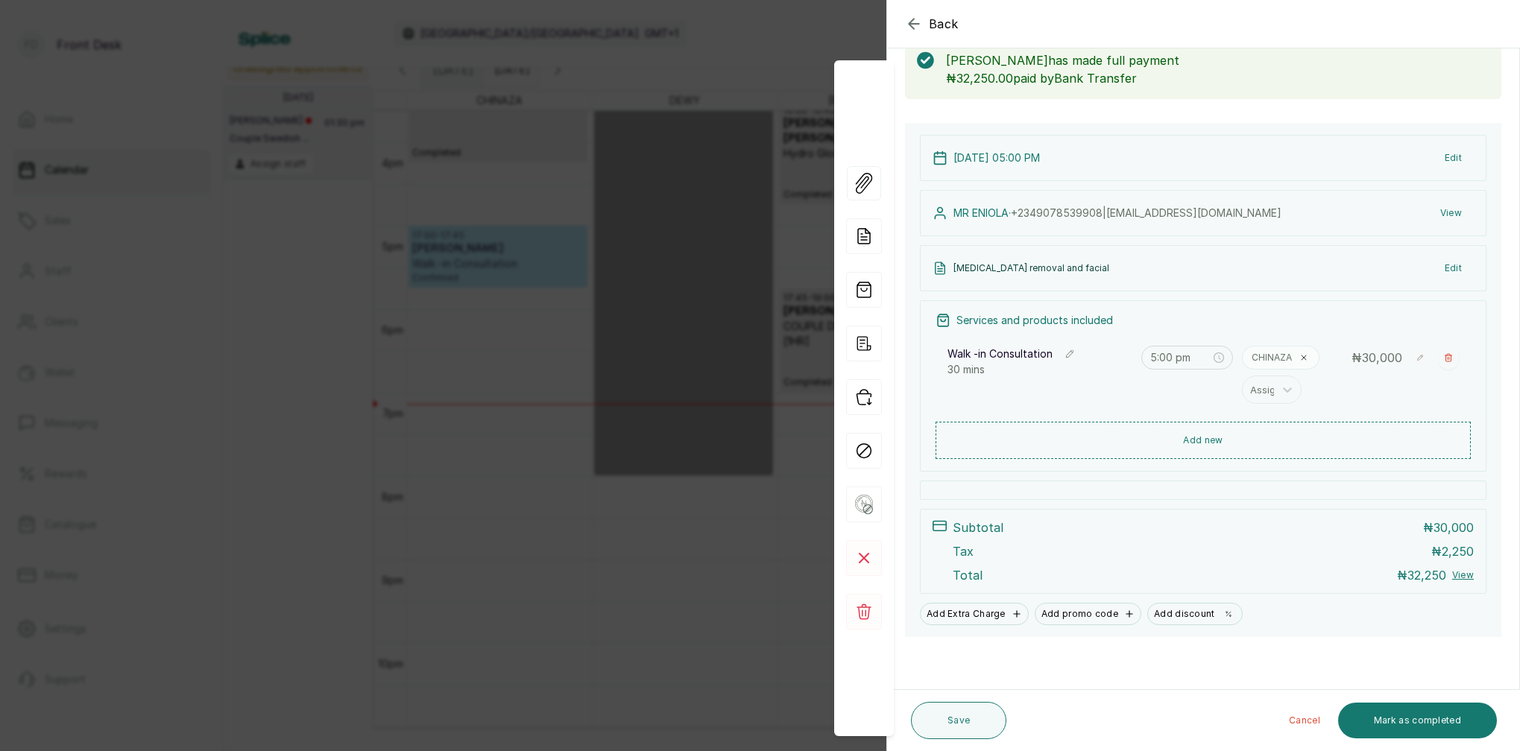
scroll to position [86, 0]
click at [1450, 358] on icon "button" at bounding box center [1447, 357] width 7 height 7
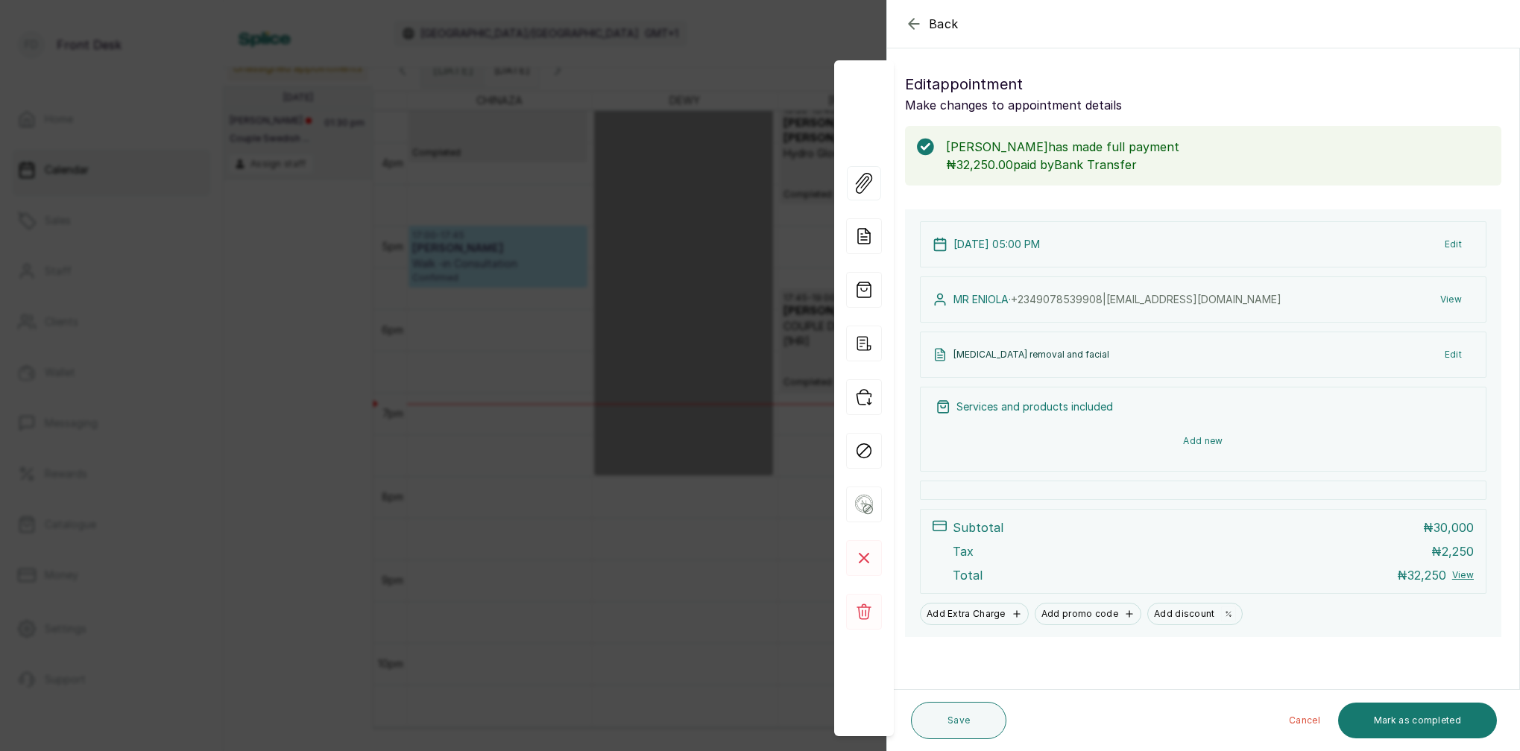
scroll to position [0, 0]
click at [1203, 440] on button "Add new" at bounding box center [1202, 441] width 535 height 36
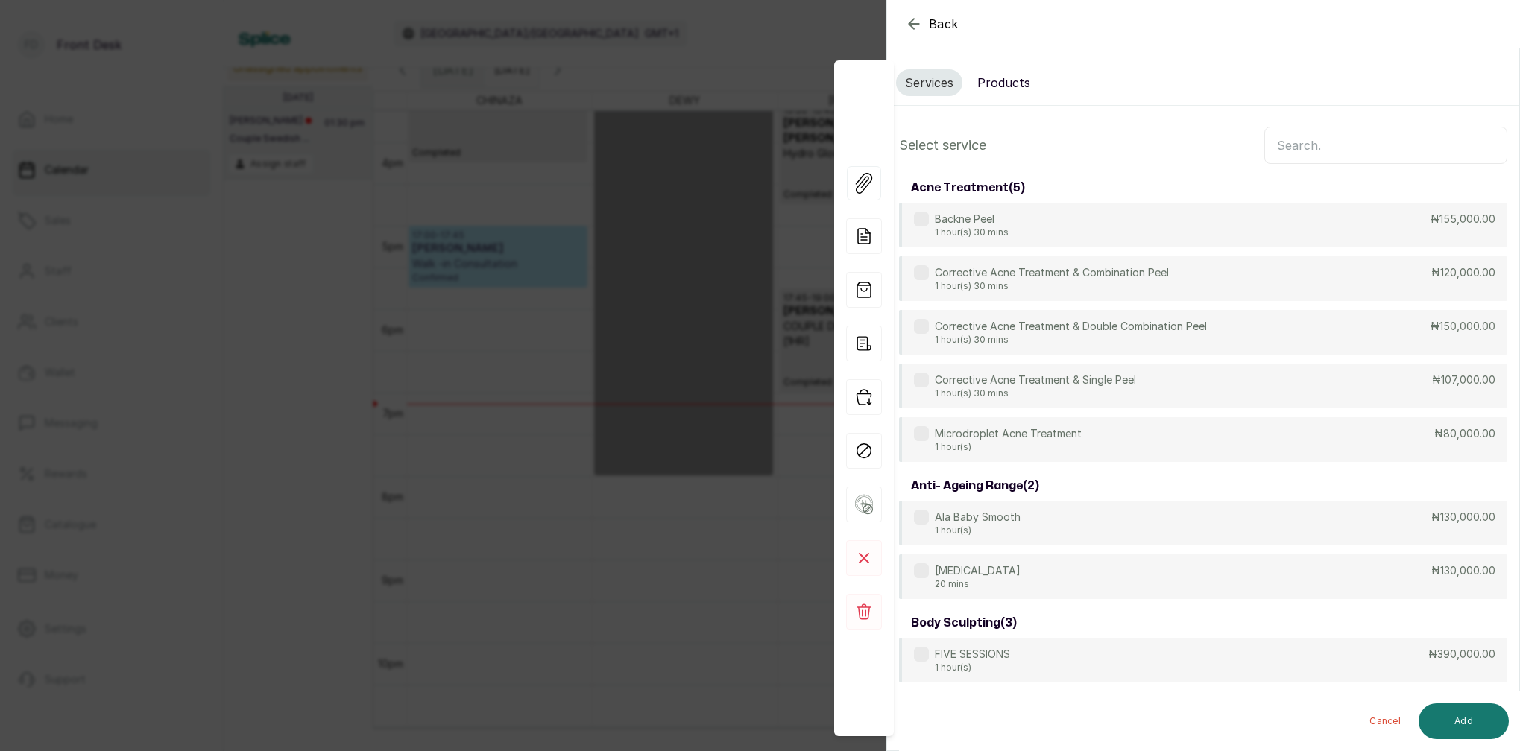
click at [1336, 143] on input "text" at bounding box center [1385, 145] width 243 height 37
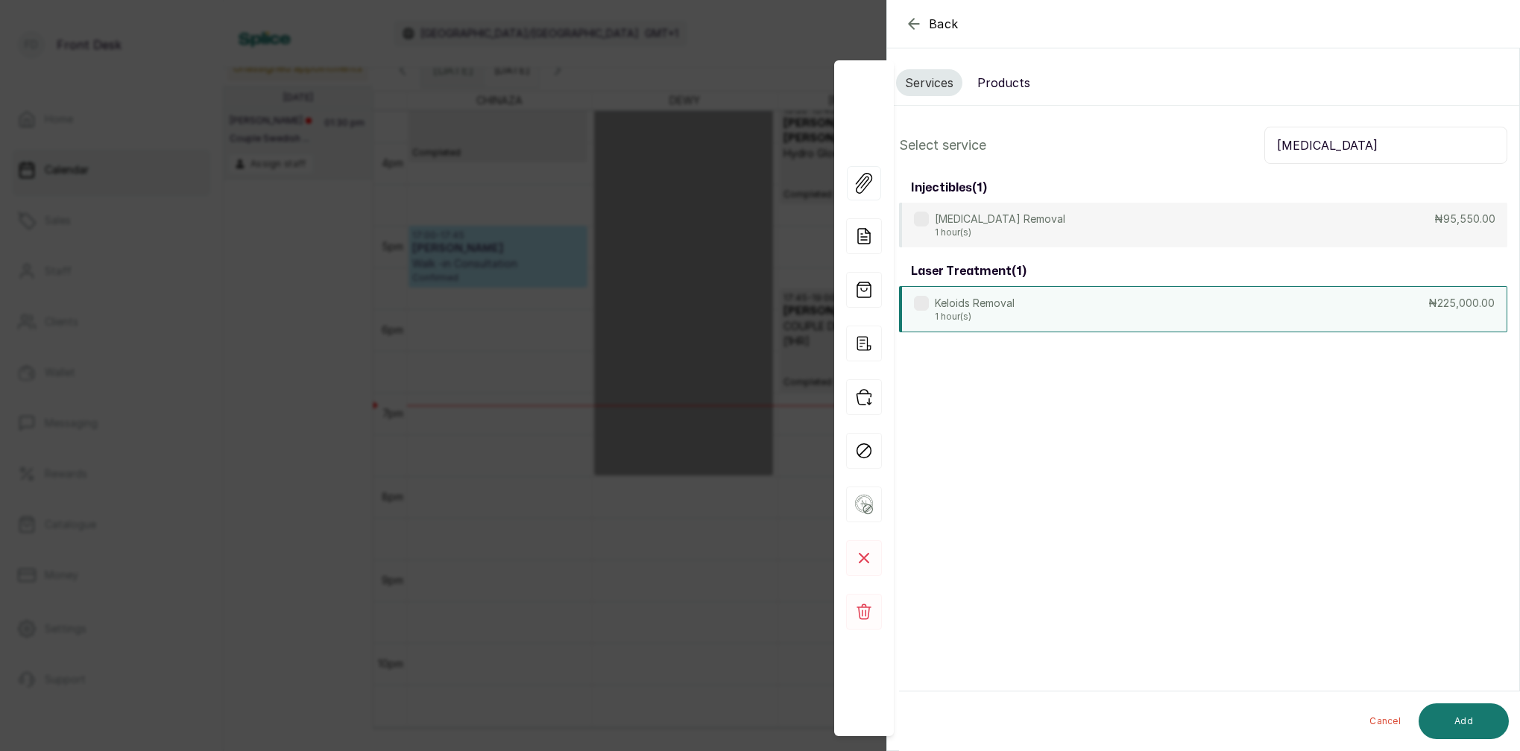
type input "KELOID"
click at [1043, 315] on div "Keloids Removal 1 hour(s) ₦225,000.00" at bounding box center [1203, 309] width 608 height 46
click at [1472, 723] on button "Add" at bounding box center [1463, 722] width 90 height 36
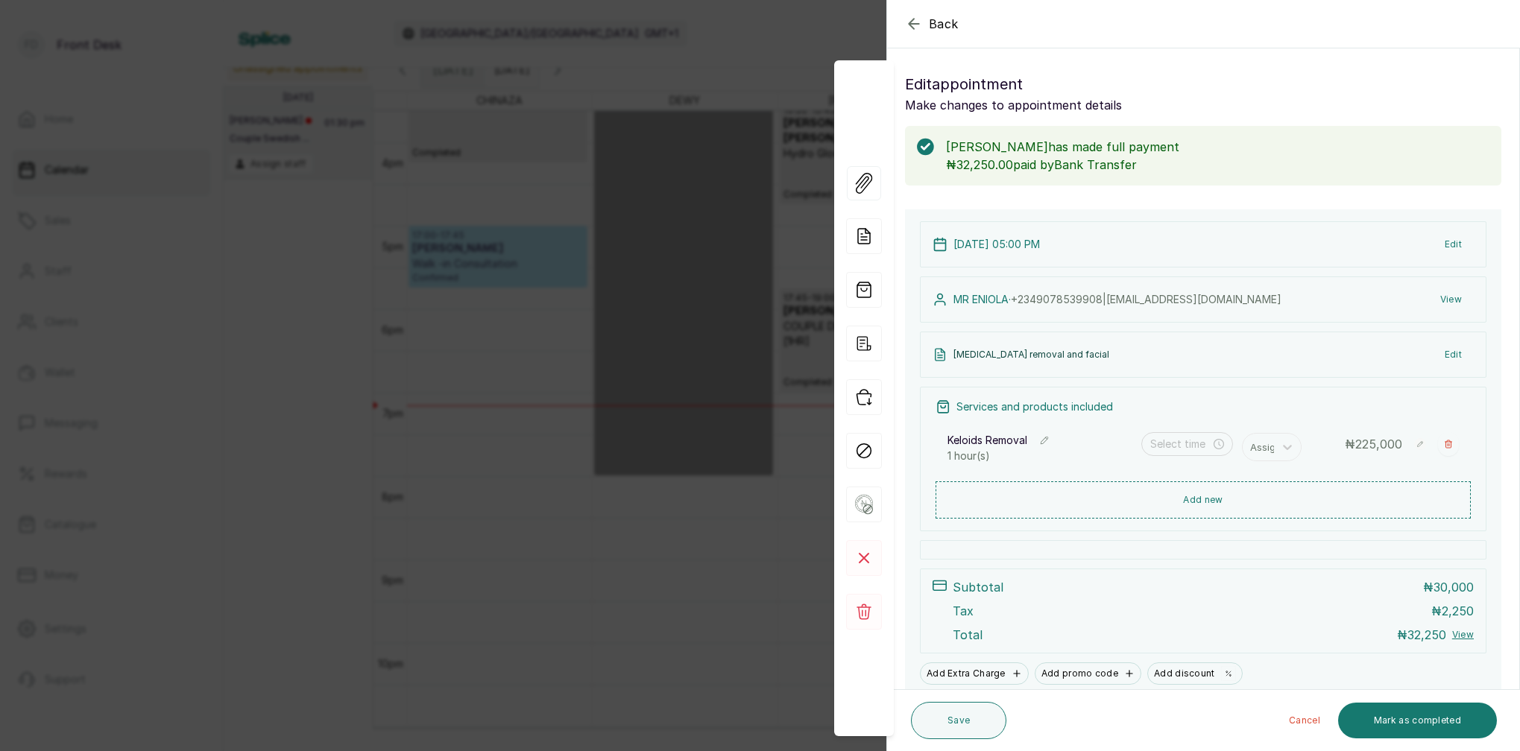
type input "5:00 pm"
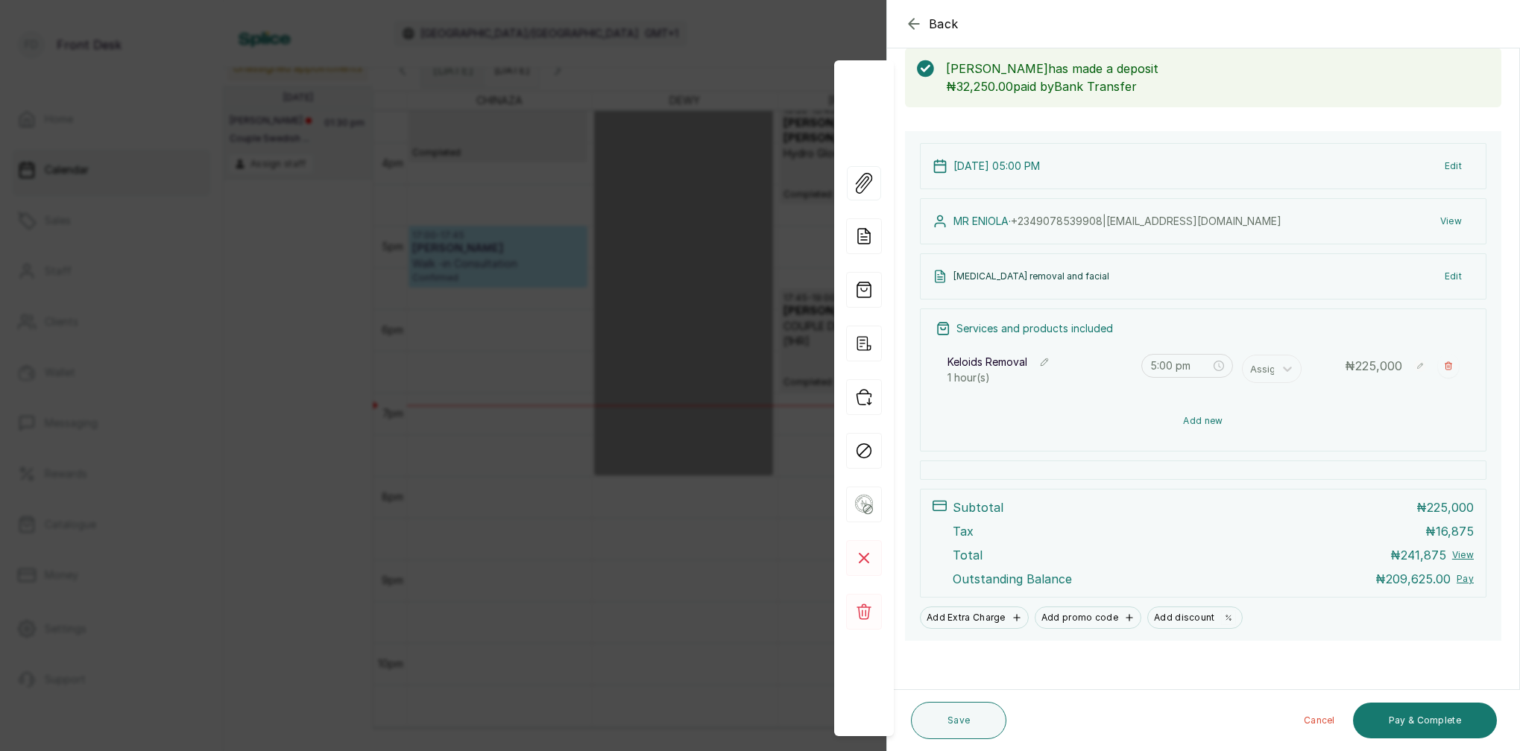
scroll to position [74, 0]
click at [1206, 421] on button "Add new" at bounding box center [1202, 426] width 535 height 36
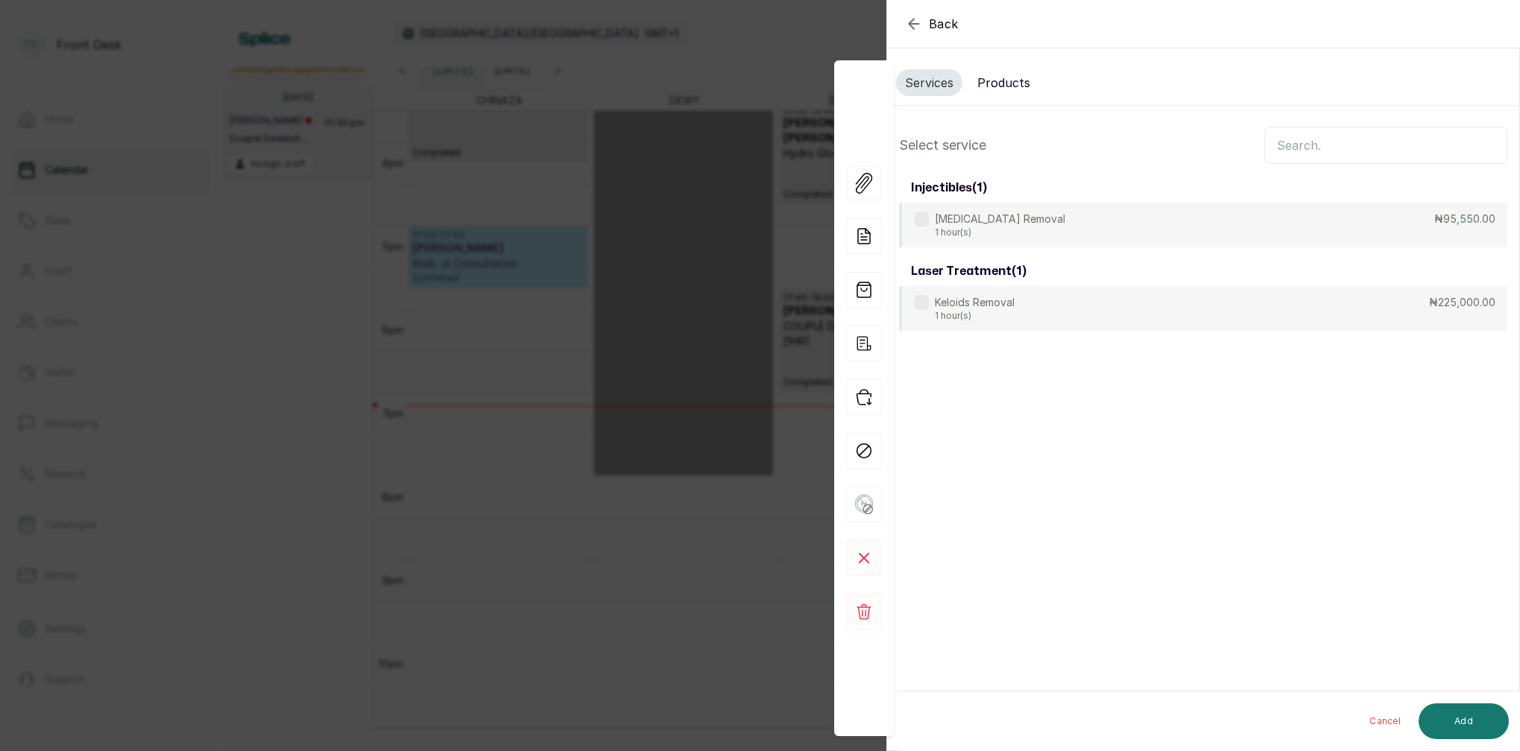
click at [995, 86] on button "Products" at bounding box center [1003, 82] width 71 height 27
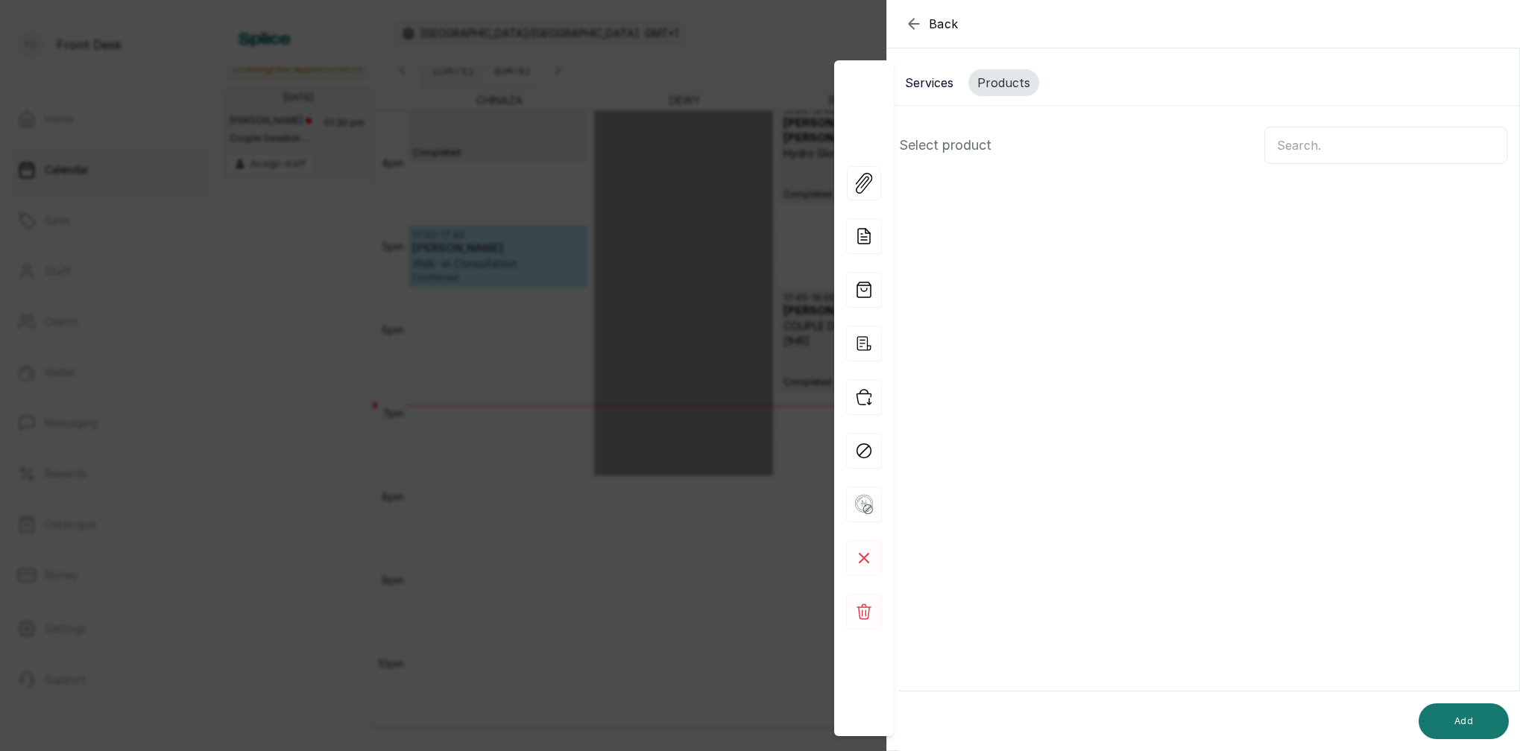
click at [1289, 162] on input "text" at bounding box center [1385, 145] width 243 height 37
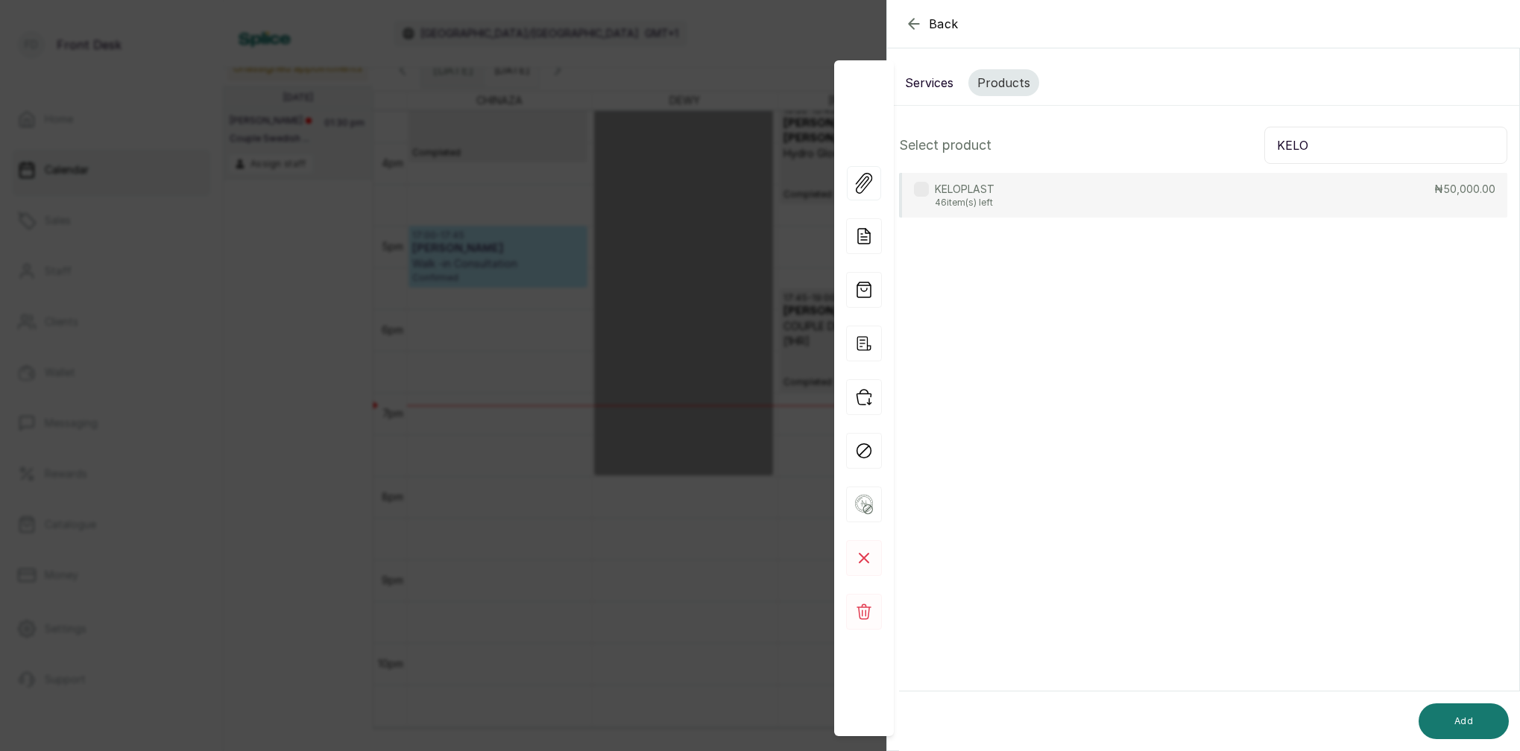
type input "KELO"
drag, startPoint x: 978, startPoint y: 198, endPoint x: 989, endPoint y: 218, distance: 22.4
click at [977, 200] on p "46 item(s) left" at bounding box center [965, 203] width 60 height 12
click at [1493, 722] on button "Add" at bounding box center [1463, 722] width 90 height 36
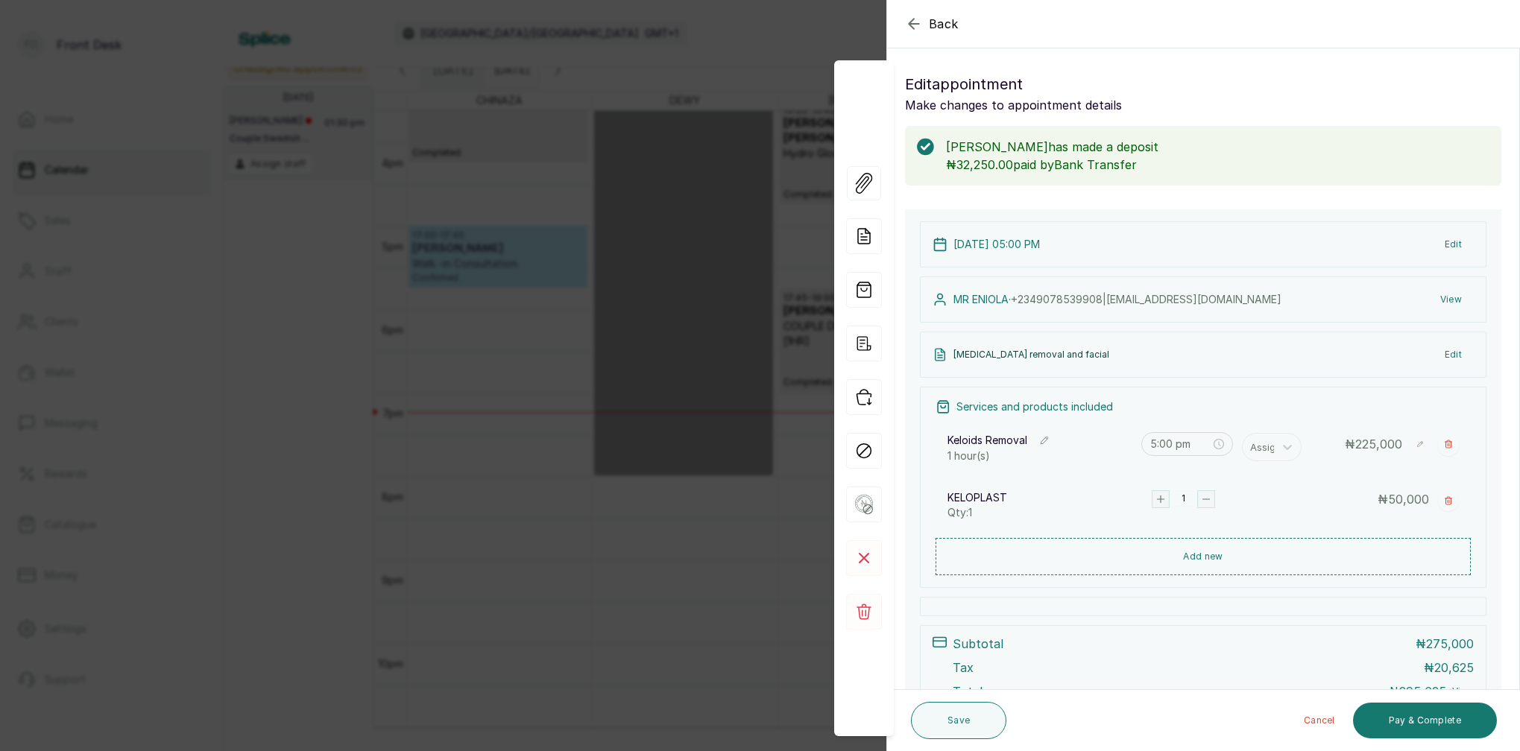
click at [767, 58] on div "Back Appointment Details Edit appointment Make changes to appointment details M…" at bounding box center [760, 375] width 1520 height 751
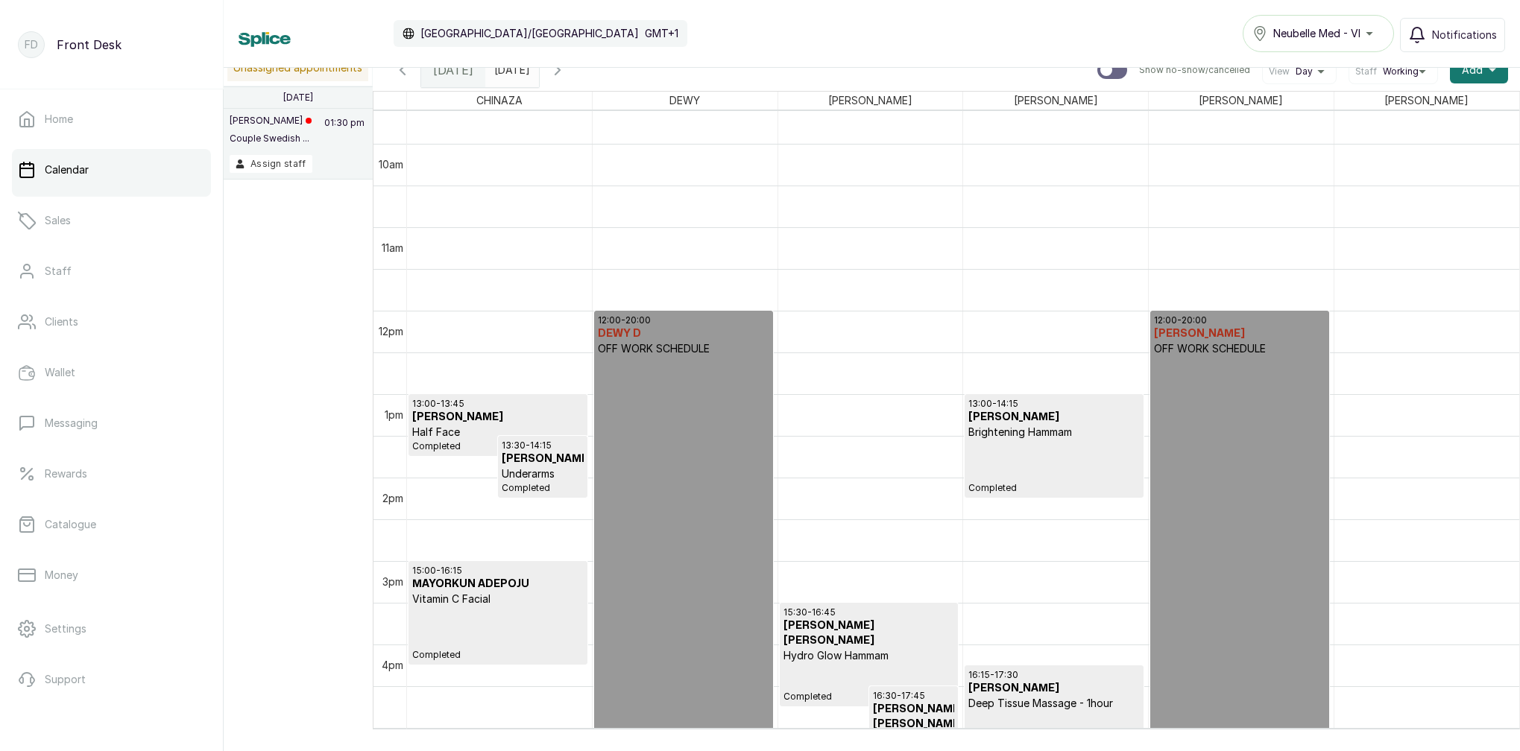
scroll to position [775, 0]
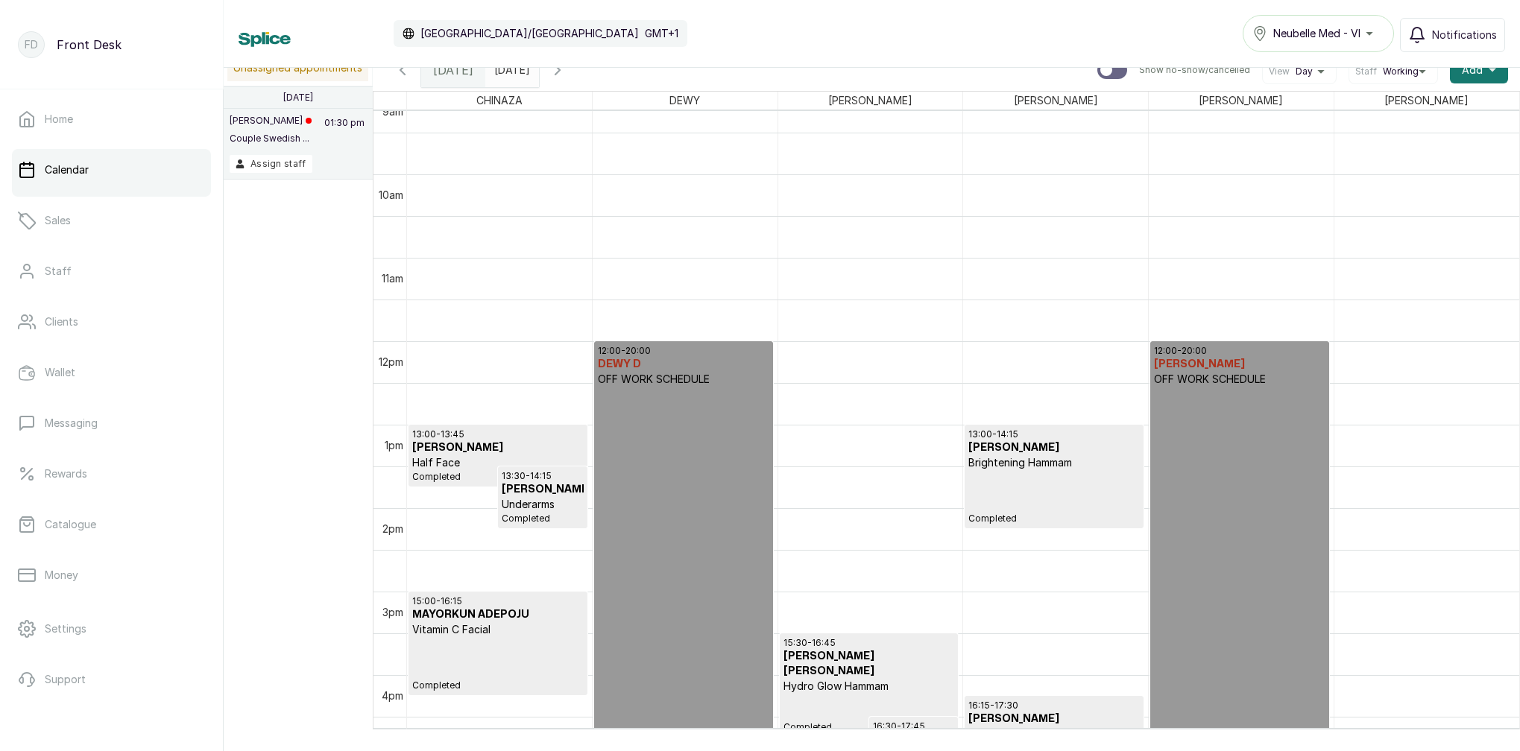
type input "yyyy-MM-dd"
click at [510, 74] on input "yyyy-MM-dd" at bounding box center [498, 66] width 24 height 25
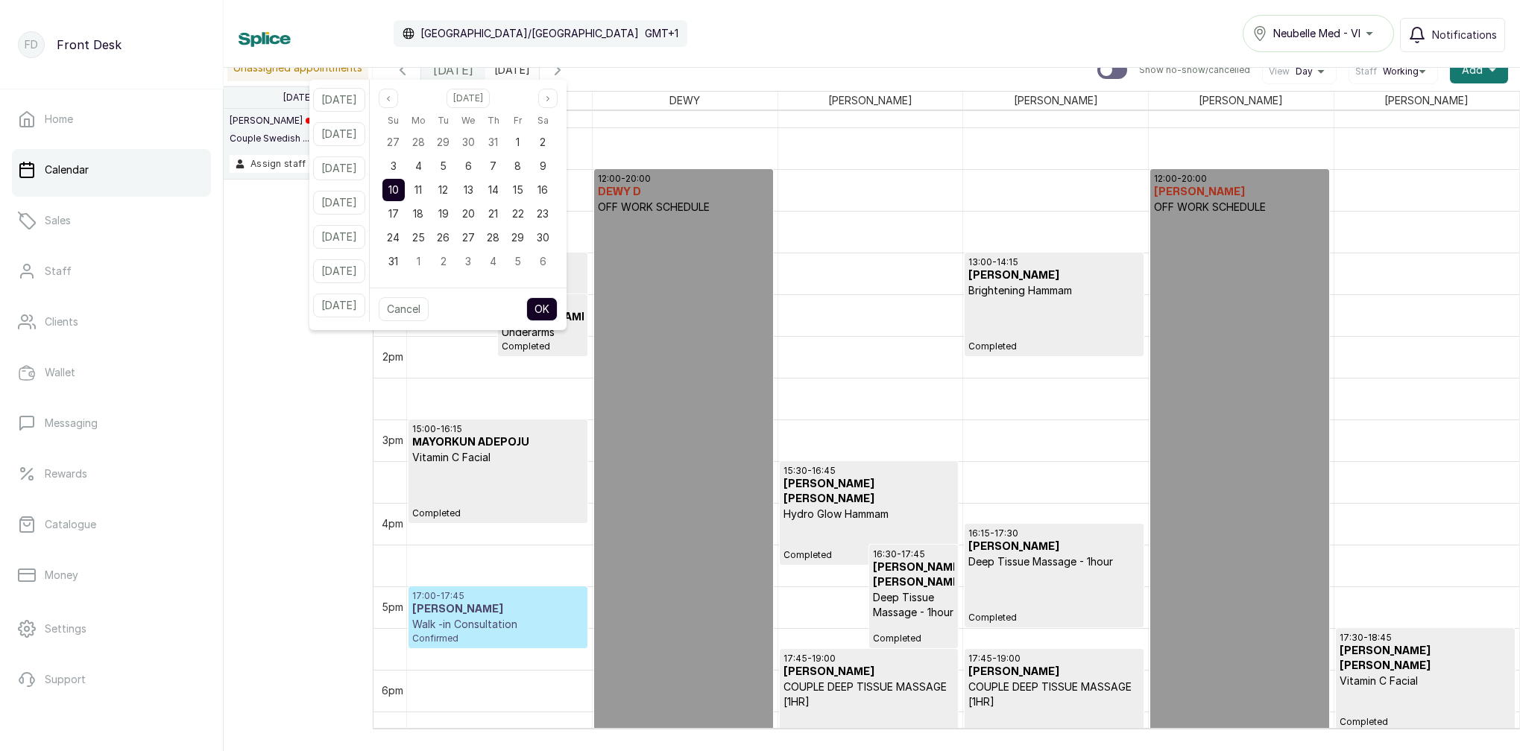
scroll to position [942, 0]
drag, startPoint x: 800, startPoint y: 40, endPoint x: 712, endPoint y: 57, distance: 89.6
click at [800, 40] on div "Calendar [GEOGRAPHIC_DATA]/[GEOGRAPHIC_DATA] GMT+1 Neubelle Med - VI Notificati…" at bounding box center [871, 33] width 1266 height 37
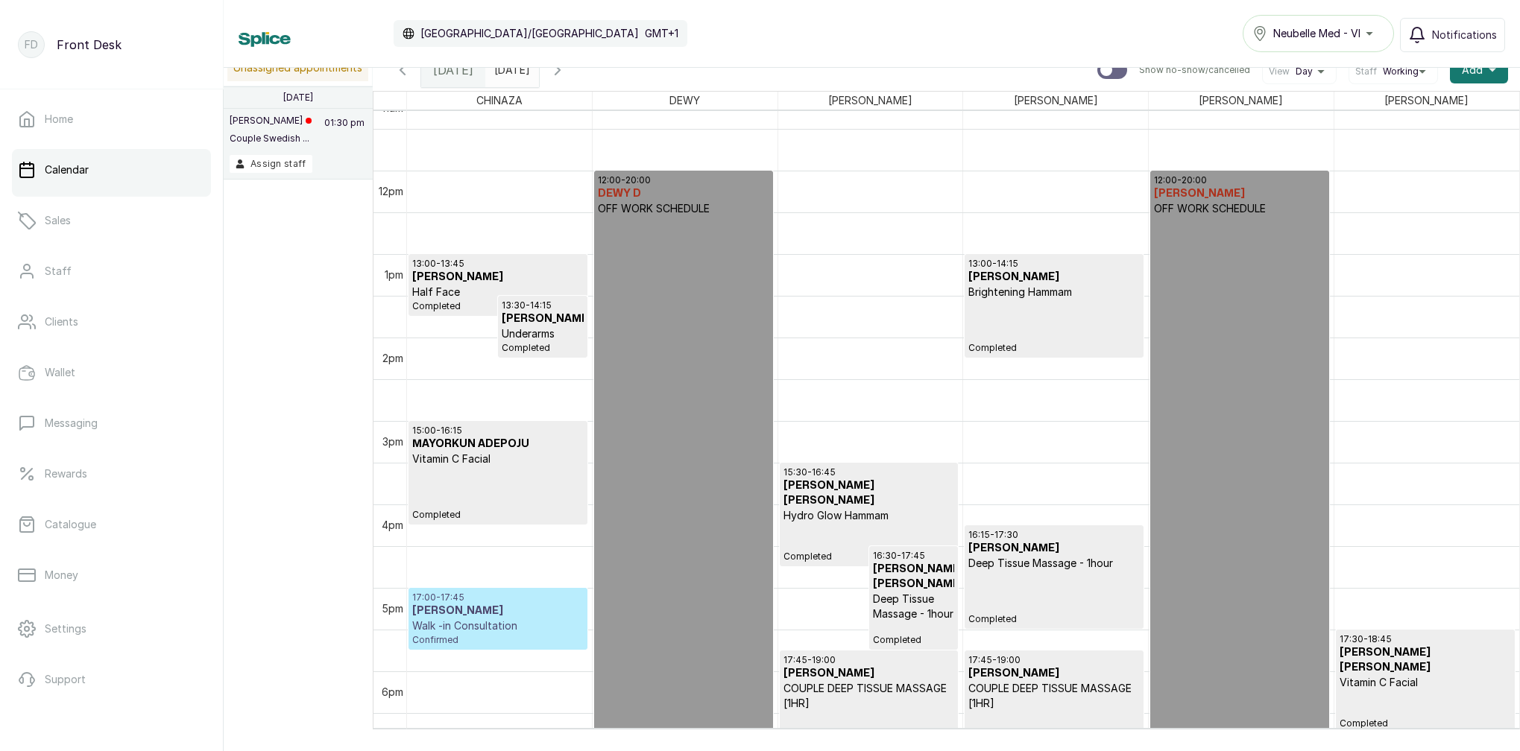
type input "yyyy-MM-dd"
click at [510, 74] on input "yyyy-MM-dd" at bounding box center [498, 66] width 24 height 25
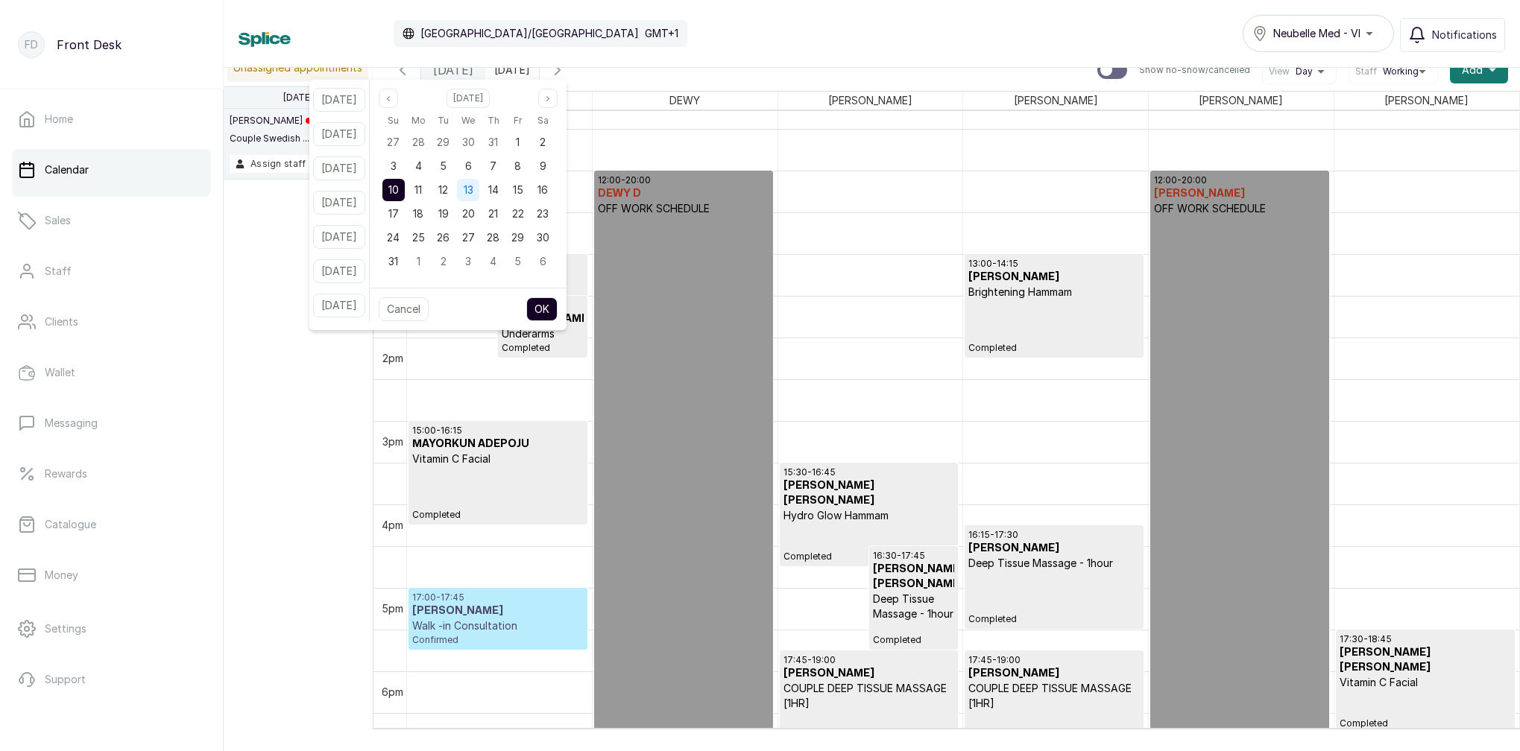
drag, startPoint x: 460, startPoint y: 189, endPoint x: 481, endPoint y: 197, distance: 22.9
click at [448, 189] on span "12" at bounding box center [443, 189] width 10 height 13
click at [557, 304] on button "OK" at bounding box center [541, 309] width 31 height 24
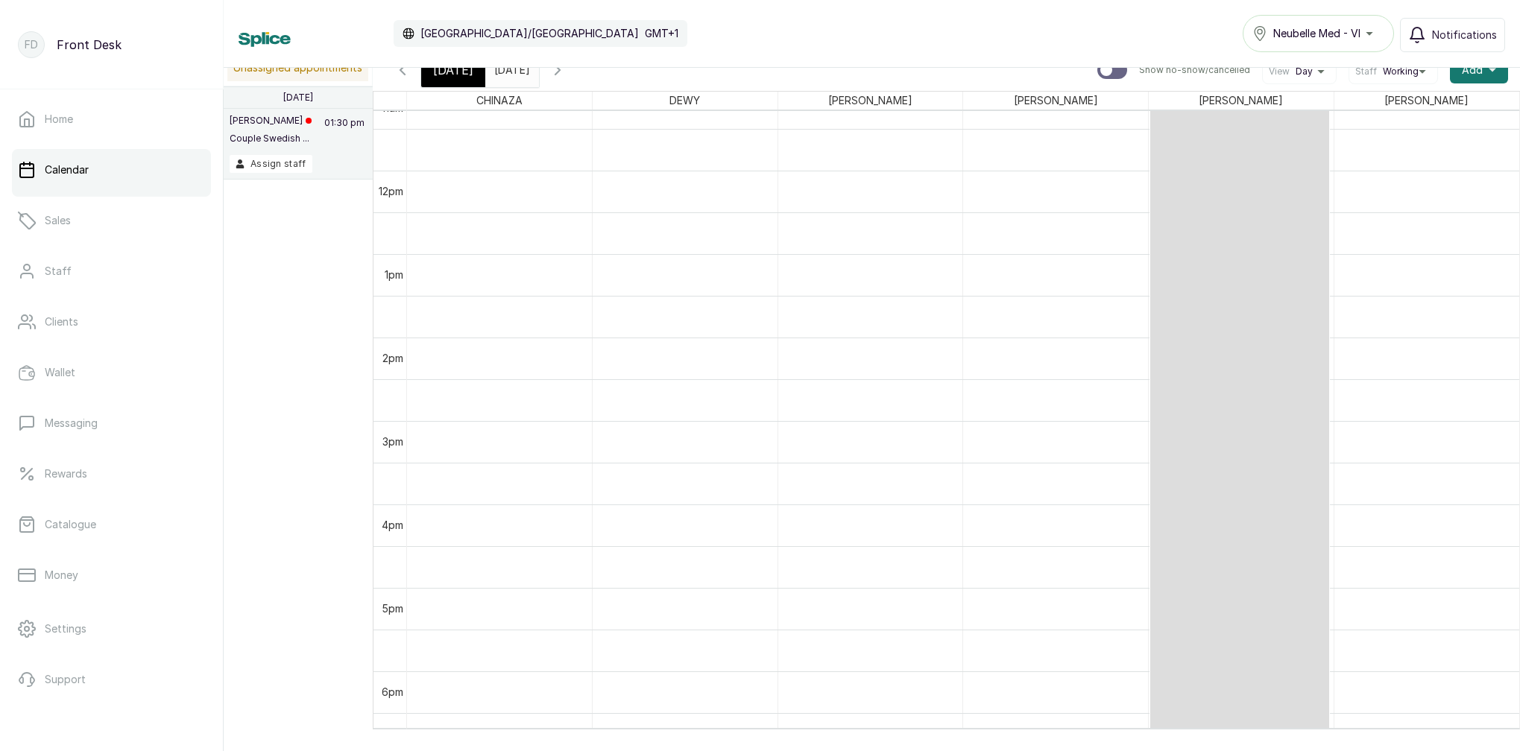
type input "[DATE]"
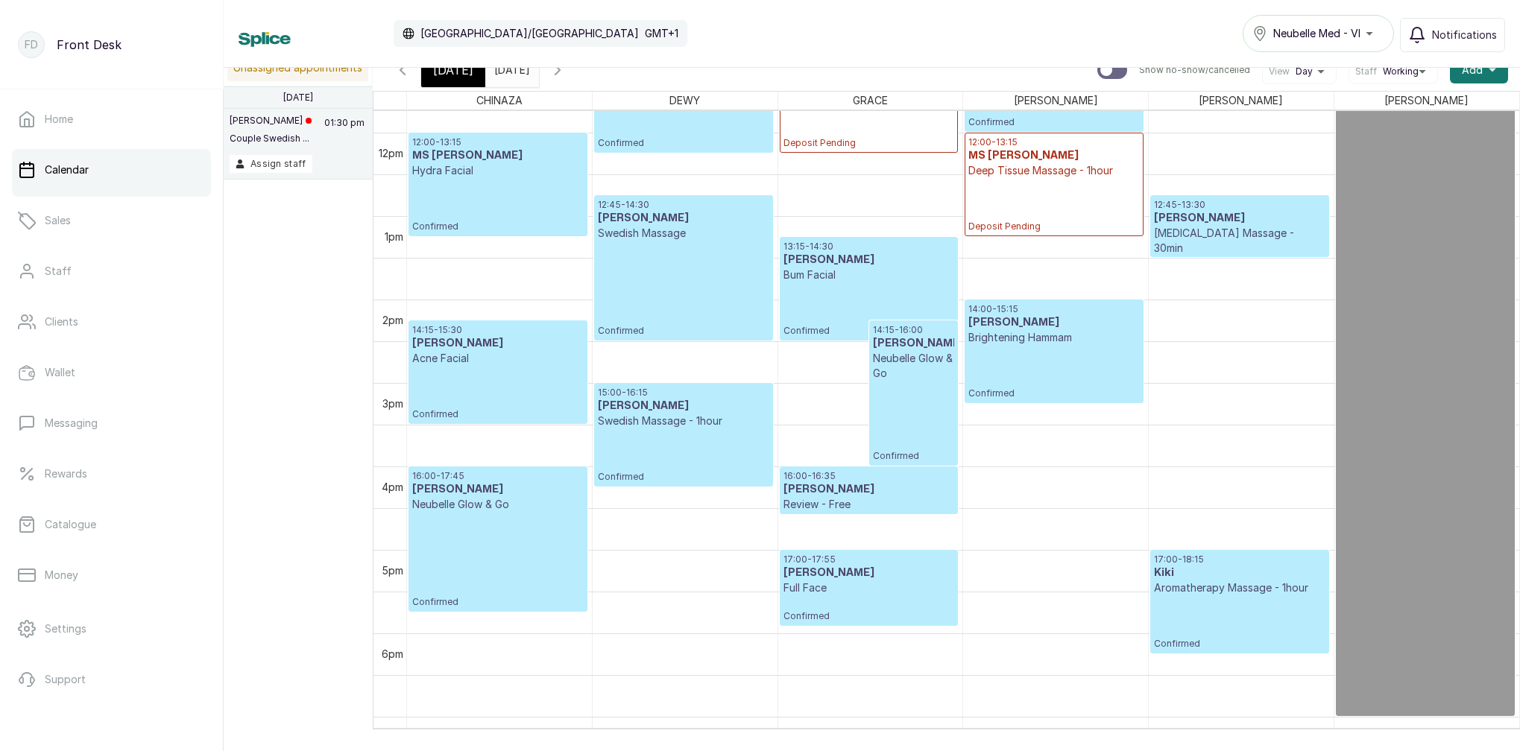
scroll to position [982, 0]
drag, startPoint x: 473, startPoint y: 78, endPoint x: 493, endPoint y: 82, distance: 19.7
click at [473, 79] on div "[DATE]" at bounding box center [453, 70] width 64 height 34
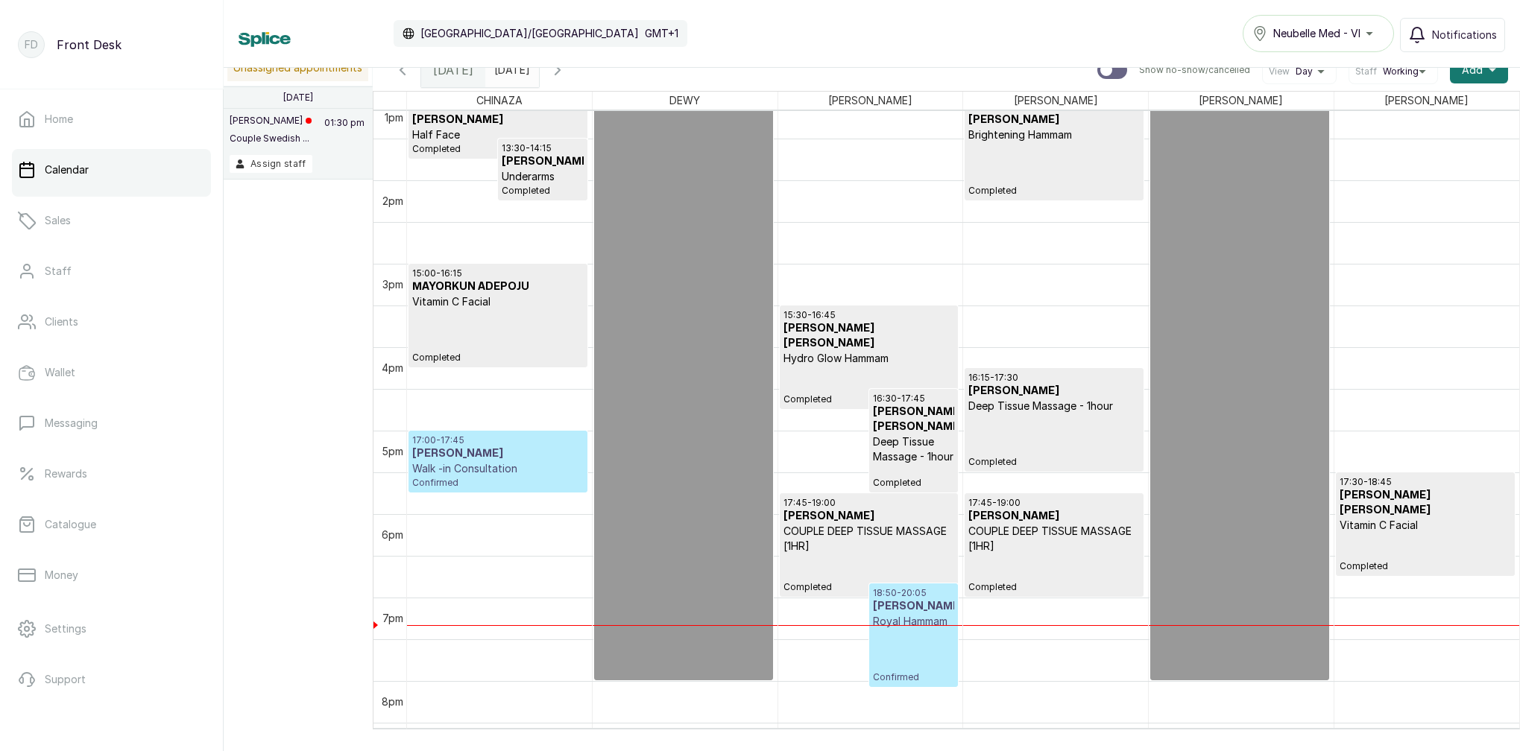
scroll to position [1134, 0]
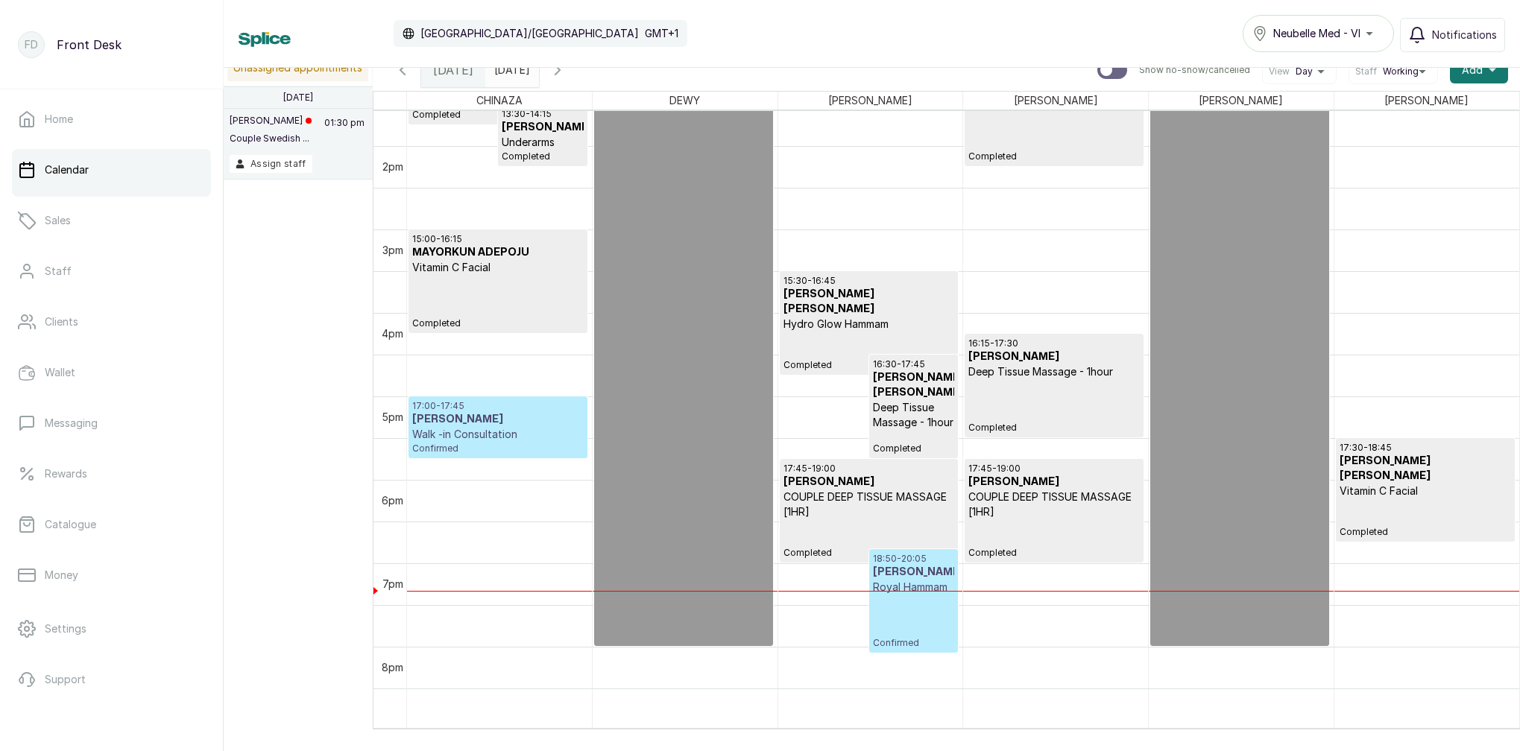
click at [512, 436] on p "Walk -in Consultation" at bounding box center [497, 434] width 171 height 15
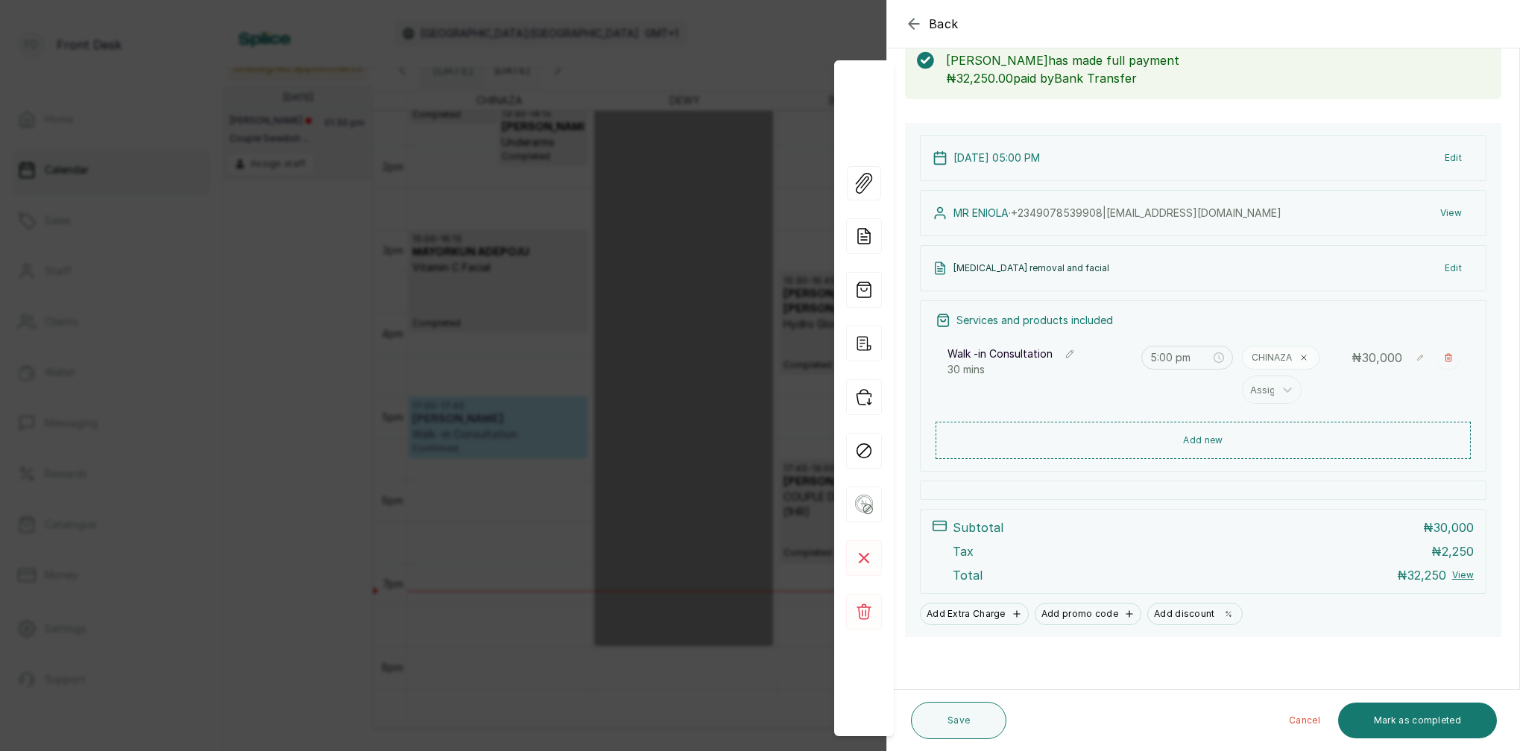
drag, startPoint x: 1447, startPoint y: 358, endPoint x: 1415, endPoint y: 362, distance: 32.3
click at [1447, 358] on icon "button" at bounding box center [1448, 357] width 9 height 9
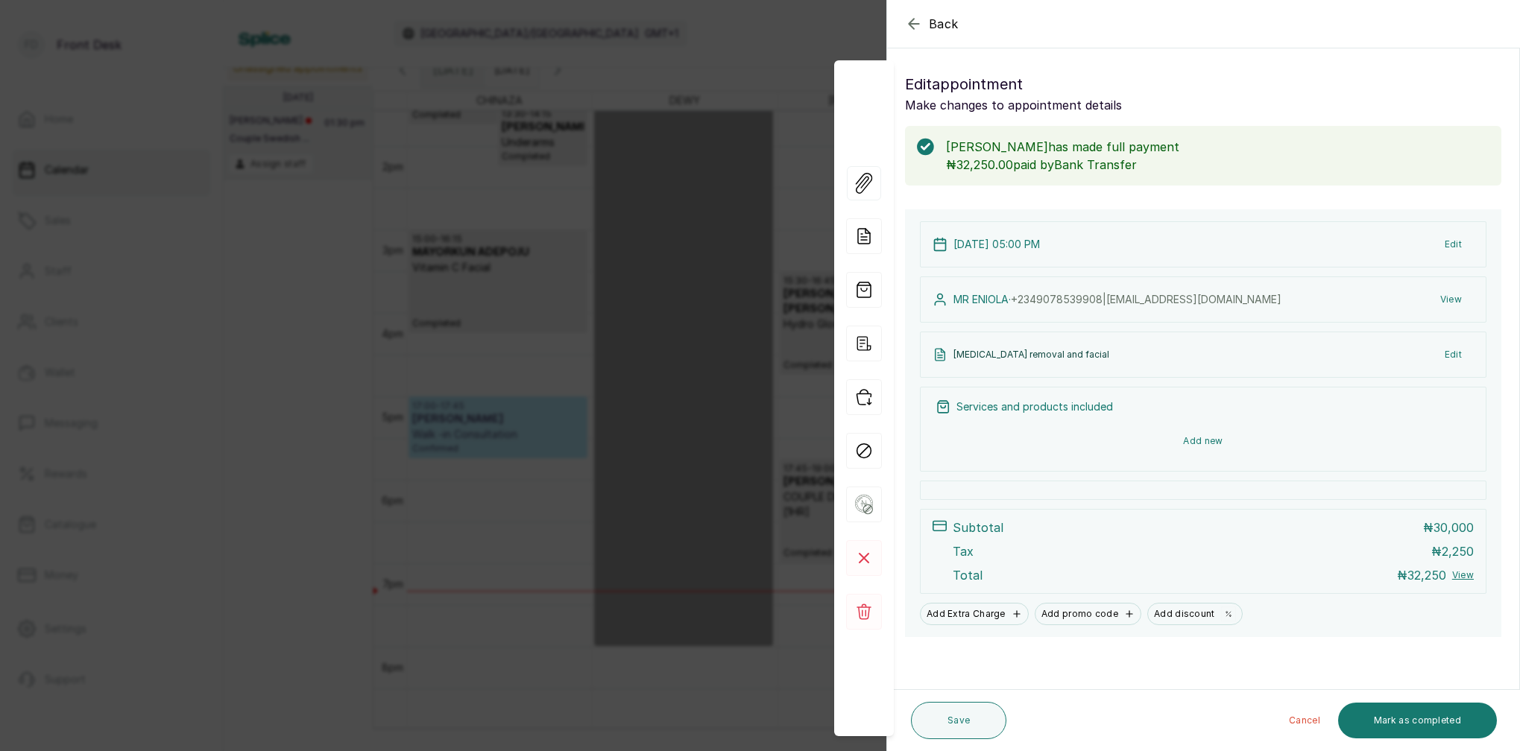
scroll to position [0, 0]
click at [1201, 440] on button "Add new" at bounding box center [1202, 441] width 535 height 36
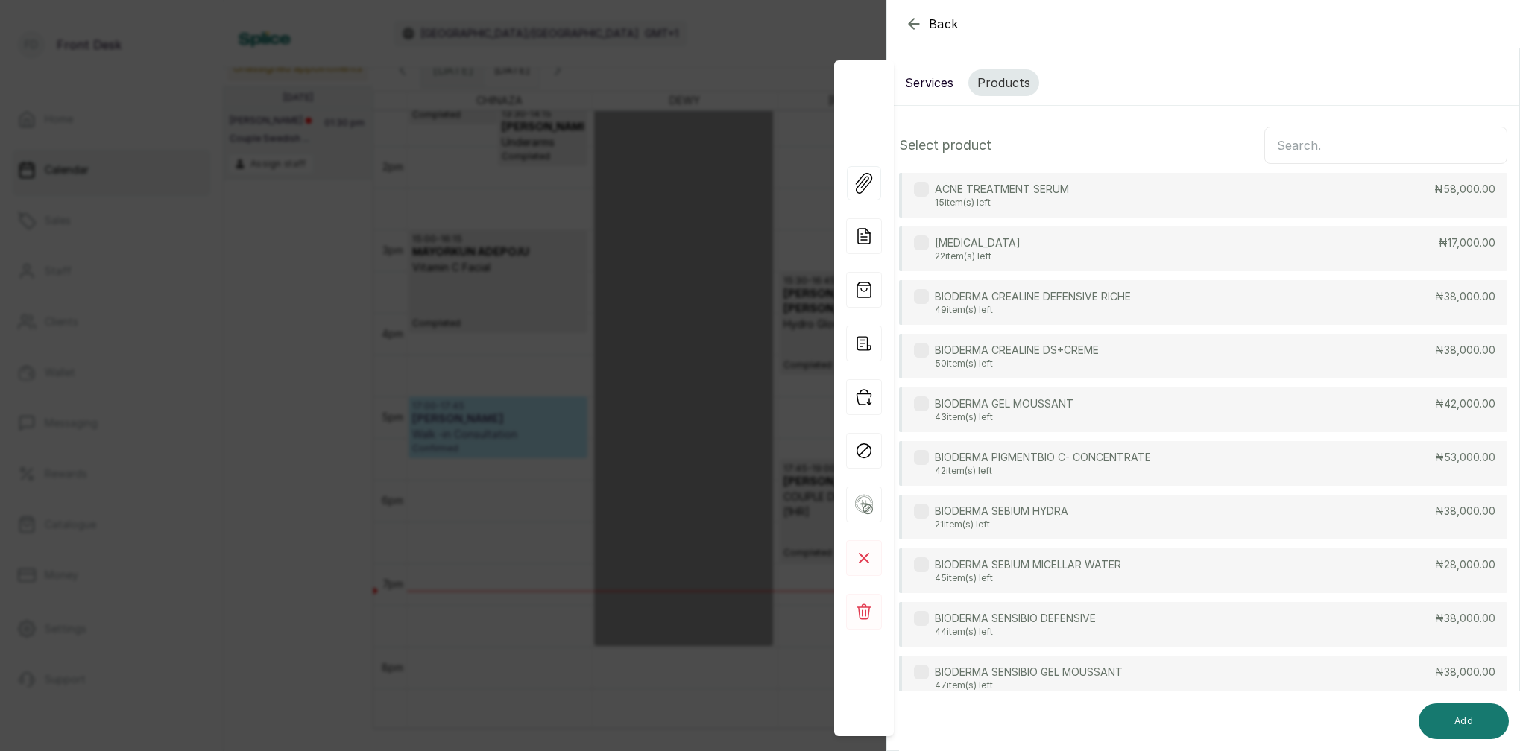
click at [1207, 197] on div "ACNE TREATMENT SERUM 15 item(s) left ₦58,000.00" at bounding box center [1203, 195] width 608 height 45
click at [1241, 190] on div "ACNE TREATMENT SERUM 15 item(s) left ₦58,000.00" at bounding box center [1203, 195] width 608 height 45
click at [1316, 148] on input "text" at bounding box center [1385, 145] width 243 height 37
type input "K"
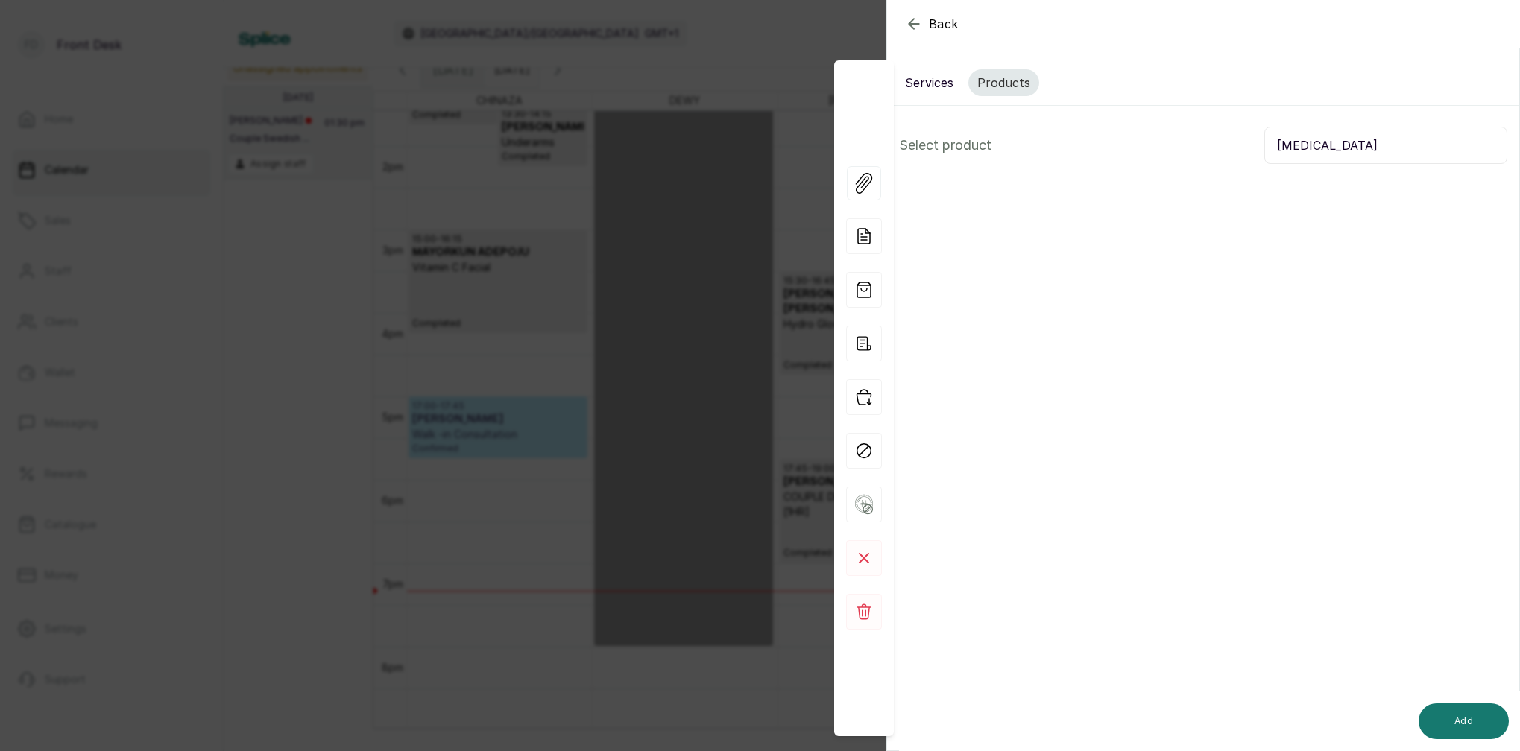
click at [1340, 143] on input "KELOID" at bounding box center [1385, 145] width 243 height 37
type input "KELOI"
click at [933, 86] on button "Services" at bounding box center [929, 82] width 66 height 27
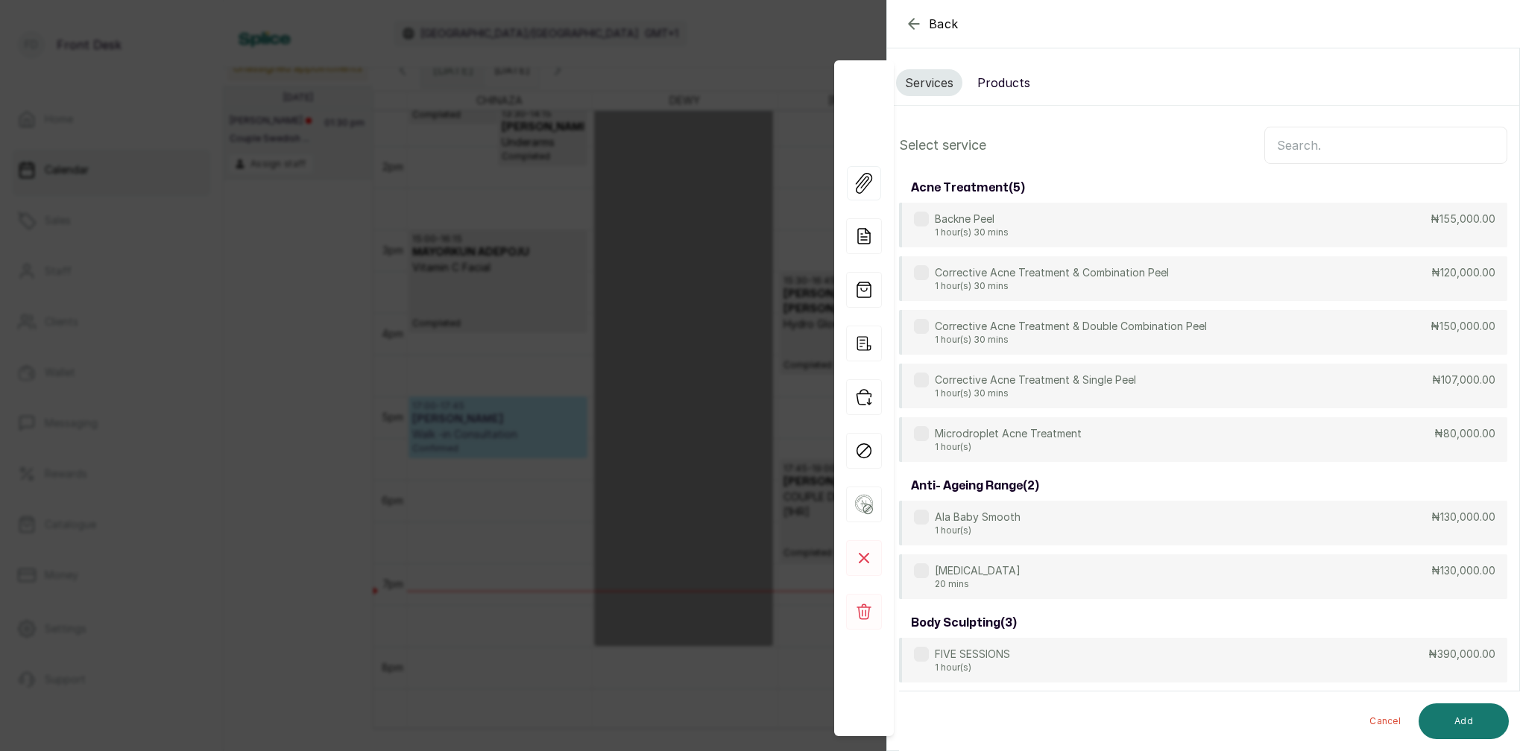
click at [1300, 139] on input "text" at bounding box center [1385, 145] width 243 height 37
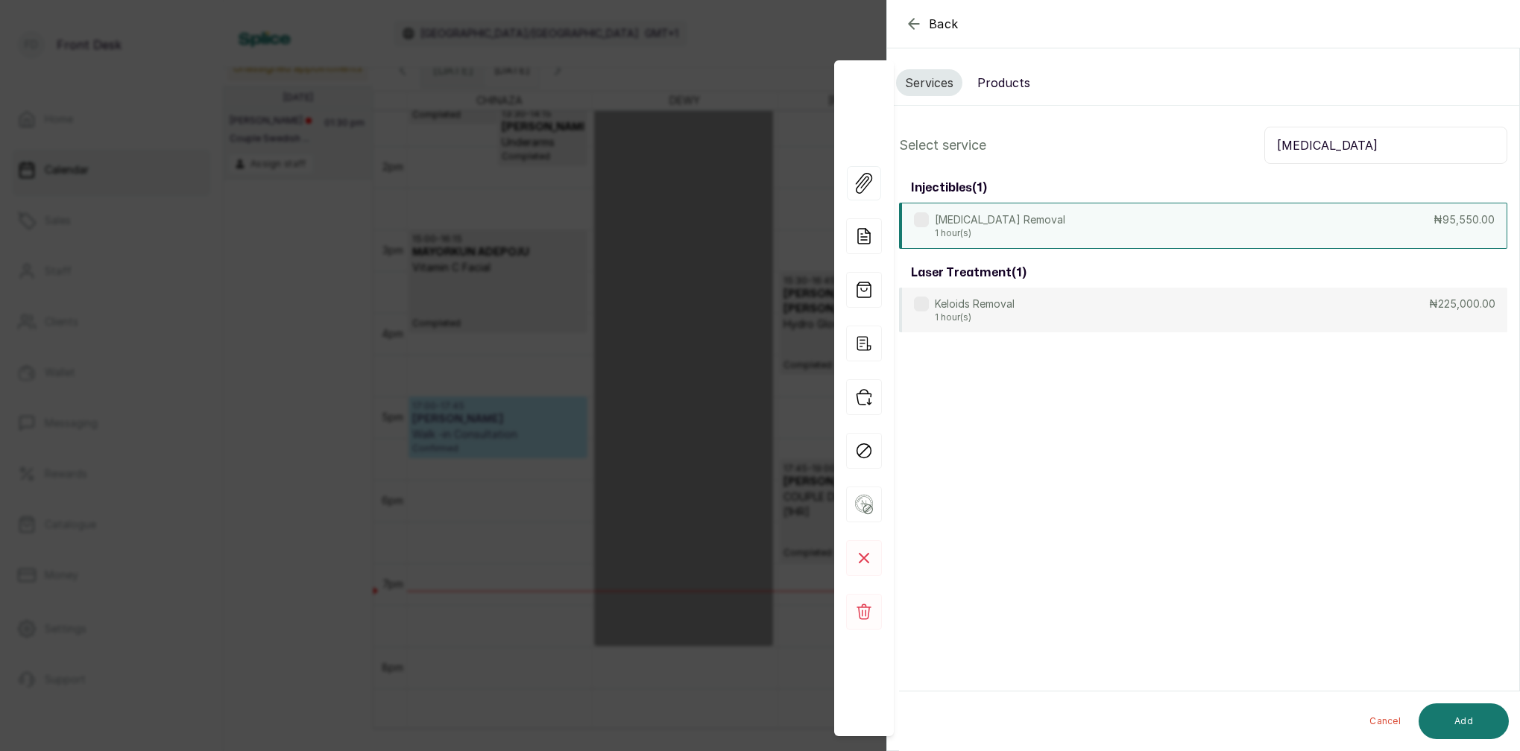
type input "KELOID"
drag, startPoint x: 991, startPoint y: 223, endPoint x: 1030, endPoint y: 234, distance: 40.3
click at [999, 224] on p "[MEDICAL_DATA] Removal" at bounding box center [1000, 219] width 130 height 15
click at [992, 224] on p "[MEDICAL_DATA] Removal" at bounding box center [1000, 219] width 130 height 15
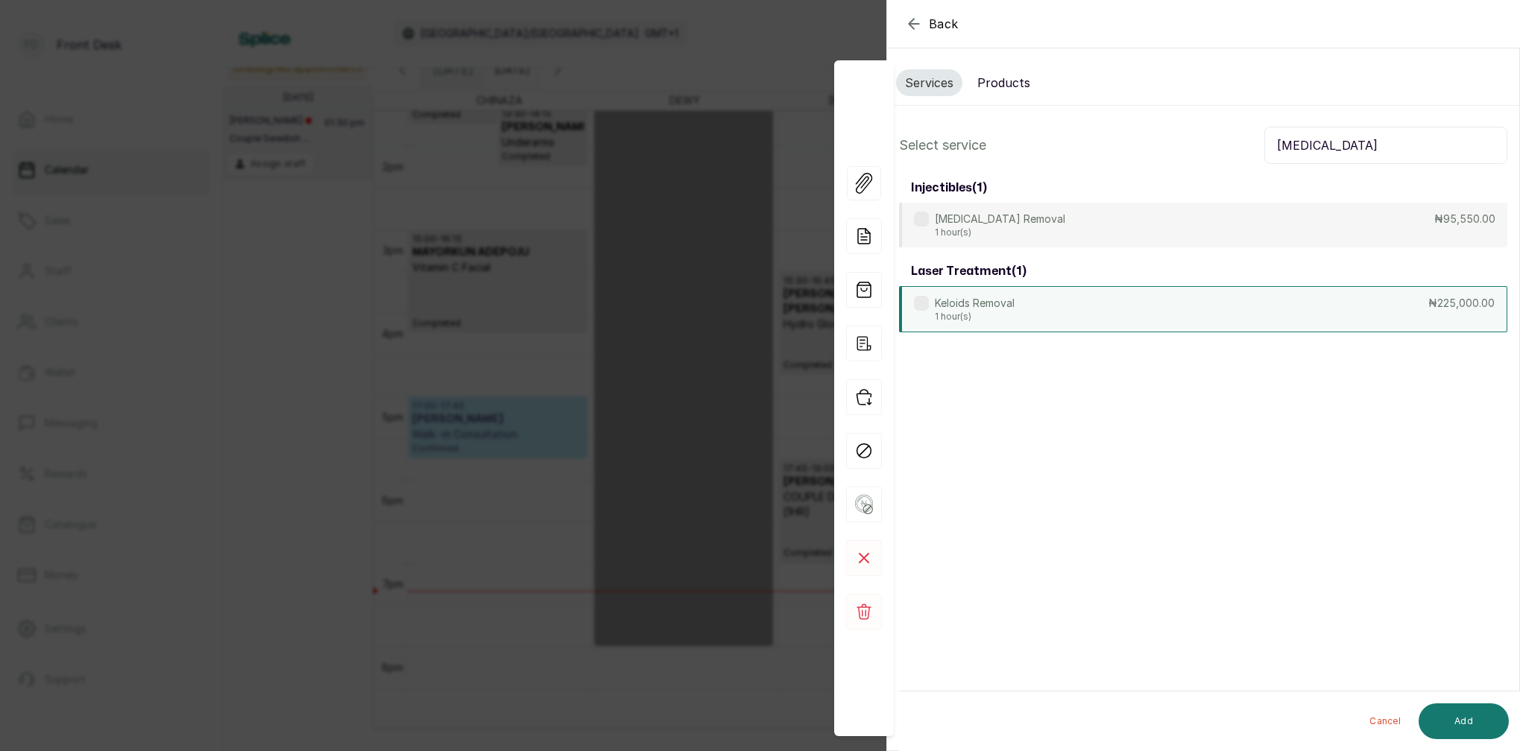
drag, startPoint x: 1017, startPoint y: 312, endPoint x: 1079, endPoint y: 329, distance: 64.2
click at [1017, 312] on div "Keloids Removal 1 hour(s) ₦225,000.00" at bounding box center [1203, 309] width 608 height 46
click at [1472, 716] on button "Add" at bounding box center [1463, 722] width 90 height 36
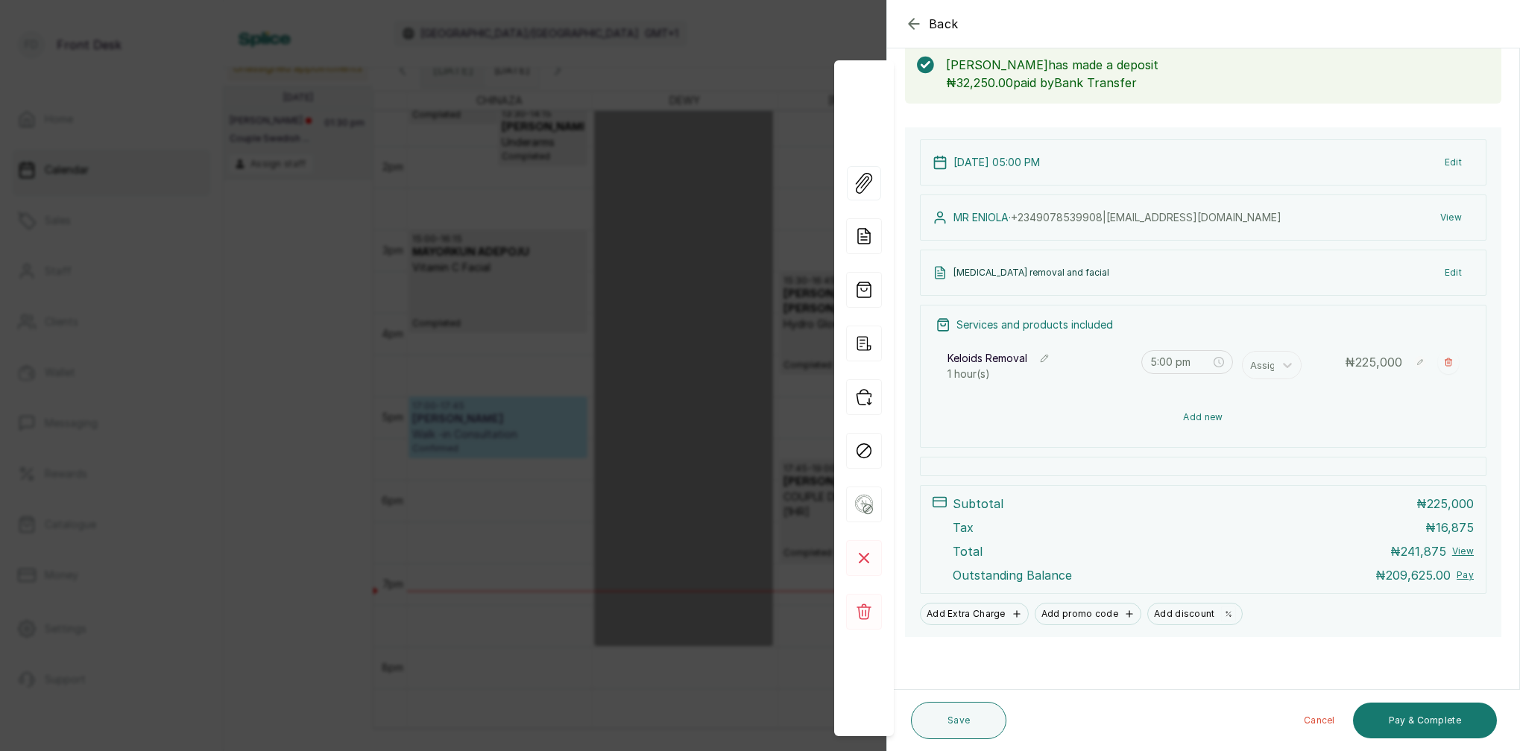
scroll to position [82, 0]
click at [1199, 414] on button "Add new" at bounding box center [1202, 417] width 535 height 36
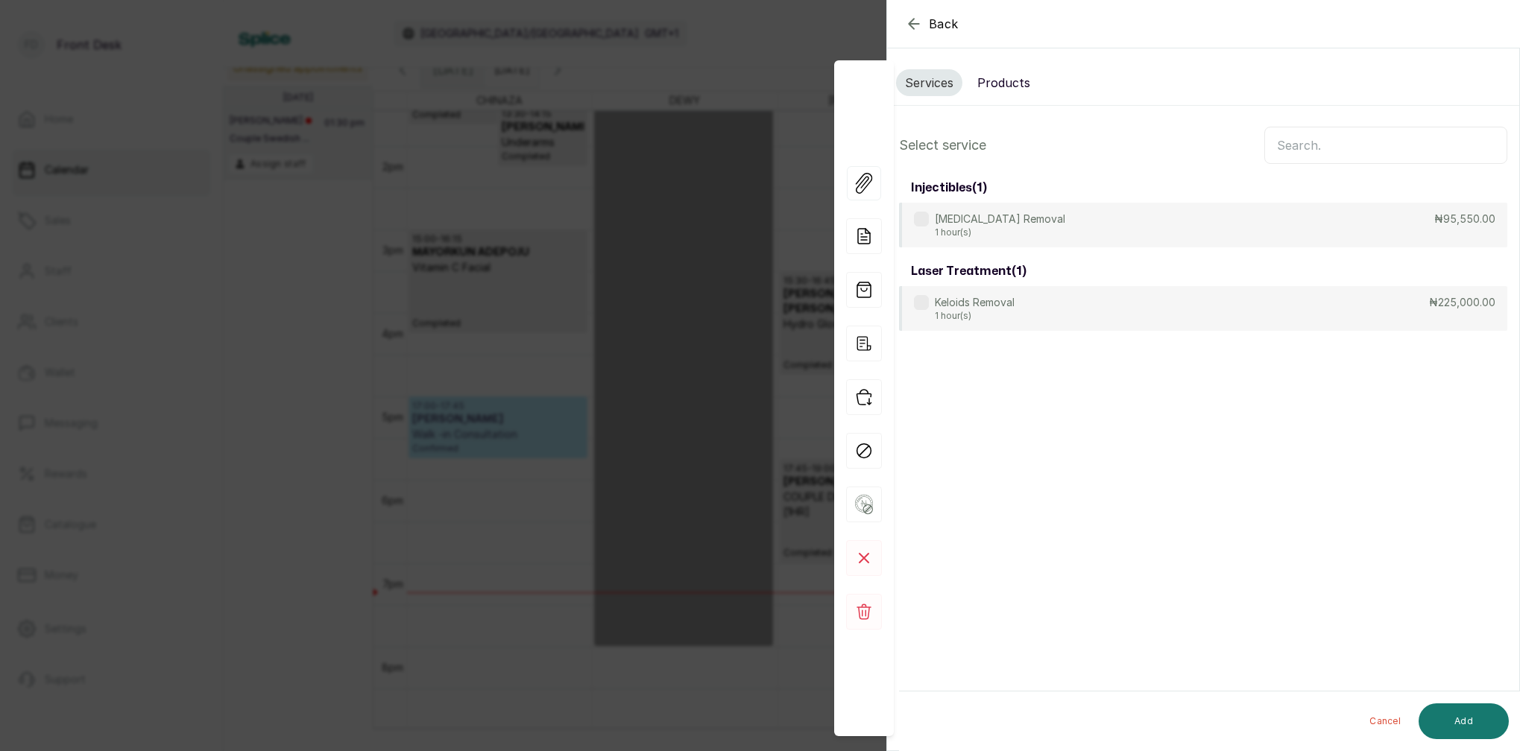
drag, startPoint x: 1005, startPoint y: 82, endPoint x: 1150, endPoint y: 113, distance: 148.5
click at [1006, 83] on button "Products" at bounding box center [1003, 82] width 71 height 27
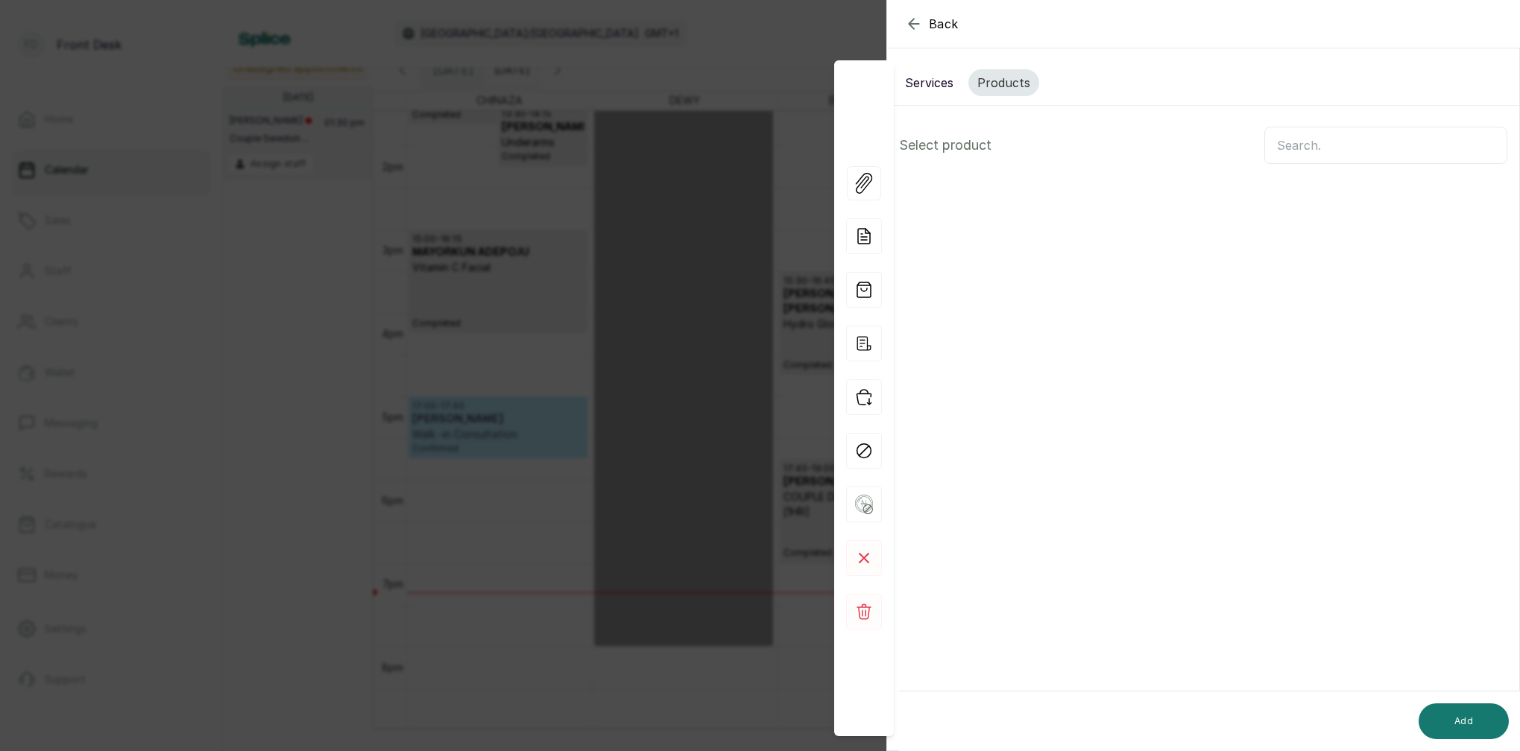
click at [1310, 135] on input "text" at bounding box center [1385, 145] width 243 height 37
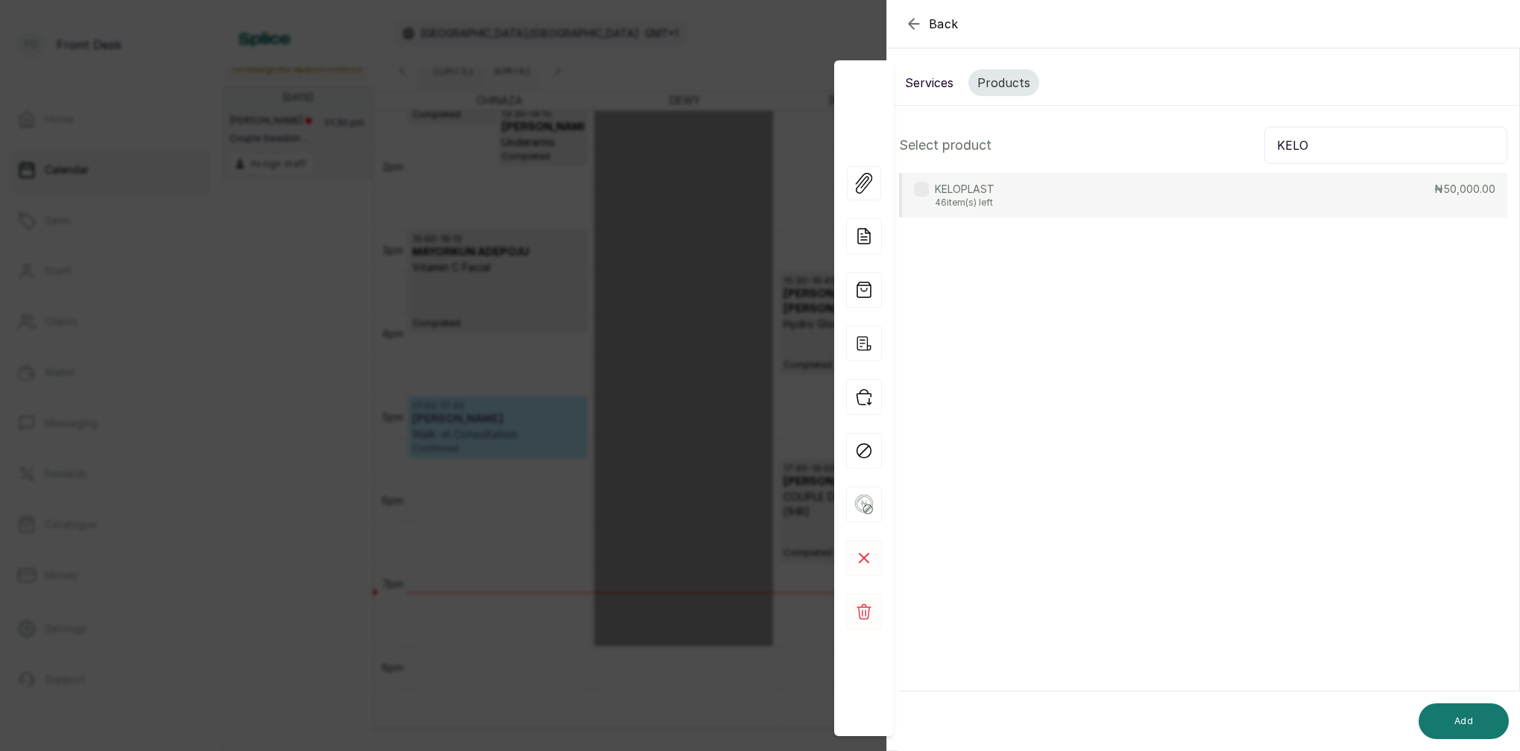
type input "KELO"
drag, startPoint x: 998, startPoint y: 186, endPoint x: 1075, endPoint y: 230, distance: 88.5
click at [999, 186] on div "KELOPLAST 46 item(s) left ₦50,000.00" at bounding box center [1203, 195] width 608 height 45
click at [1453, 721] on button "Add" at bounding box center [1463, 722] width 90 height 36
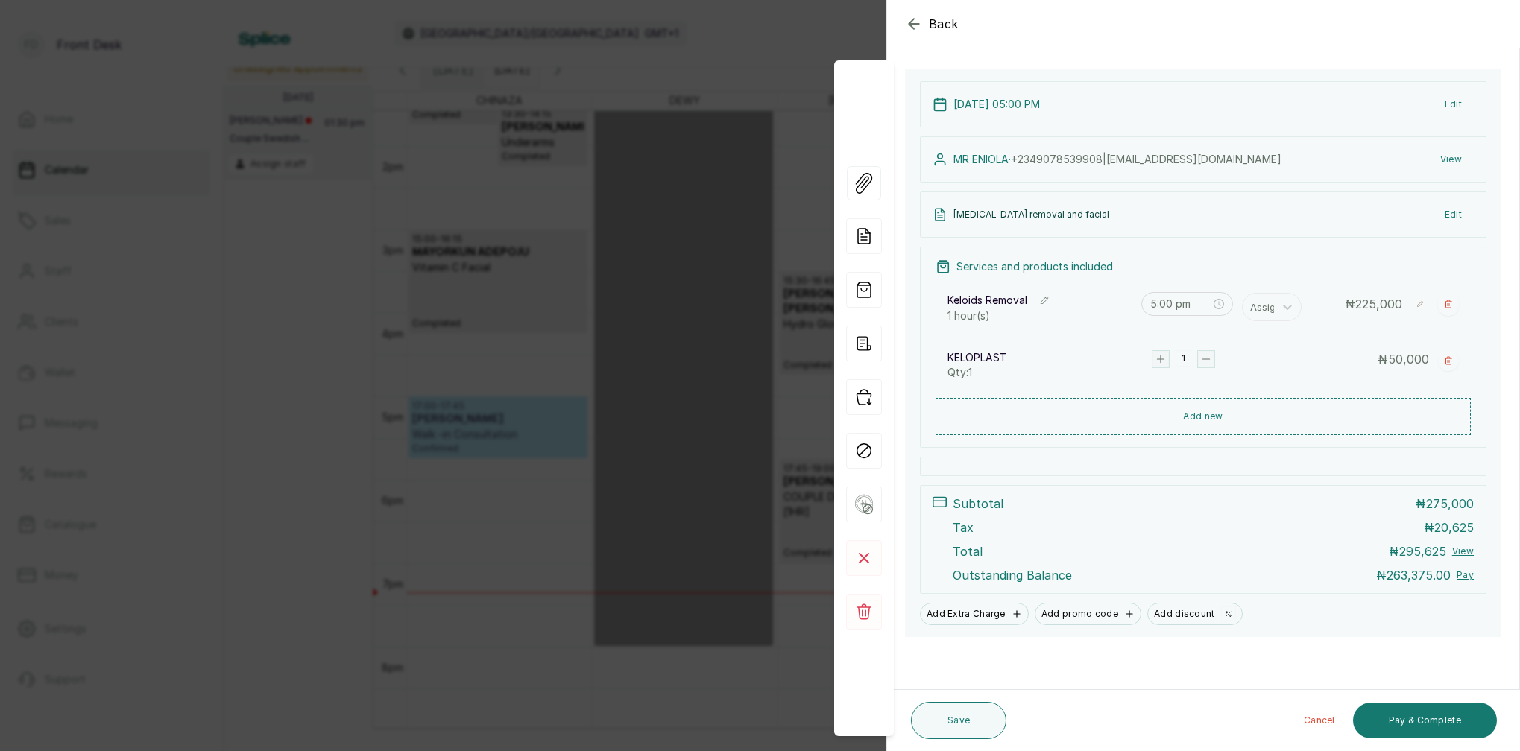
scroll to position [140, 0]
click at [956, 724] on button "Save" at bounding box center [958, 720] width 95 height 37
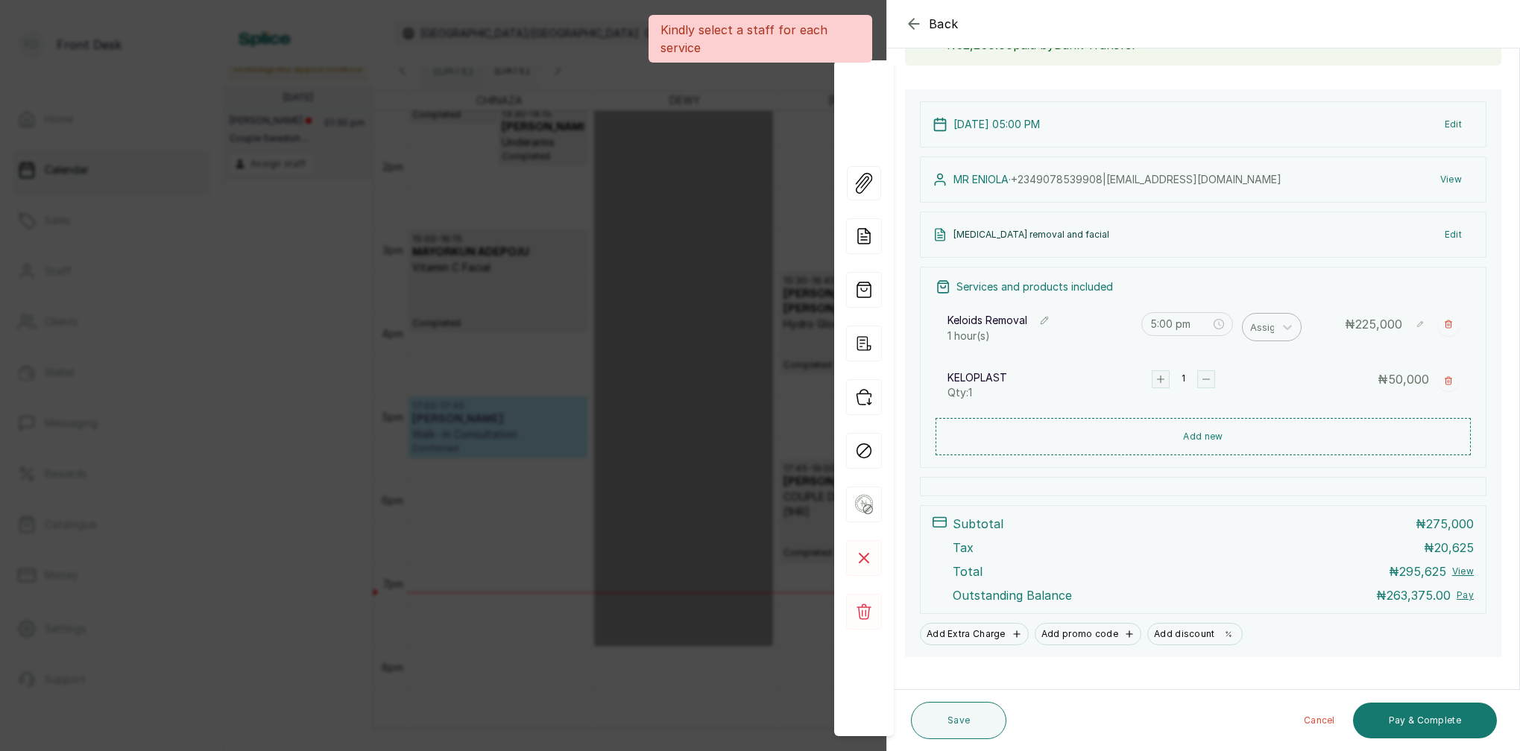
scroll to position [121, 0]
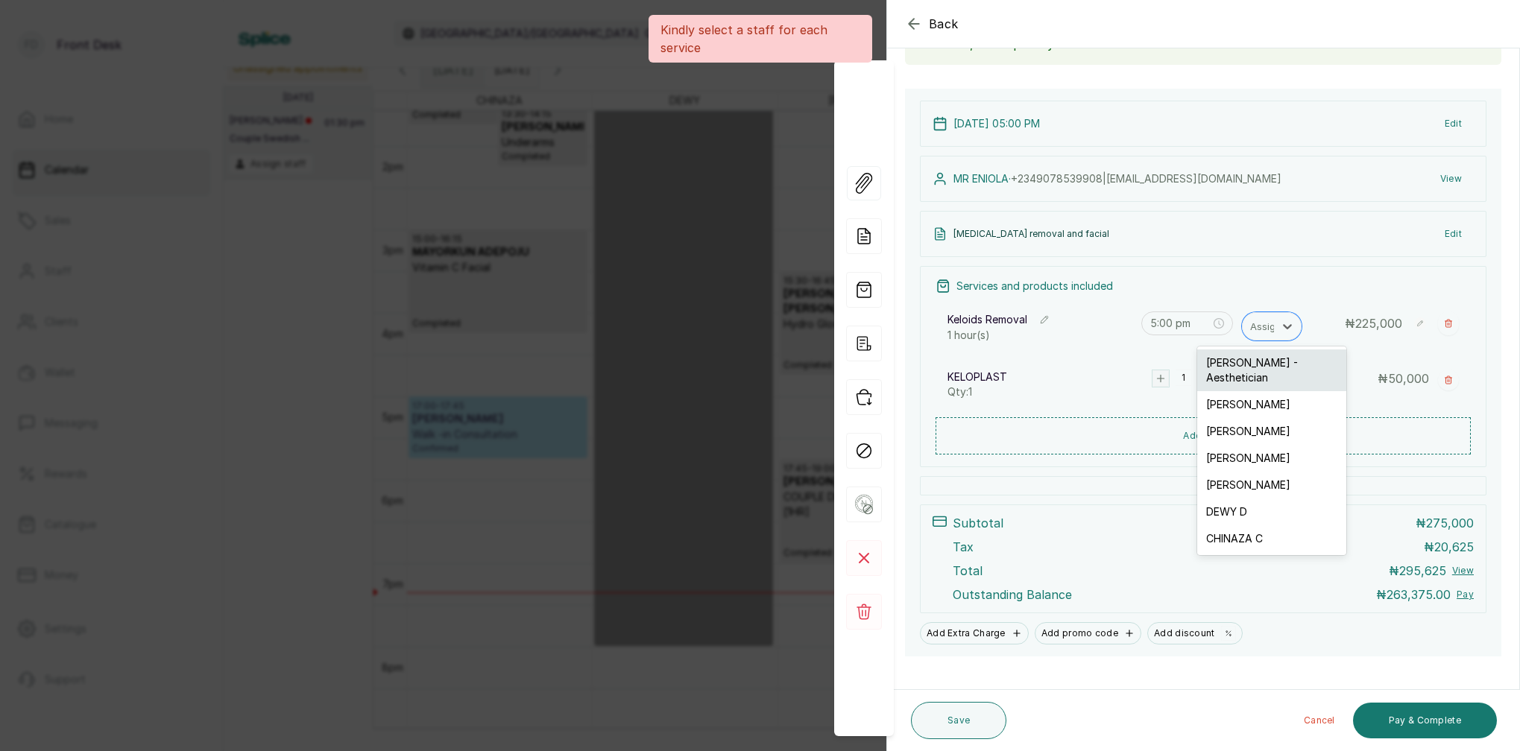
drag, startPoint x: 1260, startPoint y: 323, endPoint x: 1245, endPoint y: 372, distance: 50.5
click at [1260, 323] on div "Assign" at bounding box center [1265, 326] width 31 height 16
click at [1232, 474] on div "[PERSON_NAME]" at bounding box center [1271, 485] width 149 height 27
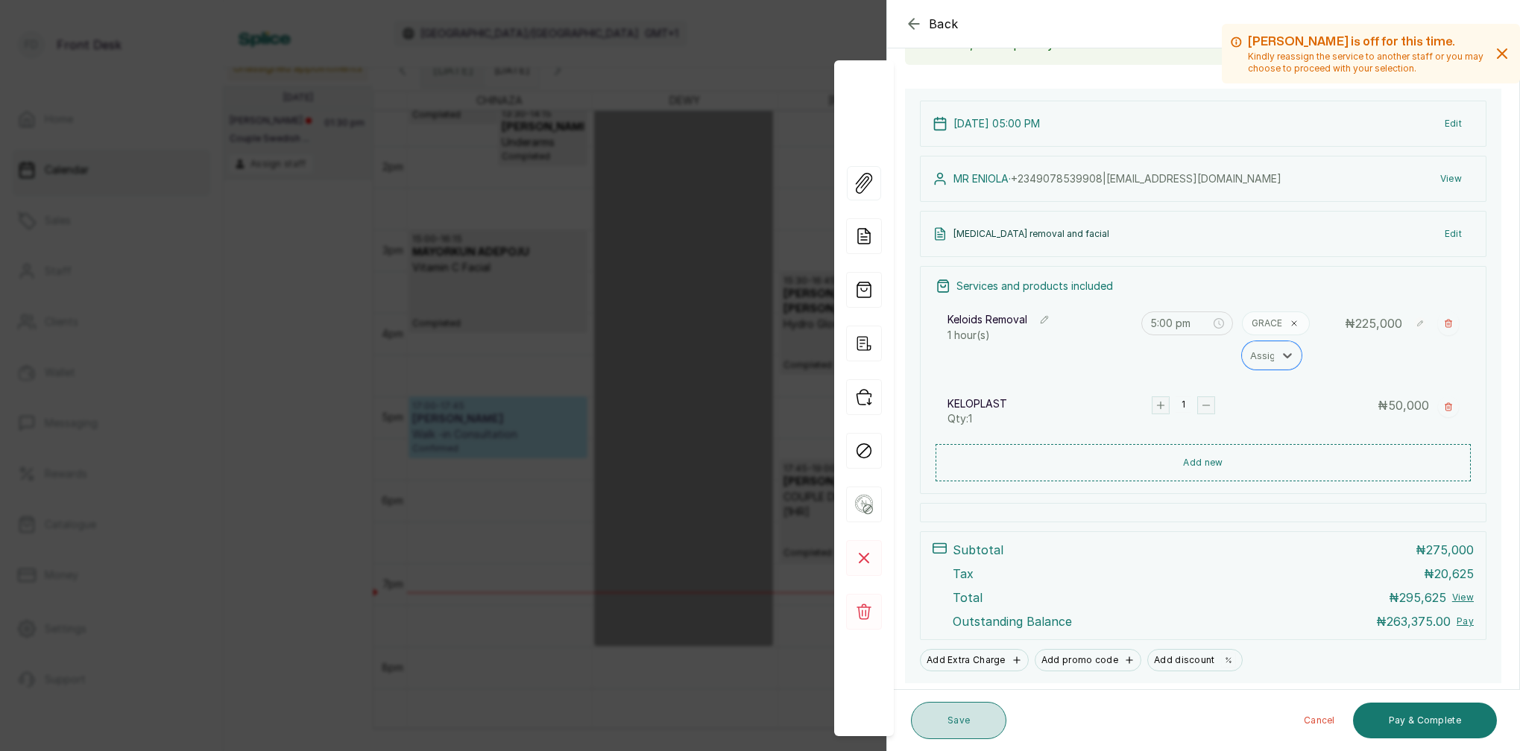
click at [976, 724] on button "Save" at bounding box center [958, 720] width 95 height 37
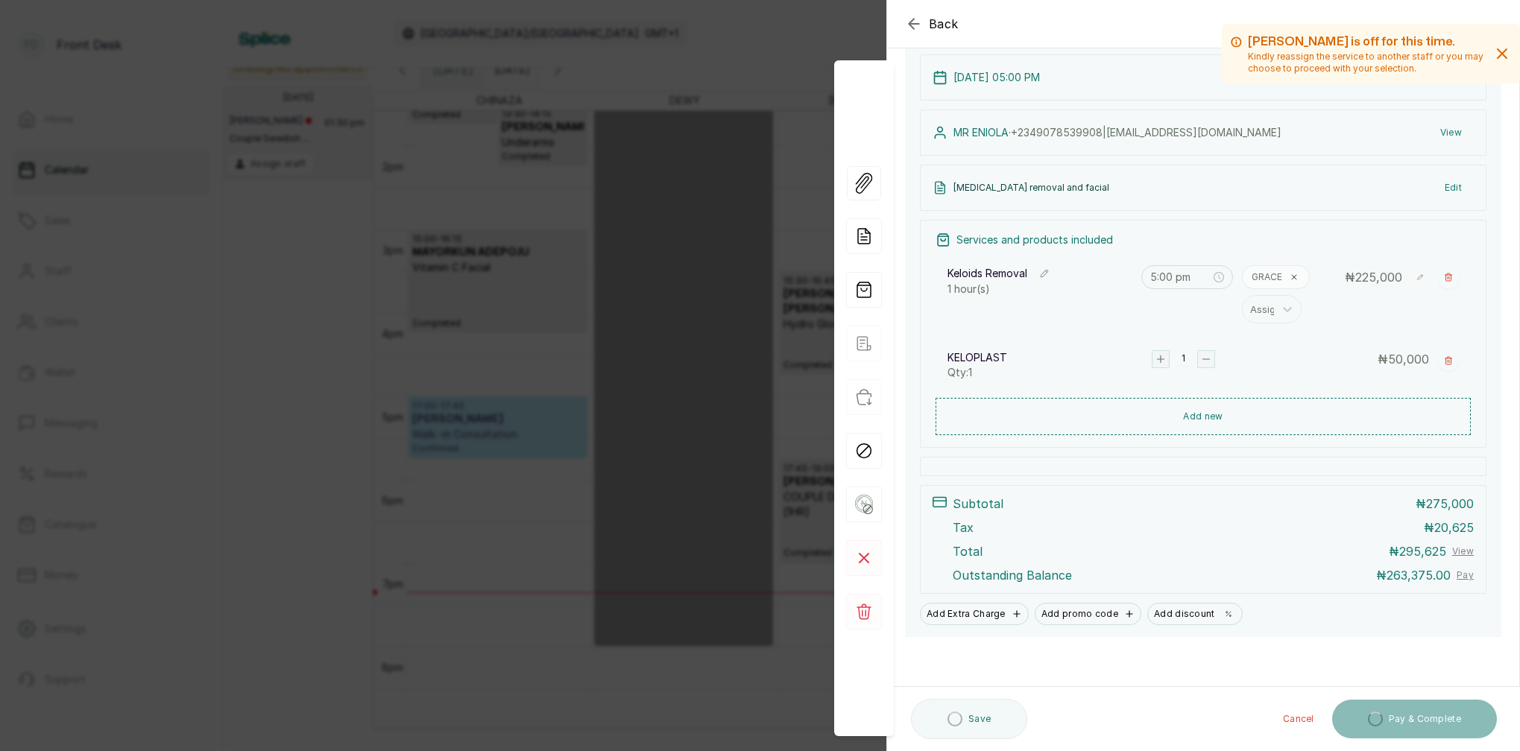
scroll to position [167, 0]
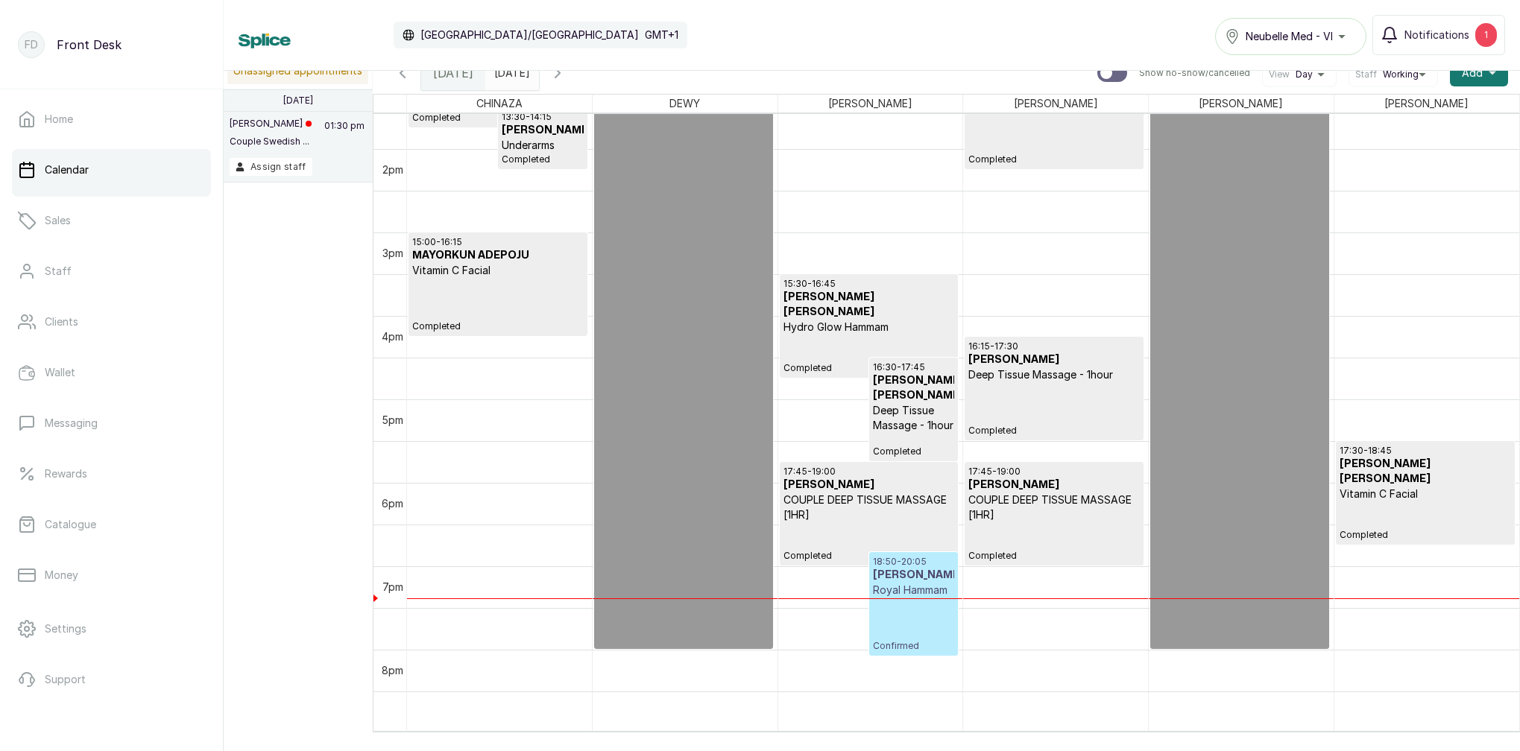
click at [510, 77] on input "[DATE]" at bounding box center [498, 69] width 24 height 25
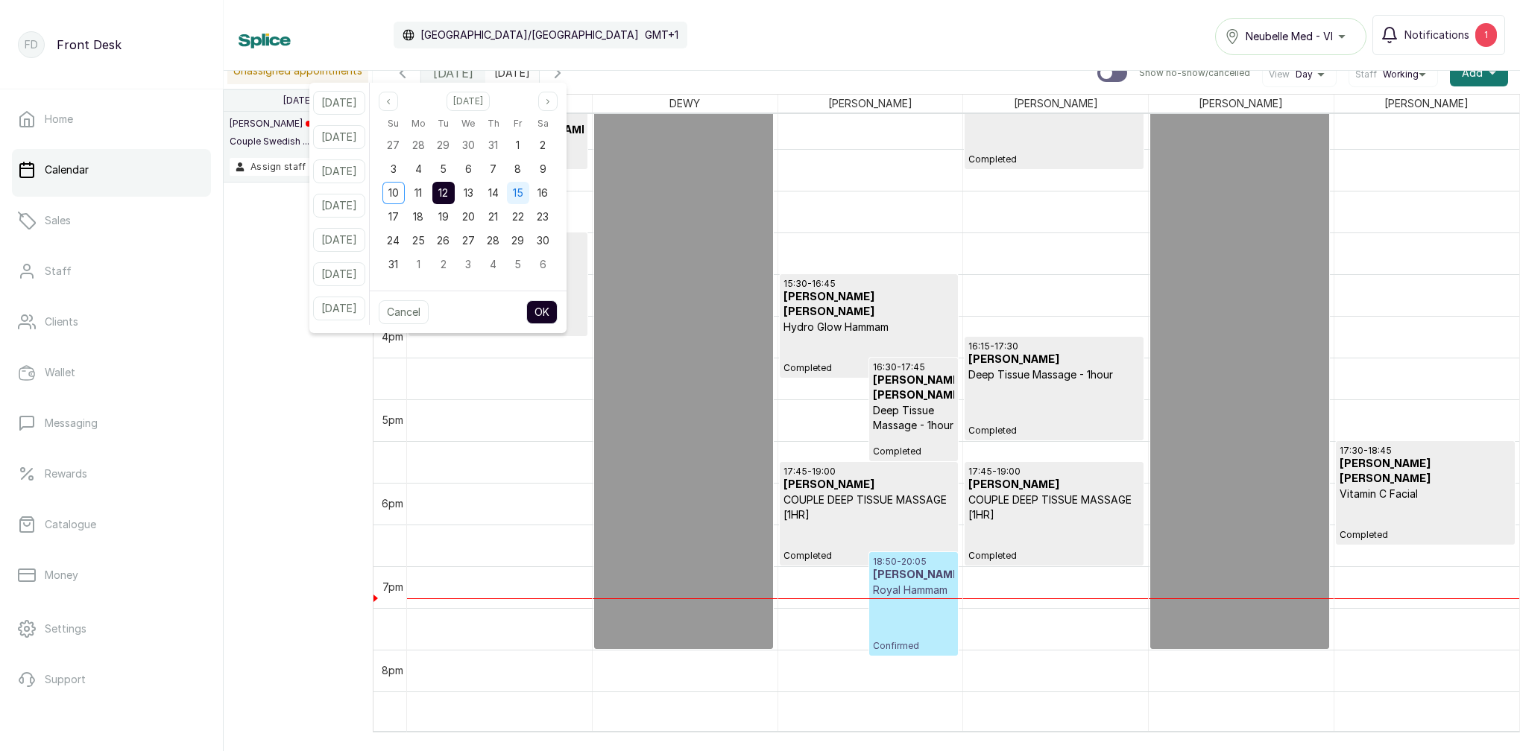
click at [523, 195] on span "15" at bounding box center [518, 192] width 10 height 13
click at [557, 307] on button "OK" at bounding box center [541, 312] width 31 height 24
type input "[DATE]"
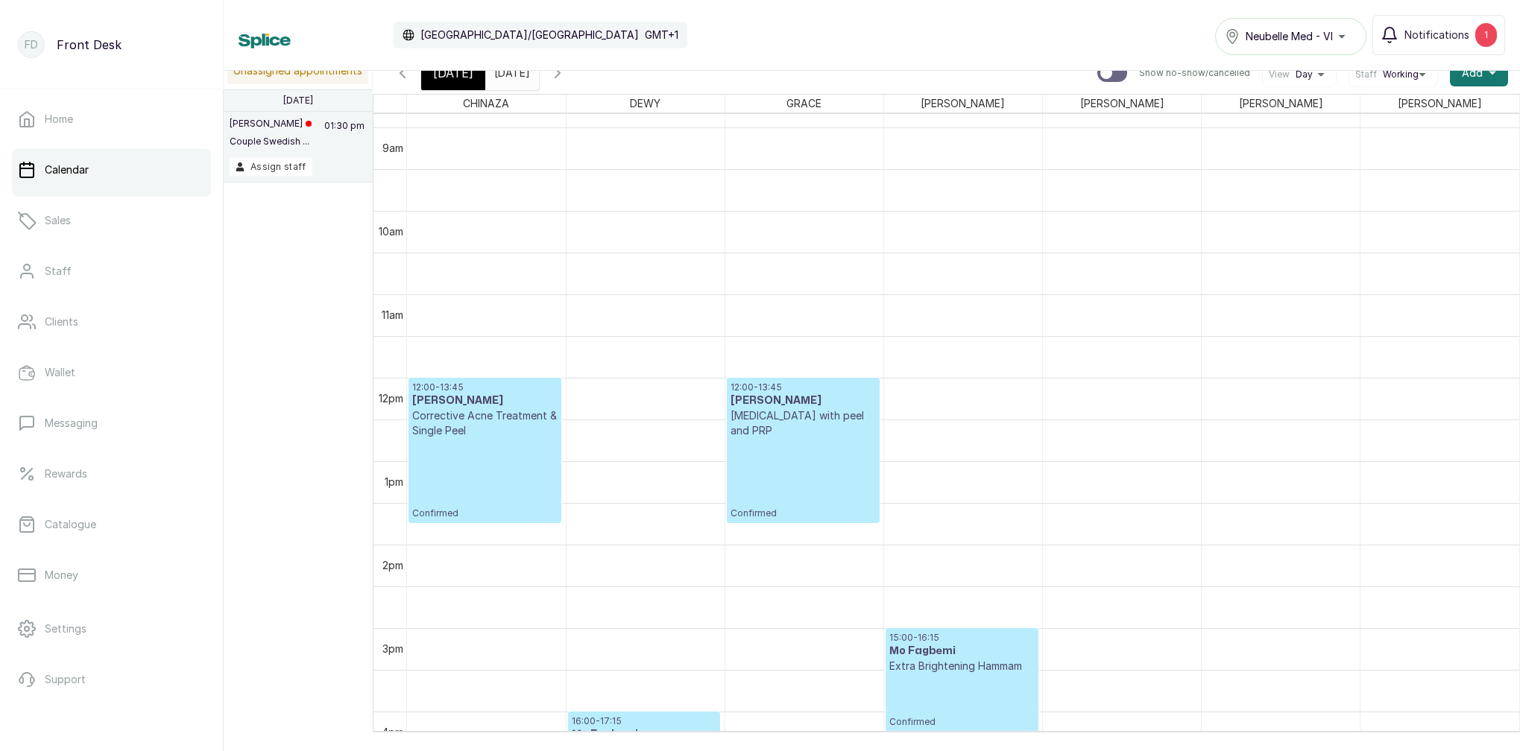
scroll to position [739, 0]
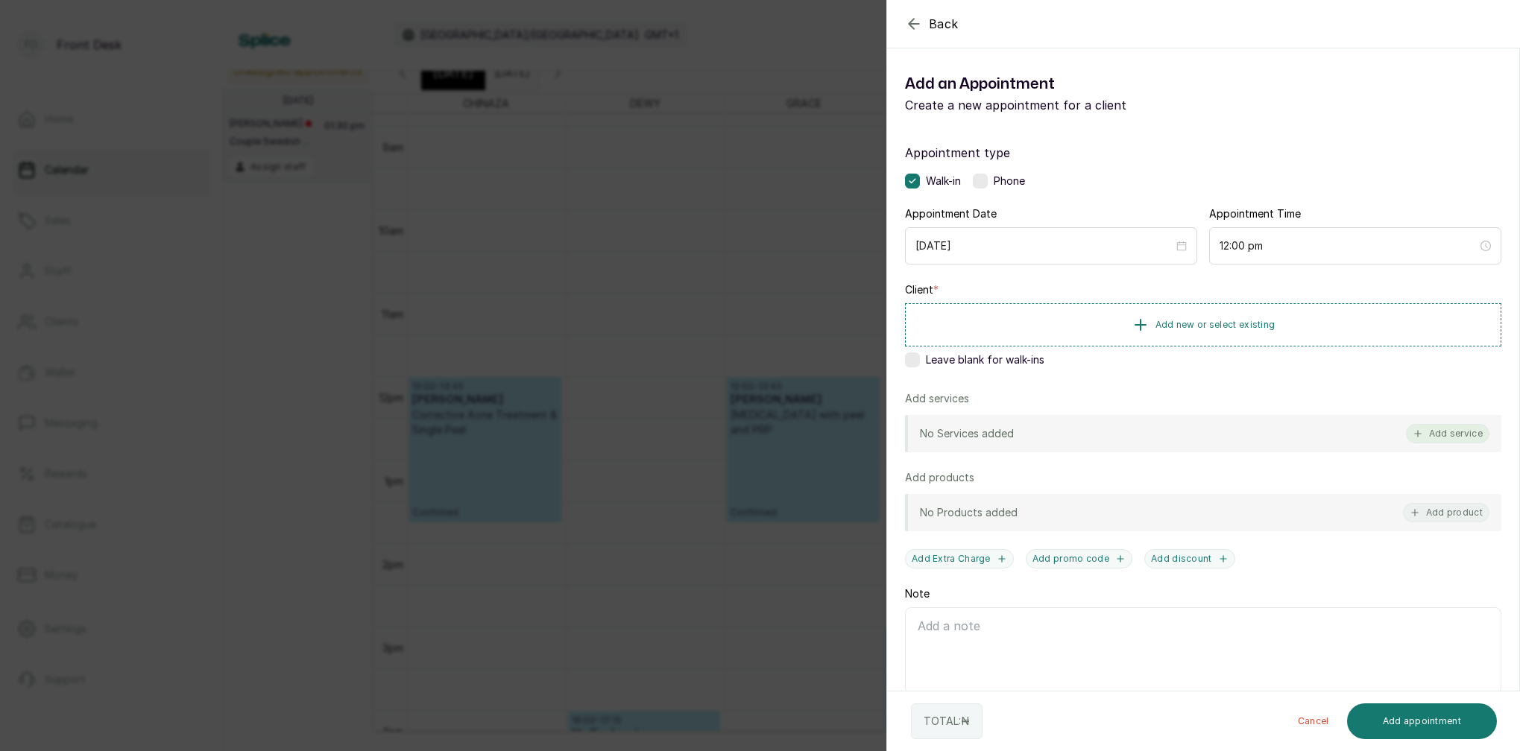
click at [1470, 436] on button "Add service" at bounding box center [1447, 433] width 83 height 19
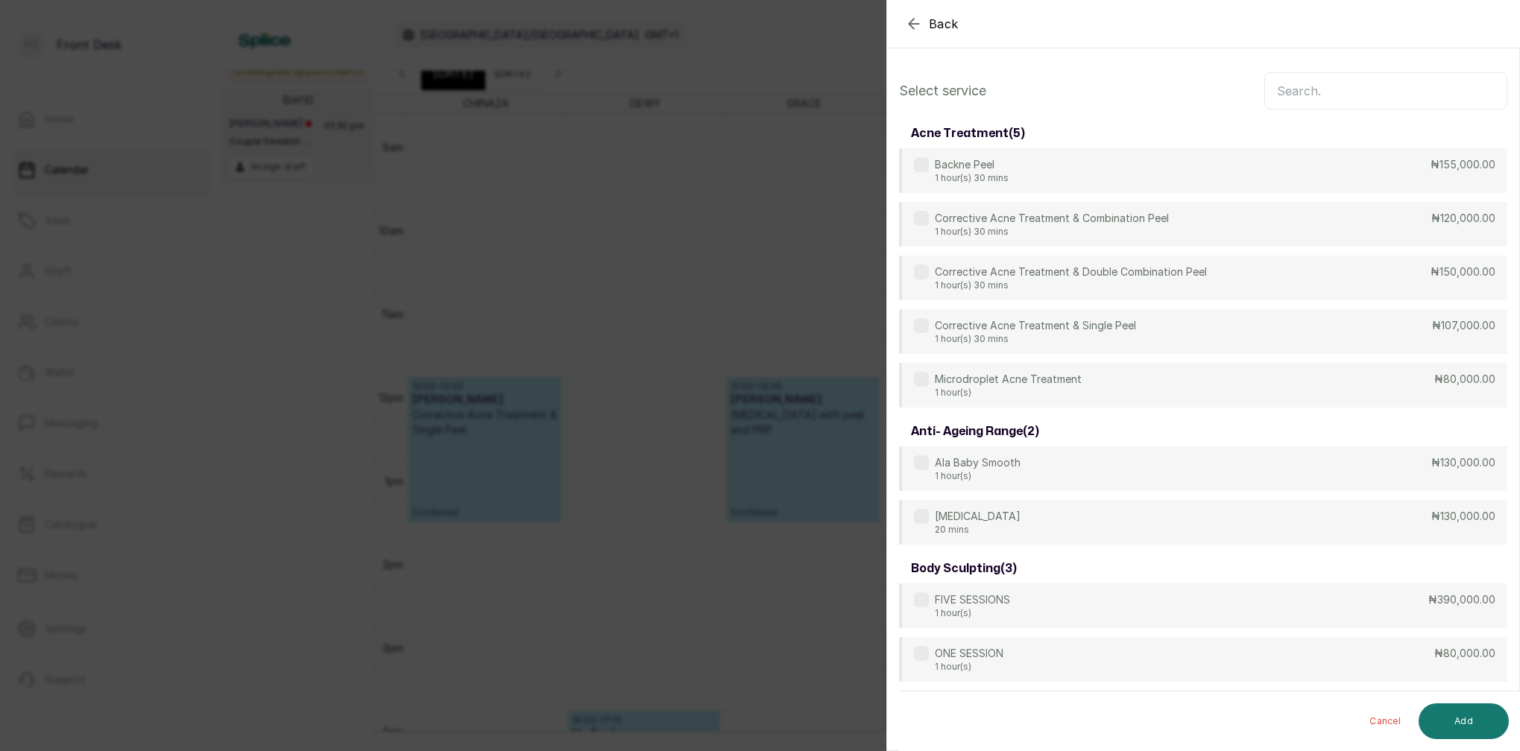
click at [1323, 99] on input "text" at bounding box center [1385, 90] width 243 height 37
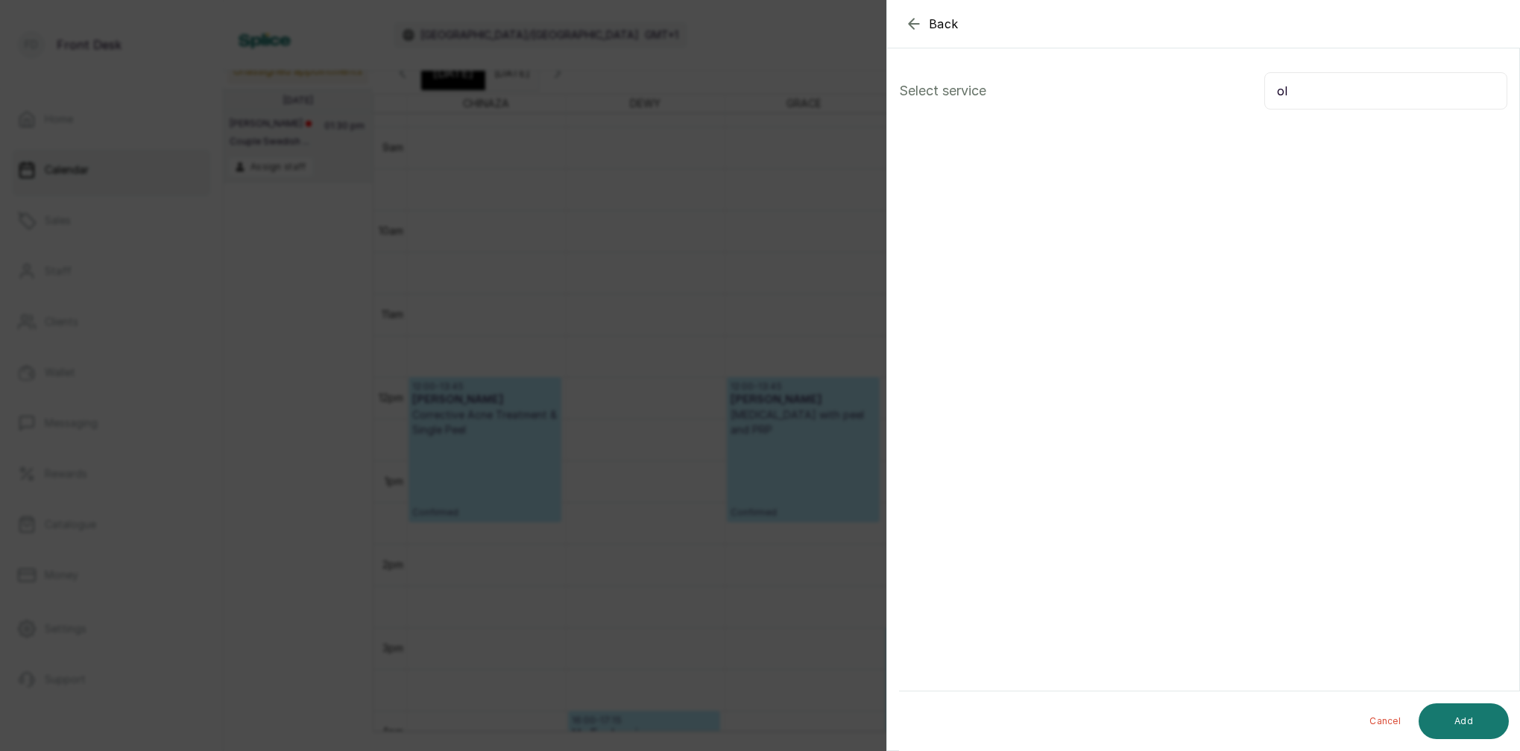
type input "o"
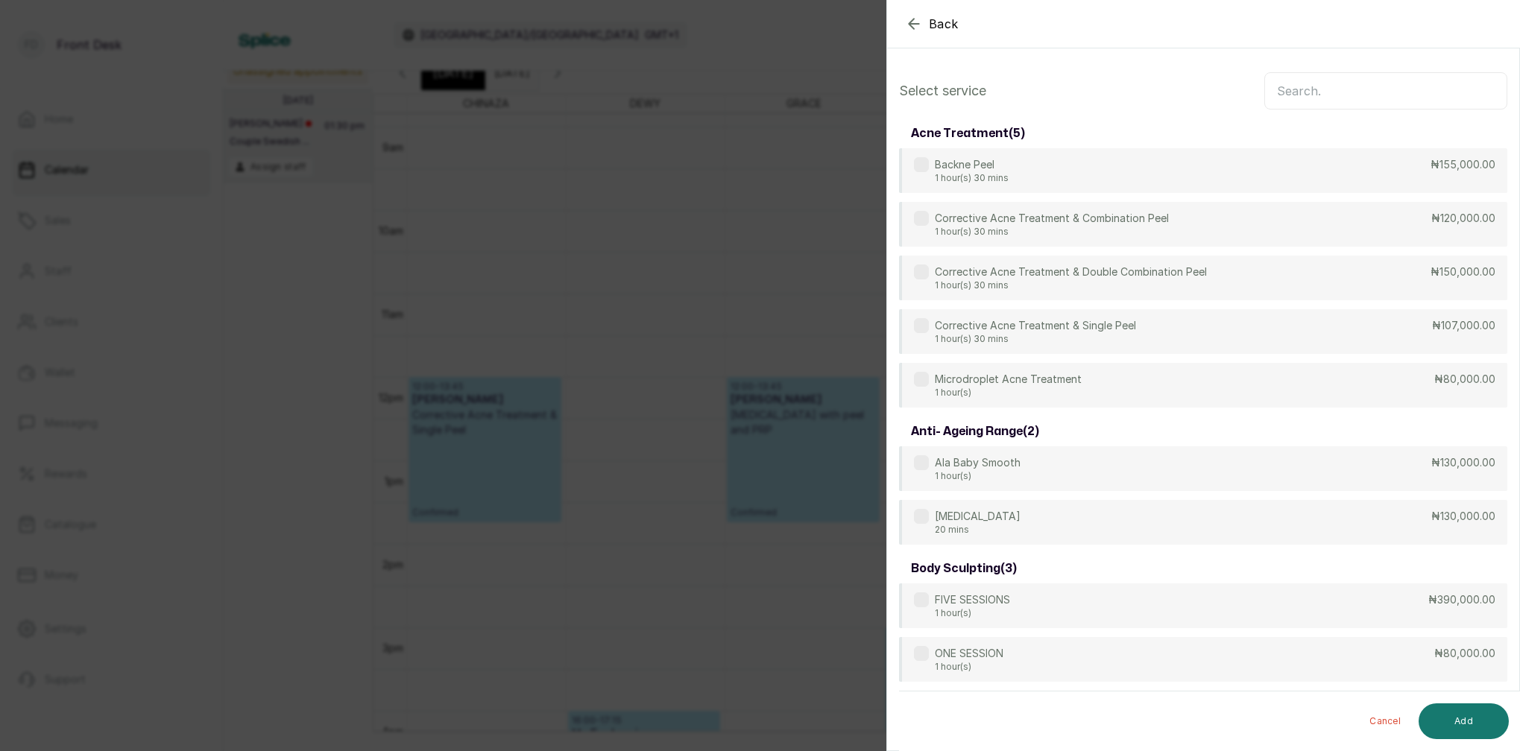
drag, startPoint x: 914, startPoint y: 25, endPoint x: 976, endPoint y: 54, distance: 68.3
click at [917, 25] on icon "button" at bounding box center [914, 24] width 18 height 18
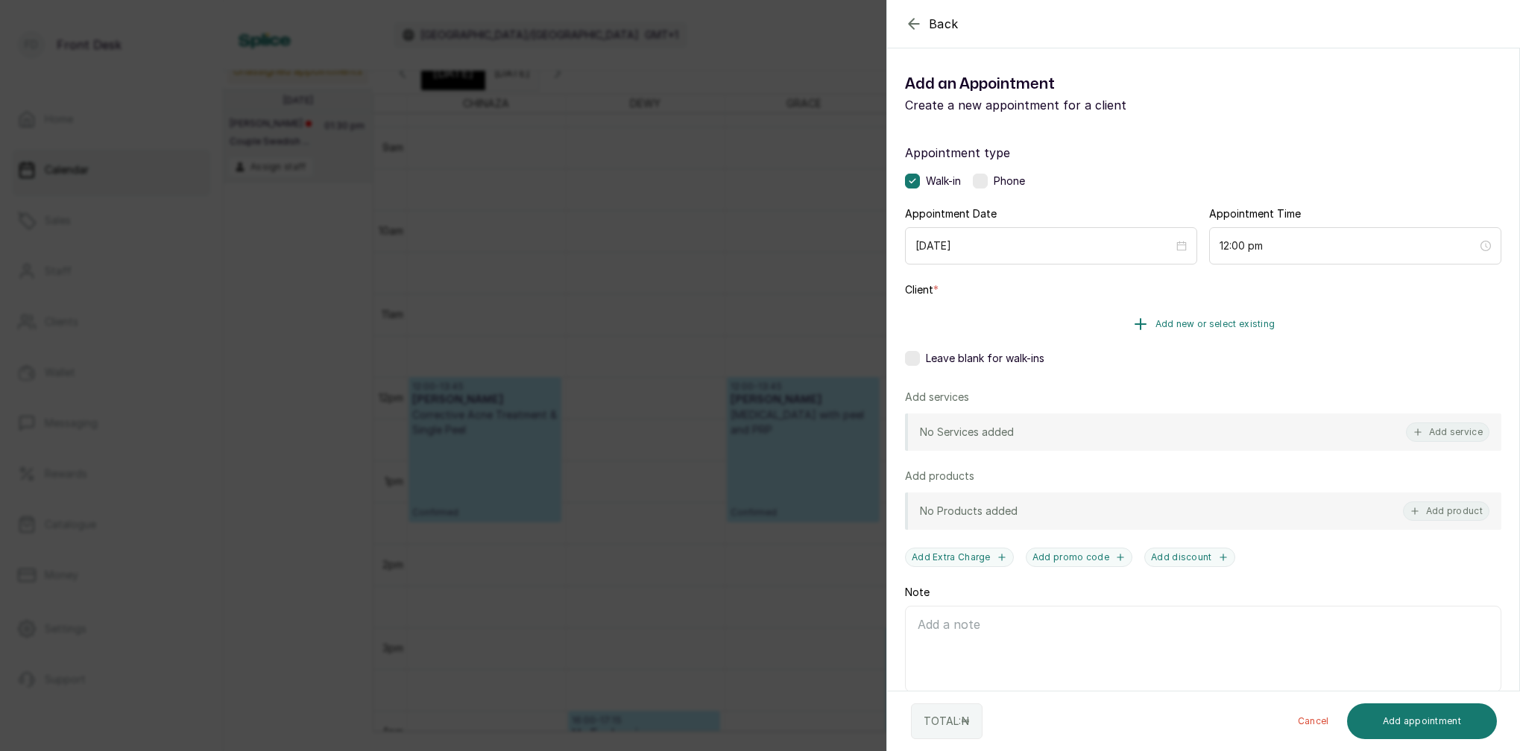
click at [1241, 321] on span "Add new or select existing" at bounding box center [1215, 324] width 120 height 12
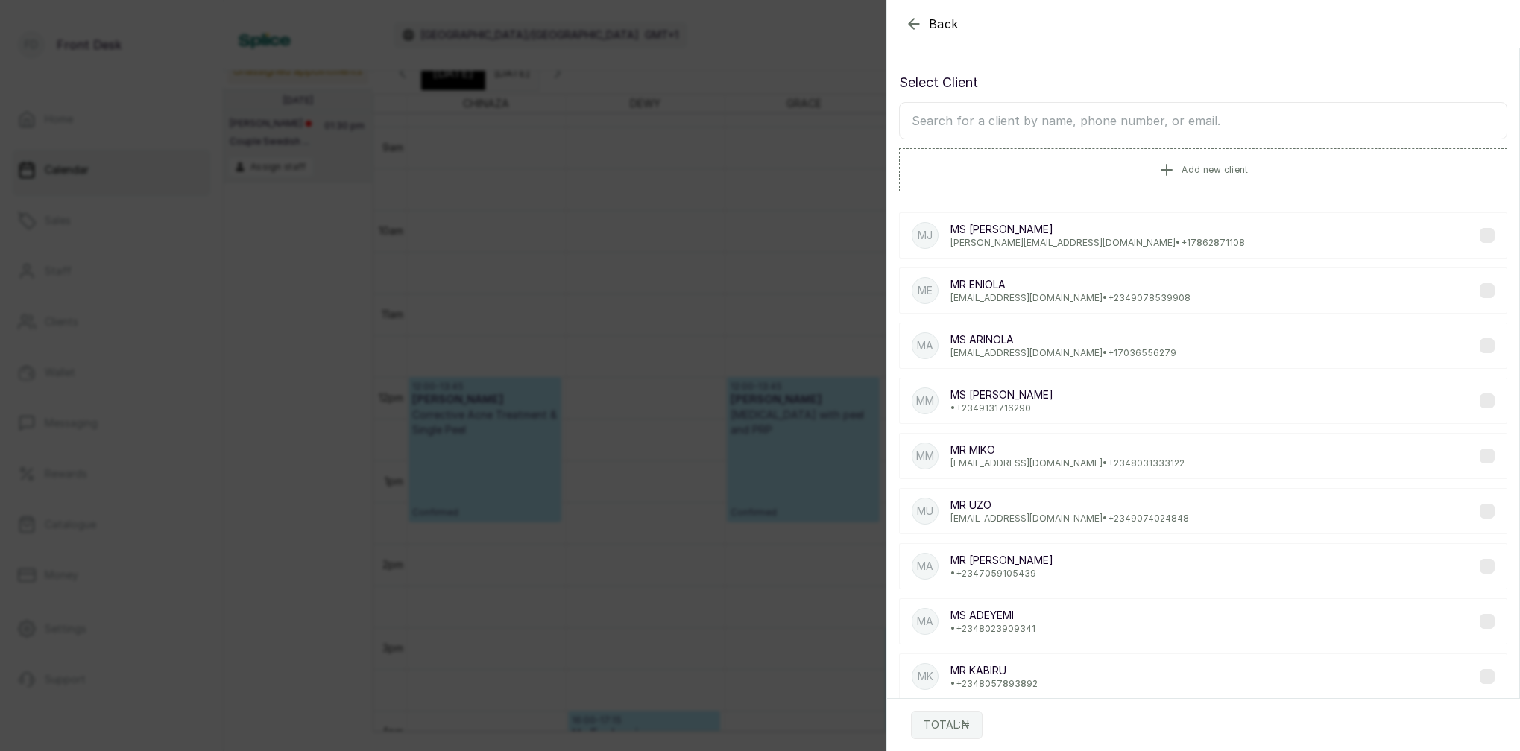
click at [1090, 119] on input "text" at bounding box center [1203, 120] width 608 height 37
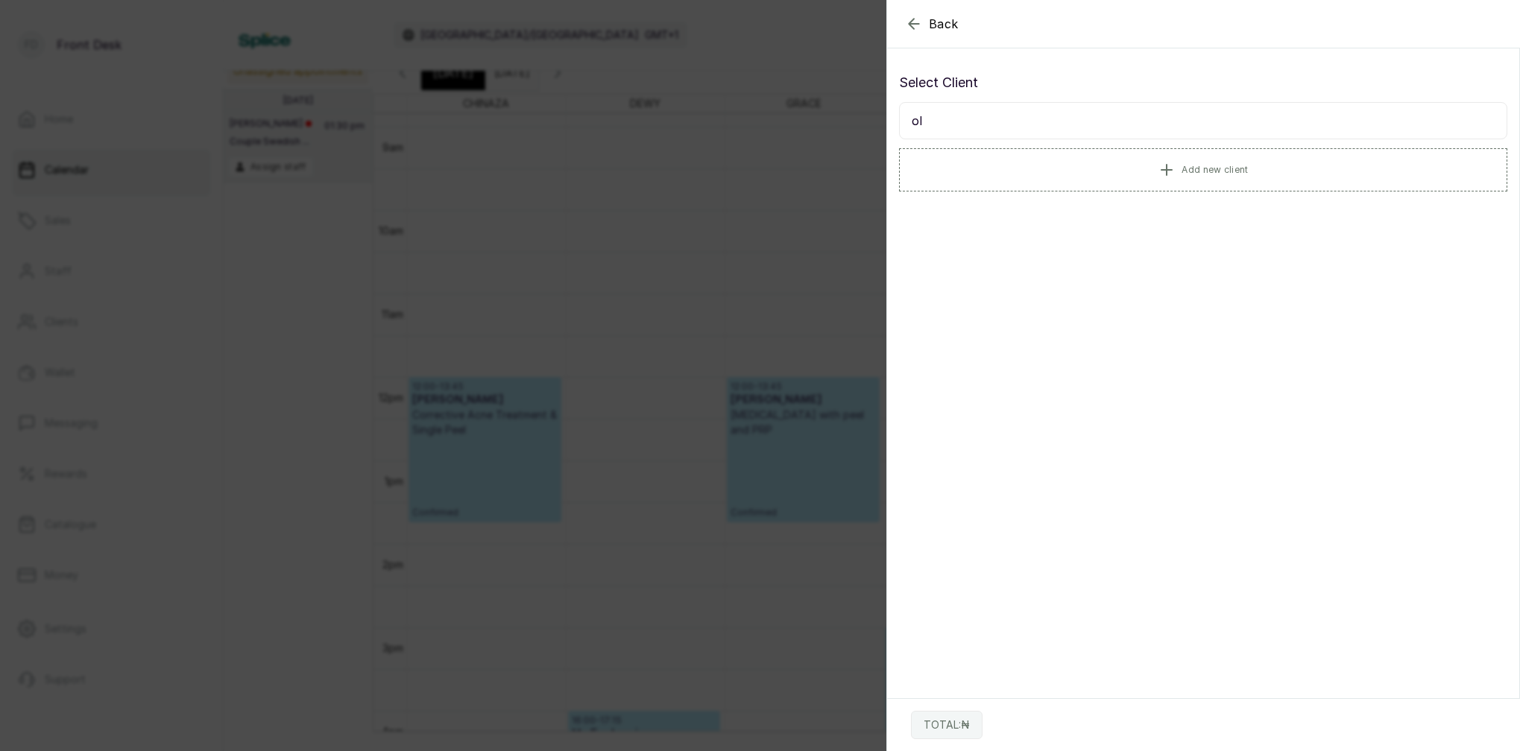
type input "o"
click at [1215, 171] on span "Add new client" at bounding box center [1214, 169] width 66 height 12
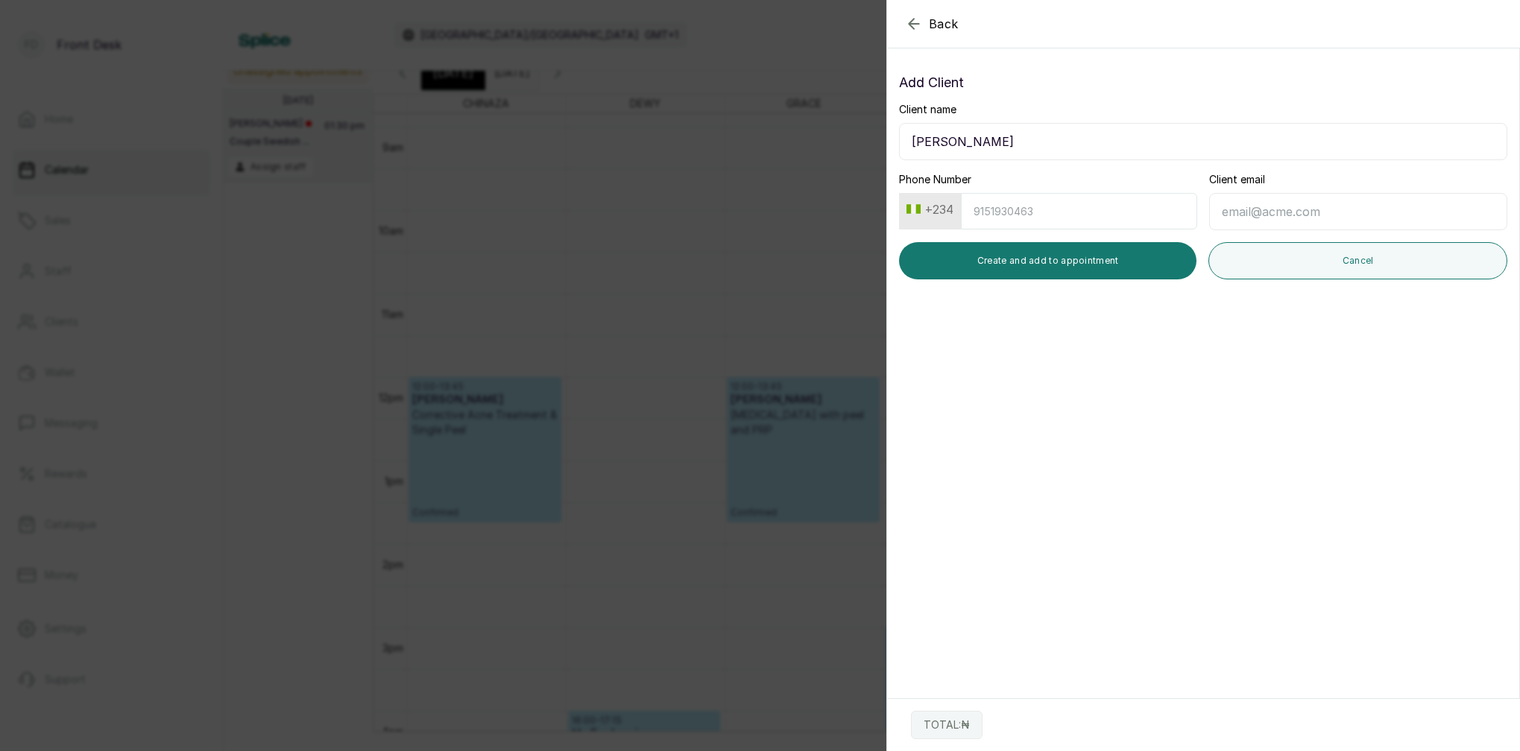
type input "MS OLAMIDE OKPARA"
drag, startPoint x: 1116, startPoint y: 201, endPoint x: 1113, endPoint y: 209, distance: 8.5
type input "9164525036"
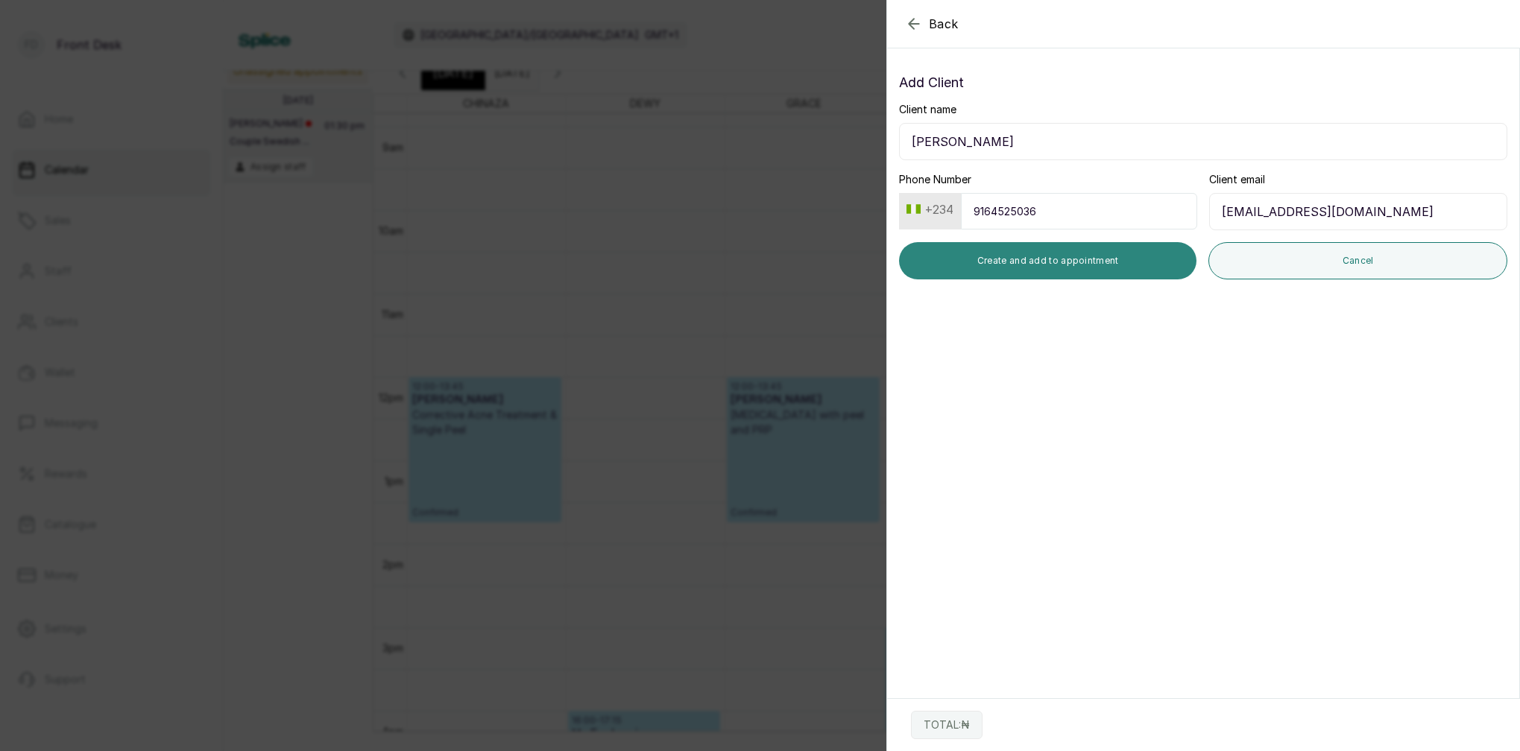
type input "[EMAIL_ADDRESS][DOMAIN_NAME]"
click at [1088, 256] on button "Create and add to appointment" at bounding box center [1047, 260] width 297 height 37
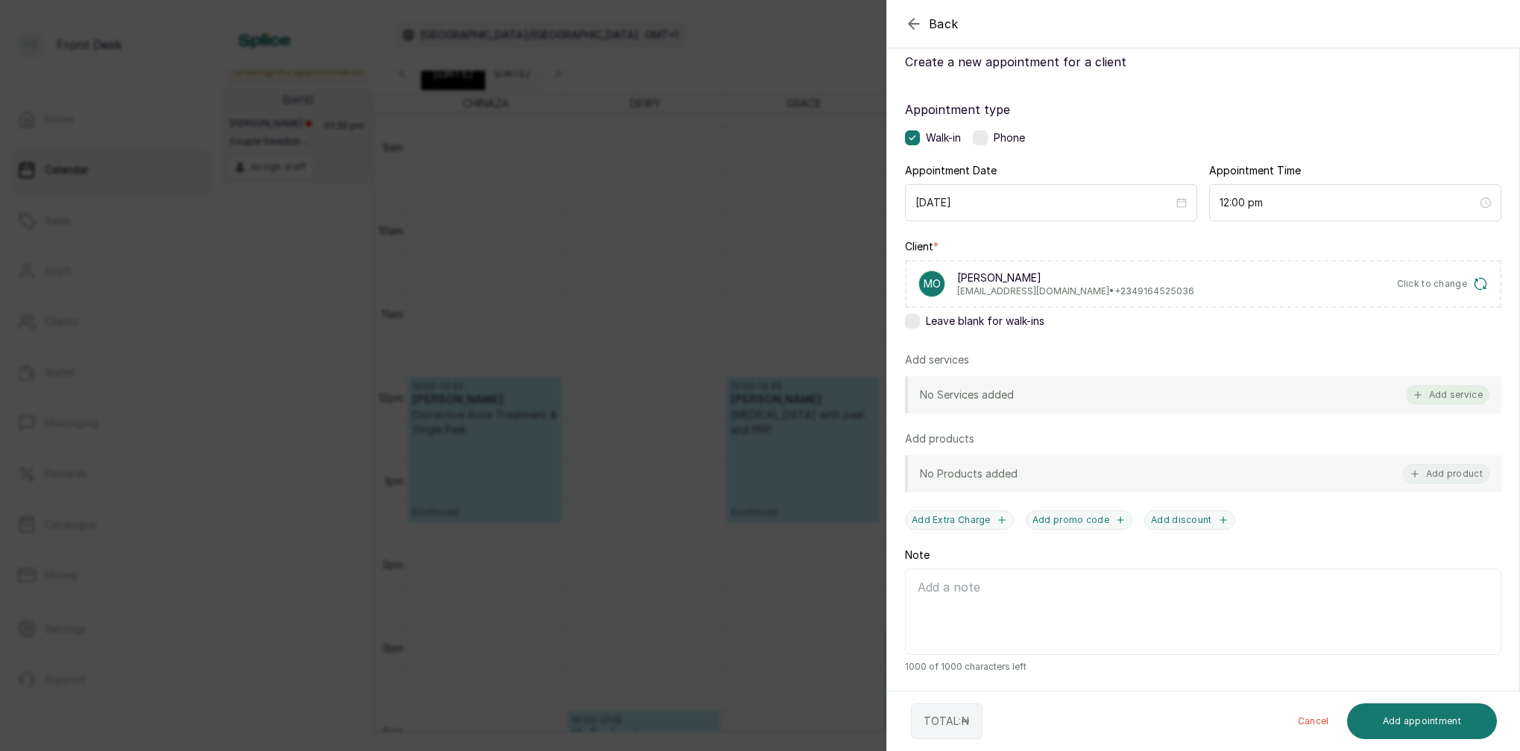
click at [1466, 394] on button "Add service" at bounding box center [1447, 394] width 83 height 19
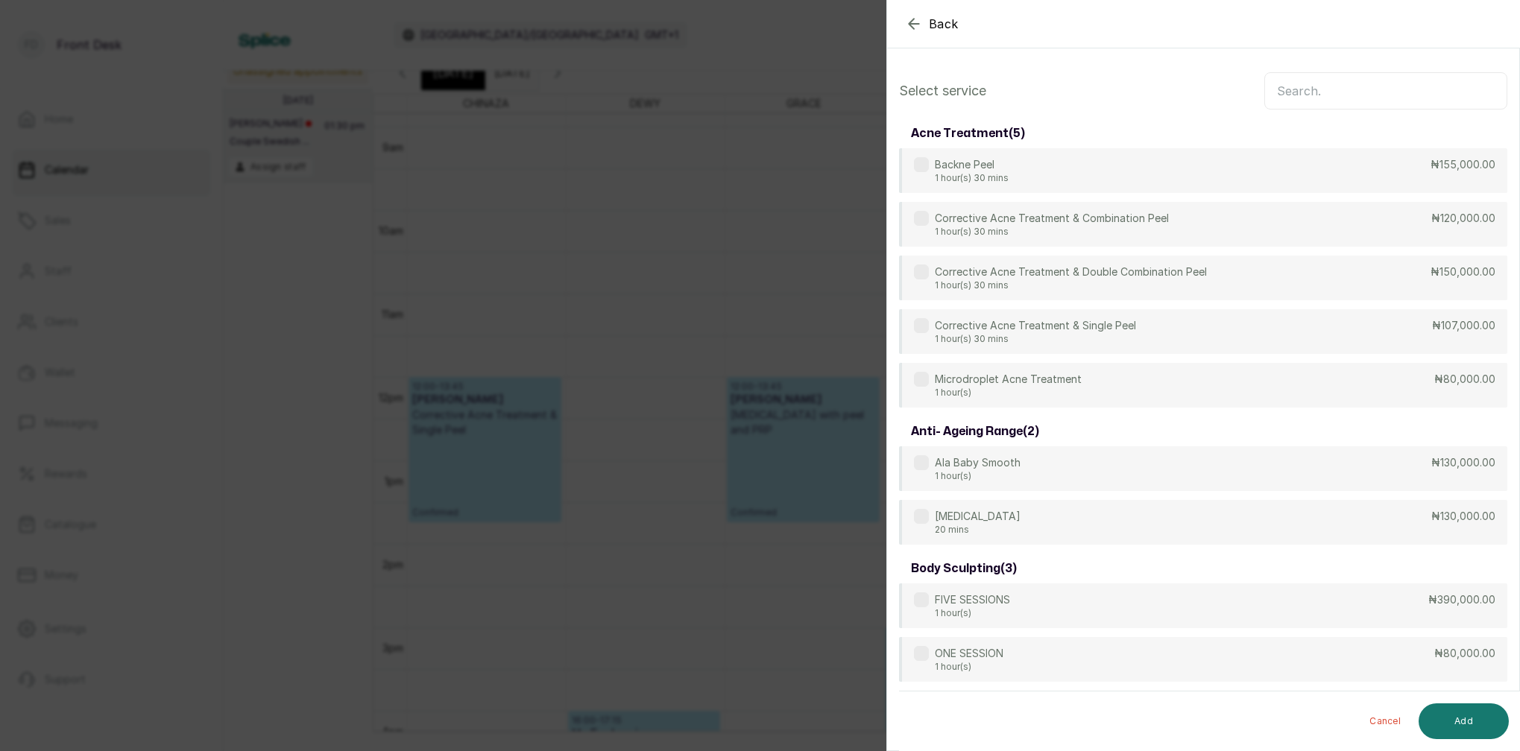
scroll to position [0, 0]
click at [1342, 96] on input "text" at bounding box center [1385, 90] width 243 height 37
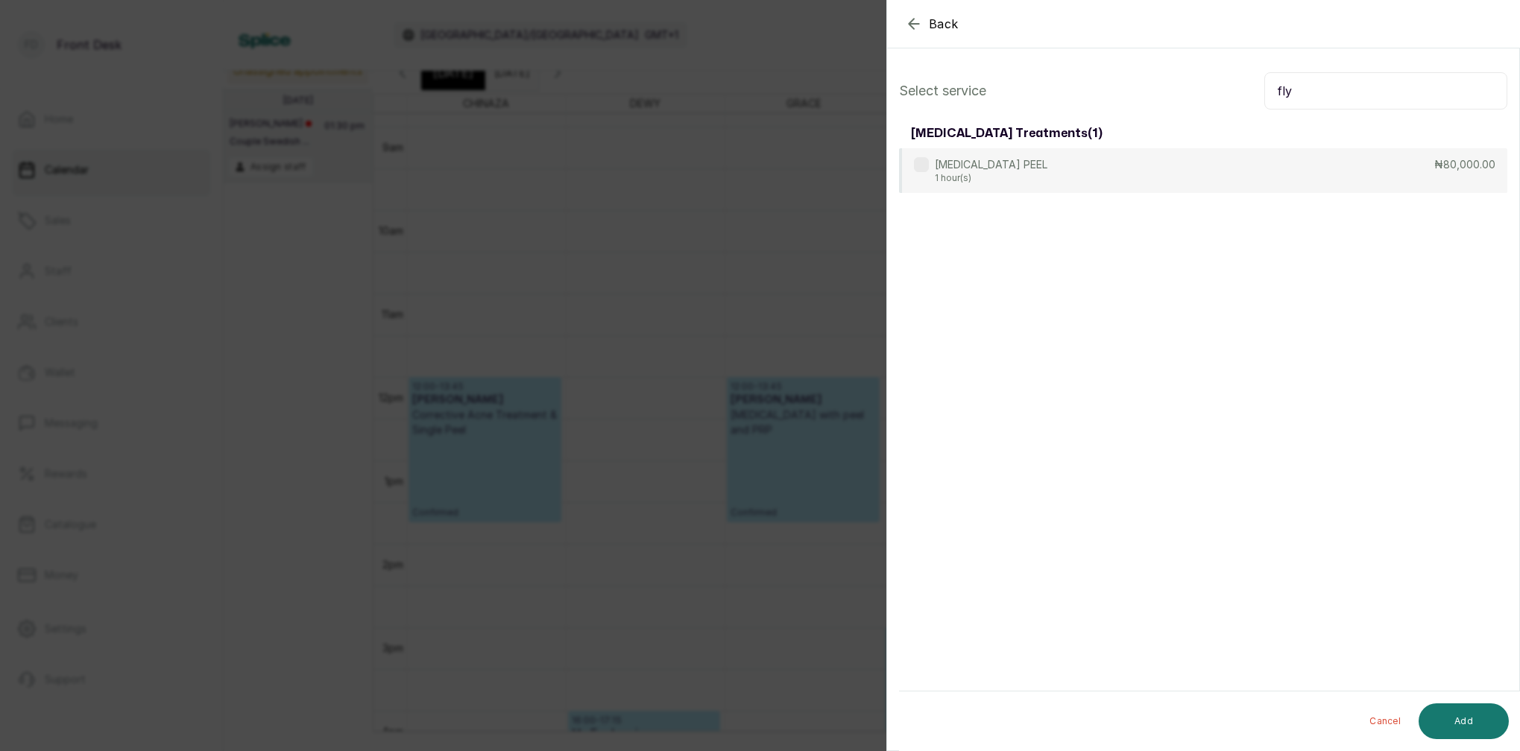
type input "fly"
drag, startPoint x: 1253, startPoint y: 116, endPoint x: 1173, endPoint y: 224, distance: 134.3
click at [1119, 174] on div "GLYCOLIC ACID PEEL 1 hour(s) ₦80,000.00" at bounding box center [1203, 170] width 608 height 45
click at [1480, 724] on button "Add" at bounding box center [1463, 722] width 90 height 36
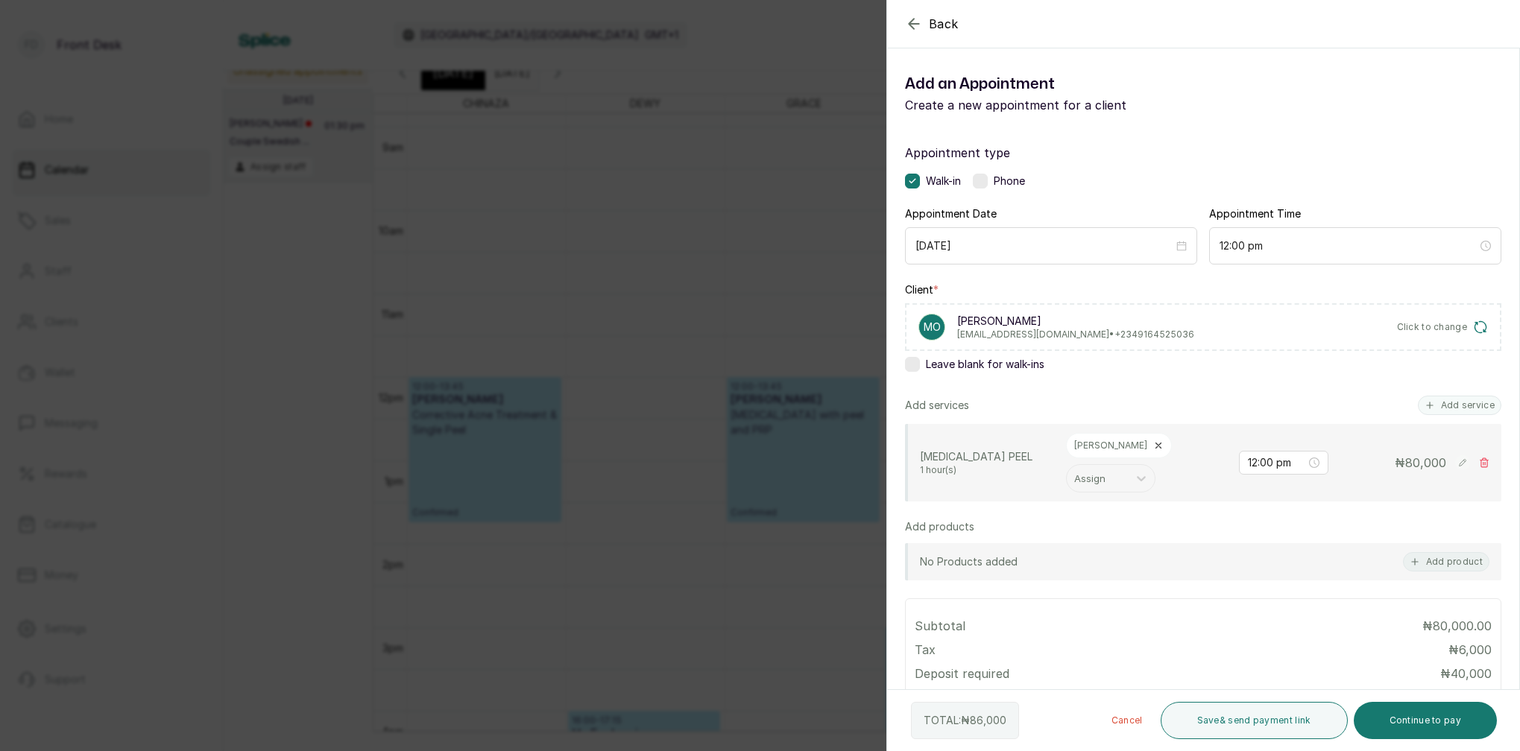
drag, startPoint x: 1450, startPoint y: 408, endPoint x: 1427, endPoint y: 366, distance: 48.4
click at [1450, 408] on button "Add service" at bounding box center [1459, 405] width 83 height 19
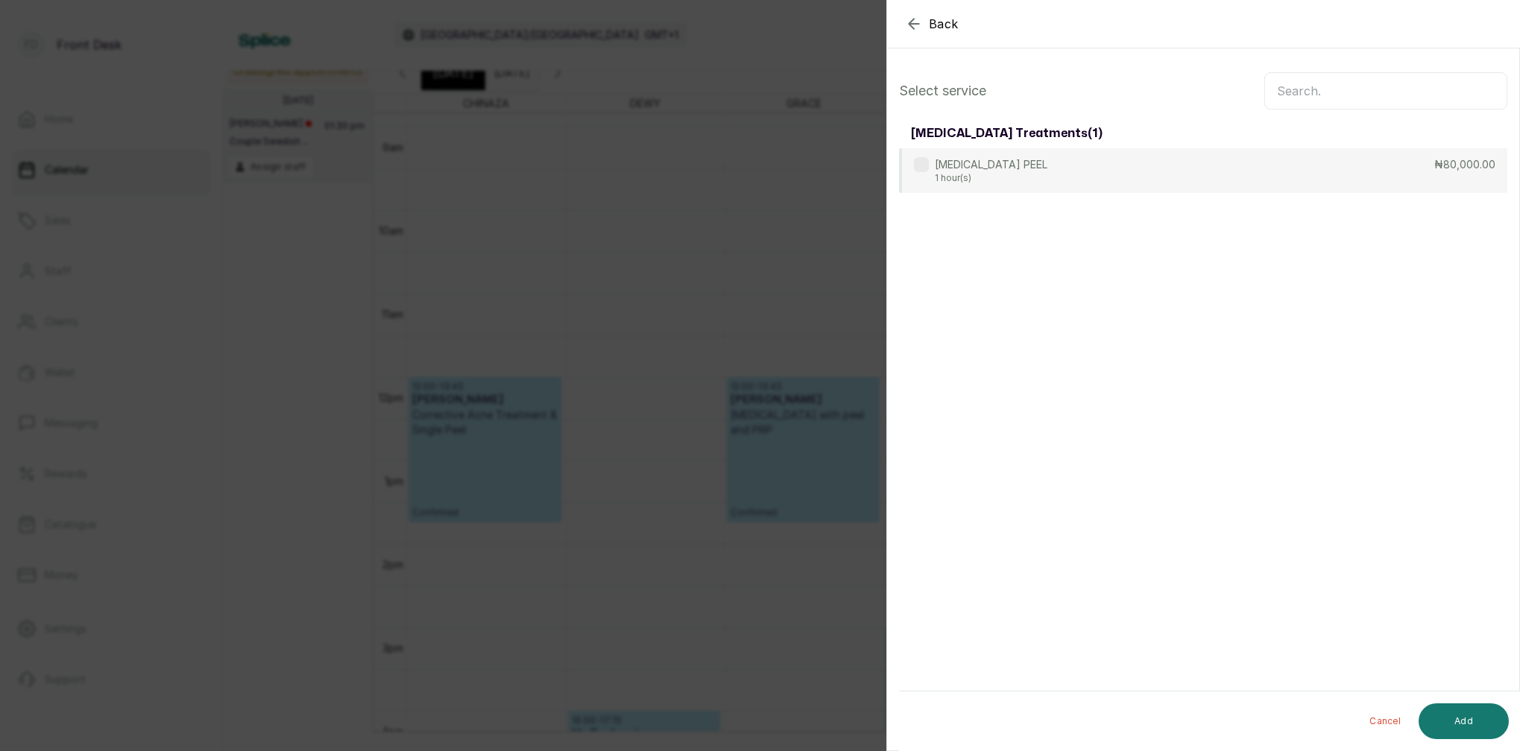
click at [1358, 89] on input "text" at bounding box center [1385, 90] width 243 height 37
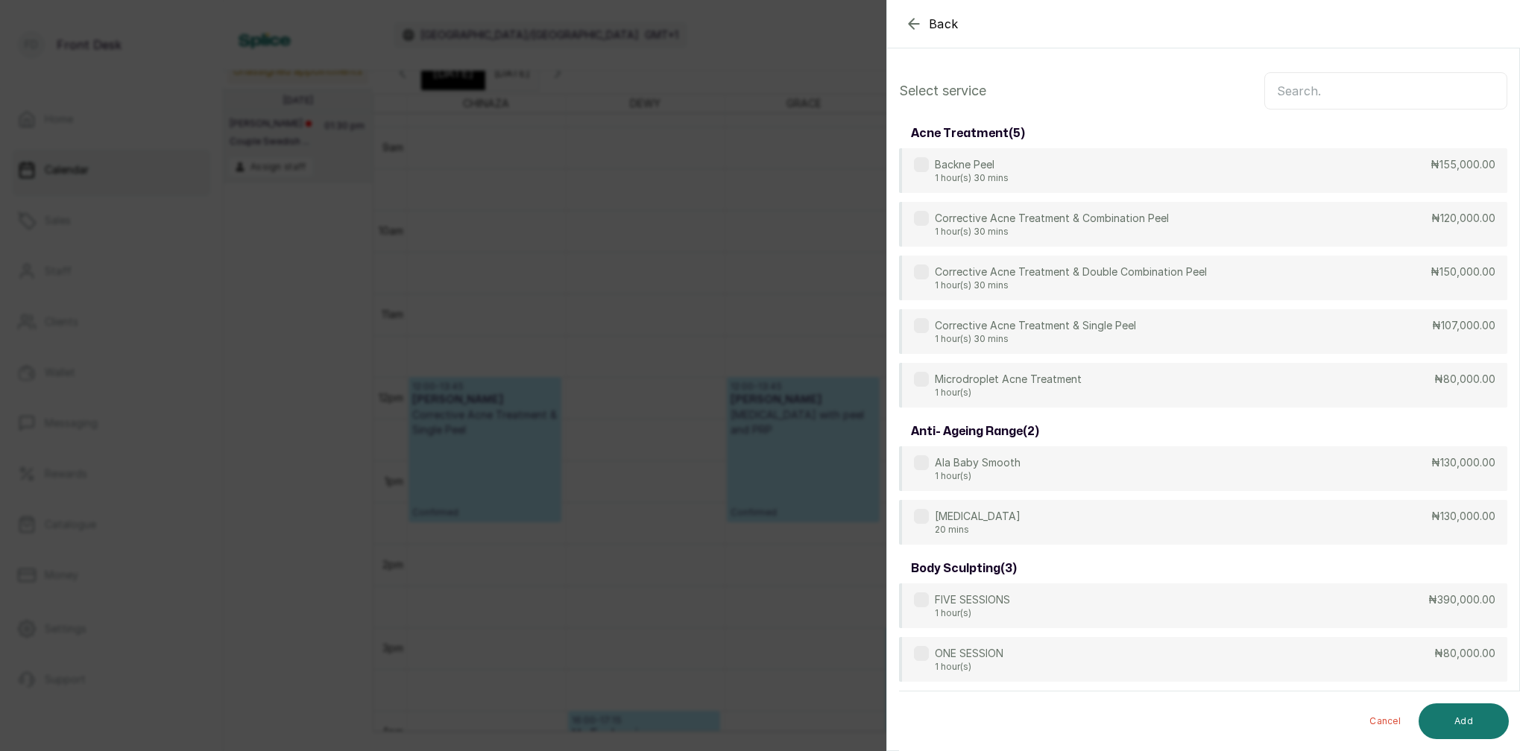
click at [913, 28] on icon "button" at bounding box center [914, 24] width 10 height 10
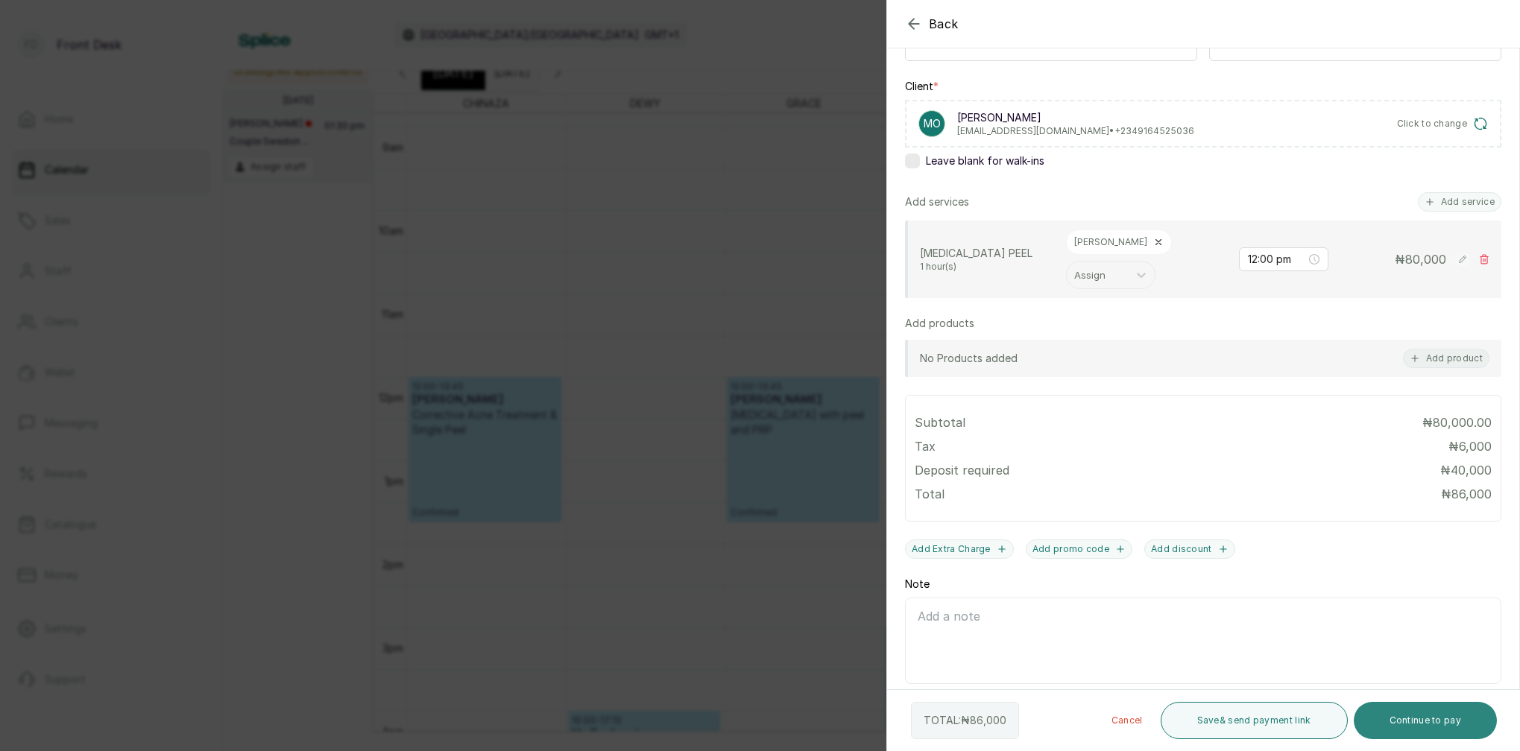
click at [1456, 719] on button "Continue to pay" at bounding box center [1425, 720] width 144 height 37
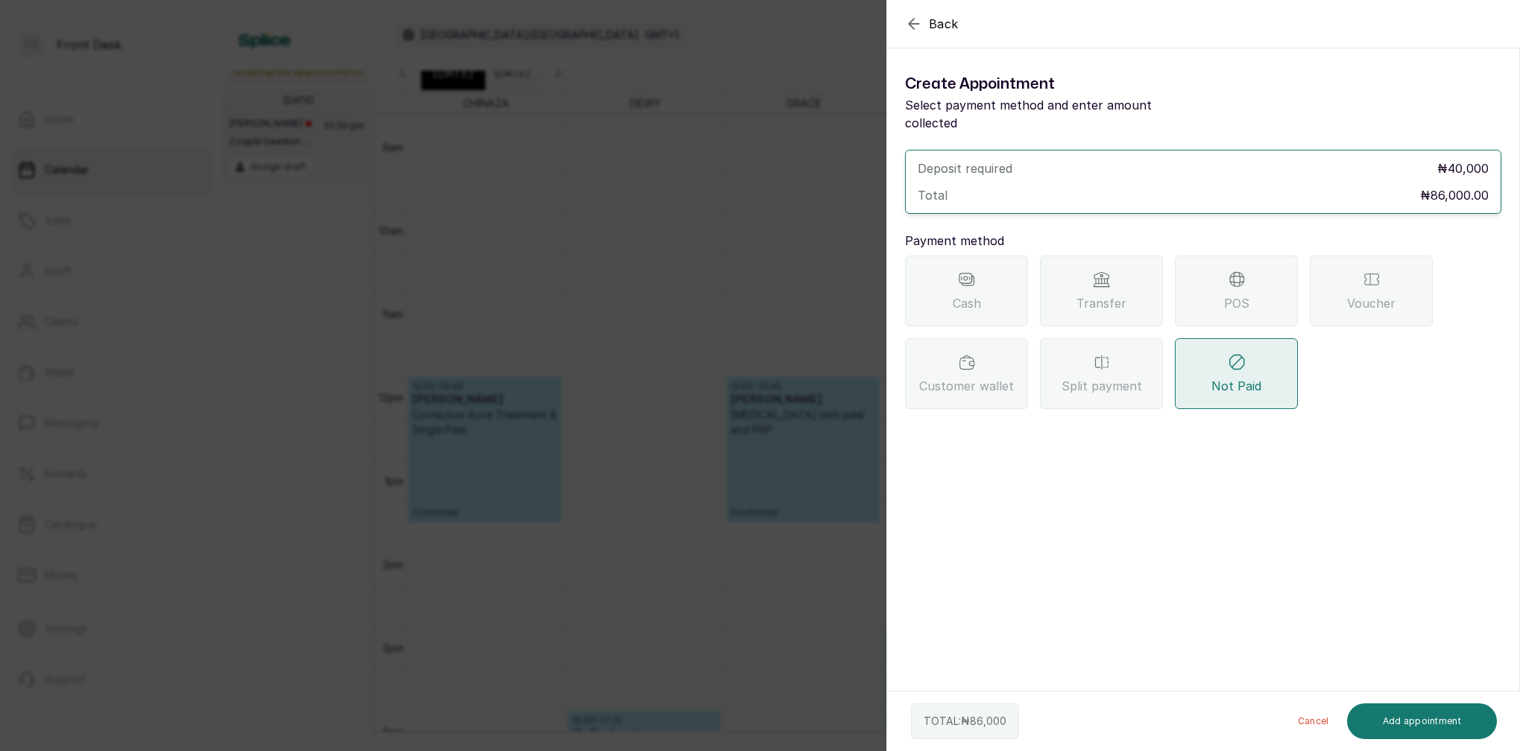
scroll to position [202, 0]
drag, startPoint x: 907, startPoint y: 22, endPoint x: 917, endPoint y: 30, distance: 13.3
click at [907, 22] on icon "button" at bounding box center [914, 24] width 18 height 18
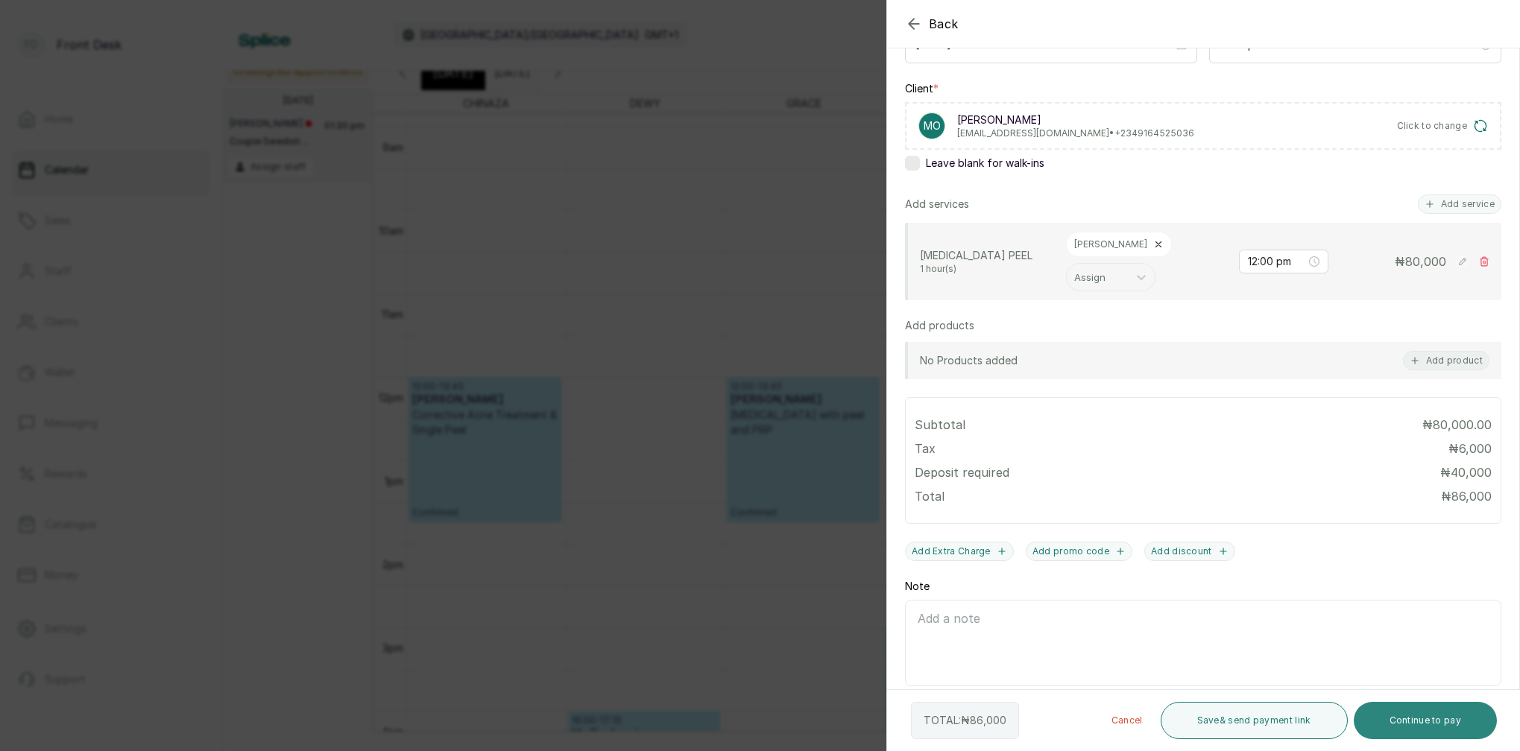
click at [1453, 721] on button "Continue to pay" at bounding box center [1425, 720] width 144 height 37
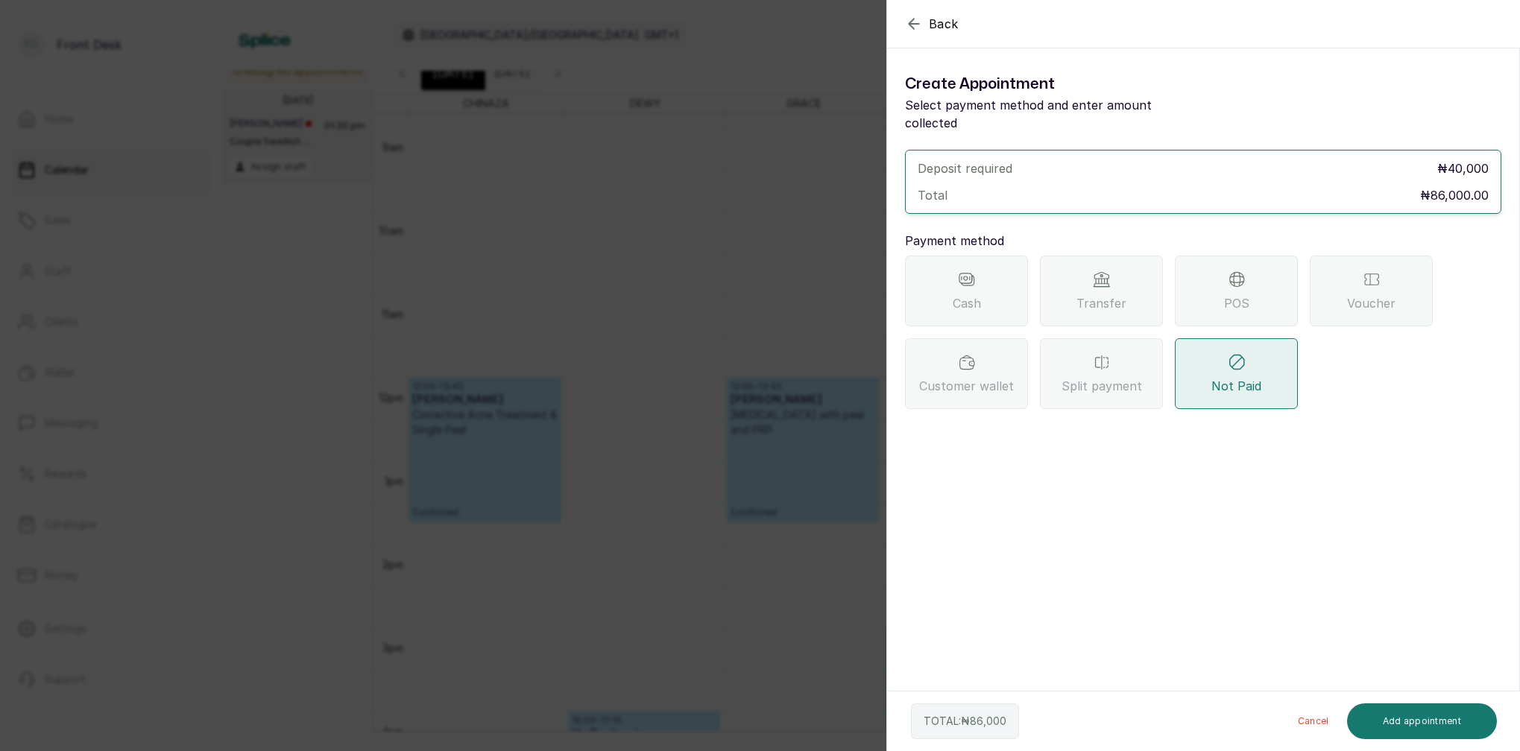
scroll to position [0, 0]
click at [1115, 294] on span "Transfer" at bounding box center [1101, 303] width 50 height 18
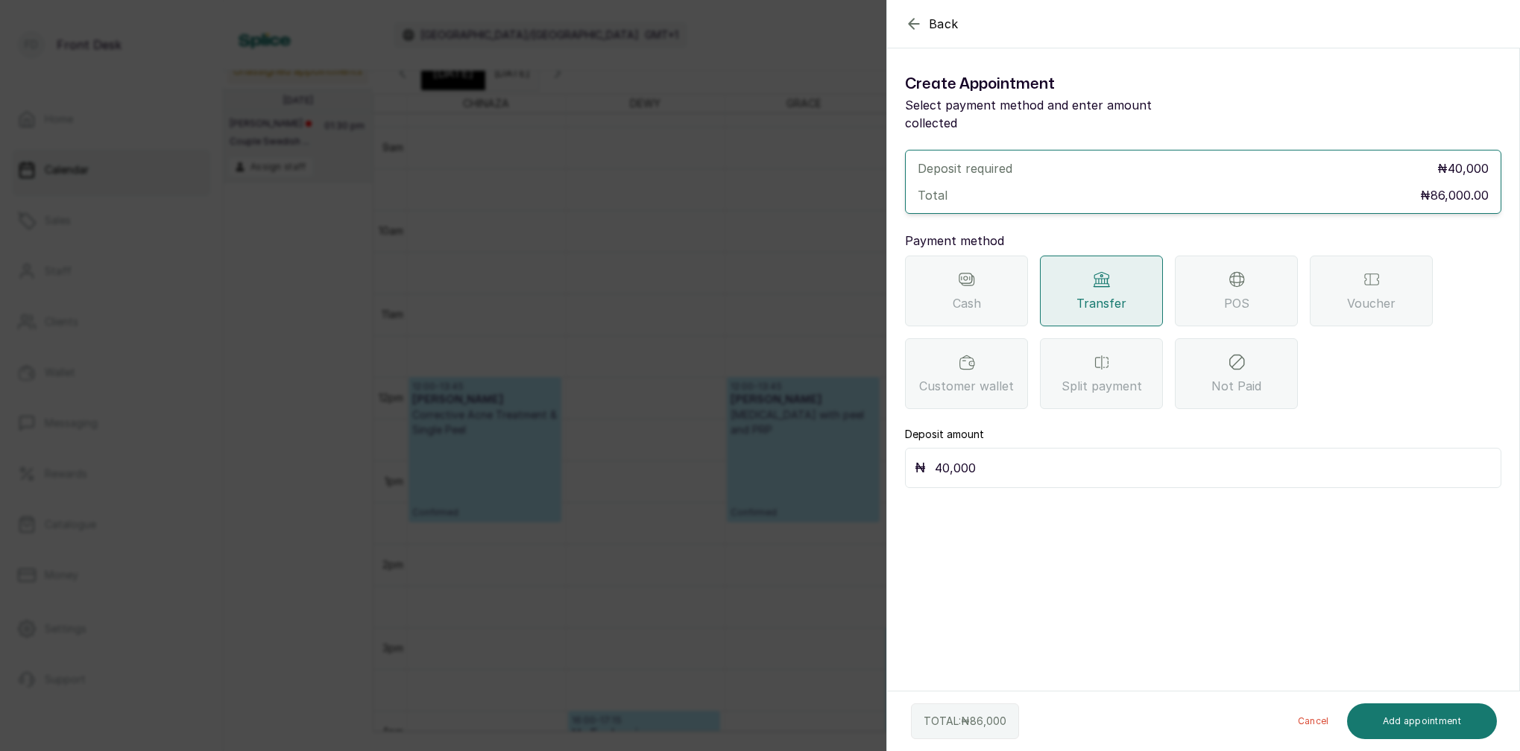
drag, startPoint x: 1026, startPoint y: 464, endPoint x: 1025, endPoint y: 457, distance: 7.5
click at [1026, 464] on div "₦ 40,000" at bounding box center [1203, 468] width 596 height 40
click at [1026, 458] on input "40,000" at bounding box center [1213, 468] width 557 height 21
type input "4"
type input "43,000"
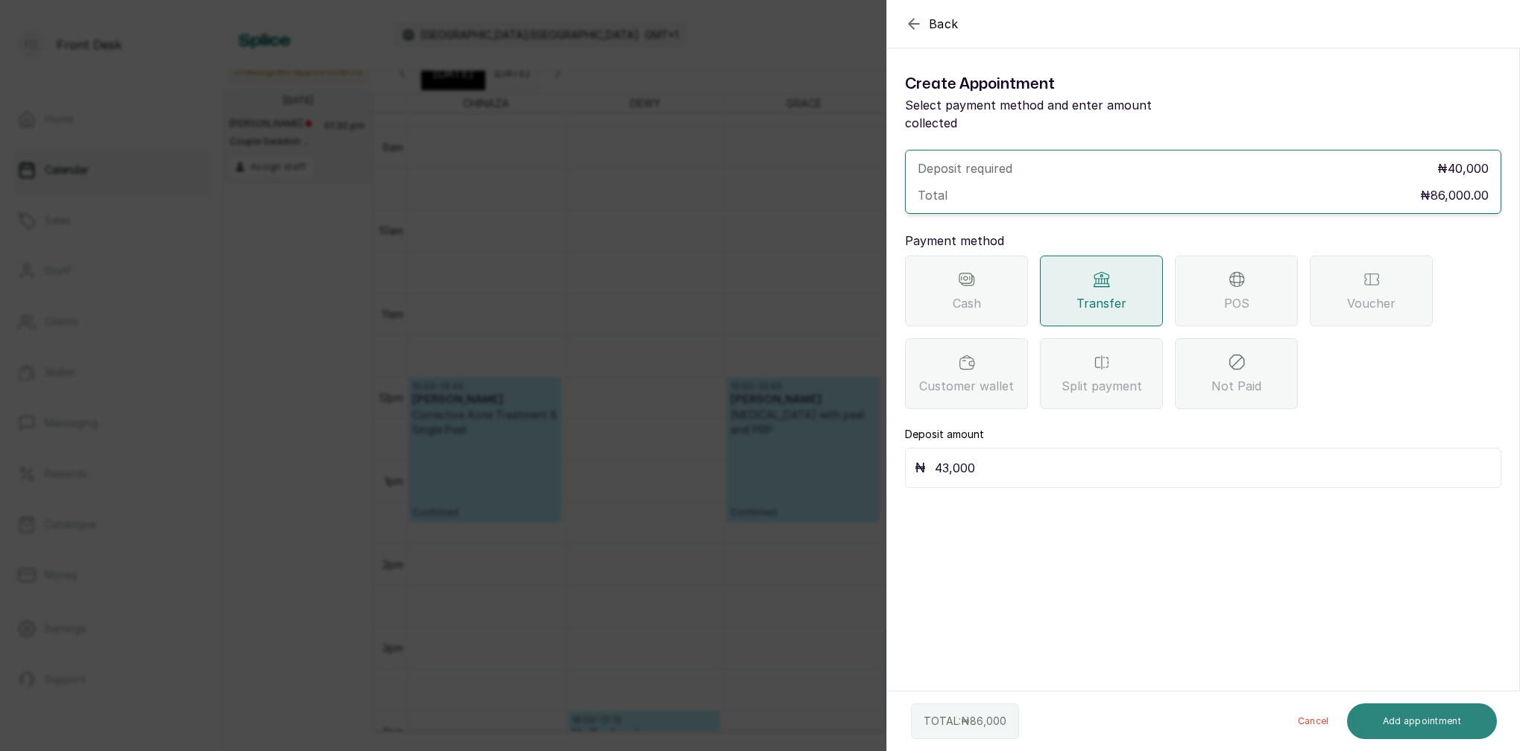
click at [1447, 709] on div "TOTAL: ₦ 86,000 Cancel Add appointment" at bounding box center [1204, 722] width 634 height 60
click at [1450, 710] on button "Add appointment" at bounding box center [1422, 722] width 151 height 36
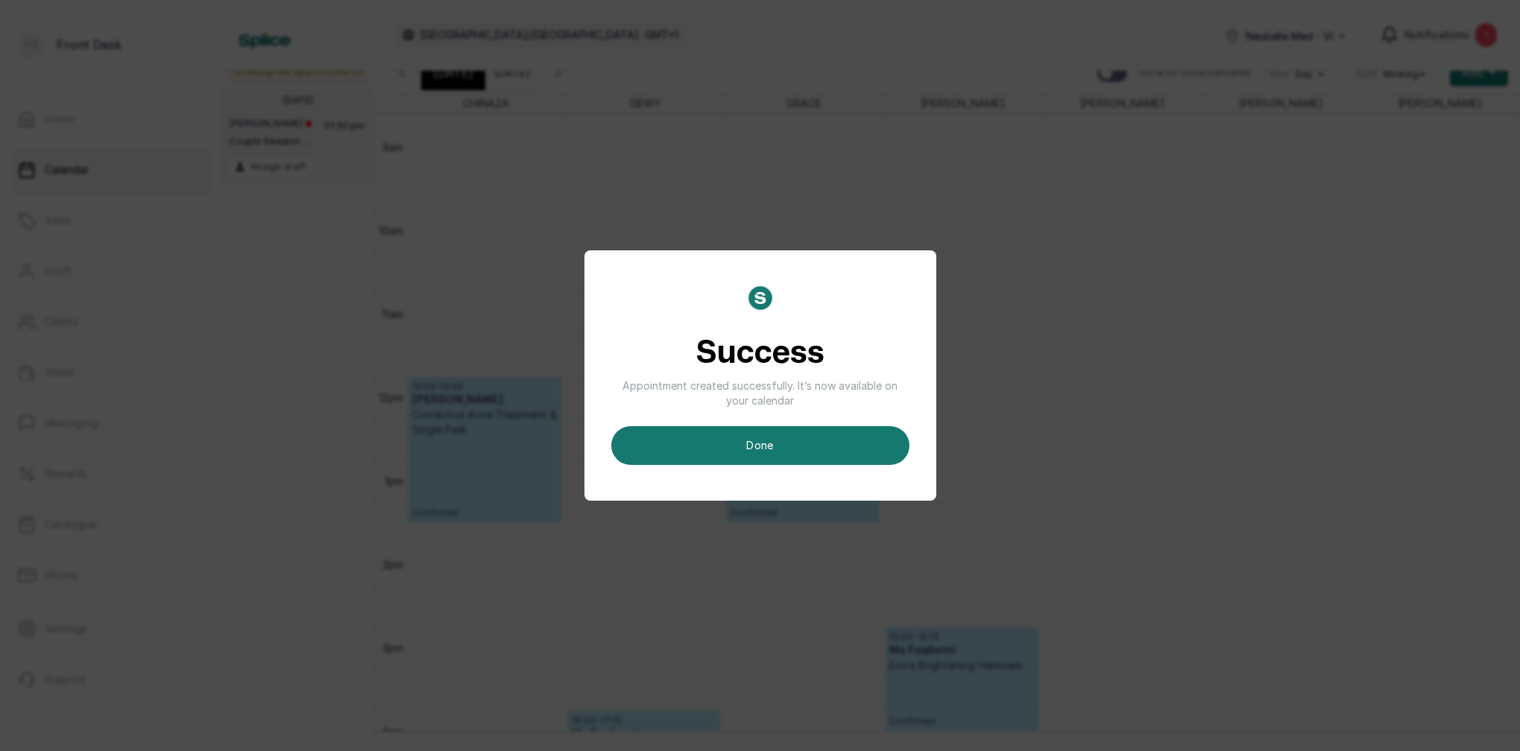
scroll to position [756, 0]
drag, startPoint x: 773, startPoint y: 446, endPoint x: 927, endPoint y: 437, distance: 154.5
click at [775, 445] on button "done" at bounding box center [760, 445] width 298 height 39
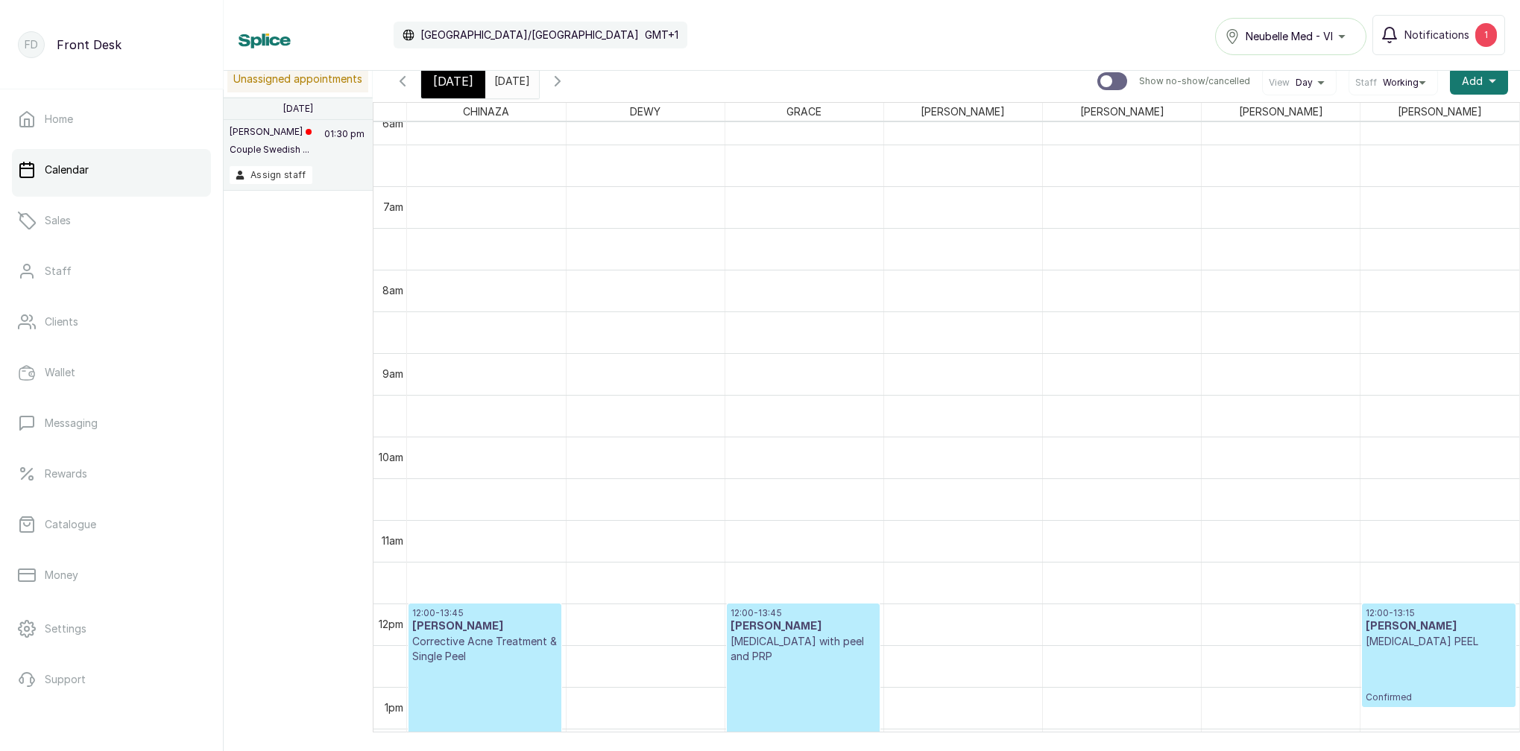
scroll to position [557, 0]
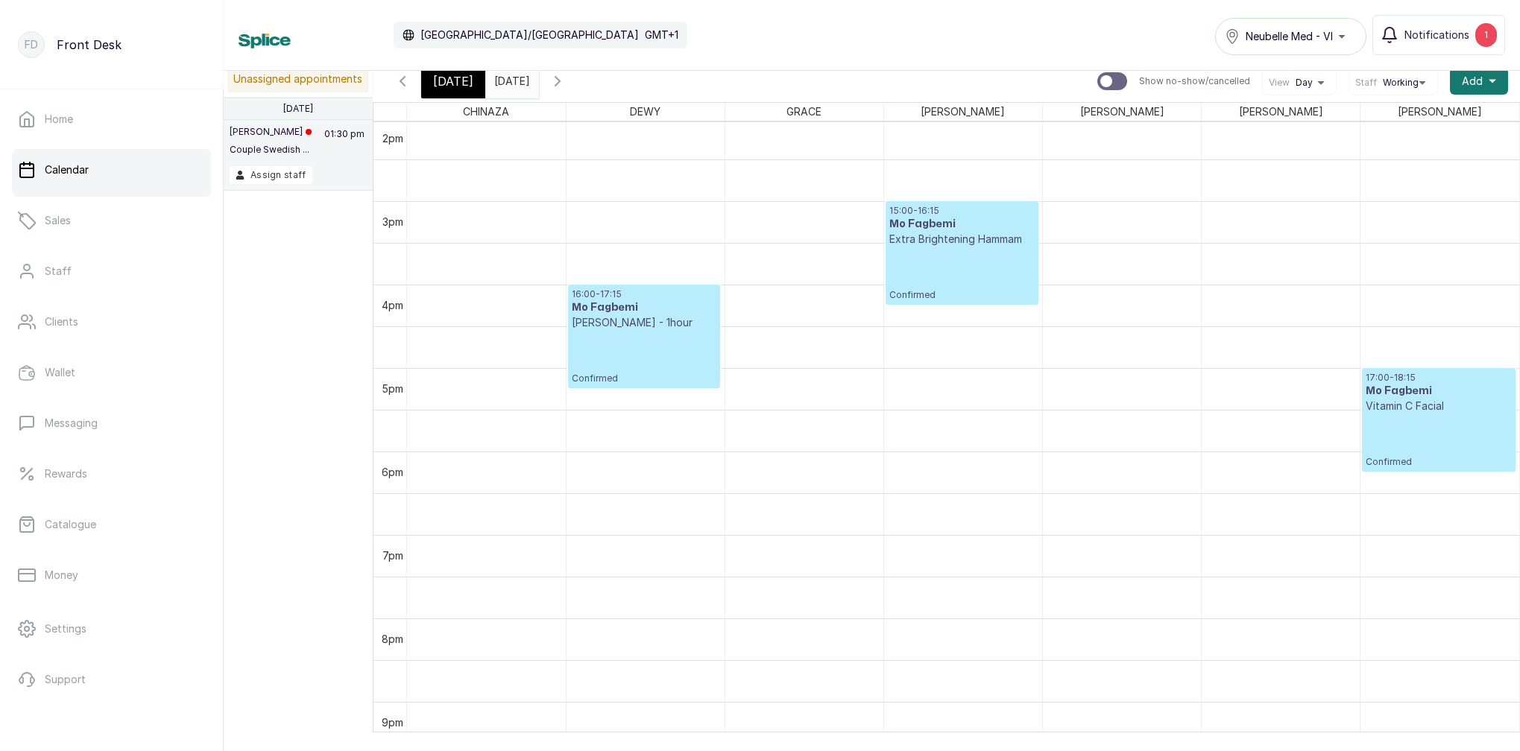
click at [469, 78] on div "[DATE]" at bounding box center [453, 81] width 64 height 34
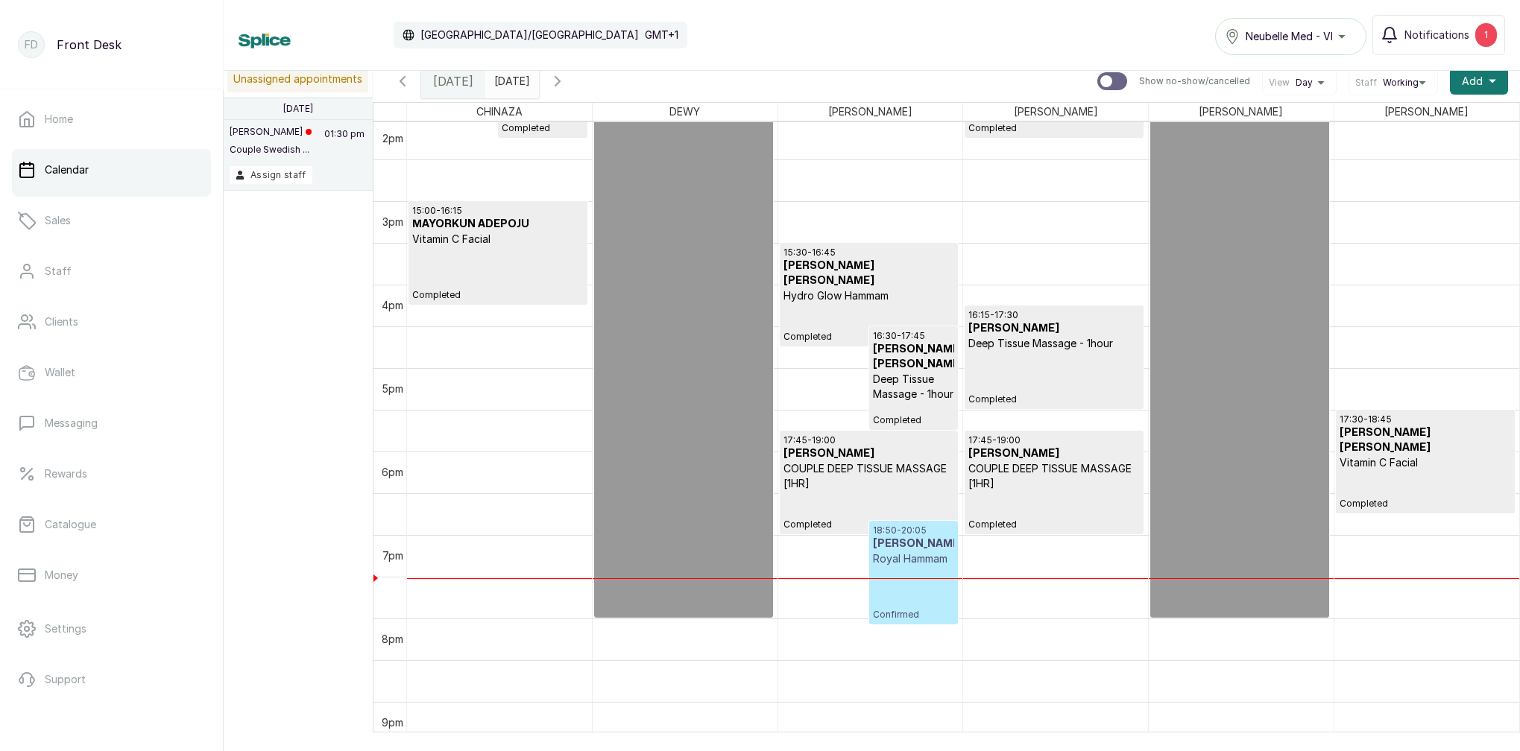
scroll to position [1225, 0]
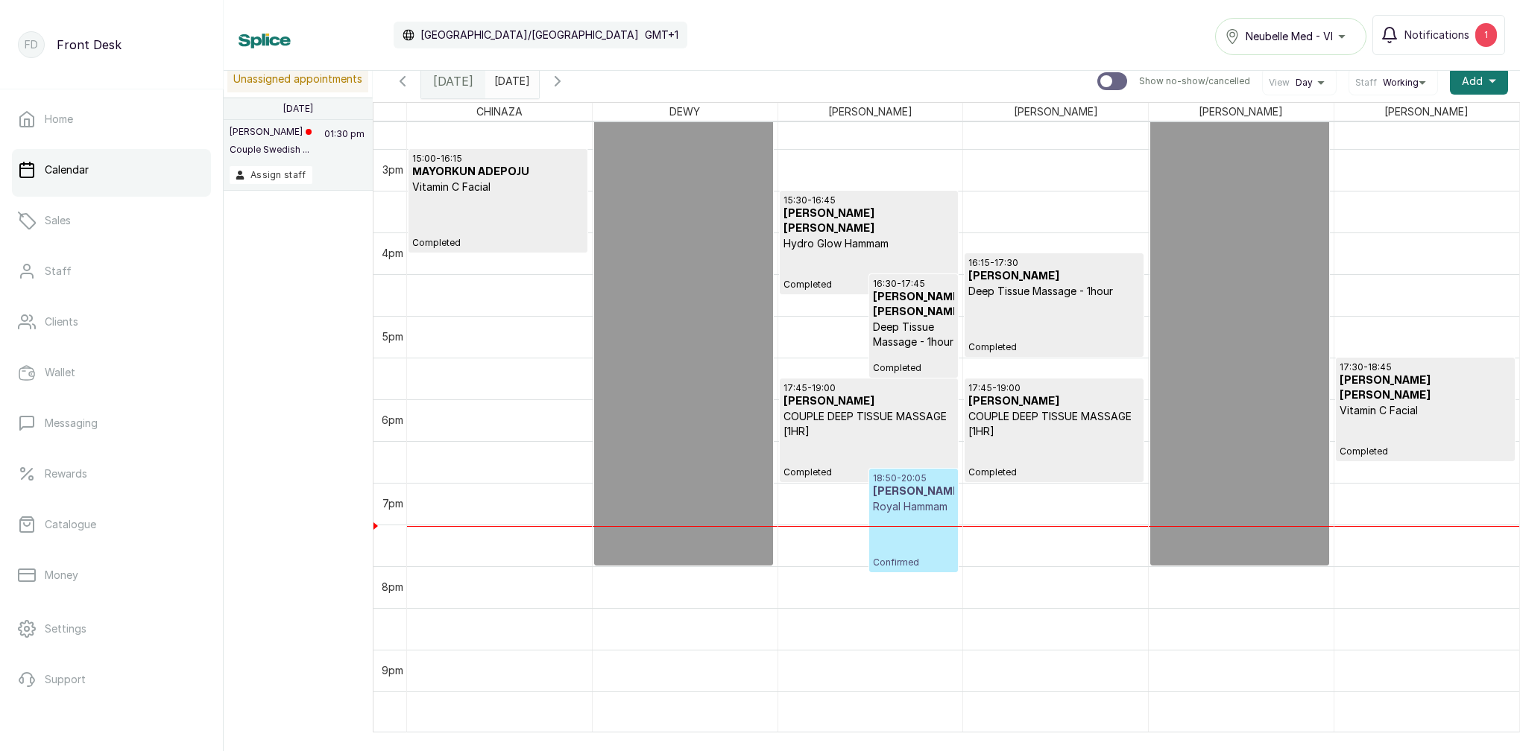
click at [914, 517] on div "18:50 - 20:05 MR UZO Royal Hammam Confirmed" at bounding box center [914, 521] width 82 height 96
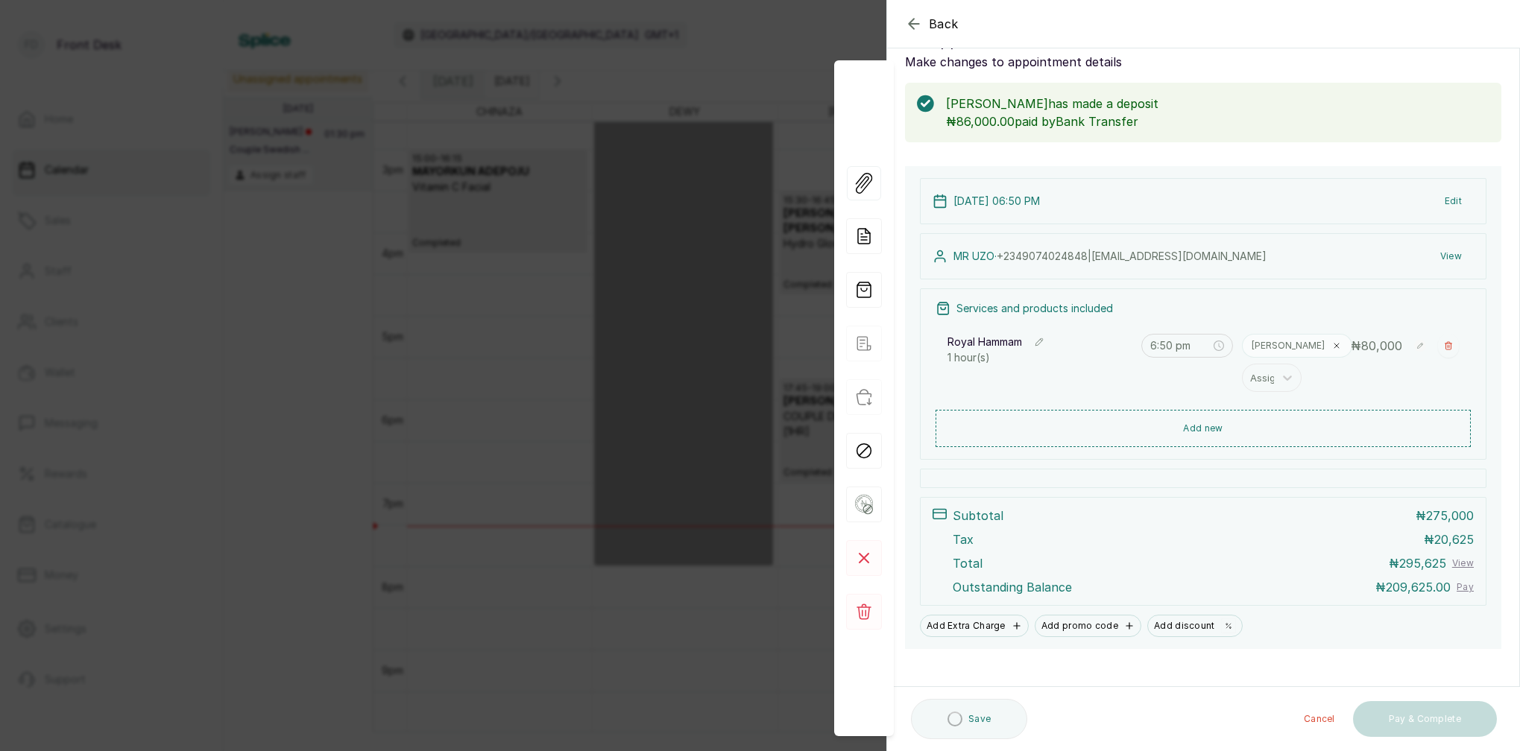
scroll to position [31, 0]
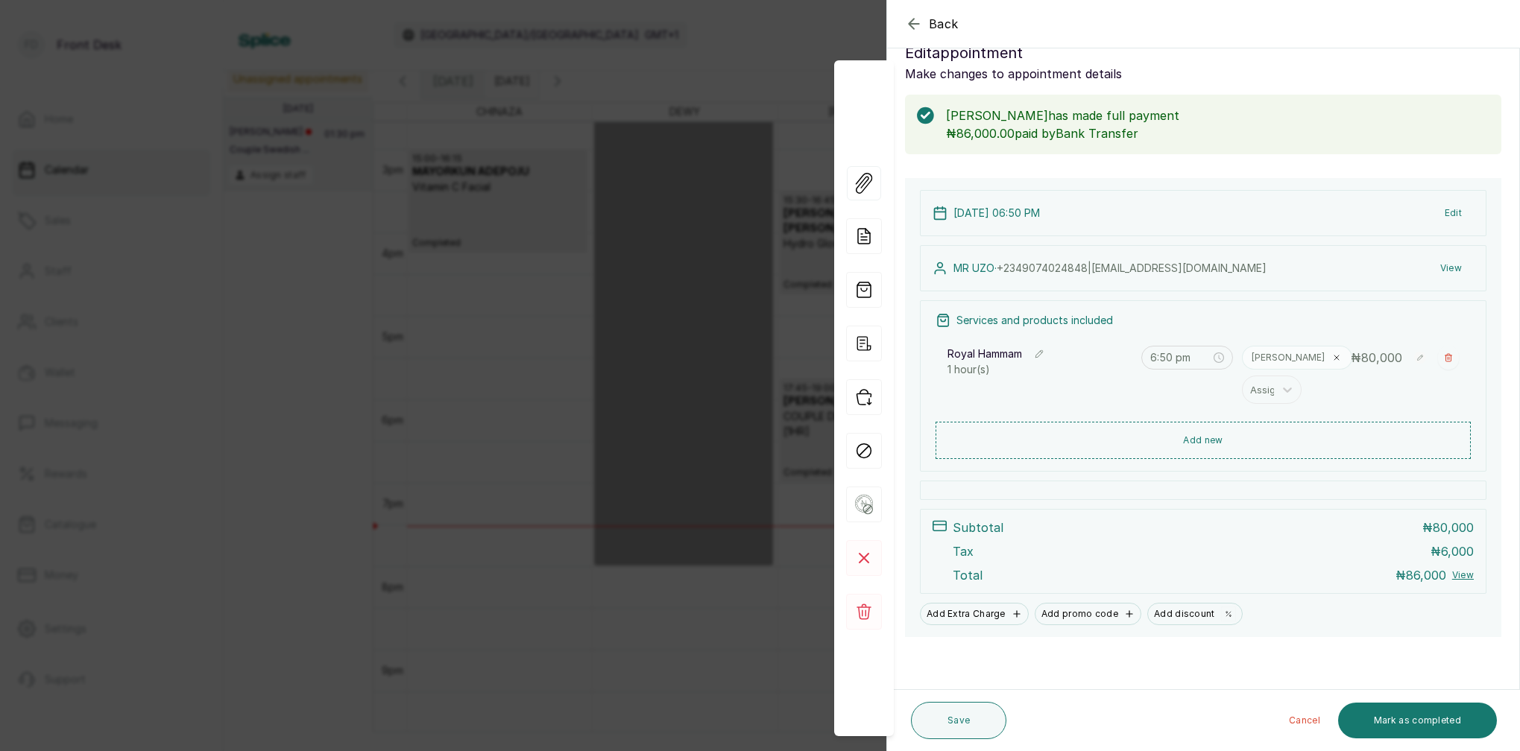
drag, startPoint x: 1453, startPoint y: 728, endPoint x: 1427, endPoint y: 694, distance: 43.1
click at [1452, 728] on button "Mark as completed" at bounding box center [1417, 721] width 159 height 36
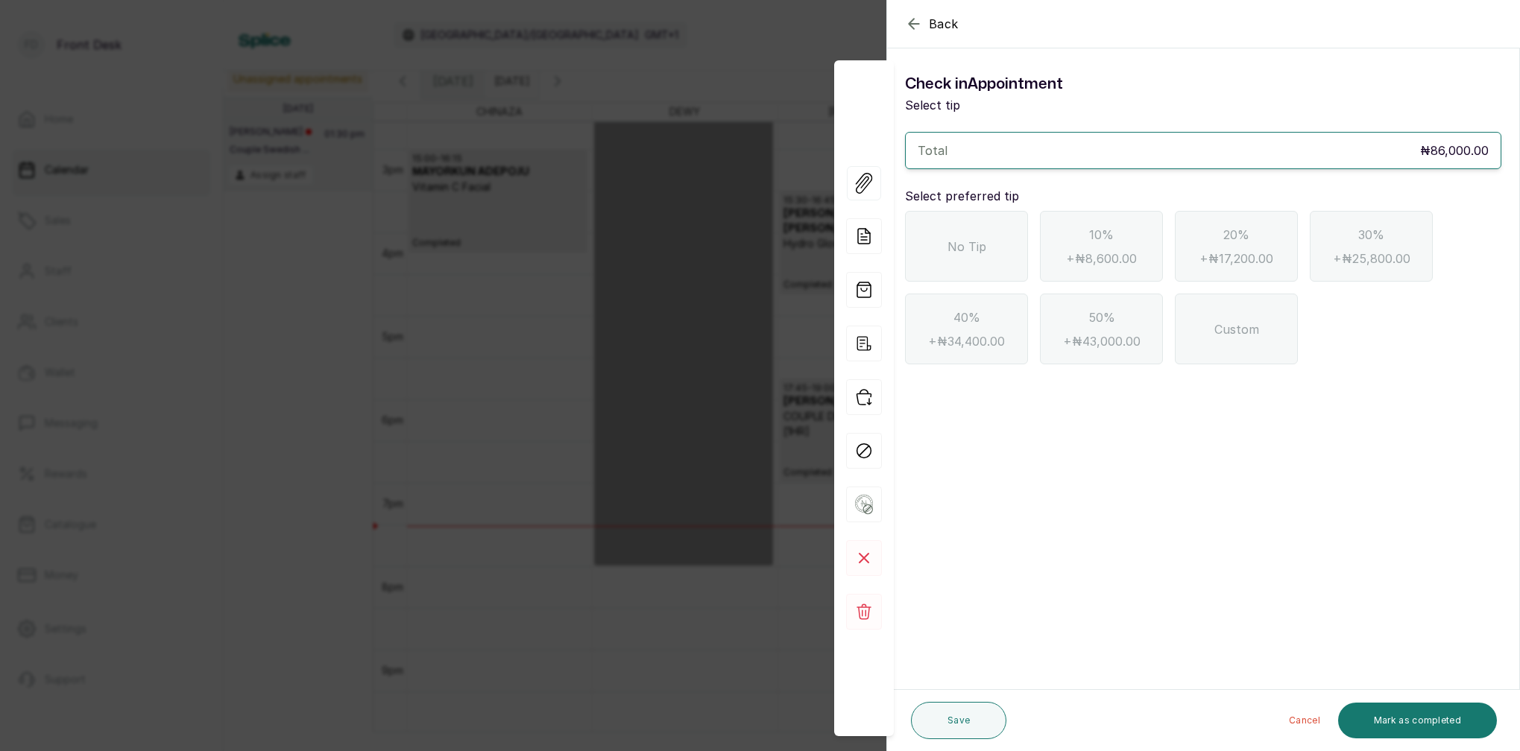
scroll to position [0, 0]
click at [983, 243] on span "No Tip" at bounding box center [966, 247] width 39 height 18
click at [1401, 731] on button "Mark as completed" at bounding box center [1417, 721] width 159 height 36
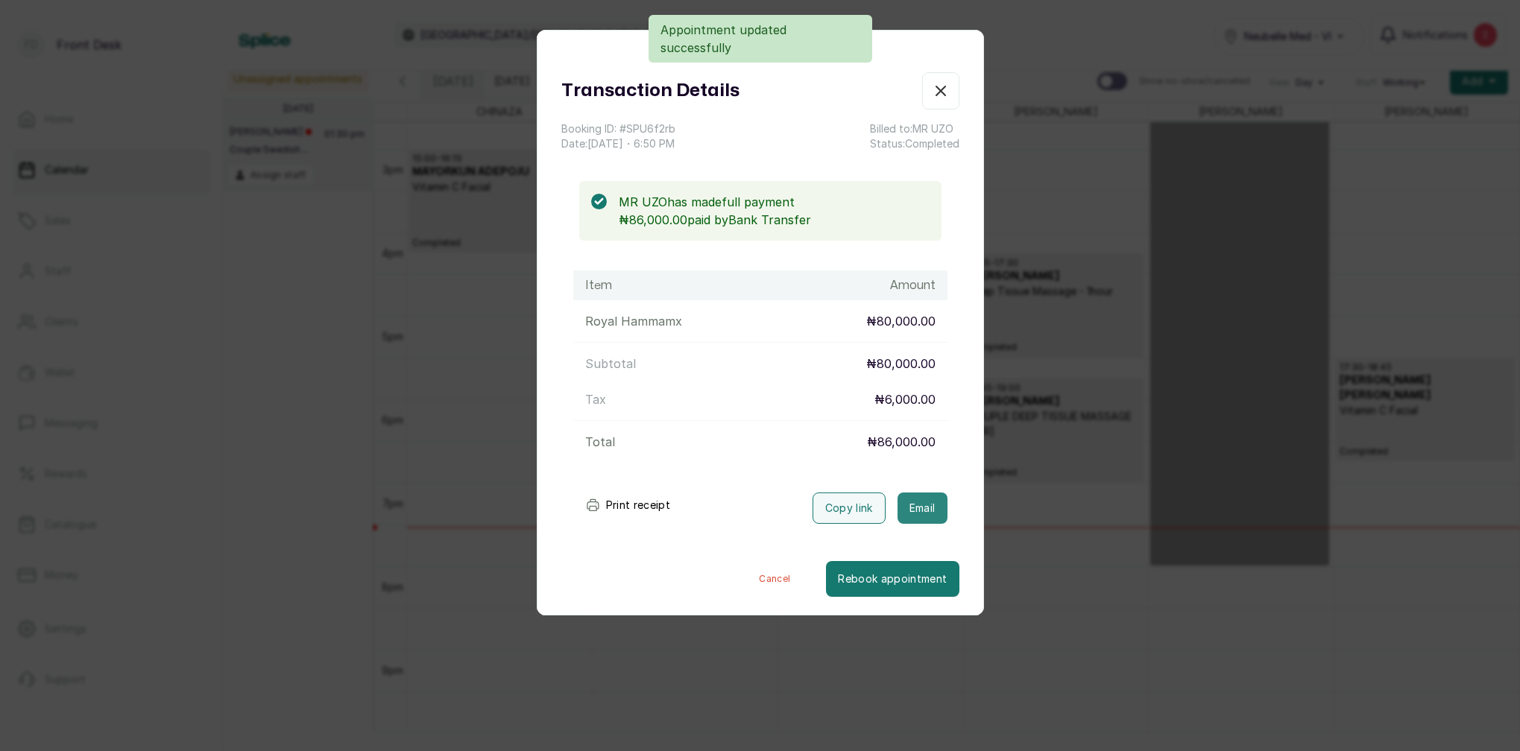
click at [930, 508] on button "Email" at bounding box center [922, 508] width 50 height 31
click at [942, 92] on icon "button" at bounding box center [940, 90] width 9 height 9
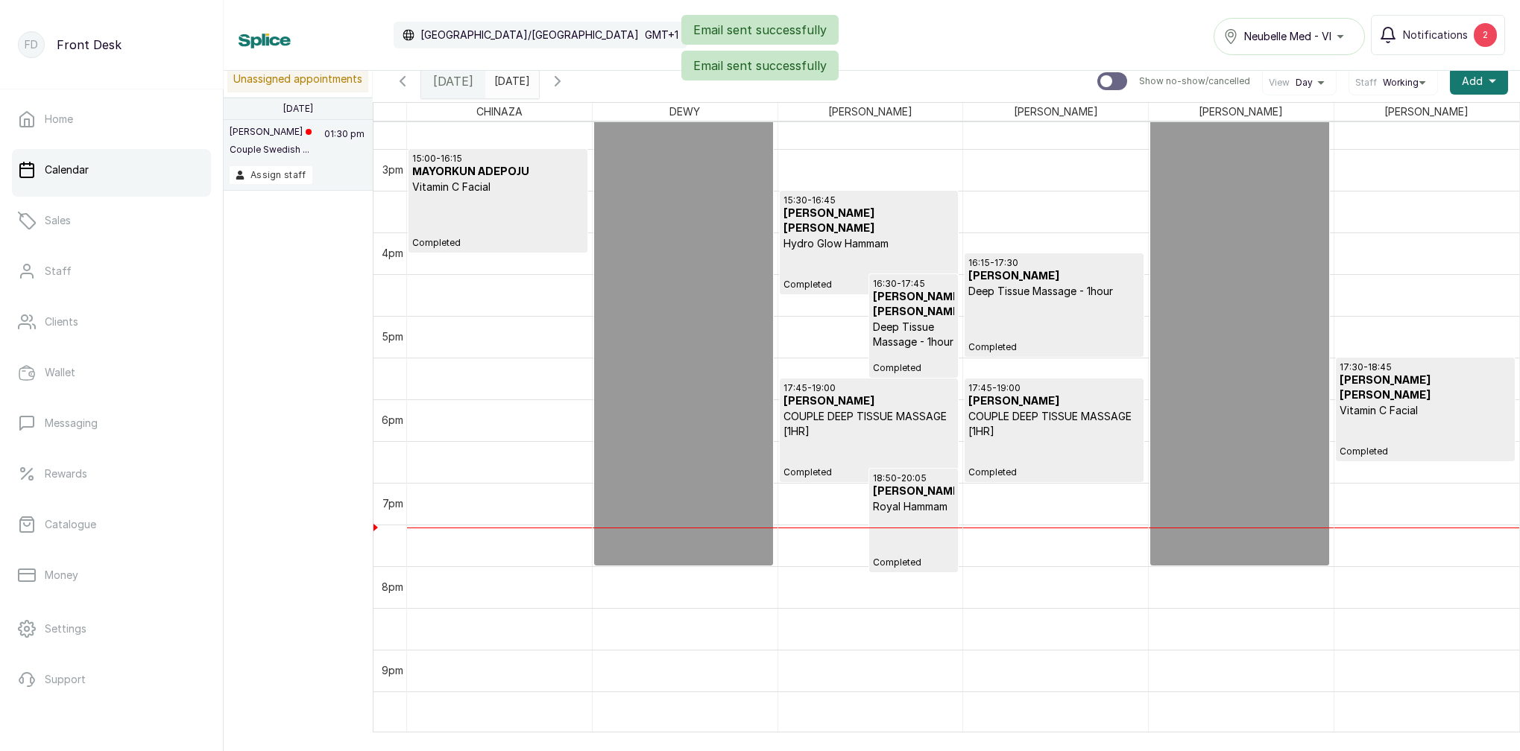
click at [1444, 38] on div "Email sent successfully Email sent successfully" at bounding box center [760, 48] width 1520 height 66
click at [1447, 32] on div "Email sent successfully Email sent successfully" at bounding box center [760, 48] width 1520 height 66
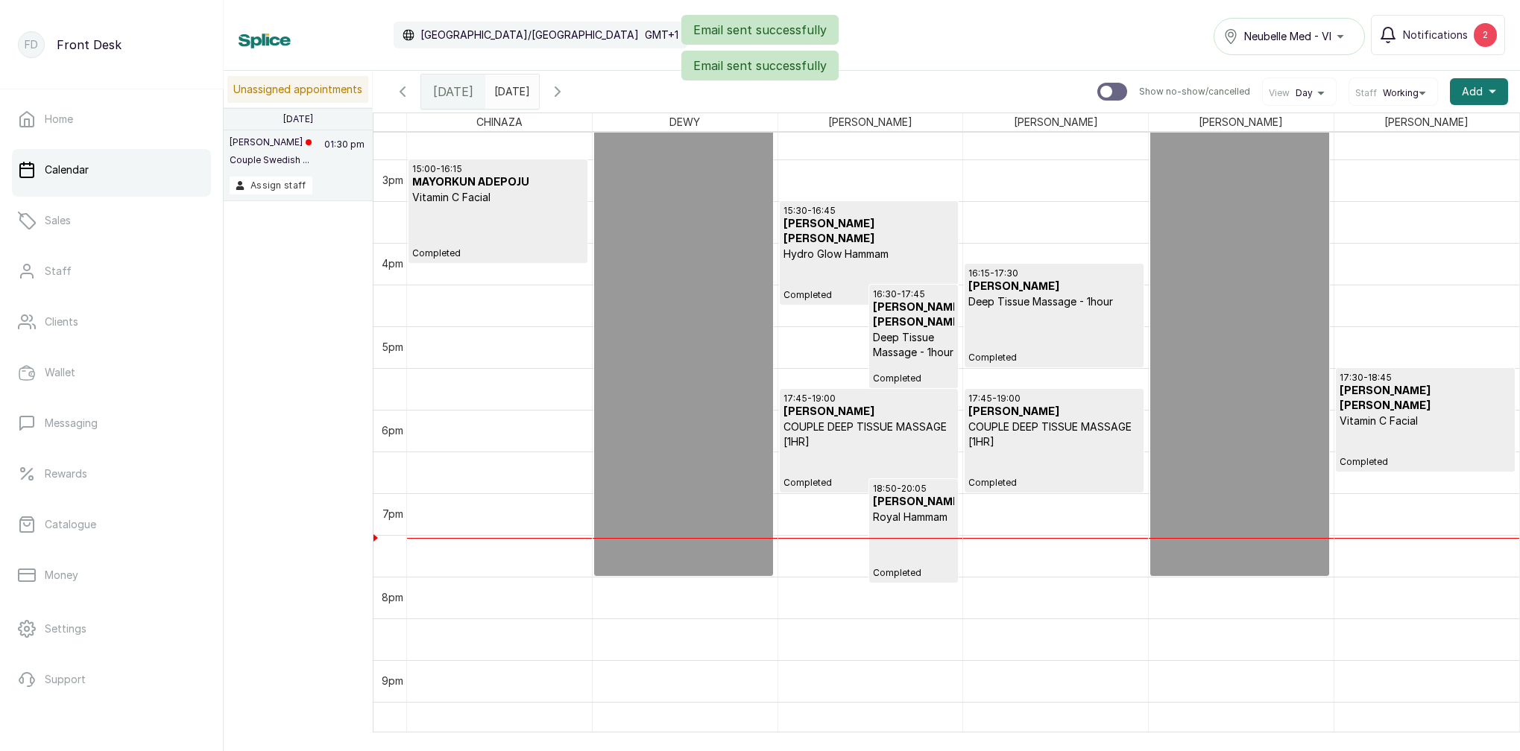
click at [1447, 35] on div "Email sent successfully Email sent successfully" at bounding box center [760, 48] width 1520 height 66
click at [1453, 31] on div "Email sent successfully" at bounding box center [760, 30] width 1520 height 30
drag, startPoint x: 1437, startPoint y: 35, endPoint x: 1497, endPoint y: 31, distance: 60.5
click at [1437, 35] on div "Email sent successfully" at bounding box center [760, 30] width 1520 height 30
click at [1451, 37] on div "Email sent successfully" at bounding box center [760, 30] width 1520 height 30
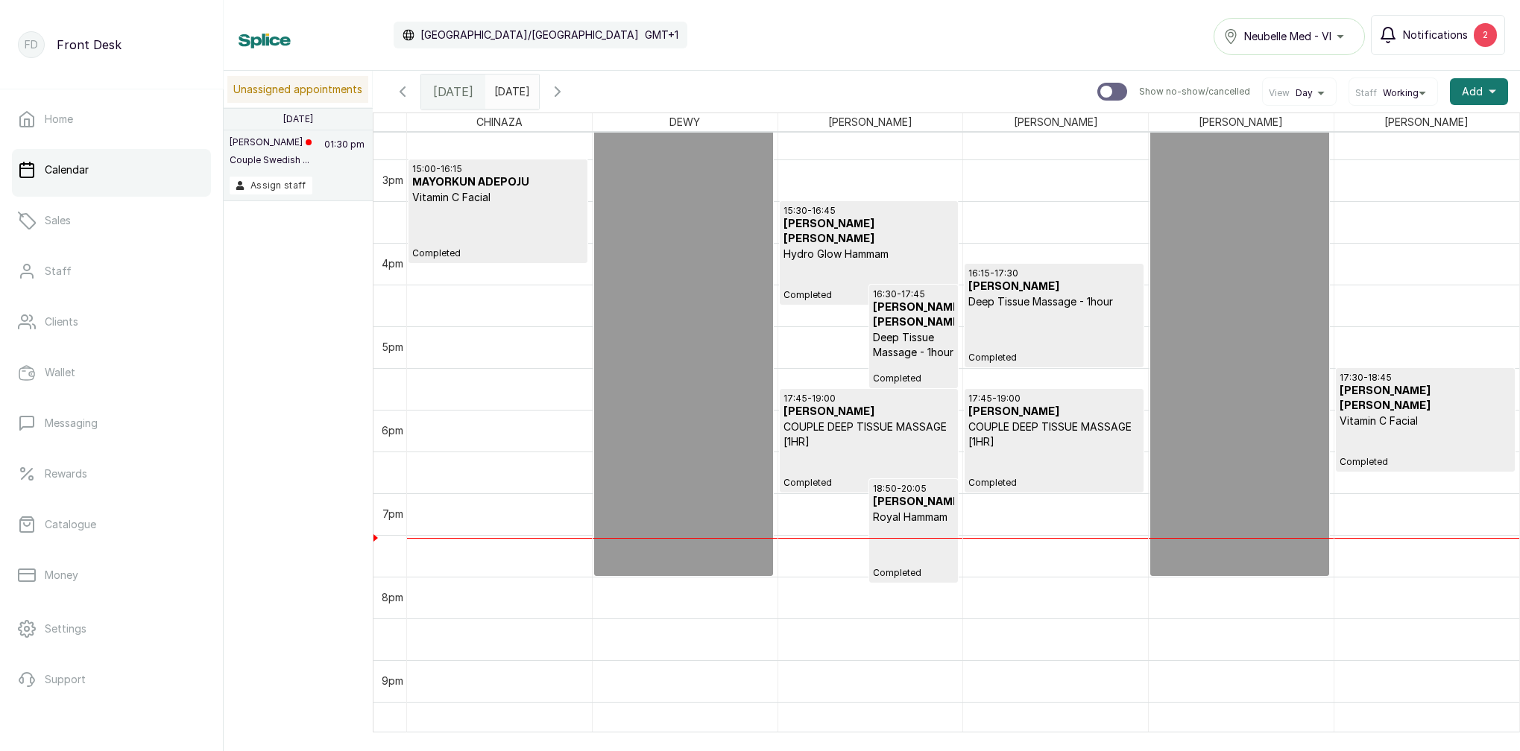
click at [1468, 36] on button "Notifications 2" at bounding box center [1438, 35] width 134 height 40
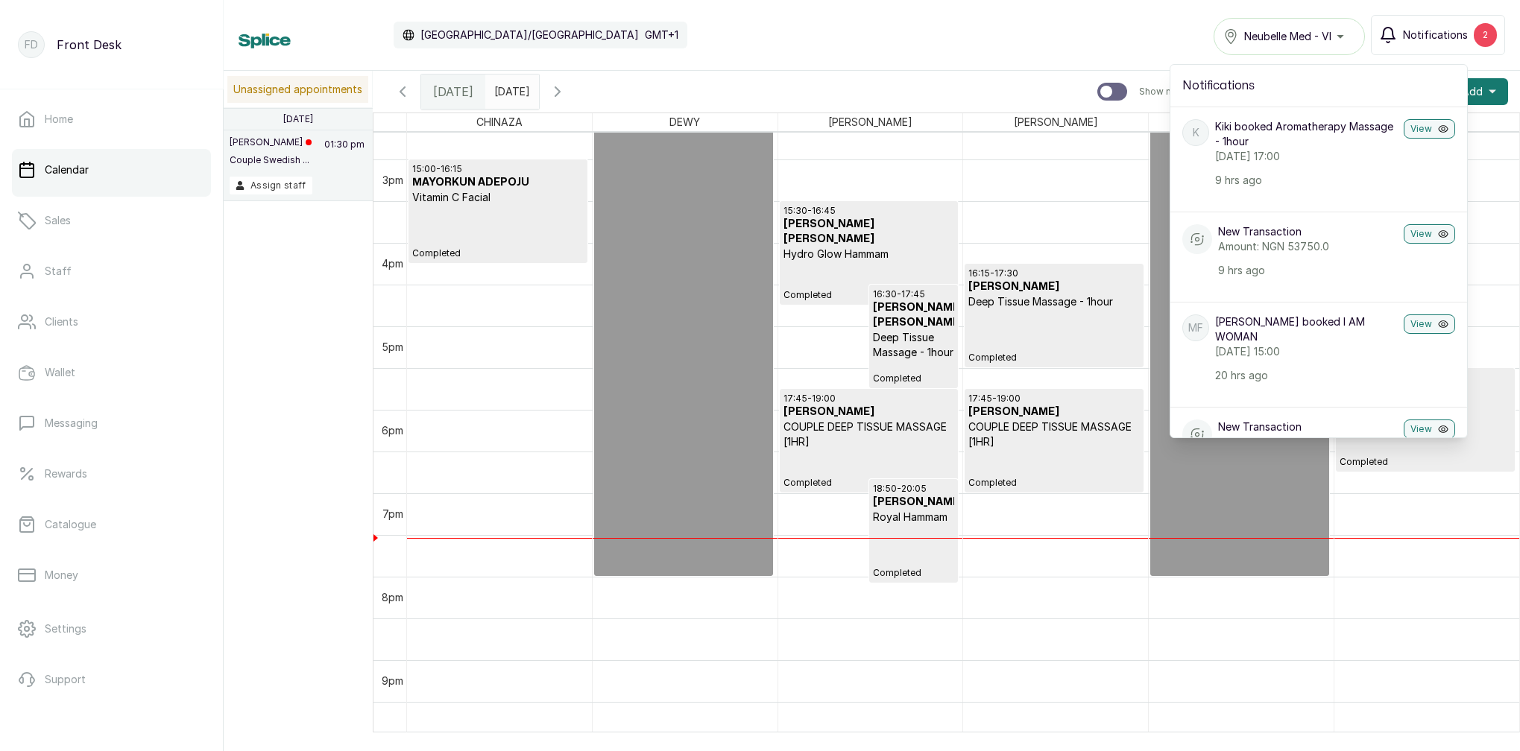
click at [1492, 40] on div "2" at bounding box center [1484, 35] width 23 height 24
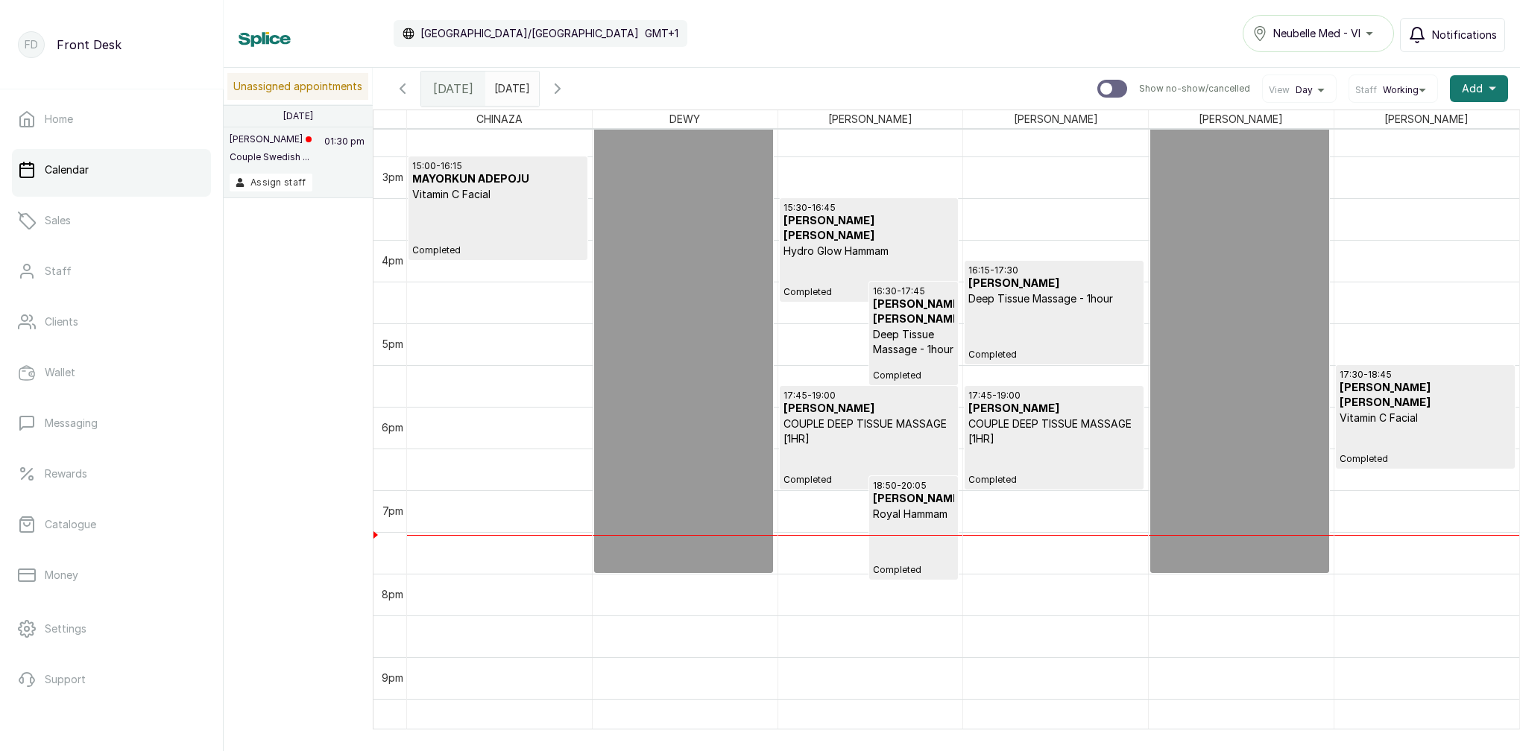
click at [1477, 38] on span "Notifications" at bounding box center [1464, 35] width 65 height 15
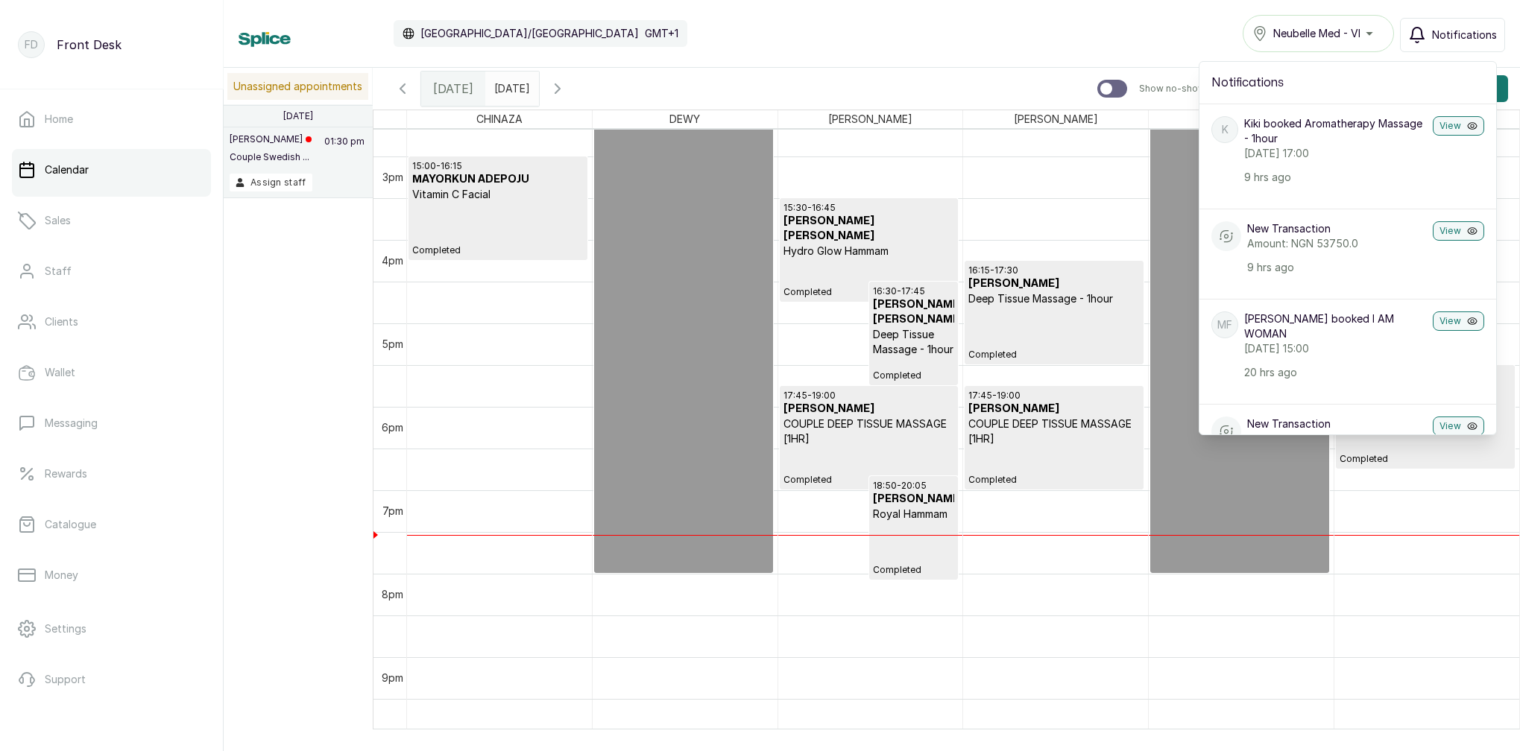
drag, startPoint x: 1468, startPoint y: 31, endPoint x: 1470, endPoint y: 38, distance: 8.0
click at [1468, 31] on span "Notifications" at bounding box center [1464, 35] width 65 height 15
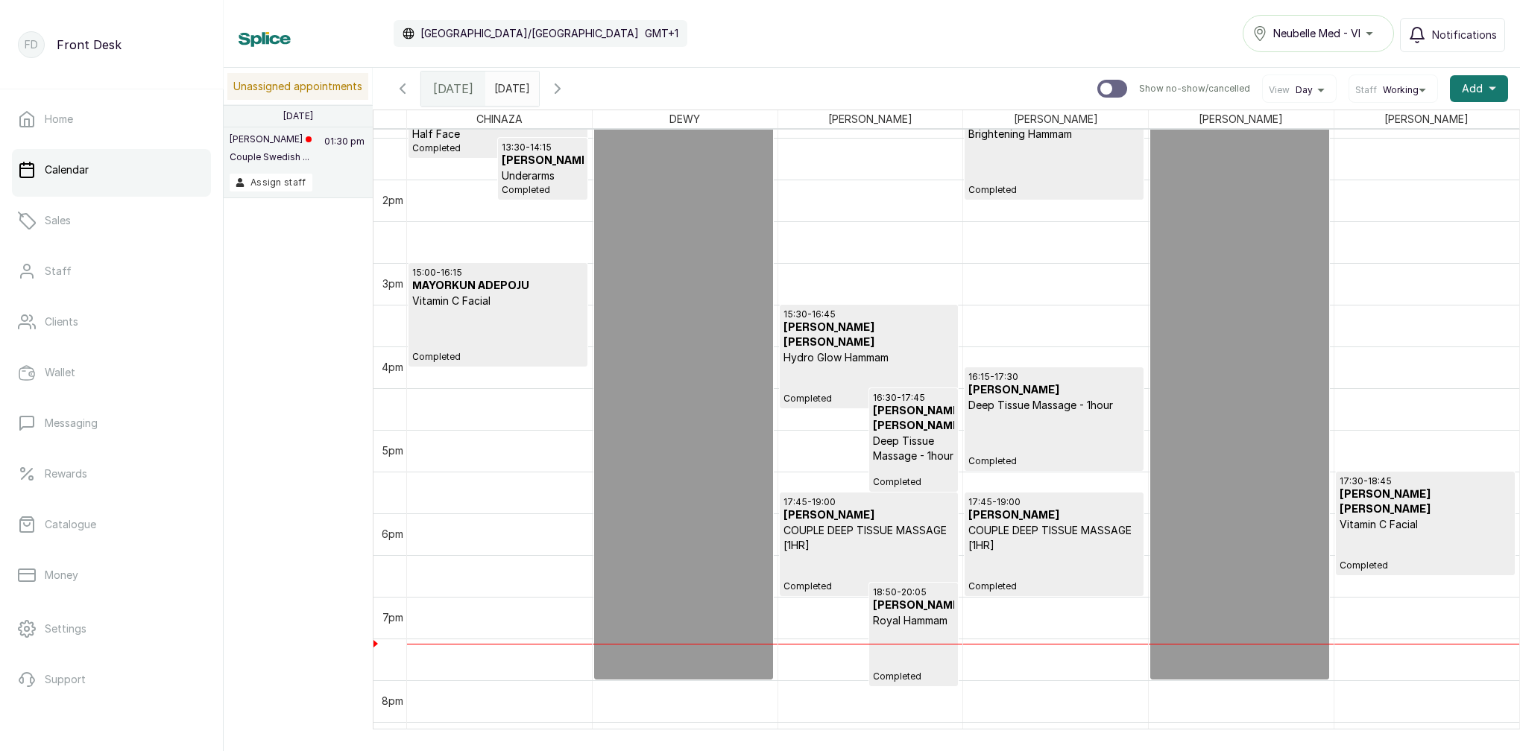
scroll to position [1055, 0]
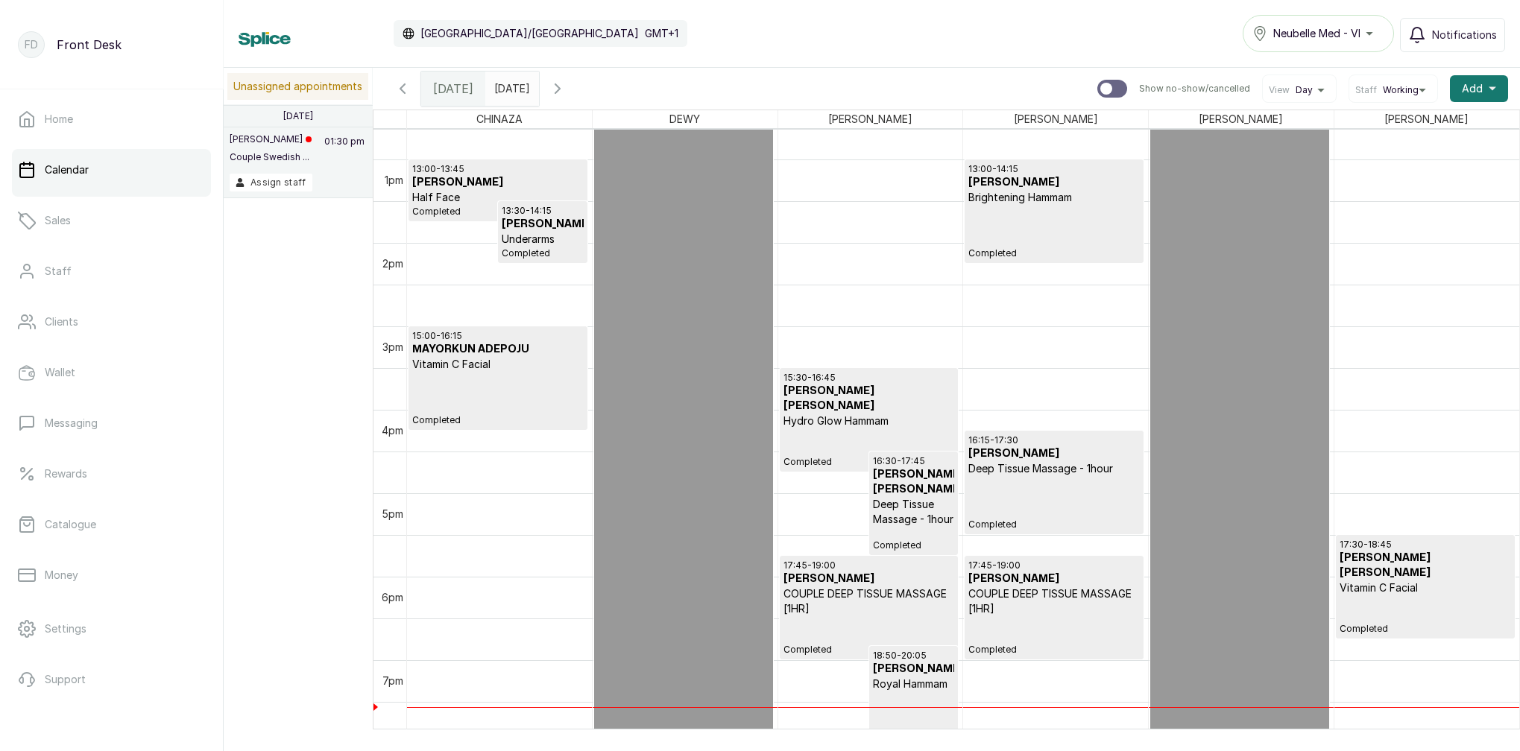
click at [484, 380] on div "15:00 - 16:15 MAYORKUN ADEPOJU Vitamin C Facial Completed" at bounding box center [497, 378] width 171 height 96
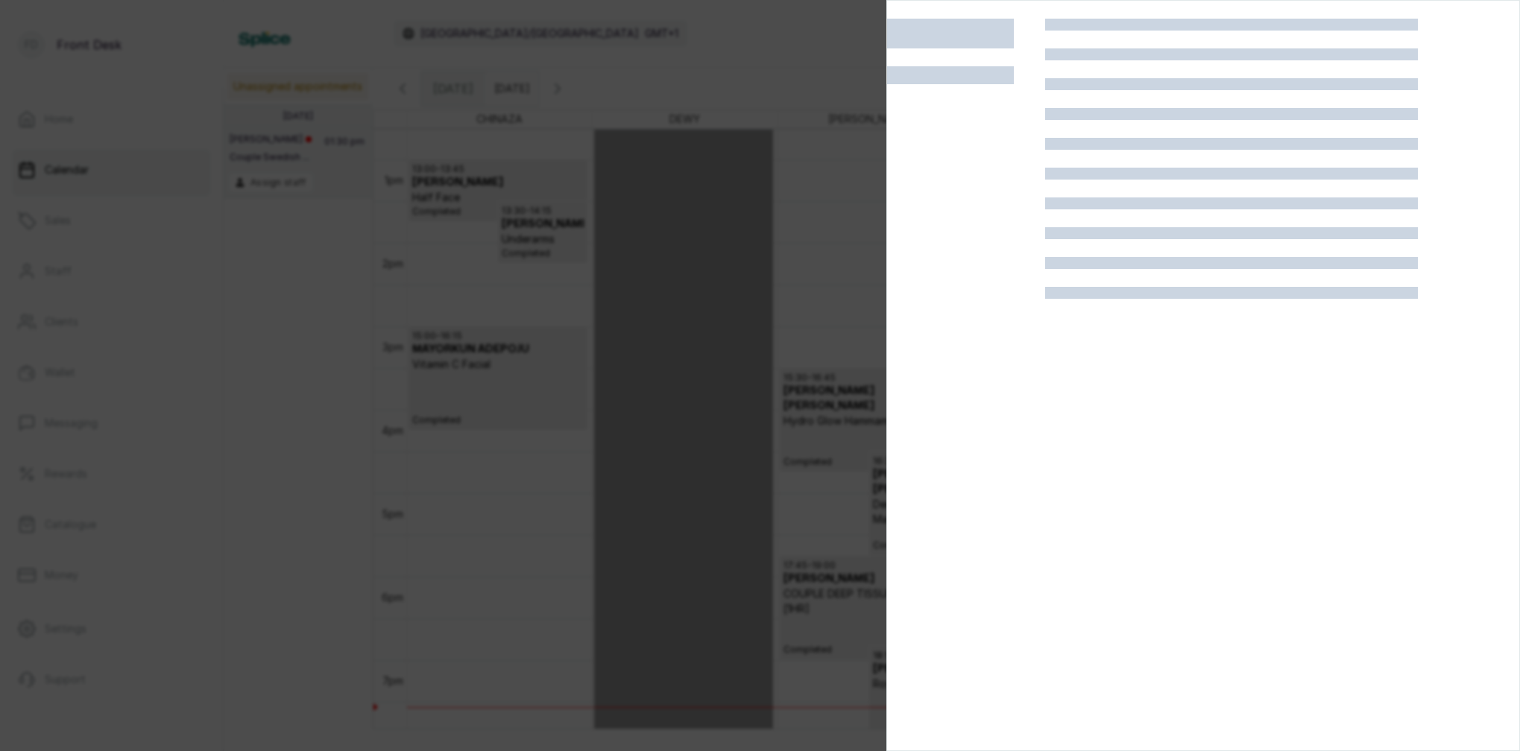
drag, startPoint x: 446, startPoint y: 355, endPoint x: 578, endPoint y: 357, distance: 132.7
click at [450, 355] on div at bounding box center [760, 375] width 1520 height 751
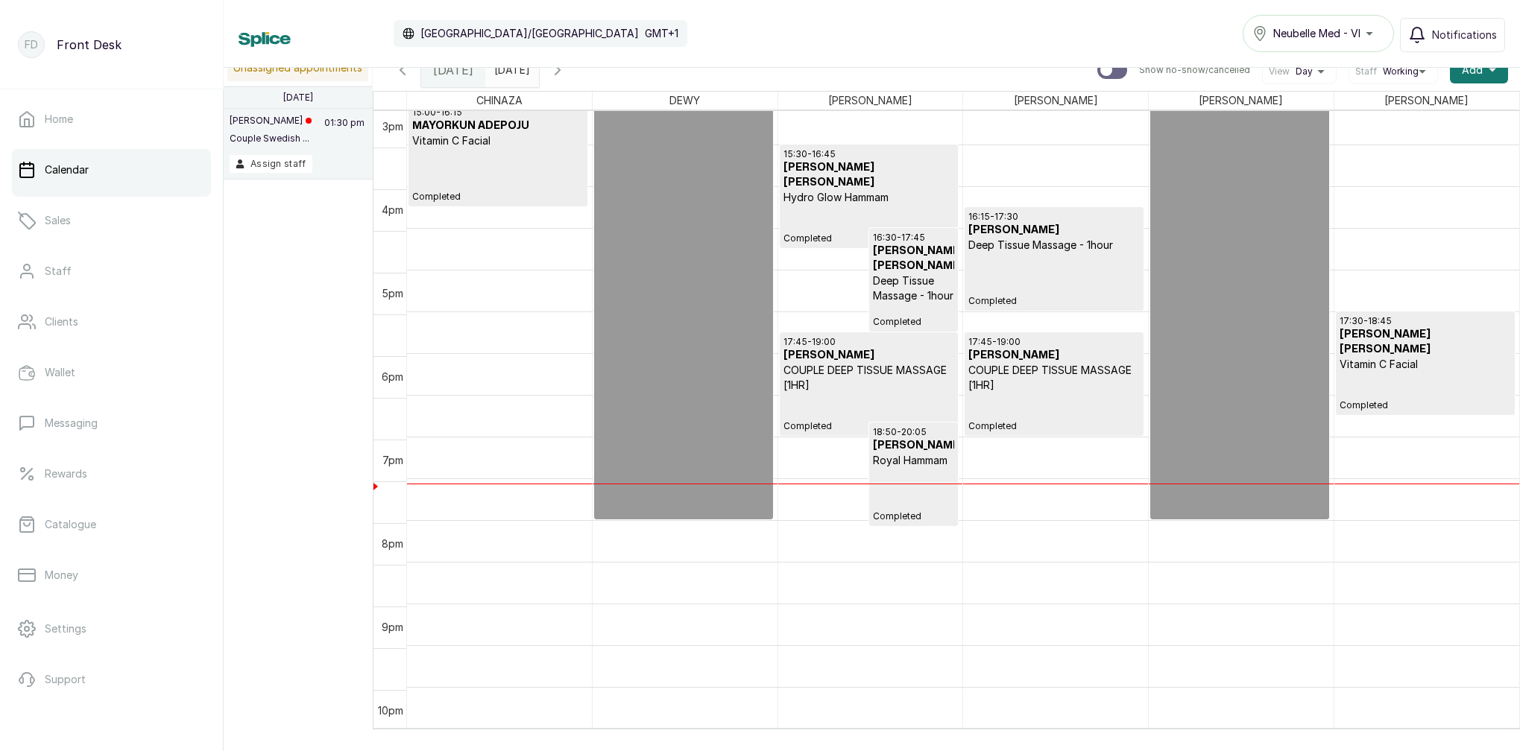
scroll to position [1260, 0]
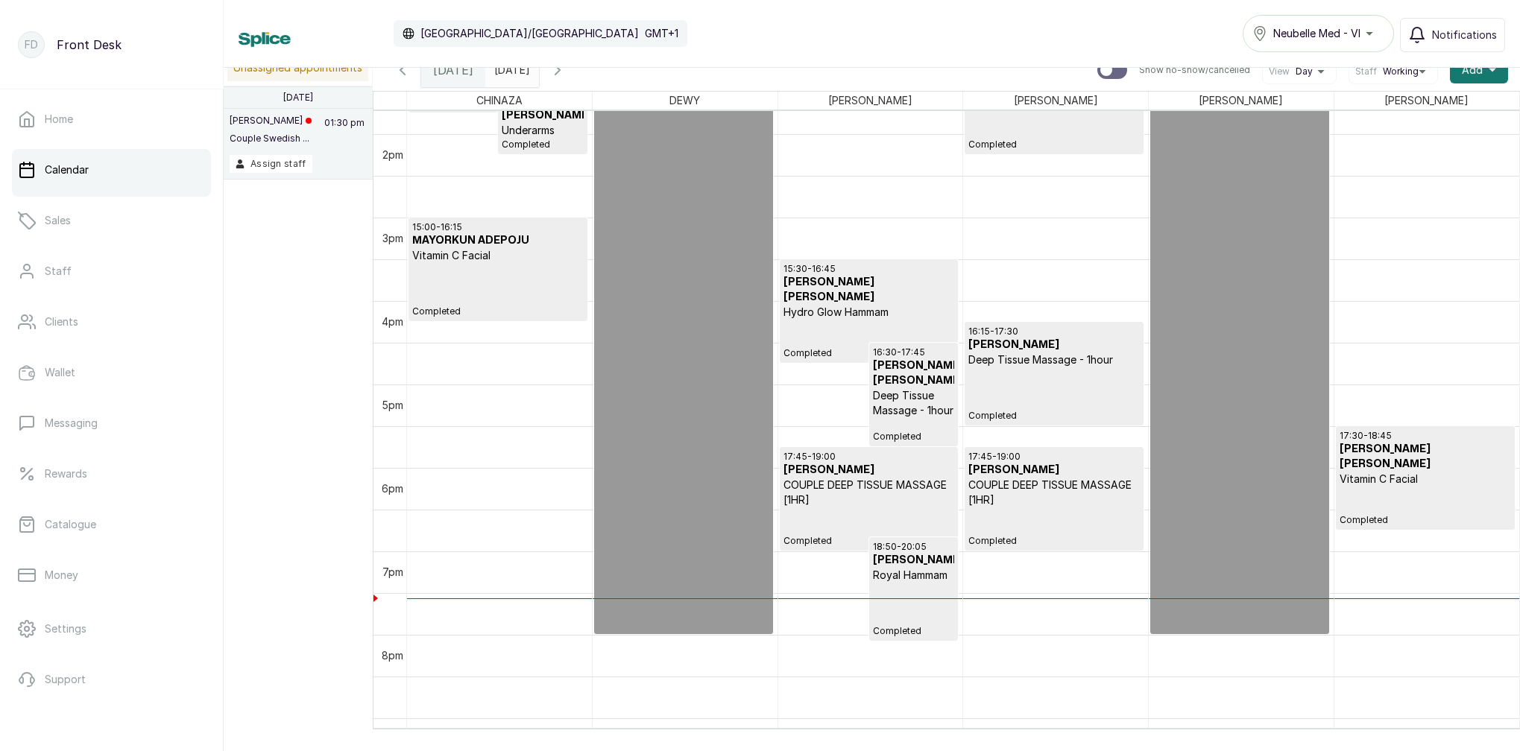
scroll to position [1223, 0]
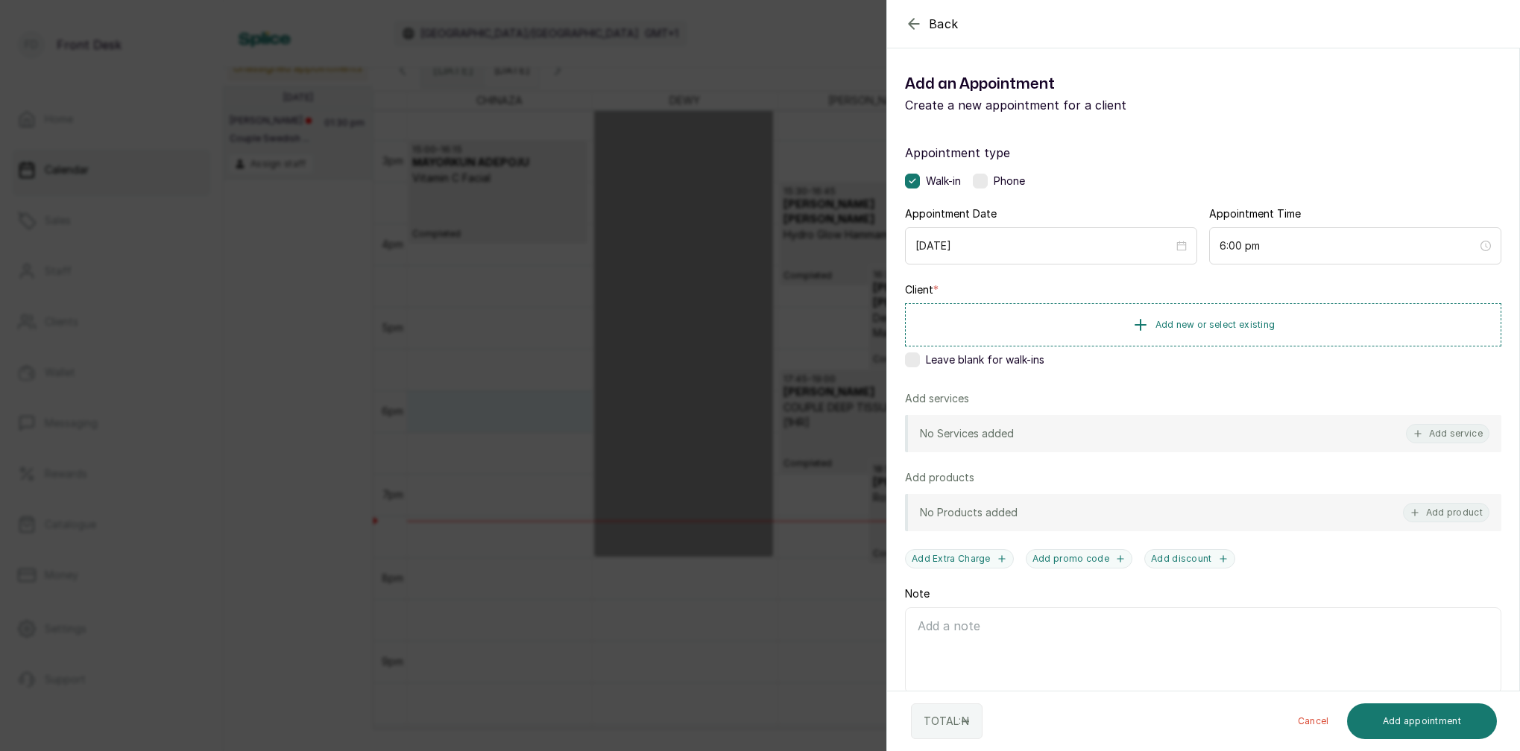
click at [413, 449] on div "Back Add Appointment Add an Appointment Create a new appointment for a client A…" at bounding box center [760, 375] width 1520 height 751
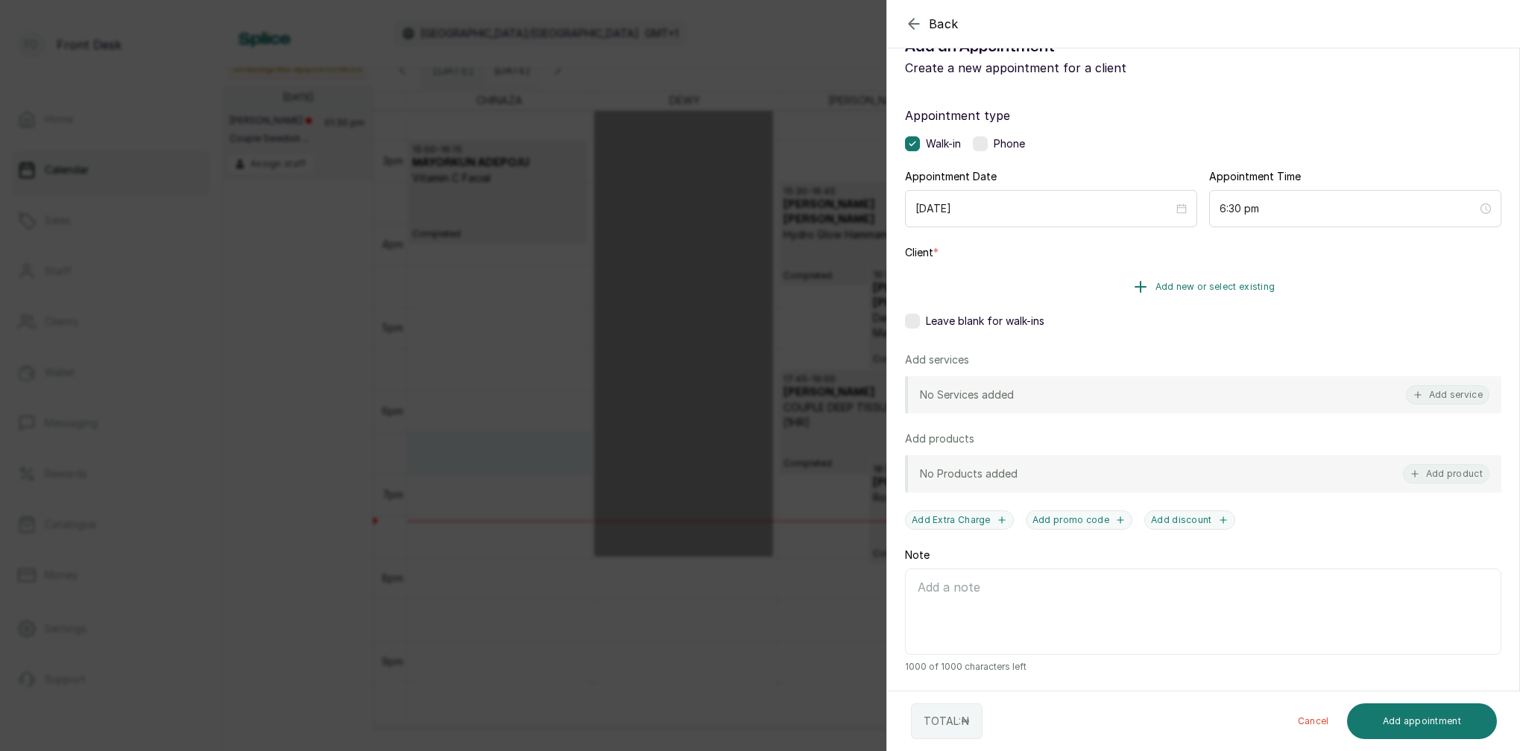
scroll to position [37, 0]
click at [1228, 287] on span "Add new or select existing" at bounding box center [1215, 287] width 120 height 12
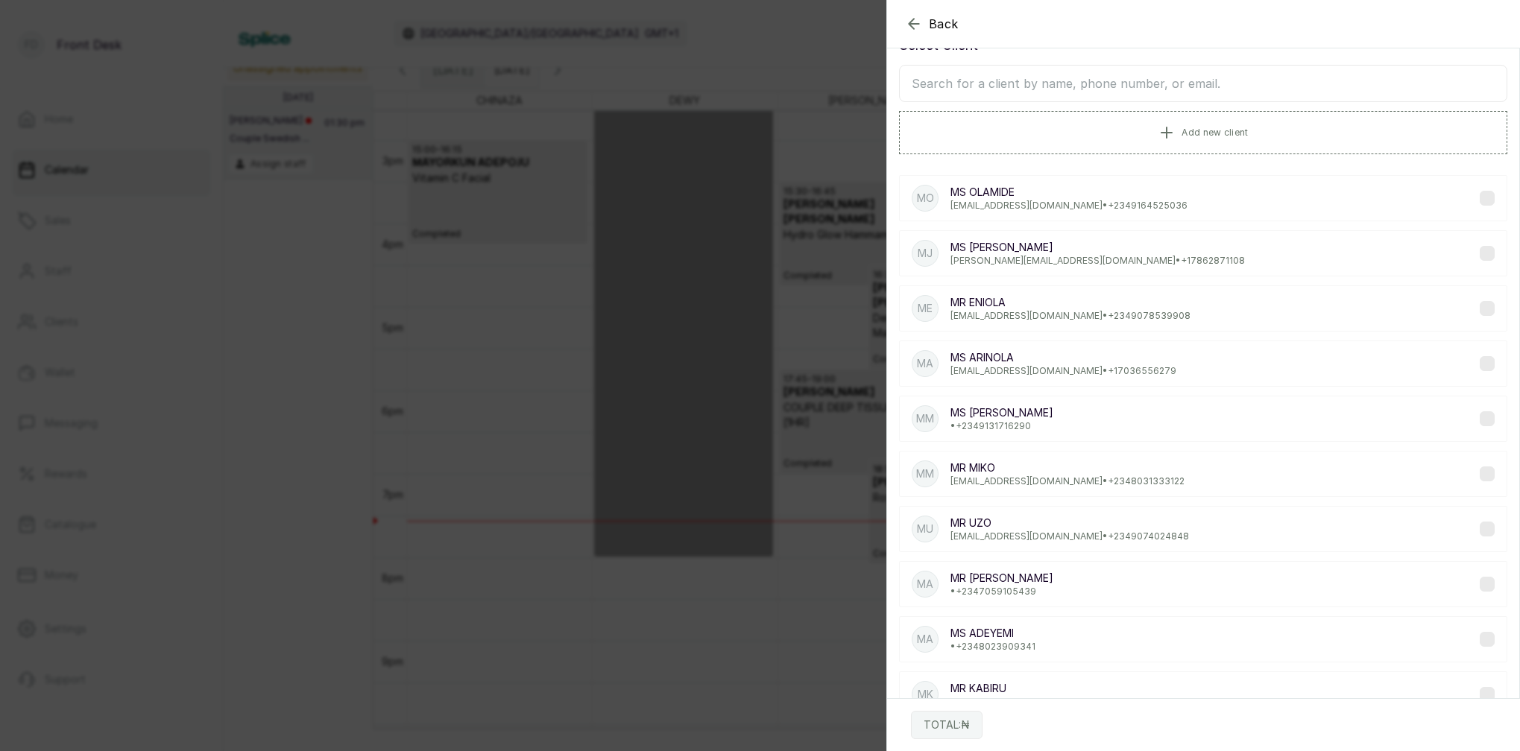
click at [1120, 90] on input "text" at bounding box center [1203, 83] width 608 height 37
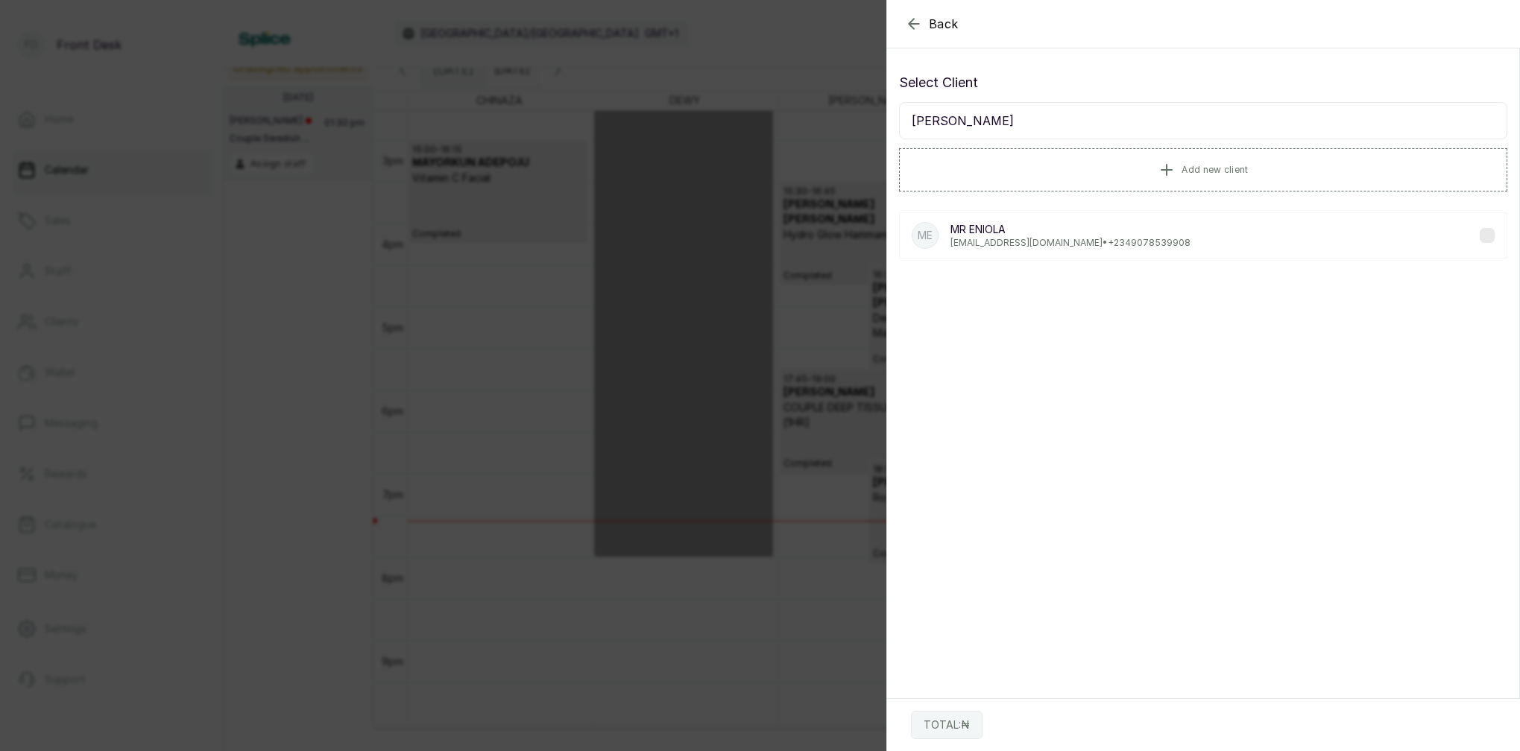
scroll to position [0, 0]
type input "[PERSON_NAME]"
click at [1020, 238] on p "[EMAIL_ADDRESS][DOMAIN_NAME] • [PHONE_NUMBER]" at bounding box center [1070, 243] width 240 height 12
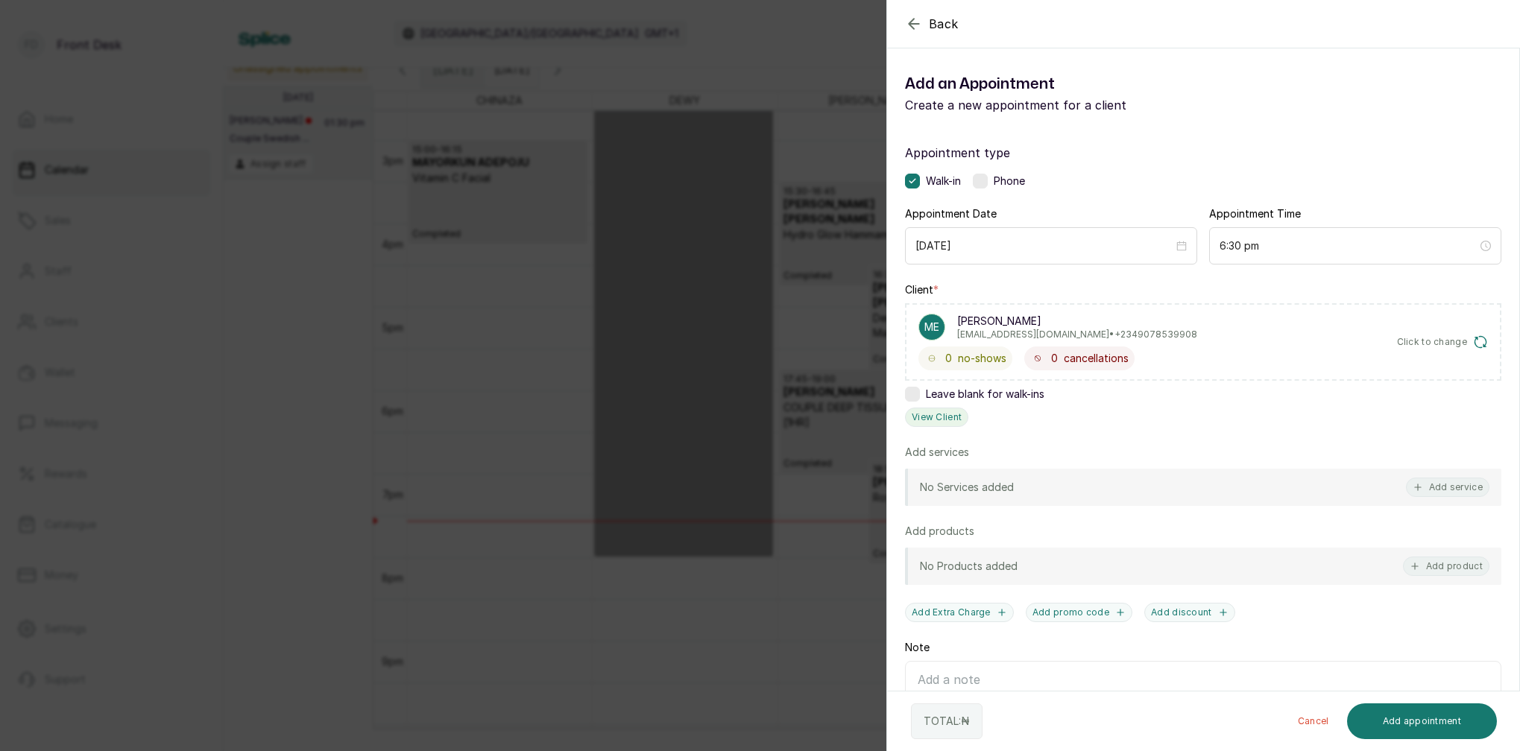
click at [954, 411] on button "View Client" at bounding box center [936, 417] width 63 height 19
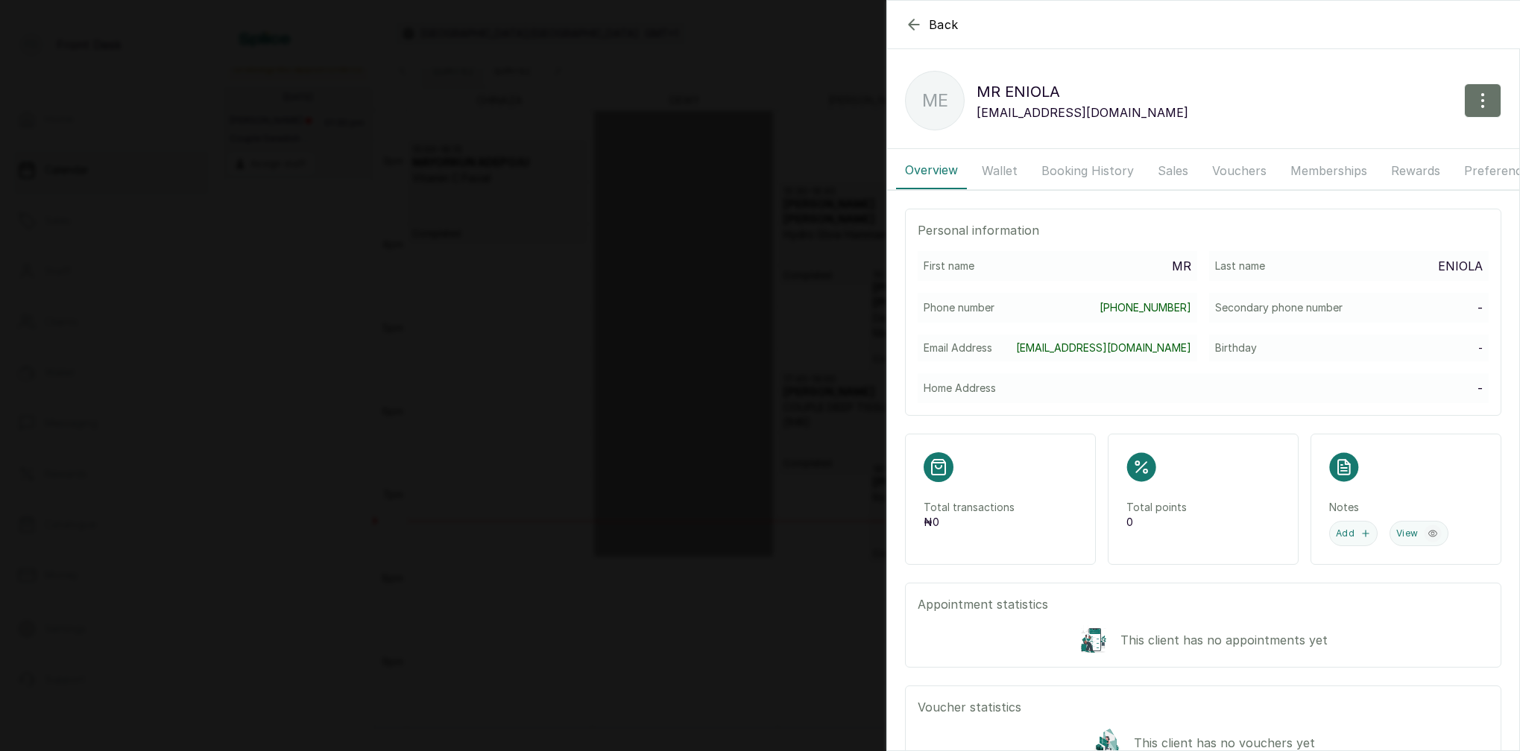
drag, startPoint x: 1102, startPoint y: 169, endPoint x: 1105, endPoint y: 177, distance: 8.0
click at [1102, 170] on button "Booking History" at bounding box center [1087, 170] width 110 height 37
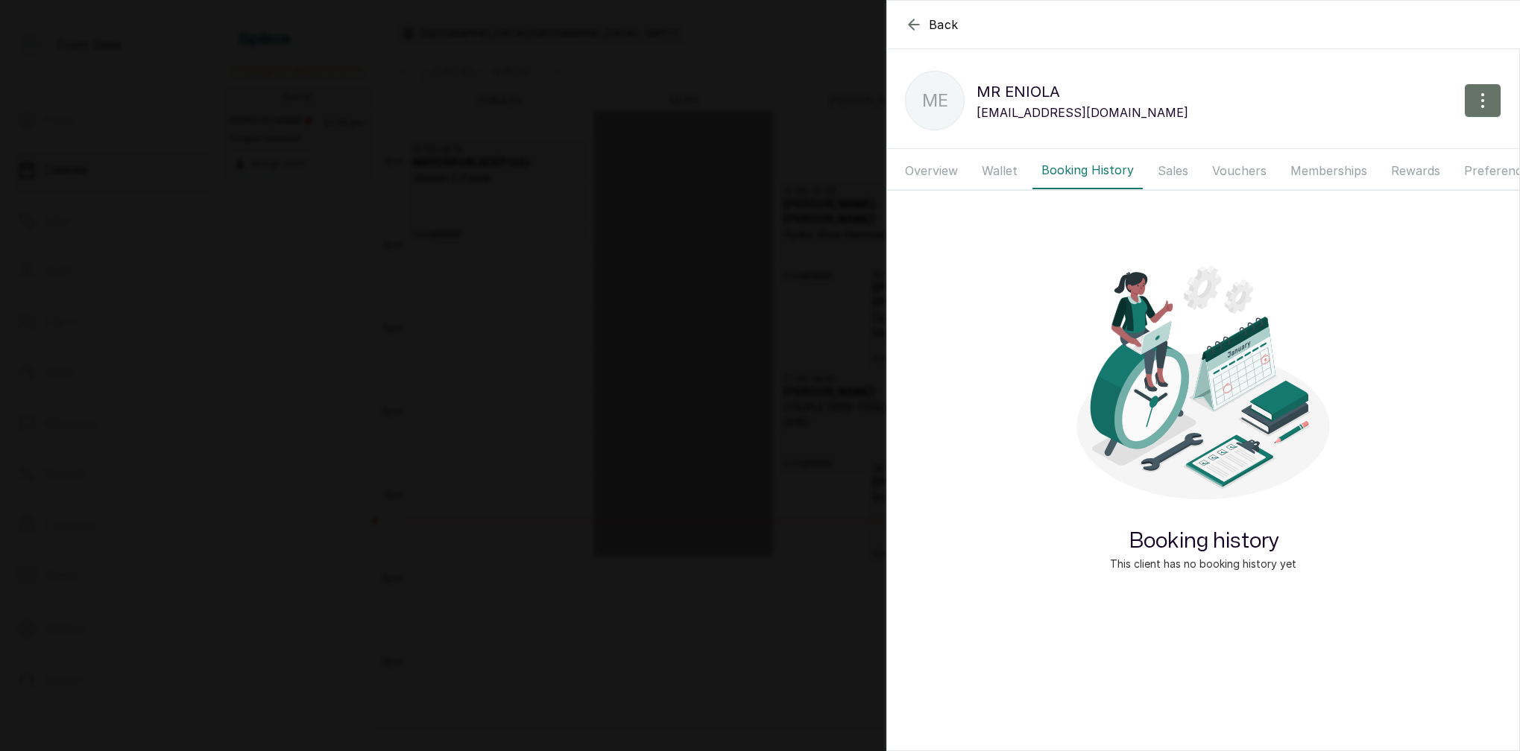
click at [1008, 168] on button "Wallet" at bounding box center [1000, 170] width 54 height 37
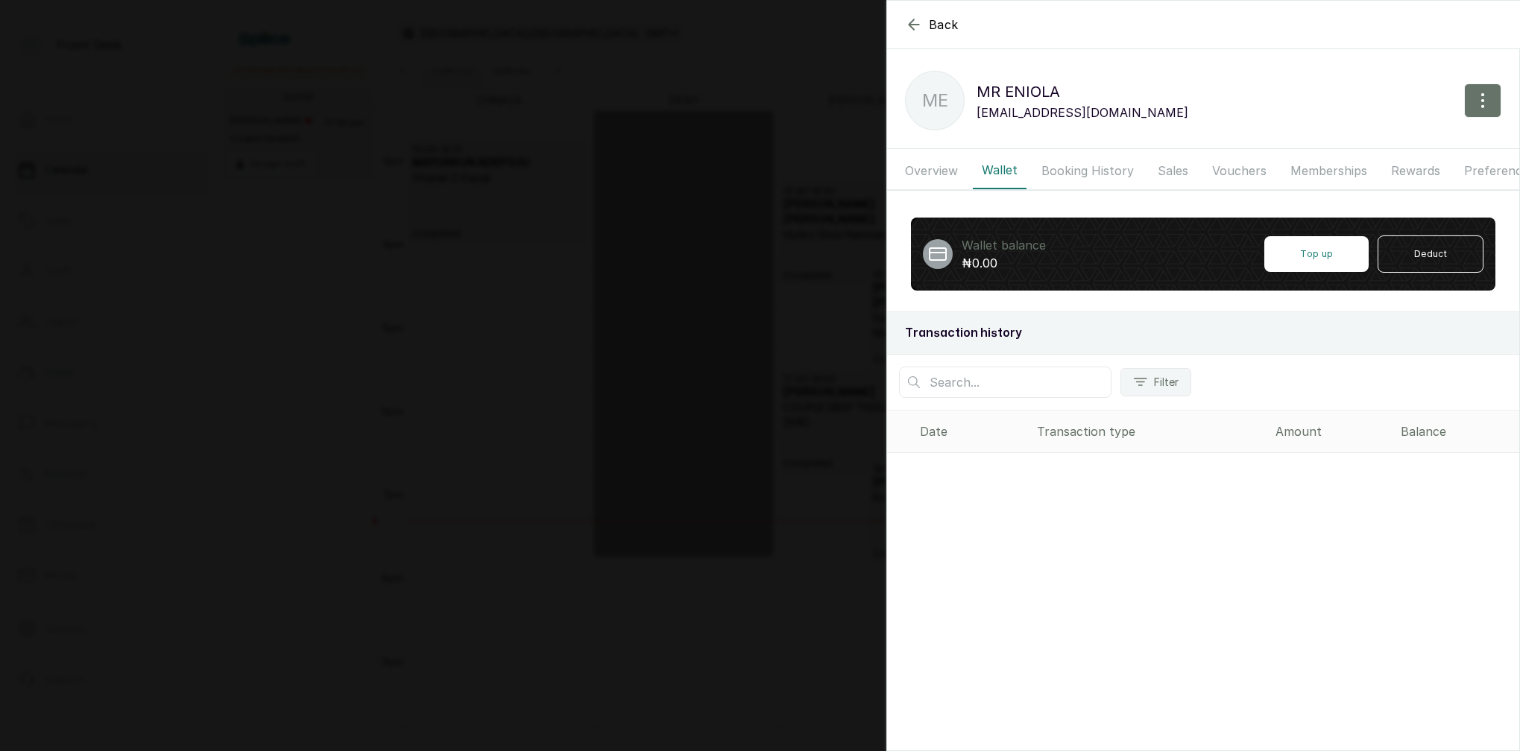
click at [944, 169] on button "Overview" at bounding box center [931, 170] width 71 height 37
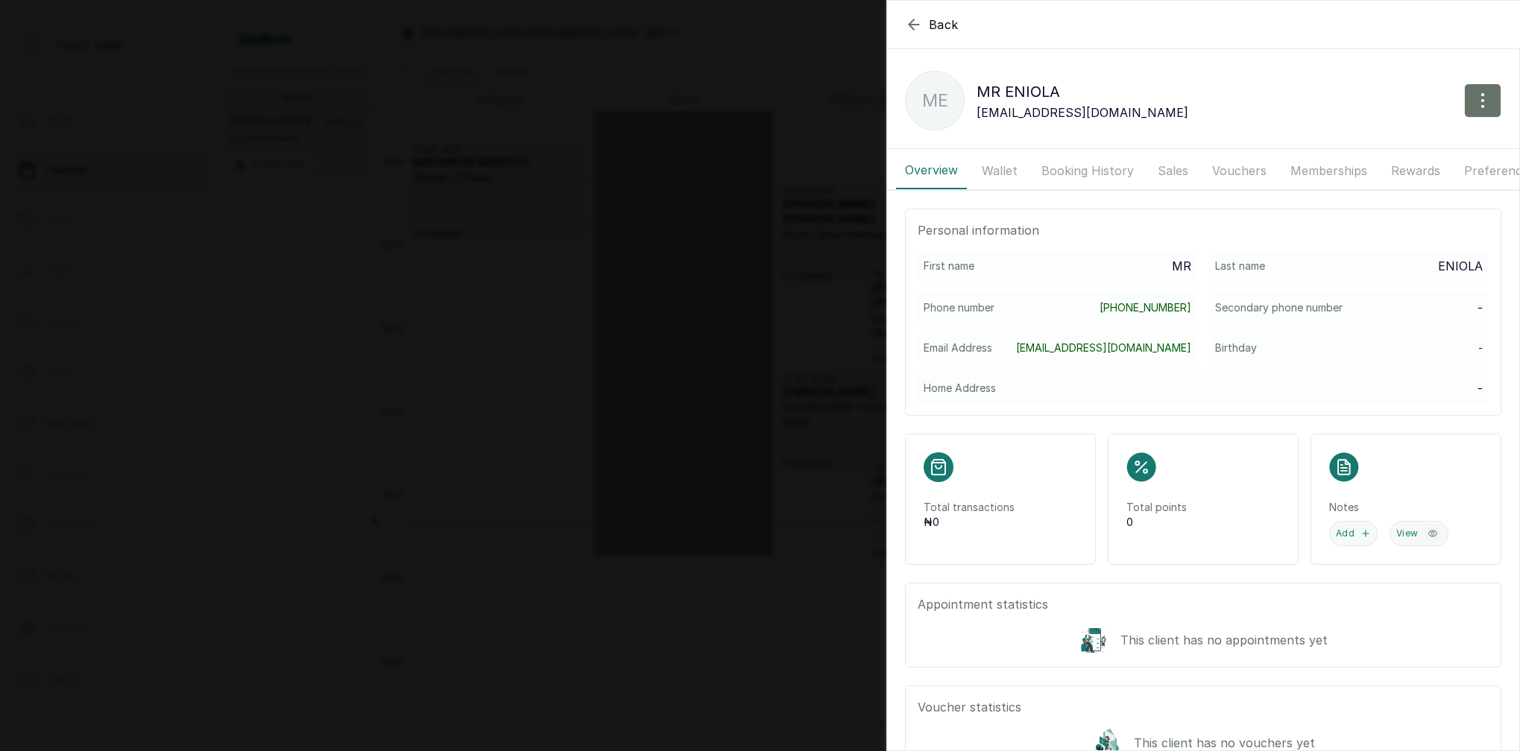
click at [1063, 171] on button "Booking History" at bounding box center [1087, 170] width 110 height 37
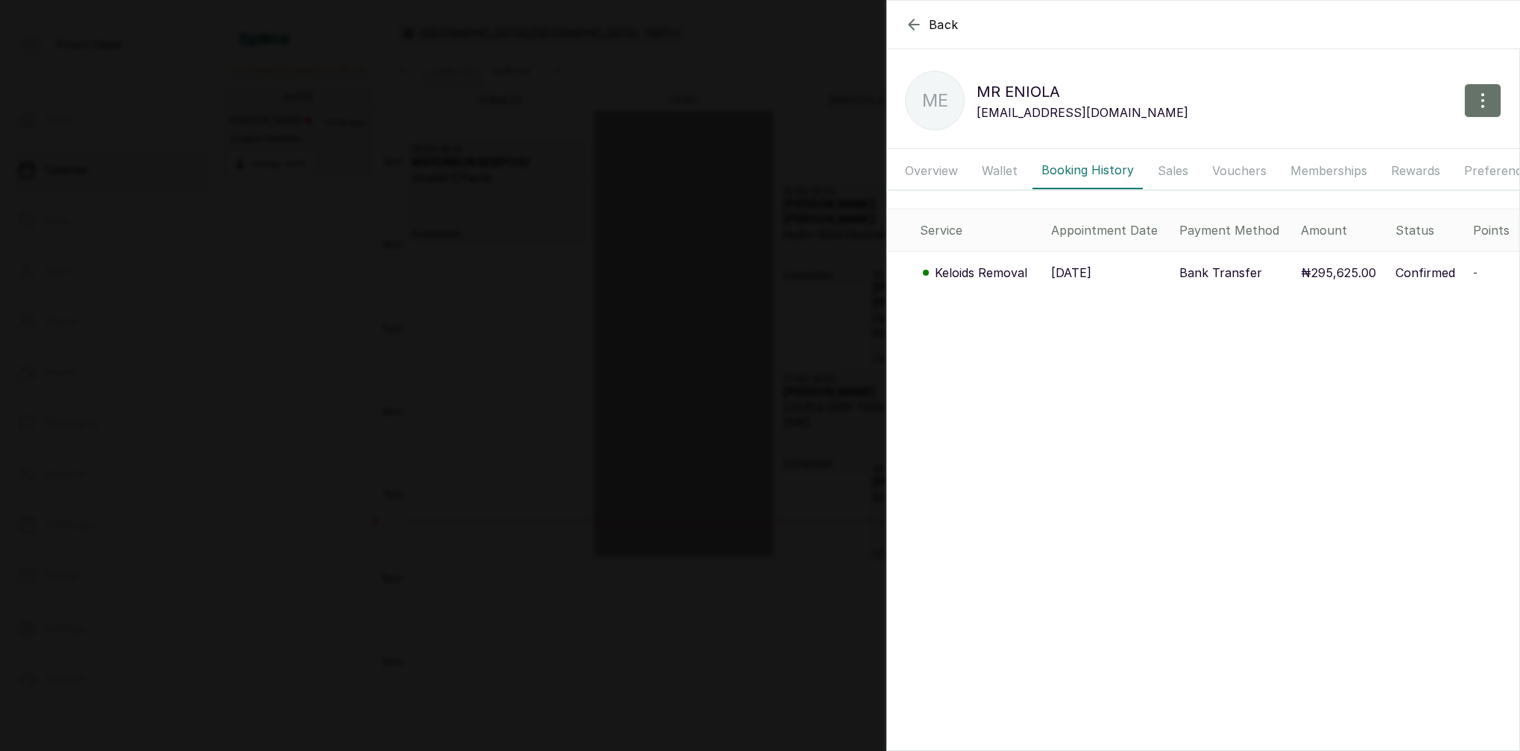
click at [986, 272] on p "Keloids Removal" at bounding box center [981, 273] width 92 height 18
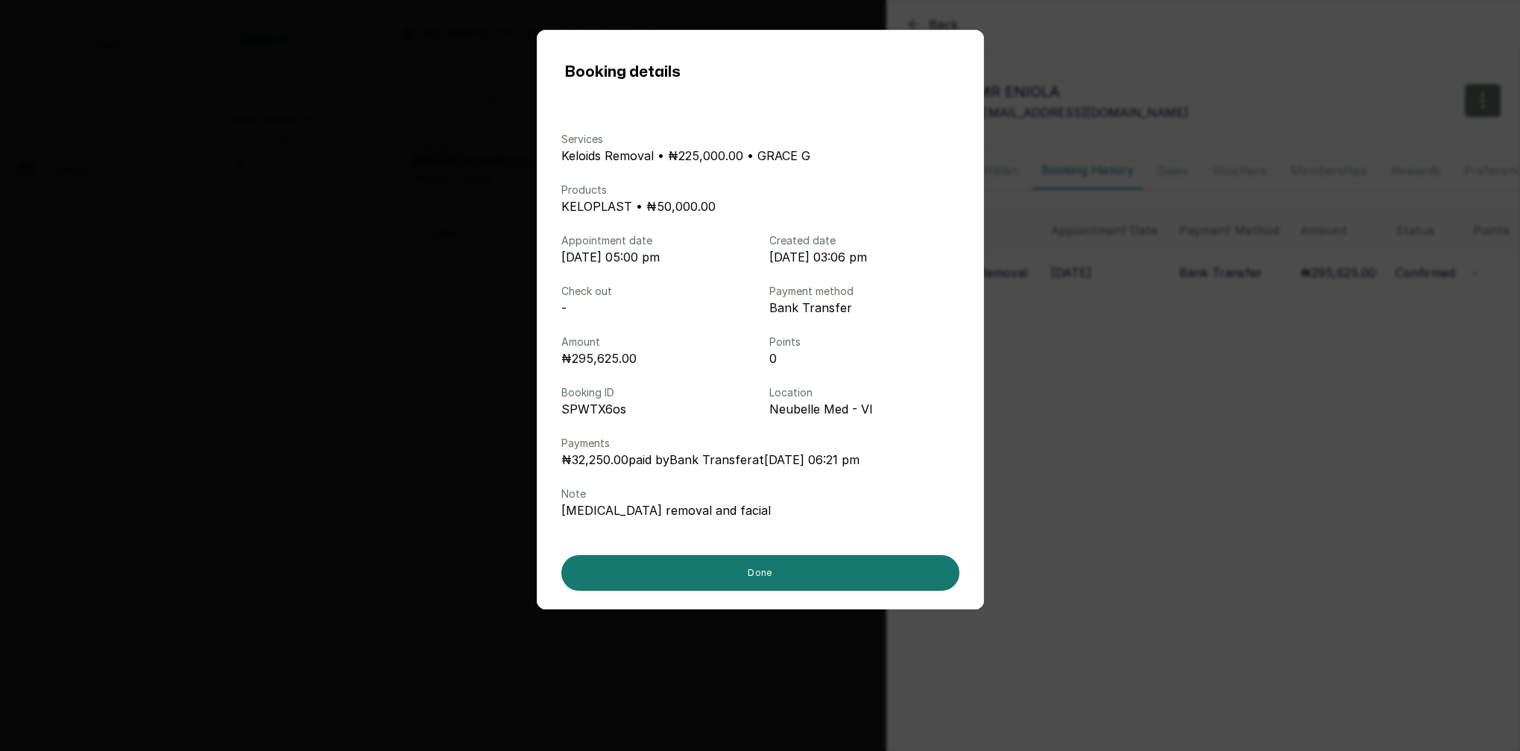
click at [1300, 402] on div "Booking details Services Keloids Removal • ₦225,000.00 • GRACE G Products KELOP…" at bounding box center [760, 375] width 1520 height 751
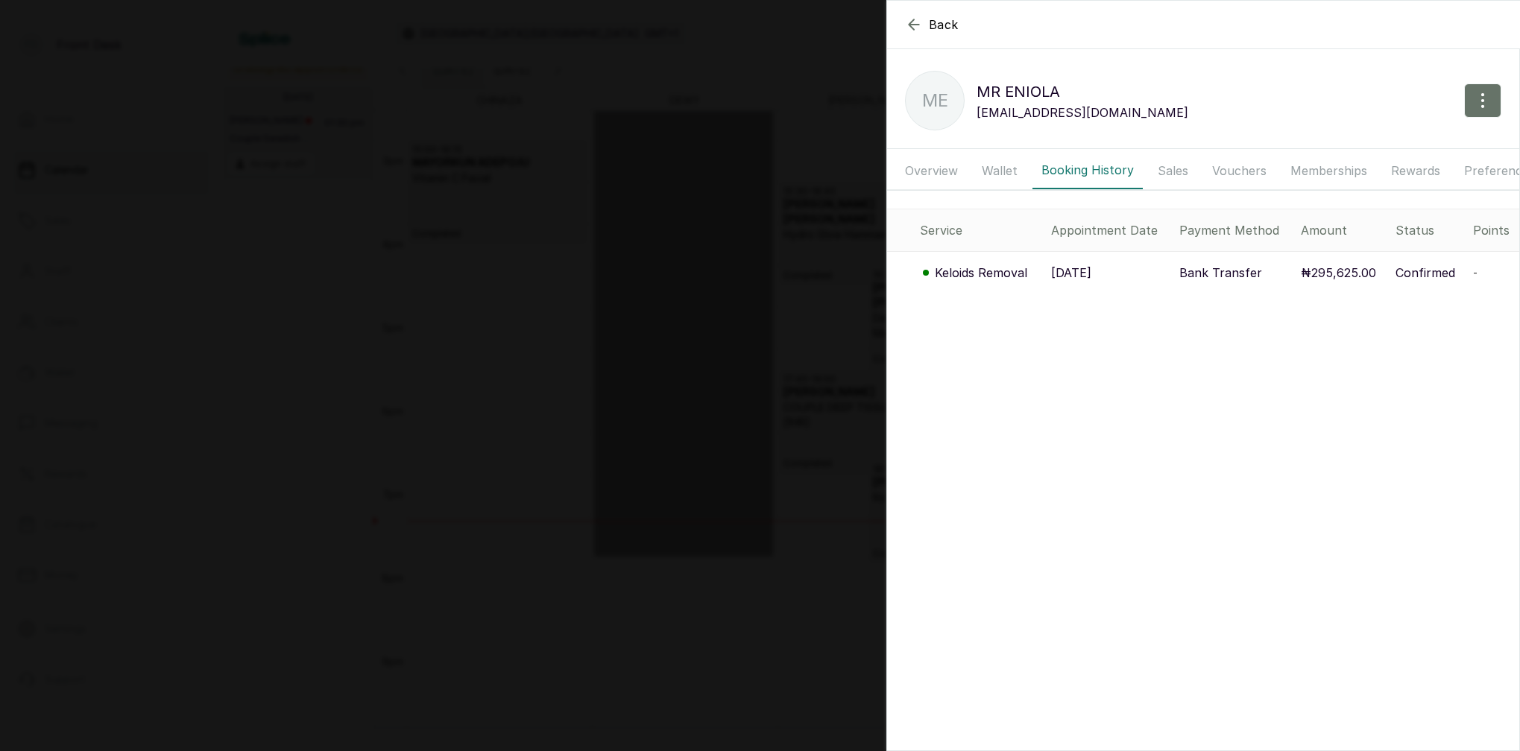
click at [1000, 276] on p "Keloids Removal" at bounding box center [981, 273] width 92 height 18
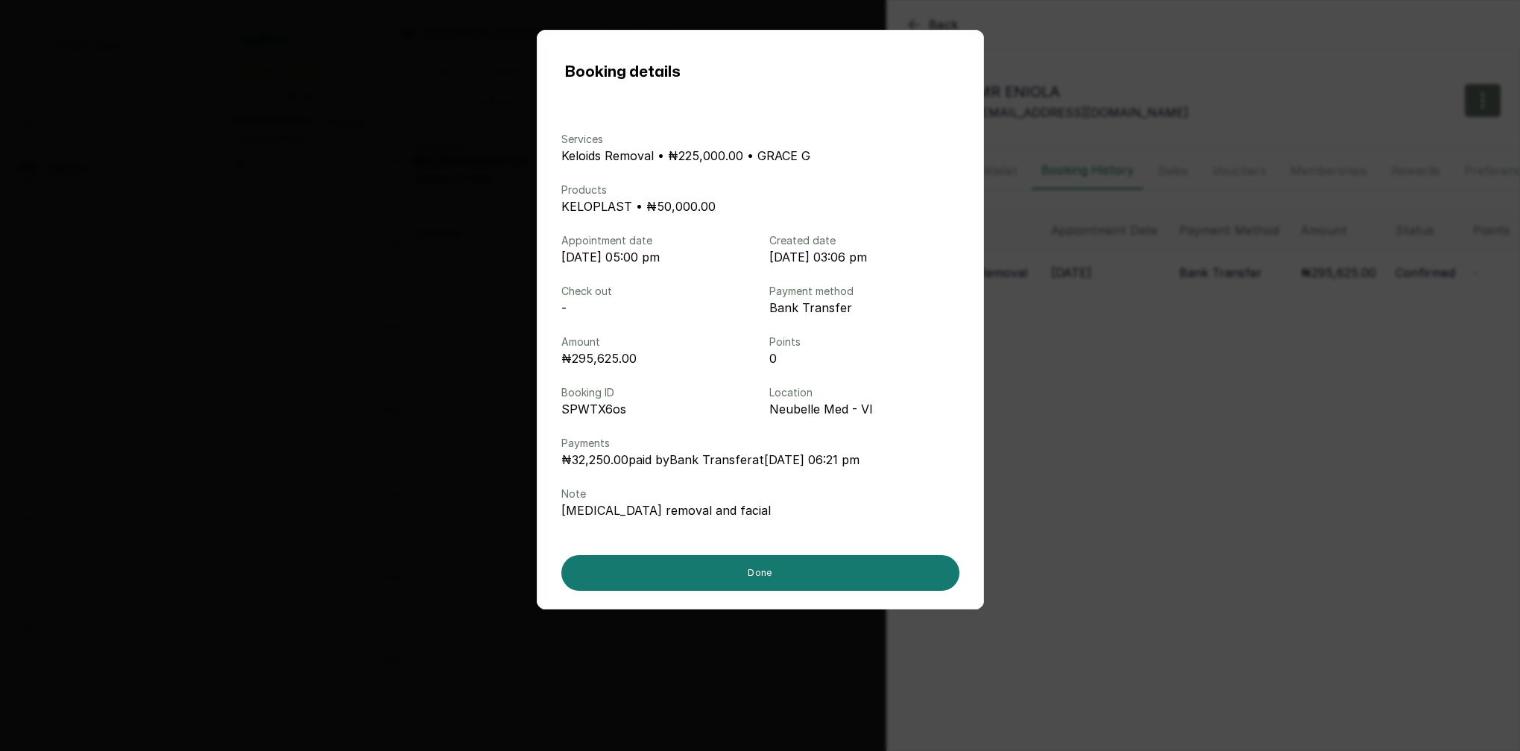
drag, startPoint x: 1150, startPoint y: 317, endPoint x: 1105, endPoint y: 309, distance: 45.3
click at [1150, 317] on div "Booking details Services Keloids Removal • ₦225,000.00 • GRACE G Products KELOP…" at bounding box center [760, 375] width 1520 height 751
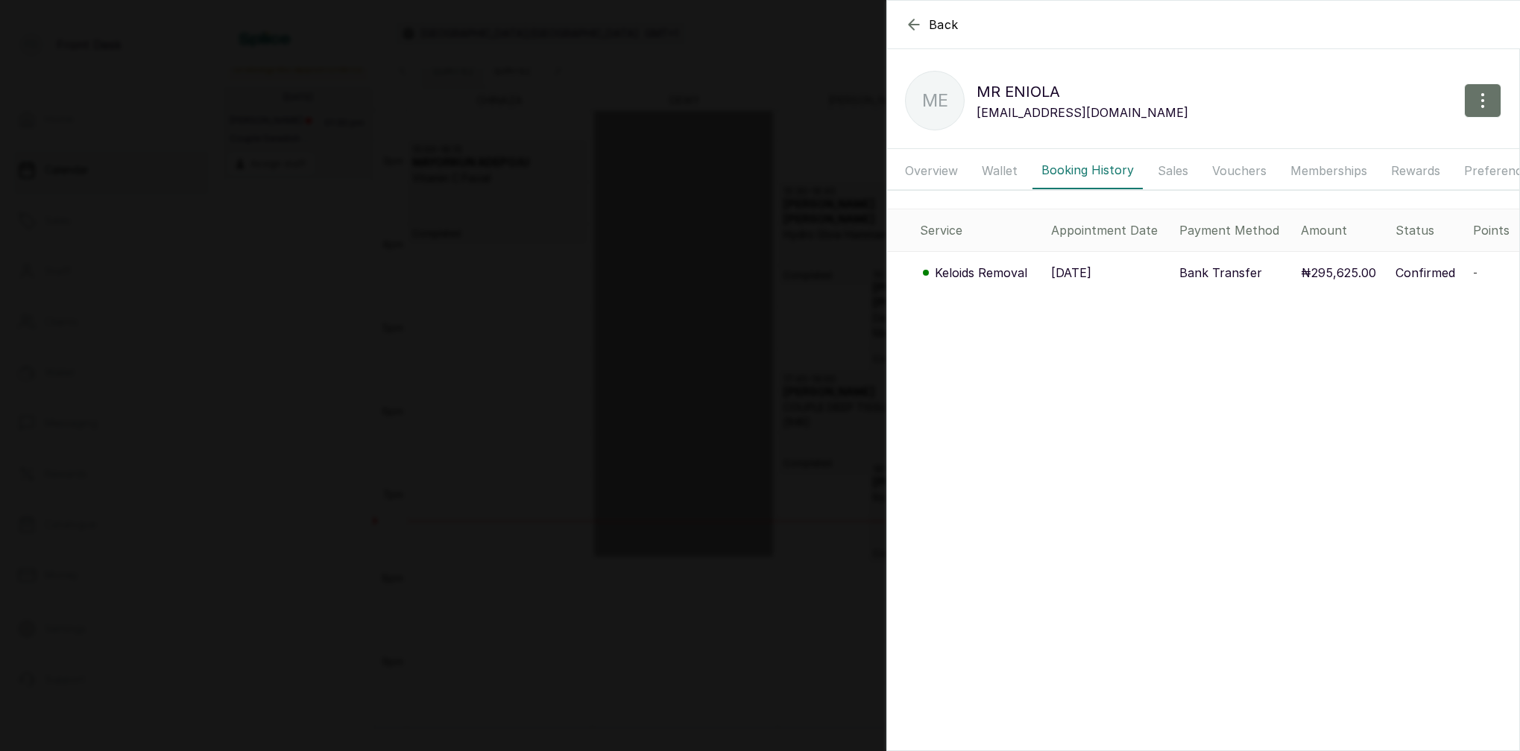
drag, startPoint x: 622, startPoint y: 266, endPoint x: 632, endPoint y: 267, distance: 9.7
click at [626, 266] on div "Back [PERSON_NAME] ME [PERSON_NAME] [EMAIL_ADDRESS][DOMAIN_NAME] Overview Walle…" at bounding box center [760, 375] width 1520 height 751
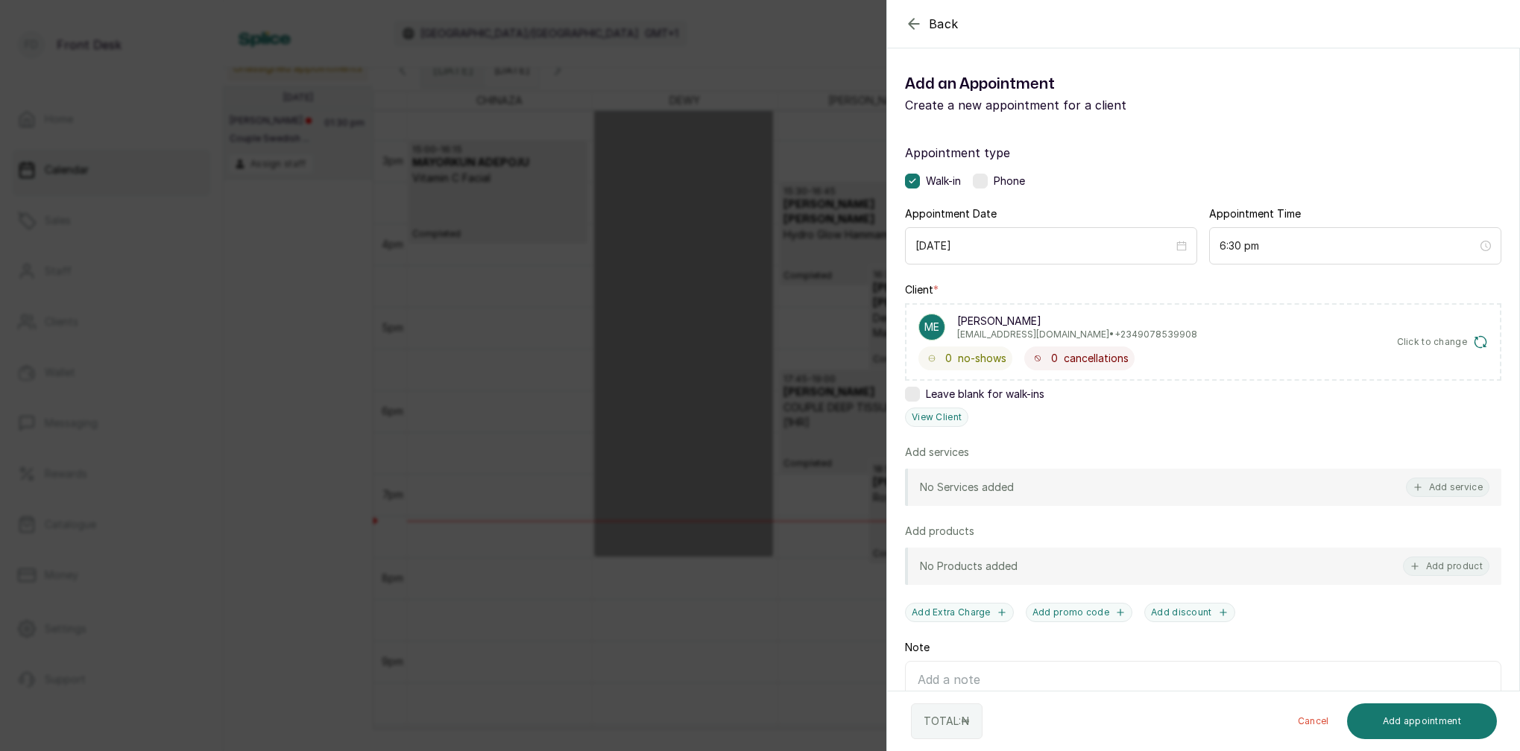
click at [663, 269] on div "Back Add Appointment Add an Appointment Create a new appointment for a client A…" at bounding box center [760, 375] width 1520 height 751
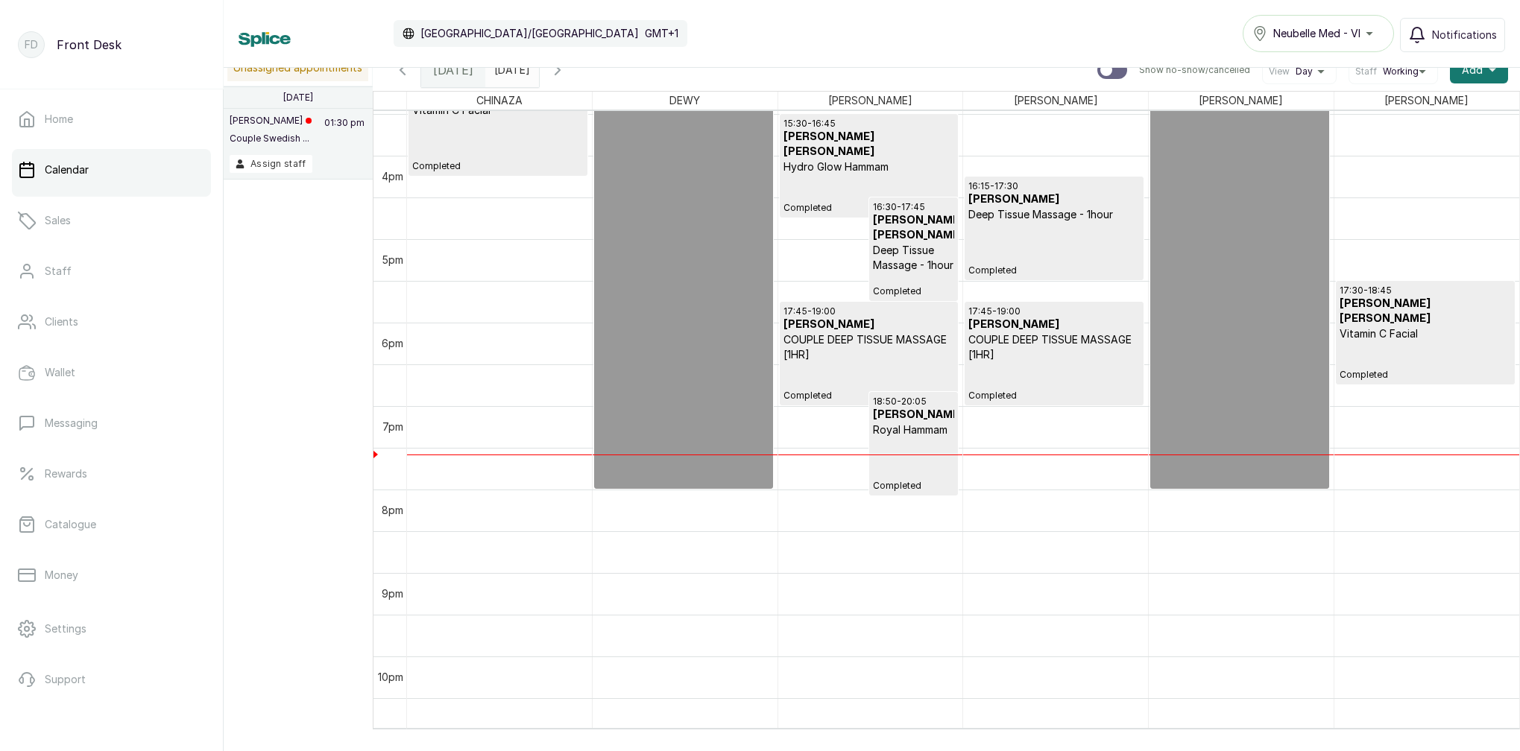
scroll to position [1291, 0]
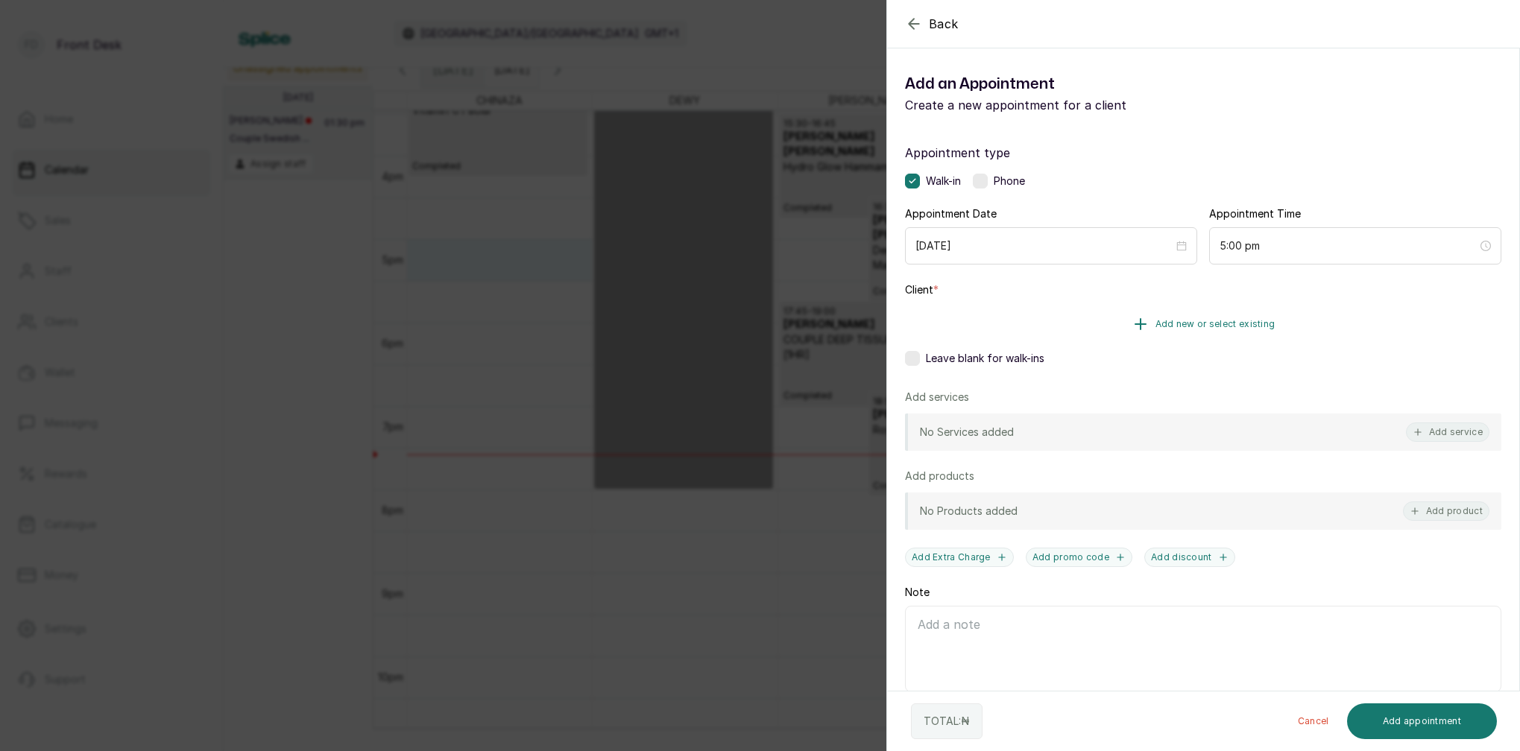
click at [1224, 326] on span "Add new or select existing" at bounding box center [1215, 324] width 120 height 12
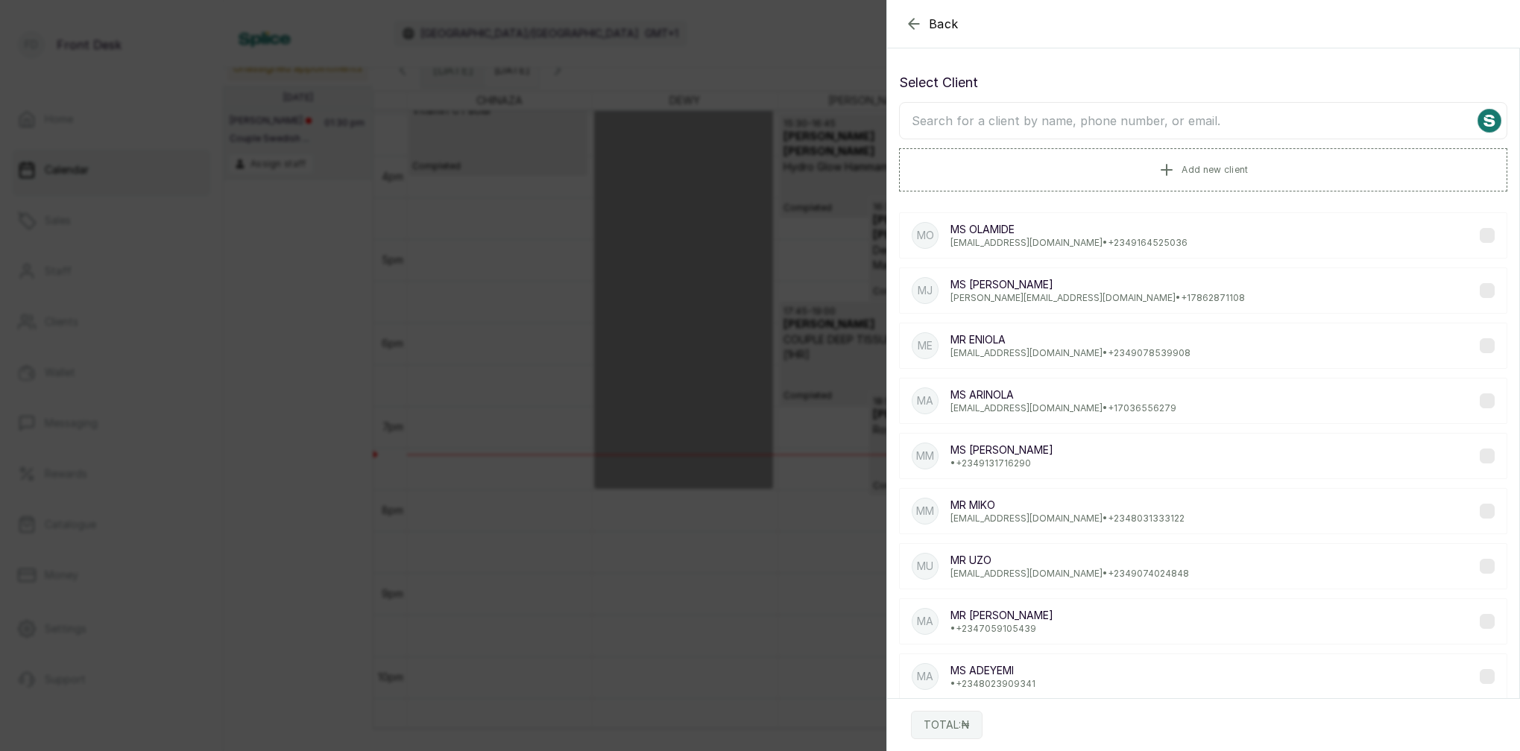
click at [912, 20] on icon "button" at bounding box center [914, 24] width 10 height 10
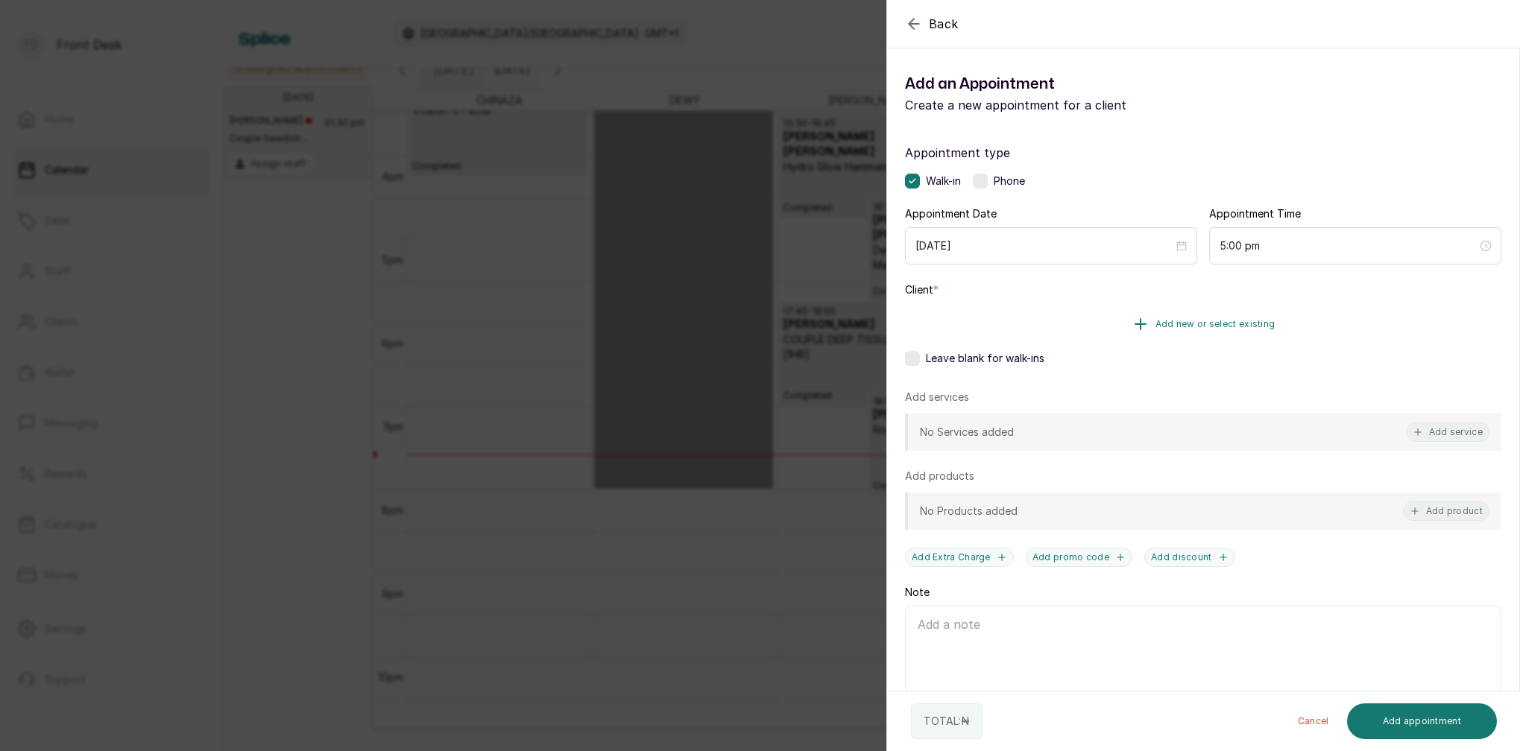
click at [1250, 327] on span "Add new or select existing" at bounding box center [1215, 324] width 120 height 12
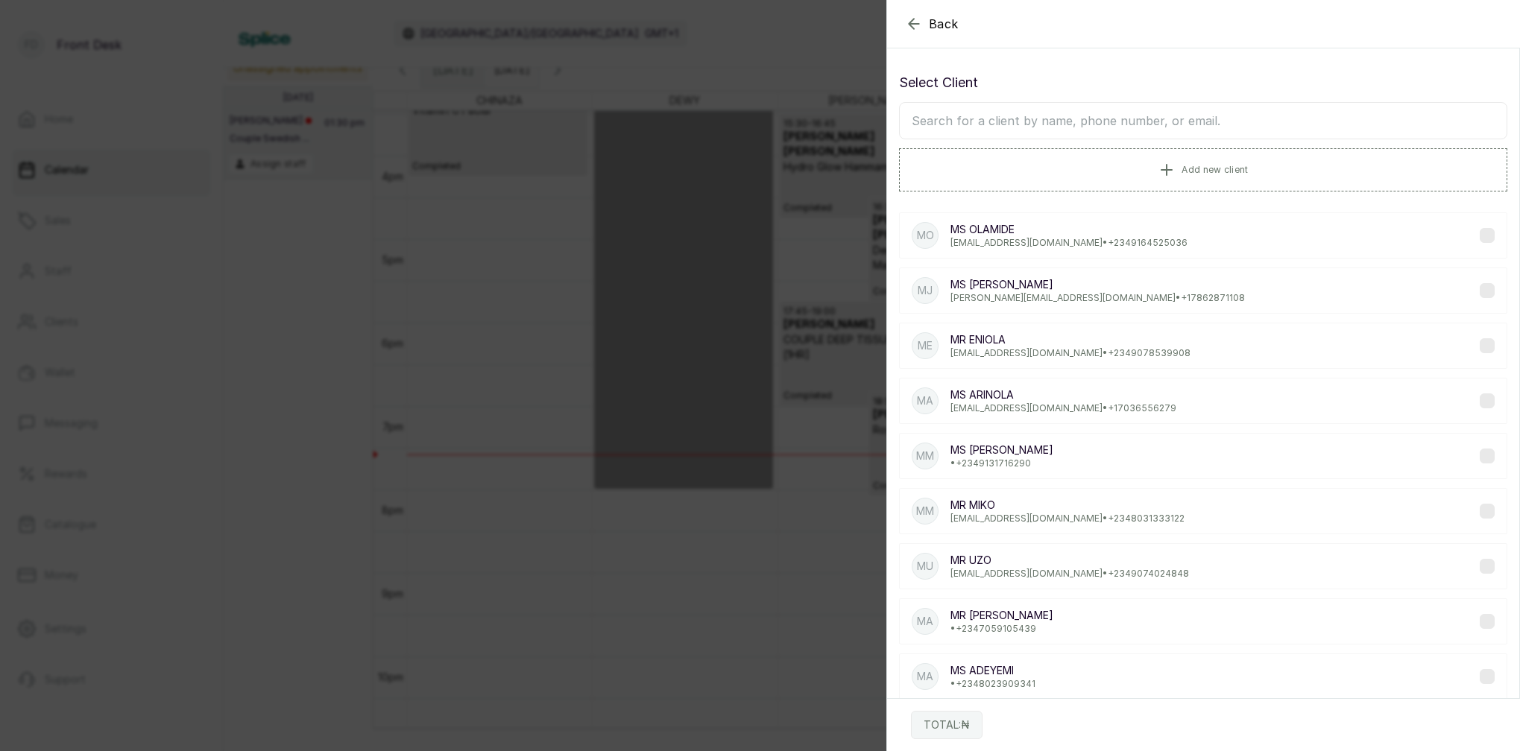
click at [1165, 125] on input "text" at bounding box center [1203, 120] width 608 height 37
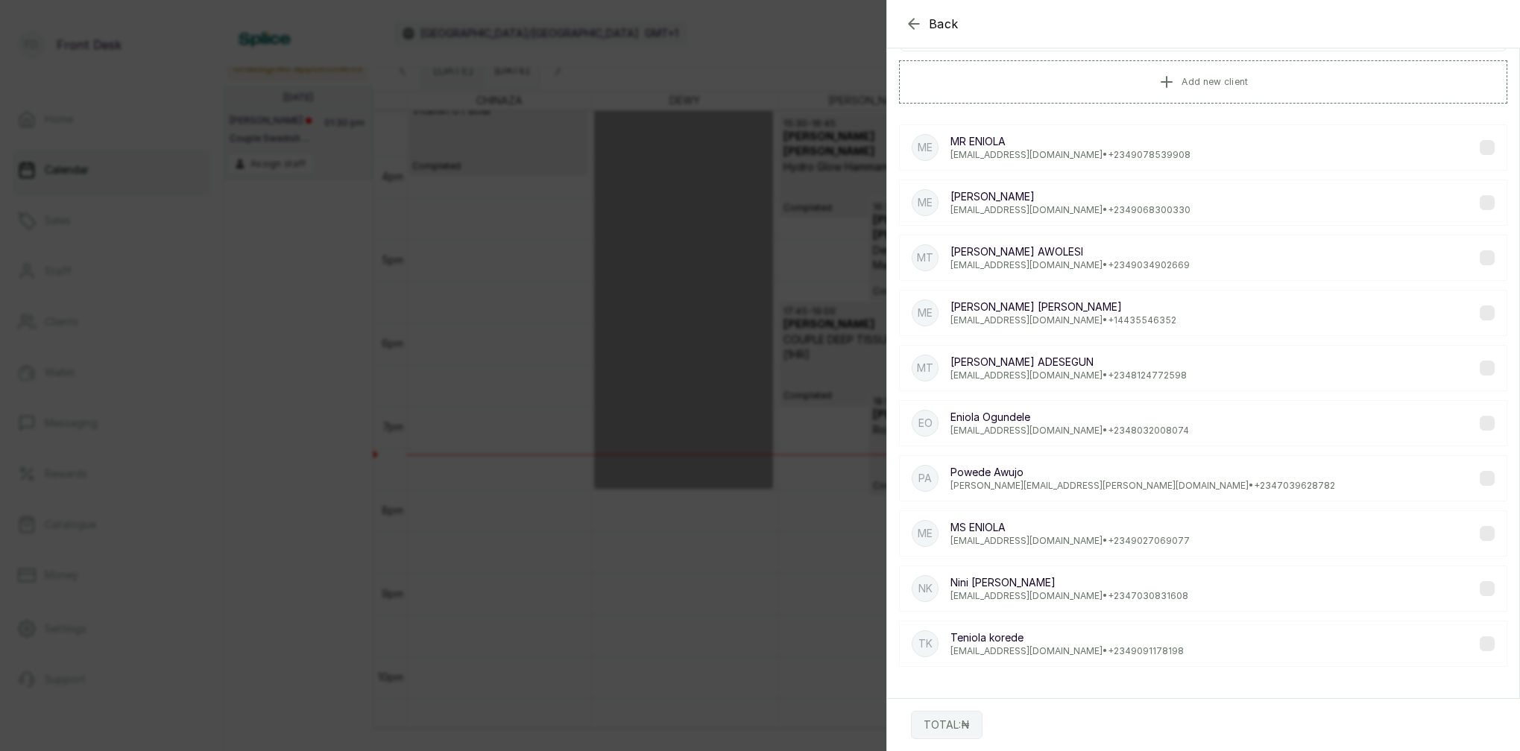
scroll to position [88, 0]
type input "ENIOLA"
click at [1032, 152] on p "[EMAIL_ADDRESS][DOMAIN_NAME] • [PHONE_NUMBER]" at bounding box center [1070, 155] width 240 height 12
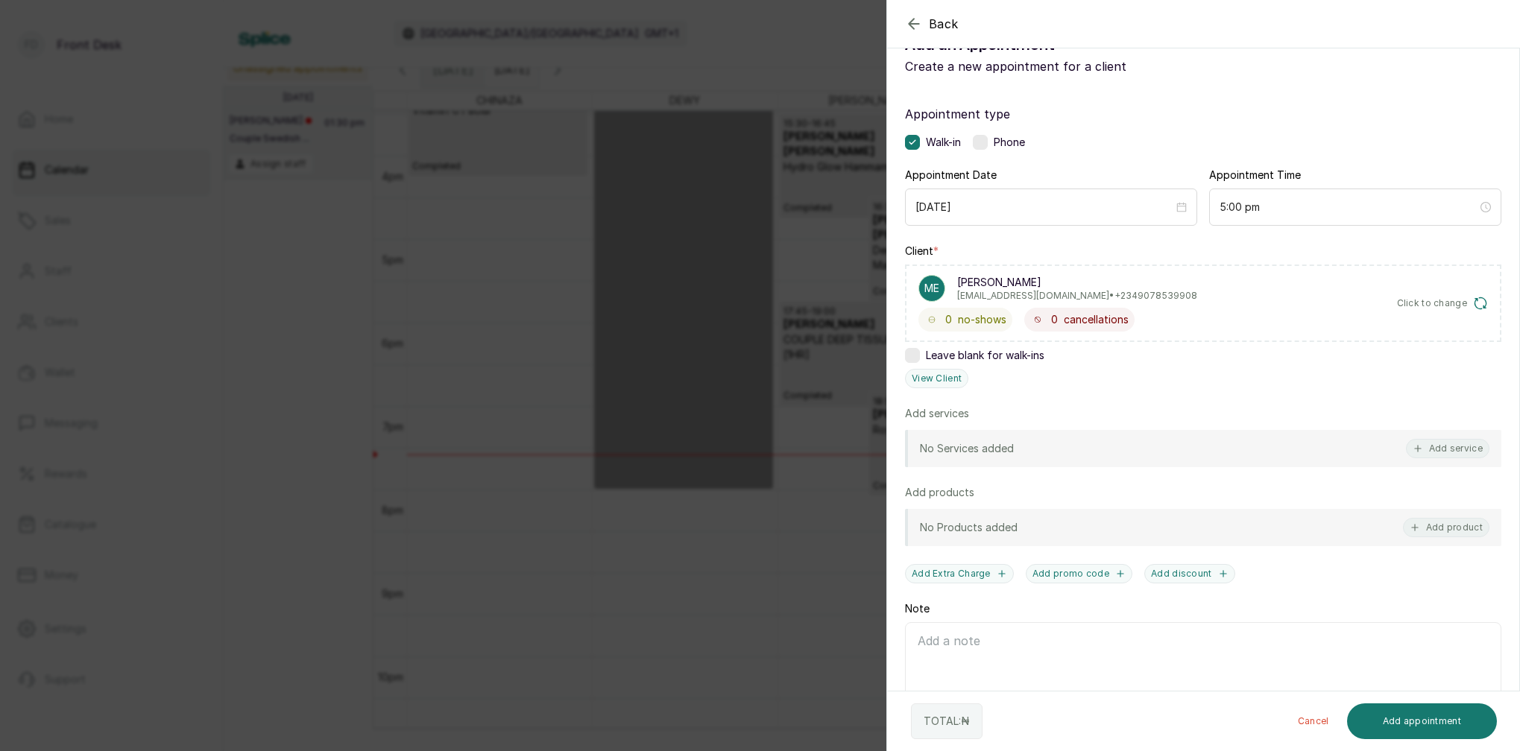
click at [925, 367] on div "Client * ME [PERSON_NAME] [EMAIL_ADDRESS][DOMAIN_NAME] • +234 9078539908 0 no-s…" at bounding box center [1203, 316] width 596 height 145
click at [933, 373] on button "View Client" at bounding box center [936, 378] width 63 height 19
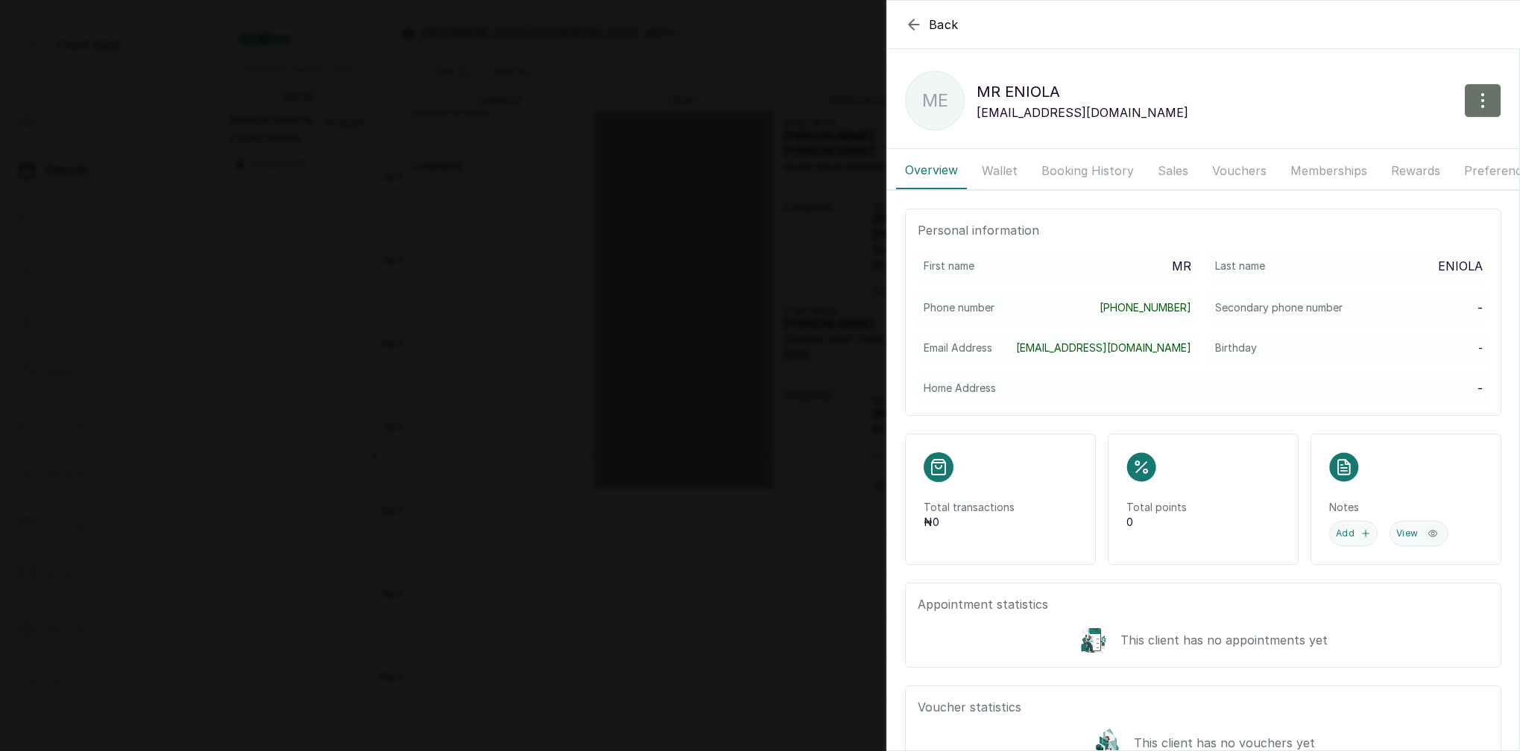
click at [1069, 165] on button "Booking History" at bounding box center [1087, 170] width 110 height 37
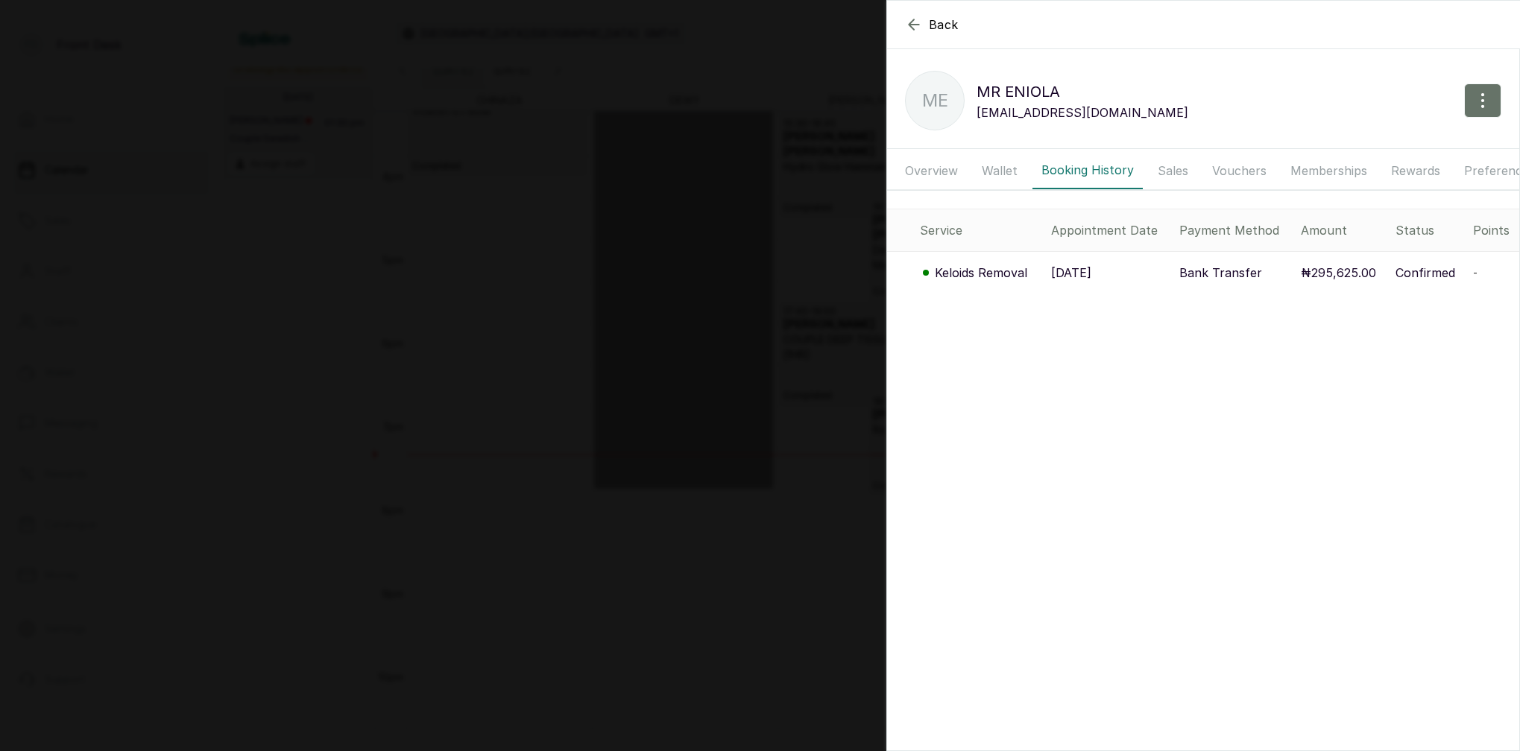
click at [977, 271] on p "Keloids Removal" at bounding box center [981, 273] width 92 height 18
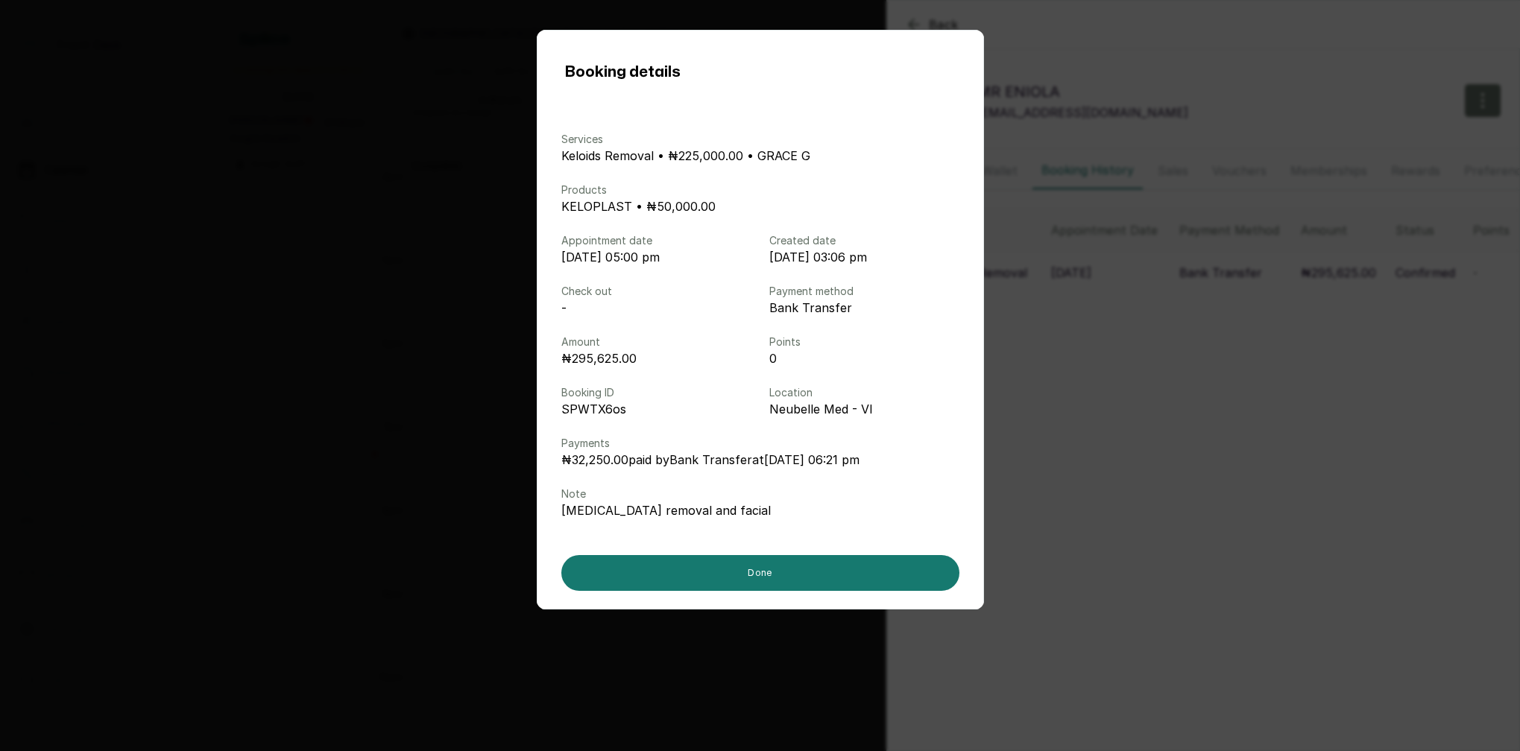
click at [1238, 351] on div "Booking details Services Keloids Removal • ₦225,000.00 • GRACE G Products KELOP…" at bounding box center [760, 375] width 1520 height 751
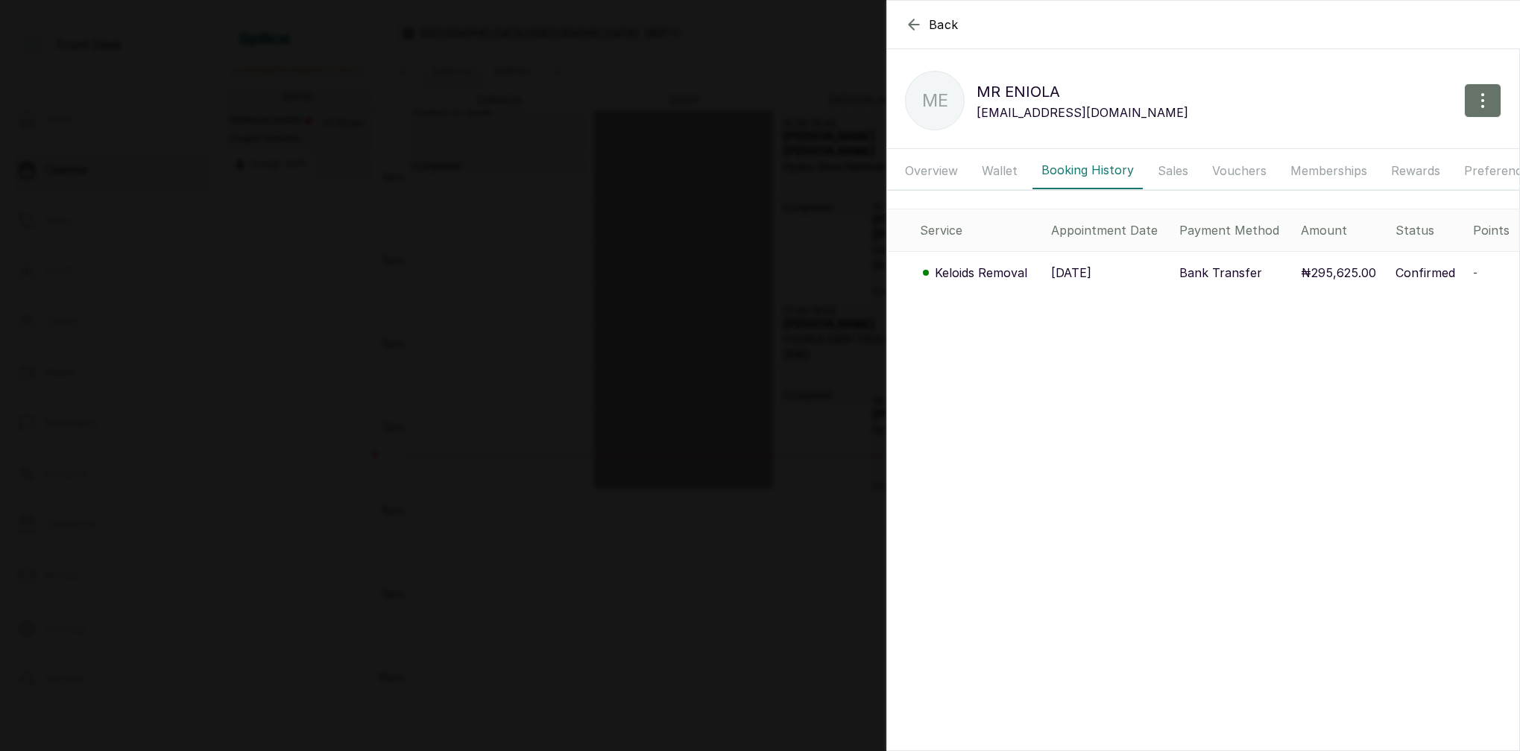
click at [999, 276] on p "Keloids Removal" at bounding box center [981, 273] width 92 height 18
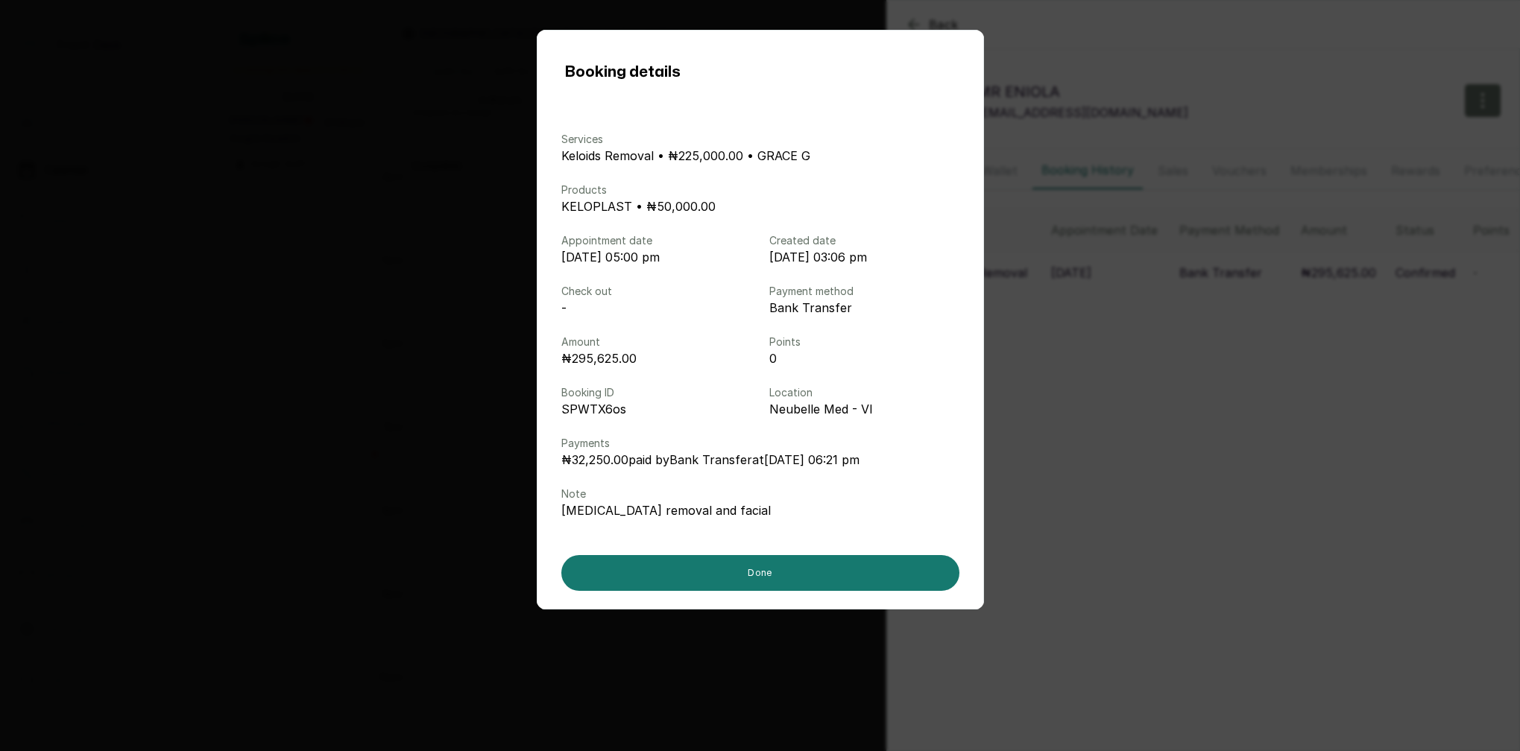
click at [1005, 274] on div "Booking details Services Keloids Removal • ₦225,000.00 • GRACE G Products KELOP…" at bounding box center [760, 375] width 1520 height 751
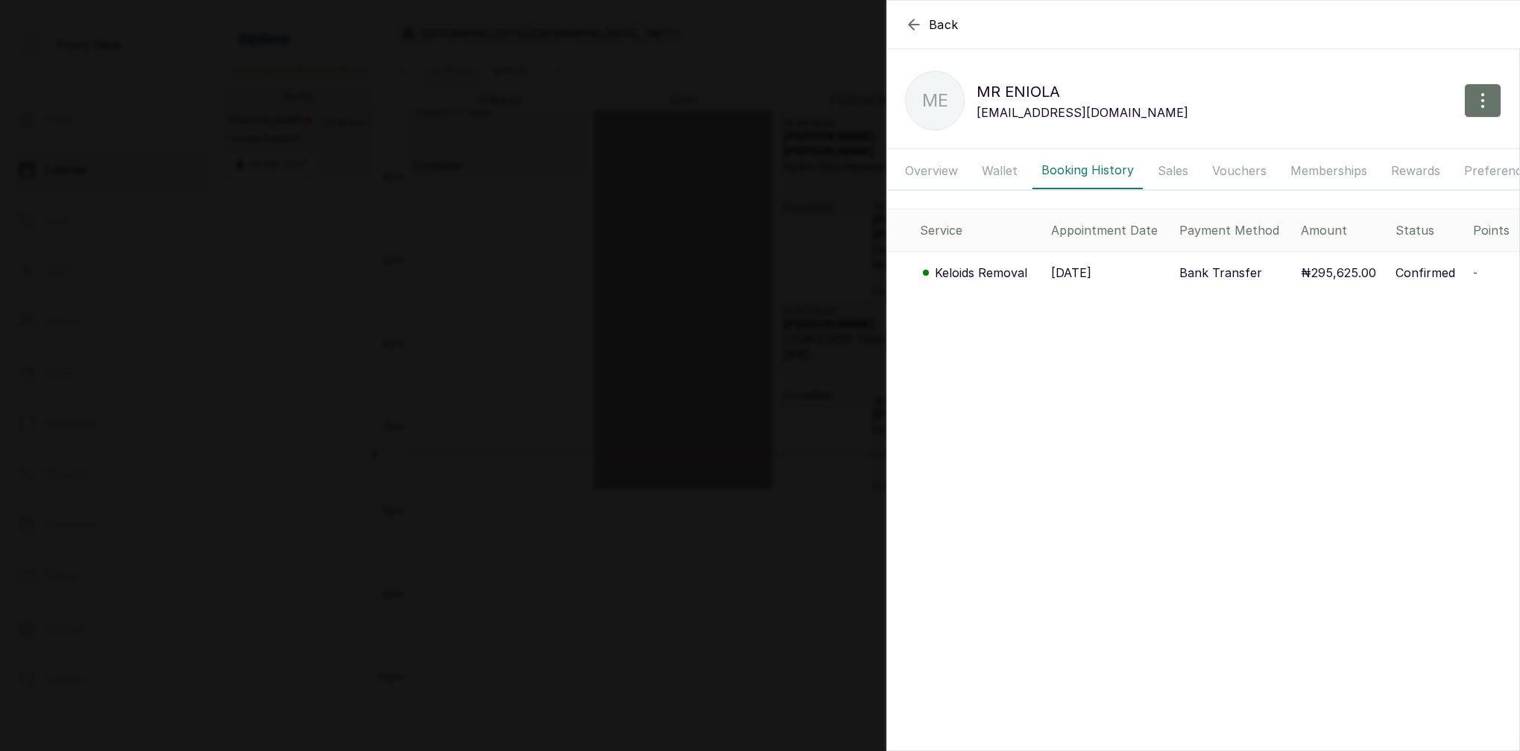
click at [996, 269] on p "Keloids Removal" at bounding box center [981, 273] width 92 height 18
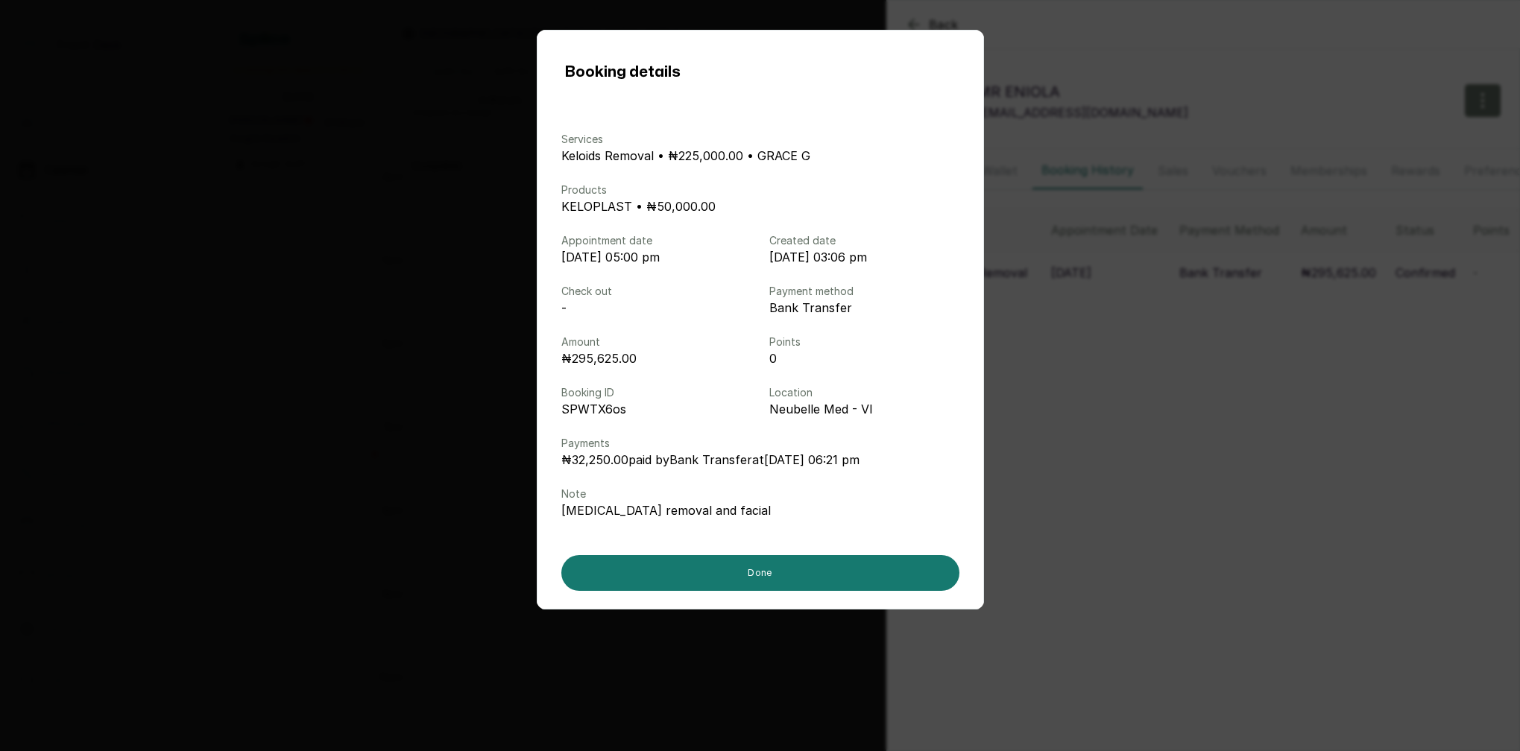
click at [1209, 312] on div "Booking details Services Keloids Removal • ₦225,000.00 • GRACE G Products KELOP…" at bounding box center [760, 375] width 1520 height 751
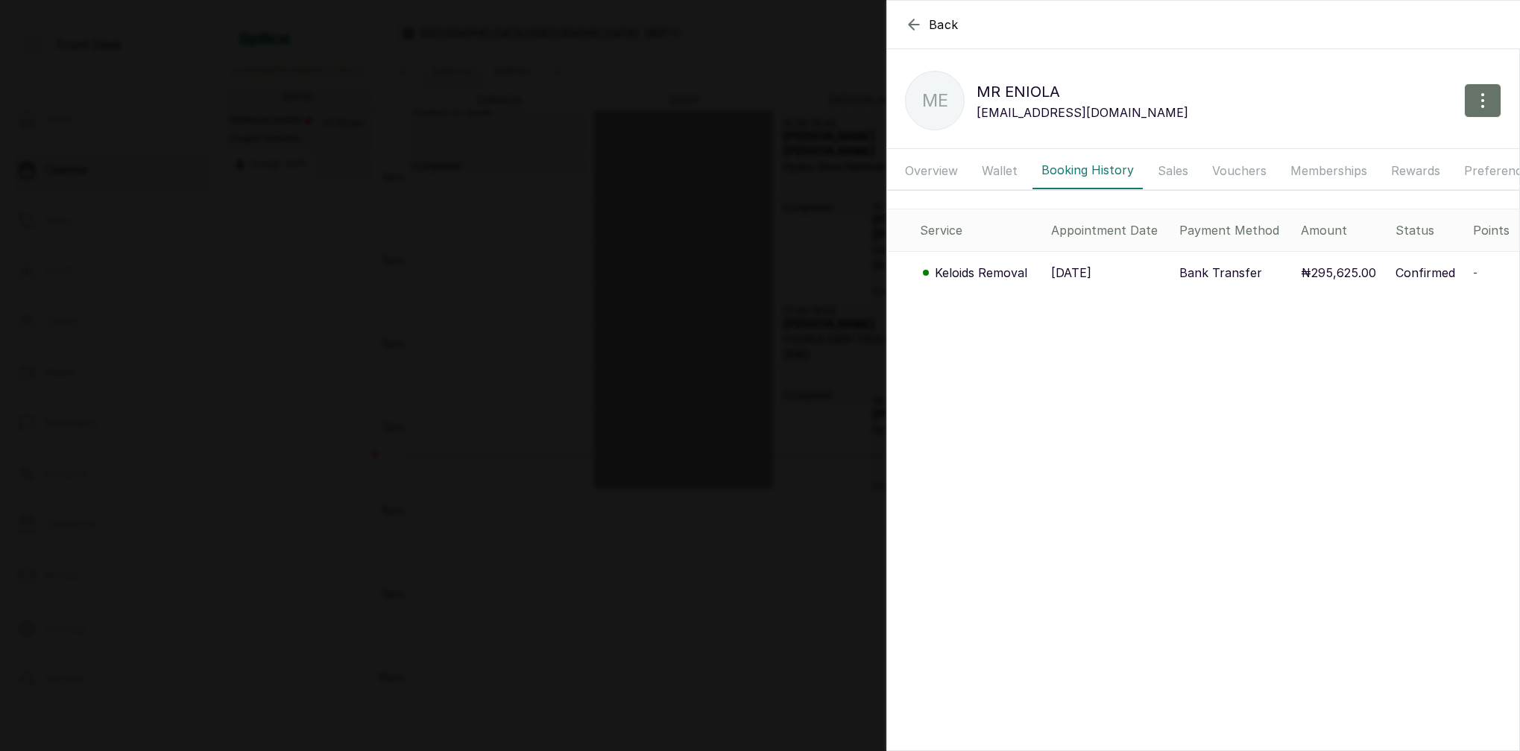
click at [1004, 274] on p "Keloids Removal" at bounding box center [981, 273] width 92 height 18
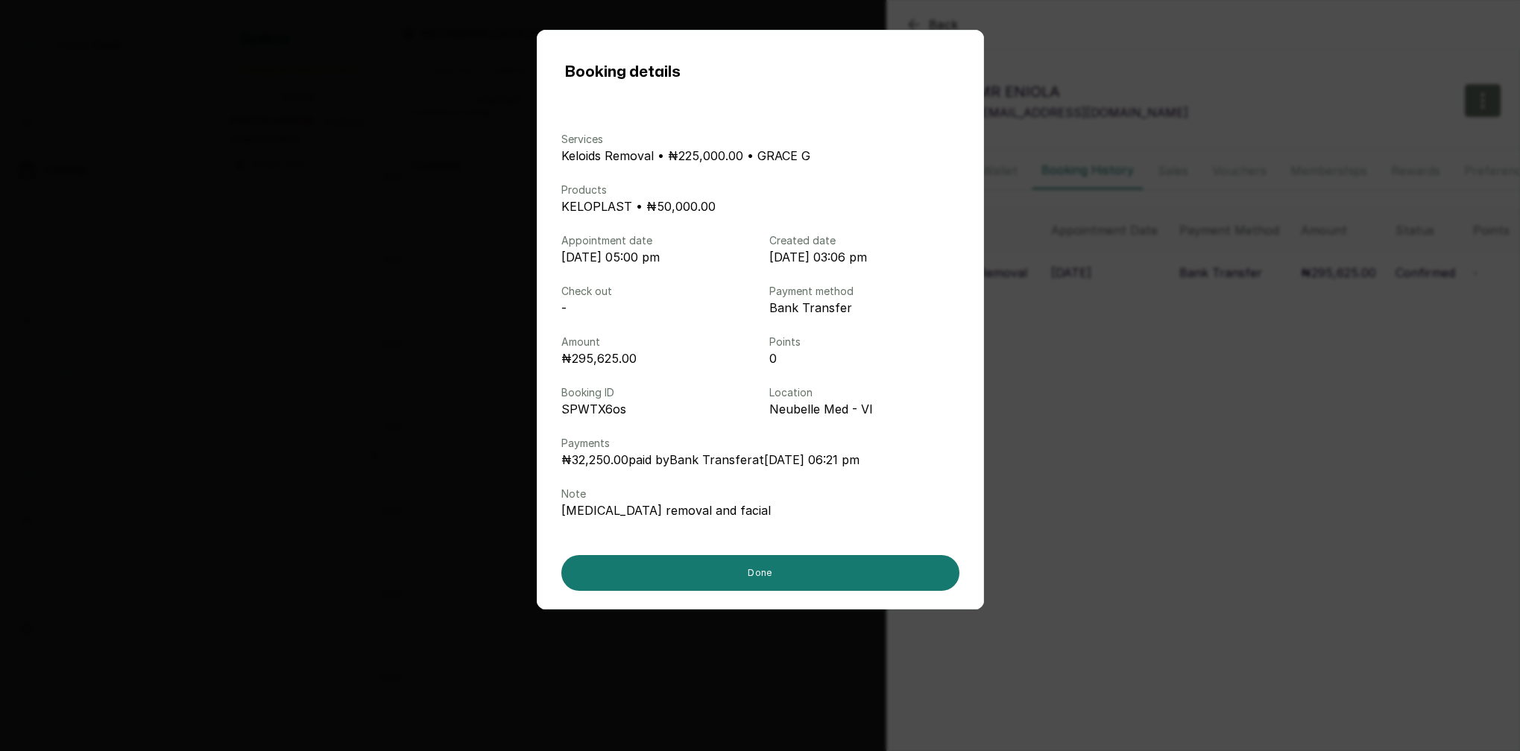
click at [1084, 279] on div "Booking details Services Keloids Removal • ₦225,000.00 • GRACE G Products KELOP…" at bounding box center [760, 375] width 1520 height 751
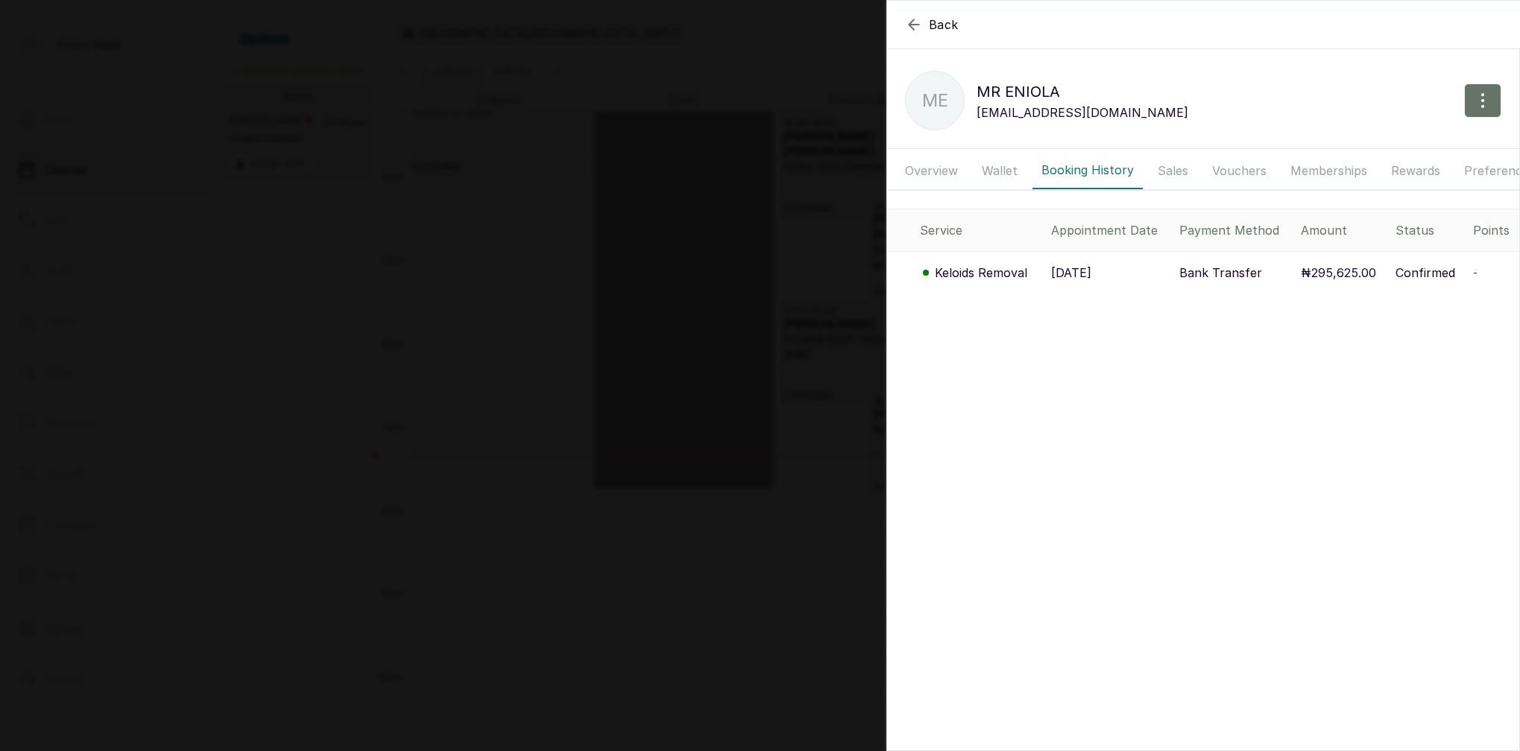
click at [1011, 271] on p "Keloids Removal" at bounding box center [981, 273] width 92 height 18
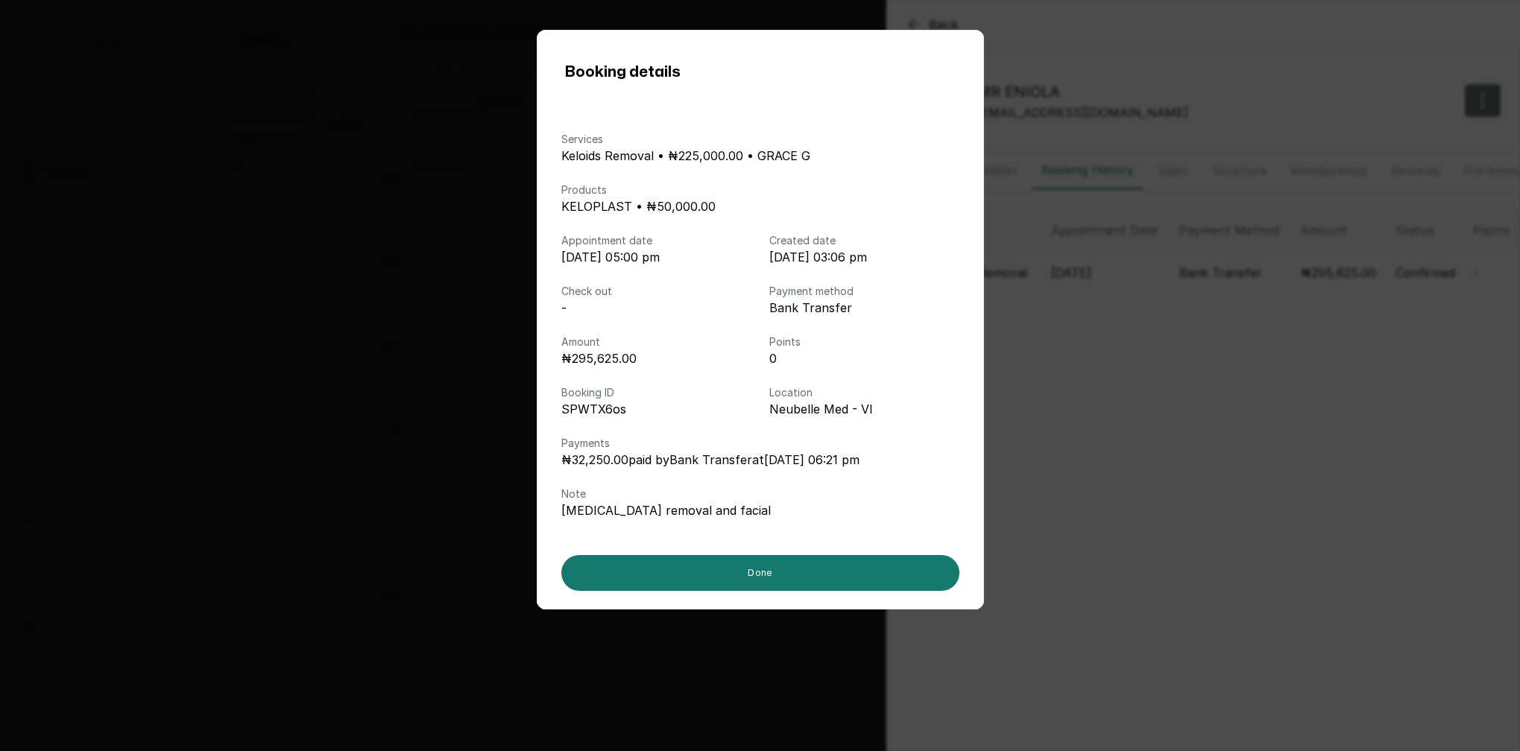
click at [1008, 271] on div "Booking details Services Keloids Removal • ₦225,000.00 • GRACE G Products KELOP…" at bounding box center [760, 375] width 1520 height 751
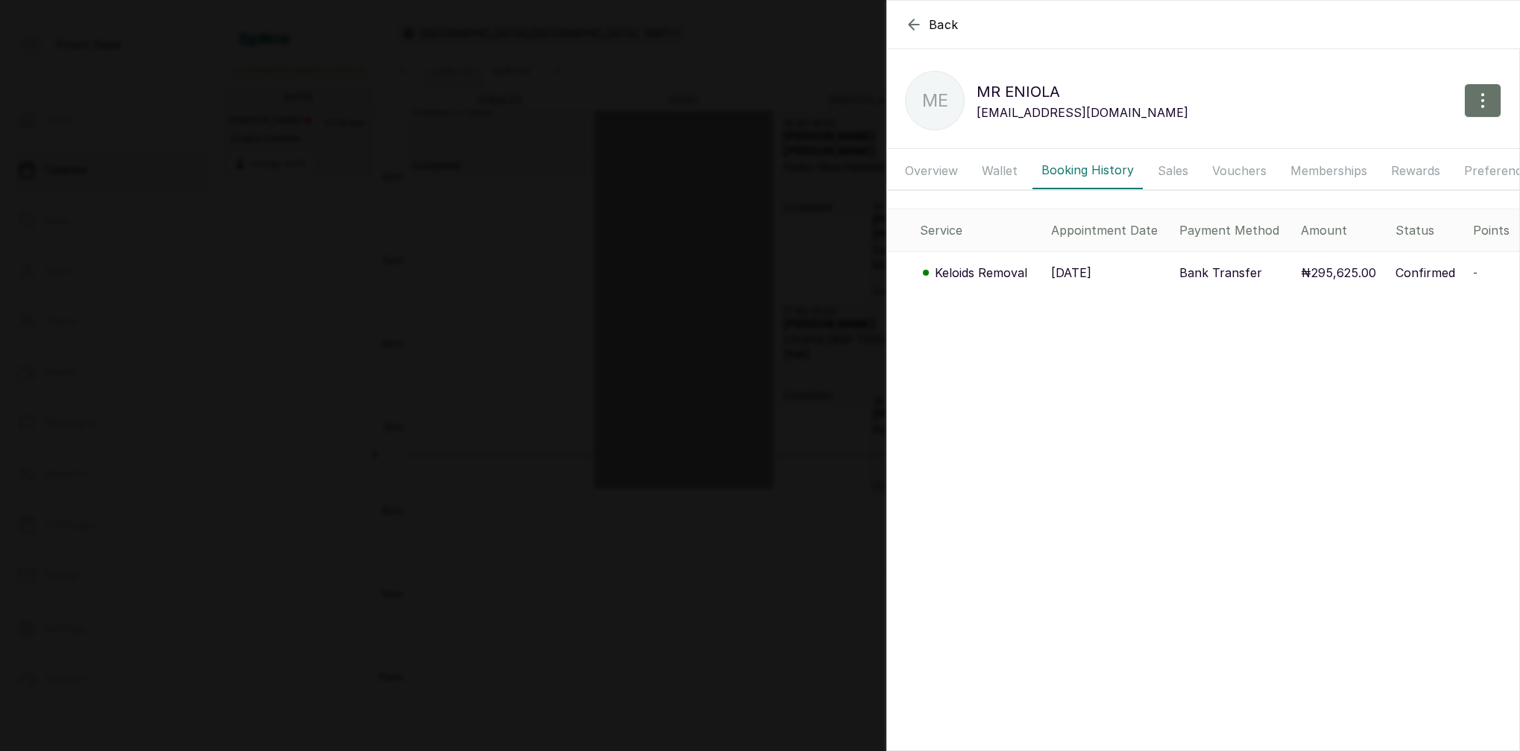
click at [1014, 272] on p "Keloids Removal" at bounding box center [981, 273] width 92 height 18
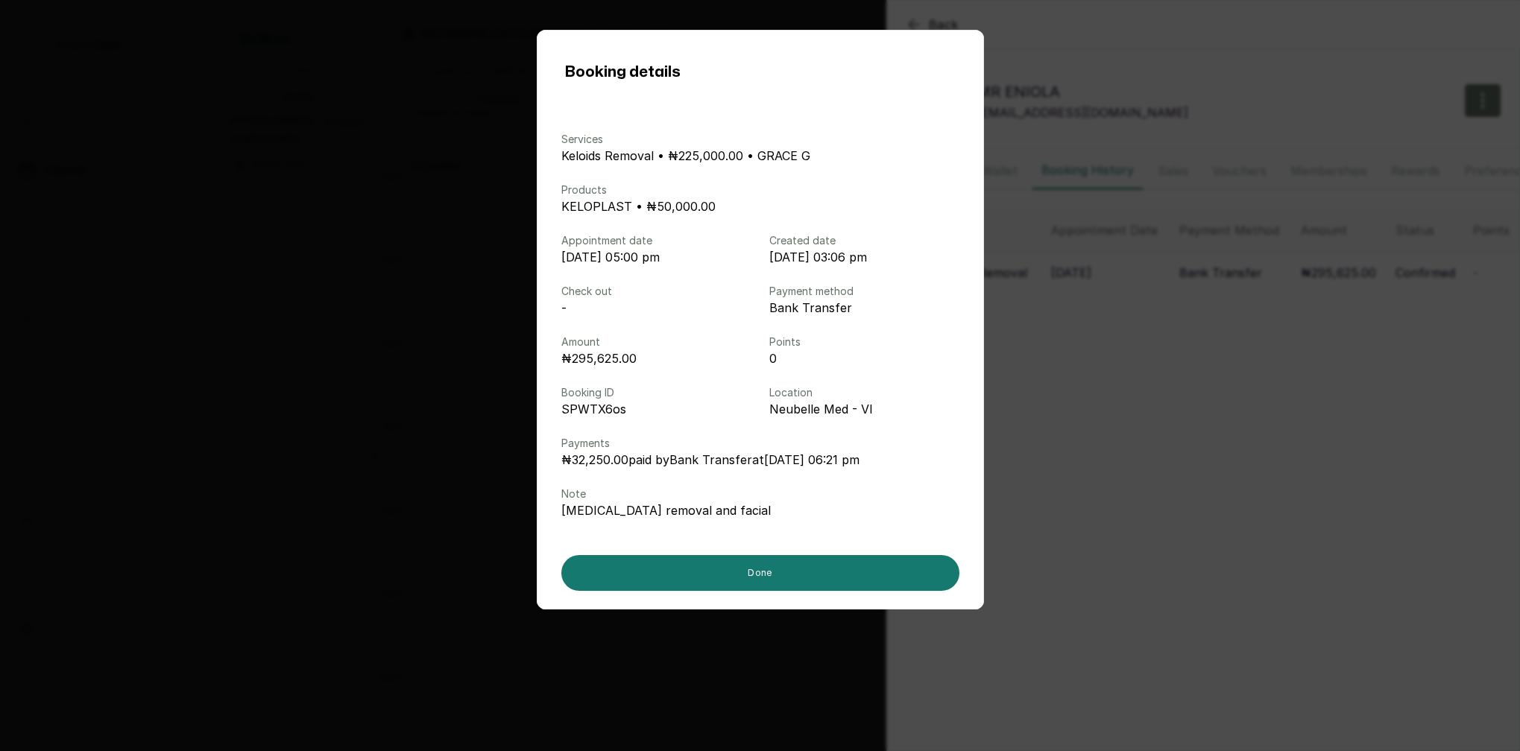
click at [1332, 301] on div "Booking details Services Keloids Removal • ₦225,000.00 • GRACE G Products KELOP…" at bounding box center [760, 375] width 1520 height 751
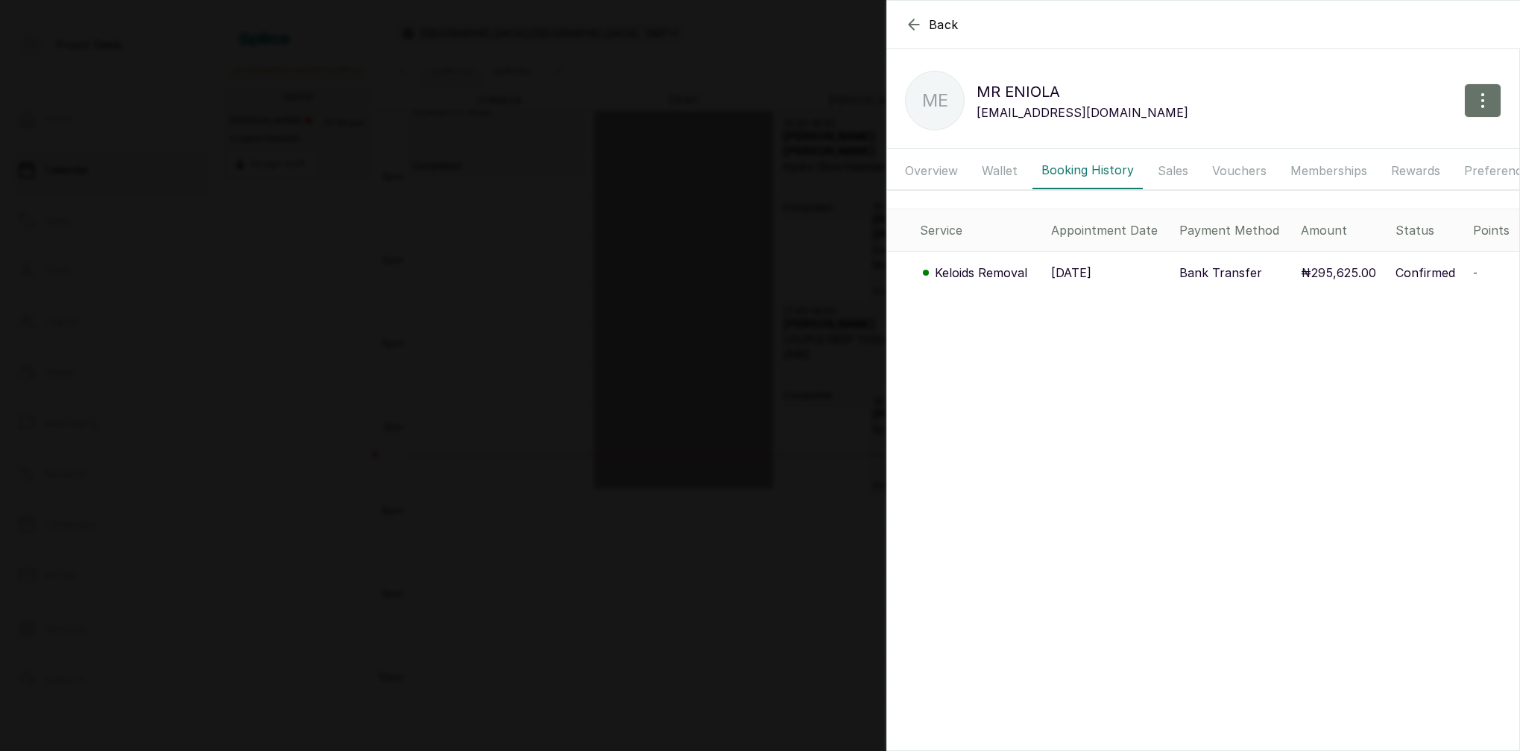
drag, startPoint x: 1012, startPoint y: 165, endPoint x: 1045, endPoint y: 171, distance: 33.2
click at [1014, 165] on button "Wallet" at bounding box center [1000, 170] width 54 height 37
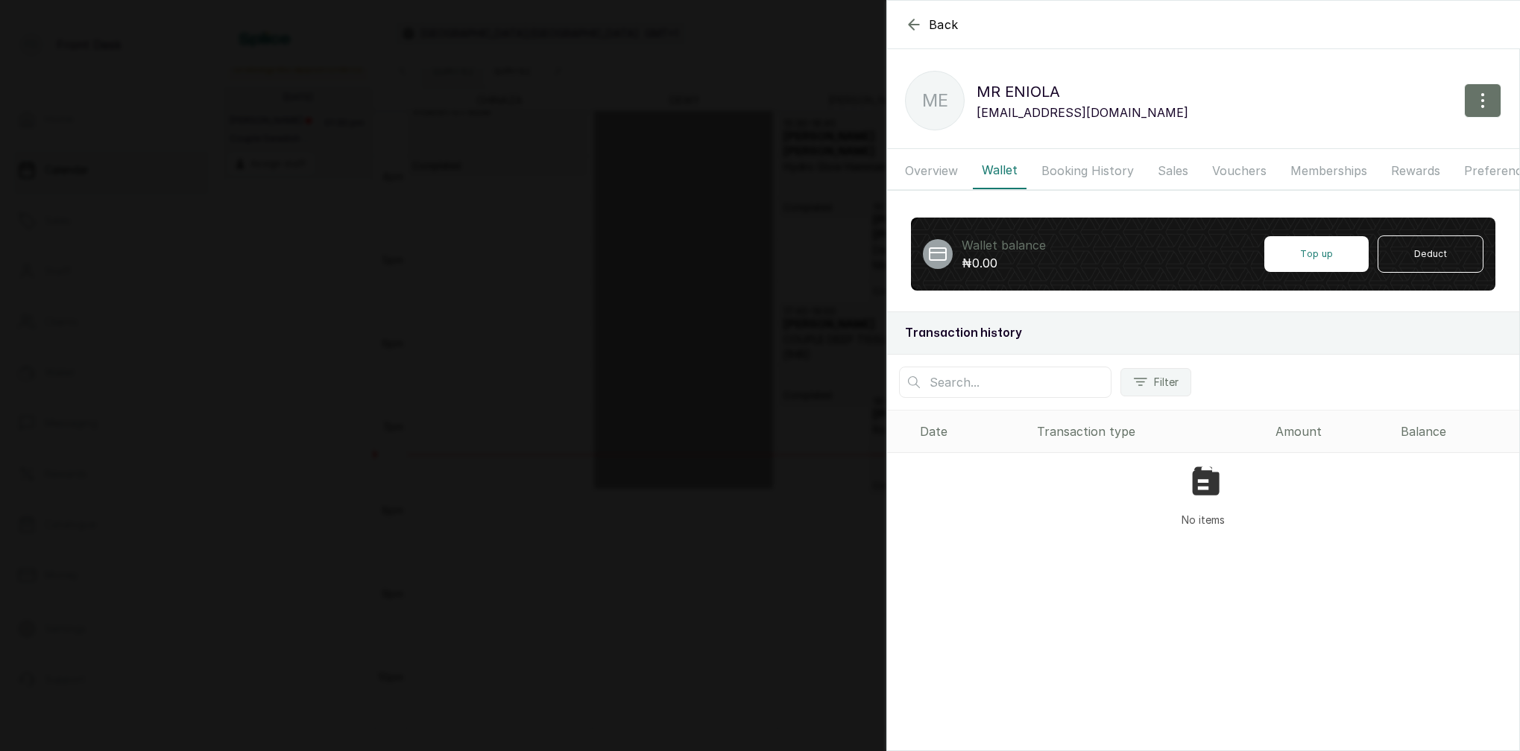
drag, startPoint x: 950, startPoint y: 165, endPoint x: 987, endPoint y: 172, distance: 38.0
click at [951, 165] on button "Overview" at bounding box center [931, 170] width 71 height 37
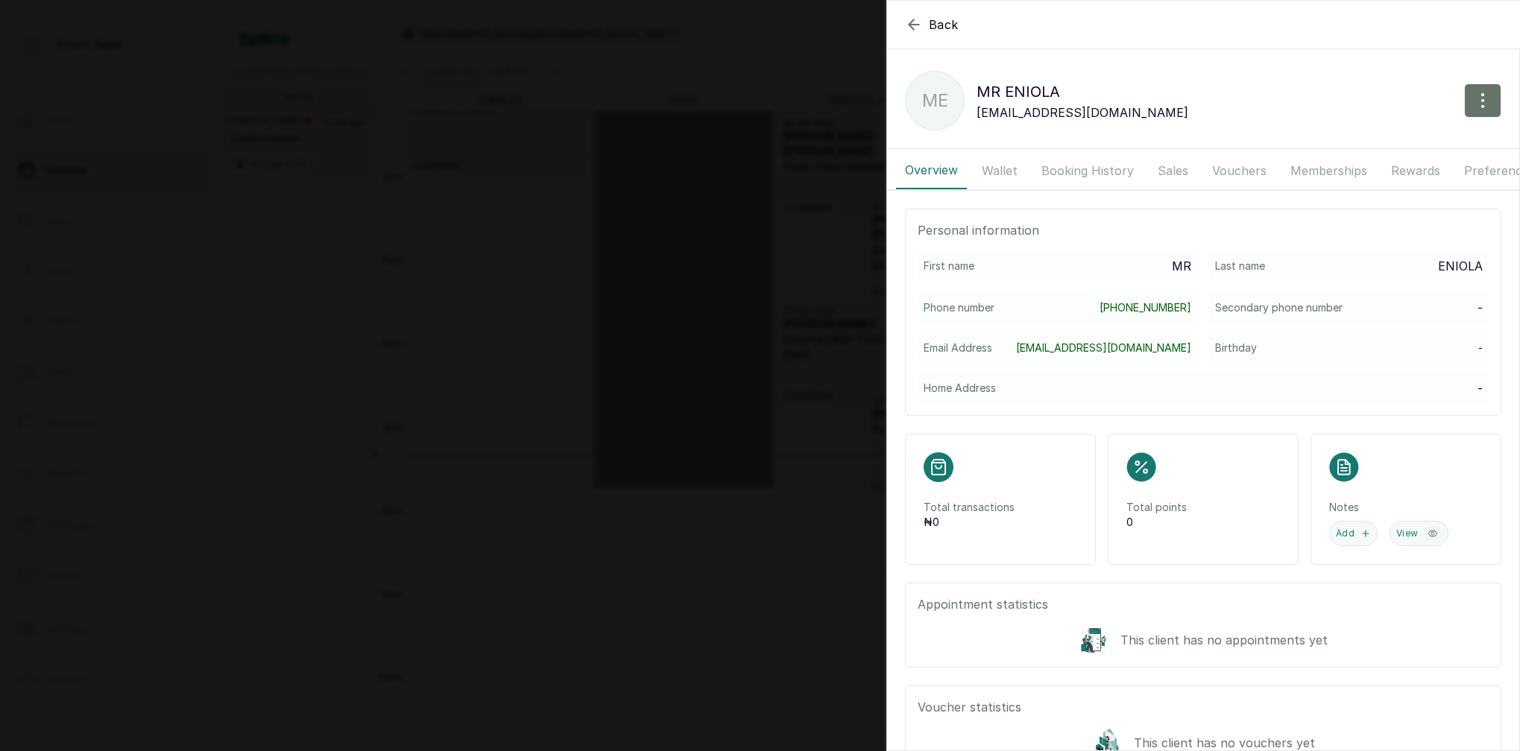
click at [1006, 170] on button "Wallet" at bounding box center [1000, 170] width 54 height 37
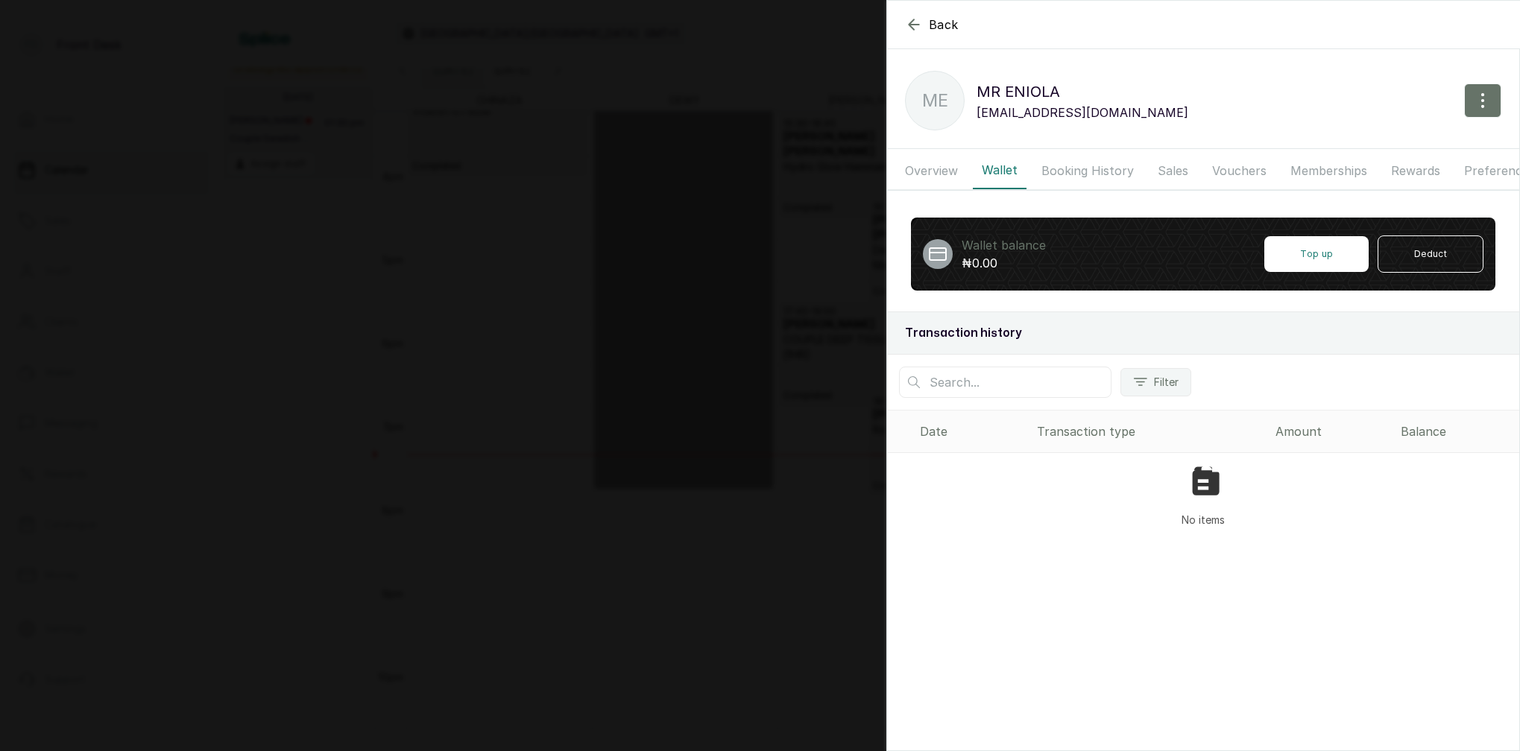
click at [1084, 162] on button "Booking History" at bounding box center [1087, 170] width 110 height 37
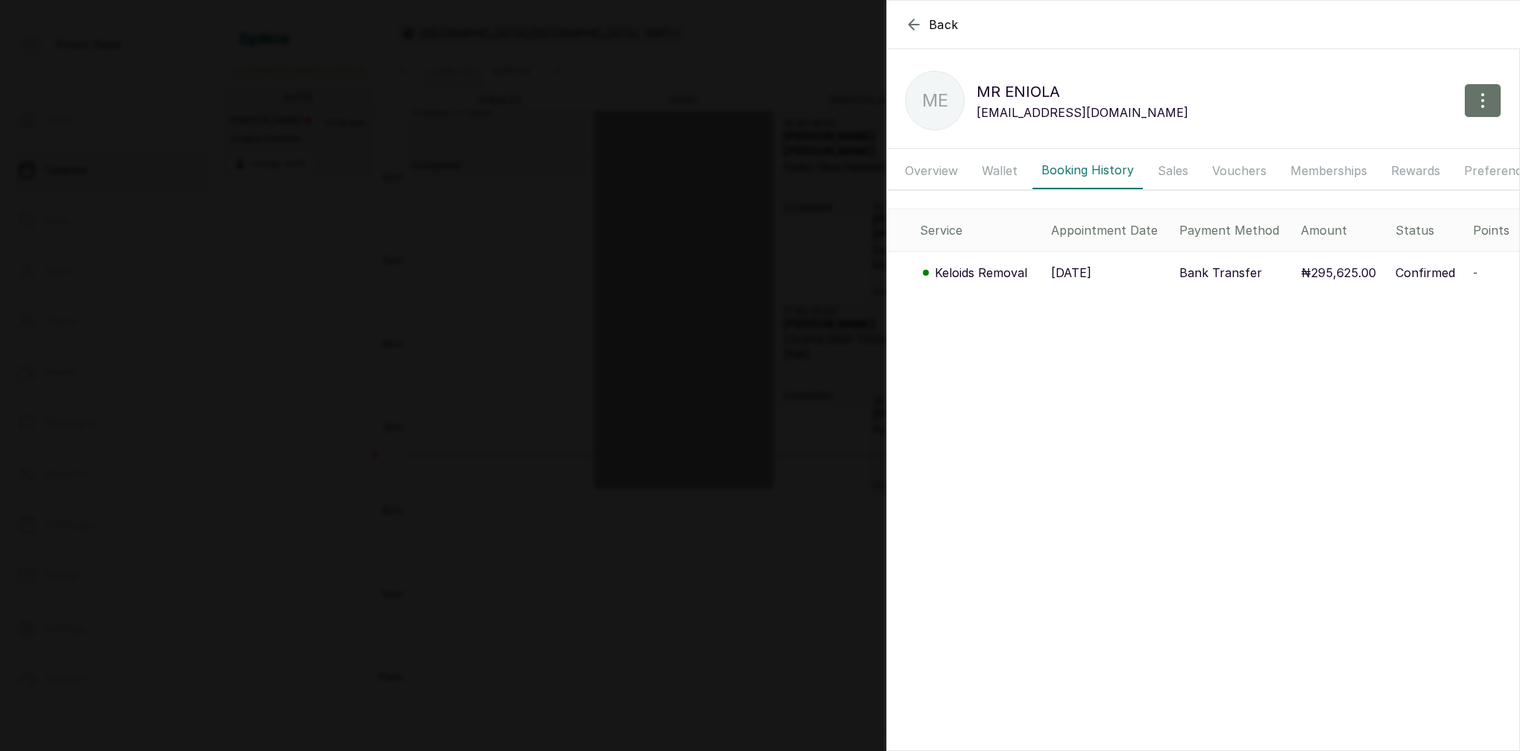
click at [1470, 271] on td "-" at bounding box center [1493, 273] width 52 height 42
click at [1473, 272] on span "-" at bounding box center [1475, 272] width 4 height 13
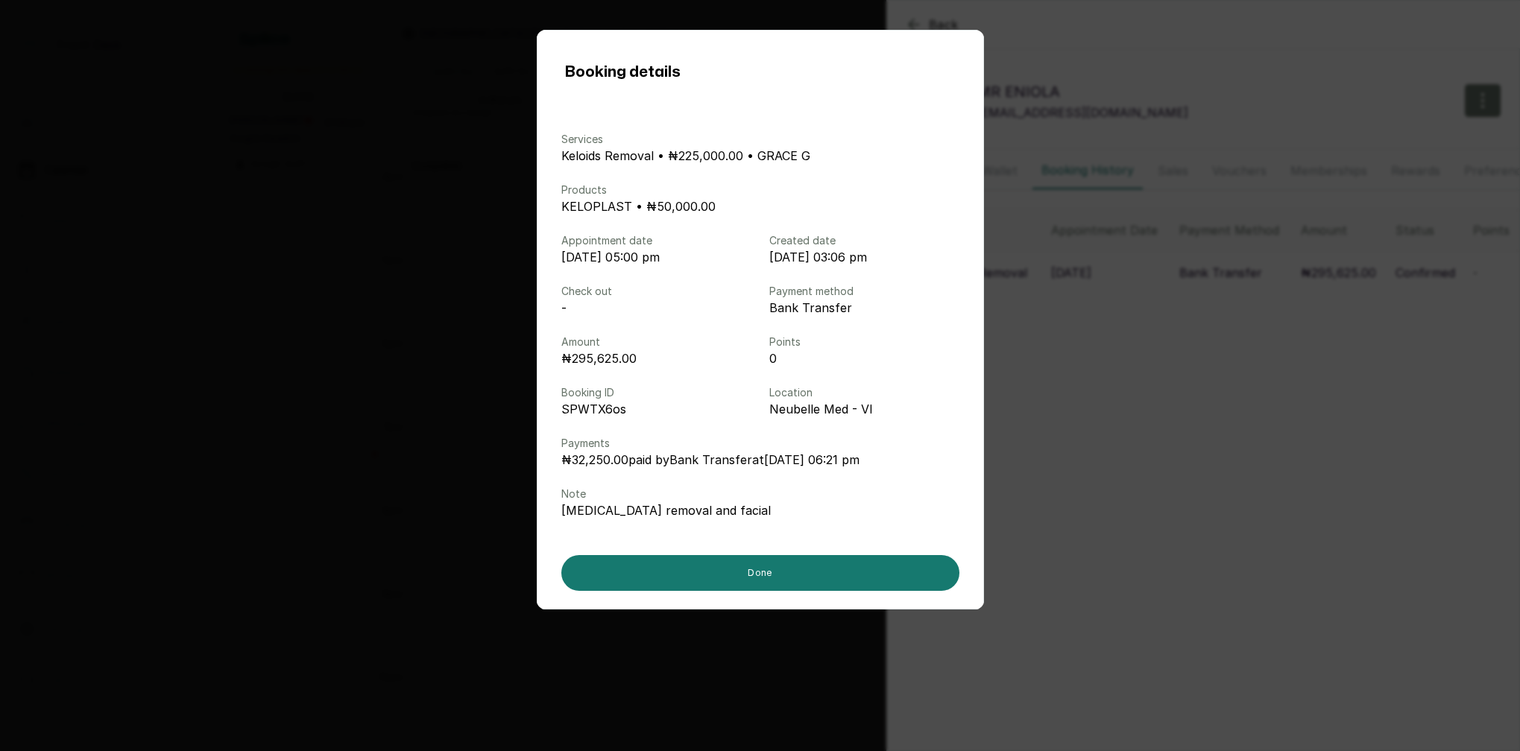
click at [1476, 271] on div "Booking details Services Keloids Removal • ₦225,000.00 • GRACE G Products KELOP…" at bounding box center [760, 375] width 1520 height 751
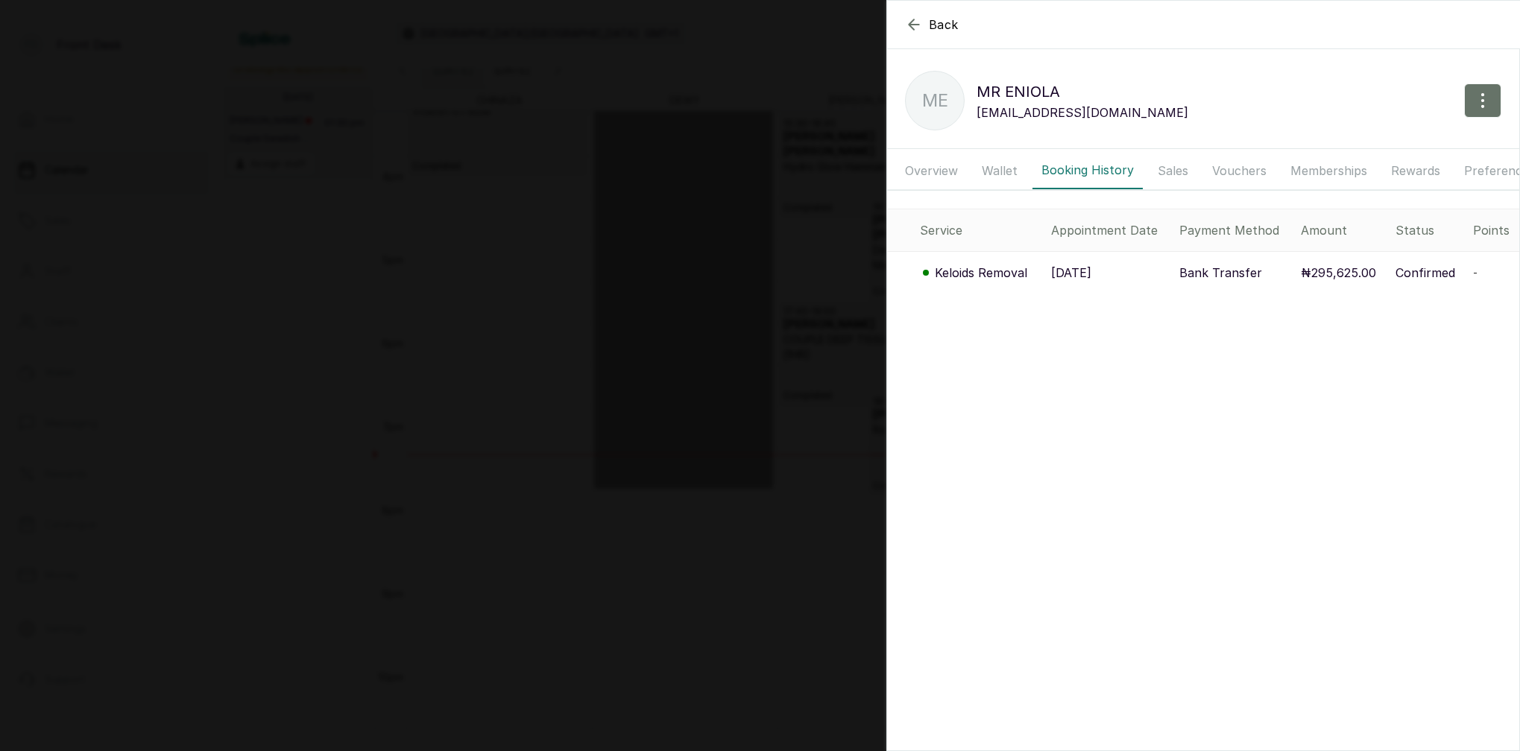
click at [1473, 271] on span "-" at bounding box center [1475, 272] width 4 height 13
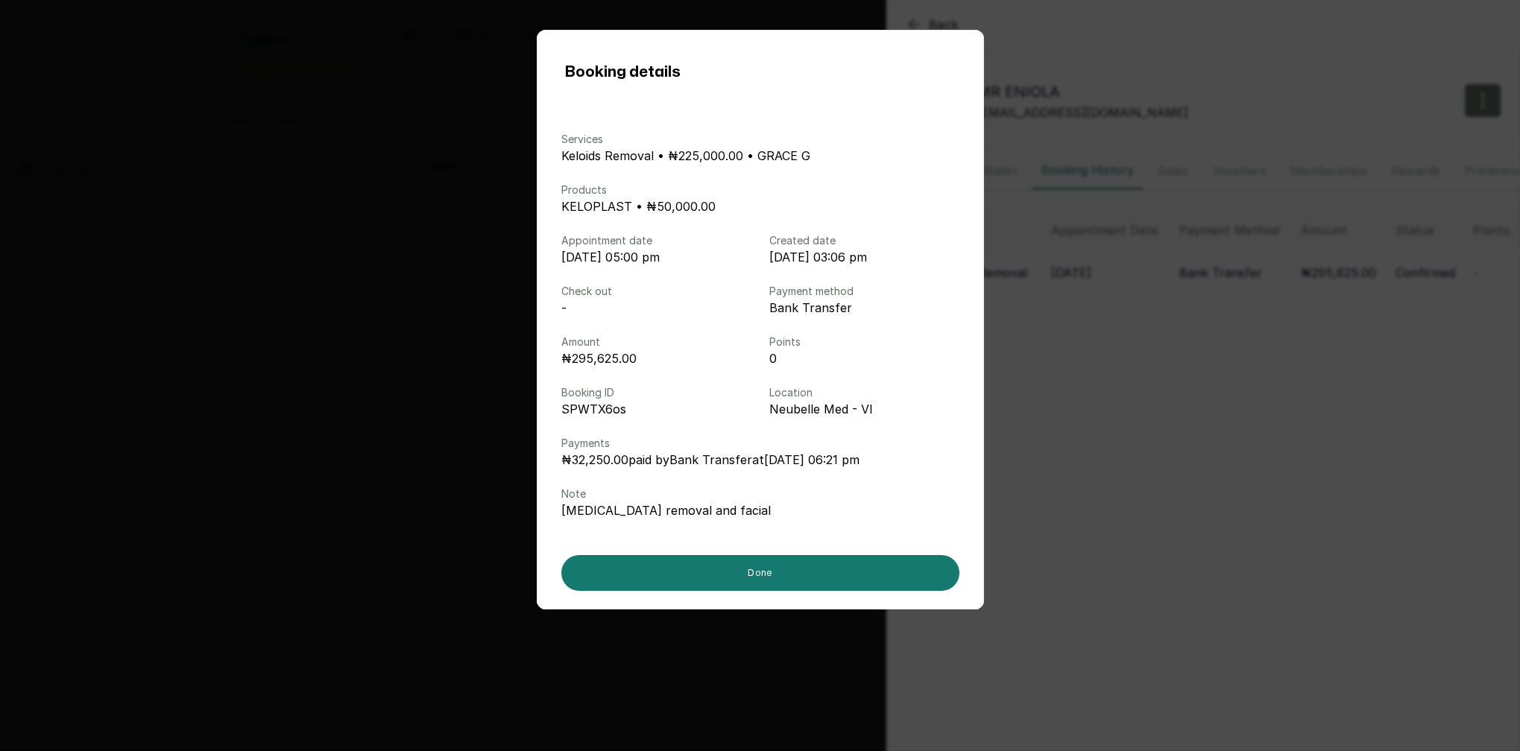
drag, startPoint x: 739, startPoint y: 472, endPoint x: 812, endPoint y: 611, distance: 157.0
click at [791, 543] on div "Services Keloids Removal • ₦225,000.00 • GRACE G Products KELOPLAST • ₦50,000.0…" at bounding box center [760, 343] width 398 height 495
click at [792, 581] on button "Done" at bounding box center [760, 573] width 398 height 36
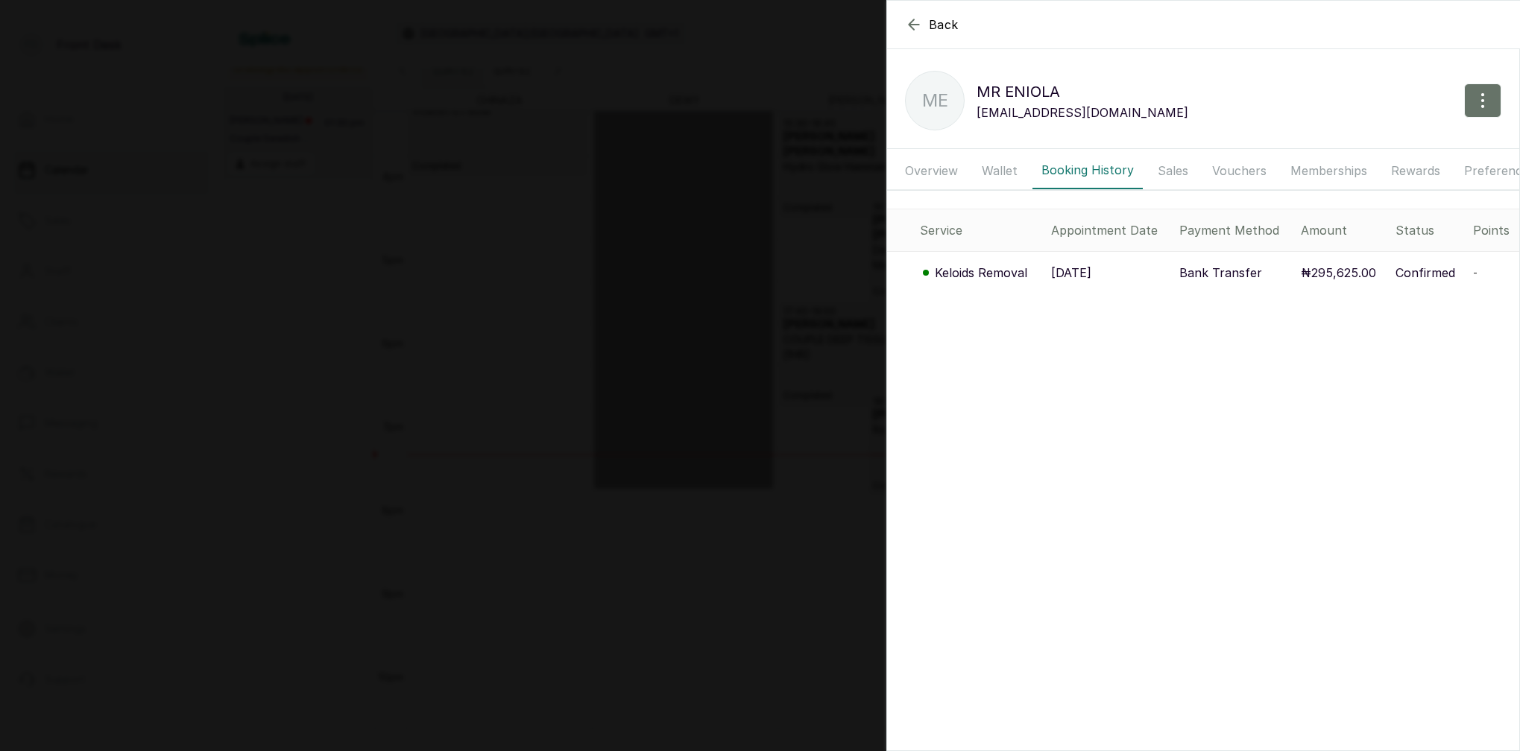
drag, startPoint x: 1116, startPoint y: 224, endPoint x: 1128, endPoint y: 226, distance: 12.0
click at [1116, 224] on div "Appointment Date" at bounding box center [1109, 230] width 116 height 18
click at [1236, 227] on div "Payment Method" at bounding box center [1233, 230] width 109 height 18
click at [466, 261] on div "Back MR ENIOLA ME MR ENIOLA mricewoodtasty@gmail.com Overview Wallet Booking Hi…" at bounding box center [760, 375] width 1520 height 751
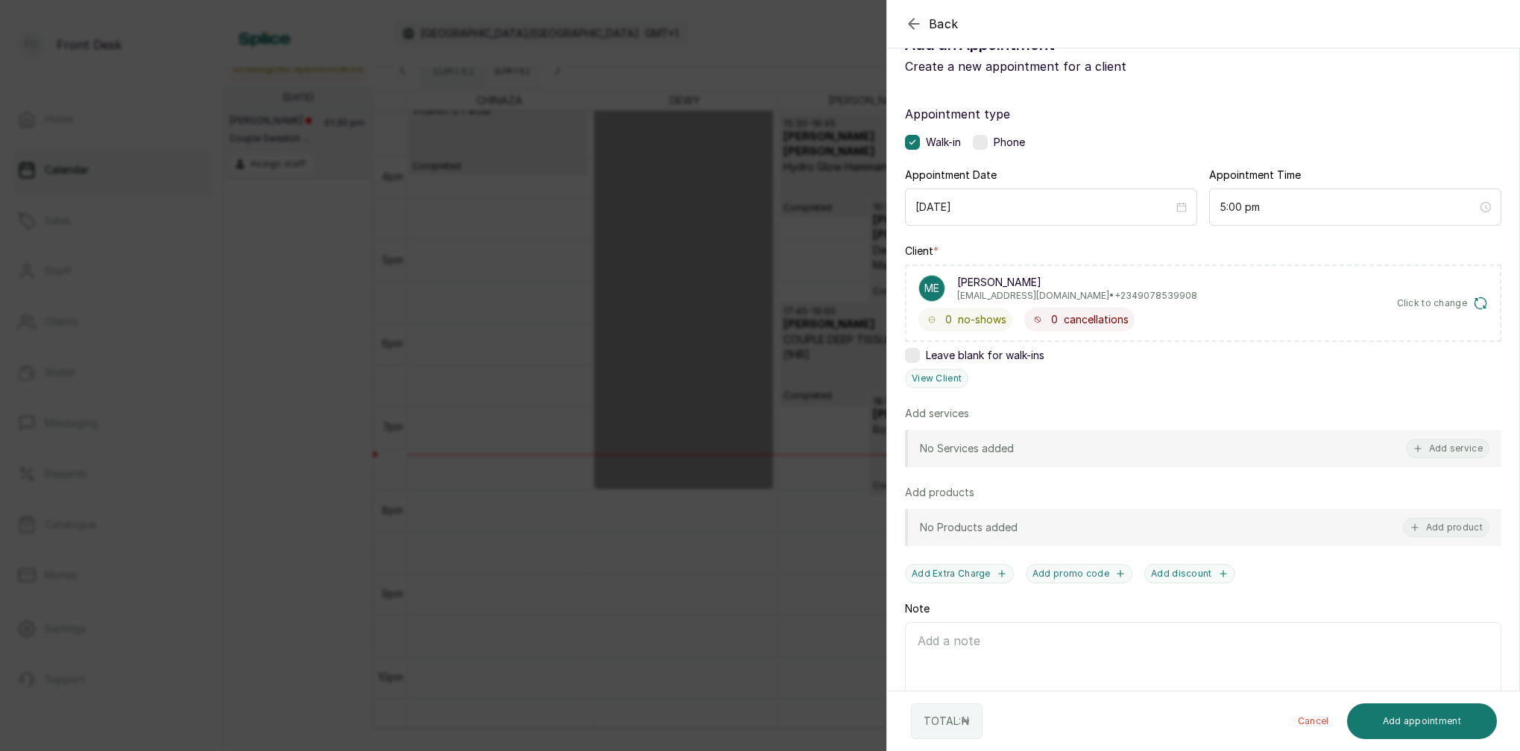
click at [573, 259] on div "Back Add Appointment Add an Appointment Create a new appointment for a client A…" at bounding box center [760, 375] width 1520 height 751
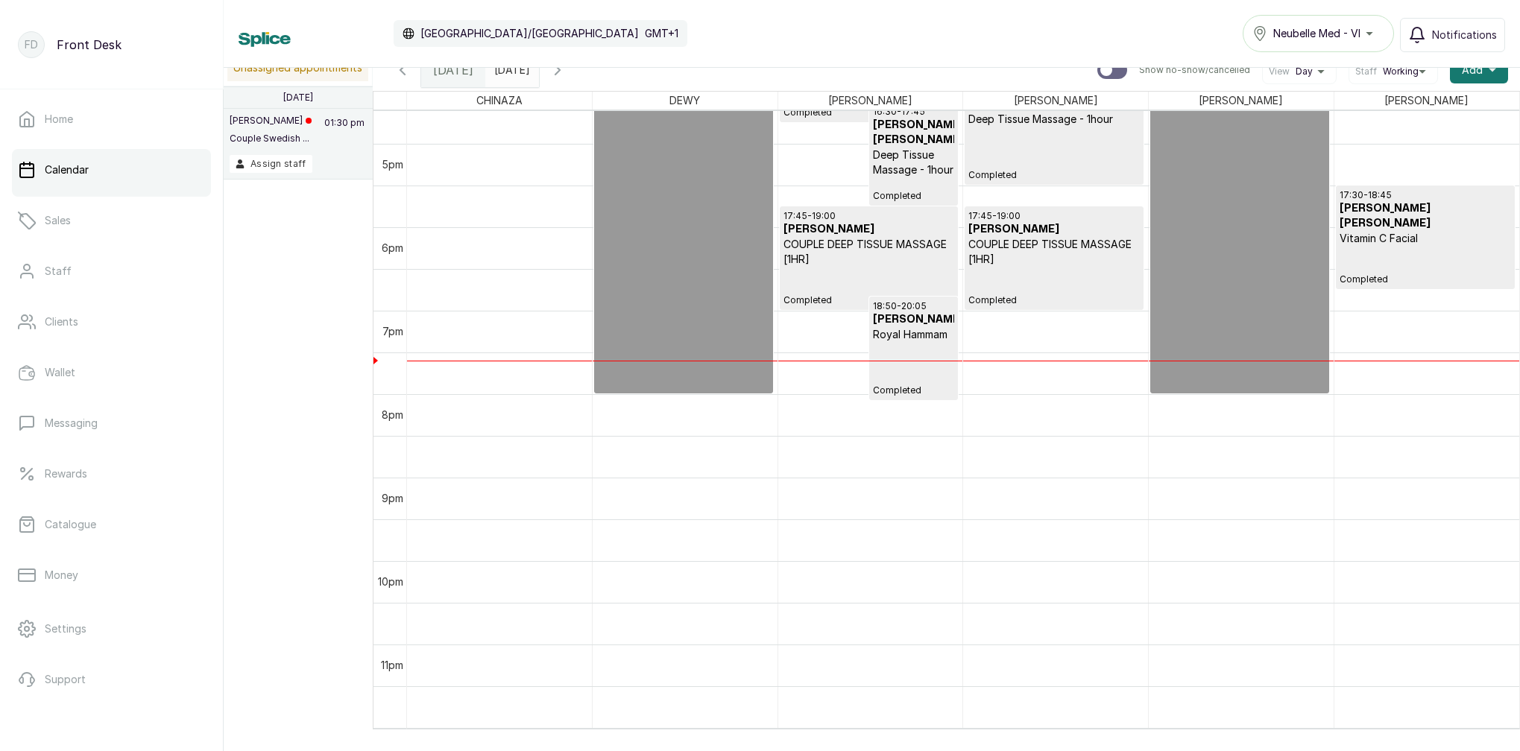
scroll to position [0, 0]
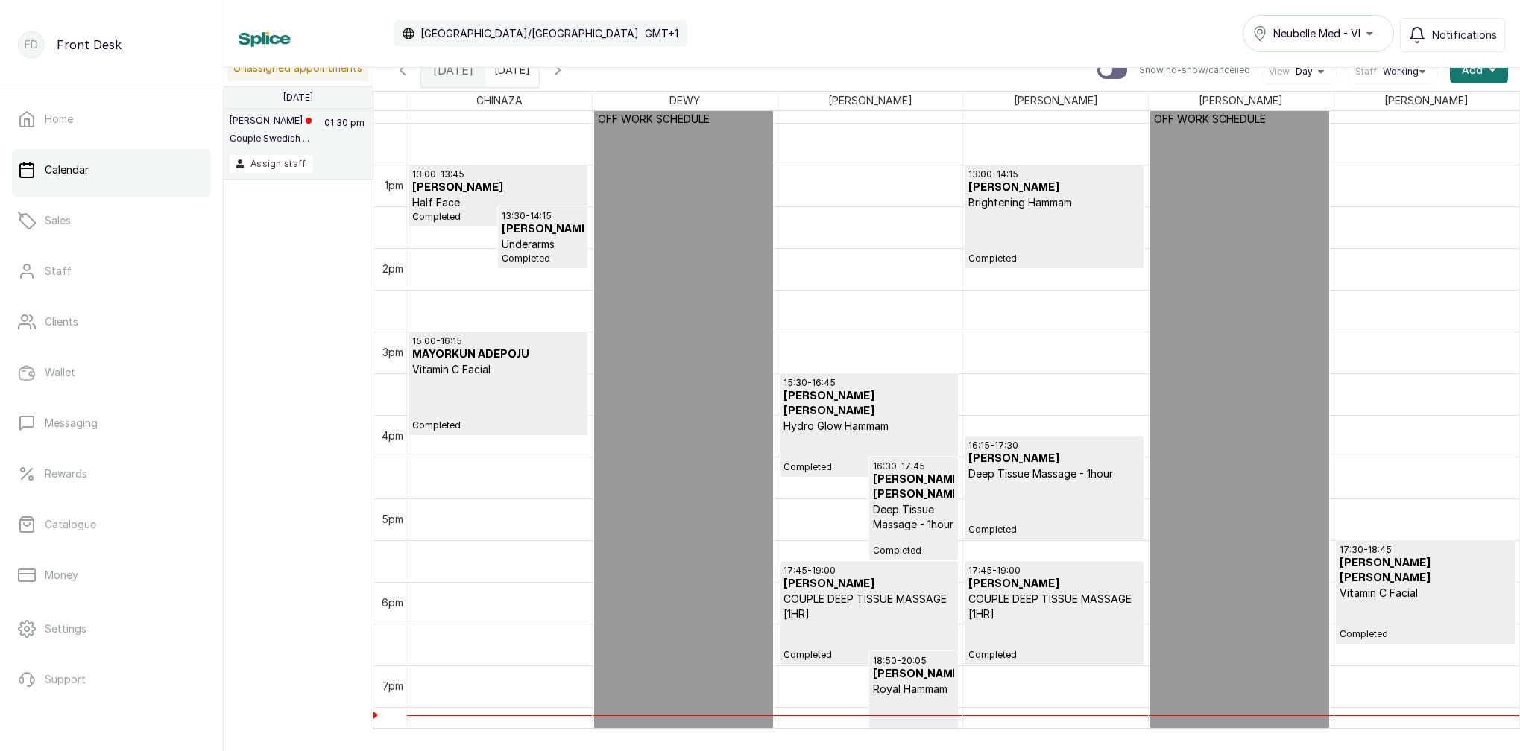
click at [566, 72] on icon "button" at bounding box center [558, 70] width 18 height 18
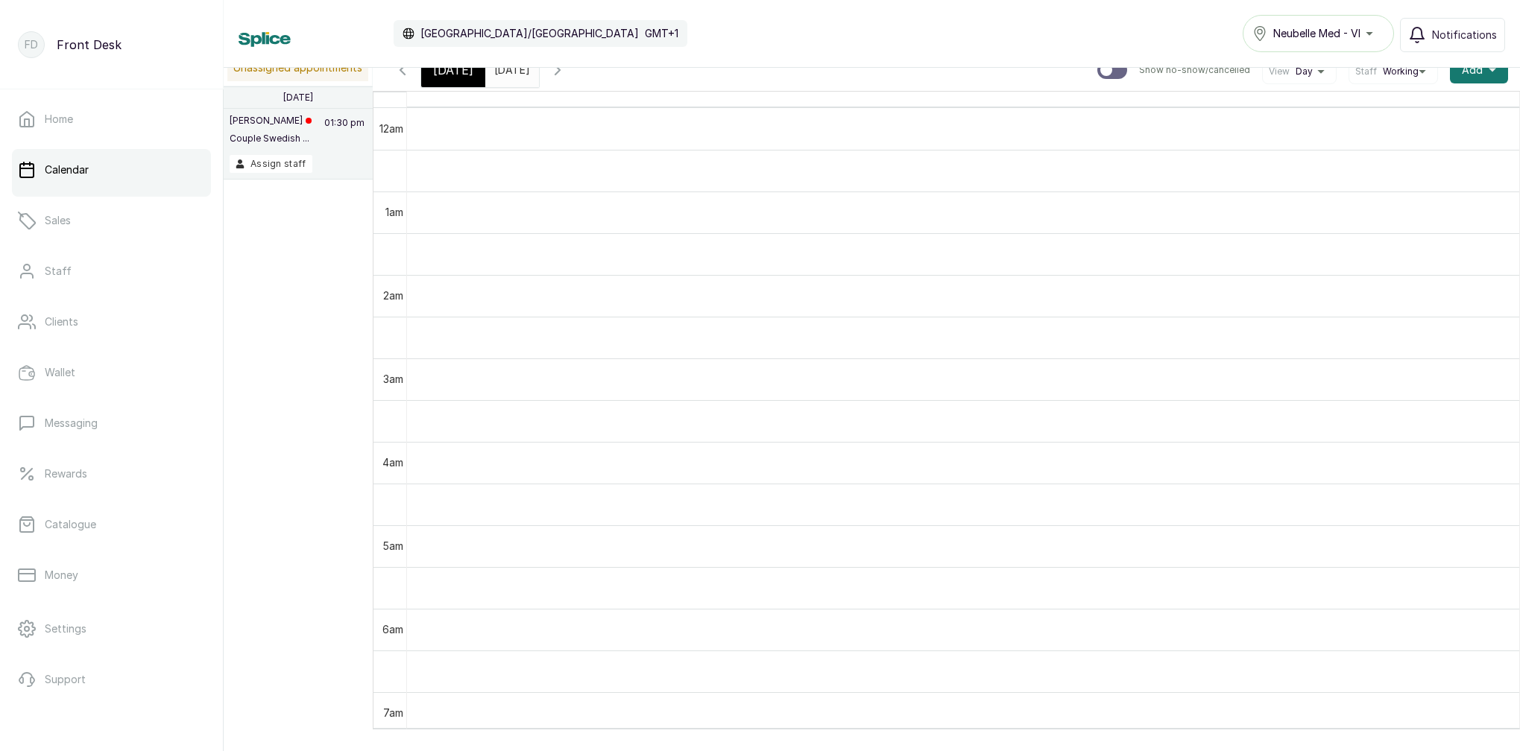
click at [402, 74] on icon "button" at bounding box center [403, 70] width 18 height 18
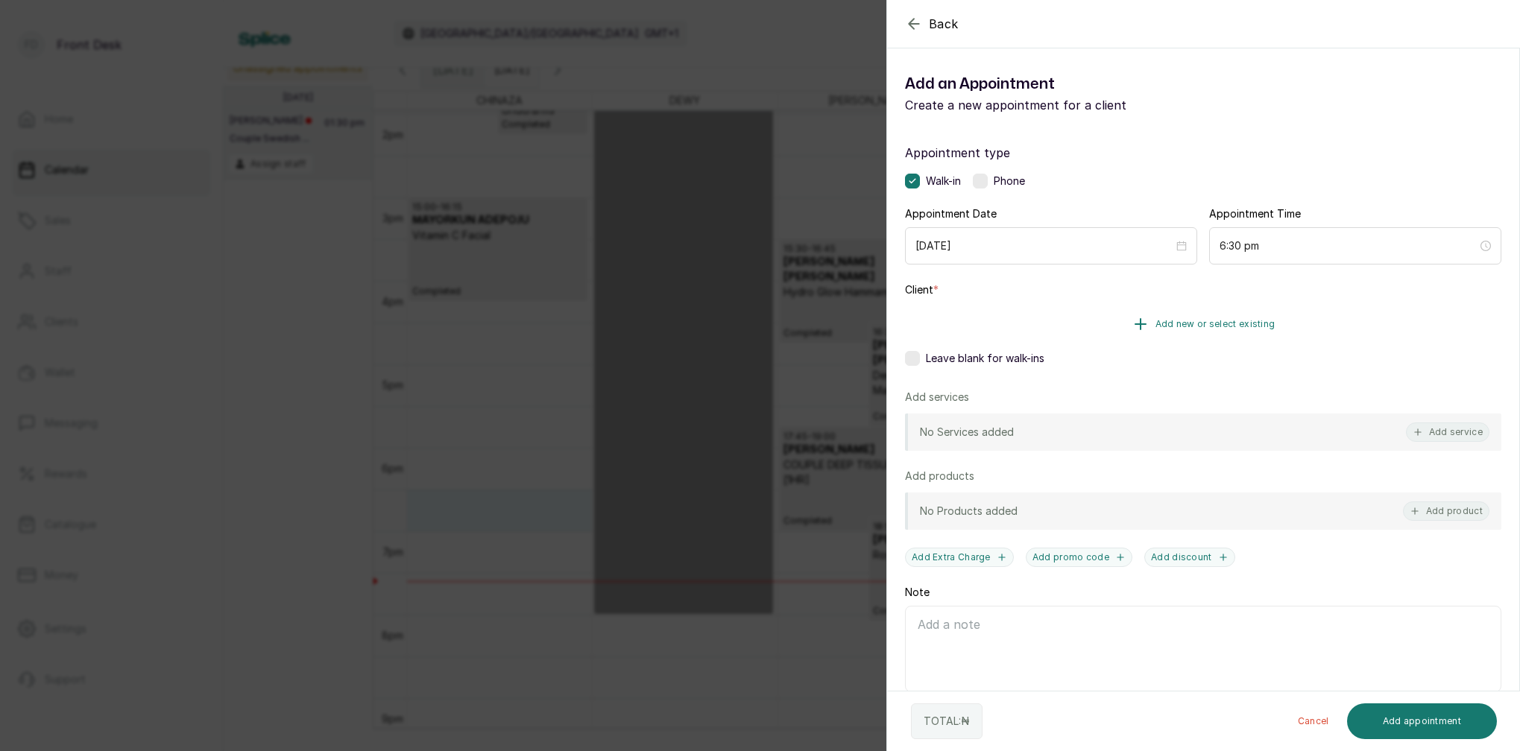
click at [1251, 321] on span "Add new or select existing" at bounding box center [1215, 324] width 120 height 12
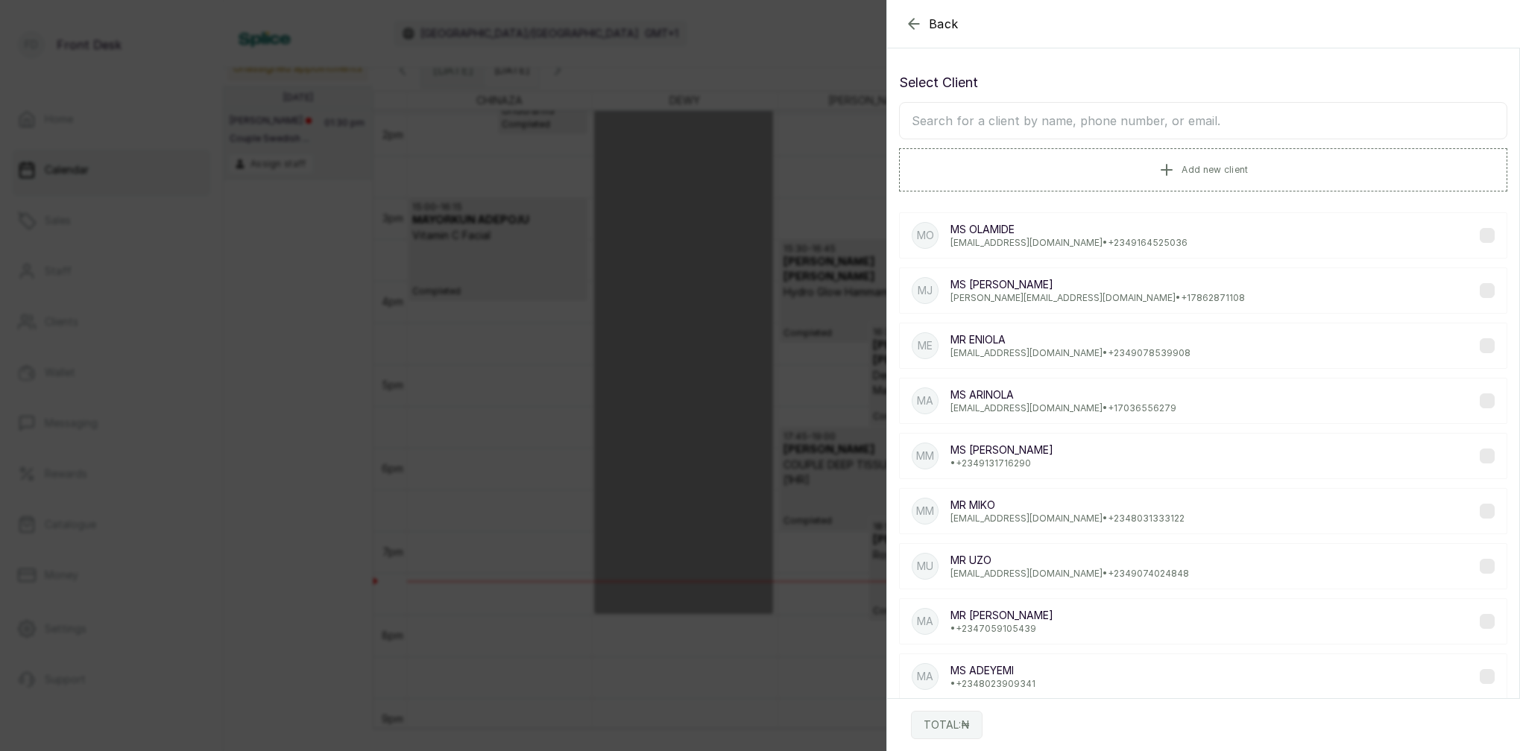
click at [1173, 127] on input "text" at bounding box center [1203, 120] width 608 height 37
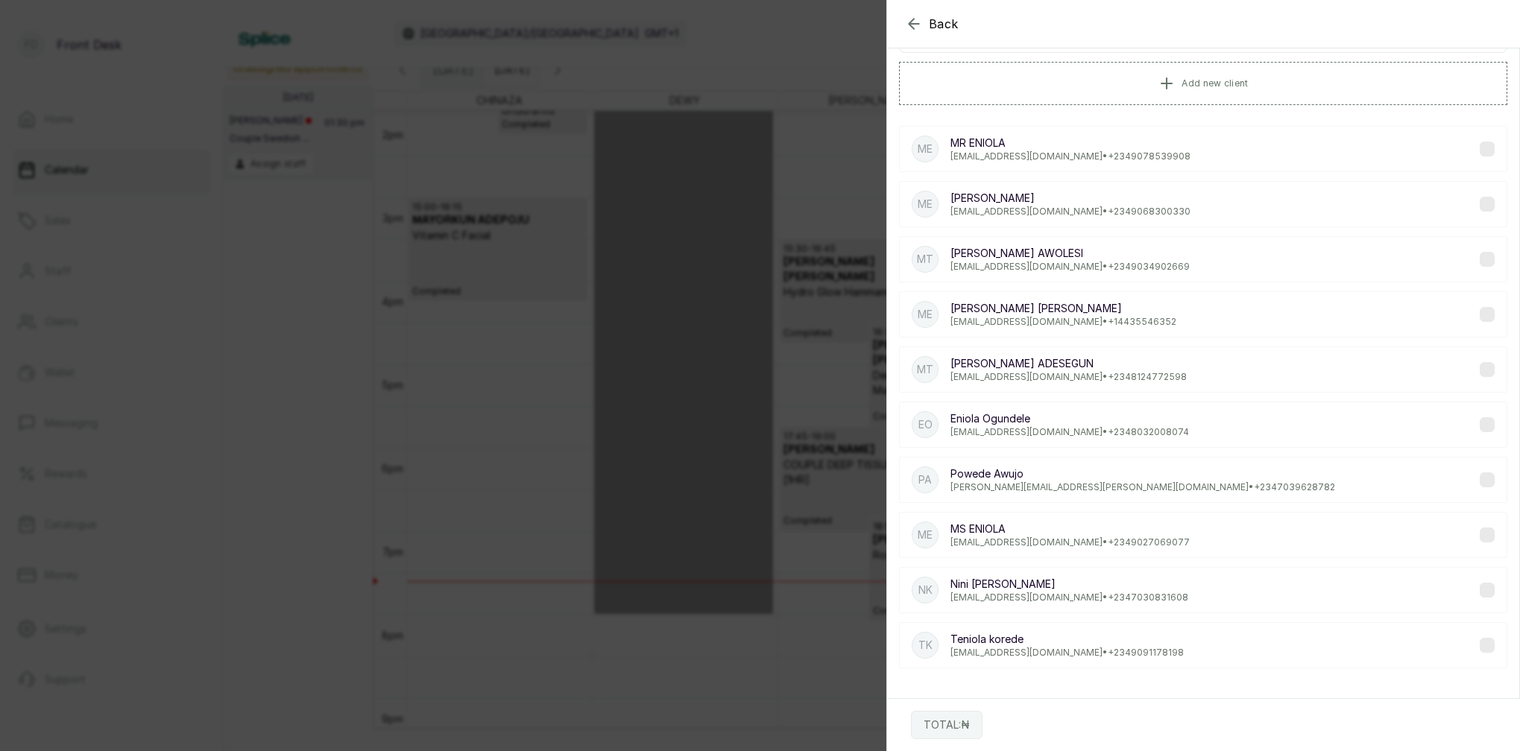
type input "ENIOLA"
click at [1100, 159] on p "mricewoodtasty@gmail.com • +234 9078539908" at bounding box center [1070, 157] width 240 height 12
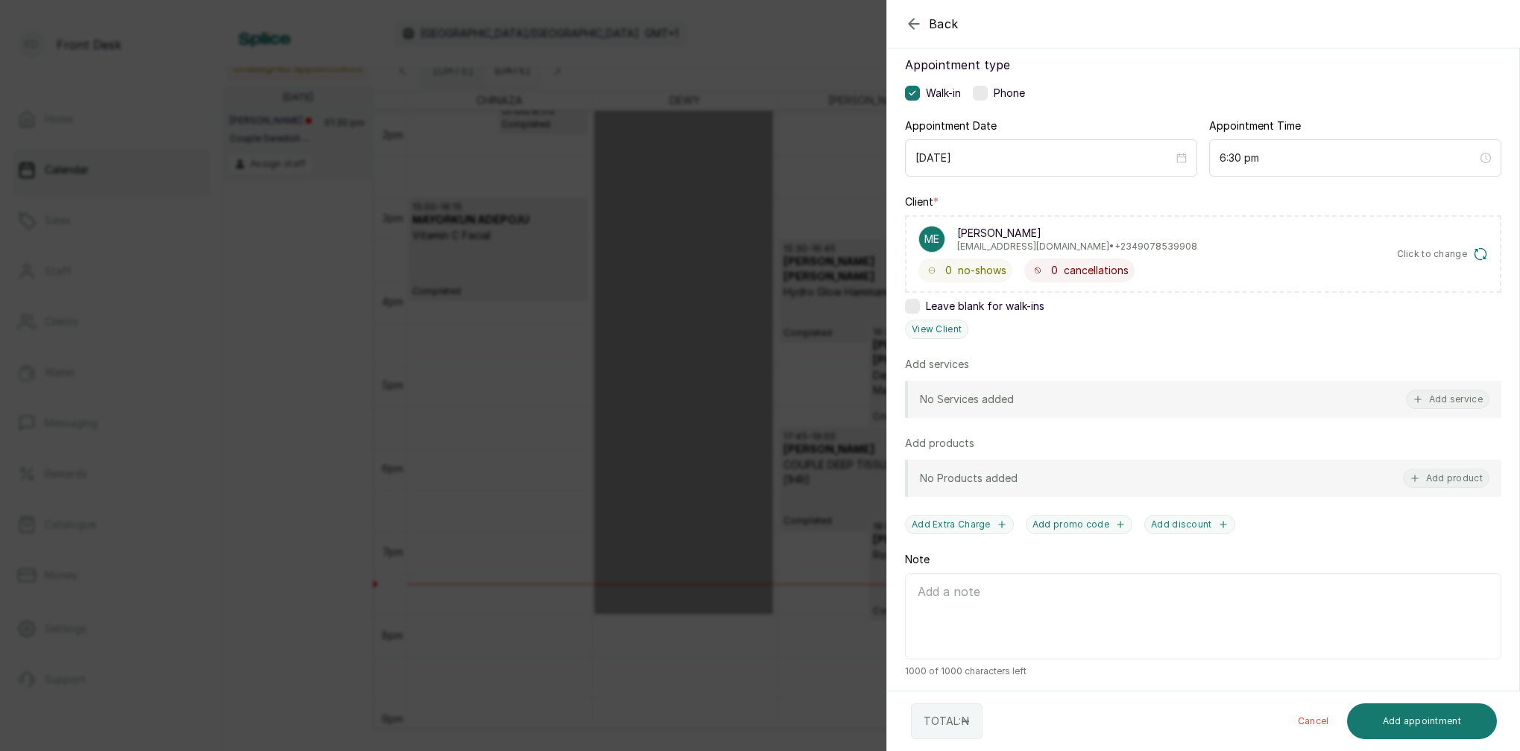
scroll to position [89, 0]
click at [955, 329] on button "View Client" at bounding box center [936, 327] width 63 height 19
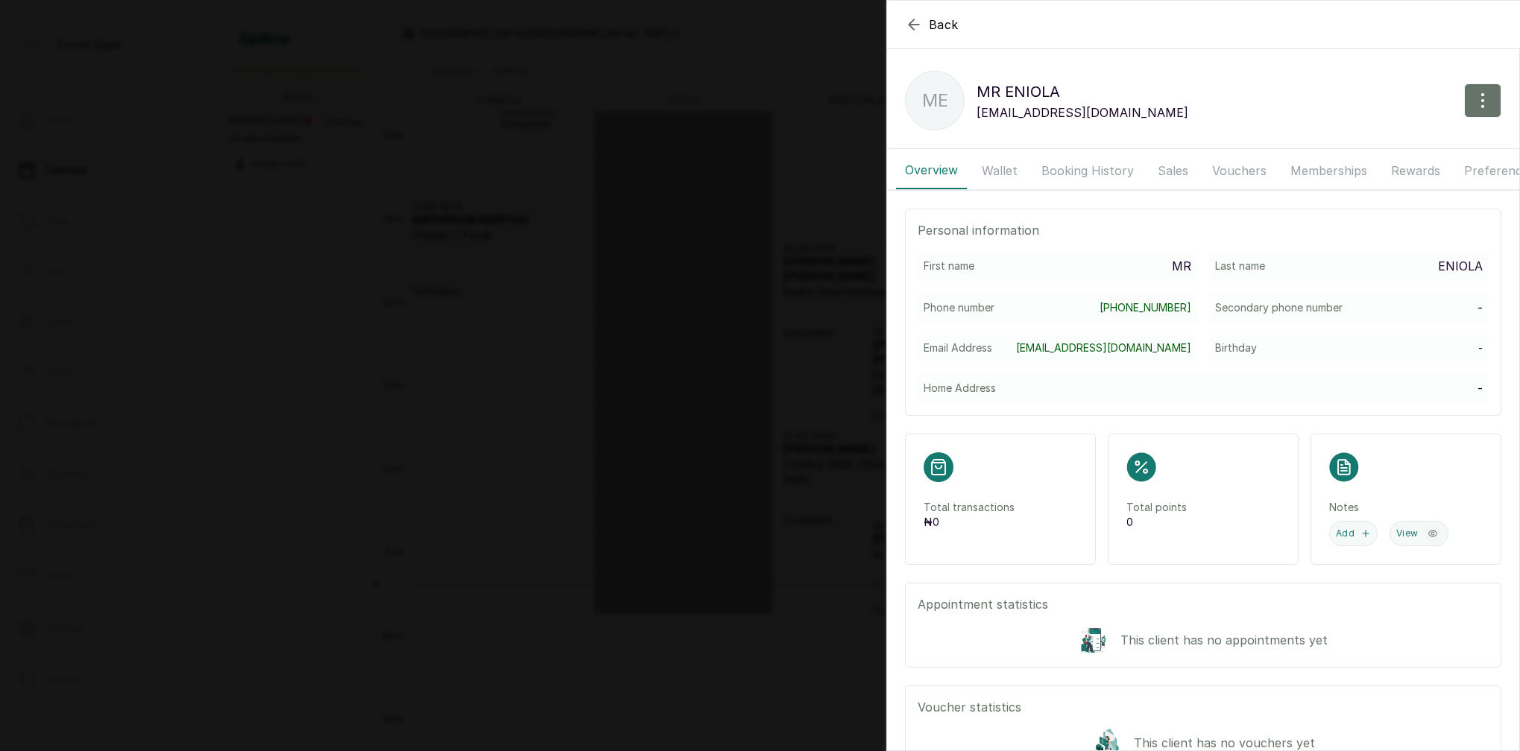
click at [1005, 169] on button "Wallet" at bounding box center [1000, 170] width 54 height 37
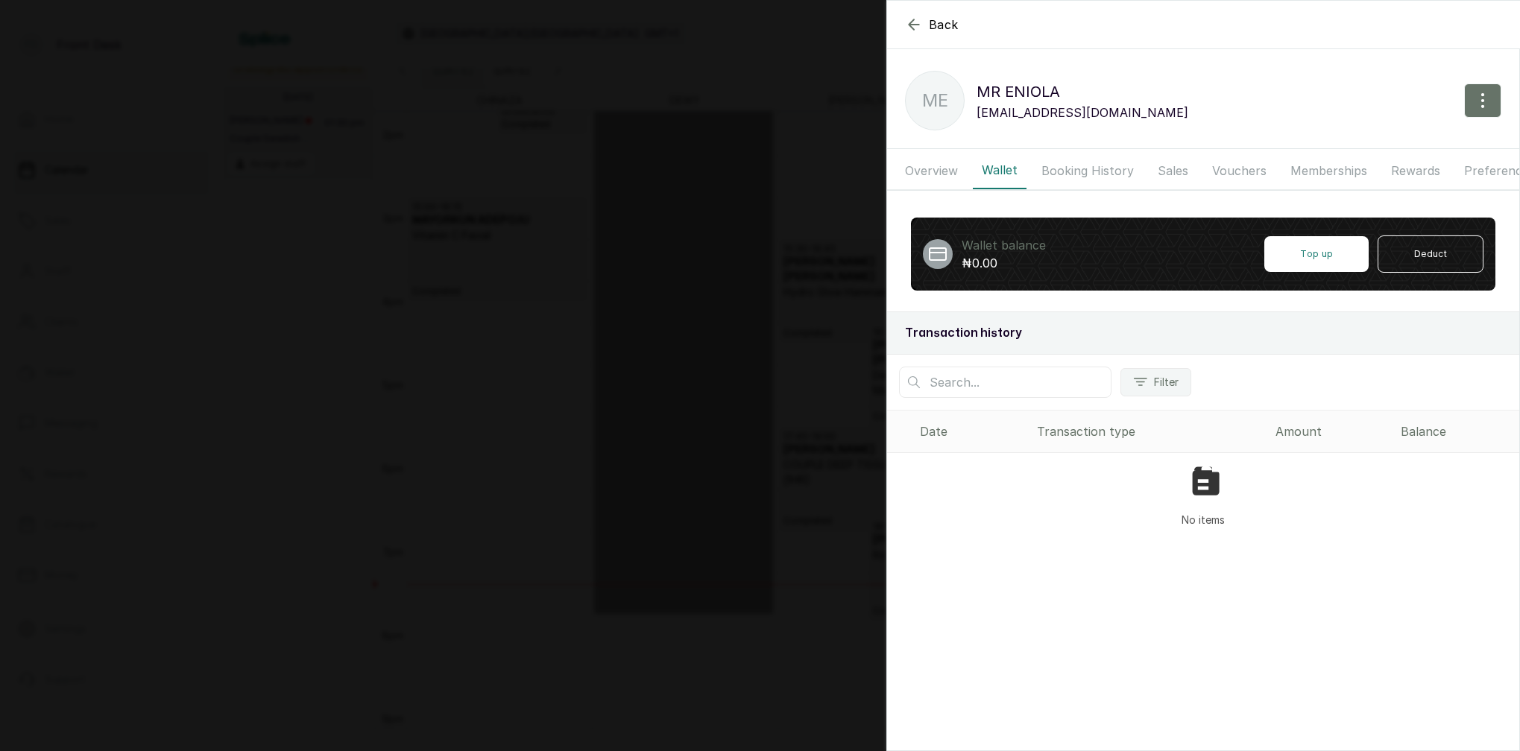
click at [1086, 175] on button "Booking History" at bounding box center [1087, 170] width 110 height 37
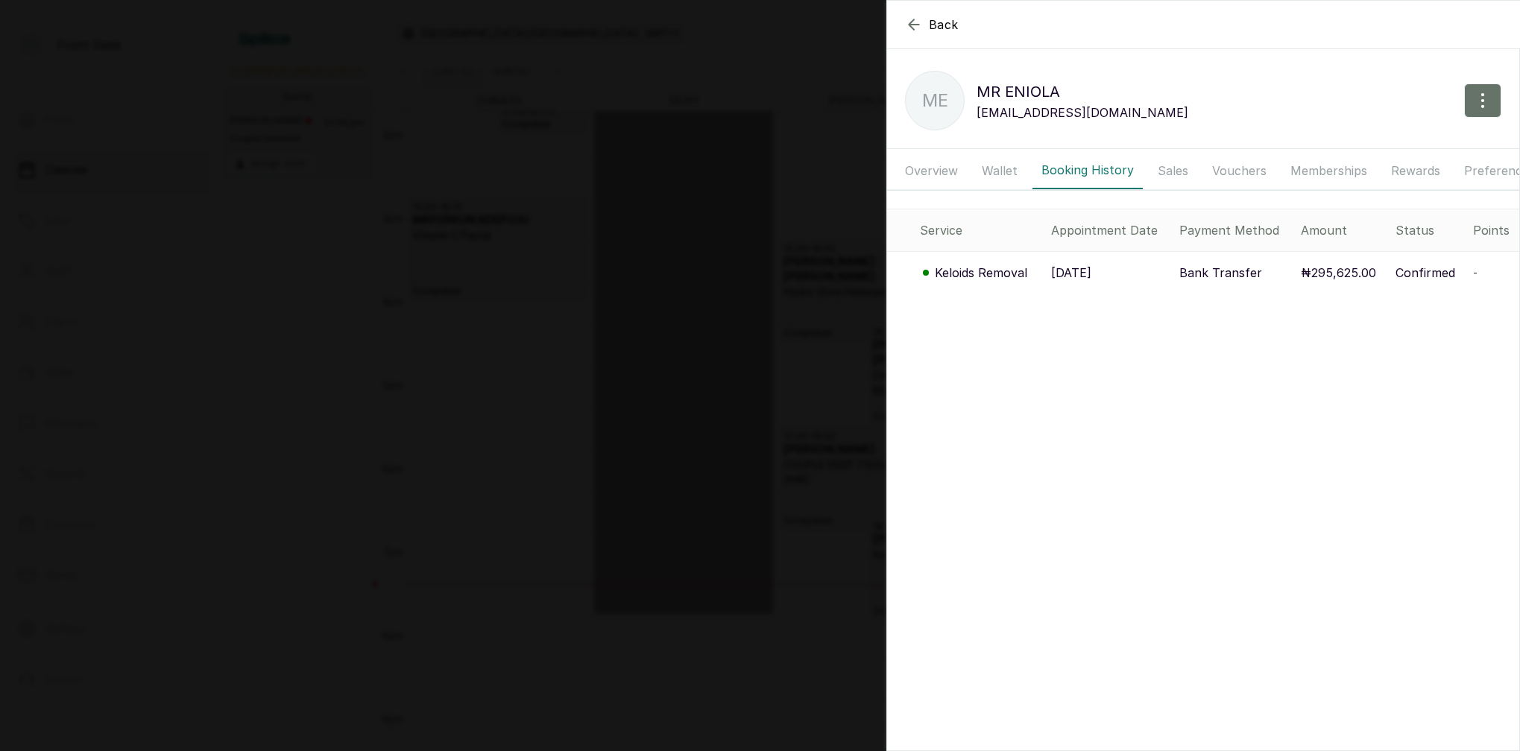
click at [1012, 277] on p "Keloids Removal" at bounding box center [981, 273] width 92 height 18
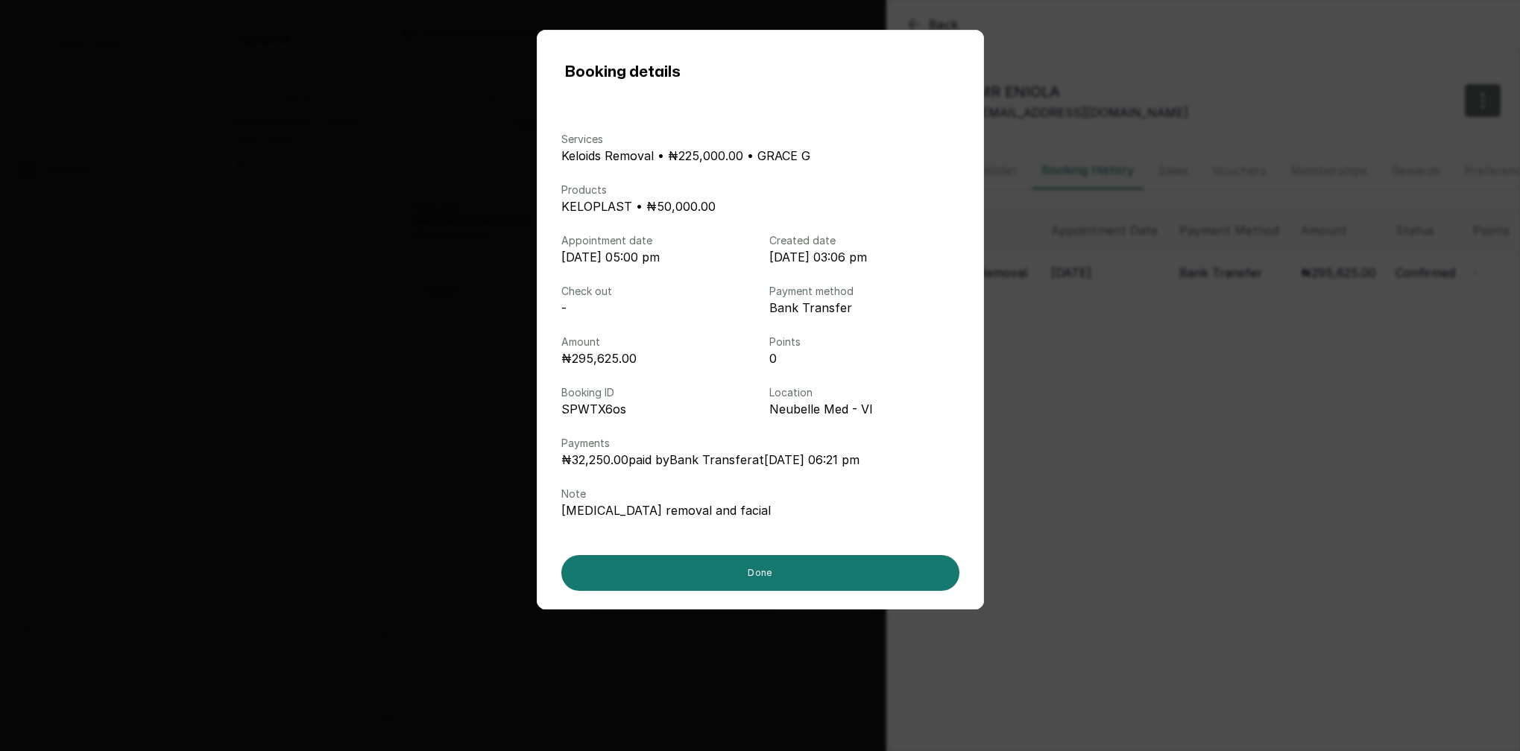
click at [1116, 337] on div "Booking details Services Keloids Removal • ₦225,000.00 • GRACE G Products KELOP…" at bounding box center [760, 375] width 1520 height 751
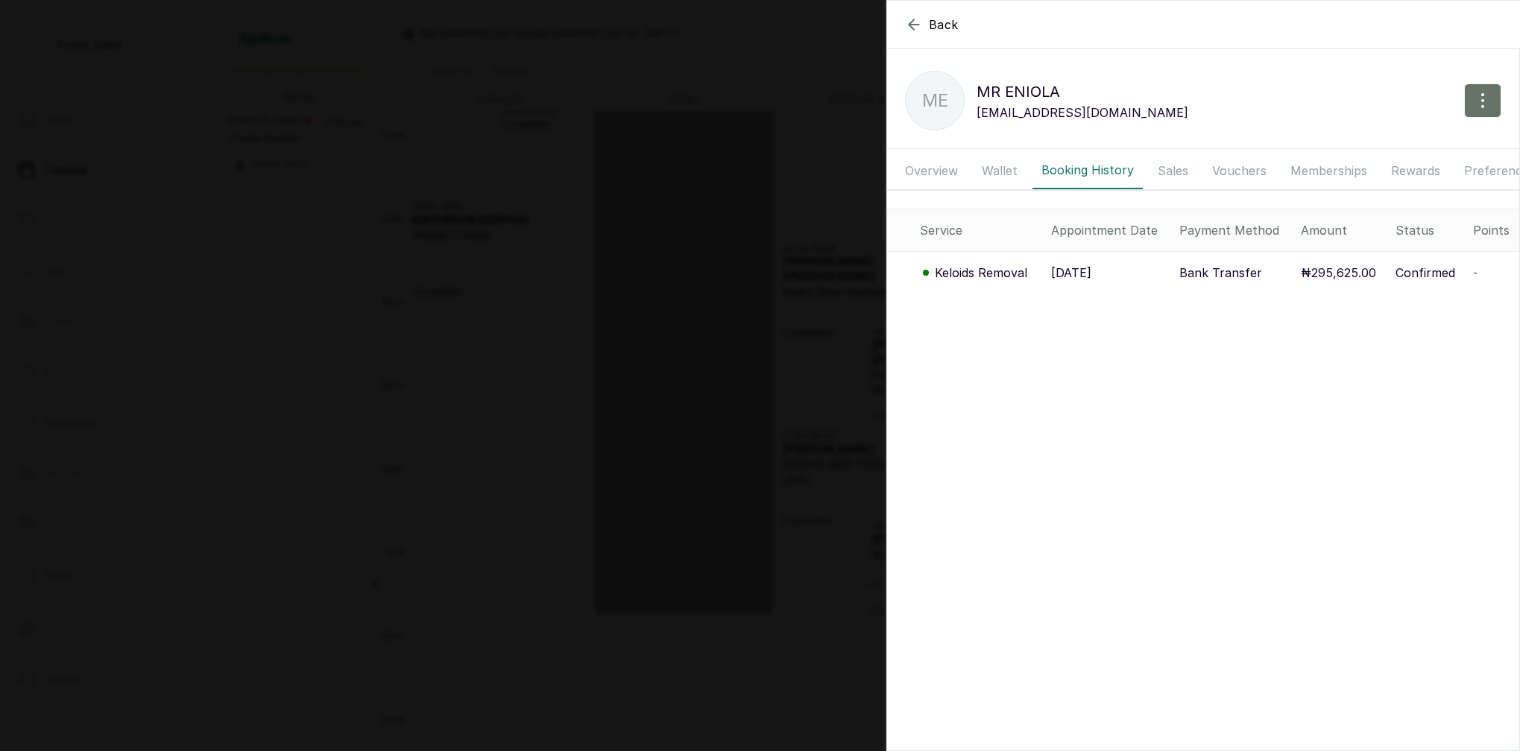
drag, startPoint x: 494, startPoint y: 279, endPoint x: 510, endPoint y: 282, distance: 15.8
click at [497, 279] on div "Back MR ENIOLA ME MR ENIOLA mricewoodtasty@gmail.com Overview Wallet Booking Hi…" at bounding box center [760, 375] width 1520 height 751
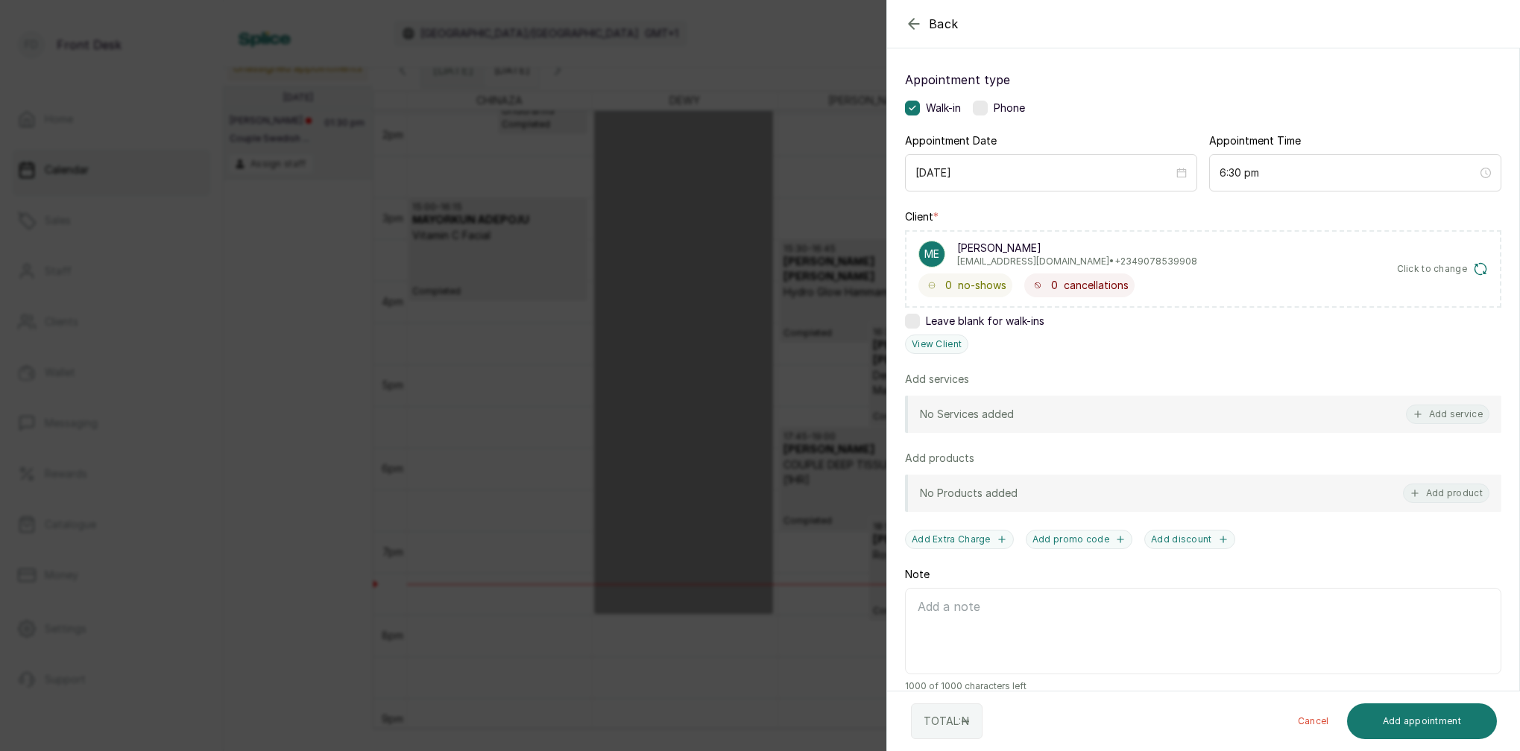
scroll to position [92, 0]
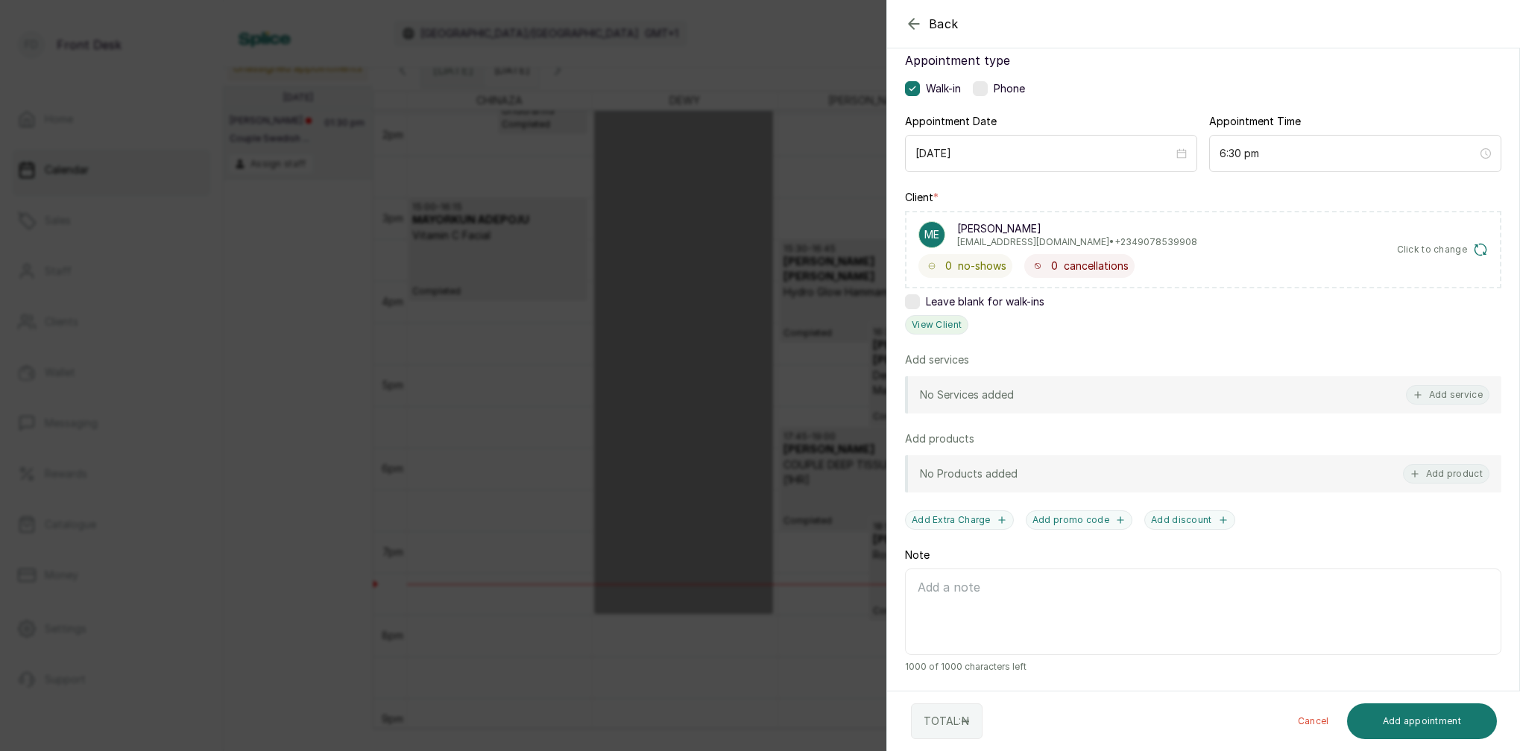
click at [952, 326] on button "View Client" at bounding box center [936, 324] width 63 height 19
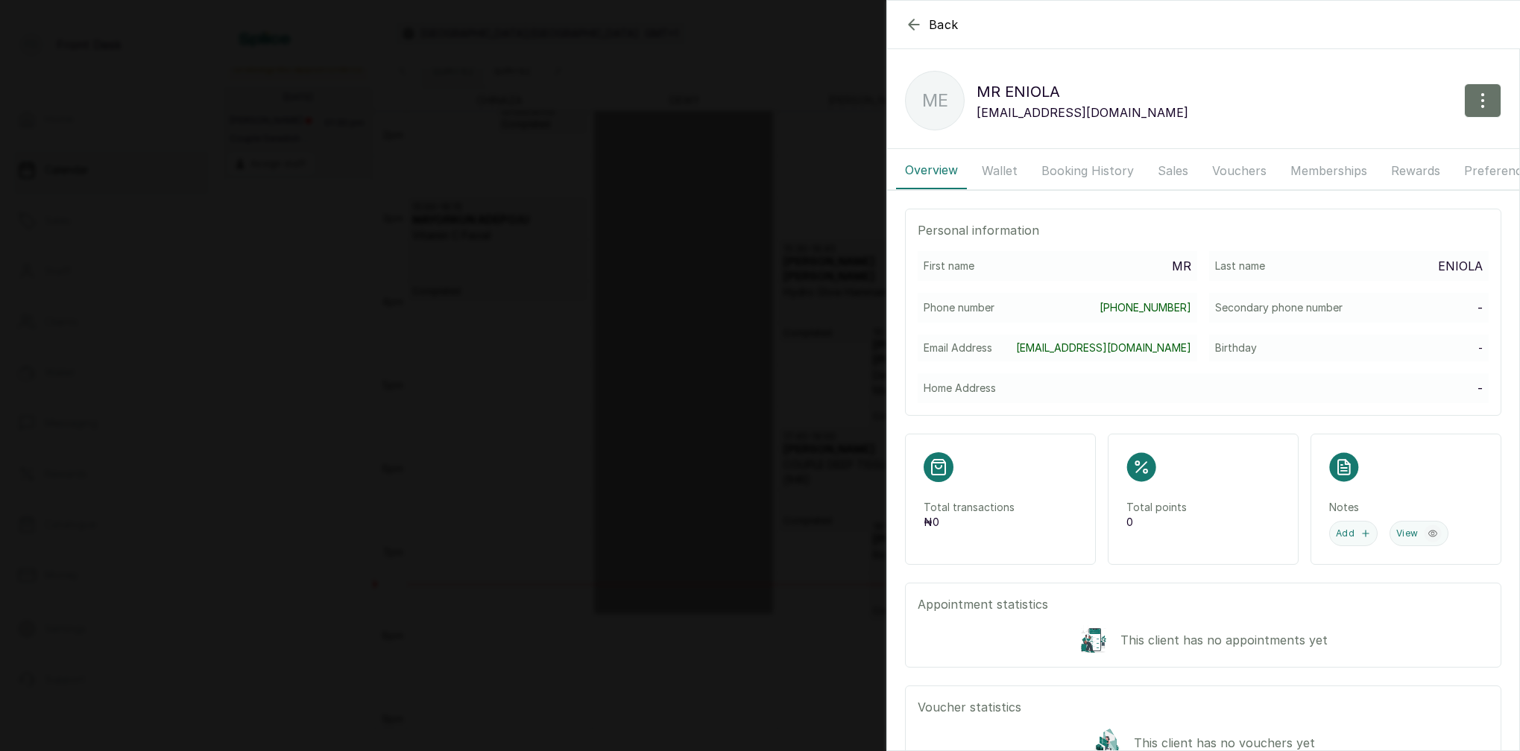
scroll to position [0, 0]
drag, startPoint x: 1092, startPoint y: 177, endPoint x: 1143, endPoint y: 186, distance: 52.1
click at [1092, 177] on button "Booking History" at bounding box center [1087, 170] width 110 height 37
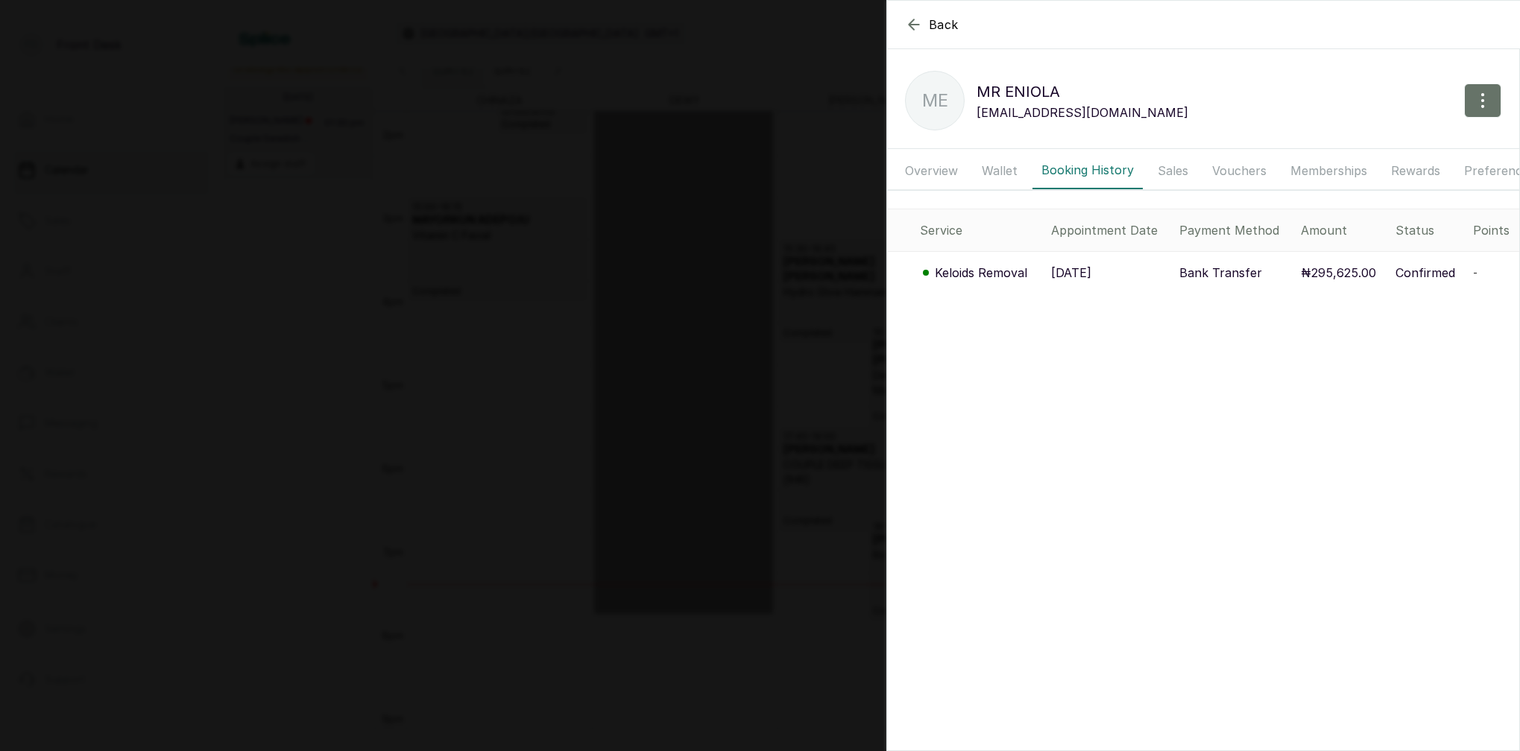
click at [1471, 270] on td "-" at bounding box center [1493, 273] width 52 height 42
click at [1473, 271] on span "-" at bounding box center [1475, 272] width 4 height 13
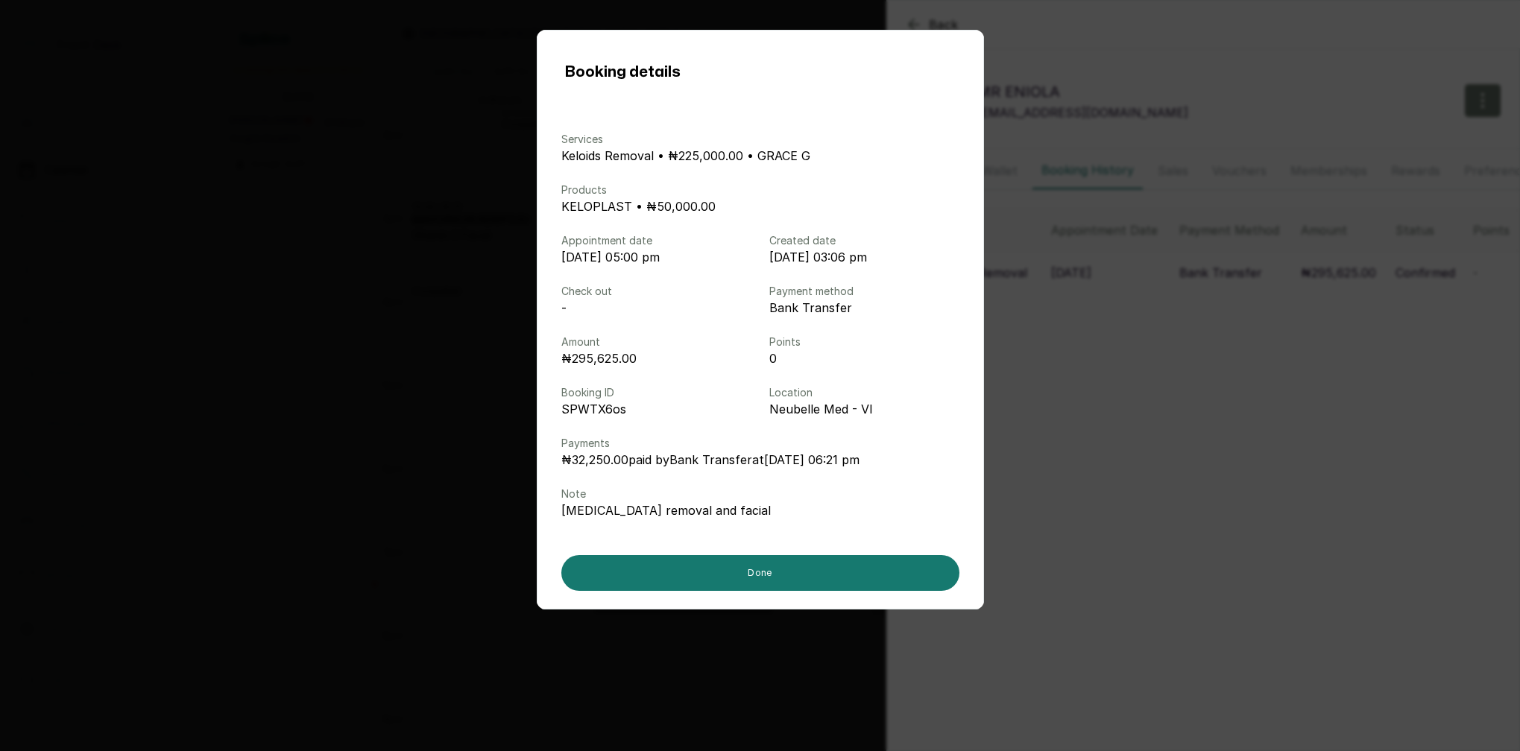
click at [1474, 271] on div "Booking details Services Keloids Removal • ₦225,000.00 • GRACE G Products KELOP…" at bounding box center [760, 375] width 1520 height 751
click at [1475, 271] on span "-" at bounding box center [1475, 272] width 4 height 13
click at [1102, 335] on div "Booking details Services Keloids Removal • ₦225,000.00 • GRACE G Products KELOP…" at bounding box center [760, 375] width 1520 height 751
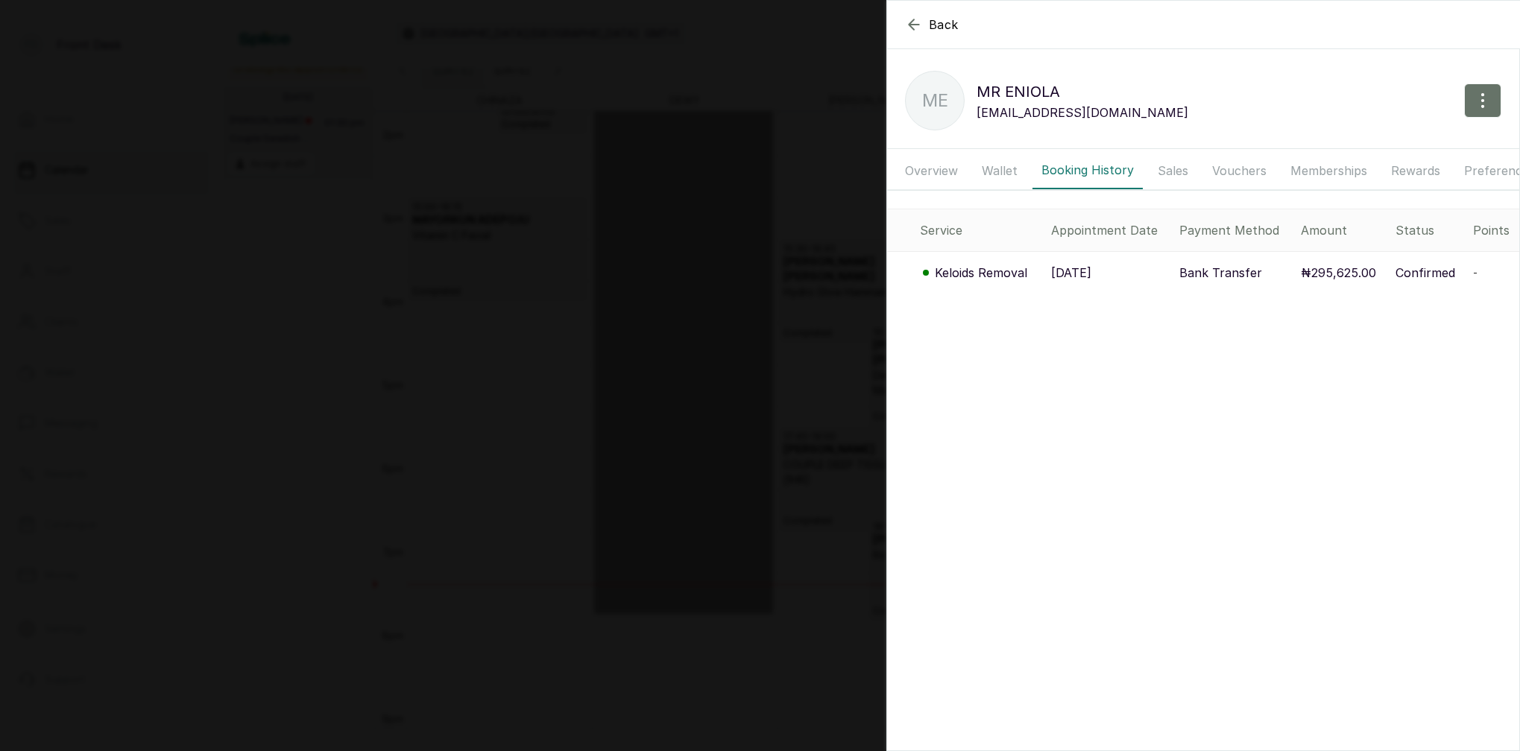
click at [472, 215] on div "Back MR ENIOLA ME MR ENIOLA mricewoodtasty@gmail.com Overview Wallet Booking Hi…" at bounding box center [760, 375] width 1520 height 751
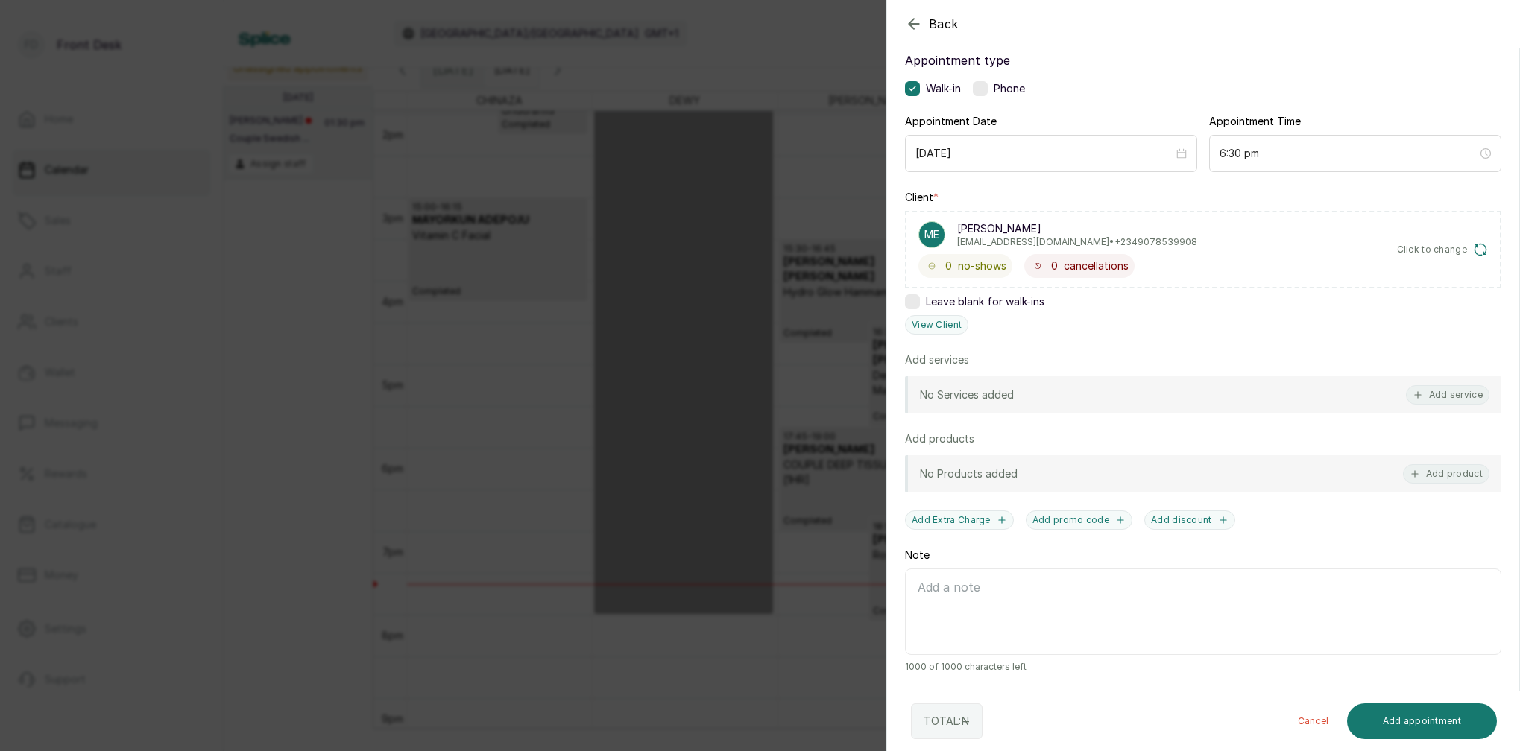
click at [771, 276] on div "Back Add Appointment Add an Appointment Create a new appointment for a client A…" at bounding box center [760, 375] width 1520 height 751
click at [771, 276] on div "12:00 - 20:00 DEWY D OFF WORK SCHEDULE" at bounding box center [683, 281] width 177 height 666
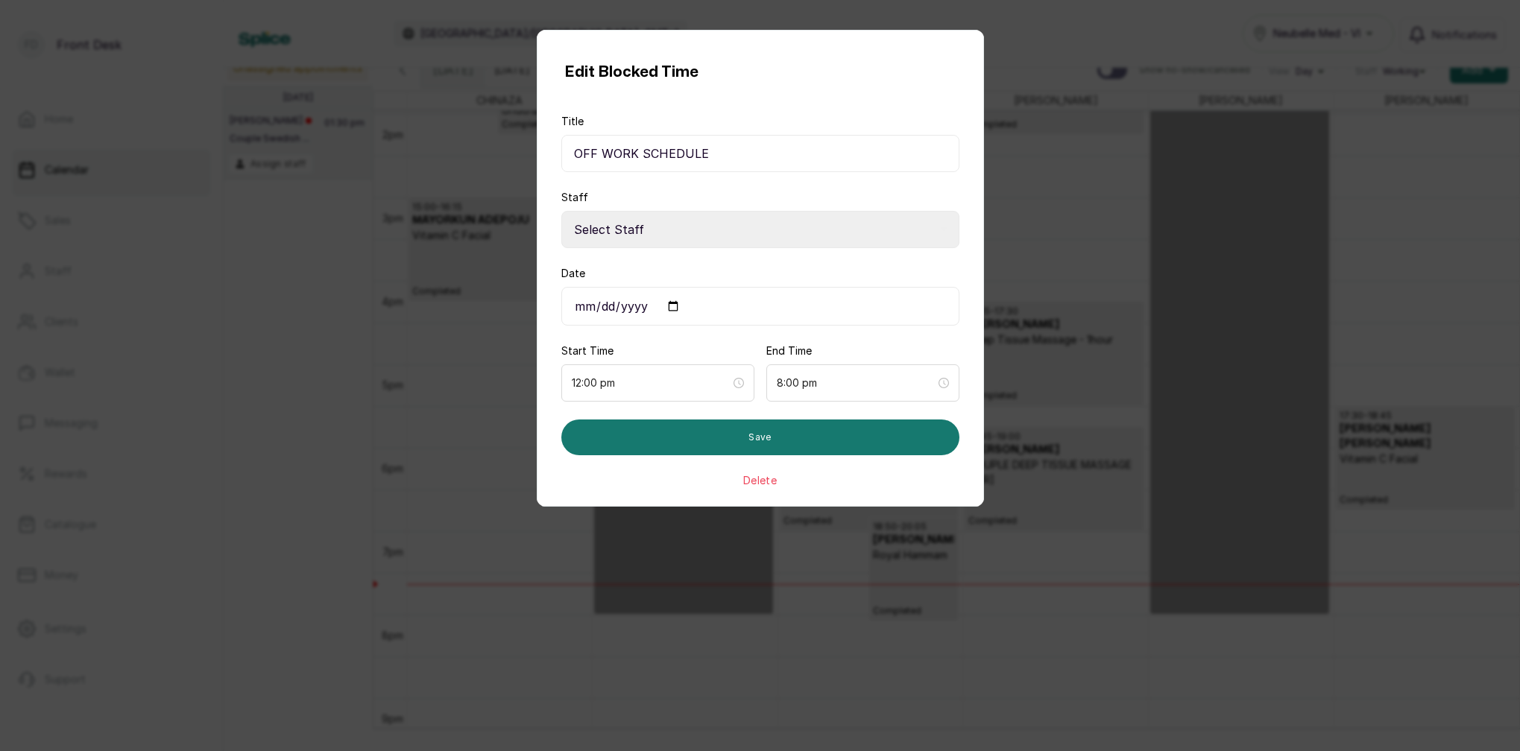
select select "34245912-a2a4-4248-bc00-0f9ef5998277"
click at [1145, 386] on div "Edit Blocked Time Title OFF WORK SCHEDULE Staff Select Staff MARY I - Aesthetic…" at bounding box center [760, 375] width 1520 height 751
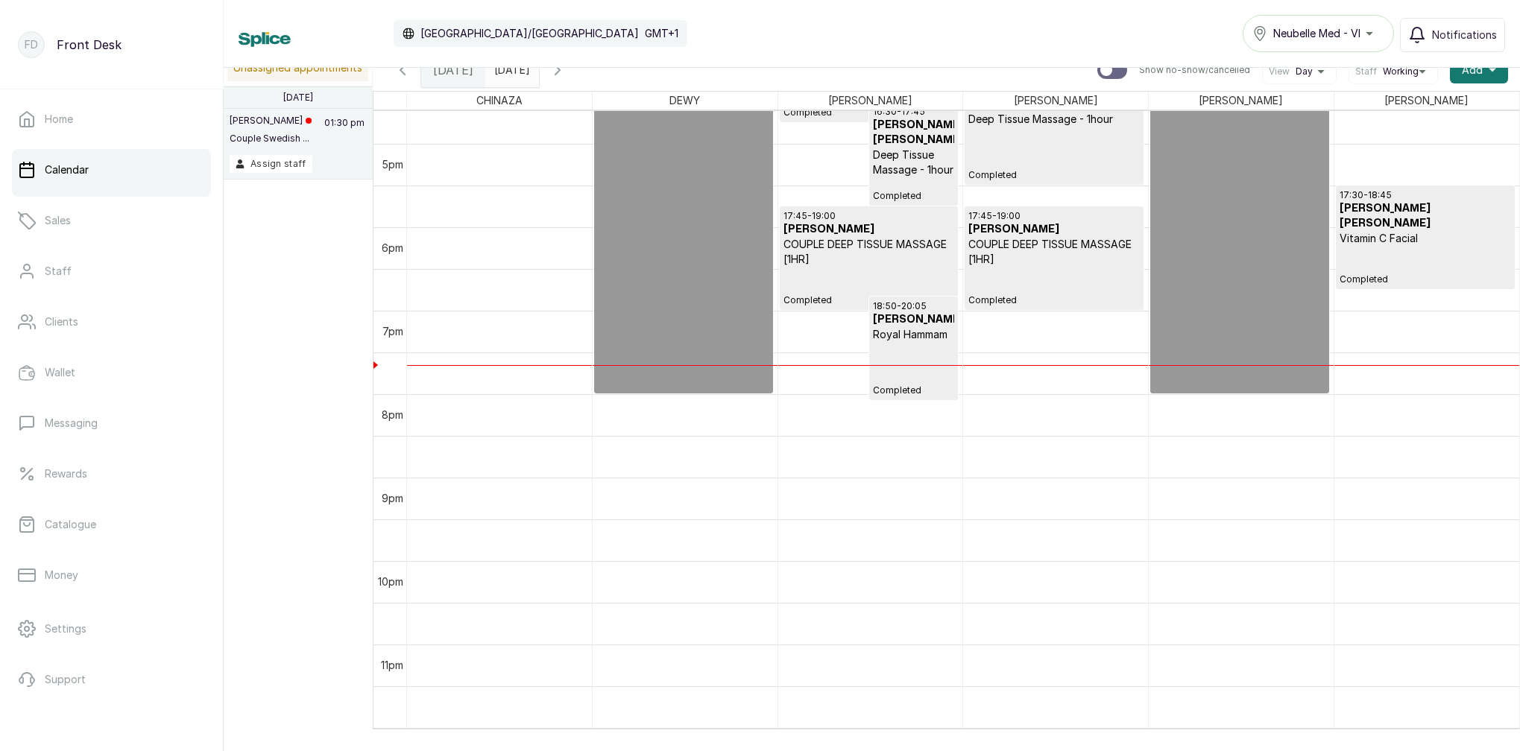
scroll to position [2, 0]
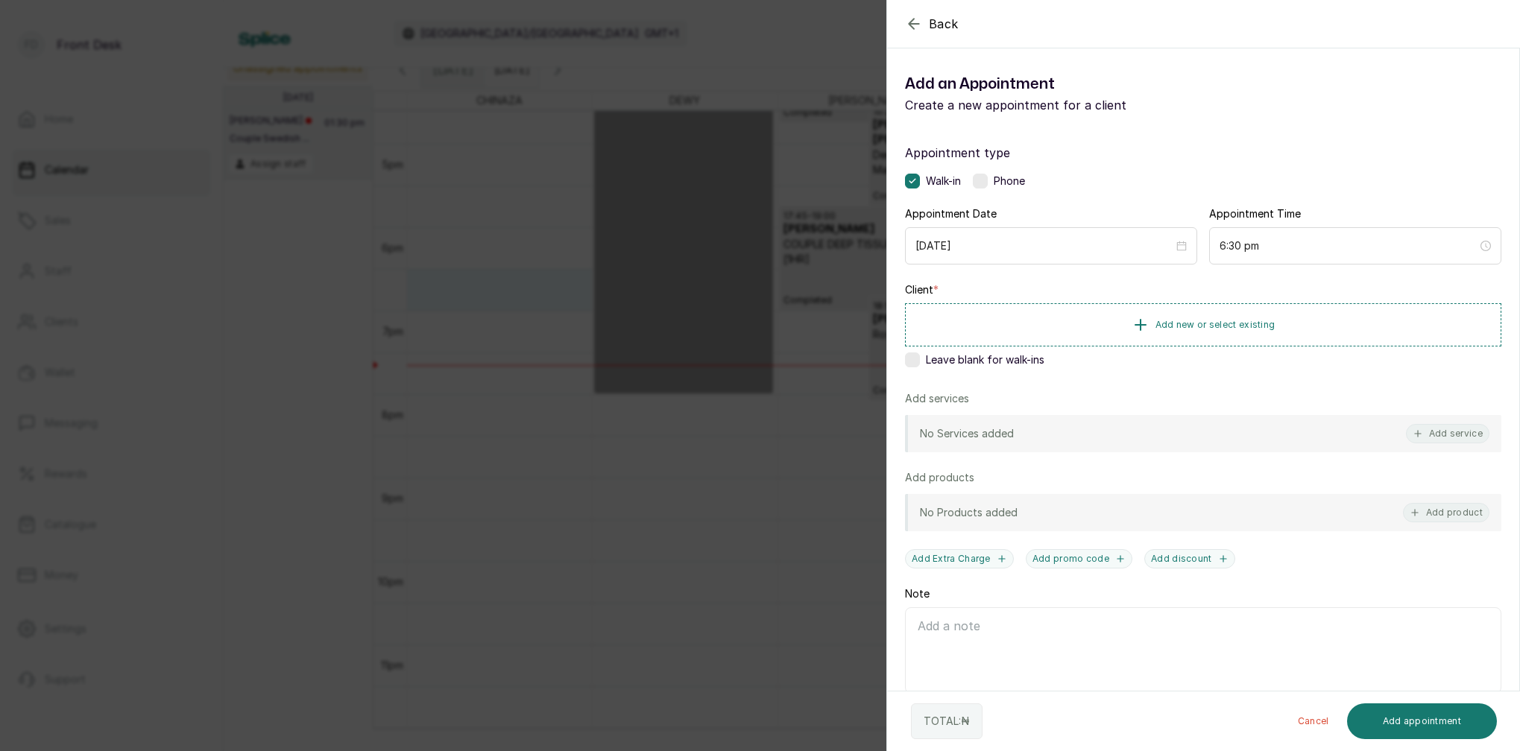
click at [496, 268] on div "Back Add Appointment Add an Appointment Create a new appointment for a client A…" at bounding box center [760, 375] width 1520 height 751
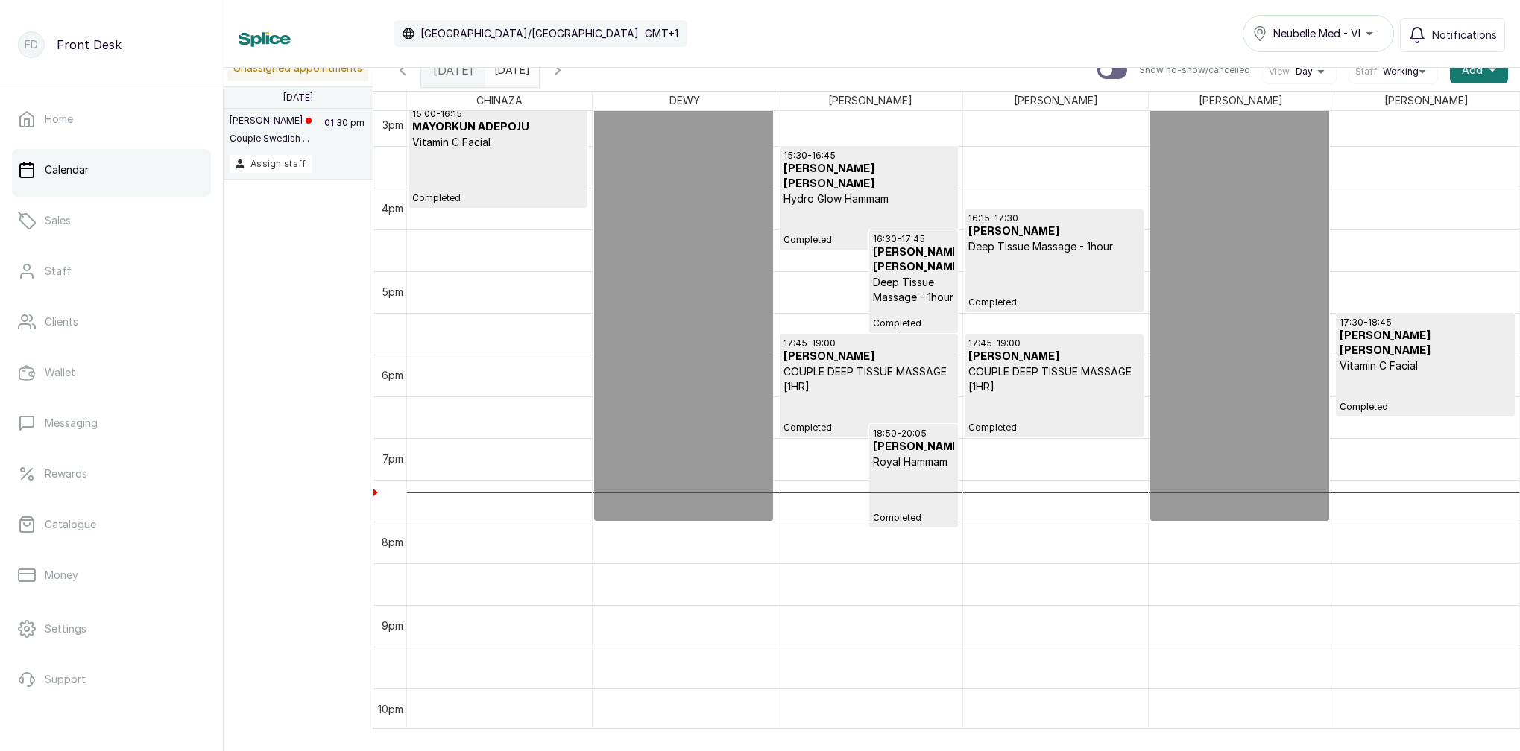
scroll to position [1270, 0]
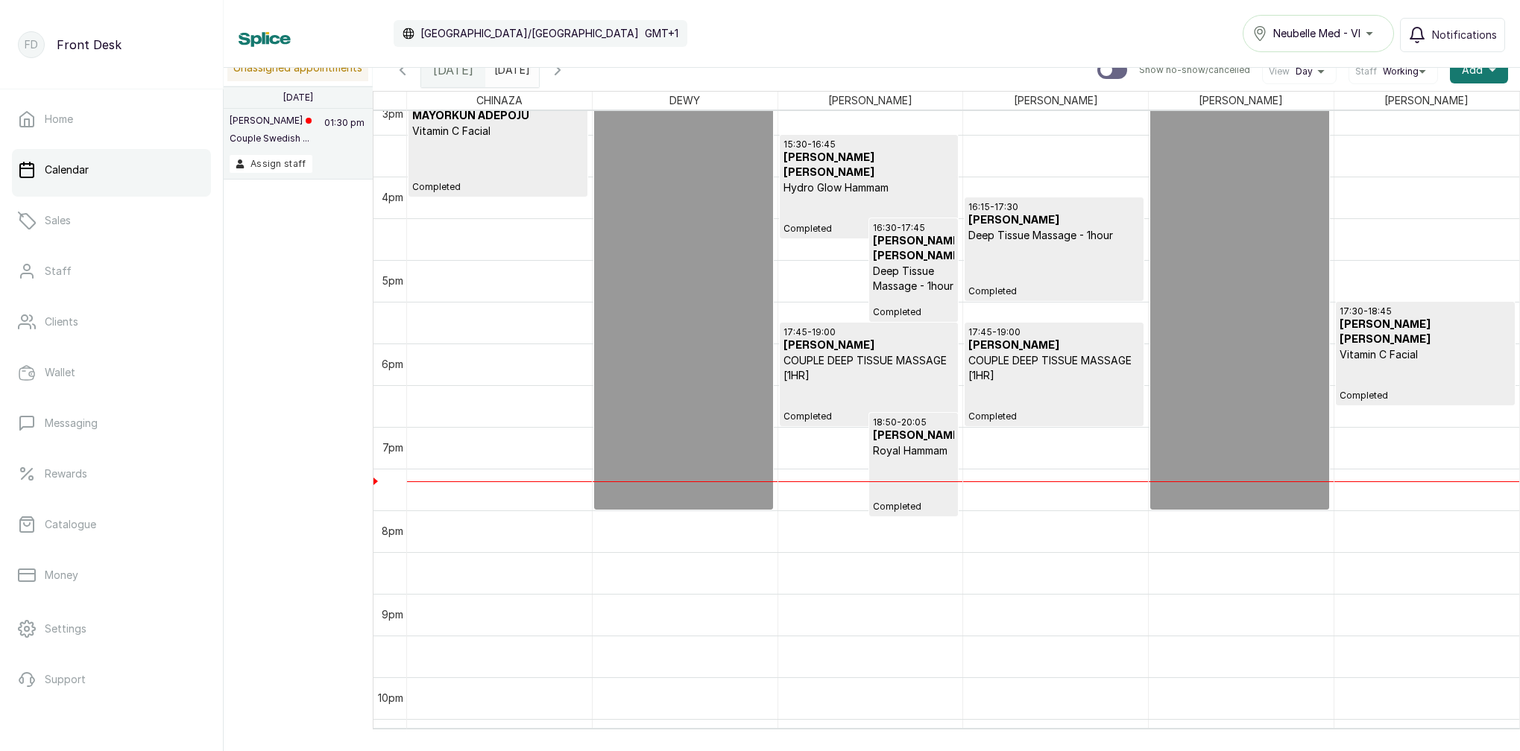
click at [1367, 364] on div "17:30 - 18:45 MR OWOLABI MOSHOOD Vitamin C Facial Completed" at bounding box center [1424, 354] width 171 height 96
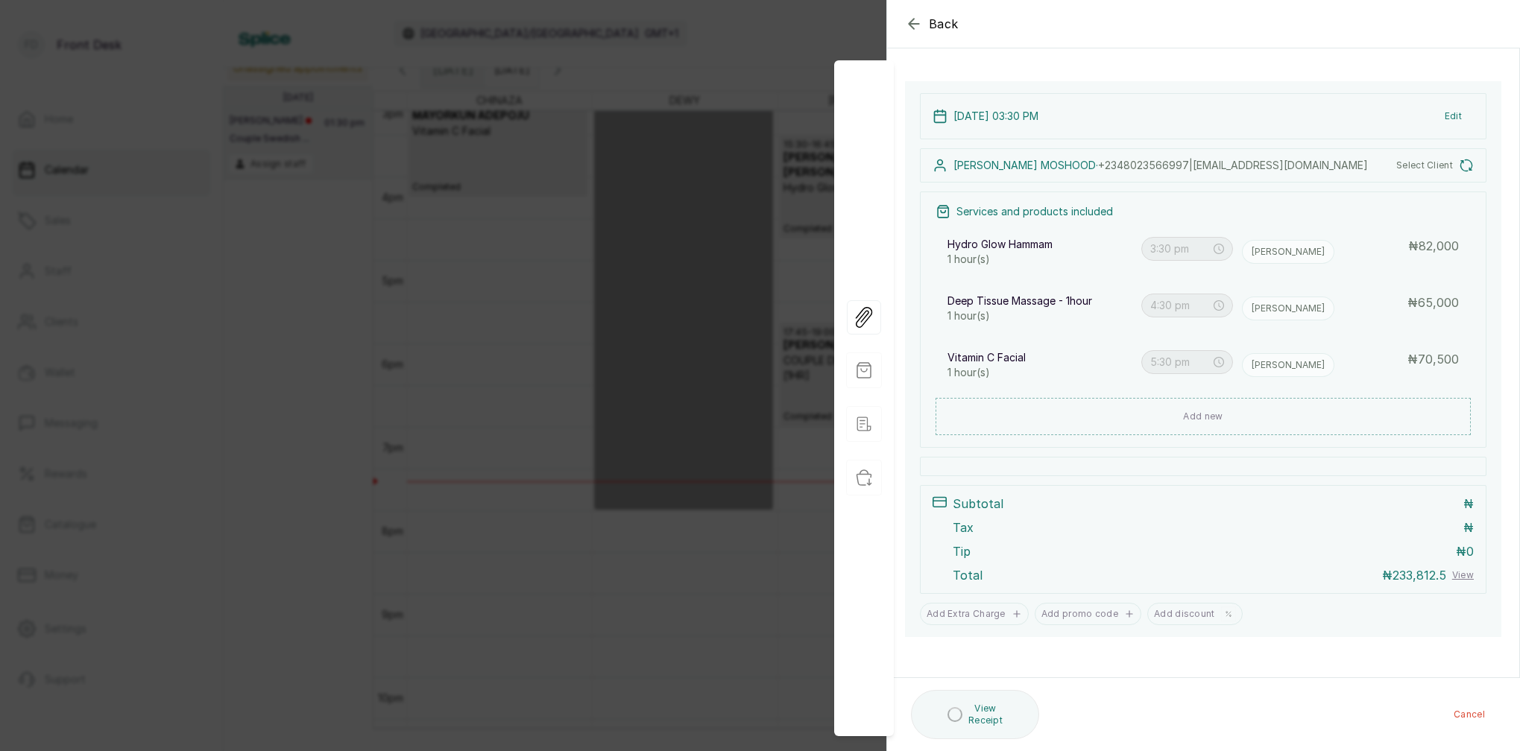
drag, startPoint x: 806, startPoint y: 341, endPoint x: 827, endPoint y: 342, distance: 20.1
click at [806, 341] on div "Back Appointment Details Edit appointment Make changes to appointment details A…" at bounding box center [760, 375] width 1520 height 751
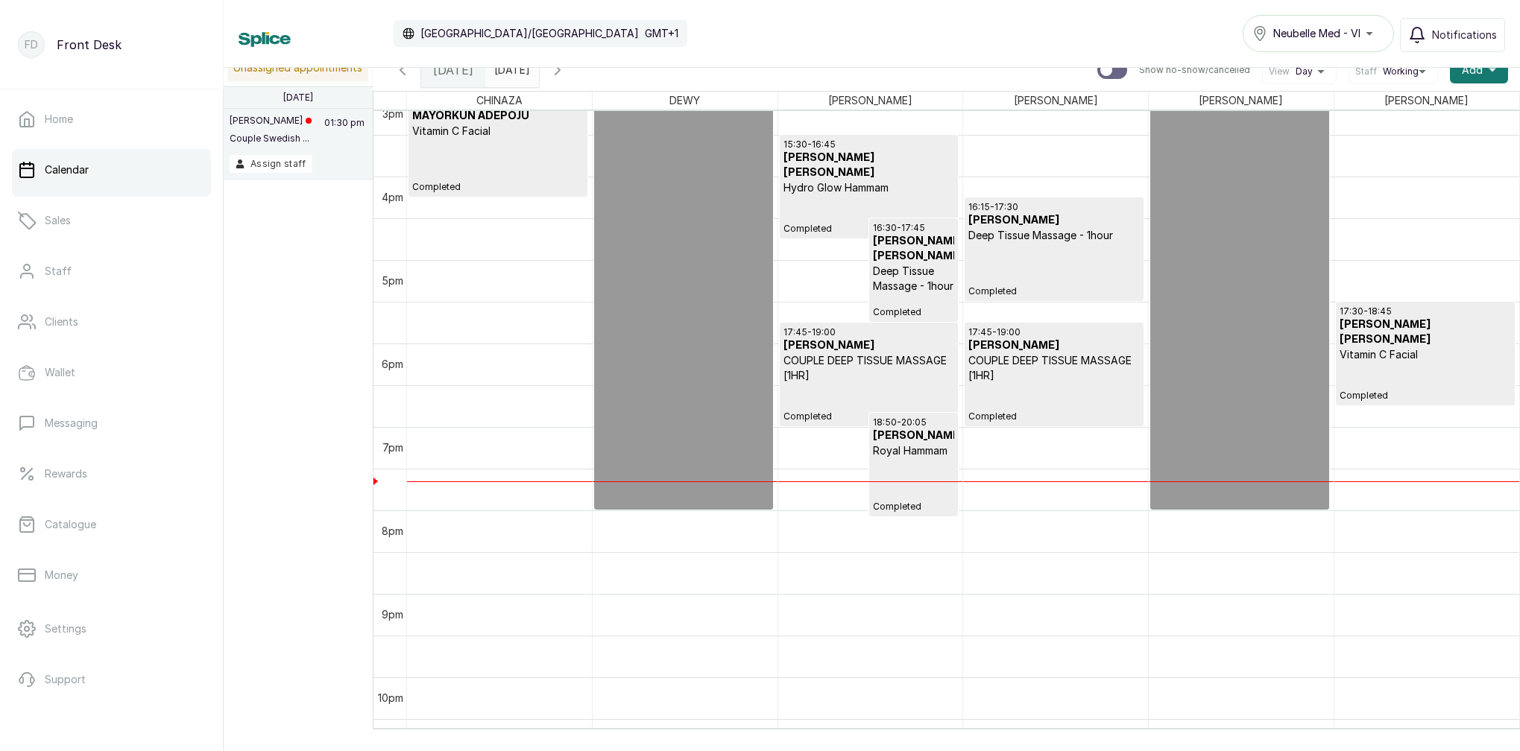
click at [934, 426] on p "18:50 - 20:05" at bounding box center [914, 423] width 82 height 12
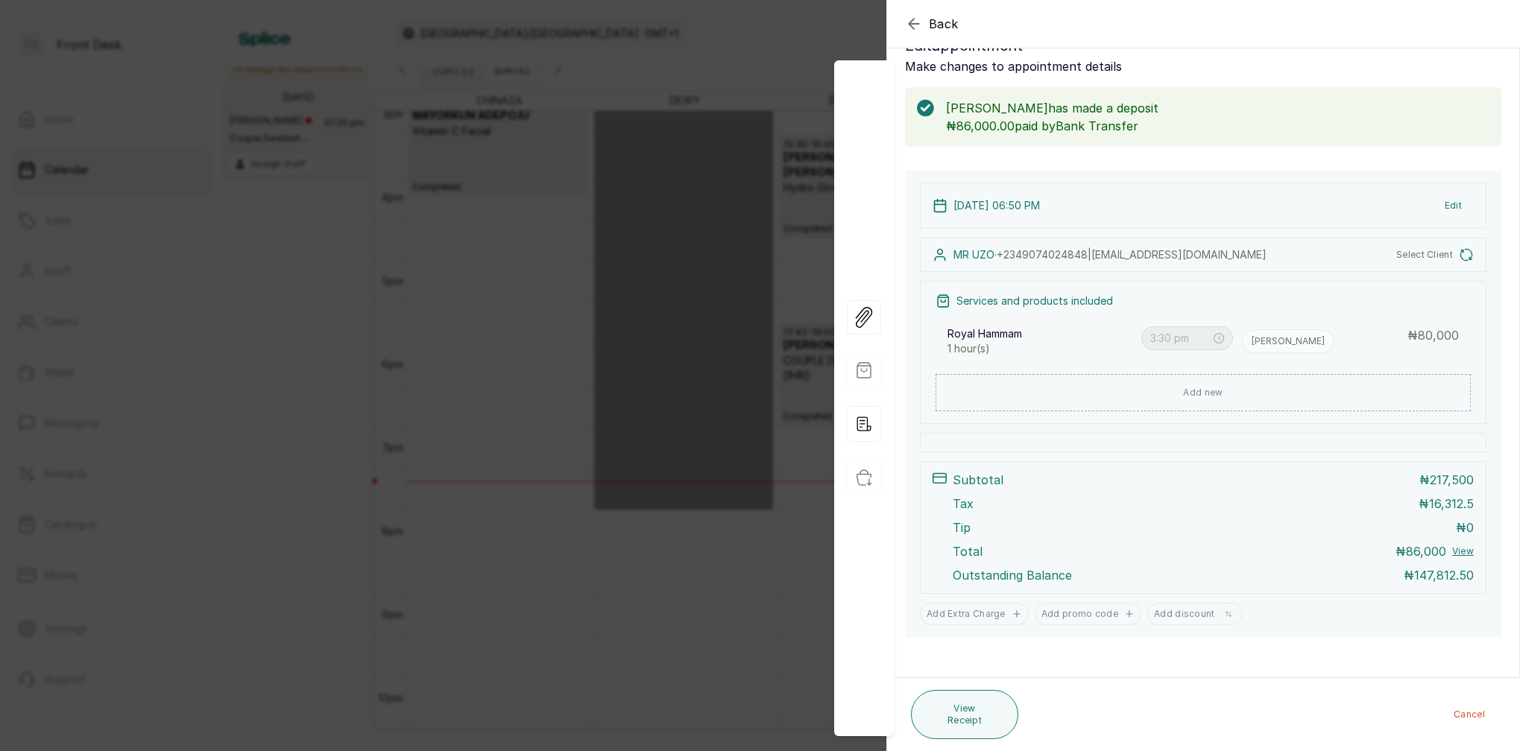
type input "6:50 pm"
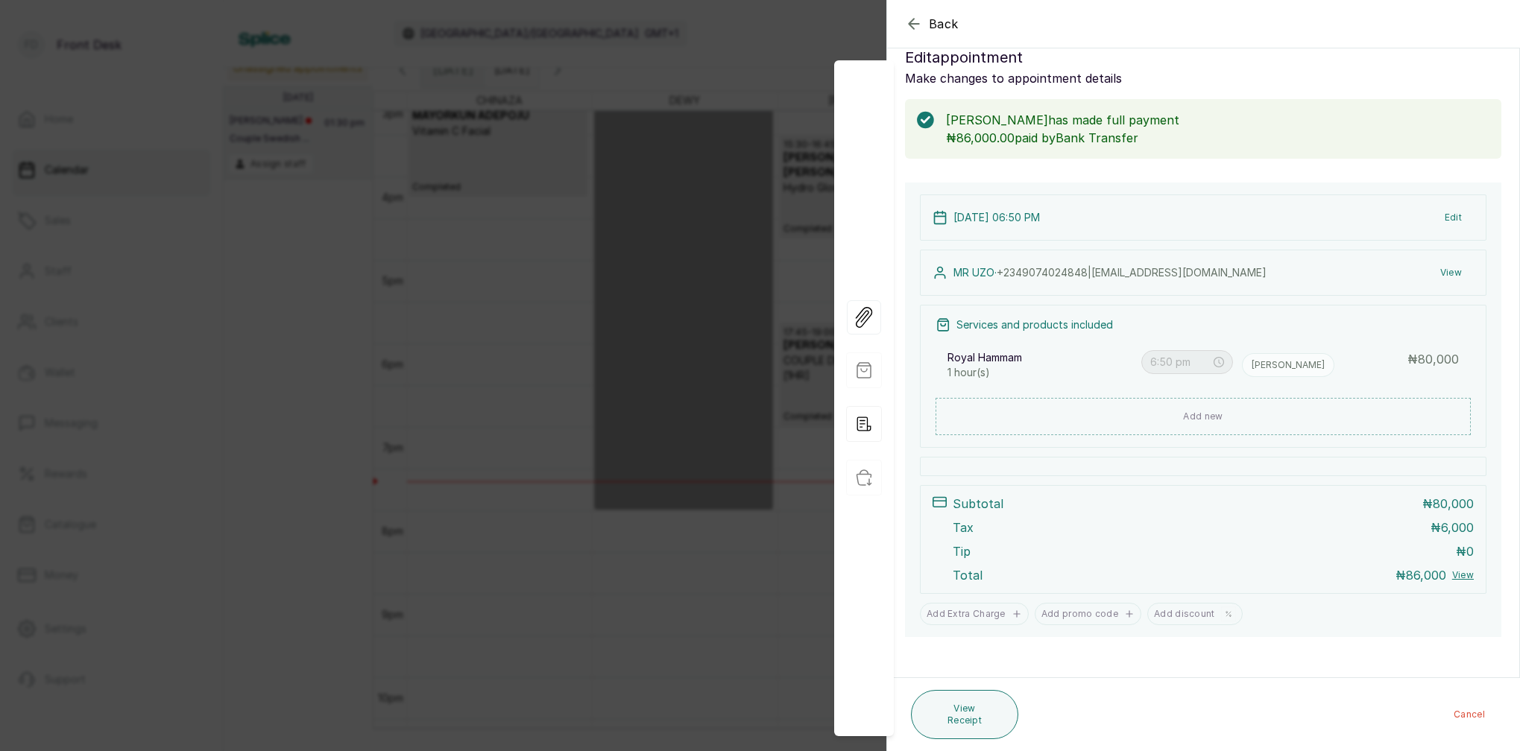
drag, startPoint x: 659, startPoint y: 386, endPoint x: 704, endPoint y: 379, distance: 45.2
click at [660, 386] on div "Back Appointment Details Edit appointment Make changes to appointment details M…" at bounding box center [760, 375] width 1520 height 751
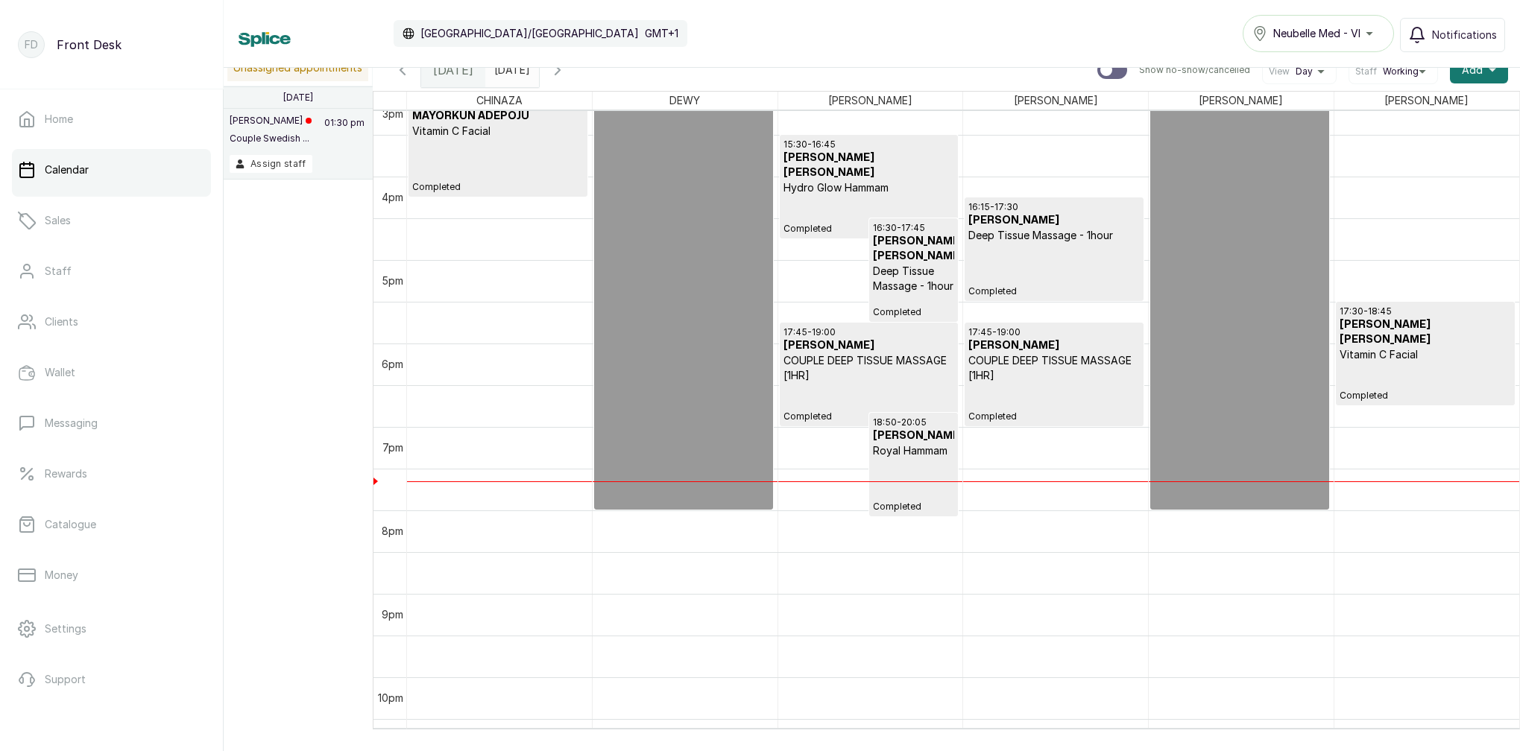
click at [845, 376] on p "COUPLE DEEP TISSUE MASSAGE [1HR]" at bounding box center [868, 368] width 171 height 30
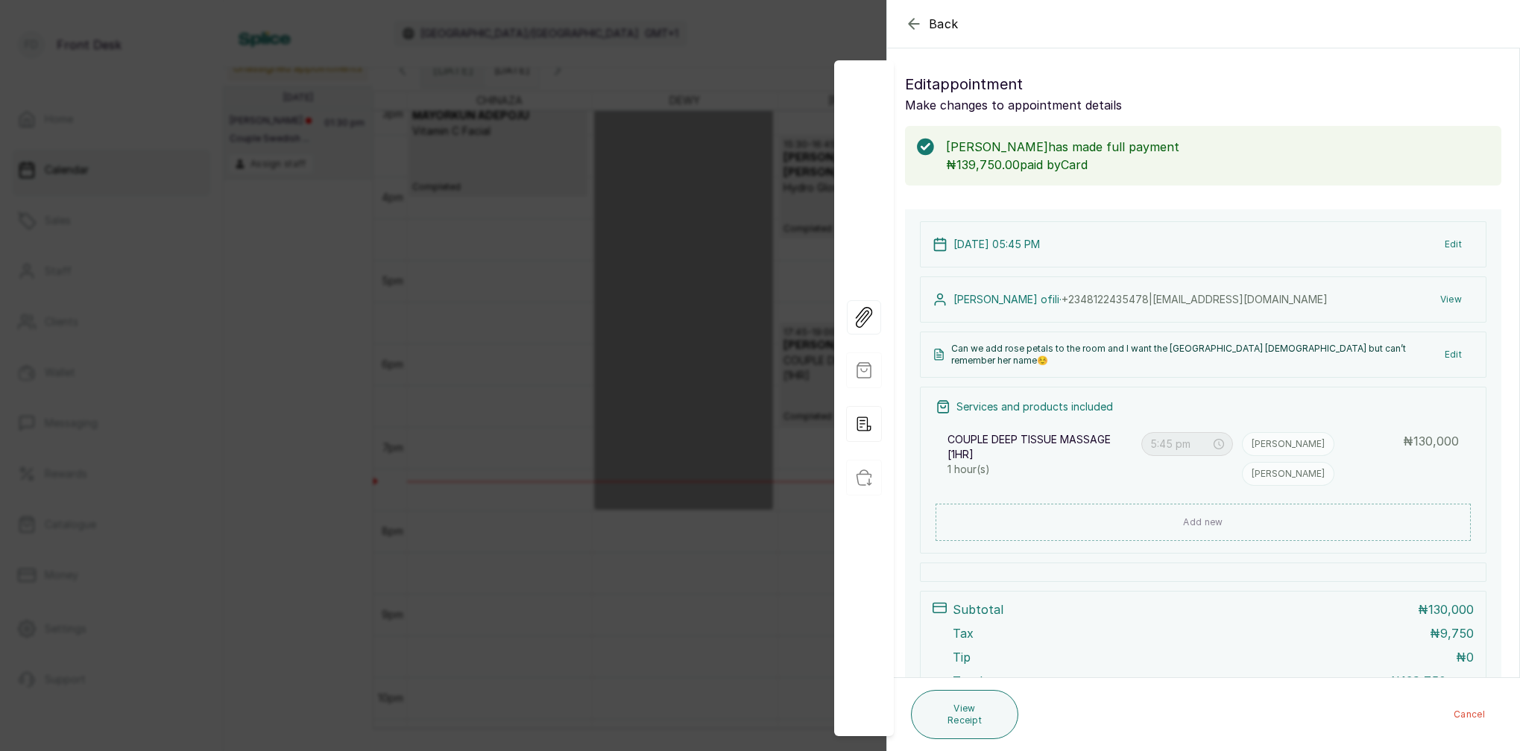
click at [601, 208] on div "Back Appointment Details Edit appointment Make changes to appointment details B…" at bounding box center [760, 375] width 1520 height 751
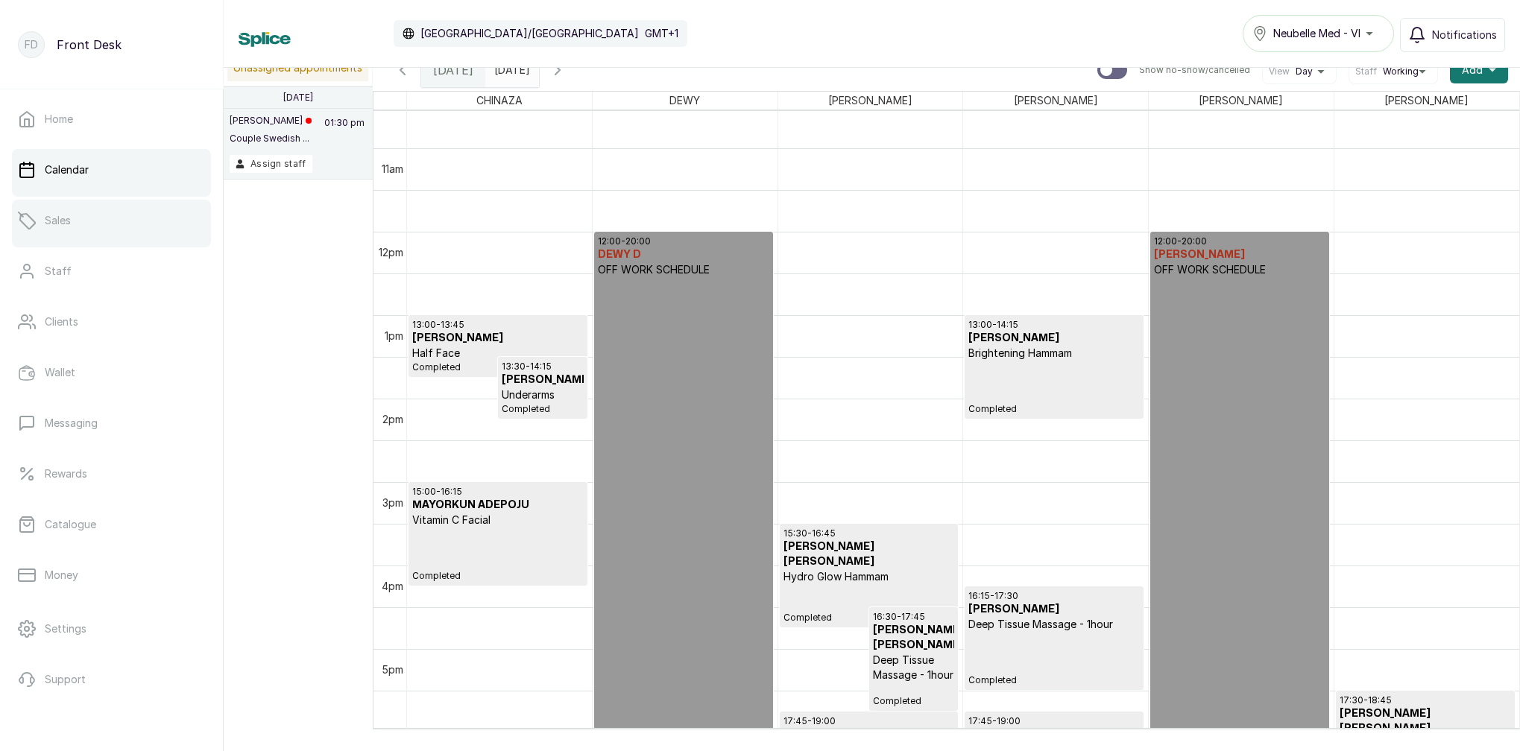
click at [75, 236] on link "Sales" at bounding box center [111, 221] width 199 height 42
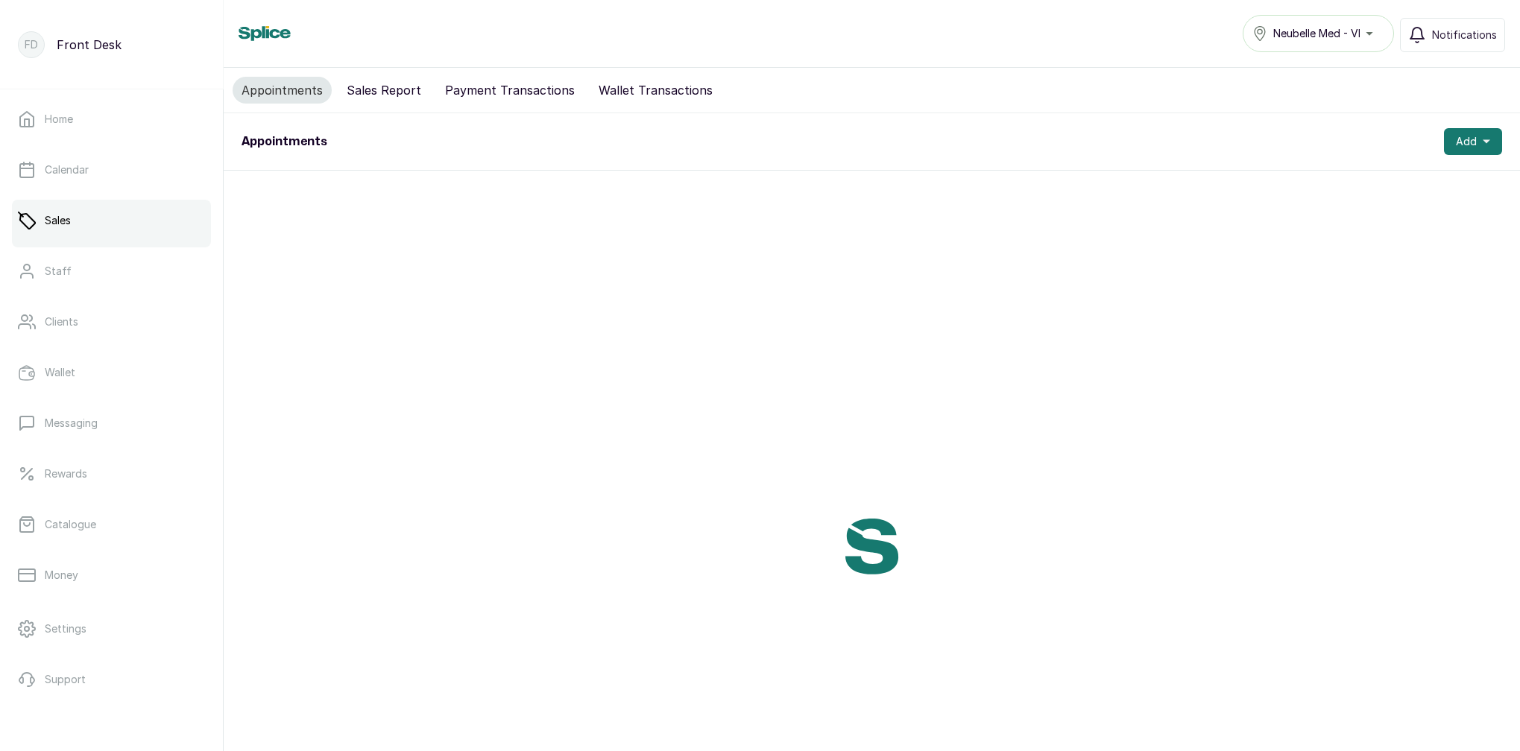
click at [384, 89] on button "Sales Report" at bounding box center [384, 90] width 92 height 27
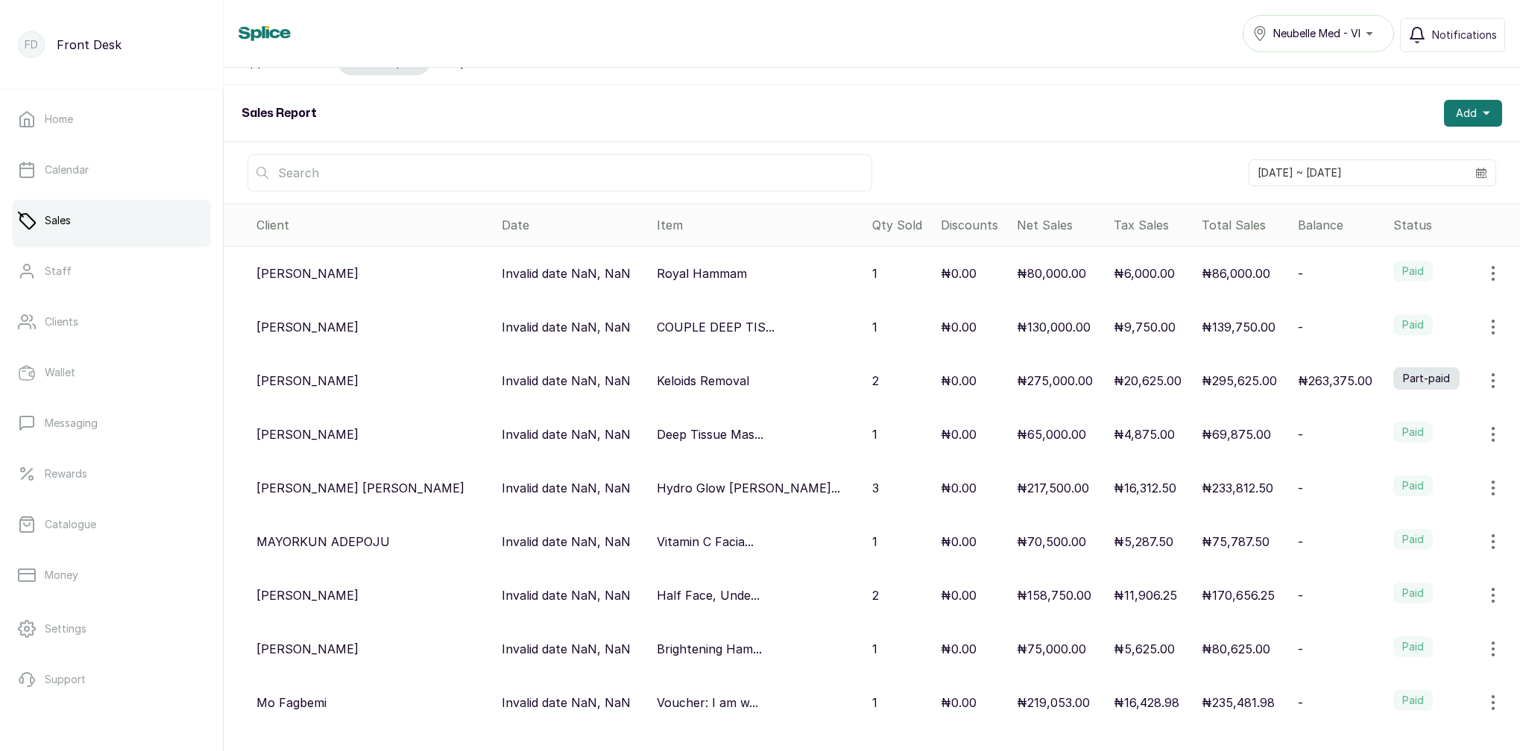
click at [1493, 378] on icon "button" at bounding box center [1493, 381] width 18 height 18
click at [1406, 482] on span "Void sale" at bounding box center [1408, 482] width 50 height 18
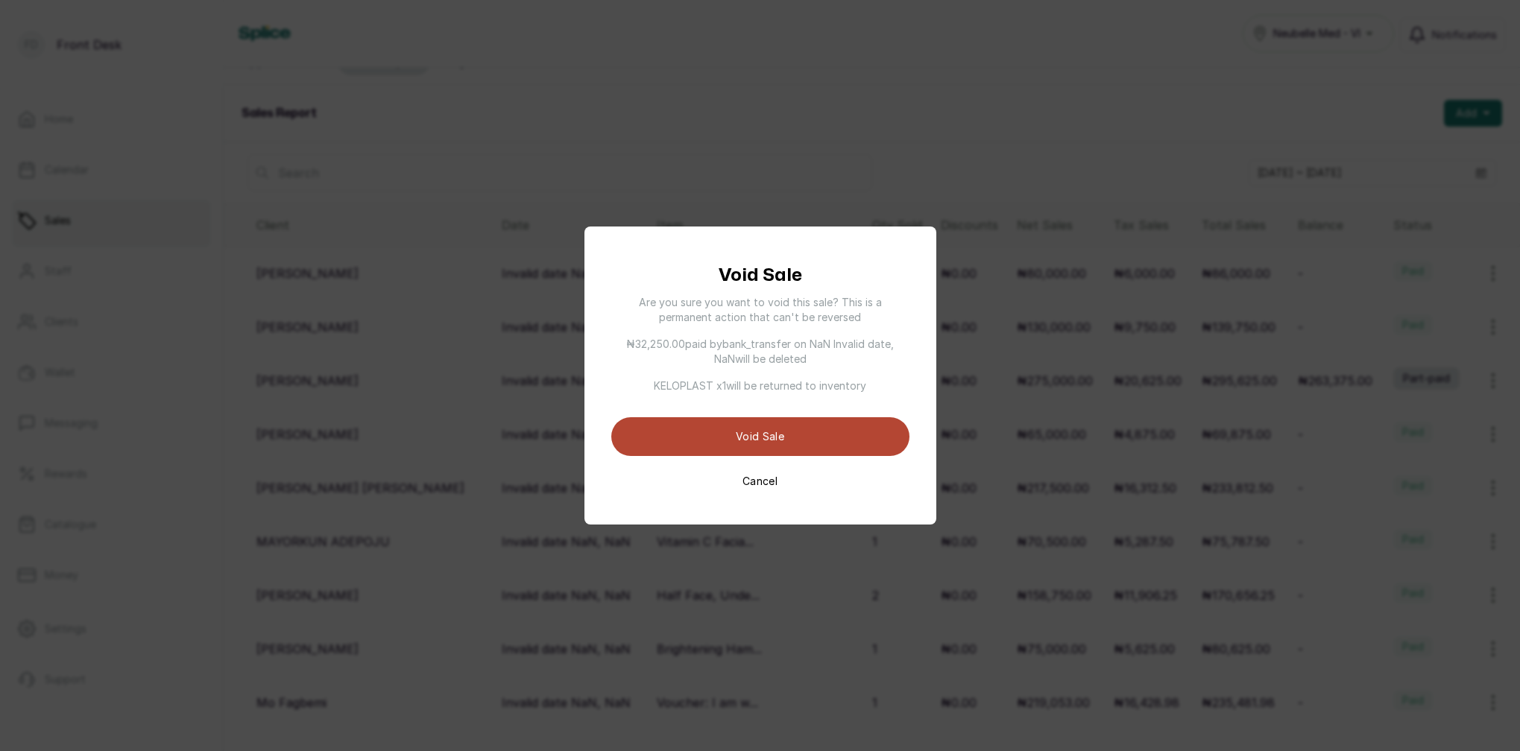
click at [737, 429] on button "Void sale" at bounding box center [760, 436] width 298 height 39
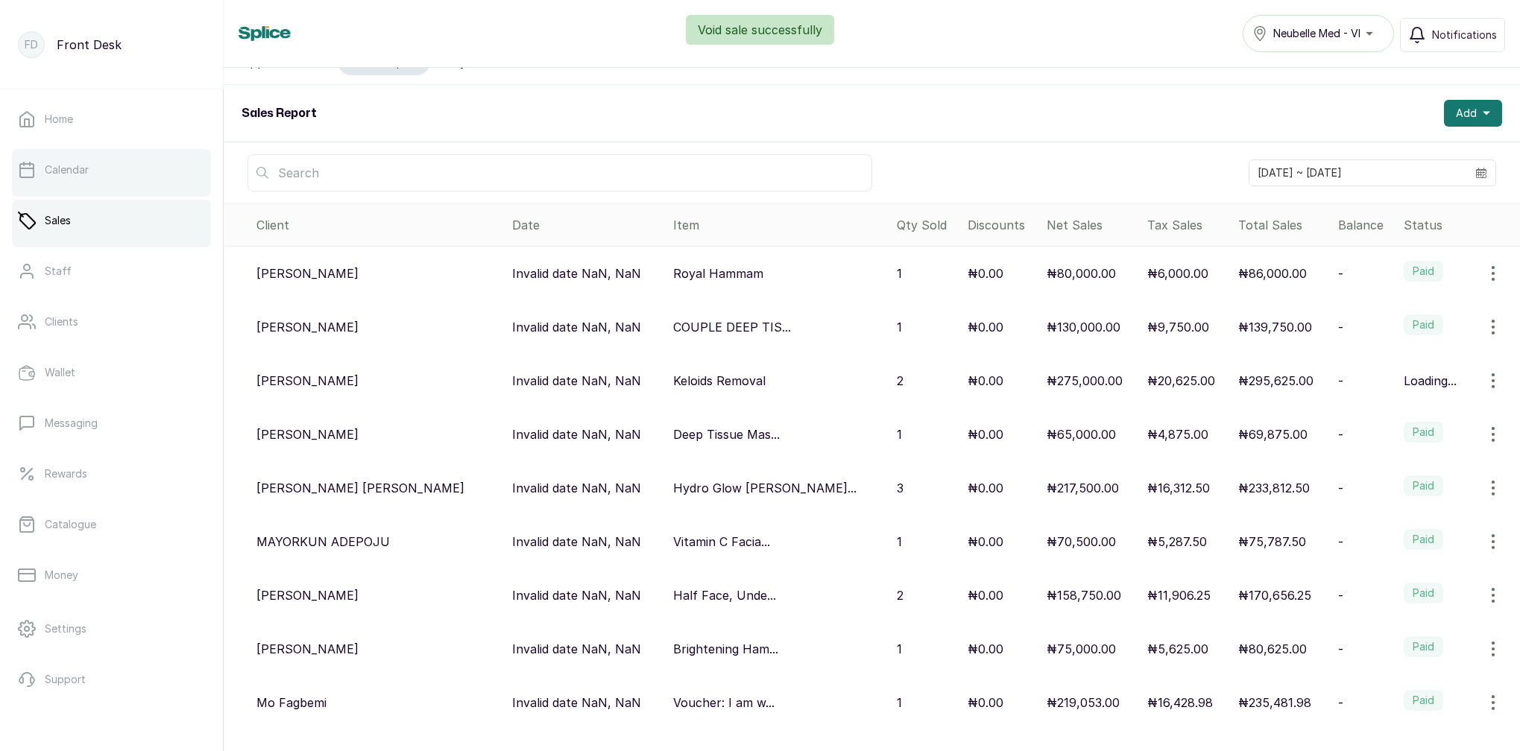
click at [50, 162] on link "Calendar" at bounding box center [111, 170] width 199 height 42
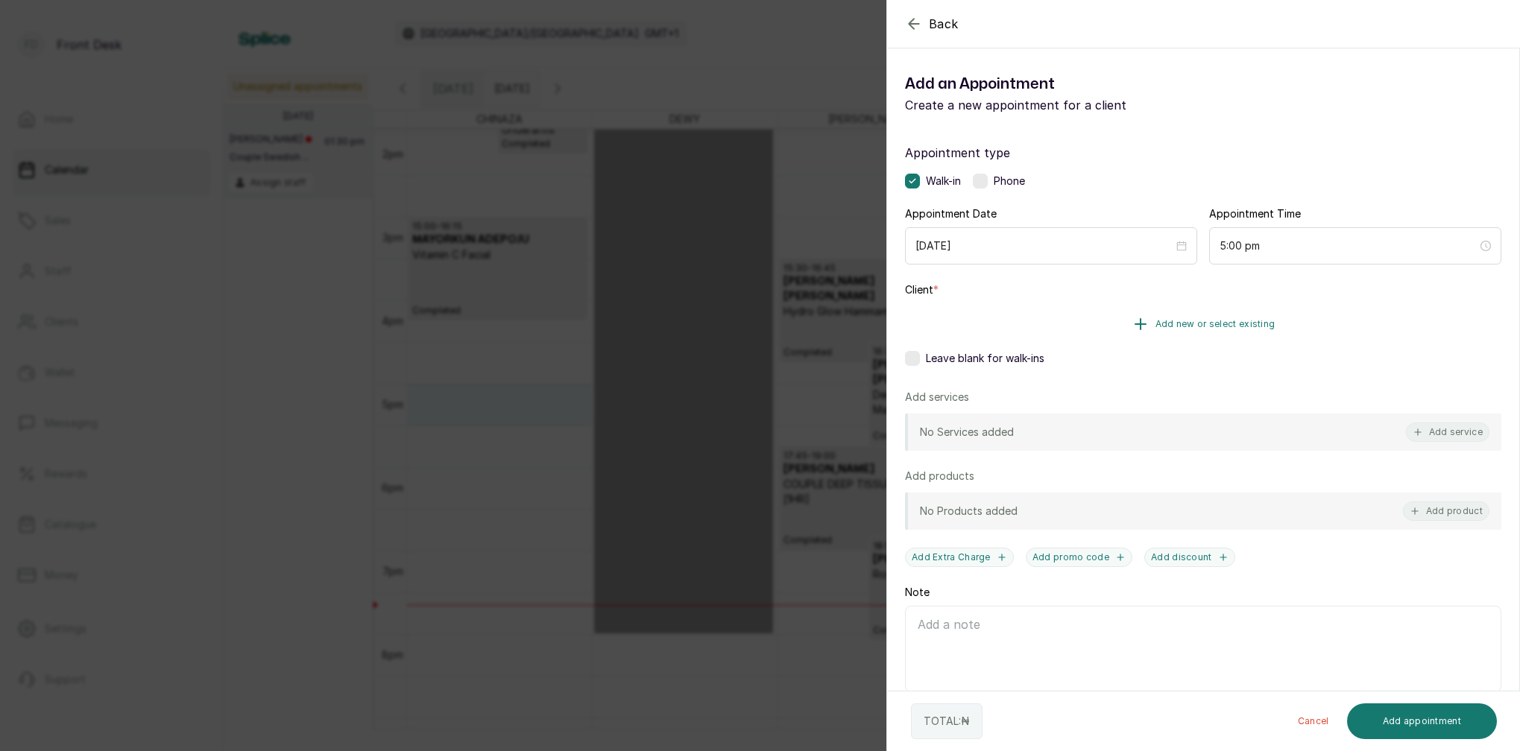
click at [1207, 320] on span "Add new or select existing" at bounding box center [1215, 324] width 120 height 12
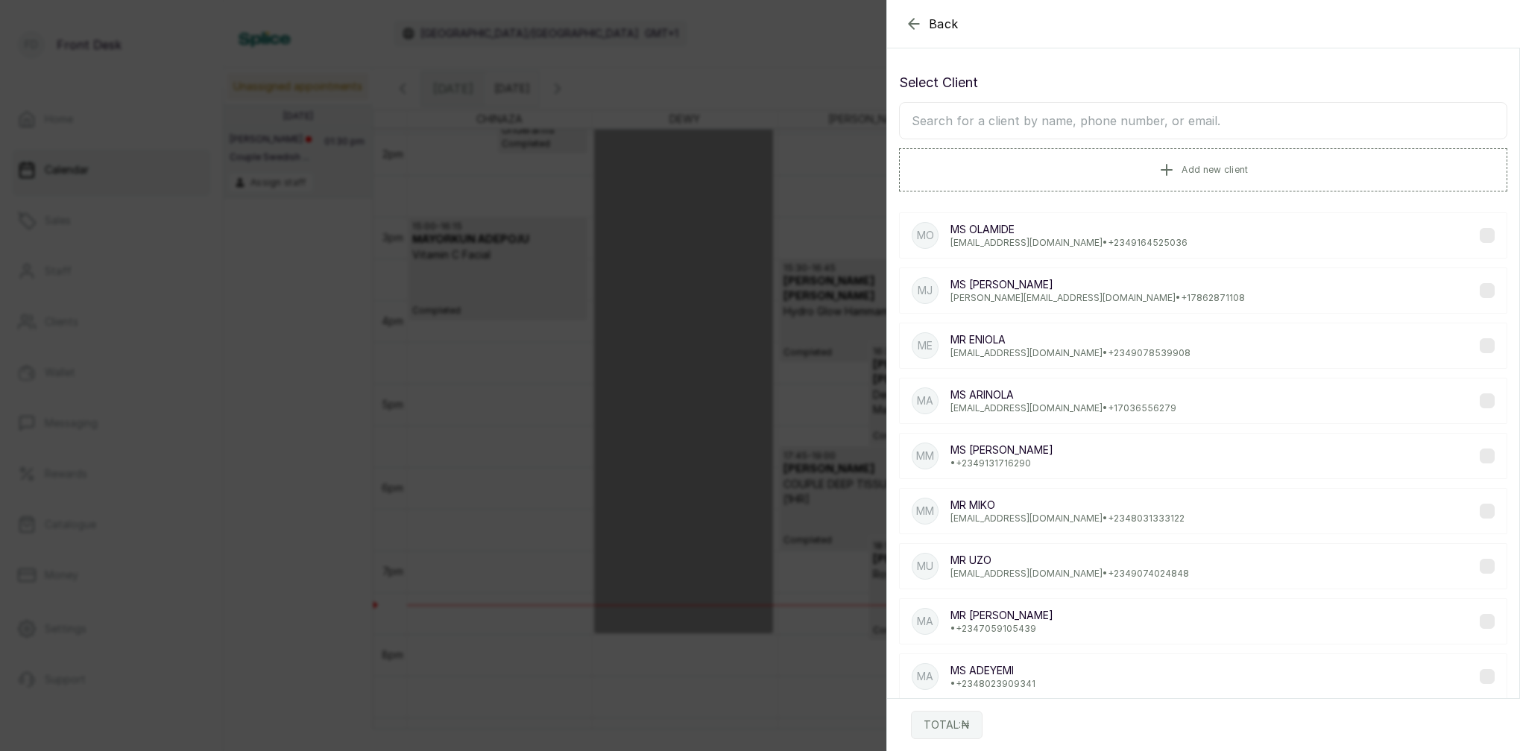
click at [1042, 120] on input "text" at bounding box center [1203, 120] width 608 height 37
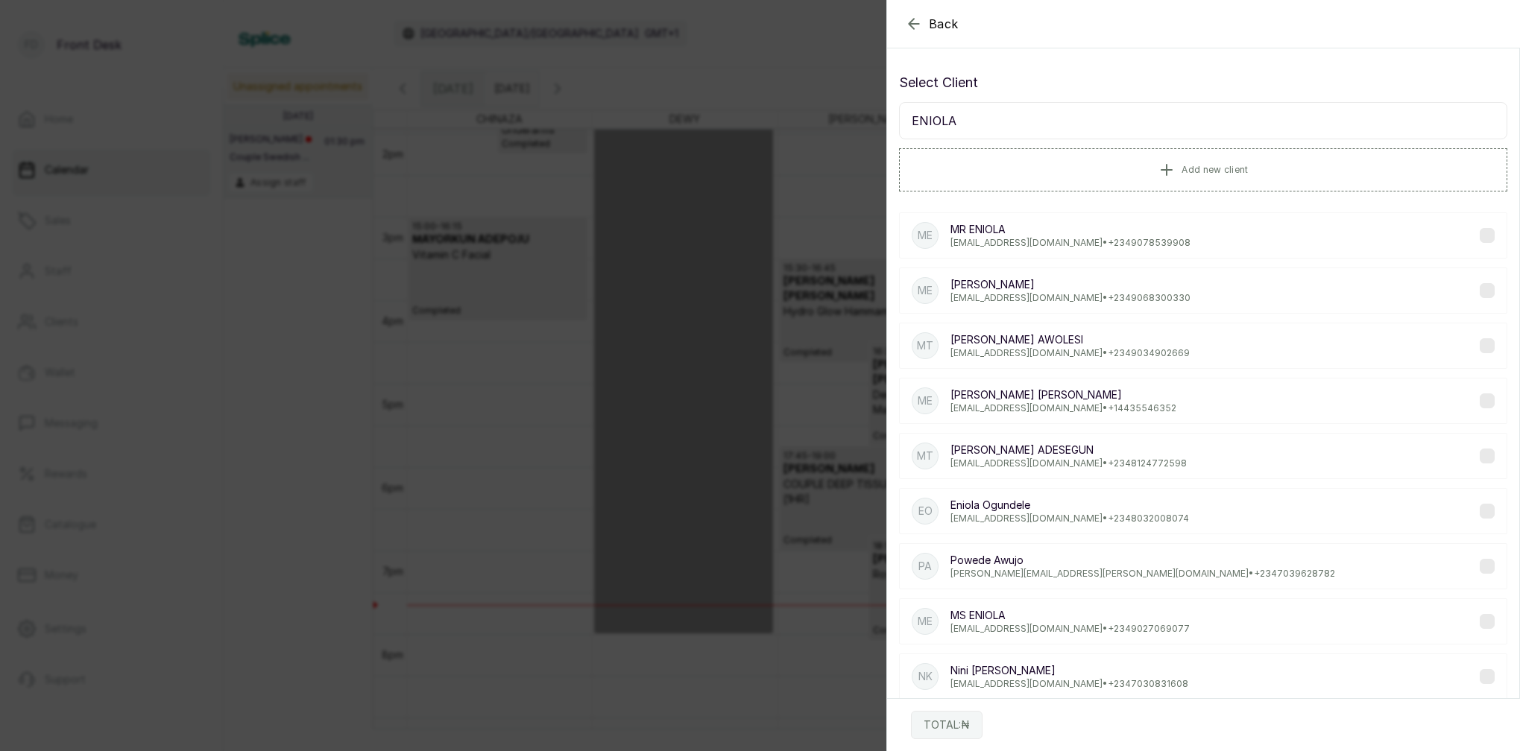
type input "ENIOLA"
click at [1101, 227] on p "MR ENIOLA" at bounding box center [1070, 229] width 240 height 15
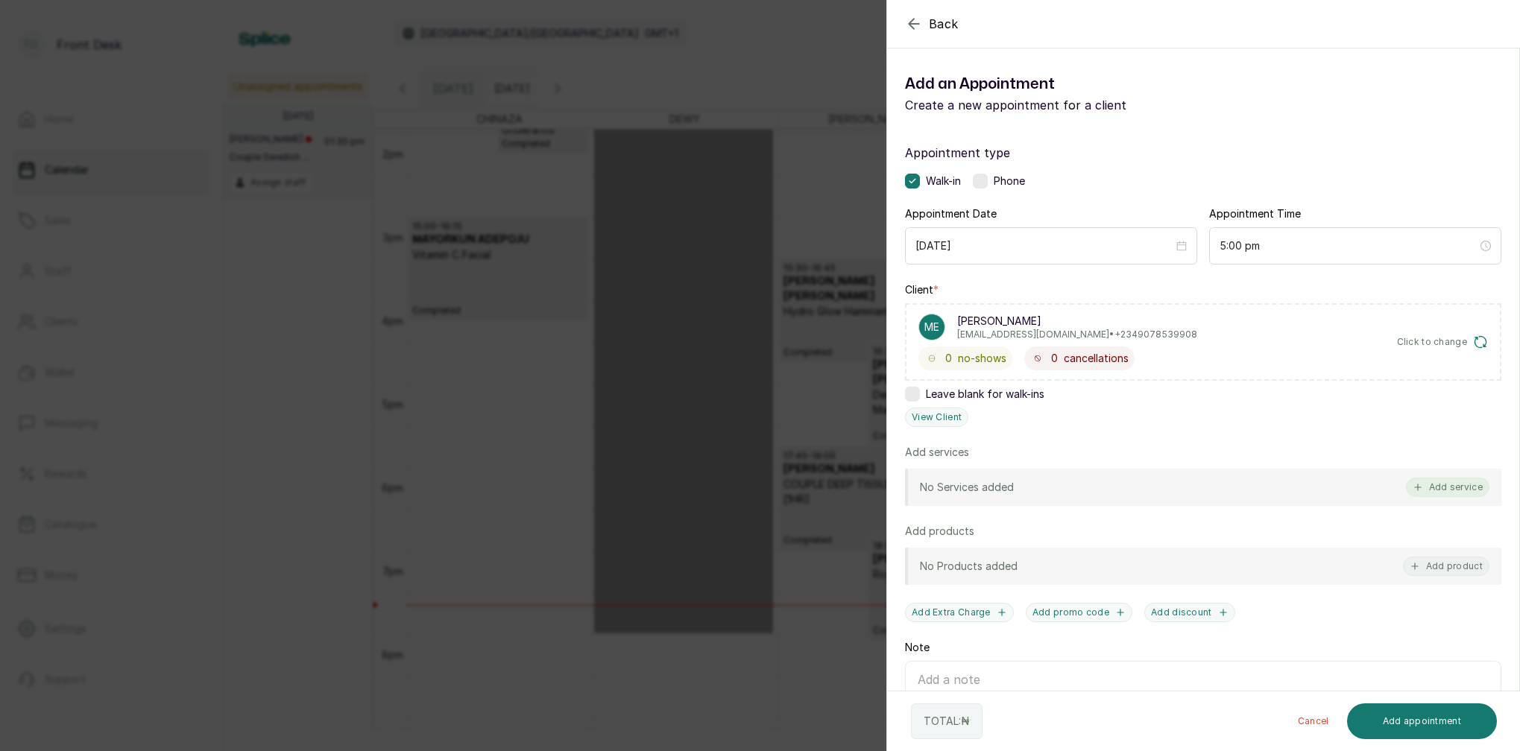
click at [1455, 486] on button "Add service" at bounding box center [1447, 487] width 83 height 19
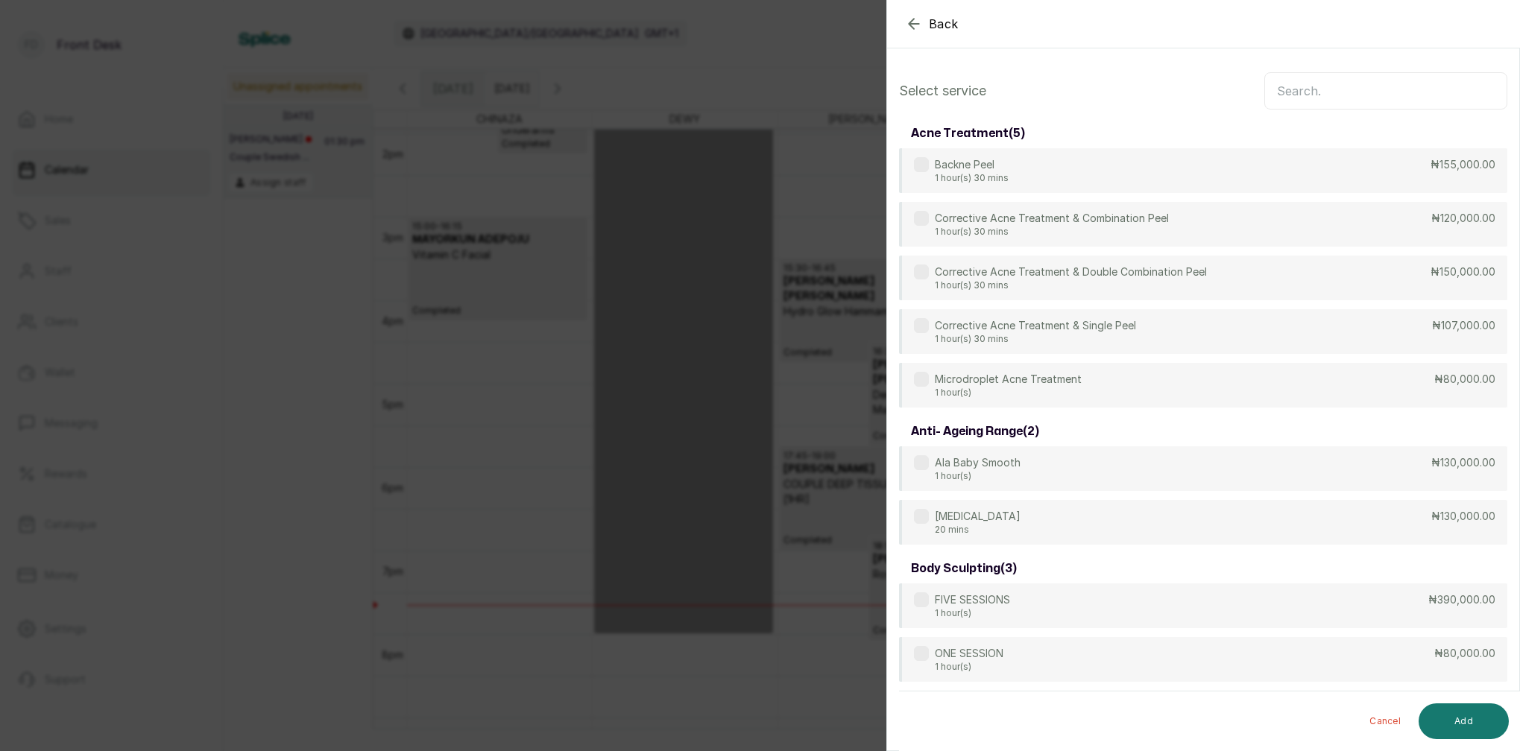
click at [1297, 90] on input "text" at bounding box center [1385, 90] width 243 height 37
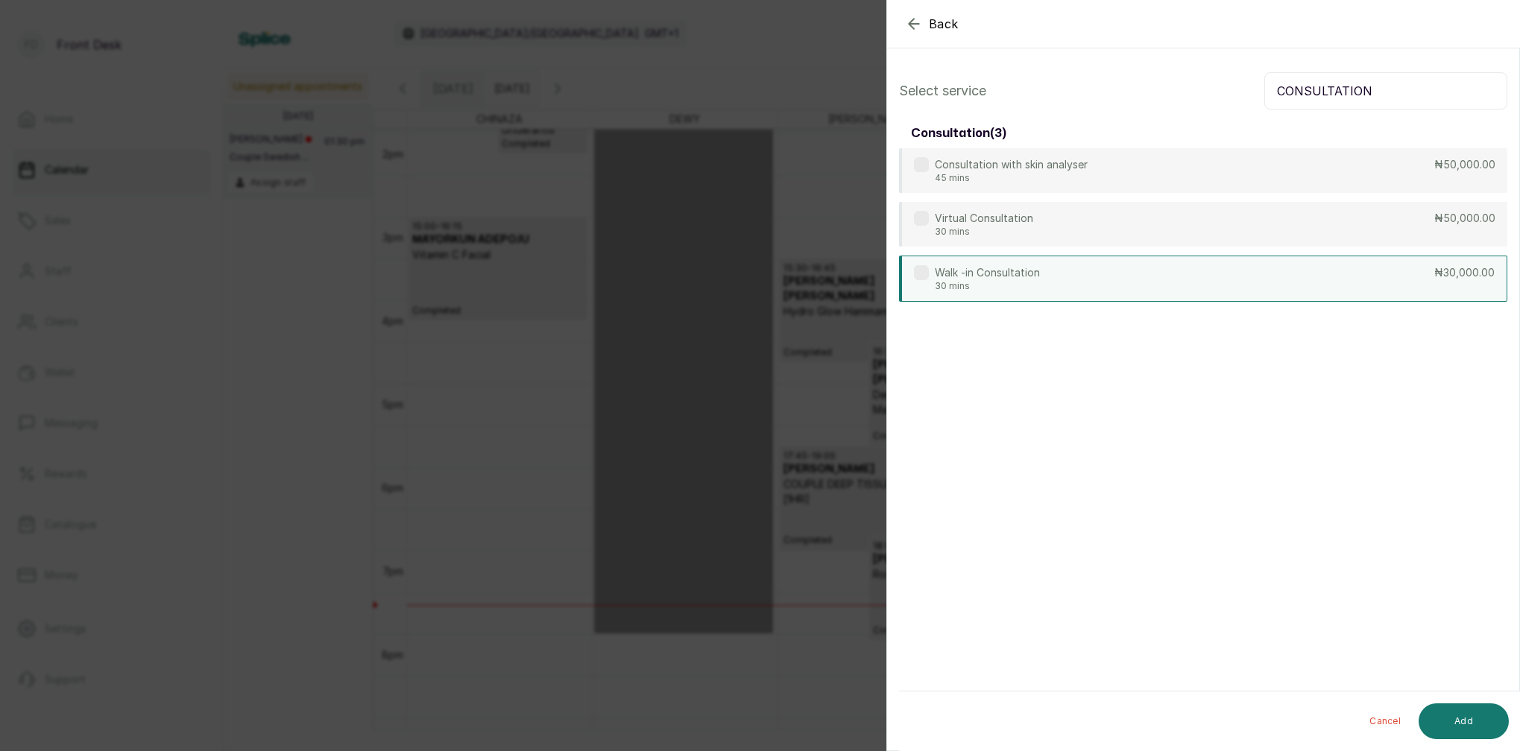
type input "CONSULTATION"
click at [996, 288] on p "30 mins" at bounding box center [987, 286] width 105 height 12
click at [1471, 724] on button "Add" at bounding box center [1463, 722] width 90 height 36
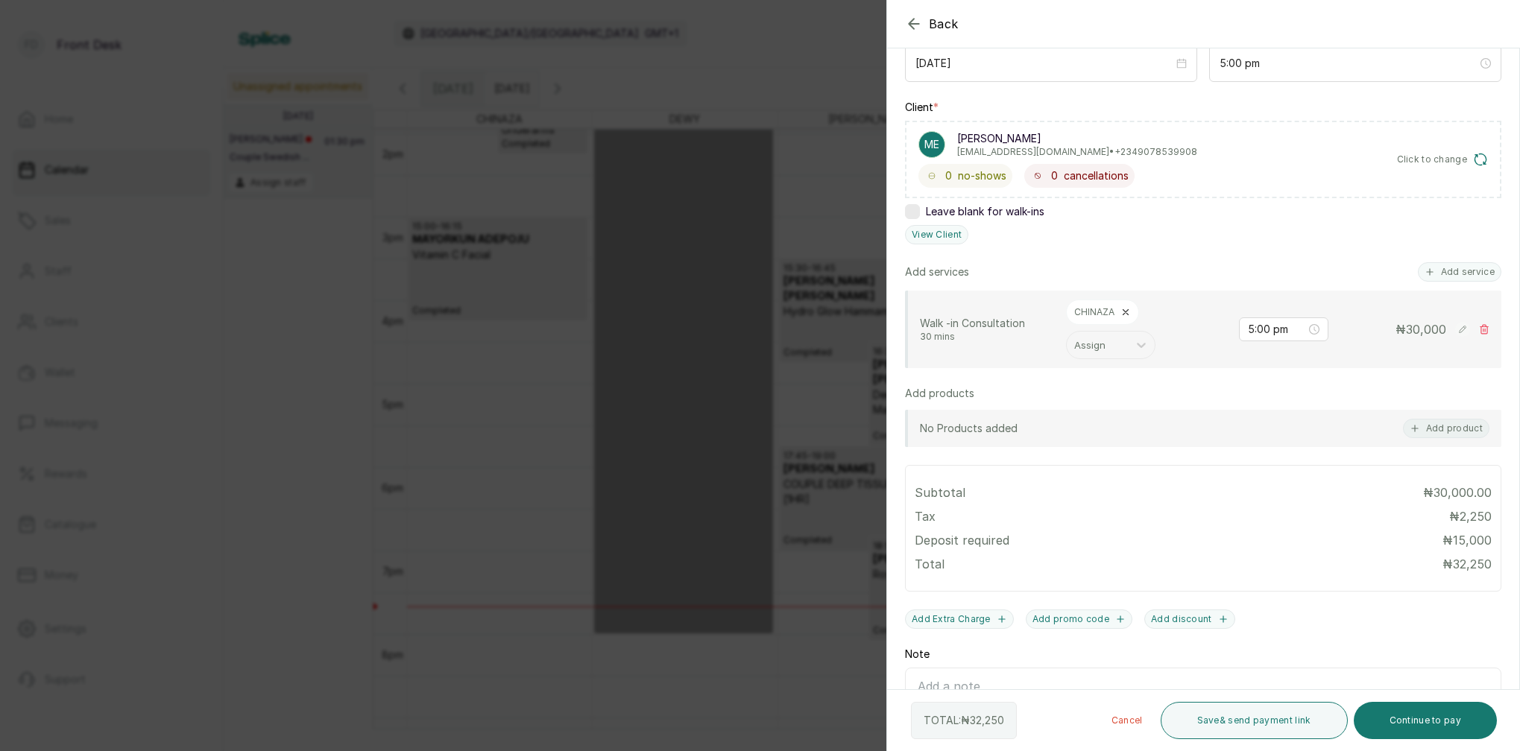
drag, startPoint x: 1440, startPoint y: 728, endPoint x: 1378, endPoint y: 598, distance: 143.7
click at [1447, 725] on button "Continue to pay" at bounding box center [1425, 720] width 144 height 37
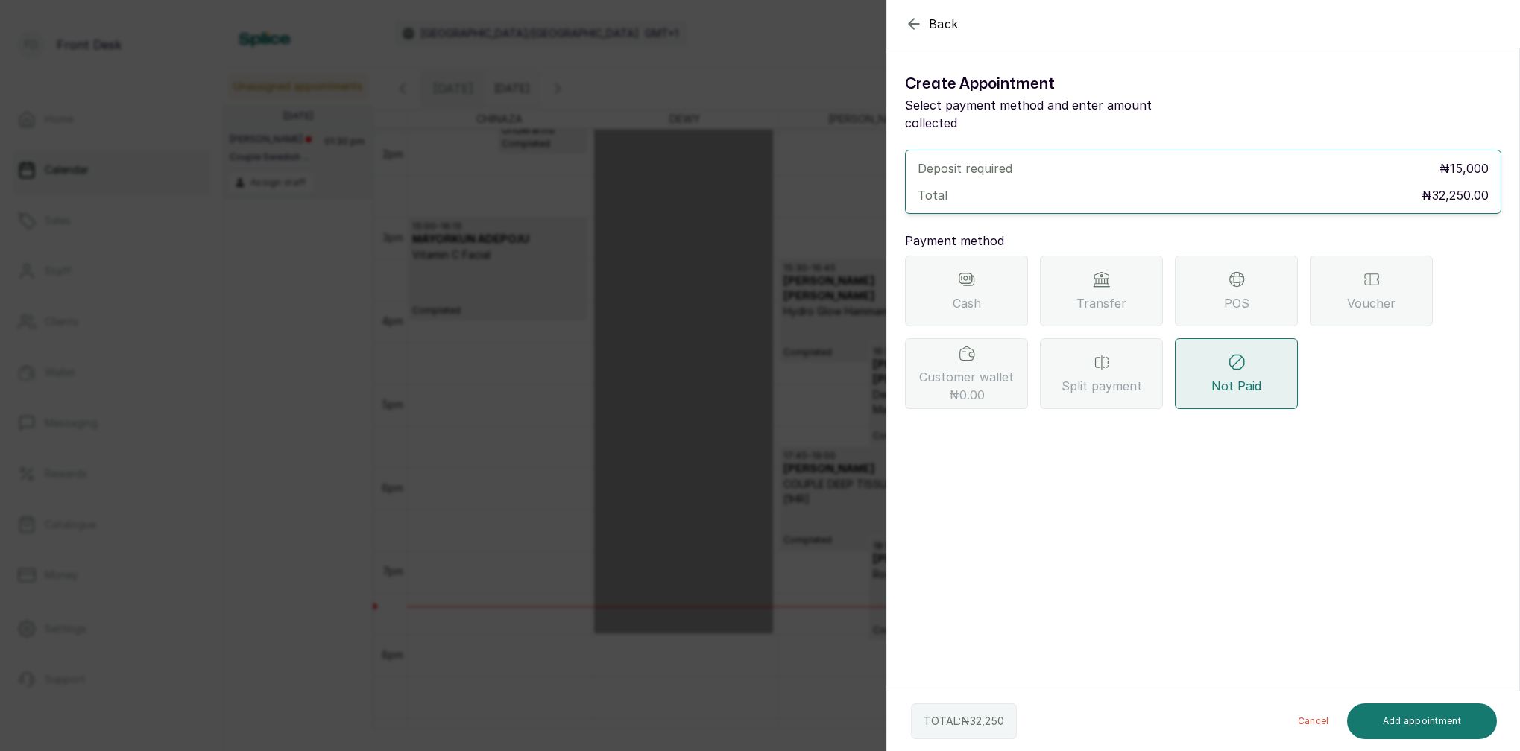
drag, startPoint x: 1119, startPoint y: 284, endPoint x: 1116, endPoint y: 294, distance: 10.9
click at [1119, 294] on span "Transfer" at bounding box center [1101, 303] width 50 height 18
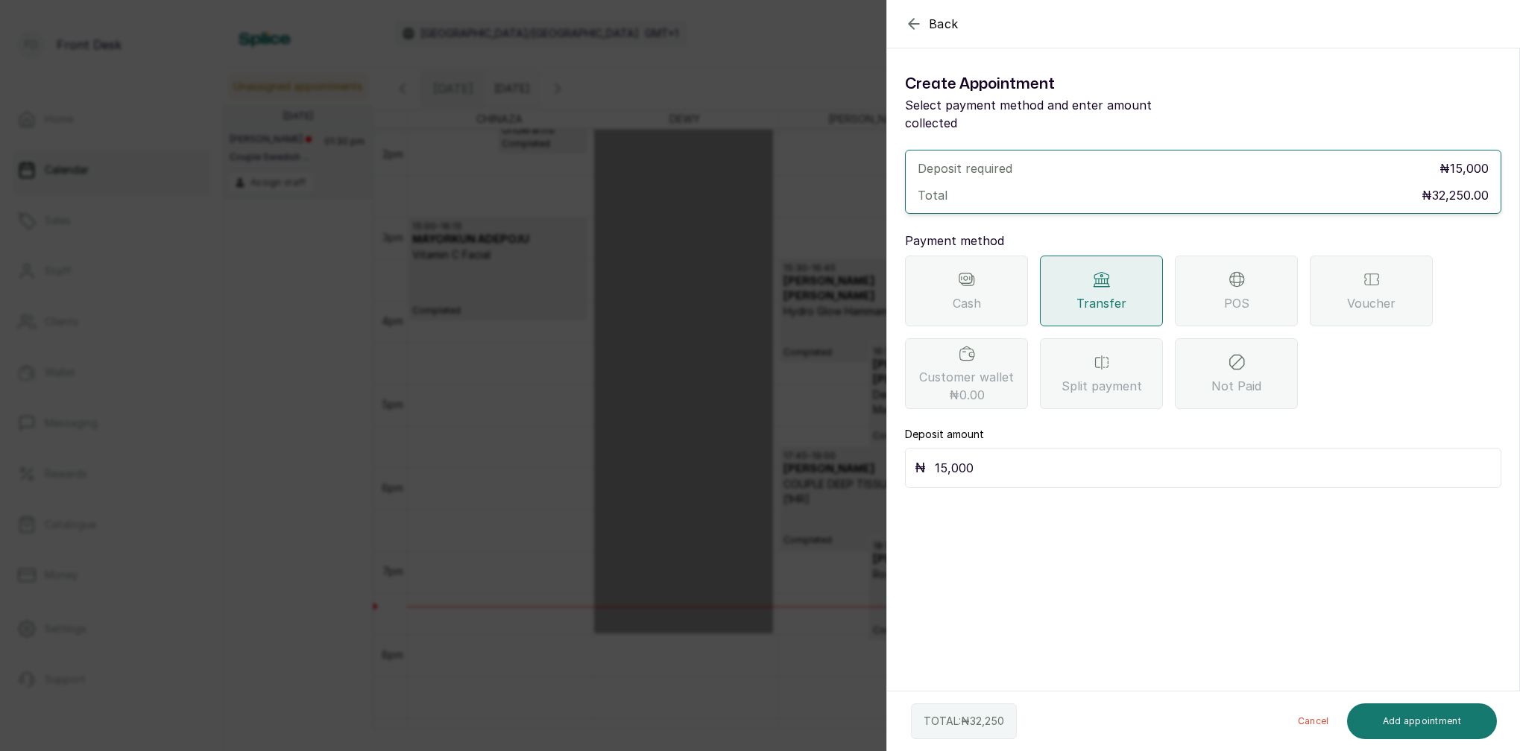
click at [993, 458] on input "15,000" at bounding box center [1213, 468] width 557 height 21
type input "1"
type input "32,250"
click at [1448, 724] on button "Add appointment" at bounding box center [1422, 722] width 151 height 36
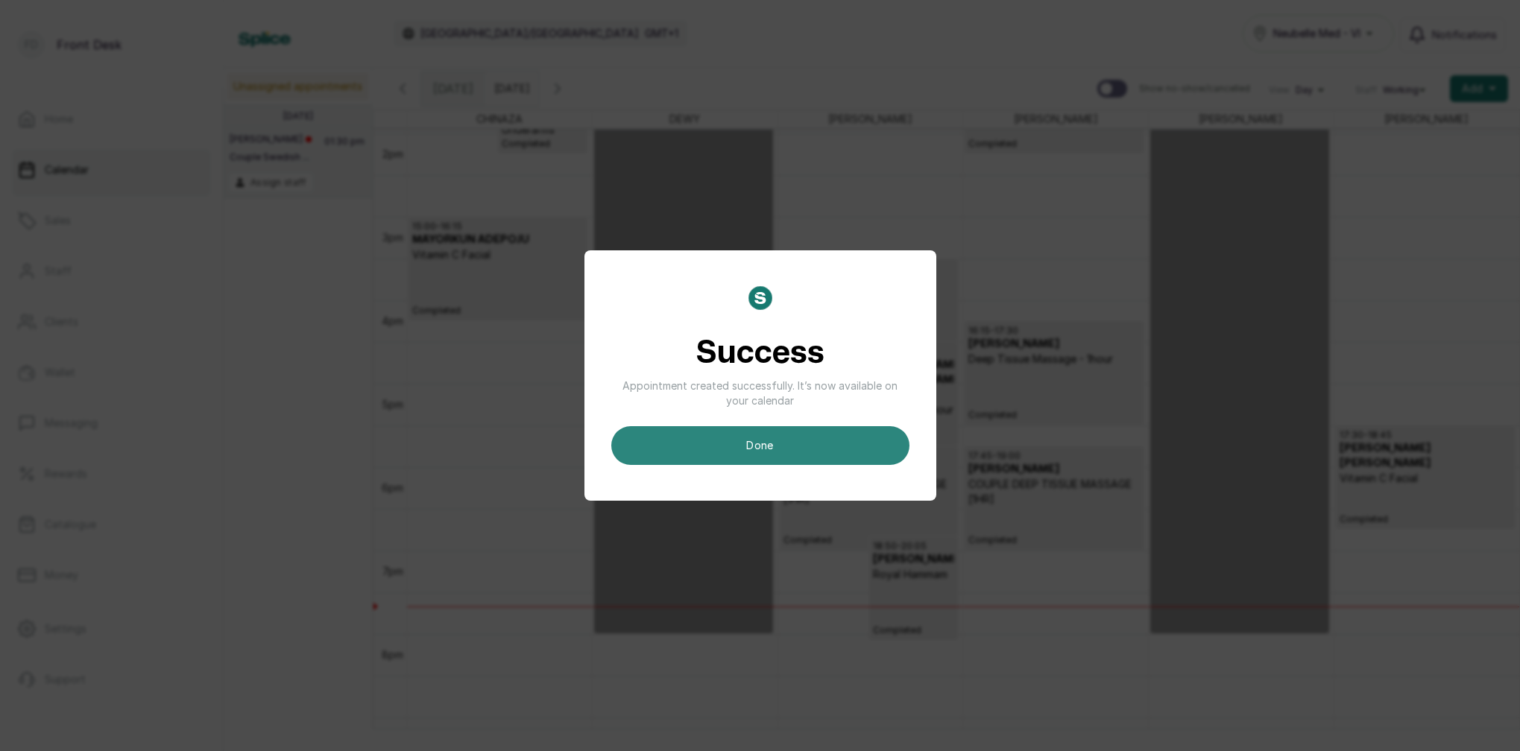
click at [743, 449] on button "done" at bounding box center [760, 445] width 298 height 39
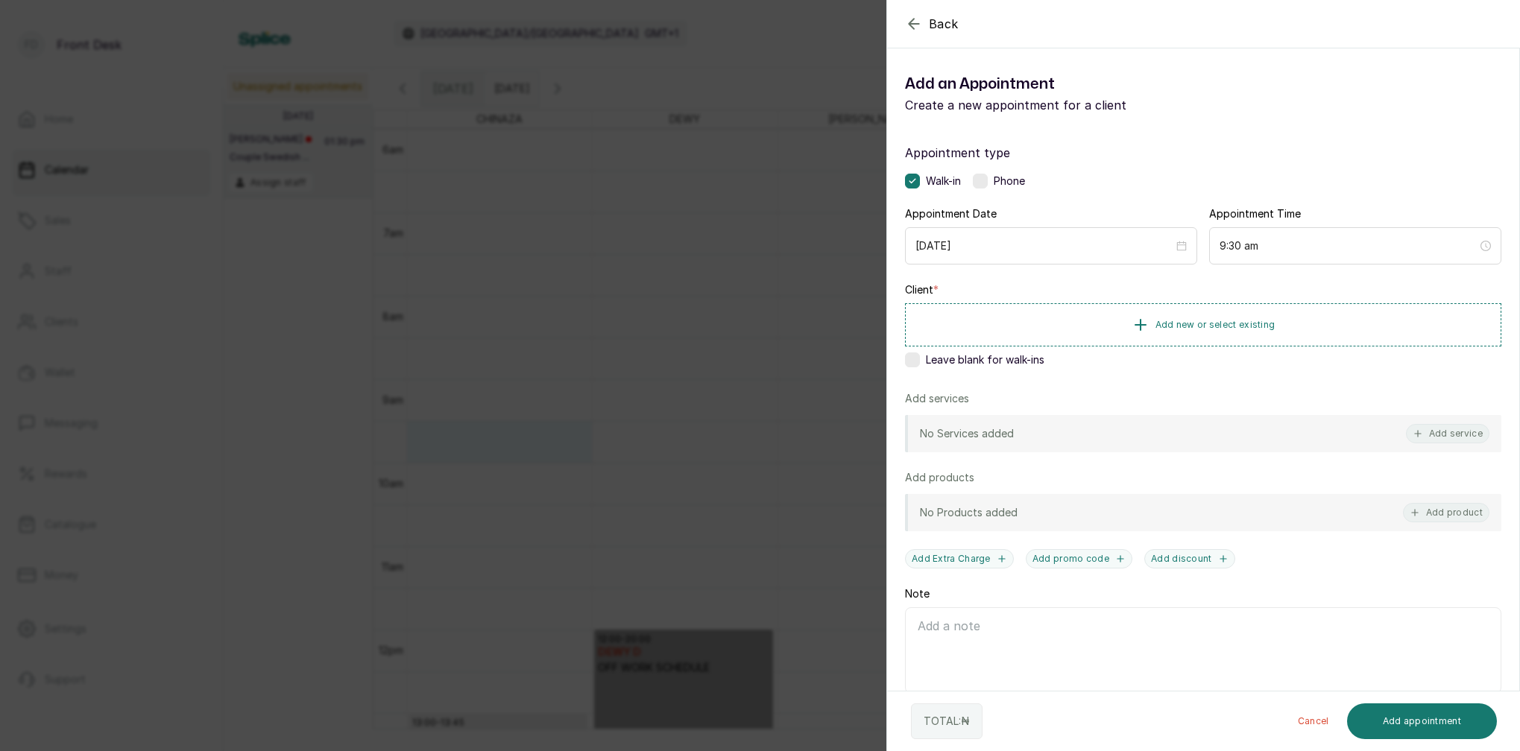
click at [640, 480] on div "Back Add Appointment Add an Appointment Create a new appointment for a client A…" at bounding box center [760, 375] width 1520 height 751
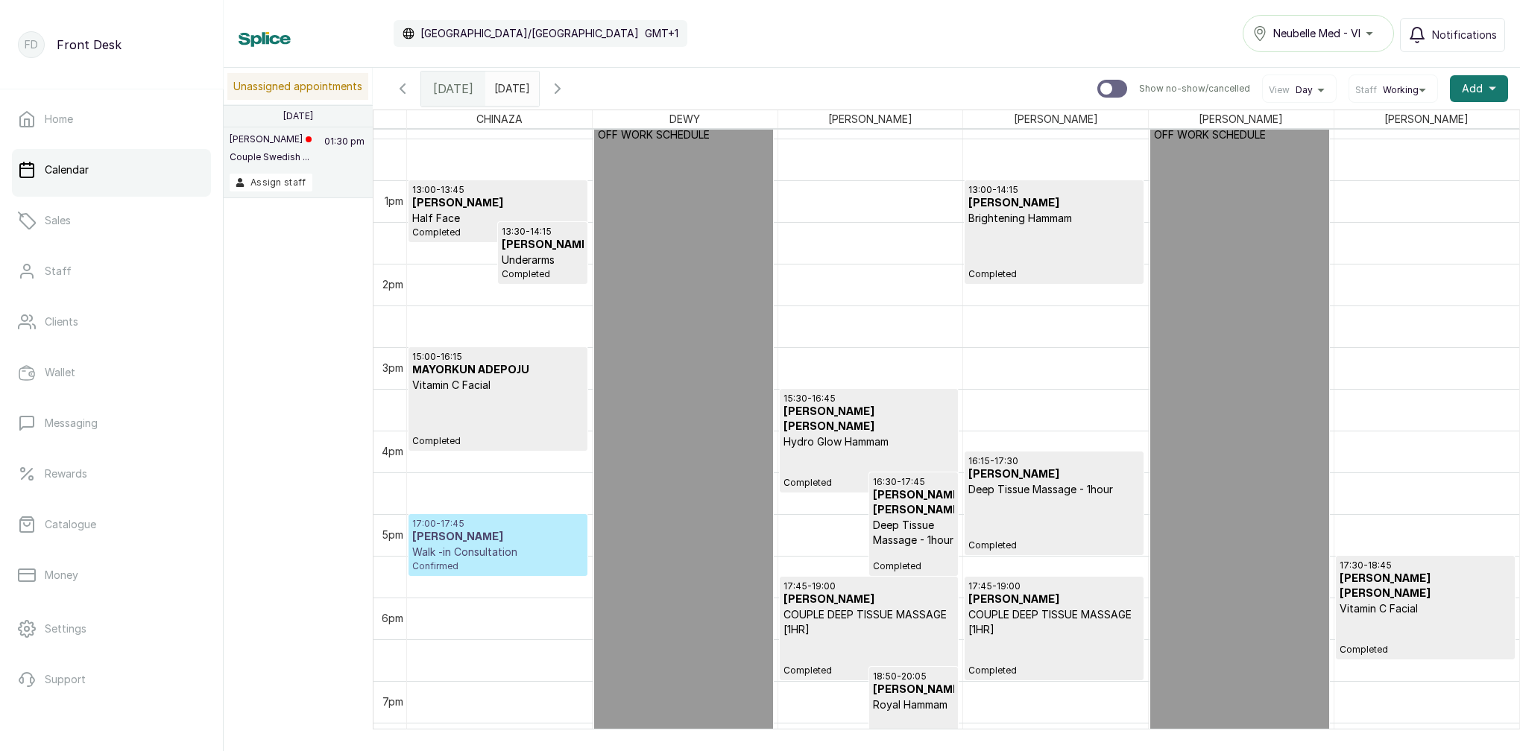
click at [489, 563] on span "Confirmed" at bounding box center [497, 566] width 171 height 12
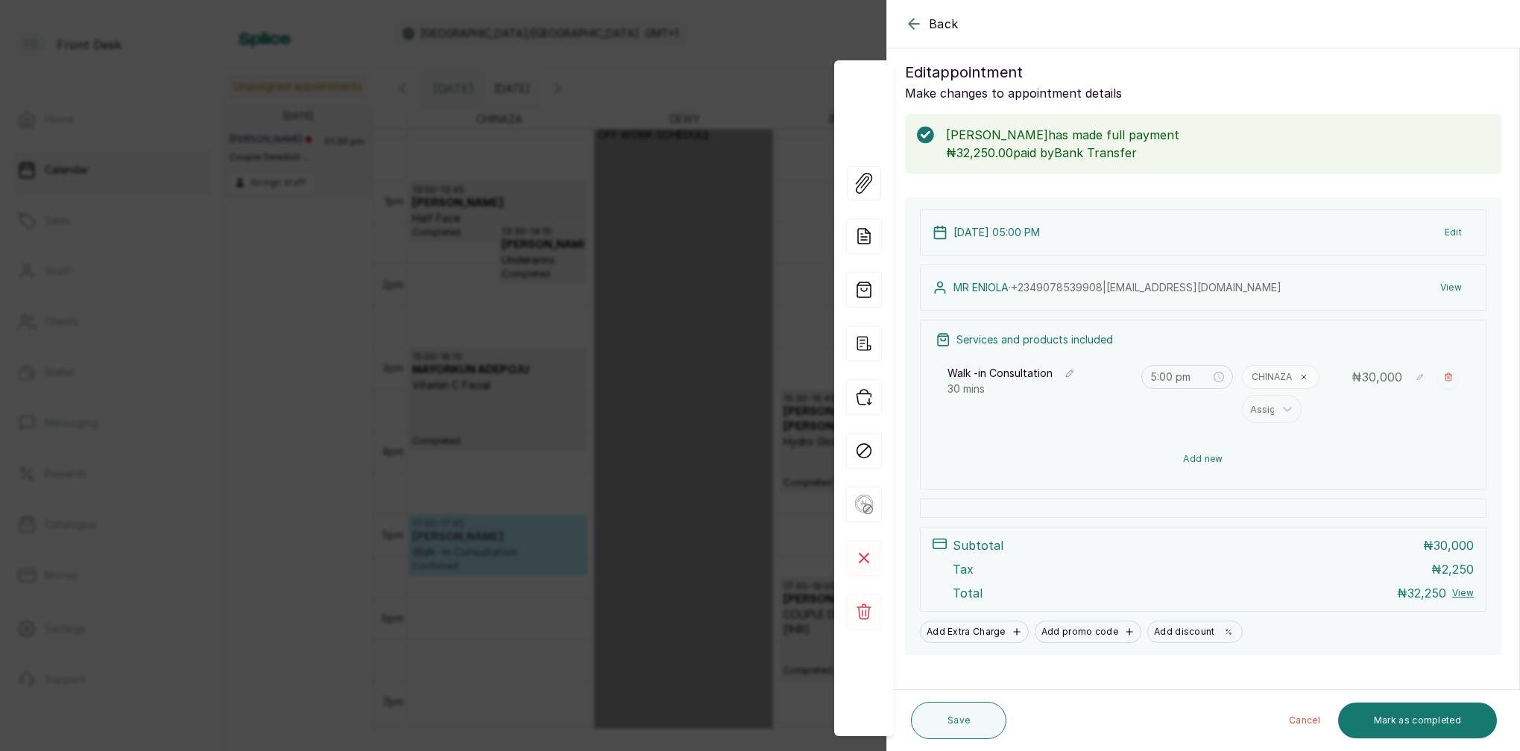
click at [1451, 379] on icon "button" at bounding box center [1448, 377] width 9 height 9
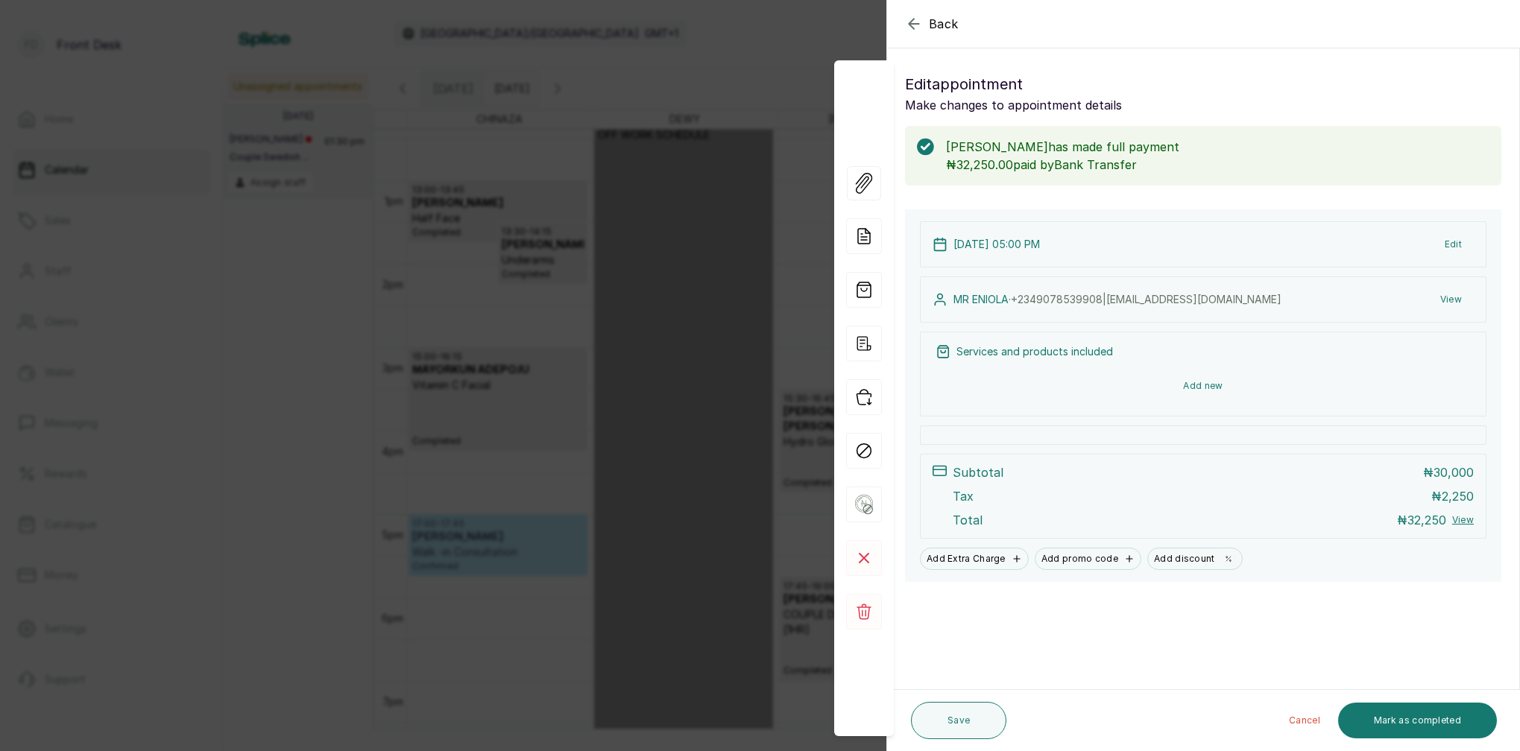
click at [1203, 377] on button "Add new" at bounding box center [1202, 386] width 535 height 36
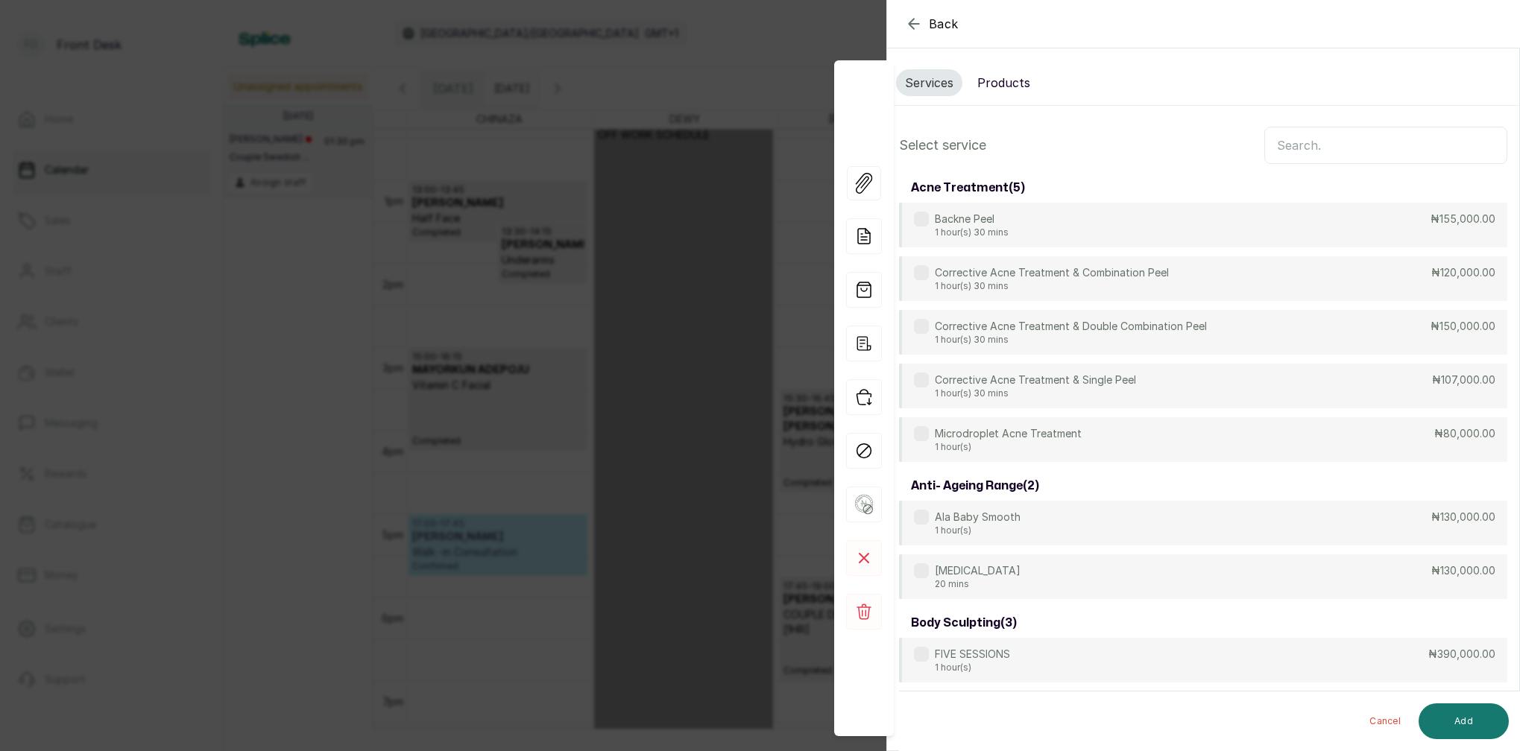
click at [1349, 142] on input "text" at bounding box center [1385, 145] width 243 height 37
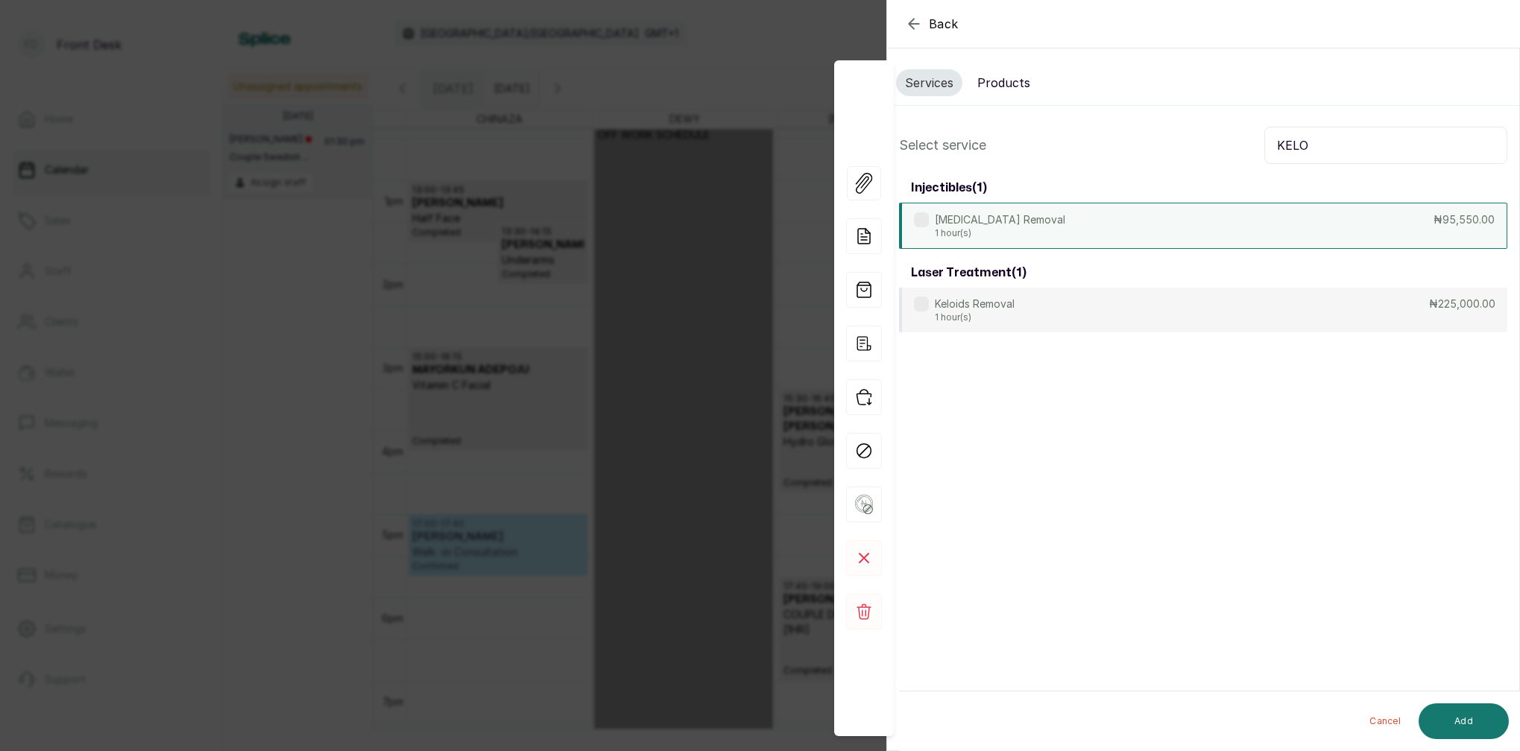
type input "KELO"
click at [1002, 229] on p "1 hour(s)" at bounding box center [1000, 233] width 130 height 12
click at [1469, 717] on button "Add" at bounding box center [1463, 722] width 90 height 36
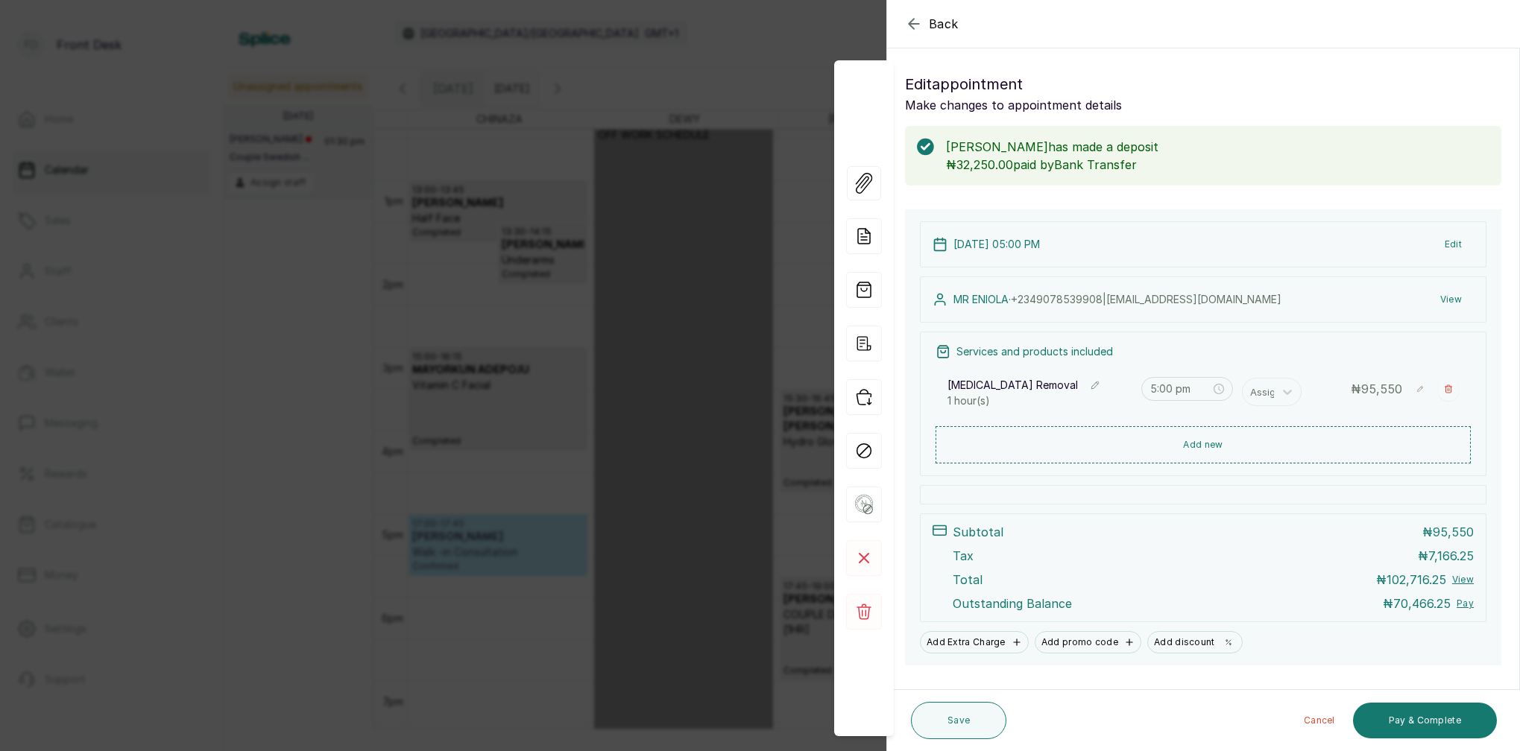
drag, startPoint x: 1446, startPoint y: 388, endPoint x: 1399, endPoint y: 405, distance: 50.0
click at [1446, 388] on icon "button" at bounding box center [1448, 389] width 9 height 9
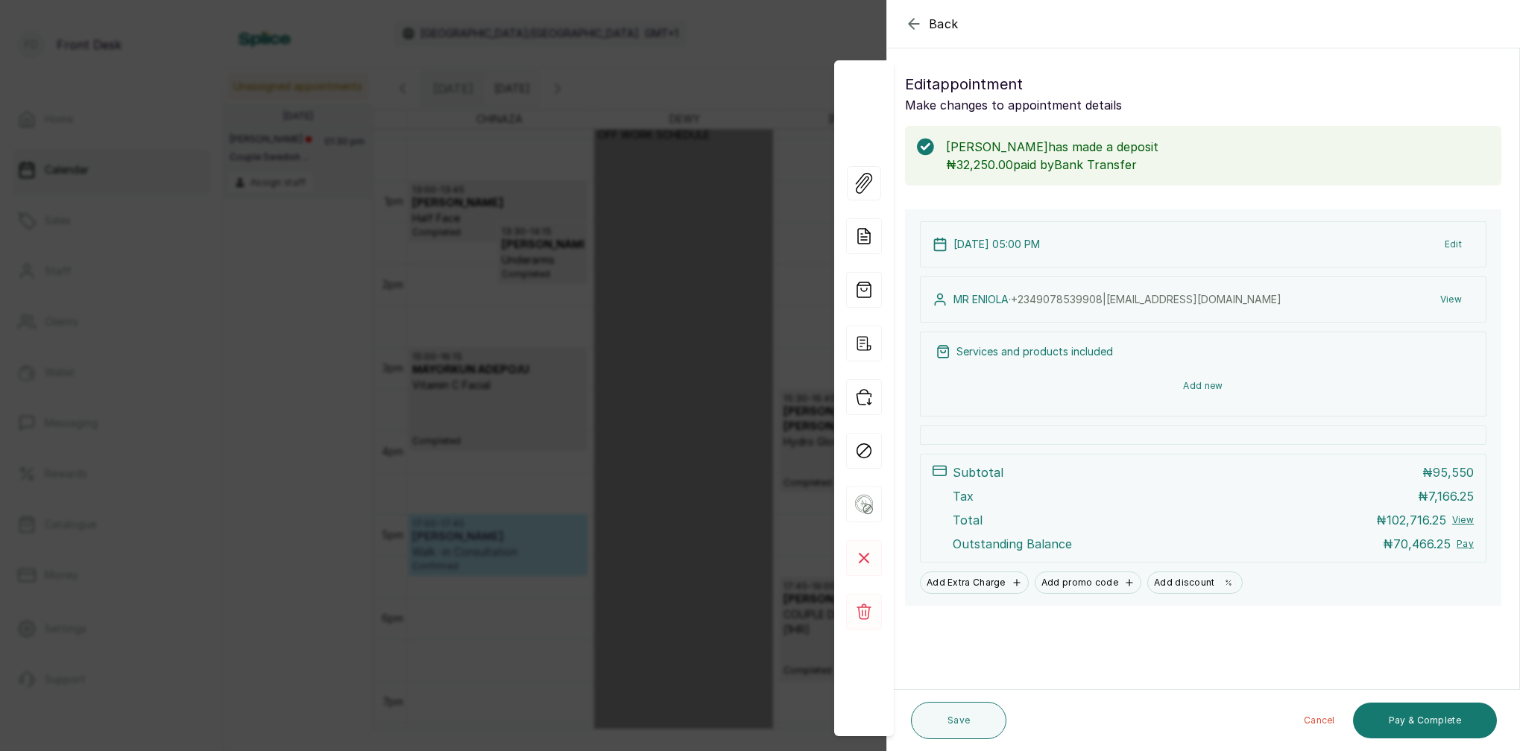
click at [1229, 384] on button "Add new" at bounding box center [1202, 386] width 535 height 36
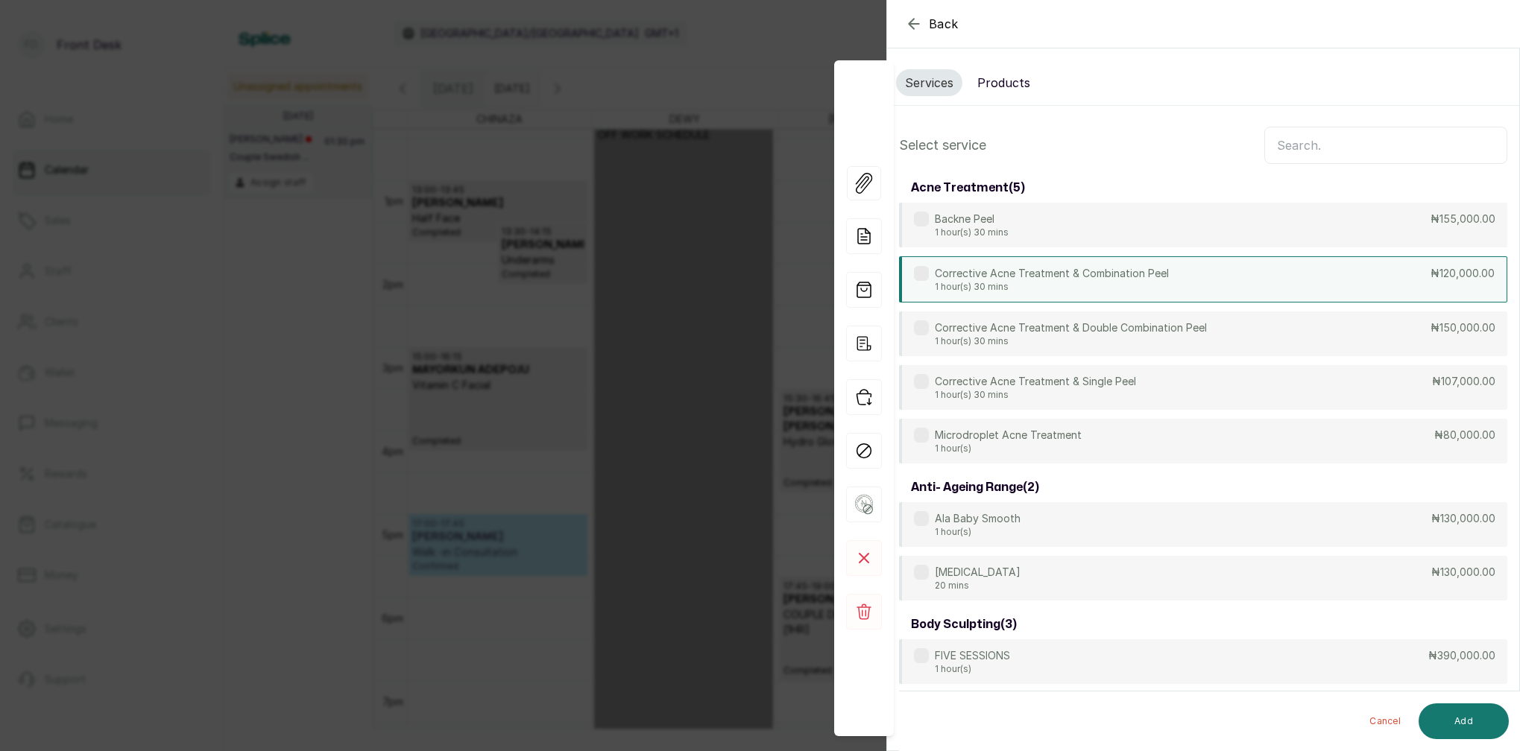
click at [1184, 293] on div "Corrective Acne Treatment & Combination Peel 1 hour(s) 30 mins ₦120,000.00" at bounding box center [1203, 279] width 608 height 46
click at [1310, 274] on div "Corrective Acne Treatment & Combination Peel 1 hour(s) 30 mins ₦120,000.00" at bounding box center [1203, 279] width 608 height 46
drag, startPoint x: 1302, startPoint y: 142, endPoint x: 1299, endPoint y: 151, distance: 9.4
click at [1301, 145] on input "text" at bounding box center [1385, 145] width 243 height 37
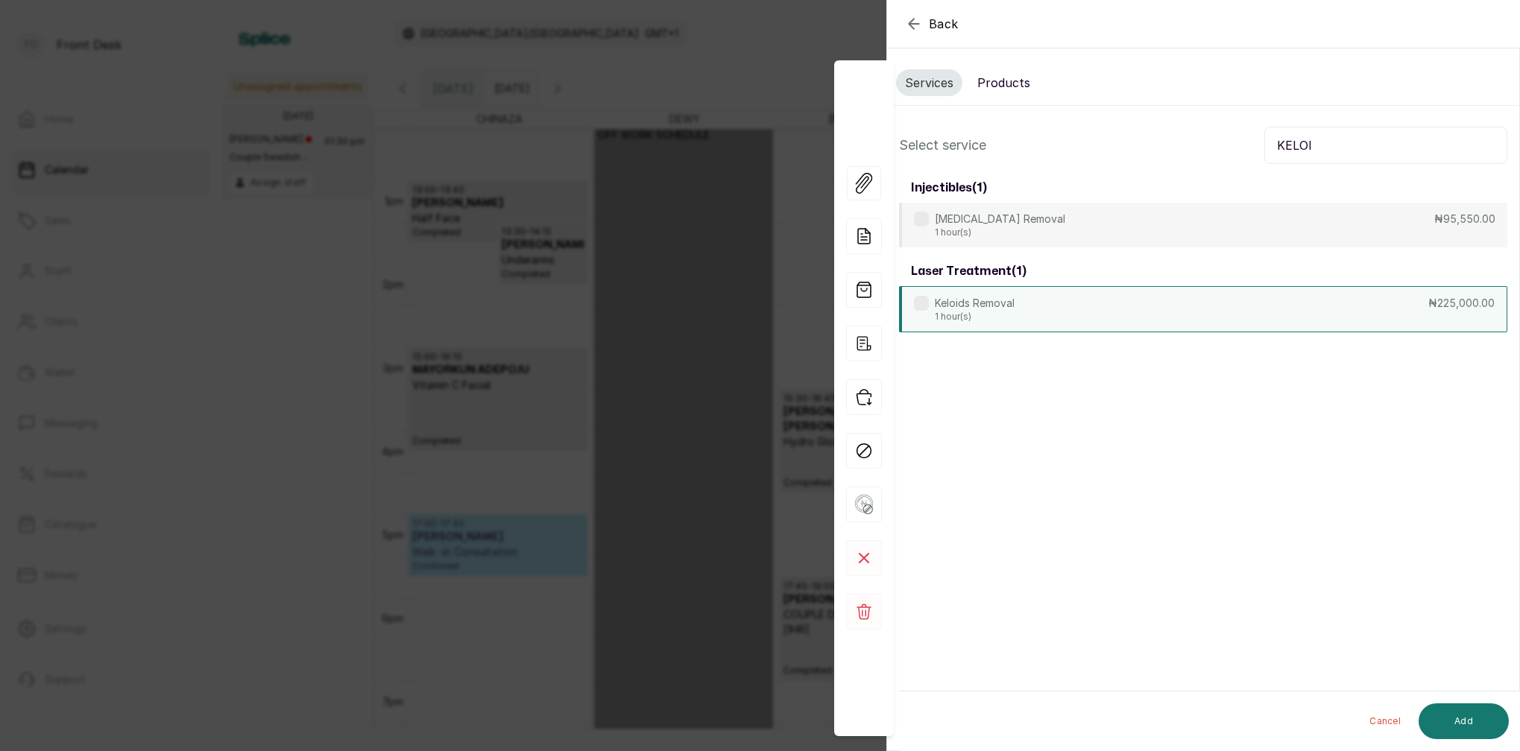
type input "KELOI"
click at [1084, 311] on div "Keloids Removal 1 hour(s) ₦225,000.00" at bounding box center [1203, 309] width 608 height 46
click at [1452, 735] on button "Add" at bounding box center [1463, 722] width 90 height 36
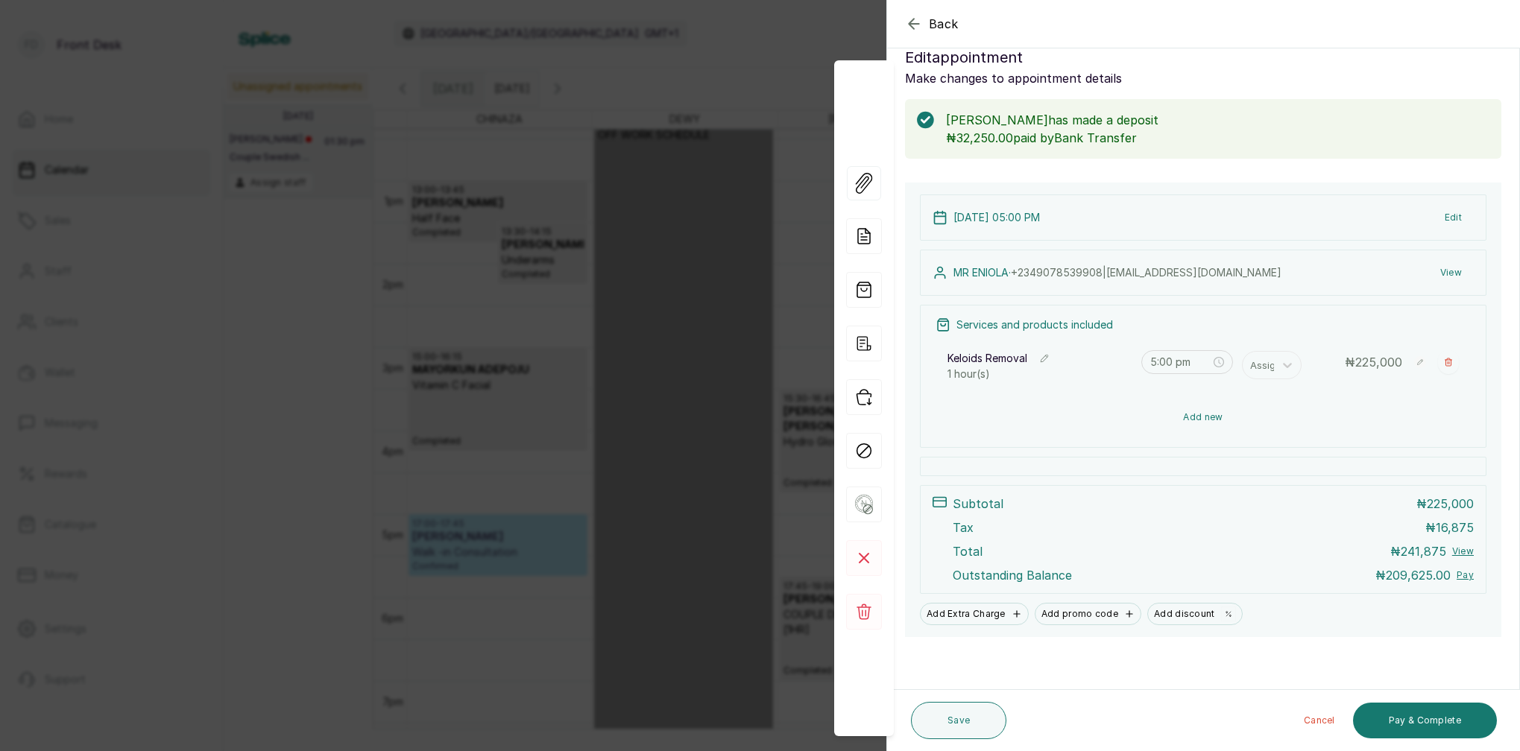
scroll to position [27, 0]
click at [1192, 416] on button "Add new" at bounding box center [1202, 417] width 535 height 36
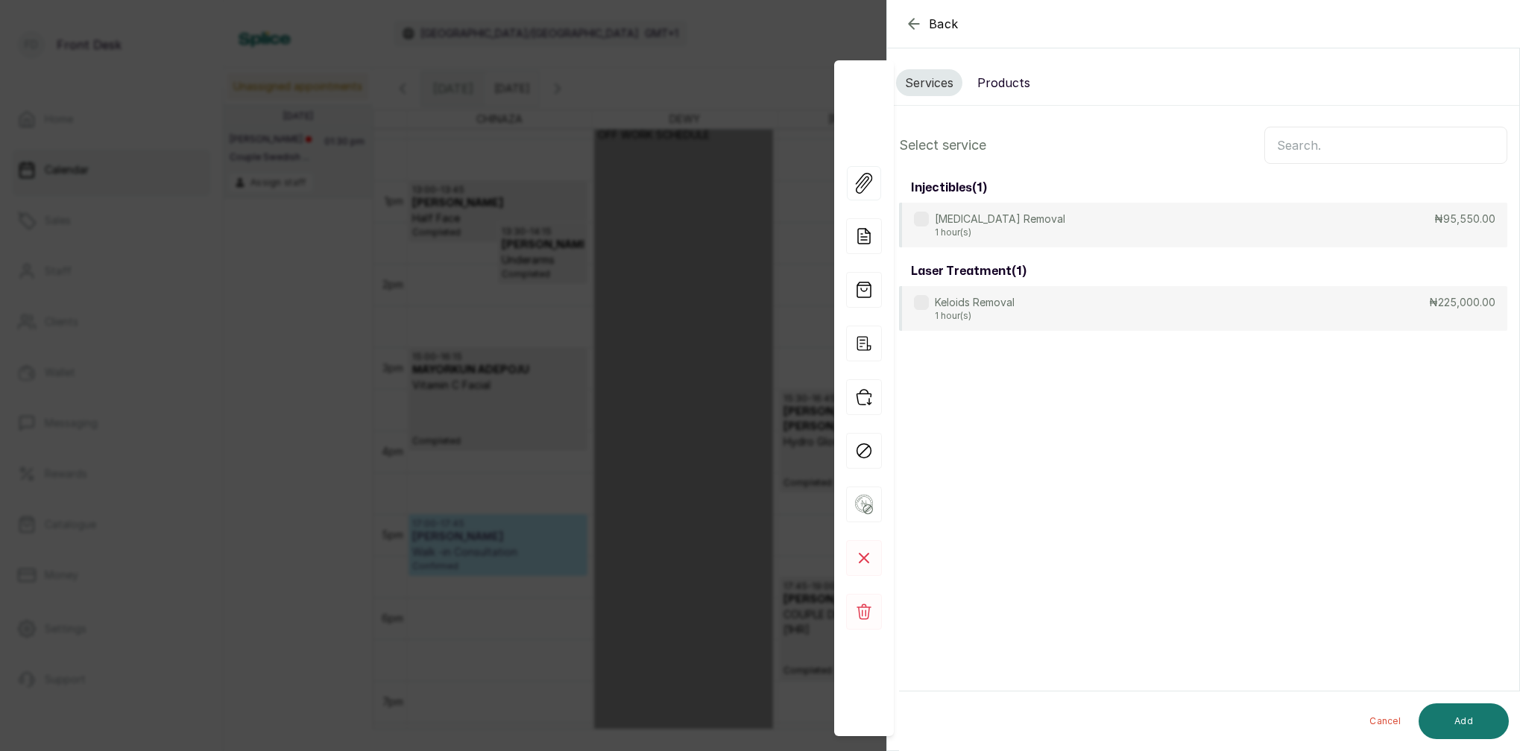
scroll to position [0, 0]
click at [1314, 147] on input "text" at bounding box center [1385, 145] width 243 height 37
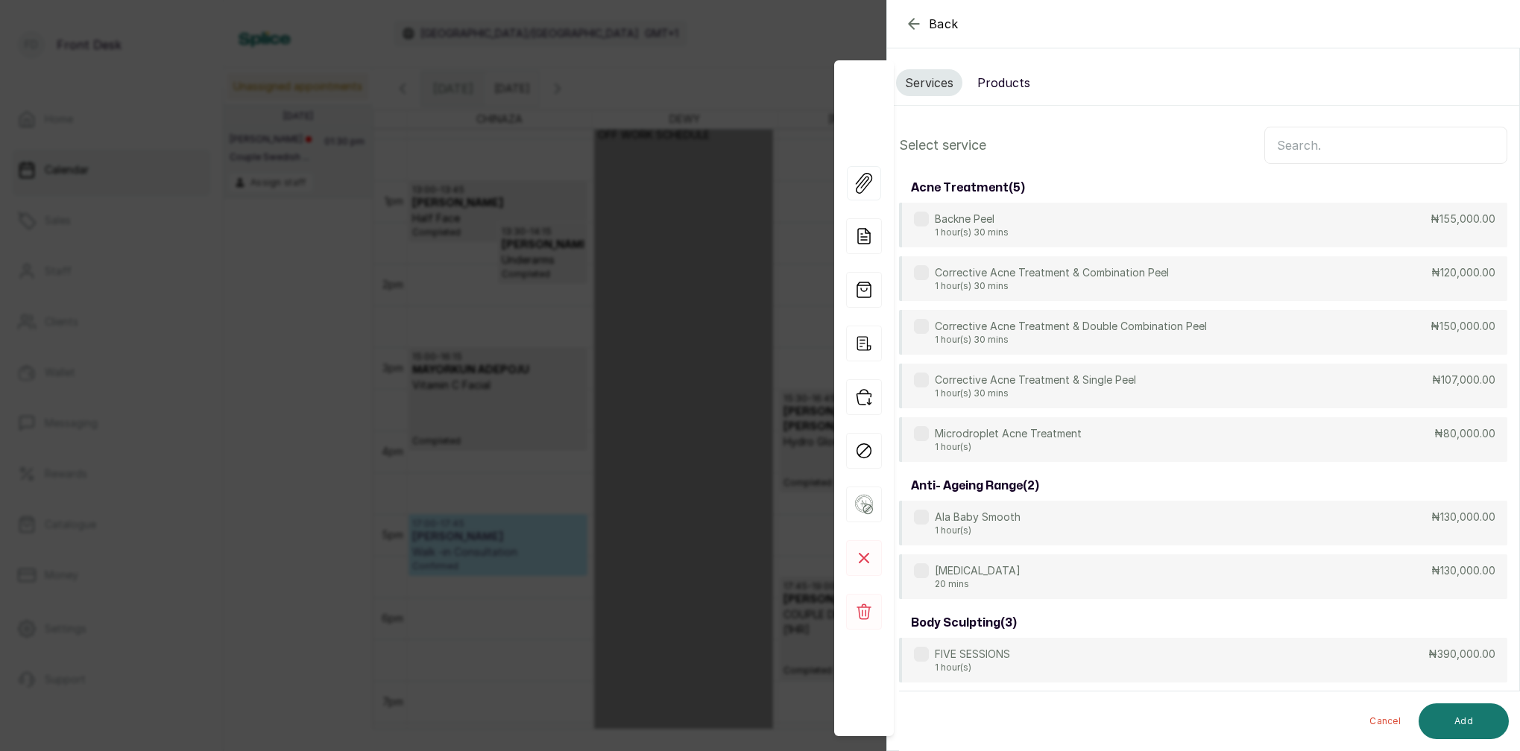
drag, startPoint x: 1002, startPoint y: 81, endPoint x: 1012, endPoint y: 89, distance: 12.8
click at [1002, 82] on button "Products" at bounding box center [1003, 82] width 71 height 27
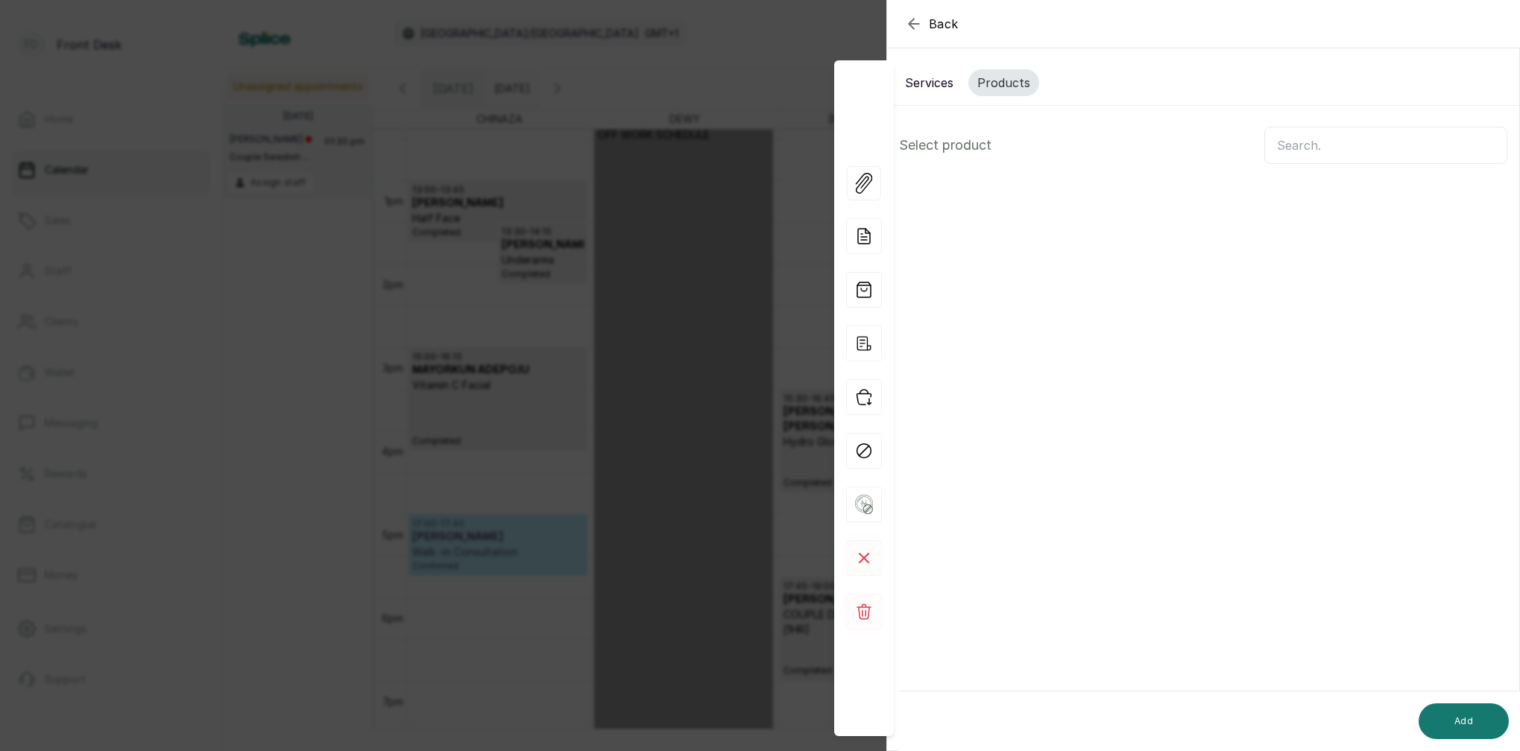
click at [1323, 154] on input "text" at bounding box center [1385, 145] width 243 height 37
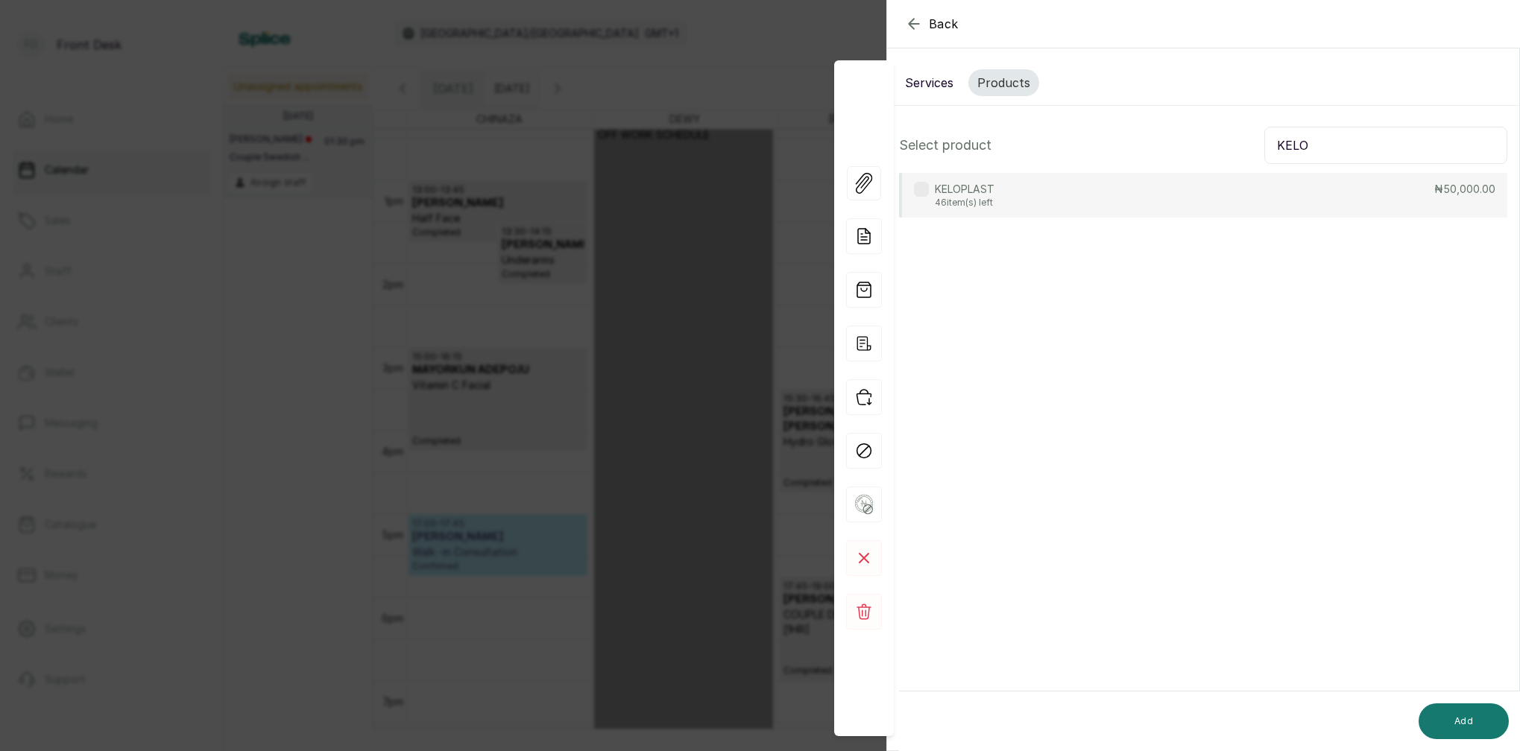
type input "KELO"
drag, startPoint x: 992, startPoint y: 189, endPoint x: 1011, endPoint y: 208, distance: 26.9
click at [993, 189] on p "KELOPLAST" at bounding box center [965, 189] width 60 height 15
click at [1475, 721] on button "Add" at bounding box center [1463, 722] width 90 height 36
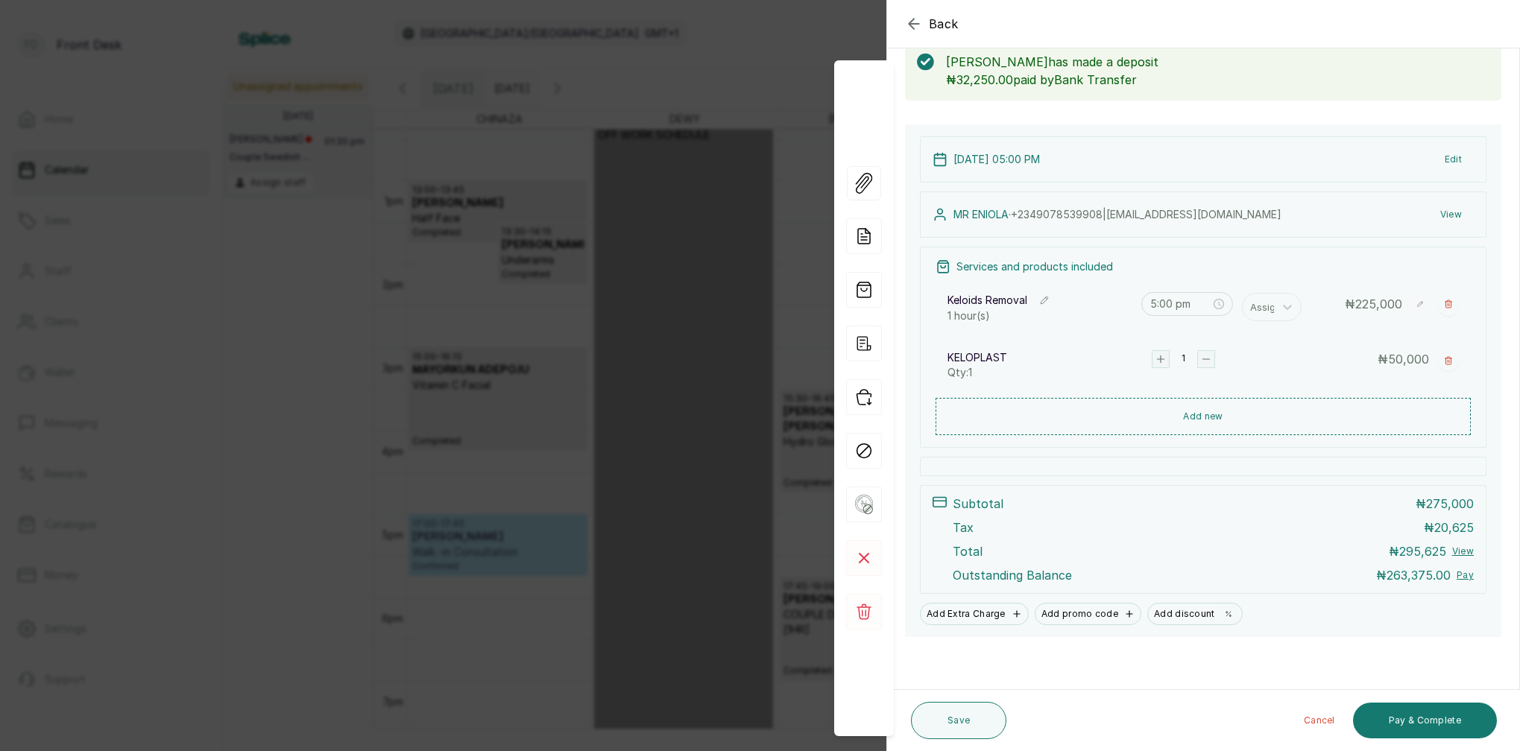
scroll to position [85, 0]
click at [1444, 723] on button "Pay & Complete" at bounding box center [1425, 721] width 144 height 36
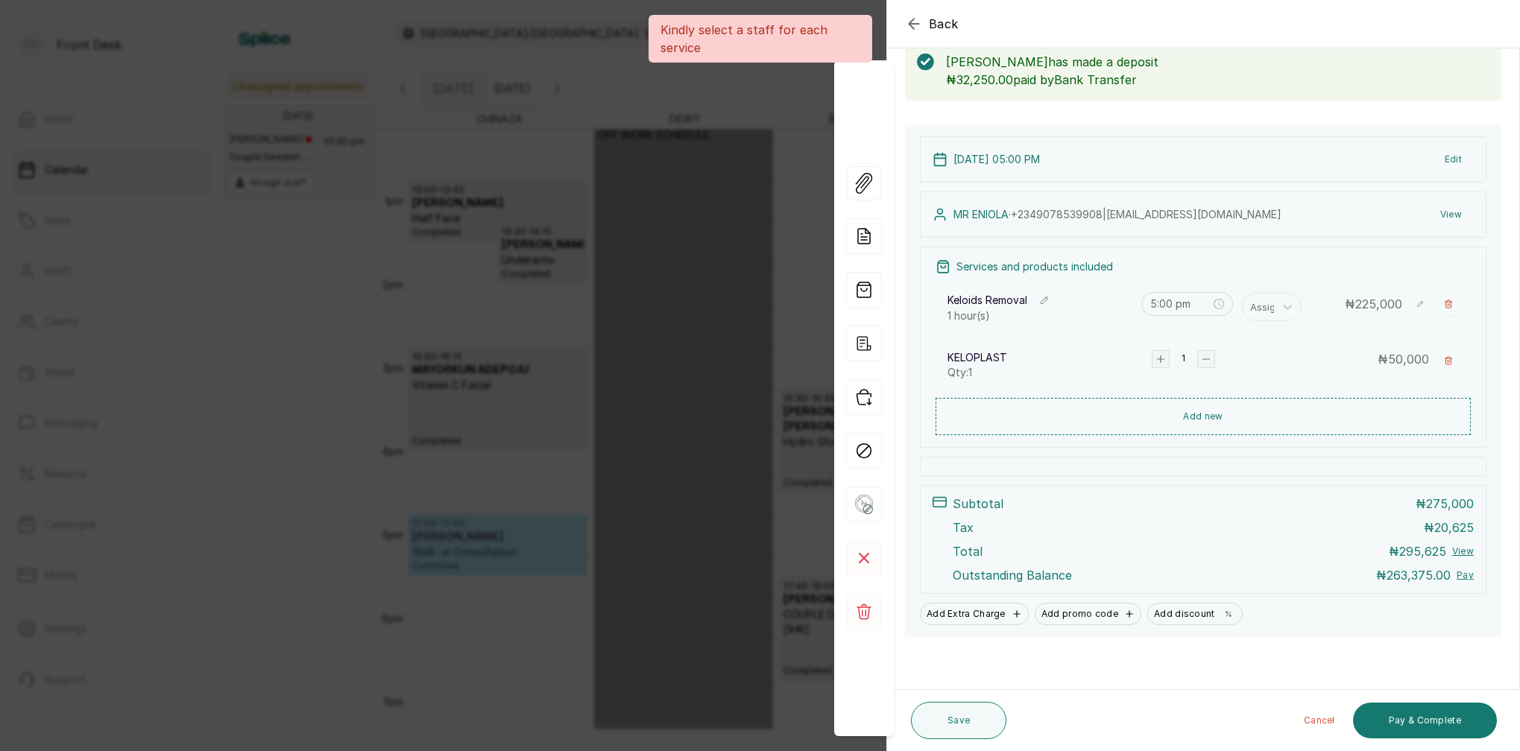
scroll to position [83, 0]
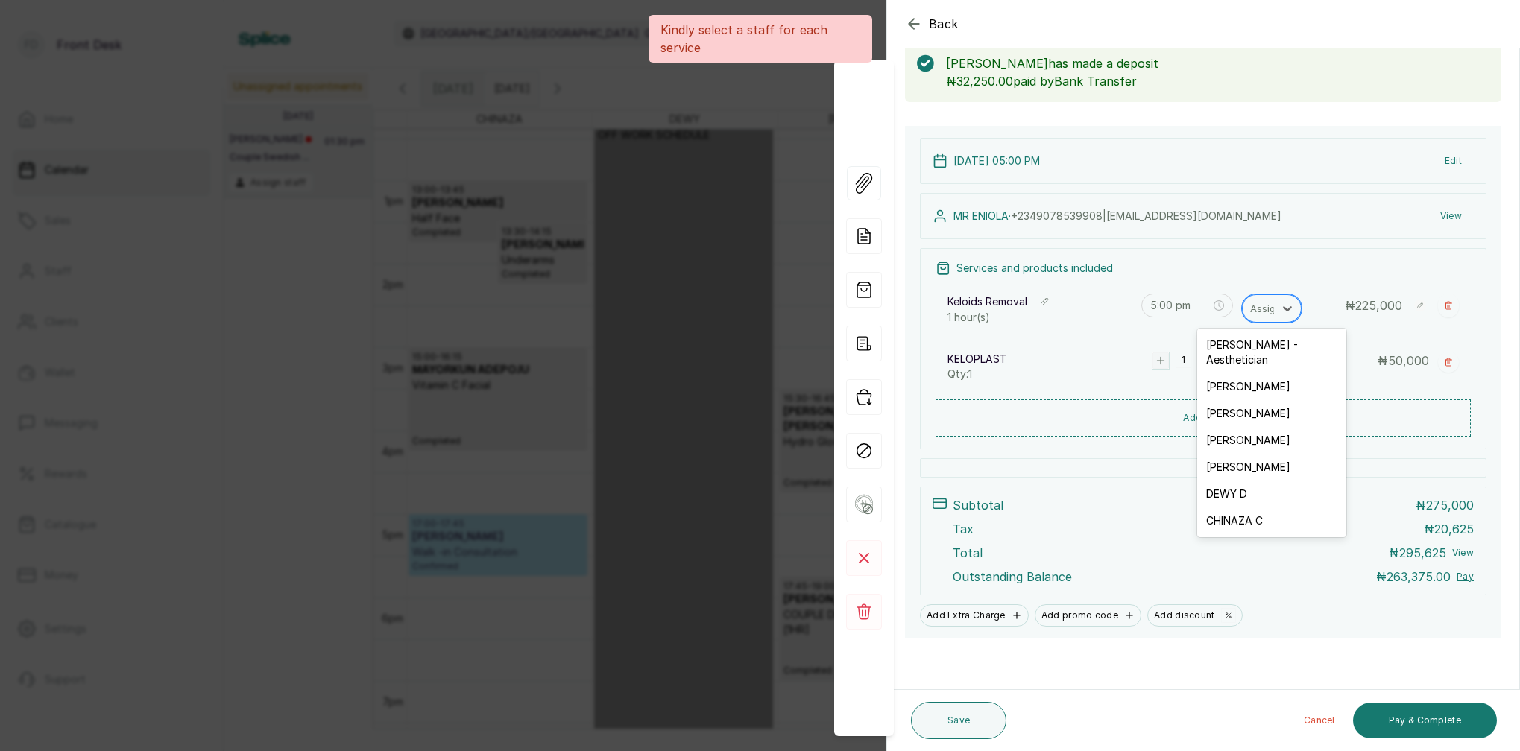
click at [1260, 310] on div "Assign" at bounding box center [1265, 308] width 31 height 16
click at [1242, 455] on div "[PERSON_NAME]" at bounding box center [1271, 467] width 149 height 27
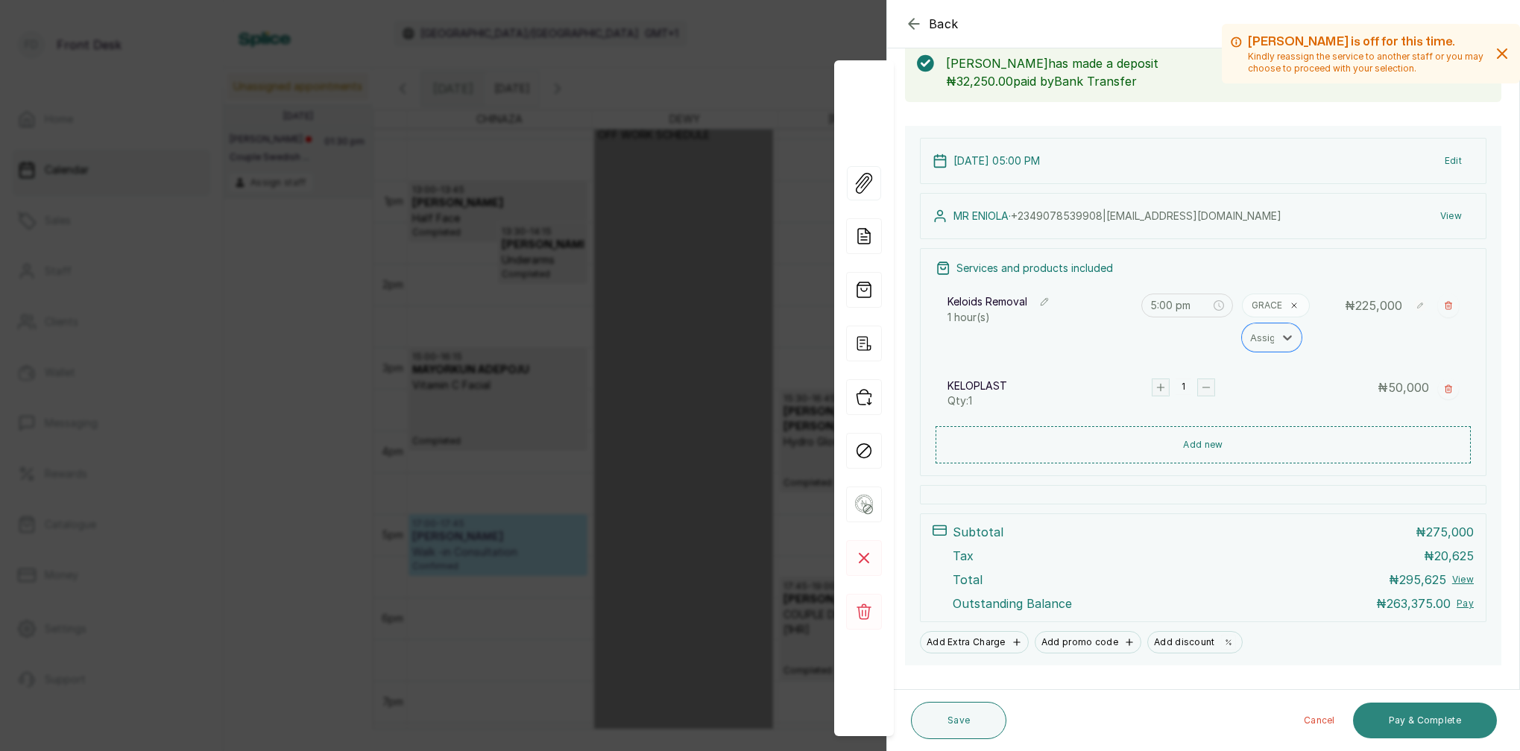
click at [1434, 724] on button "Pay & Complete" at bounding box center [1425, 721] width 144 height 36
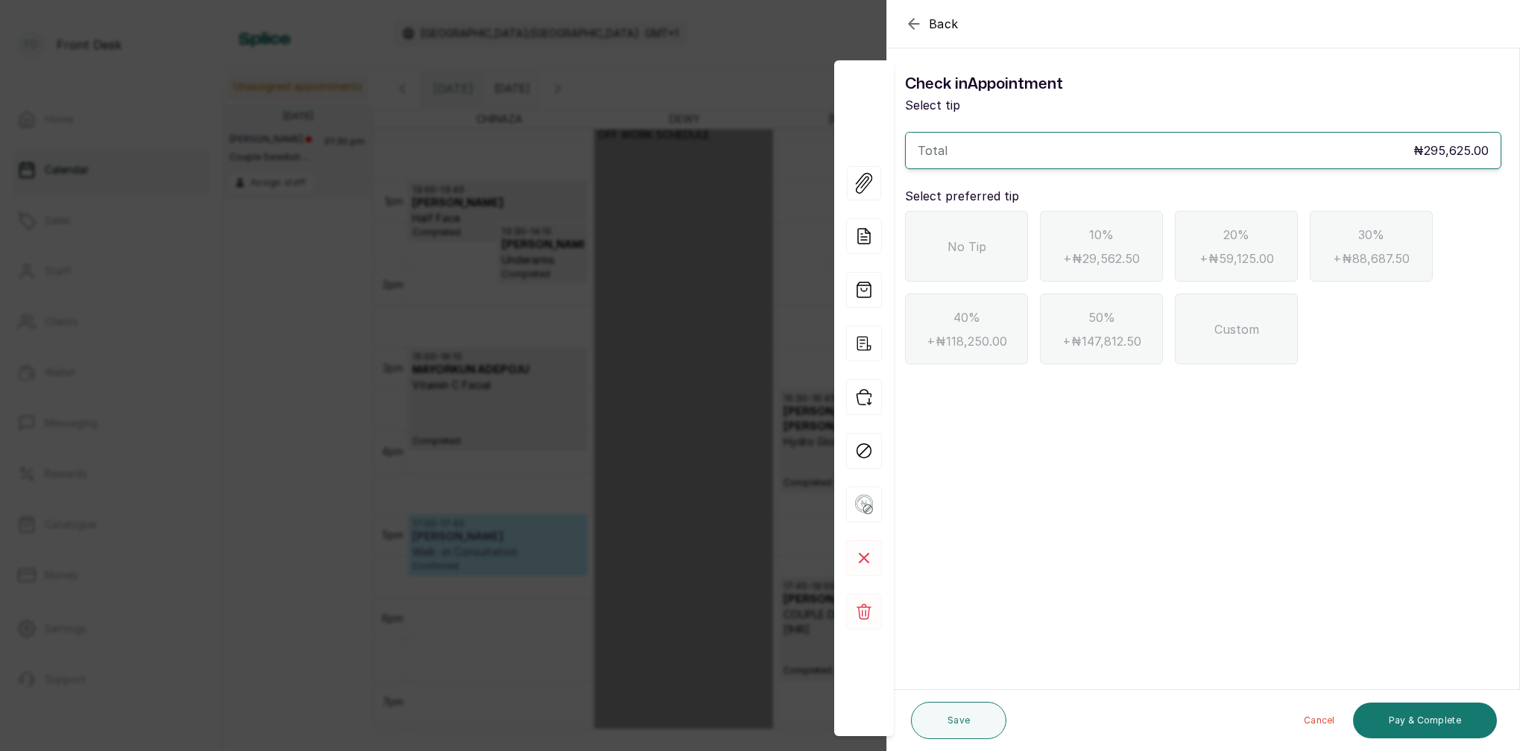
scroll to position [0, 0]
click at [988, 260] on div "No Tip" at bounding box center [966, 246] width 123 height 71
click at [911, 27] on icon "button" at bounding box center [914, 24] width 10 height 10
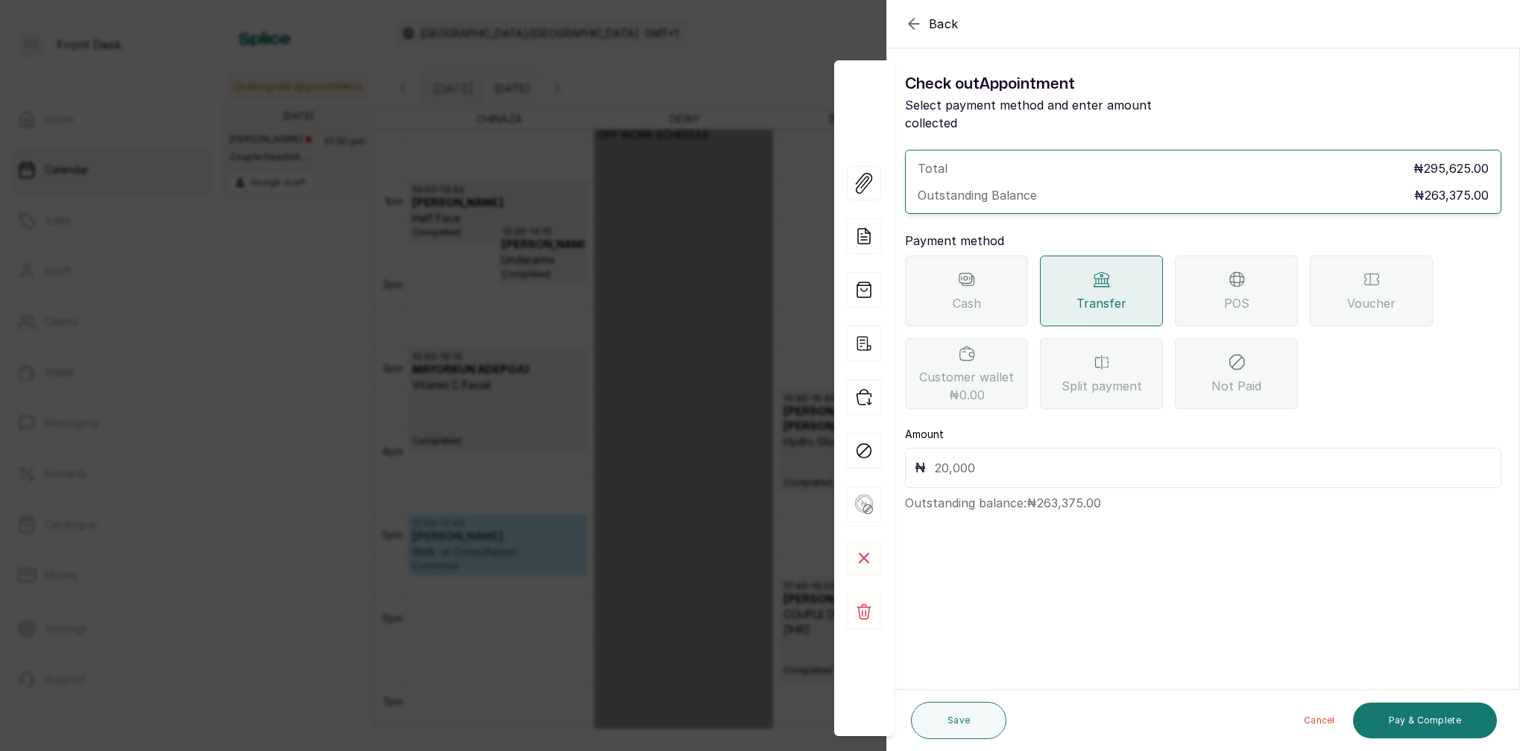
click at [996, 458] on input "text" at bounding box center [1213, 468] width 557 height 21
type input "263,375"
click at [1400, 717] on button "Pay & Complete" at bounding box center [1425, 721] width 144 height 36
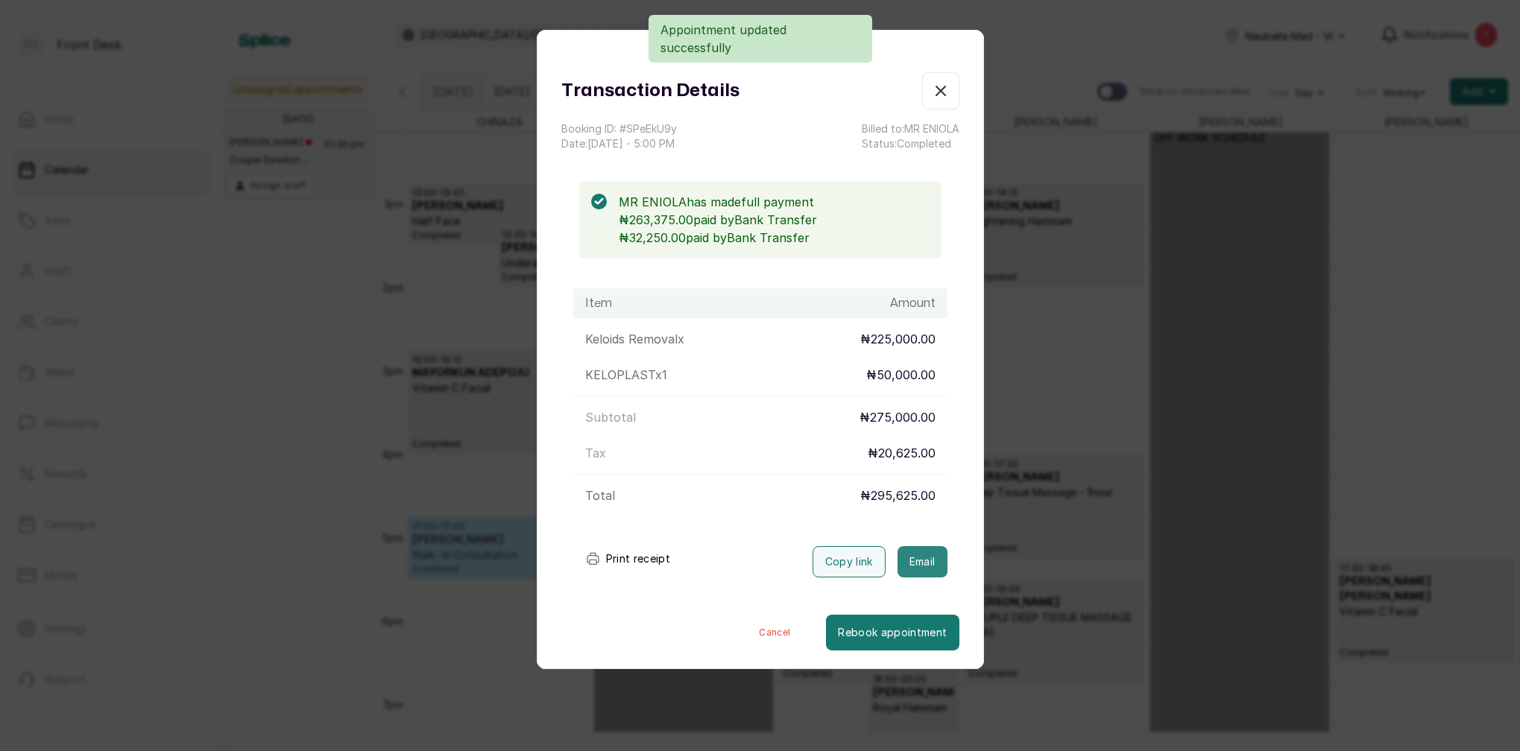
click at [925, 555] on button "Email" at bounding box center [922, 561] width 50 height 31
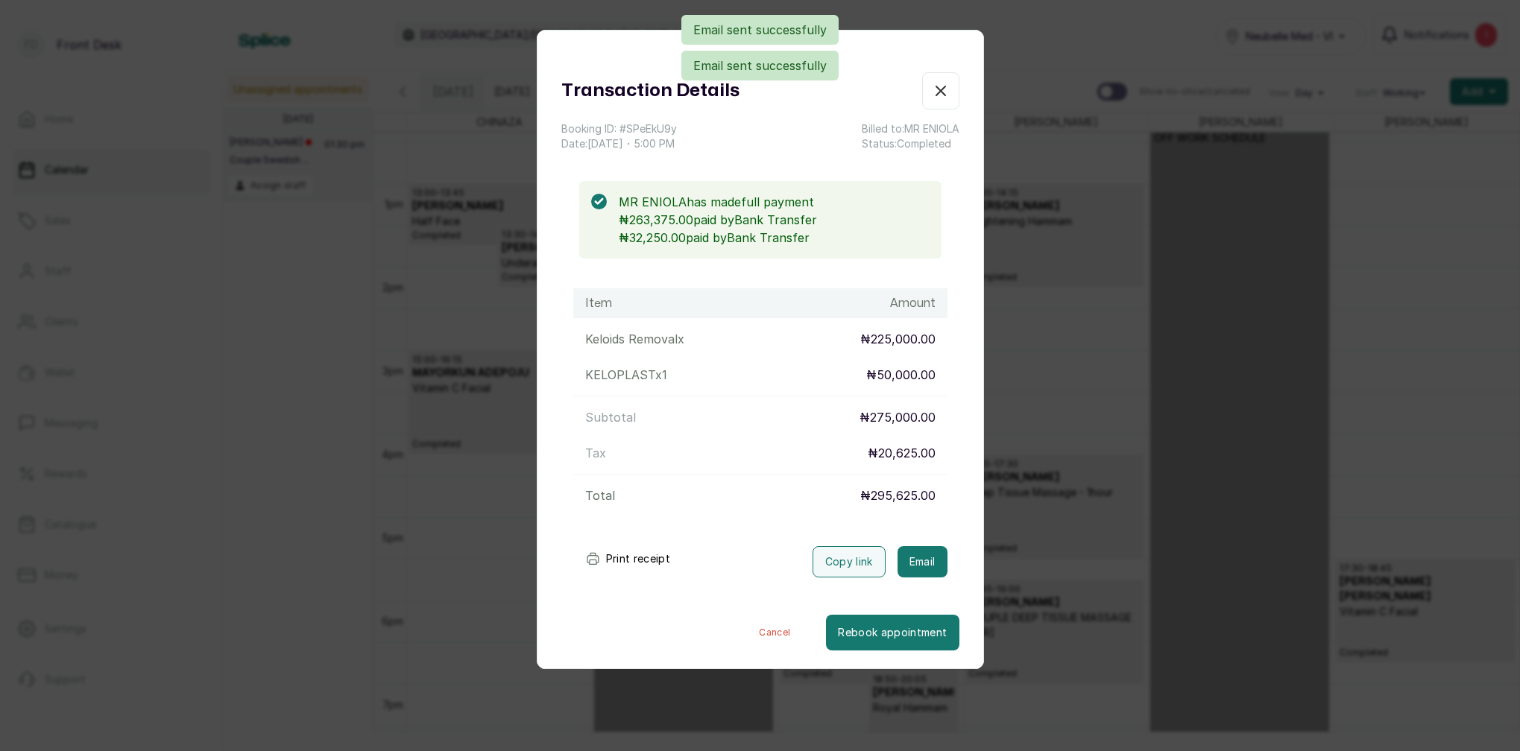
click at [939, 92] on icon "button" at bounding box center [940, 90] width 9 height 9
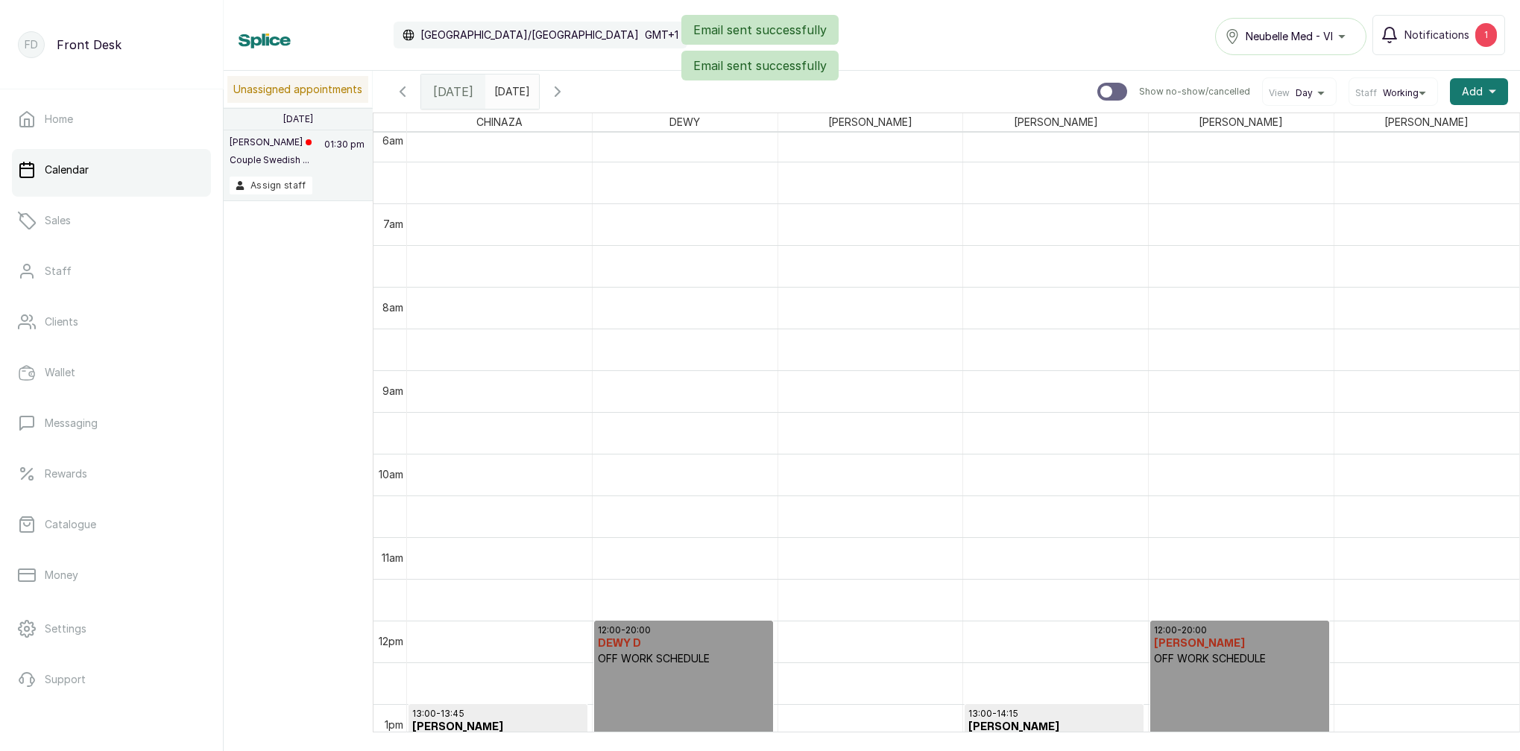
scroll to position [437, 0]
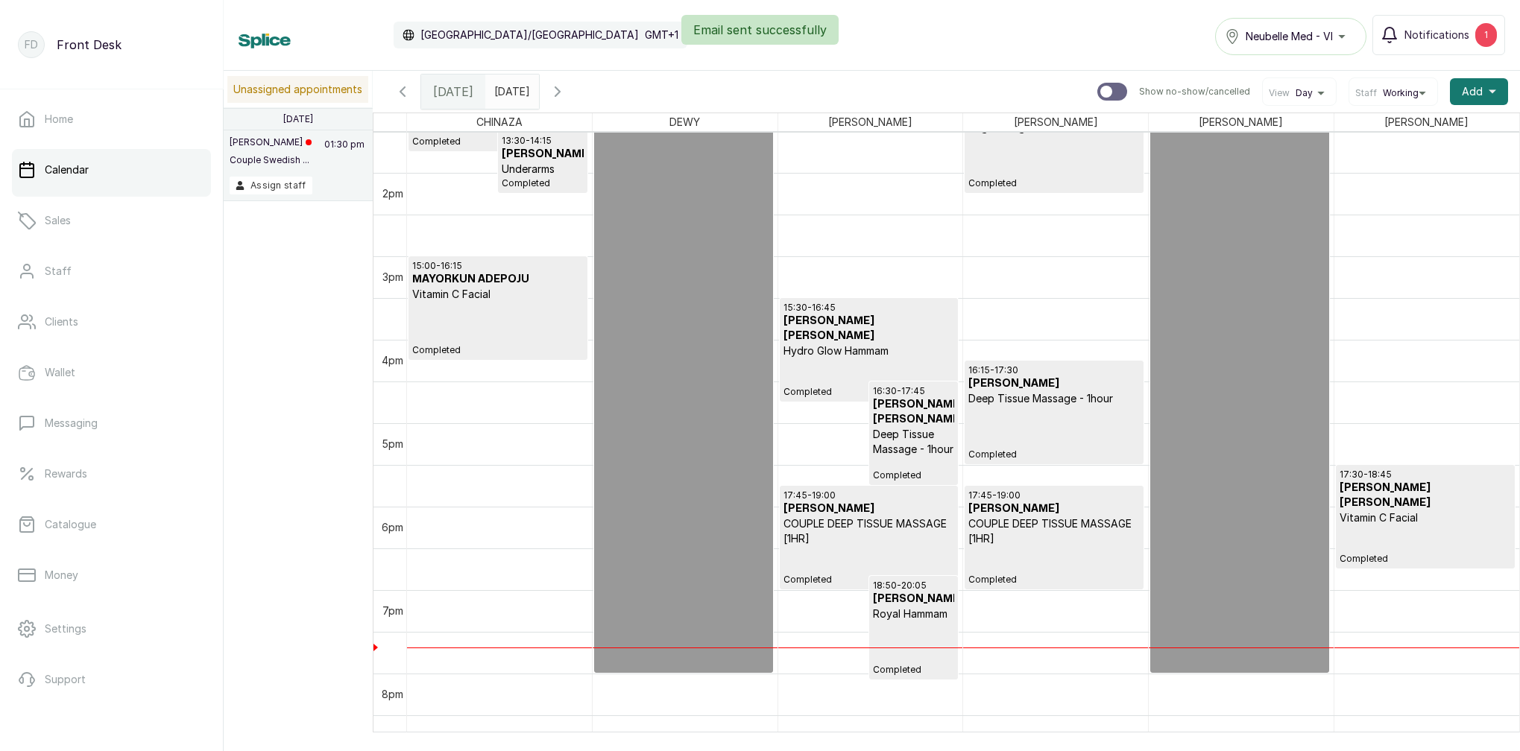
click at [1447, 33] on div "Email sent successfully" at bounding box center [760, 30] width 1520 height 30
click at [1442, 37] on div "Email sent successfully" at bounding box center [760, 30] width 1520 height 30
drag, startPoint x: 1379, startPoint y: 41, endPoint x: 1426, endPoint y: 42, distance: 47.0
click at [1380, 41] on div "Email sent successfully" at bounding box center [760, 30] width 1520 height 30
click at [1440, 42] on div "Email sent successfully" at bounding box center [760, 30] width 1520 height 30
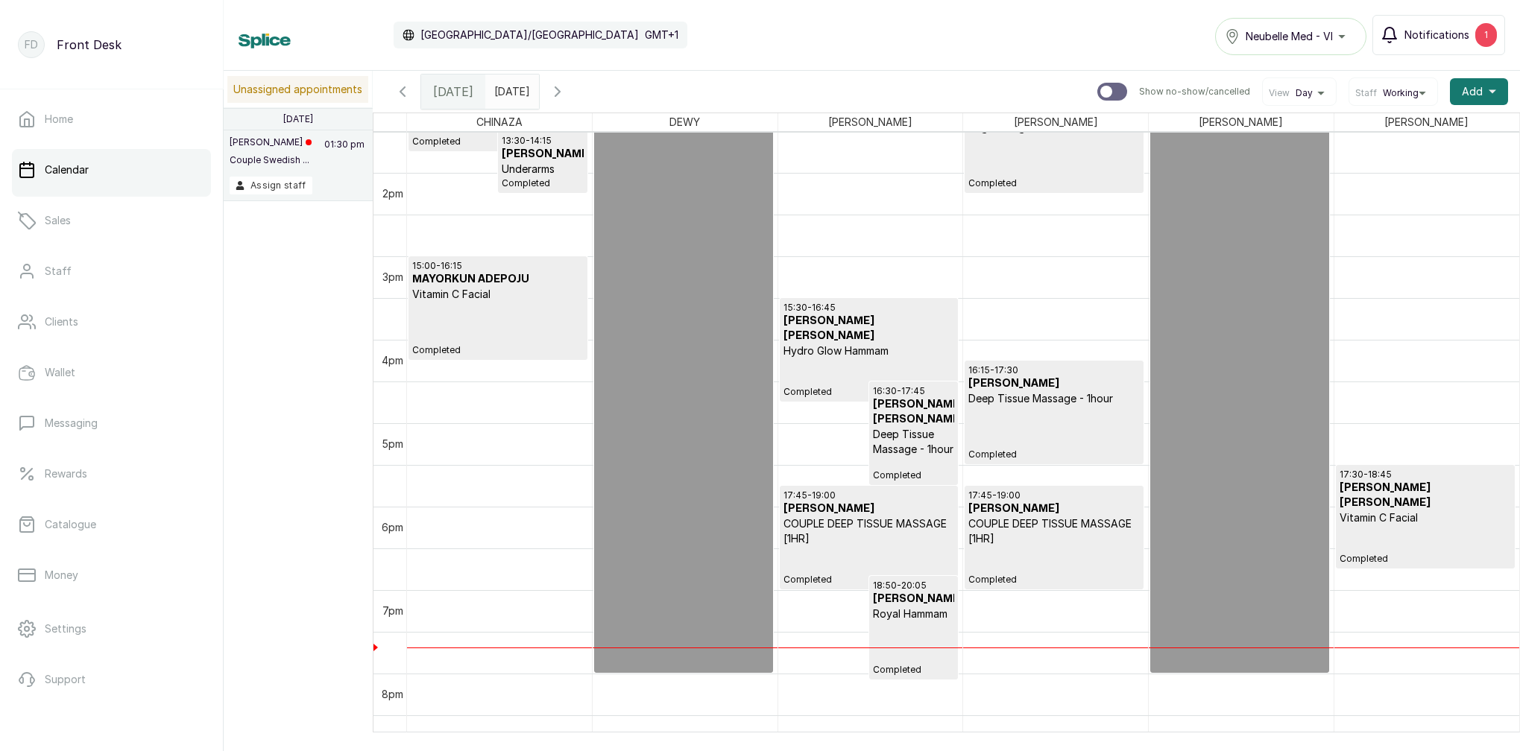
click at [1414, 40] on span "Notifications" at bounding box center [1436, 35] width 65 height 15
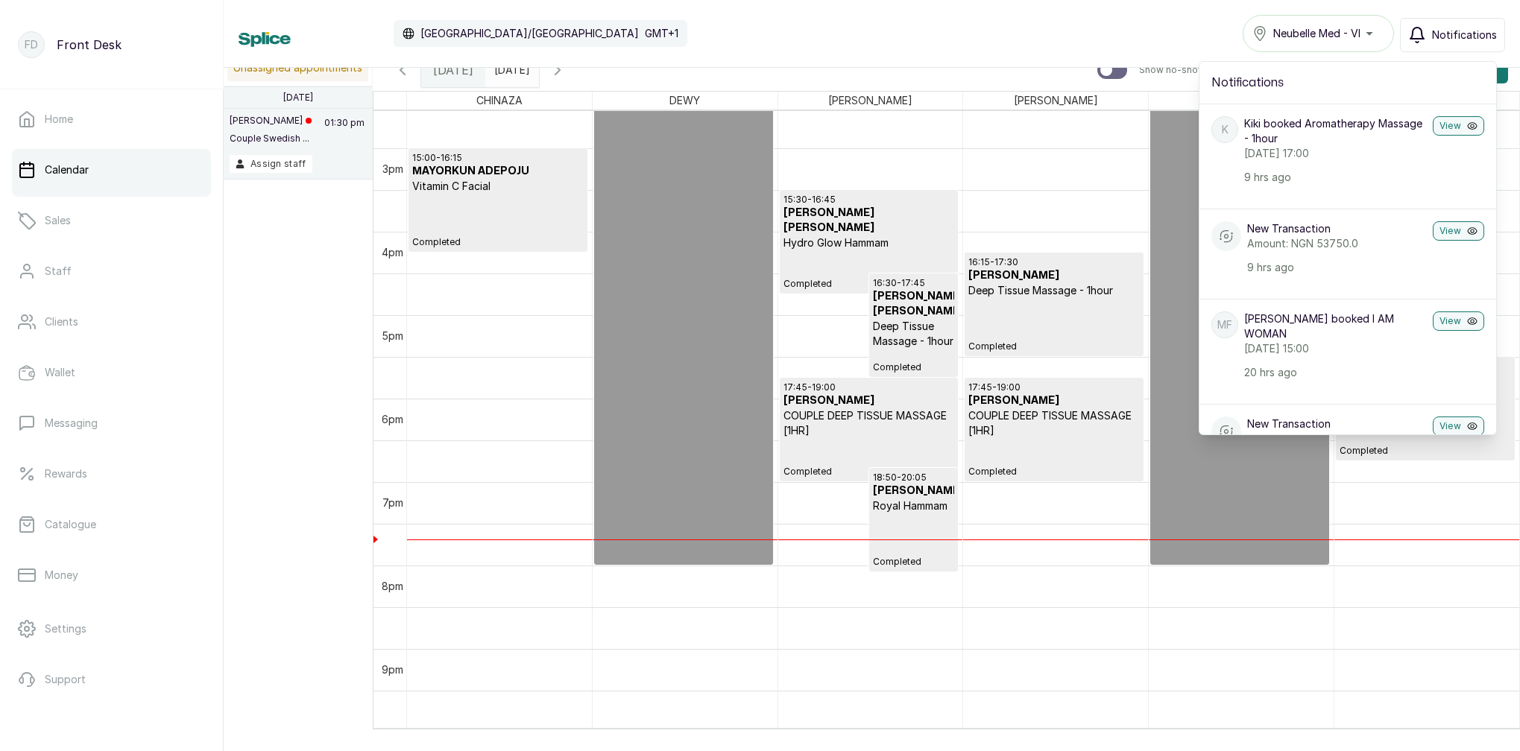
click at [1439, 38] on span "Notifications" at bounding box center [1464, 35] width 65 height 15
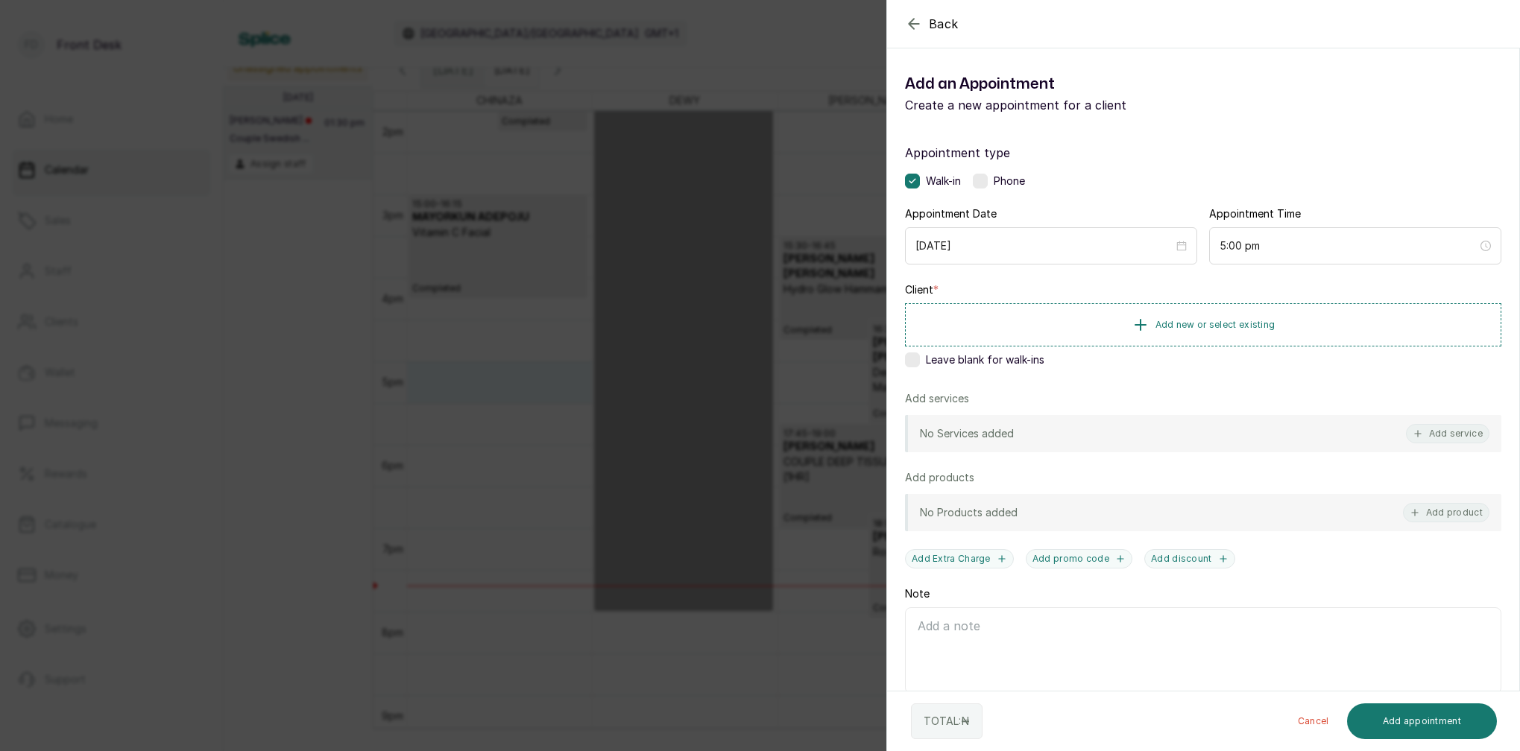
click at [459, 306] on div "Back Add Appointment Add an Appointment Create a new appointment for a client A…" at bounding box center [760, 375] width 1520 height 751
click at [458, 489] on div "Back Add Appointment Add an Appointment Create a new appointment for a client A…" at bounding box center [760, 375] width 1520 height 751
click at [464, 524] on div "Back Add Appointment Add an Appointment Create a new appointment for a client A…" at bounding box center [760, 375] width 1520 height 751
click at [484, 370] on div "Back Add Appointment Add an Appointment Create a new appointment for a client A…" at bounding box center [760, 375] width 1520 height 751
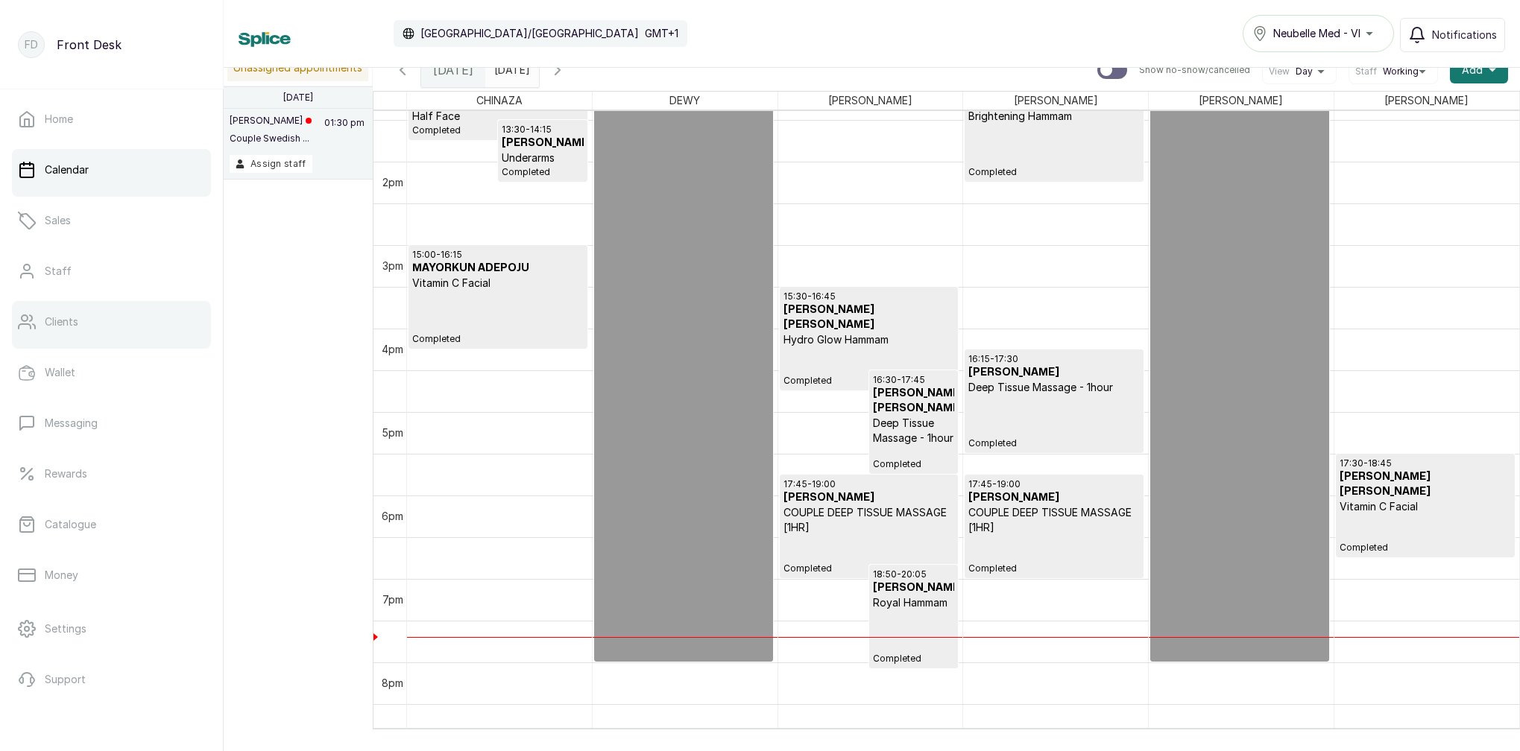
click at [161, 320] on link "Clients" at bounding box center [111, 322] width 199 height 42
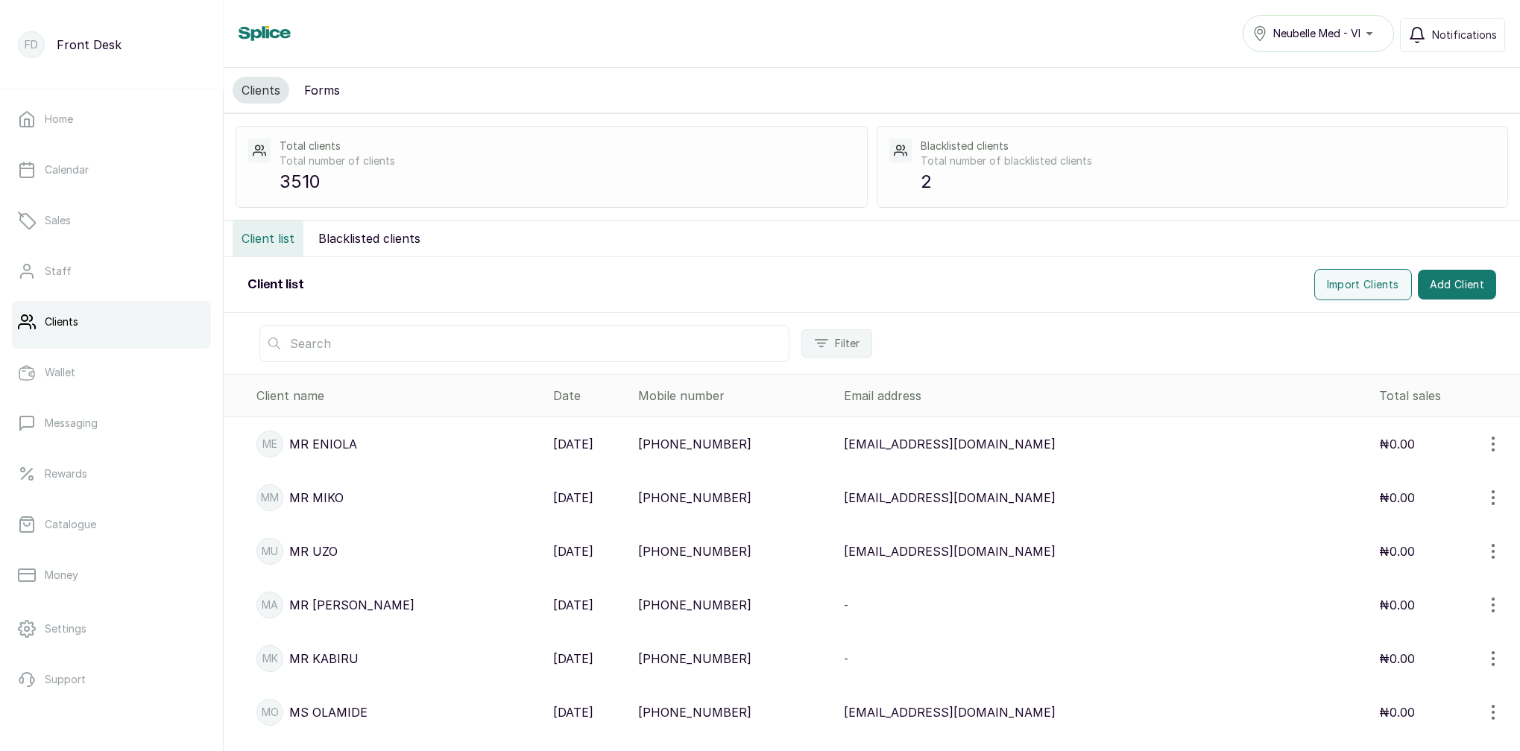
click at [345, 440] on p "MR ENIOLA" at bounding box center [323, 444] width 68 height 18
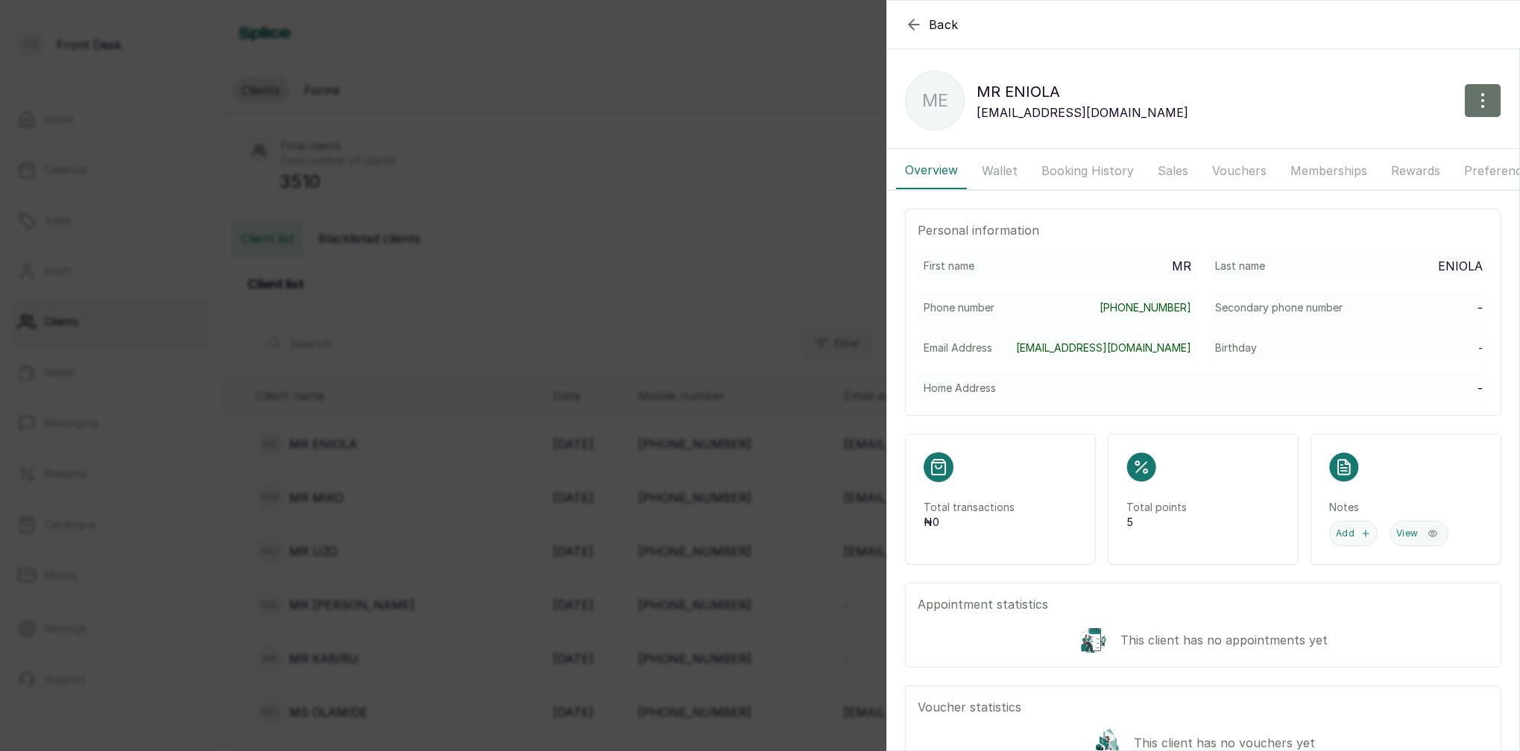
click at [1082, 170] on button "Booking History" at bounding box center [1087, 170] width 110 height 37
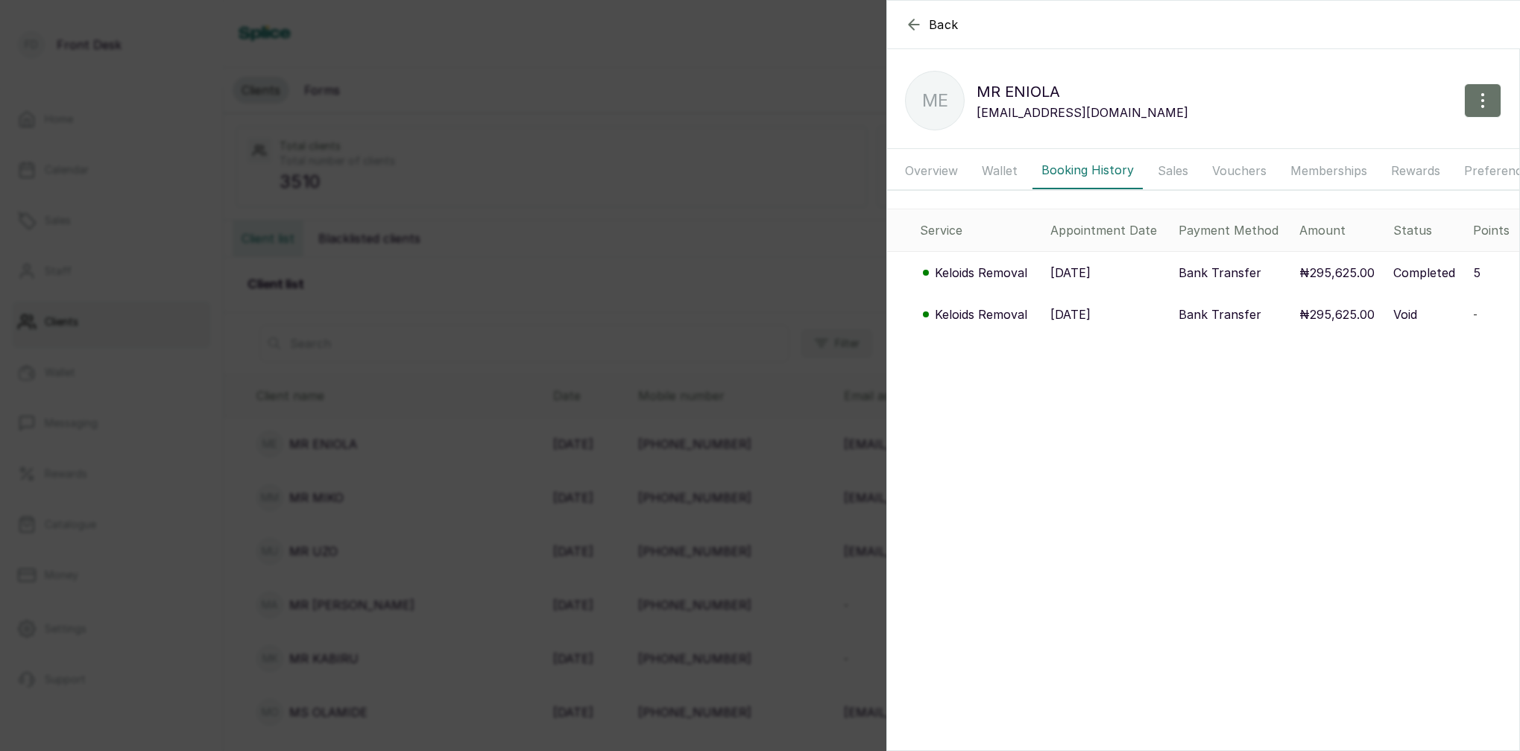
click at [999, 272] on p "Keloids Removal" at bounding box center [981, 273] width 92 height 18
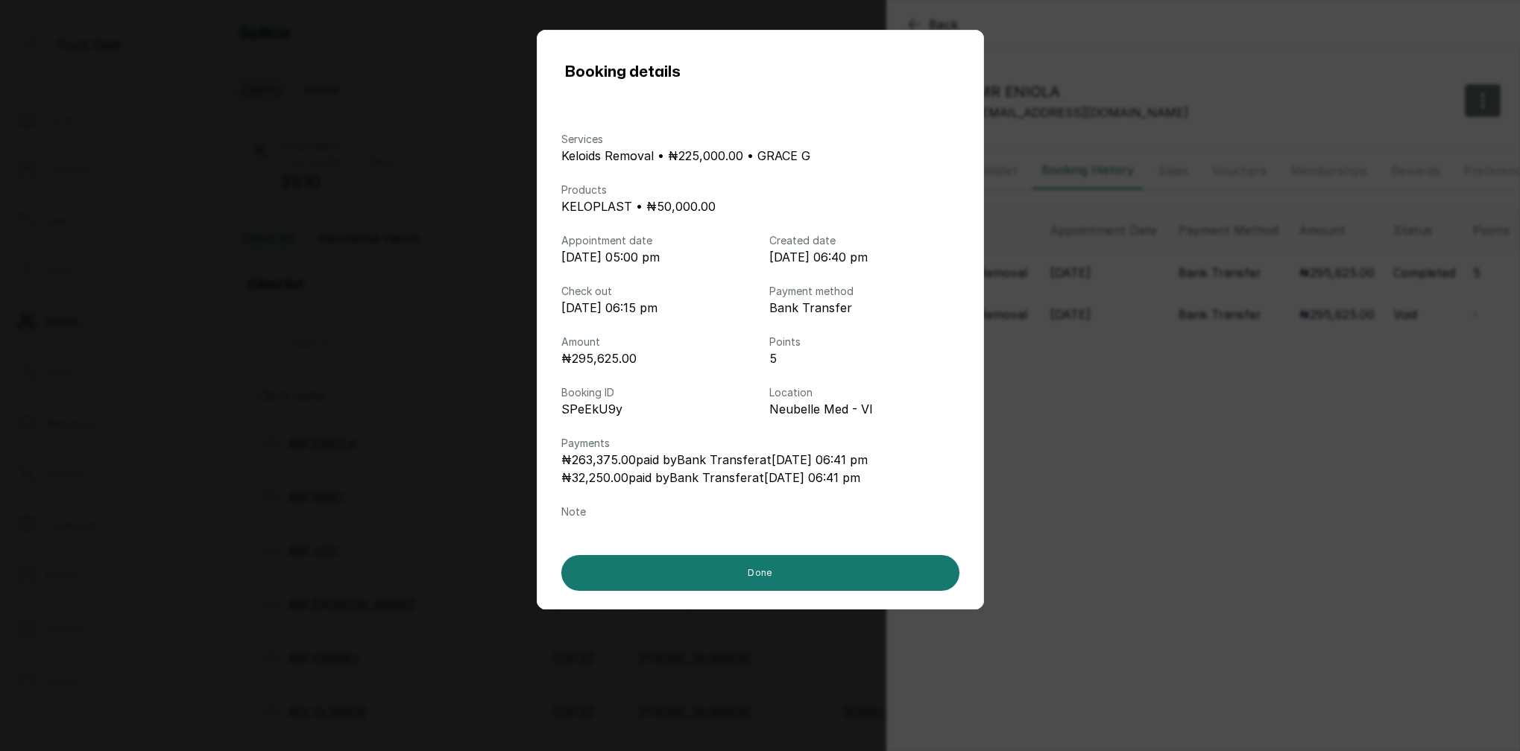
click at [1175, 300] on div "Booking details Services Keloids Removal • ₦225,000.00 • GRACE G Products KELOP…" at bounding box center [760, 375] width 1520 height 751
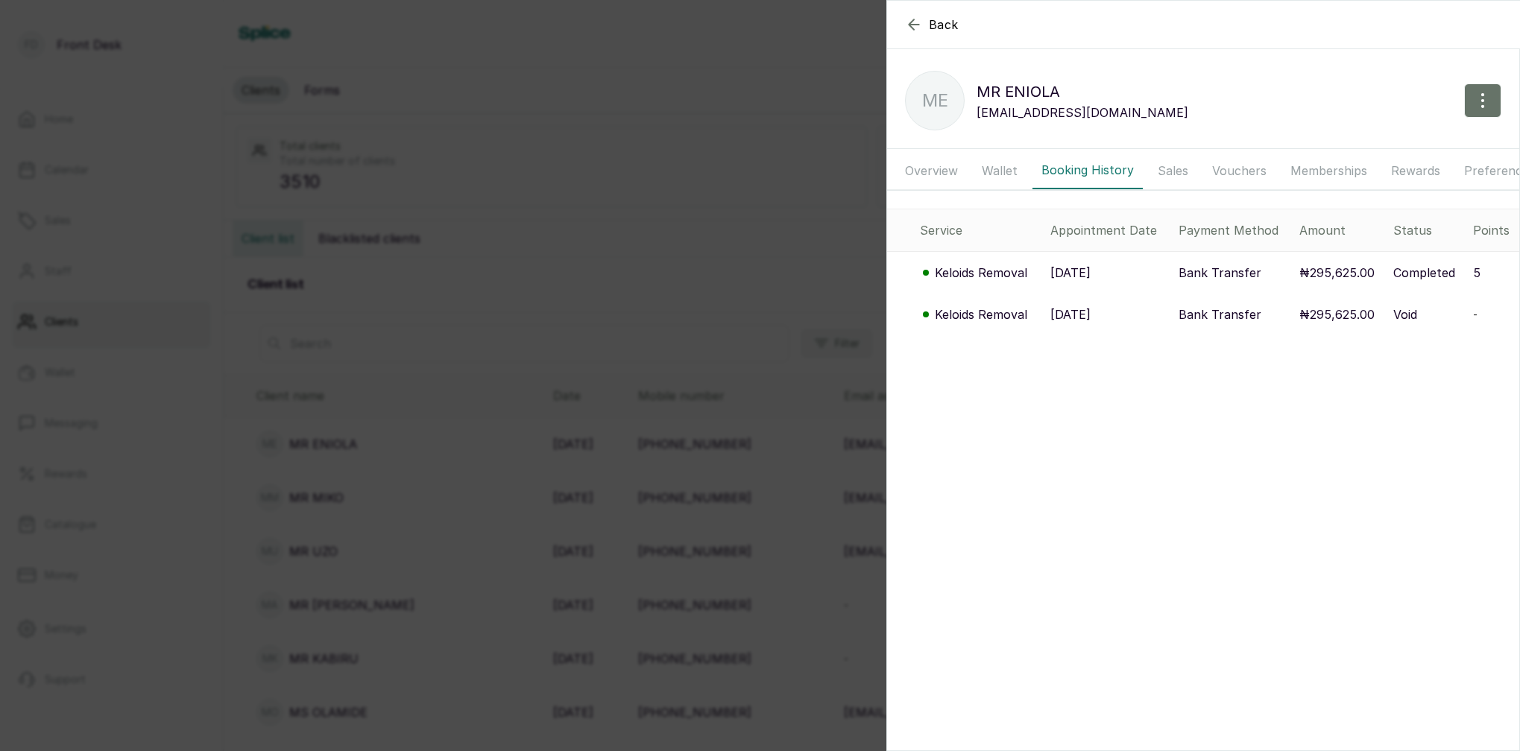
click at [999, 277] on p "Keloids Removal" at bounding box center [981, 273] width 92 height 18
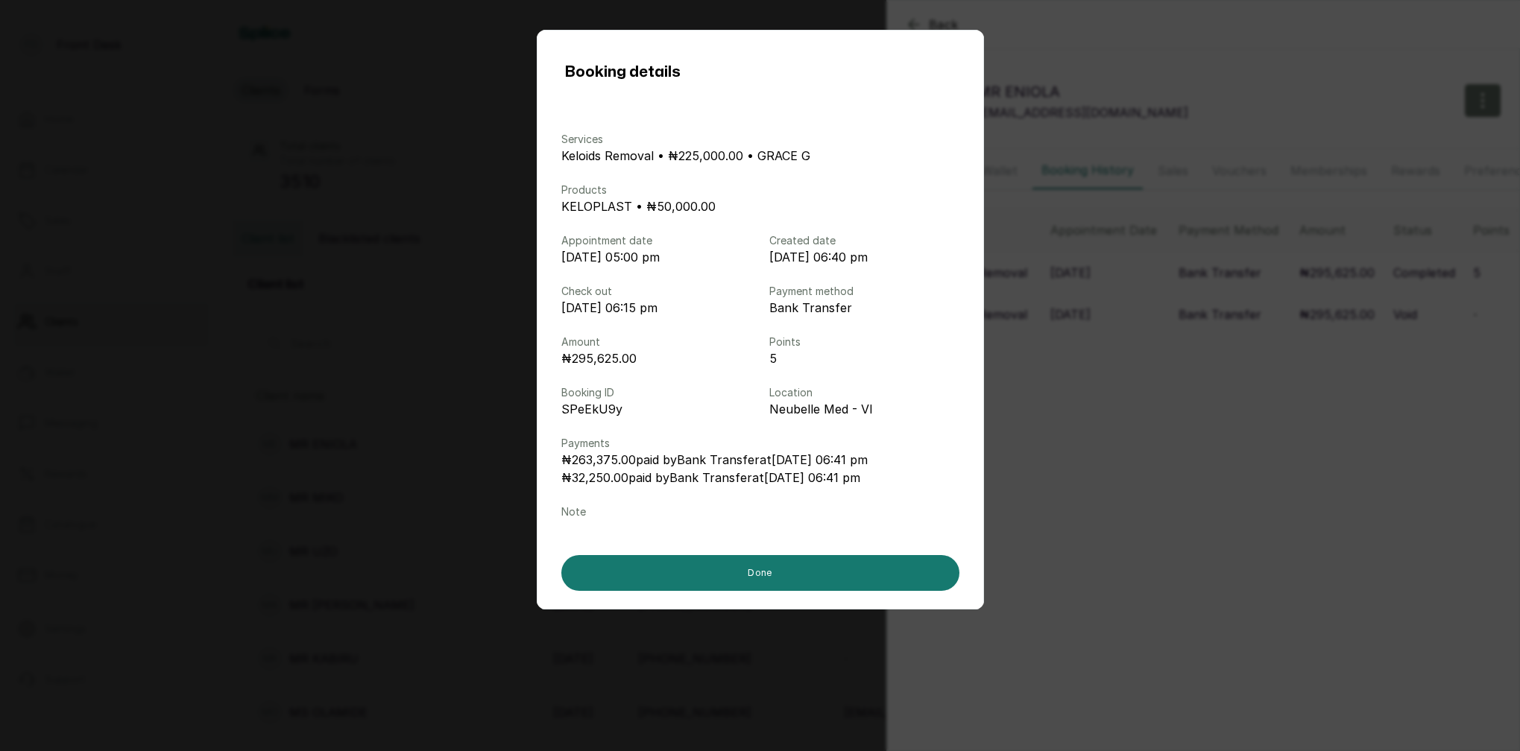
click at [1187, 280] on div "Booking details Services Keloids Removal • ₦225,000.00 • GRACE G Products KELOP…" at bounding box center [760, 375] width 1520 height 751
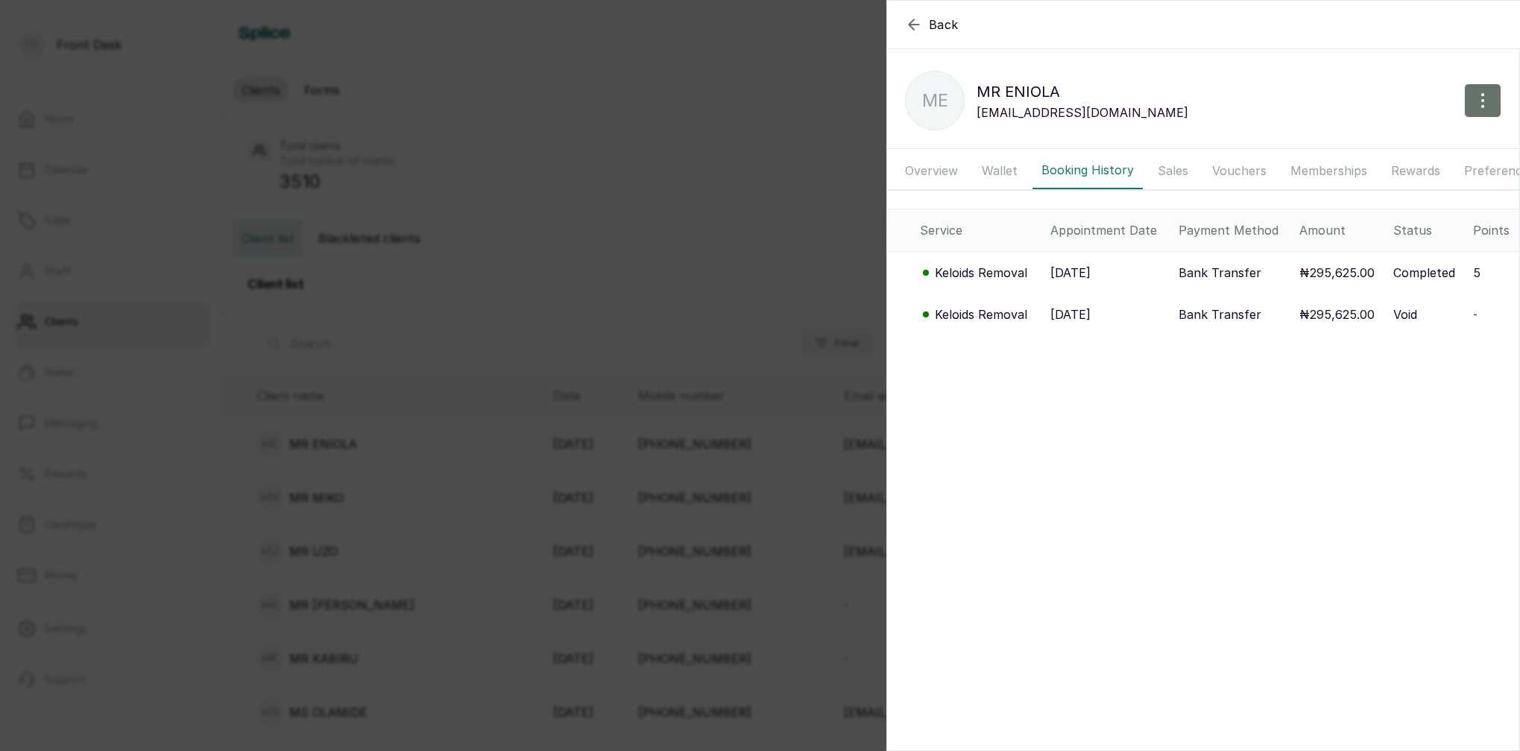
click at [1480, 171] on button "Preferences" at bounding box center [1499, 170] width 89 height 37
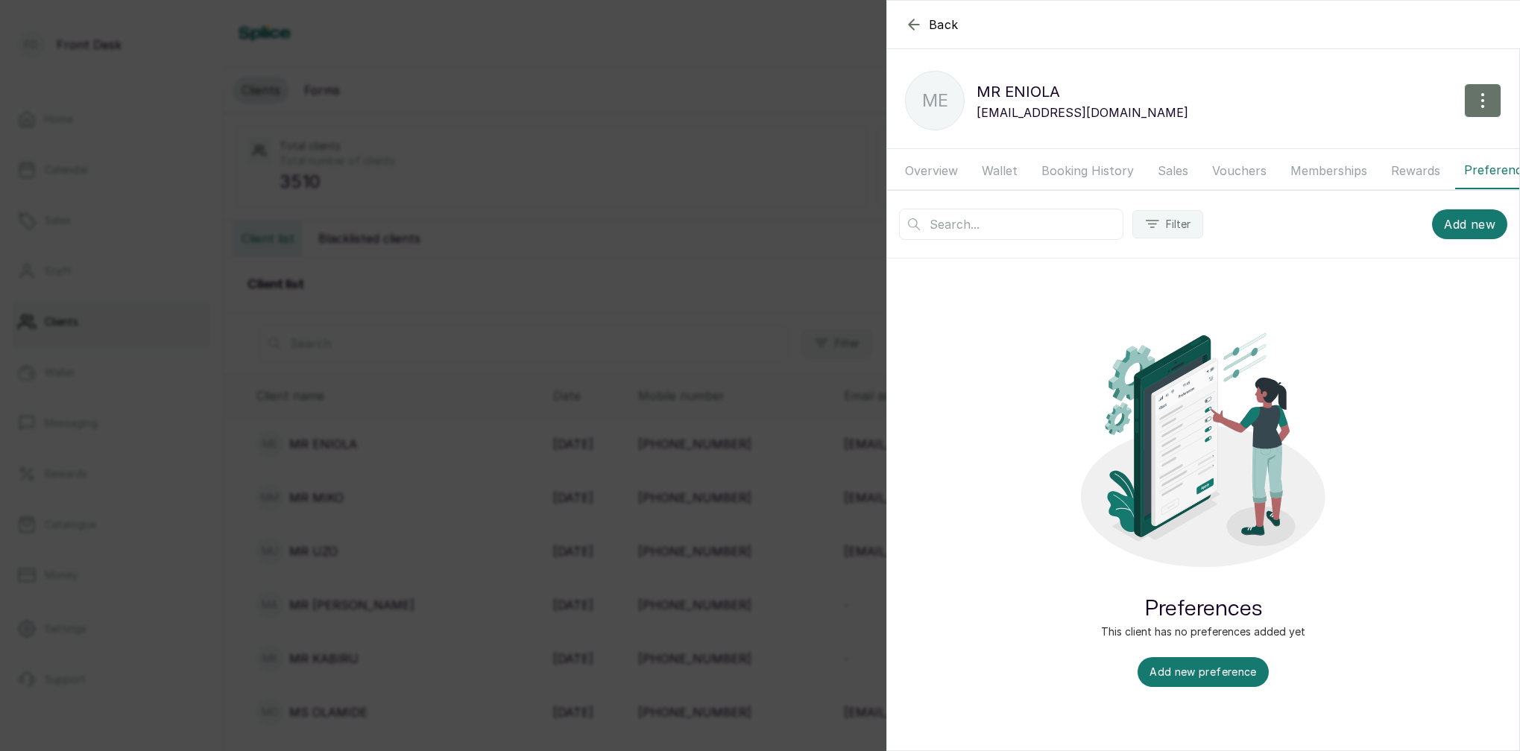
click at [1400, 174] on button "Rewards" at bounding box center [1415, 170] width 67 height 37
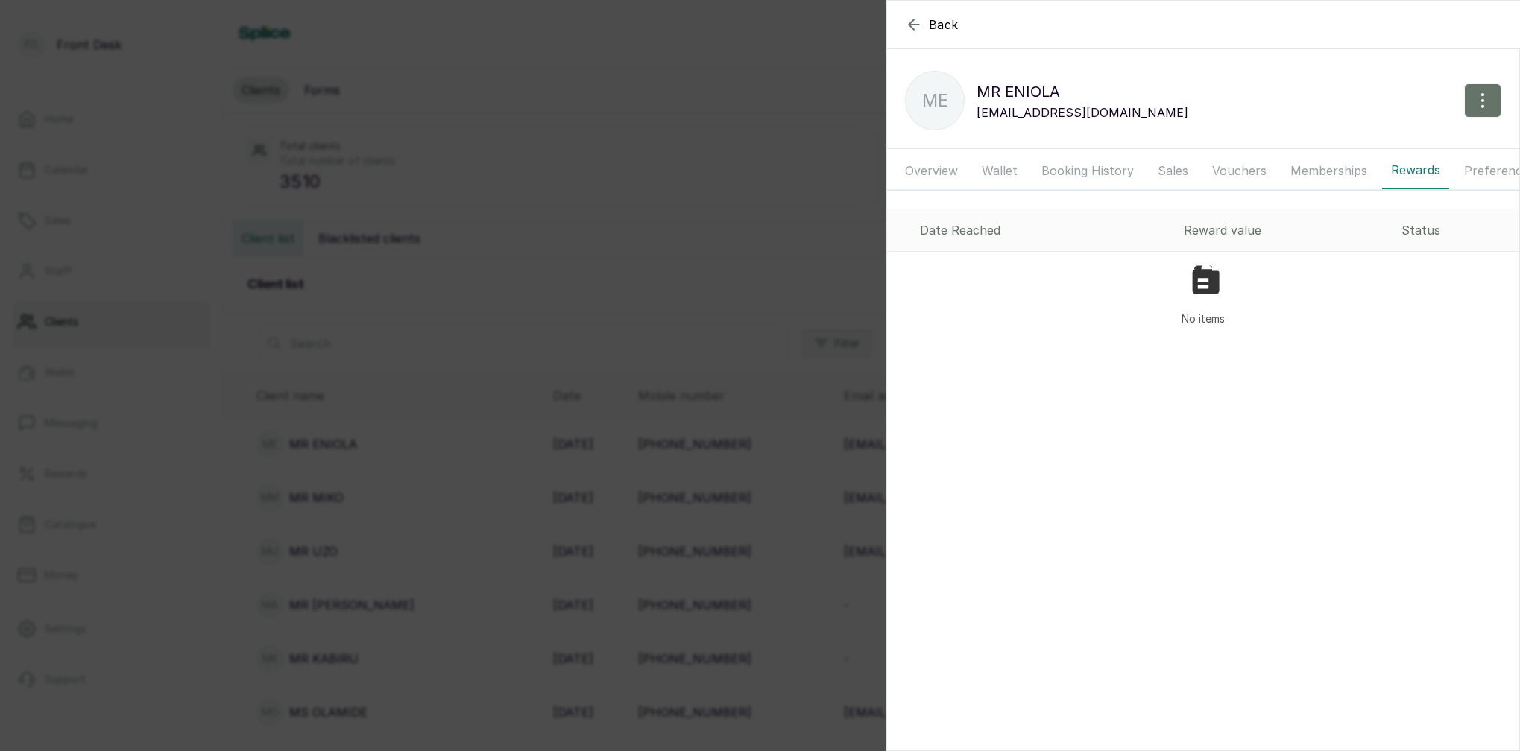
drag, startPoint x: 1305, startPoint y: 162, endPoint x: 1296, endPoint y: 163, distance: 9.0
click at [1305, 162] on button "Memberships" at bounding box center [1328, 170] width 95 height 37
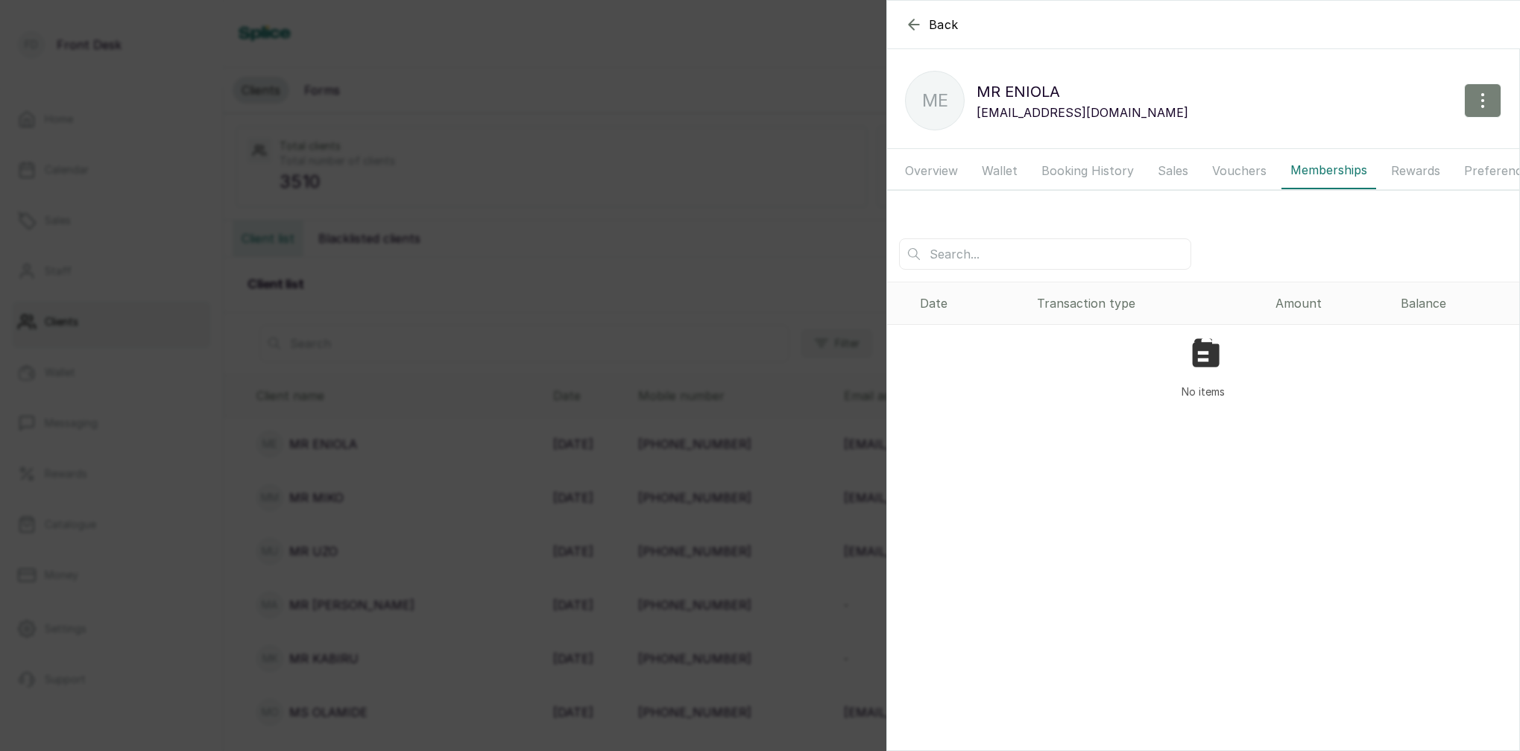
click at [1482, 98] on icon "button" at bounding box center [1482, 101] width 18 height 18
click at [1368, 238] on span "Delete" at bounding box center [1417, 234] width 143 height 18
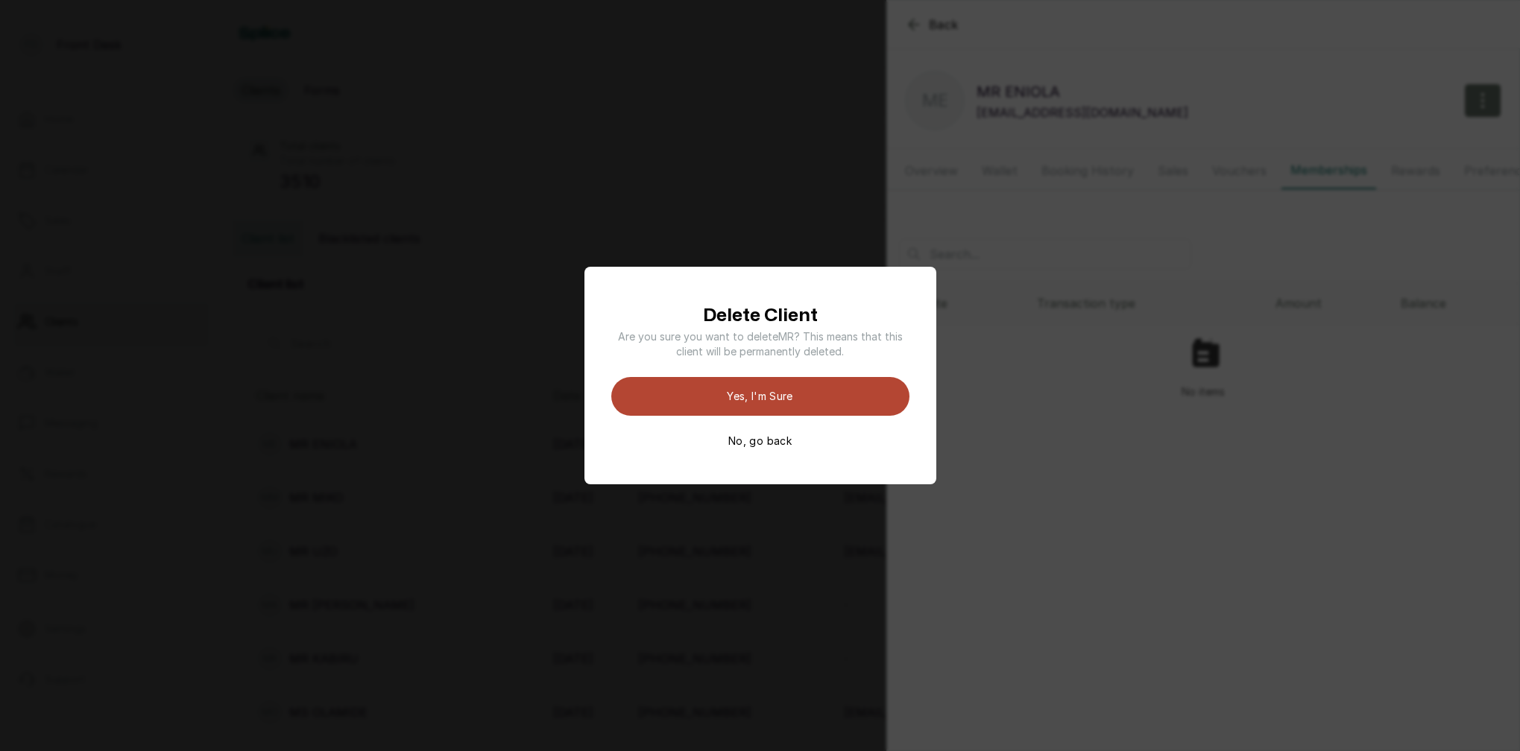
click at [795, 399] on button "Yes, I'm sure" at bounding box center [760, 396] width 298 height 39
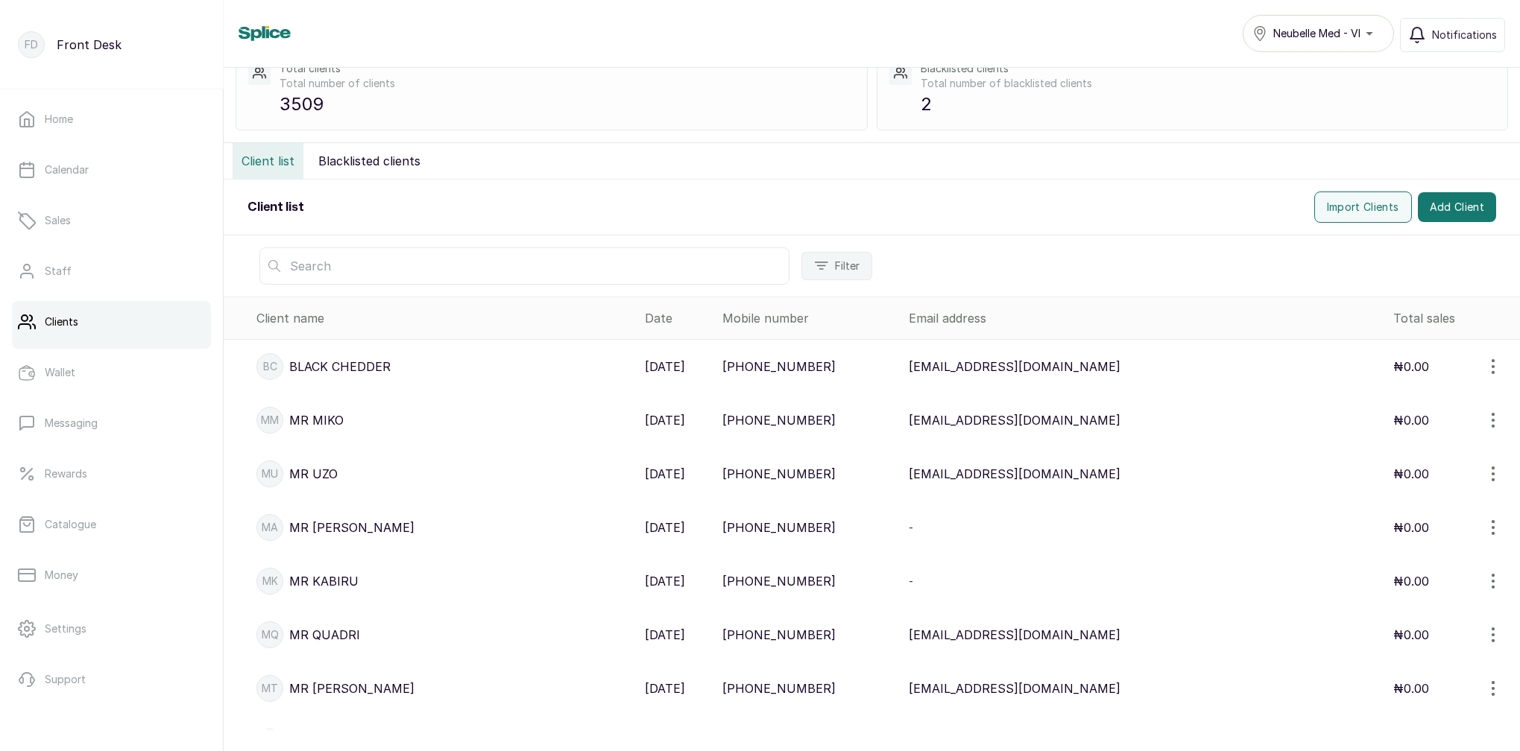
scroll to position [77, 0]
click at [356, 272] on input "text" at bounding box center [524, 266] width 530 height 37
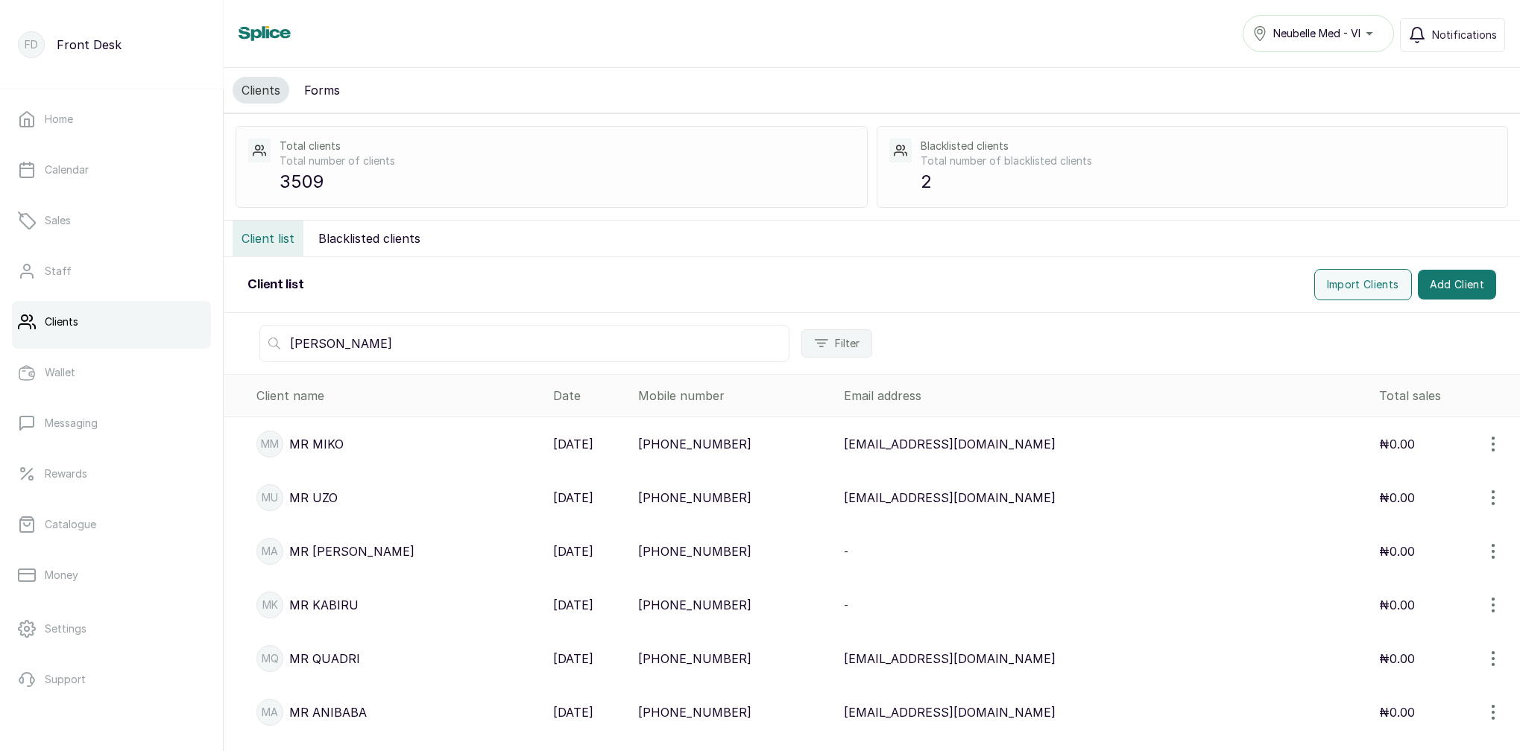
scroll to position [0, 0]
type input "M"
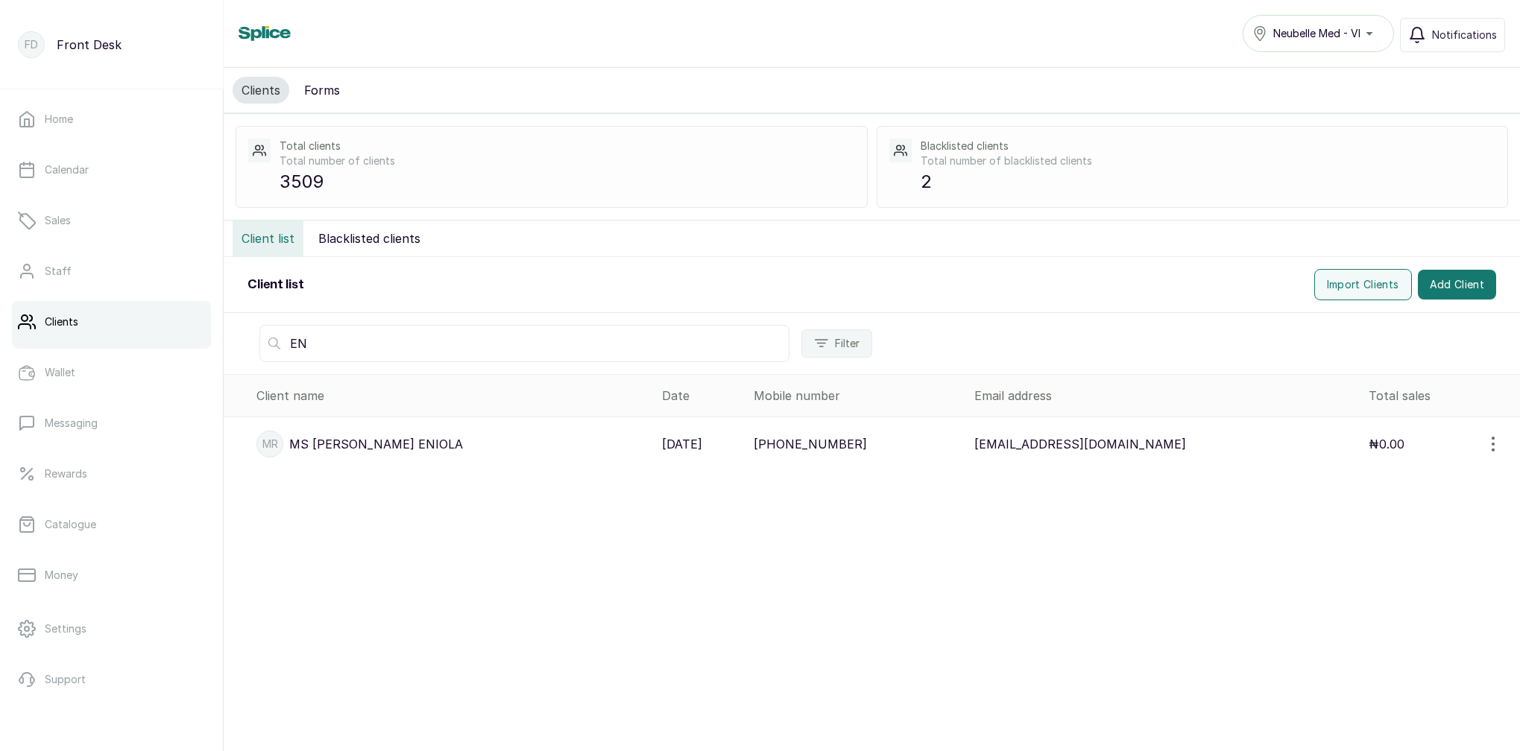
type input "E"
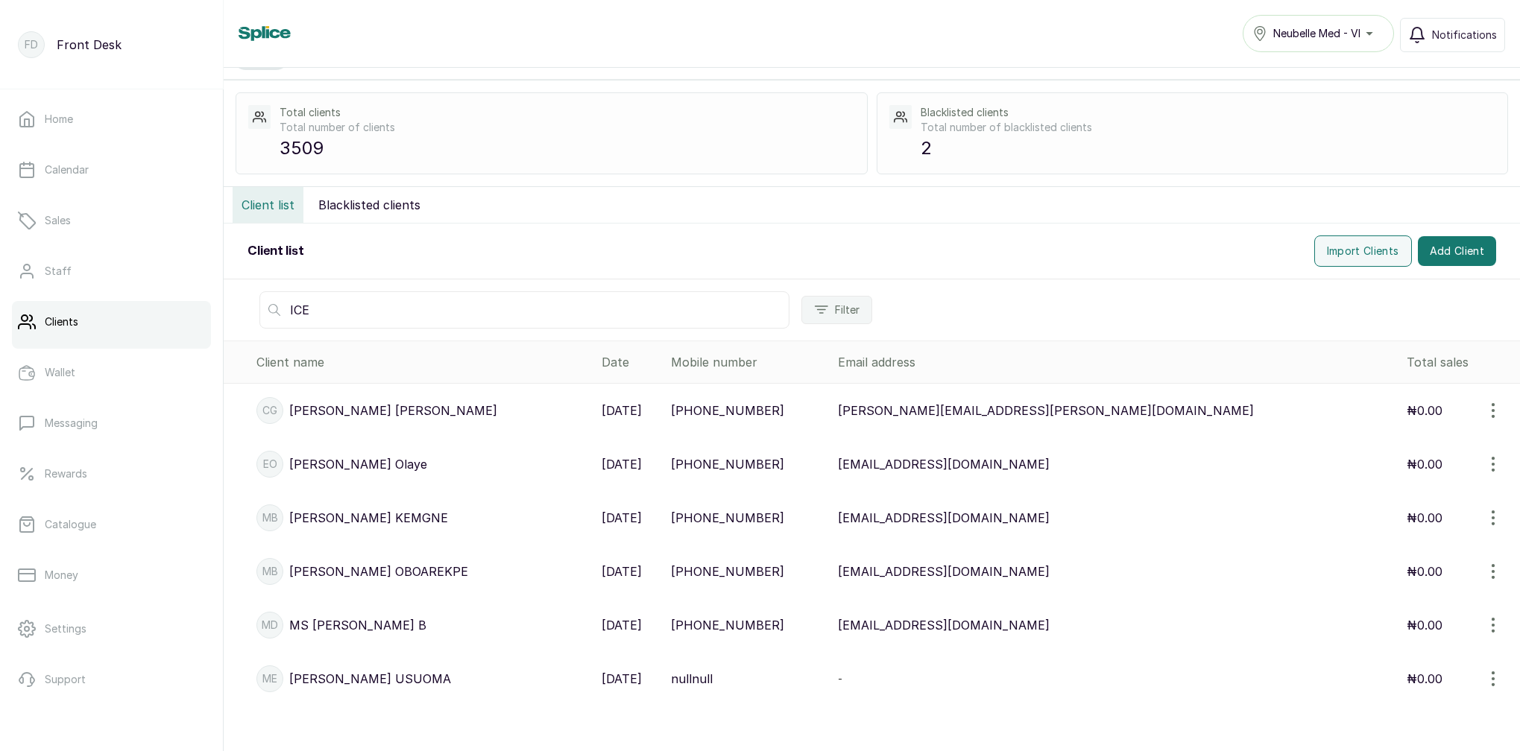
click at [377, 312] on input "ICE" at bounding box center [524, 309] width 530 height 37
type input "ICE"
click at [1442, 244] on button "Add Client" at bounding box center [1457, 251] width 79 height 30
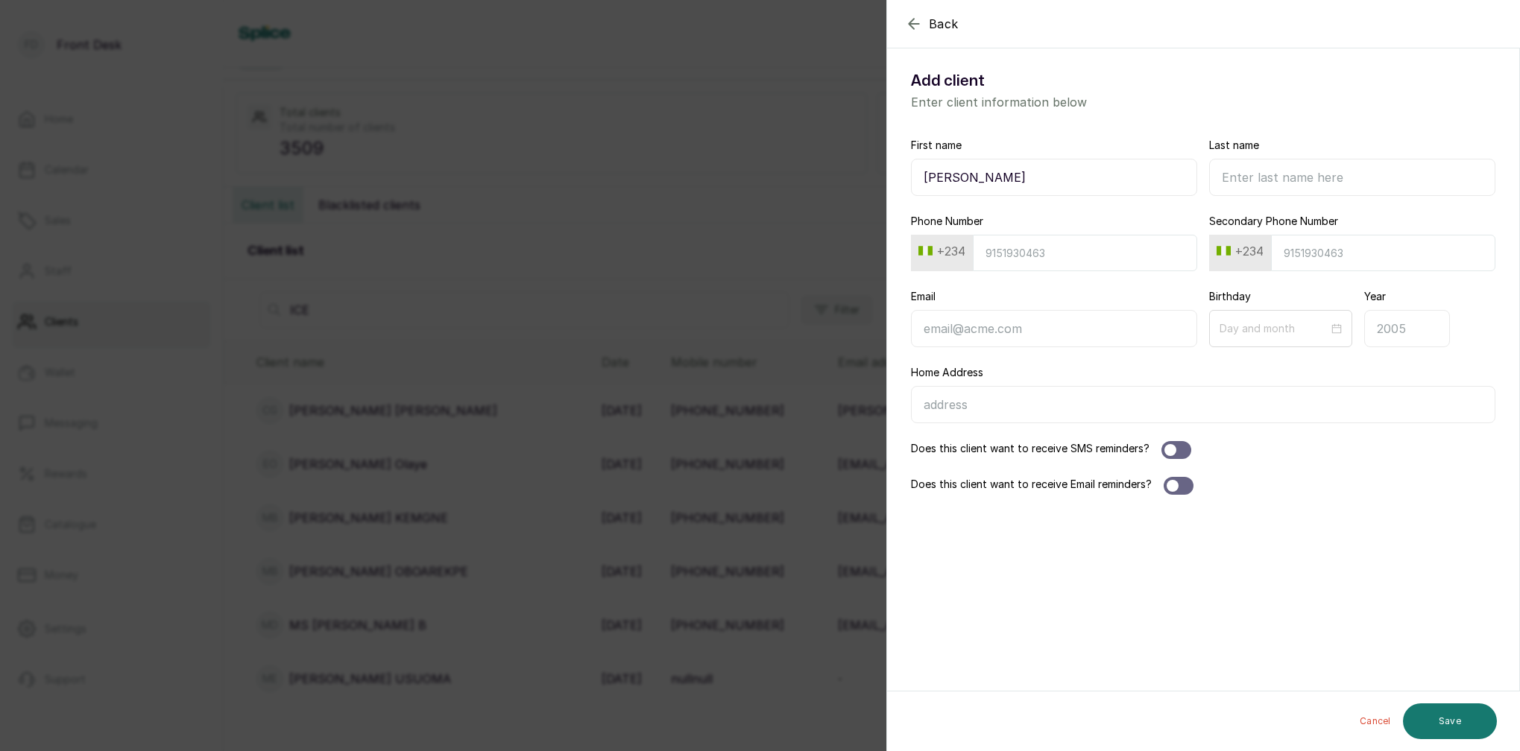
type input "[PERSON_NAME]"
click at [1060, 257] on input "Phone Number" at bounding box center [1085, 253] width 224 height 37
type input "[EMAIL_ADDRESS][DOMAIN_NAME]"
click at [1037, 259] on input "Phone Number" at bounding box center [1085, 253] width 224 height 37
type input "9078539908"
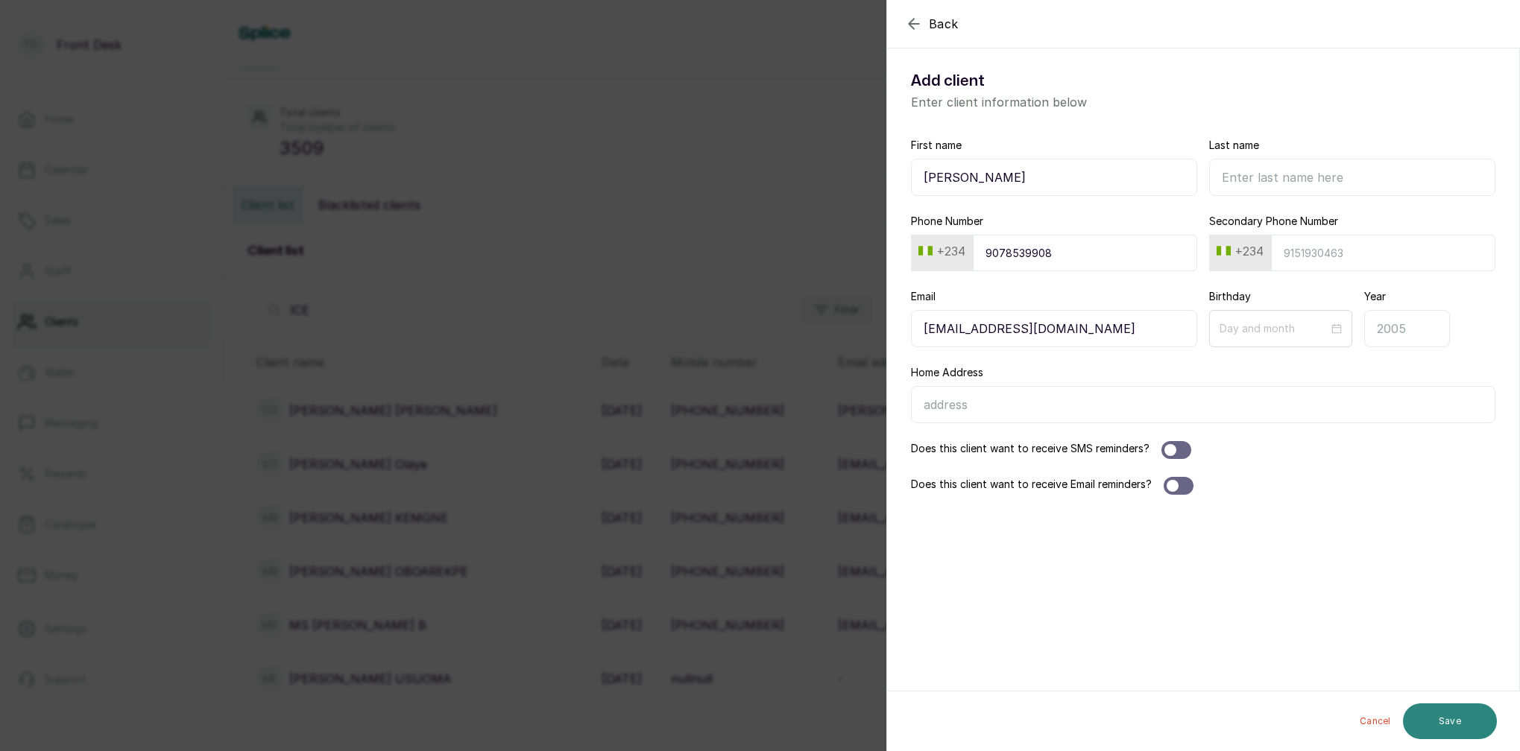
click at [1454, 722] on button "Save" at bounding box center [1450, 722] width 94 height 36
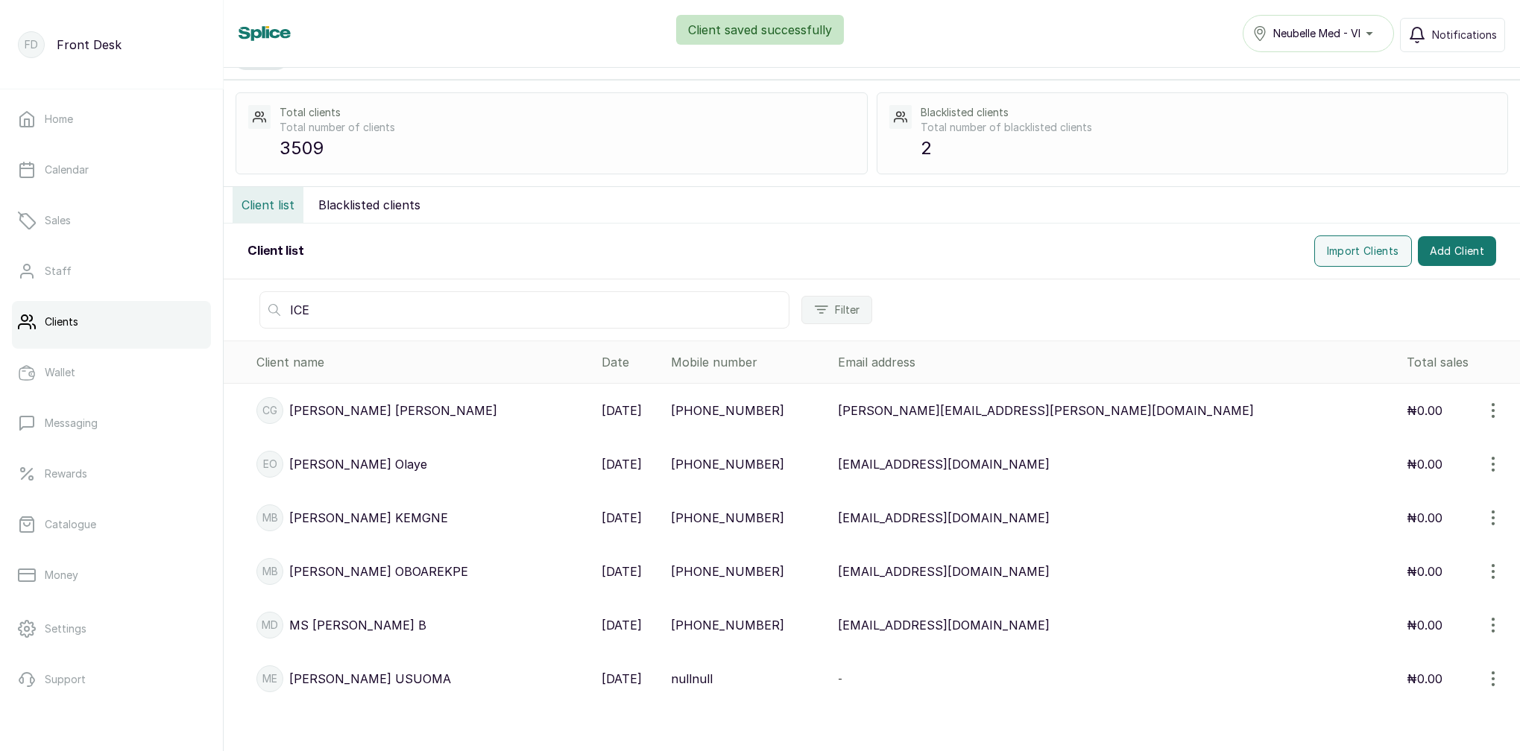
click at [1175, 449] on td "[EMAIL_ADDRESS][DOMAIN_NAME]" at bounding box center [1116, 464] width 569 height 54
click at [345, 315] on input "ICE" at bounding box center [524, 309] width 530 height 37
type input "I"
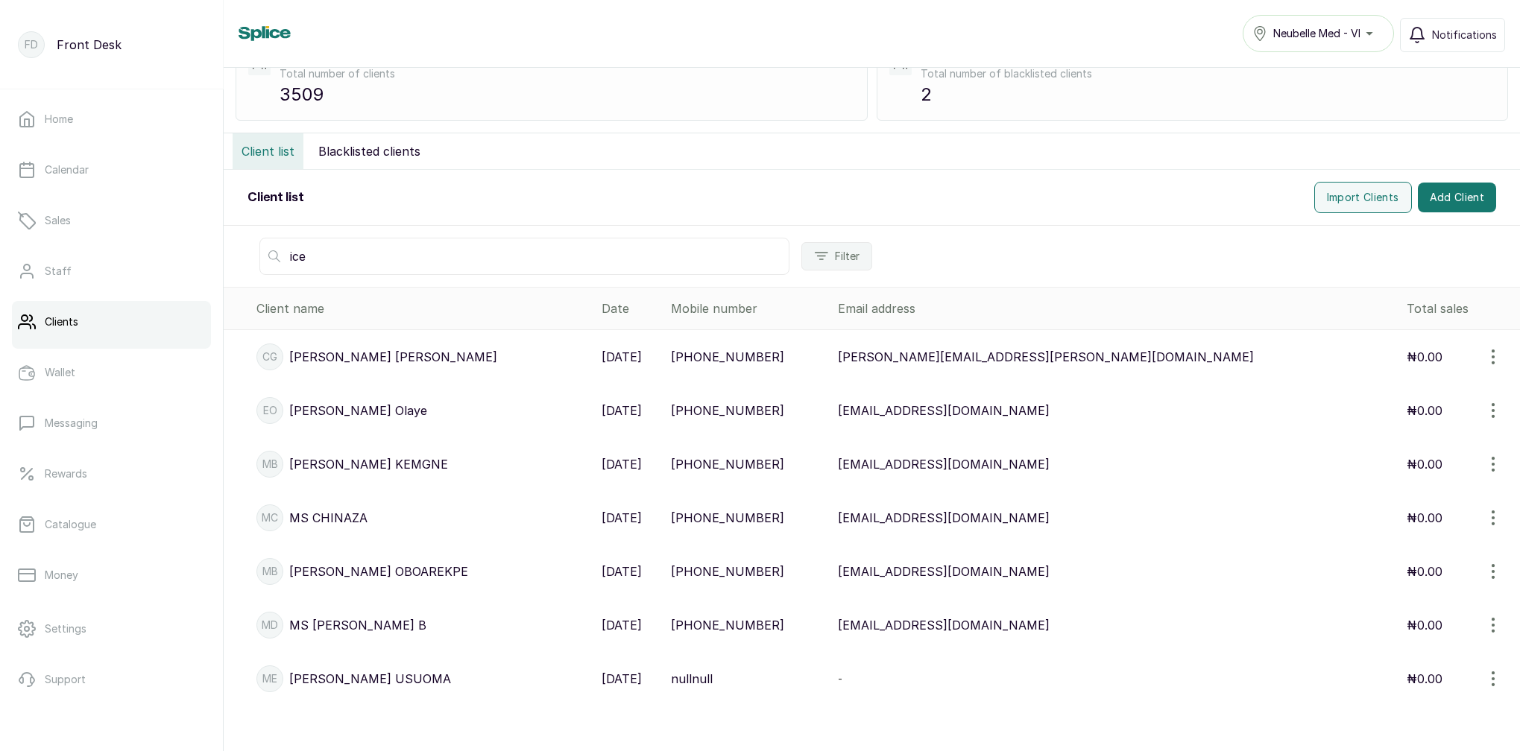
scroll to position [87, 0]
type input "i"
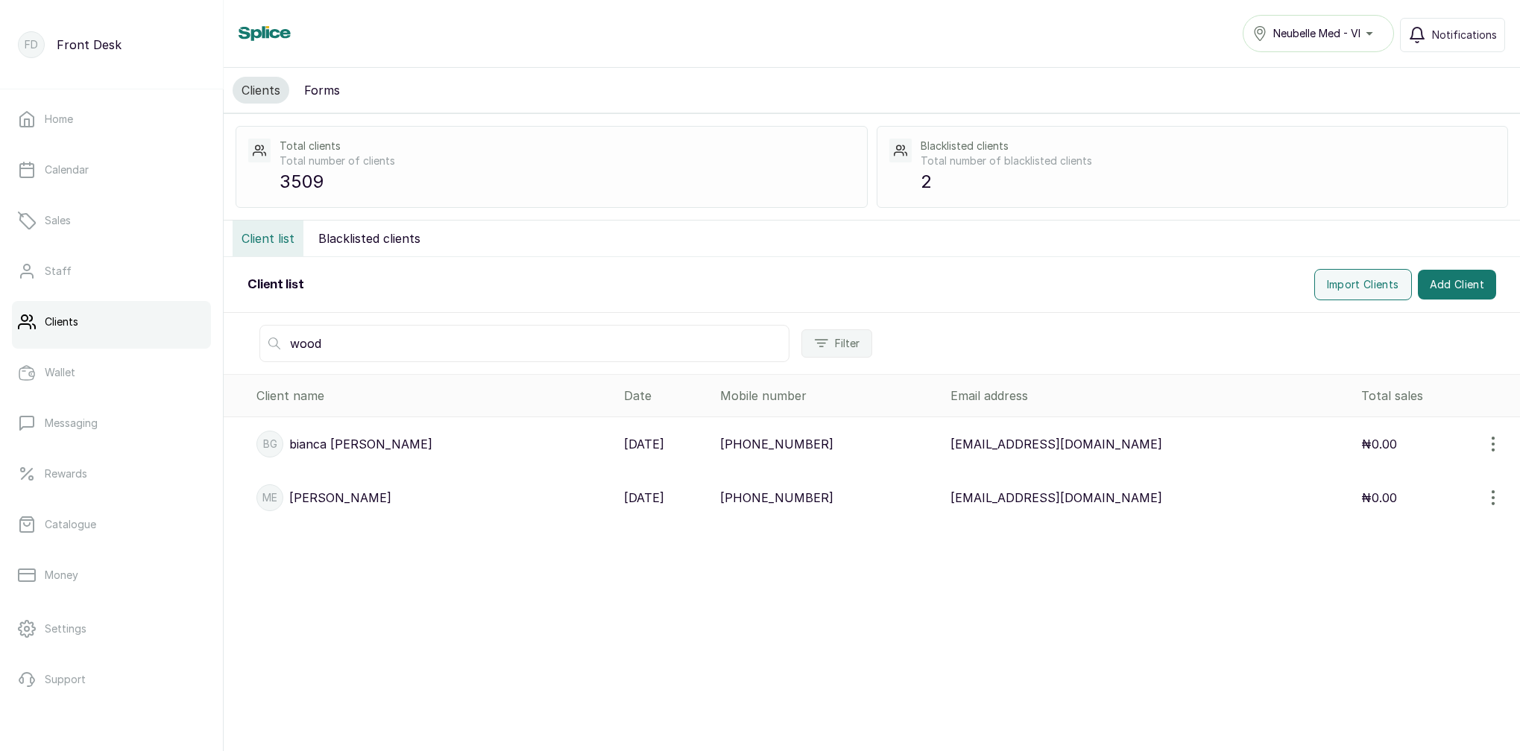
type input "wood"
click at [318, 490] on p "[PERSON_NAME]" at bounding box center [340, 498] width 102 height 18
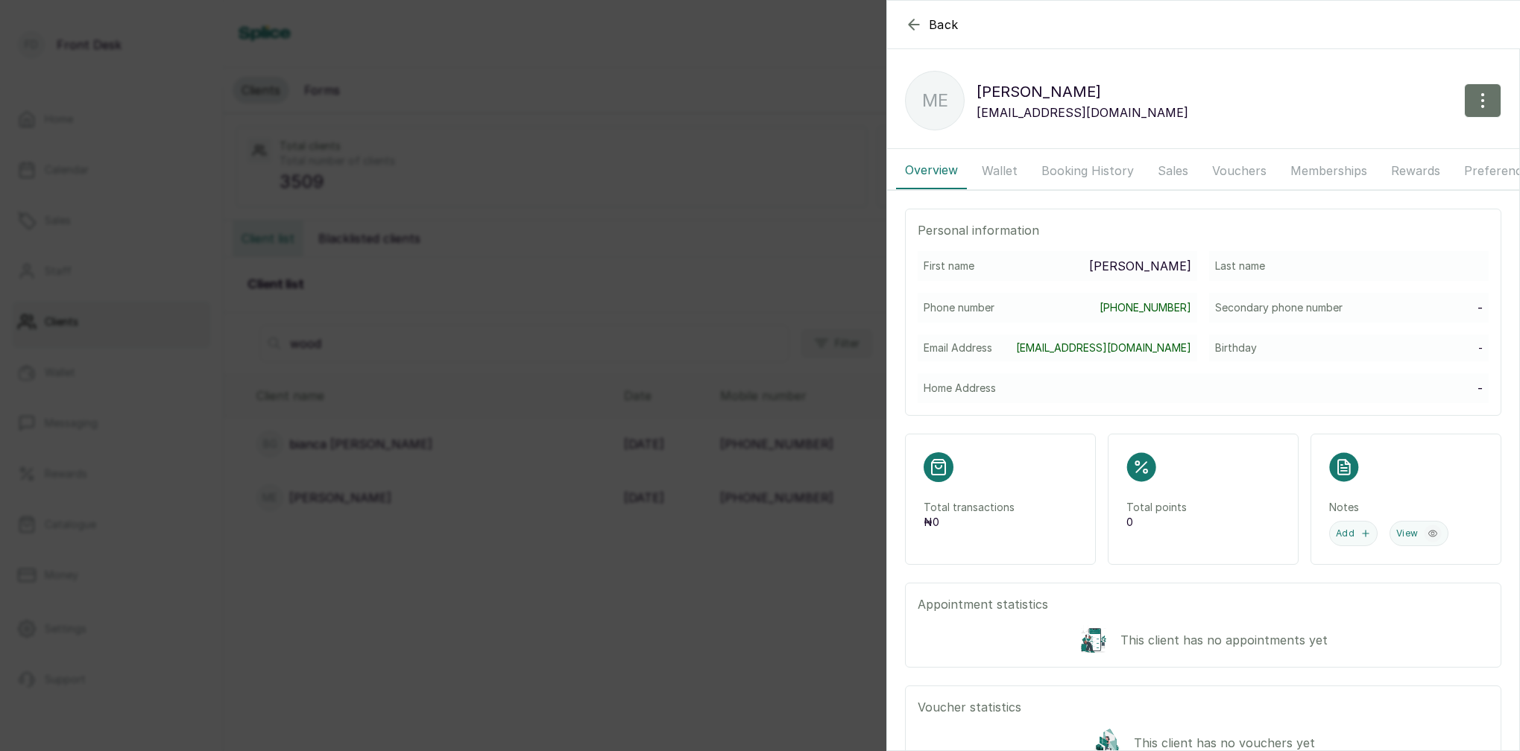
click at [942, 94] on p "ME" at bounding box center [935, 100] width 26 height 27
click at [994, 170] on button "Wallet" at bounding box center [1000, 170] width 54 height 37
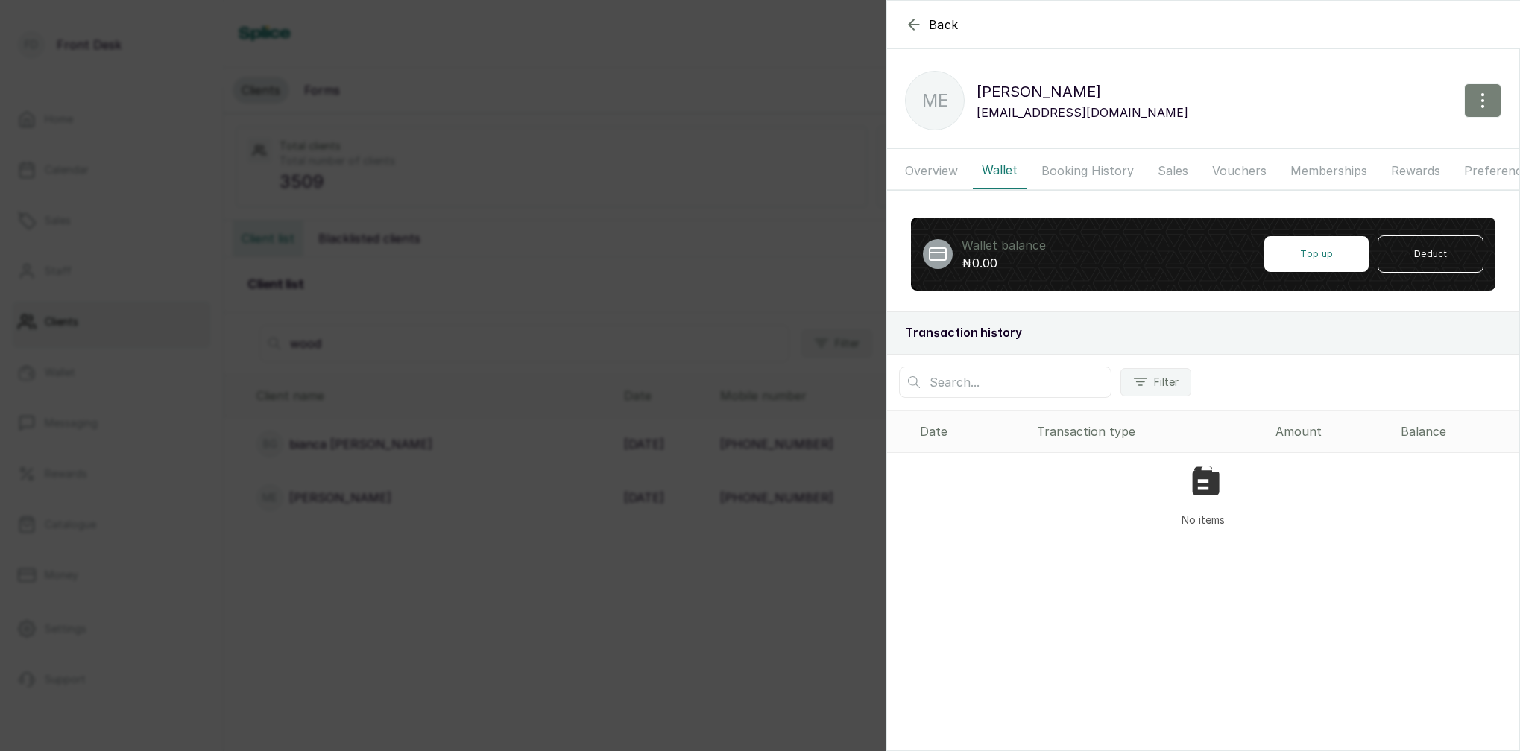
click at [1478, 95] on icon "button" at bounding box center [1482, 101] width 18 height 18
click at [1359, 141] on span "Edit" at bounding box center [1417, 145] width 143 height 18
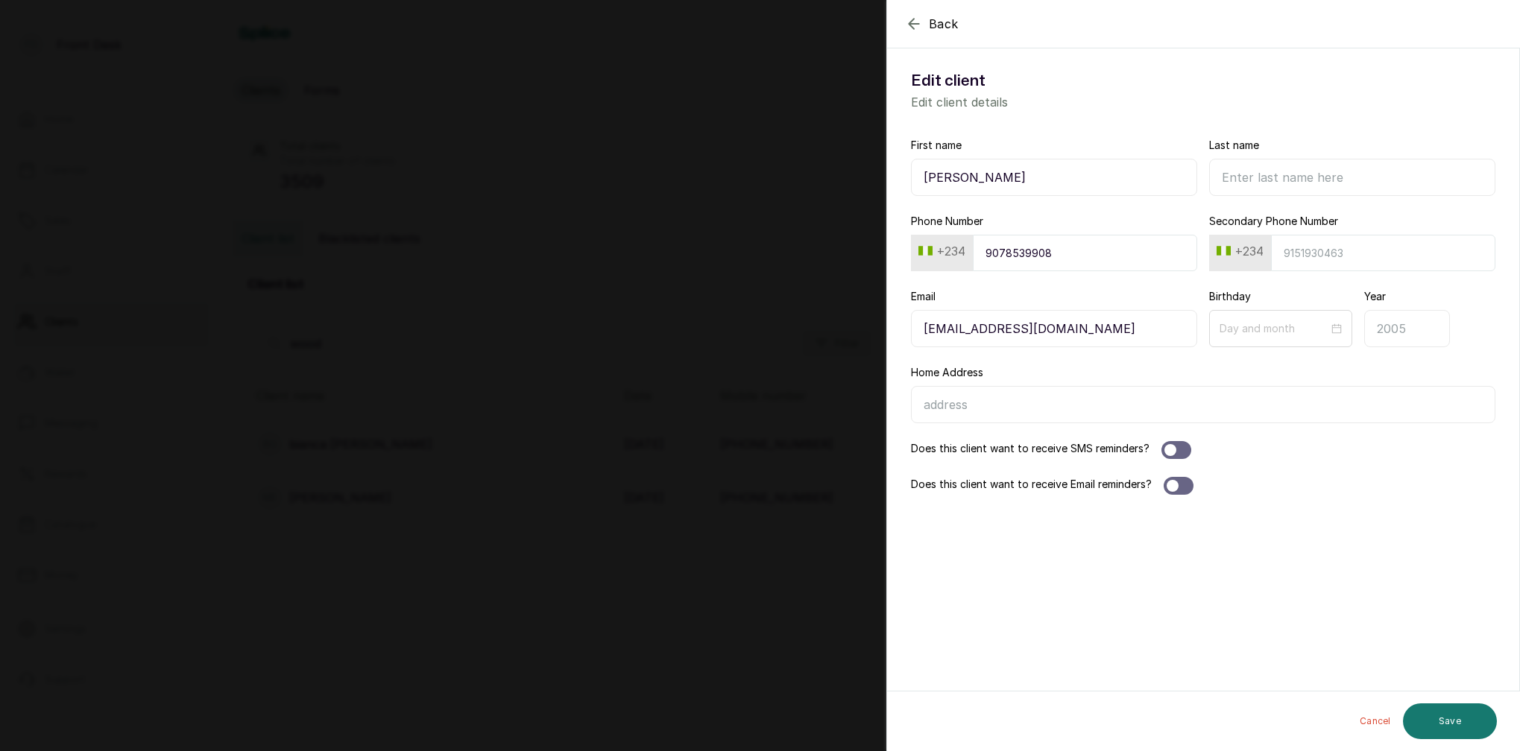
drag, startPoint x: 1178, startPoint y: 447, endPoint x: 1180, endPoint y: 460, distance: 12.9
click at [1181, 448] on div at bounding box center [1176, 450] width 30 height 18
click at [1176, 483] on div at bounding box center [1172, 486] width 12 height 12
drag, startPoint x: 1438, startPoint y: 704, endPoint x: 1445, endPoint y: 703, distance: 7.5
click at [1438, 704] on button "Save" at bounding box center [1450, 722] width 94 height 36
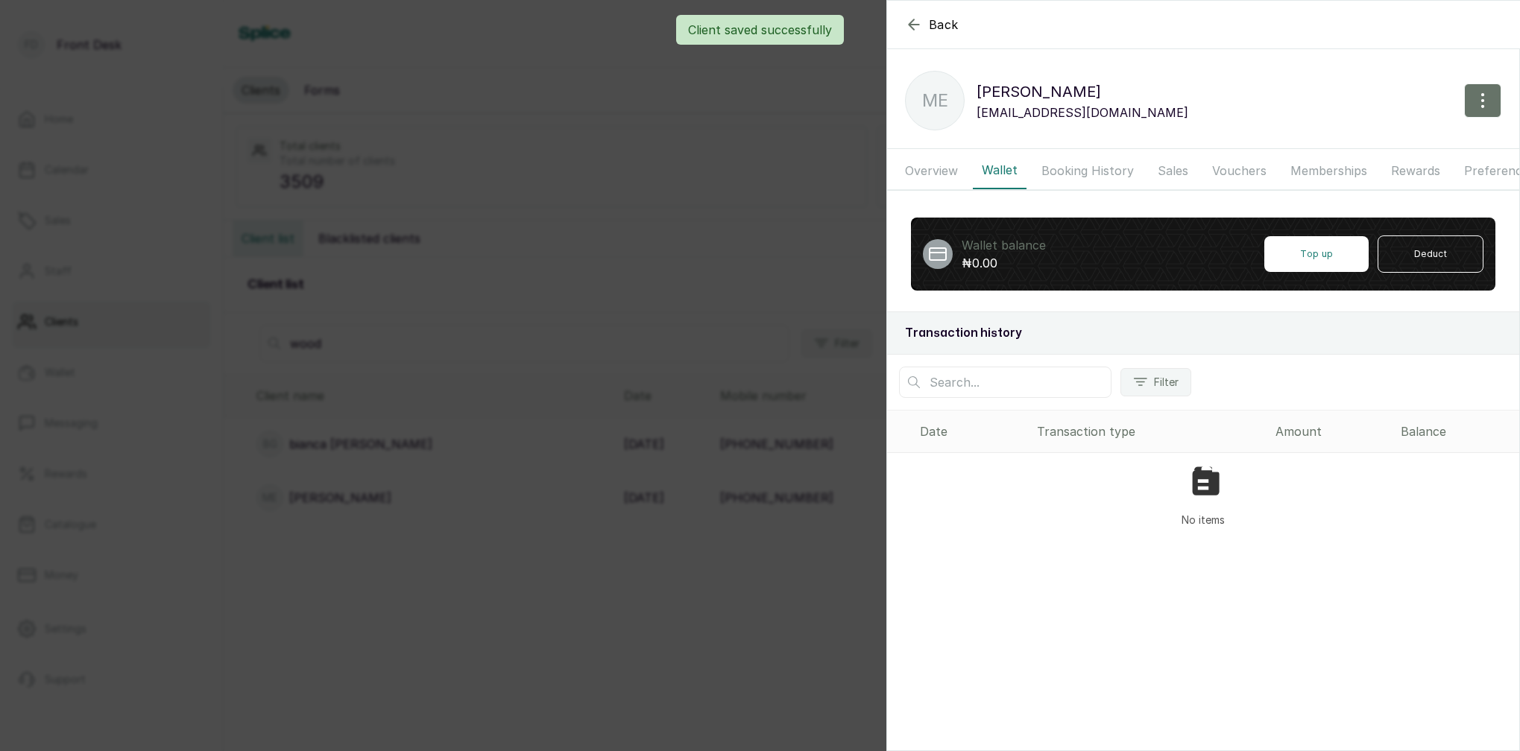
click at [1057, 171] on button "Booking History" at bounding box center [1087, 170] width 110 height 37
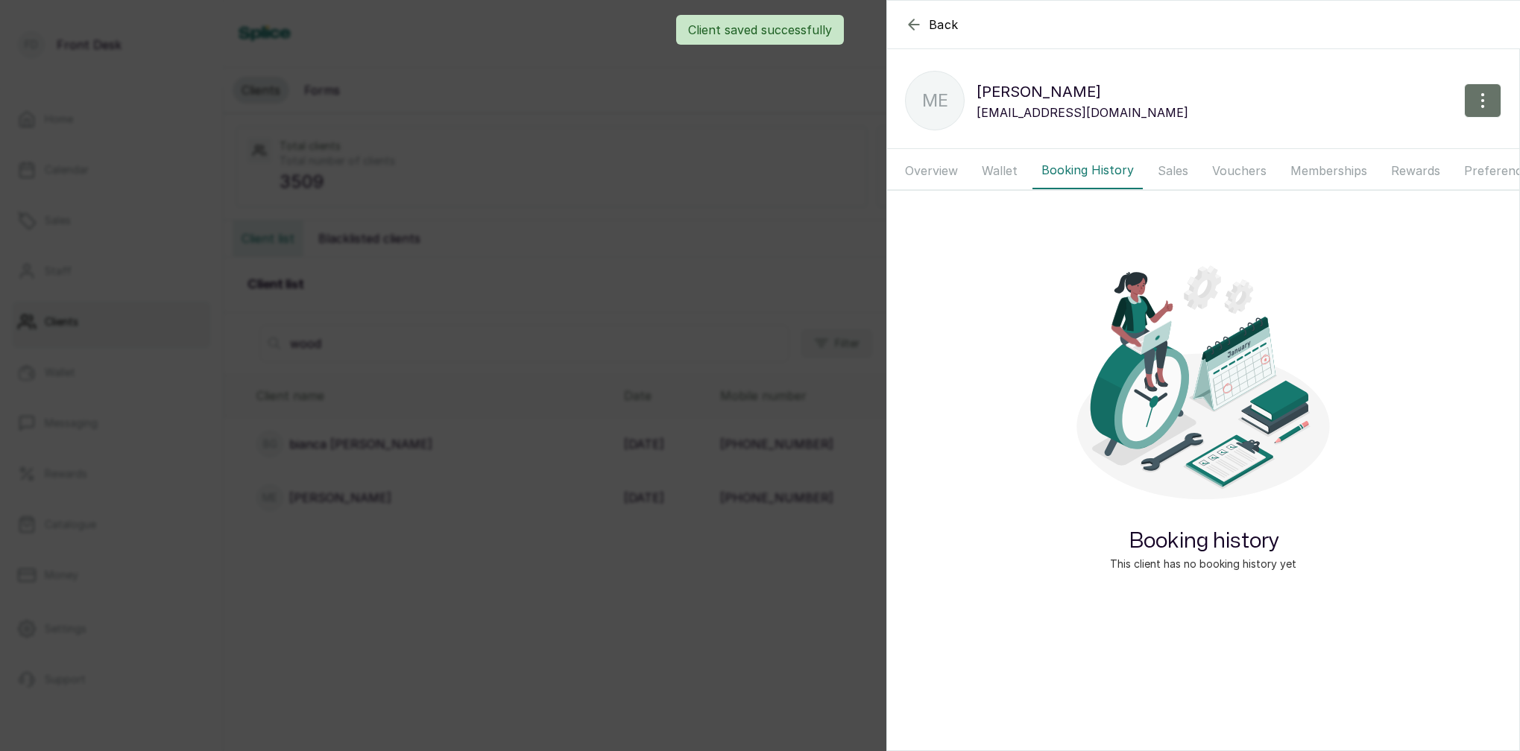
drag, startPoint x: 695, startPoint y: 187, endPoint x: 625, endPoint y: 186, distance: 70.1
click at [695, 187] on div "Back [PERSON_NAME] ME [PERSON_NAME] [PERSON_NAME][EMAIL_ADDRESS][DOMAIN_NAME] O…" at bounding box center [760, 375] width 1520 height 751
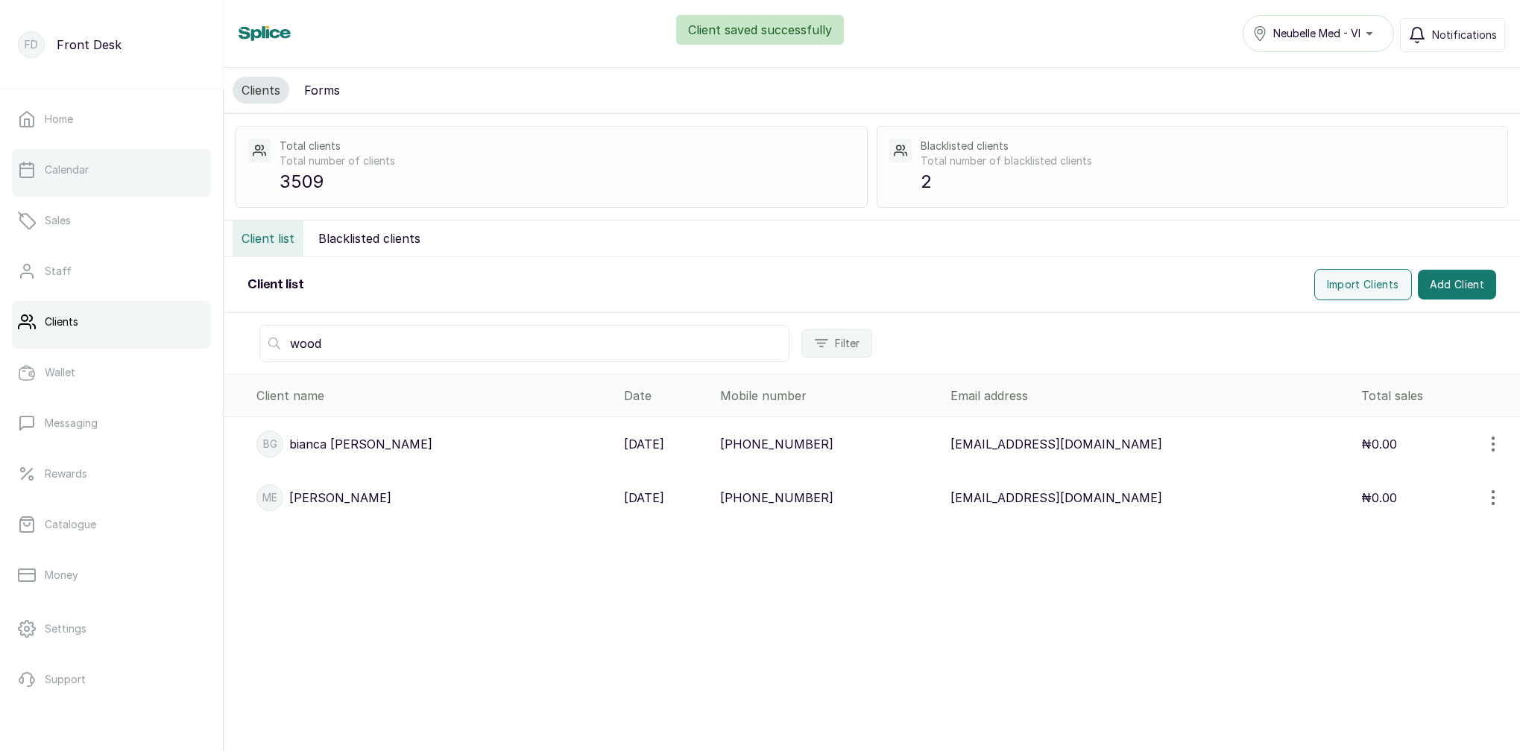
click at [60, 187] on link "Calendar" at bounding box center [111, 170] width 199 height 42
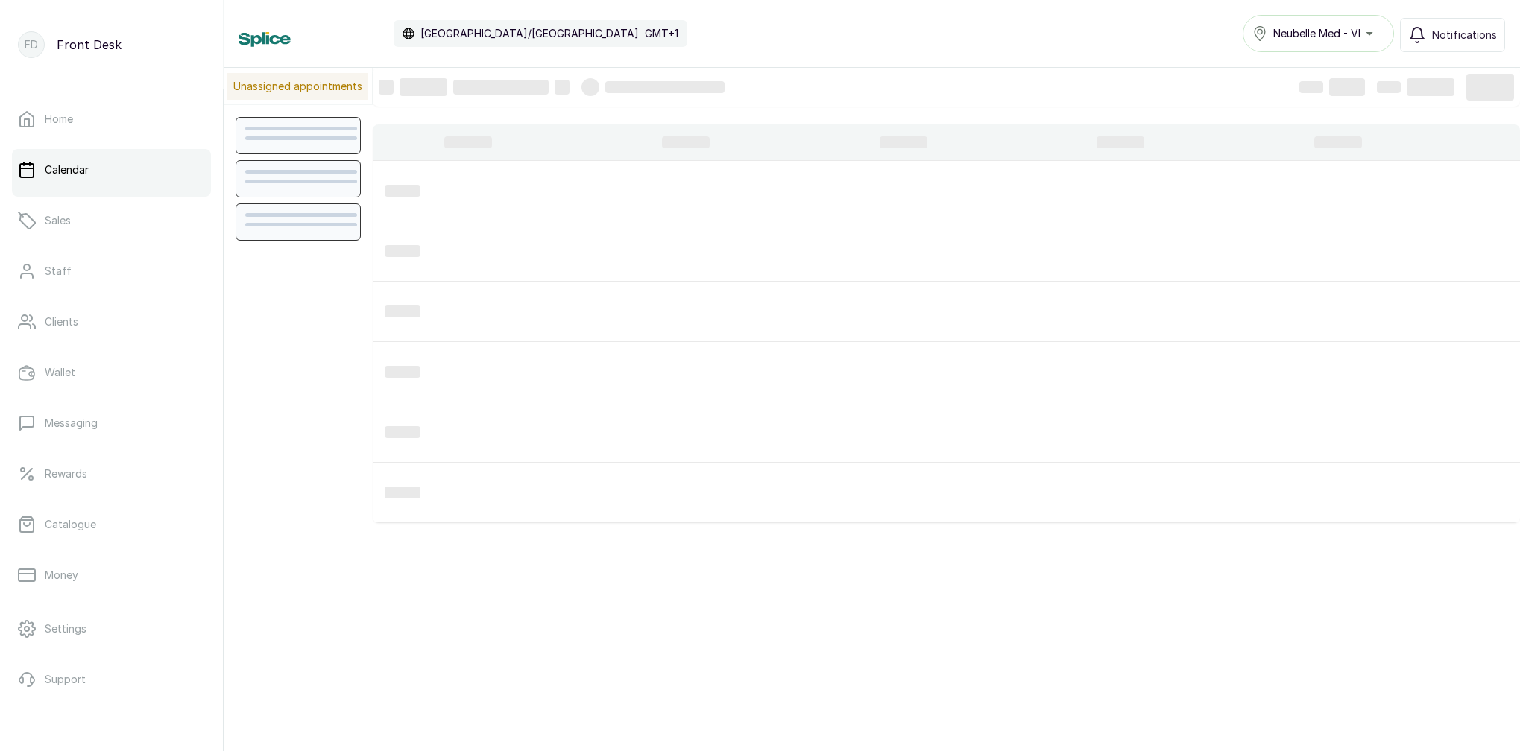
scroll to position [502, 0]
click at [135, 181] on link "Calendar" at bounding box center [111, 170] width 199 height 42
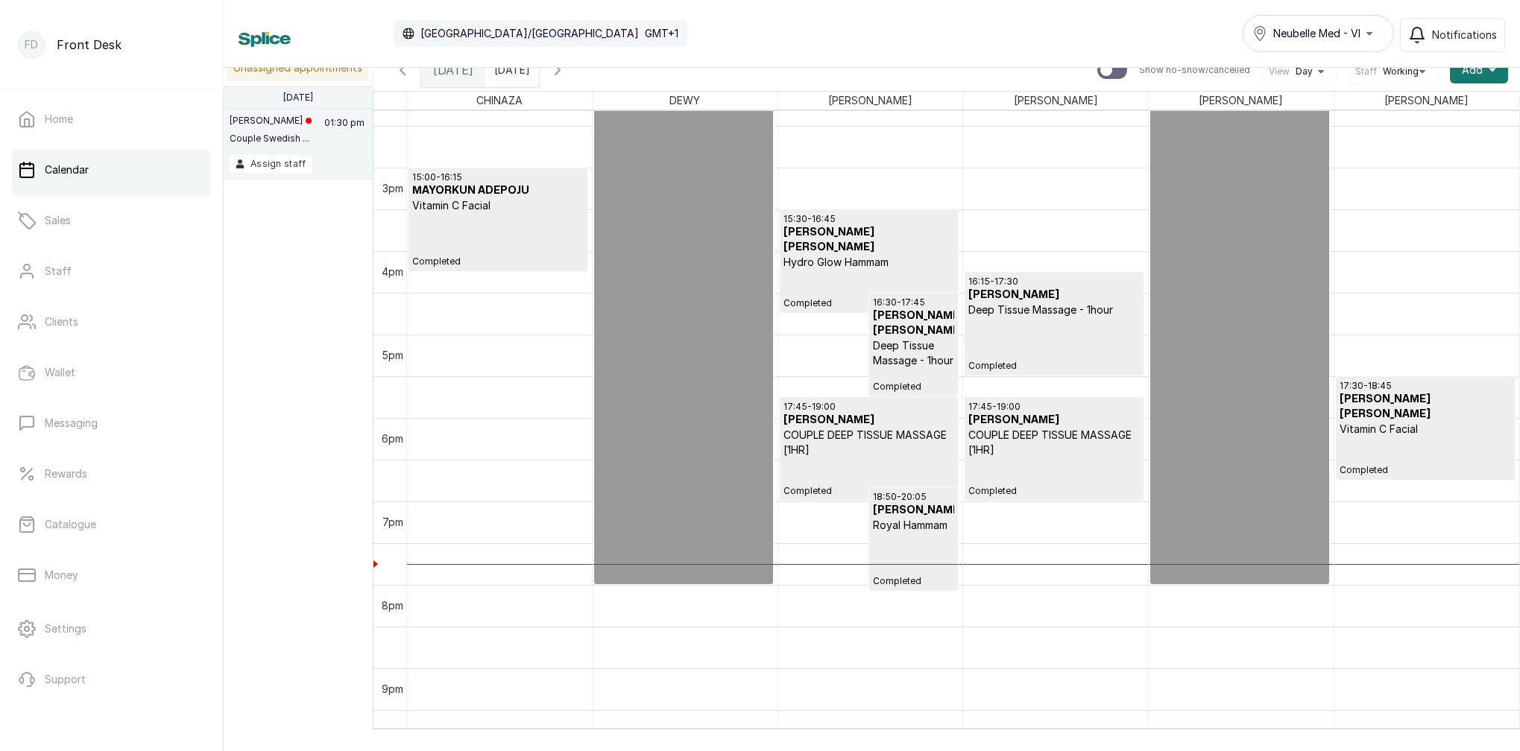
scroll to position [1197, 0]
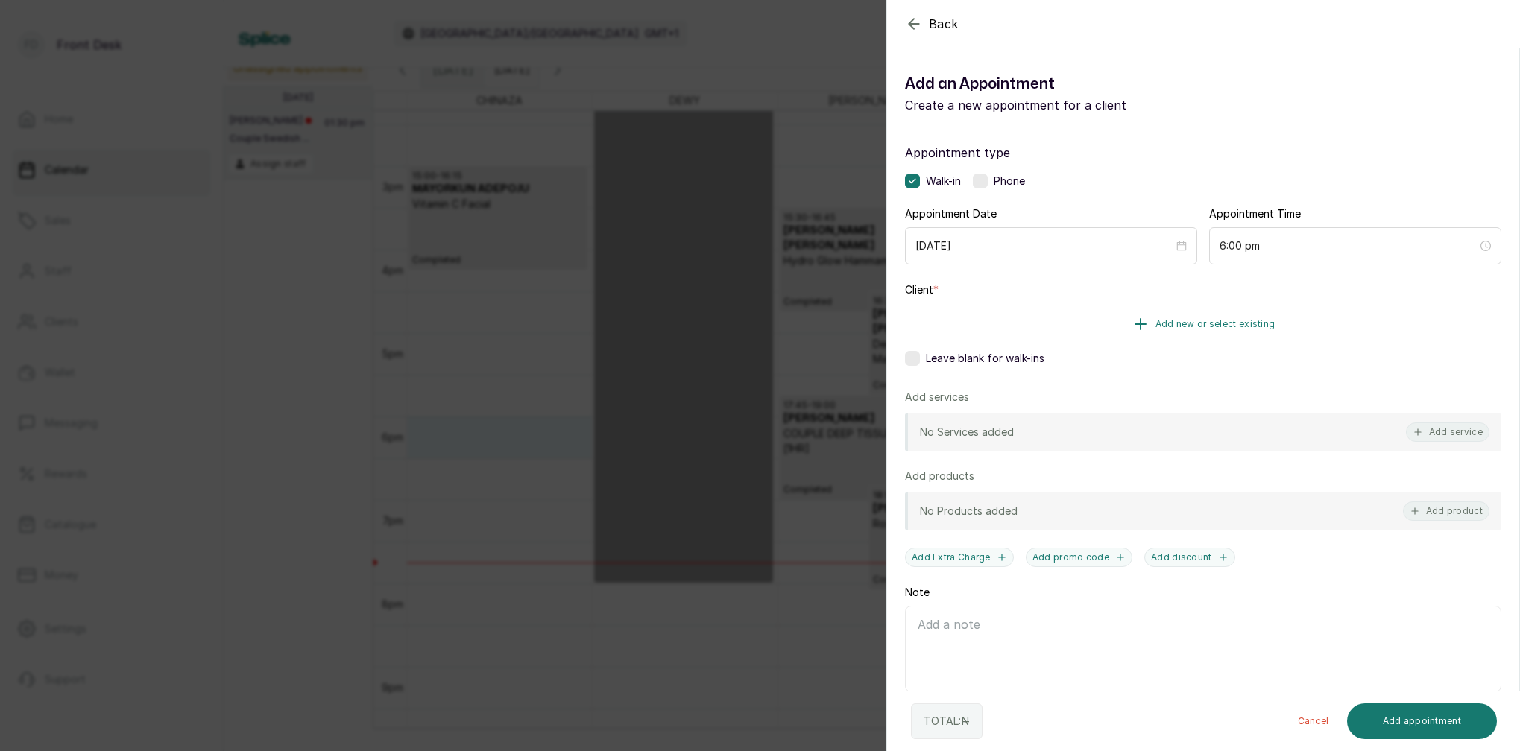
click at [1236, 323] on span "Add new or select existing" at bounding box center [1215, 324] width 120 height 12
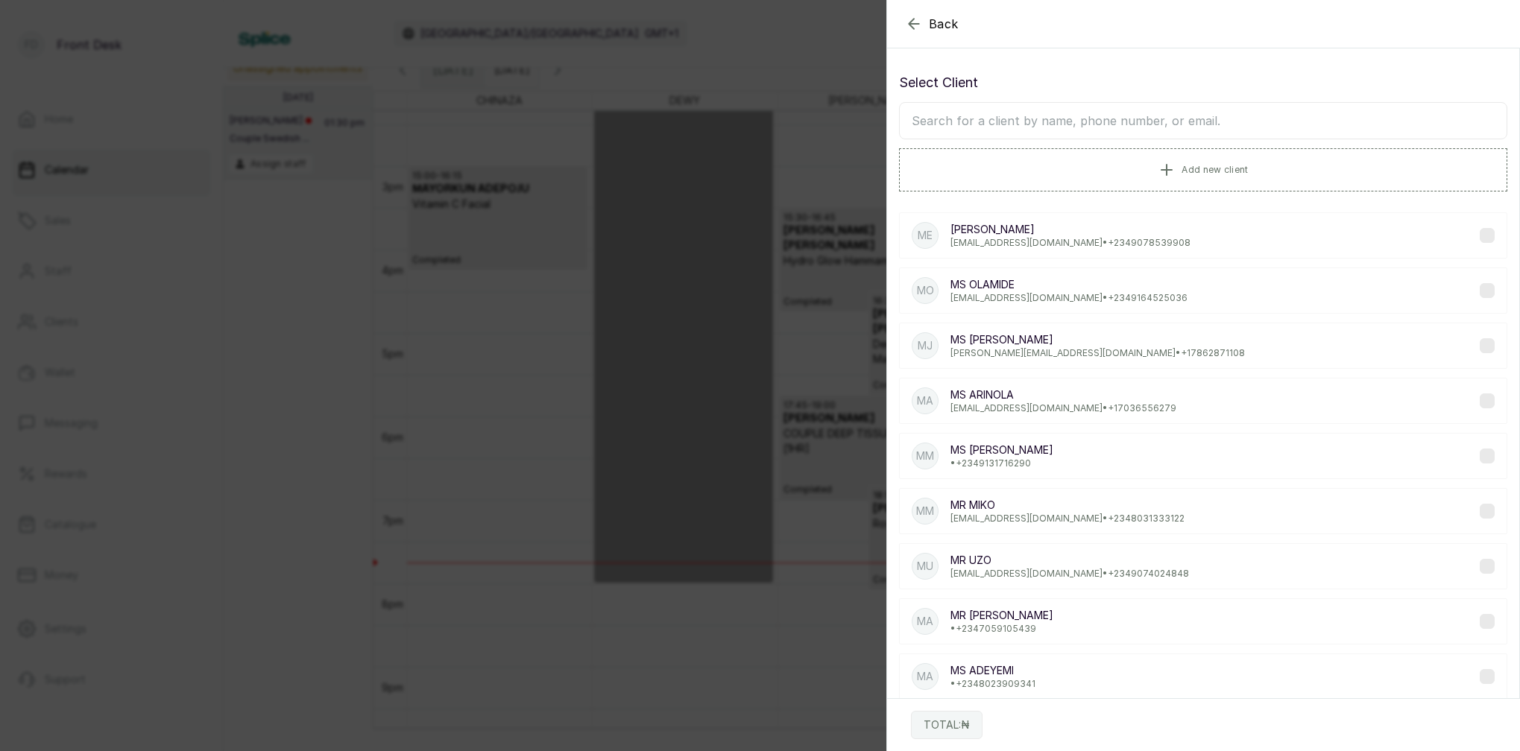
click at [1072, 233] on p "[PERSON_NAME]" at bounding box center [1070, 229] width 240 height 15
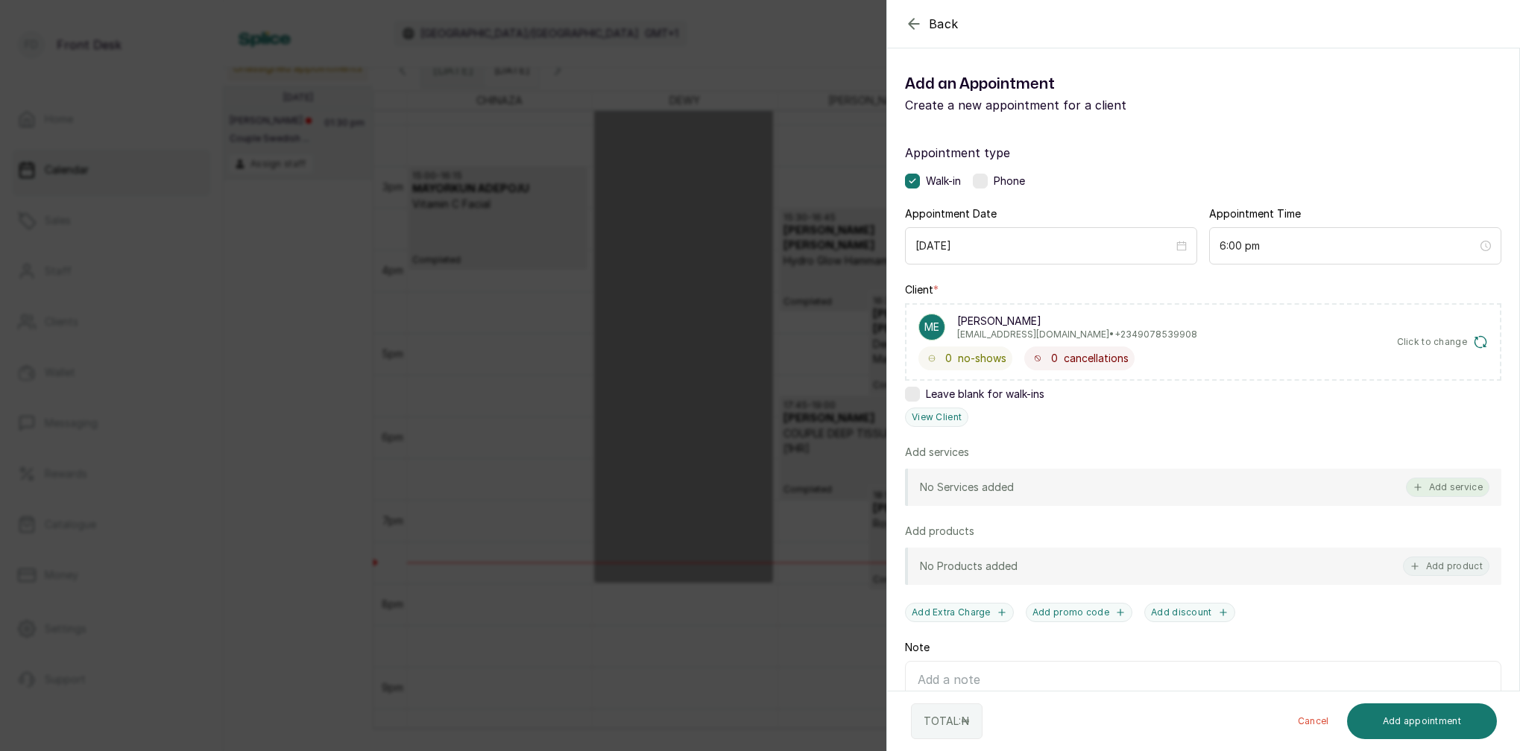
click at [1444, 489] on button "Add service" at bounding box center [1447, 487] width 83 height 19
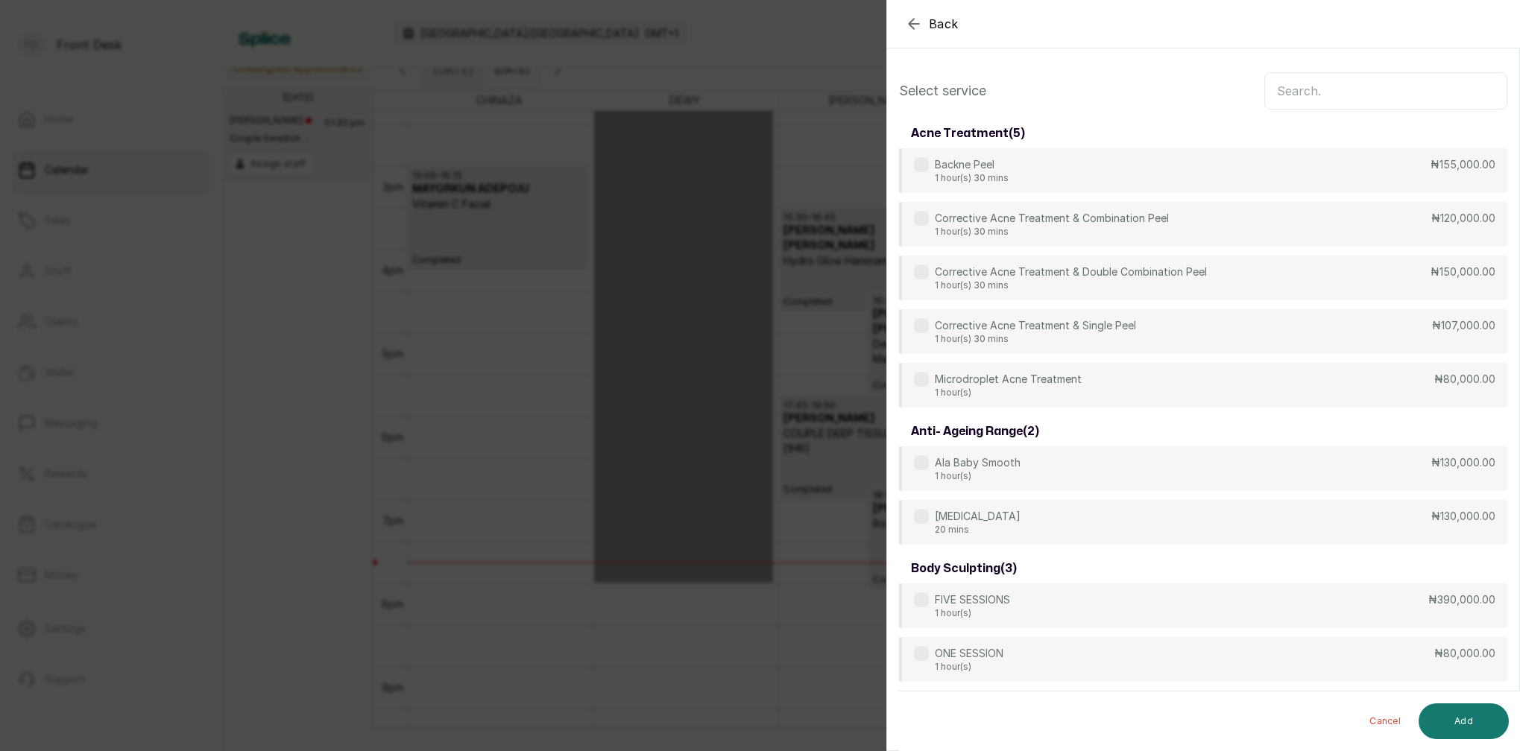
scroll to position [-1, 0]
click at [1307, 101] on input "text" at bounding box center [1385, 90] width 243 height 37
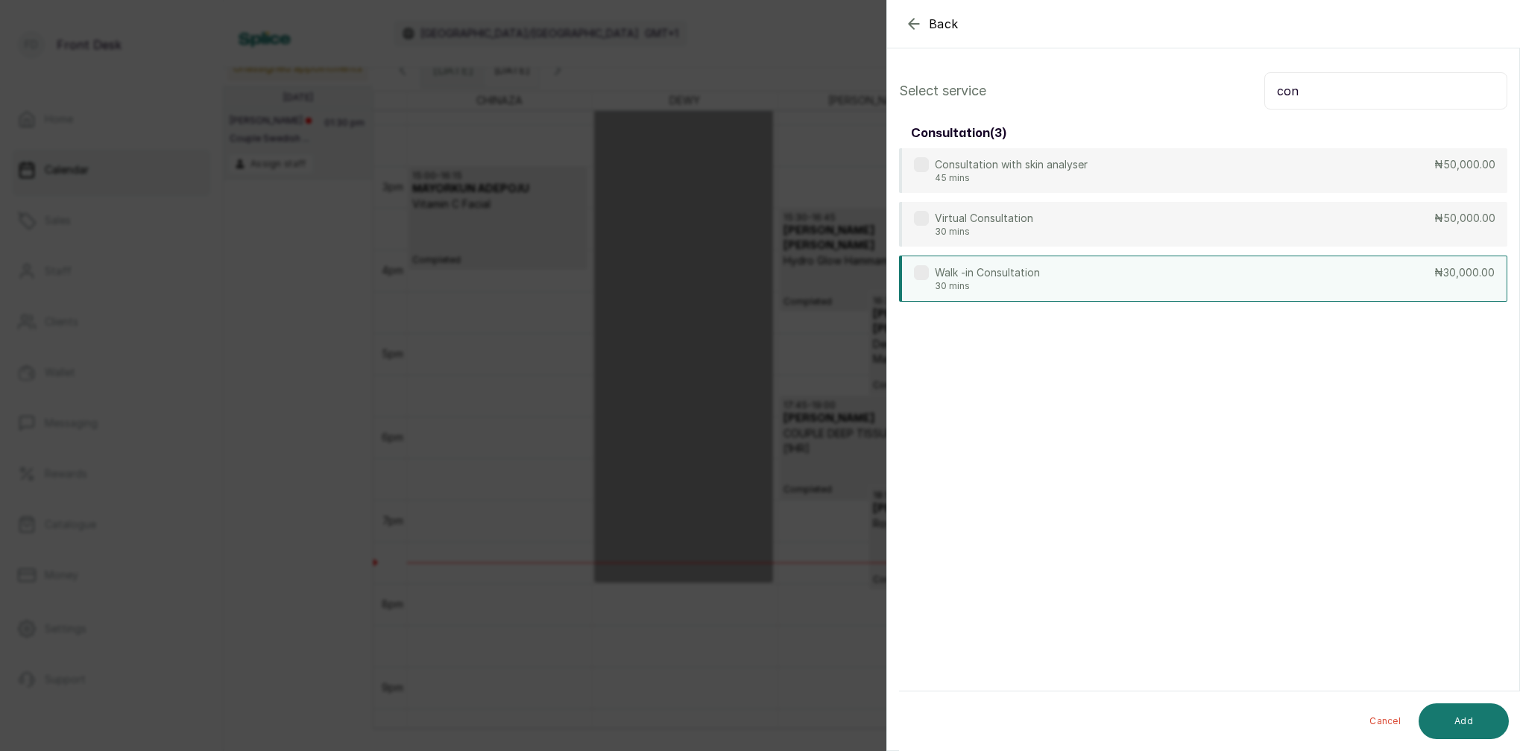
type input "con"
drag, startPoint x: 983, startPoint y: 274, endPoint x: 965, endPoint y: 271, distance: 18.0
click at [982, 273] on p "Walk -in Consultation" at bounding box center [987, 272] width 105 height 15
click at [1470, 721] on button "Add" at bounding box center [1463, 722] width 90 height 36
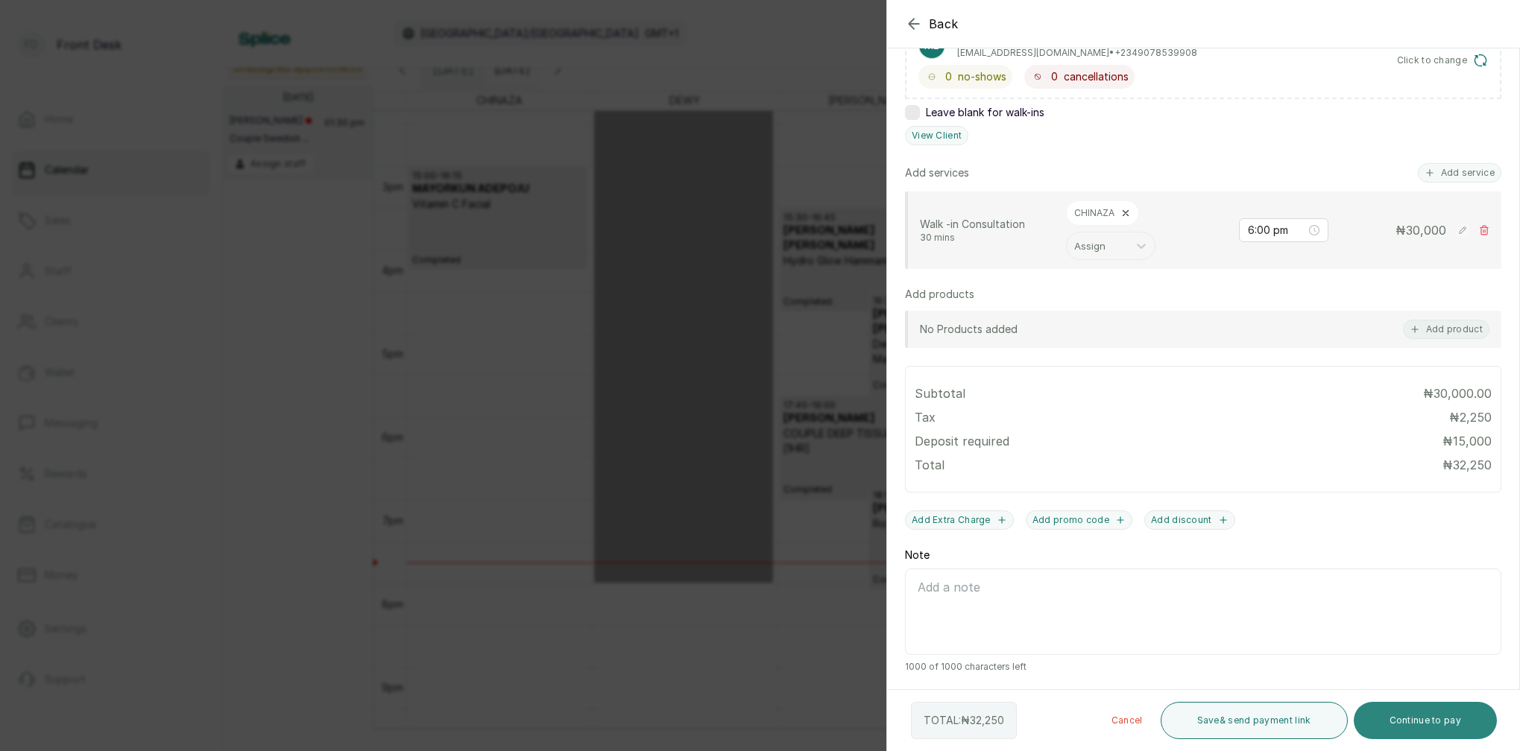
click at [1455, 727] on button "Continue to pay" at bounding box center [1425, 720] width 144 height 37
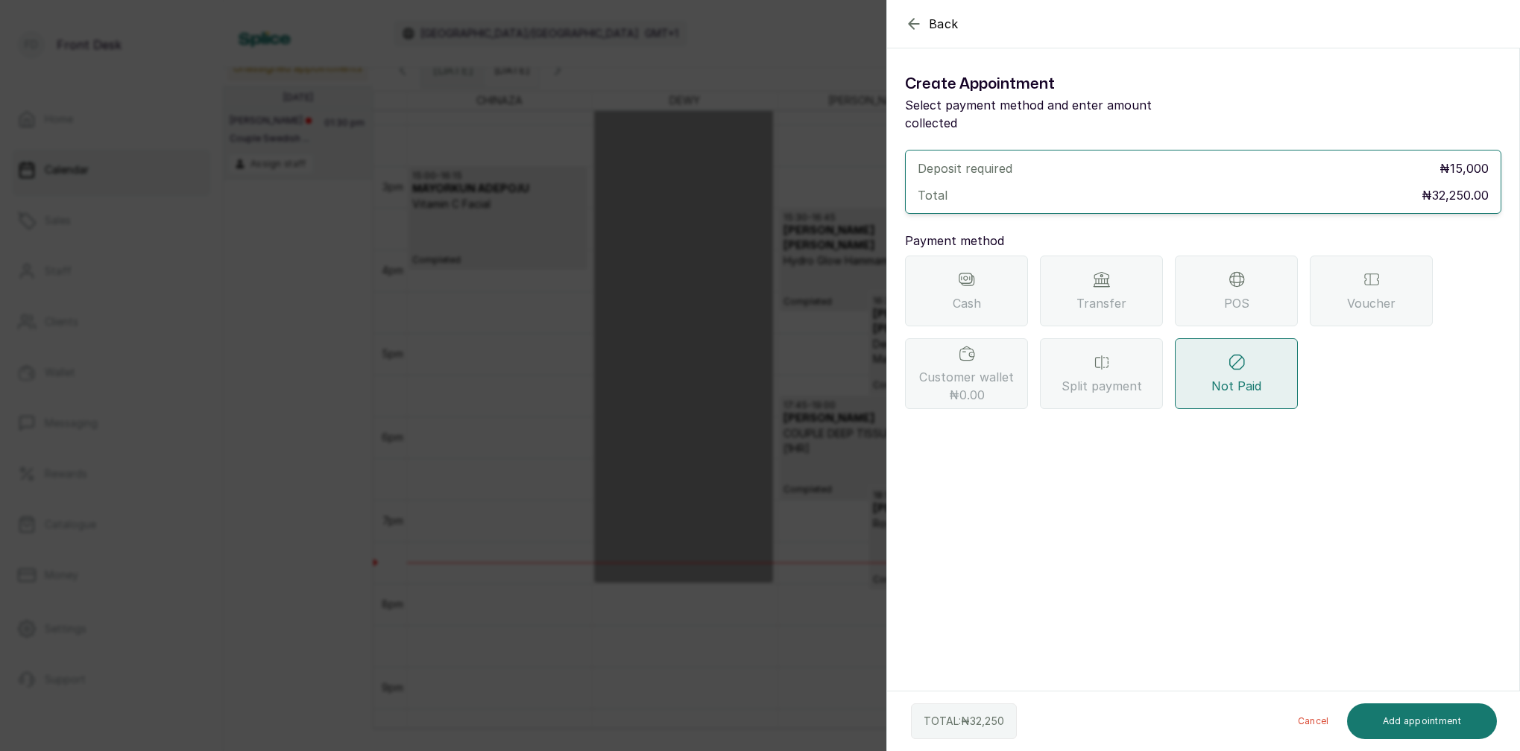
drag, startPoint x: 1069, startPoint y: 282, endPoint x: 1064, endPoint y: 289, distance: 9.1
click at [1069, 282] on div "Transfer" at bounding box center [1101, 291] width 123 height 71
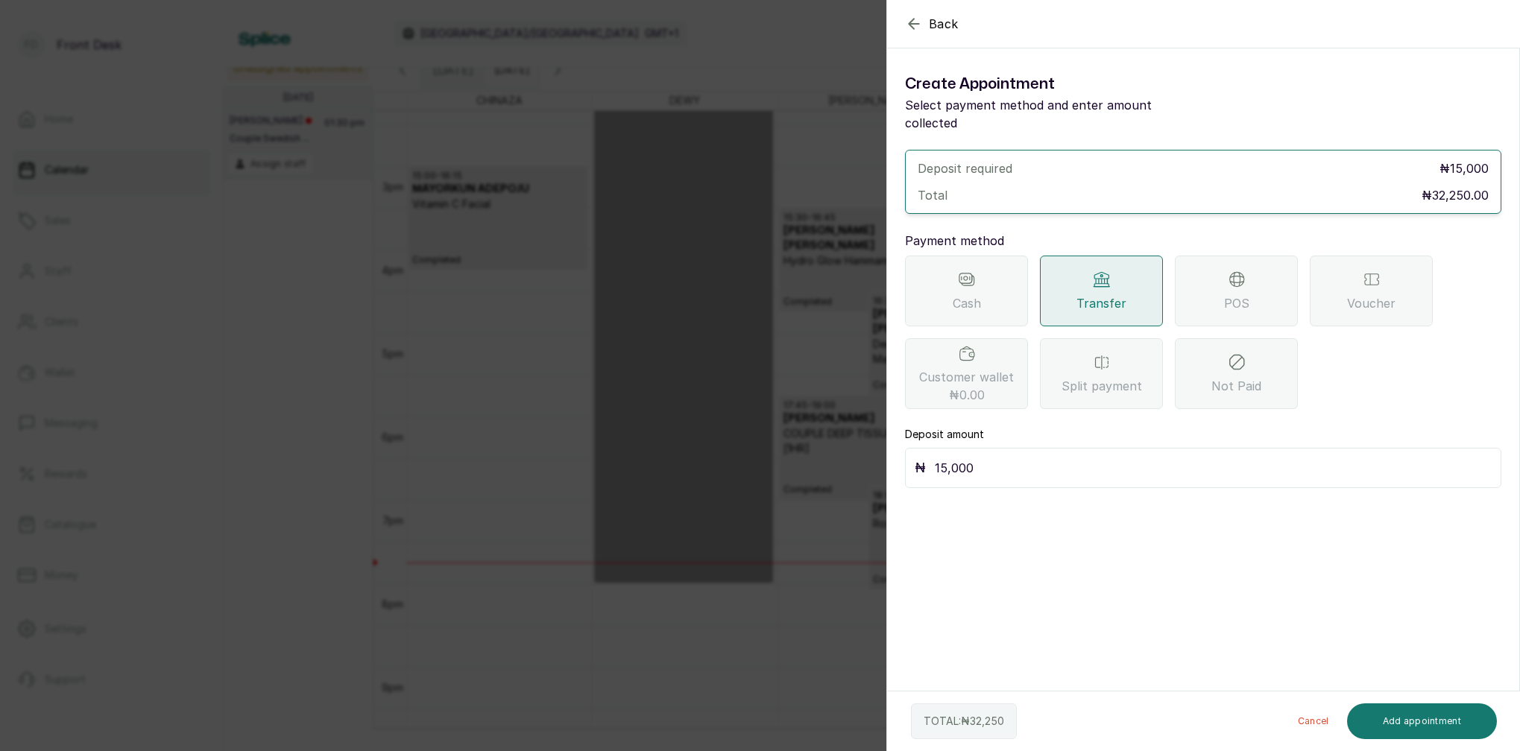
click at [991, 458] on input "15,000" at bounding box center [1213, 468] width 557 height 21
type input "1"
type input "32,250"
click at [1430, 733] on button "Add appointment" at bounding box center [1422, 722] width 151 height 36
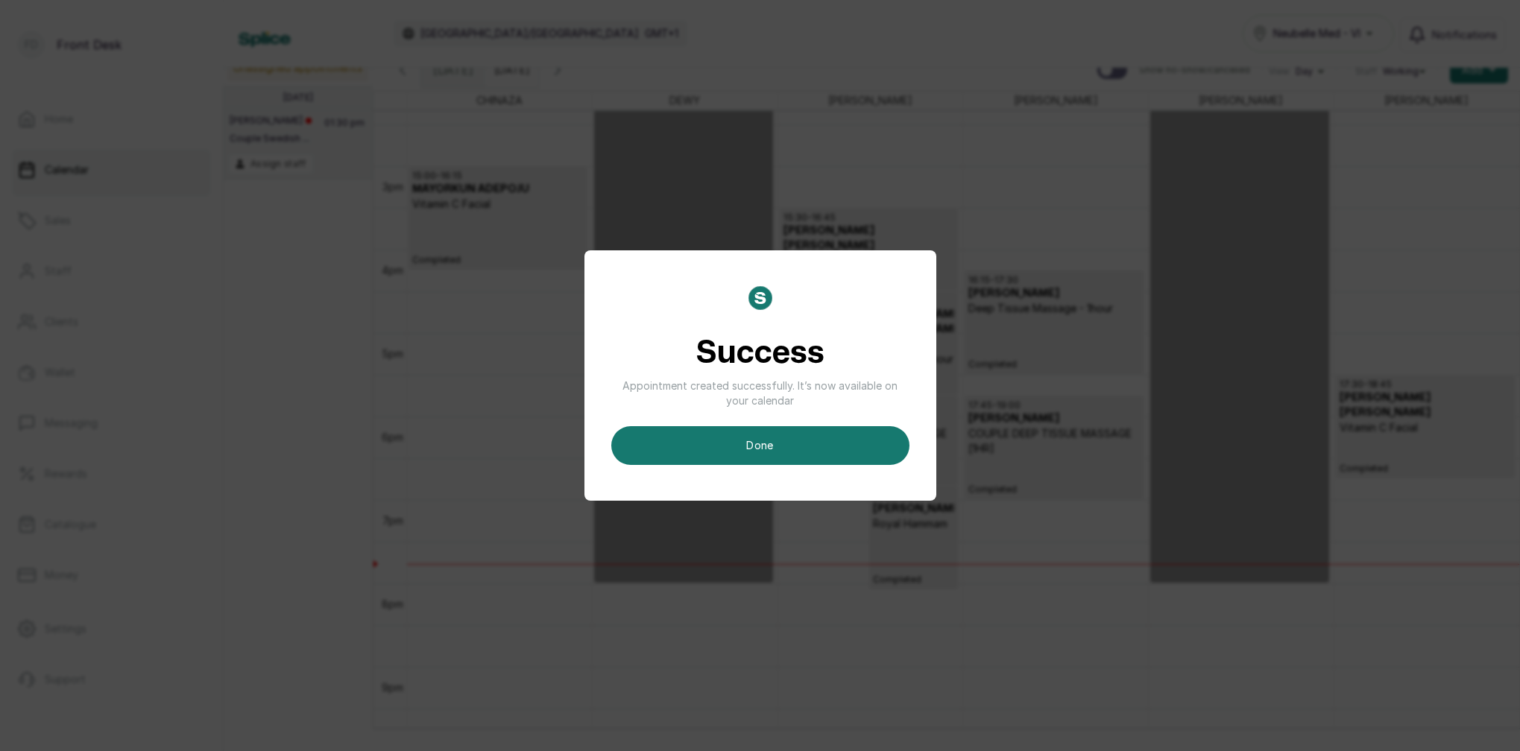
scroll to position [1204, 0]
click at [860, 443] on button "done" at bounding box center [760, 445] width 298 height 39
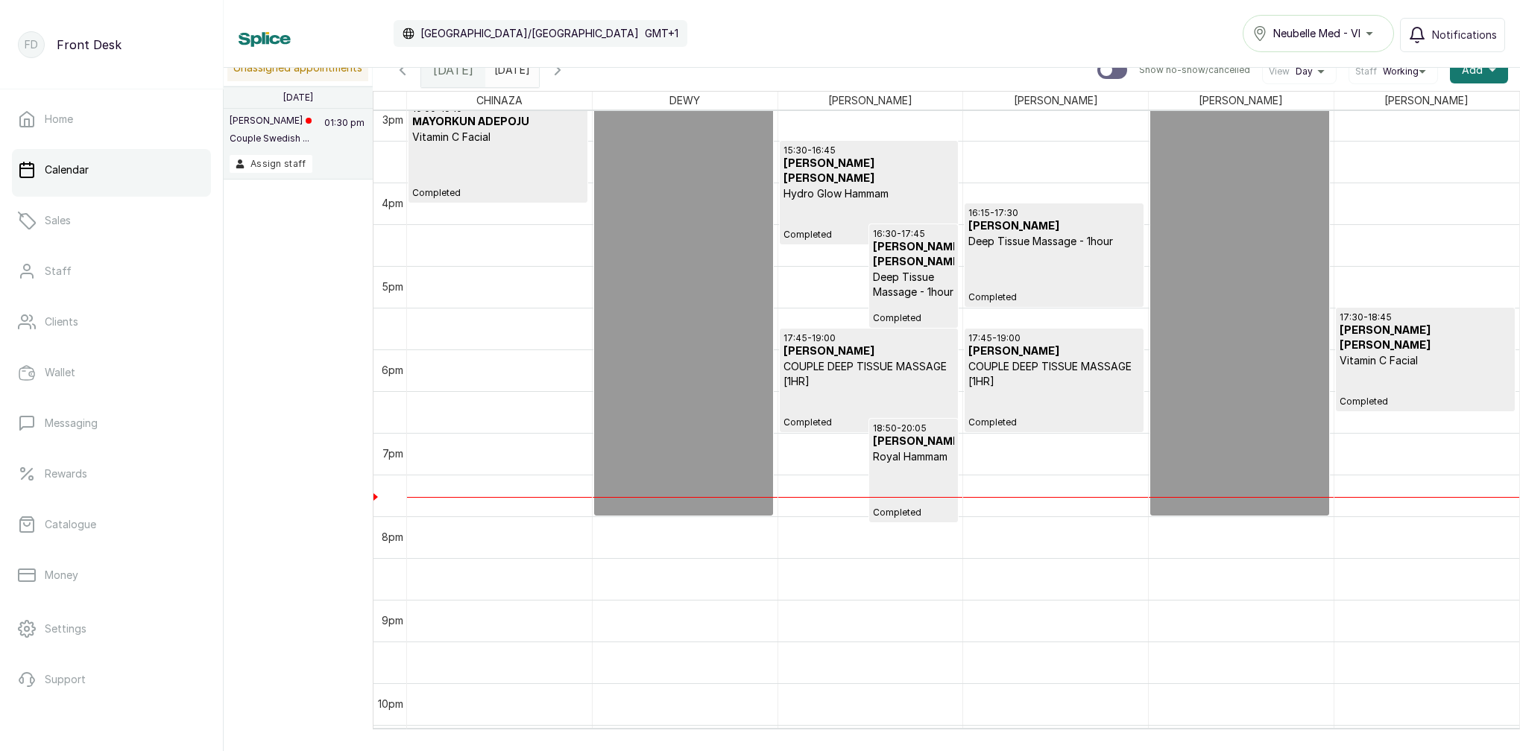
scroll to position [1264, 0]
click at [534, 393] on p "Walk -in Consultation" at bounding box center [497, 387] width 171 height 15
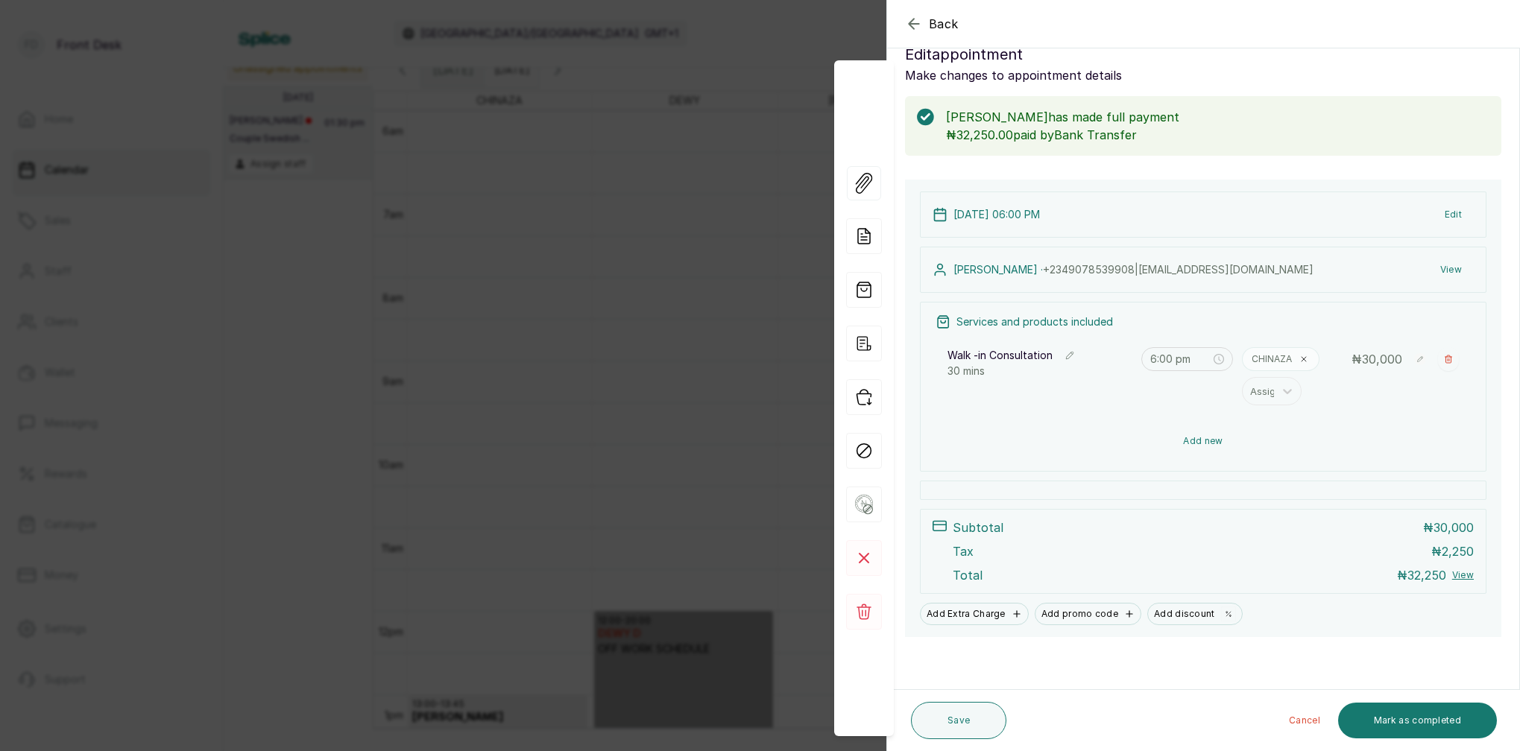
click at [1202, 443] on button "Add new" at bounding box center [1202, 441] width 535 height 36
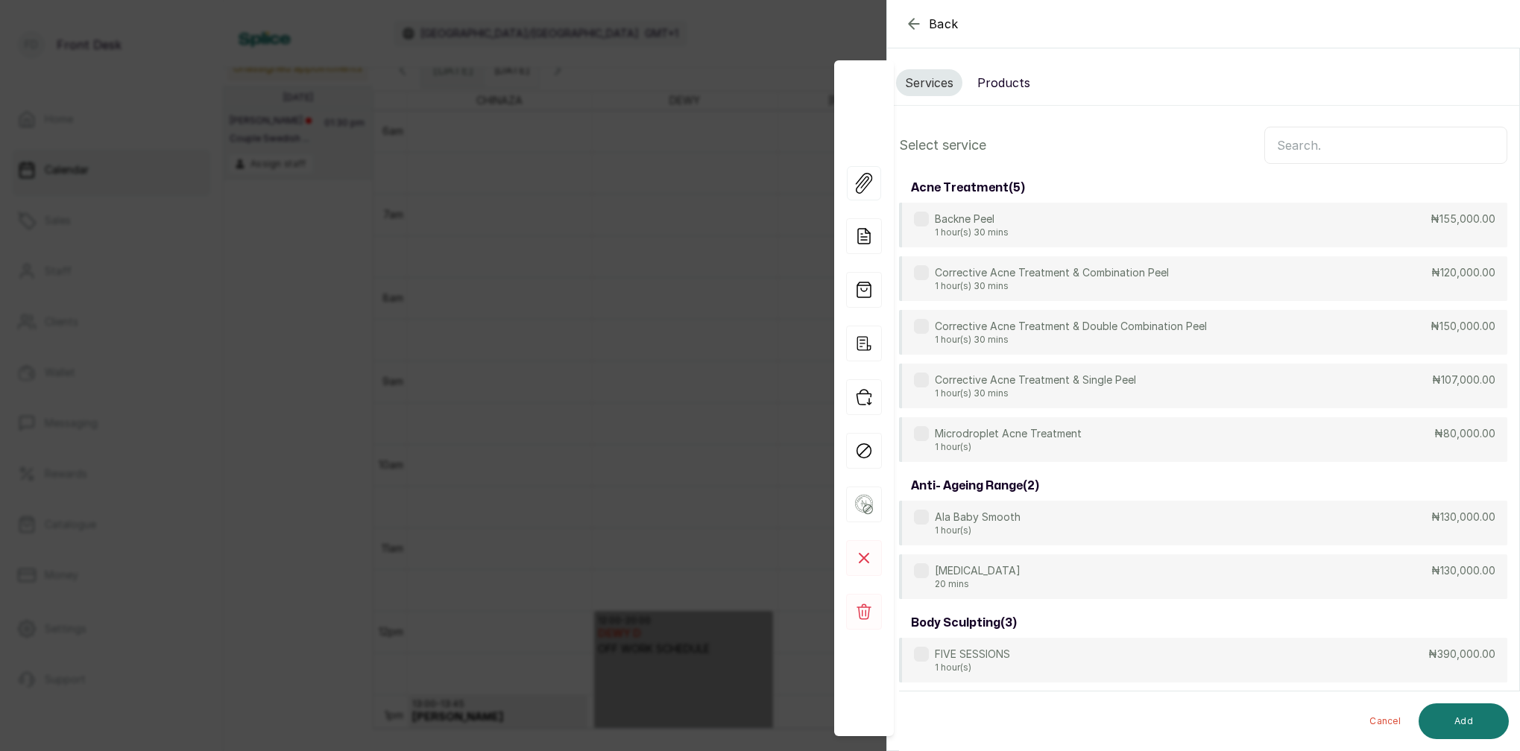
click at [1298, 147] on input "text" at bounding box center [1385, 145] width 243 height 37
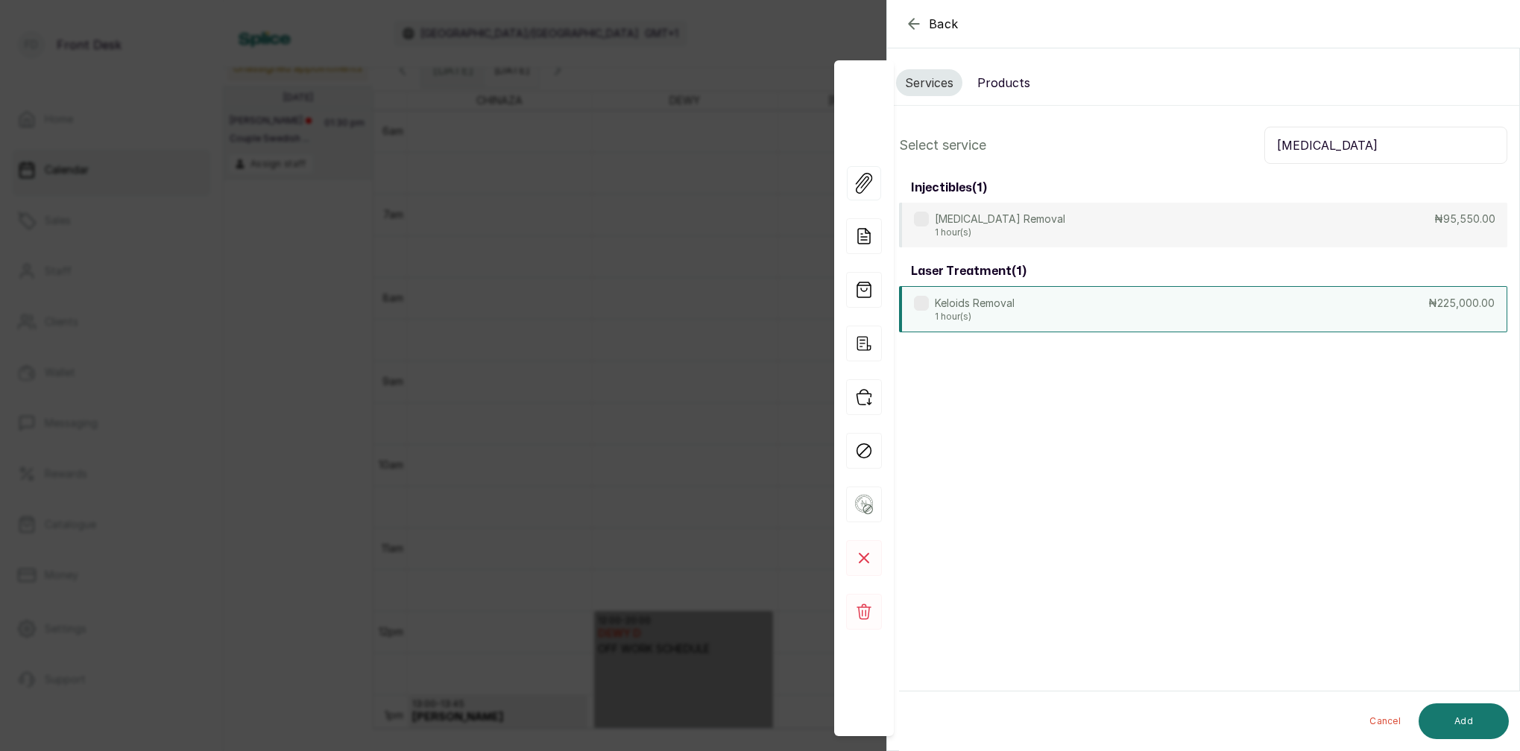
type input "[MEDICAL_DATA]"
click at [1039, 312] on div "Keloids Removal 1 hour(s) ₦225,000.00" at bounding box center [1203, 309] width 608 height 46
click at [1469, 721] on button "Add" at bounding box center [1463, 722] width 90 height 36
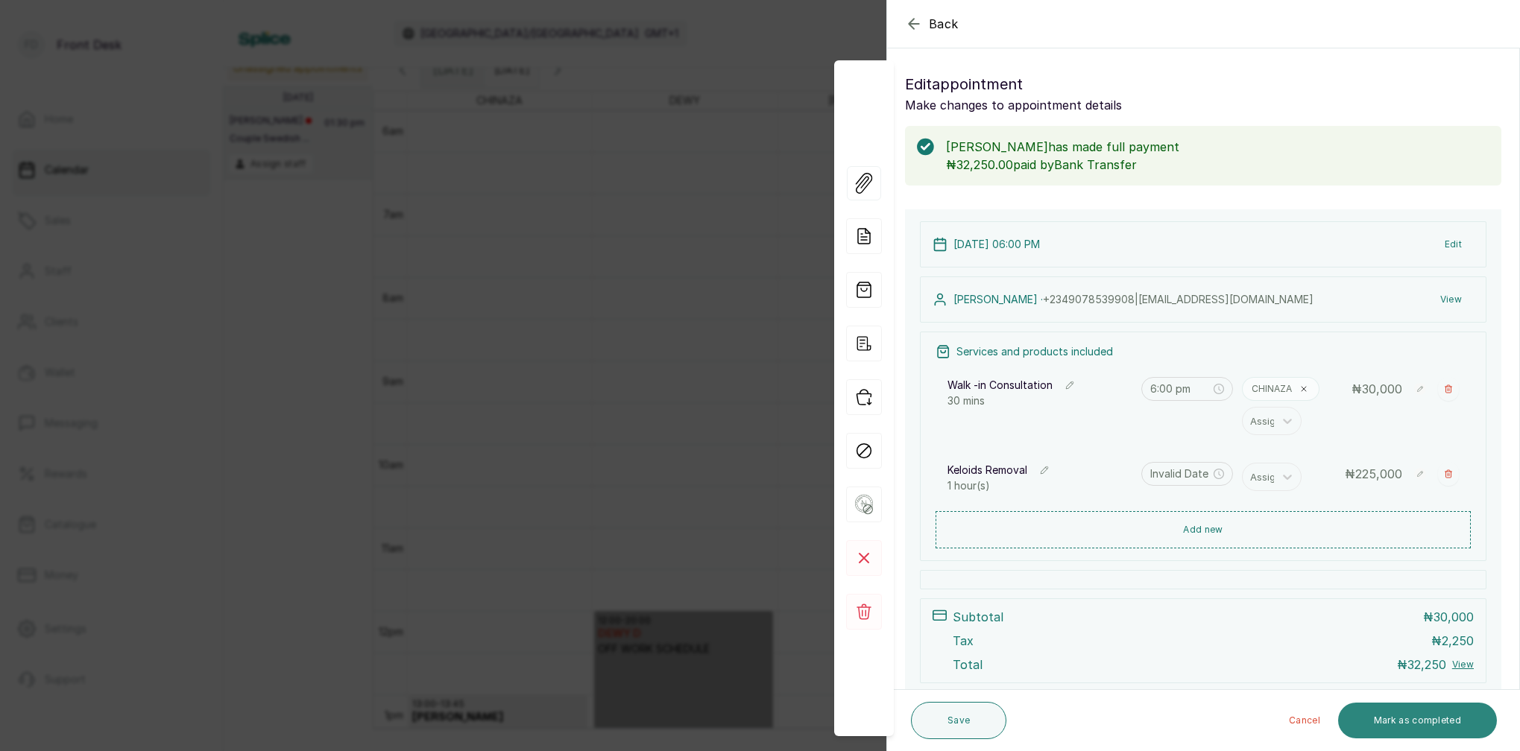
type input "6:45 pm"
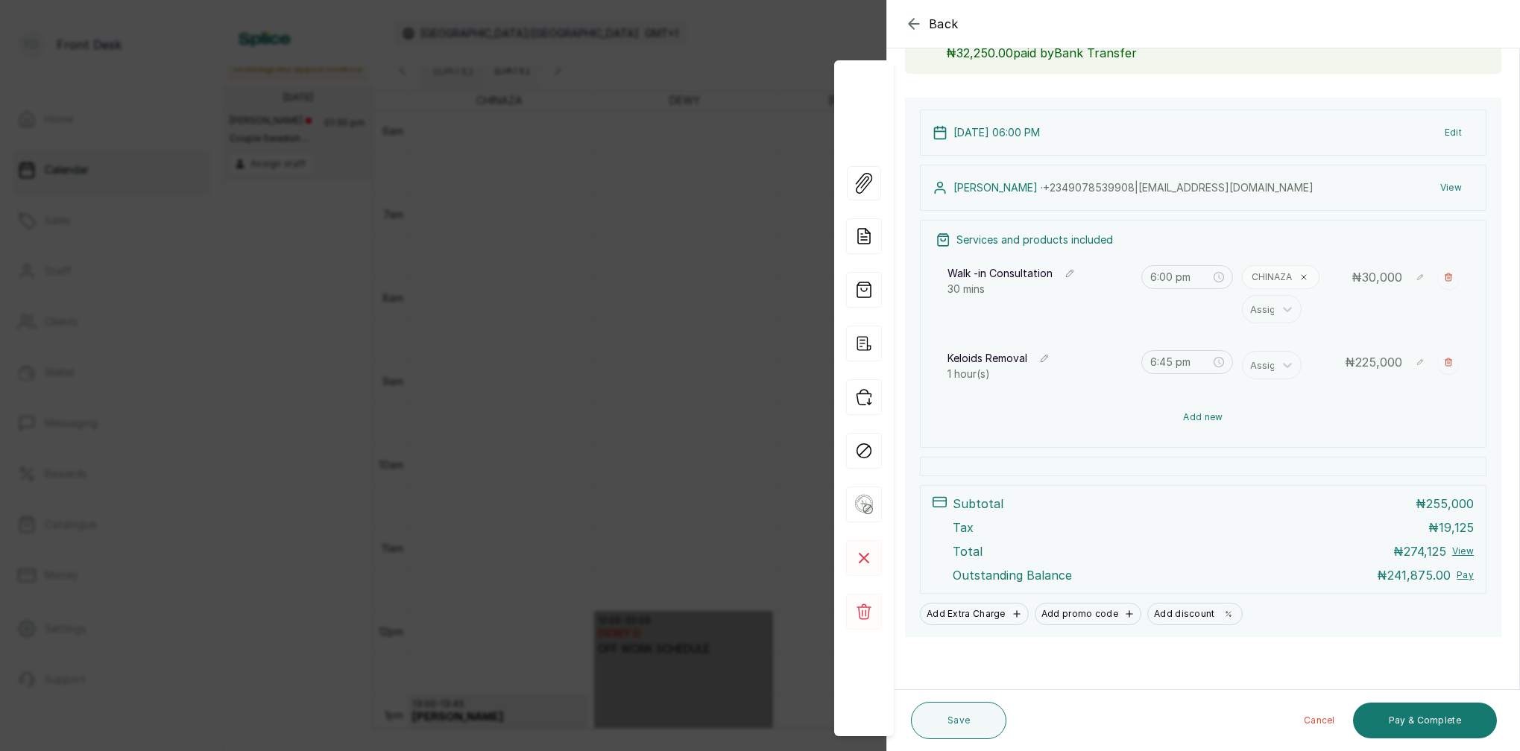
click at [1204, 419] on button "Add new" at bounding box center [1202, 417] width 535 height 36
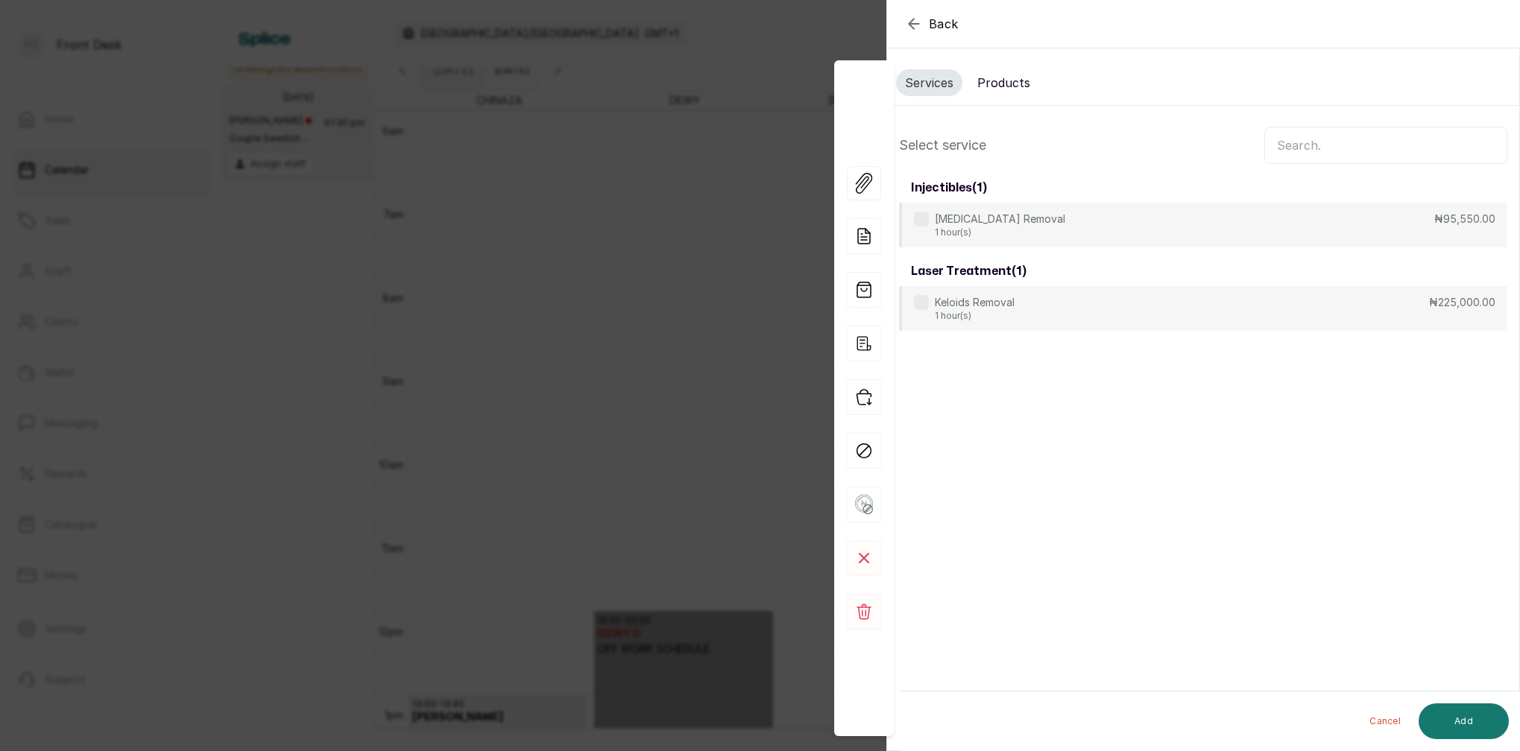
drag, startPoint x: 1011, startPoint y: 74, endPoint x: 1063, endPoint y: 104, distance: 60.5
click at [1012, 75] on button "Products" at bounding box center [1003, 82] width 71 height 27
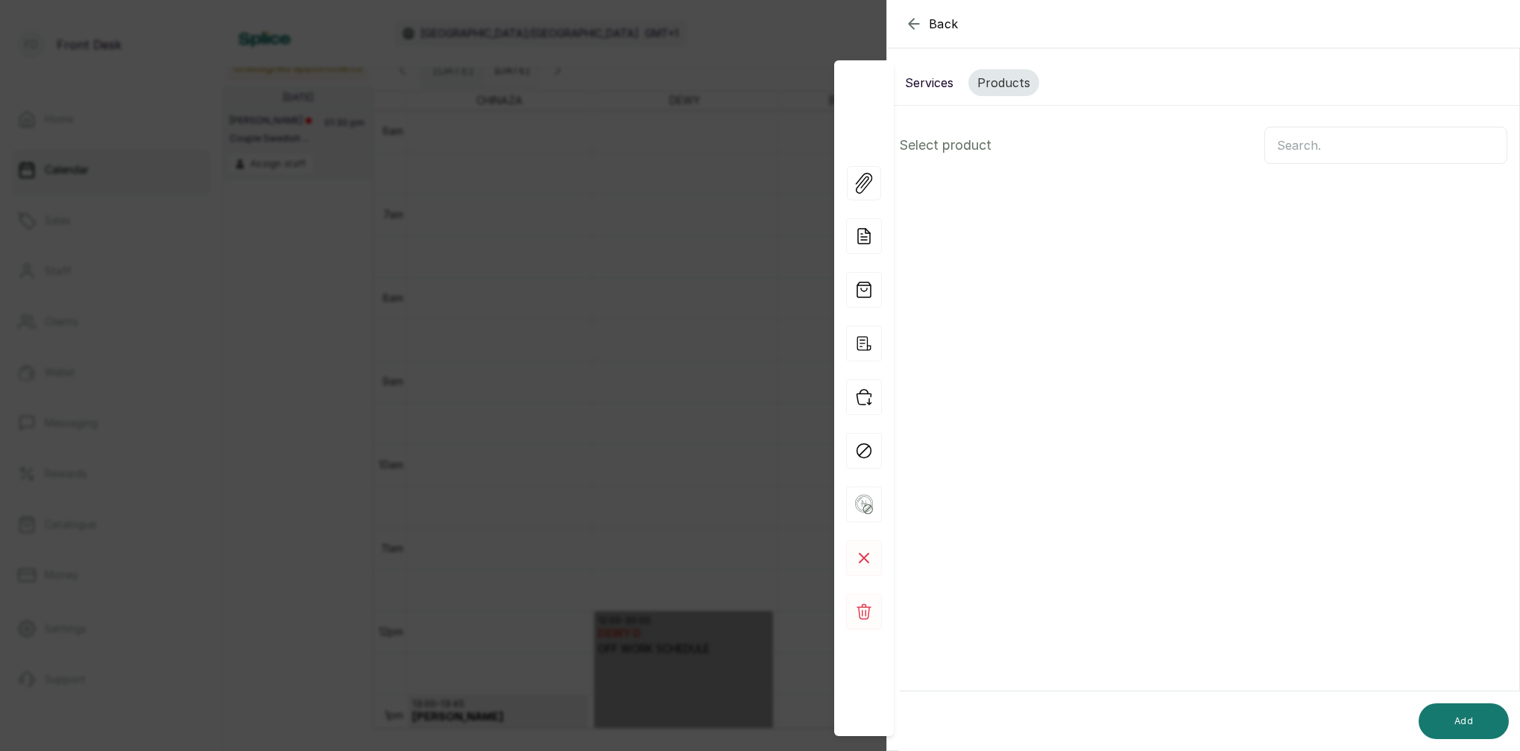
click at [1277, 147] on input "text" at bounding box center [1385, 145] width 243 height 37
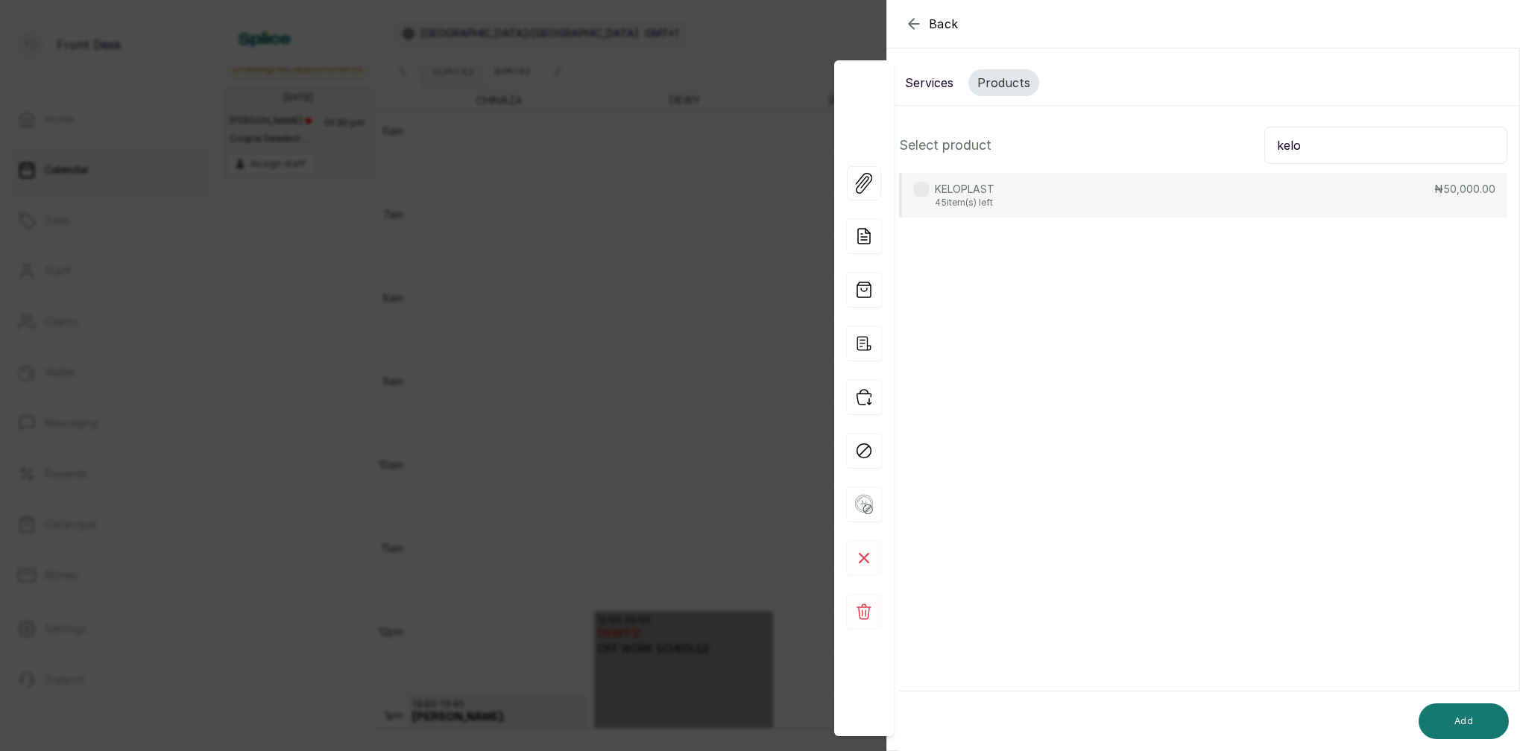
type input "kelo"
click at [970, 197] on p "45 item(s) left" at bounding box center [965, 203] width 60 height 12
click at [1470, 736] on button "Add" at bounding box center [1463, 722] width 90 height 36
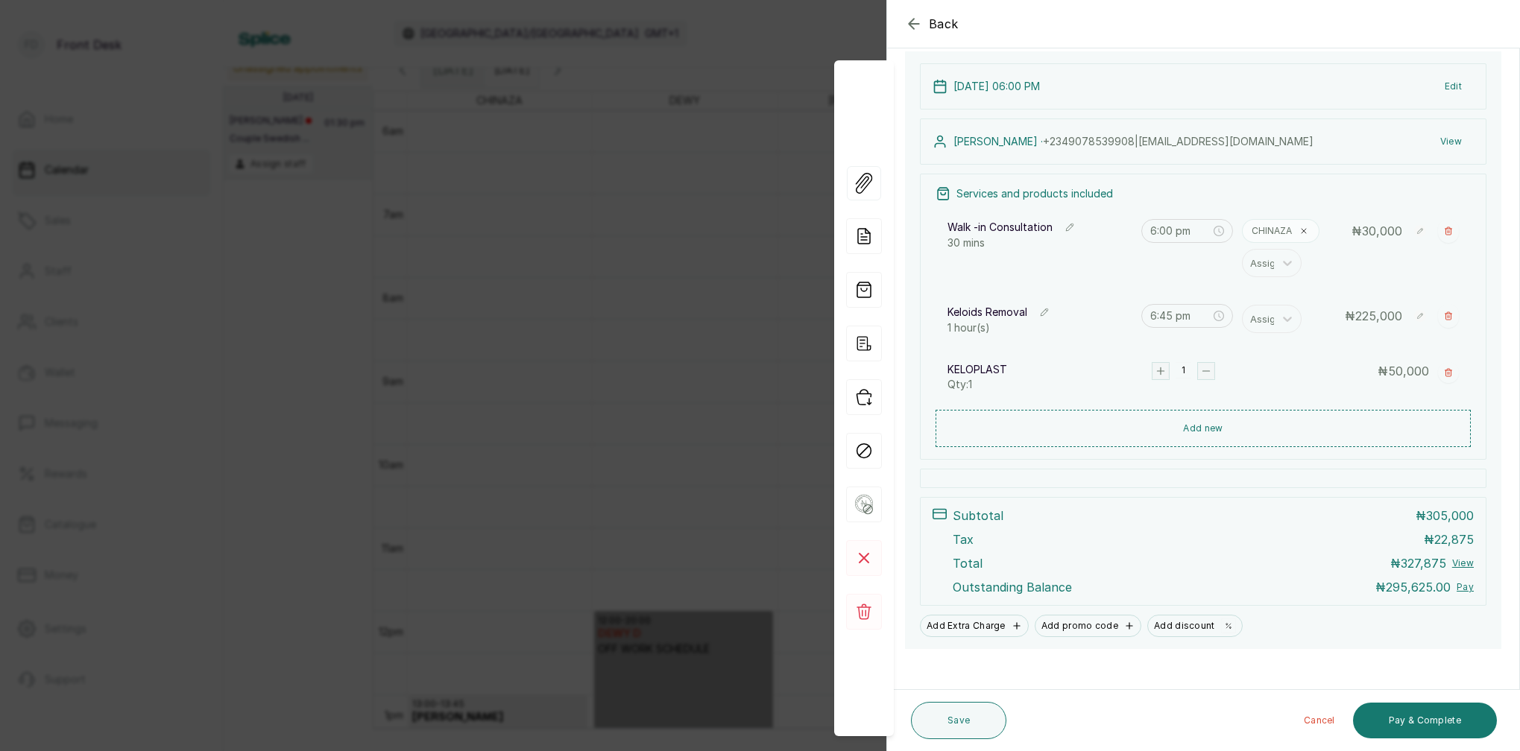
click at [1452, 229] on icon "button" at bounding box center [1448, 231] width 9 height 9
type input "6:45 pm"
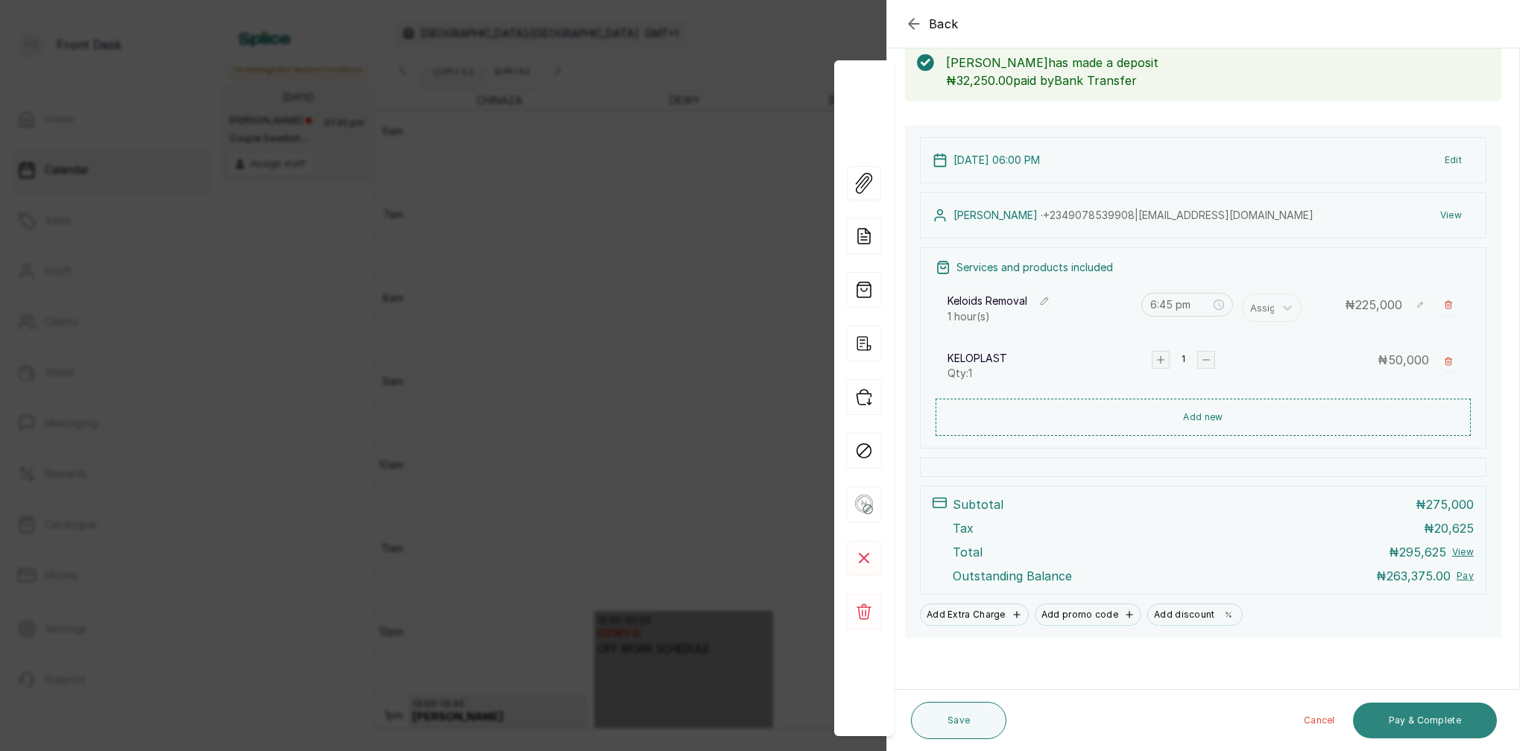
click at [1436, 726] on button "Pay & Complete" at bounding box center [1425, 721] width 144 height 36
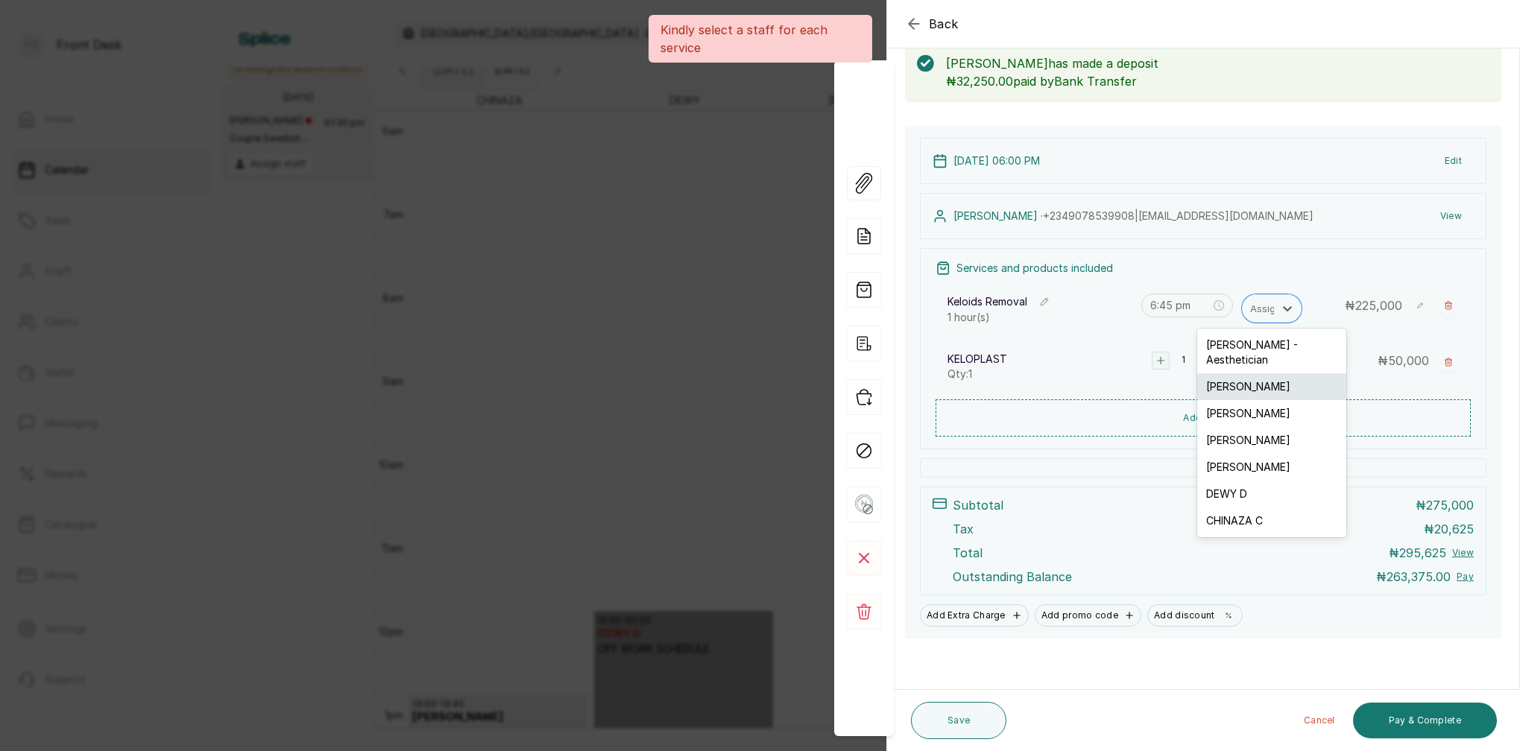
drag, startPoint x: 1266, startPoint y: 313, endPoint x: 1263, endPoint y: 361, distance: 48.5
click at [1266, 313] on div "Assign" at bounding box center [1265, 308] width 31 height 16
click at [1246, 454] on div "[PERSON_NAME]" at bounding box center [1271, 467] width 149 height 27
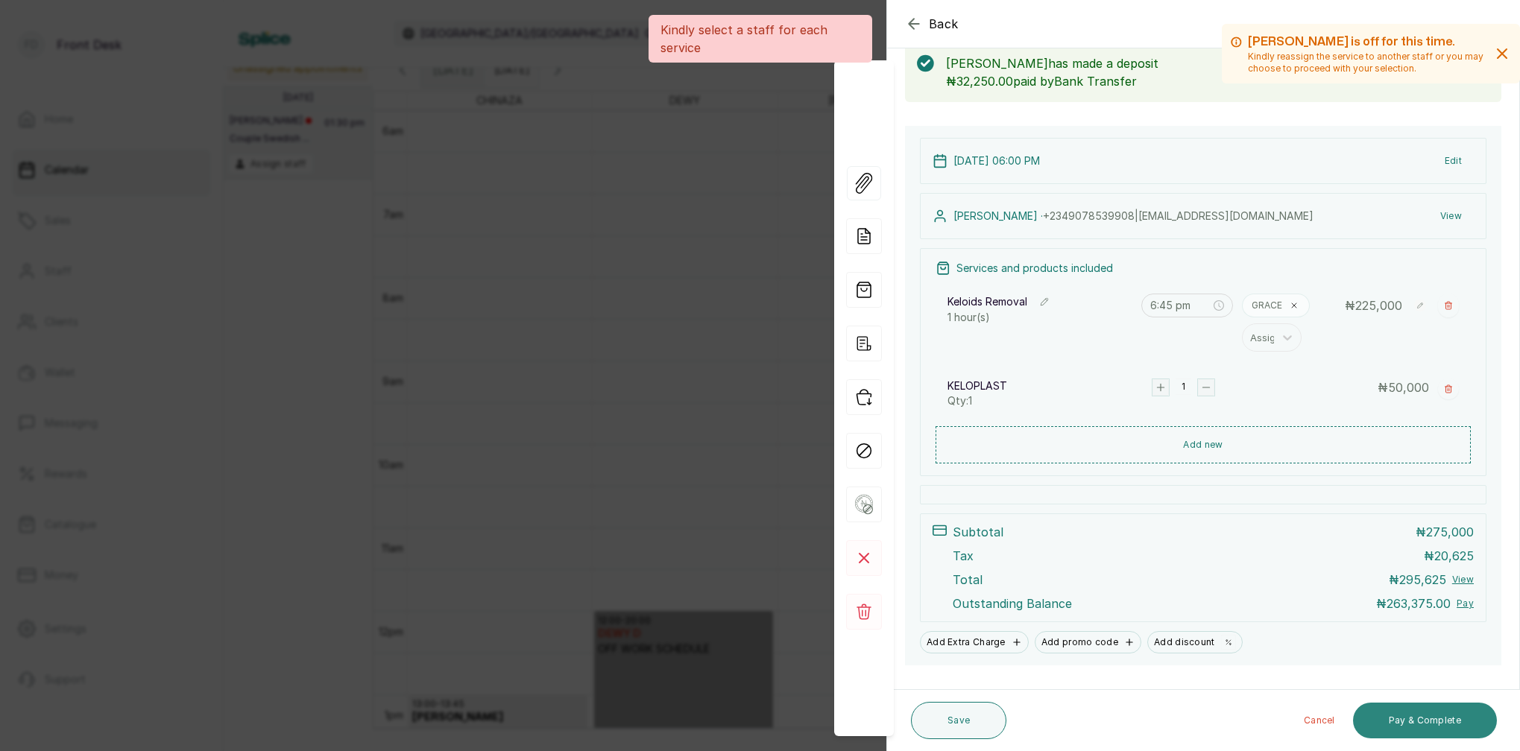
click at [1424, 723] on button "Pay & Complete" at bounding box center [1425, 721] width 144 height 36
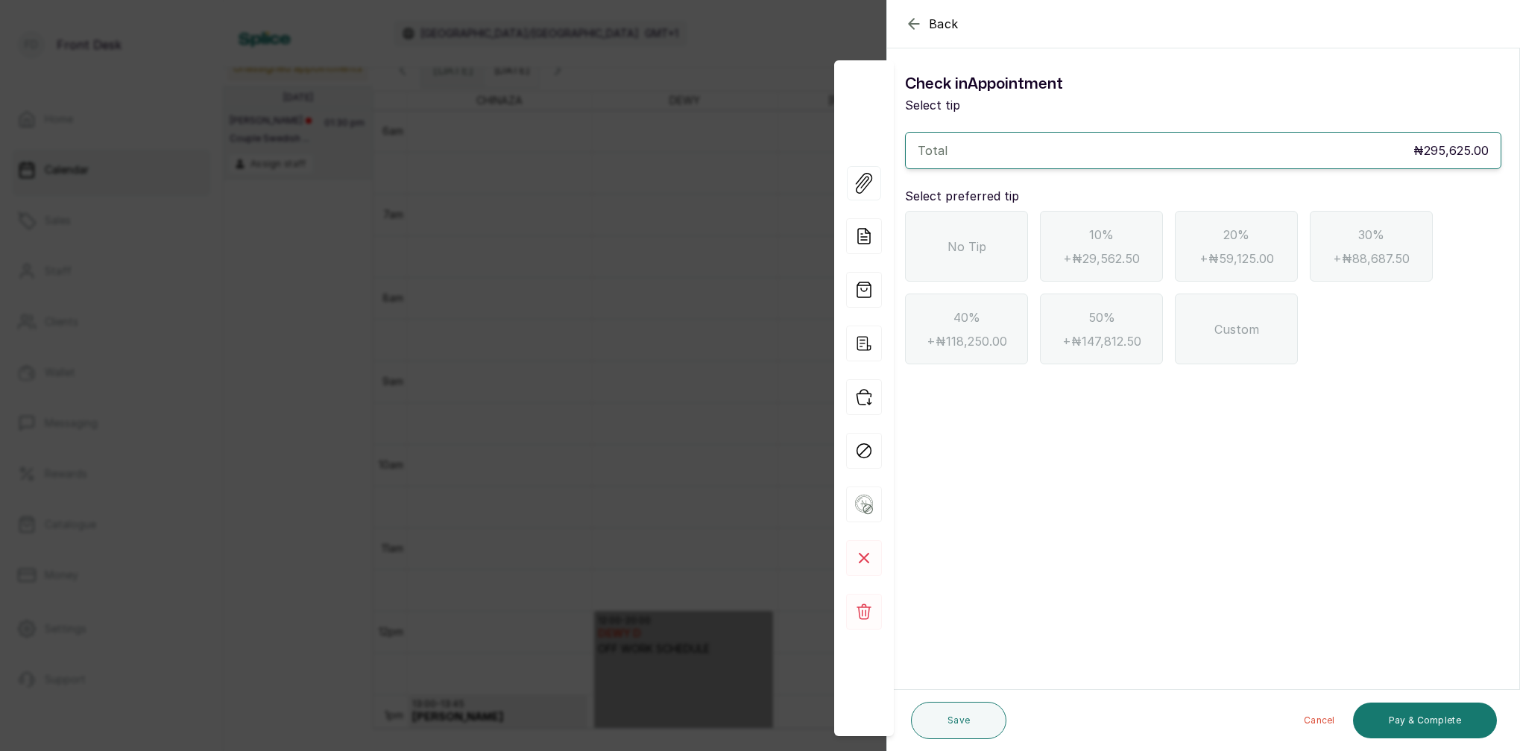
drag, startPoint x: 962, startPoint y: 283, endPoint x: 955, endPoint y: 262, distance: 21.9
click at [961, 279] on div "No Tip 10% + ₦29,562.50 20% + ₦59,125.00 30% + ₦88,687.50 40% + ₦118,250.00 50%…" at bounding box center [1203, 288] width 596 height 154
click at [958, 260] on div "No Tip" at bounding box center [966, 246] width 123 height 71
click at [909, 29] on icon "button" at bounding box center [914, 24] width 18 height 18
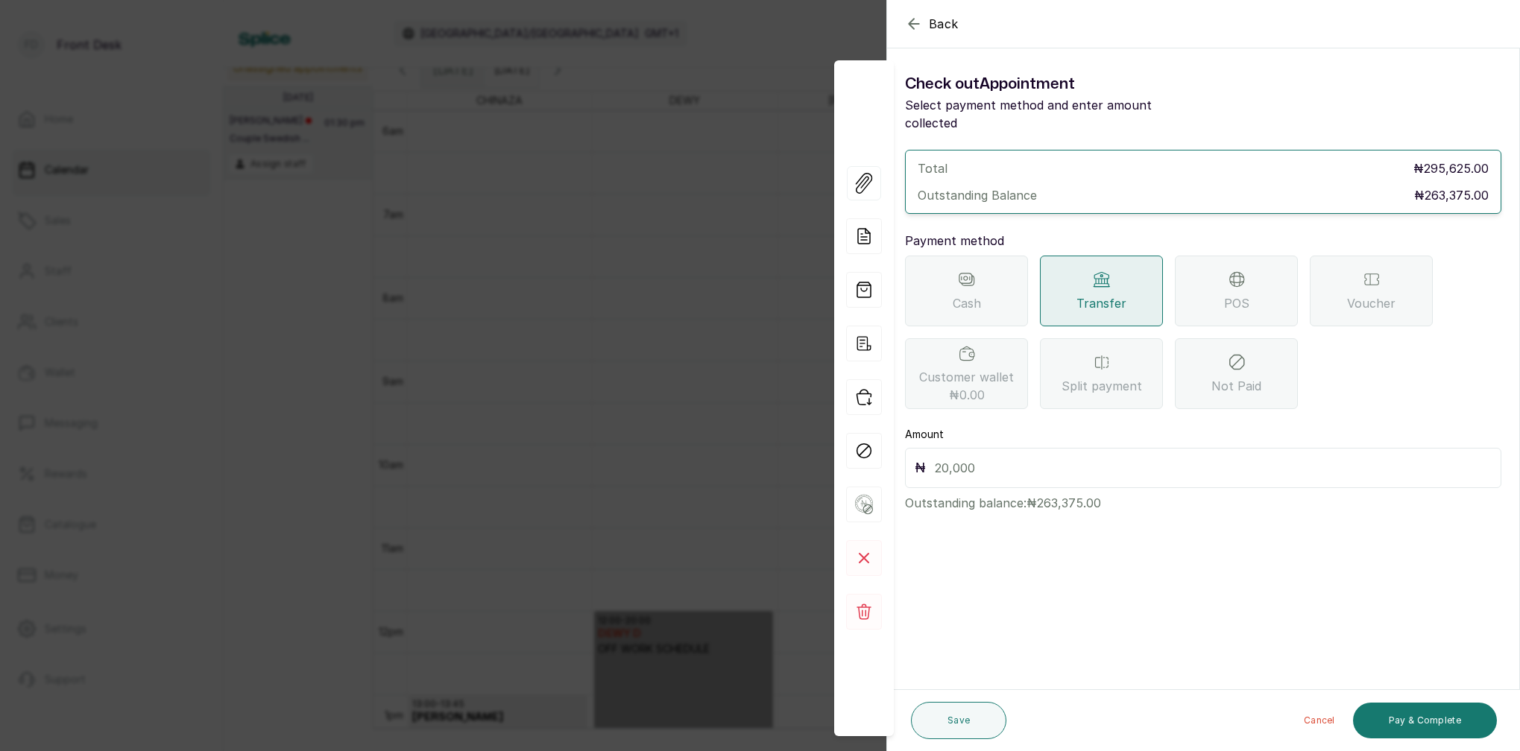
click at [1205, 288] on div "POS" at bounding box center [1236, 291] width 123 height 71
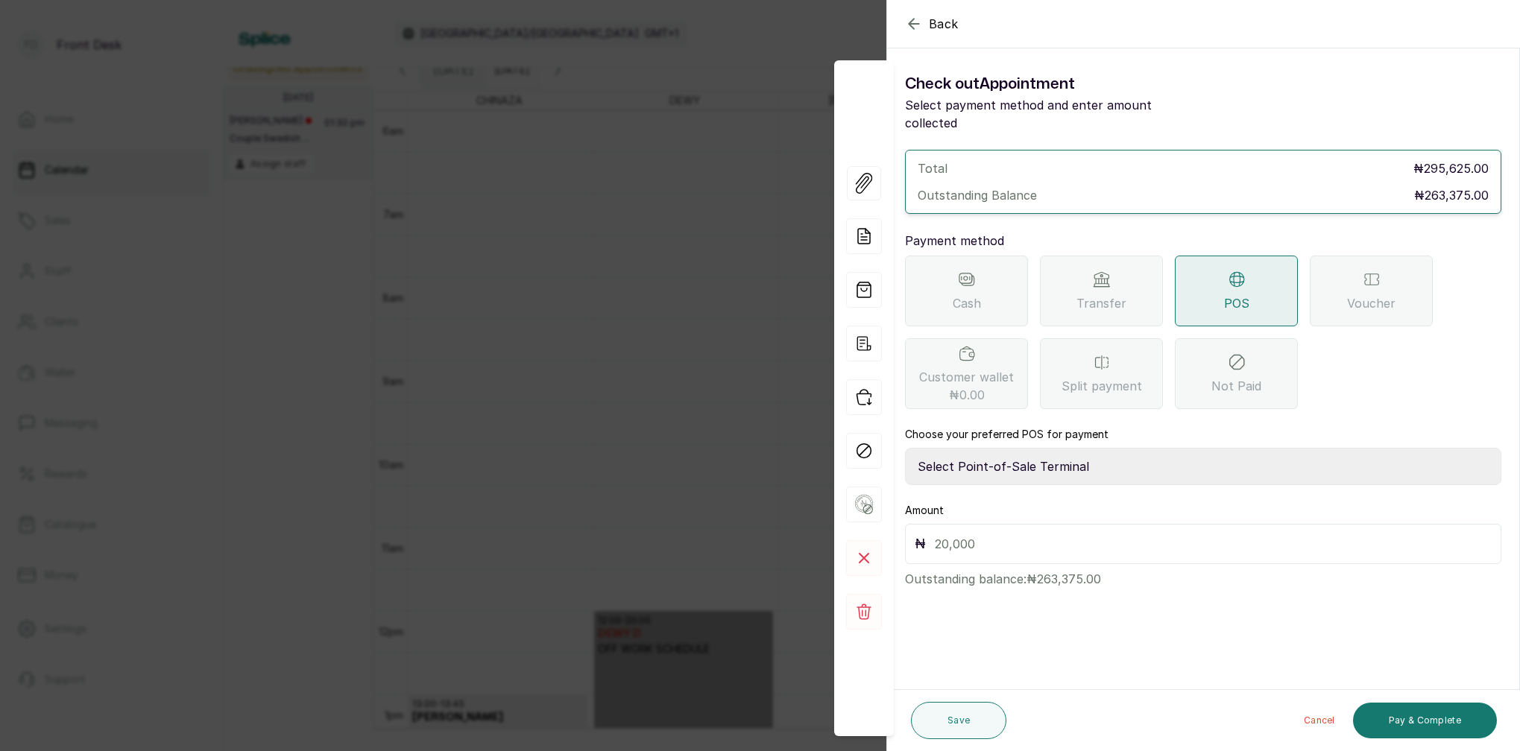
select select "7a4fd382-b2de-4137-8553-2ff33fa7fb29"
drag, startPoint x: 1104, startPoint y: 293, endPoint x: 1111, endPoint y: 303, distance: 11.8
click at [1106, 294] on span "Transfer" at bounding box center [1101, 303] width 50 height 18
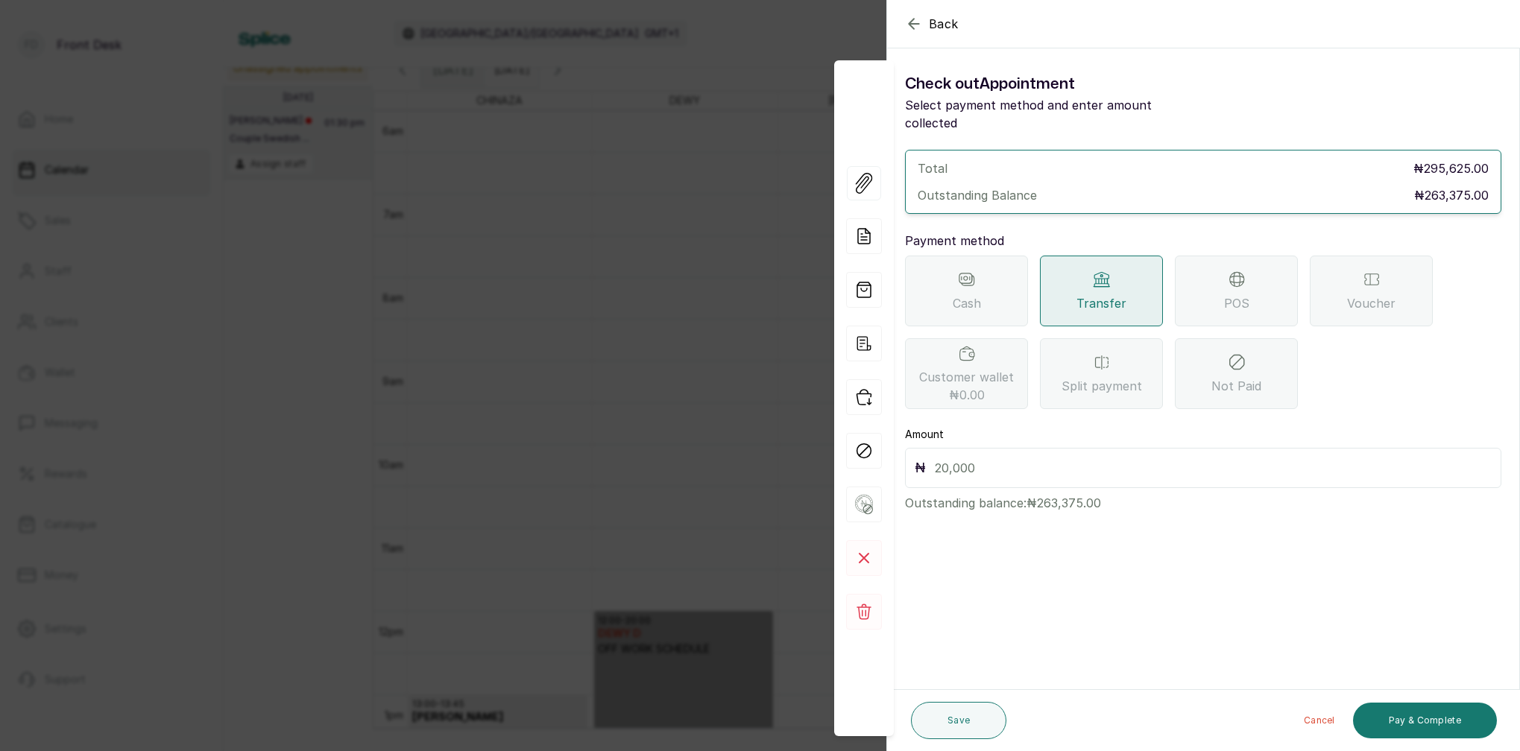
click at [1011, 458] on input "text" at bounding box center [1213, 468] width 557 height 21
type input "263,375"
click at [958, 727] on button "Save" at bounding box center [958, 720] width 95 height 37
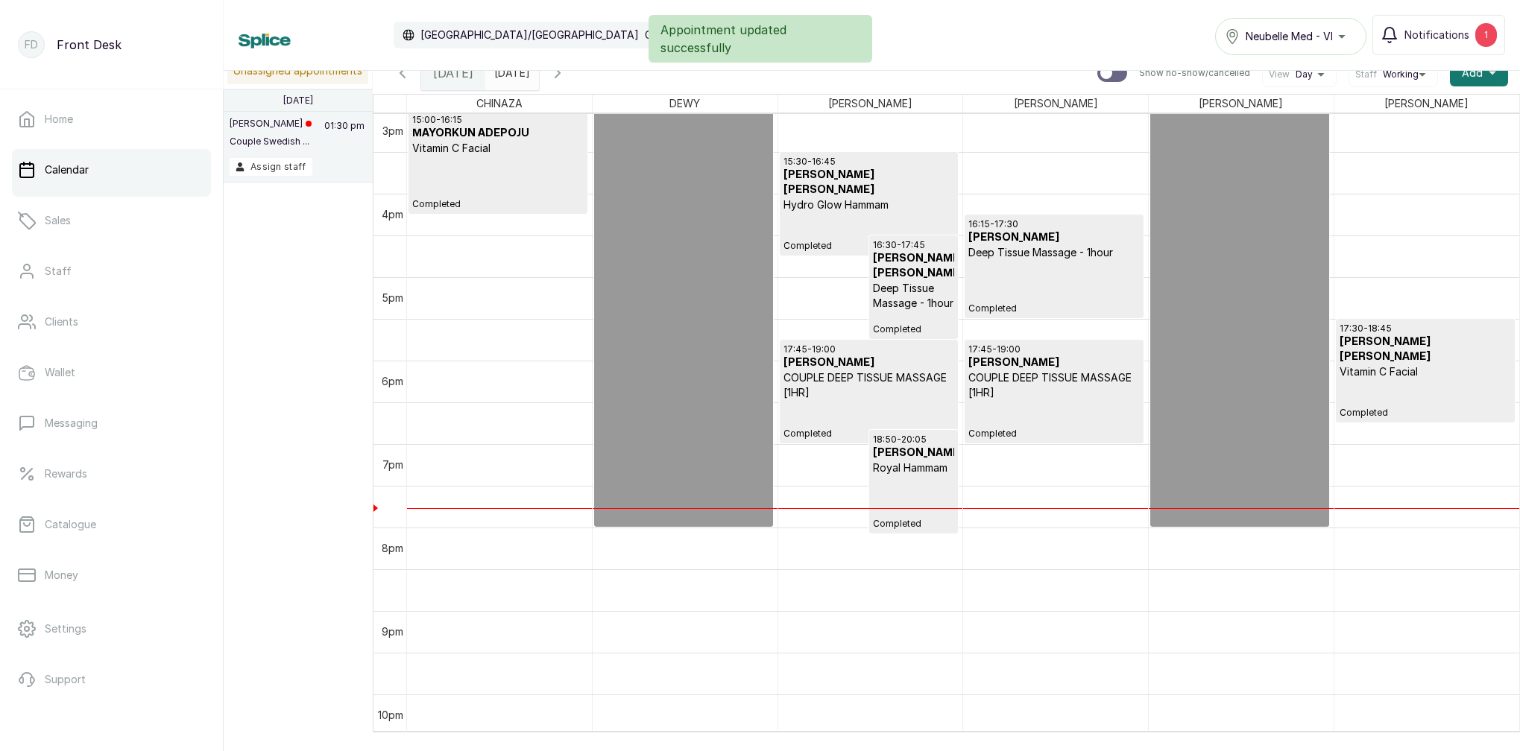
scroll to position [1064, 0]
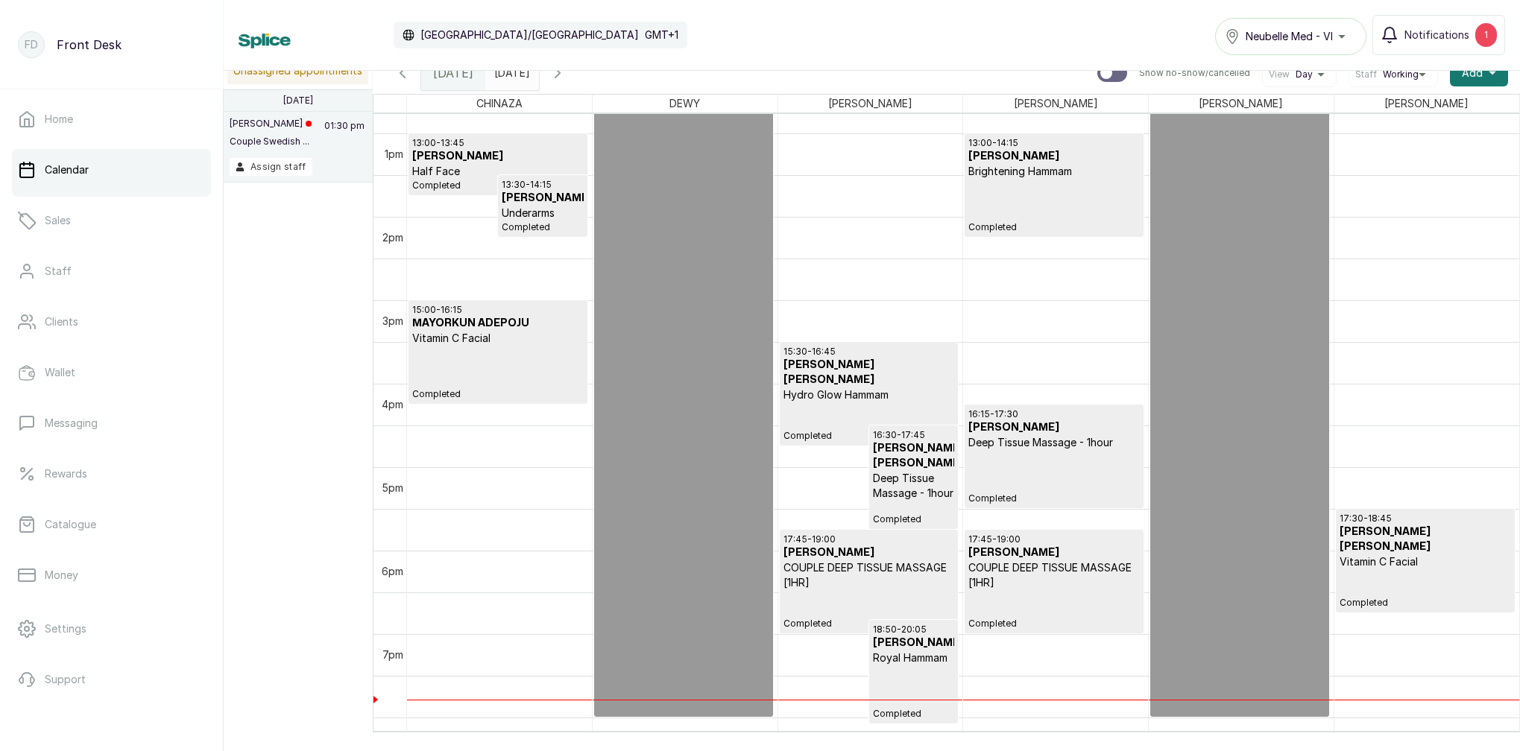
click at [738, 41] on div "Calendar [GEOGRAPHIC_DATA]/[GEOGRAPHIC_DATA] GMT+1 Neubelle Med - VI Notificati…" at bounding box center [871, 35] width 1266 height 40
click at [1456, 27] on button "Notifications 1" at bounding box center [1438, 35] width 133 height 40
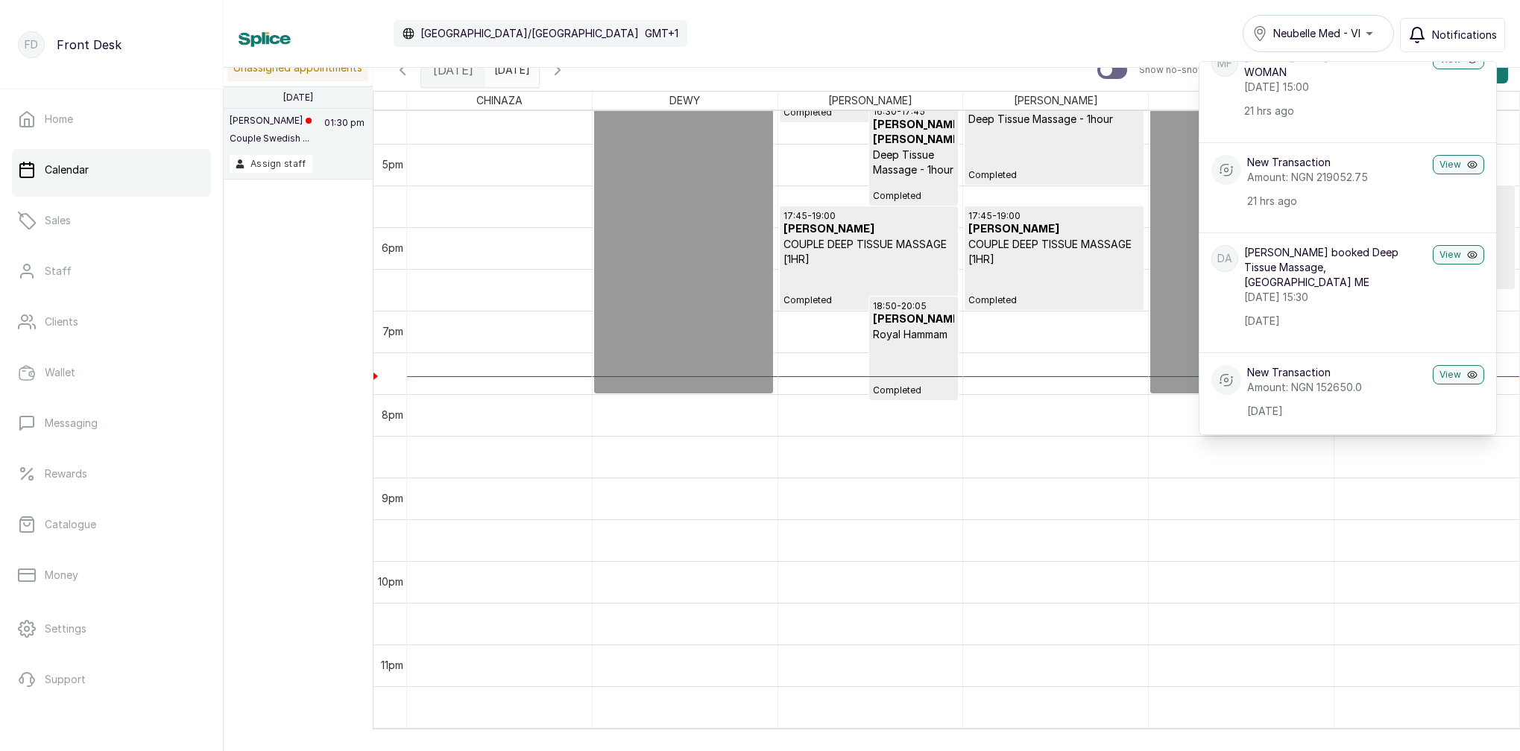
scroll to position [1, 0]
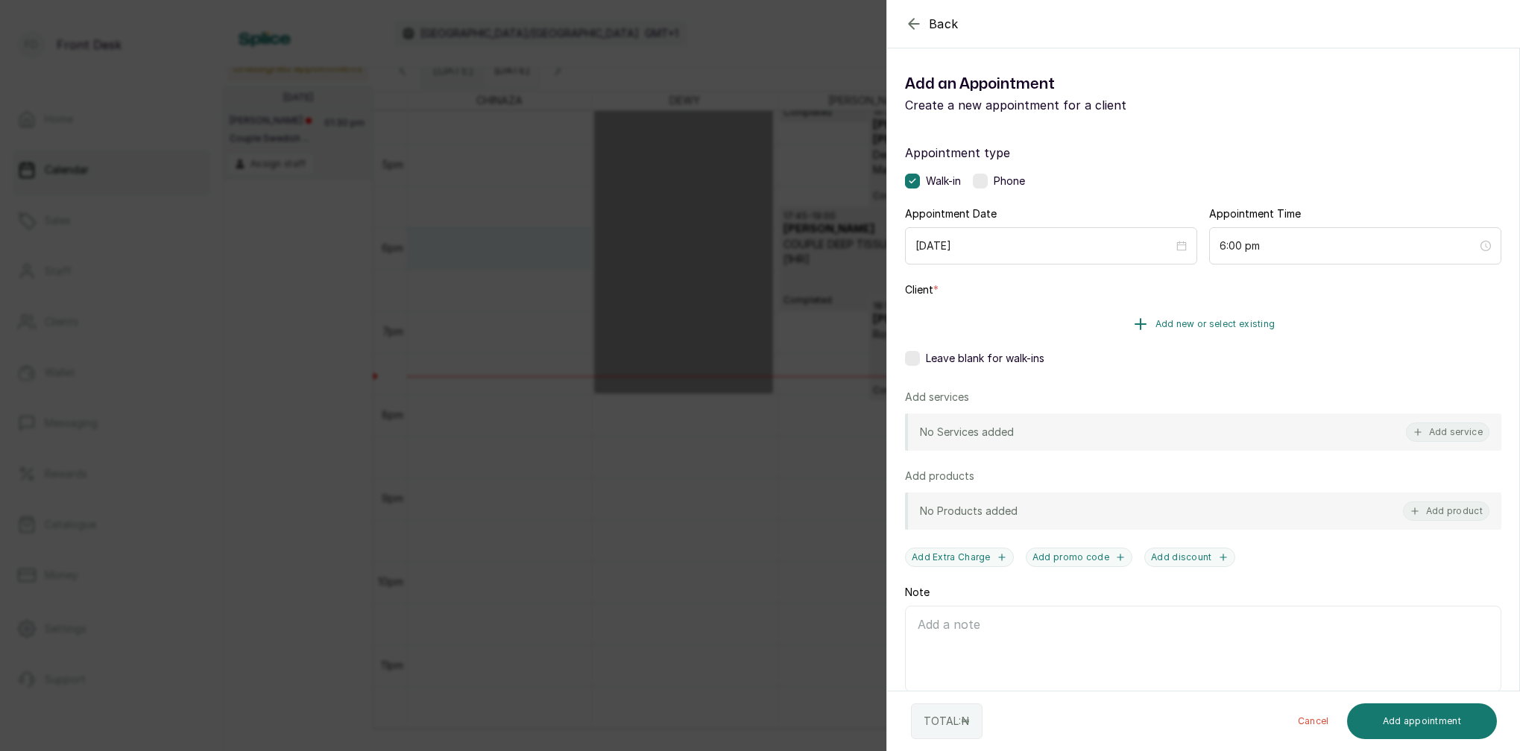
click at [1241, 320] on span "Add new or select existing" at bounding box center [1215, 324] width 120 height 12
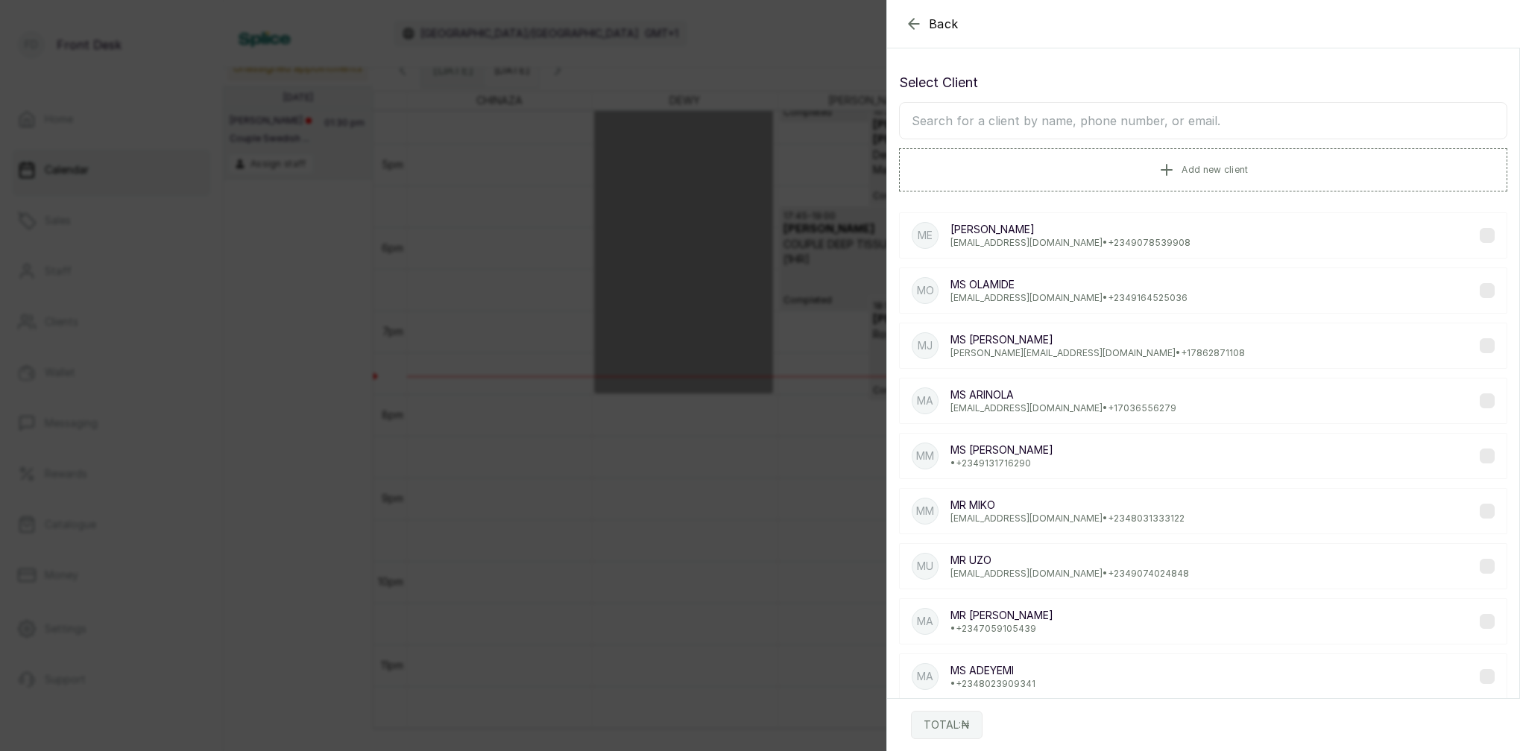
click at [1179, 118] on input "text" at bounding box center [1203, 120] width 608 height 37
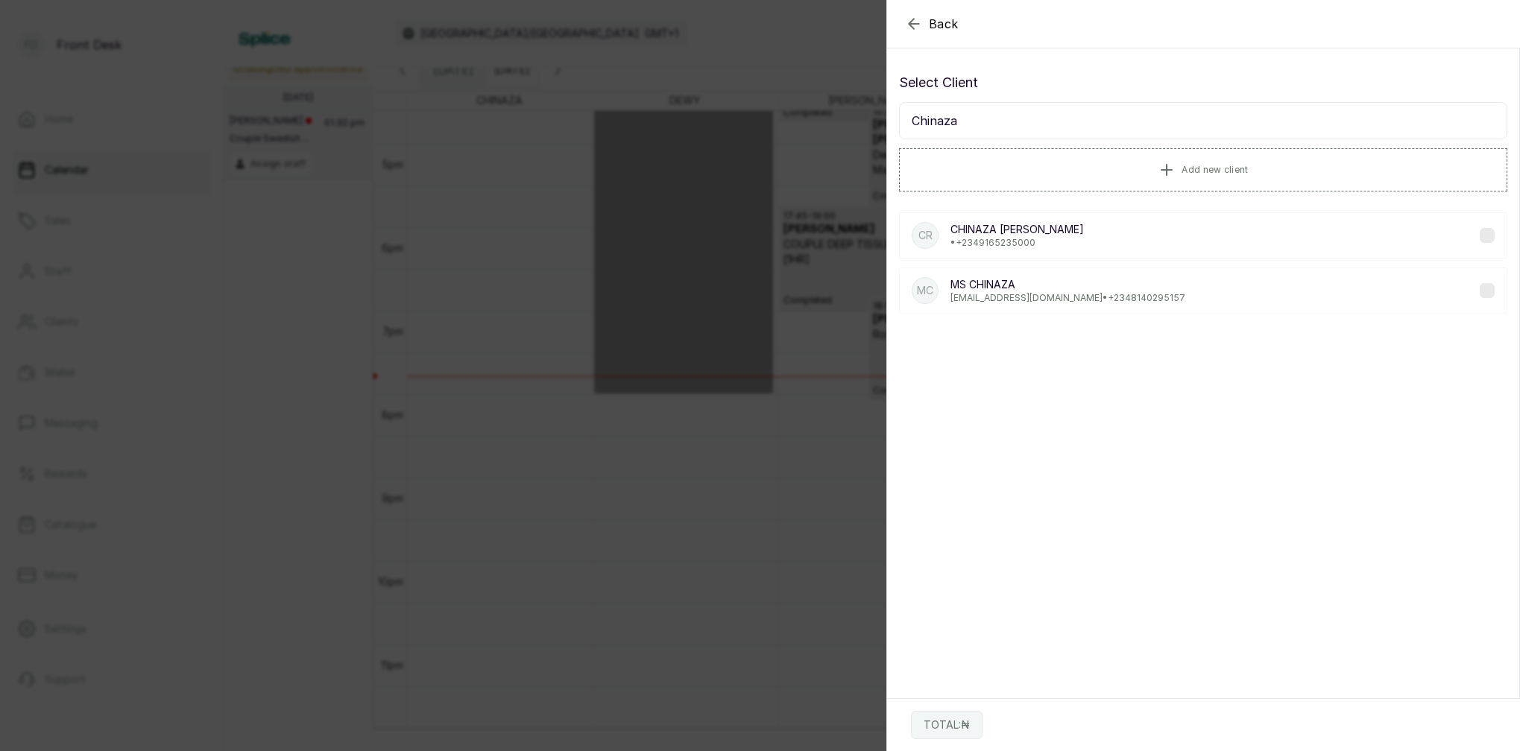
type input "Chinaza"
drag, startPoint x: 1178, startPoint y: 118, endPoint x: 1021, endPoint y: 247, distance: 203.4
click at [1021, 247] on p "• [PHONE_NUMBER]" at bounding box center [1016, 243] width 133 height 12
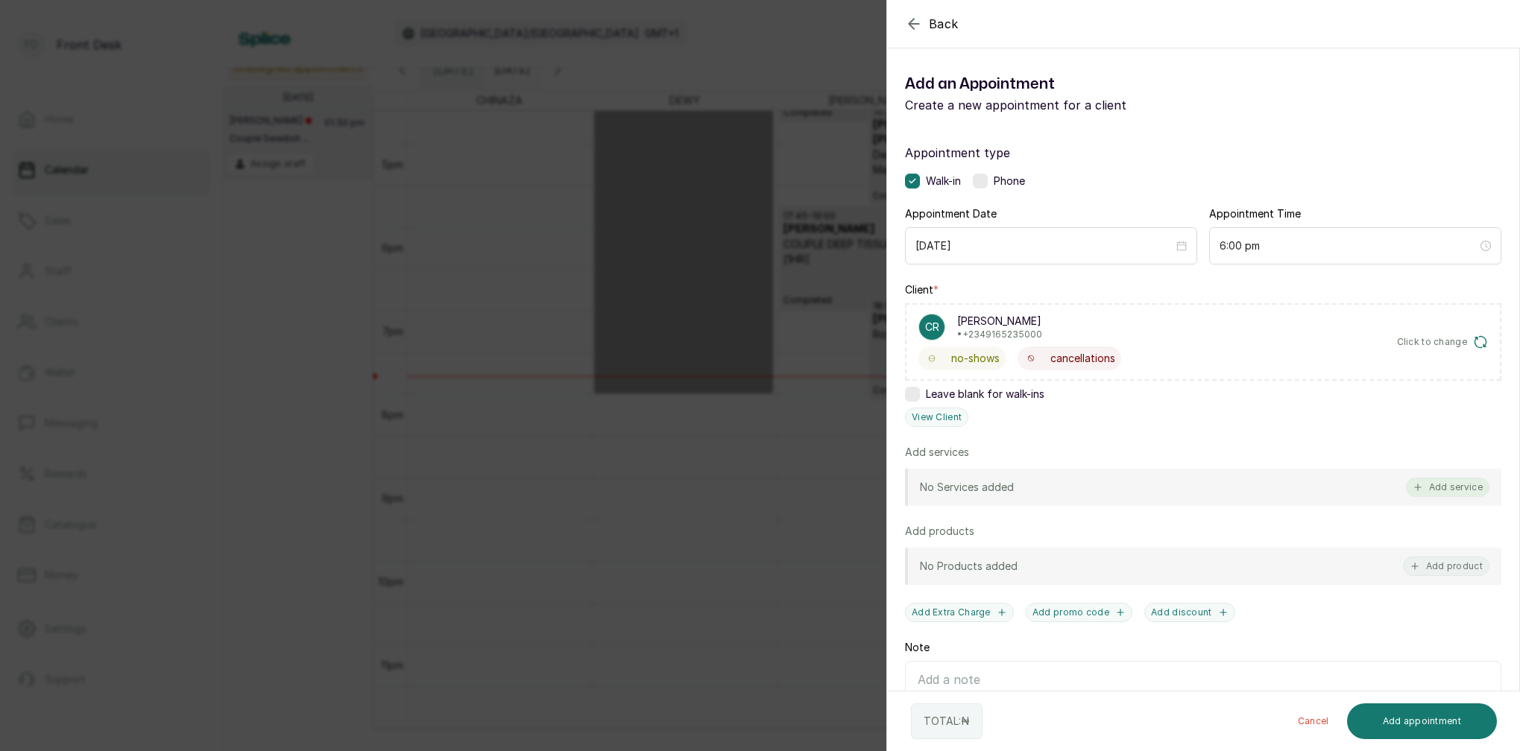
click at [1469, 480] on button "Add service" at bounding box center [1447, 487] width 83 height 19
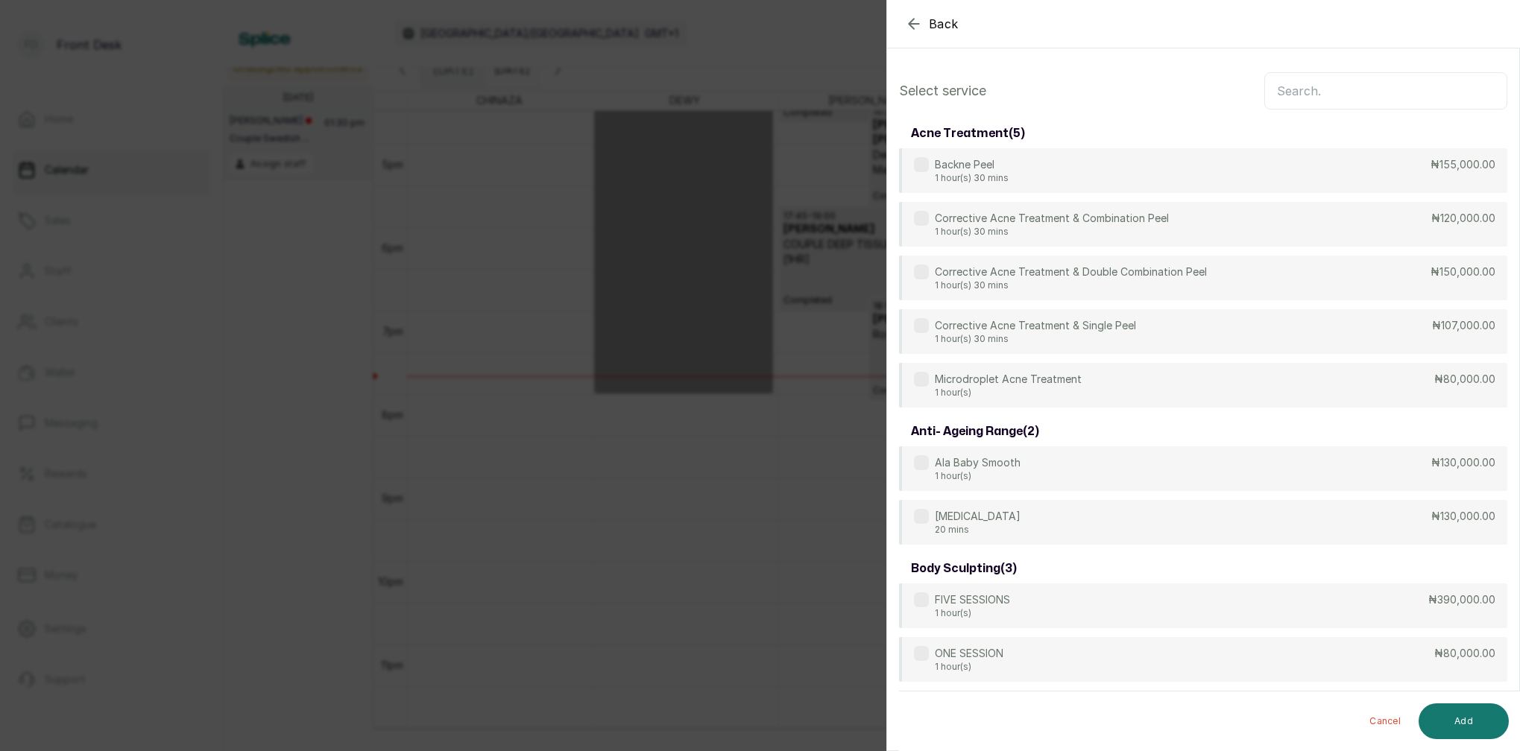
click at [1286, 95] on input "text" at bounding box center [1385, 90] width 243 height 37
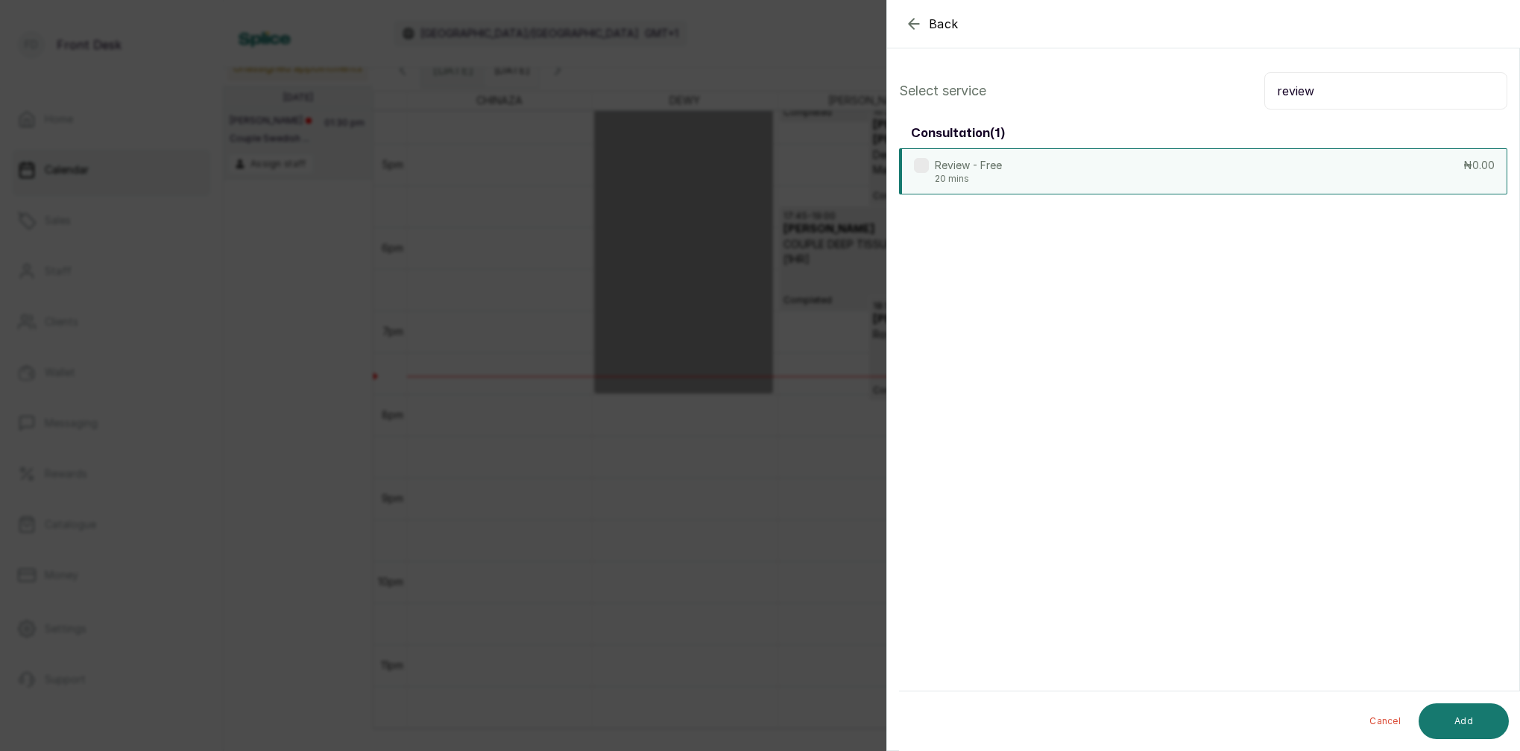
type input "review"
drag, startPoint x: 996, startPoint y: 183, endPoint x: 1011, endPoint y: 189, distance: 15.7
click at [996, 183] on p "20 mins" at bounding box center [968, 179] width 67 height 12
click at [1481, 707] on button "Add" at bounding box center [1463, 722] width 90 height 36
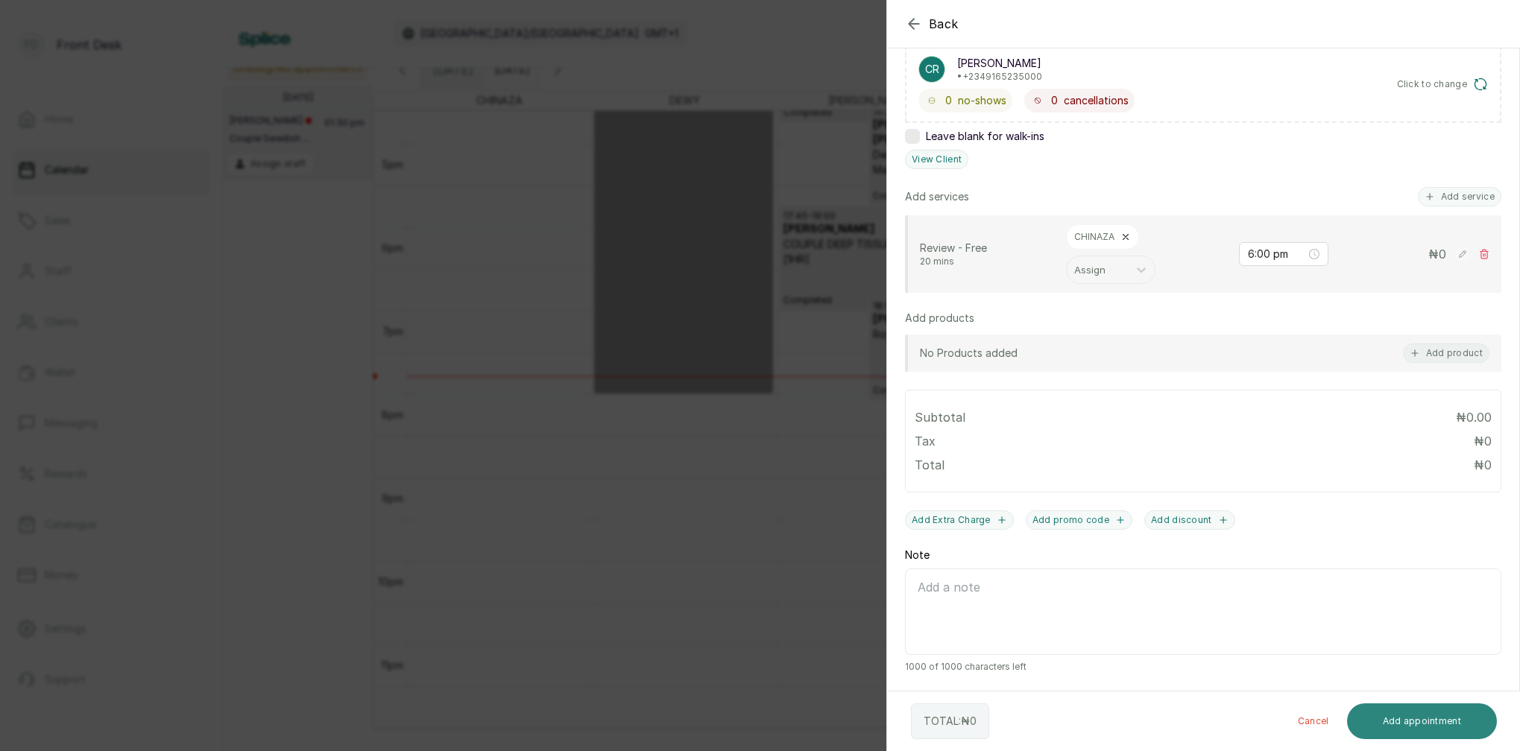
click at [1420, 726] on button "Add appointment" at bounding box center [1422, 722] width 151 height 36
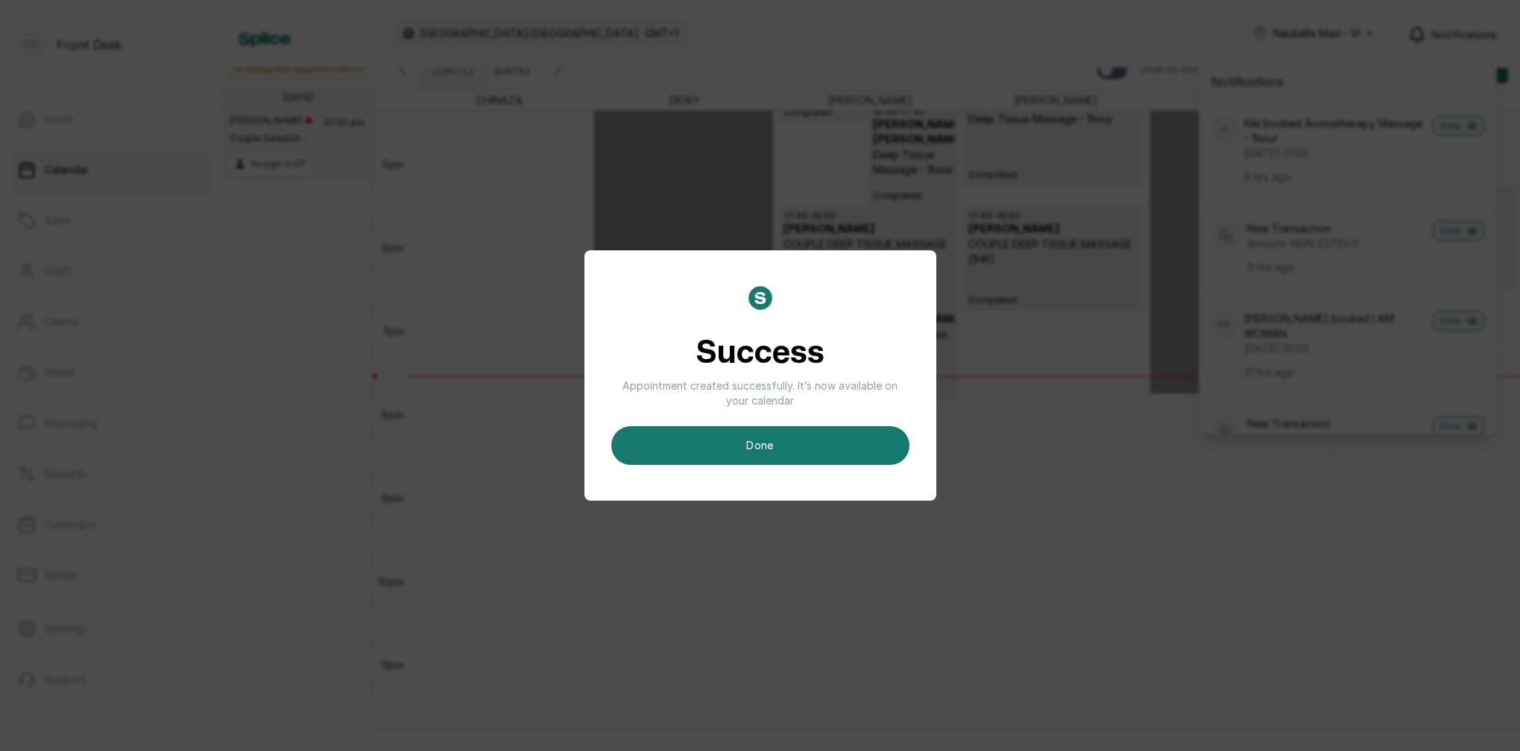
drag, startPoint x: 784, startPoint y: 444, endPoint x: 795, endPoint y: 443, distance: 11.3
click at [784, 444] on button "done" at bounding box center [760, 445] width 298 height 39
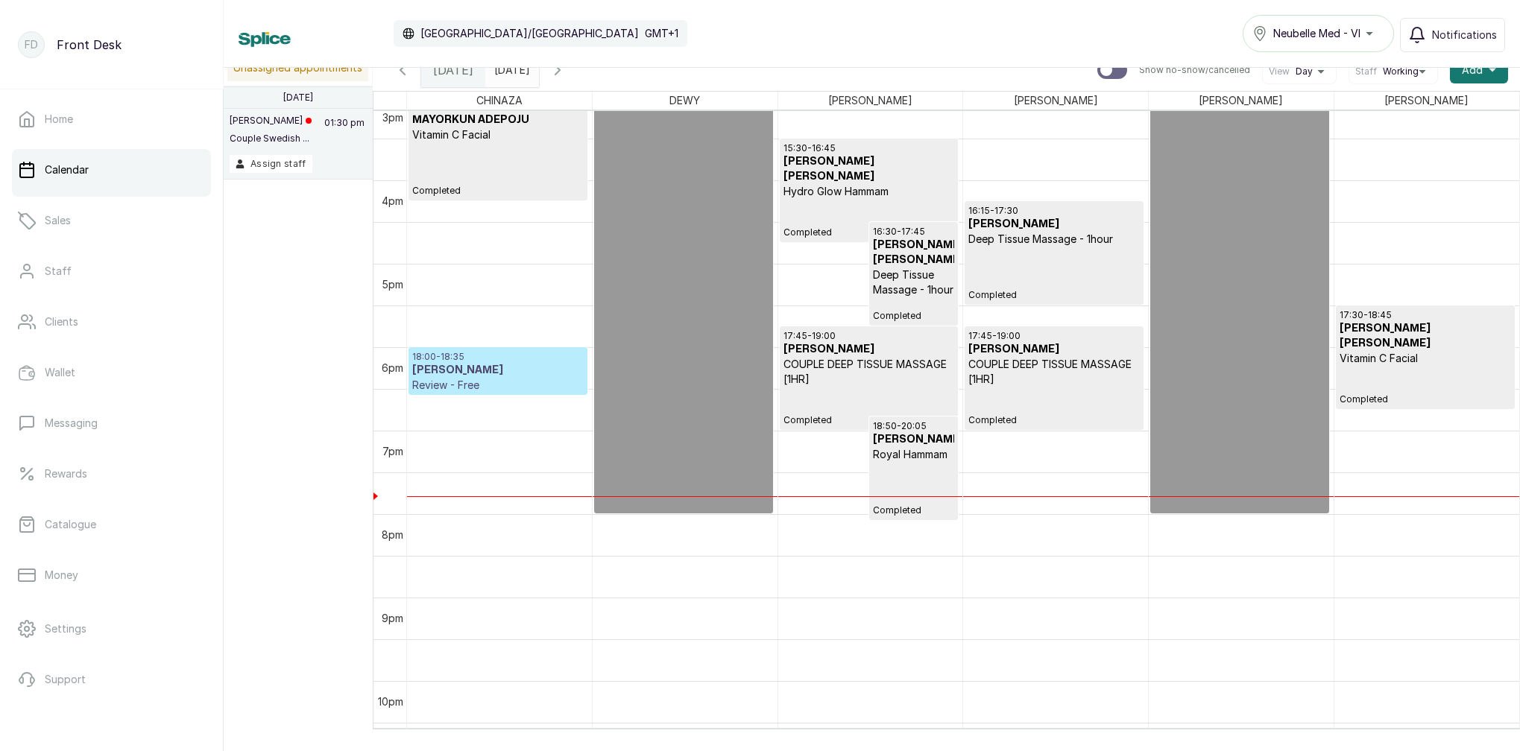
click at [524, 386] on p "Review - Free" at bounding box center [497, 385] width 171 height 15
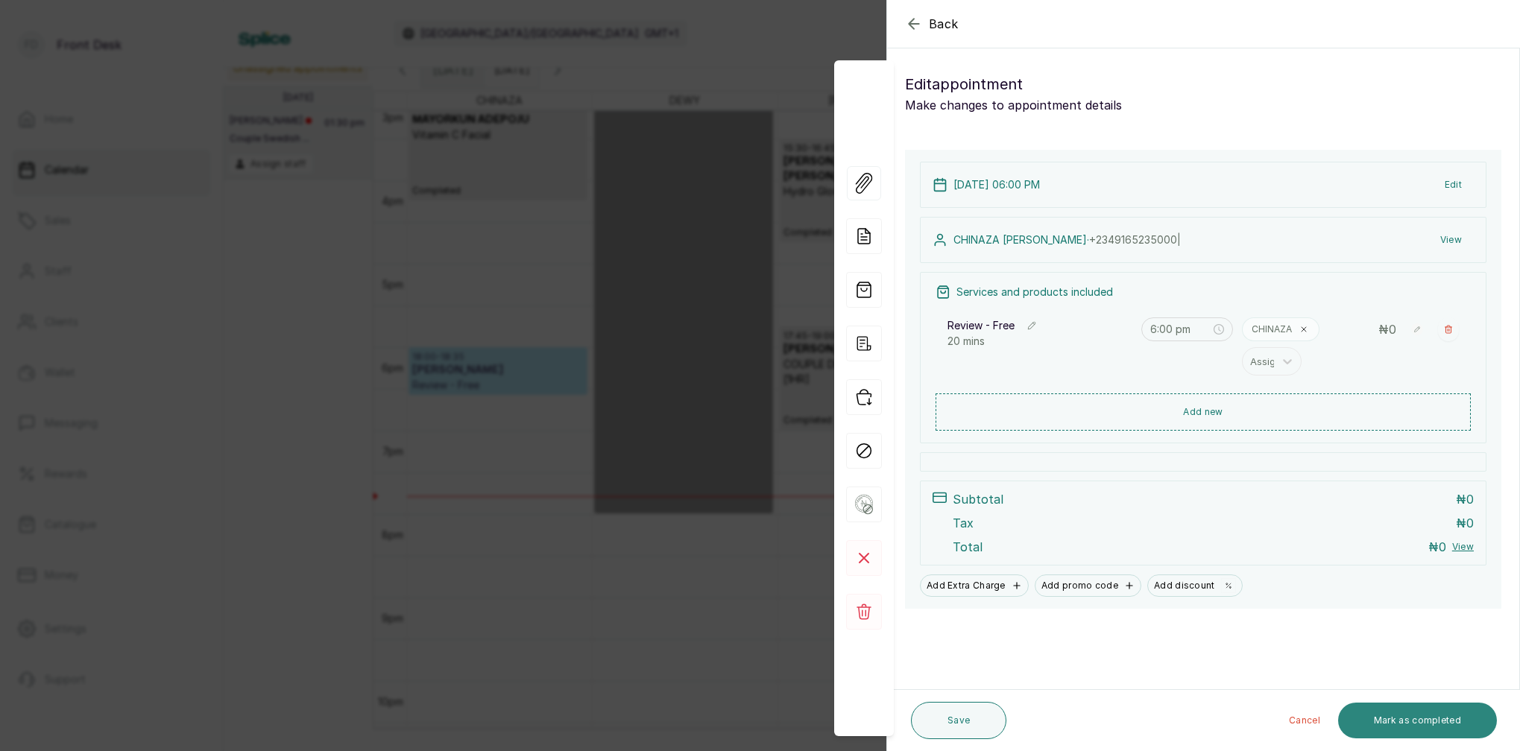
click at [1421, 724] on button "Mark as completed" at bounding box center [1417, 721] width 159 height 36
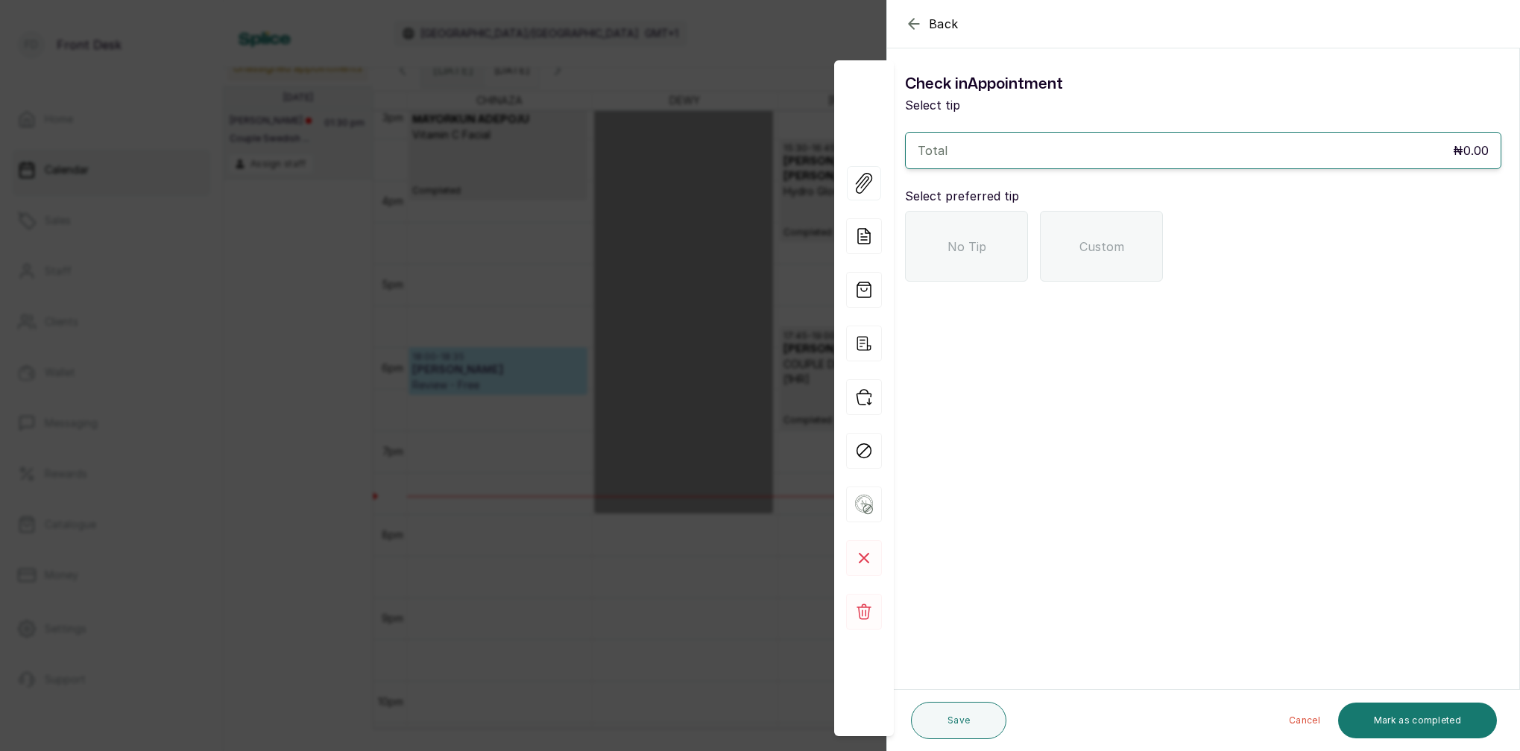
drag, startPoint x: 944, startPoint y: 241, endPoint x: 955, endPoint y: 253, distance: 16.3
click at [944, 242] on div "No Tip" at bounding box center [966, 246] width 123 height 71
click at [1422, 723] on button "Mark as completed" at bounding box center [1417, 721] width 159 height 36
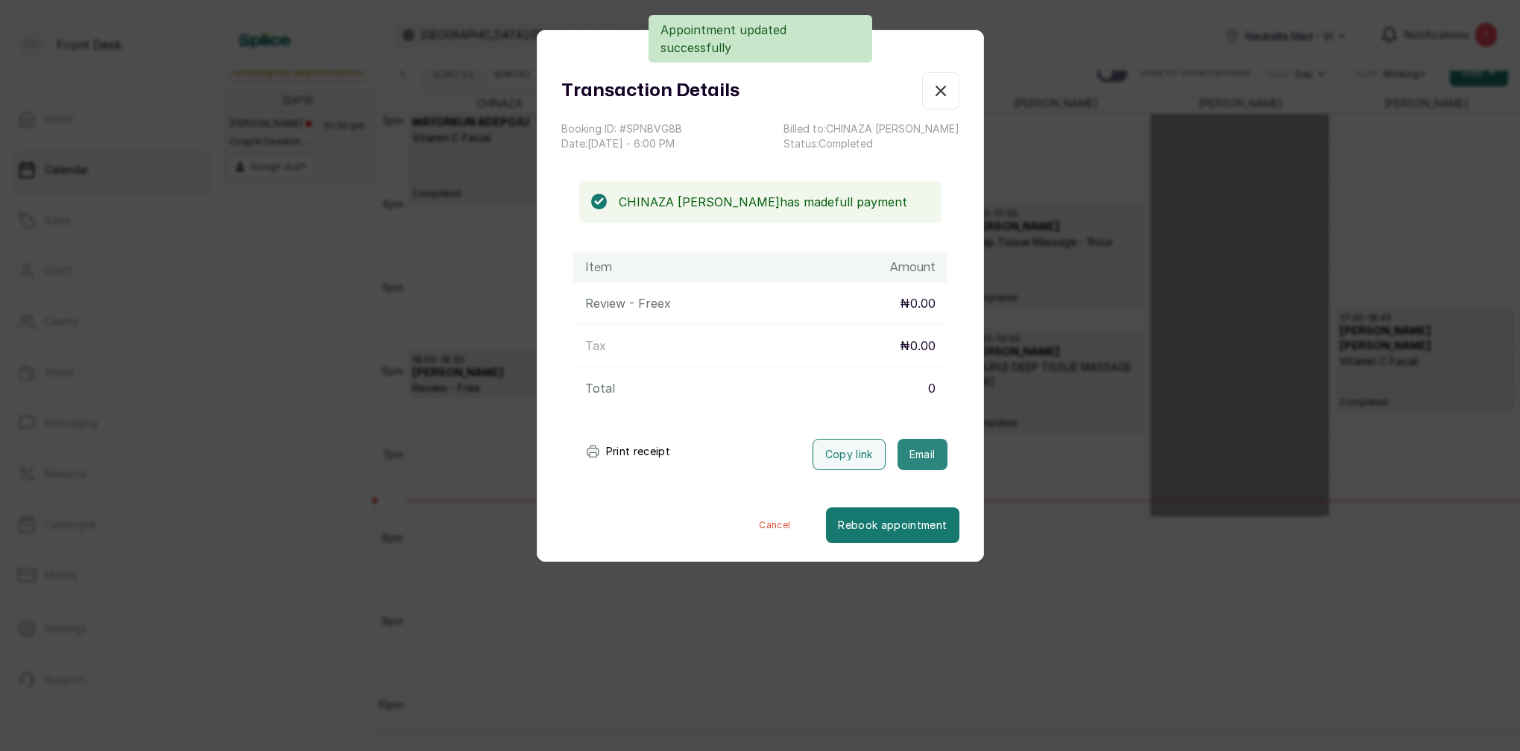
click at [923, 449] on button "Email" at bounding box center [922, 454] width 50 height 31
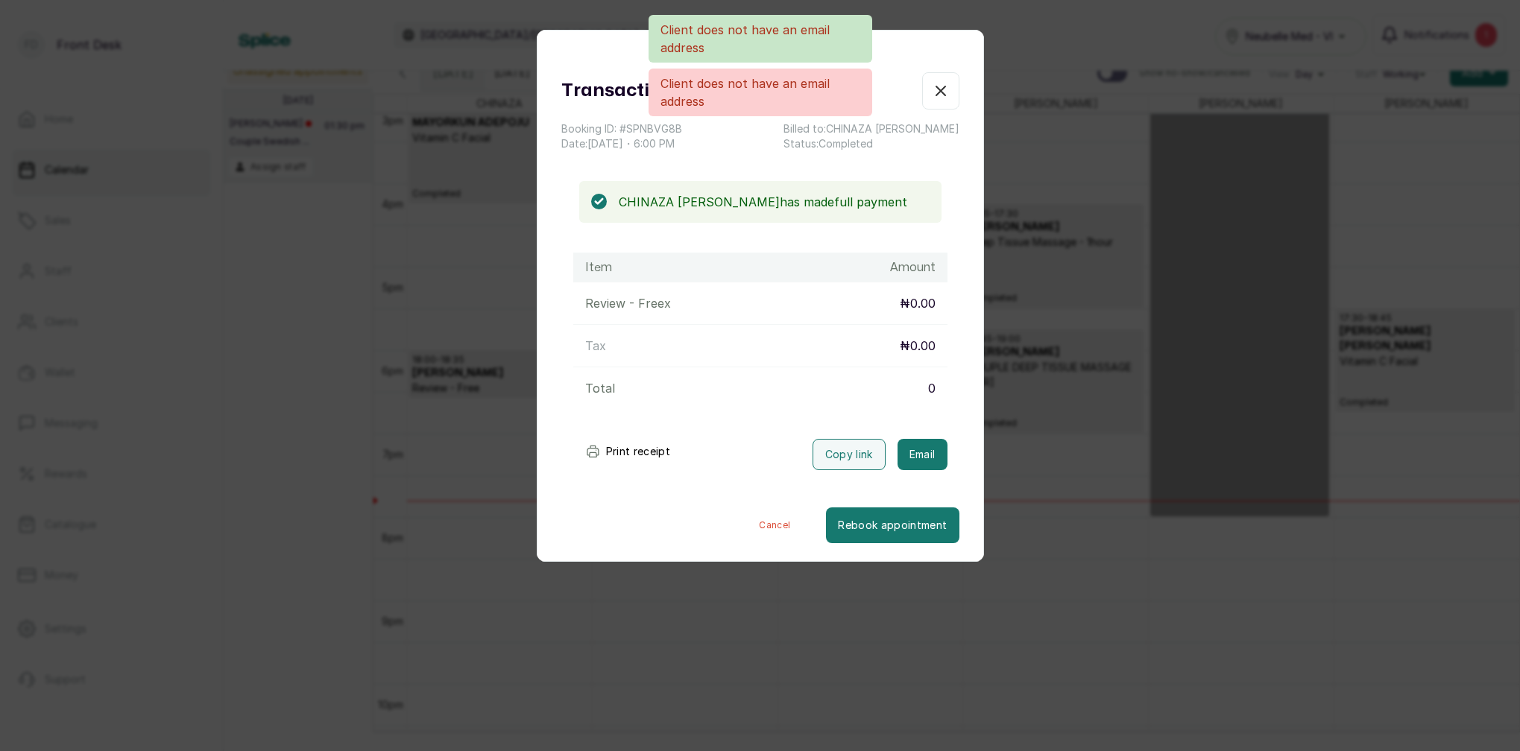
click at [941, 88] on div "Client does not have an email address Client does not have an email address" at bounding box center [760, 65] width 1520 height 101
click at [940, 89] on div "Client does not have an email address Client does not have an email address" at bounding box center [760, 65] width 1520 height 101
click at [939, 89] on div "Client does not have an email address Client does not have an email address" at bounding box center [760, 65] width 1520 height 101
click at [940, 90] on div "Client does not have an email address Client does not have an email address" at bounding box center [760, 65] width 1520 height 101
drag, startPoint x: 940, startPoint y: 91, endPoint x: 976, endPoint y: 98, distance: 36.5
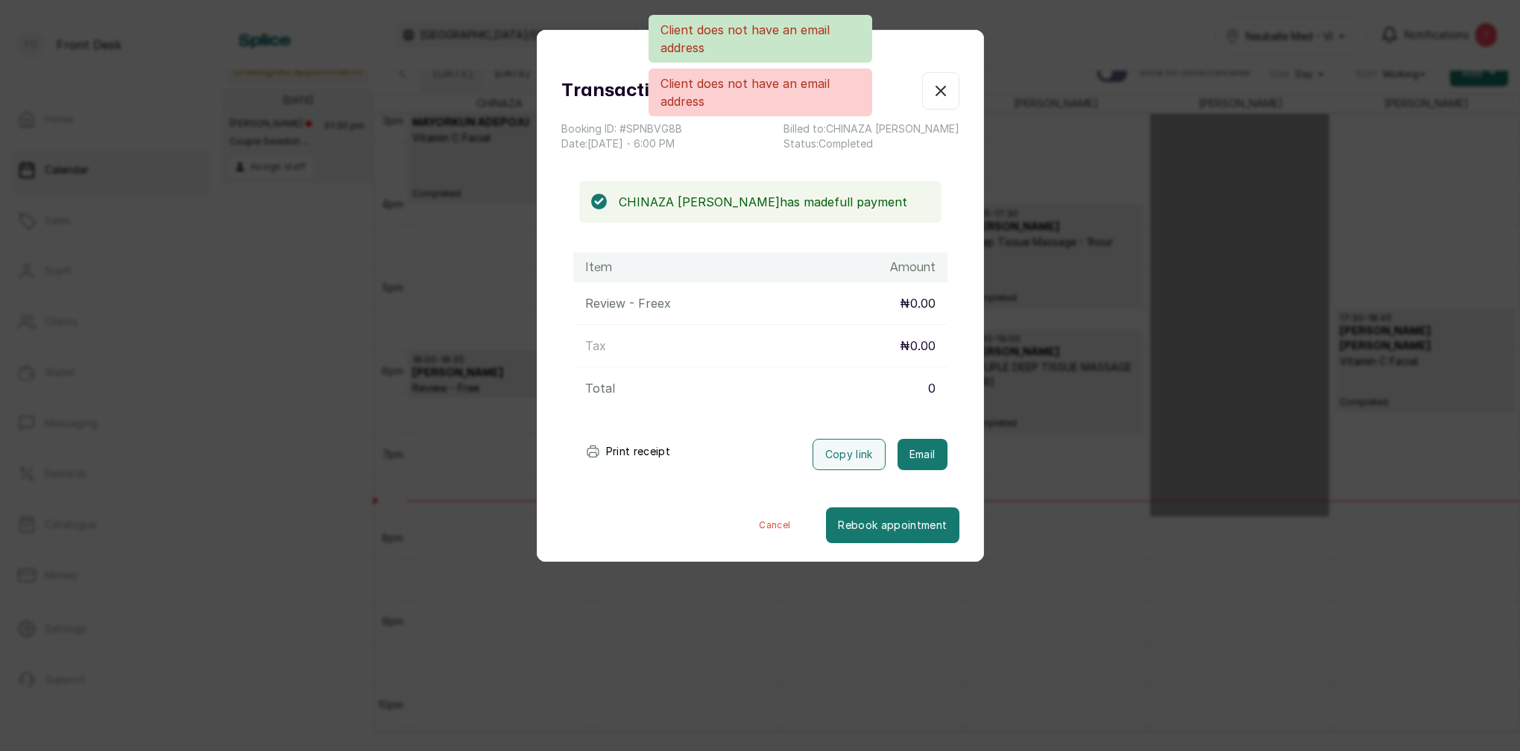
click at [942, 92] on div "Client does not have an email address Client does not have an email address" at bounding box center [760, 65] width 1520 height 101
click at [993, 102] on div "Client does not have an email address Client does not have an email address" at bounding box center [760, 65] width 1520 height 101
click at [774, 524] on button "Cancel" at bounding box center [774, 526] width 103 height 36
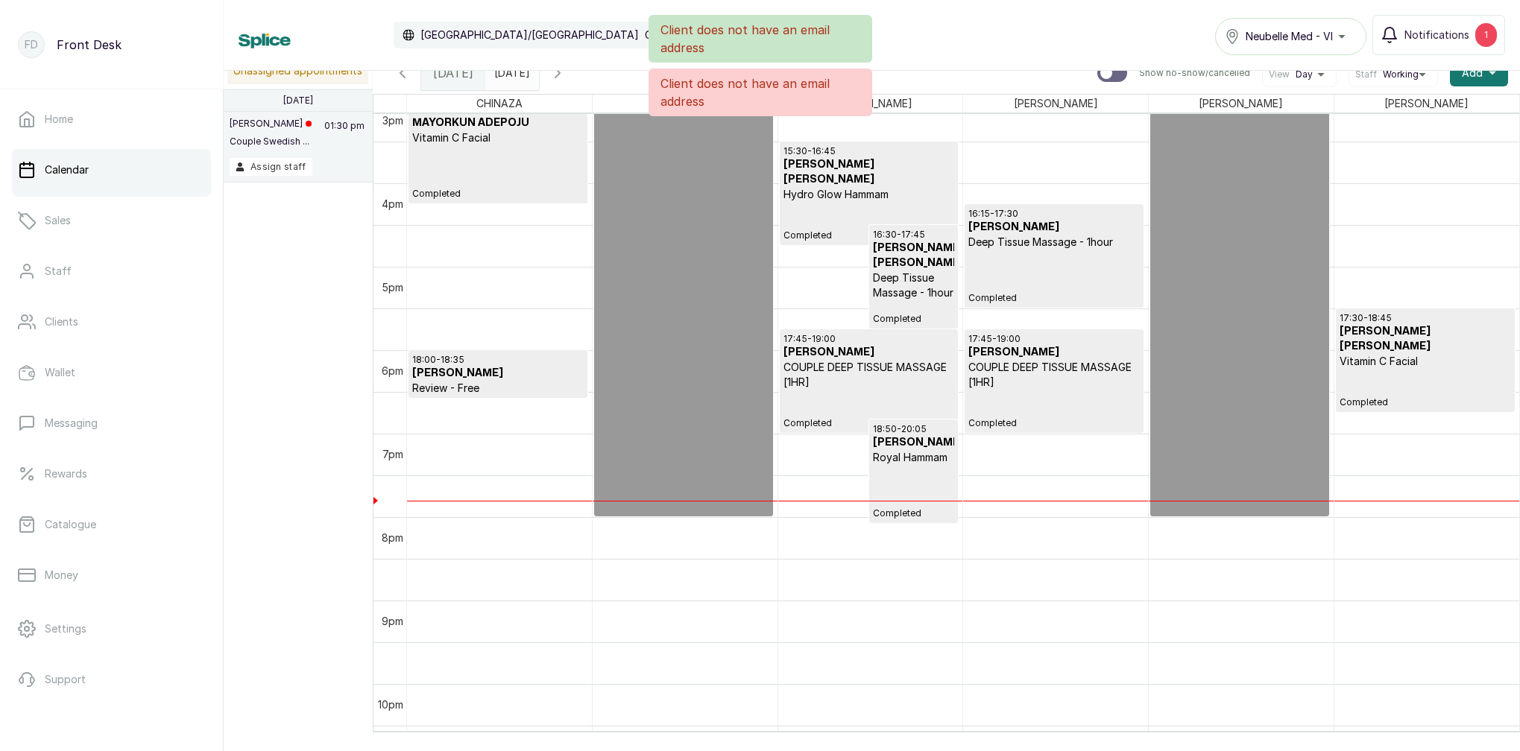
click at [516, 382] on p "Review - Free" at bounding box center [497, 388] width 171 height 15
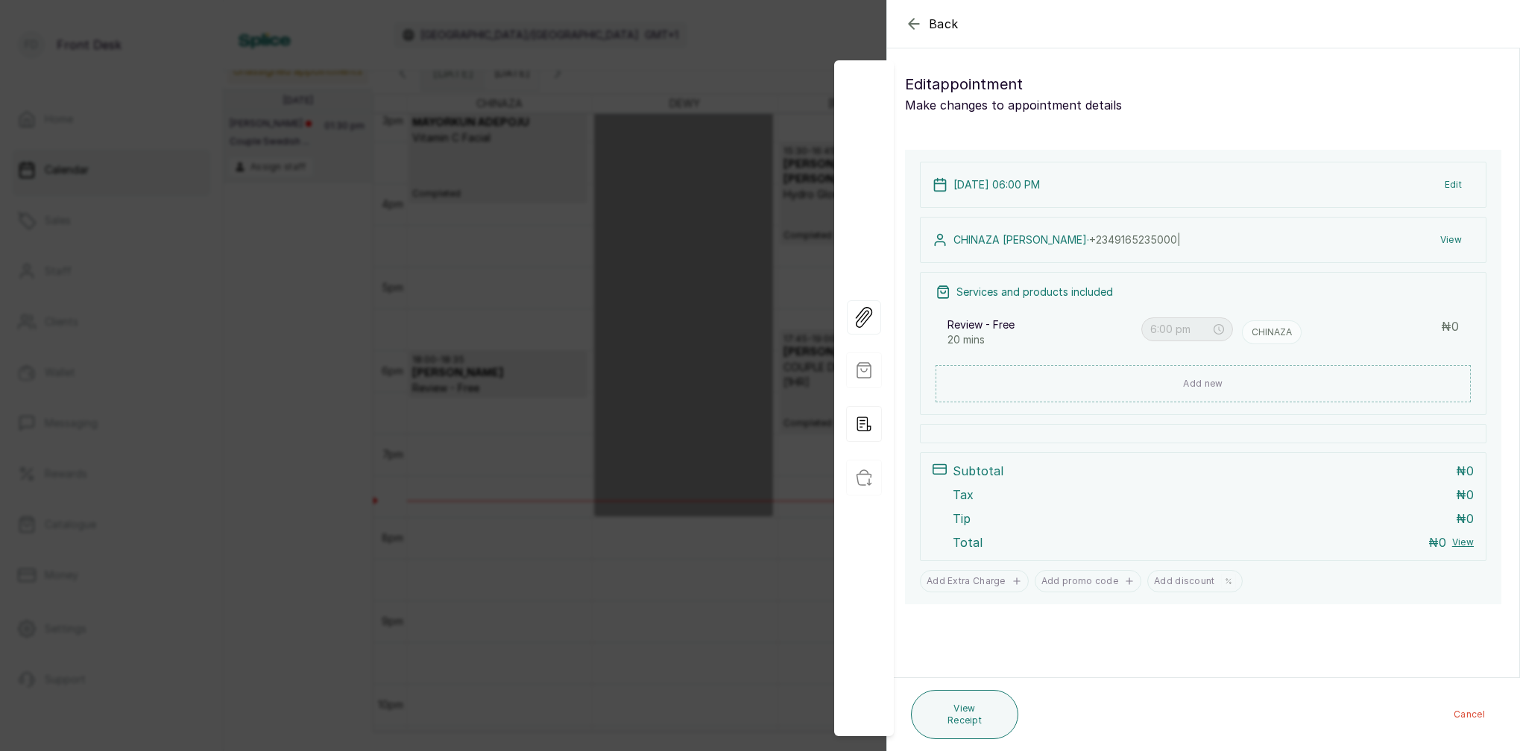
click at [1477, 713] on button "Cancel" at bounding box center [1468, 714] width 55 height 27
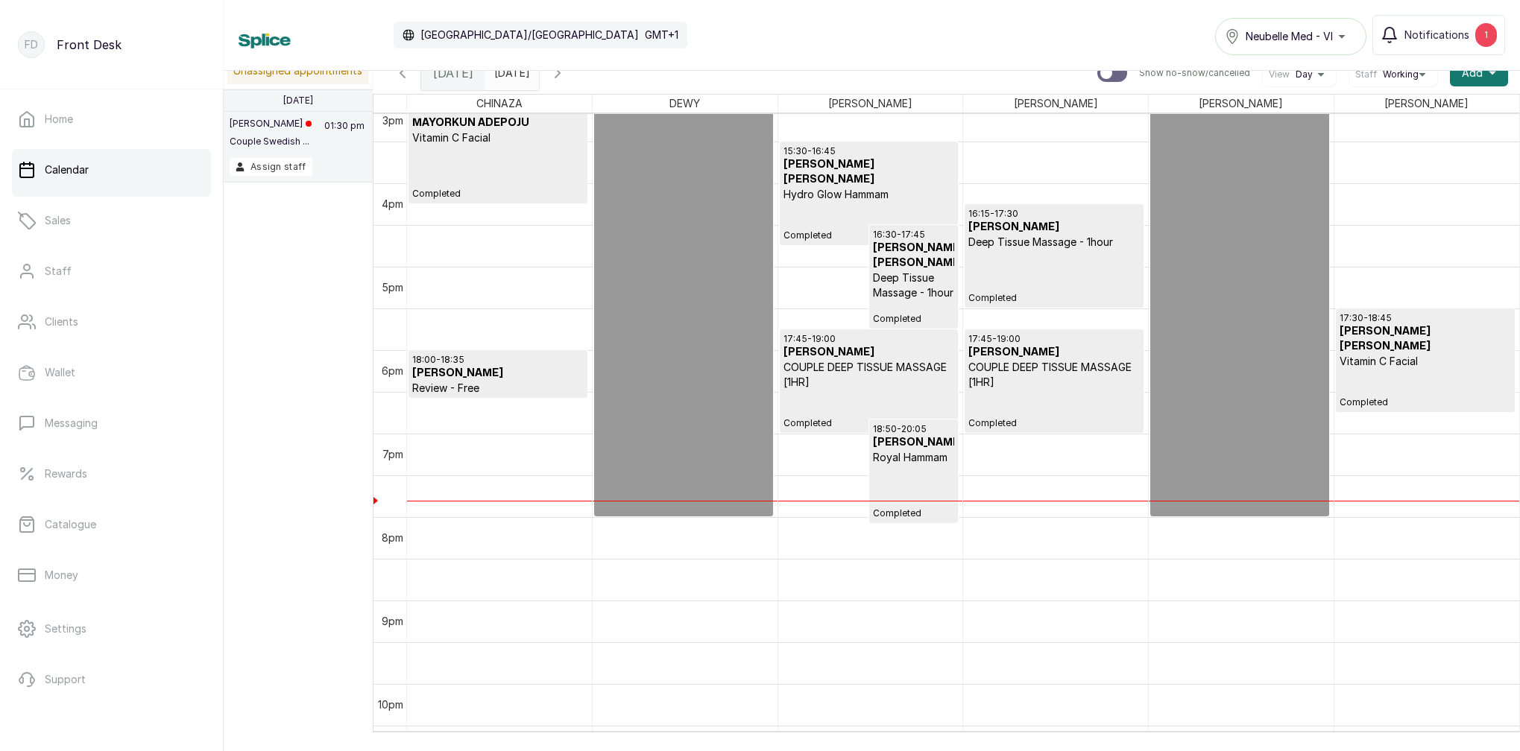
click at [514, 394] on div at bounding box center [497, 397] width 177 height 6
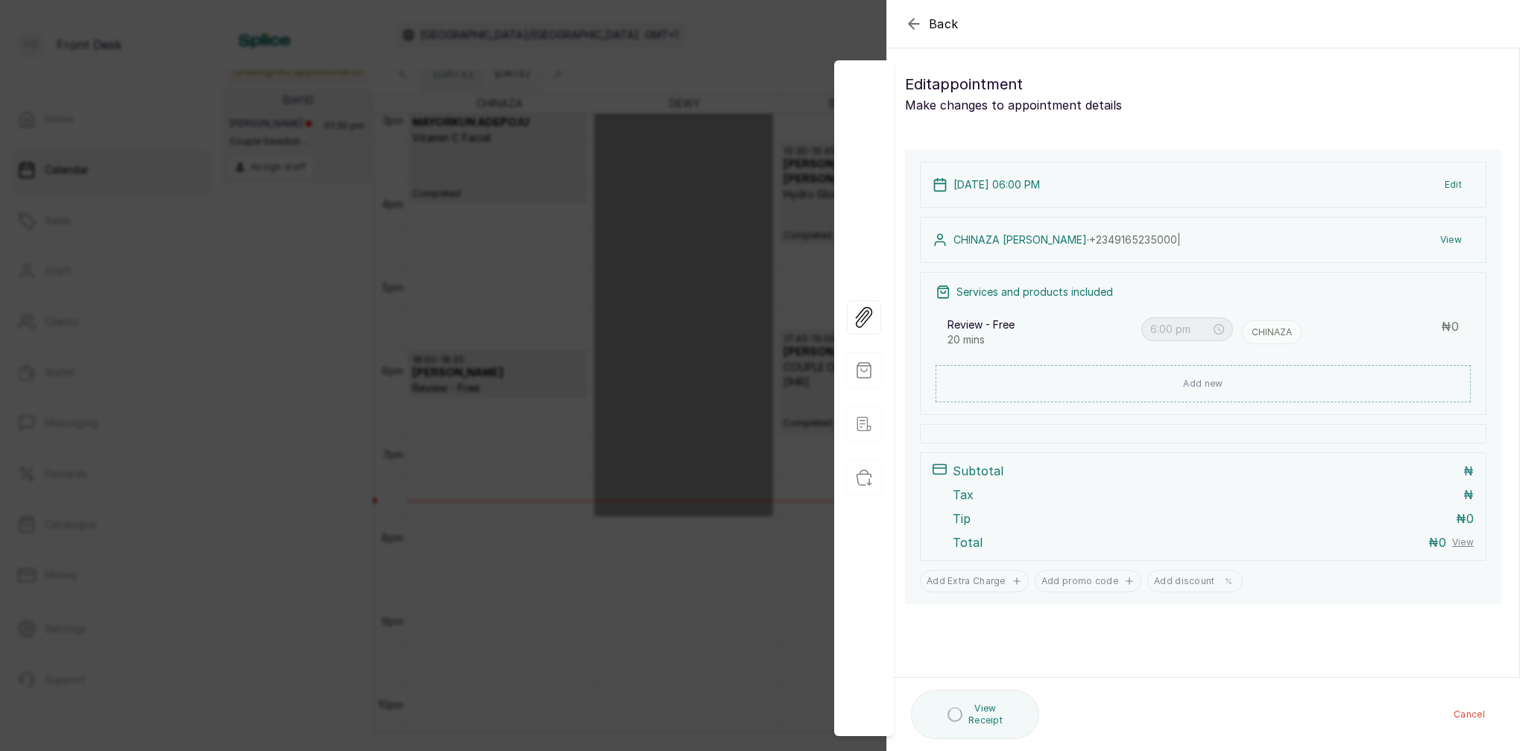
click at [1438, 243] on button "View" at bounding box center [1450, 240] width 45 height 27
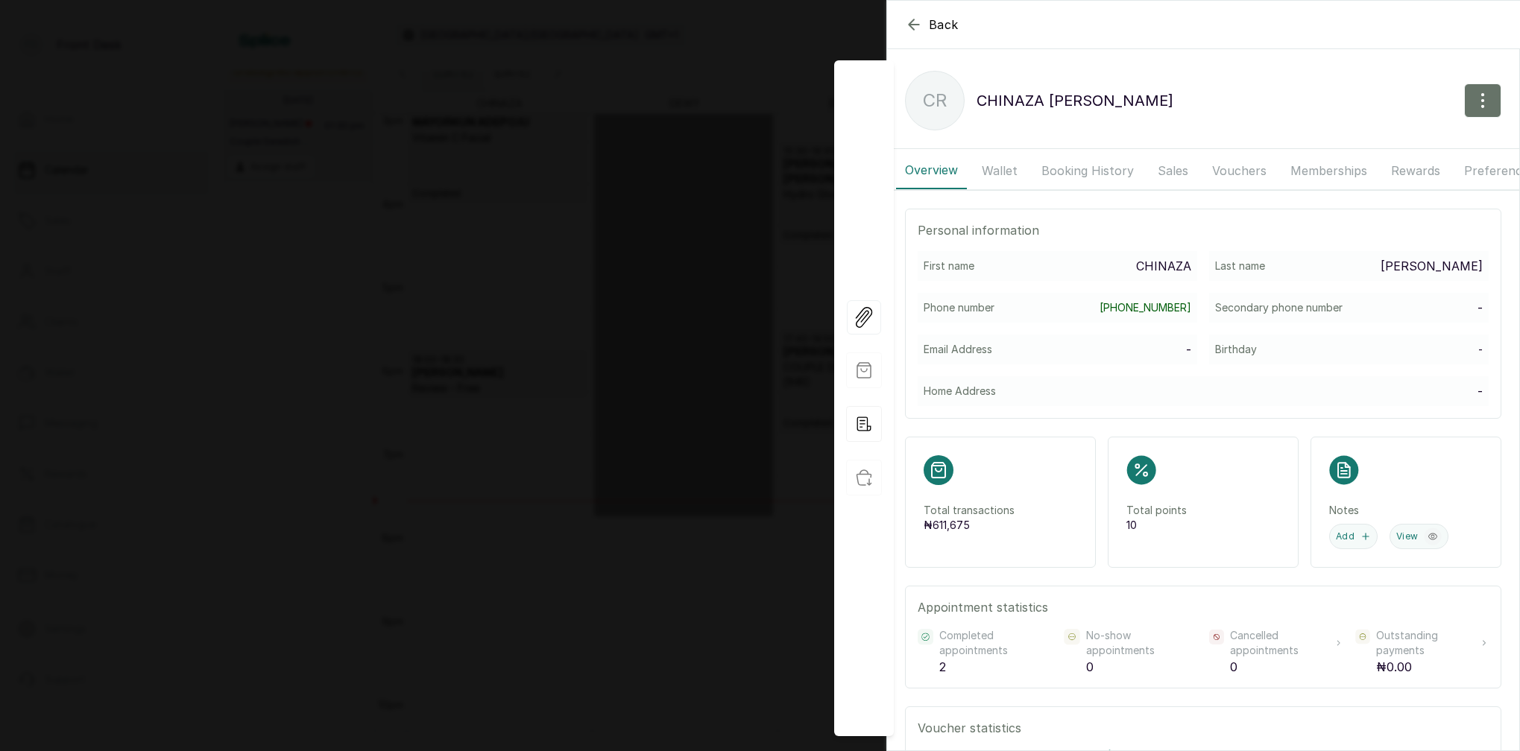
click at [1087, 176] on button "Booking History" at bounding box center [1087, 170] width 110 height 37
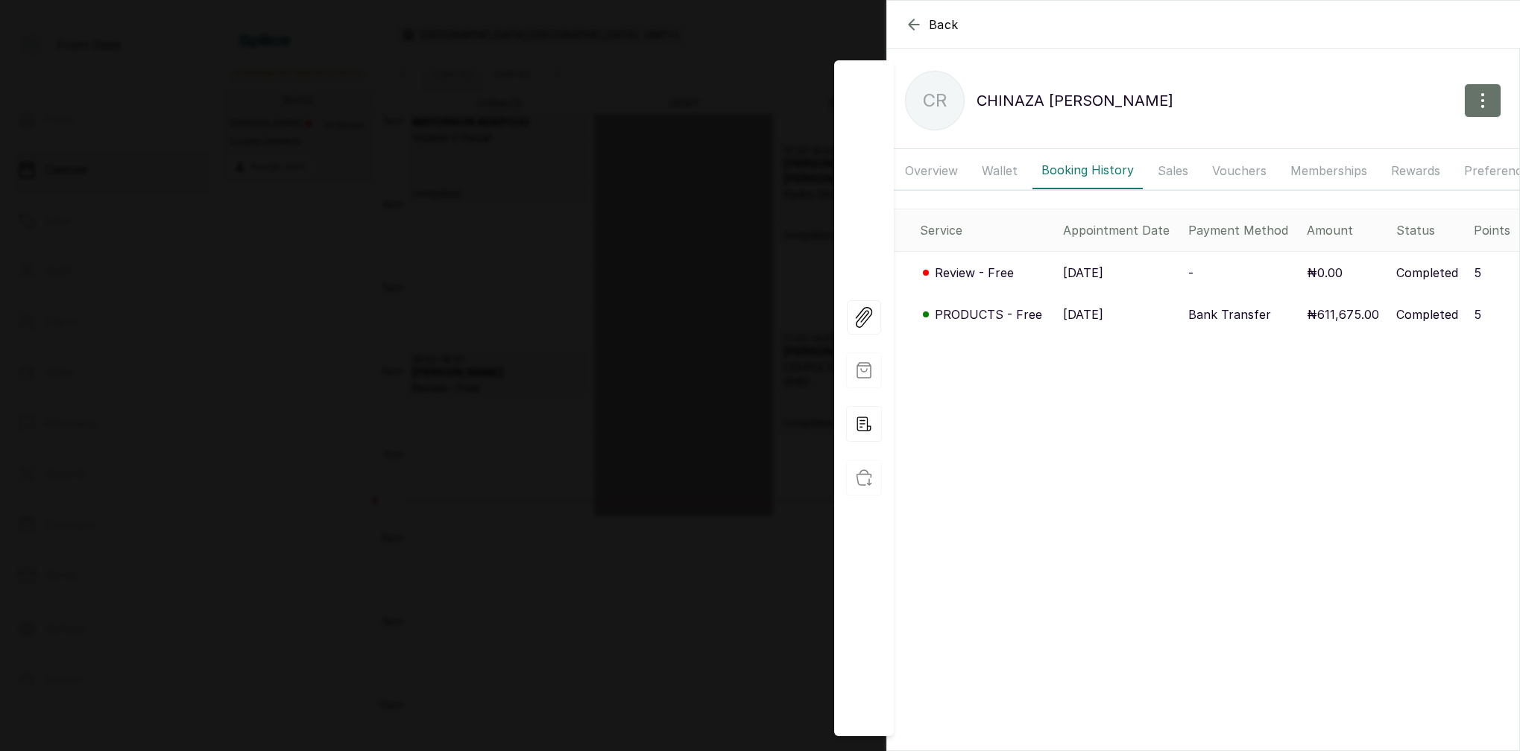
click at [1474, 274] on p "5" at bounding box center [1476, 273] width 7 height 18
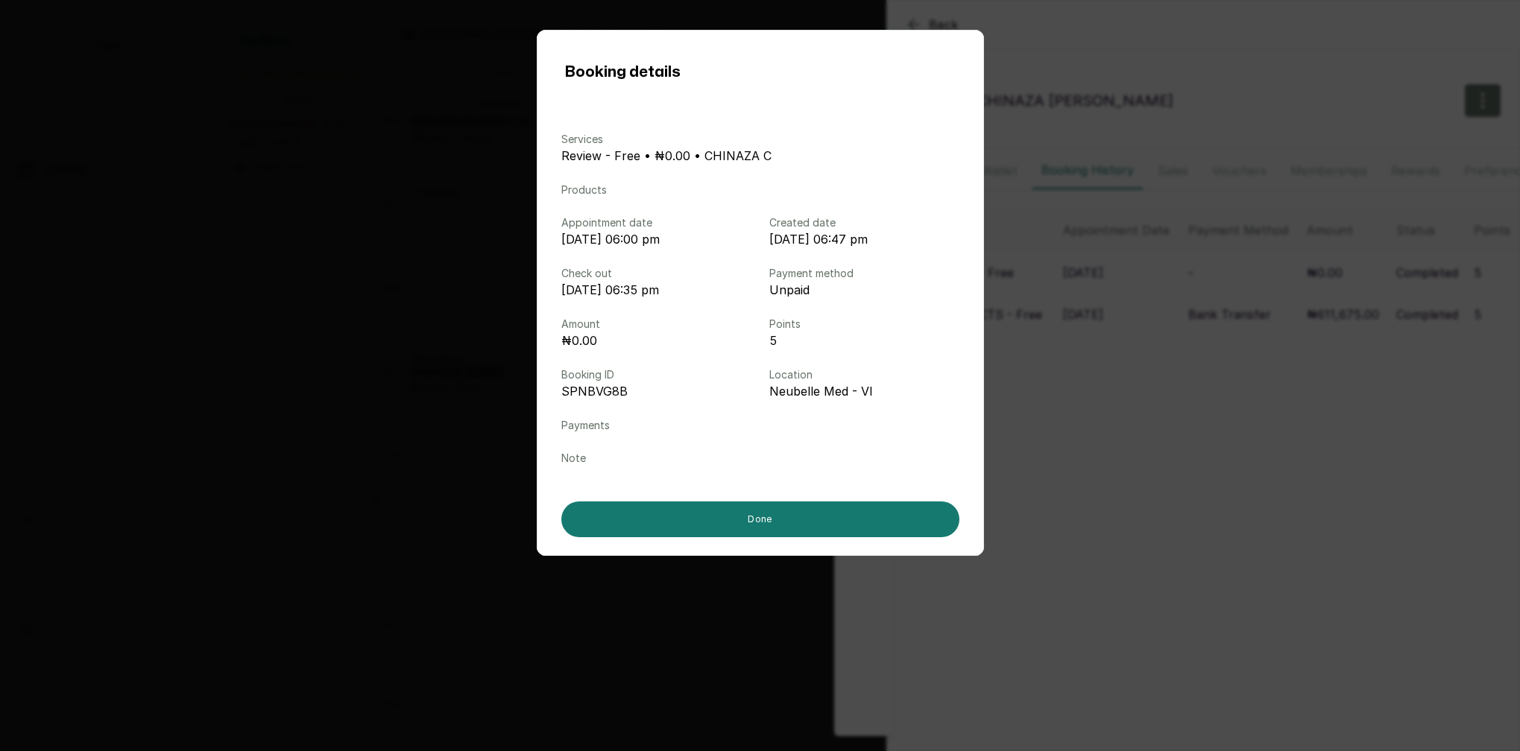
click at [868, 524] on button "Done" at bounding box center [760, 520] width 398 height 36
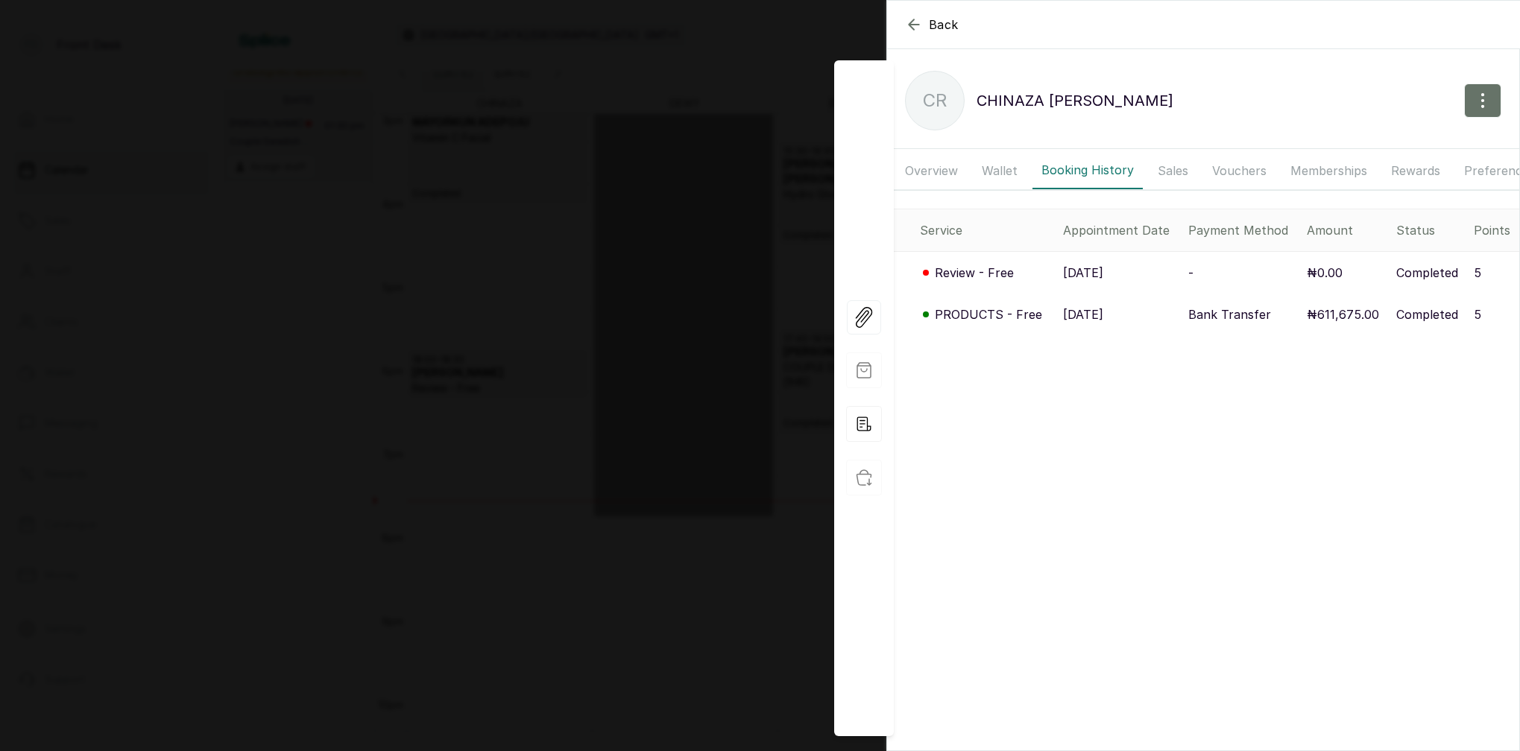
scroll to position [0, 0]
click at [588, 436] on div "Back CHINAZA [PERSON_NAME] CR [PERSON_NAME] Overview Wallet Booking History Sal…" at bounding box center [760, 375] width 1520 height 751
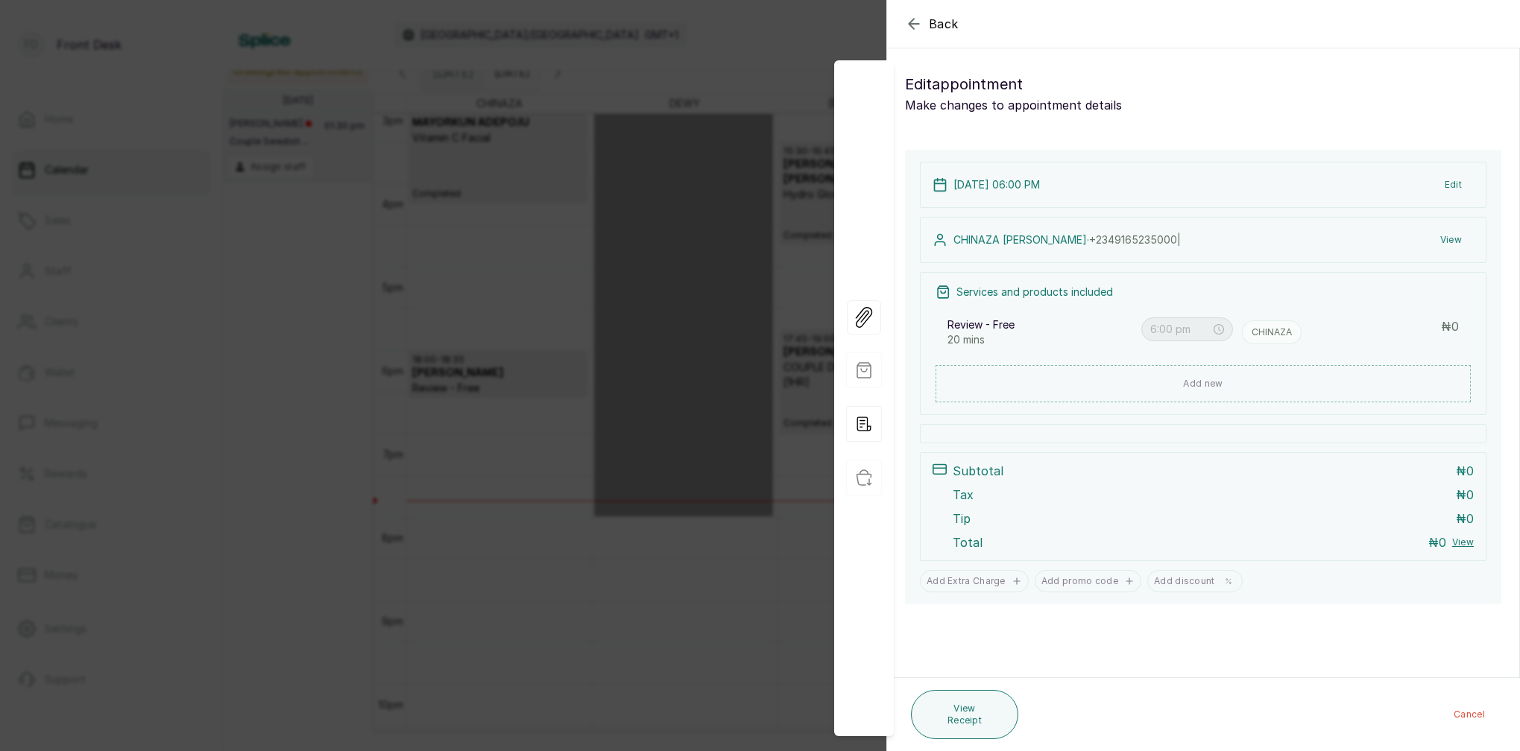
click at [608, 513] on div "Back Appointment Details Edit appointment Make changes to appointment details A…" at bounding box center [760, 375] width 1520 height 751
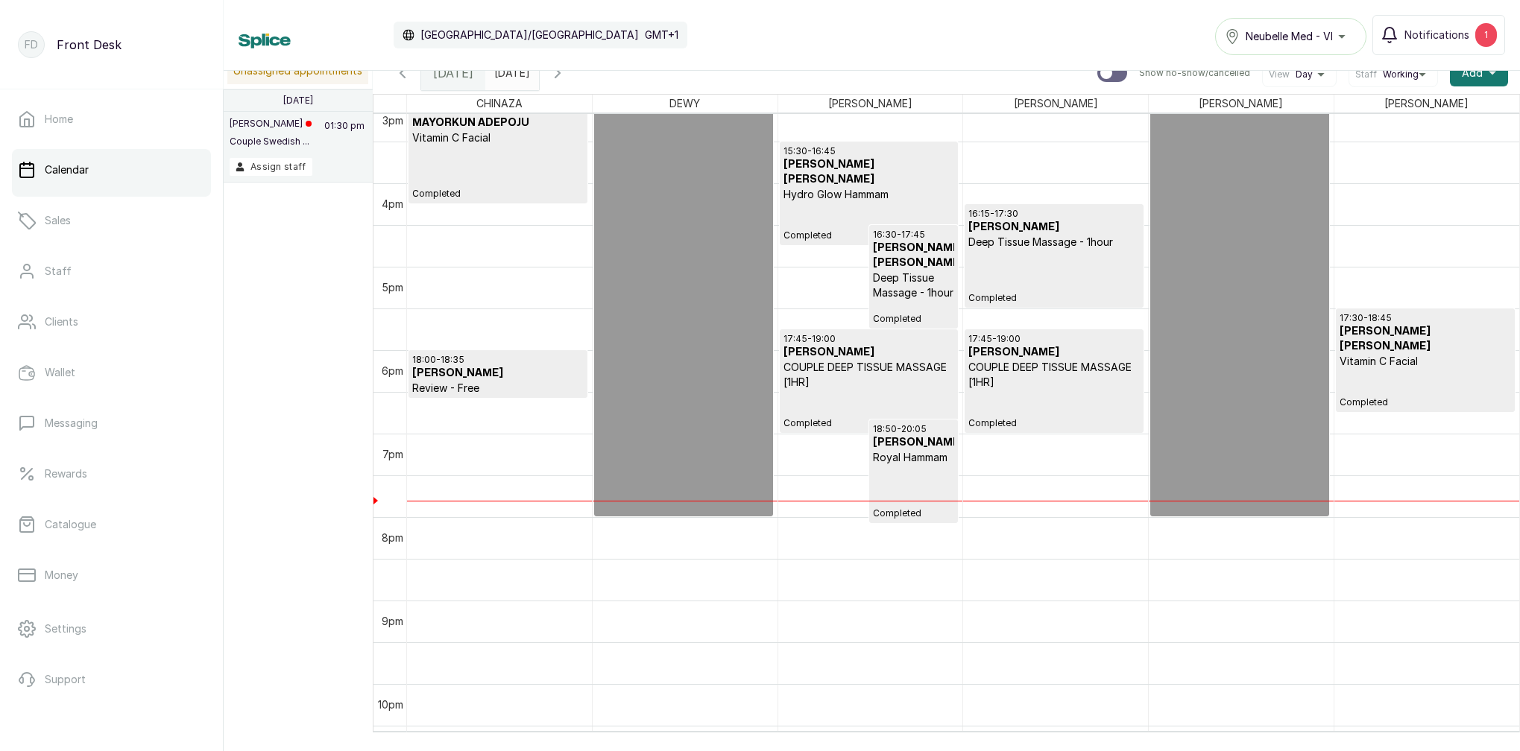
click at [501, 376] on h3 "[PERSON_NAME]" at bounding box center [497, 373] width 171 height 15
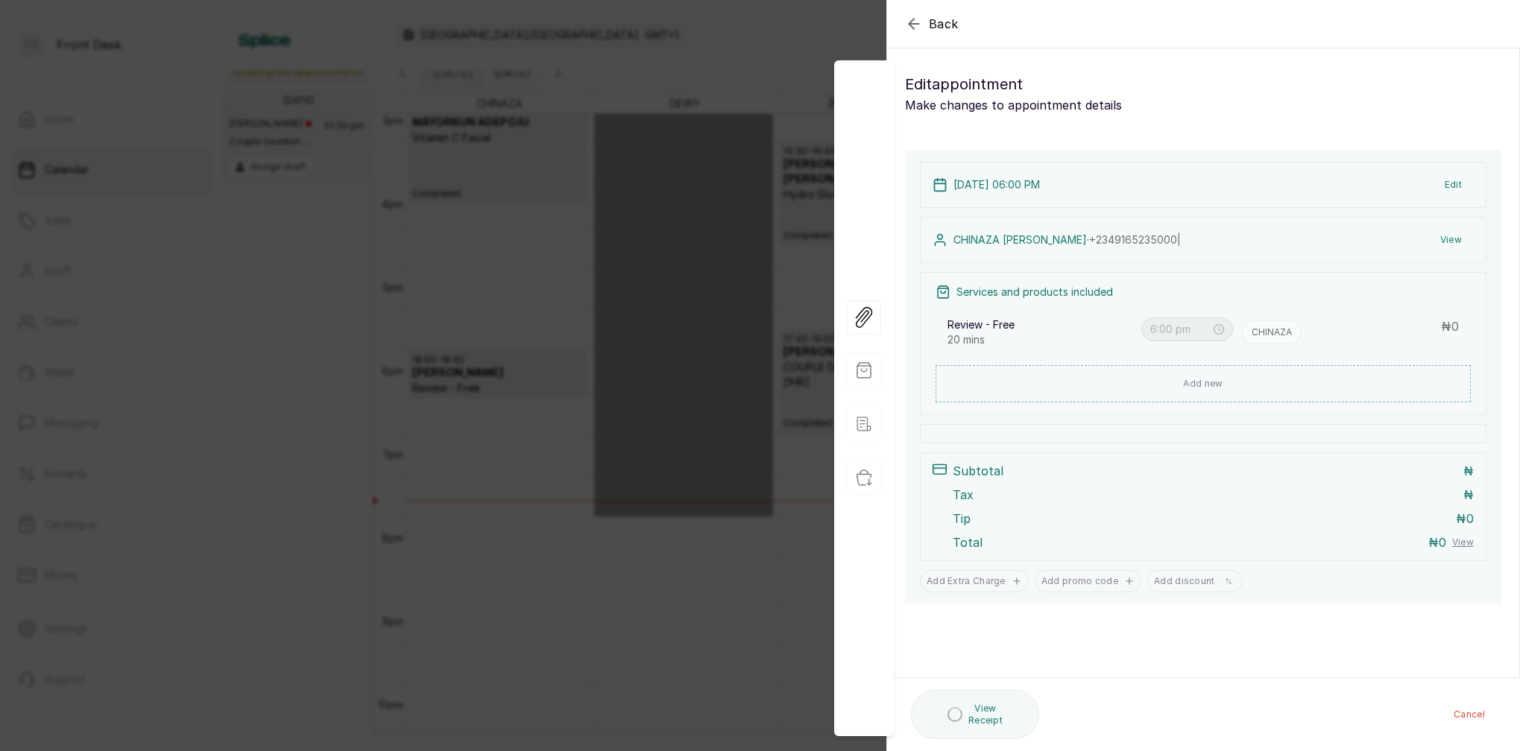
click at [195, 258] on div "Back Appointment Details Edit appointment Make changes to appointment details A…" at bounding box center [760, 375] width 1520 height 751
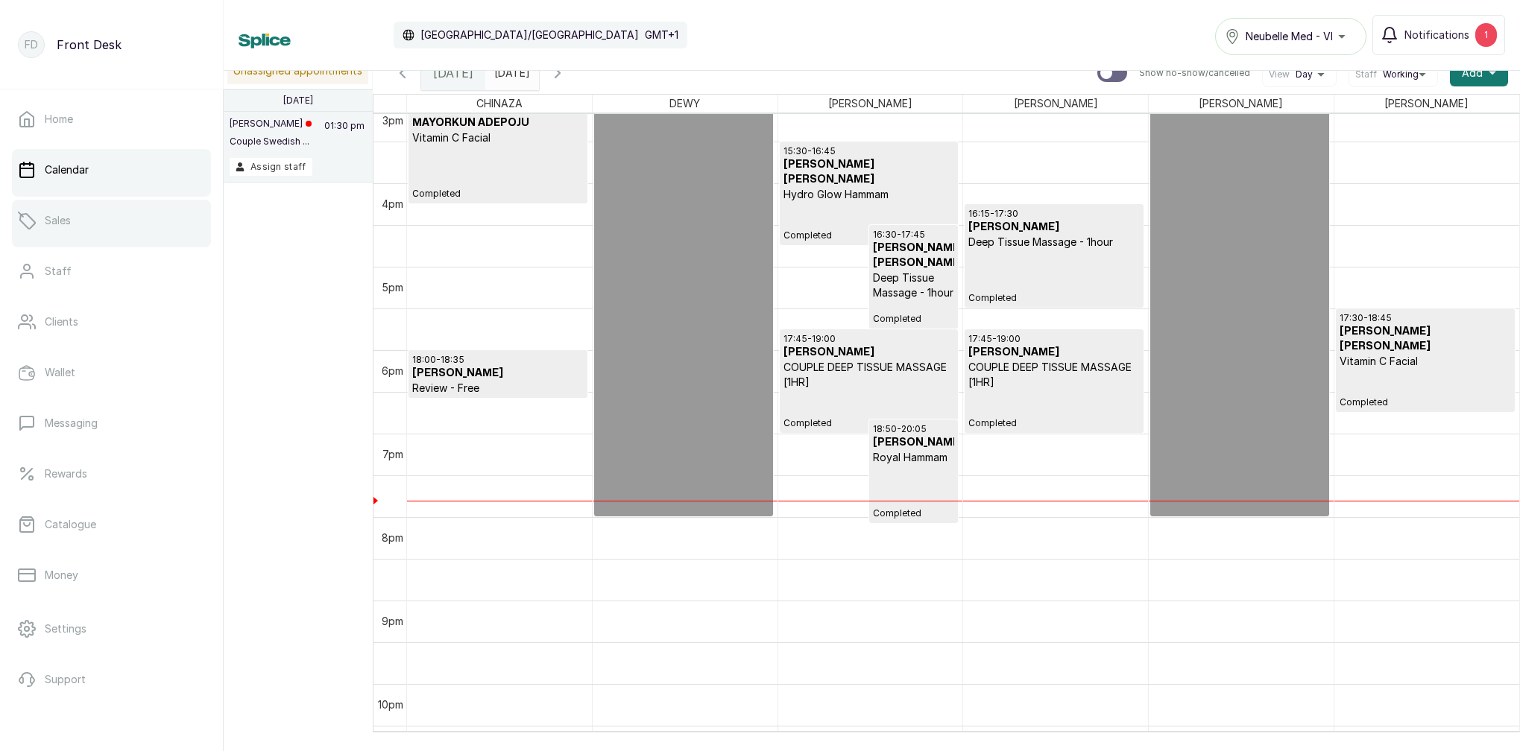
click at [97, 221] on link "Sales" at bounding box center [111, 221] width 199 height 42
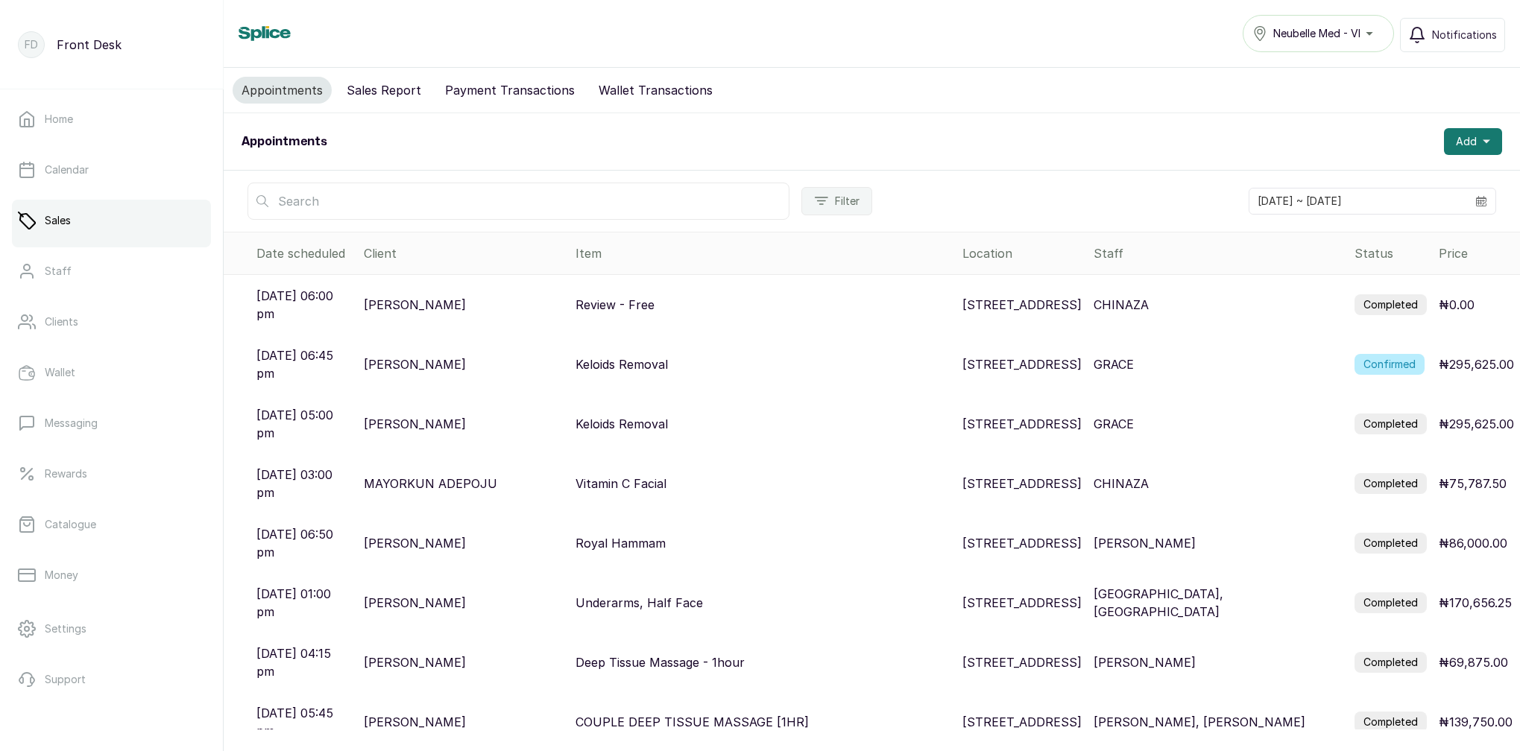
click at [402, 95] on button "Sales Report" at bounding box center [384, 90] width 92 height 27
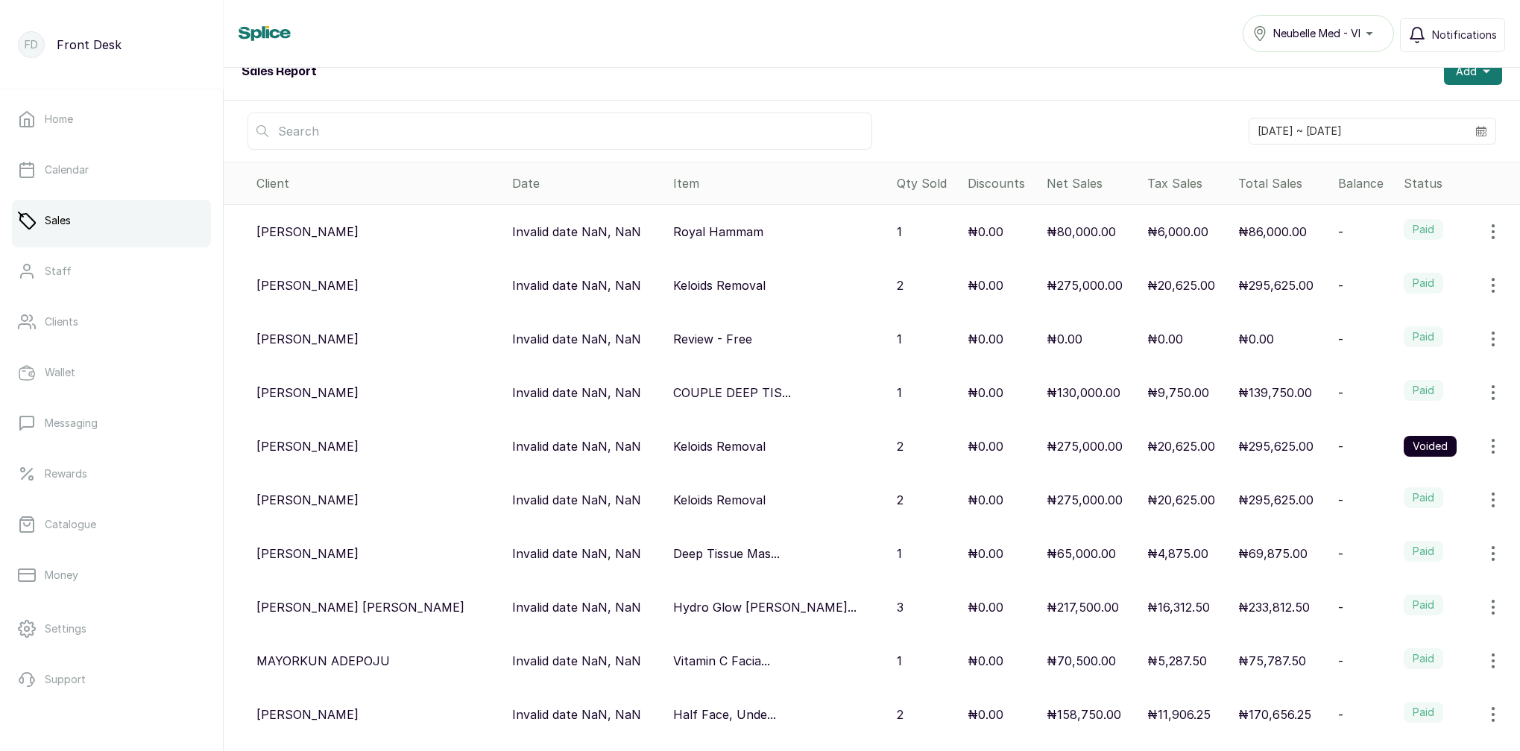
click at [1494, 341] on icon "button" at bounding box center [1493, 339] width 18 height 18
click at [1401, 438] on span "Void sale" at bounding box center [1408, 441] width 50 height 18
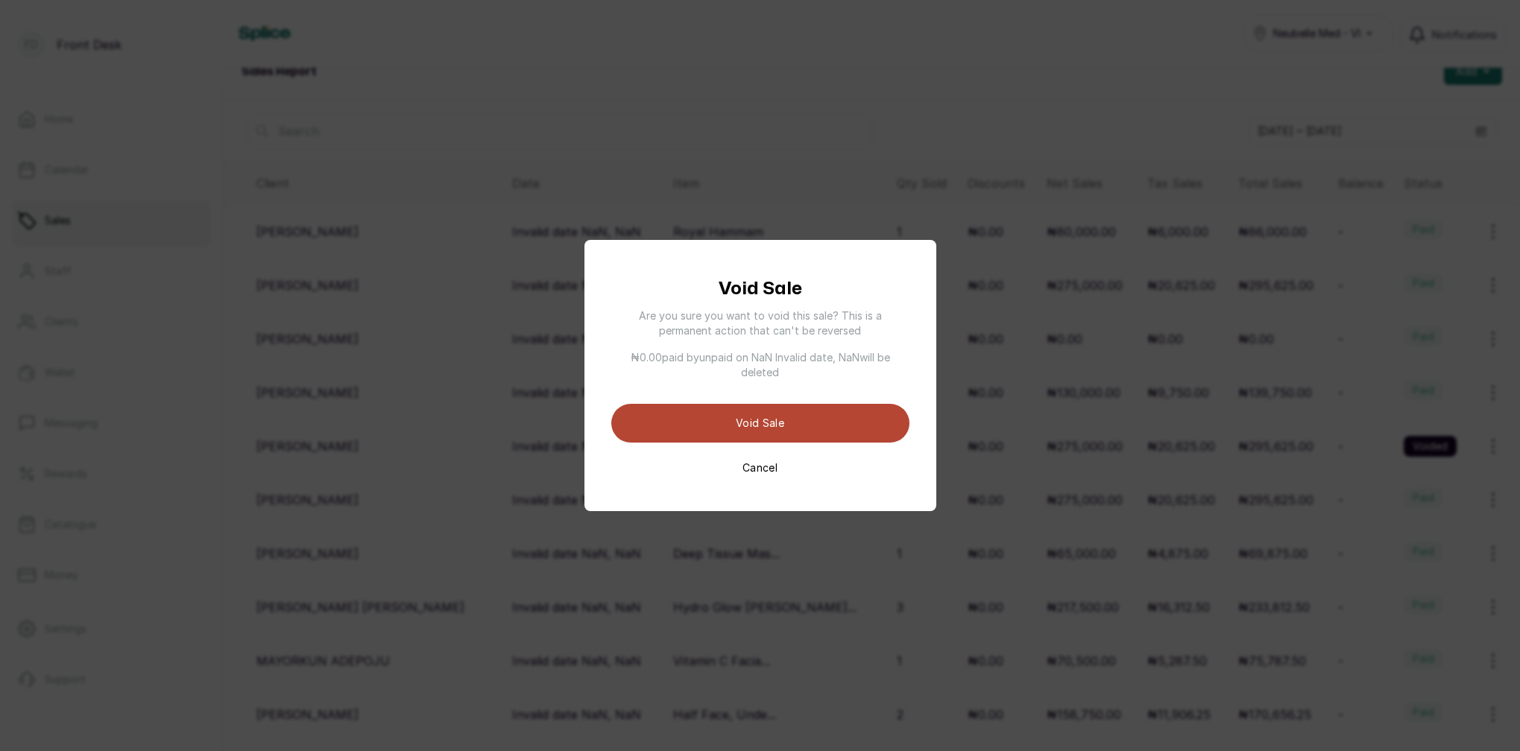
click at [751, 428] on button "Void sale" at bounding box center [760, 423] width 298 height 39
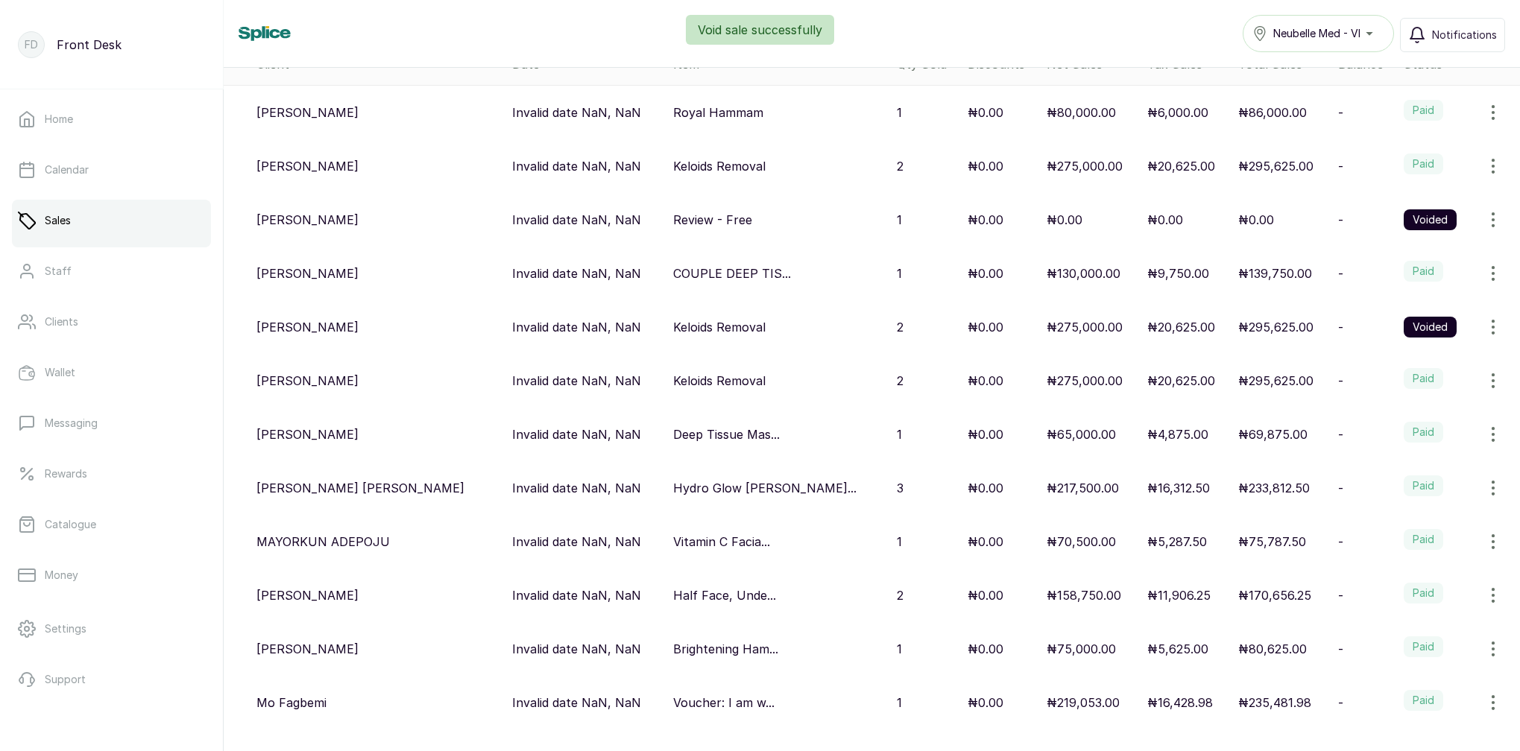
click at [306, 162] on p "[PERSON_NAME]" at bounding box center [307, 166] width 102 height 18
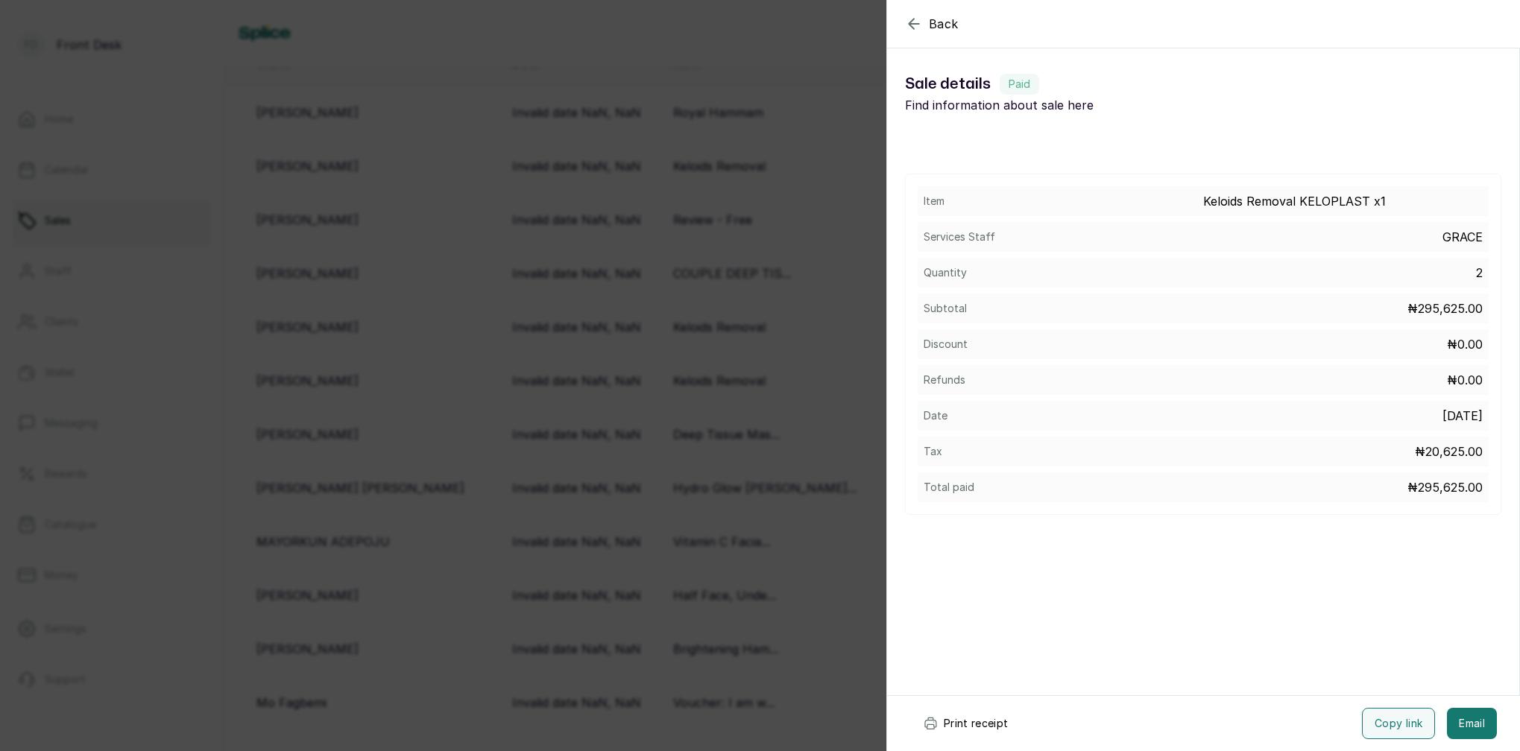
click at [545, 190] on div "Back Sale details Sale details Paid Find information about sale here Item Keloi…" at bounding box center [760, 375] width 1520 height 751
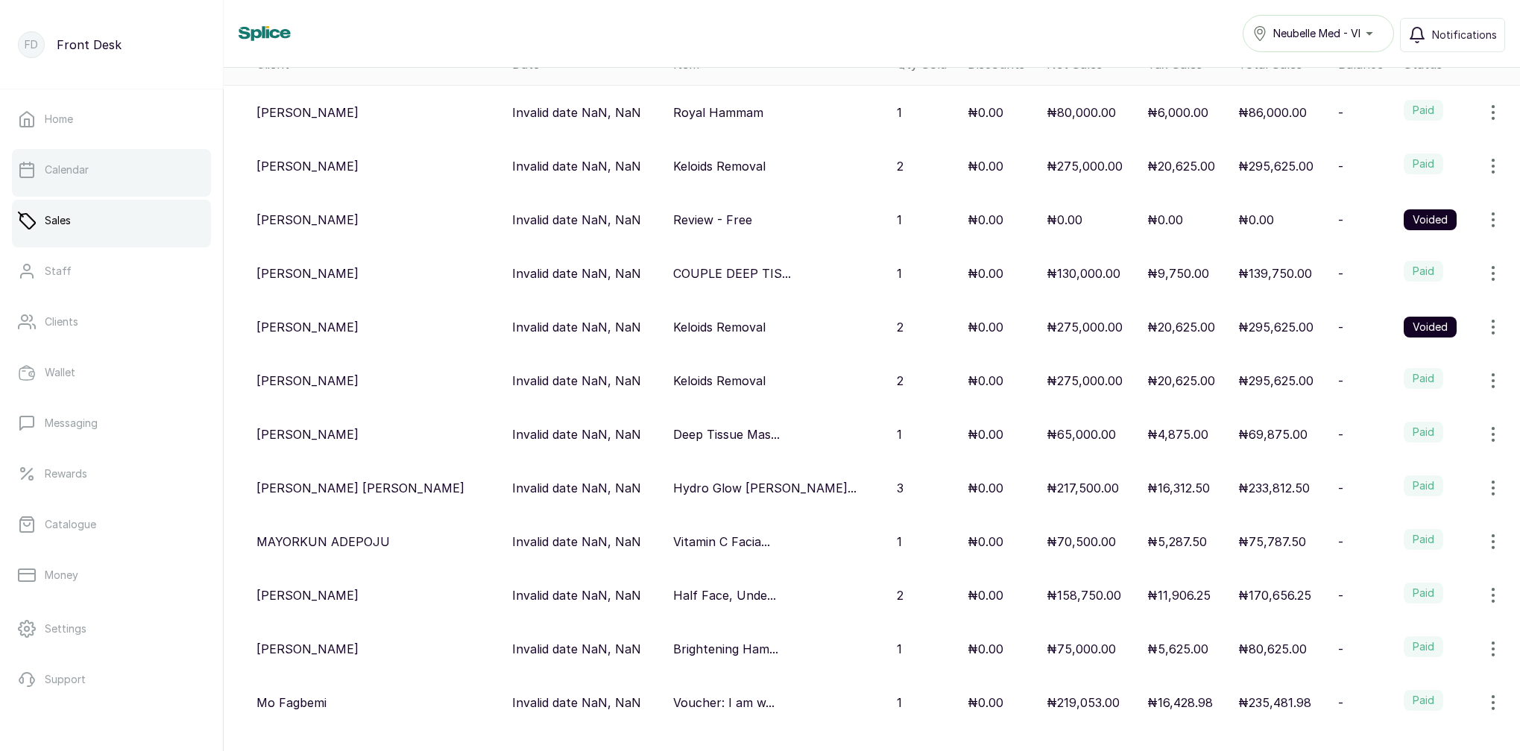
click at [89, 168] on link "Calendar" at bounding box center [111, 170] width 199 height 42
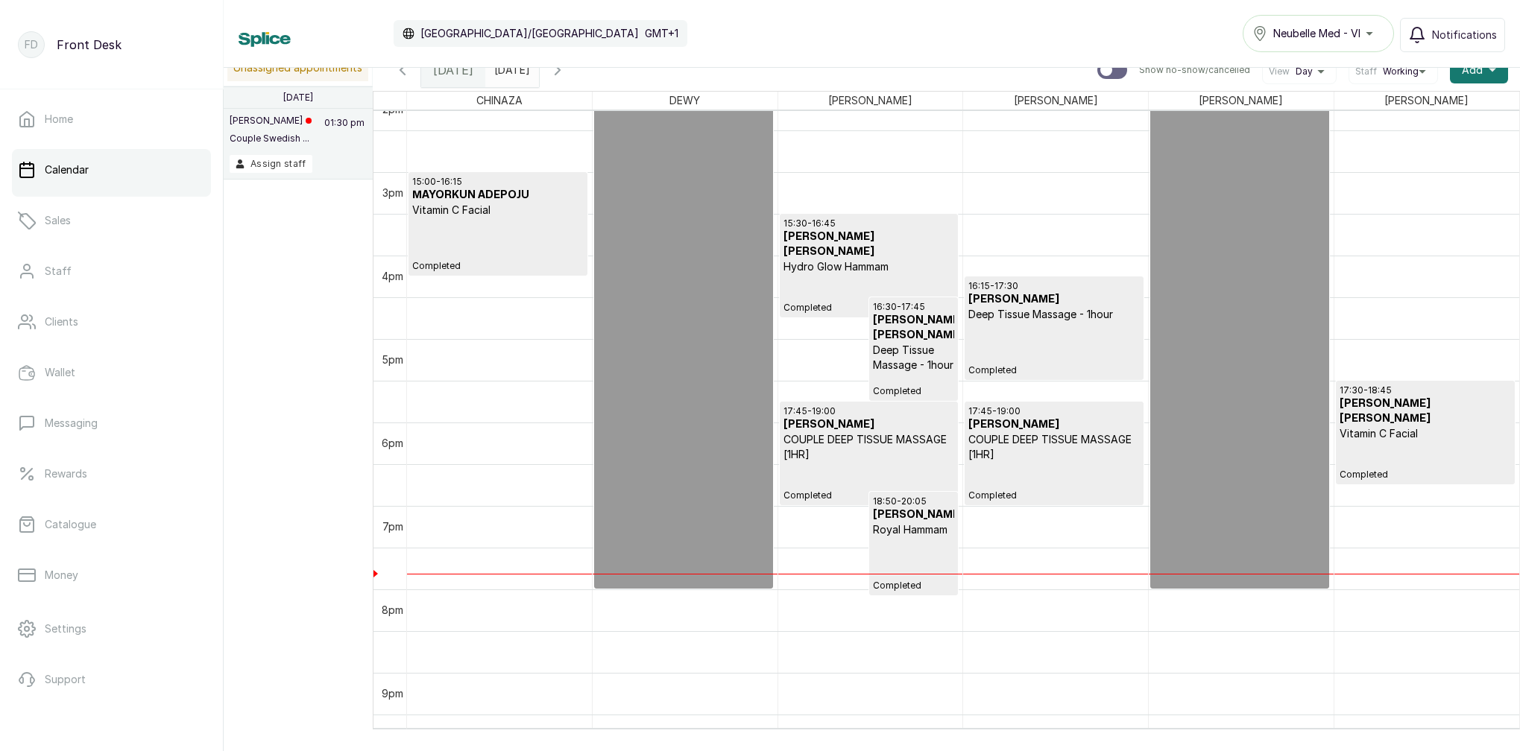
scroll to position [1244, 0]
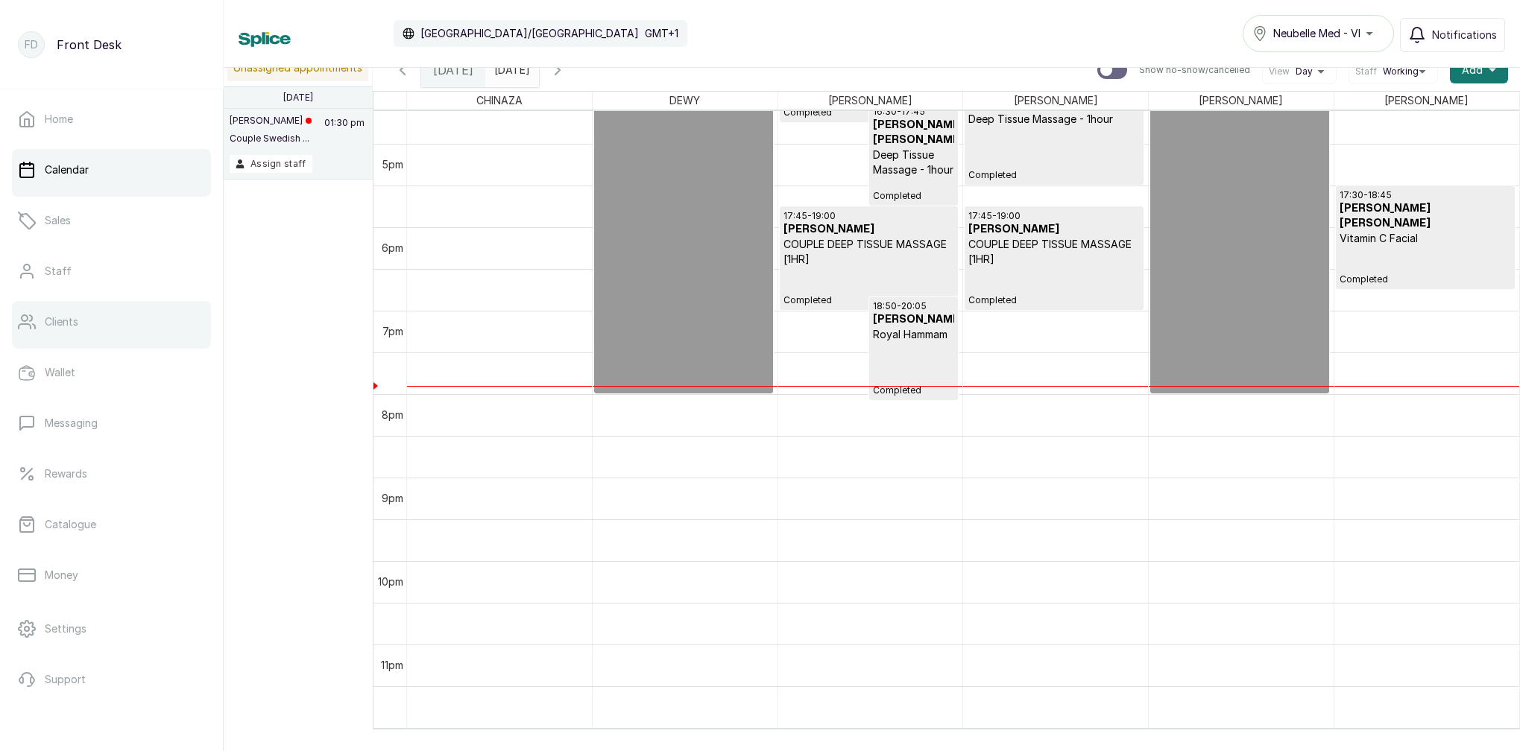
click at [111, 333] on link "Clients" at bounding box center [111, 322] width 199 height 42
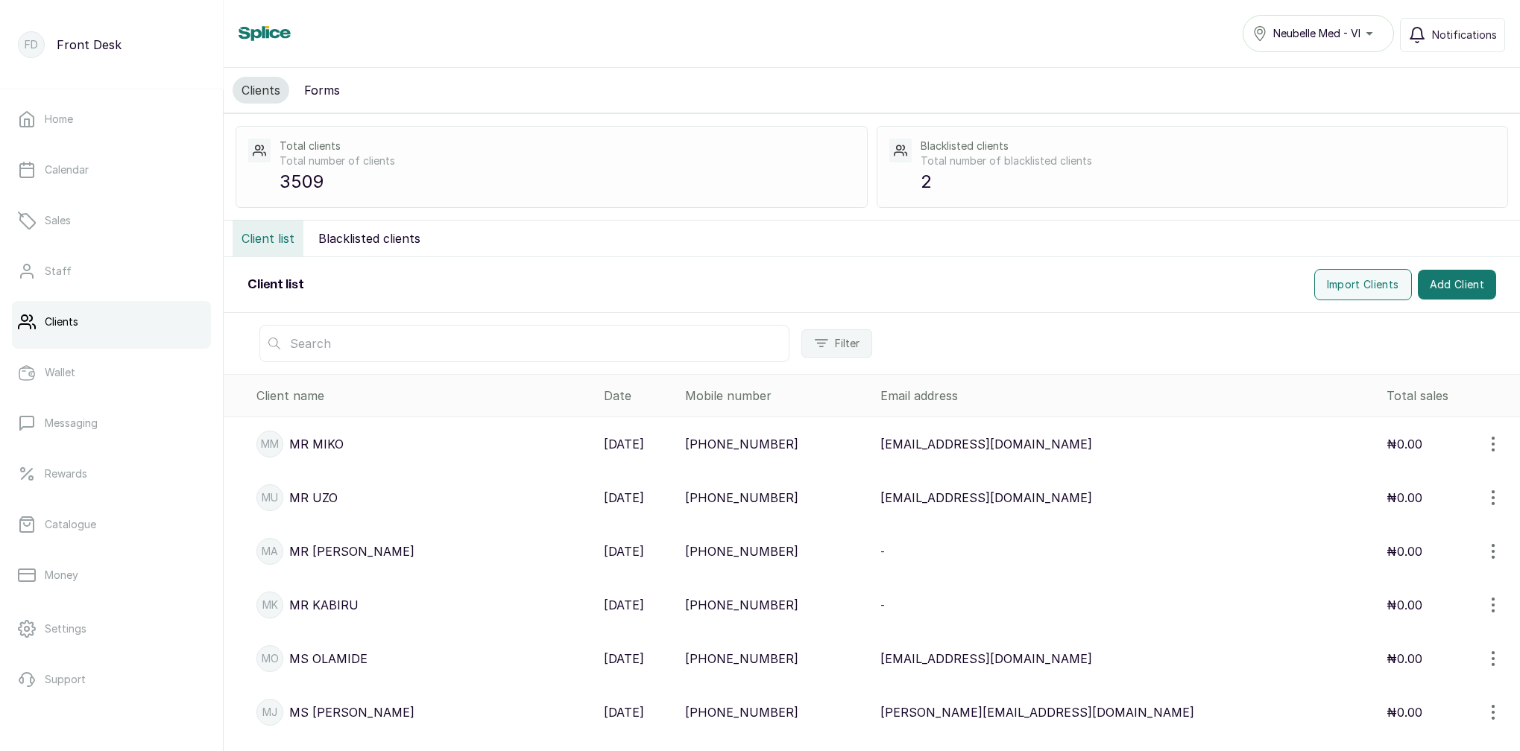
click at [346, 339] on input "text" at bounding box center [524, 343] width 530 height 37
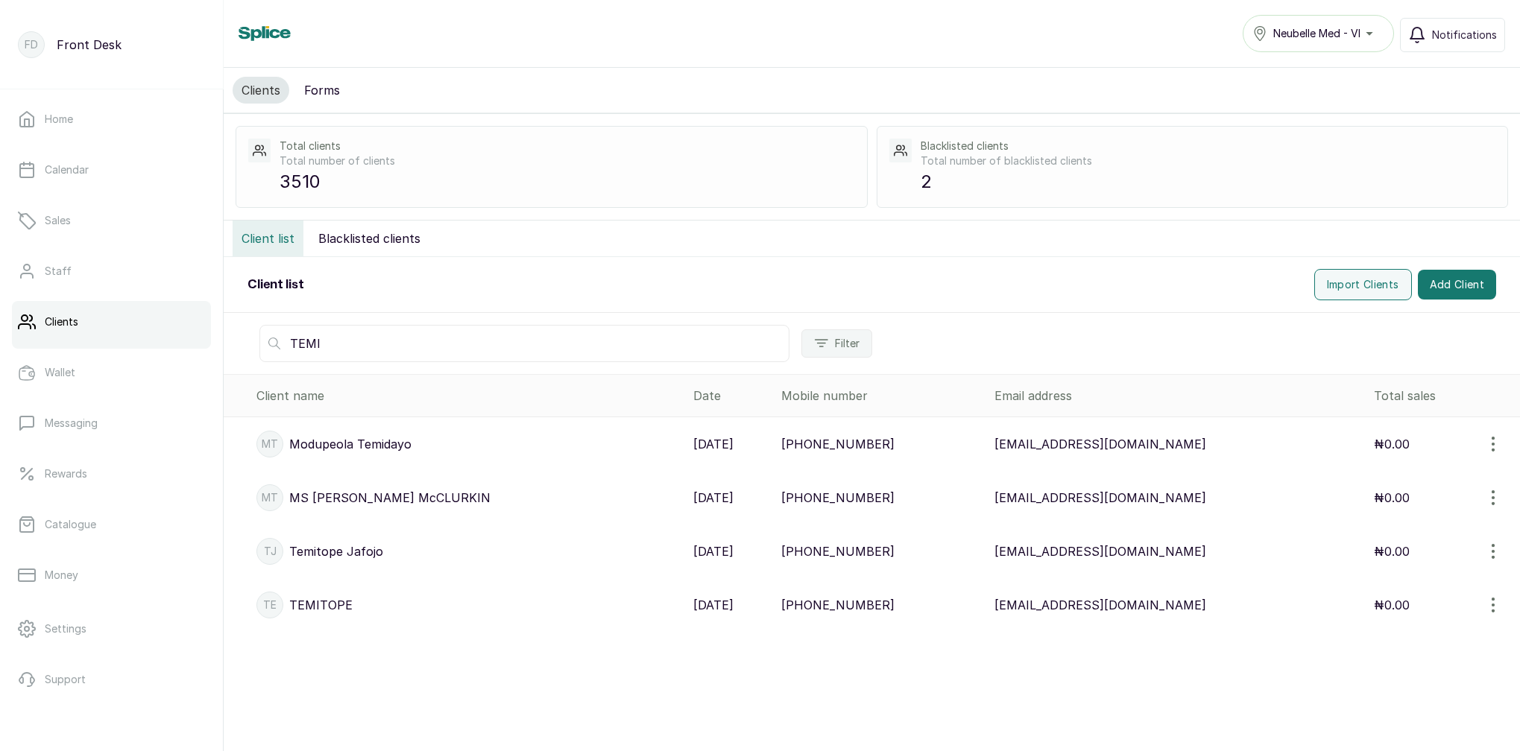
click at [285, 342] on input "TEMI" at bounding box center [524, 343] width 530 height 37
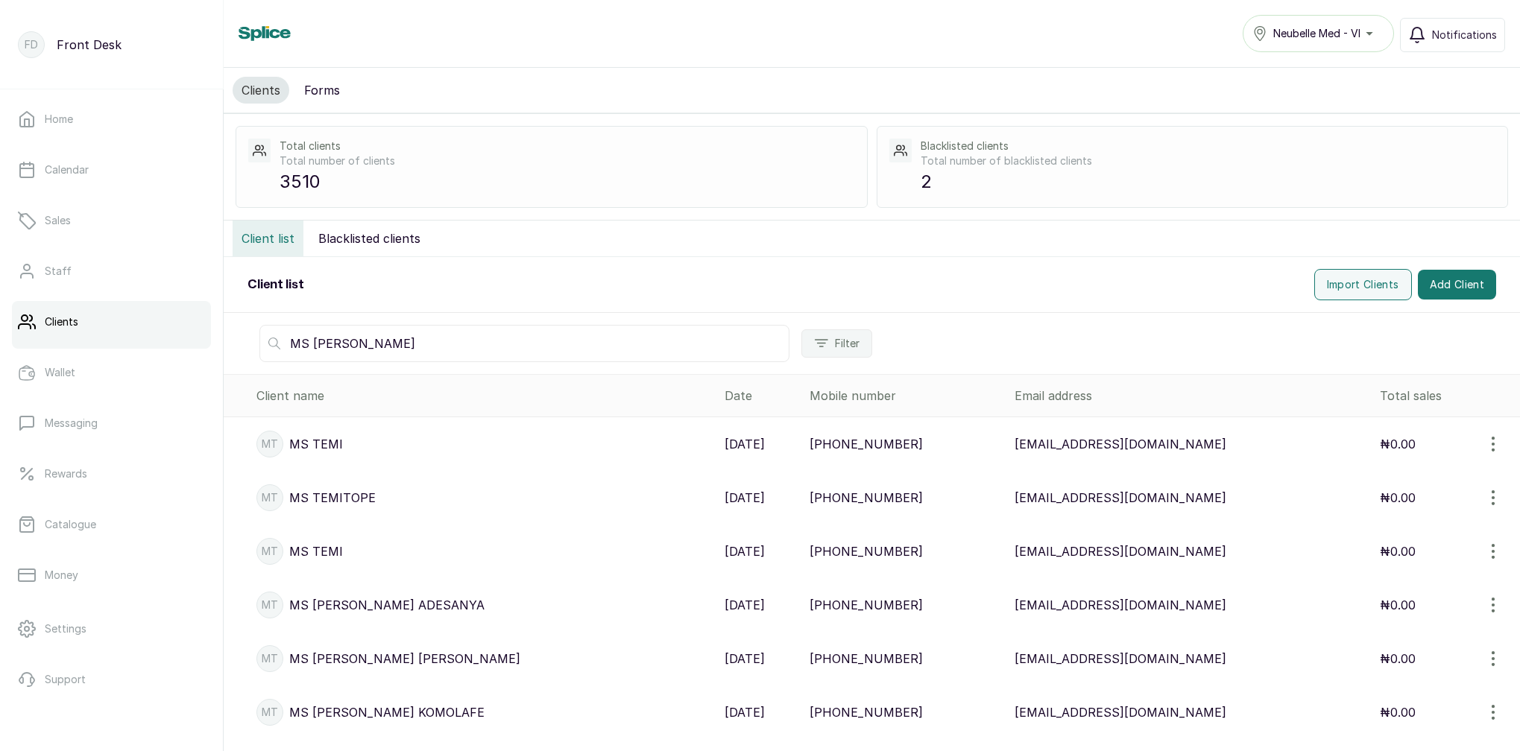
drag, startPoint x: 385, startPoint y: 350, endPoint x: 399, endPoint y: 356, distance: 14.4
click at [385, 350] on input "MS [PERSON_NAME]" at bounding box center [524, 343] width 530 height 37
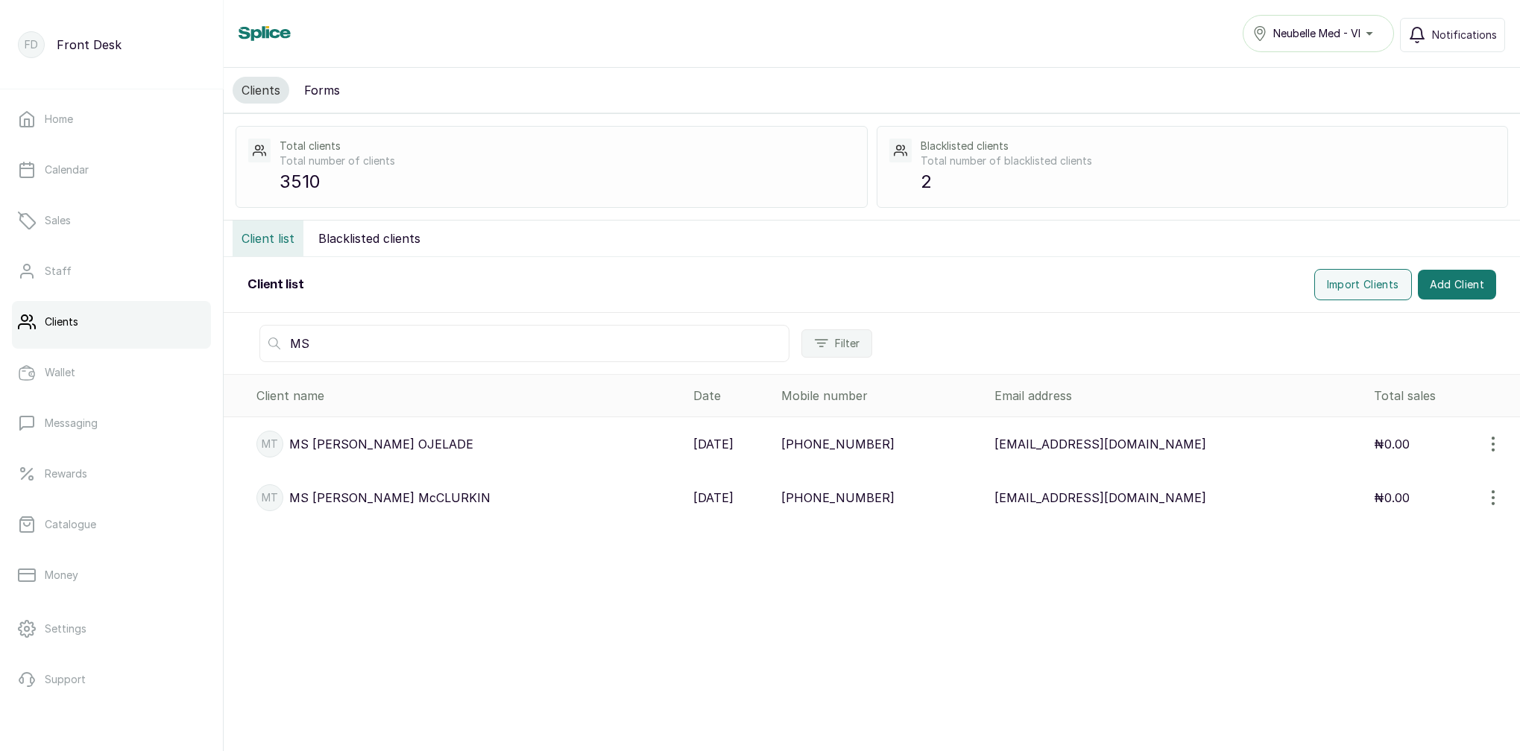
type input "M"
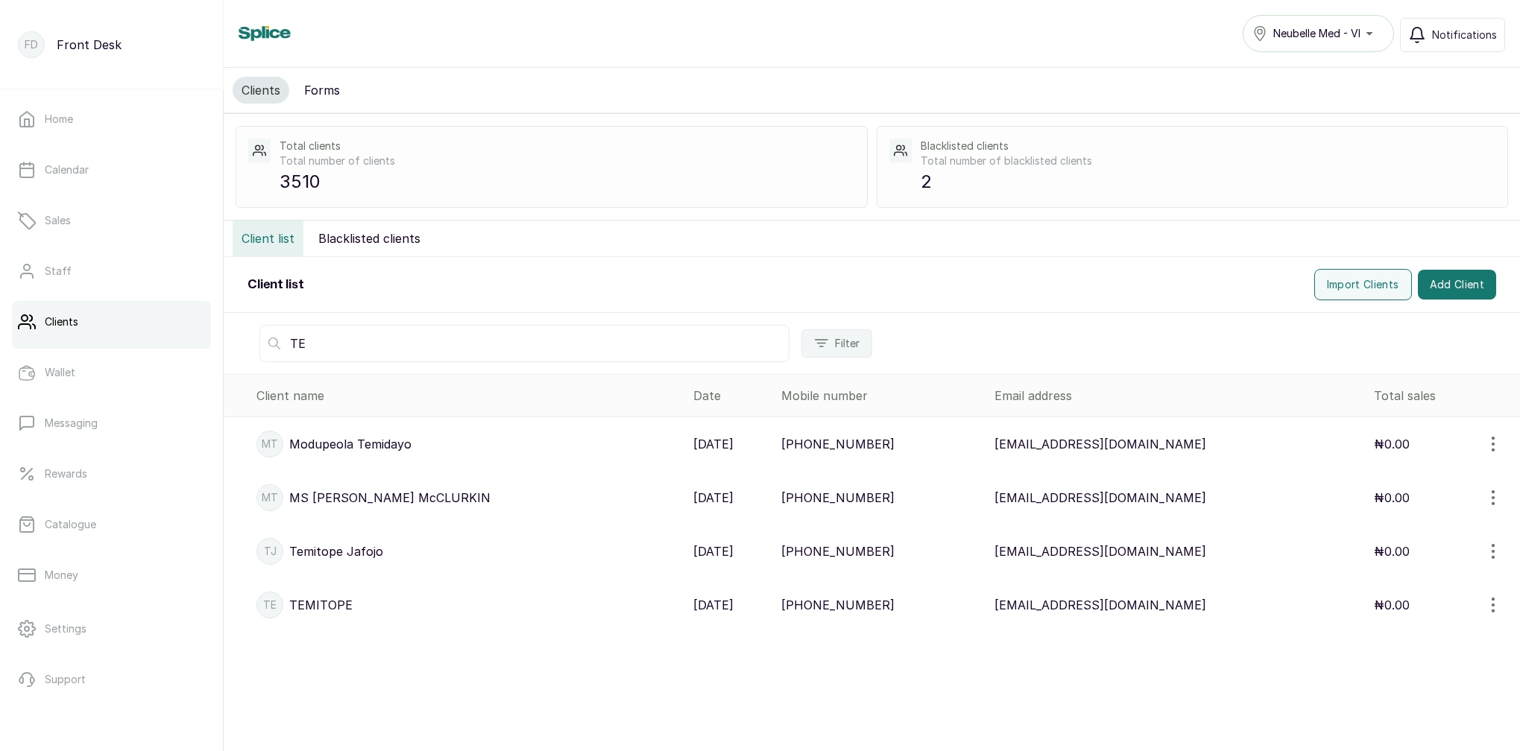
type input "T"
type input "t"
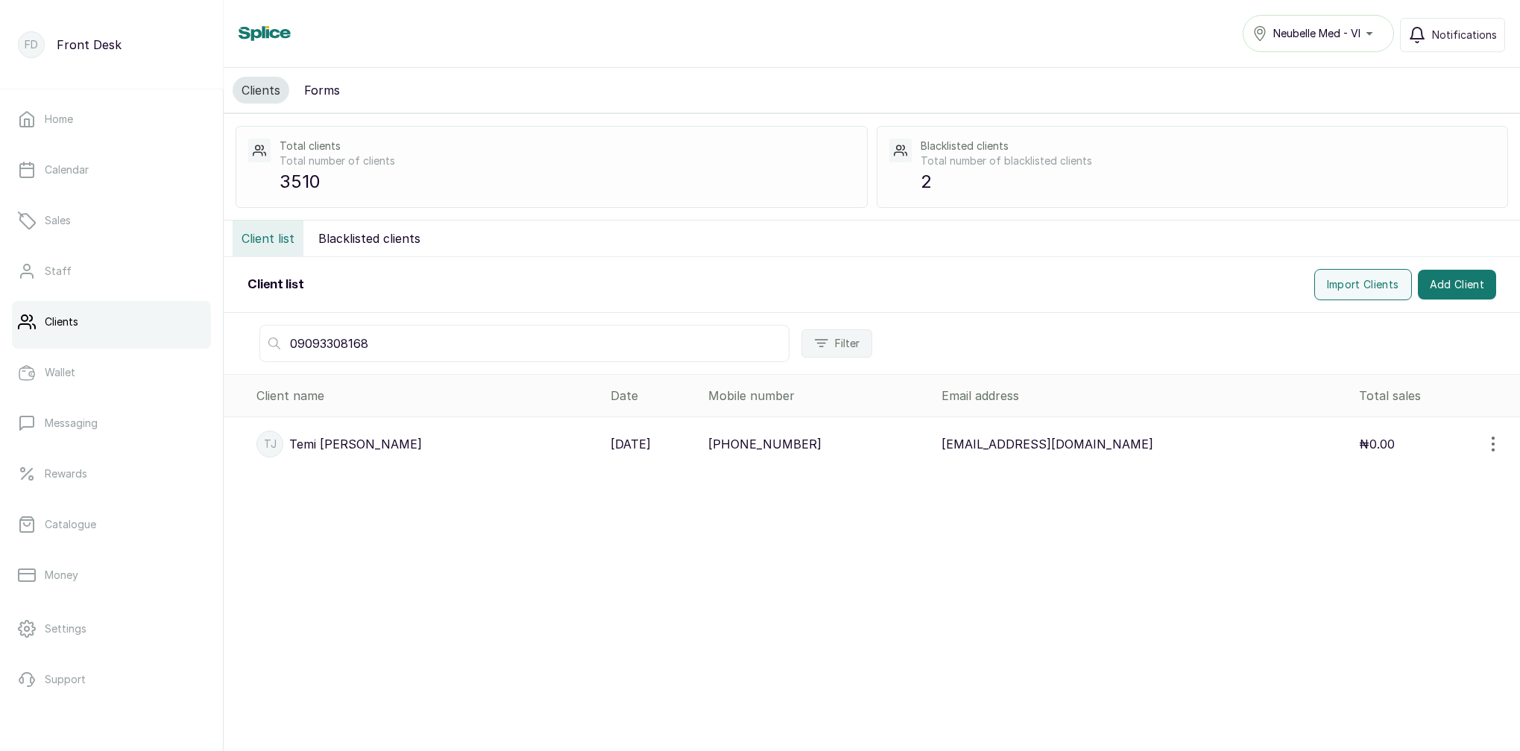
type input "09093308168"
click at [335, 445] on p "[PERSON_NAME]" at bounding box center [355, 444] width 133 height 18
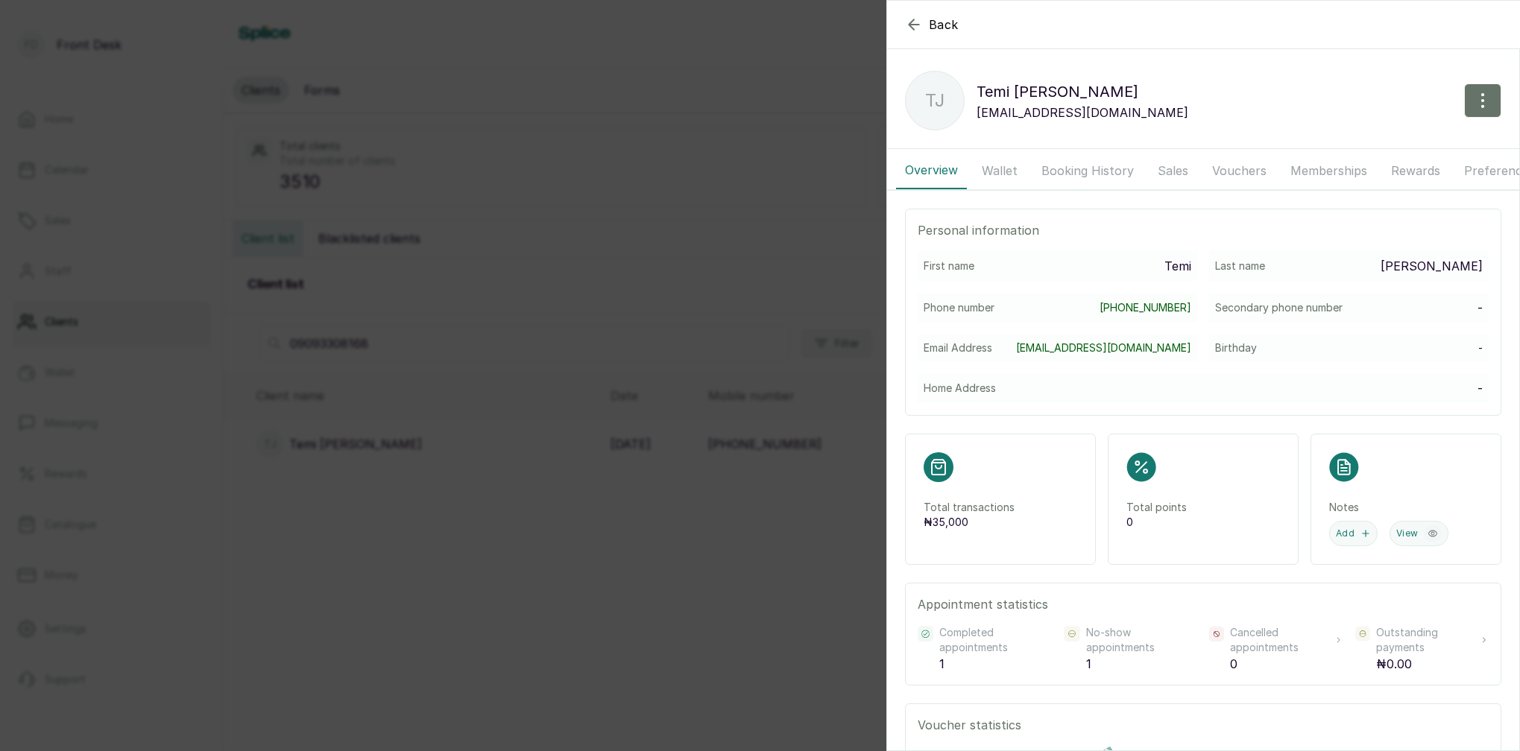
click at [1005, 171] on button "Wallet" at bounding box center [1000, 170] width 54 height 37
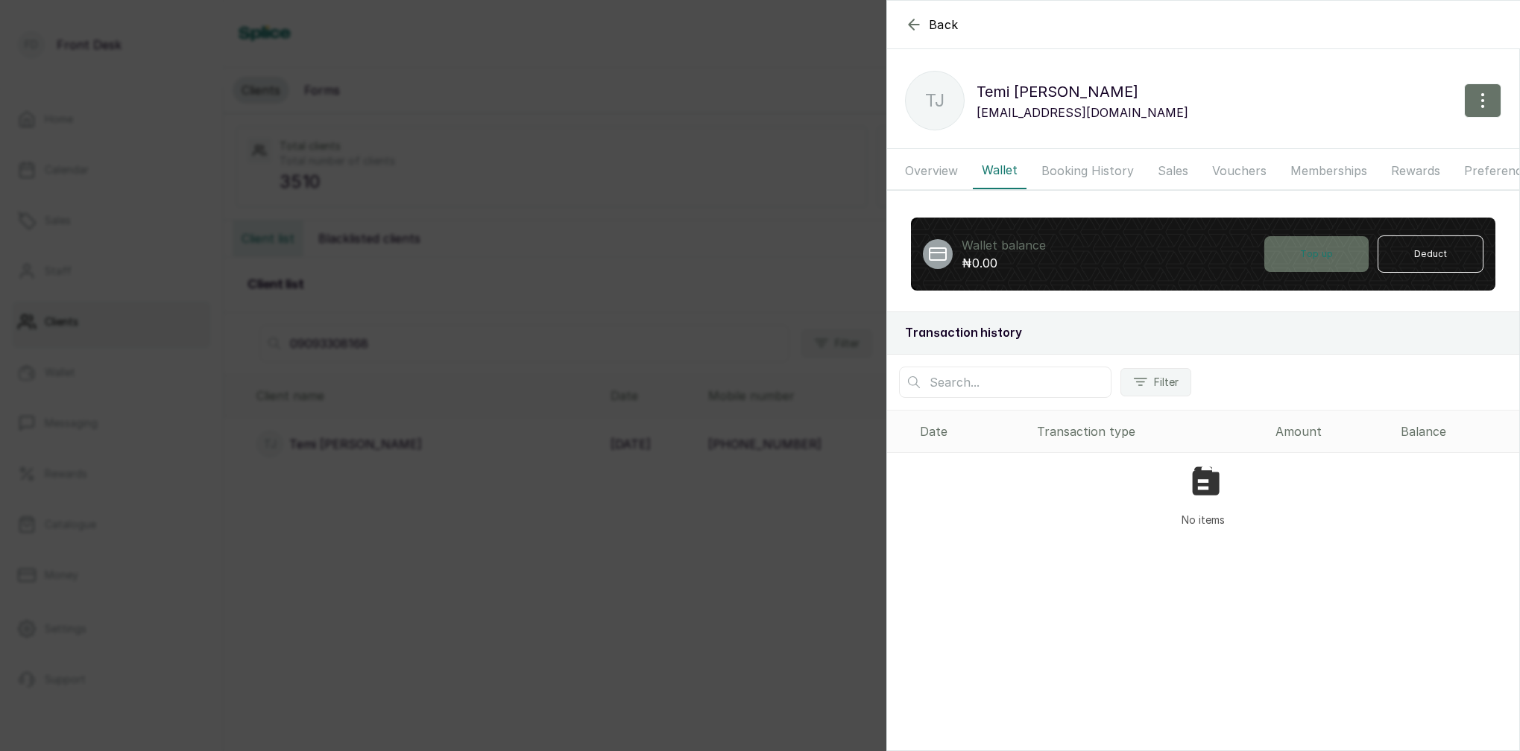
click at [1288, 258] on button "Top up" at bounding box center [1316, 254] width 104 height 36
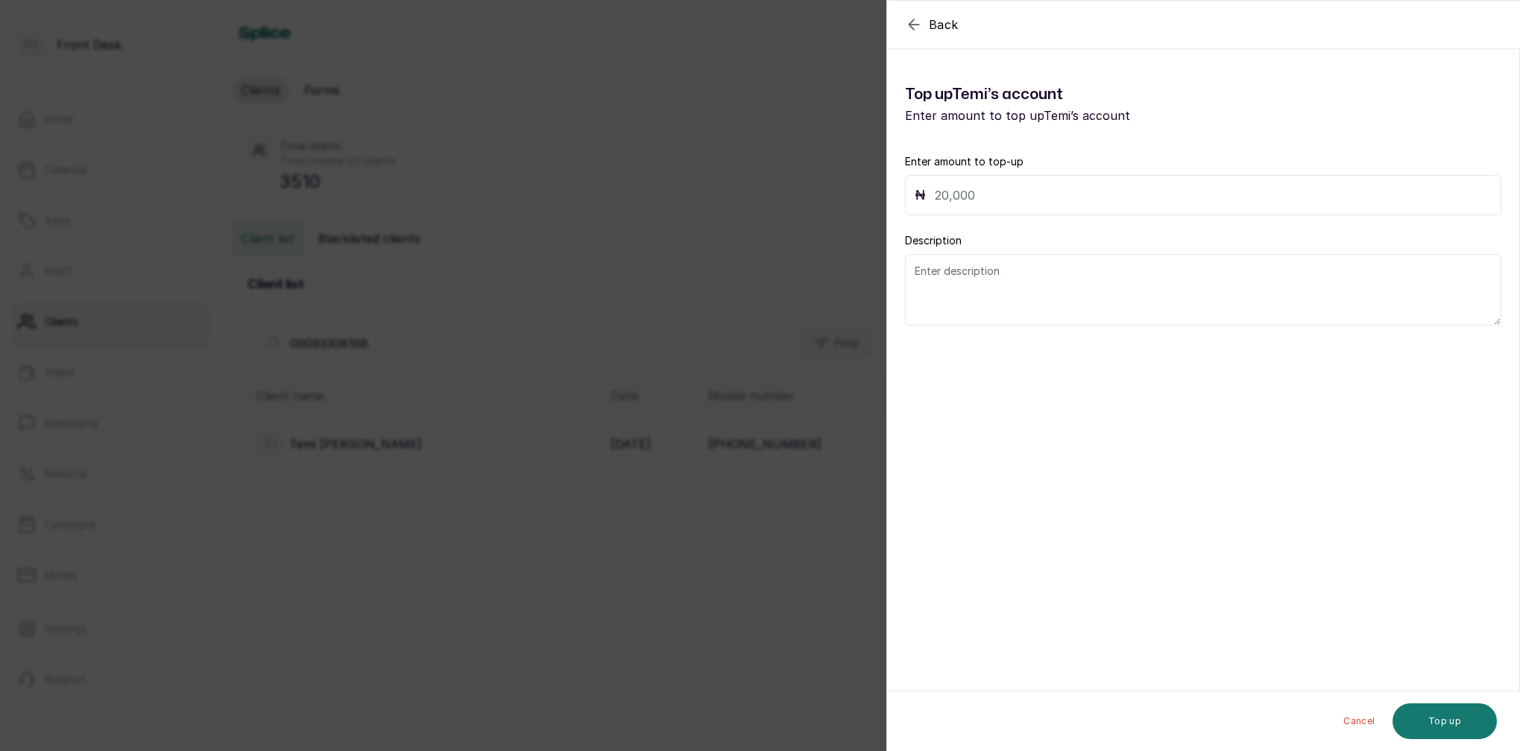
click at [991, 195] on input "text" at bounding box center [1213, 195] width 557 height 21
type input "100,000"
click at [976, 285] on textarea at bounding box center [1203, 290] width 596 height 72
type textarea "wants to gift someone but hasn't sent details"
click at [1458, 710] on button "Top up" at bounding box center [1444, 722] width 104 height 36
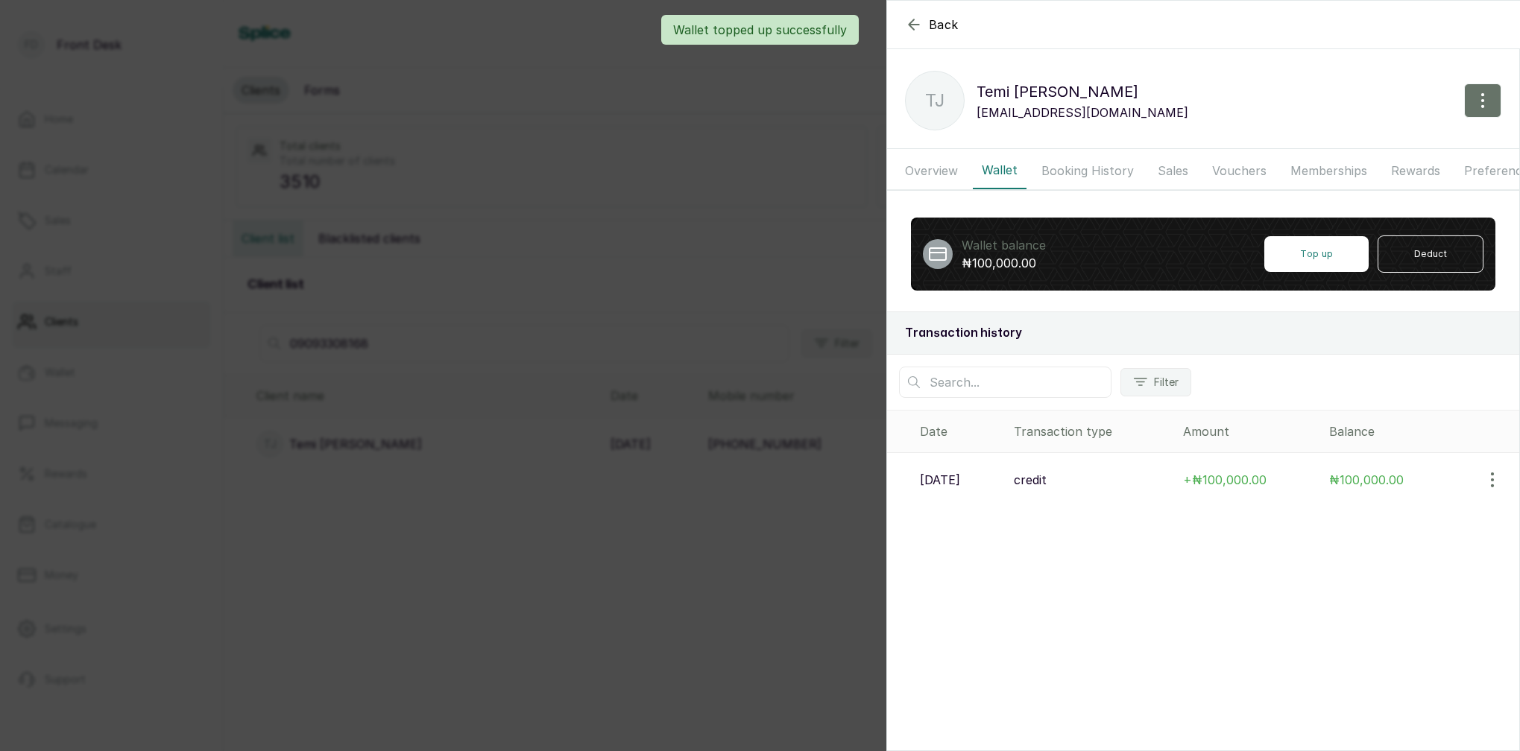
click at [960, 481] on p "[DATE]" at bounding box center [940, 480] width 40 height 18
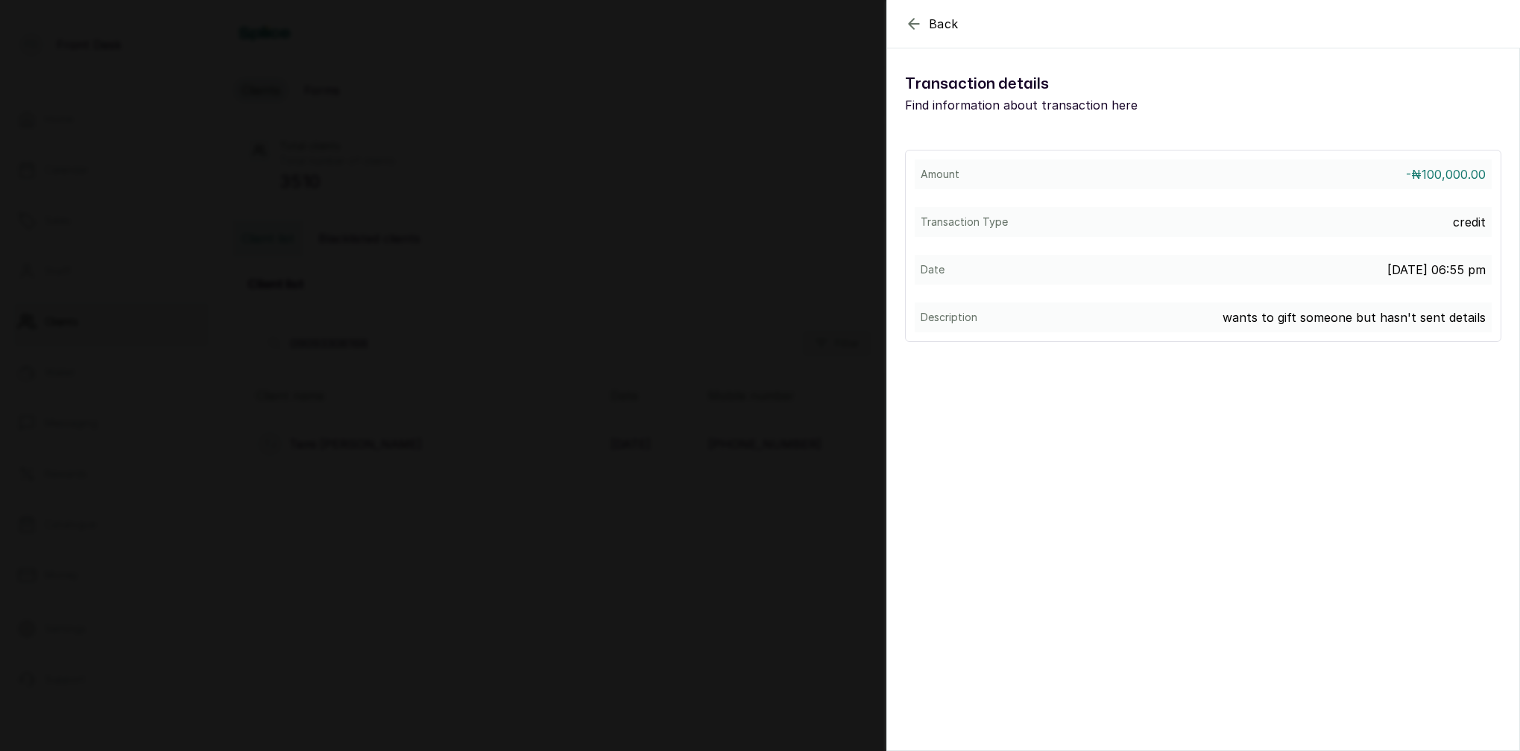
click at [575, 200] on div "Back View Voucher Details Transaction details Find information about transactio…" at bounding box center [760, 375] width 1520 height 751
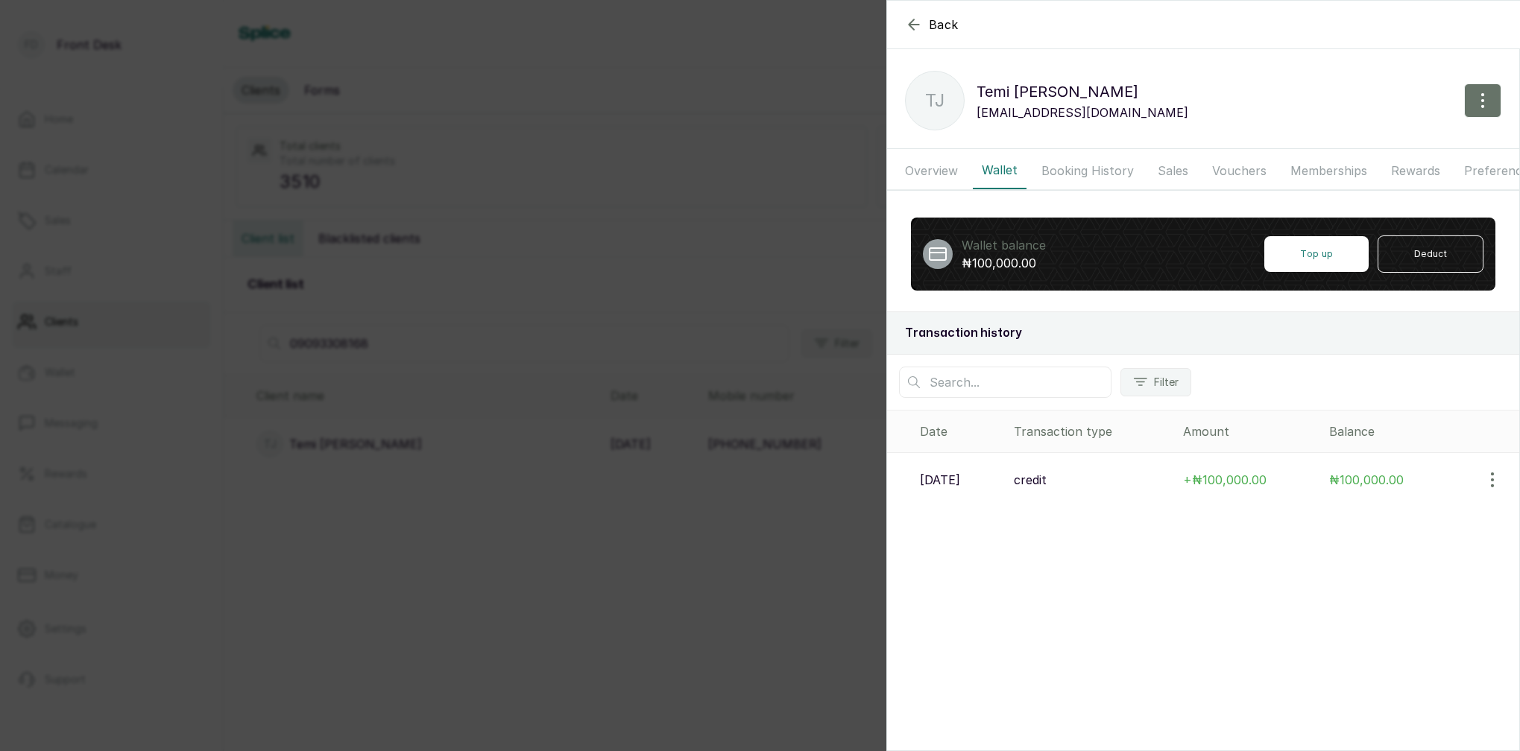
click at [619, 198] on div "Back Temi [PERSON_NAME] [PERSON_NAME] [EMAIL_ADDRESS][DOMAIN_NAME] Overview Wal…" at bounding box center [760, 375] width 1520 height 751
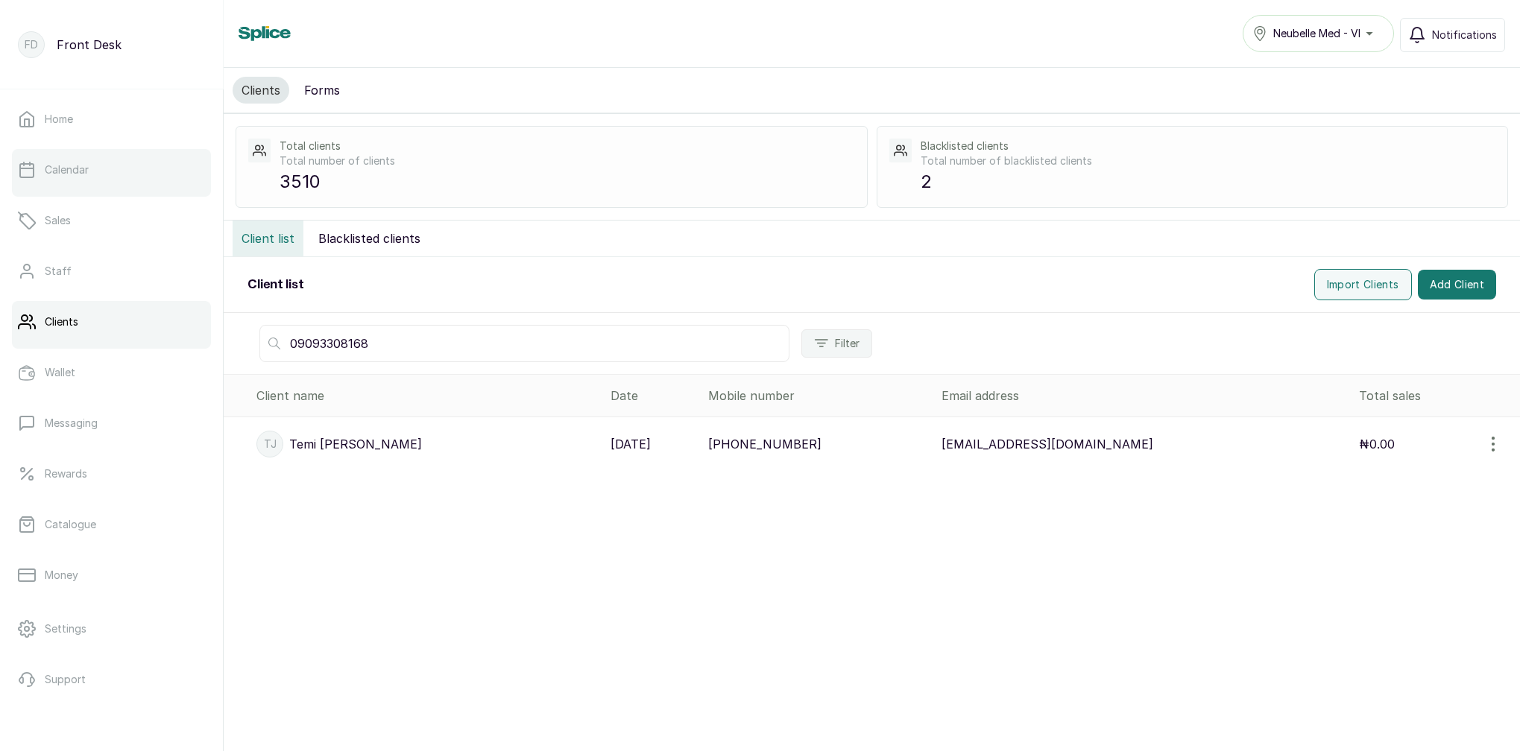
click at [58, 174] on p "Calendar" at bounding box center [67, 169] width 44 height 15
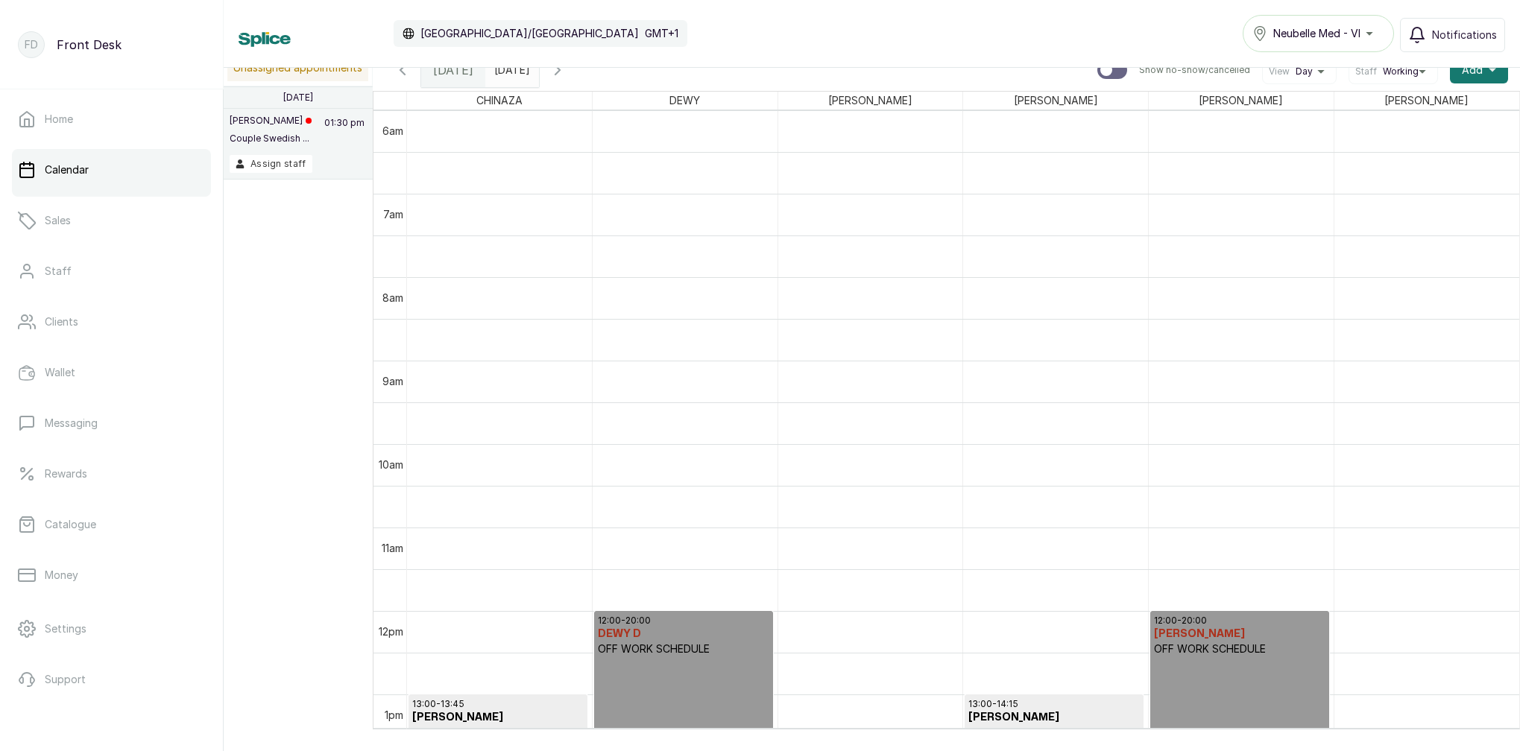
click at [632, 240] on tbody at bounding box center [963, 610] width 1112 height 2003
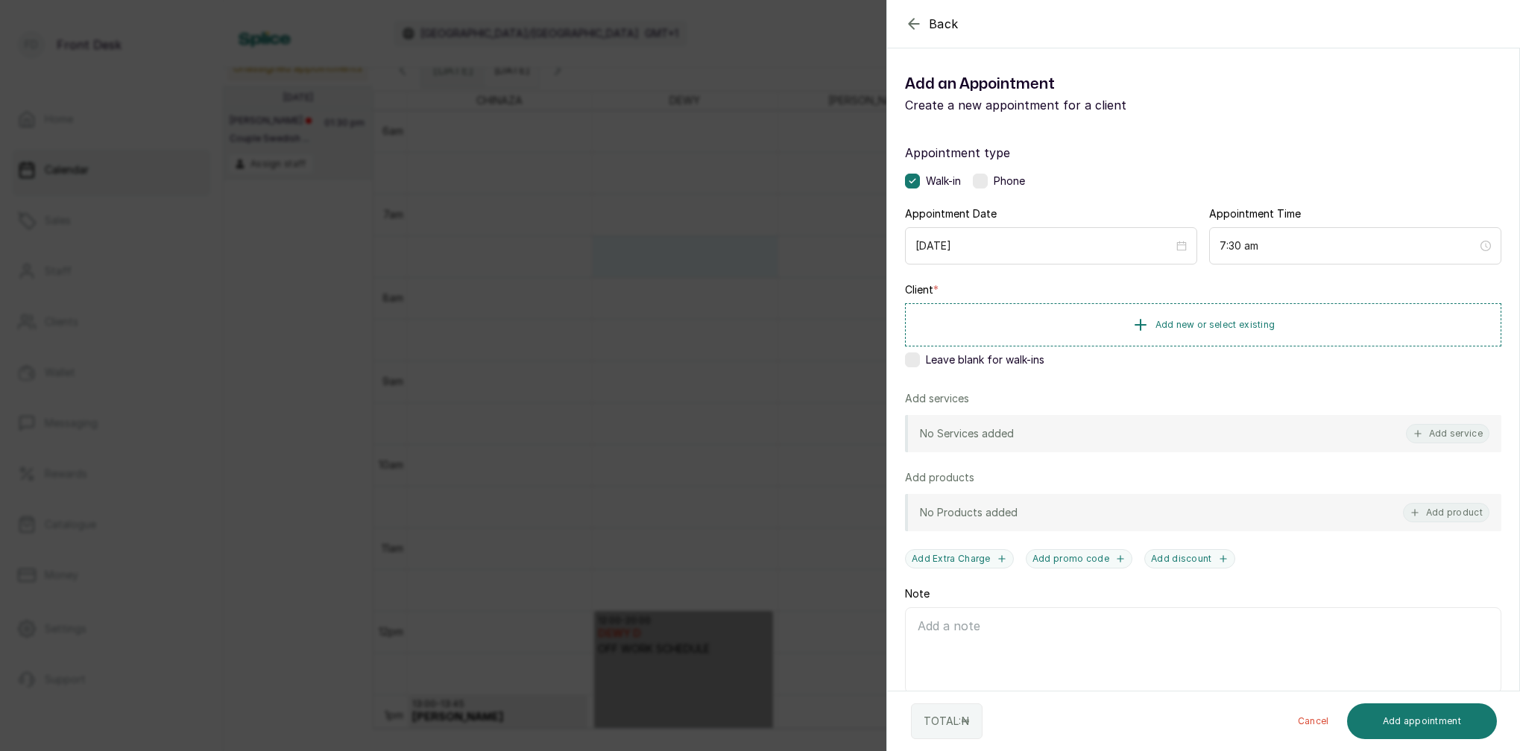
scroll to position [575, 0]
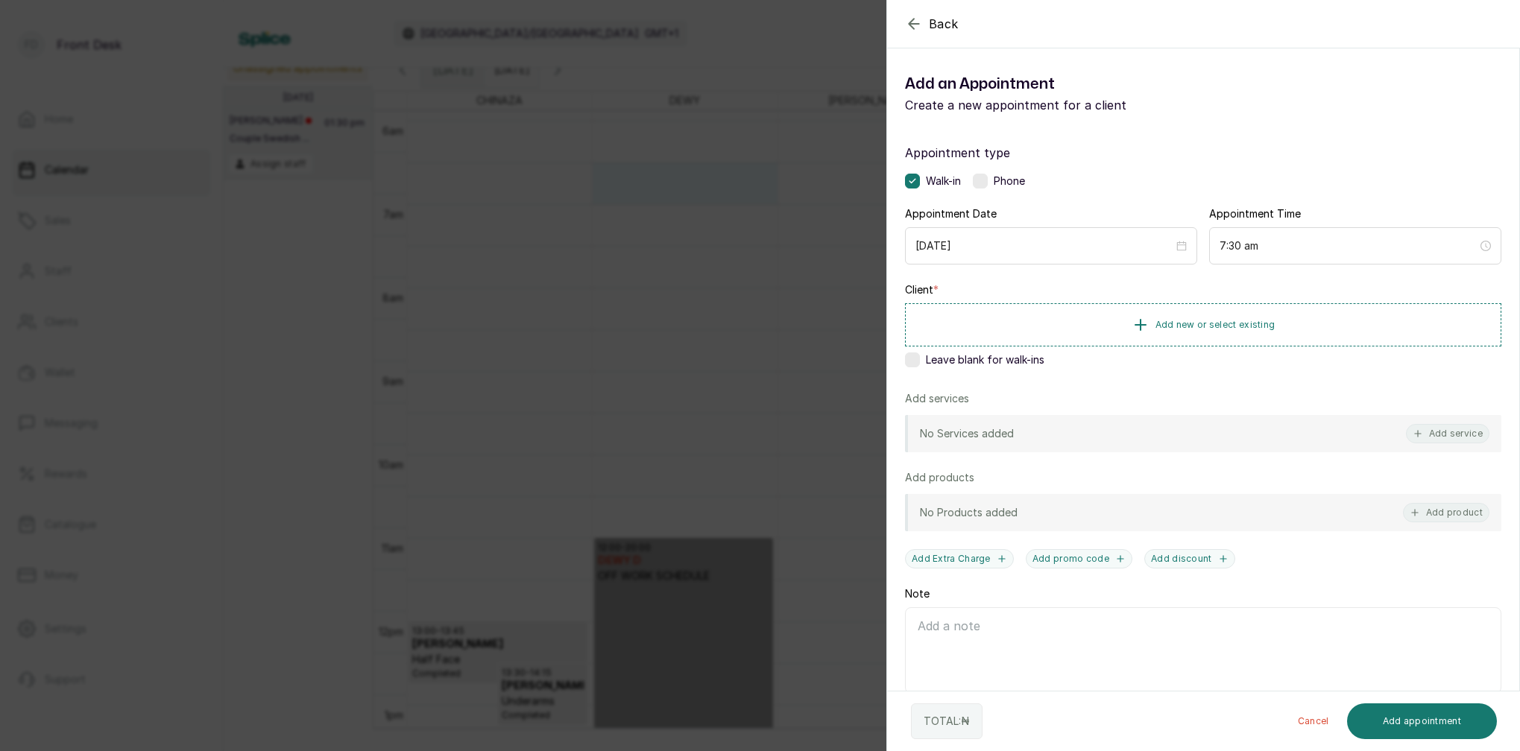
drag, startPoint x: 632, startPoint y: 240, endPoint x: 675, endPoint y: 247, distance: 43.1
click at [673, 247] on div "Back Add Appointment Add an Appointment Create a new appointment for a client A…" at bounding box center [760, 375] width 1520 height 751
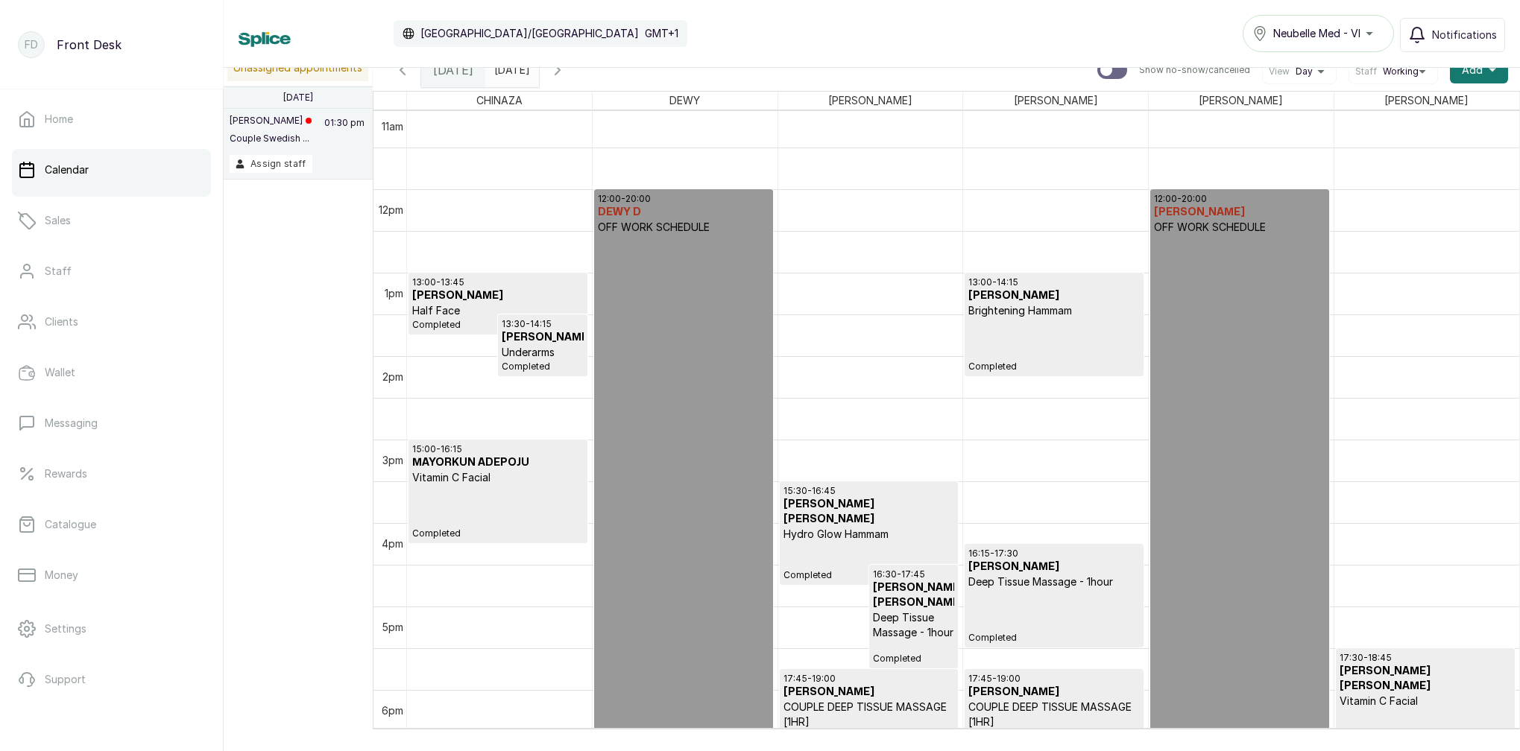
scroll to position [917, 0]
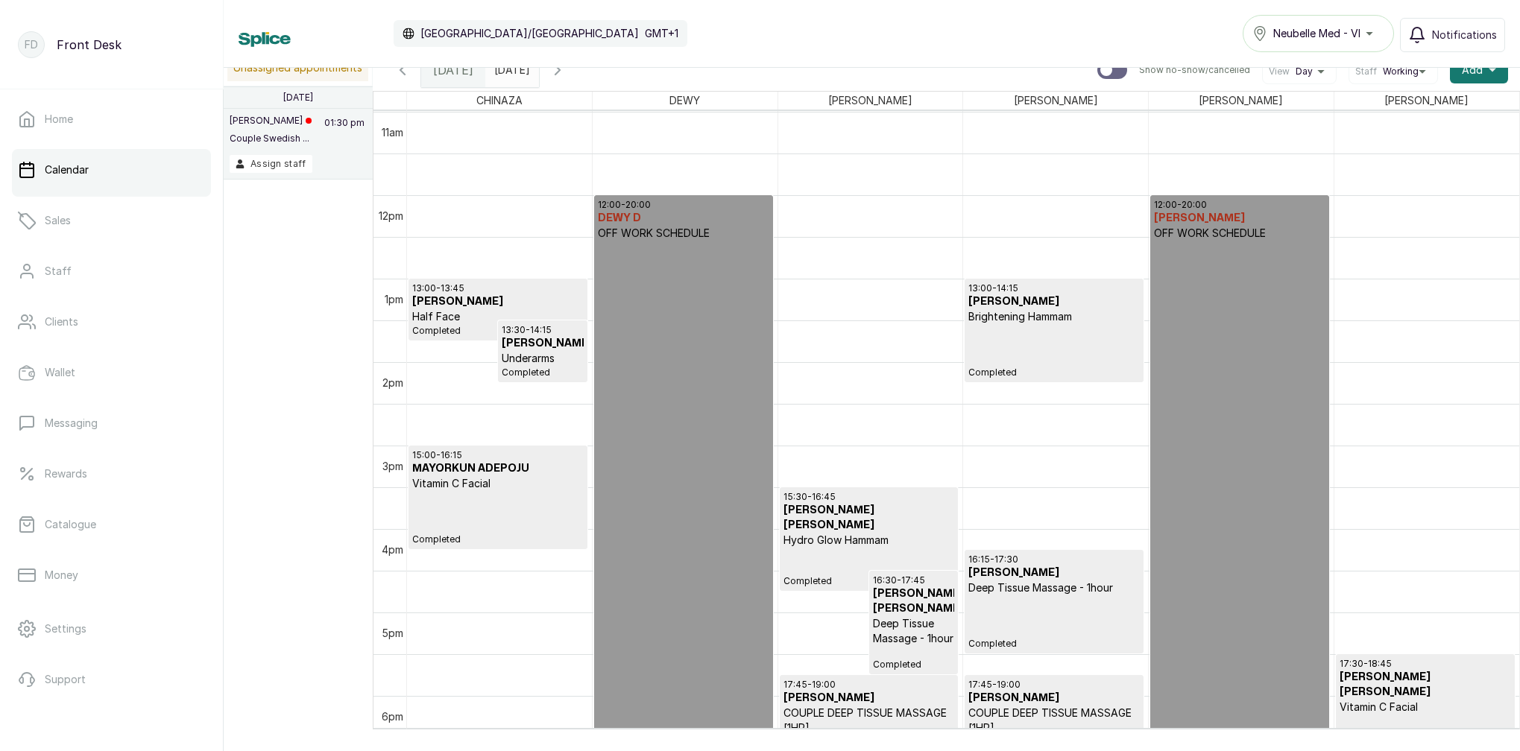
type input "yyyy-MM-dd"
click at [510, 70] on input "yyyy-MM-dd" at bounding box center [498, 66] width 24 height 25
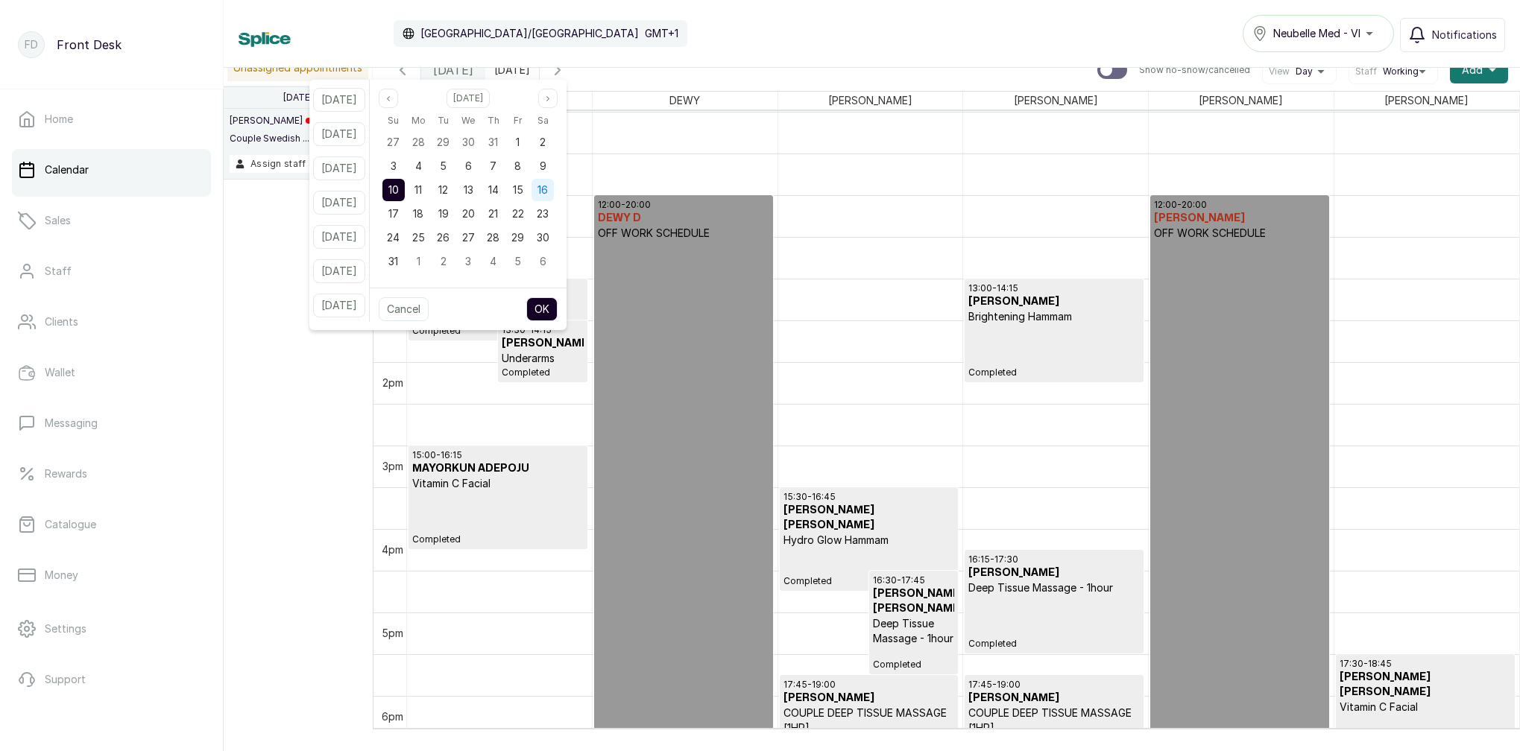
click at [554, 192] on div "16" at bounding box center [542, 190] width 22 height 22
click at [557, 306] on button "OK" at bounding box center [541, 309] width 31 height 24
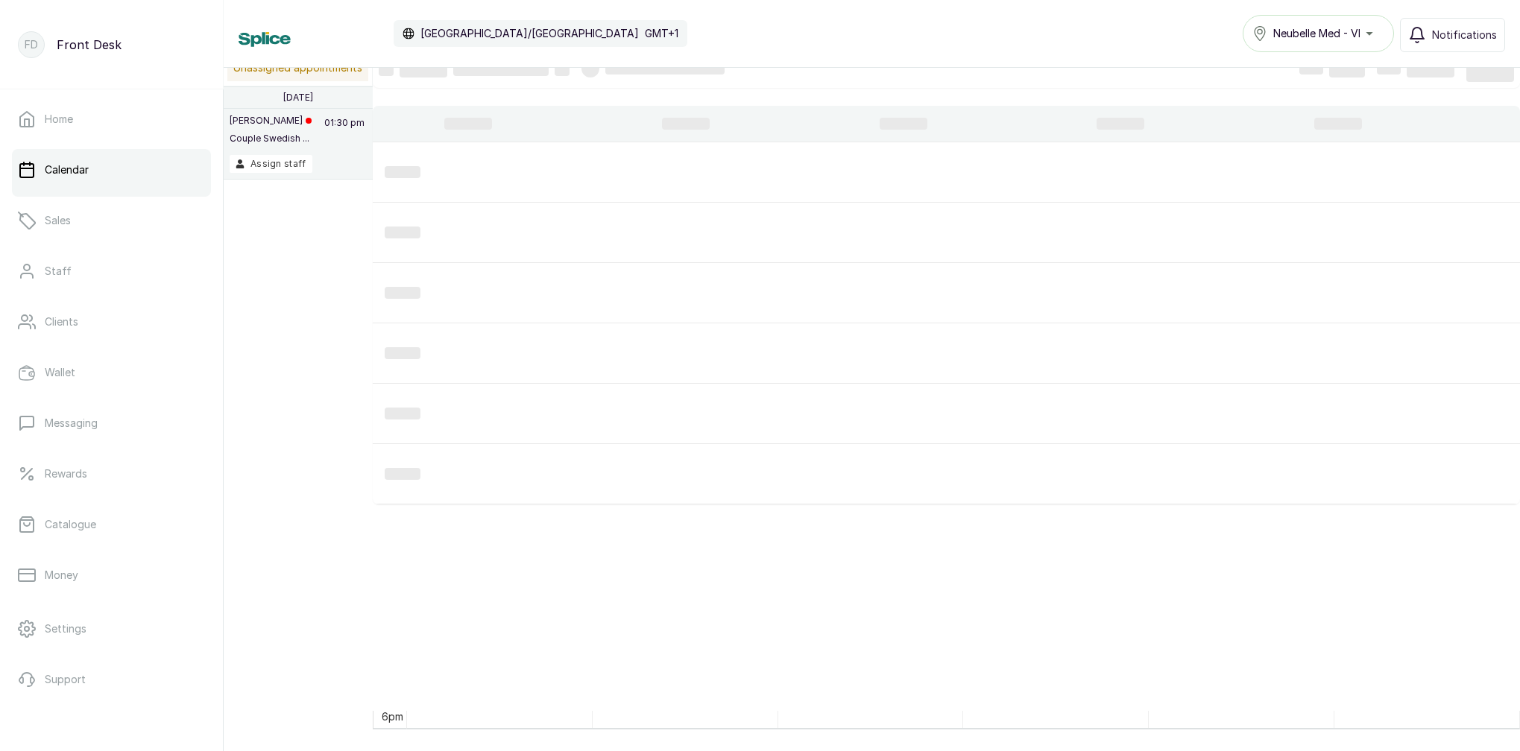
type input "[DATE]"
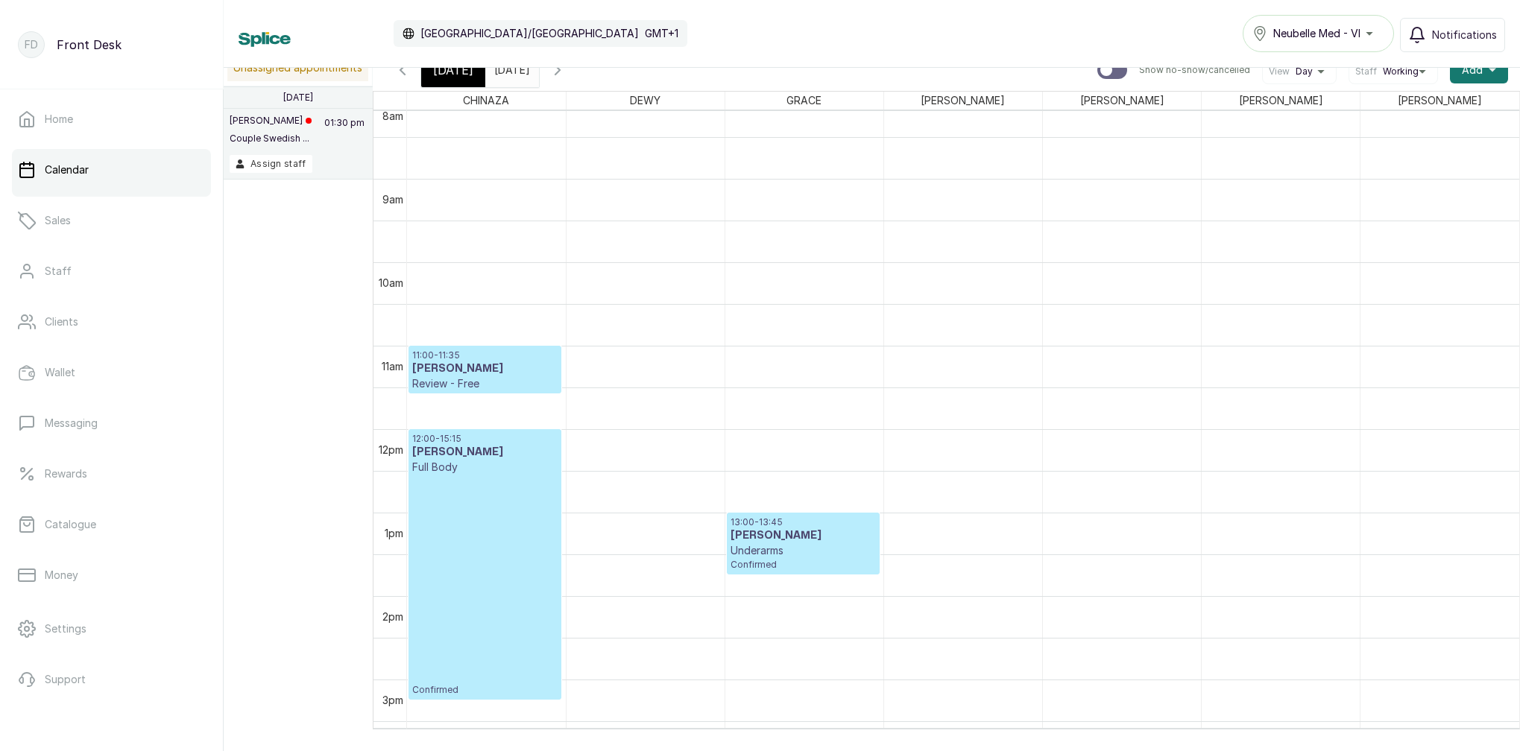
scroll to position [669, 0]
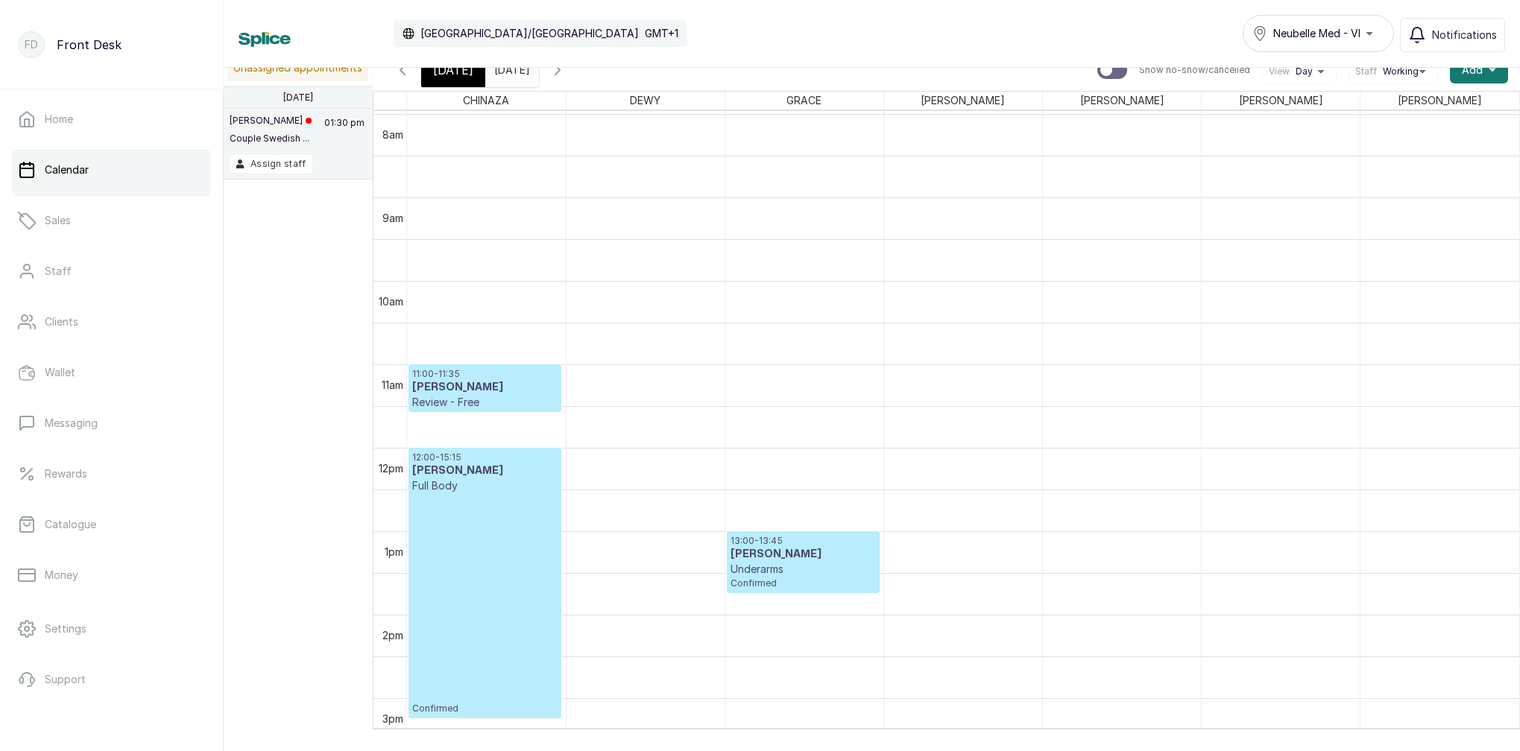
click at [442, 81] on div "[DATE]" at bounding box center [453, 70] width 64 height 34
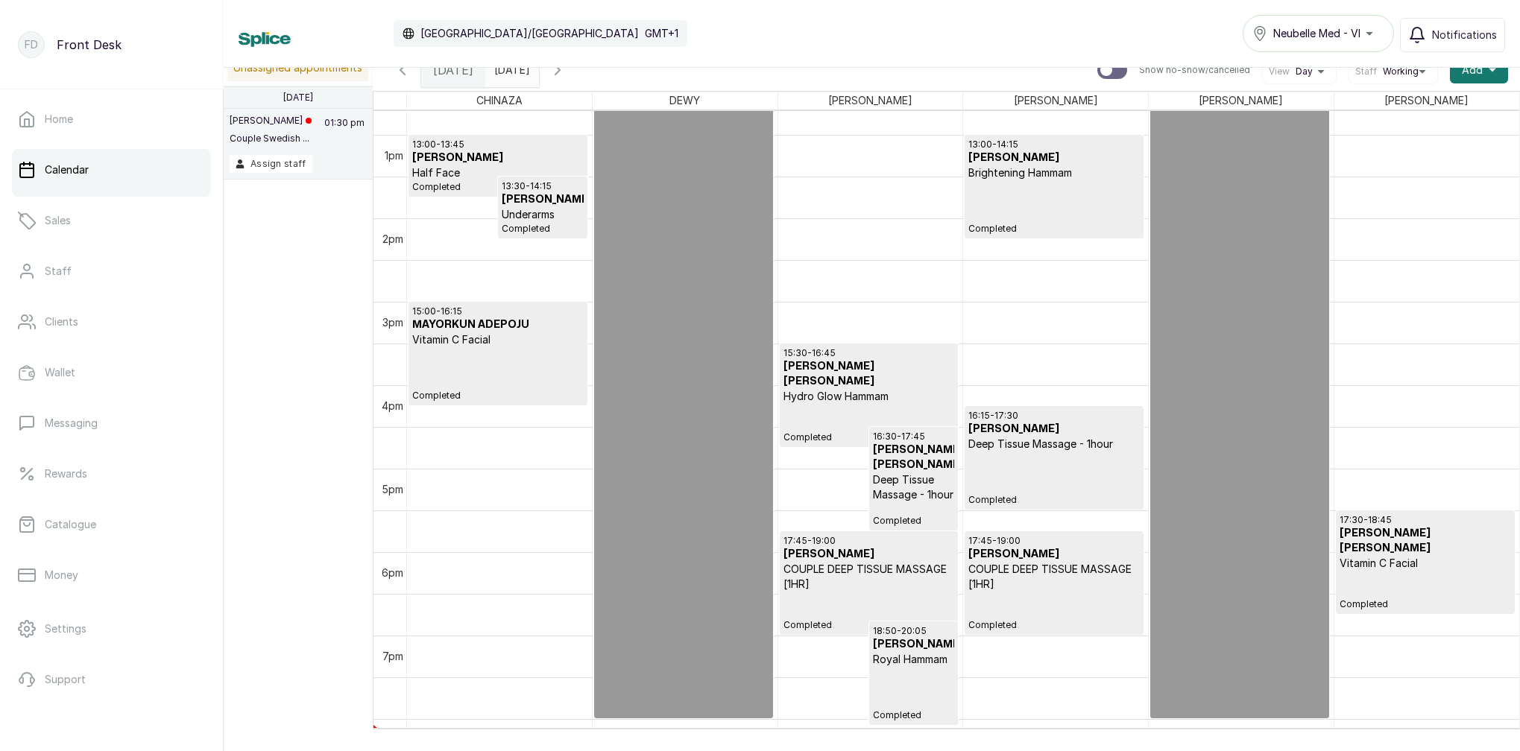
scroll to position [1063, 0]
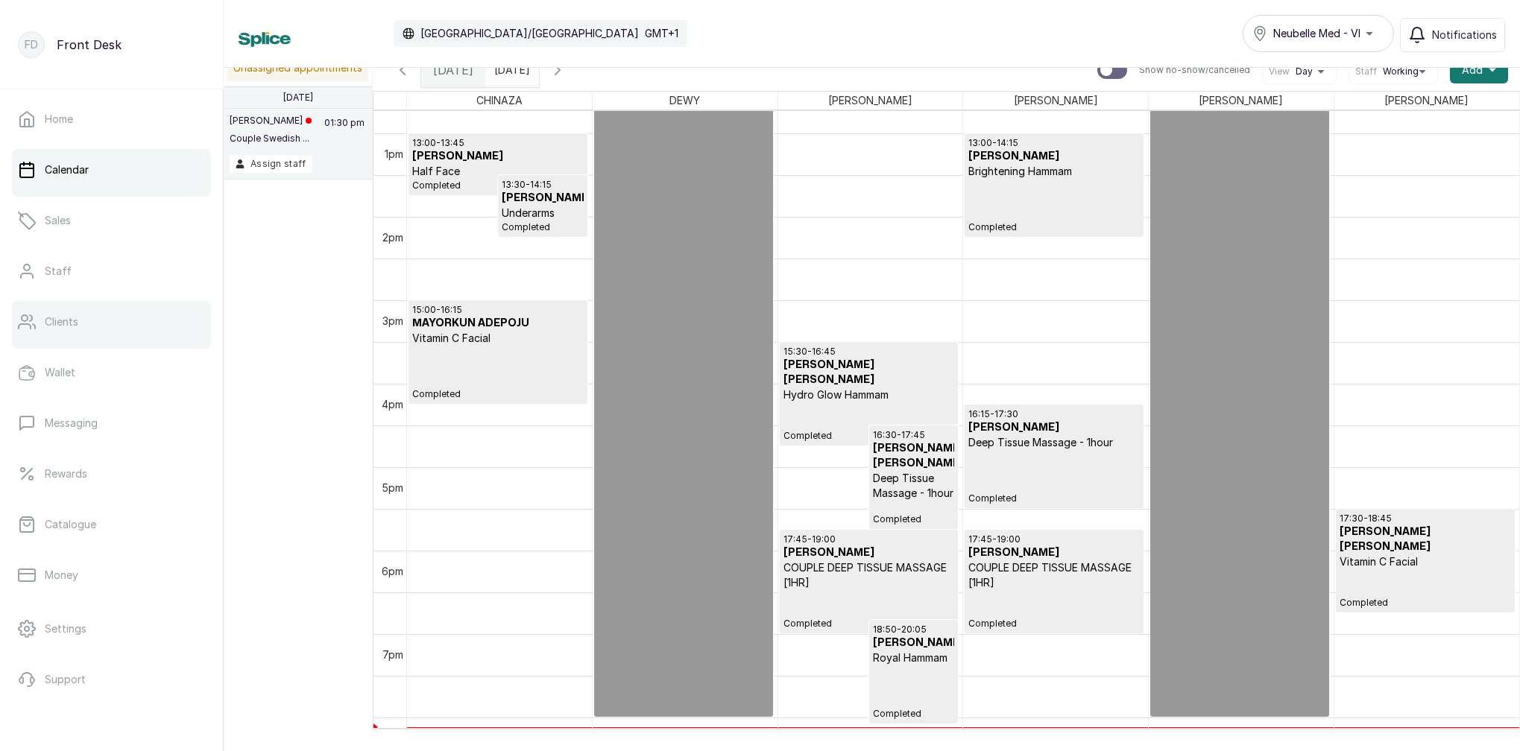
click at [116, 318] on link "Clients" at bounding box center [111, 322] width 199 height 42
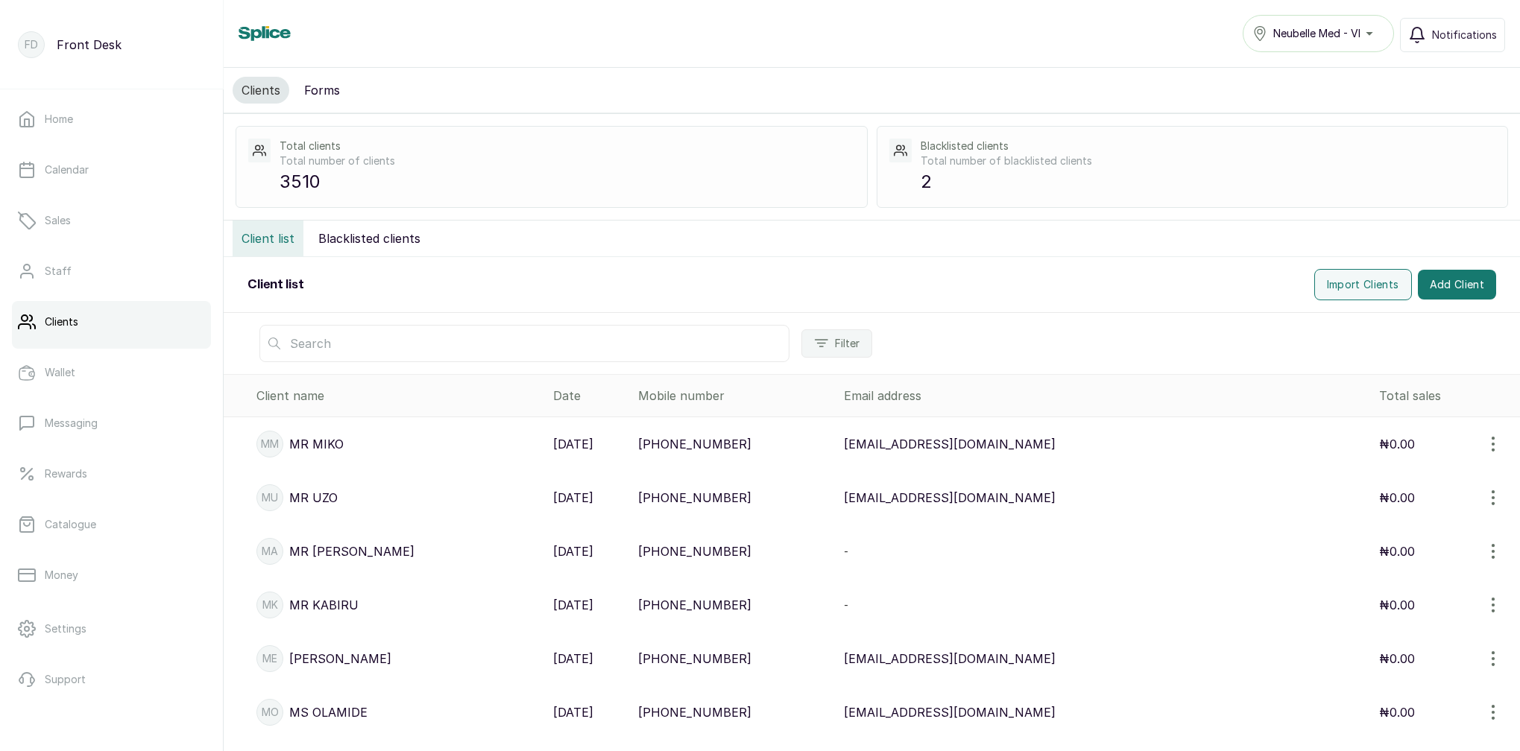
click at [361, 344] on input "text" at bounding box center [524, 343] width 530 height 37
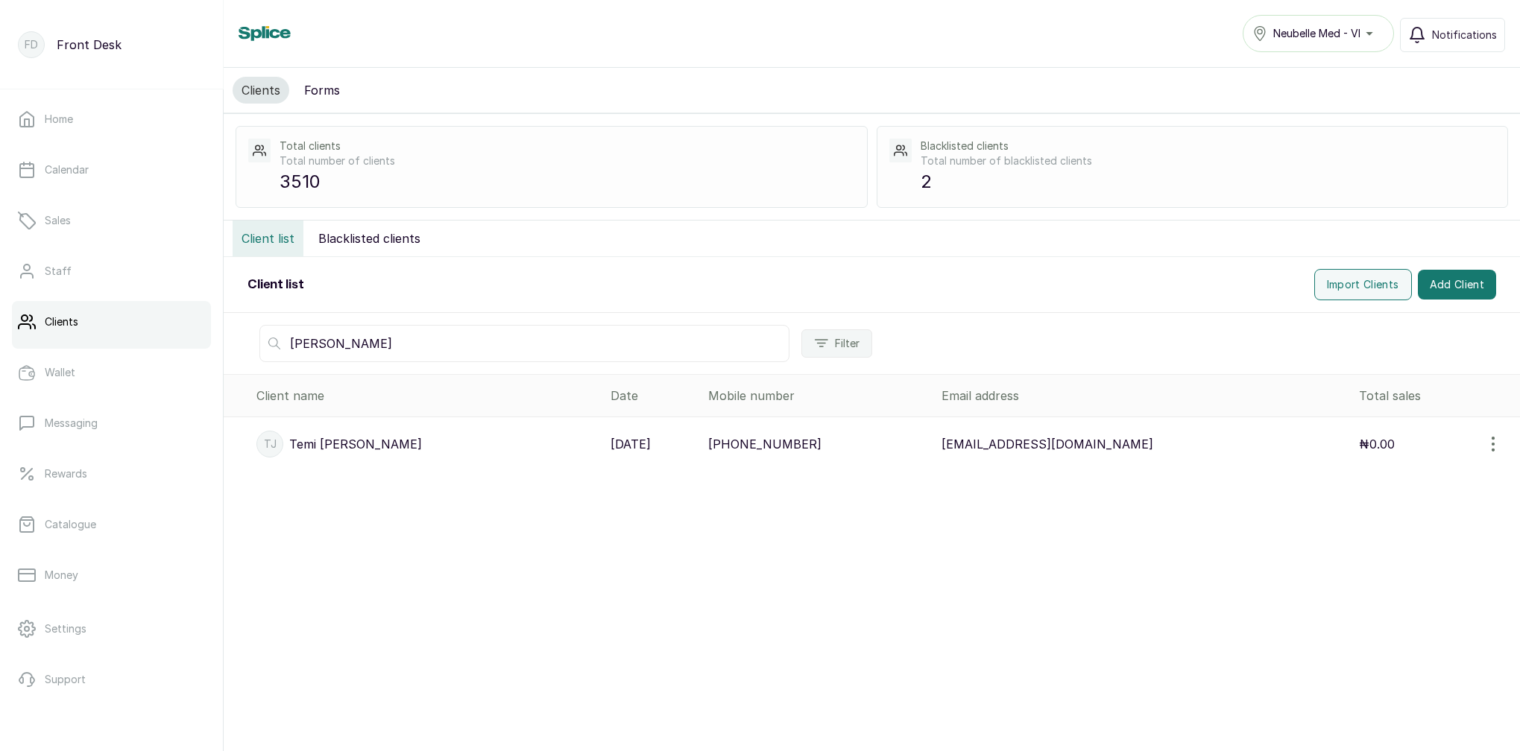
type input "[PERSON_NAME]"
click at [333, 445] on p "[PERSON_NAME]" at bounding box center [355, 444] width 133 height 18
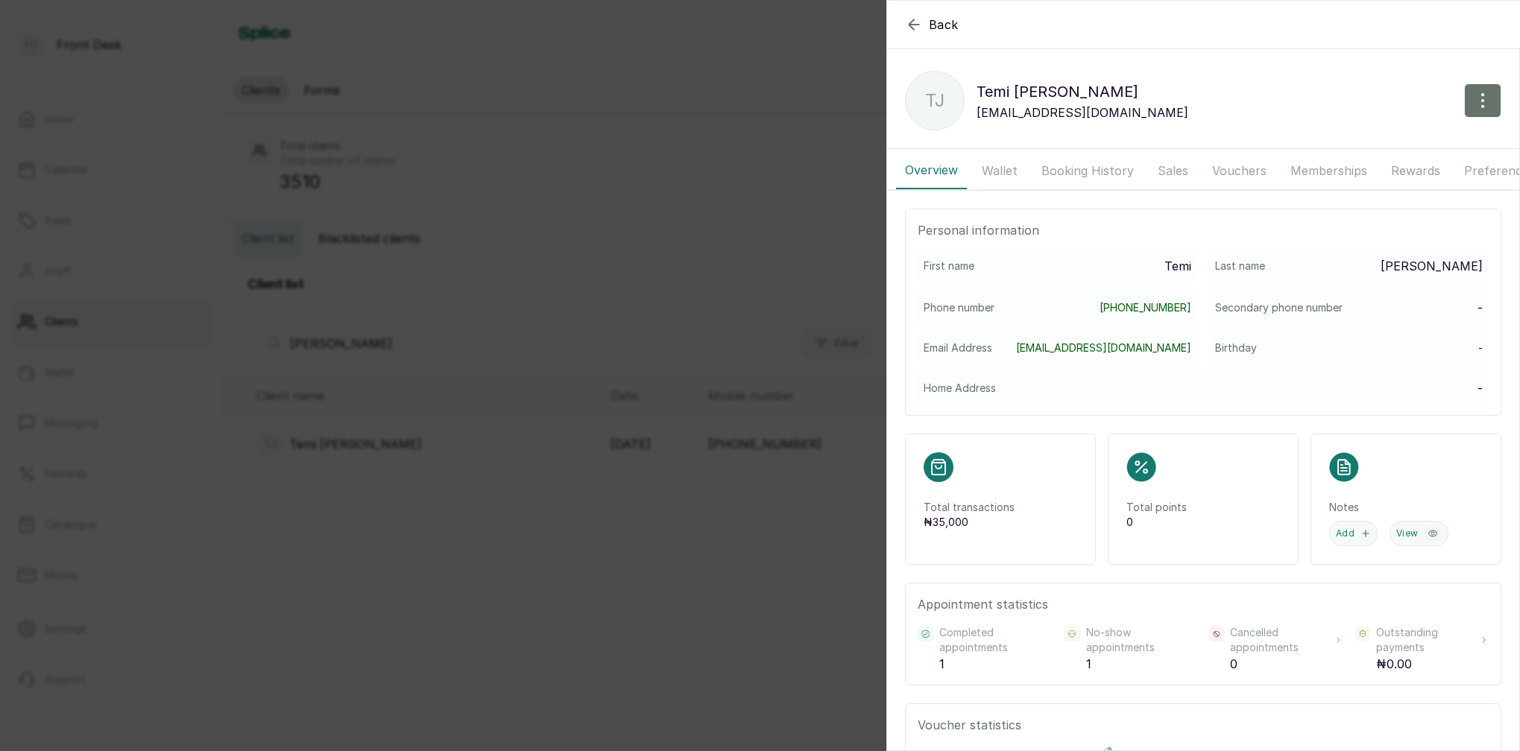
click at [1001, 170] on button "Wallet" at bounding box center [1000, 170] width 54 height 37
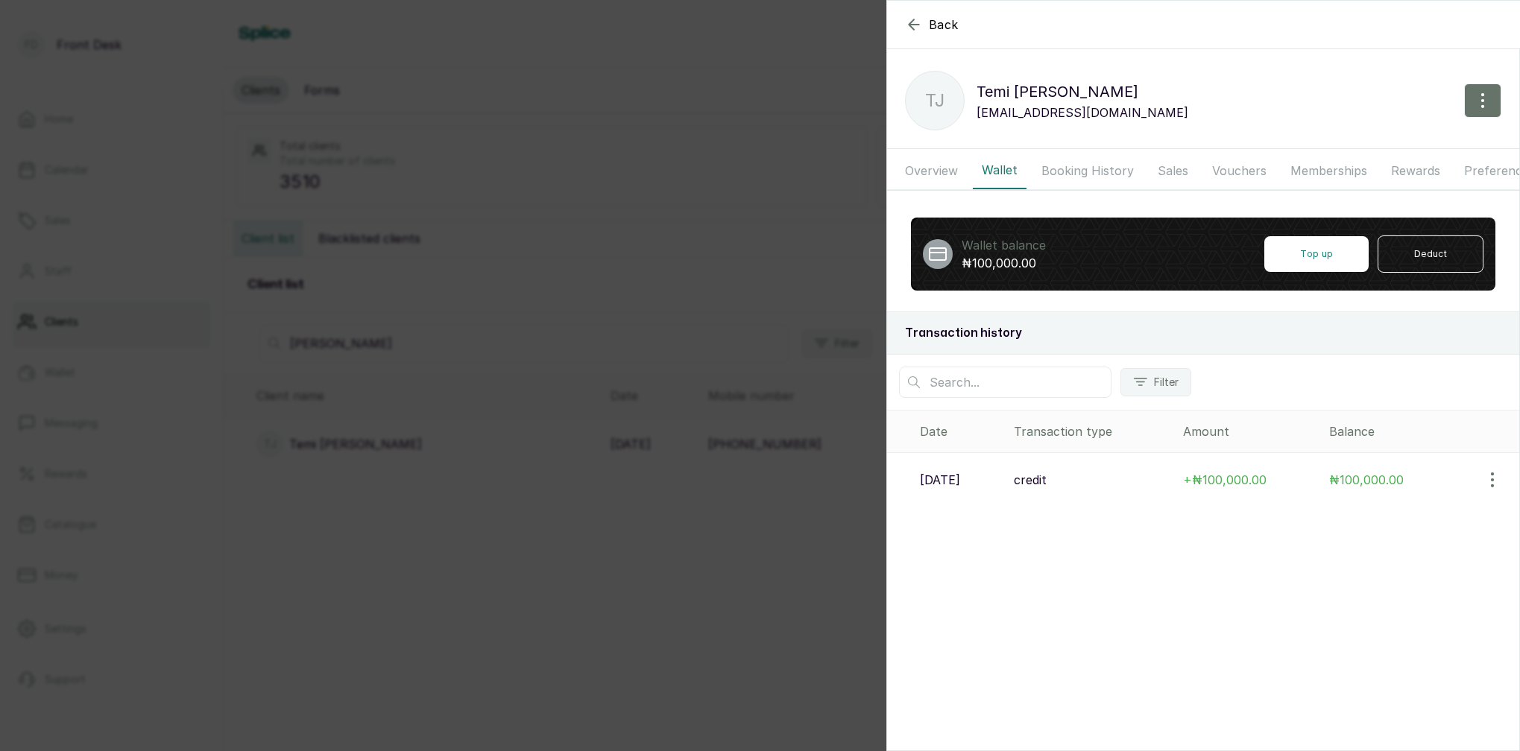
click at [960, 483] on p "[DATE]" at bounding box center [940, 480] width 40 height 18
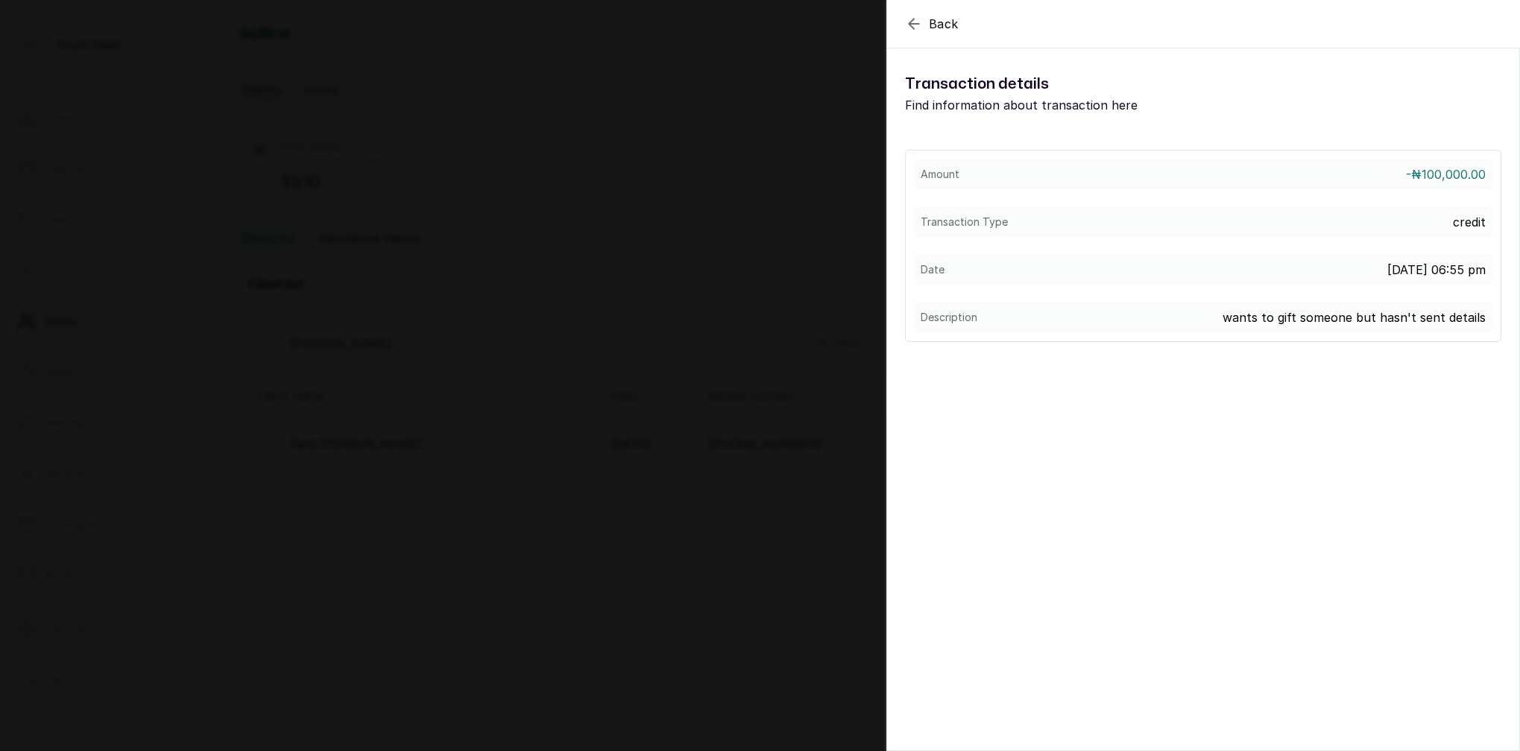
click at [1045, 414] on section "Back View Voucher Details Transaction details Find information about transactio…" at bounding box center [1203, 375] width 634 height 751
click at [656, 321] on div "Back View Voucher Details Transaction details Find information about transactio…" at bounding box center [760, 375] width 1520 height 751
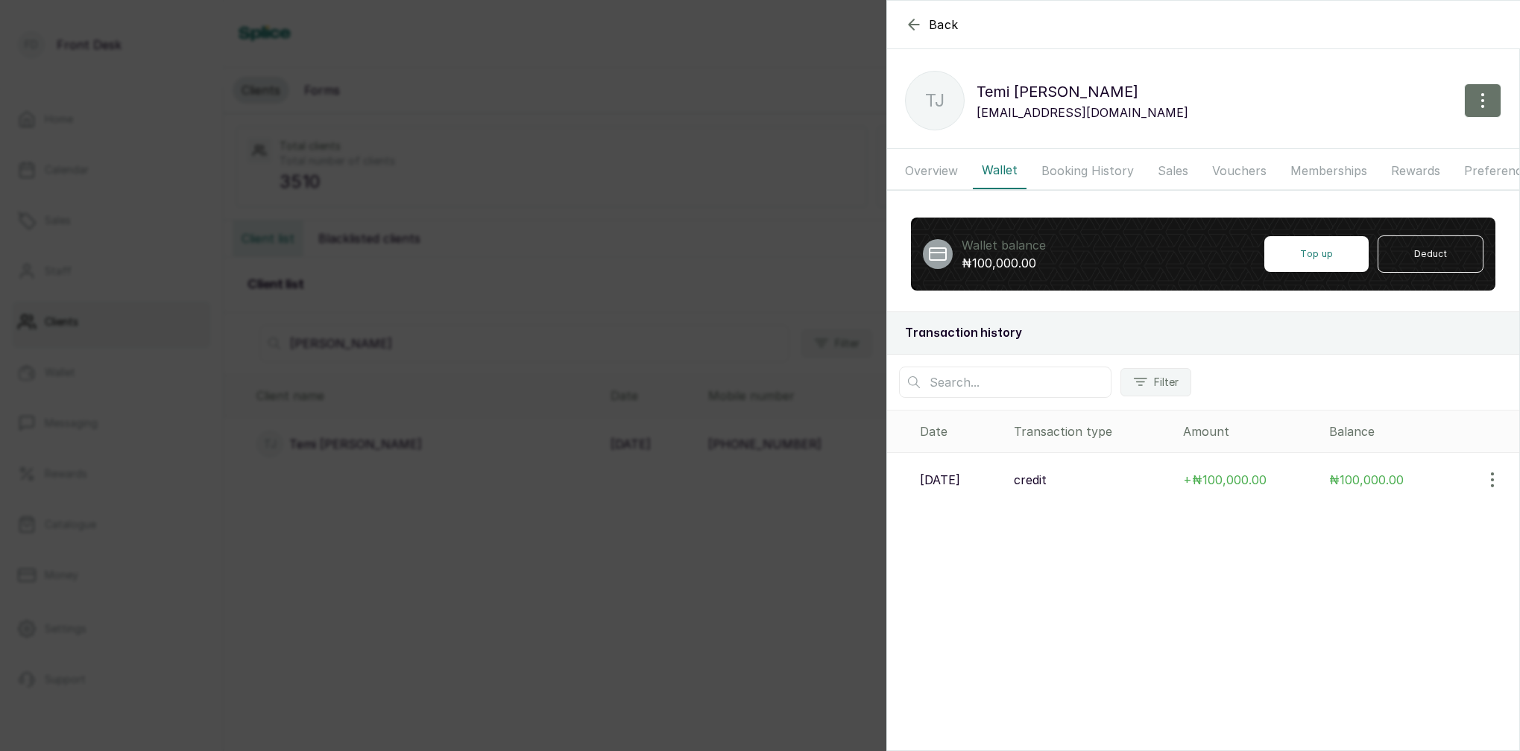
click at [505, 92] on div "Back Temi [PERSON_NAME] [PERSON_NAME] [EMAIL_ADDRESS][DOMAIN_NAME] Overview Wal…" at bounding box center [760, 375] width 1520 height 751
